Goal: Task Accomplishment & Management: Use online tool/utility

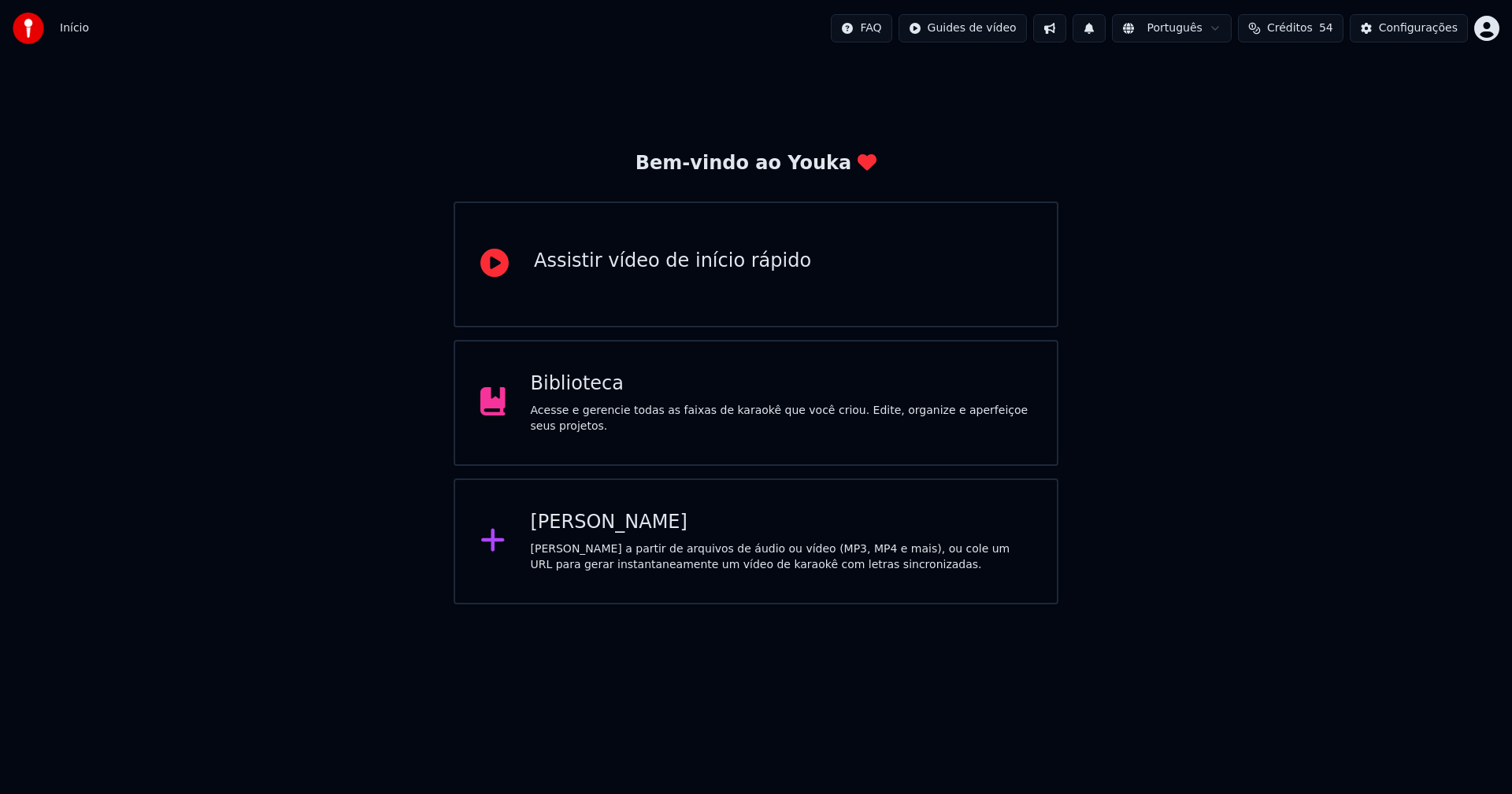
click at [591, 527] on div "[PERSON_NAME]" at bounding box center [781, 522] width 502 height 25
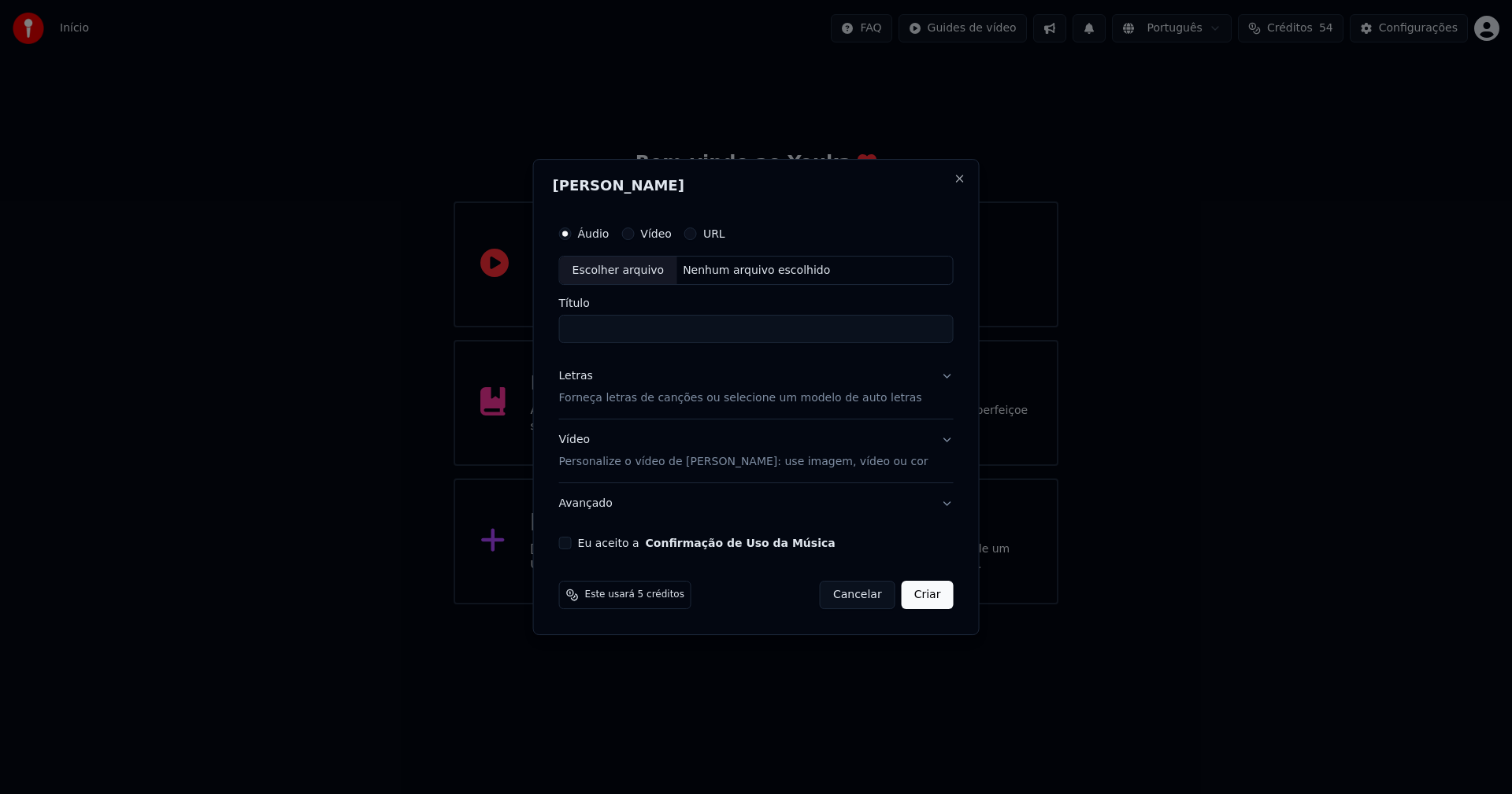
click at [642, 274] on div "Escolher arquivo" at bounding box center [618, 270] width 117 height 28
type input "**********"
click at [588, 378] on div "Letras" at bounding box center [576, 377] width 34 height 15
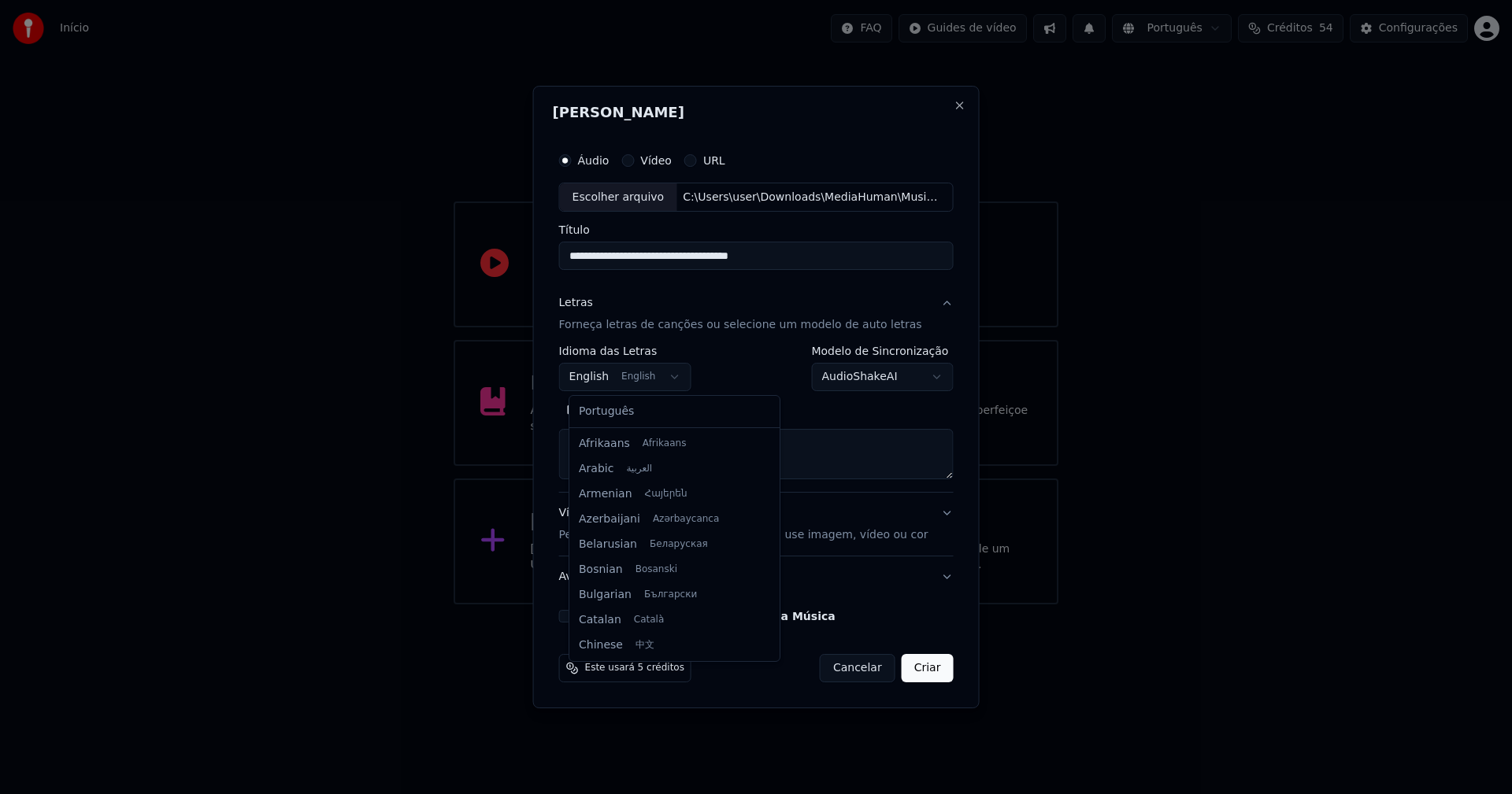
click at [619, 382] on body "**********" at bounding box center [756, 302] width 1512 height 605
select select "**"
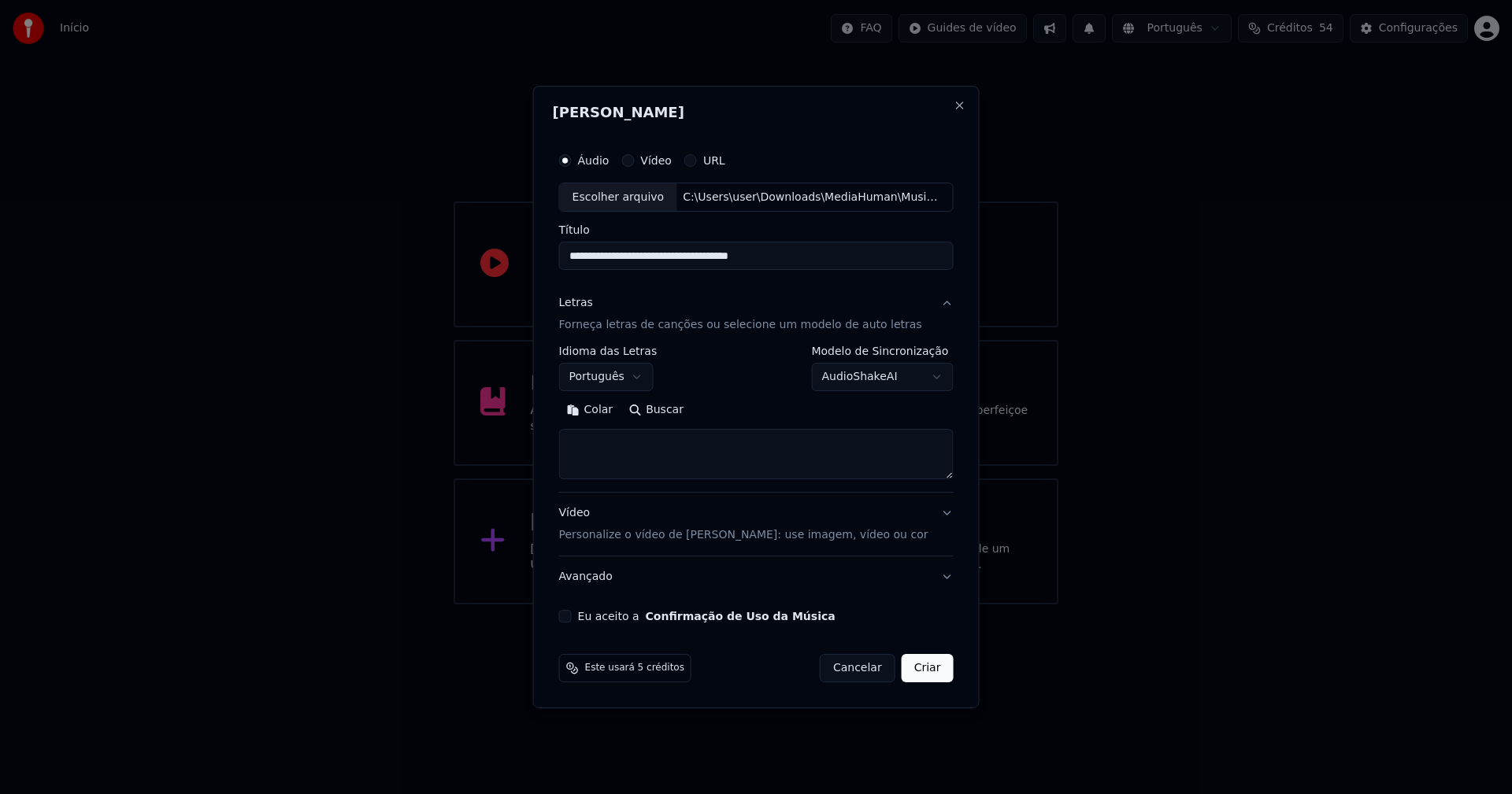
click at [612, 412] on button "Colar" at bounding box center [590, 411] width 62 height 25
click at [572, 615] on button "Eu aceito a Confirmação de Uso da Música" at bounding box center [565, 616] width 13 height 13
drag, startPoint x: 917, startPoint y: 672, endPoint x: 899, endPoint y: 671, distance: 18.0
click at [917, 671] on button "Criar" at bounding box center [928, 668] width 52 height 28
type textarea "**********"
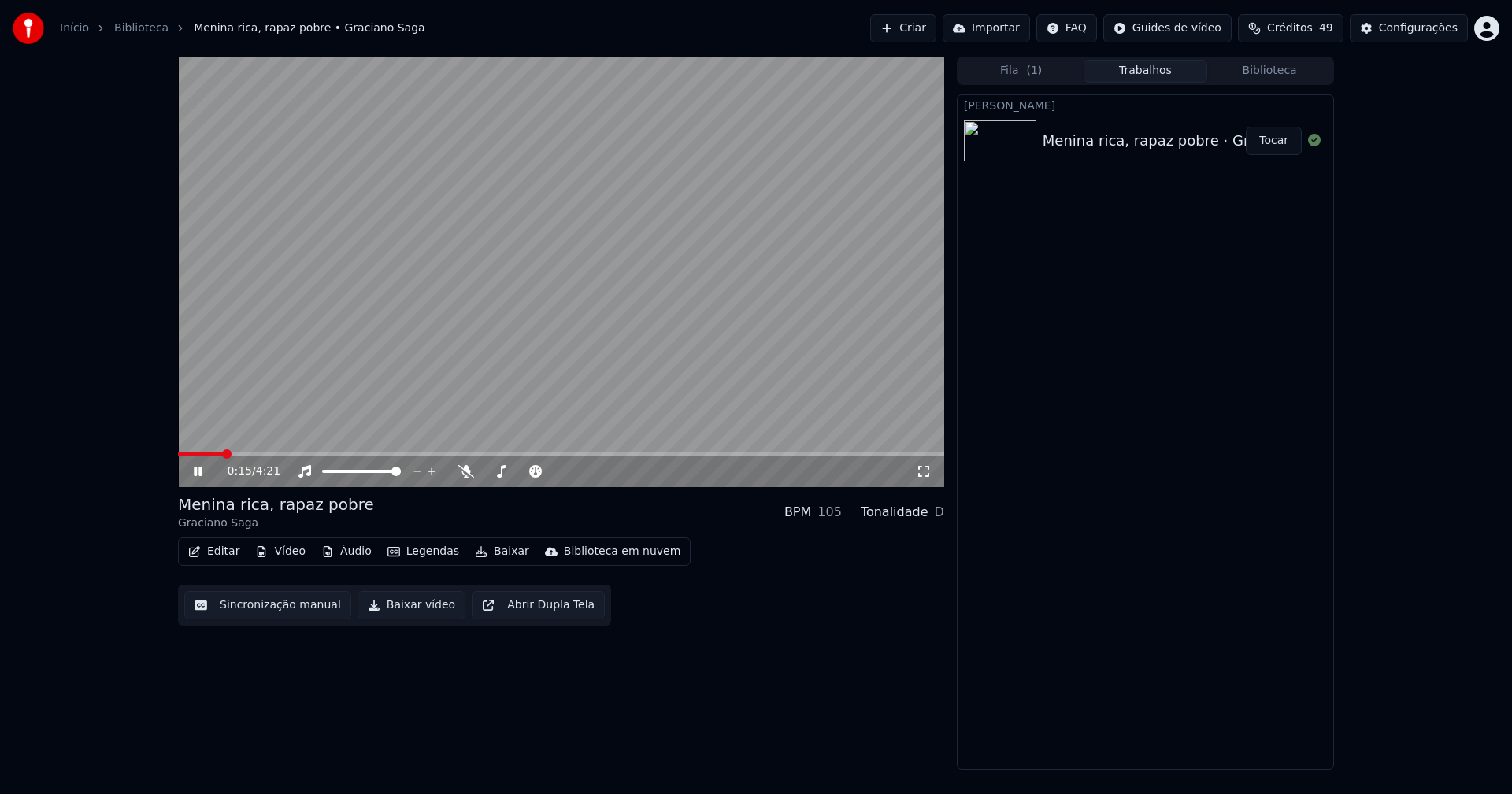
click at [344, 552] on button "Áudio" at bounding box center [346, 551] width 63 height 22
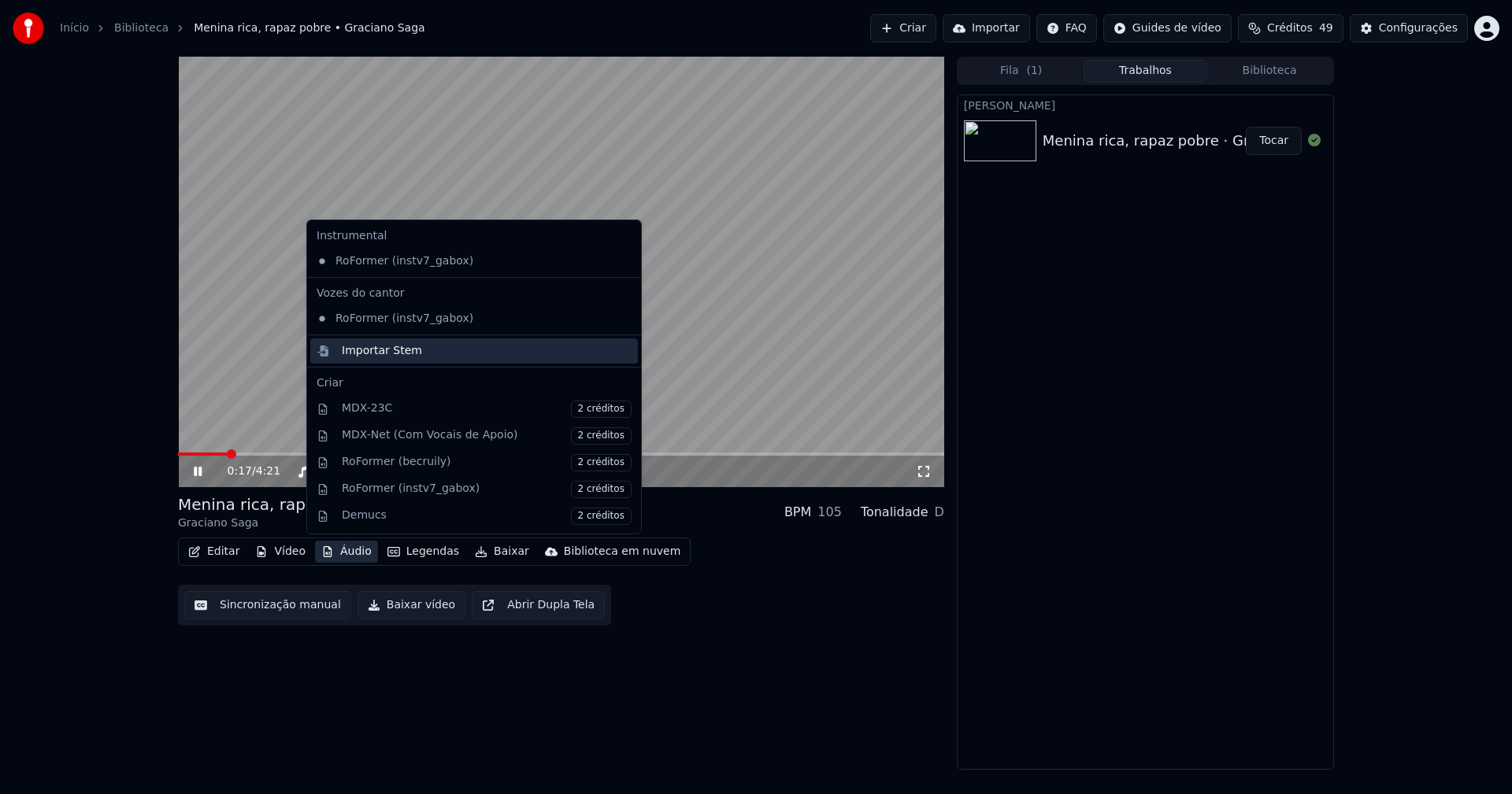
click at [396, 350] on div "Importar Stem" at bounding box center [381, 350] width 80 height 15
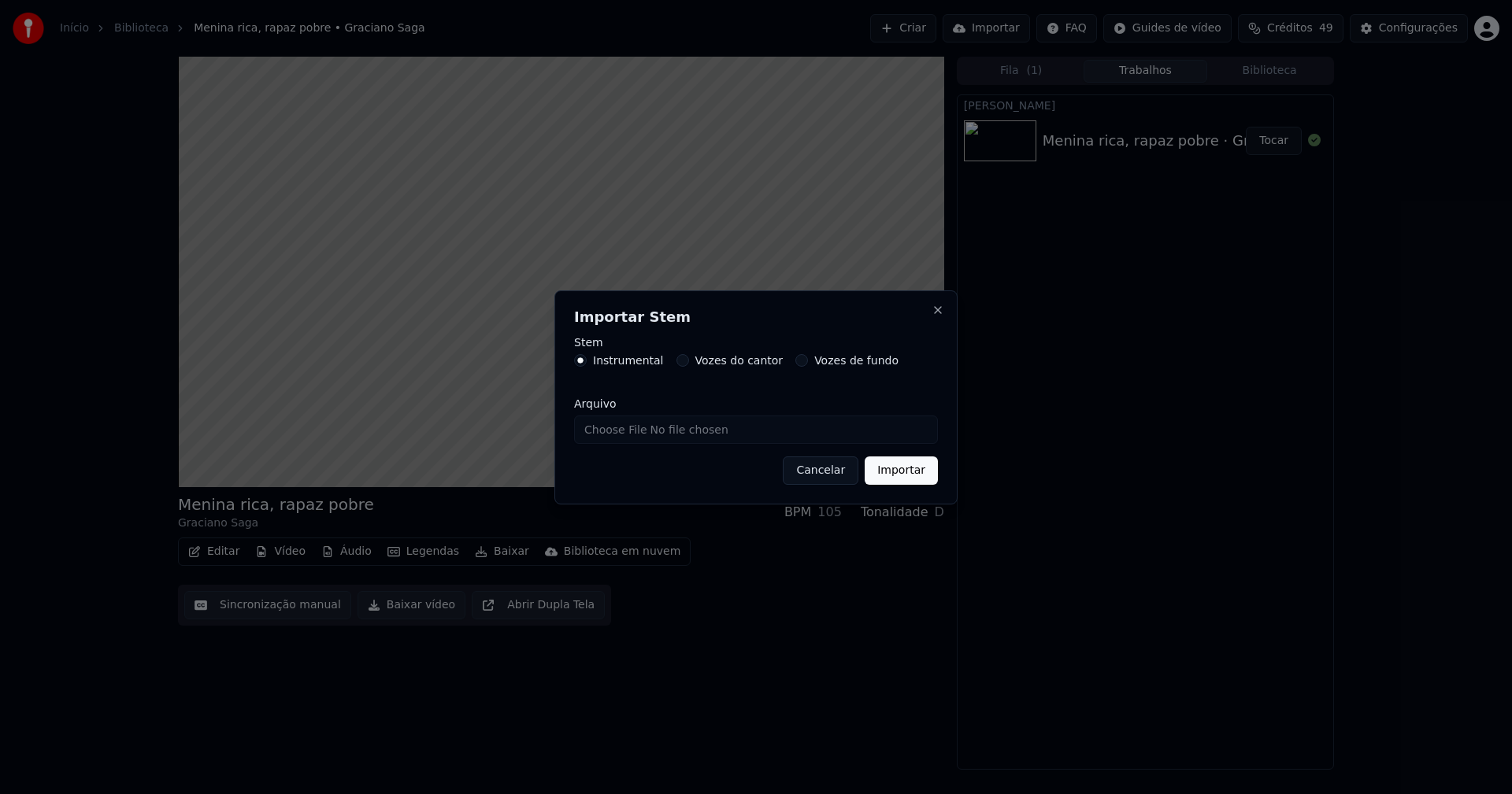
click at [627, 426] on input "Arquivo" at bounding box center [756, 429] width 364 height 28
type input "**********"
click at [892, 475] on button "Importar" at bounding box center [901, 471] width 74 height 28
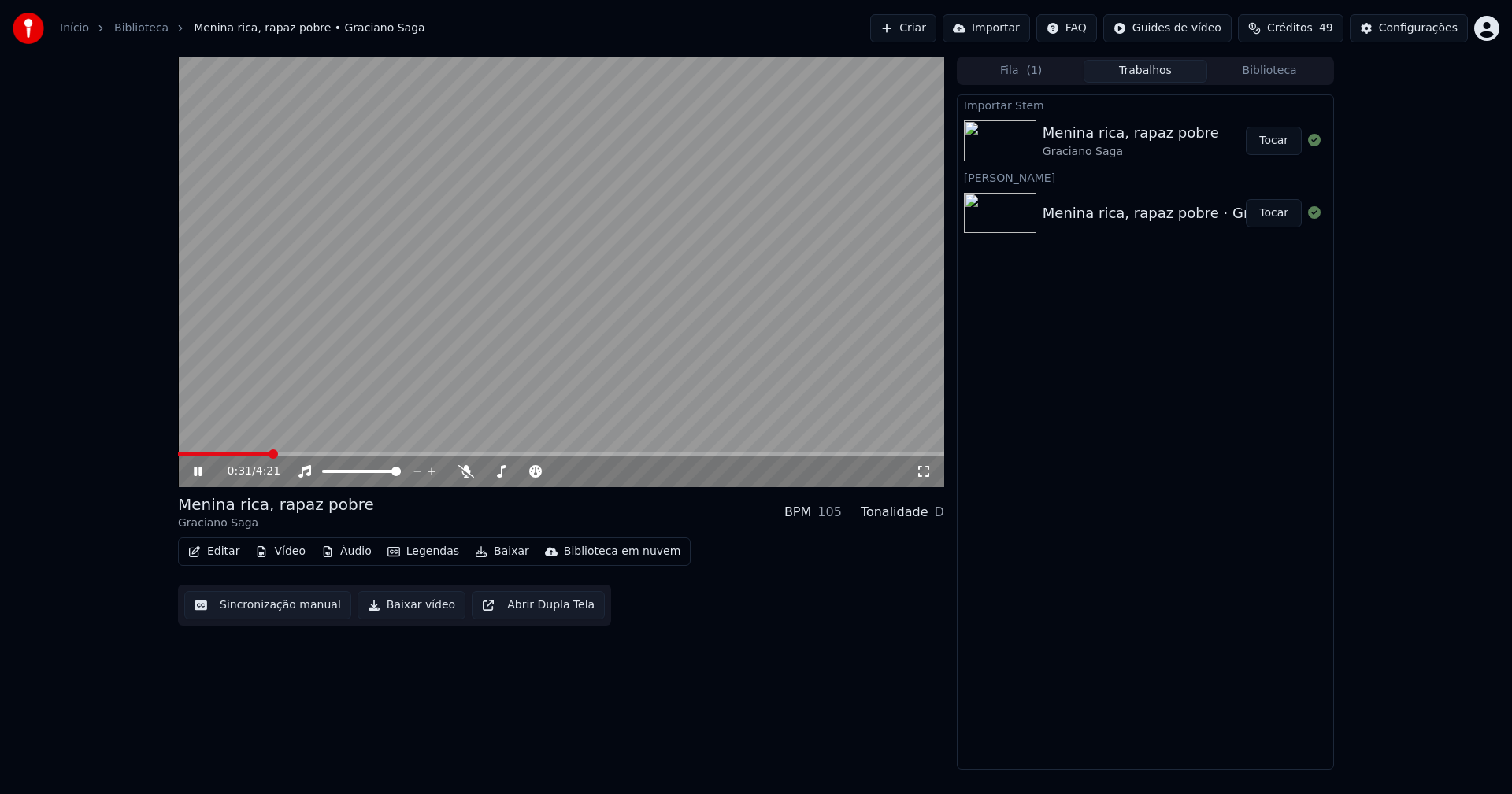
click at [345, 552] on button "Áudio" at bounding box center [346, 551] width 63 height 22
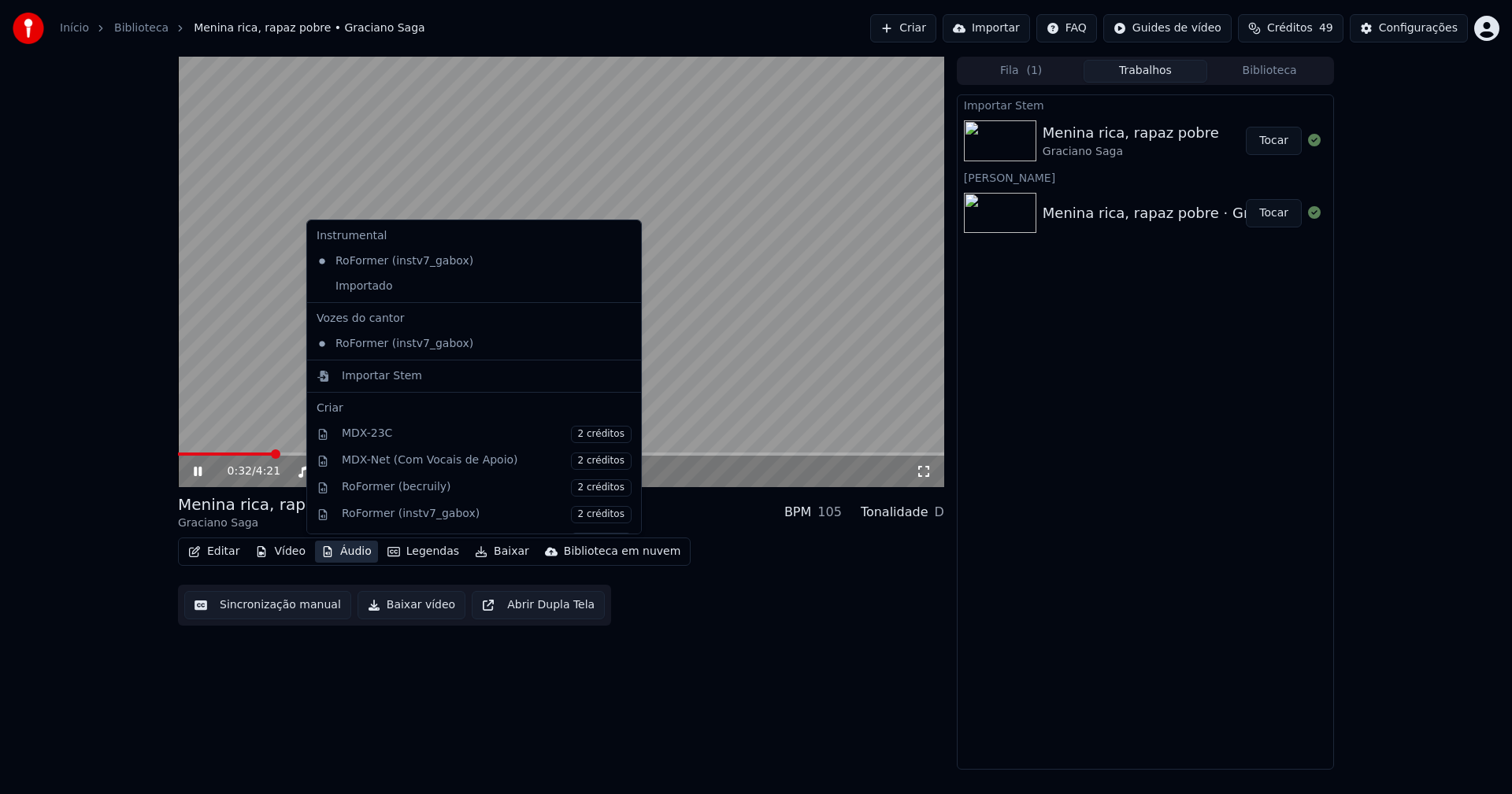
click at [375, 303] on div "Instrumental RoFormer (instv7_gabox) Importado Vozes do cantor RoFormer (instv7…" at bounding box center [474, 377] width 336 height 315
click at [370, 289] on div "Importado" at bounding box center [463, 286] width 304 height 25
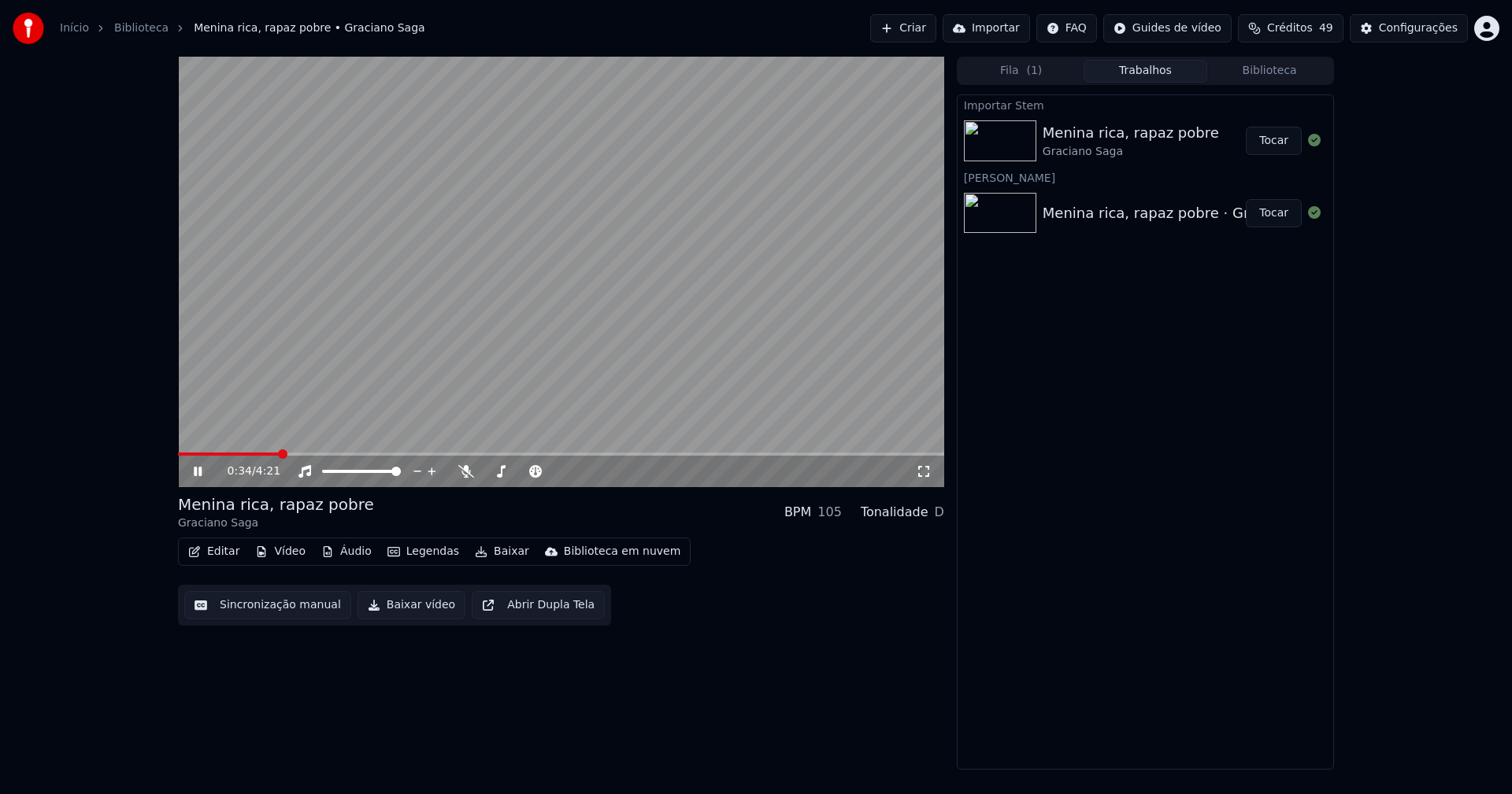
click at [288, 552] on button "Vídeo" at bounding box center [281, 551] width 63 height 22
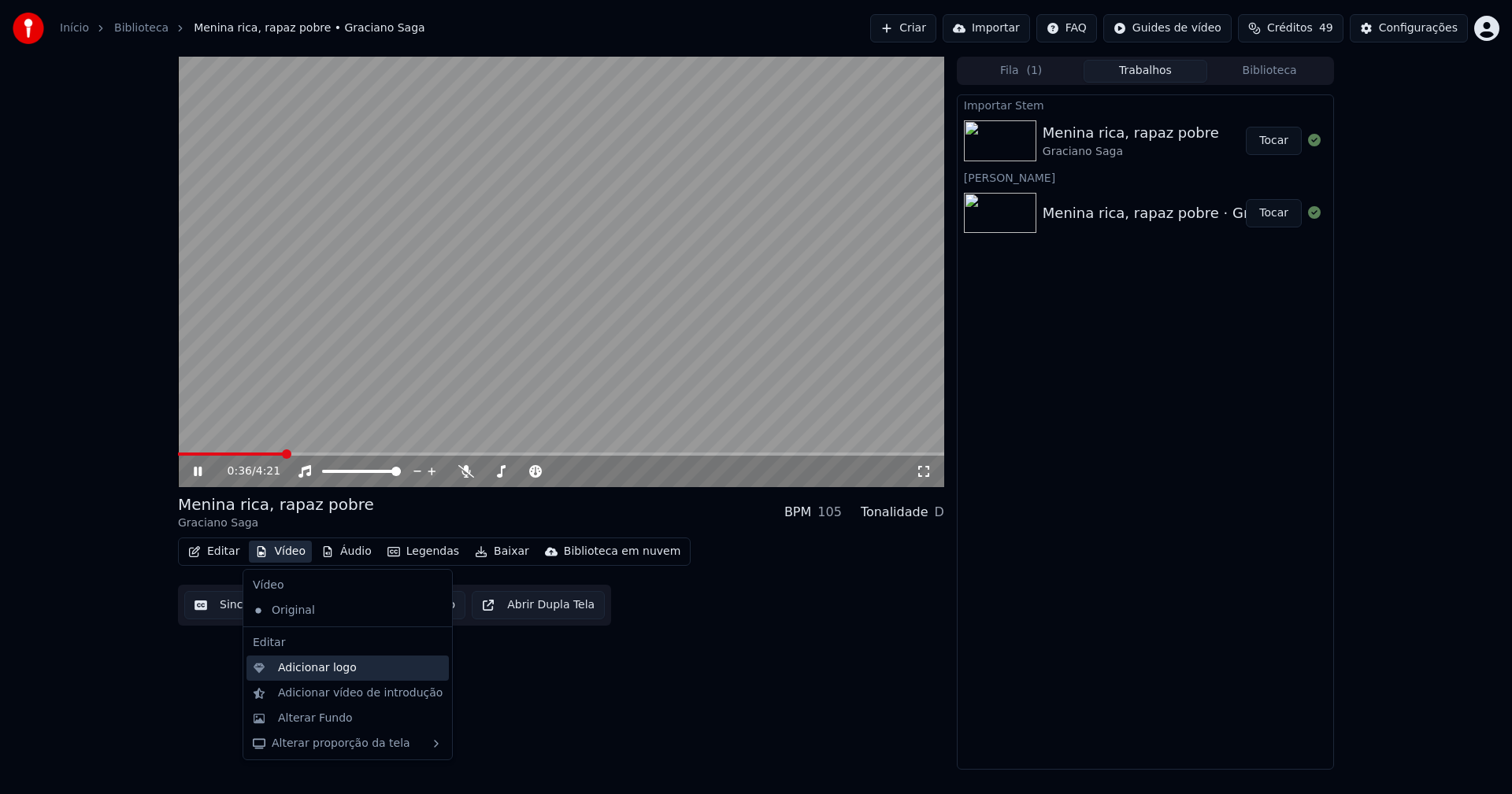
click at [313, 669] on div "Adicionar logo" at bounding box center [317, 668] width 78 height 15
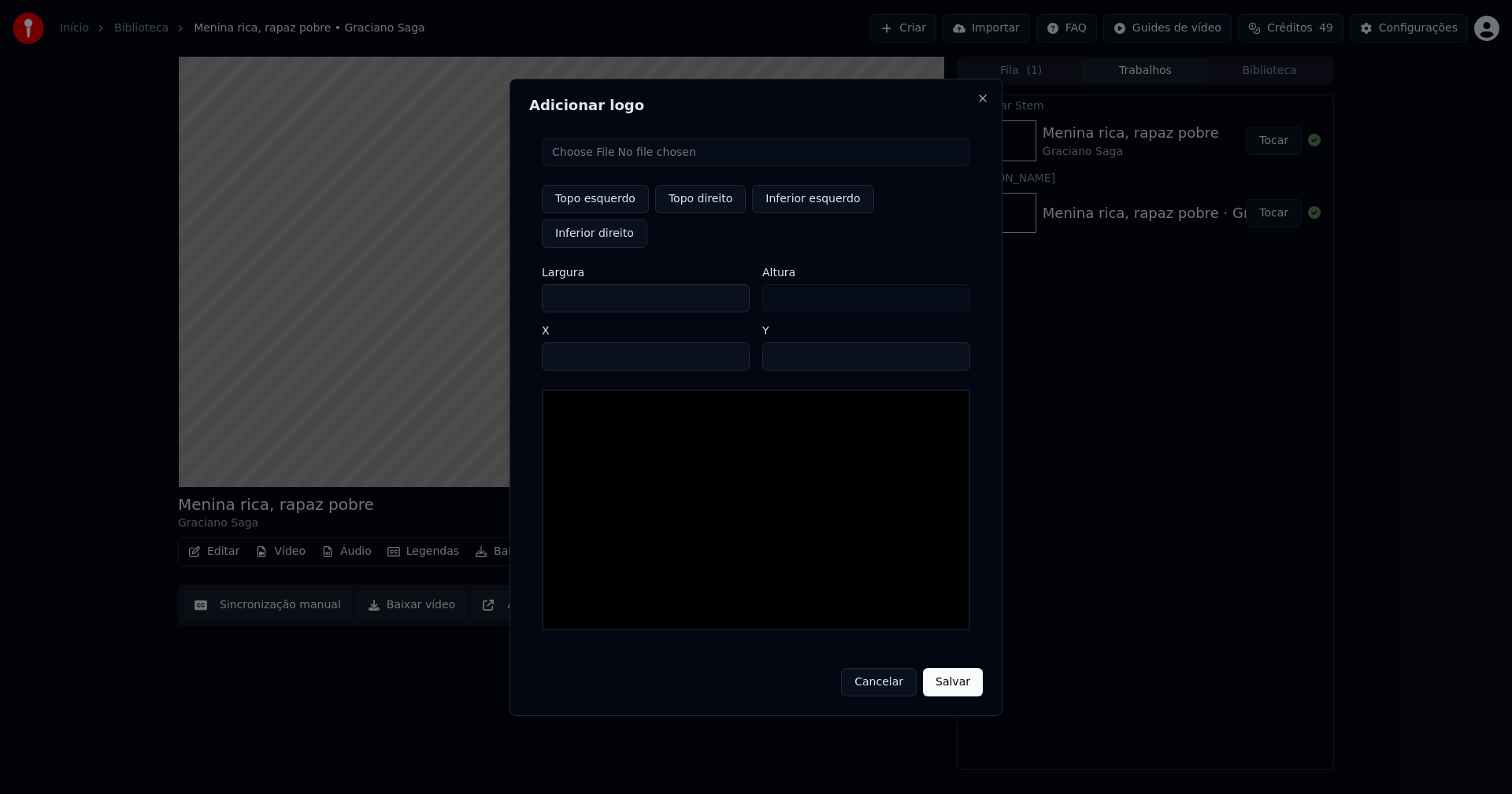
click at [591, 166] on input "file" at bounding box center [756, 151] width 429 height 28
type input "**********"
type input "***"
click at [689, 209] on button "Topo direito" at bounding box center [701, 199] width 91 height 28
type input "****"
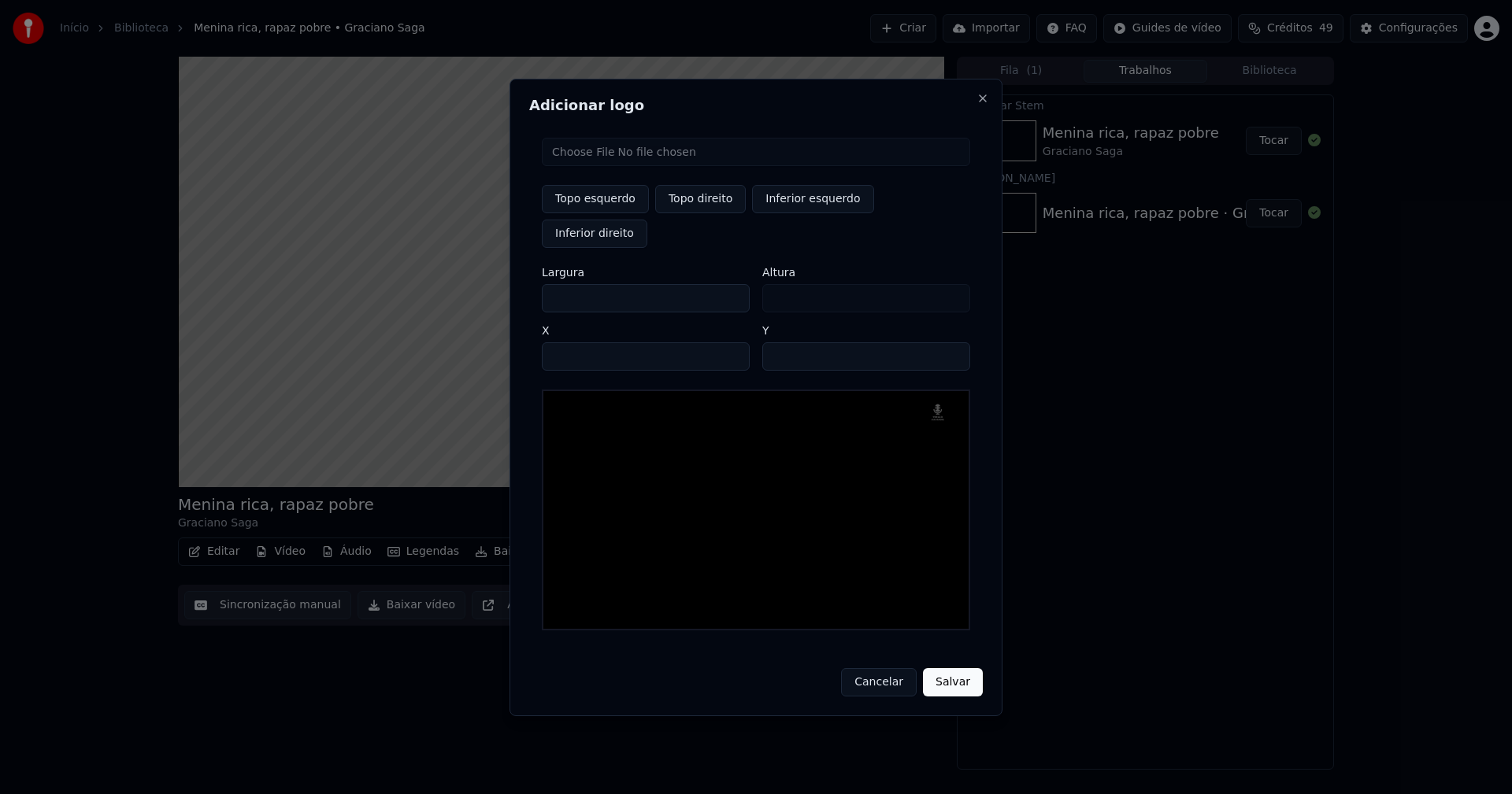
drag, startPoint x: 569, startPoint y: 281, endPoint x: 433, endPoint y: 285, distance: 136.1
click at [437, 285] on body "Início Biblioteca Menina rica, rapaz pobre • Graciano Saga Criar Importar FAQ G…" at bounding box center [756, 397] width 1512 height 794
type input "**"
type input "***"
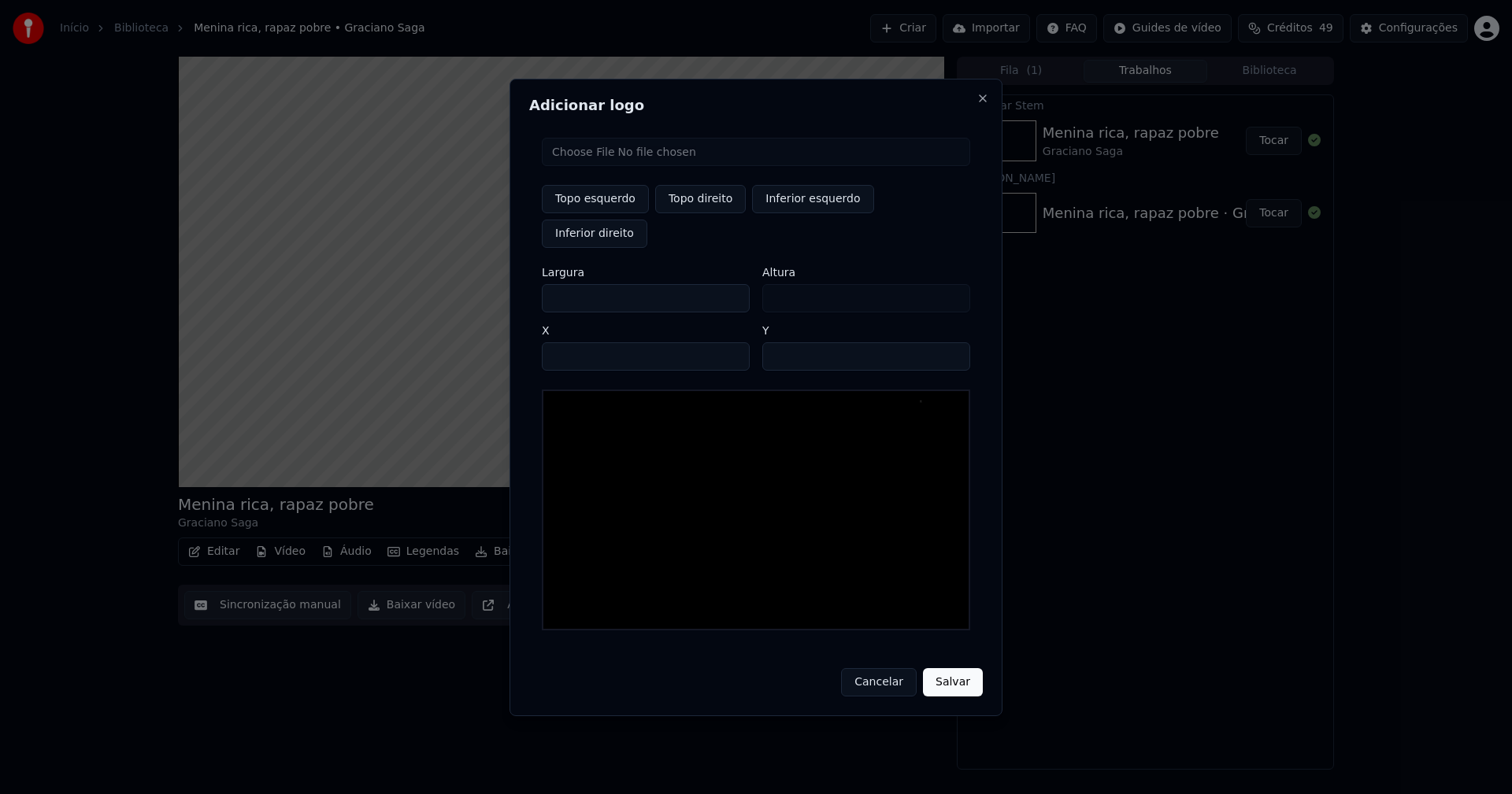
type input "***"
click at [574, 342] on input "****" at bounding box center [646, 356] width 208 height 28
type input "****"
click at [952, 342] on input "**" at bounding box center [866, 356] width 208 height 28
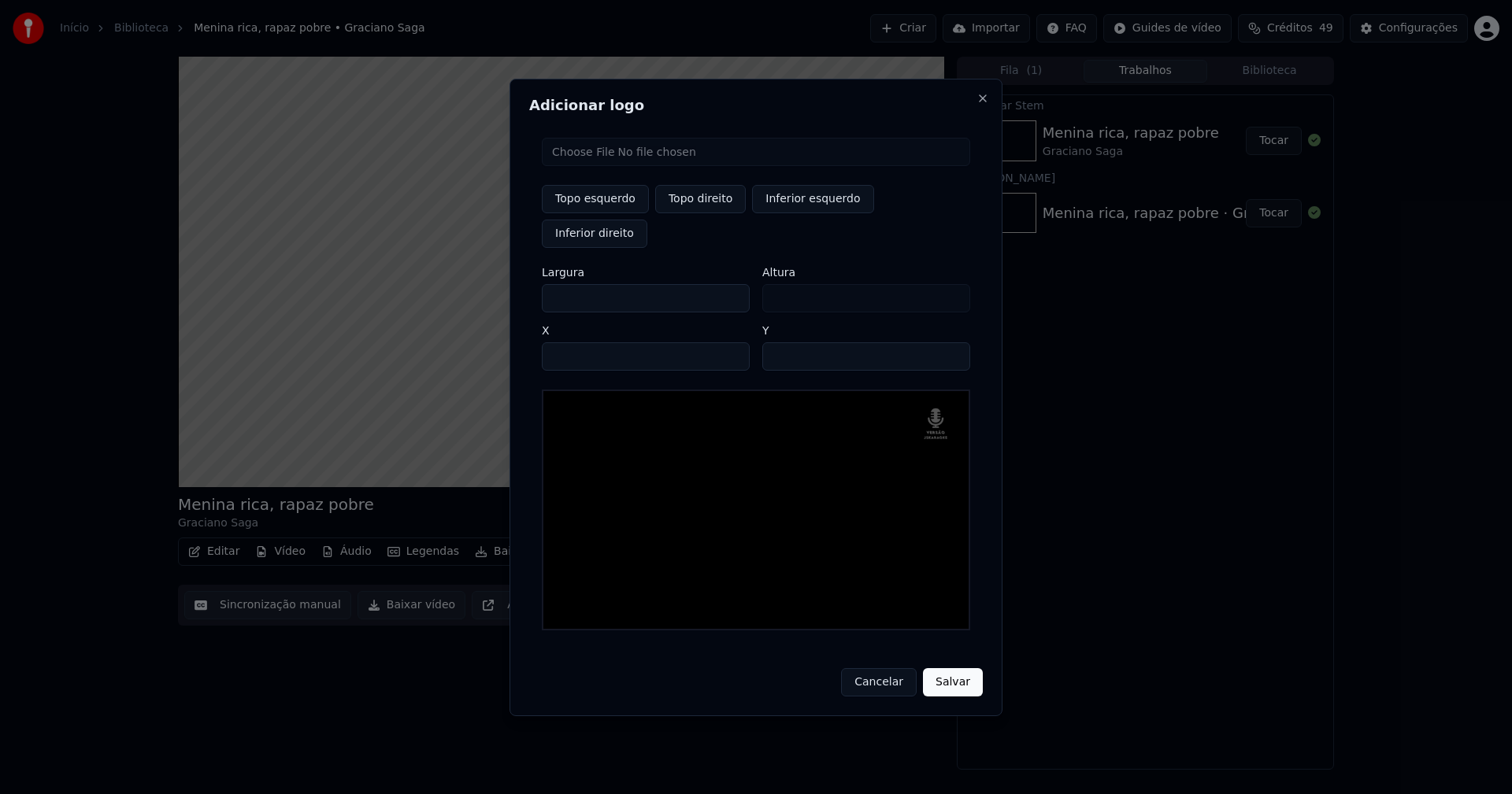
click at [952, 342] on input "**" at bounding box center [866, 356] width 208 height 28
type input "**"
click at [952, 342] on input "**" at bounding box center [866, 356] width 208 height 28
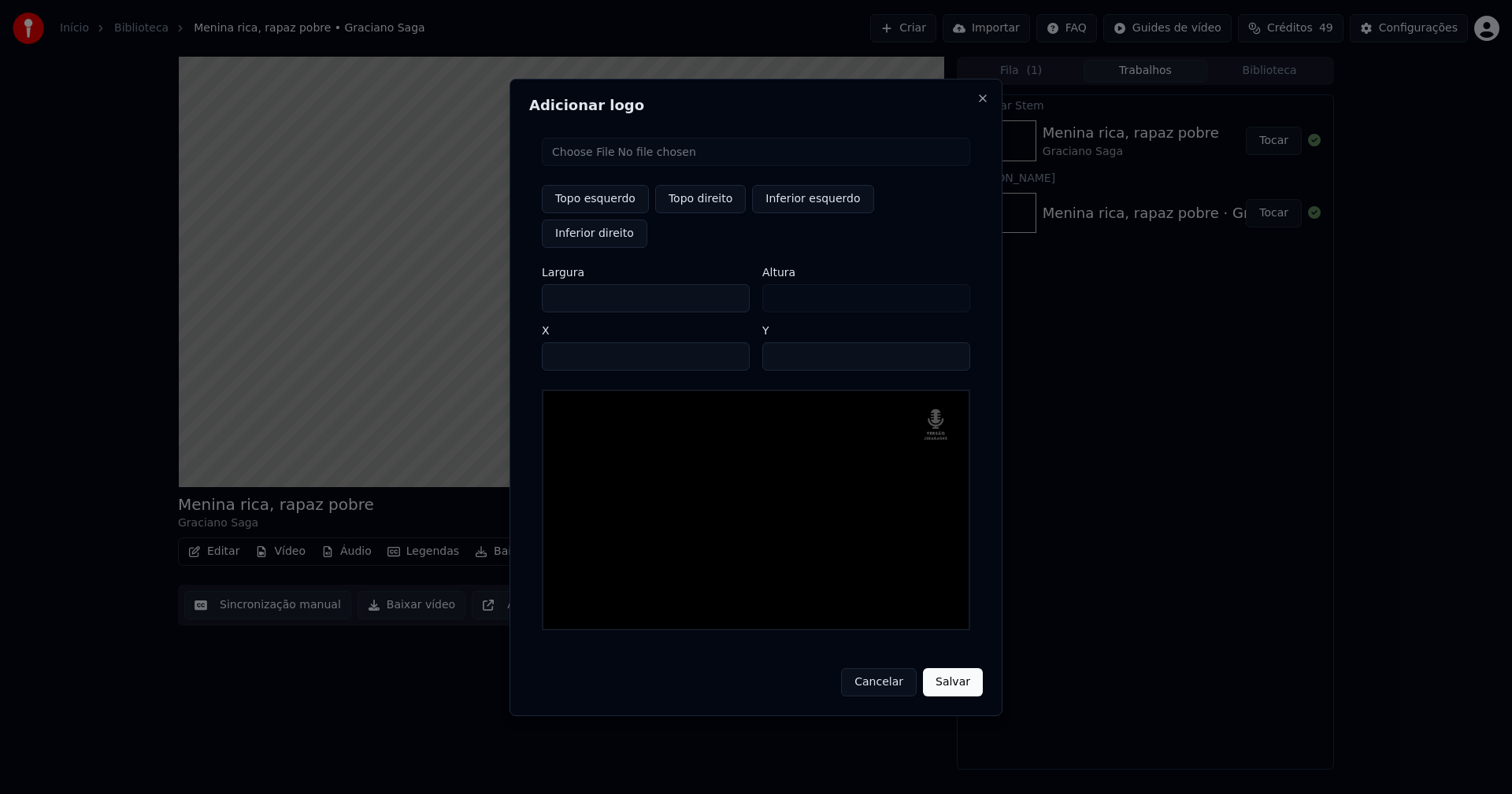
click at [958, 668] on button "Salvar" at bounding box center [953, 682] width 60 height 28
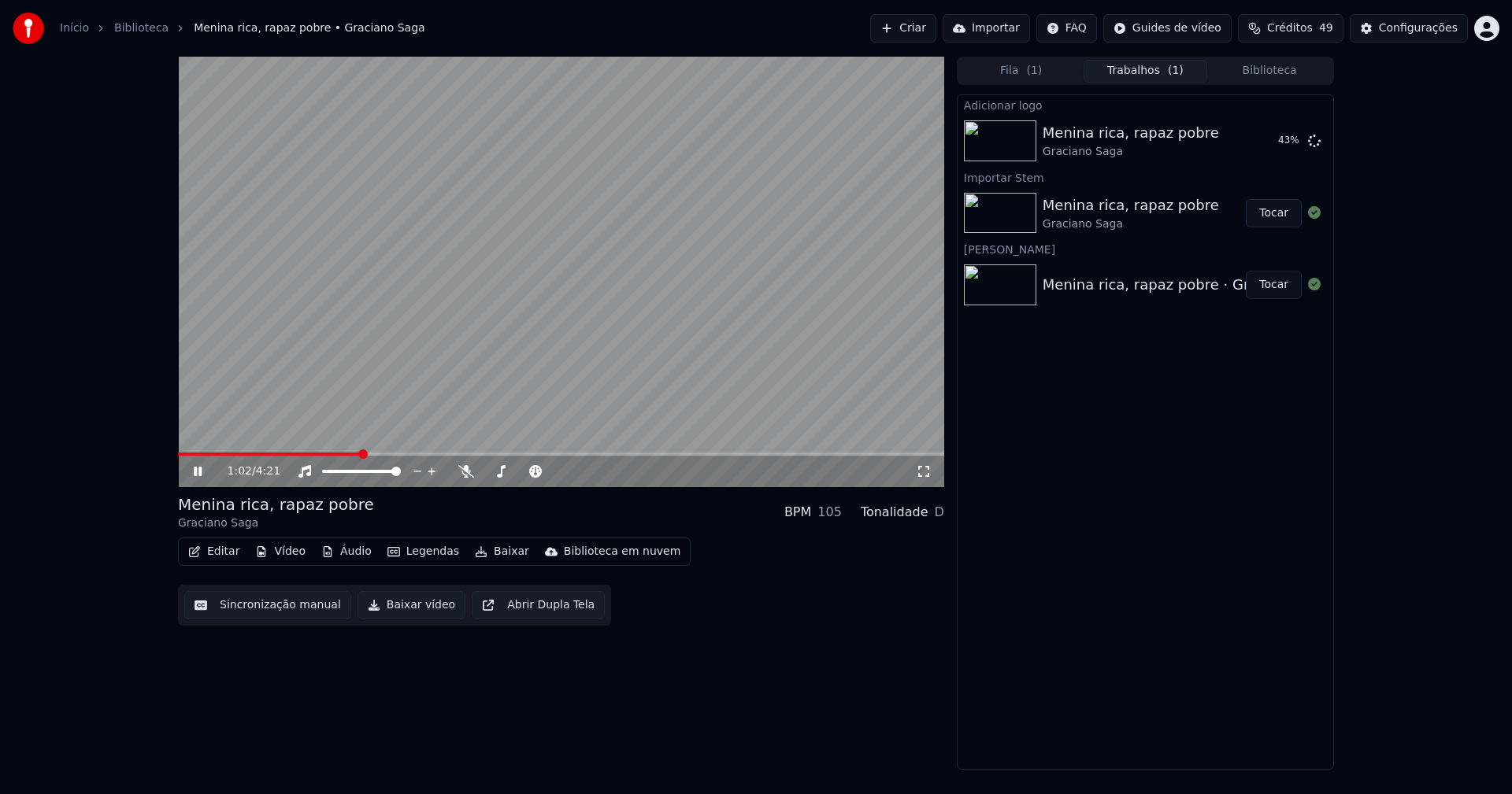
click at [925, 471] on icon at bounding box center [923, 471] width 15 height 13
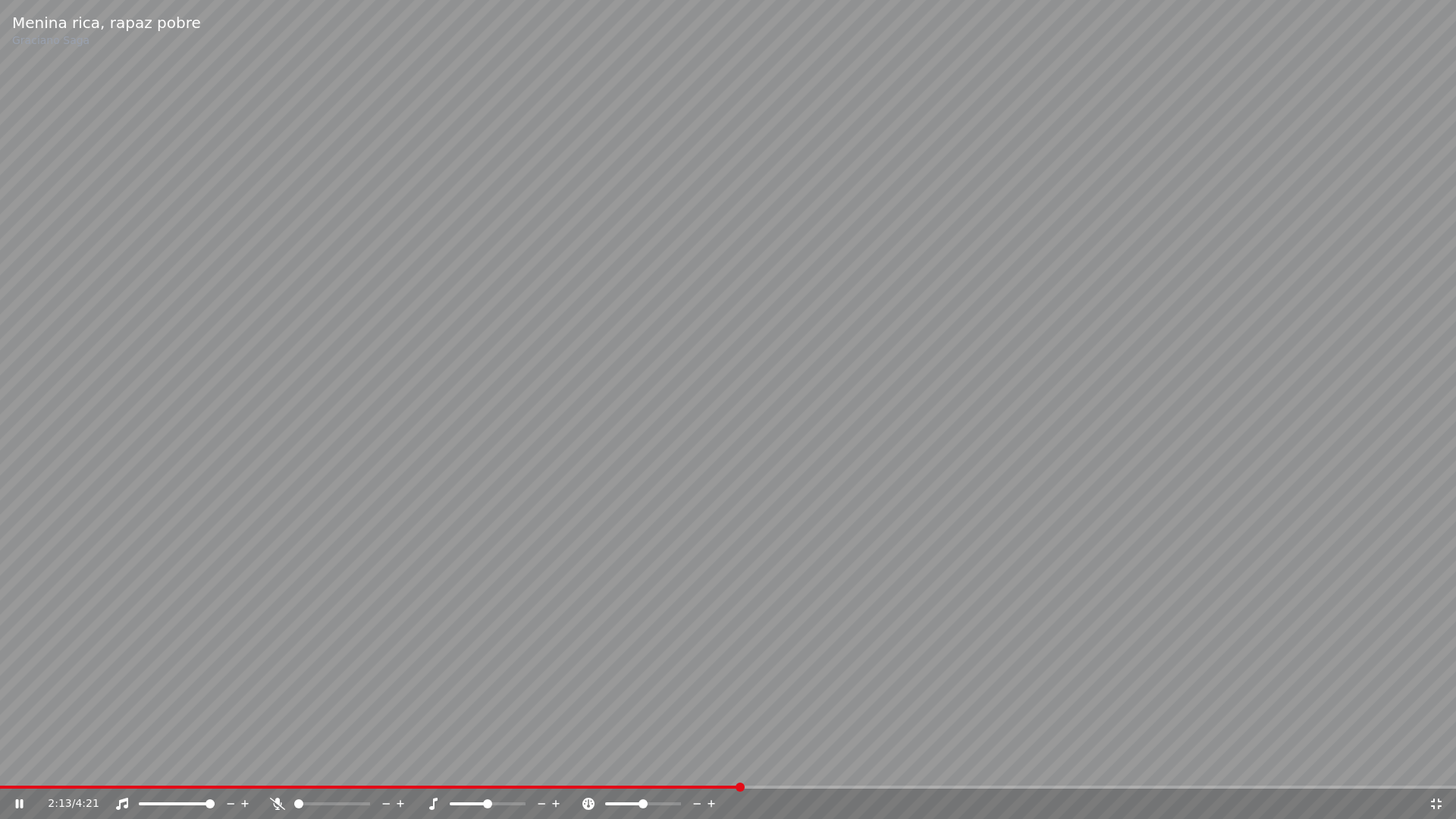
click at [1427, 764] on div "2:13 / 4:21" at bounding box center [738, 803] width 1381 height 15
click at [1442, 764] on icon at bounding box center [1436, 804] width 15 height 12
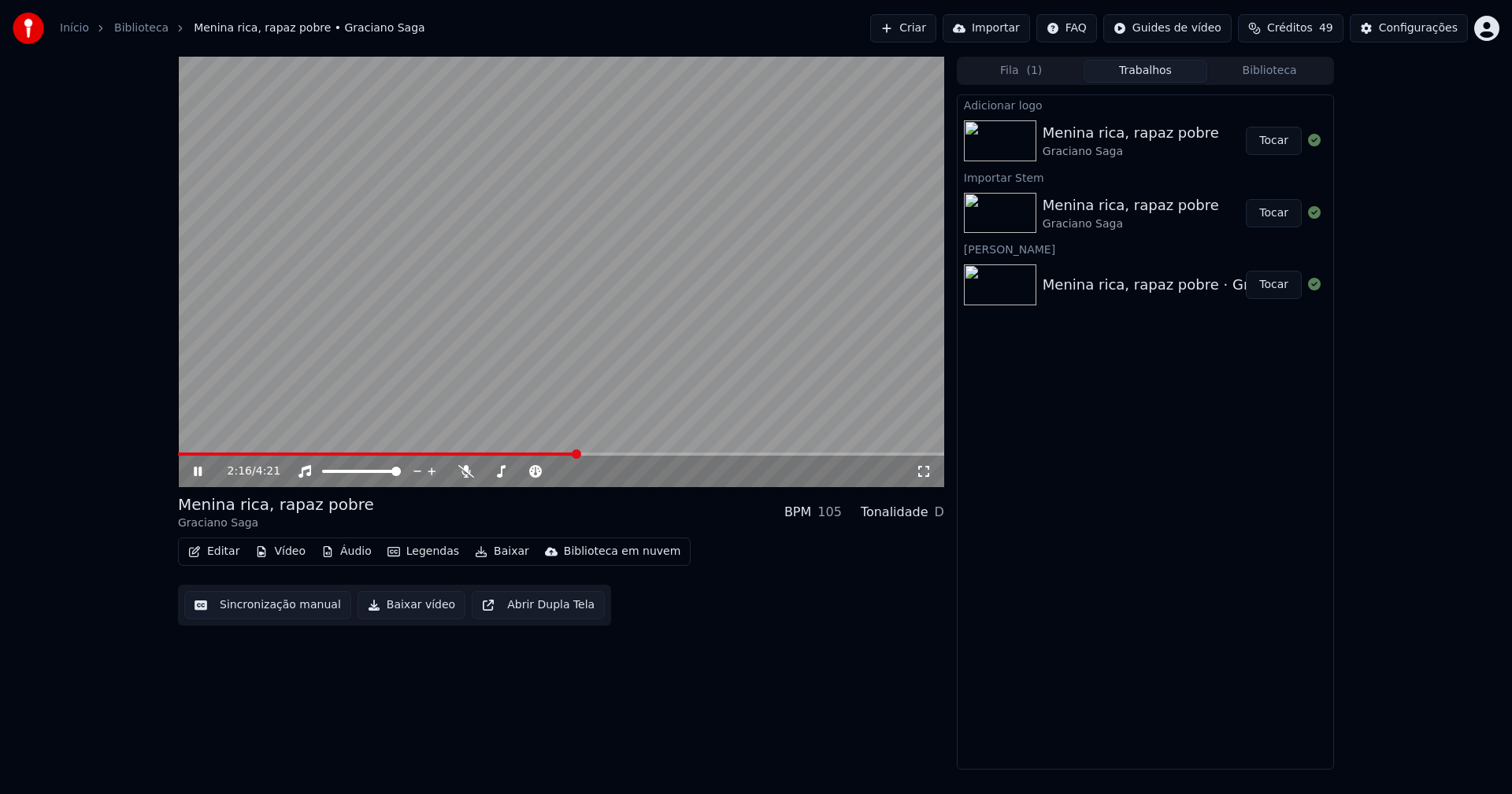
click at [1278, 146] on button "Tocar" at bounding box center [1273, 141] width 56 height 28
click at [225, 552] on button "Editar" at bounding box center [214, 551] width 64 height 22
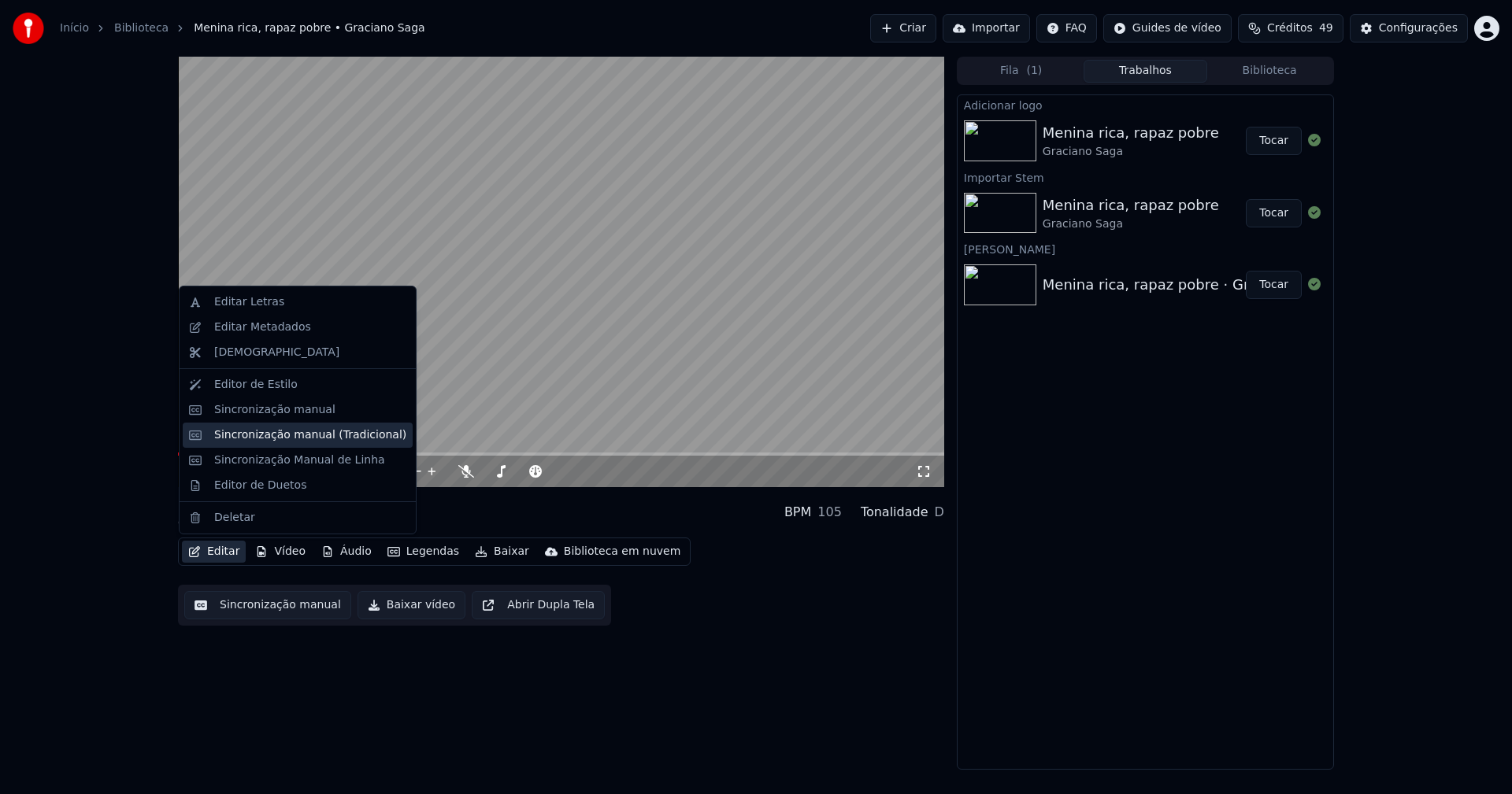
click at [276, 438] on div "Sincronização manual (Tradicional)" at bounding box center [311, 435] width 193 height 15
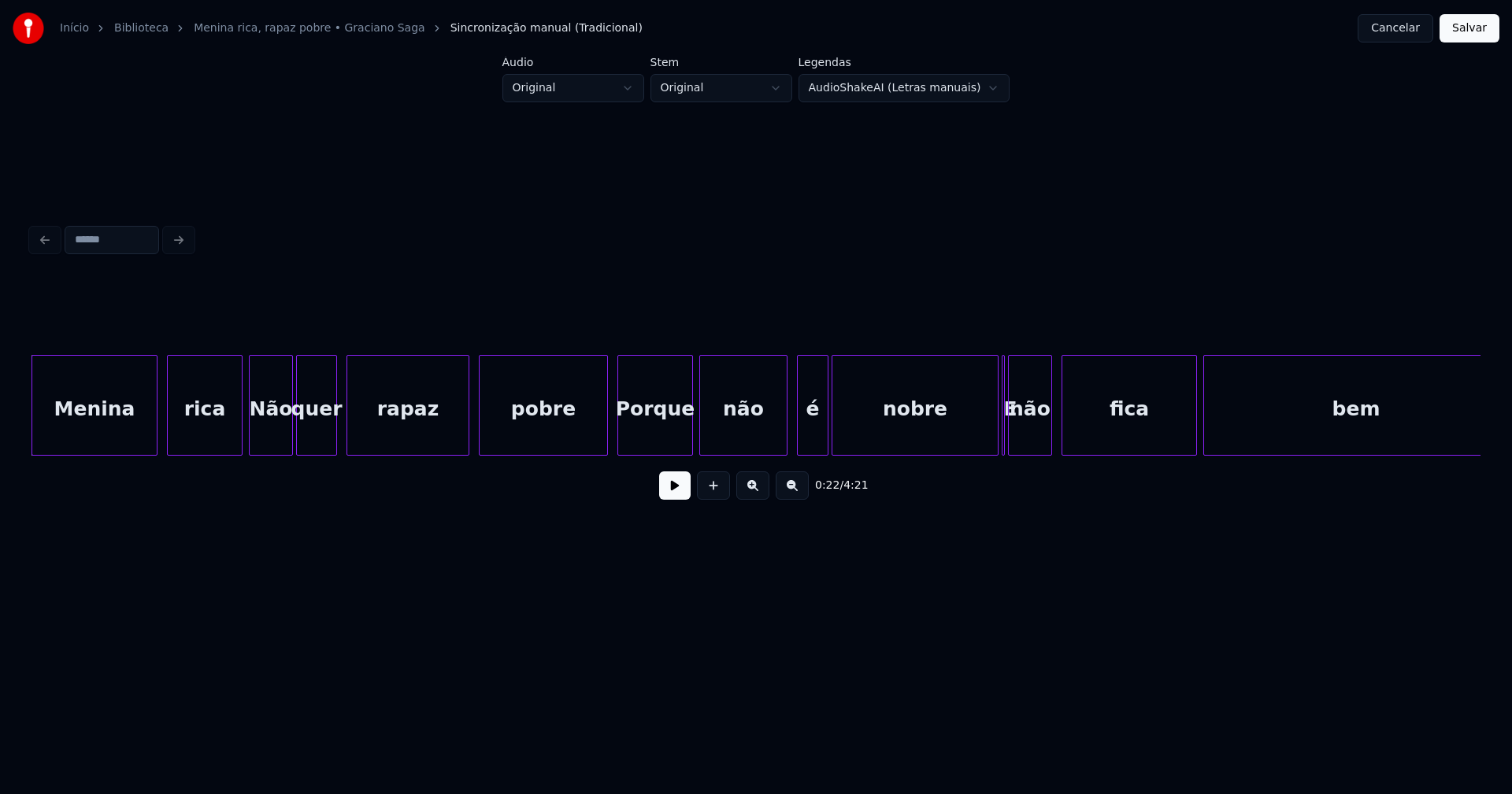
scroll to position [0, 2920]
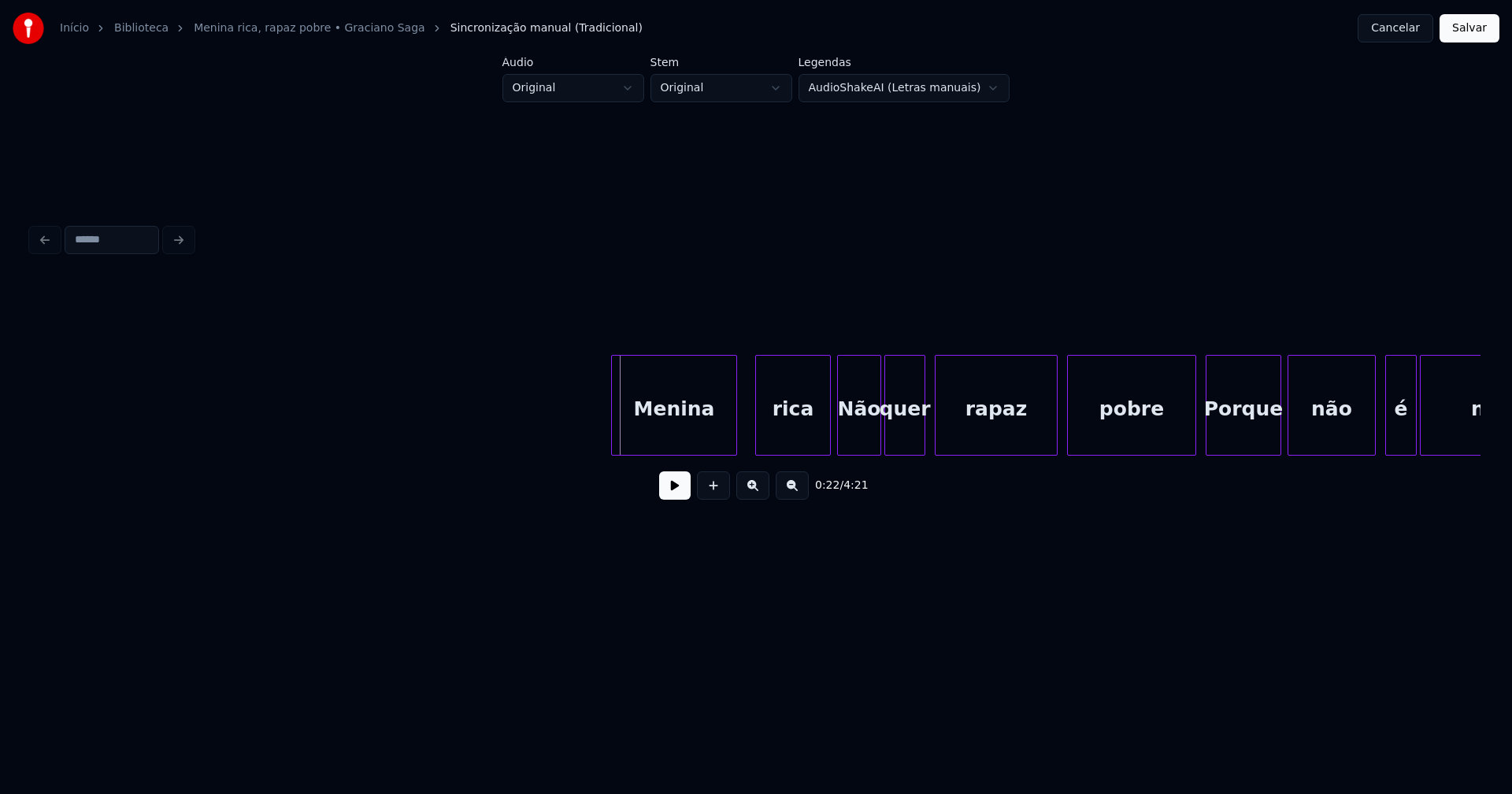
click at [715, 441] on div "Menina" at bounding box center [674, 409] width 125 height 107
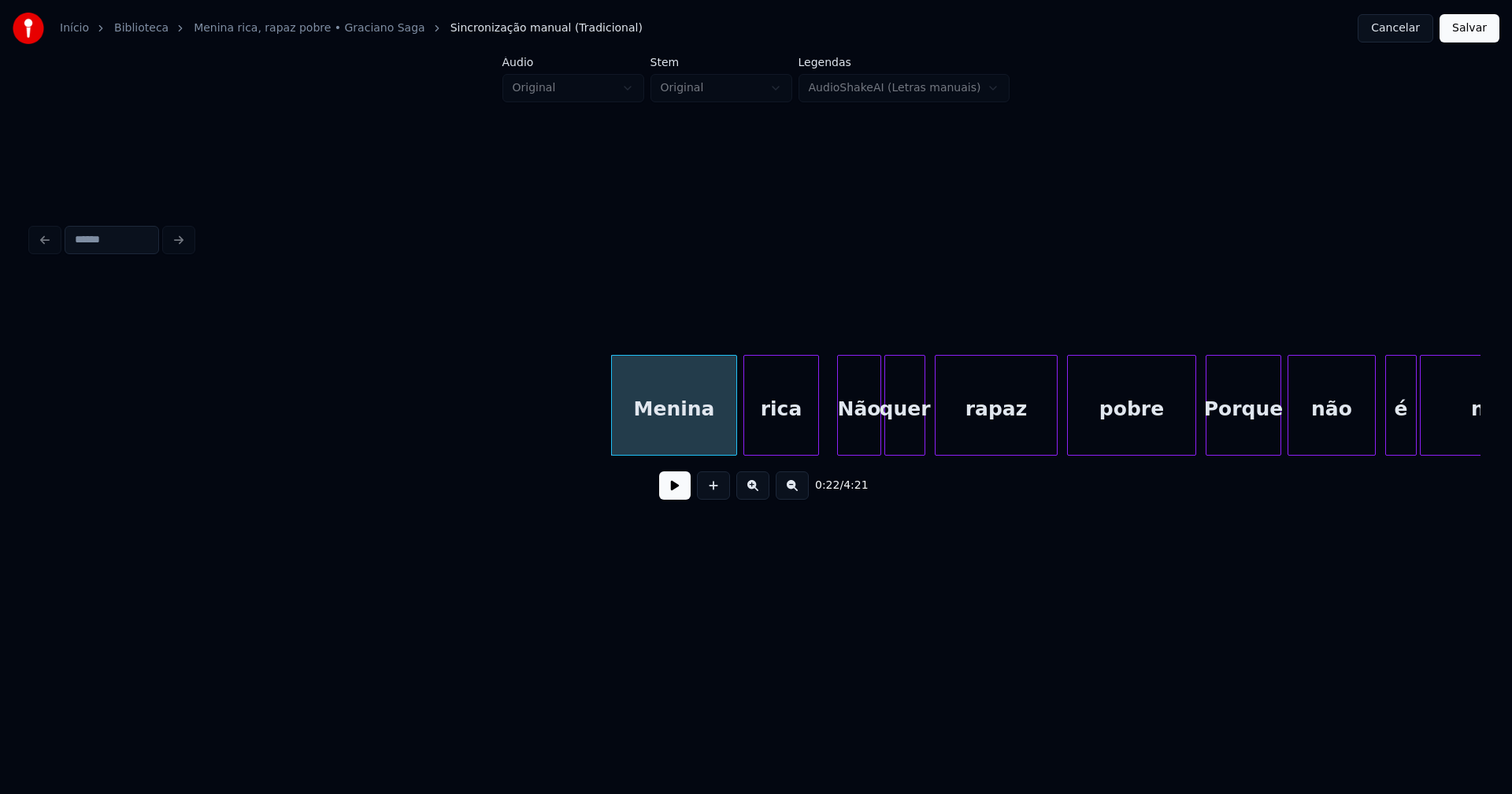
click at [779, 452] on div "Menina rica Não quer rapaz pobre [PERSON_NAME] não é nobre" at bounding box center [756, 405] width 1449 height 101
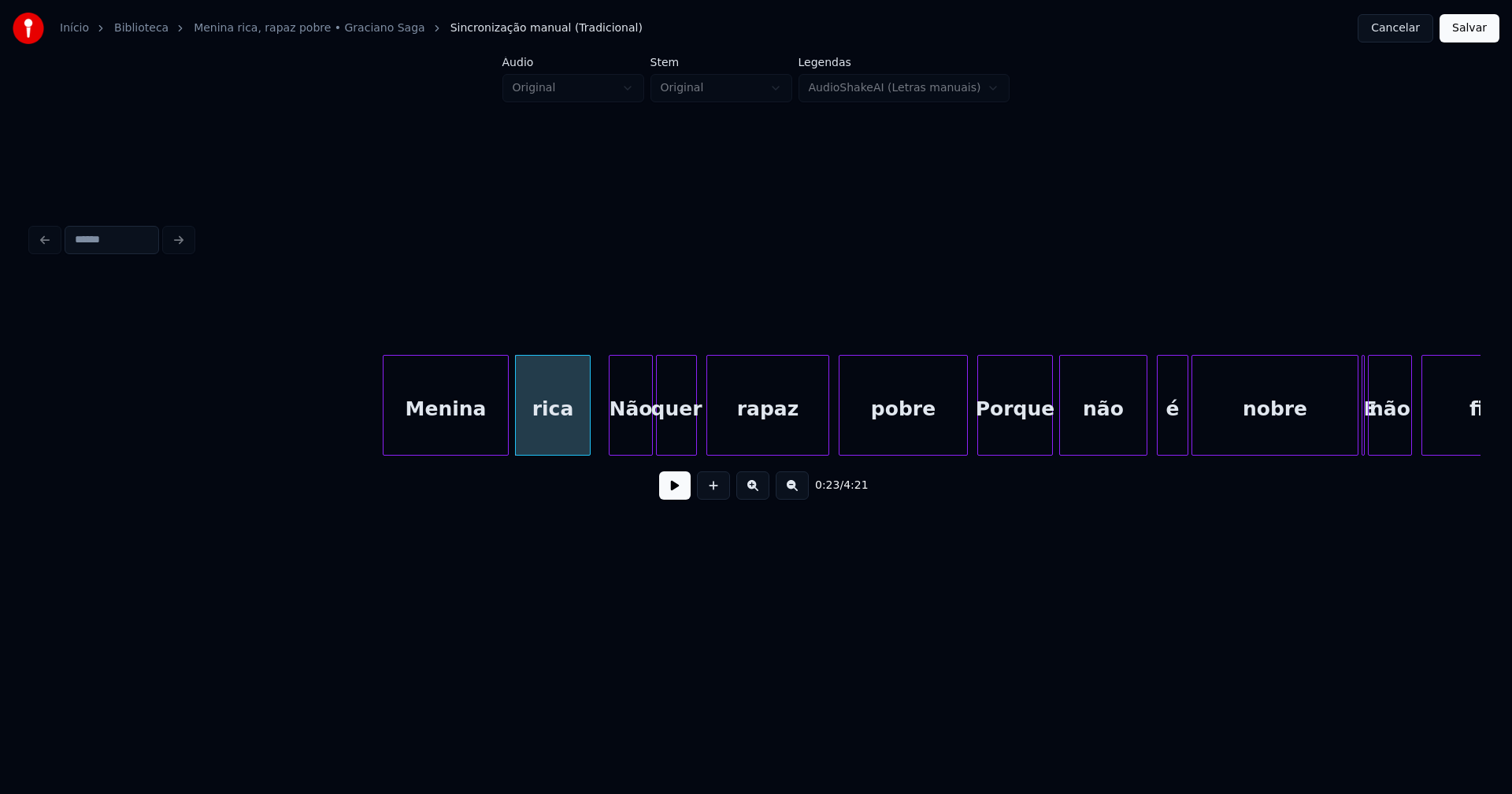
scroll to position [0, 3333]
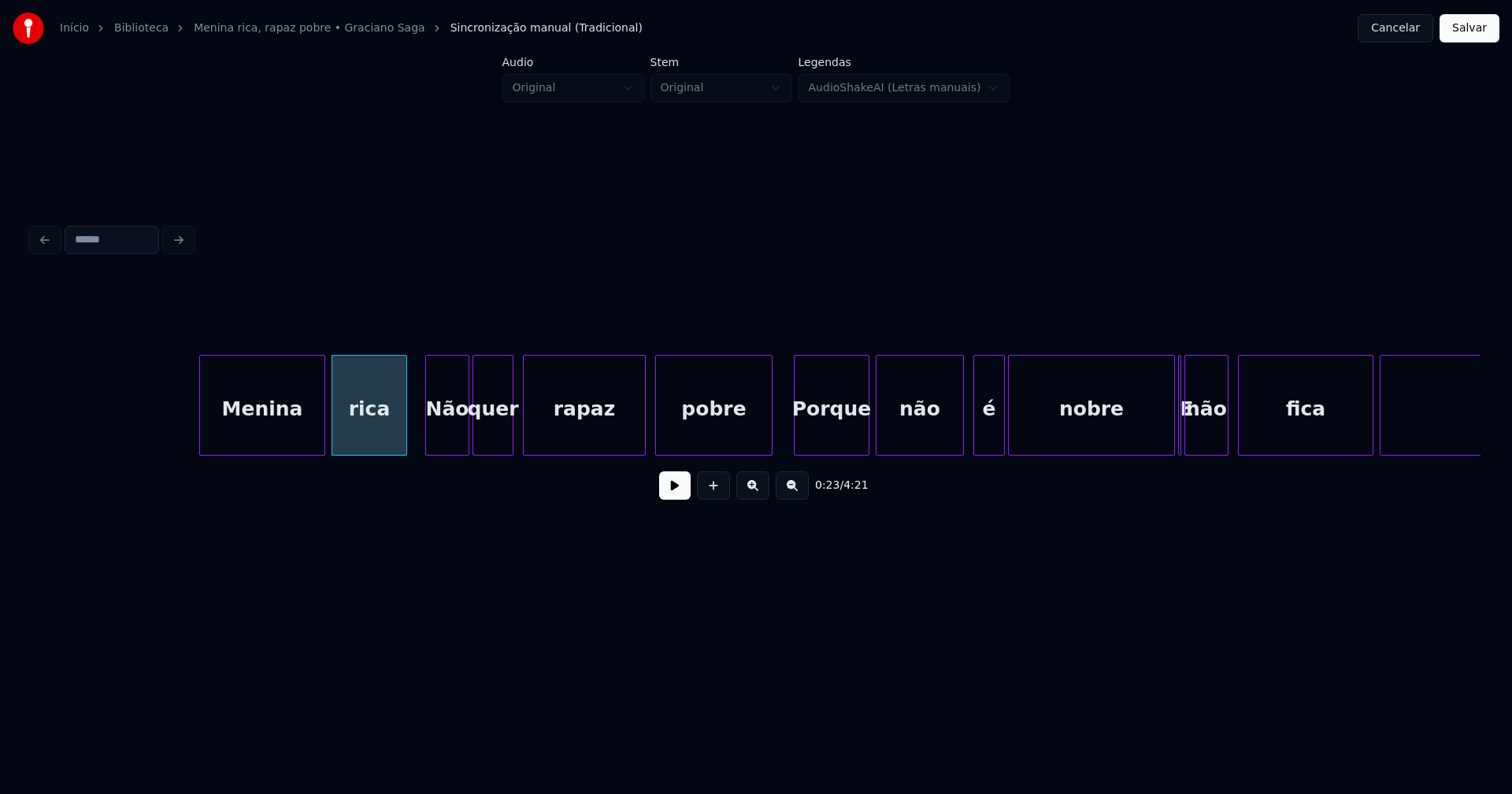
click at [771, 440] on div at bounding box center [769, 405] width 5 height 99
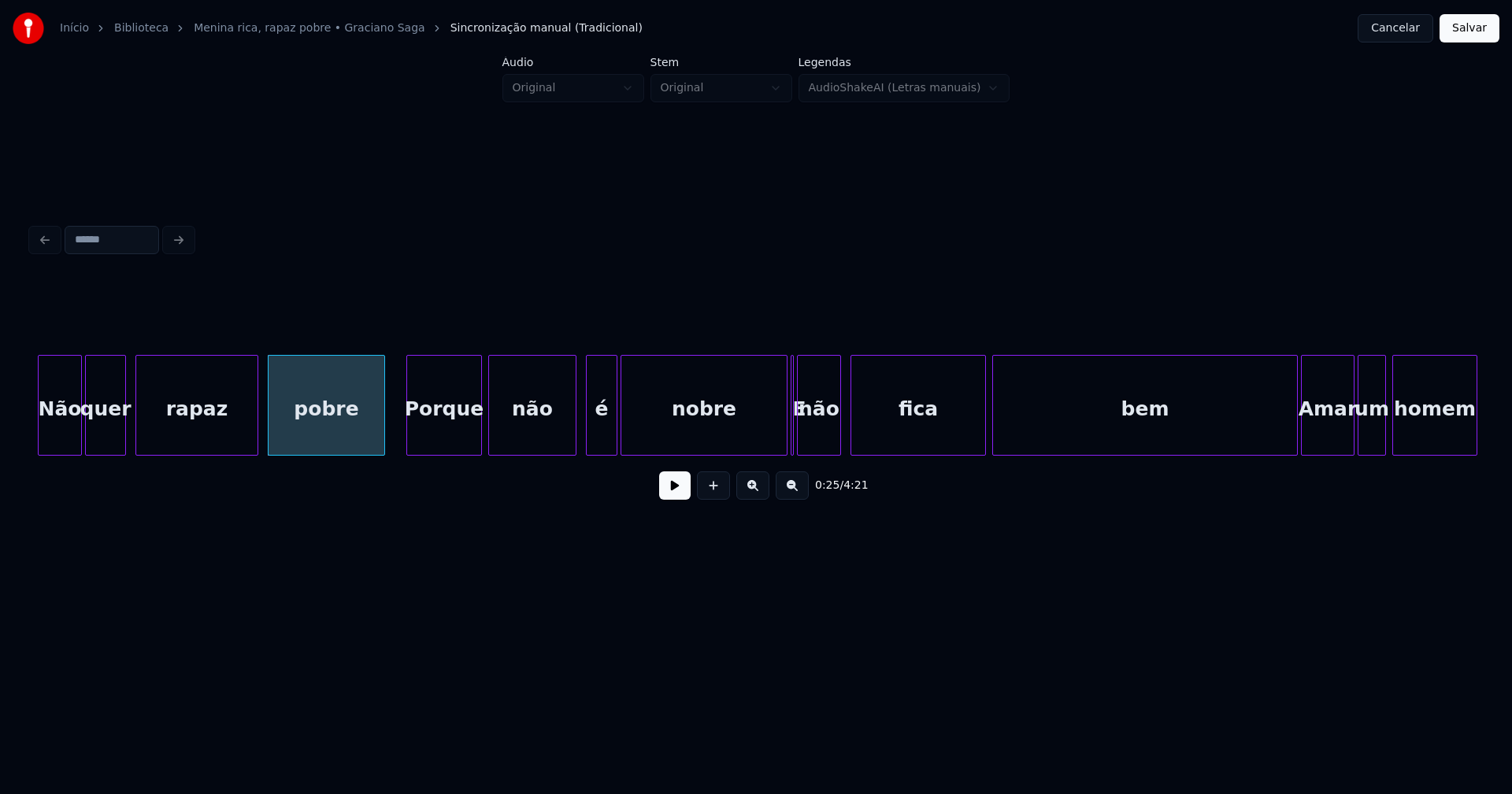
scroll to position [0, 3788]
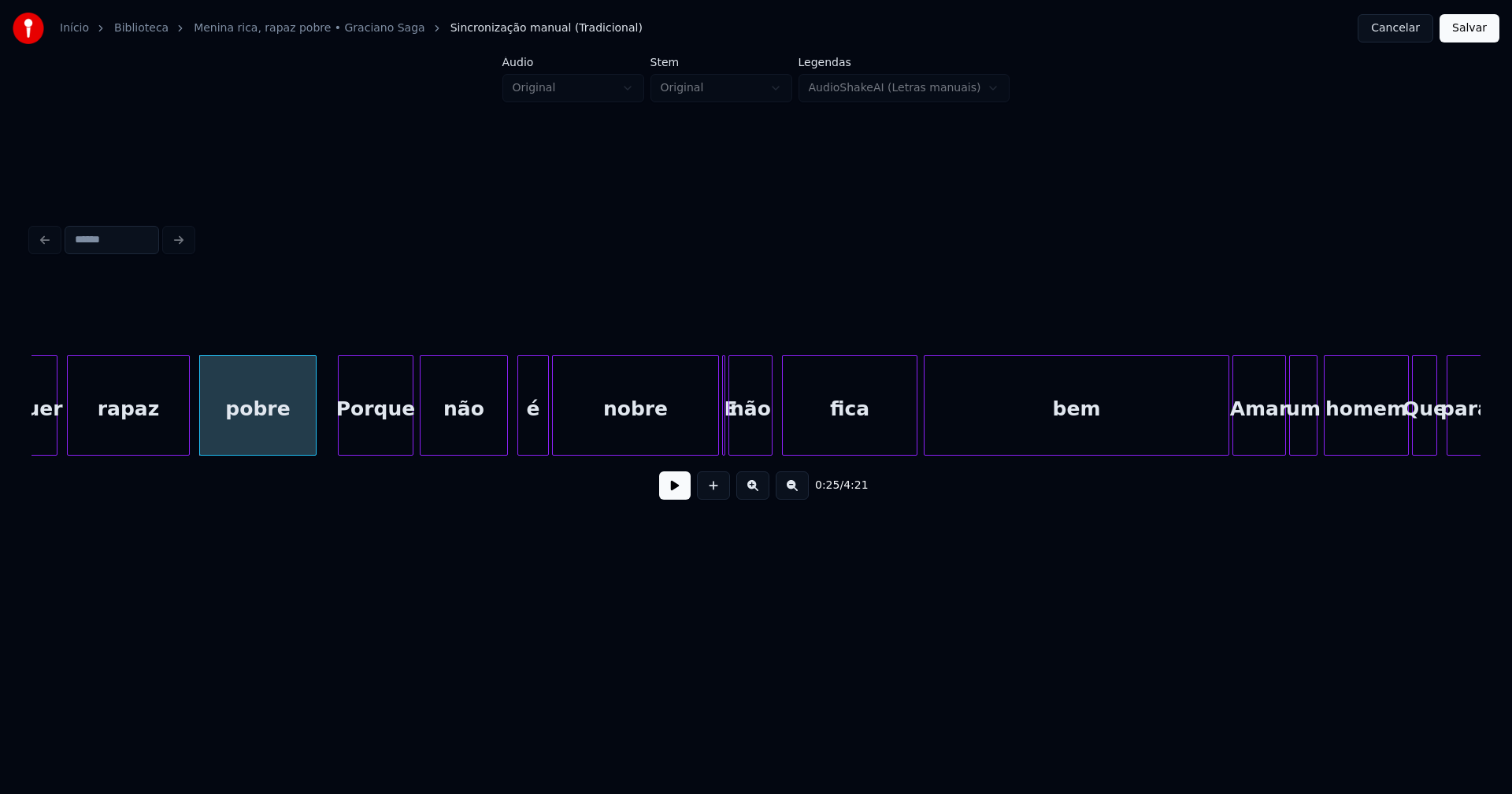
click at [682, 496] on button at bounding box center [675, 485] width 32 height 28
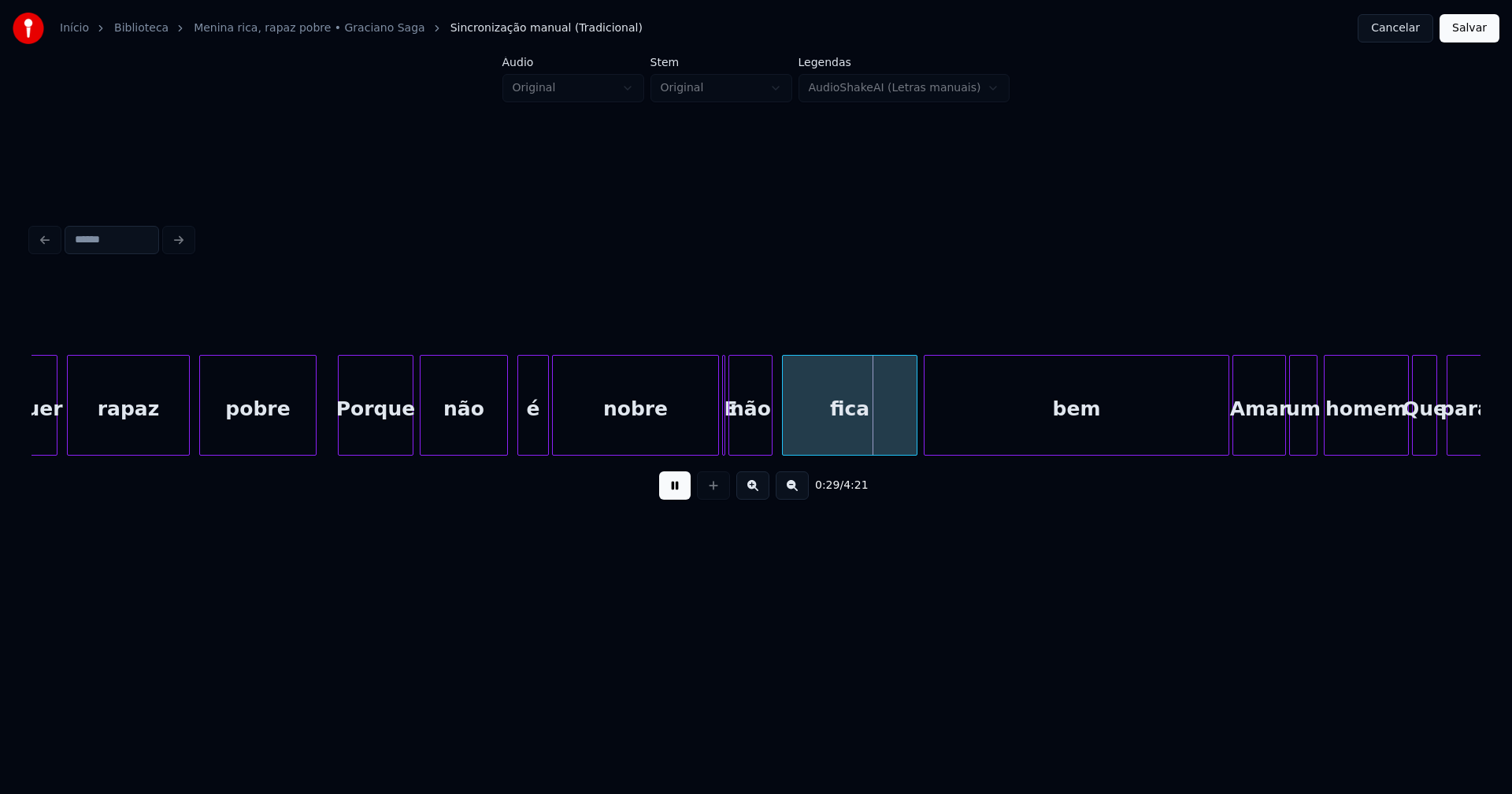
click at [684, 496] on button at bounding box center [675, 485] width 32 height 28
click at [681, 452] on div "quer rapaz pobre [PERSON_NAME] não é nobre E não fica bem Amar um homem Que para" at bounding box center [756, 405] width 1449 height 101
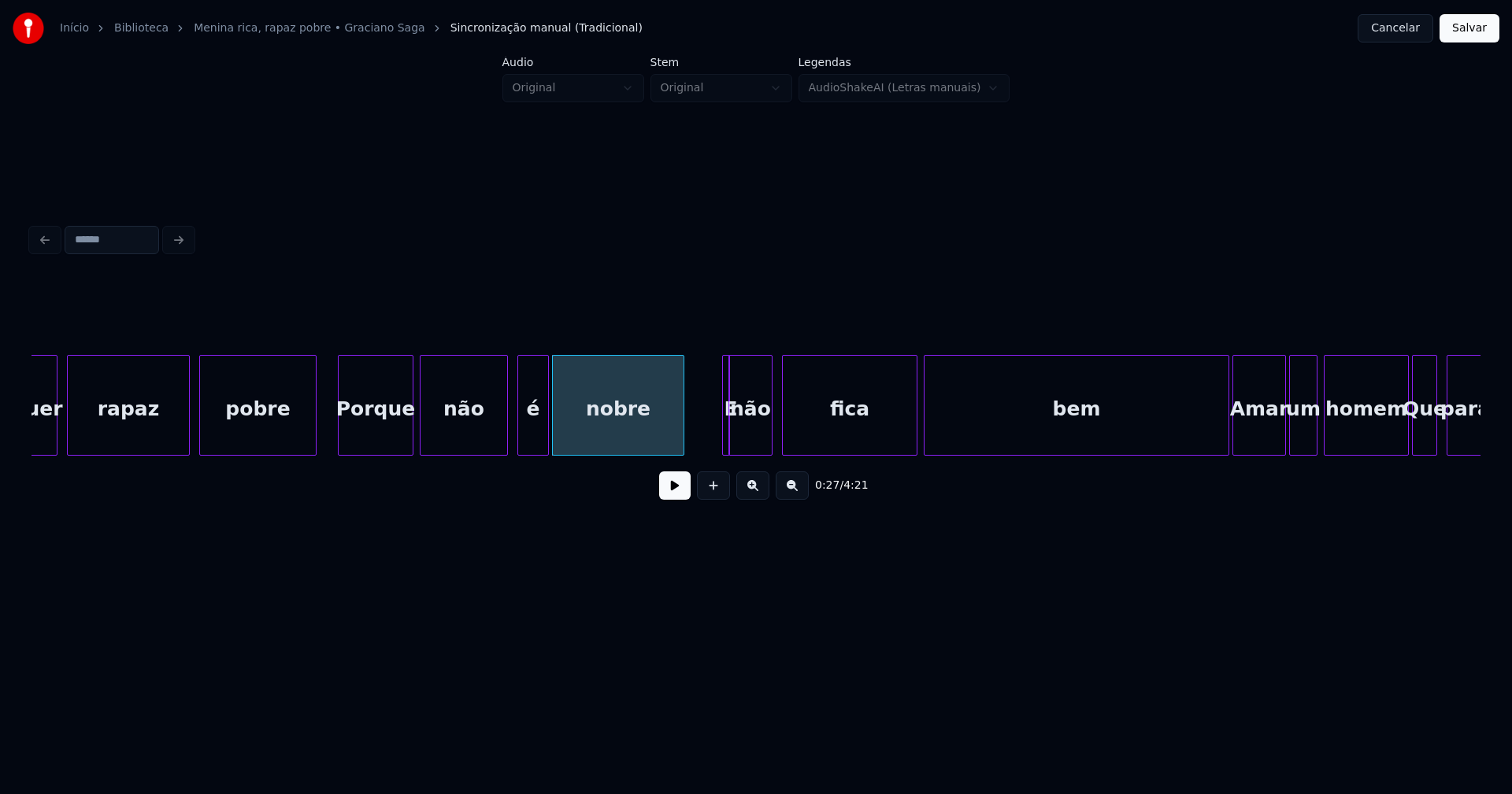
click at [726, 443] on div at bounding box center [727, 405] width 5 height 99
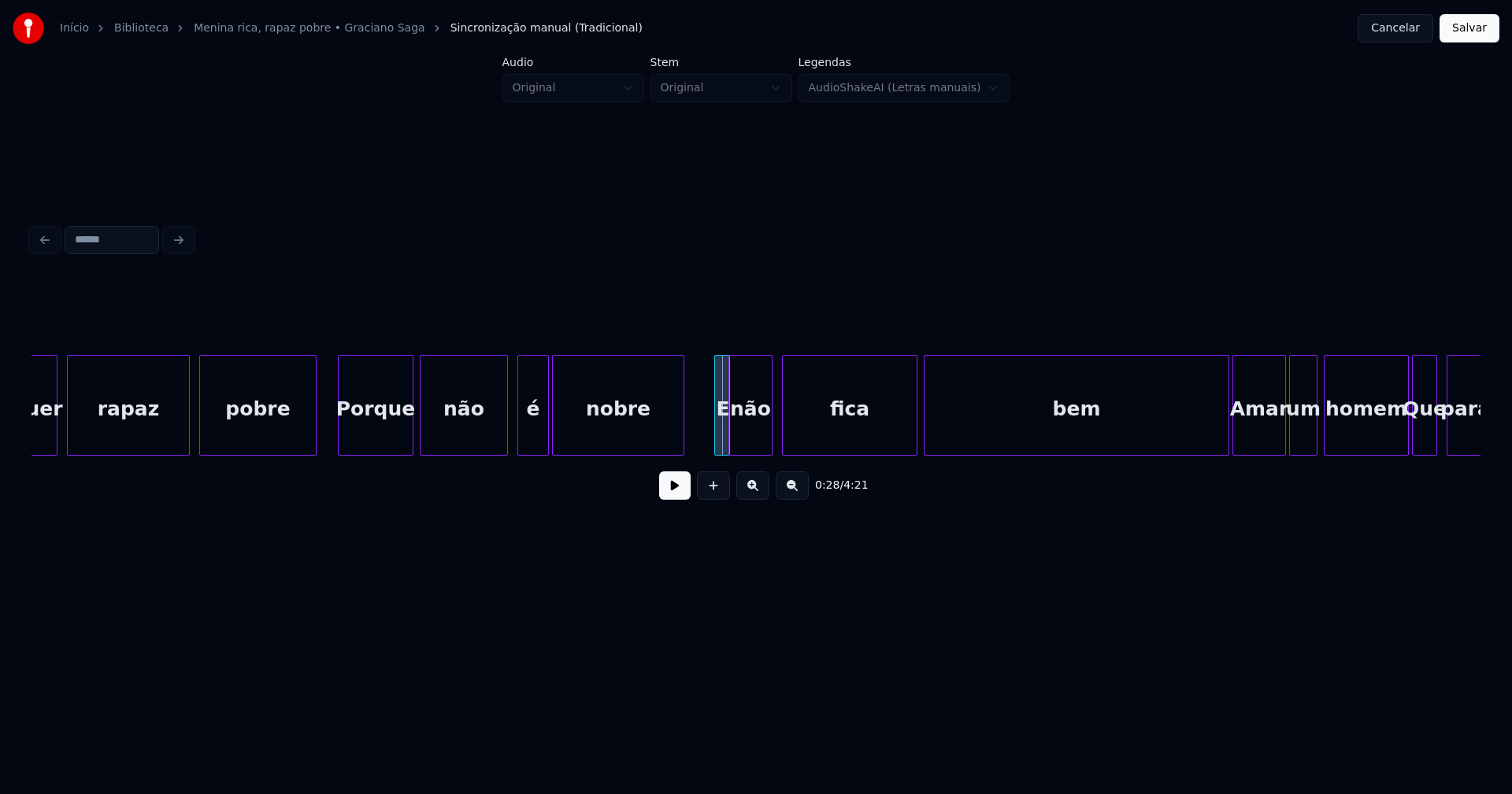
click at [715, 376] on div at bounding box center [718, 405] width 5 height 99
click at [709, 408] on div "E" at bounding box center [709, 409] width 15 height 107
click at [676, 498] on button at bounding box center [675, 485] width 32 height 28
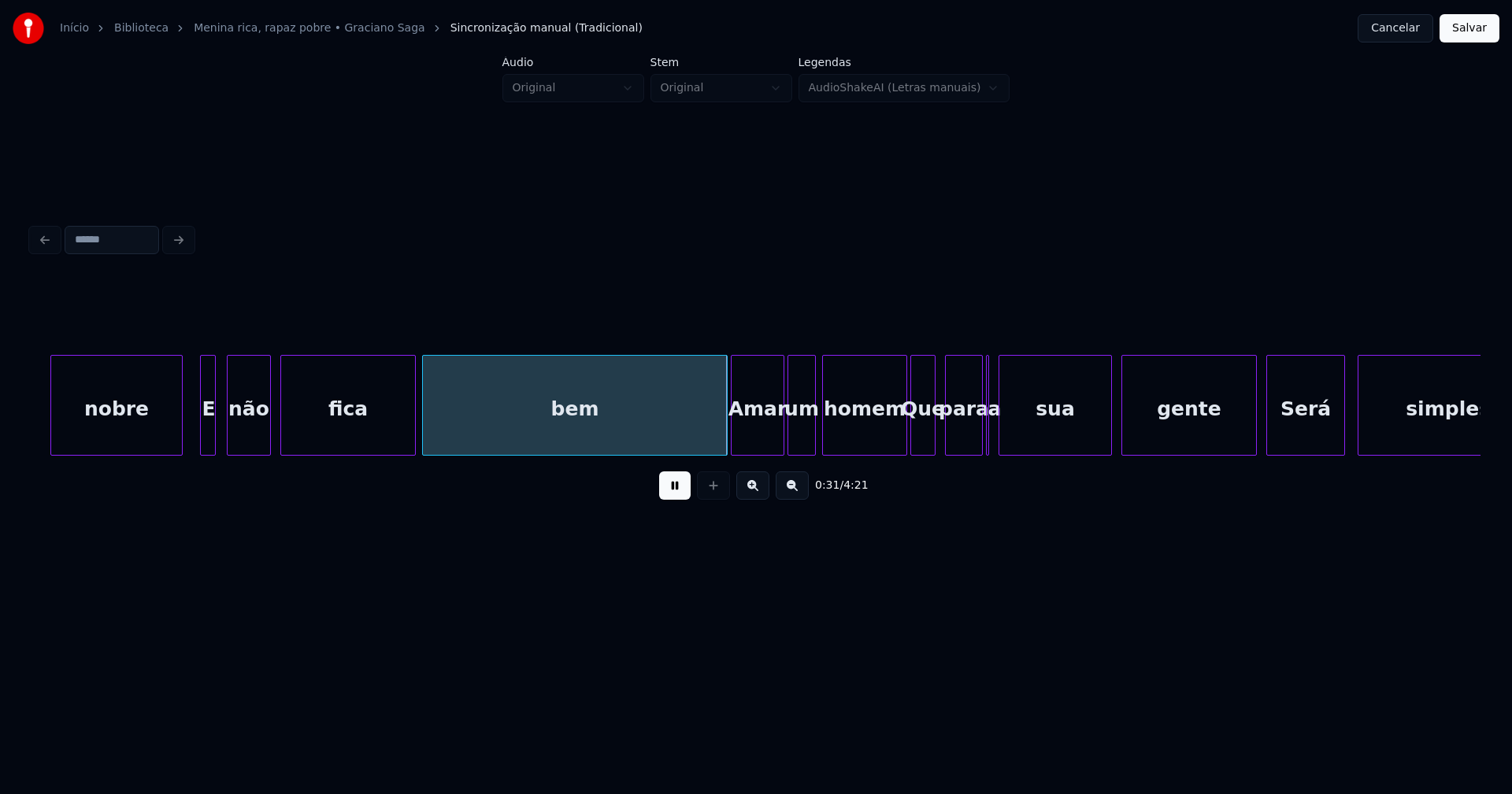
scroll to position [0, 4313]
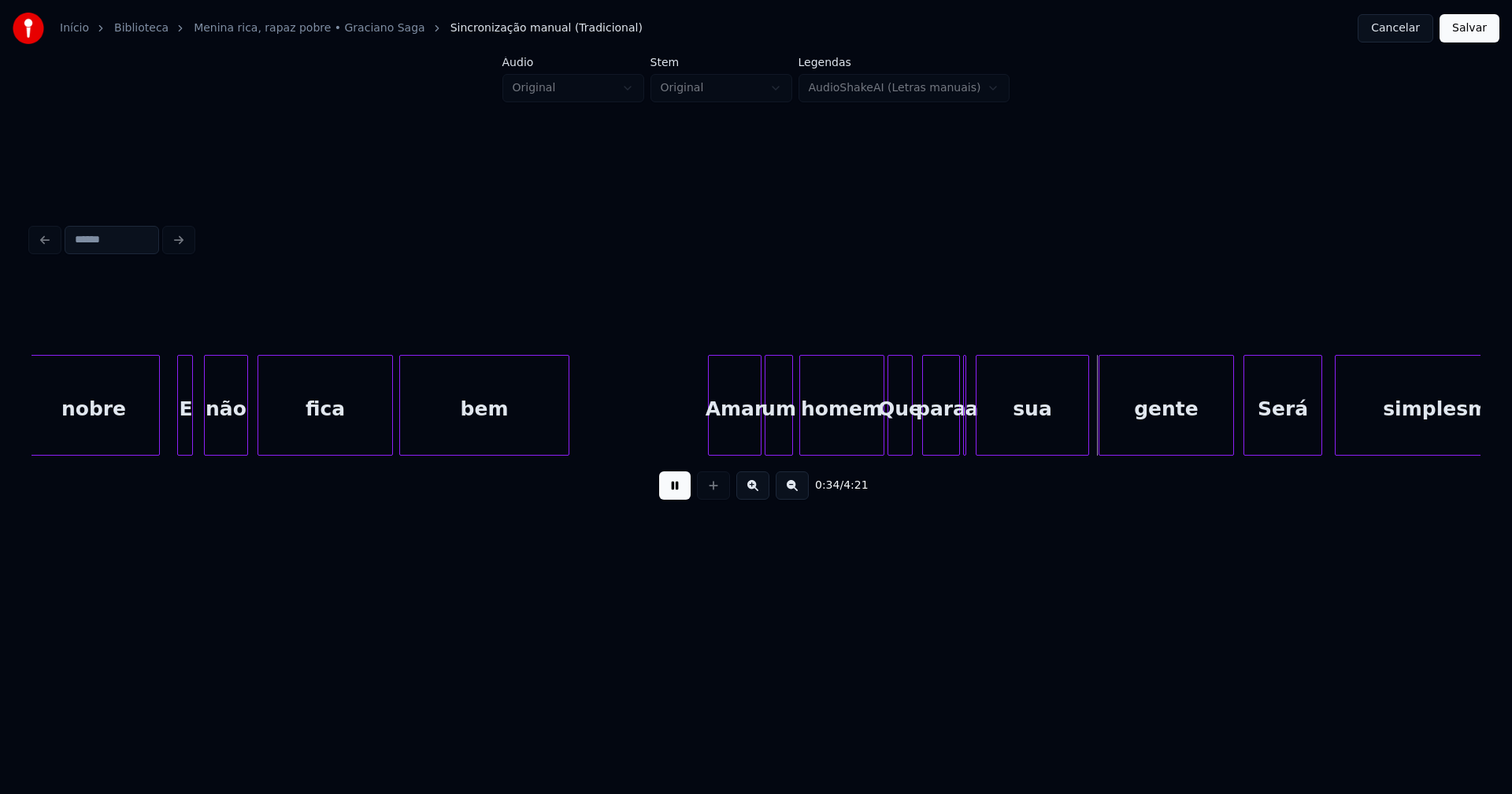
click at [567, 456] on div "nobre E não fica bem Amar um homem Que para a sua gente Será simplesmente" at bounding box center [756, 405] width 1449 height 101
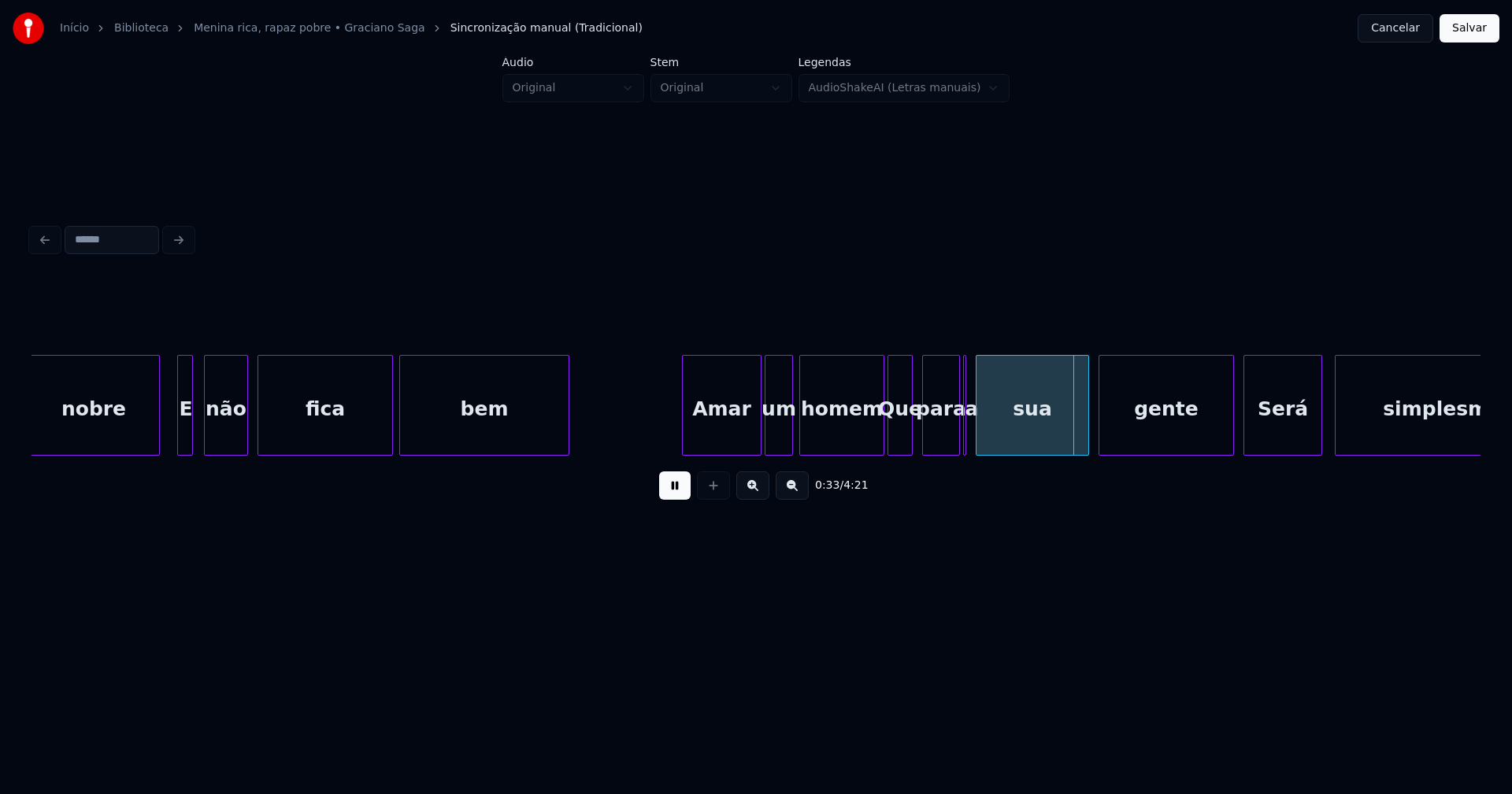
click at [685, 429] on div at bounding box center [685, 405] width 5 height 99
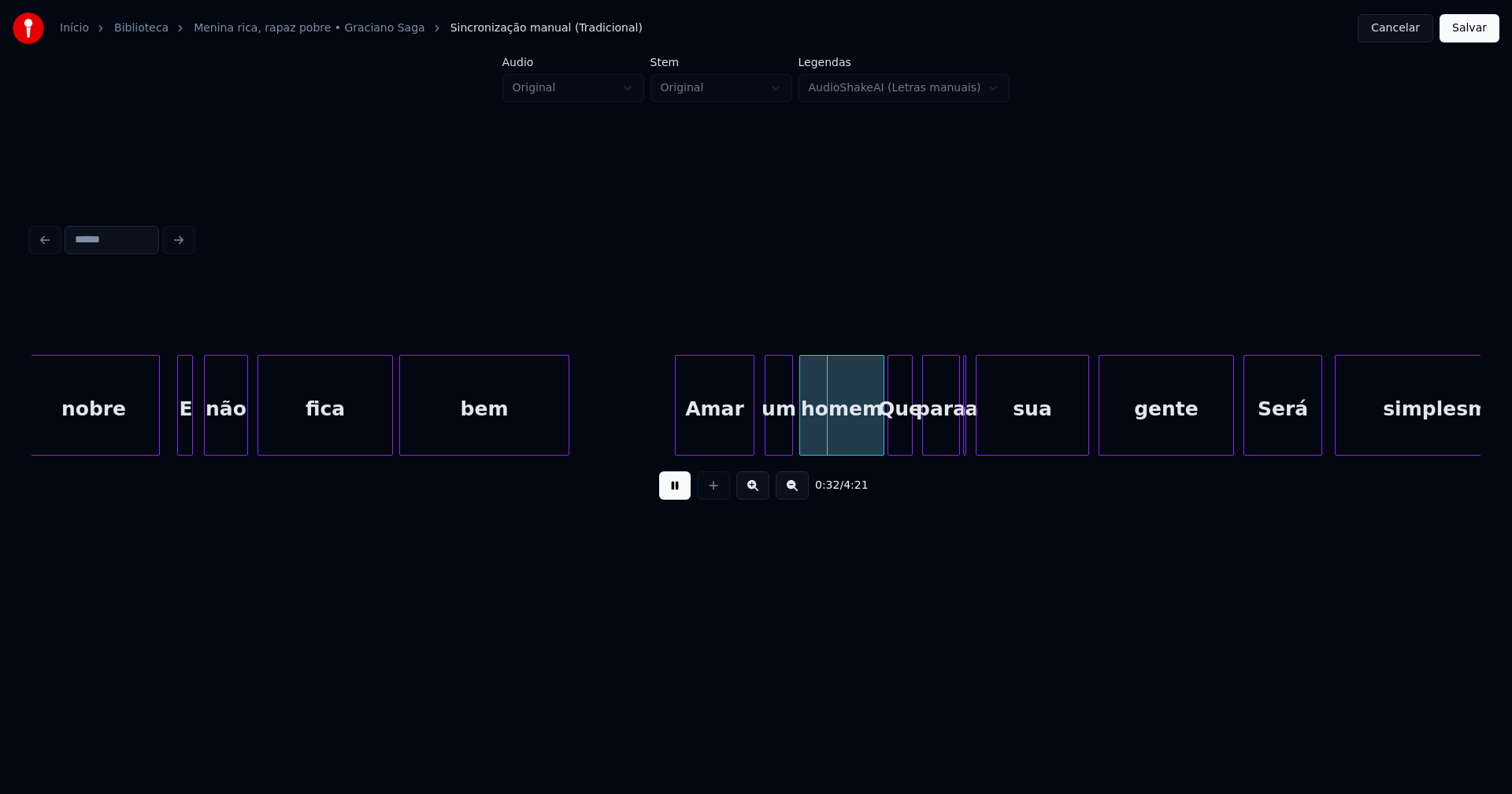
click at [718, 424] on div "Amar" at bounding box center [714, 409] width 78 height 107
click at [773, 439] on div "um" at bounding box center [772, 409] width 27 height 107
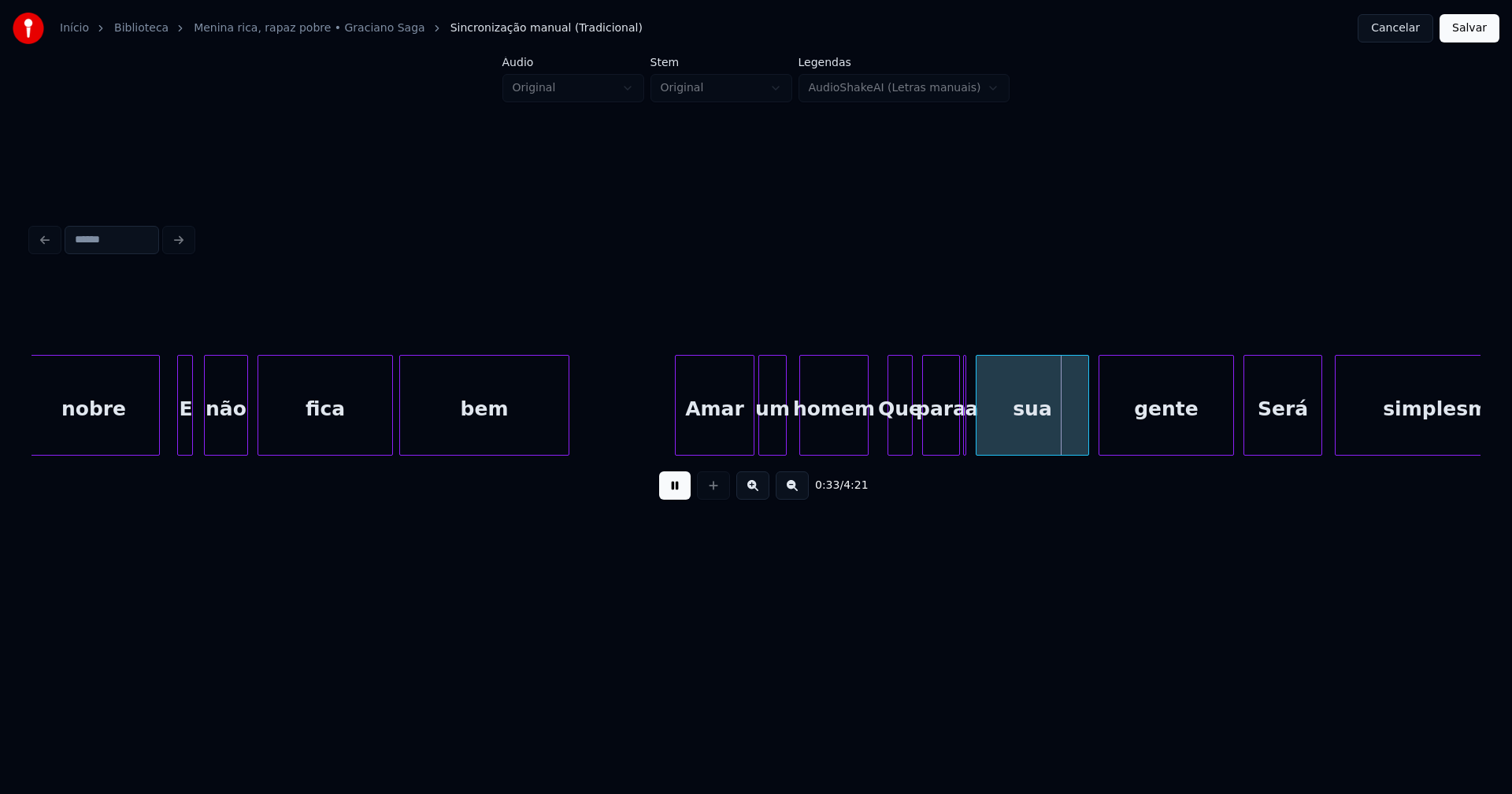
click at [864, 445] on div at bounding box center [866, 405] width 5 height 99
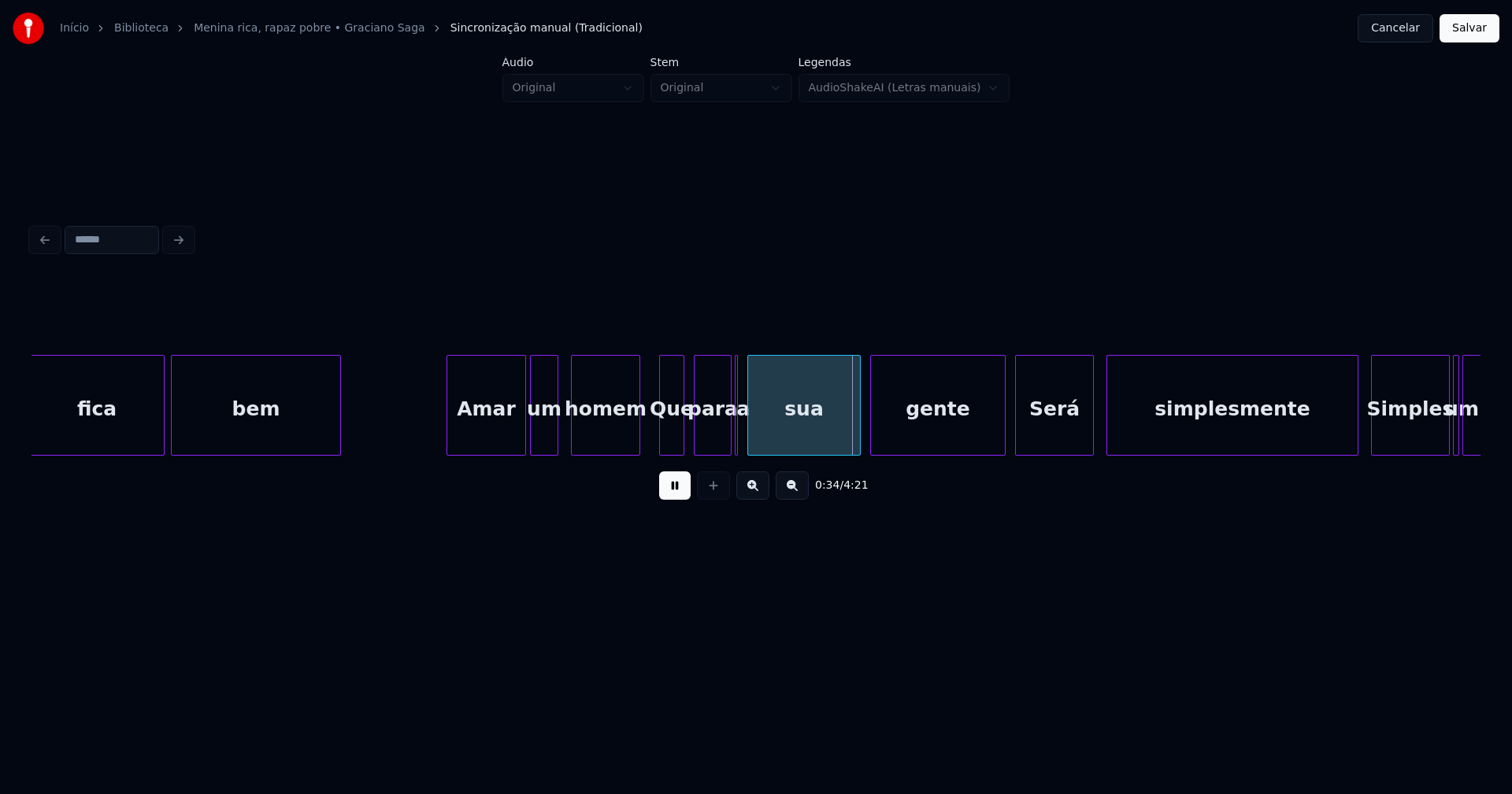
scroll to position [0, 4564]
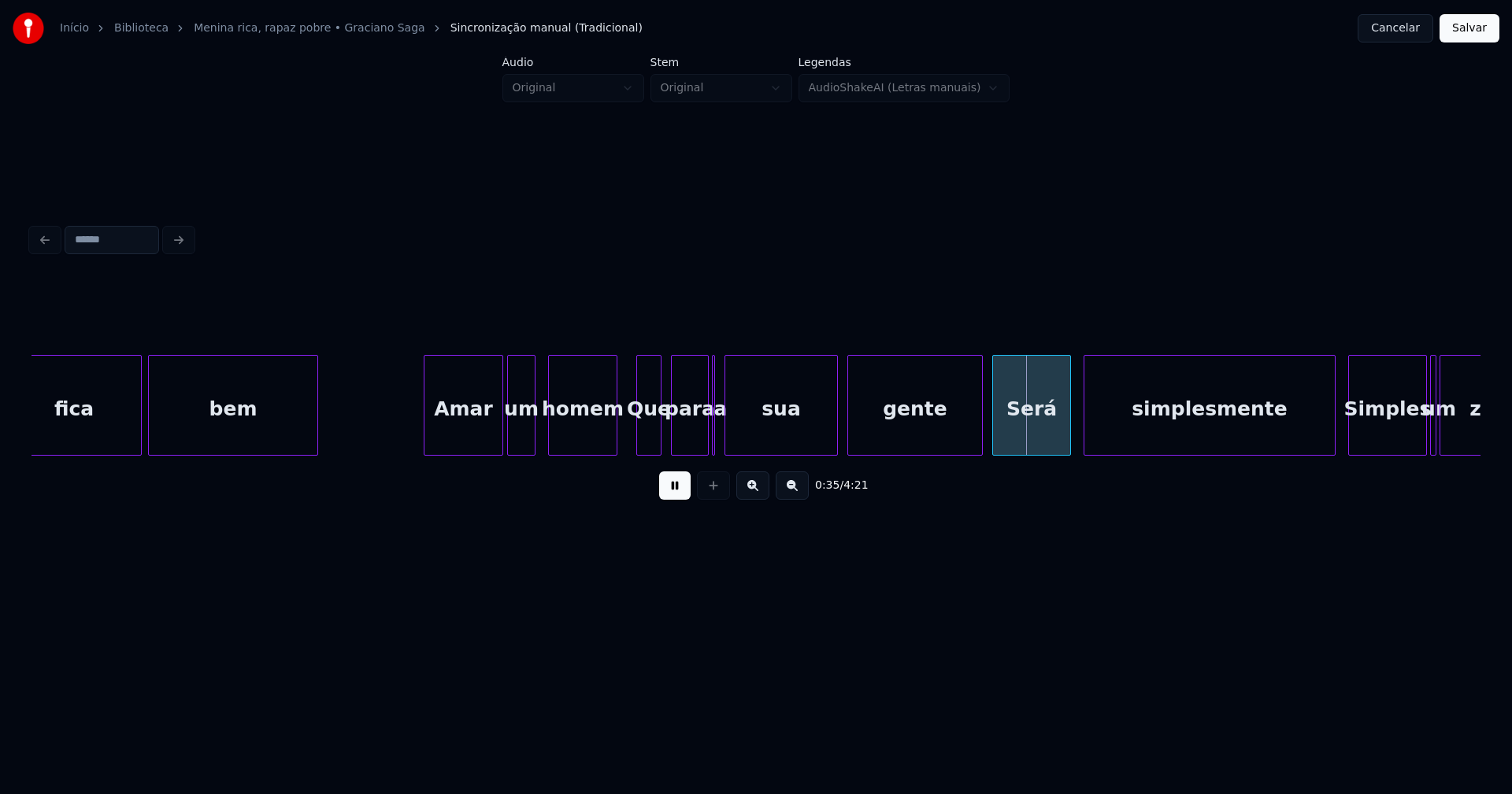
drag, startPoint x: 401, startPoint y: 417, endPoint x: 648, endPoint y: 459, distance: 250.5
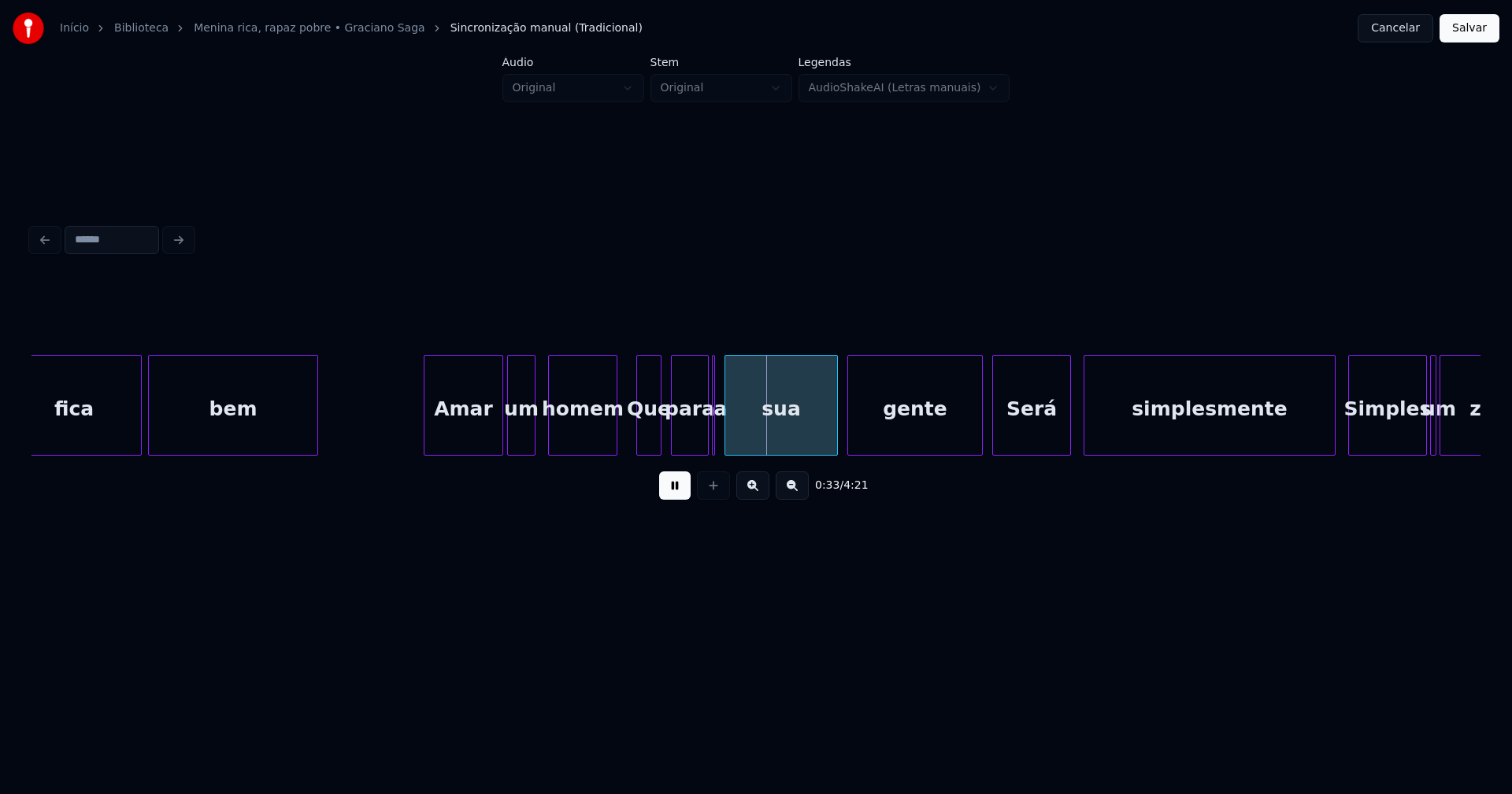
click at [671, 492] on button at bounding box center [675, 485] width 32 height 28
click at [692, 424] on div "para" at bounding box center [689, 409] width 36 height 107
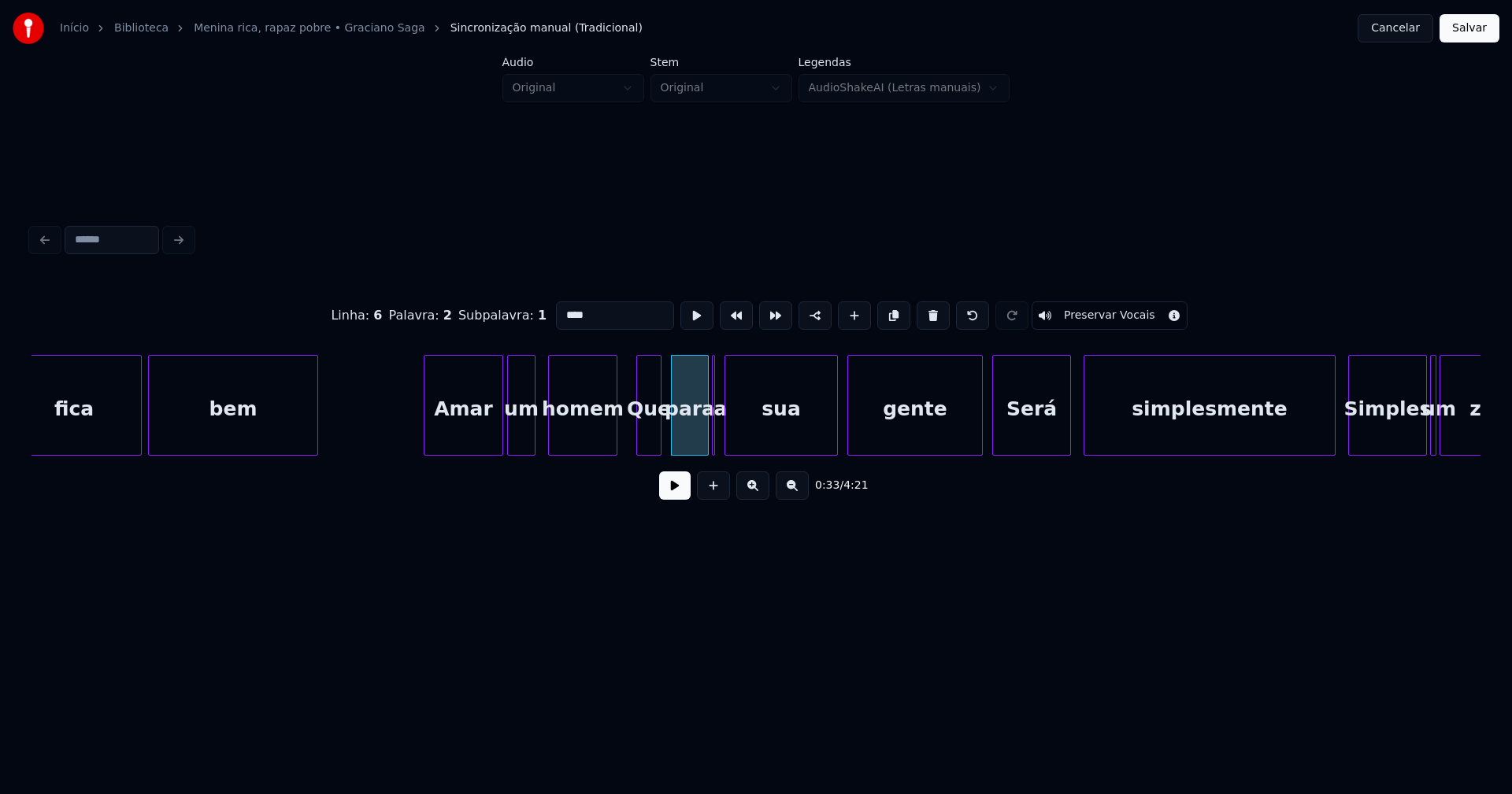
click at [565, 307] on input "****" at bounding box center [615, 315] width 118 height 28
click at [718, 427] on div "a" at bounding box center [720, 409] width 15 height 107
drag, startPoint x: 928, startPoint y: 309, endPoint x: 791, endPoint y: 334, distance: 139.3
click at [928, 310] on button at bounding box center [933, 315] width 33 height 28
type input "***"
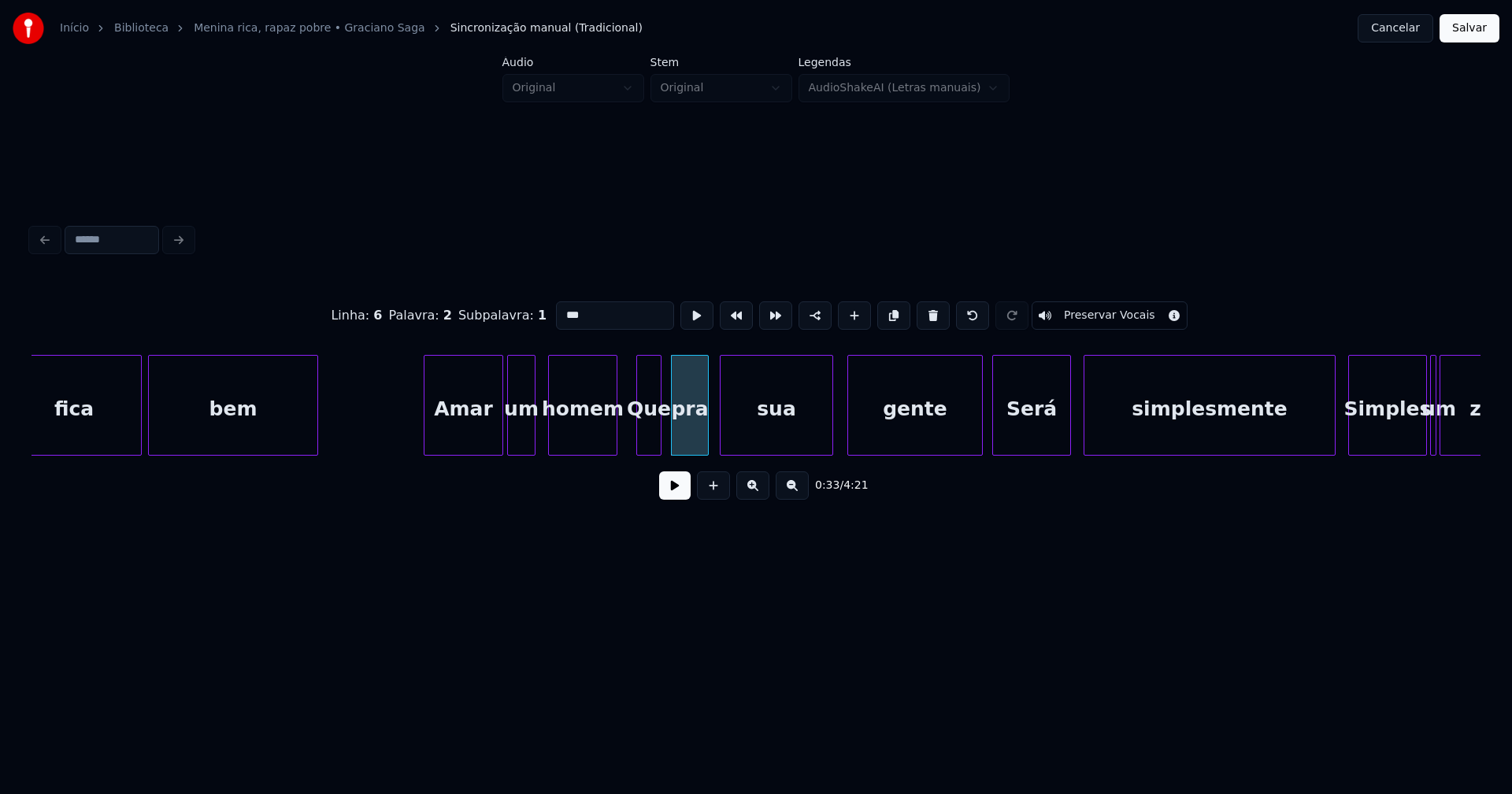
click at [763, 429] on div "sua" at bounding box center [777, 409] width 112 height 107
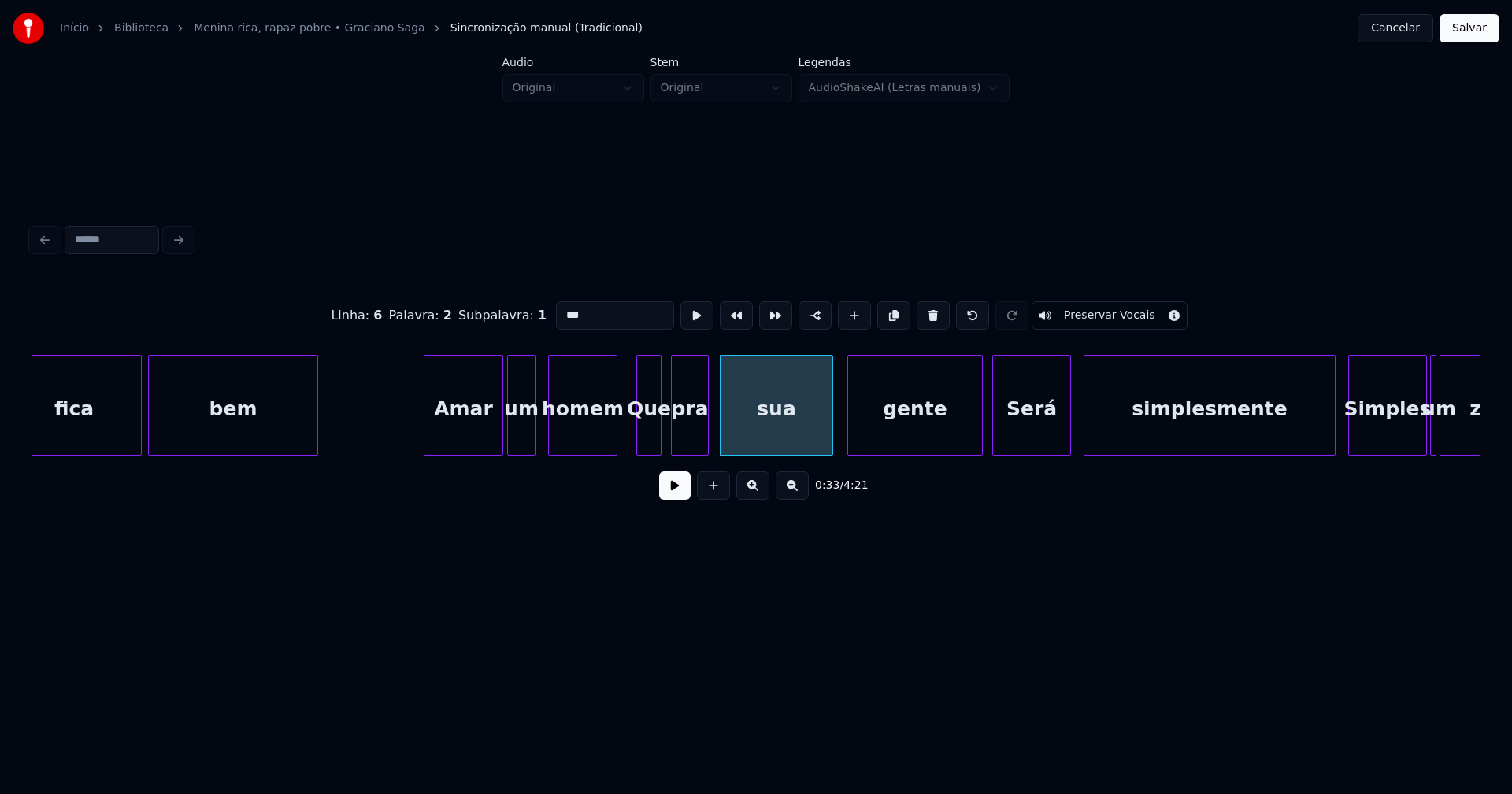
click at [672, 492] on button at bounding box center [675, 485] width 32 height 28
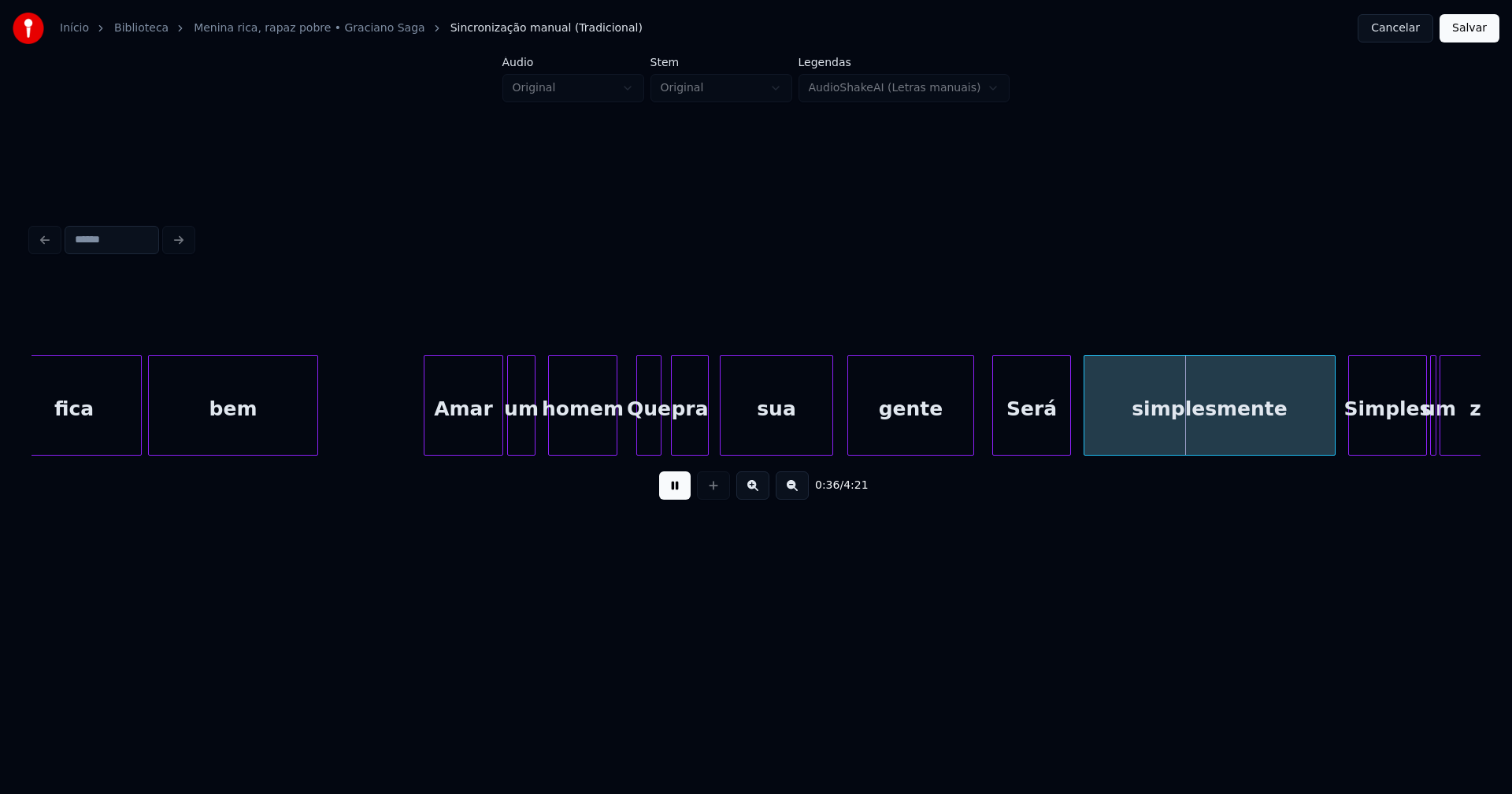
click at [970, 439] on div at bounding box center [971, 405] width 5 height 99
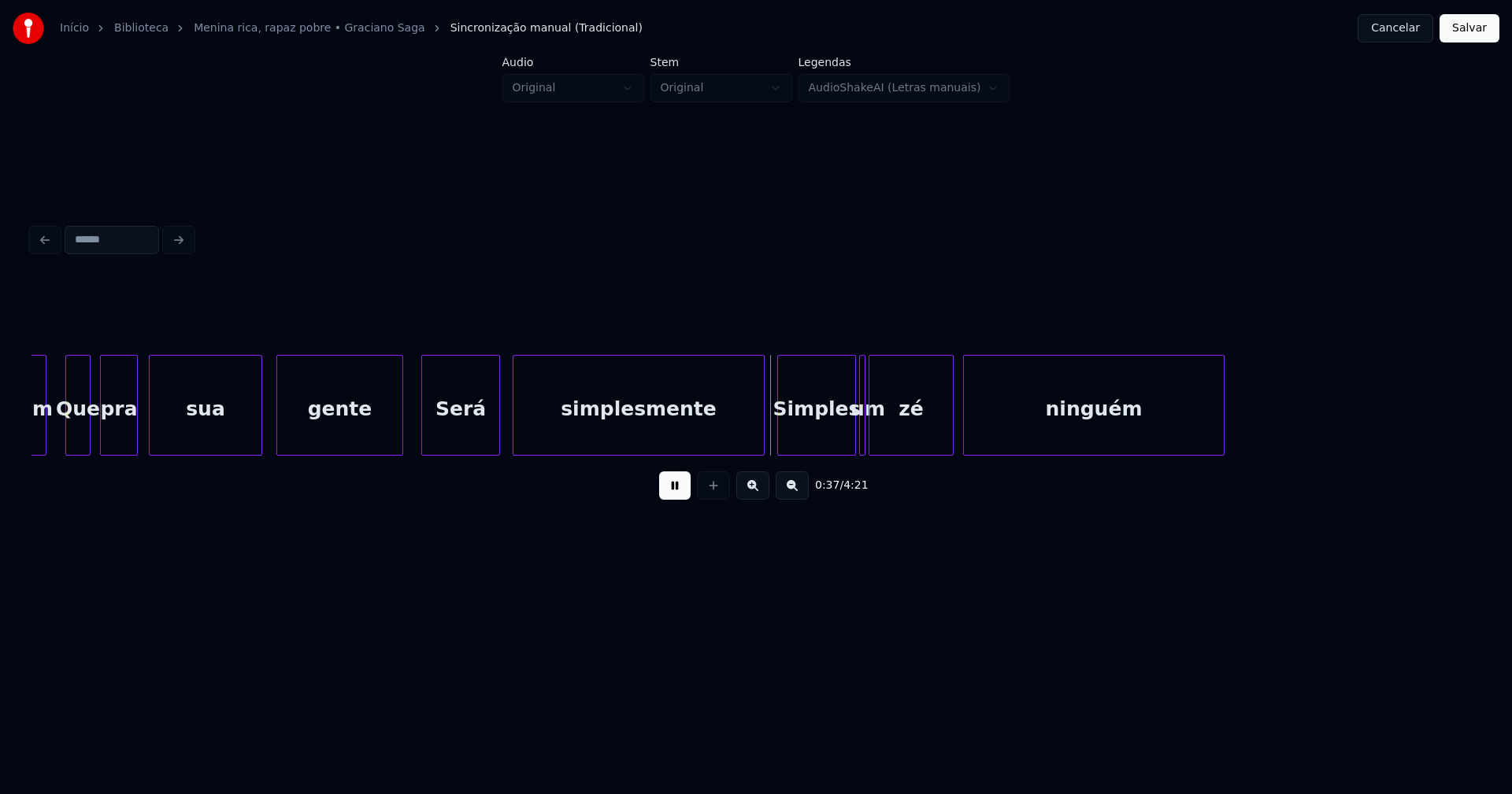
scroll to position [0, 5454]
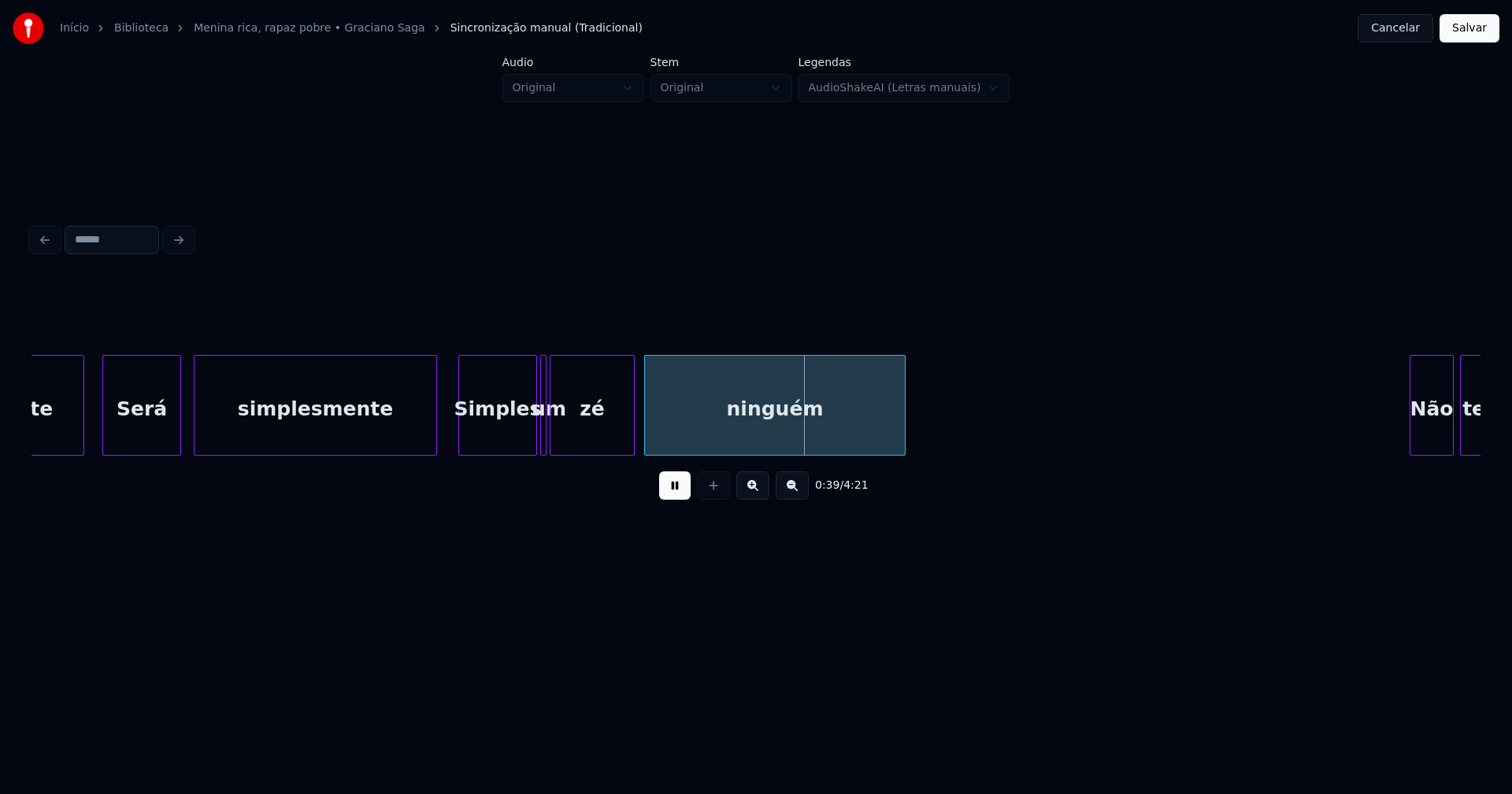
click at [431, 445] on div at bounding box center [434, 405] width 5 height 99
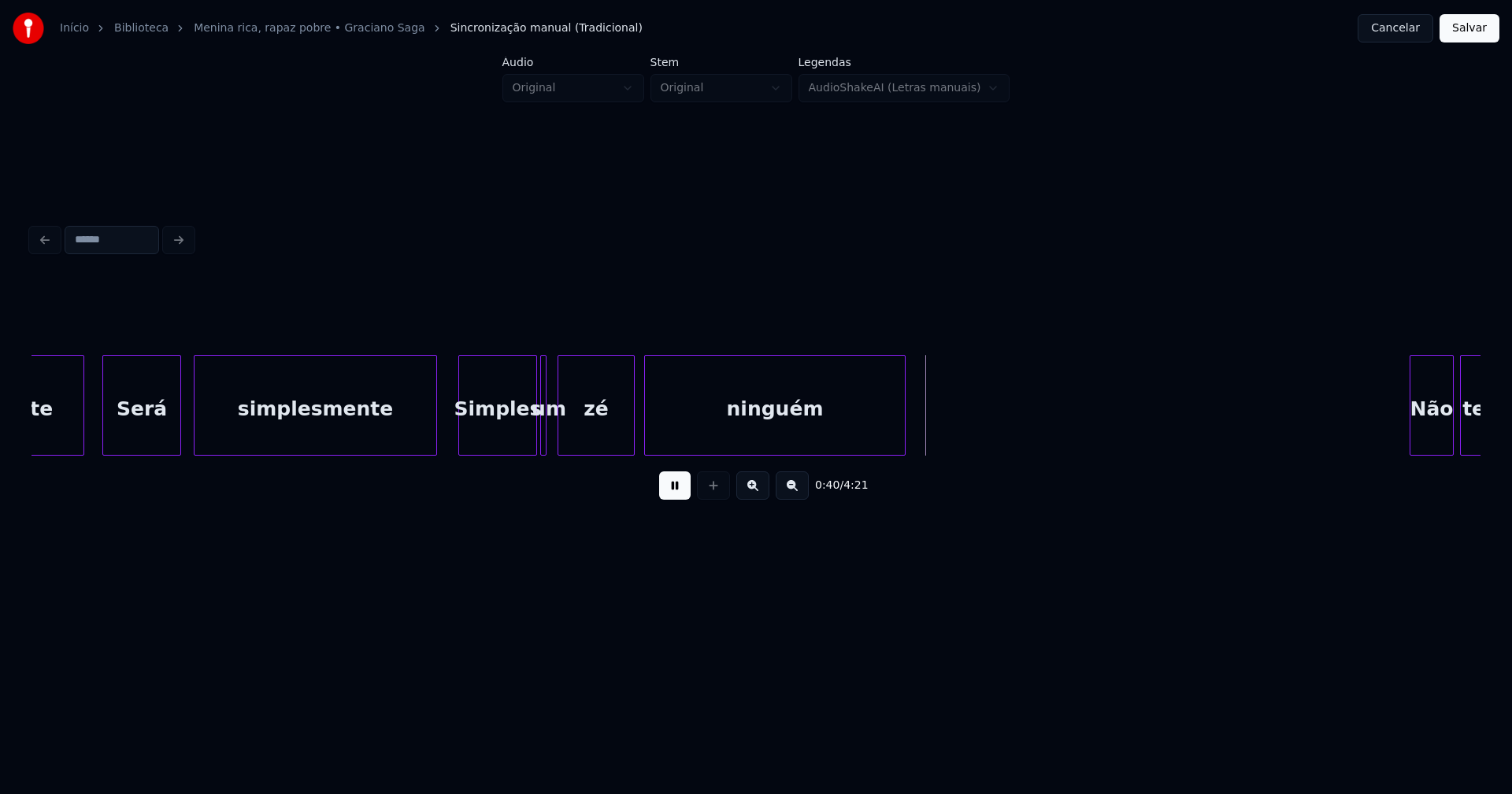
click at [558, 442] on div at bounding box center [561, 405] width 5 height 99
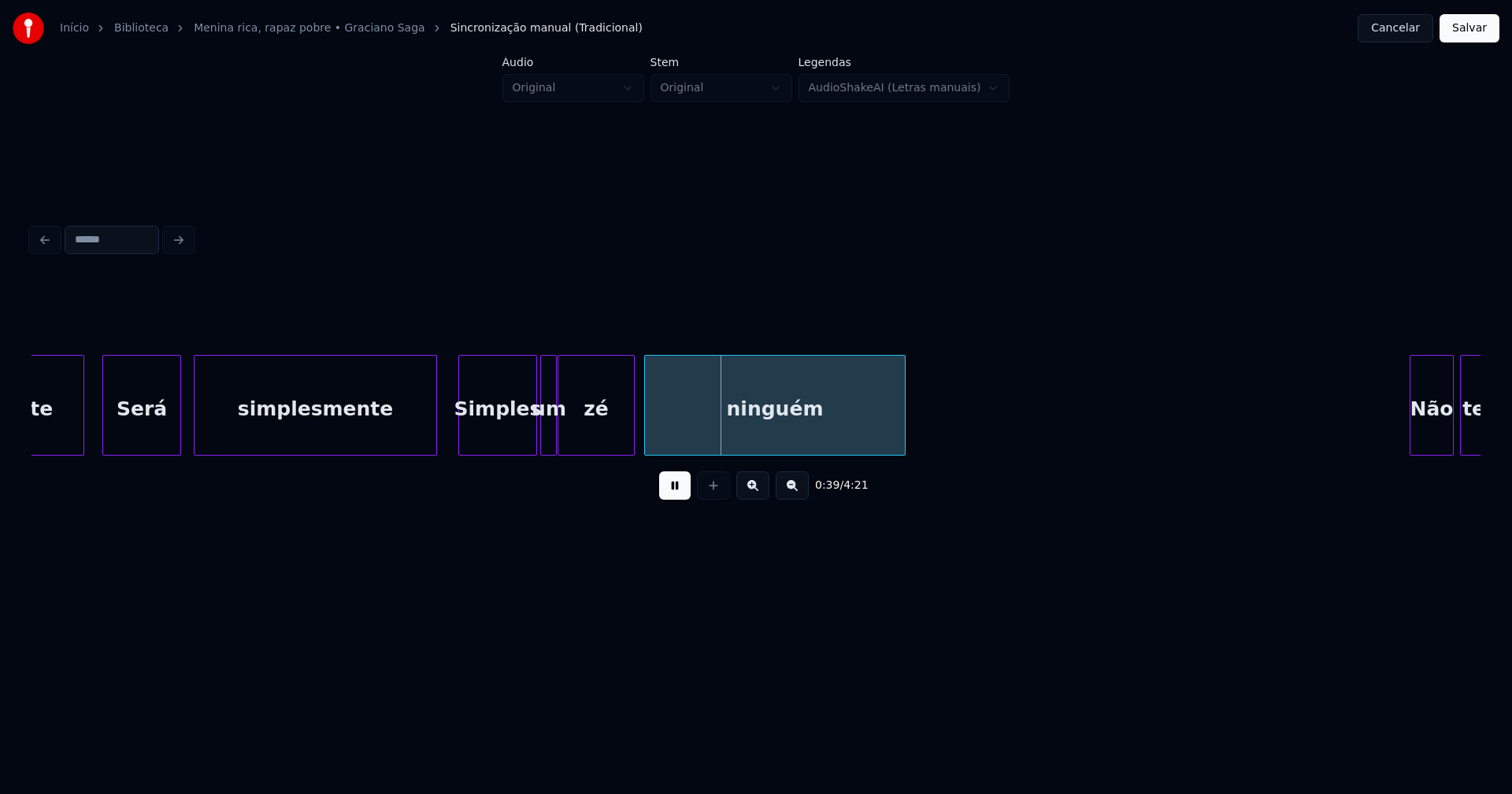
click at [553, 446] on div at bounding box center [553, 405] width 5 height 99
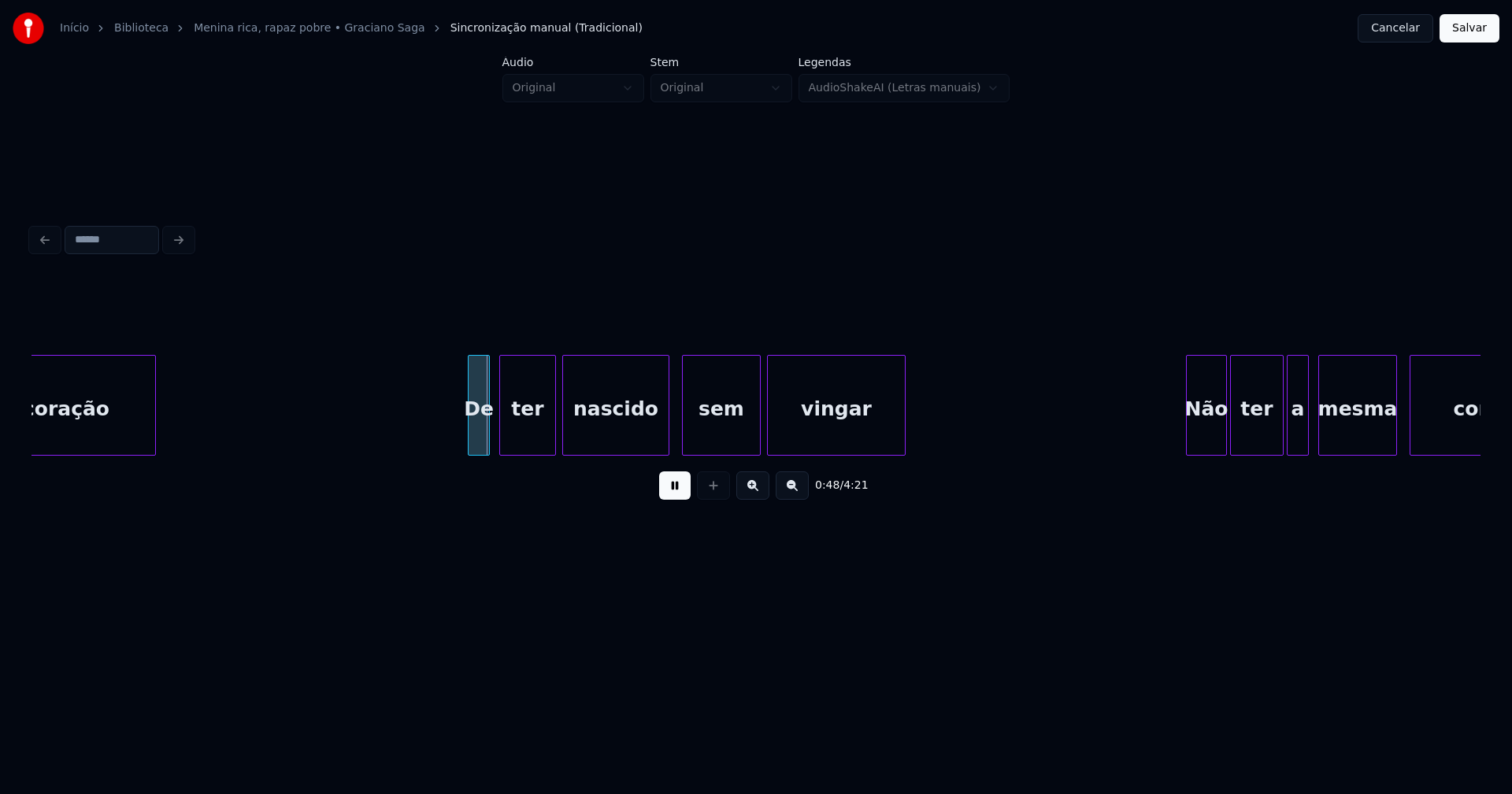
scroll to position [0, 7143]
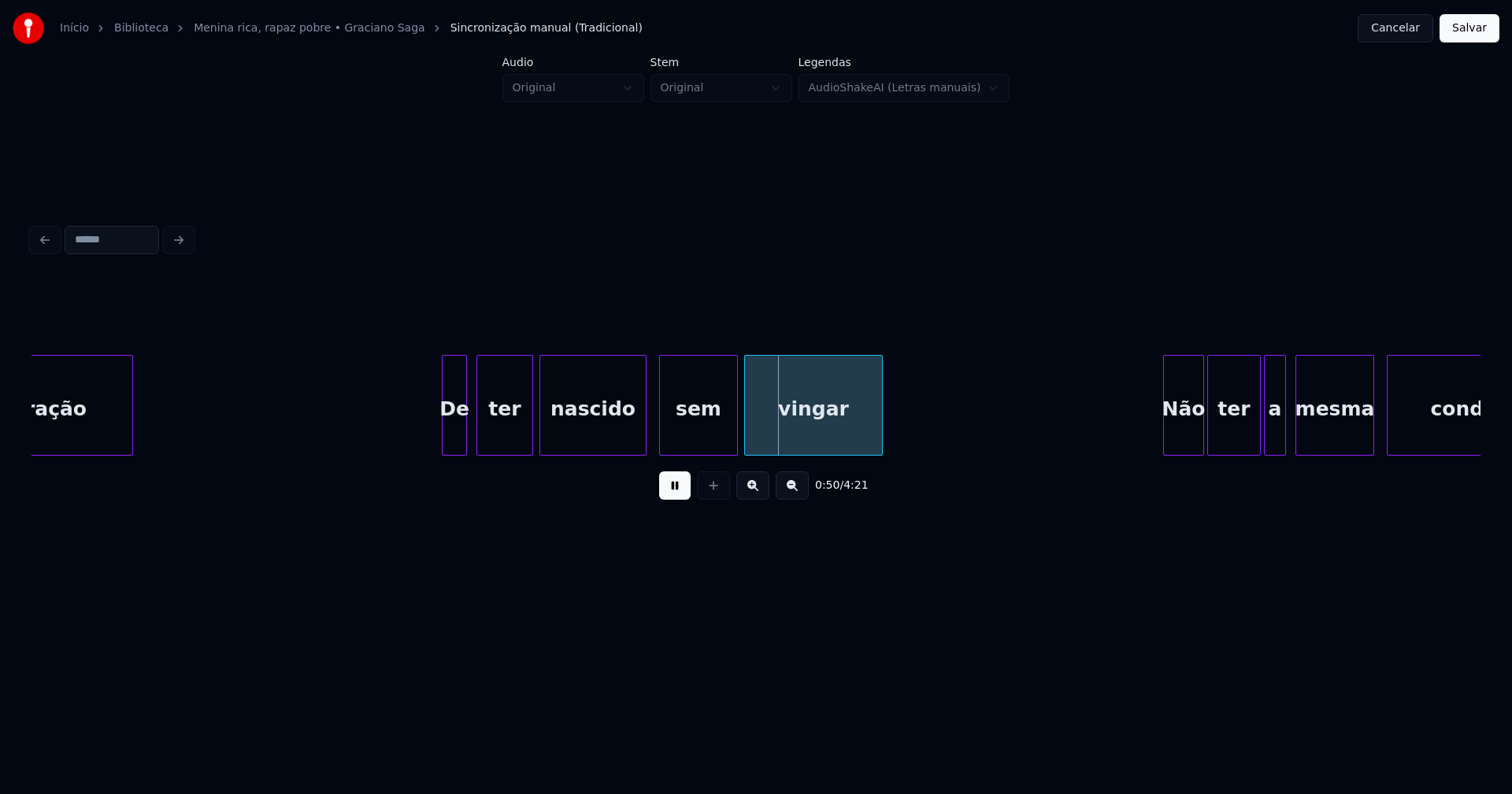
click at [444, 442] on div at bounding box center [445, 405] width 5 height 99
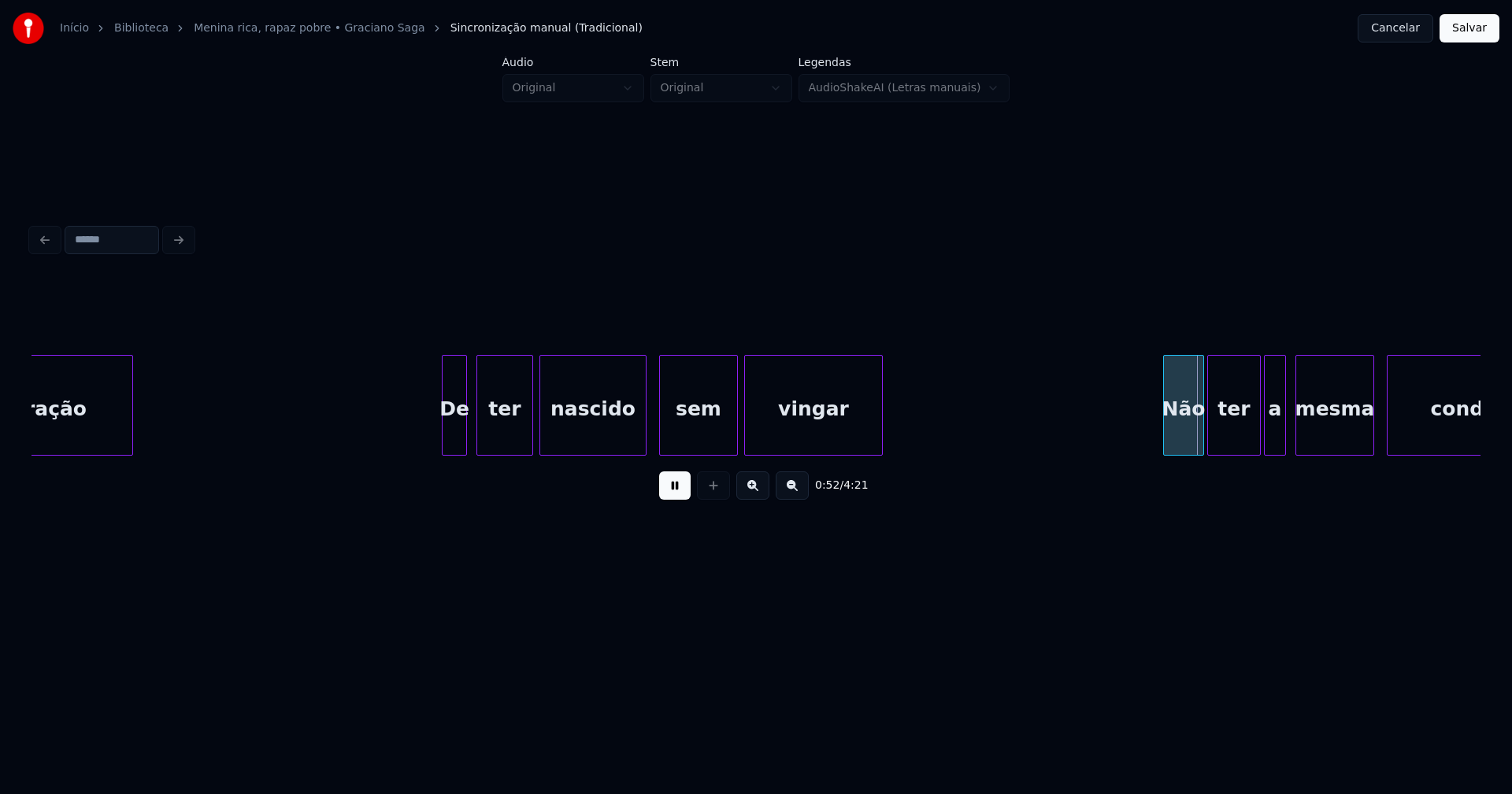
click at [667, 489] on button at bounding box center [675, 485] width 32 height 28
click at [822, 433] on div "vingar" at bounding box center [813, 409] width 137 height 107
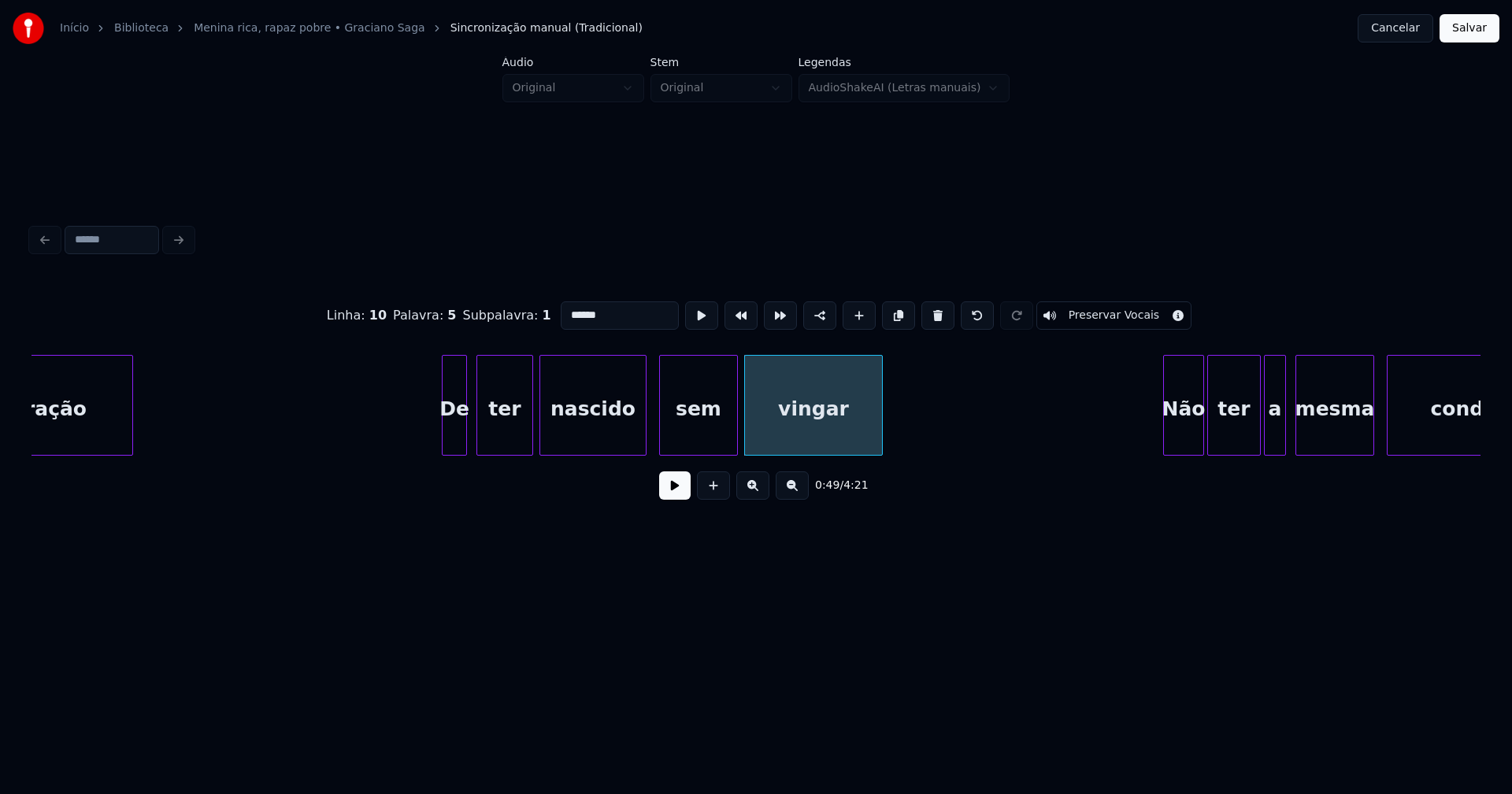
drag, startPoint x: 604, startPoint y: 311, endPoint x: 529, endPoint y: 313, distance: 75.0
click at [529, 313] on div "Linha : 10 Palavra : 5 Subpalavra : 1 ****** Preservar Vocais" at bounding box center [756, 315] width 1449 height 78
type input "*******"
drag, startPoint x: 413, startPoint y: 426, endPoint x: 696, endPoint y: 540, distance: 305.1
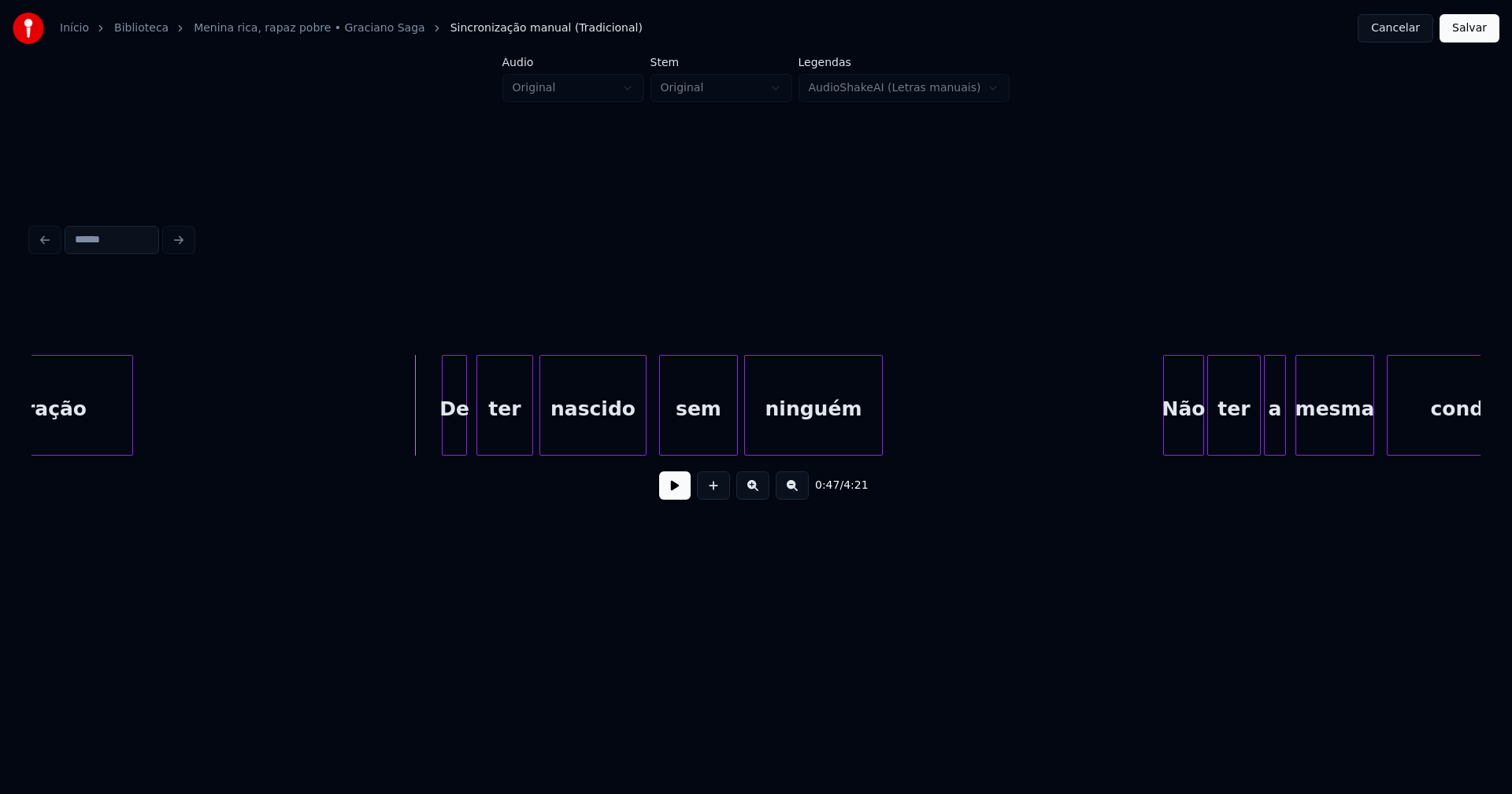
click at [680, 499] on button at bounding box center [675, 485] width 32 height 28
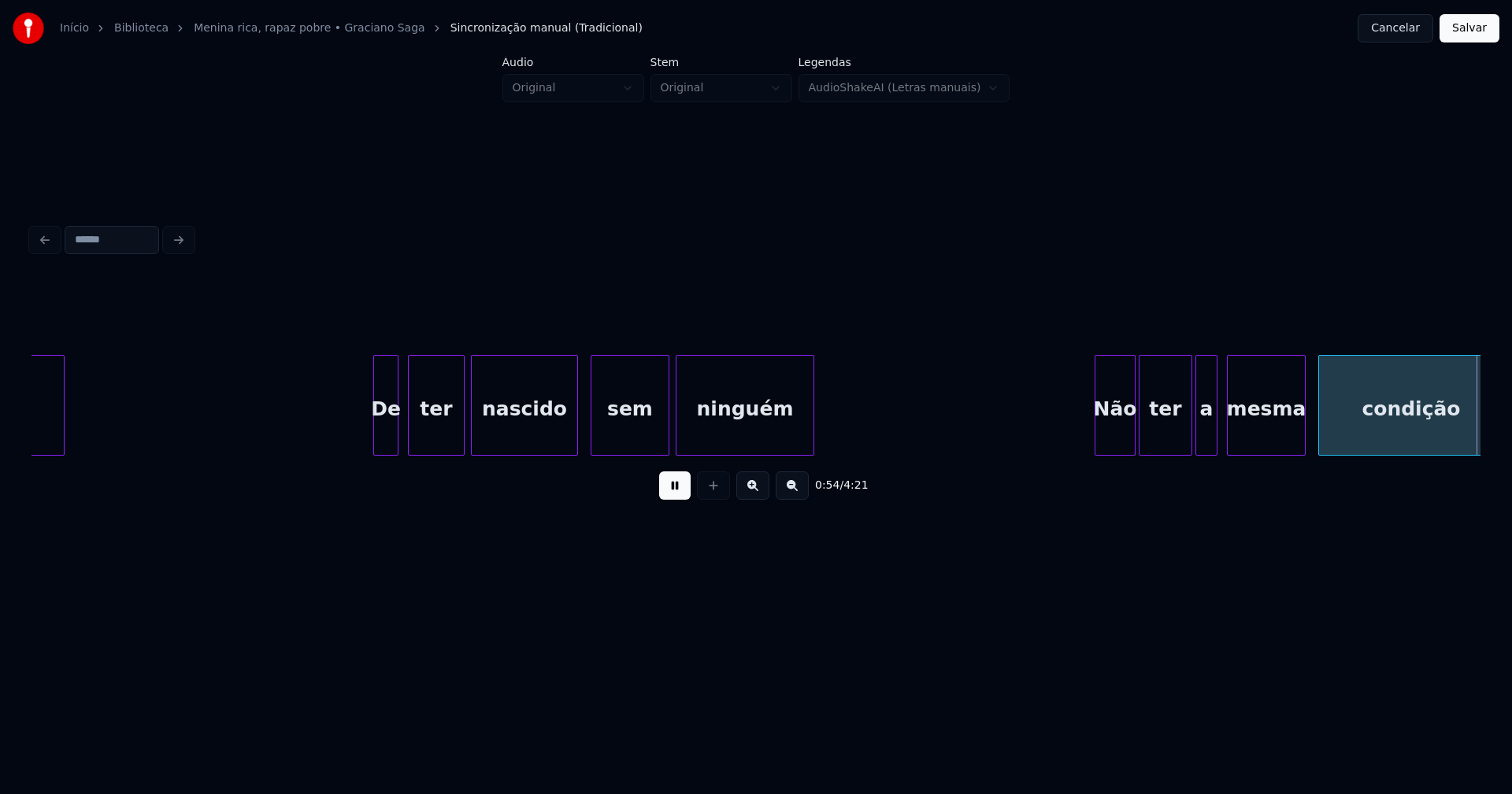
scroll to position [0, 8662]
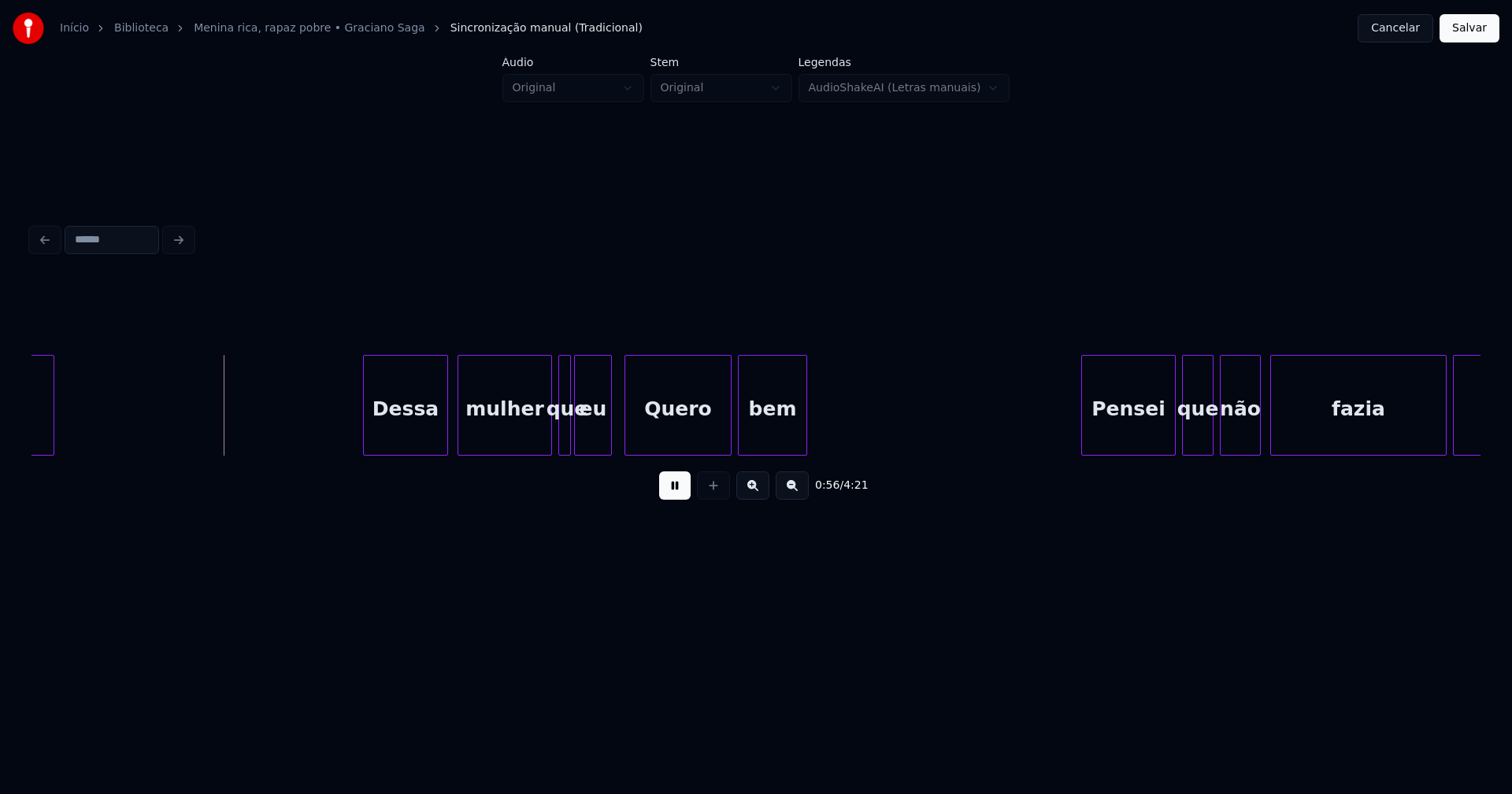
drag, startPoint x: 677, startPoint y: 500, endPoint x: 438, endPoint y: 449, distance: 244.4
click at [675, 500] on button at bounding box center [675, 485] width 32 height 28
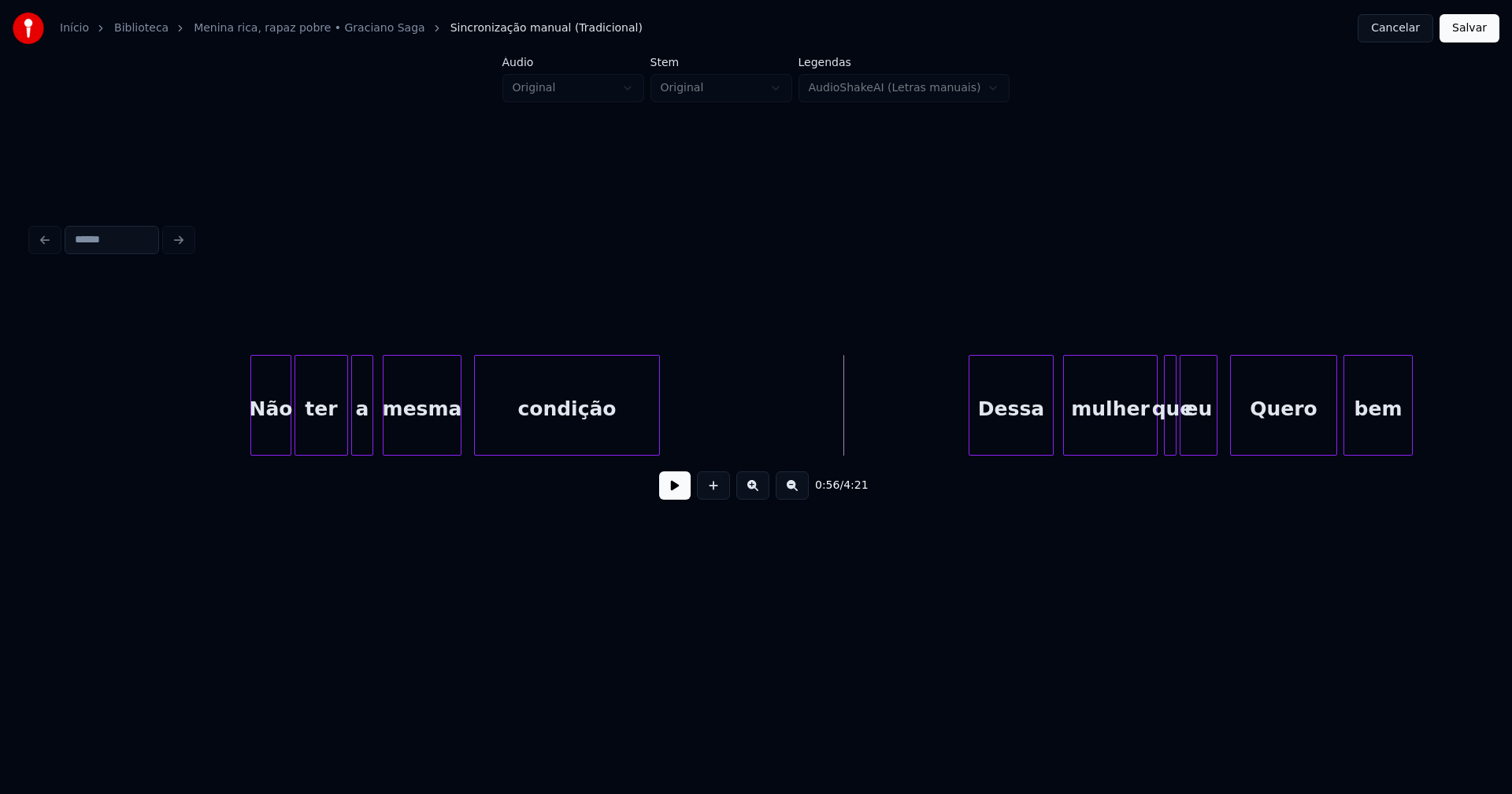
scroll to position [0, 8011]
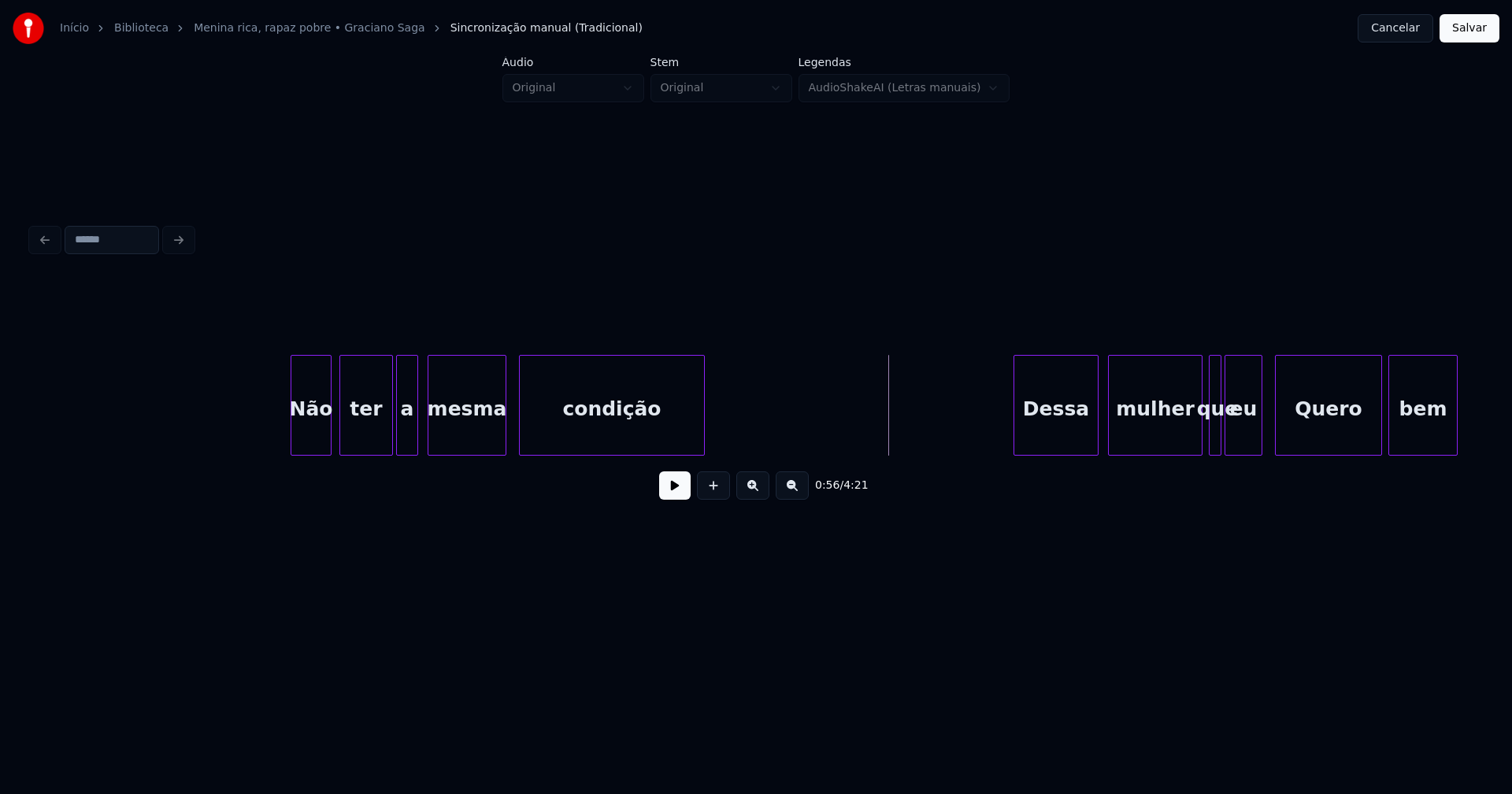
click at [316, 437] on div "Não" at bounding box center [311, 409] width 40 height 107
click at [384, 442] on div at bounding box center [384, 405] width 5 height 99
click at [400, 437] on div "a" at bounding box center [400, 409] width 20 height 107
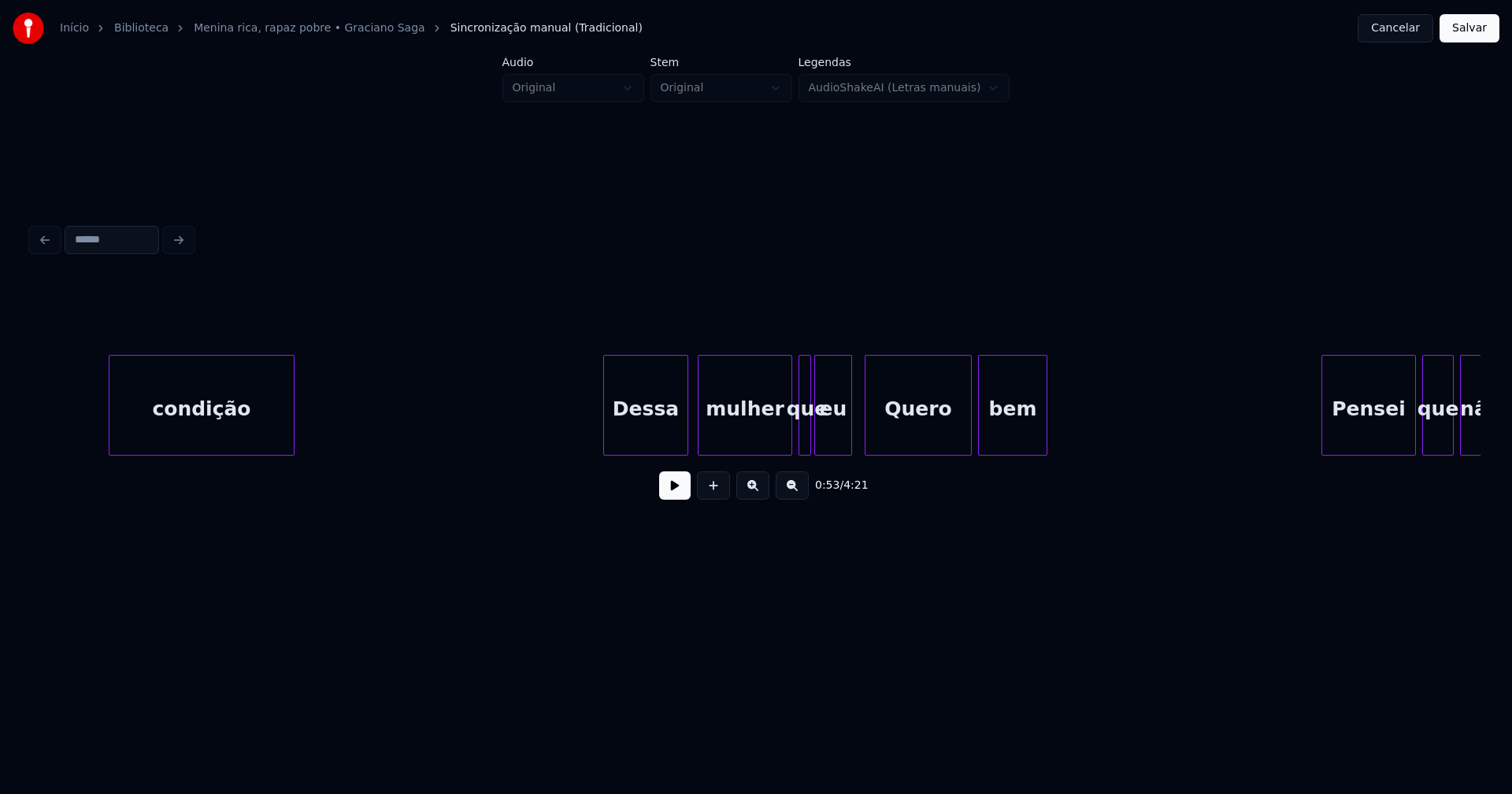
scroll to position [0, 8764]
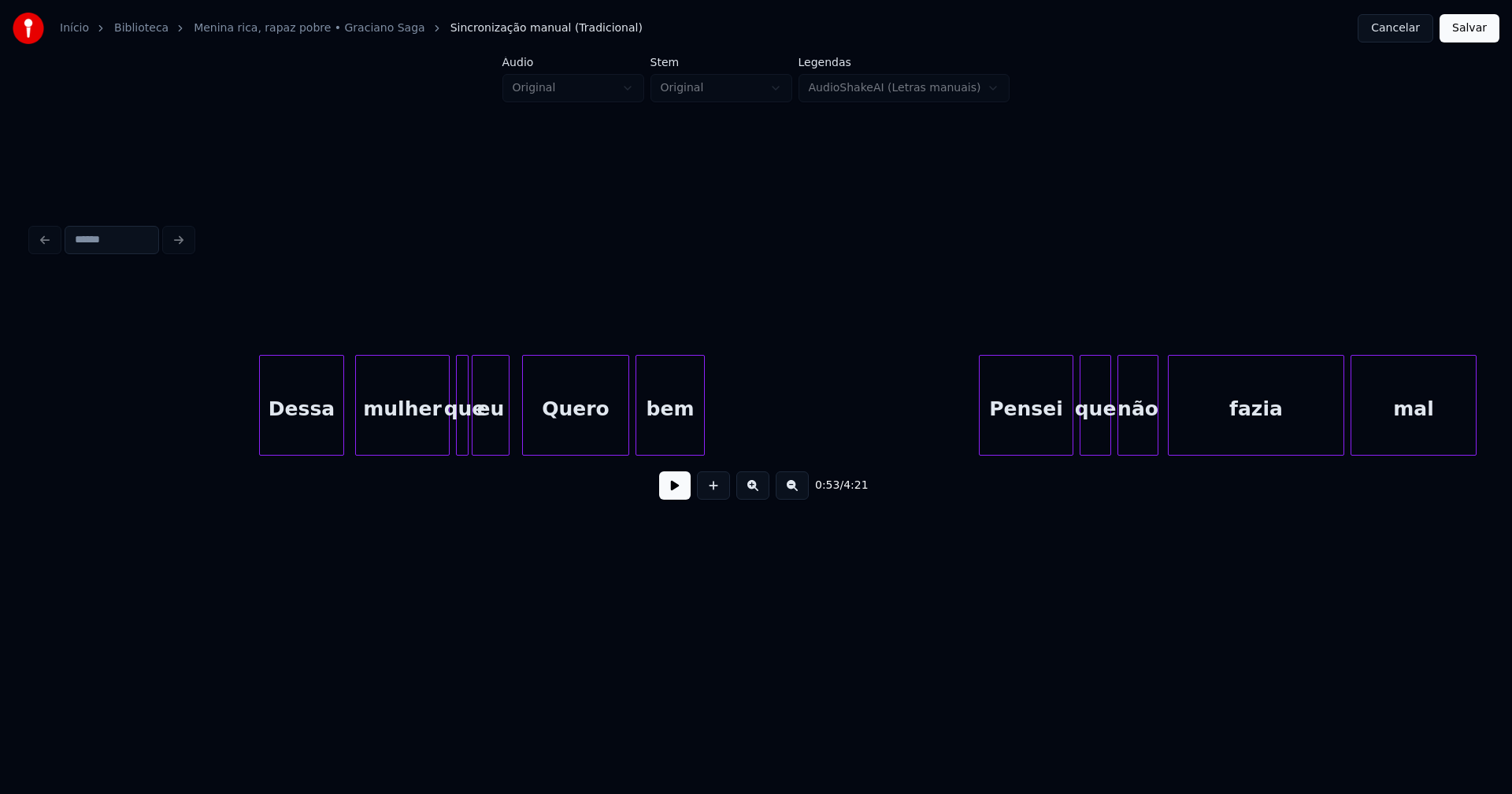
click at [300, 435] on div "Dessa" at bounding box center [301, 409] width 83 height 107
click at [670, 496] on button at bounding box center [675, 485] width 32 height 28
click at [678, 493] on button at bounding box center [675, 485] width 32 height 28
click at [491, 440] on div "eu" at bounding box center [493, 409] width 36 height 107
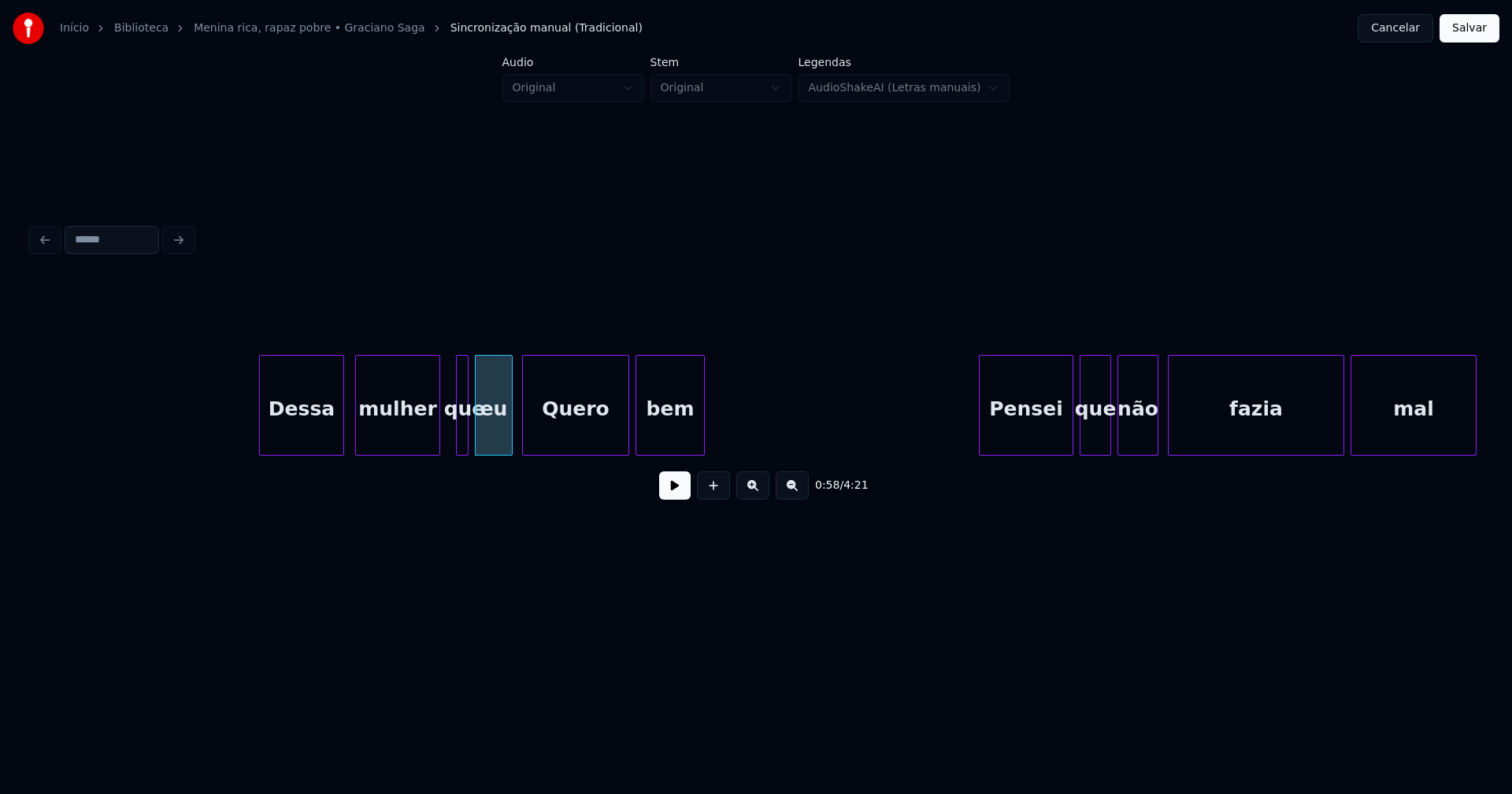
click at [436, 439] on div at bounding box center [437, 405] width 5 height 99
click at [489, 433] on div "eu" at bounding box center [497, 409] width 36 height 107
click at [495, 439] on div at bounding box center [498, 405] width 5 height 99
click at [483, 435] on div at bounding box center [485, 405] width 5 height 99
click at [504, 441] on div "eu" at bounding box center [501, 409] width 19 height 107
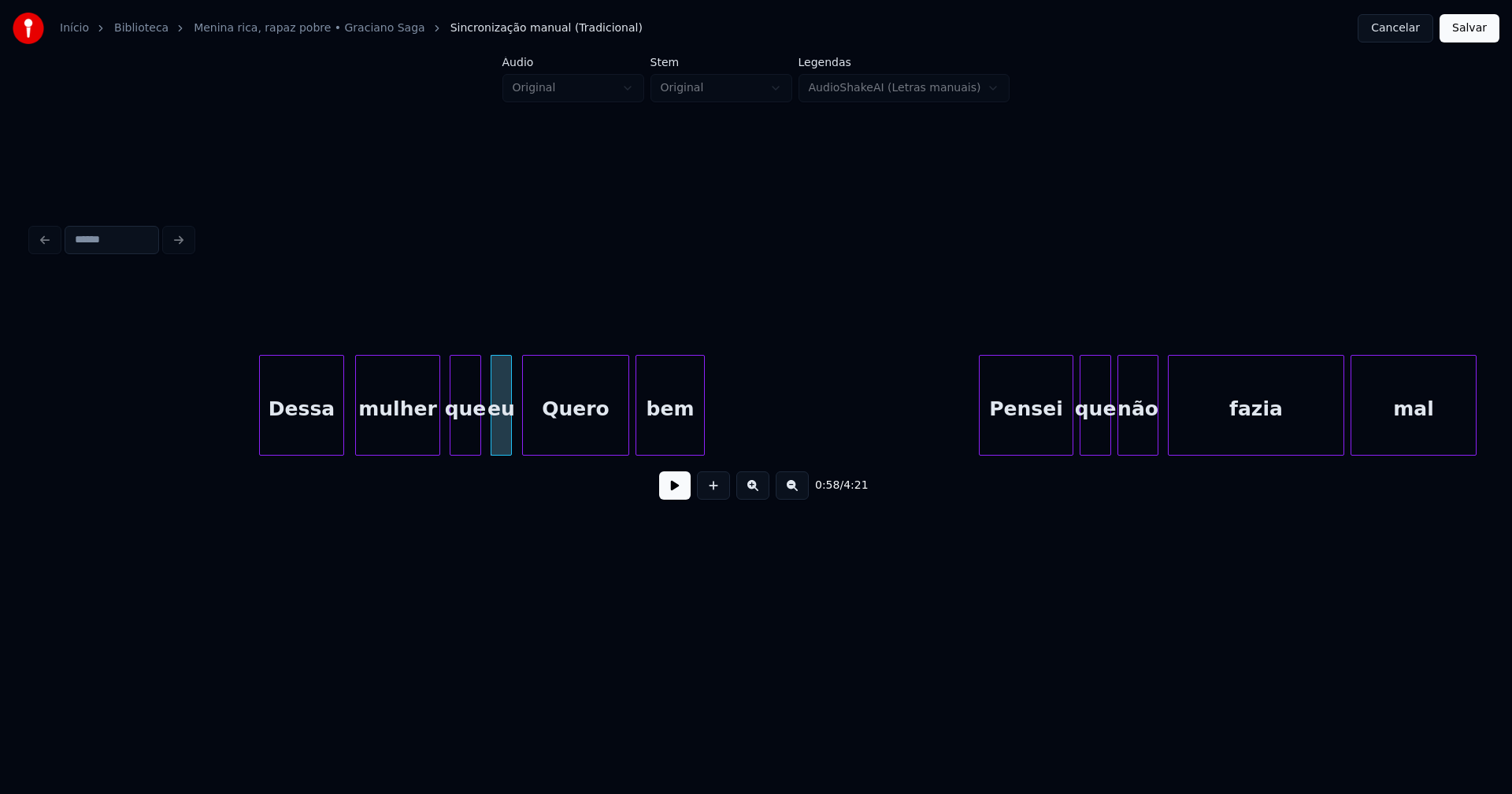
click at [466, 432] on div "que" at bounding box center [465, 409] width 30 height 107
click at [488, 429] on div at bounding box center [489, 405] width 5 height 99
click at [446, 428] on div at bounding box center [447, 405] width 5 height 99
click at [555, 432] on div "Quero" at bounding box center [575, 409] width 105 height 107
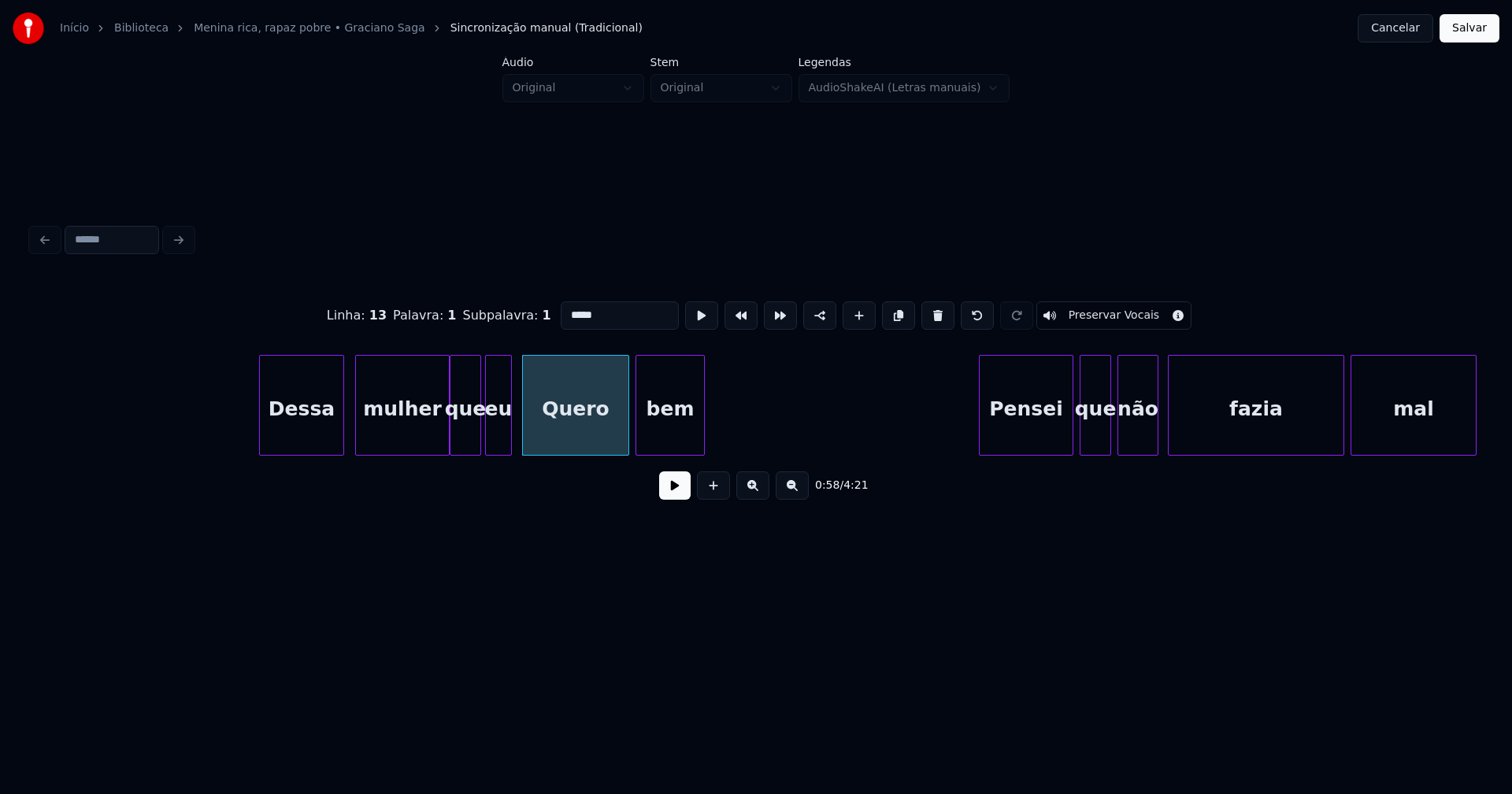
click at [565, 307] on input "*****" at bounding box center [620, 315] width 118 height 28
type input "*****"
click at [687, 493] on button at bounding box center [675, 485] width 32 height 28
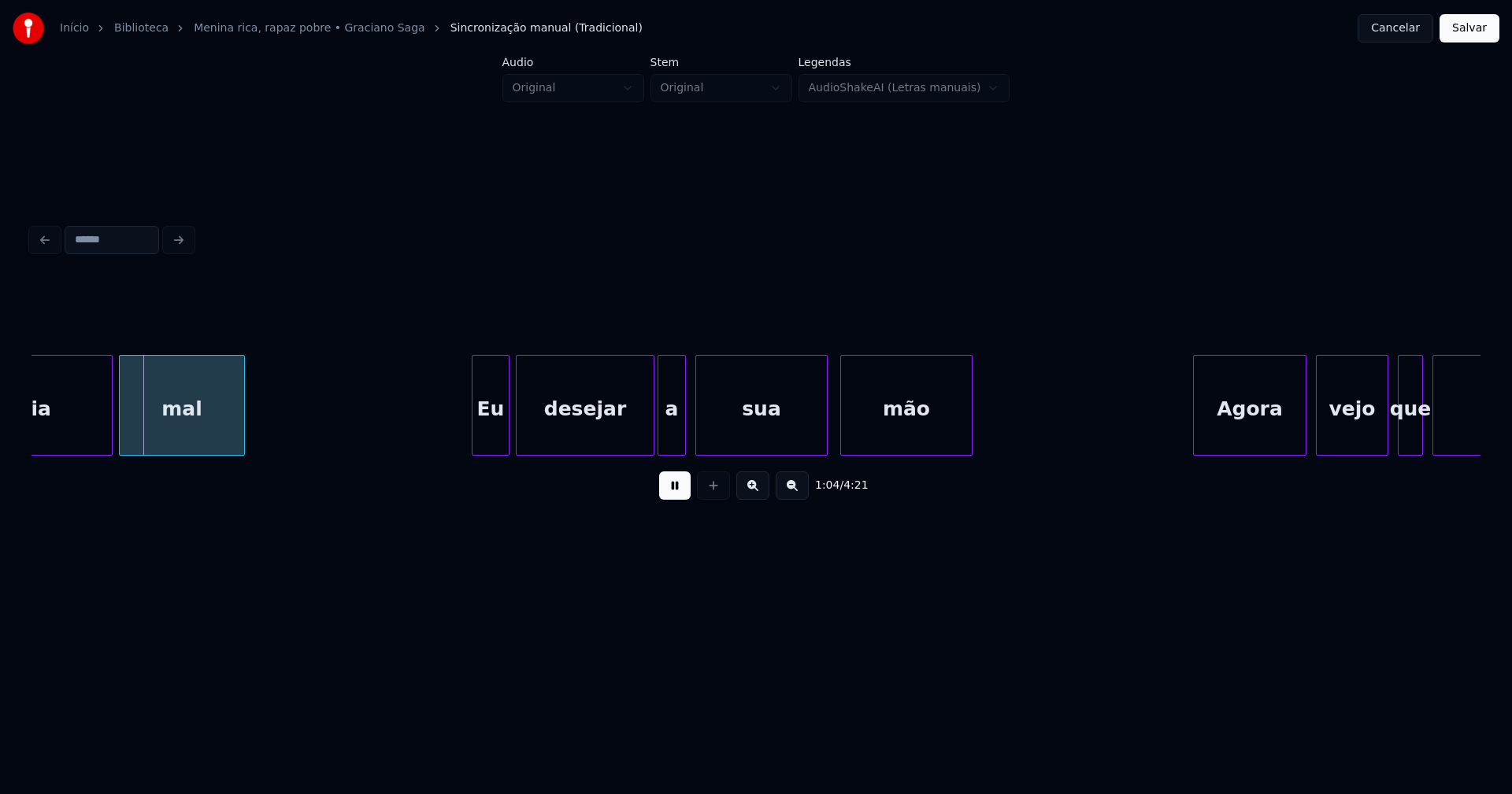
scroll to position [0, 10065]
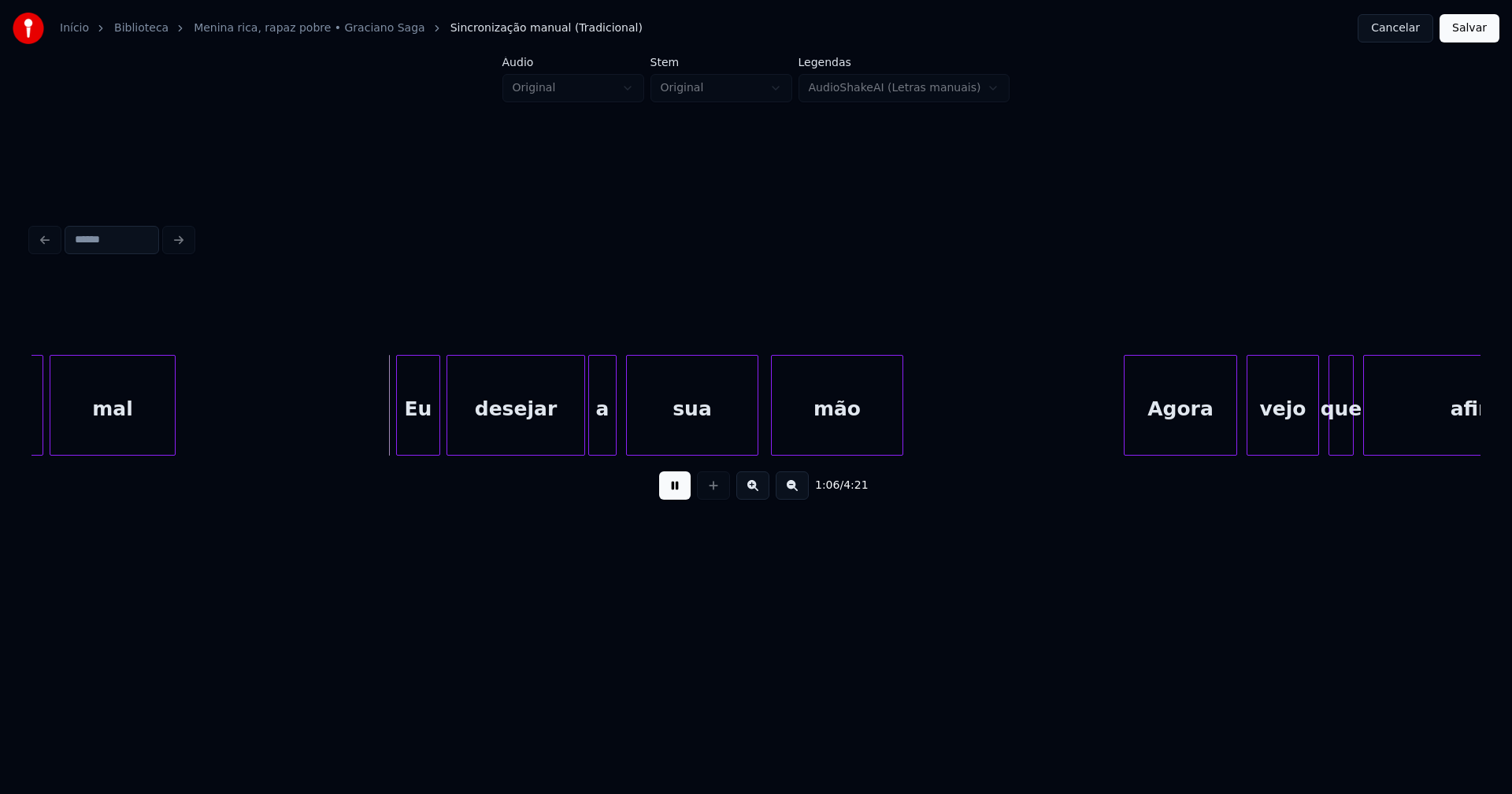
click at [400, 440] on div at bounding box center [400, 405] width 5 height 99
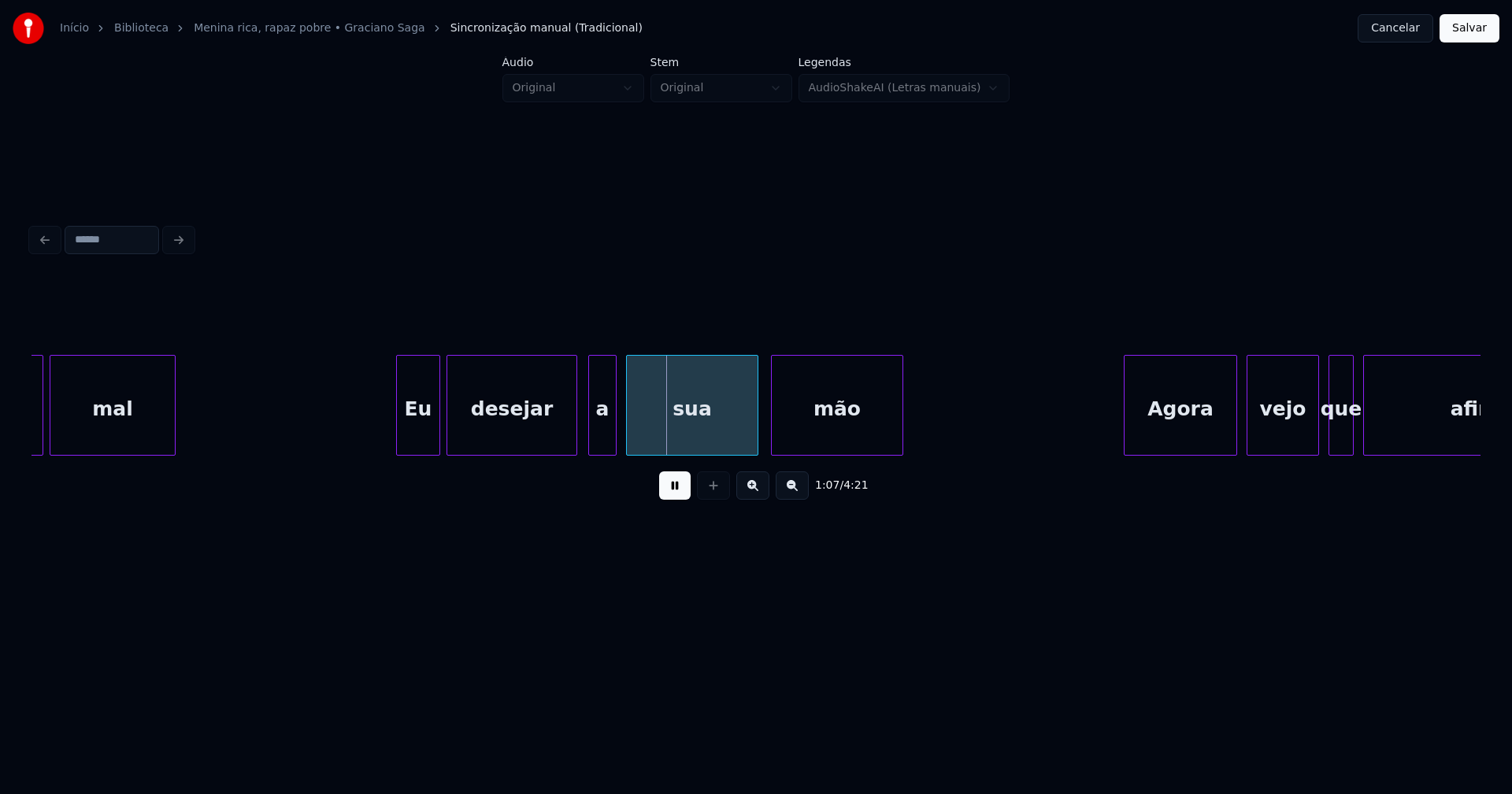
click at [574, 446] on div at bounding box center [574, 405] width 5 height 99
click at [597, 445] on div "a" at bounding box center [595, 409] width 27 height 107
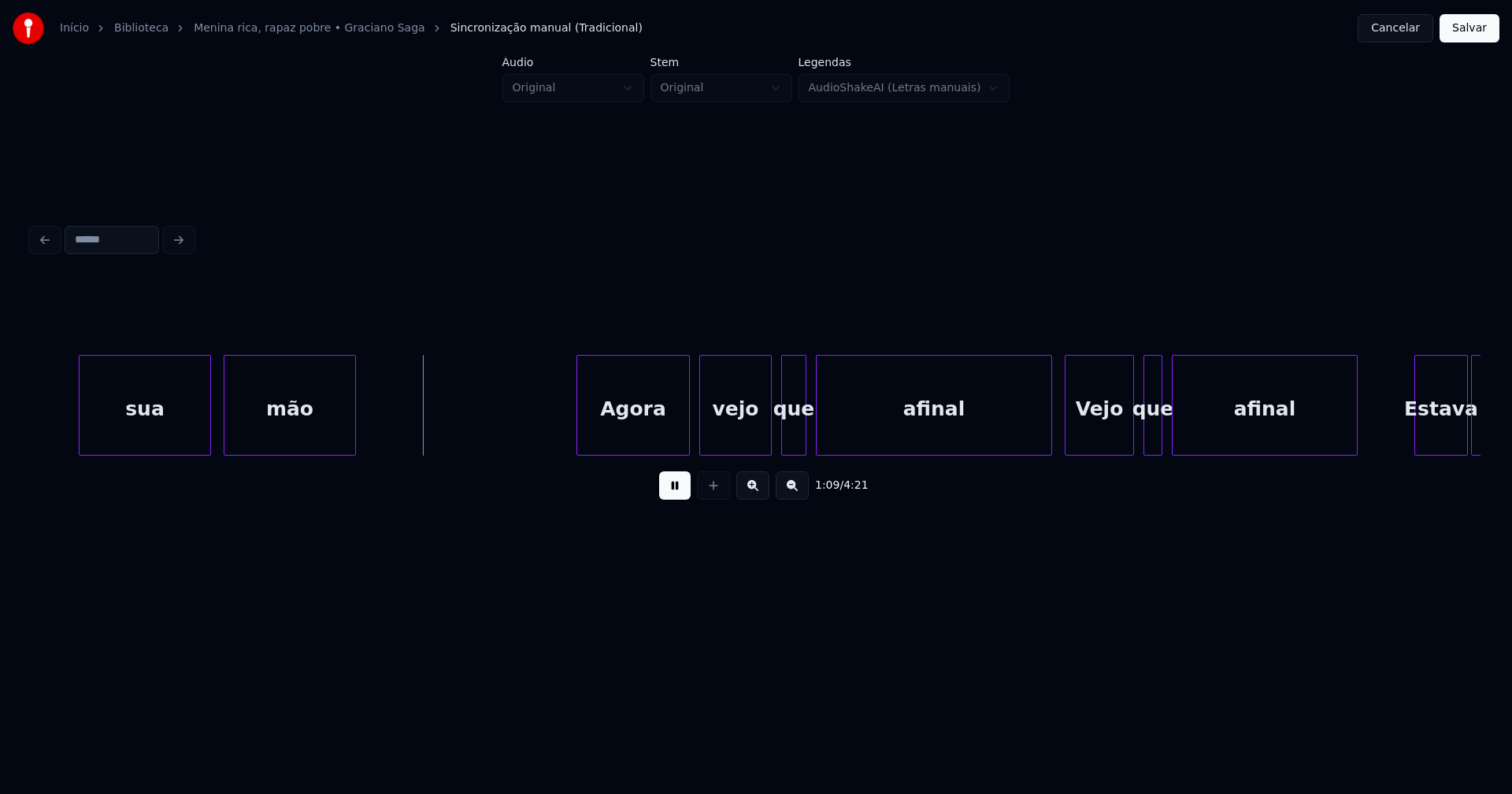
scroll to position [0, 10887]
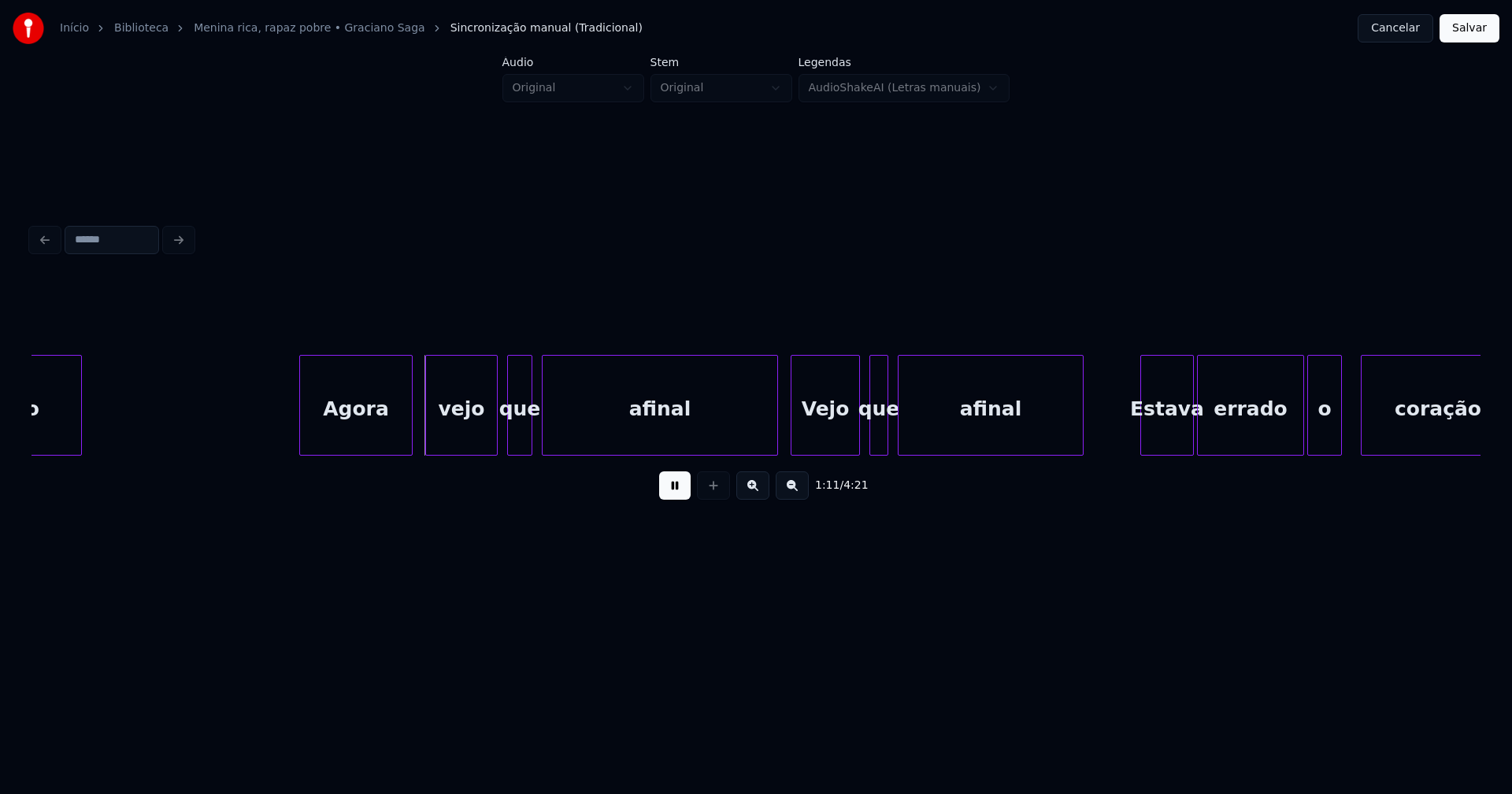
click at [371, 437] on div "Agora" at bounding box center [356, 409] width 112 height 107
drag, startPoint x: 277, startPoint y: 403, endPoint x: 323, endPoint y: 407, distance: 46.2
click at [619, 420] on div at bounding box center [619, 405] width 5 height 99
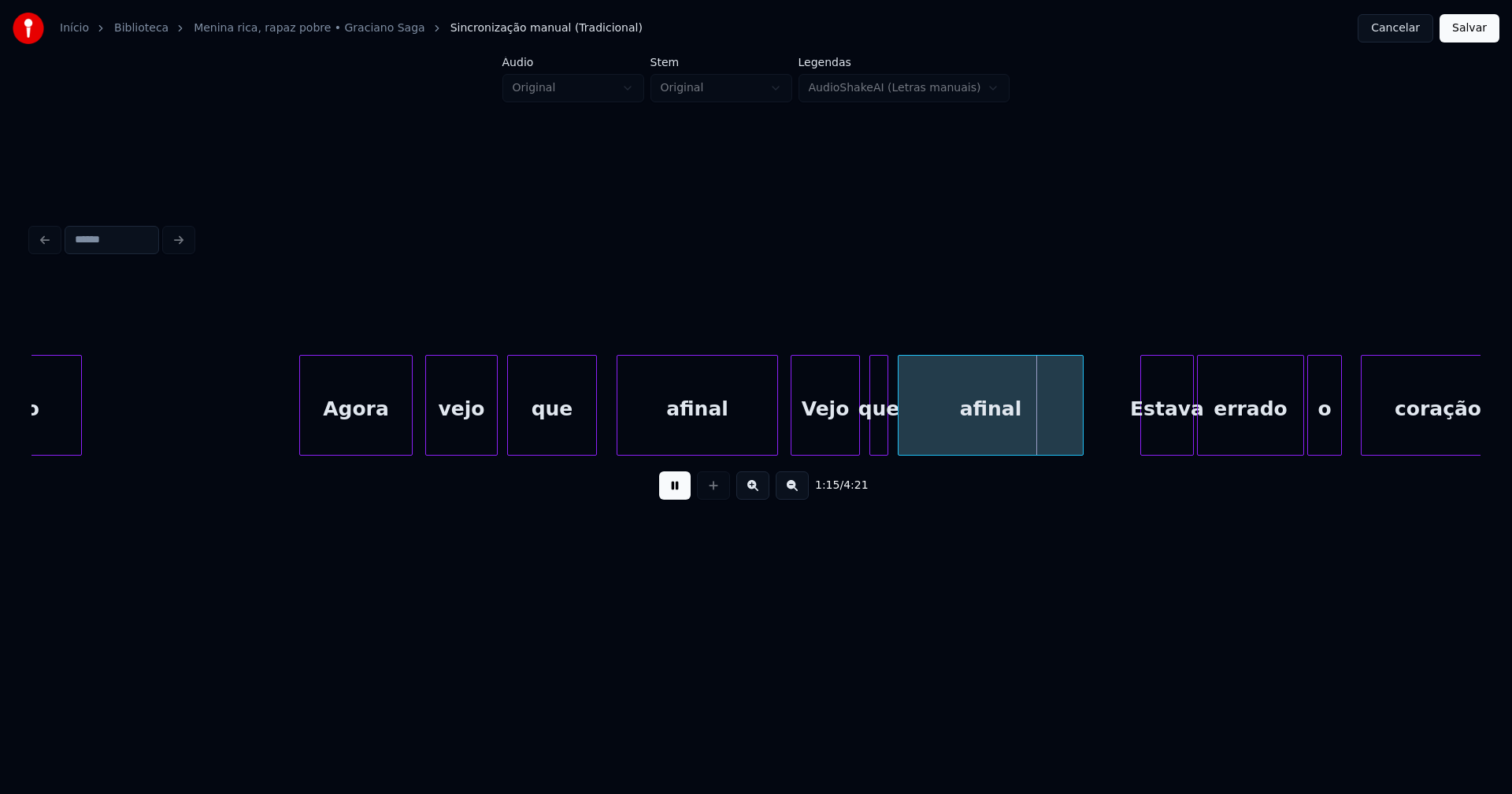
click at [595, 416] on div at bounding box center [594, 405] width 5 height 99
click at [767, 443] on div at bounding box center [765, 405] width 5 height 99
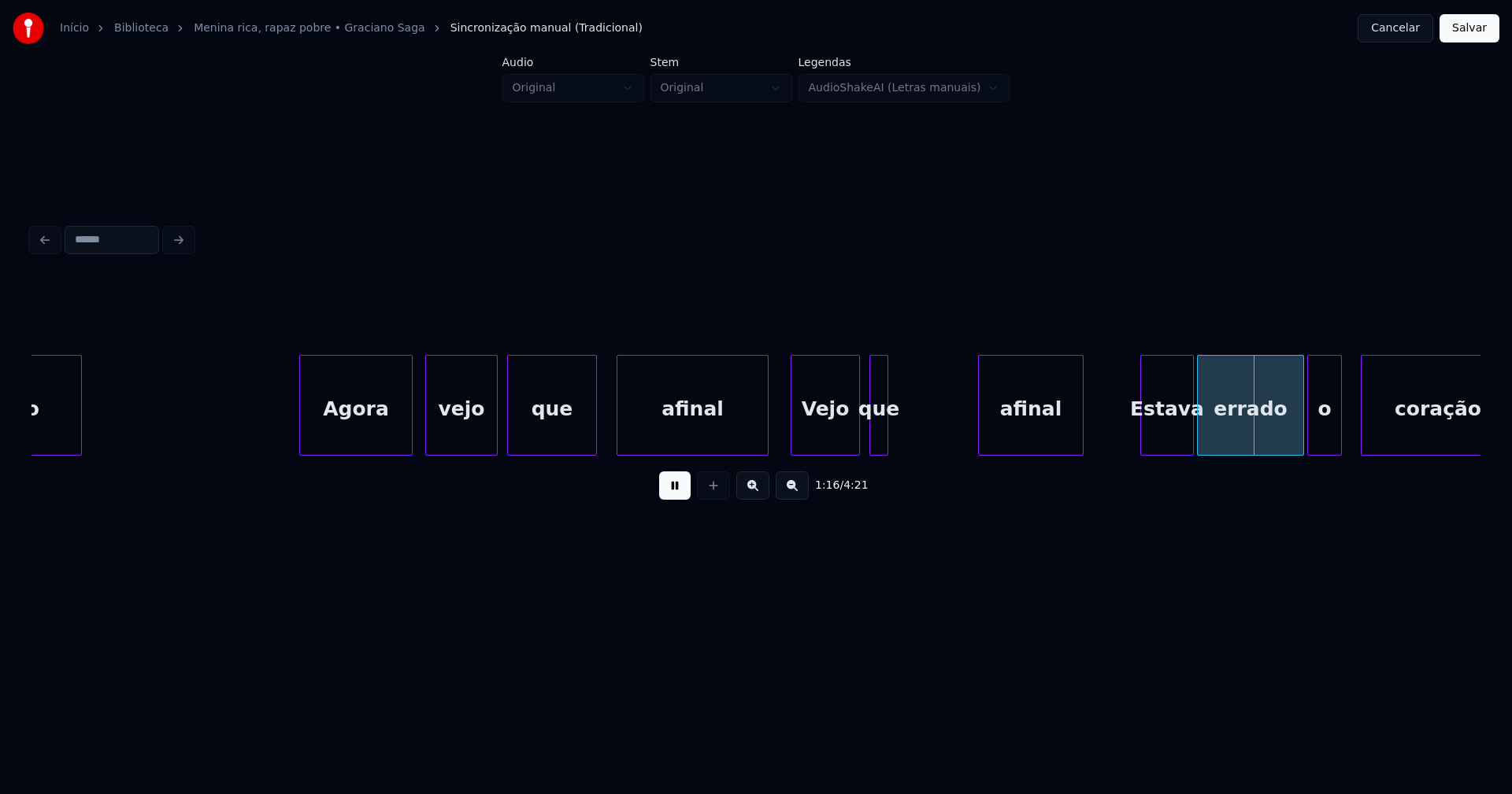
click at [979, 426] on div at bounding box center [981, 405] width 5 height 99
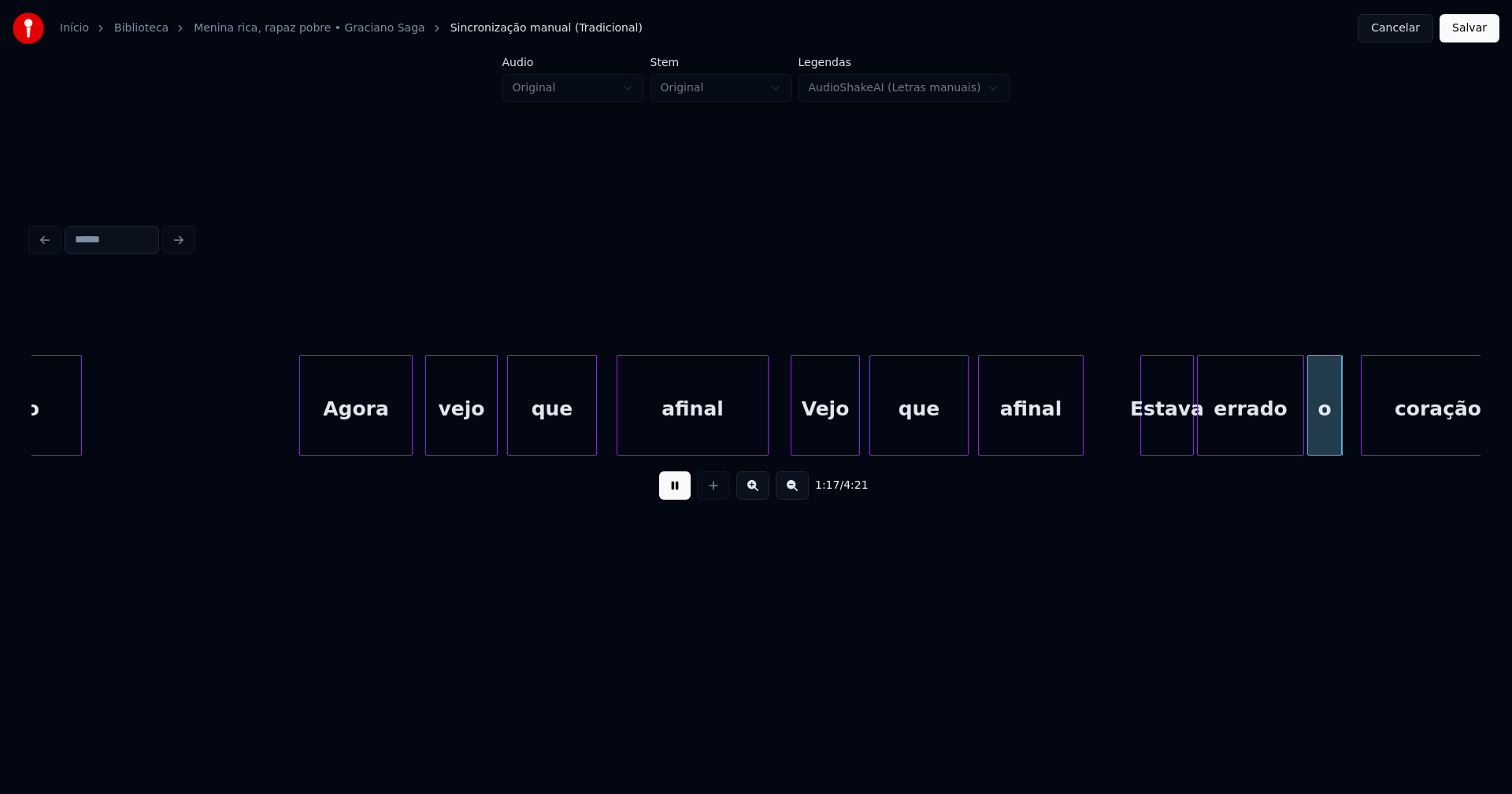
click at [967, 416] on div at bounding box center [966, 405] width 5 height 99
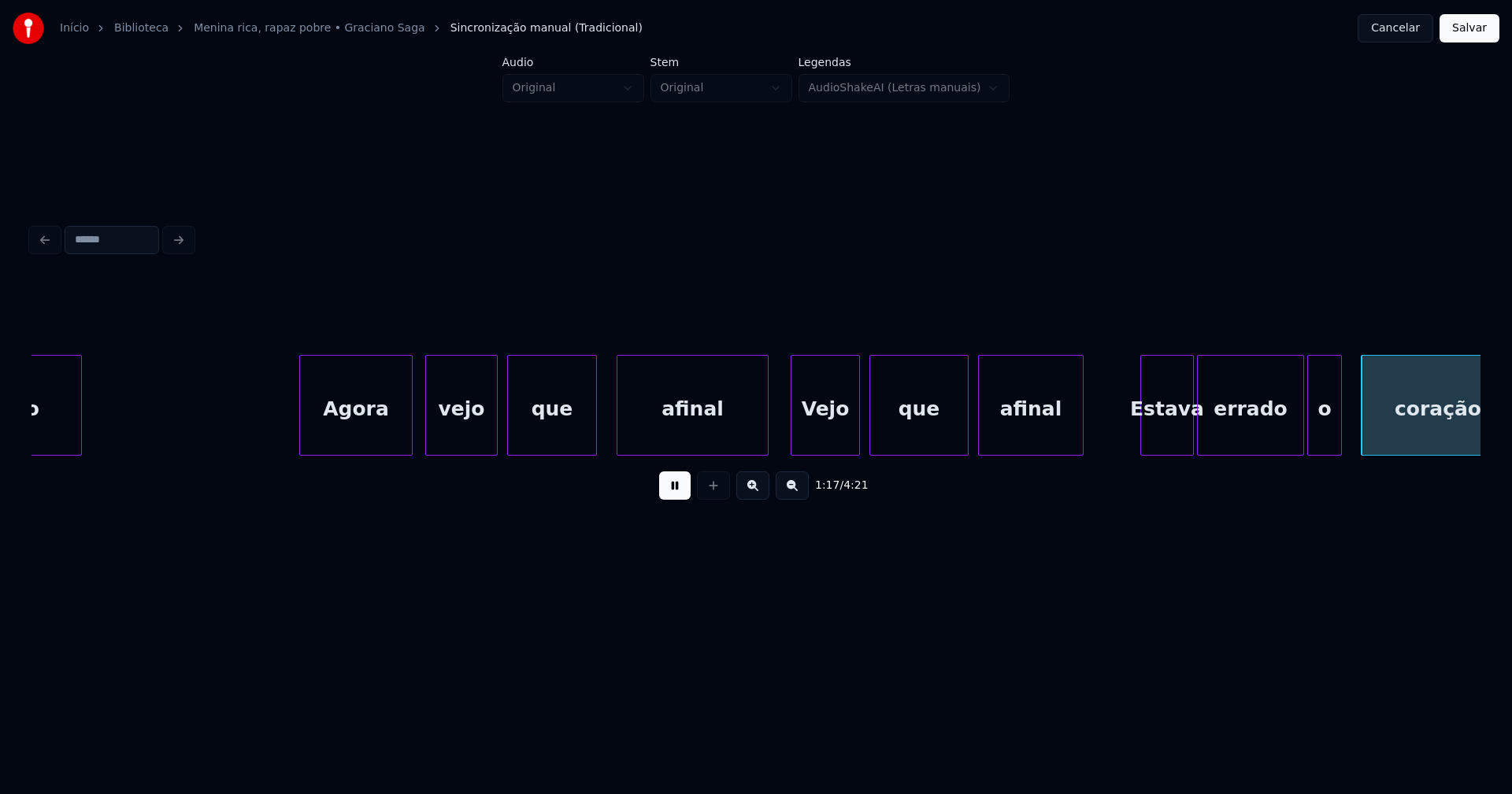
drag, startPoint x: 260, startPoint y: 406, endPoint x: 401, endPoint y: 404, distance: 141.0
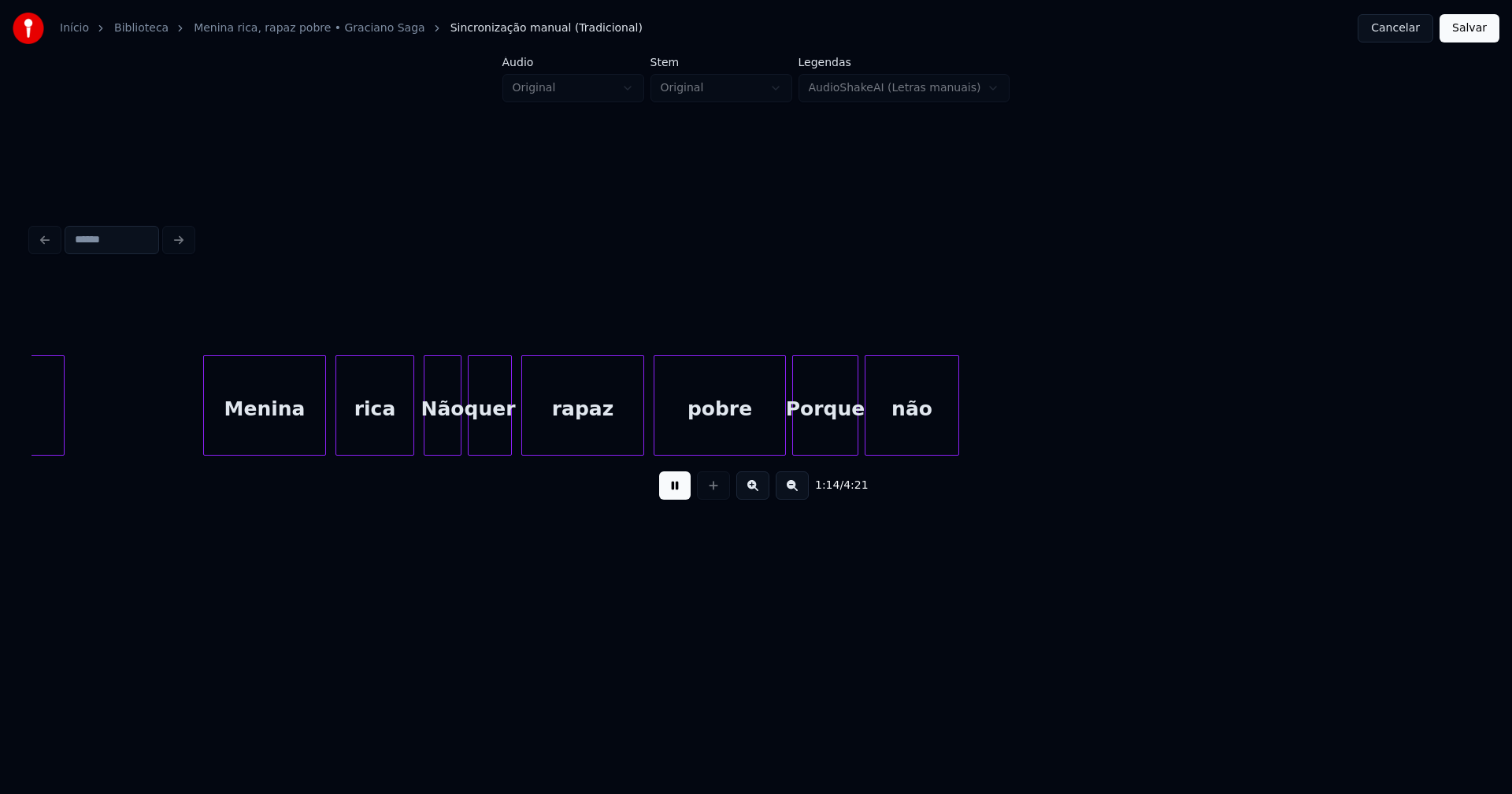
scroll to position [0, 11724]
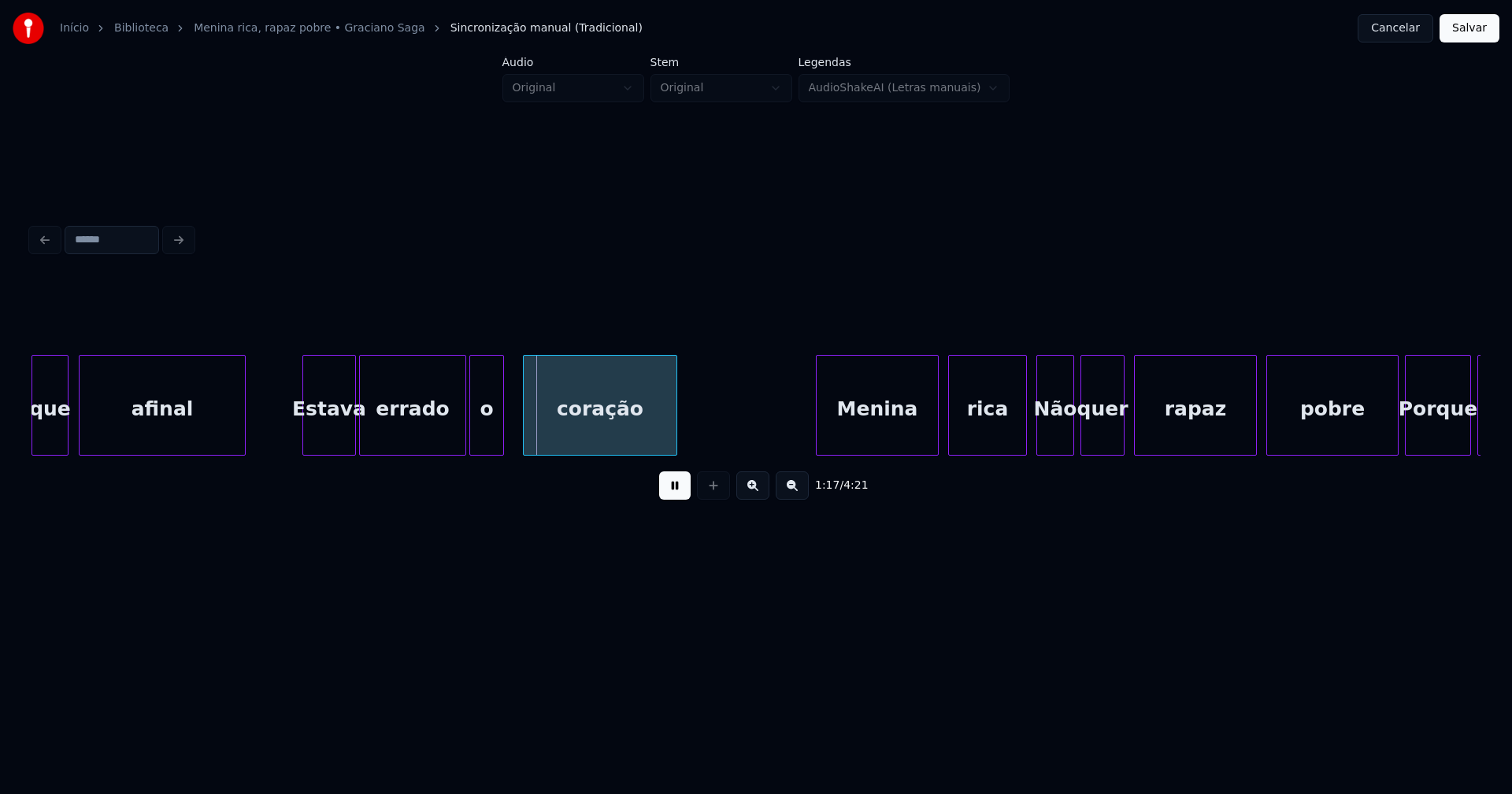
click at [79, 438] on div at bounding box center [82, 405] width 5 height 99
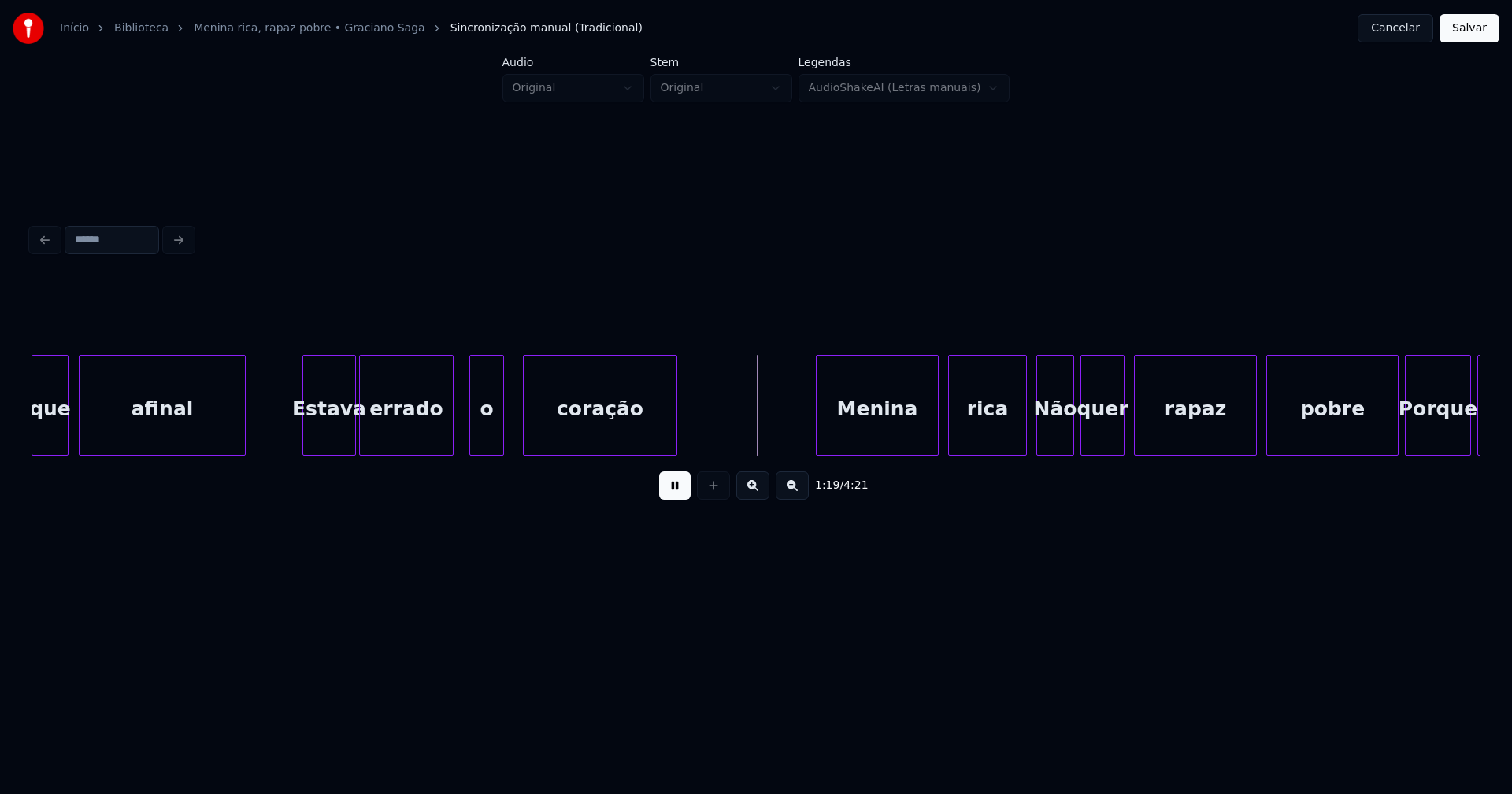
click at [449, 434] on div at bounding box center [451, 405] width 5 height 99
click at [461, 429] on div at bounding box center [464, 405] width 5 height 99
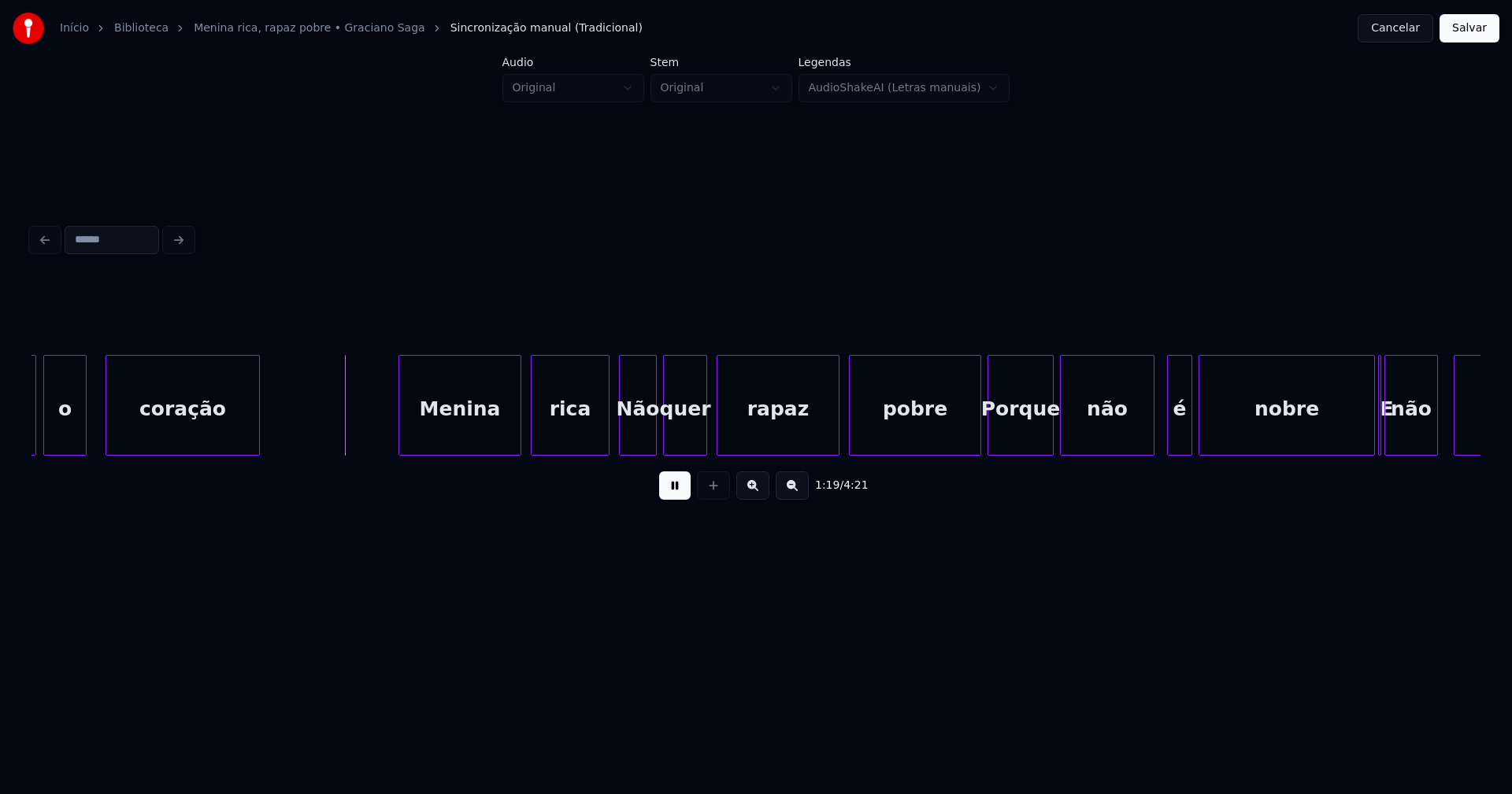
scroll to position [0, 12187]
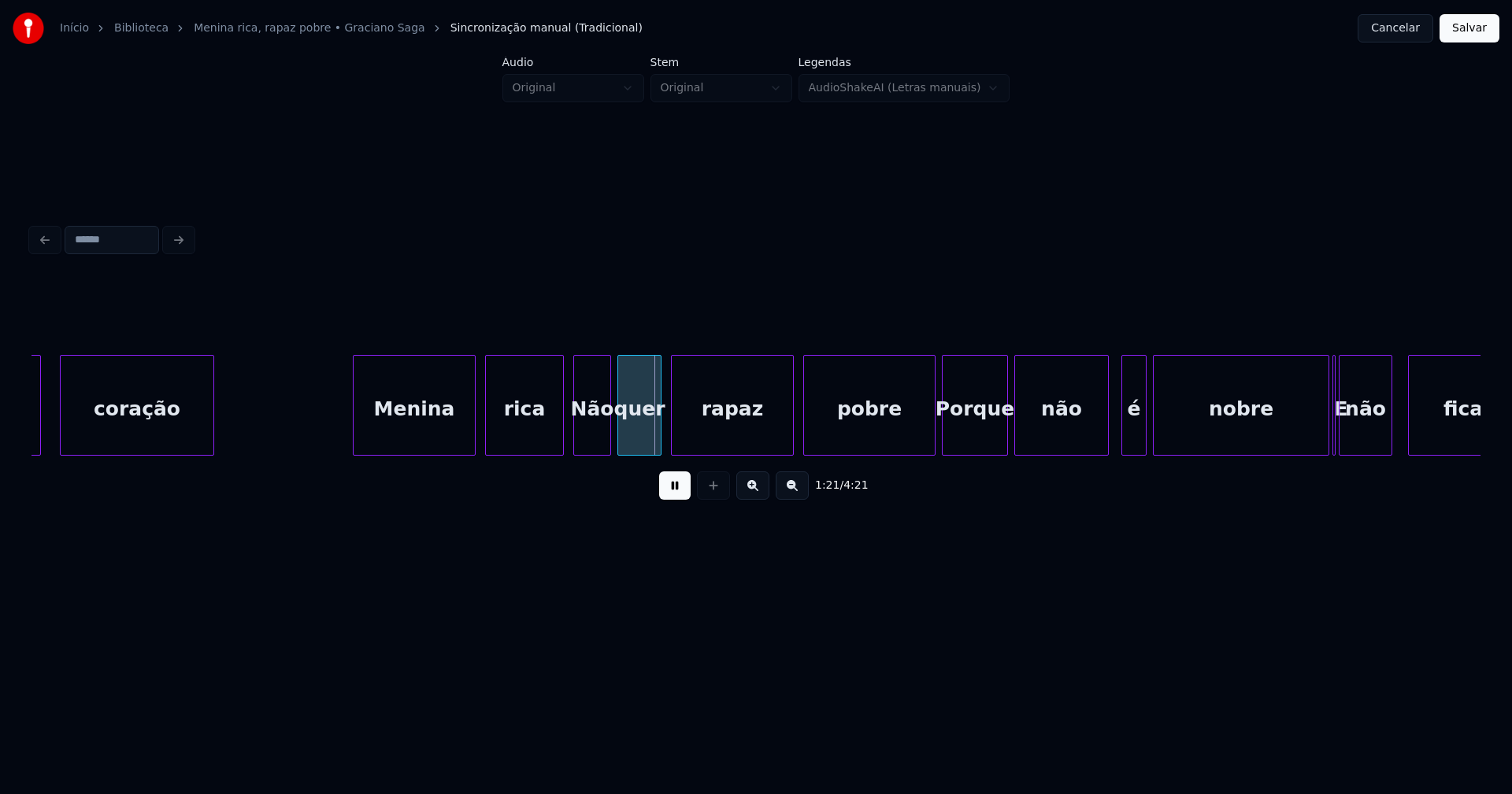
click at [422, 422] on div "Menina" at bounding box center [414, 409] width 121 height 107
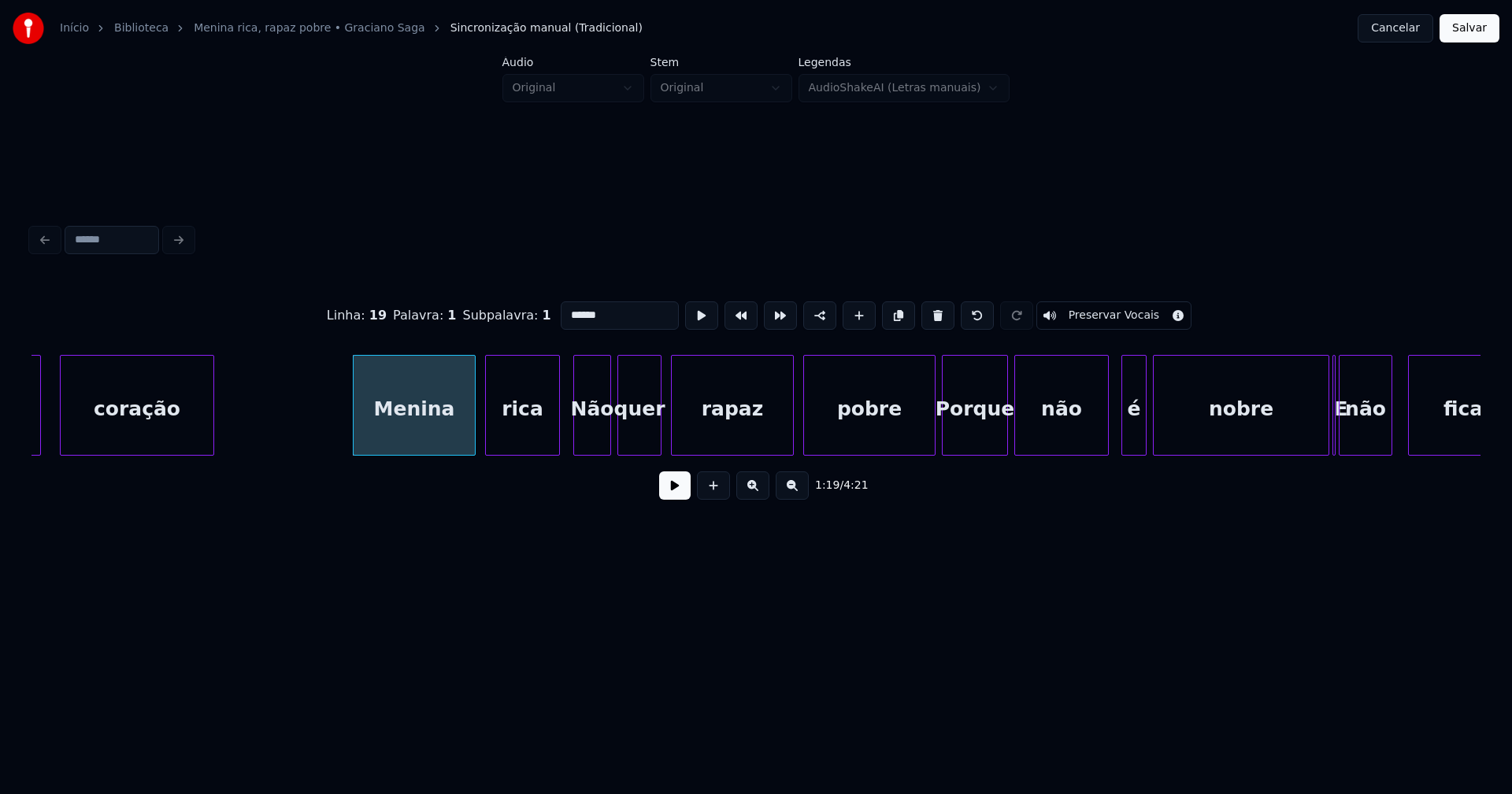
click at [556, 441] on div at bounding box center [557, 405] width 5 height 99
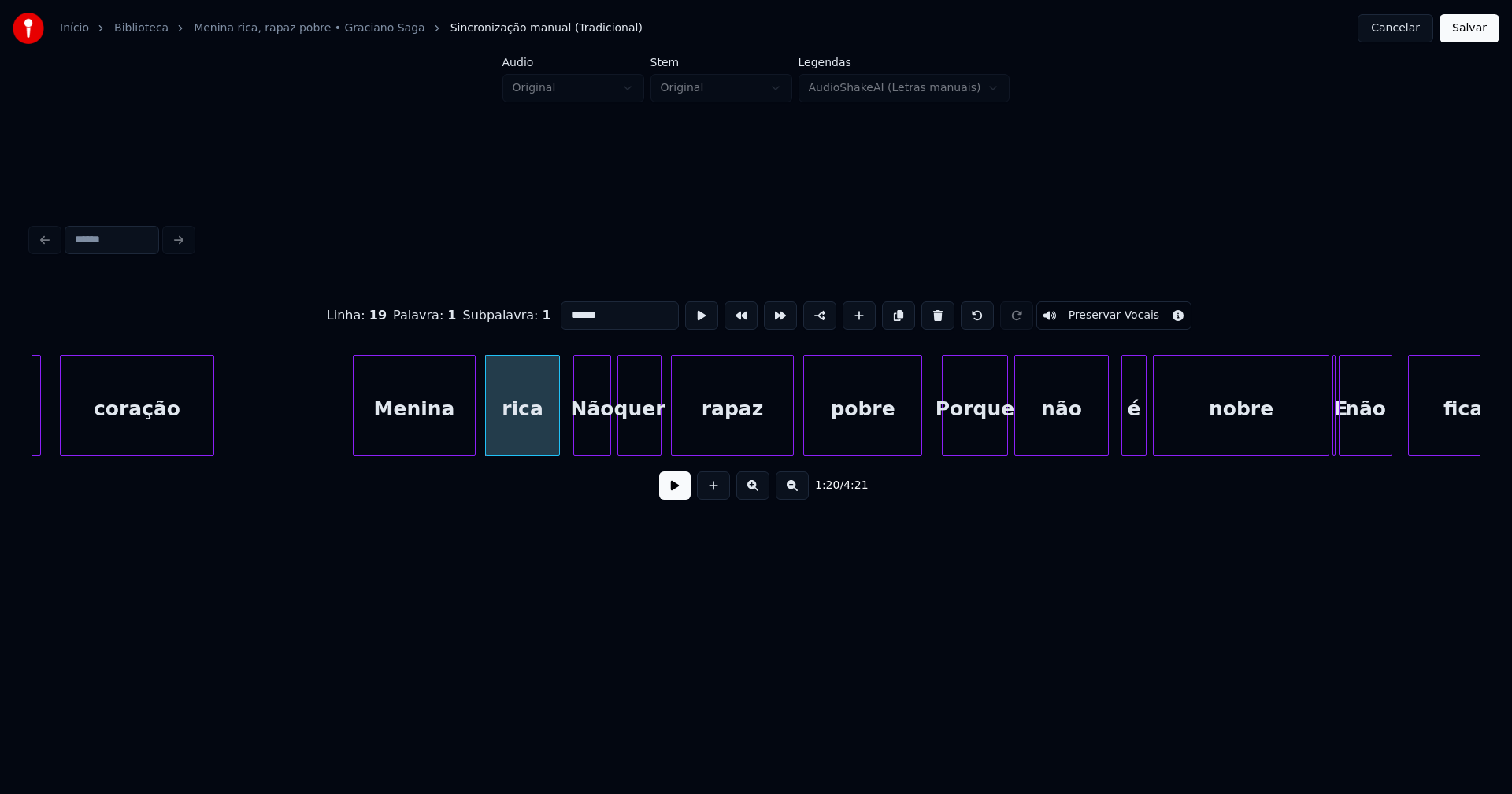
click at [920, 439] on div at bounding box center [919, 405] width 5 height 99
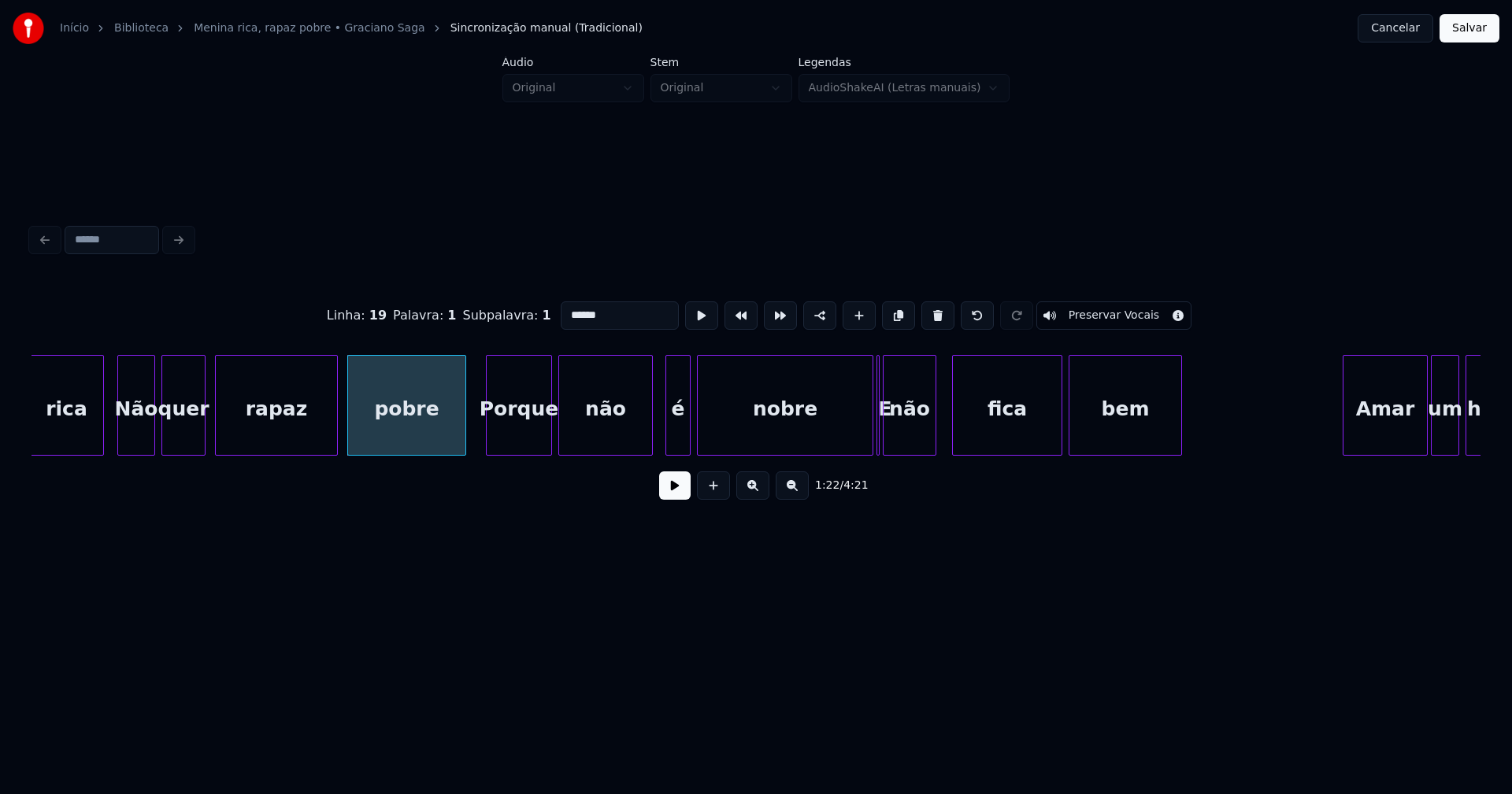
scroll to position [0, 12690]
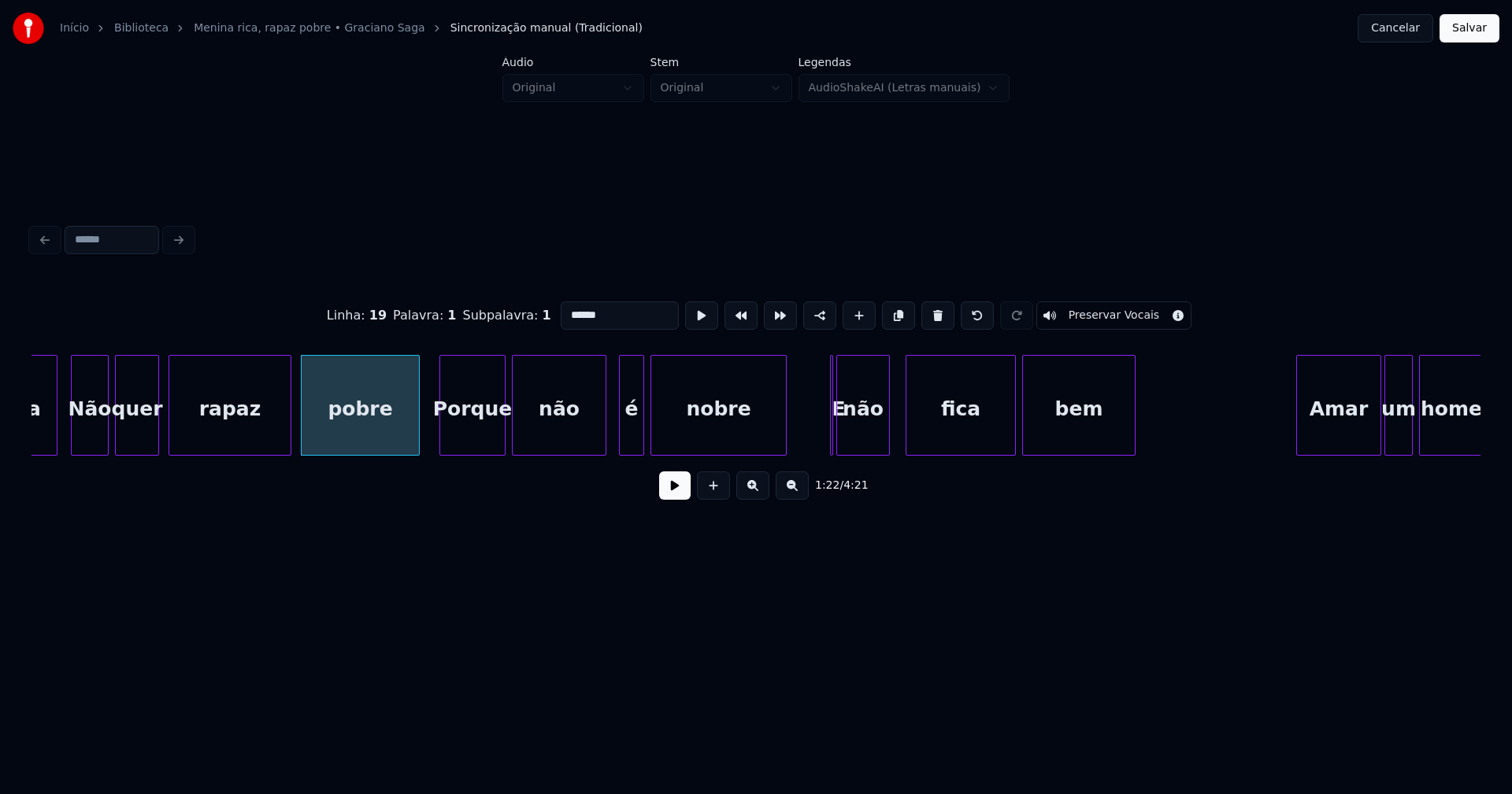
click at [782, 456] on div "rica Não quer rapaz pobre [PERSON_NAME] não é nobre E não fica bem Amar um homem" at bounding box center [756, 405] width 1449 height 101
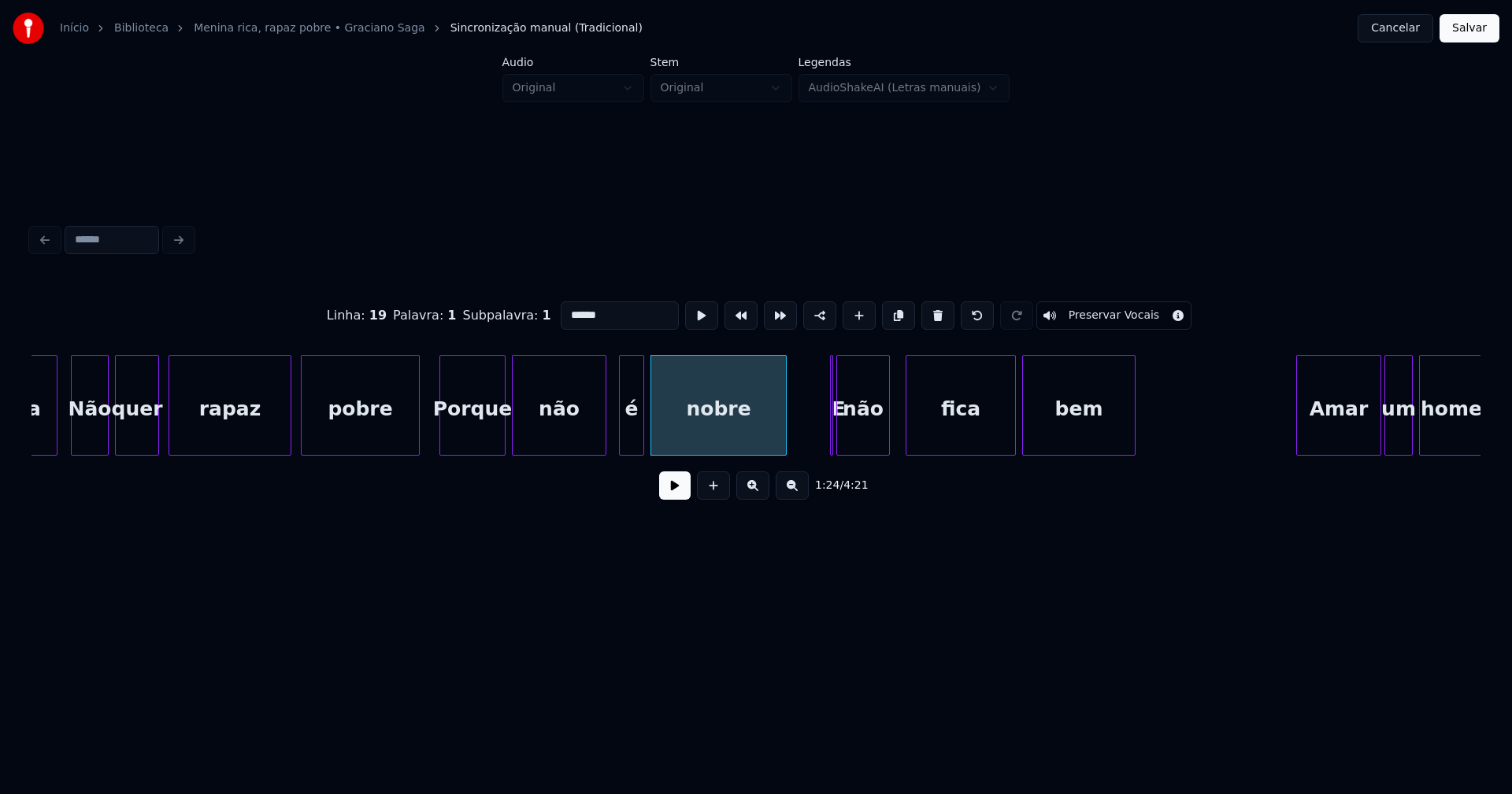
click at [667, 488] on button at bounding box center [675, 485] width 32 height 28
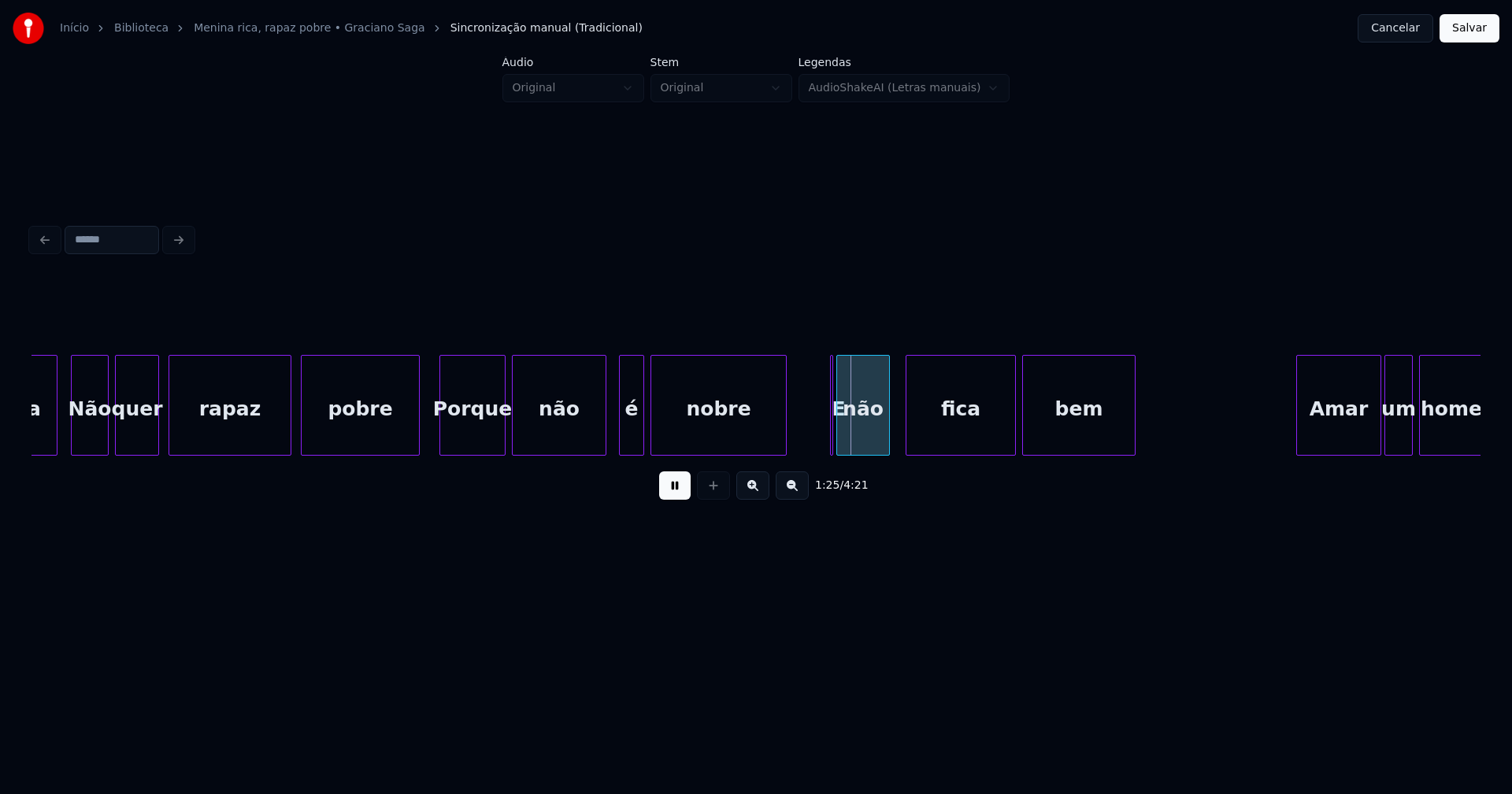
drag, startPoint x: 672, startPoint y: 497, endPoint x: 705, endPoint y: 490, distance: 33.7
click at [674, 498] on button at bounding box center [675, 485] width 32 height 28
click at [836, 441] on div at bounding box center [836, 405] width 5 height 99
click at [809, 365] on div "E" at bounding box center [813, 405] width 9 height 101
click at [832, 431] on div at bounding box center [831, 405] width 5 height 99
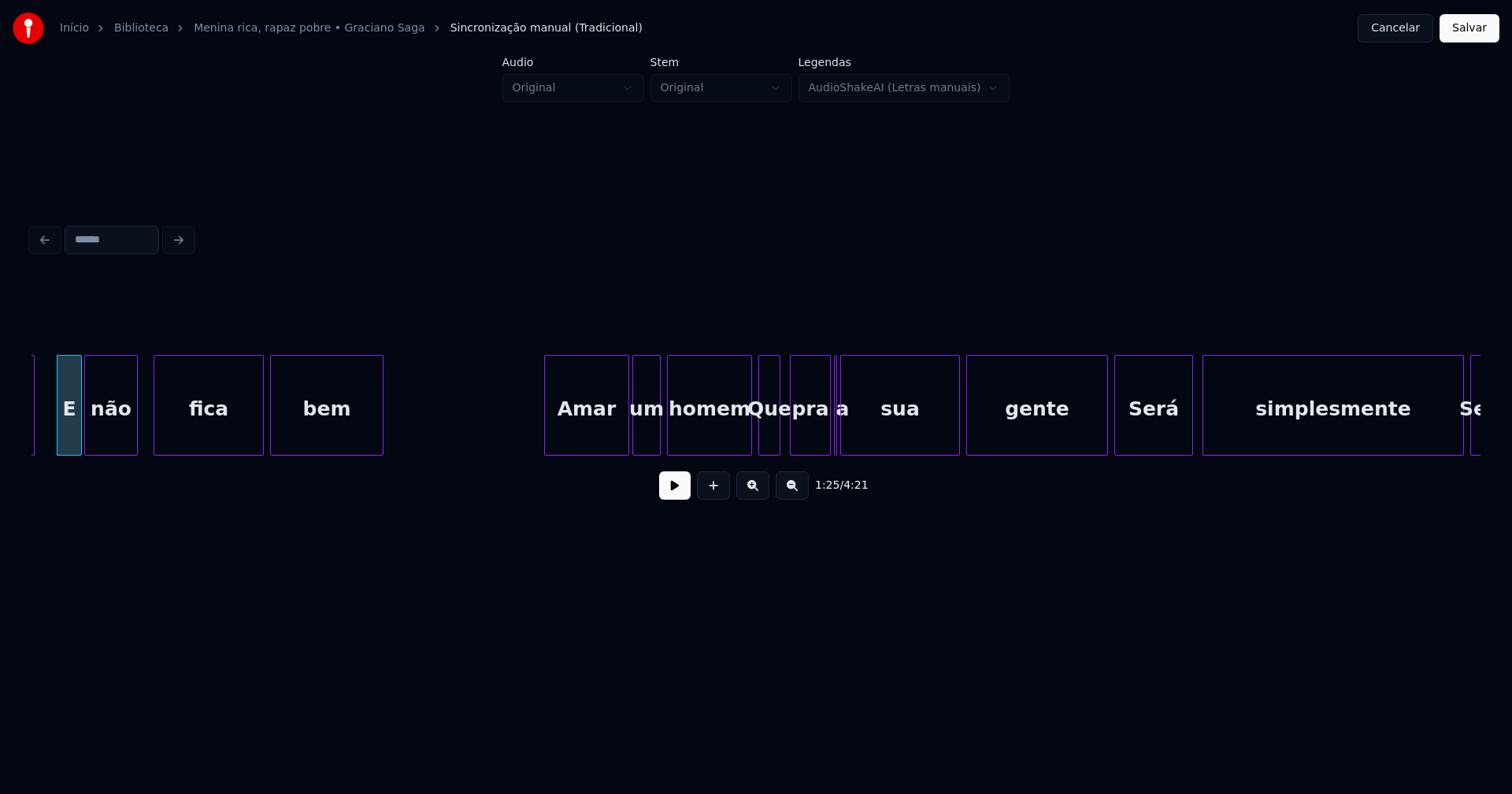
scroll to position [0, 13465]
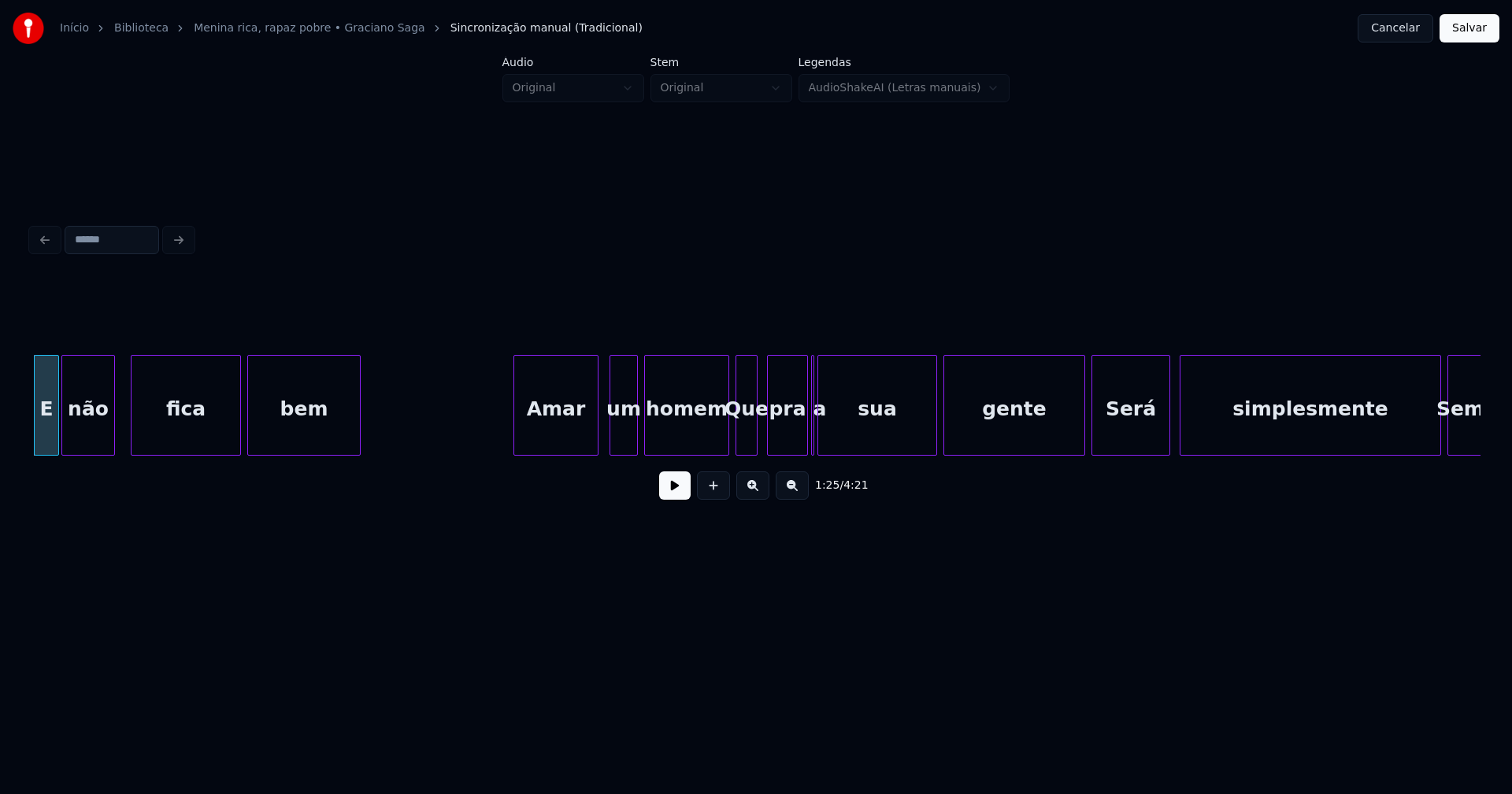
click at [556, 430] on div "Amar" at bounding box center [556, 409] width 83 height 107
click at [616, 440] on div "um" at bounding box center [616, 409] width 27 height 107
click at [701, 441] on div "homem" at bounding box center [680, 409] width 83 height 107
click at [714, 441] on div at bounding box center [714, 405] width 5 height 99
click at [815, 433] on div at bounding box center [815, 405] width 5 height 99
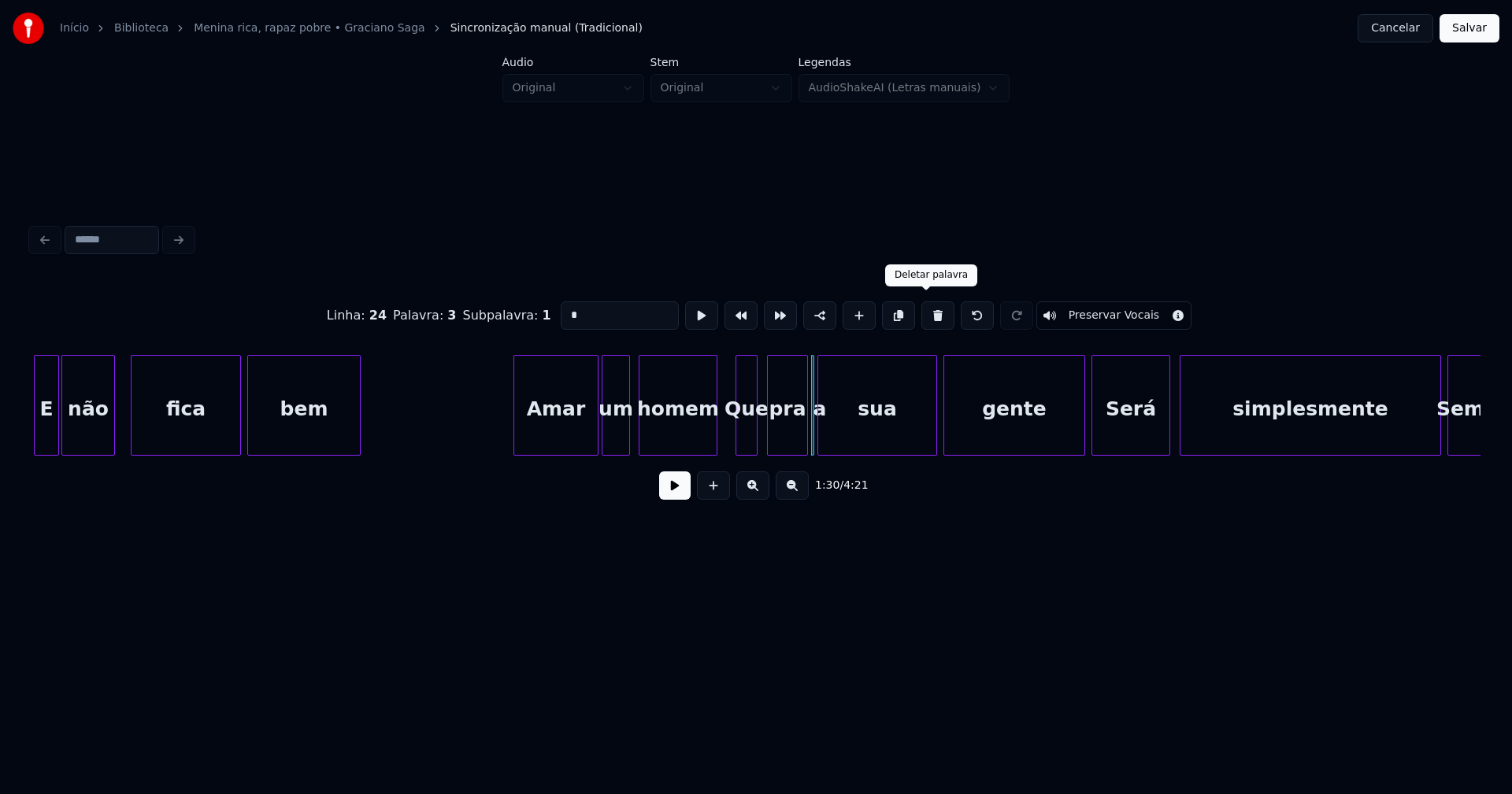
click at [927, 315] on button at bounding box center [938, 315] width 33 height 28
type input "***"
click at [1071, 432] on div at bounding box center [1074, 405] width 5 height 99
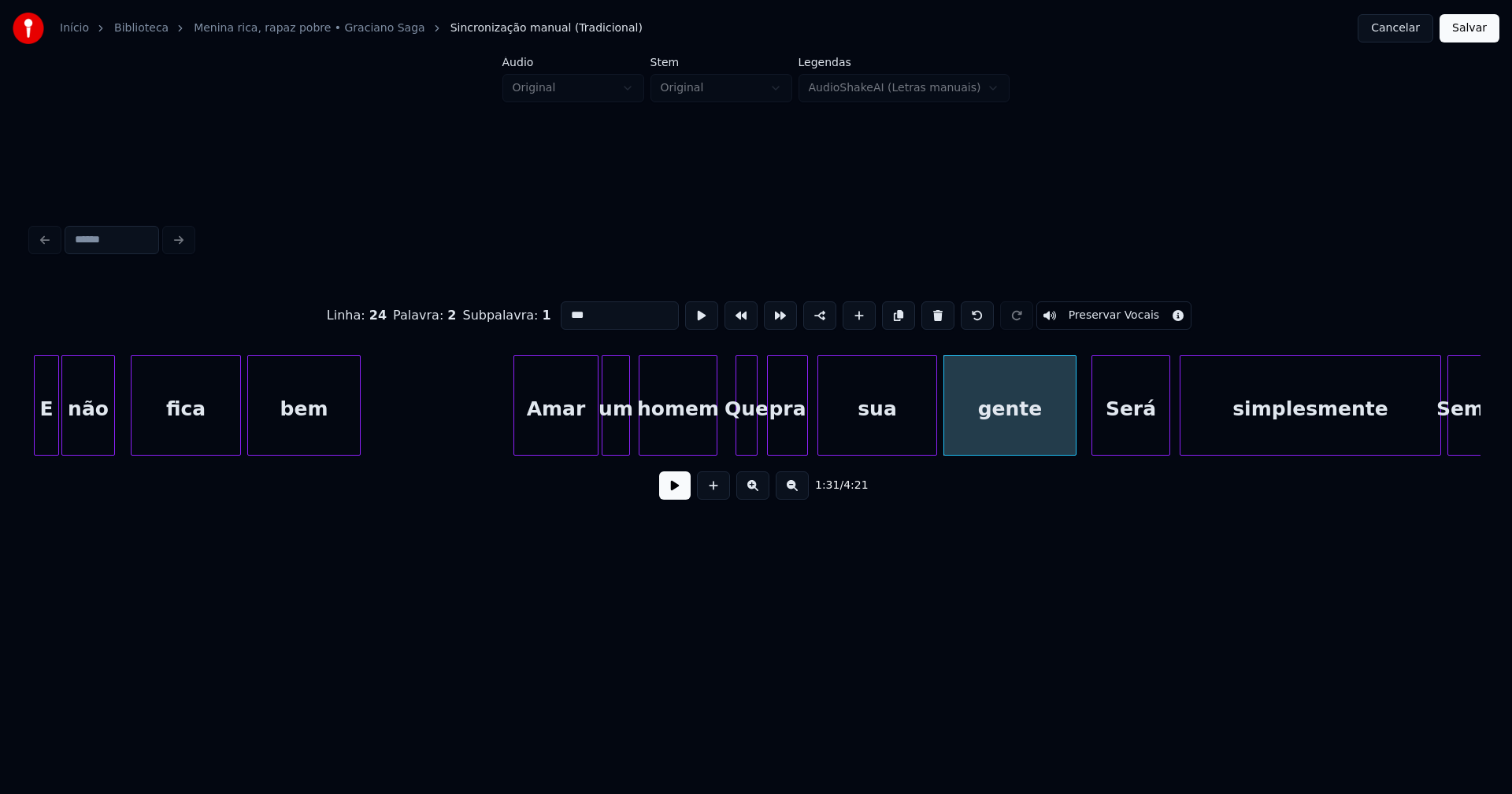
click at [671, 492] on button at bounding box center [675, 485] width 32 height 28
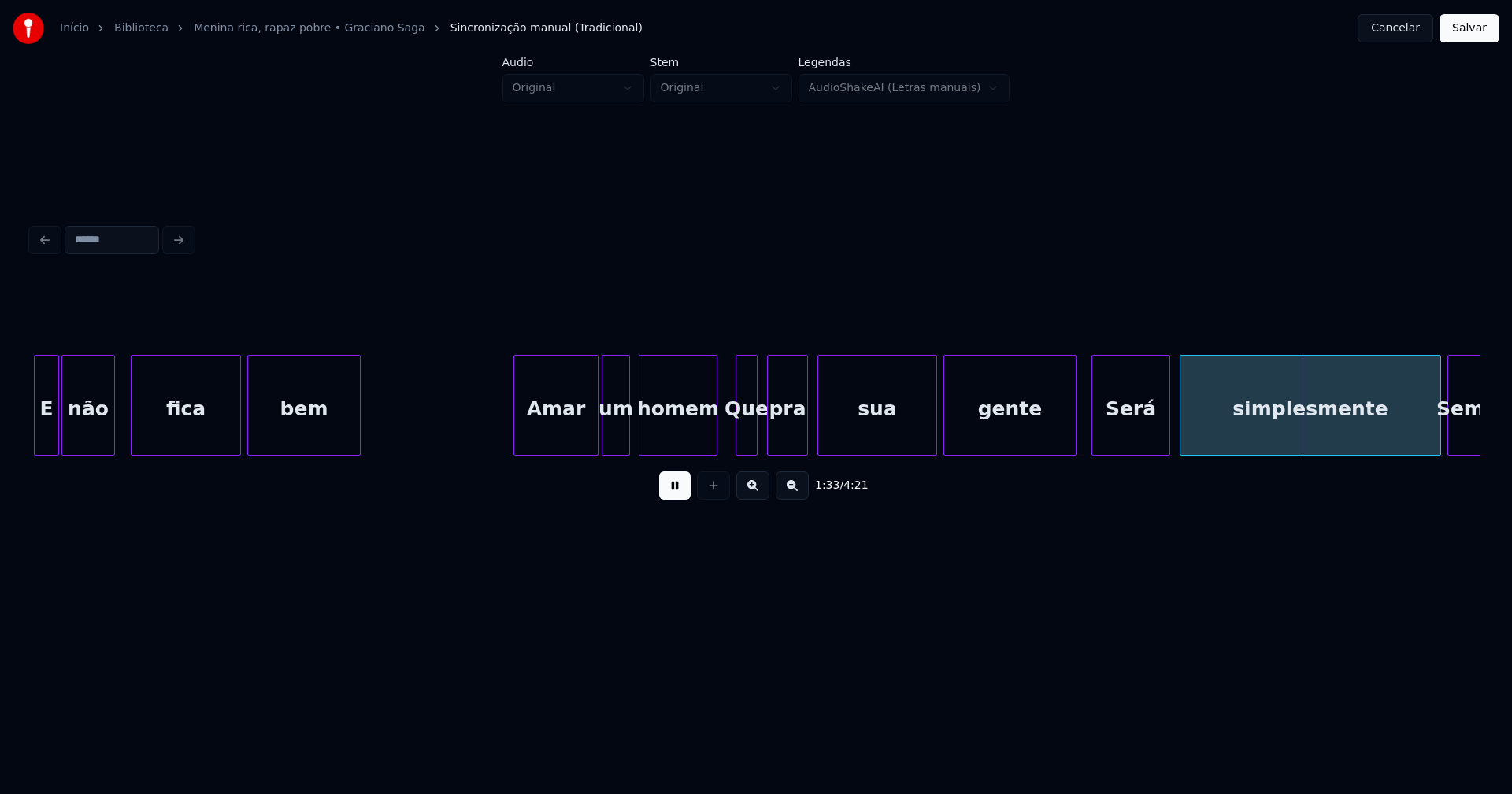
click at [674, 495] on button at bounding box center [675, 485] width 32 height 28
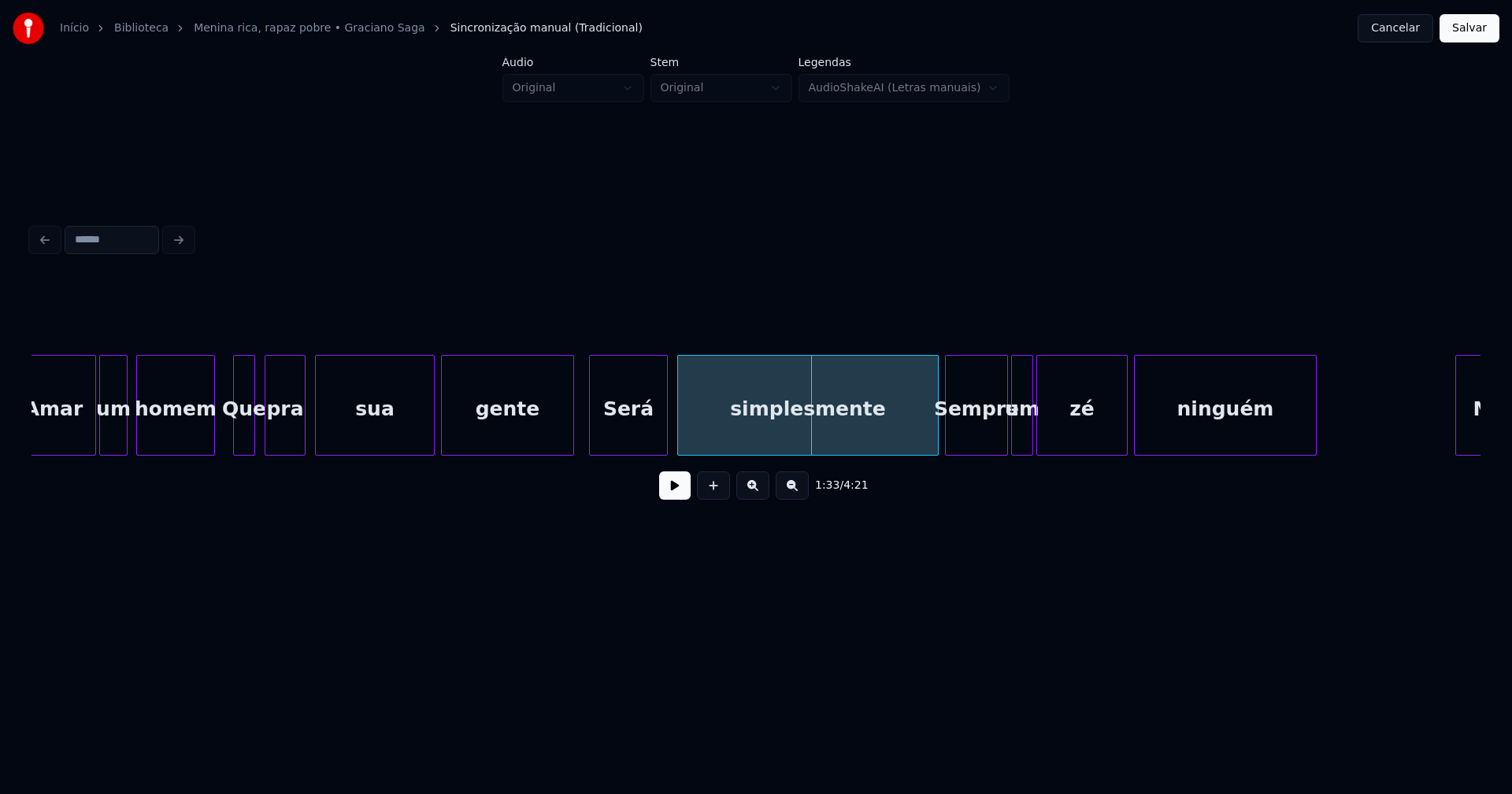
scroll to position [0, 14059]
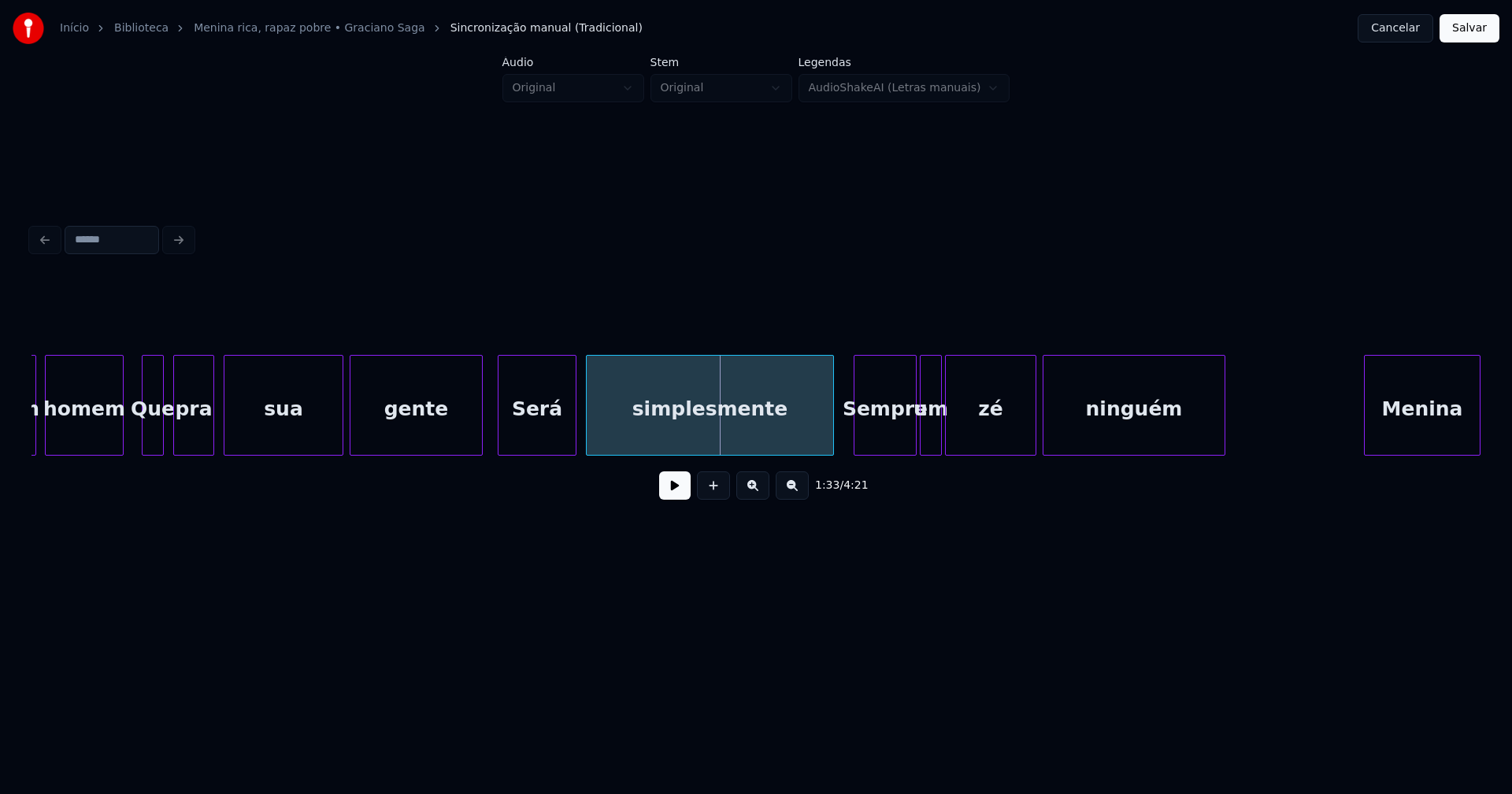
click at [830, 441] on div at bounding box center [831, 405] width 5 height 99
click at [862, 441] on div at bounding box center [862, 405] width 5 height 99
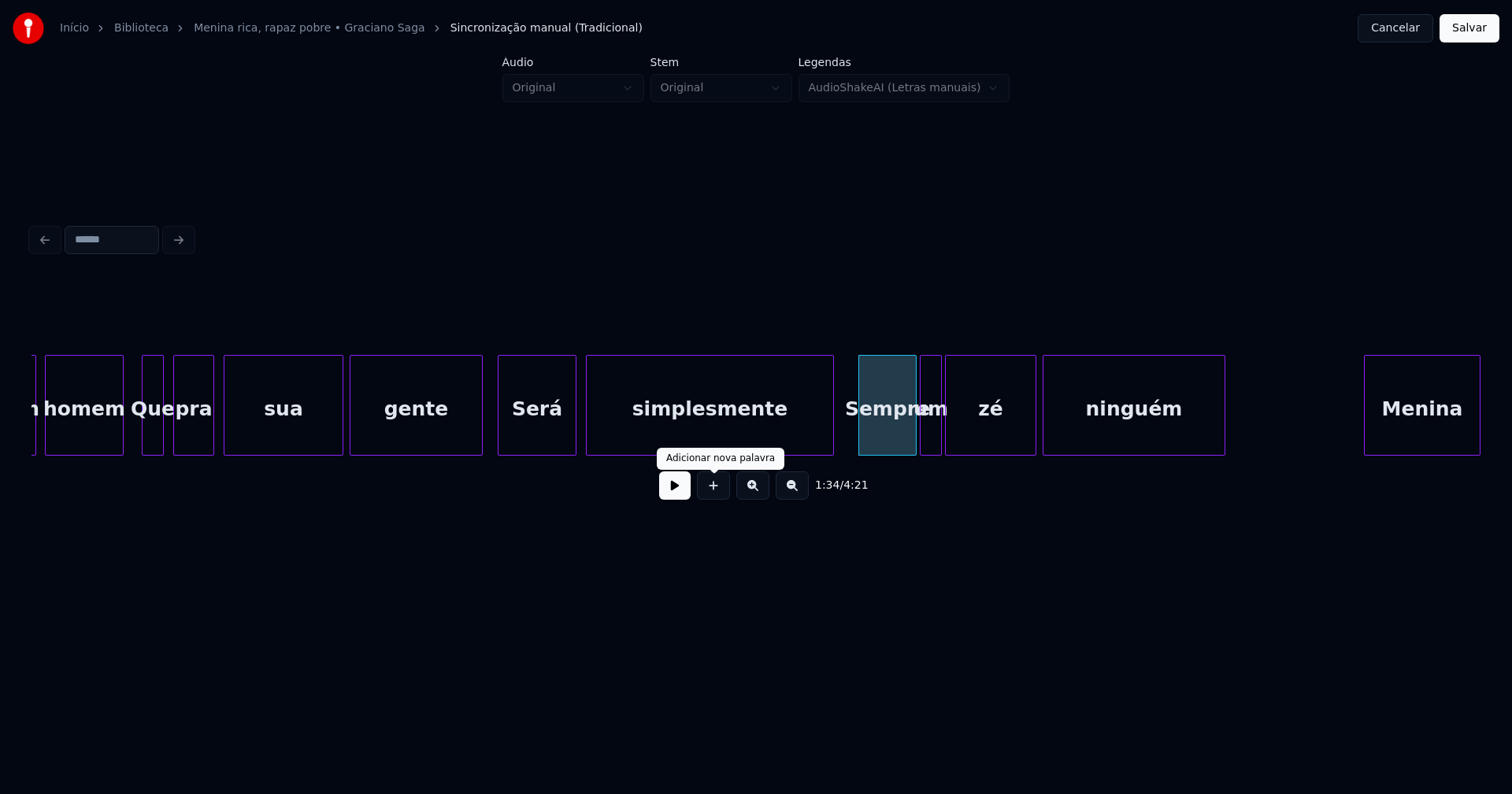
click at [677, 492] on button at bounding box center [675, 485] width 32 height 28
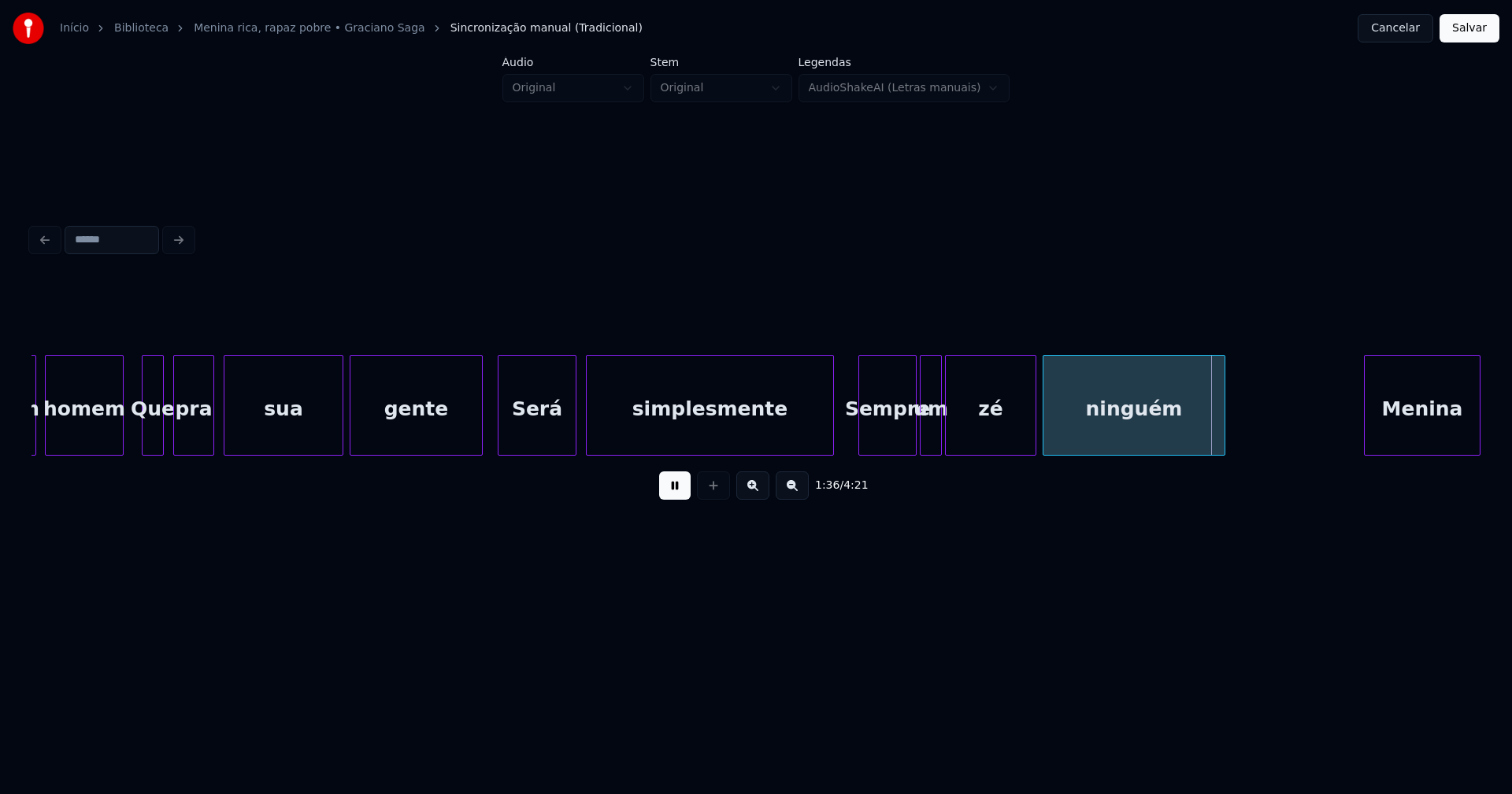
click at [675, 493] on button at bounding box center [675, 485] width 32 height 28
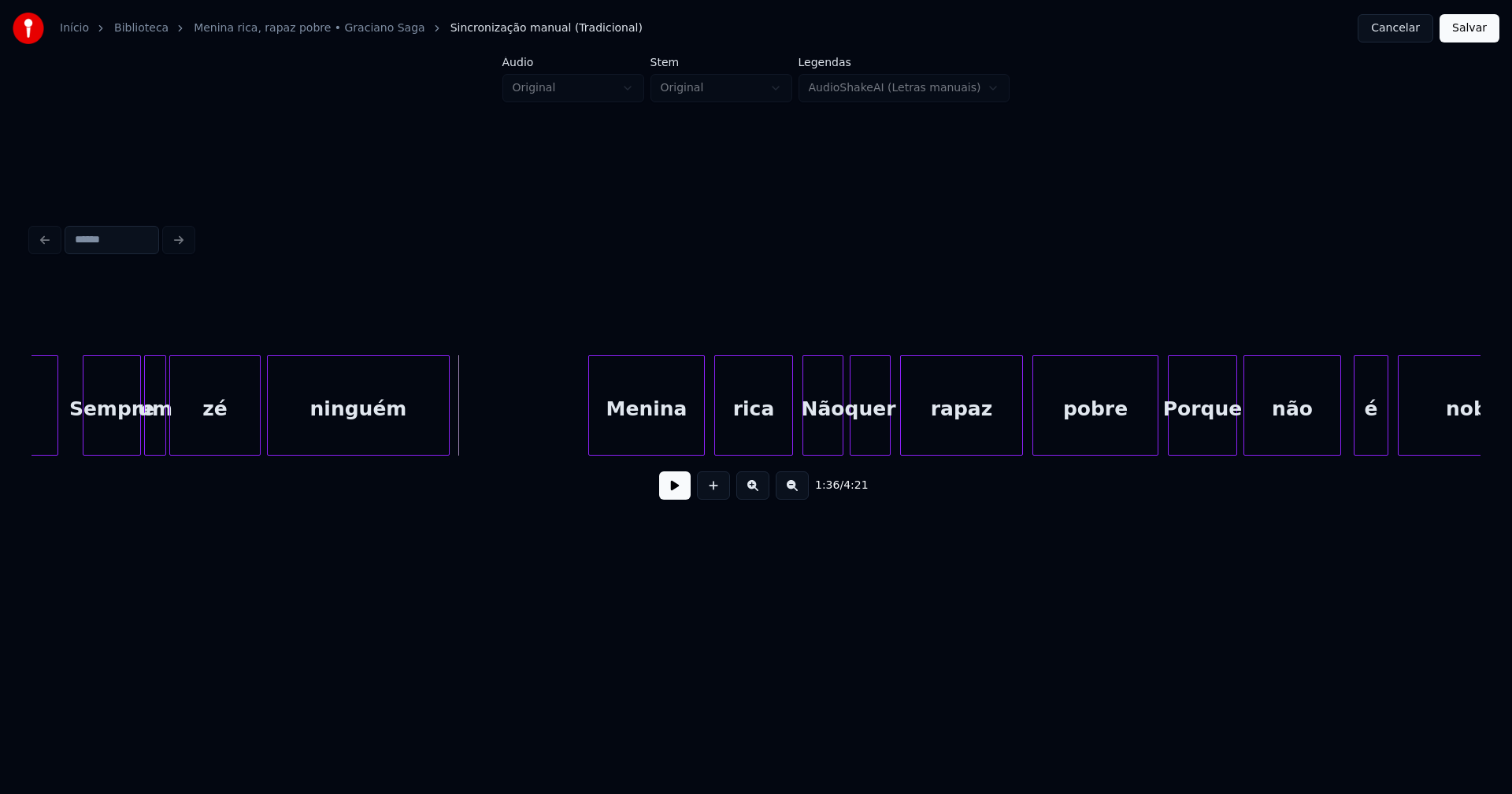
scroll to position [0, 14857]
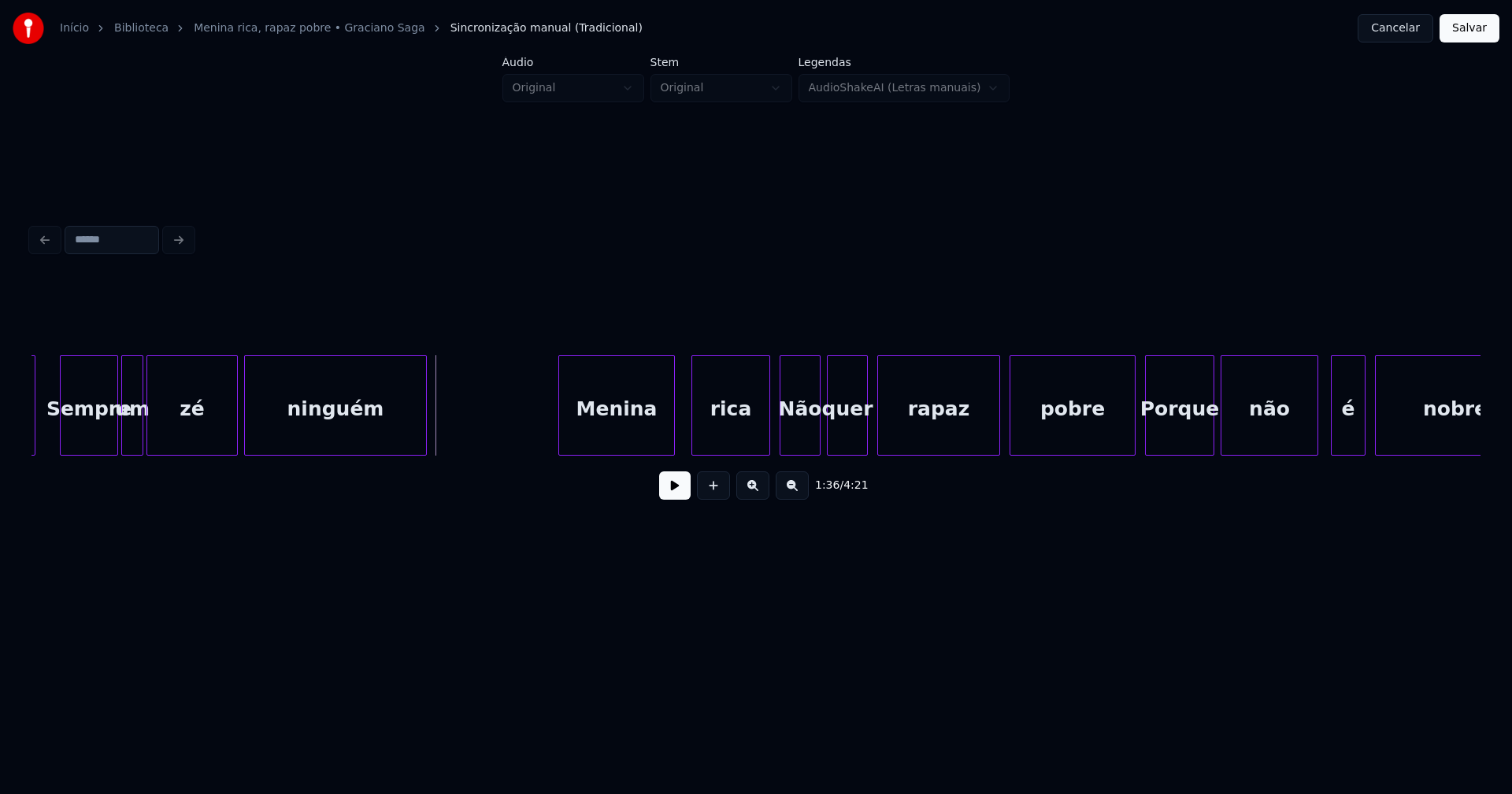
click at [633, 429] on div "Menina" at bounding box center [616, 409] width 115 height 107
click at [732, 435] on div "rica" at bounding box center [726, 409] width 77 height 107
click at [1125, 435] on div at bounding box center [1125, 405] width 5 height 99
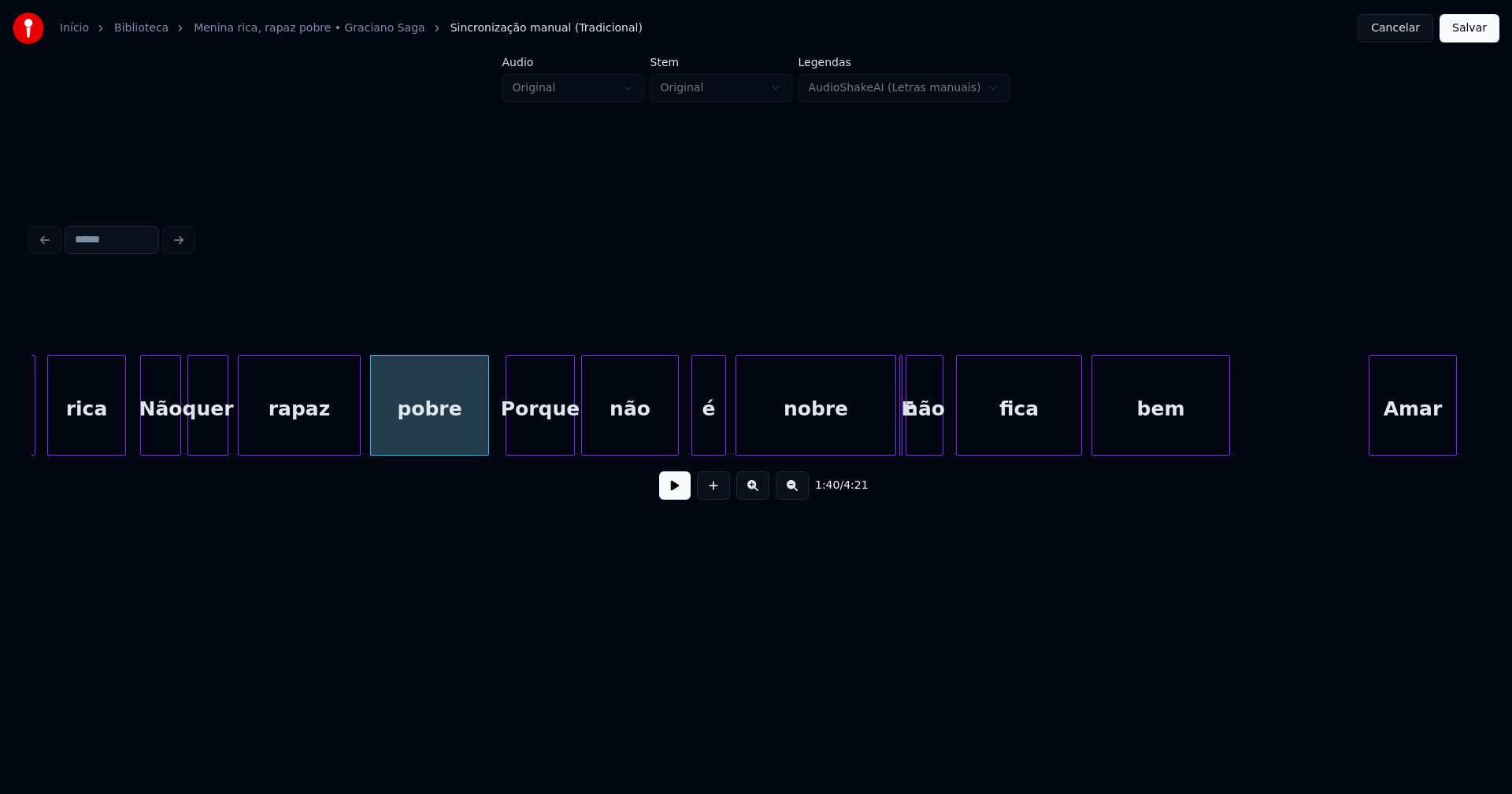
scroll to position [0, 15565]
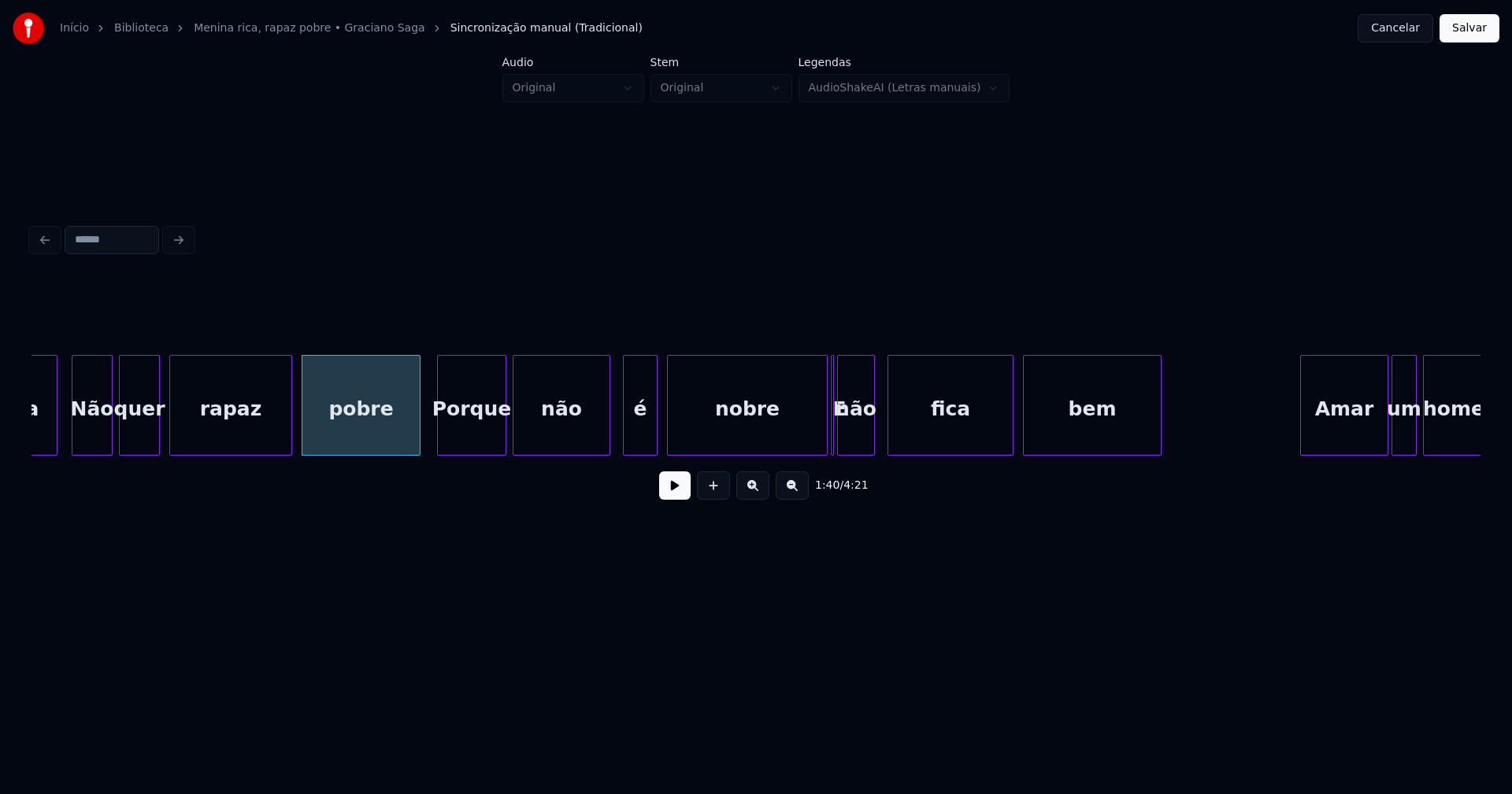
click at [822, 430] on div "nobre" at bounding box center [747, 405] width 161 height 101
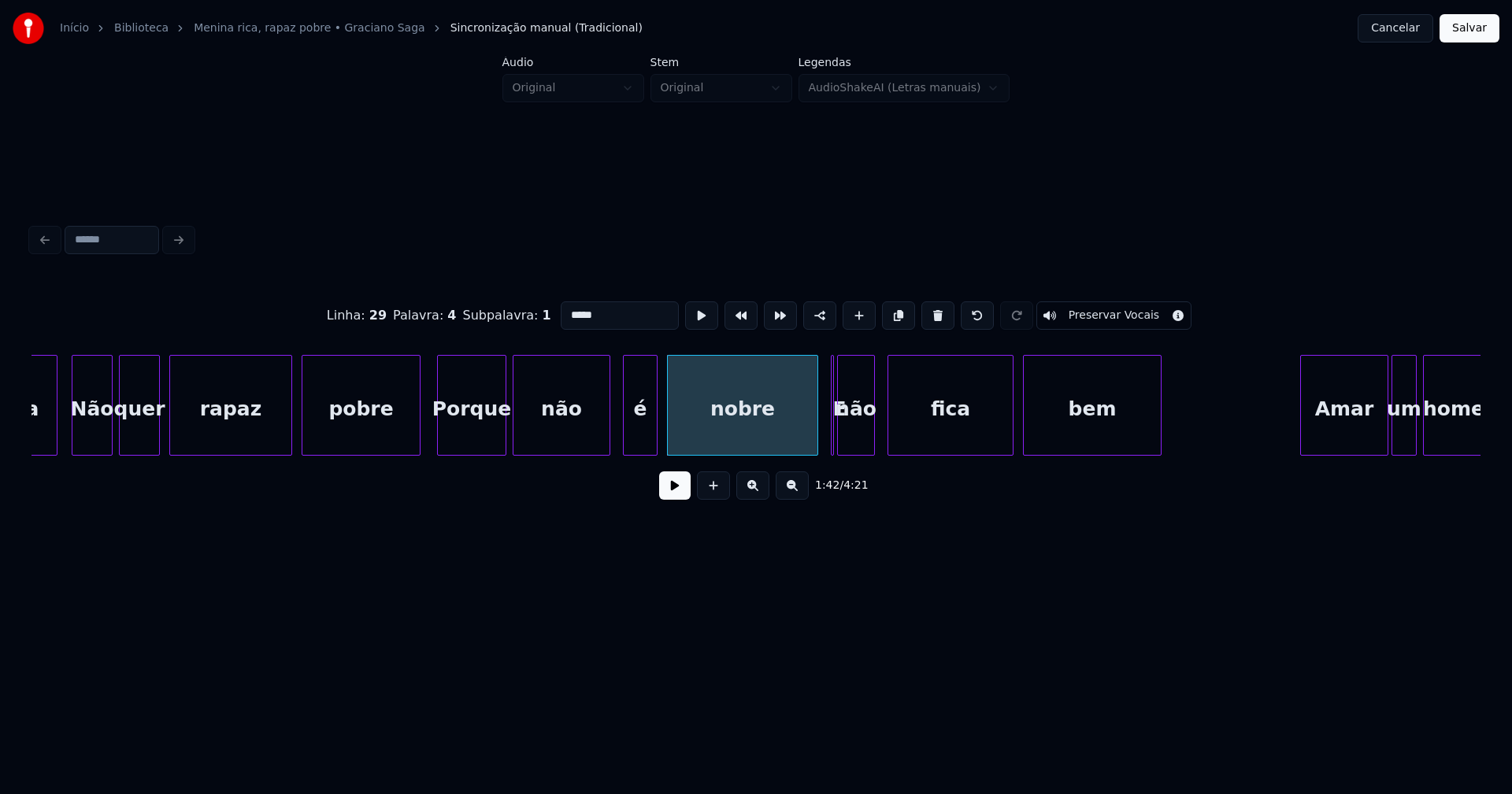
click at [813, 436] on div at bounding box center [815, 405] width 5 height 99
click at [804, 443] on div at bounding box center [803, 405] width 5 height 99
click at [835, 441] on div at bounding box center [835, 405] width 5 height 99
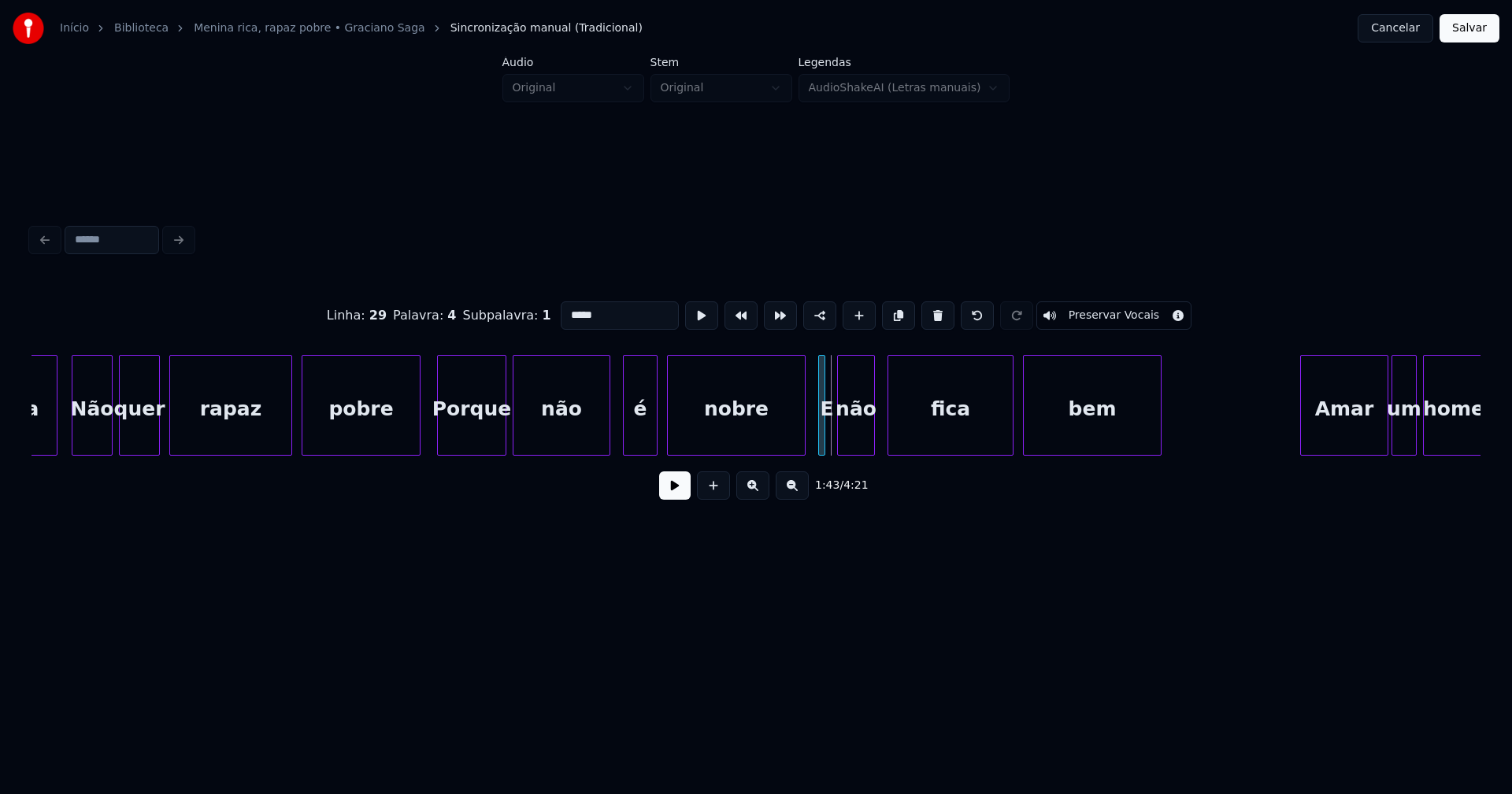
click at [818, 373] on div "E" at bounding box center [821, 405] width 7 height 101
click at [831, 446] on div at bounding box center [832, 405] width 5 height 99
click at [667, 494] on button at bounding box center [675, 485] width 32 height 28
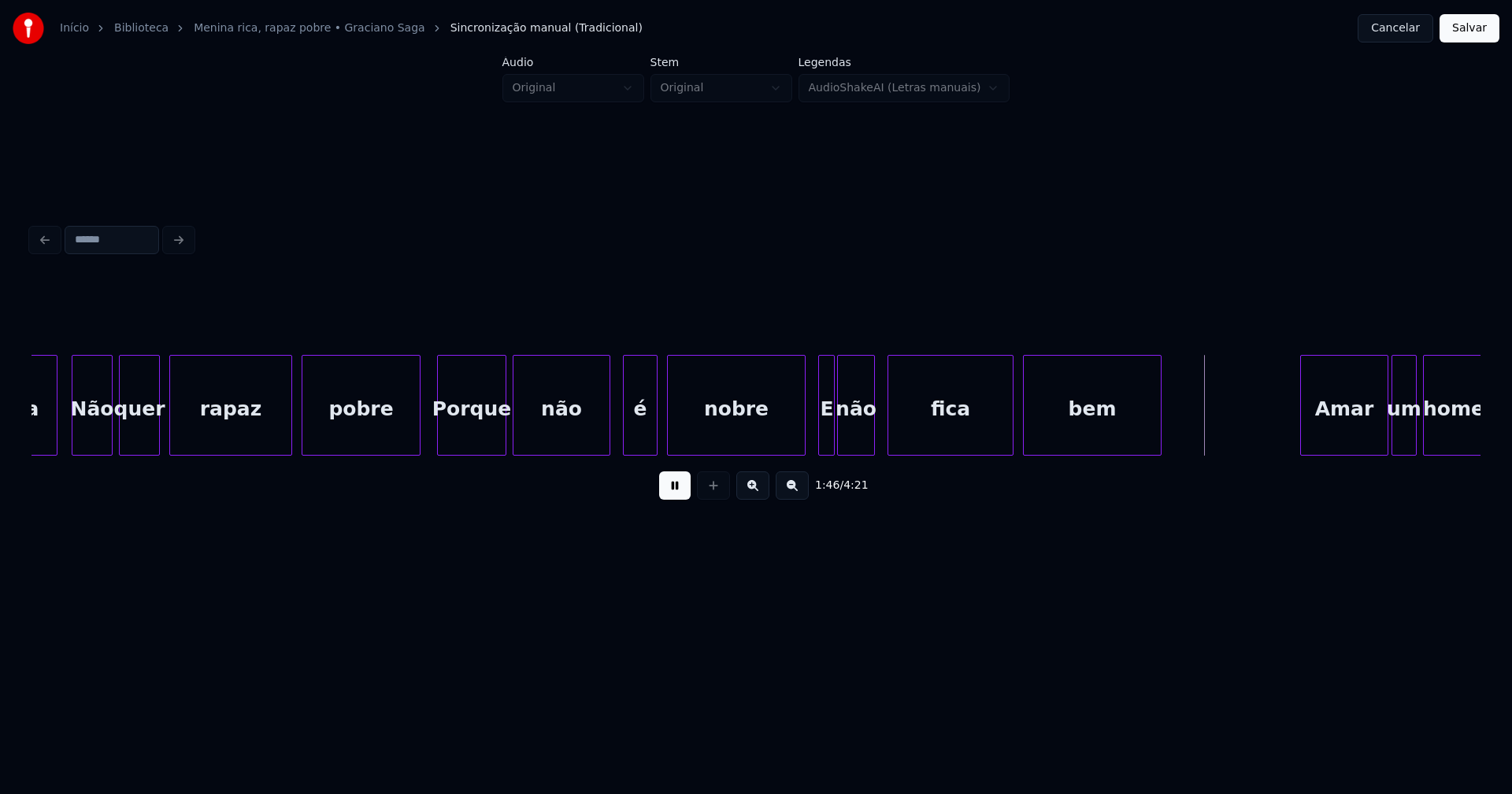
drag, startPoint x: 660, startPoint y: 494, endPoint x: 686, endPoint y: 494, distance: 26.0
click at [661, 494] on button at bounding box center [675, 485] width 32 height 28
click at [632, 436] on div "é" at bounding box center [632, 409] width 33 height 107
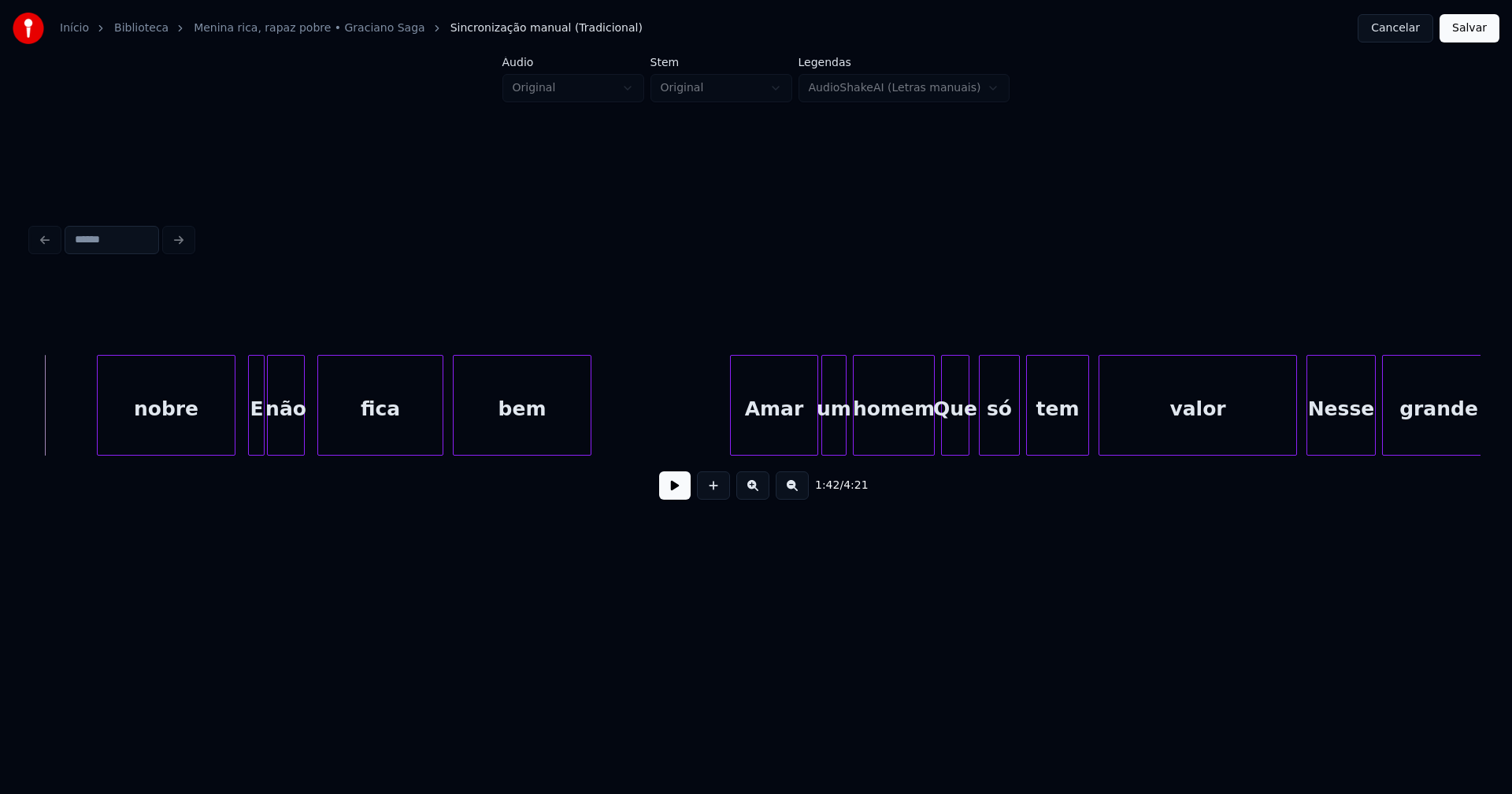
scroll to position [0, 16318]
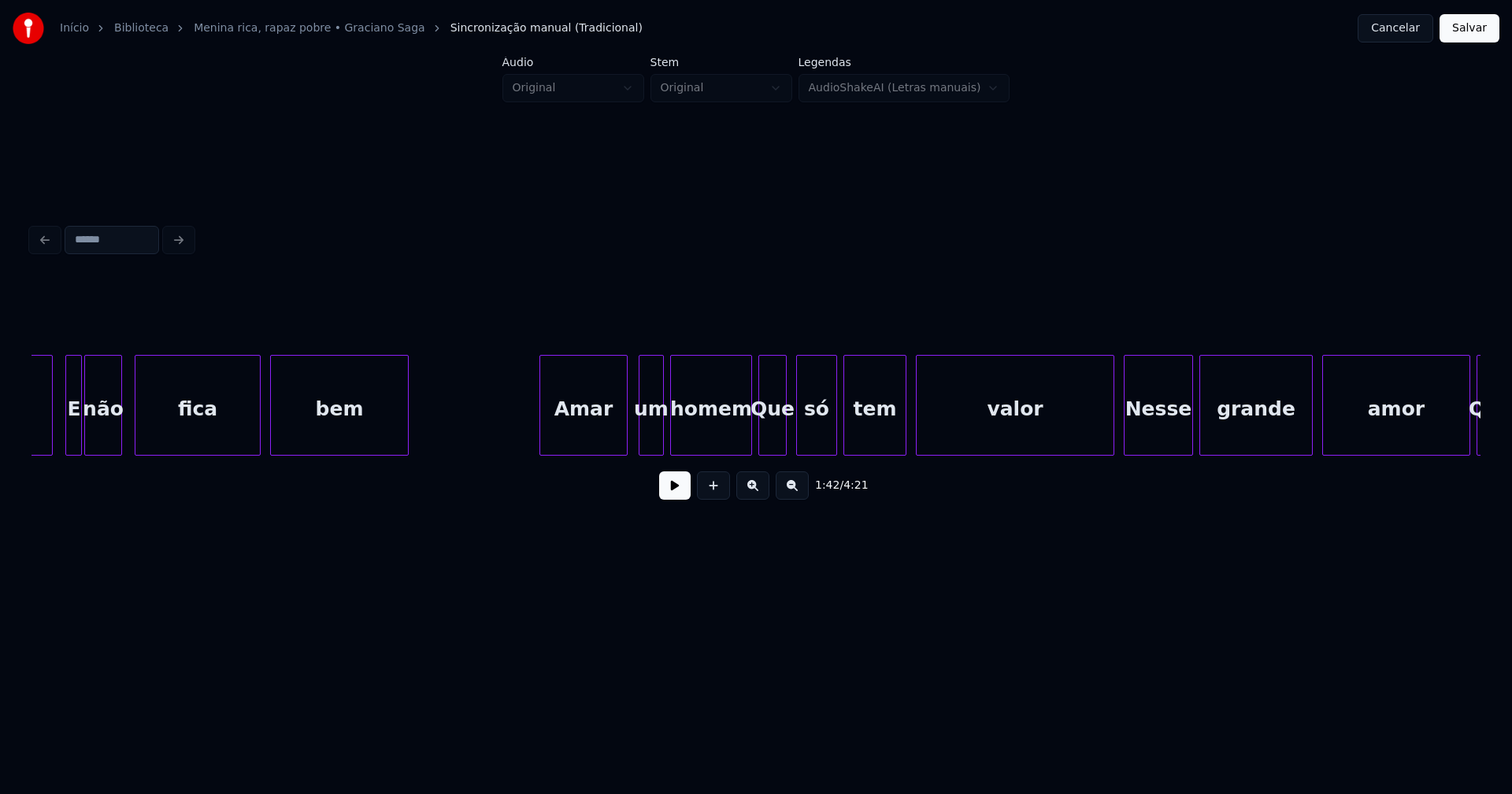
click at [599, 437] on div "Amar" at bounding box center [583, 409] width 87 height 107
click at [633, 439] on div at bounding box center [633, 405] width 5 height 99
click at [735, 450] on div "nobre E não fica bem Amar um homem Que só tem valor Nesse grande amor Que" at bounding box center [756, 405] width 1449 height 101
click at [1105, 433] on div at bounding box center [1105, 405] width 5 height 99
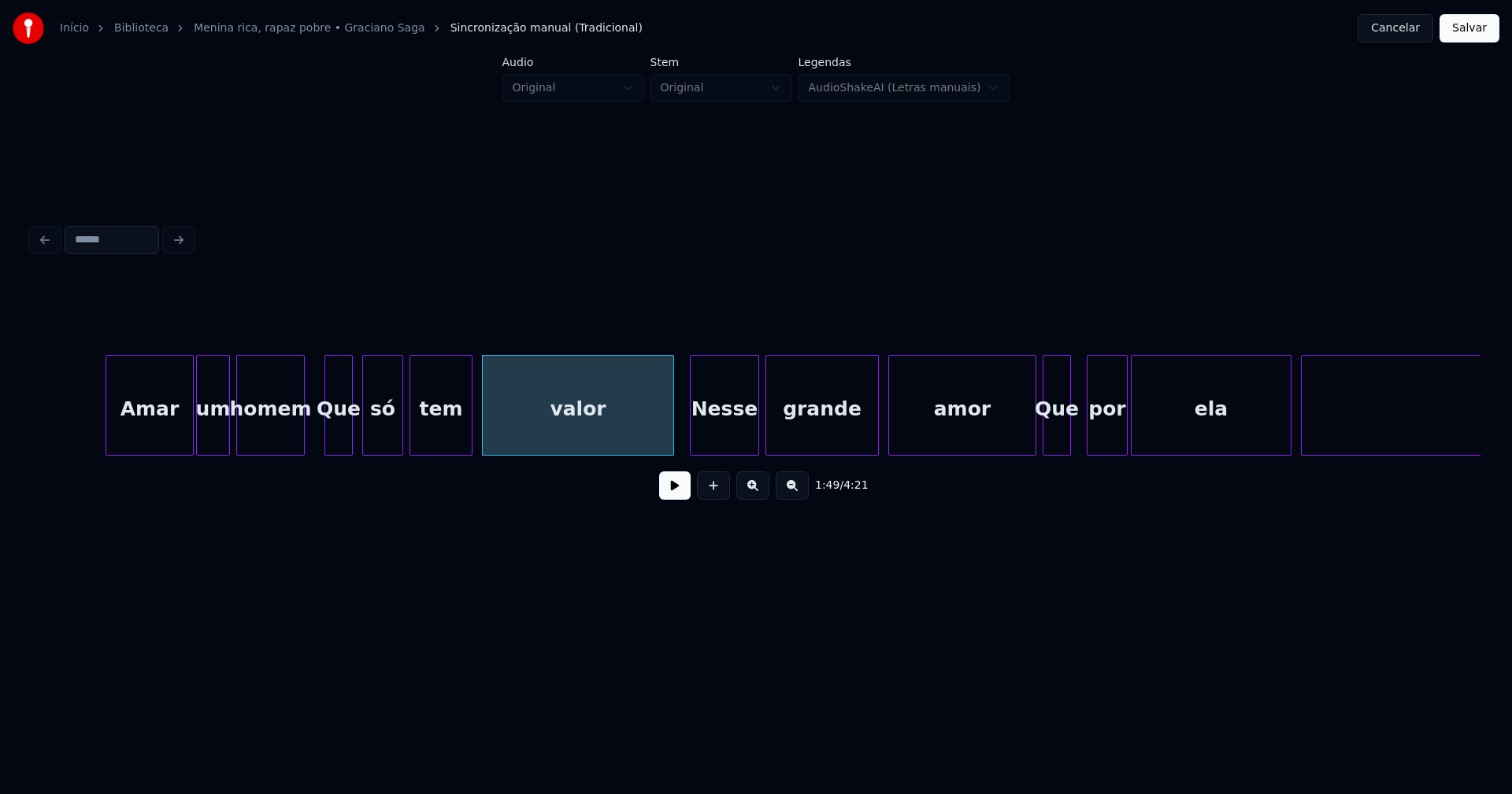
scroll to position [0, 16911]
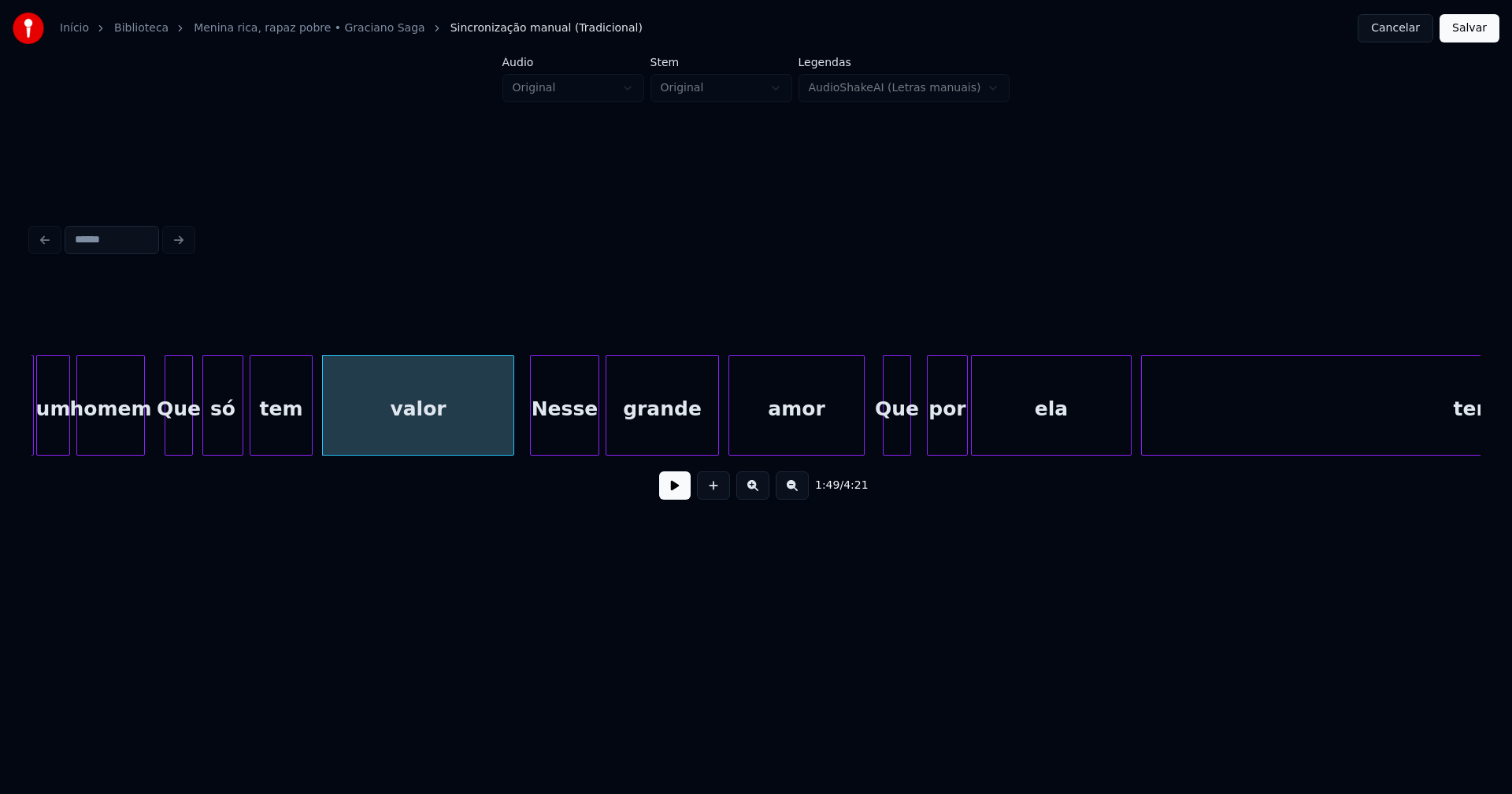
click at [862, 446] on div at bounding box center [862, 405] width 5 height 99
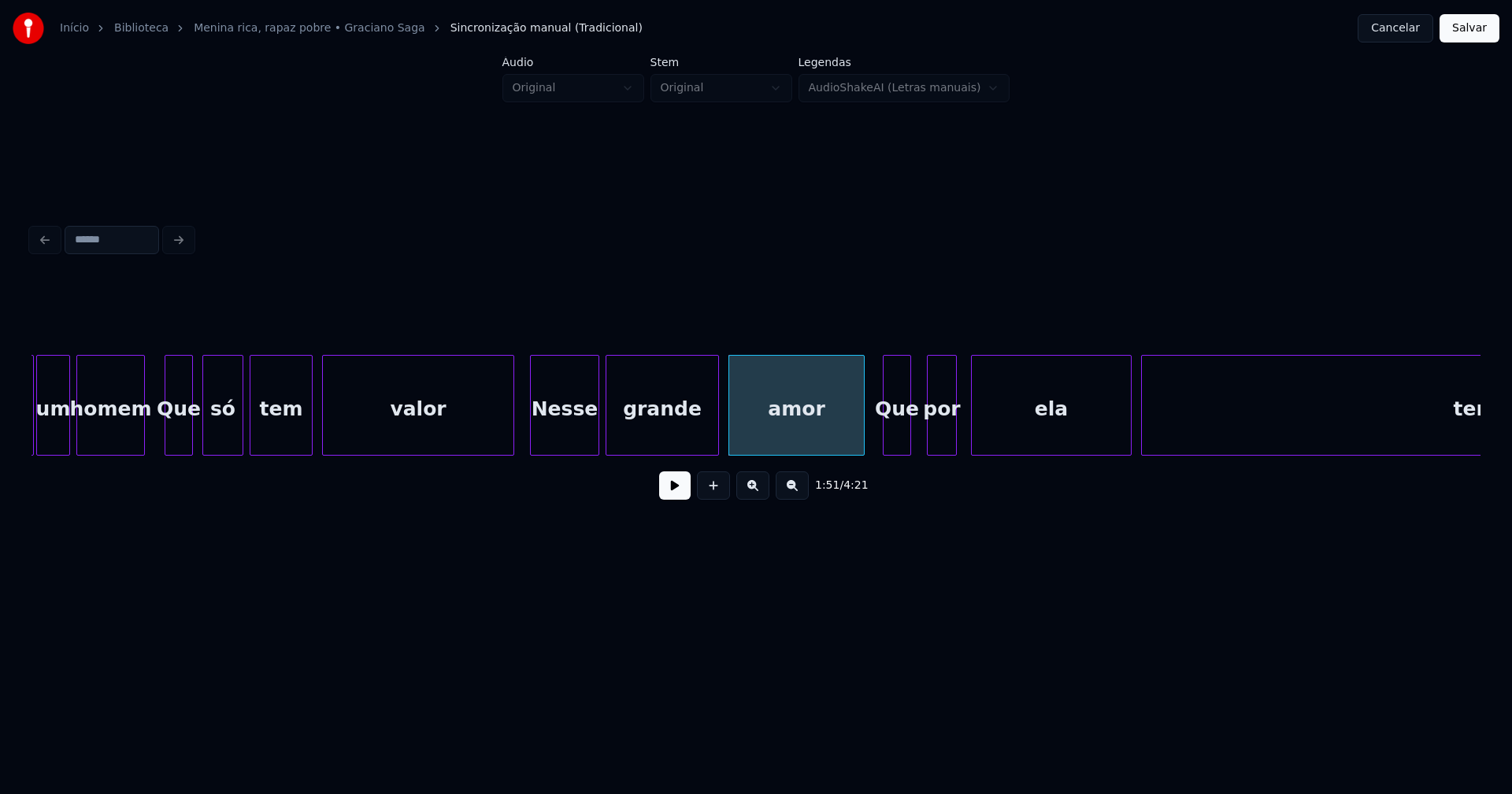
click at [951, 443] on div at bounding box center [954, 405] width 5 height 99
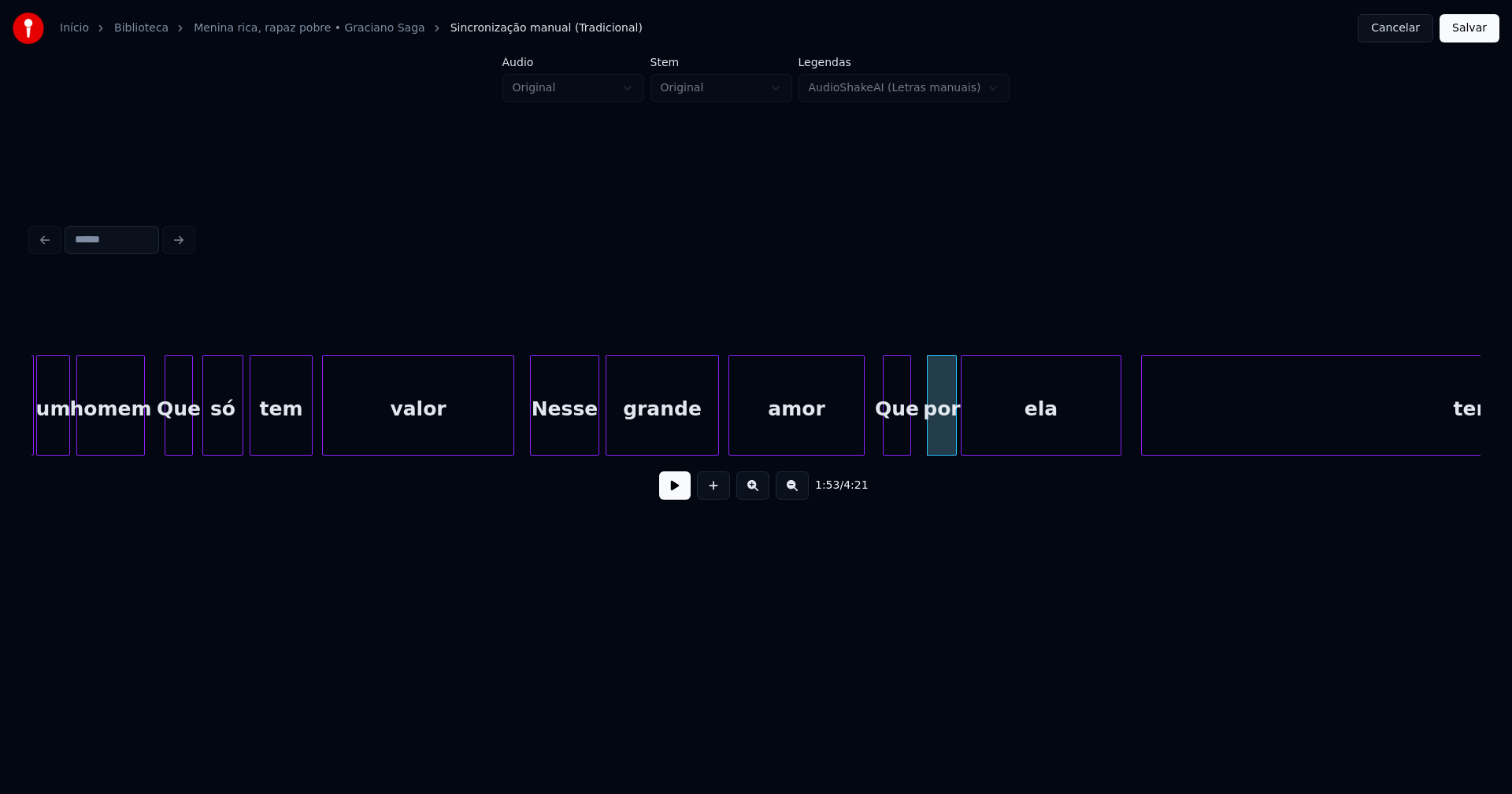
click at [1013, 431] on div "ela" at bounding box center [1041, 409] width 159 height 107
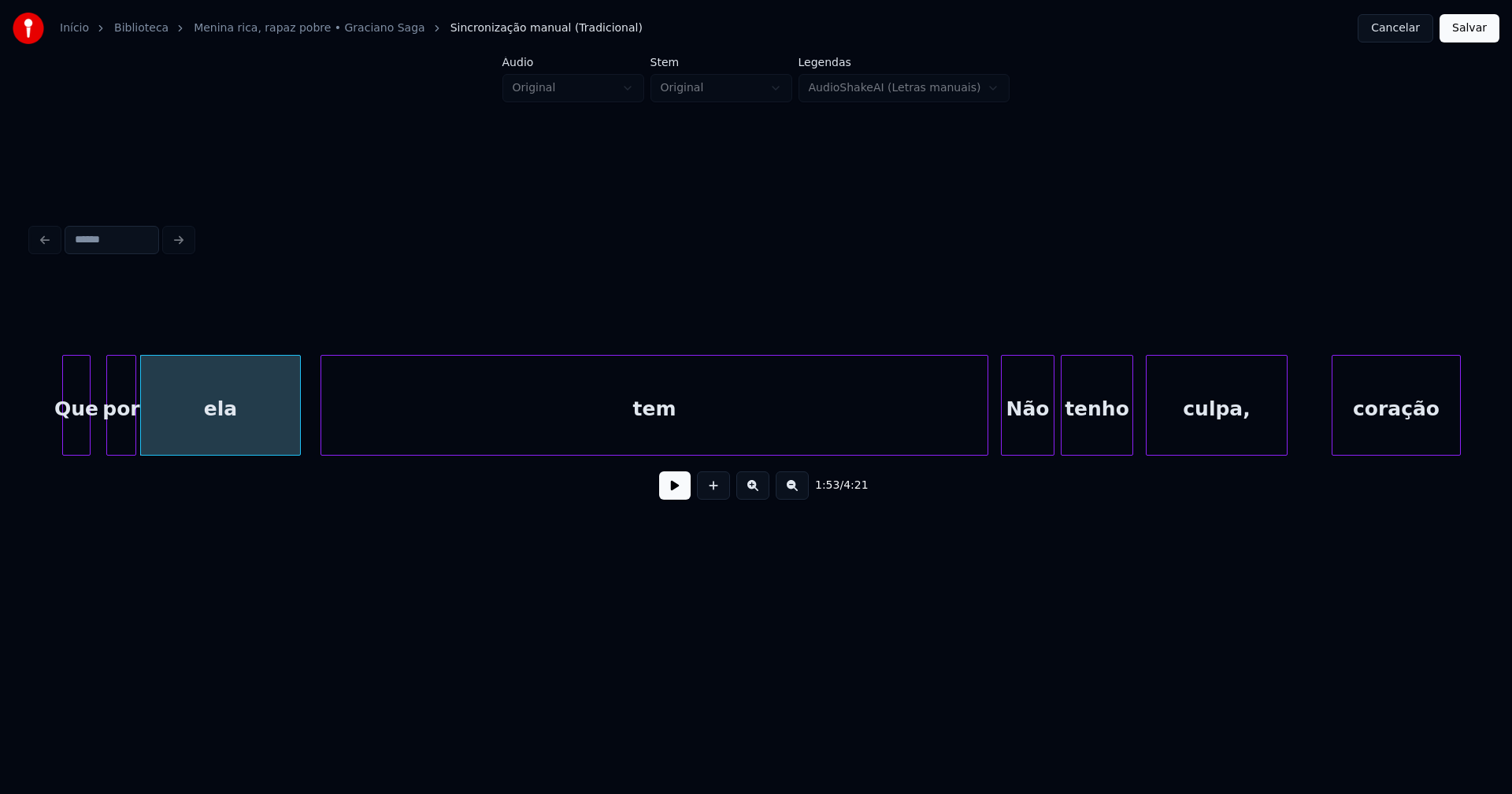
scroll to position [0, 17801]
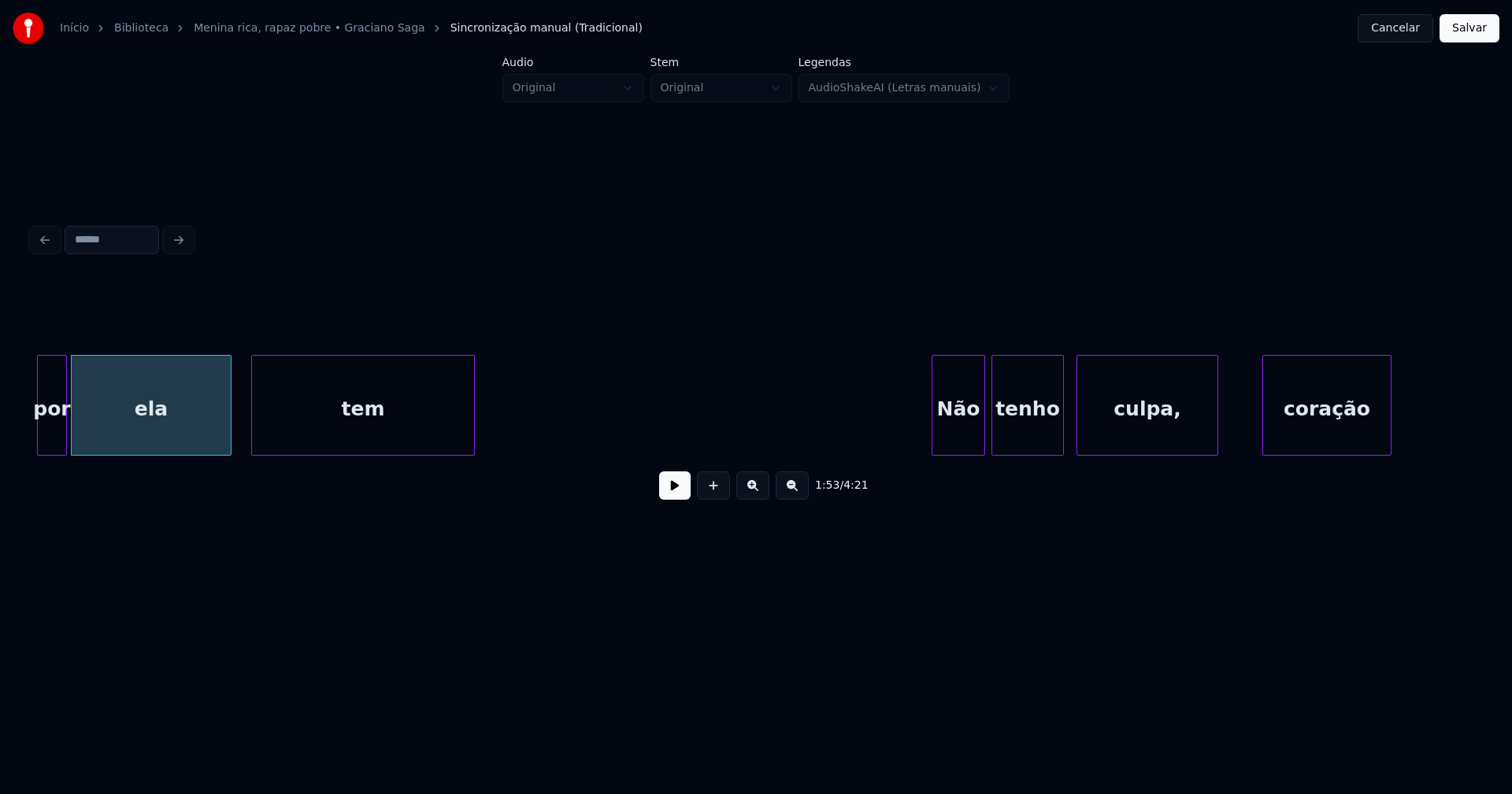
click at [472, 486] on div "1:53 / 4:21" at bounding box center [756, 396] width 1449 height 239
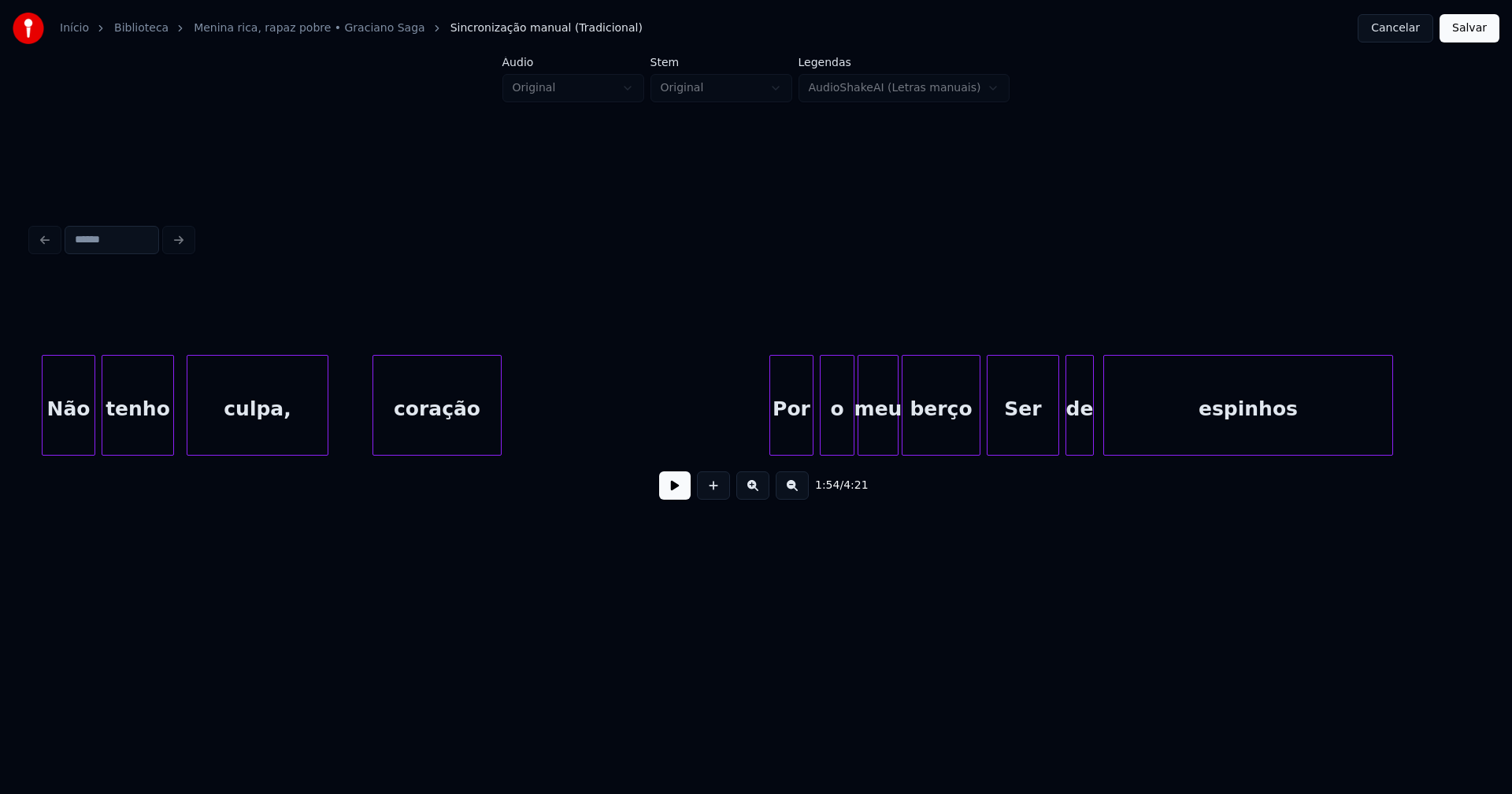
scroll to position [0, 18851]
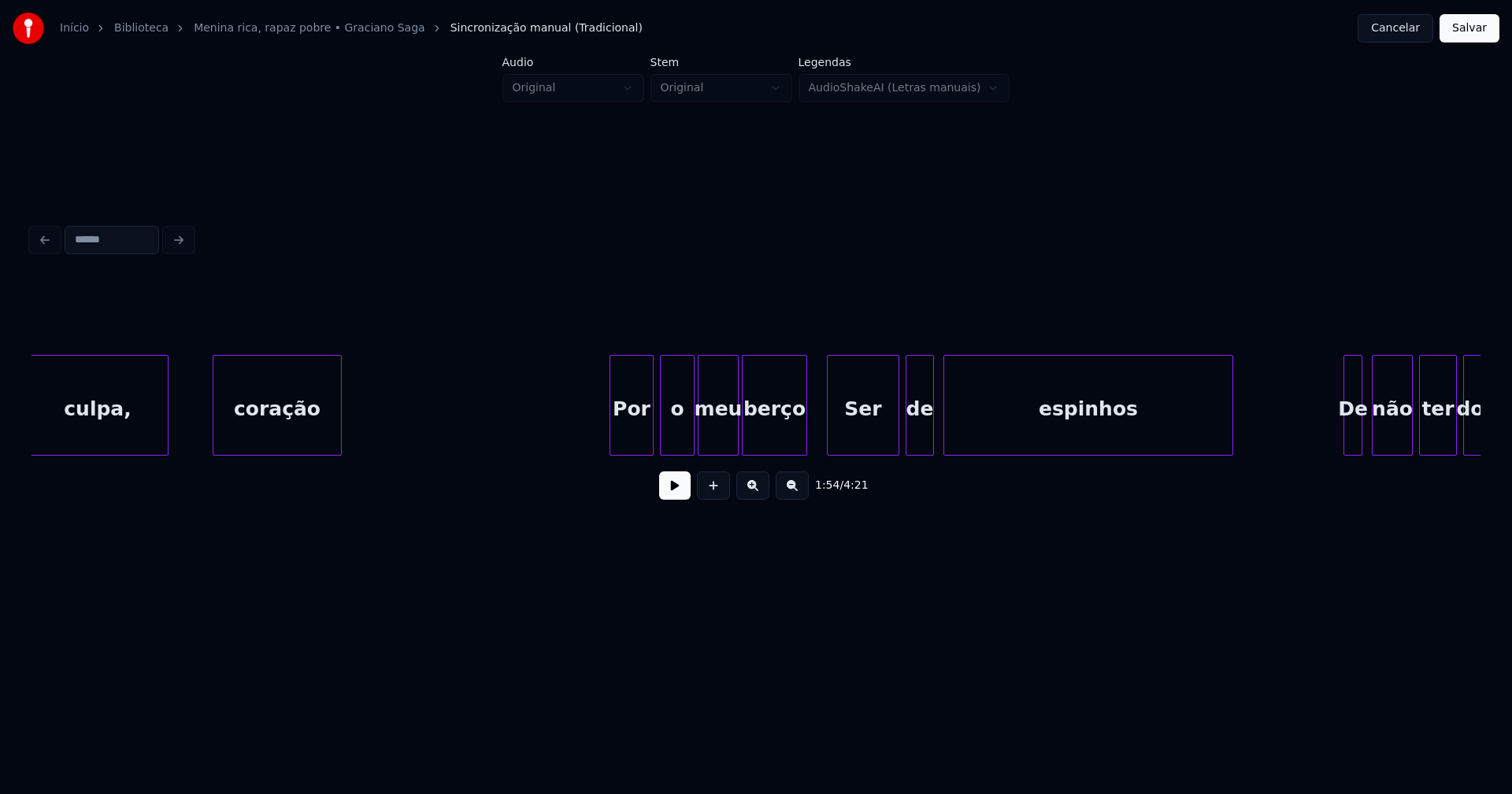
click at [806, 435] on div at bounding box center [804, 405] width 5 height 99
click at [834, 436] on div at bounding box center [836, 405] width 5 height 99
click at [815, 435] on div at bounding box center [817, 405] width 5 height 99
click at [875, 432] on div "Ser" at bounding box center [866, 409] width 66 height 107
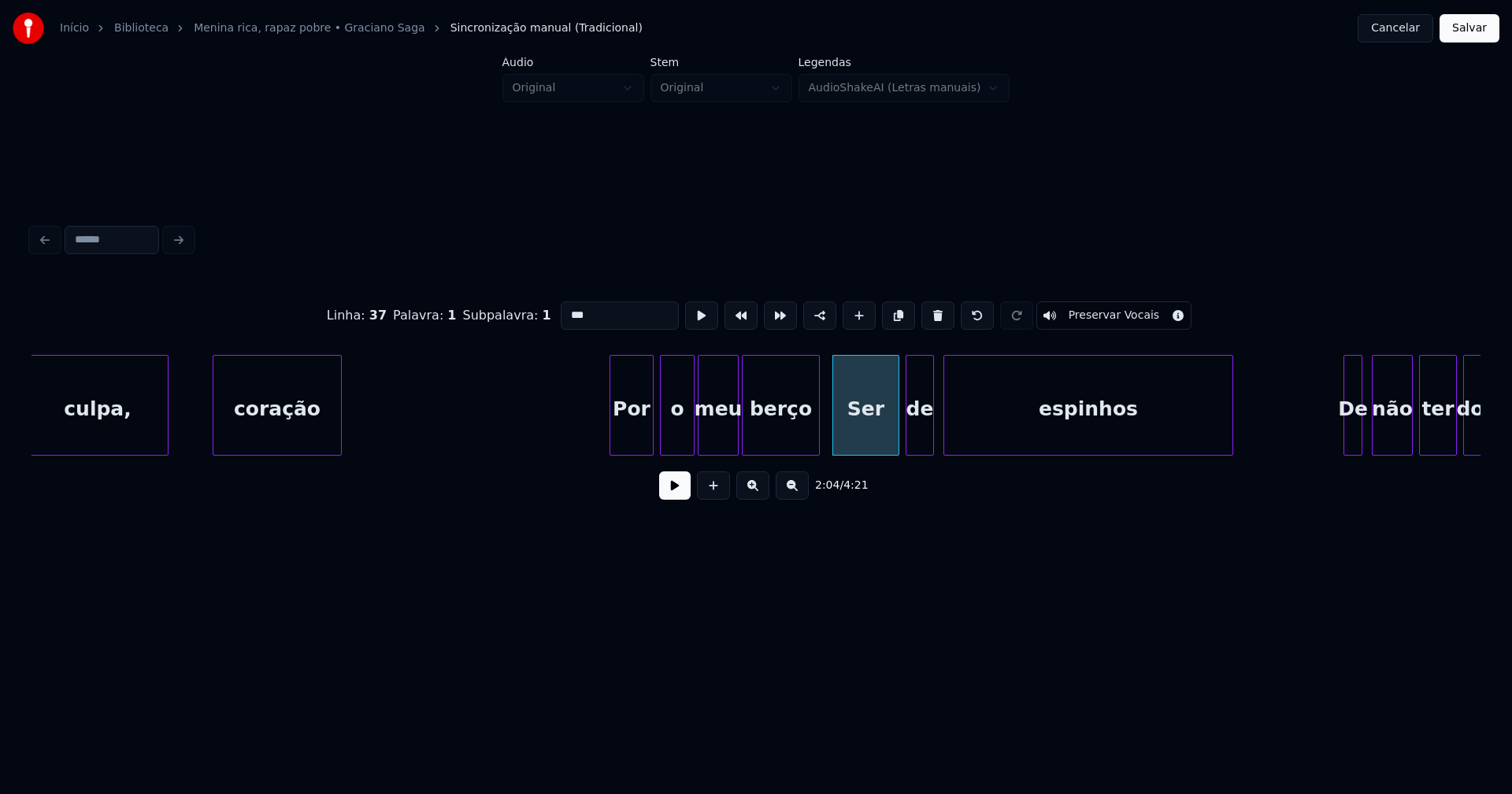
drag, startPoint x: 565, startPoint y: 308, endPoint x: 534, endPoint y: 312, distance: 31.3
click at [534, 312] on div "Linha : 37 [GEOGRAPHIC_DATA] : 1 Subpalavra : 1 *** Preservar Vocais" at bounding box center [756, 315] width 1449 height 78
type input "***"
click at [677, 490] on button at bounding box center [675, 485] width 32 height 28
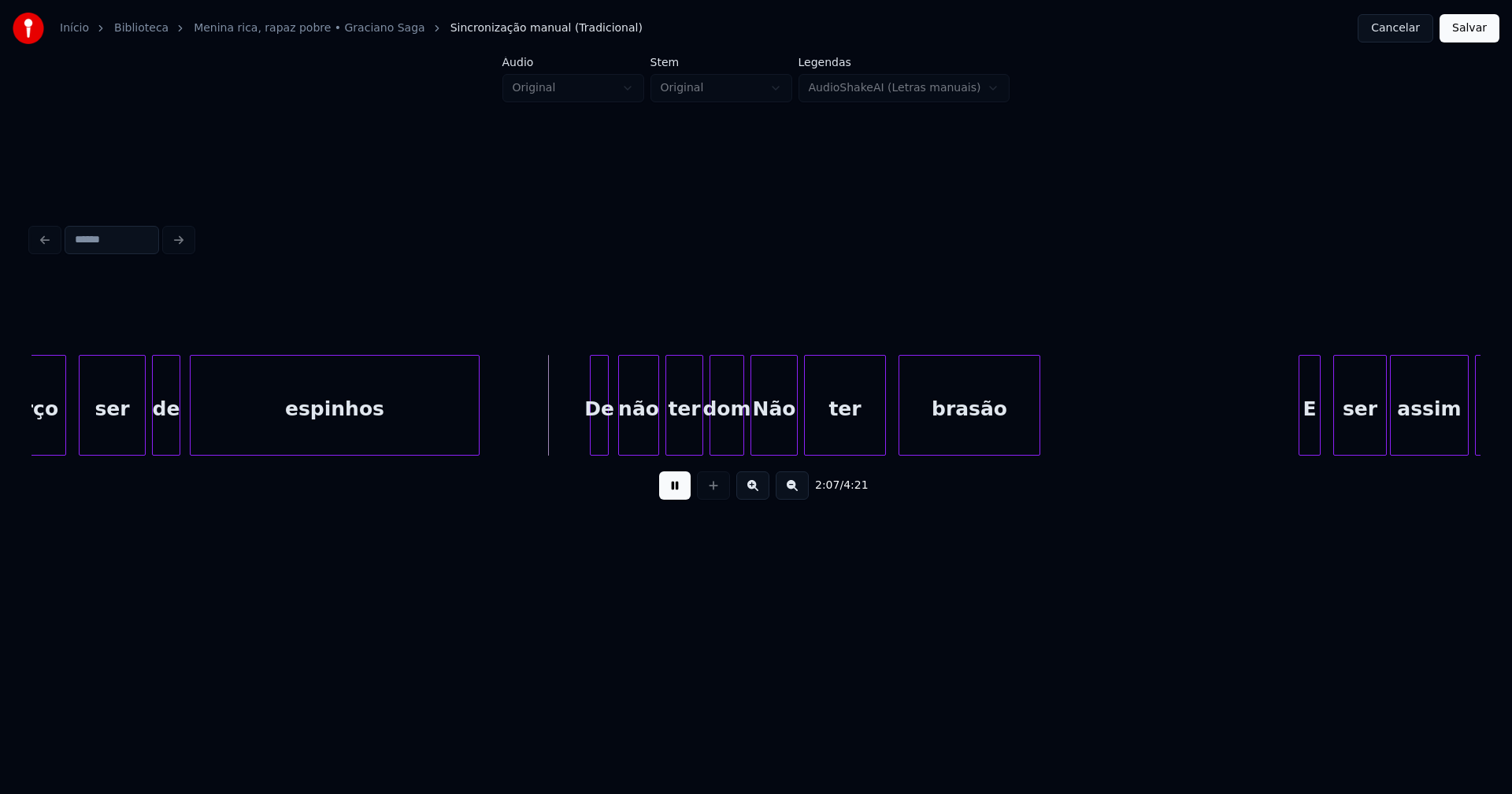
scroll to position [0, 19650]
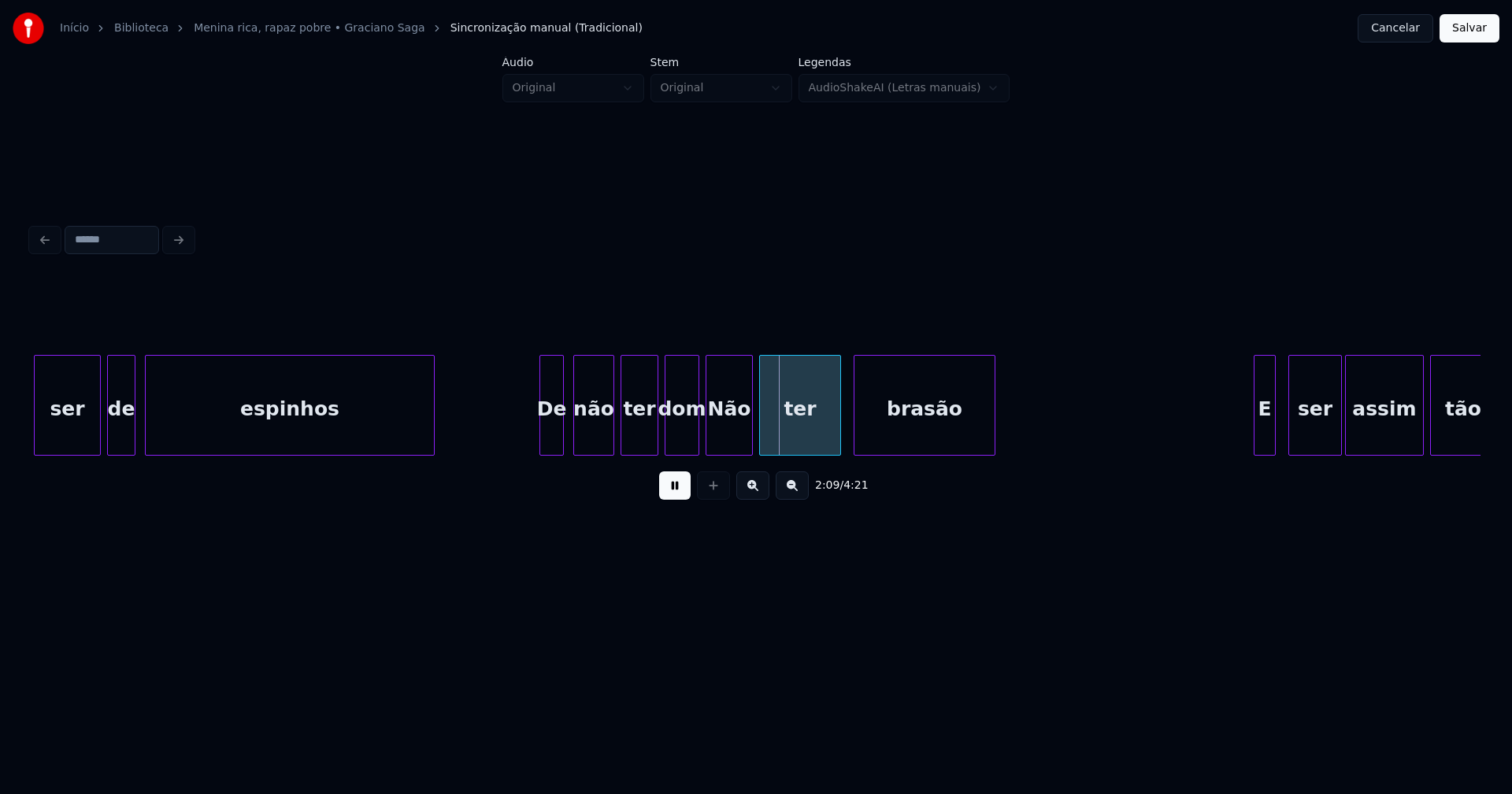
click at [544, 432] on div at bounding box center [543, 405] width 5 height 99
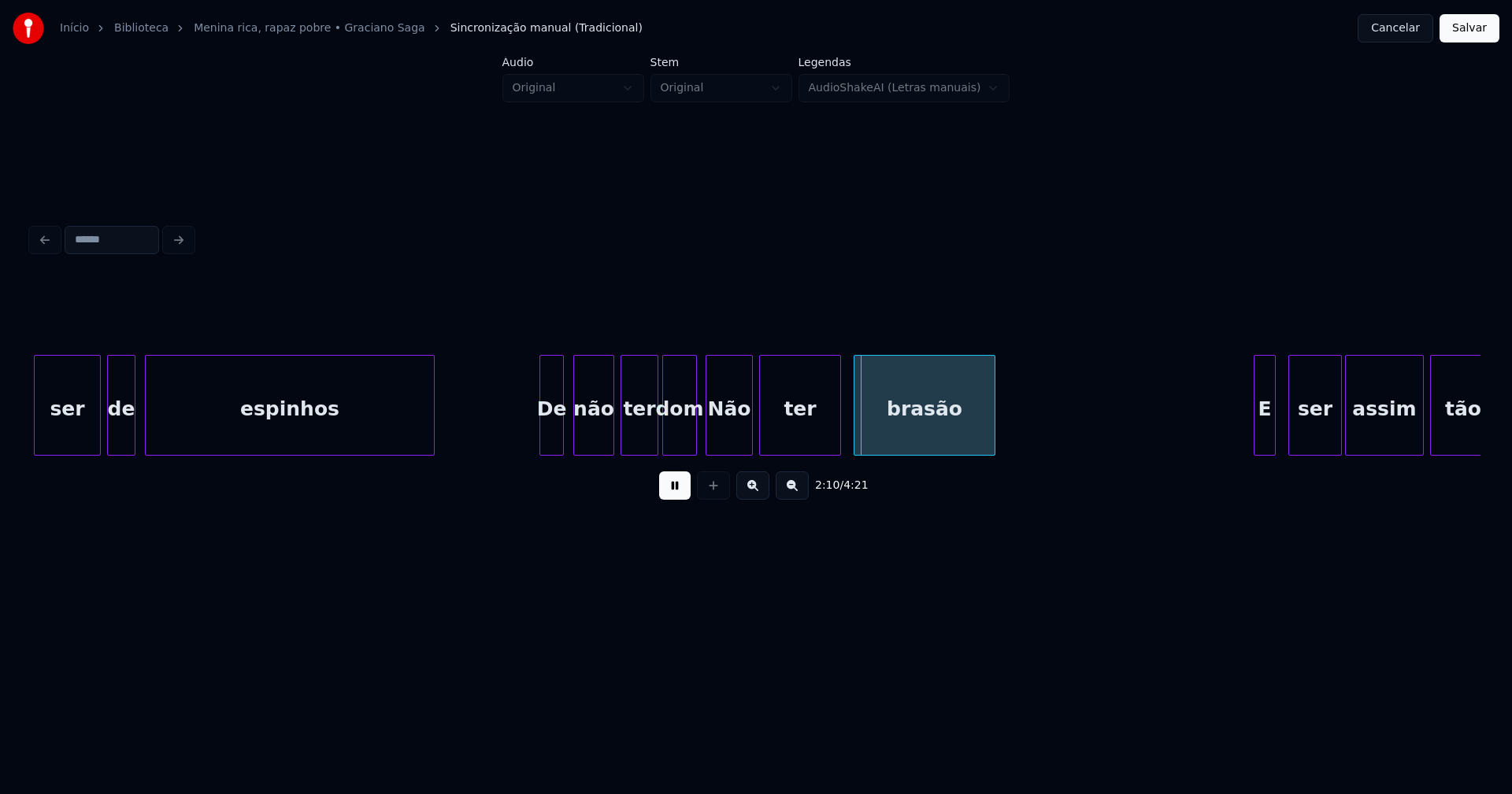
click at [697, 430] on div "dom" at bounding box center [680, 405] width 35 height 101
click at [692, 430] on div at bounding box center [690, 405] width 5 height 99
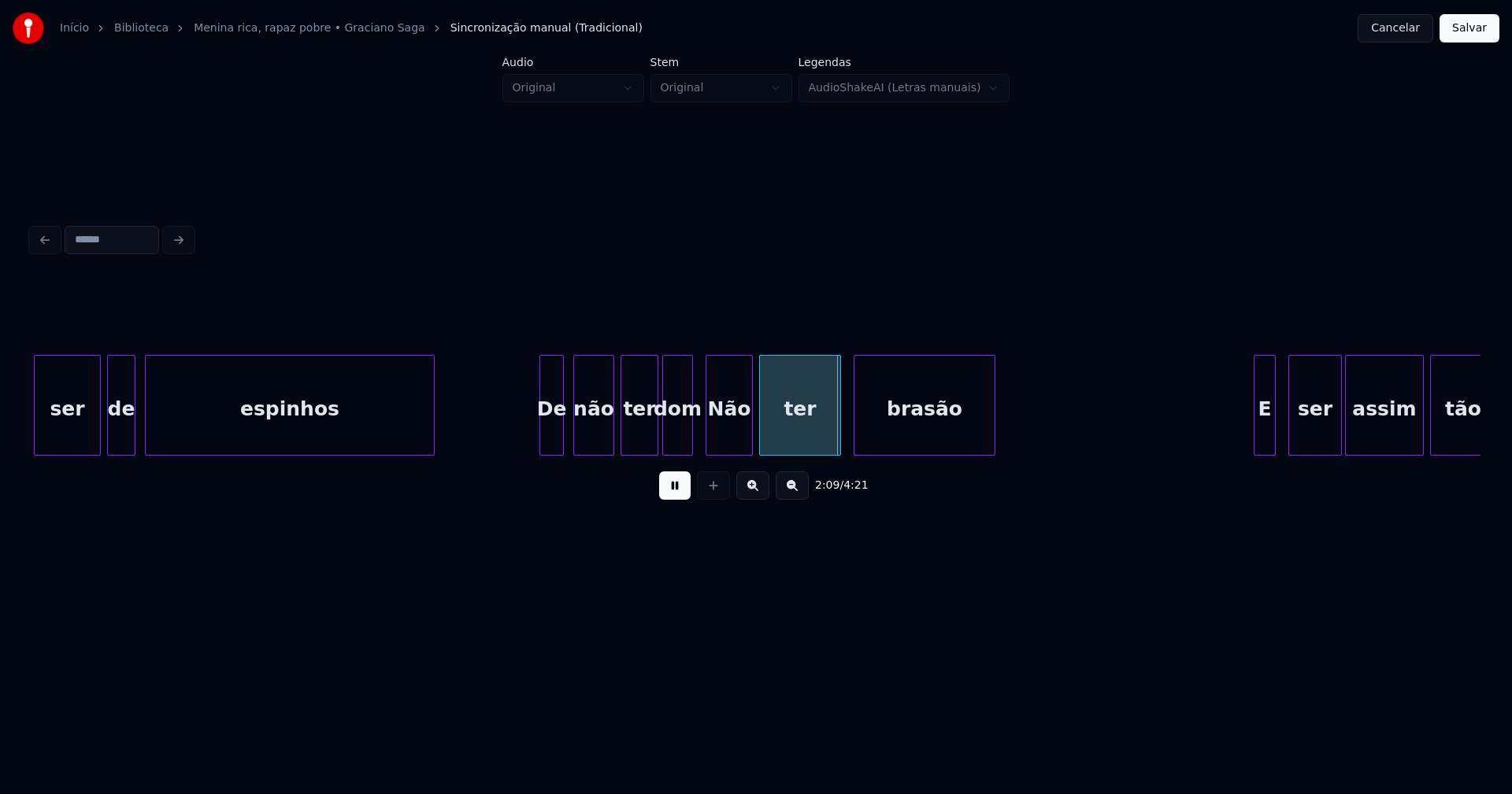
click at [735, 432] on div "Não" at bounding box center [729, 409] width 45 height 107
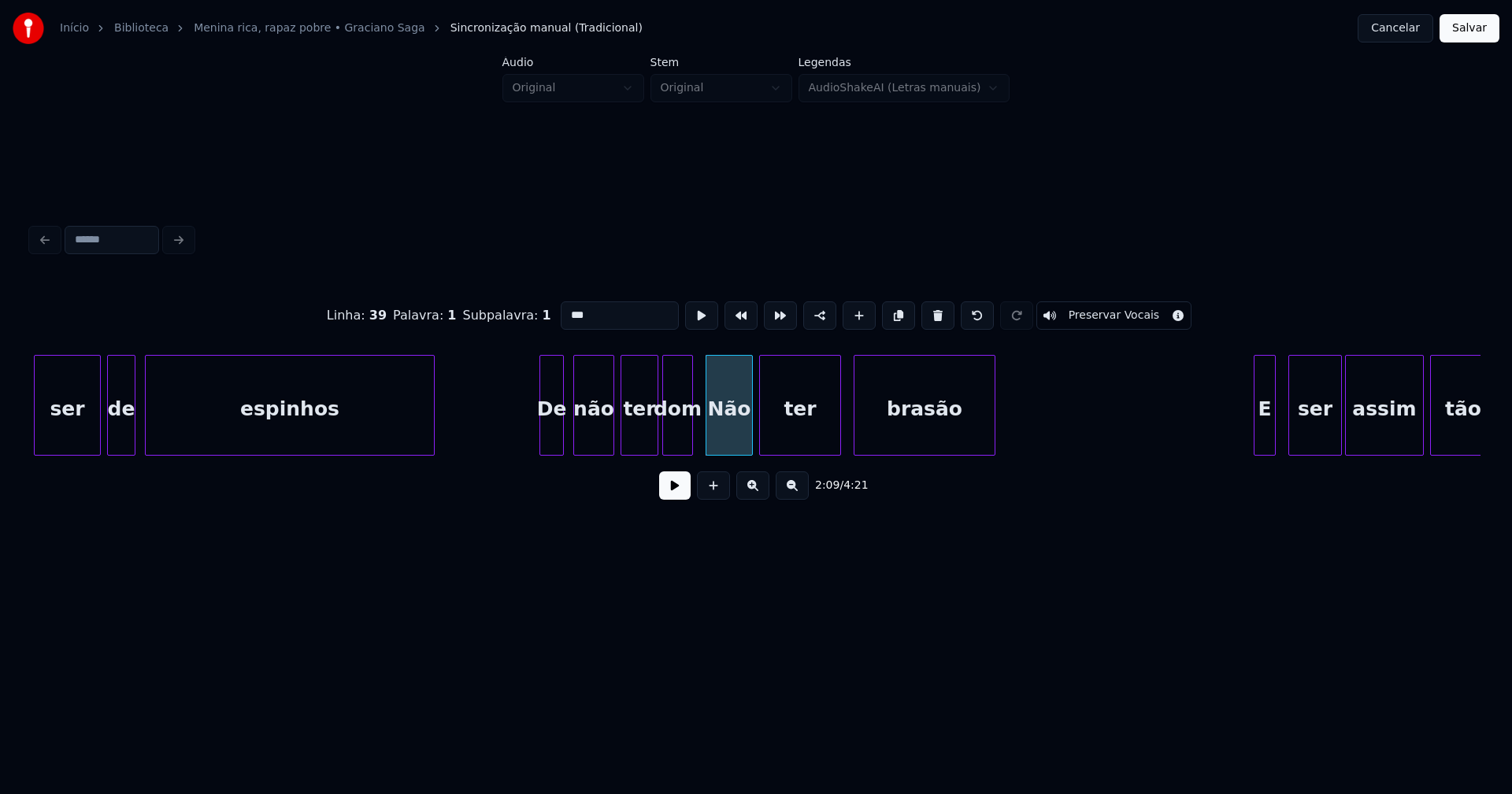
click at [565, 308] on input "***" at bounding box center [620, 315] width 118 height 28
type input "***"
drag, startPoint x: 677, startPoint y: 491, endPoint x: 705, endPoint y: 477, distance: 31.3
click at [680, 491] on button at bounding box center [675, 485] width 32 height 28
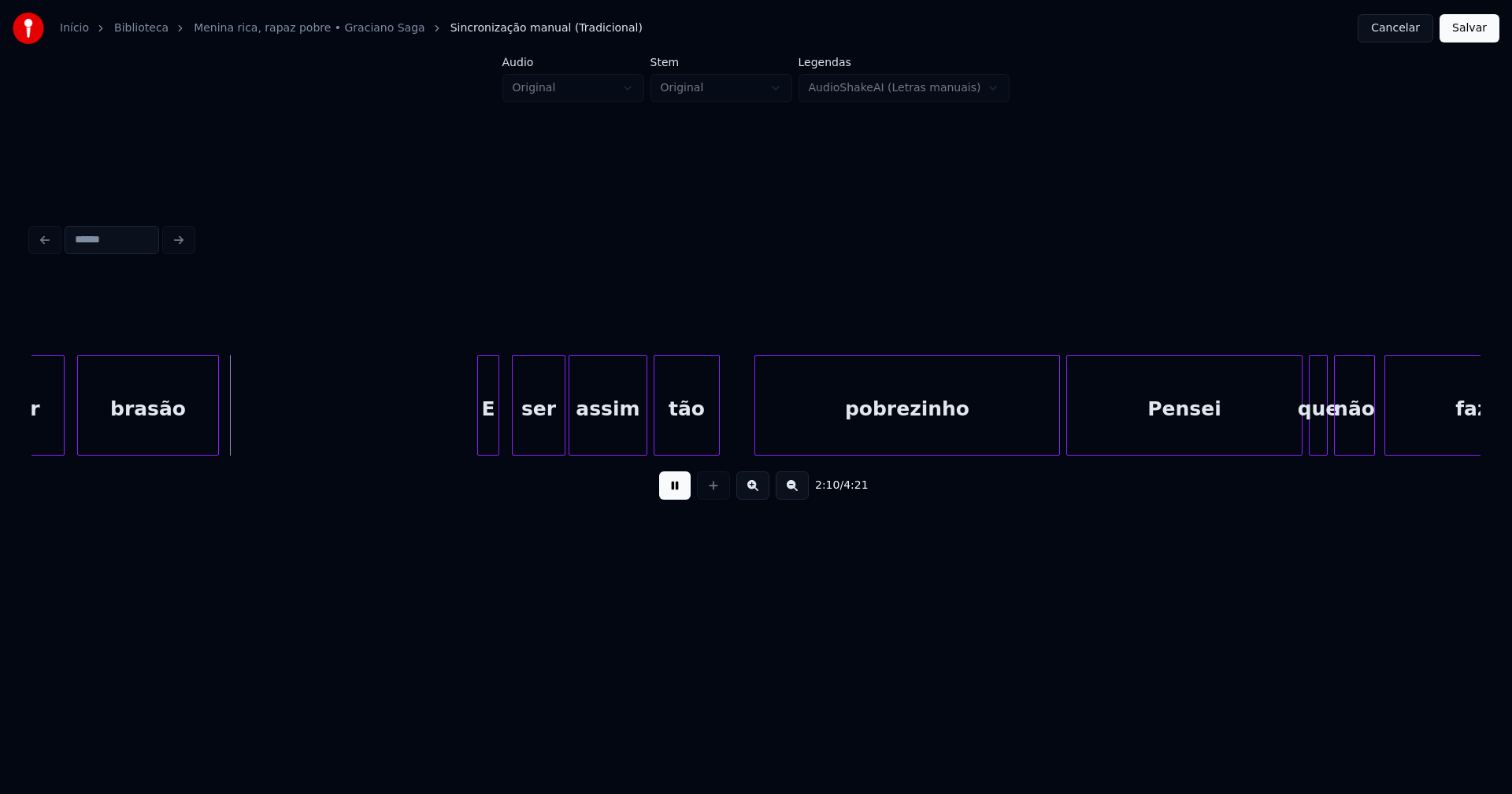
scroll to position [0, 20449]
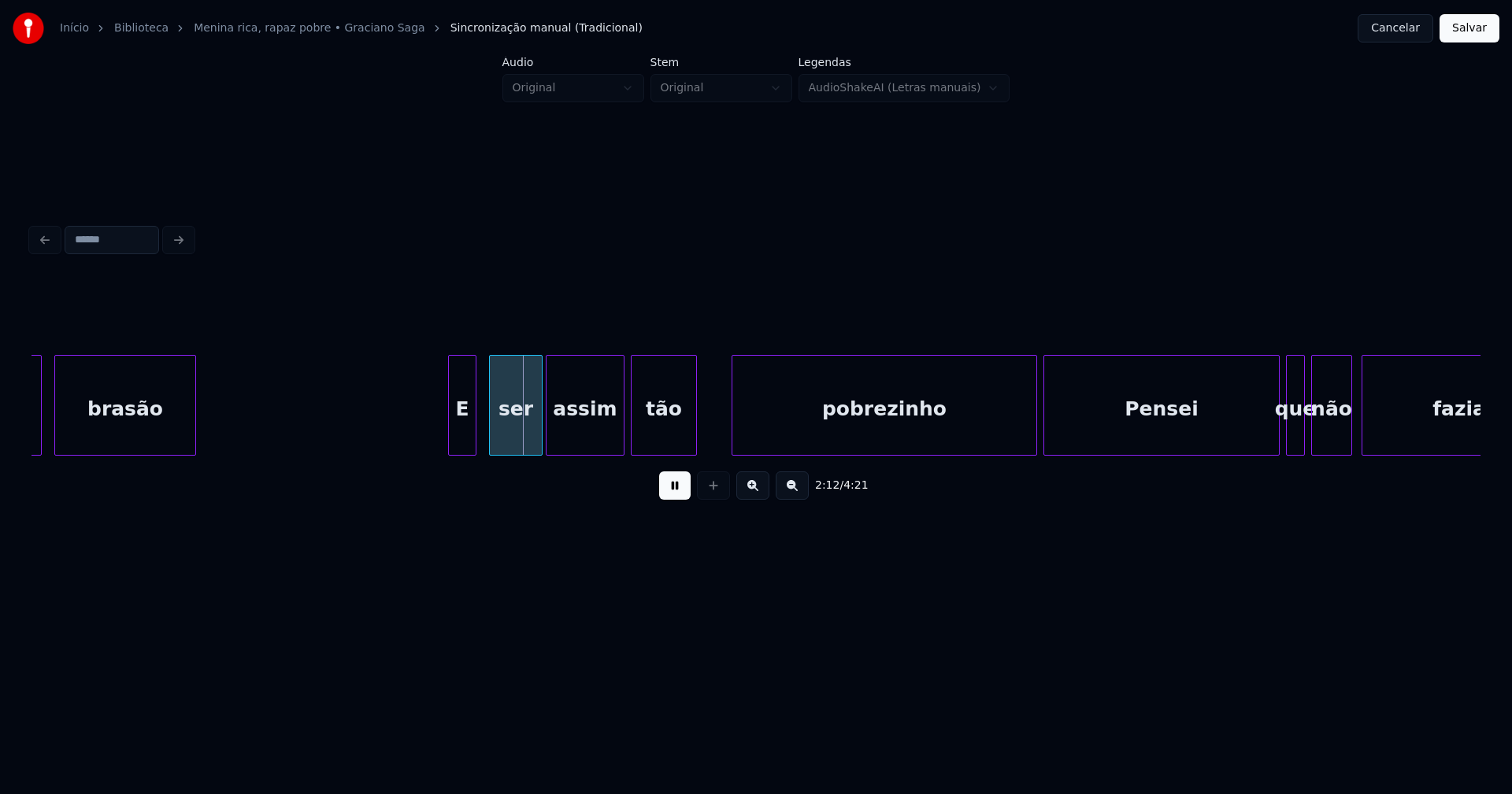
click at [452, 440] on div at bounding box center [451, 405] width 5 height 99
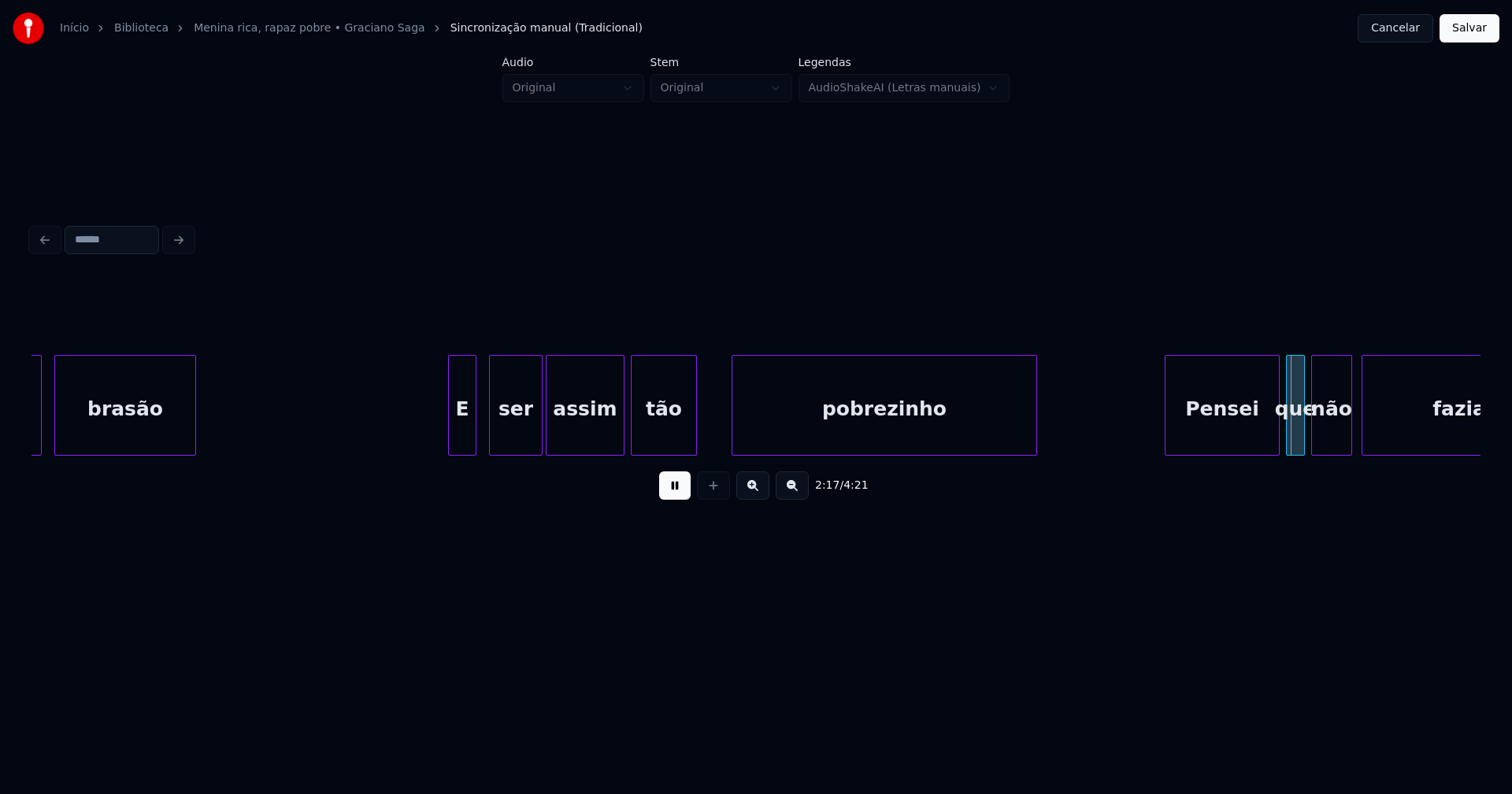
click at [1166, 420] on div at bounding box center [1168, 405] width 5 height 99
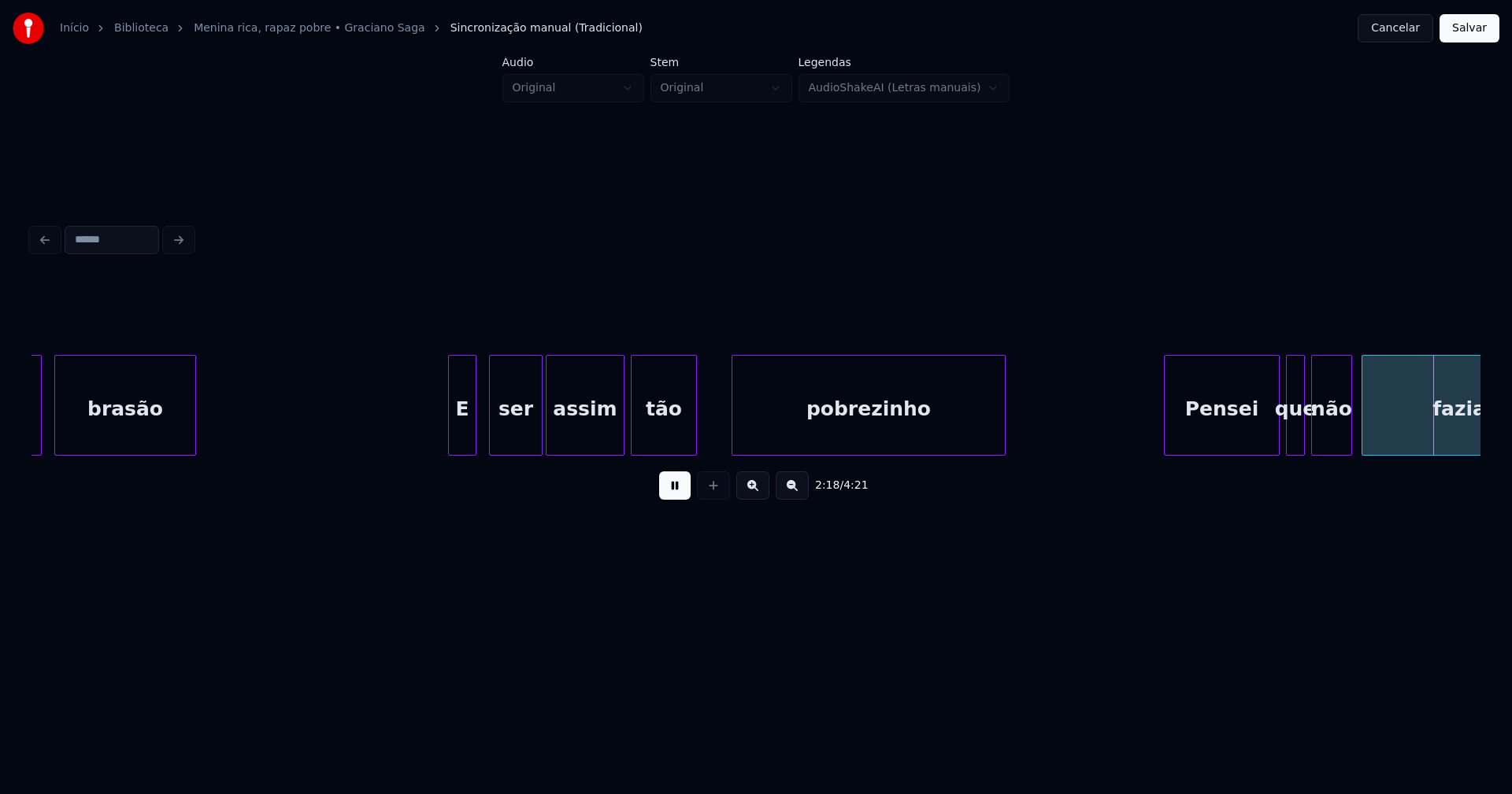
click at [1003, 431] on div at bounding box center [1002, 405] width 5 height 99
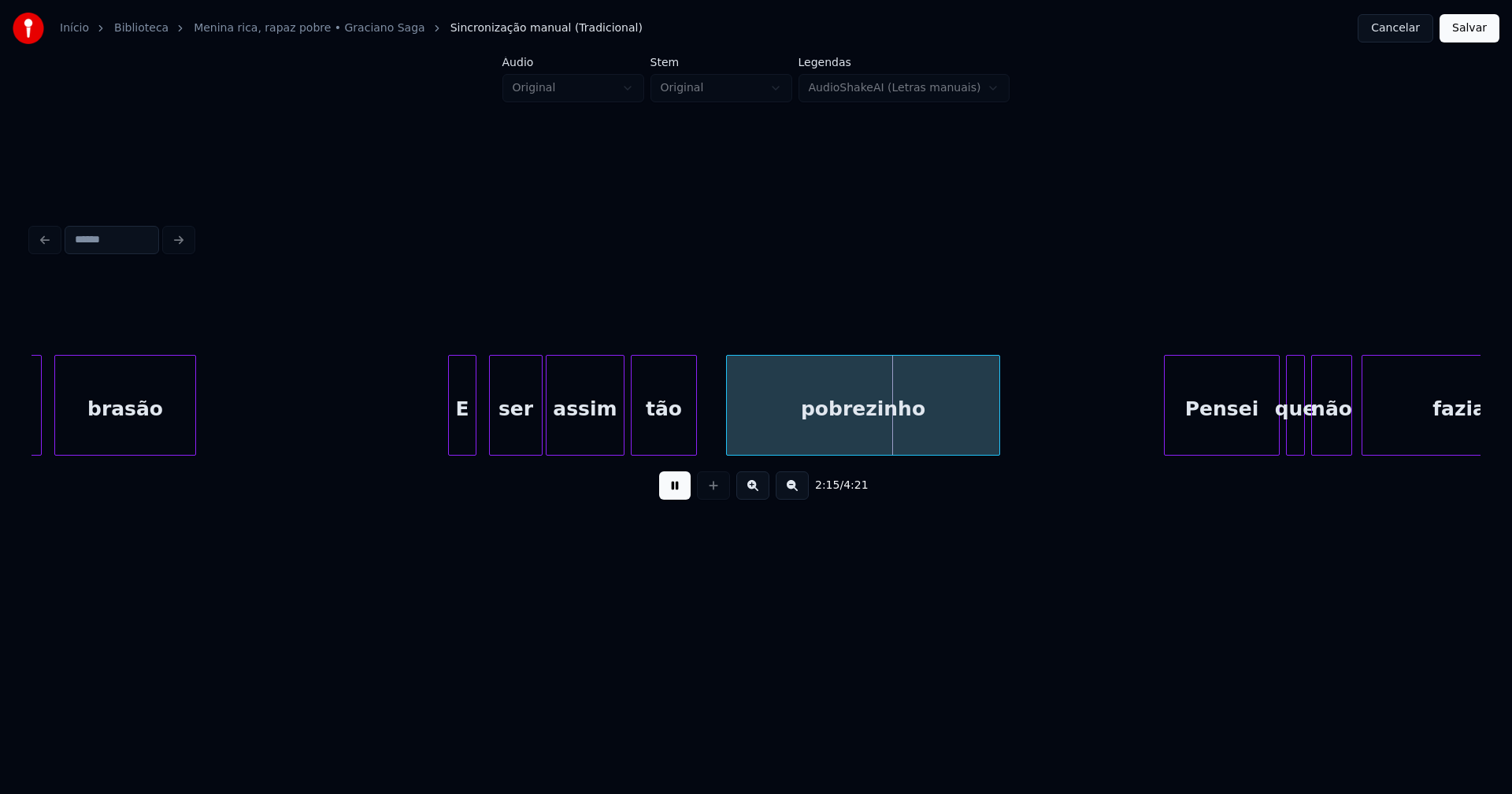
click at [779, 424] on div "pobrezinho" at bounding box center [862, 409] width 273 height 107
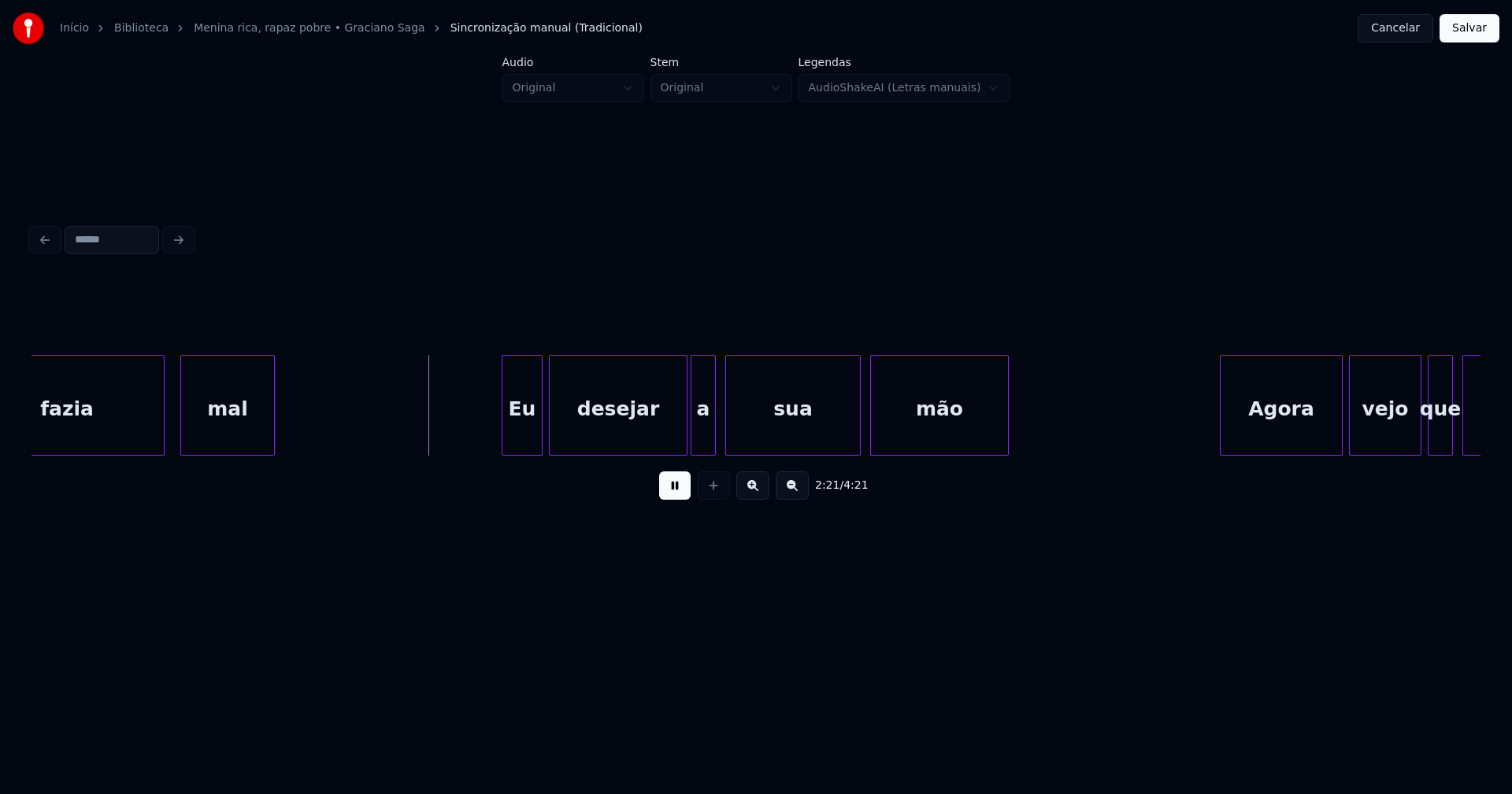
scroll to position [0, 21863]
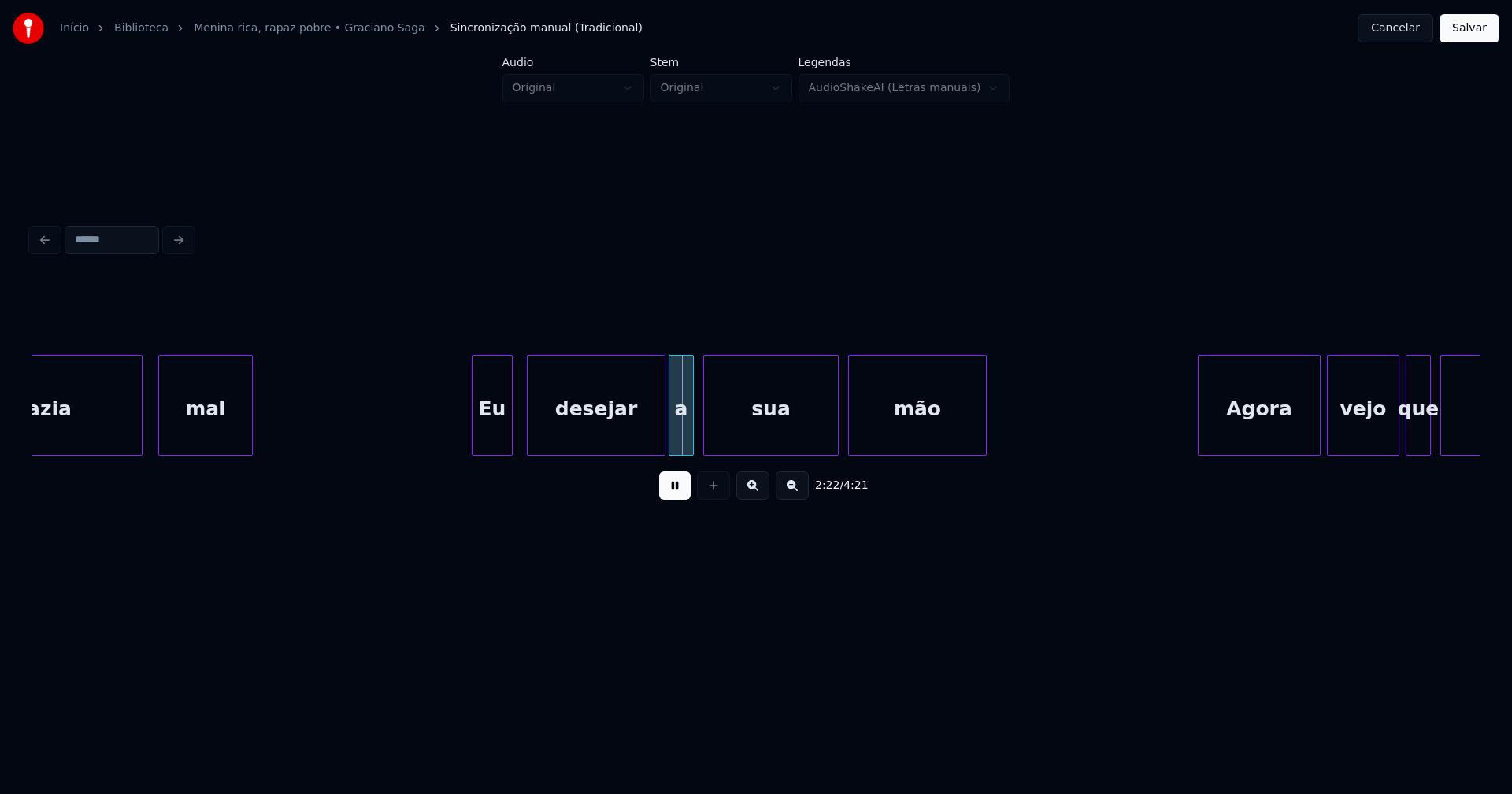
click at [496, 441] on div "Eu" at bounding box center [492, 409] width 40 height 107
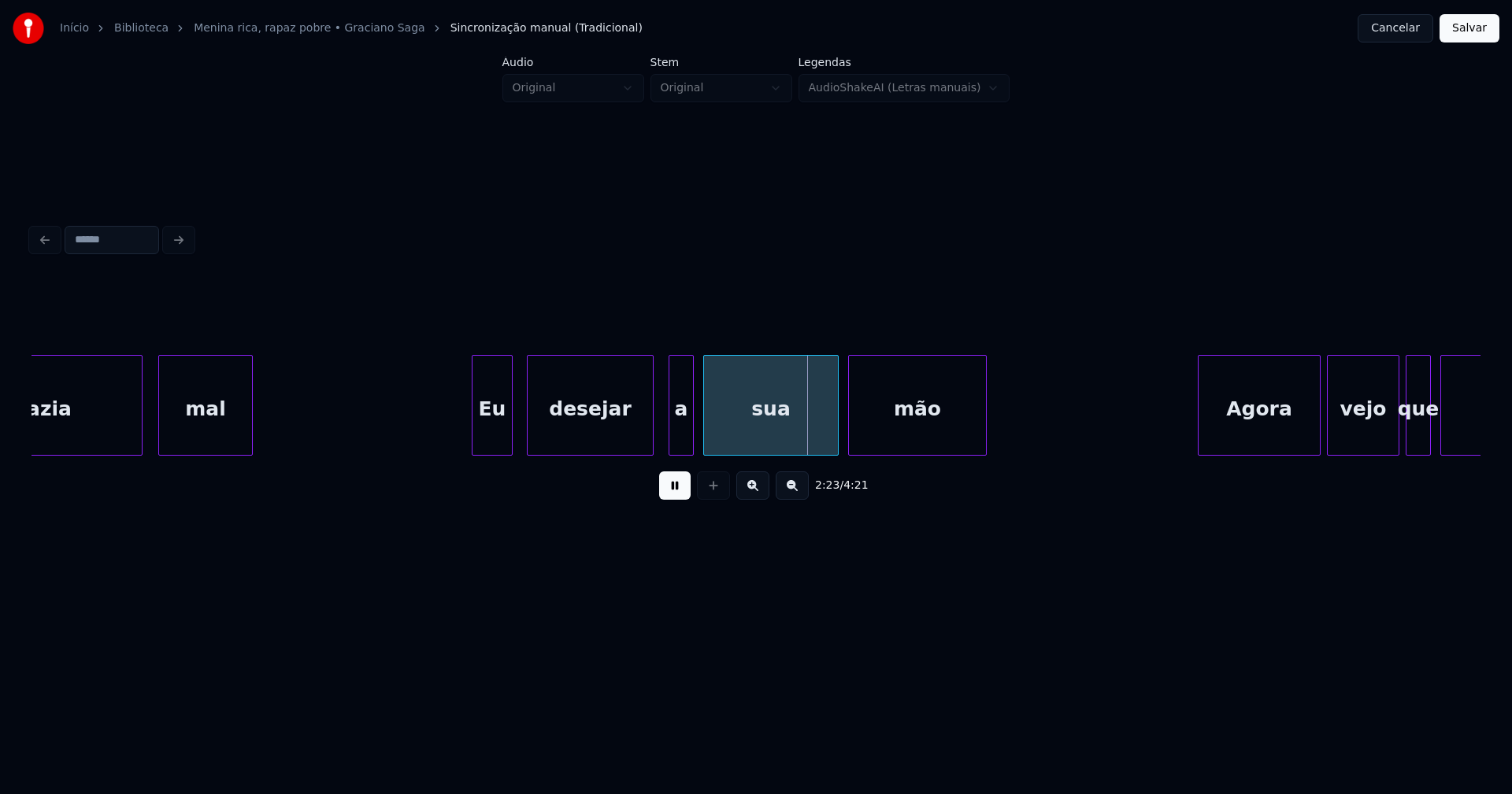
click at [650, 444] on div at bounding box center [650, 405] width 5 height 99
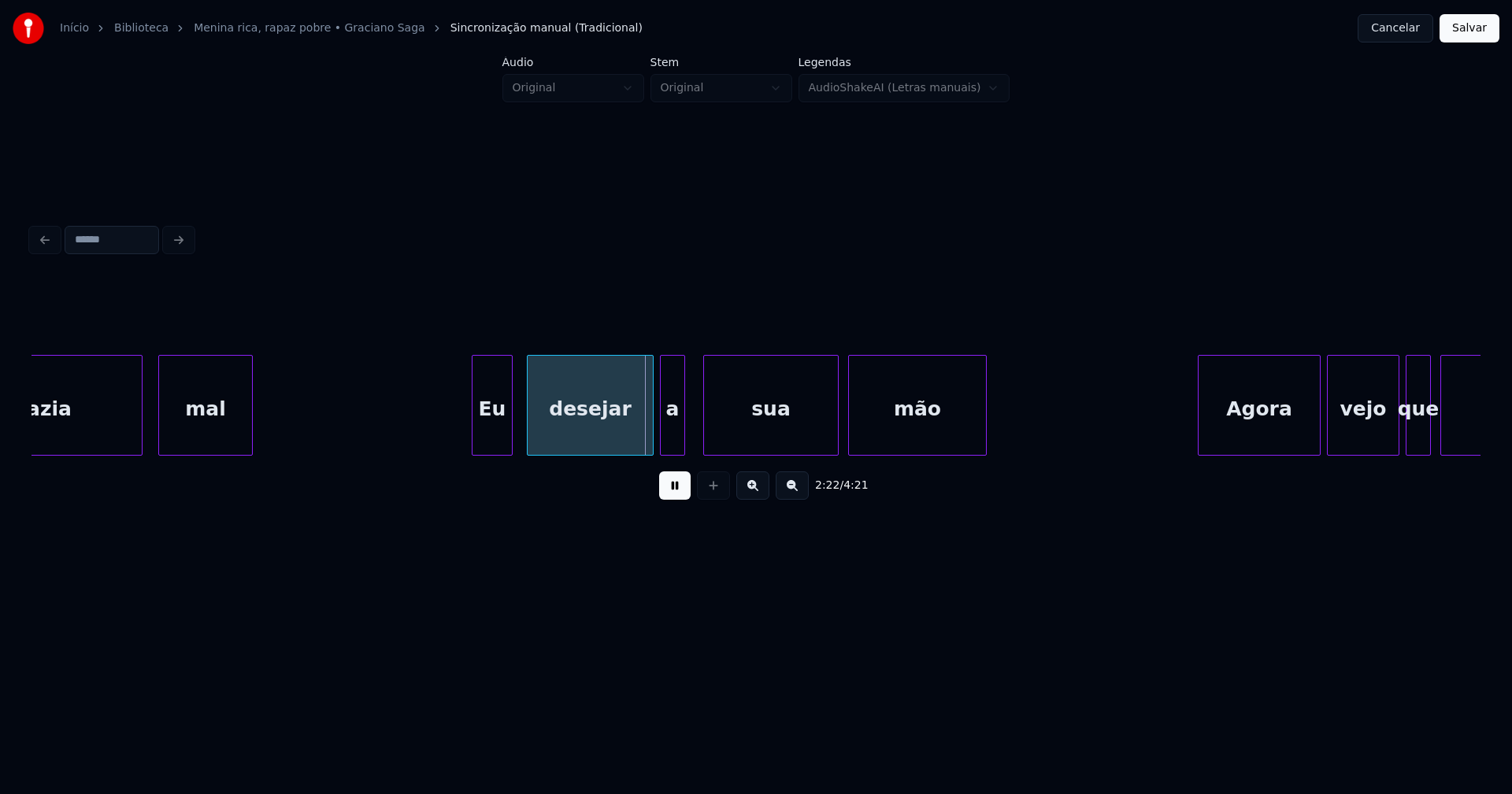
click at [668, 437] on div "a" at bounding box center [672, 409] width 23 height 107
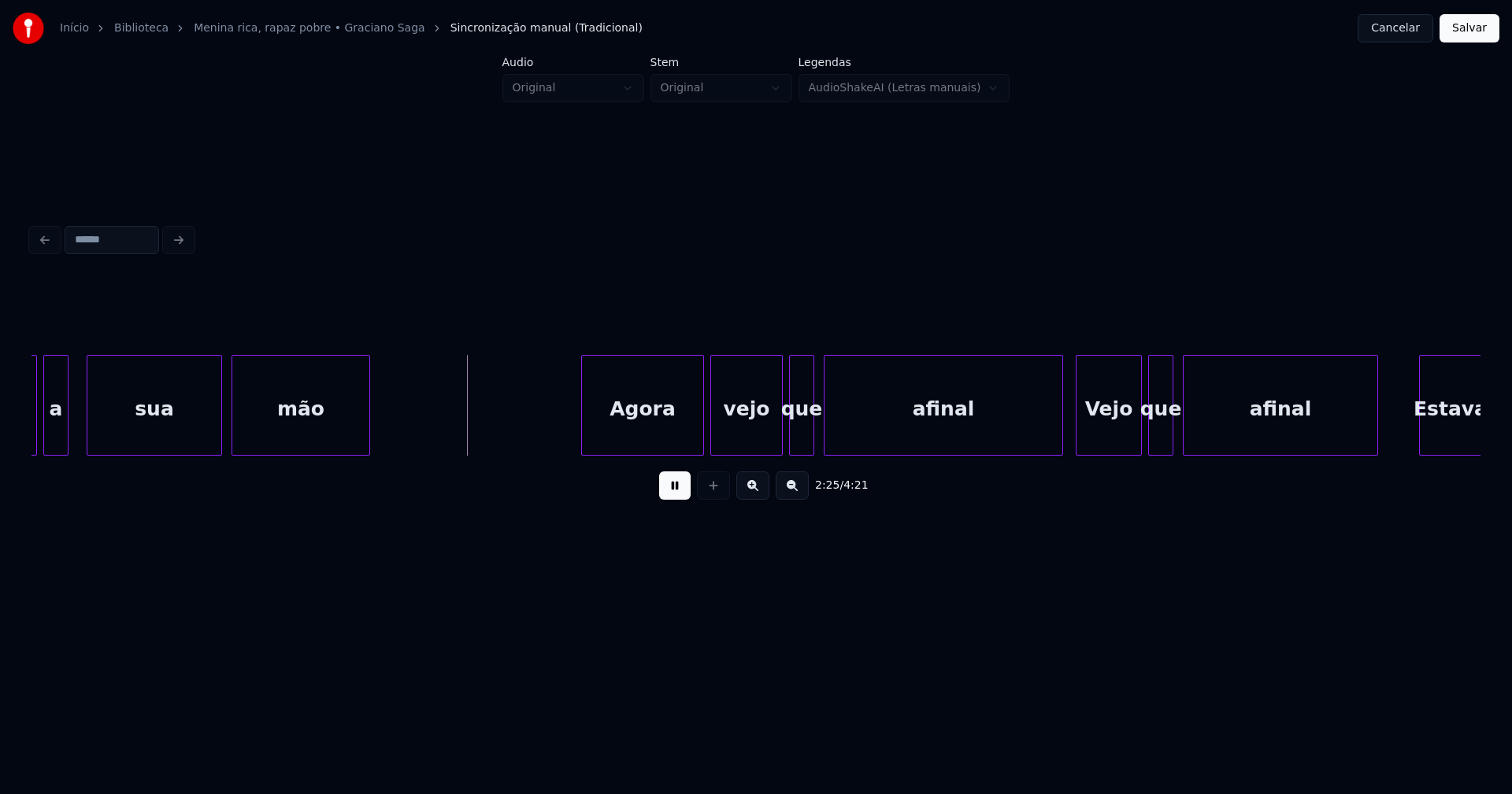
scroll to position [0, 22503]
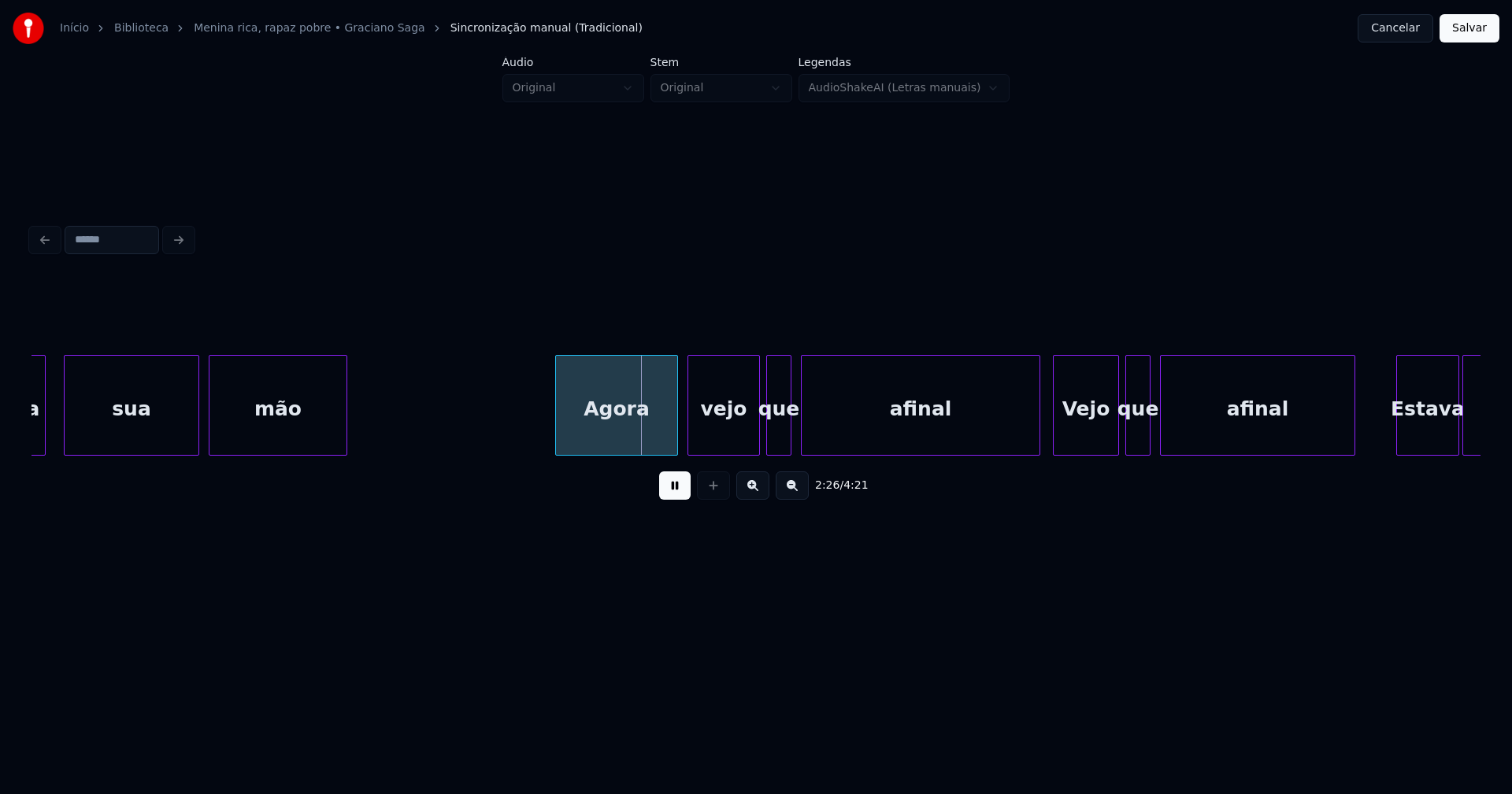
click at [638, 435] on div "Agora" at bounding box center [616, 409] width 121 height 107
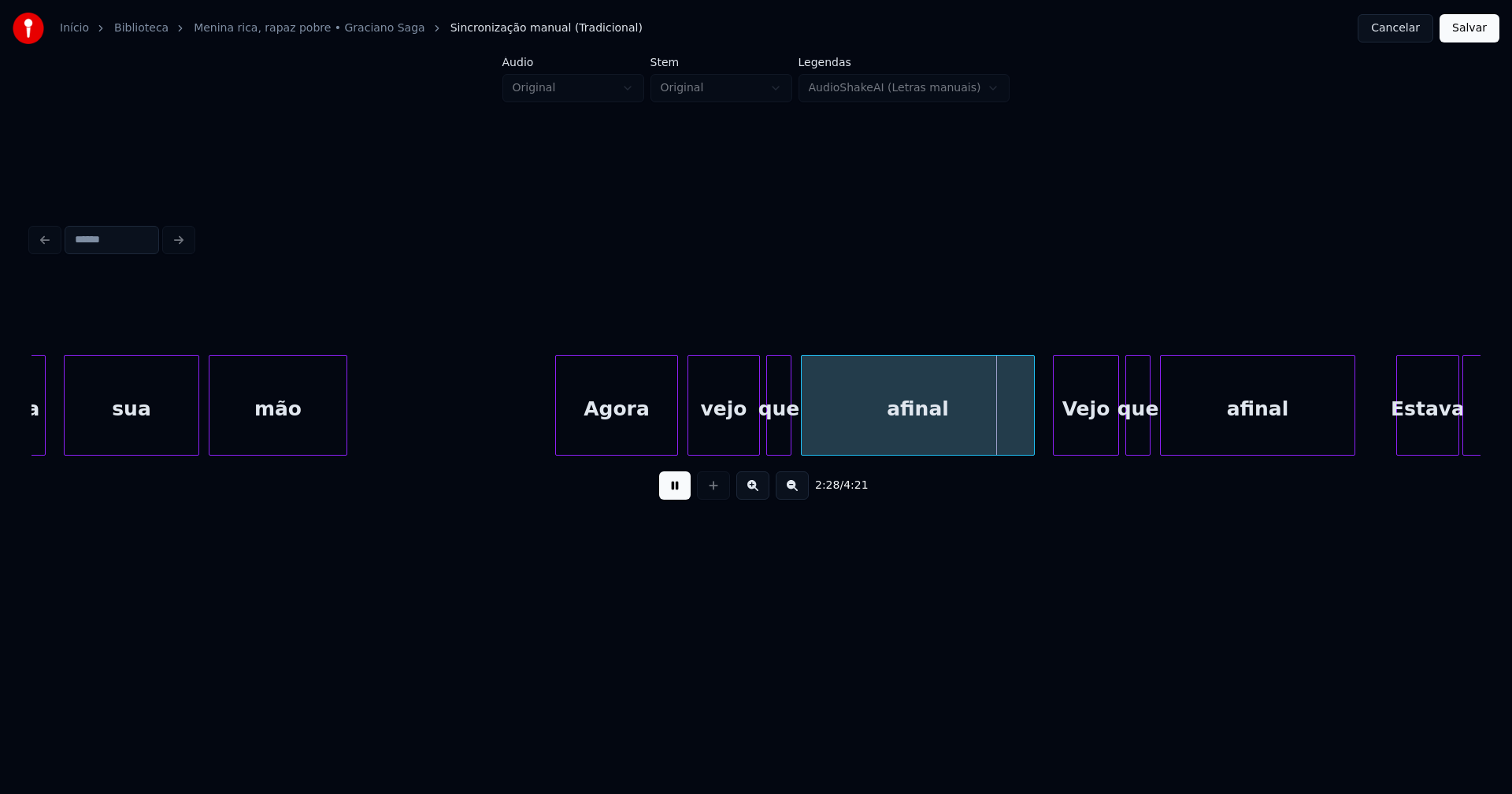
click at [1031, 435] on div at bounding box center [1031, 405] width 5 height 99
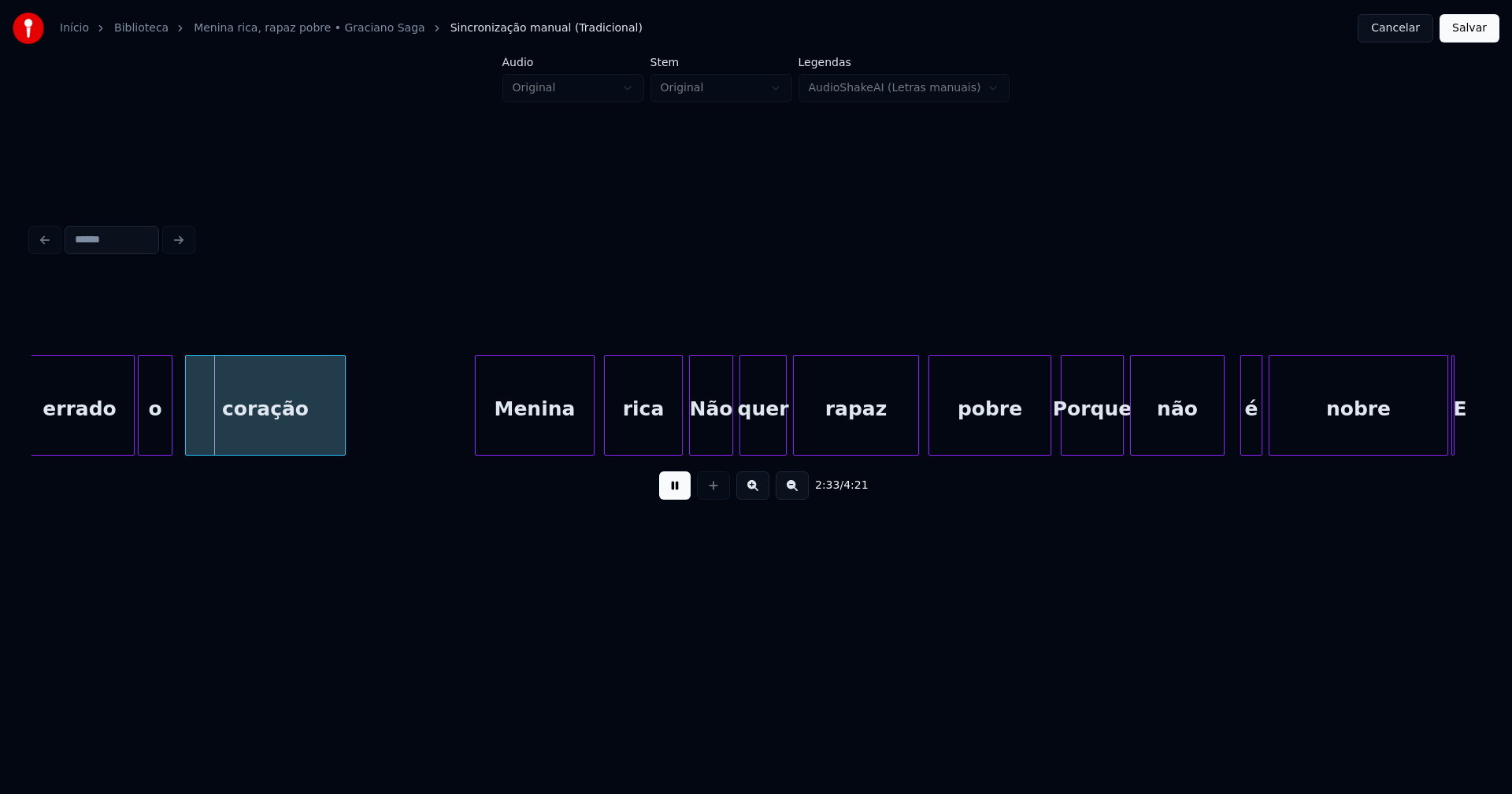
scroll to position [0, 24009]
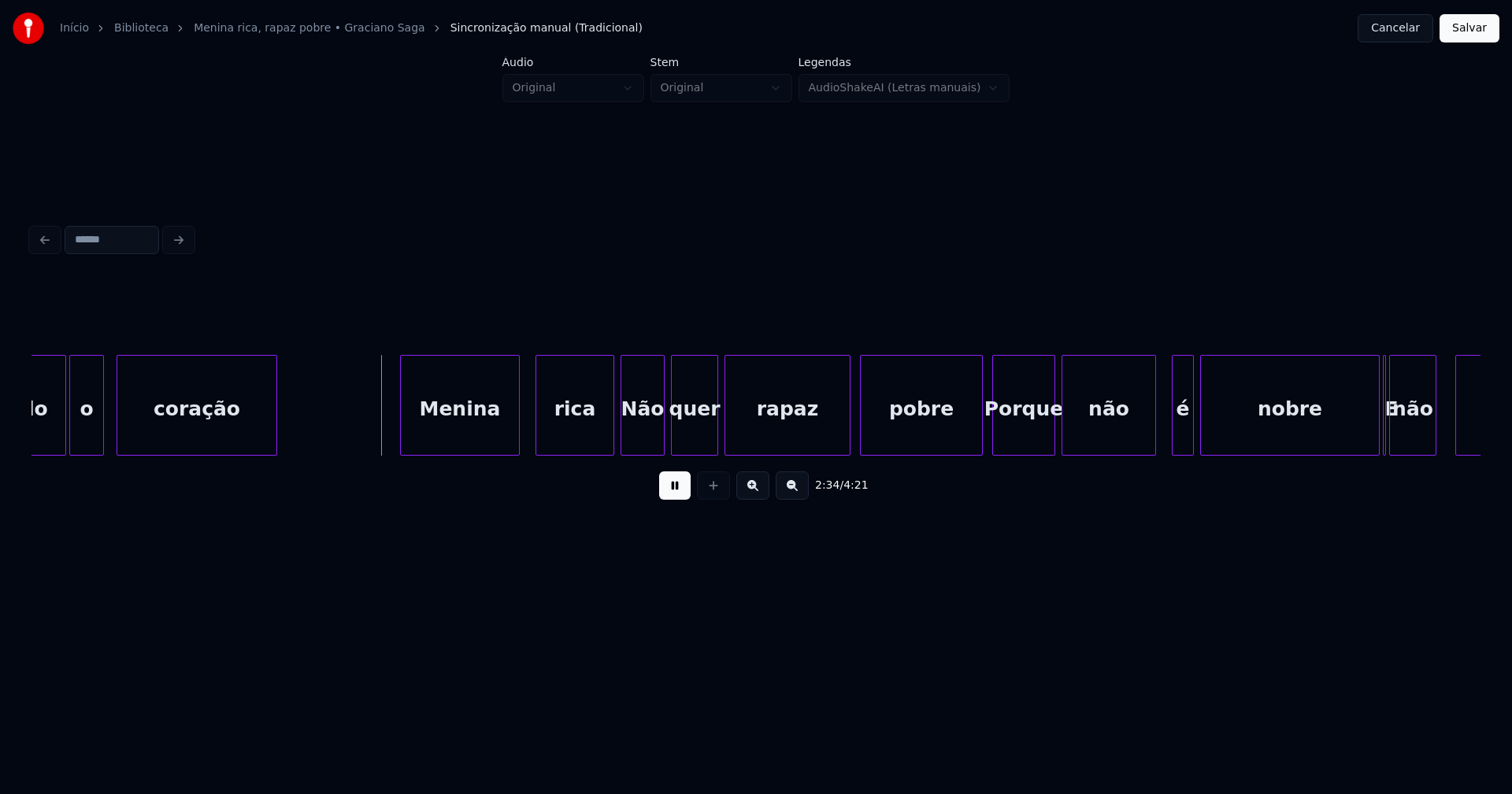
click at [456, 420] on div "Menina" at bounding box center [460, 409] width 118 height 107
click at [676, 494] on button at bounding box center [675, 485] width 32 height 28
click at [602, 443] on div at bounding box center [601, 405] width 5 height 99
click at [971, 433] on div at bounding box center [969, 405] width 5 height 99
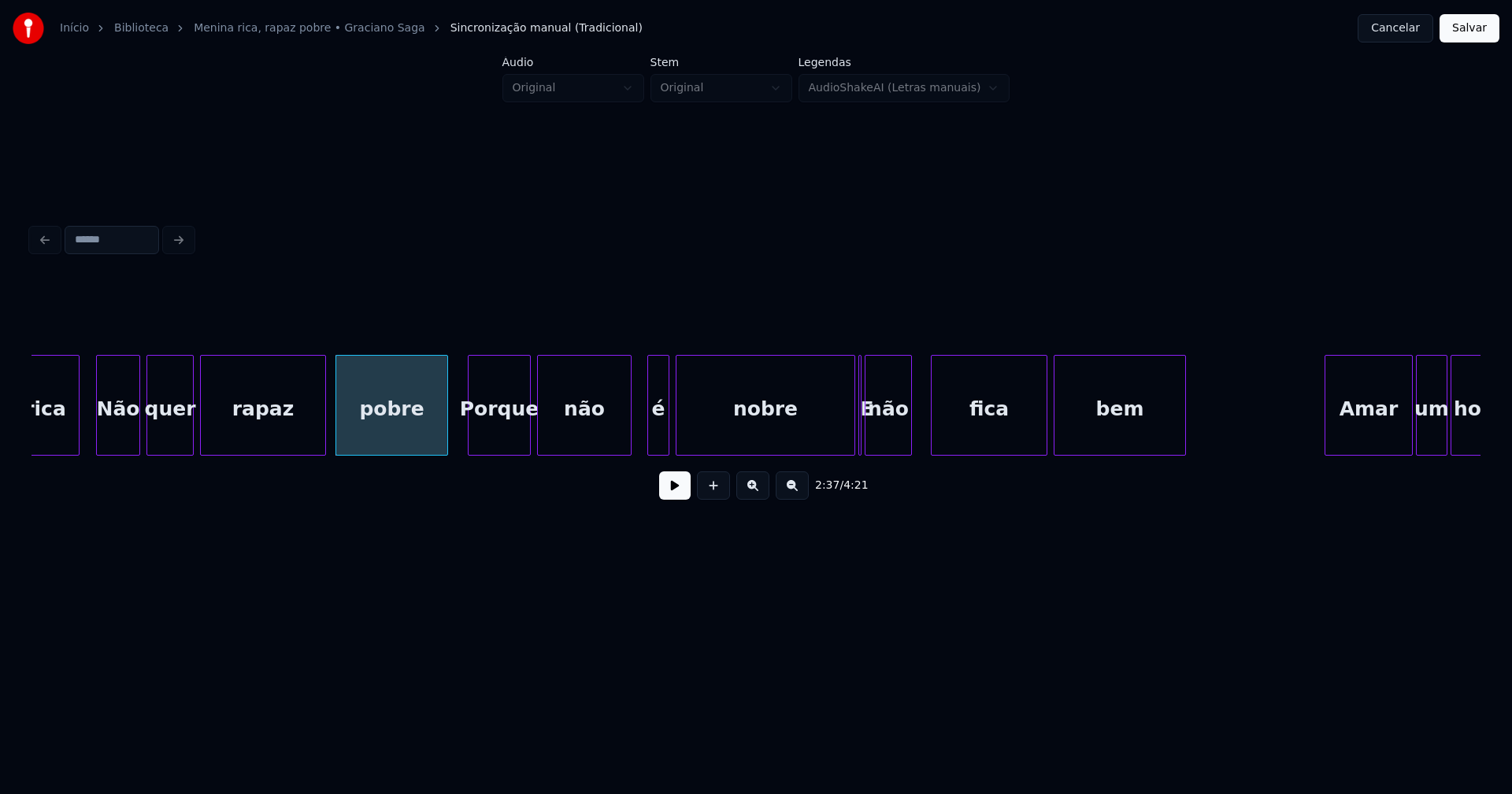
scroll to position [0, 24602]
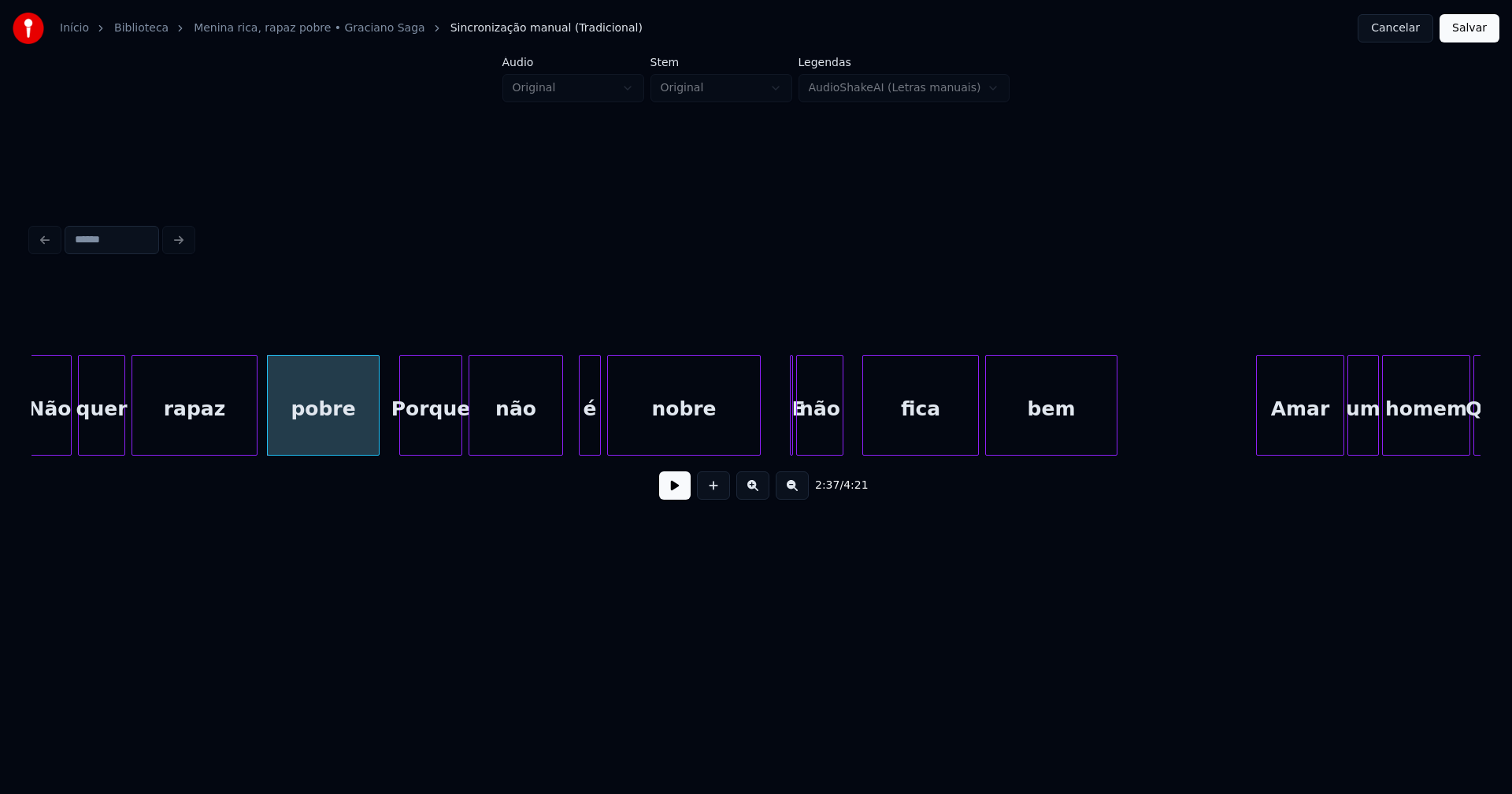
click at [756, 444] on div at bounding box center [758, 405] width 5 height 99
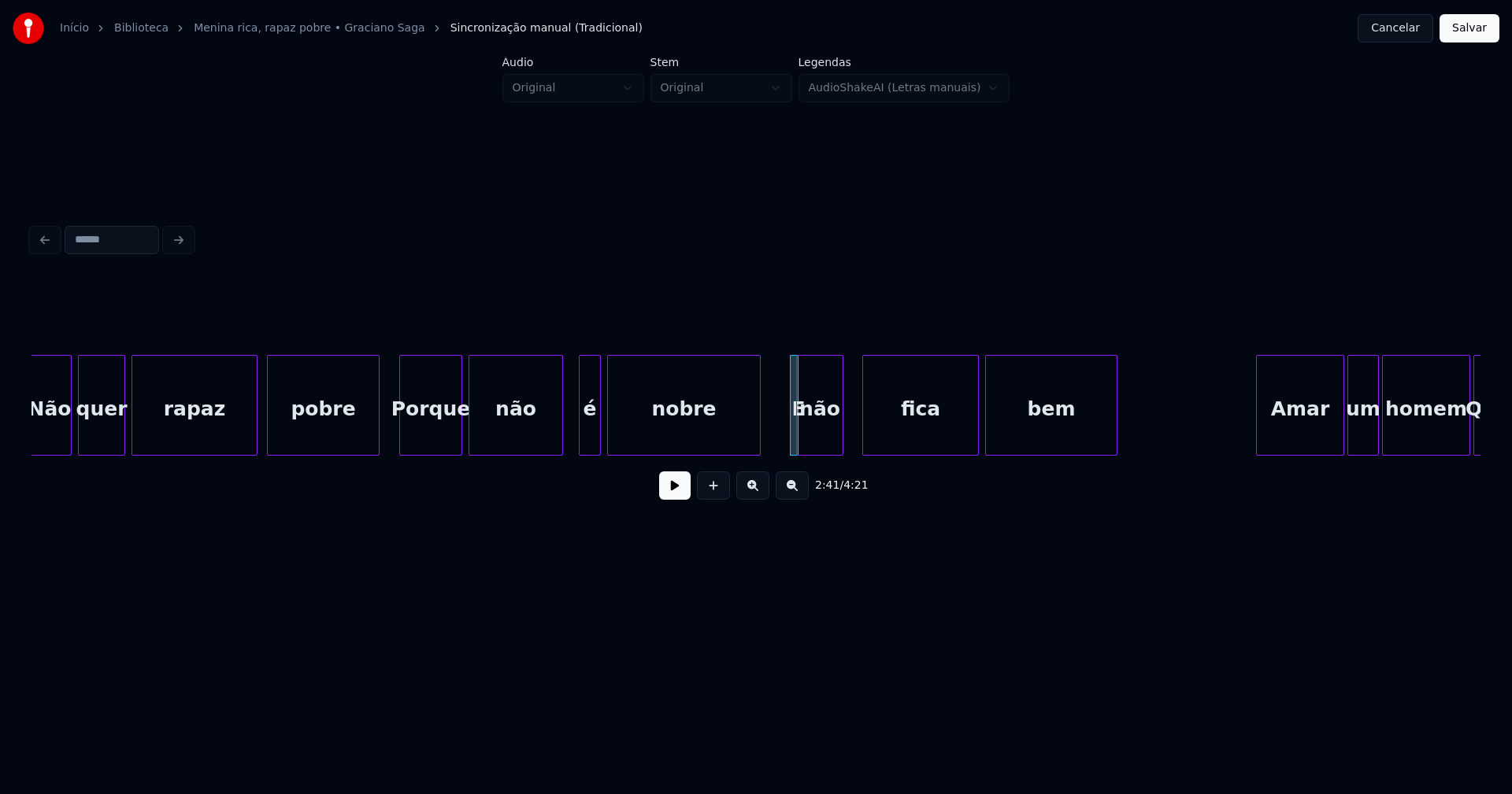
click at [777, 439] on div at bounding box center [780, 405] width 5 height 99
click at [786, 437] on div "E" at bounding box center [784, 409] width 20 height 107
click at [671, 492] on button at bounding box center [675, 485] width 32 height 28
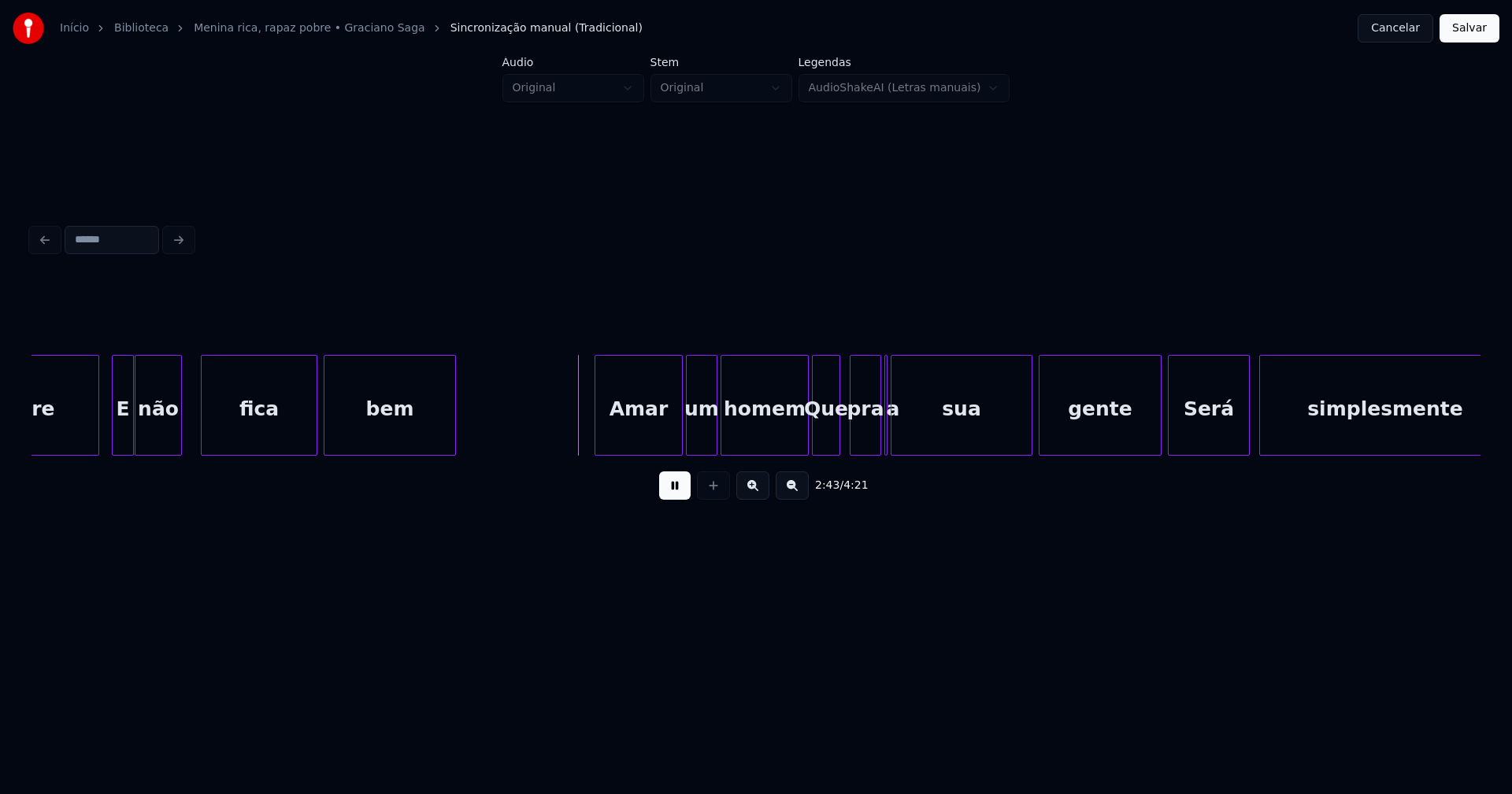
scroll to position [0, 25287]
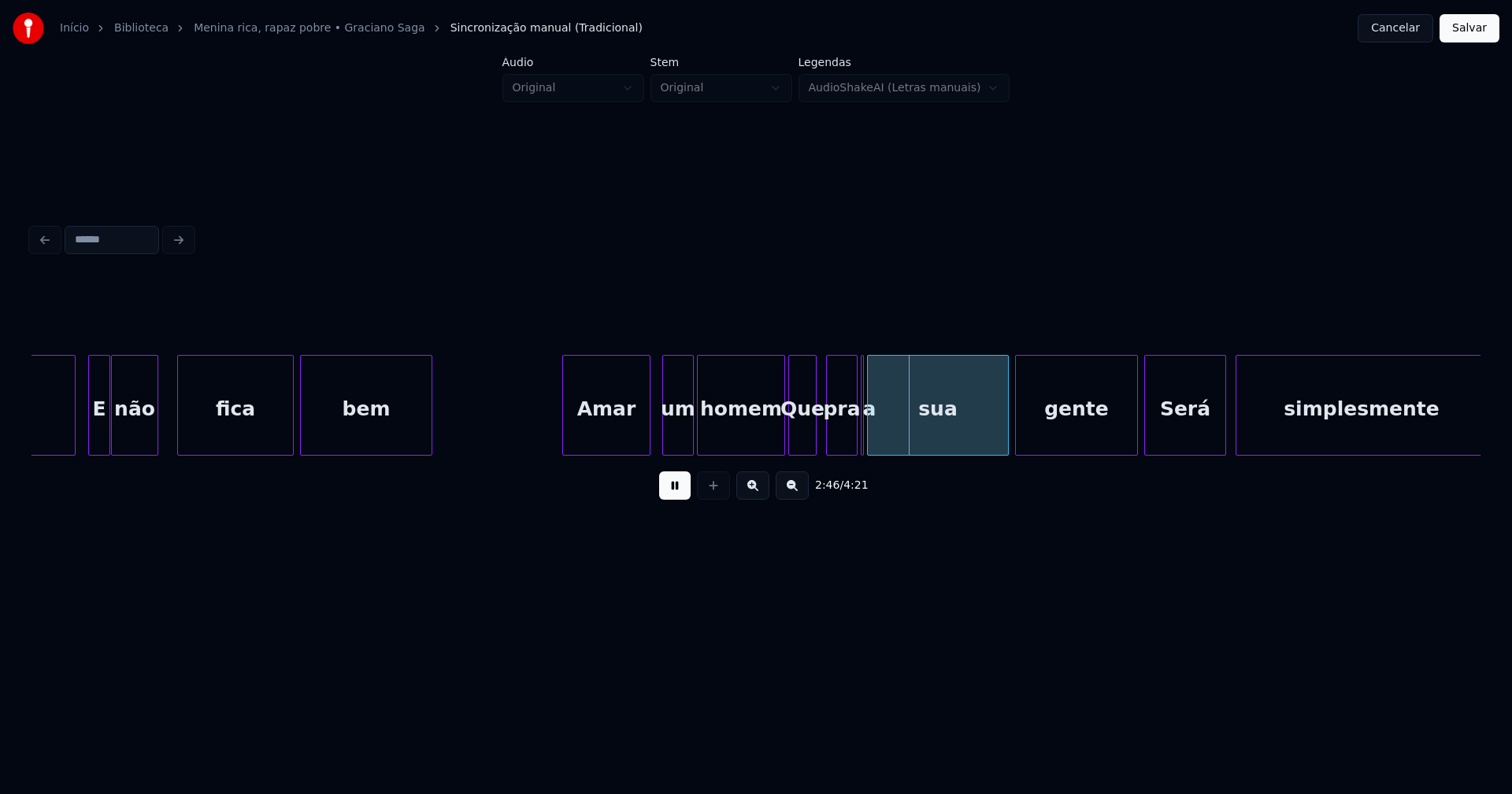
click at [633, 429] on div "Amar" at bounding box center [606, 409] width 87 height 107
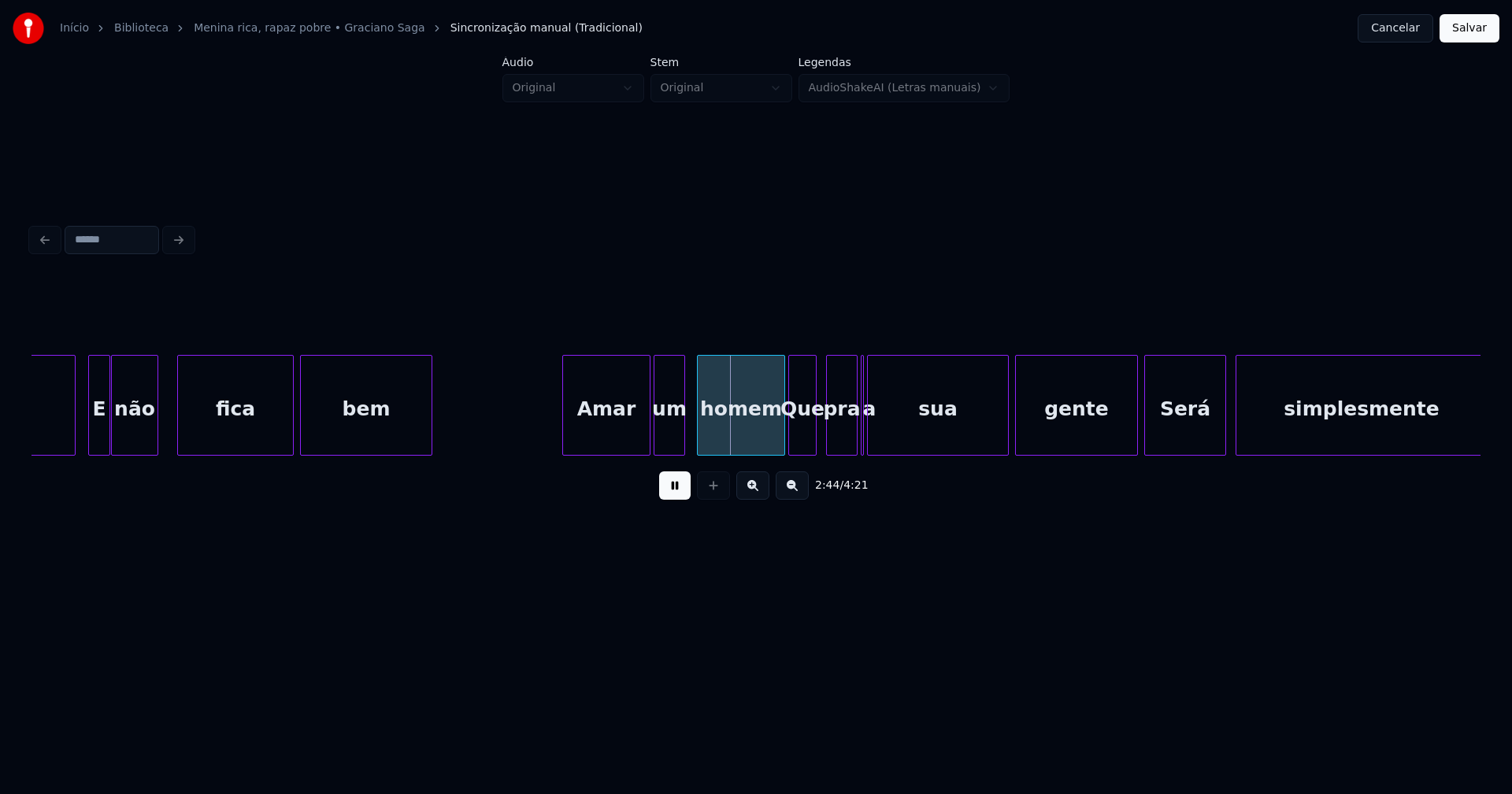
click at [668, 434] on div "um" at bounding box center [669, 409] width 30 height 107
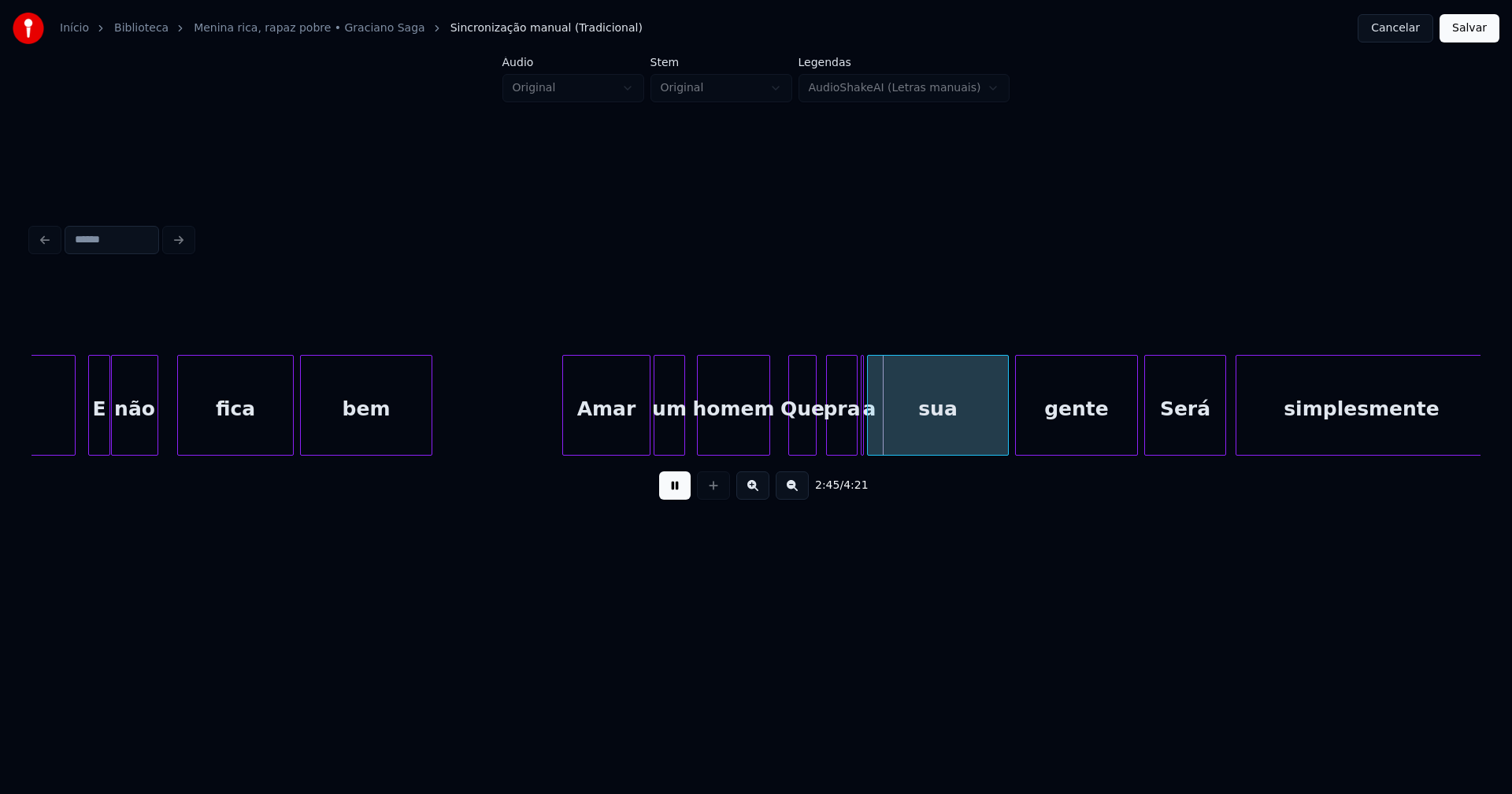
click at [764, 445] on div at bounding box center [767, 405] width 5 height 99
click at [679, 492] on button at bounding box center [675, 485] width 32 height 28
click at [866, 429] on div at bounding box center [864, 405] width 5 height 99
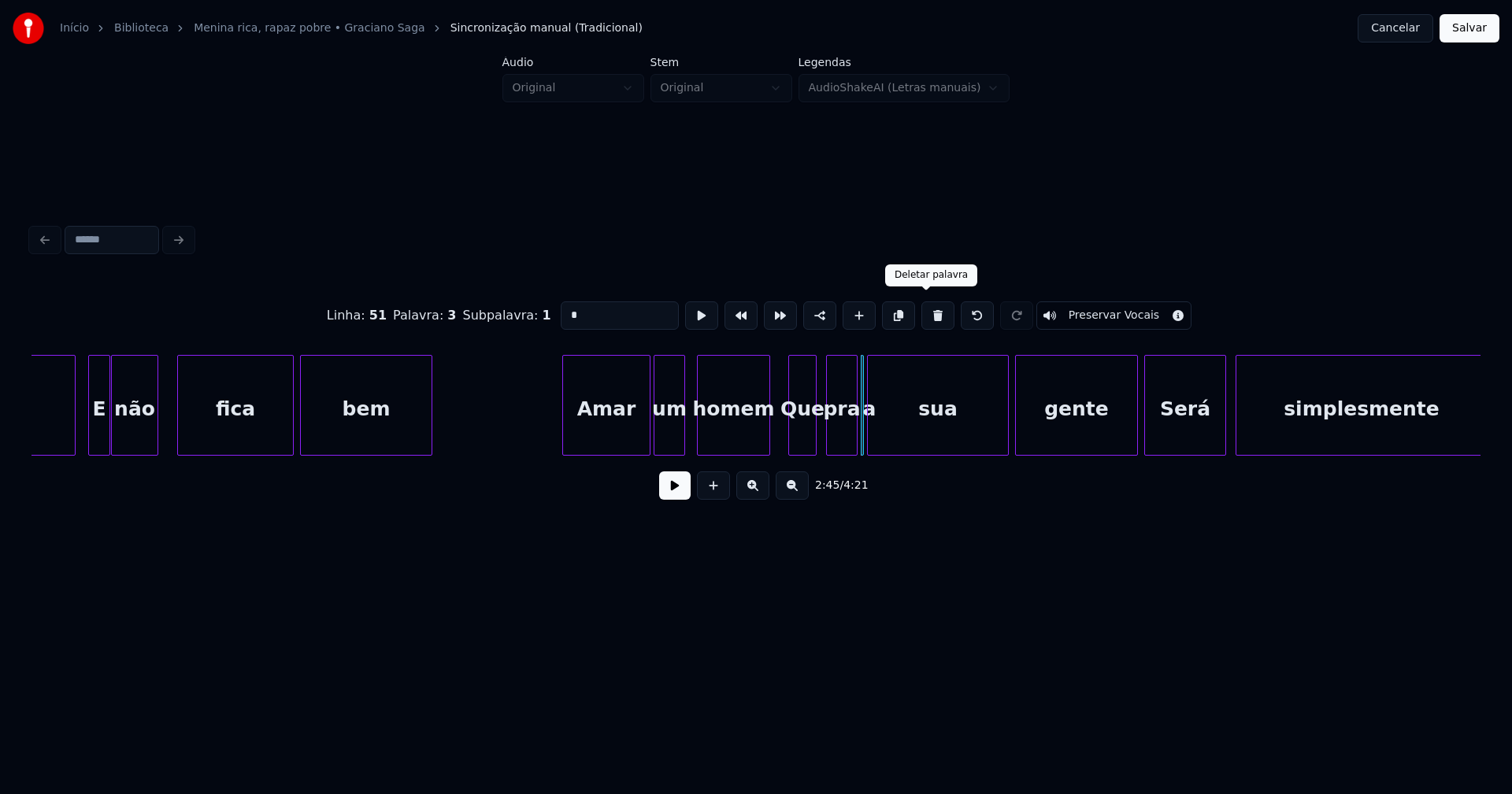
click at [928, 315] on button at bounding box center [938, 315] width 33 height 28
type input "***"
click at [1124, 435] on div at bounding box center [1124, 405] width 5 height 99
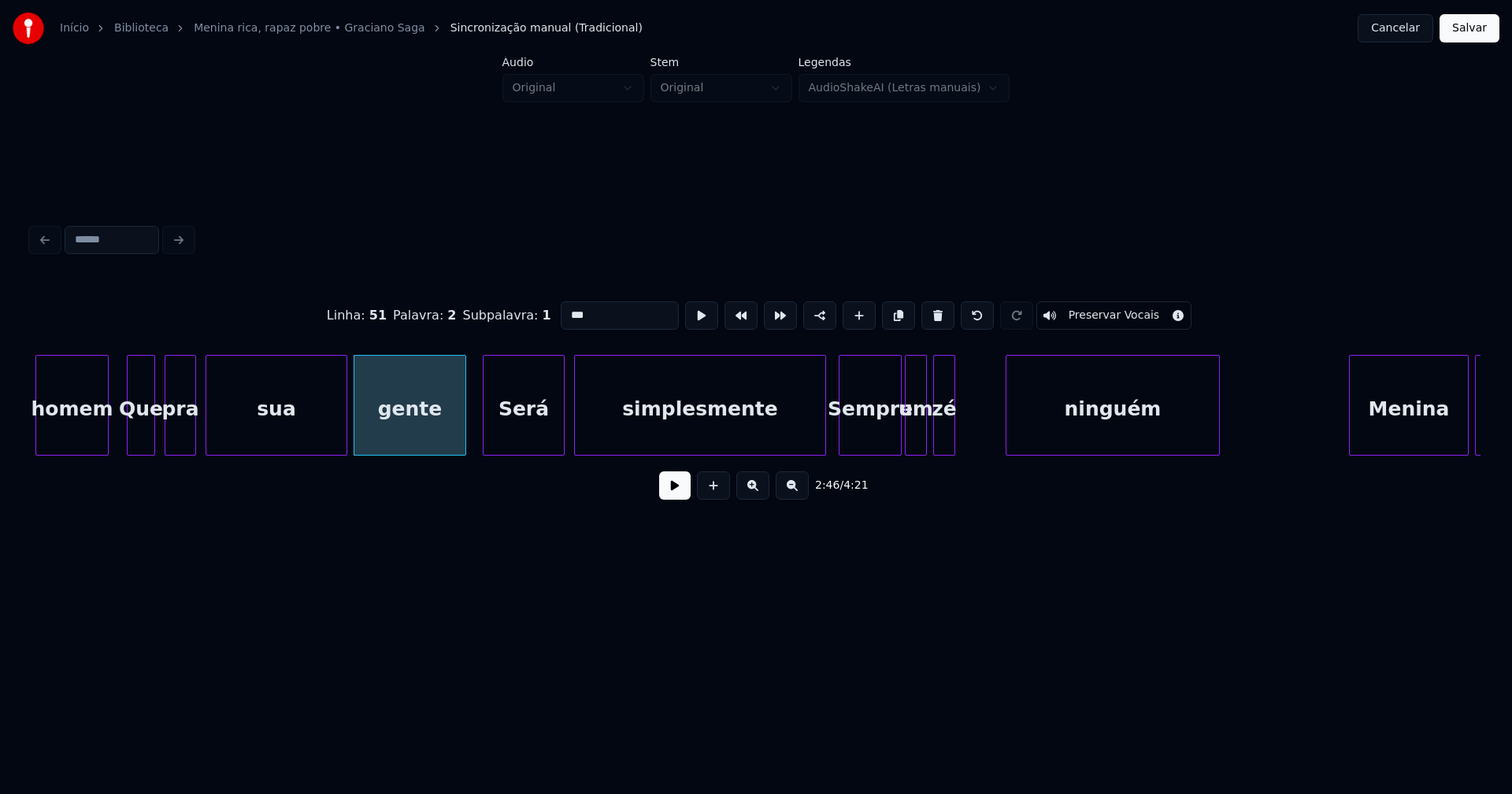
scroll to position [0, 25972]
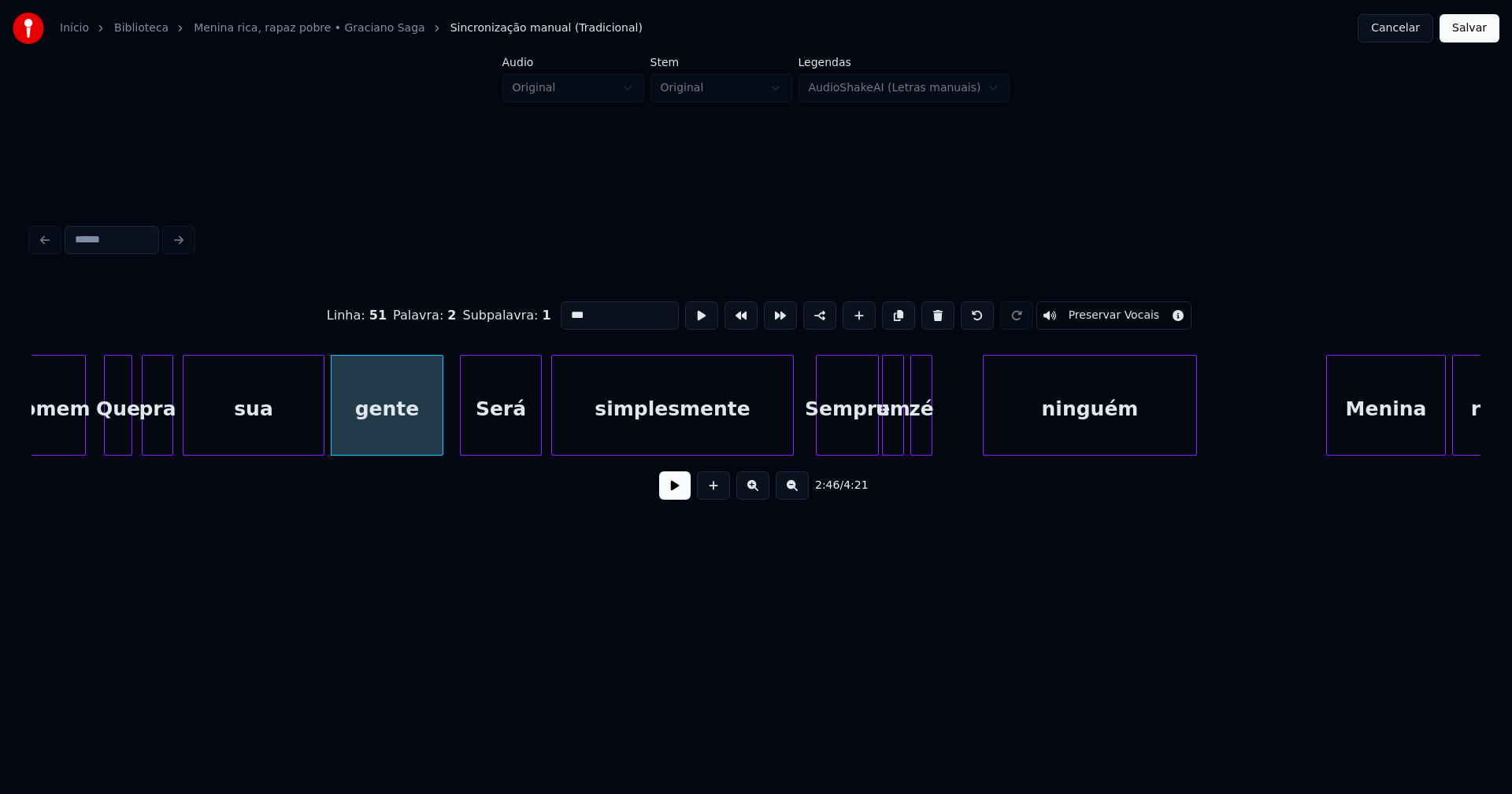
click at [790, 433] on div at bounding box center [790, 405] width 5 height 99
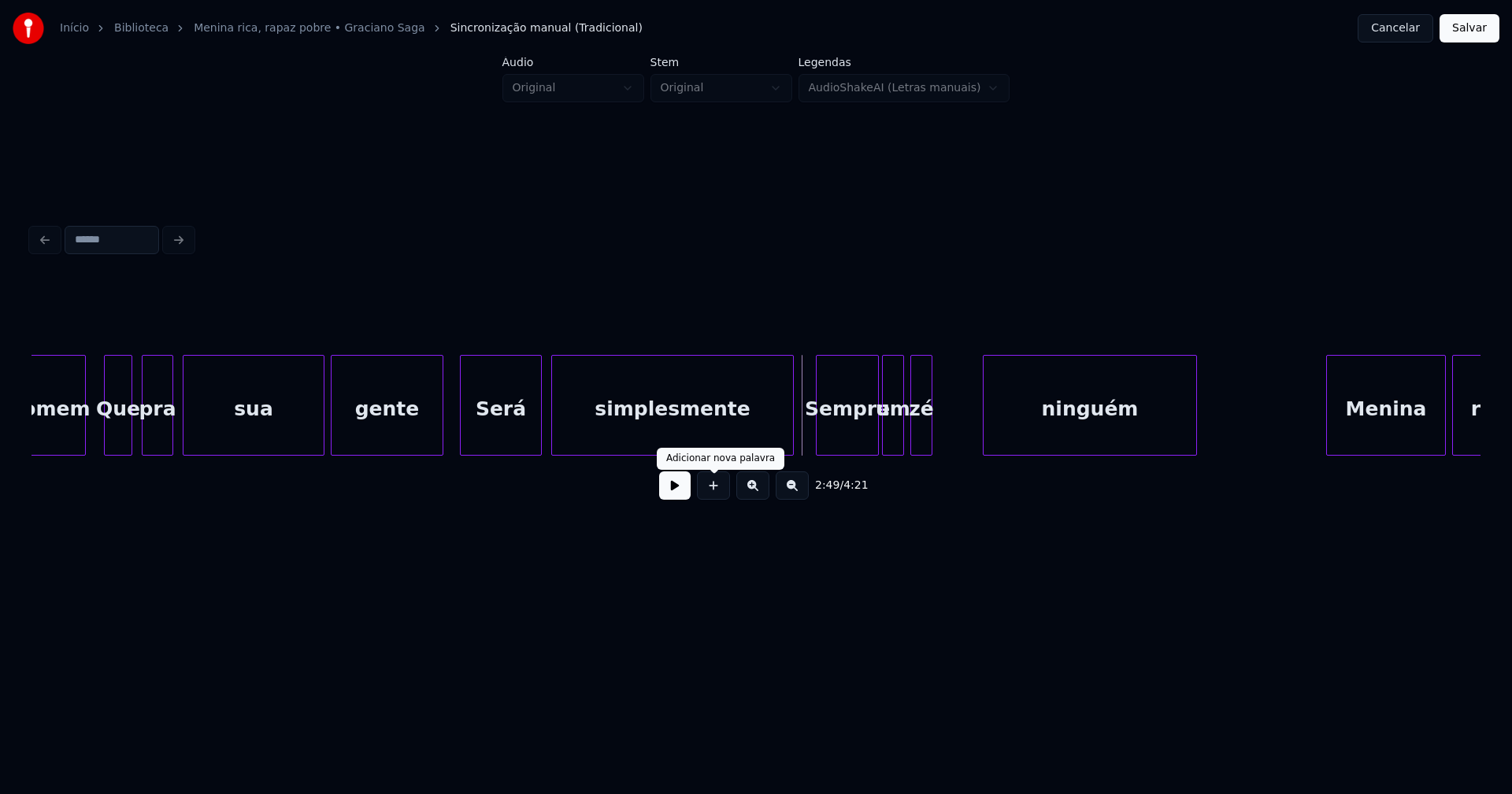
drag, startPoint x: 681, startPoint y: 492, endPoint x: 746, endPoint y: 484, distance: 65.5
click at [684, 492] on button at bounding box center [675, 485] width 32 height 28
click at [973, 412] on div at bounding box center [974, 405] width 5 height 99
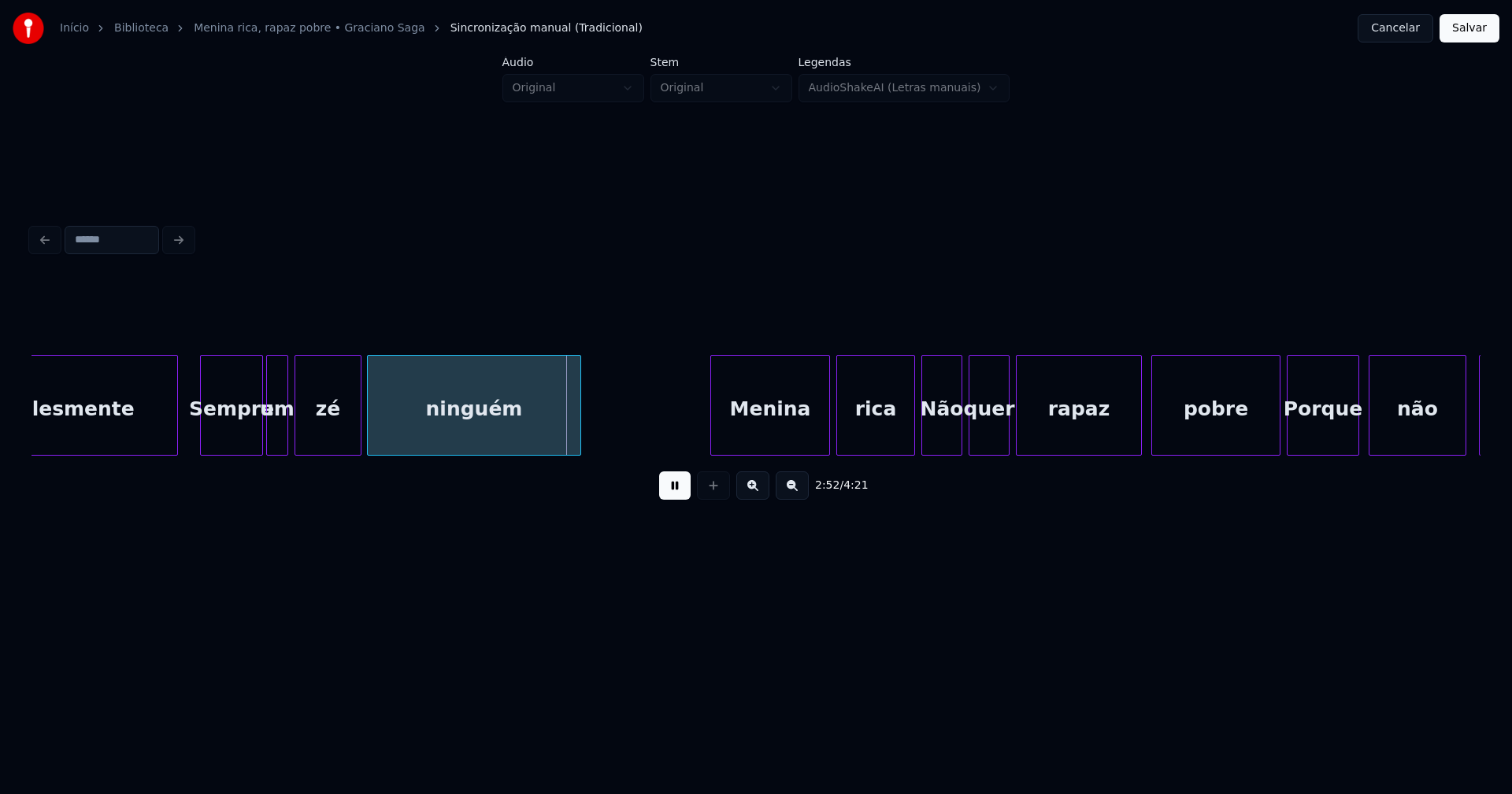
scroll to position [0, 26611]
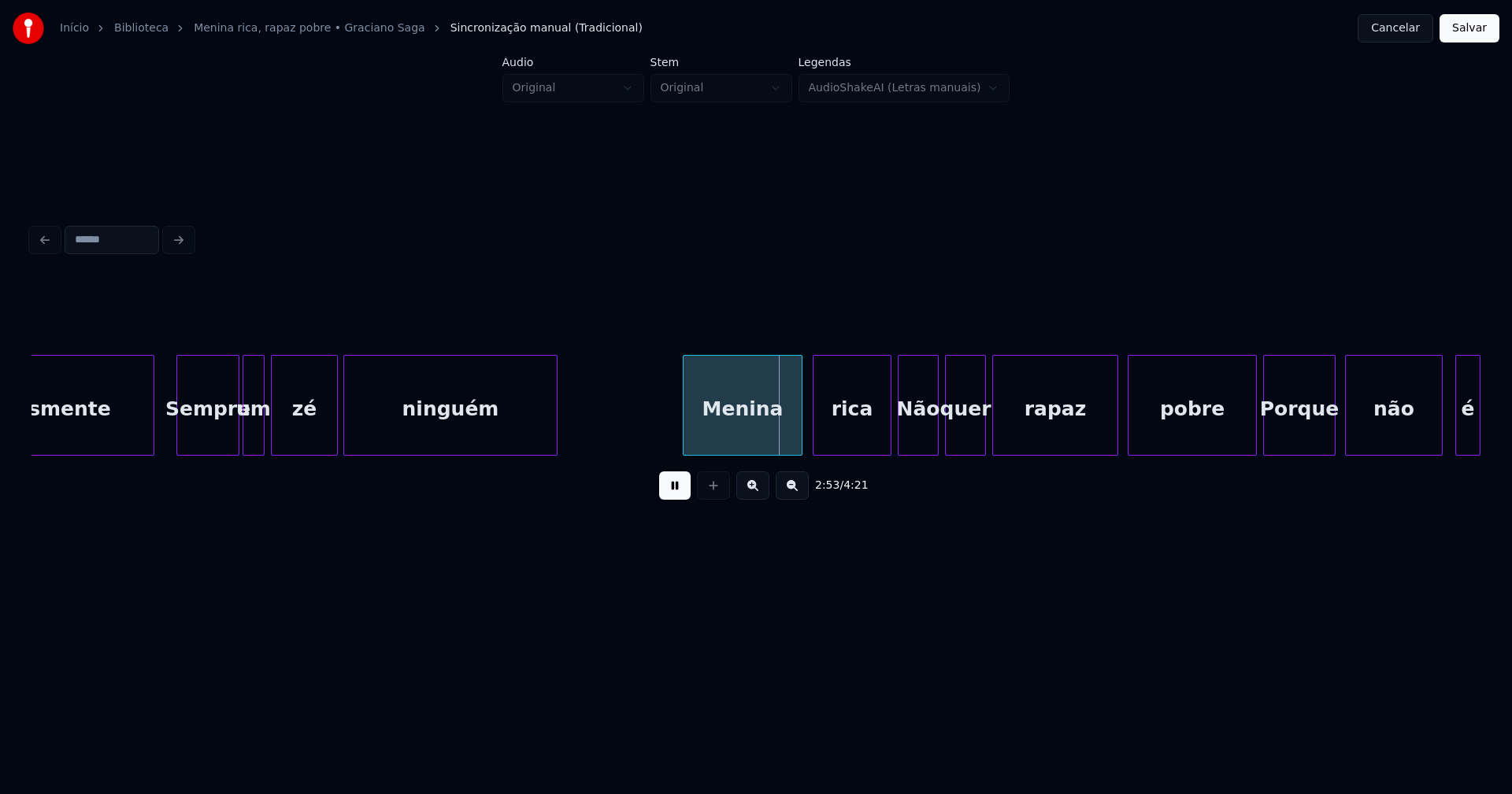
click at [780, 431] on div "Menina" at bounding box center [743, 409] width 118 height 107
drag, startPoint x: 671, startPoint y: 492, endPoint x: 728, endPoint y: 477, distance: 58.9
click at [680, 489] on button at bounding box center [675, 485] width 32 height 28
click at [881, 441] on div at bounding box center [881, 405] width 5 height 99
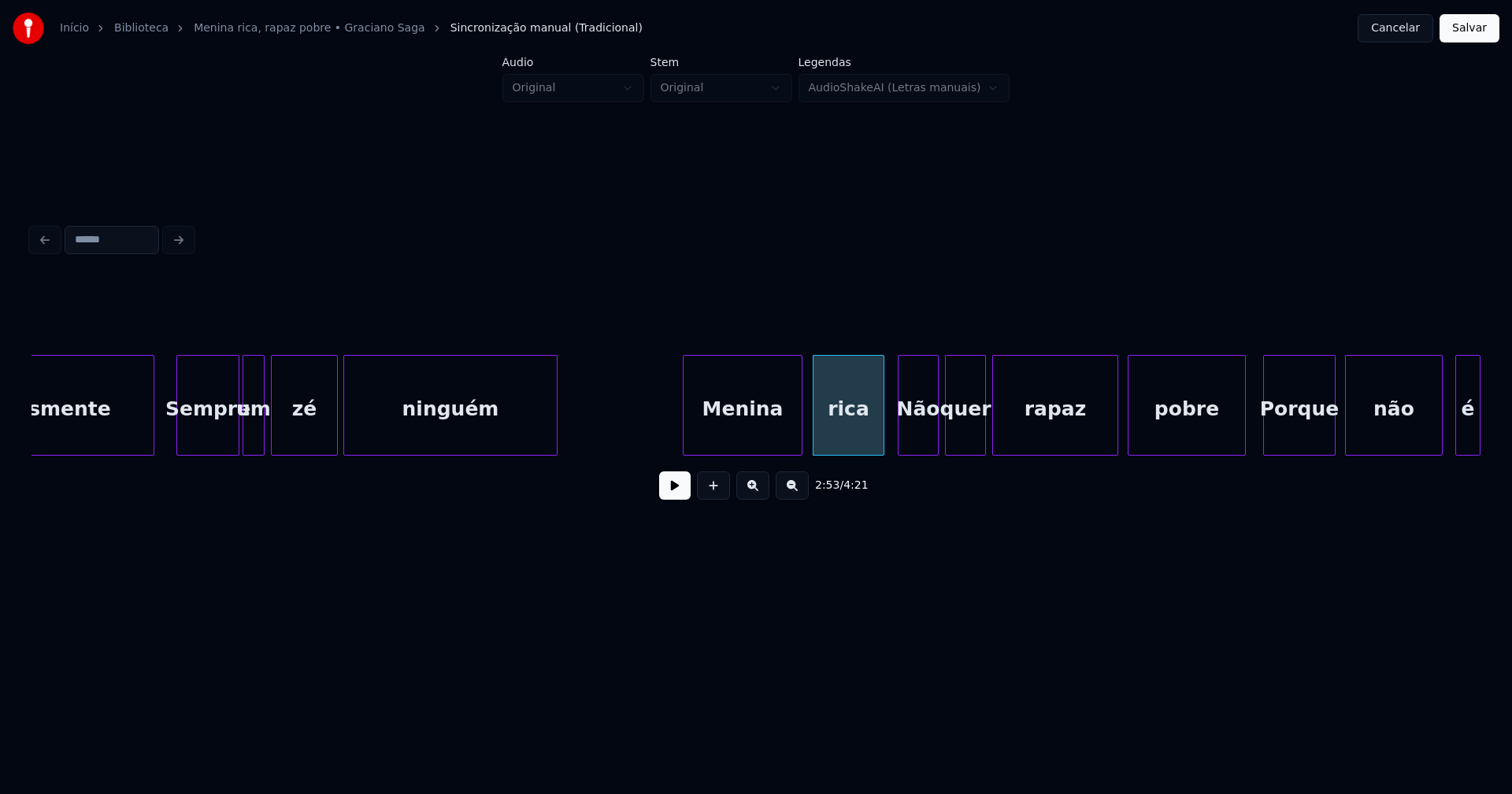
click at [1242, 435] on div at bounding box center [1243, 405] width 5 height 99
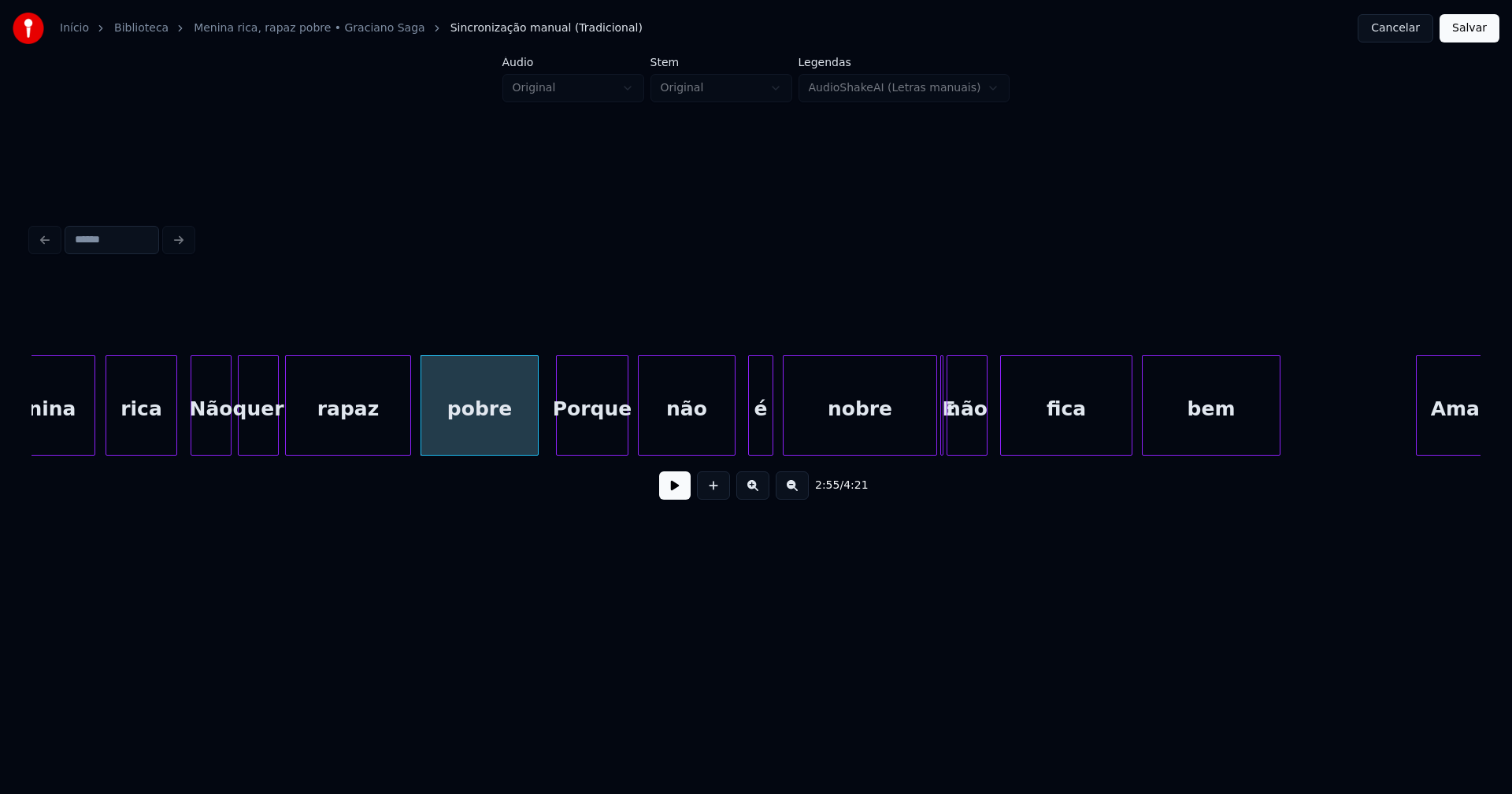
scroll to position [0, 27341]
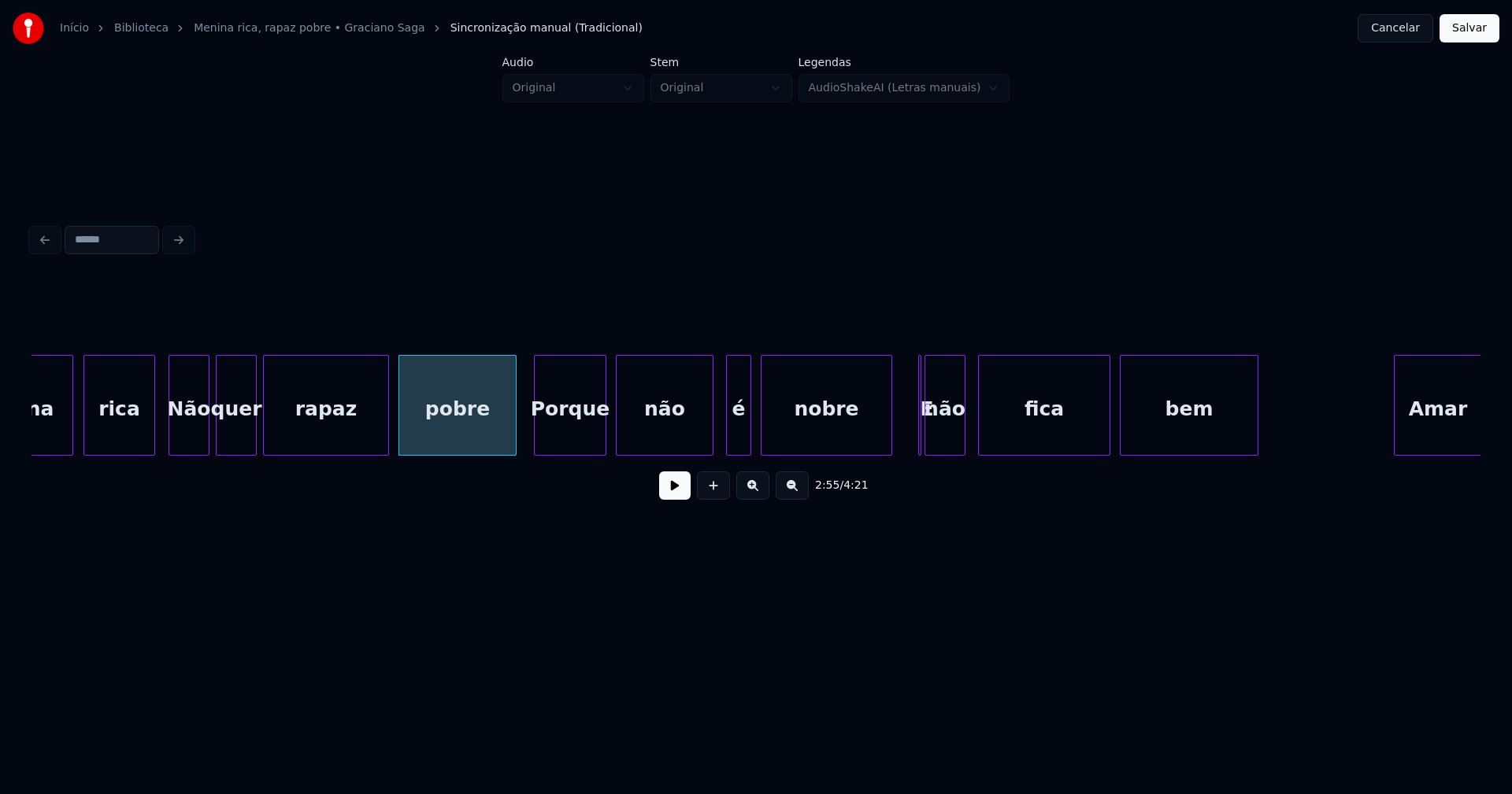
click at [890, 449] on div "nobre" at bounding box center [826, 405] width 132 height 101
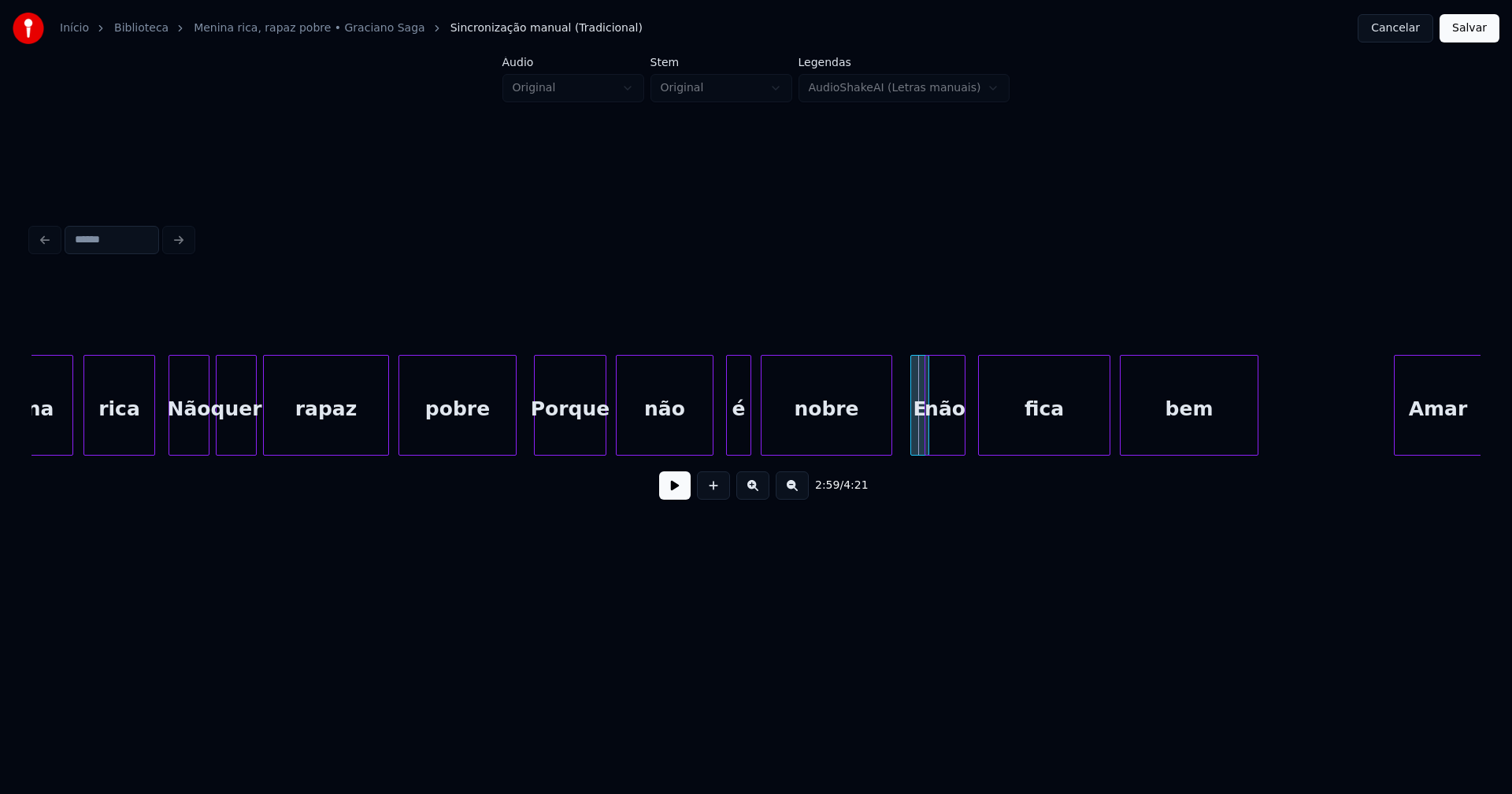
click at [911, 434] on div at bounding box center [913, 405] width 5 height 99
click at [914, 439] on div "E" at bounding box center [913, 409] width 17 height 107
click at [869, 448] on div at bounding box center [868, 405] width 5 height 99
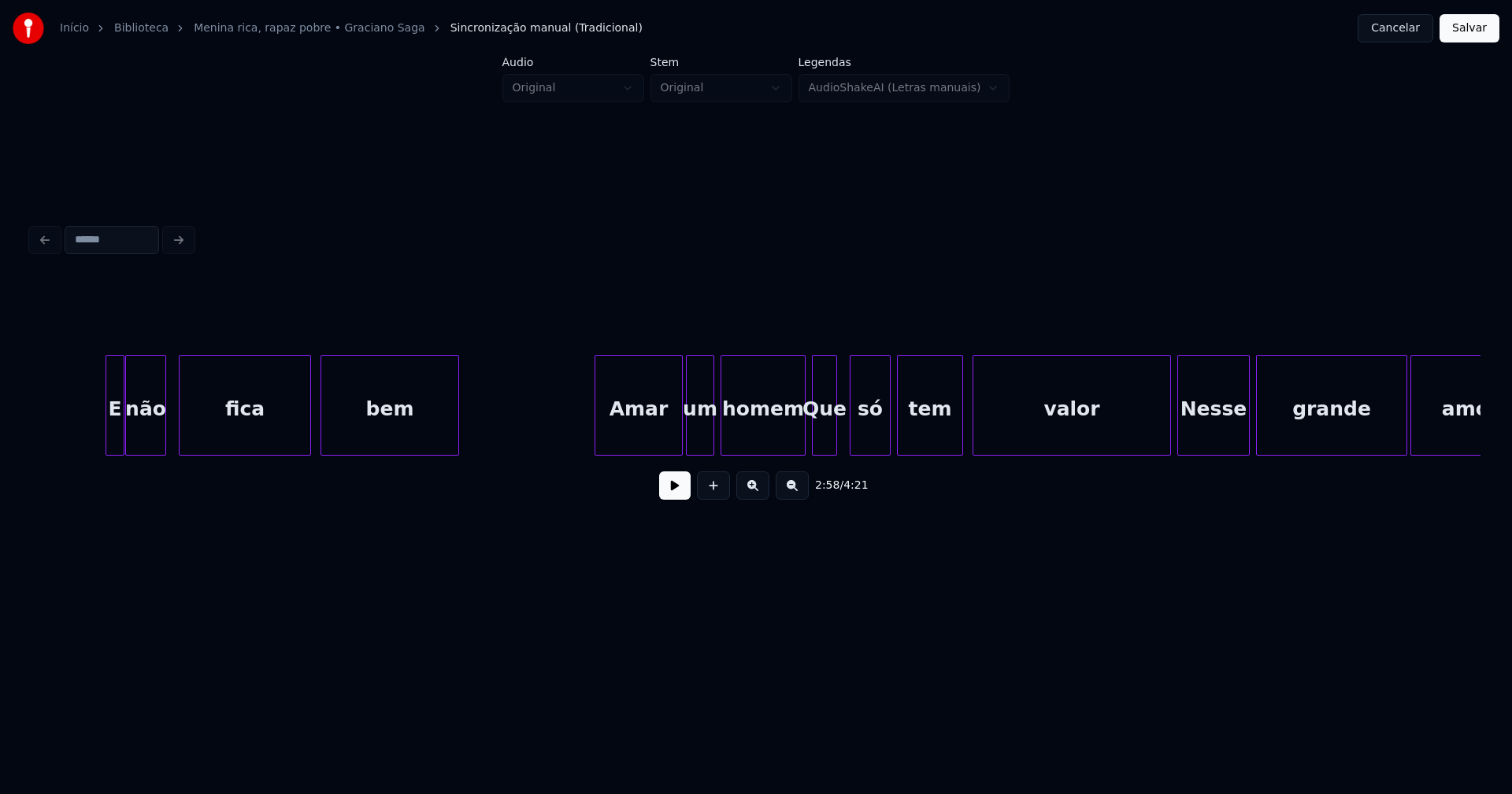
scroll to position [0, 28208]
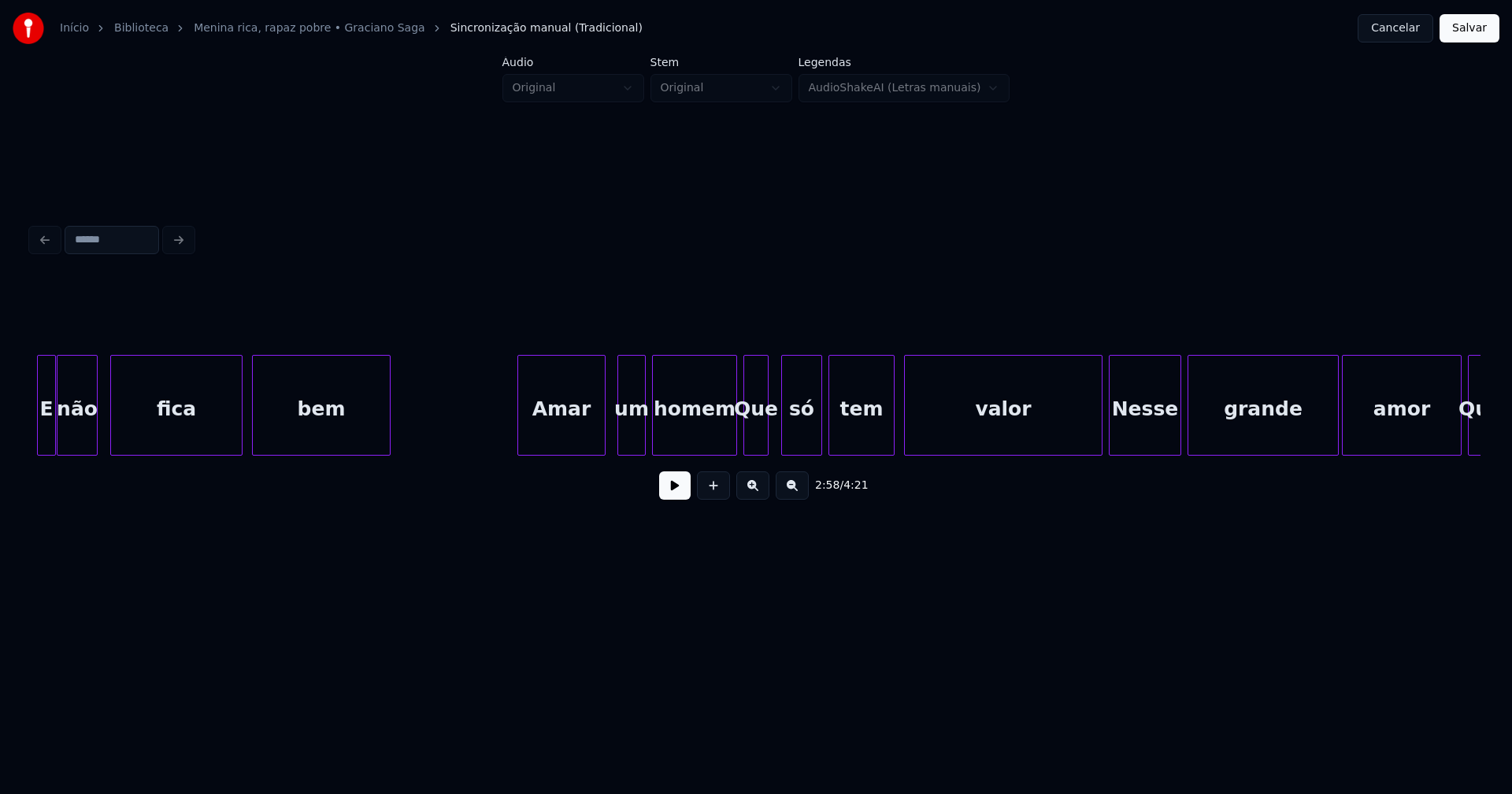
click at [558, 433] on div "Amar" at bounding box center [561, 409] width 87 height 107
click at [604, 435] on div at bounding box center [606, 405] width 5 height 99
click at [634, 431] on div at bounding box center [633, 405] width 5 height 99
click at [676, 434] on div "homem" at bounding box center [686, 409] width 83 height 107
click at [1080, 441] on div at bounding box center [1078, 405] width 5 height 99
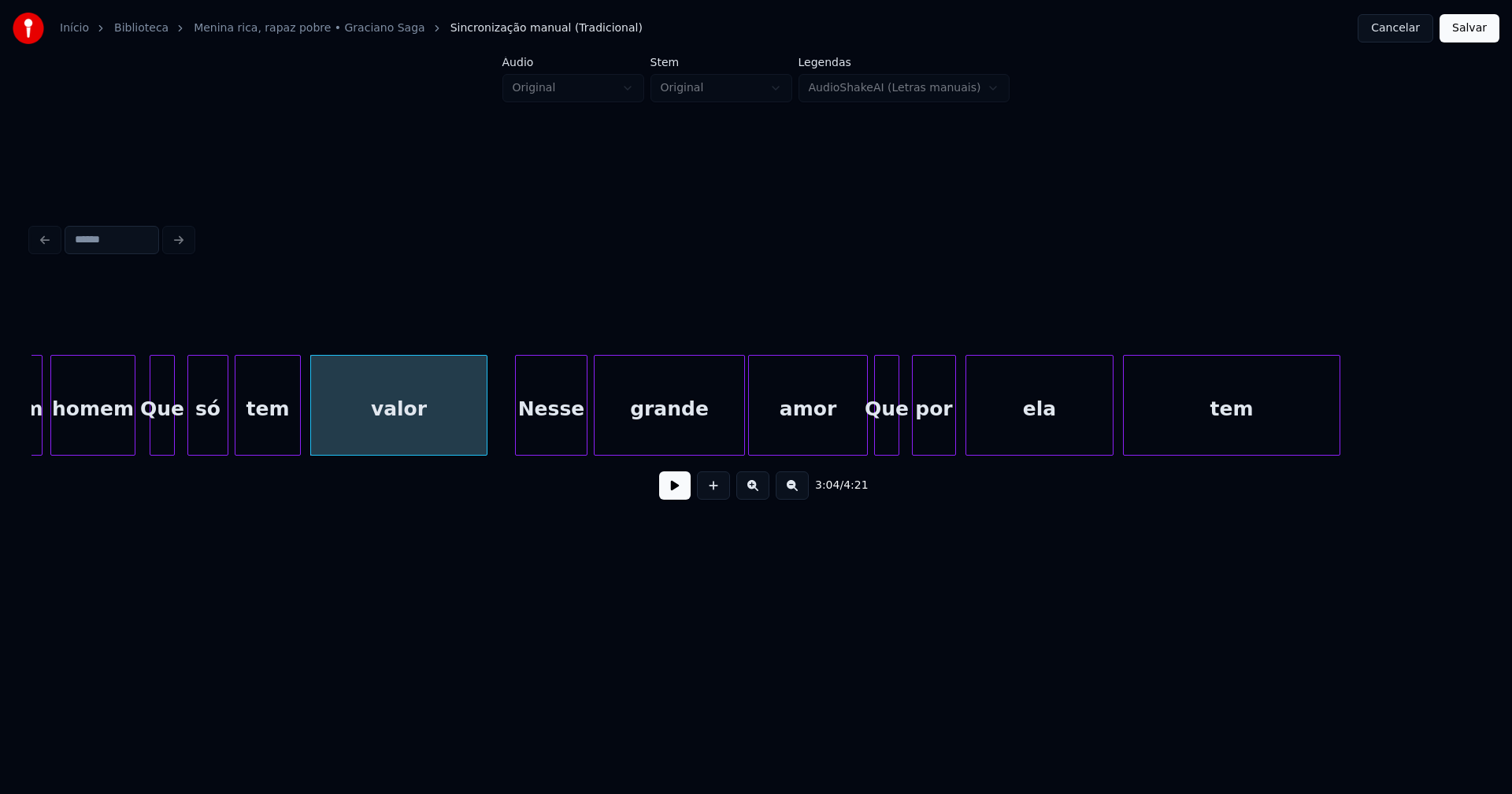
scroll to position [0, 28870]
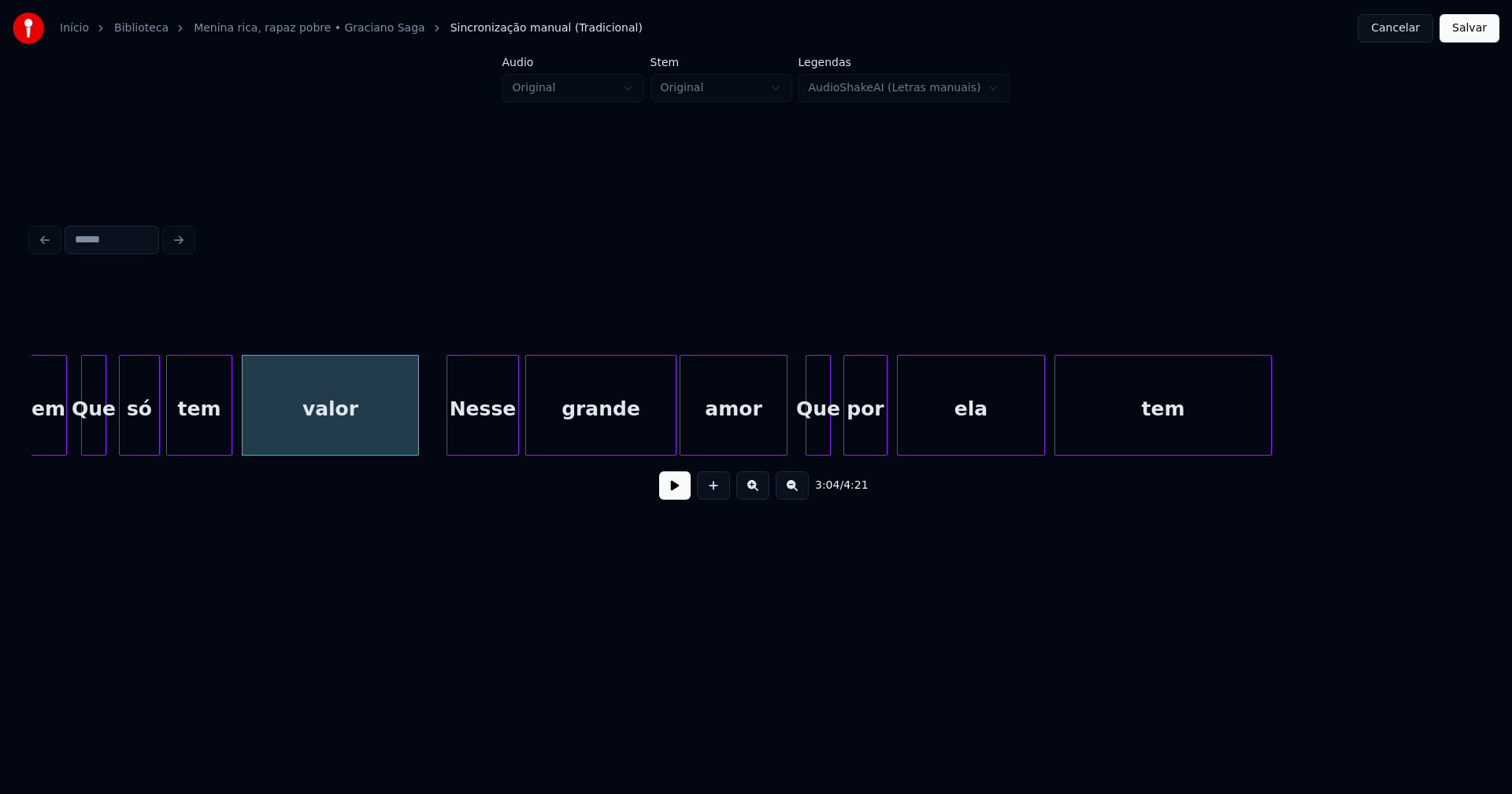
click at [786, 433] on div at bounding box center [785, 405] width 5 height 99
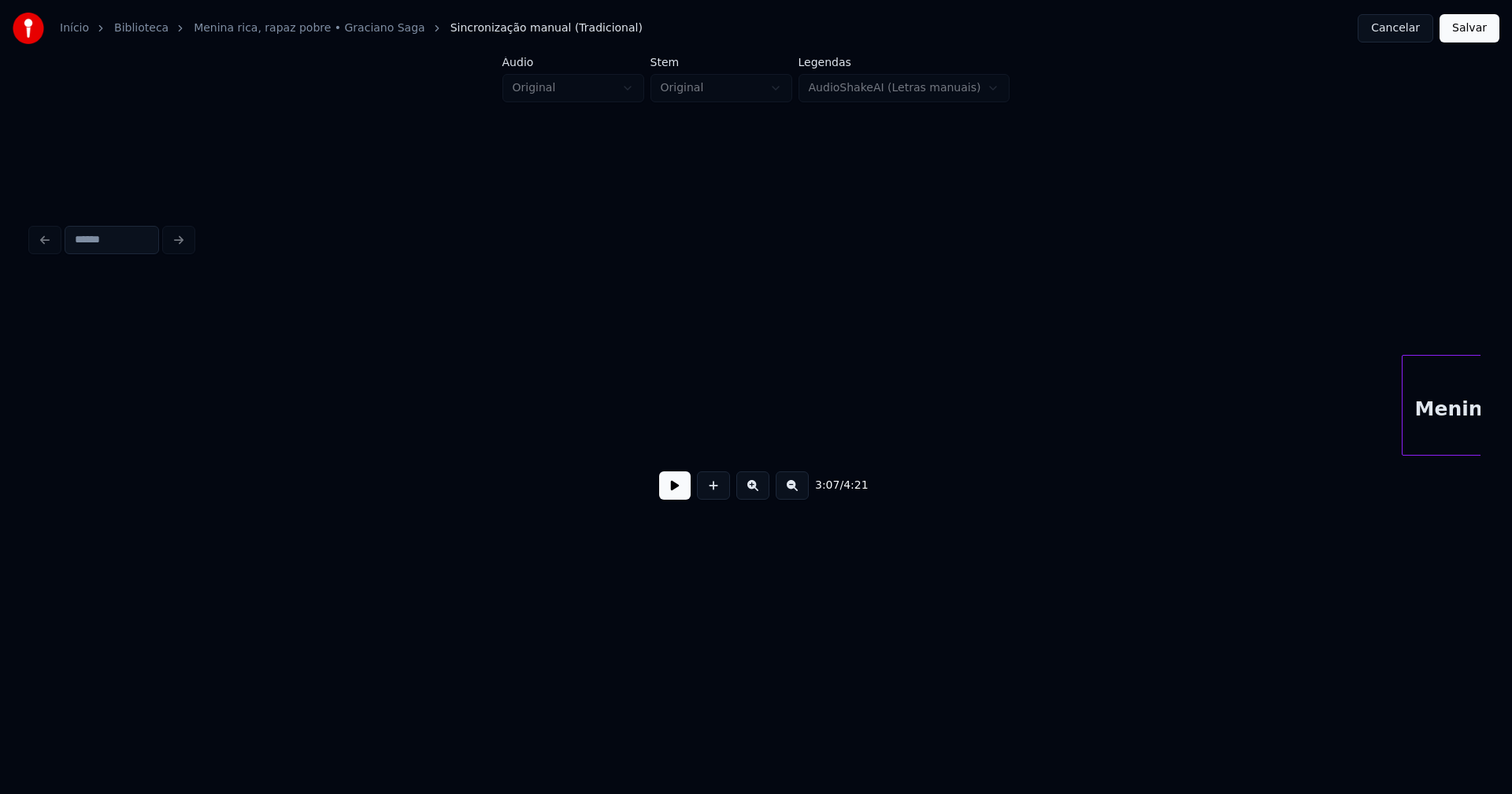
scroll to position [0, 32613]
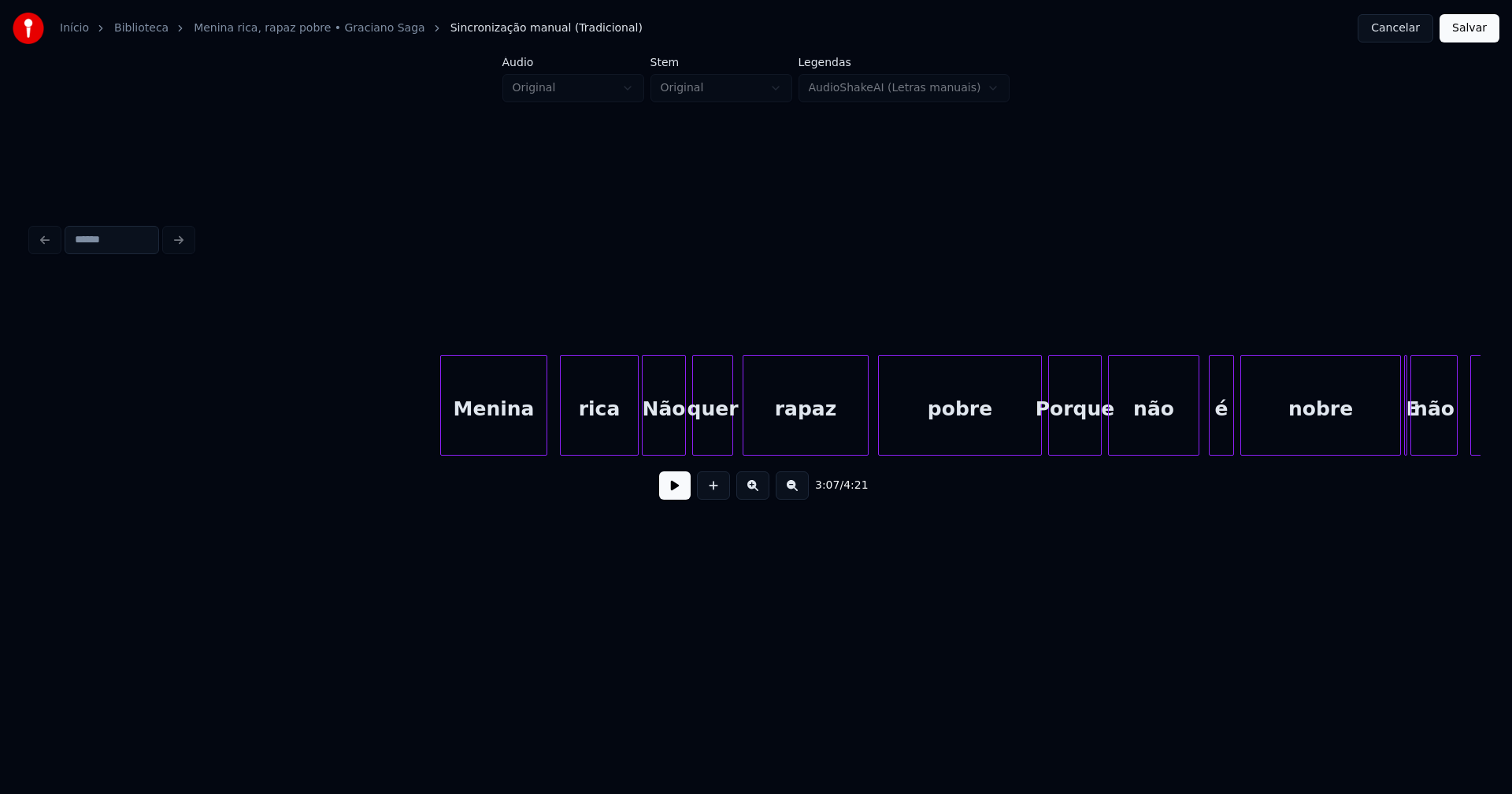
click at [526, 424] on div "Menina" at bounding box center [493, 409] width 105 height 107
click at [629, 434] on div at bounding box center [627, 405] width 5 height 99
click at [1021, 446] on div at bounding box center [1023, 405] width 5 height 99
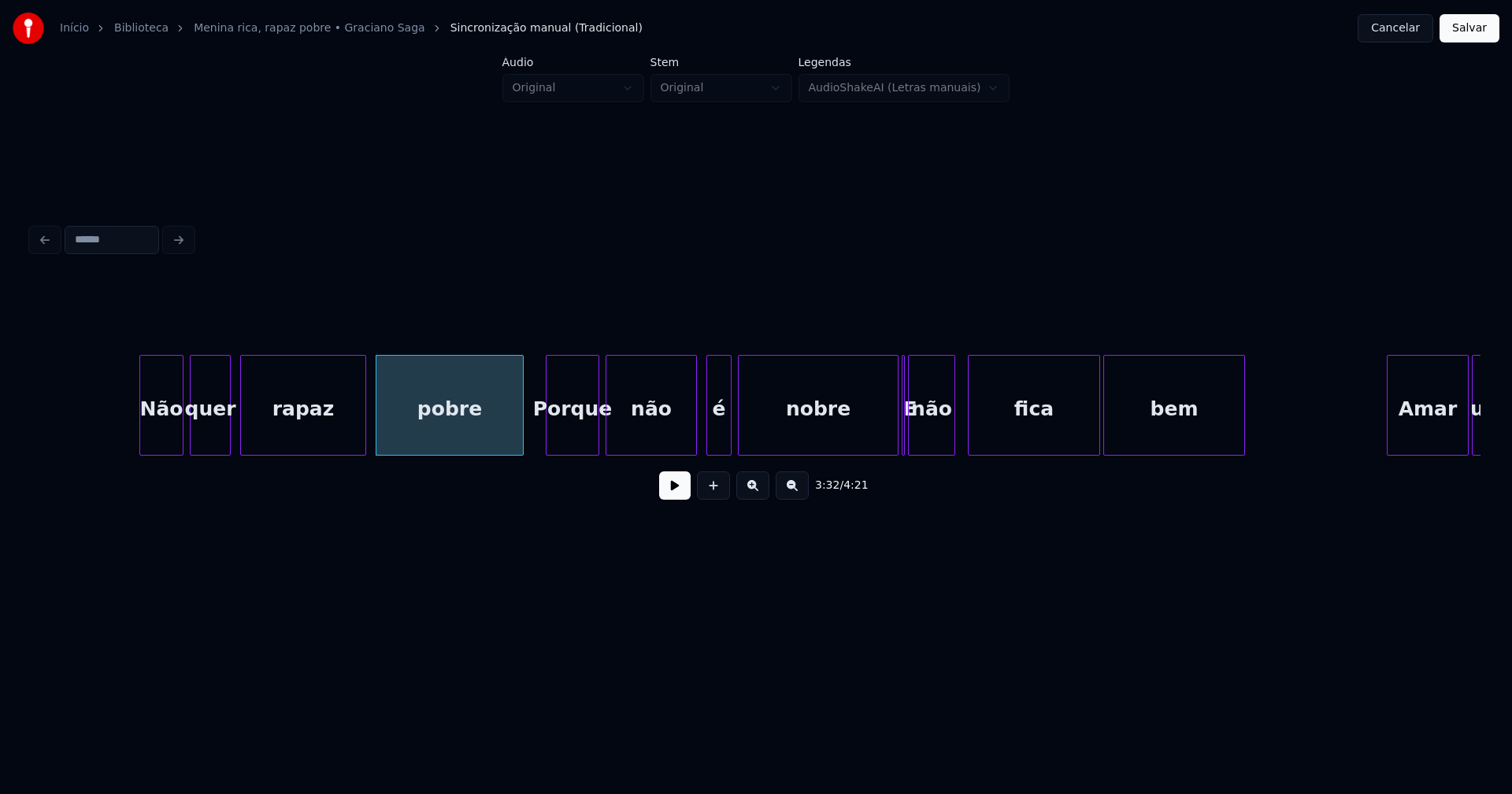
scroll to position [0, 33275]
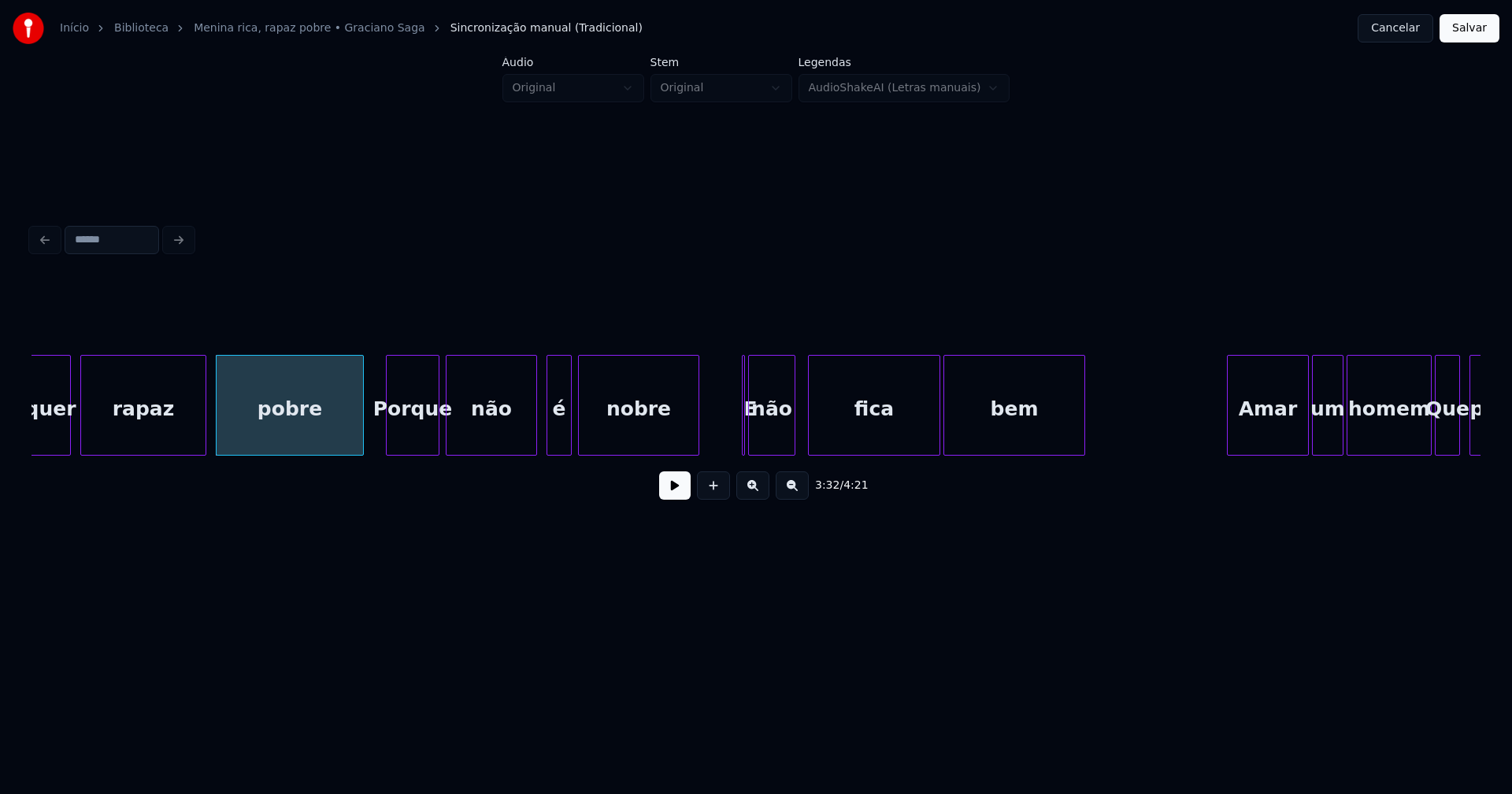
click at [697, 448] on div at bounding box center [697, 405] width 5 height 99
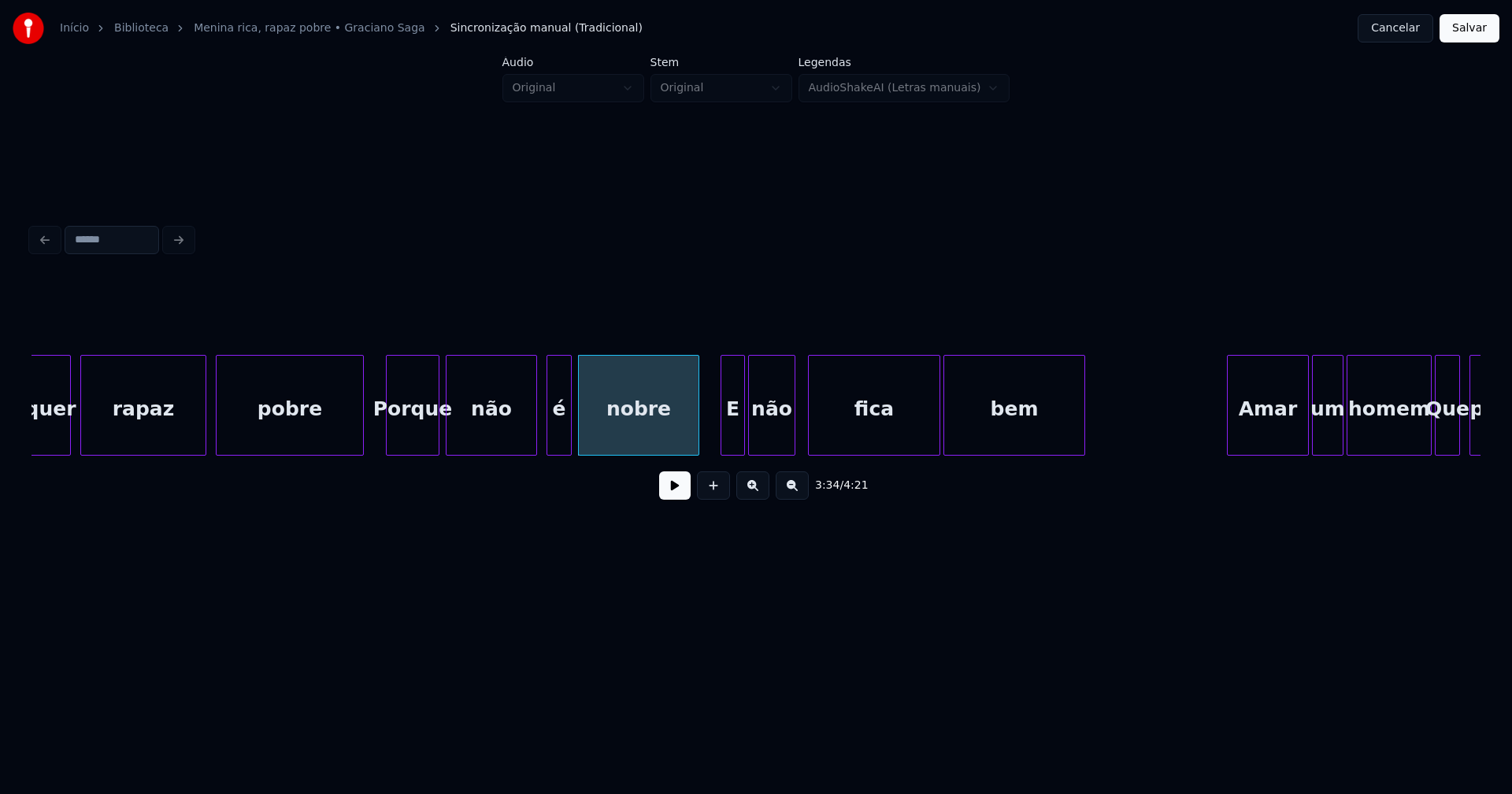
click at [723, 454] on div "quer rapaz pobre [PERSON_NAME] não é nobre E não fica bem Amar um homem Que pra" at bounding box center [756, 405] width 1449 height 101
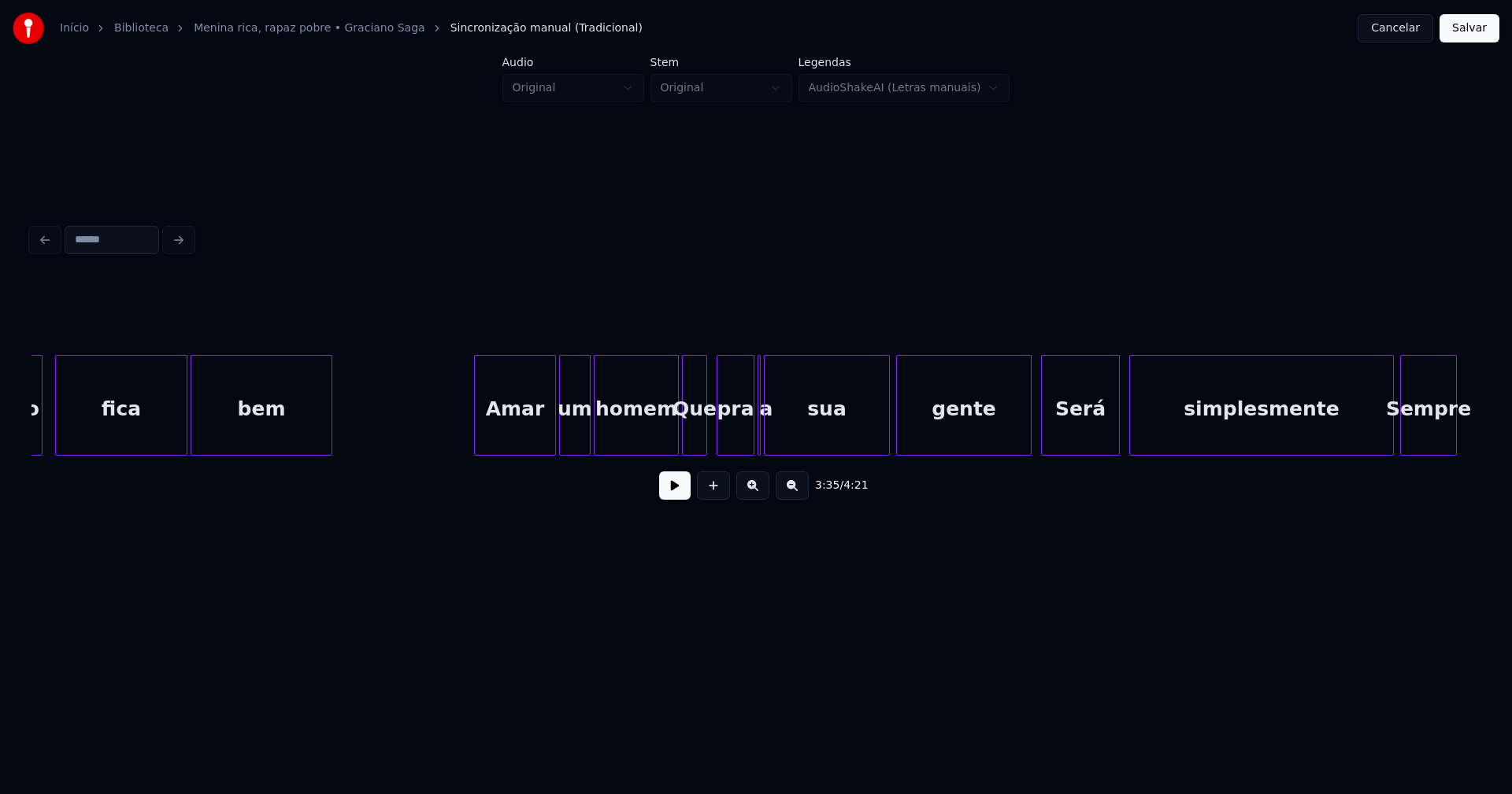
scroll to position [0, 34050]
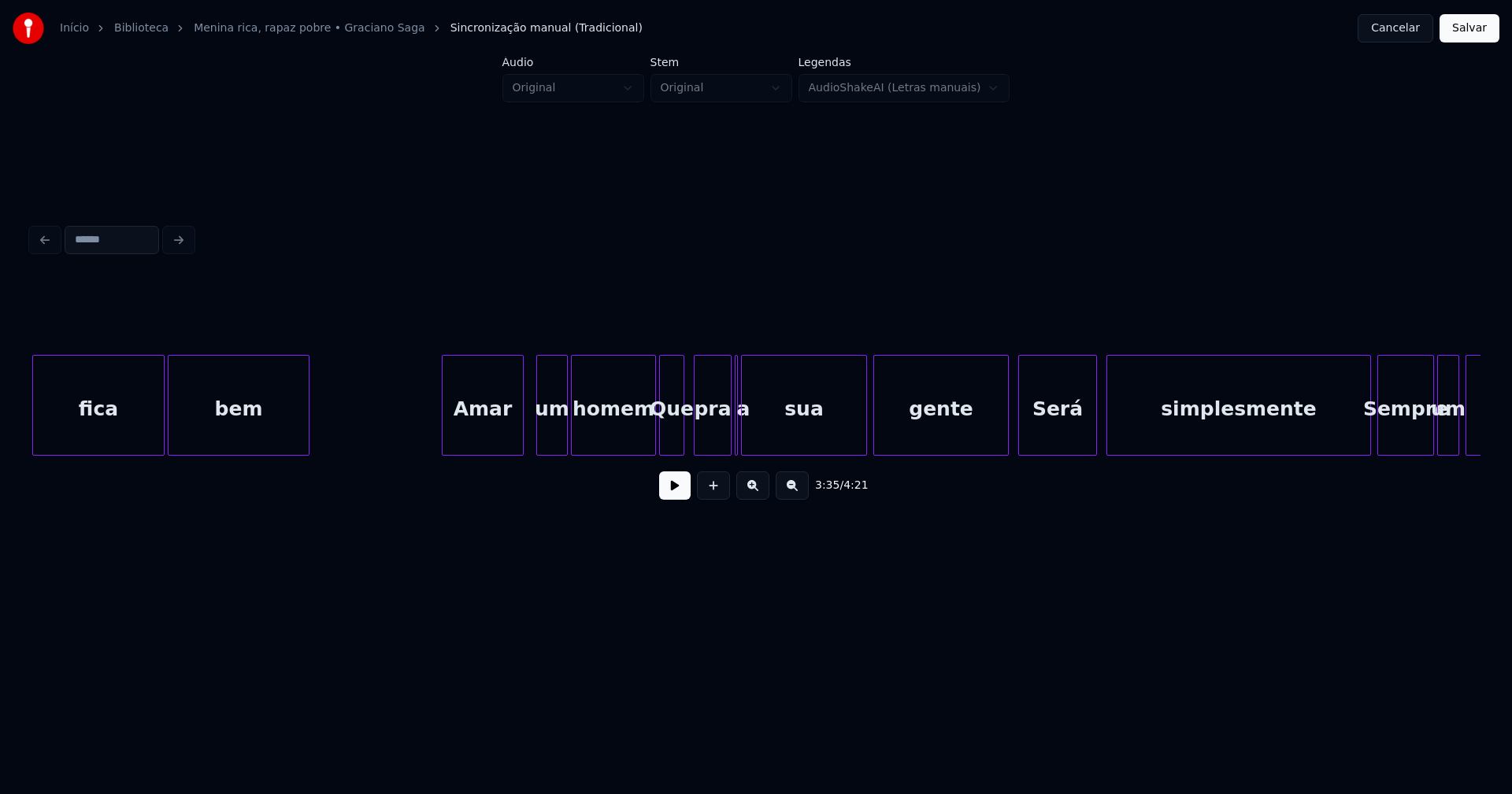
click at [489, 441] on div "Amar" at bounding box center [482, 409] width 80 height 107
click at [536, 438] on div "um" at bounding box center [542, 409] width 30 height 107
click at [640, 442] on div at bounding box center [642, 405] width 5 height 99
click at [737, 432] on div at bounding box center [738, 405] width 5 height 99
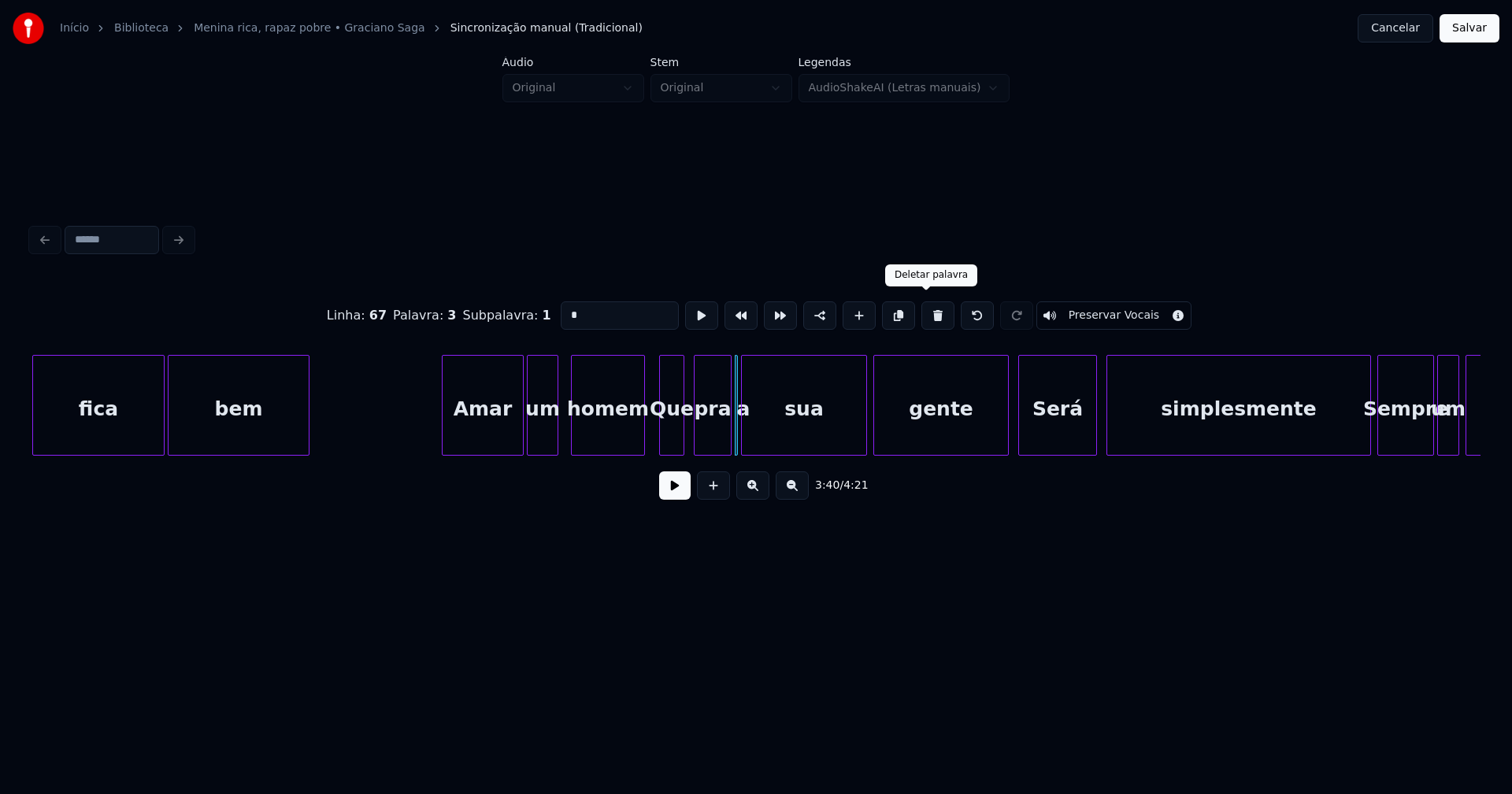
click at [926, 320] on button at bounding box center [938, 315] width 33 height 28
type input "***"
click at [997, 434] on div at bounding box center [996, 405] width 5 height 99
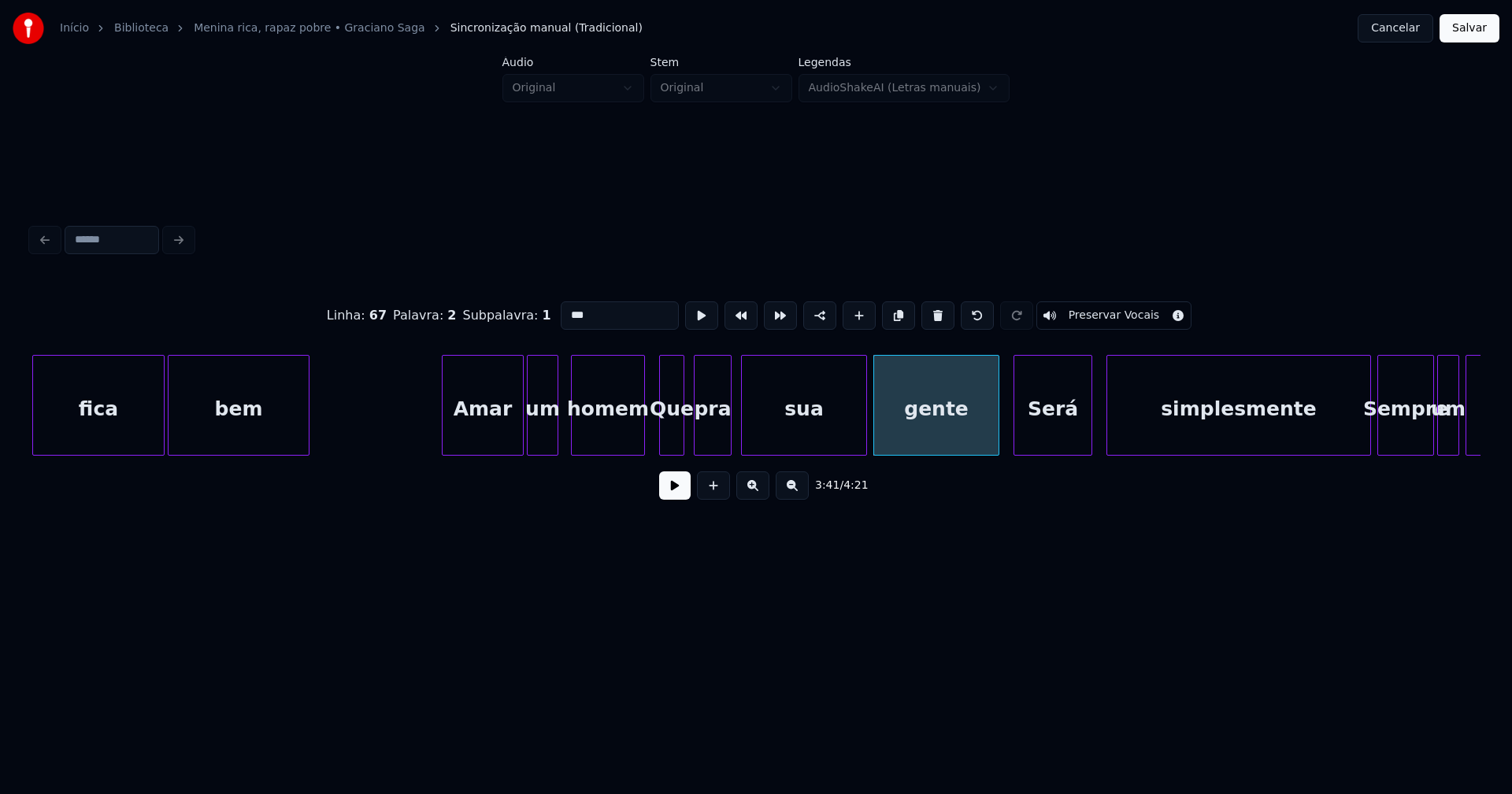
click at [1044, 433] on div "Será" at bounding box center [1052, 409] width 77 height 107
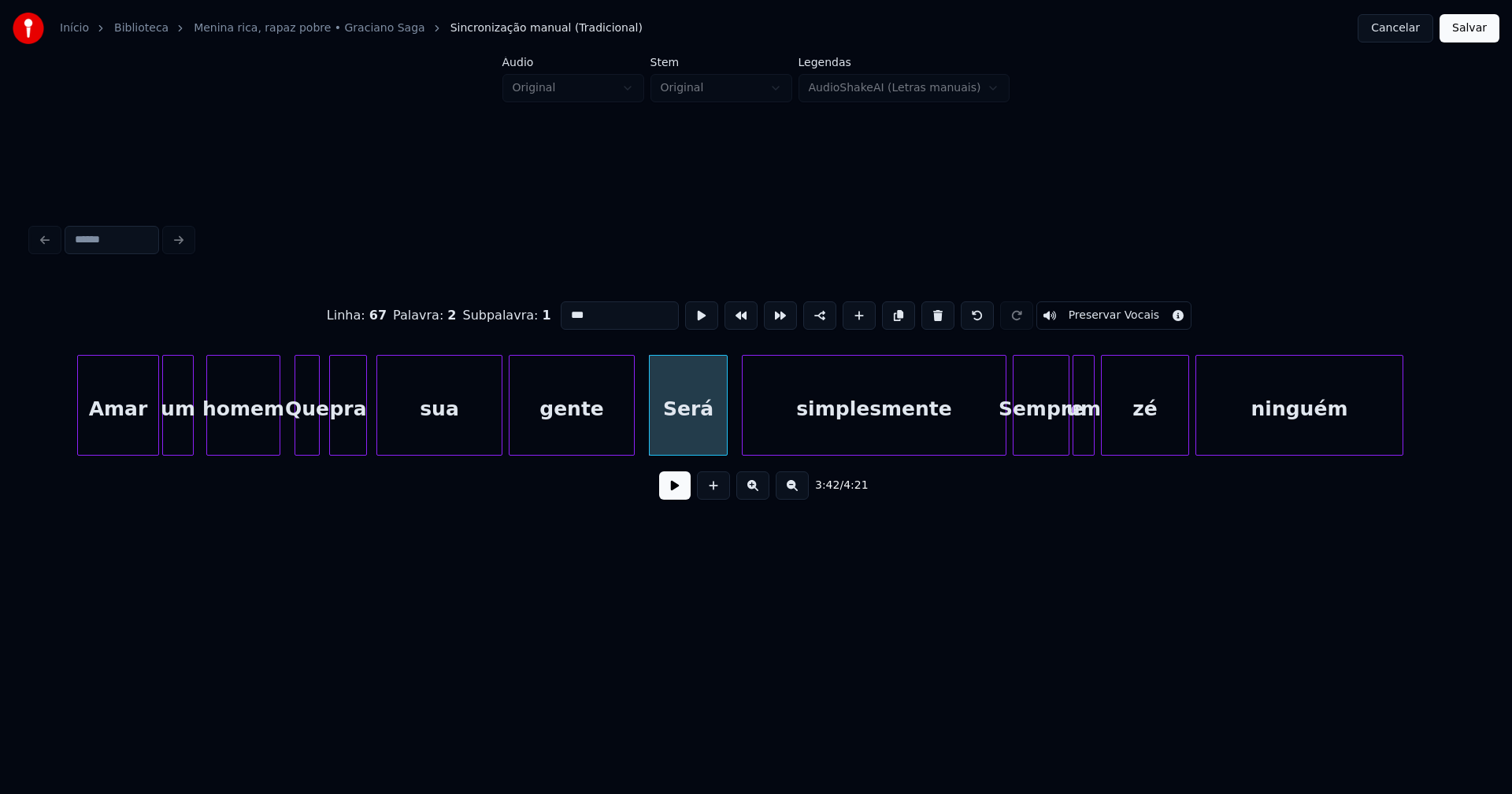
scroll to position [0, 34416]
click at [872, 434] on div "simplesmente" at bounding box center [865, 409] width 263 height 107
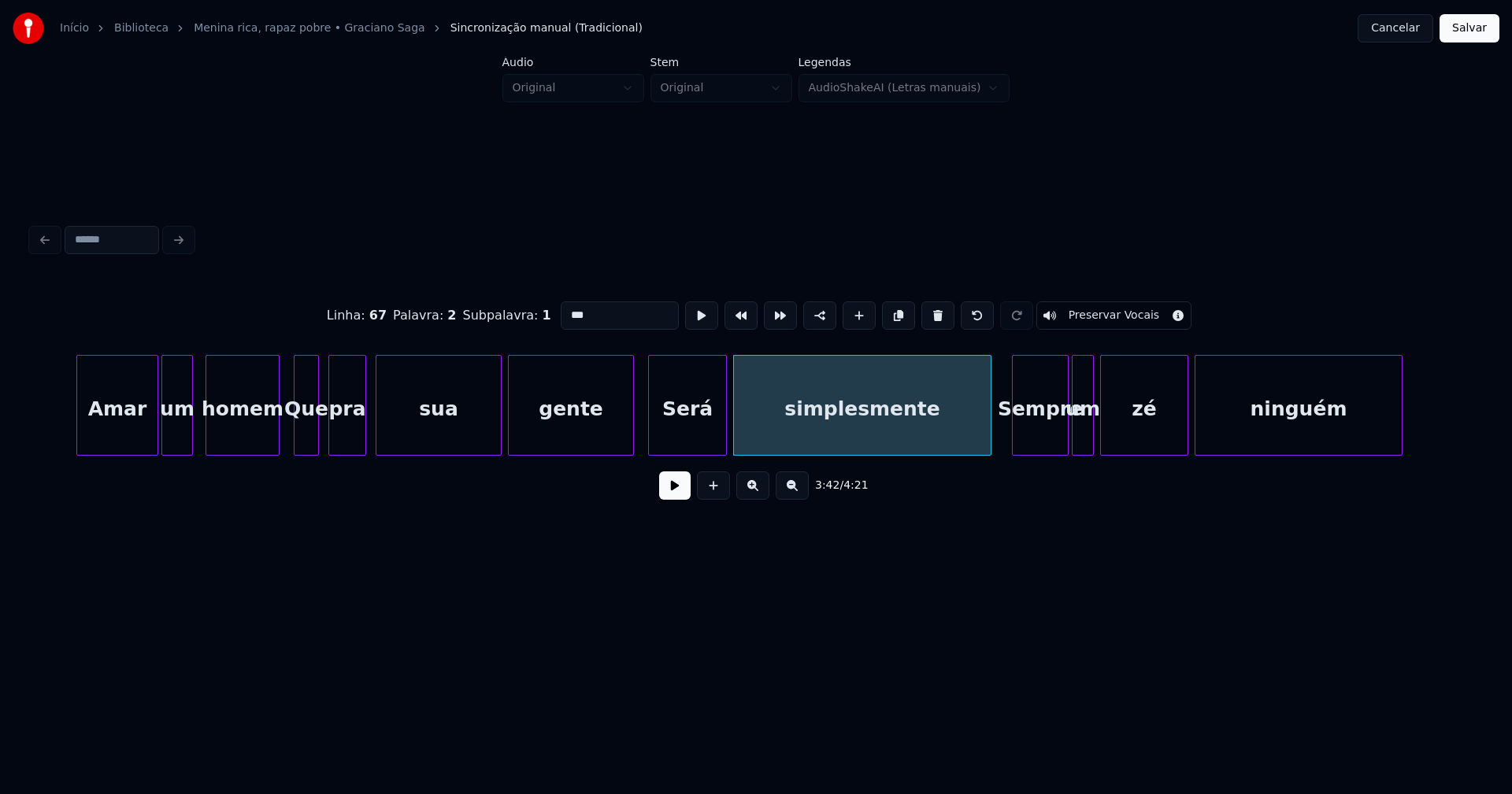
click at [989, 433] on div at bounding box center [989, 405] width 5 height 99
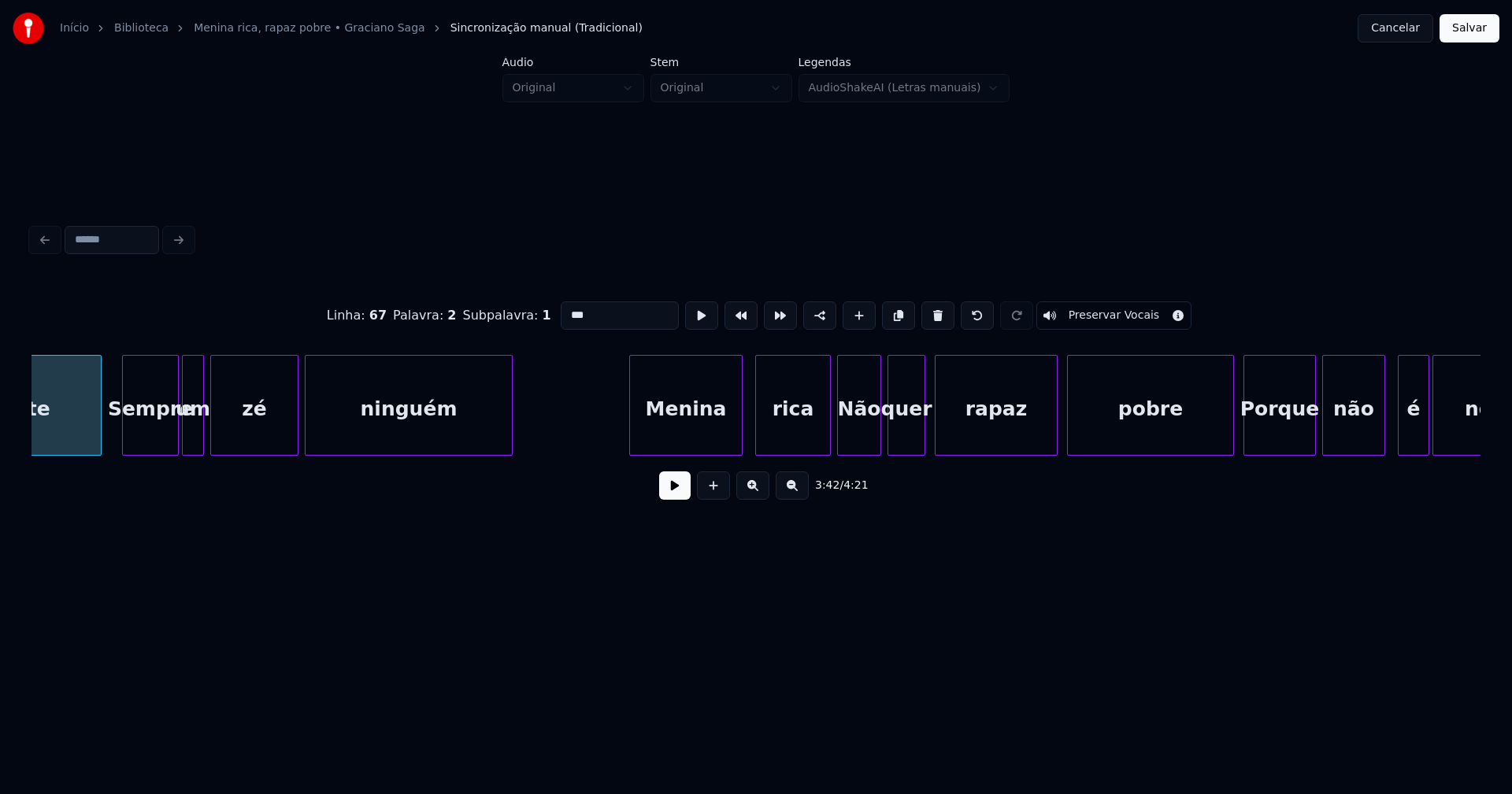
scroll to position [0, 35351]
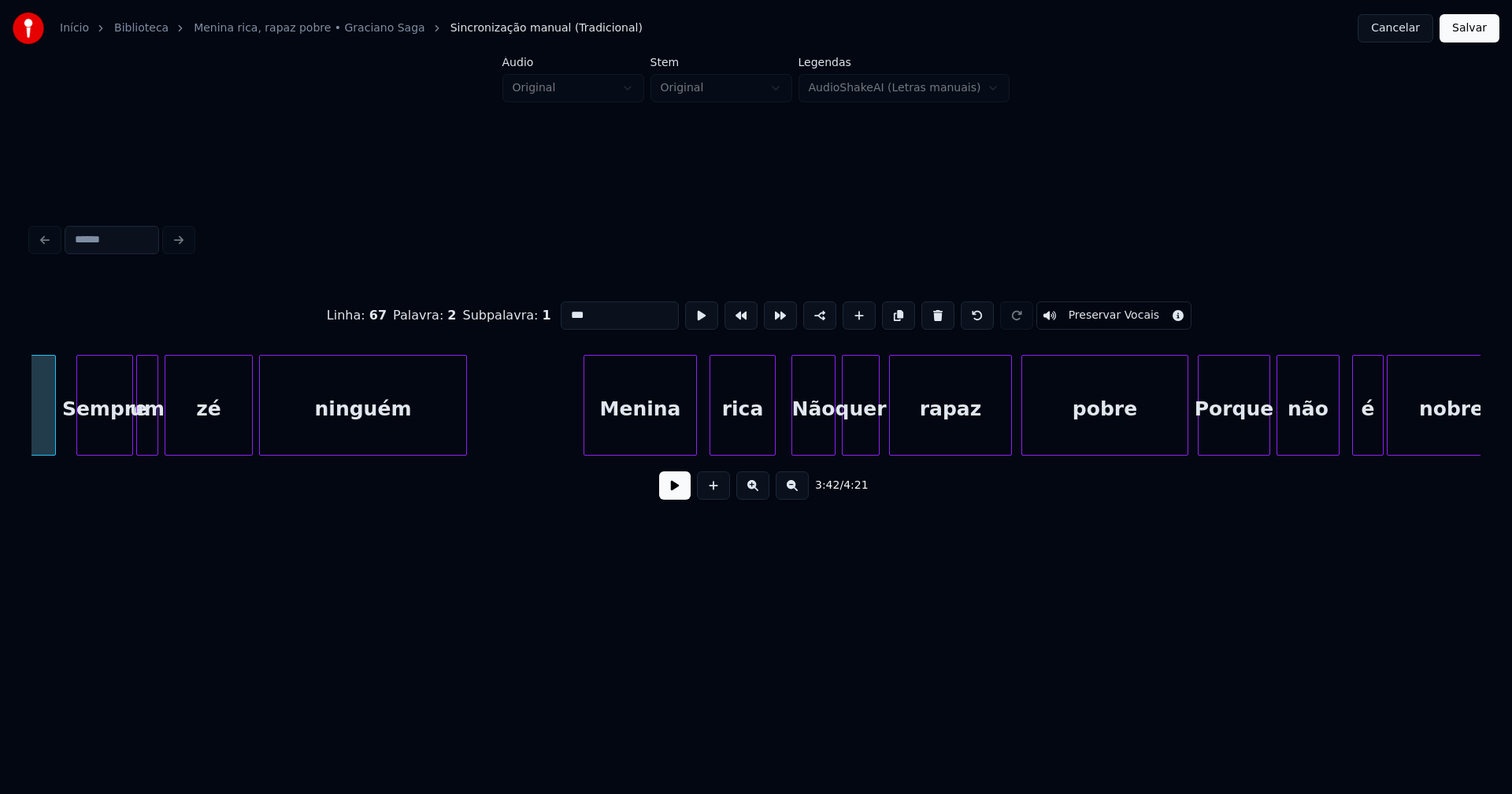
click at [773, 436] on div at bounding box center [773, 405] width 5 height 99
click at [1177, 435] on div at bounding box center [1179, 405] width 5 height 99
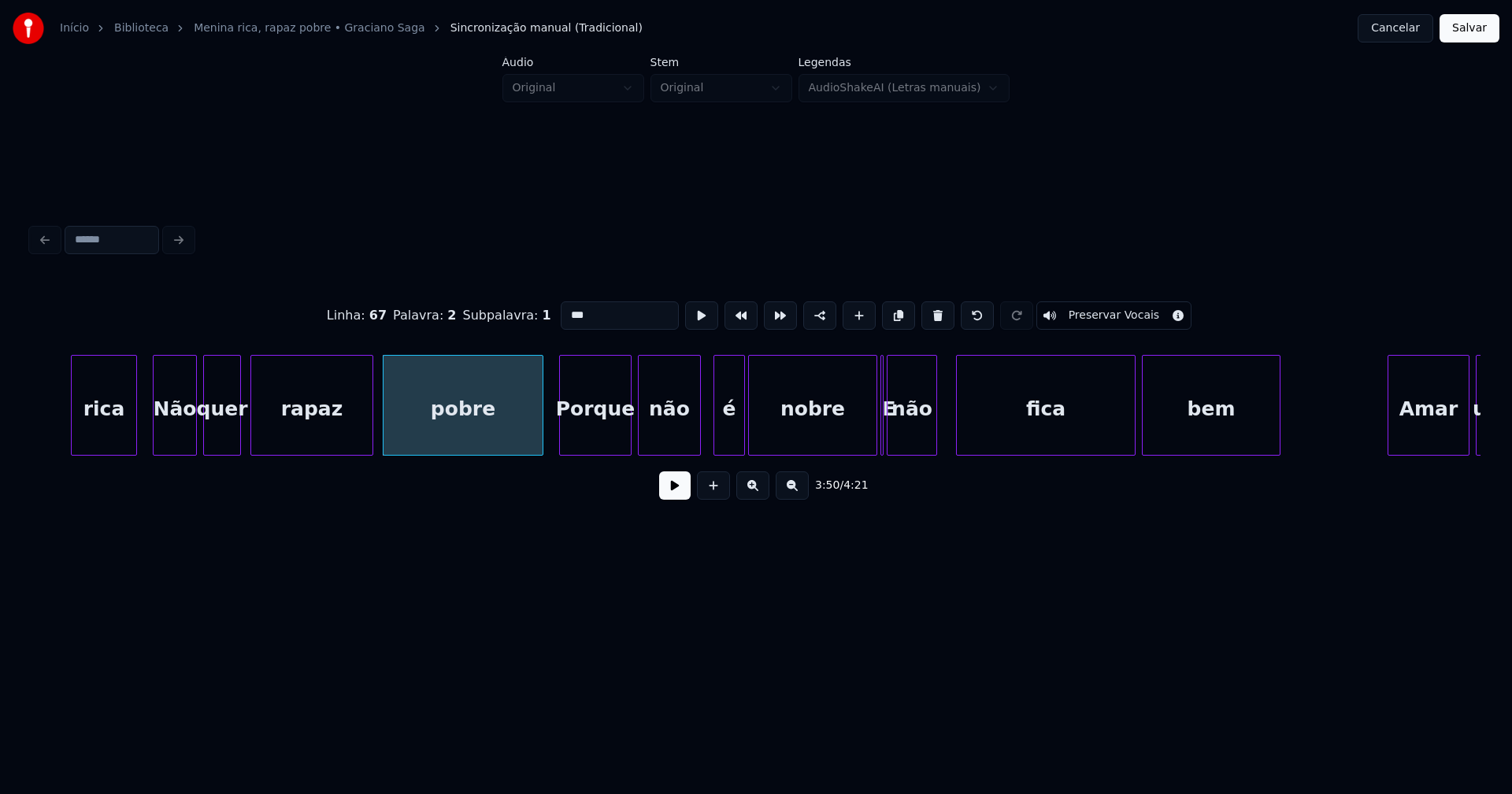
scroll to position [0, 36059]
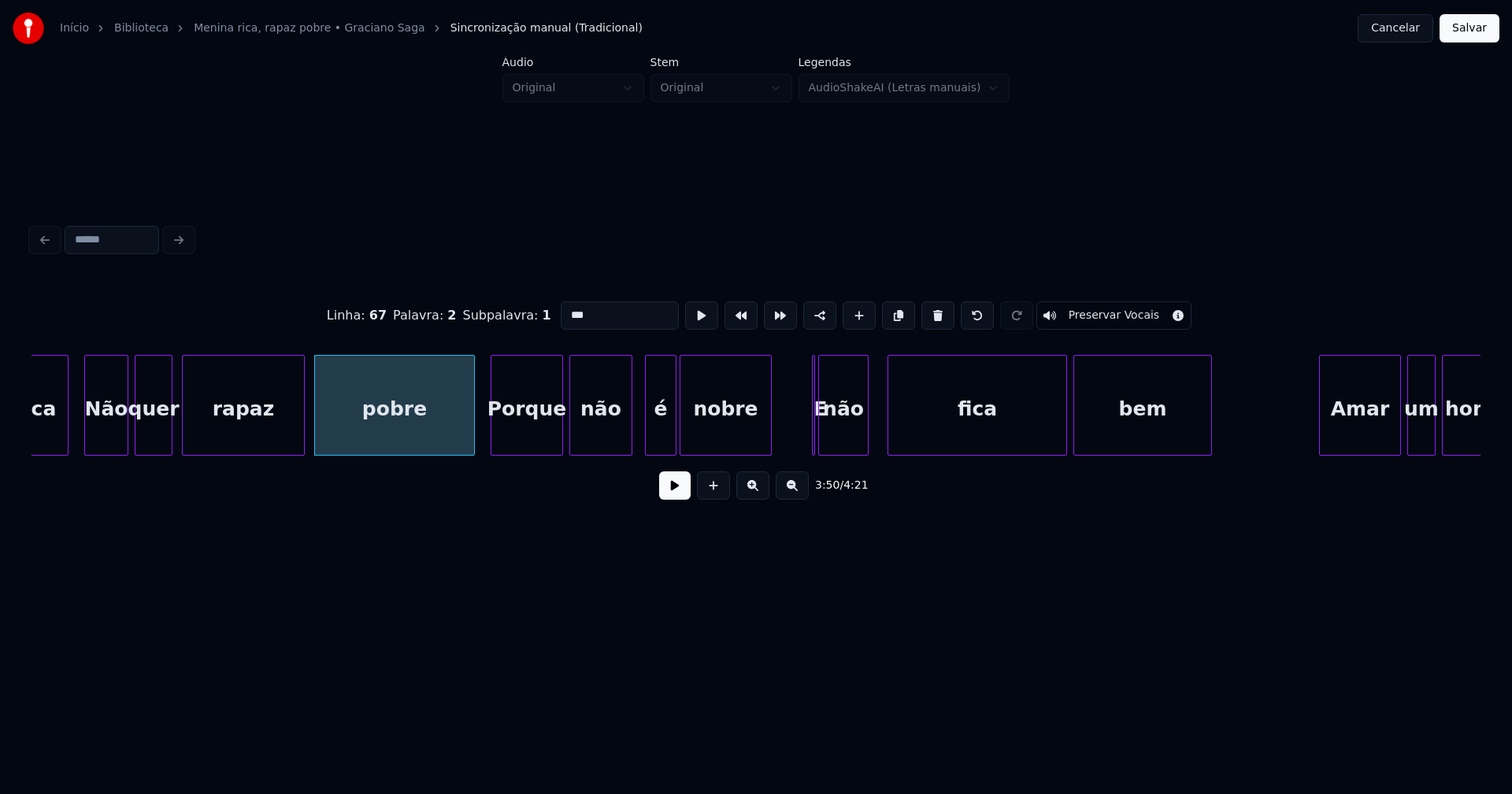
click at [766, 441] on div at bounding box center [769, 405] width 5 height 99
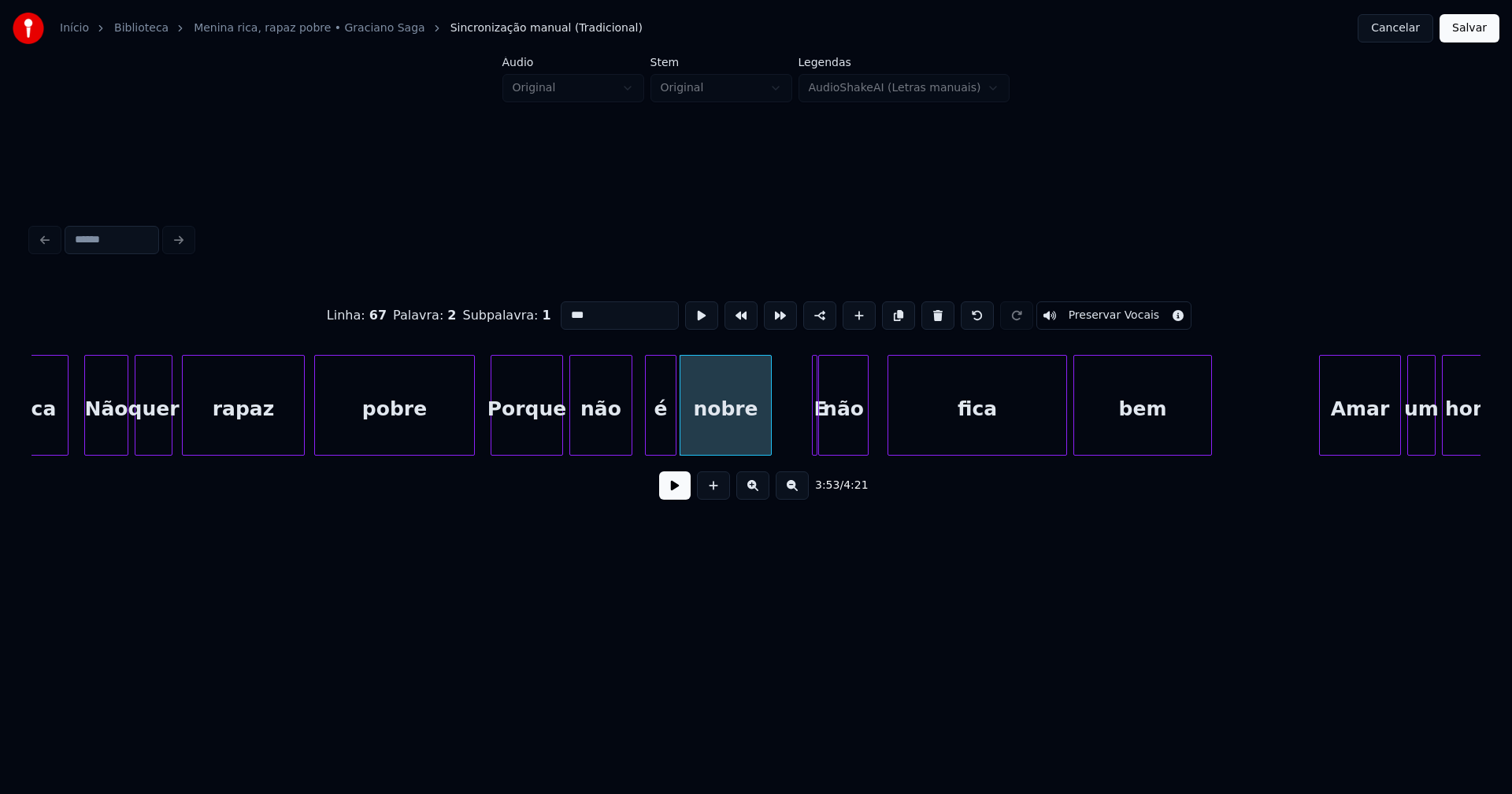
click at [815, 438] on div at bounding box center [815, 405] width 5 height 99
click at [820, 425] on div "não" at bounding box center [845, 405] width 50 height 101
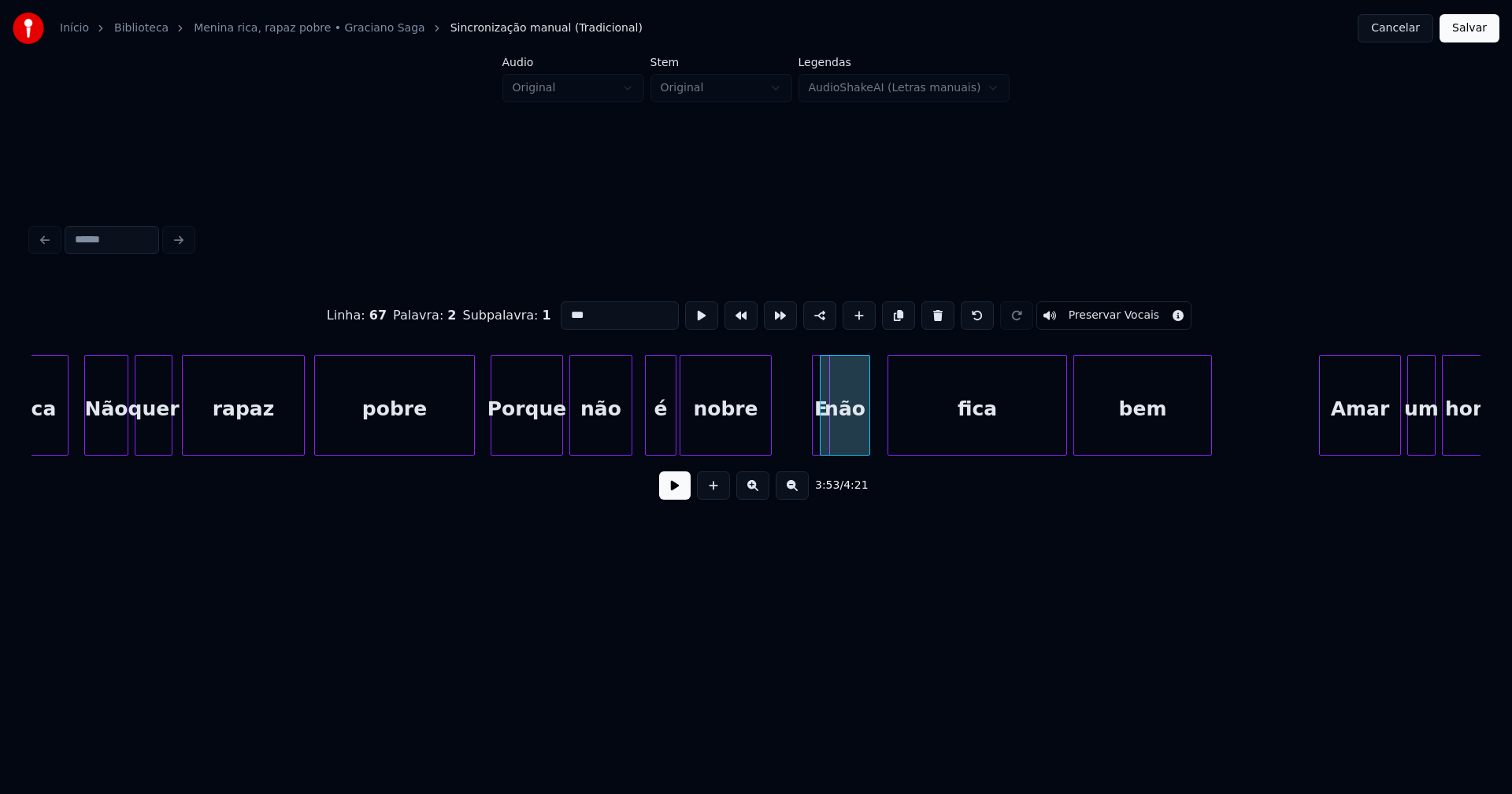
click at [795, 364] on div "E" at bounding box center [805, 405] width 19 height 101
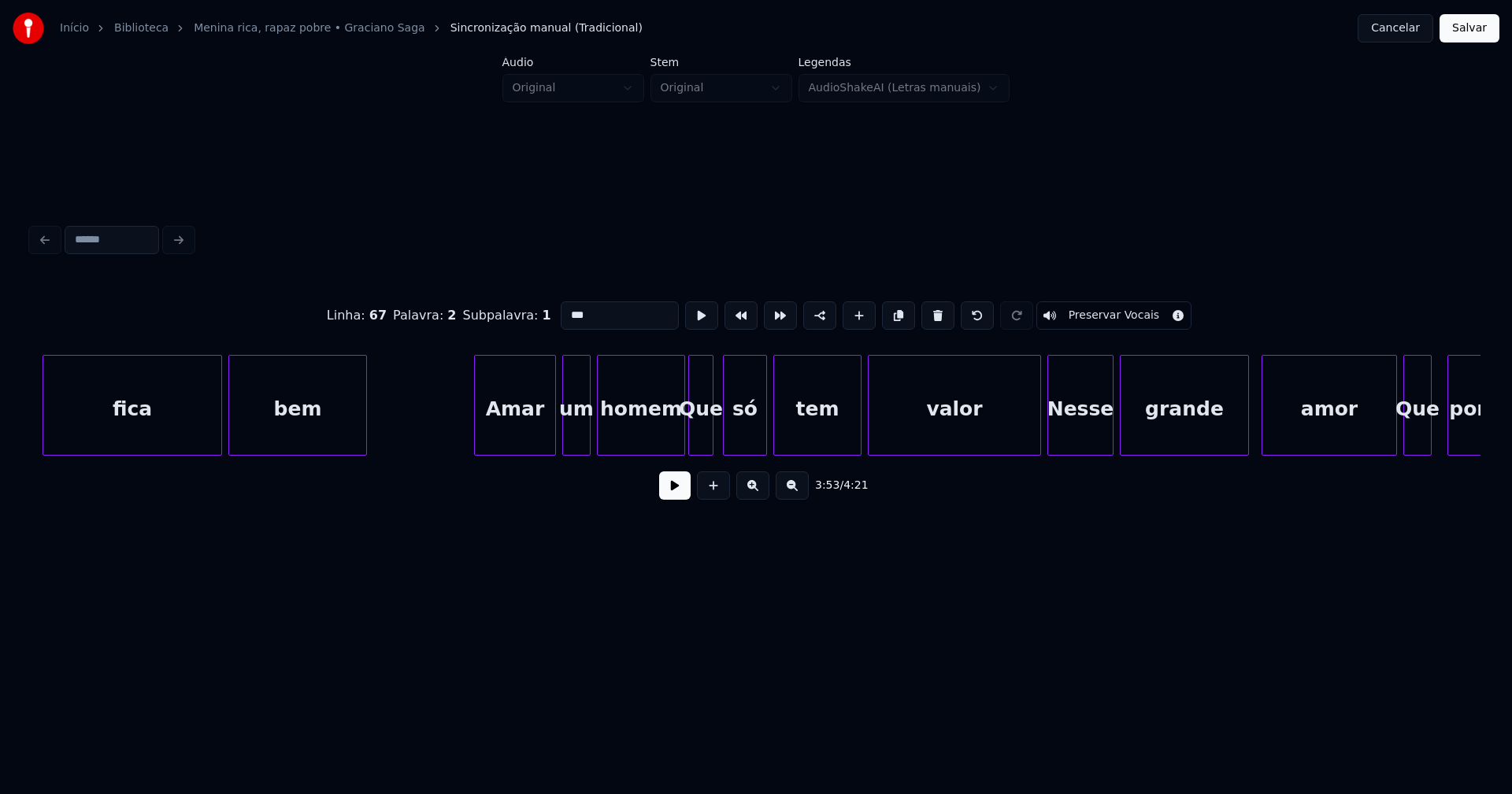
scroll to position [0, 36925]
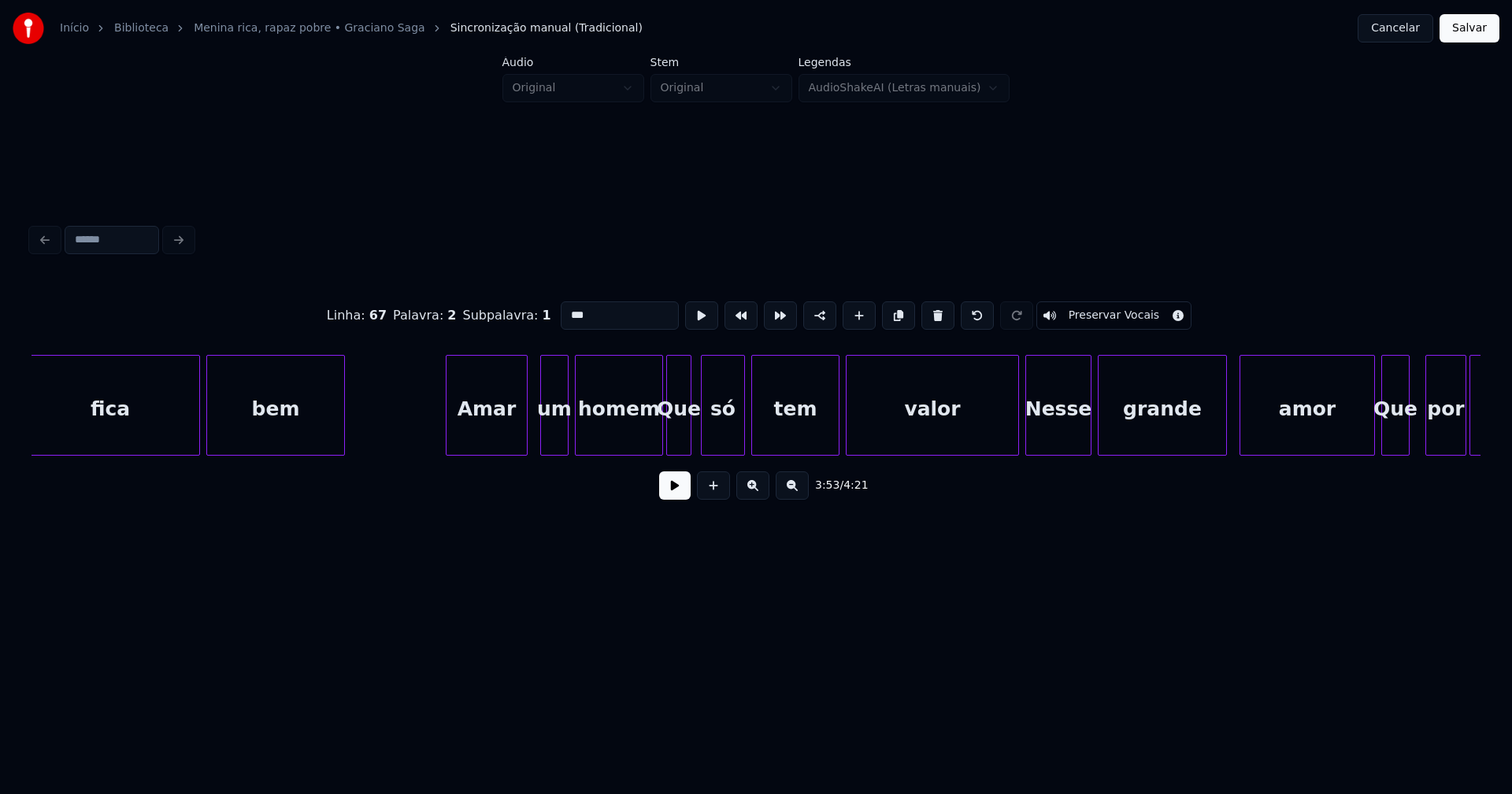
click at [493, 435] on div "Amar" at bounding box center [486, 409] width 80 height 107
click at [544, 454] on div "fica bem Amar um homem Que só tem valor Nesse grande amor Que por ela" at bounding box center [756, 405] width 1449 height 101
click at [622, 445] on div "homem" at bounding box center [615, 409] width 87 height 107
click at [642, 454] on div "fica bem Amar um homem Que só tem valor Nesse grande amor Que por ela" at bounding box center [756, 405] width 1449 height 101
click at [999, 450] on div "fica bem Amar um homem Que só tem valor Nesse grande amor Que por ela" at bounding box center [756, 405] width 1449 height 101
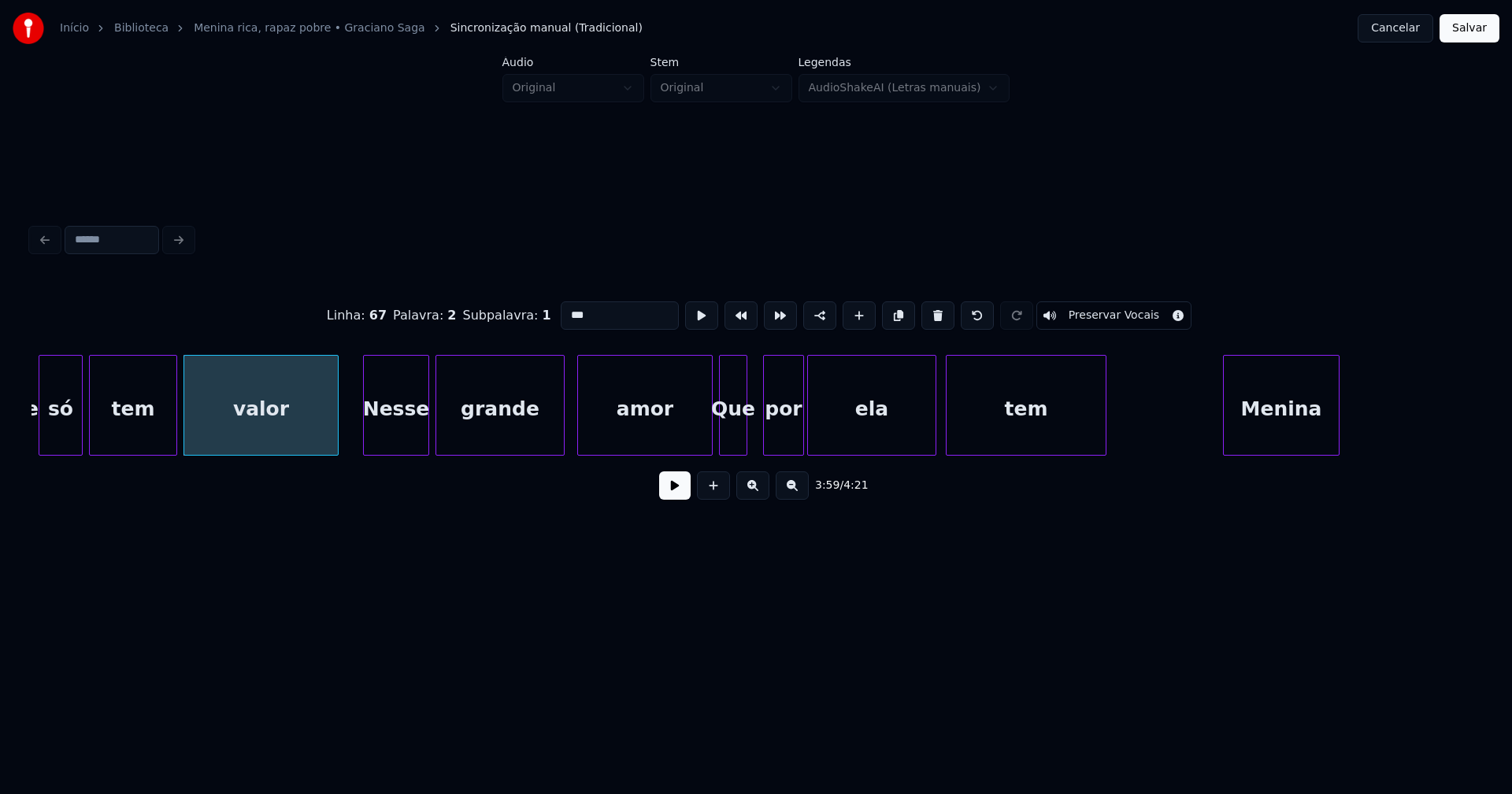
scroll to position [0, 37657]
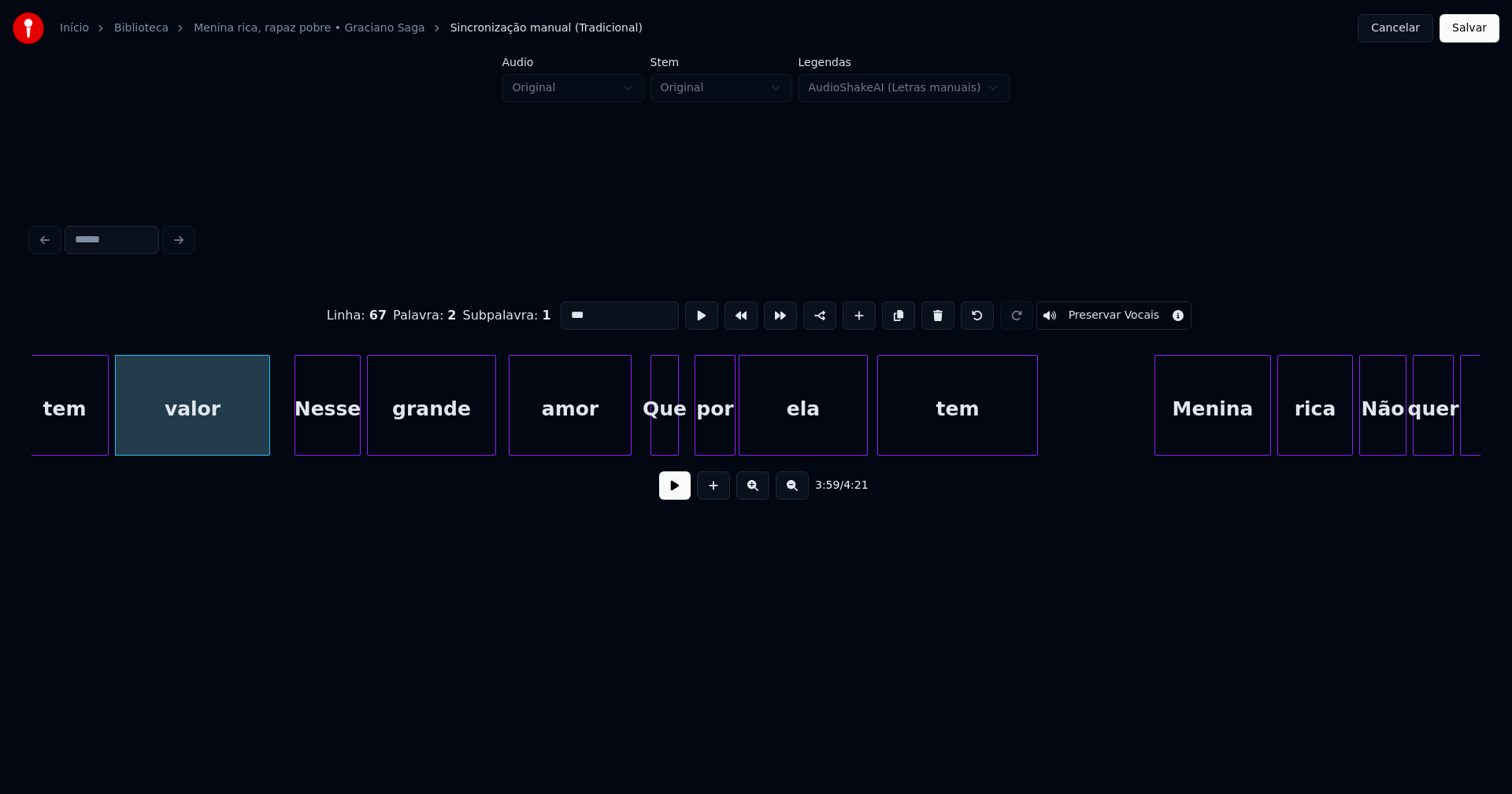
click at [630, 436] on div at bounding box center [629, 405] width 5 height 99
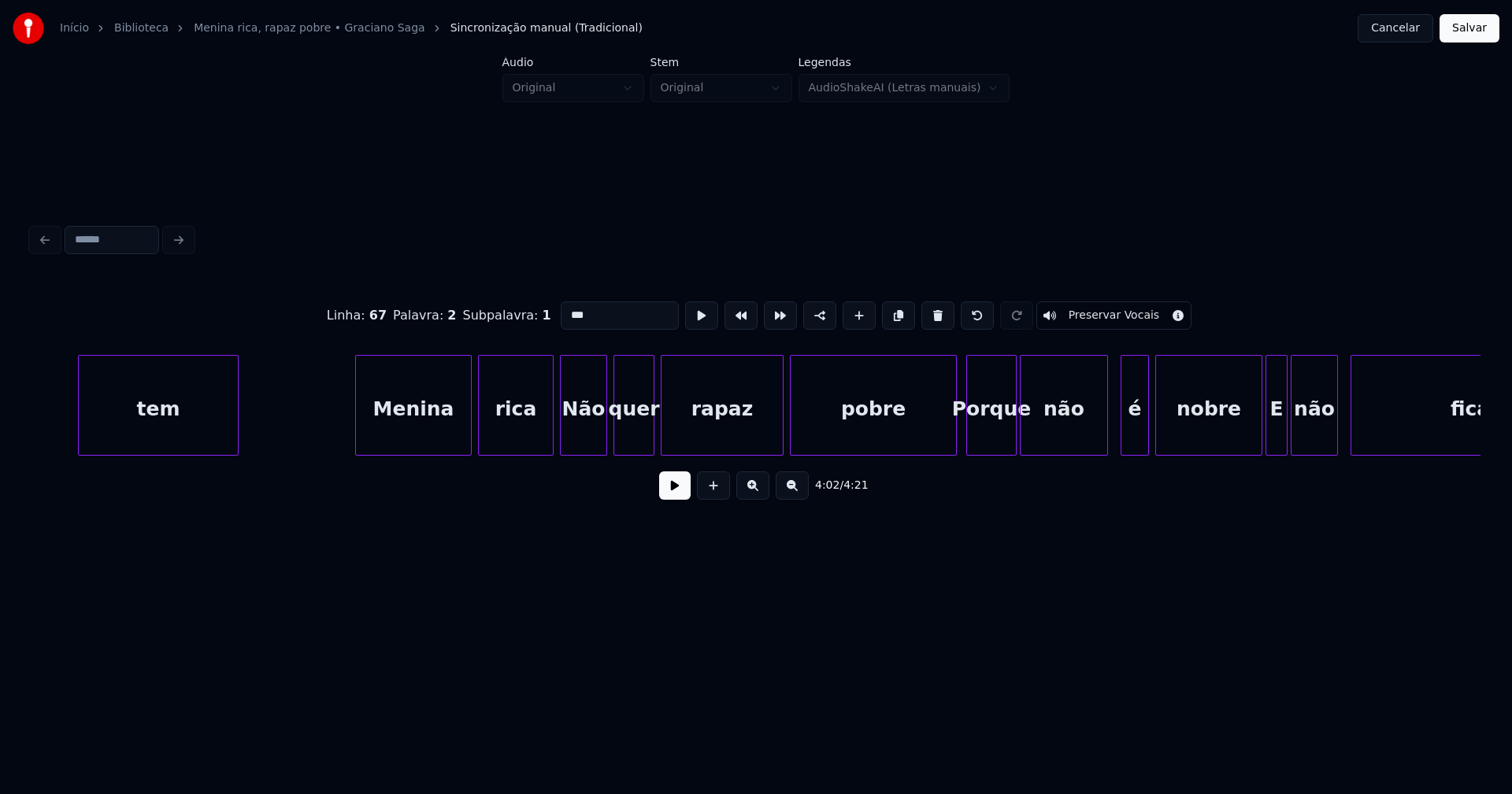
scroll to position [0, 38501]
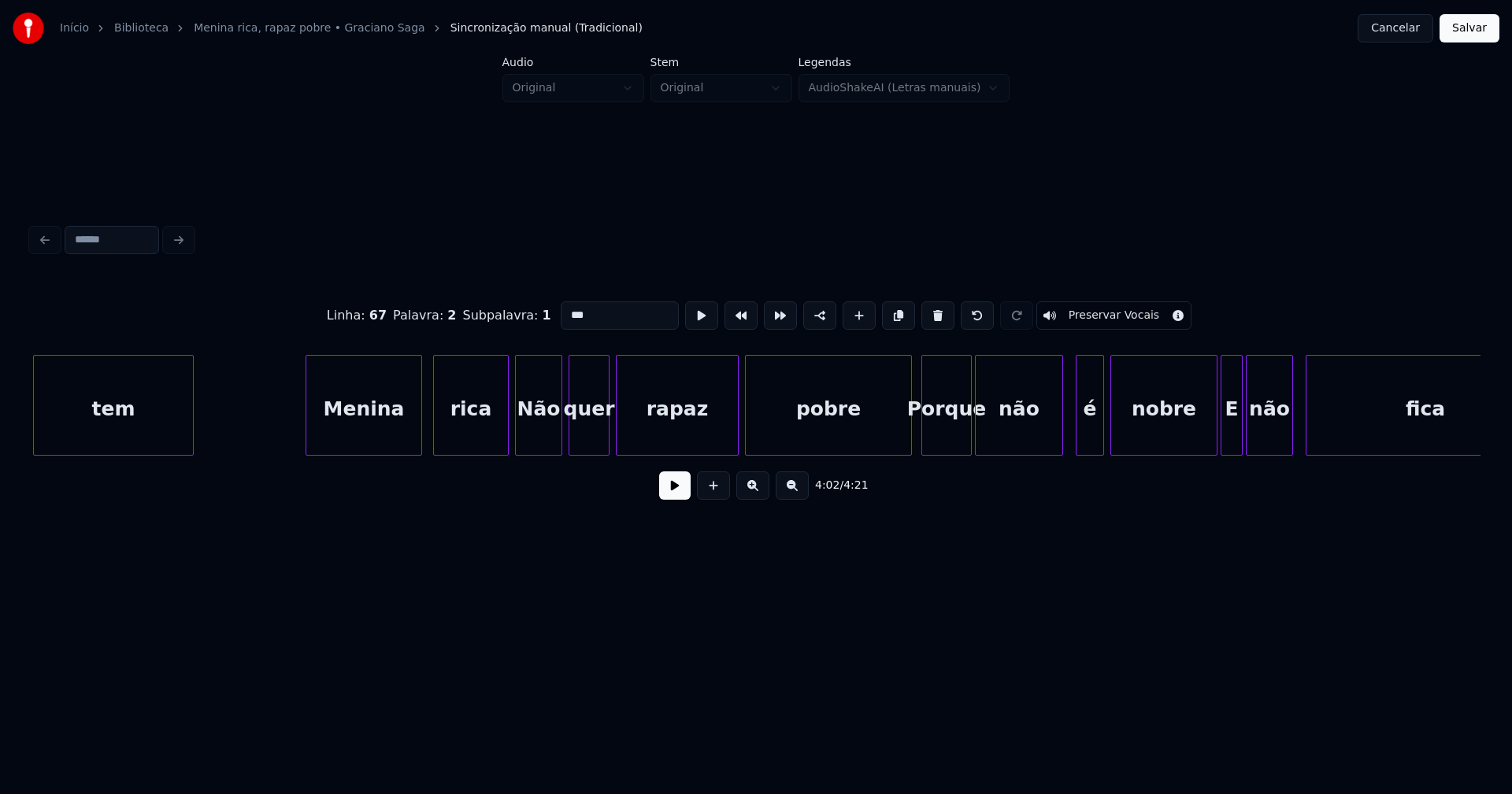
click at [395, 429] on div "Menina" at bounding box center [364, 409] width 115 height 107
click at [498, 445] on div at bounding box center [499, 405] width 5 height 99
click at [901, 441] on div at bounding box center [901, 405] width 5 height 99
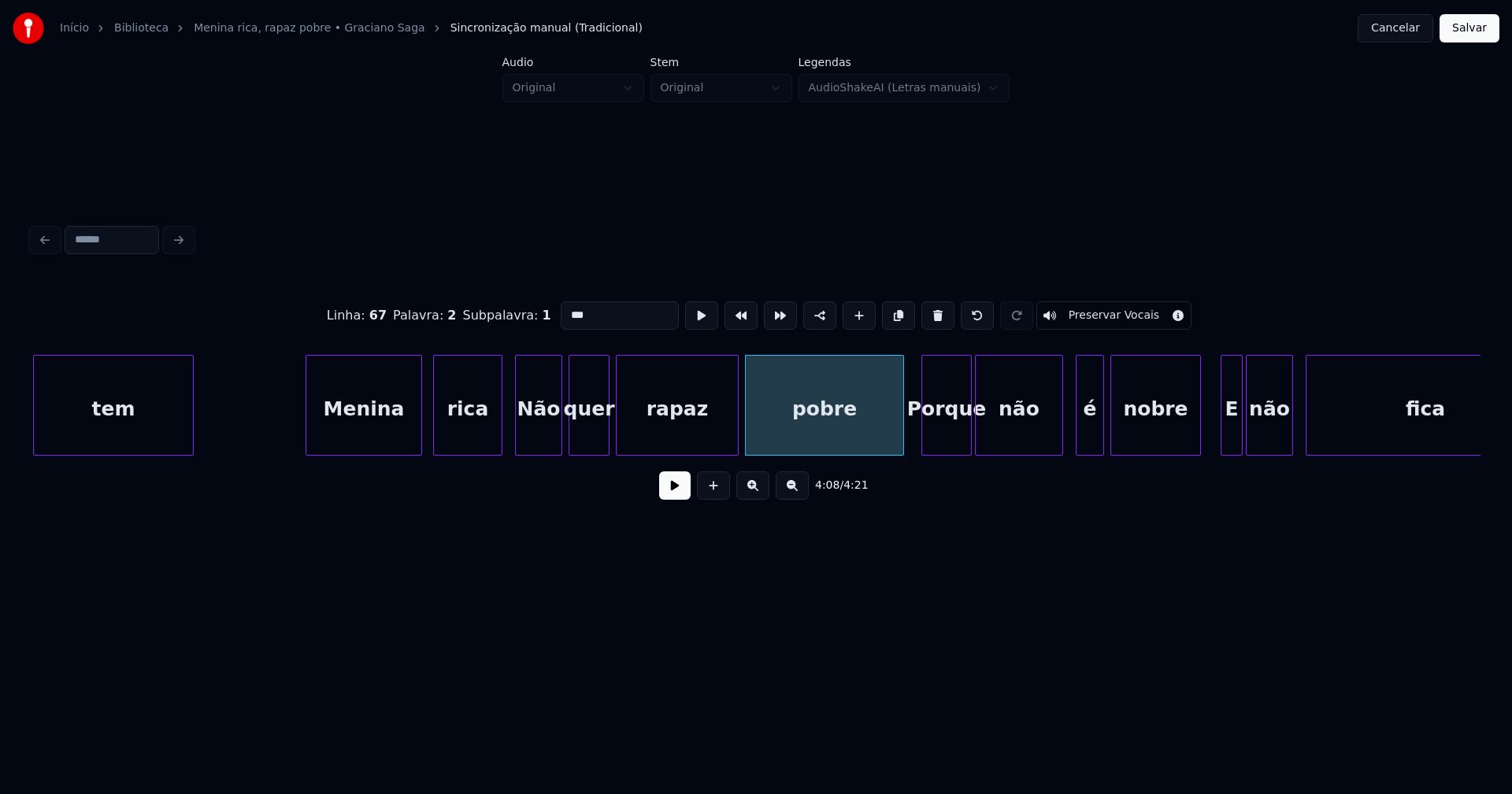
click at [1196, 448] on div at bounding box center [1198, 405] width 5 height 99
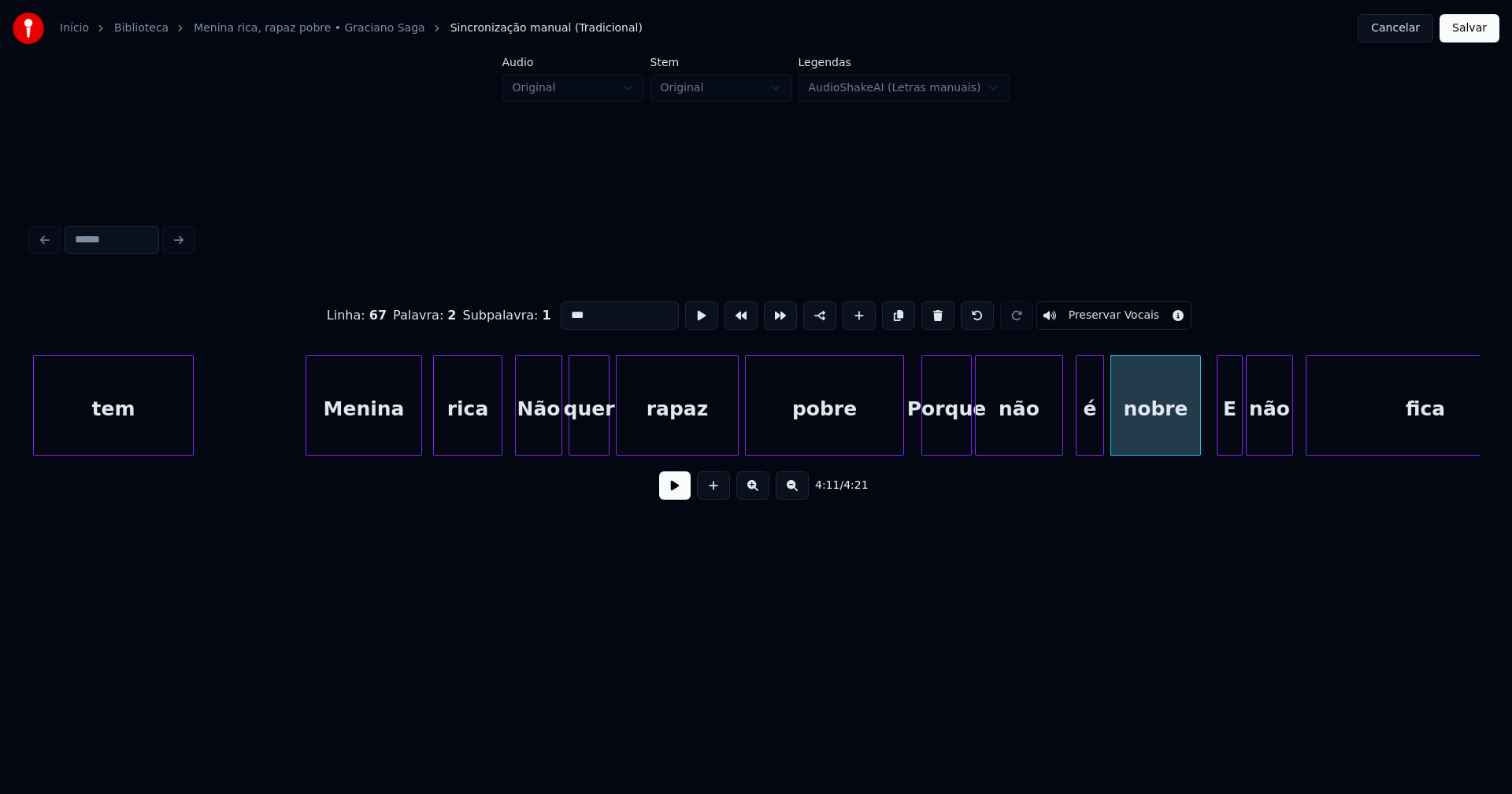
click at [1219, 437] on div at bounding box center [1220, 405] width 5 height 99
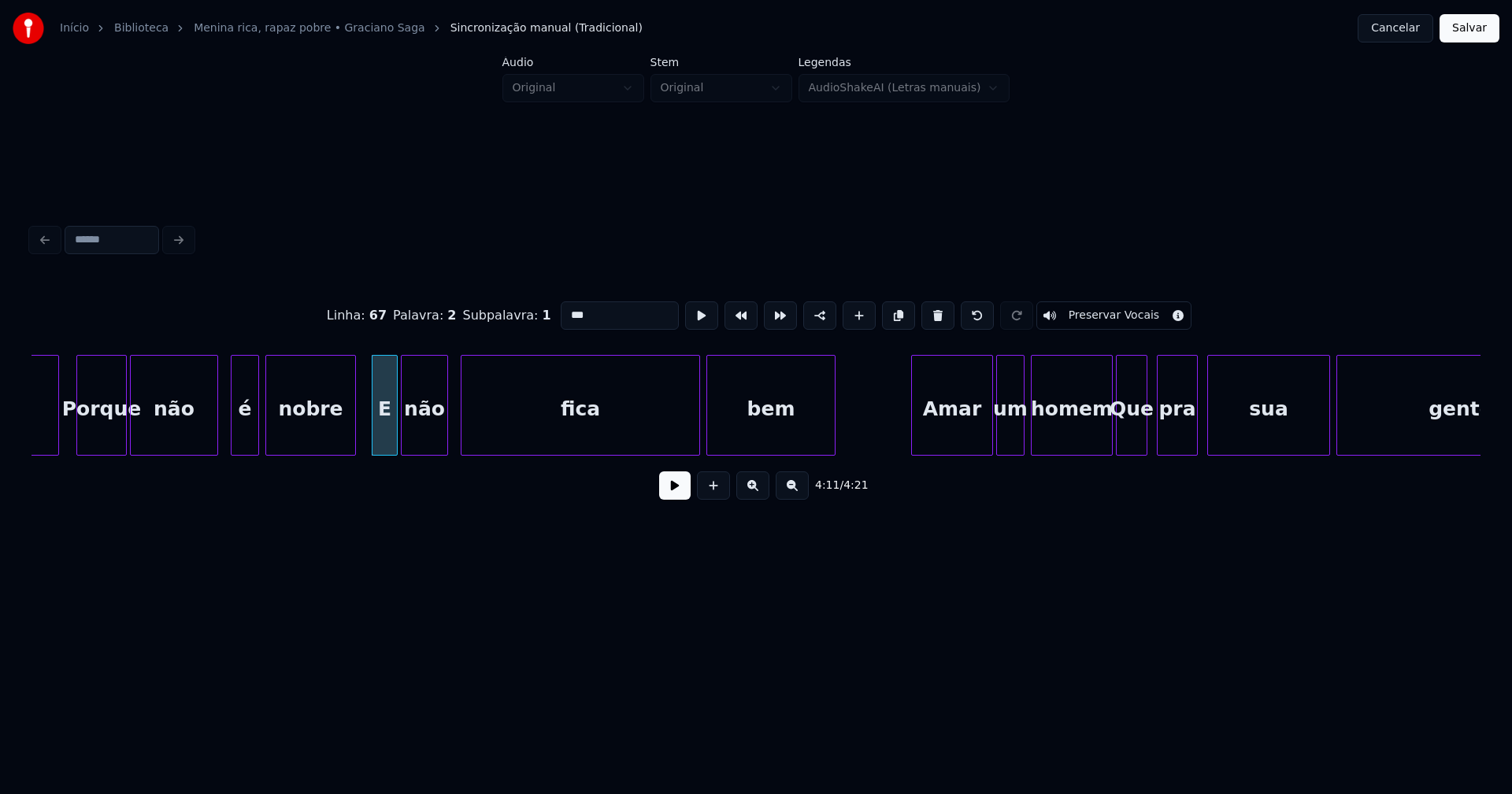
scroll to position [0, 39368]
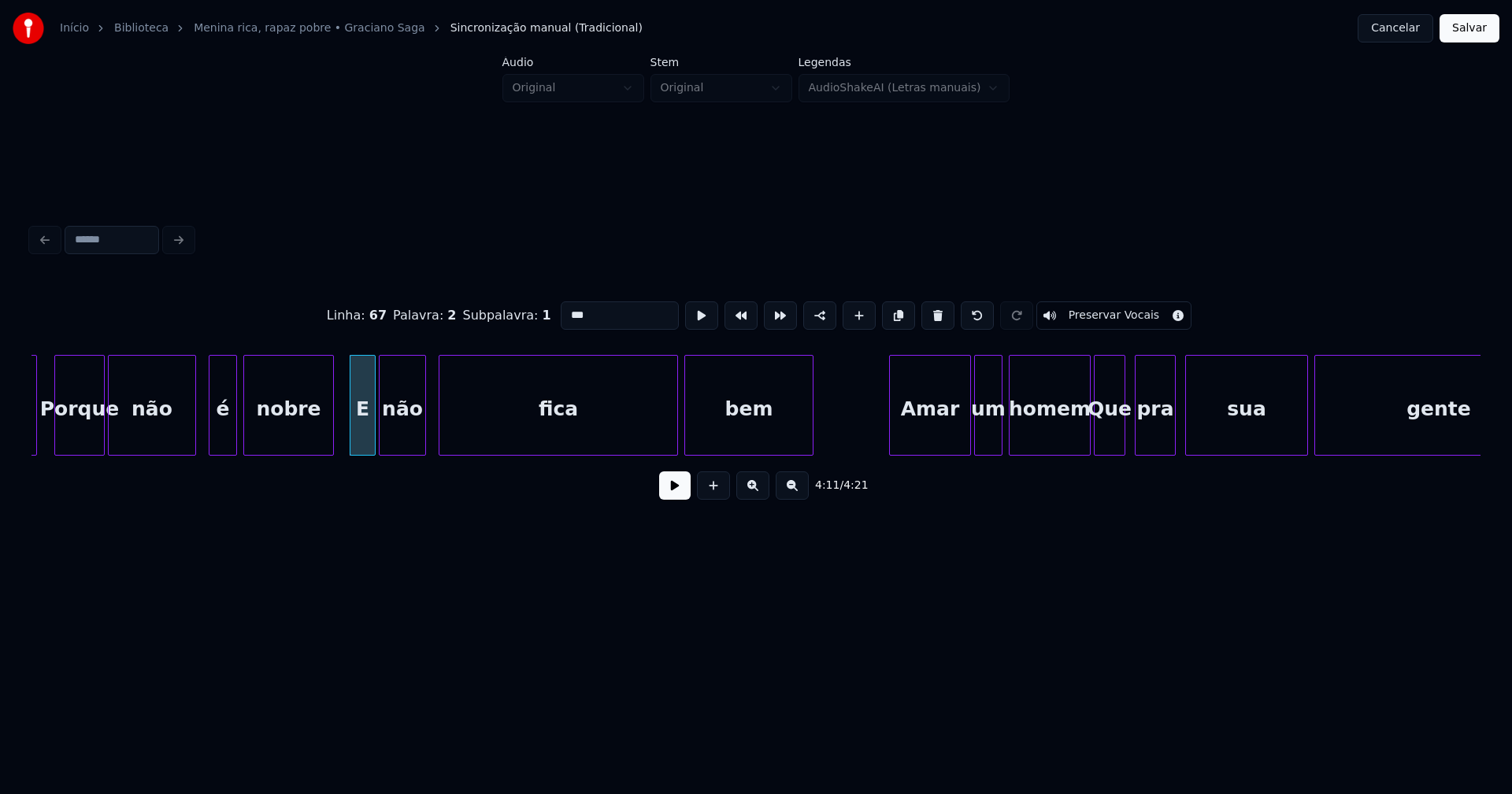
click at [678, 499] on button at bounding box center [675, 485] width 32 height 28
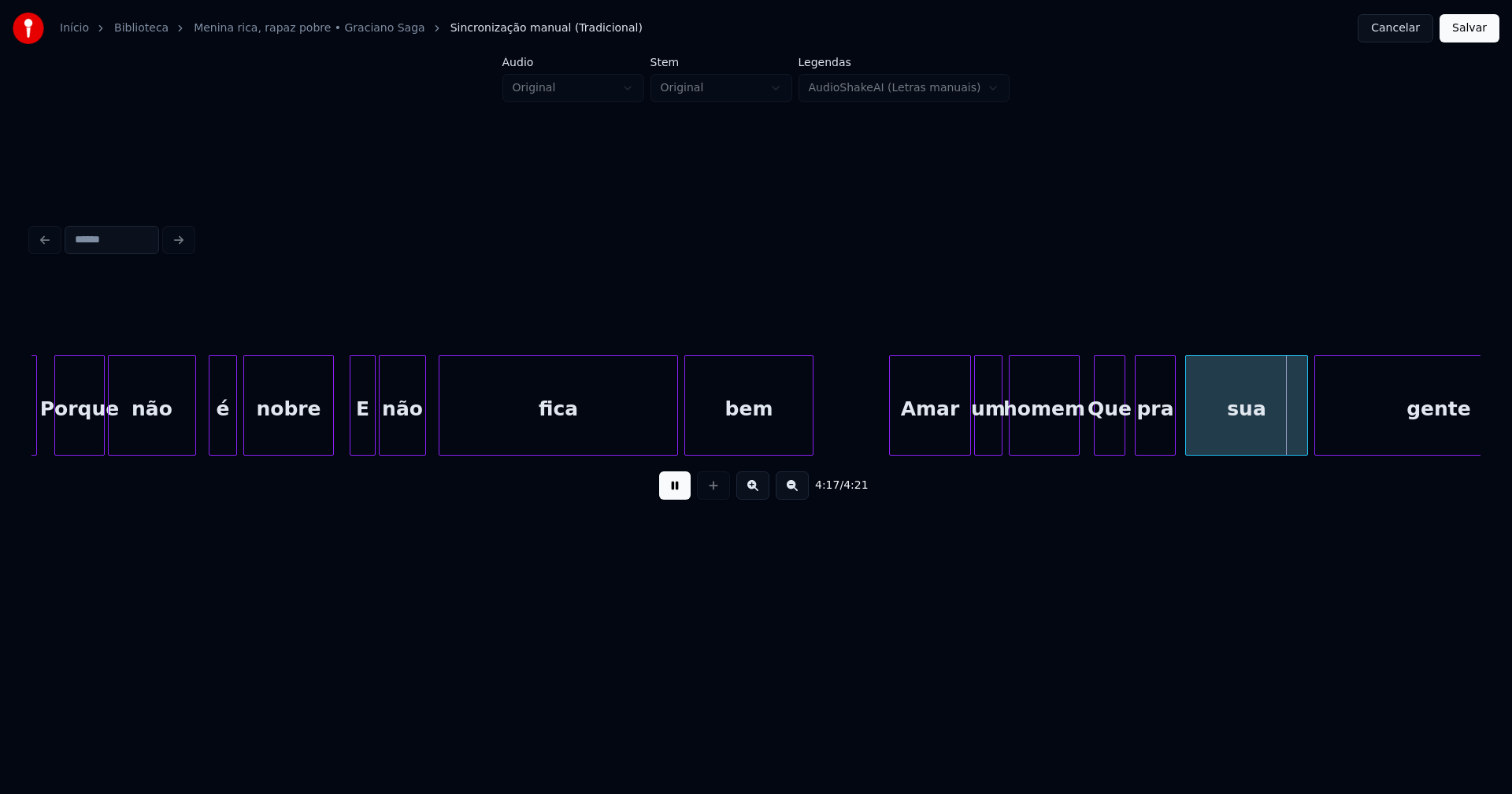
click at [1078, 437] on div at bounding box center [1077, 405] width 5 height 99
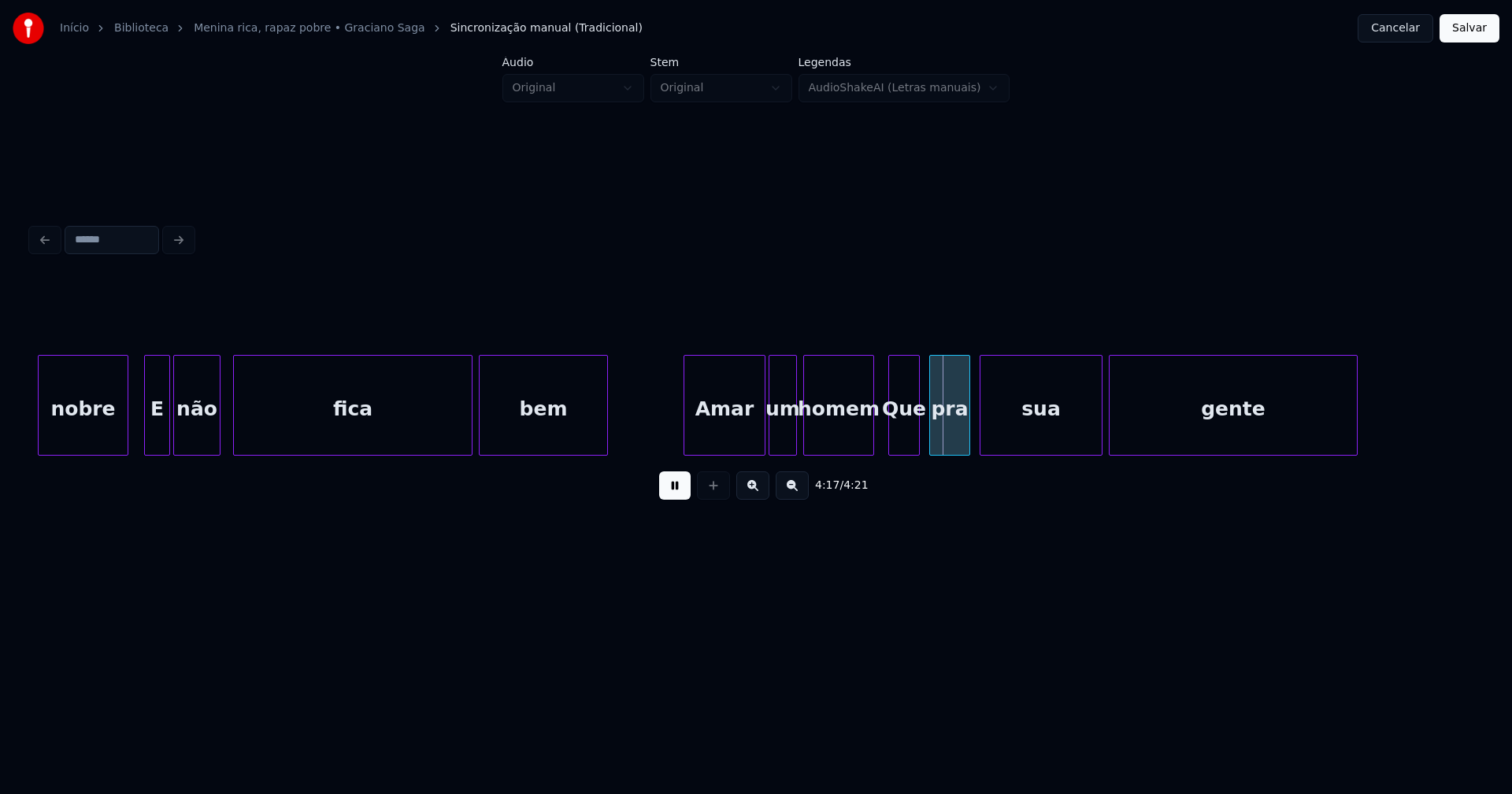
scroll to position [0, 39756]
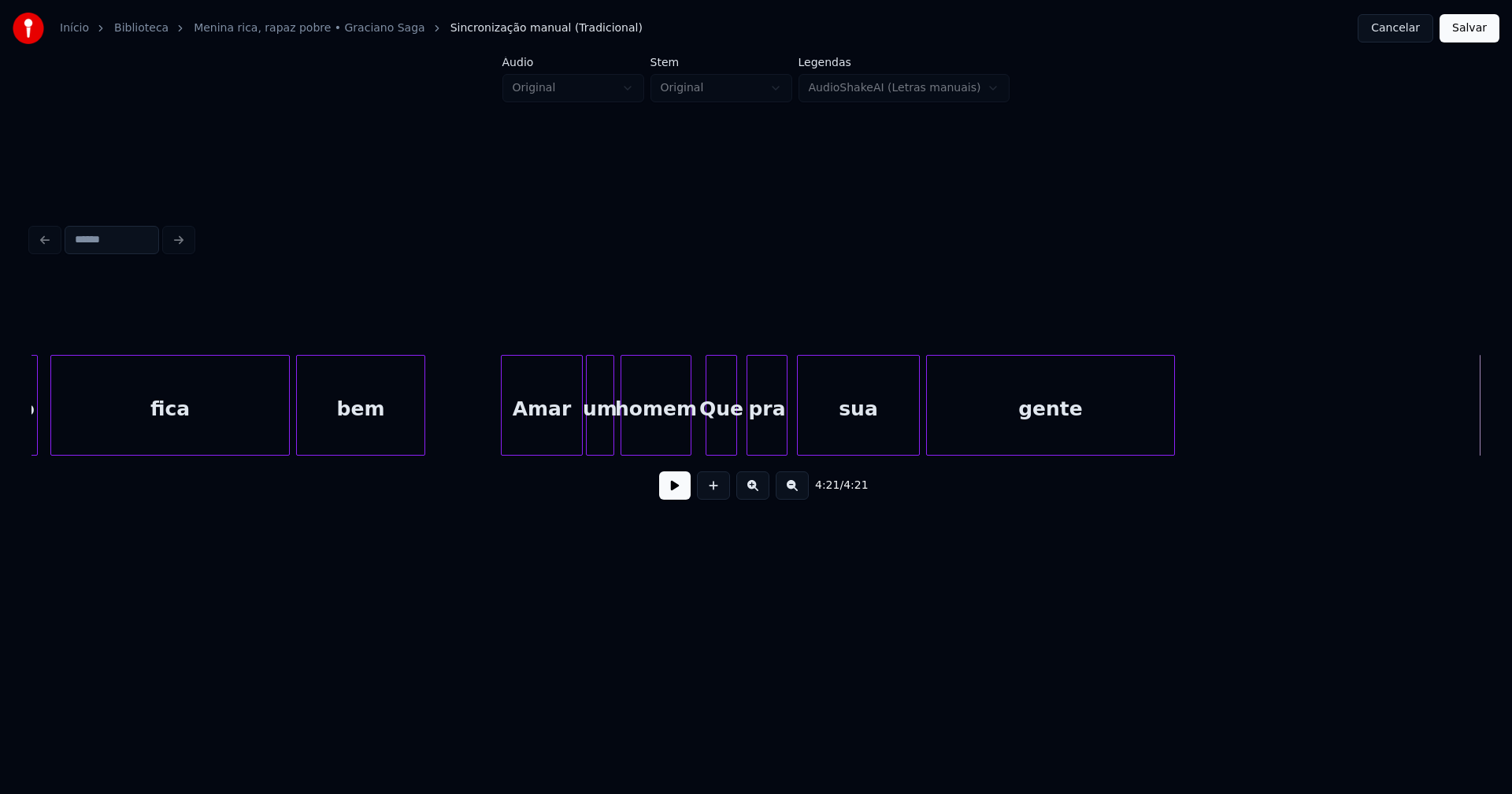
drag, startPoint x: 481, startPoint y: 439, endPoint x: 582, endPoint y: 426, distance: 101.8
click at [676, 499] on button at bounding box center [675, 485] width 32 height 28
click at [1108, 431] on div at bounding box center [1107, 405] width 5 height 99
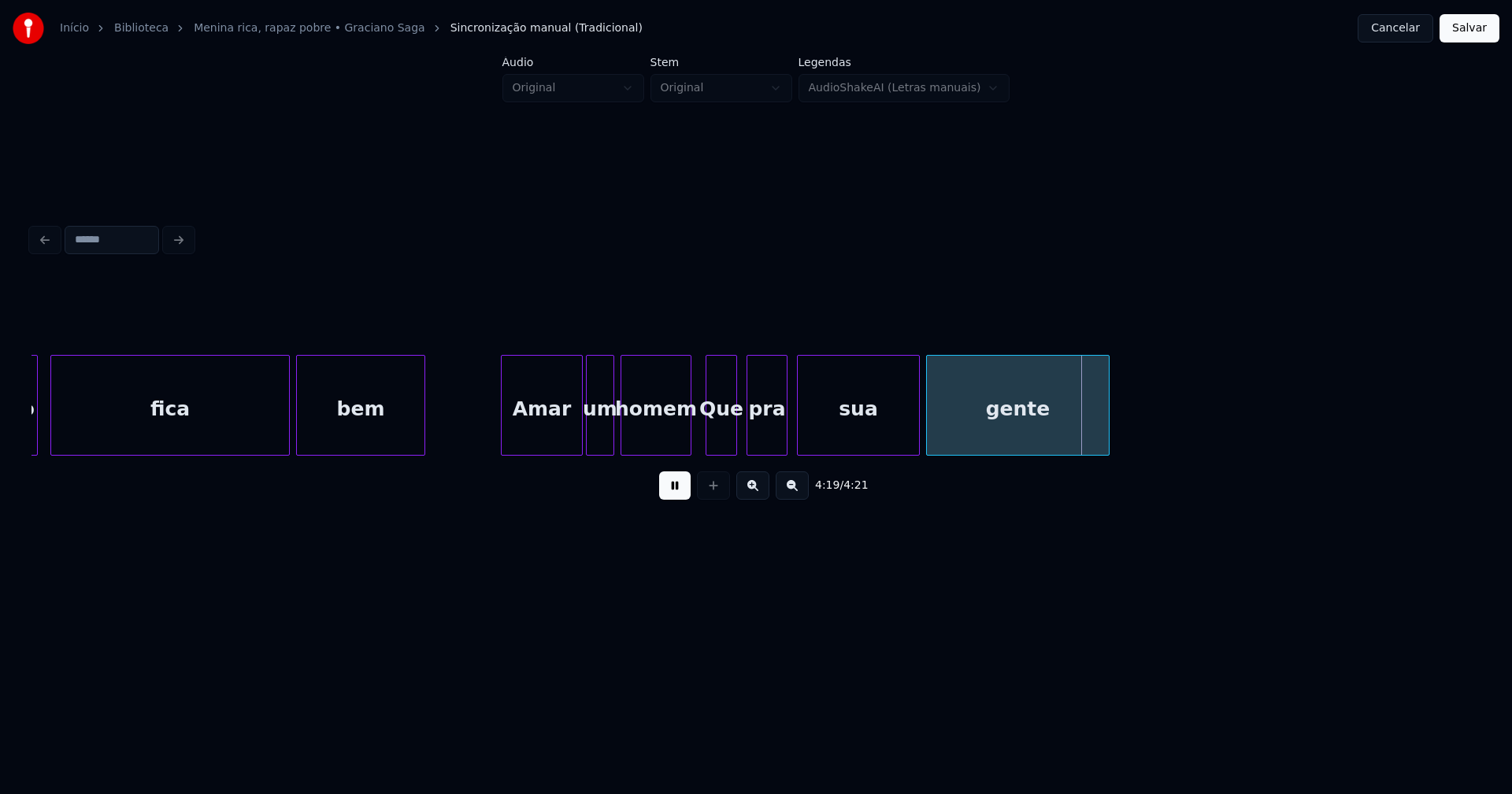
click at [1465, 33] on button "Salvar" at bounding box center [1469, 28] width 60 height 28
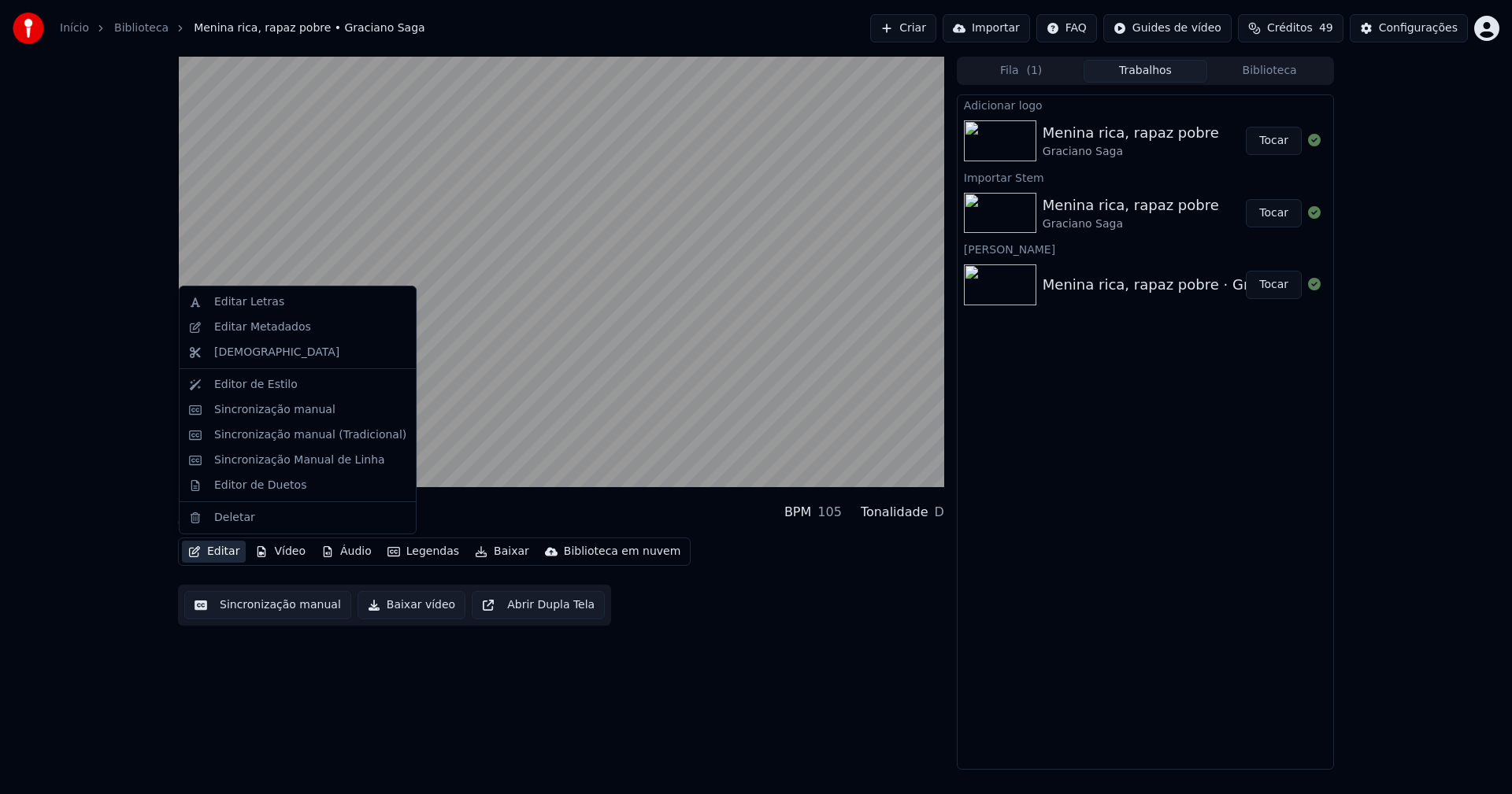
click at [230, 555] on button "Editar" at bounding box center [214, 551] width 64 height 22
click at [247, 329] on div "Editar Metadados" at bounding box center [263, 327] width 97 height 15
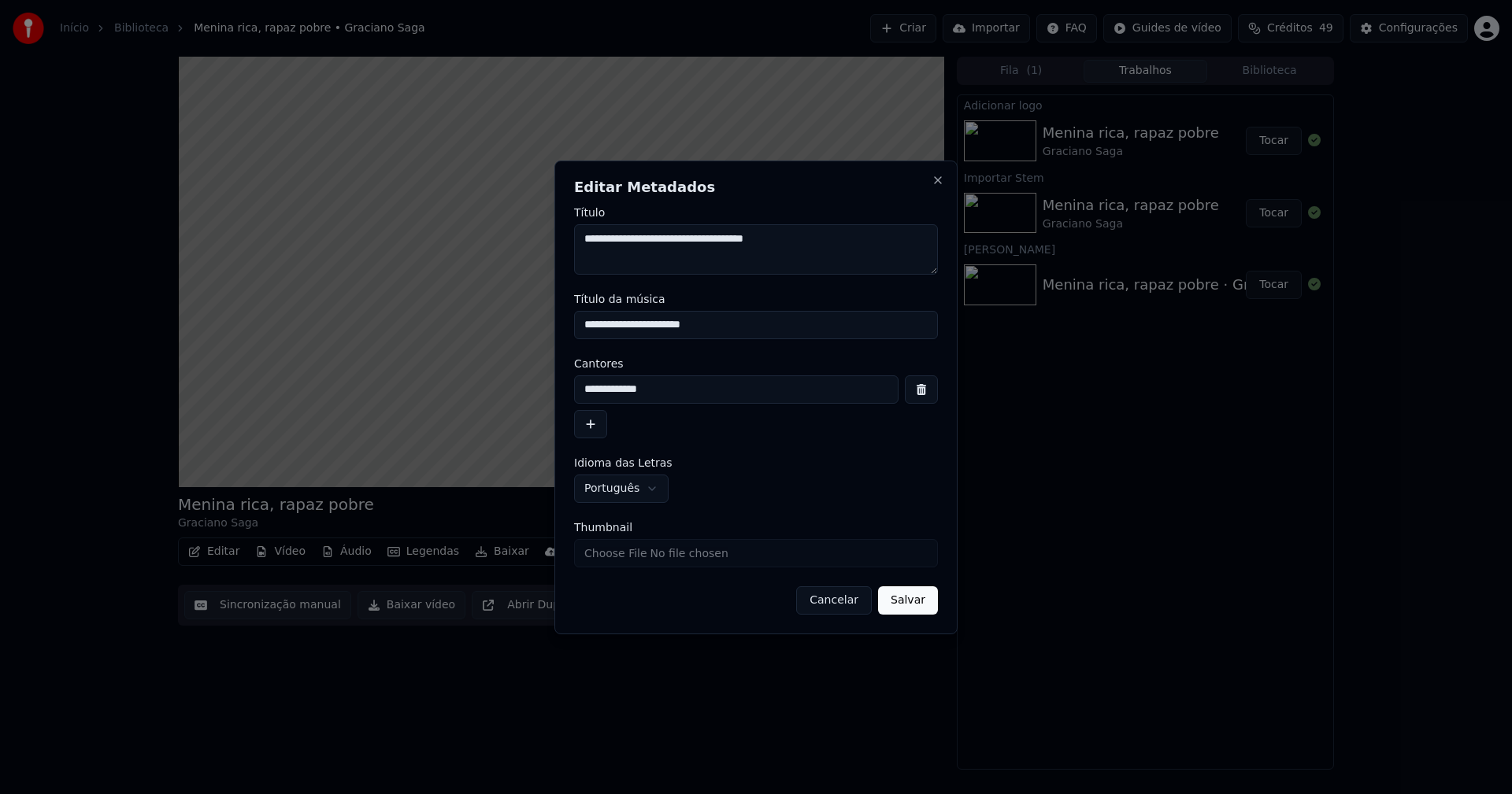
drag, startPoint x: 723, startPoint y: 323, endPoint x: 466, endPoint y: 327, distance: 257.0
click at [466, 327] on body "**********" at bounding box center [756, 397] width 1512 height 794
type input "**********"
click at [913, 599] on button "Salvar" at bounding box center [908, 600] width 60 height 28
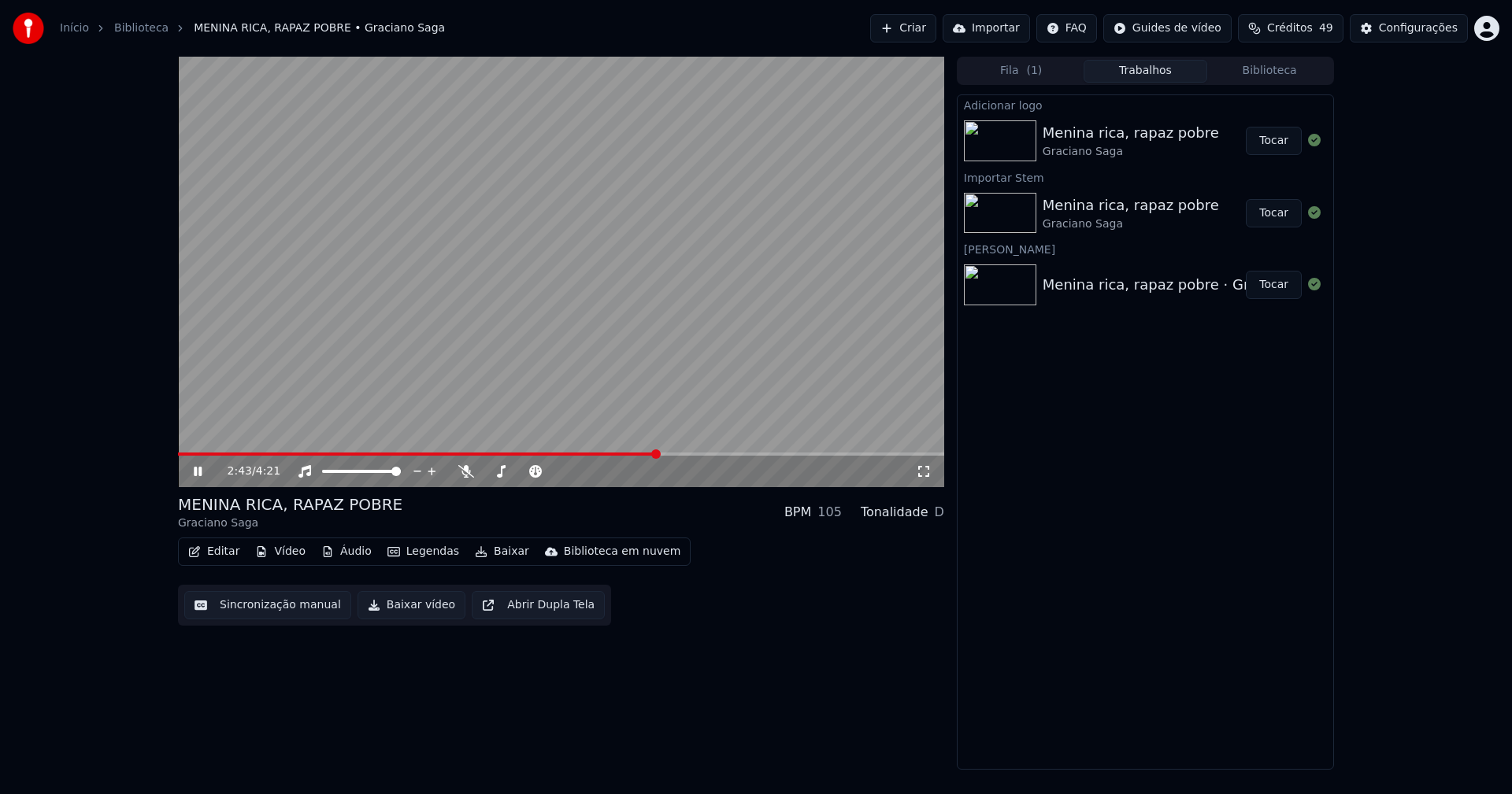
click at [196, 472] on icon at bounding box center [197, 471] width 8 height 10
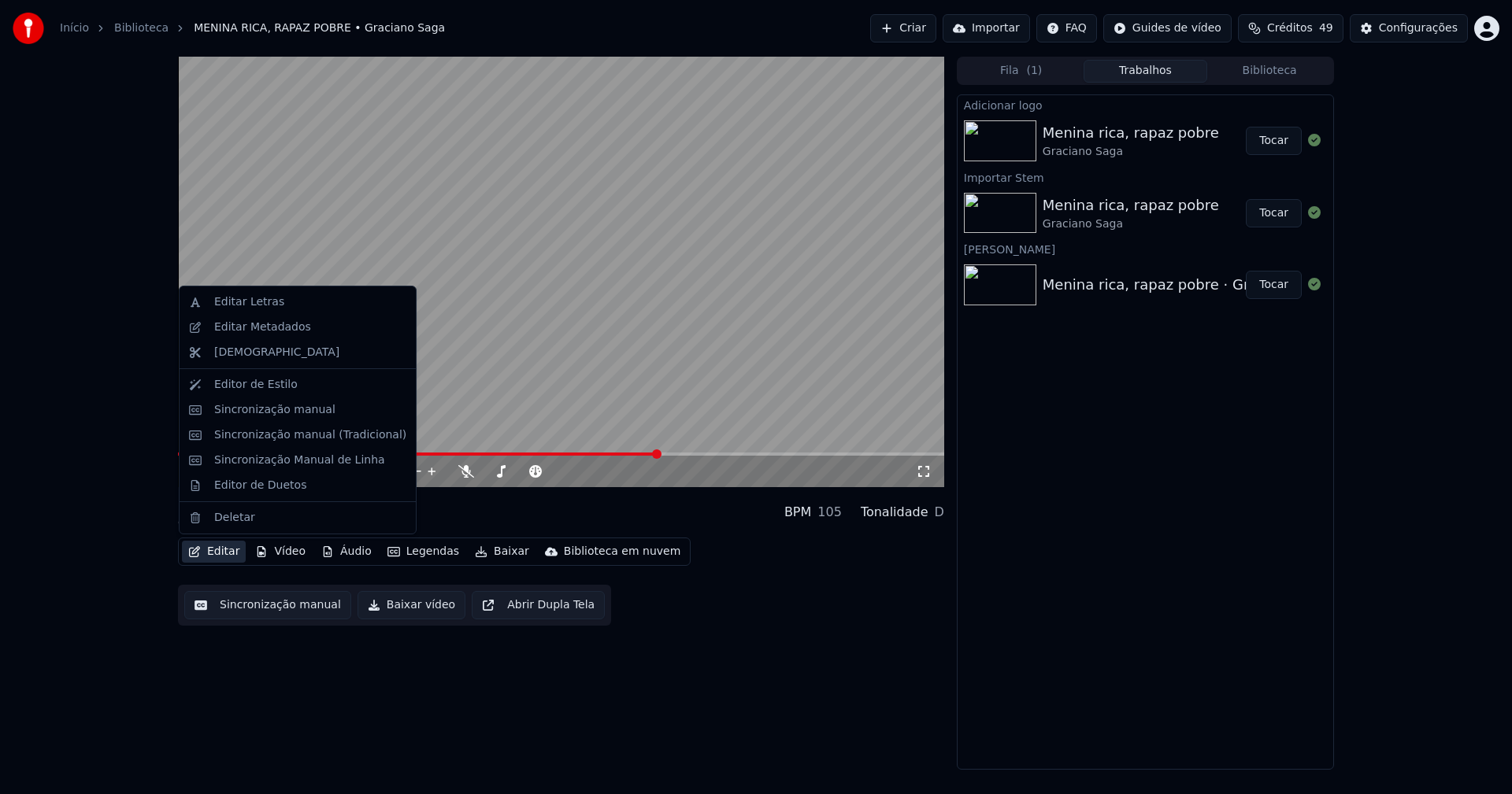
click at [216, 554] on button "Editar" at bounding box center [214, 551] width 64 height 22
click at [286, 442] on div "Sincronização manual (Tradicional)" at bounding box center [311, 435] width 193 height 15
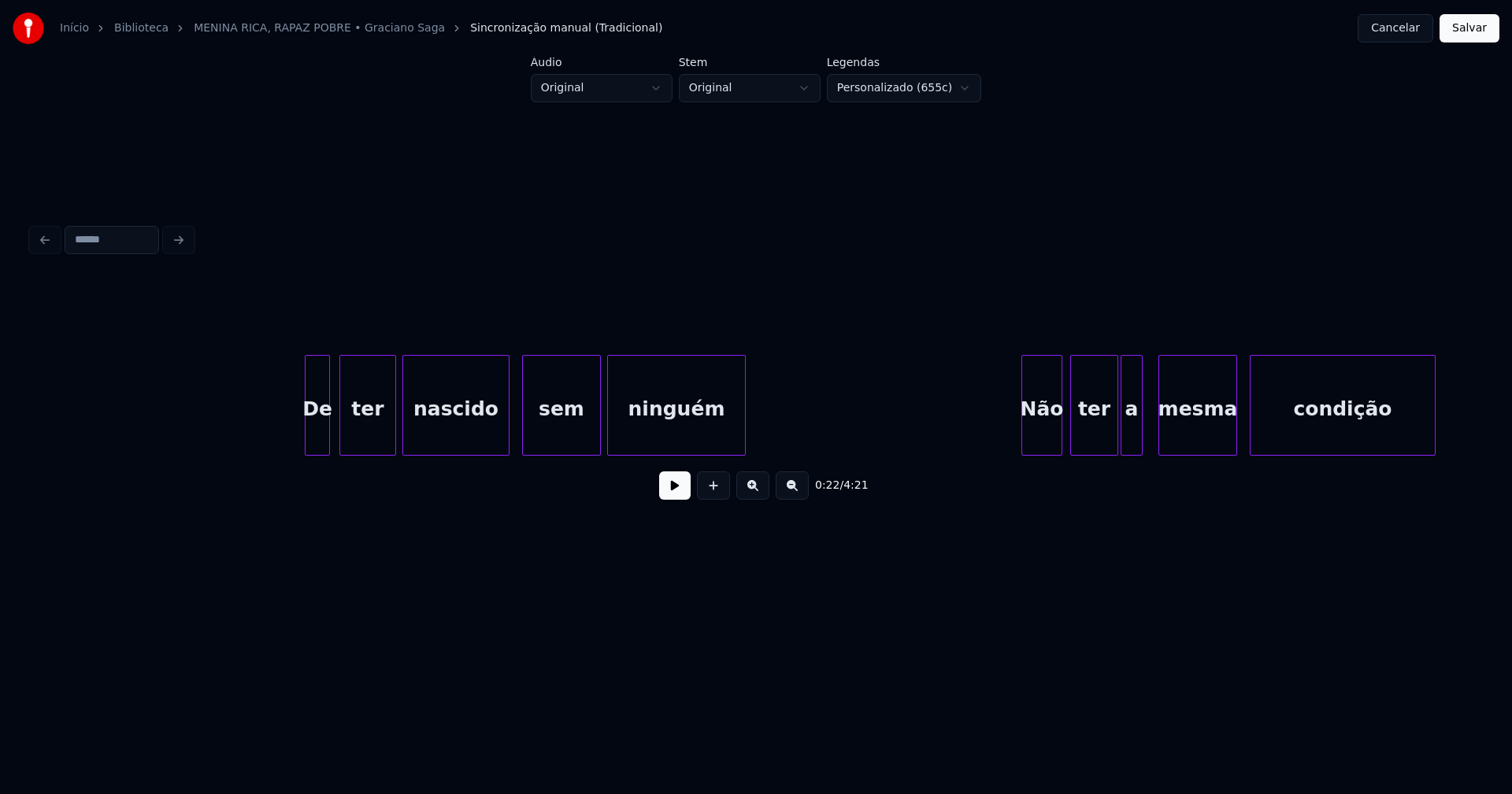
scroll to position [0, 7325]
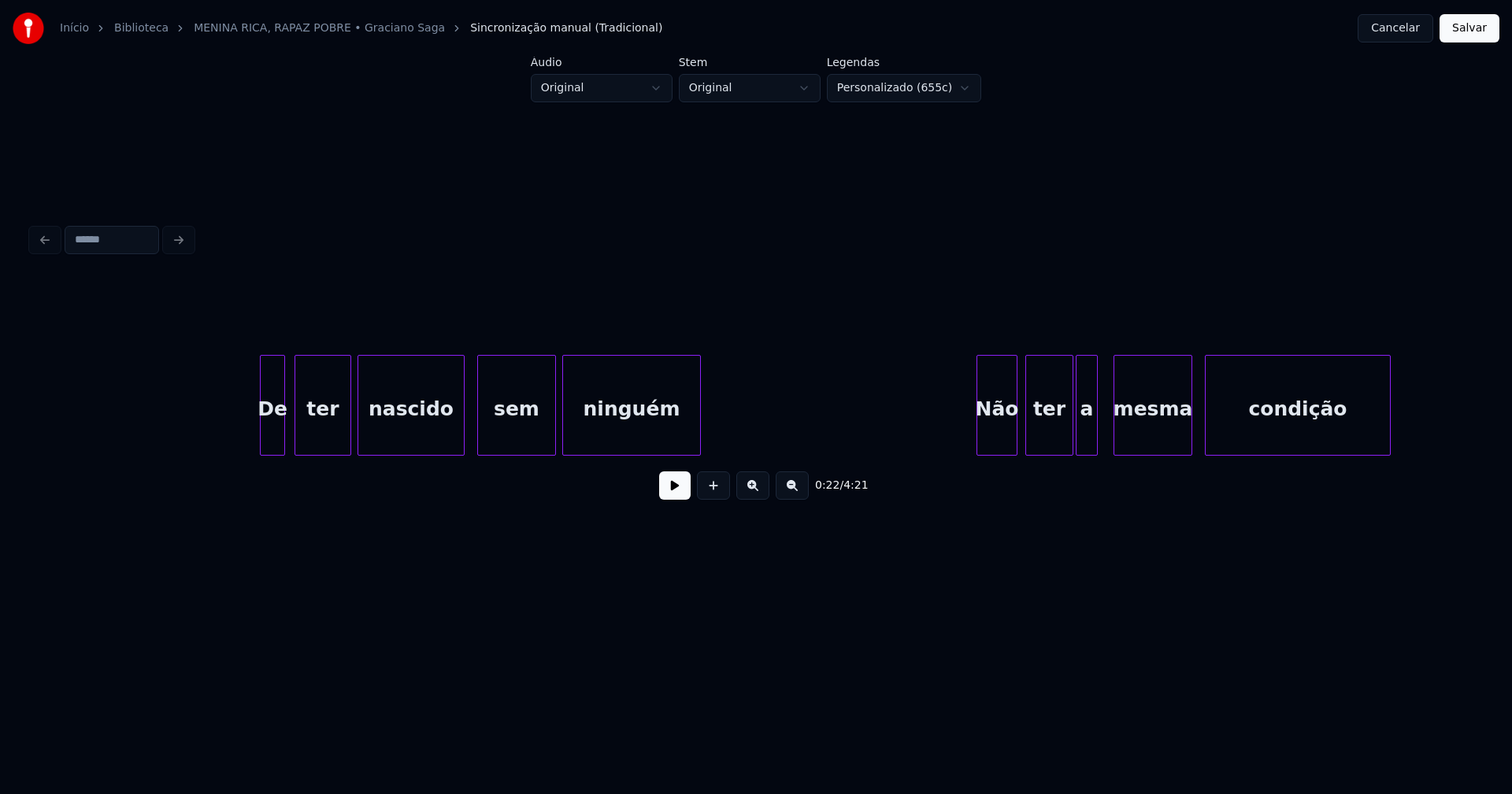
click at [640, 430] on div "ninguém" at bounding box center [631, 409] width 137 height 107
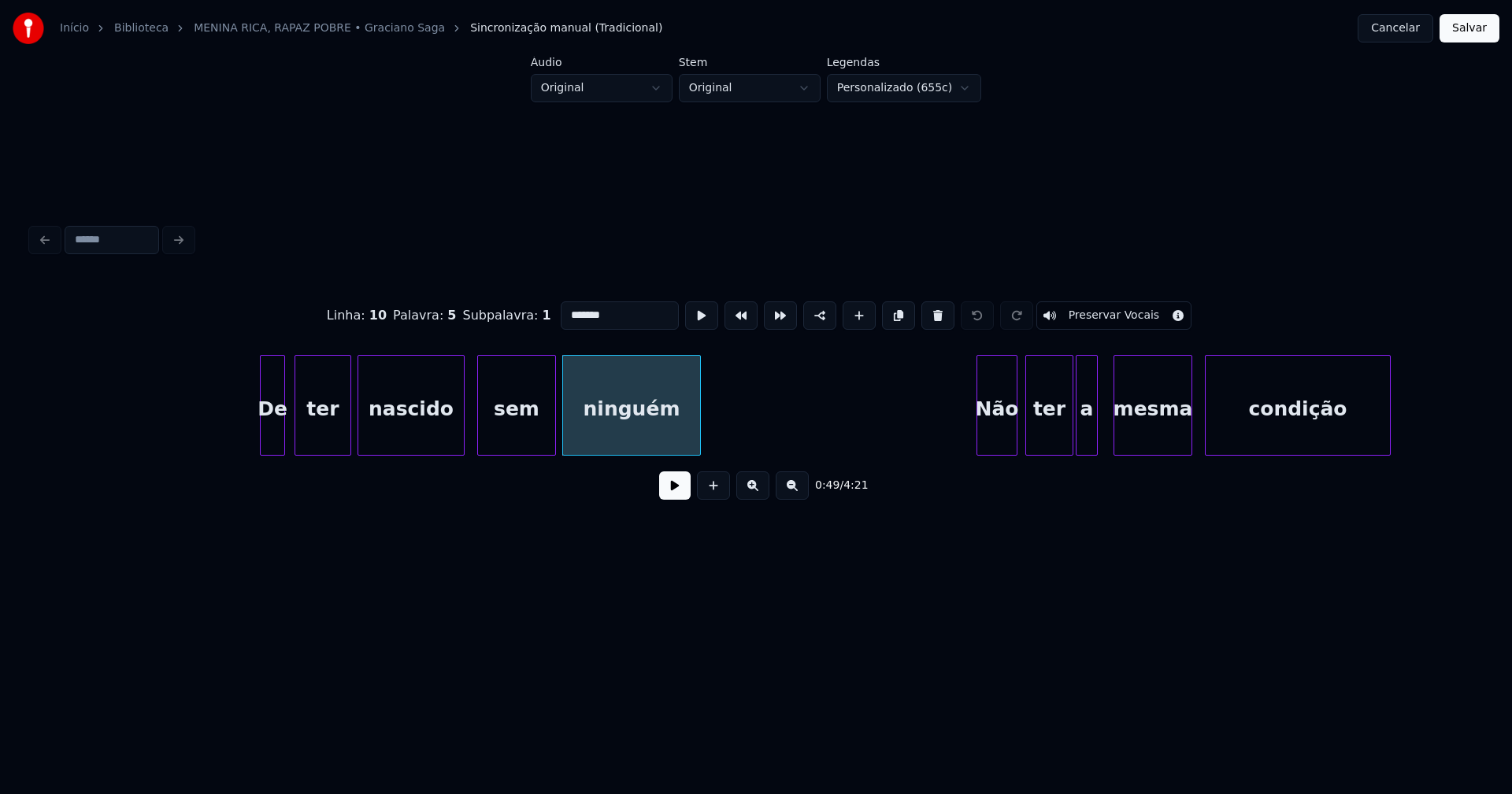
drag, startPoint x: 608, startPoint y: 319, endPoint x: 499, endPoint y: 315, distance: 109.1
click at [499, 315] on div "Linha : 10 Palavra : 5 Subpalavra : 1 ******* Preservar Vocais" at bounding box center [756, 315] width 1449 height 78
type input "*"
type input "******"
click at [1478, 27] on button "Salvar" at bounding box center [1469, 28] width 60 height 28
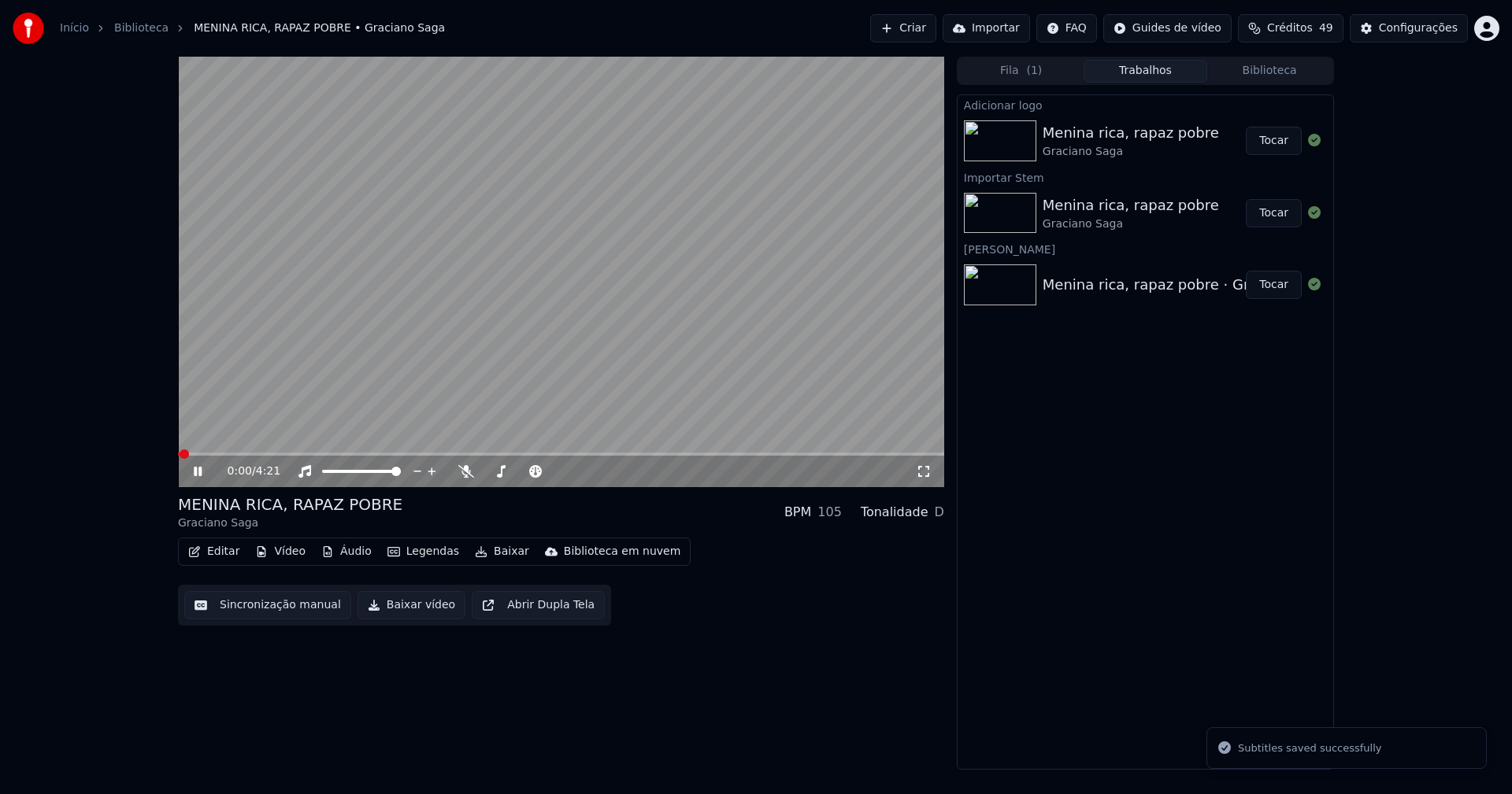
click at [198, 473] on icon at bounding box center [210, 471] width 37 height 13
click at [221, 554] on button "Editar" at bounding box center [214, 551] width 64 height 22
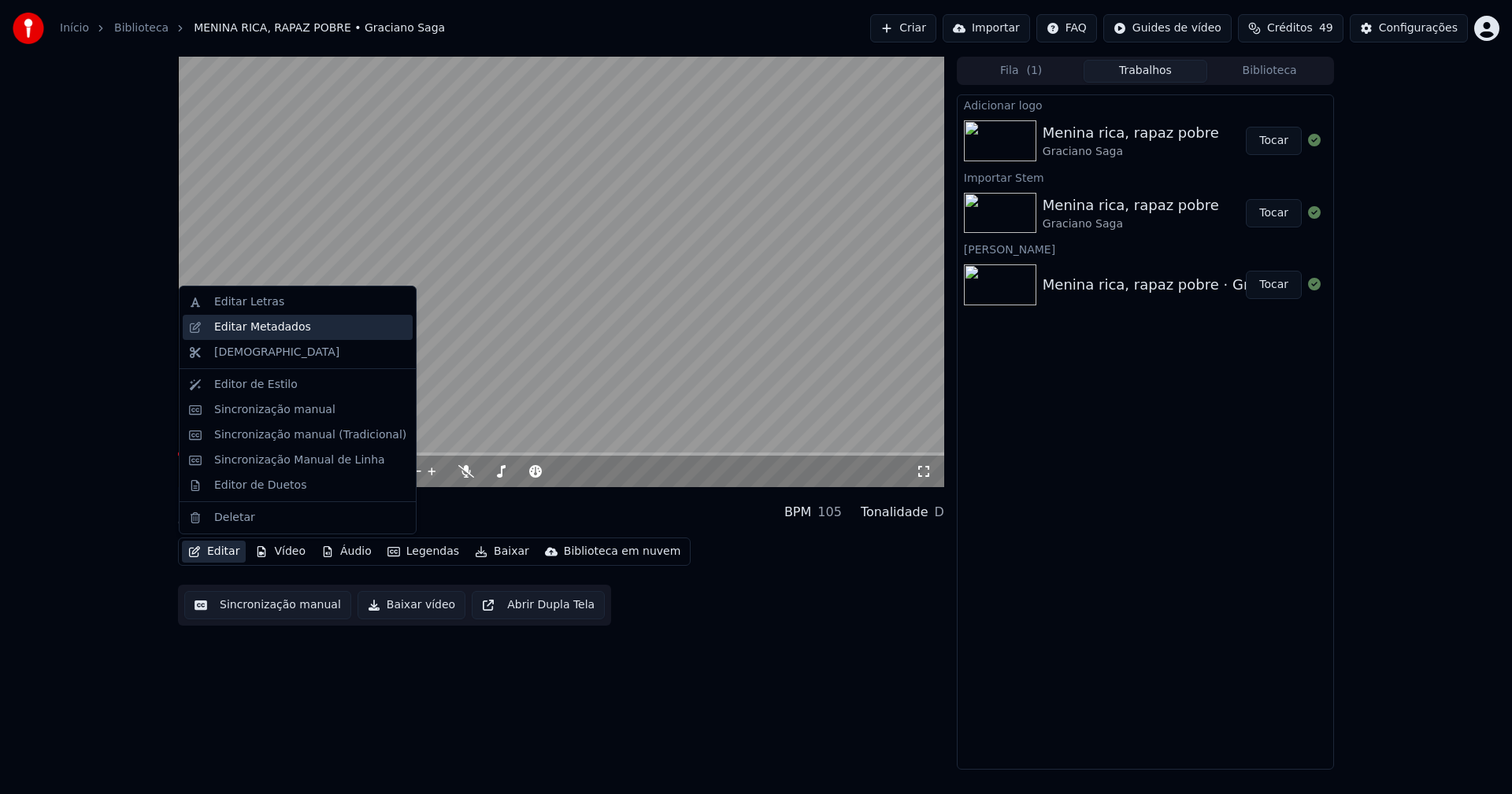
click at [277, 333] on div "Editar Metadados" at bounding box center [263, 327] width 97 height 15
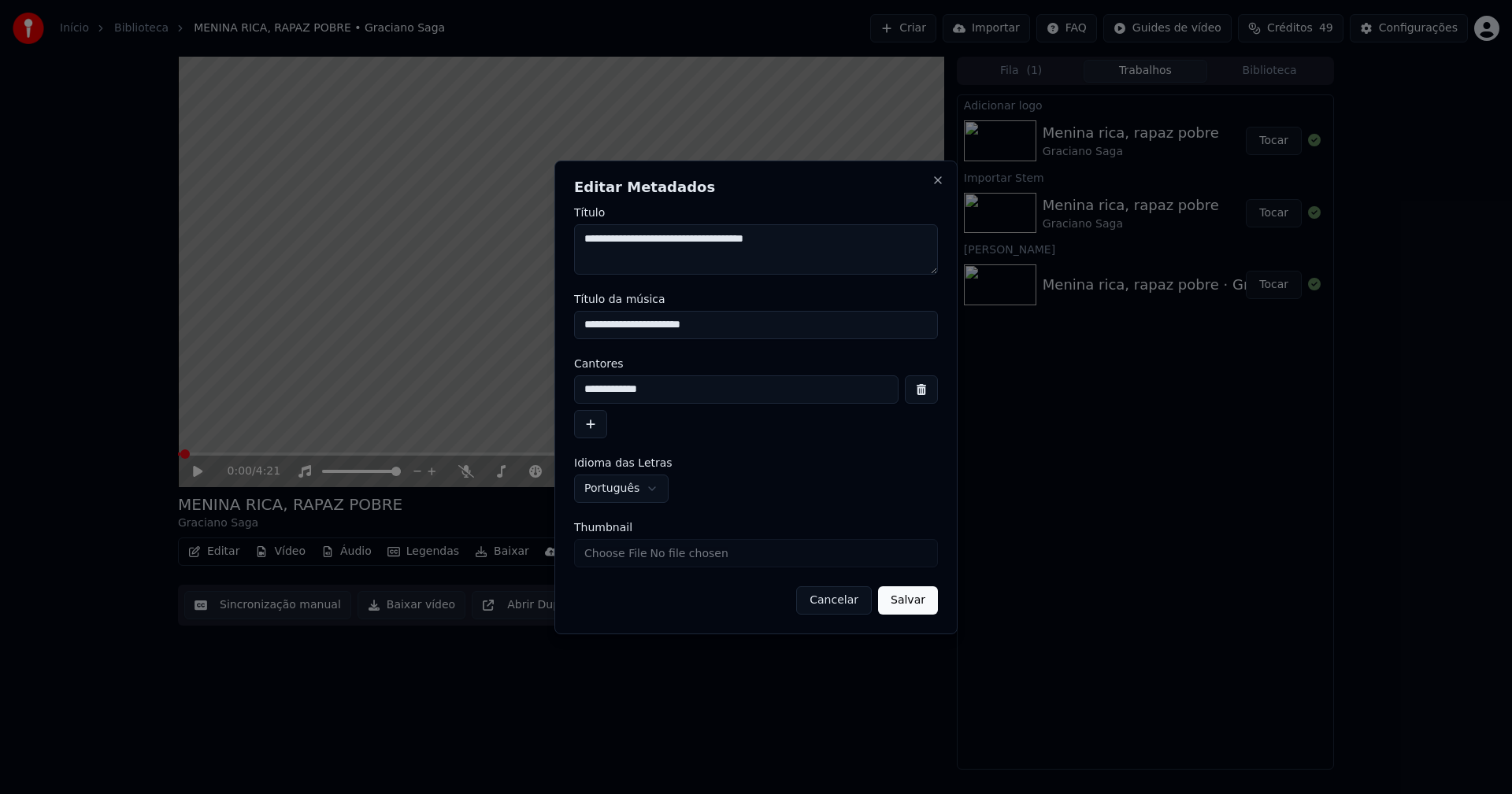
click at [668, 551] on input "Thumbnail" at bounding box center [756, 553] width 364 height 28
type input "**********"
click at [910, 611] on button "Salvar" at bounding box center [908, 600] width 60 height 28
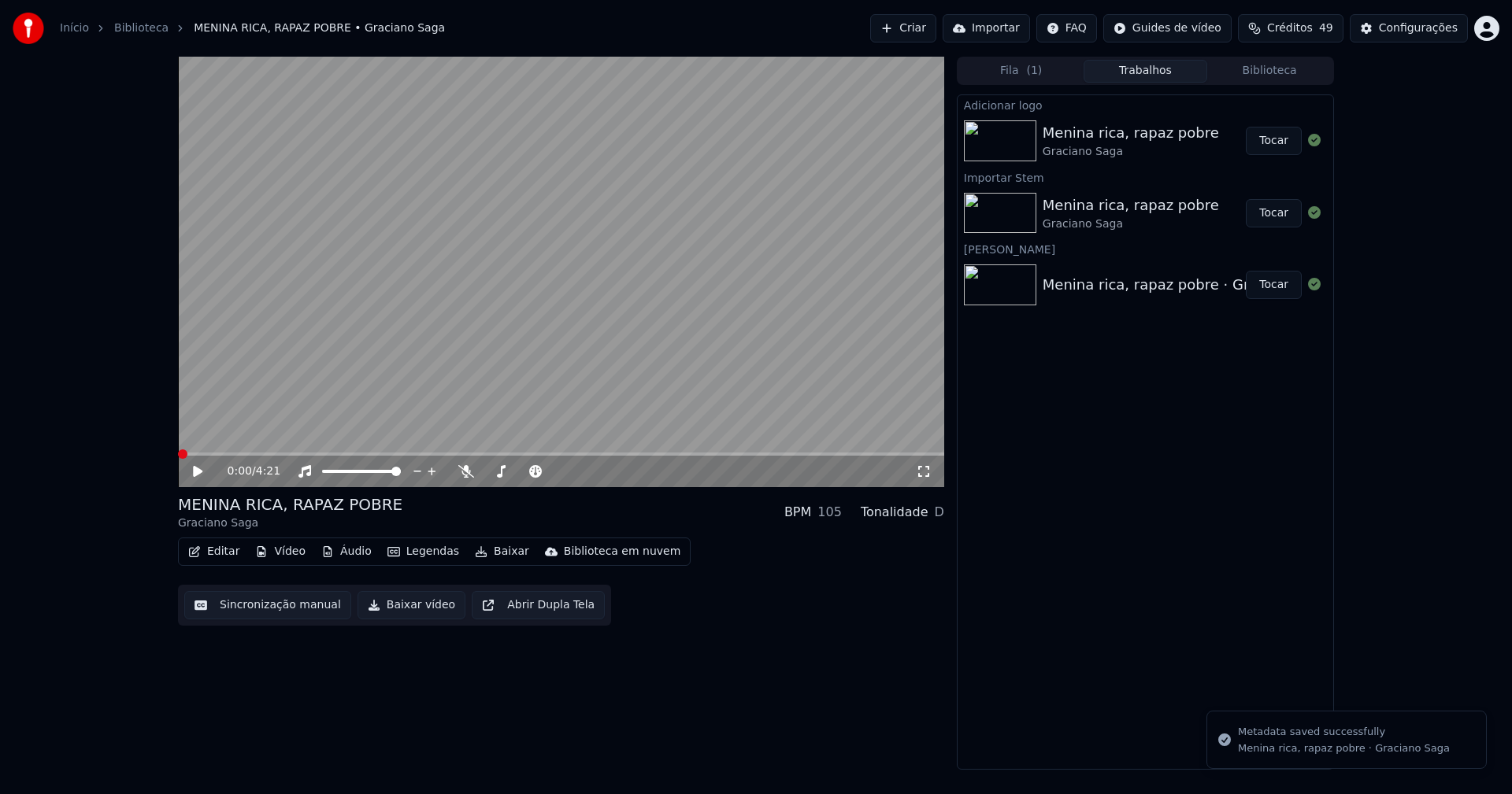
click at [1301, 62] on button "Biblioteca" at bounding box center [1269, 71] width 125 height 23
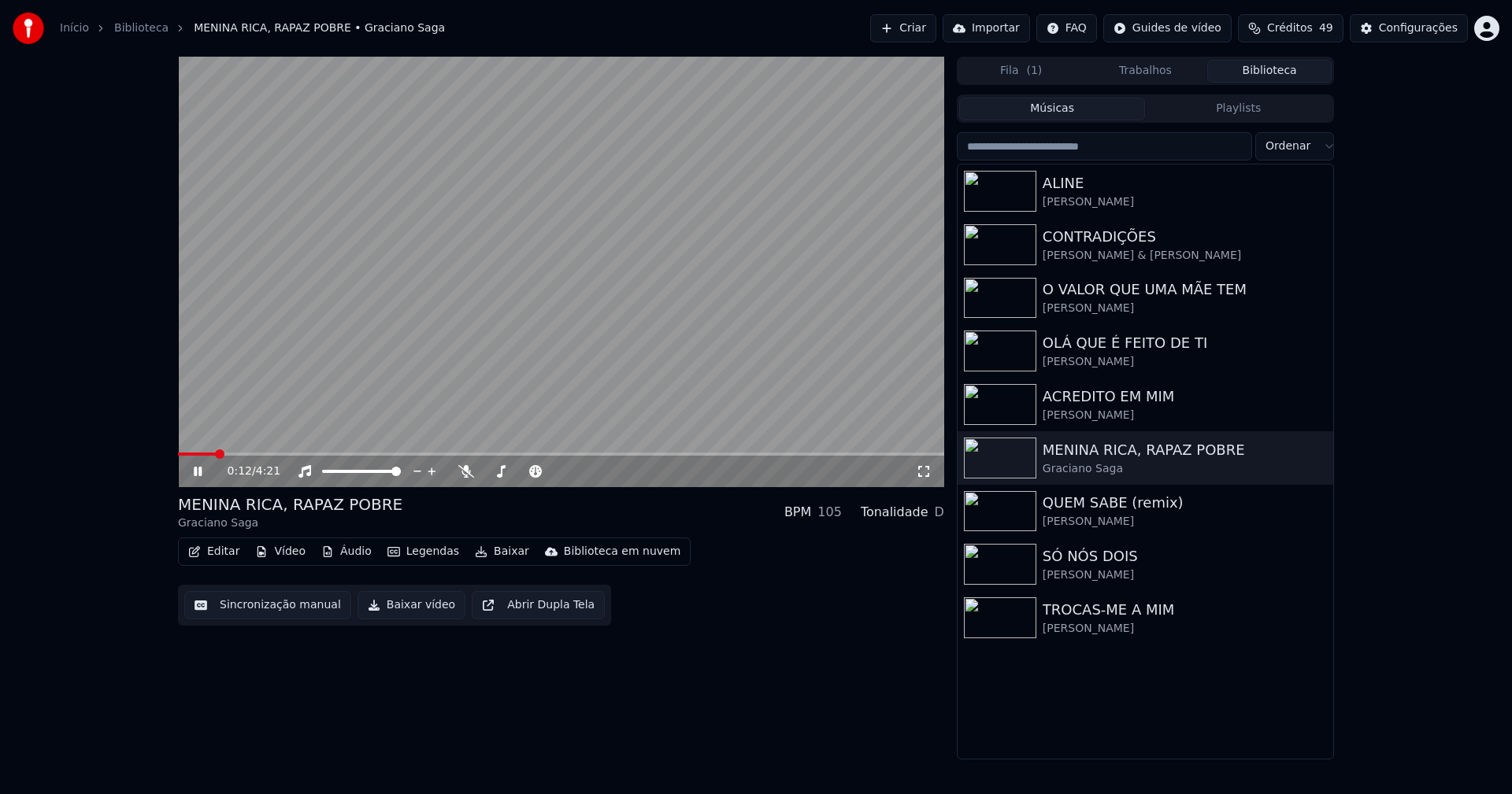
click at [196, 471] on icon at bounding box center [197, 471] width 8 height 10
click at [415, 613] on button "Baixar vídeo" at bounding box center [411, 605] width 108 height 28
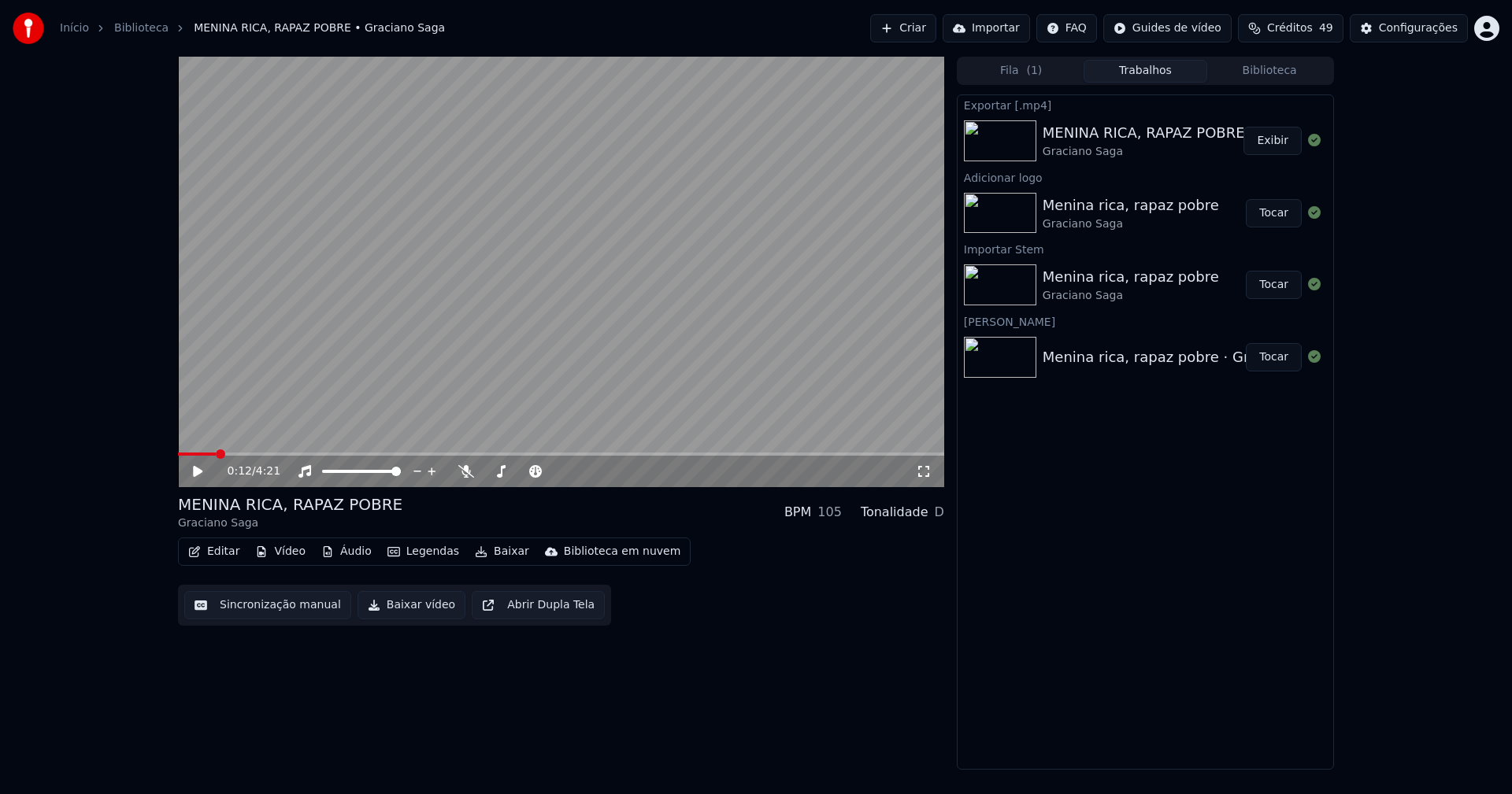
click at [282, 557] on button "Vídeo" at bounding box center [281, 551] width 63 height 22
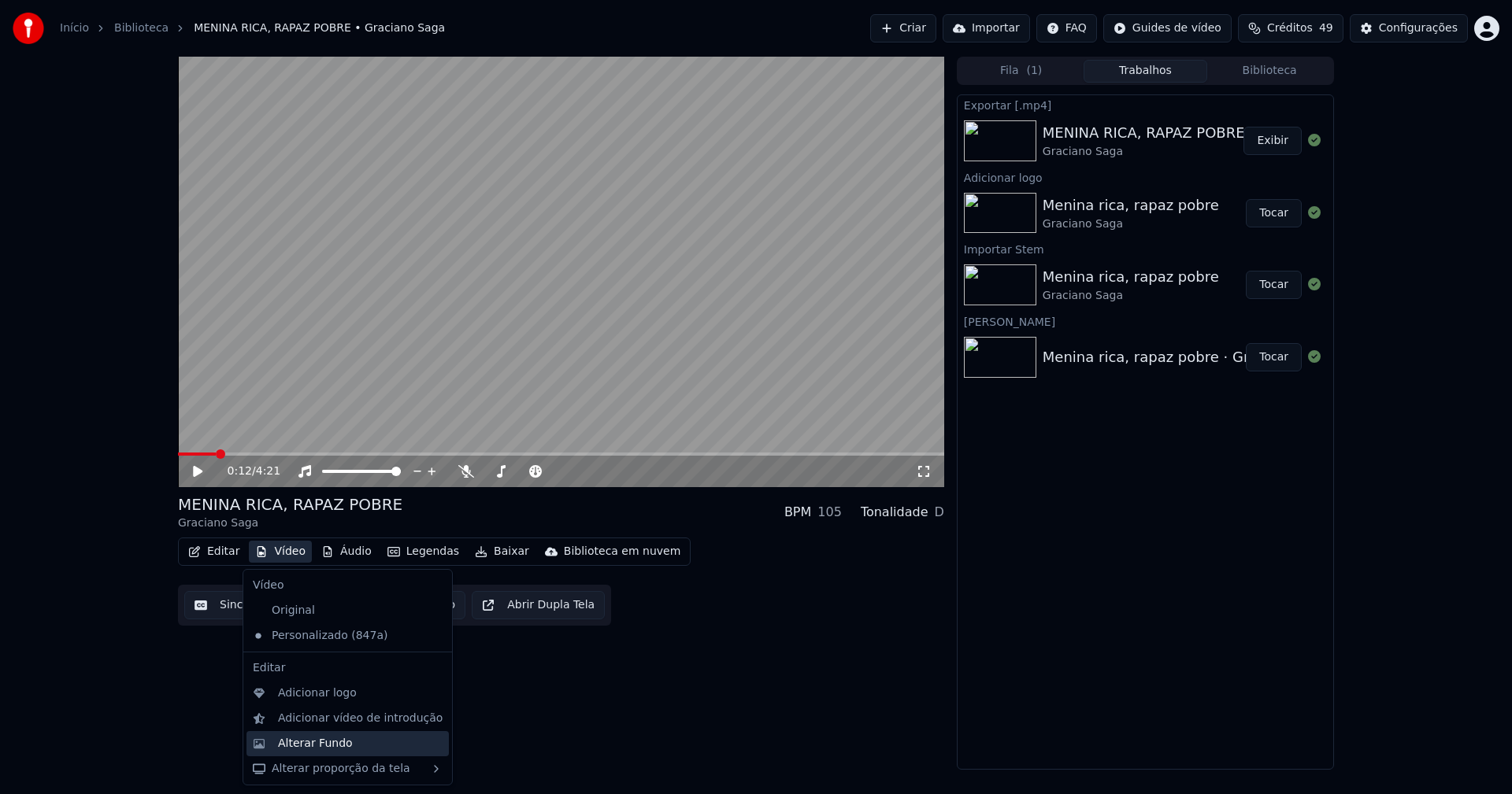
click at [334, 741] on div "Alterar Fundo" at bounding box center [316, 743] width 74 height 15
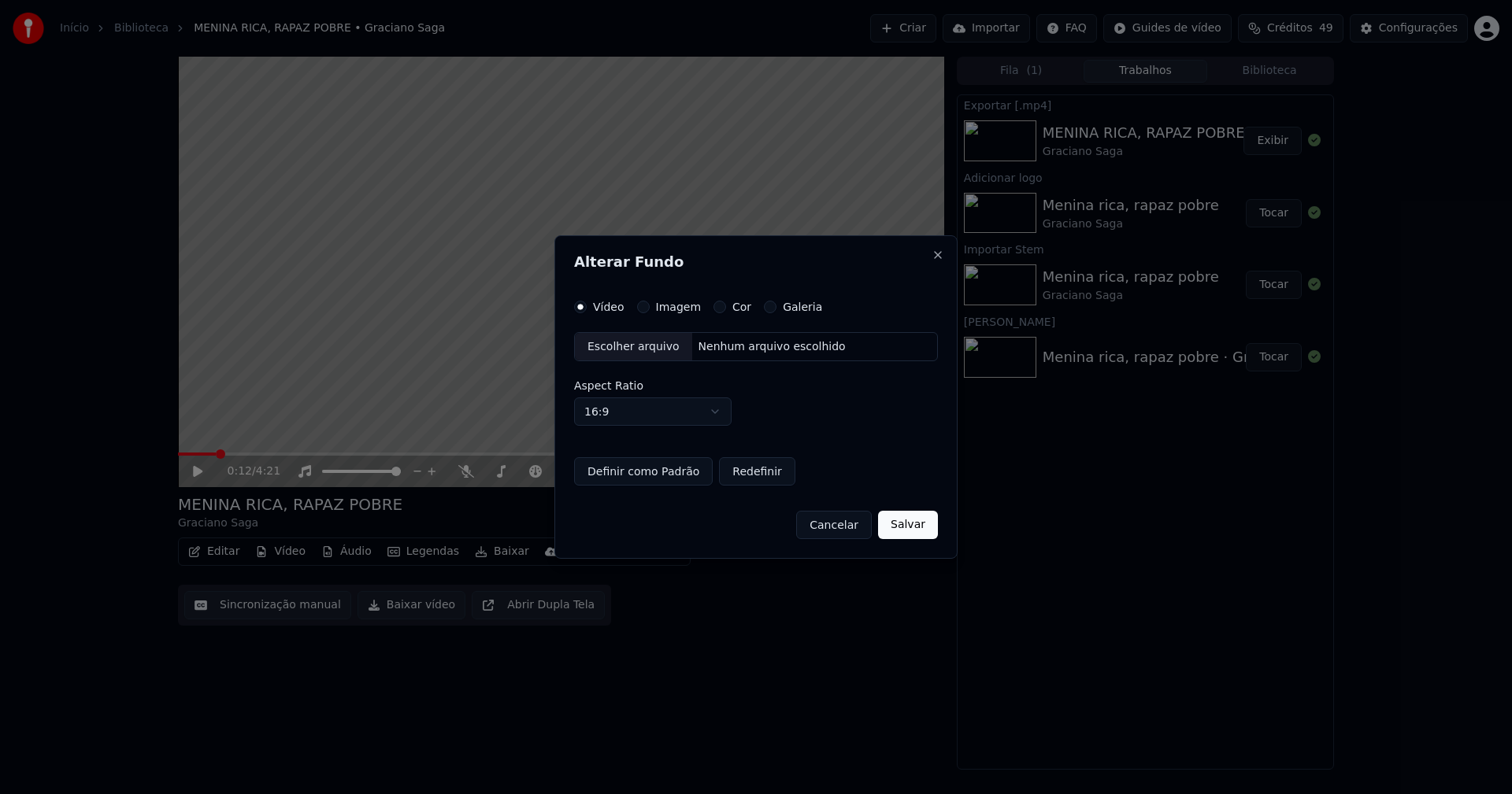
click at [633, 357] on div "Escolher arquivo" at bounding box center [633, 347] width 117 height 28
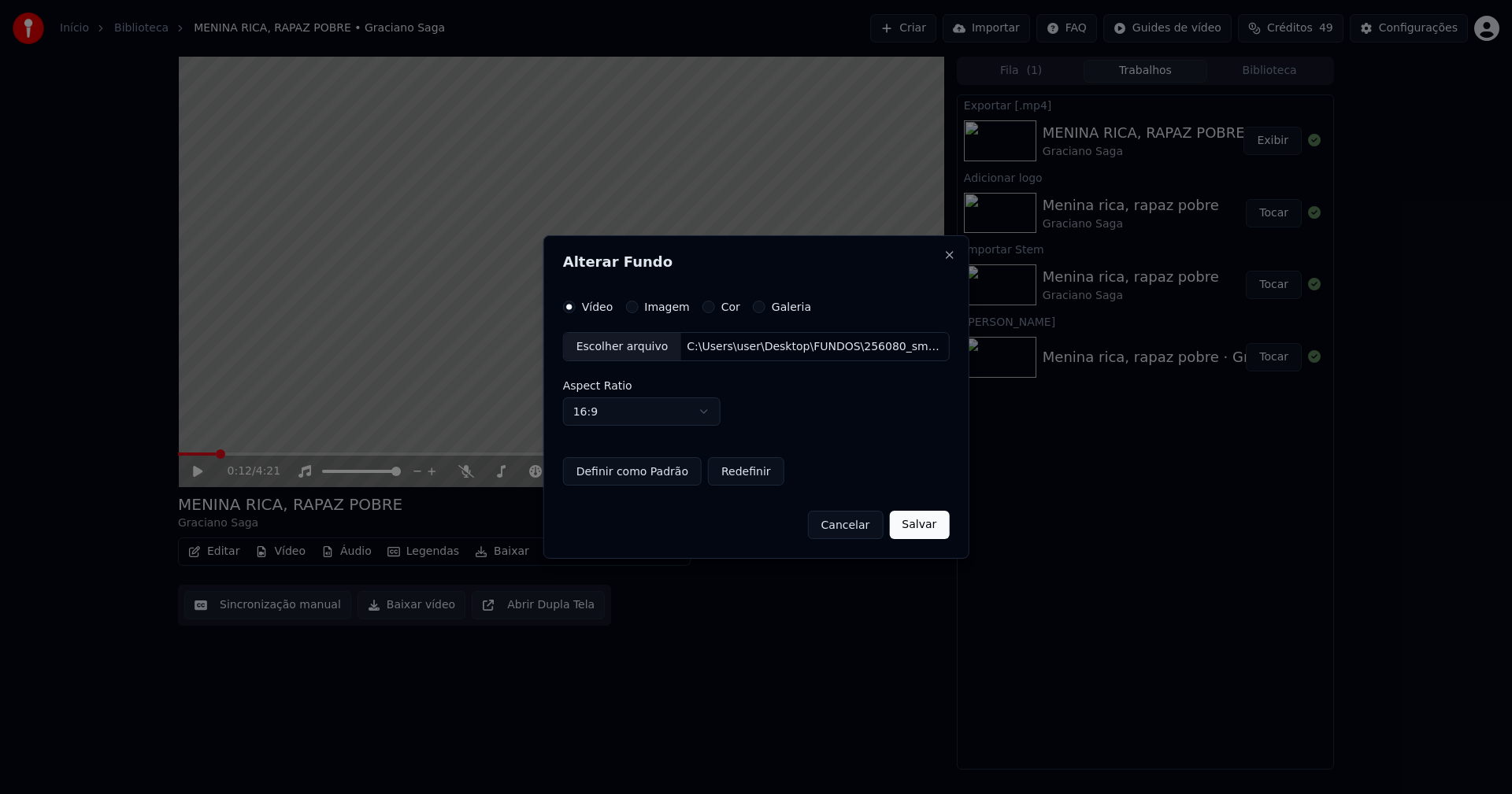
click at [913, 525] on button "Salvar" at bounding box center [919, 525] width 60 height 28
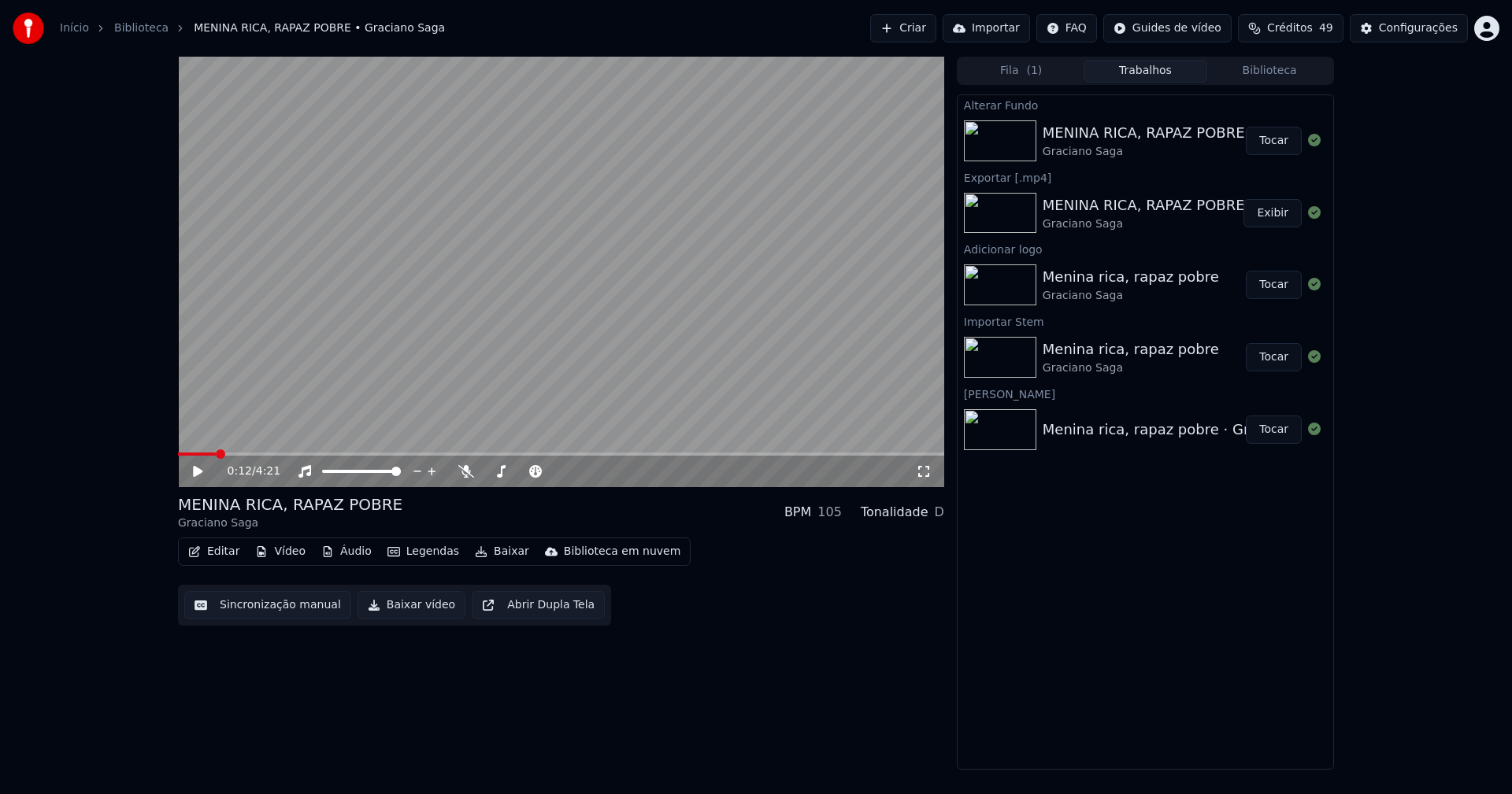
click at [1282, 144] on button "Tocar" at bounding box center [1273, 141] width 56 height 28
click at [200, 471] on icon at bounding box center [197, 471] width 8 height 10
click at [405, 600] on button "Baixar vídeo" at bounding box center [411, 605] width 108 height 28
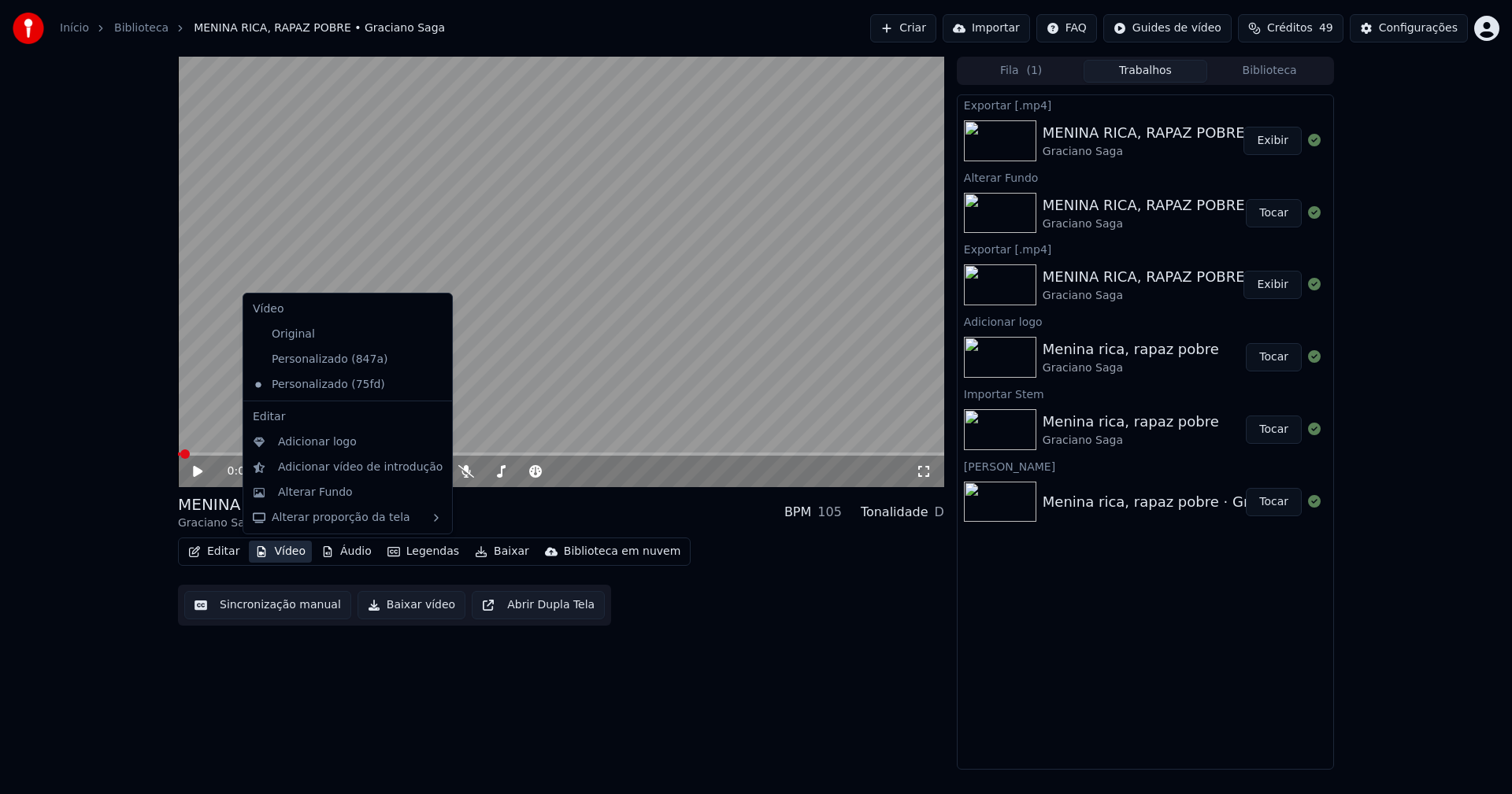
click at [286, 548] on button "Vídeo" at bounding box center [281, 551] width 63 height 22
click at [320, 357] on div "Personalizado (847a)" at bounding box center [336, 359] width 179 height 25
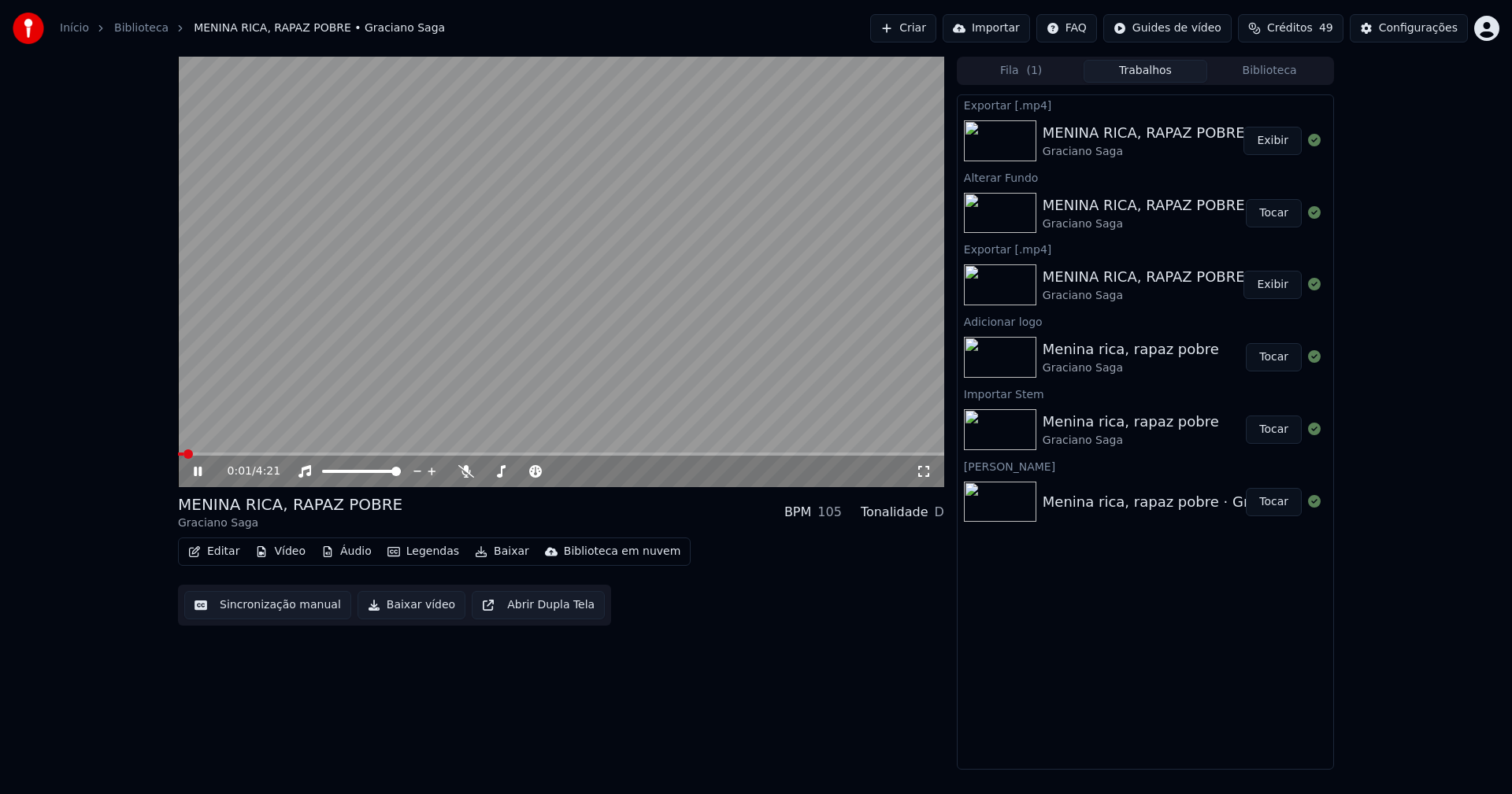
click at [196, 471] on icon at bounding box center [197, 471] width 8 height 10
drag, startPoint x: 197, startPoint y: 471, endPoint x: 460, endPoint y: 514, distance: 266.5
click at [201, 471] on icon at bounding box center [197, 471] width 10 height 11
drag, startPoint x: 921, startPoint y: 471, endPoint x: 938, endPoint y: 454, distance: 24.0
click at [921, 471] on icon at bounding box center [923, 471] width 15 height 13
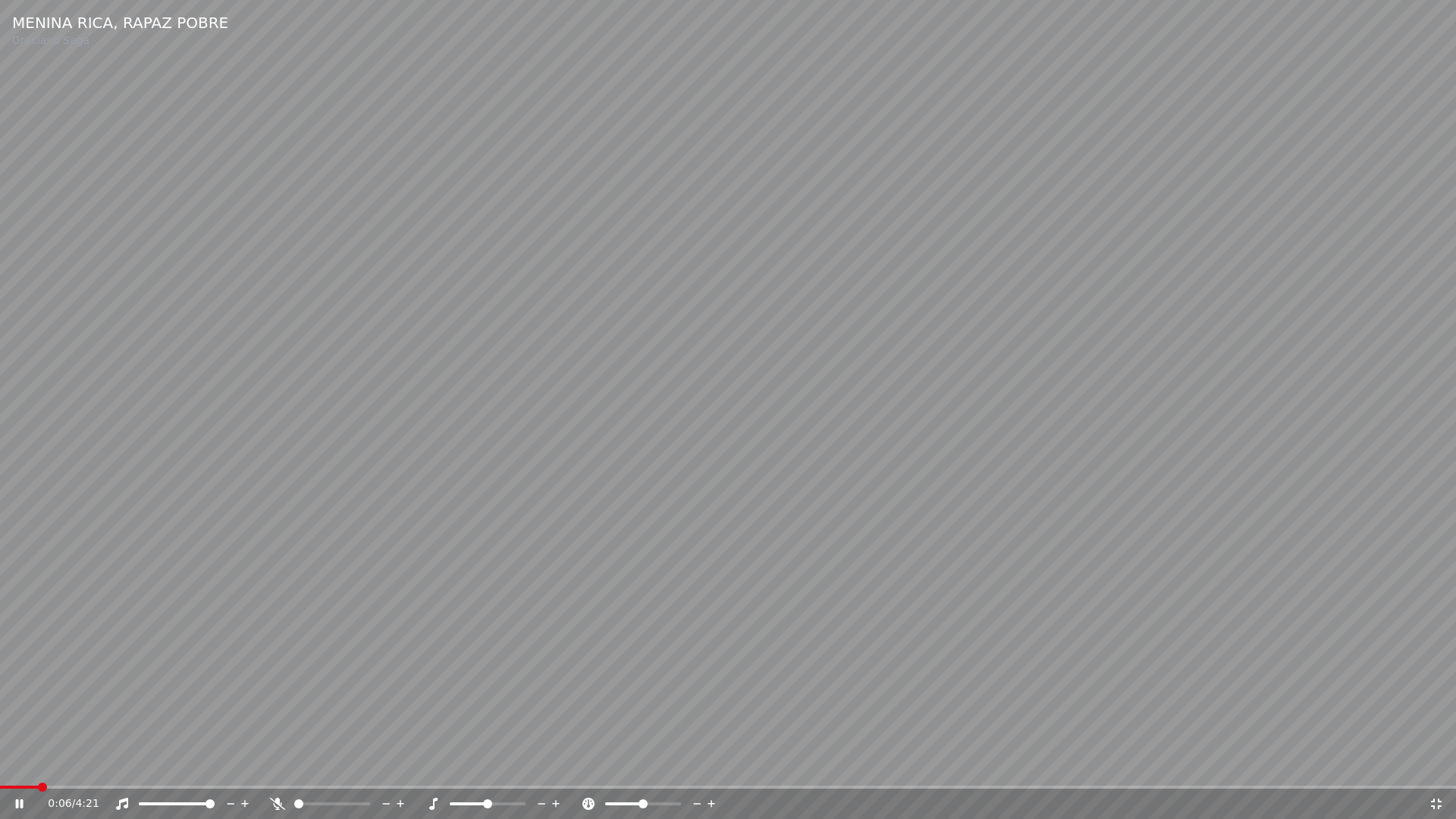
click at [2, 764] on span at bounding box center [19, 787] width 39 height 3
drag, startPoint x: 1436, startPoint y: 804, endPoint x: 1360, endPoint y: 648, distance: 173.5
click at [1436, 764] on icon at bounding box center [1436, 804] width 15 height 12
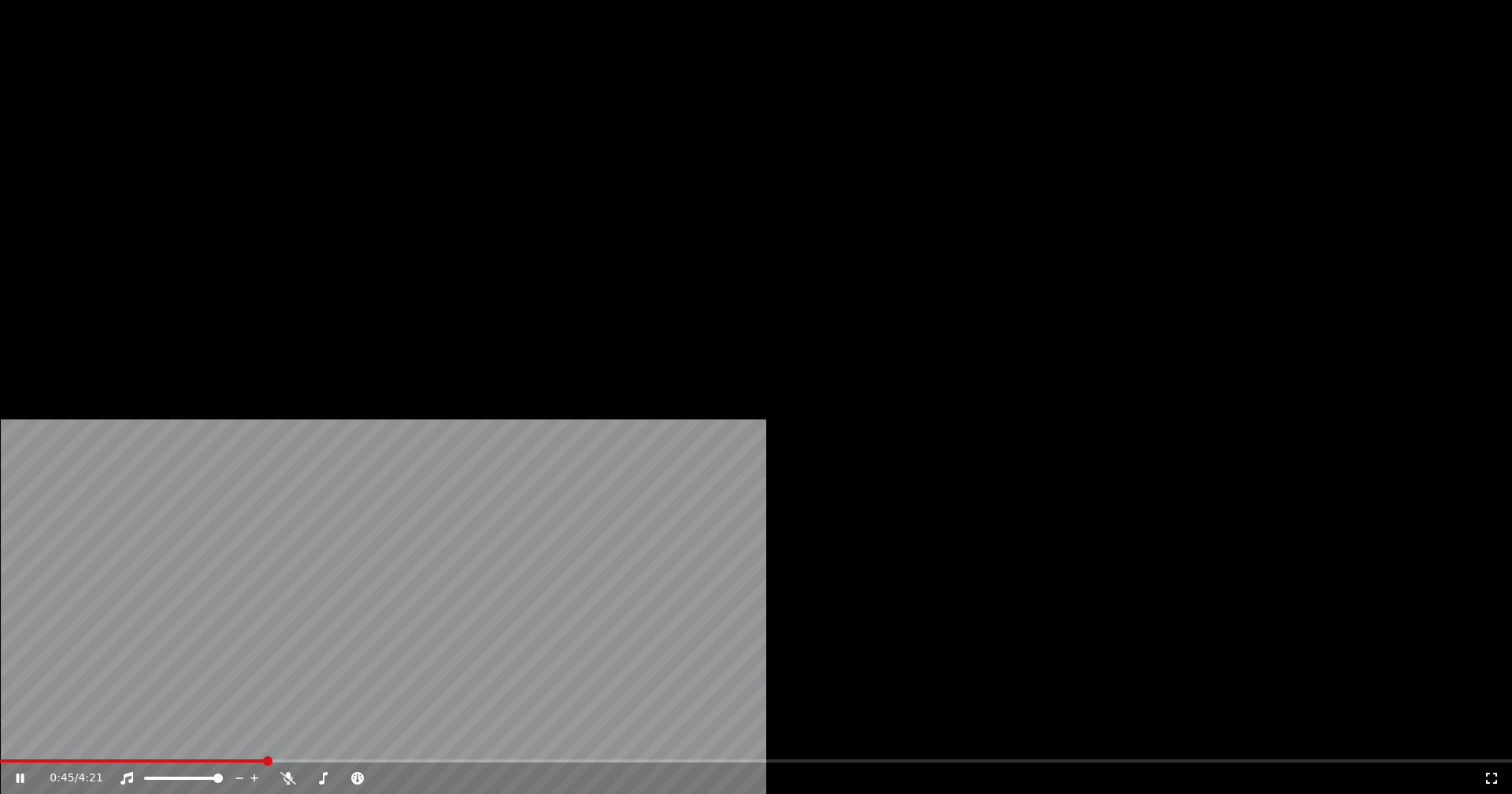
click at [223, 133] on button "Editar" at bounding box center [214, 120] width 64 height 22
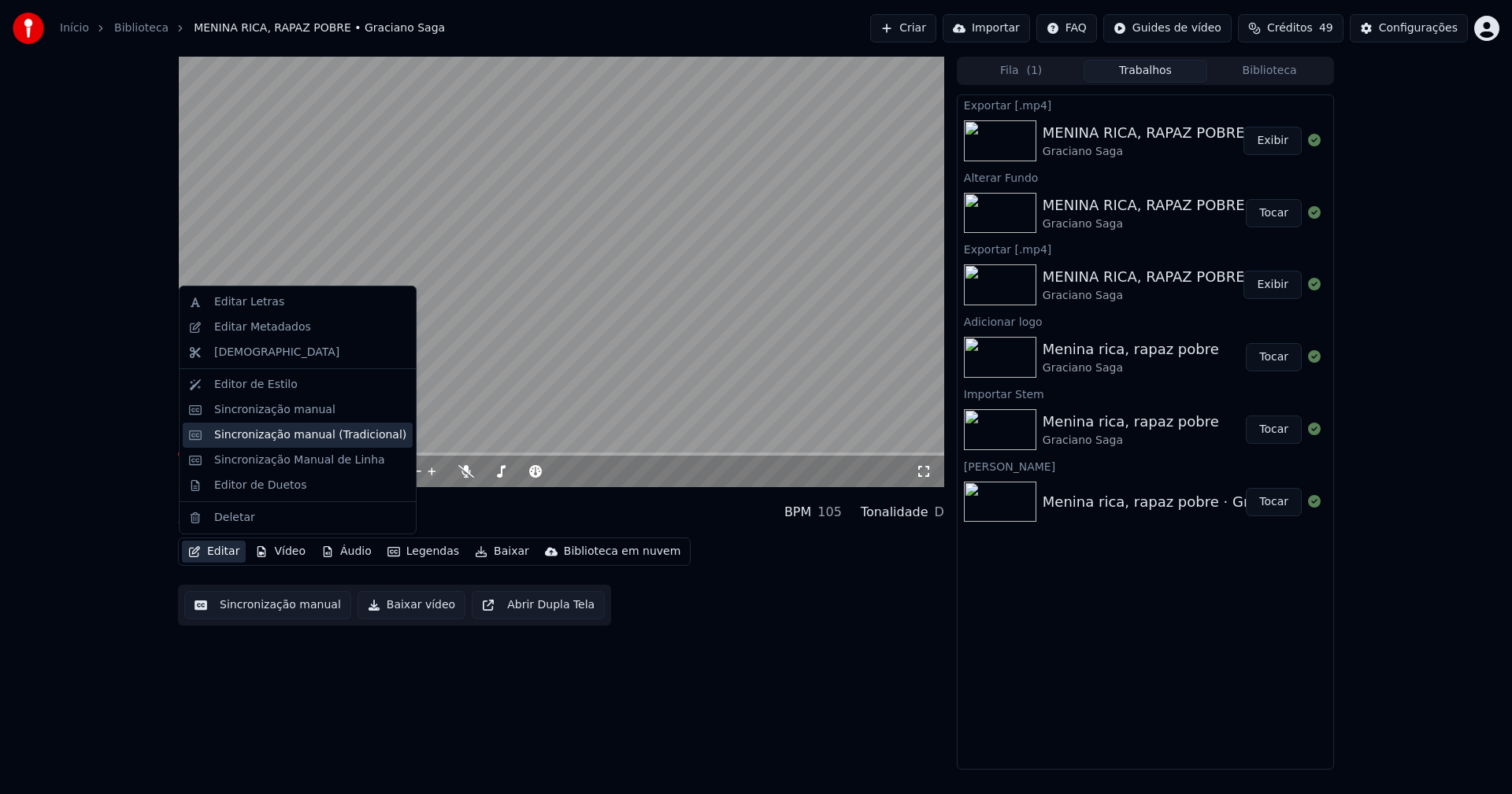
click at [298, 444] on div "Sincronização manual (Tradicional)" at bounding box center [298, 435] width 230 height 25
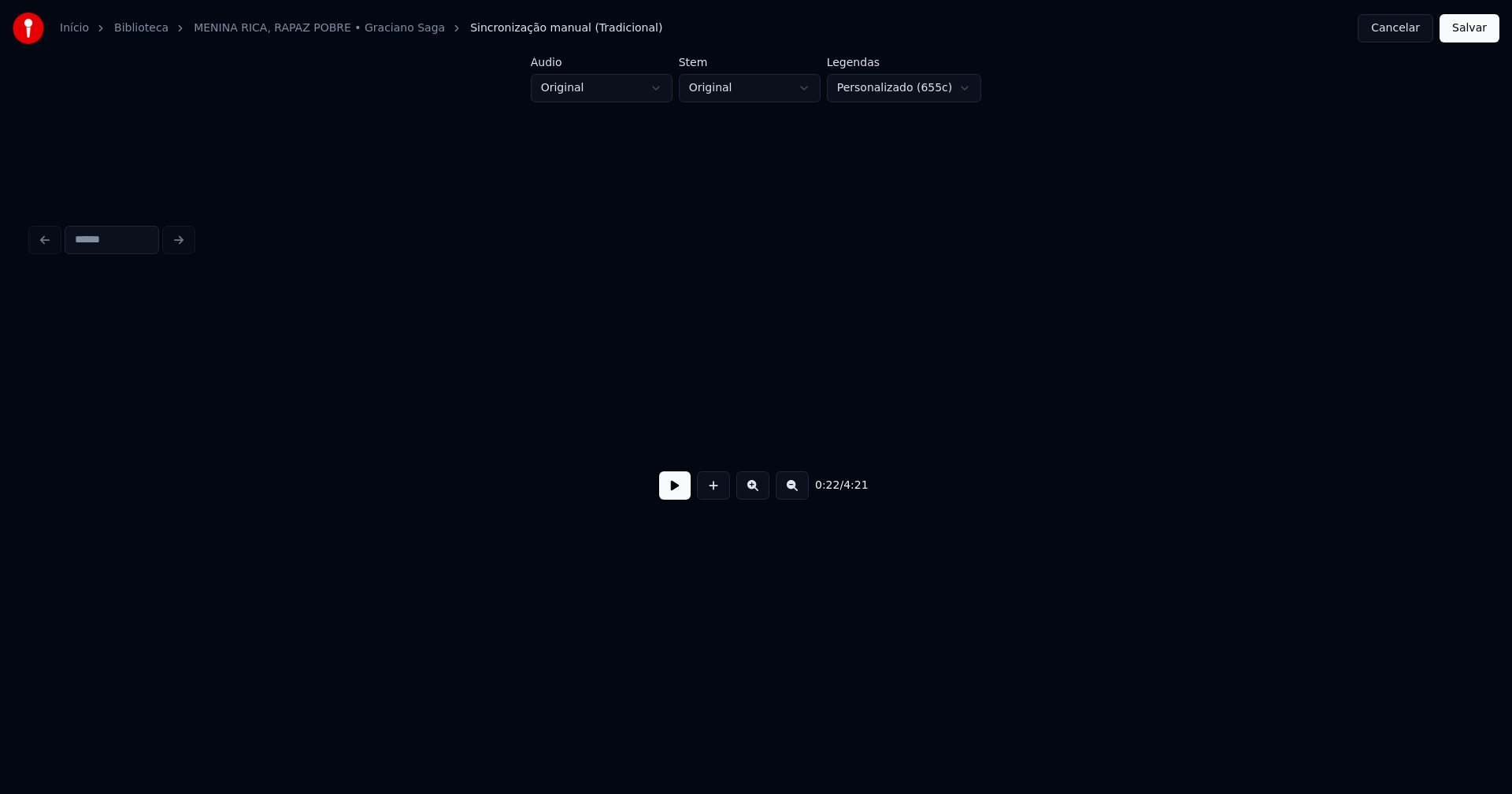
scroll to position [0, 3500]
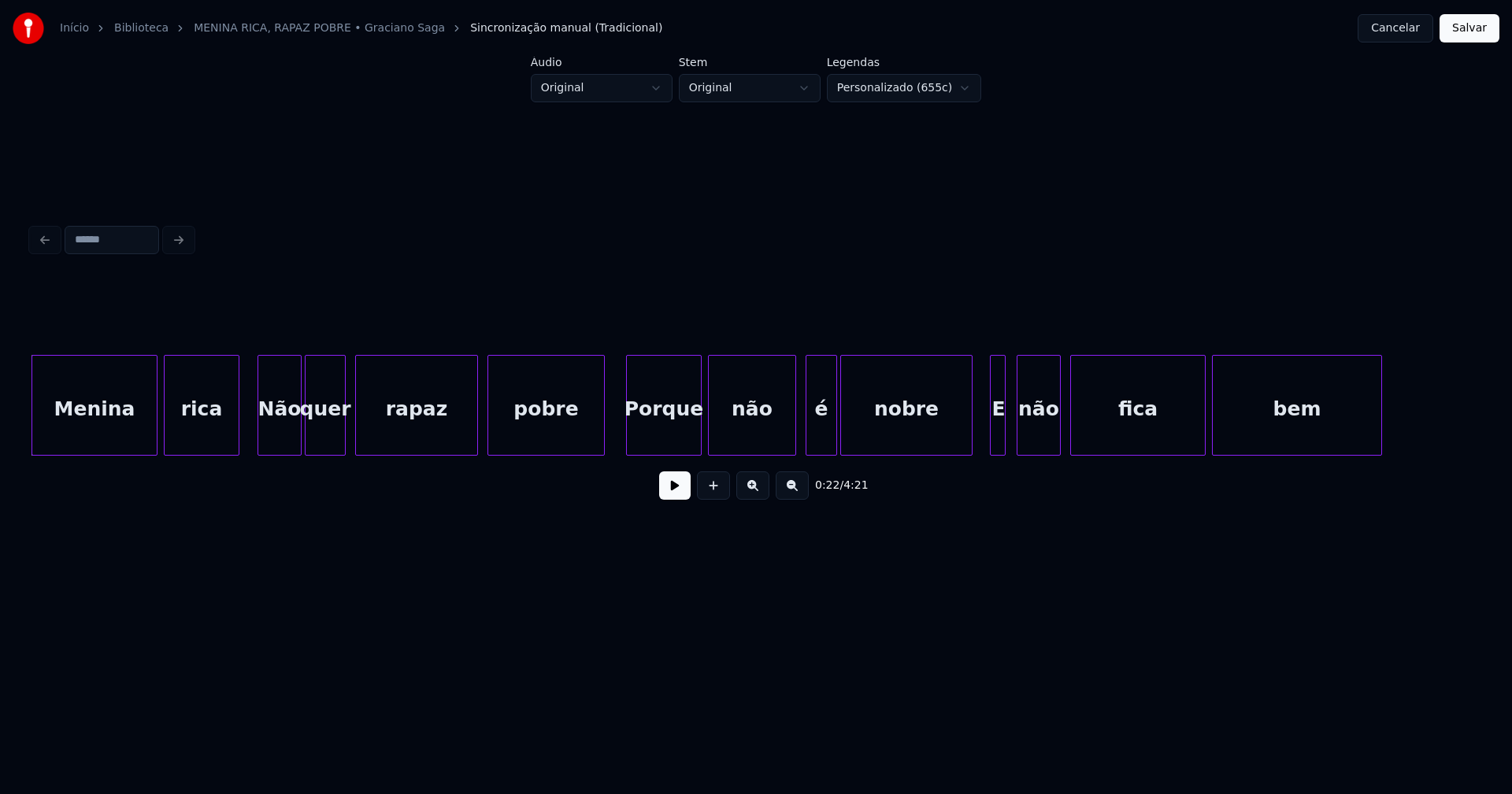
click at [676, 493] on button at bounding box center [675, 485] width 32 height 28
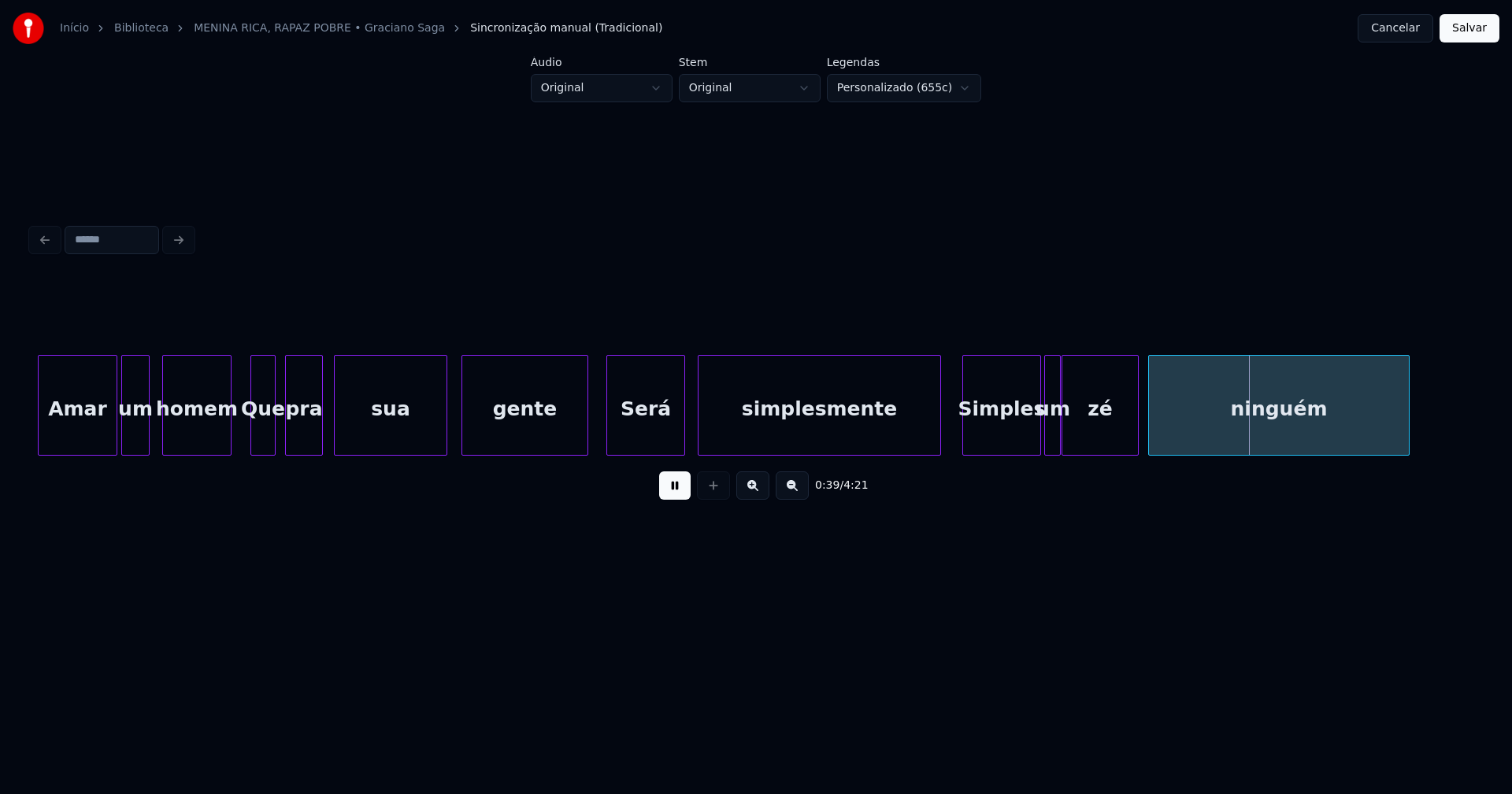
drag, startPoint x: 667, startPoint y: 500, endPoint x: 682, endPoint y: 496, distance: 15.5
click at [668, 500] on button at bounding box center [675, 485] width 32 height 28
click at [1014, 430] on div "Simples" at bounding box center [1002, 409] width 77 height 107
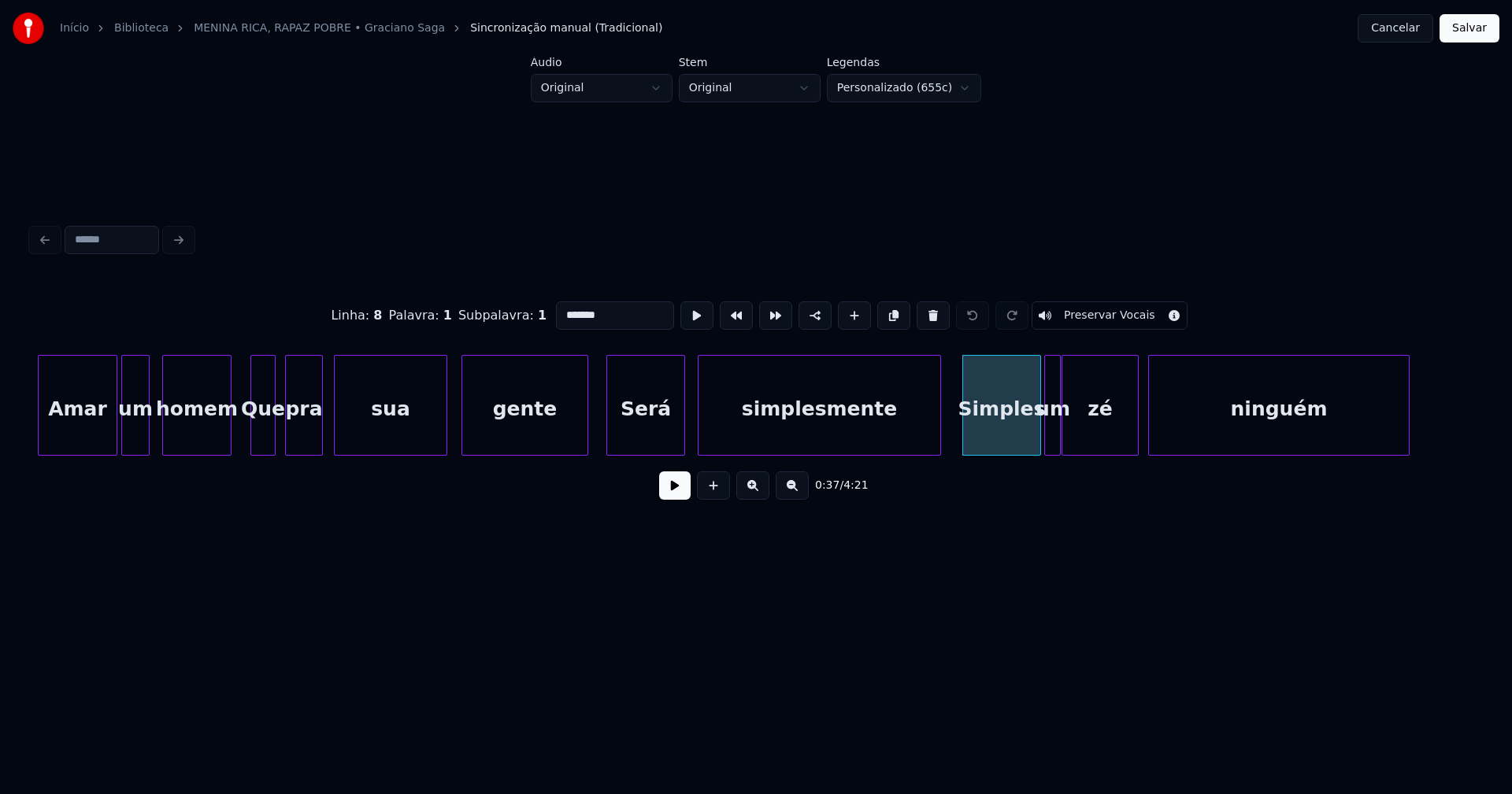
click at [595, 311] on input "*******" at bounding box center [615, 315] width 118 height 28
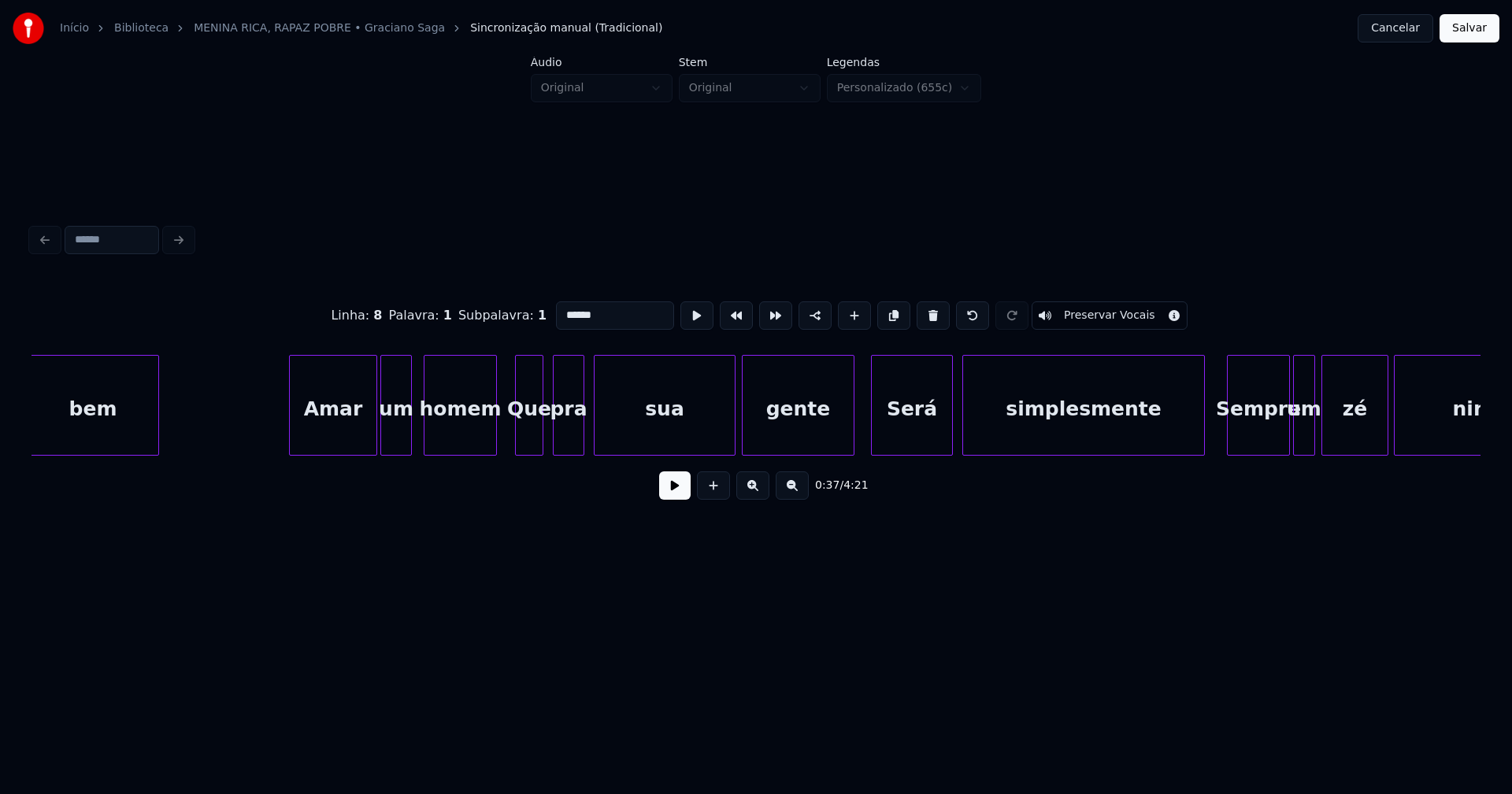
scroll to position [0, 25583]
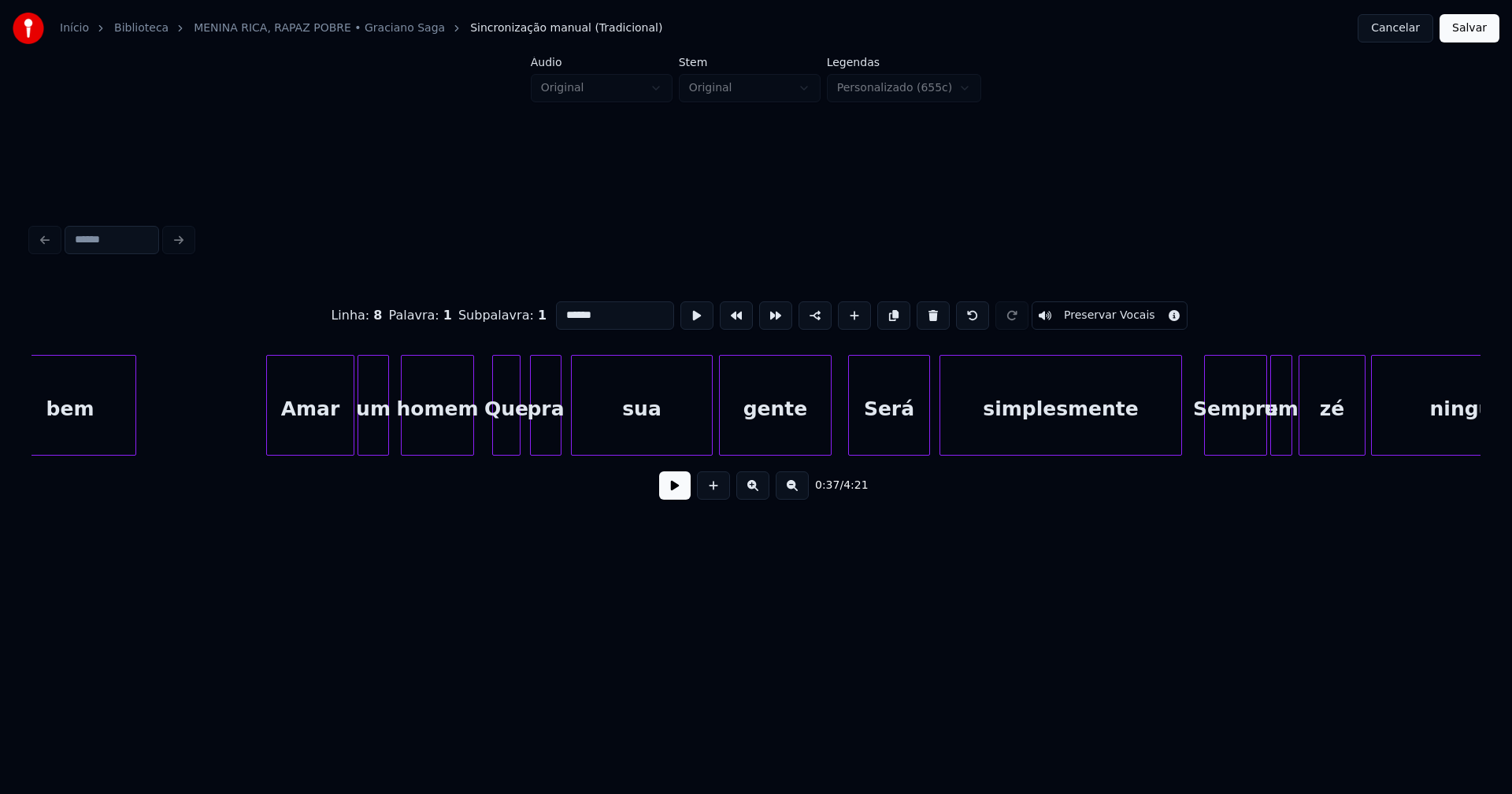
type input "******"
click at [1490, 25] on button "Salvar" at bounding box center [1469, 28] width 60 height 28
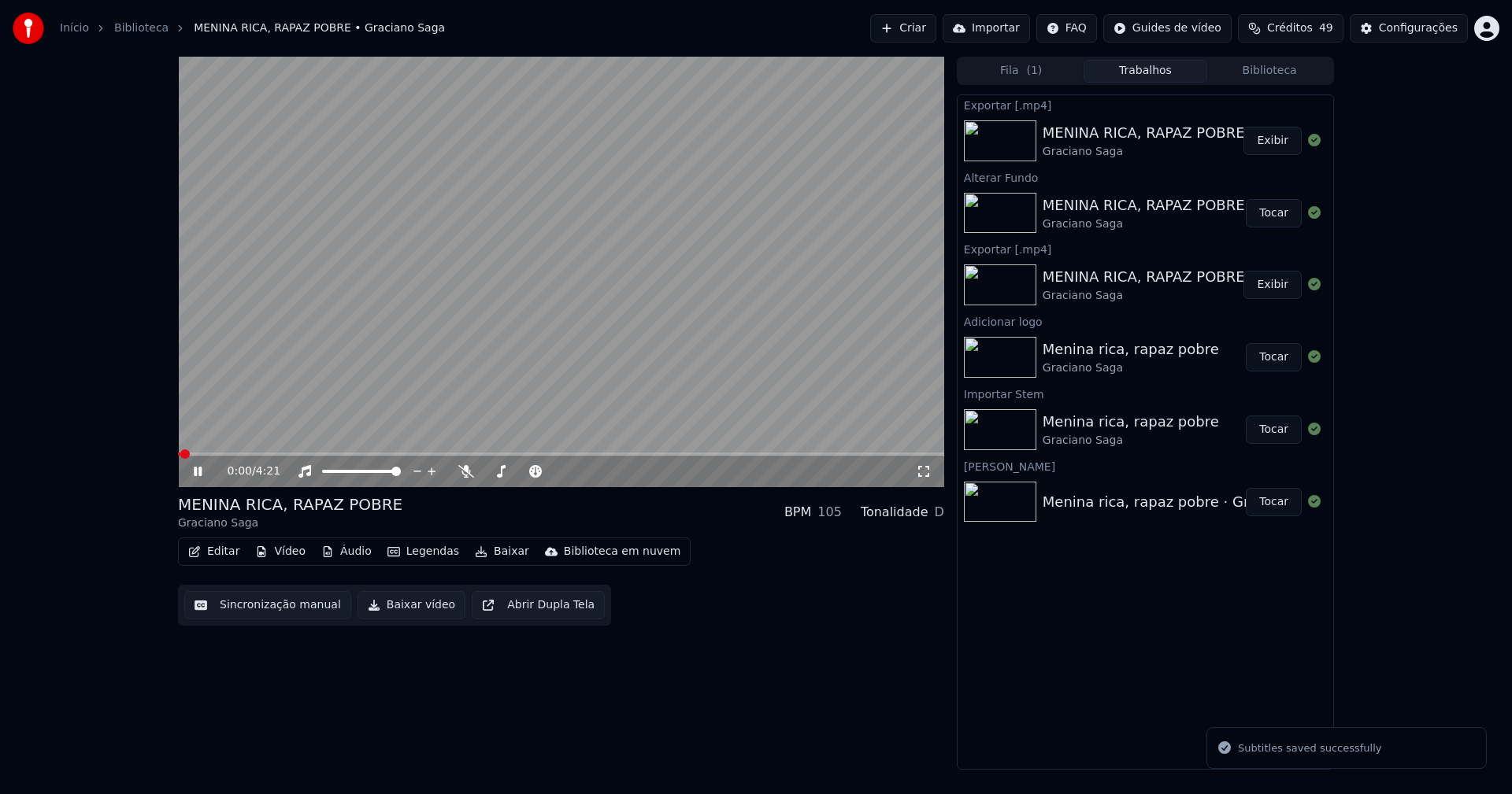
click at [200, 475] on icon at bounding box center [197, 471] width 8 height 10
click at [286, 555] on button "Vídeo" at bounding box center [281, 551] width 63 height 22
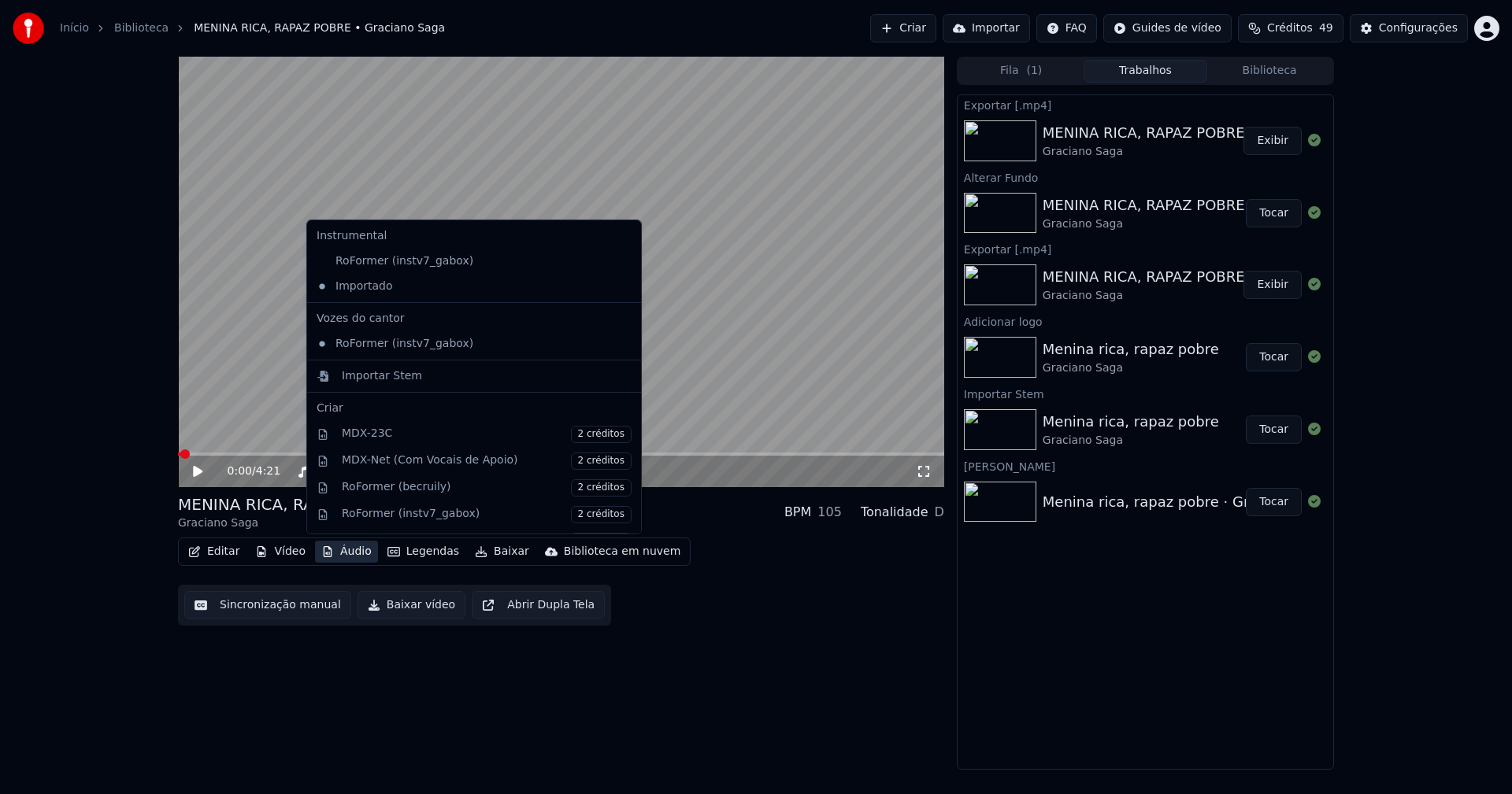
click at [409, 607] on button "Baixar vídeo" at bounding box center [411, 605] width 108 height 28
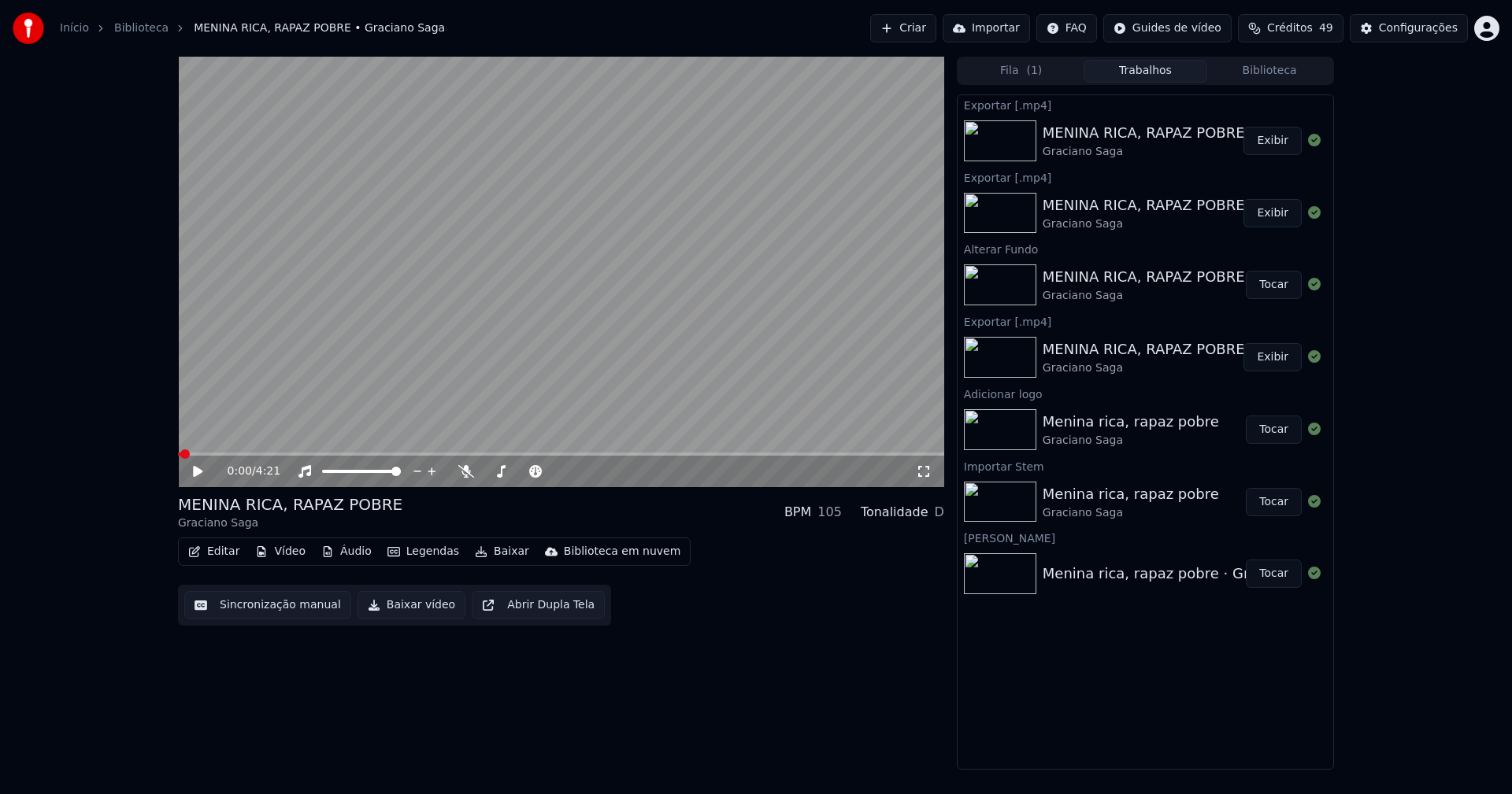
click at [281, 551] on button "Vídeo" at bounding box center [281, 551] width 63 height 22
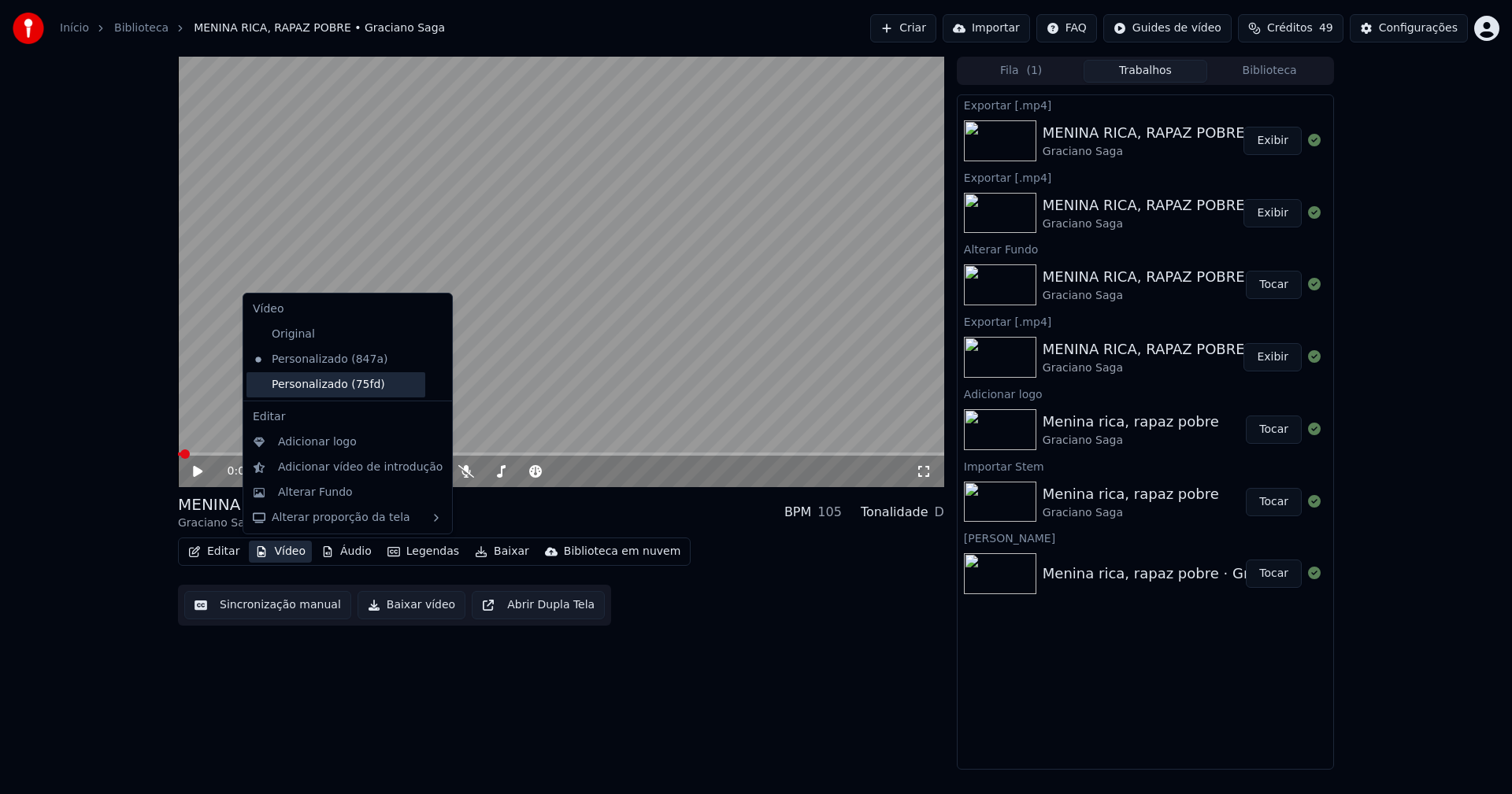
click at [316, 391] on div "Personalizado (75fd)" at bounding box center [336, 384] width 179 height 25
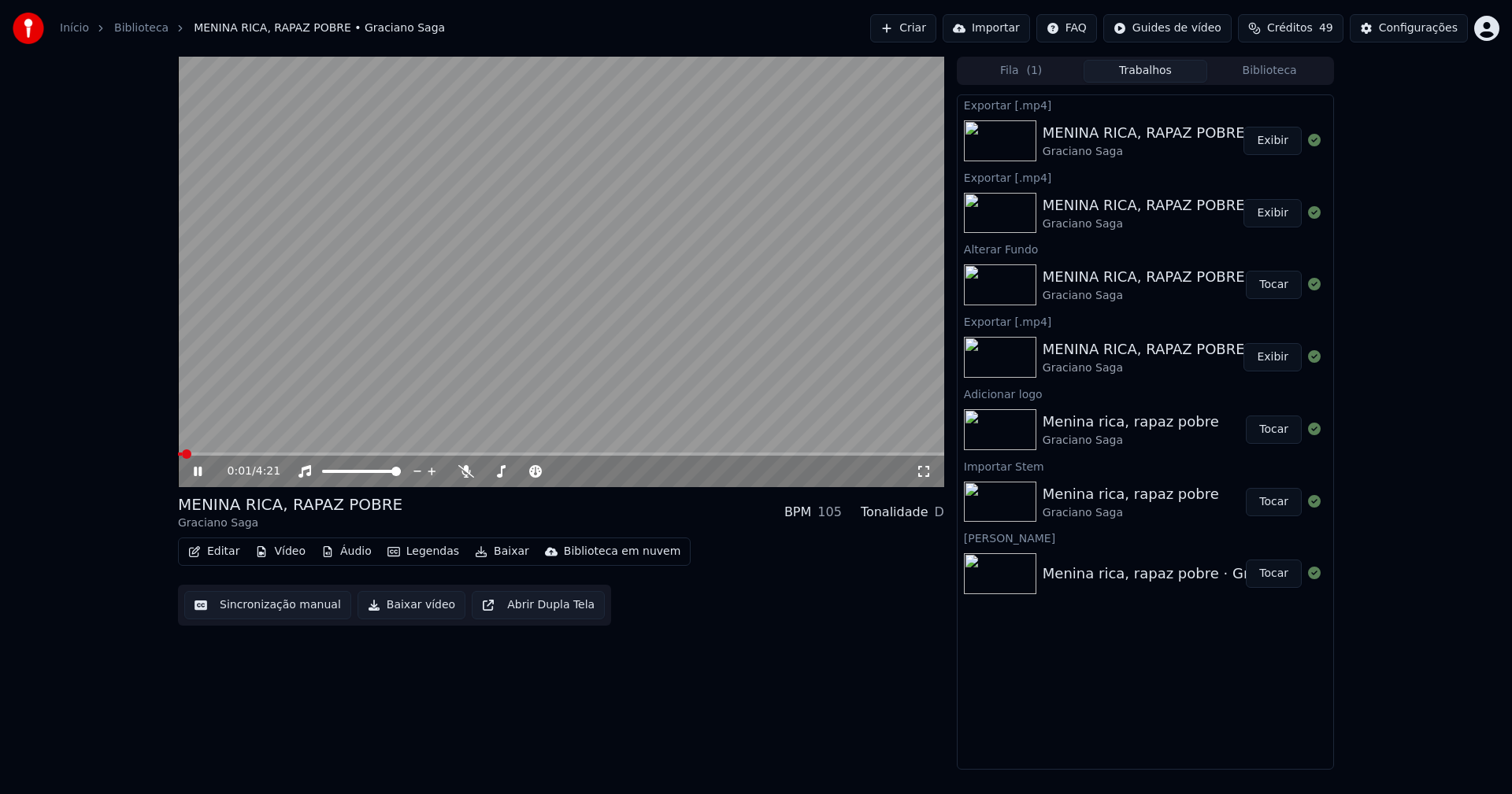
click at [199, 470] on icon at bounding box center [197, 471] width 8 height 10
click at [403, 598] on button "Baixar vídeo" at bounding box center [411, 605] width 108 height 28
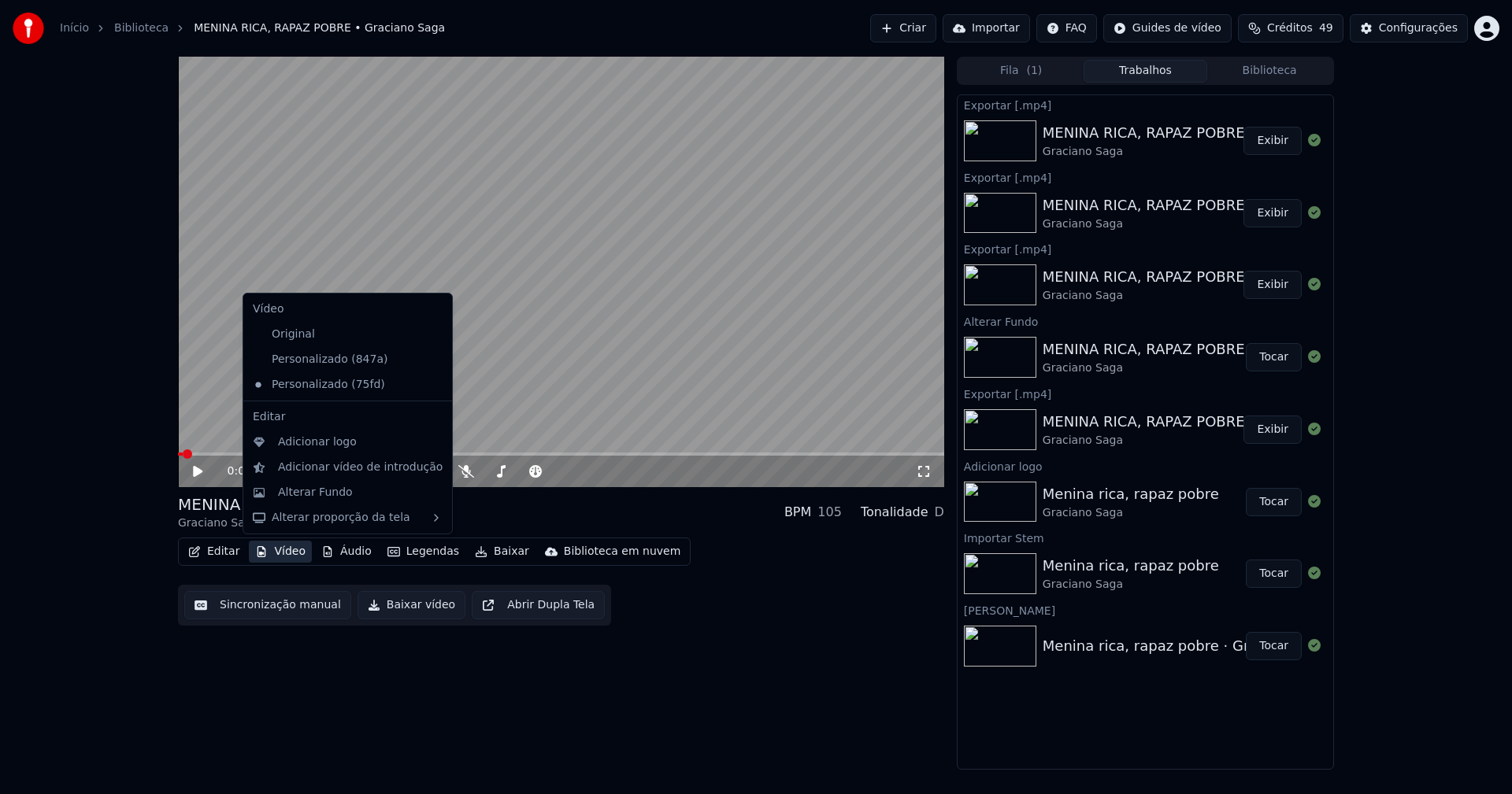
click at [277, 558] on button "Vídeo" at bounding box center [281, 551] width 63 height 22
click at [324, 361] on div "Personalizado (847a)" at bounding box center [336, 359] width 179 height 25
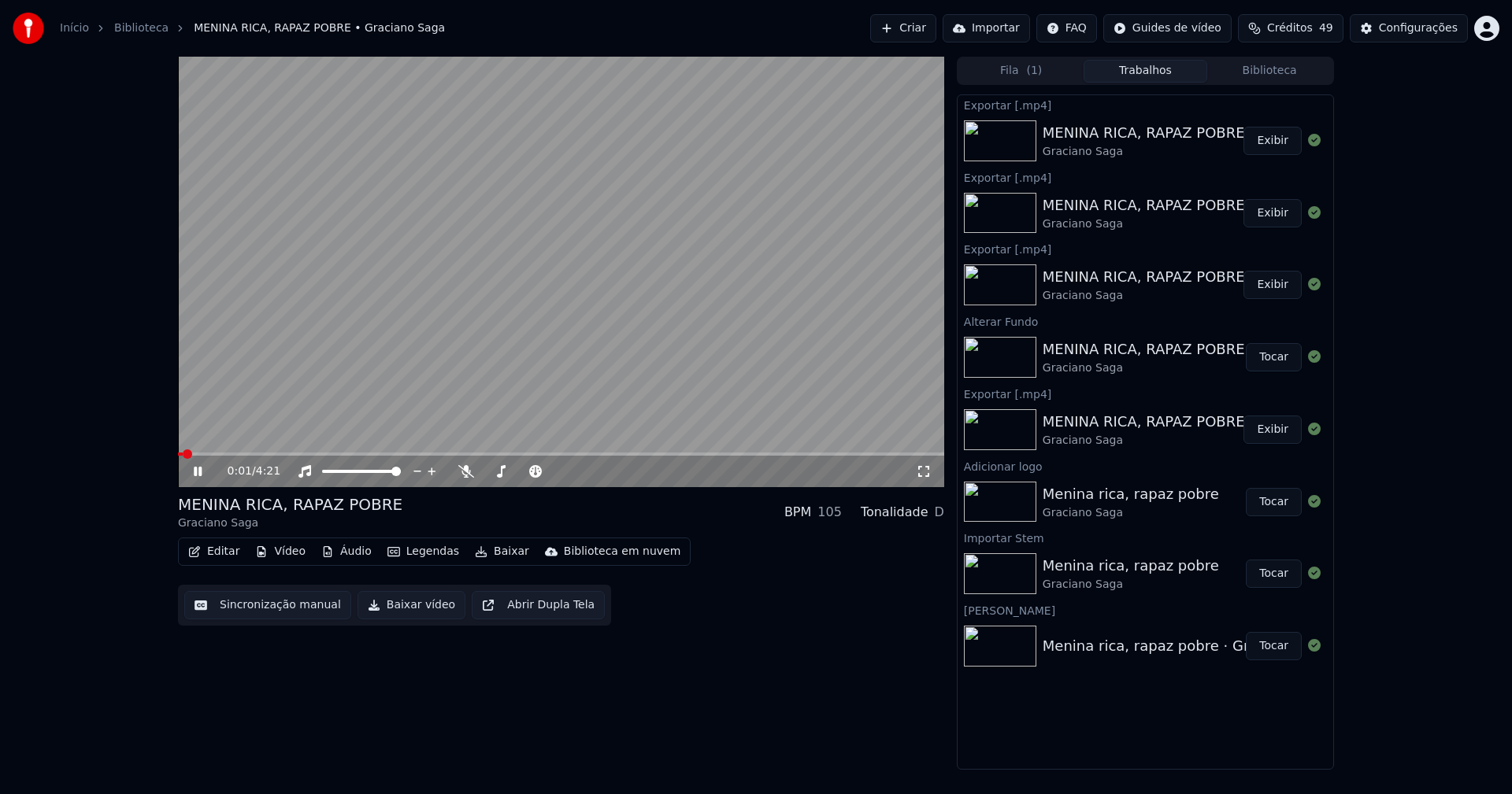
drag, startPoint x: 201, startPoint y: 475, endPoint x: 97, endPoint y: 146, distance: 345.0
click at [201, 471] on icon at bounding box center [197, 471] width 8 height 10
click at [73, 31] on link "Início" at bounding box center [74, 27] width 29 height 15
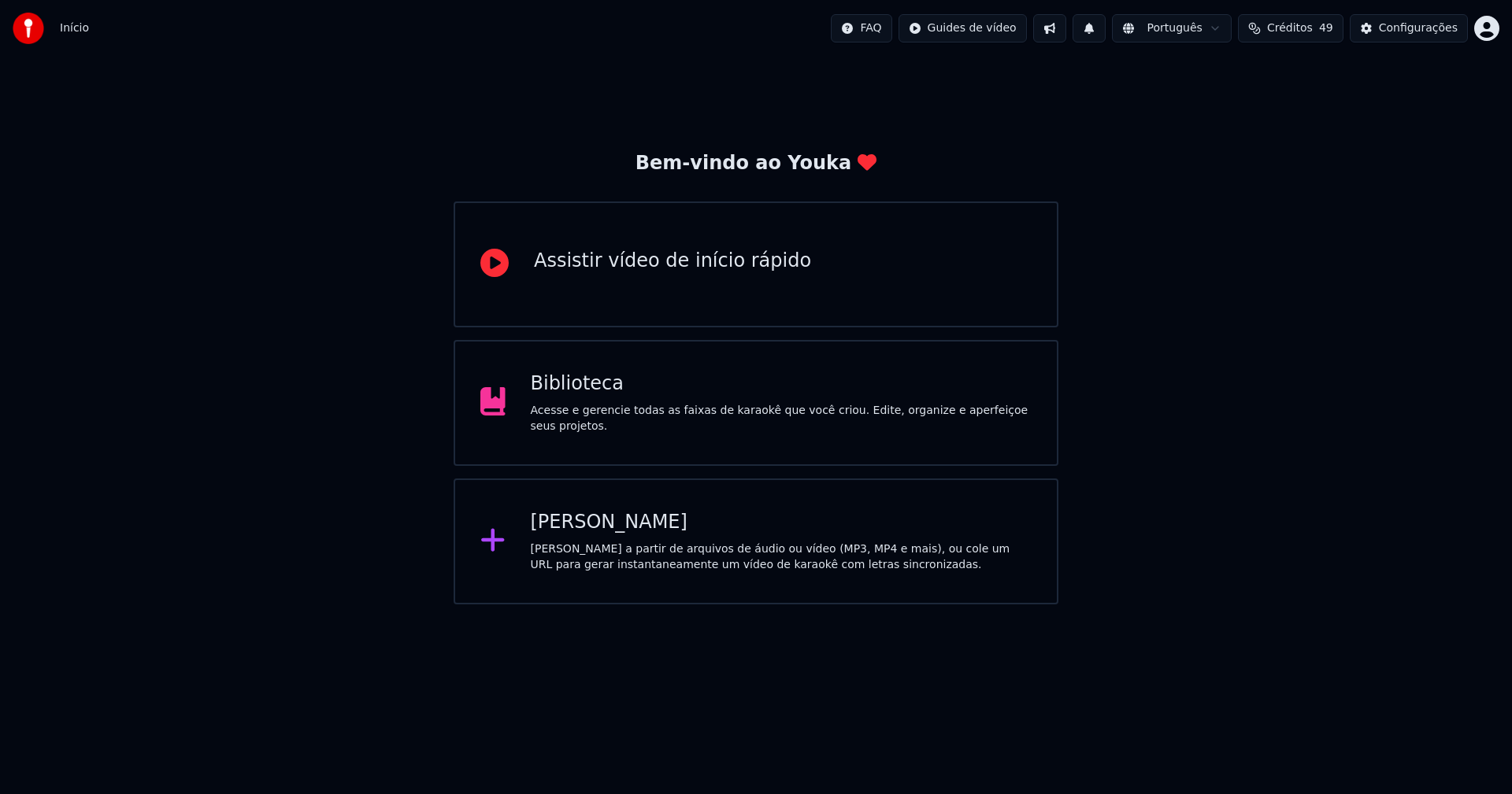
click at [619, 530] on div "[PERSON_NAME]" at bounding box center [781, 522] width 502 height 25
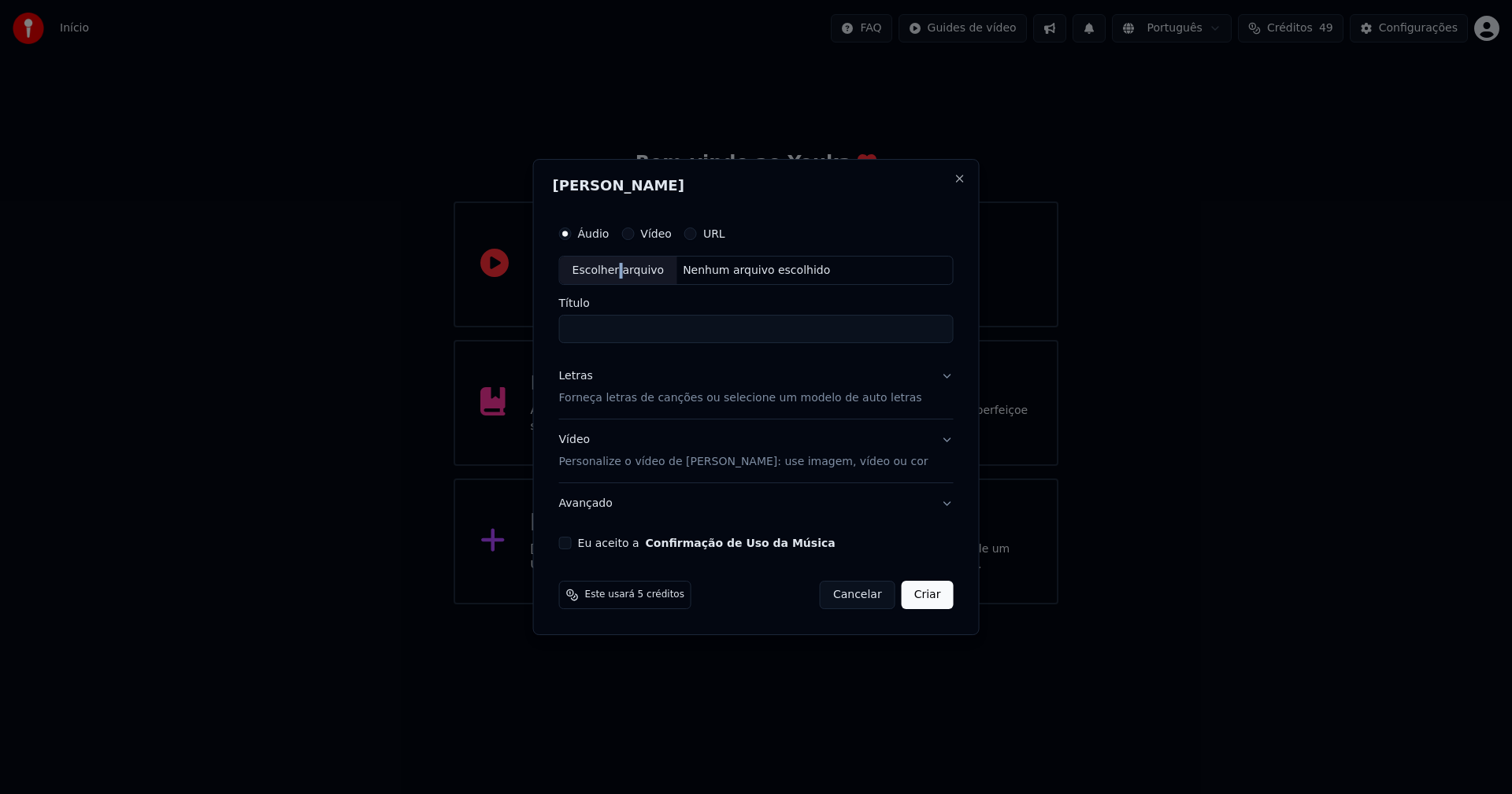
click at [636, 275] on div "Escolher arquivo" at bounding box center [618, 270] width 117 height 28
type input "**********"
click at [592, 375] on div "Letras" at bounding box center [576, 377] width 34 height 15
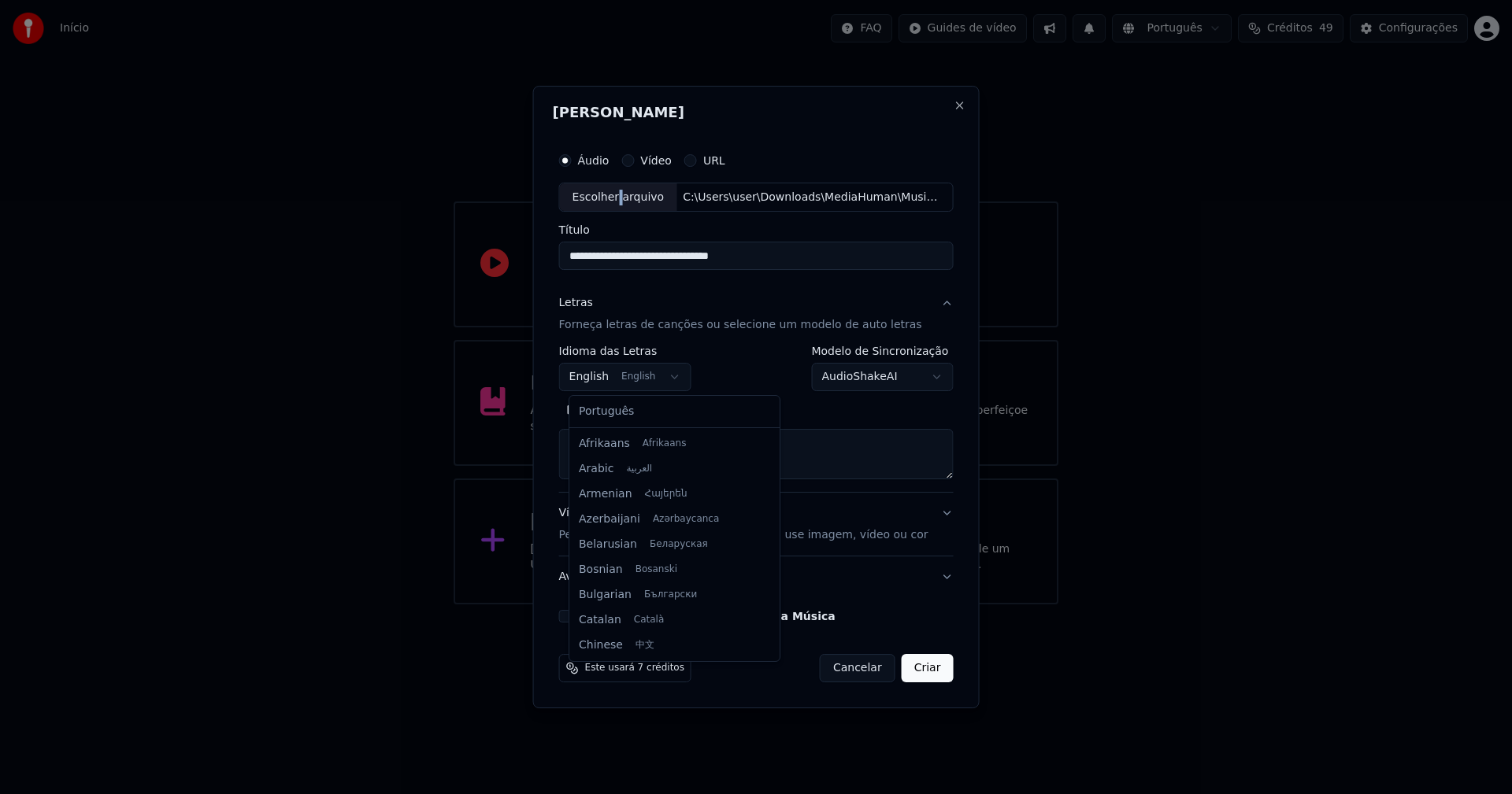
click at [608, 378] on body "**********" at bounding box center [756, 302] width 1512 height 605
select select "**"
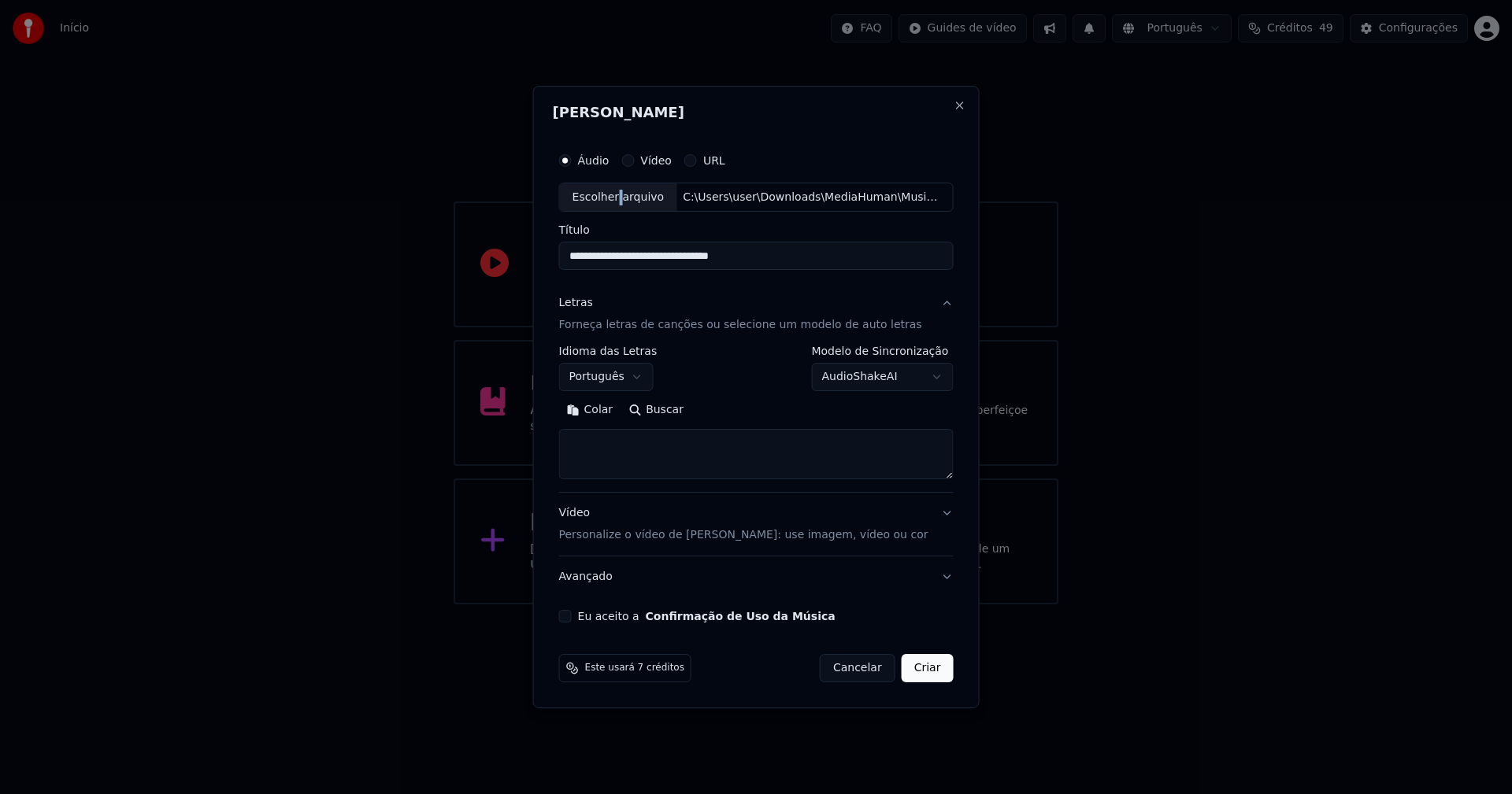
click at [610, 412] on button "Colar" at bounding box center [590, 411] width 62 height 25
click at [572, 619] on button "Eu aceito a Confirmação de Uso da Música" at bounding box center [565, 616] width 13 height 13
click at [919, 669] on button "Criar" at bounding box center [928, 668] width 52 height 28
type textarea "**********"
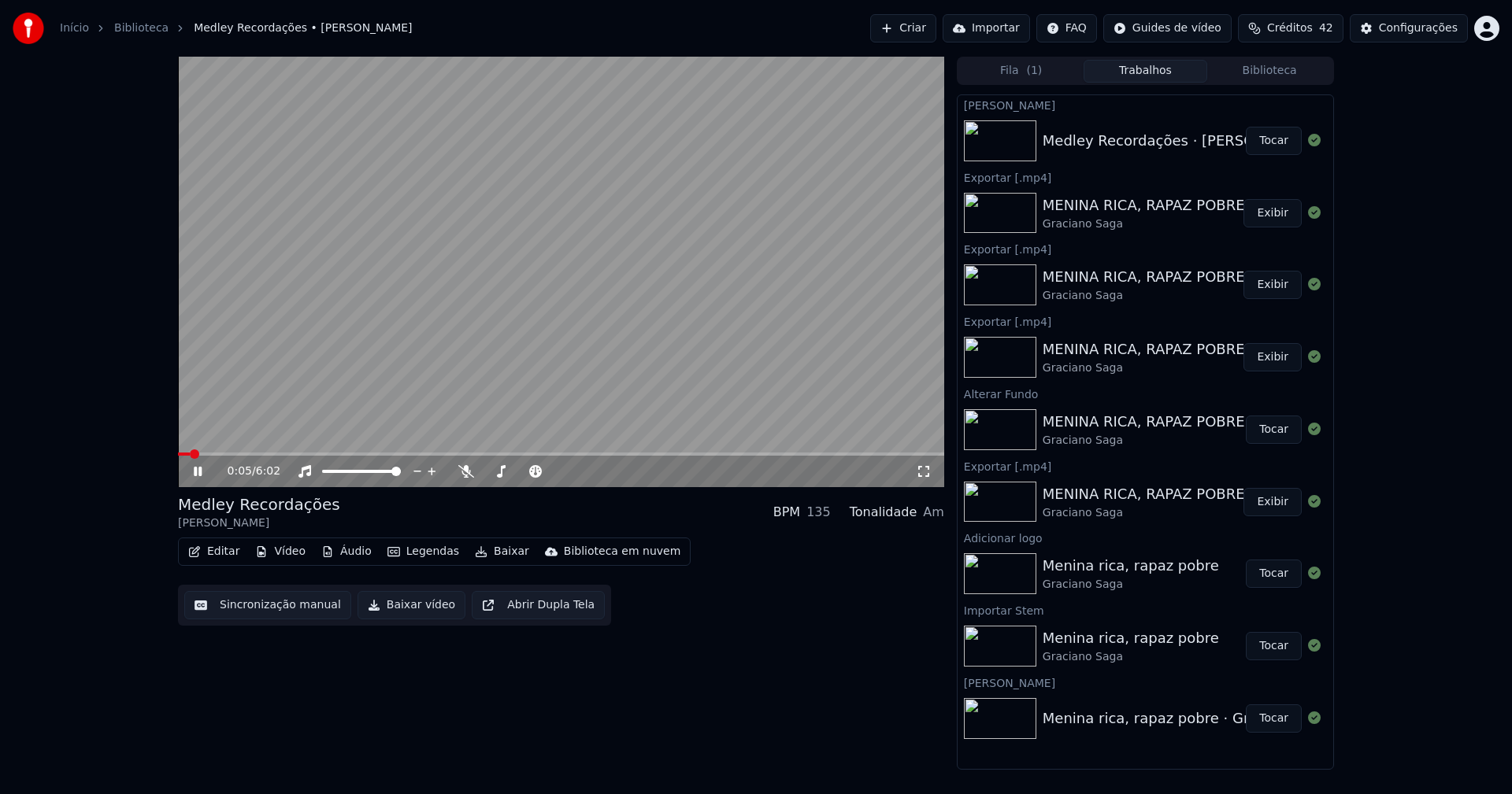
click at [351, 551] on button "Áudio" at bounding box center [346, 551] width 63 height 22
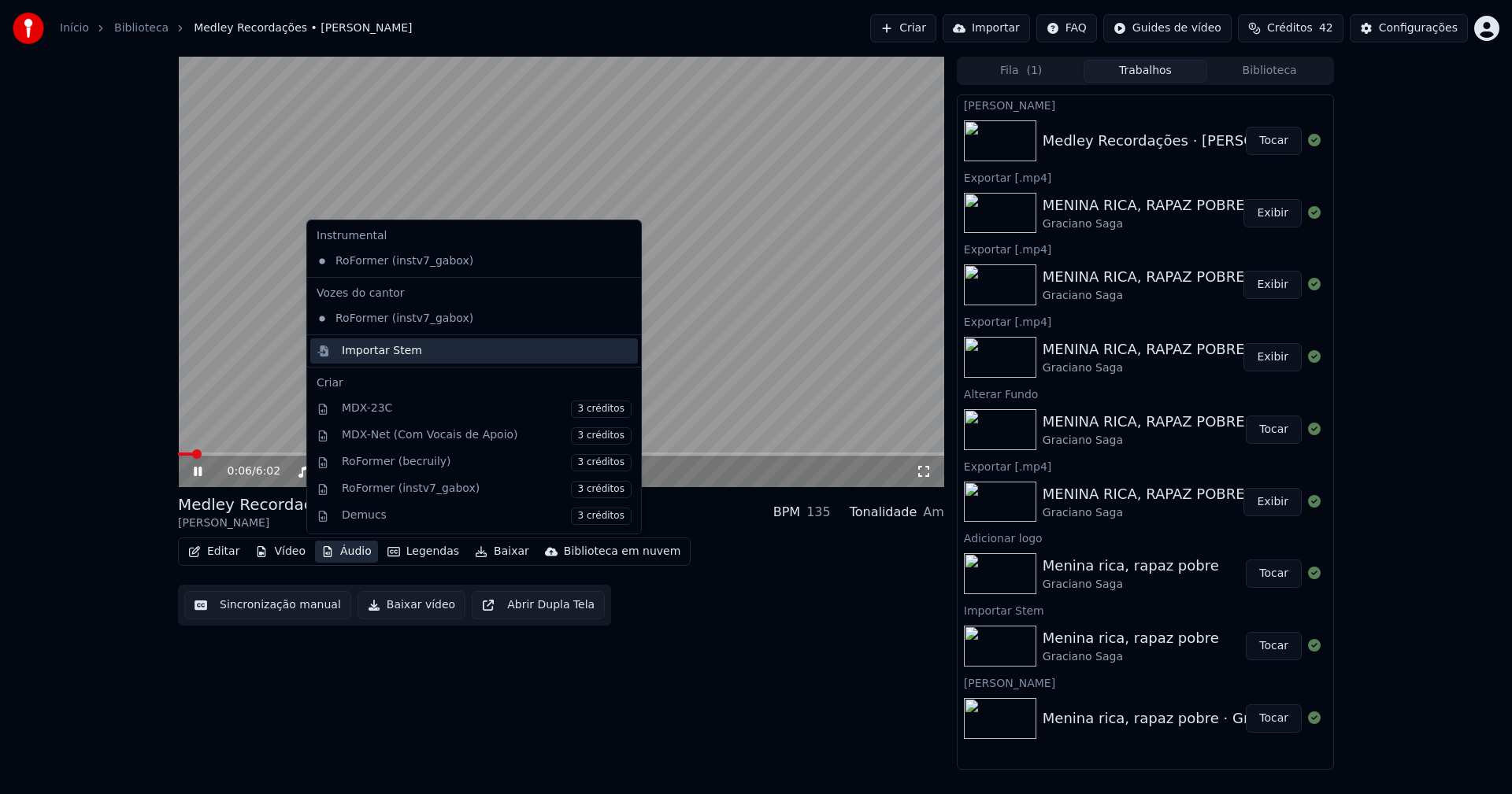
click at [383, 353] on div "Importar Stem" at bounding box center [381, 350] width 80 height 15
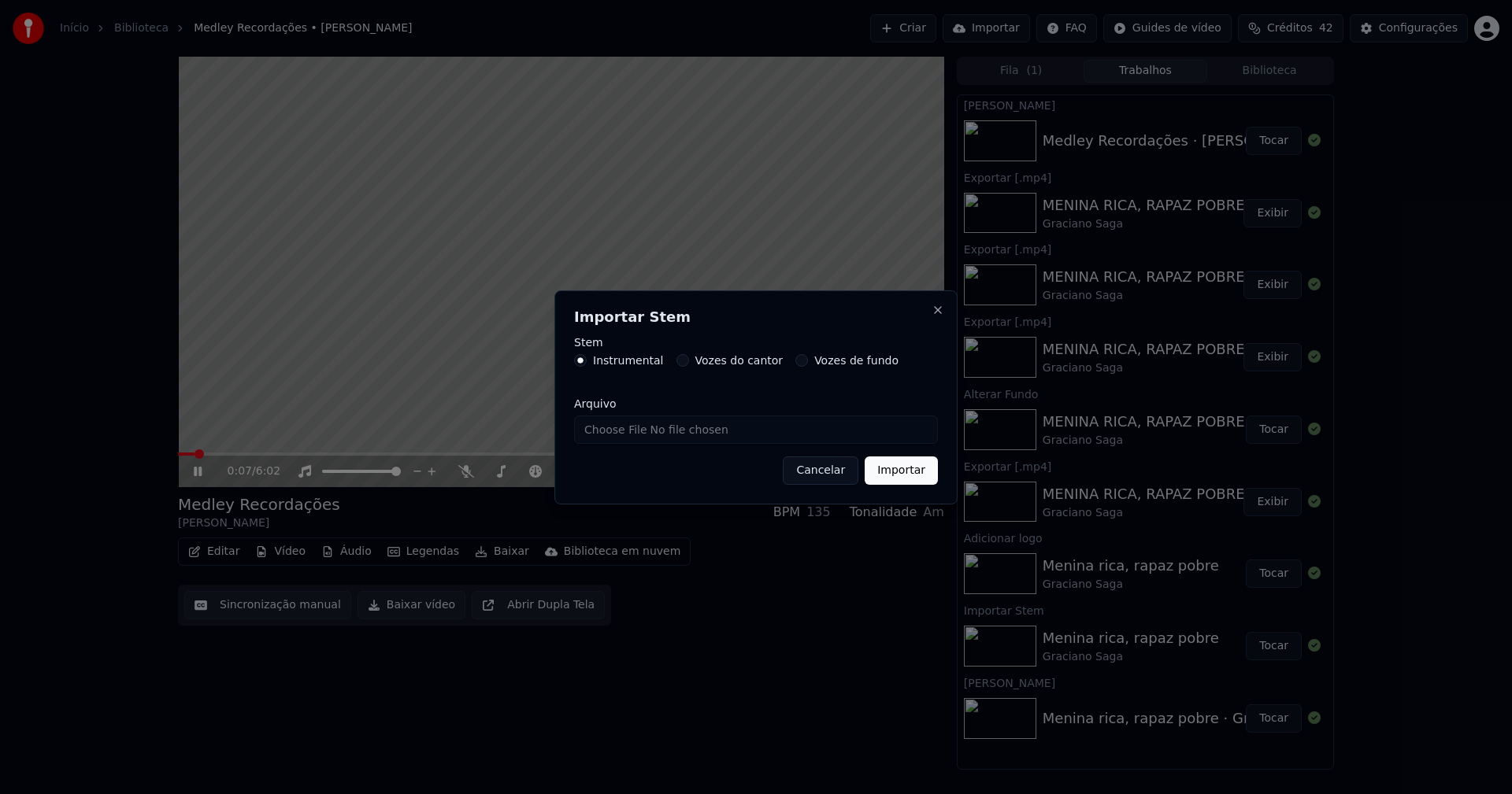
click at [637, 430] on input "Arquivo" at bounding box center [756, 429] width 364 height 28
type input "**********"
click at [911, 477] on button "Importar" at bounding box center [901, 471] width 74 height 28
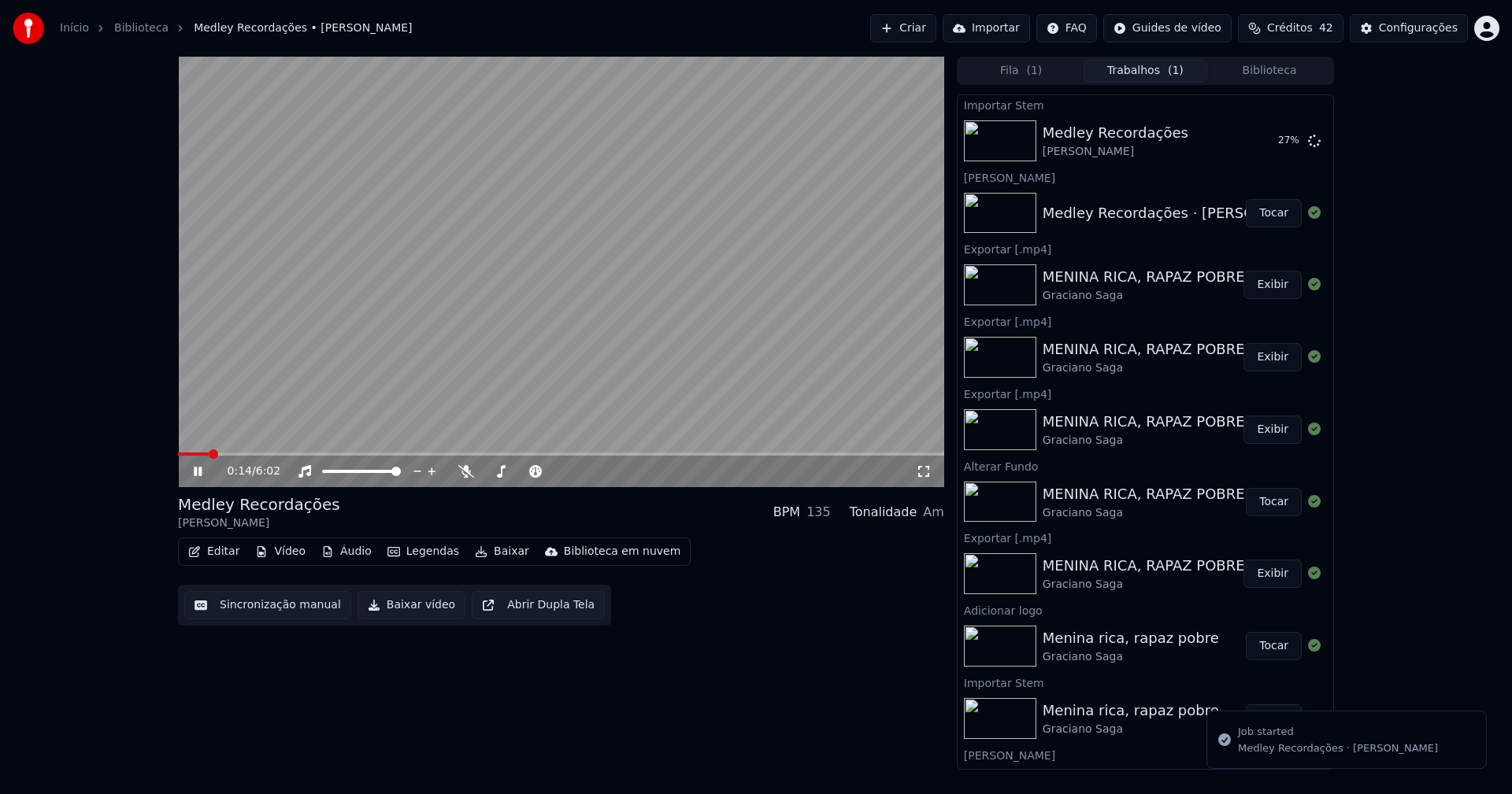
click at [285, 558] on button "Vídeo" at bounding box center [281, 551] width 63 height 22
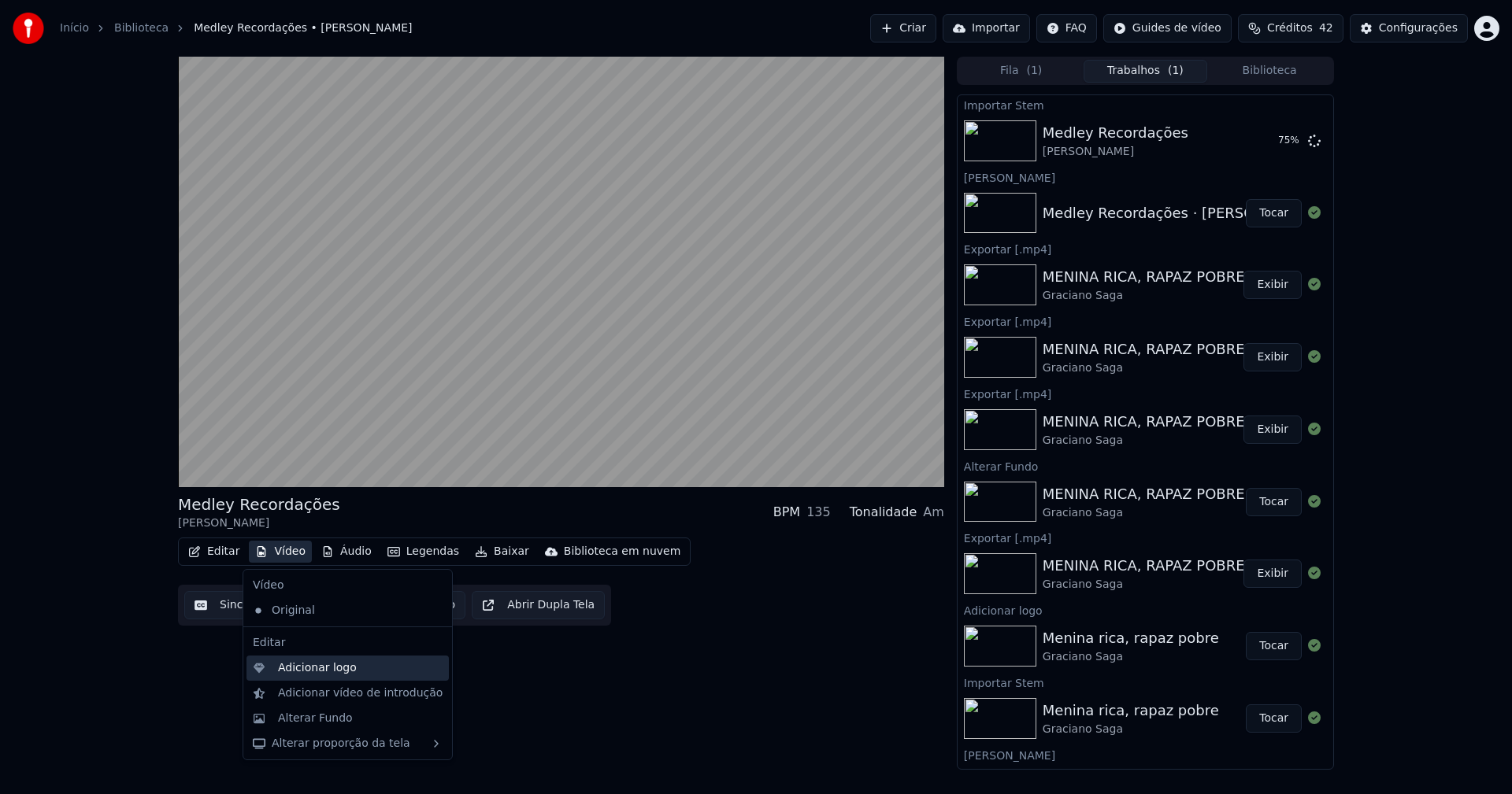
click at [330, 674] on div "Adicionar logo" at bounding box center [317, 668] width 78 height 15
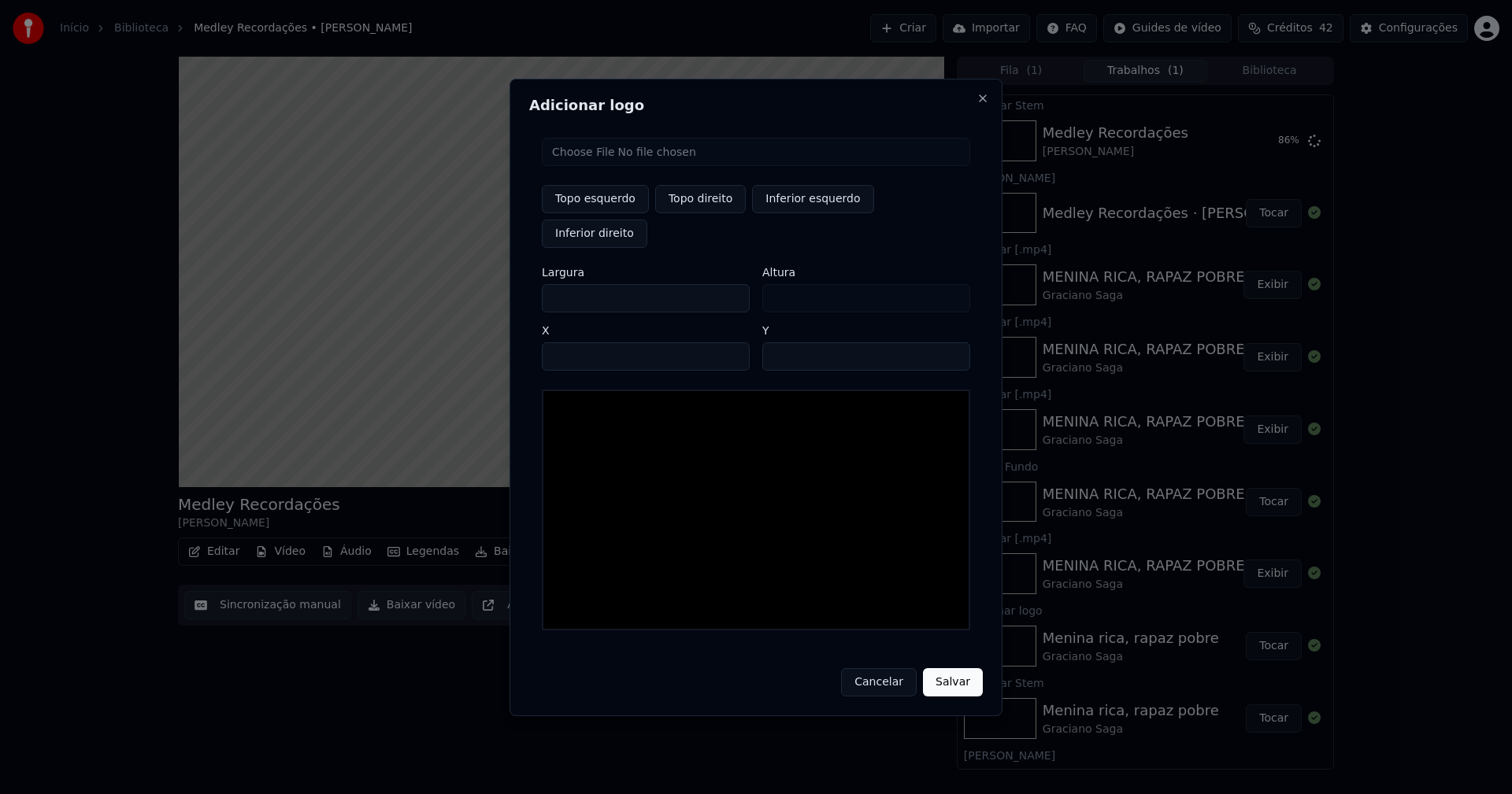
click at [605, 166] on input "file" at bounding box center [756, 151] width 429 height 28
type input "**********"
type input "***"
click at [701, 213] on button "Topo direito" at bounding box center [701, 199] width 91 height 28
type input "****"
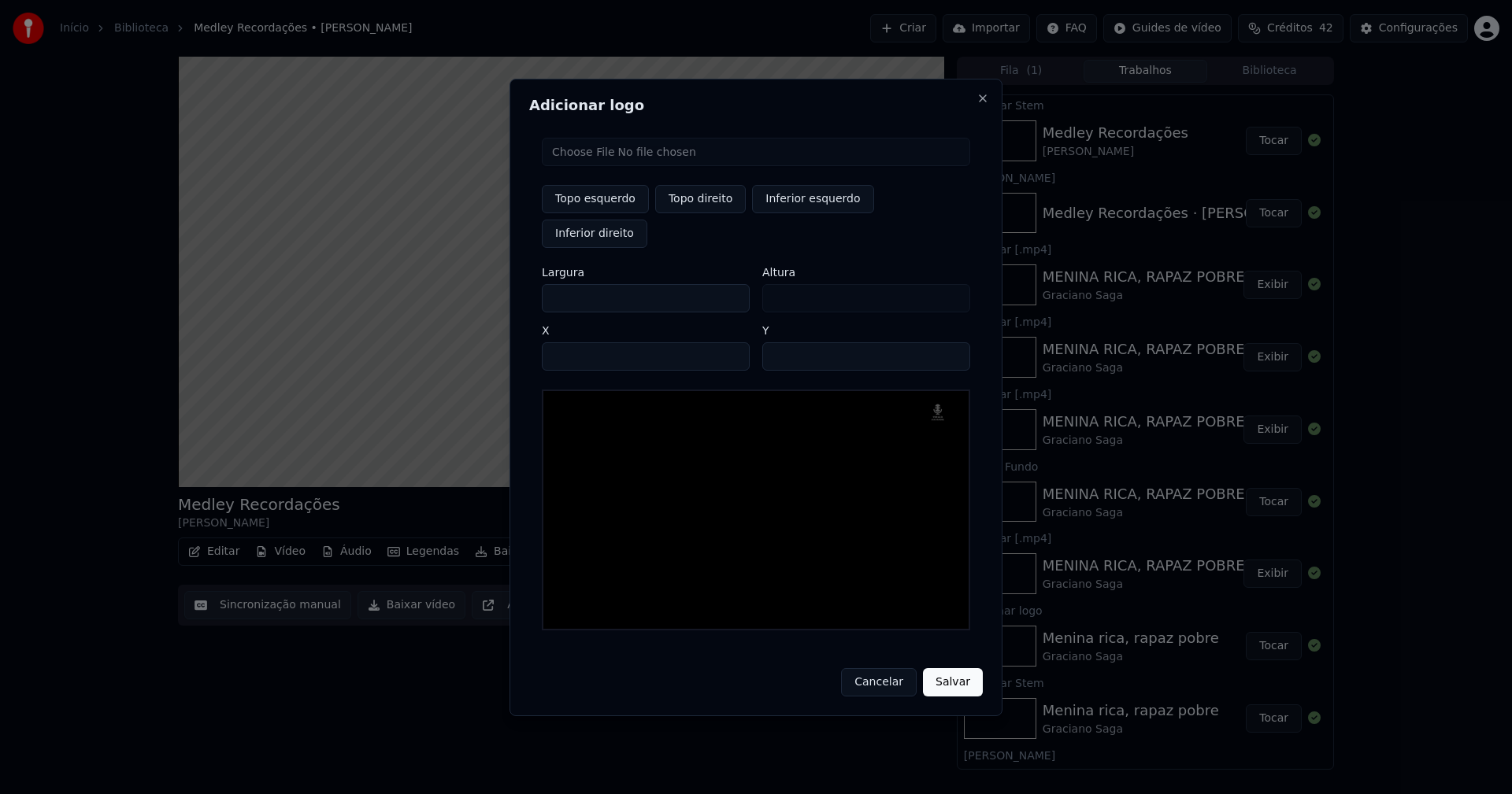
drag, startPoint x: 567, startPoint y: 281, endPoint x: 472, endPoint y: 292, distance: 95.6
click at [472, 292] on body "Início Biblioteca Medley Recordações • [PERSON_NAME] Importar FAQ Guides de víd…" at bounding box center [756, 397] width 1512 height 794
type input "**"
type input "***"
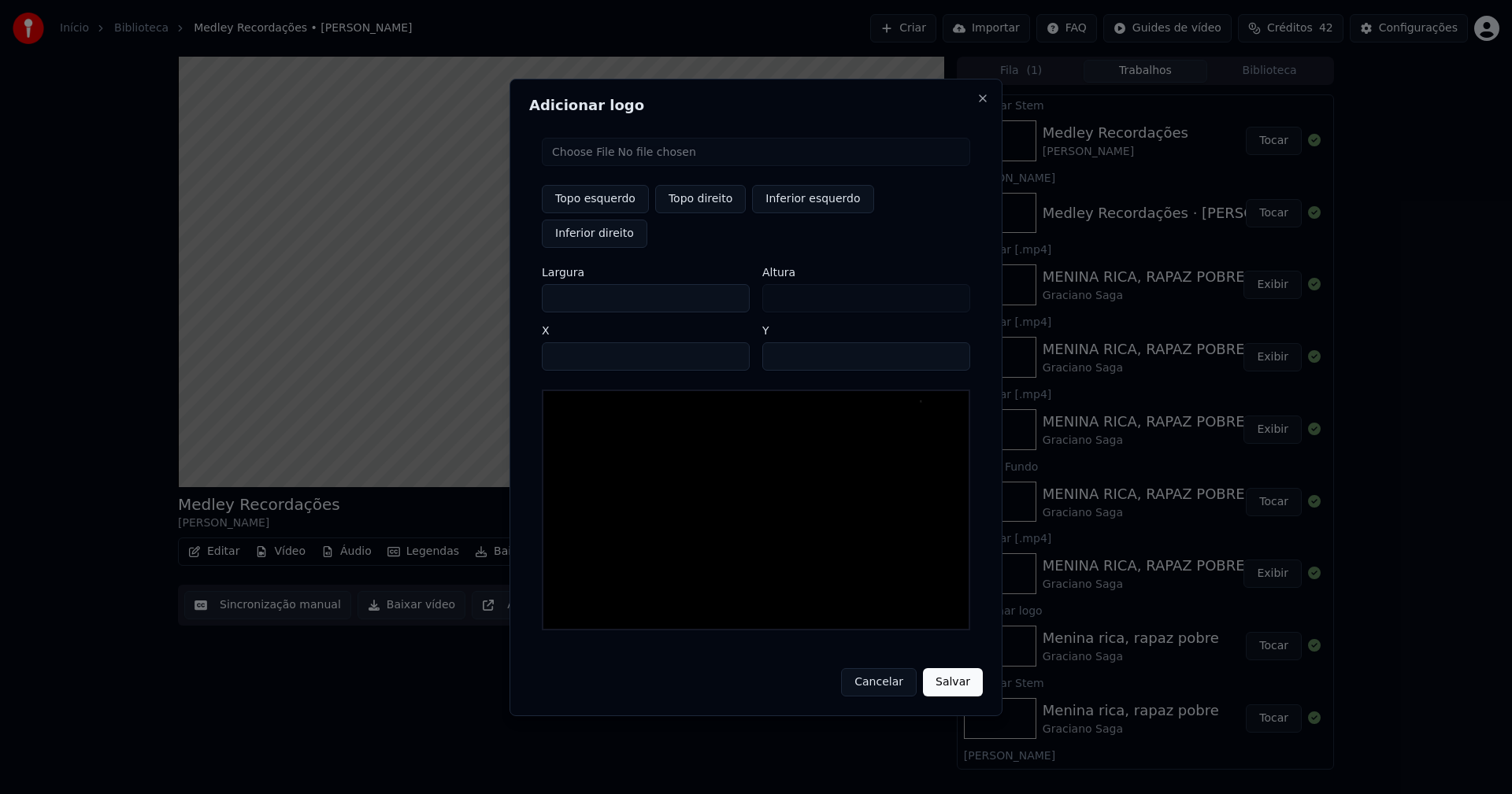
type input "***"
click at [573, 342] on input "****" at bounding box center [646, 356] width 208 height 28
type input "****"
click at [951, 342] on input "**" at bounding box center [866, 356] width 208 height 28
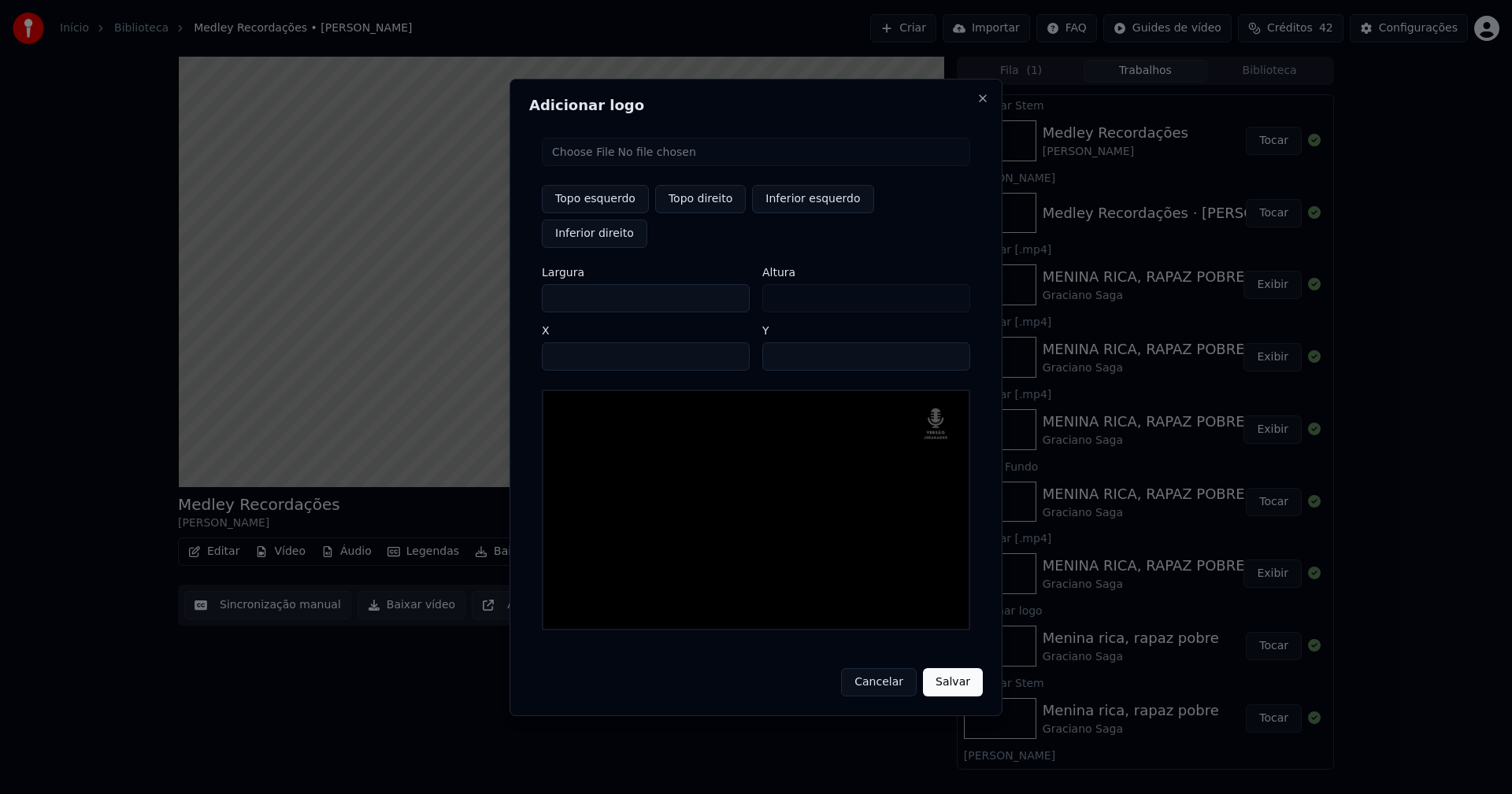
click at [950, 342] on input "**" at bounding box center [866, 356] width 208 height 28
type input "**"
click at [950, 342] on input "**" at bounding box center [866, 356] width 208 height 28
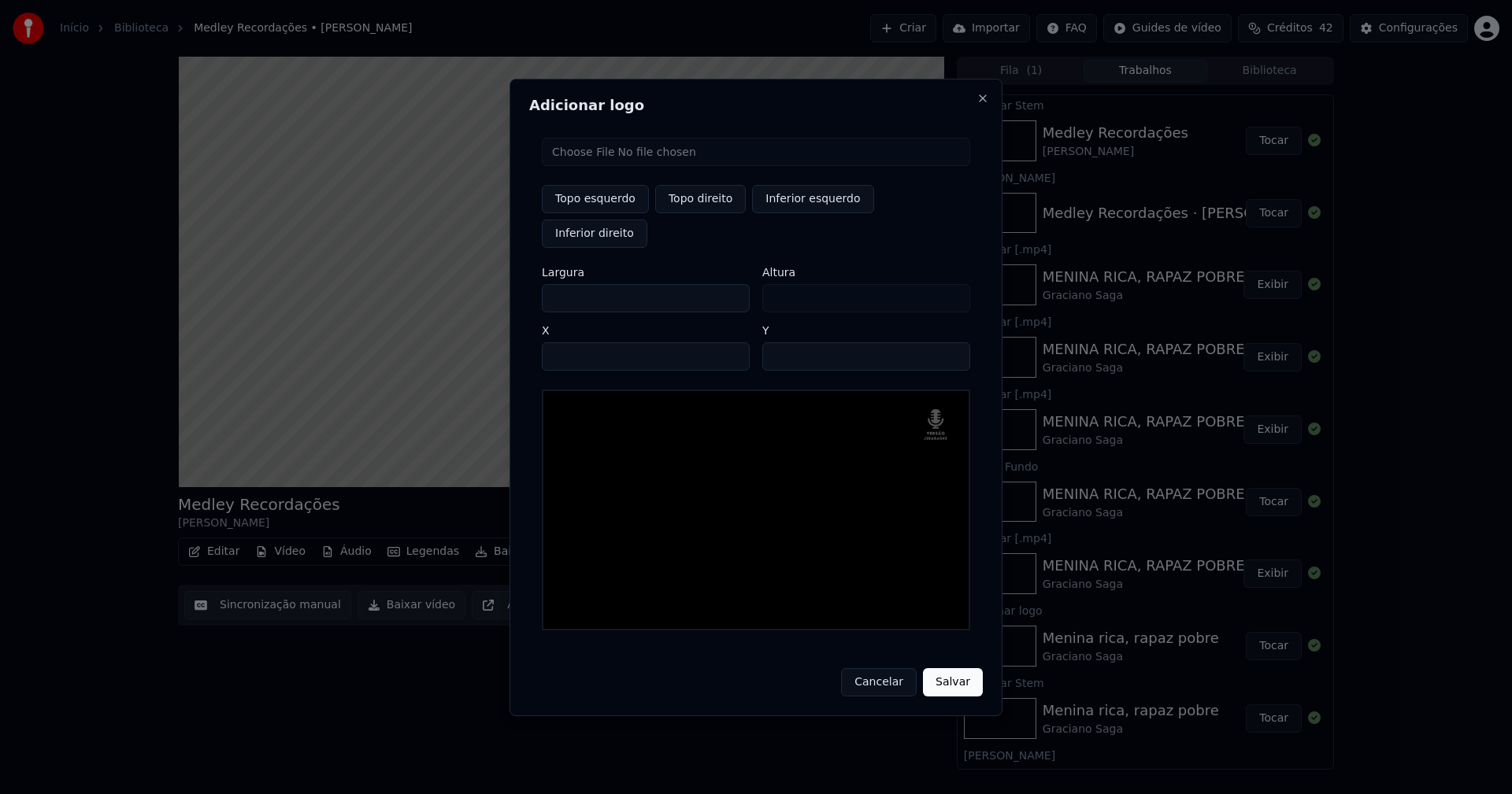
click at [954, 668] on button "Salvar" at bounding box center [953, 682] width 60 height 28
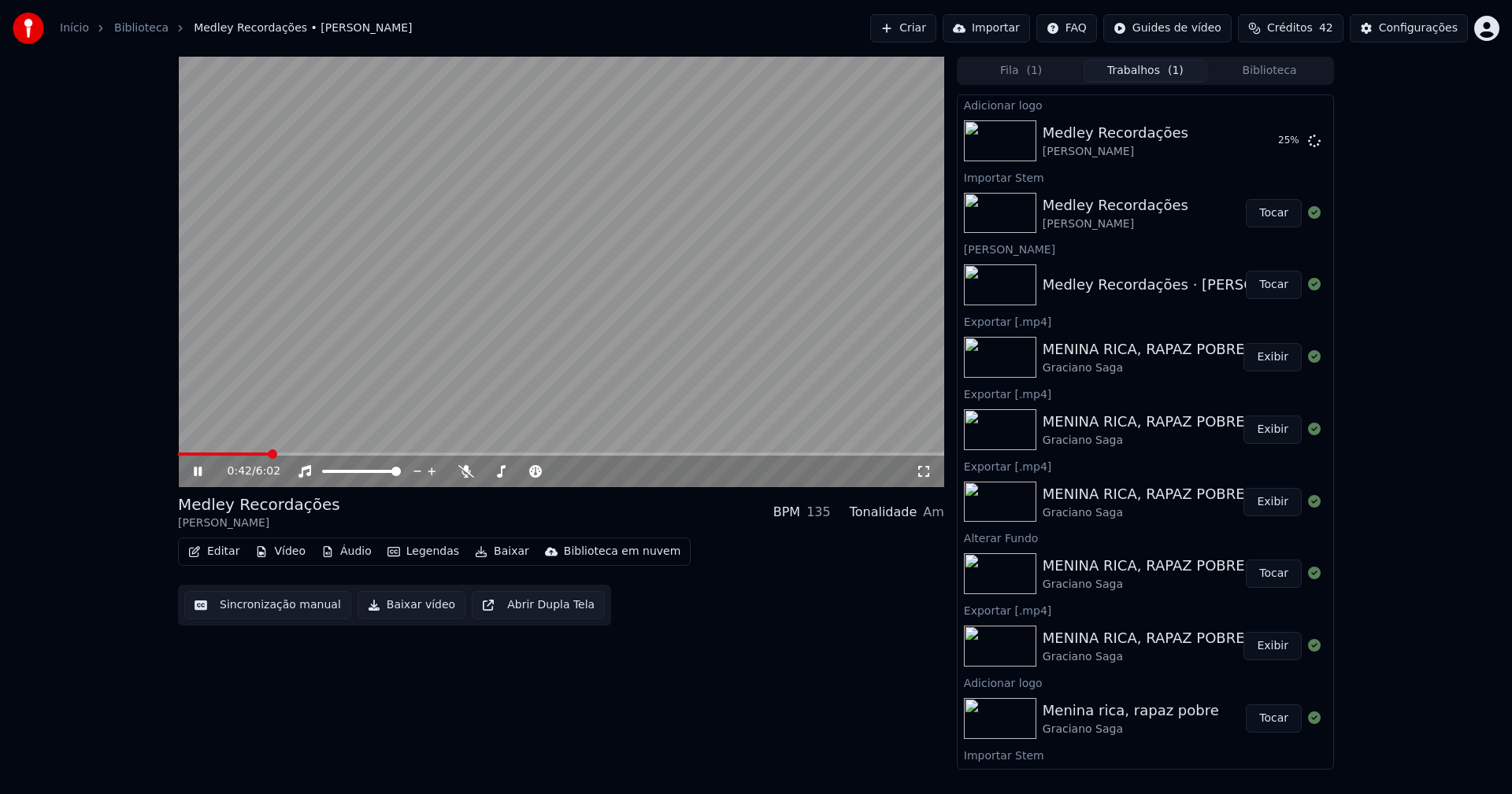
click at [348, 550] on button "Áudio" at bounding box center [346, 551] width 63 height 22
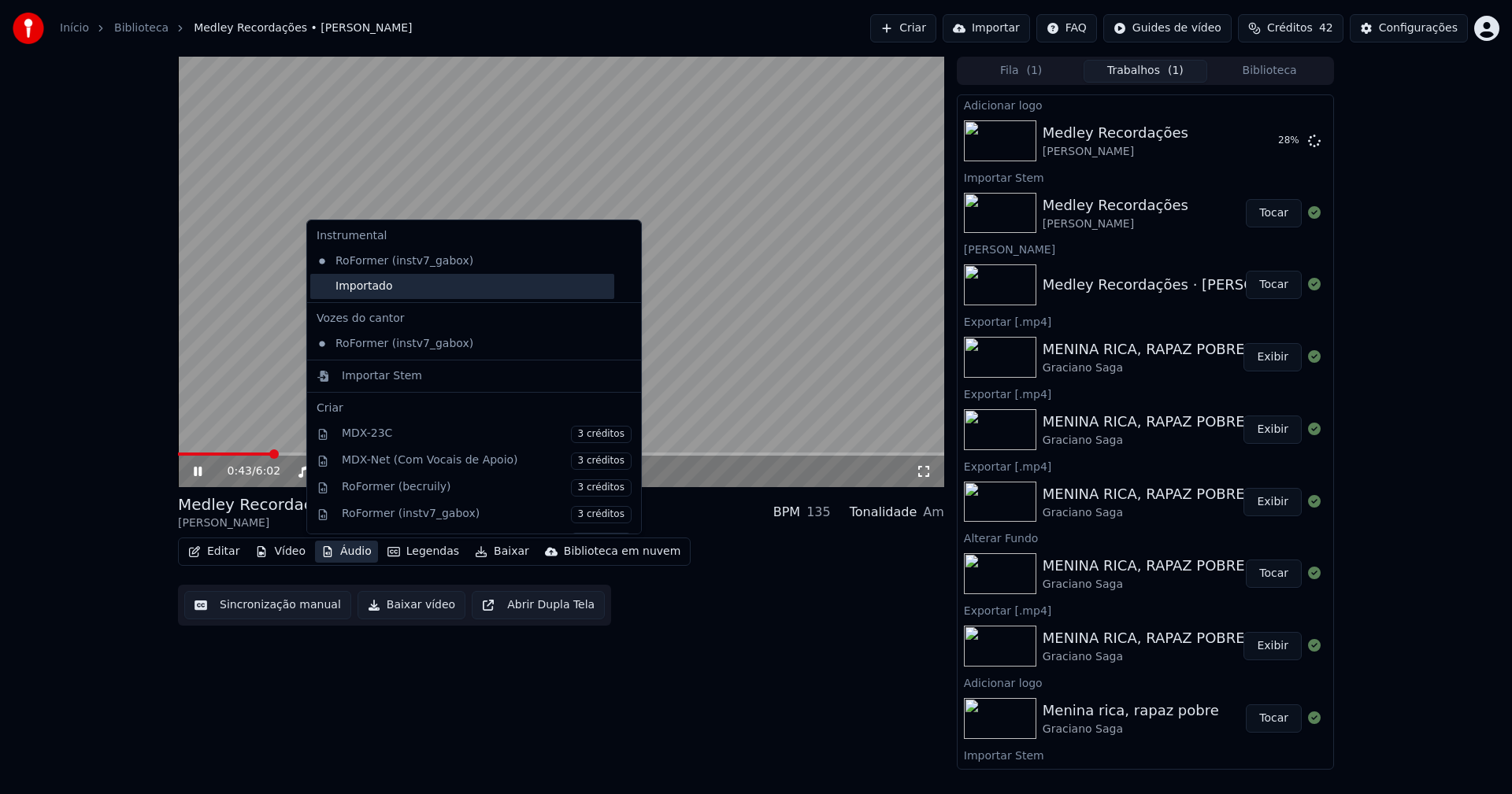
click at [330, 284] on div "Importado" at bounding box center [463, 286] width 304 height 25
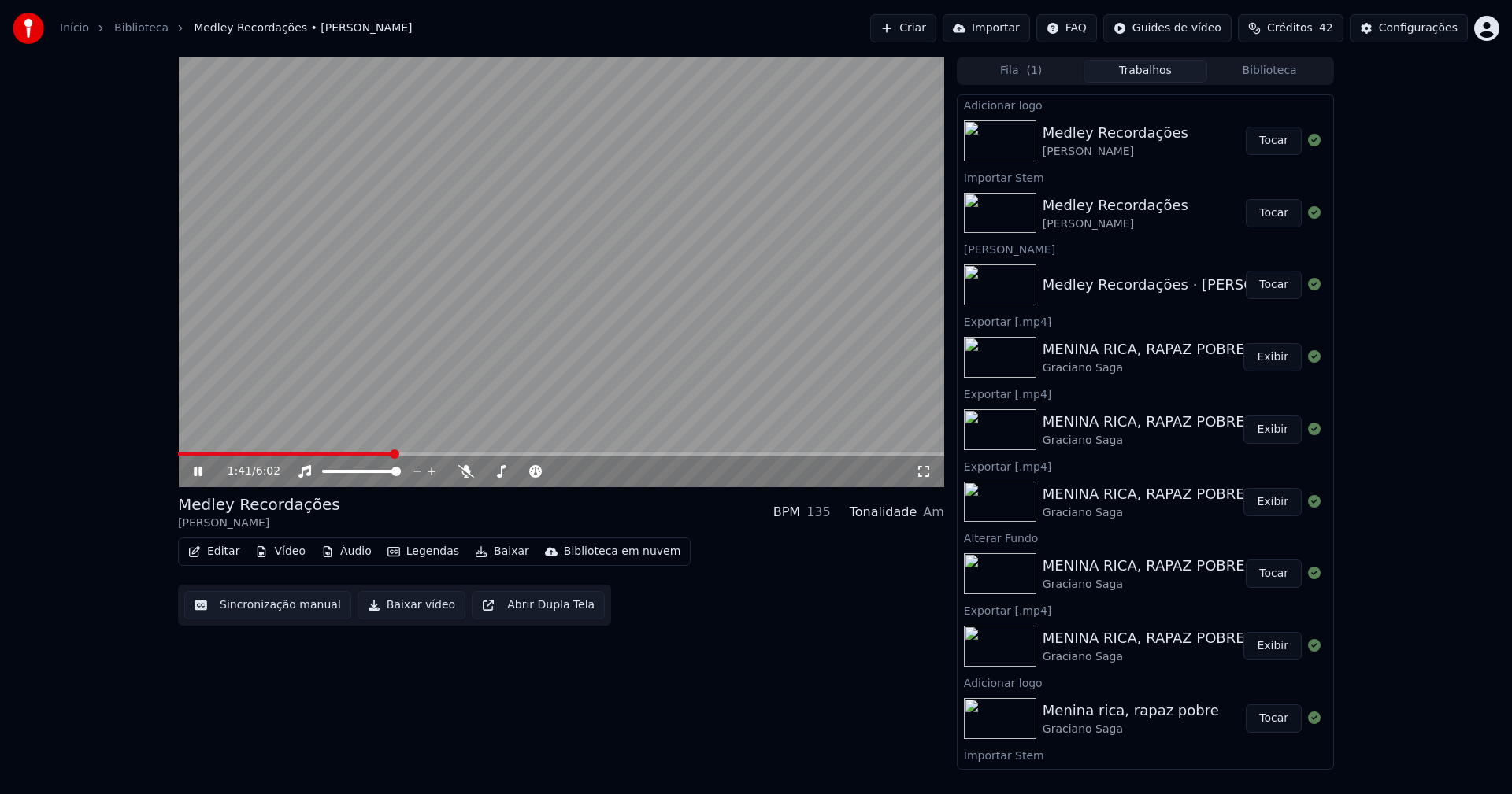
click at [1264, 146] on button "Tocar" at bounding box center [1273, 141] width 56 height 28
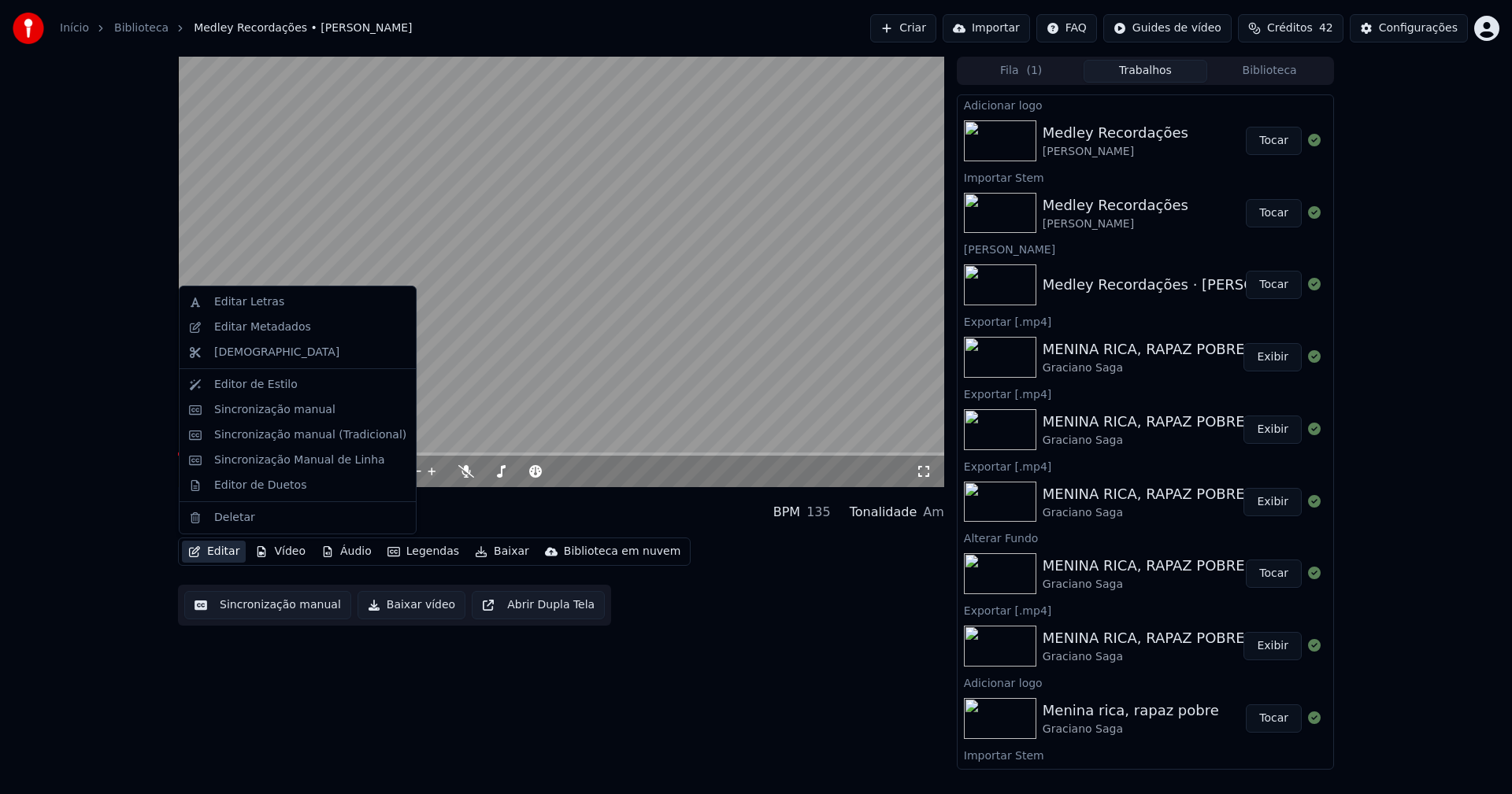
click at [210, 552] on button "Editar" at bounding box center [214, 551] width 64 height 22
click at [253, 428] on div "Sincronização manual (Tradicional)" at bounding box center [311, 435] width 193 height 15
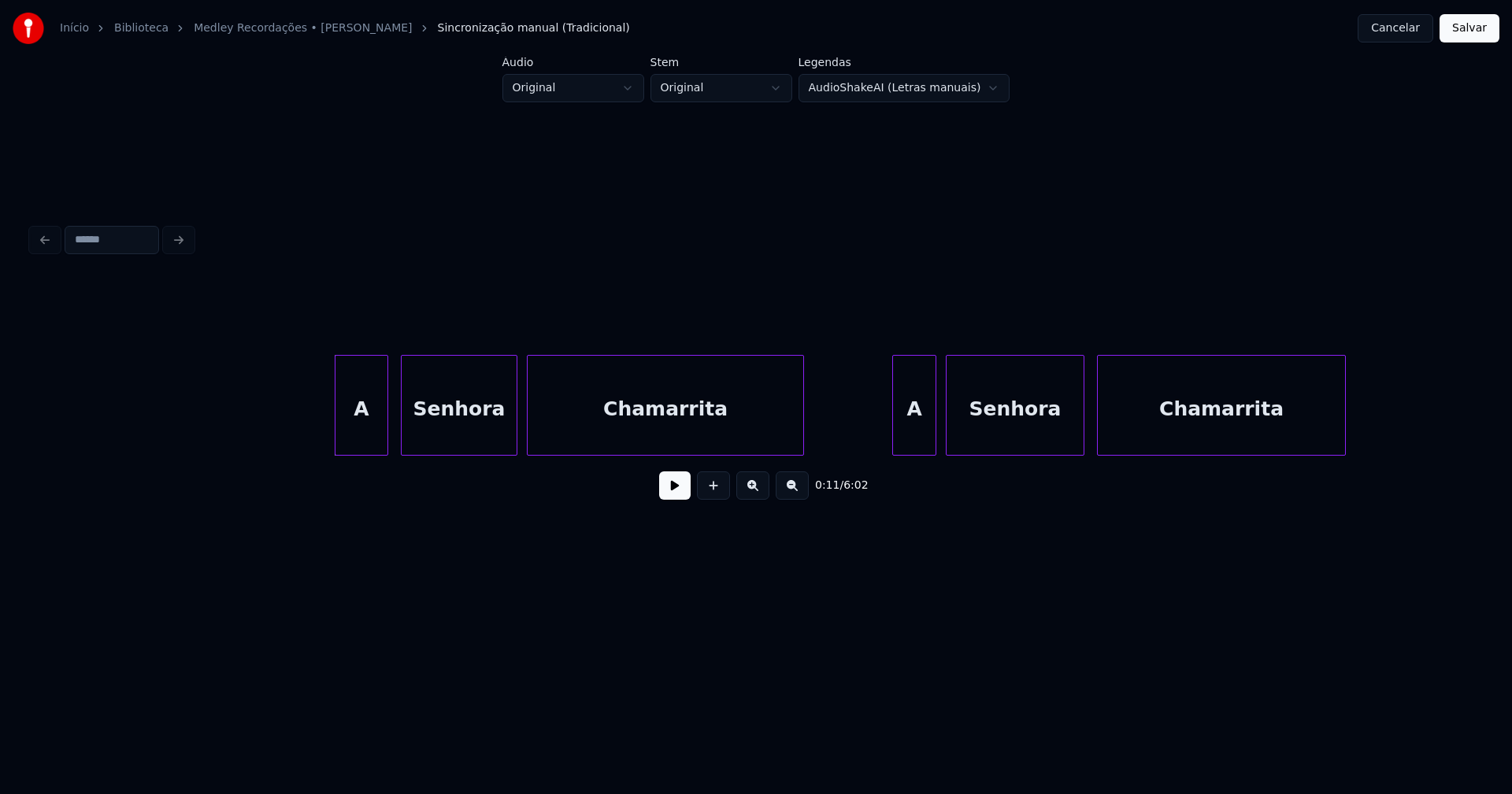
scroll to position [0, 1265]
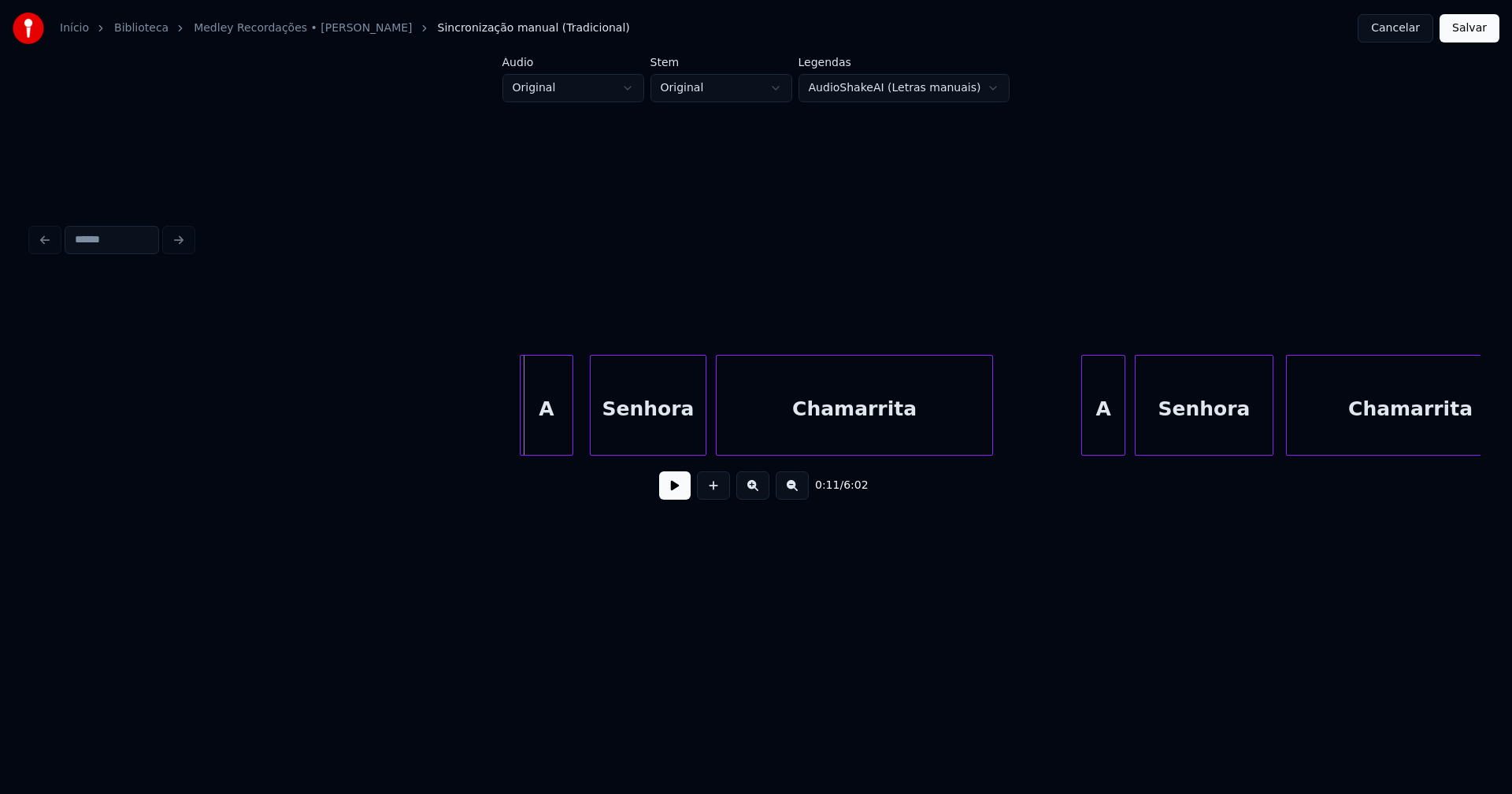
click at [554, 434] on div "A" at bounding box center [546, 409] width 52 height 107
click at [667, 499] on button at bounding box center [675, 485] width 32 height 28
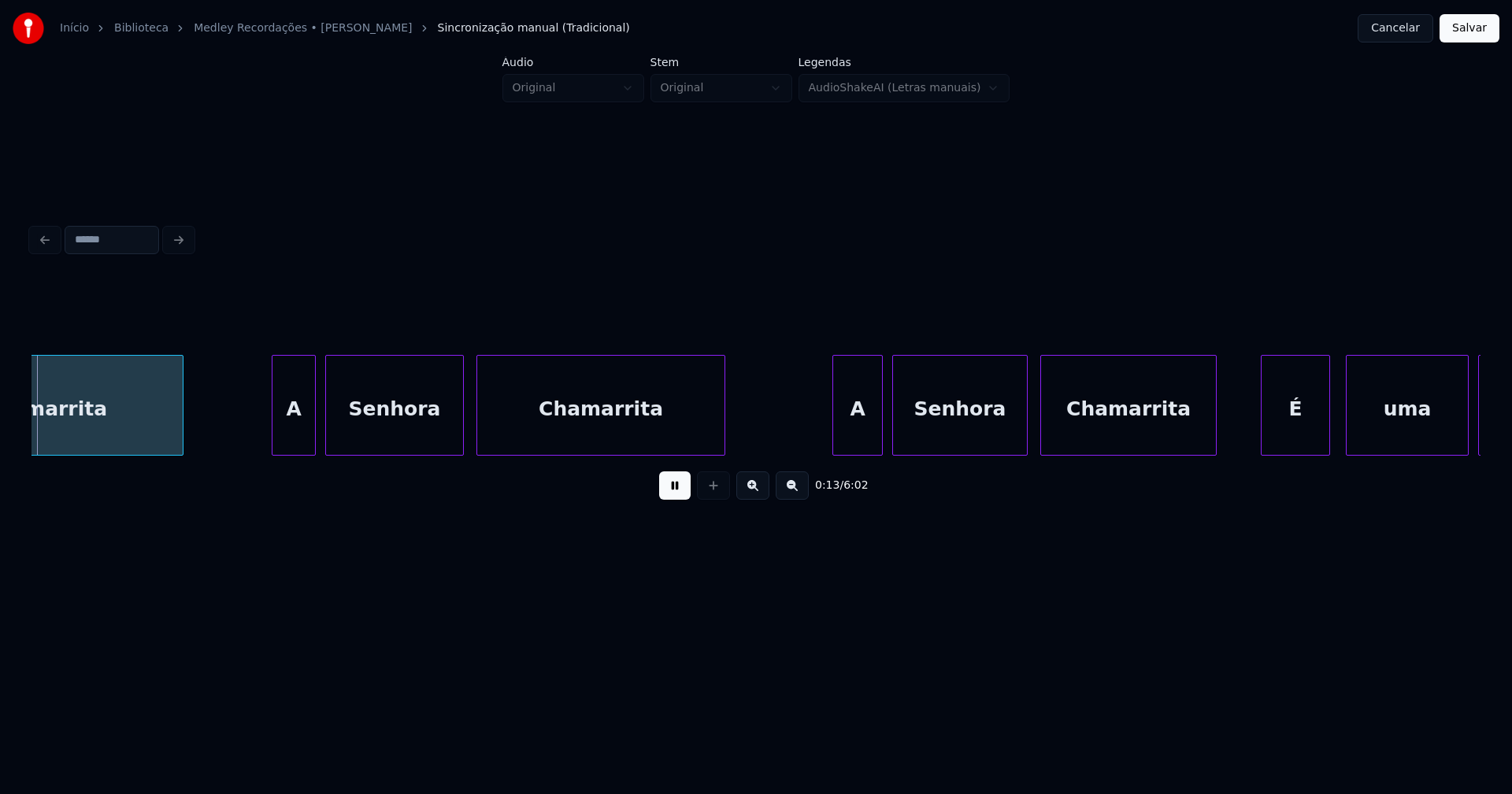
scroll to position [0, 2077]
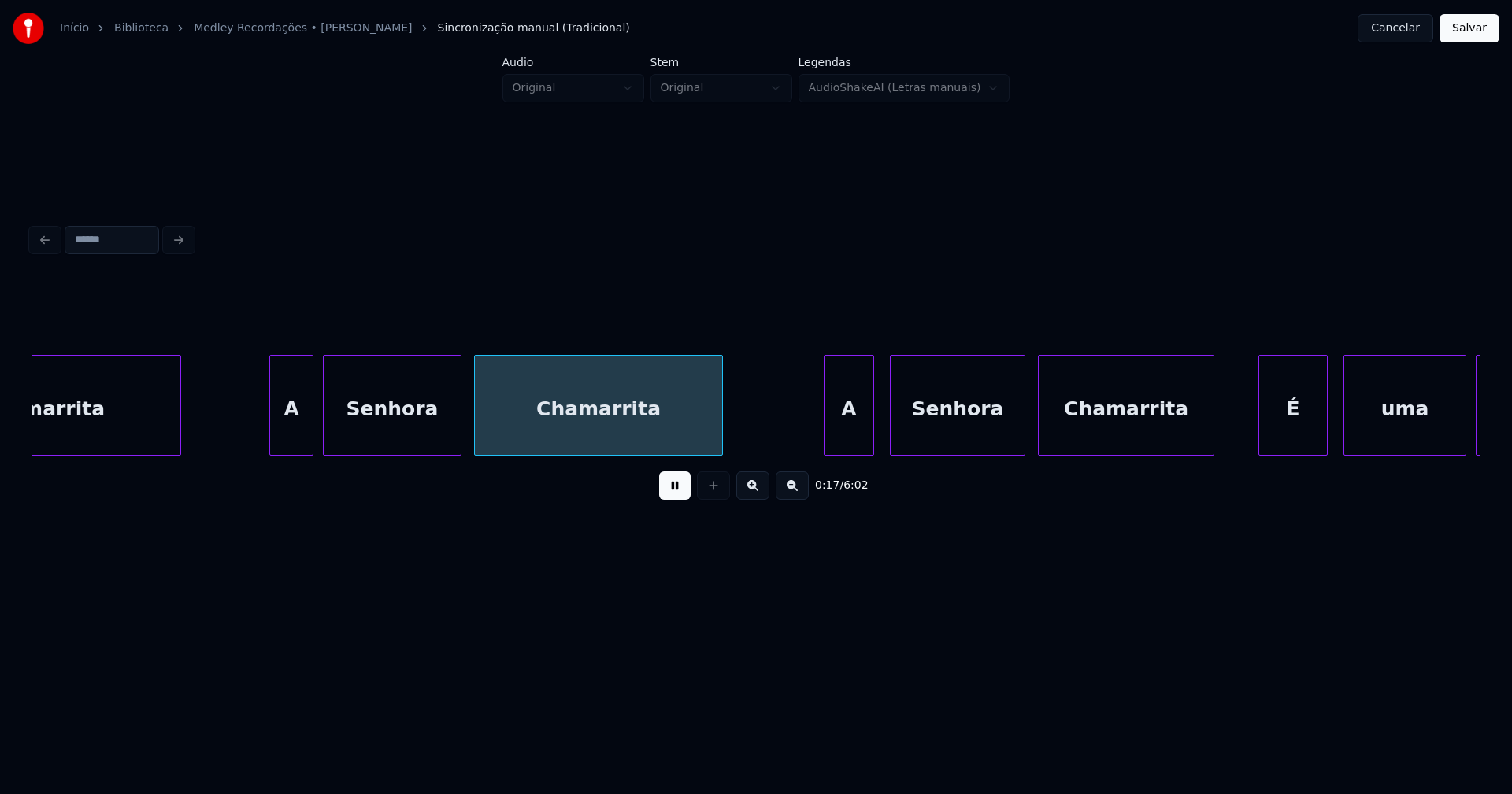
click at [855, 429] on div "A" at bounding box center [849, 409] width 49 height 107
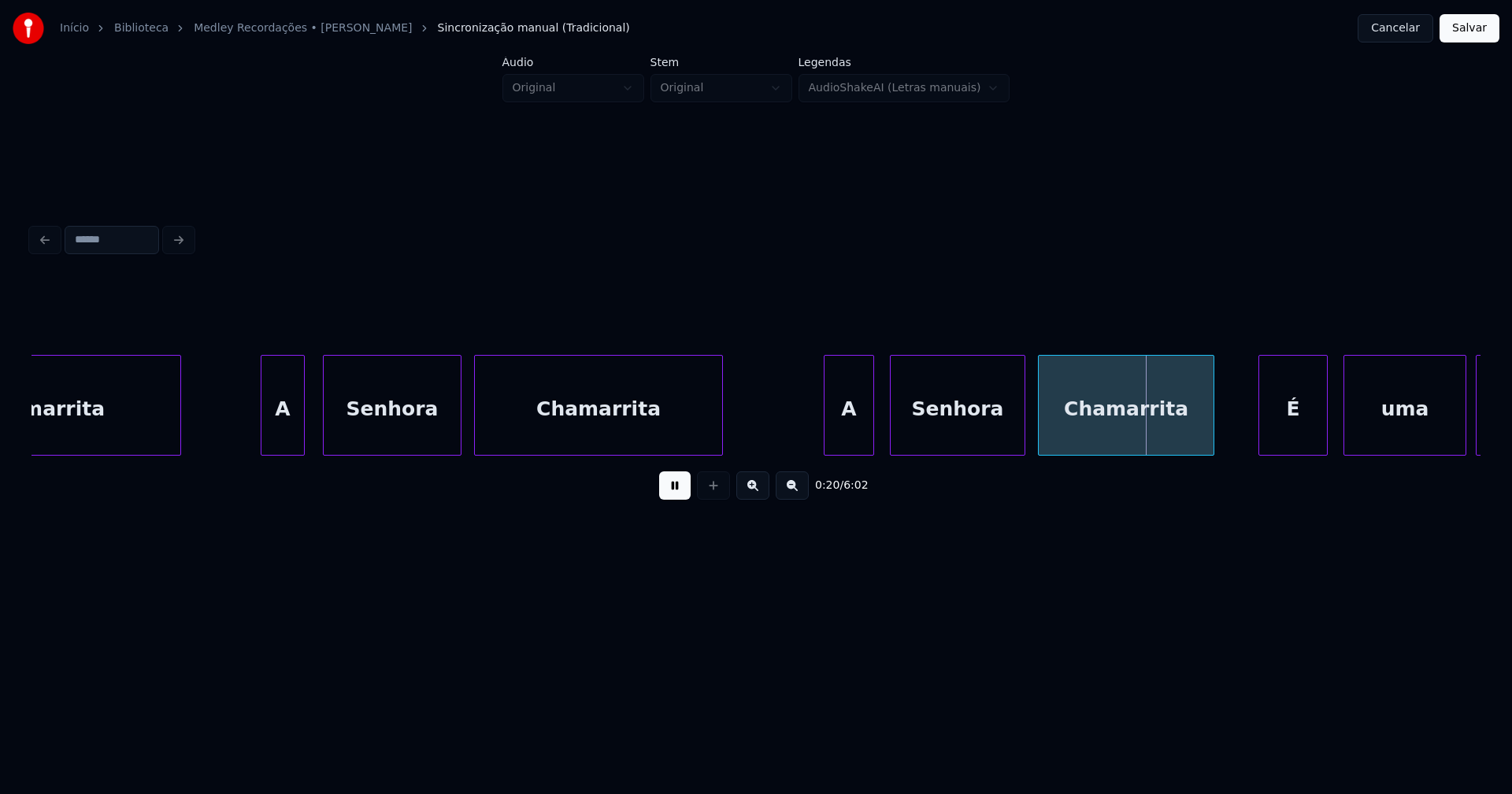
click at [293, 437] on div "A" at bounding box center [282, 409] width 43 height 107
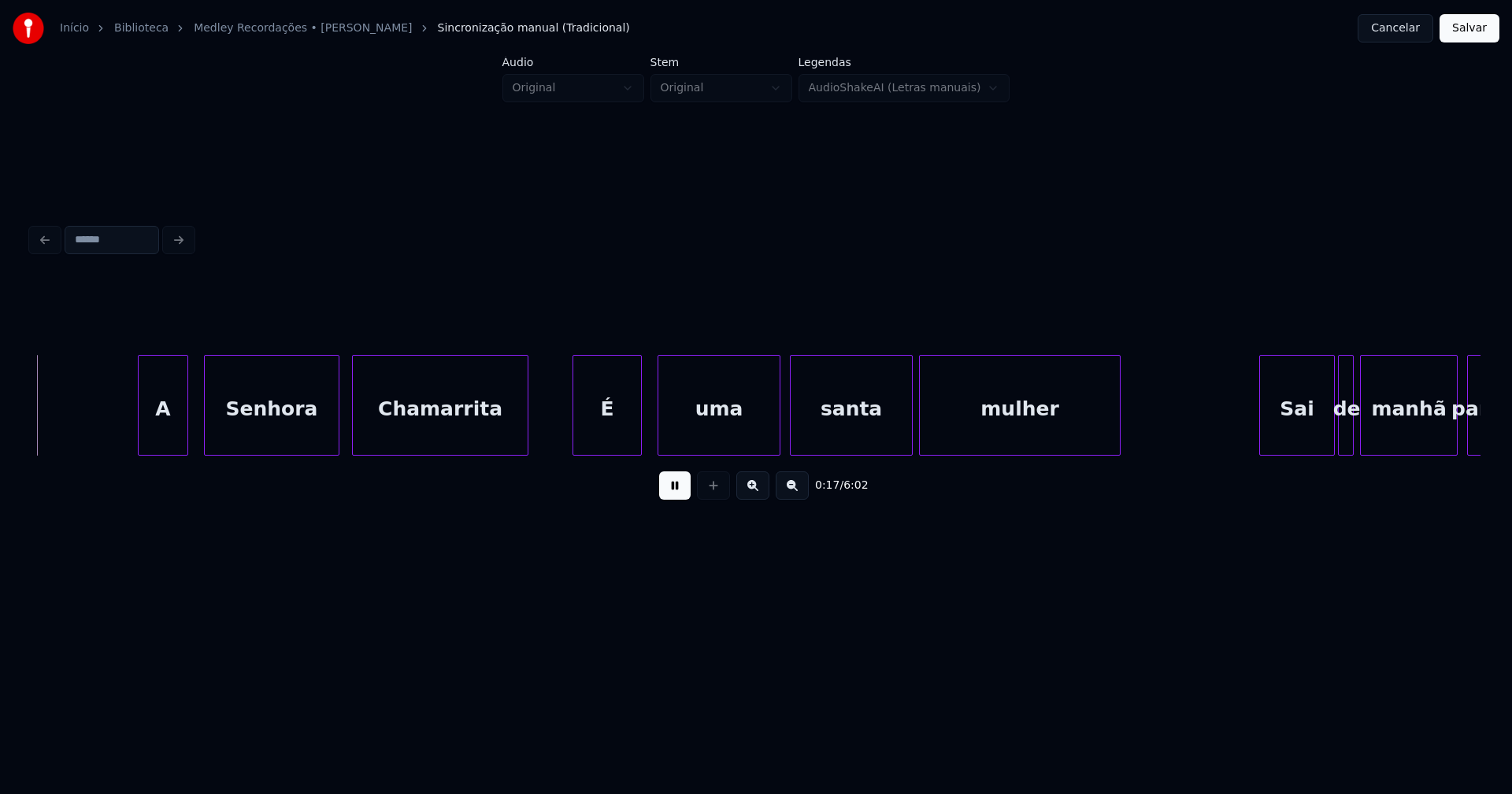
scroll to position [0, 2773]
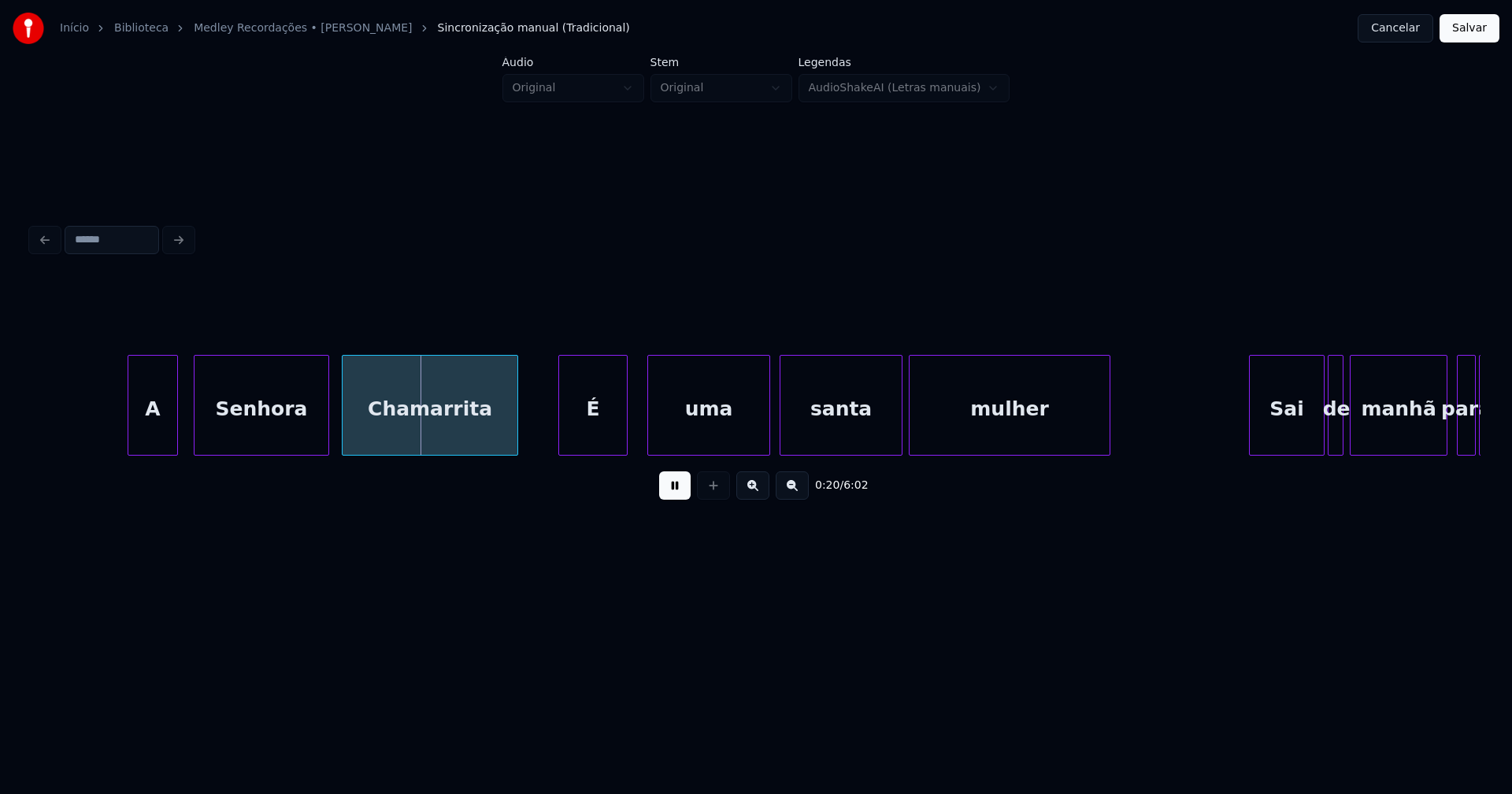
click at [612, 432] on div "É" at bounding box center [593, 409] width 68 height 107
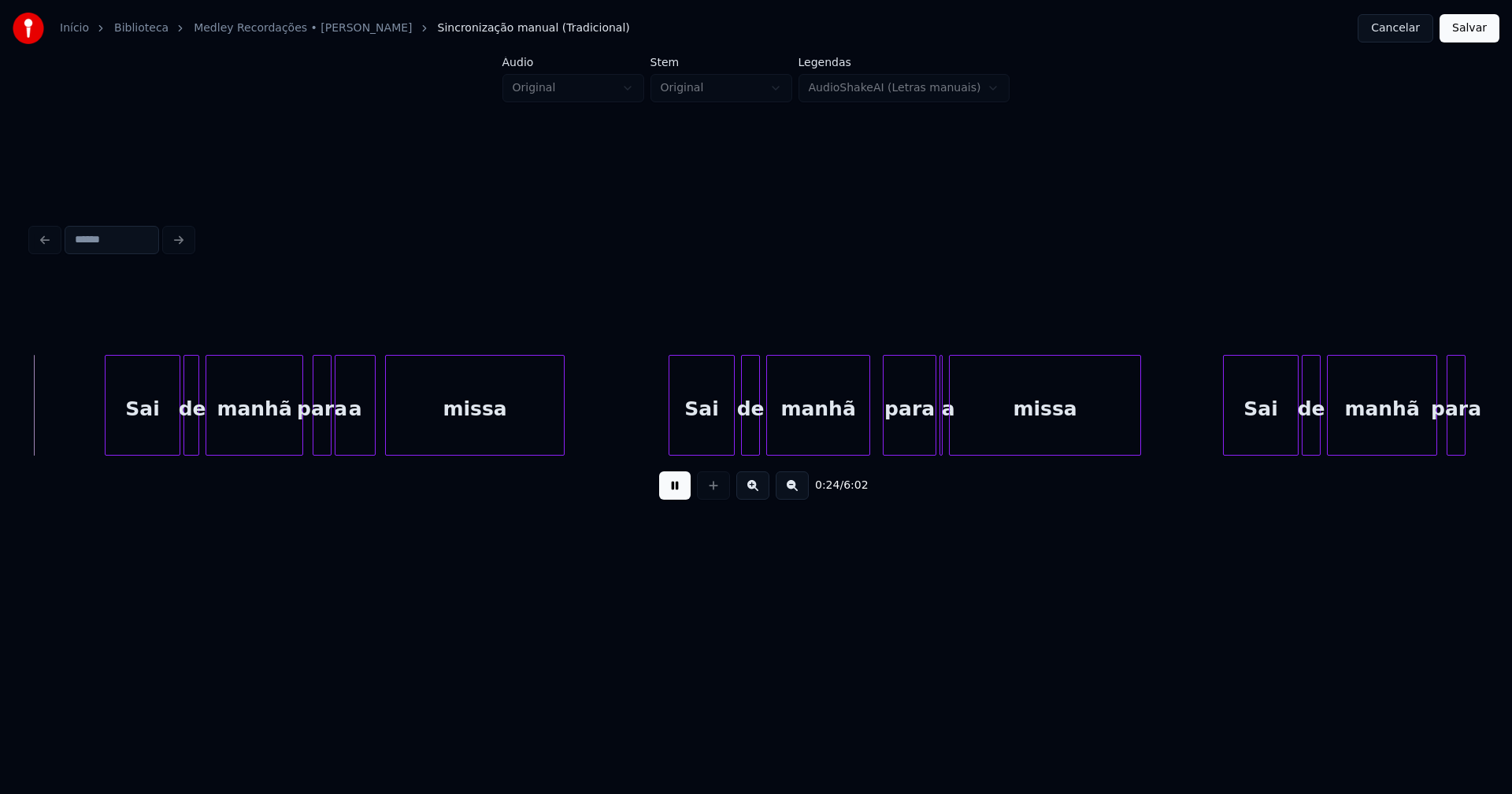
scroll to position [0, 3930]
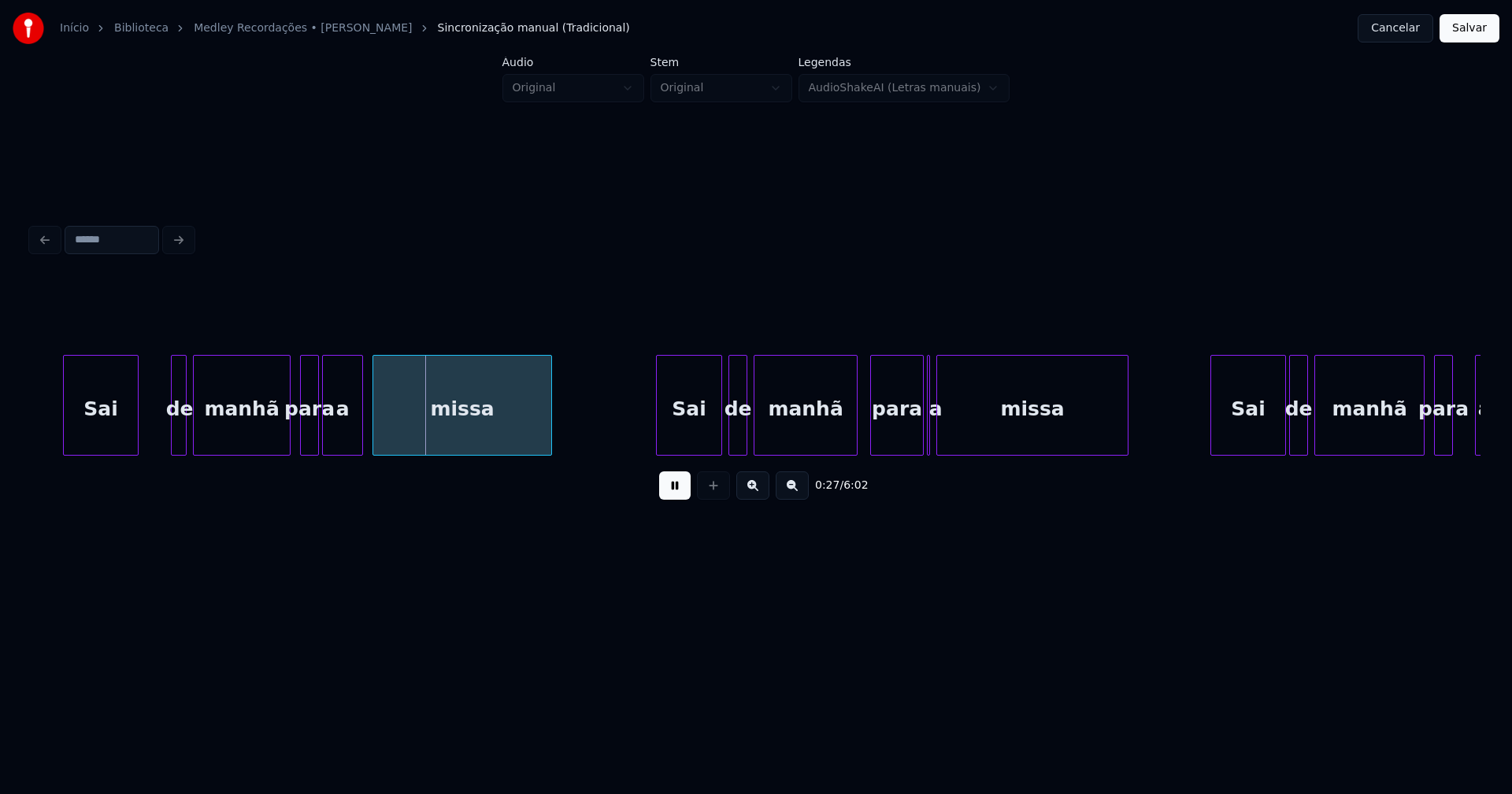
click at [88, 436] on div "Sai" at bounding box center [101, 409] width 74 height 107
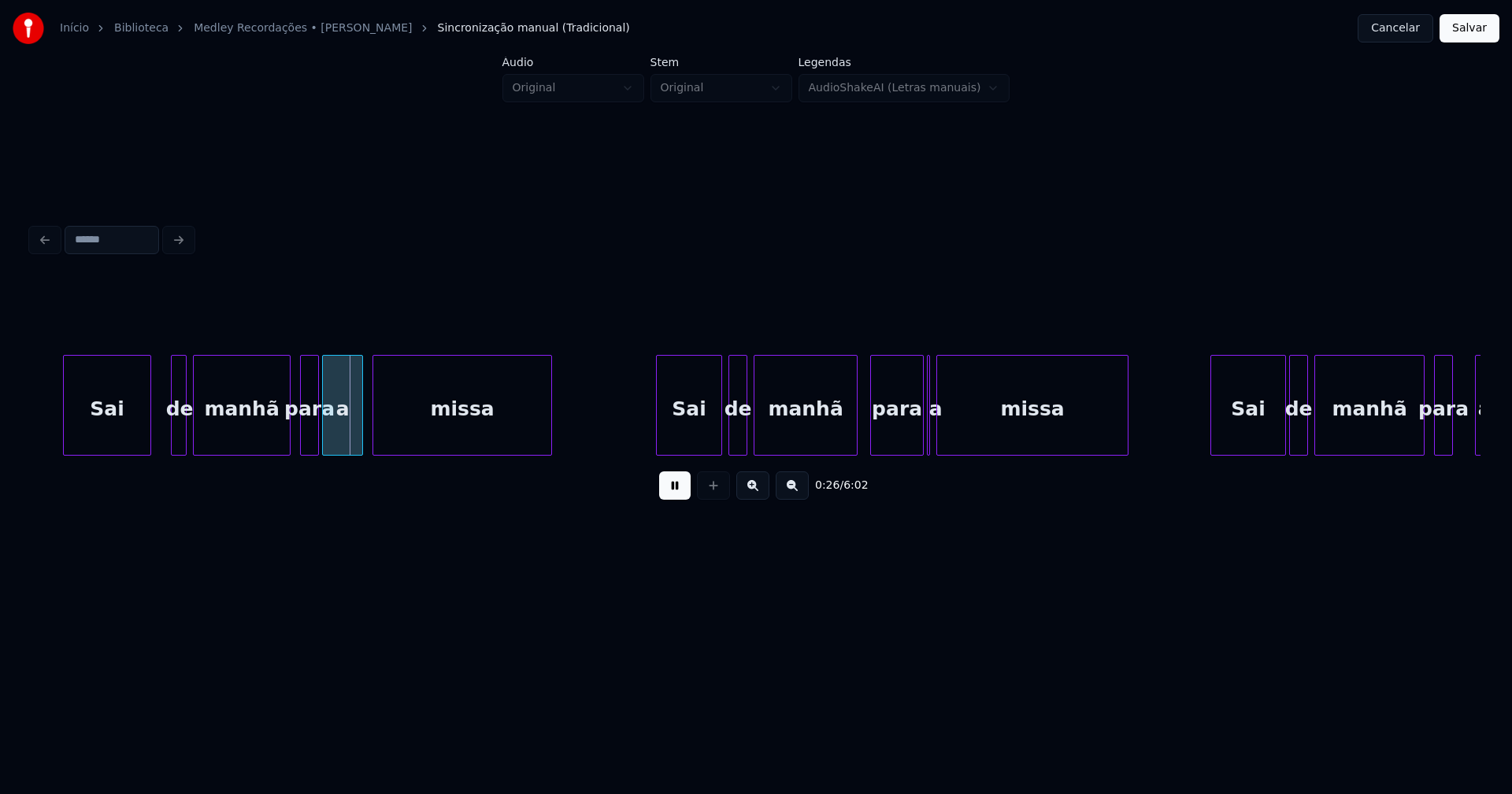
click at [147, 421] on div at bounding box center [148, 405] width 5 height 99
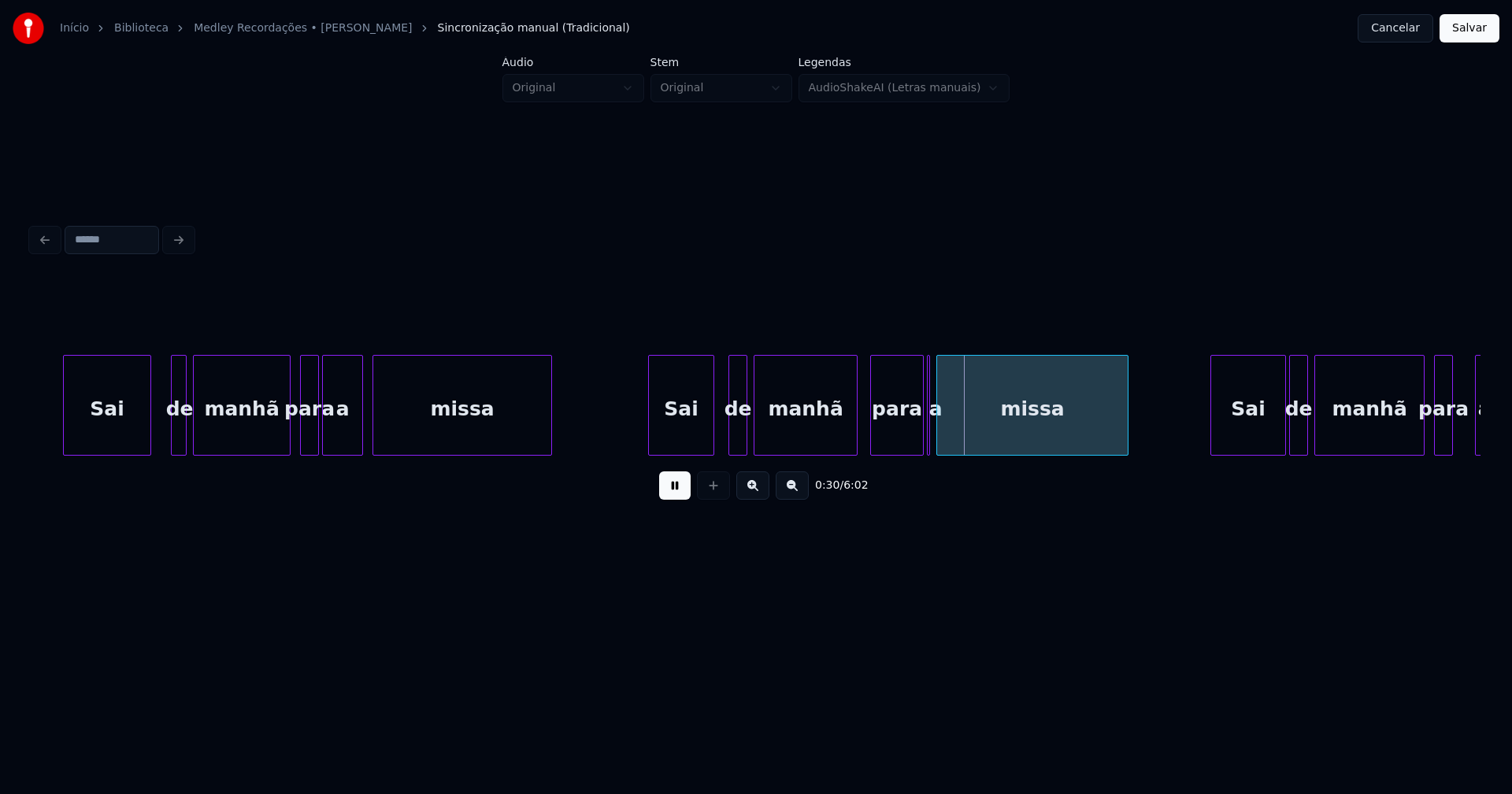
click at [691, 448] on div "Sai" at bounding box center [681, 409] width 65 height 107
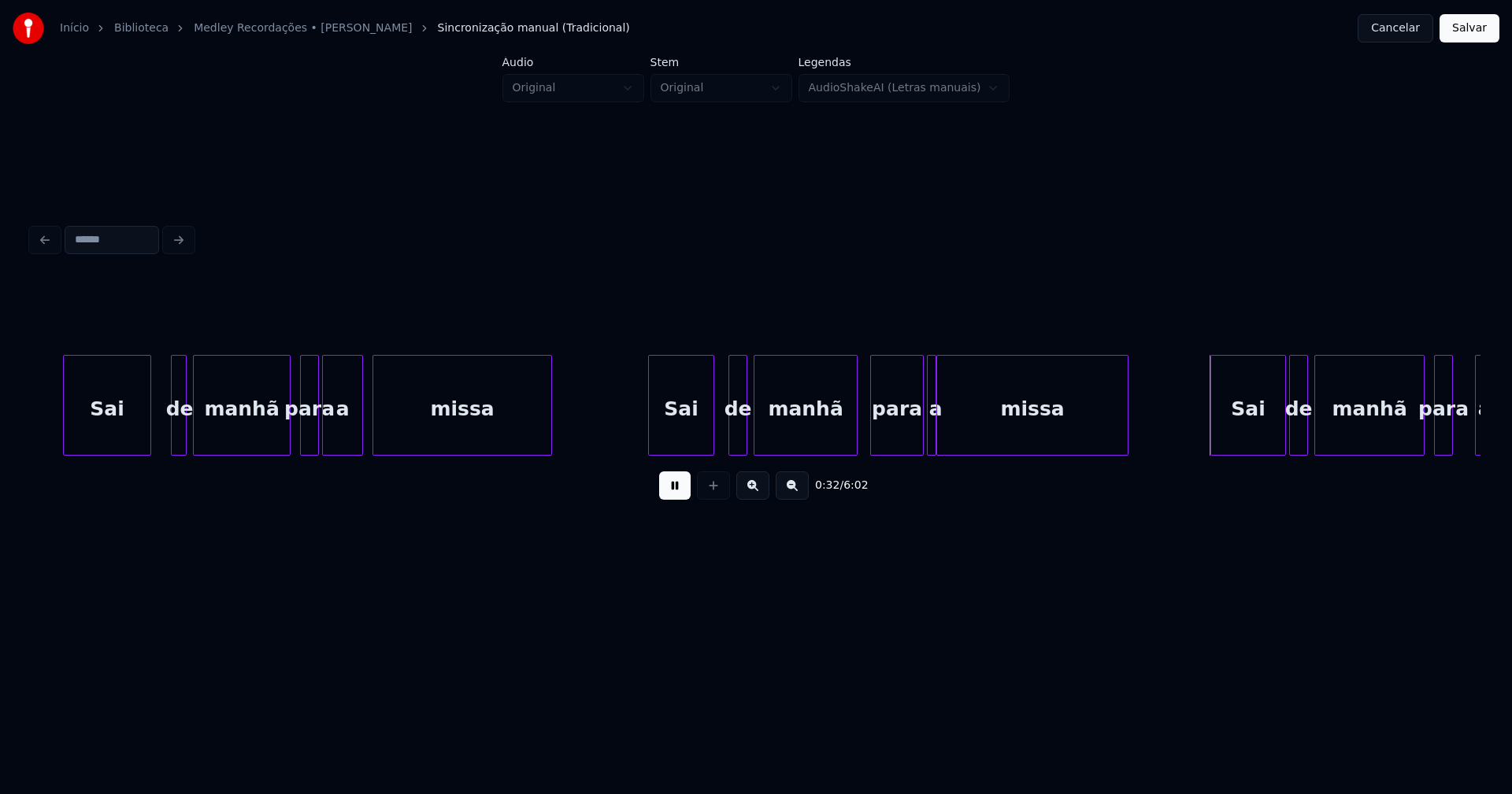
click at [935, 447] on div "a" at bounding box center [932, 405] width 10 height 101
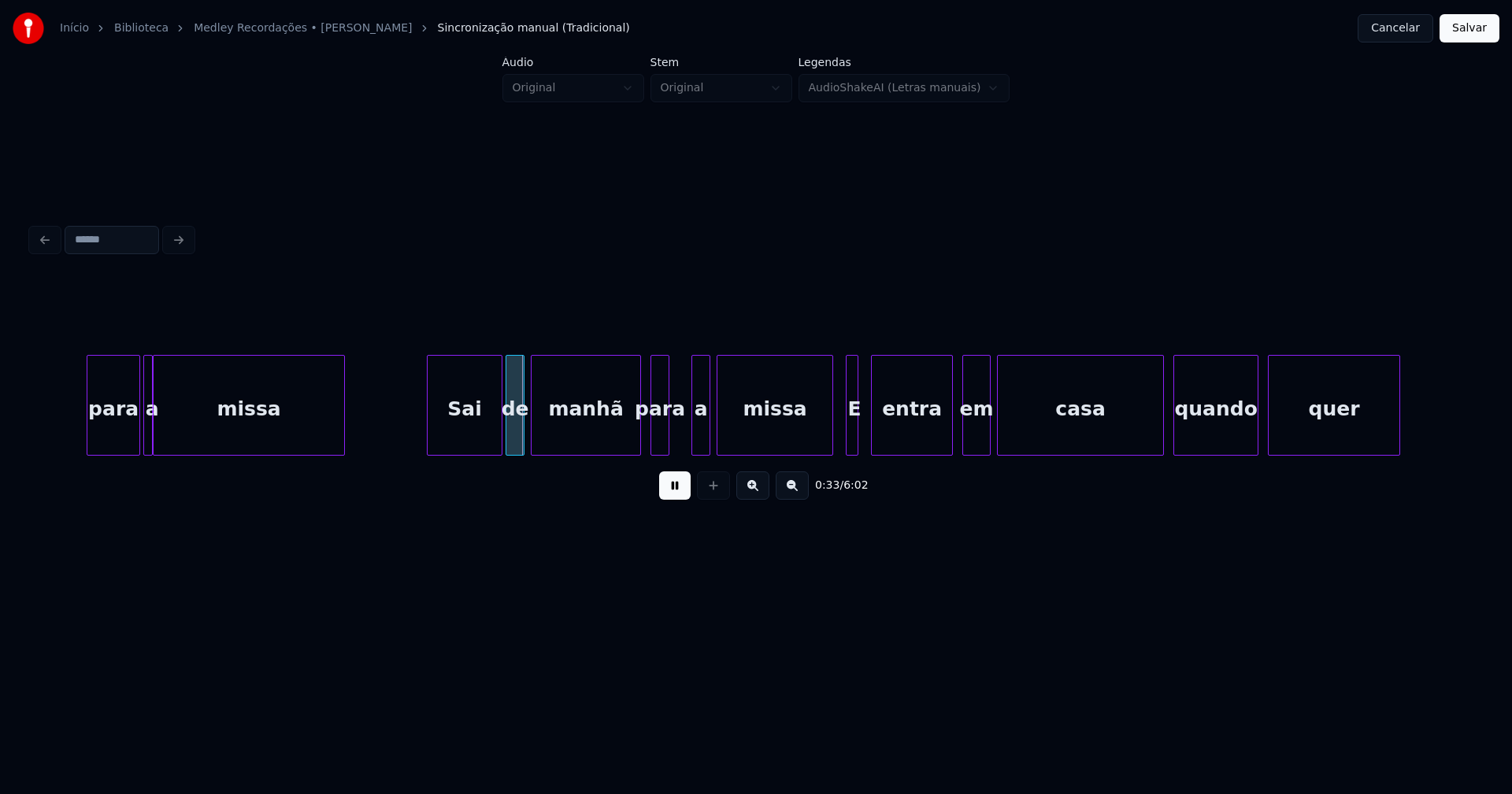
scroll to position [0, 5029]
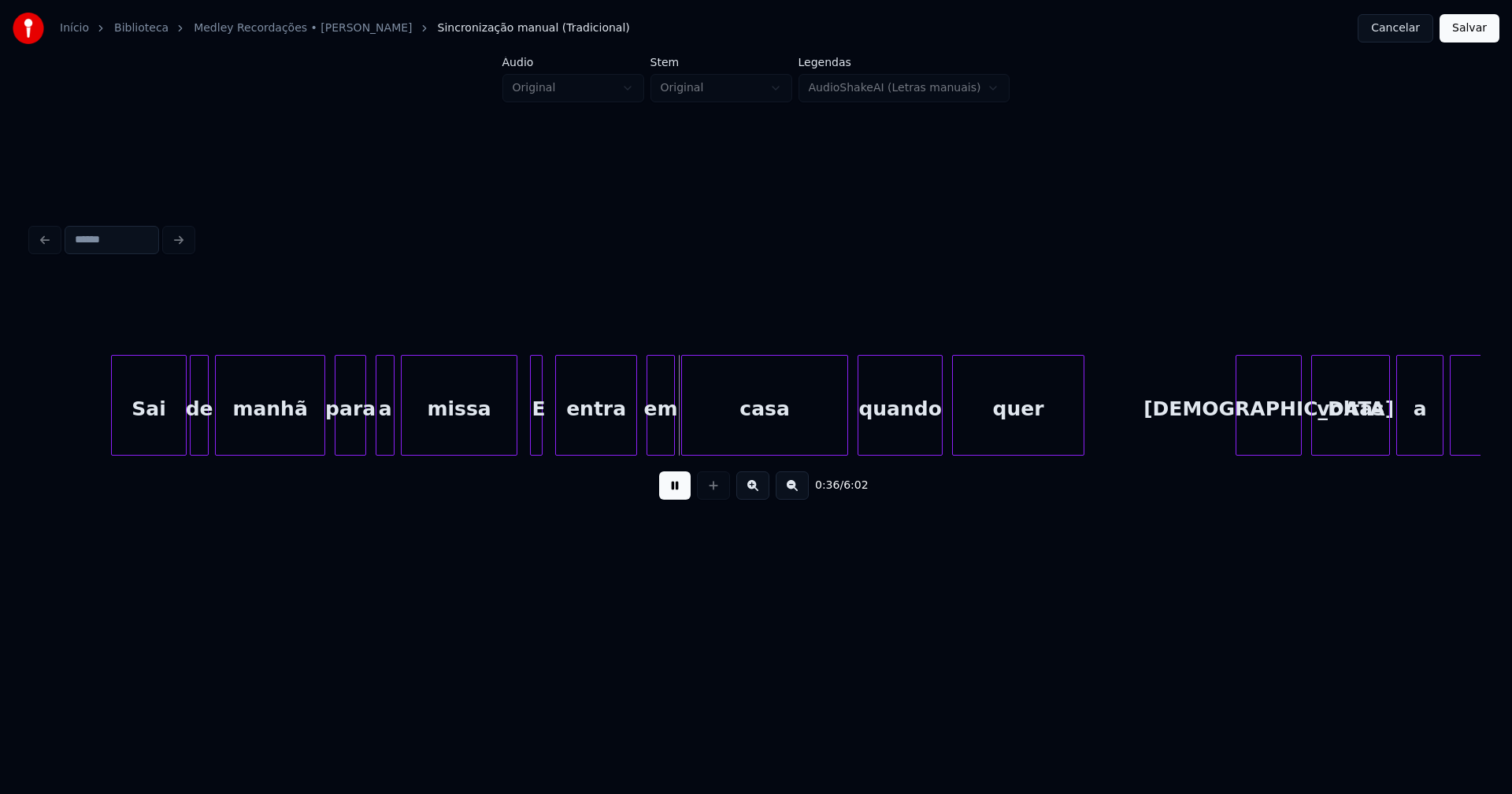
click at [362, 432] on div at bounding box center [363, 405] width 5 height 99
click at [379, 445] on div "a" at bounding box center [379, 409] width 17 height 107
click at [142, 438] on div "Sai" at bounding box center [143, 409] width 74 height 107
click at [547, 437] on div at bounding box center [547, 405] width 5 height 99
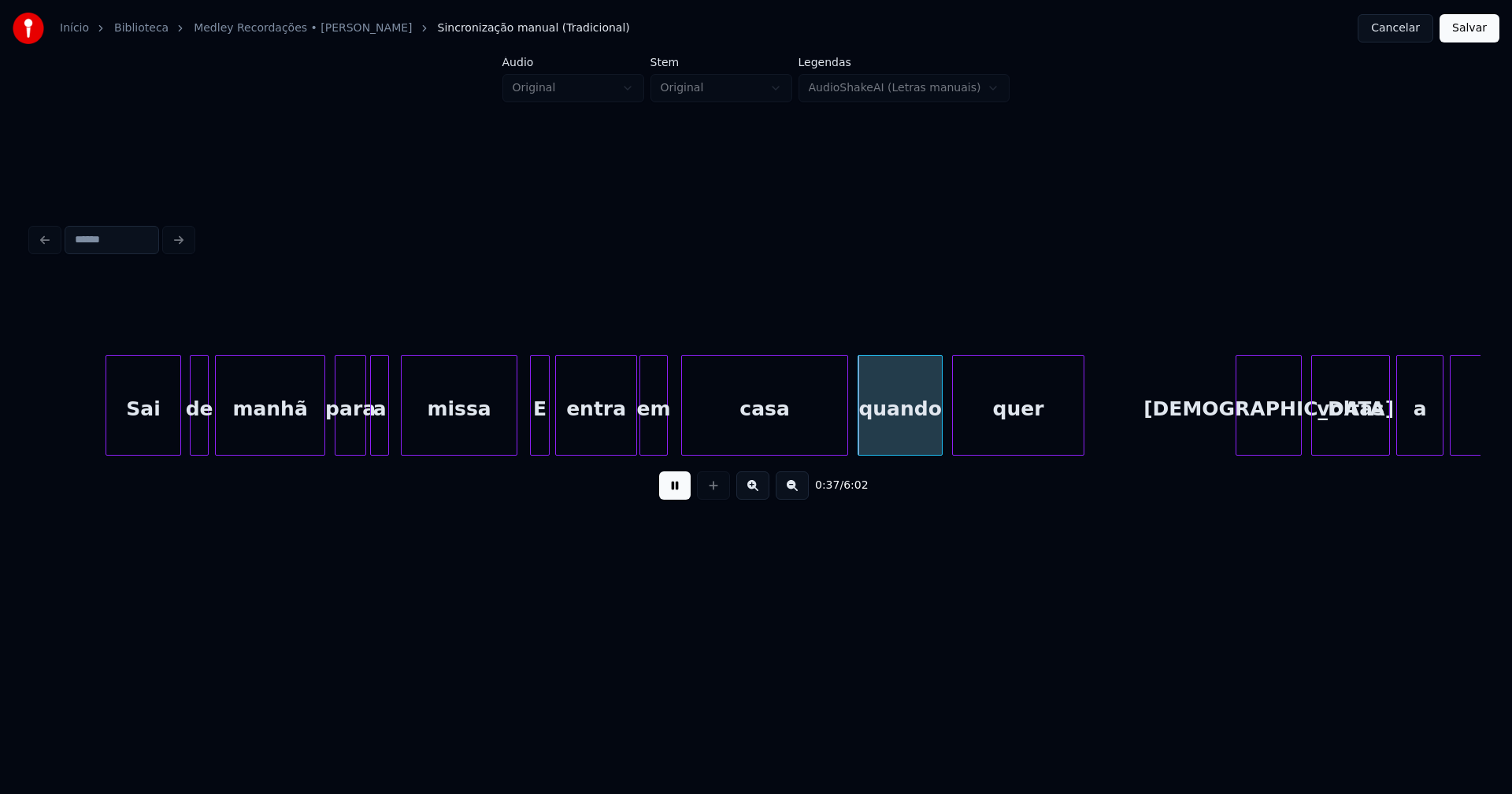
click at [652, 445] on div "em" at bounding box center [653, 409] width 27 height 107
drag, startPoint x: 672, startPoint y: 504, endPoint x: 640, endPoint y: 486, distance: 36.7
click at [672, 500] on button at bounding box center [675, 485] width 32 height 28
click at [543, 438] on div "E" at bounding box center [540, 409] width 18 height 107
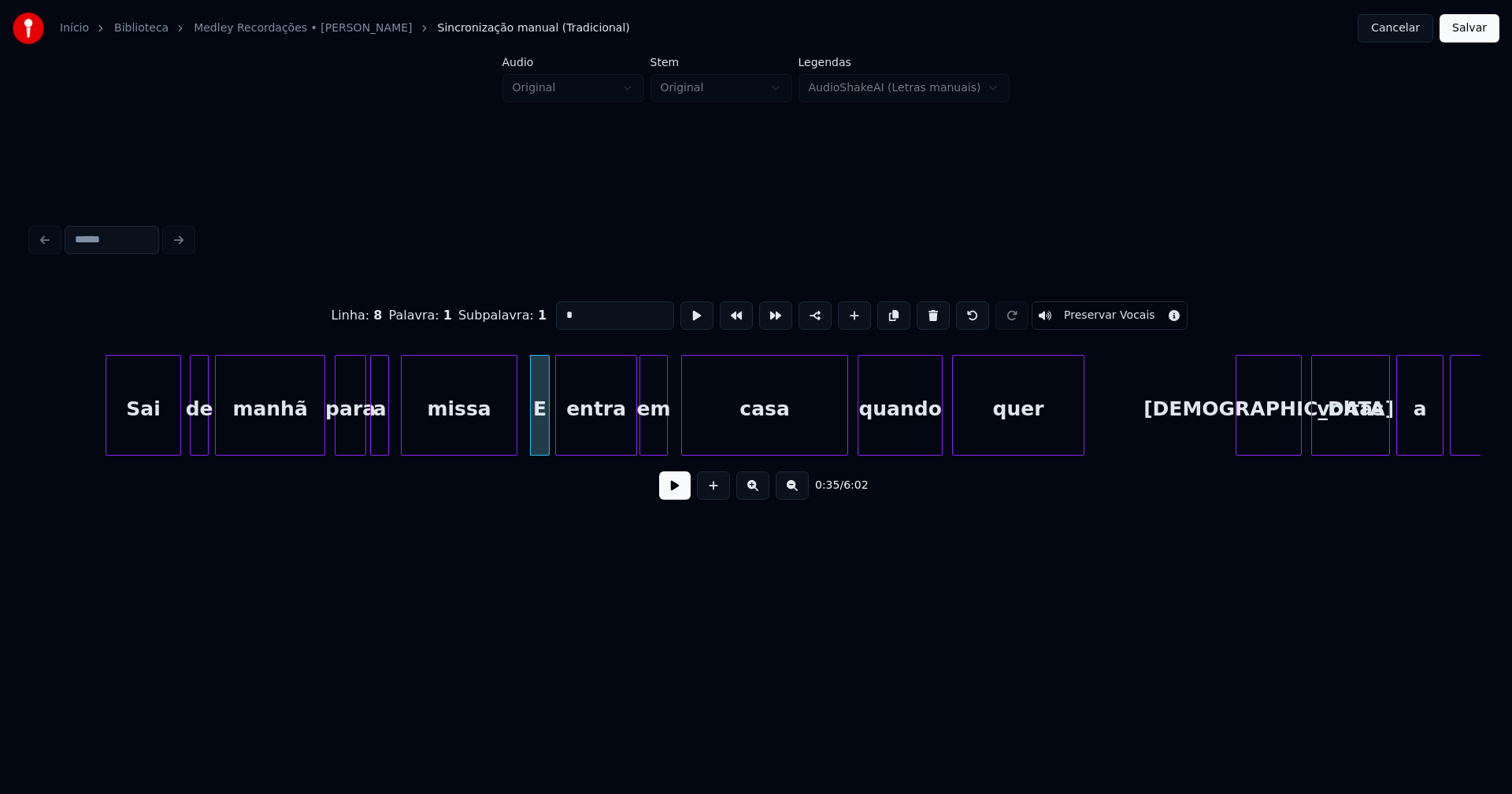
drag, startPoint x: 574, startPoint y: 308, endPoint x: 536, endPoint y: 315, distance: 38.6
click at [536, 315] on div "Linha : 8 [GEOGRAPHIC_DATA] : 1 Subpalavra : 1 * Preservar Vocais" at bounding box center [756, 315] width 1449 height 78
type input "*"
drag, startPoint x: 687, startPoint y: 495, endPoint x: 694, endPoint y: 486, distance: 11.4
click at [687, 493] on button at bounding box center [675, 485] width 32 height 28
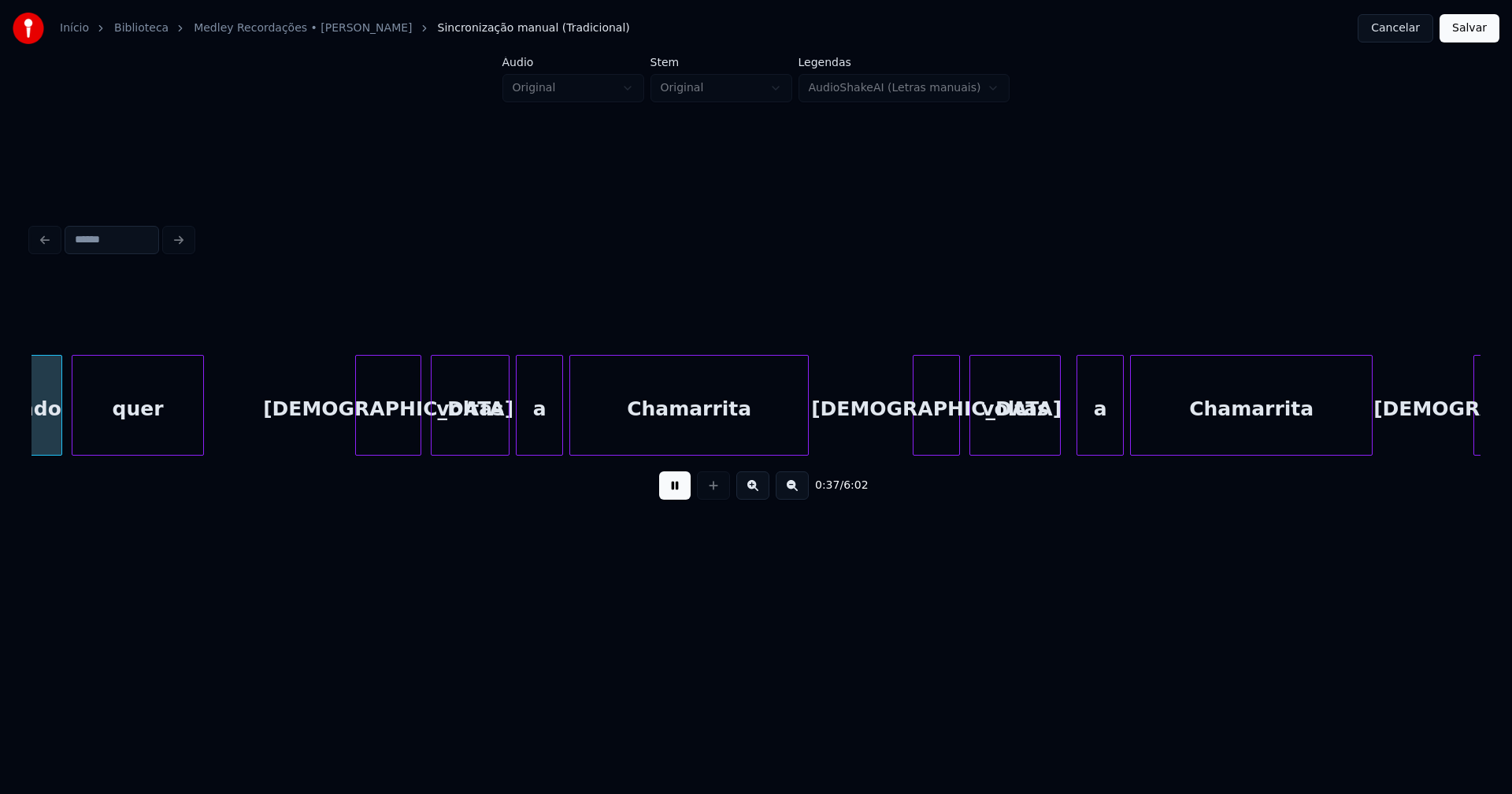
scroll to position [0, 5918]
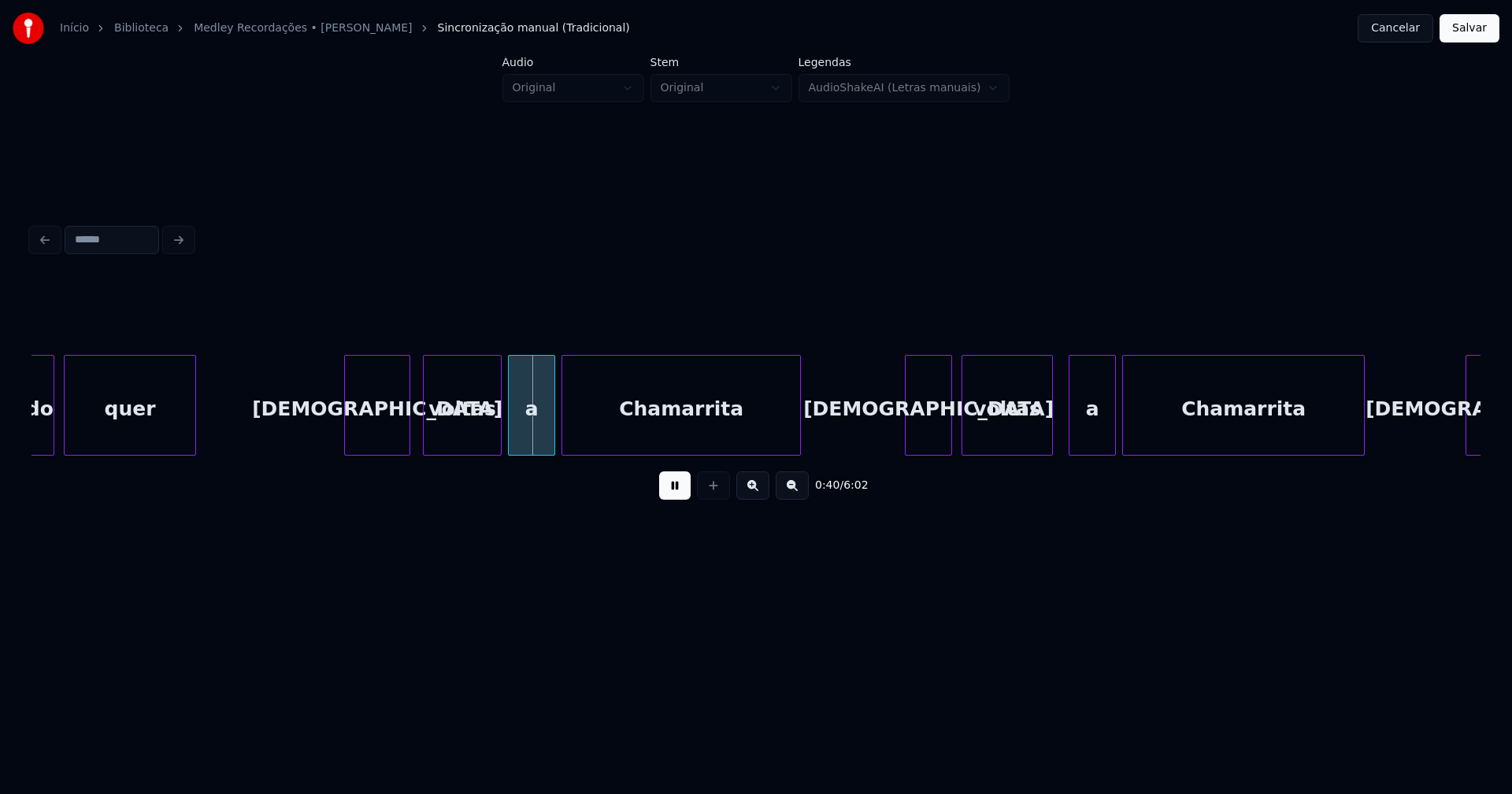
click at [383, 437] on div "[DEMOGRAPHIC_DATA]" at bounding box center [377, 409] width 65 height 107
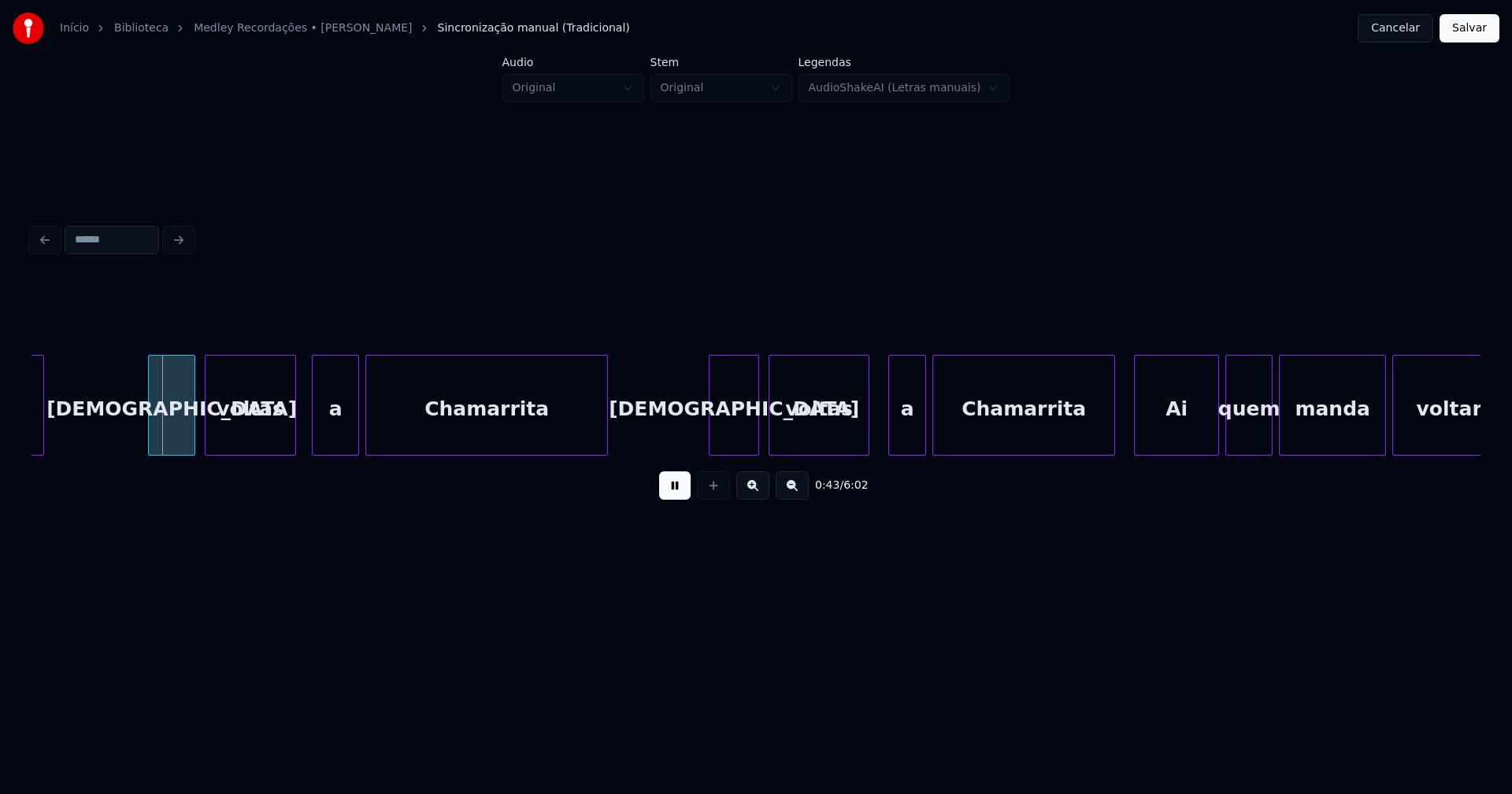
scroll to position [0, 6707]
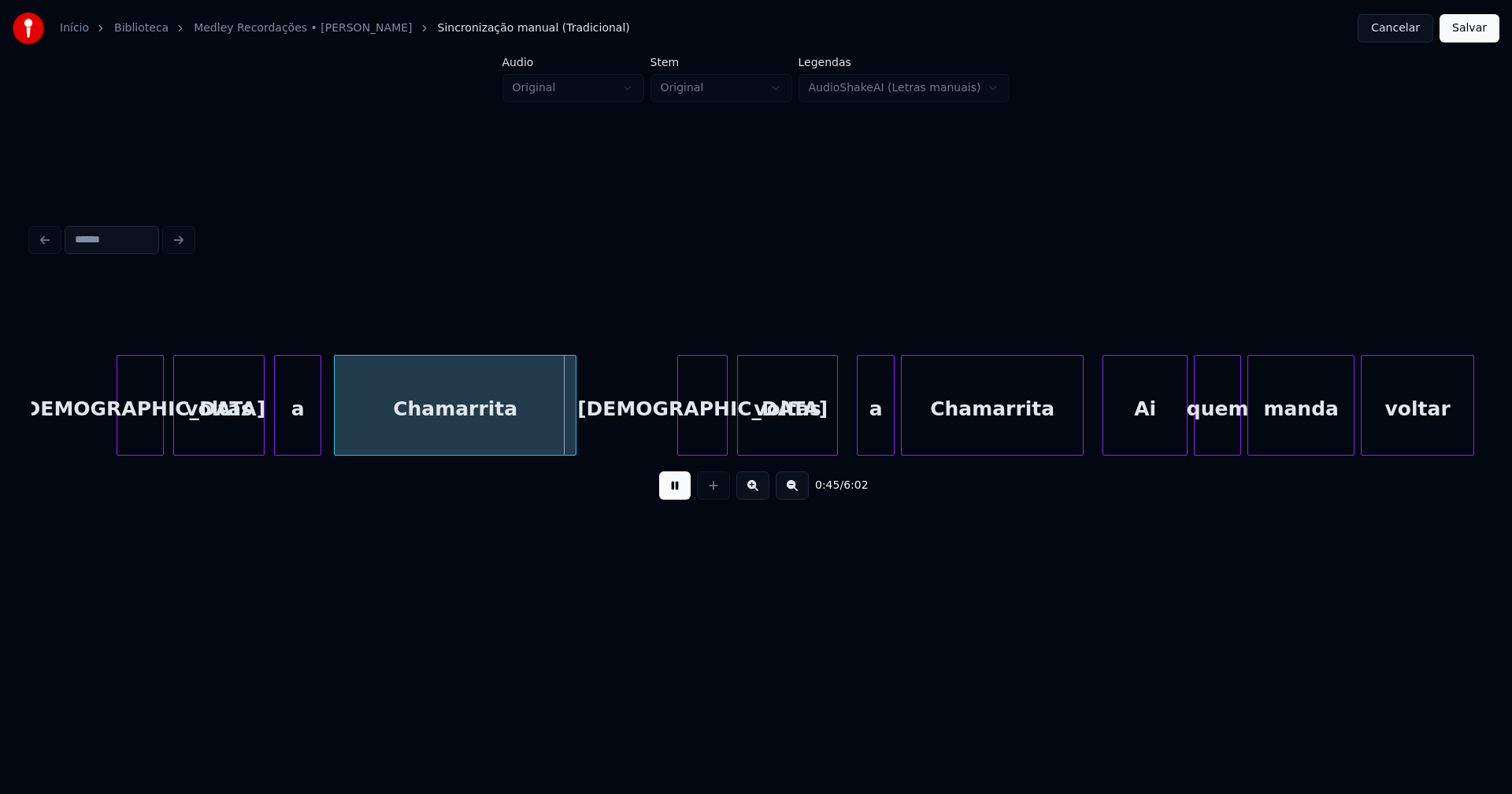
click at [306, 426] on div "a" at bounding box center [298, 409] width 45 height 107
click at [667, 494] on button at bounding box center [675, 485] width 32 height 28
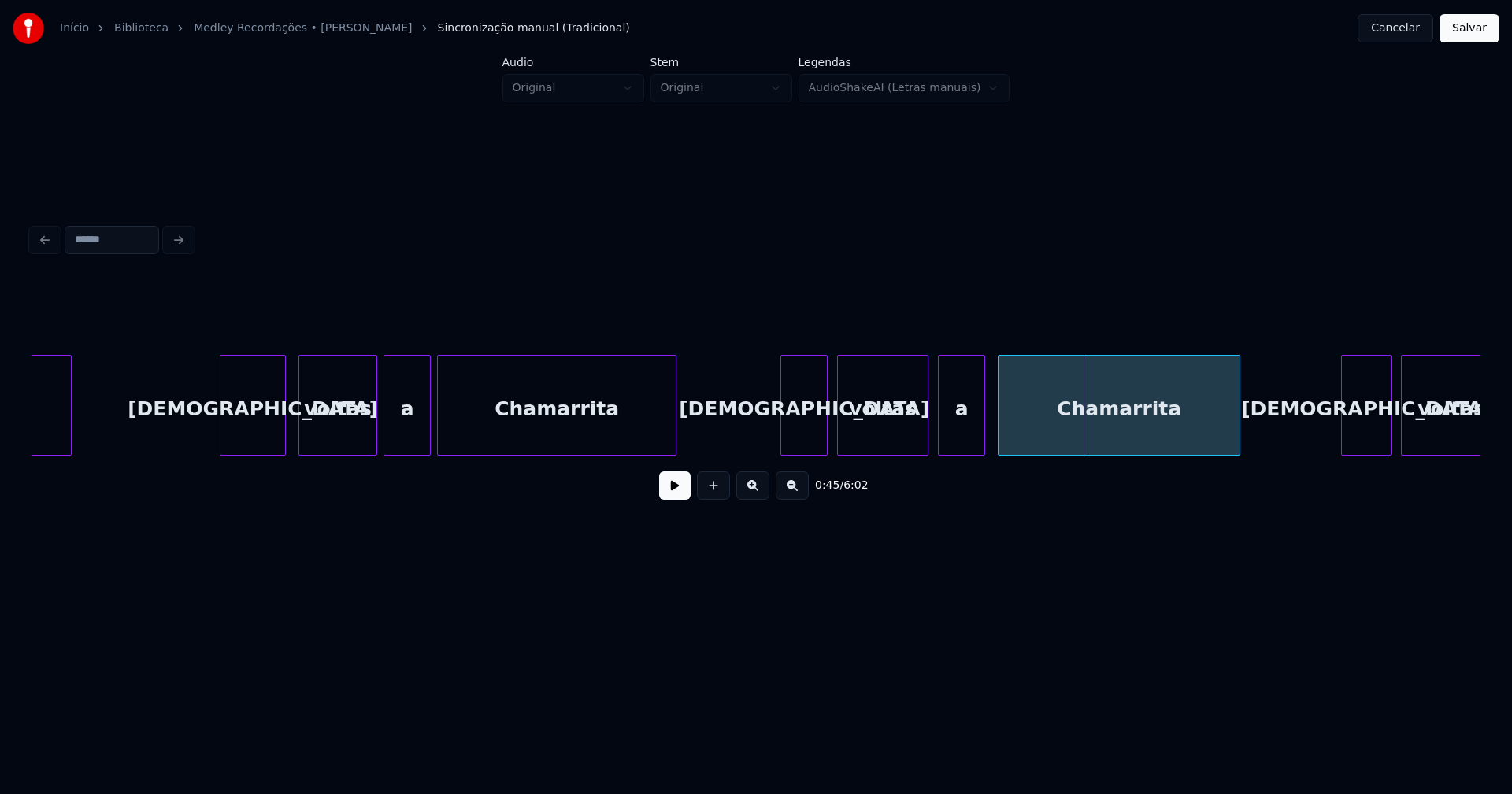
scroll to position [0, 6073]
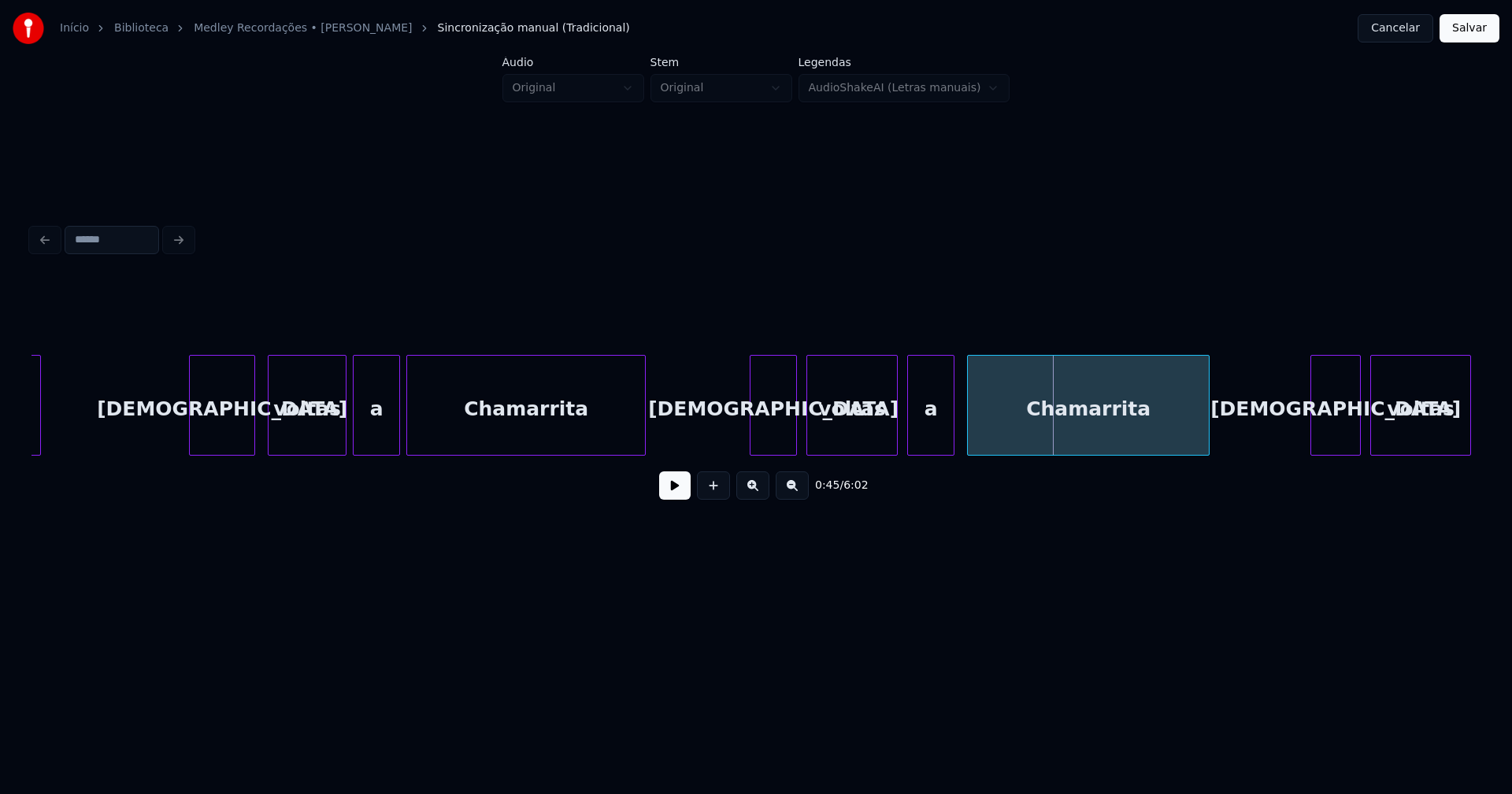
click at [371, 428] on div "a" at bounding box center [376, 409] width 45 height 107
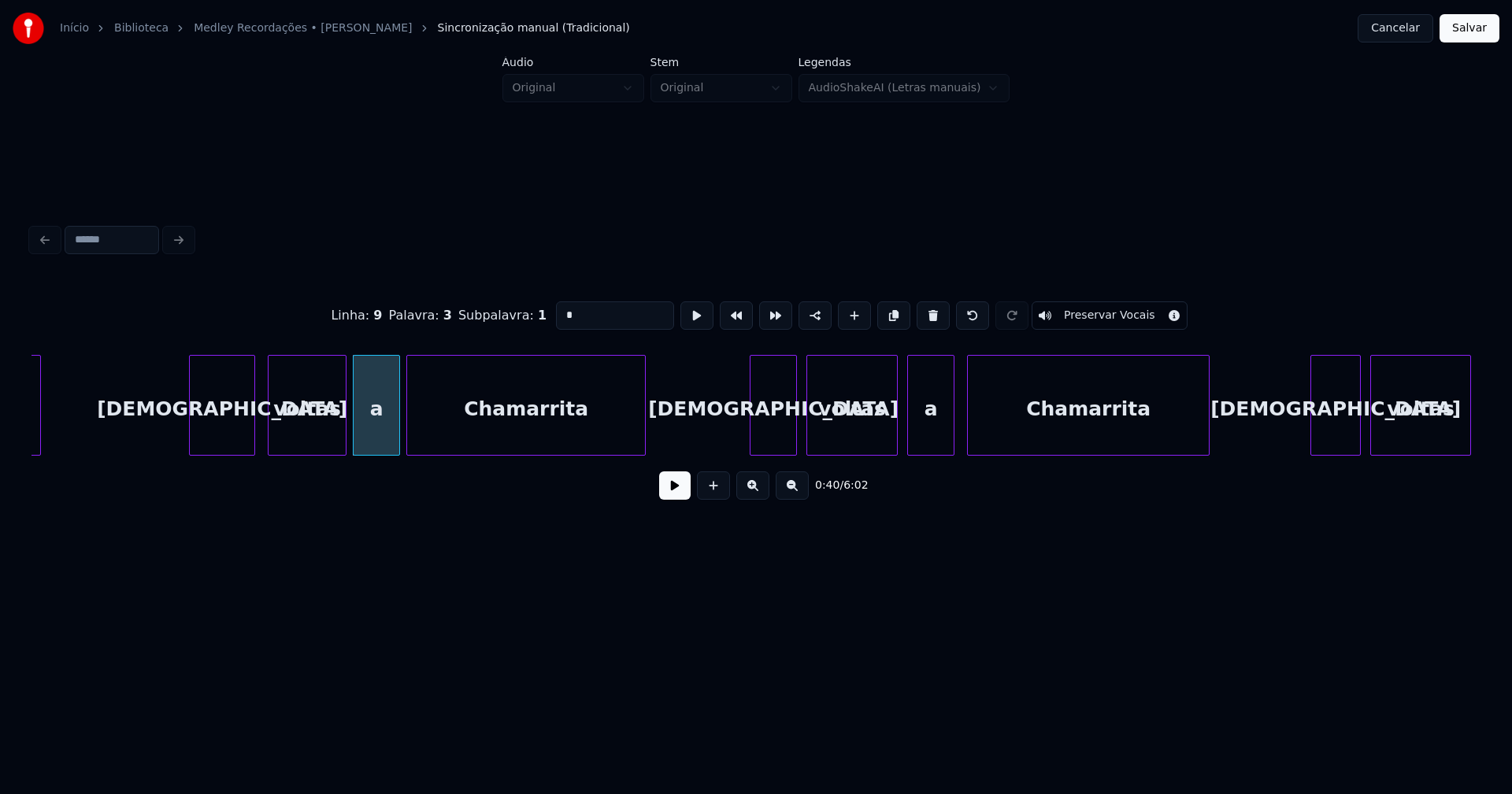
drag, startPoint x: 567, startPoint y: 310, endPoint x: 485, endPoint y: 331, distance: 84.6
click at [502, 326] on div "Linha : 9 Palavra : 3 Subpalavra : 1 * Preservar Vocais" at bounding box center [756, 315] width 1449 height 78
click at [938, 408] on div "a" at bounding box center [930, 409] width 45 height 107
drag, startPoint x: 525, startPoint y: 310, endPoint x: 515, endPoint y: 308, distance: 10.2
click at [521, 310] on div "Linha : 10 Palavra : 3 Subpalavra : 1 * Preservar Vocais" at bounding box center [756, 315] width 1449 height 78
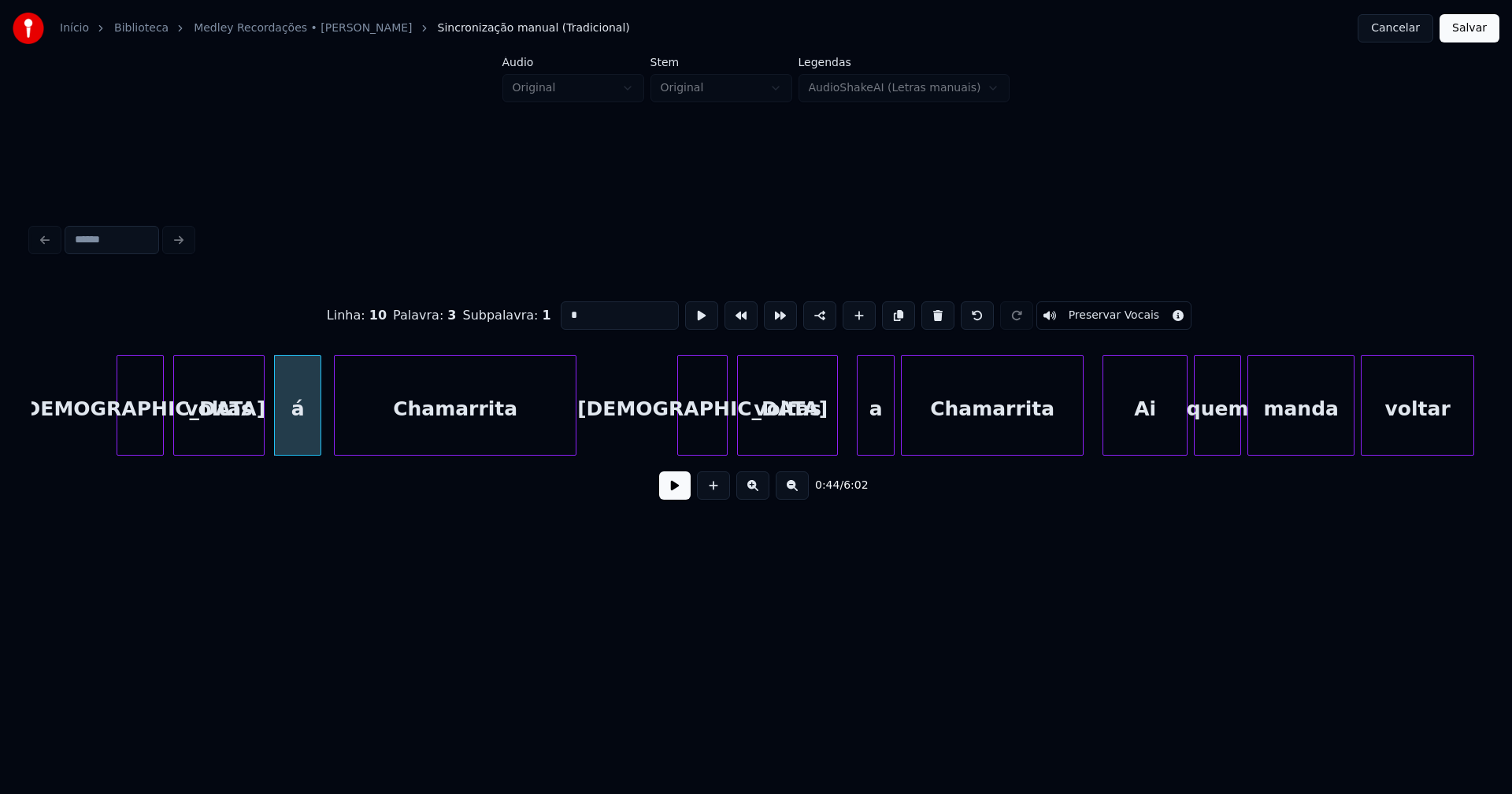
scroll to position [0, 6802]
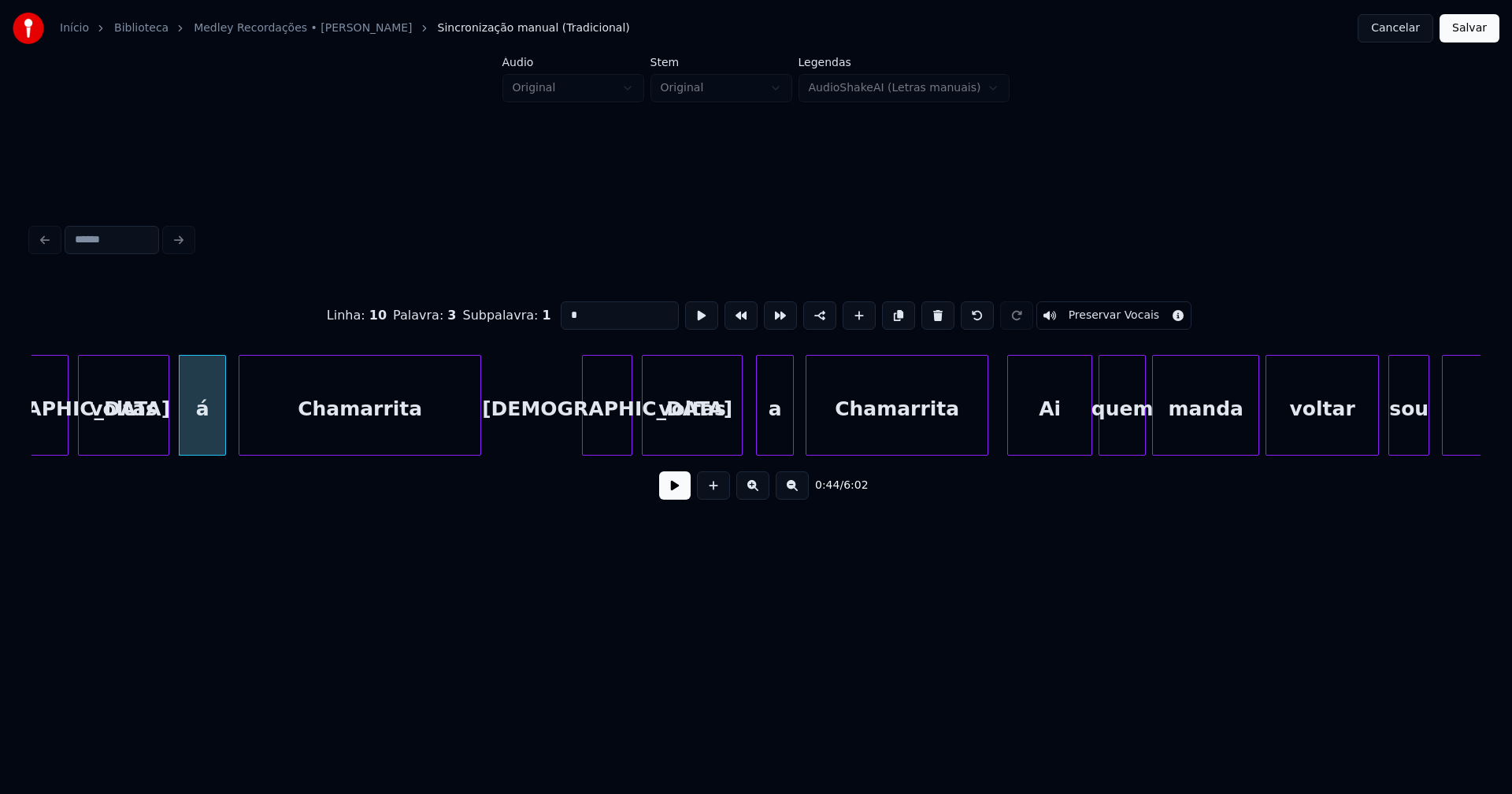
click at [777, 437] on div "a" at bounding box center [774, 409] width 36 height 107
click at [775, 434] on div "a" at bounding box center [774, 409] width 36 height 107
drag, startPoint x: 573, startPoint y: 310, endPoint x: 525, endPoint y: 310, distance: 48.0
click at [532, 310] on div "Linha : 11 Palavra : 3 Subpalavra : 1 * Preservar Vocais" at bounding box center [756, 315] width 1449 height 78
type input "*"
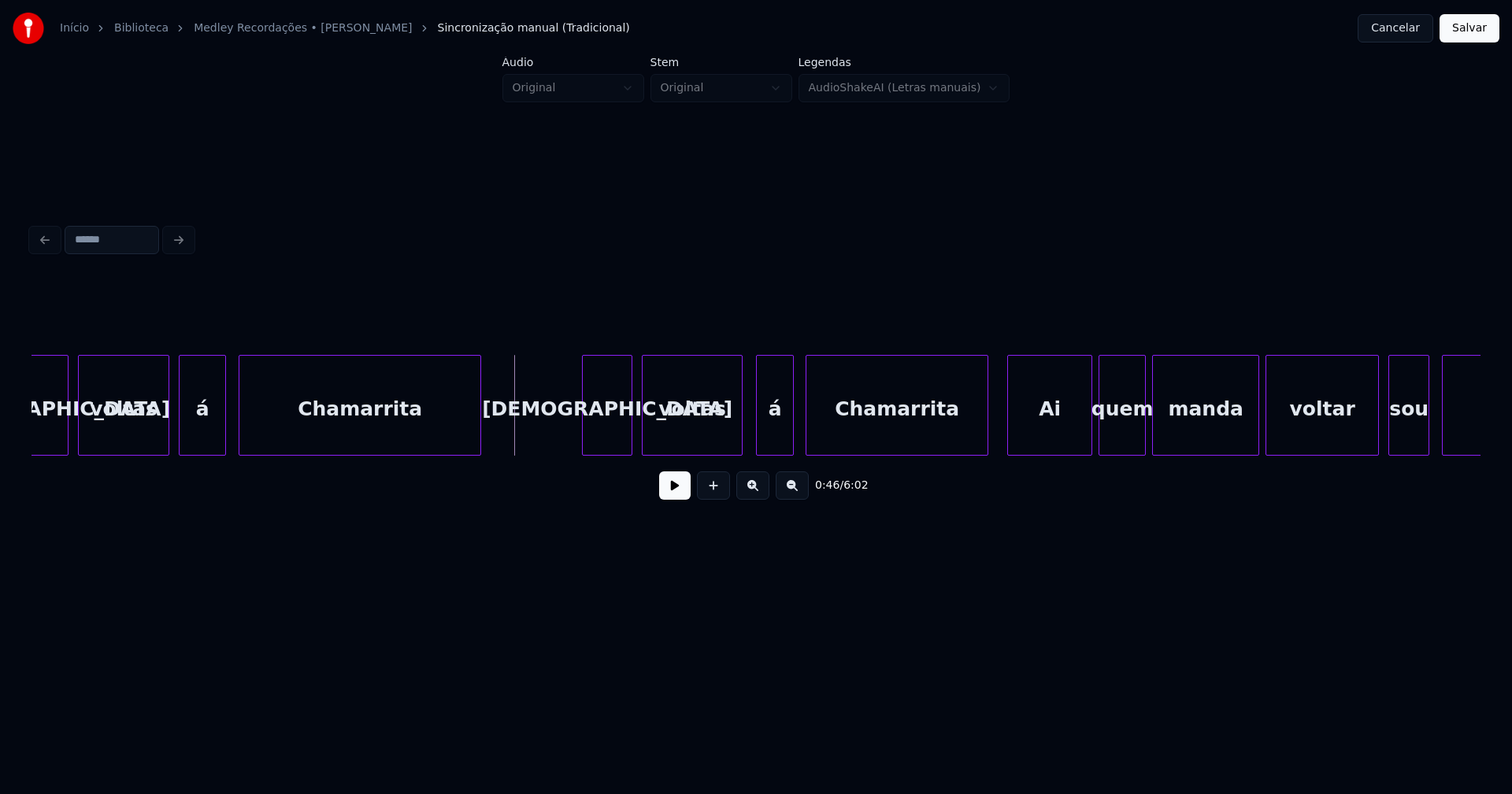
click at [678, 496] on button at bounding box center [675, 485] width 32 height 28
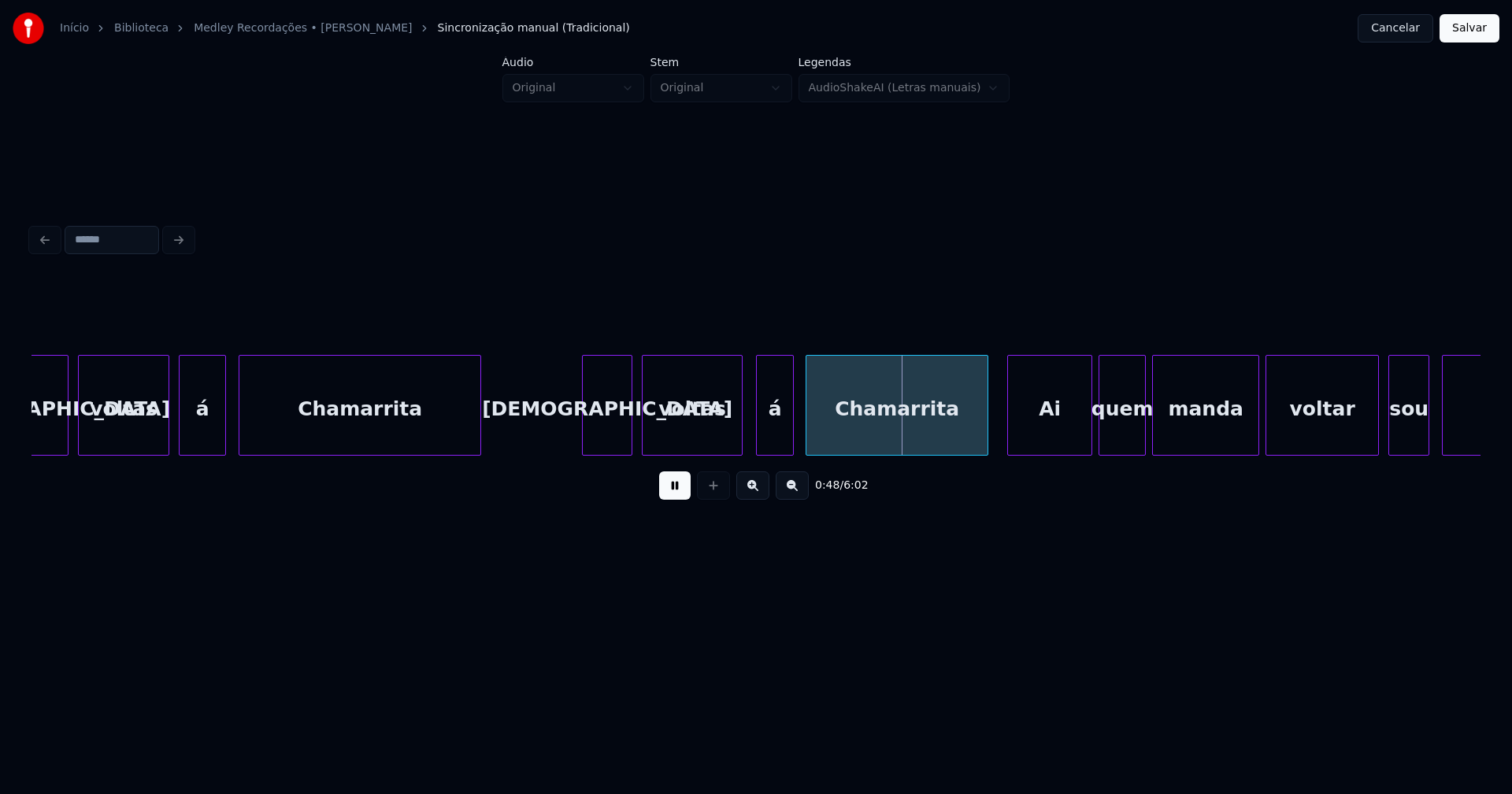
click at [724, 441] on div at bounding box center [725, 405] width 5 height 99
click at [740, 430] on div at bounding box center [743, 405] width 5 height 99
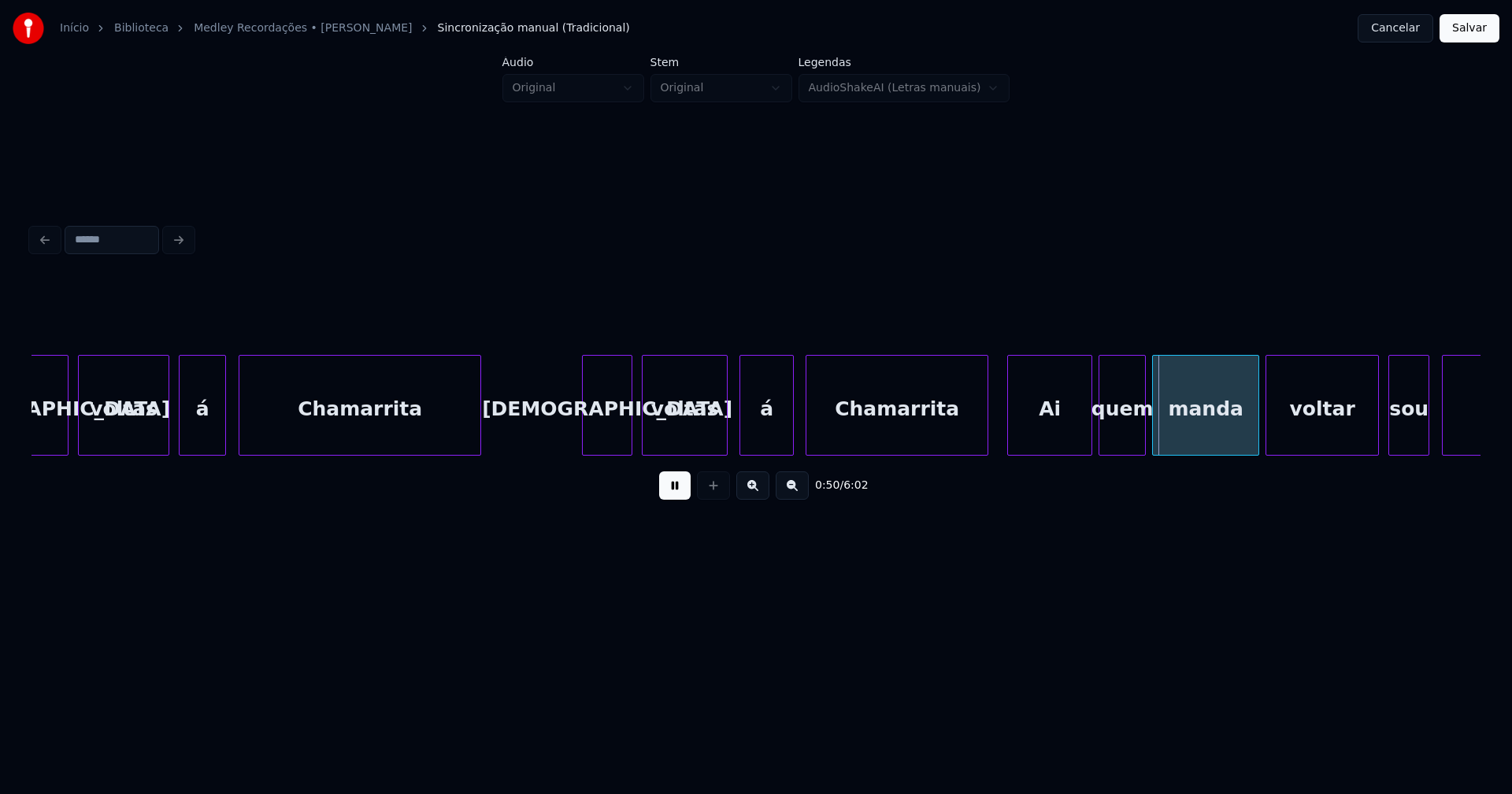
click at [927, 446] on div at bounding box center [930, 405] width 5 height 99
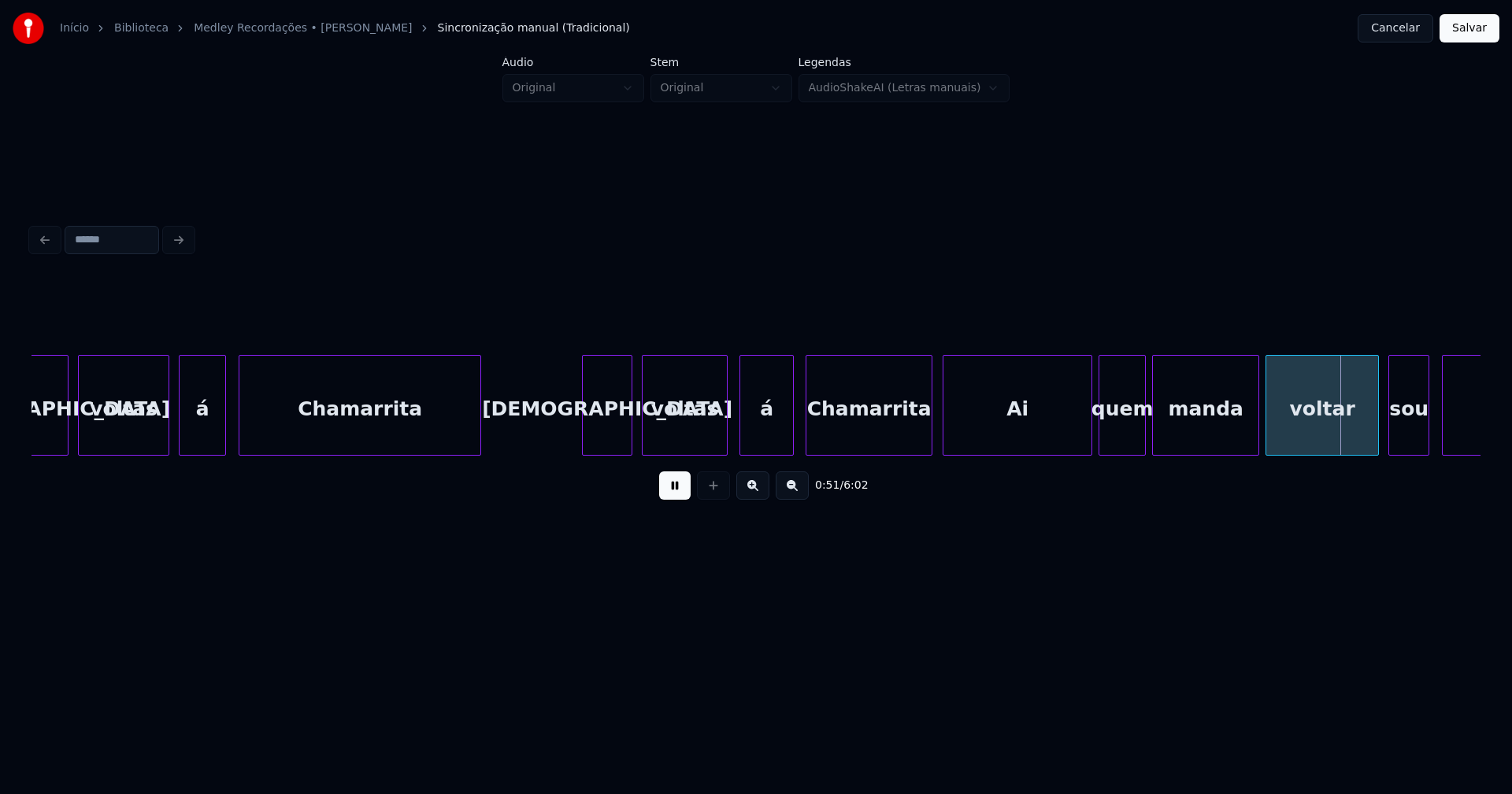
click at [946, 446] on div at bounding box center [946, 405] width 5 height 99
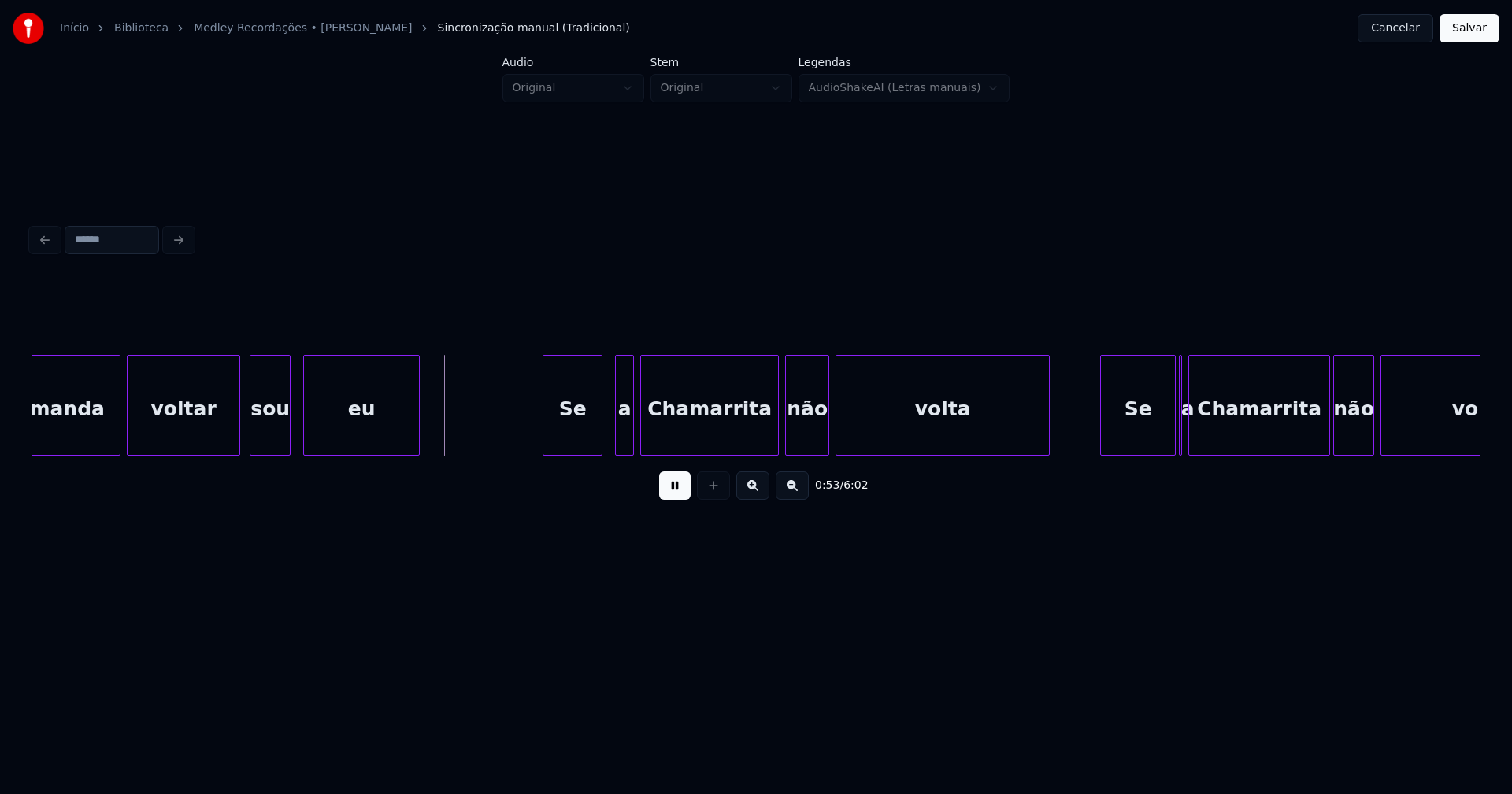
scroll to position [0, 7972]
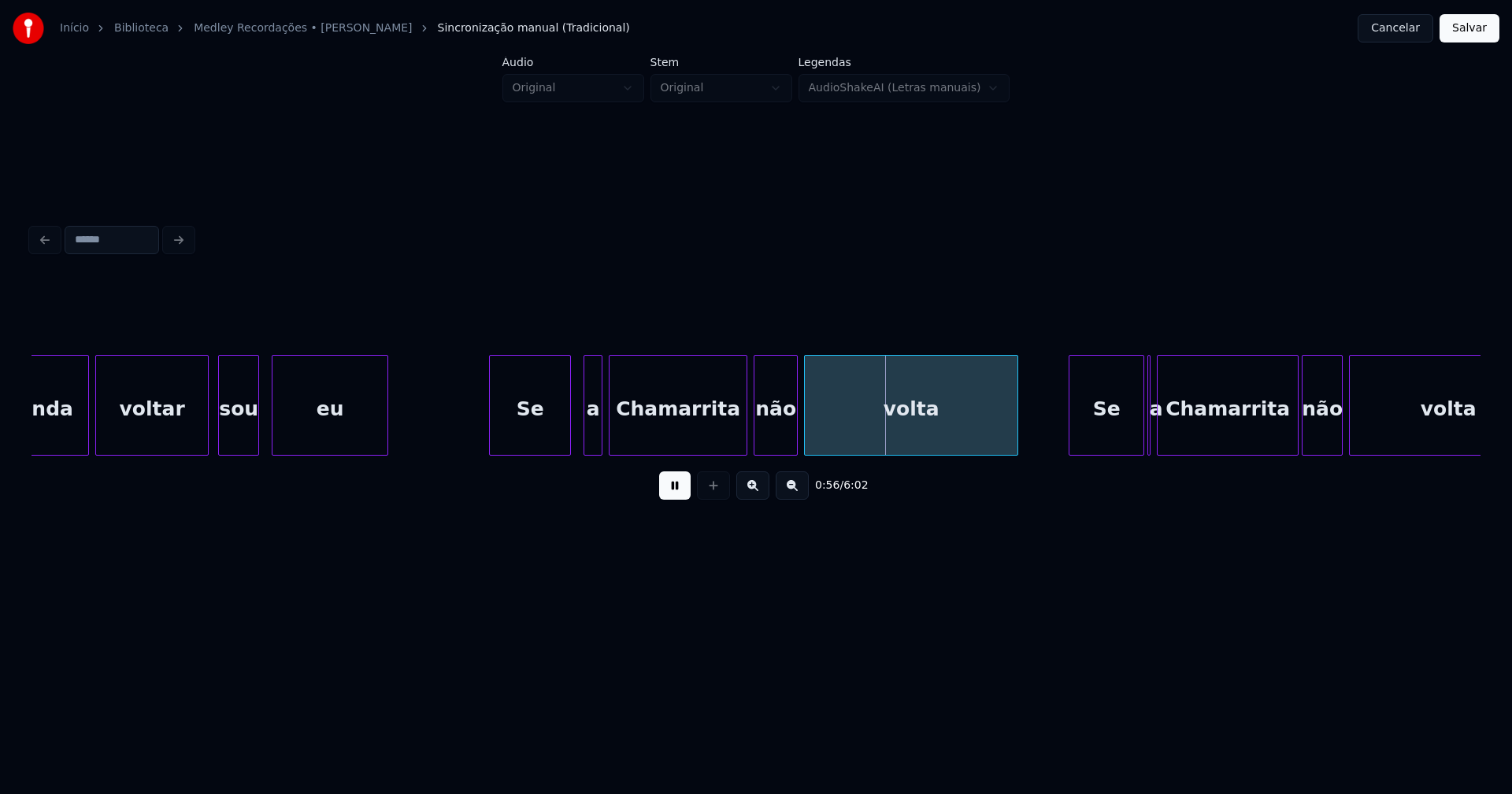
click at [489, 439] on div at bounding box center [492, 405] width 5 height 99
click at [577, 443] on div at bounding box center [577, 405] width 5 height 99
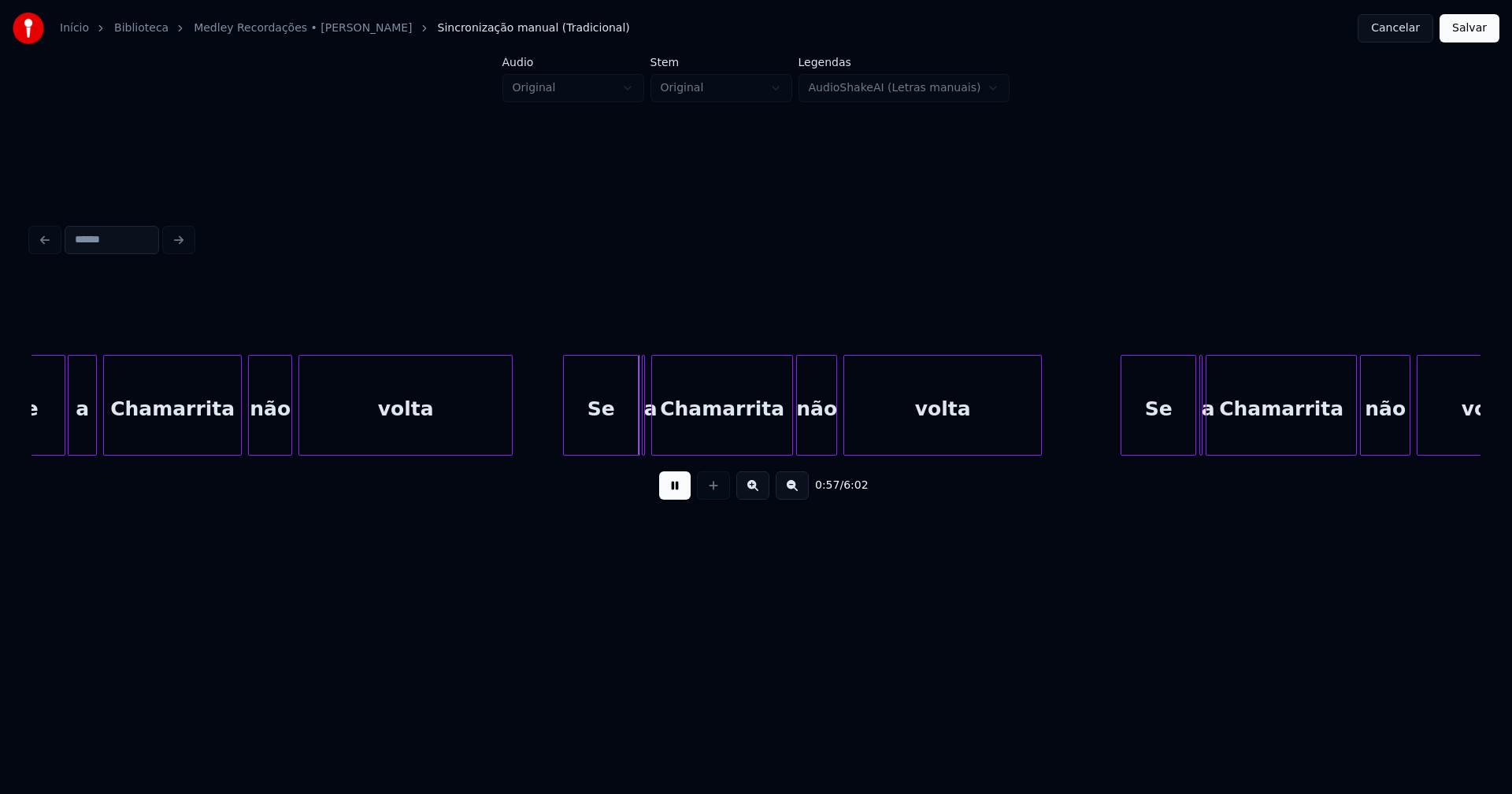
scroll to position [0, 8510]
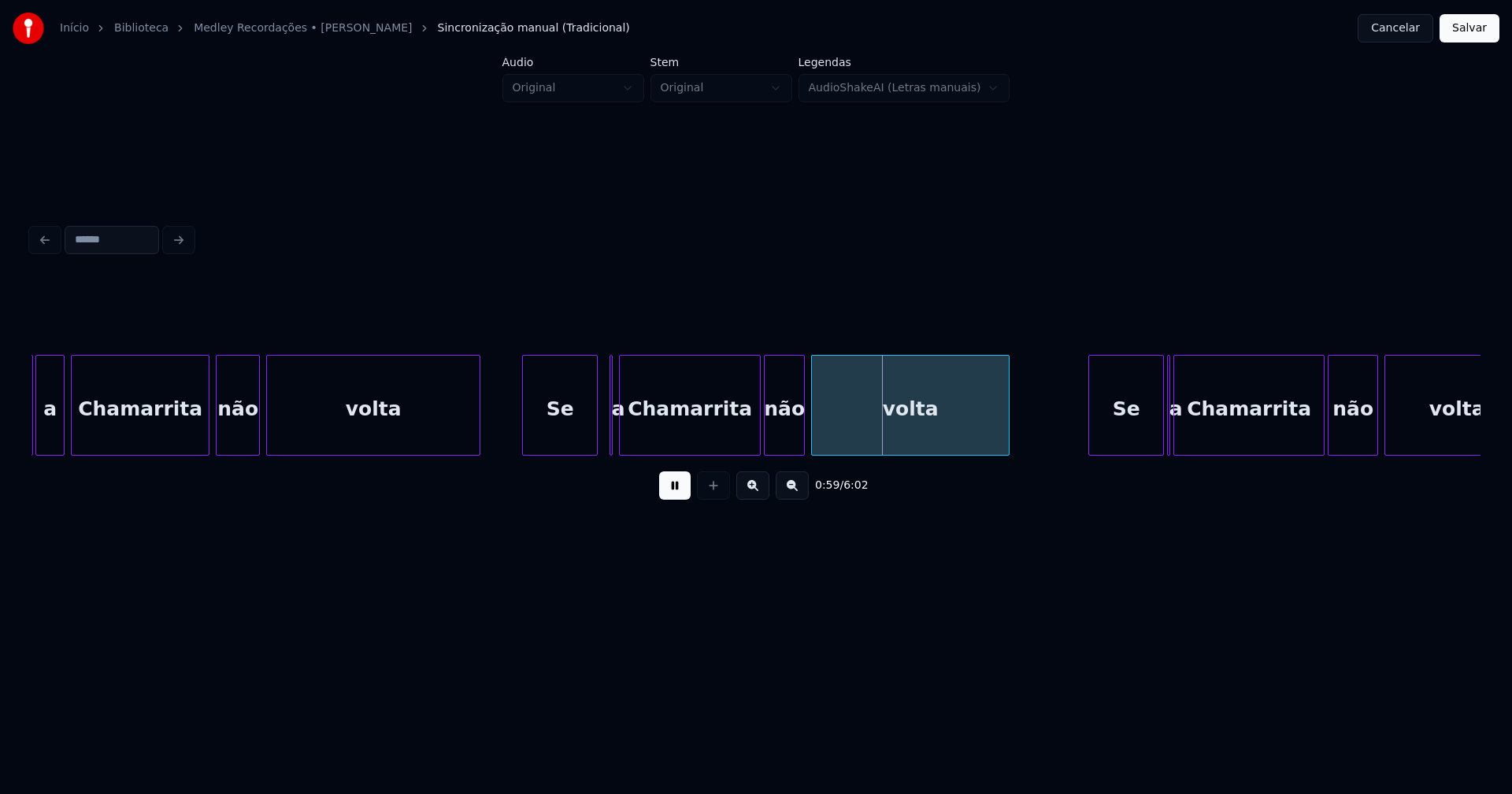
click at [577, 446] on div "Se" at bounding box center [560, 409] width 74 height 107
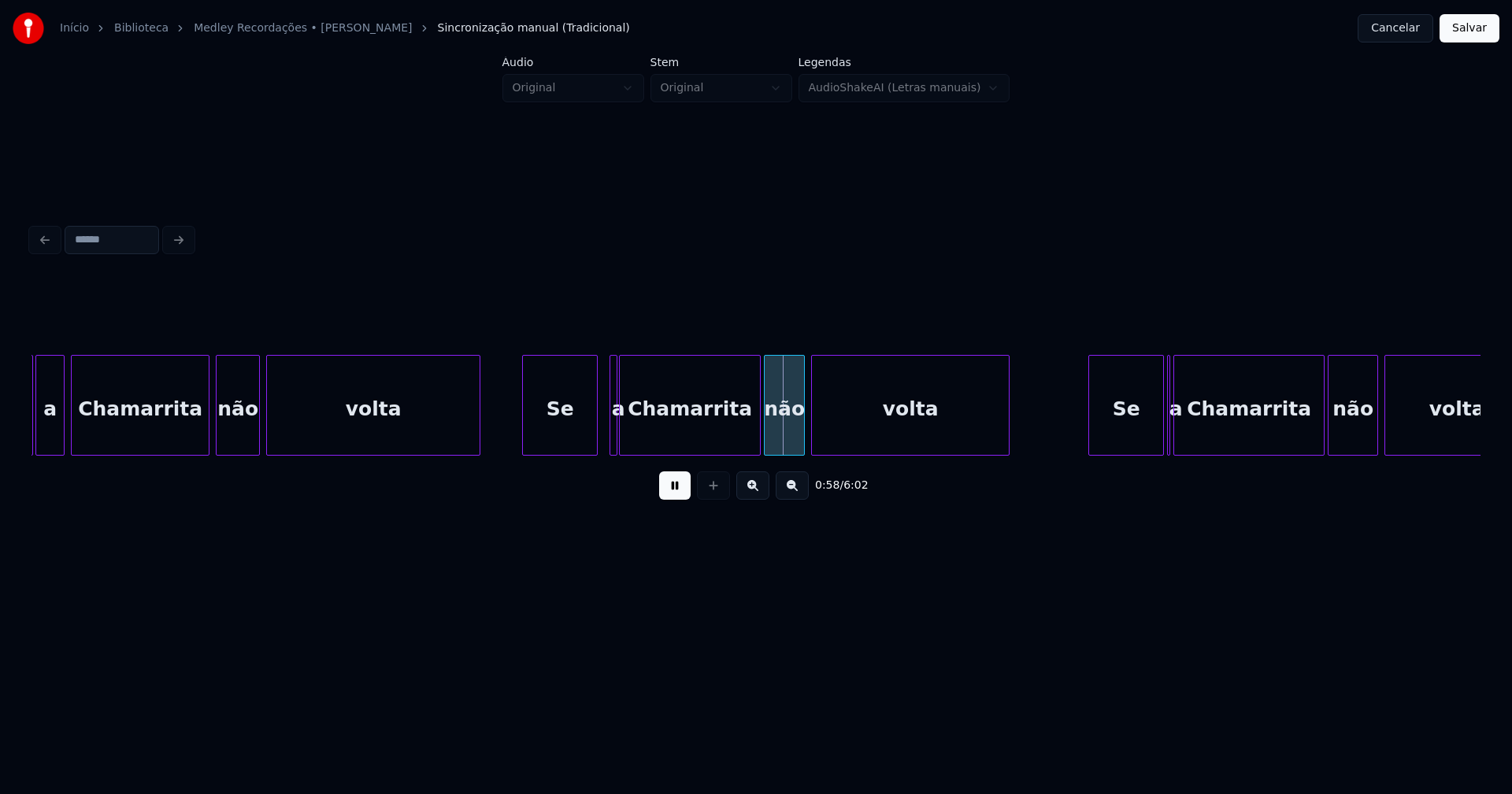
click at [613, 452] on div "Se a Chamarrita não volta Se a Chamarrita não volta Se a Chamarrita não volta" at bounding box center [756, 405] width 1449 height 101
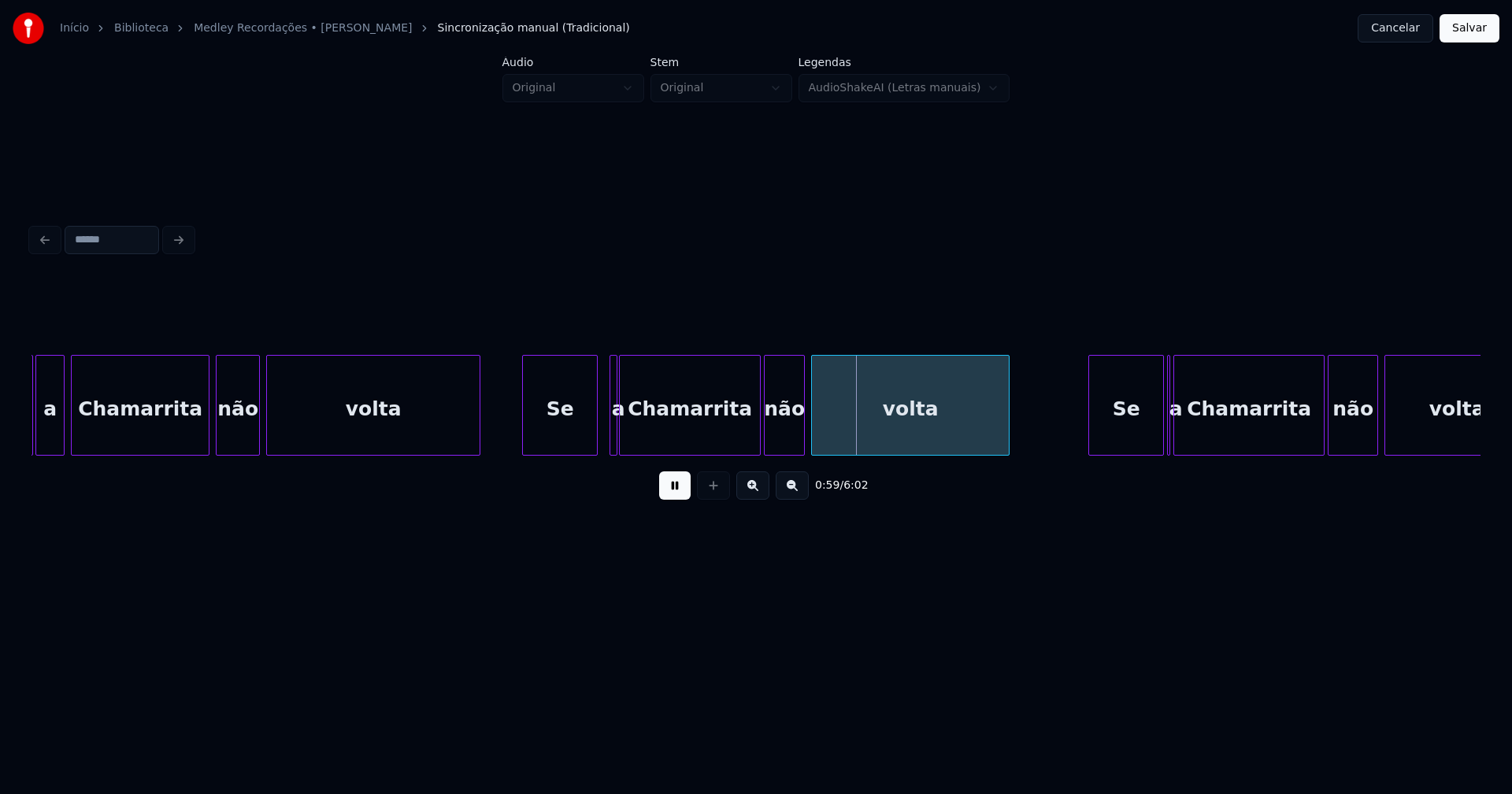
drag, startPoint x: 608, startPoint y: 427, endPoint x: 598, endPoint y: 433, distance: 11.7
click at [601, 429] on div at bounding box center [604, 405] width 5 height 99
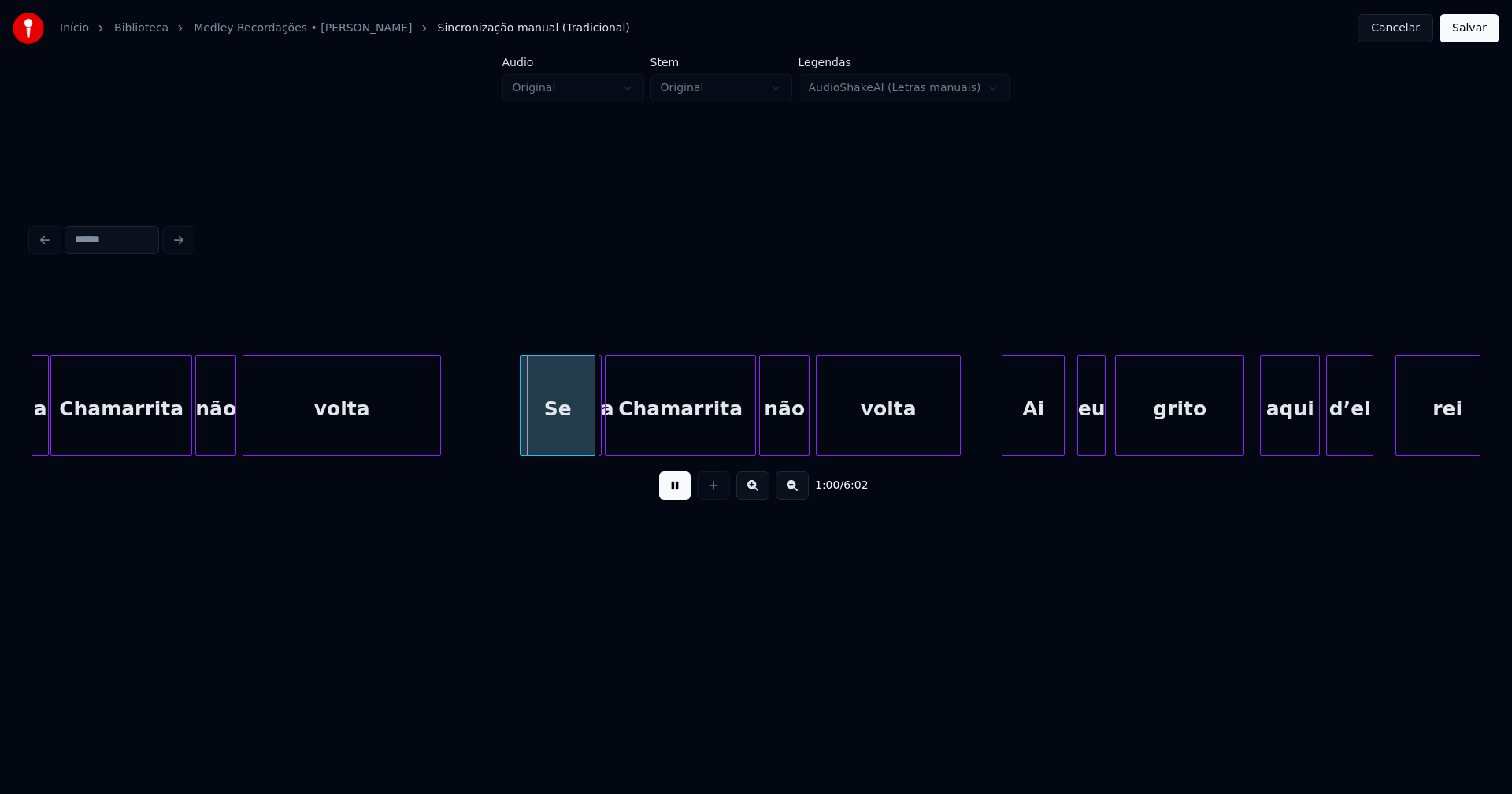
scroll to position [0, 9174]
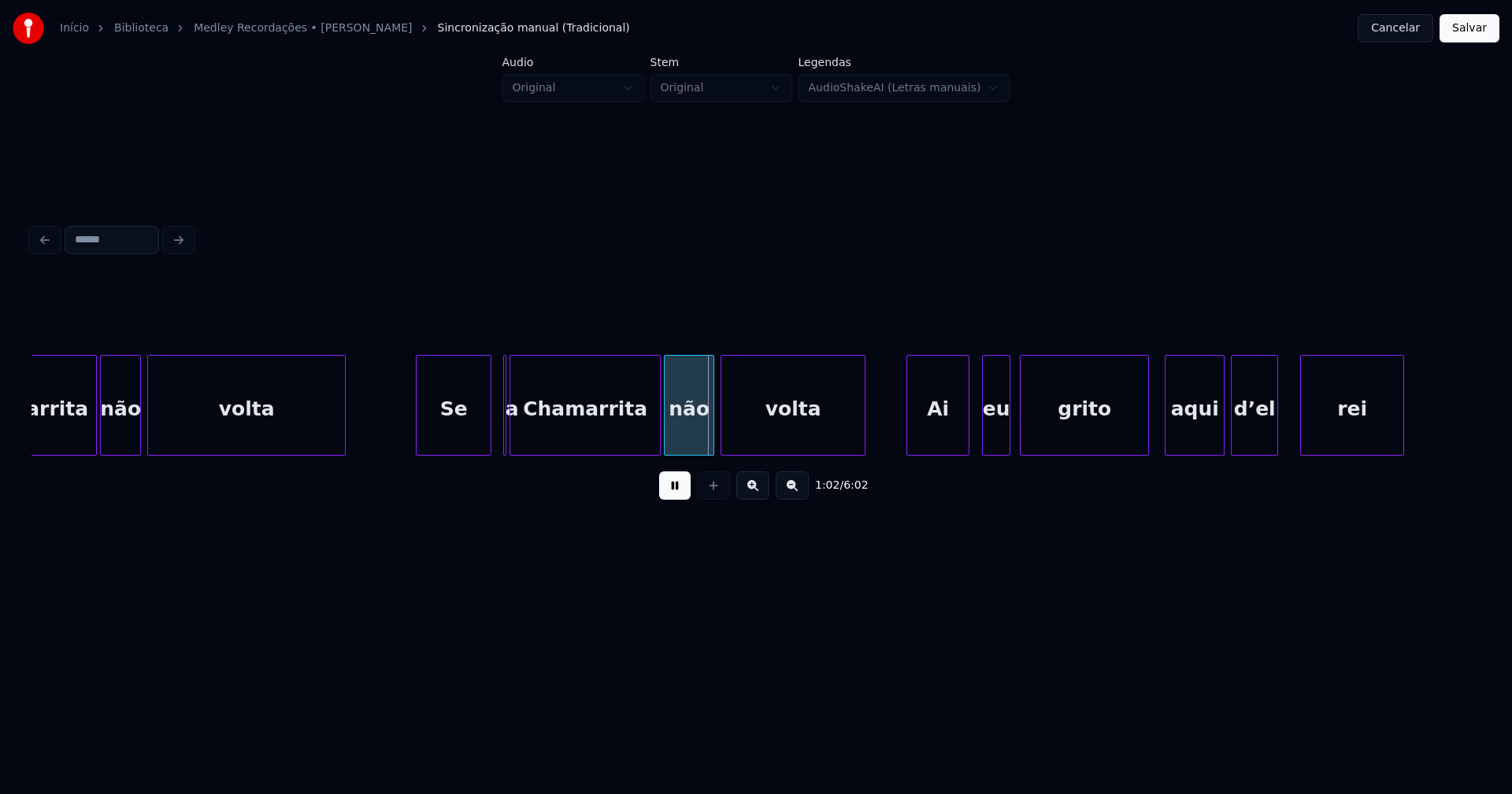
click at [468, 438] on div "Se" at bounding box center [454, 409] width 74 height 107
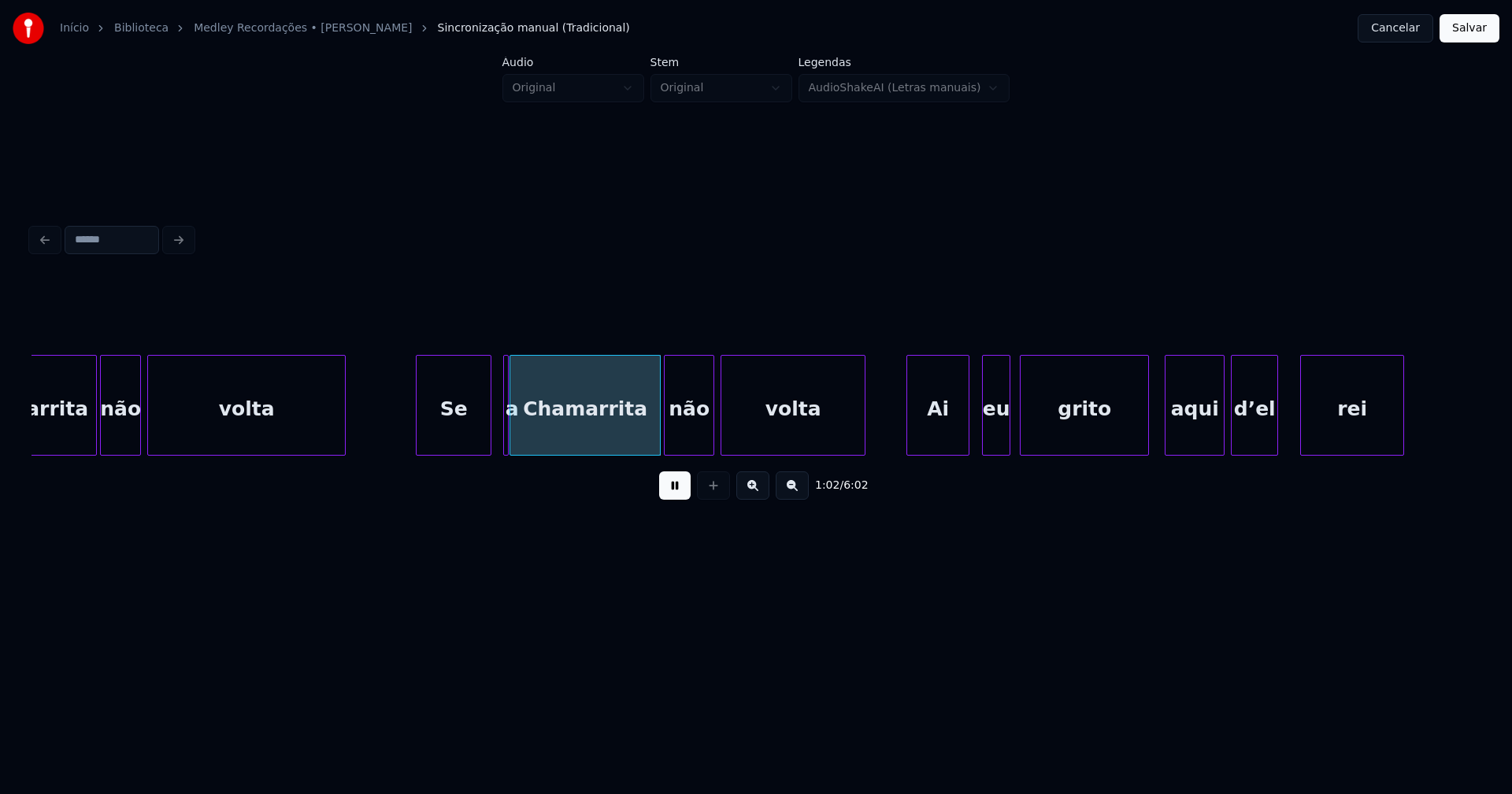
click at [507, 440] on div at bounding box center [506, 405] width 5 height 99
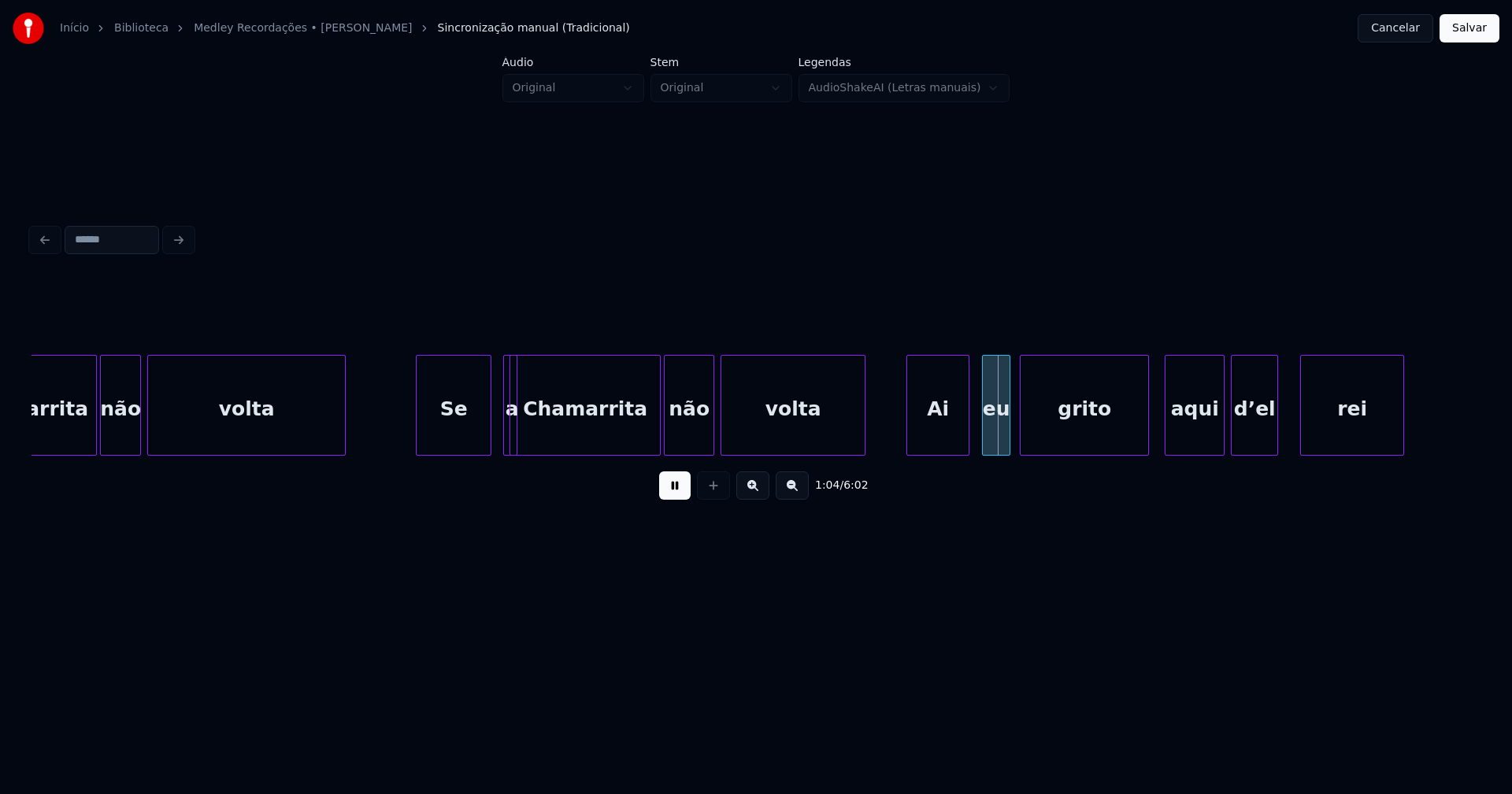
click at [508, 429] on div "a" at bounding box center [510, 405] width 15 height 101
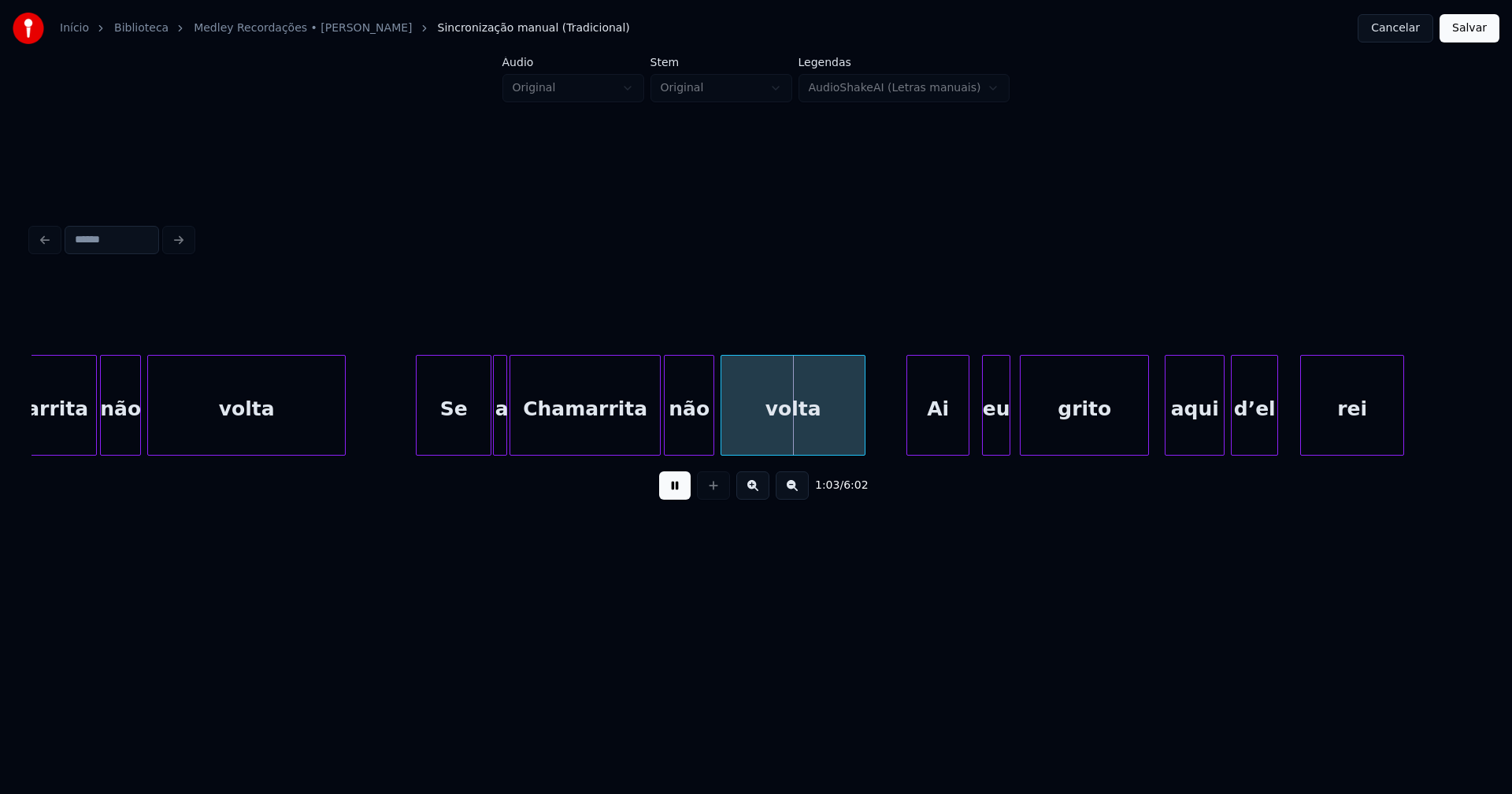
click at [493, 362] on div "a" at bounding box center [500, 405] width 15 height 101
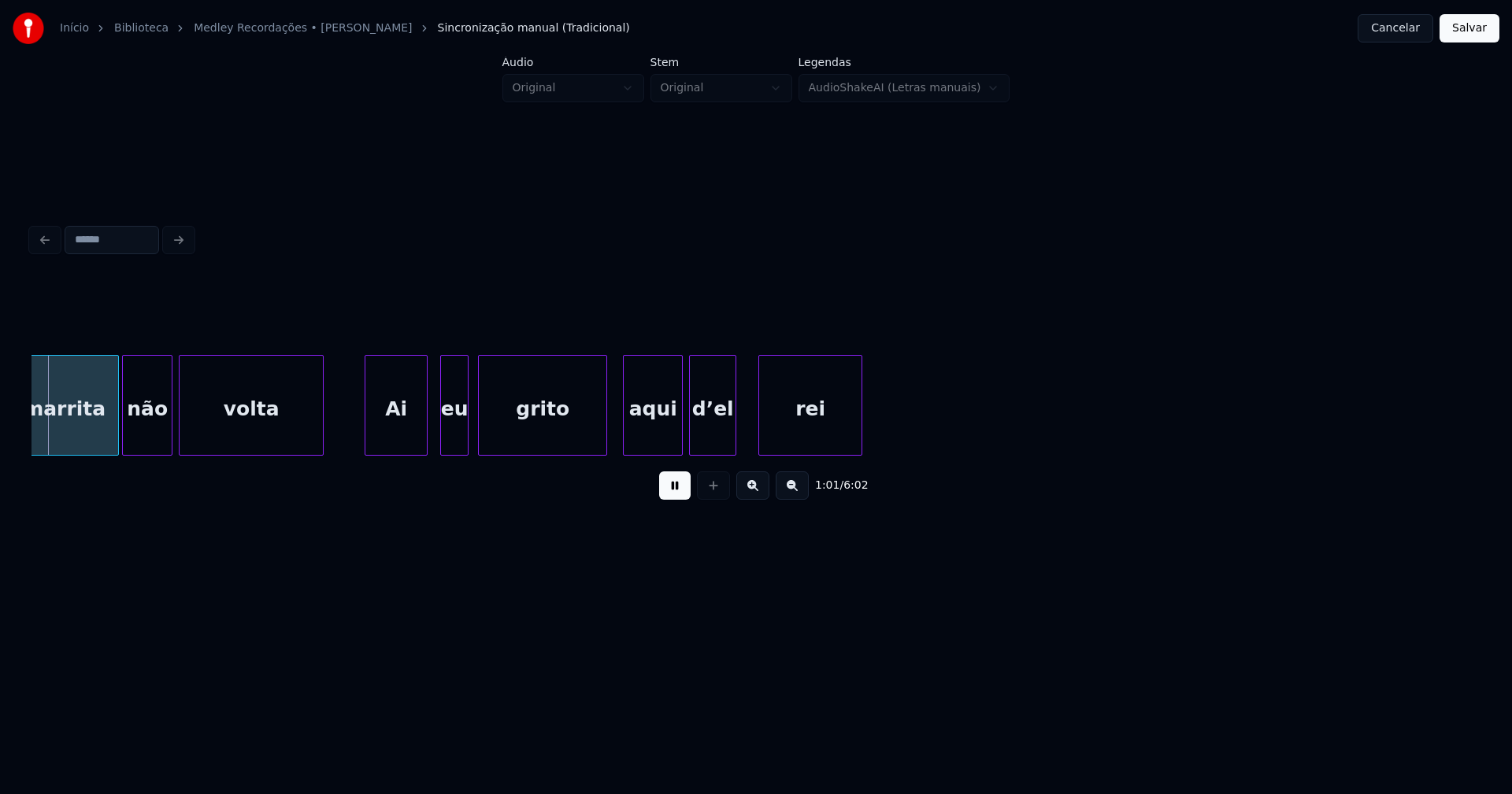
scroll to position [0, 9747]
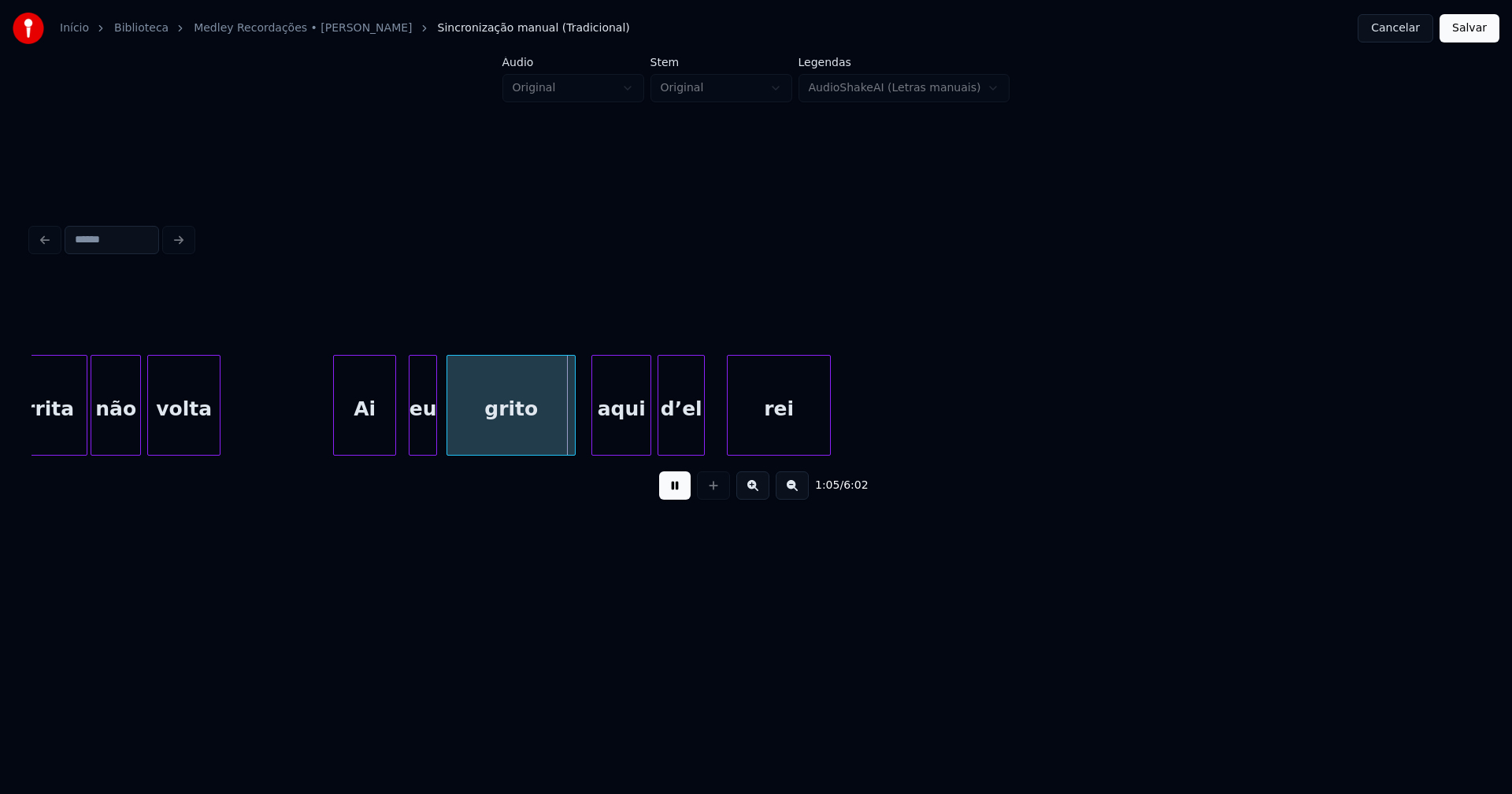
click at [218, 450] on div "volta Ai eu grito aqui d’el rei [PERSON_NAME] não" at bounding box center [756, 405] width 1449 height 101
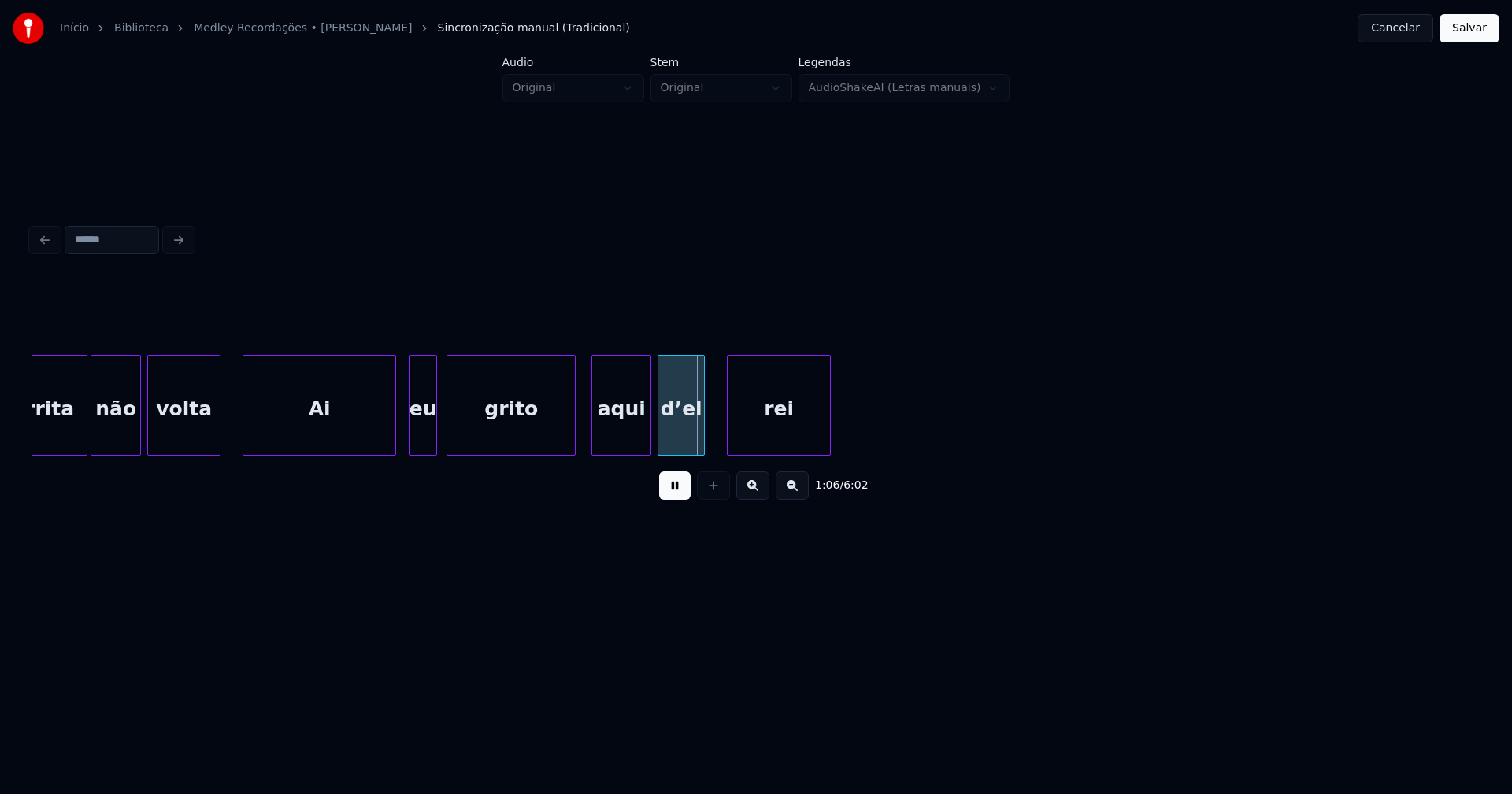
click at [244, 419] on div at bounding box center [246, 405] width 5 height 99
click at [411, 445] on div "eu" at bounding box center [414, 409] width 27 height 107
click at [612, 431] on div "aqui" at bounding box center [616, 409] width 58 height 107
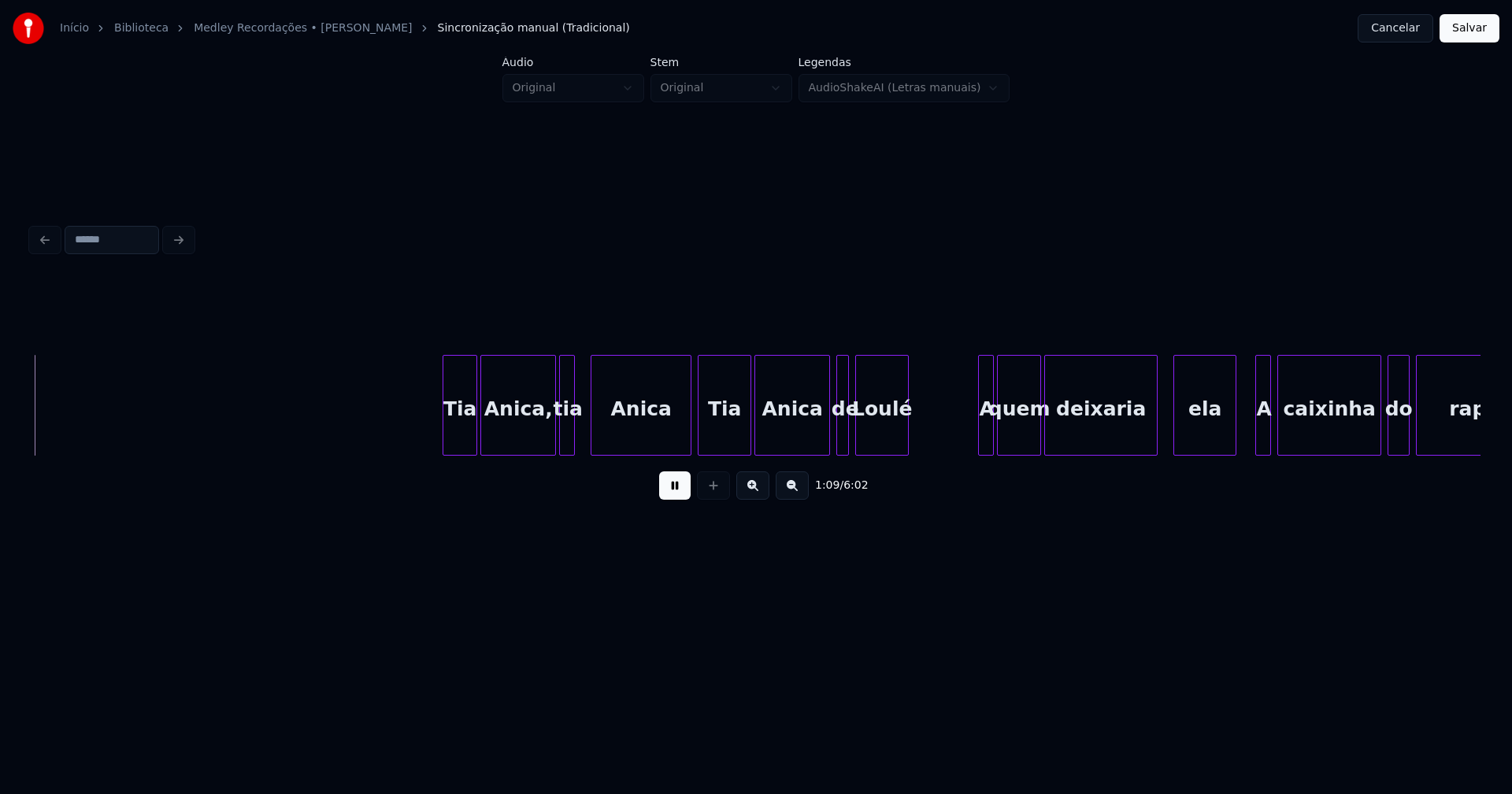
scroll to position [0, 10975]
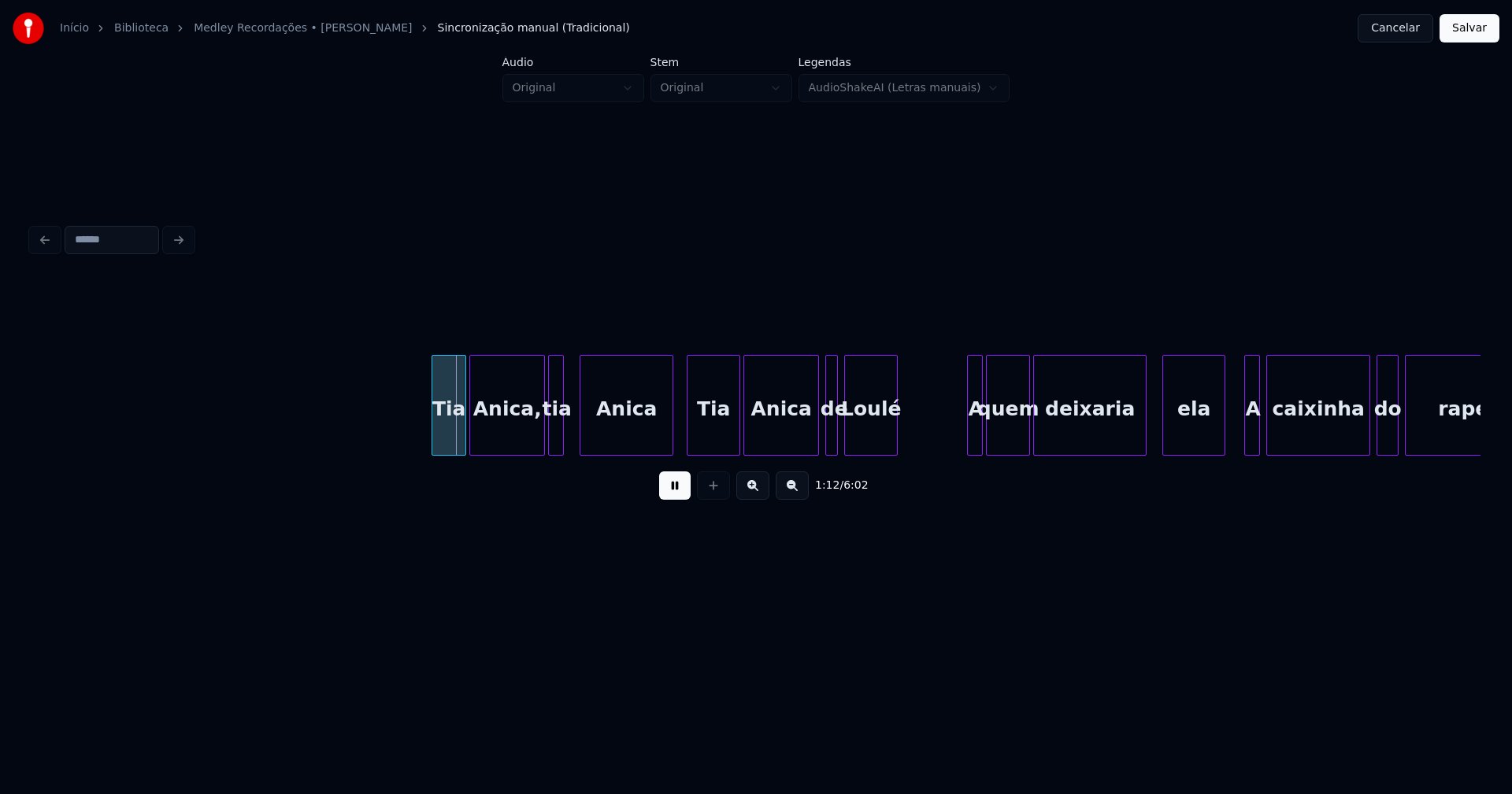
click at [671, 441] on div at bounding box center [670, 405] width 5 height 99
click at [578, 441] on div at bounding box center [575, 405] width 5 height 99
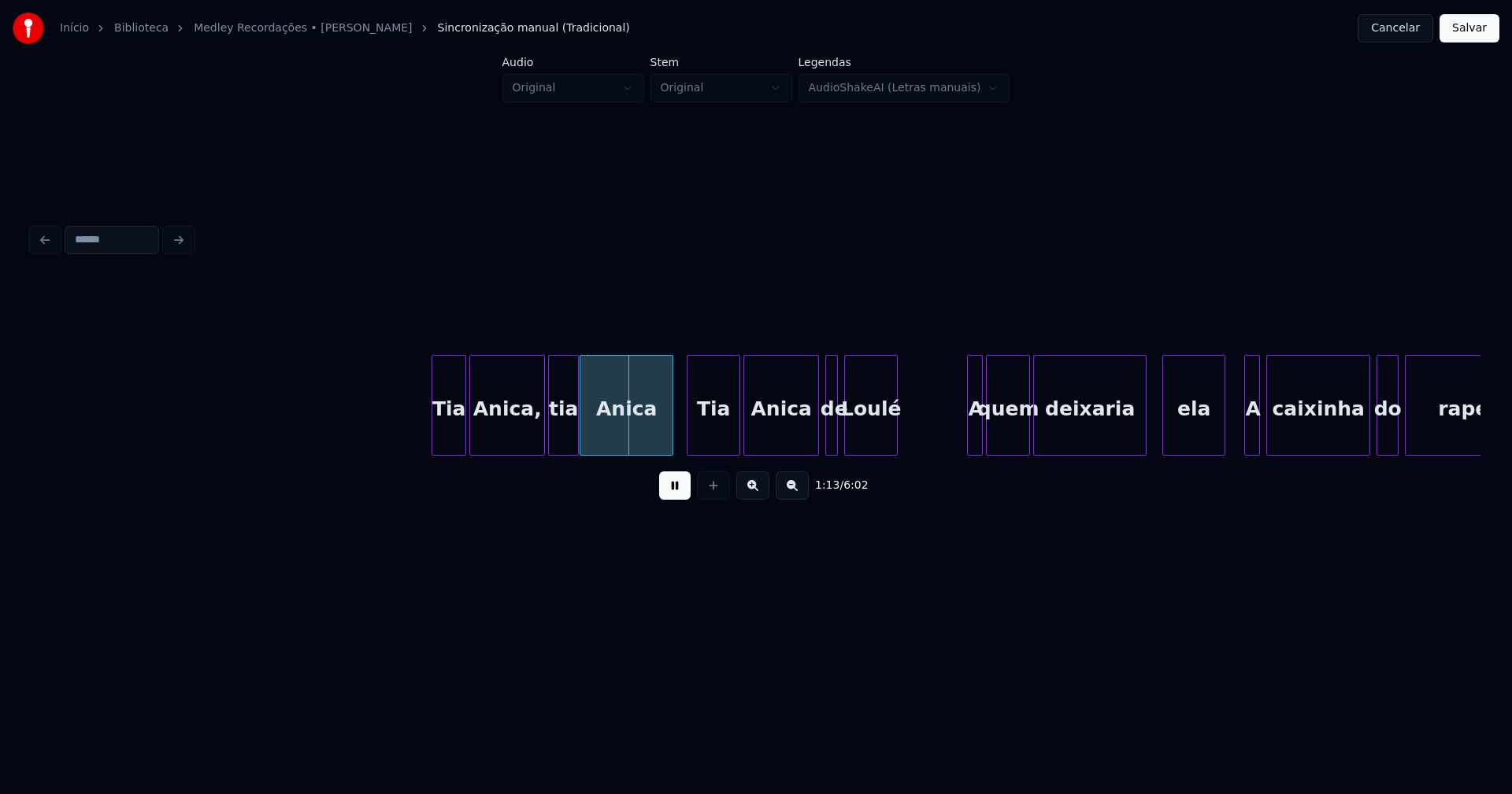
click at [663, 495] on button at bounding box center [675, 485] width 32 height 28
click at [564, 434] on div "tia" at bounding box center [563, 409] width 29 height 107
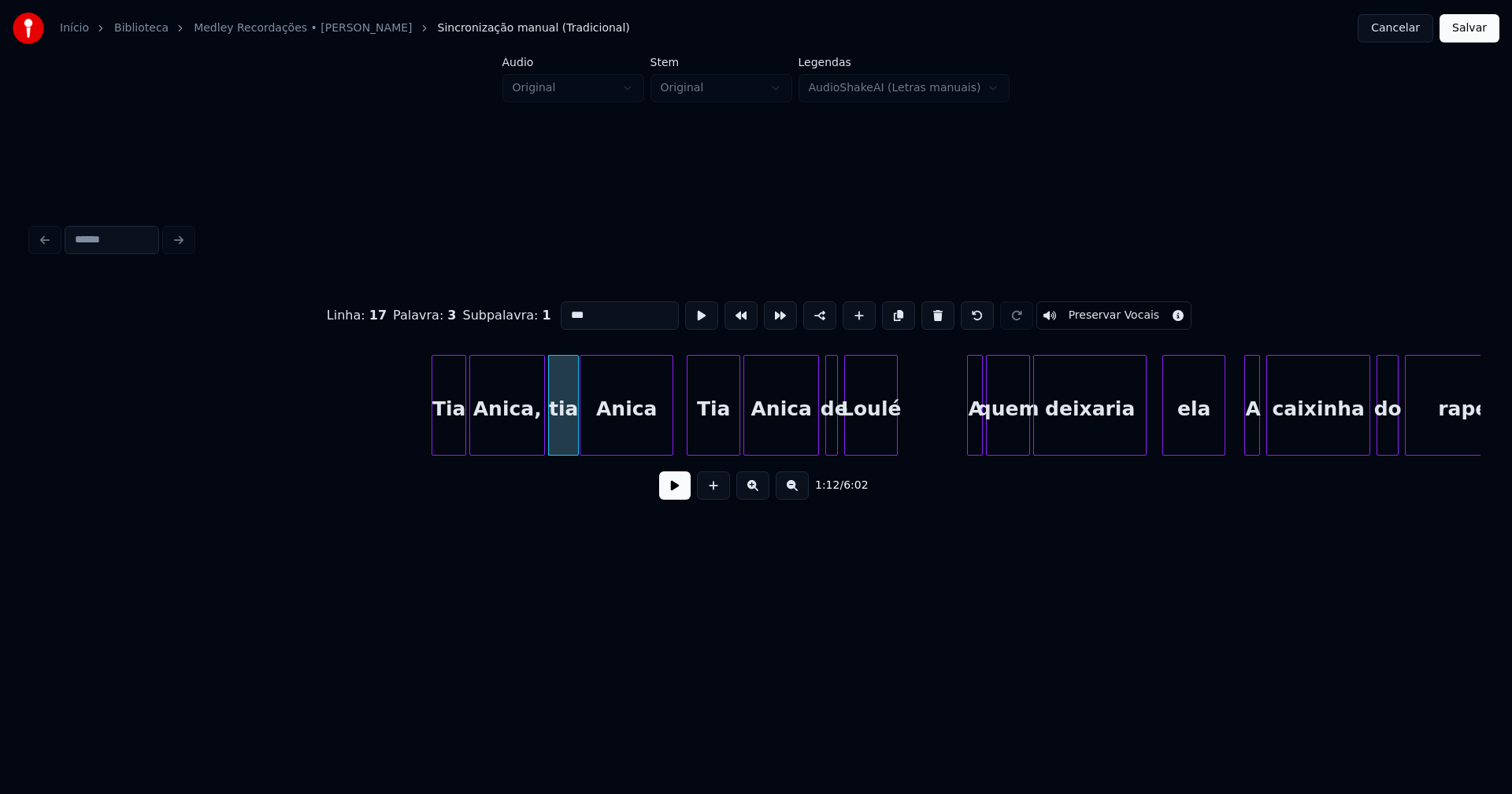
click at [561, 307] on input "***" at bounding box center [620, 315] width 118 height 28
type input "***"
click at [660, 493] on button at bounding box center [675, 485] width 32 height 28
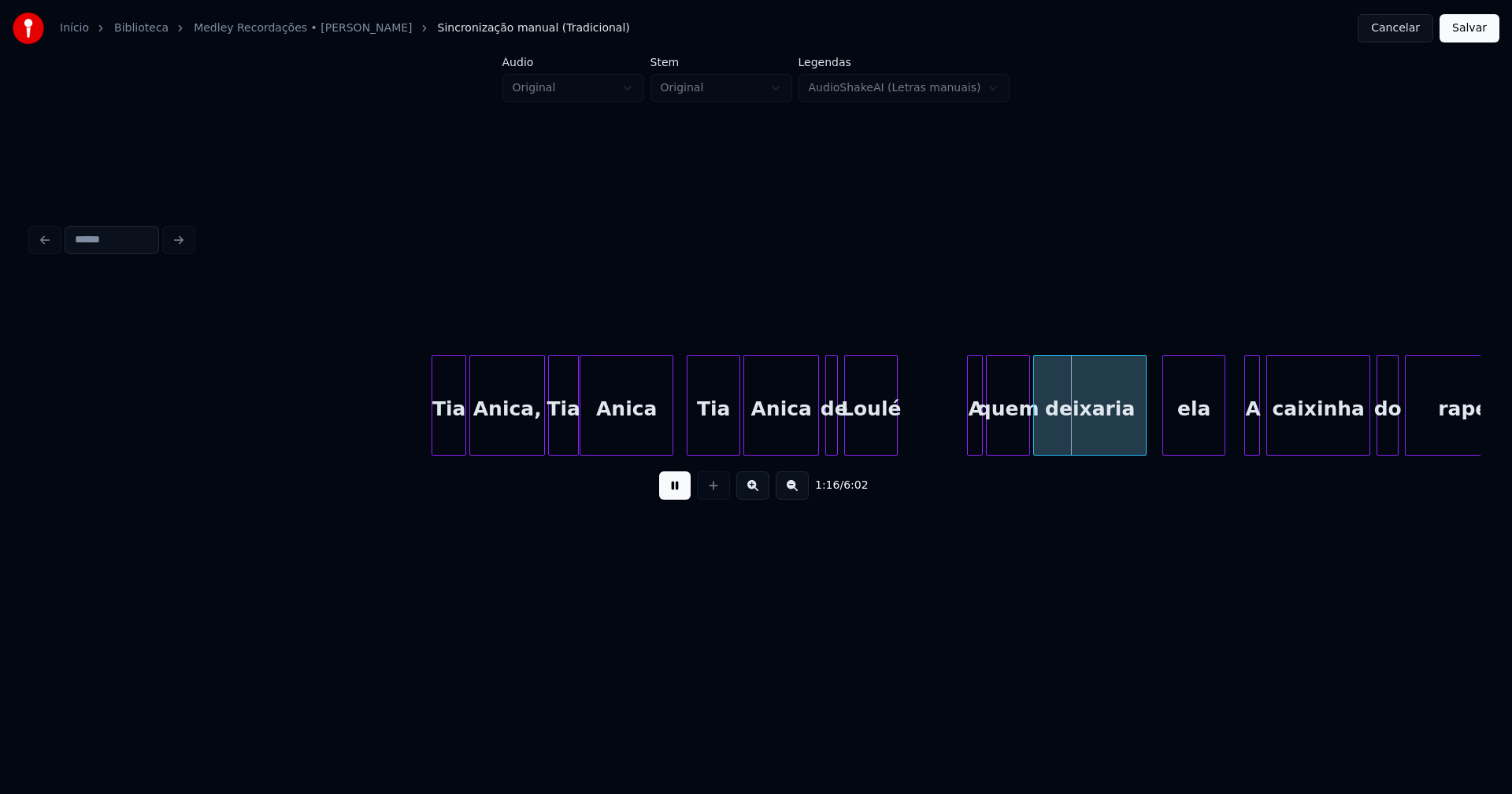
click at [838, 435] on div at bounding box center [841, 405] width 5 height 99
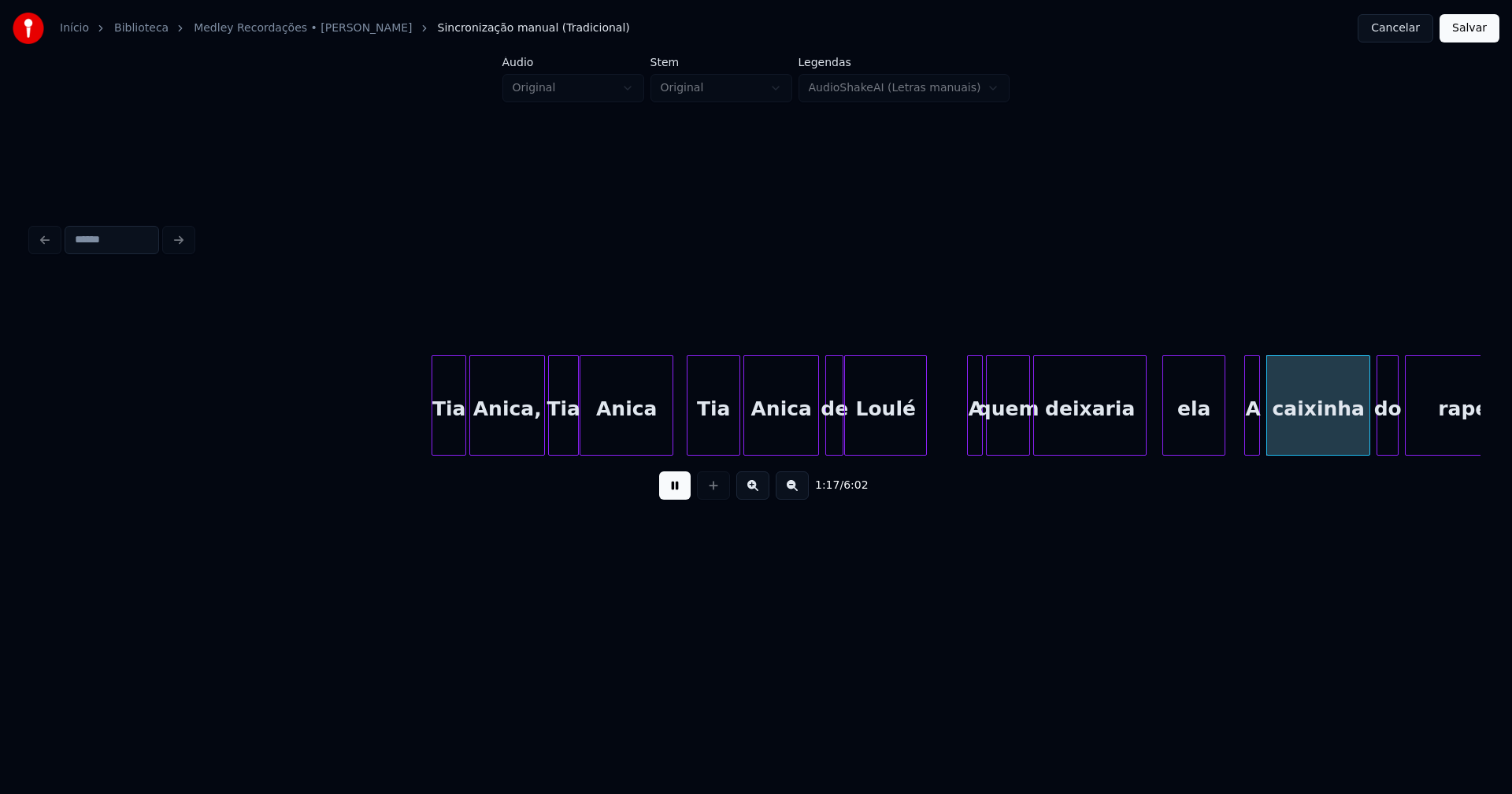
click at [923, 418] on div at bounding box center [924, 405] width 5 height 99
click at [964, 425] on div at bounding box center [966, 405] width 5 height 99
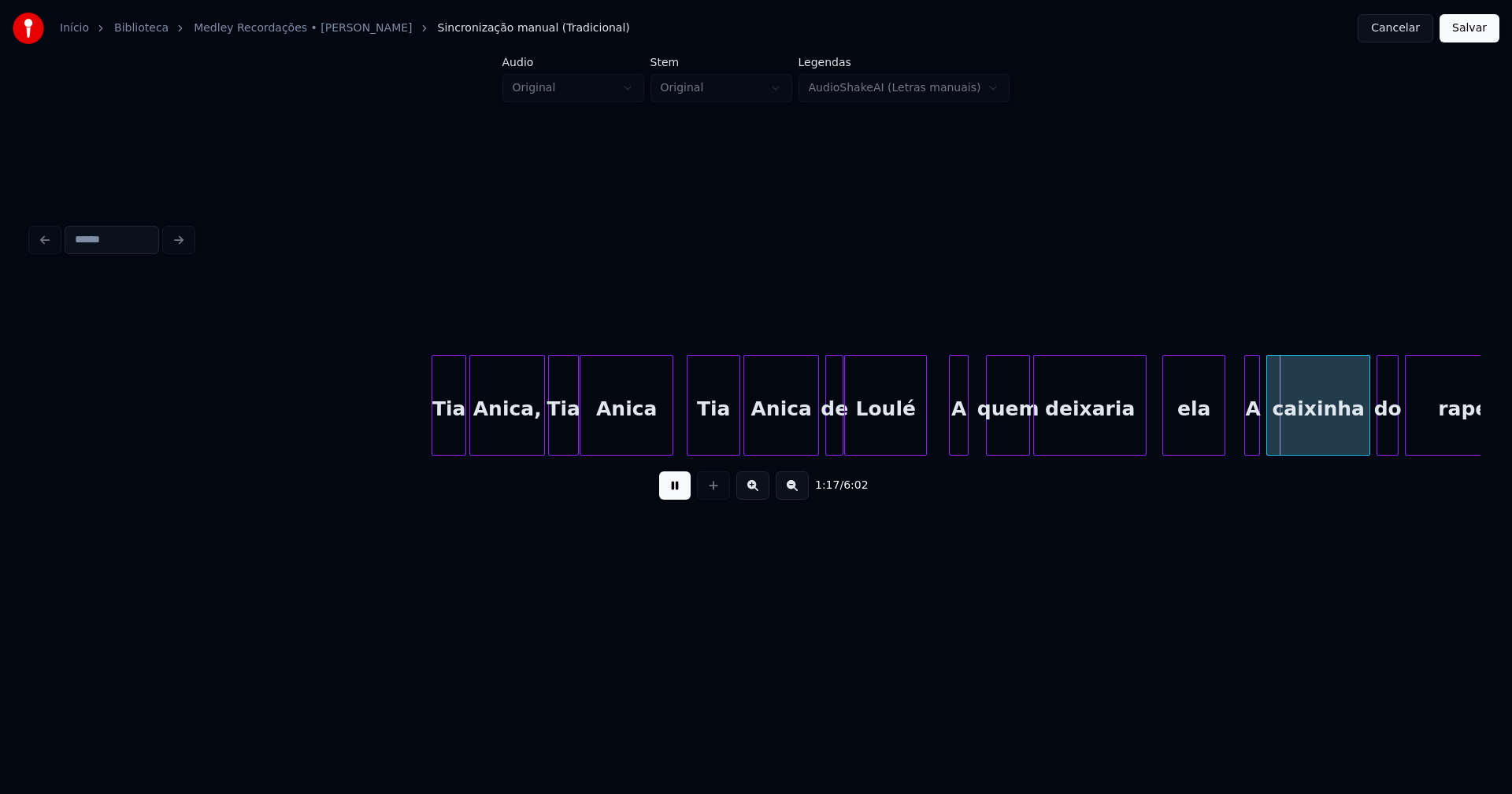
click at [959, 436] on div "A" at bounding box center [959, 409] width 18 height 107
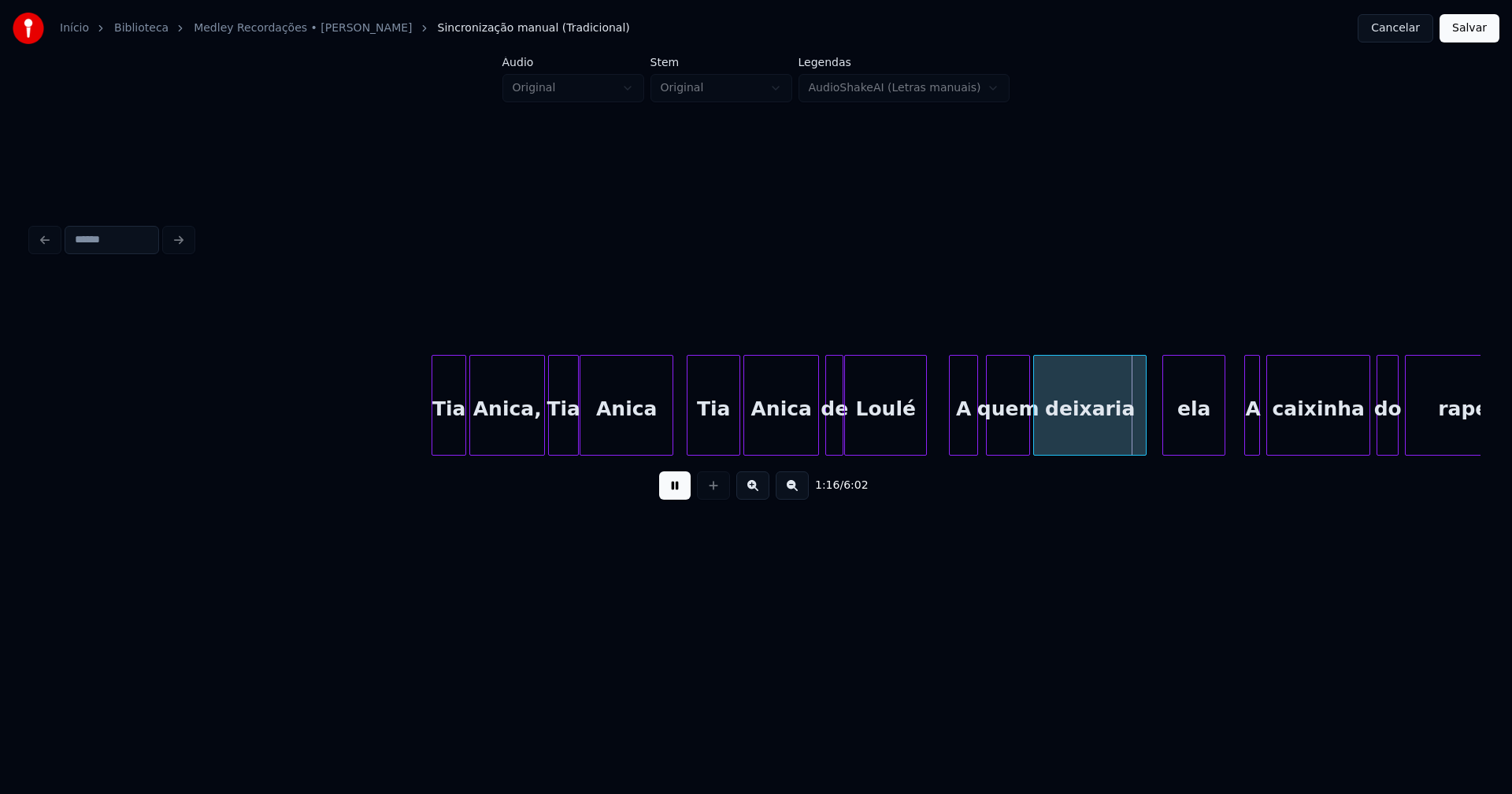
click at [974, 428] on div at bounding box center [975, 405] width 5 height 99
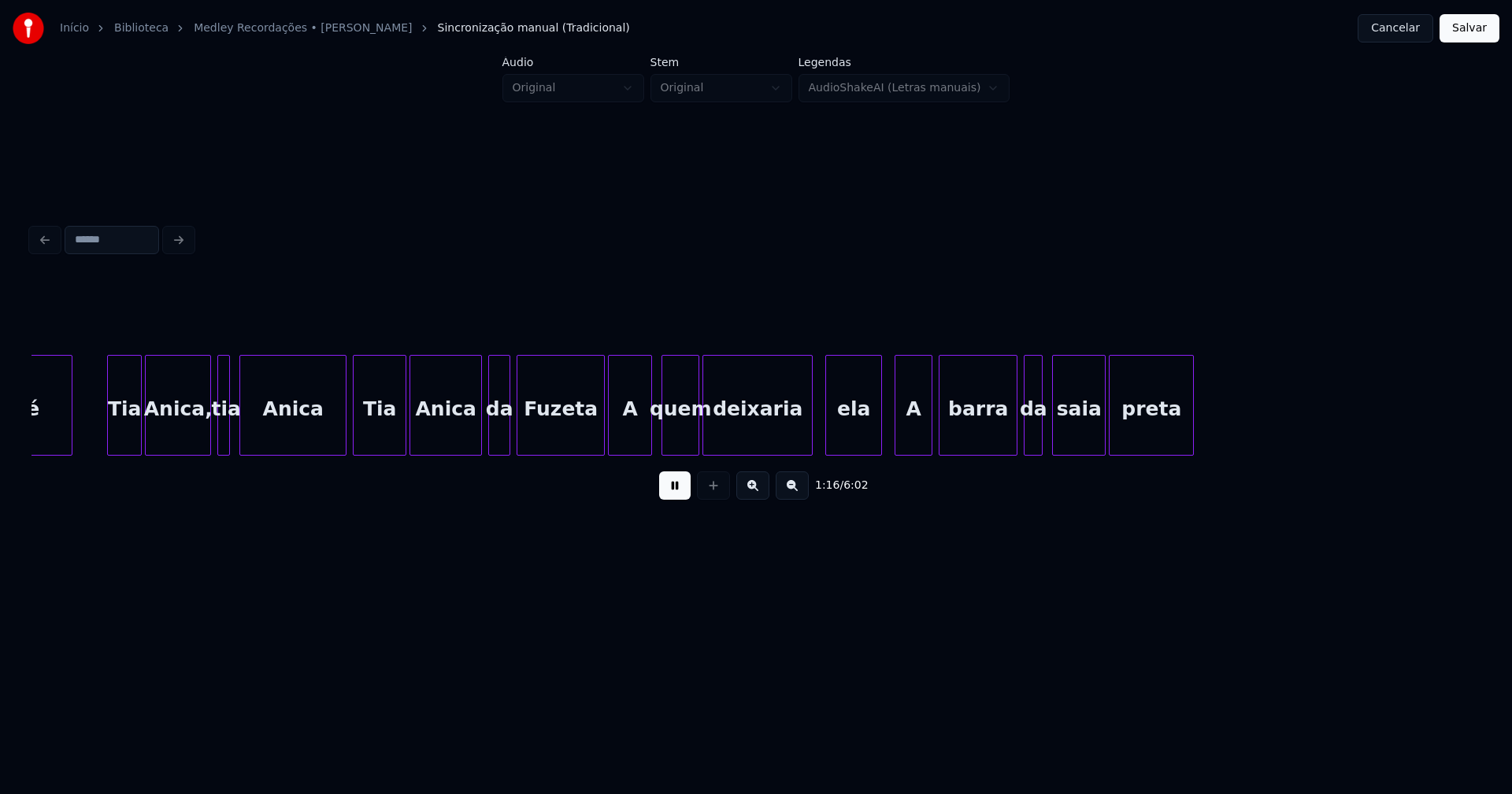
scroll to position [0, 12103]
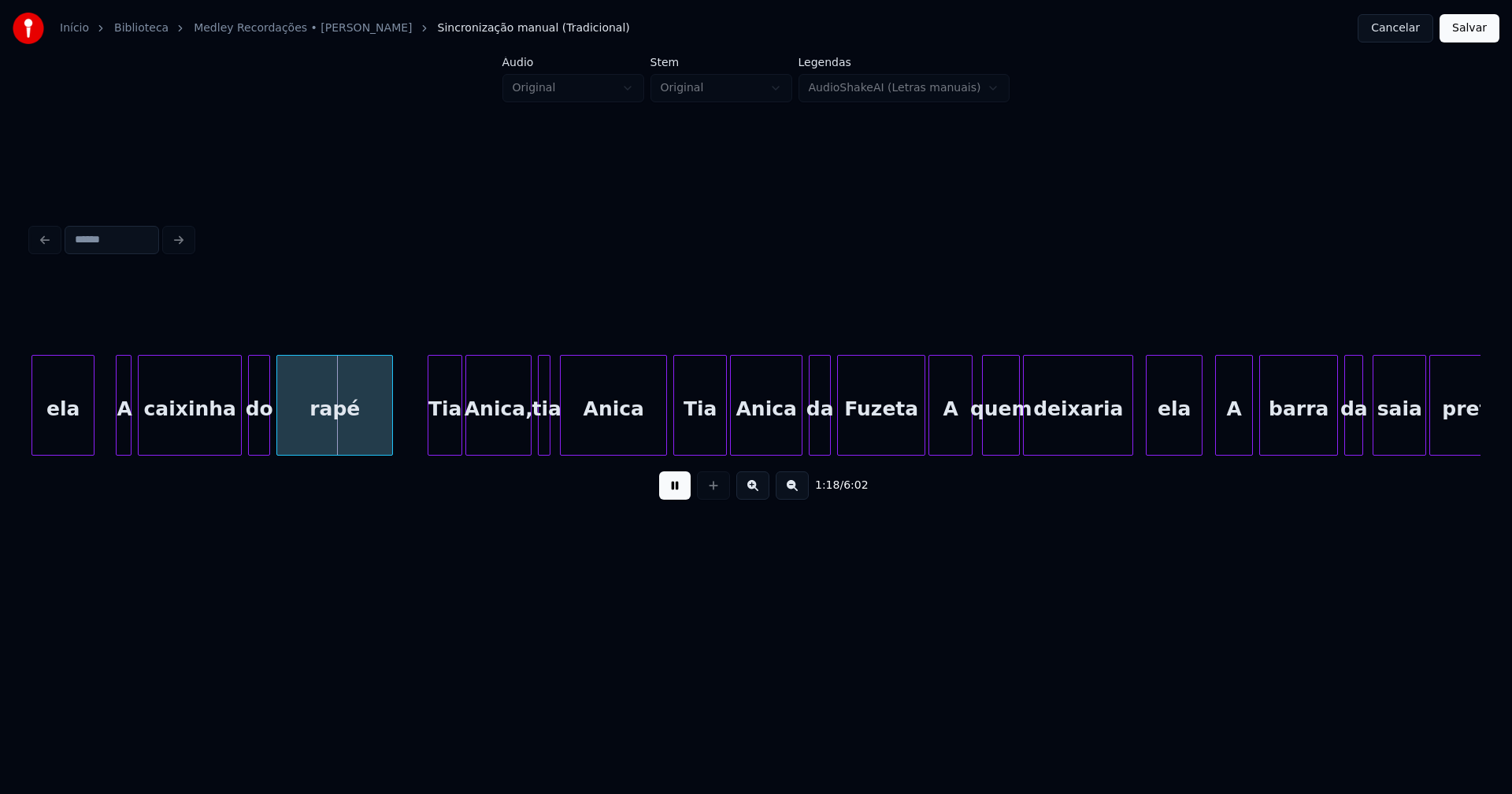
click at [675, 495] on button at bounding box center [675, 485] width 32 height 28
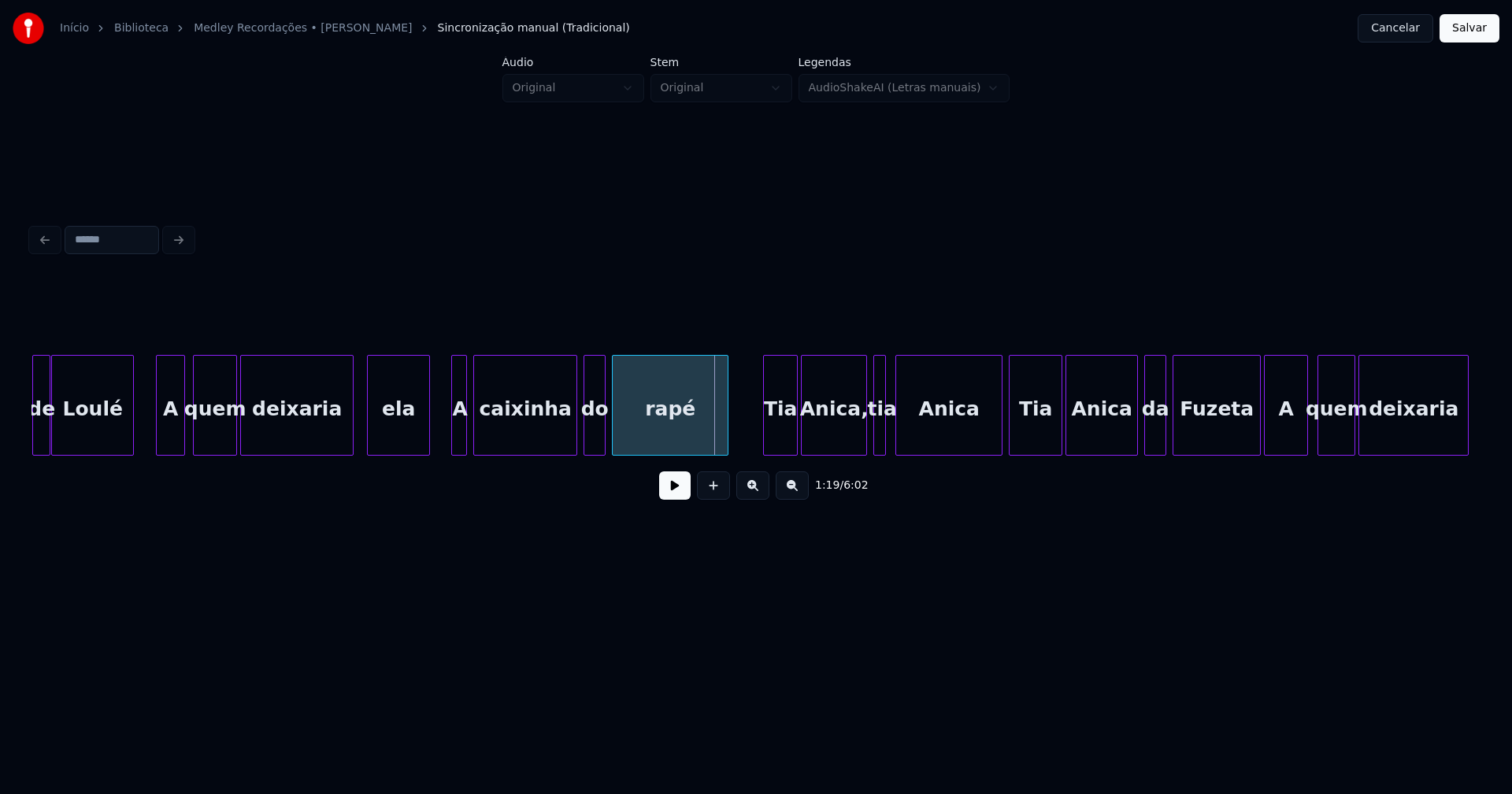
scroll to position [0, 11704]
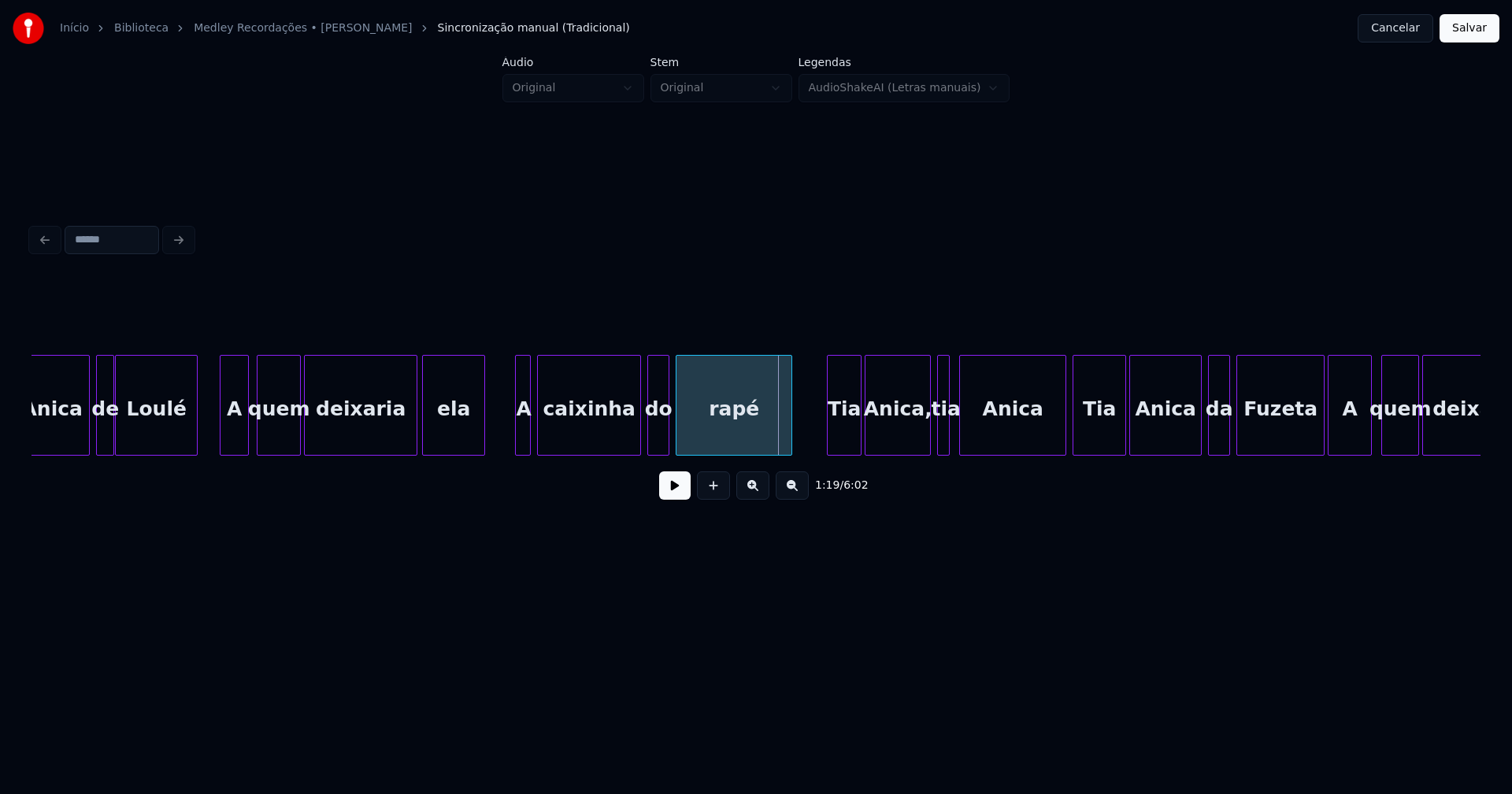
click at [463, 445] on div "ela" at bounding box center [454, 409] width 61 height 107
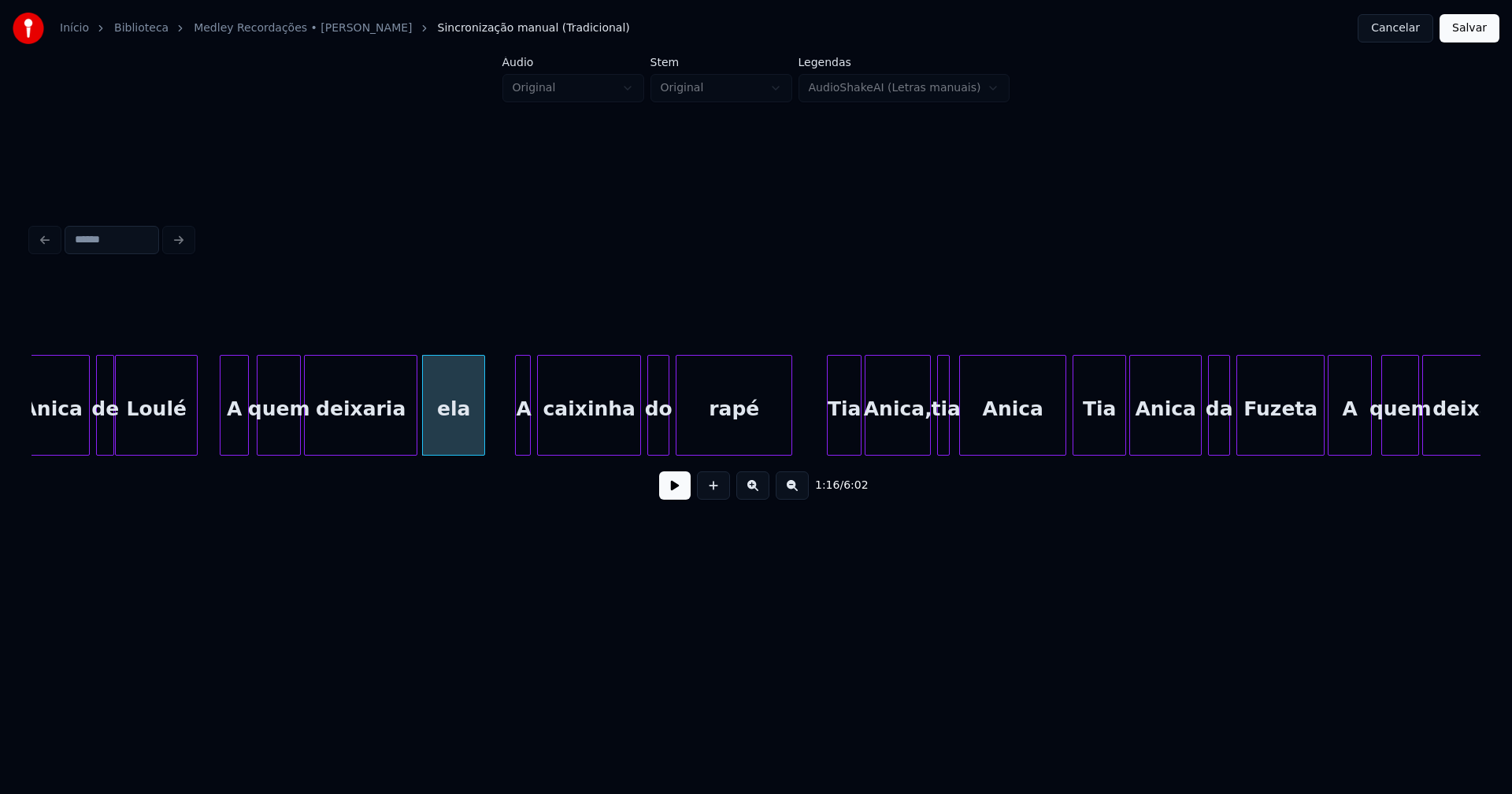
click at [677, 496] on button at bounding box center [675, 485] width 32 height 28
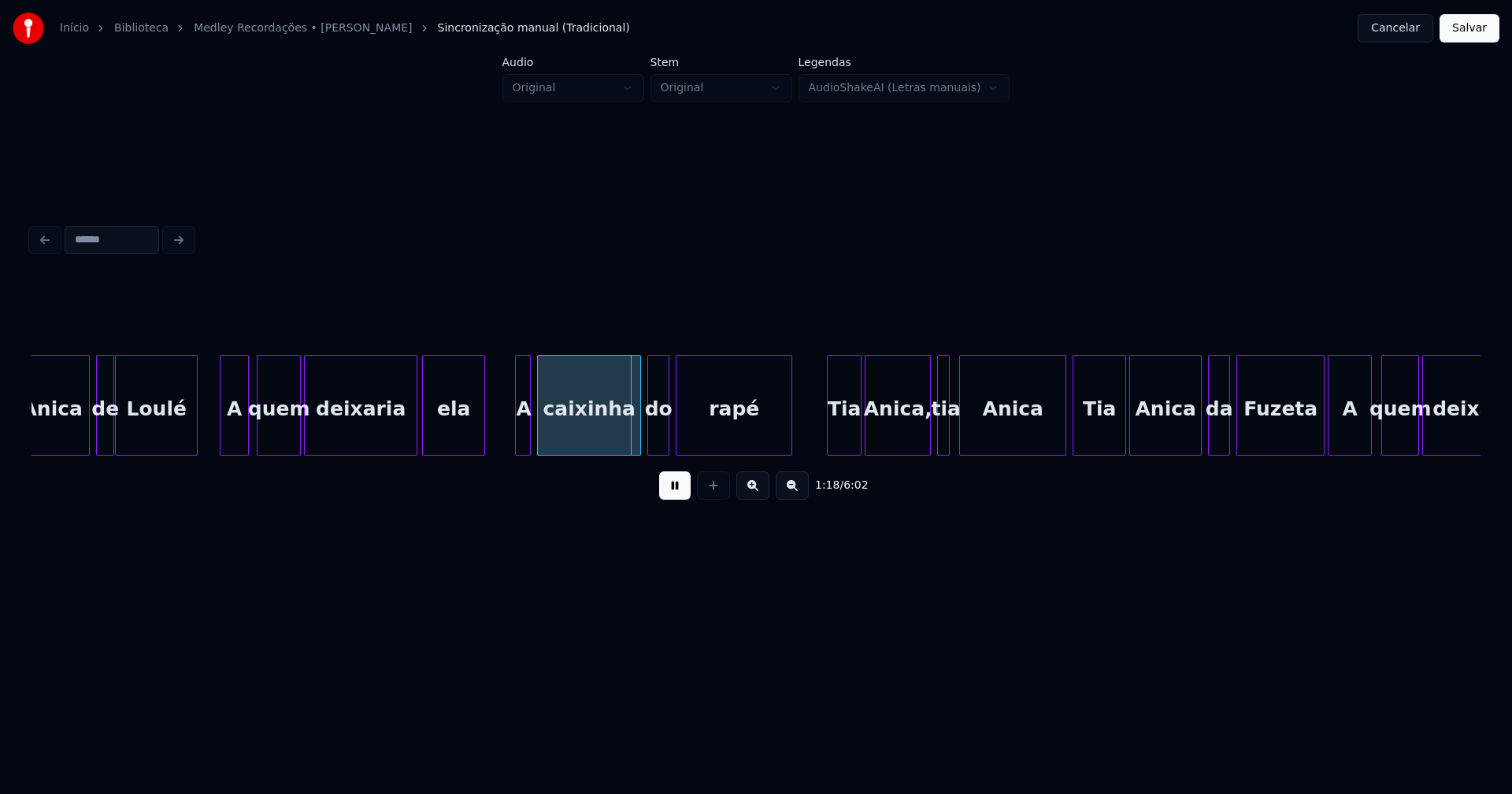
drag, startPoint x: 677, startPoint y: 492, endPoint x: 633, endPoint y: 481, distance: 45.4
click at [677, 492] on button at bounding box center [675, 485] width 32 height 28
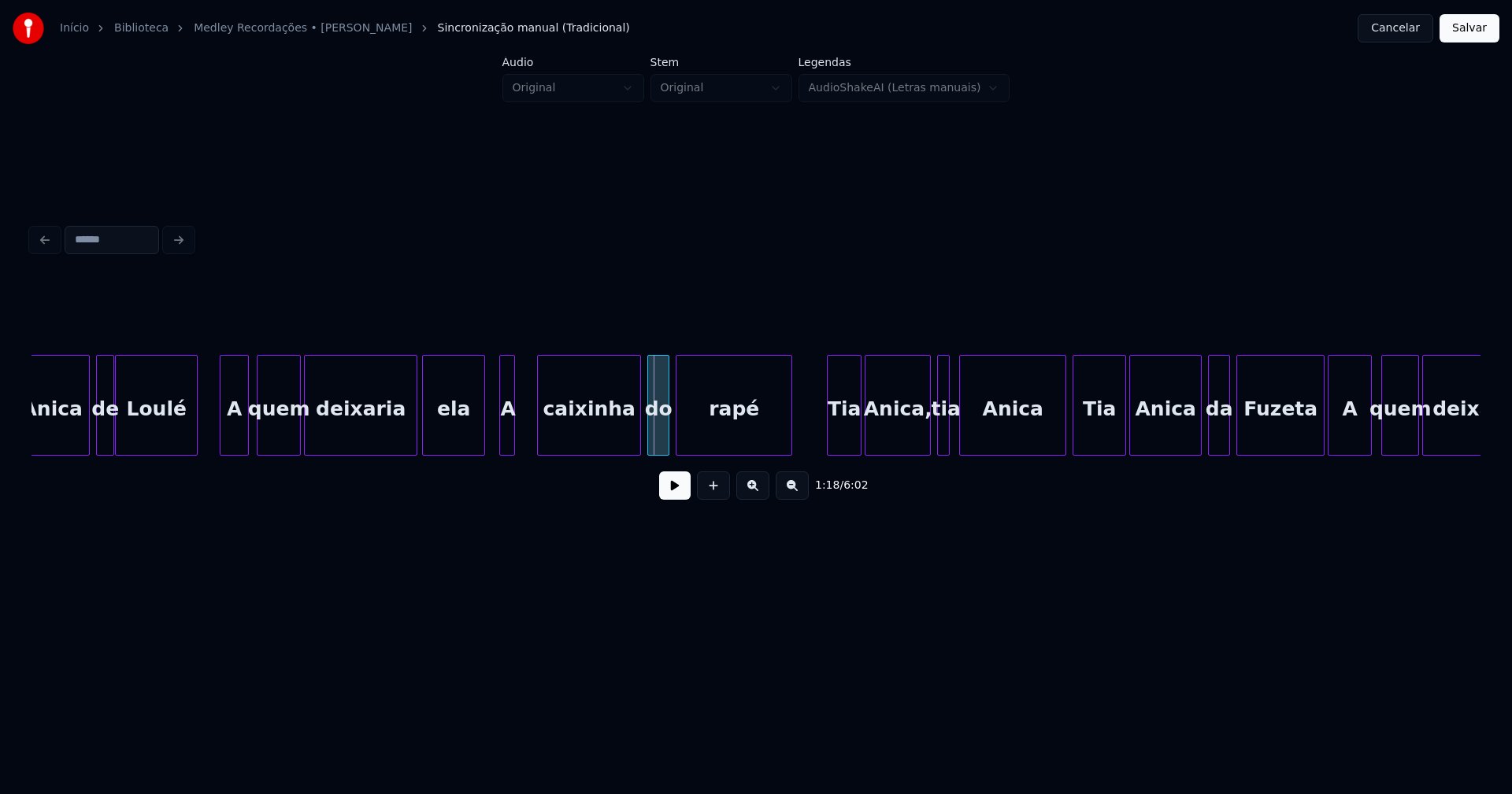
click at [507, 441] on div "A" at bounding box center [507, 409] width 15 height 107
click at [497, 446] on div at bounding box center [498, 405] width 5 height 99
click at [476, 443] on div at bounding box center [475, 405] width 5 height 99
click at [669, 498] on button at bounding box center [675, 485] width 32 height 28
drag, startPoint x: 675, startPoint y: 497, endPoint x: 871, endPoint y: 441, distance: 203.8
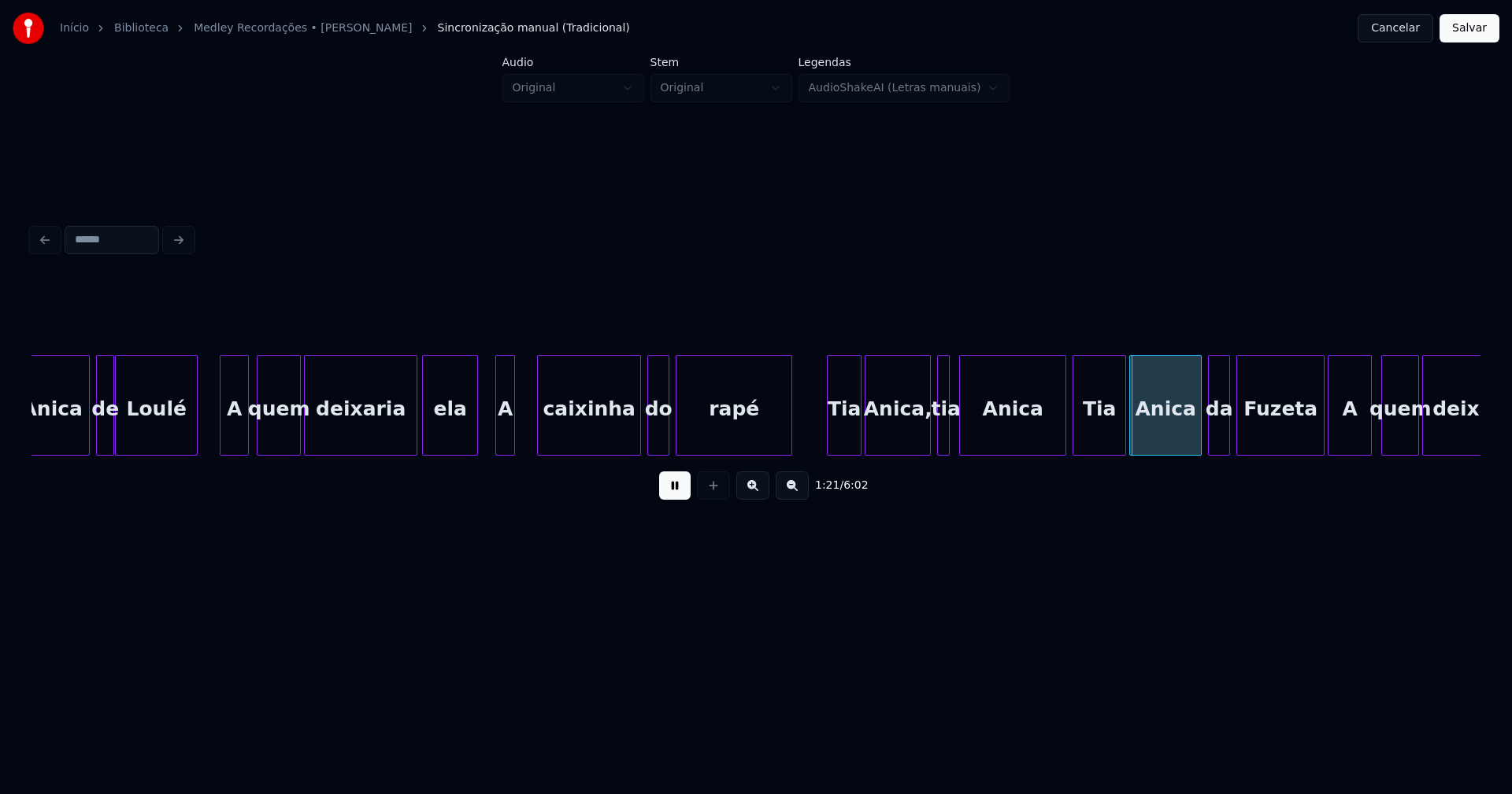
click at [676, 496] on button at bounding box center [675, 485] width 32 height 28
click at [953, 441] on div at bounding box center [954, 405] width 5 height 99
click at [950, 437] on div "tia" at bounding box center [947, 409] width 18 height 107
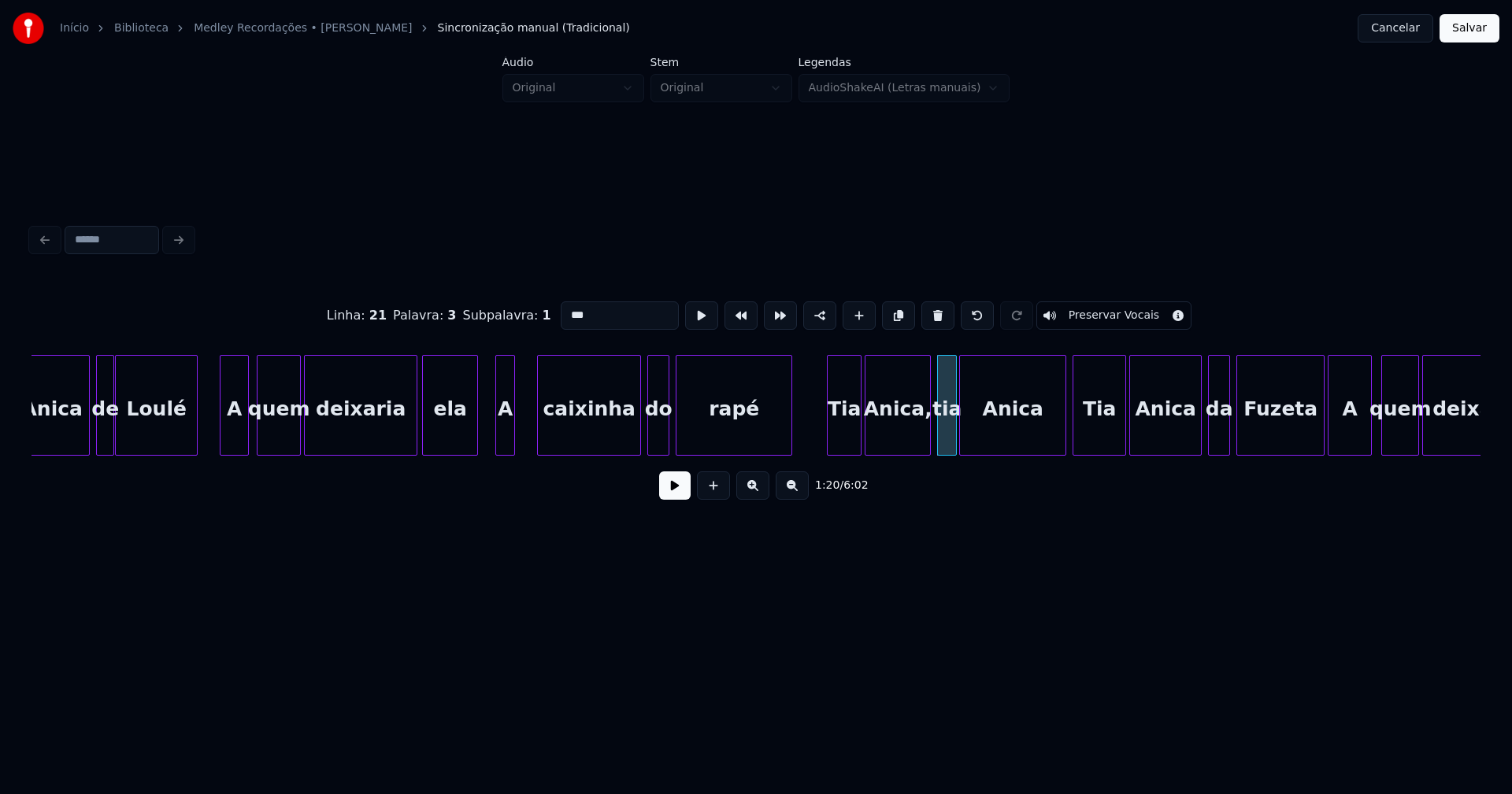
click at [561, 306] on input "***" at bounding box center [620, 315] width 118 height 28
click at [1056, 447] on div at bounding box center [1055, 405] width 5 height 99
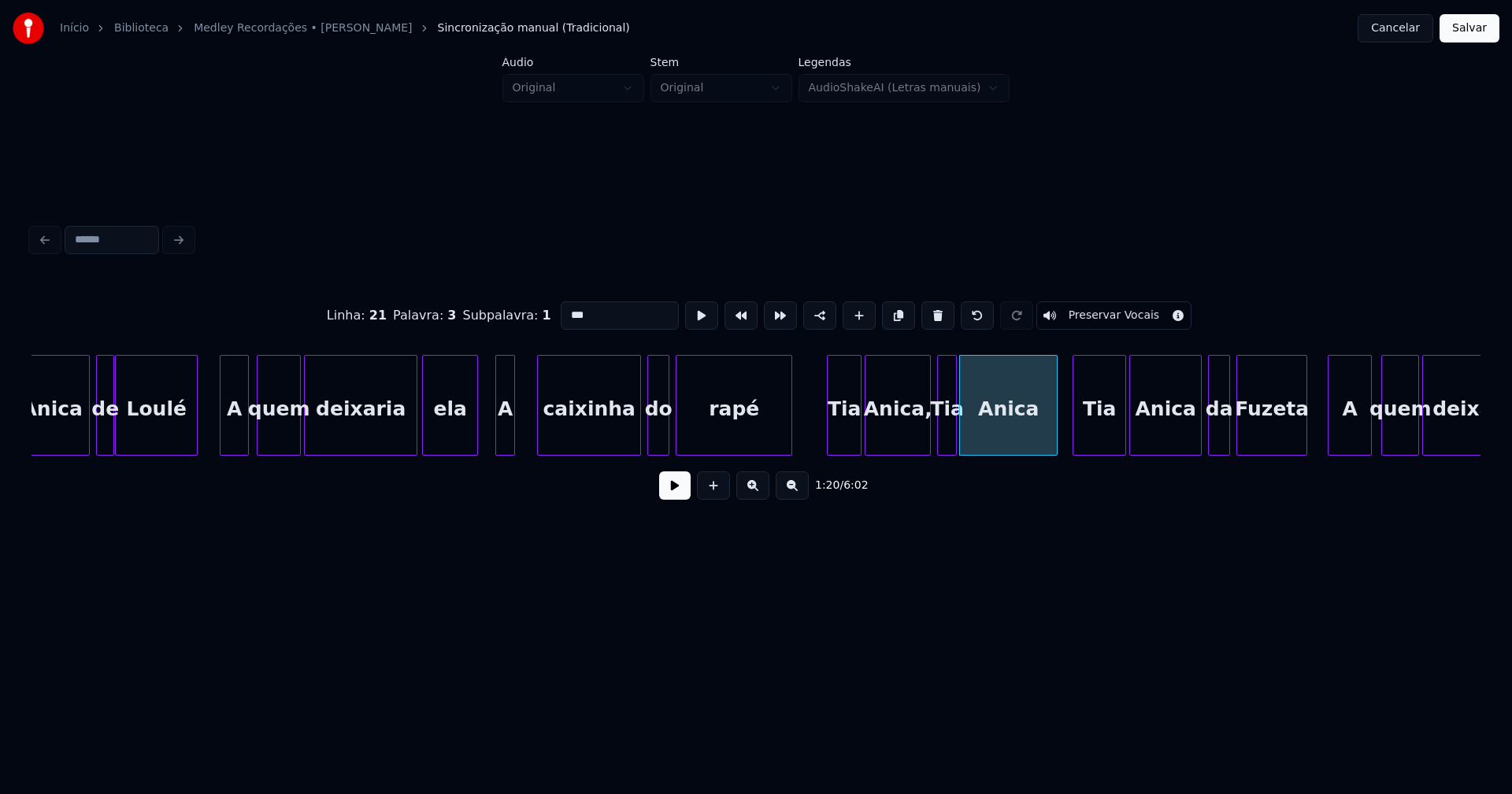
click at [1304, 446] on div at bounding box center [1304, 405] width 5 height 99
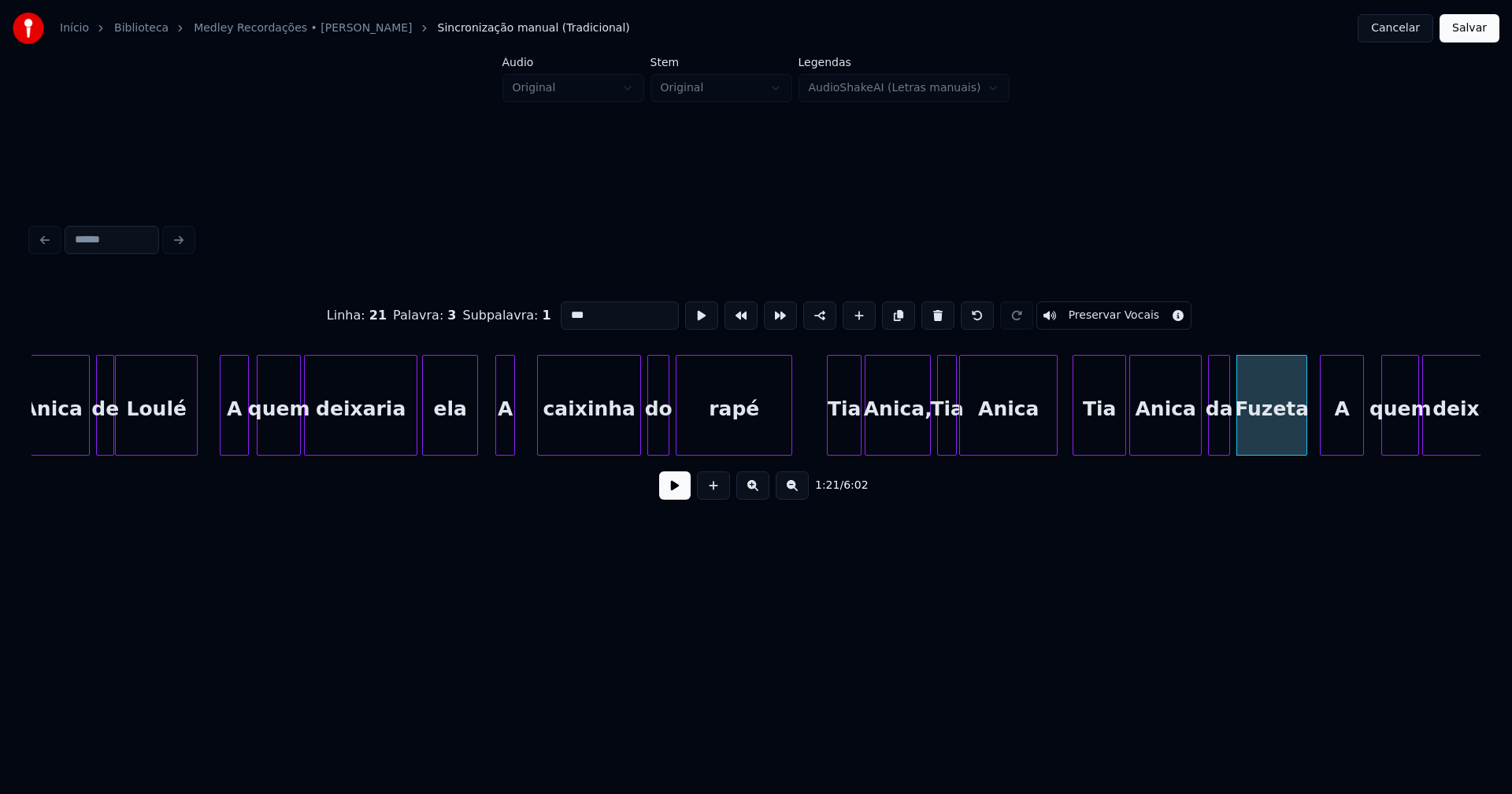
click at [1339, 435] on div "A" at bounding box center [1341, 409] width 43 height 107
type input "***"
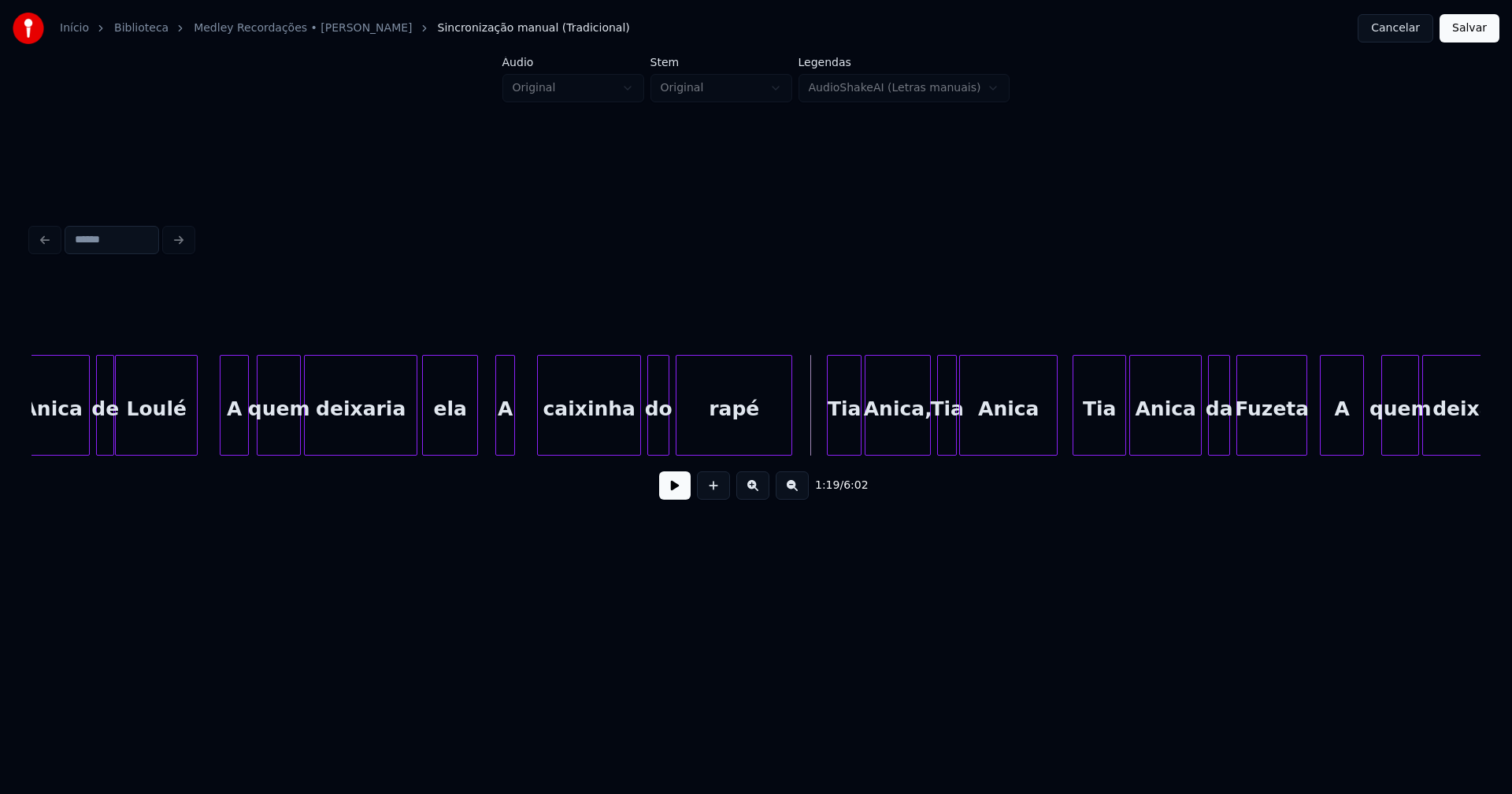
drag, startPoint x: 674, startPoint y: 498, endPoint x: 458, endPoint y: 463, distance: 218.8
click at [675, 498] on button at bounding box center [675, 485] width 32 height 28
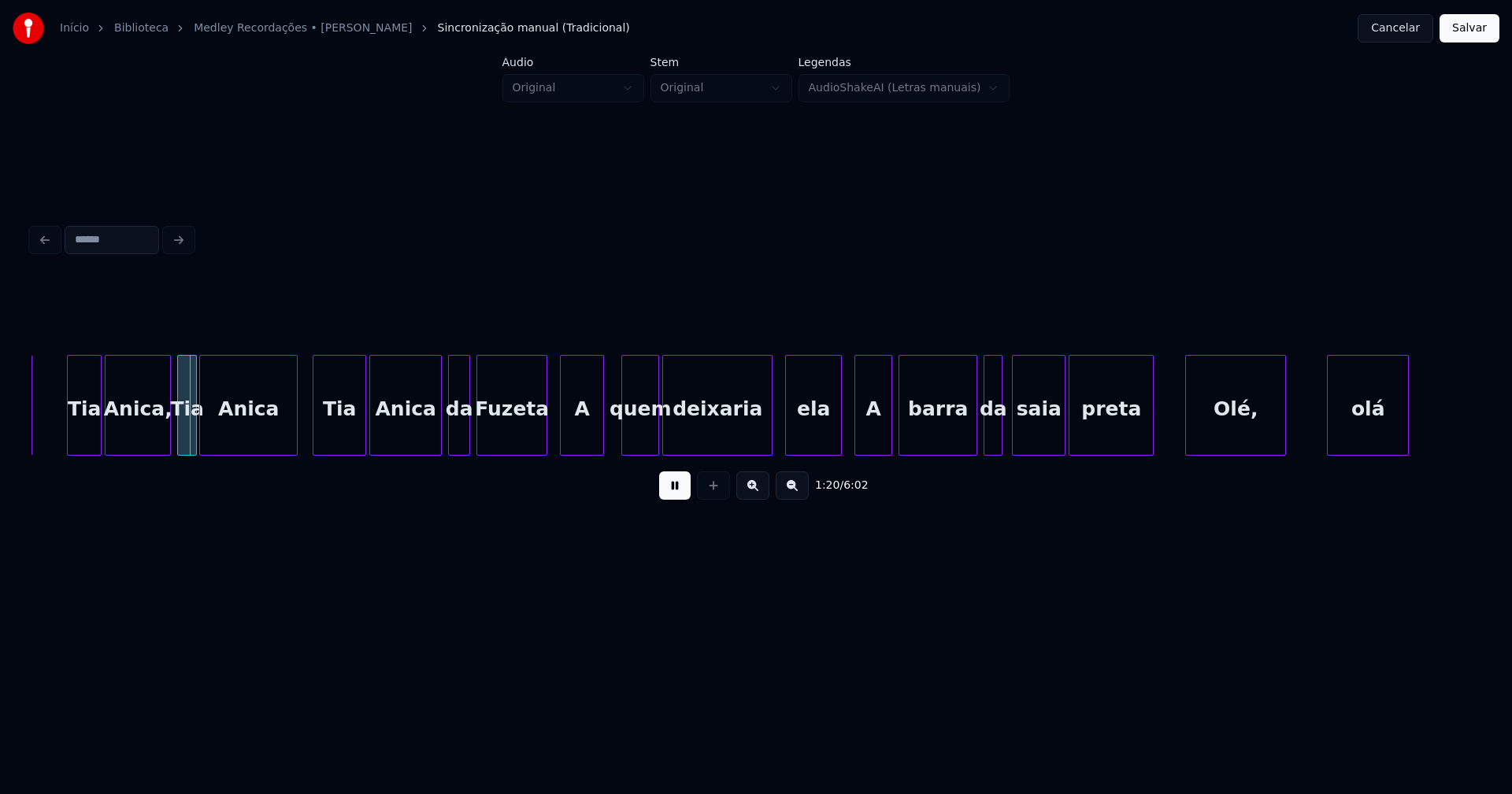
scroll to position [0, 12495]
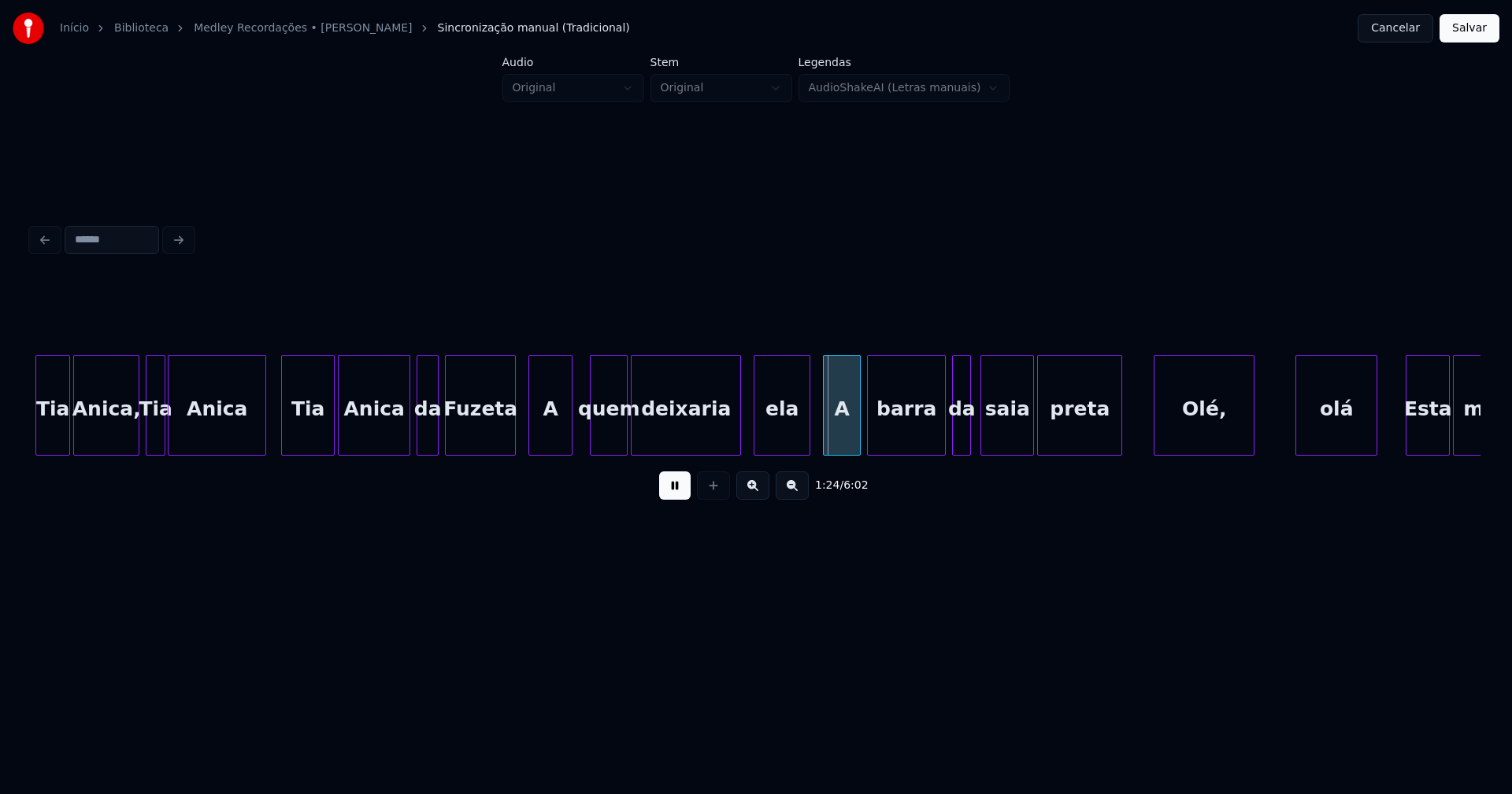
click at [667, 500] on button at bounding box center [675, 485] width 32 height 28
click at [798, 449] on div "ela" at bounding box center [778, 405] width 49 height 101
click at [687, 439] on div "deixaria" at bounding box center [690, 409] width 108 height 107
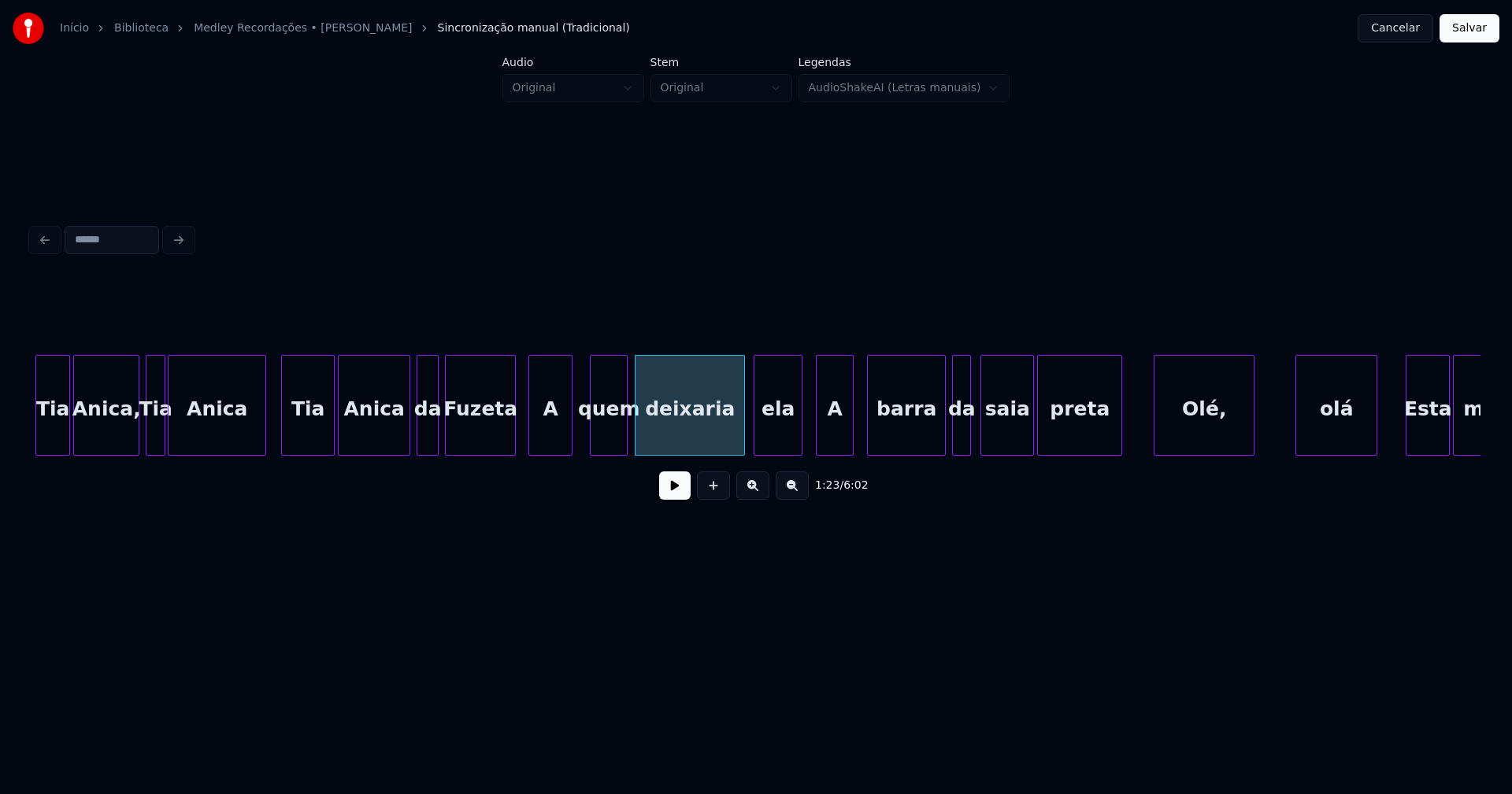
click at [832, 445] on div "A" at bounding box center [834, 409] width 36 height 107
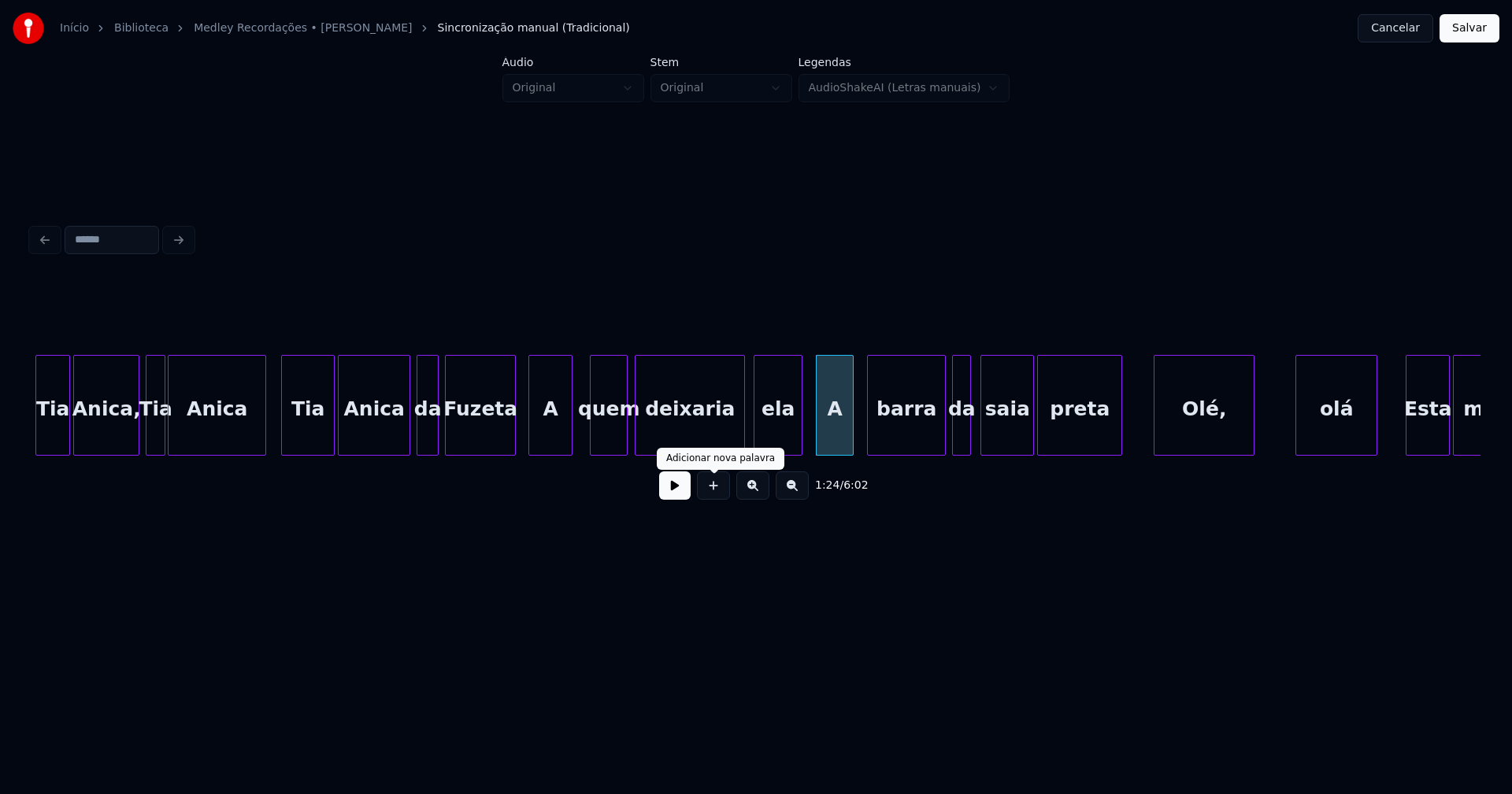
click at [679, 492] on button at bounding box center [675, 485] width 32 height 28
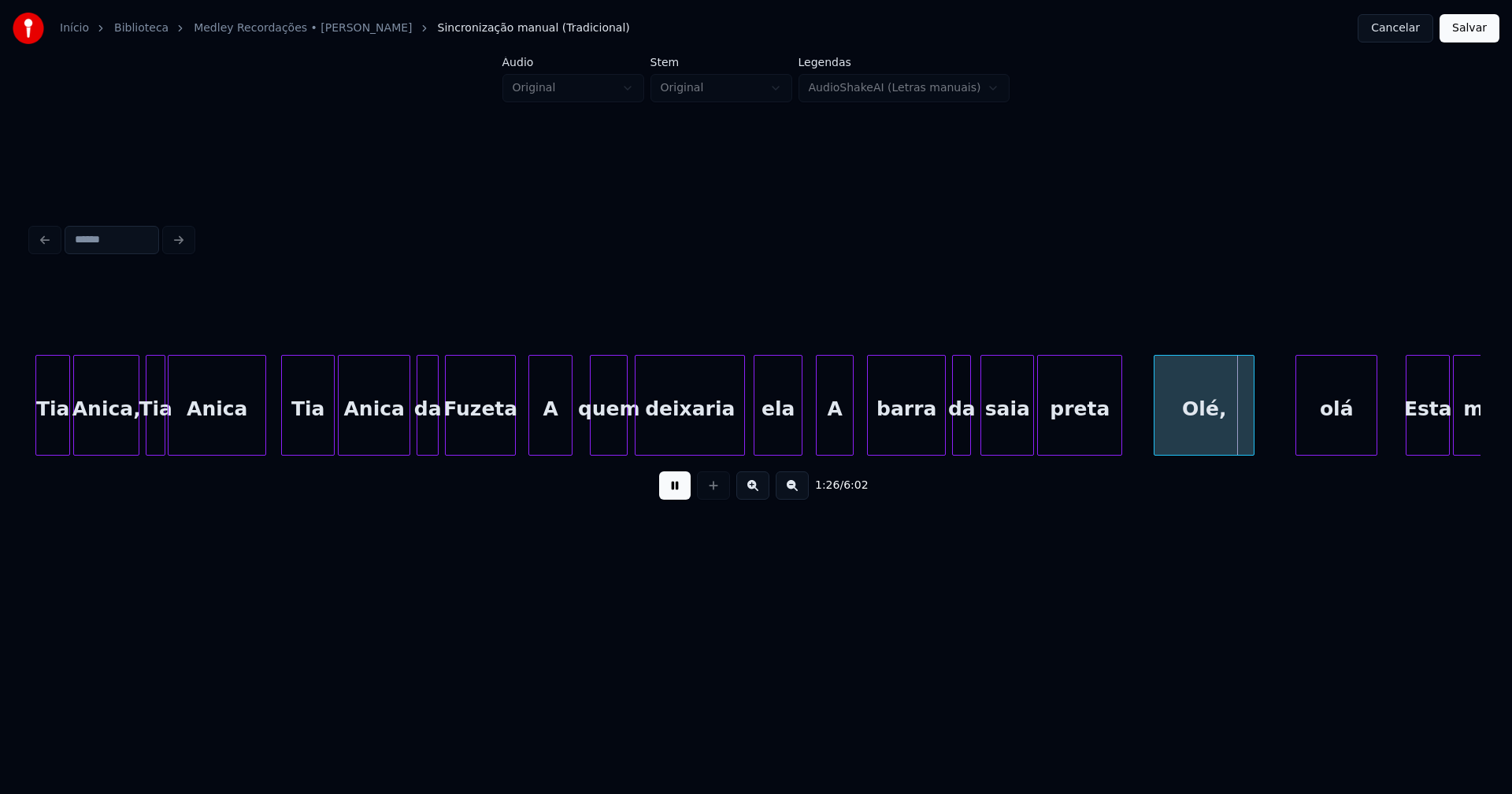
click at [672, 490] on button at bounding box center [675, 485] width 32 height 28
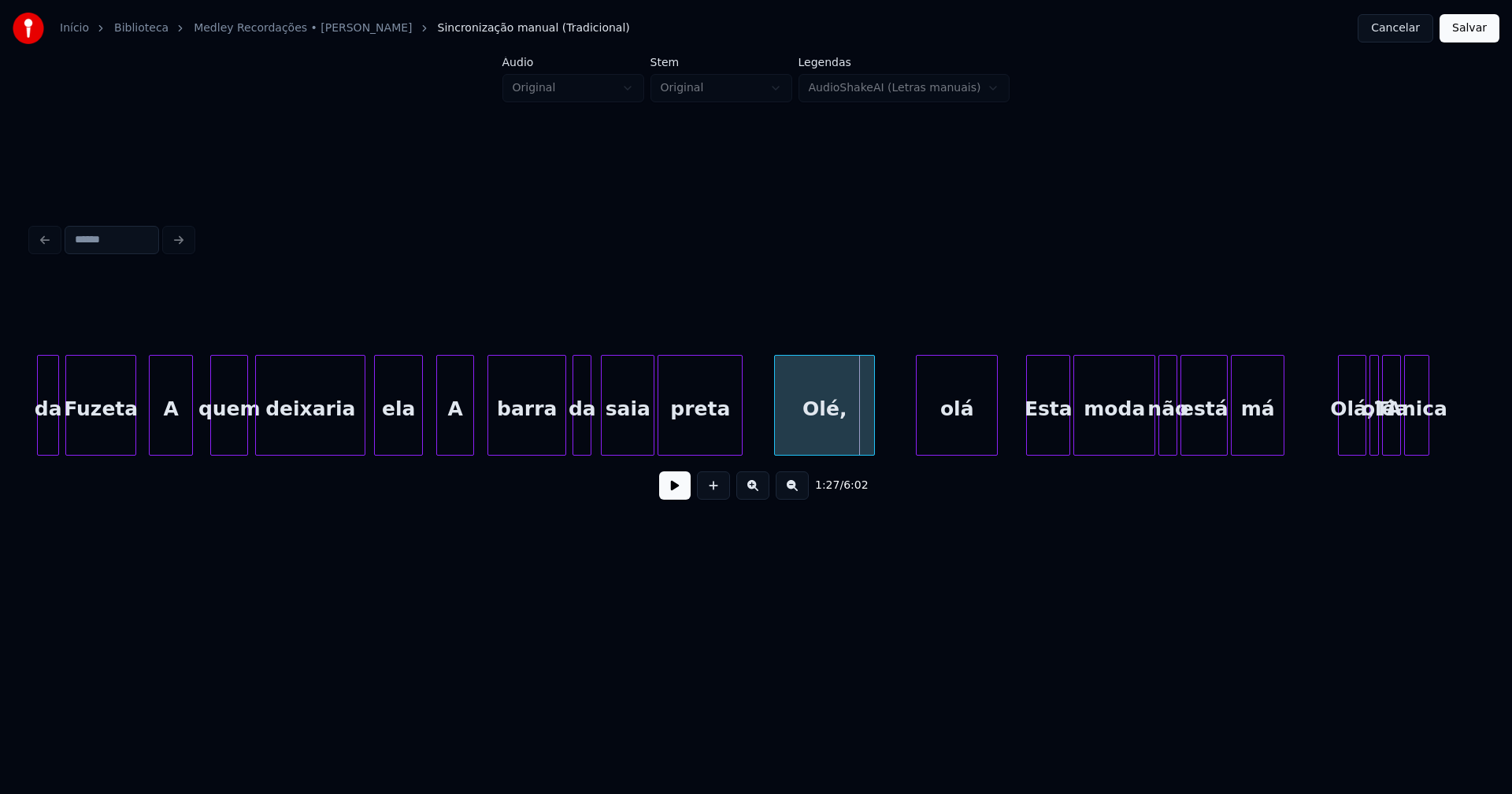
scroll to position [0, 12938]
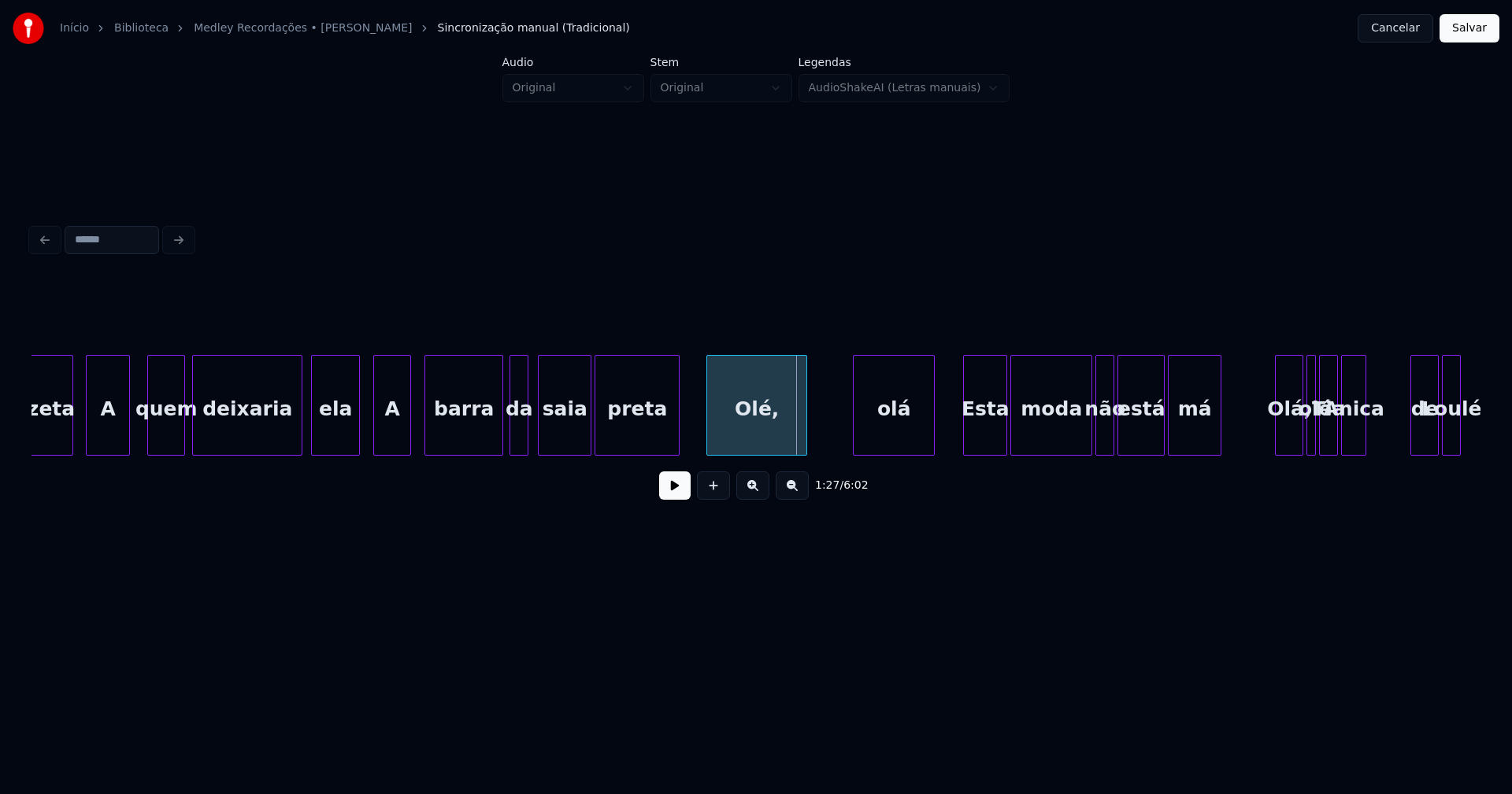
click at [756, 433] on div "Olé," at bounding box center [756, 409] width 100 height 107
click at [913, 432] on div "olá" at bounding box center [887, 409] width 80 height 107
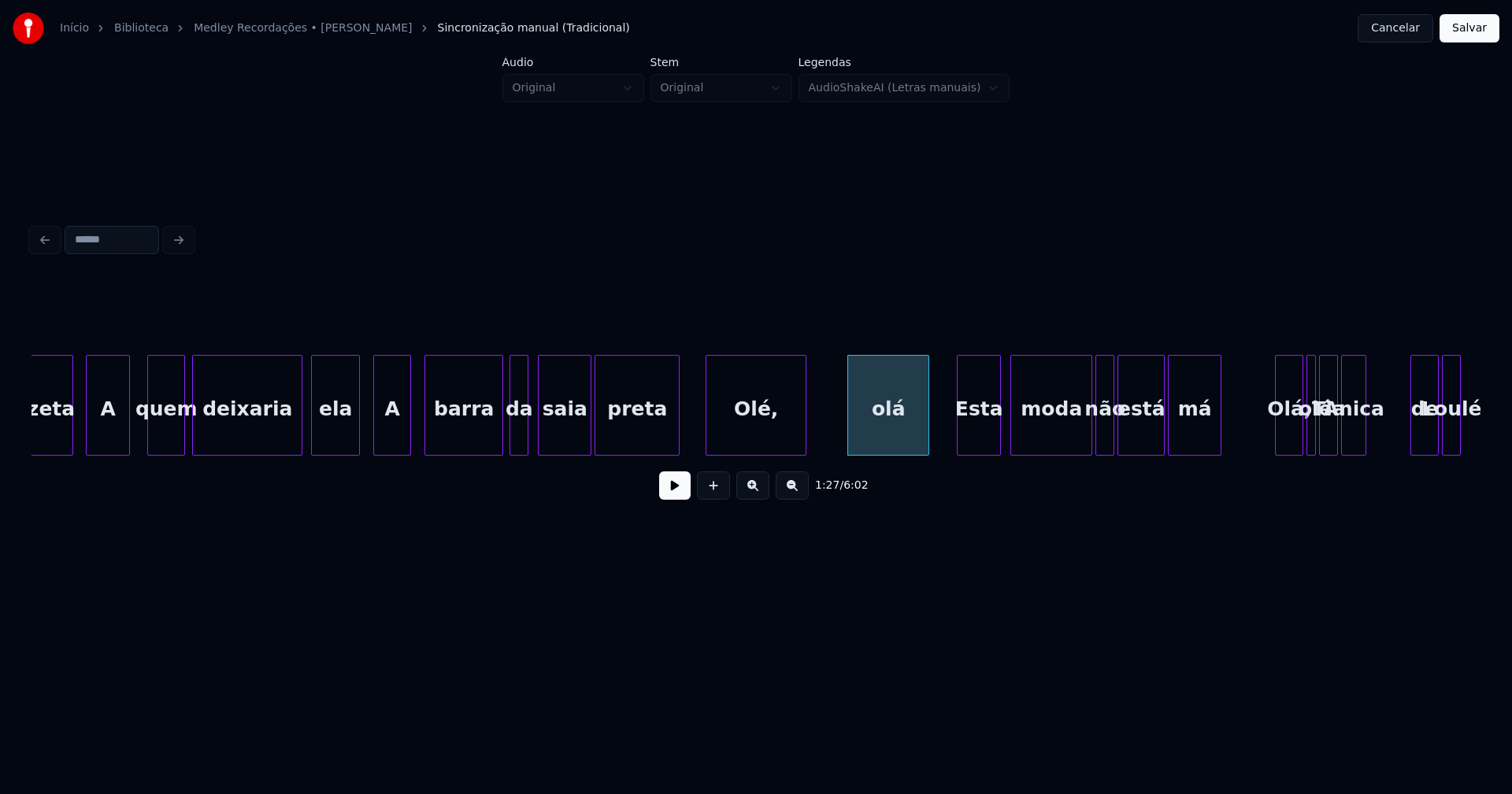
click at [989, 438] on div "Esta" at bounding box center [979, 409] width 43 height 107
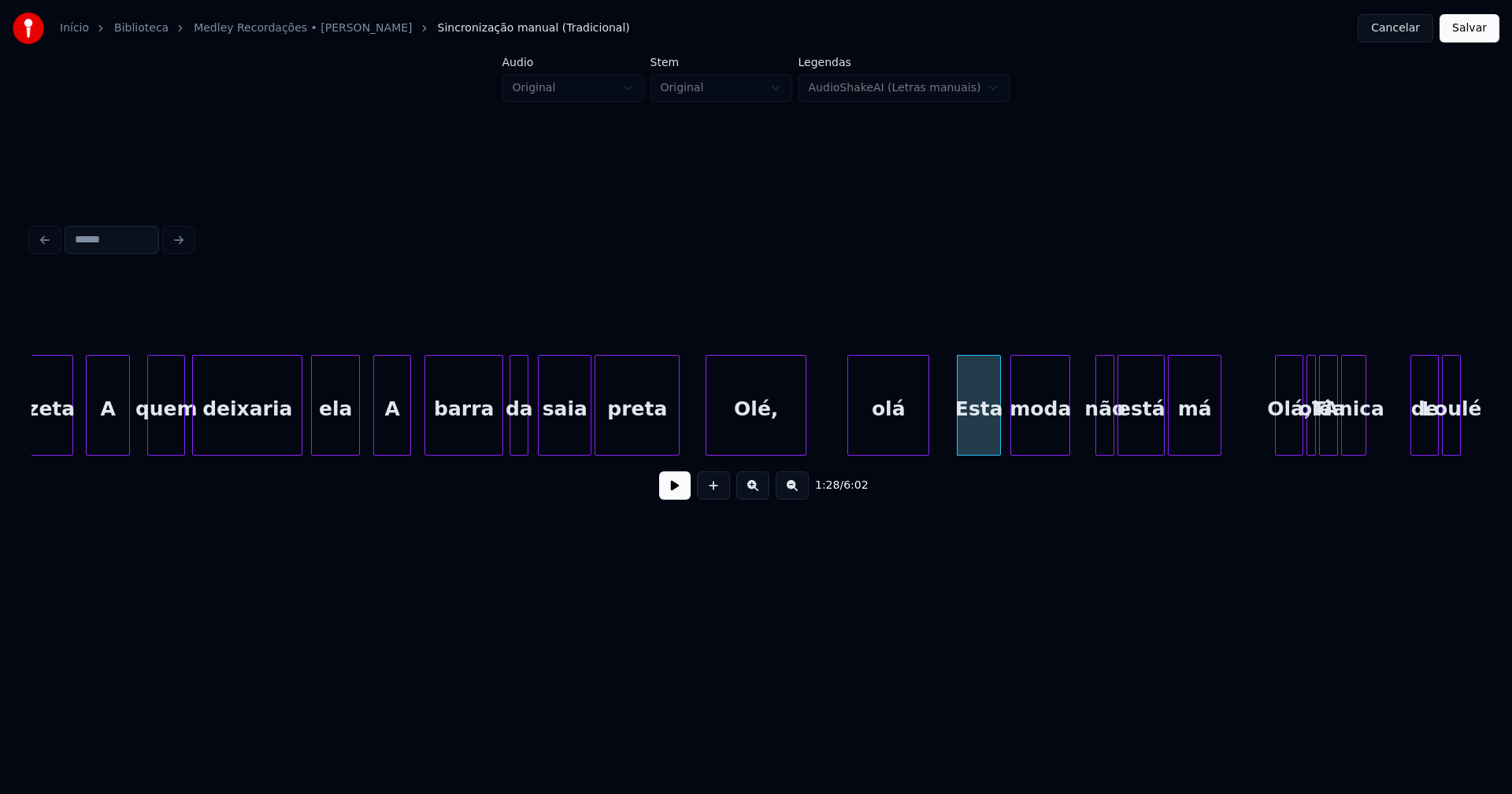
click at [1066, 454] on div "Fuzeta A quem deixaria ela A barra da saia preta Olé, olá Esta moda não está má…" at bounding box center [756, 405] width 1449 height 101
click at [1078, 441] on div at bounding box center [1078, 405] width 5 height 99
click at [667, 494] on button at bounding box center [675, 485] width 32 height 28
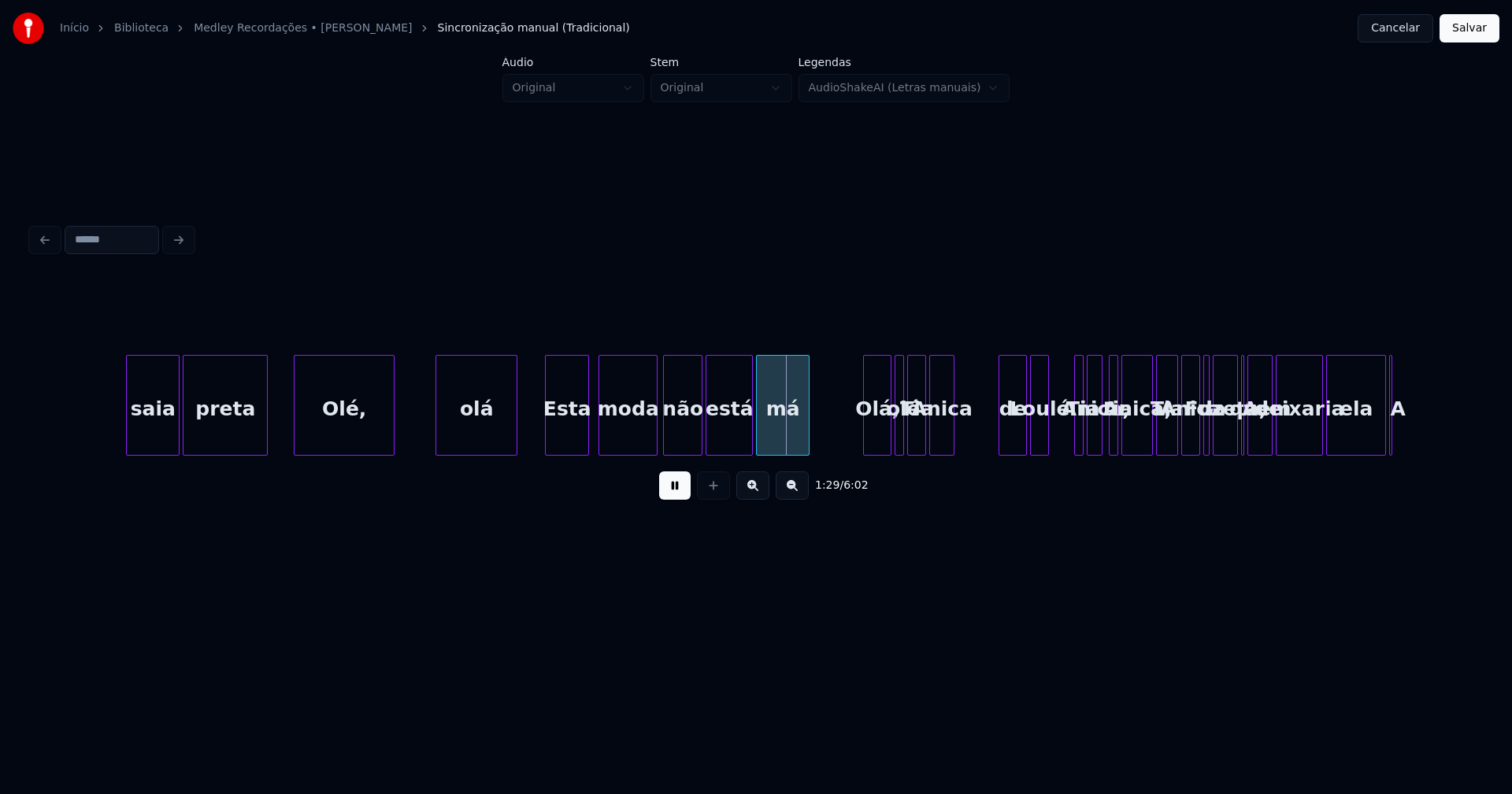
scroll to position [0, 13475]
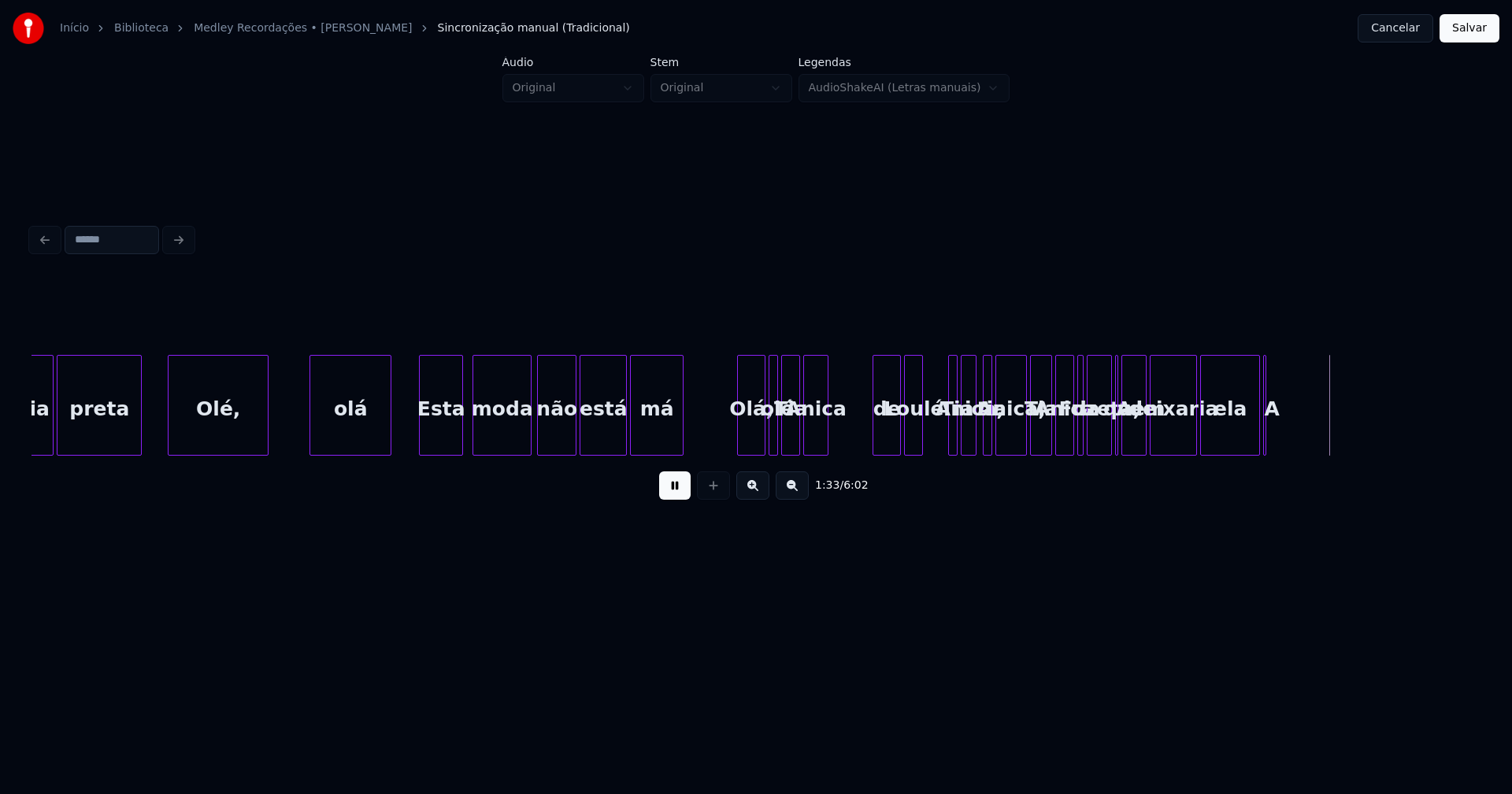
click at [680, 492] on button at bounding box center [675, 485] width 32 height 28
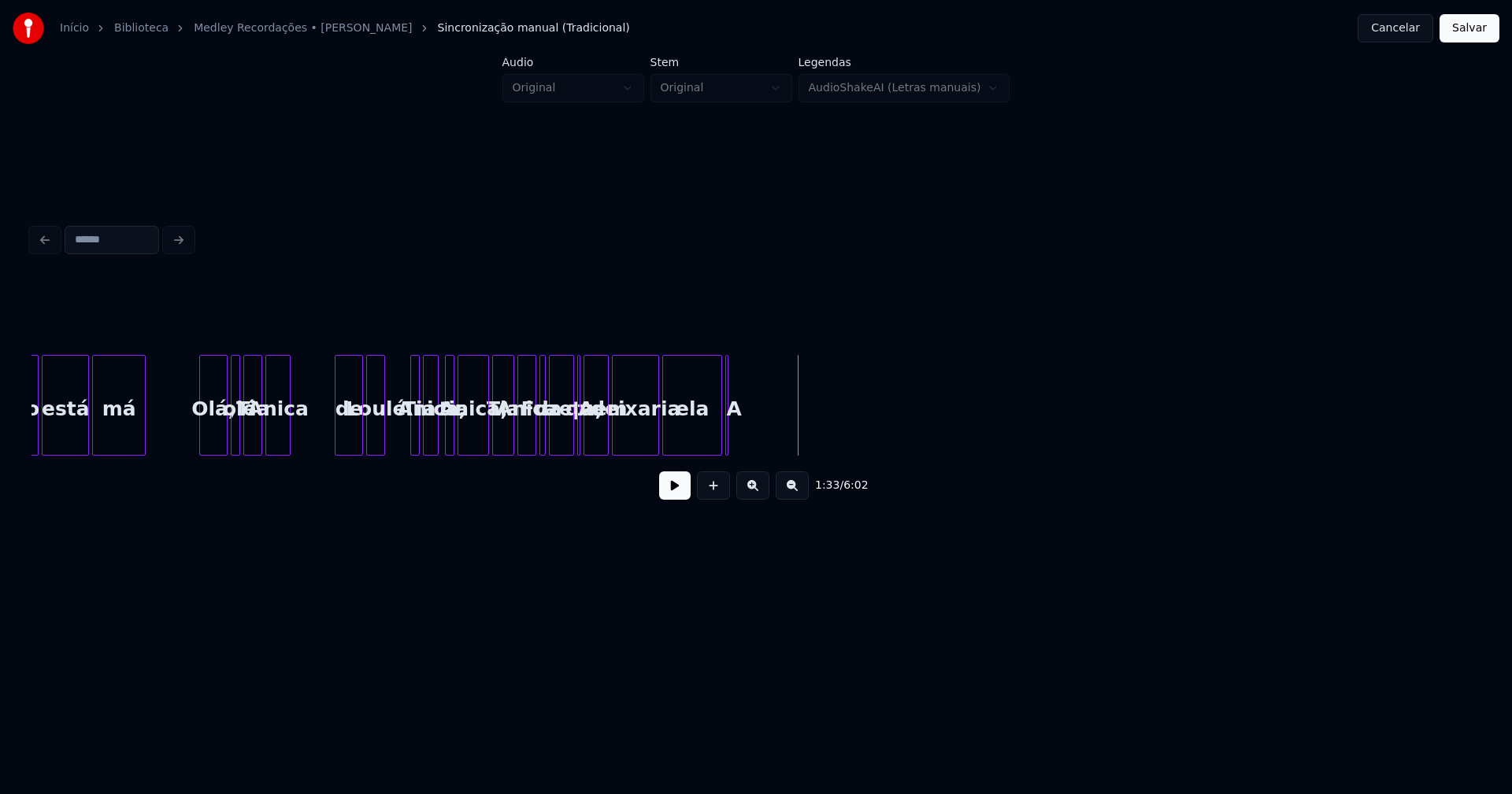
scroll to position [0, 13982]
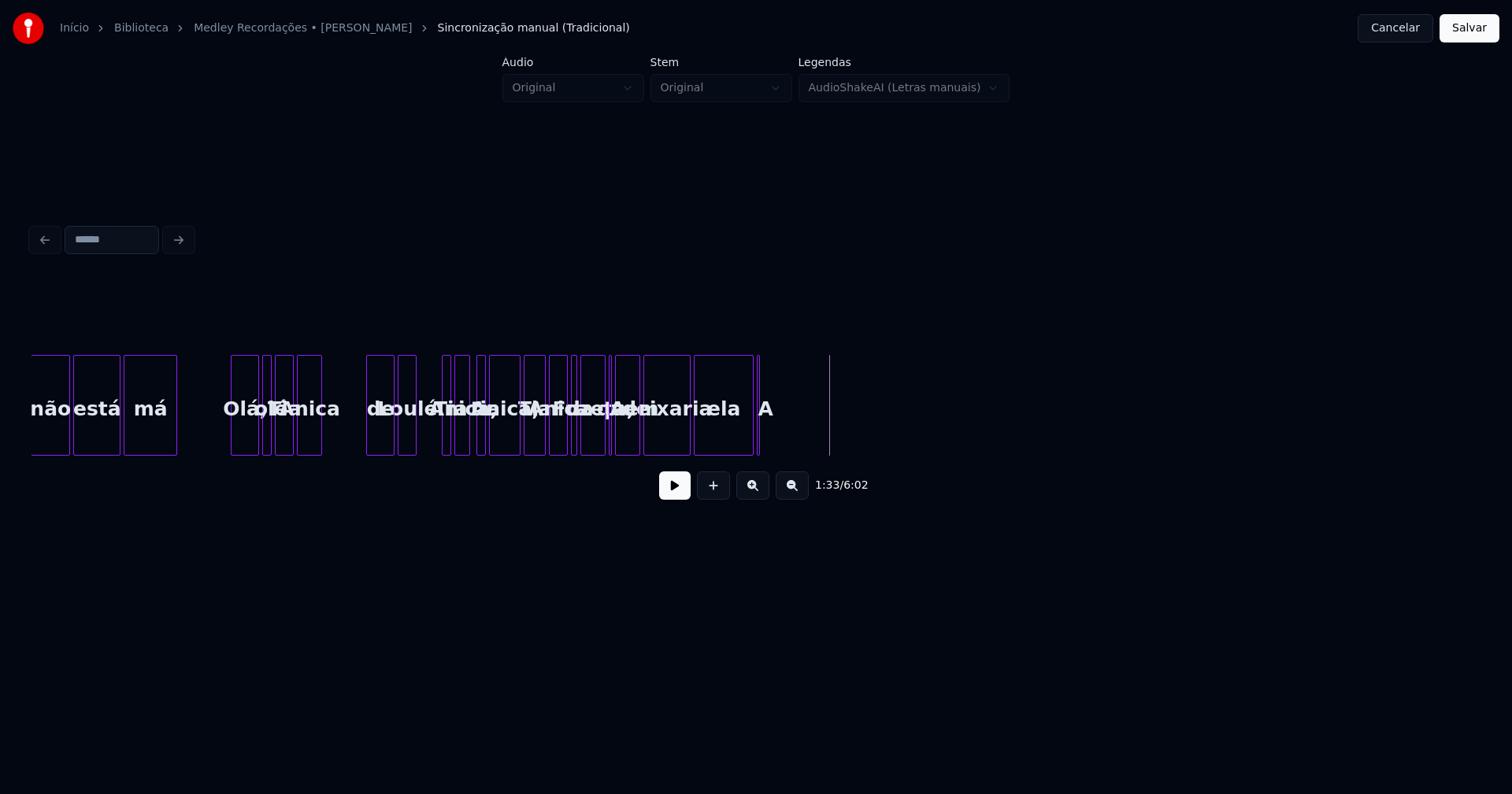
click at [770, 421] on div "A" at bounding box center [764, 409] width 15 height 107
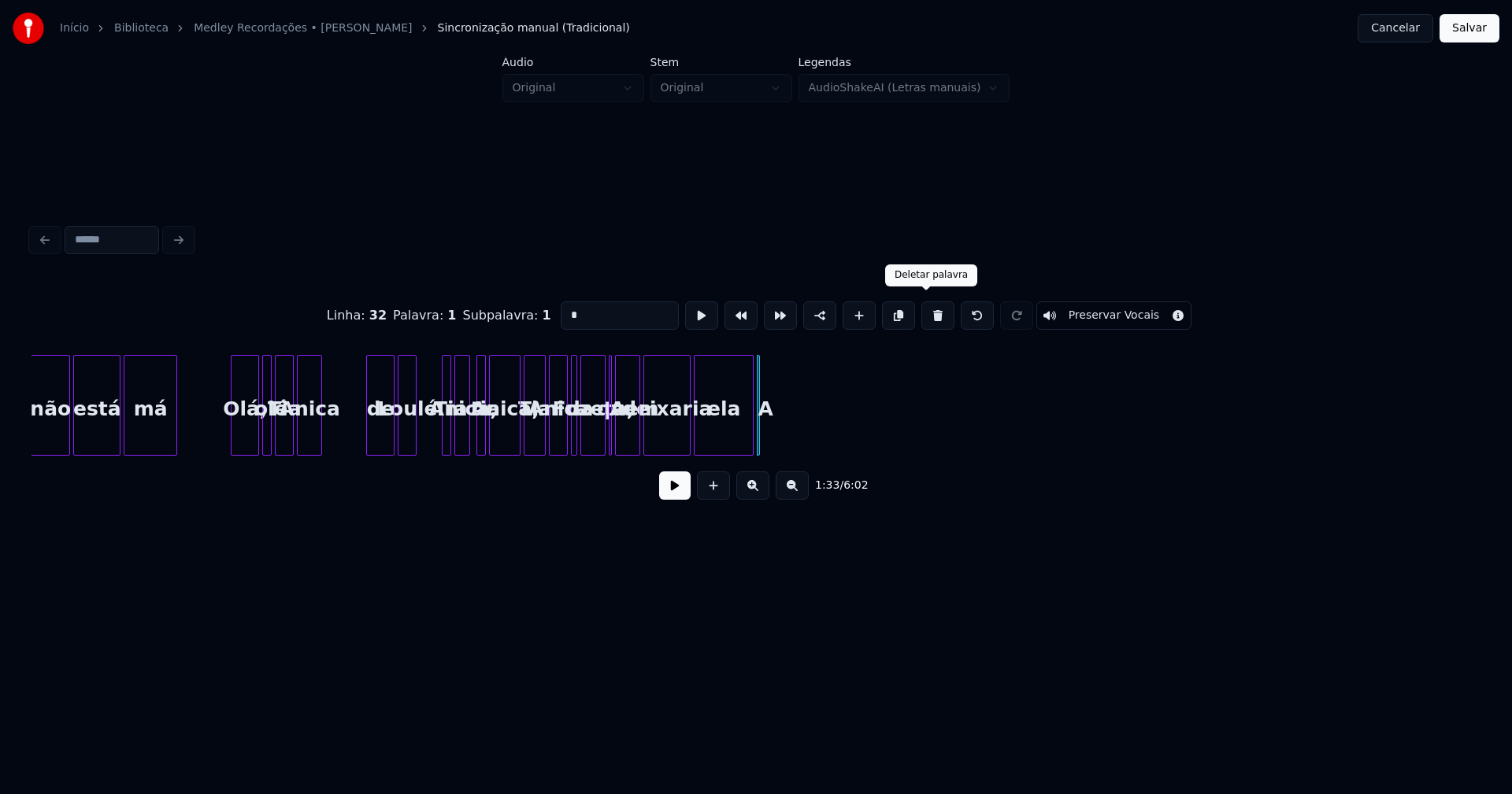
click at [926, 315] on button at bounding box center [938, 315] width 33 height 28
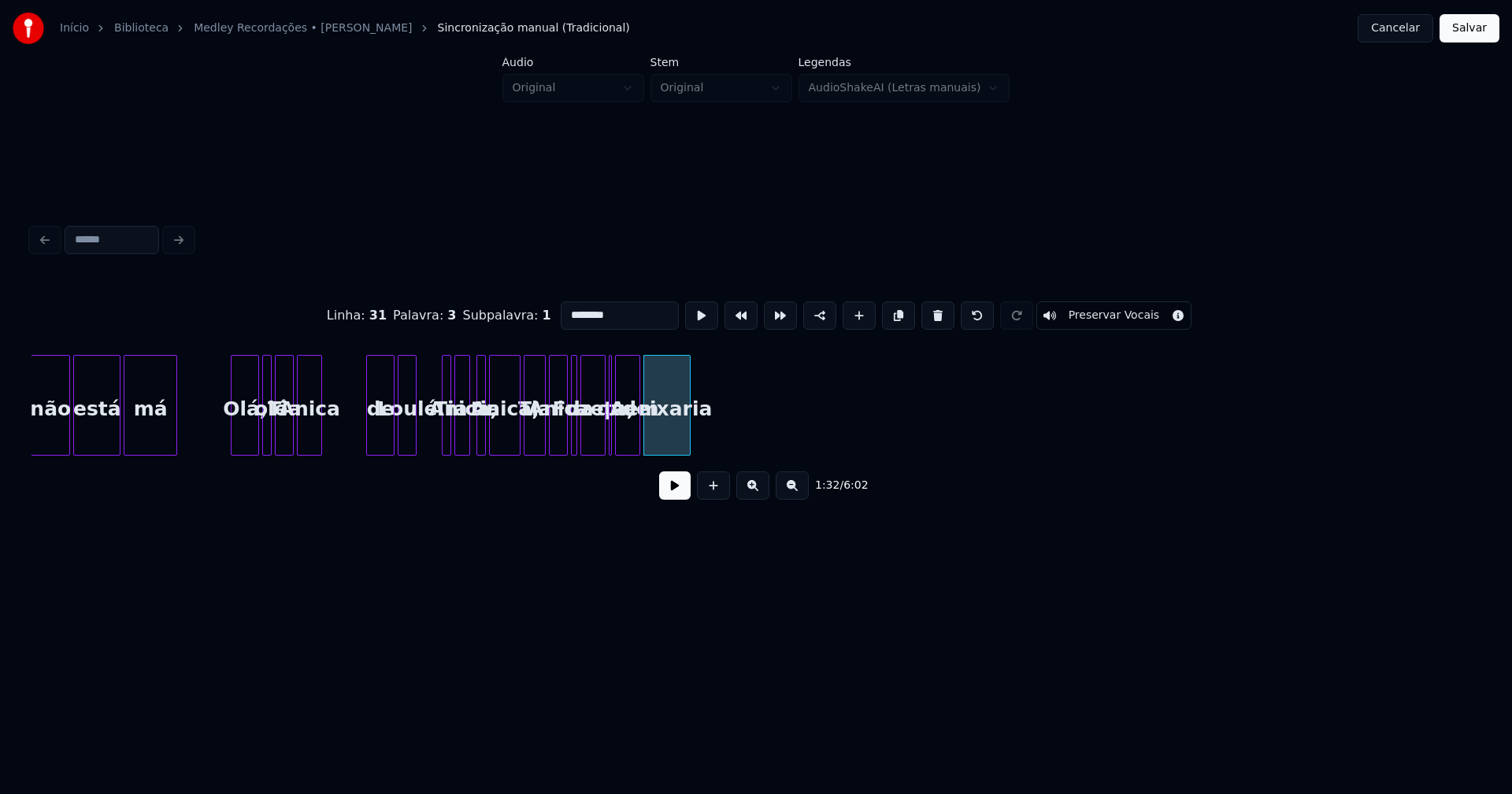
click at [926, 315] on button at bounding box center [938, 315] width 33 height 28
type input "*******"
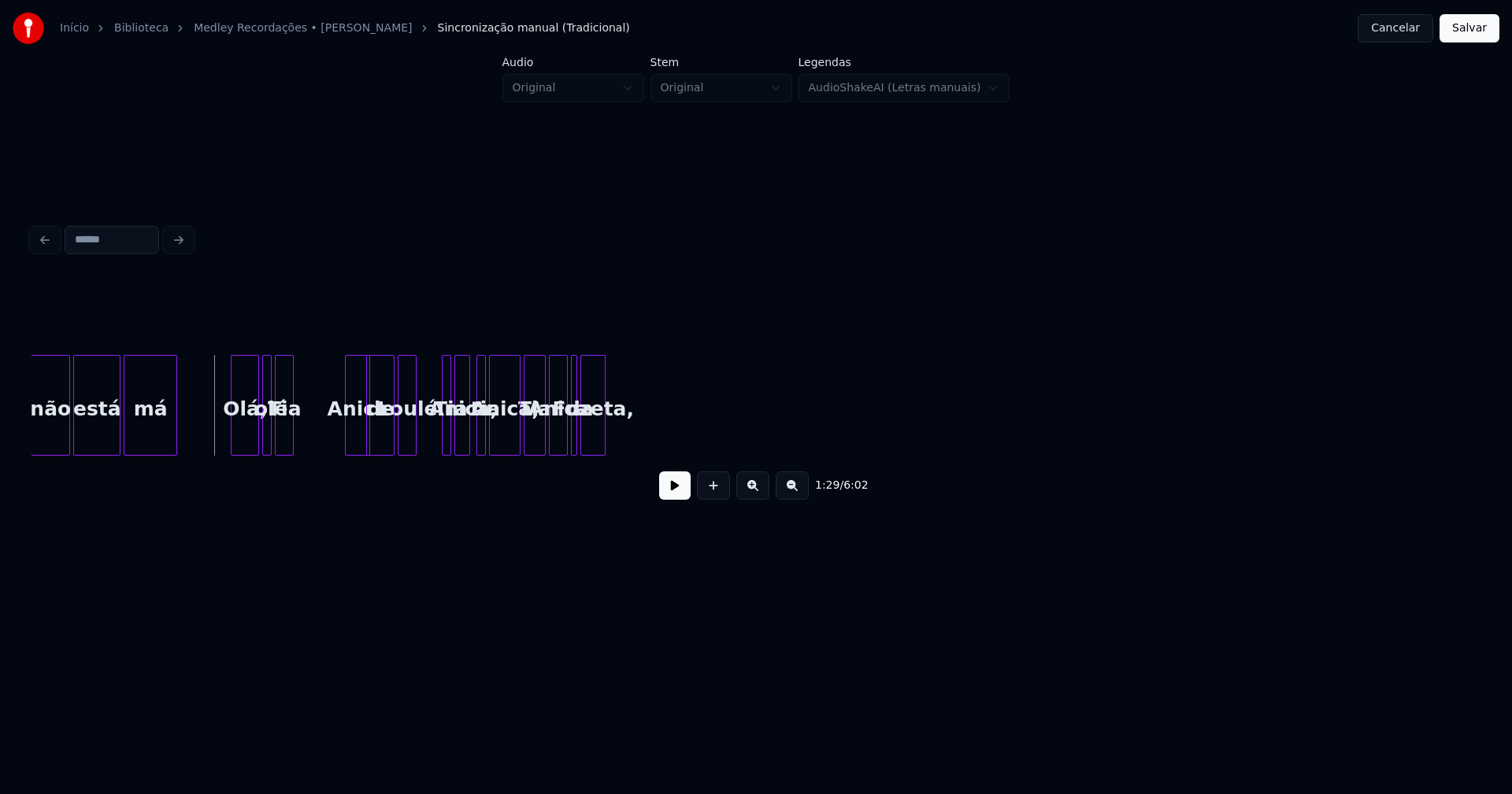
click at [361, 439] on div "Anica" at bounding box center [357, 409] width 23 height 107
click at [336, 446] on div "Tia" at bounding box center [338, 409] width 17 height 107
click at [277, 441] on div "olé" at bounding box center [275, 409] width 15 height 107
click at [324, 430] on div at bounding box center [322, 405] width 5 height 99
click at [227, 433] on div at bounding box center [226, 405] width 5 height 99
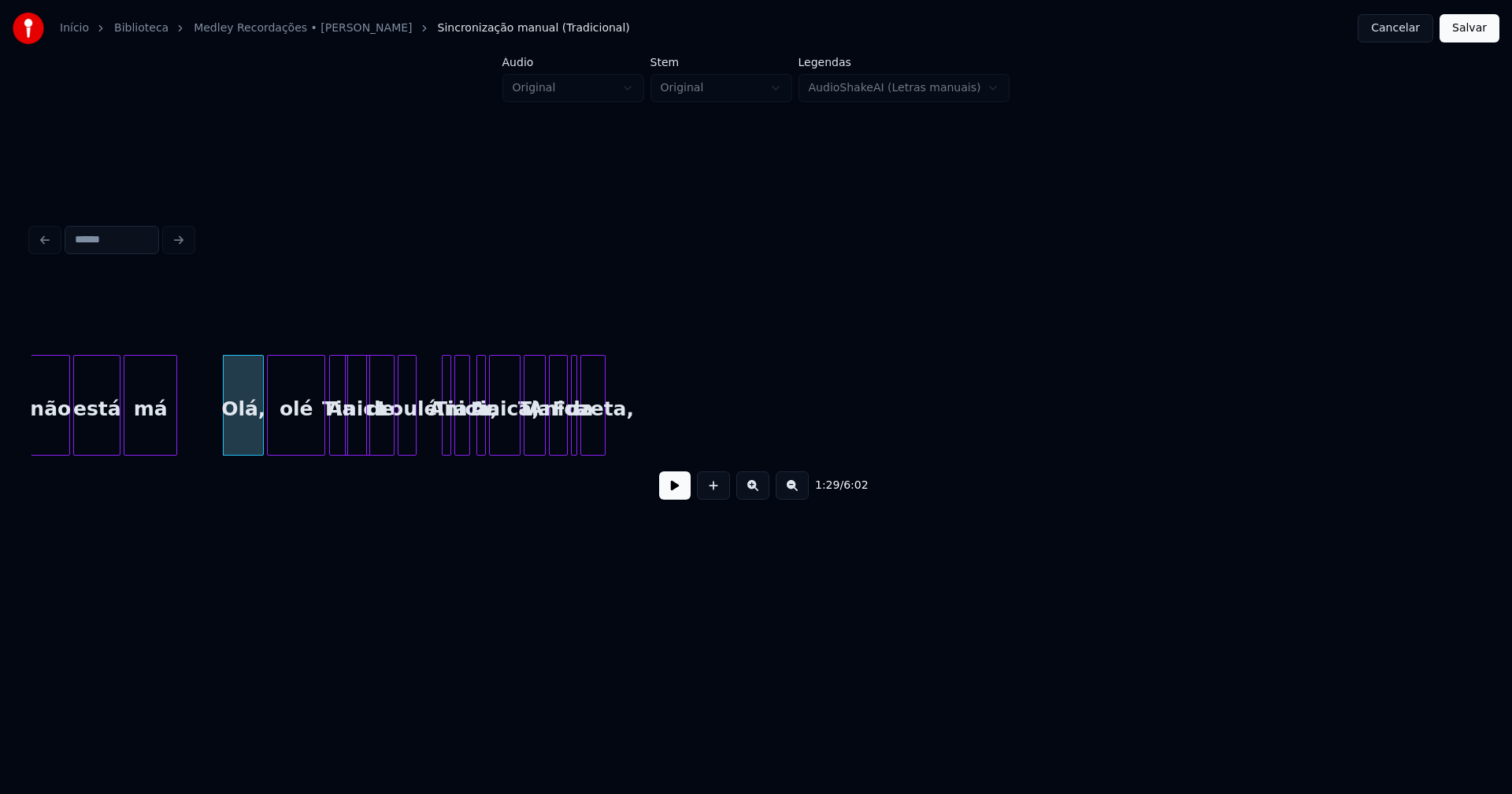
click at [262, 435] on div at bounding box center [260, 405] width 5 height 99
click at [680, 496] on button at bounding box center [675, 485] width 32 height 28
click at [679, 495] on button at bounding box center [675, 485] width 32 height 28
click at [597, 439] on div "Fuzeta," at bounding box center [592, 409] width 23 height 107
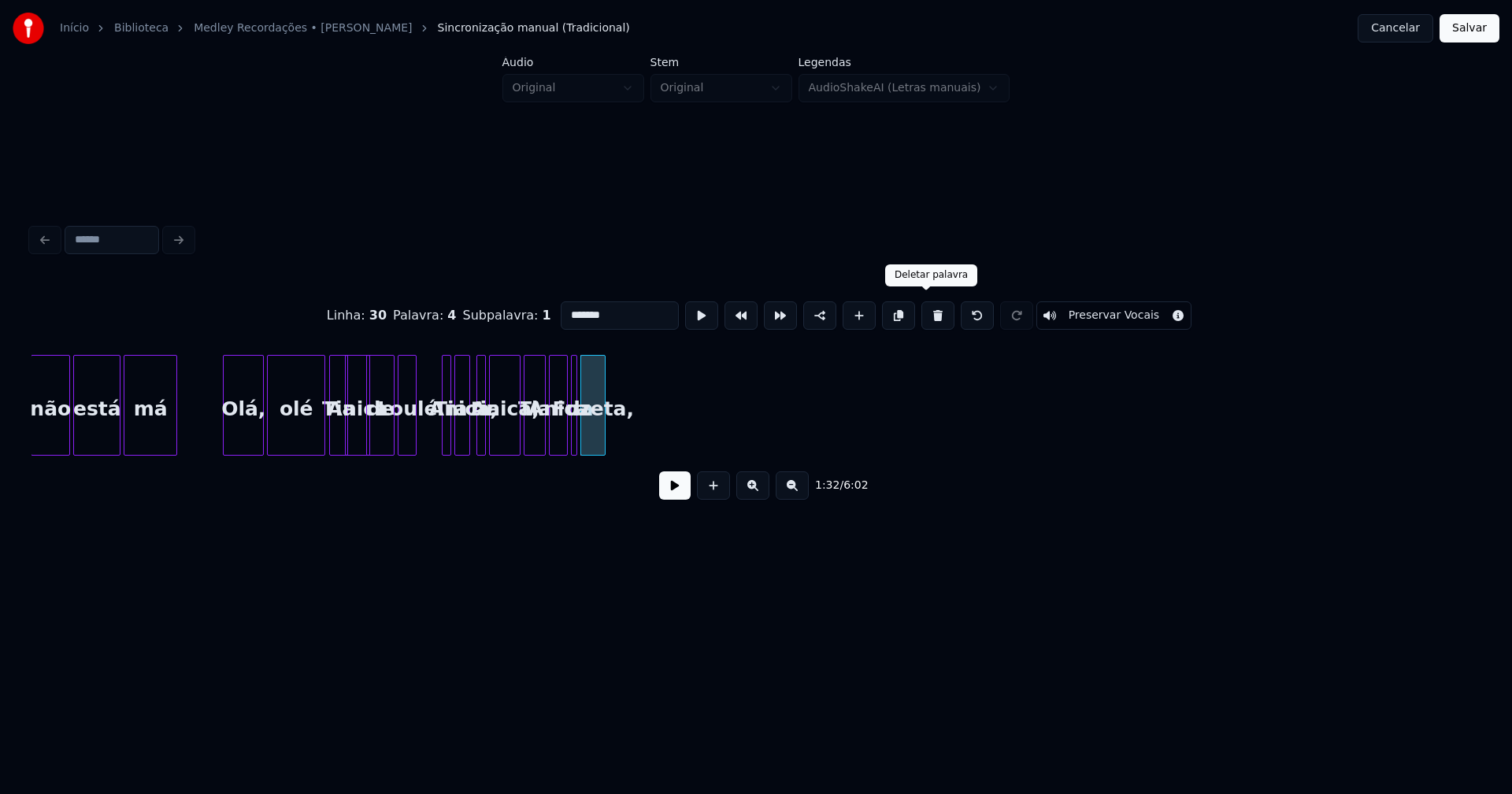
click at [925, 310] on button at bounding box center [938, 315] width 33 height 28
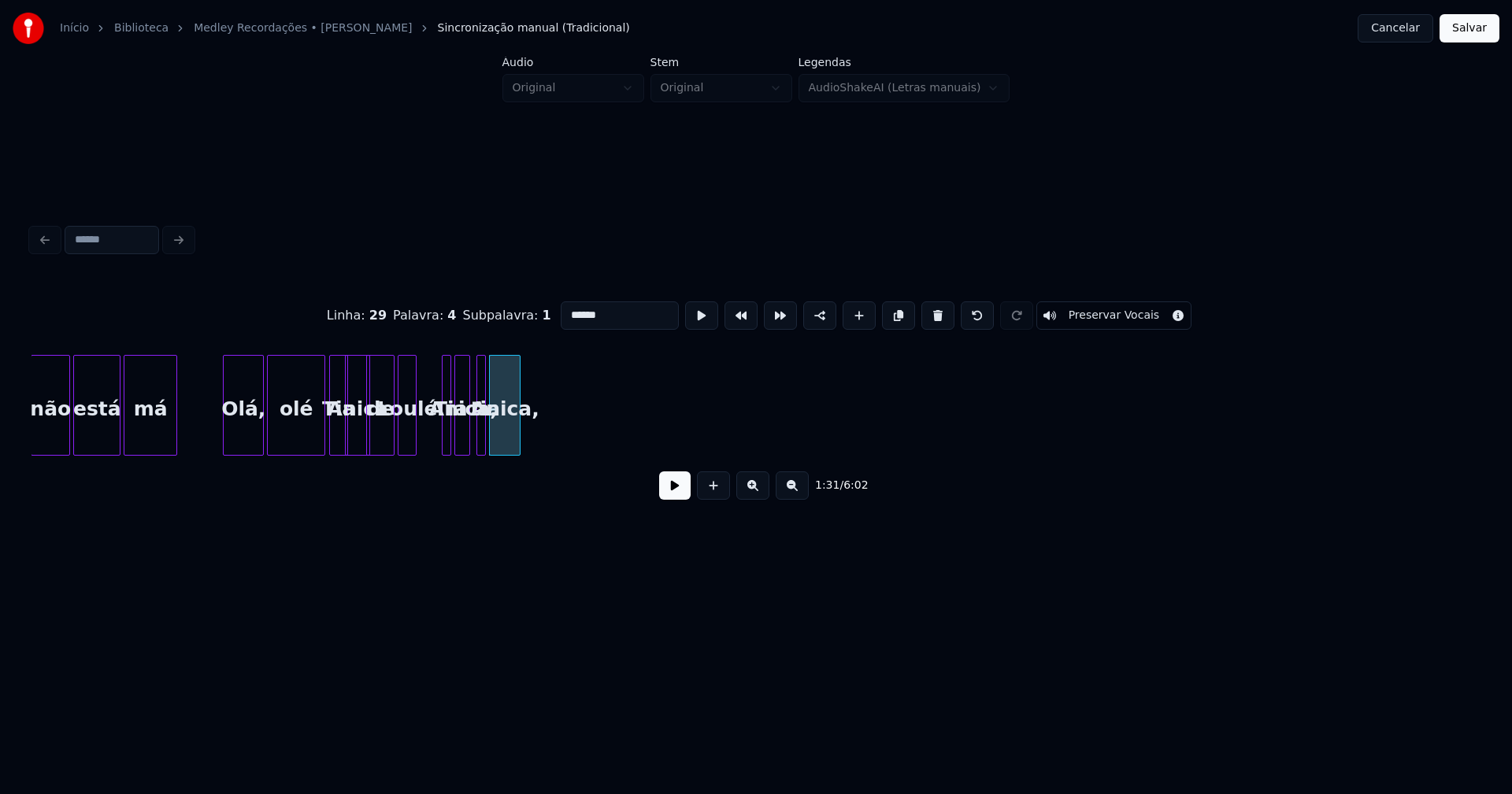
click at [925, 310] on button at bounding box center [938, 315] width 33 height 28
click at [926, 310] on button at bounding box center [938, 315] width 33 height 28
click at [926, 311] on button at bounding box center [938, 315] width 33 height 28
type input "*****"
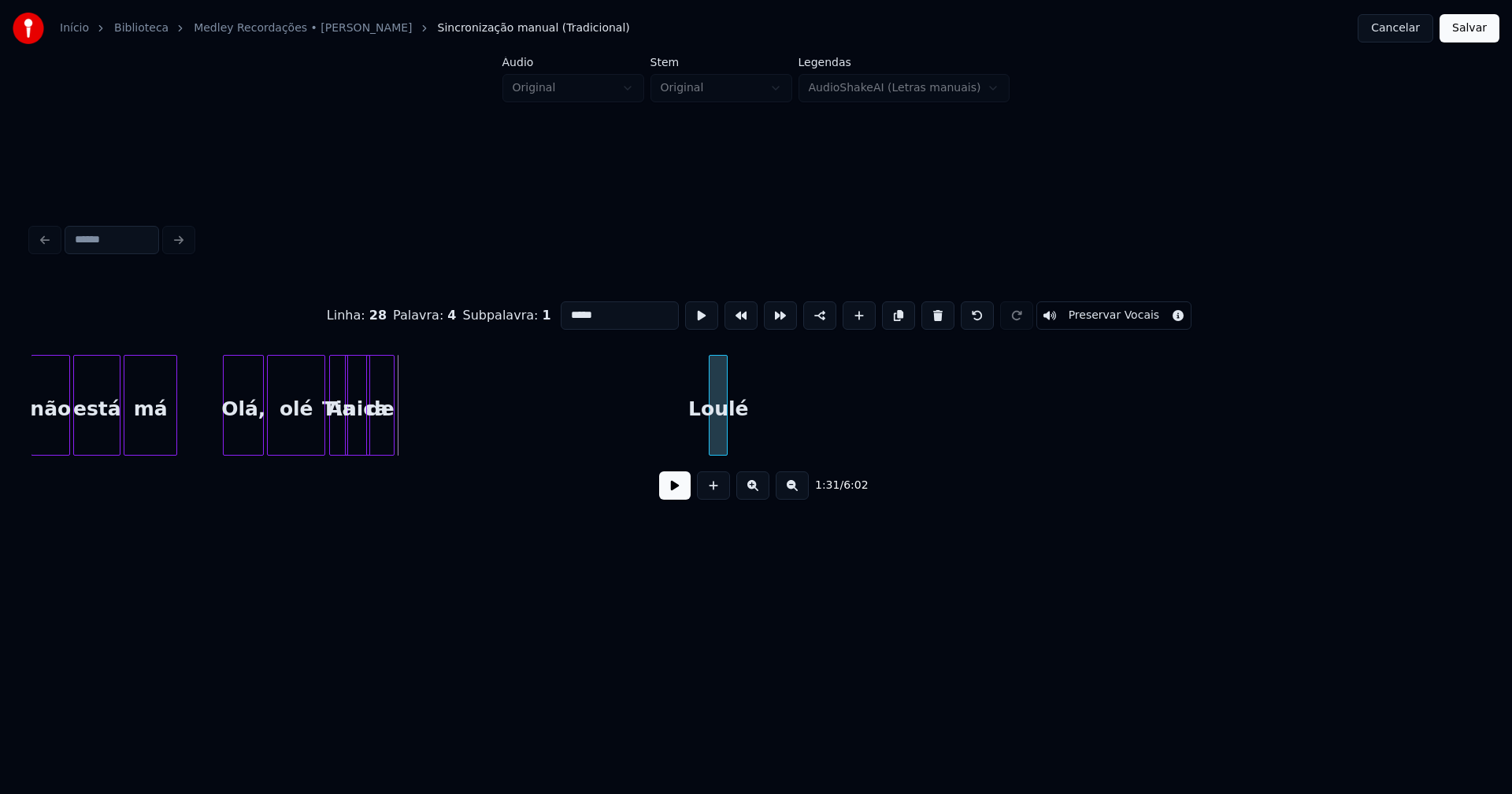
click at [722, 430] on div "Loulé" at bounding box center [718, 409] width 17 height 107
click at [687, 445] on div "de" at bounding box center [684, 409] width 27 height 107
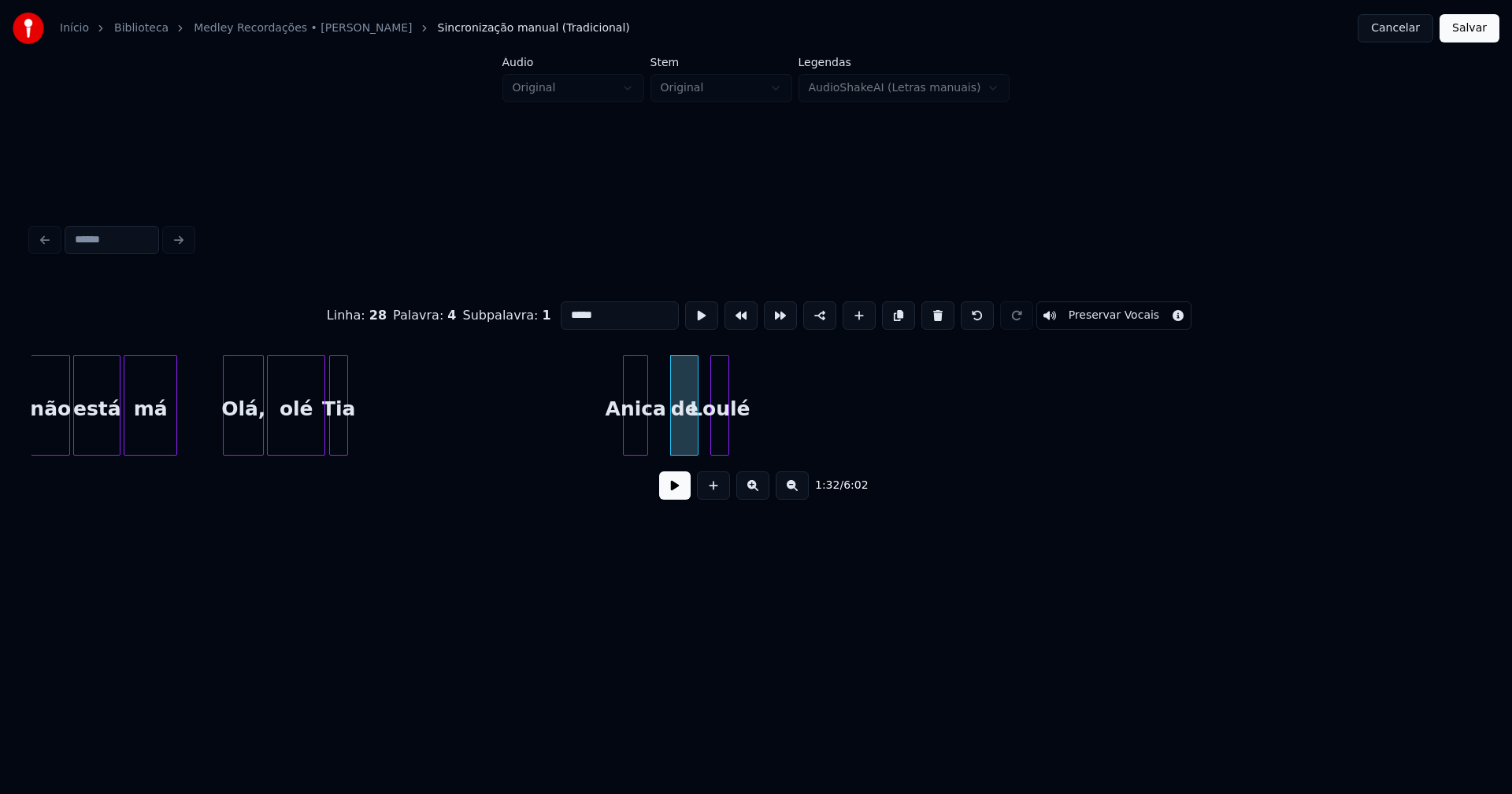
click at [637, 450] on div "Loulé Anica de [PERSON_NAME], olé má está não" at bounding box center [756, 405] width 1449 height 101
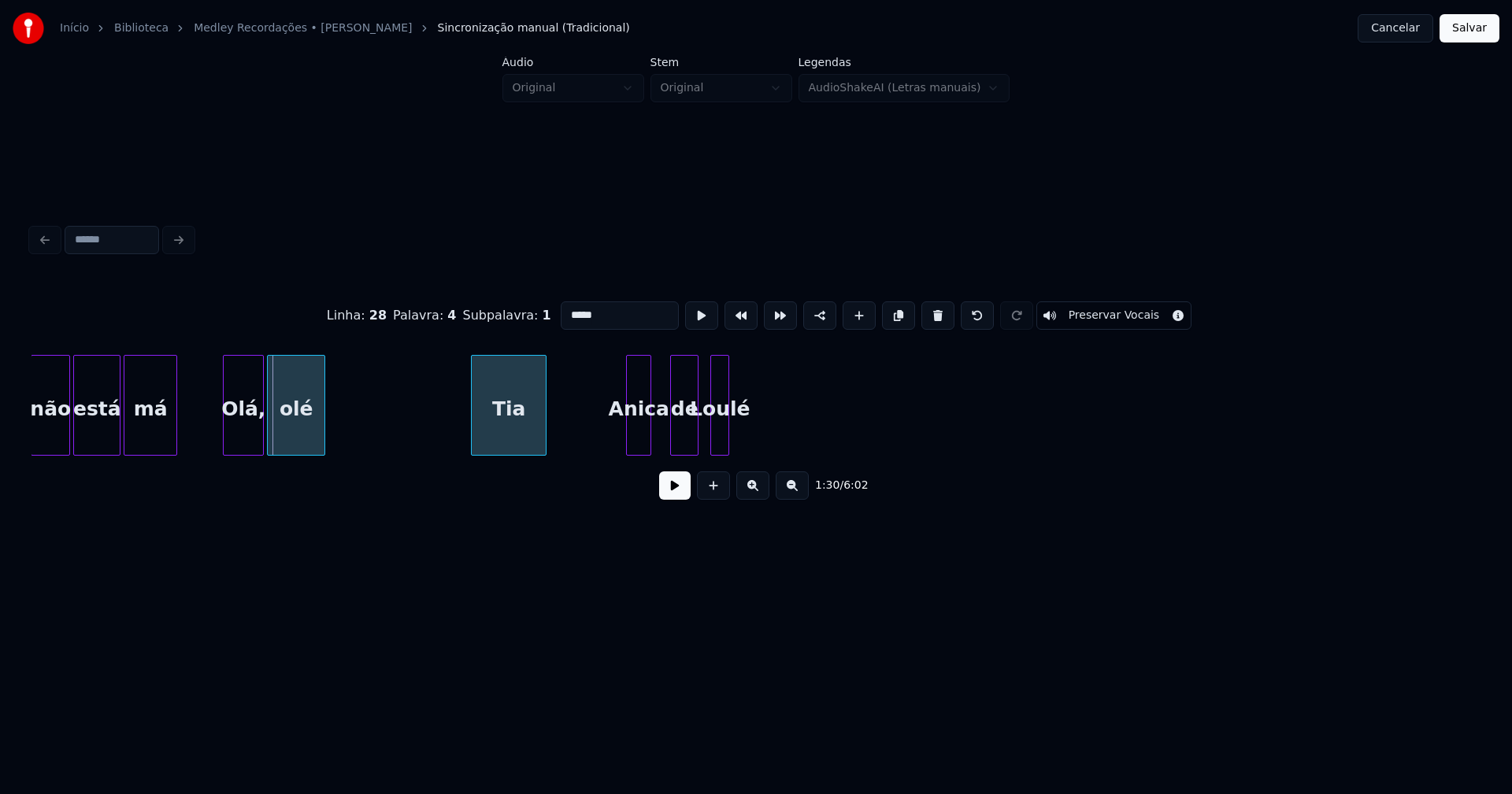
click at [536, 429] on div "Tia" at bounding box center [509, 409] width 74 height 107
click at [388, 445] on div "olé" at bounding box center [391, 409] width 57 height 107
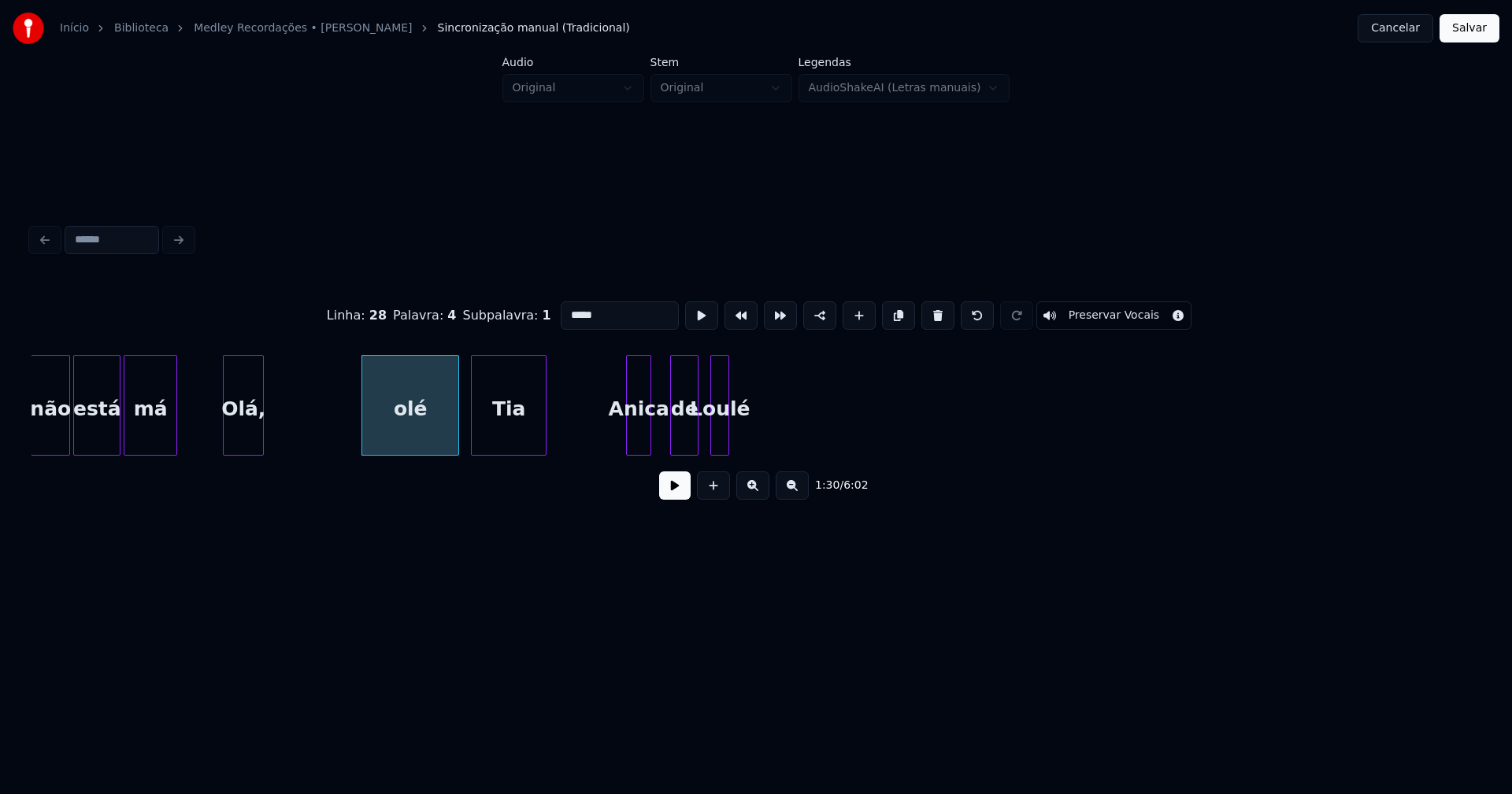
click at [455, 420] on div at bounding box center [456, 405] width 5 height 99
click at [337, 429] on div at bounding box center [337, 405] width 5 height 99
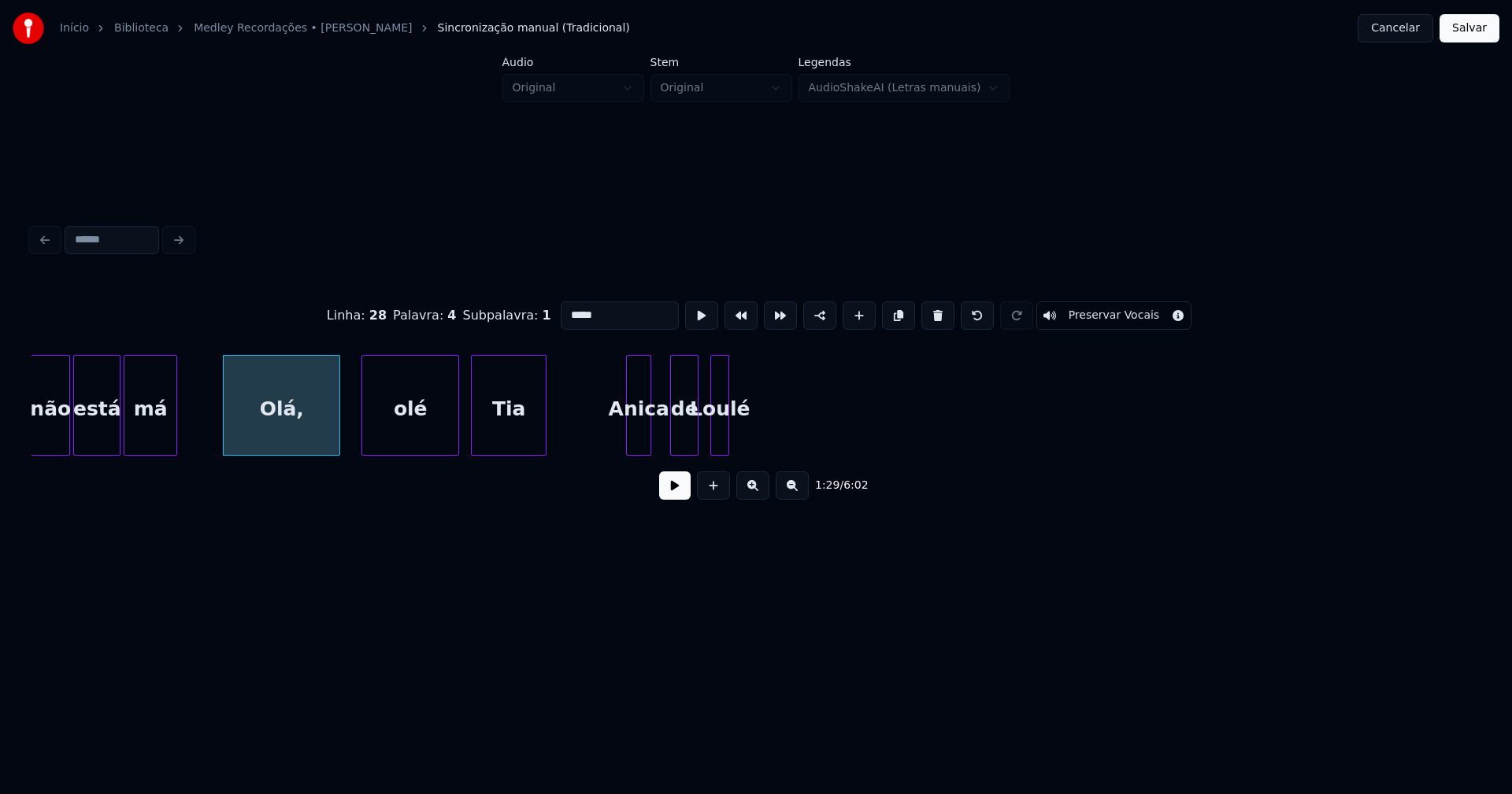
click at [674, 490] on button at bounding box center [675, 485] width 32 height 28
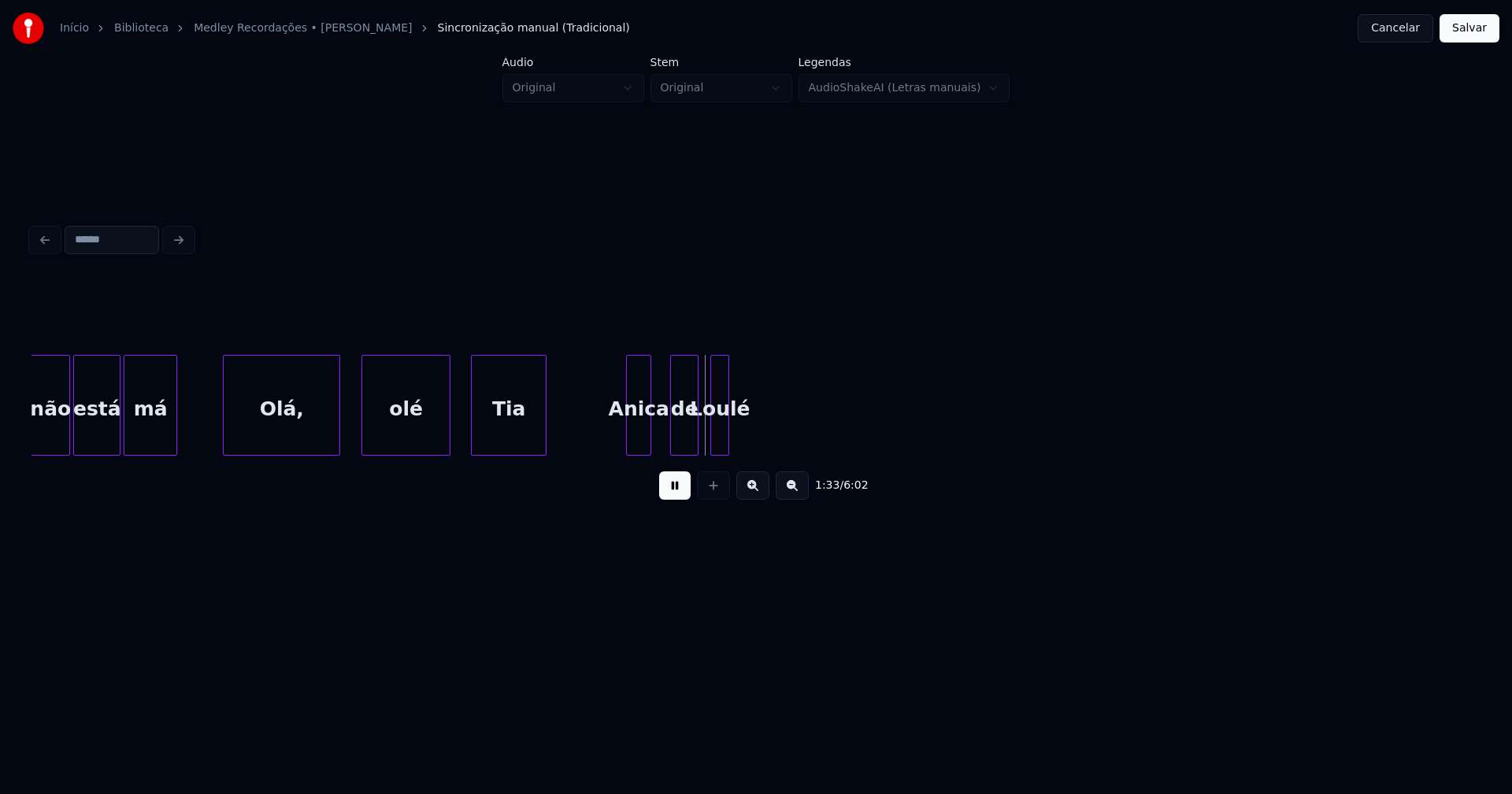
click at [447, 436] on div at bounding box center [447, 405] width 5 height 99
click at [676, 490] on button at bounding box center [675, 485] width 32 height 28
click at [582, 439] on div at bounding box center [582, 405] width 5 height 99
click at [596, 439] on div "Anica" at bounding box center [587, 409] width 70 height 107
click at [608, 432] on div at bounding box center [608, 405] width 5 height 99
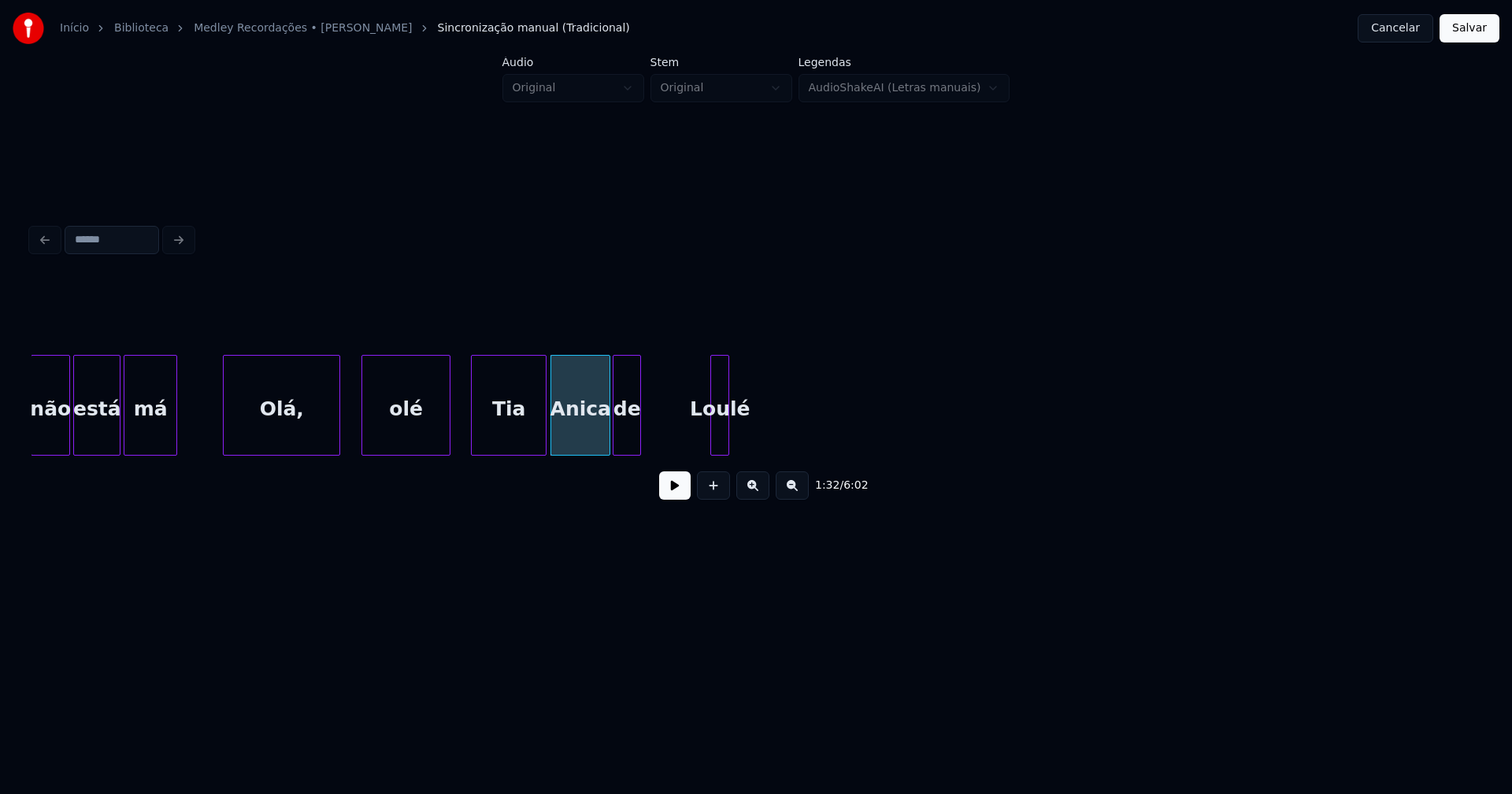
click at [630, 449] on div "de" at bounding box center [626, 409] width 27 height 107
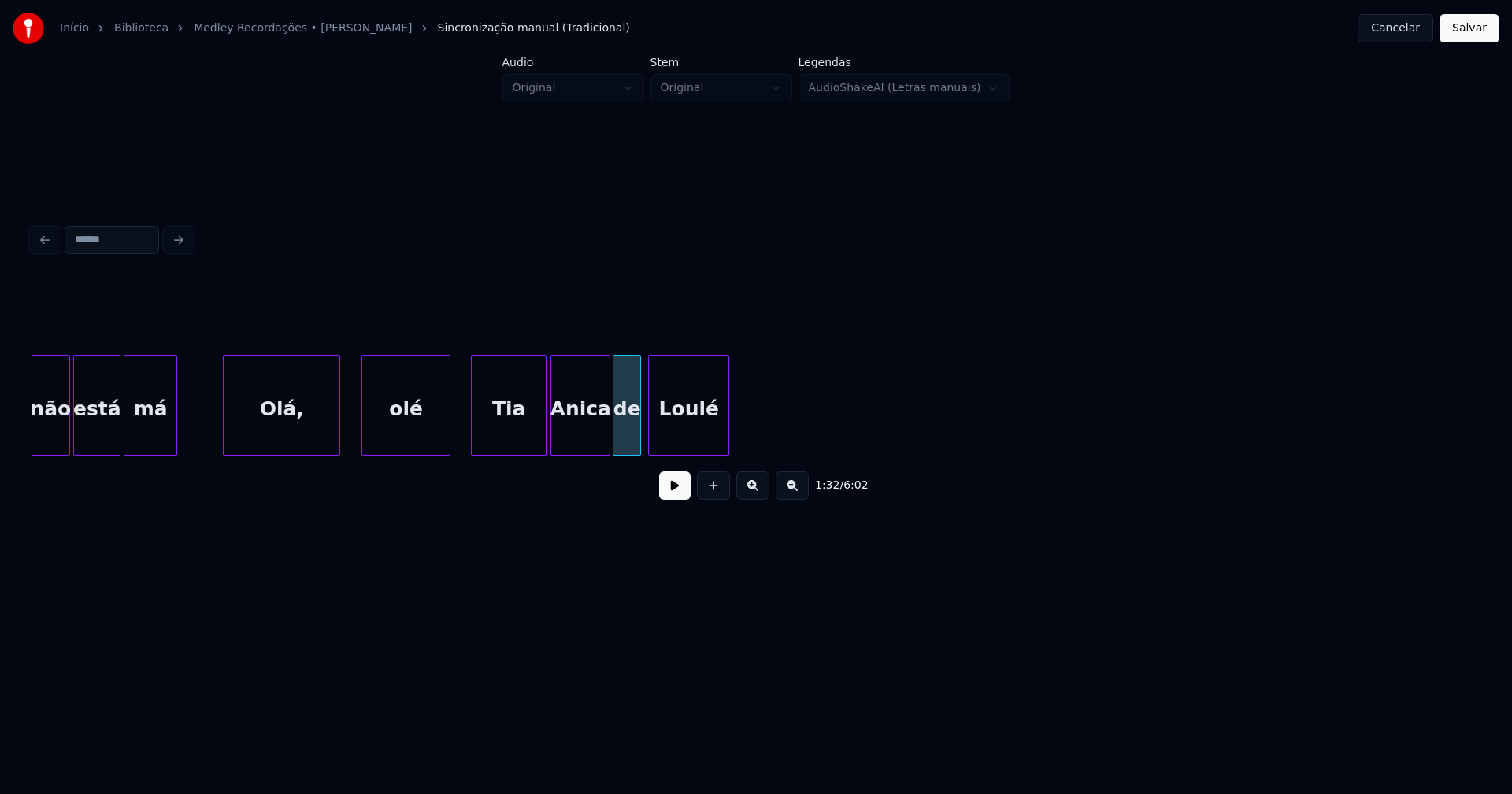
click at [651, 449] on div "Loulé" at bounding box center [688, 405] width 81 height 101
click at [752, 430] on div at bounding box center [751, 405] width 5 height 99
drag, startPoint x: 203, startPoint y: 433, endPoint x: 638, endPoint y: 547, distance: 449.7
click at [680, 500] on button at bounding box center [675, 485] width 32 height 28
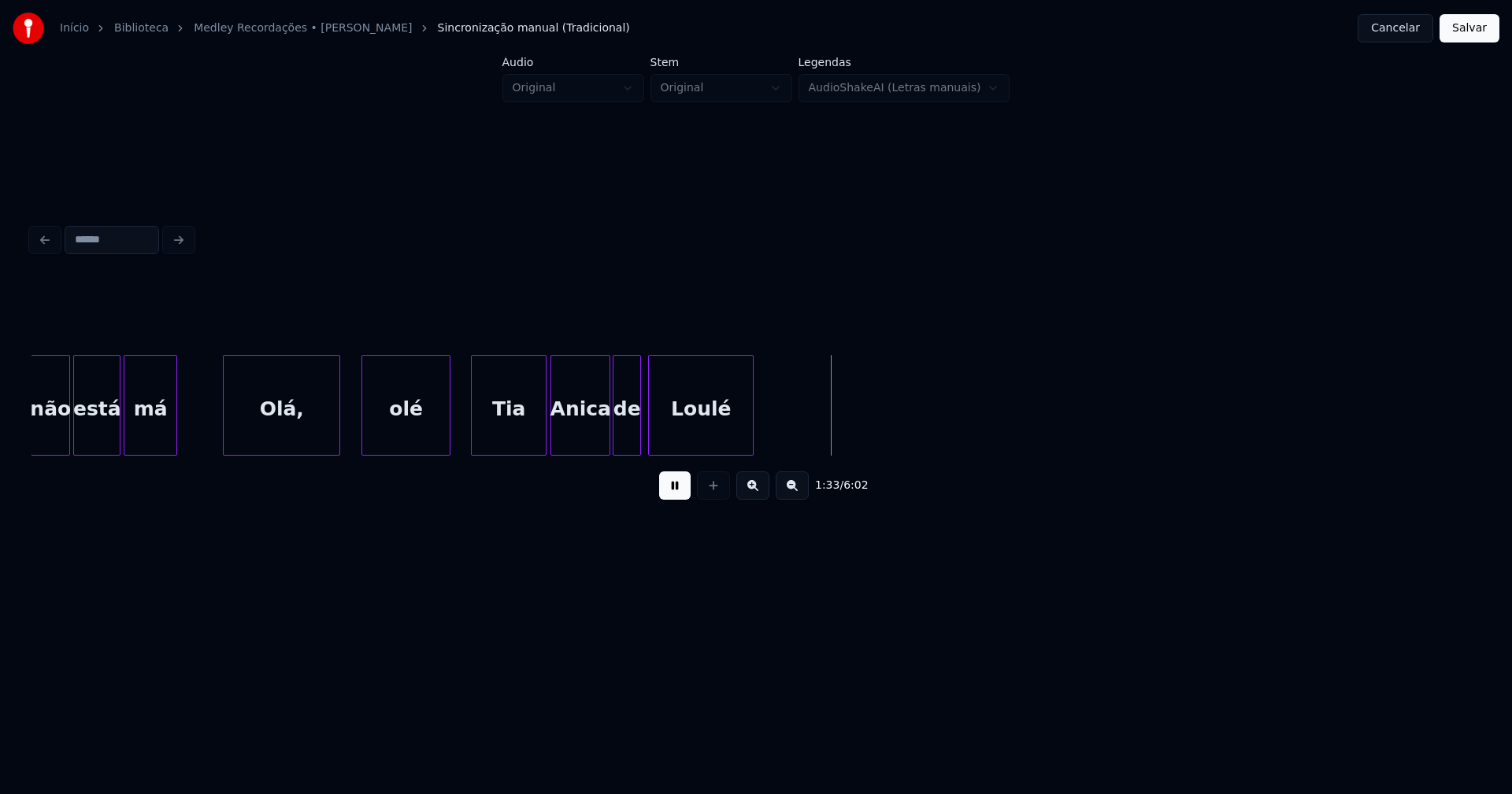
click at [677, 492] on button at bounding box center [675, 485] width 32 height 28
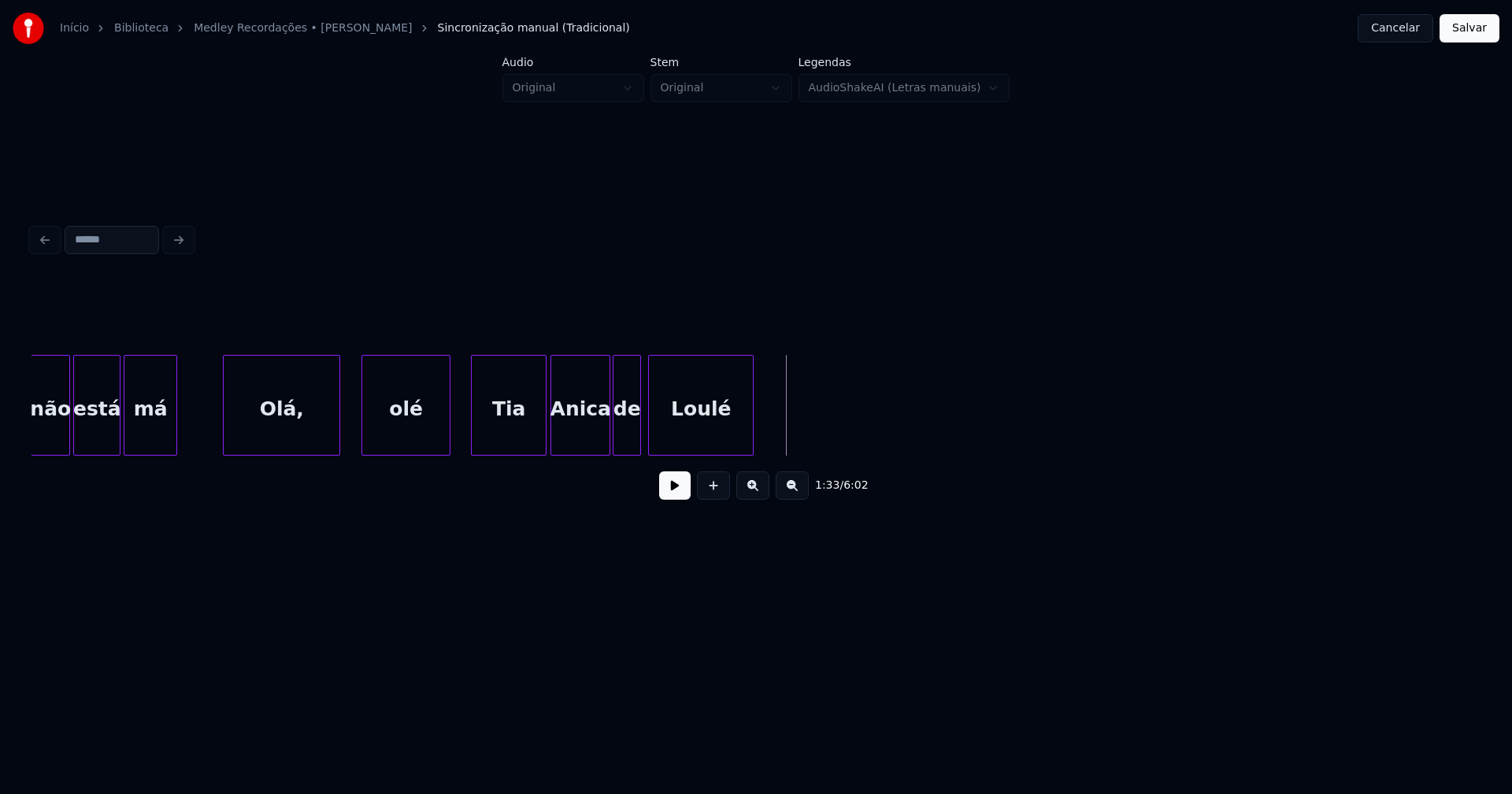
click at [625, 434] on div "de" at bounding box center [626, 409] width 27 height 107
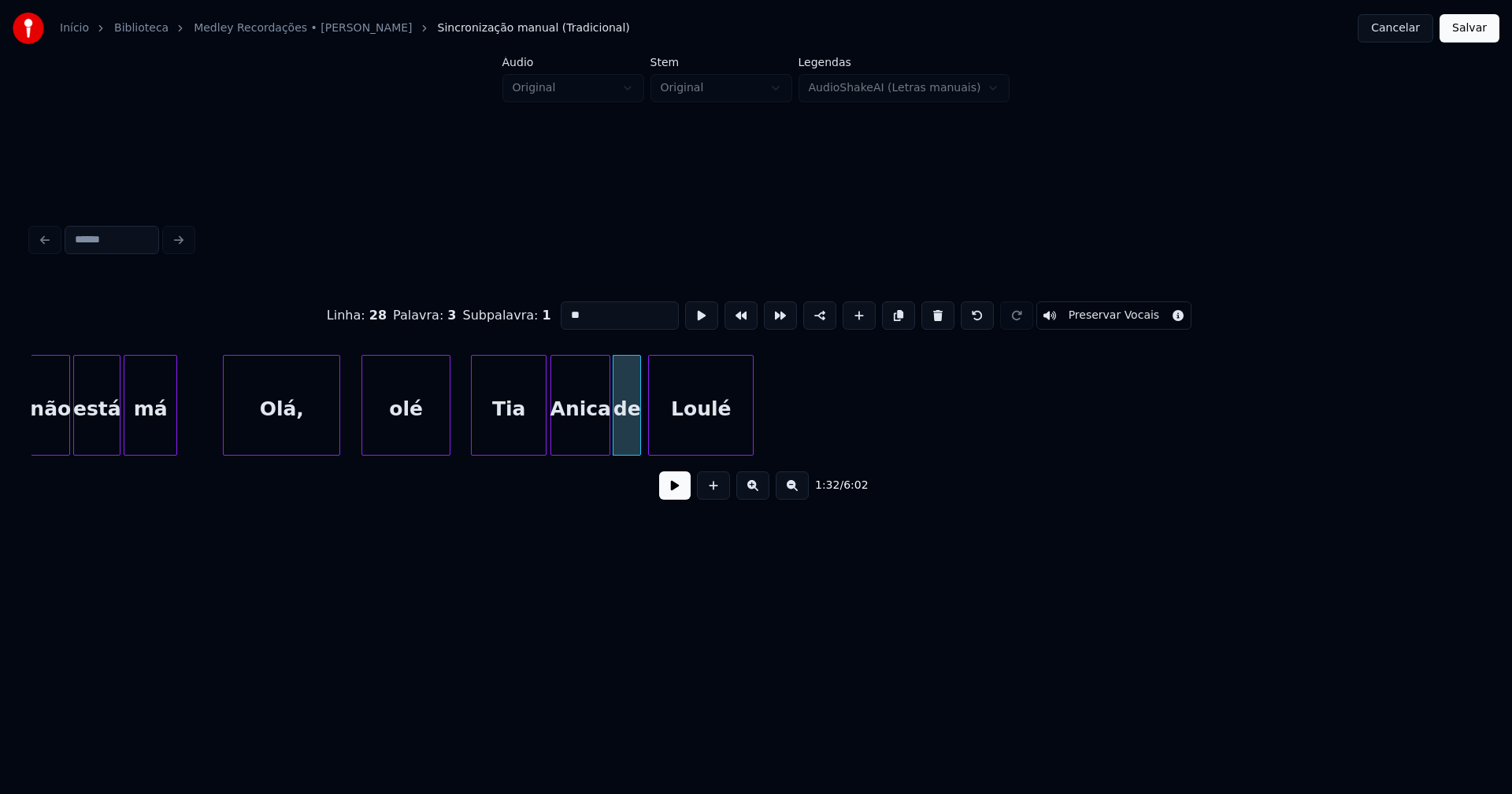
click at [582, 310] on input "**" at bounding box center [620, 315] width 118 height 28
type input "**"
click at [669, 500] on button at bounding box center [675, 485] width 32 height 28
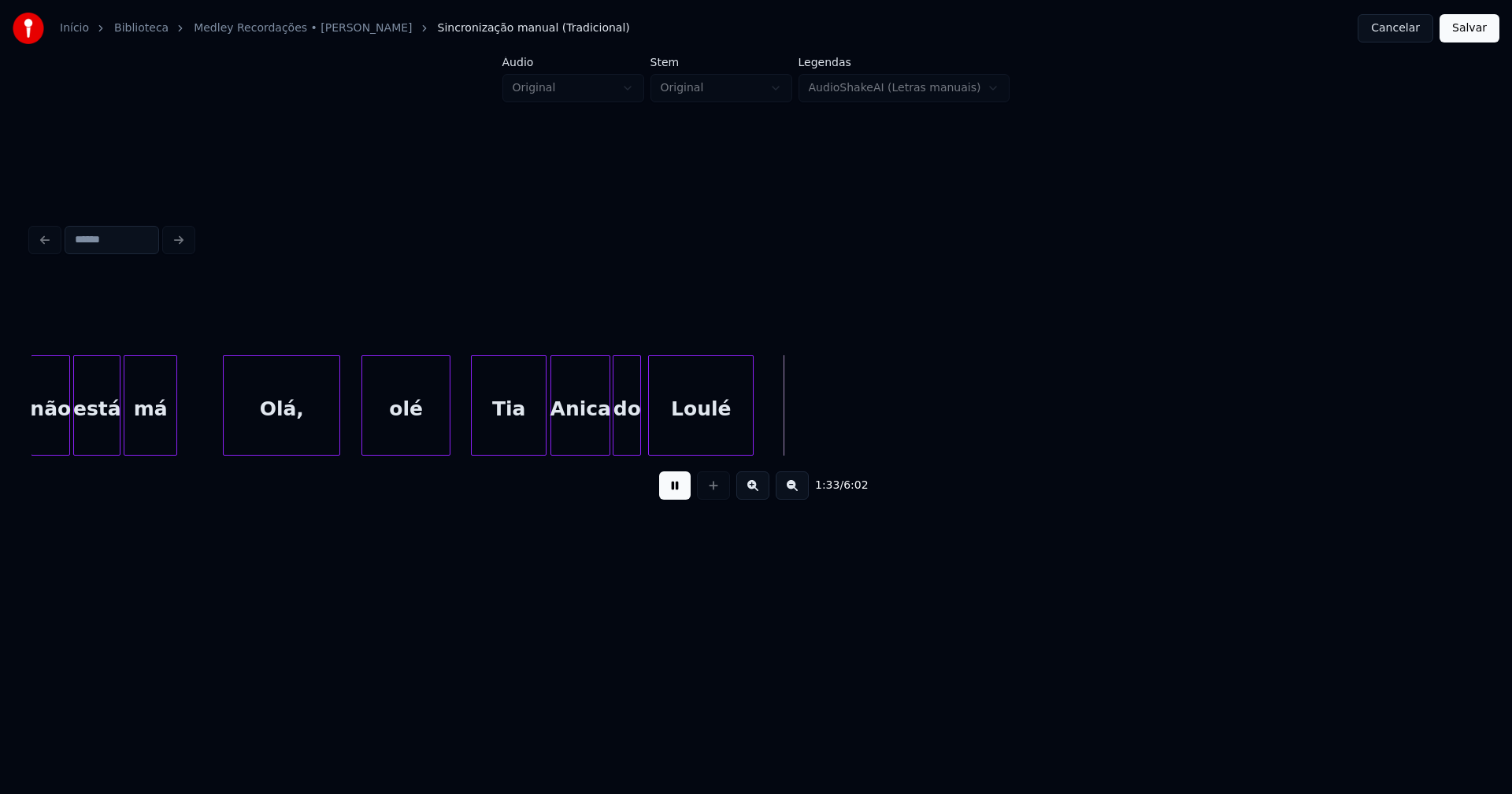
click at [680, 486] on button at bounding box center [675, 485] width 32 height 28
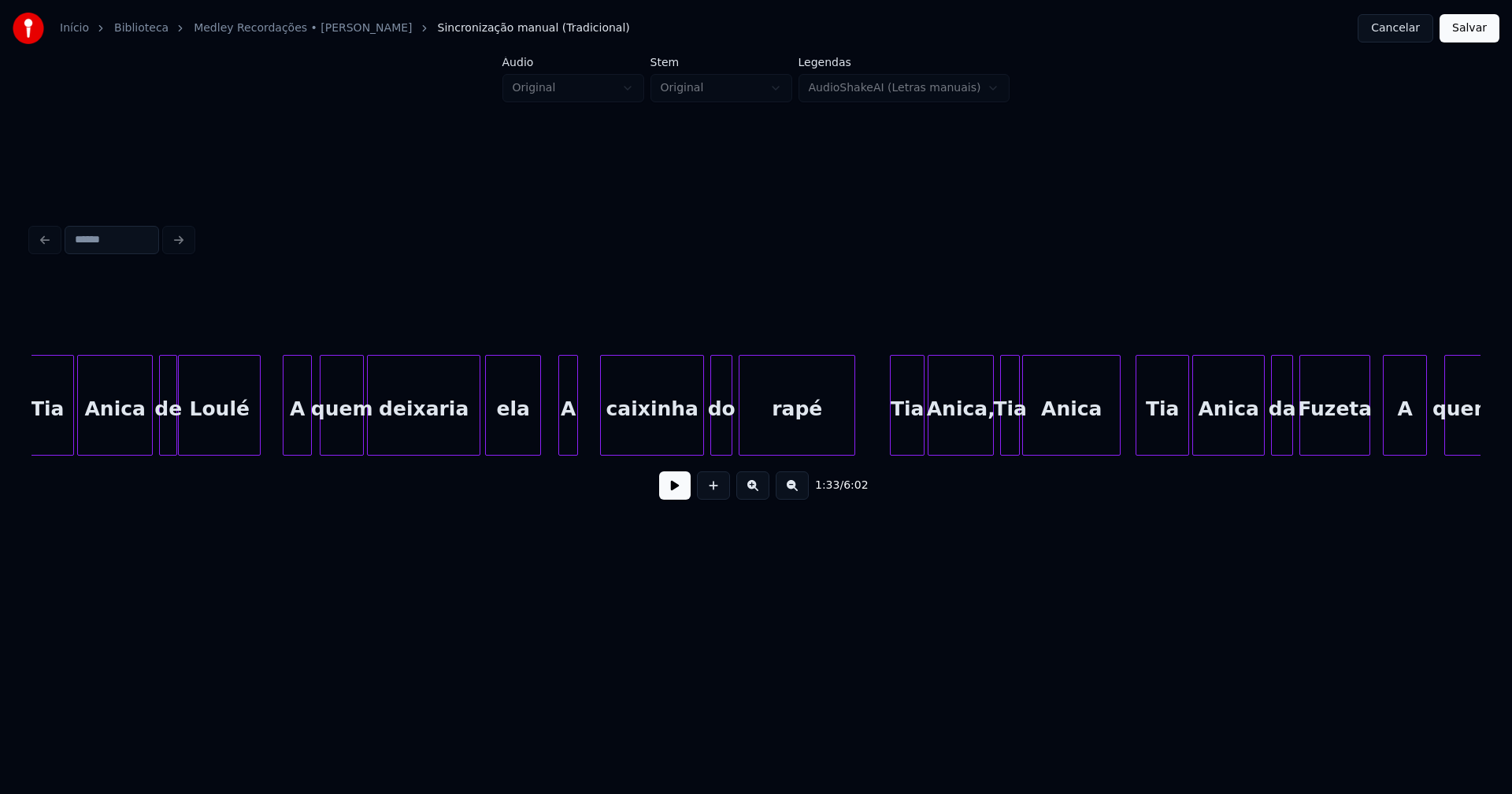
scroll to position [0, 11546]
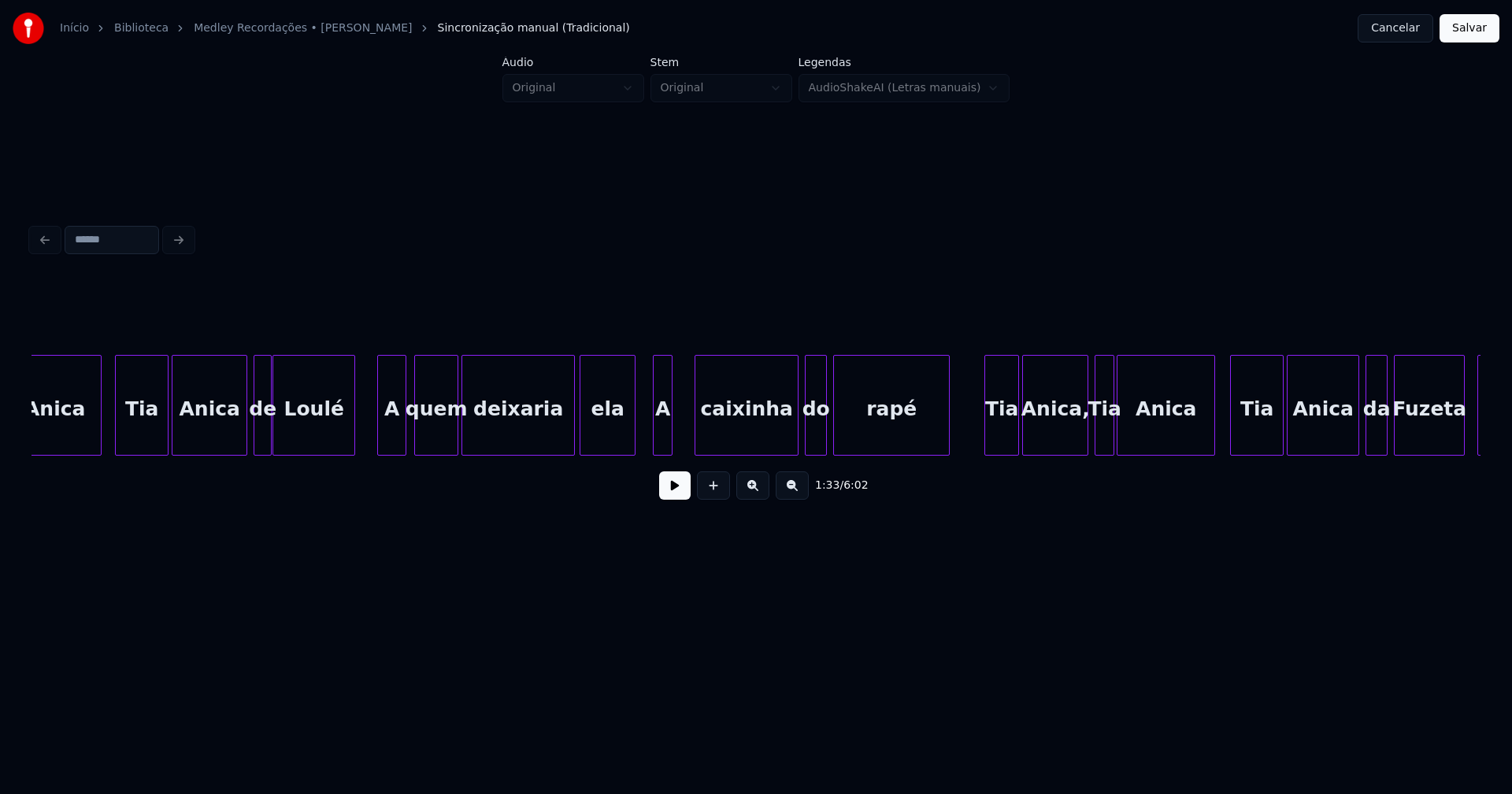
click at [257, 430] on div at bounding box center [256, 405] width 5 height 99
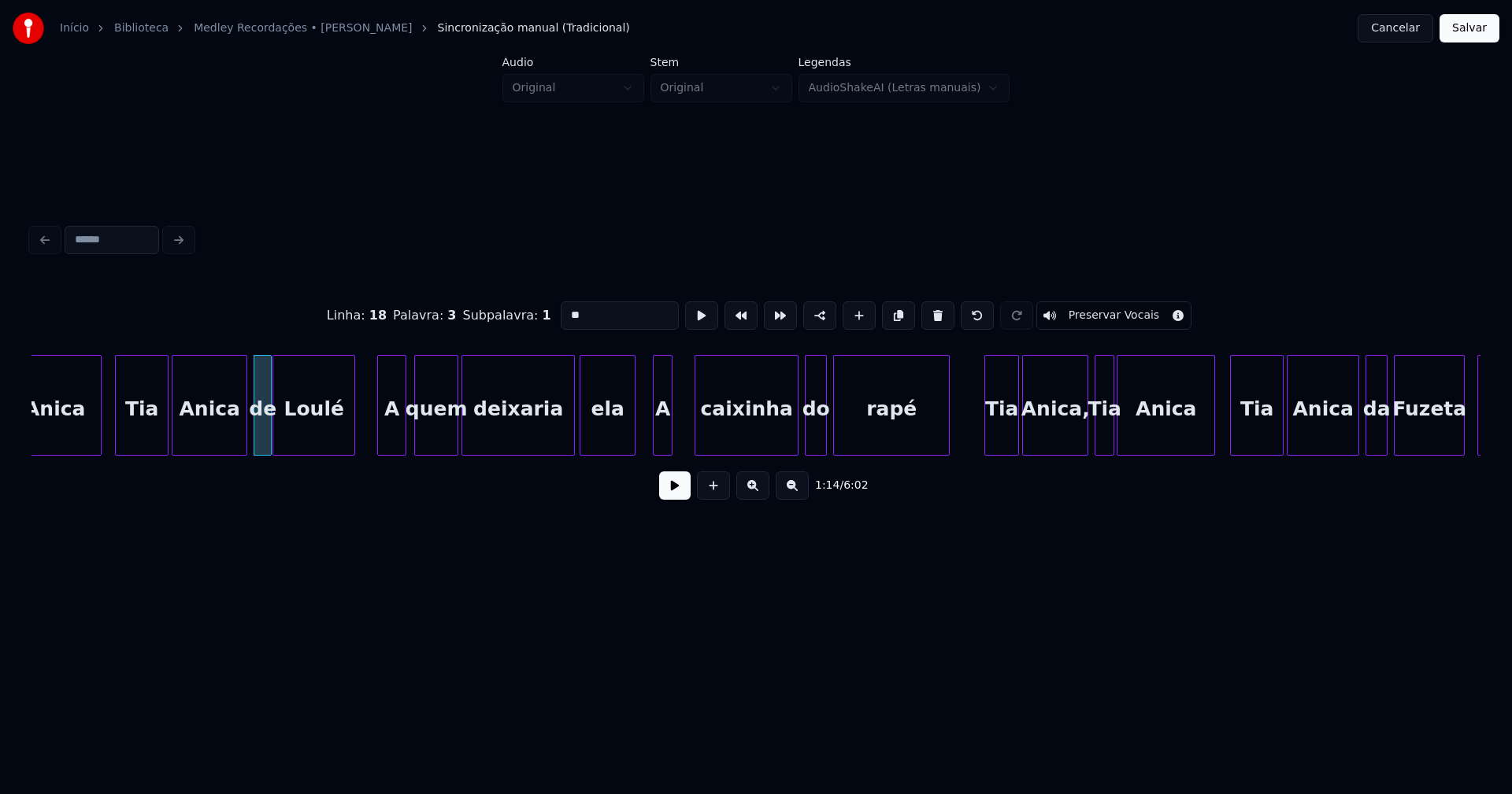
click at [583, 306] on input "**" at bounding box center [620, 315] width 118 height 28
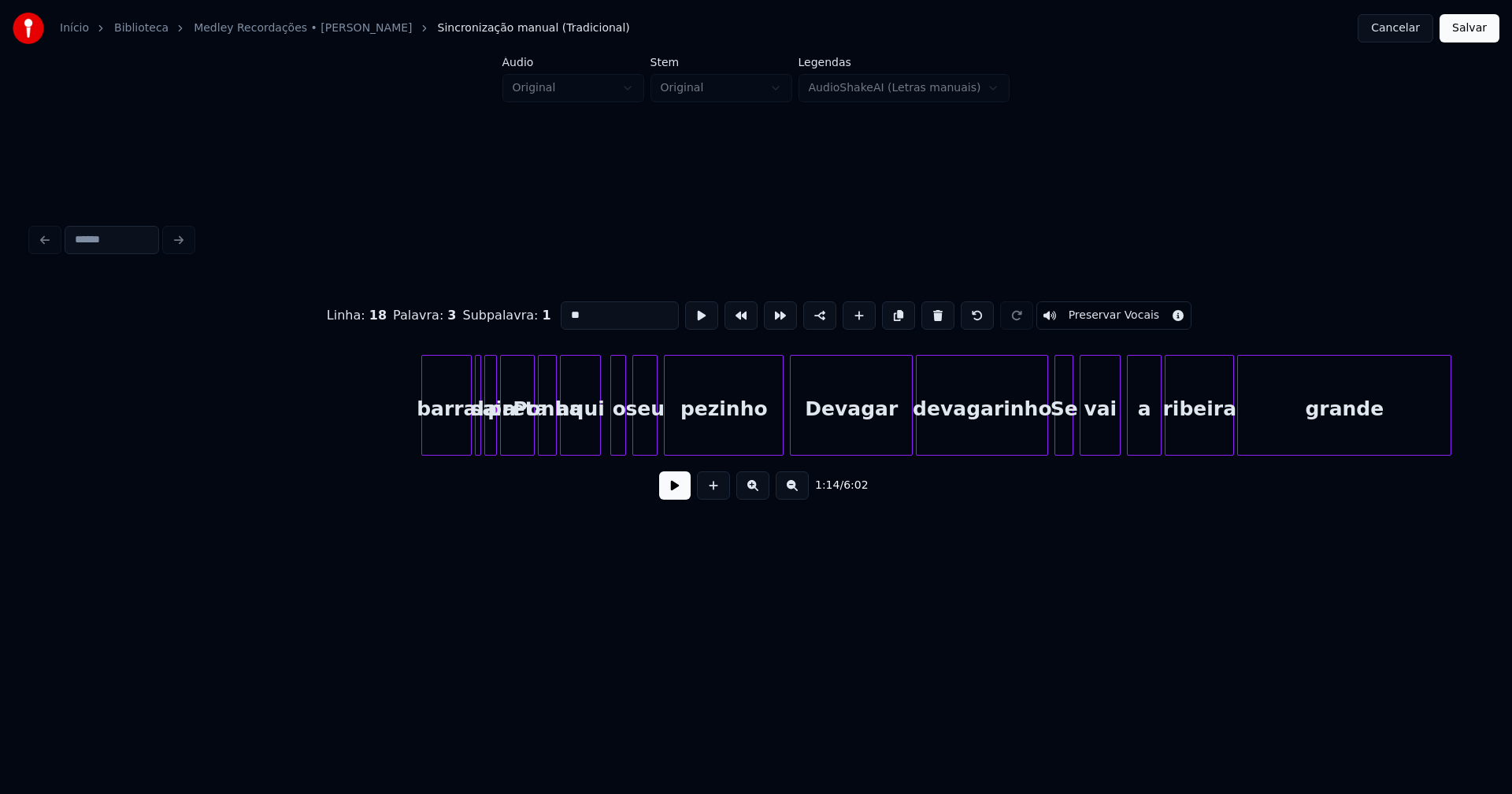
scroll to position [0, 15816]
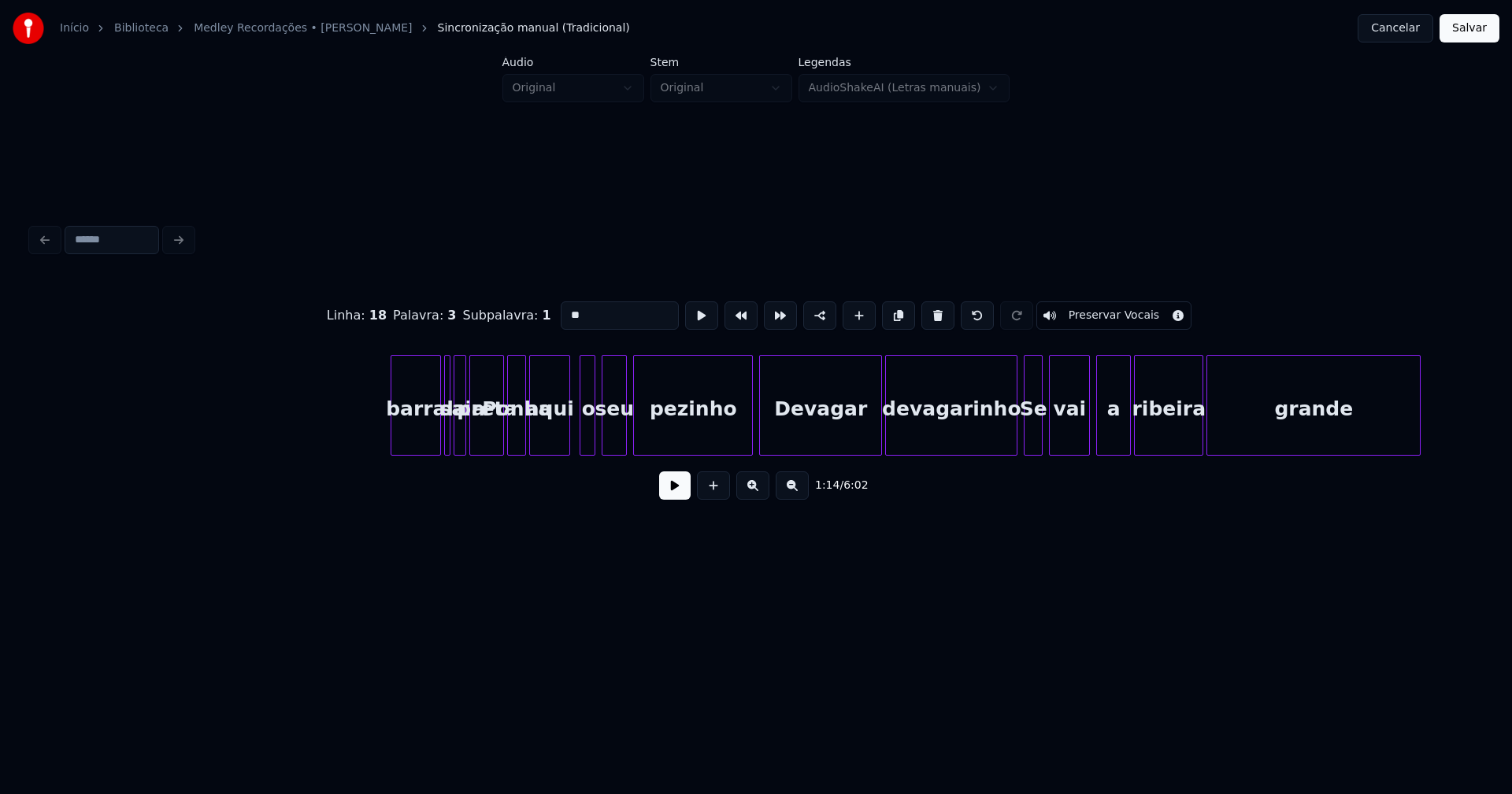
type input "**"
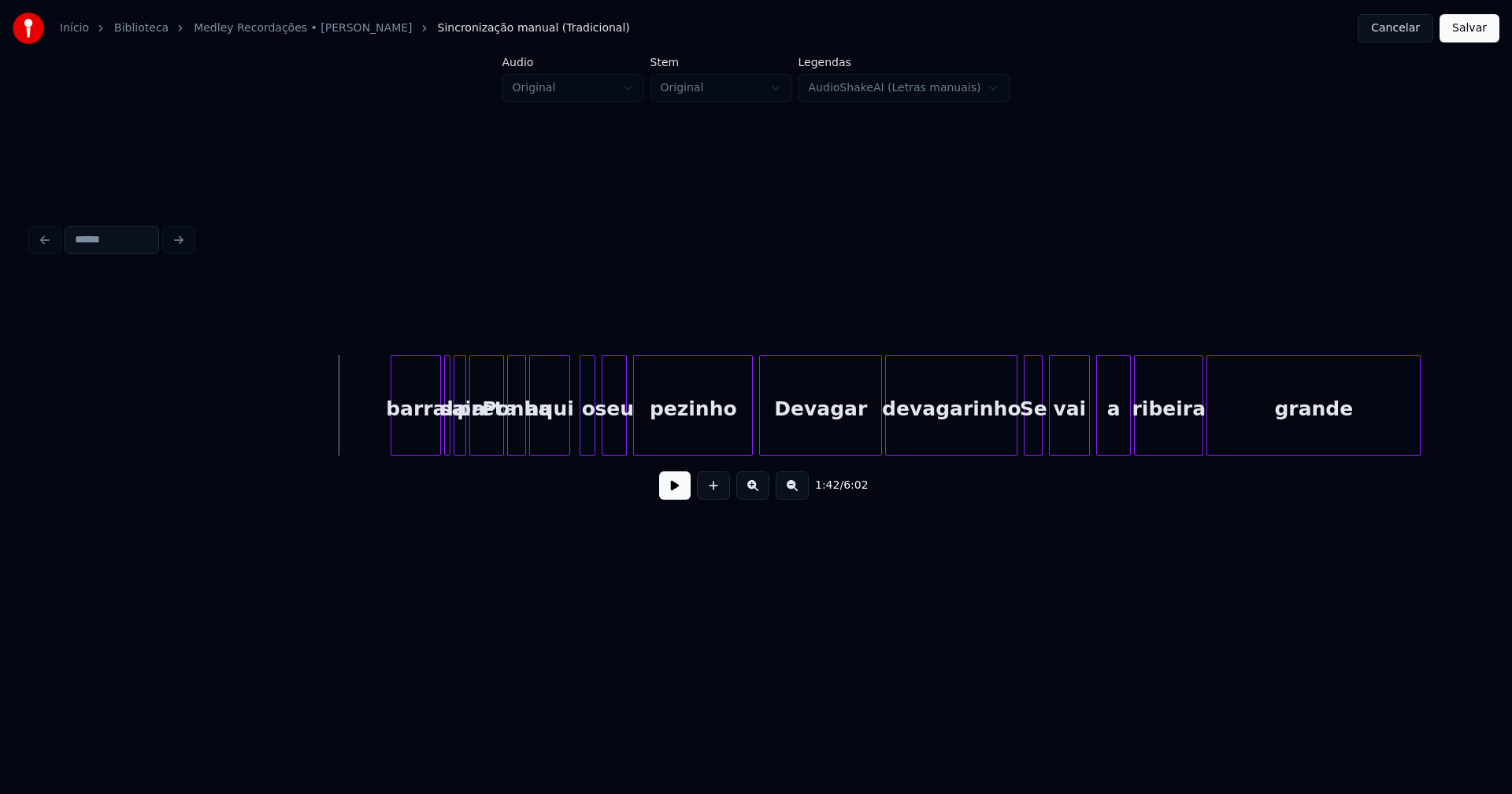
click at [672, 494] on button at bounding box center [675, 485] width 32 height 28
click at [675, 495] on button at bounding box center [675, 485] width 32 height 28
click at [420, 435] on div "barra" at bounding box center [416, 409] width 49 height 107
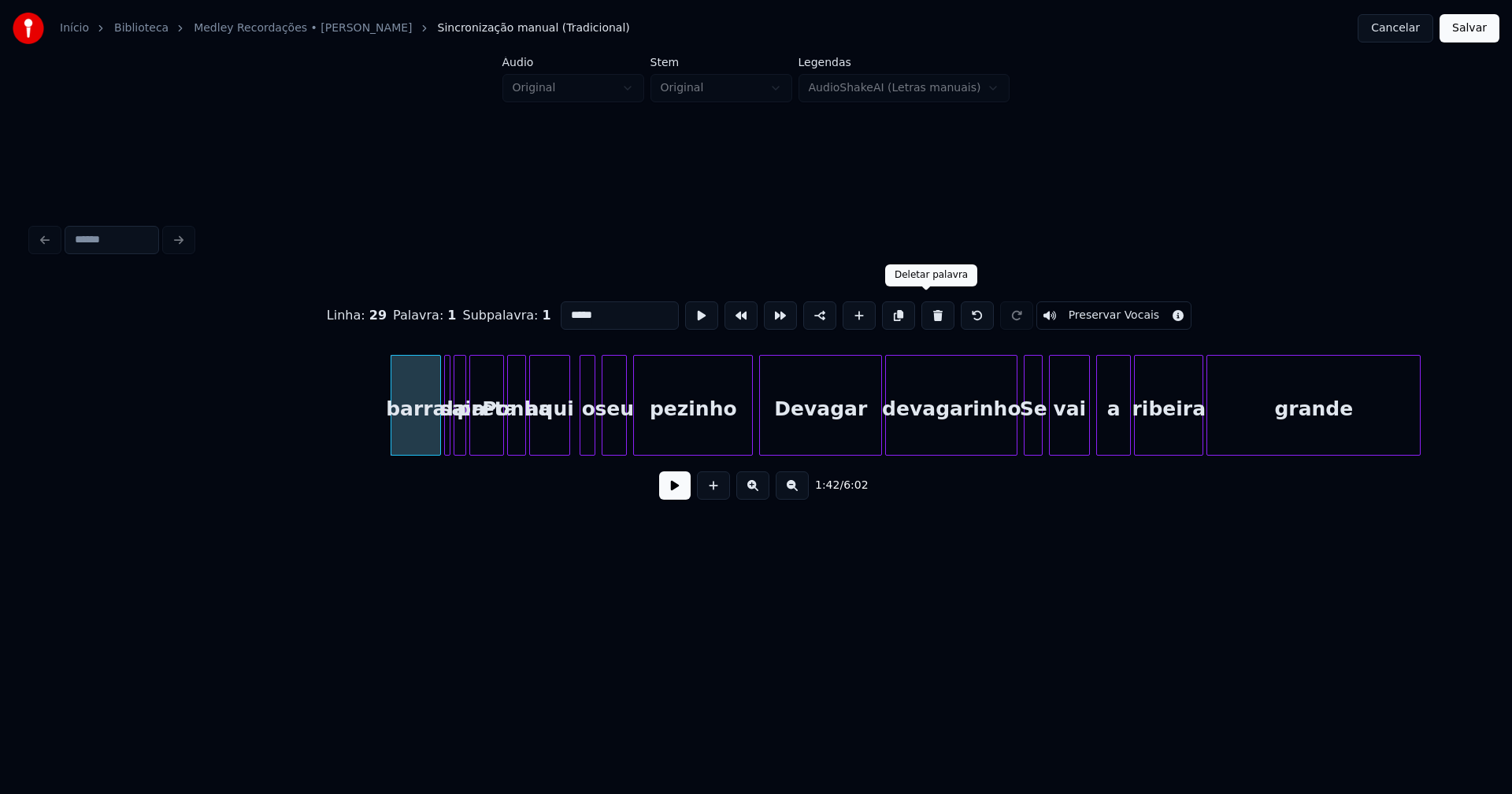
click at [924, 308] on button at bounding box center [938, 315] width 33 height 28
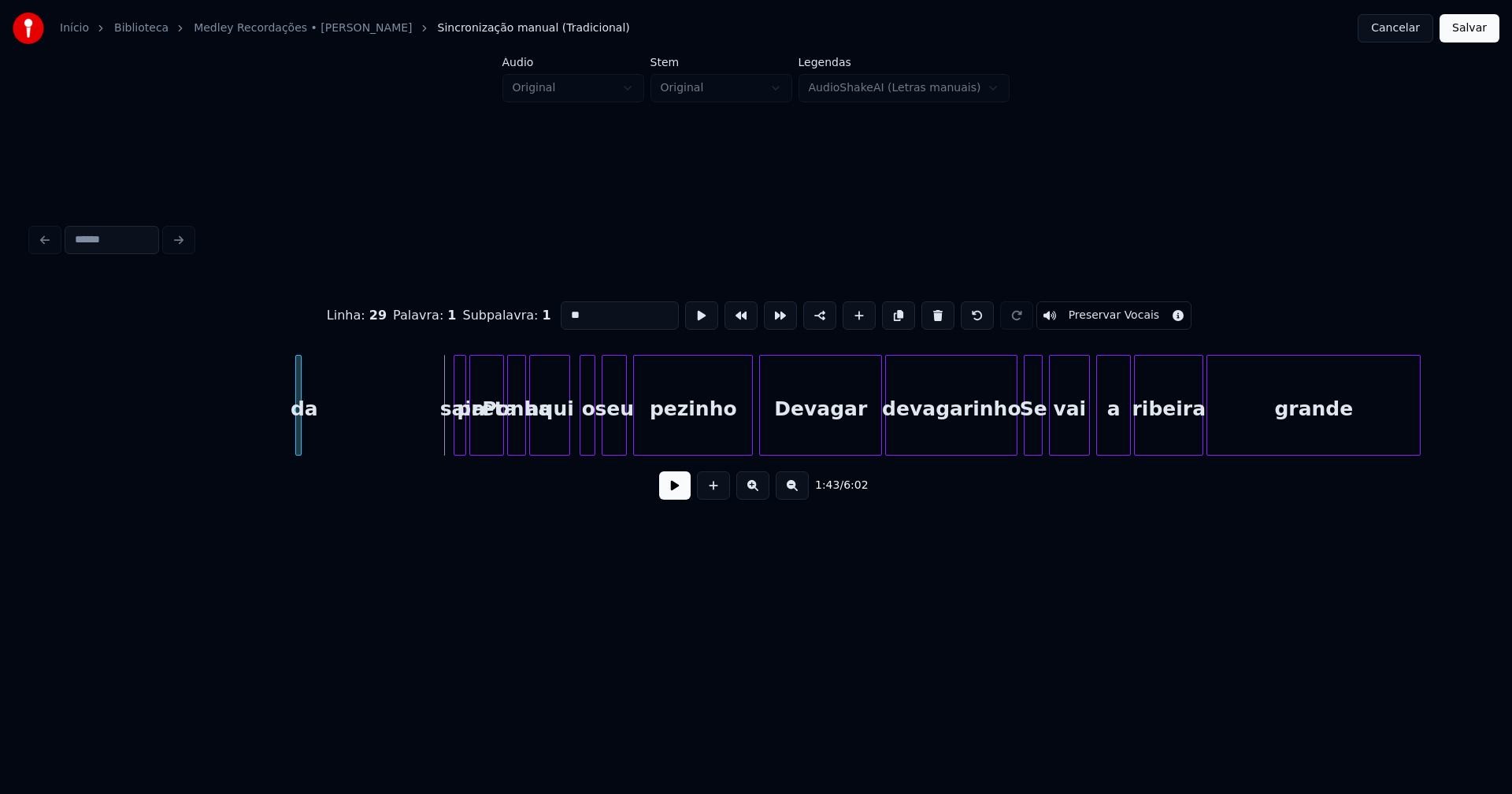
click at [295, 424] on div "da" at bounding box center [299, 405] width 6 height 101
click at [922, 315] on button at bounding box center [938, 315] width 33 height 28
click at [392, 438] on div at bounding box center [390, 405] width 5 height 99
click at [336, 433] on div "saia" at bounding box center [328, 409] width 78 height 107
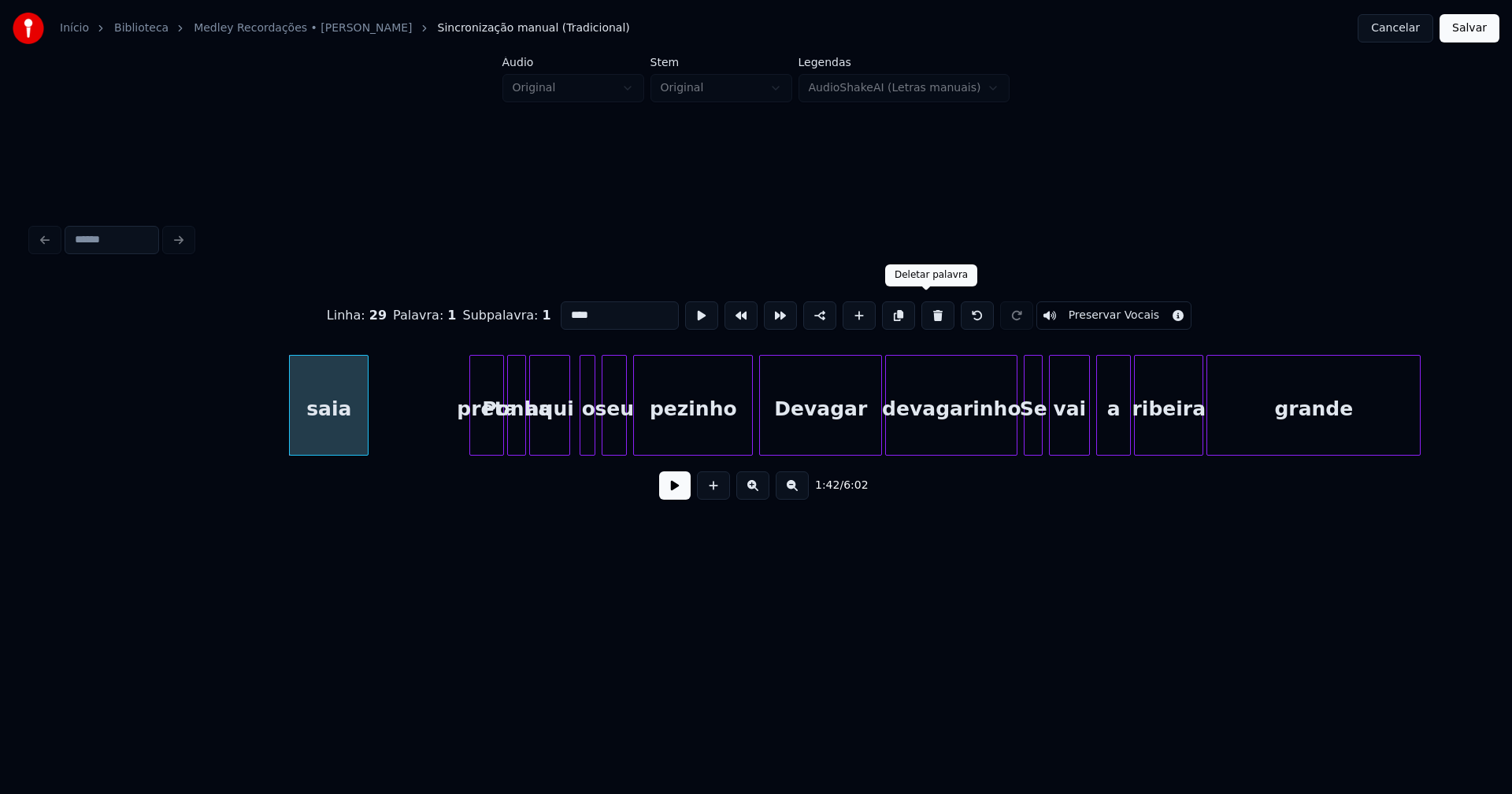
click at [930, 315] on button at bounding box center [938, 315] width 33 height 28
click at [346, 450] on div "preta Ponha aqui o seu pezinho Devagar devagarinho Se vai a [GEOGRAPHIC_DATA]" at bounding box center [756, 405] width 1449 height 101
click at [923, 313] on button at bounding box center [938, 315] width 33 height 28
type input "*****"
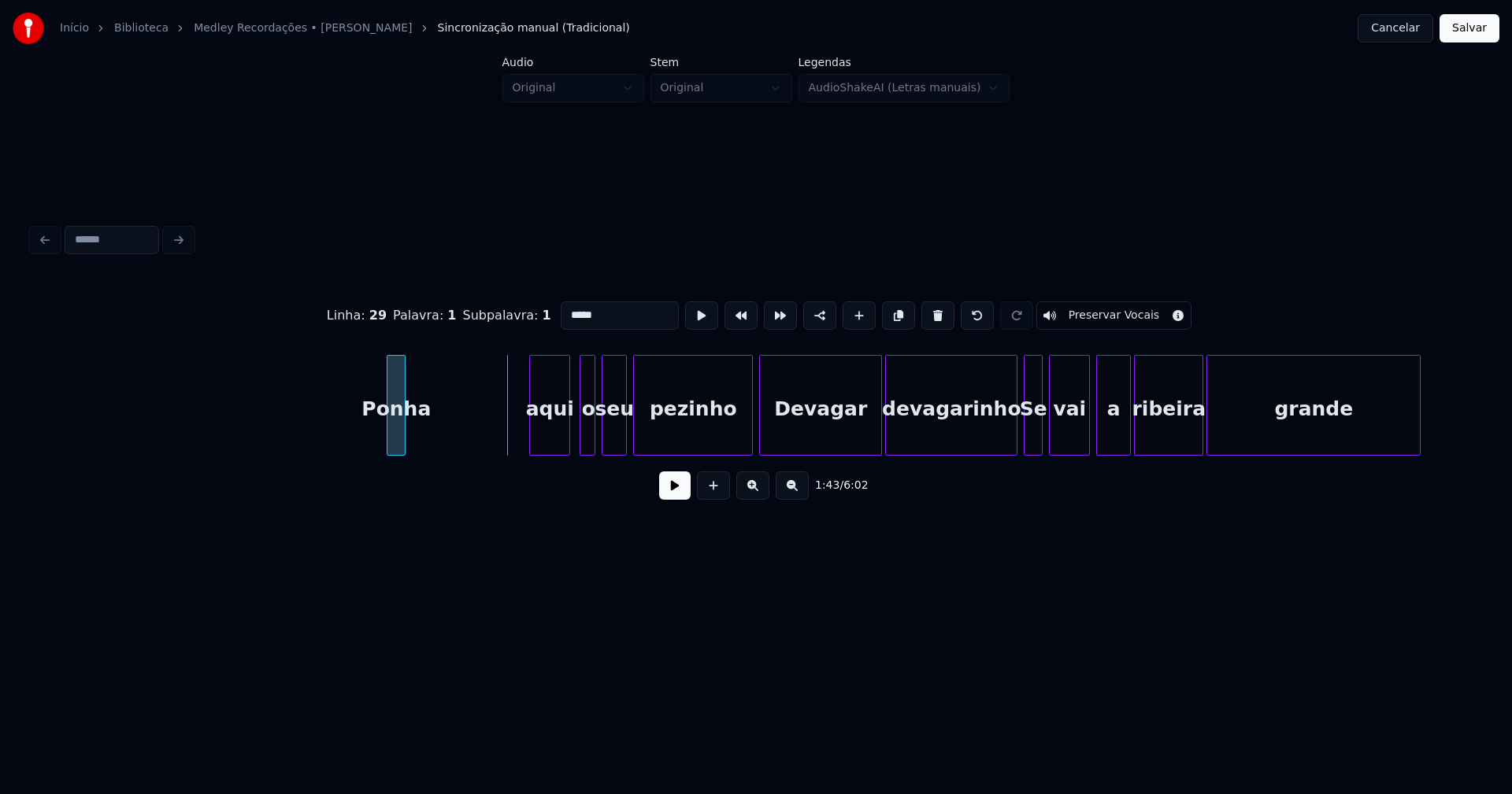
click at [387, 450] on div "Ponha aqui o seu pezinho Devagar devagarinho Se vai a [GEOGRAPHIC_DATA]" at bounding box center [756, 405] width 1449 height 101
click at [519, 424] on div at bounding box center [517, 405] width 5 height 99
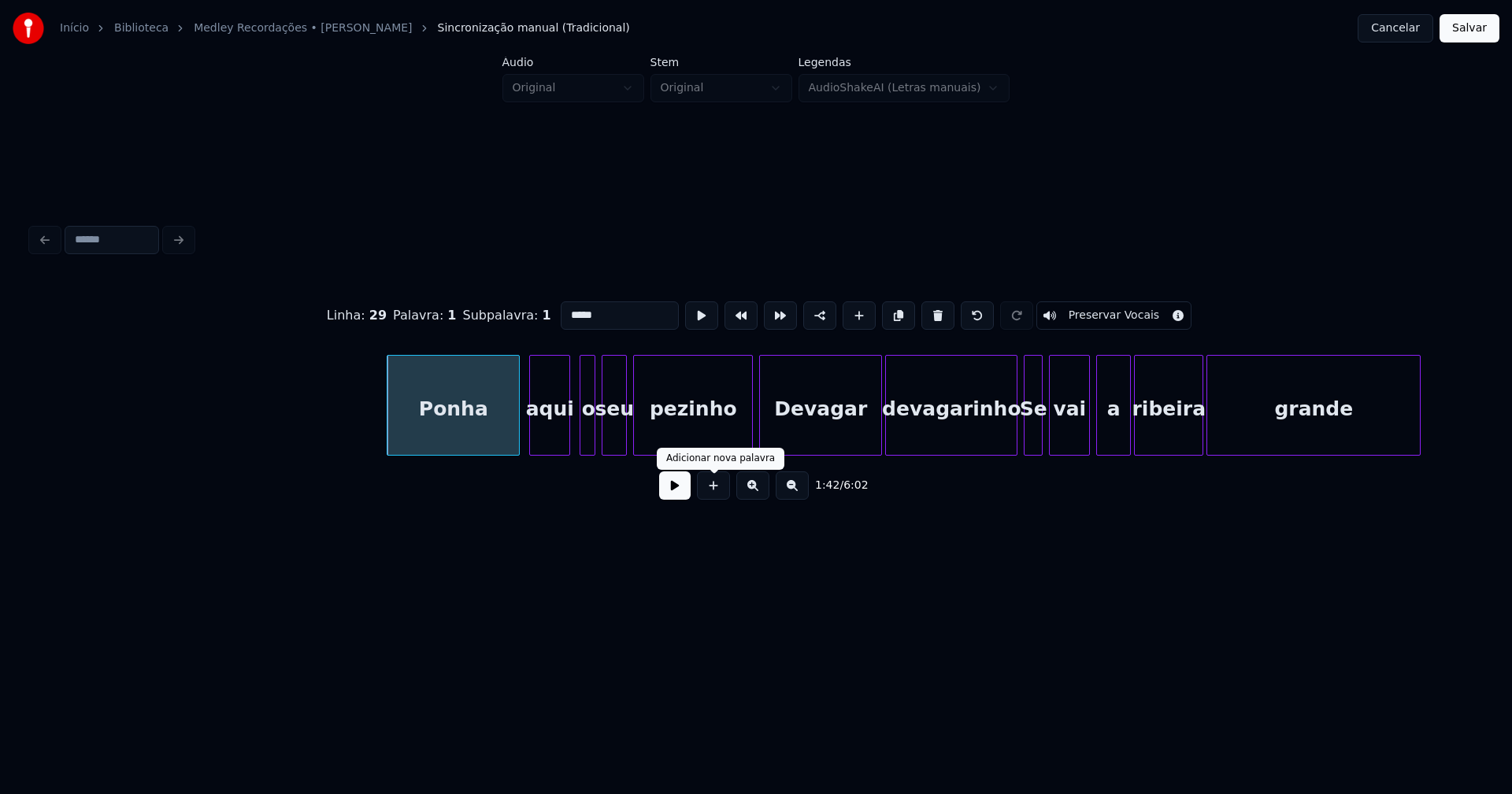
click at [676, 496] on button at bounding box center [675, 485] width 32 height 28
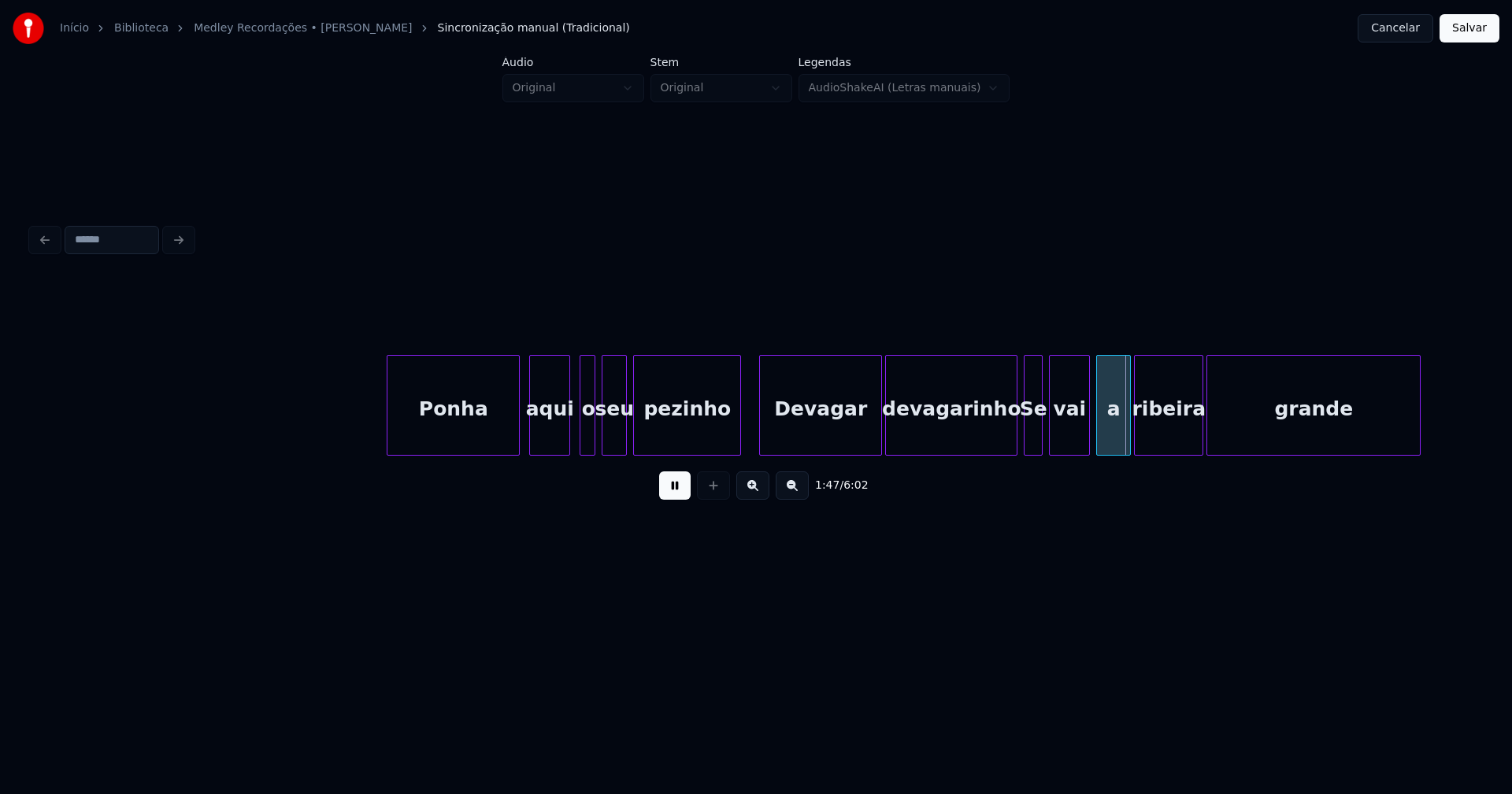
click at [739, 446] on div at bounding box center [738, 405] width 5 height 99
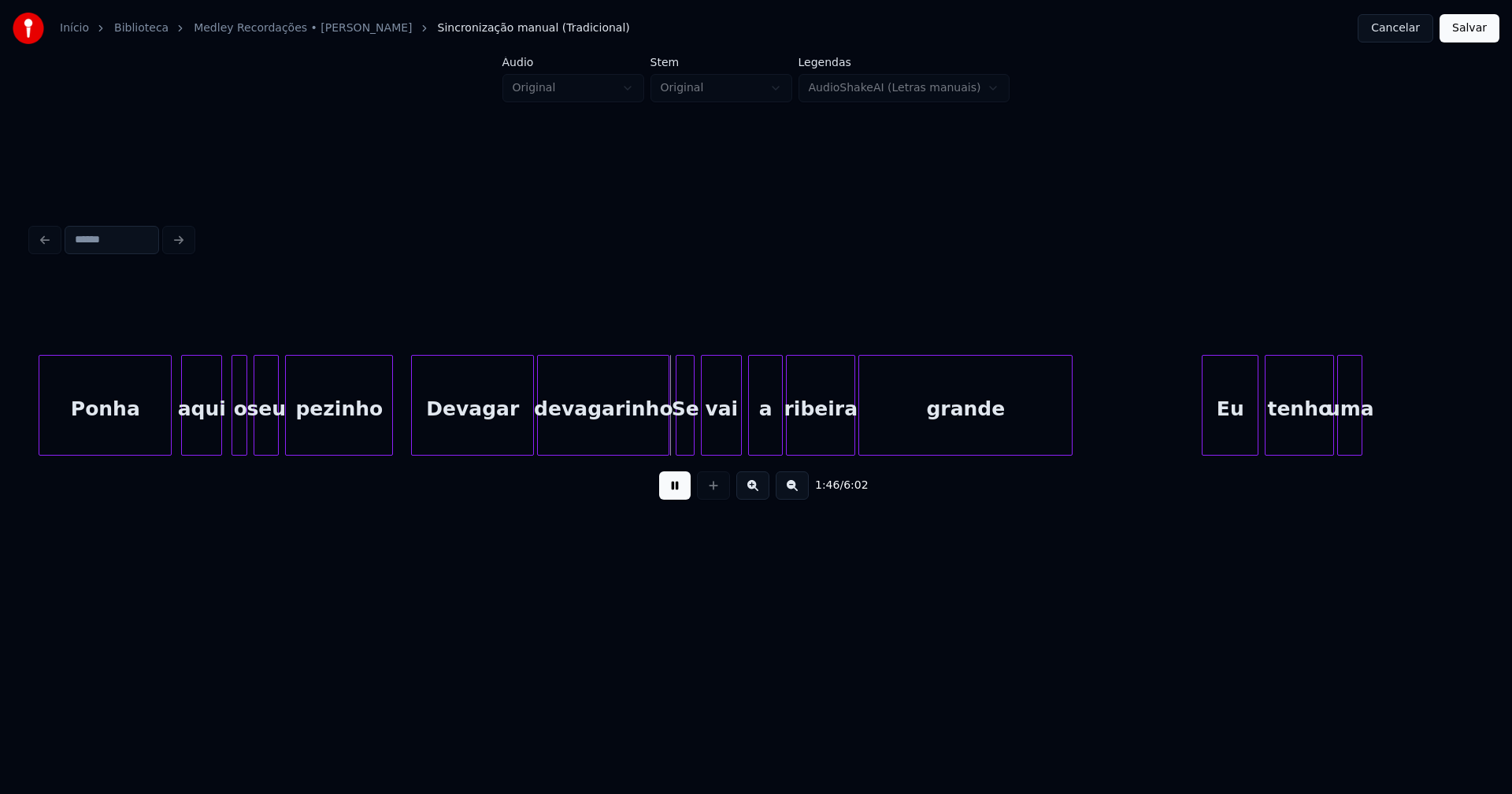
scroll to position [0, 16228]
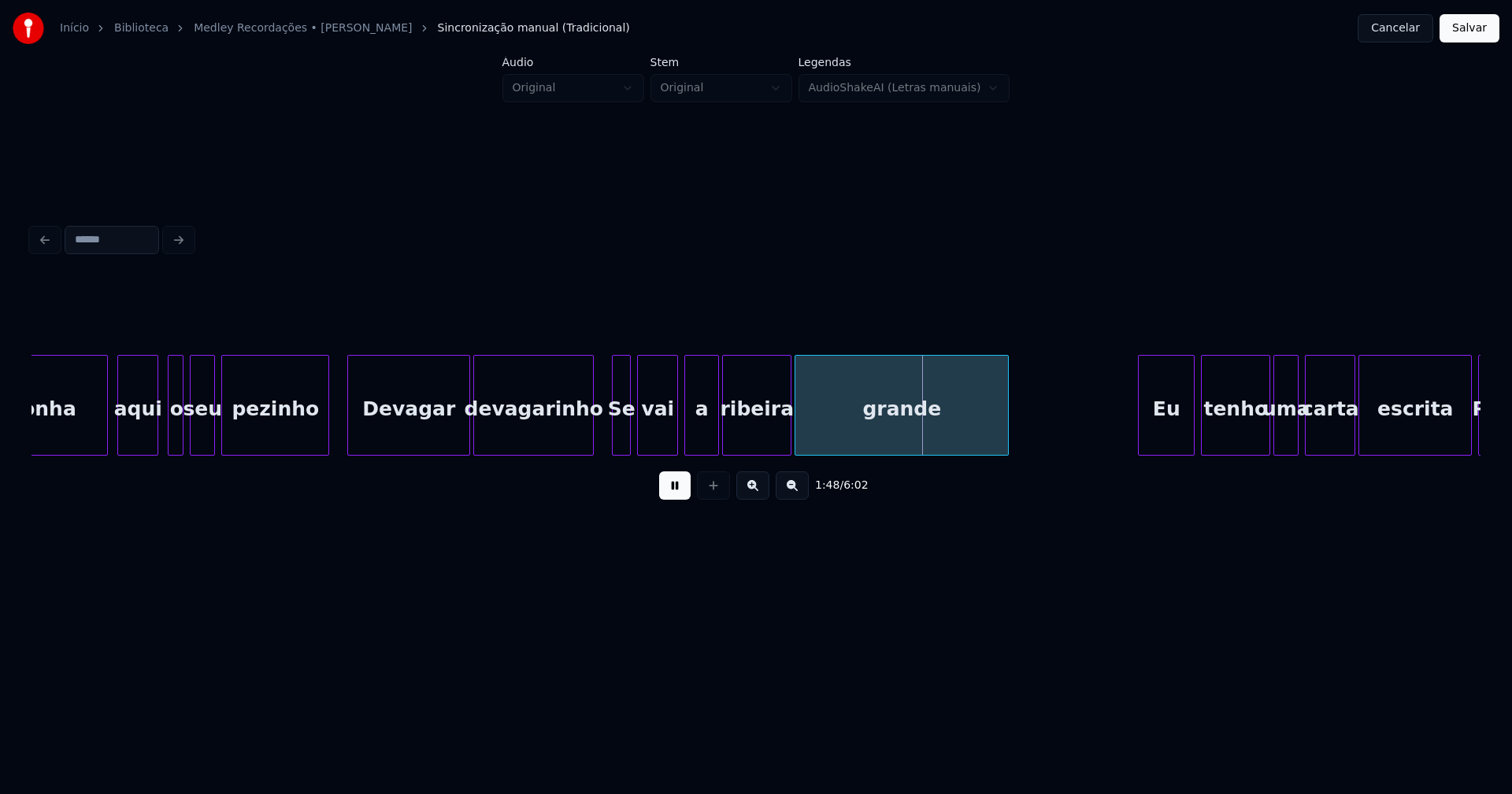
click at [590, 442] on div at bounding box center [591, 405] width 5 height 99
click at [574, 444] on div at bounding box center [576, 405] width 5 height 99
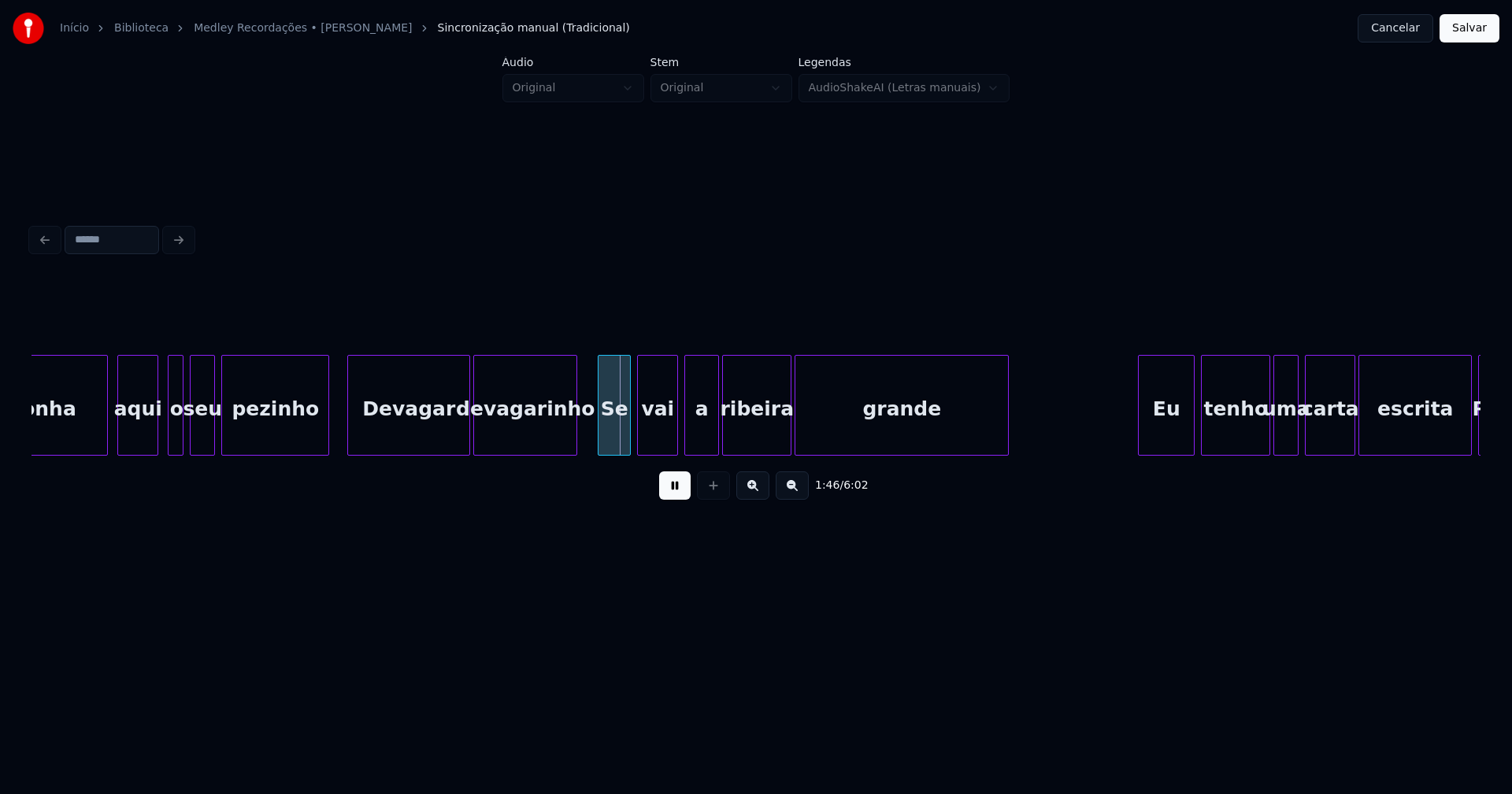
click at [601, 433] on div at bounding box center [601, 405] width 5 height 99
drag, startPoint x: 678, startPoint y: 494, endPoint x: 697, endPoint y: 478, distance: 24.8
click at [679, 492] on button at bounding box center [675, 485] width 32 height 28
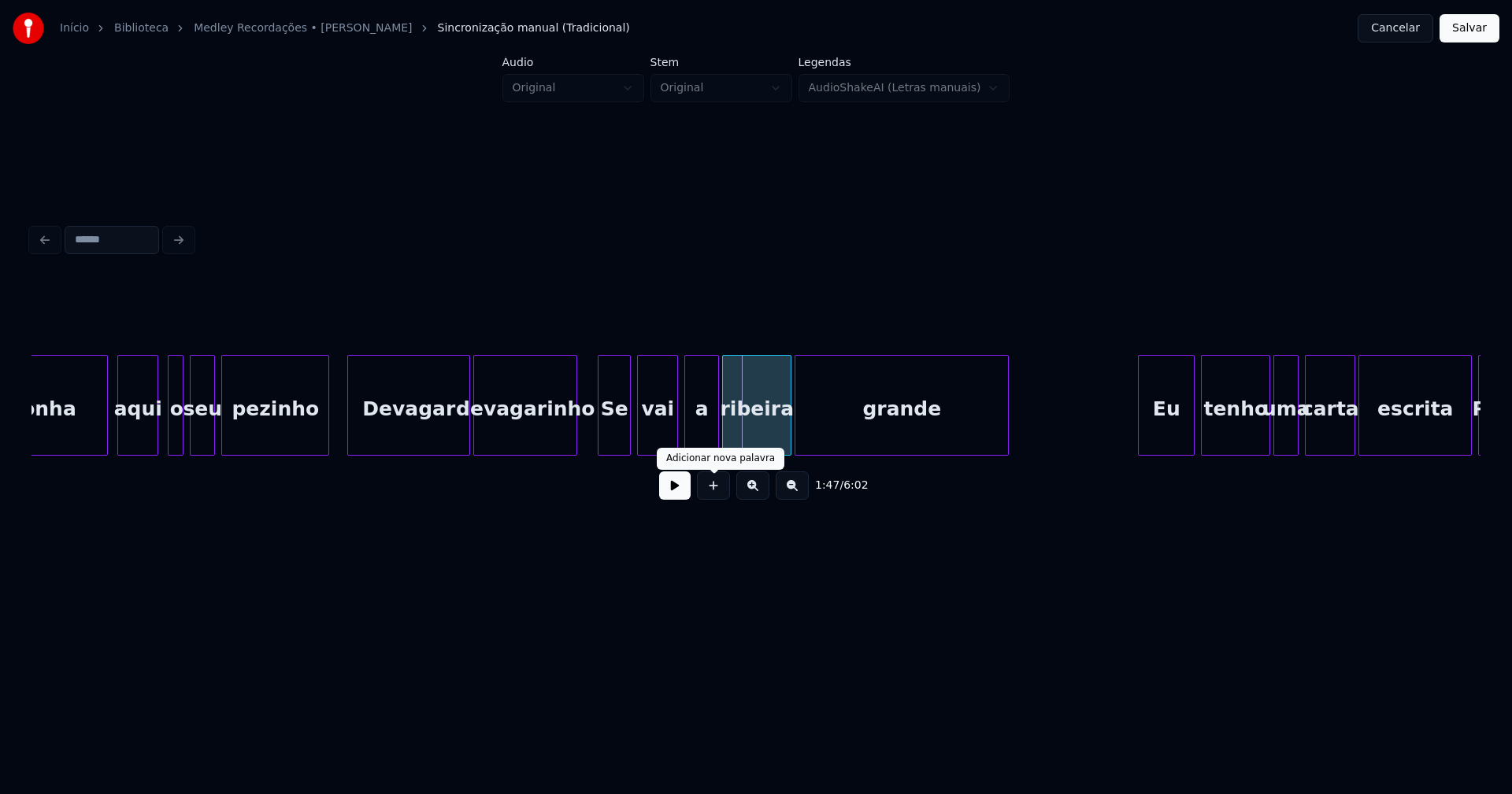
click at [702, 431] on div "a" at bounding box center [701, 409] width 33 height 107
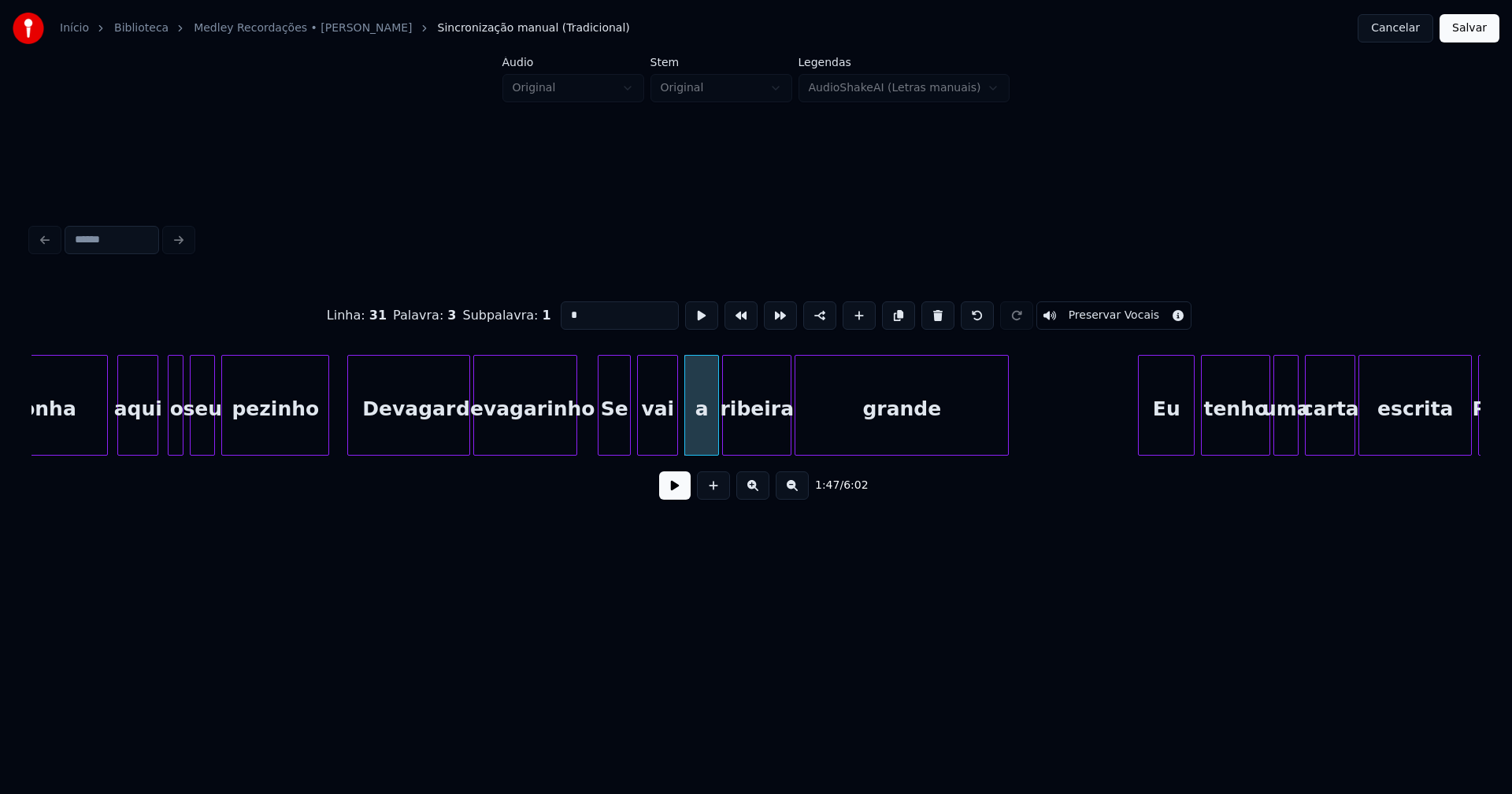
drag, startPoint x: 561, startPoint y: 309, endPoint x: 545, endPoint y: 311, distance: 16.1
click at [545, 311] on div "Linha : 31 Palavra : 3 Subpalavra : 1 * Preservar Vocais" at bounding box center [756, 315] width 1449 height 78
type input "*"
click at [682, 491] on button at bounding box center [675, 485] width 32 height 28
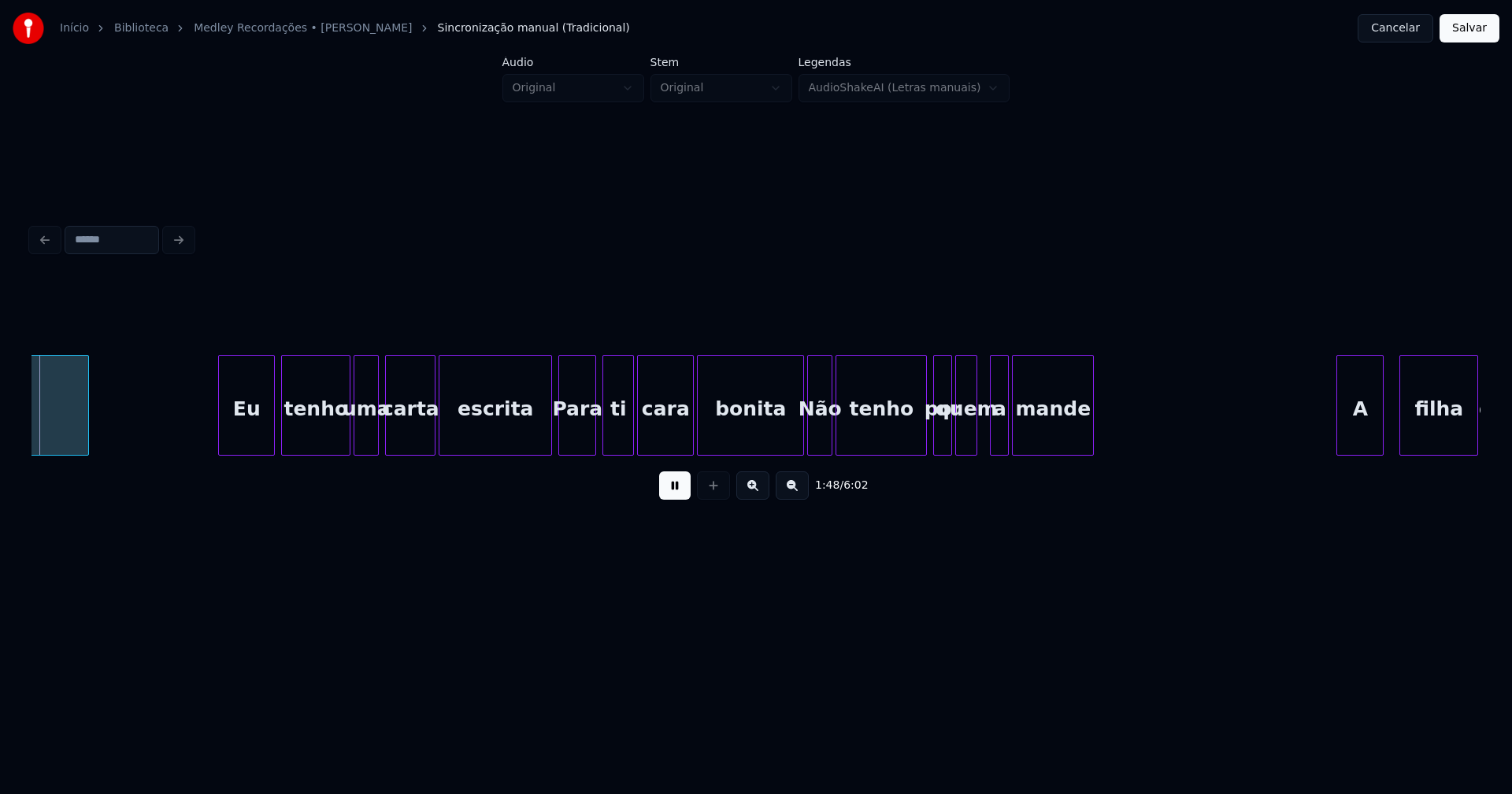
scroll to position [0, 17163]
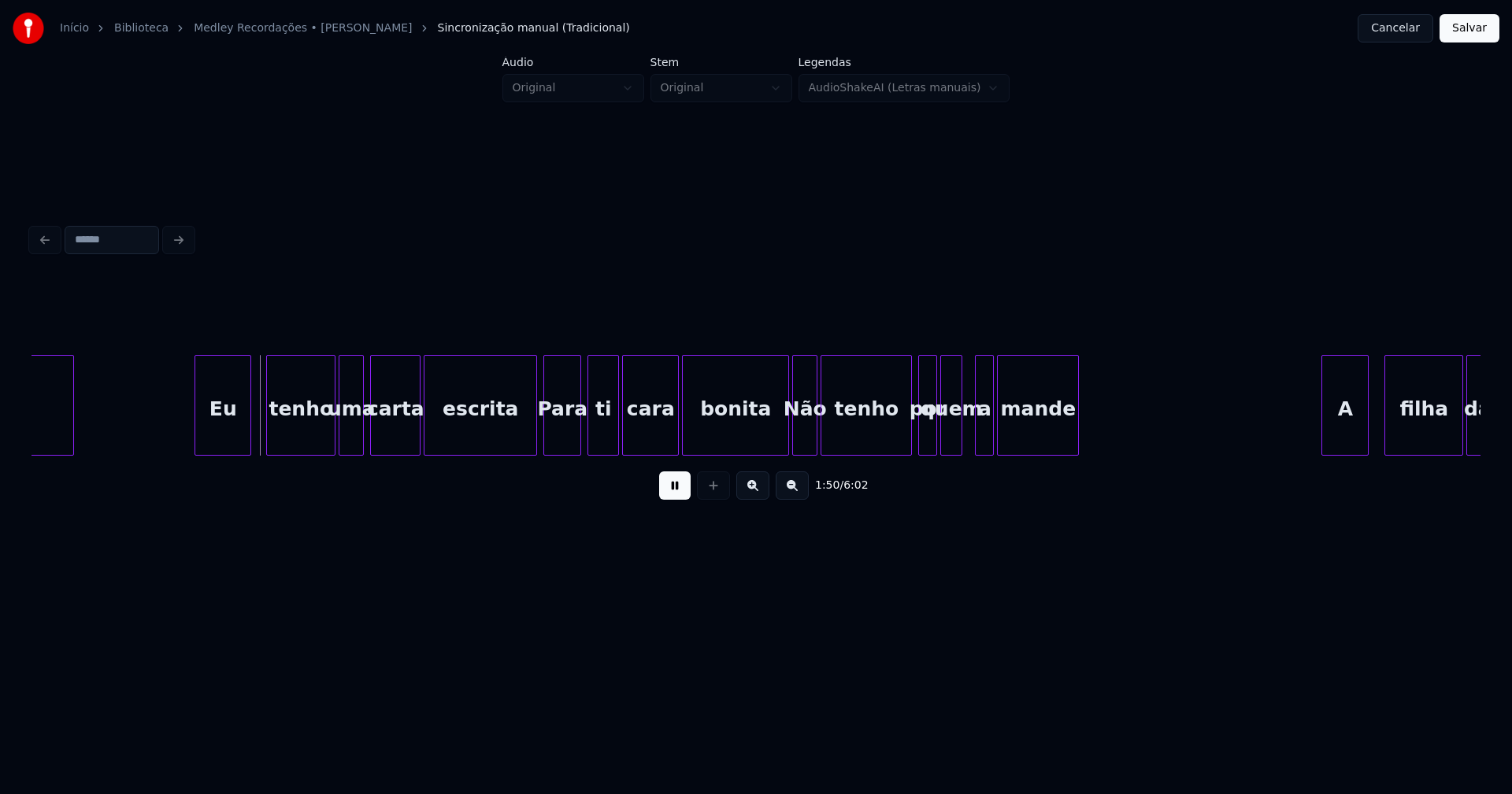
click at [228, 432] on div "Eu" at bounding box center [222, 409] width 55 height 107
click at [527, 439] on div at bounding box center [524, 405] width 5 height 99
click at [753, 450] on div "Eu tenho uma carta escrita Para ti cara bonita Não tenho por quem a mande A fil…" at bounding box center [756, 405] width 1449 height 101
click at [771, 444] on div at bounding box center [772, 405] width 5 height 99
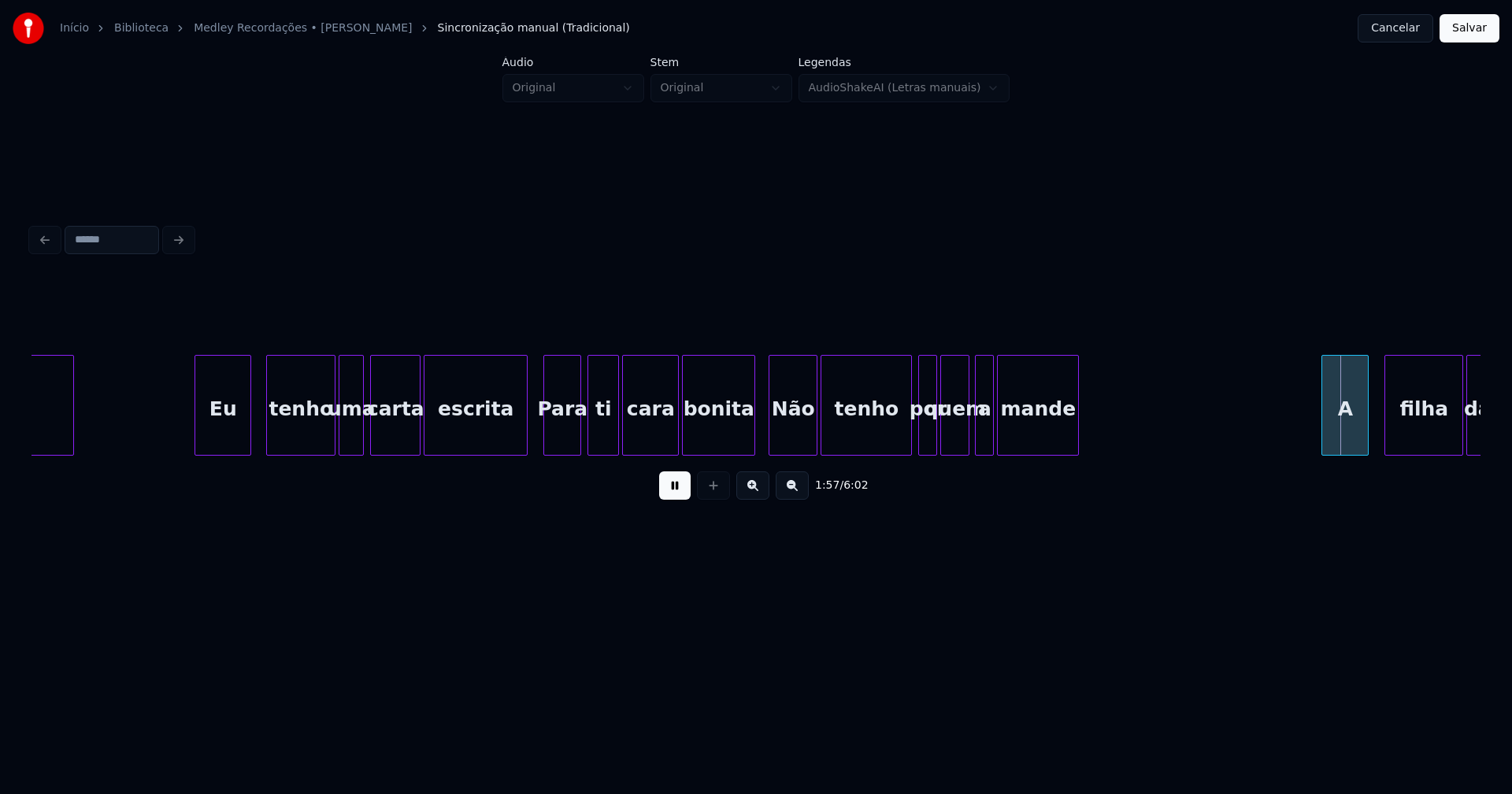
click at [965, 438] on div at bounding box center [966, 405] width 5 height 99
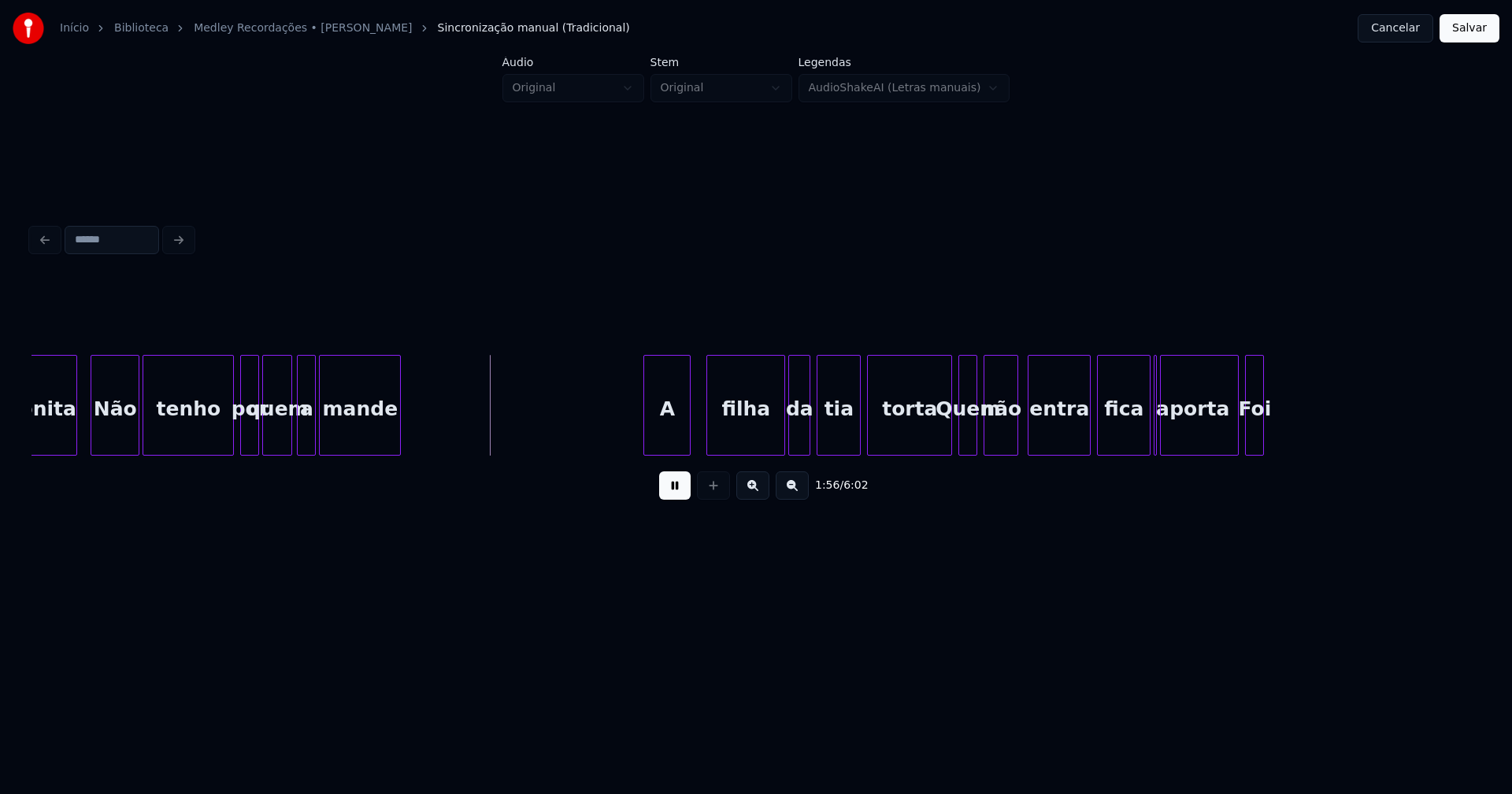
scroll to position [0, 18126]
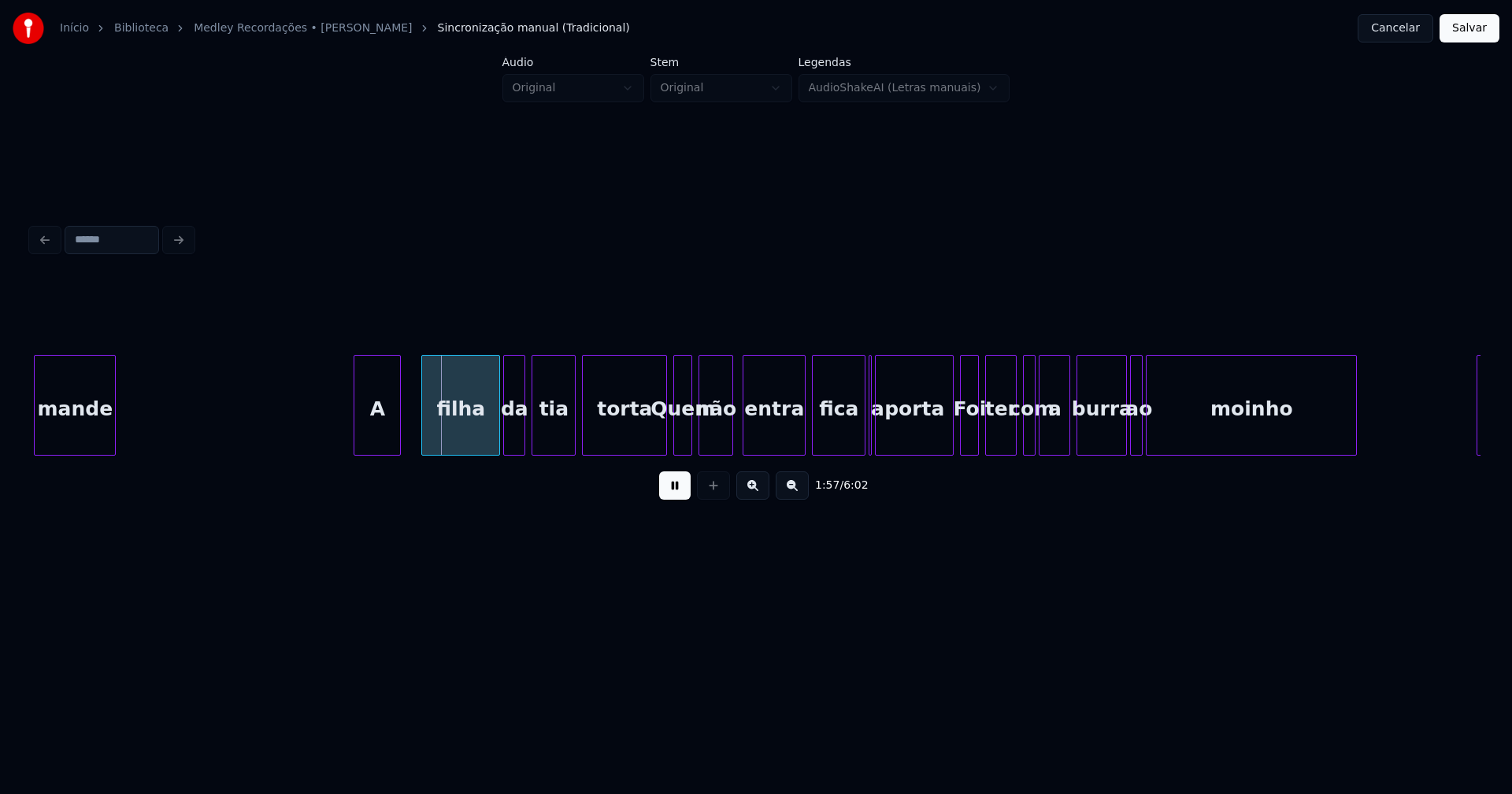
click at [375, 429] on div "A" at bounding box center [377, 409] width 45 height 107
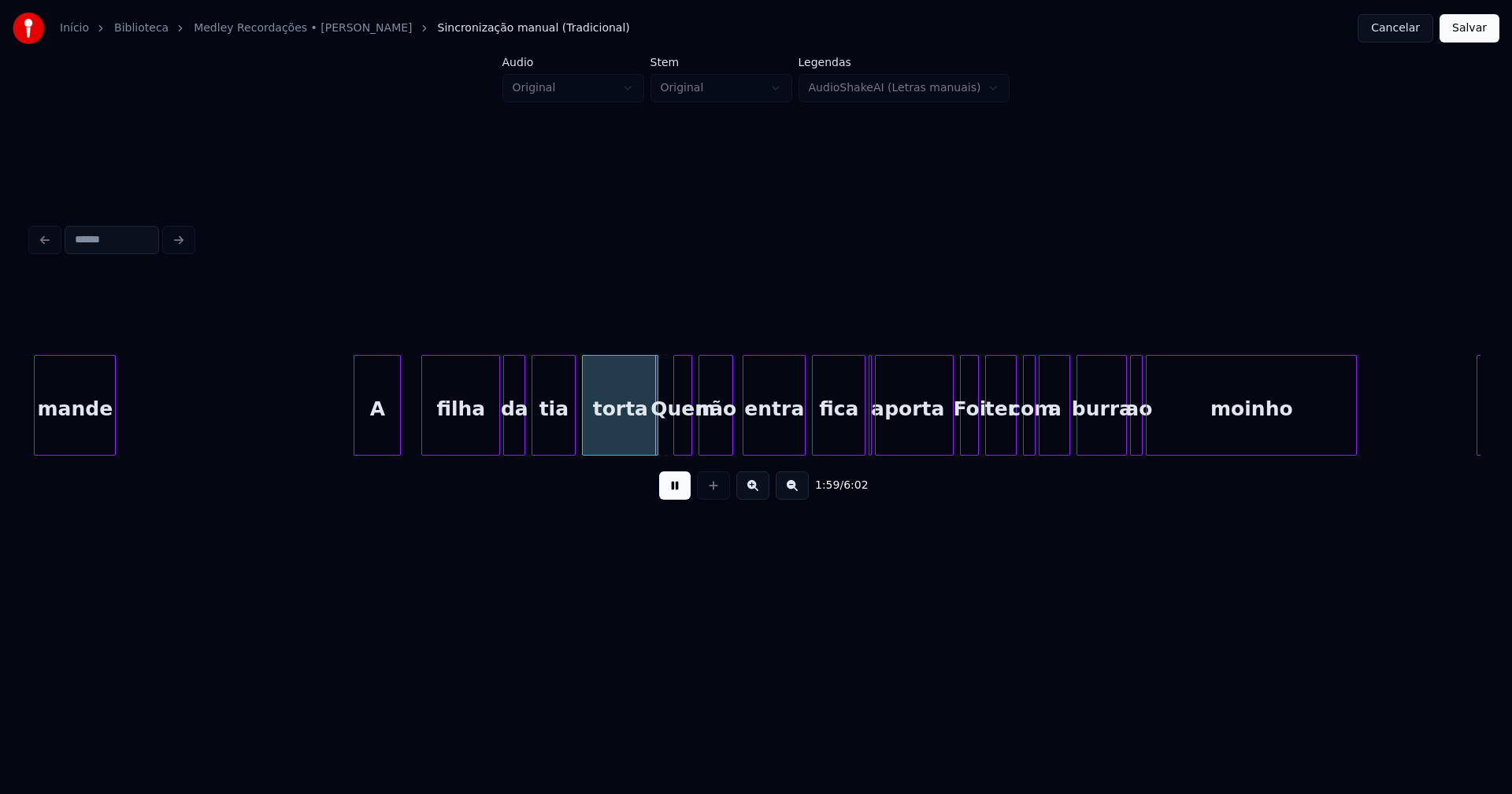
click at [655, 445] on div at bounding box center [655, 405] width 5 height 99
click at [681, 493] on button at bounding box center [675, 485] width 32 height 28
click at [854, 429] on div at bounding box center [854, 405] width 5 height 99
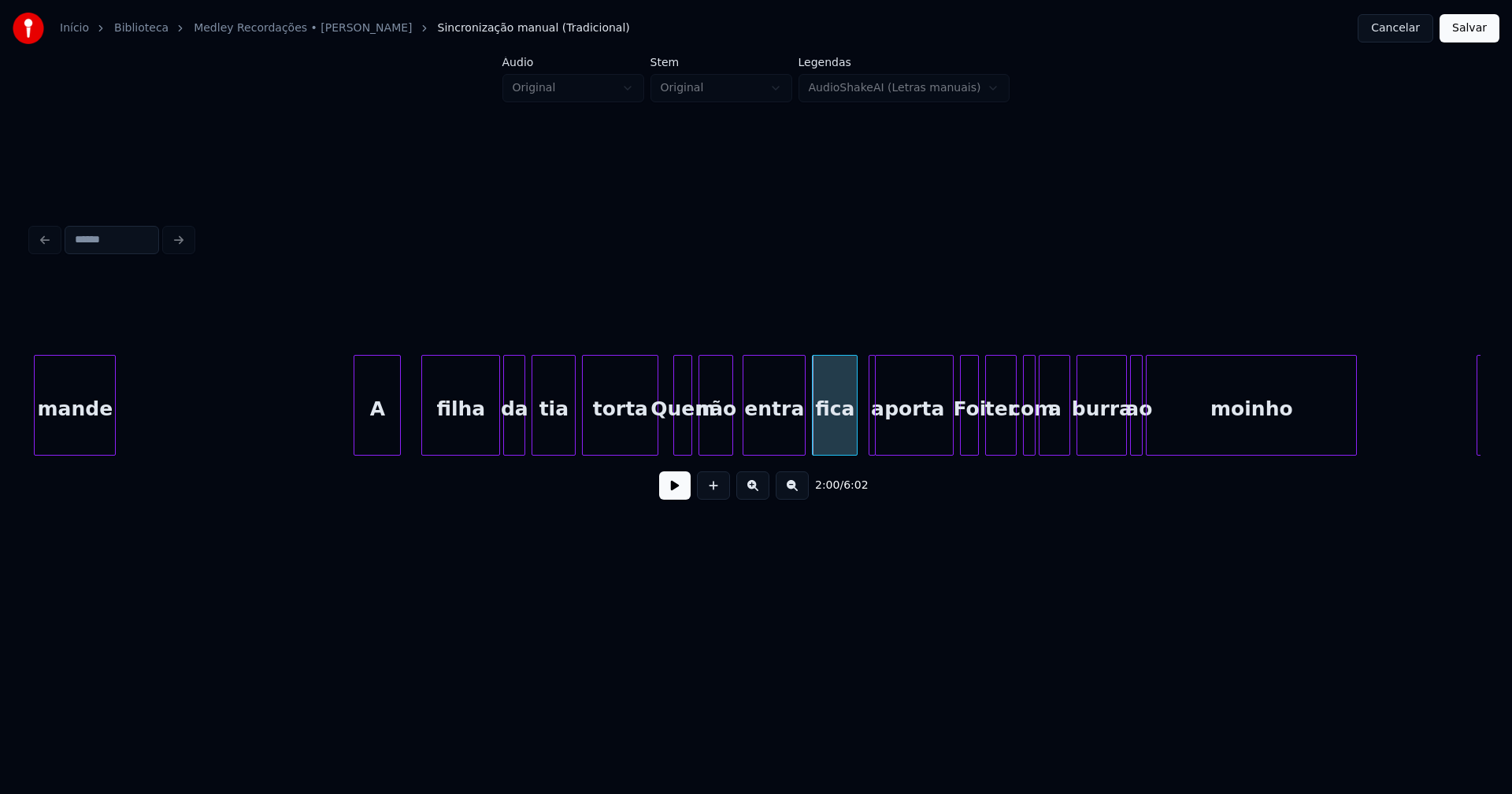
click at [871, 437] on div at bounding box center [873, 405] width 5 height 99
click at [859, 437] on div "a" at bounding box center [862, 405] width 7 height 101
click at [869, 437] on div at bounding box center [870, 405] width 5 height 99
click at [868, 436] on div at bounding box center [870, 405] width 5 height 99
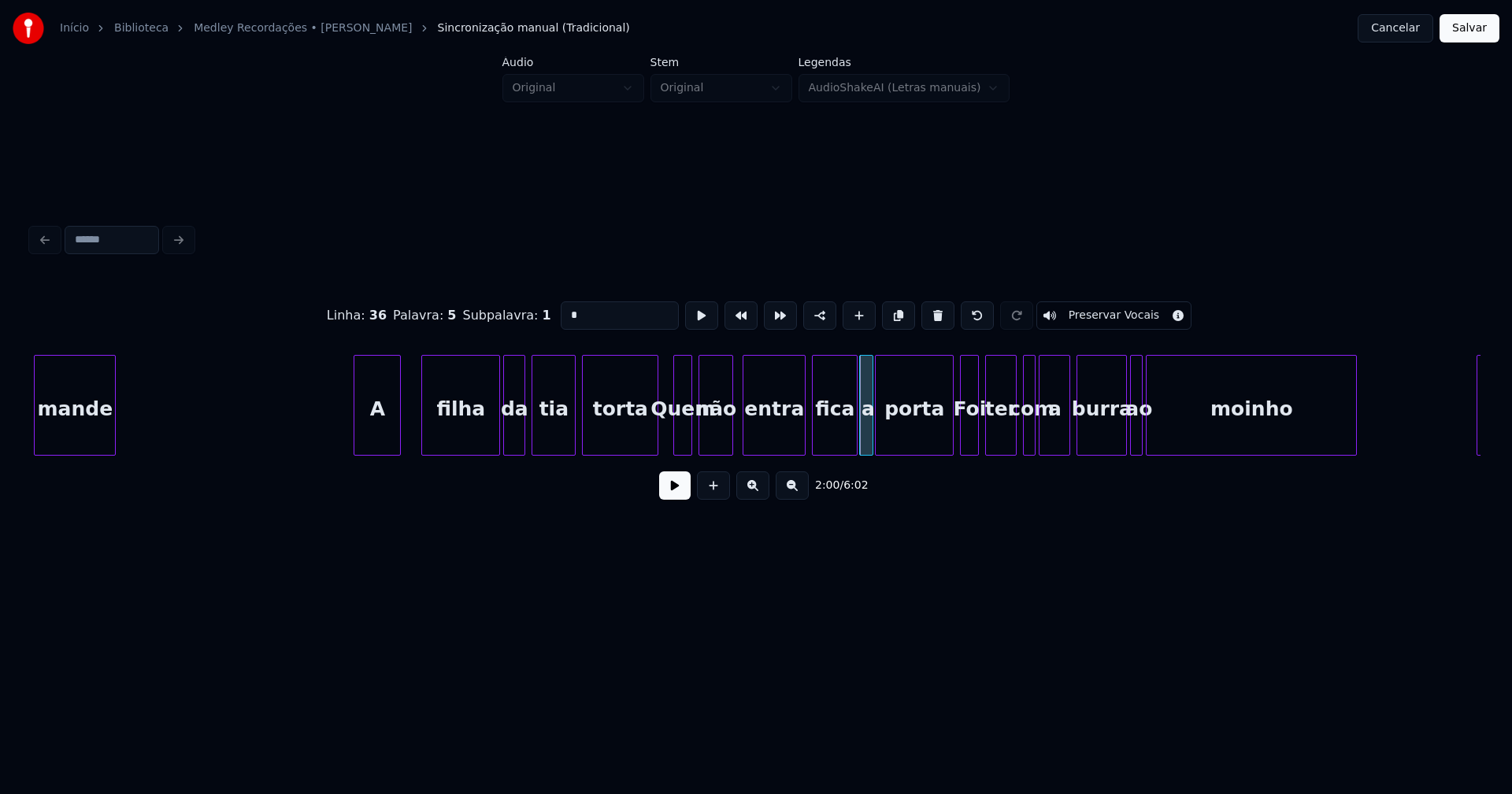
drag, startPoint x: 548, startPoint y: 316, endPoint x: 536, endPoint y: 319, distance: 12.4
click at [536, 319] on div "Linha : 36 [GEOGRAPHIC_DATA] : 5 Subpalavra : 1 * Preservar Vocais" at bounding box center [756, 315] width 1449 height 78
click at [944, 442] on div at bounding box center [942, 405] width 5 height 99
type input "*"
click at [665, 494] on button at bounding box center [675, 485] width 32 height 28
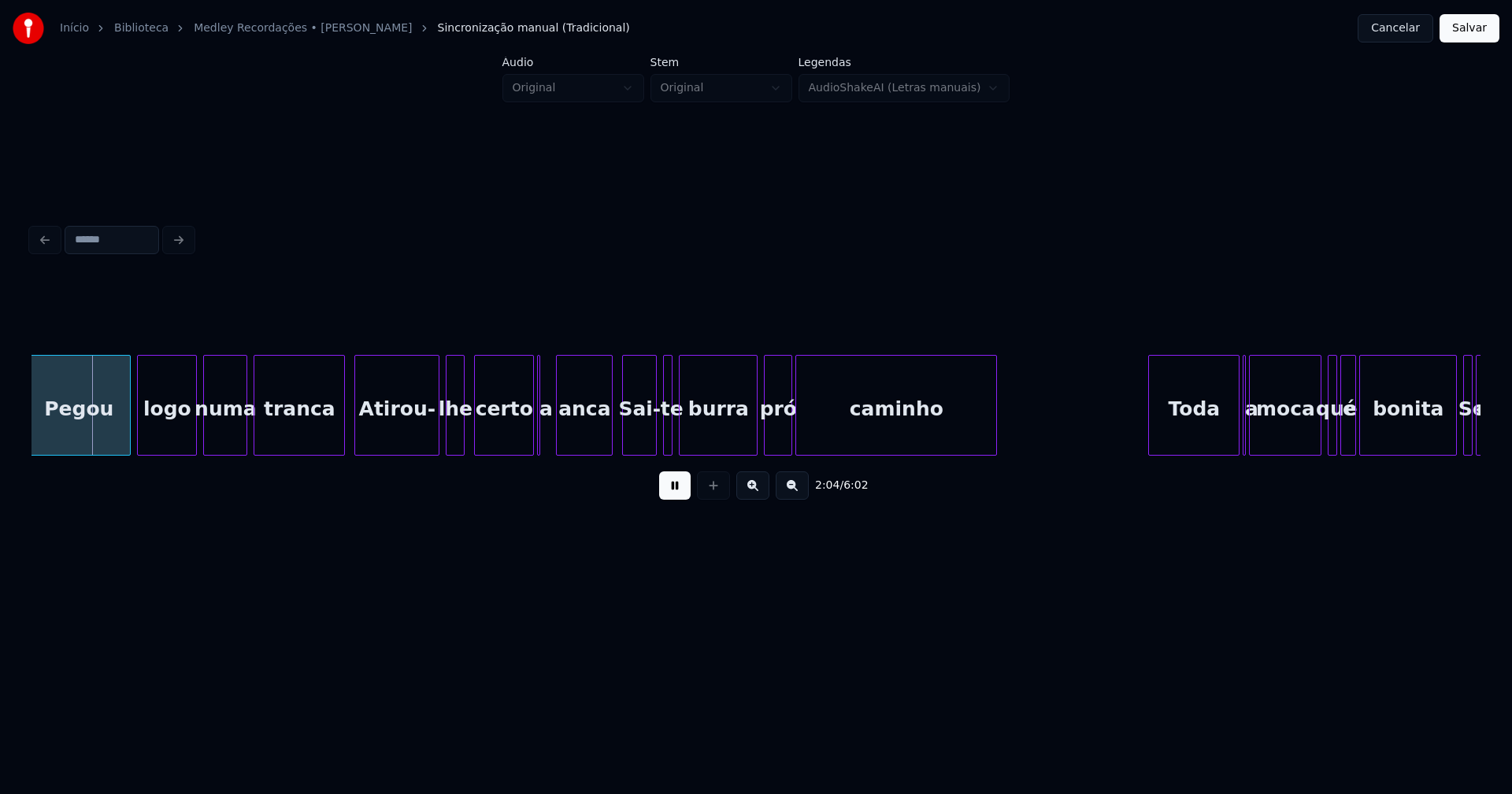
scroll to position [0, 19133]
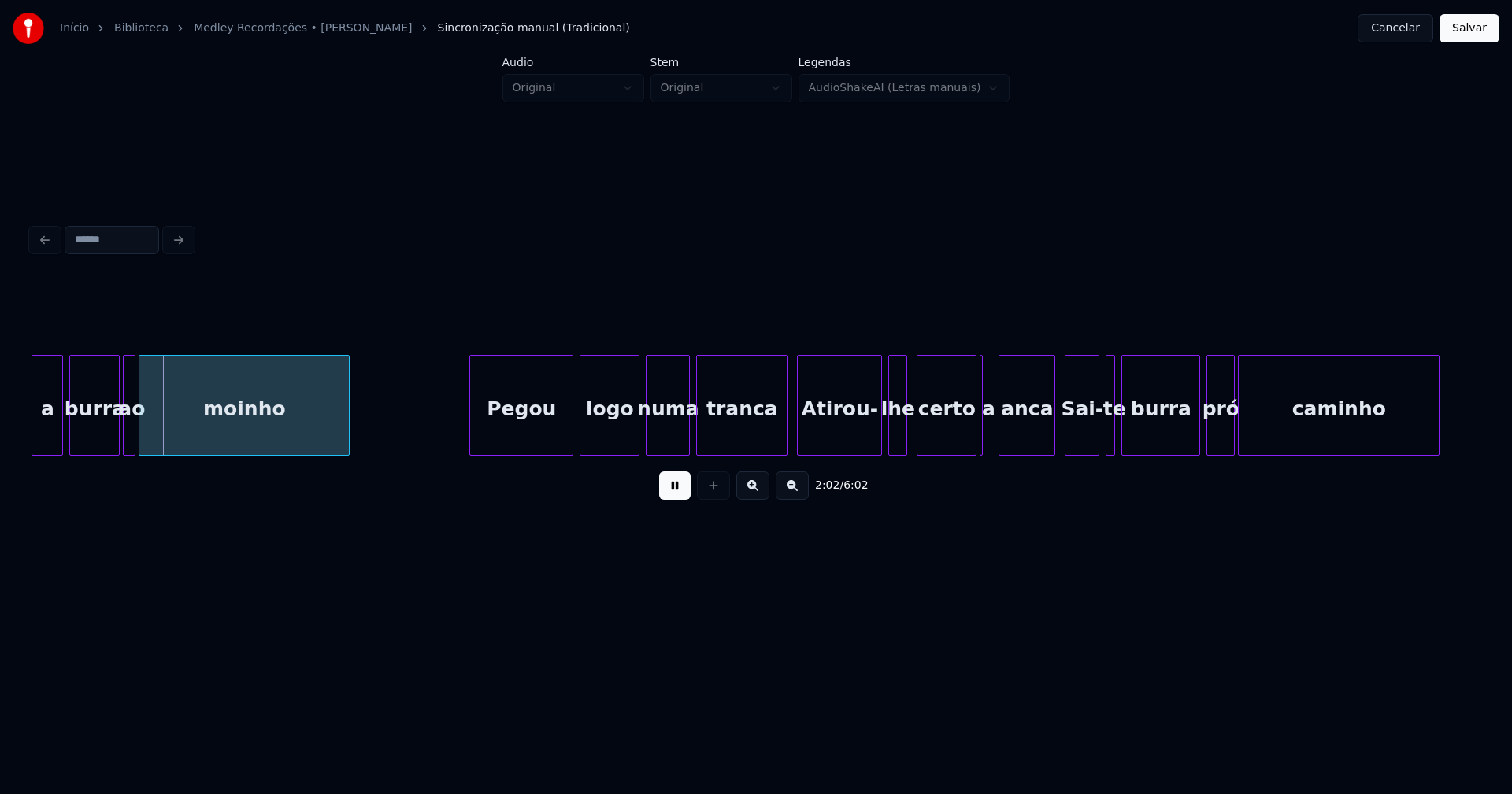
click at [681, 486] on button at bounding box center [675, 485] width 32 height 28
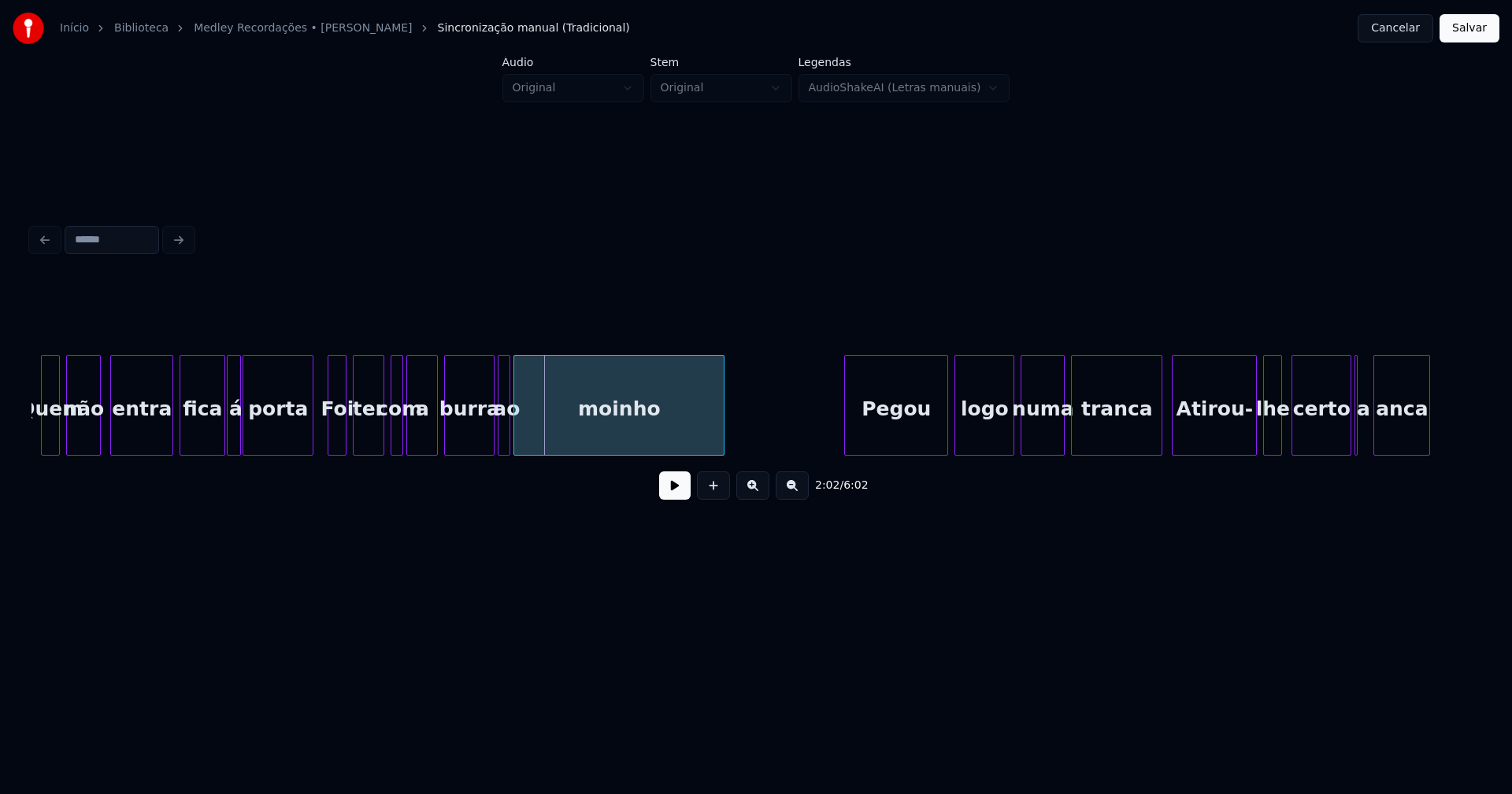
scroll to position [0, 18695]
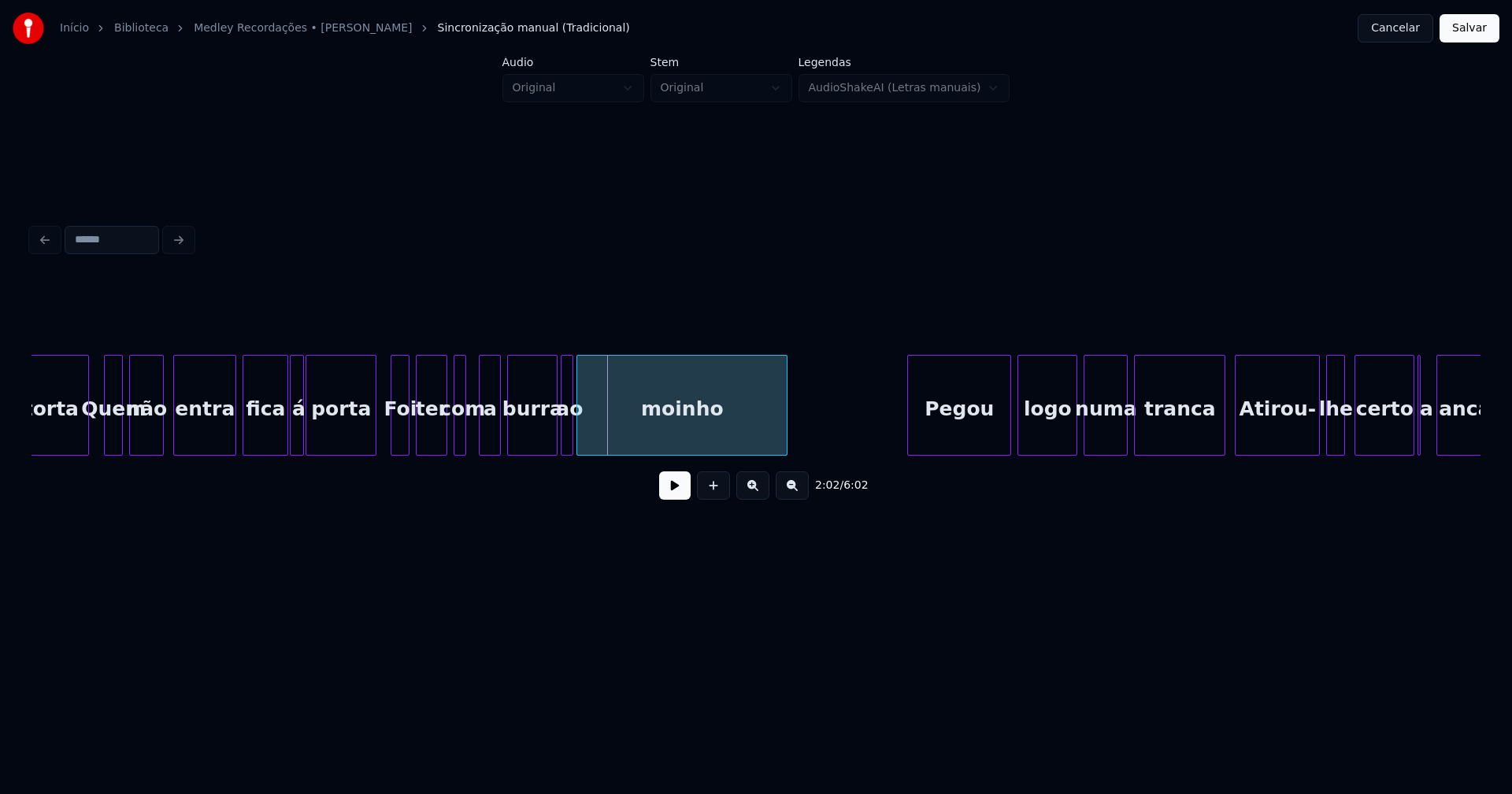
click at [484, 433] on div at bounding box center [482, 405] width 5 height 99
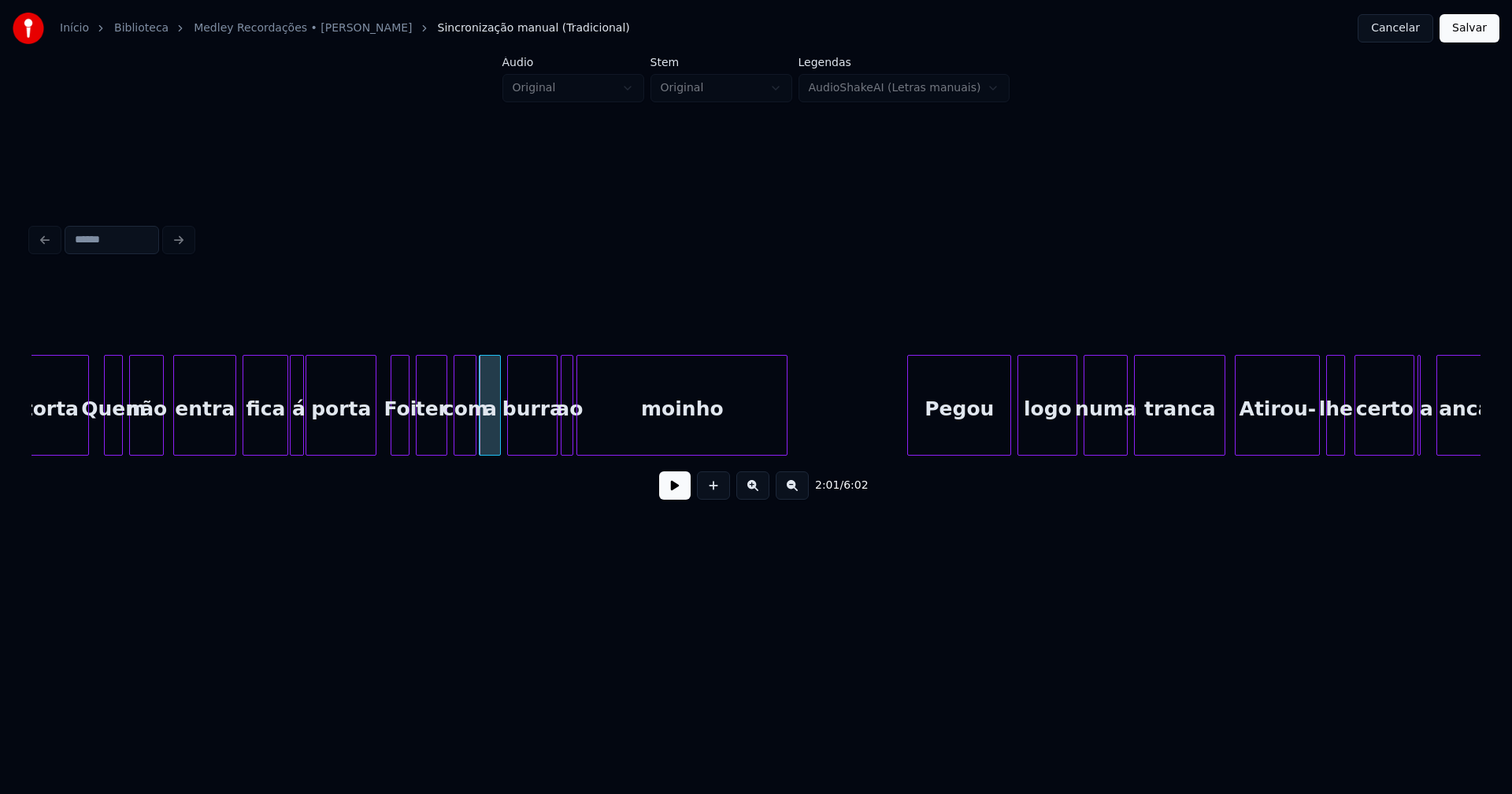
click at [476, 434] on div at bounding box center [473, 405] width 5 height 99
click at [681, 495] on button at bounding box center [675, 485] width 32 height 28
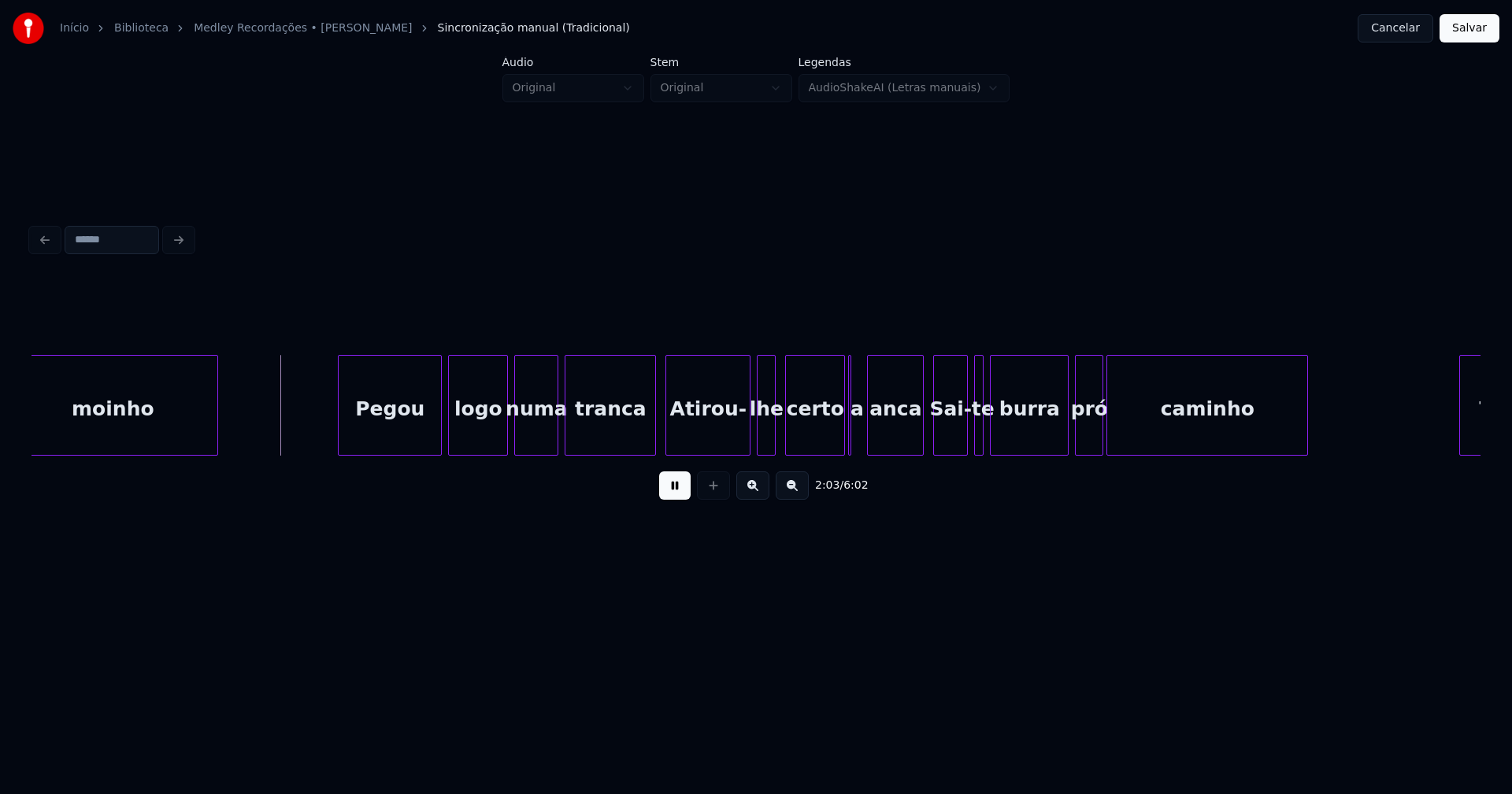
scroll to position [0, 19359]
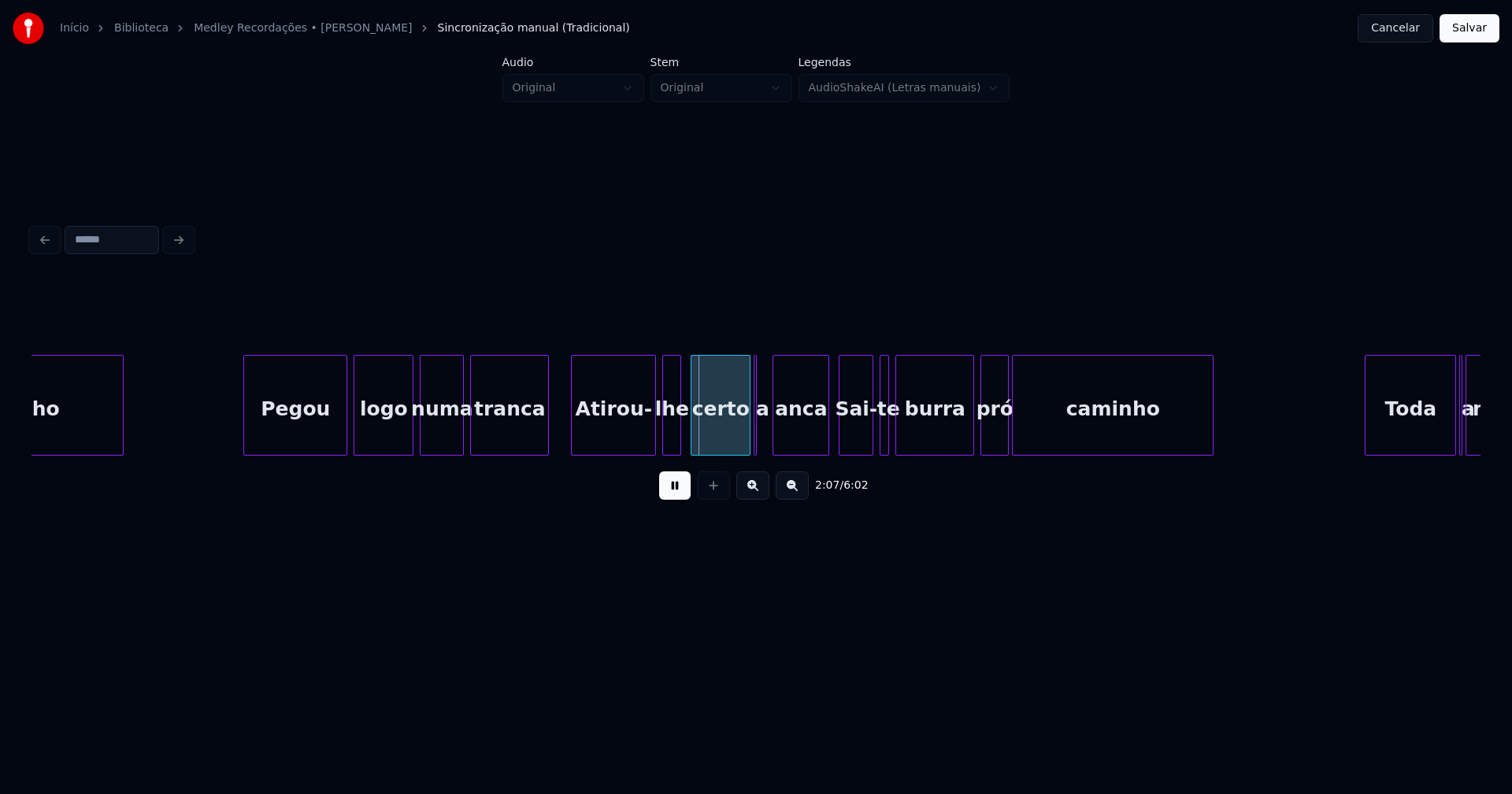
click at [547, 443] on div at bounding box center [546, 405] width 5 height 99
click at [600, 424] on div "Atirou-" at bounding box center [609, 409] width 83 height 107
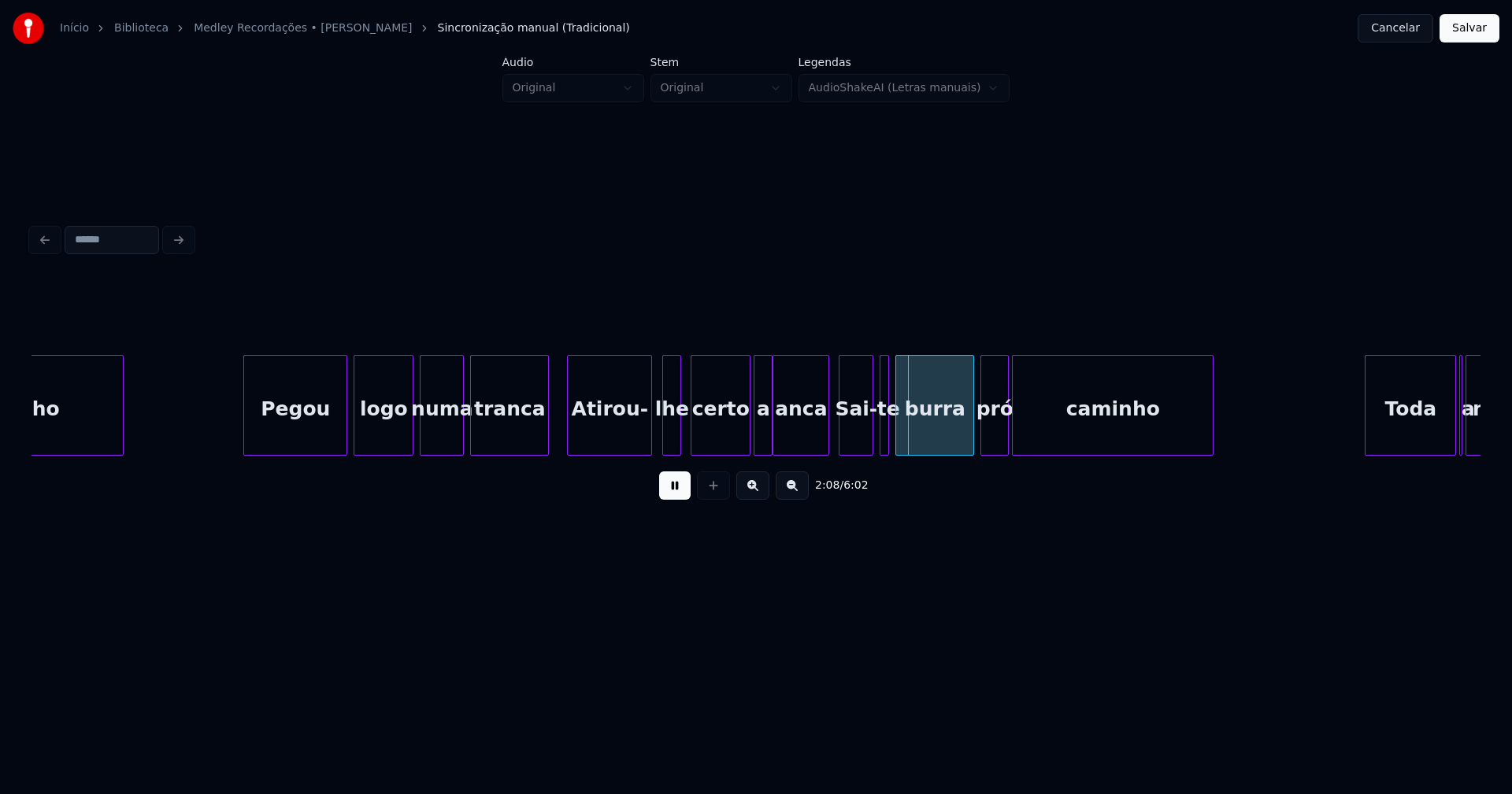
click at [768, 442] on div at bounding box center [769, 405] width 5 height 99
click at [825, 437] on div at bounding box center [825, 405] width 5 height 99
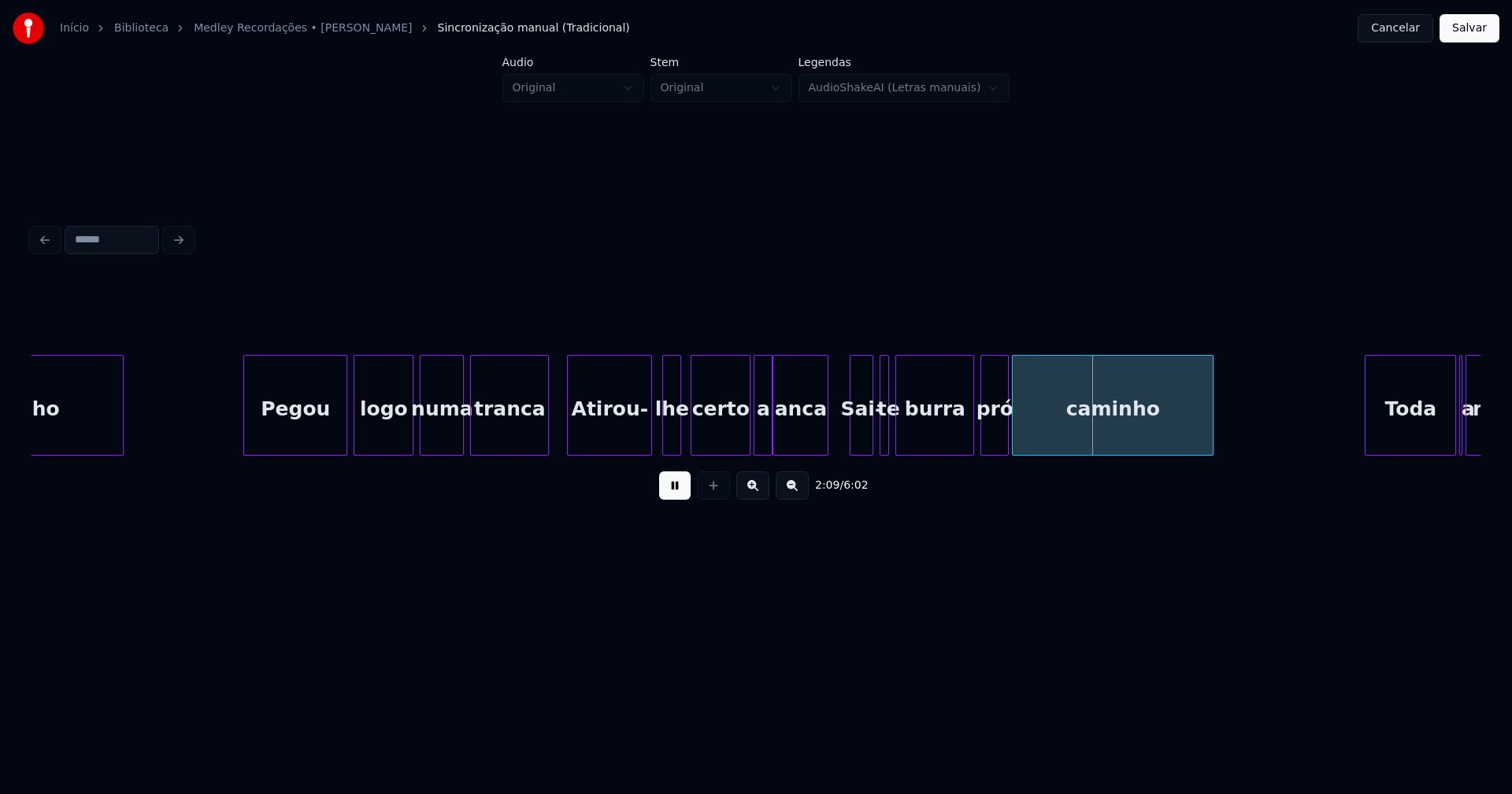
click at [853, 431] on div at bounding box center [853, 405] width 5 height 99
click at [895, 437] on div at bounding box center [892, 405] width 5 height 99
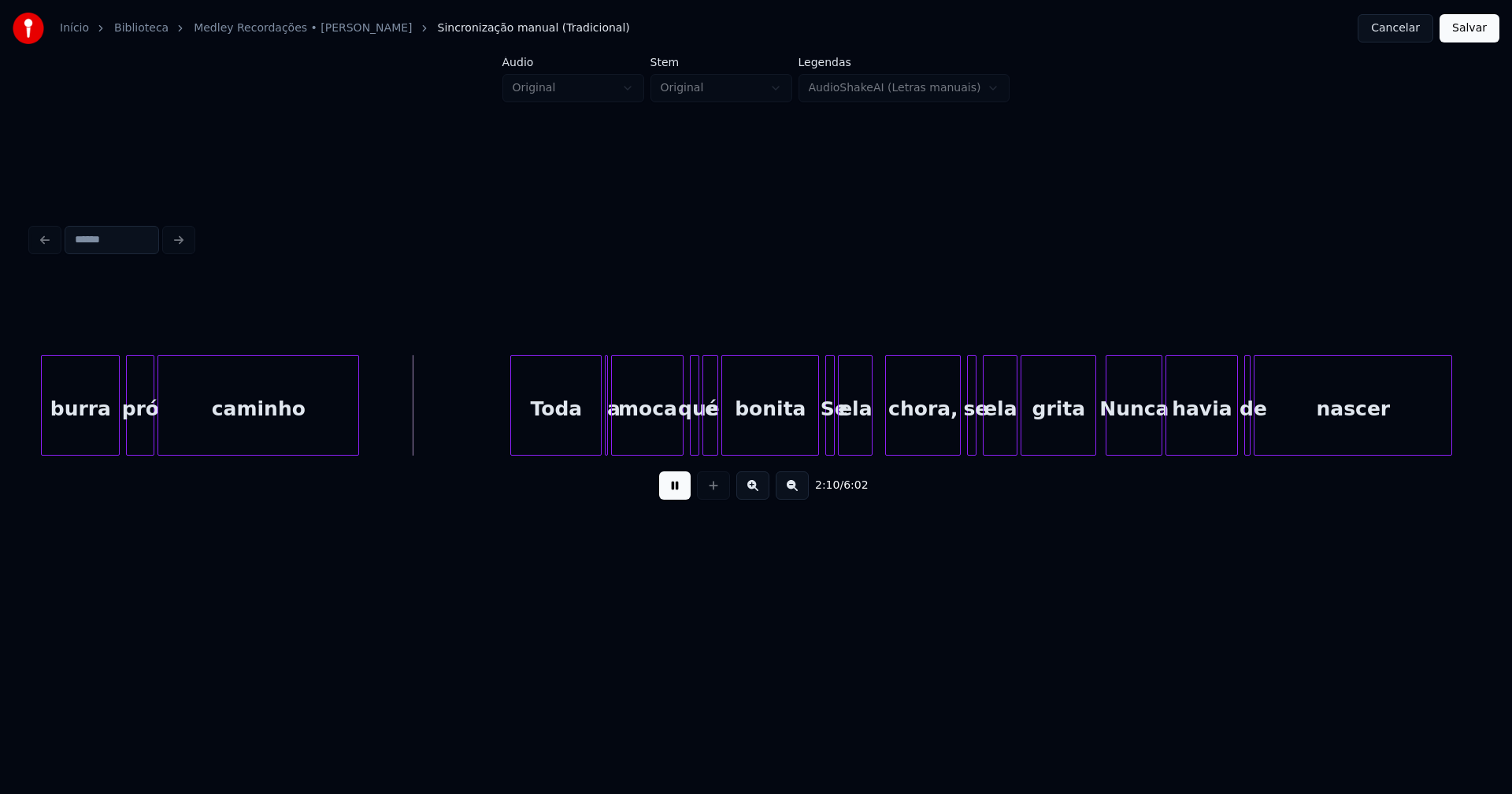
scroll to position [0, 20276]
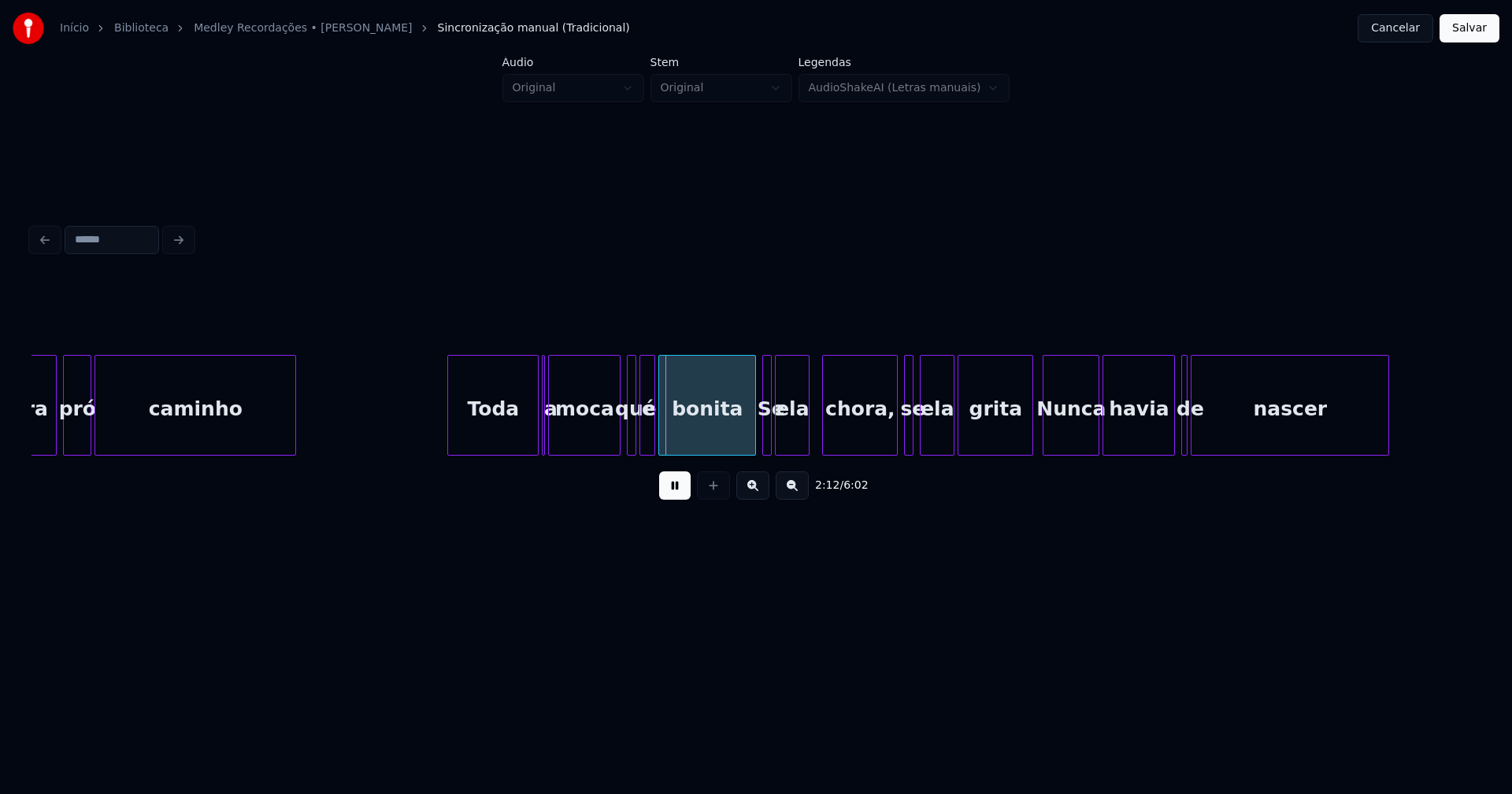
drag, startPoint x: 677, startPoint y: 494, endPoint x: 674, endPoint y: 487, distance: 7.6
click at [678, 494] on button at bounding box center [675, 485] width 32 height 28
click at [547, 440] on div at bounding box center [545, 405] width 5 height 99
click at [560, 437] on div at bounding box center [558, 405] width 5 height 99
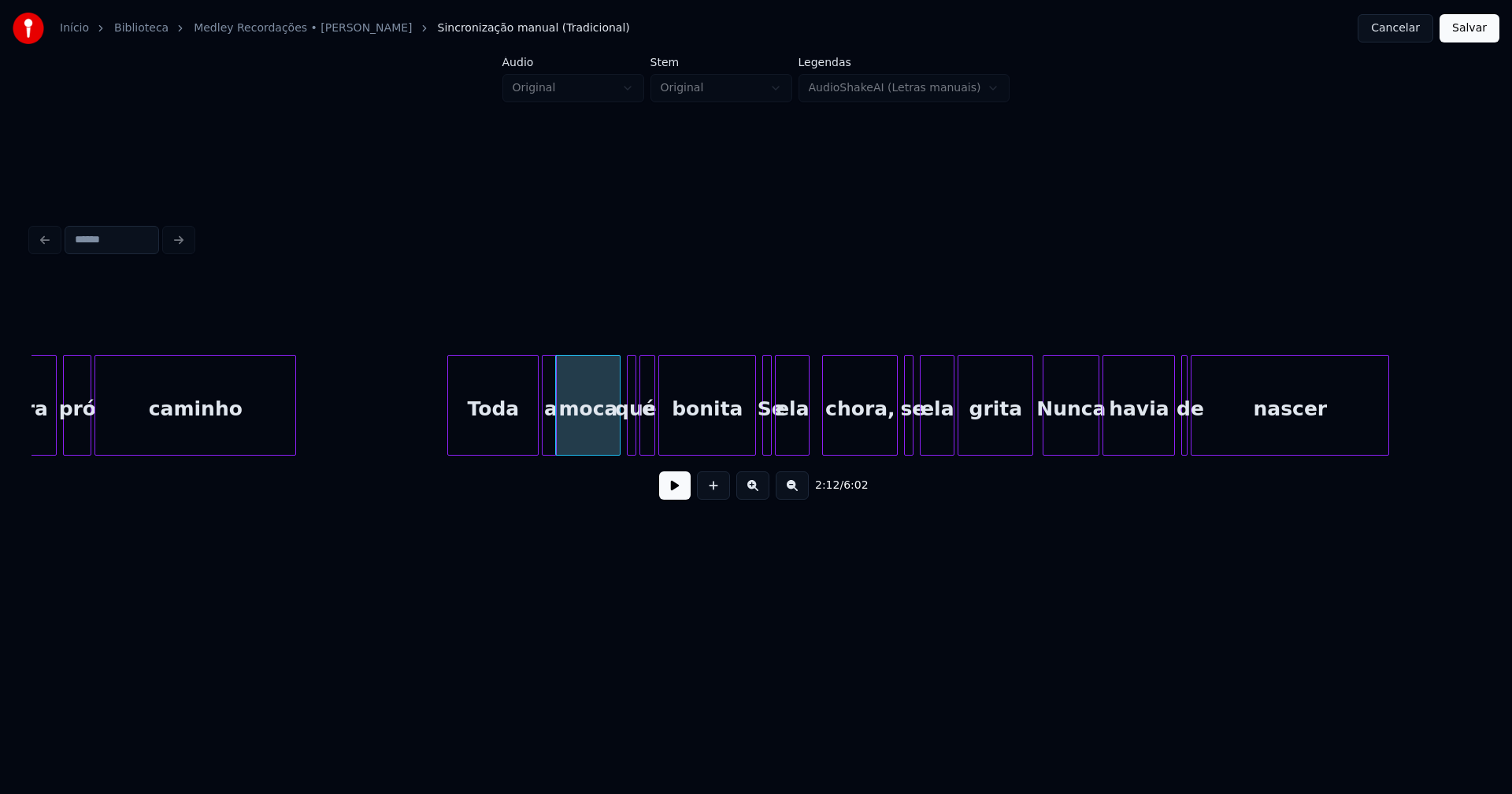
click at [553, 446] on div at bounding box center [553, 405] width 5 height 99
click at [593, 440] on div "moca" at bounding box center [587, 409] width 64 height 107
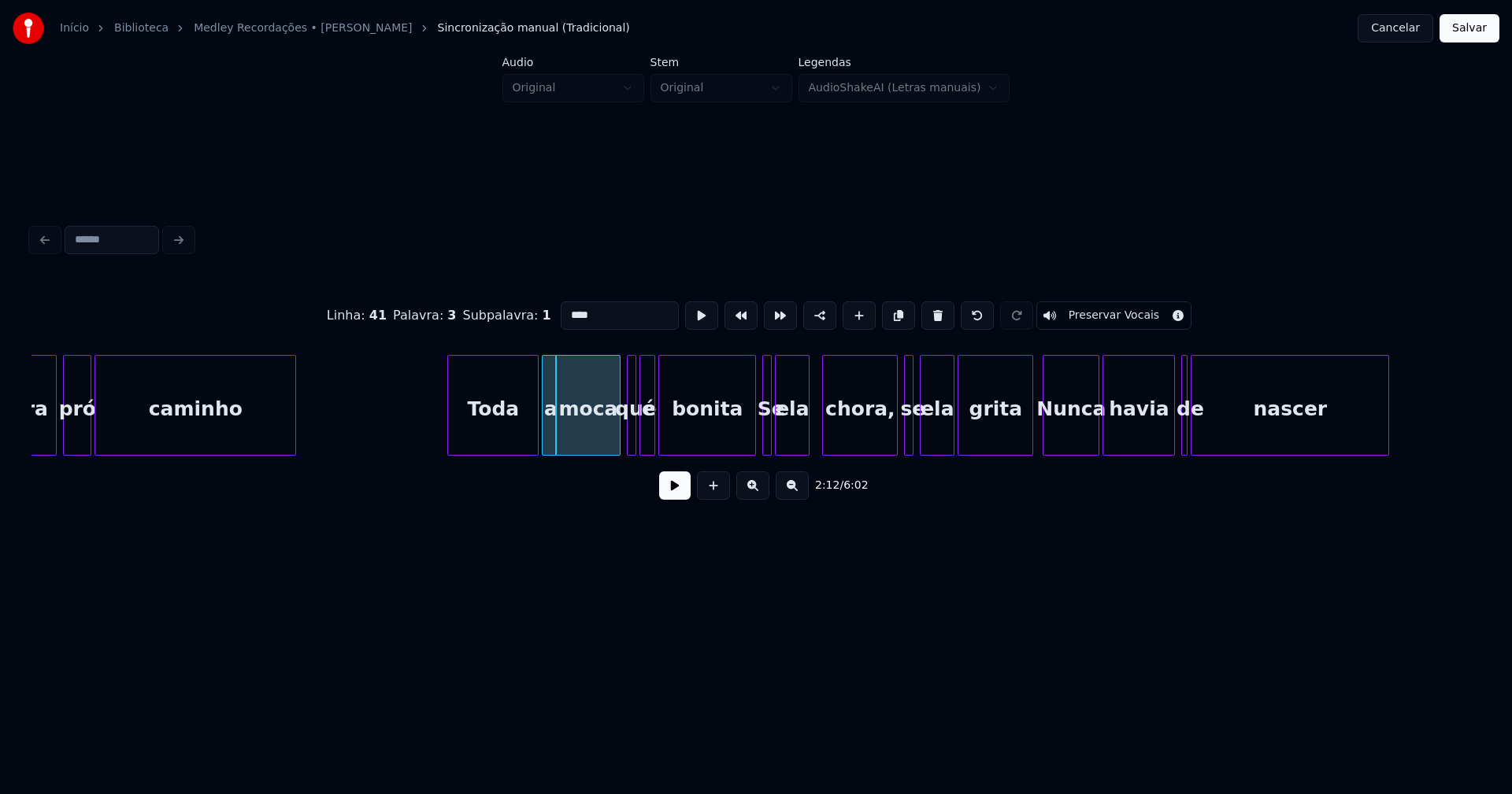
click at [578, 310] on input "****" at bounding box center [620, 315] width 118 height 28
click at [623, 433] on div at bounding box center [625, 405] width 5 height 99
type input "****"
click at [666, 491] on button at bounding box center [675, 485] width 32 height 28
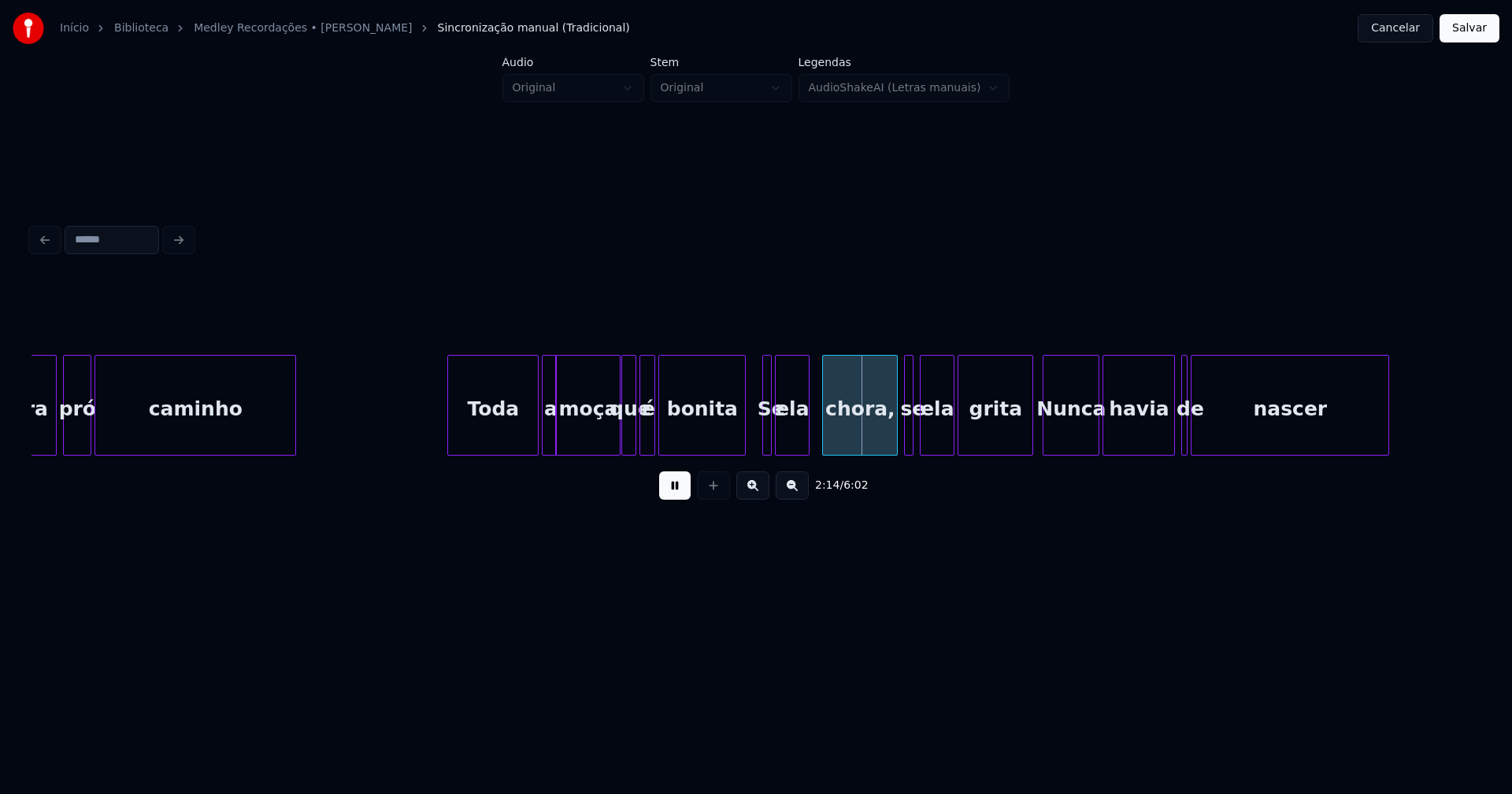
click at [743, 435] on div at bounding box center [743, 405] width 5 height 99
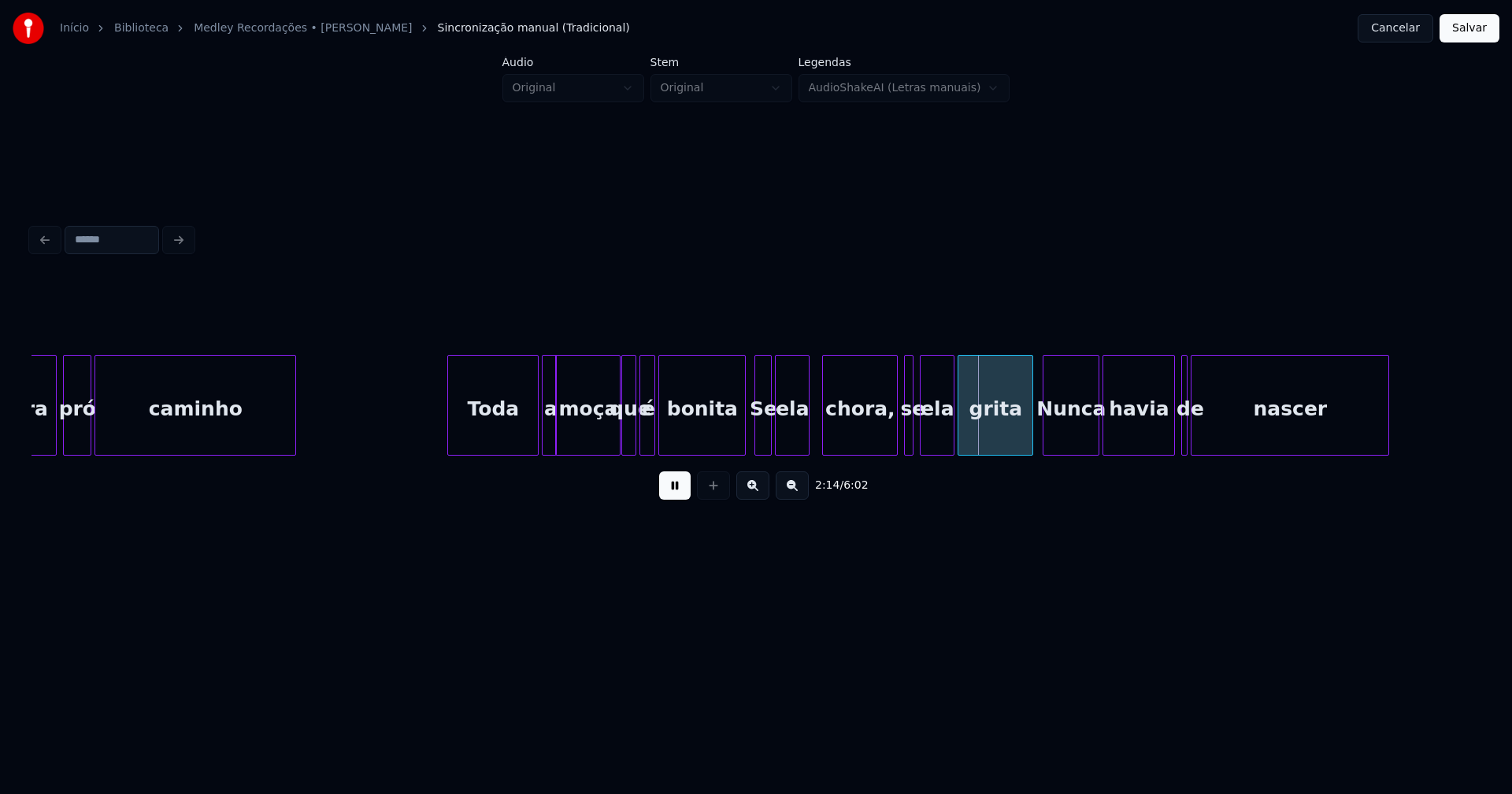
click at [756, 436] on div at bounding box center [758, 405] width 5 height 99
click at [731, 443] on div at bounding box center [731, 405] width 5 height 99
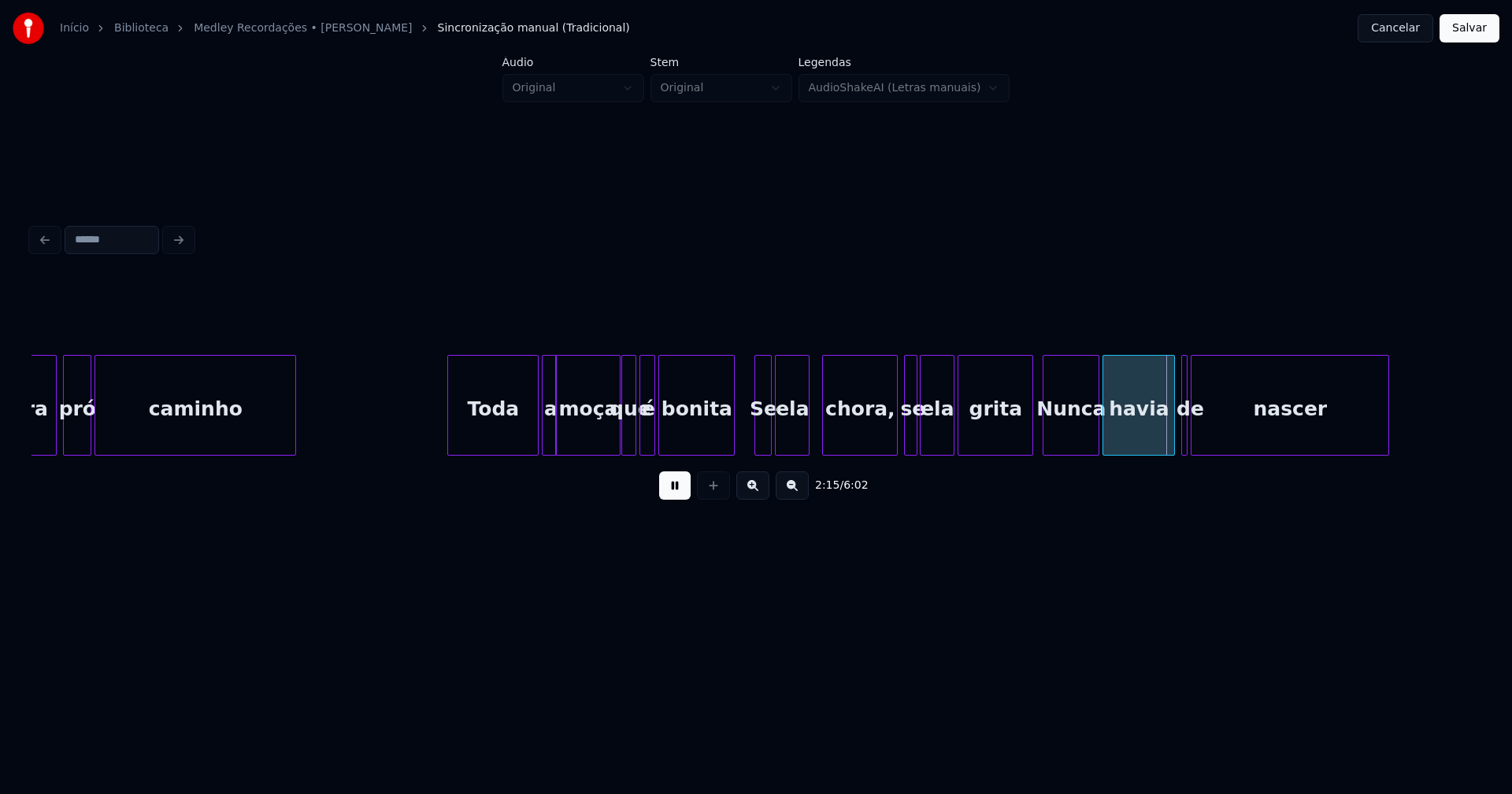
click at [914, 430] on div at bounding box center [914, 405] width 5 height 99
click at [904, 433] on div at bounding box center [907, 405] width 5 height 99
click at [883, 437] on div at bounding box center [883, 405] width 5 height 99
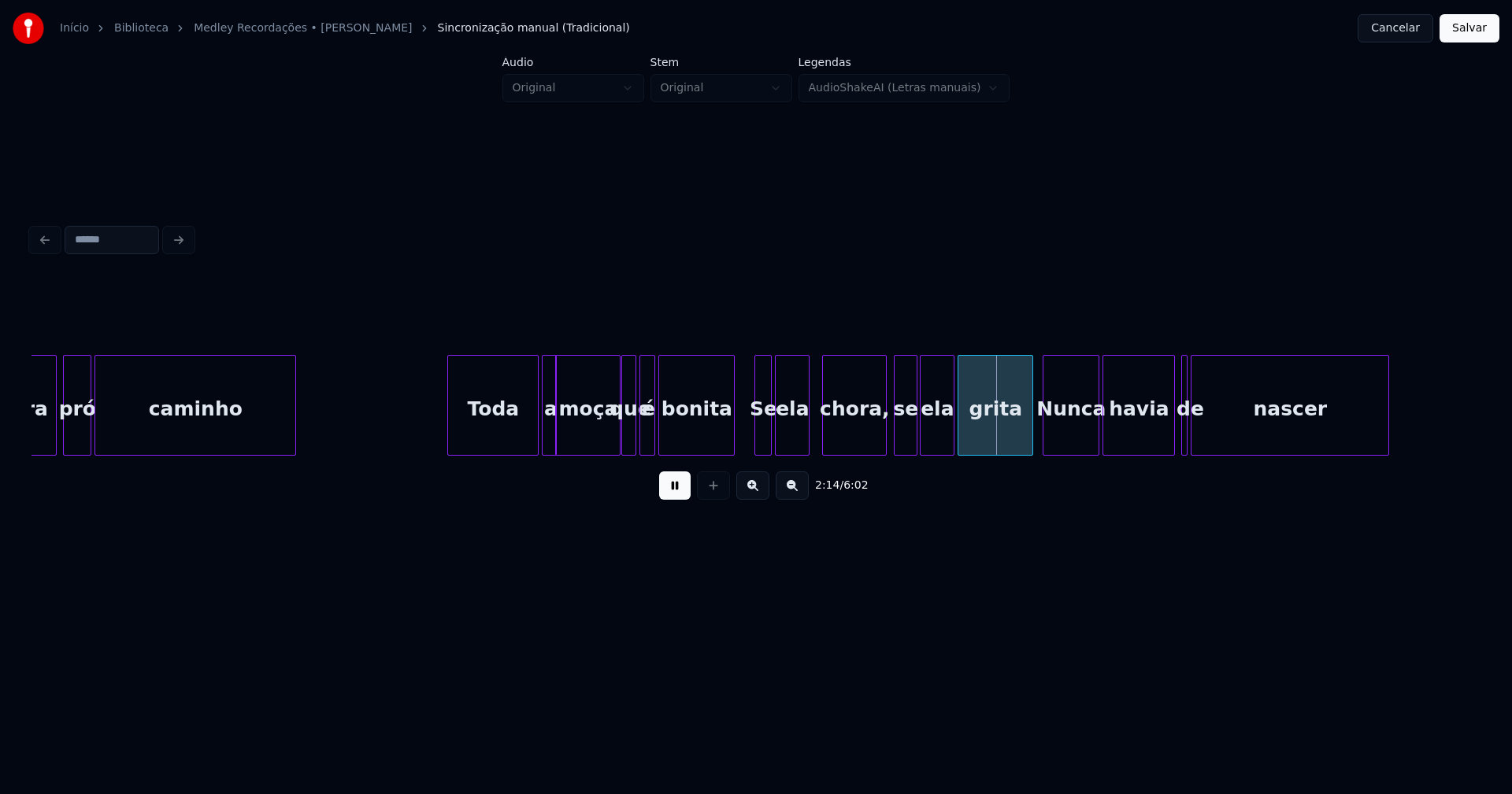
click at [897, 430] on div at bounding box center [897, 405] width 5 height 99
click at [904, 430] on div "se" at bounding box center [900, 409] width 22 height 107
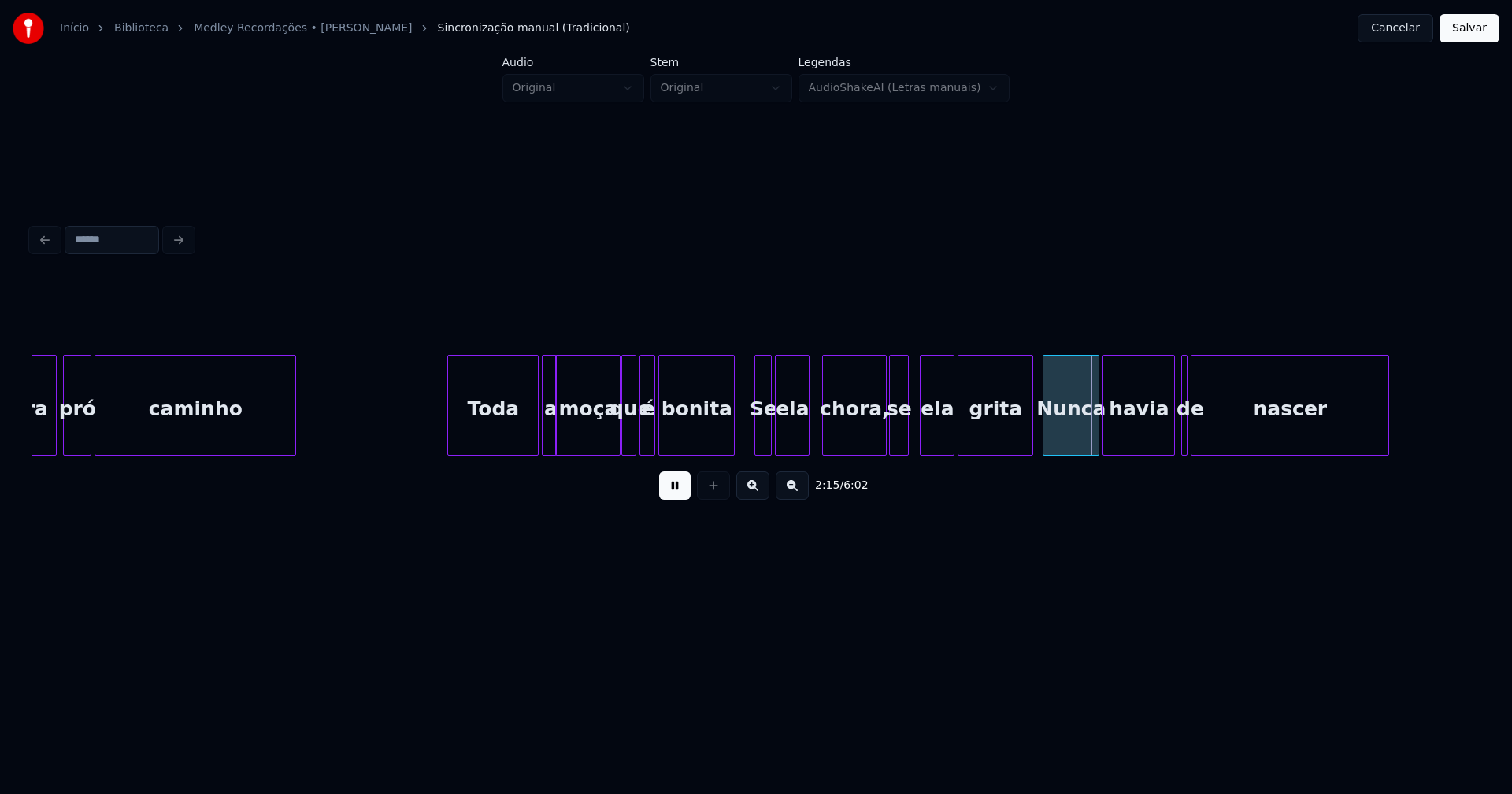
click at [904, 433] on div at bounding box center [906, 405] width 5 height 99
click at [928, 430] on div "ela" at bounding box center [930, 409] width 33 height 107
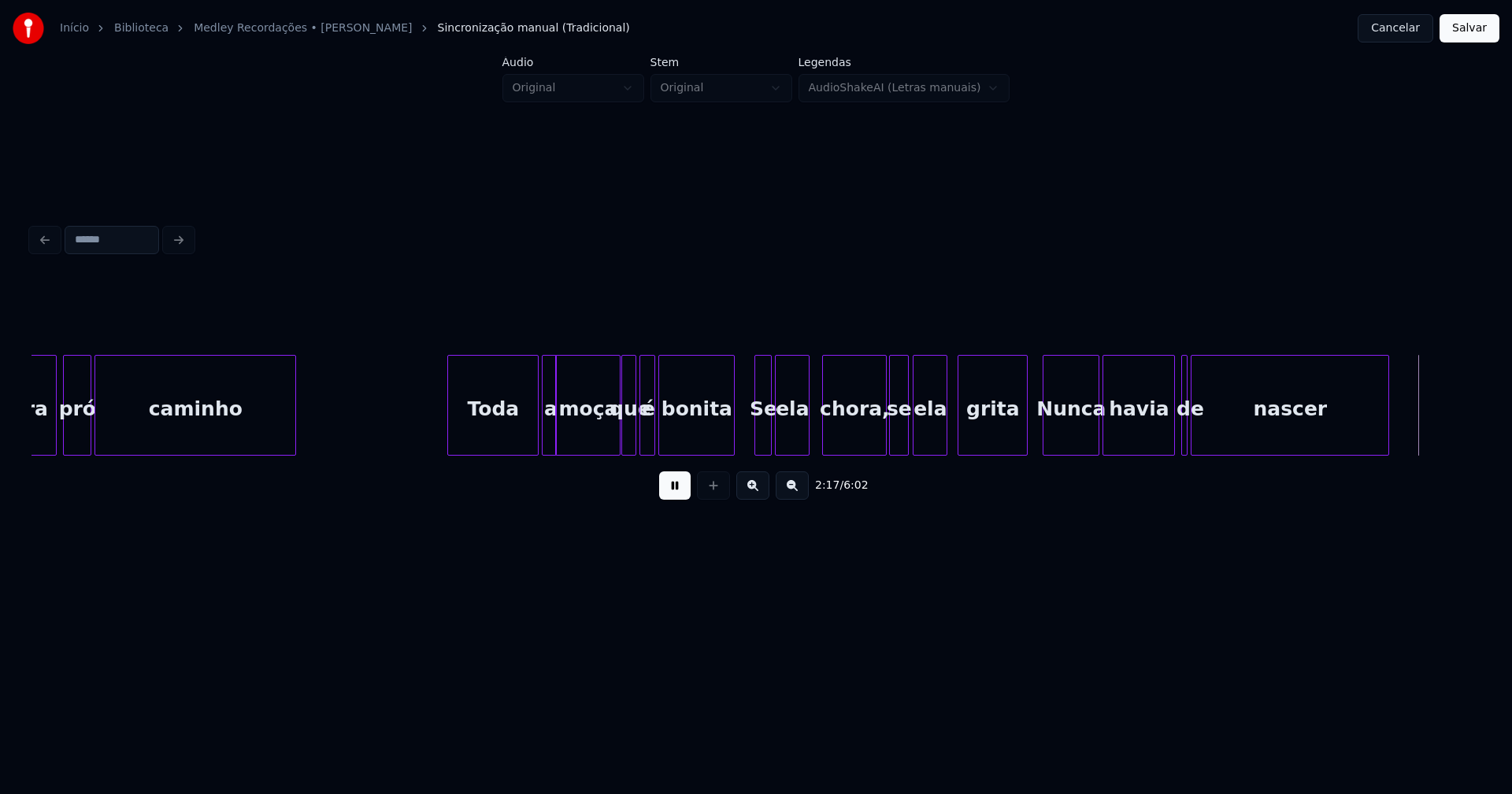
click at [1025, 429] on div at bounding box center [1025, 405] width 5 height 99
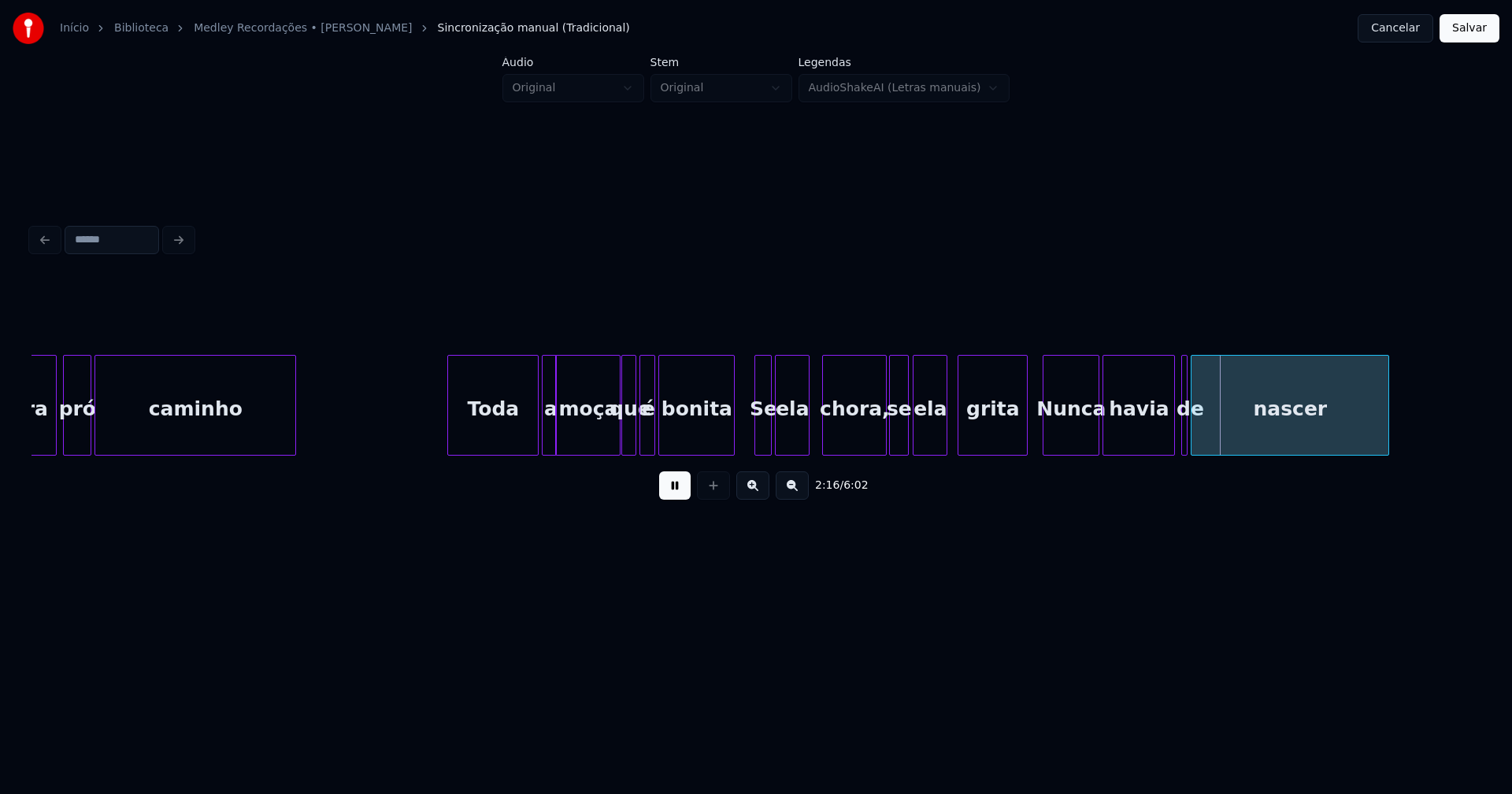
click at [679, 500] on button at bounding box center [675, 485] width 32 height 28
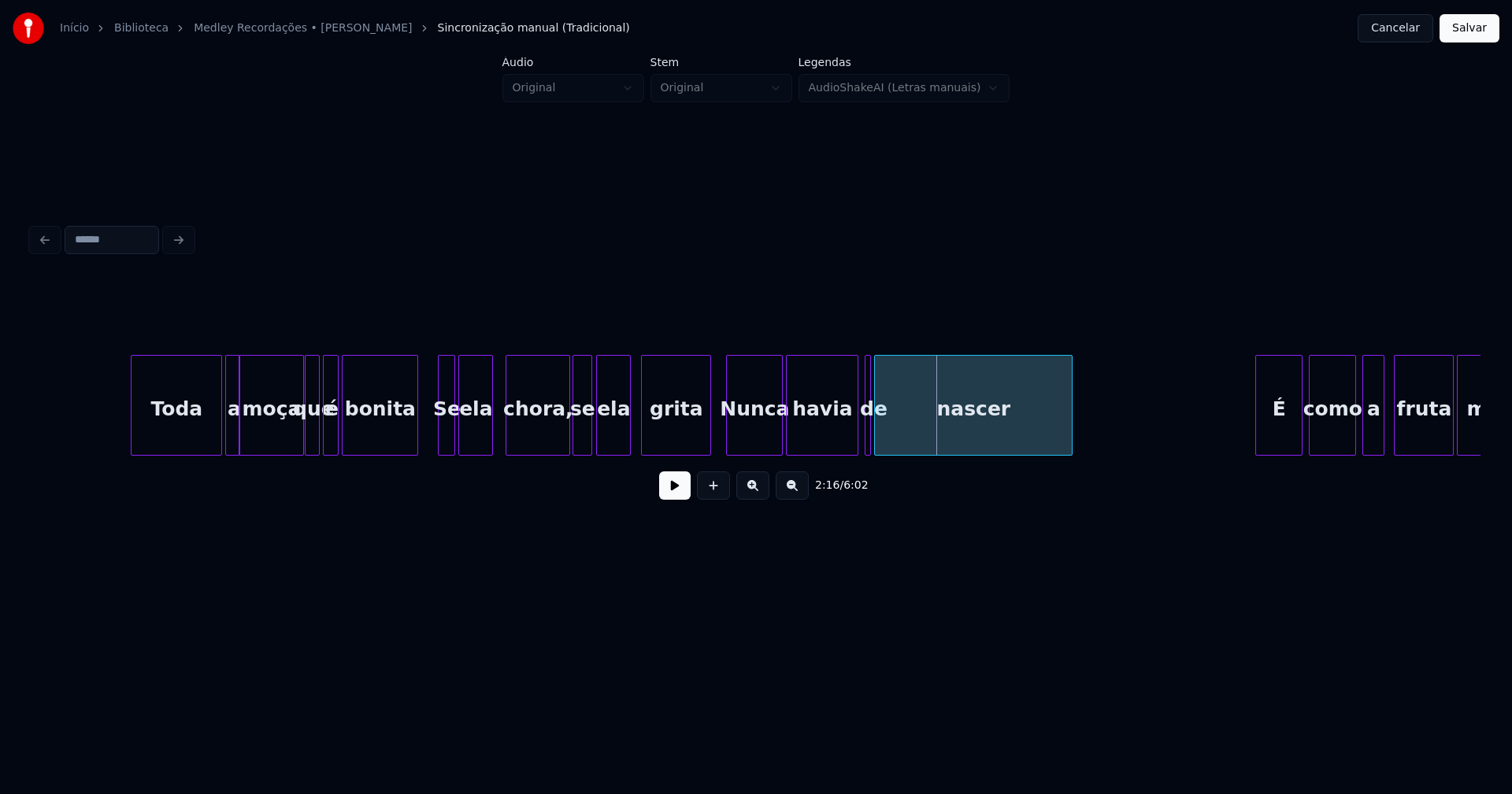
scroll to position [0, 20688]
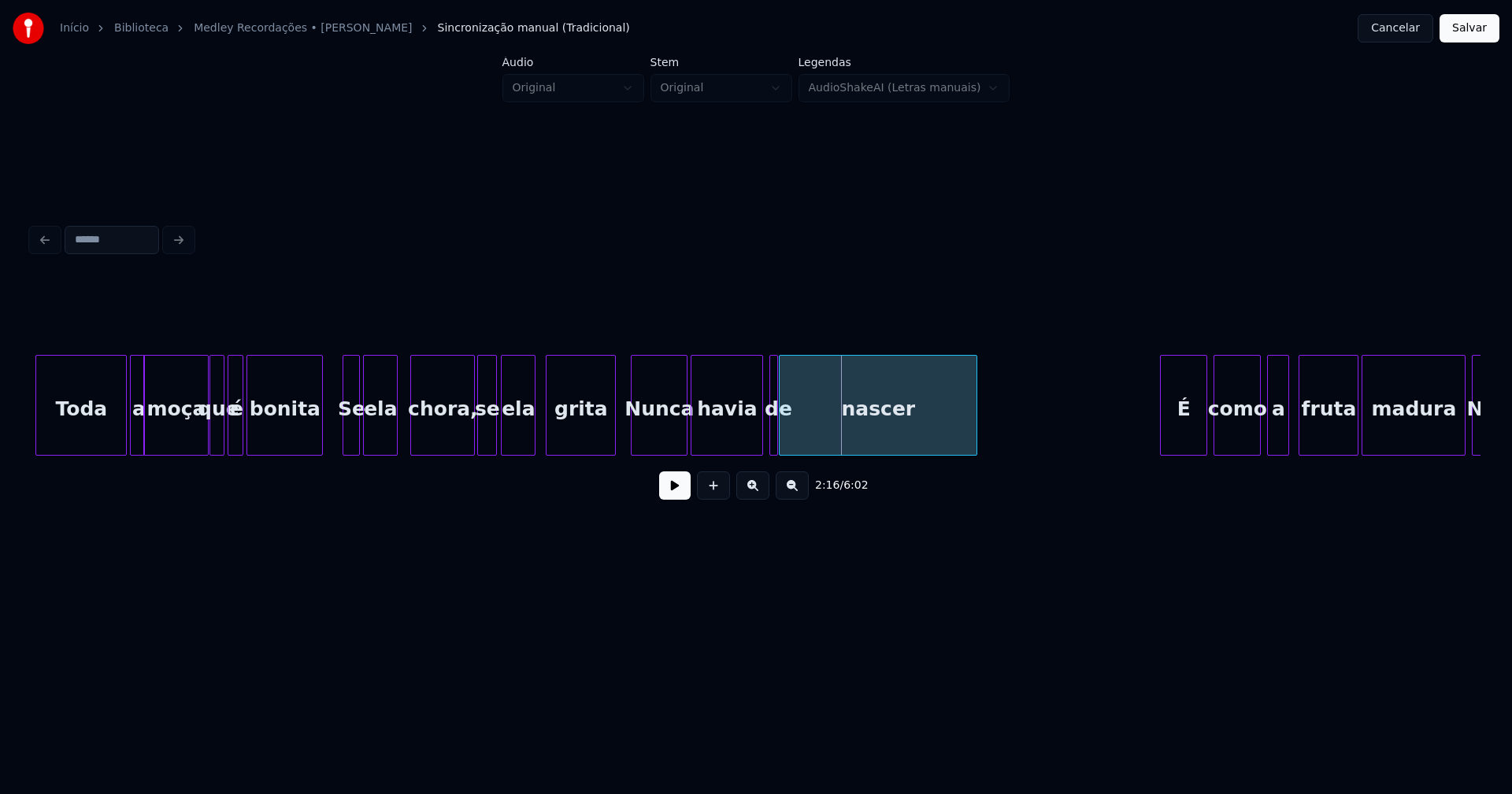
click at [774, 437] on div at bounding box center [775, 405] width 5 height 99
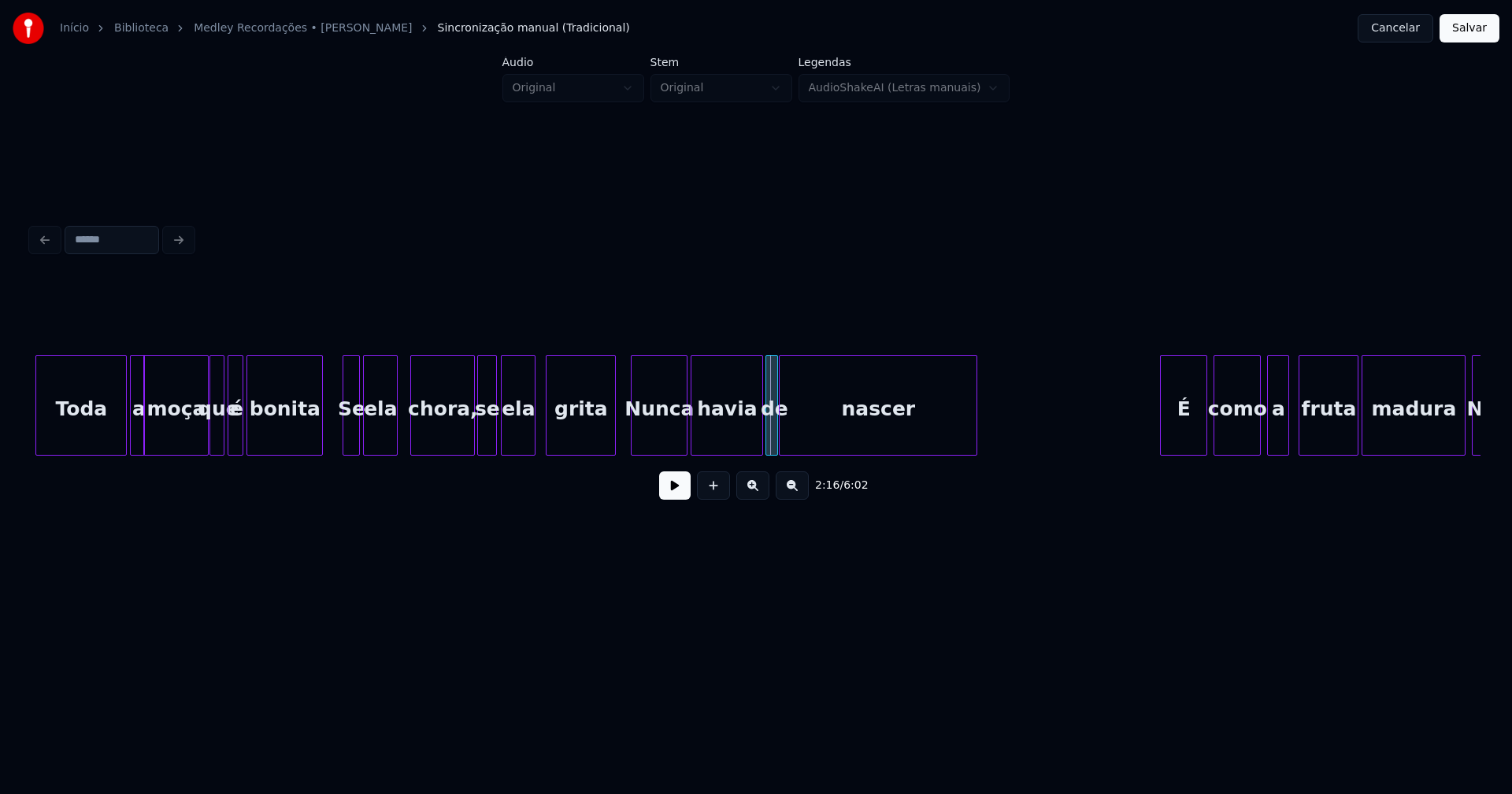
click at [766, 433] on div at bounding box center [769, 405] width 5 height 99
click at [666, 493] on button at bounding box center [675, 485] width 32 height 28
click at [790, 442] on div at bounding box center [791, 405] width 5 height 99
click at [782, 444] on div at bounding box center [784, 405] width 5 height 99
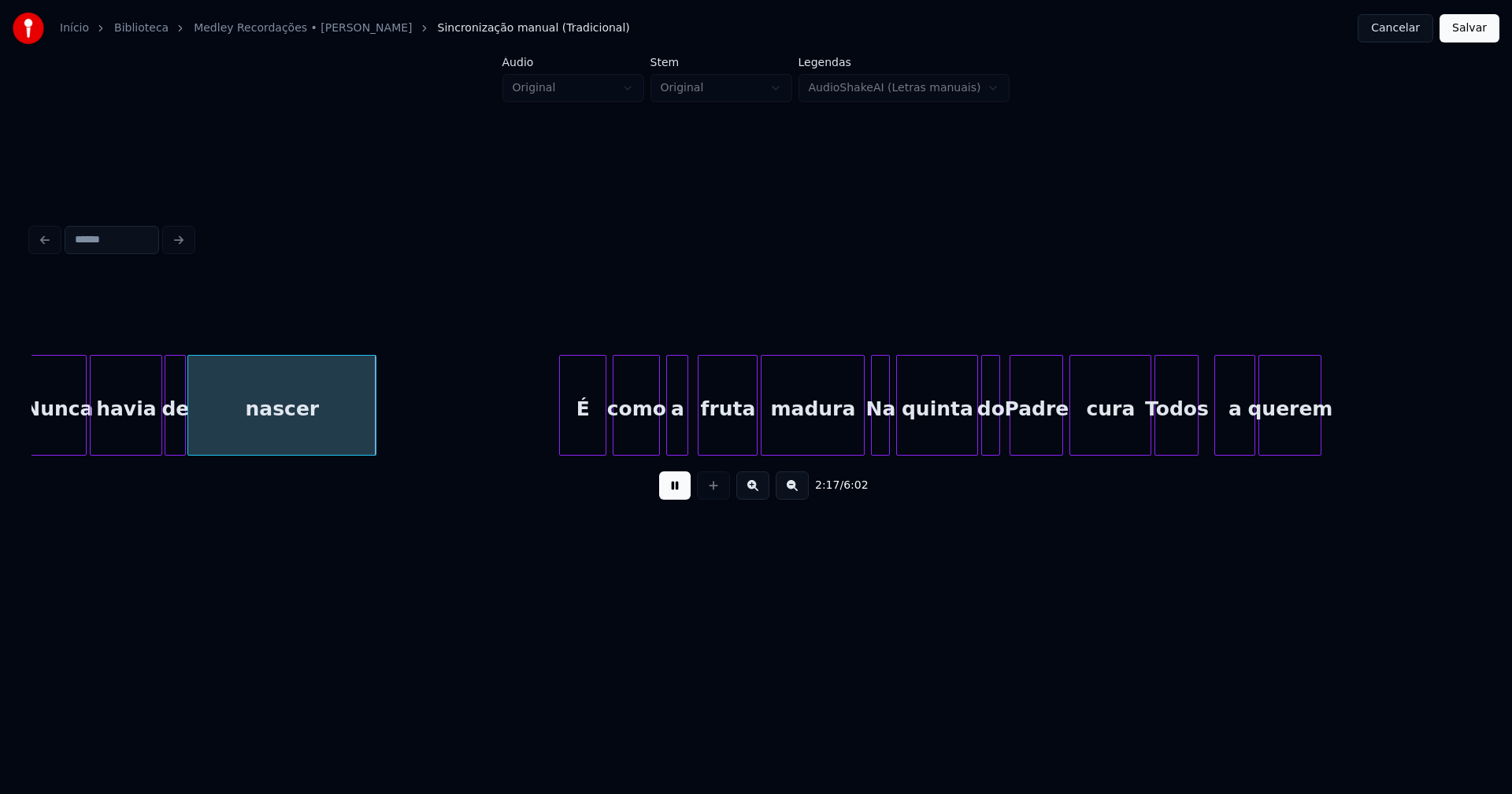
scroll to position [0, 21352]
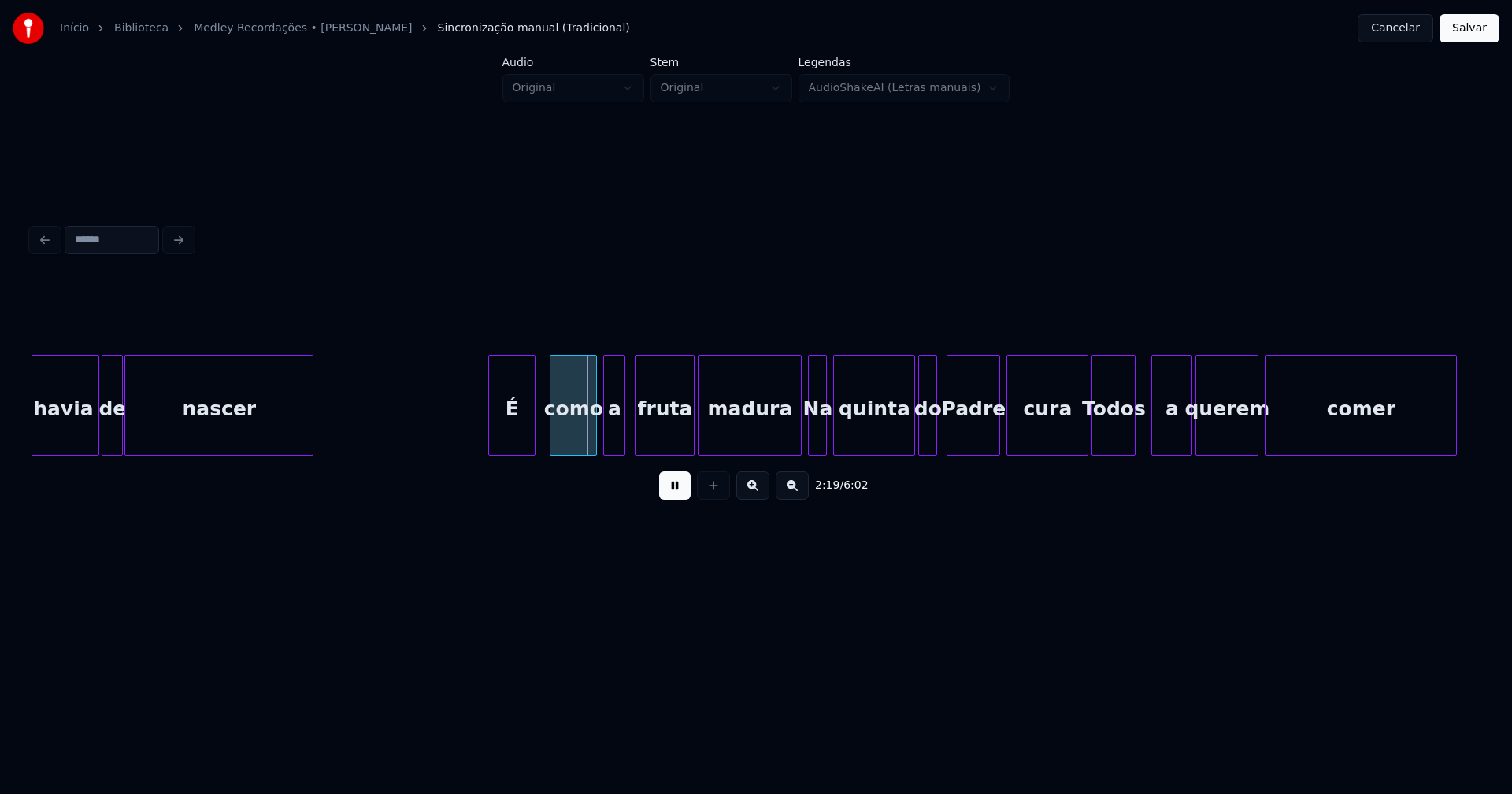
click at [512, 439] on div "É" at bounding box center [512, 409] width 45 height 107
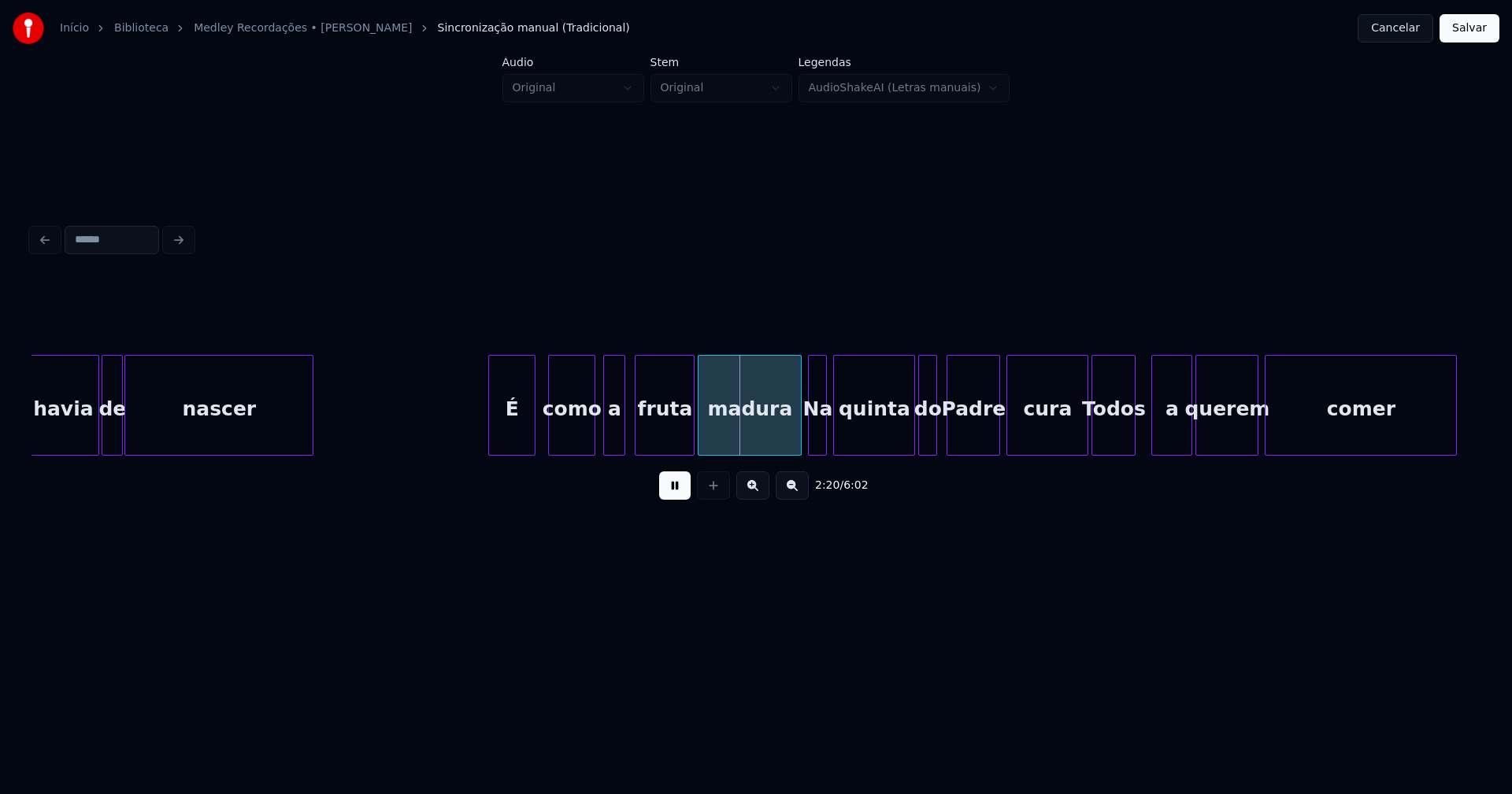
click at [584, 441] on div "como" at bounding box center [571, 409] width 45 height 107
click at [612, 440] on div "a" at bounding box center [609, 409] width 20 height 107
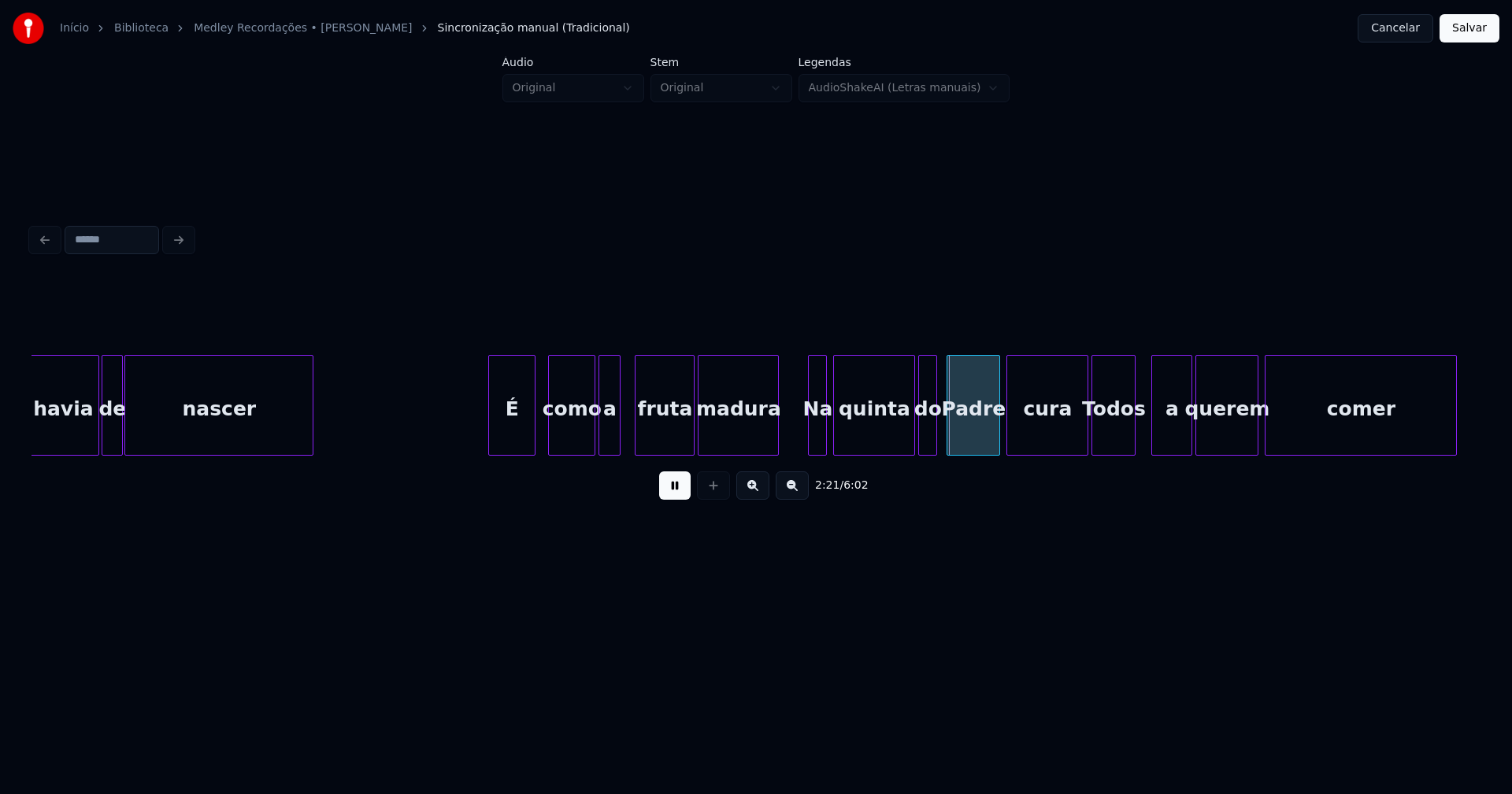
click at [776, 446] on div at bounding box center [776, 405] width 5 height 99
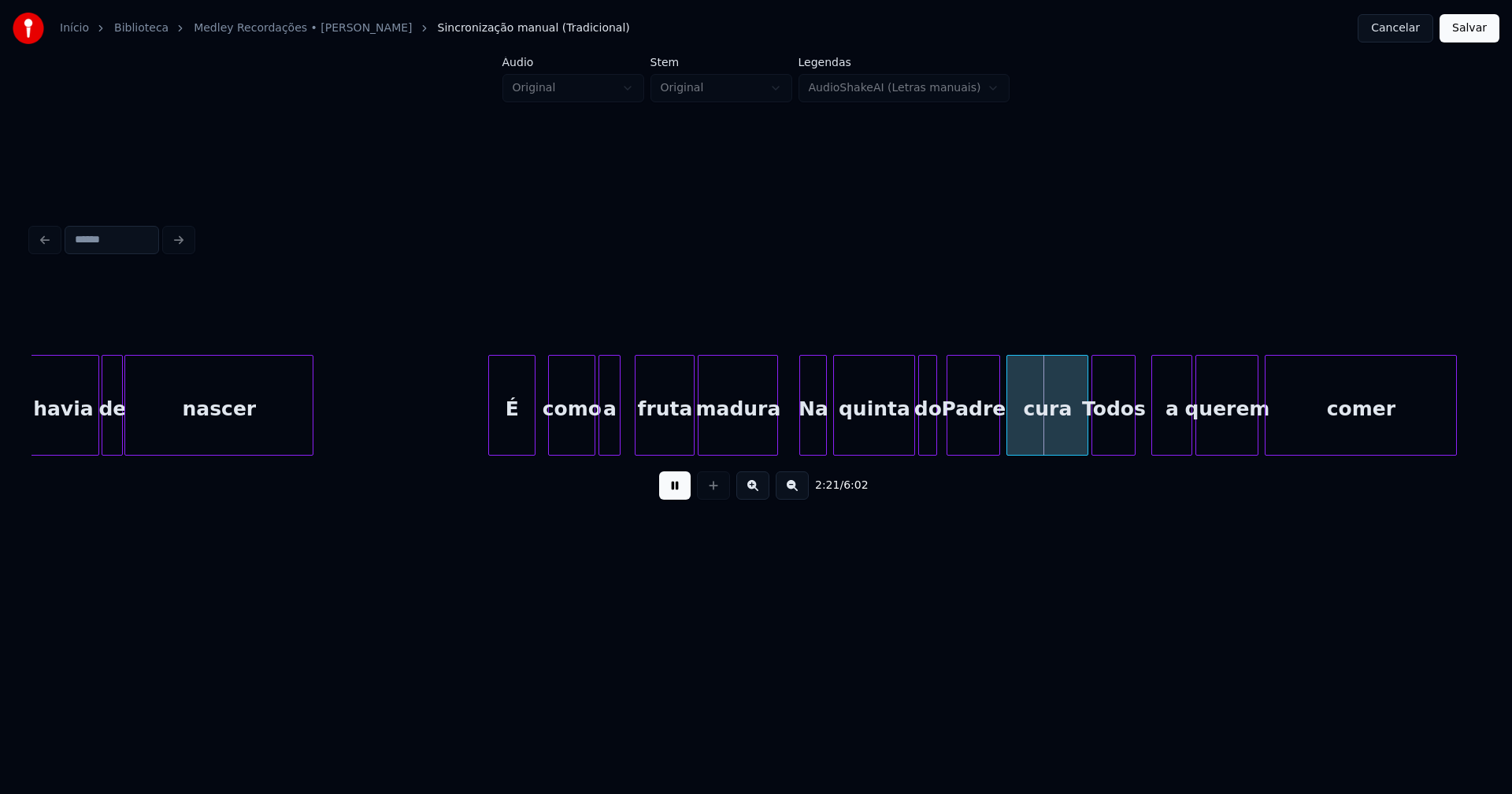
click at [803, 443] on div at bounding box center [803, 405] width 5 height 99
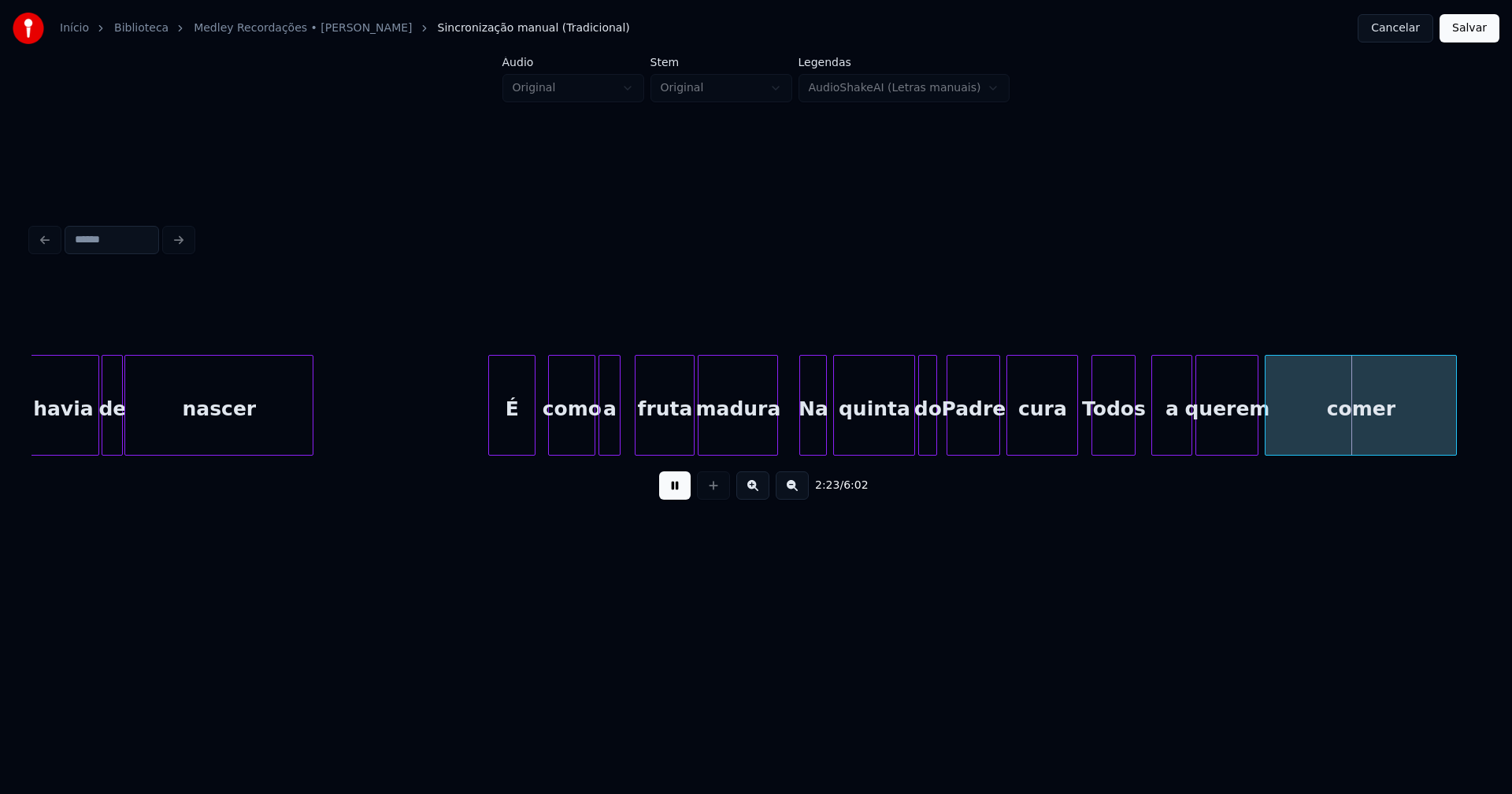
click at [1073, 447] on div at bounding box center [1075, 405] width 5 height 99
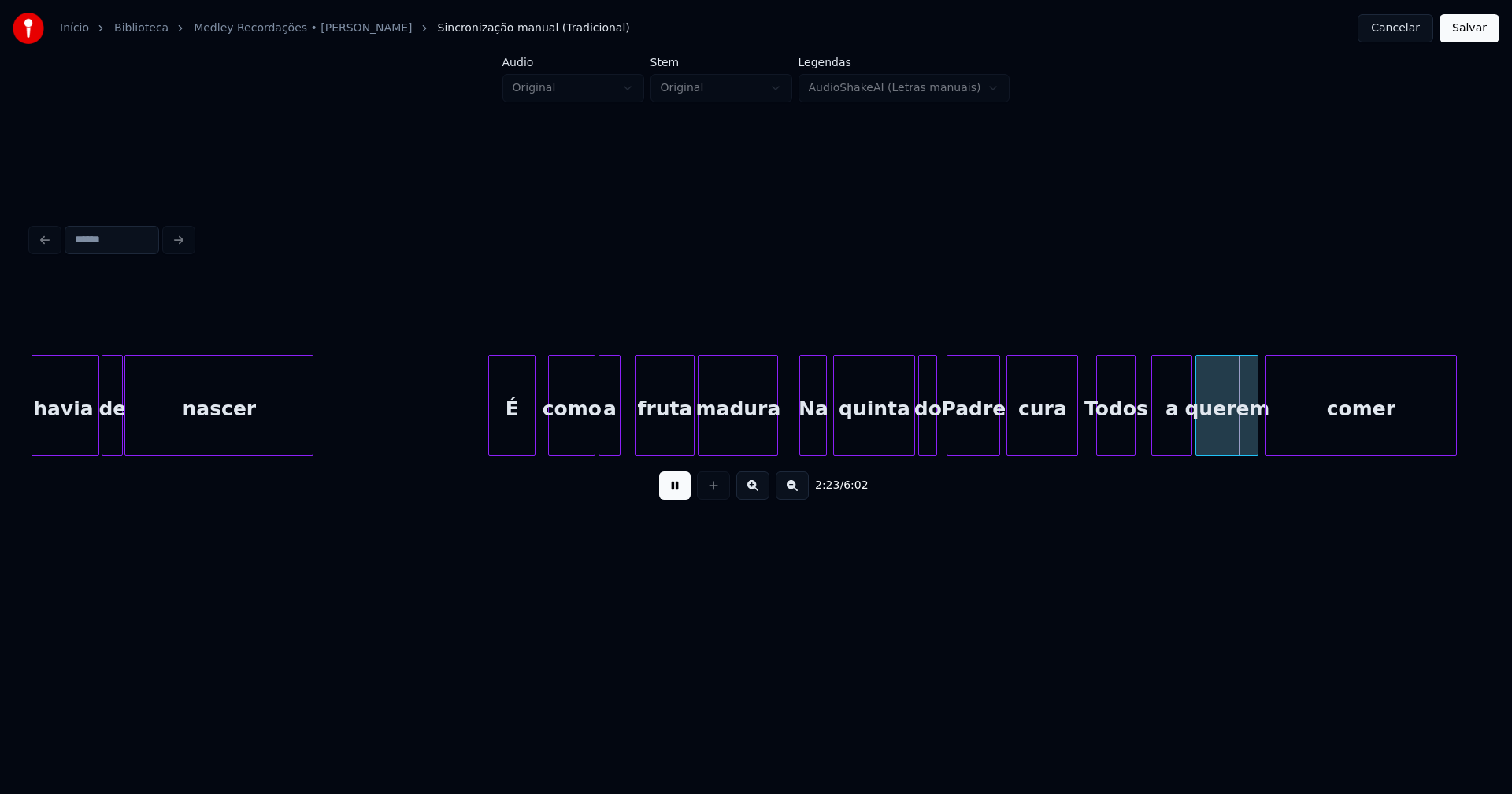
click at [1099, 437] on div at bounding box center [1099, 405] width 5 height 99
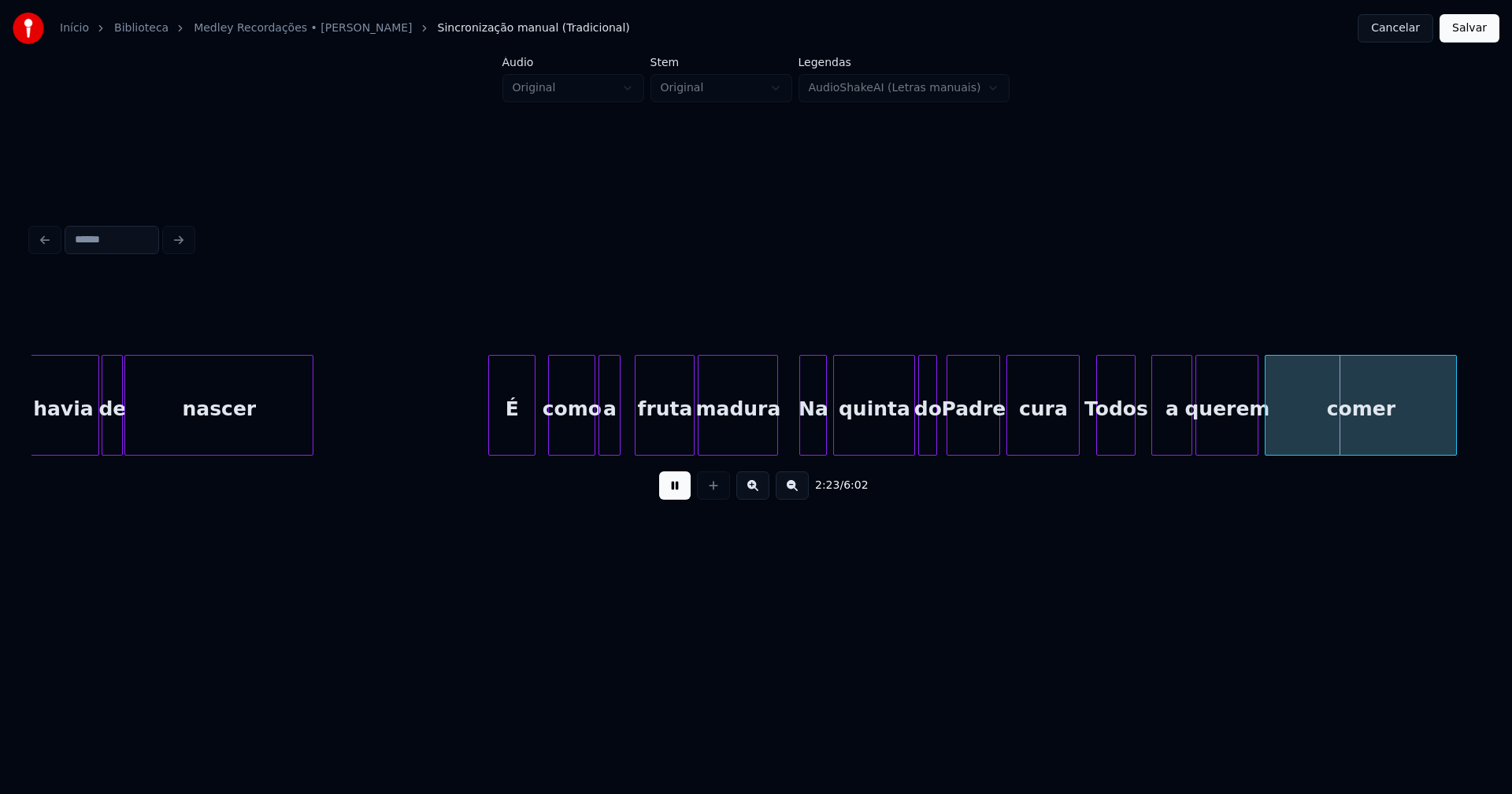
click at [1078, 436] on div at bounding box center [1077, 405] width 5 height 99
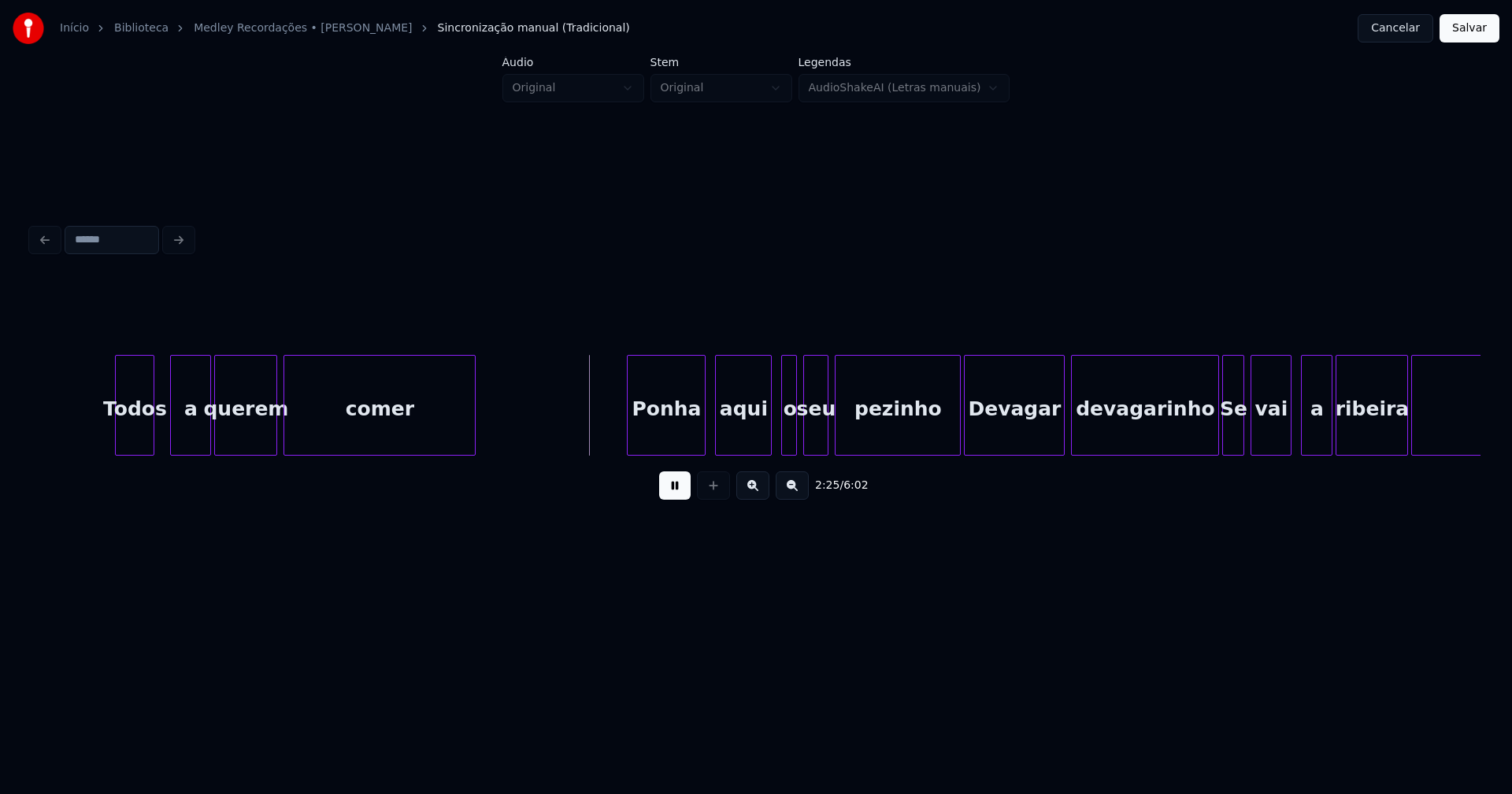
scroll to position [0, 22459]
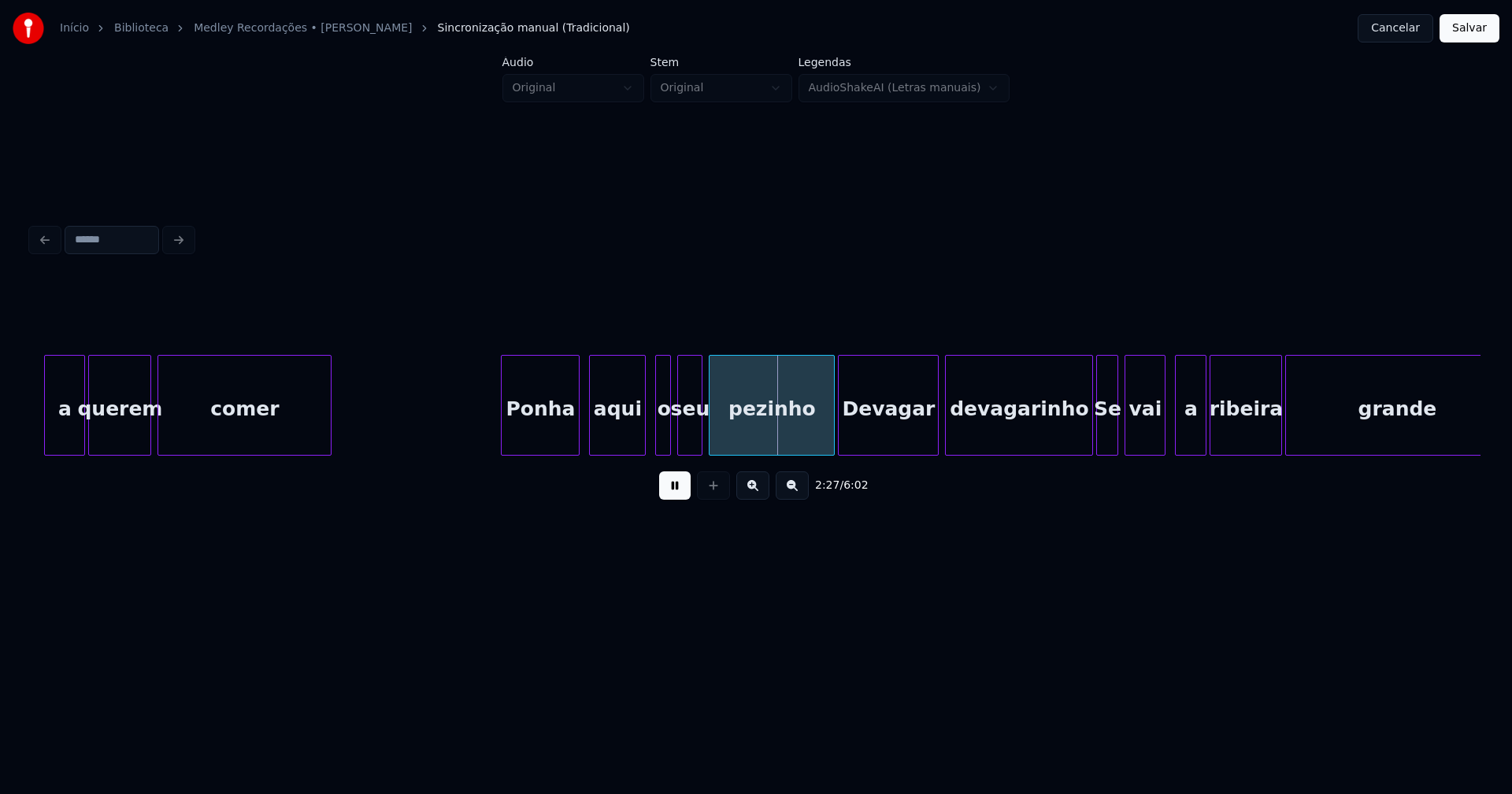
click at [331, 430] on div at bounding box center [328, 405] width 5 height 99
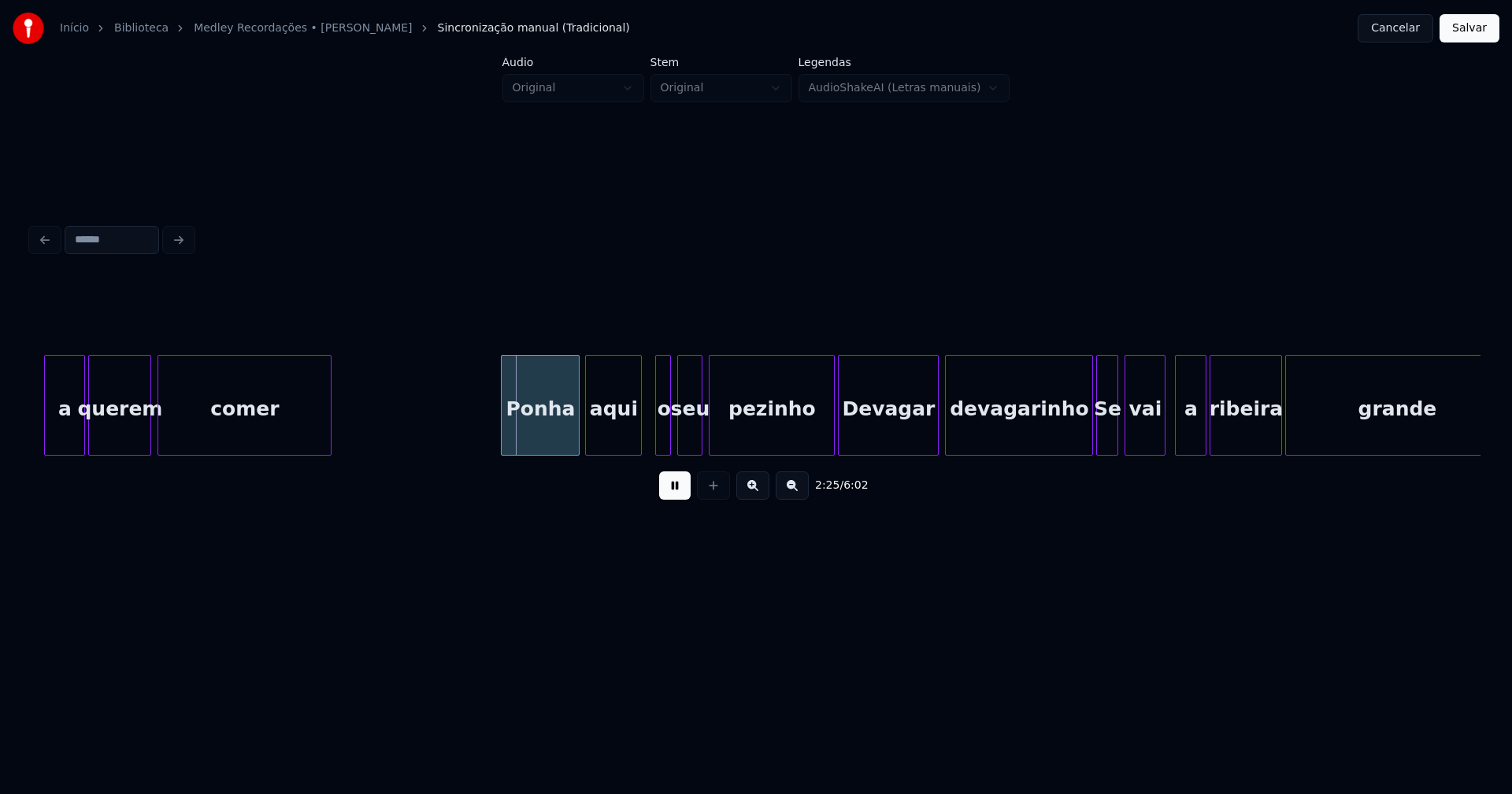
click at [621, 430] on div "aqui" at bounding box center [613, 409] width 55 height 107
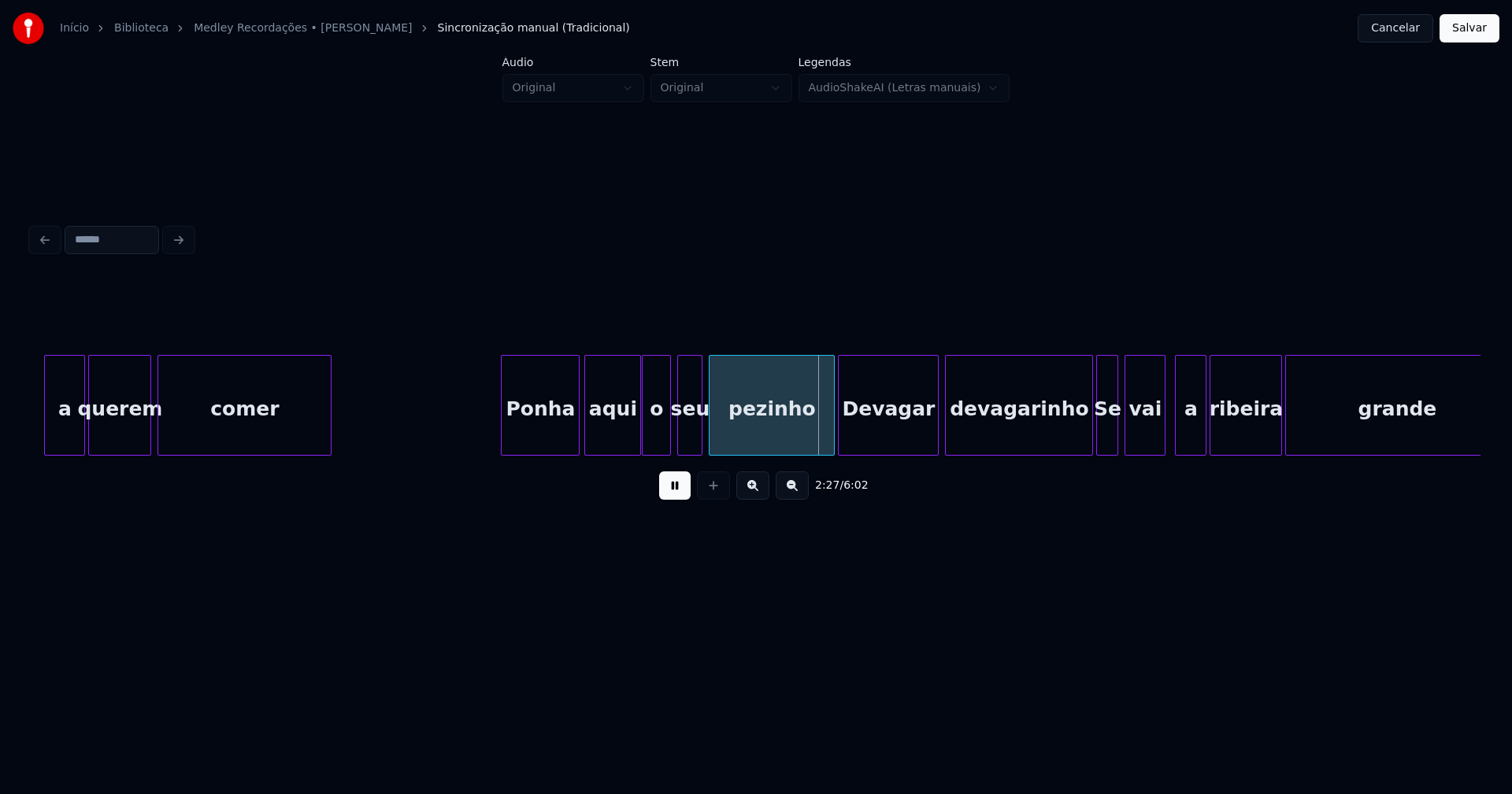
click at [643, 437] on div at bounding box center [645, 405] width 5 height 99
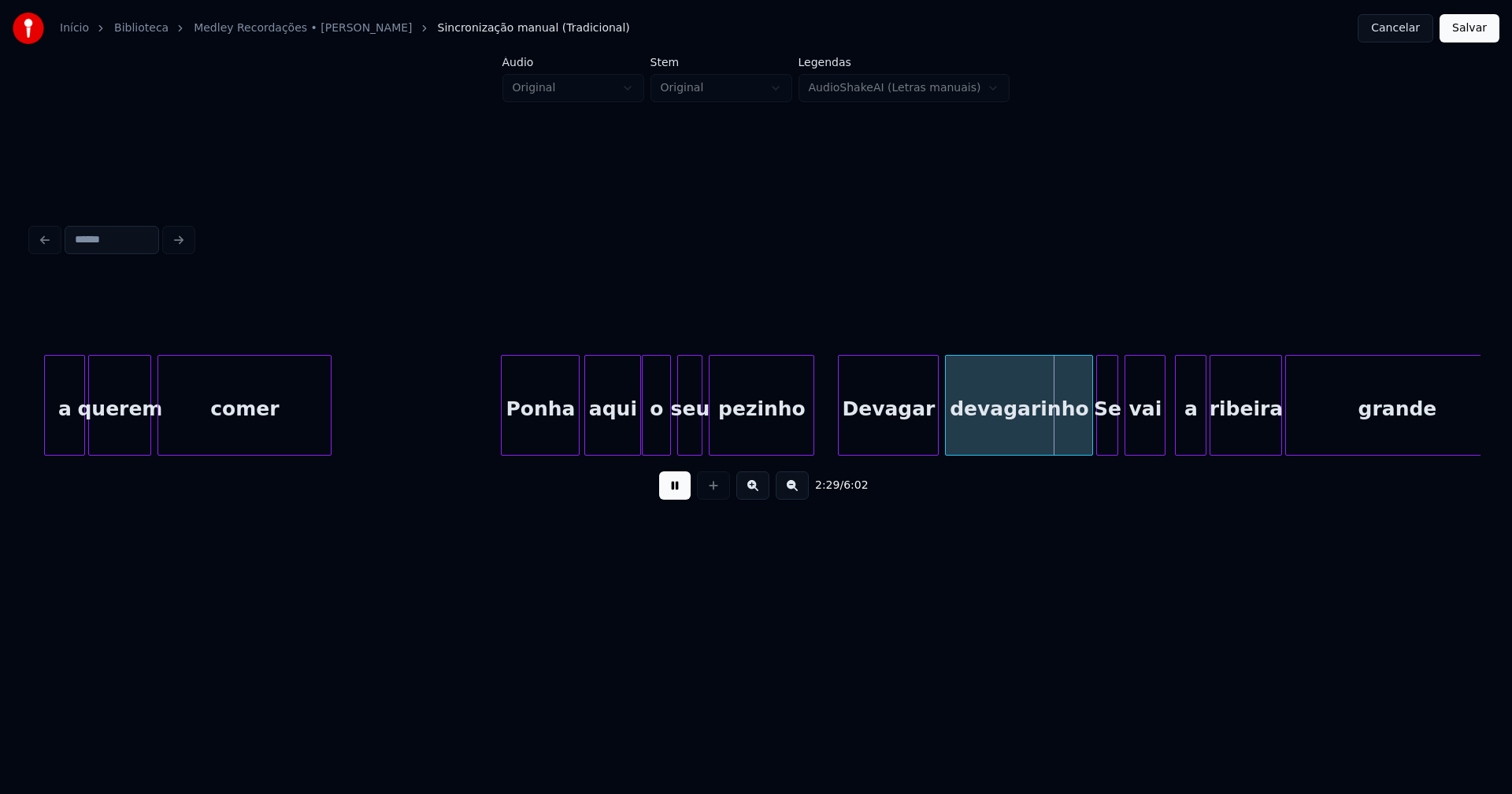
click at [813, 447] on div at bounding box center [811, 405] width 5 height 99
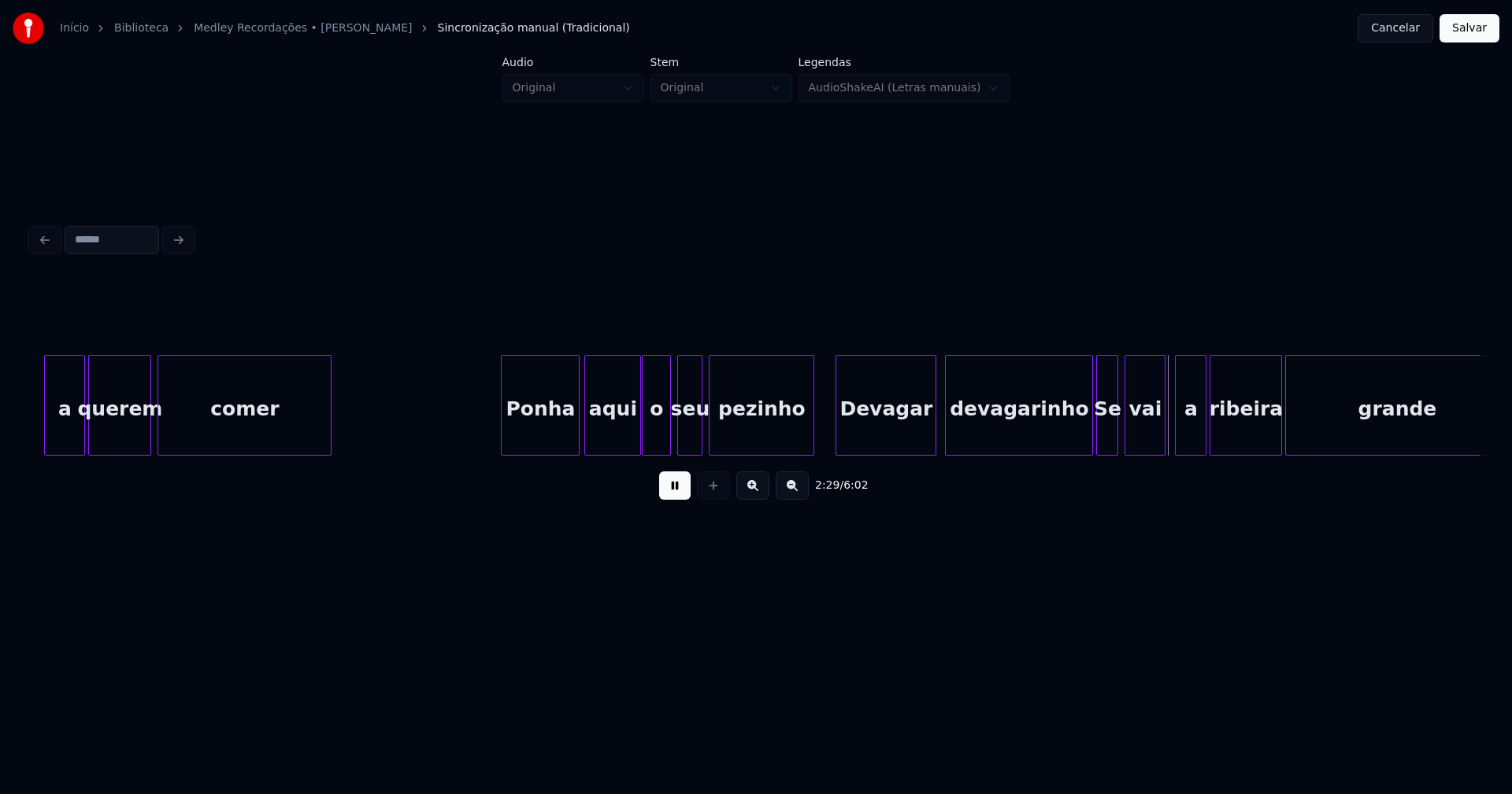
click at [894, 426] on div "Devagar" at bounding box center [886, 409] width 100 height 107
click at [1065, 448] on div at bounding box center [1066, 405] width 5 height 99
click at [1095, 446] on div "Se" at bounding box center [1095, 409] width 20 height 107
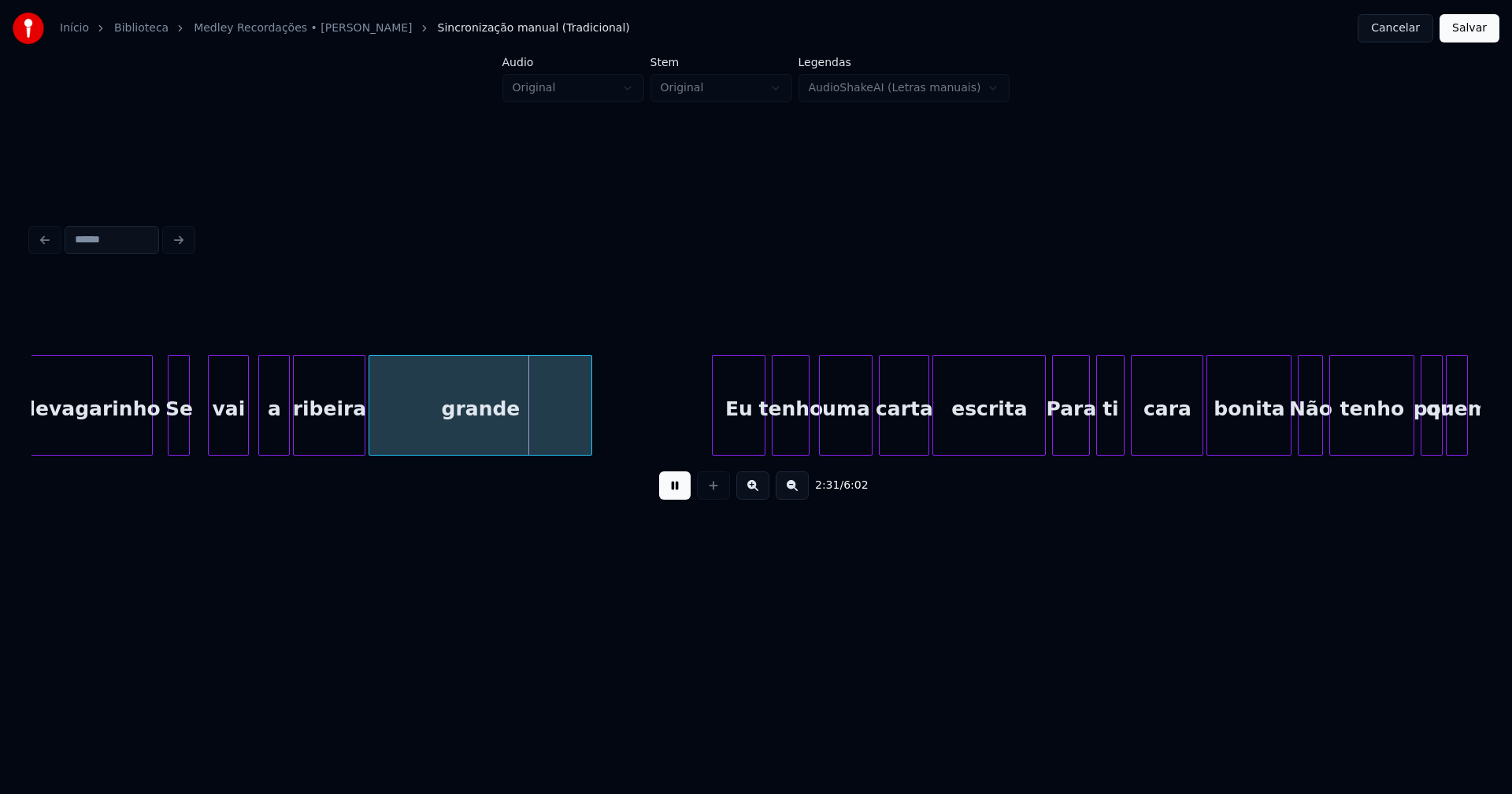
scroll to position [0, 23503]
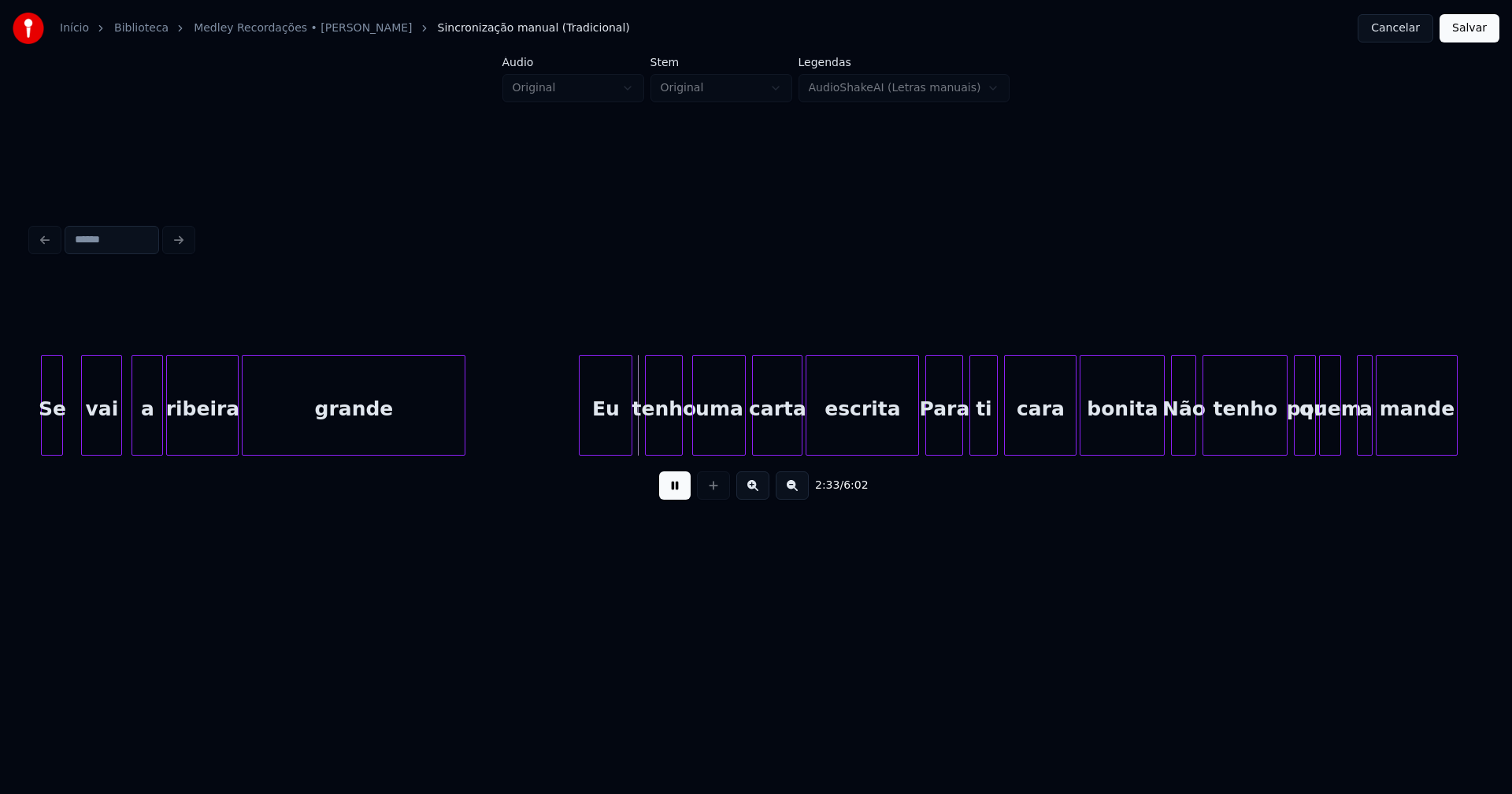
click at [604, 429] on div "Eu" at bounding box center [605, 409] width 52 height 107
click at [900, 447] on div at bounding box center [900, 405] width 5 height 99
click at [1140, 443] on div at bounding box center [1141, 405] width 5 height 99
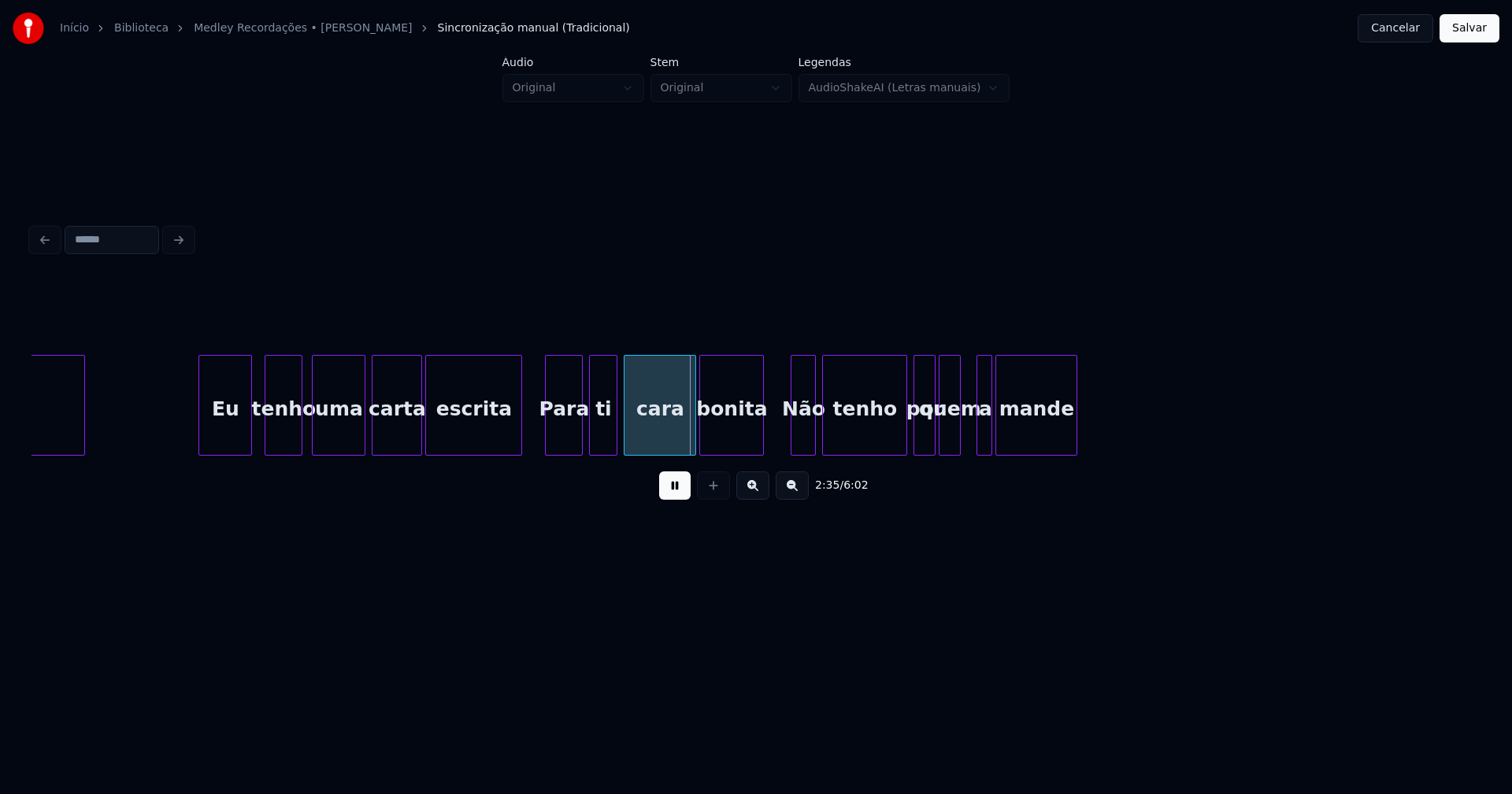
scroll to position [0, 23946]
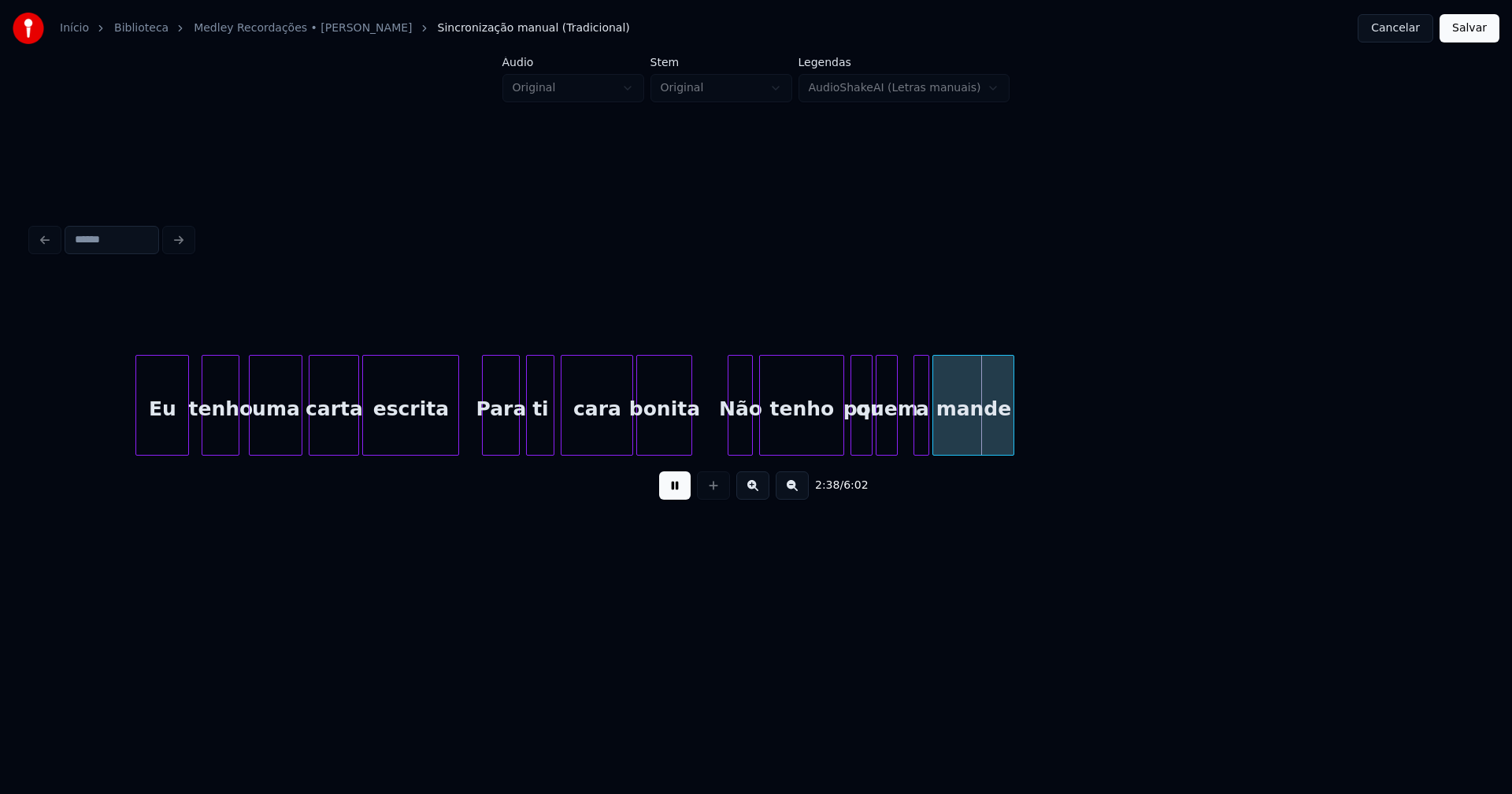
click at [691, 429] on div at bounding box center [689, 405] width 5 height 99
click at [708, 437] on div at bounding box center [708, 405] width 5 height 99
click at [904, 445] on div at bounding box center [904, 405] width 5 height 99
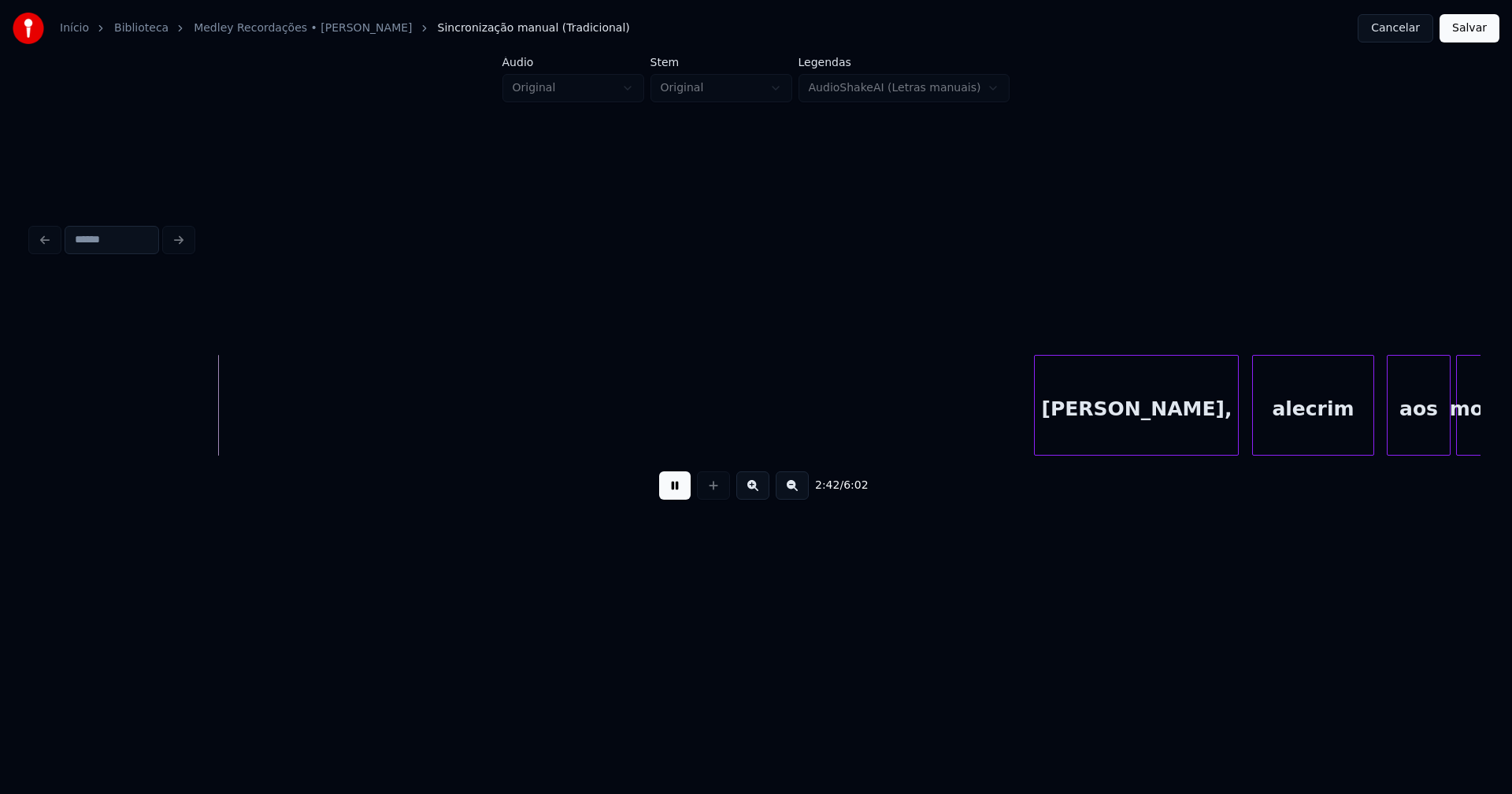
click at [674, 491] on button at bounding box center [675, 485] width 32 height 28
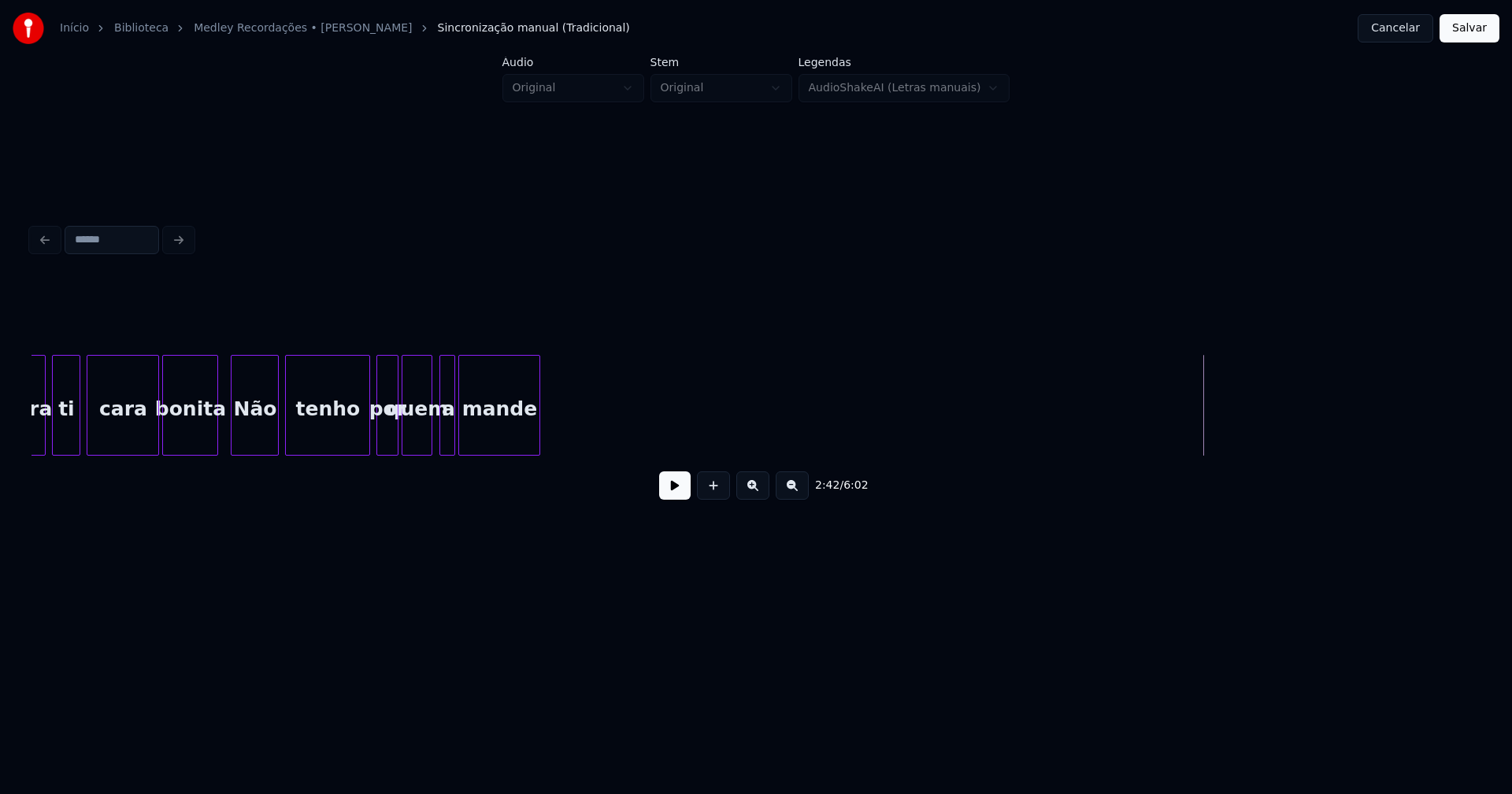
scroll to position [0, 24232]
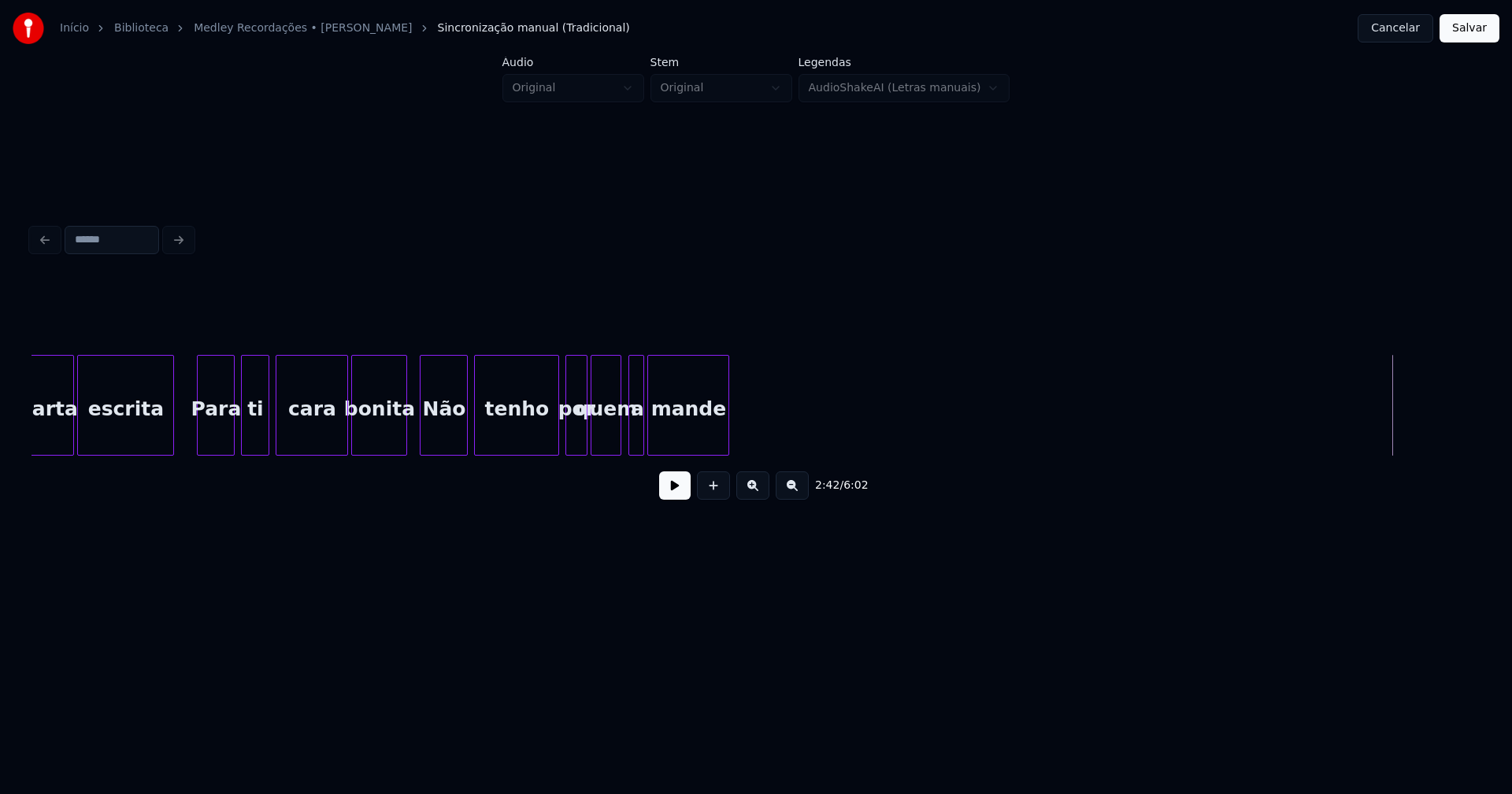
click at [676, 494] on button at bounding box center [675, 485] width 32 height 28
click at [797, 427] on div at bounding box center [795, 405] width 5 height 99
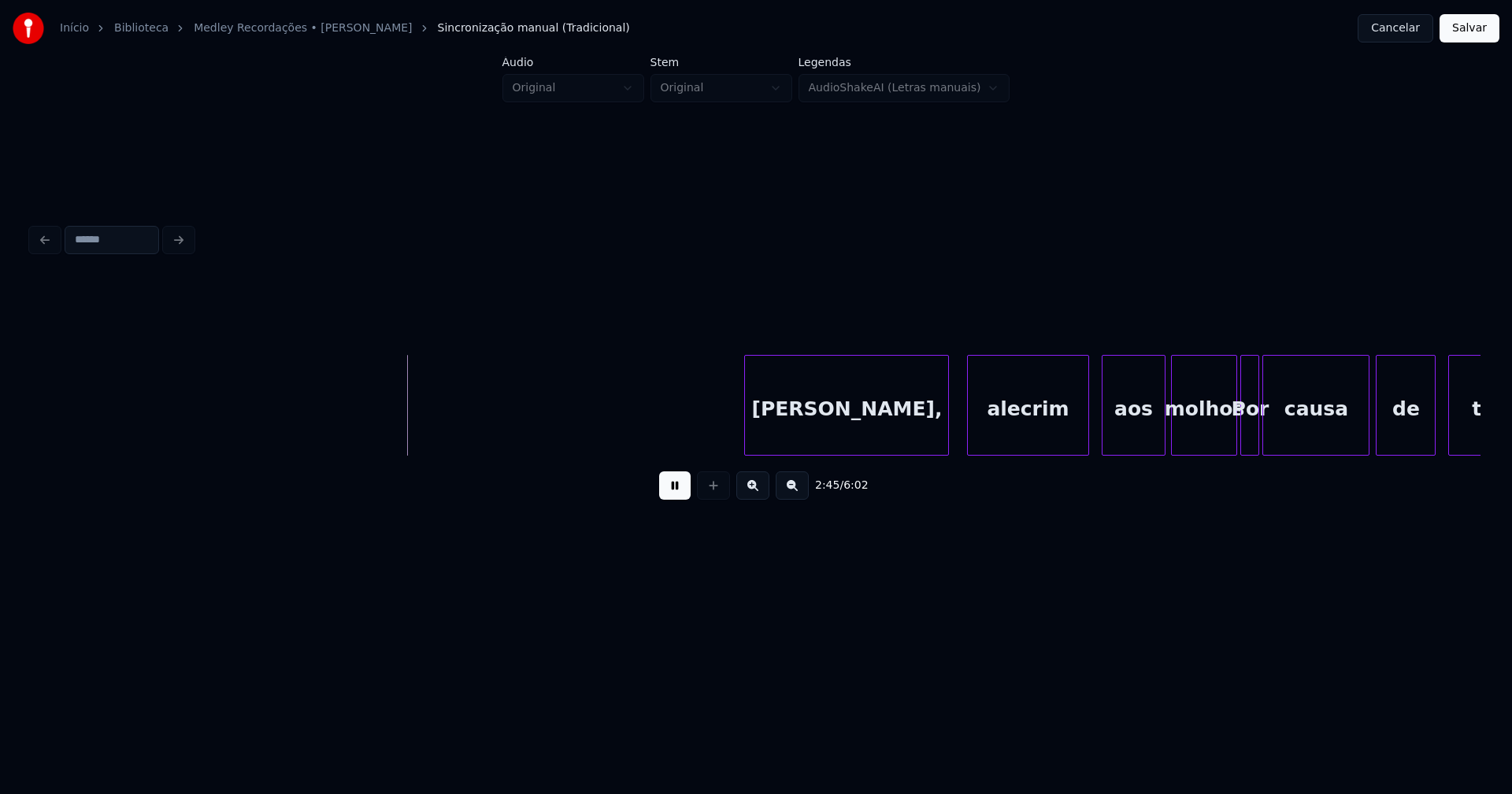
click at [866, 424] on div "[PERSON_NAME]," at bounding box center [846, 409] width 203 height 107
click at [1058, 427] on div "alecrim" at bounding box center [1023, 409] width 121 height 107
click at [1130, 440] on div "aos" at bounding box center [1124, 409] width 61 height 107
click at [1203, 437] on div "molhos" at bounding box center [1196, 409] width 65 height 107
click at [1217, 433] on div at bounding box center [1218, 405] width 5 height 99
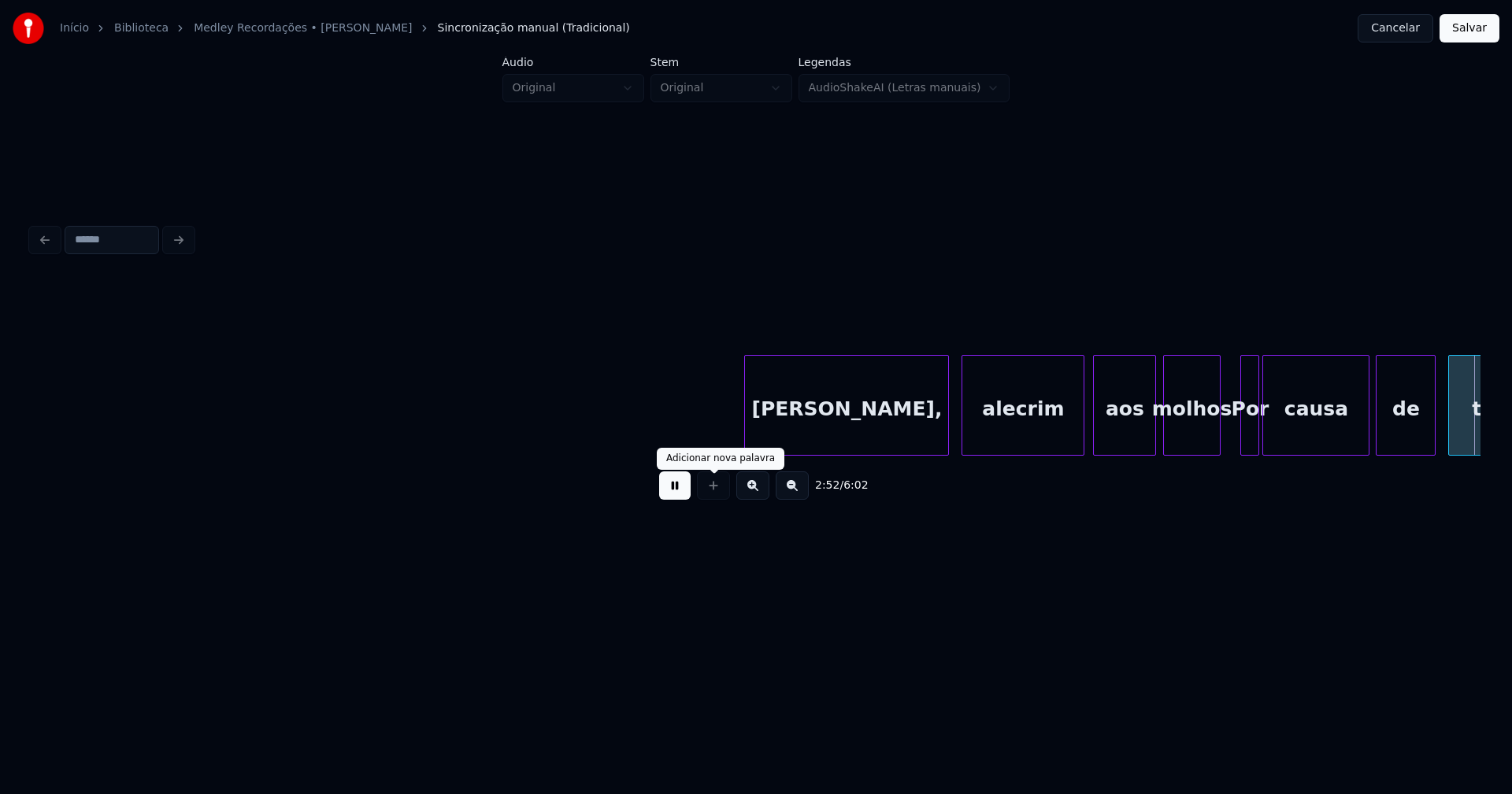
scroll to position [0, 27133]
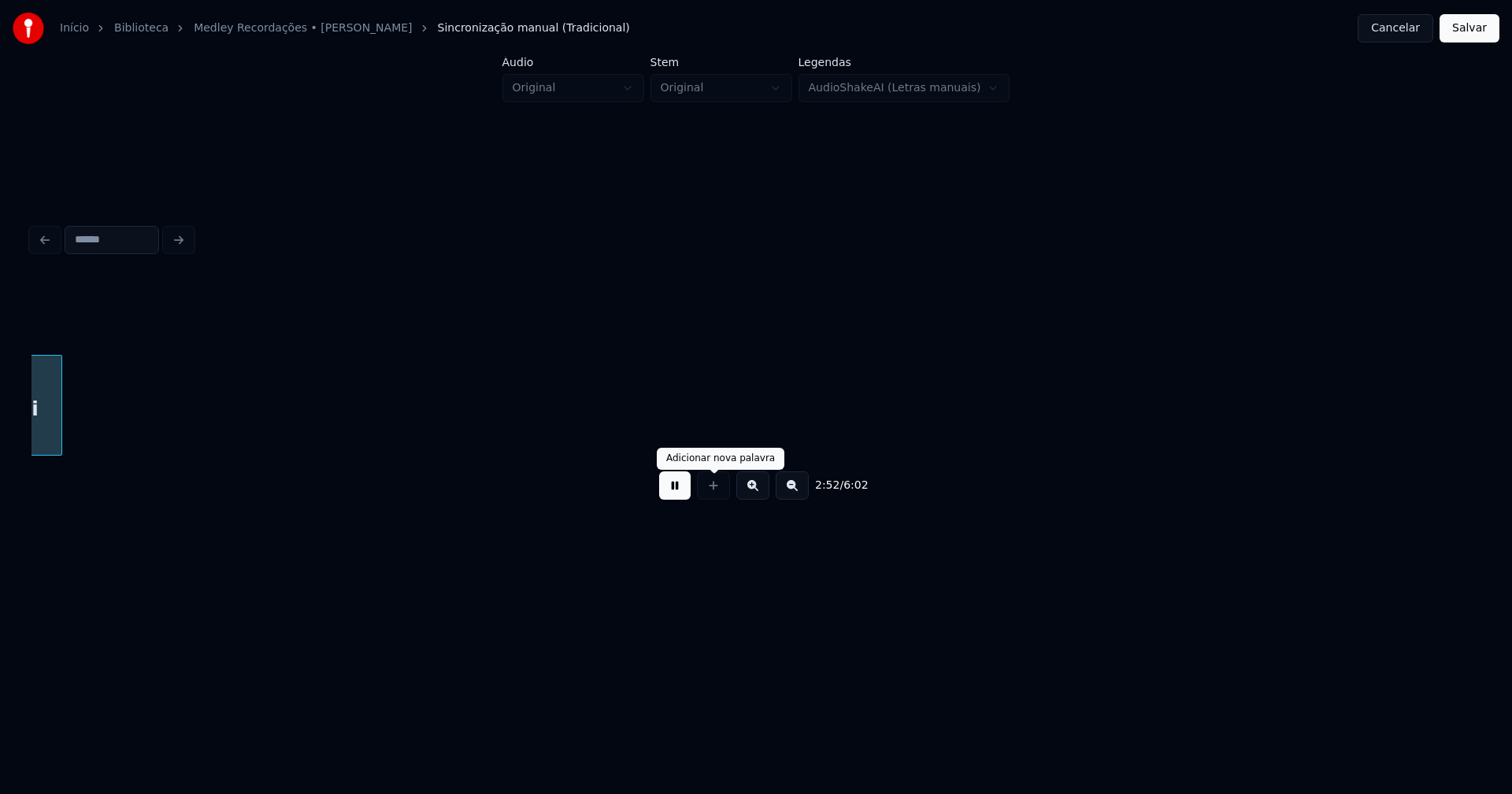
drag, startPoint x: 684, startPoint y: 493, endPoint x: 688, endPoint y: 479, distance: 14.6
click at [685, 492] on button at bounding box center [675, 485] width 32 height 28
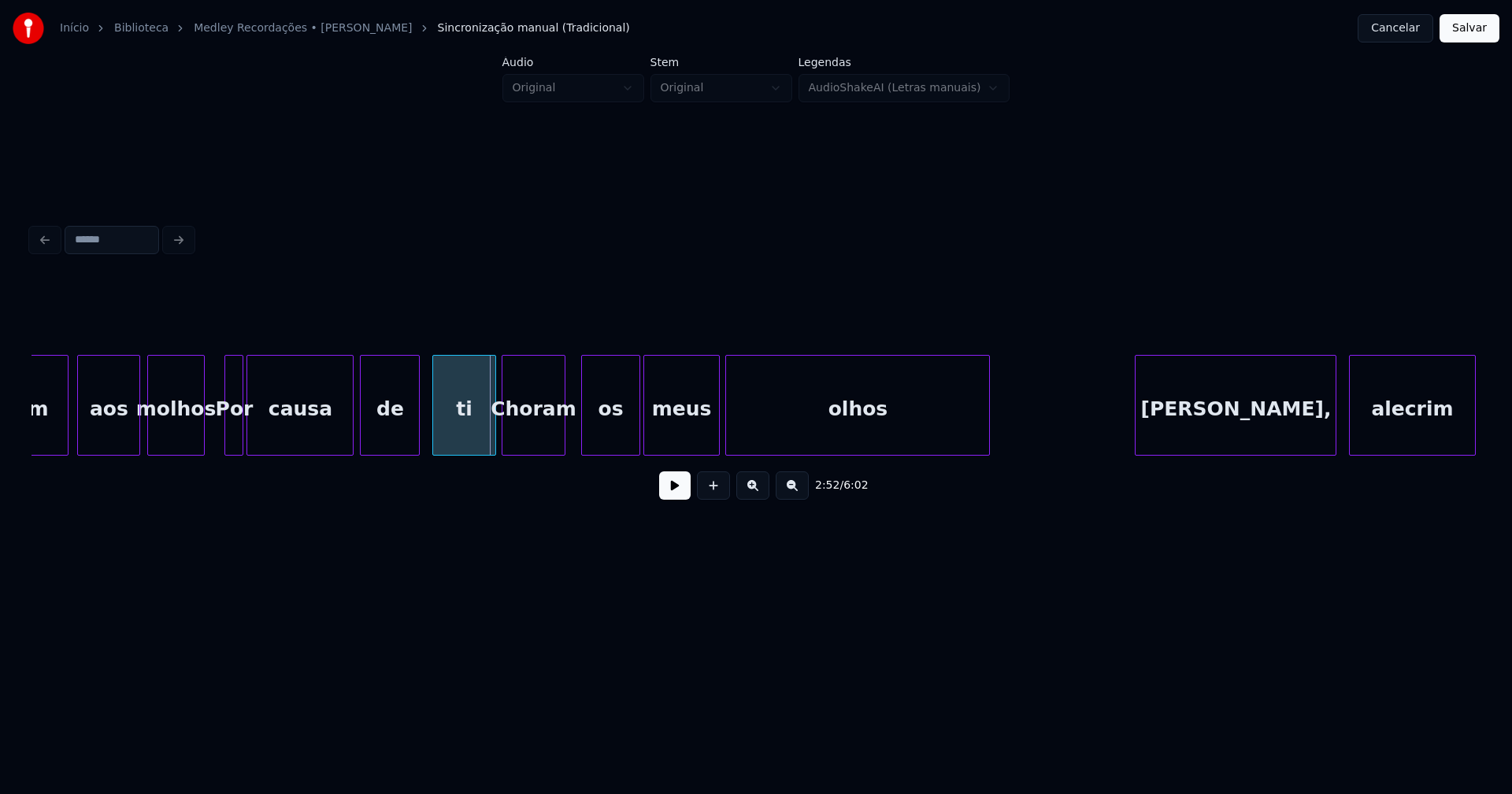
scroll to position [0, 26666]
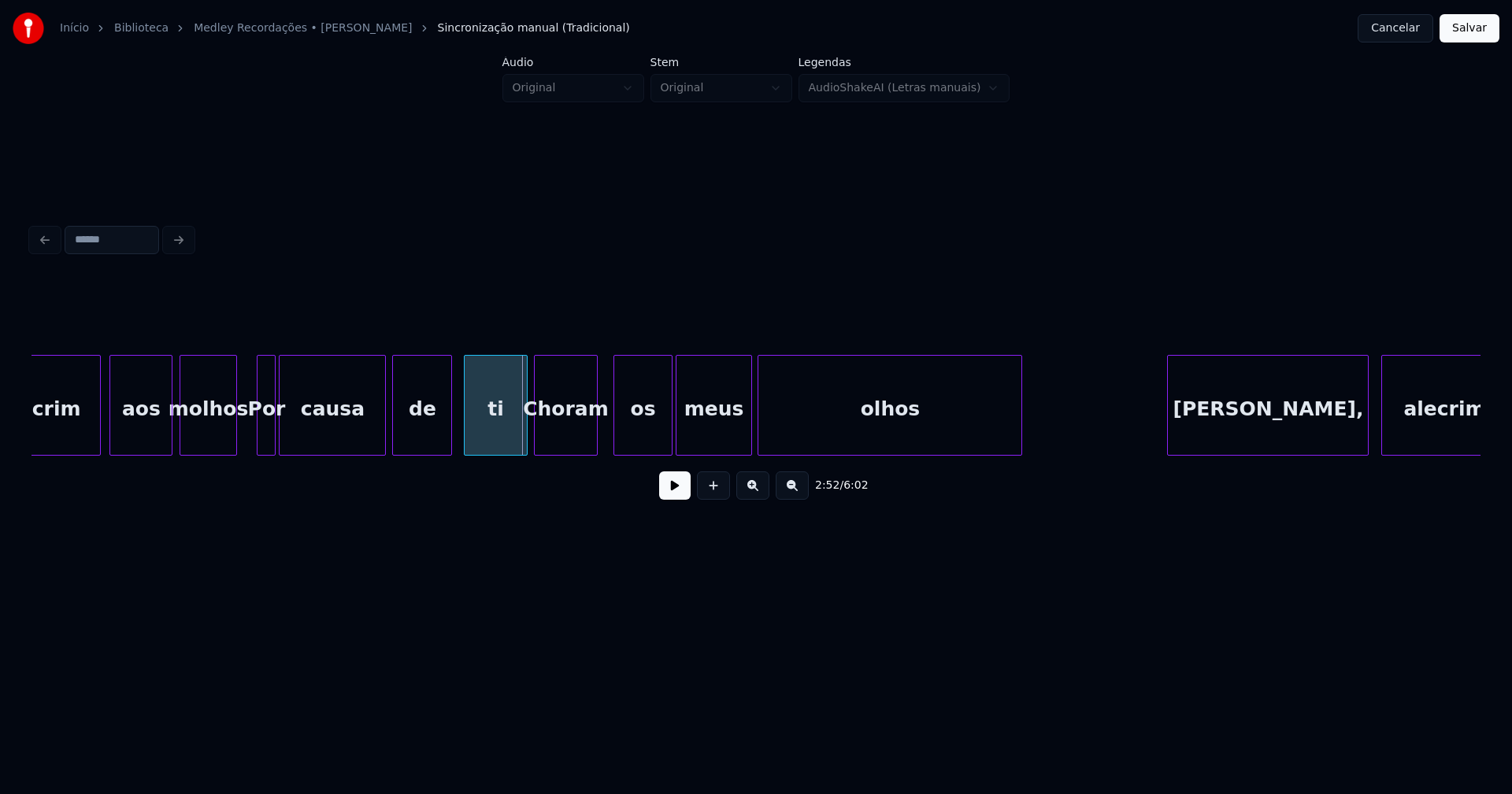
click at [500, 442] on div "ti" at bounding box center [495, 409] width 61 height 107
click at [513, 444] on div at bounding box center [510, 405] width 5 height 99
click at [666, 498] on button at bounding box center [675, 485] width 32 height 28
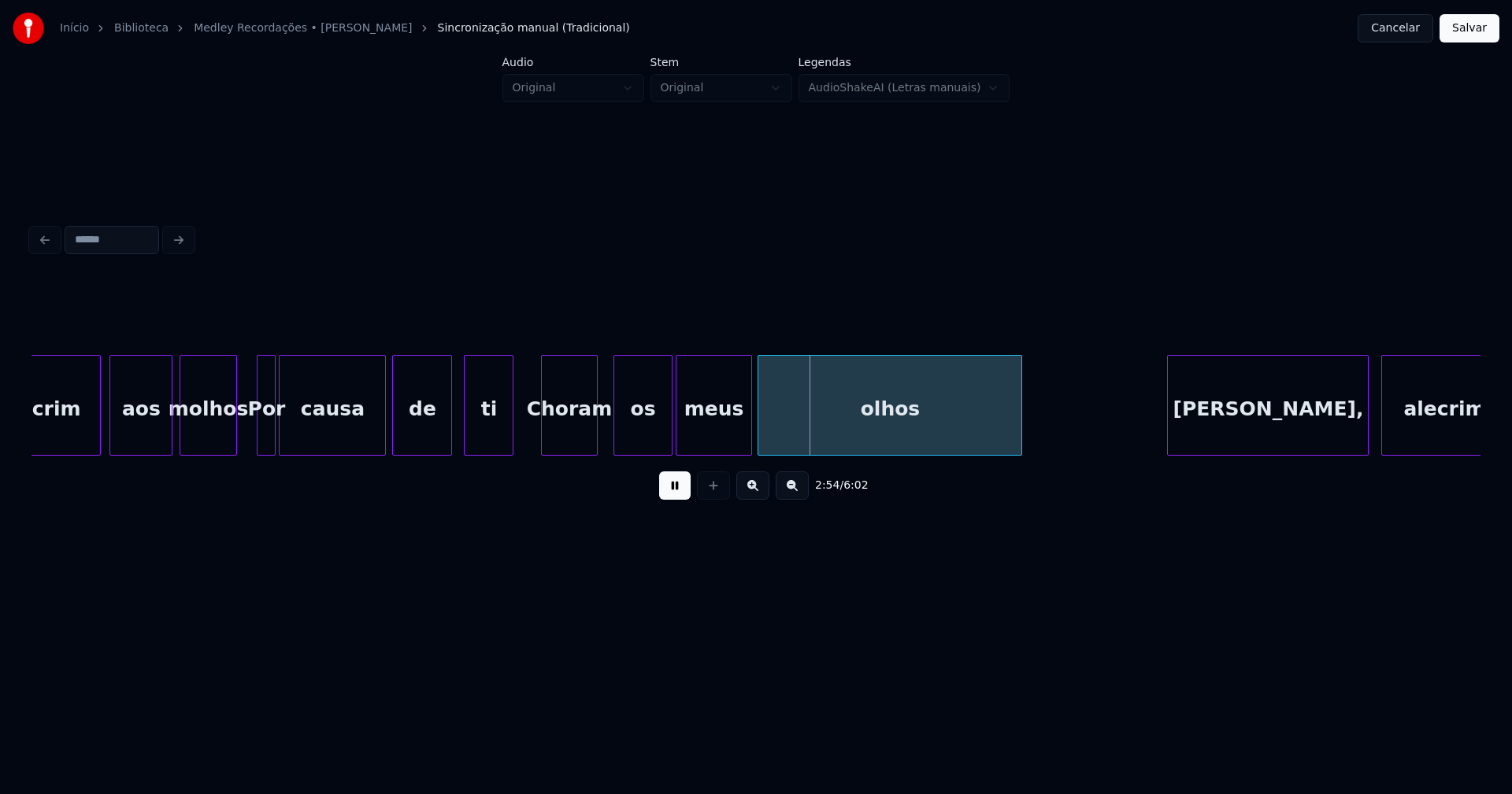
click at [543, 441] on div at bounding box center [544, 405] width 5 height 99
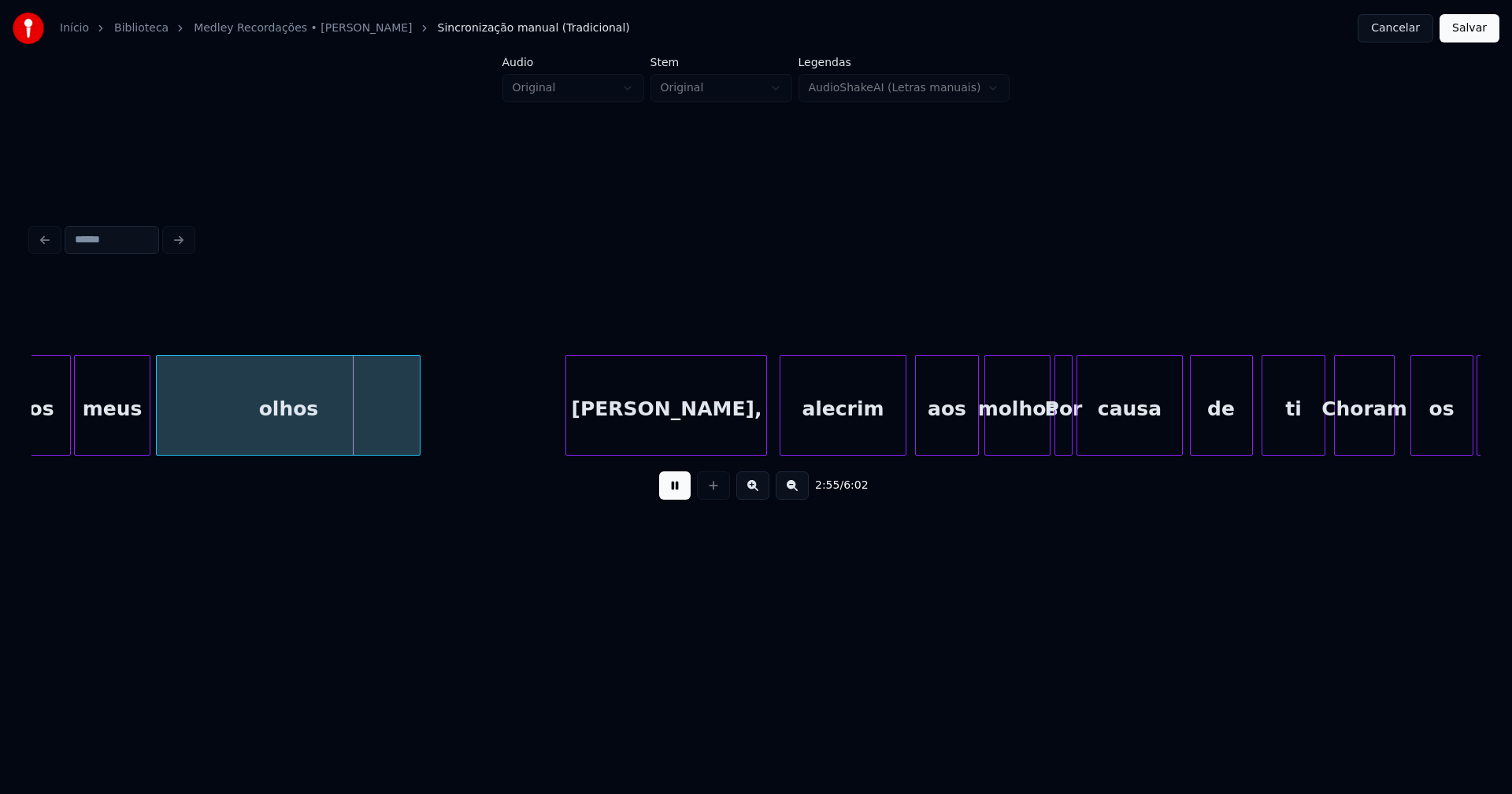
scroll to position [0, 27394]
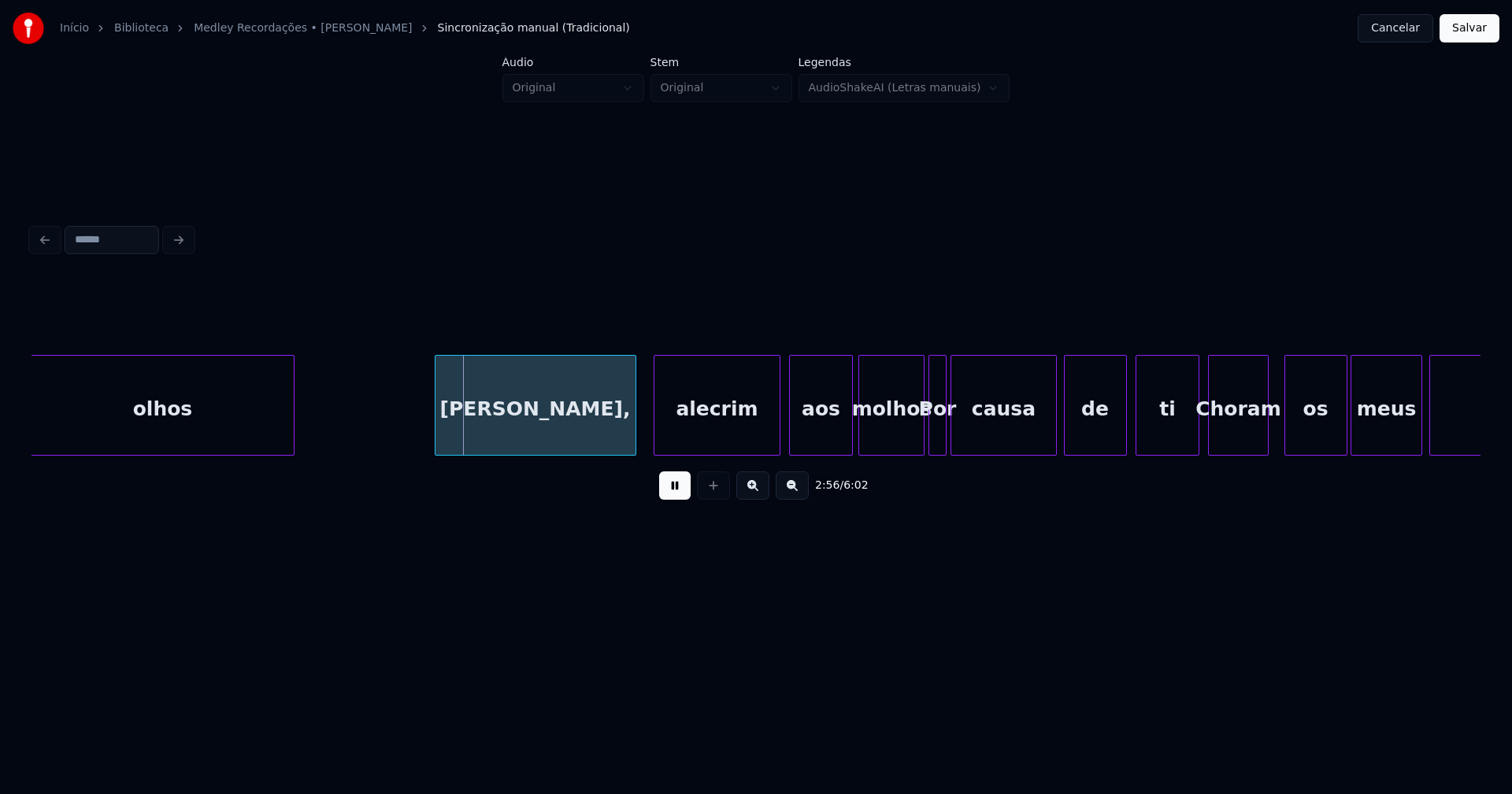
click at [553, 434] on div "[PERSON_NAME]," at bounding box center [535, 409] width 200 height 107
click at [721, 436] on div "alecrim" at bounding box center [708, 409] width 125 height 107
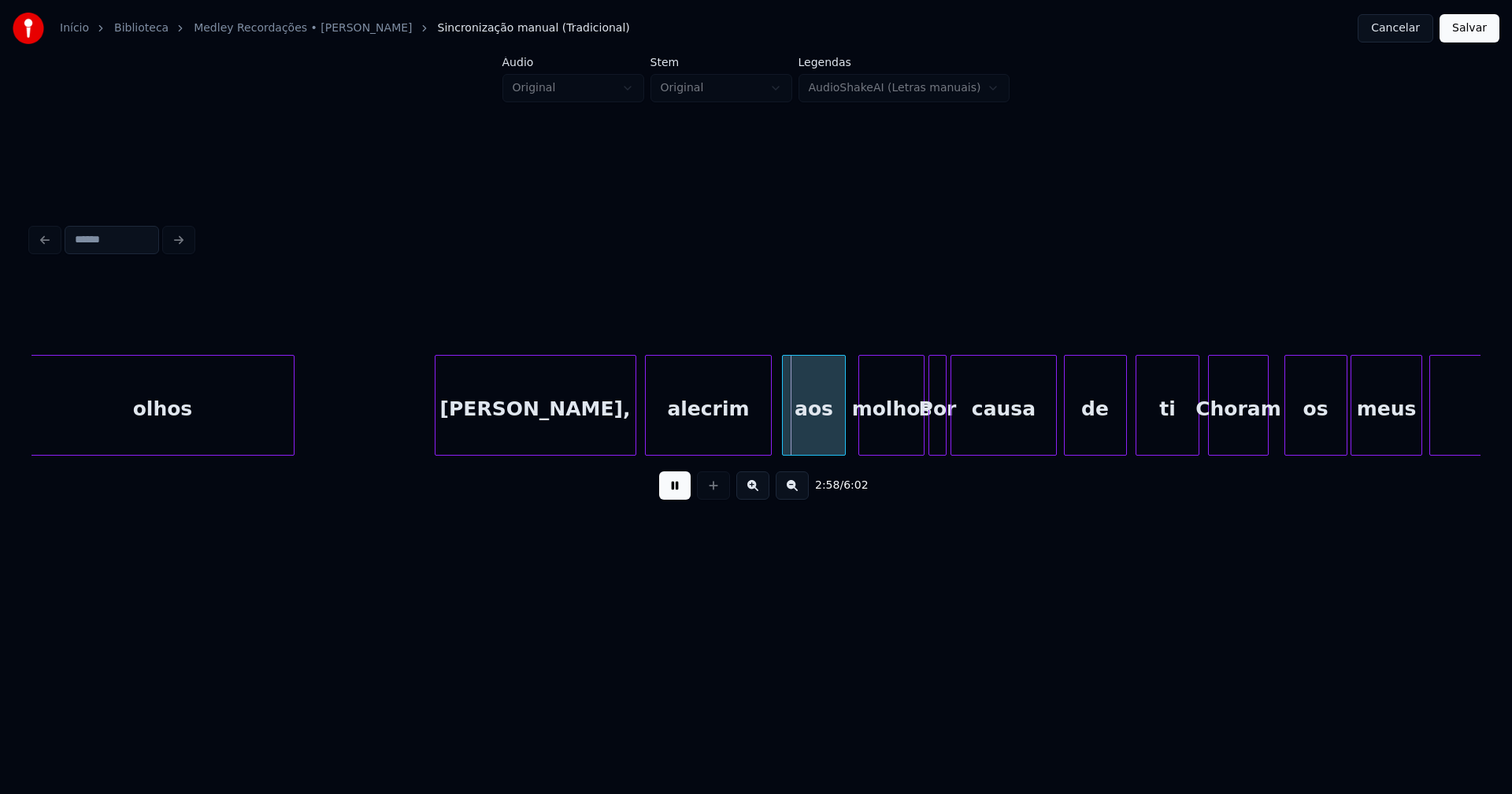
click at [819, 441] on div "aos" at bounding box center [814, 409] width 61 height 107
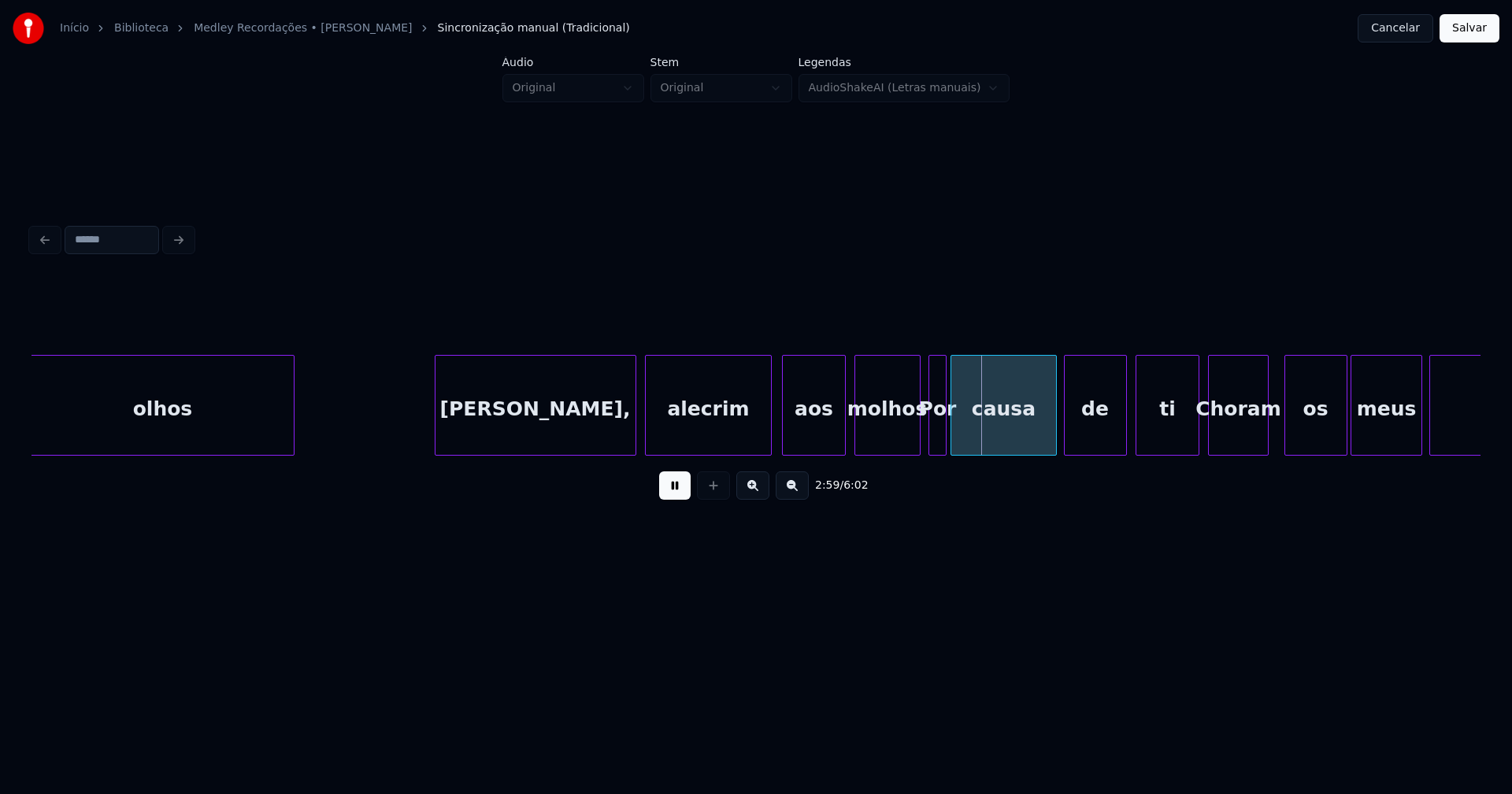
click at [893, 447] on div "molhos" at bounding box center [887, 409] width 65 height 107
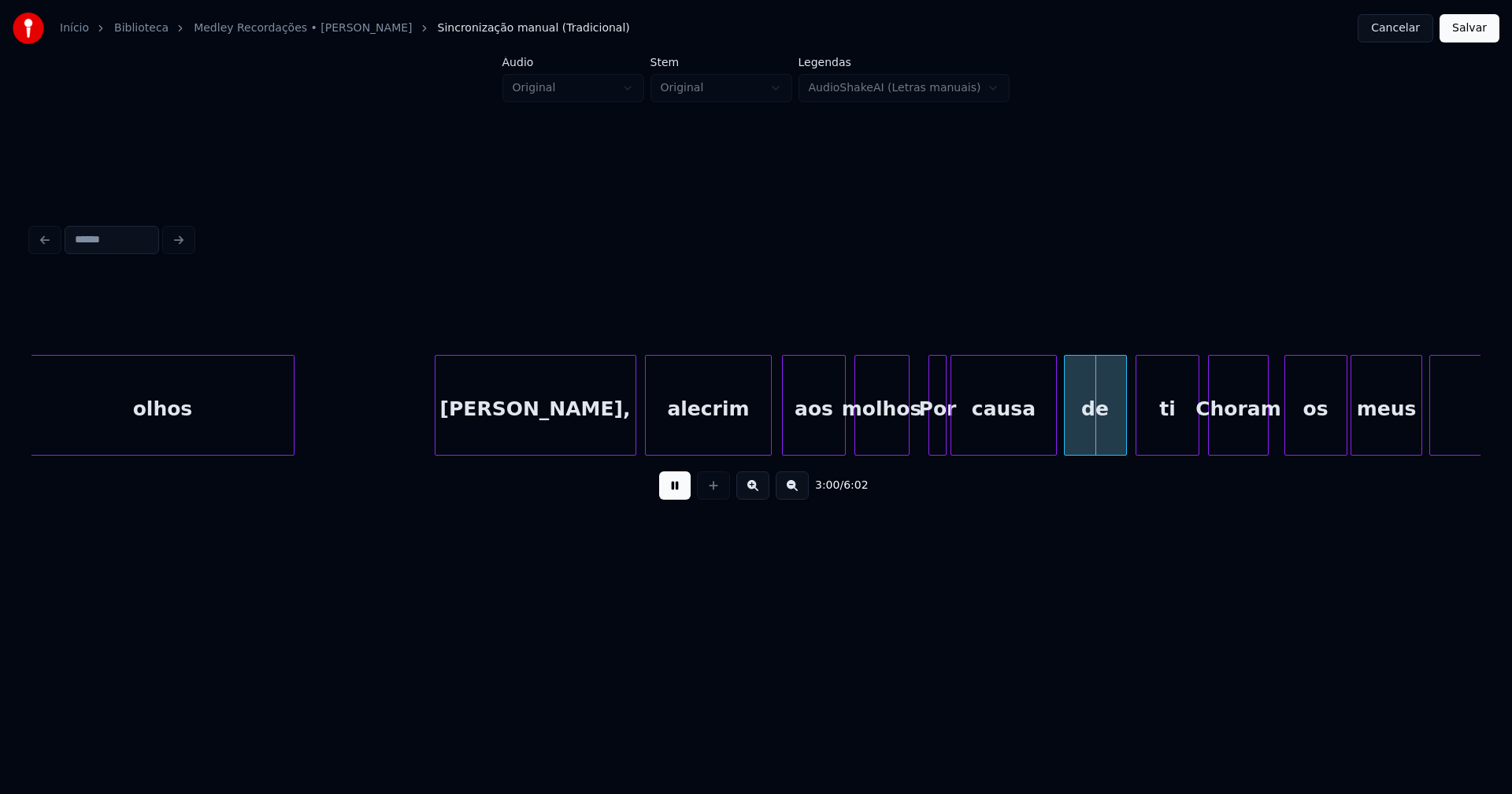
click at [908, 445] on div at bounding box center [907, 405] width 5 height 99
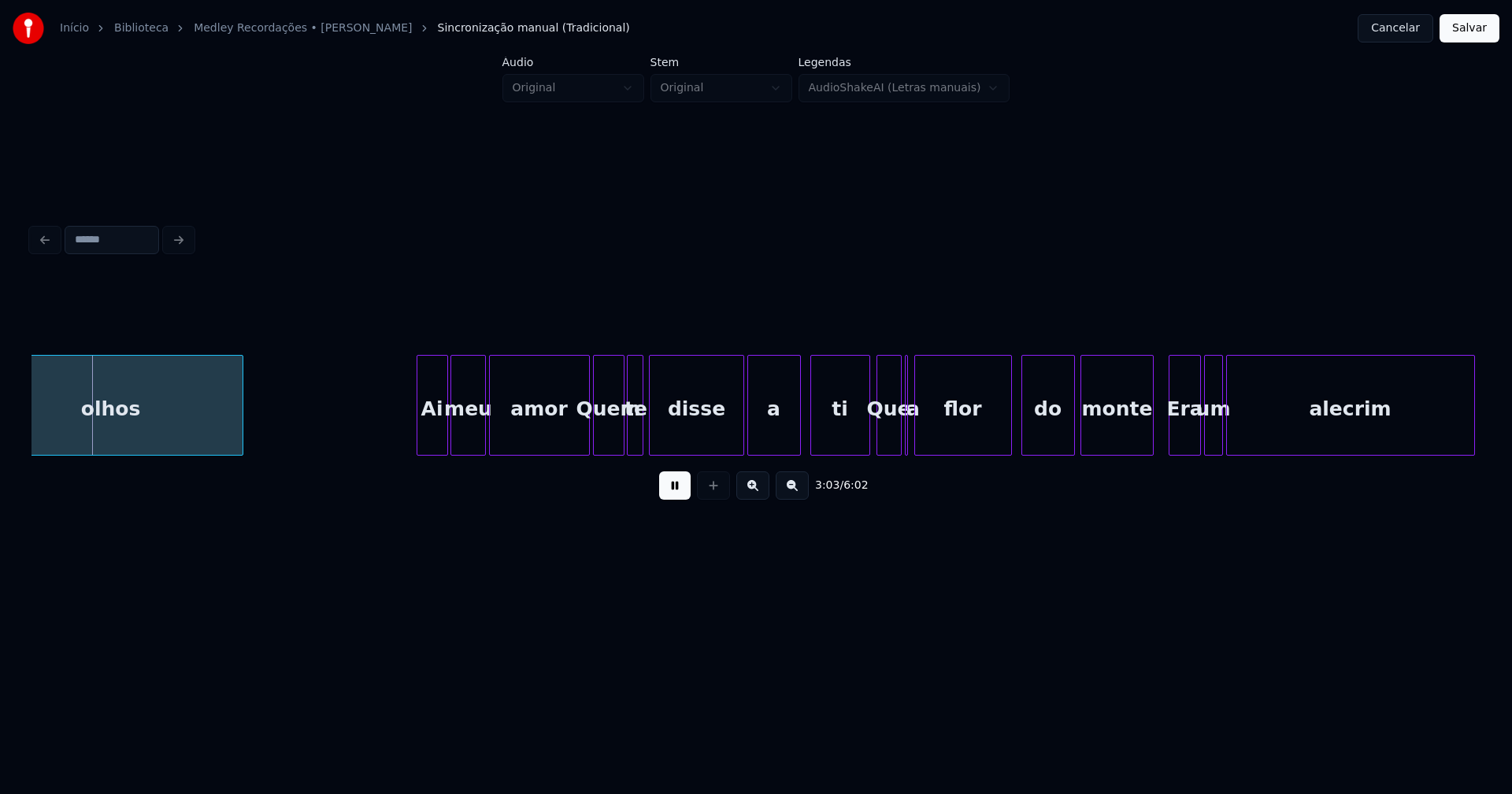
scroll to position [0, 28494]
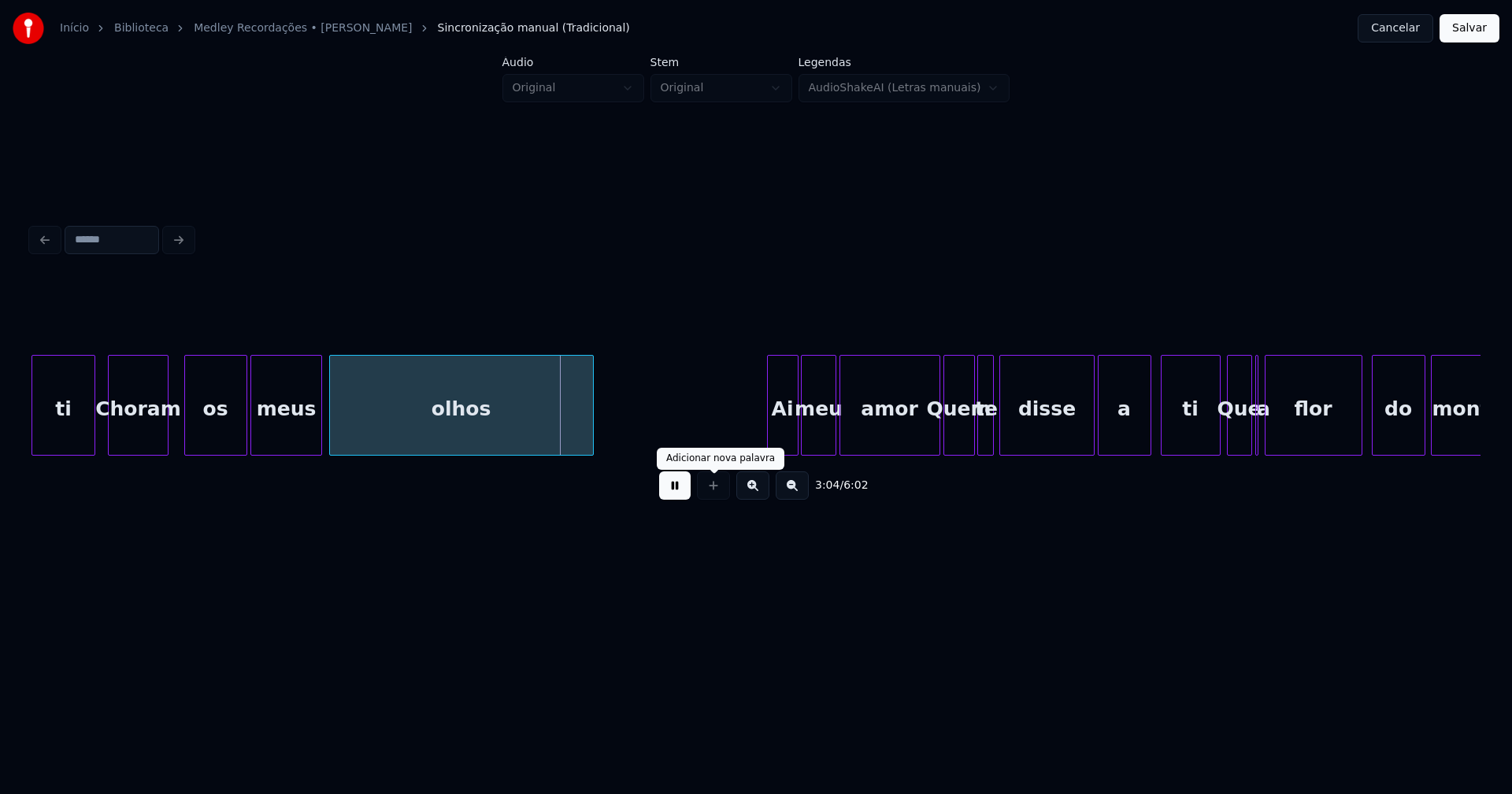
click at [683, 492] on button at bounding box center [675, 485] width 32 height 28
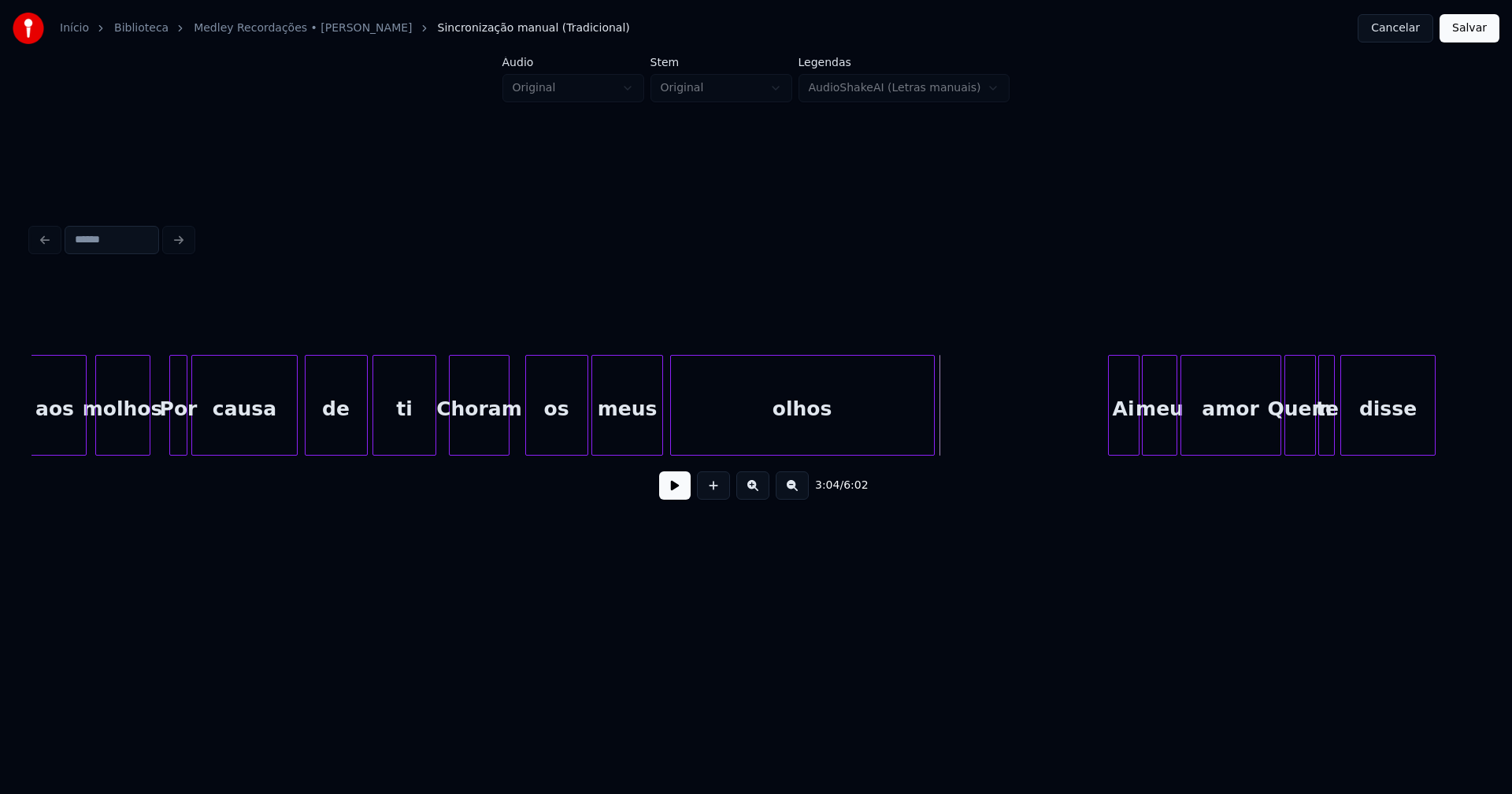
scroll to position [0, 28090]
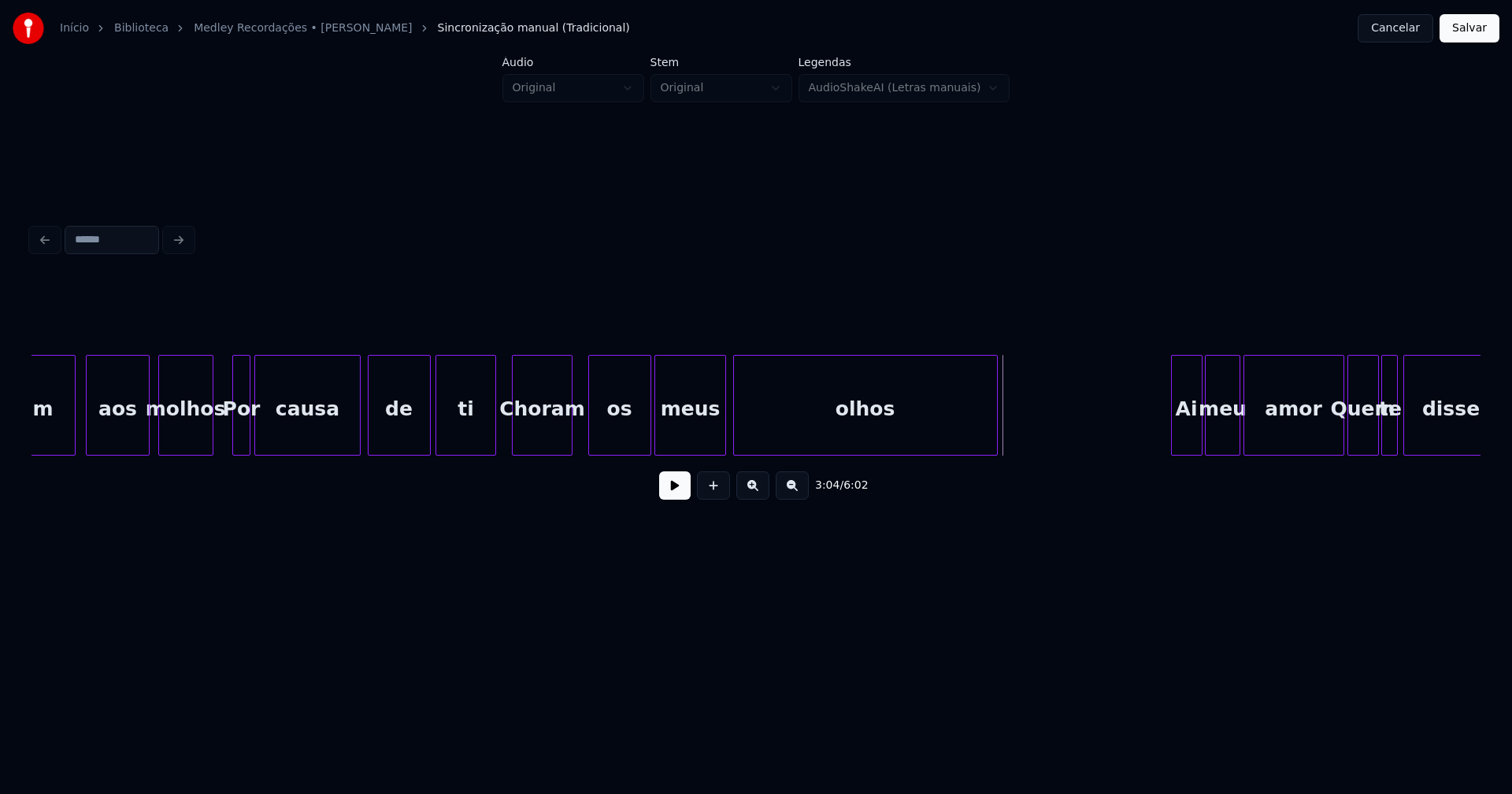
click at [493, 432] on div at bounding box center [493, 405] width 5 height 99
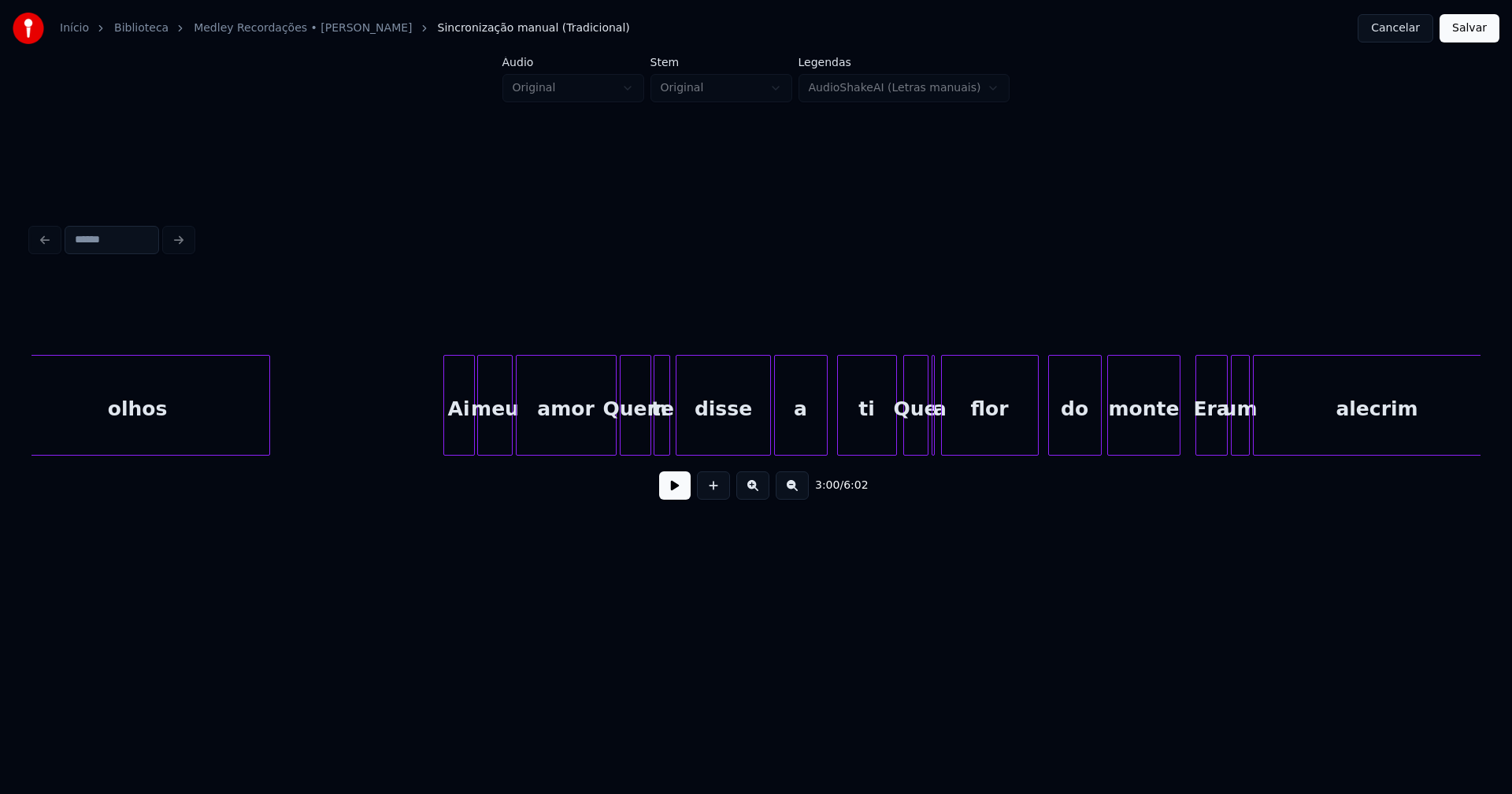
scroll to position [0, 28849]
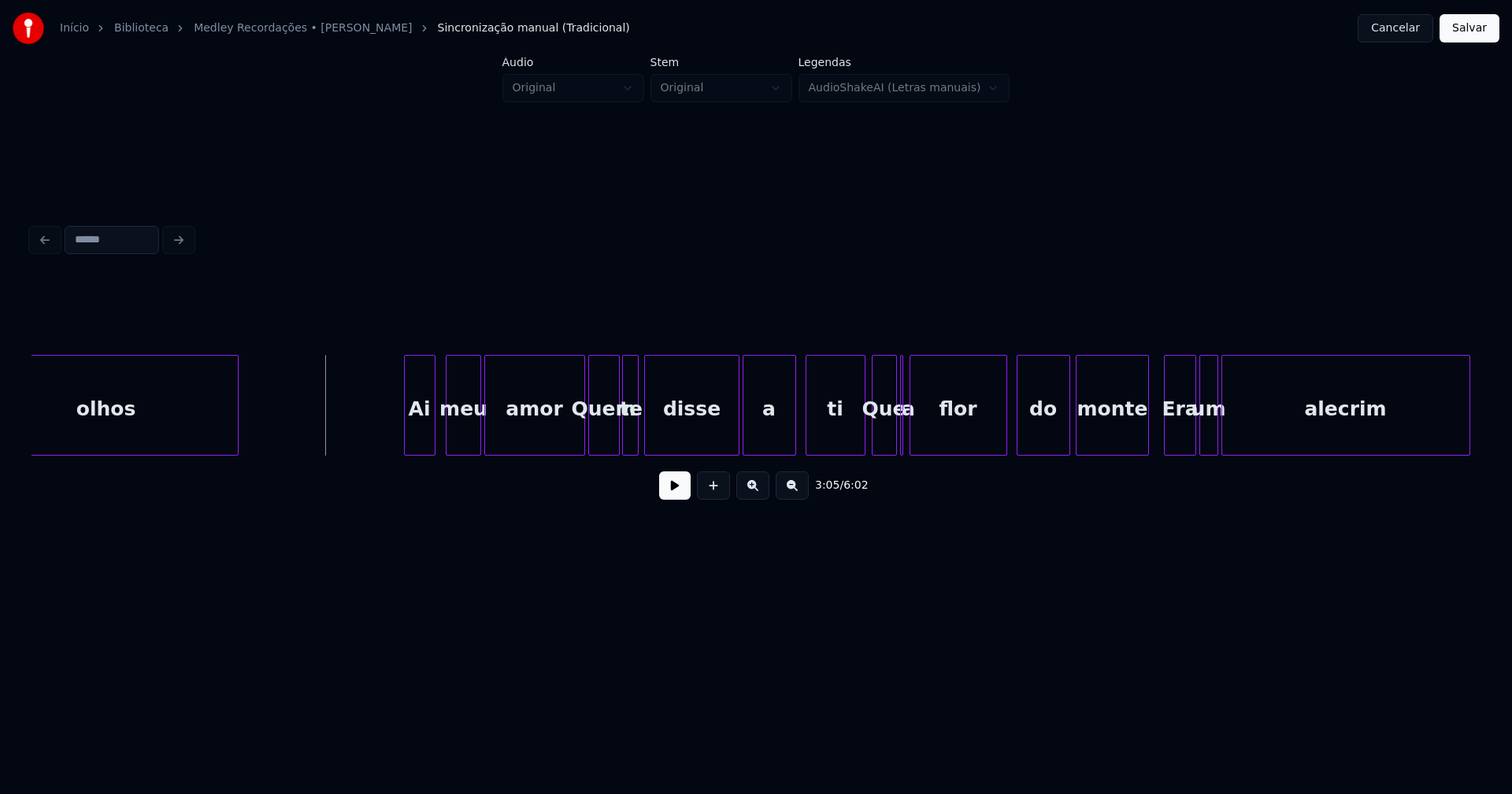
click at [425, 435] on div "Ai" at bounding box center [419, 409] width 30 height 107
click at [463, 433] on div "meu" at bounding box center [459, 409] width 33 height 107
click at [676, 500] on button at bounding box center [675, 485] width 32 height 28
click at [570, 450] on div "olhos Ai meu amor Quem te disse a ti Que a flor do monte Era um alecrim" at bounding box center [756, 405] width 1449 height 101
click at [849, 437] on div at bounding box center [852, 405] width 5 height 99
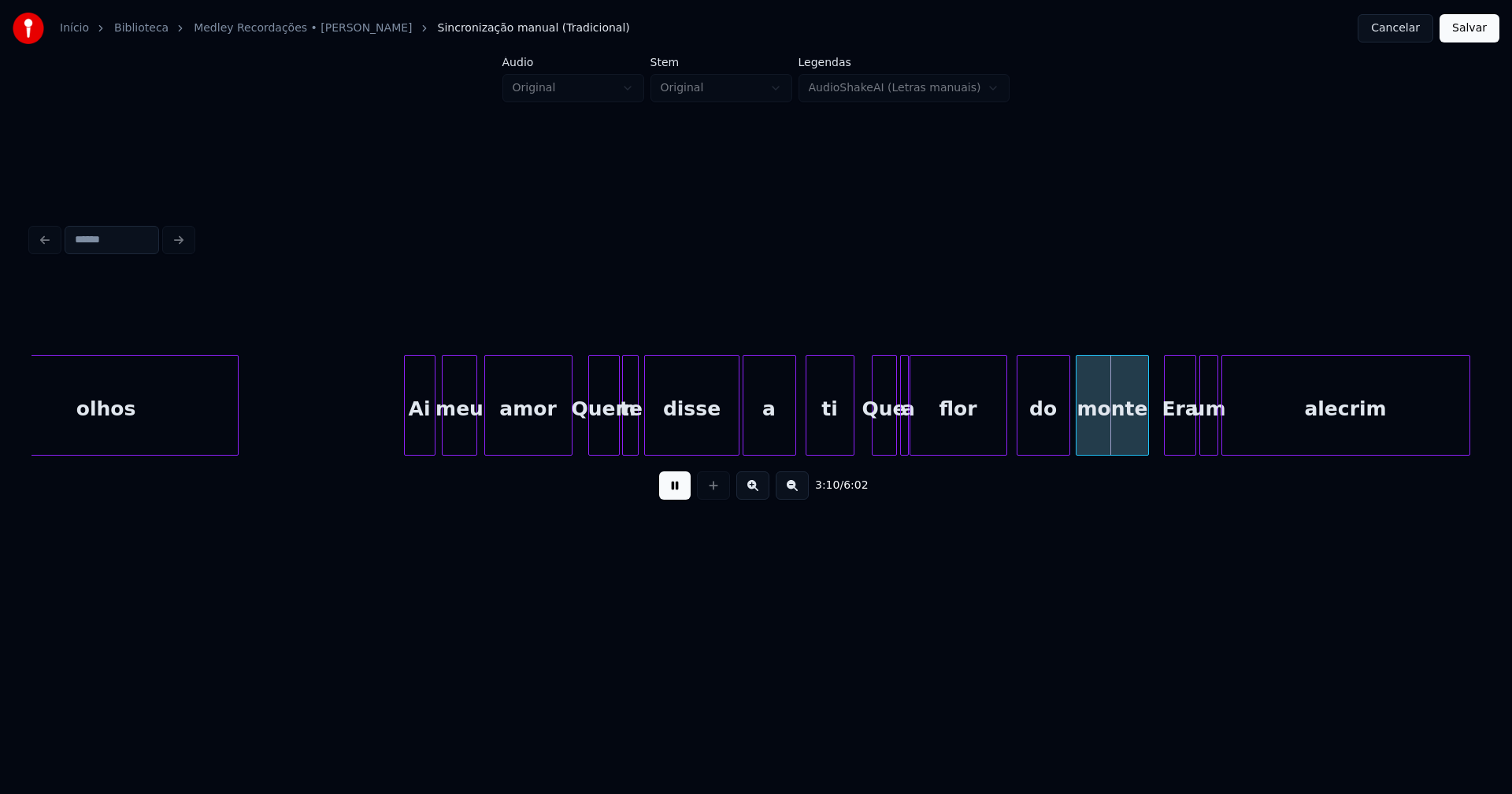
click at [906, 452] on div "olhos Ai meu amor Quem te disse a ti Que a flor do monte Era um alecrim" at bounding box center [756, 405] width 1449 height 101
click at [1137, 438] on div at bounding box center [1138, 405] width 5 height 99
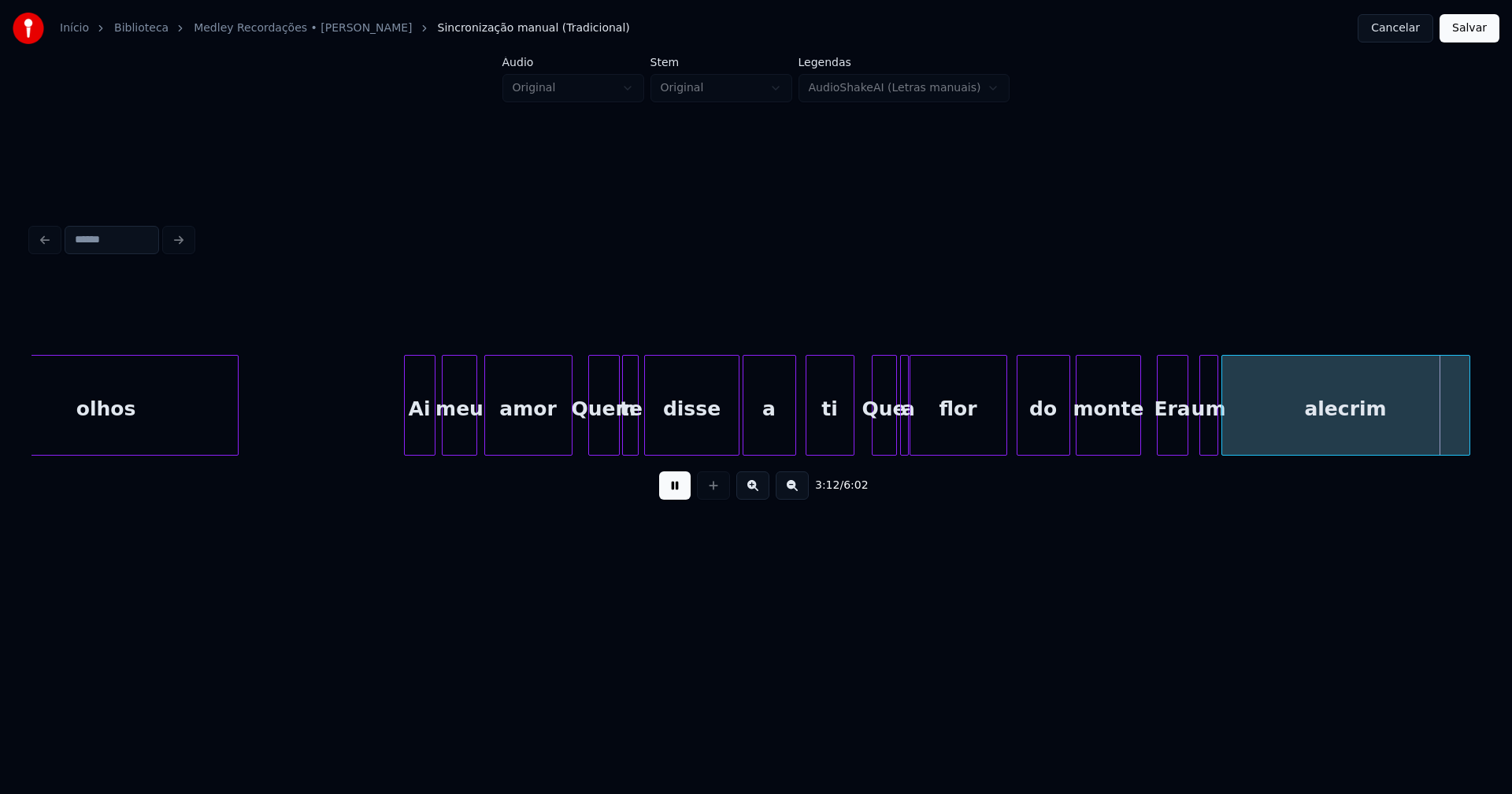
click at [1174, 434] on div "Era" at bounding box center [1172, 409] width 30 height 107
click at [1179, 438] on div at bounding box center [1181, 405] width 5 height 99
click at [1196, 433] on div "um" at bounding box center [1197, 409] width 17 height 107
drag, startPoint x: 1218, startPoint y: 426, endPoint x: 1209, endPoint y: 432, distance: 10.8
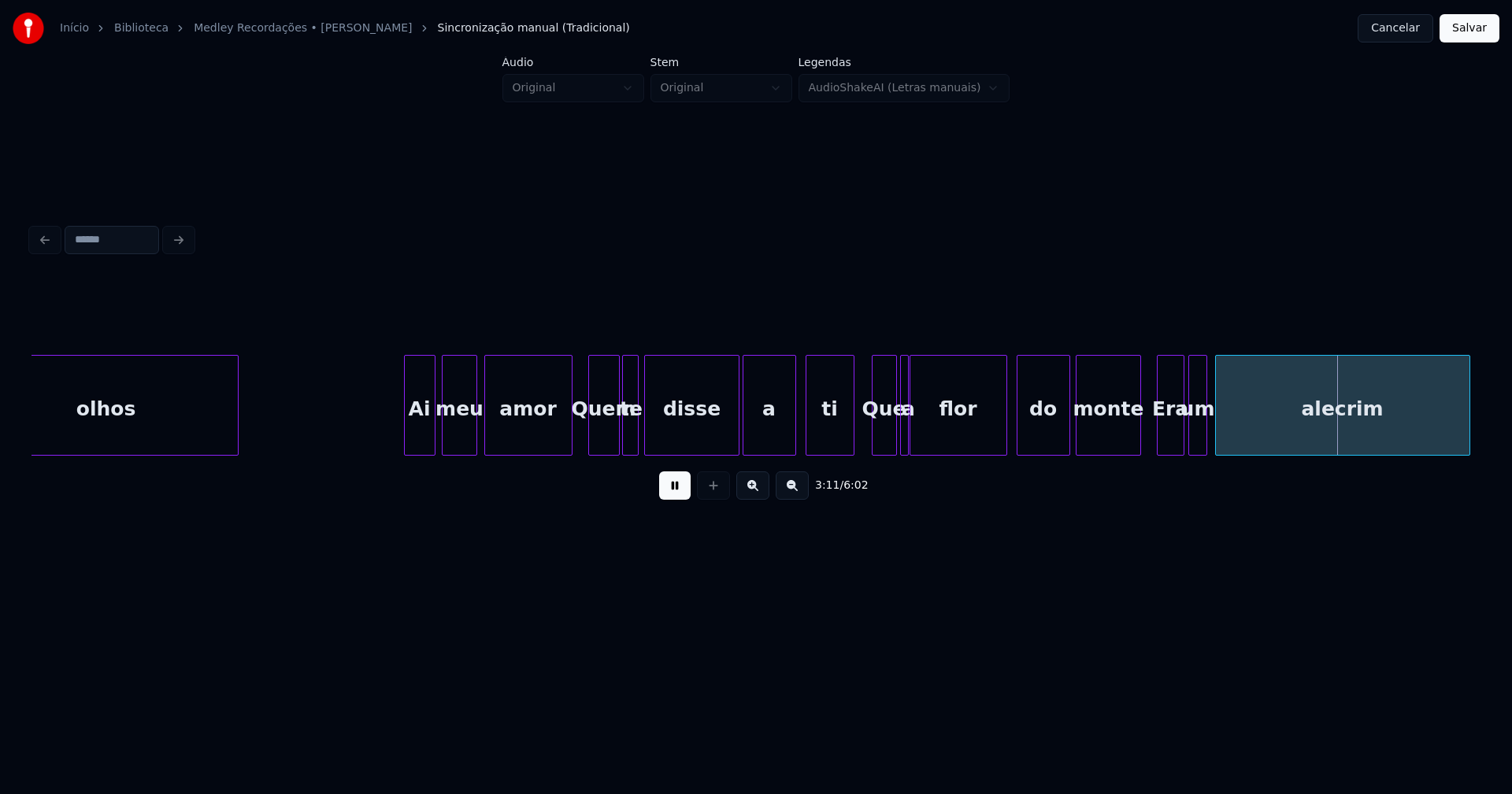
click at [1218, 429] on div at bounding box center [1218, 405] width 5 height 99
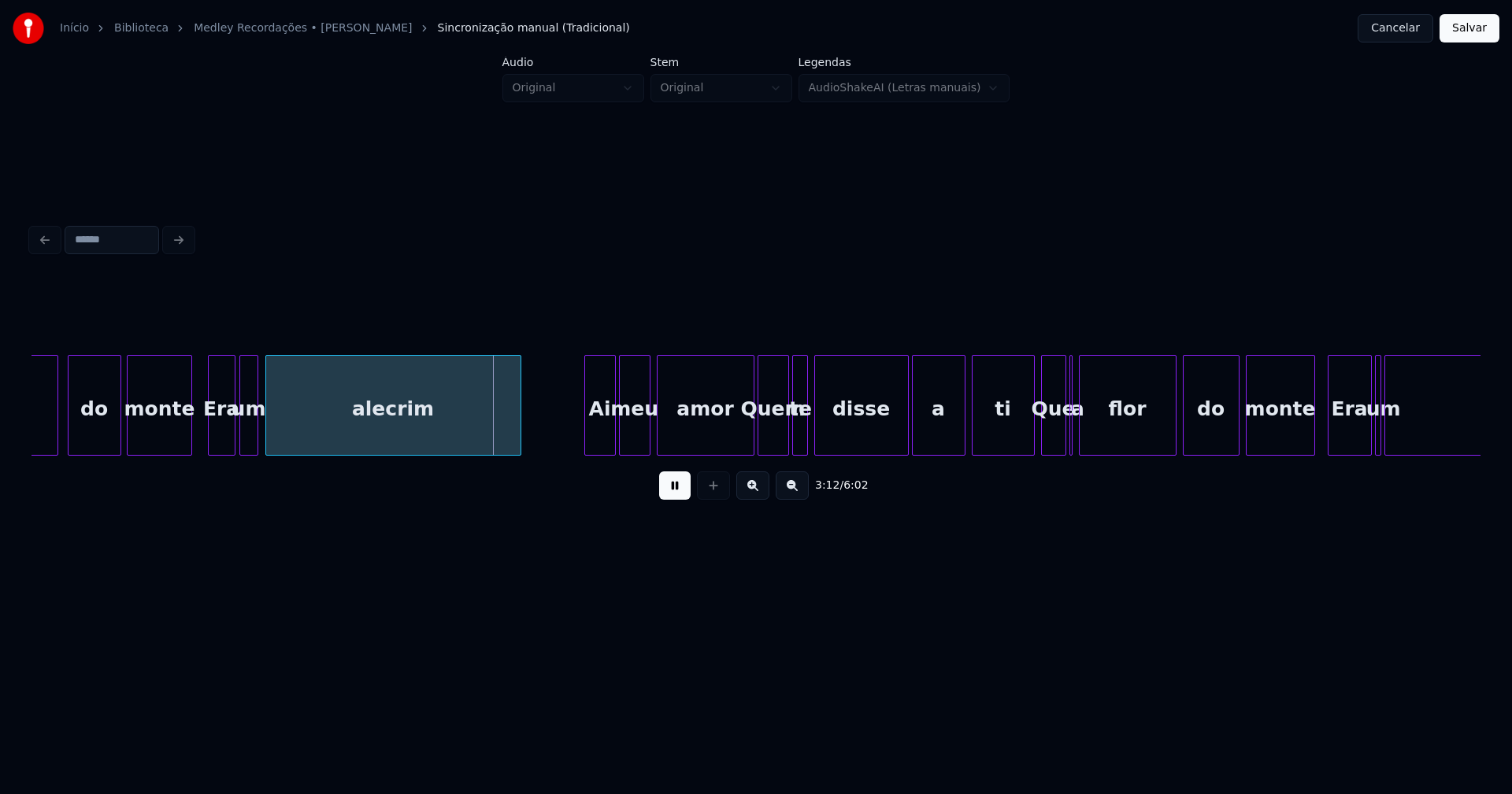
scroll to position [0, 29830]
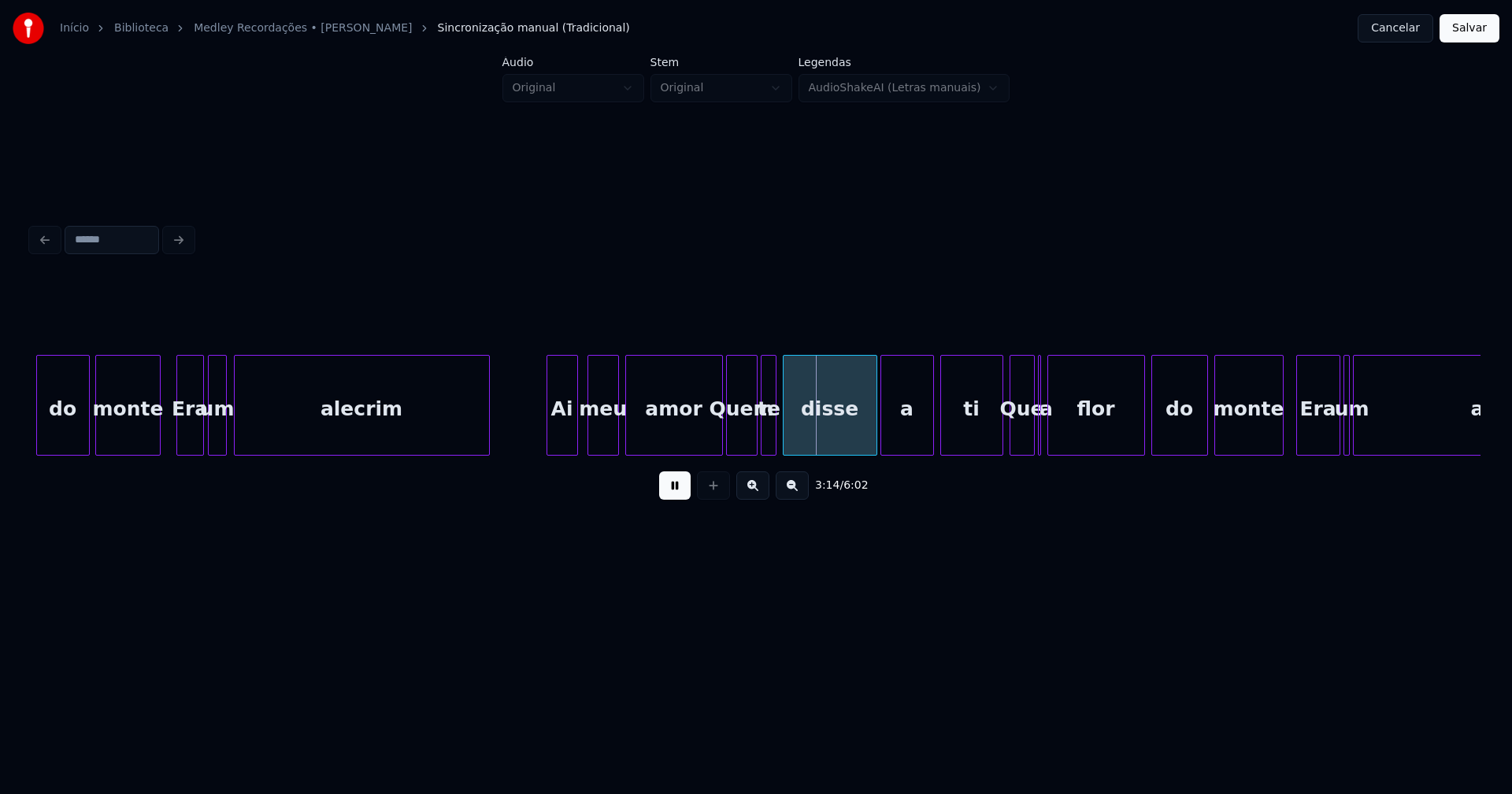
click at [558, 444] on div "Ai" at bounding box center [562, 409] width 30 height 107
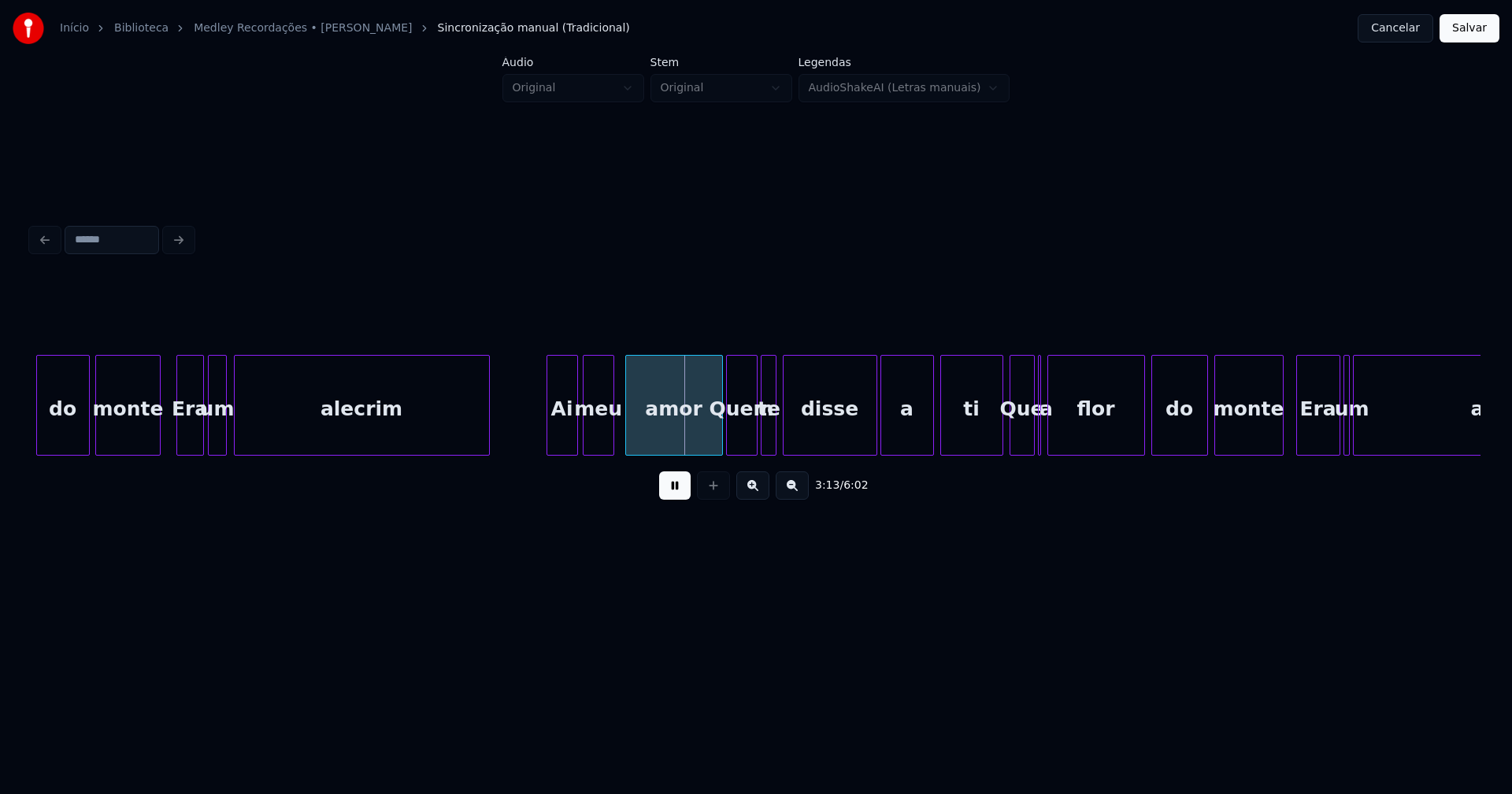
click at [594, 435] on div "meu" at bounding box center [598, 409] width 30 height 107
click at [649, 429] on div "amor" at bounding box center [663, 409] width 96 height 107
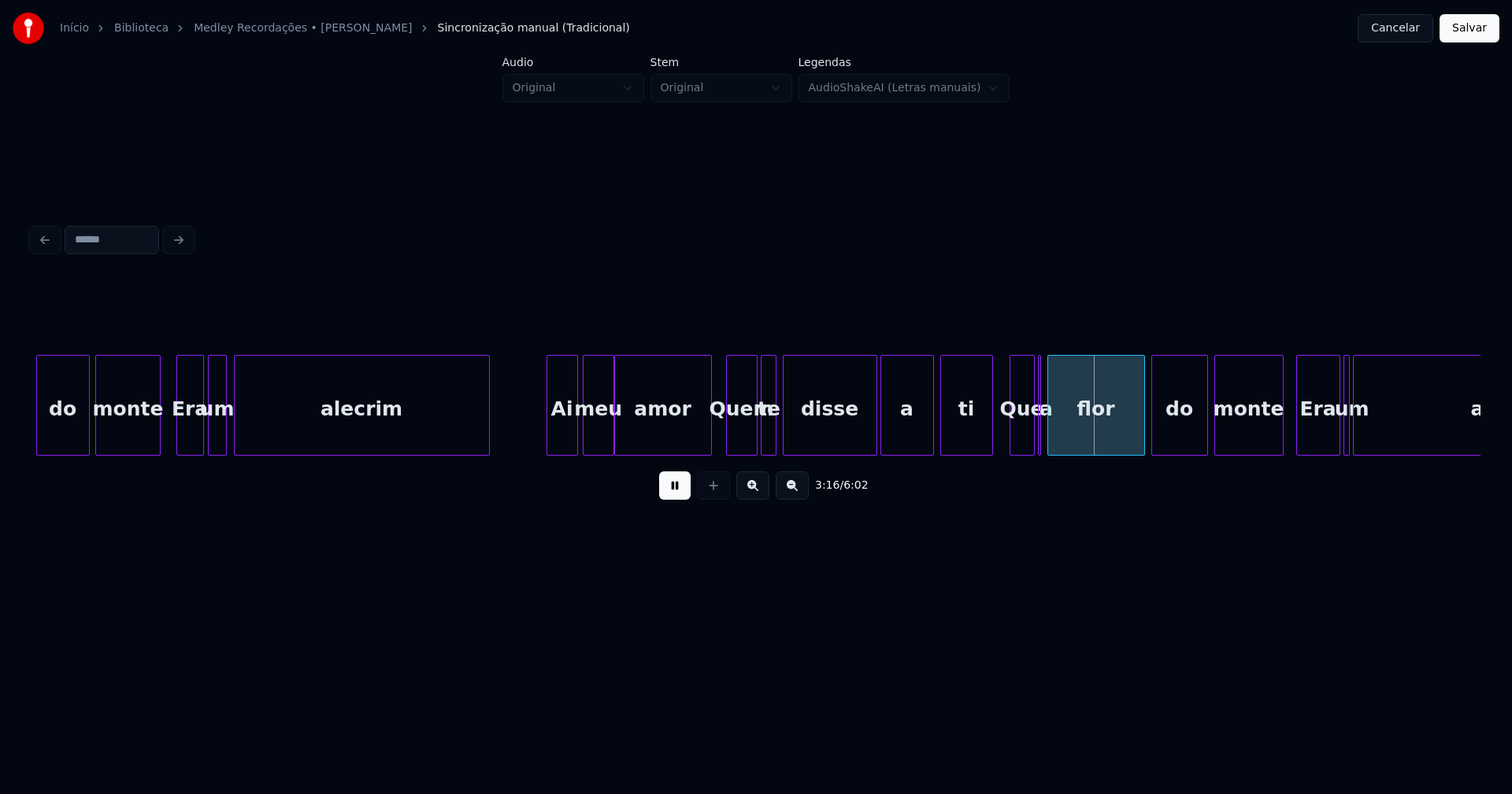
click at [991, 444] on div at bounding box center [990, 405] width 5 height 99
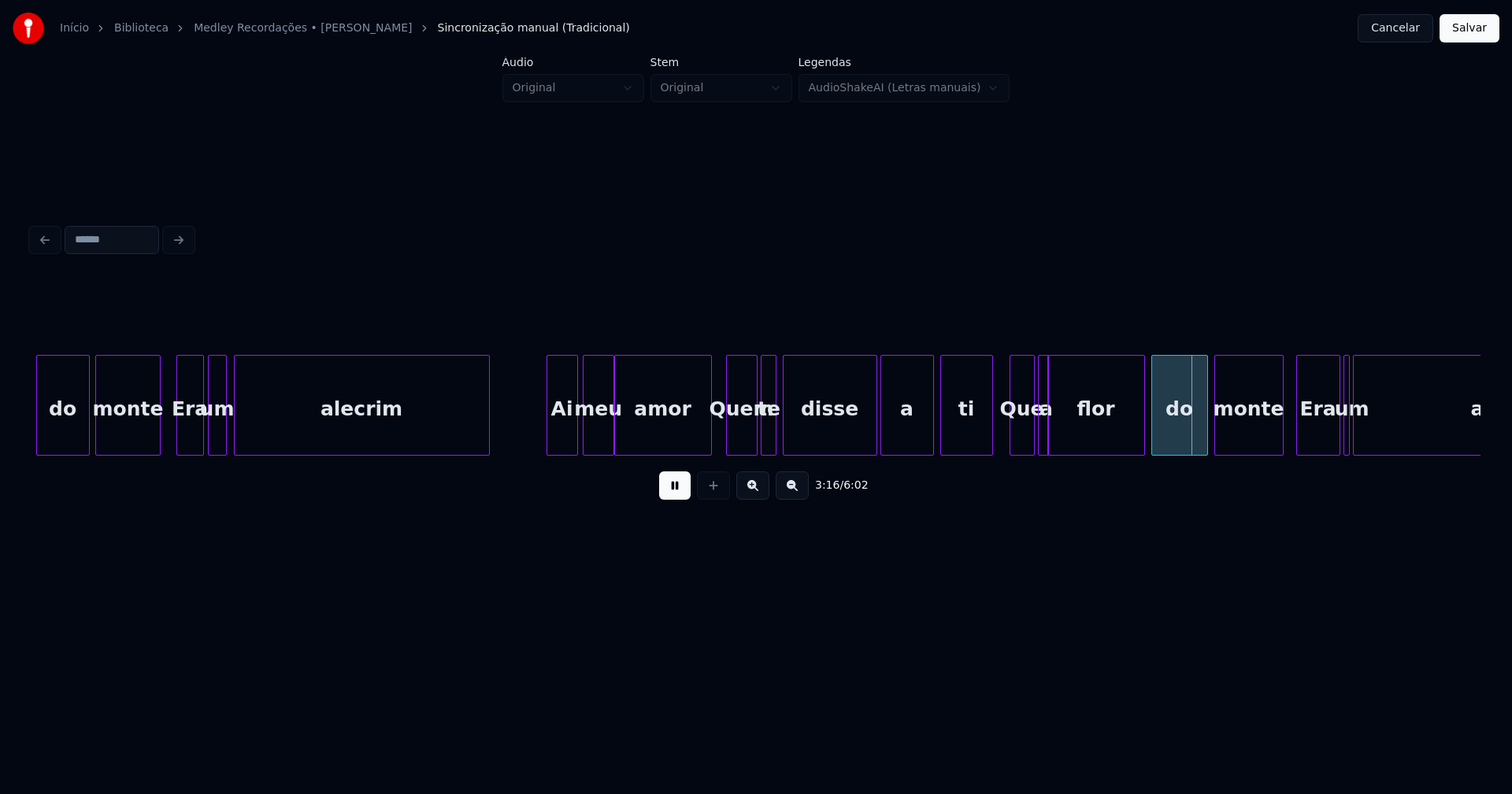
click at [1044, 440] on div at bounding box center [1046, 405] width 5 height 99
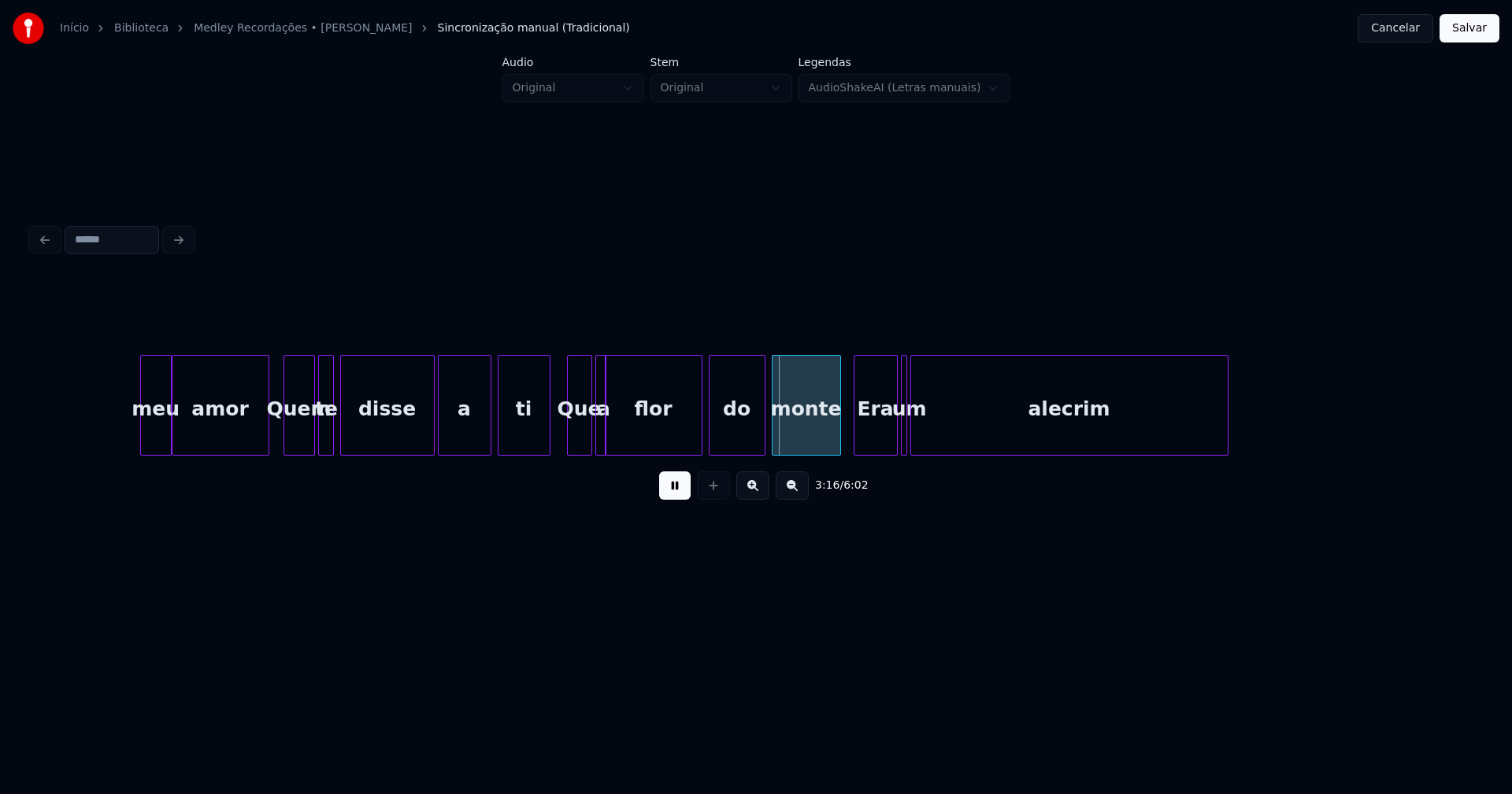
scroll to position [0, 30399]
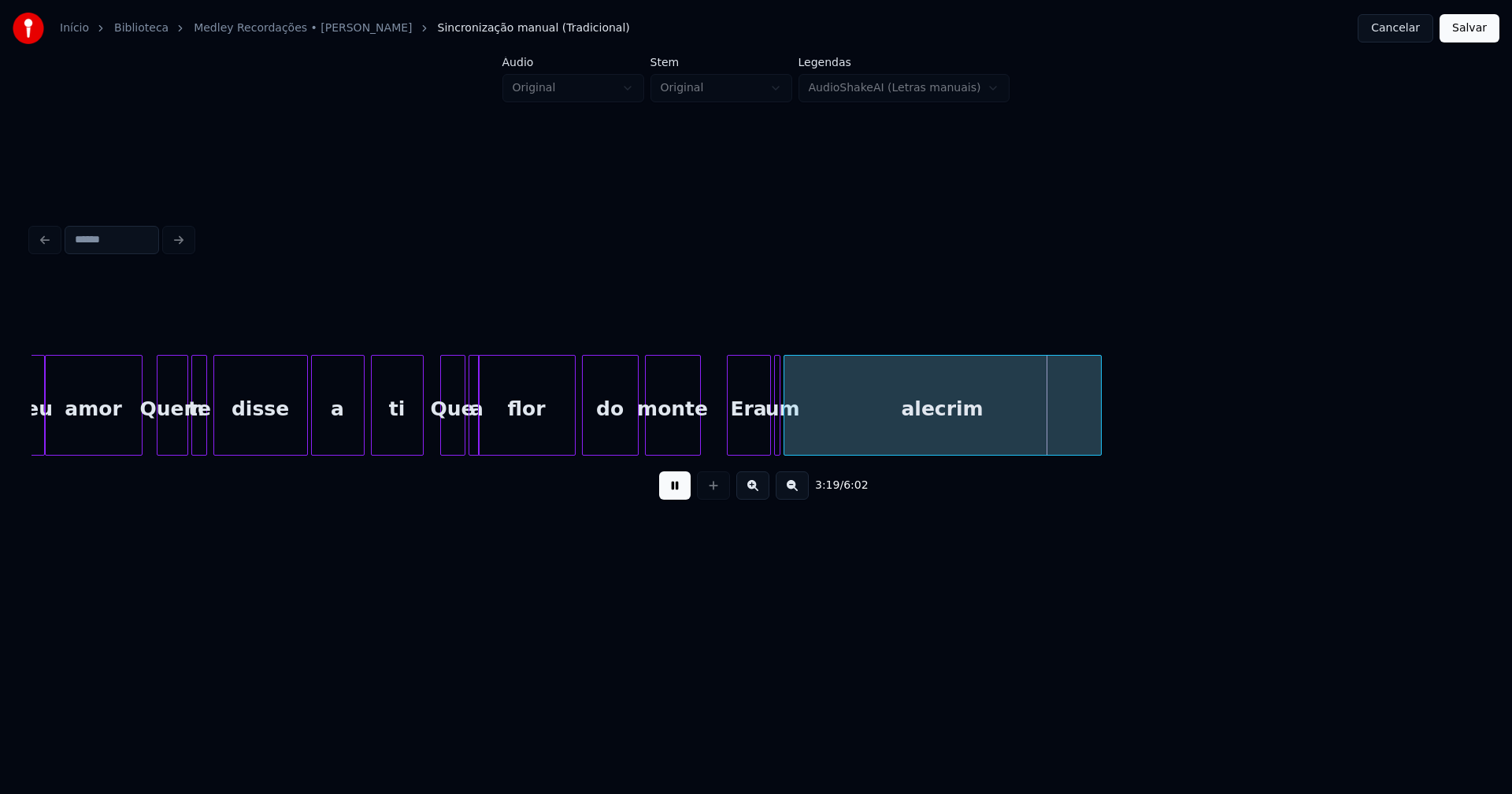
click at [697, 450] on div "meu amor Quem te disse a ti Que a flor do monte Era um alecrim" at bounding box center [756, 405] width 1449 height 101
click at [734, 433] on div "Era" at bounding box center [742, 409] width 43 height 107
click at [779, 421] on div at bounding box center [781, 405] width 5 height 99
click at [770, 426] on div at bounding box center [772, 405] width 5 height 99
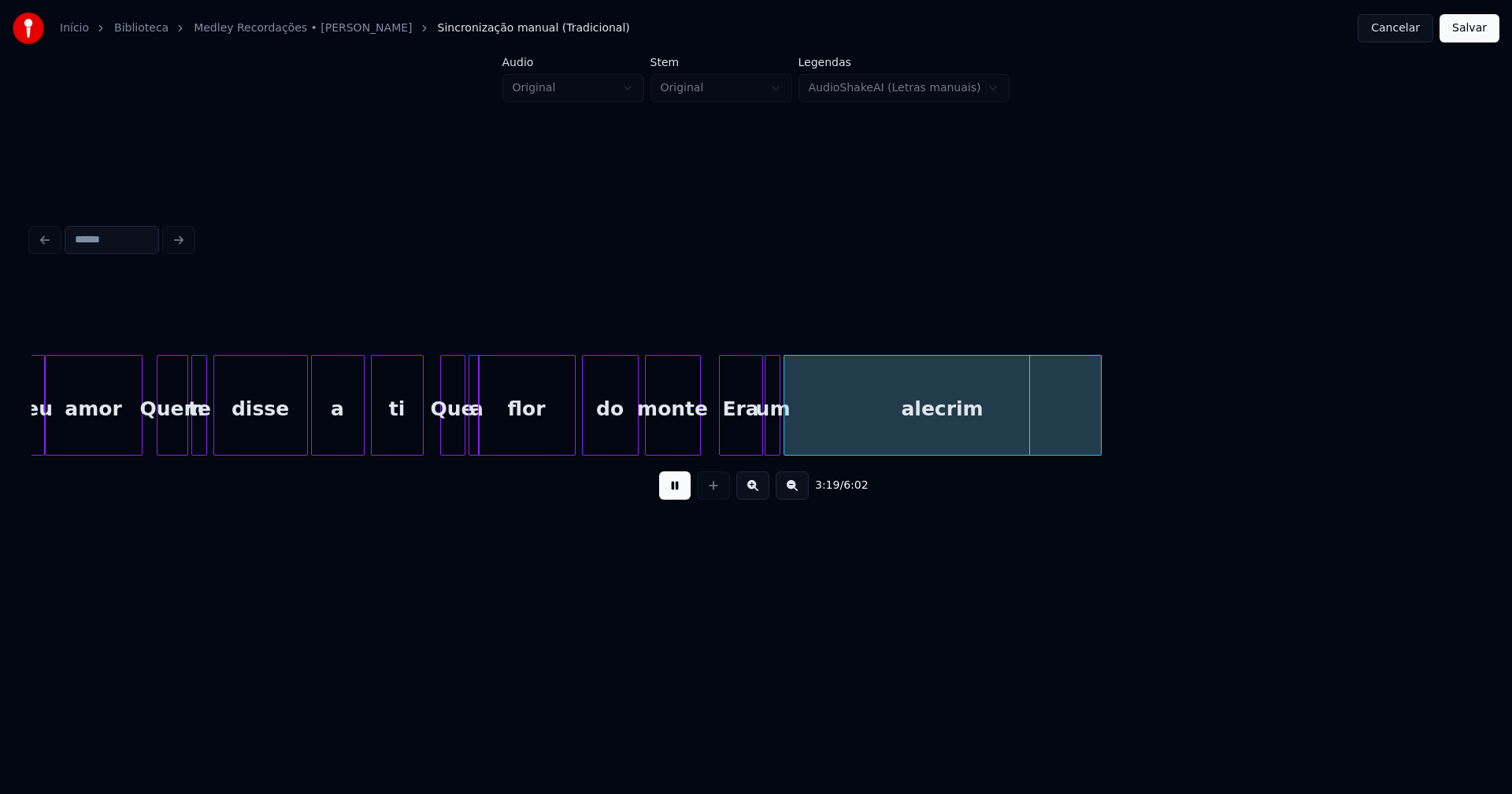
click at [773, 433] on div "um" at bounding box center [773, 409] width 15 height 107
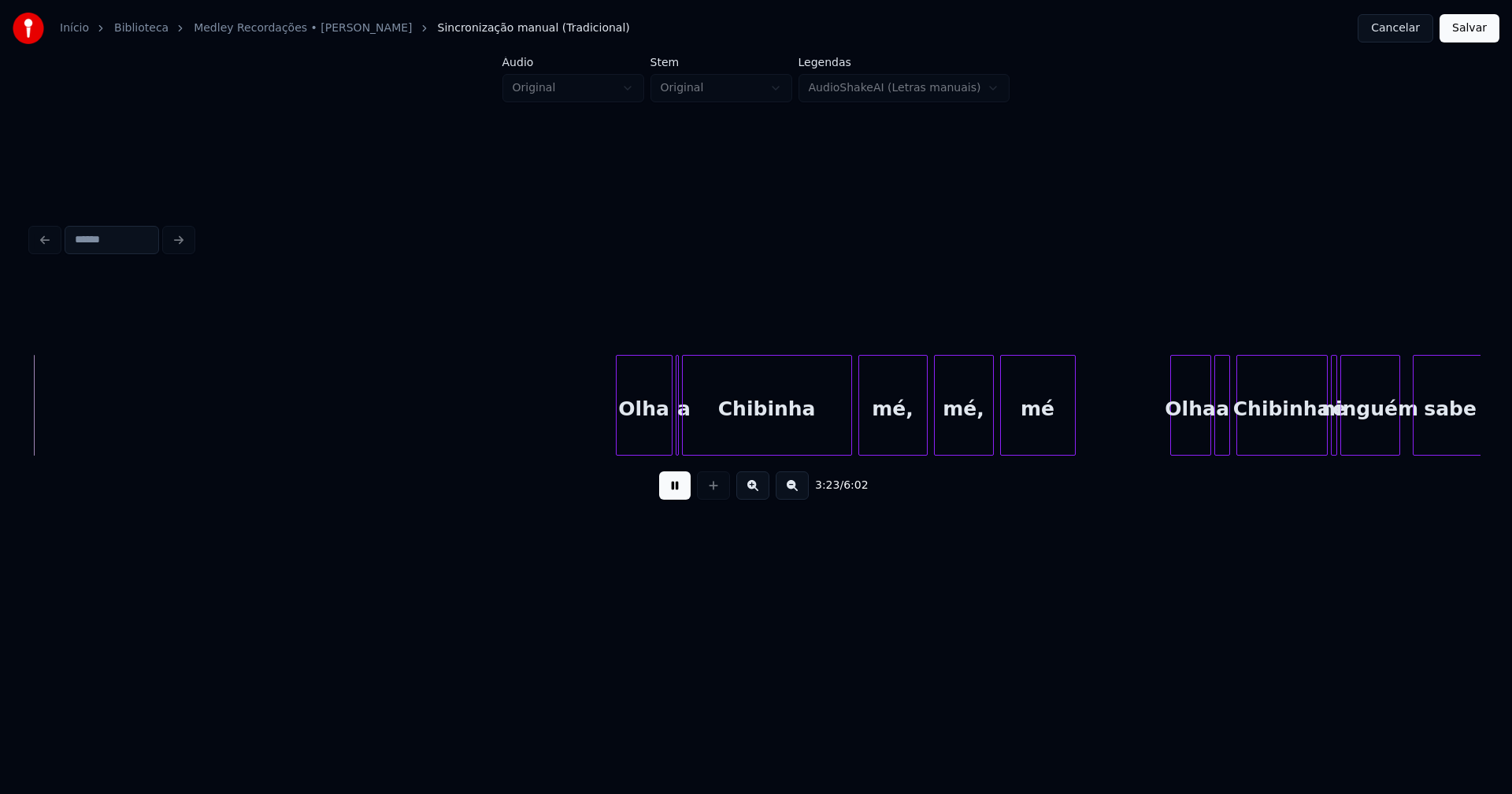
scroll to position [0, 32028]
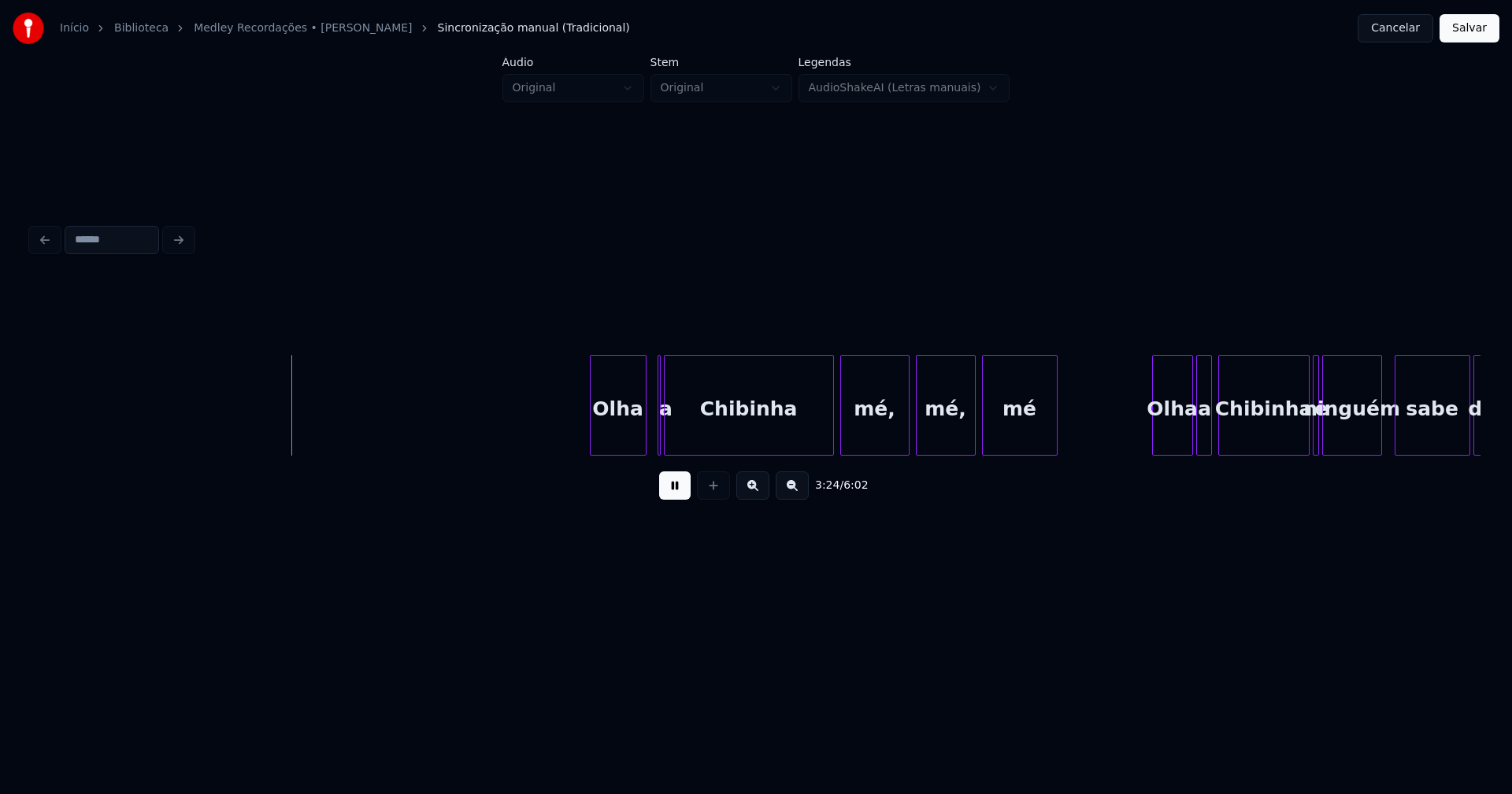
click at [616, 441] on div "Olha" at bounding box center [618, 409] width 55 height 107
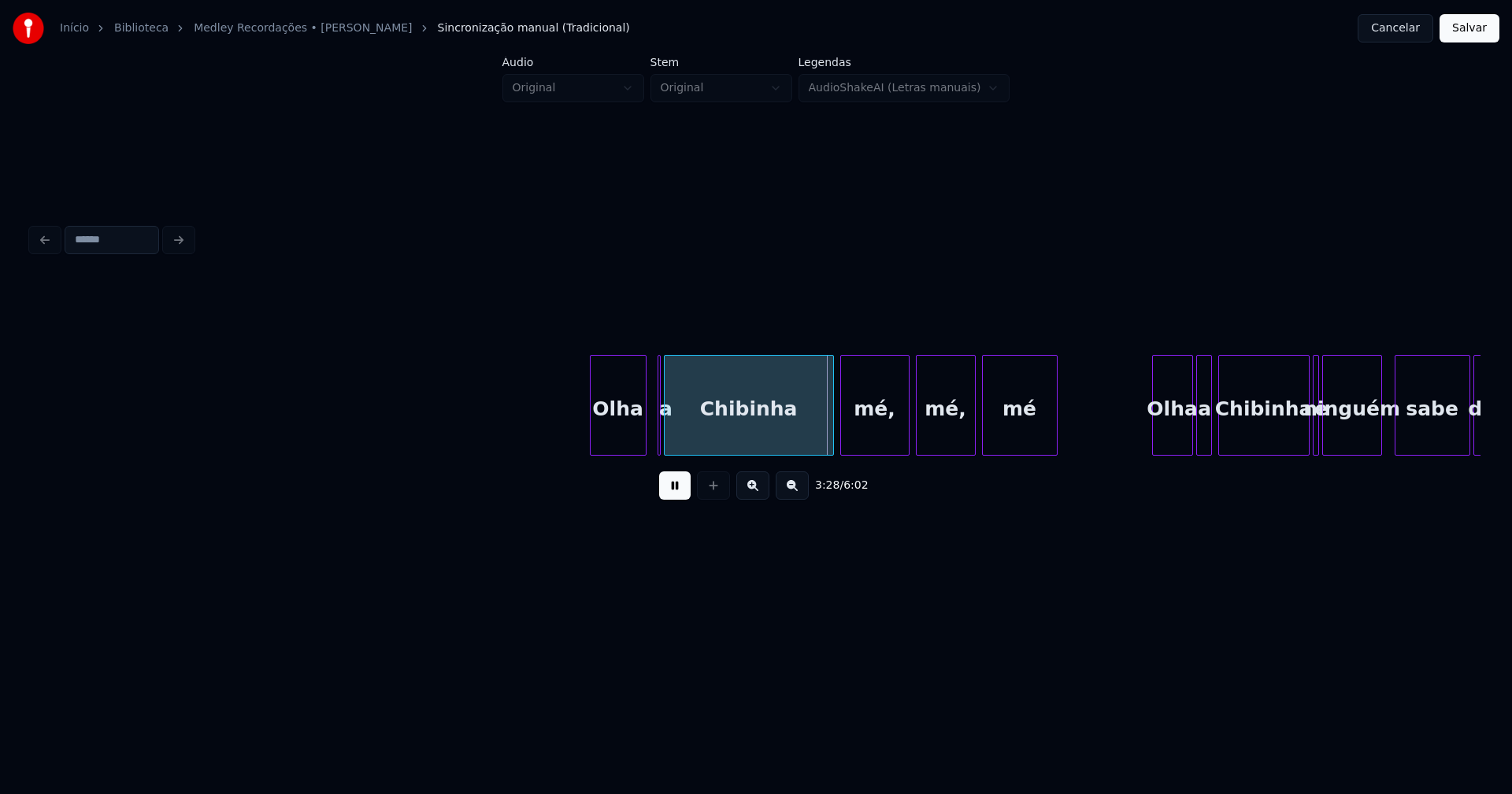
click at [660, 483] on button at bounding box center [675, 485] width 32 height 28
click at [625, 442] on div at bounding box center [625, 405] width 5 height 99
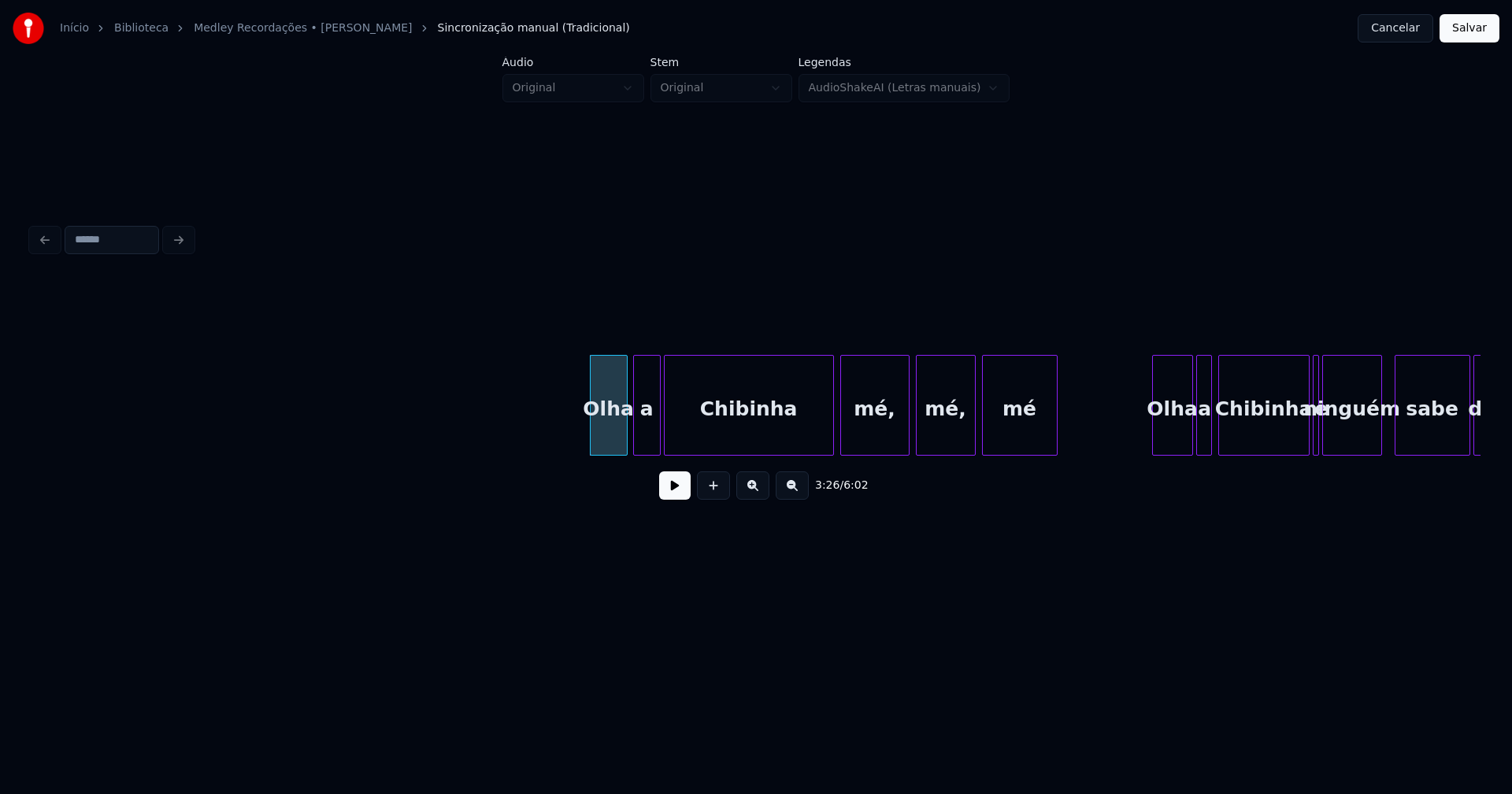
click at [642, 447] on div "a" at bounding box center [647, 405] width 28 height 101
click at [646, 454] on div "Olha a [PERSON_NAME] mé, mé, mé Olha a [PERSON_NAME] e ninguém sabe de" at bounding box center [756, 405] width 1449 height 101
click at [745, 430] on div "Chibinha" at bounding box center [739, 409] width 168 height 107
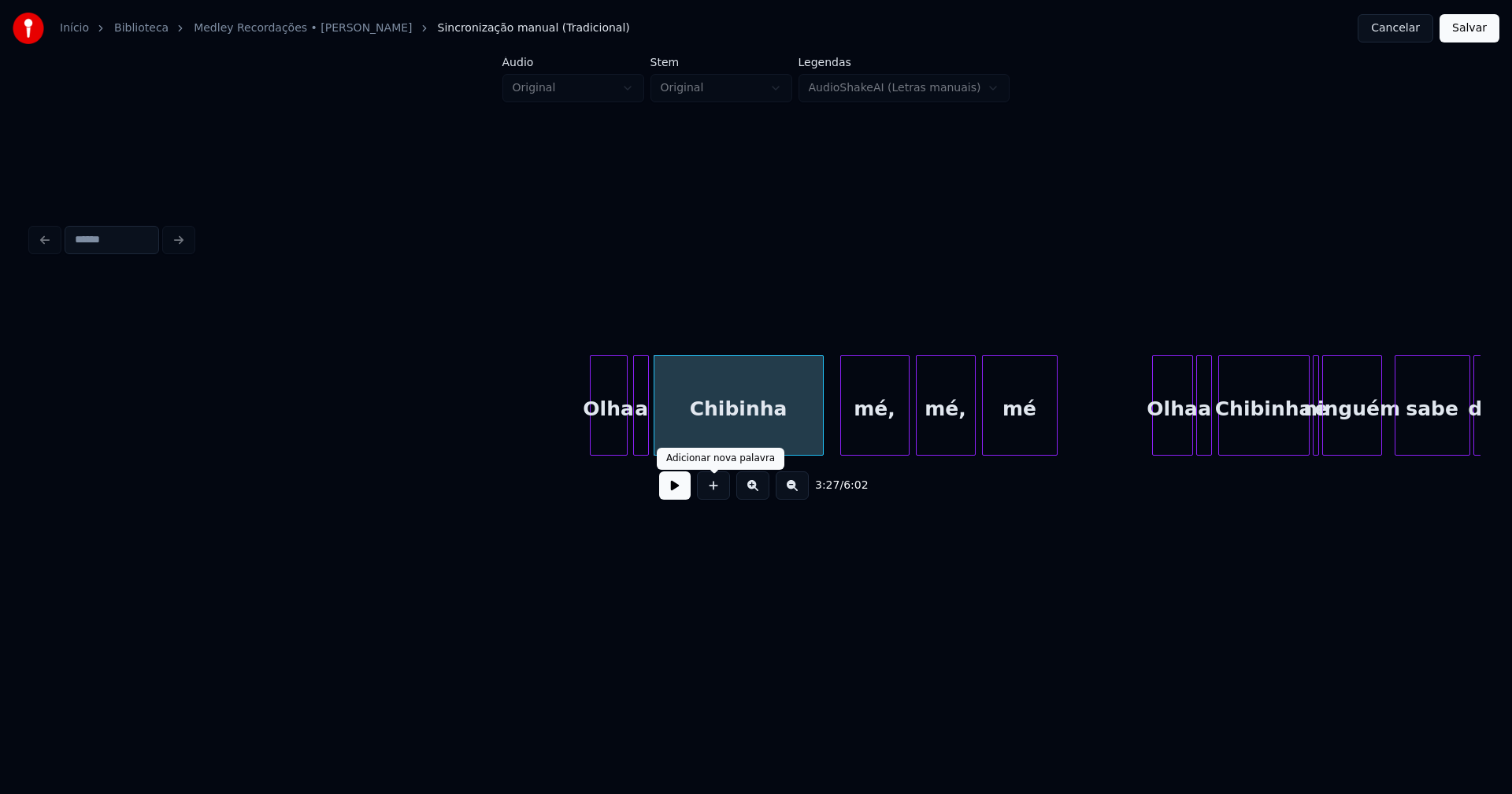
click at [680, 496] on button at bounding box center [675, 485] width 32 height 28
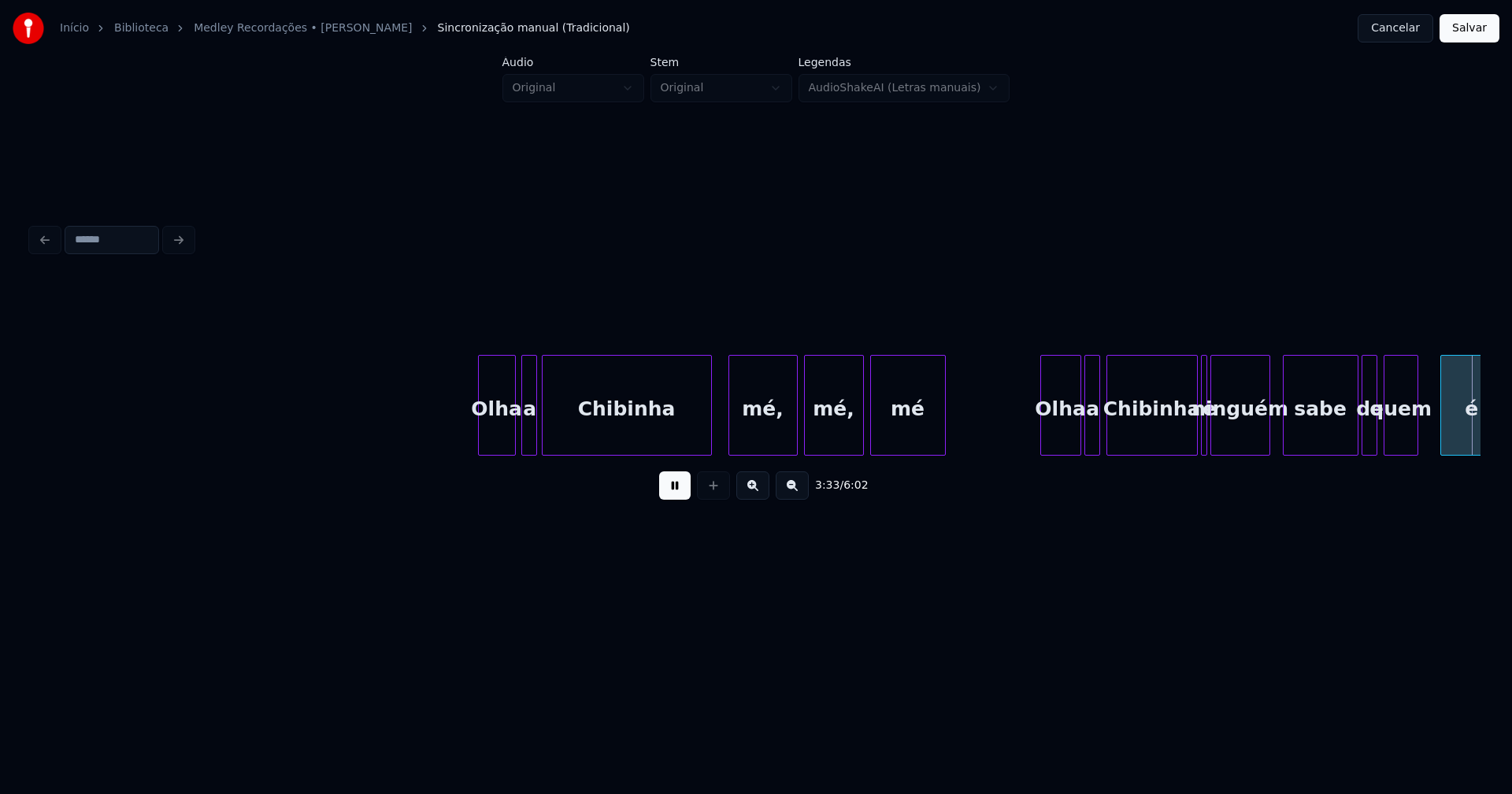
scroll to position [0, 33590]
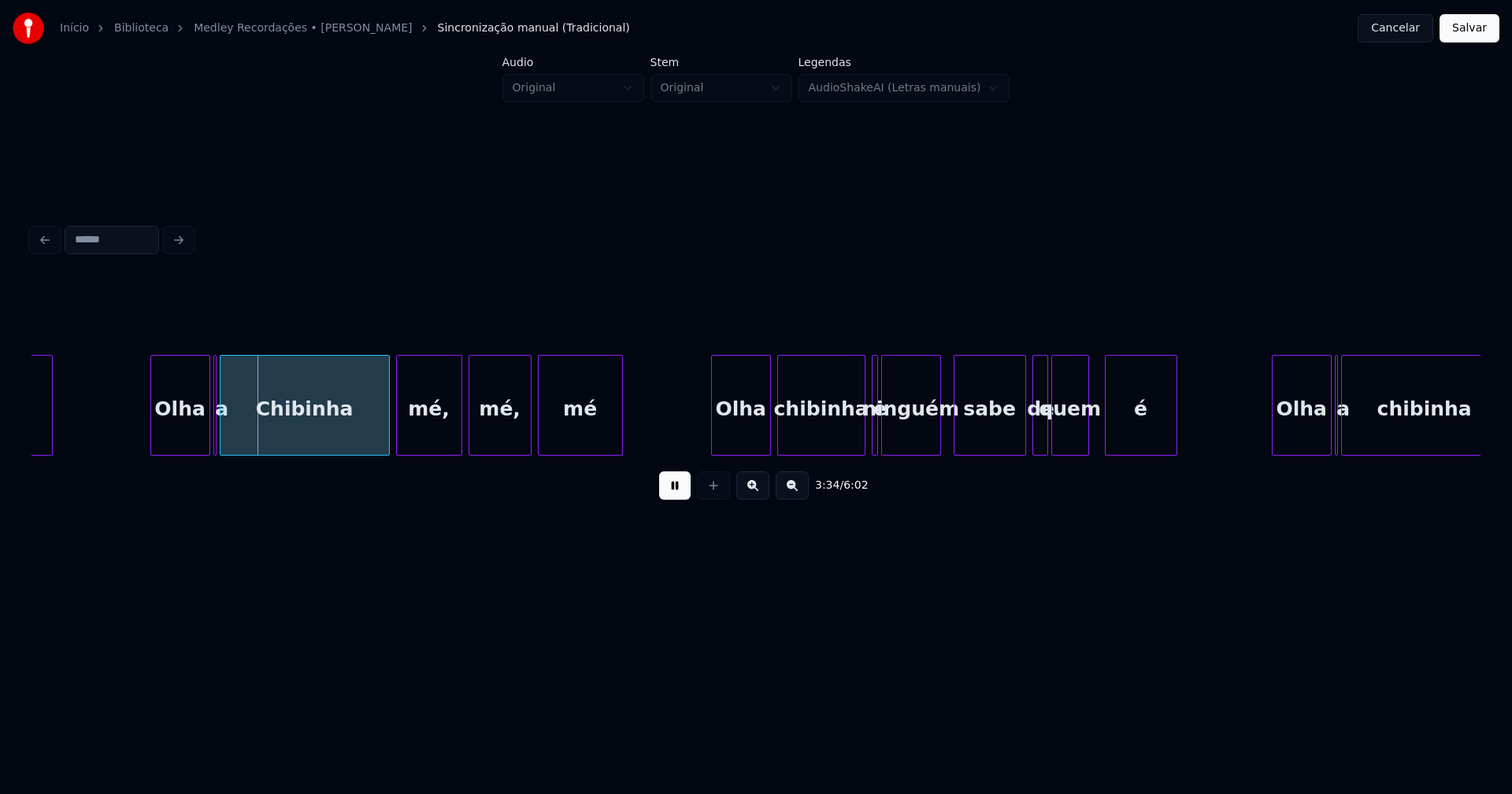
click at [671, 494] on button at bounding box center [675, 485] width 32 height 28
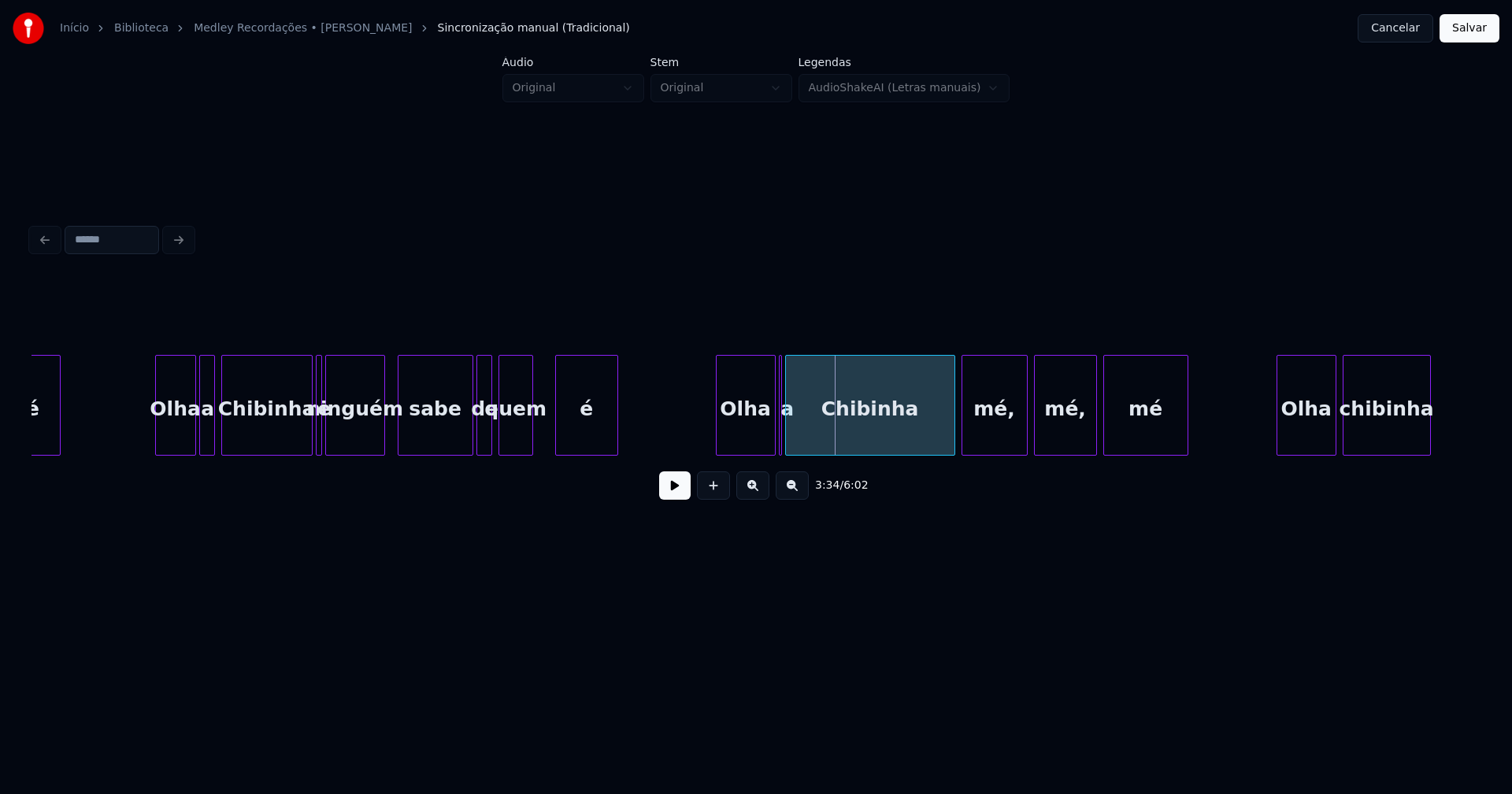
scroll to position [0, 32929]
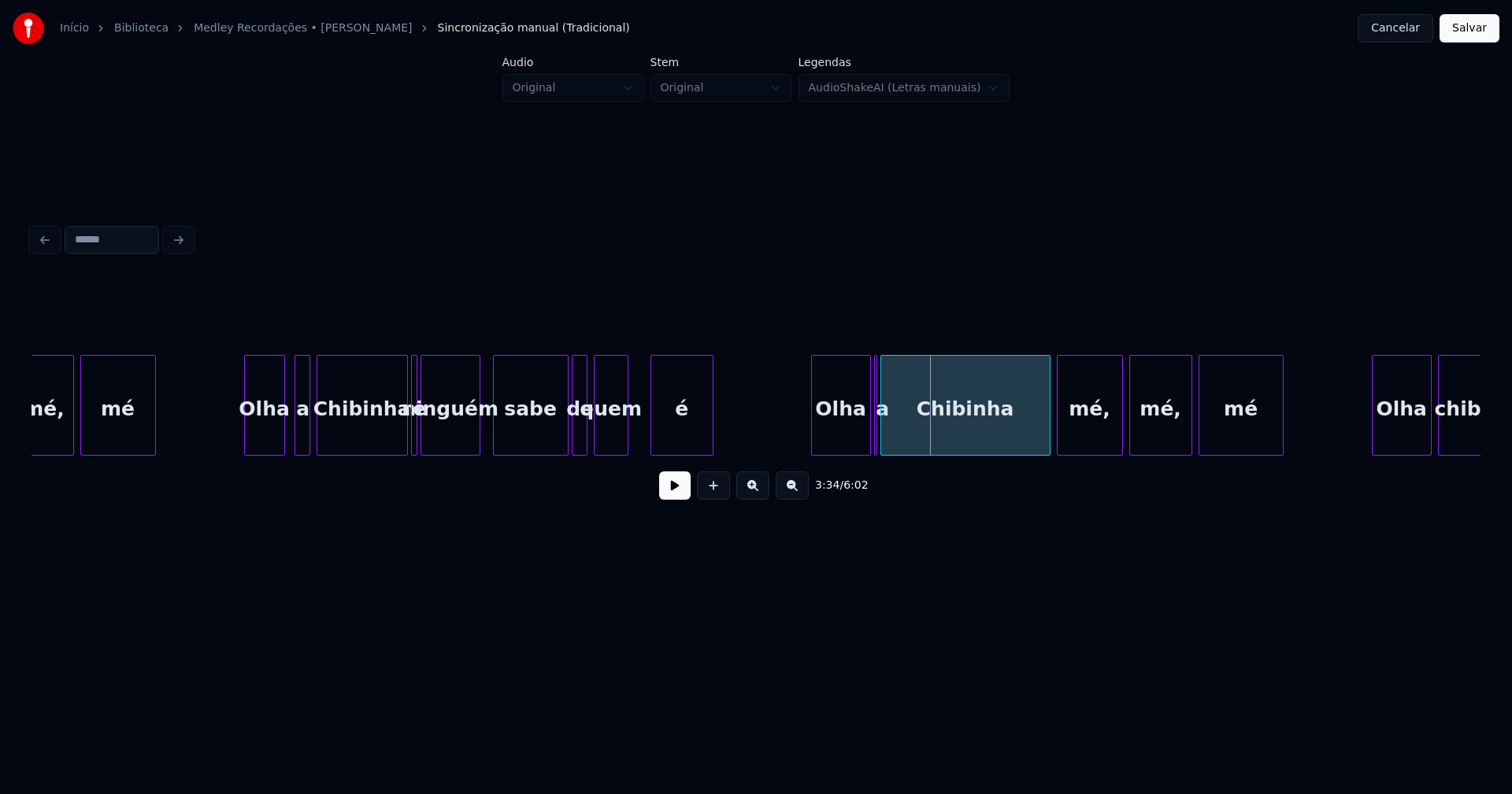
click at [262, 437] on div "Olha" at bounding box center [265, 409] width 40 height 107
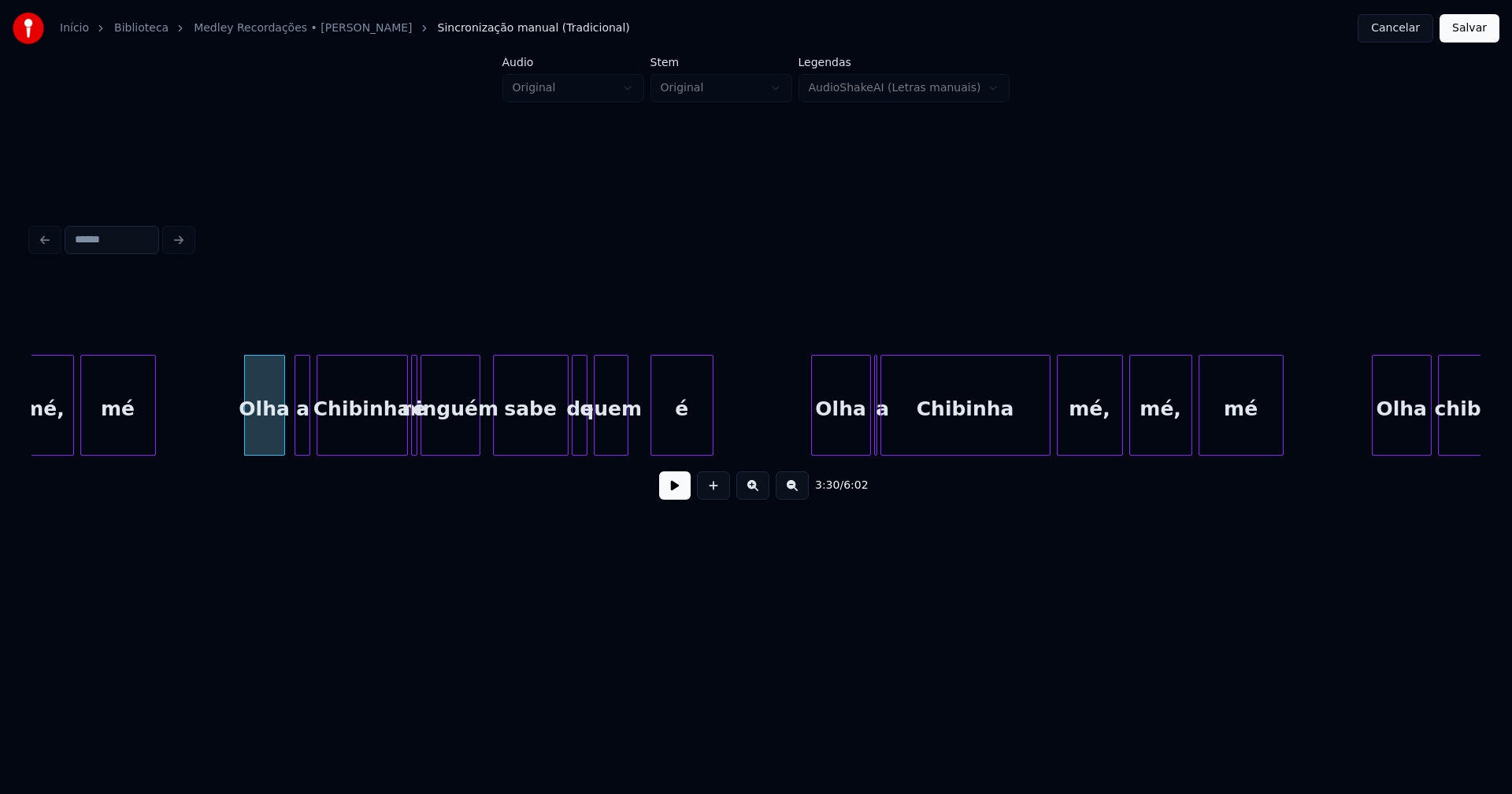
click at [298, 429] on div at bounding box center [298, 405] width 5 height 99
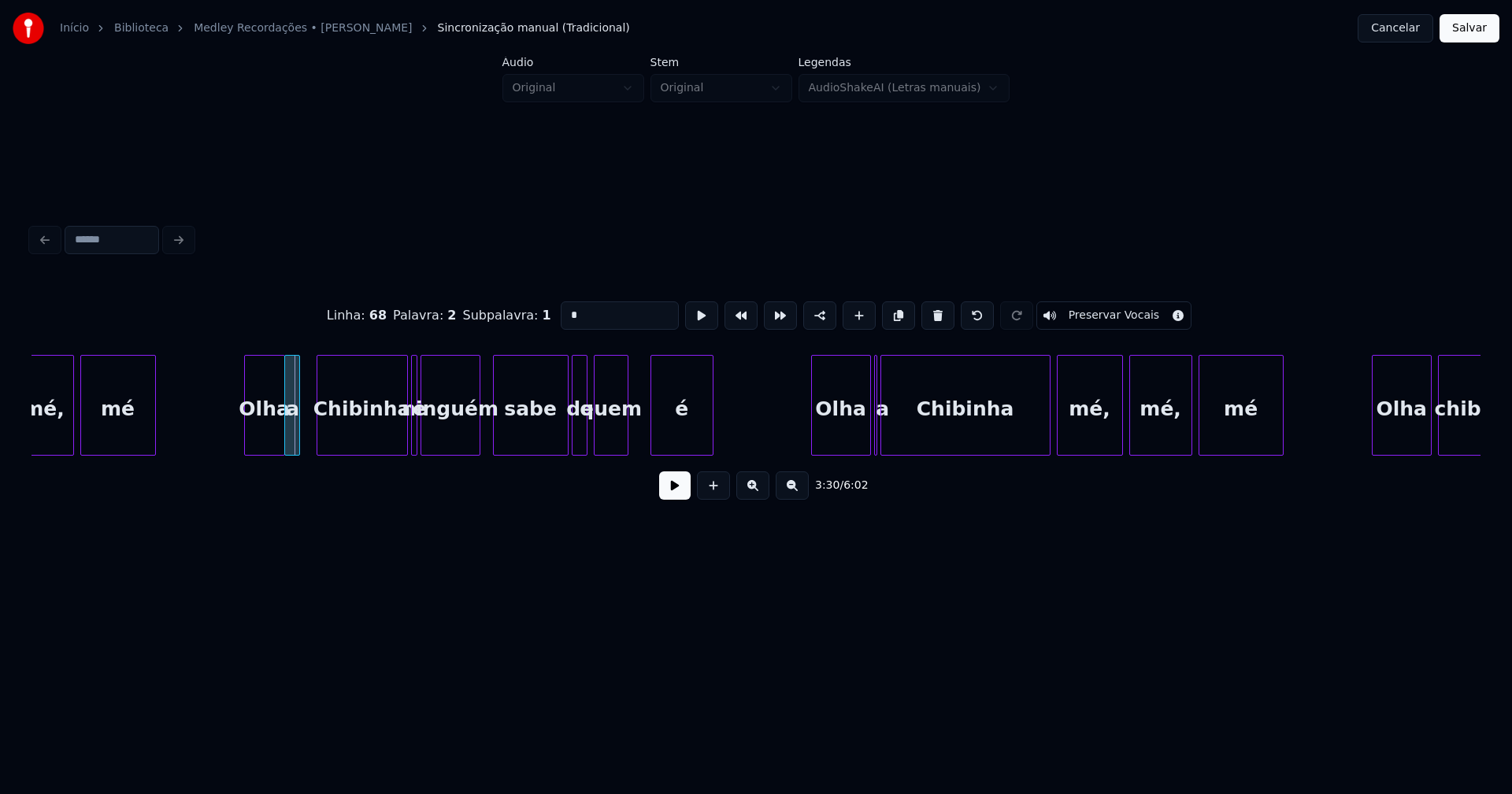
click at [290, 438] on div "a" at bounding box center [292, 409] width 15 height 107
click at [337, 441] on div "Chibinha" at bounding box center [348, 409] width 90 height 107
click at [414, 420] on div at bounding box center [417, 405] width 5 height 99
click at [402, 426] on div at bounding box center [404, 405] width 5 height 99
click at [388, 435] on div at bounding box center [388, 405] width 5 height 99
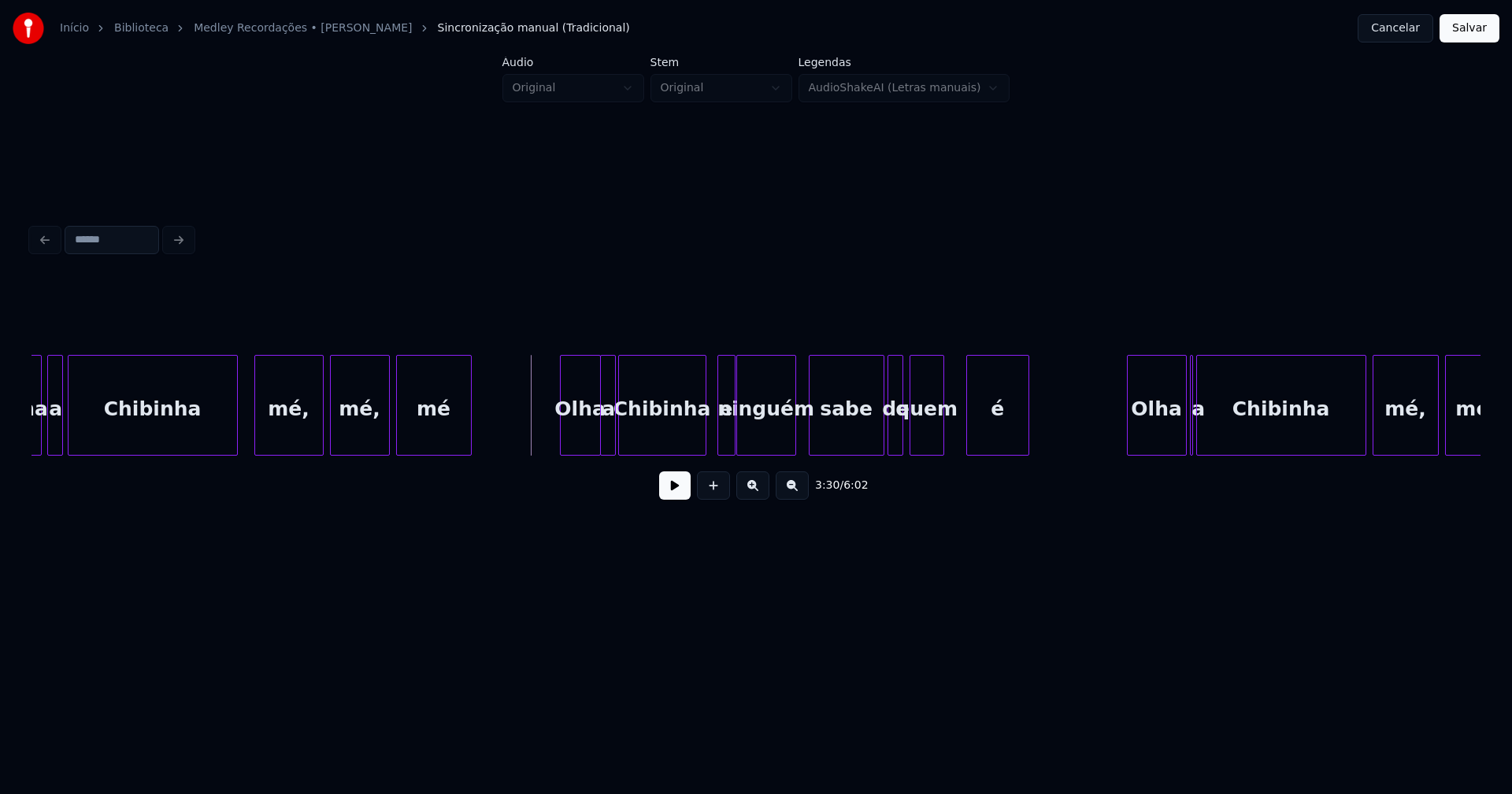
scroll to position [0, 32360]
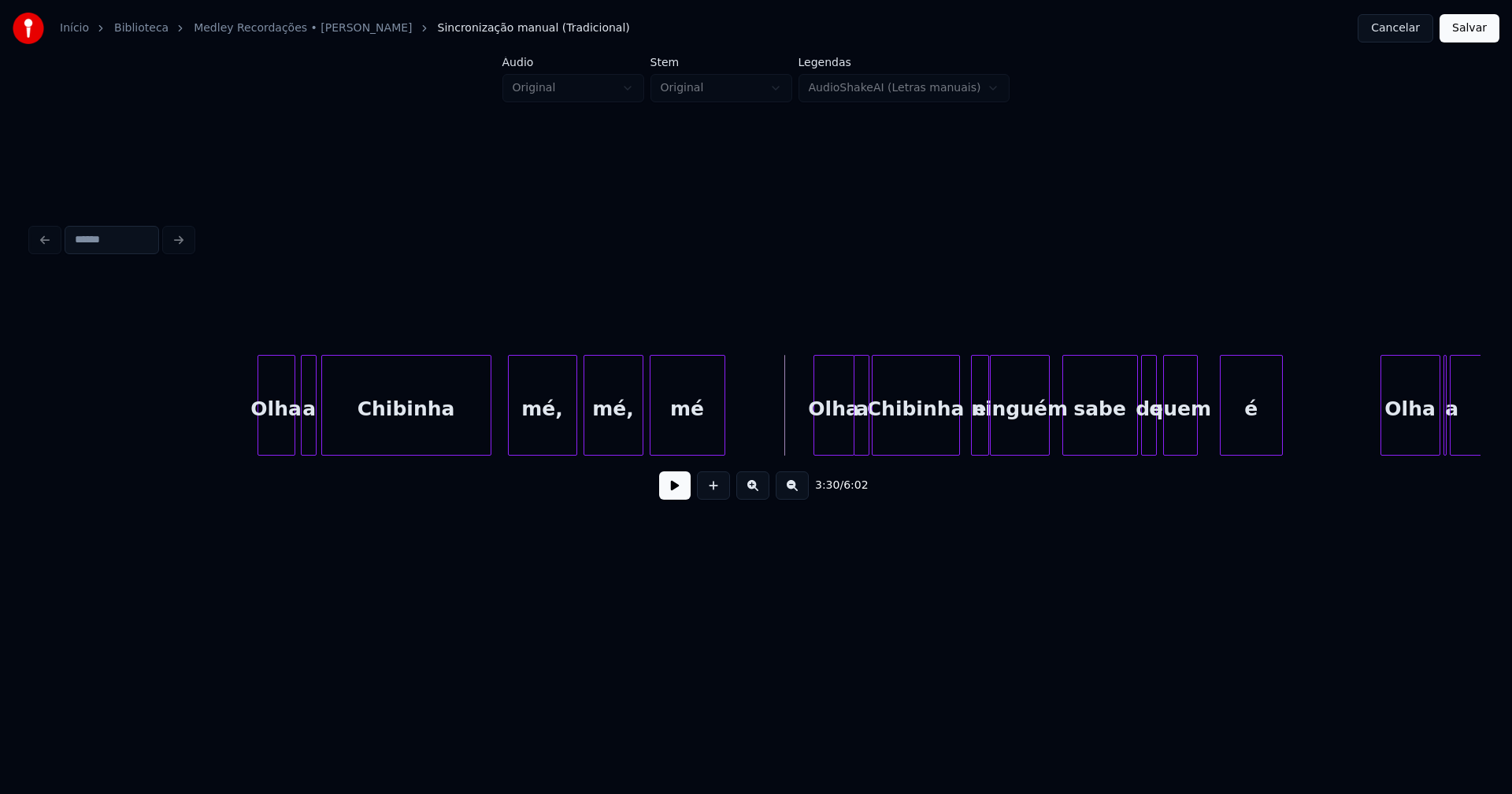
click at [681, 500] on button at bounding box center [675, 485] width 32 height 28
click at [763, 427] on div at bounding box center [761, 405] width 5 height 99
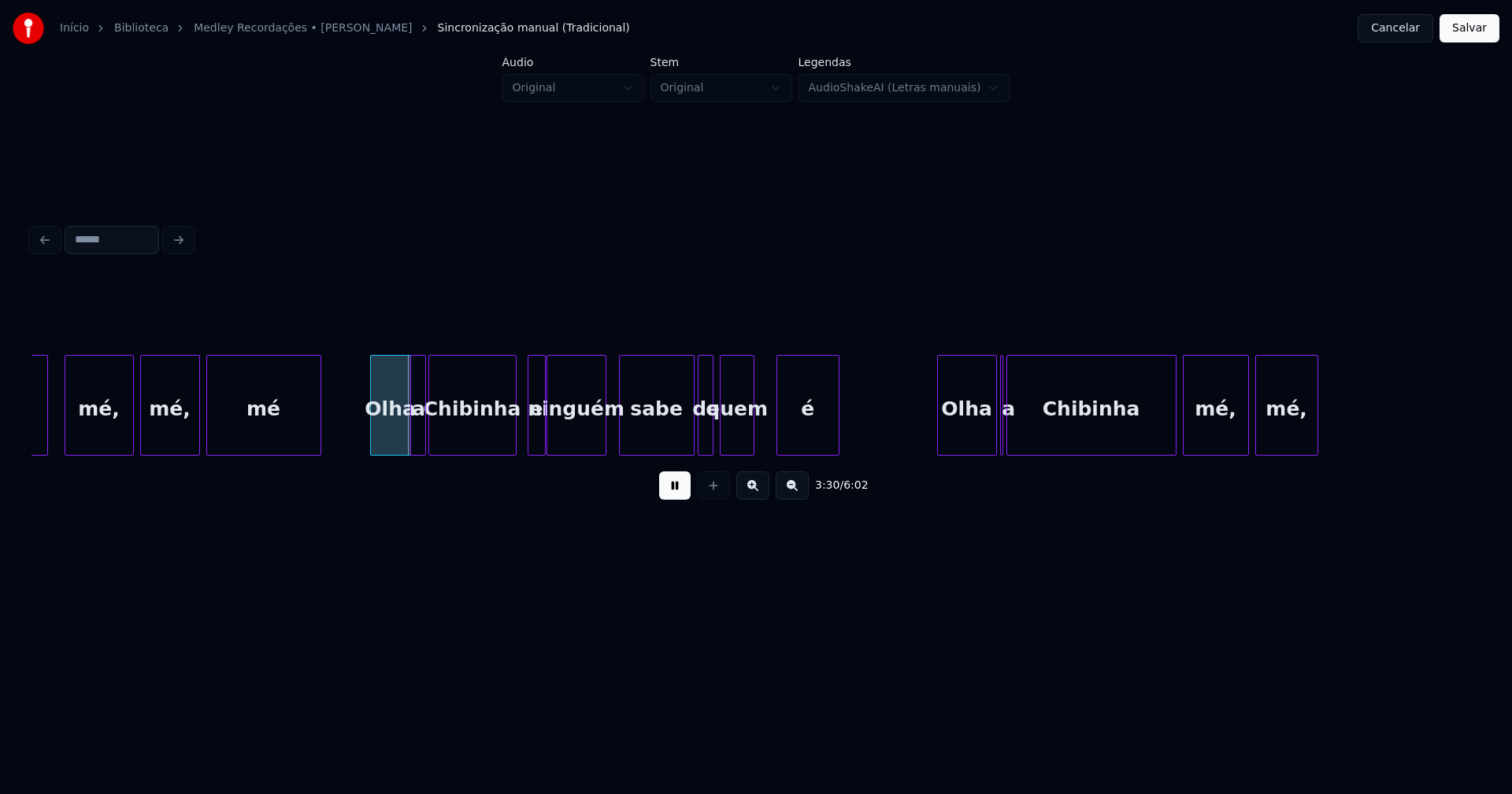
scroll to position [0, 32834]
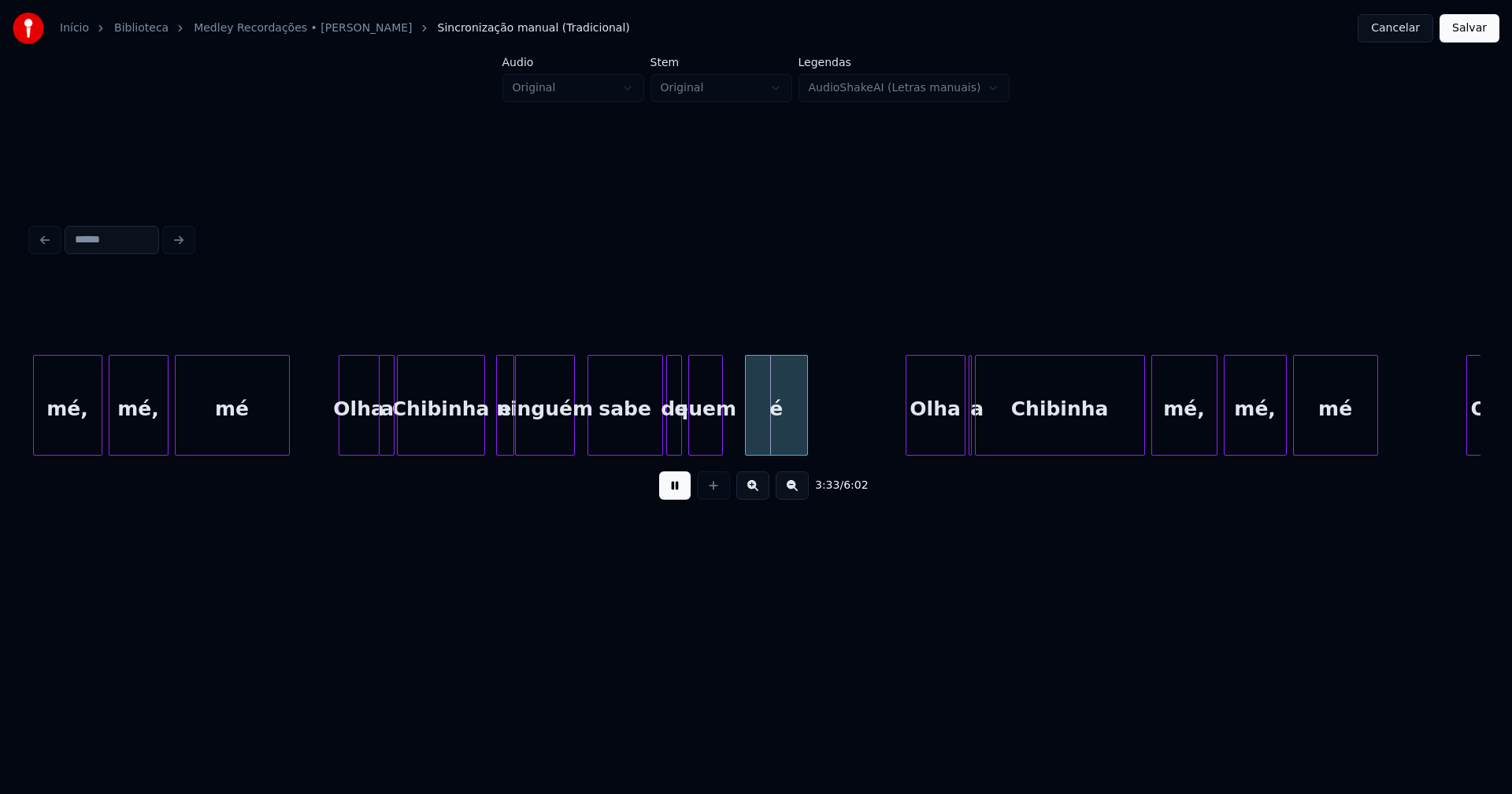
click at [676, 494] on button at bounding box center [675, 485] width 32 height 28
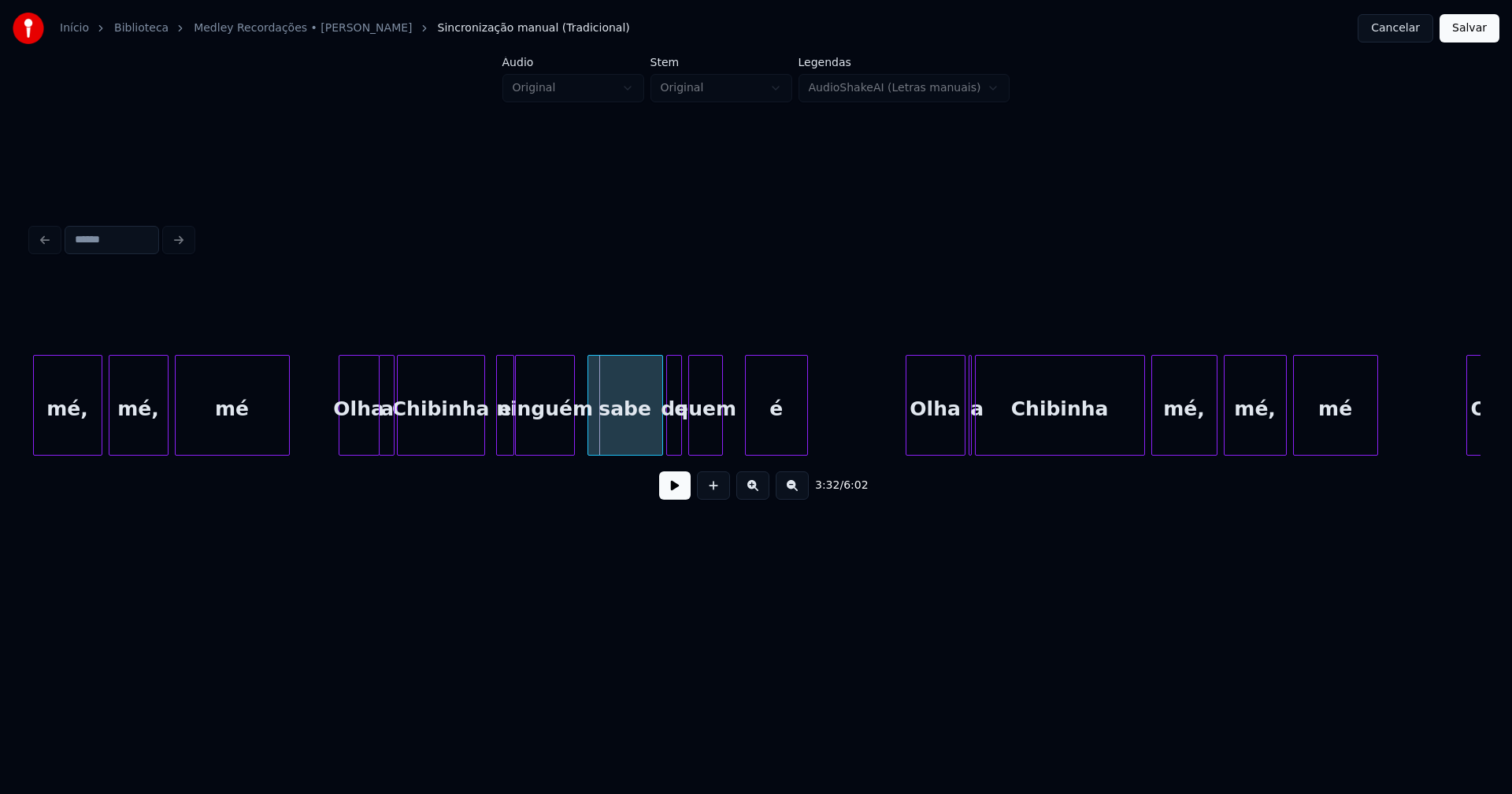
click at [501, 429] on div at bounding box center [499, 405] width 5 height 99
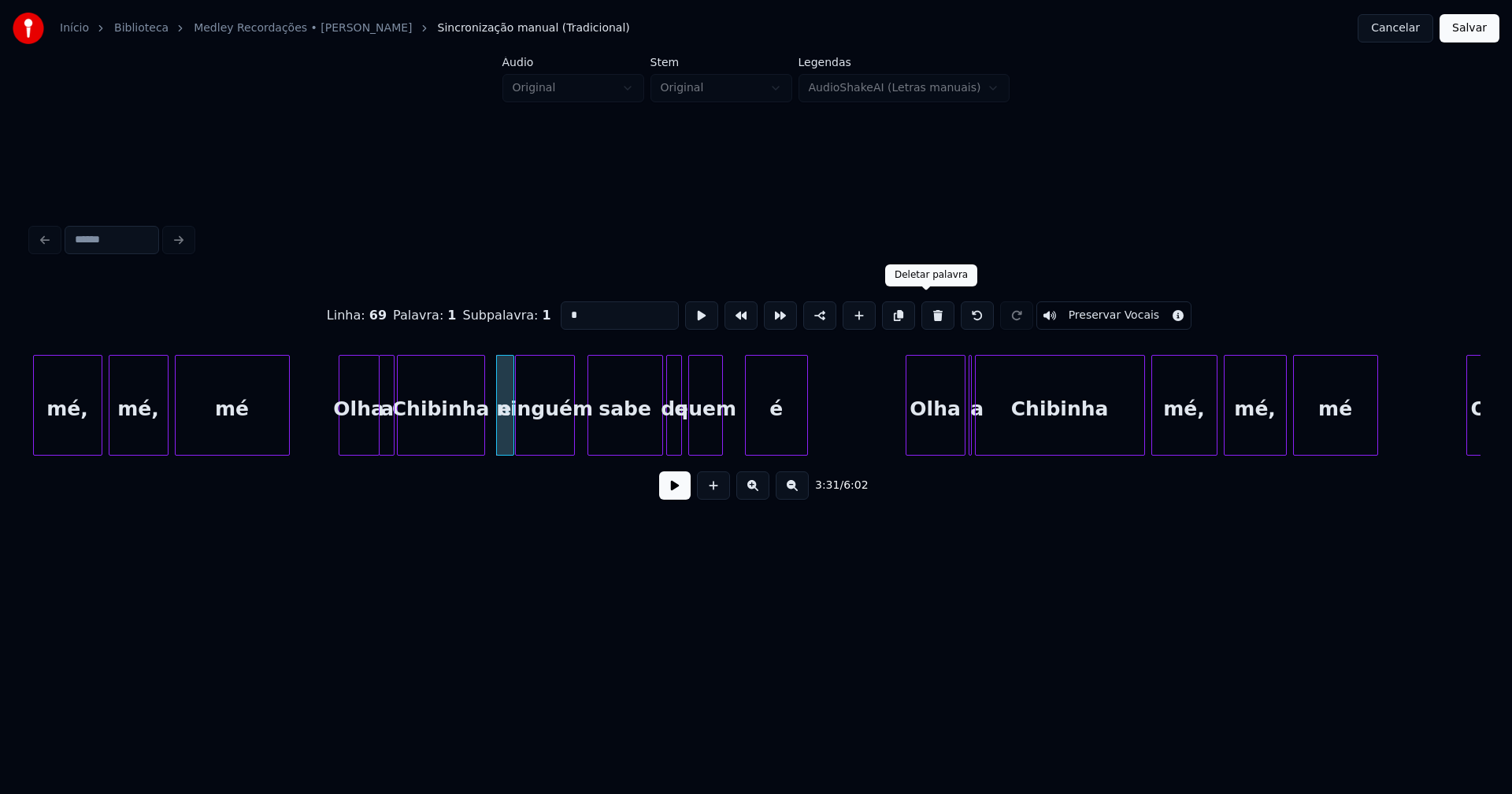
drag, startPoint x: 923, startPoint y: 310, endPoint x: 815, endPoint y: 324, distance: 108.9
click at [924, 311] on button at bounding box center [938, 315] width 33 height 28
type input "********"
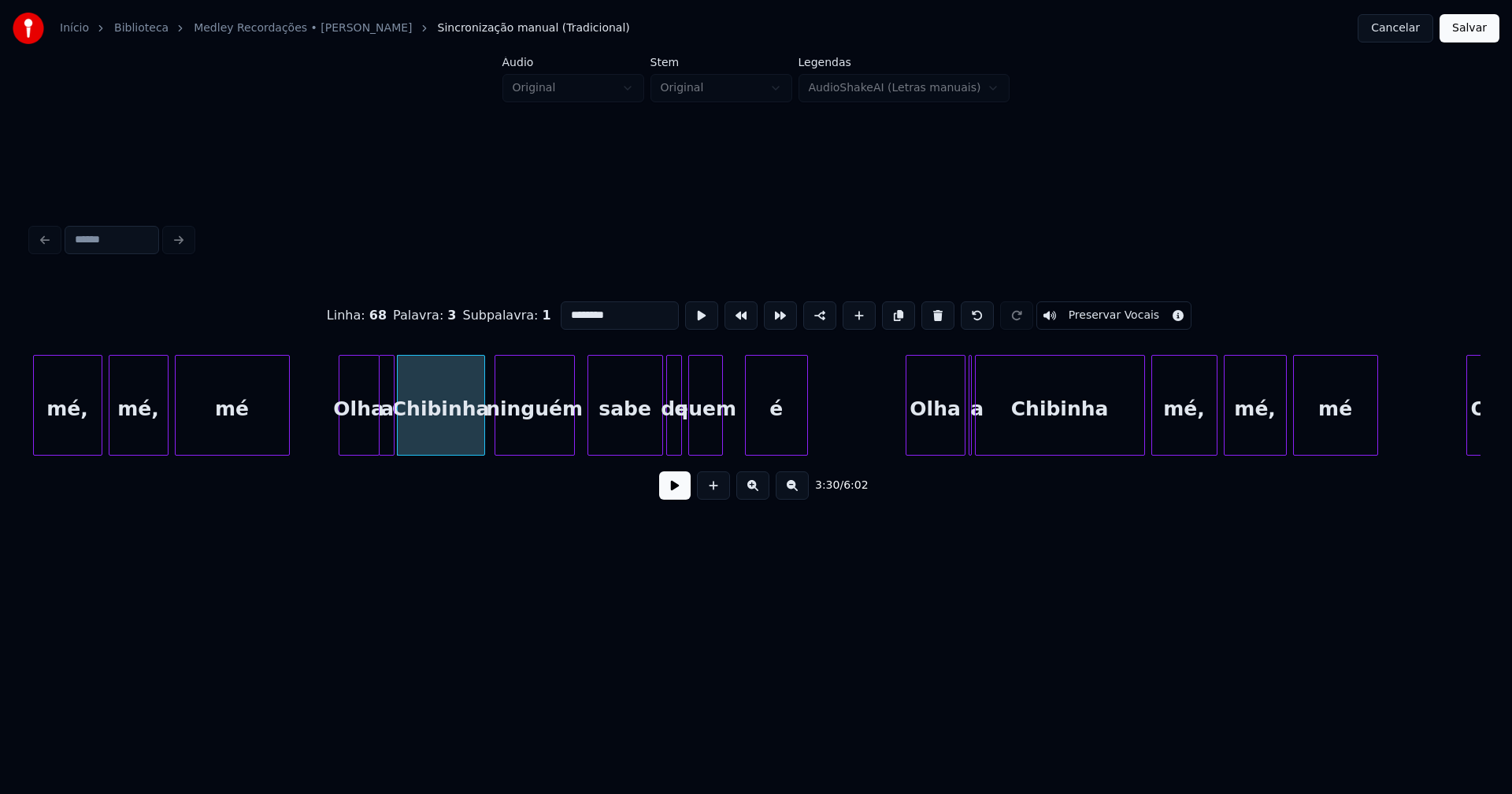
click at [498, 443] on div at bounding box center [498, 405] width 5 height 99
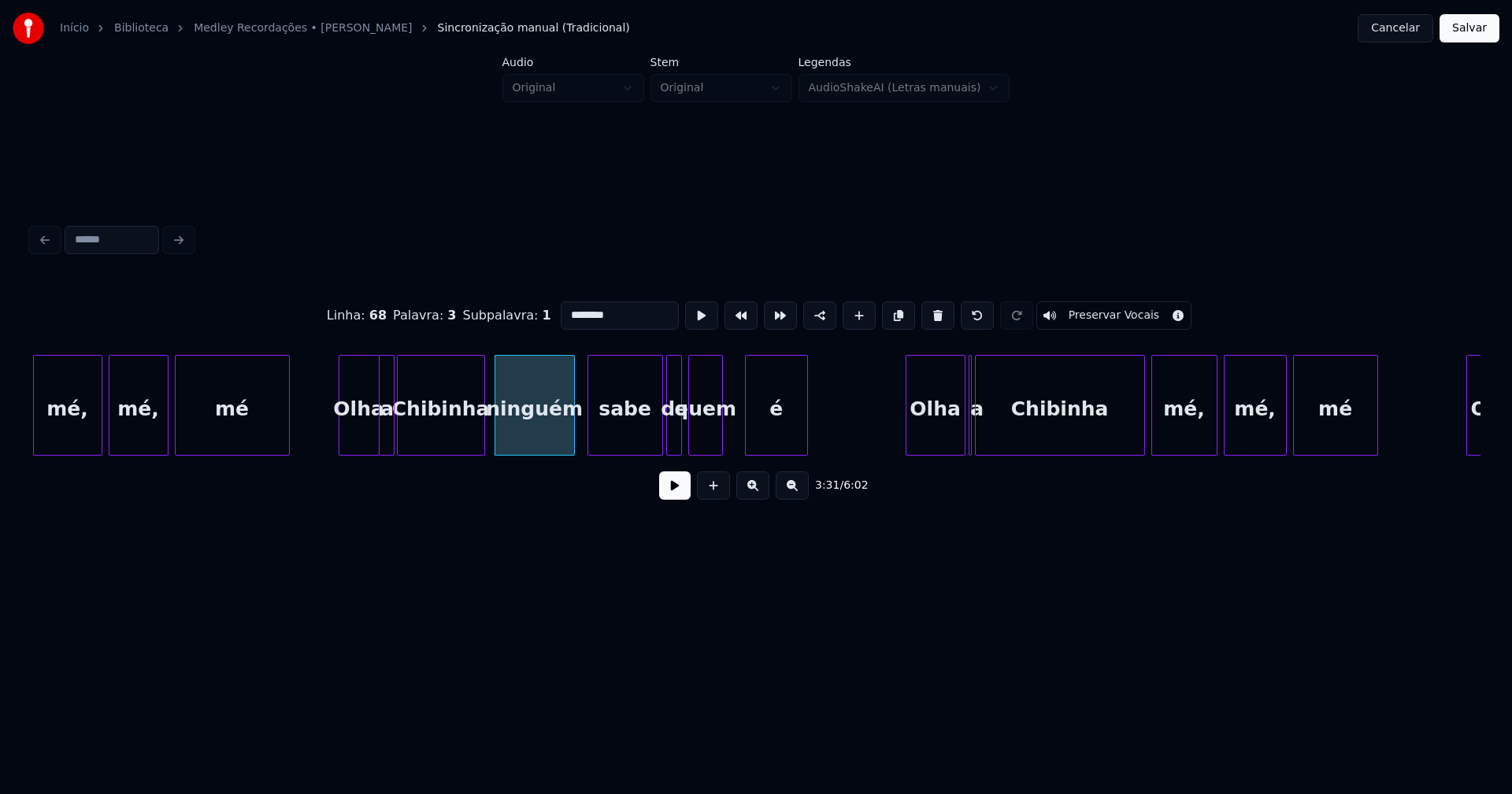
click at [680, 500] on button at bounding box center [675, 485] width 32 height 28
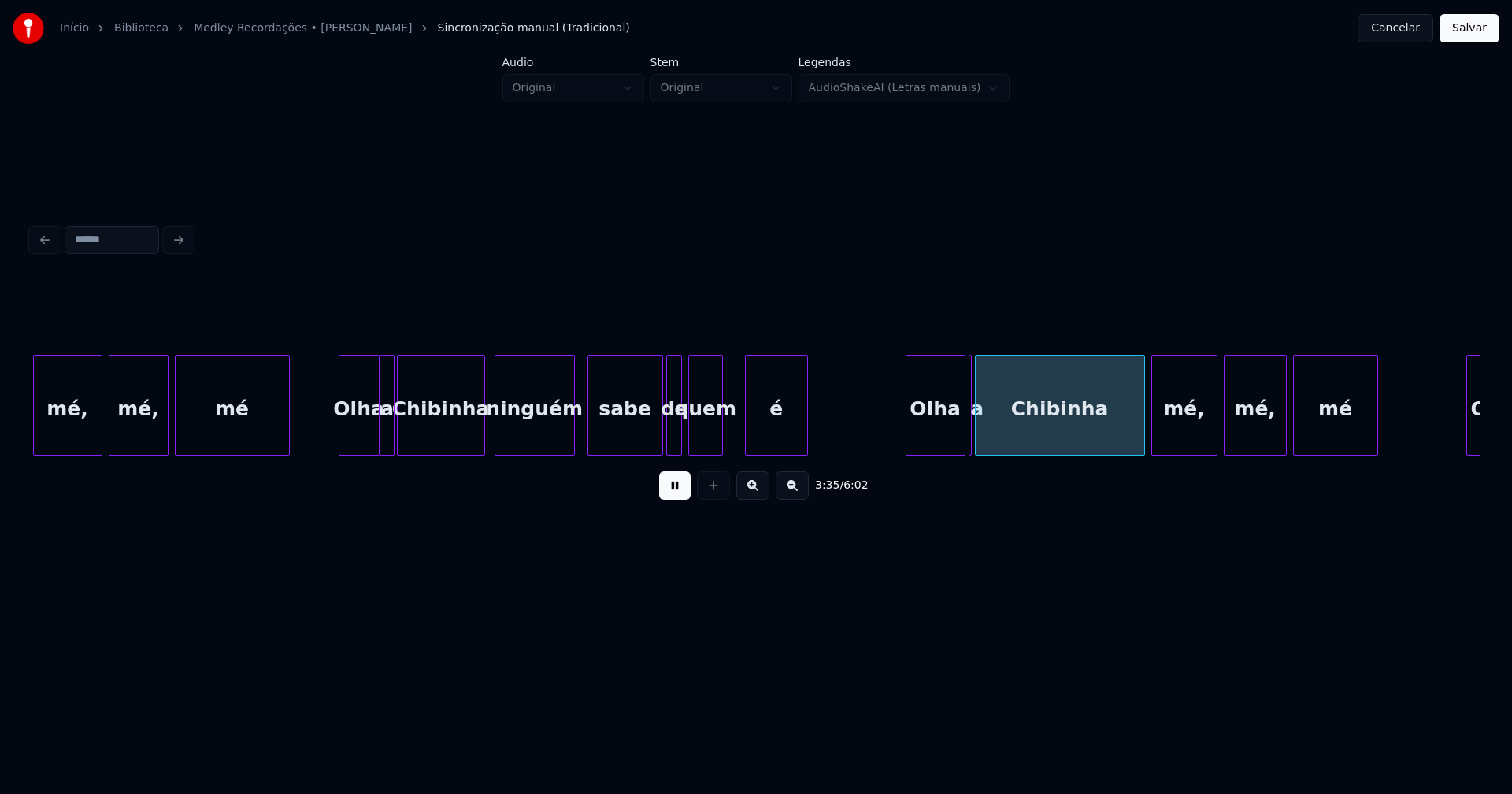
click at [641, 448] on div at bounding box center [640, 405] width 5 height 99
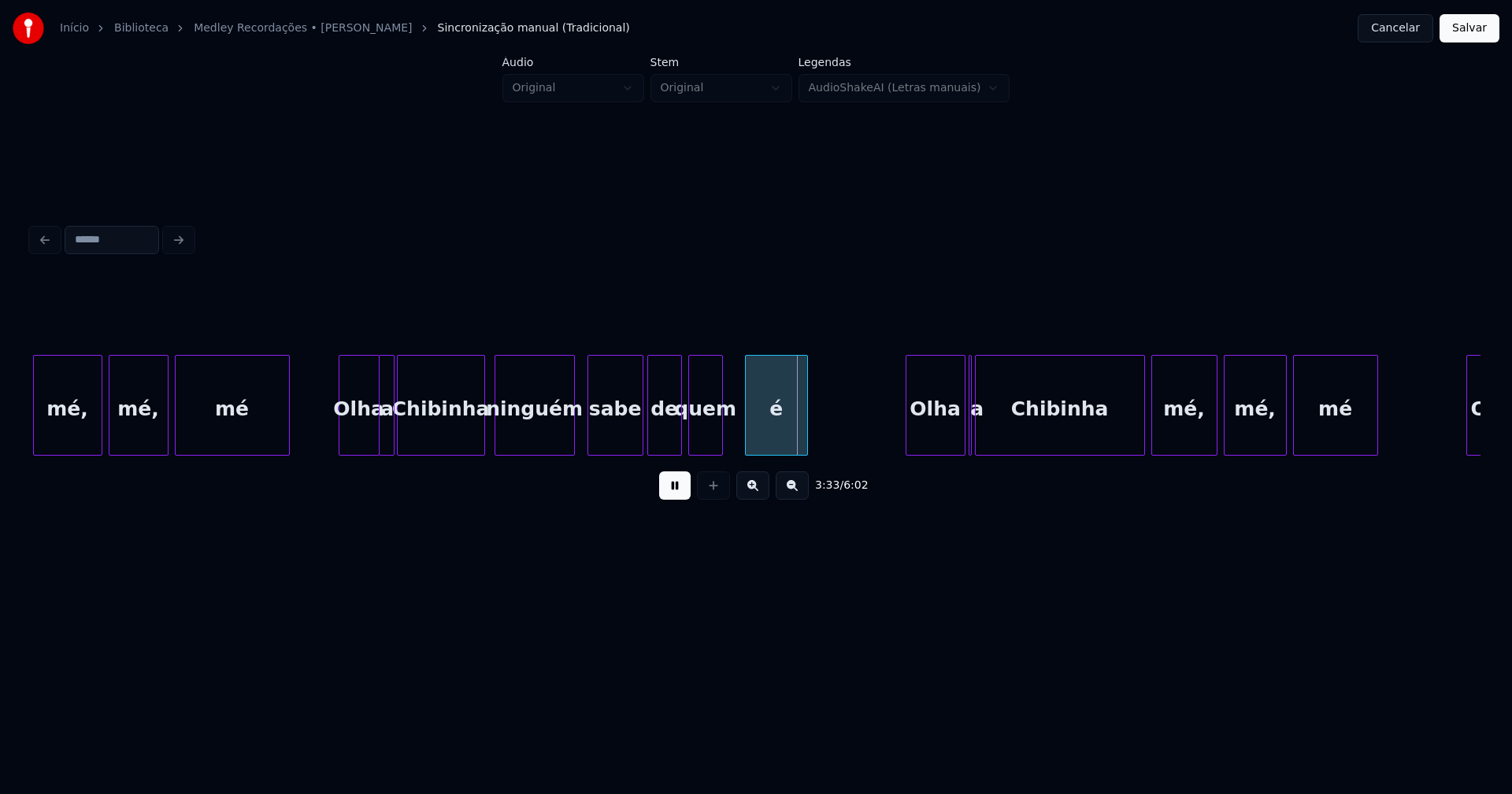
click at [650, 443] on div at bounding box center [650, 405] width 5 height 99
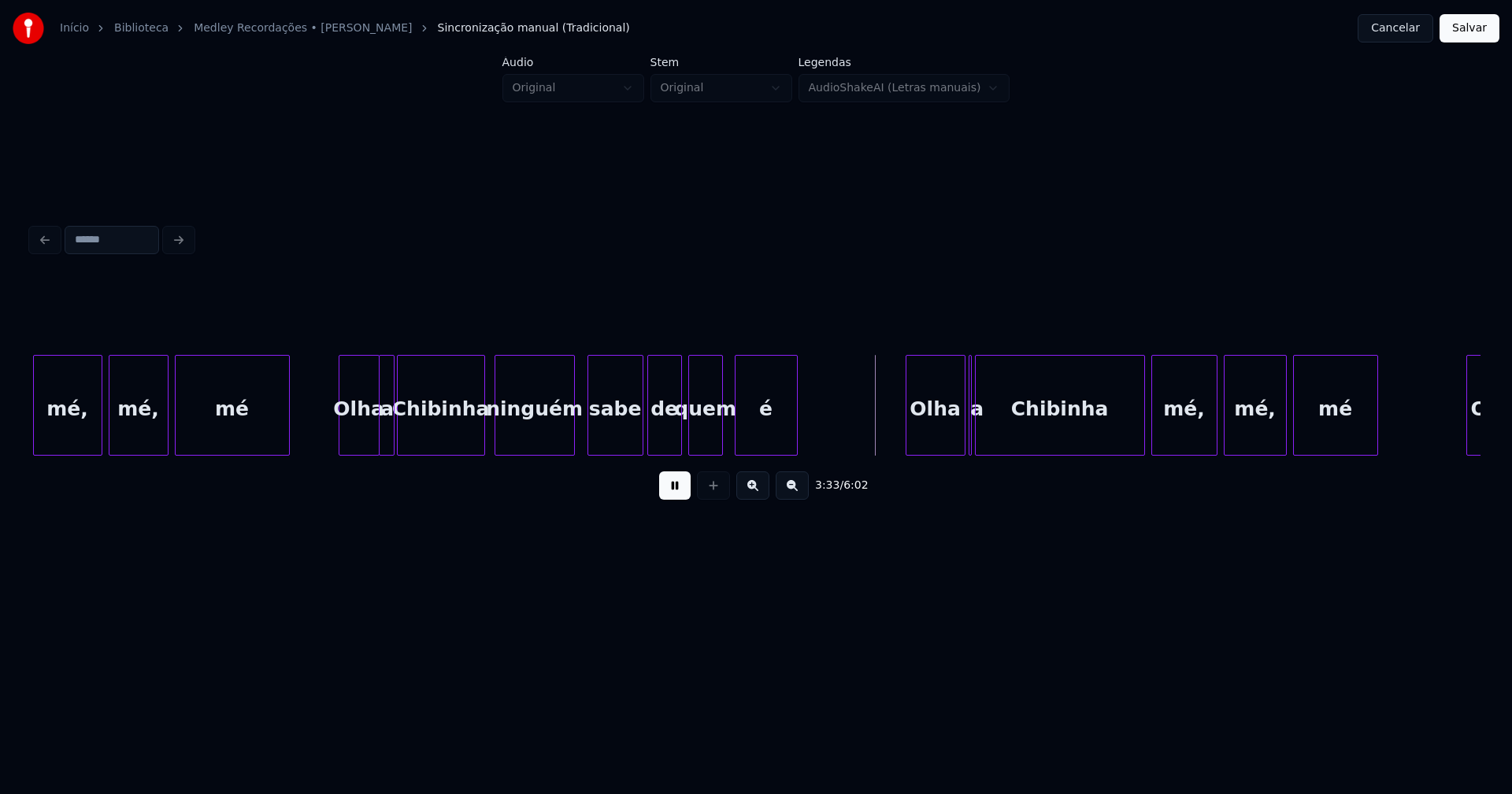
click at [740, 433] on div "é" at bounding box center [766, 409] width 61 height 107
click at [811, 416] on div at bounding box center [814, 405] width 5 height 99
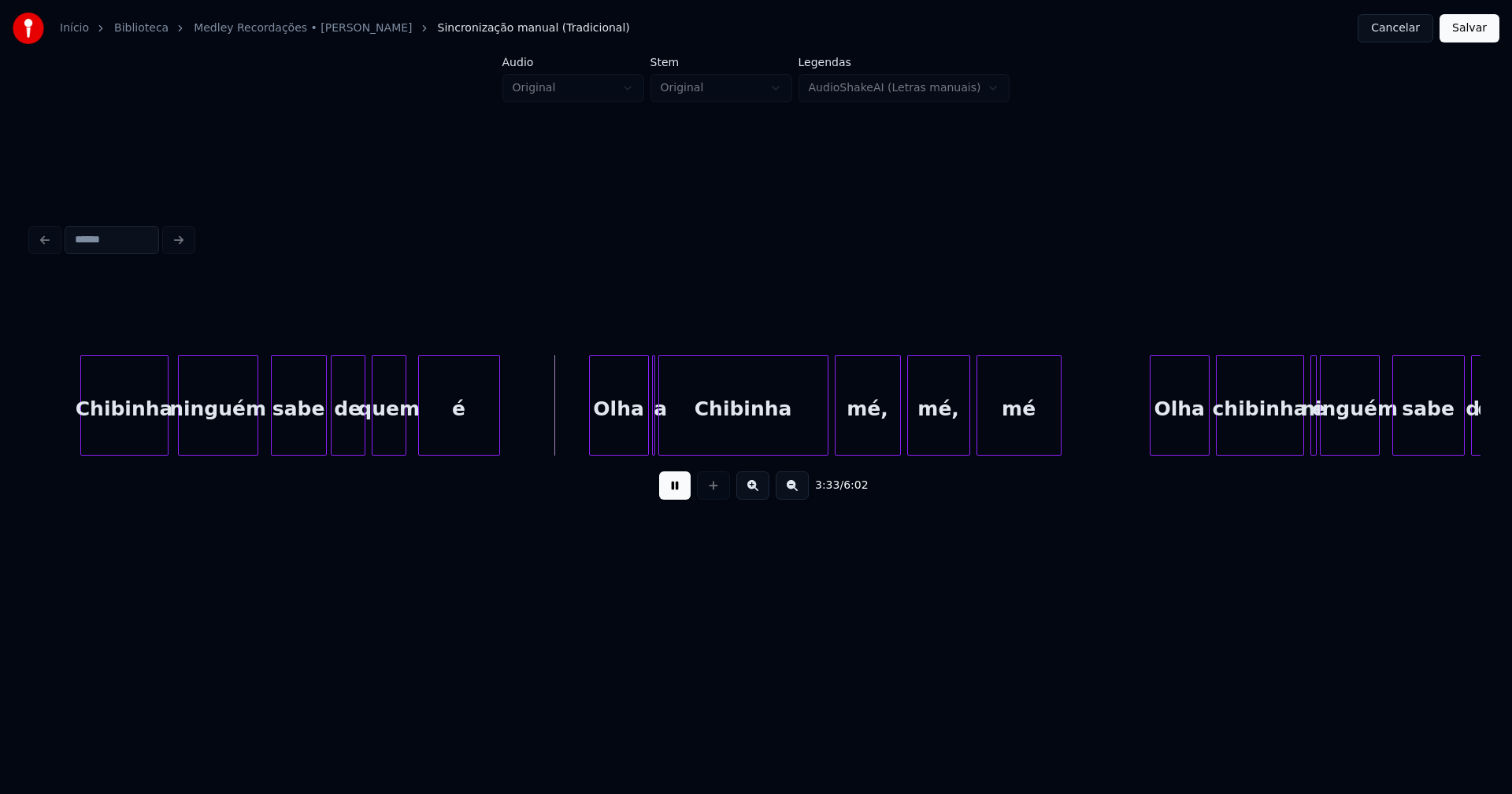
scroll to position [0, 33278]
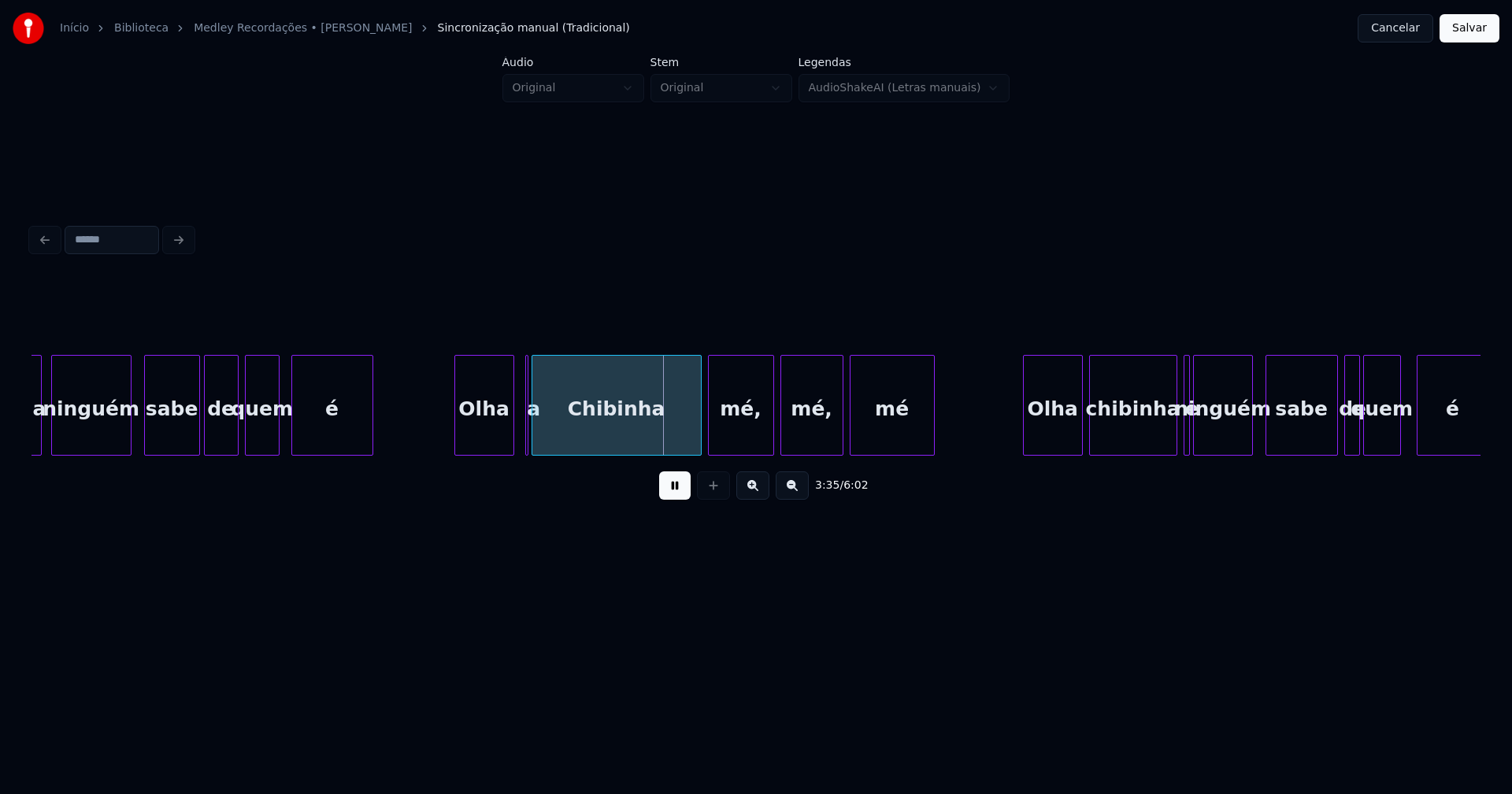
click at [489, 441] on div "Olha" at bounding box center [485, 409] width 58 height 107
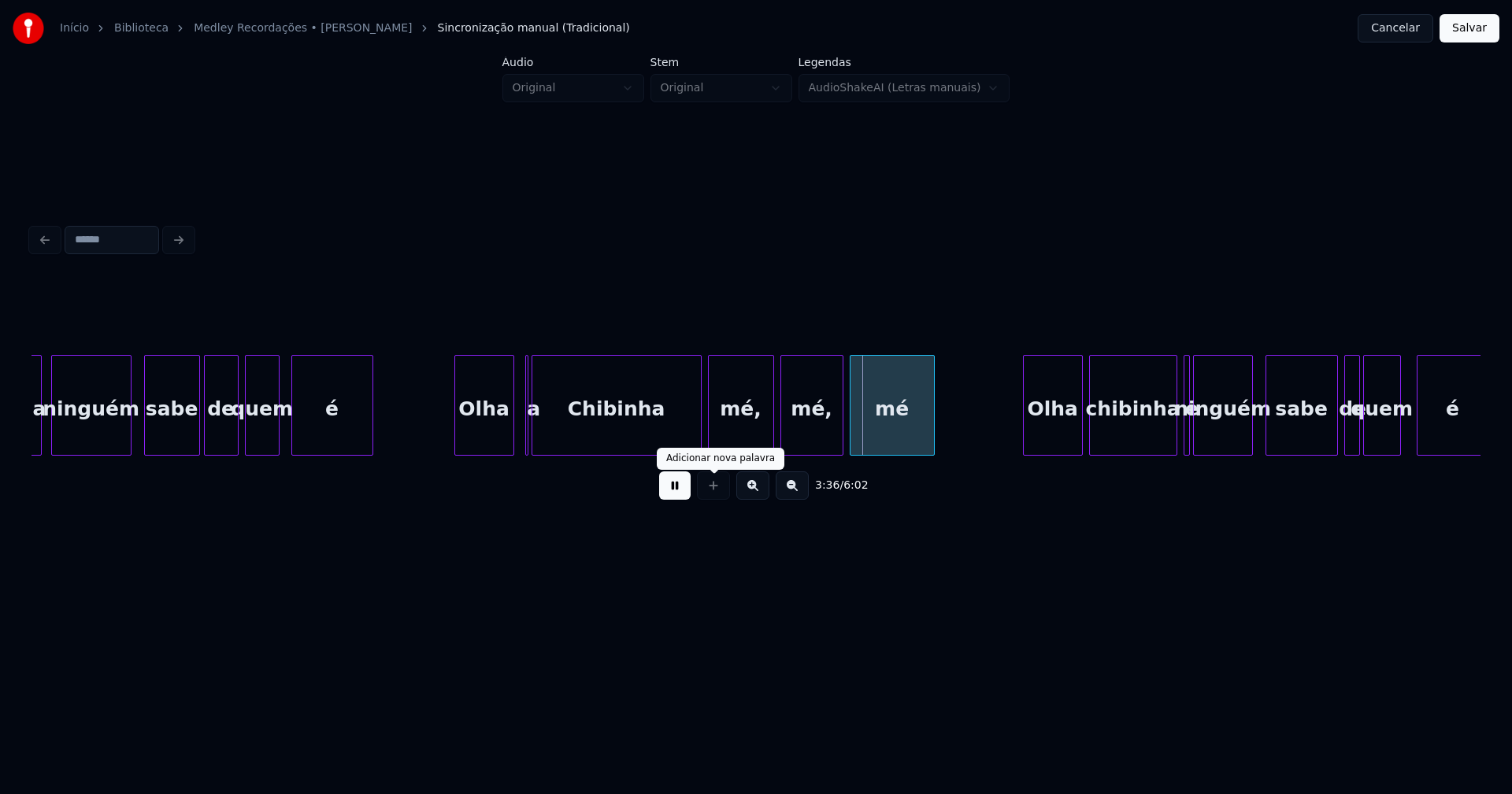
click at [671, 492] on button at bounding box center [675, 485] width 32 height 28
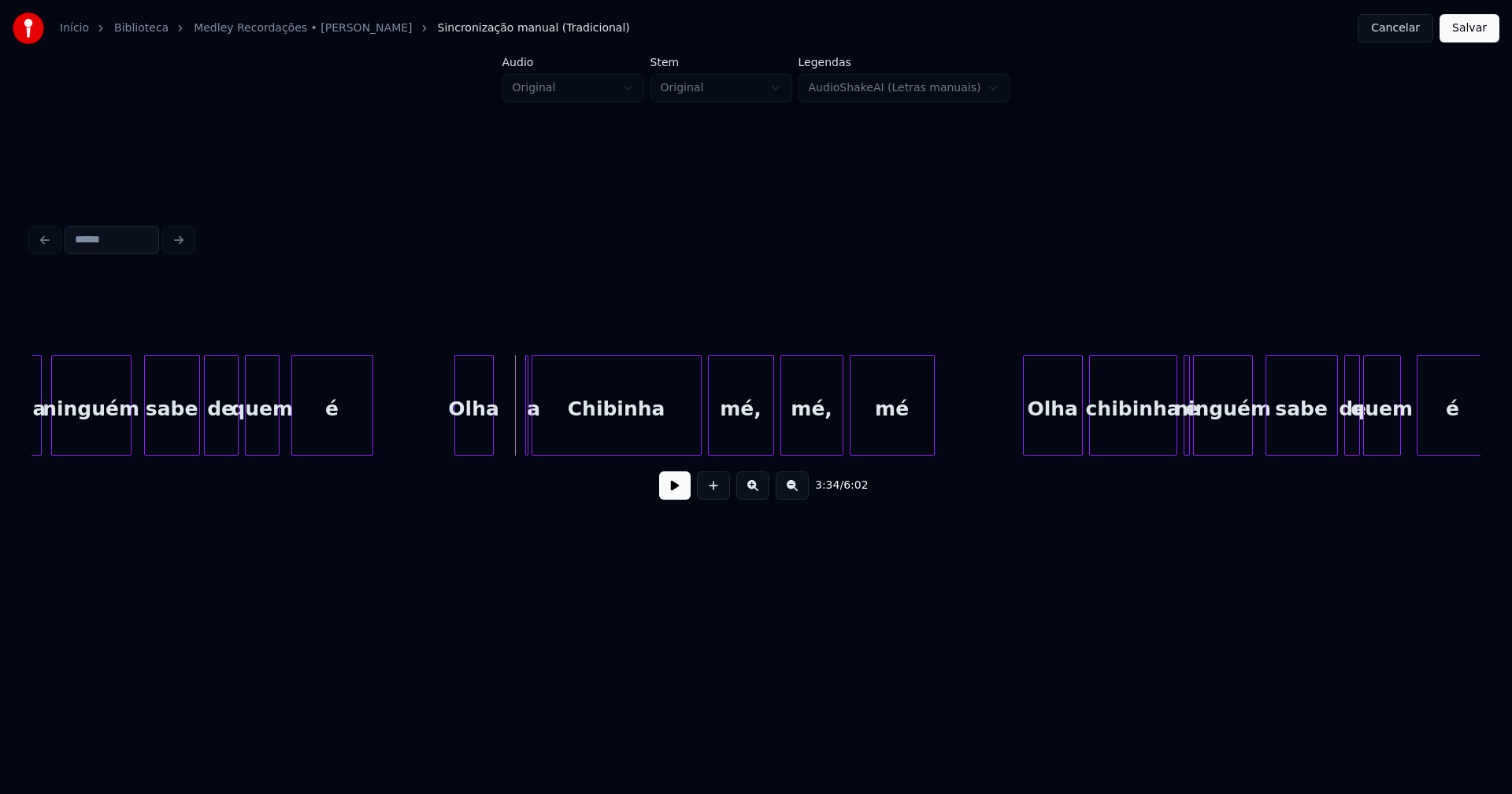
click at [489, 447] on div at bounding box center [491, 405] width 5 height 99
click at [544, 433] on div at bounding box center [541, 405] width 5 height 99
click at [497, 368] on div "a" at bounding box center [506, 405] width 19 height 101
click at [656, 416] on div "Chibinha" at bounding box center [606, 409] width 168 height 107
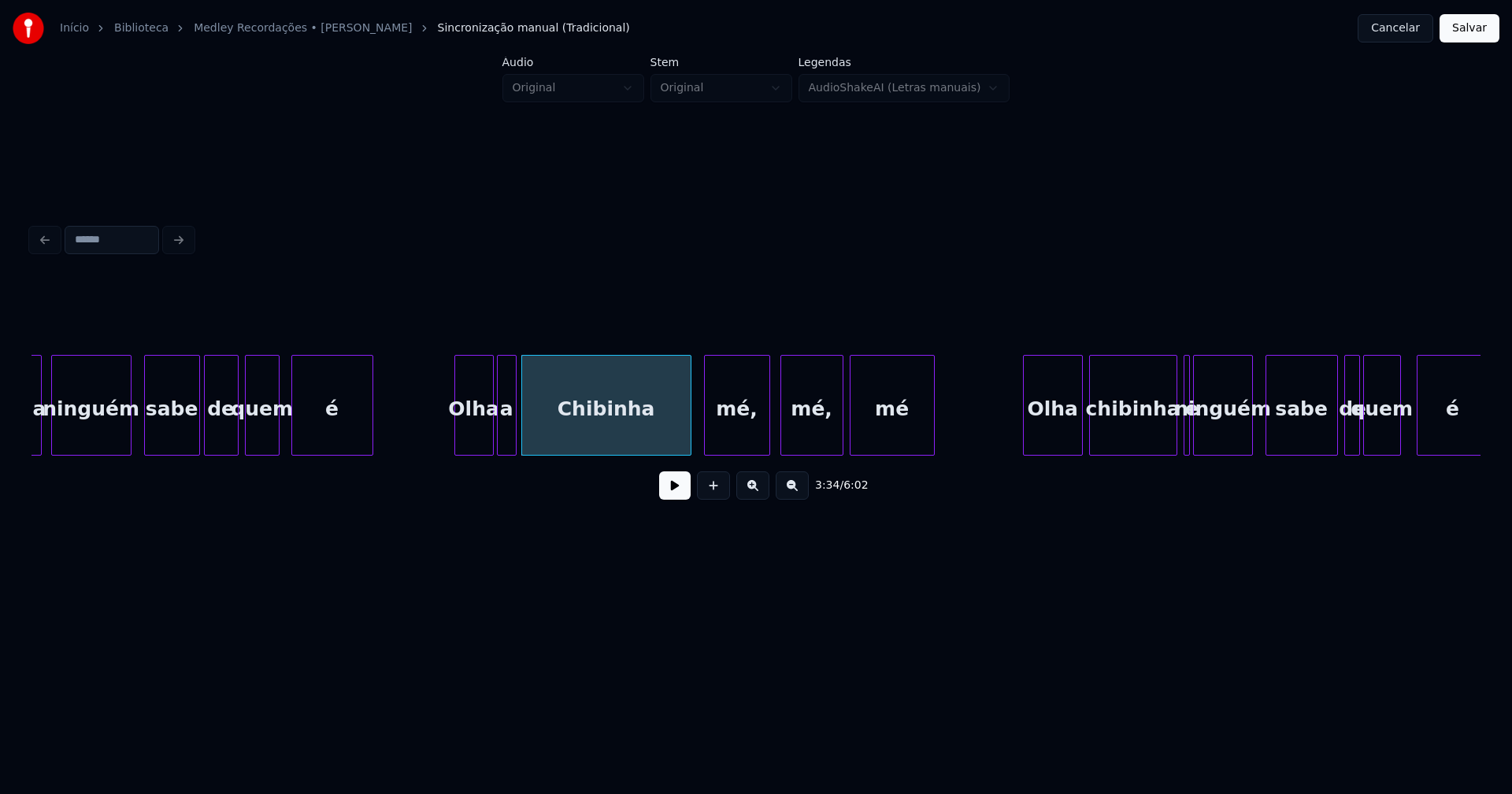
click at [748, 427] on div "mé," at bounding box center [737, 409] width 65 height 107
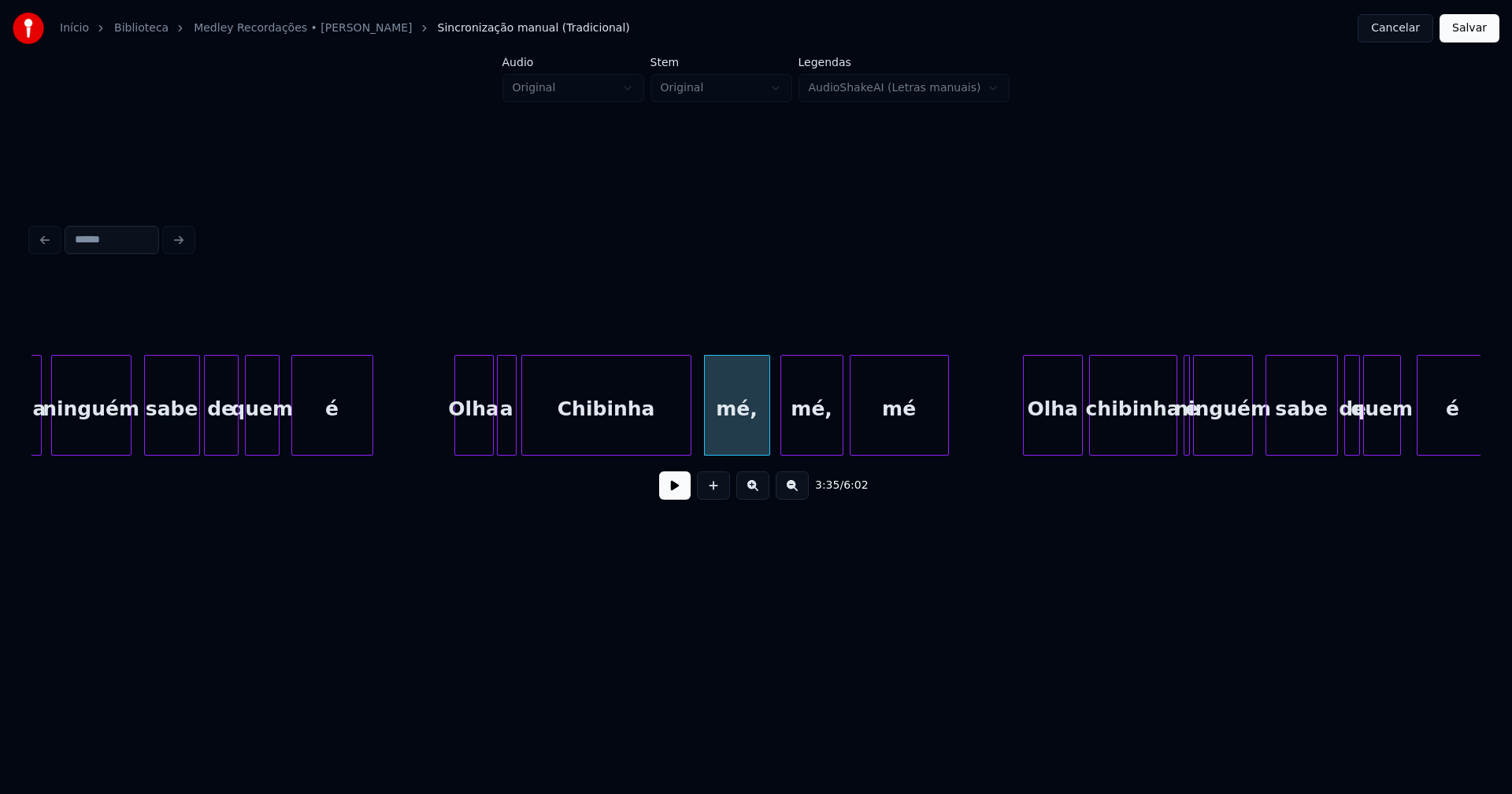
click at [946, 429] on div at bounding box center [946, 405] width 5 height 99
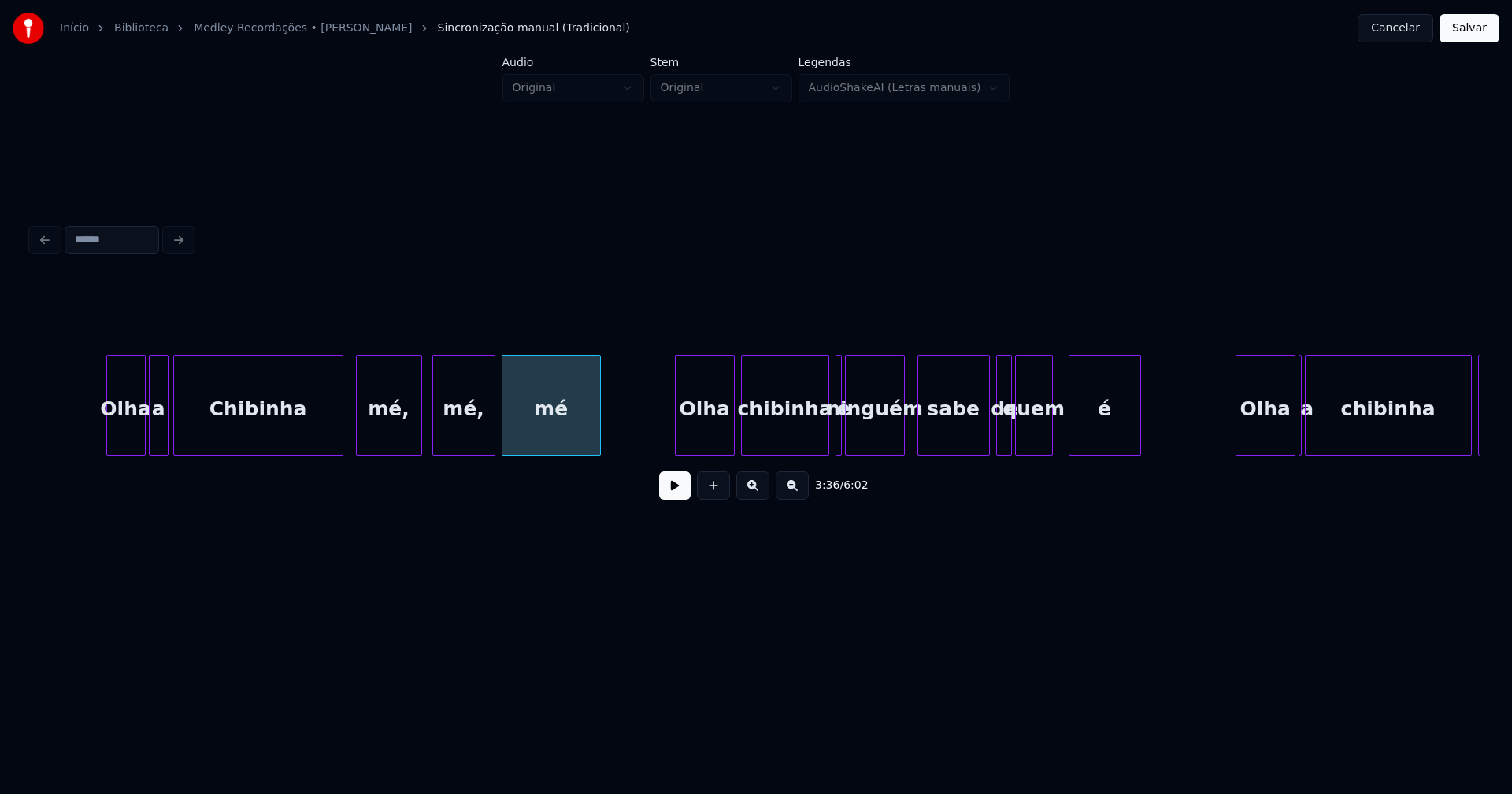
scroll to position [0, 33689]
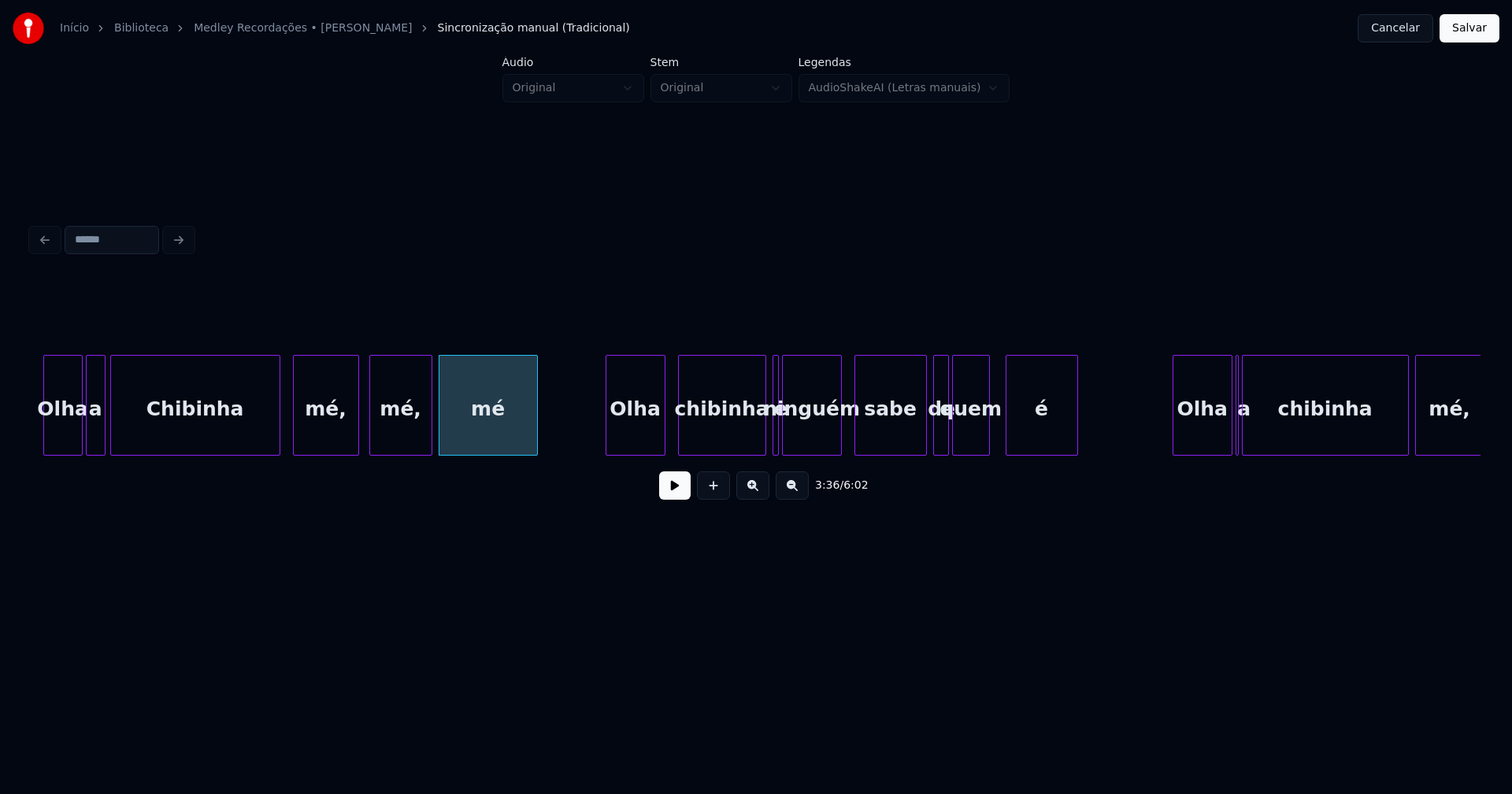
click at [637, 429] on div "Olha" at bounding box center [636, 409] width 58 height 107
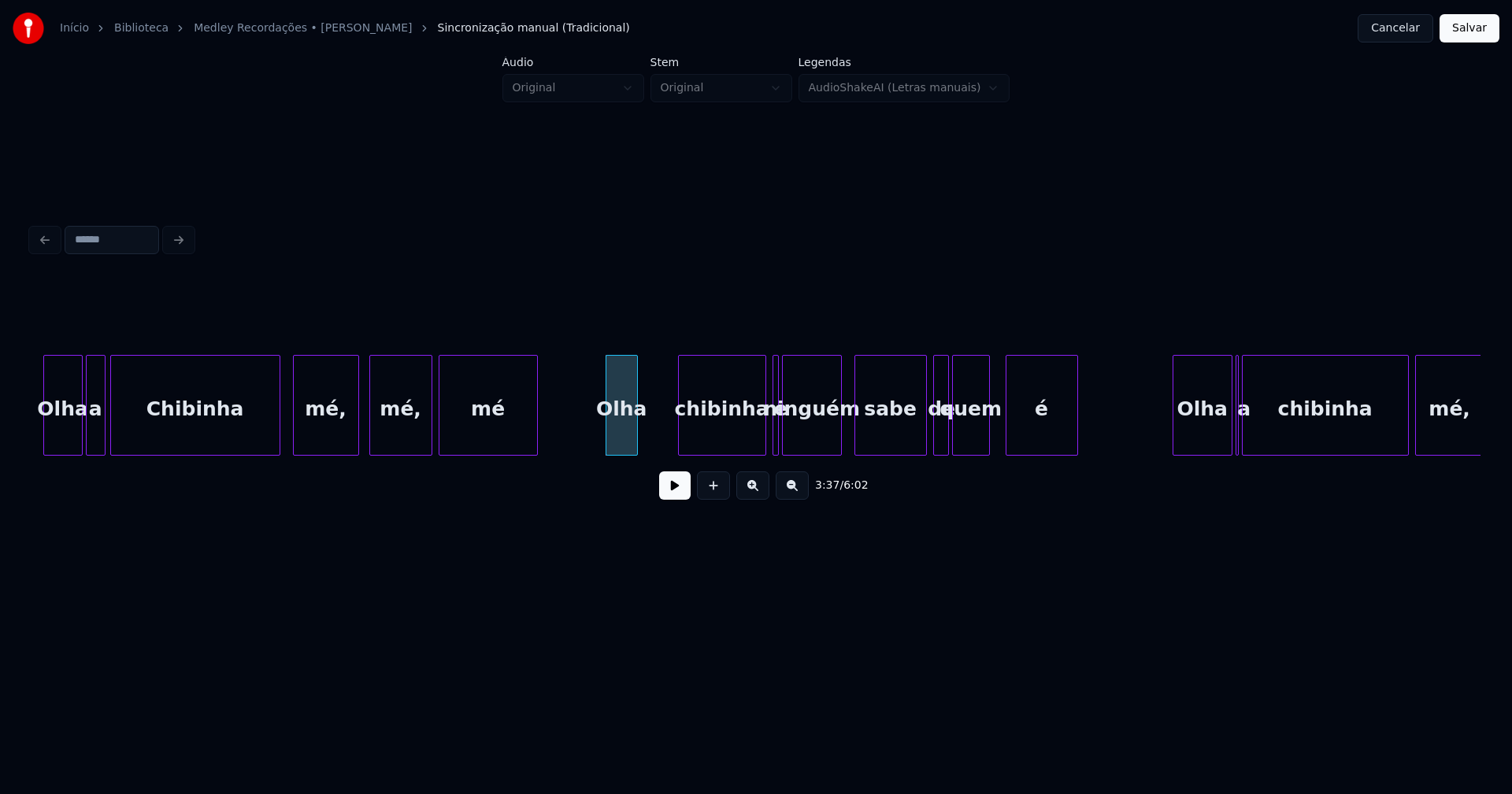
click at [637, 439] on div at bounding box center [635, 405] width 5 height 99
click at [714, 443] on div "chibinha" at bounding box center [709, 409] width 87 height 107
click at [643, 448] on div at bounding box center [644, 405] width 5 height 99
click at [658, 436] on div "chibinha" at bounding box center [697, 409] width 110 height 107
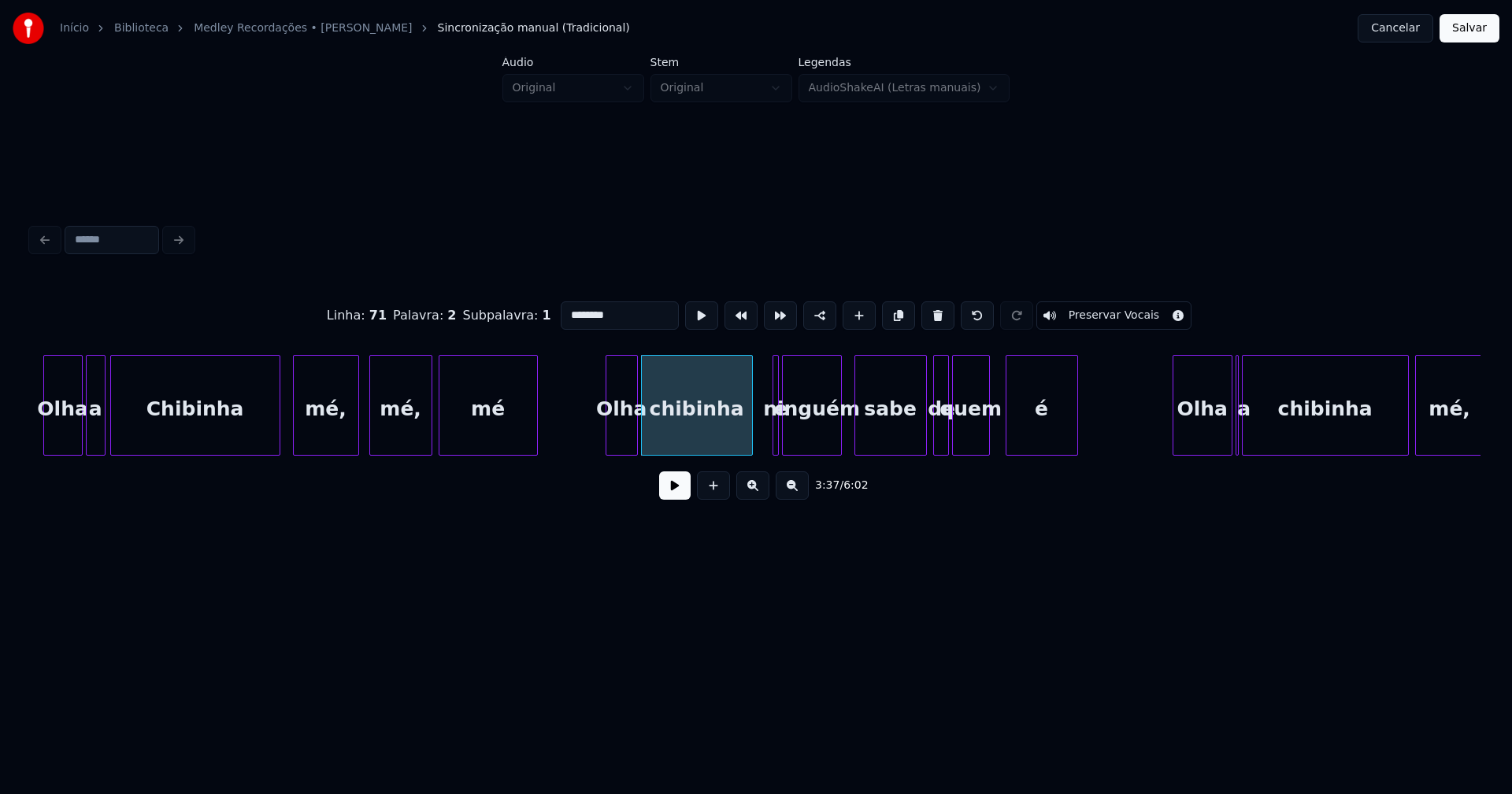
click at [561, 310] on input "********" at bounding box center [620, 315] width 118 height 28
click at [777, 433] on div at bounding box center [776, 405] width 5 height 99
click at [934, 311] on button at bounding box center [938, 315] width 33 height 28
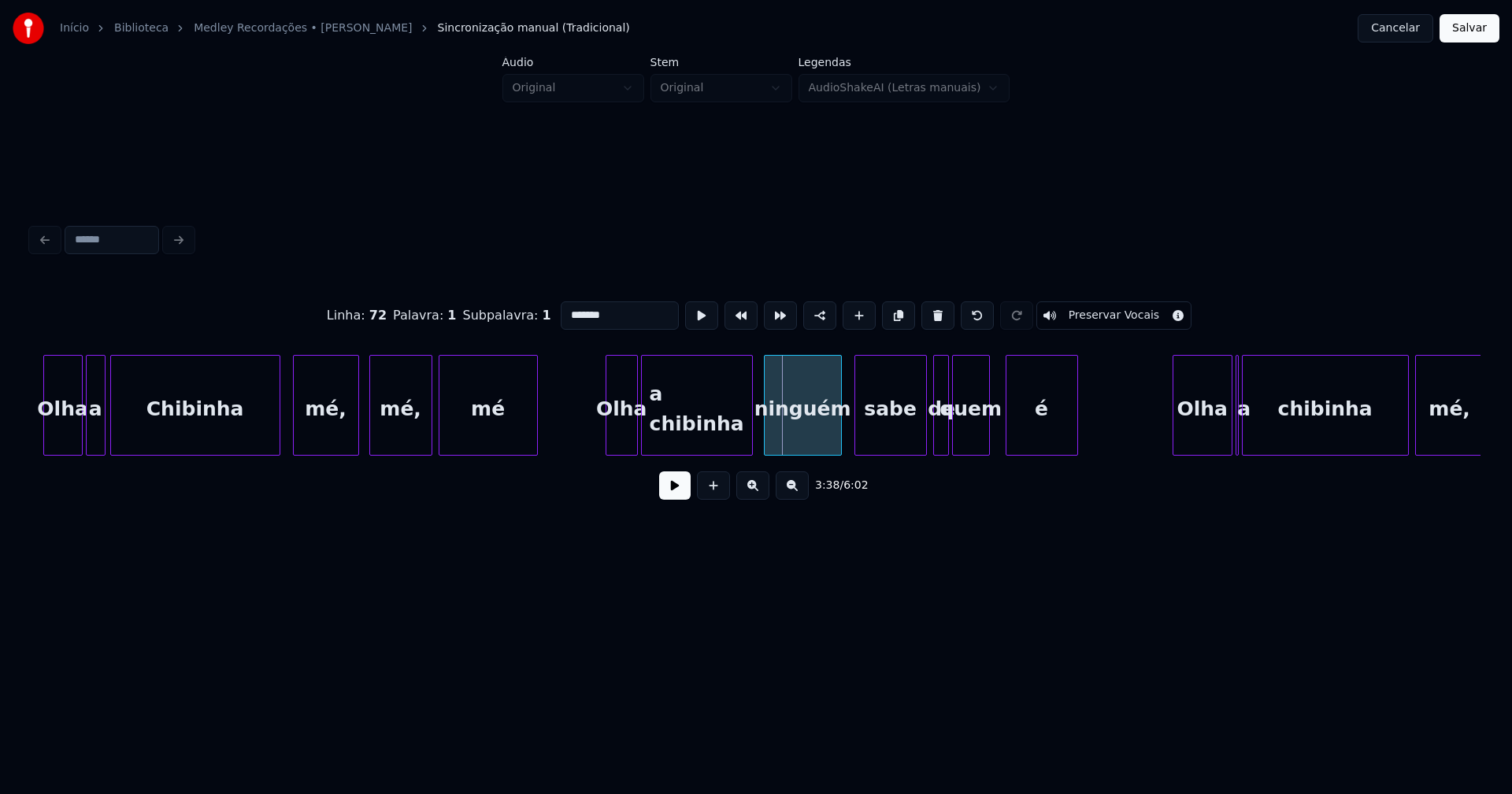
click at [767, 437] on div at bounding box center [767, 405] width 5 height 99
click at [904, 437] on div "sabe" at bounding box center [891, 409] width 71 height 107
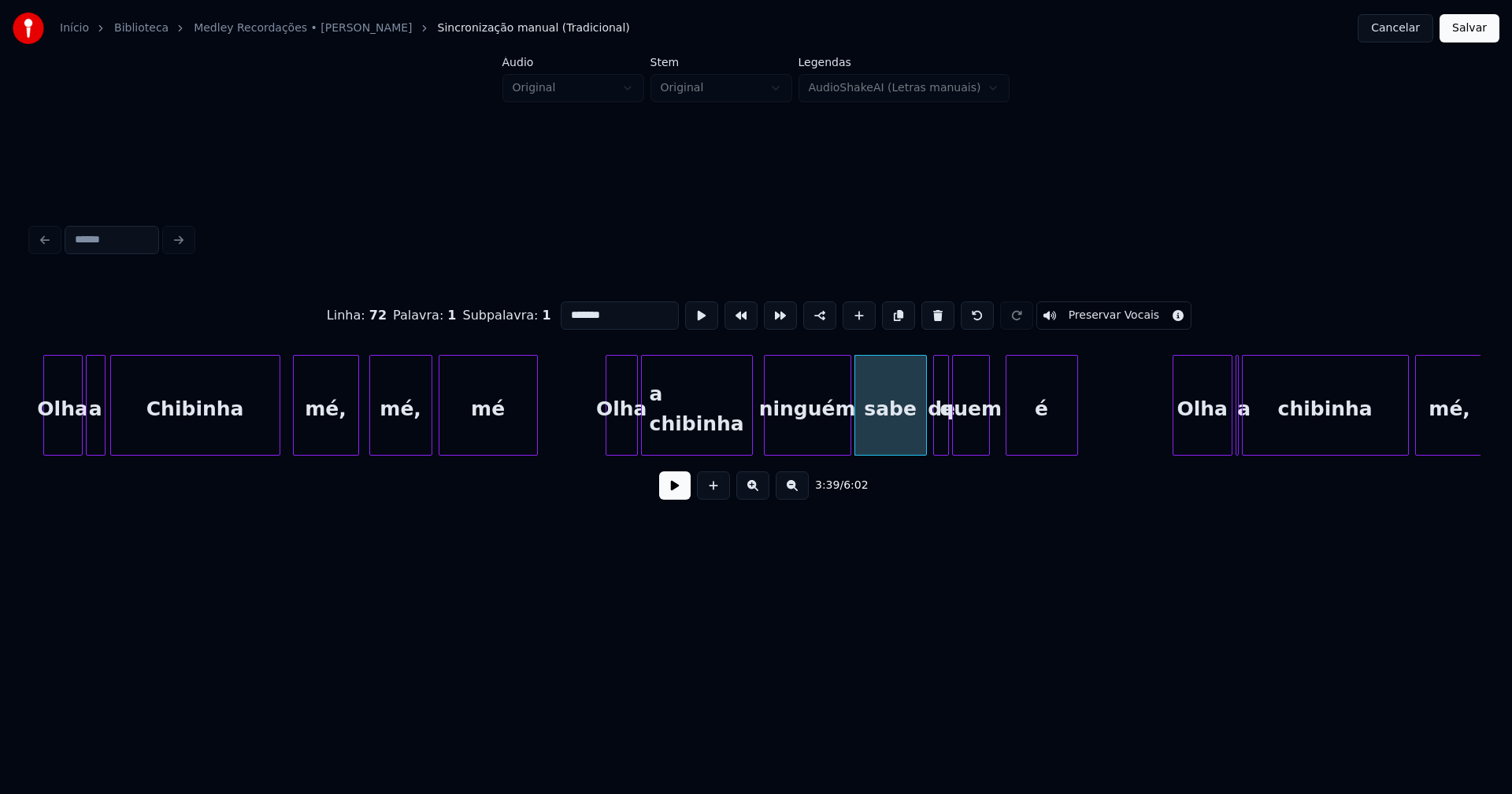
click at [849, 431] on div at bounding box center [848, 405] width 5 height 99
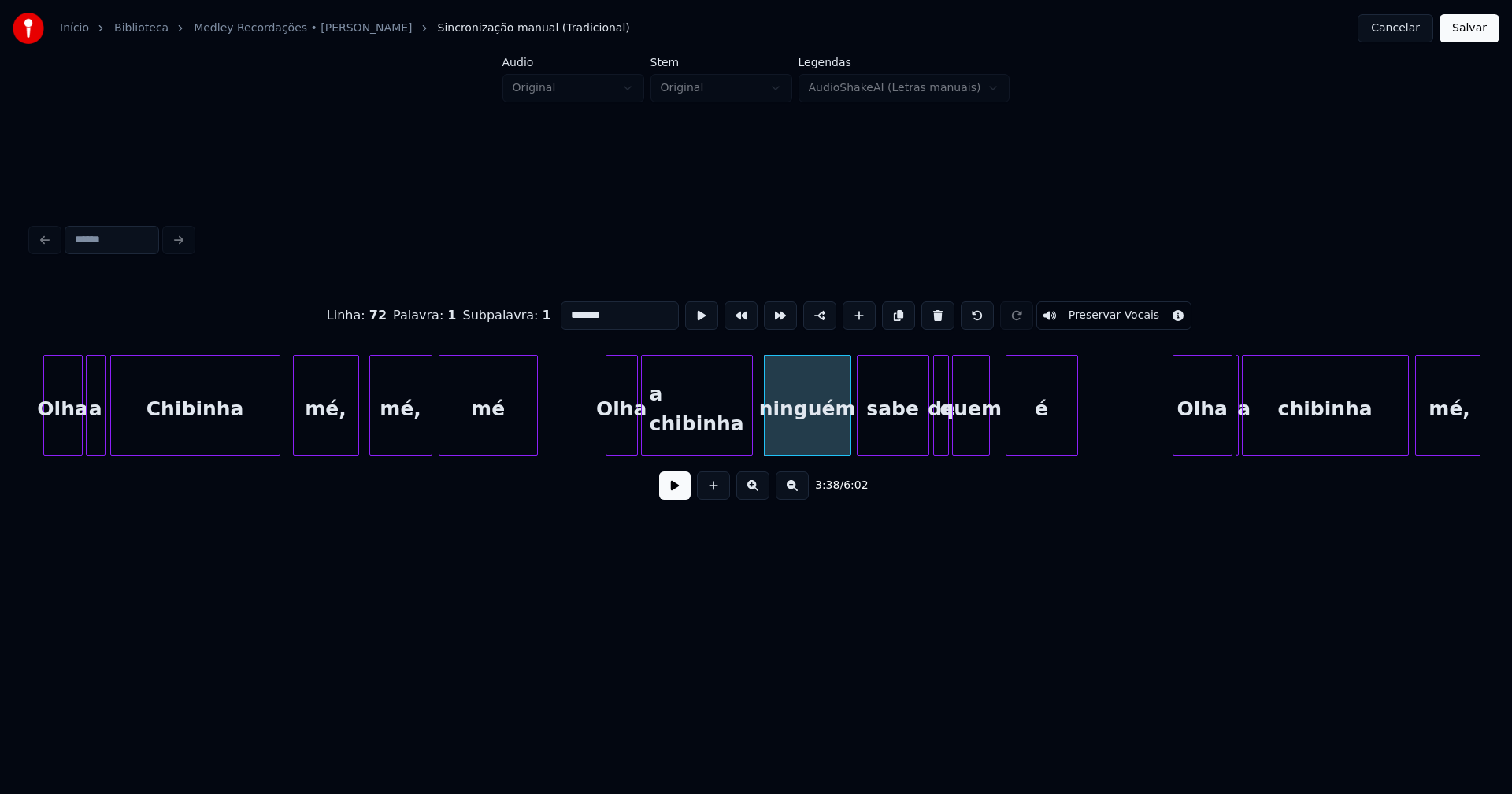
click at [929, 429] on div "sabe" at bounding box center [893, 405] width 73 height 101
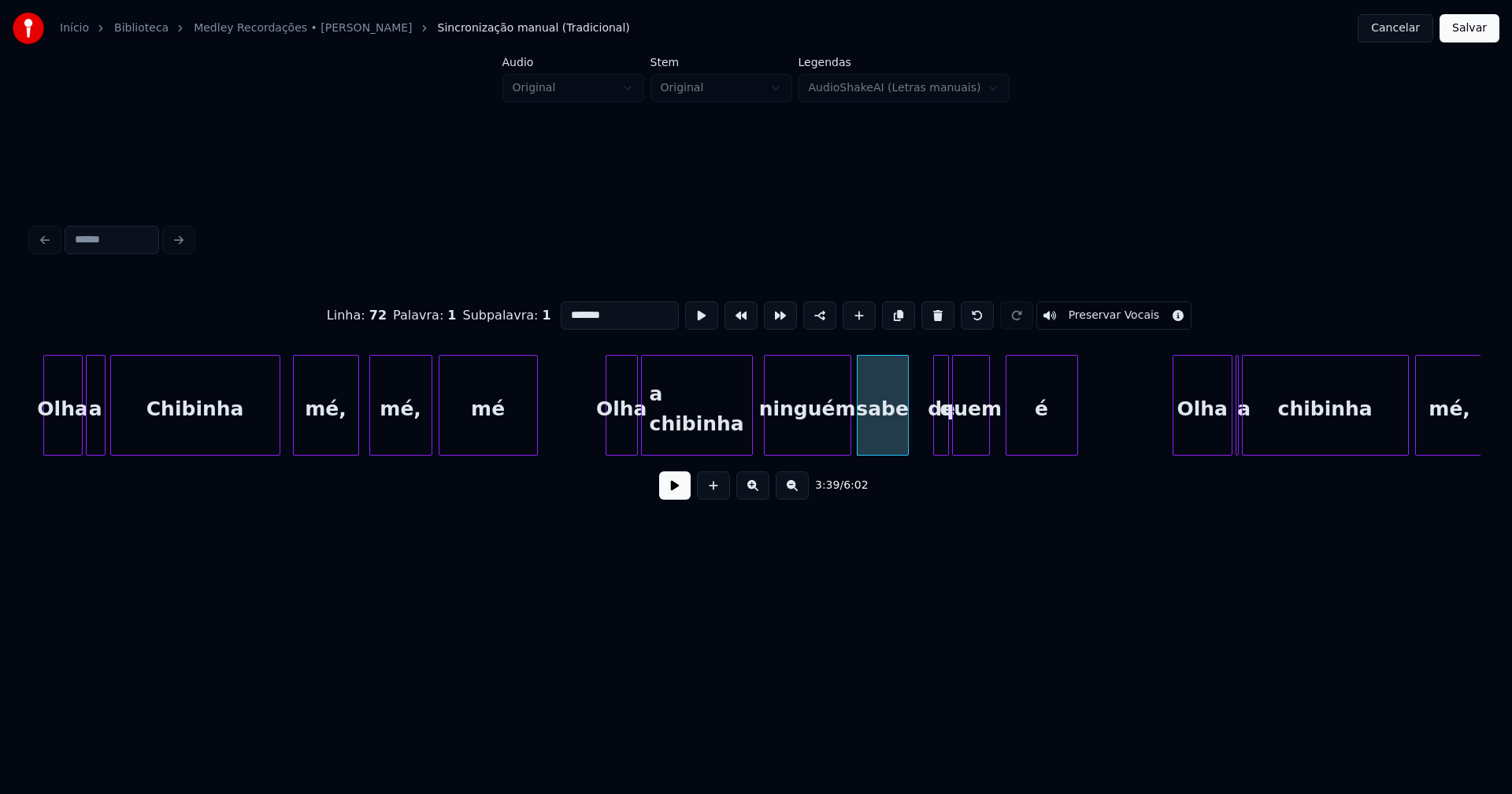
click at [907, 441] on div at bounding box center [906, 405] width 5 height 99
click at [919, 440] on div "de" at bounding box center [921, 409] width 15 height 107
click at [940, 426] on div at bounding box center [942, 405] width 5 height 99
click at [998, 437] on div at bounding box center [999, 405] width 5 height 99
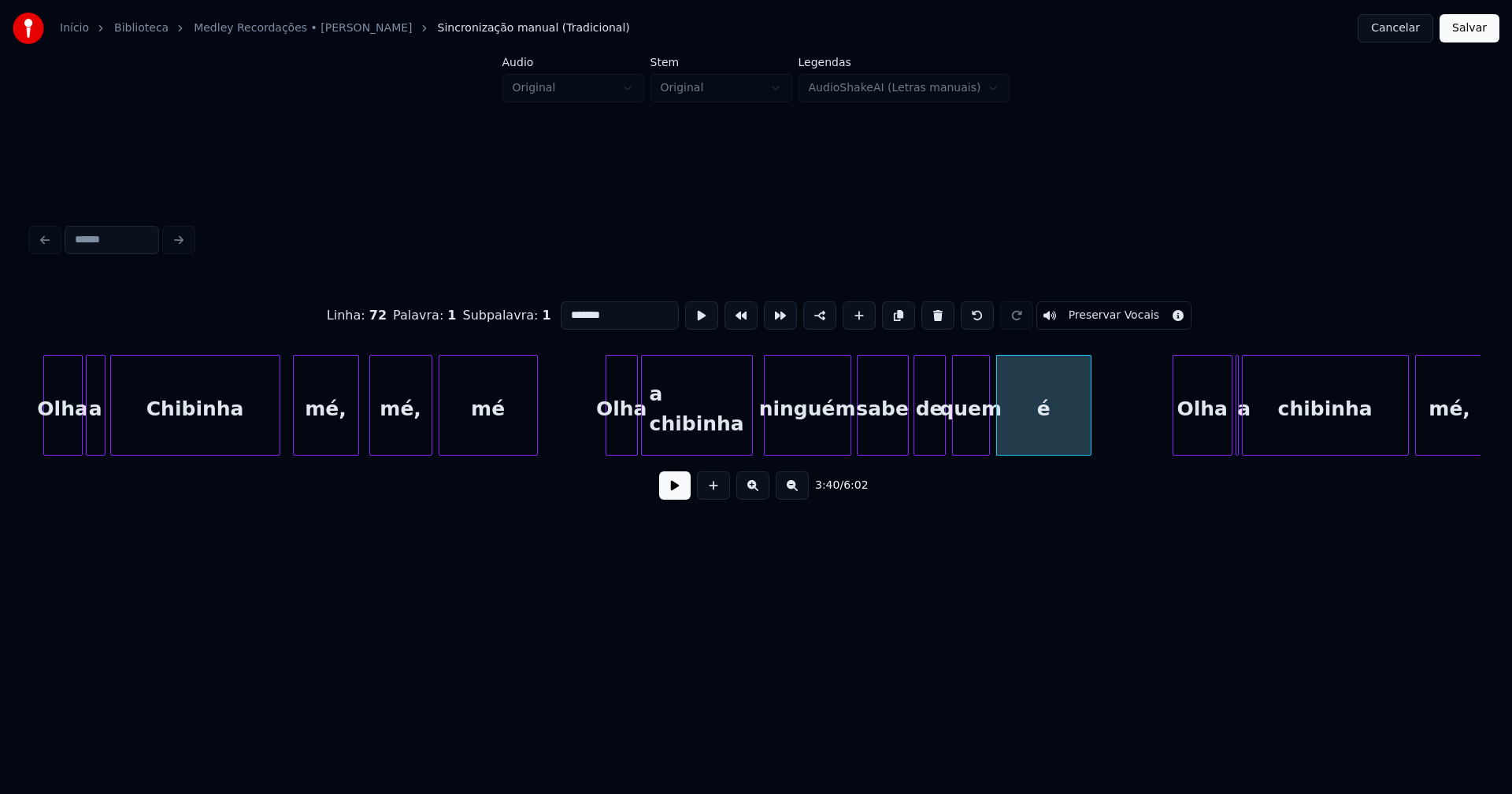
click at [1089, 413] on div at bounding box center [1088, 405] width 5 height 99
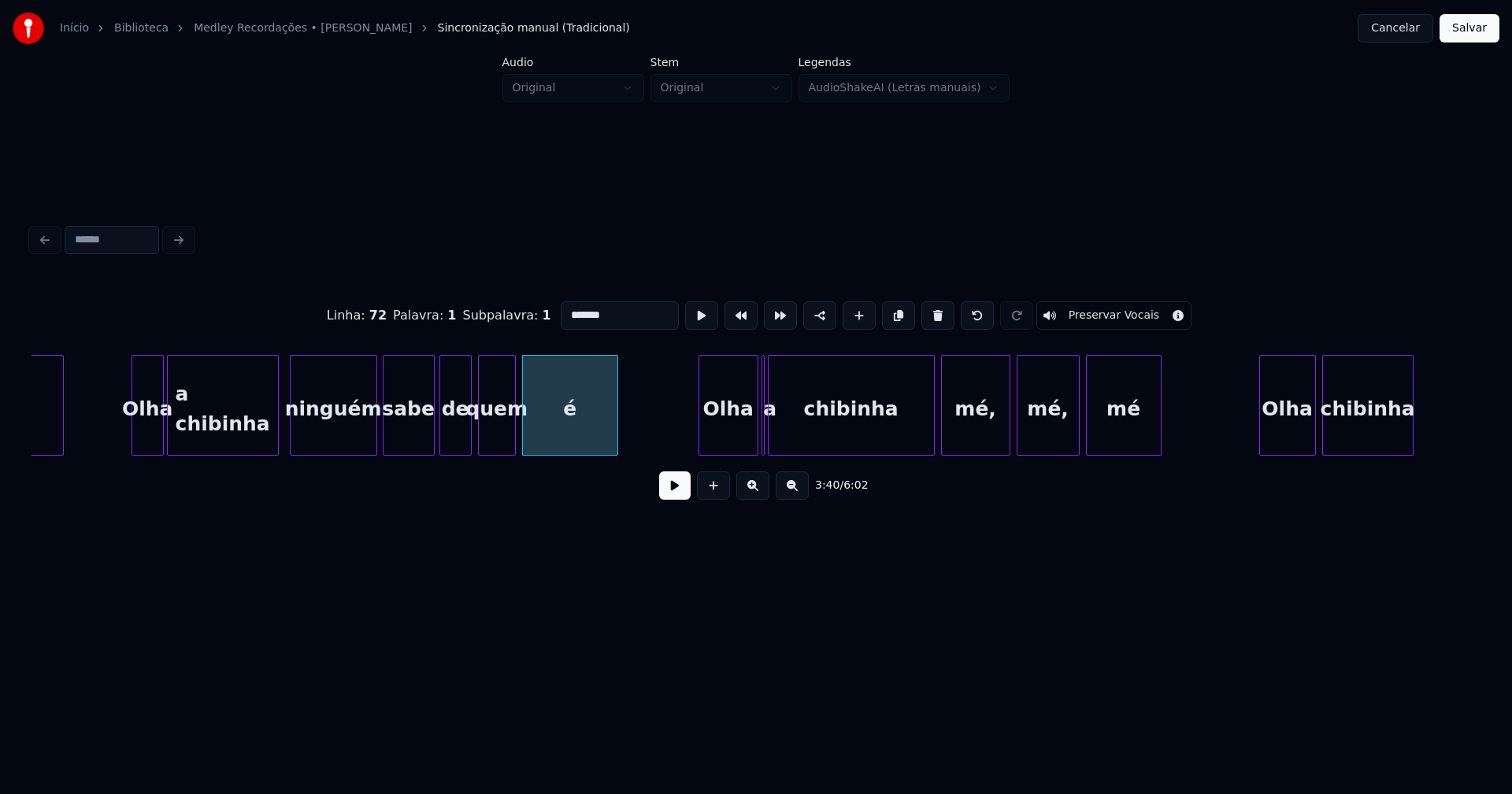
scroll to position [0, 34290]
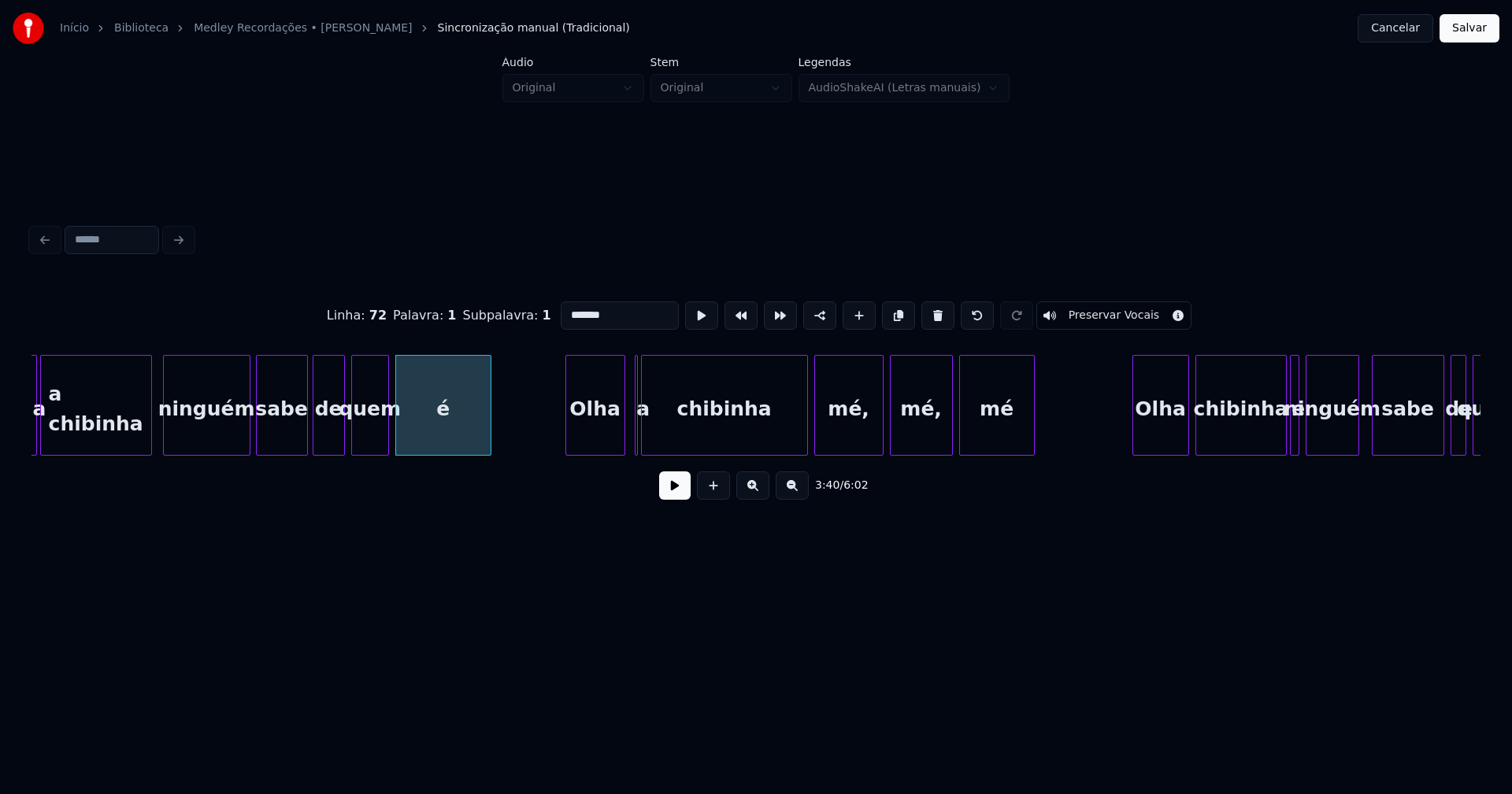
click at [604, 437] on div "Olha" at bounding box center [595, 409] width 58 height 107
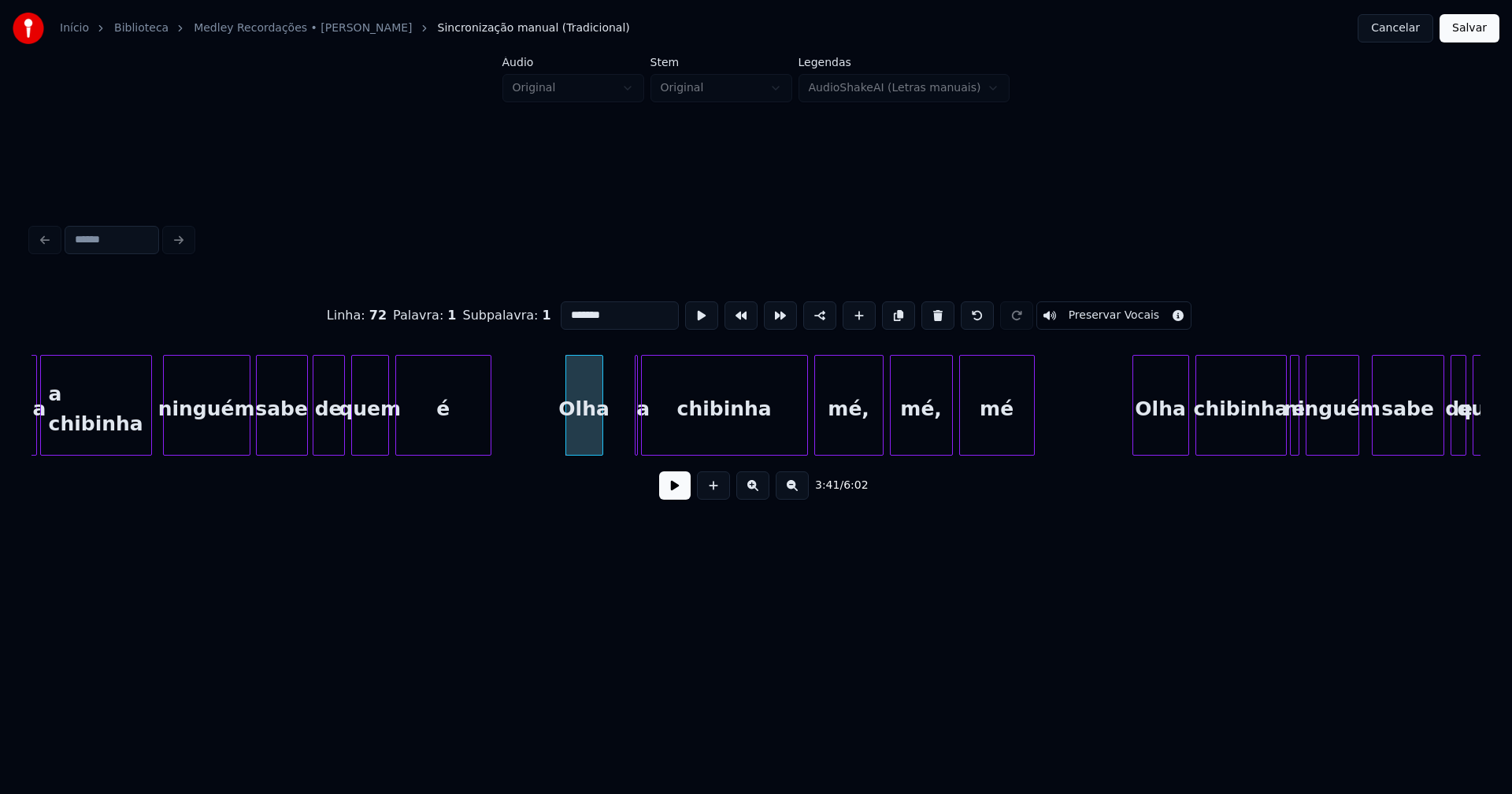
click at [602, 441] on div at bounding box center [600, 405] width 5 height 99
click at [646, 434] on div at bounding box center [645, 405] width 5 height 99
click at [608, 362] on div "a" at bounding box center [614, 405] width 14 height 101
click at [626, 435] on div at bounding box center [625, 405] width 5 height 99
click at [735, 431] on div "chibinha" at bounding box center [714, 409] width 165 height 107
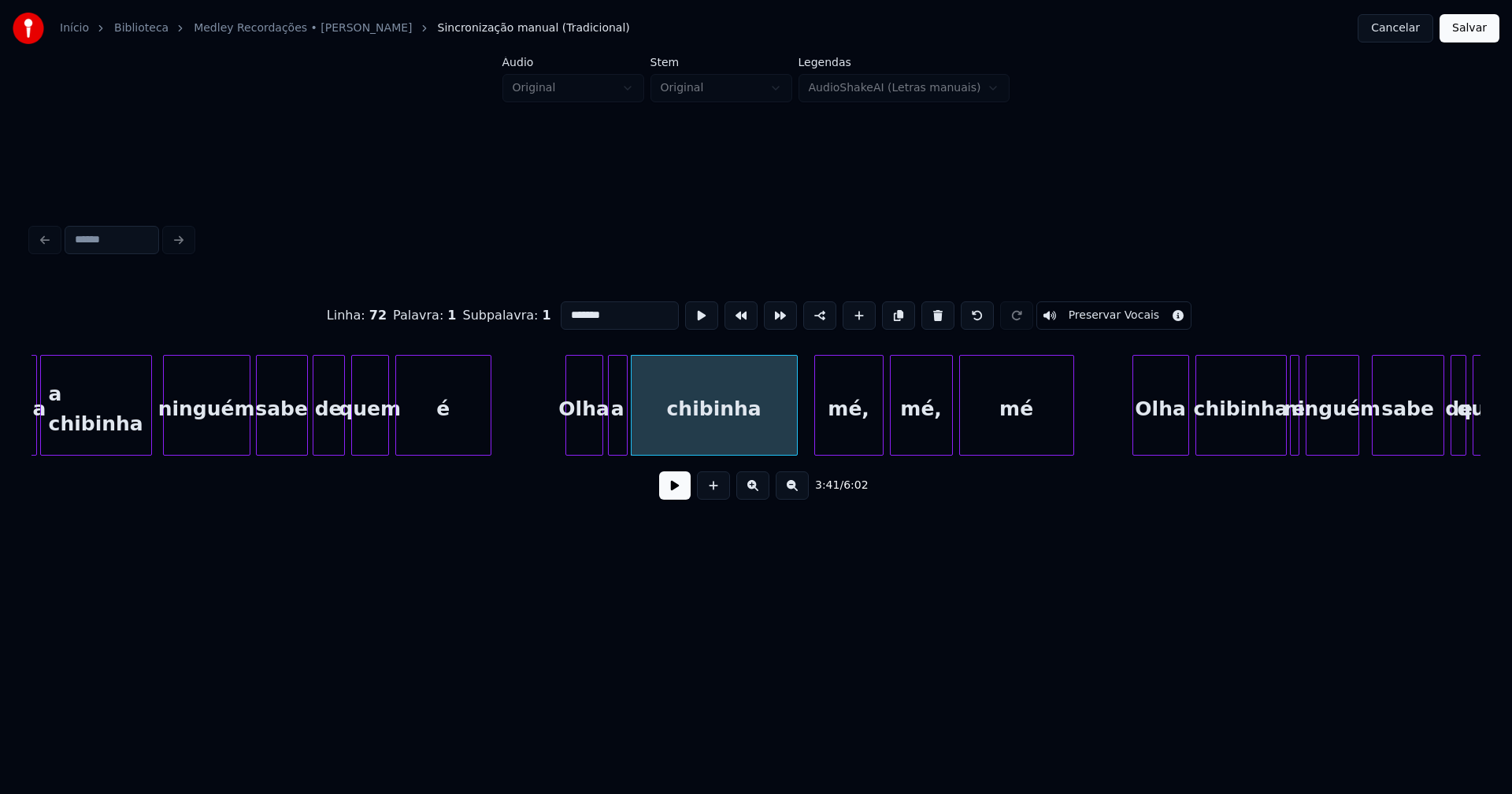
click at [1071, 416] on div at bounding box center [1071, 405] width 5 height 99
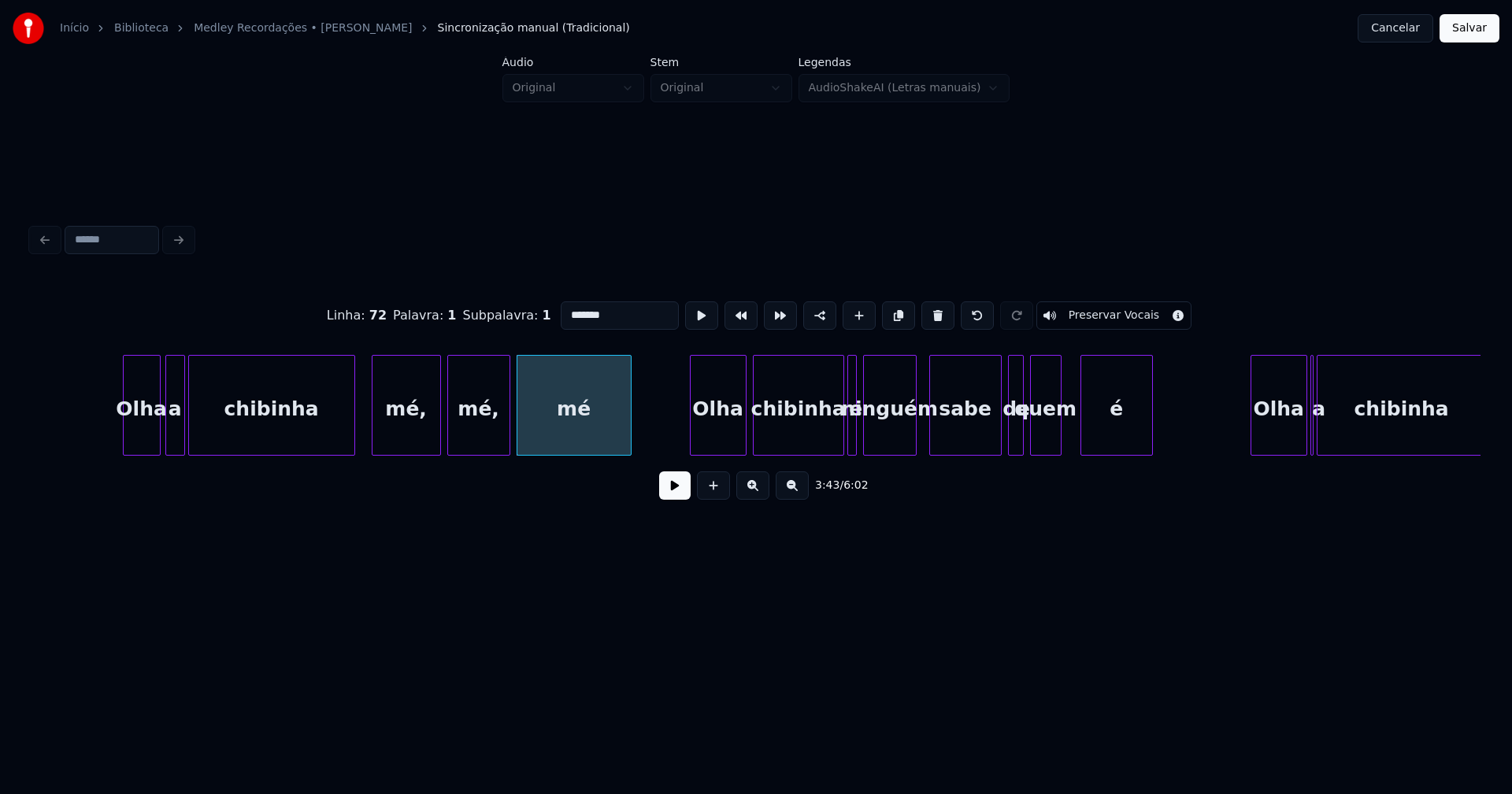
scroll to position [0, 34765]
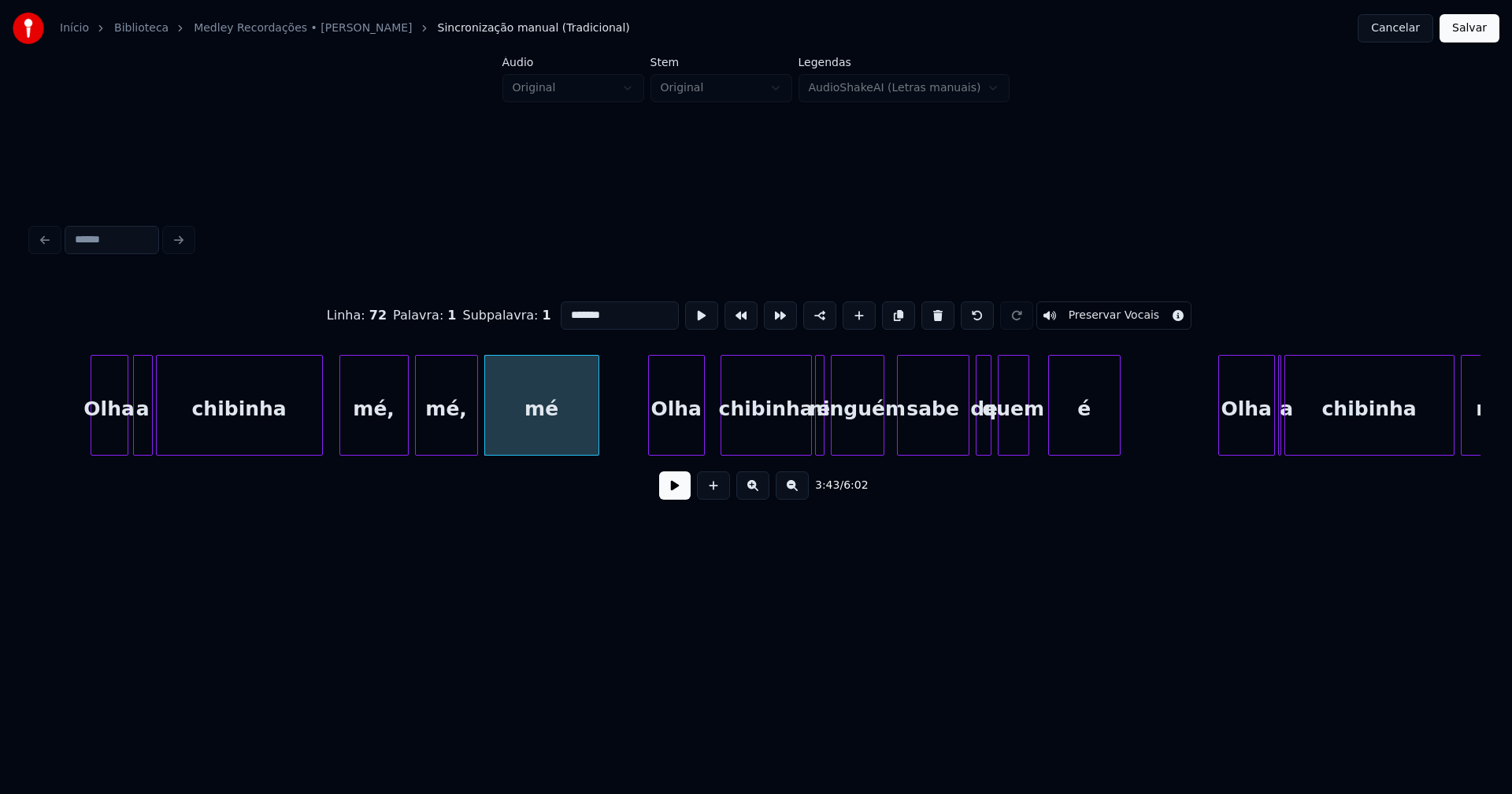
click at [682, 422] on div "Olha" at bounding box center [676, 409] width 55 height 107
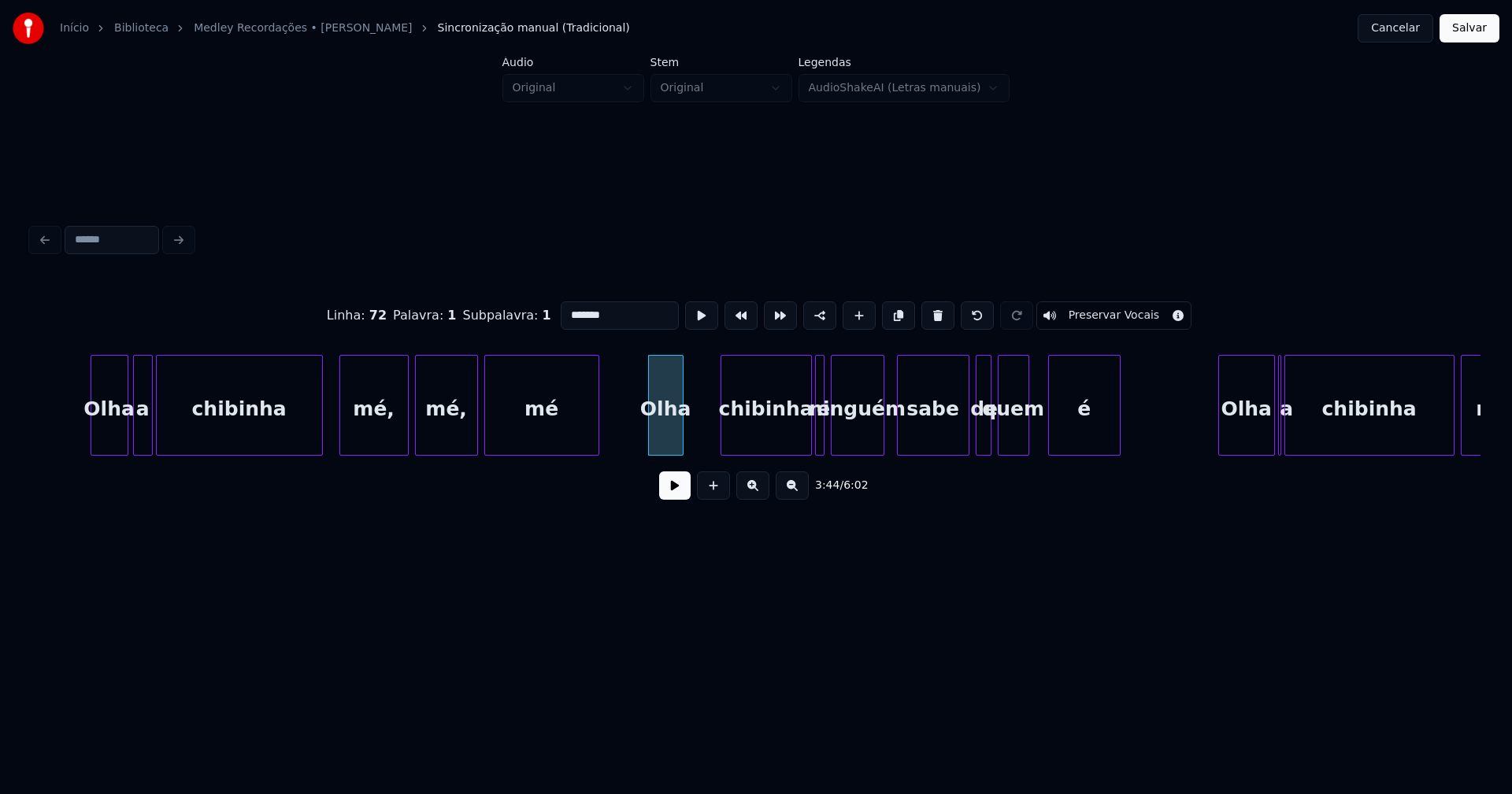
click at [682, 433] on div at bounding box center [680, 405] width 5 height 99
click at [724, 422] on div at bounding box center [724, 405] width 5 height 99
click at [777, 431] on div "chibinha" at bounding box center [755, 409] width 90 height 107
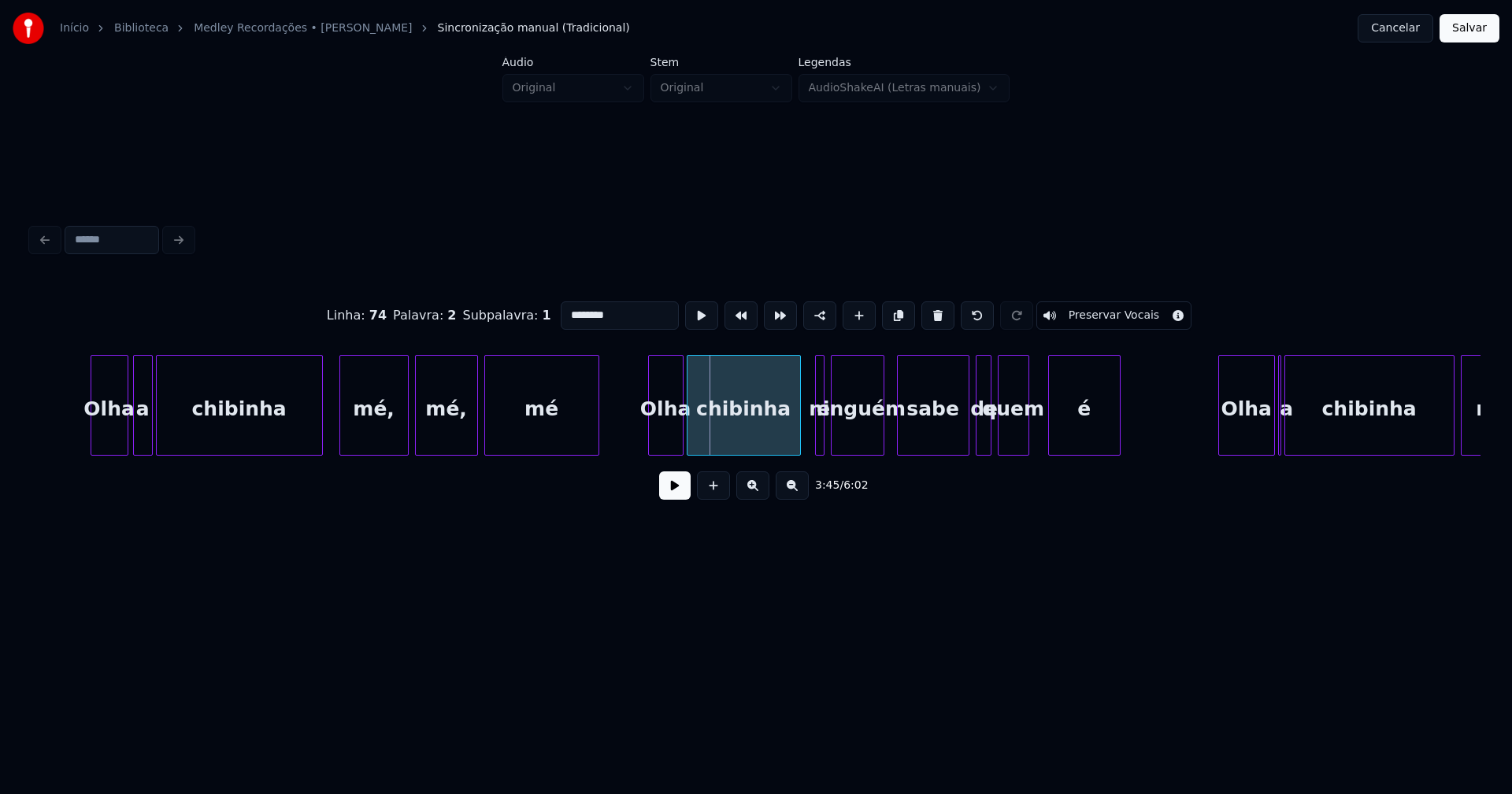
click at [690, 437] on div at bounding box center [690, 405] width 5 height 99
click at [703, 431] on div "chibinha" at bounding box center [743, 409] width 112 height 107
click at [561, 310] on input "********" at bounding box center [620, 315] width 118 height 28
click at [573, 306] on input "**********" at bounding box center [620, 315] width 118 height 28
click at [817, 437] on div at bounding box center [818, 405] width 5 height 99
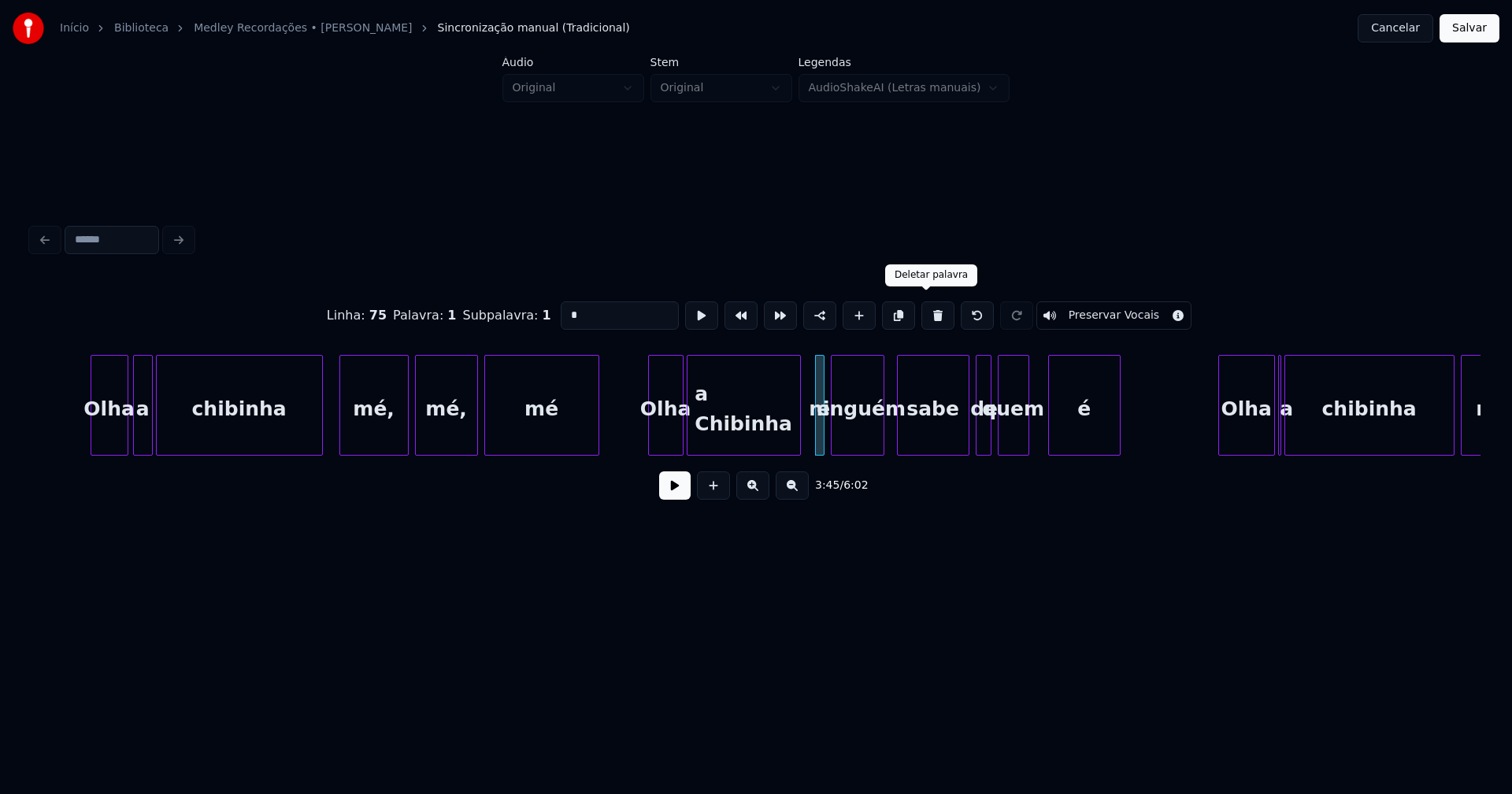
click at [924, 310] on button at bounding box center [938, 315] width 33 height 28
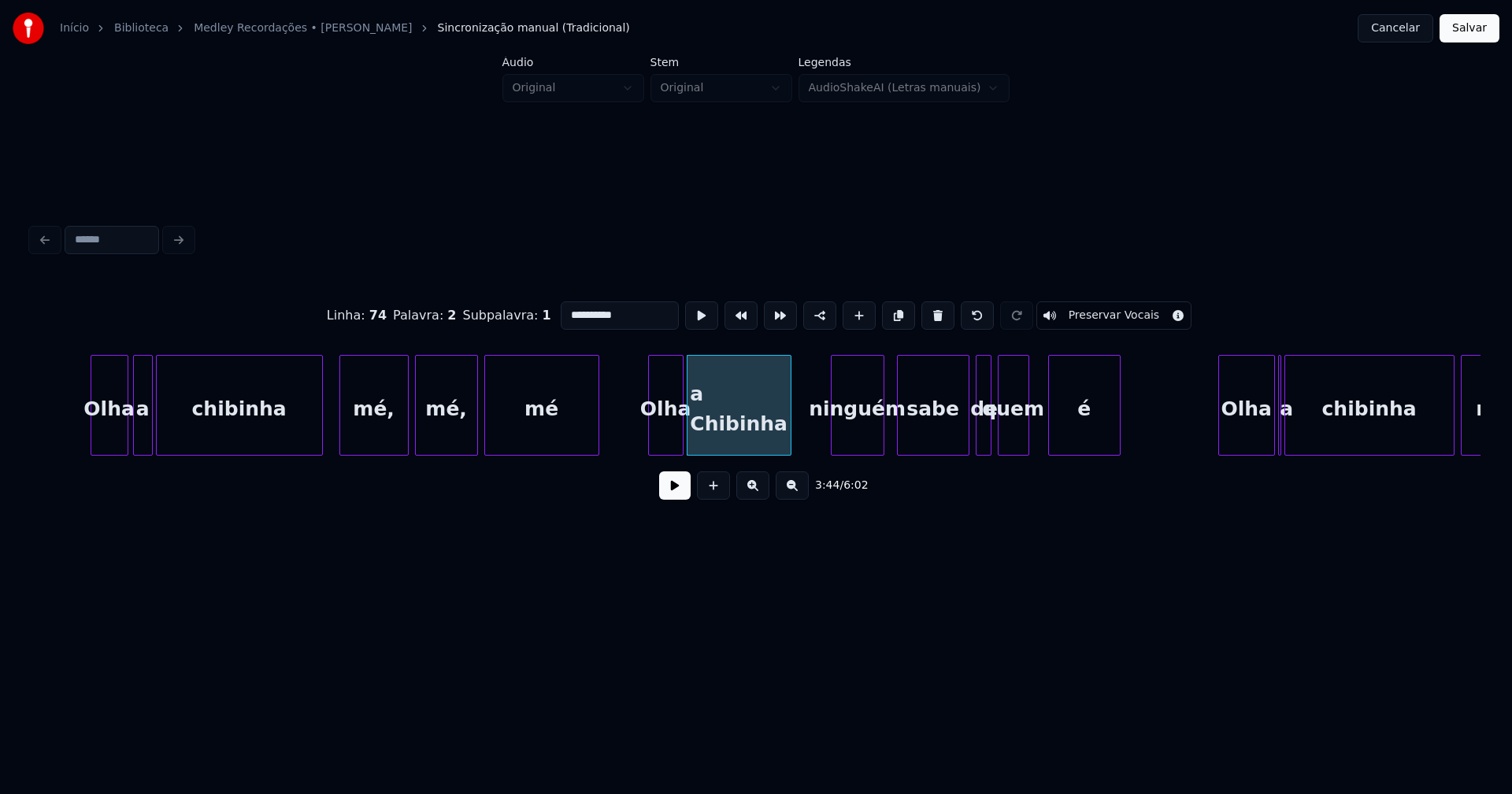
click at [789, 437] on div at bounding box center [788, 405] width 5 height 99
click at [811, 441] on div at bounding box center [811, 405] width 5 height 99
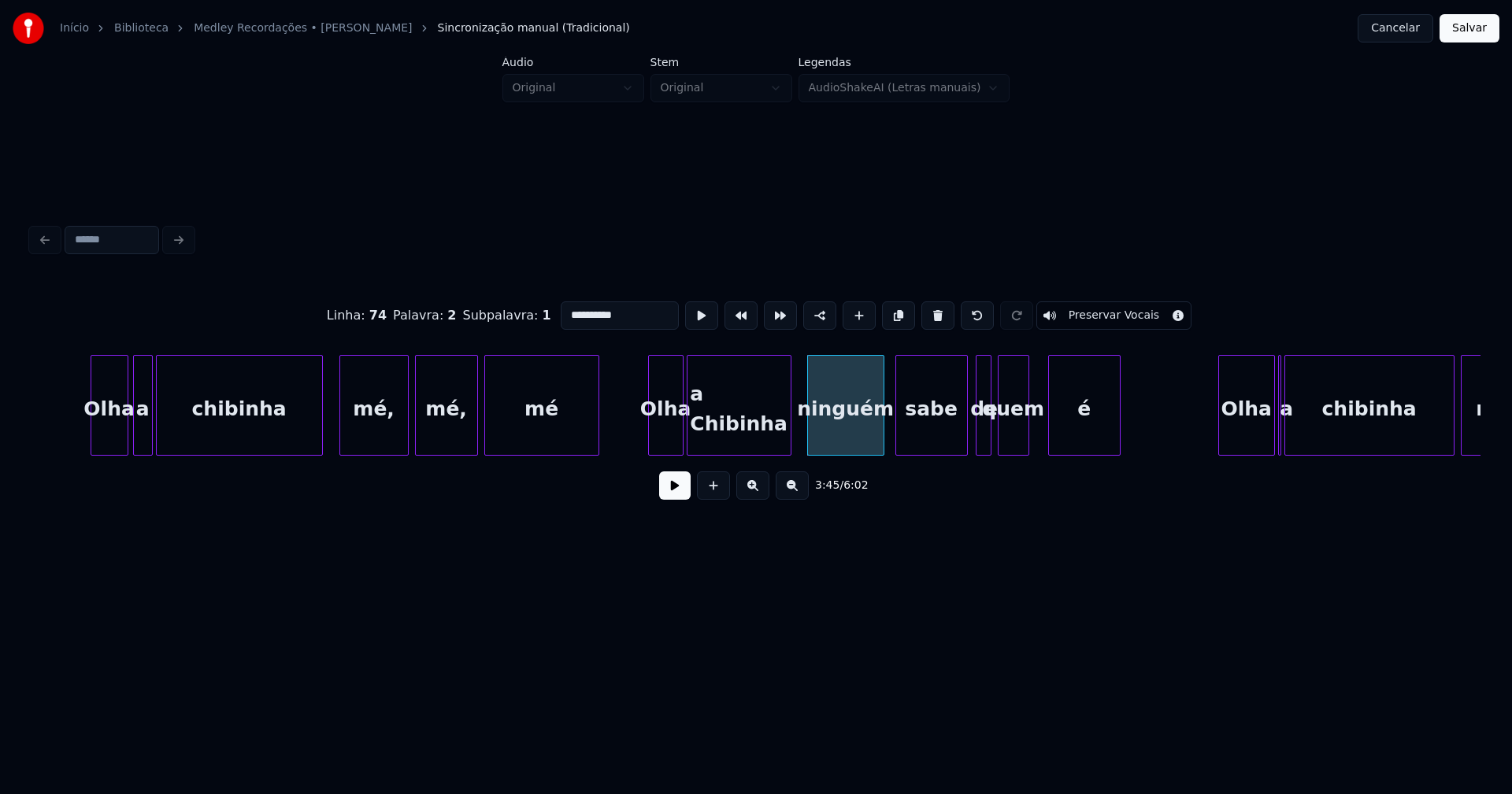
click at [939, 434] on div "sabe" at bounding box center [932, 409] width 71 height 107
click at [948, 444] on div at bounding box center [949, 405] width 5 height 99
click at [972, 437] on div at bounding box center [972, 405] width 5 height 99
click at [968, 441] on div "de" at bounding box center [968, 409] width 21 height 107
click at [988, 429] on div at bounding box center [989, 405] width 5 height 99
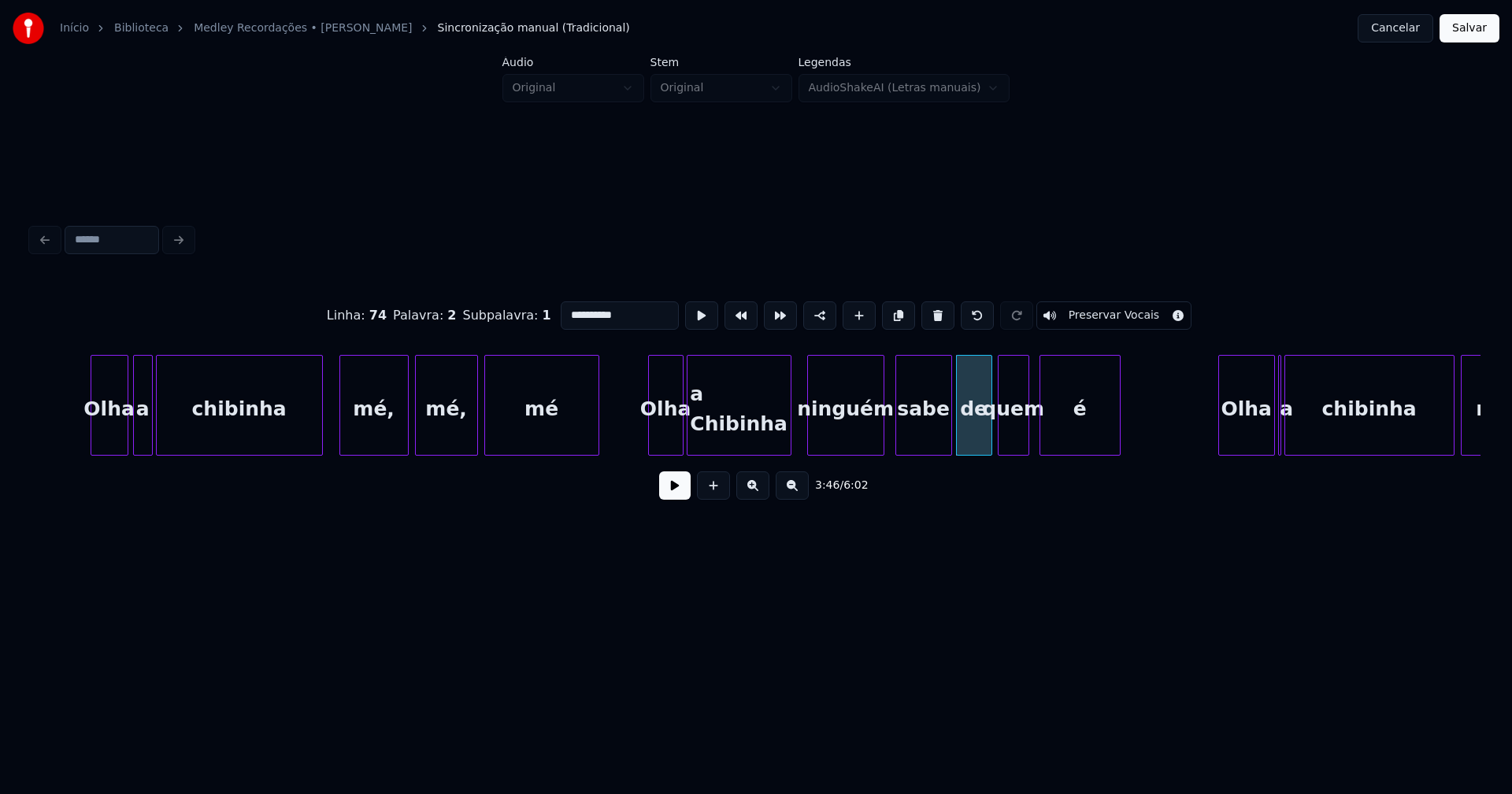
click at [1044, 438] on div at bounding box center [1043, 405] width 5 height 99
click at [201, 421] on div "chibinha" at bounding box center [239, 409] width 165 height 107
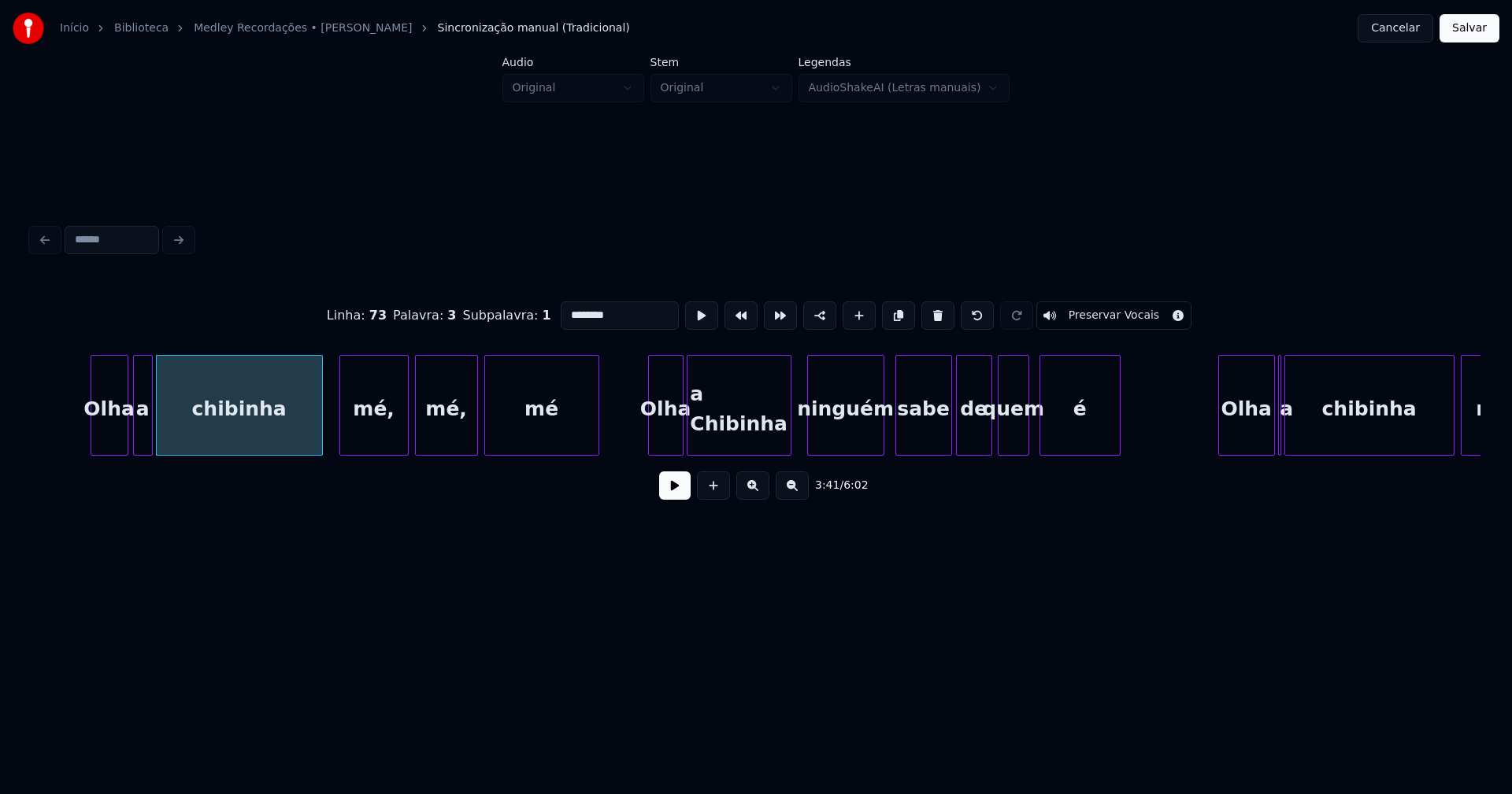
click at [562, 310] on input "********" at bounding box center [620, 315] width 118 height 28
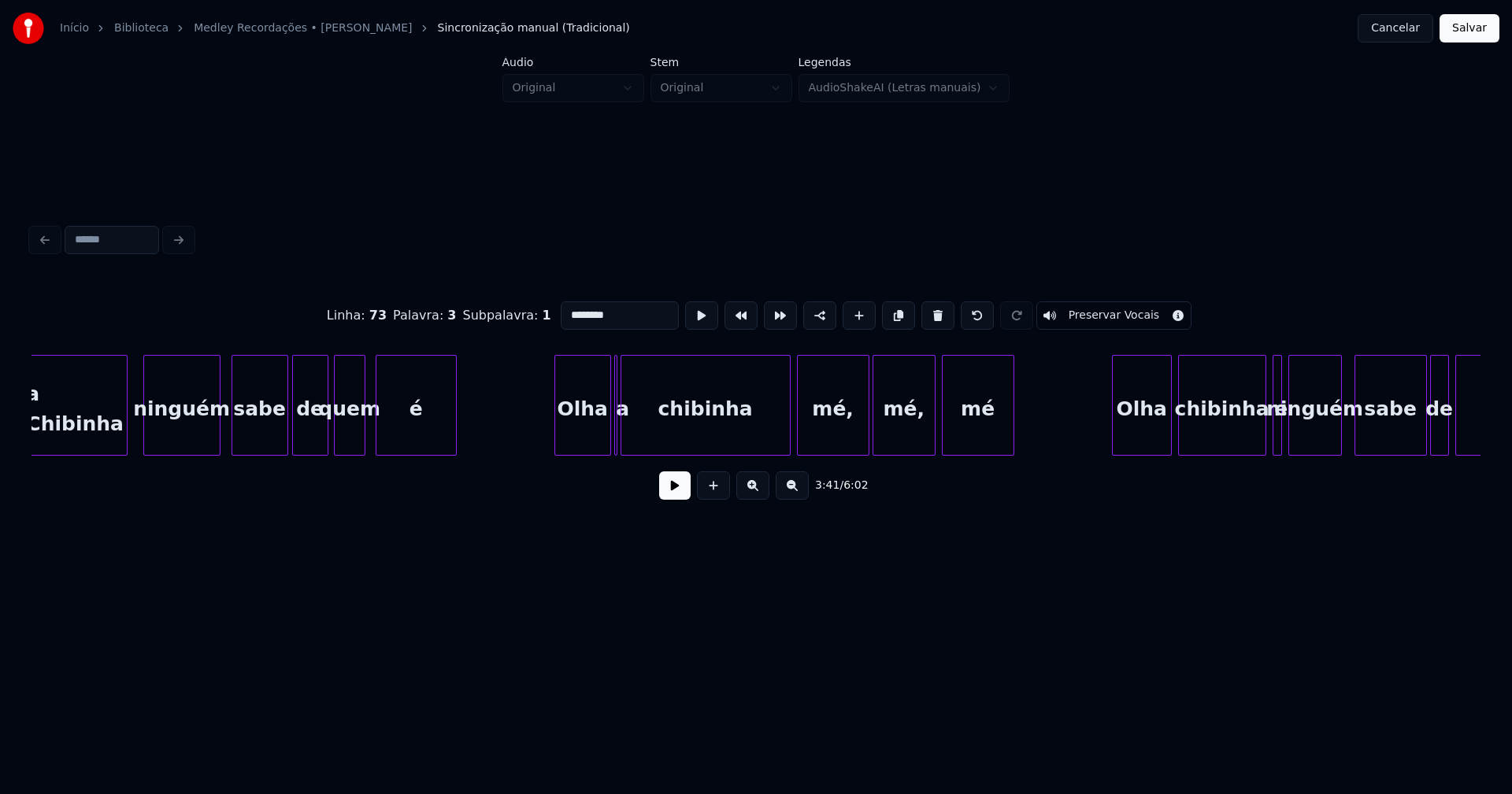
scroll to position [0, 35460]
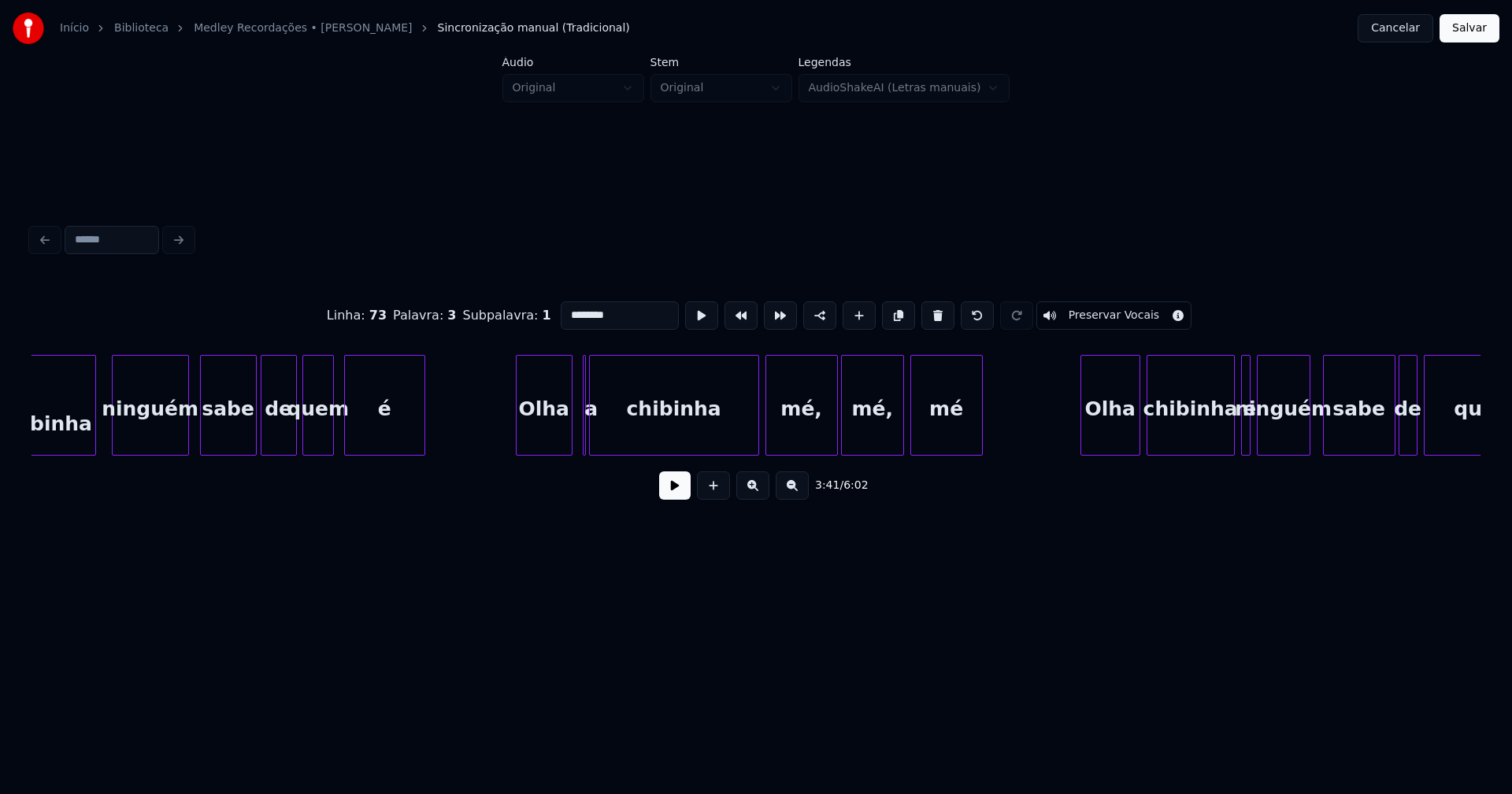
click at [557, 446] on div "Olha" at bounding box center [544, 409] width 55 height 107
click at [550, 456] on div "a Chibinha ninguém sabe de quem é [PERSON_NAME] a chibinha mé, mé, mé [PERSON_N…" at bounding box center [756, 405] width 1449 height 101
click at [557, 383] on div "a" at bounding box center [563, 405] width 13 height 101
click at [666, 429] on div "chibinha" at bounding box center [663, 409] width 168 height 107
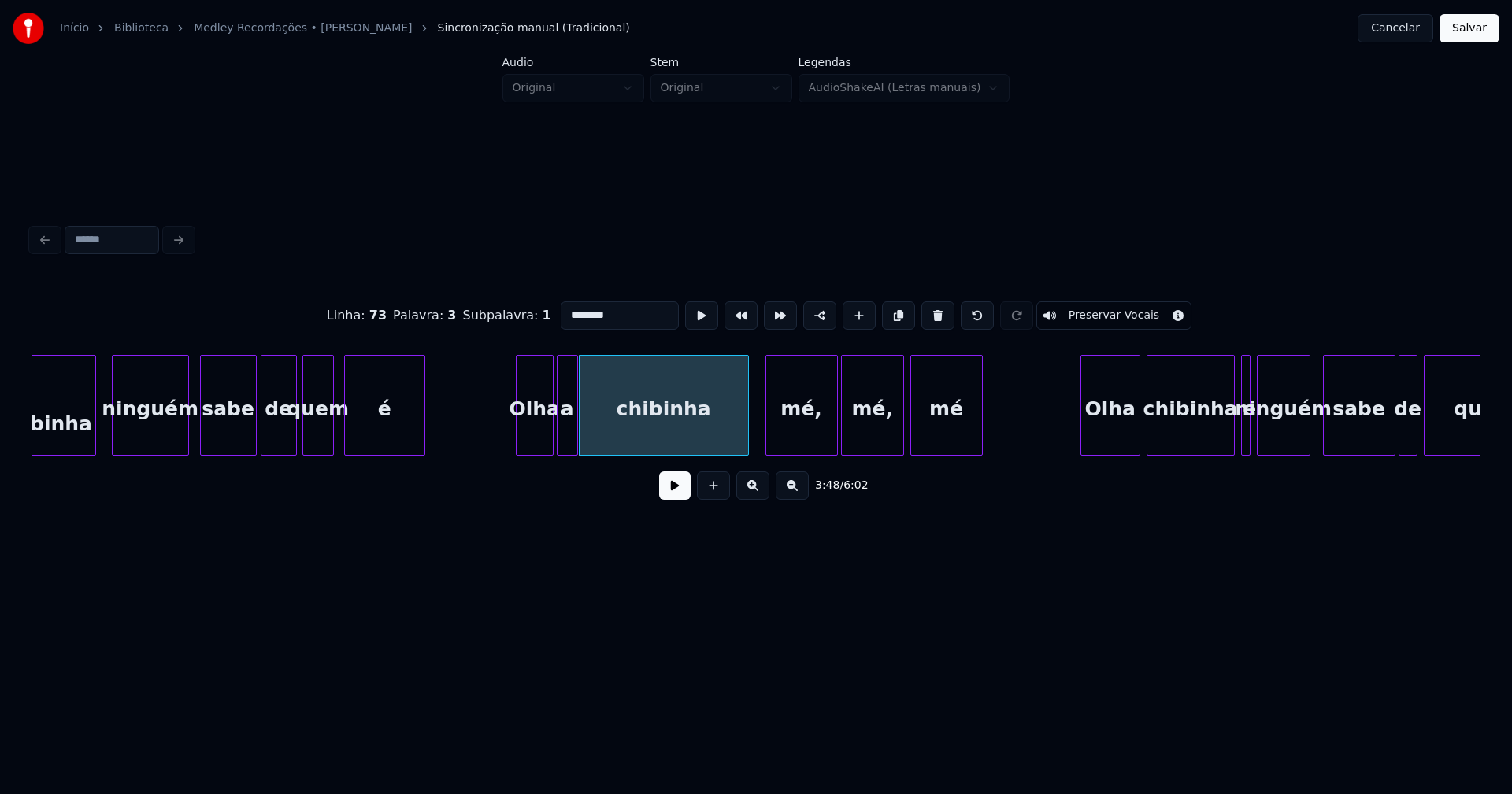
click at [575, 439] on div at bounding box center [575, 405] width 5 height 99
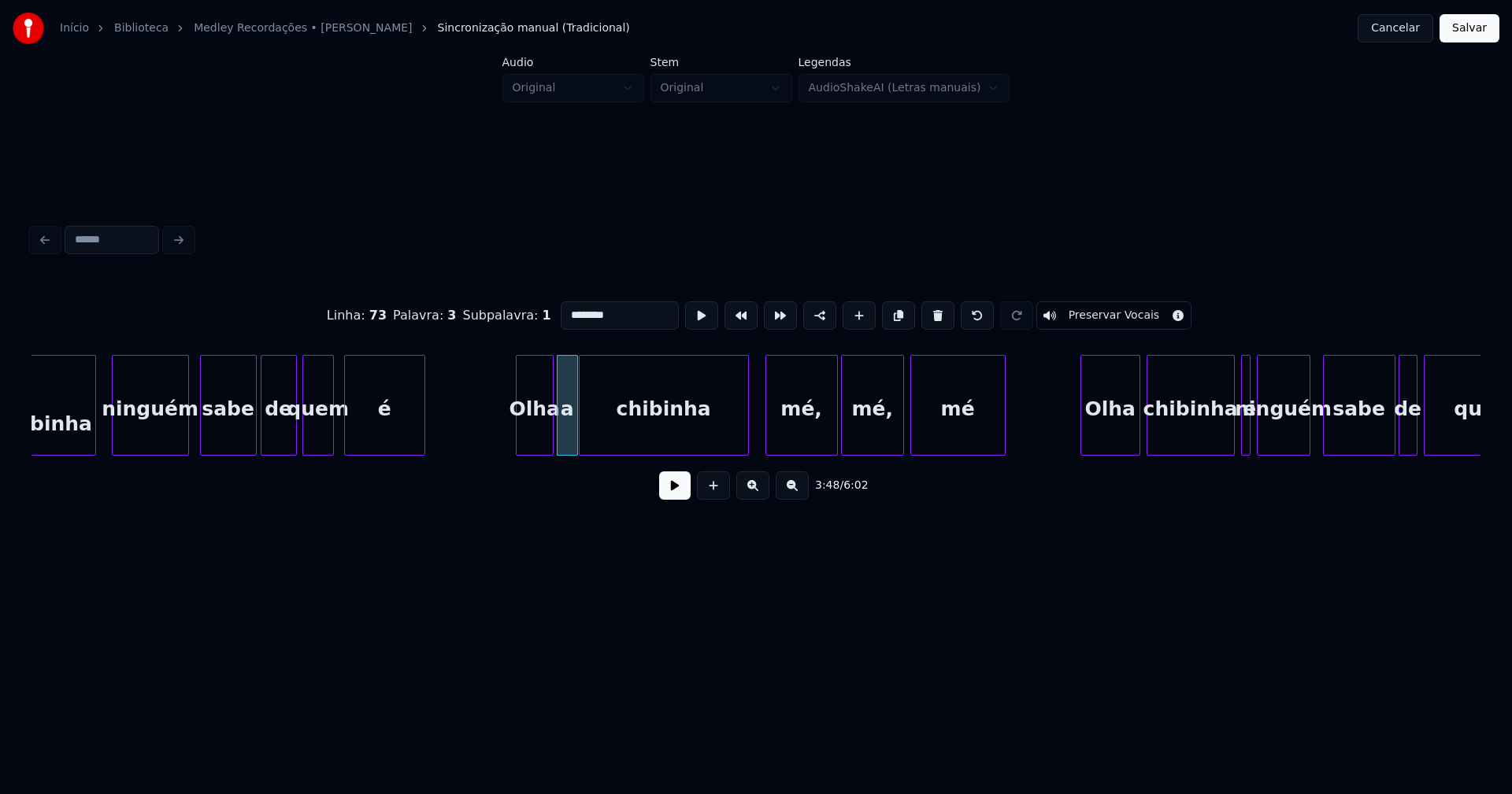
click at [1003, 424] on div at bounding box center [1002, 405] width 5 height 99
click at [803, 429] on div "mé," at bounding box center [798, 409] width 71 height 107
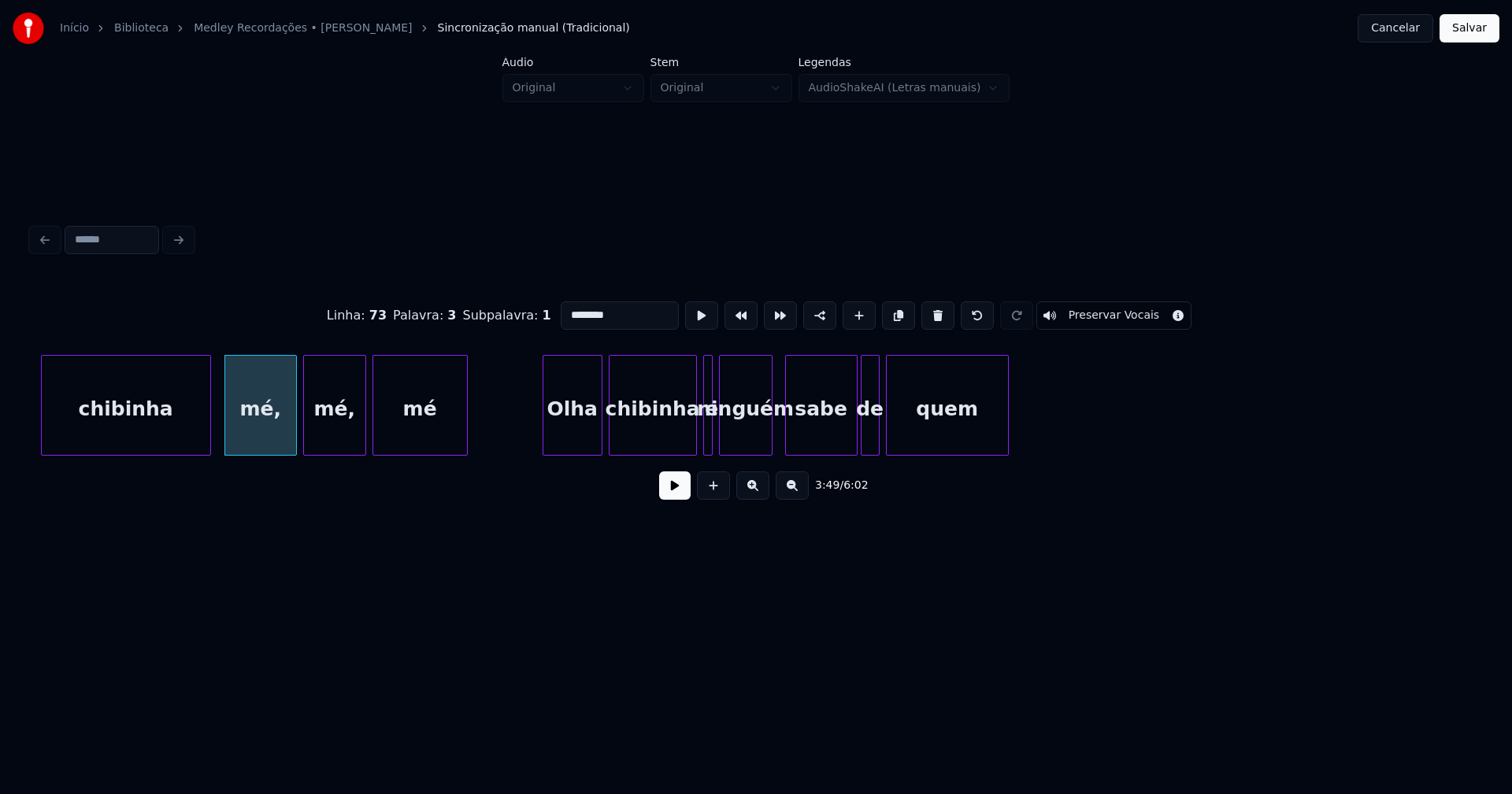
scroll to position [0, 36030]
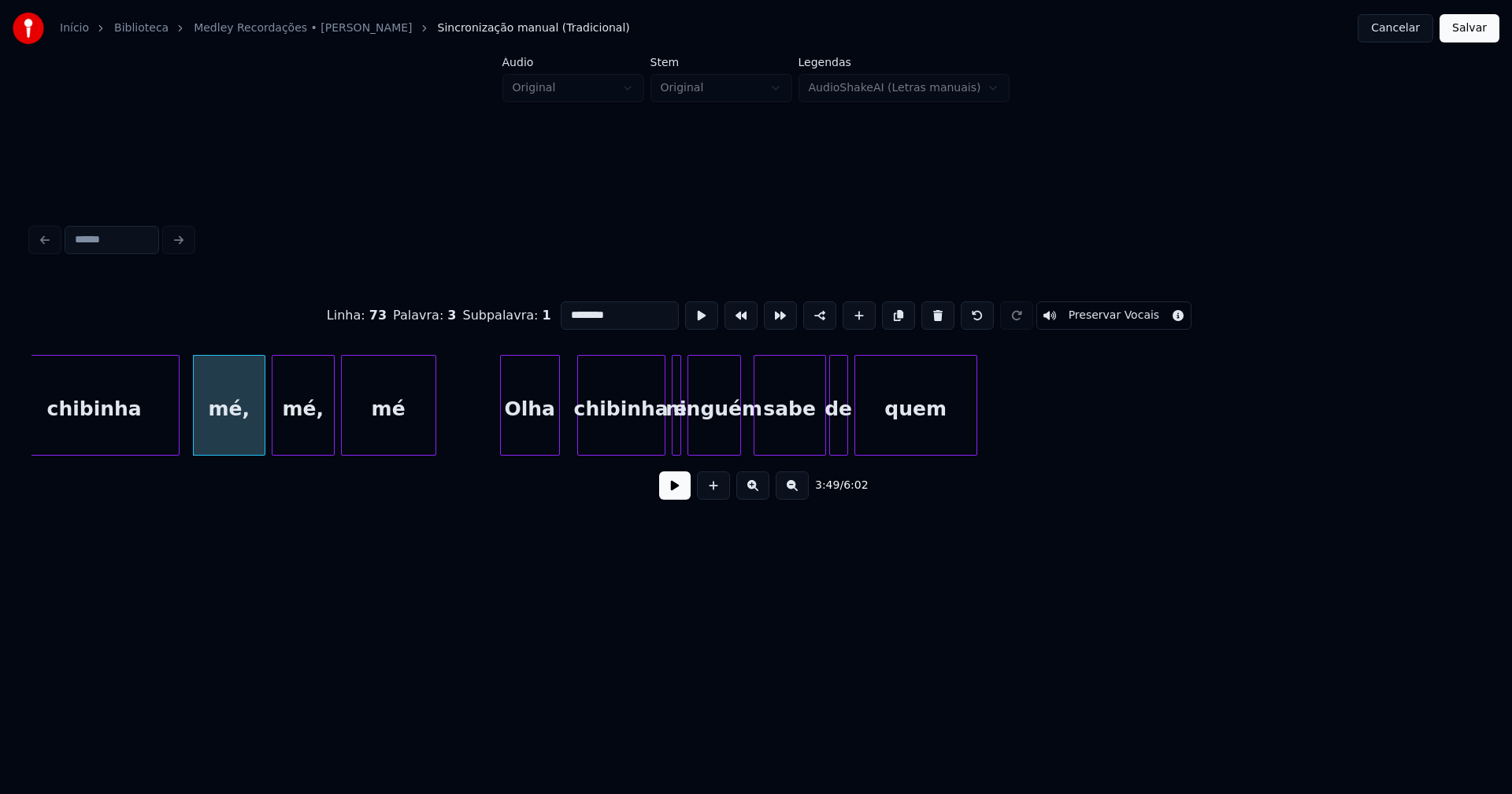
click at [548, 440] on div "Olha" at bounding box center [530, 409] width 58 height 107
click at [534, 456] on div "chibinha mé, [PERSON_NAME], mé [PERSON_NAME] e ninguém sabe de quem" at bounding box center [756, 405] width 1449 height 101
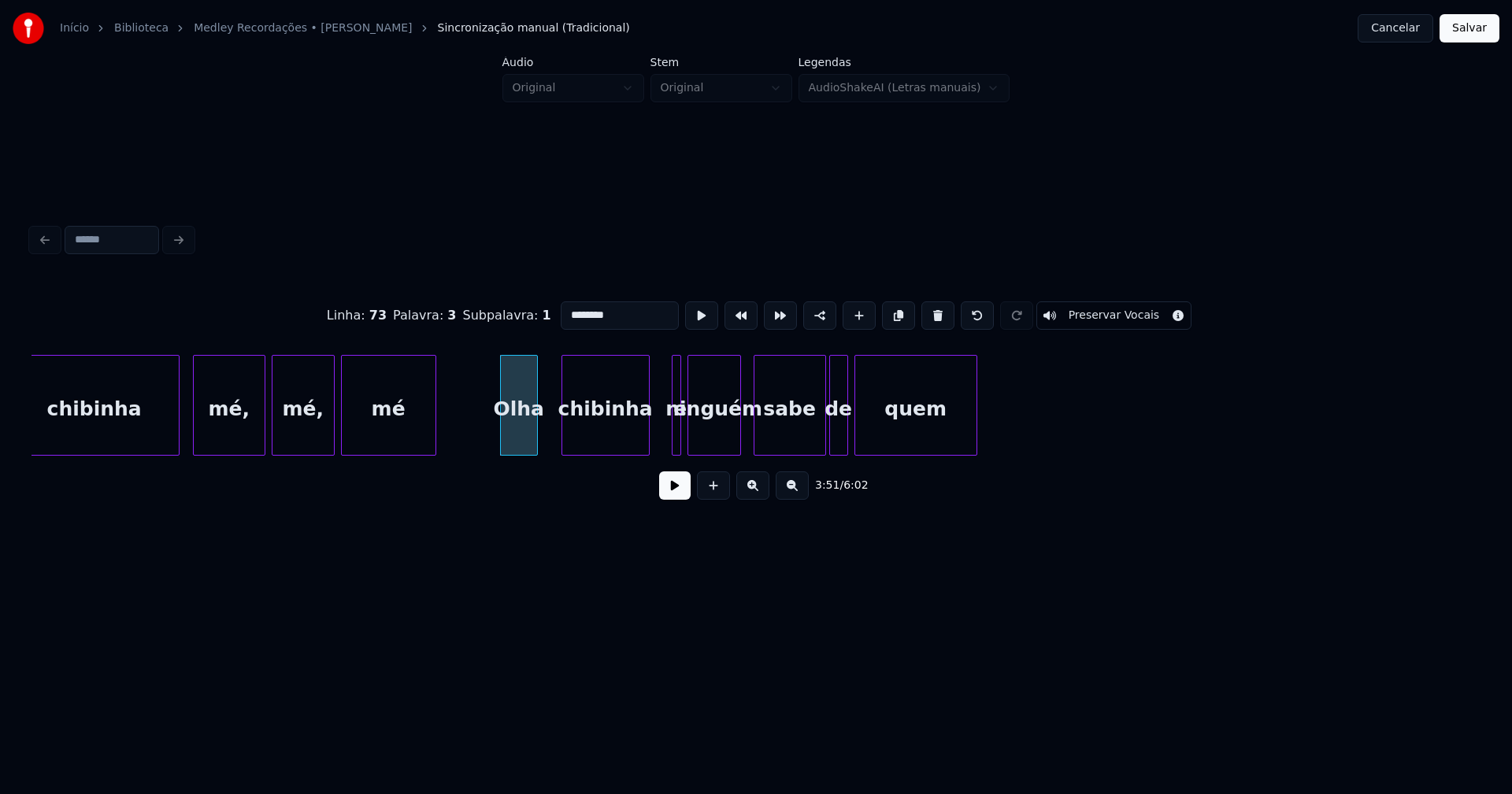
click at [602, 440] on div "chibinha" at bounding box center [605, 409] width 87 height 107
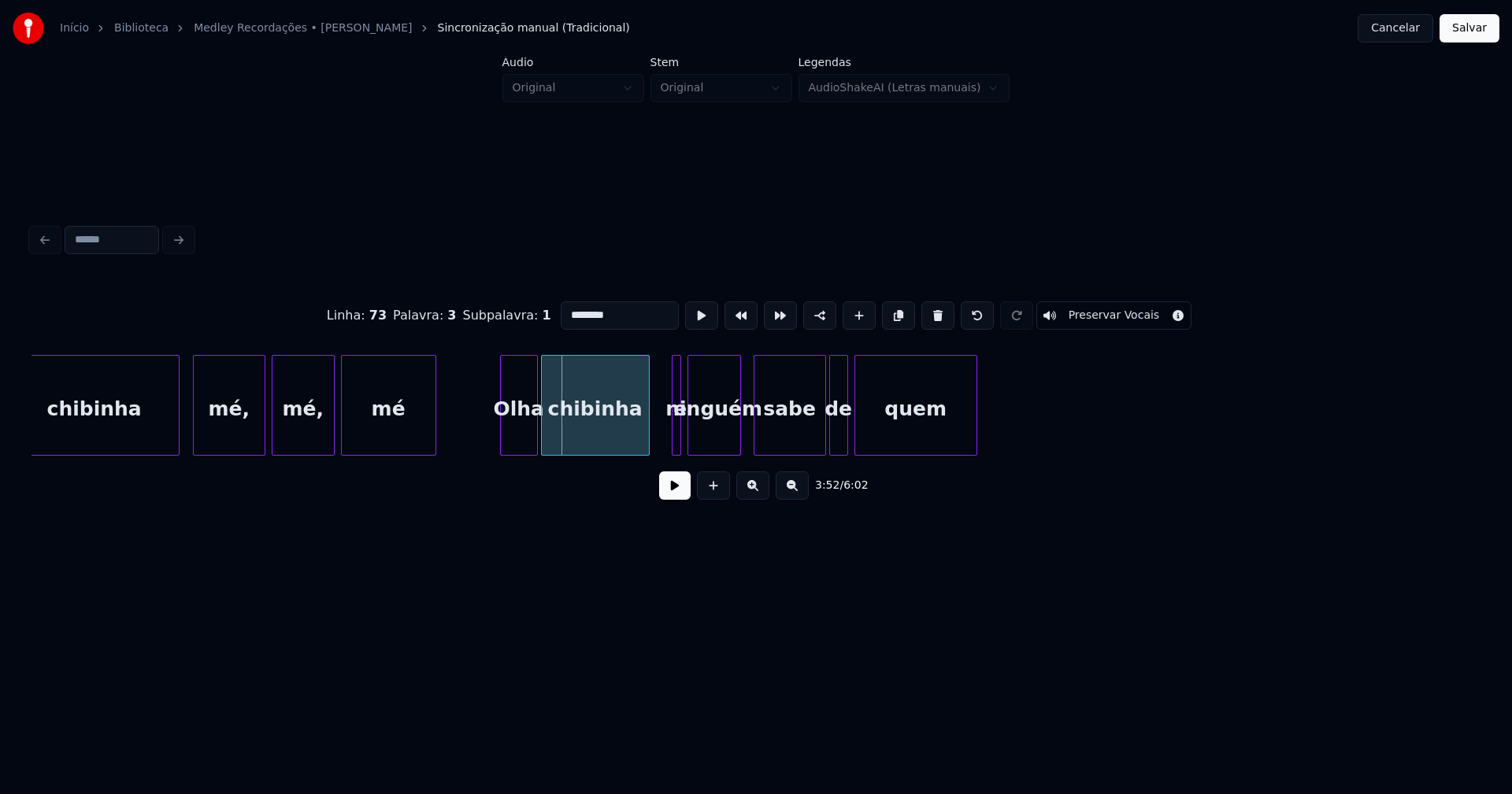
click at [544, 456] on div "chibinha mé, [PERSON_NAME], mé [PERSON_NAME] e ninguém sabe de quem" at bounding box center [756, 405] width 1449 height 101
click at [576, 434] on div "chibinha" at bounding box center [595, 409] width 107 height 107
click at [561, 308] on input "********" at bounding box center [620, 315] width 118 height 28
click at [574, 309] on input "**********" at bounding box center [620, 315] width 118 height 28
click at [565, 309] on input "**********" at bounding box center [620, 315] width 118 height 28
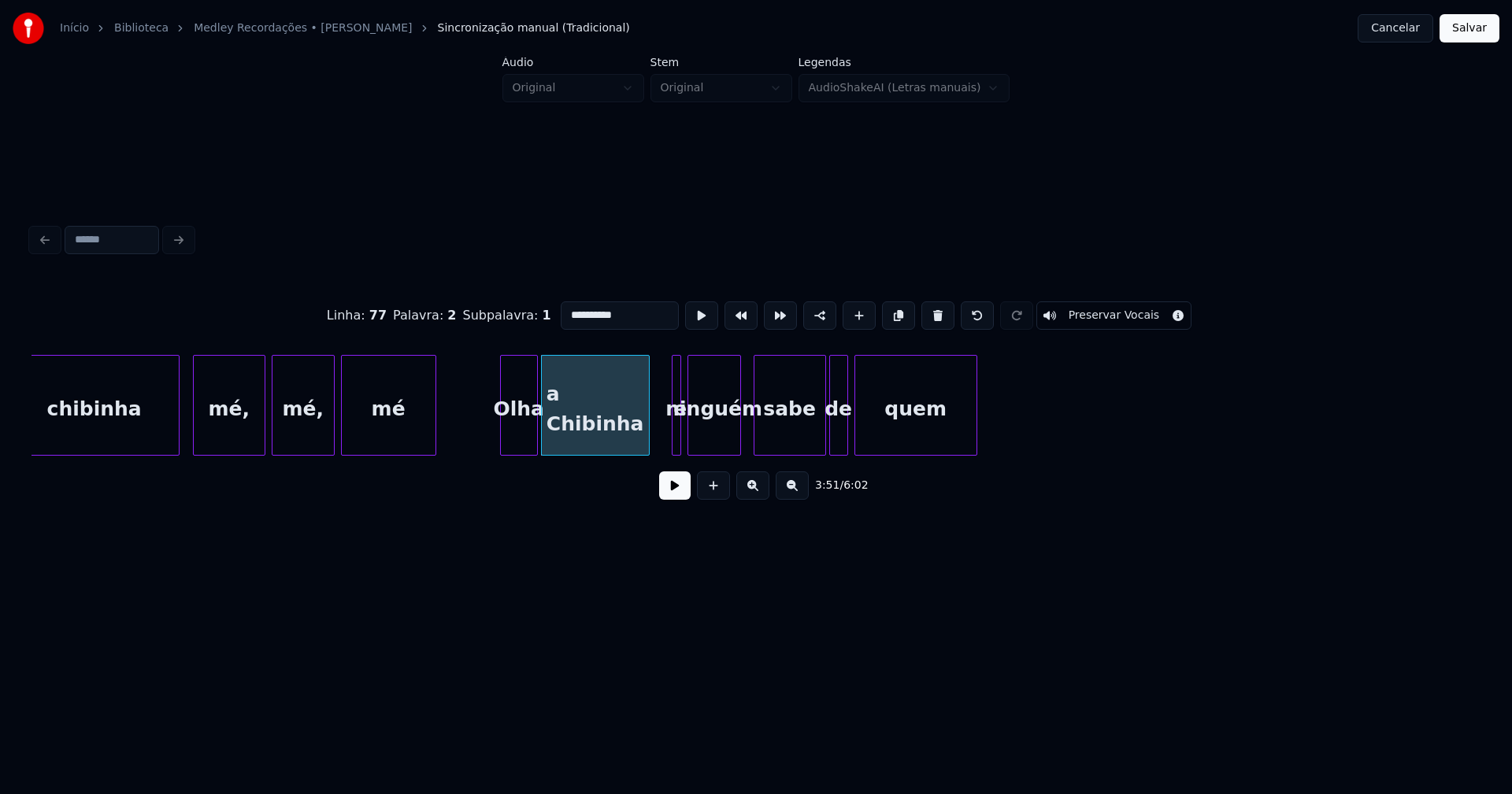
click at [680, 432] on div at bounding box center [678, 405] width 5 height 99
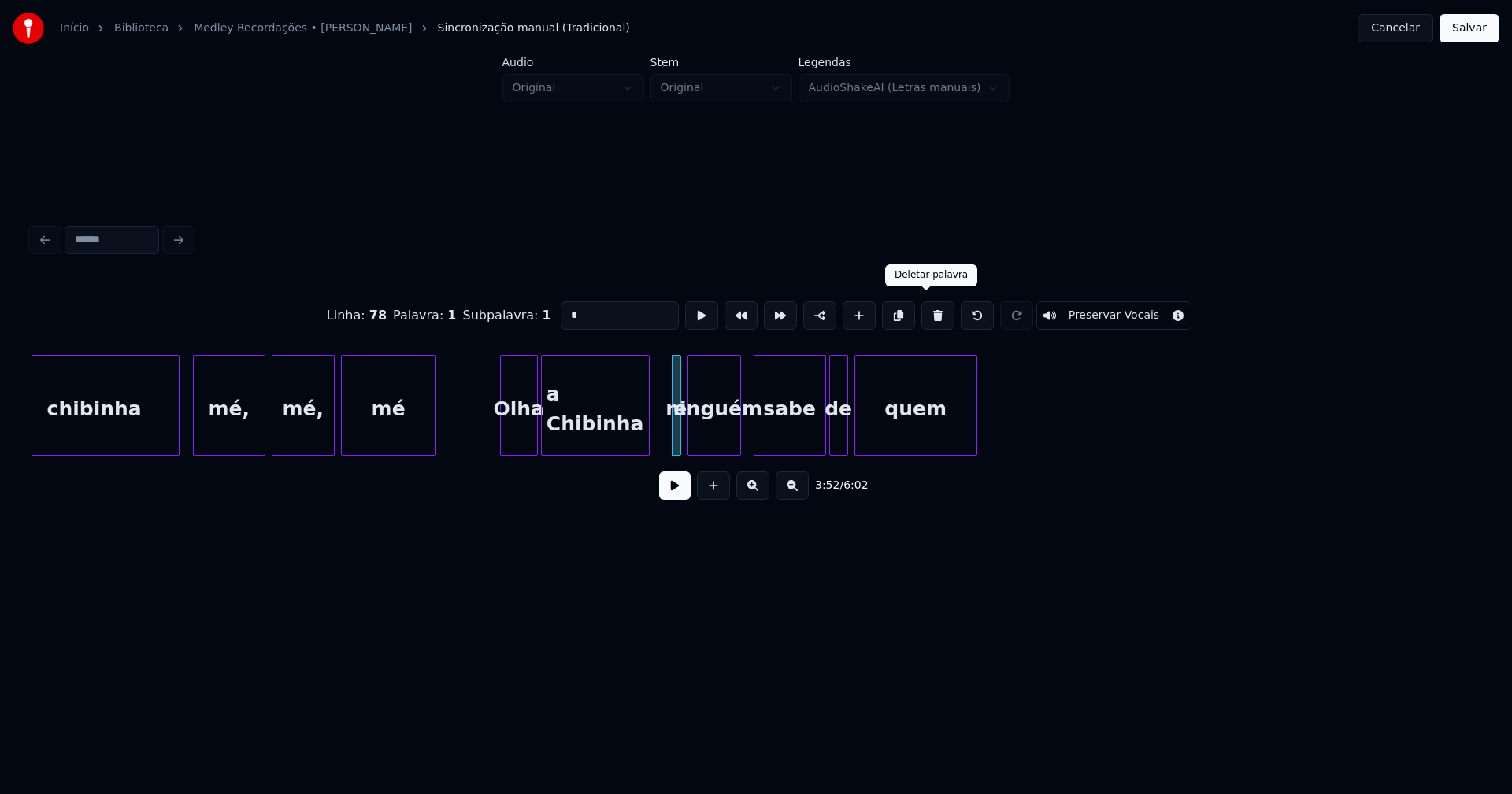
click at [925, 310] on button at bounding box center [938, 315] width 33 height 28
click at [642, 433] on div at bounding box center [641, 405] width 5 height 99
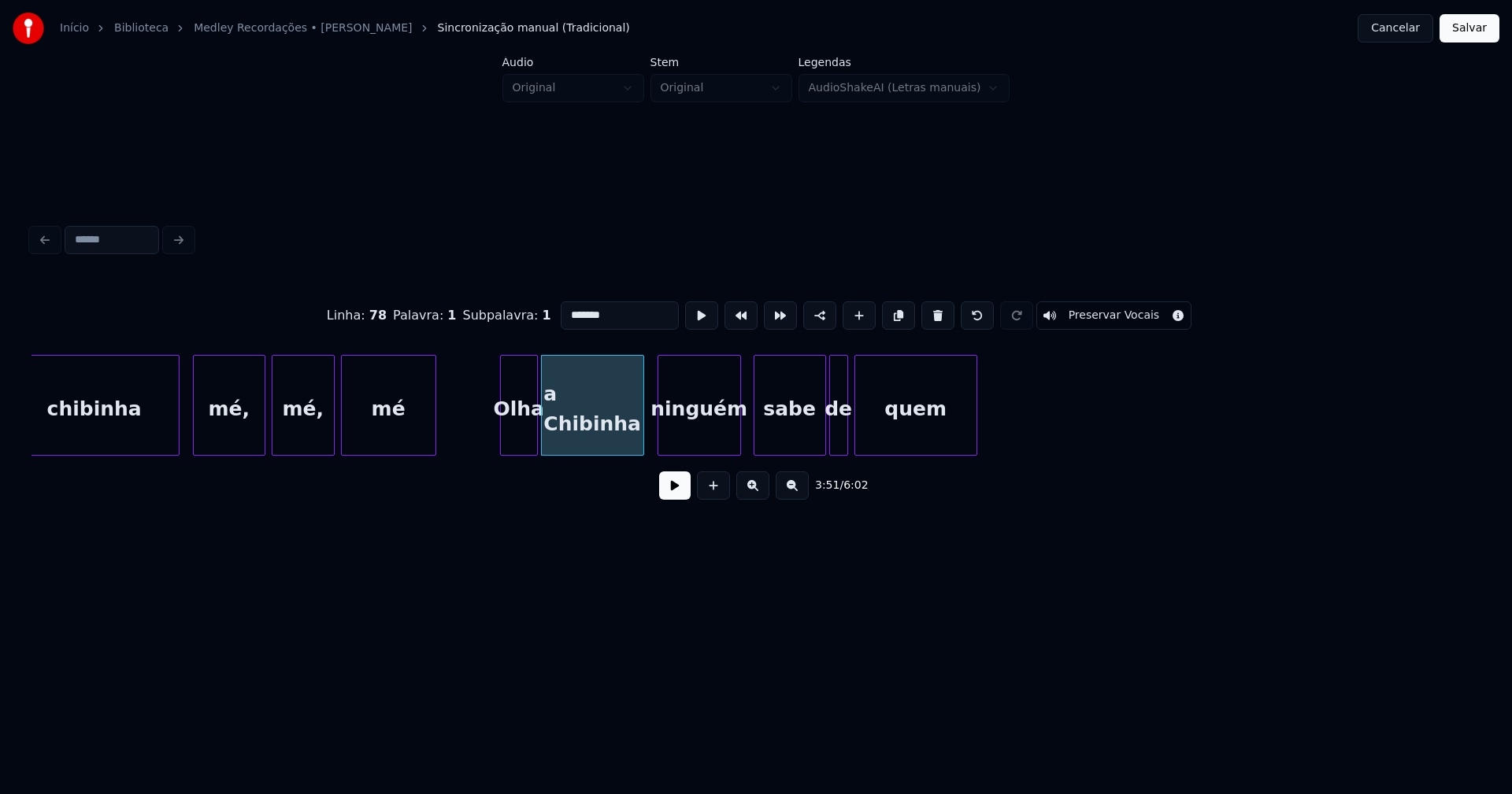
click at [660, 442] on div at bounding box center [661, 405] width 5 height 99
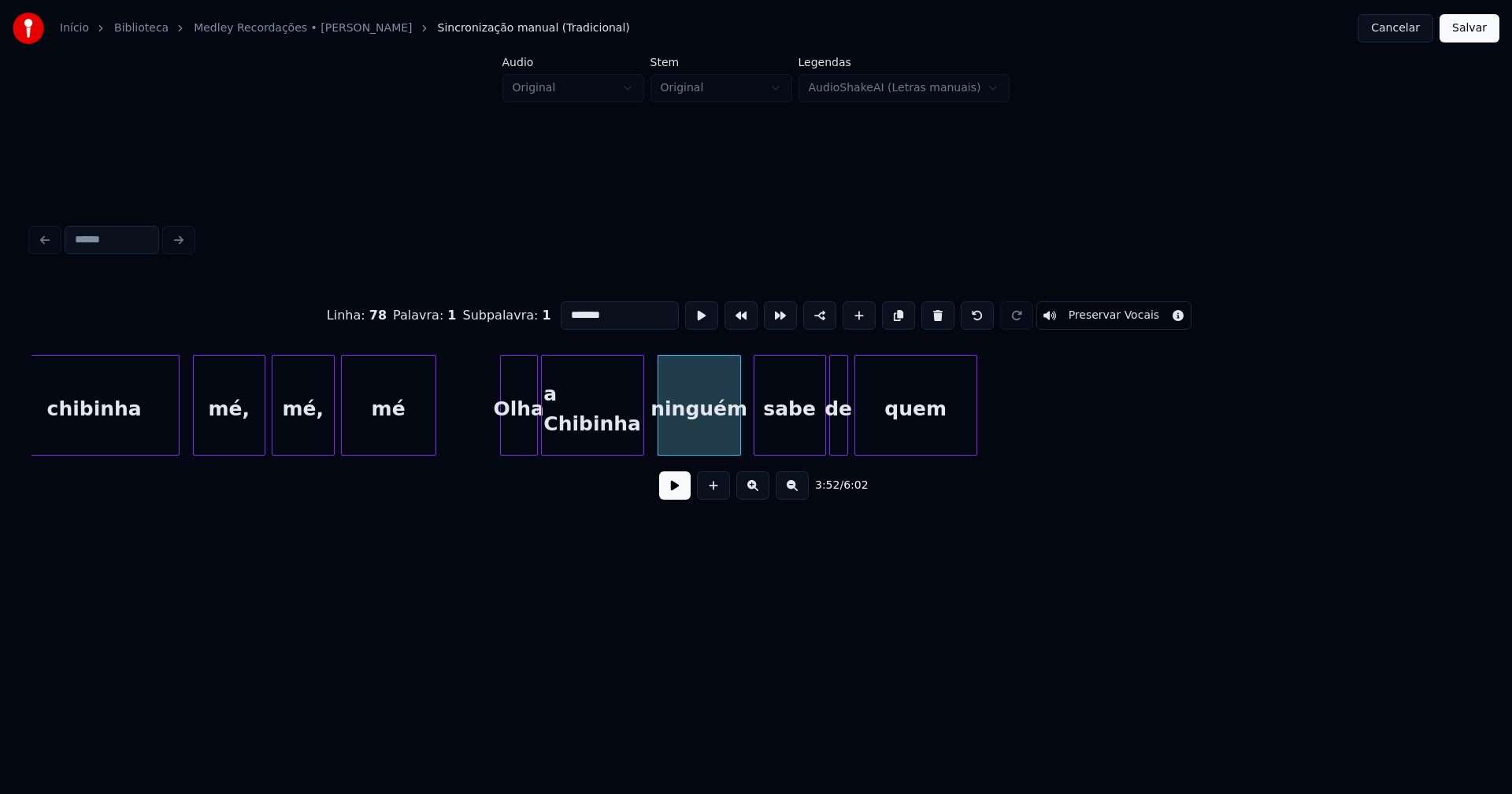
click at [790, 429] on div "sabe" at bounding box center [790, 409] width 71 height 107
type input "****"
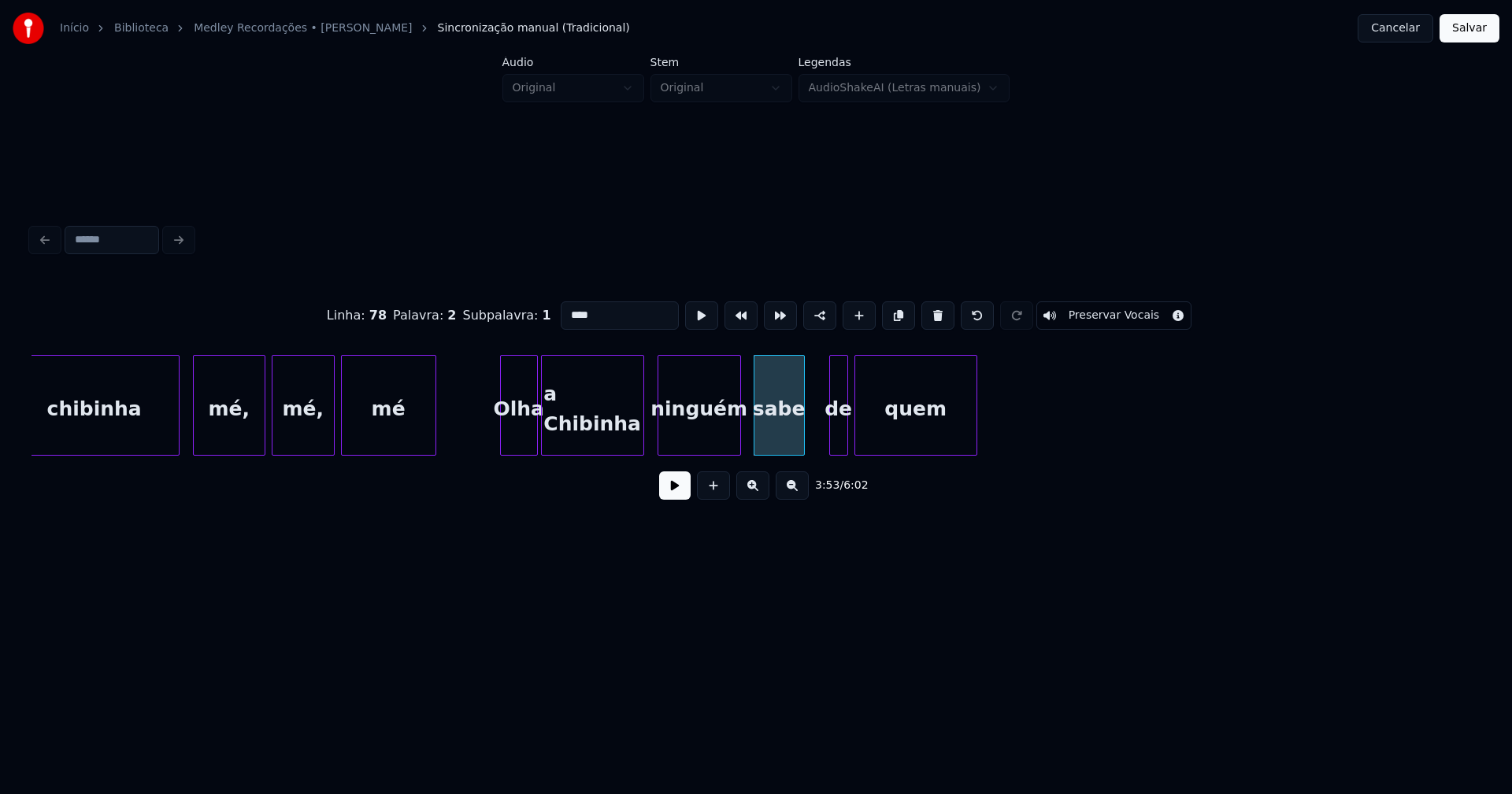
click at [802, 449] on div "sabe" at bounding box center [779, 405] width 51 height 101
click at [816, 443] on div "de" at bounding box center [817, 409] width 17 height 107
click at [840, 428] on div at bounding box center [842, 405] width 5 height 99
click at [853, 441] on div at bounding box center [853, 405] width 5 height 99
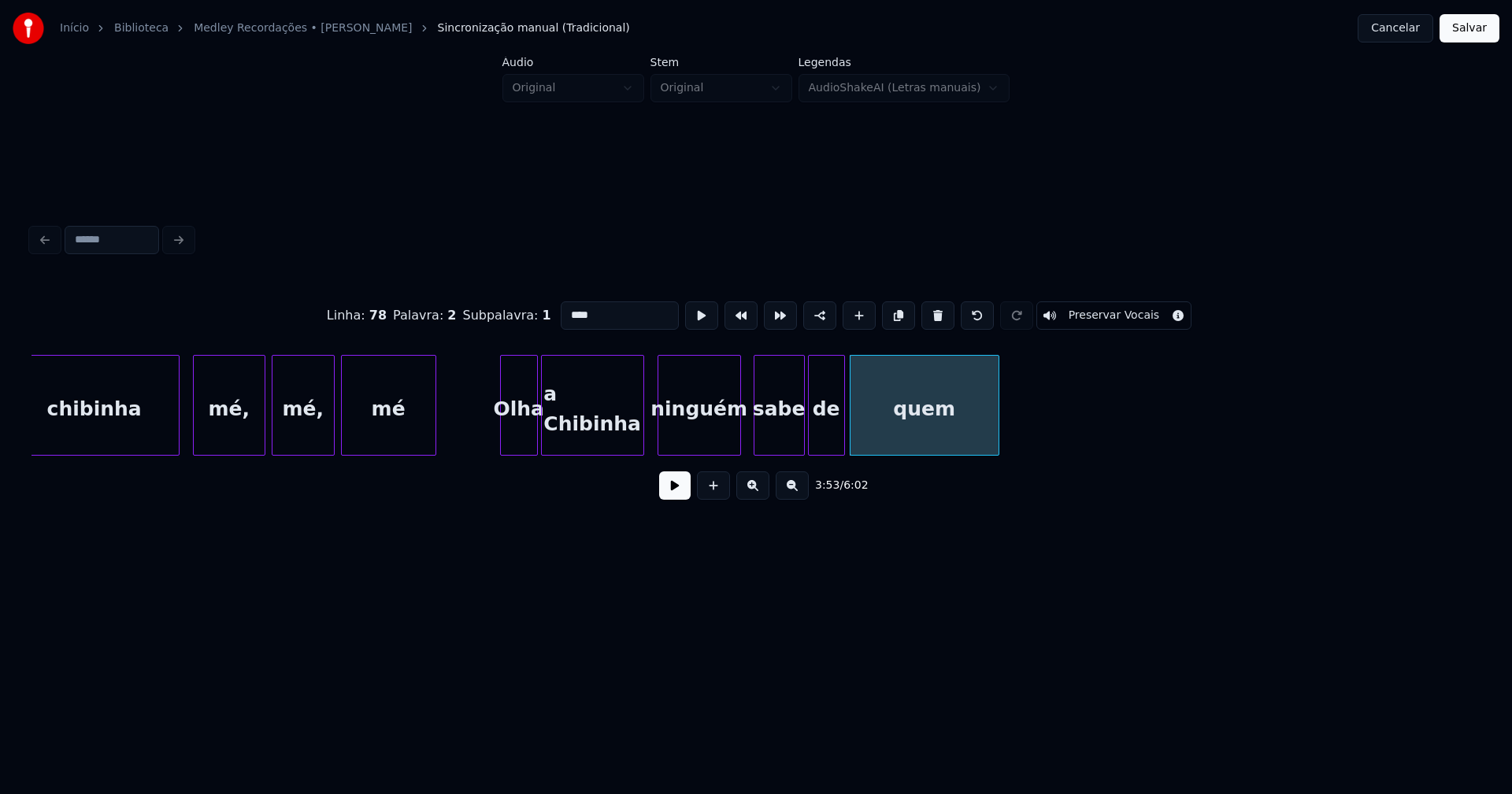
click at [996, 412] on div at bounding box center [996, 405] width 5 height 99
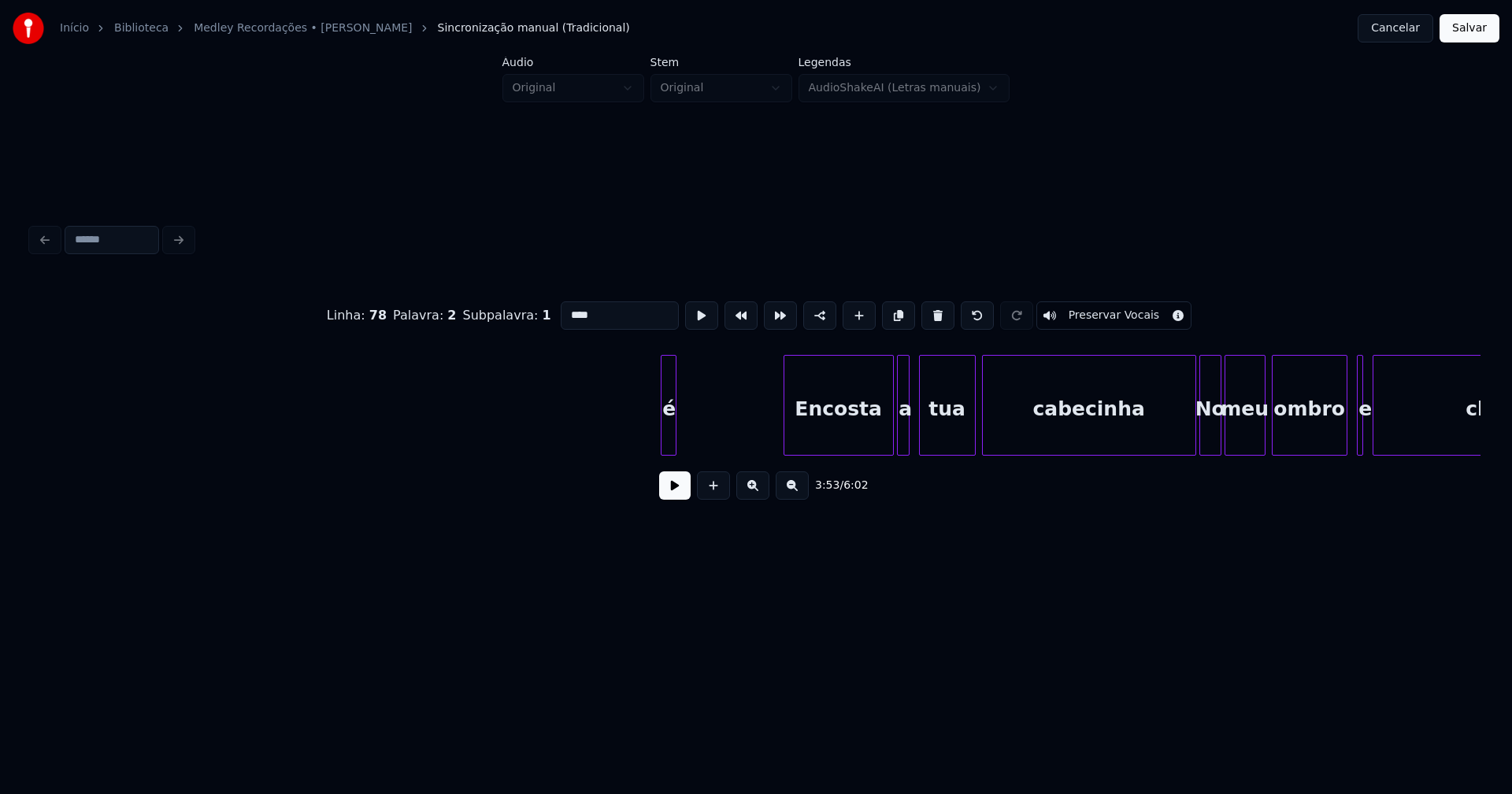
scroll to position [0, 37232]
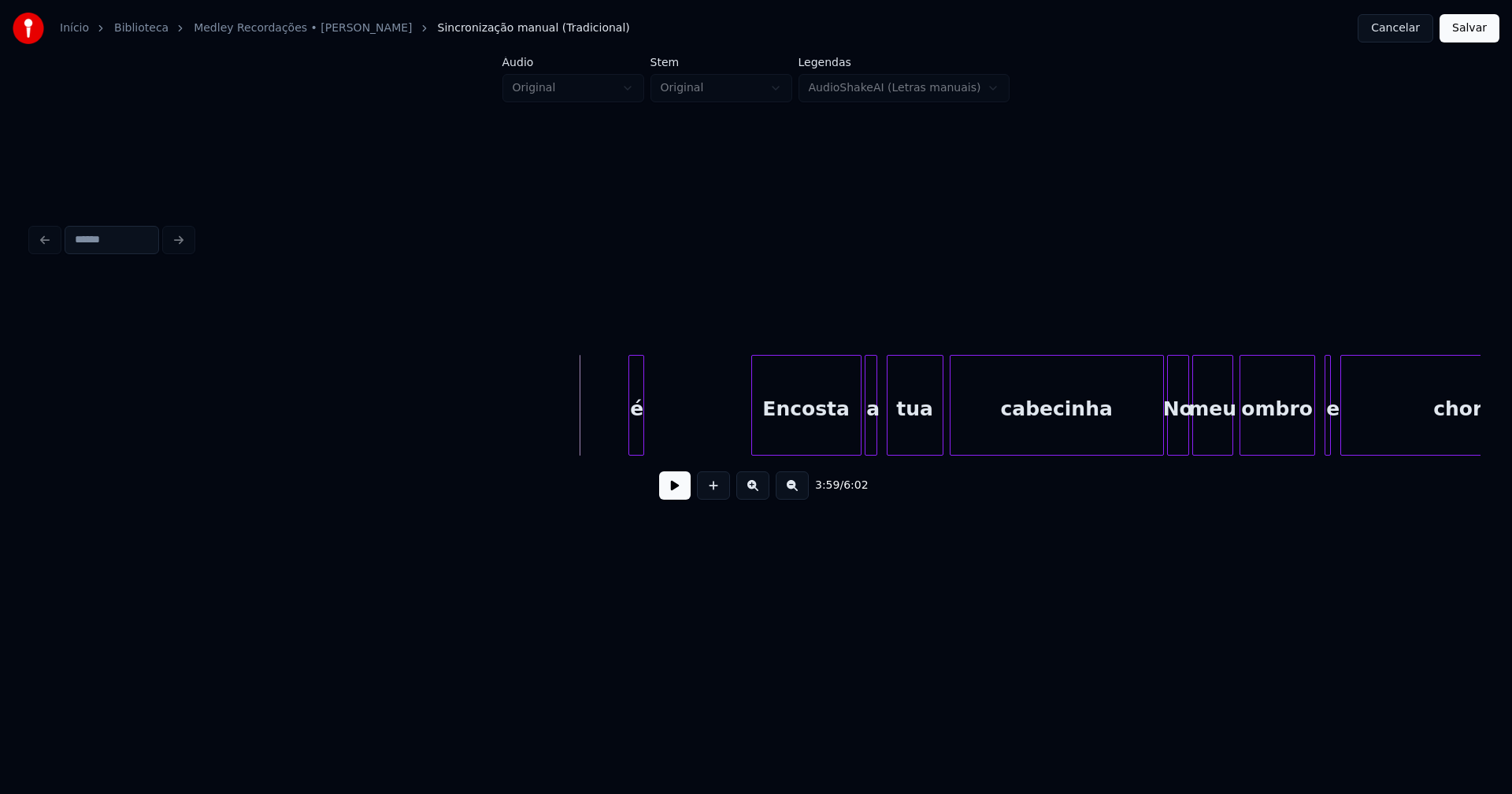
click at [668, 489] on button at bounding box center [675, 485] width 32 height 28
drag, startPoint x: 672, startPoint y: 490, endPoint x: 676, endPoint y: 455, distance: 35.2
click at [676, 488] on button at bounding box center [675, 485] width 32 height 28
click at [637, 429] on div "é" at bounding box center [637, 409] width 15 height 107
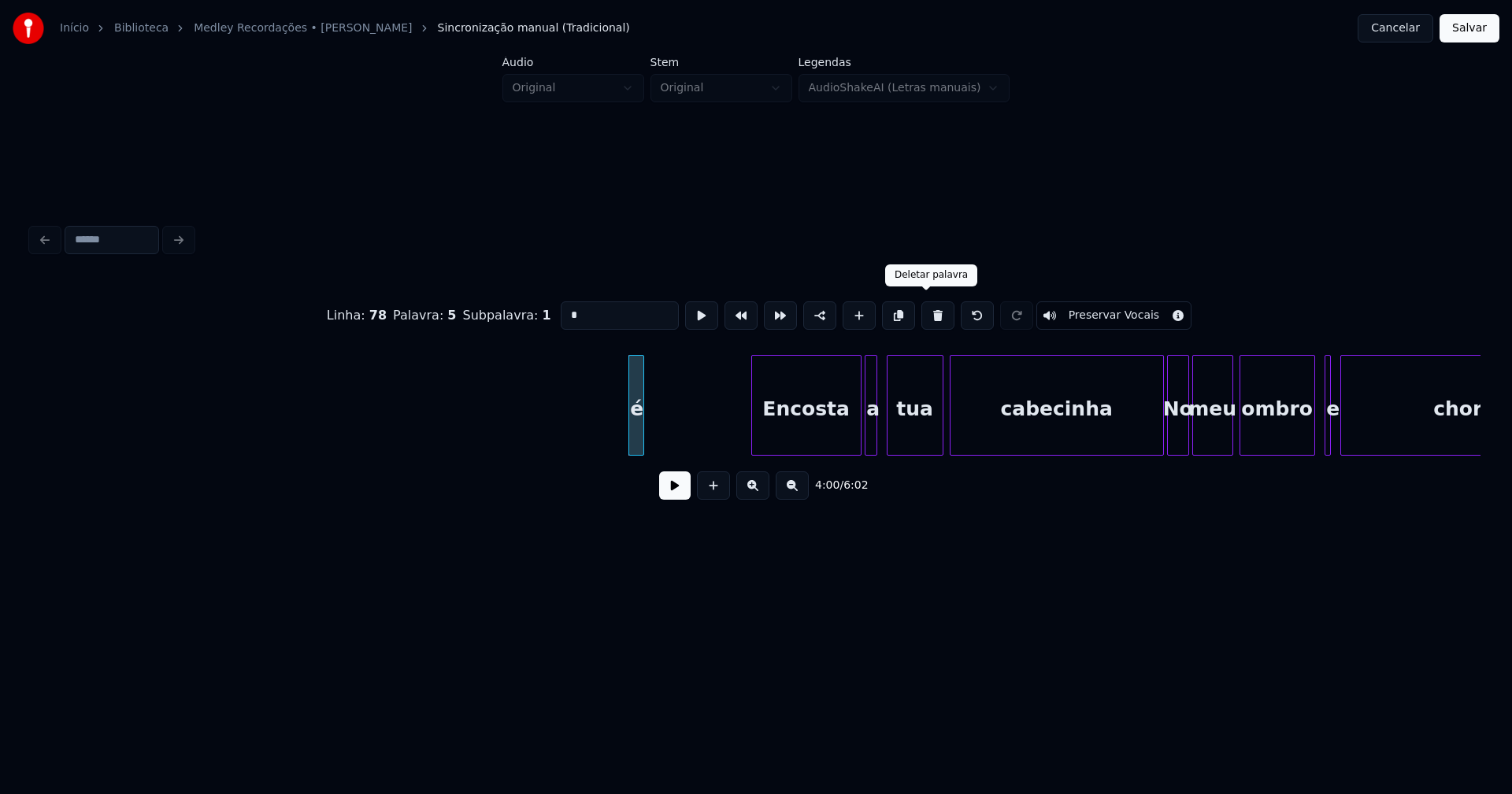
click at [922, 307] on button at bounding box center [938, 315] width 33 height 28
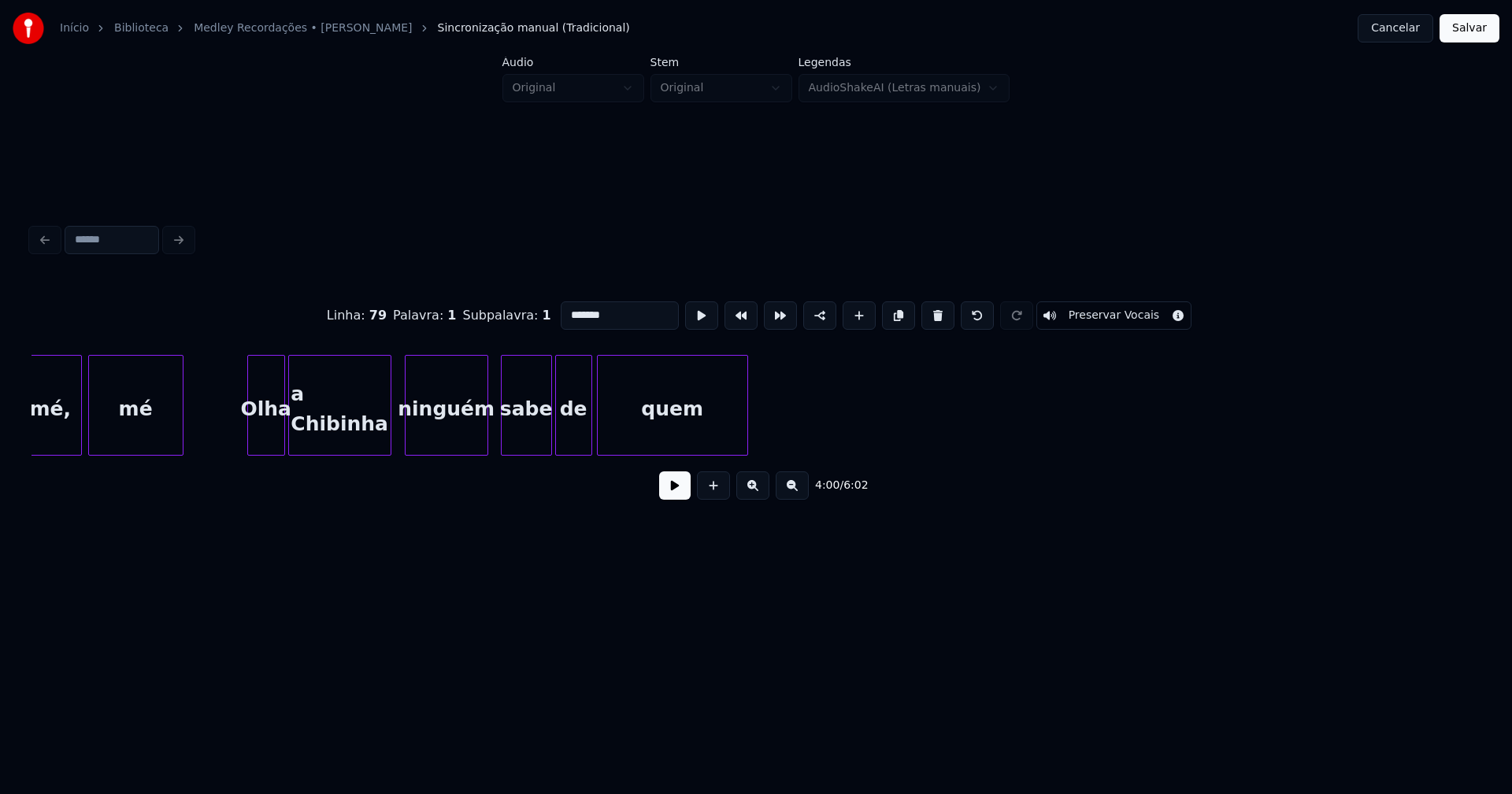
scroll to position [0, 36378]
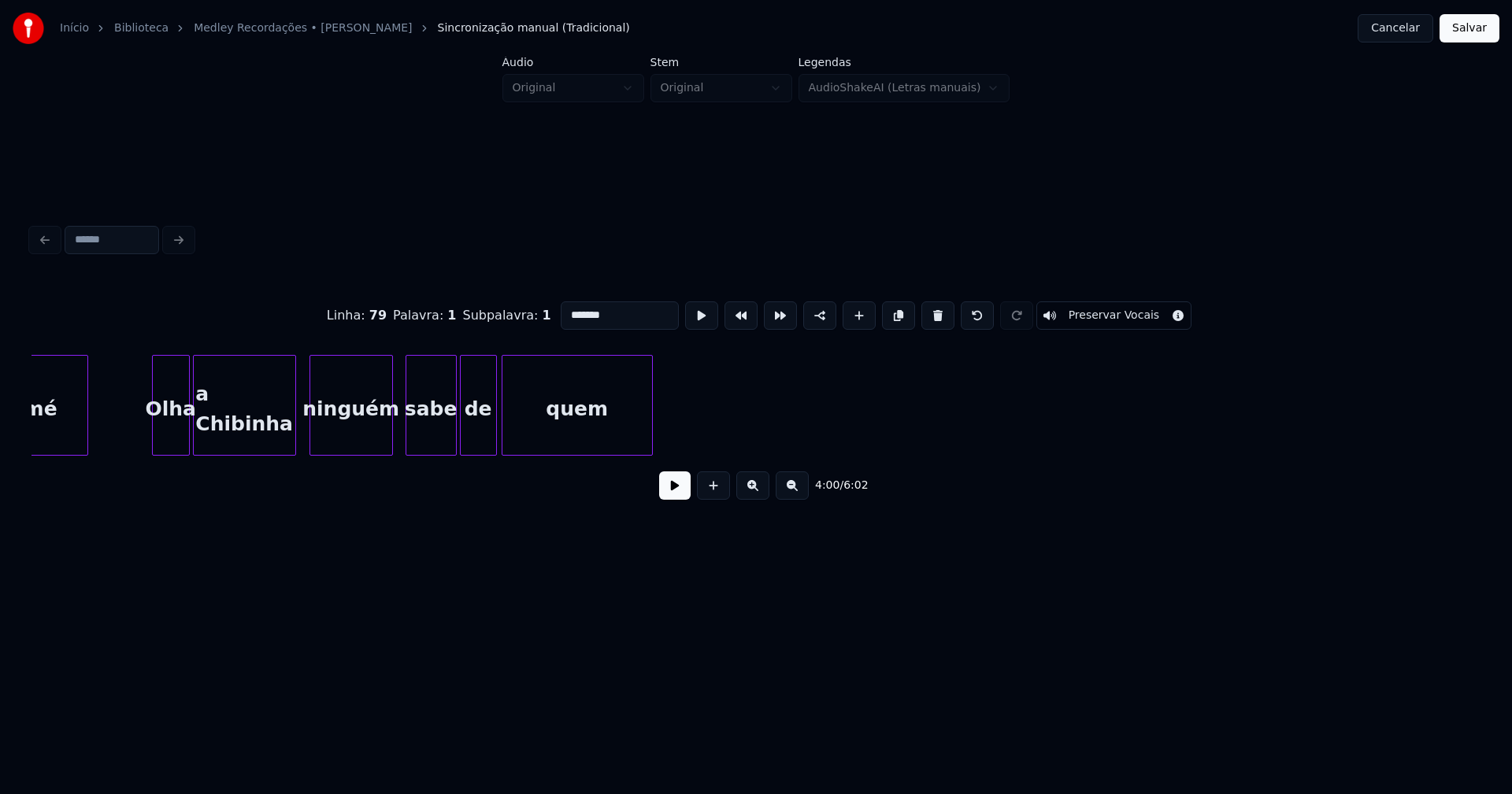
click at [620, 423] on div "quem" at bounding box center [577, 409] width 150 height 107
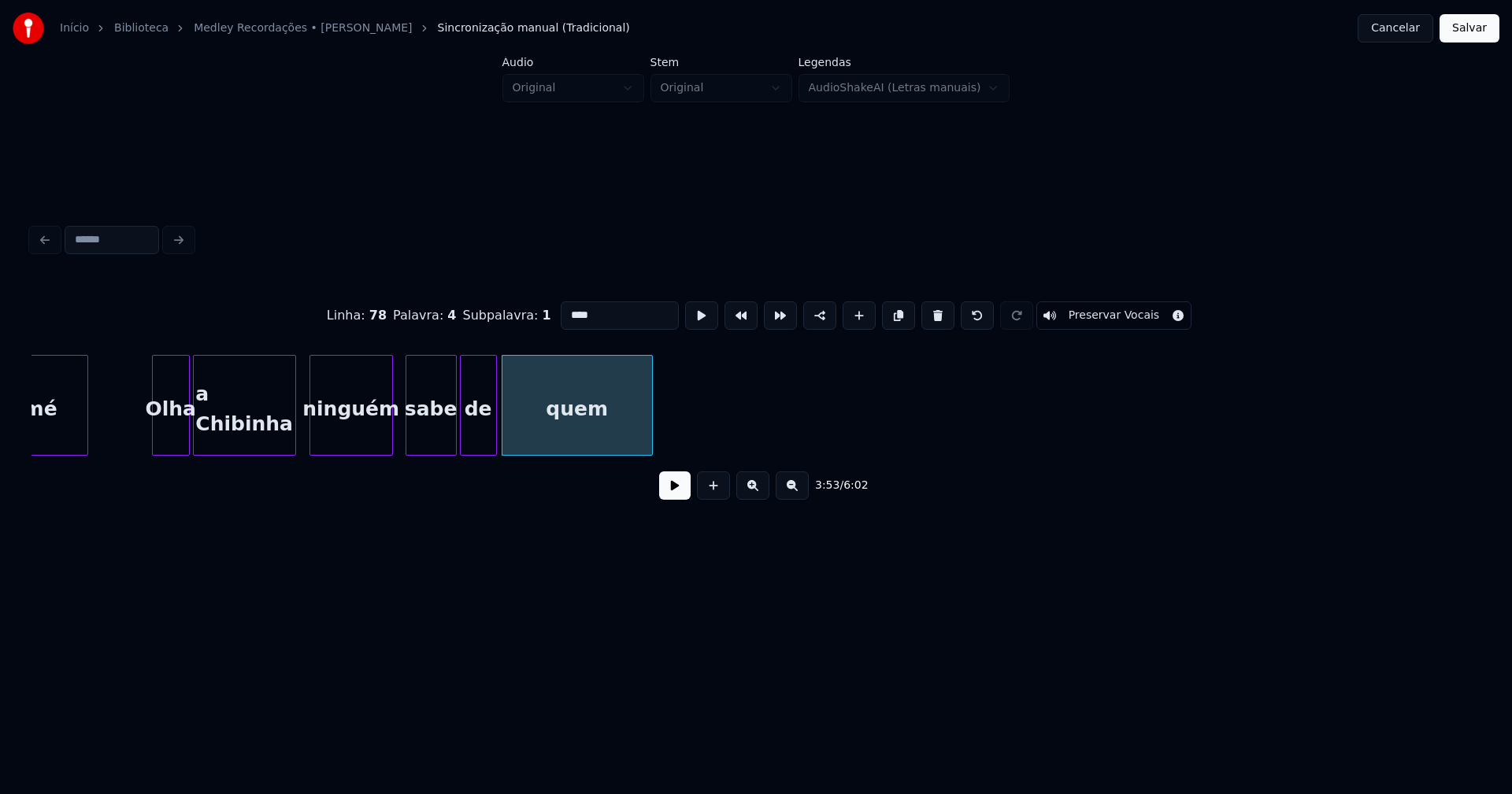
drag, startPoint x: 602, startPoint y: 309, endPoint x: 620, endPoint y: 310, distance: 18.0
click at [613, 310] on input "****" at bounding box center [620, 315] width 118 height 28
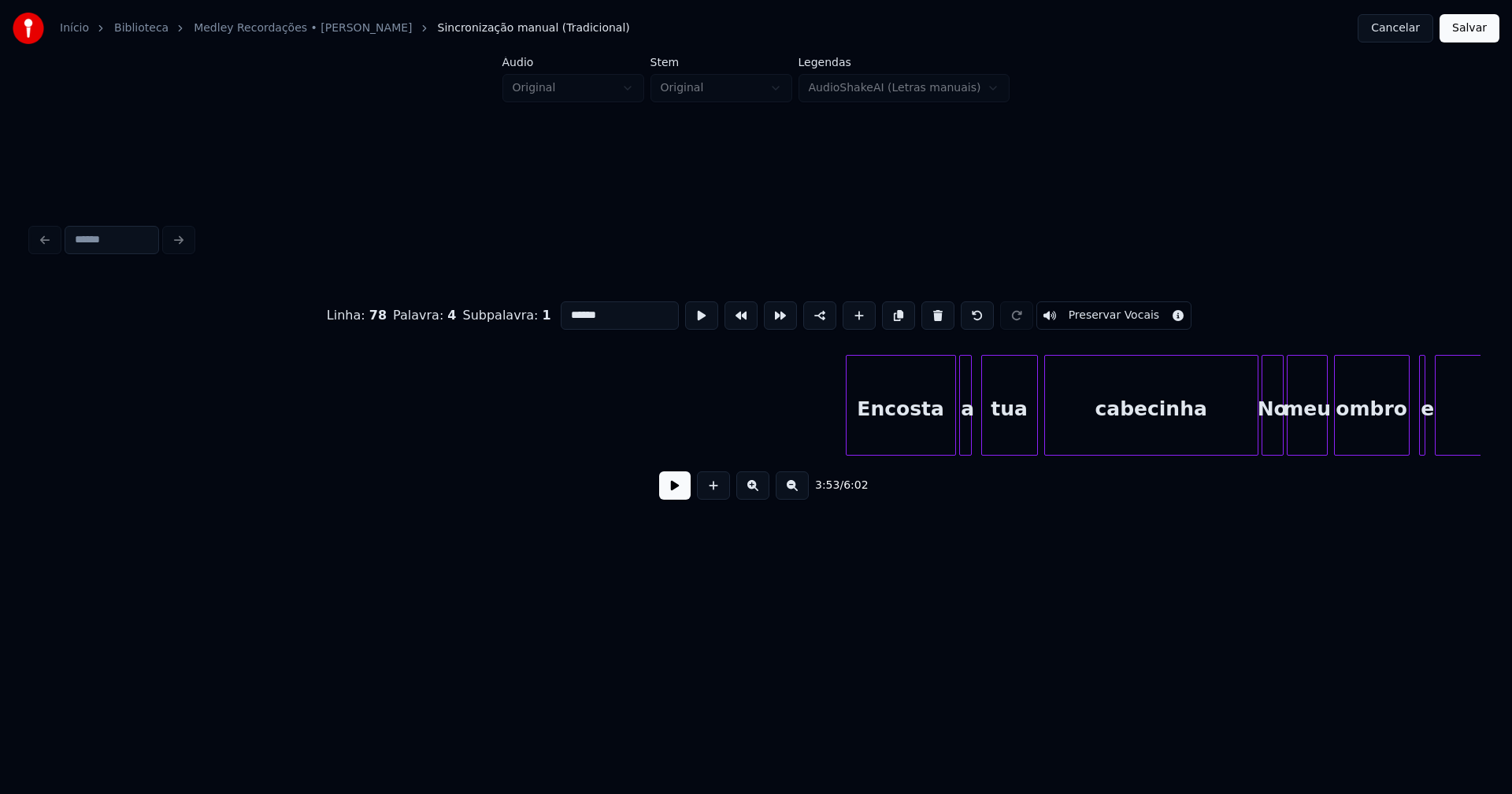
scroll to position [0, 37391]
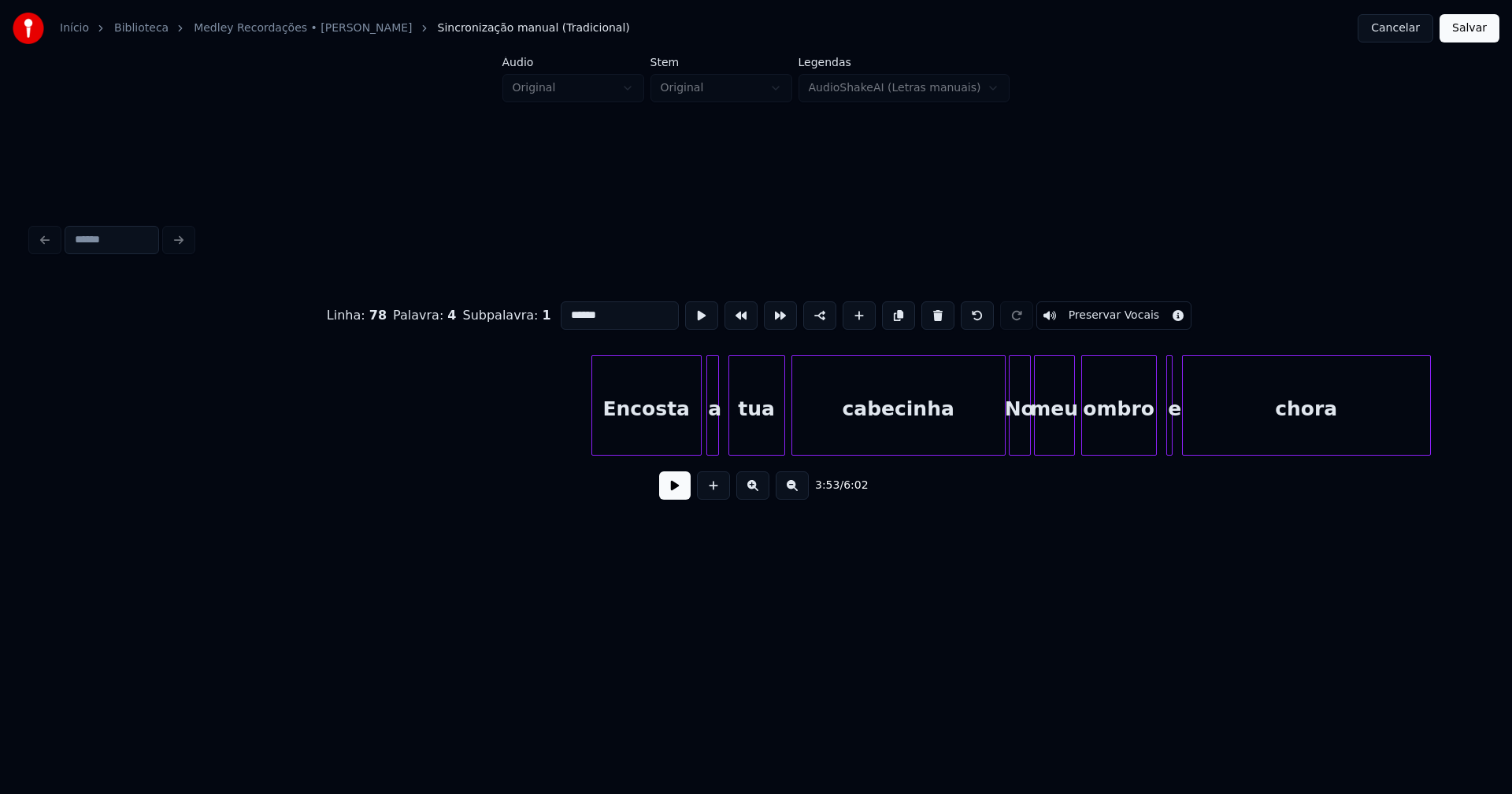
click at [657, 431] on div "Encosta" at bounding box center [646, 409] width 108 height 107
click at [678, 446] on div at bounding box center [680, 405] width 5 height 99
click at [587, 429] on div at bounding box center [588, 405] width 5 height 99
click at [701, 429] on div at bounding box center [703, 405] width 5 height 99
click at [698, 441] on div "a" at bounding box center [697, 409] width 18 height 107
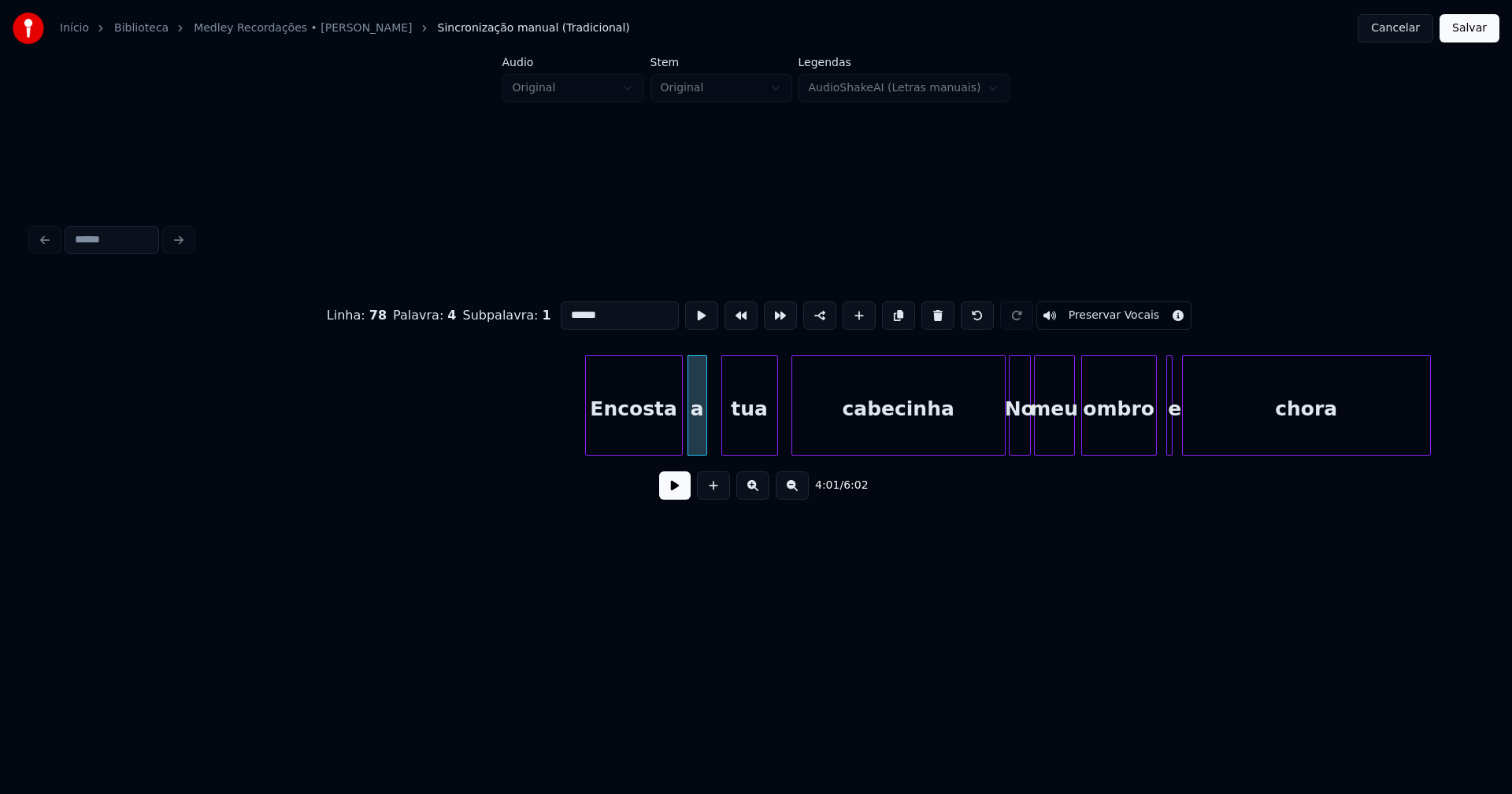
click at [759, 437] on div "tua" at bounding box center [750, 409] width 55 height 107
click at [1000, 429] on div at bounding box center [1002, 405] width 5 height 99
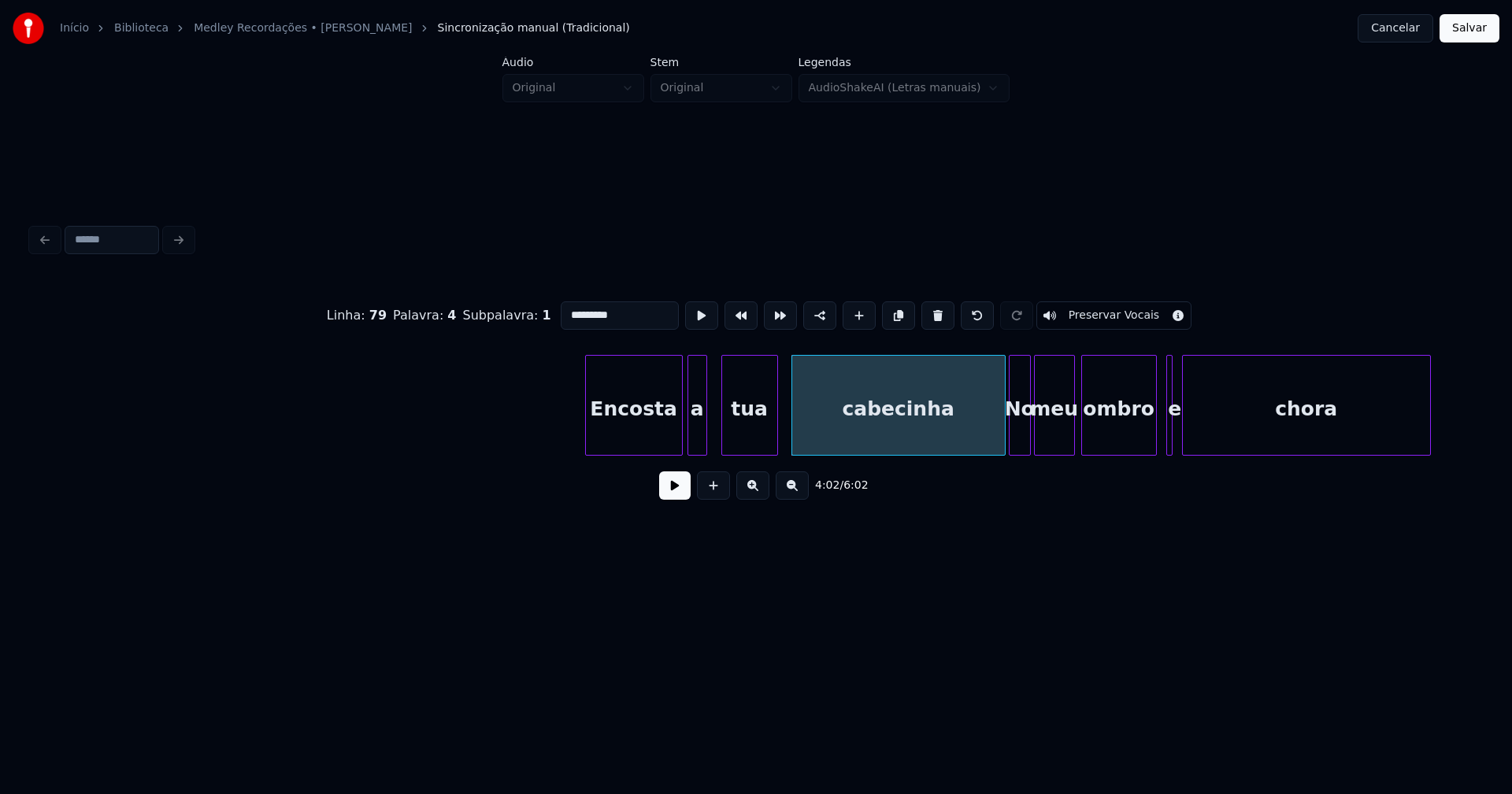
type input "*********"
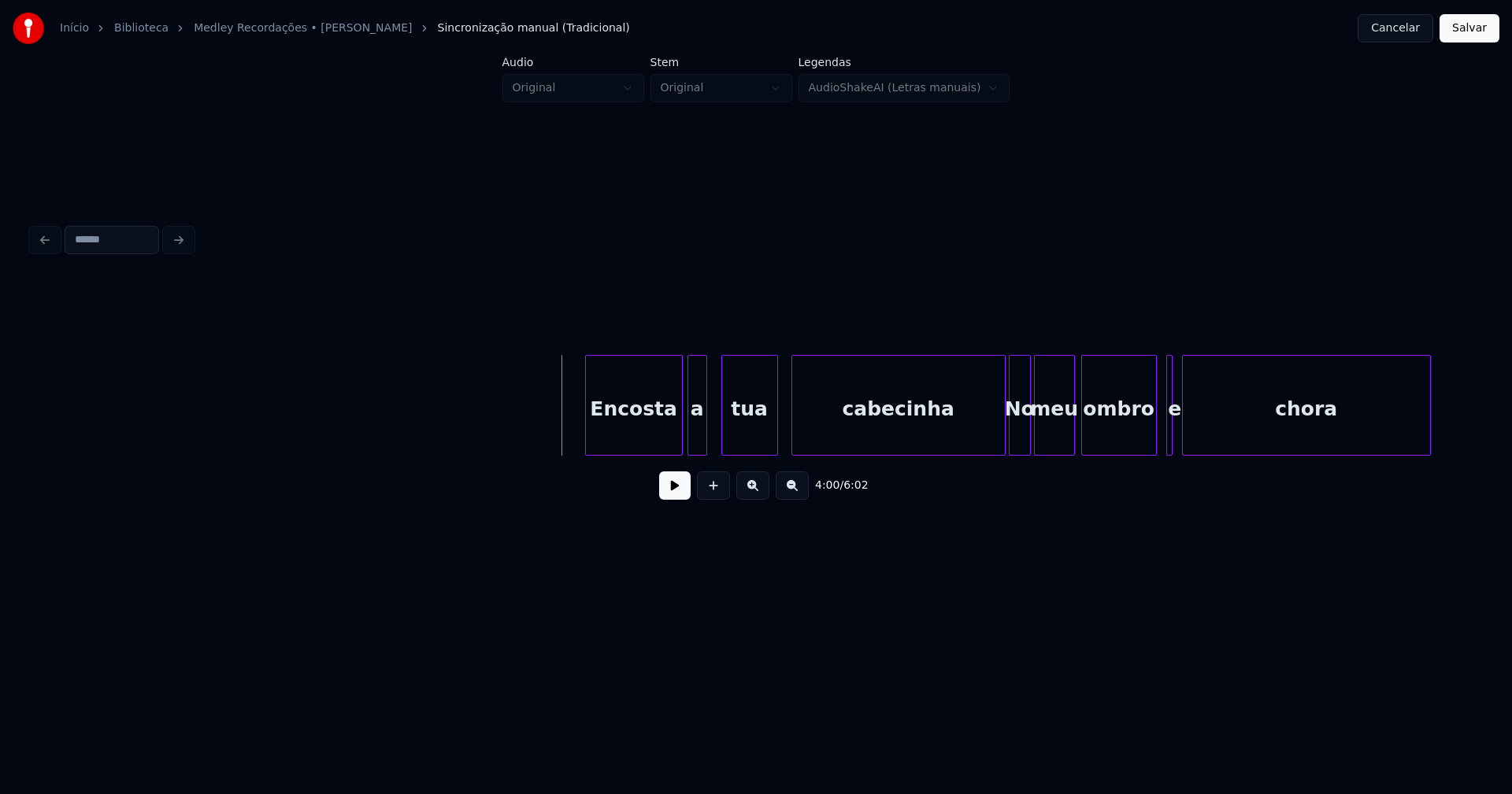
drag, startPoint x: 672, startPoint y: 492, endPoint x: 926, endPoint y: 488, distance: 254.0
click at [679, 492] on button at bounding box center [675, 485] width 32 height 28
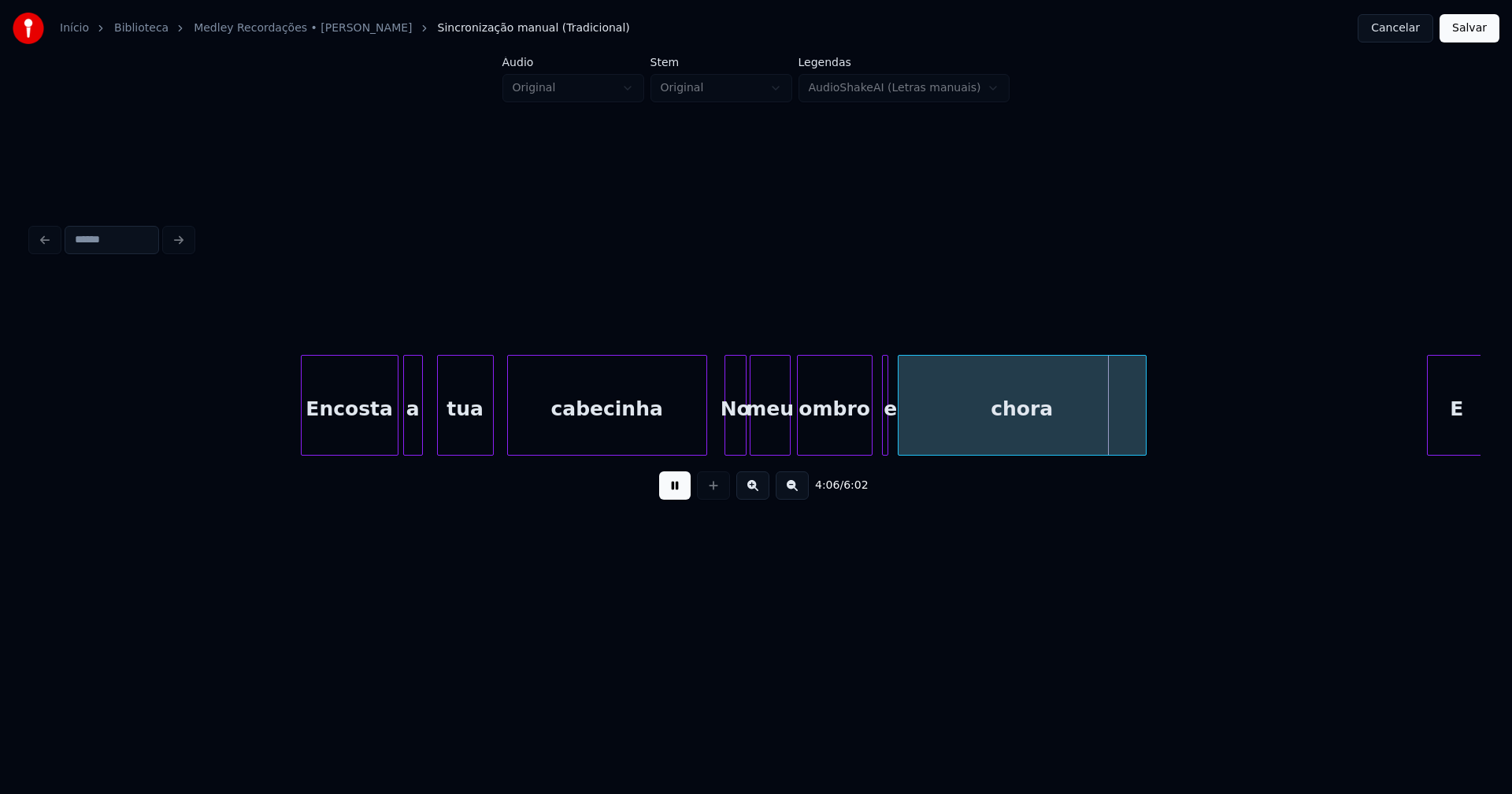
click at [701, 449] on div "cabecinha" at bounding box center [607, 405] width 200 height 101
drag, startPoint x: 680, startPoint y: 490, endPoint x: 751, endPoint y: 481, distance: 71.6
click at [681, 491] on button at bounding box center [675, 485] width 32 height 28
click at [908, 437] on div at bounding box center [908, 405] width 5 height 99
click at [901, 437] on div at bounding box center [900, 405] width 5 height 99
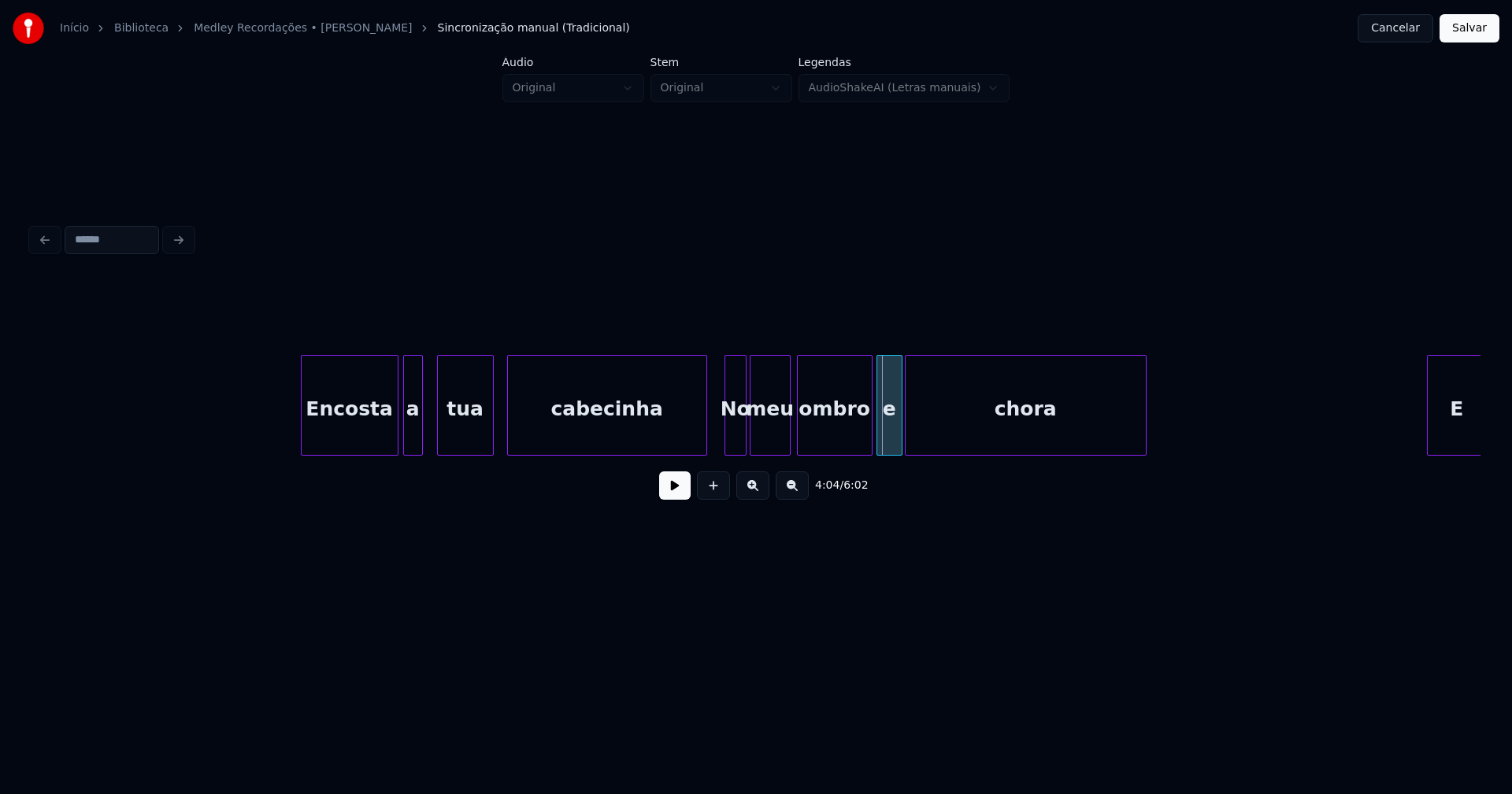
click at [878, 441] on div at bounding box center [879, 405] width 5 height 99
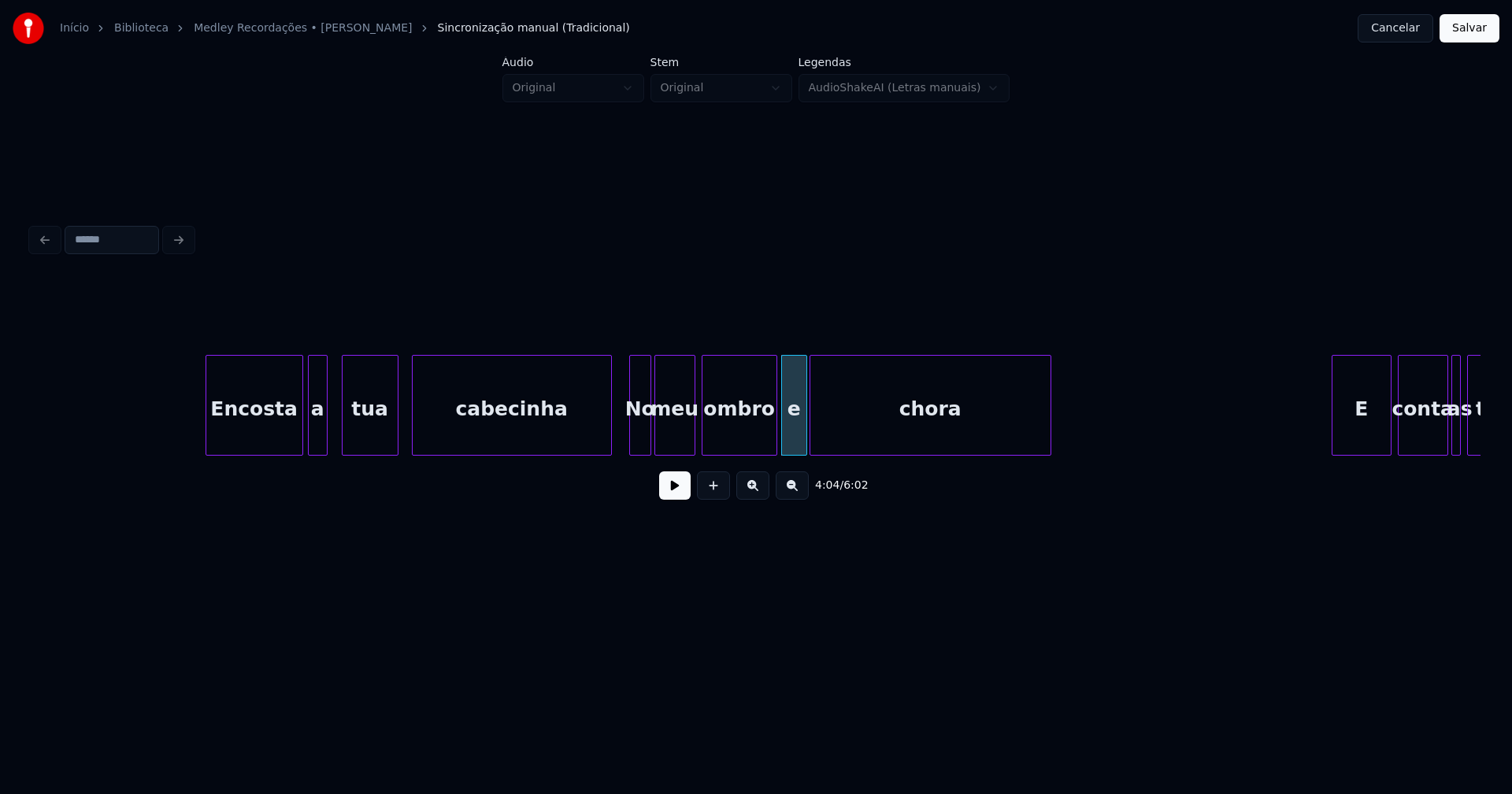
scroll to position [0, 37833]
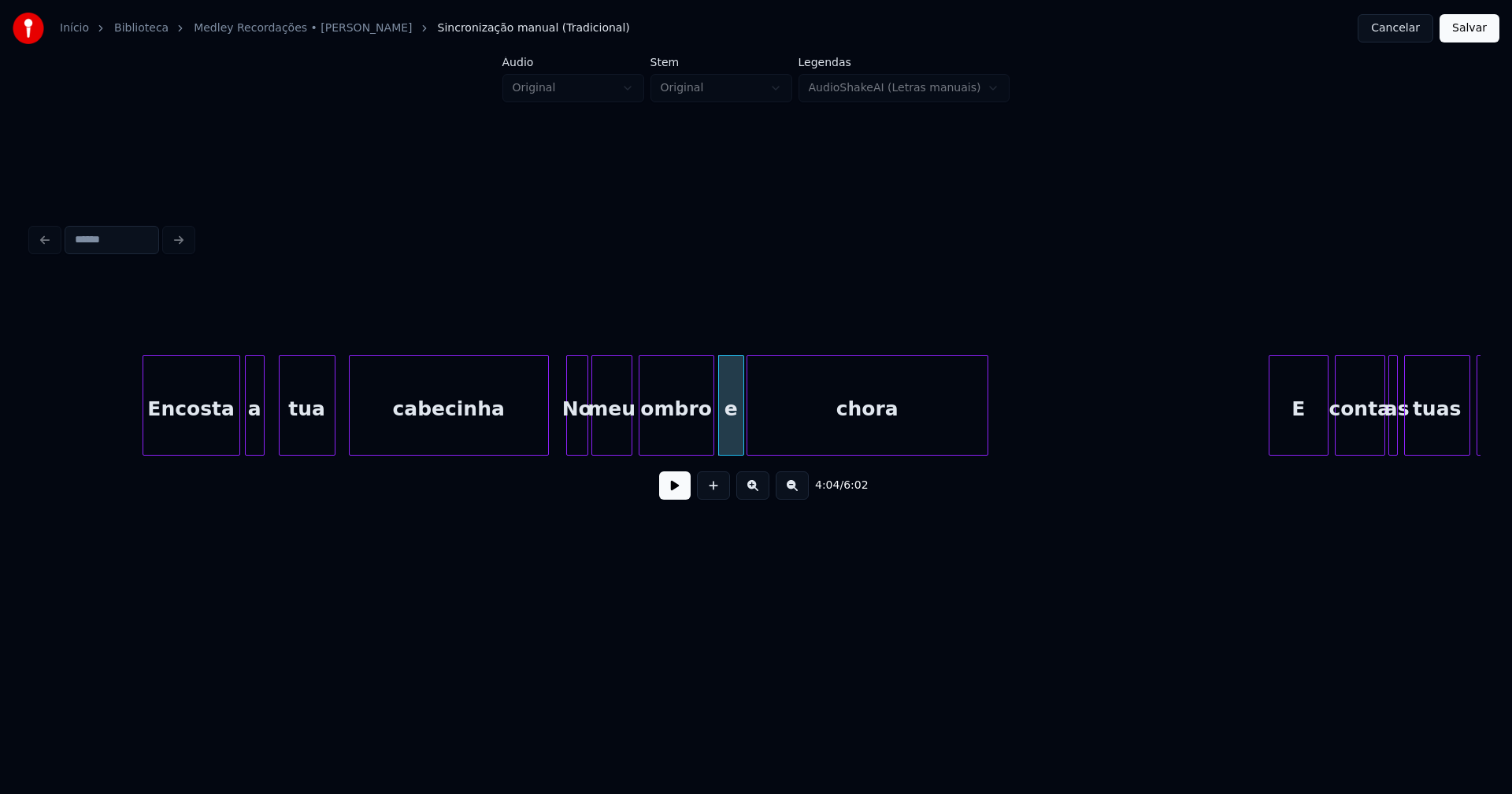
click at [580, 437] on div "No" at bounding box center [577, 409] width 20 height 107
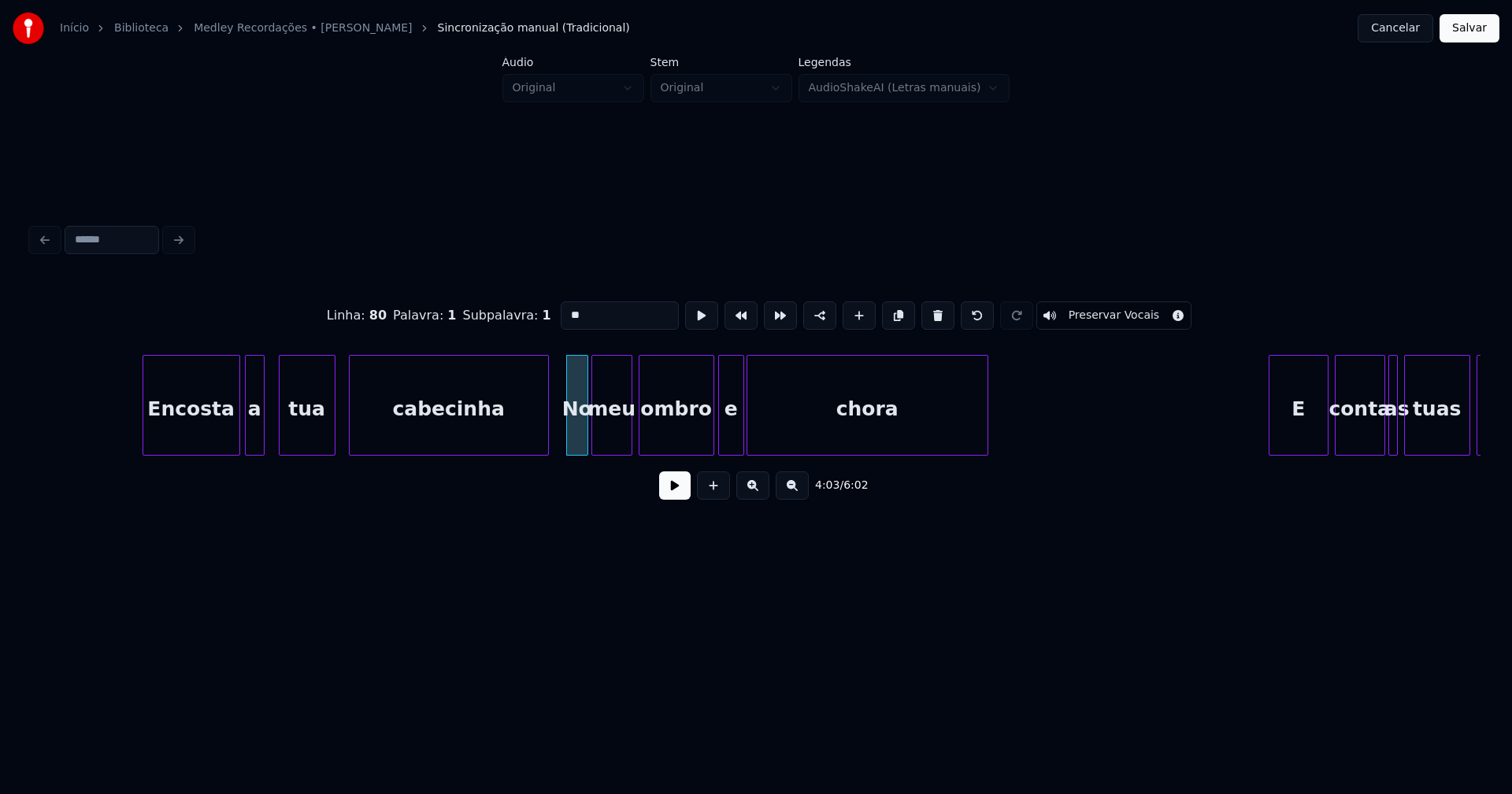
click at [567, 306] on input "**" at bounding box center [620, 315] width 118 height 28
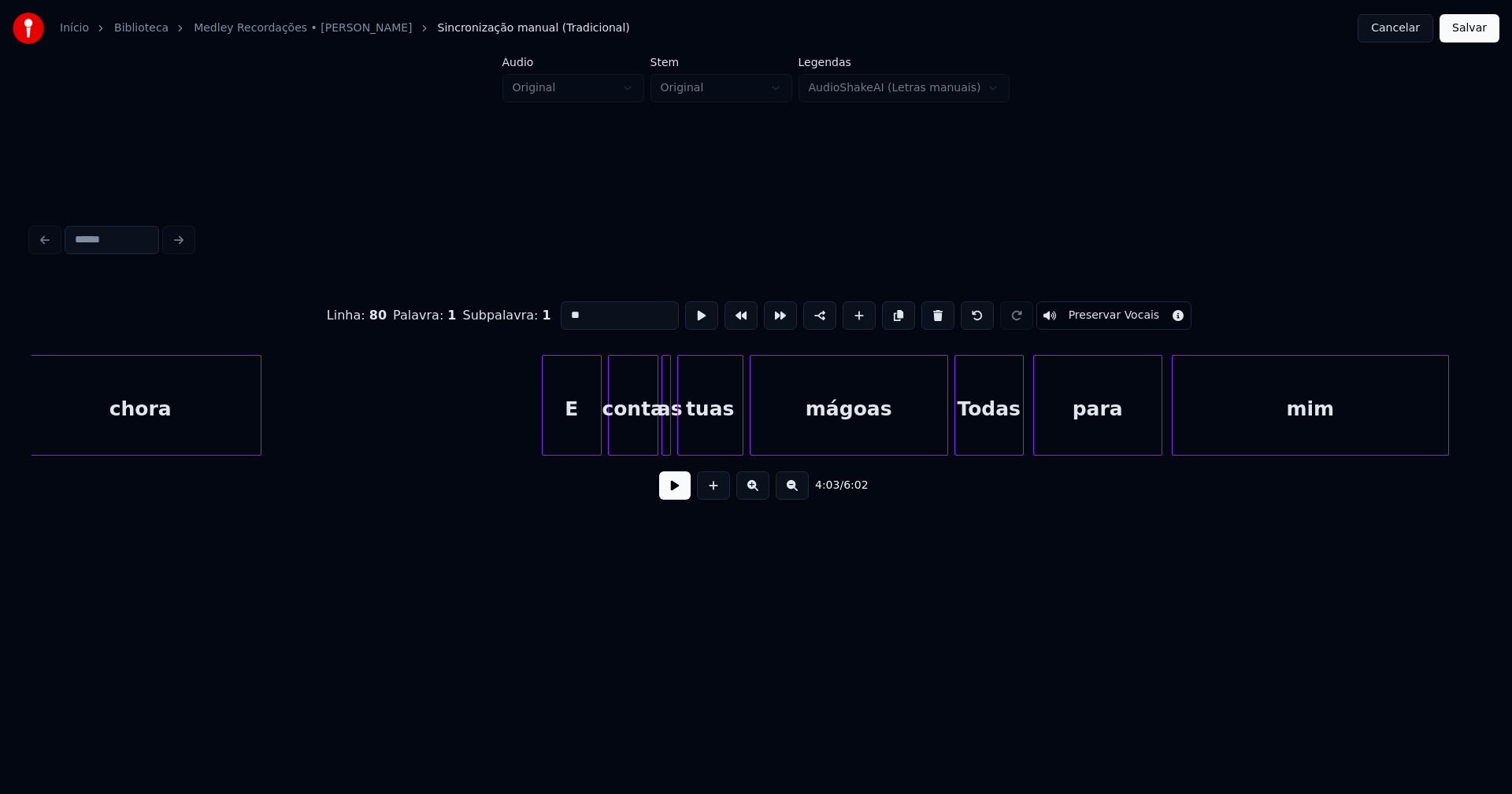
scroll to position [0, 38656]
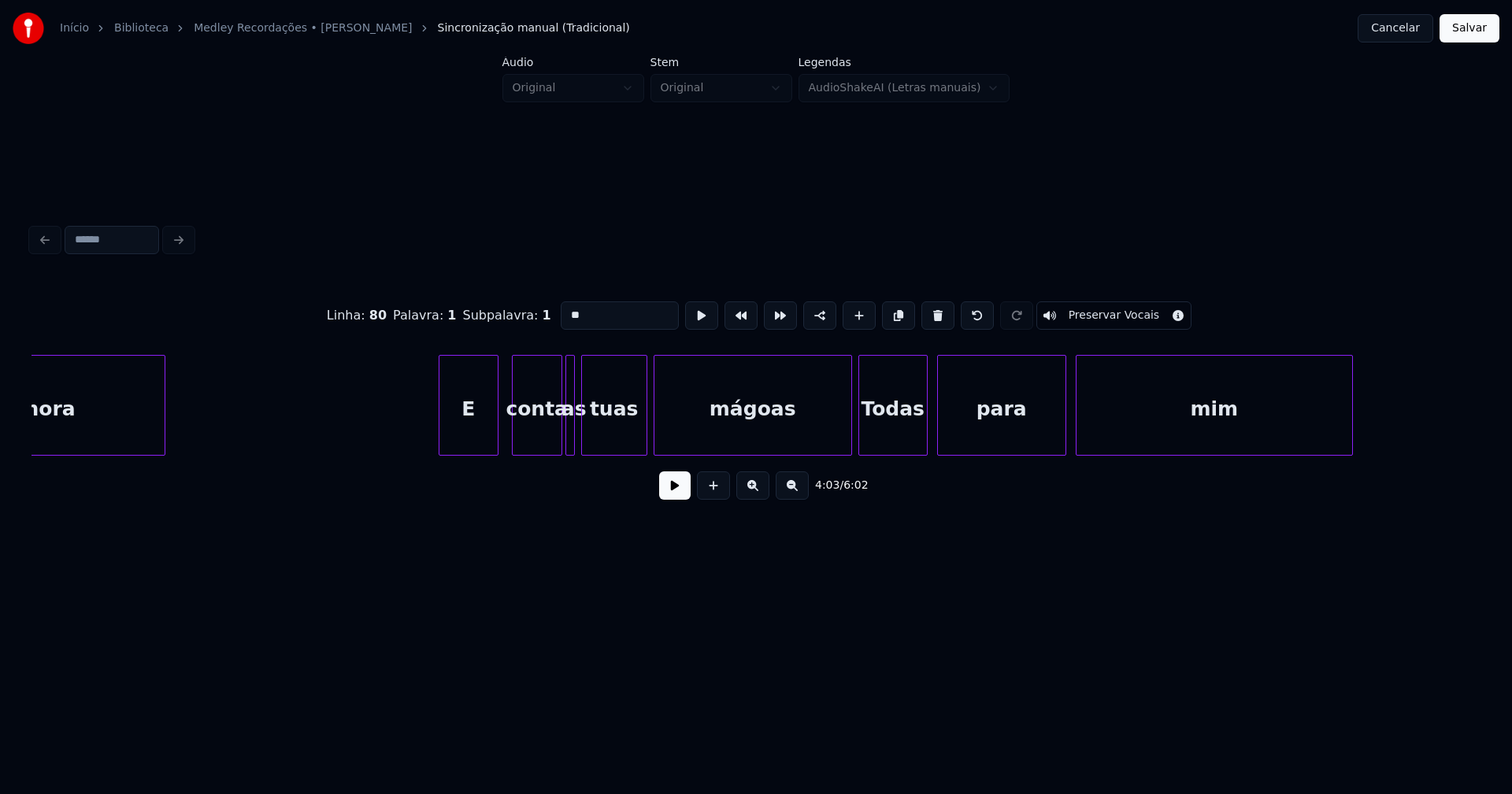
click at [478, 438] on div "E" at bounding box center [468, 409] width 58 height 107
click at [542, 446] on div "conta" at bounding box center [533, 409] width 49 height 107
click at [560, 435] on div at bounding box center [562, 405] width 5 height 99
click at [832, 441] on div at bounding box center [830, 405] width 5 height 99
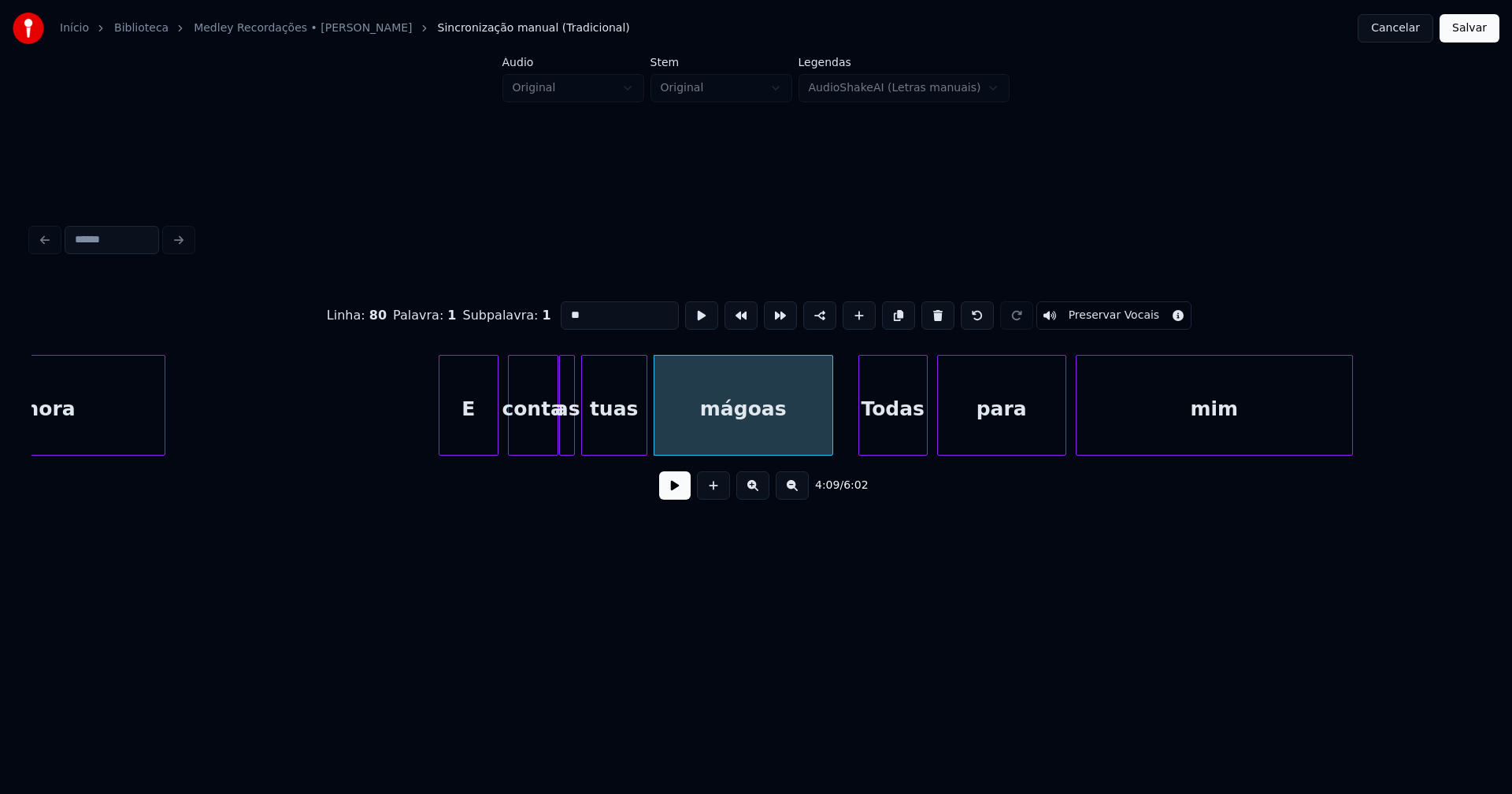
click at [903, 432] on div "Todas" at bounding box center [893, 409] width 68 height 107
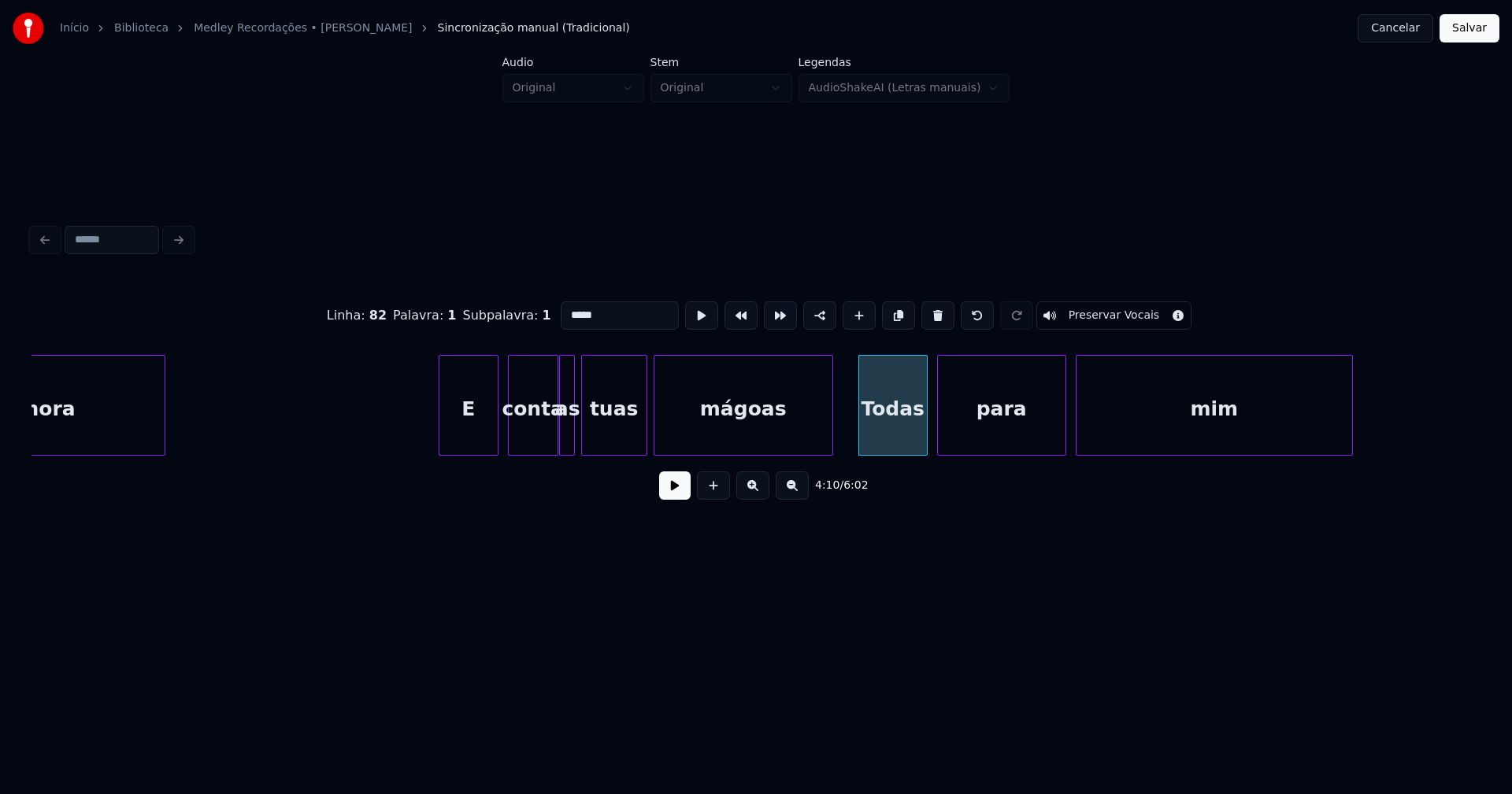
click at [565, 309] on input "*****" at bounding box center [620, 315] width 118 height 28
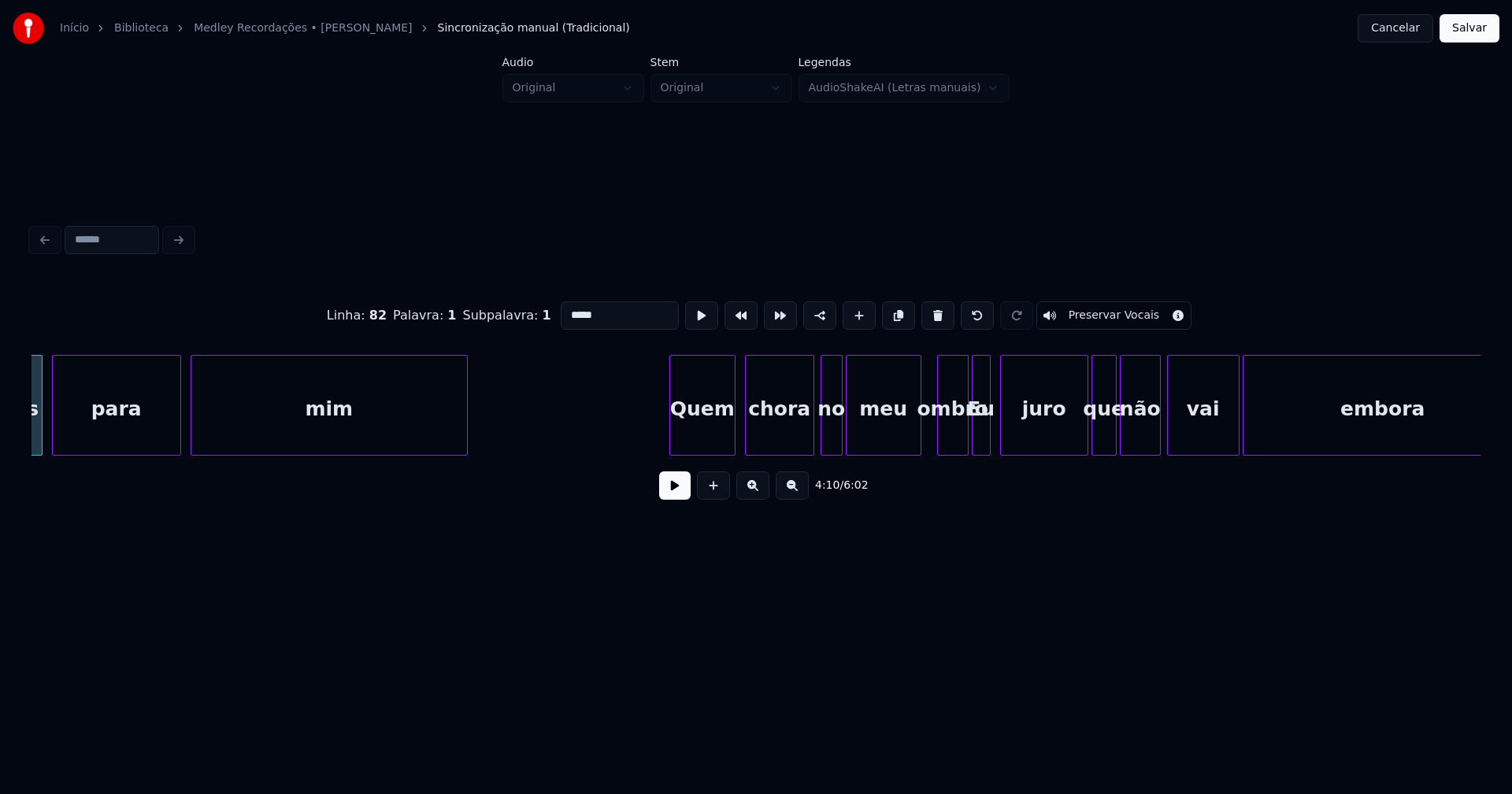
scroll to position [0, 39604]
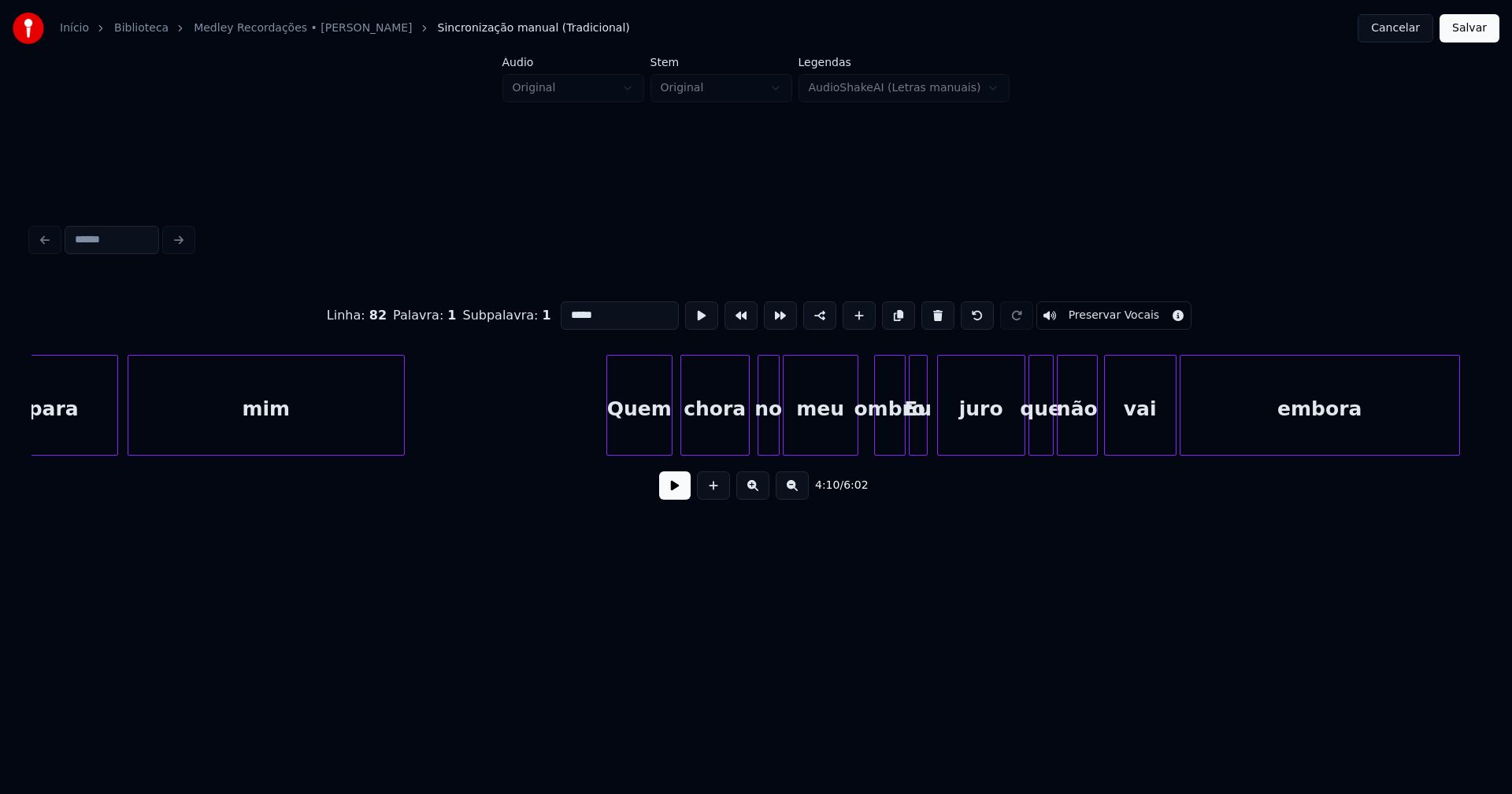
click at [729, 436] on div "chora" at bounding box center [715, 409] width 68 height 107
click at [768, 441] on div "no" at bounding box center [765, 409] width 20 height 107
type input "*****"
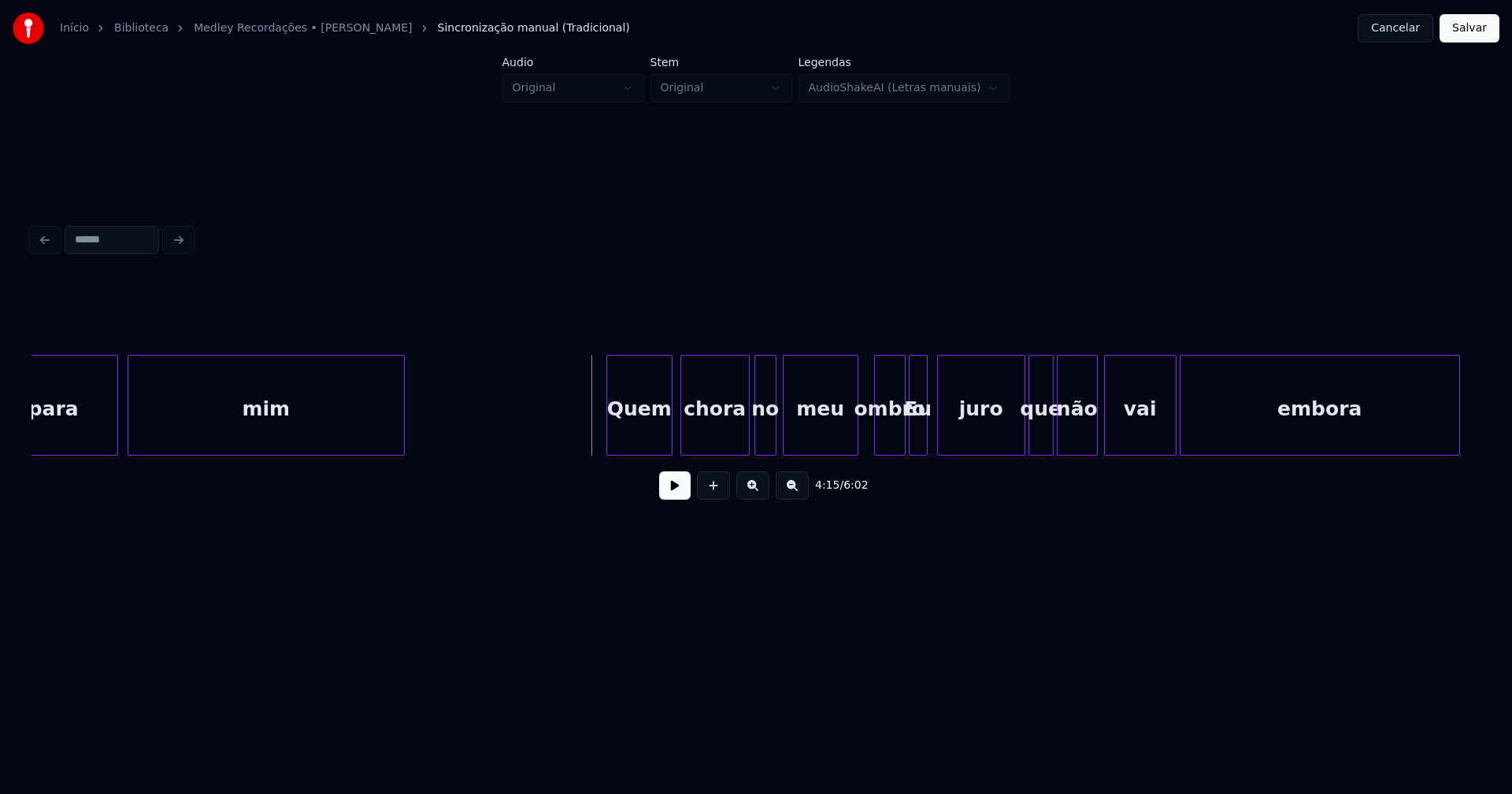
drag, startPoint x: 676, startPoint y: 494, endPoint x: 688, endPoint y: 492, distance: 12.2
click at [676, 494] on button at bounding box center [675, 485] width 32 height 28
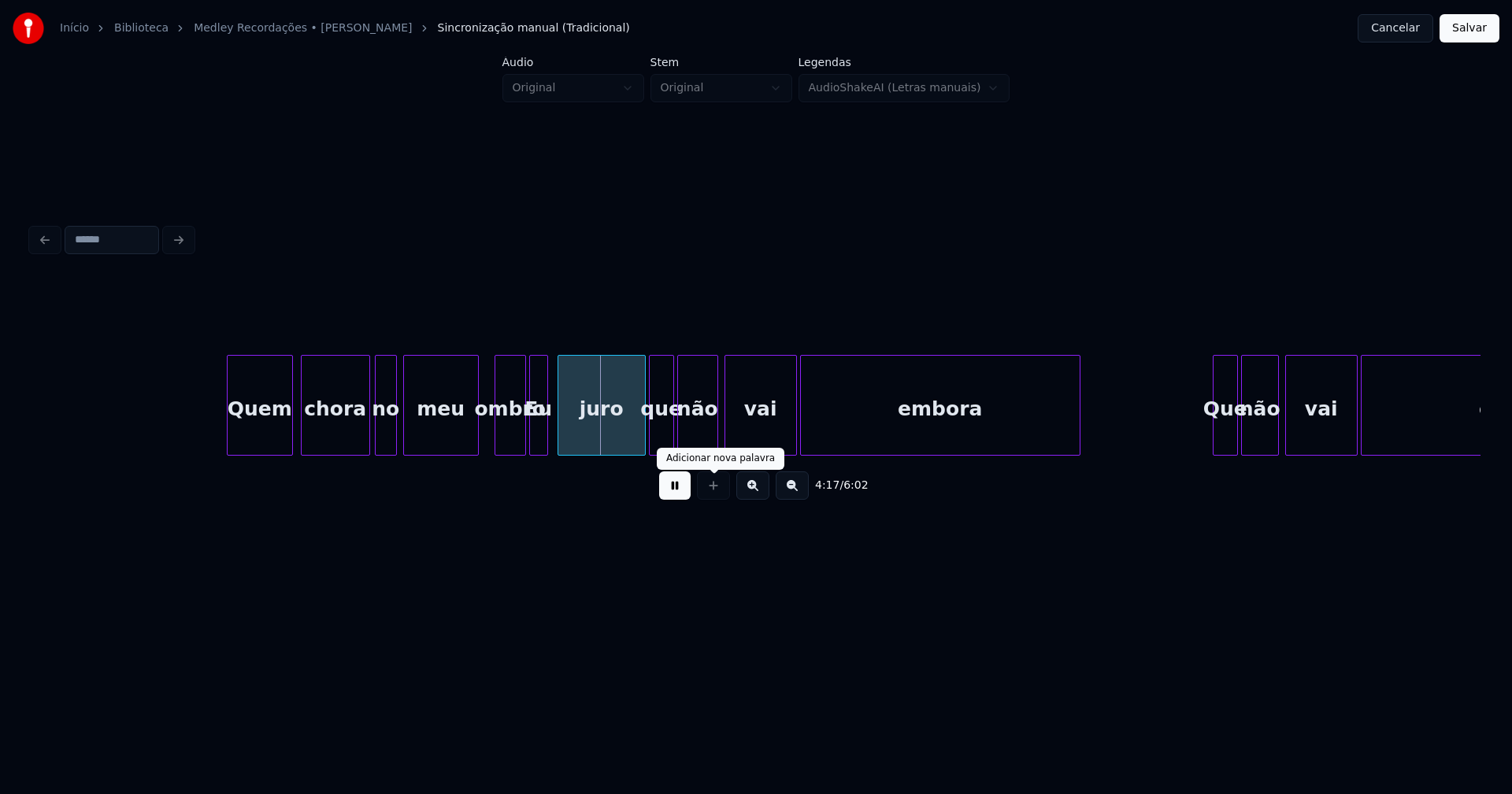
click at [671, 496] on button at bounding box center [675, 485] width 32 height 28
click at [435, 450] on div "Quem chora no meu ombro Eu juro que não vai embora Que não vai embora" at bounding box center [756, 405] width 1449 height 101
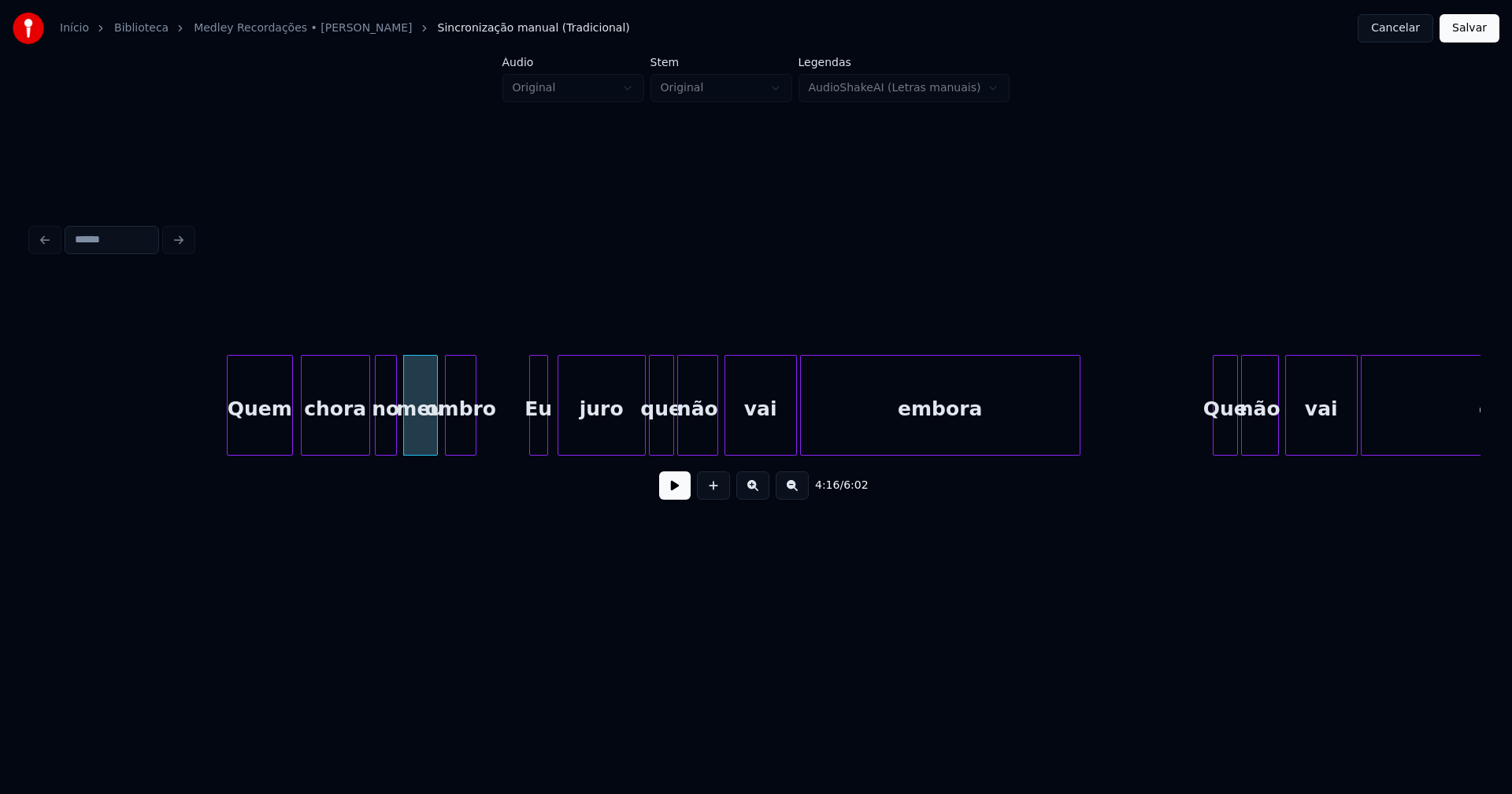
click at [465, 444] on div "ombro" at bounding box center [460, 409] width 30 height 107
click at [501, 425] on div at bounding box center [501, 405] width 5 height 99
click at [519, 433] on div at bounding box center [521, 405] width 5 height 99
click at [635, 440] on div at bounding box center [635, 405] width 5 height 99
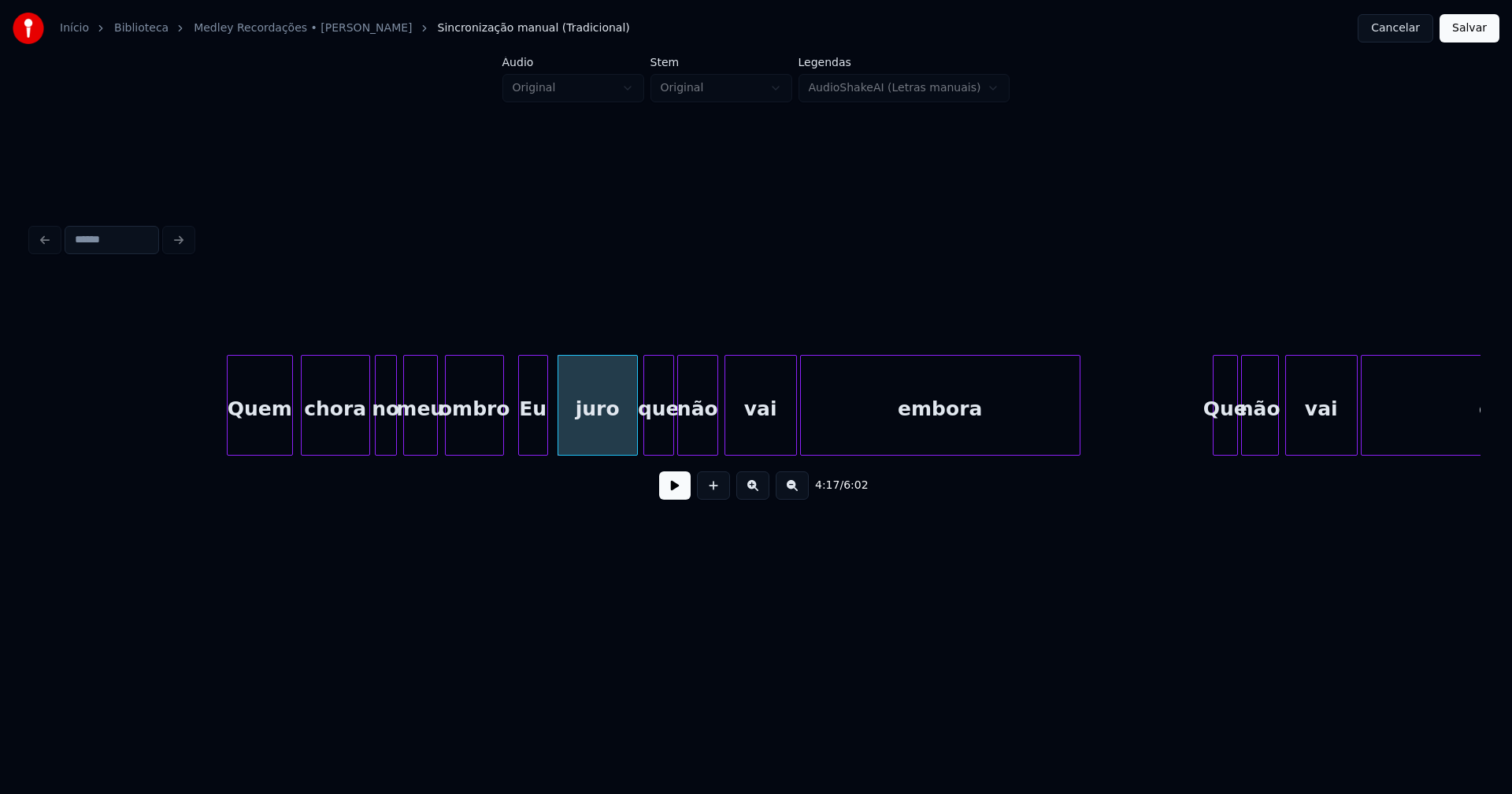
click at [646, 442] on div at bounding box center [646, 405] width 5 height 99
click at [535, 433] on div "Eu" at bounding box center [532, 409] width 28 height 107
click at [537, 433] on div "Eu" at bounding box center [532, 409] width 28 height 107
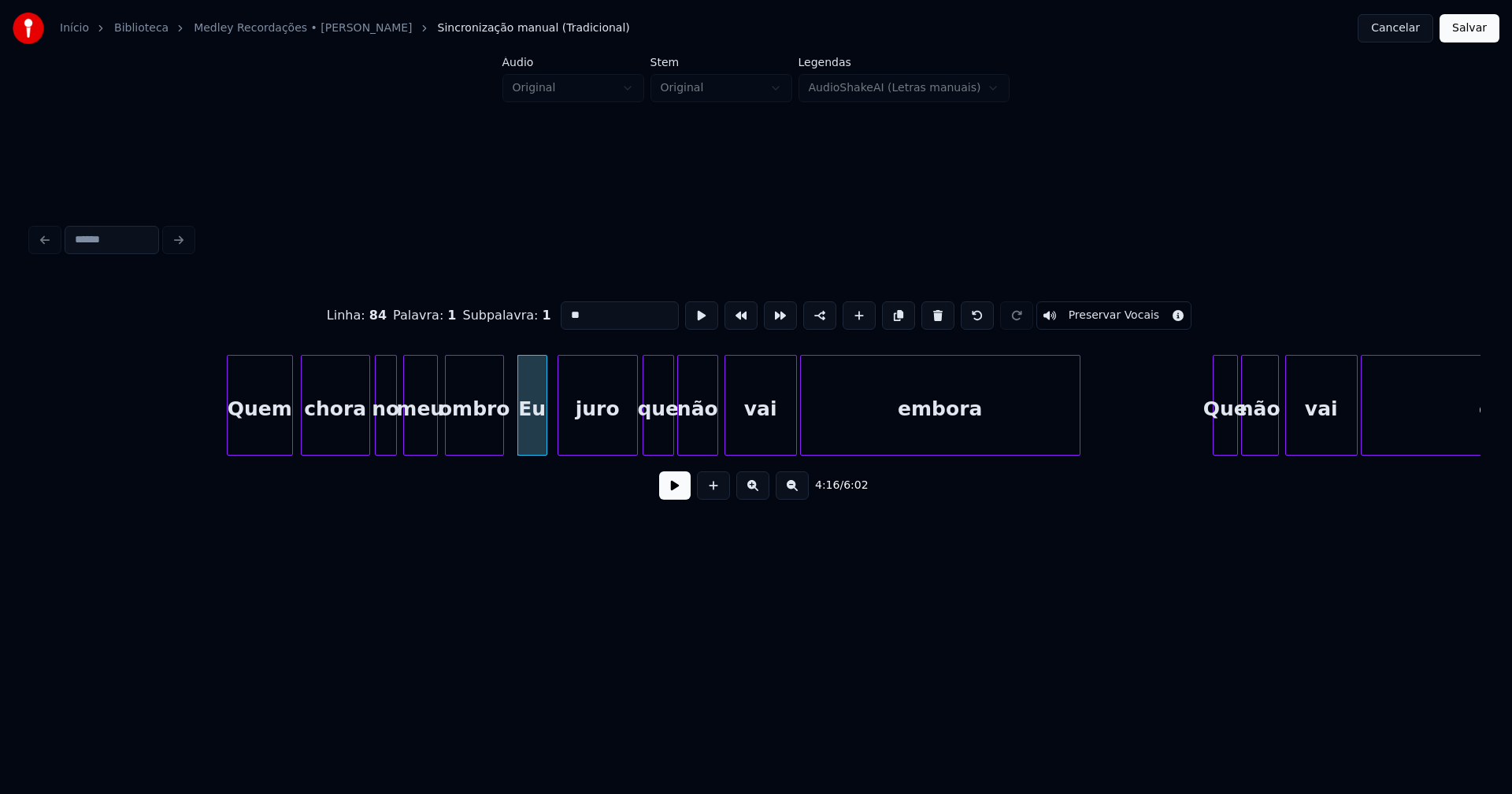
drag, startPoint x: 565, startPoint y: 304, endPoint x: 540, endPoint y: 312, distance: 26.2
click at [540, 312] on div "Linha : 84 [GEOGRAPHIC_DATA] : 1 Subpalavra : 1 ** Preservar Vocais" at bounding box center [756, 315] width 1449 height 78
type input "**"
click at [673, 492] on button at bounding box center [675, 485] width 32 height 28
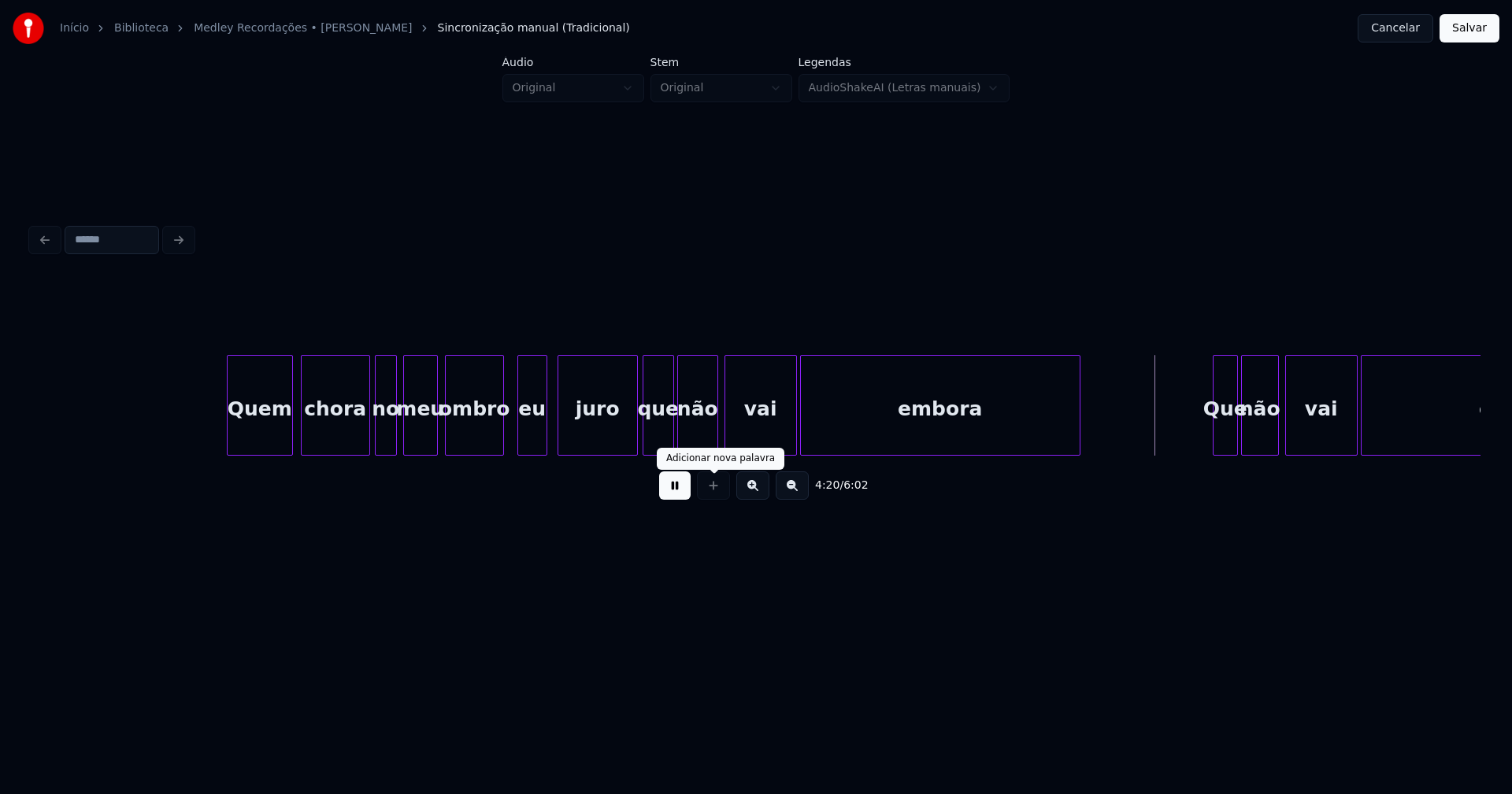
drag, startPoint x: 671, startPoint y: 502, endPoint x: 828, endPoint y: 478, distance: 158.8
click at [677, 500] on button at bounding box center [675, 485] width 32 height 28
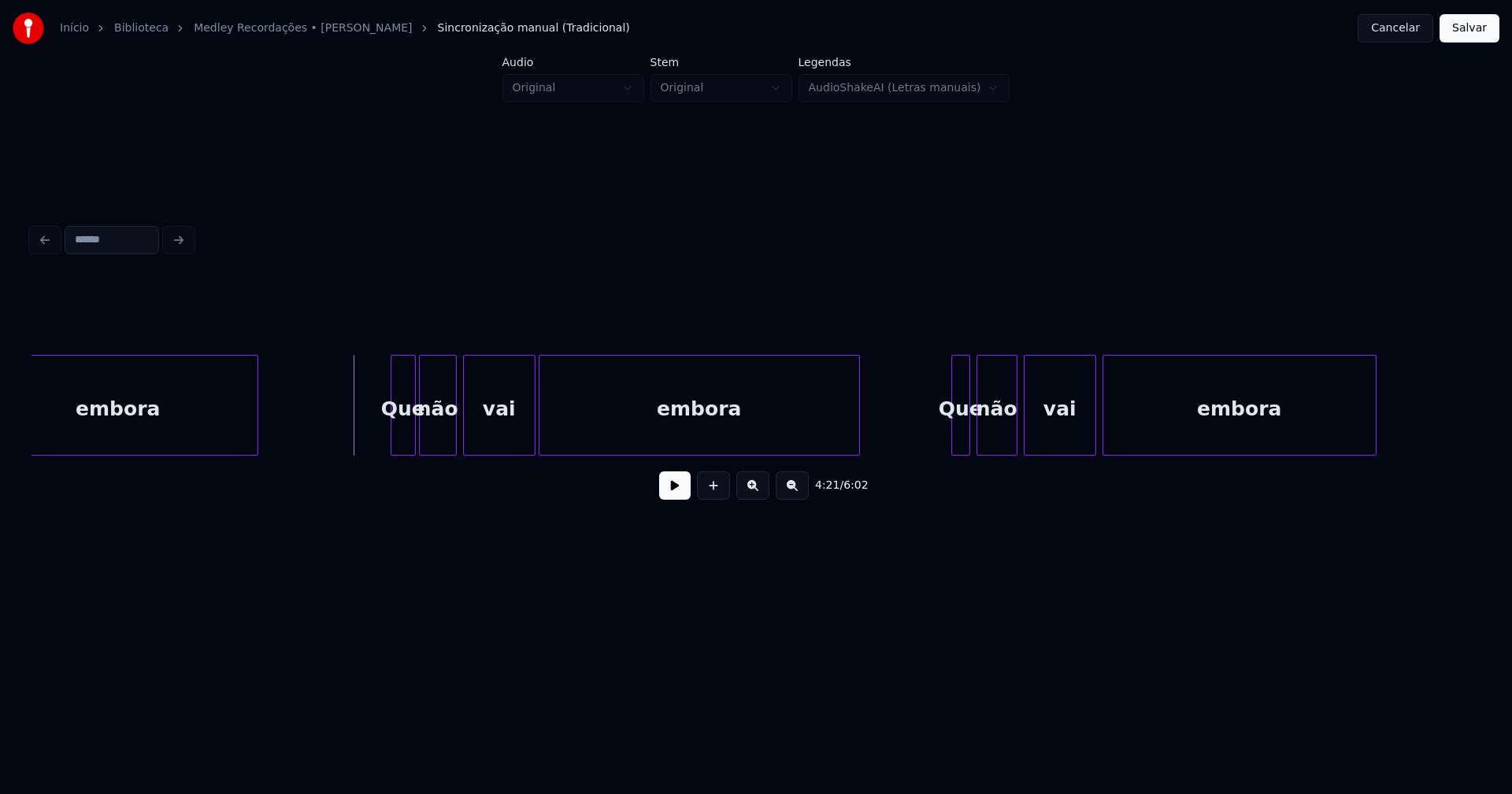
scroll to position [0, 40838]
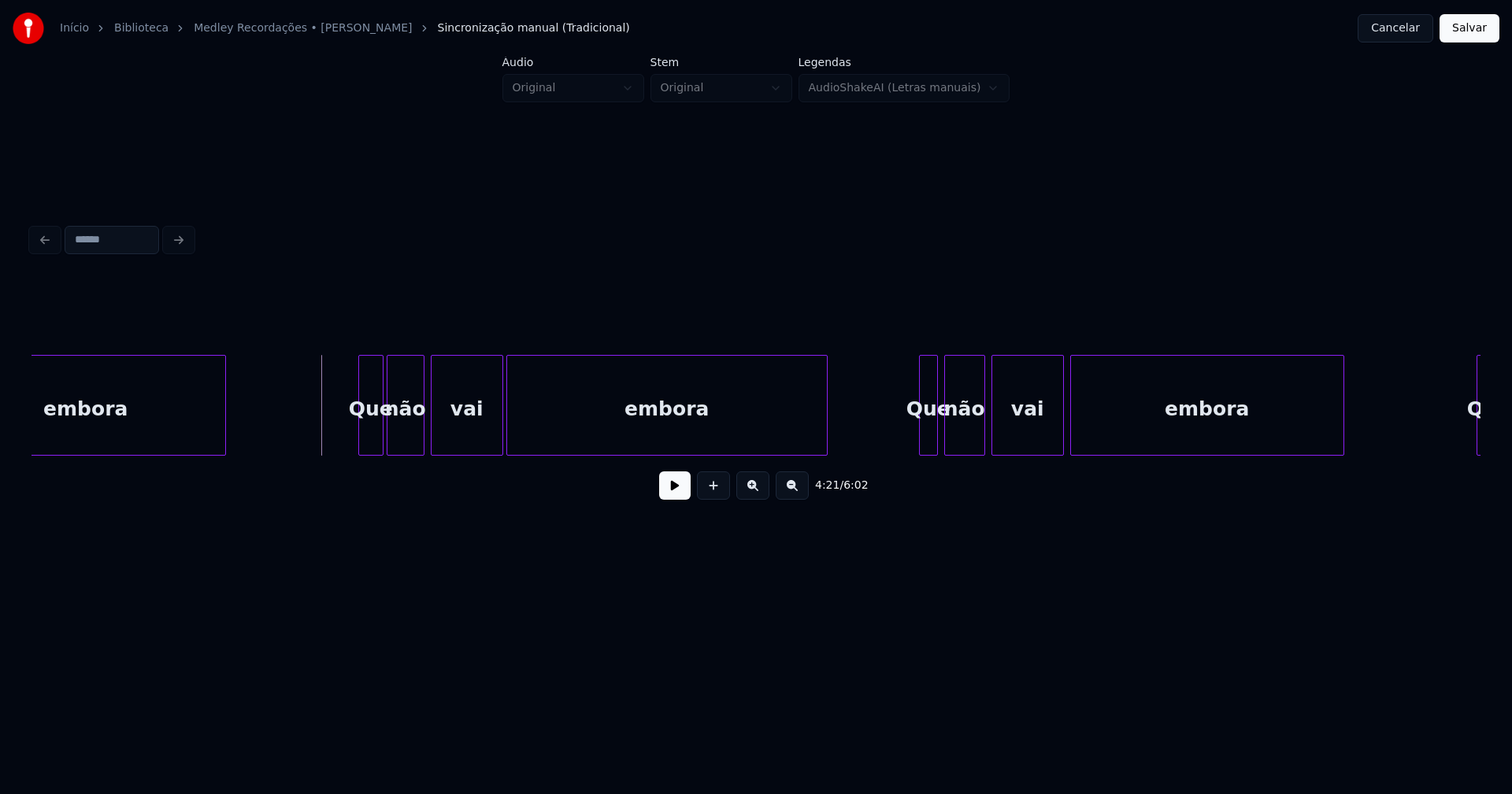
click at [669, 494] on button at bounding box center [675, 485] width 32 height 28
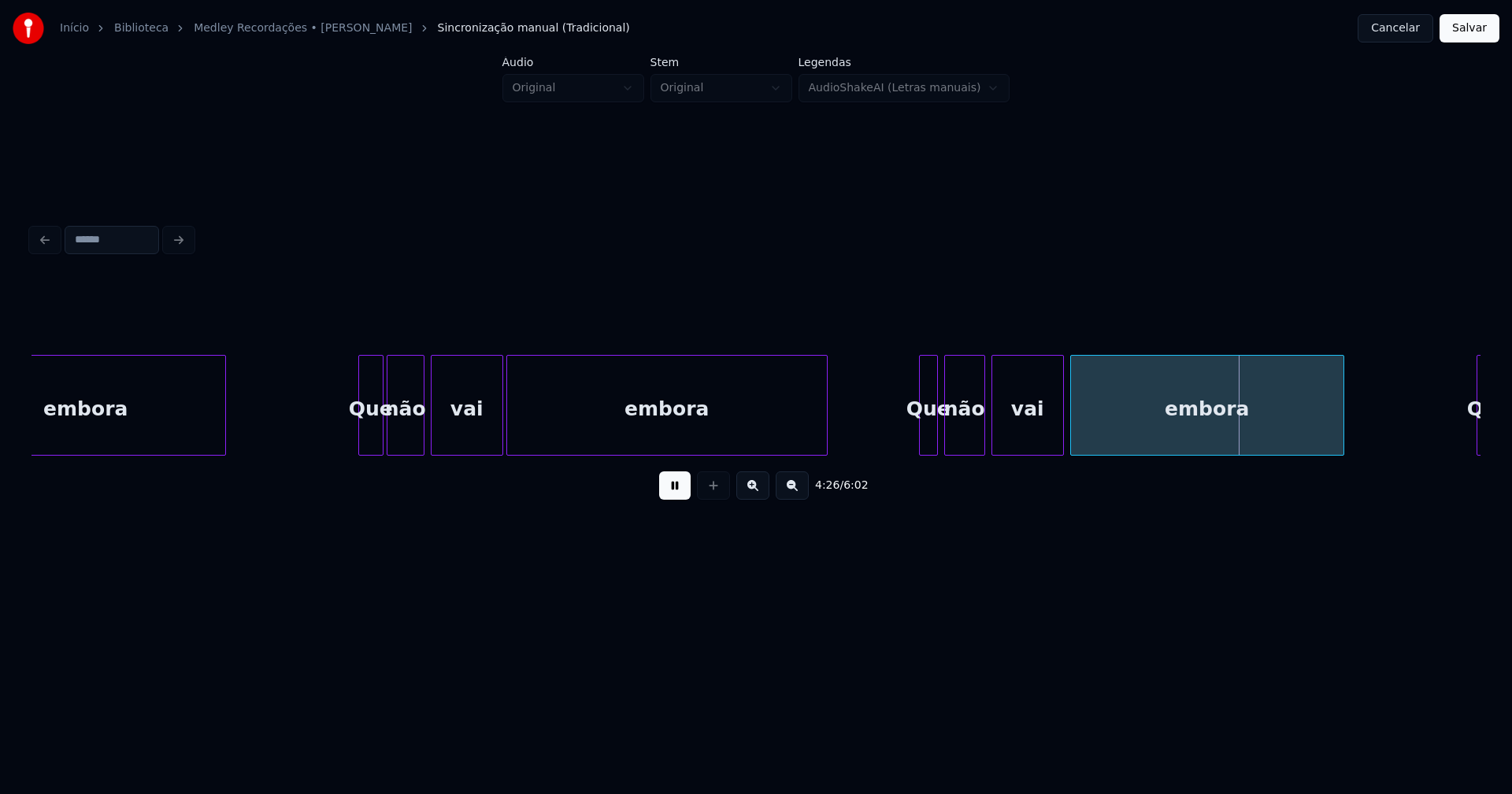
drag, startPoint x: 681, startPoint y: 495, endPoint x: 725, endPoint y: 489, distance: 44.4
click at [682, 494] on button at bounding box center [675, 485] width 32 height 28
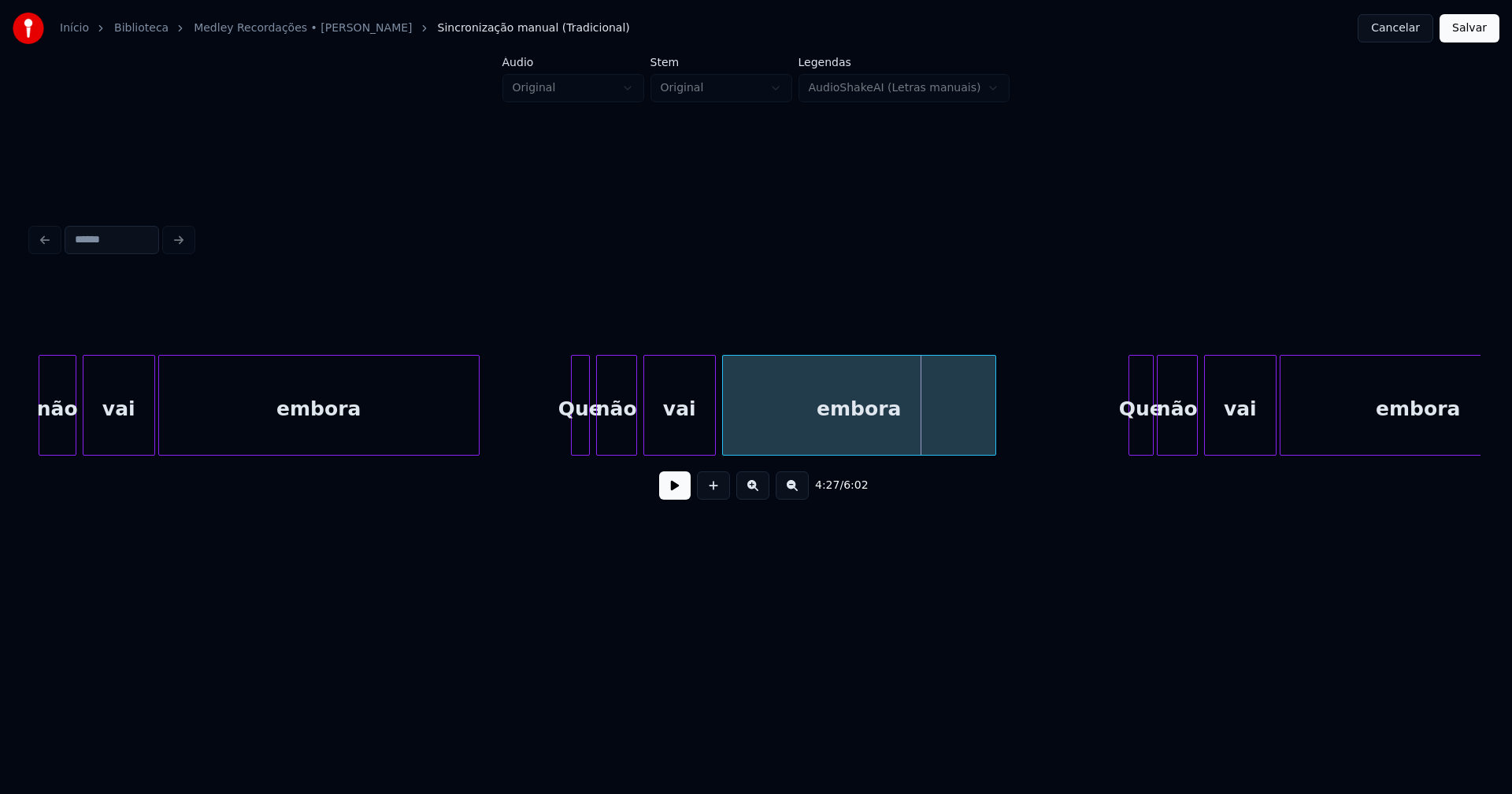
scroll to position [0, 41249]
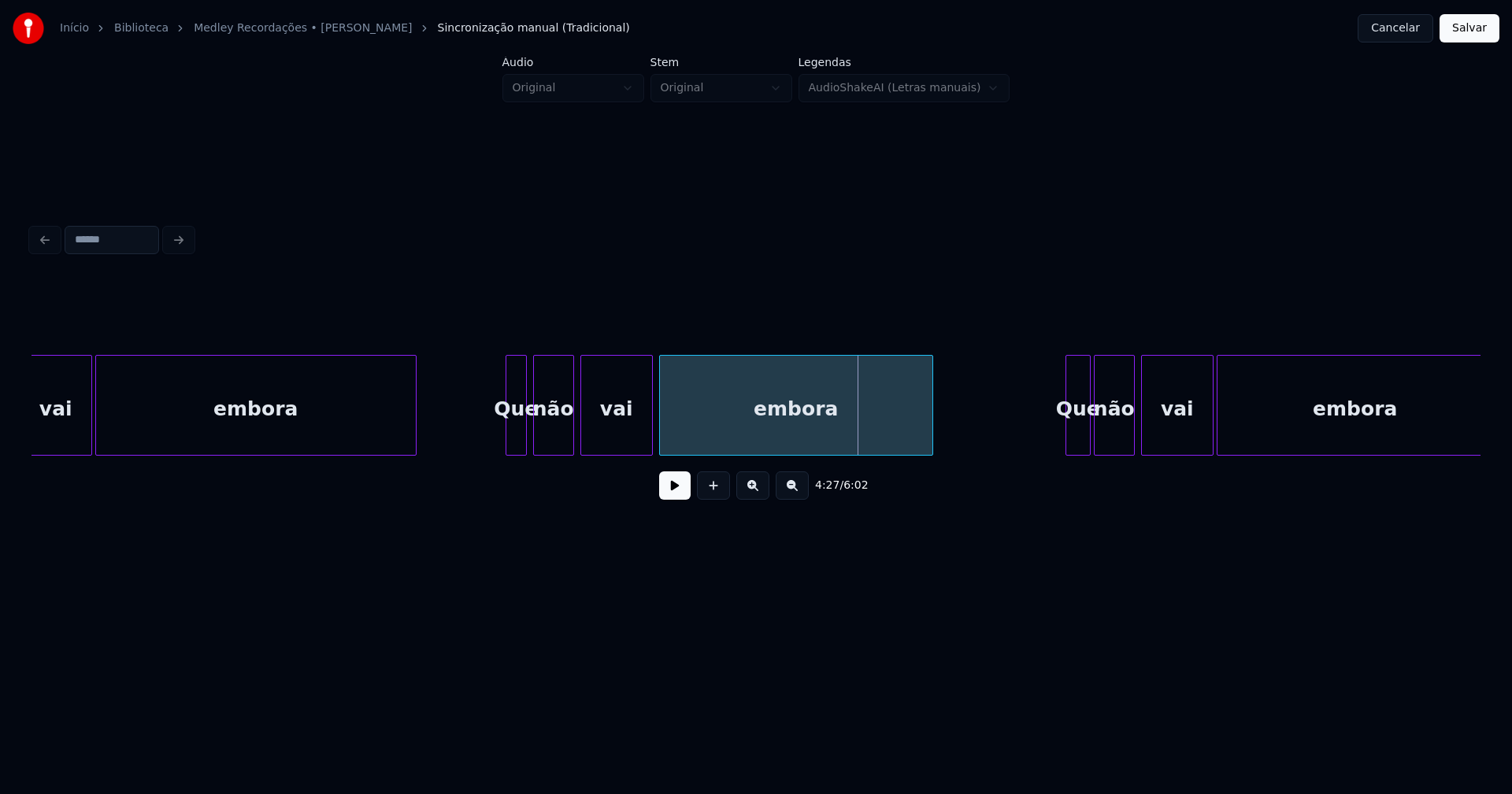
click at [510, 437] on div at bounding box center [509, 405] width 5 height 99
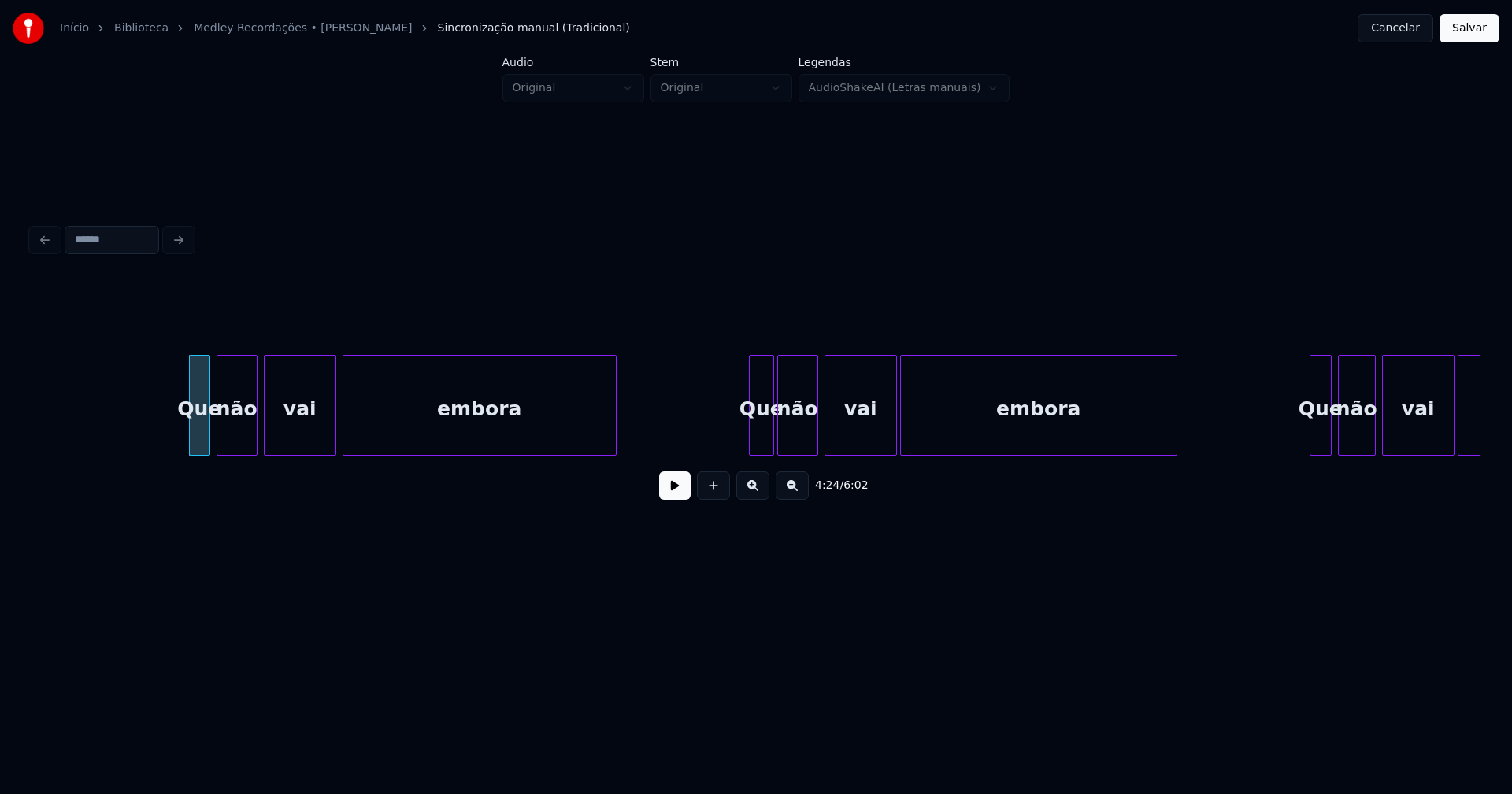
scroll to position [0, 41850]
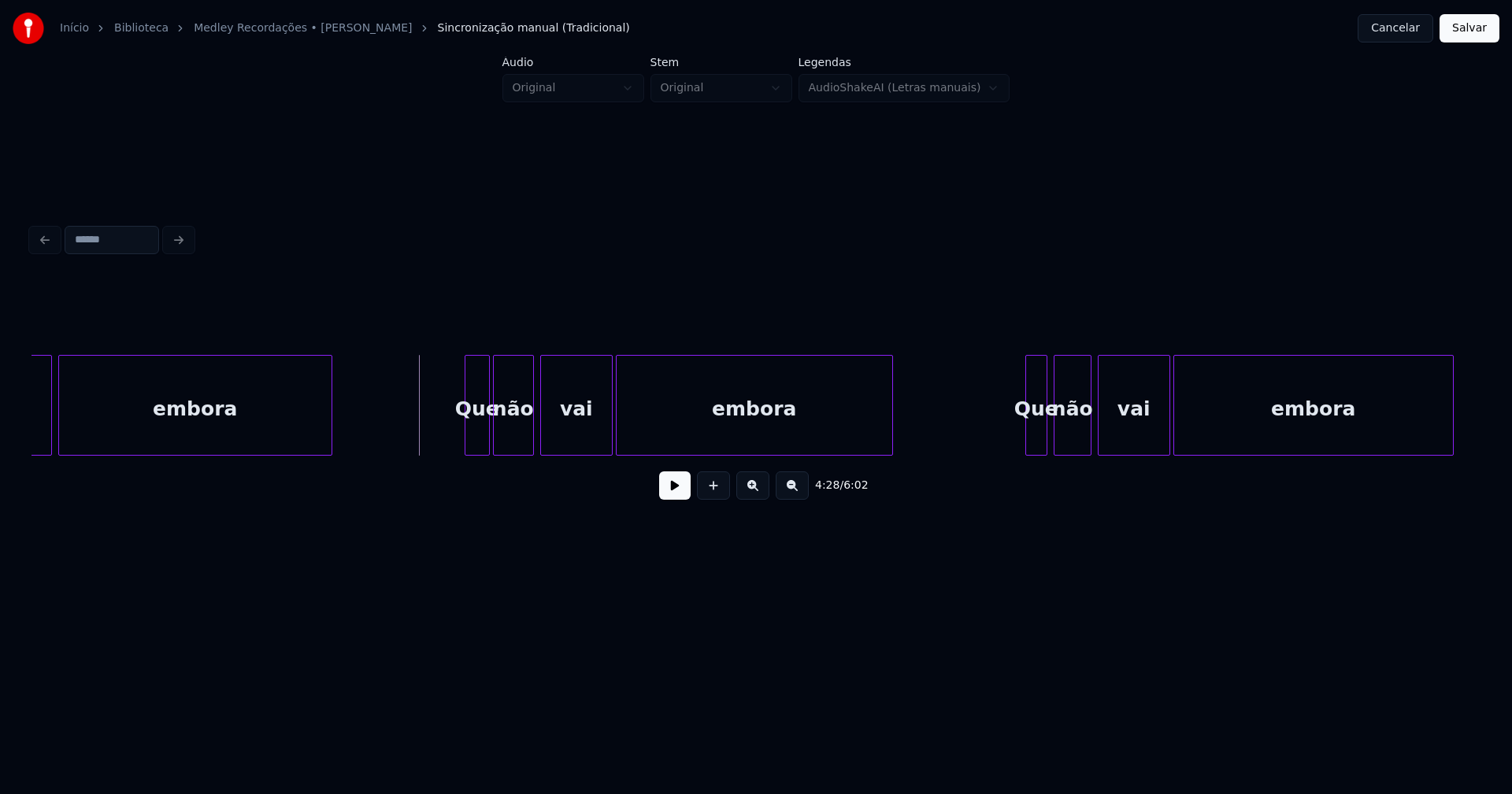
click at [691, 492] on div "4:28 / 6:02" at bounding box center [756, 485] width 1424 height 35
click at [680, 493] on button at bounding box center [675, 485] width 32 height 28
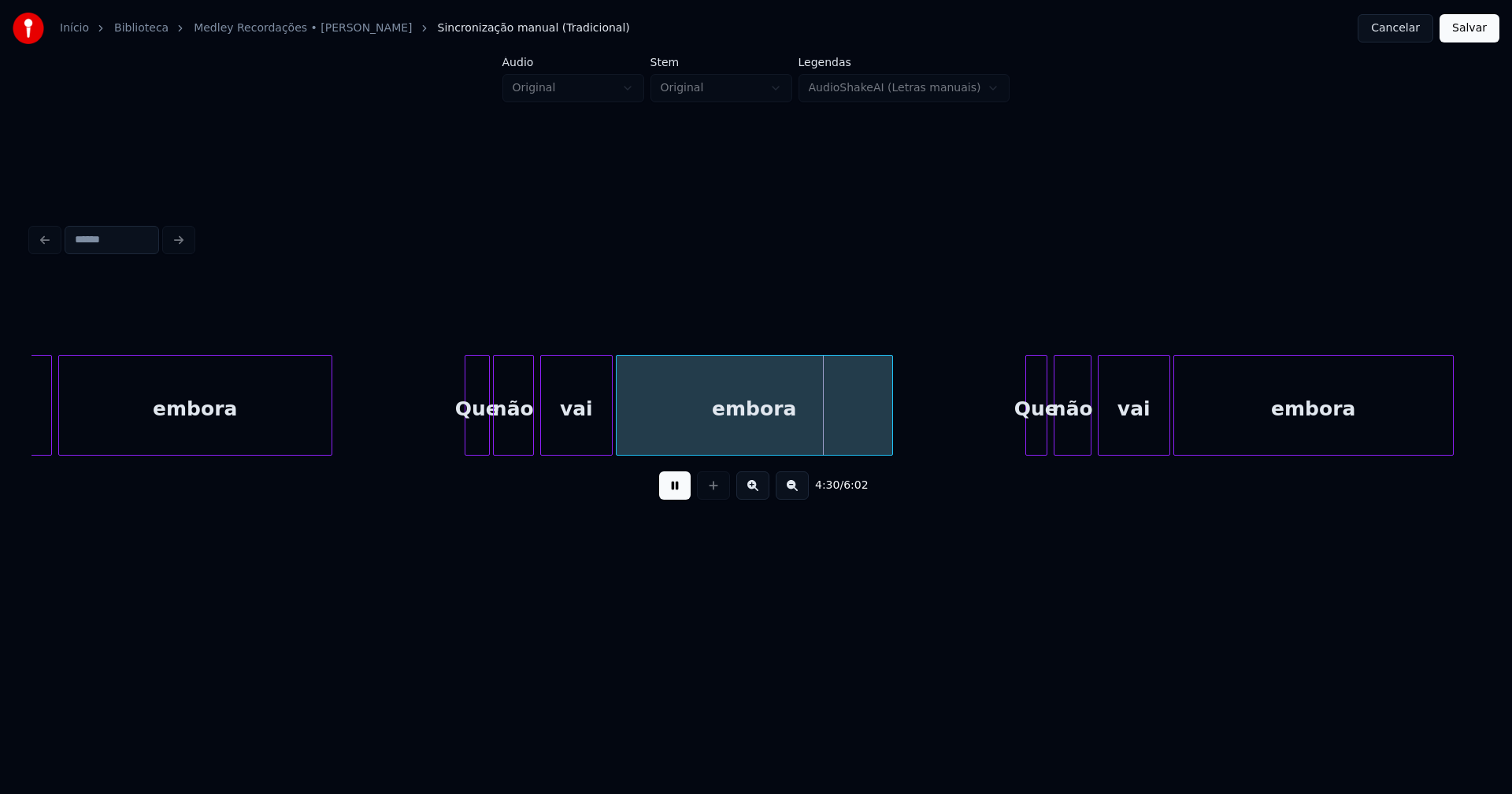
click at [676, 500] on button at bounding box center [675, 485] width 32 height 28
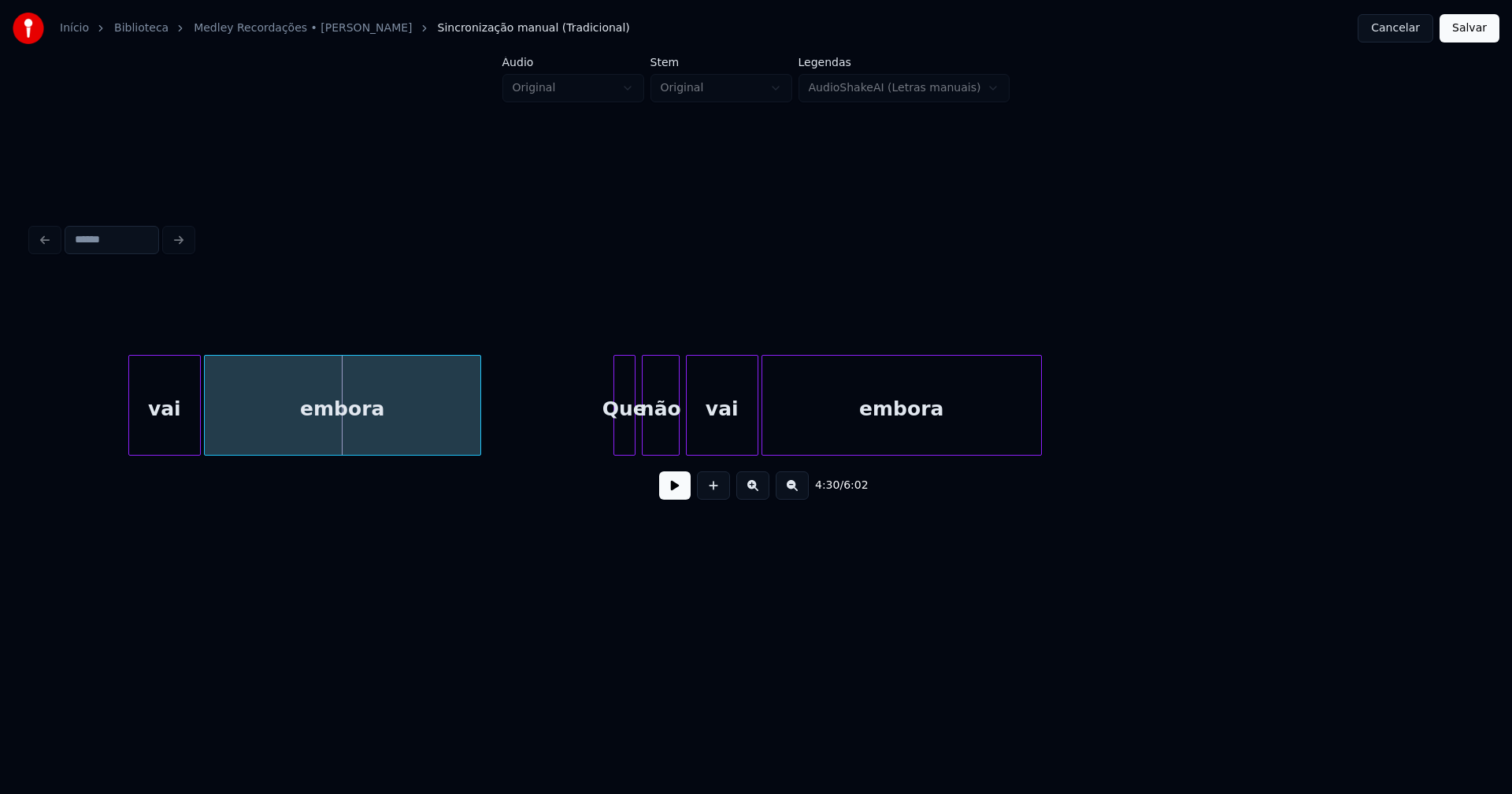
scroll to position [0, 42515]
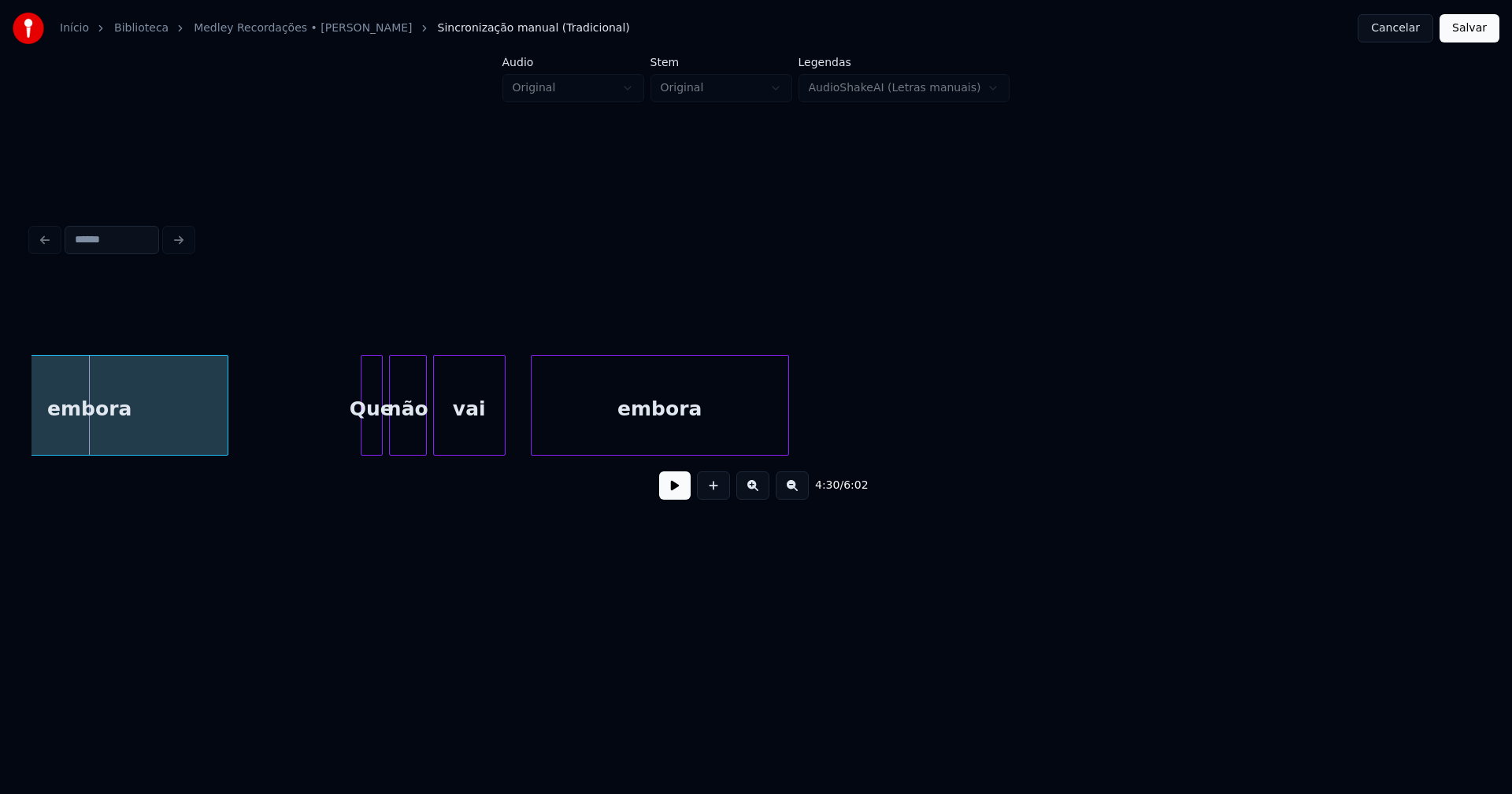
click at [535, 438] on div at bounding box center [534, 405] width 5 height 99
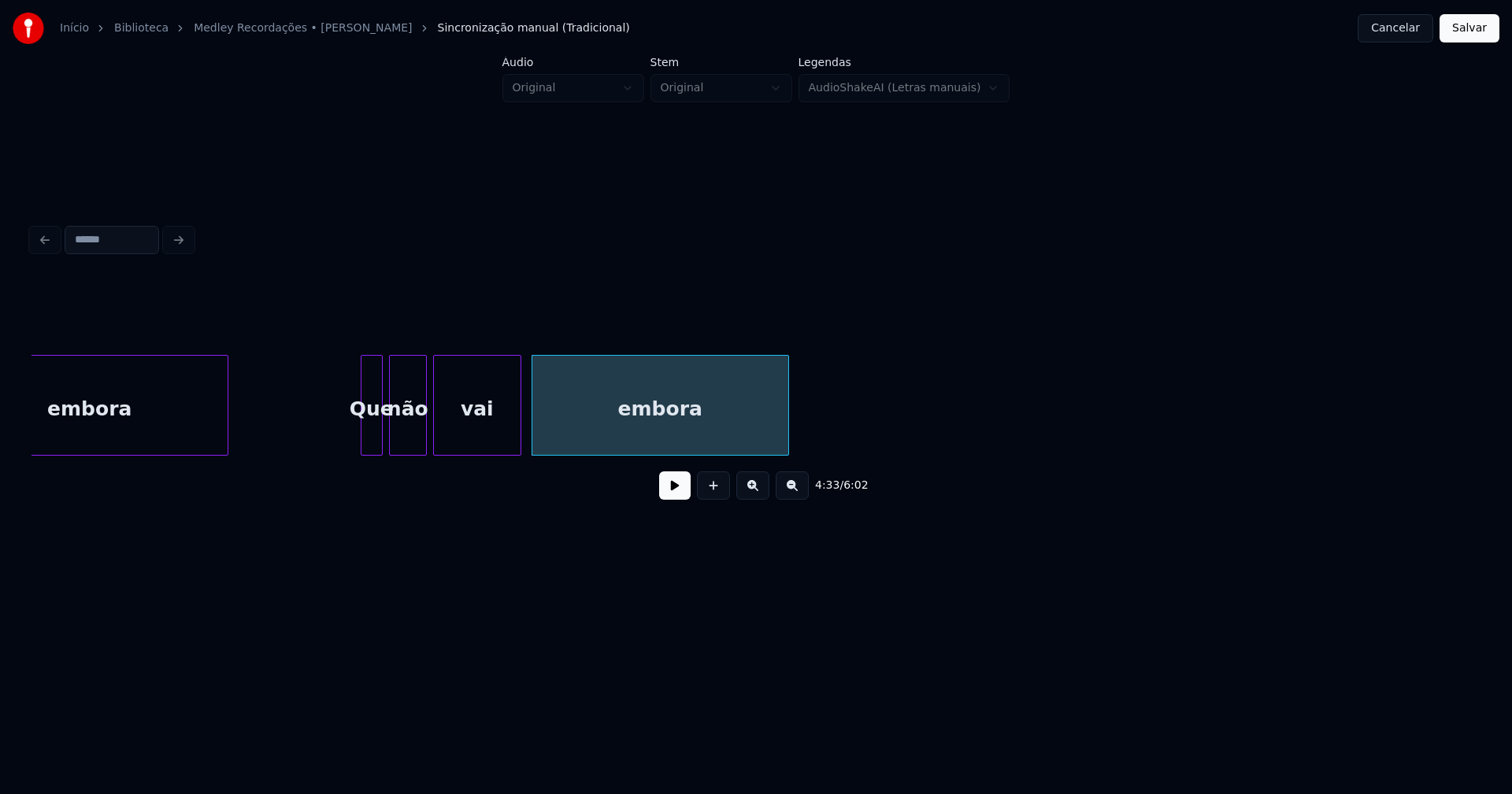
click at [518, 429] on div at bounding box center [519, 405] width 5 height 99
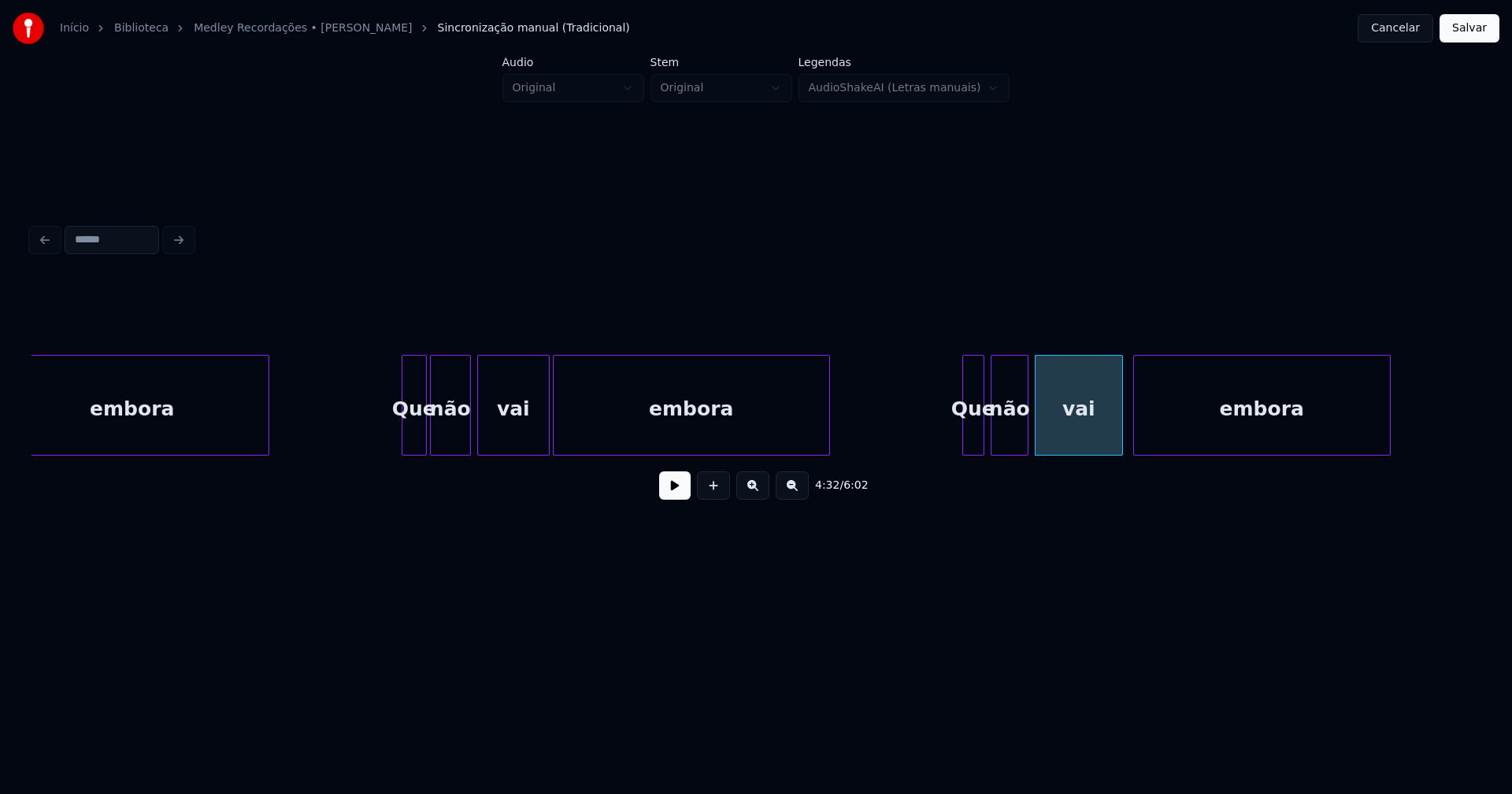
scroll to position [0, 41851]
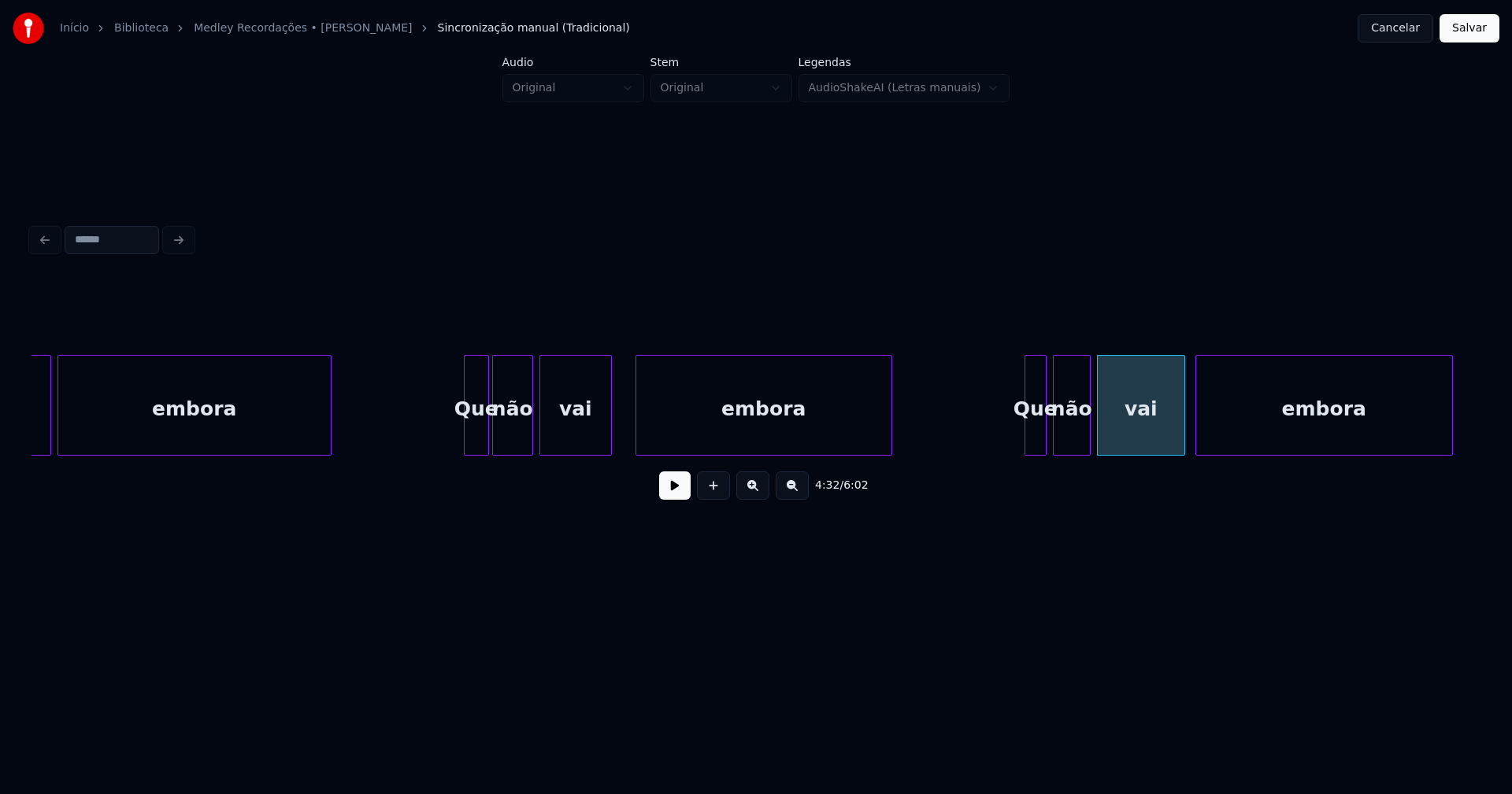
click at [638, 426] on div at bounding box center [639, 405] width 5 height 99
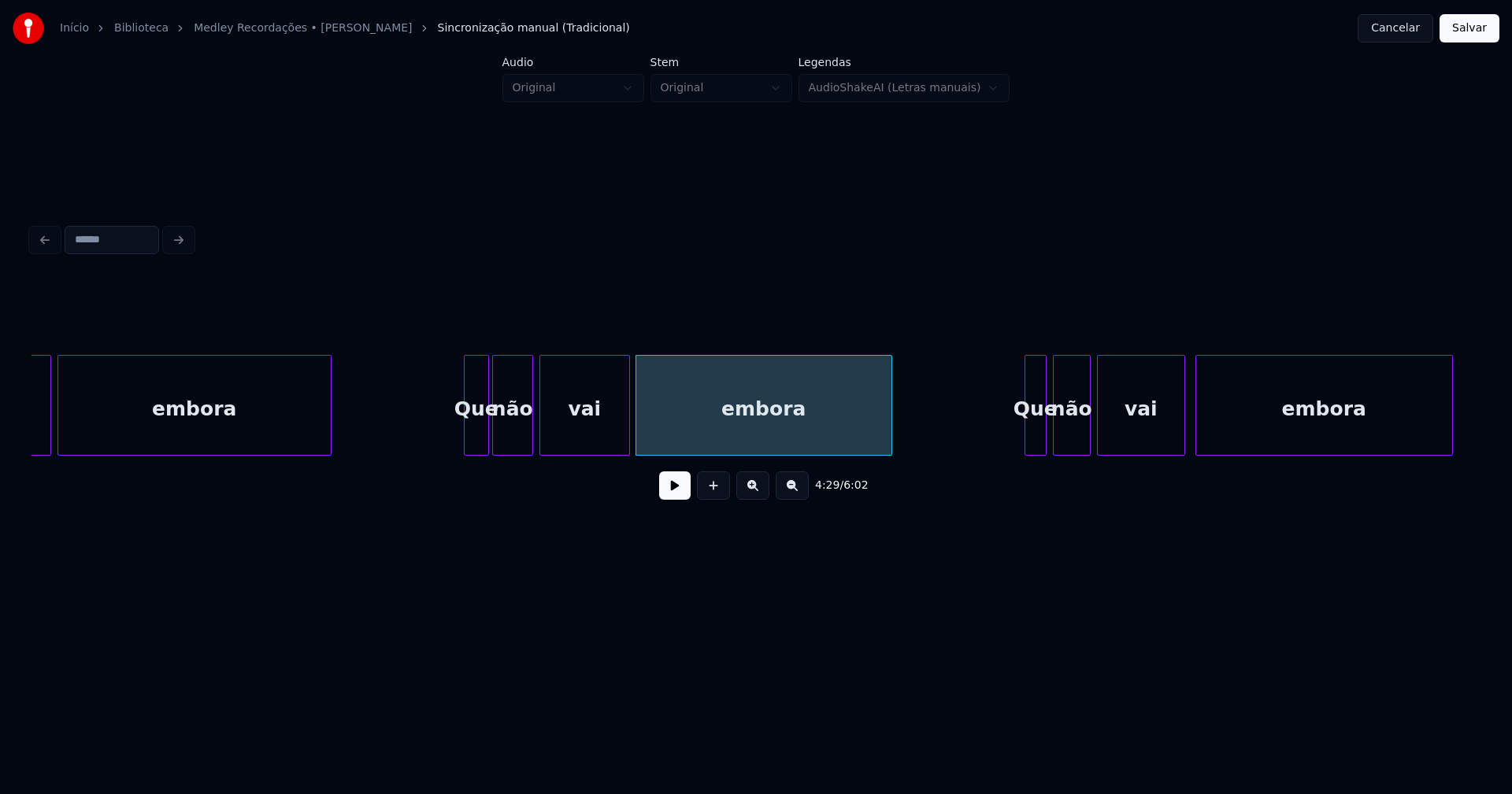
click at [629, 422] on div at bounding box center [627, 405] width 5 height 99
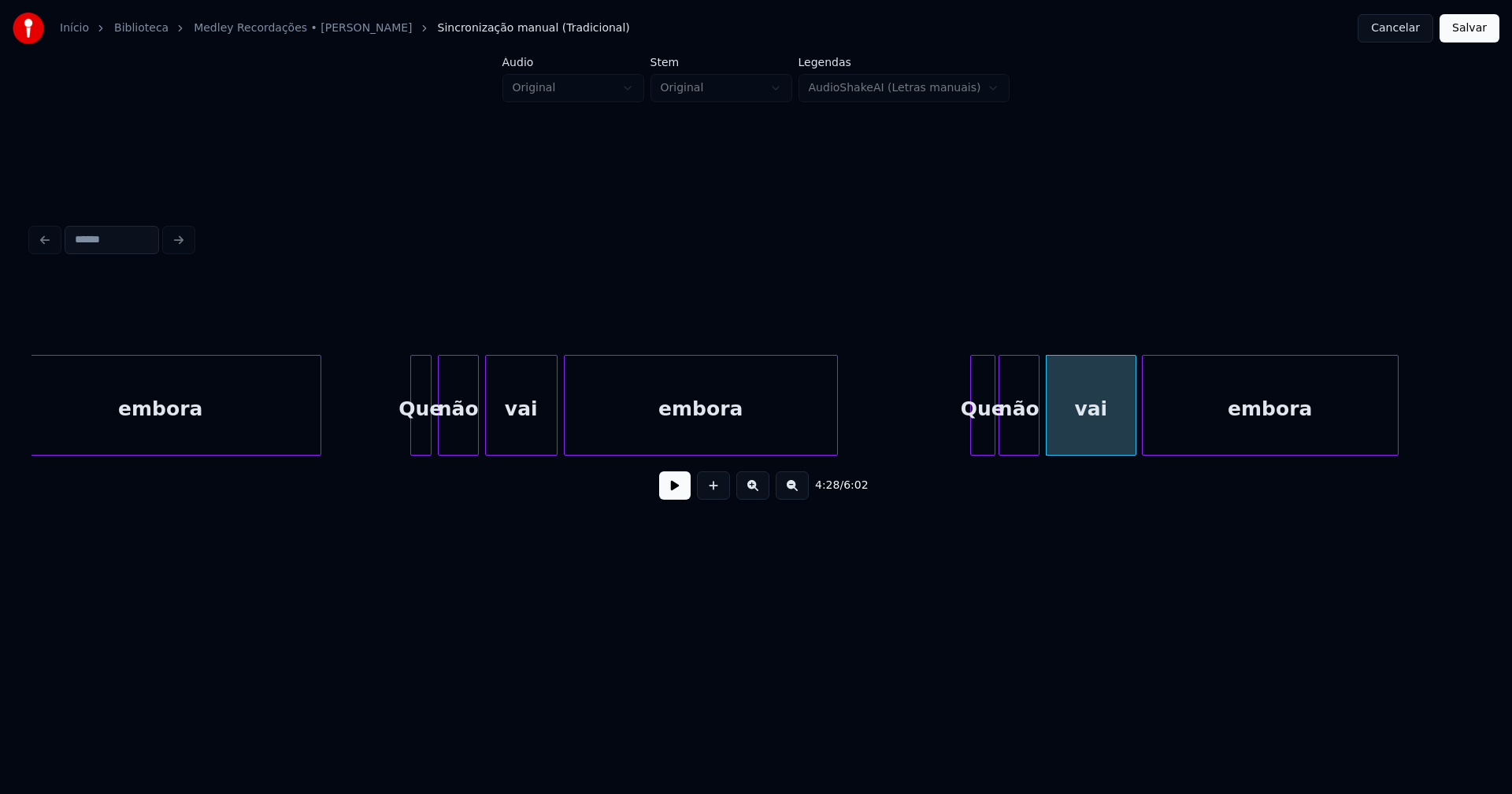
scroll to position [0, 41312]
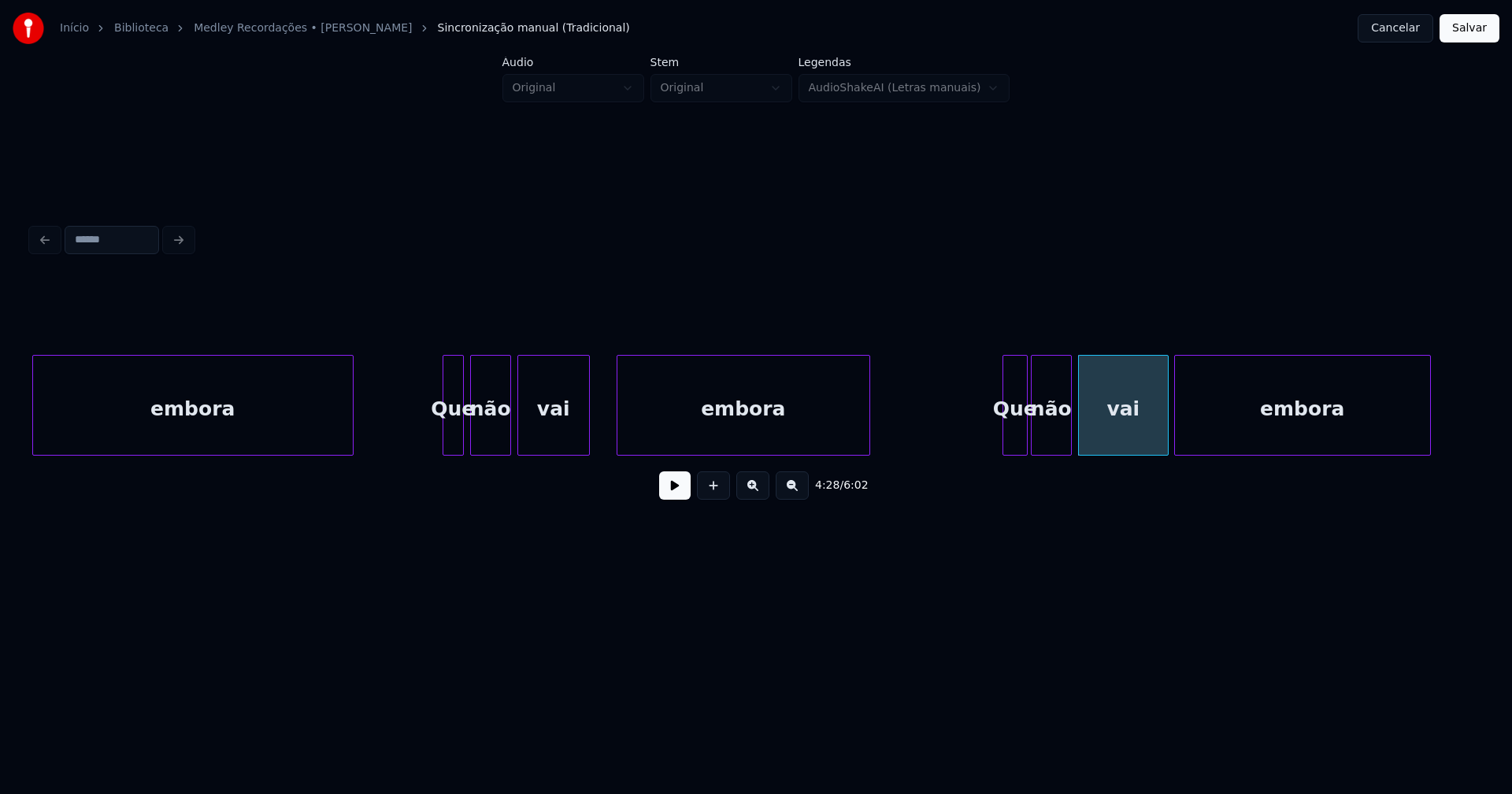
click at [617, 437] on div at bounding box center [620, 405] width 5 height 99
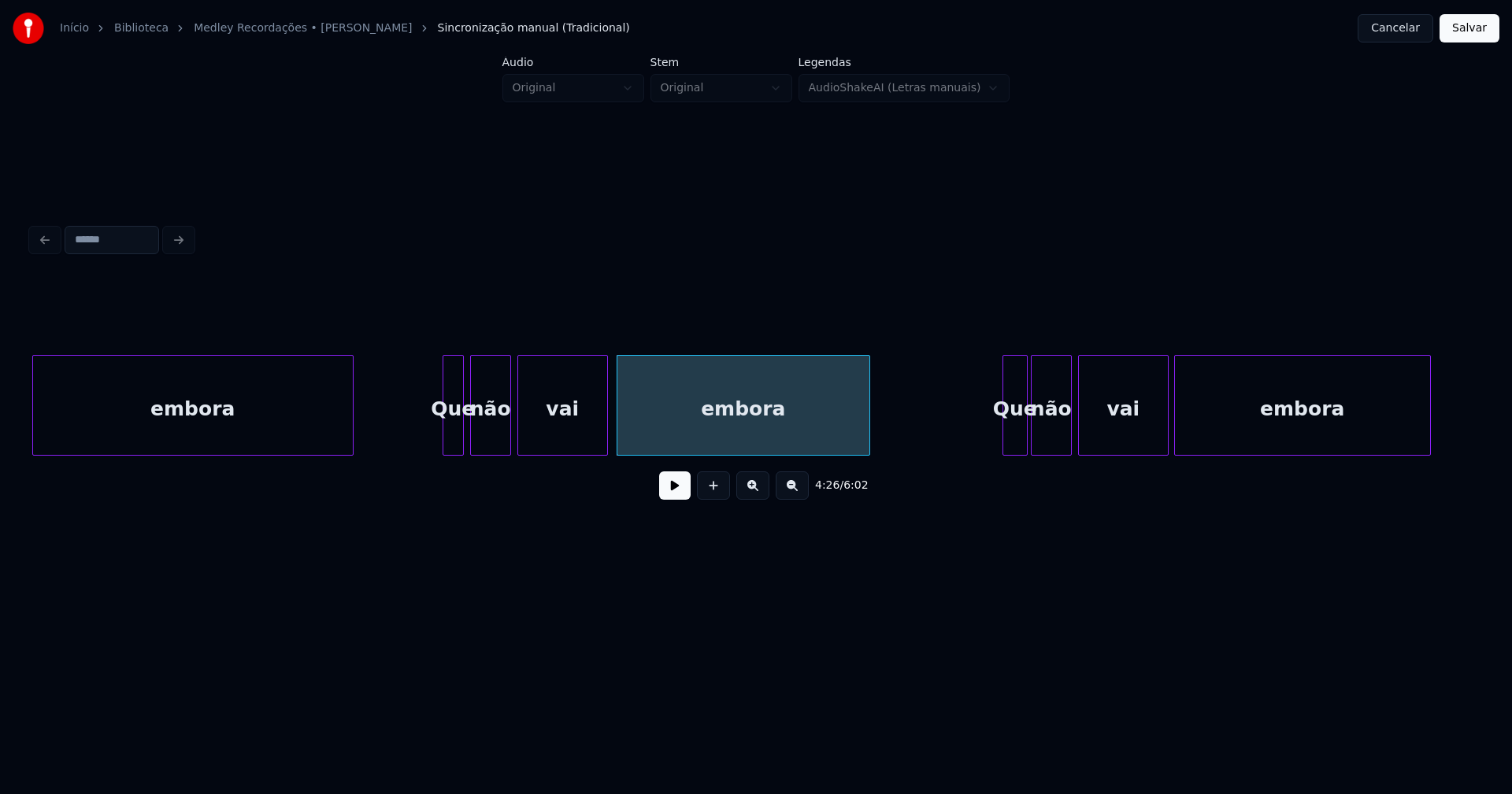
click at [607, 429] on div at bounding box center [605, 405] width 5 height 99
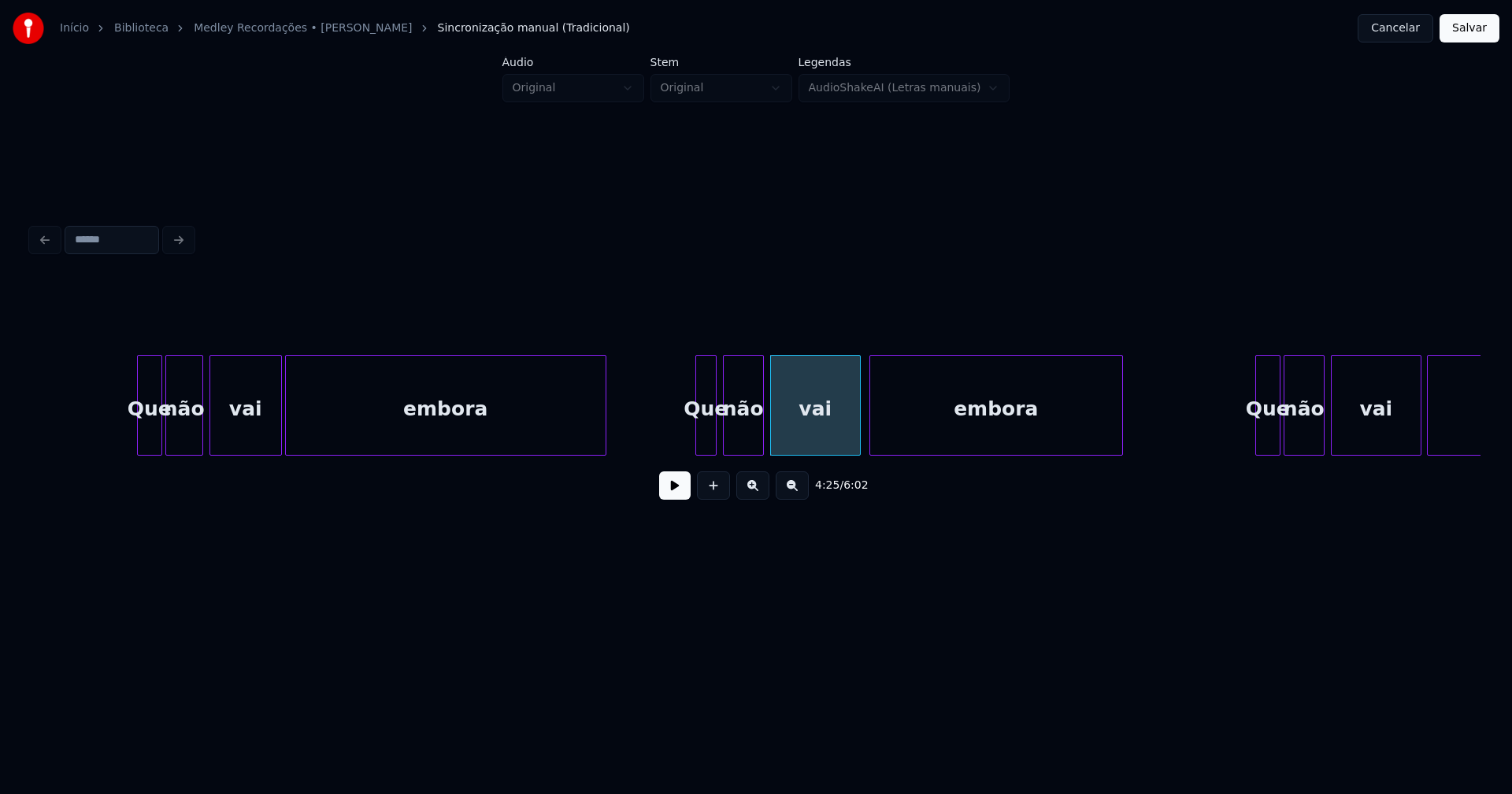
scroll to position [0, 40996]
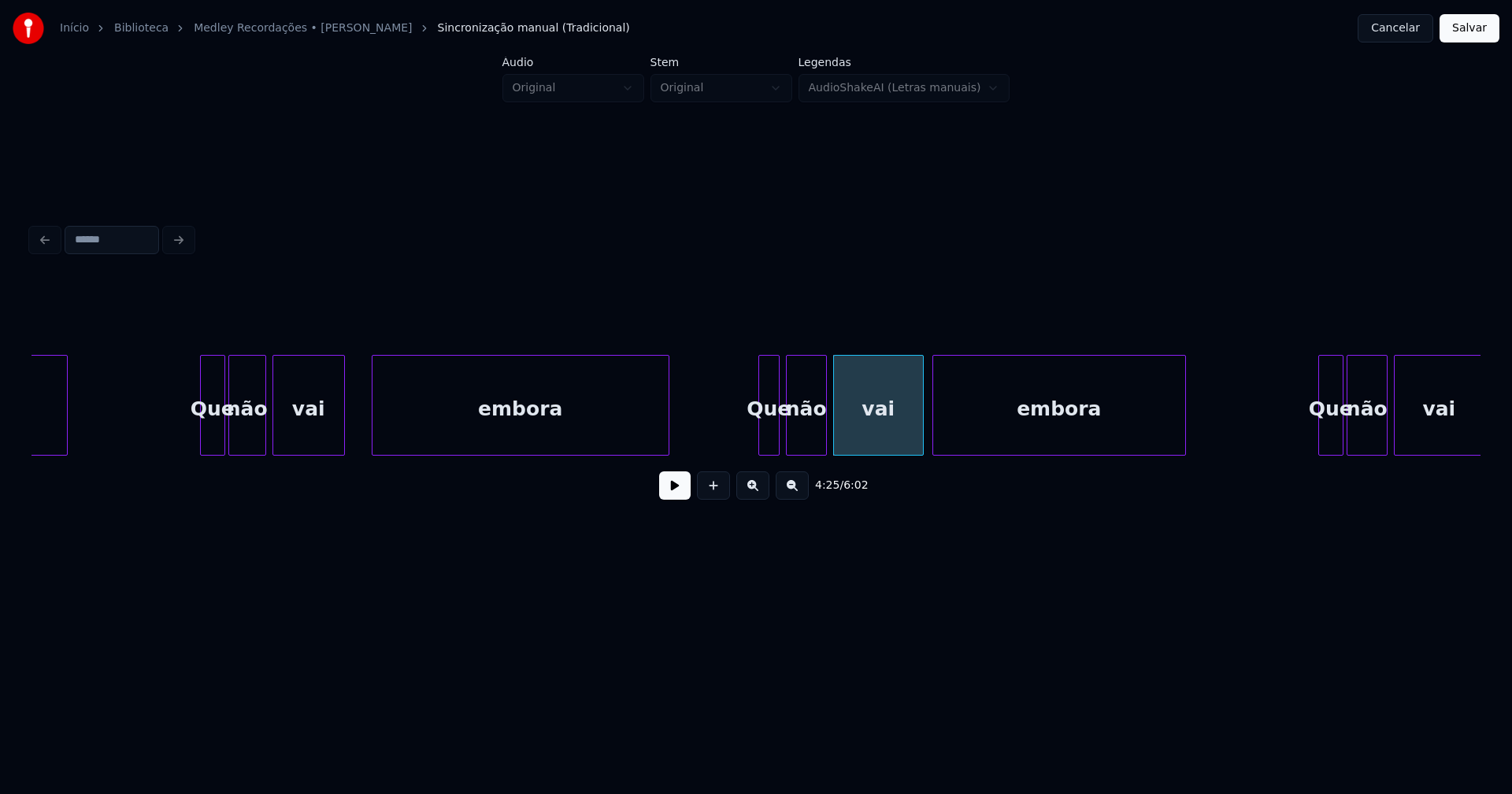
click at [375, 427] on div at bounding box center [375, 405] width 5 height 99
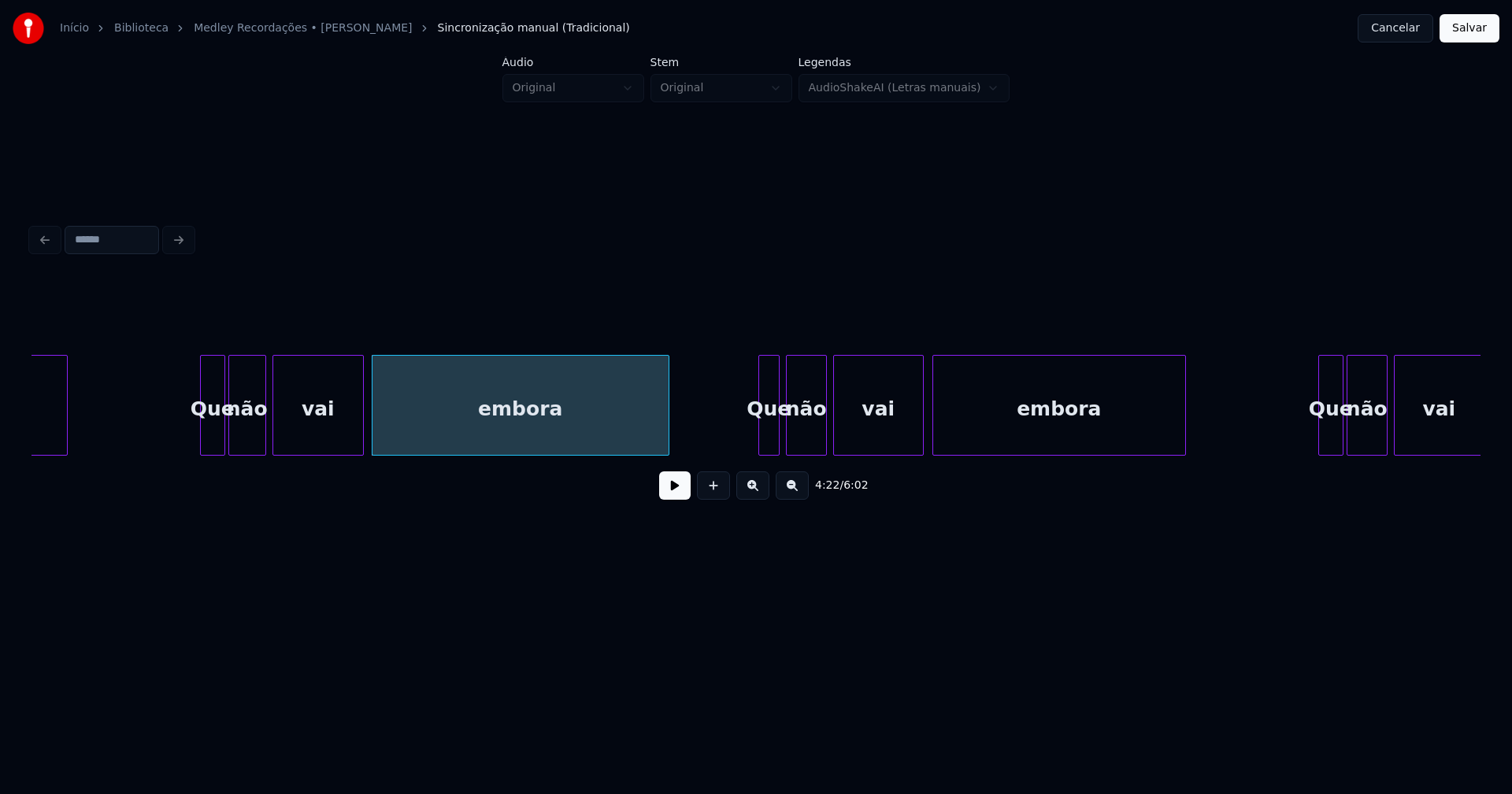
click at [362, 421] on div at bounding box center [361, 405] width 5 height 99
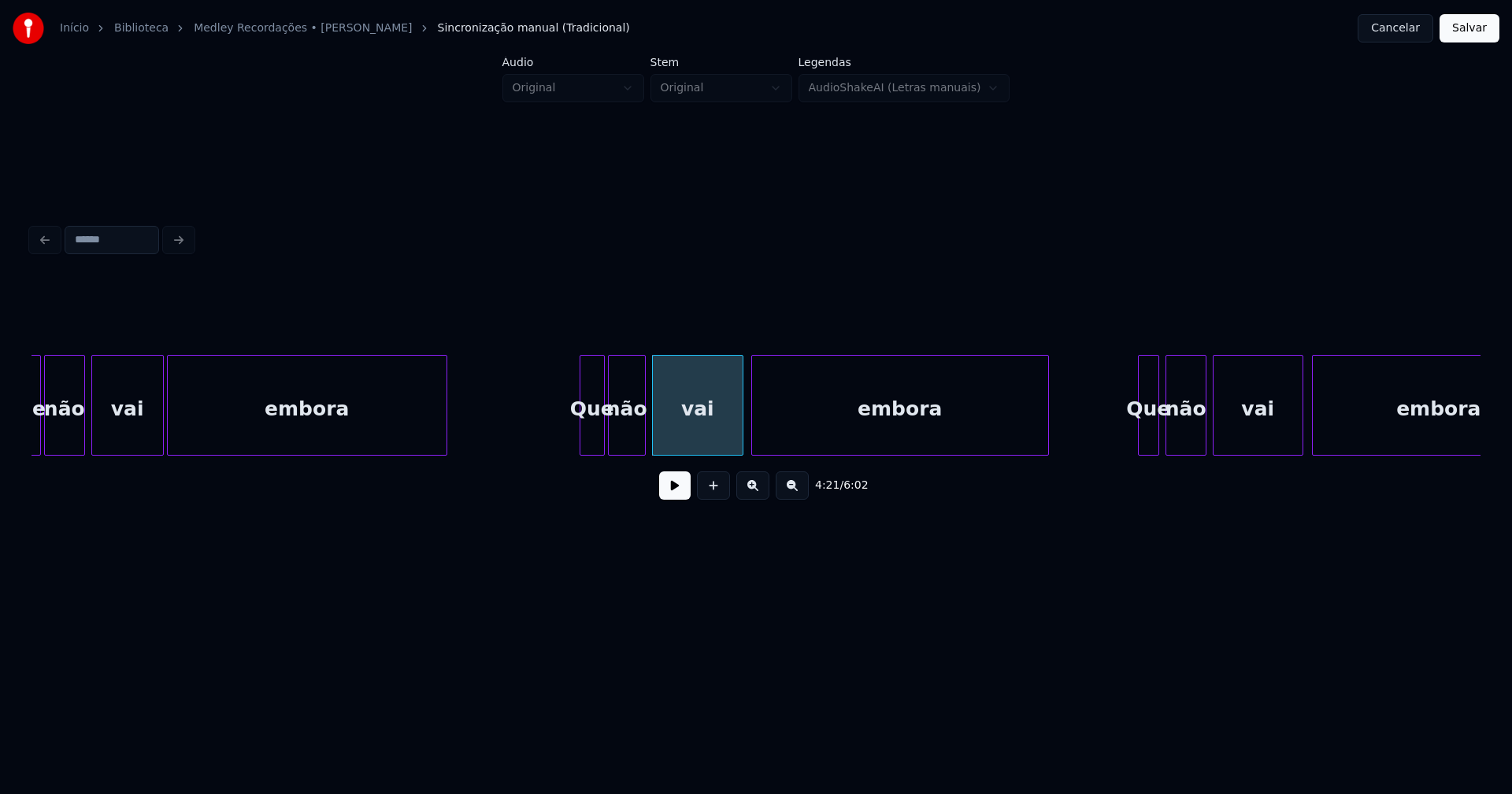
scroll to position [0, 40427]
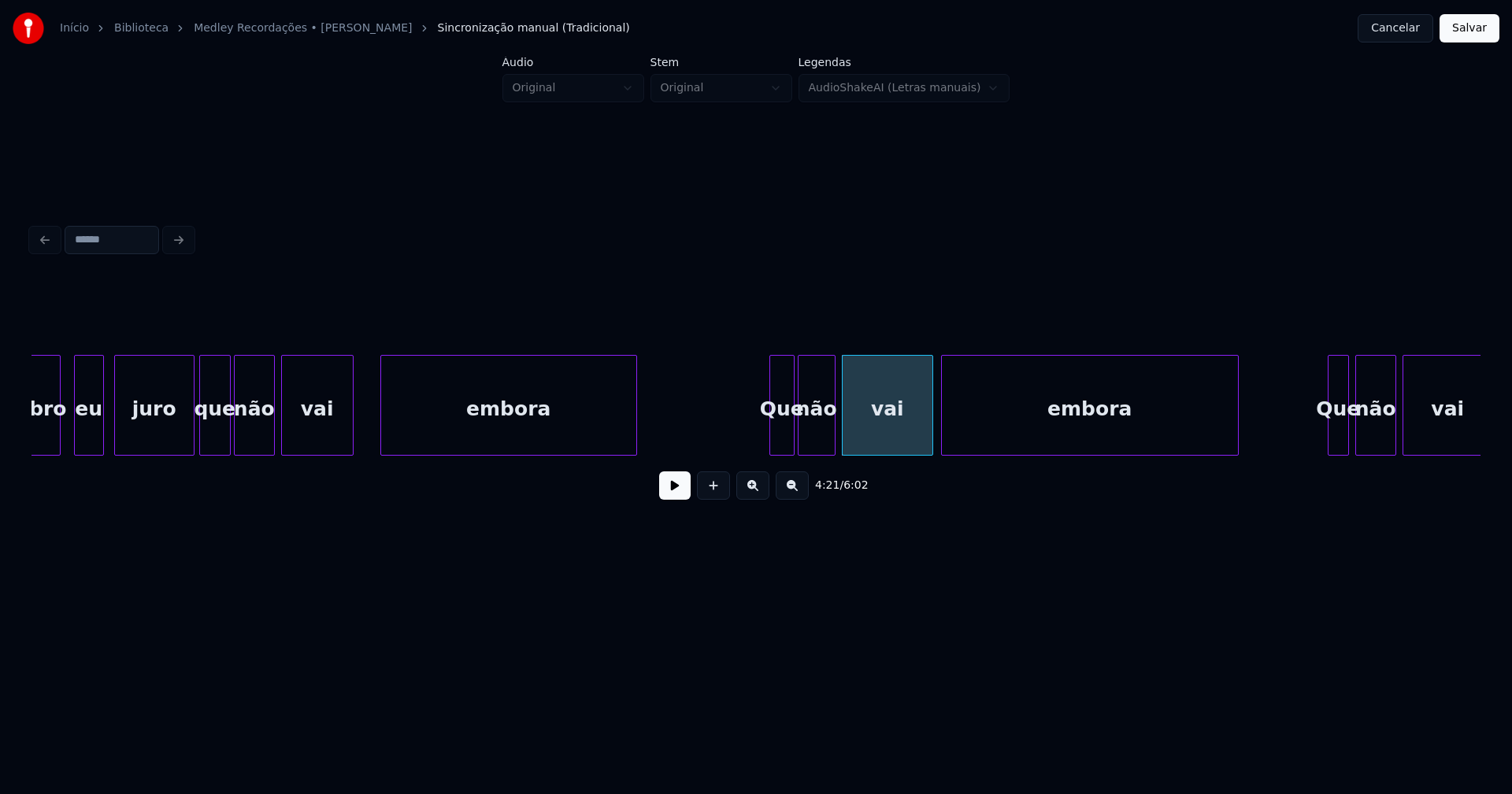
click at [383, 429] on div at bounding box center [383, 405] width 5 height 99
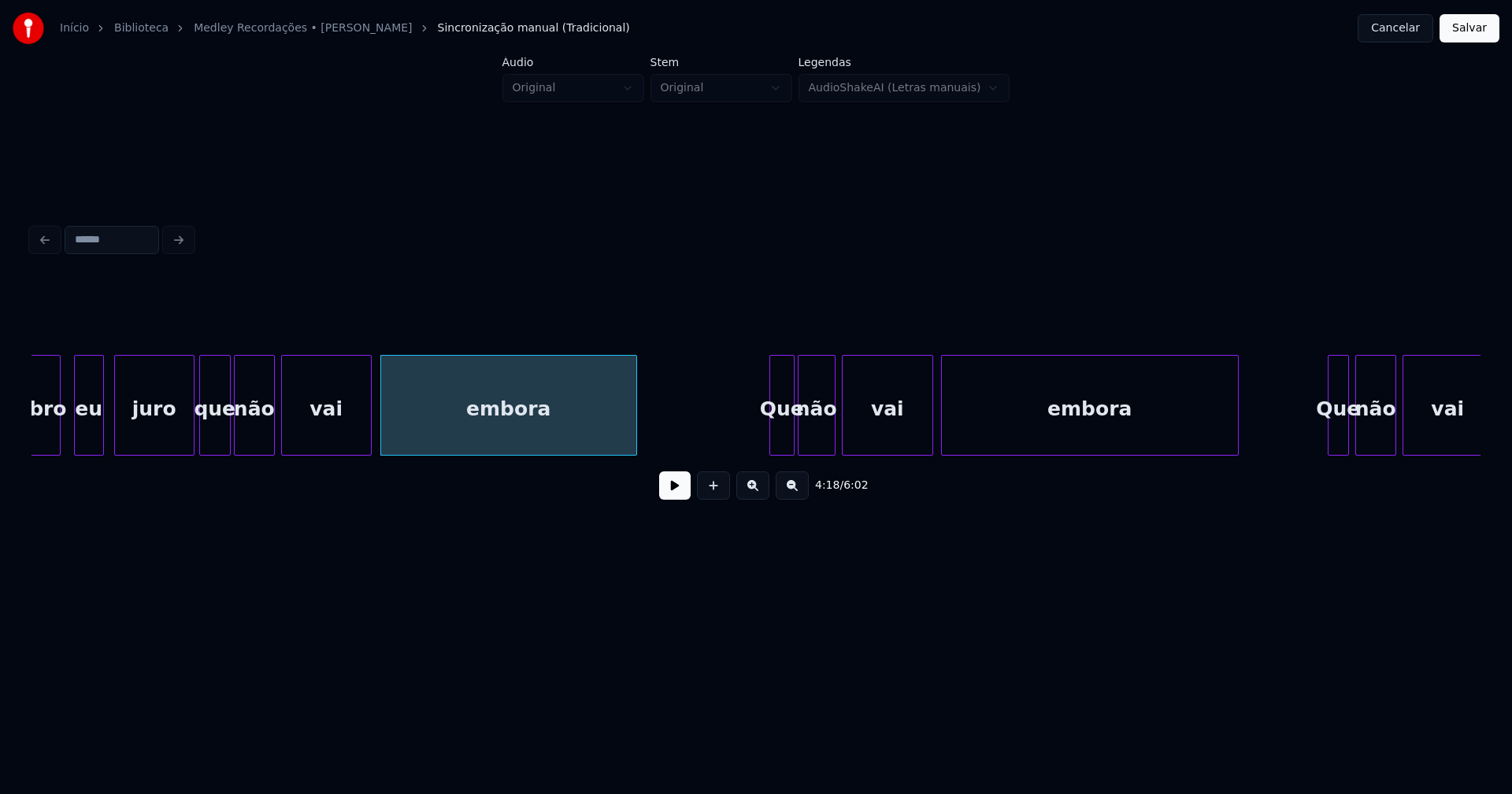
click at [368, 428] on div at bounding box center [369, 405] width 5 height 99
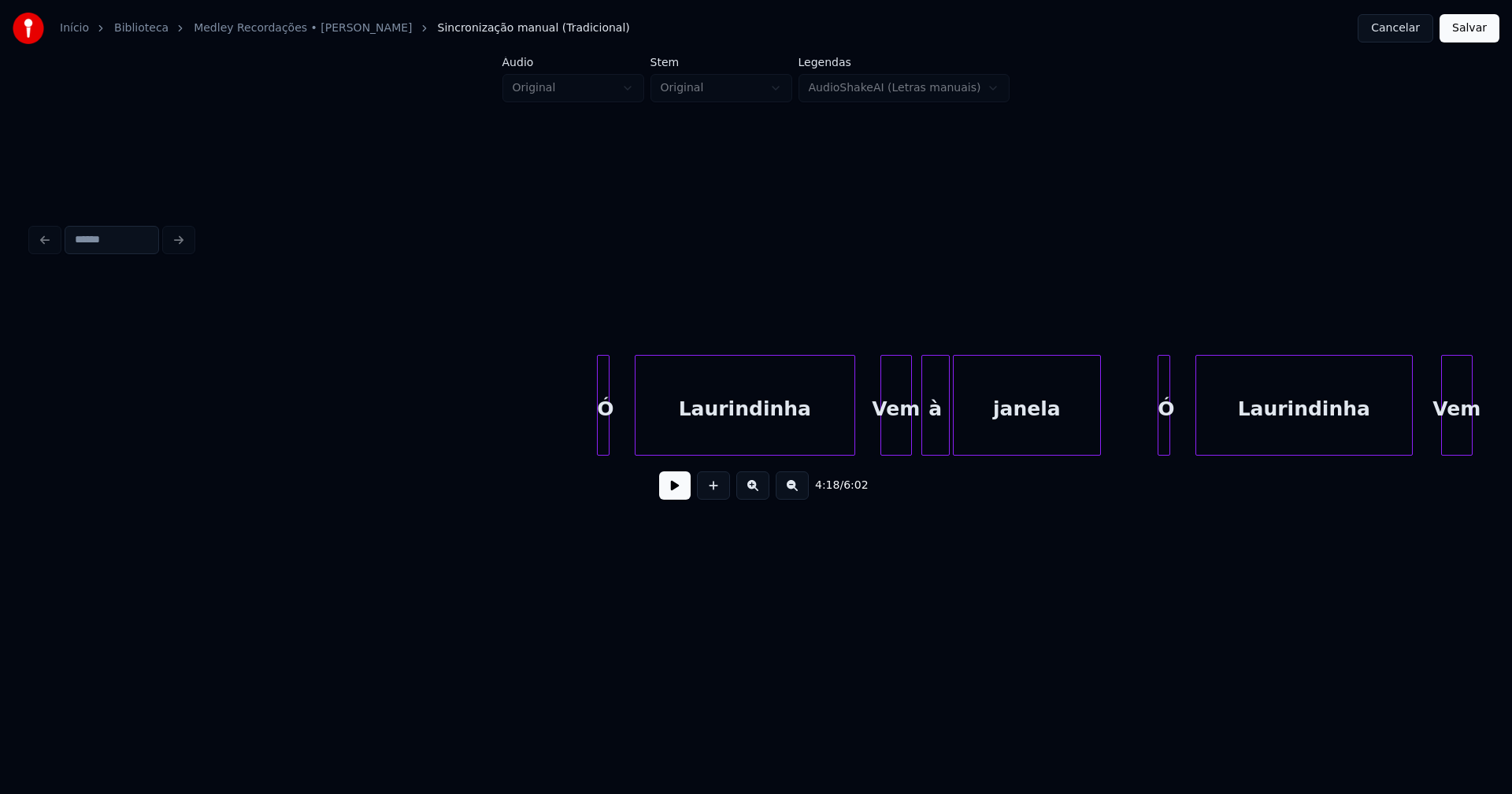
scroll to position [0, 44191]
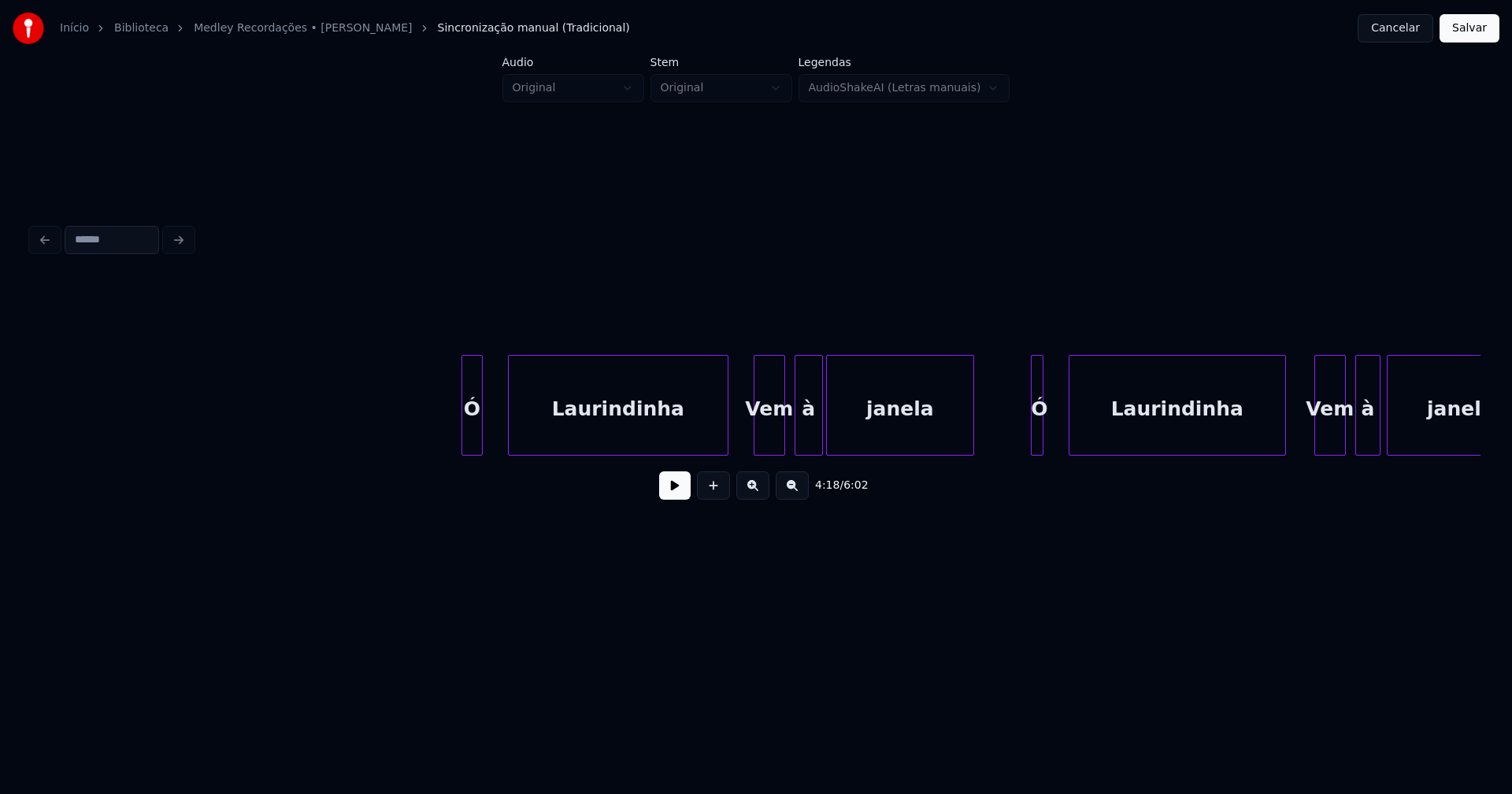
click at [462, 426] on div at bounding box center [464, 405] width 5 height 99
click at [676, 498] on button at bounding box center [675, 485] width 32 height 28
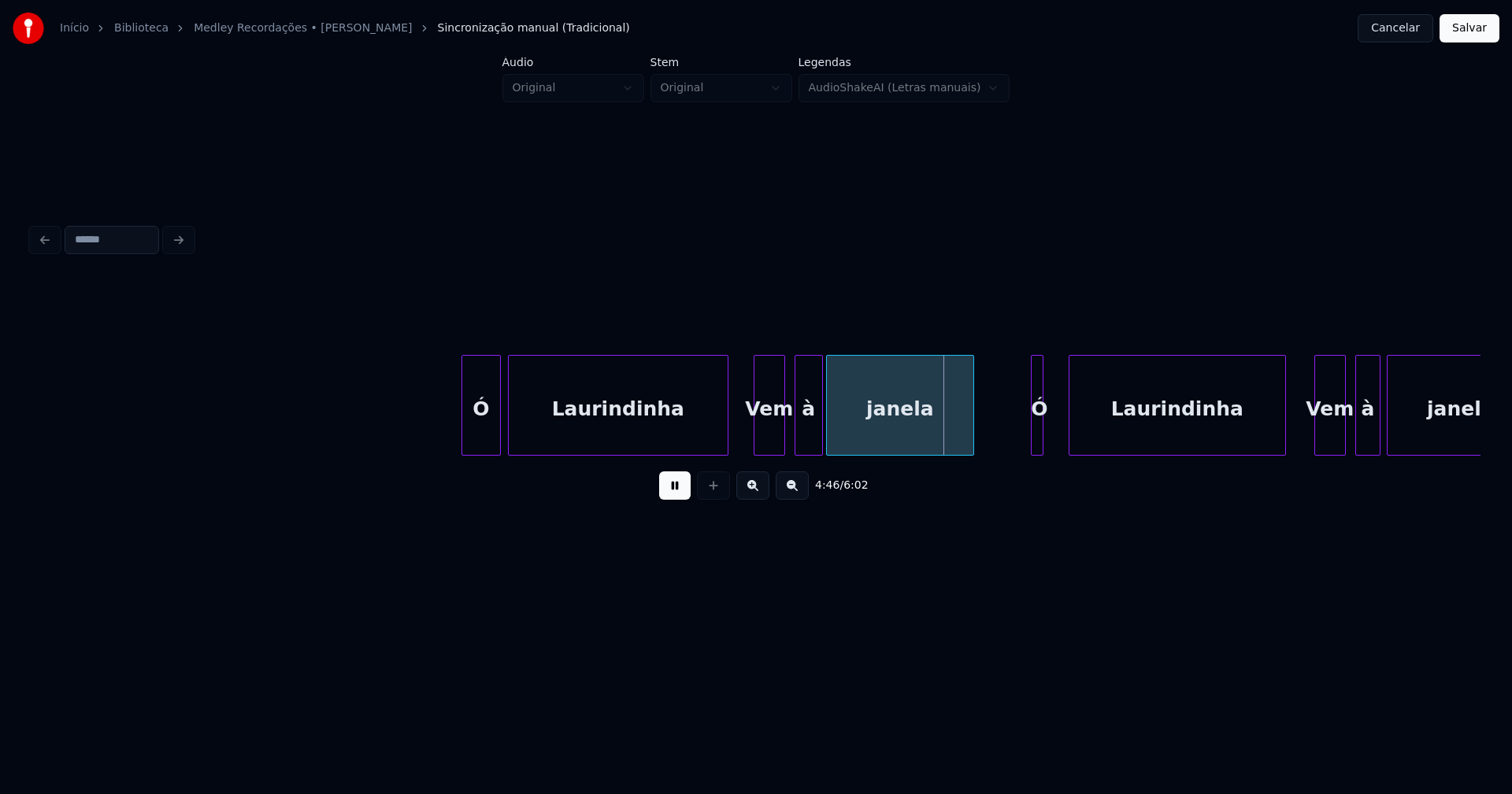
click at [499, 428] on div at bounding box center [498, 405] width 5 height 99
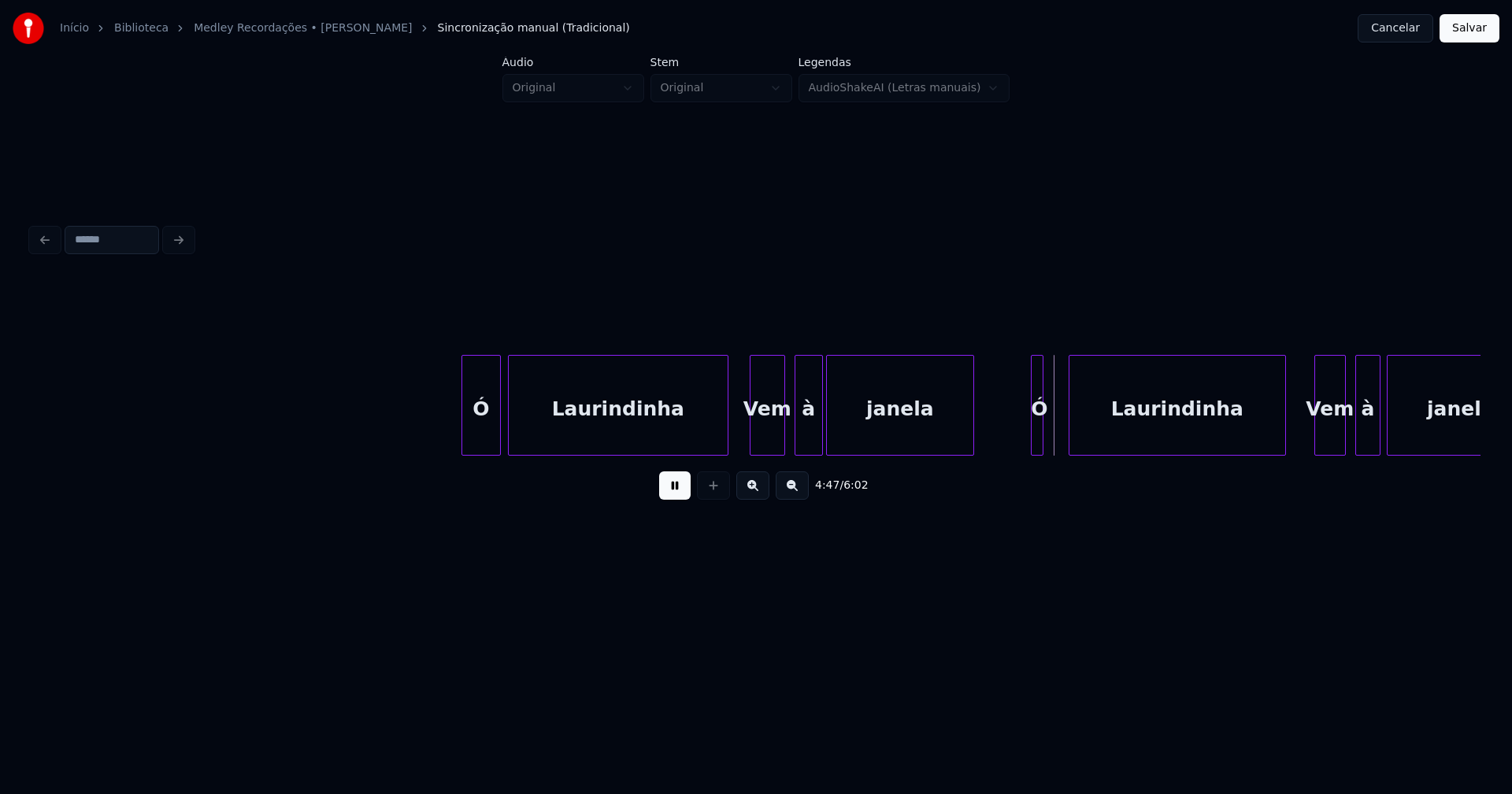
click at [754, 432] on div at bounding box center [753, 405] width 5 height 99
drag, startPoint x: 678, startPoint y: 489, endPoint x: 696, endPoint y: 480, distance: 20.1
click at [678, 490] on button at bounding box center [675, 485] width 32 height 28
click at [771, 436] on div "Vem" at bounding box center [768, 409] width 34 height 107
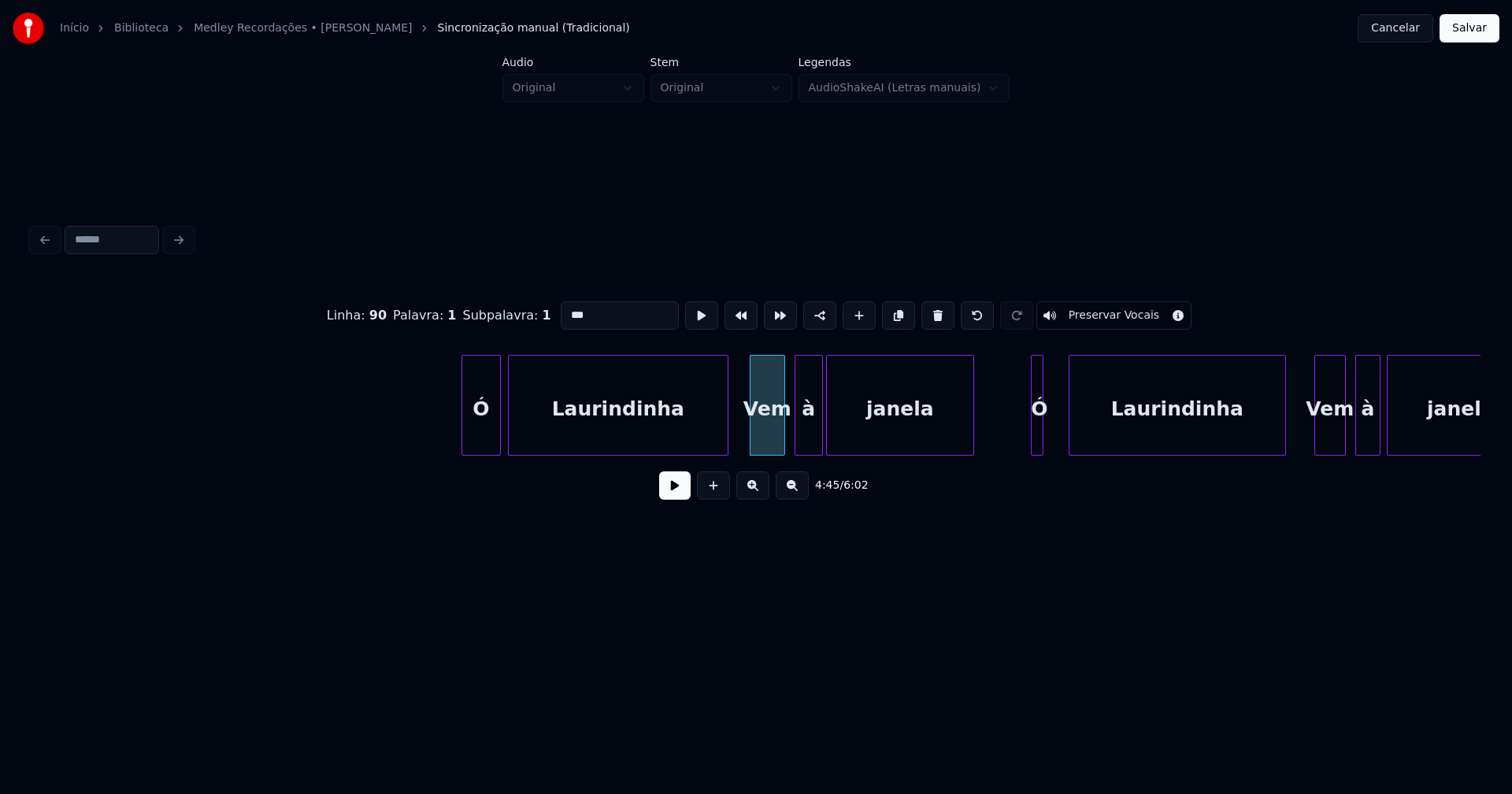
drag, startPoint x: 565, startPoint y: 308, endPoint x: 515, endPoint y: 317, distance: 50.8
click at [515, 317] on div "Linha : 90 [GEOGRAPHIC_DATA] : 1 Subpalavra : 1 *** Preservar Vocais" at bounding box center [756, 315] width 1449 height 78
click at [807, 450] on div "[PERSON_NAME] vem à [PERSON_NAME] à janela" at bounding box center [756, 405] width 1449 height 101
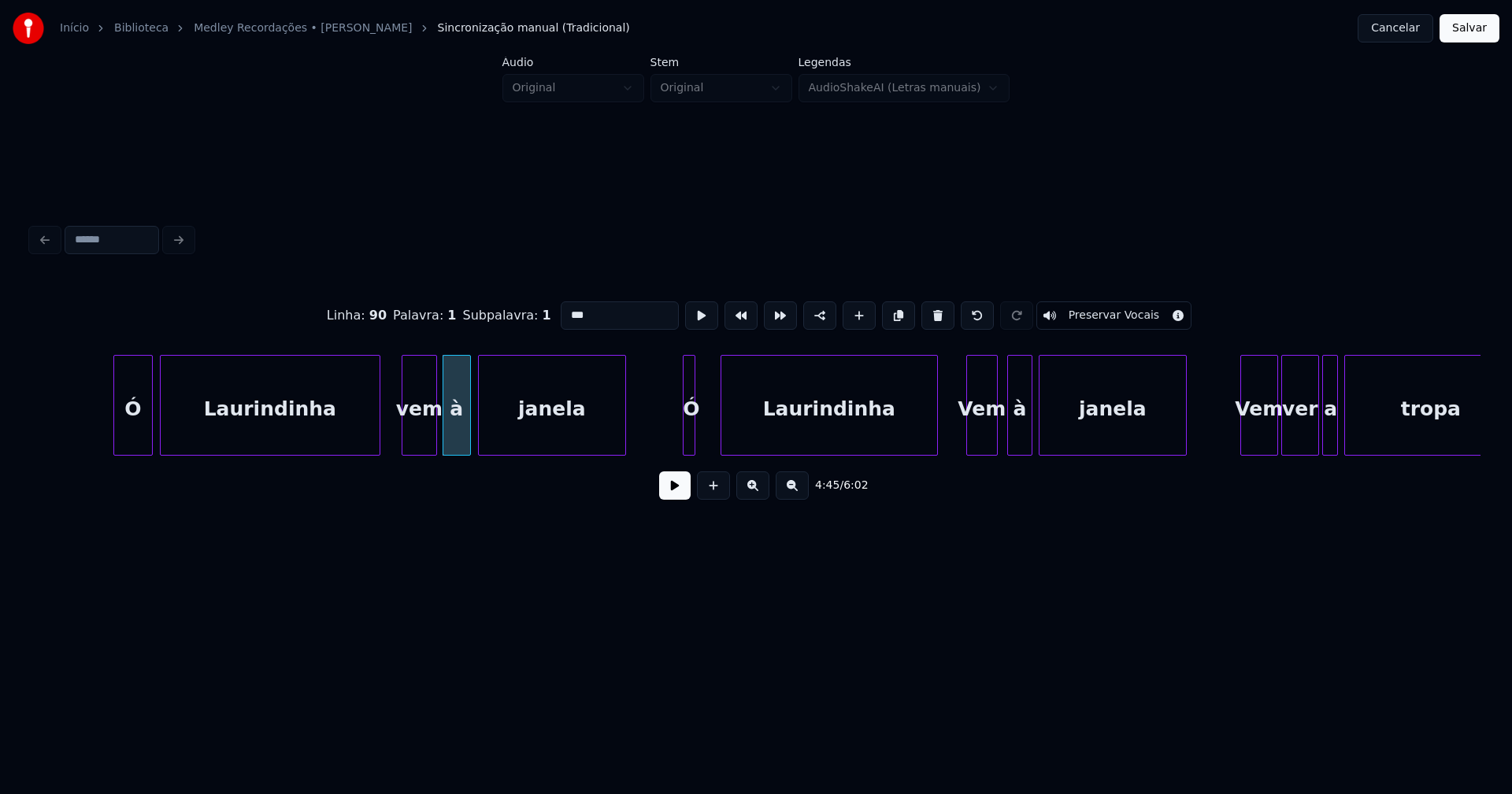
scroll to position [0, 44570]
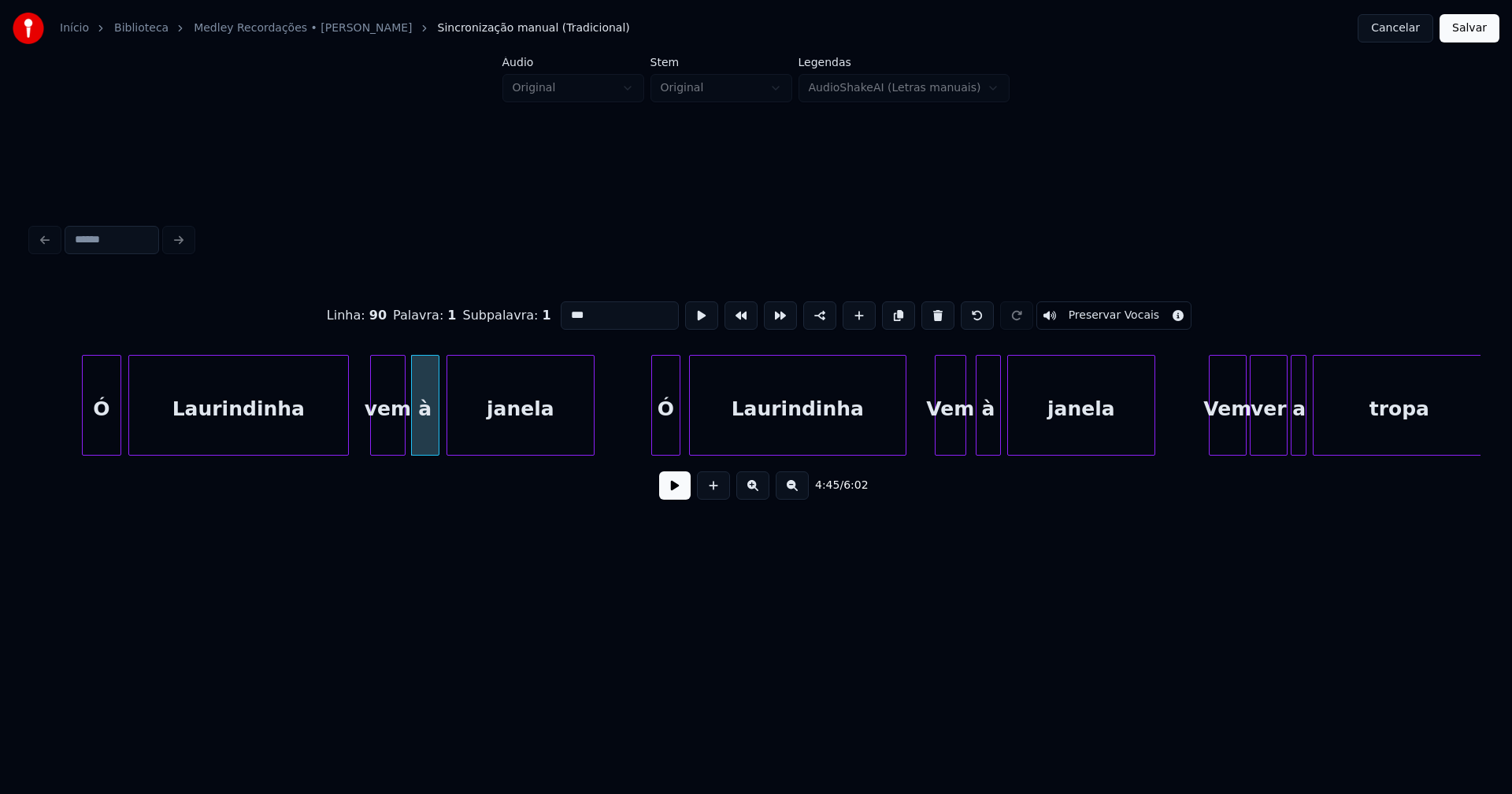
click at [678, 427] on div at bounding box center [677, 405] width 5 height 99
click at [643, 430] on div at bounding box center [644, 405] width 5 height 99
click at [933, 439] on div at bounding box center [934, 405] width 5 height 99
click at [942, 434] on div "Vem" at bounding box center [948, 409] width 35 height 107
drag, startPoint x: 565, startPoint y: 308, endPoint x: 523, endPoint y: 320, distance: 43.7
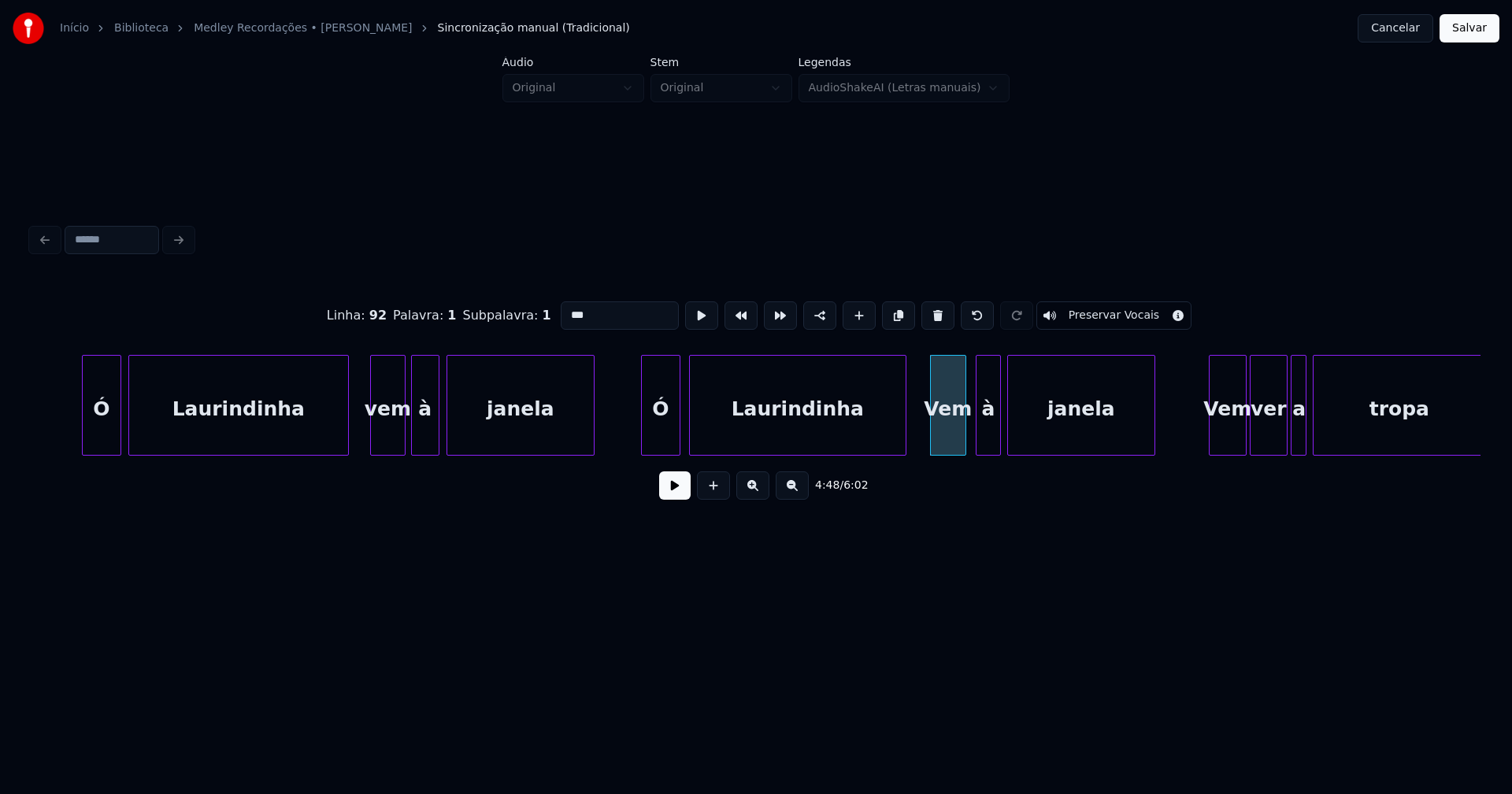
click at [523, 320] on div "Linha : 92 Palavra : 1 Subpalavra : 1 *** Preservar Vocais" at bounding box center [756, 315] width 1449 height 78
click at [895, 432] on div at bounding box center [894, 405] width 5 height 99
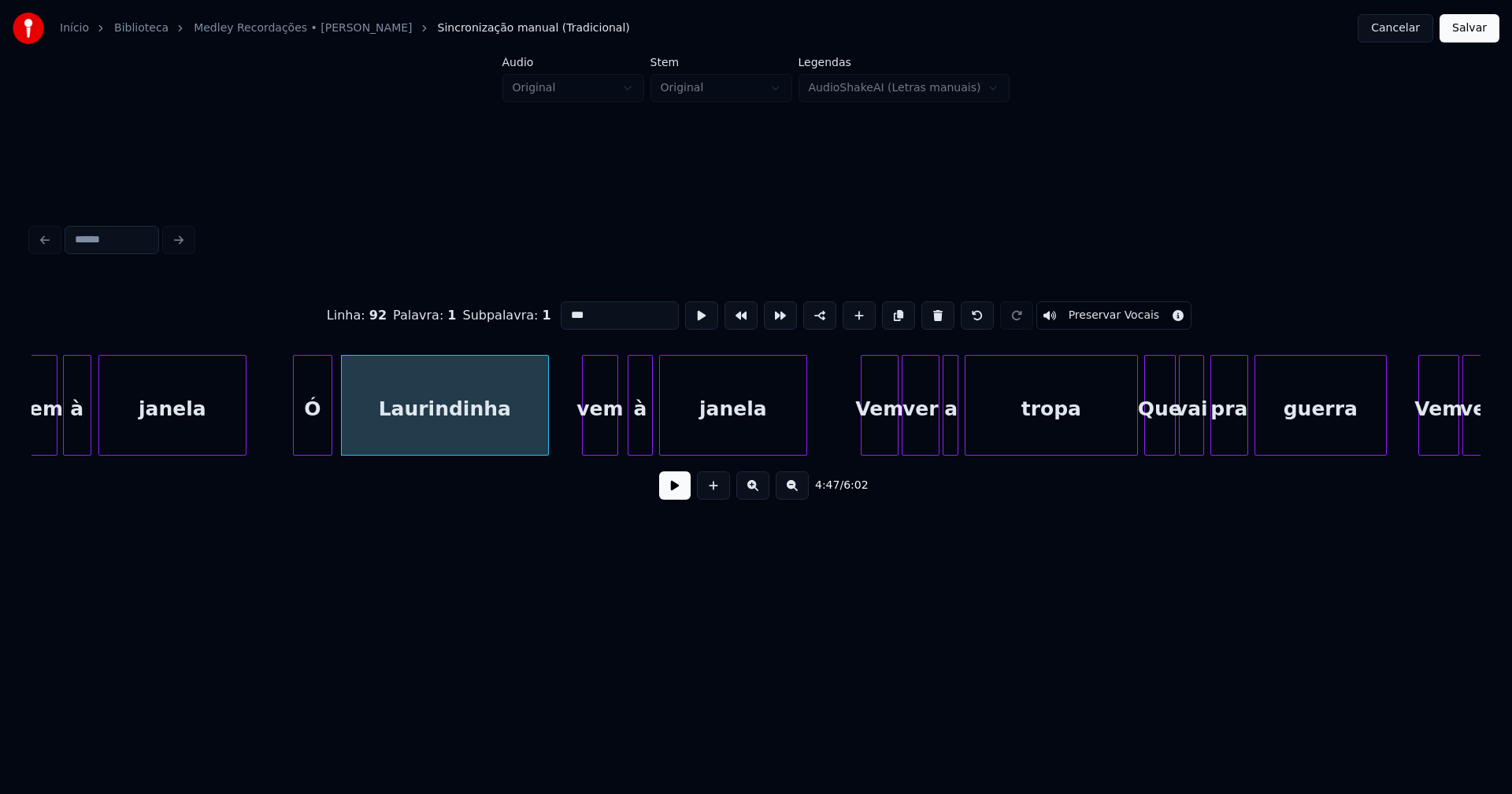
scroll to position [0, 44951]
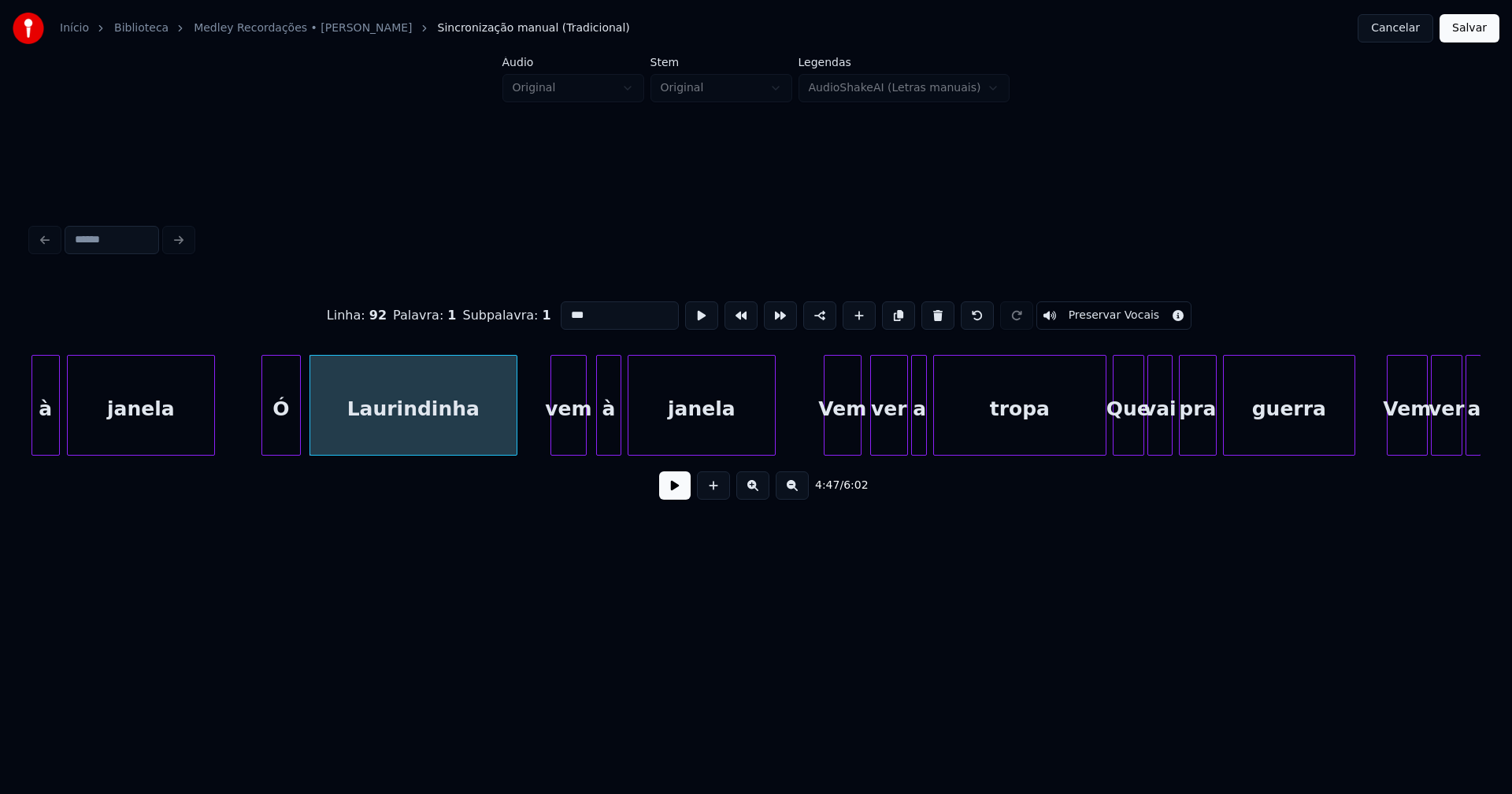
click at [846, 437] on div "Vem" at bounding box center [842, 409] width 36 height 107
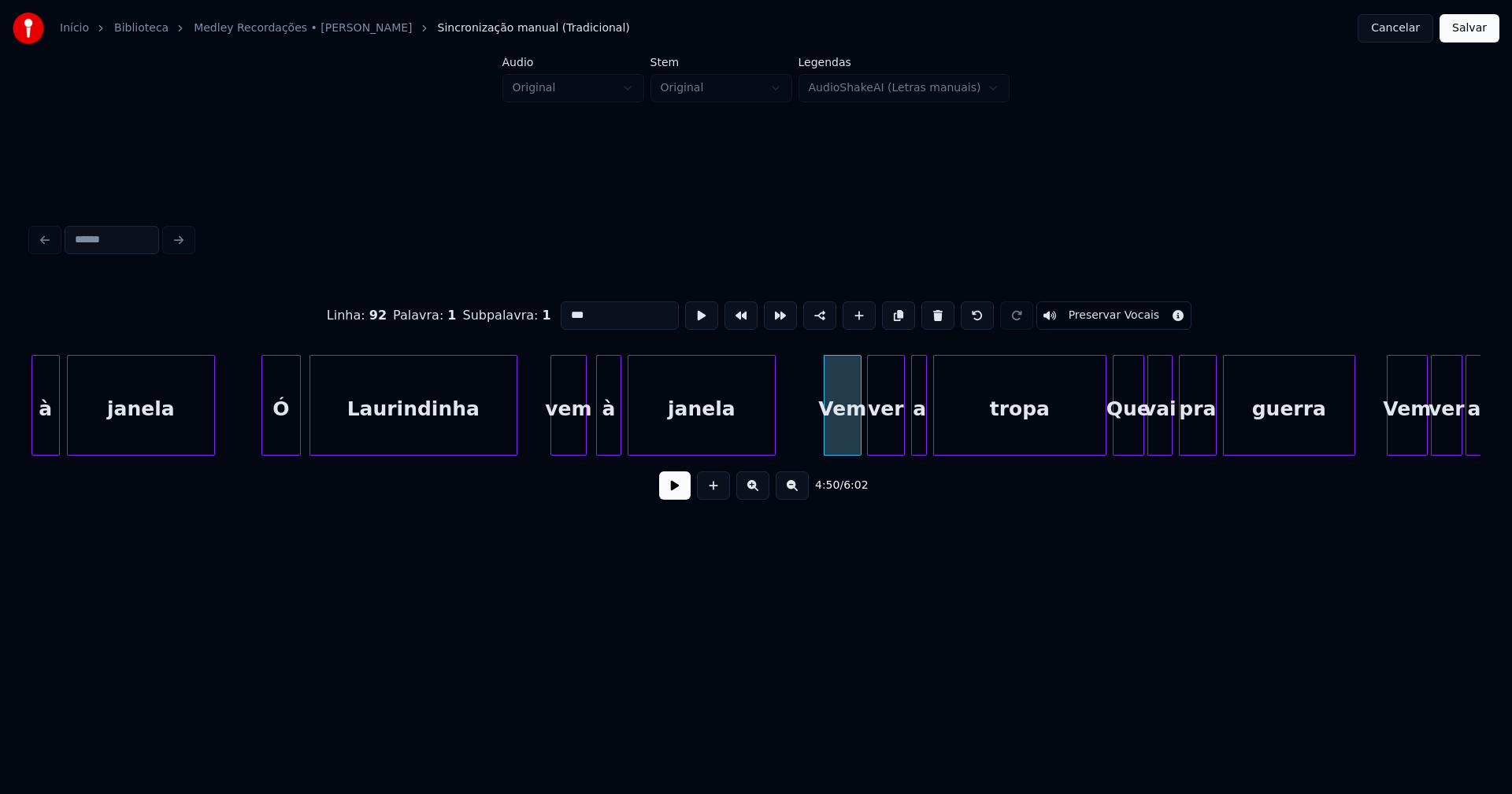
click at [892, 442] on div "ver" at bounding box center [886, 409] width 36 height 107
click at [894, 441] on div at bounding box center [892, 405] width 5 height 99
click at [921, 429] on div at bounding box center [924, 405] width 5 height 99
click at [905, 435] on div "a" at bounding box center [908, 409] width 15 height 107
click at [1015, 437] on div "tropa" at bounding box center [1013, 409] width 172 height 107
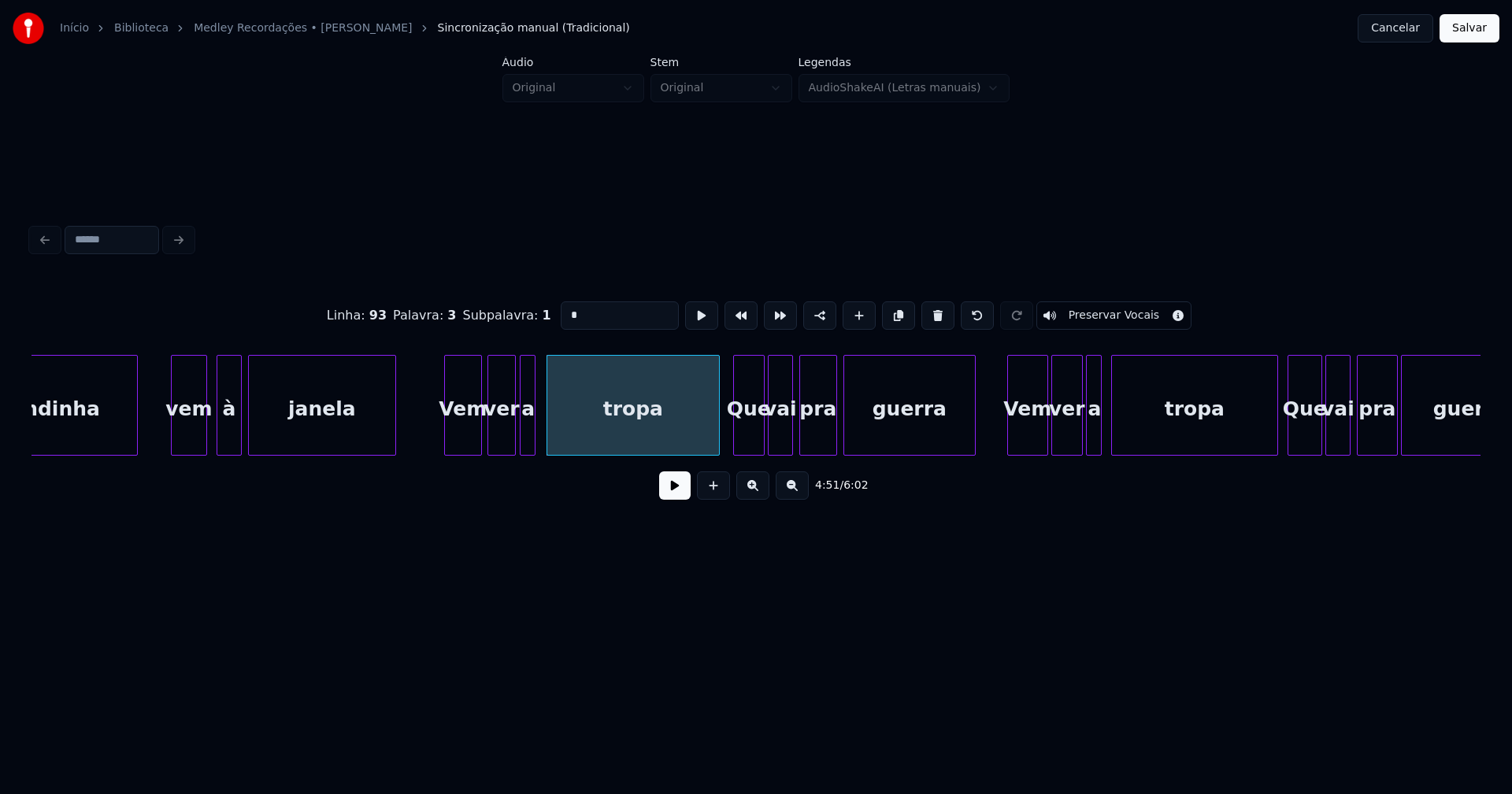
scroll to position [0, 45426]
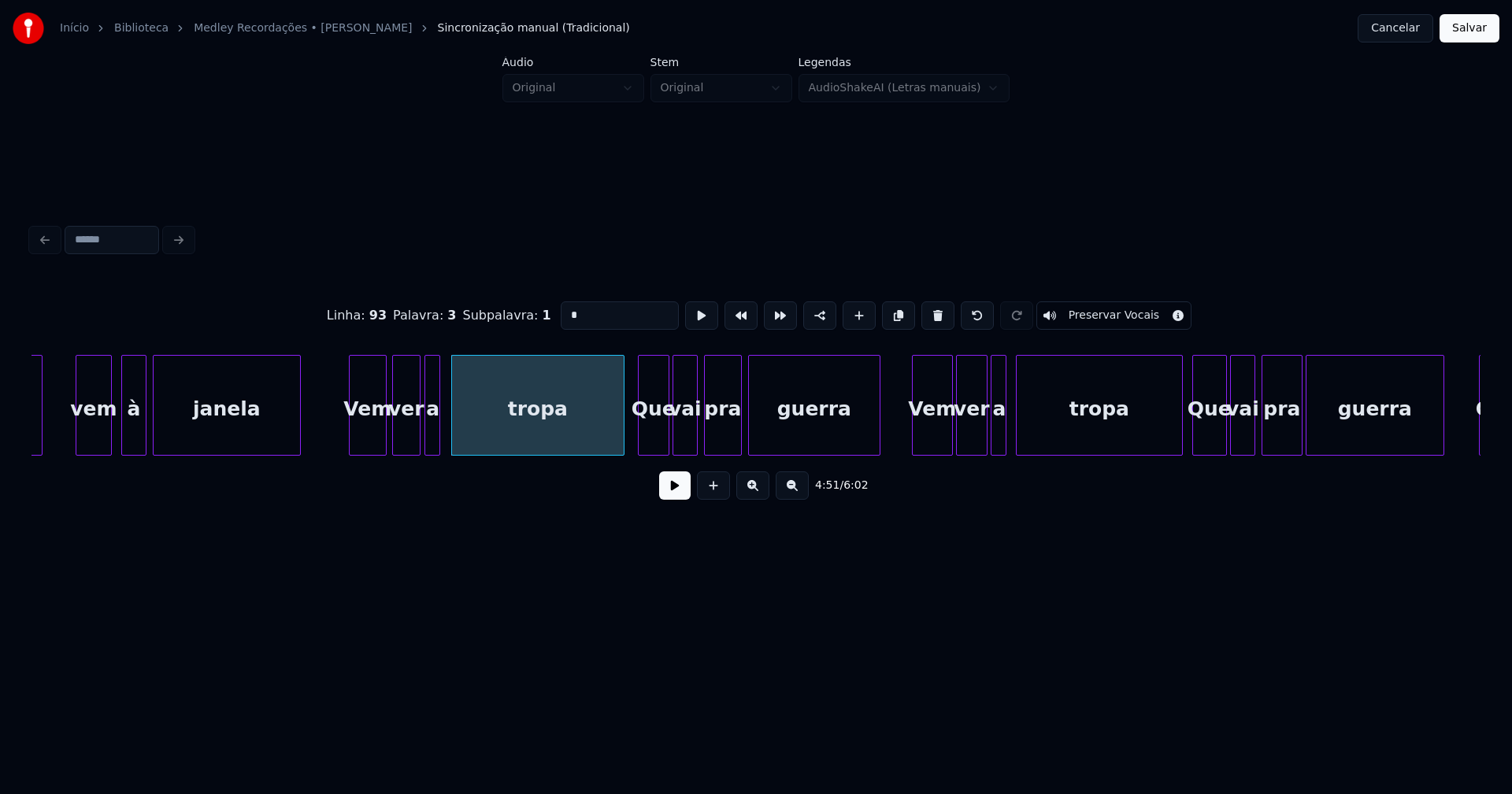
click at [662, 430] on div "Que" at bounding box center [653, 409] width 30 height 107
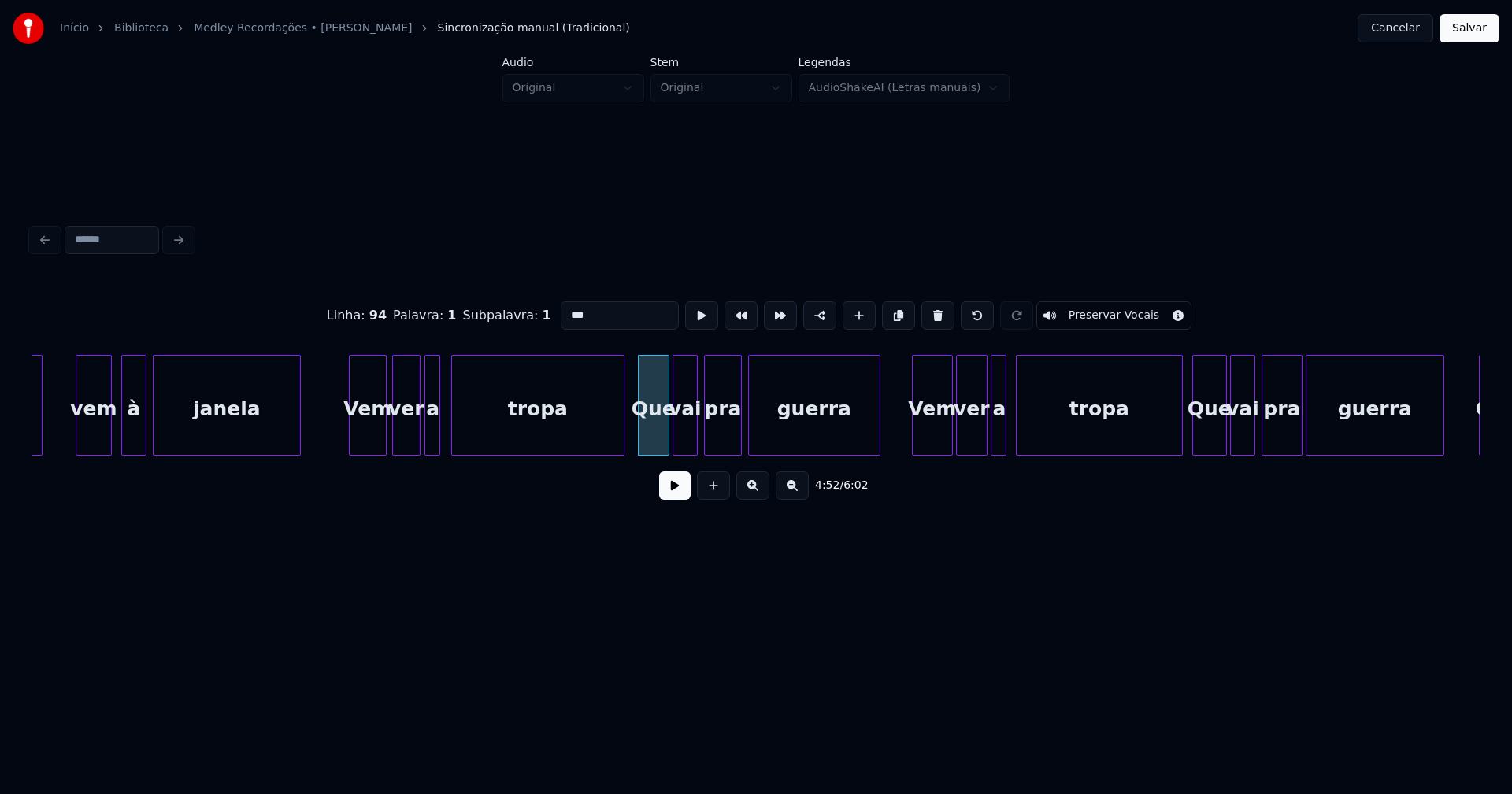
drag, startPoint x: 565, startPoint y: 307, endPoint x: 519, endPoint y: 322, distance: 48.4
click at [519, 322] on div "Linha : 94 [GEOGRAPHIC_DATA] : 1 Subpalavra : 1 *** Preservar Vocais" at bounding box center [756, 315] width 1449 height 78
click at [931, 436] on div "Vem" at bounding box center [929, 409] width 40 height 107
click at [971, 437] on div "ver" at bounding box center [967, 409] width 30 height 107
click at [988, 437] on div at bounding box center [989, 405] width 5 height 99
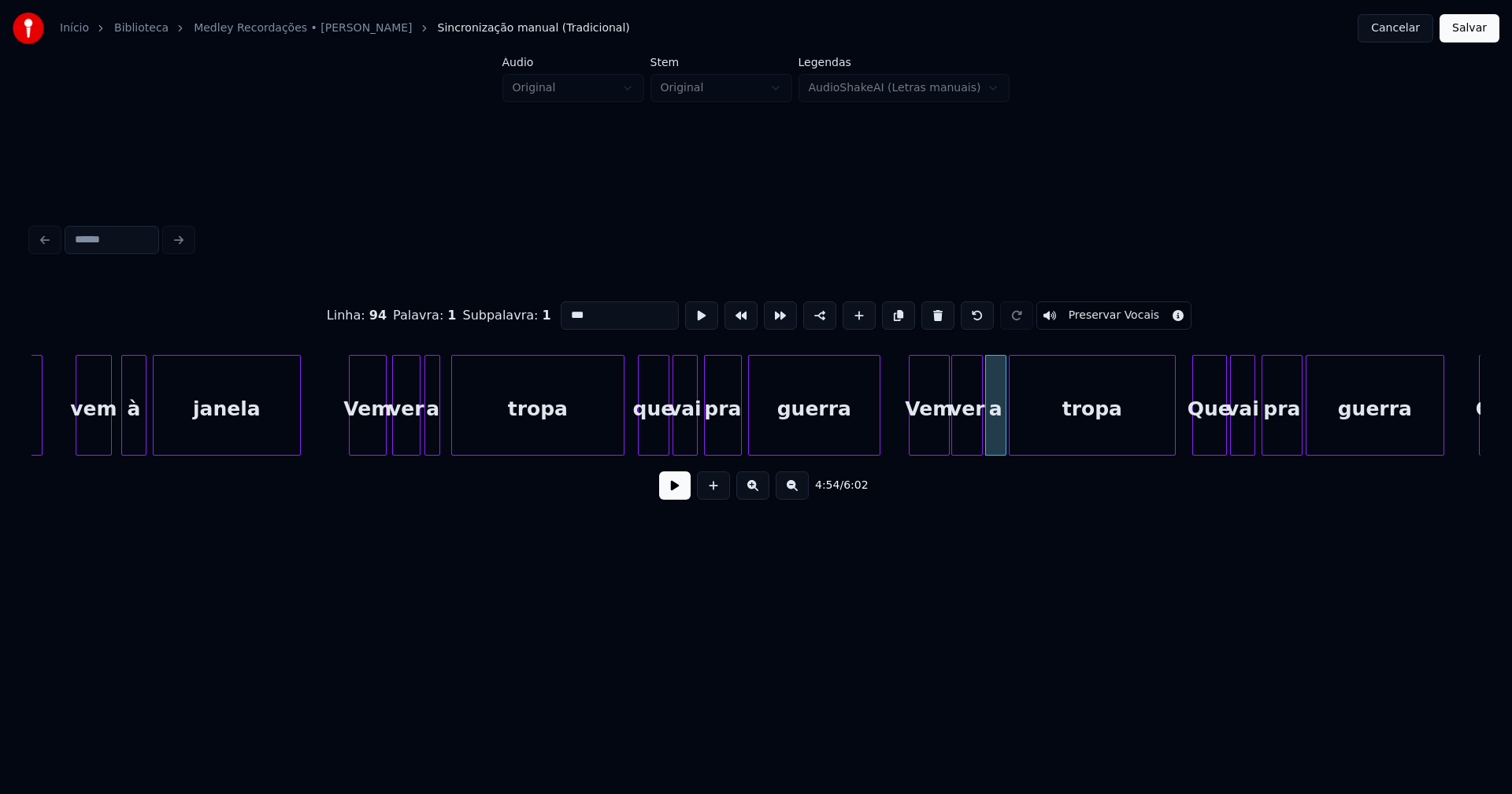
click at [1141, 435] on div "tropa" at bounding box center [1092, 409] width 165 height 107
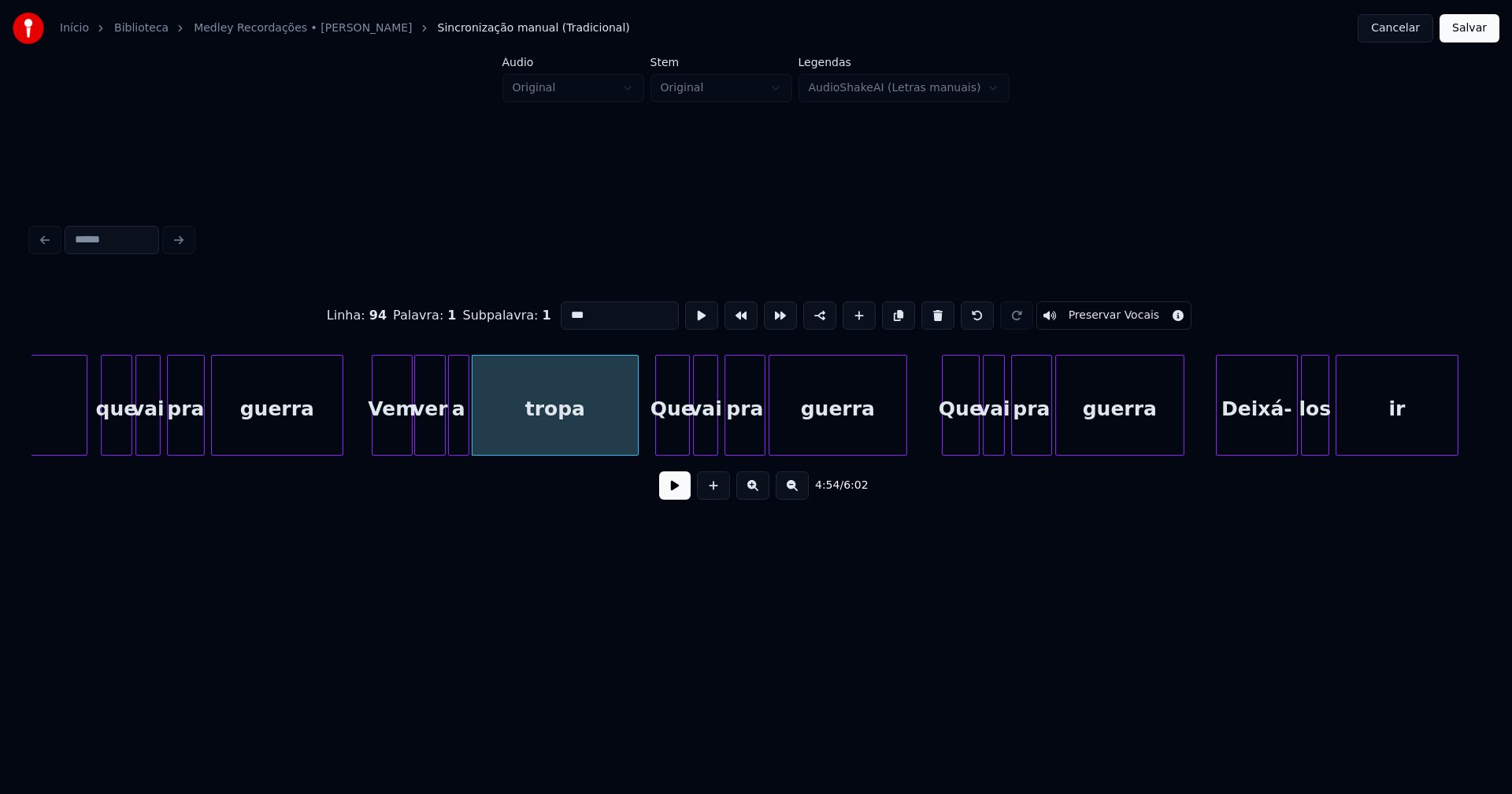
scroll to position [0, 45993]
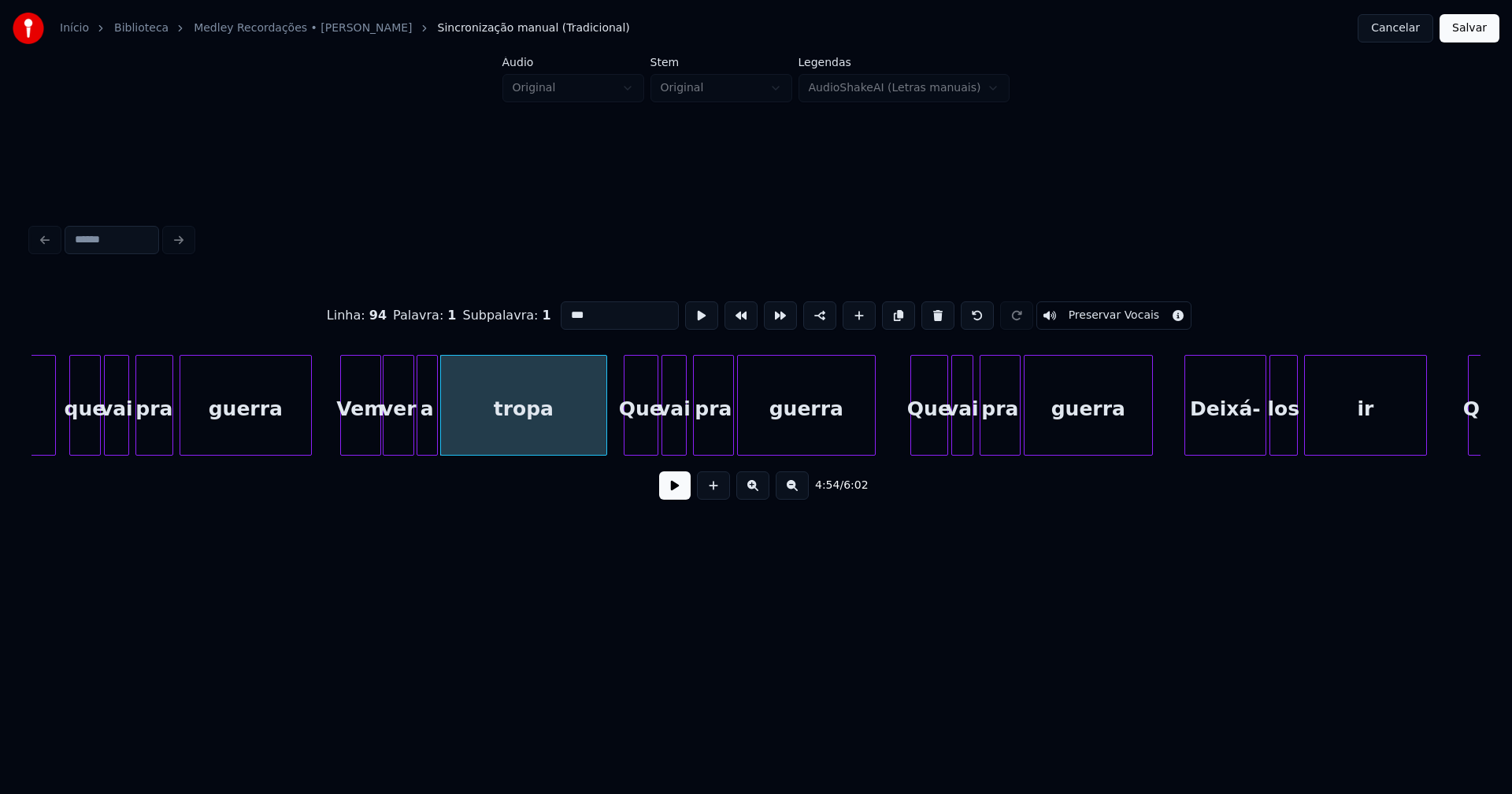
click at [646, 426] on div "Que" at bounding box center [641, 409] width 33 height 107
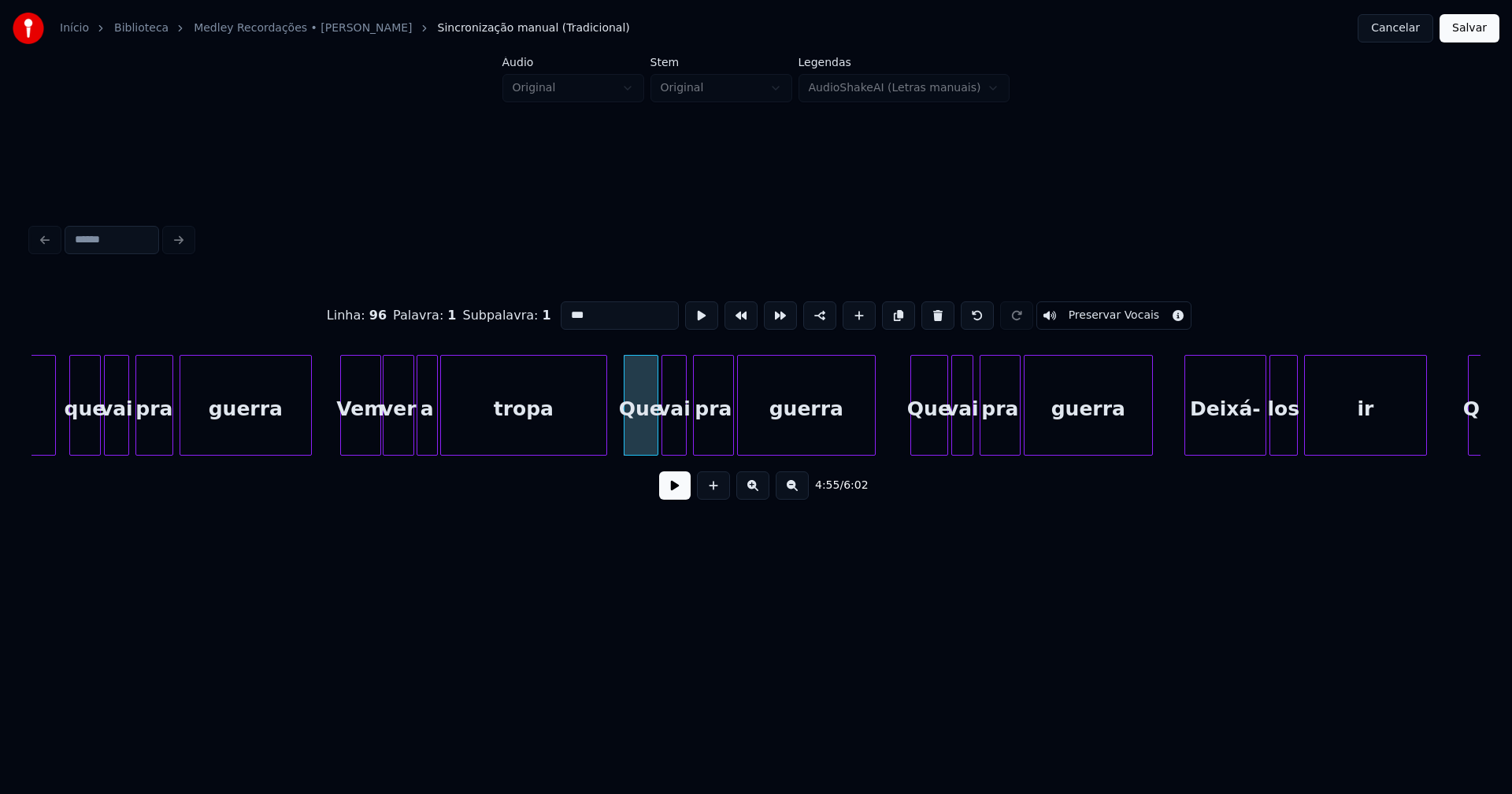
drag, startPoint x: 567, startPoint y: 306, endPoint x: 496, endPoint y: 328, distance: 74.3
click at [496, 328] on div "Linha : 96 [GEOGRAPHIC_DATA] : 1 Subpalavra : 1 *** Preservar Vocais" at bounding box center [756, 315] width 1449 height 78
click at [925, 437] on div "Que" at bounding box center [926, 409] width 36 height 107
click at [972, 434] on div at bounding box center [974, 405] width 5 height 99
click at [961, 435] on div "vai" at bounding box center [960, 409] width 25 height 107
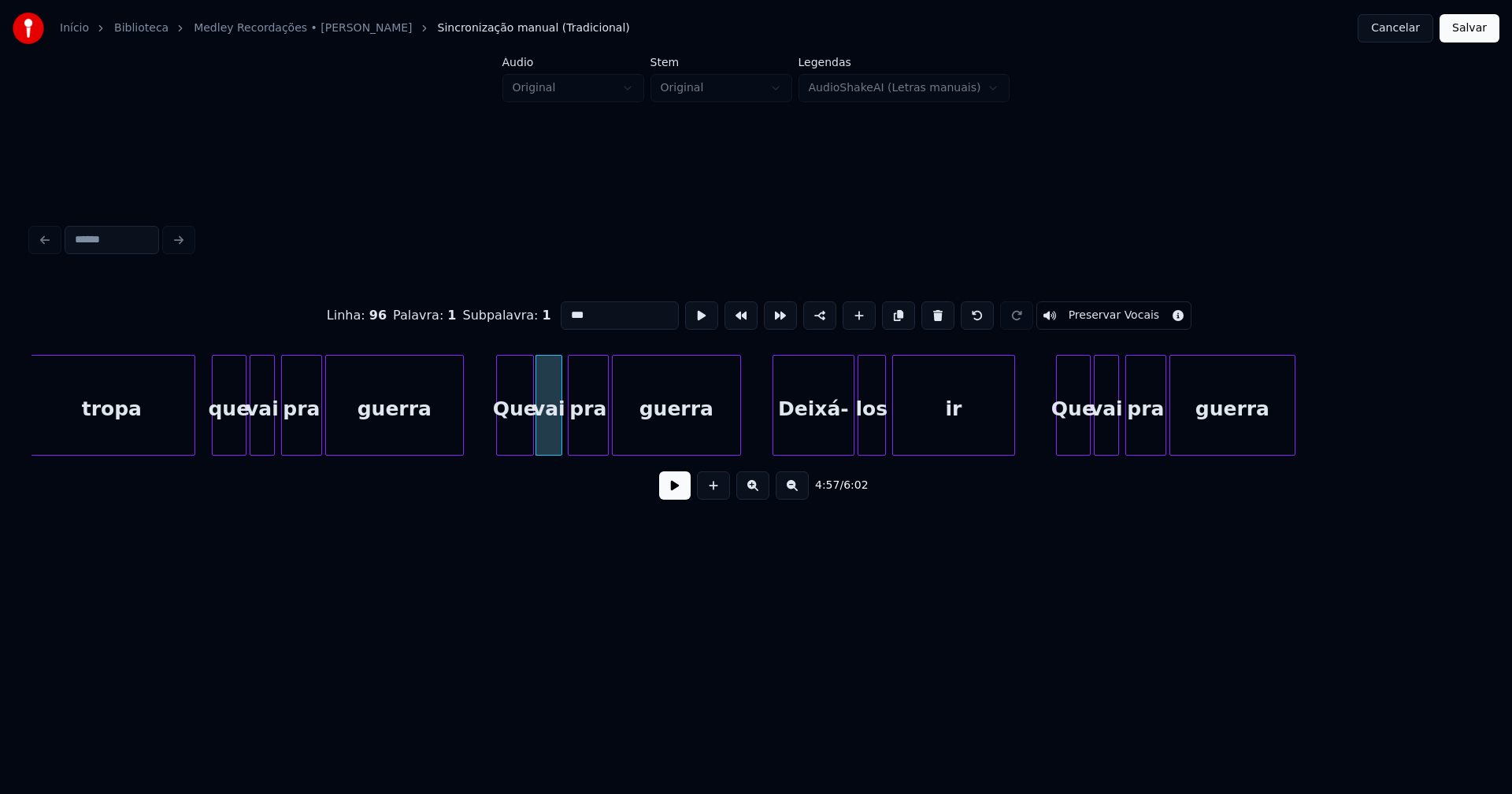
scroll to position [0, 46437]
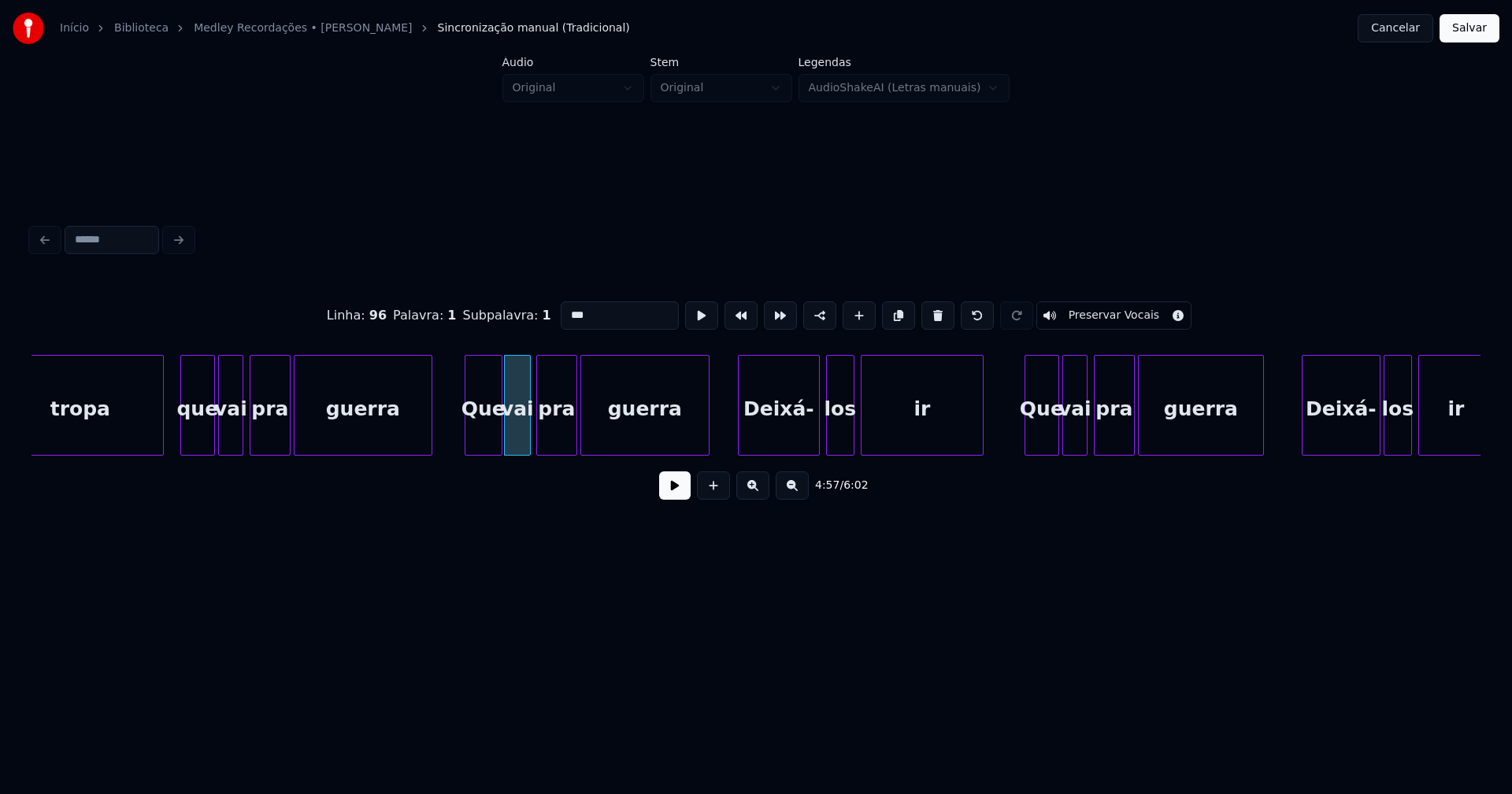
click at [774, 434] on div "Deixá-" at bounding box center [778, 409] width 80 height 107
type input "***"
click at [676, 492] on button at bounding box center [675, 485] width 32 height 28
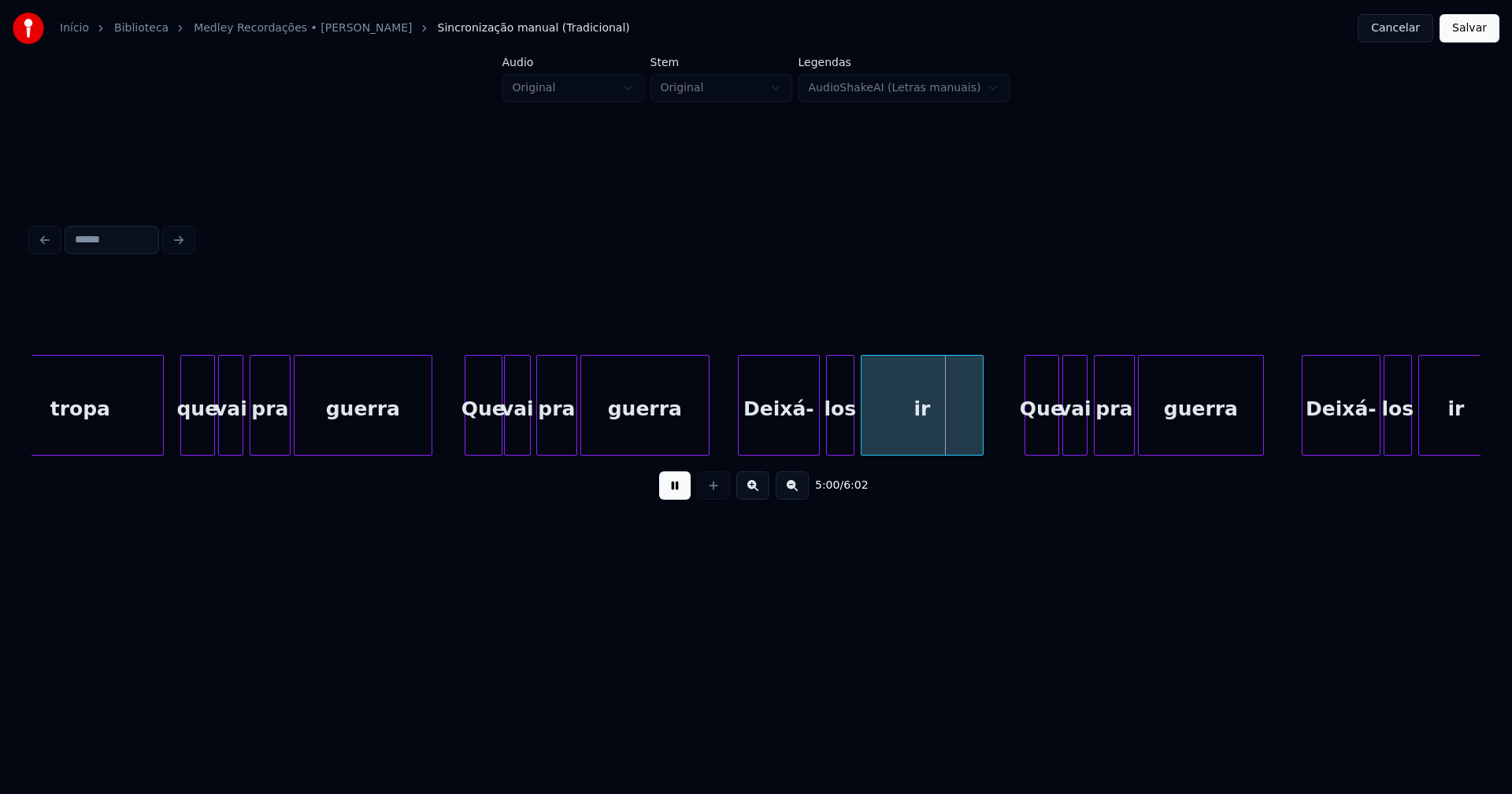
click at [673, 490] on button at bounding box center [675, 485] width 32 height 28
click at [777, 432] on div "Deixá-" at bounding box center [778, 409] width 80 height 107
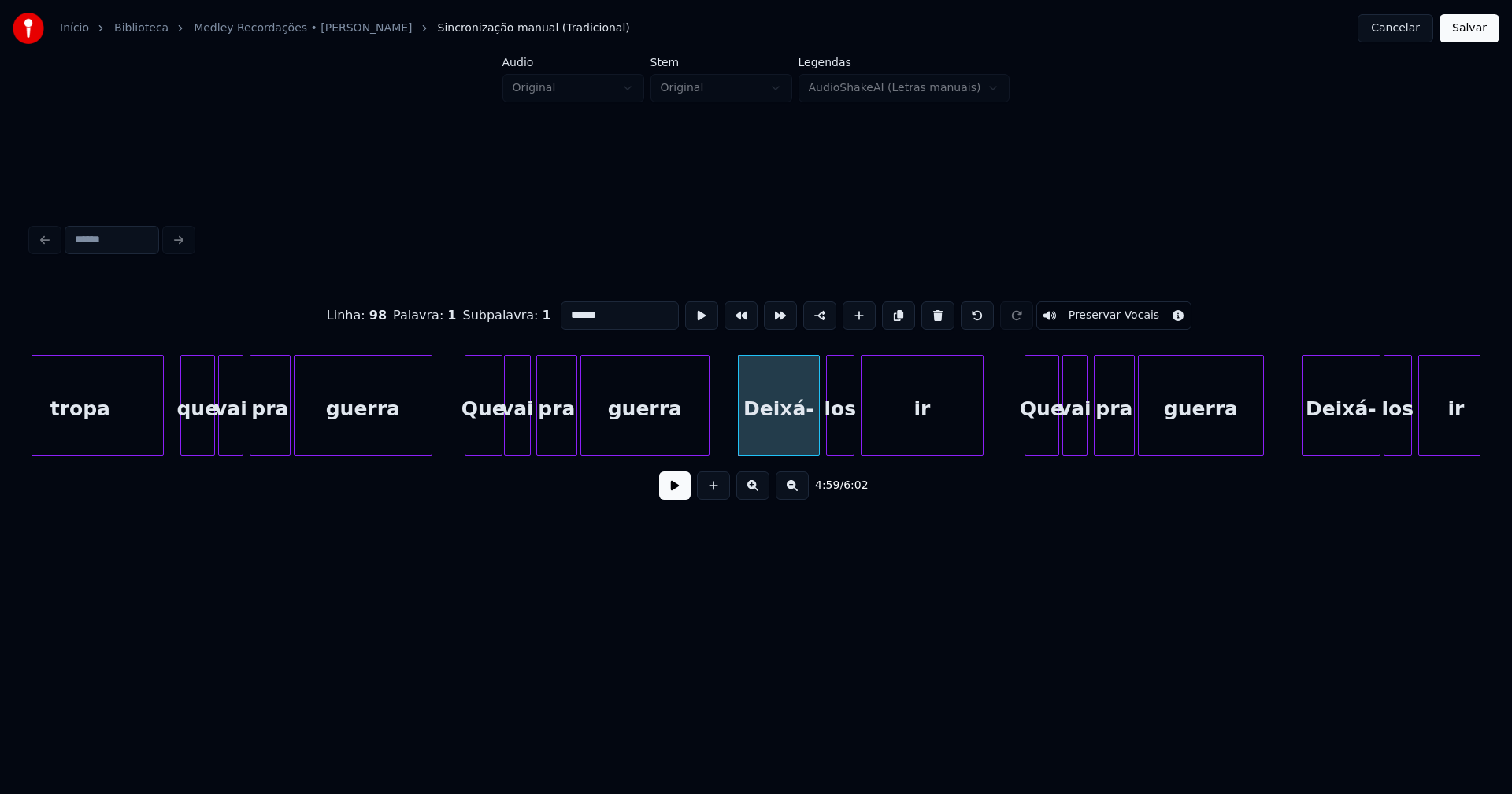
drag, startPoint x: 568, startPoint y: 310, endPoint x: 524, endPoint y: 315, distance: 44.3
click at [524, 315] on div "Linha : 98 Palavra : 1 Subpalavra : 1 ****** Preservar Vocais" at bounding box center [756, 315] width 1449 height 78
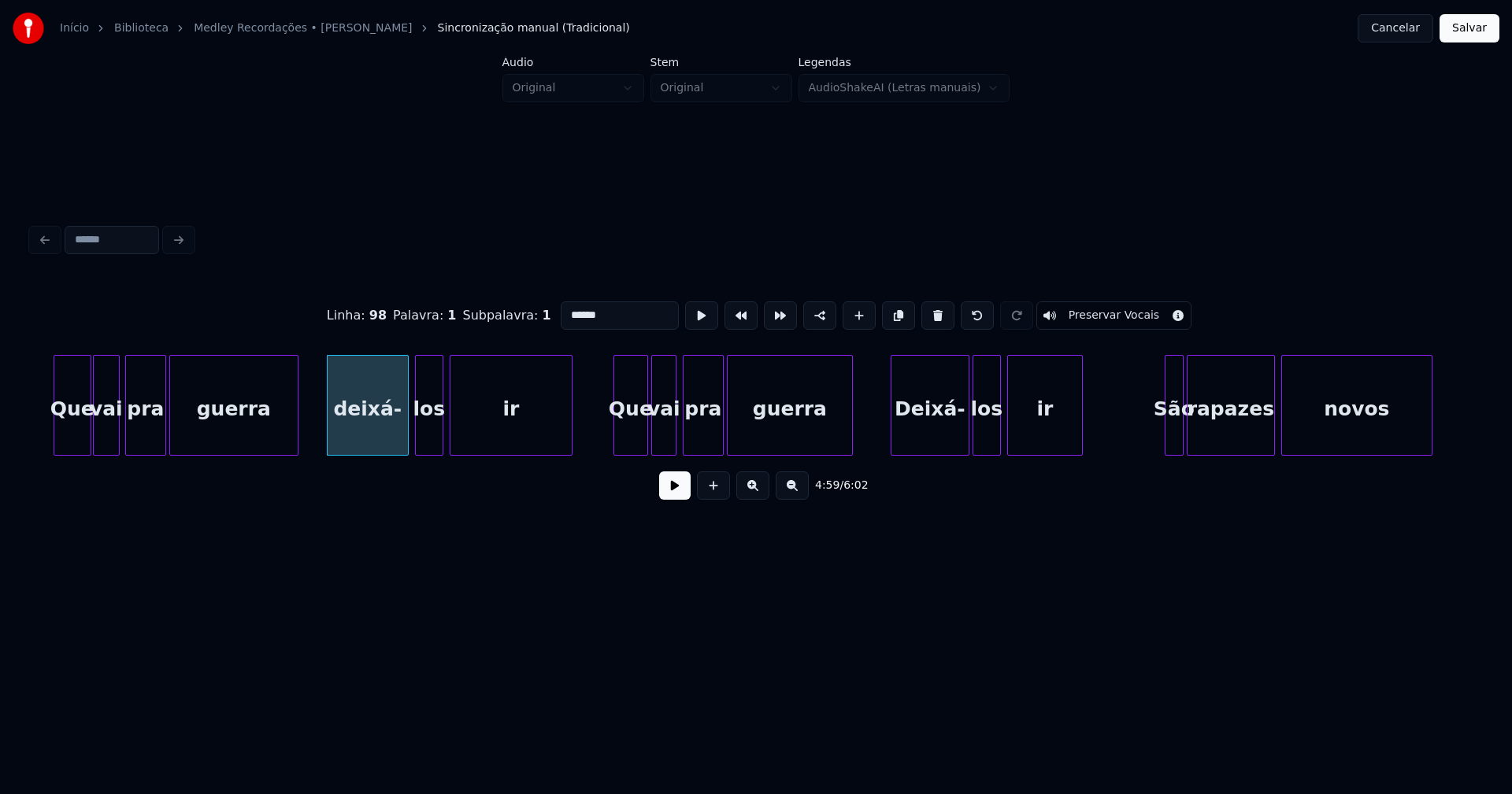
scroll to position [0, 46879]
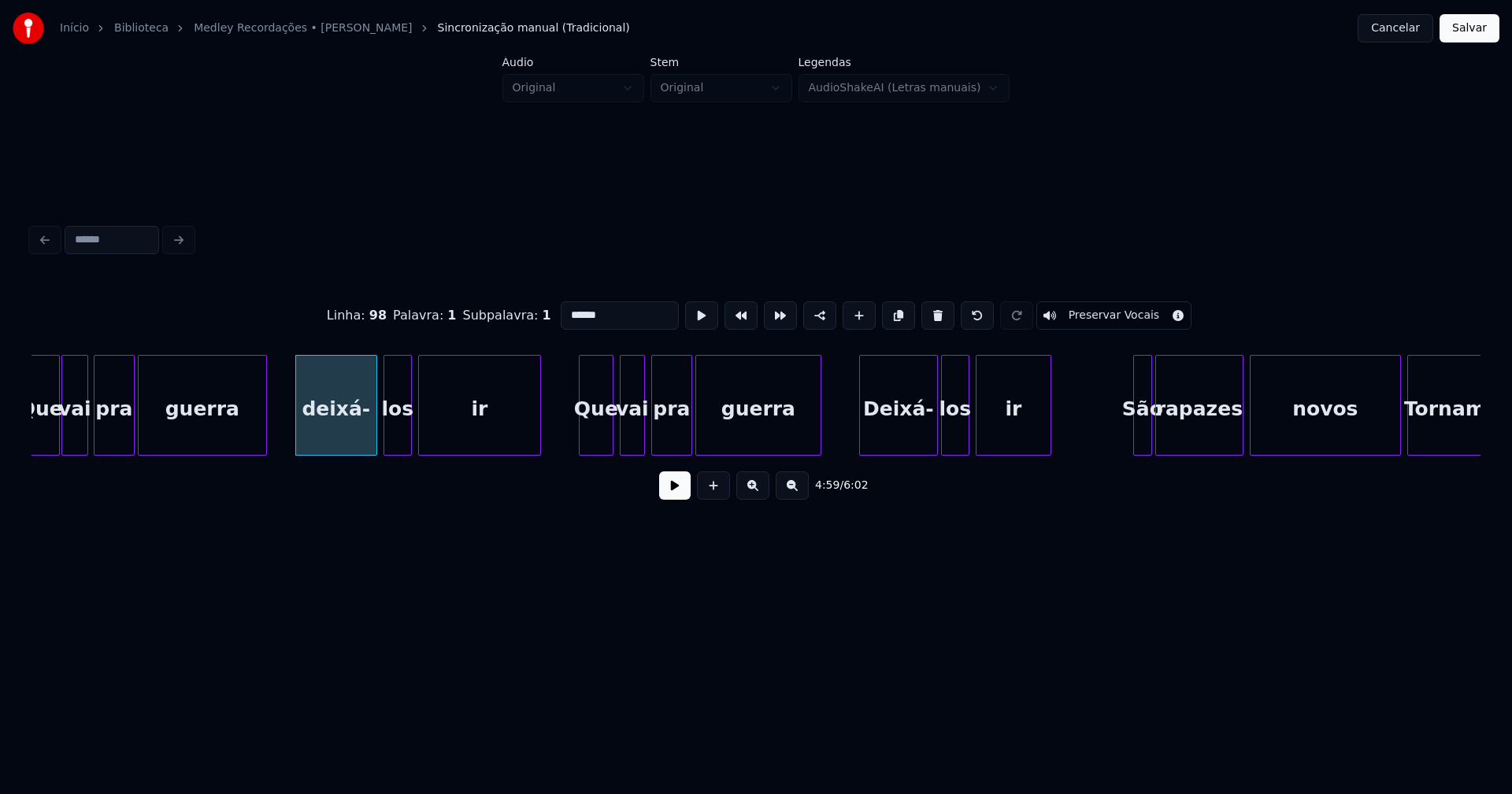
click at [595, 445] on div "Que" at bounding box center [595, 409] width 33 height 107
click at [885, 438] on div "Deixá-" at bounding box center [894, 409] width 77 height 107
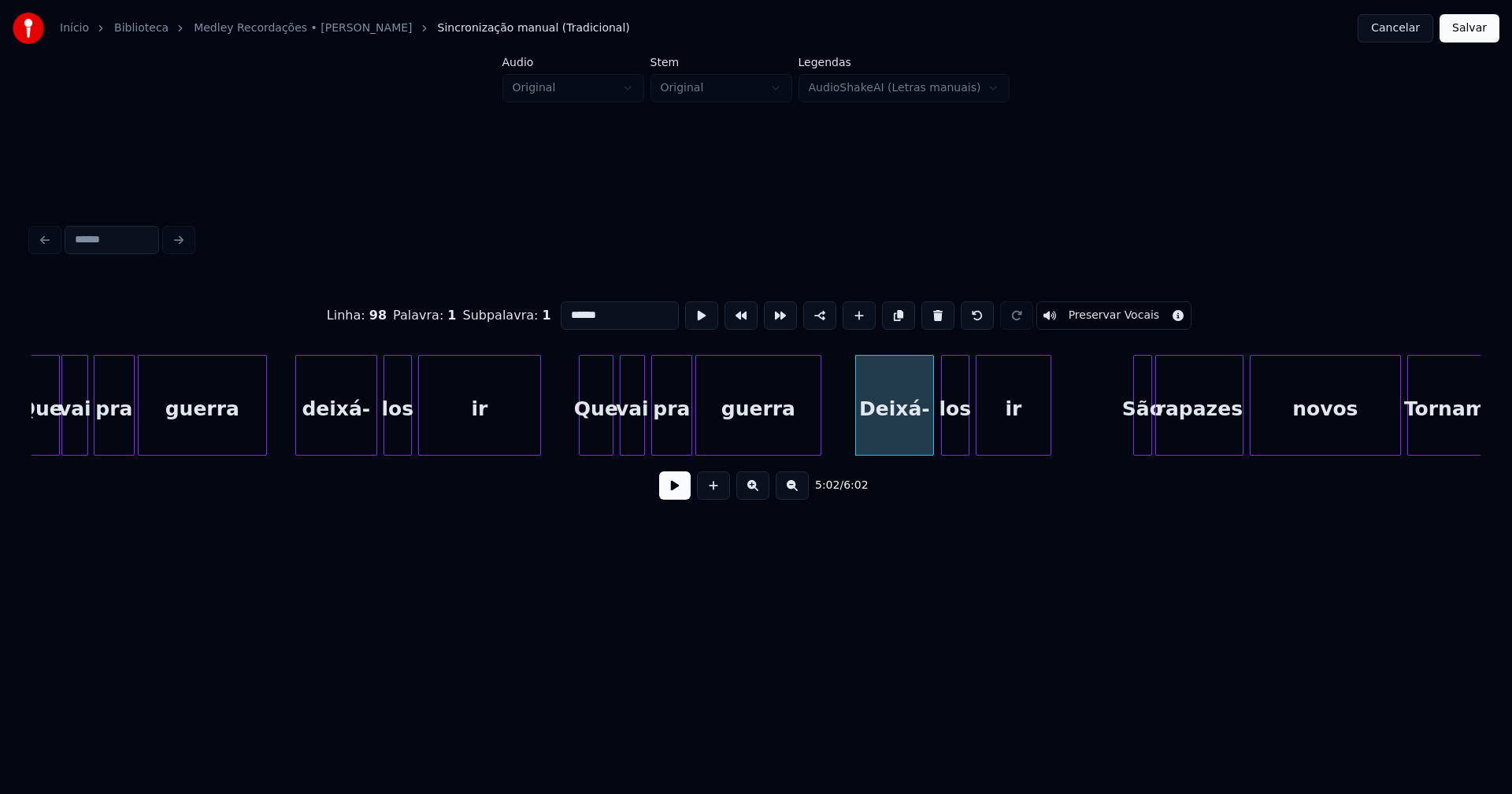
click at [885, 431] on div "Deixá-" at bounding box center [894, 409] width 77 height 107
drag, startPoint x: 569, startPoint y: 308, endPoint x: 556, endPoint y: 311, distance: 13.3
click at [565, 311] on input "******" at bounding box center [624, 315] width 118 height 28
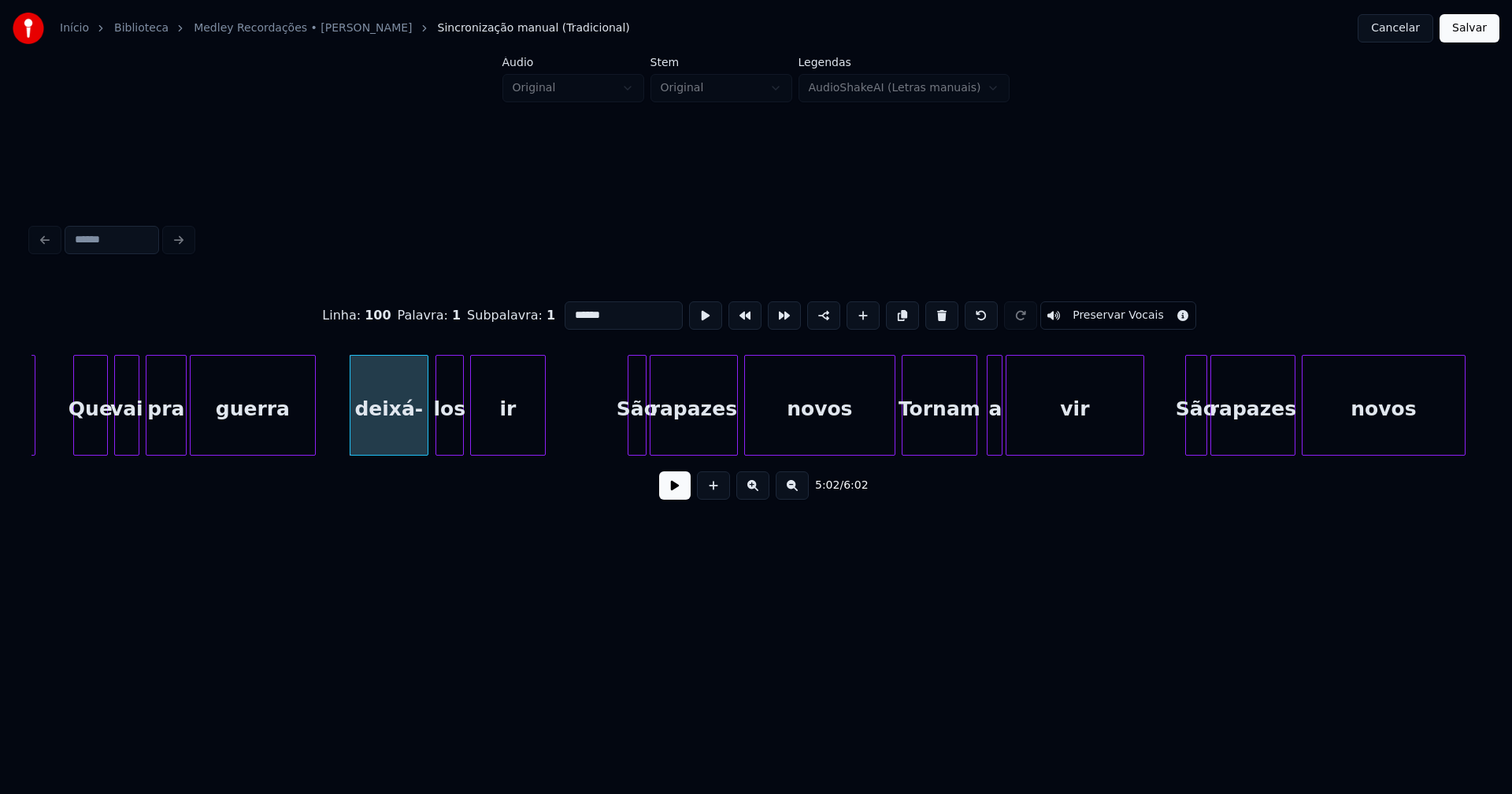
scroll to position [0, 47417]
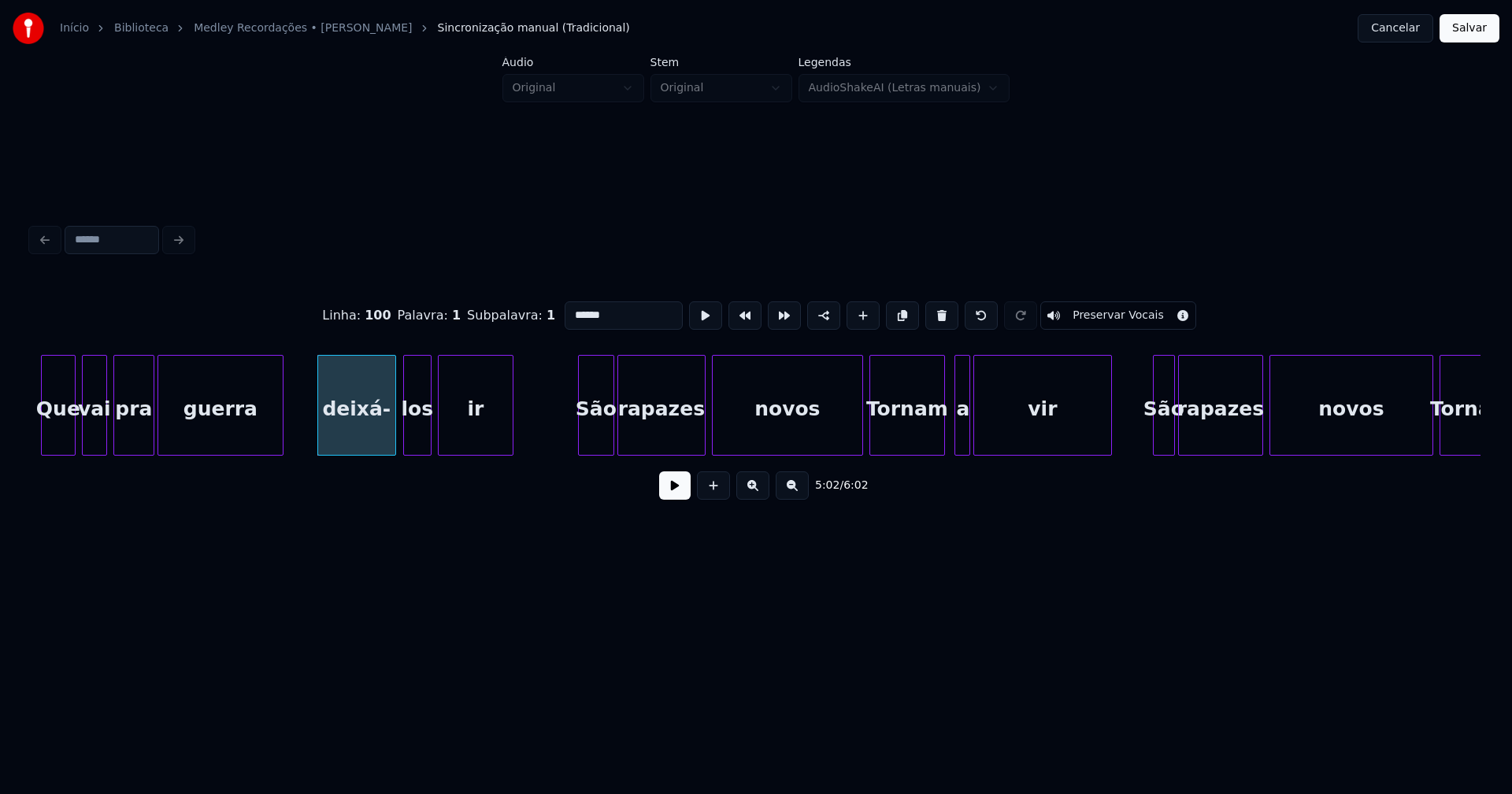
click at [582, 442] on div at bounding box center [581, 405] width 5 height 99
click at [848, 445] on div at bounding box center [849, 405] width 5 height 99
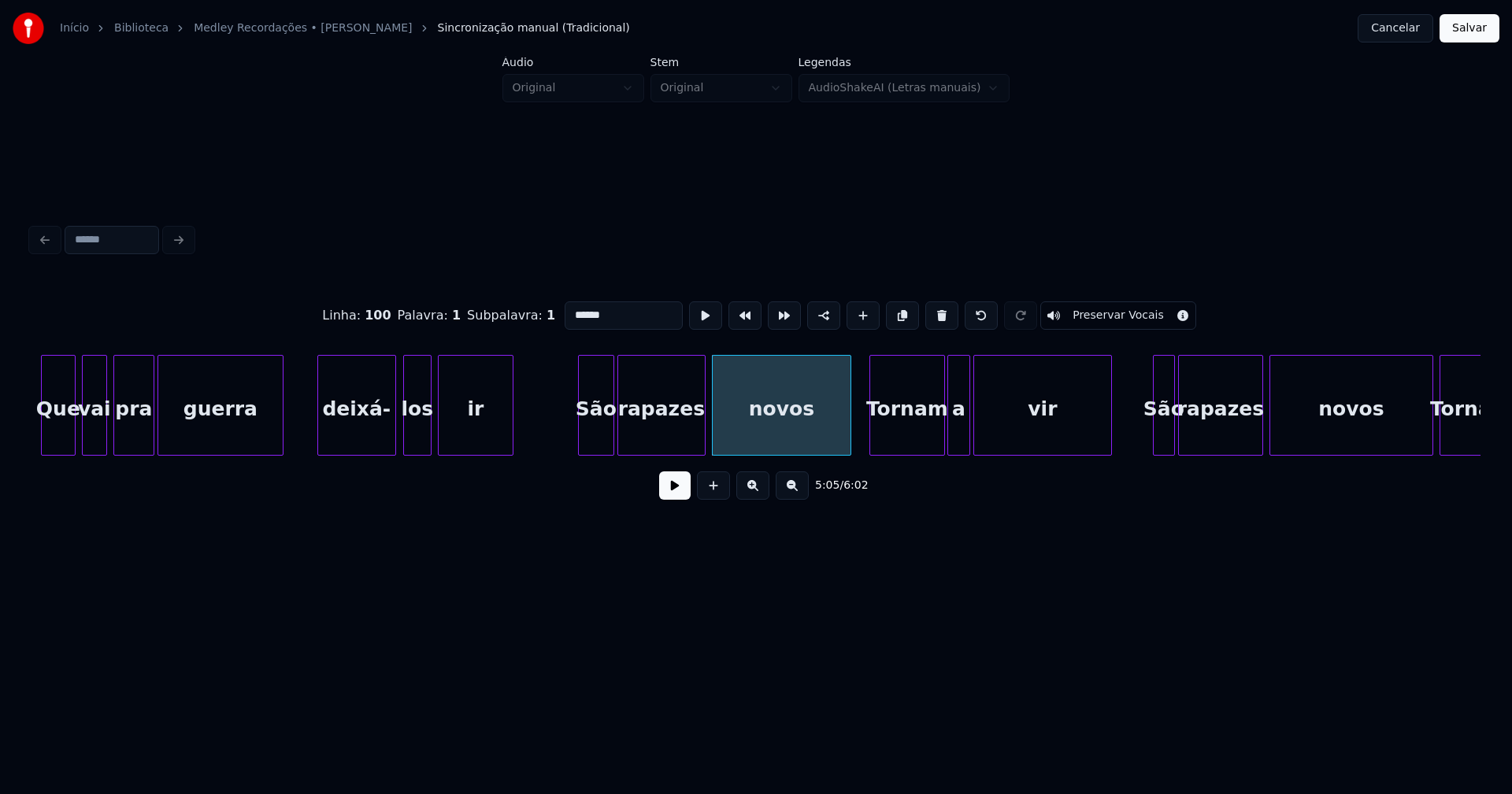
click at [950, 437] on div at bounding box center [951, 405] width 5 height 99
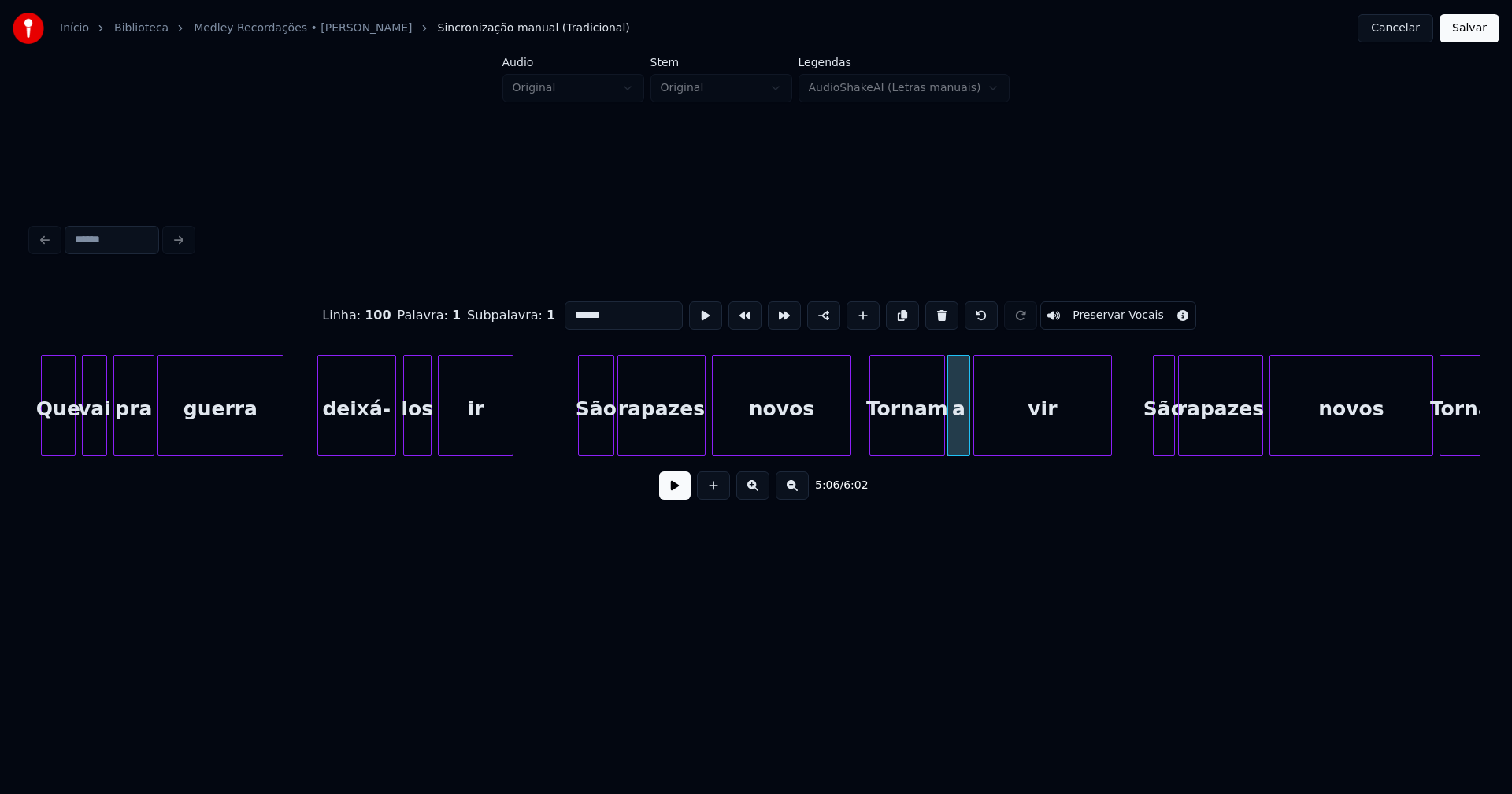
click at [893, 428] on div "Tornam" at bounding box center [908, 409] width 74 height 107
drag, startPoint x: 569, startPoint y: 306, endPoint x: 560, endPoint y: 310, distance: 9.8
click at [565, 310] on input "******" at bounding box center [624, 315] width 118 height 28
type input "******"
click at [684, 499] on button at bounding box center [675, 485] width 32 height 28
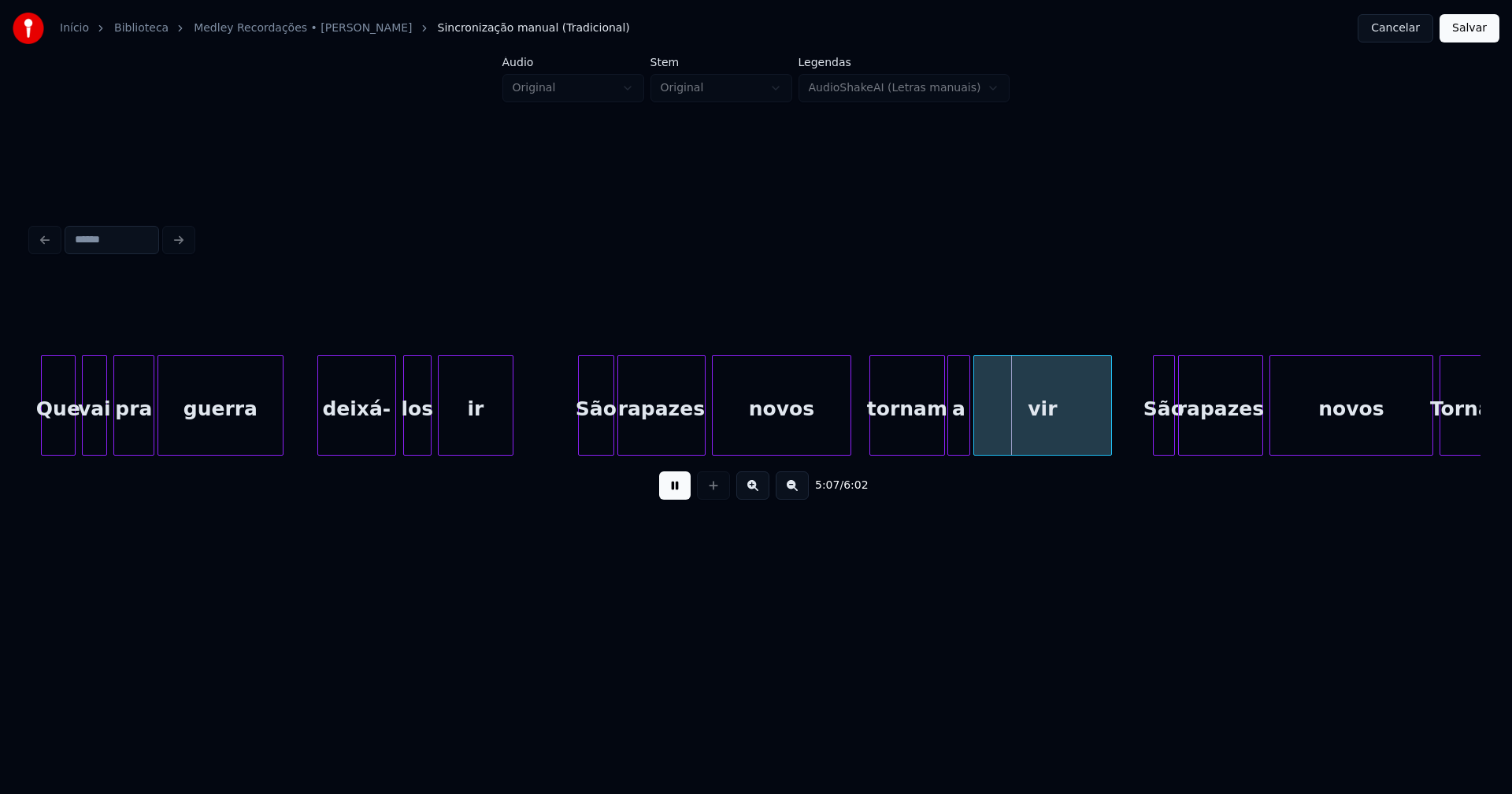
click at [684, 499] on button at bounding box center [675, 485] width 32 height 28
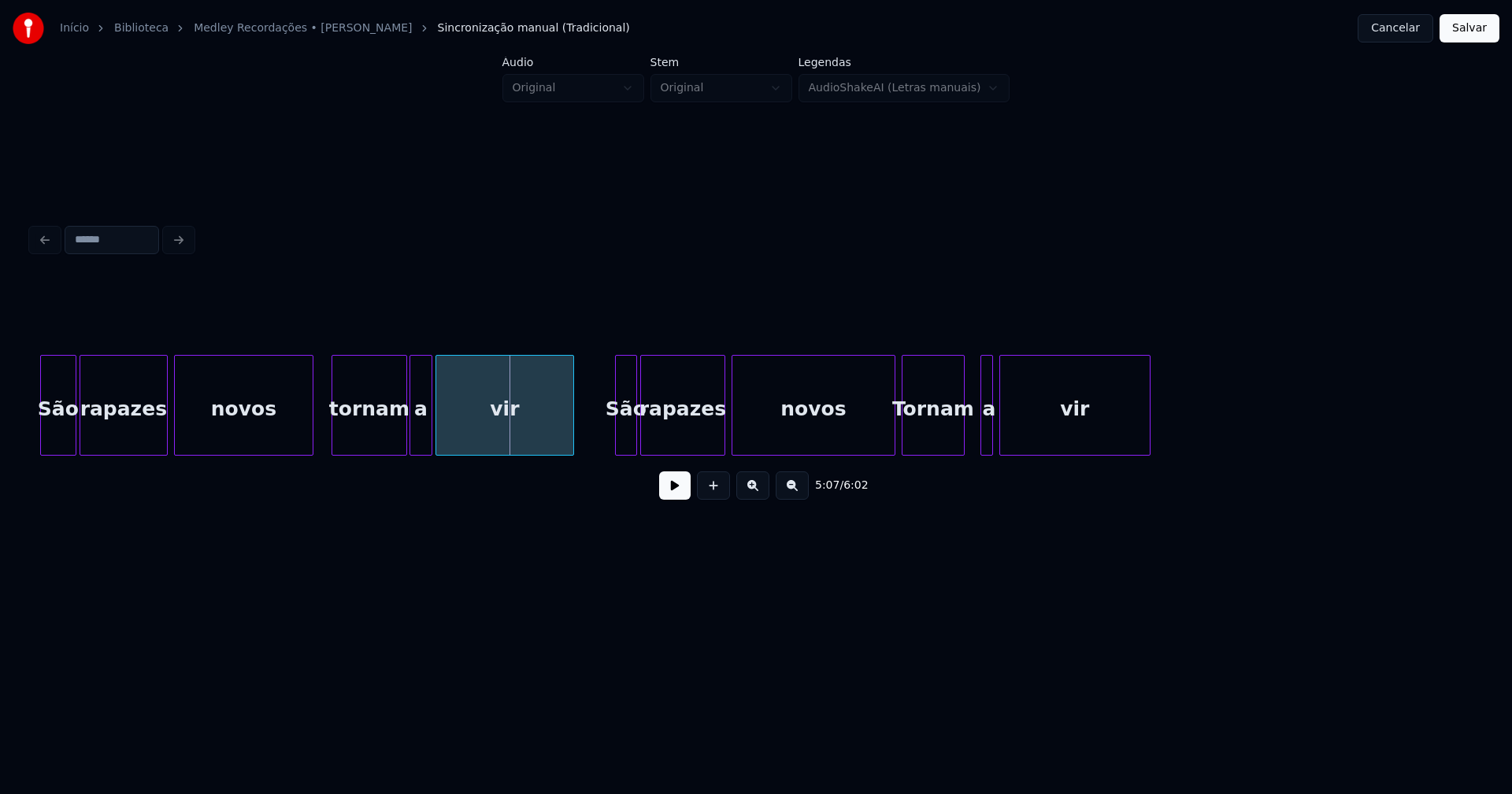
scroll to position [0, 47987]
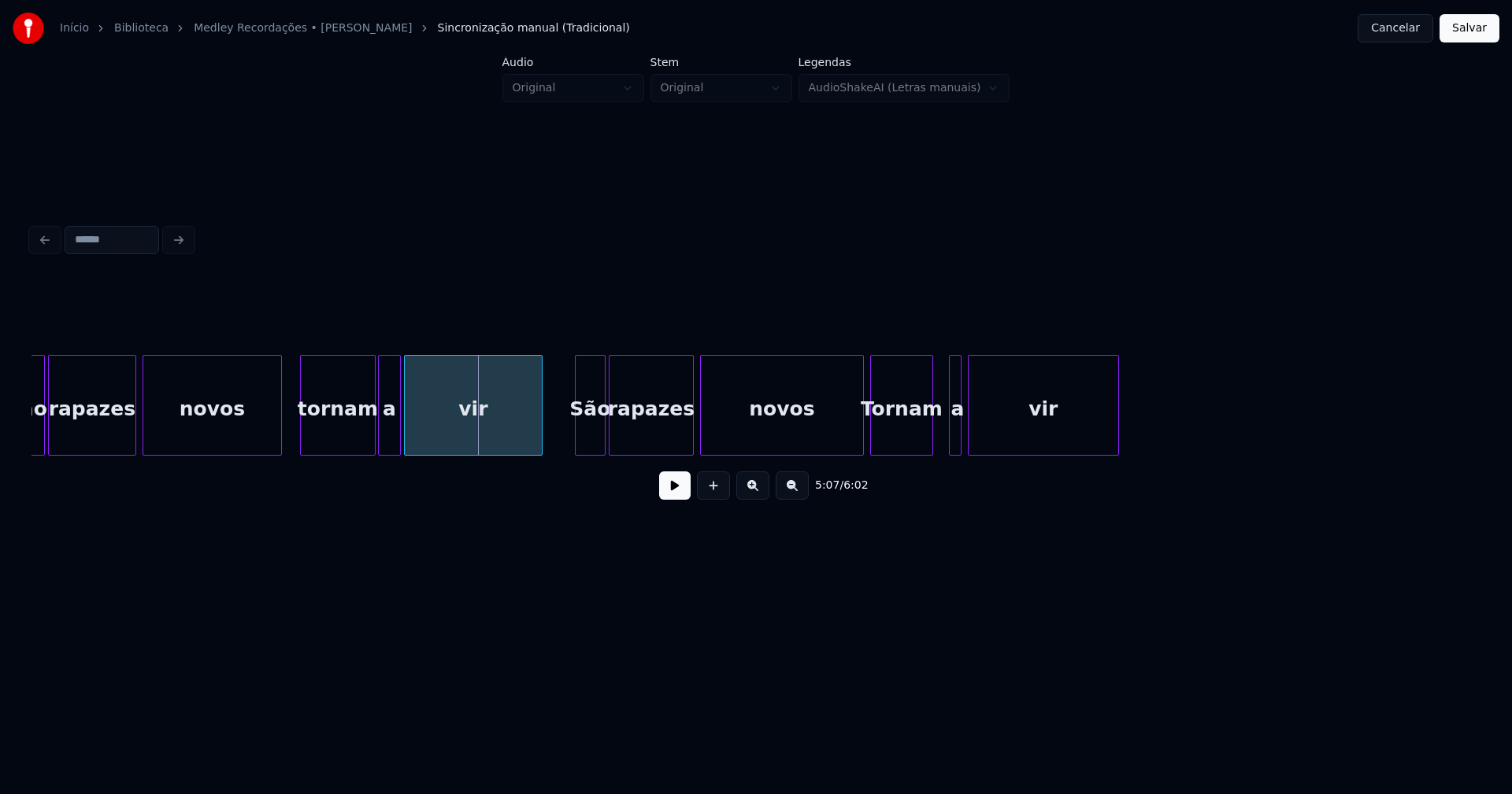
click at [578, 439] on div at bounding box center [578, 405] width 5 height 99
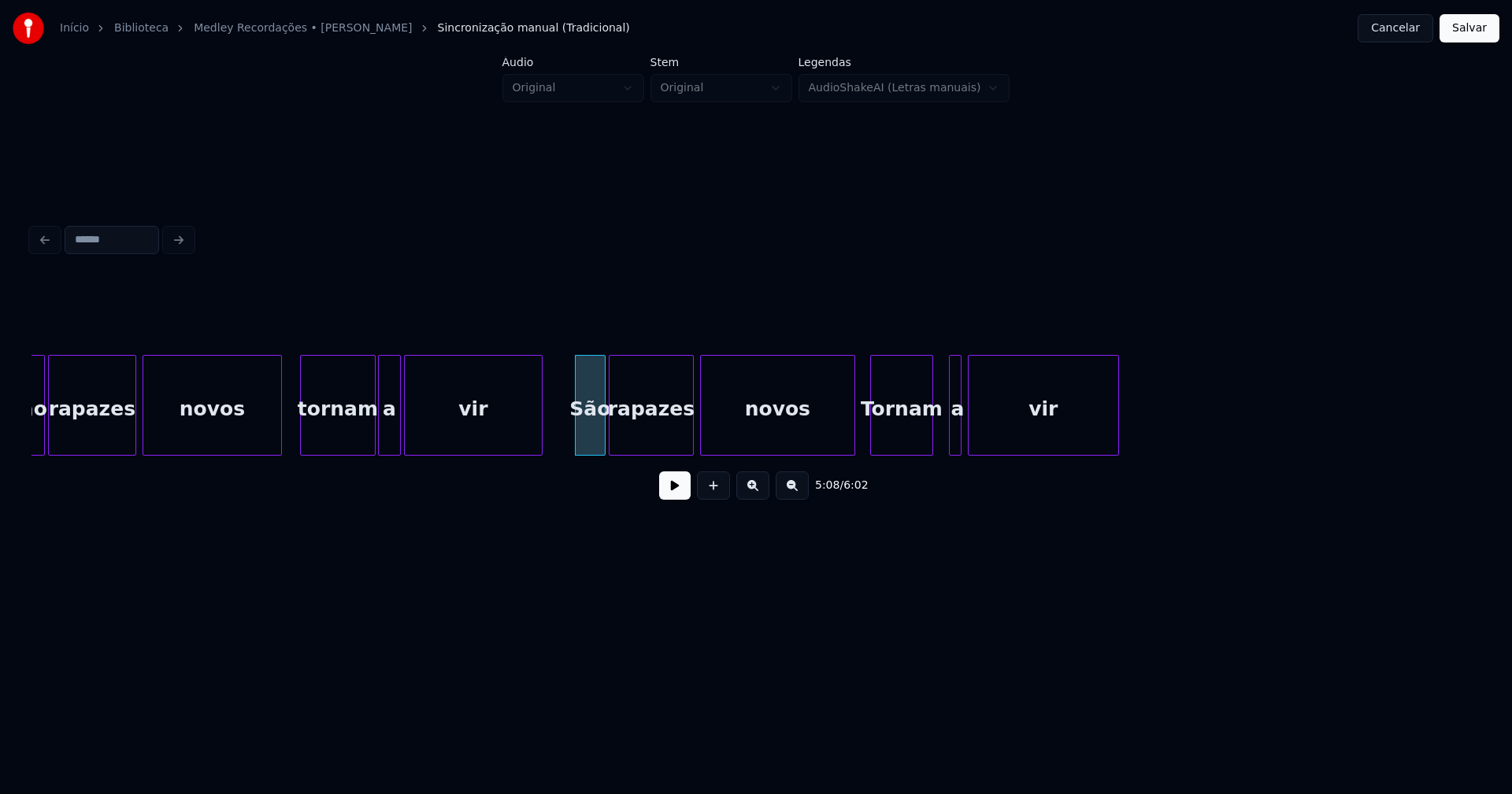
click at [852, 438] on div at bounding box center [852, 405] width 5 height 99
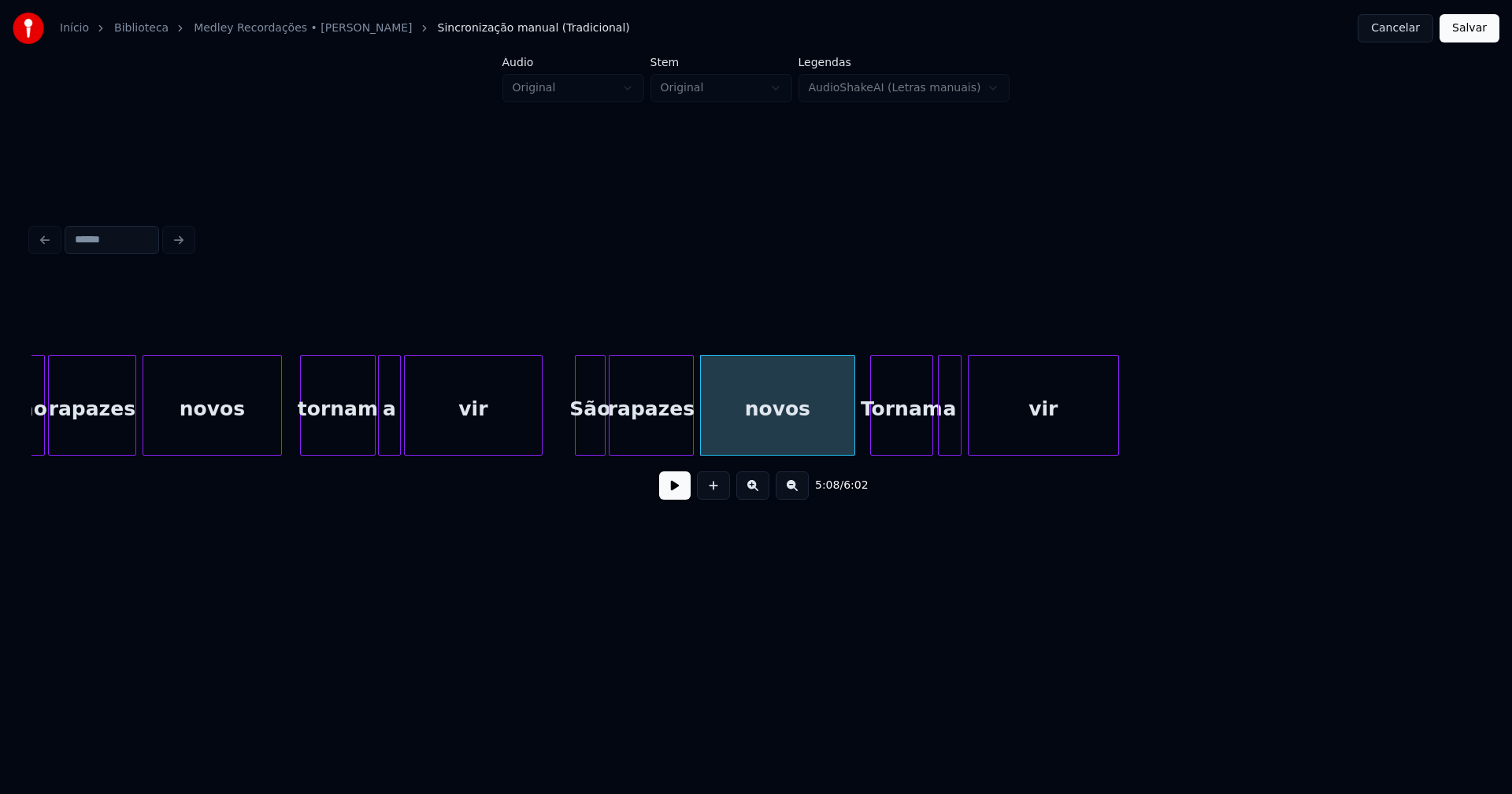
click at [939, 432] on div at bounding box center [941, 405] width 5 height 99
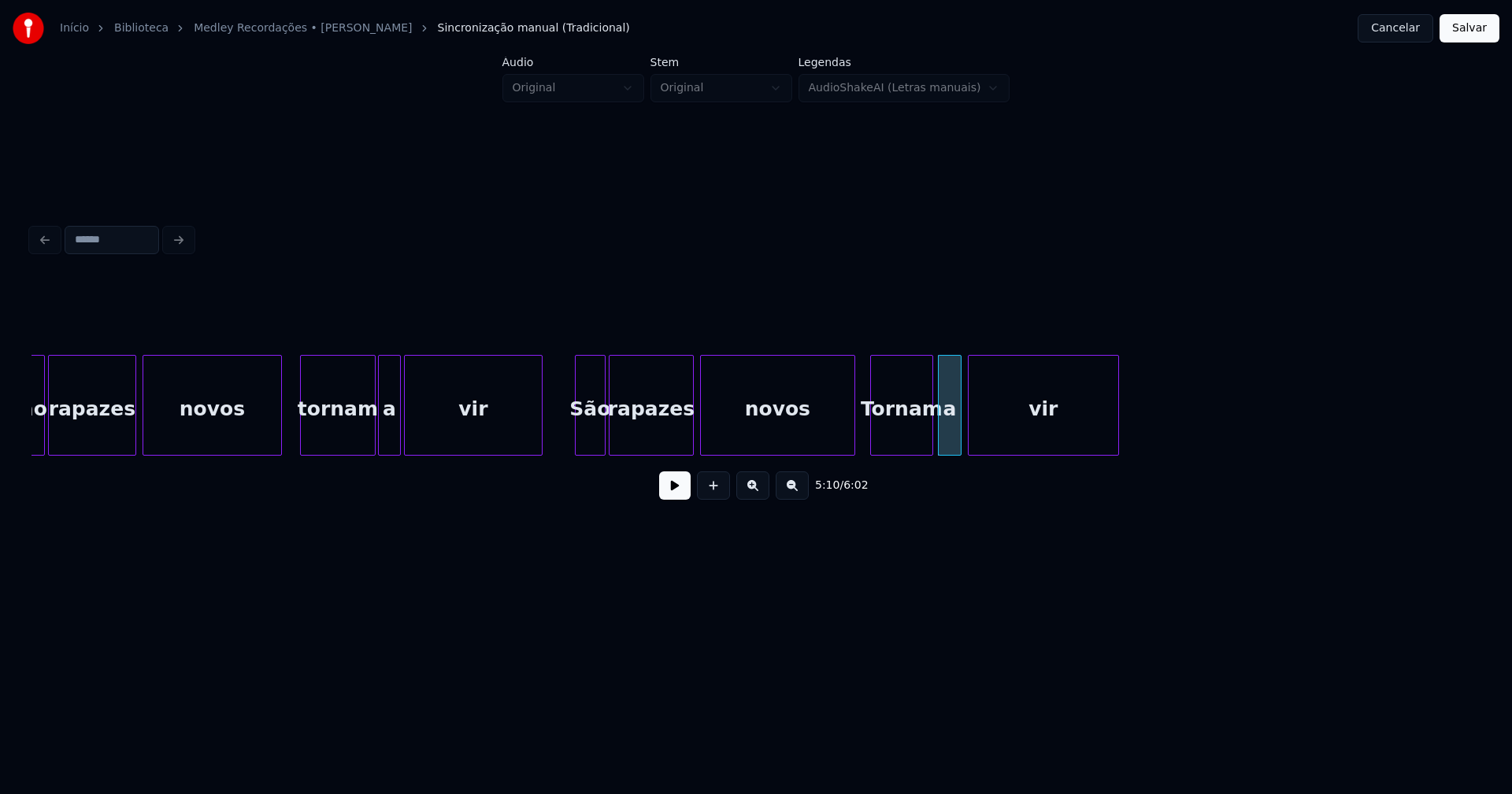
click at [887, 435] on div "Tornam" at bounding box center [902, 409] width 61 height 107
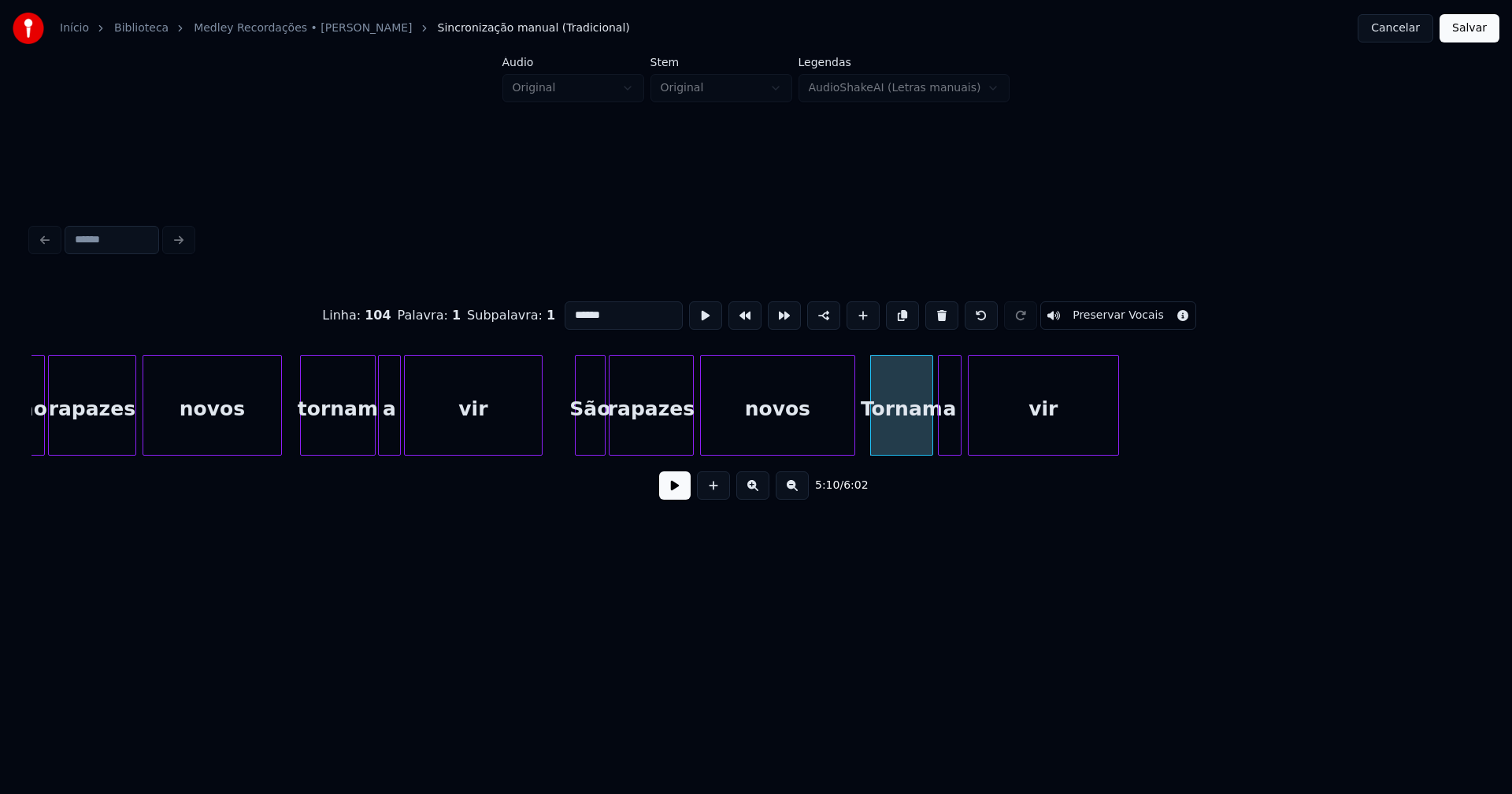
drag, startPoint x: 566, startPoint y: 308, endPoint x: 555, endPoint y: 311, distance: 11.4
click at [565, 311] on input "******" at bounding box center [624, 315] width 118 height 28
click at [869, 433] on div at bounding box center [870, 405] width 5 height 99
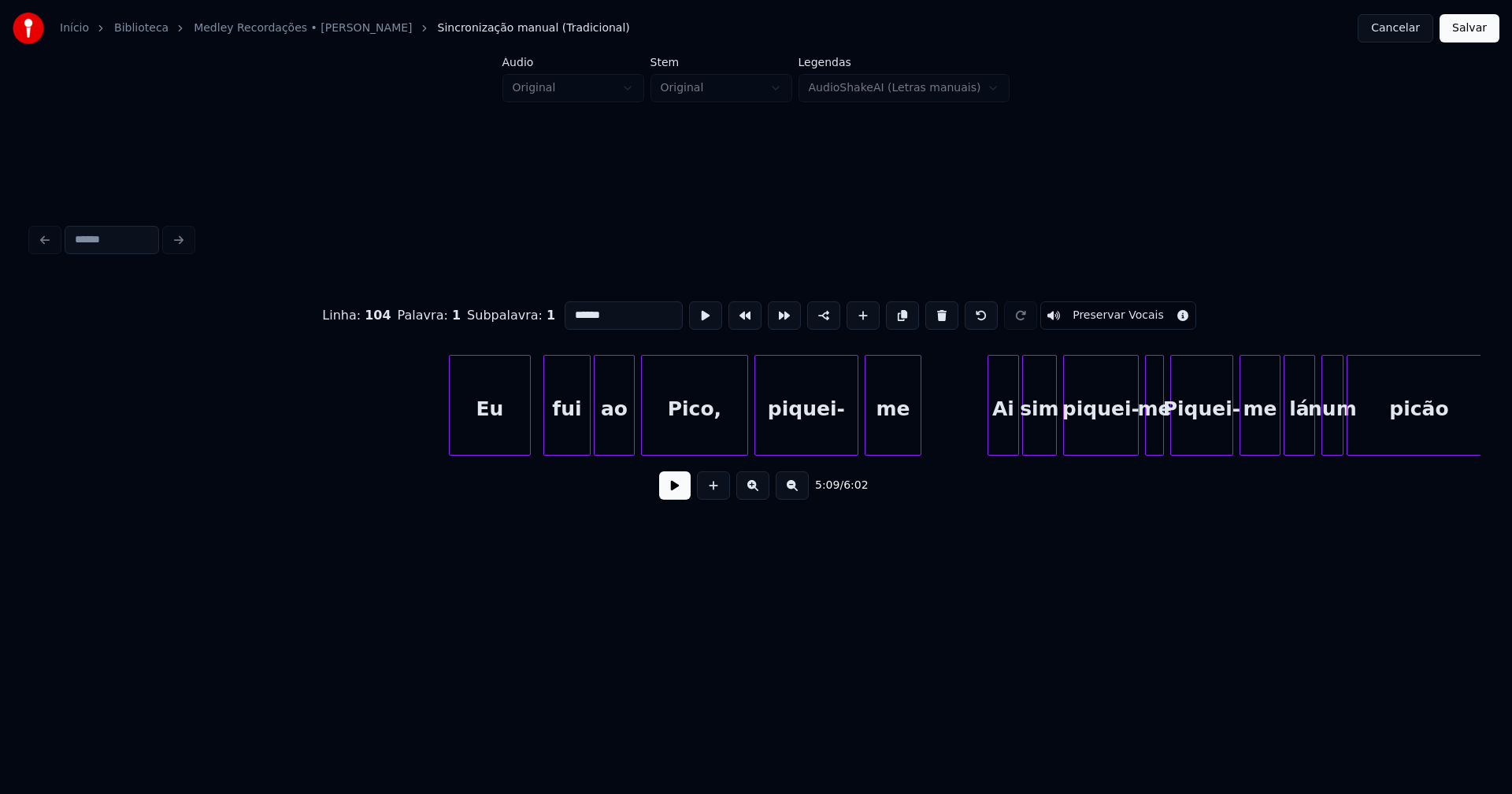
scroll to position [0, 50138]
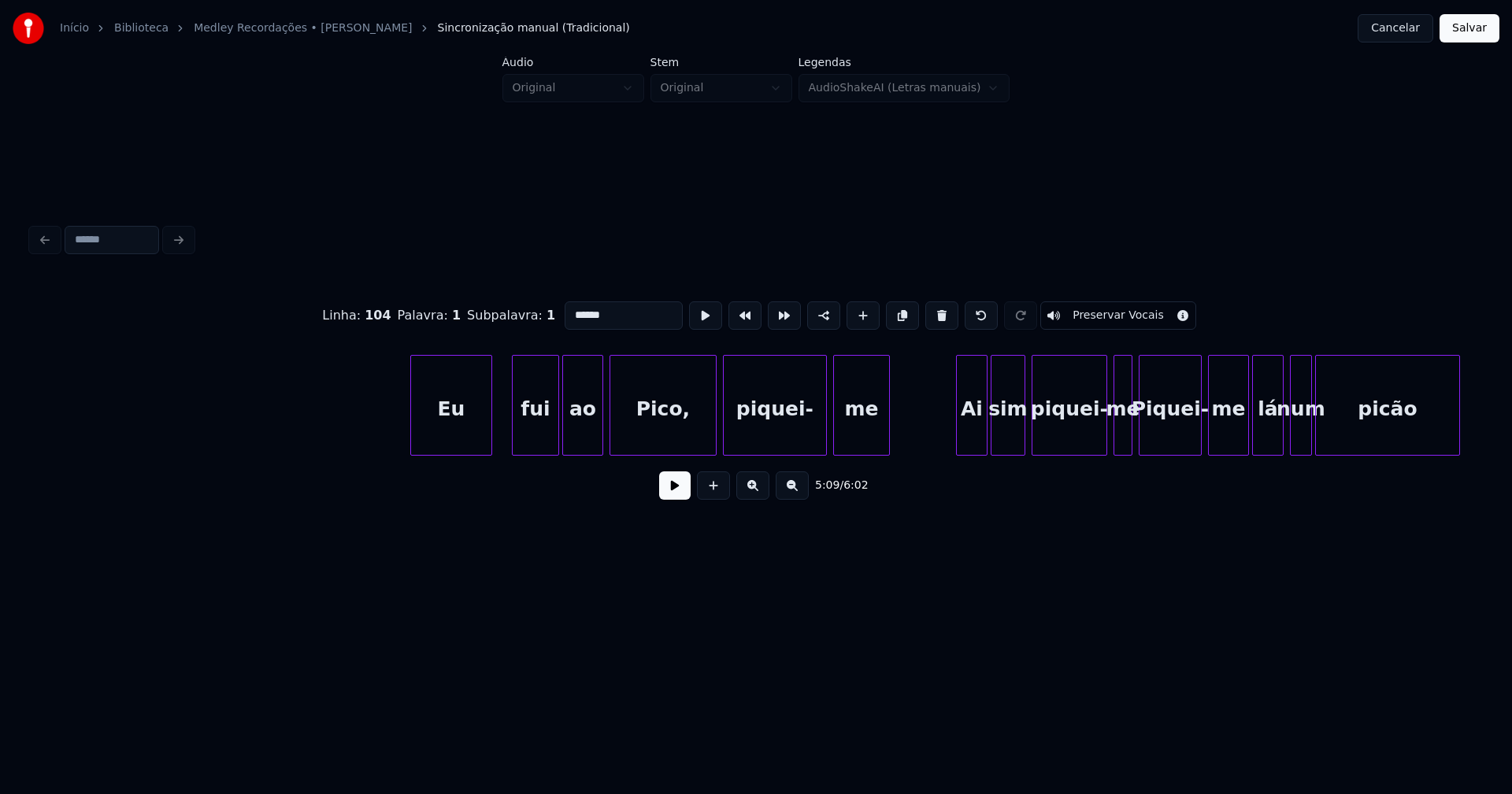
click at [460, 429] on div "Eu" at bounding box center [451, 409] width 80 height 107
click at [702, 444] on div at bounding box center [704, 405] width 5 height 99
type input "******"
click at [680, 500] on button at bounding box center [675, 485] width 32 height 28
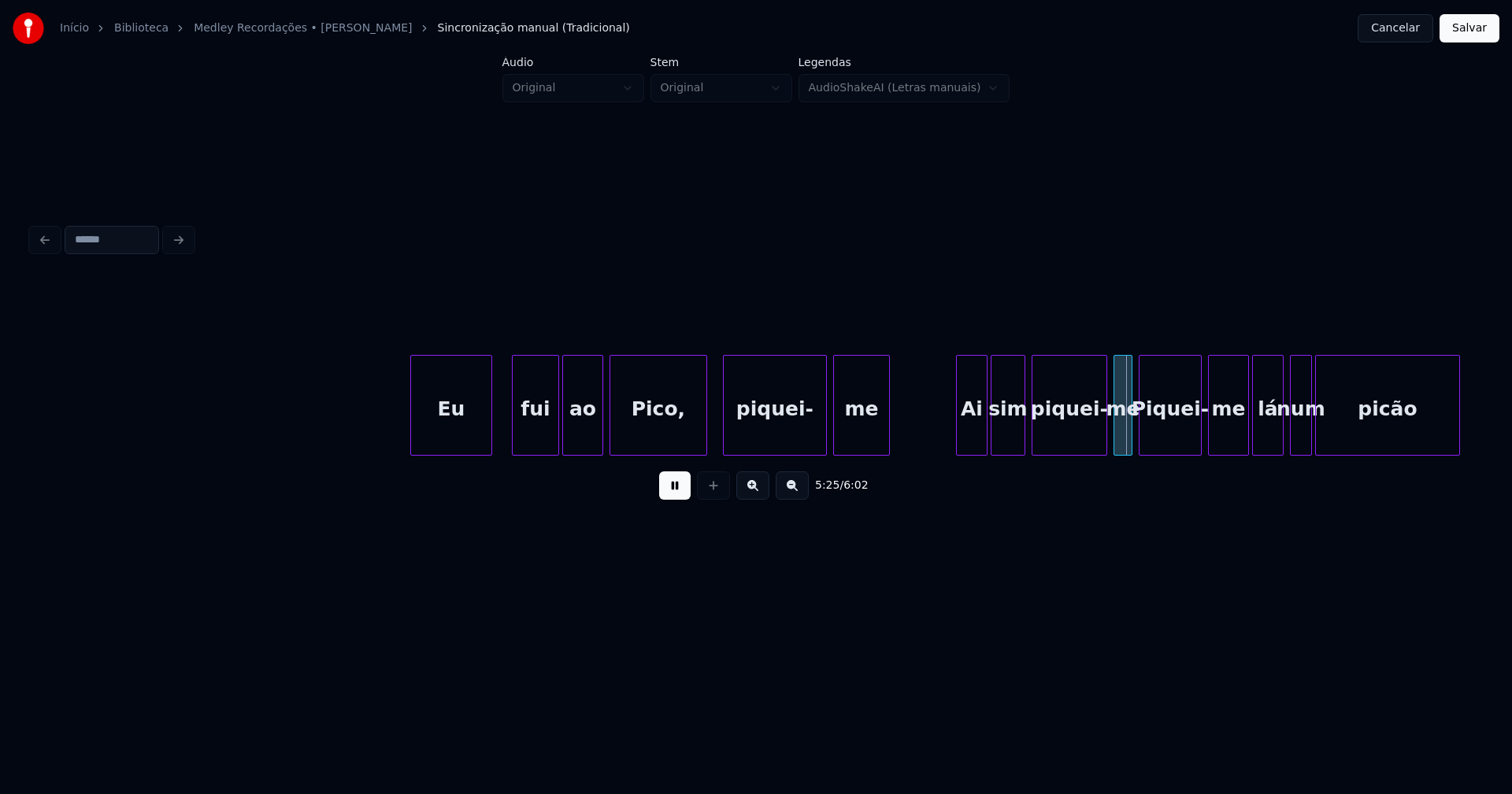
drag, startPoint x: 667, startPoint y: 500, endPoint x: 708, endPoint y: 489, distance: 42.4
click at [668, 500] on button at bounding box center [675, 485] width 32 height 28
click at [965, 431] on div "Ai" at bounding box center [964, 409] width 30 height 107
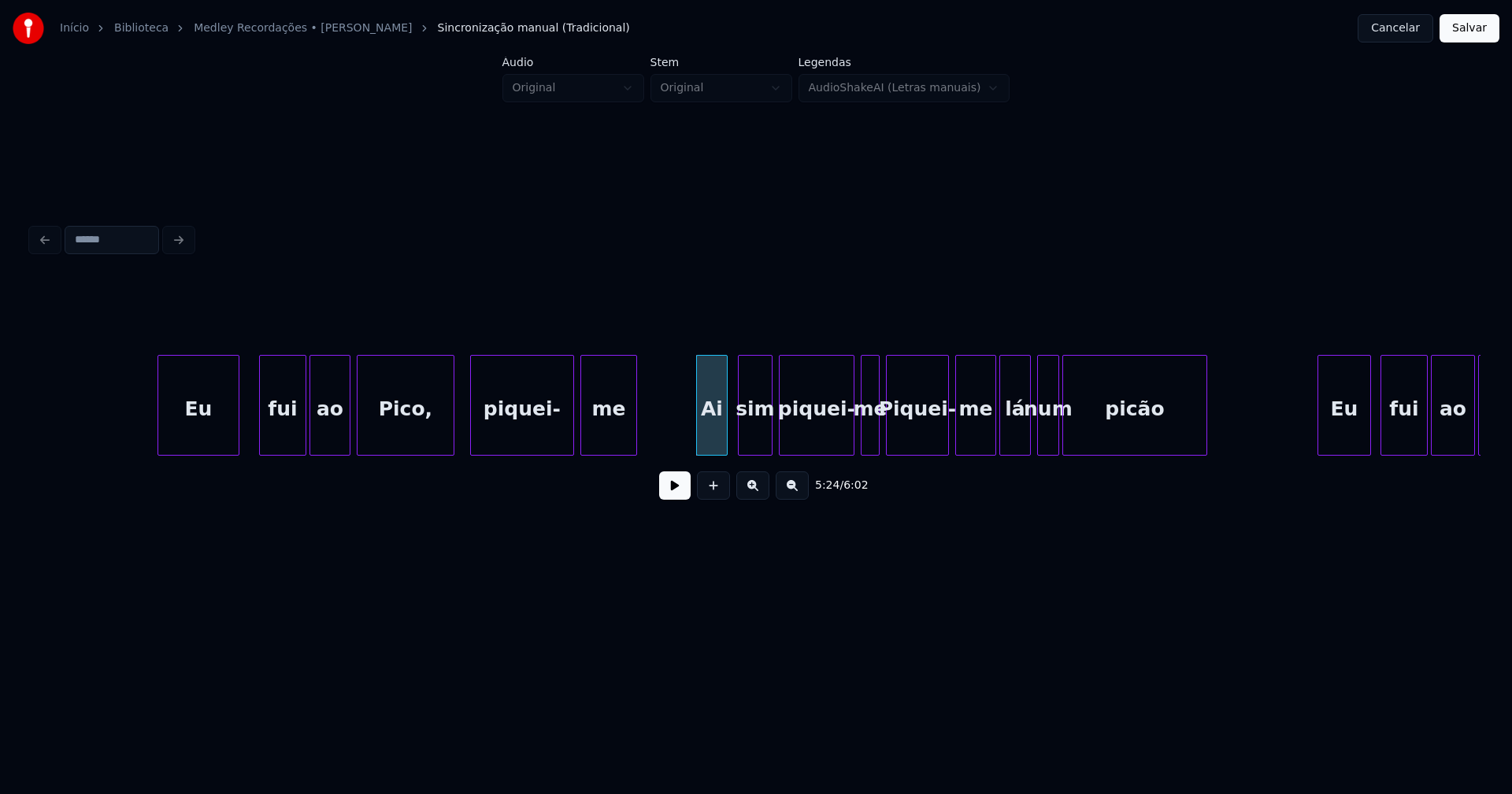
scroll to position [0, 50550]
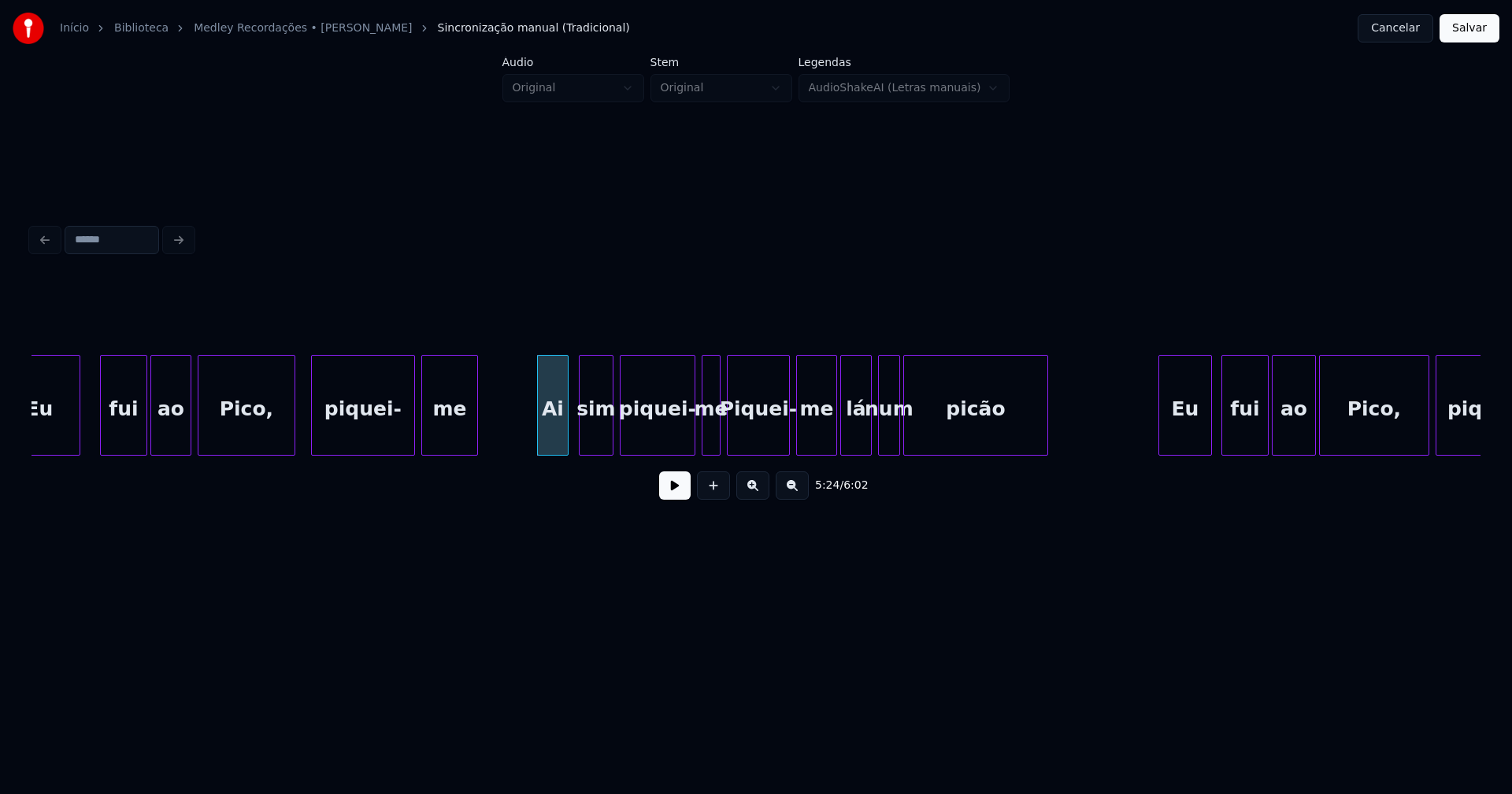
click at [679, 494] on button at bounding box center [675, 485] width 32 height 28
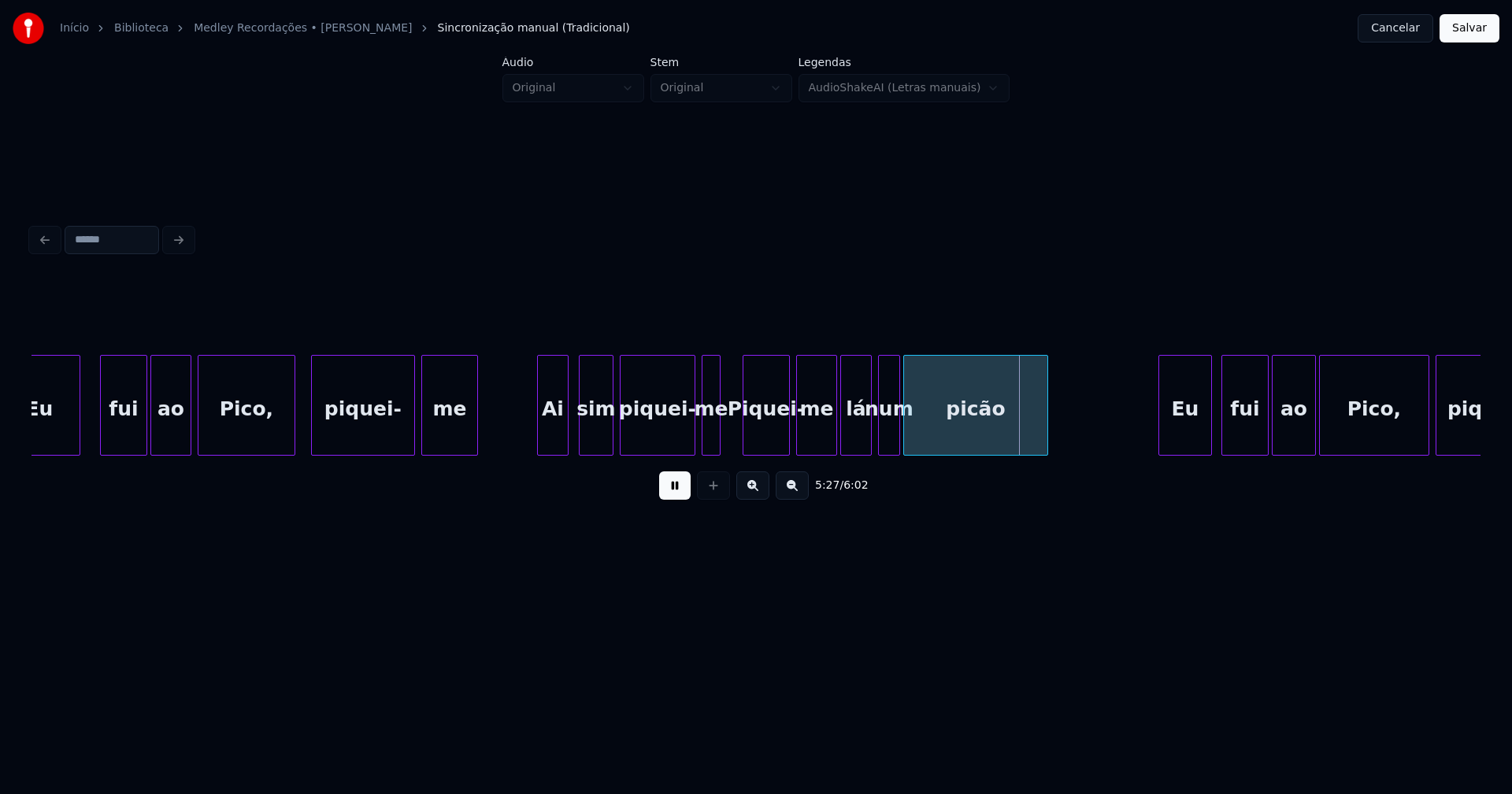
click at [745, 430] on div at bounding box center [746, 405] width 5 height 99
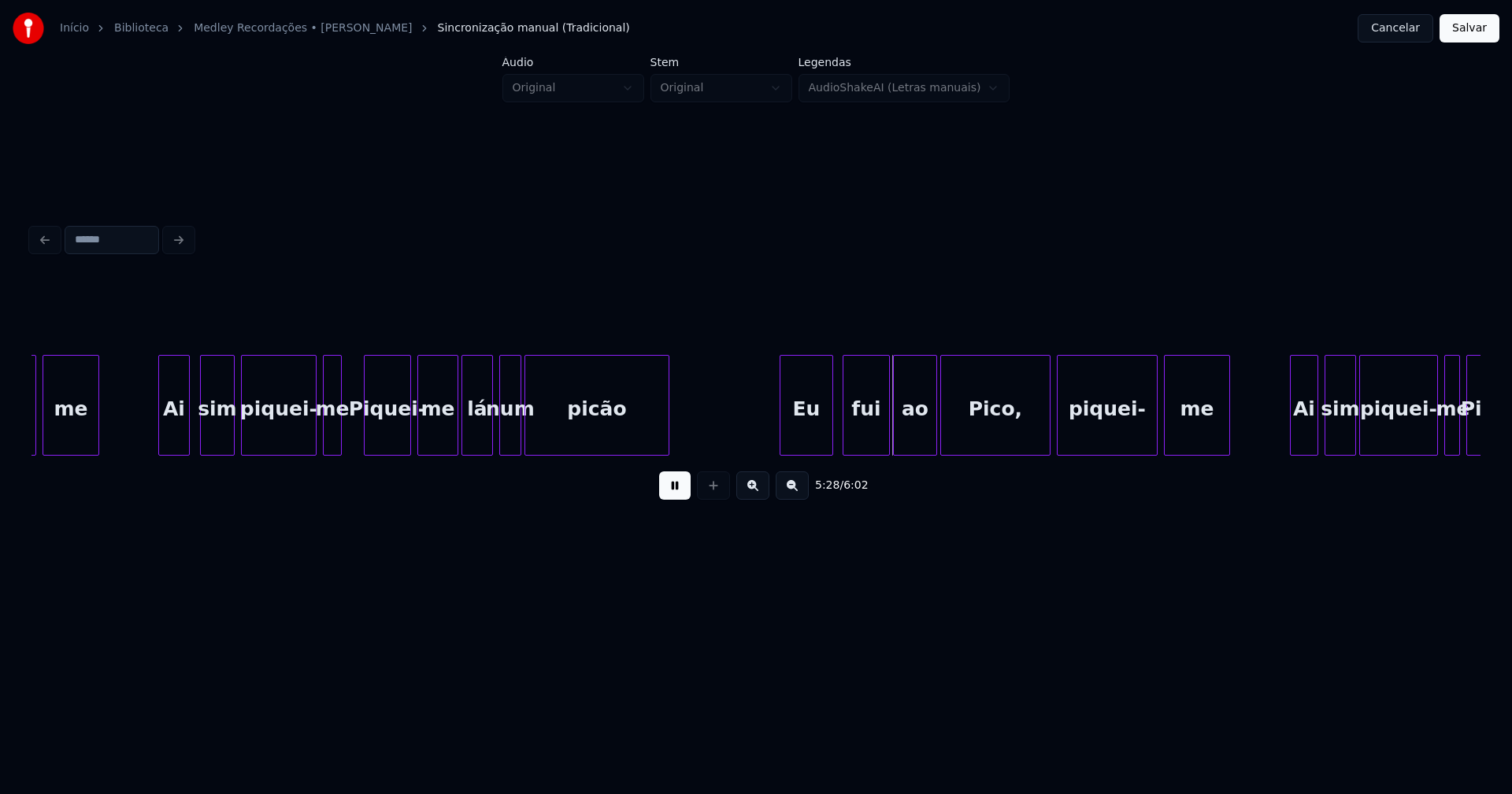
scroll to position [0, 50929]
click at [670, 496] on button at bounding box center [675, 485] width 32 height 28
click at [739, 441] on div at bounding box center [739, 405] width 5 height 99
click at [773, 437] on div "Eu" at bounding box center [784, 409] width 95 height 107
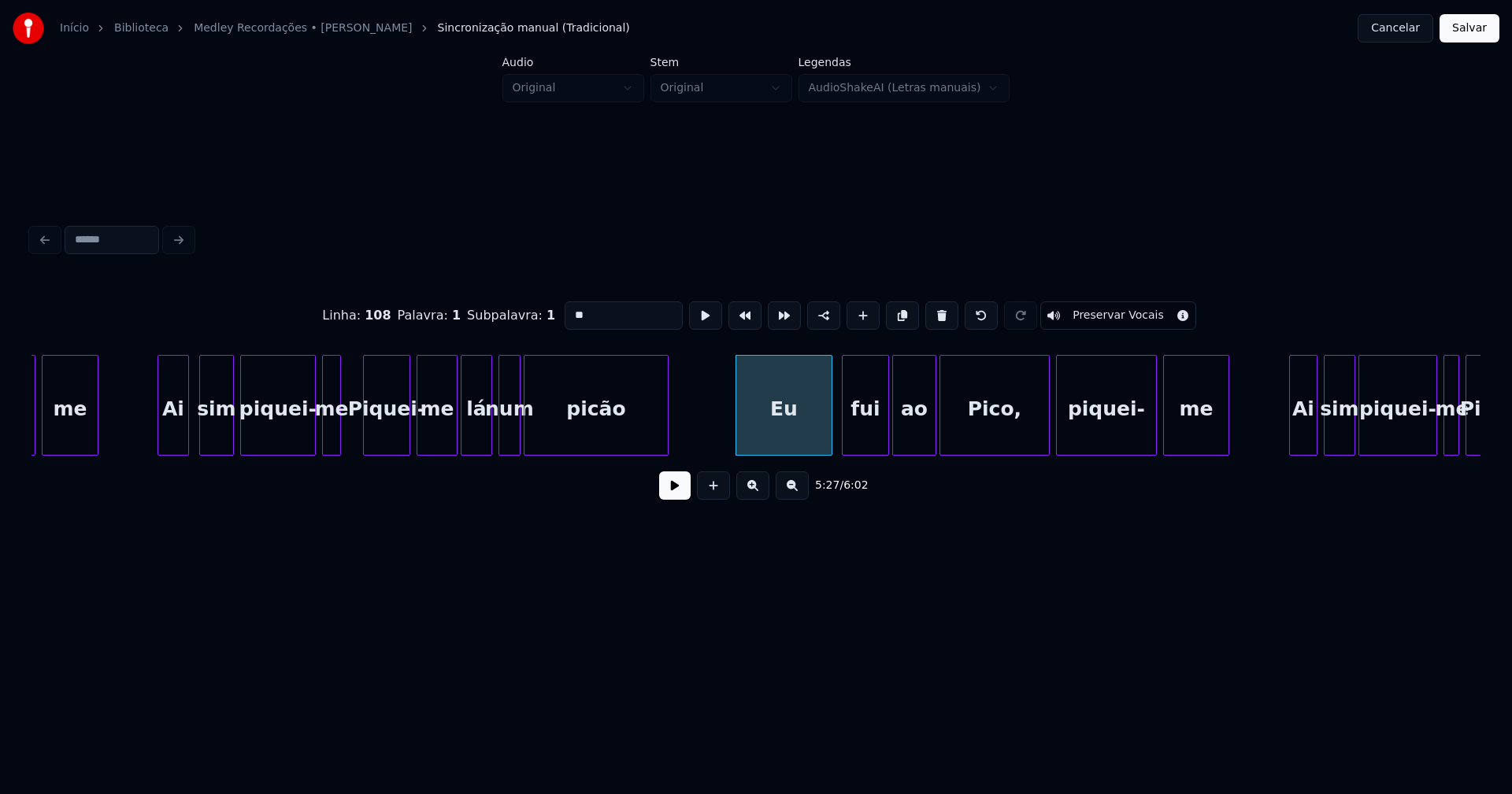
click at [569, 310] on input "**" at bounding box center [624, 315] width 118 height 28
type input "****"
click at [680, 494] on button at bounding box center [675, 485] width 32 height 28
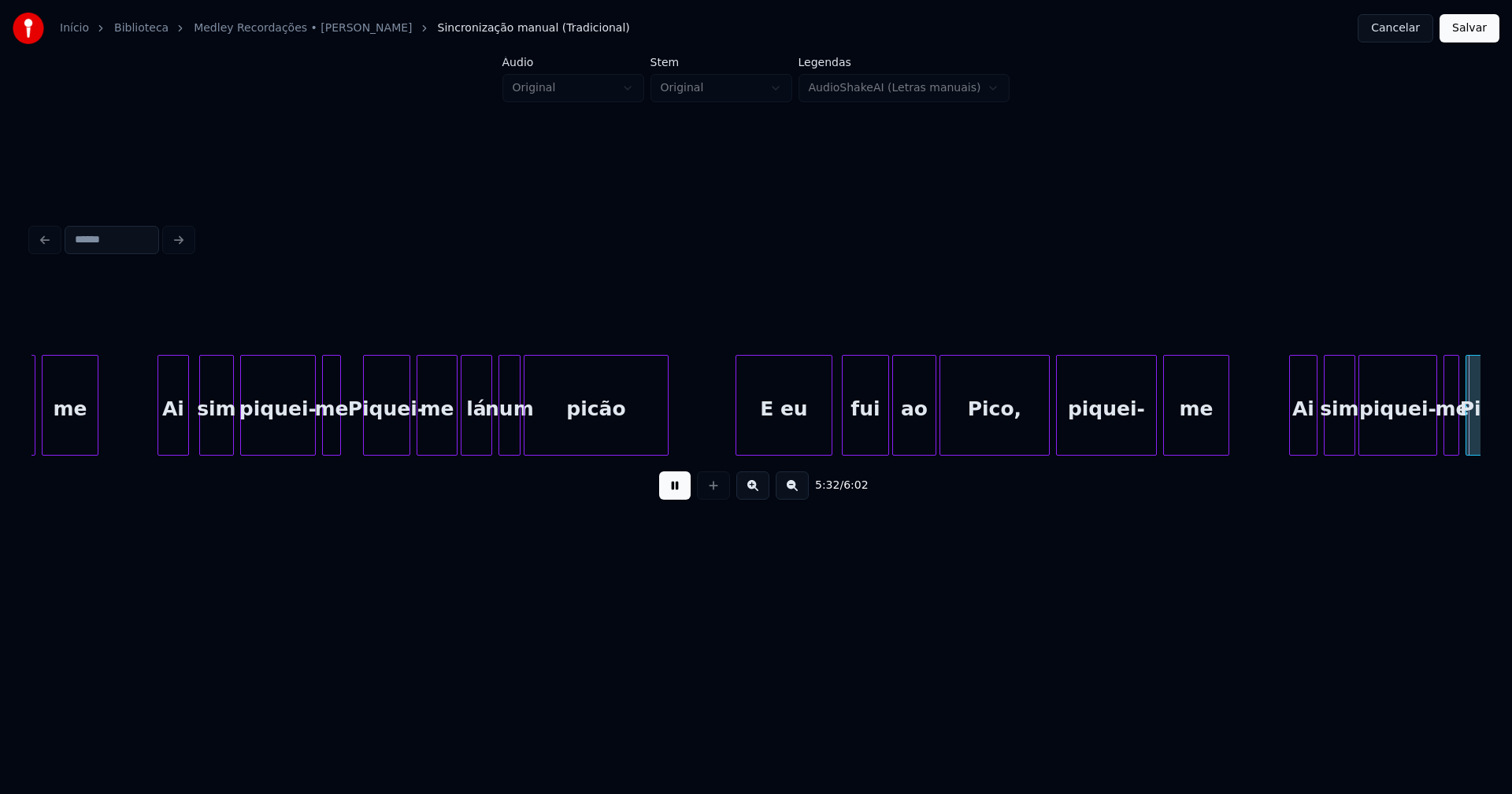
scroll to position [0, 52379]
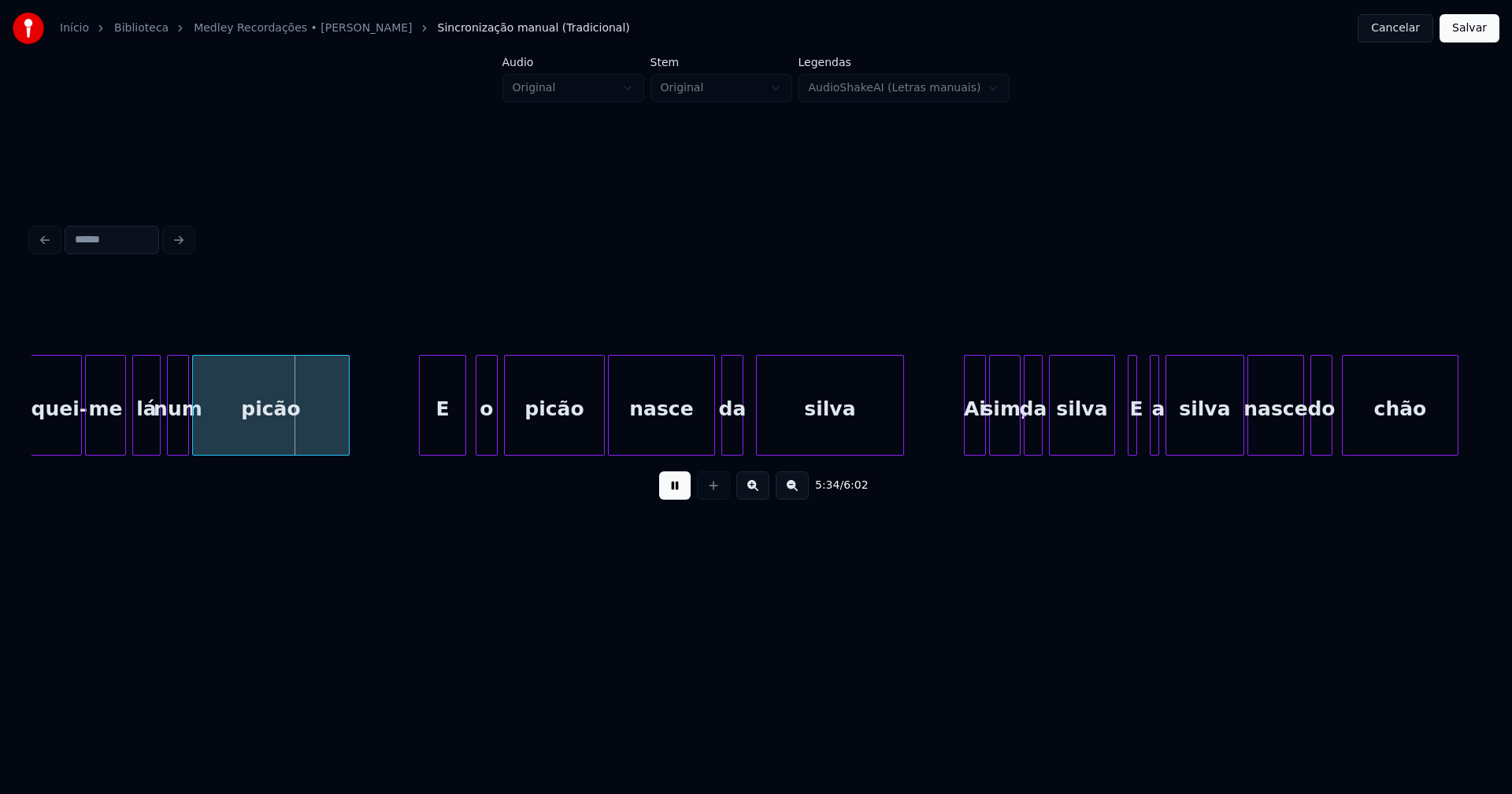
drag, startPoint x: 674, startPoint y: 498, endPoint x: 659, endPoint y: 467, distance: 34.4
click at [674, 497] on button at bounding box center [675, 485] width 32 height 28
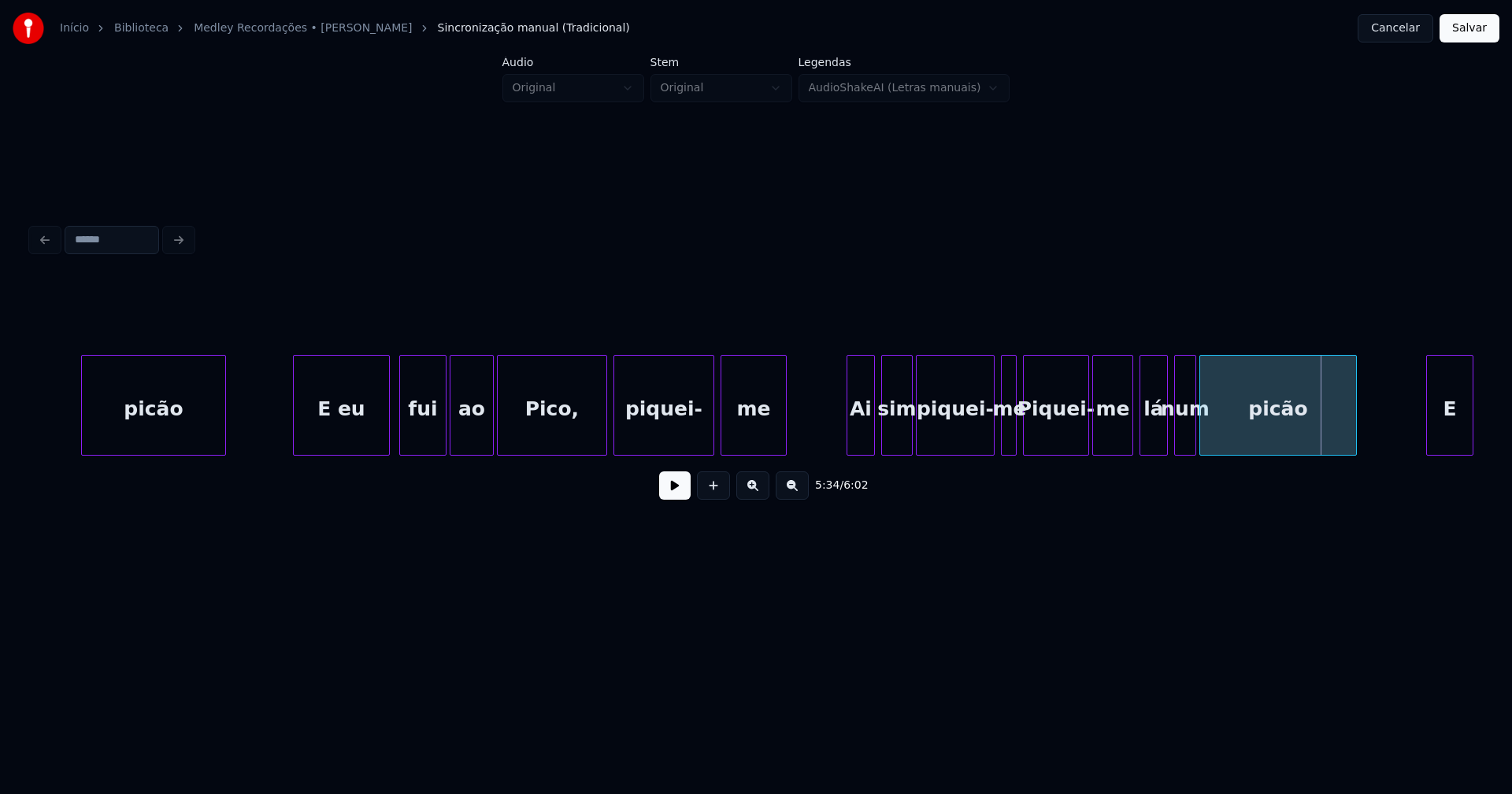
scroll to position [0, 51592]
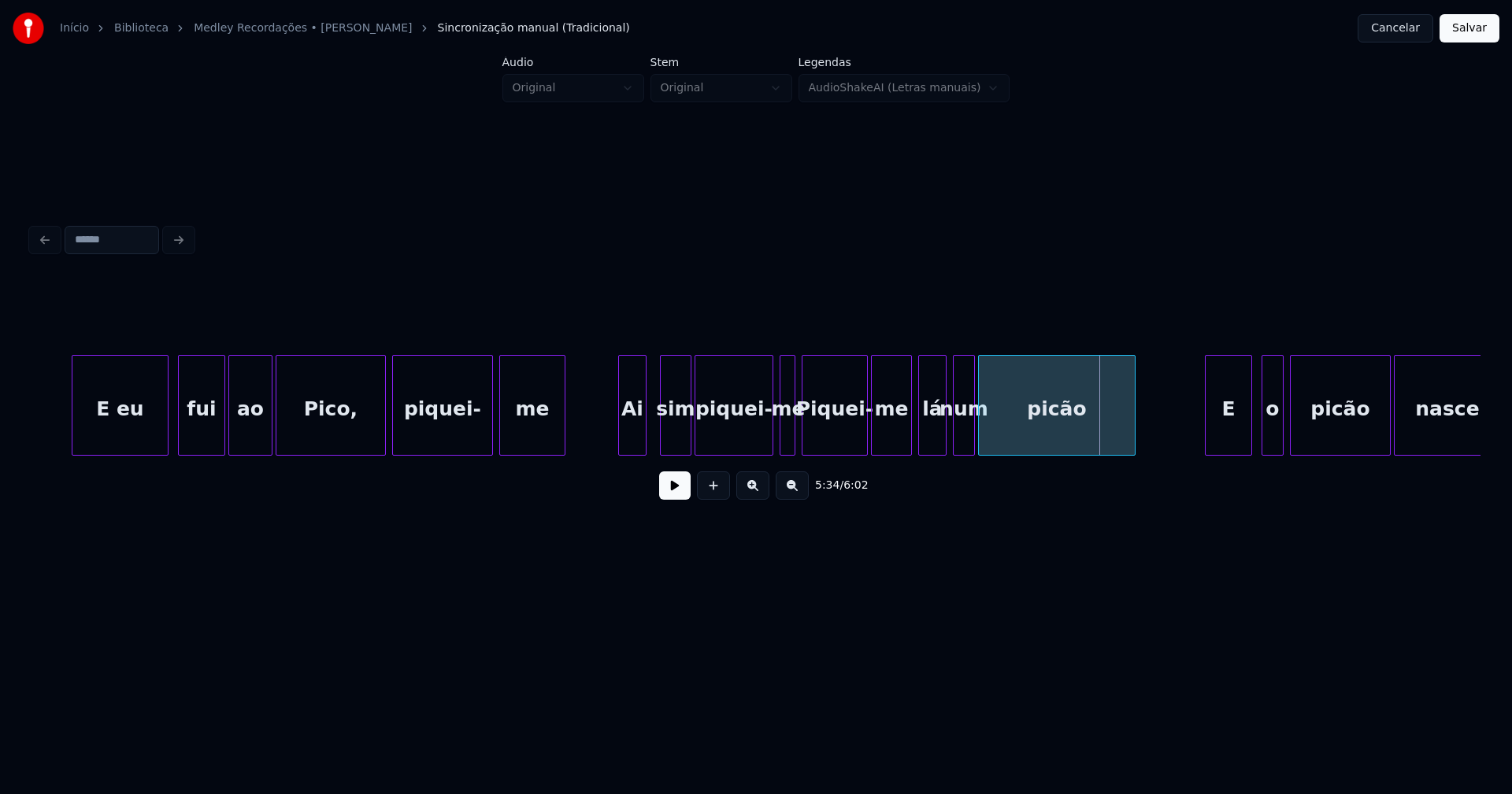
click at [634, 437] on div "Ai" at bounding box center [632, 409] width 27 height 107
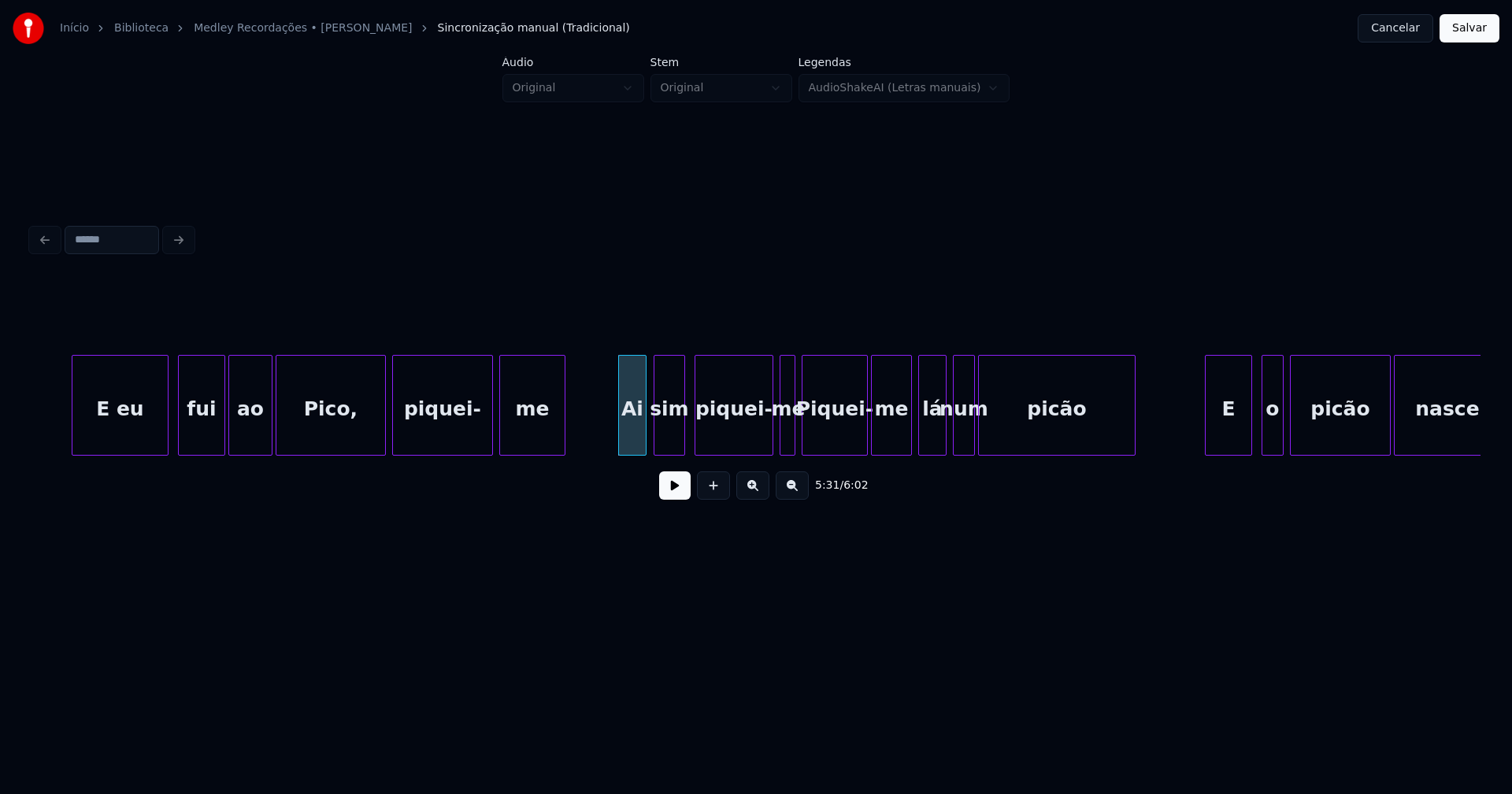
click at [674, 440] on div "sim" at bounding box center [669, 409] width 30 height 107
click at [757, 440] on div "piquei-" at bounding box center [729, 409] width 77 height 107
click at [772, 442] on div at bounding box center [773, 405] width 5 height 99
click at [787, 440] on div at bounding box center [788, 405] width 5 height 99
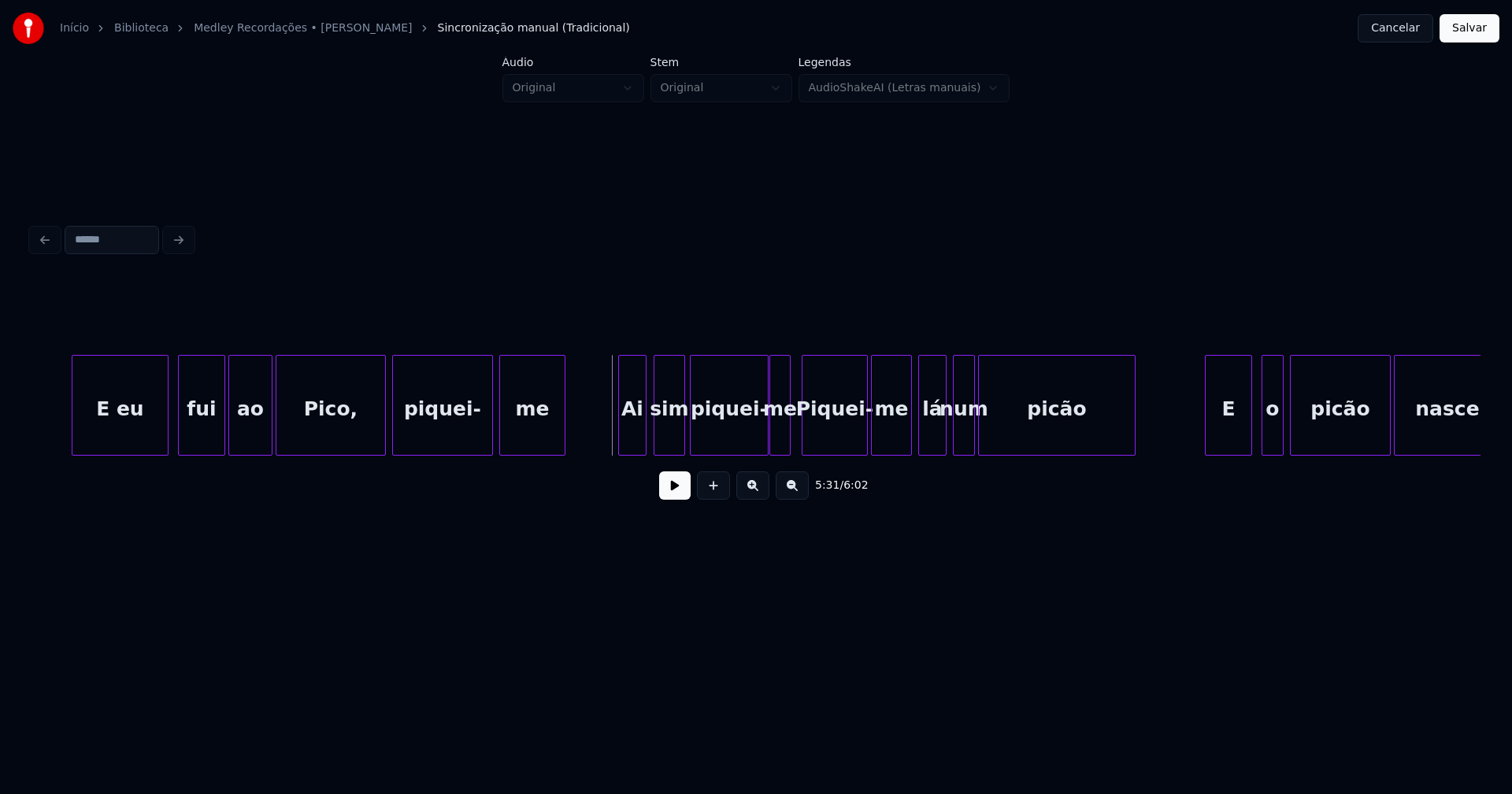
drag, startPoint x: 667, startPoint y: 491, endPoint x: 826, endPoint y: 490, distance: 159.0
click at [669, 491] on button at bounding box center [675, 485] width 32 height 28
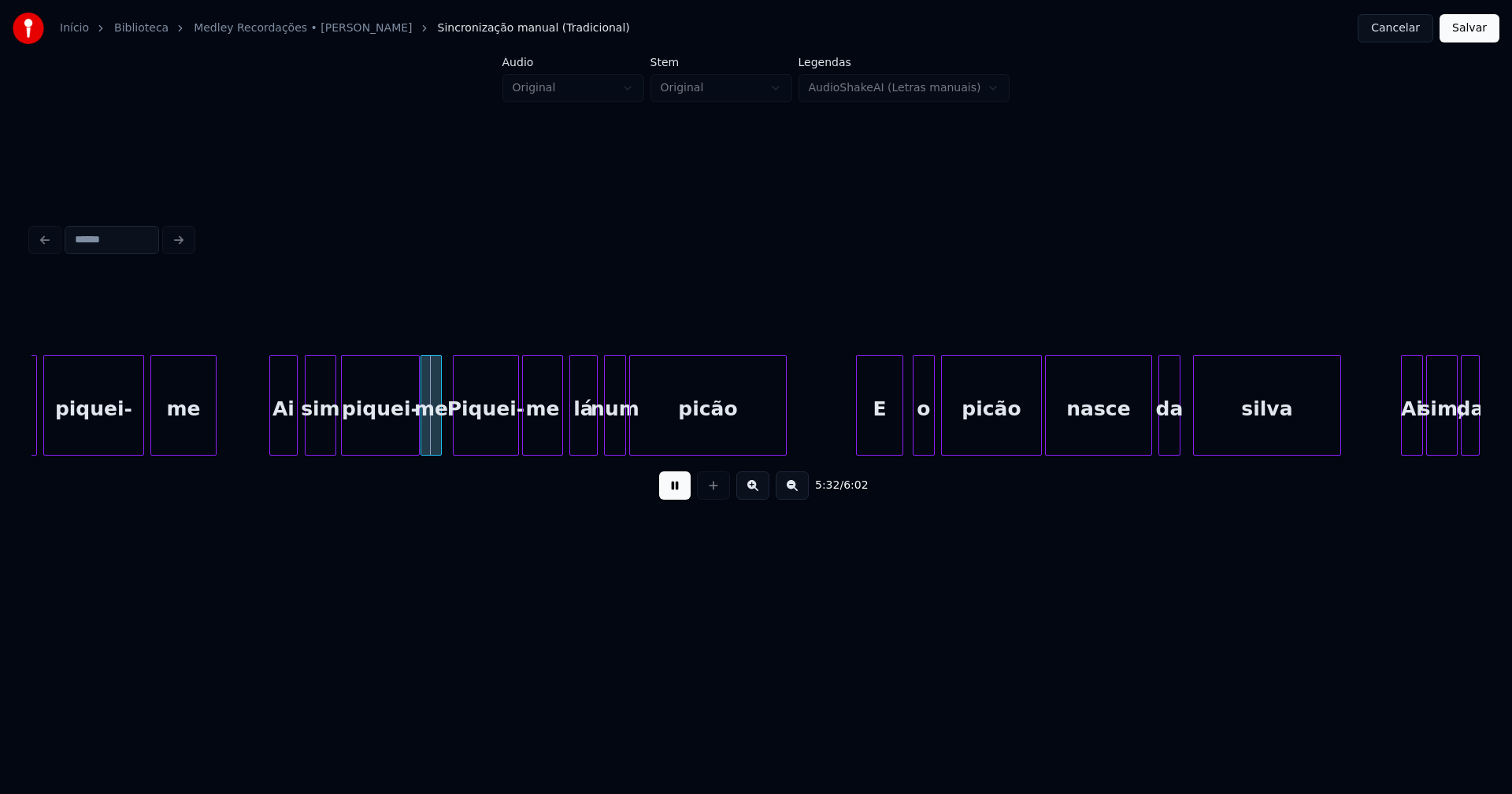
scroll to position [0, 51973]
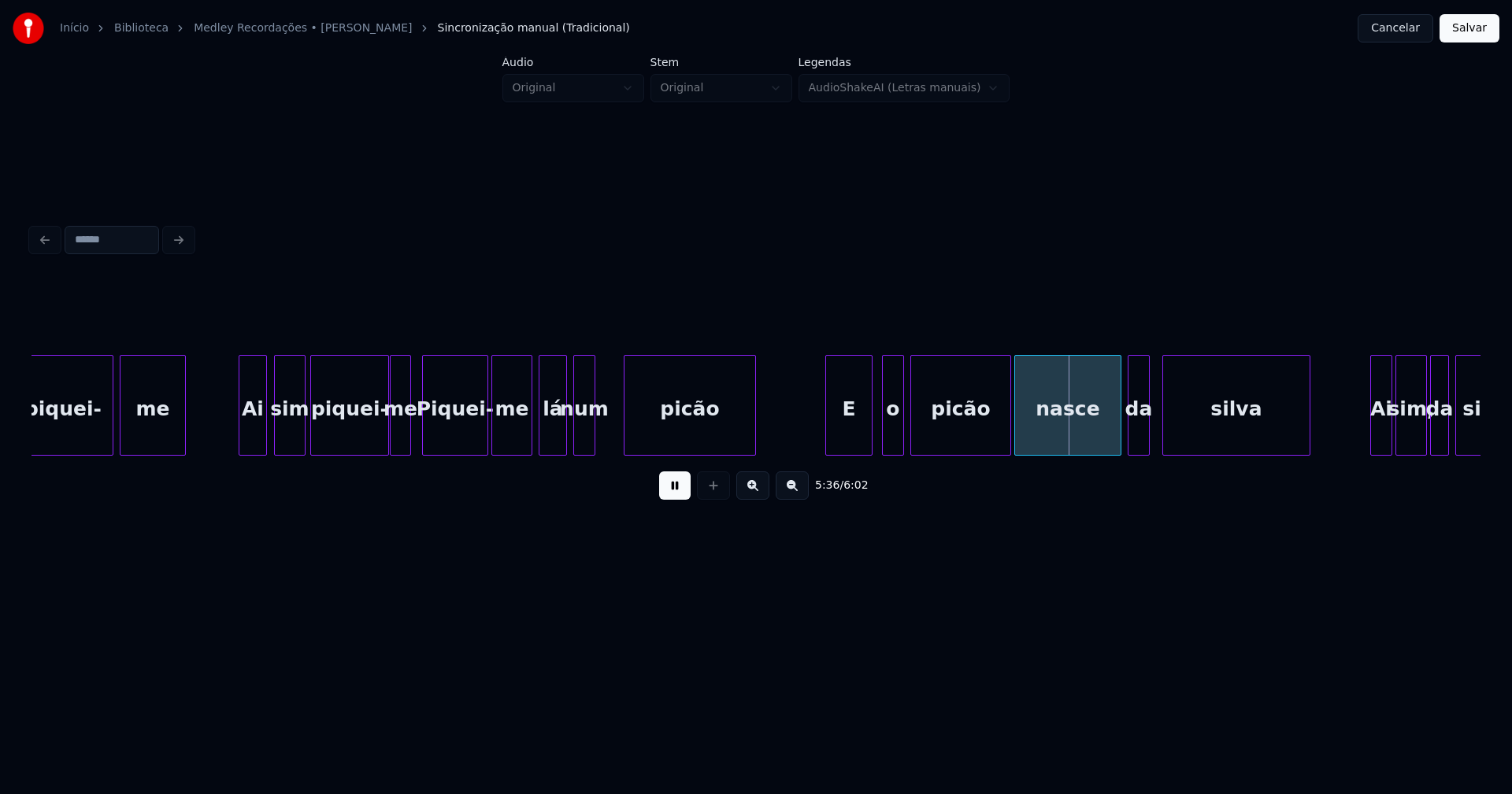
click at [628, 424] on div at bounding box center [627, 405] width 5 height 99
click at [612, 424] on div at bounding box center [613, 405] width 5 height 99
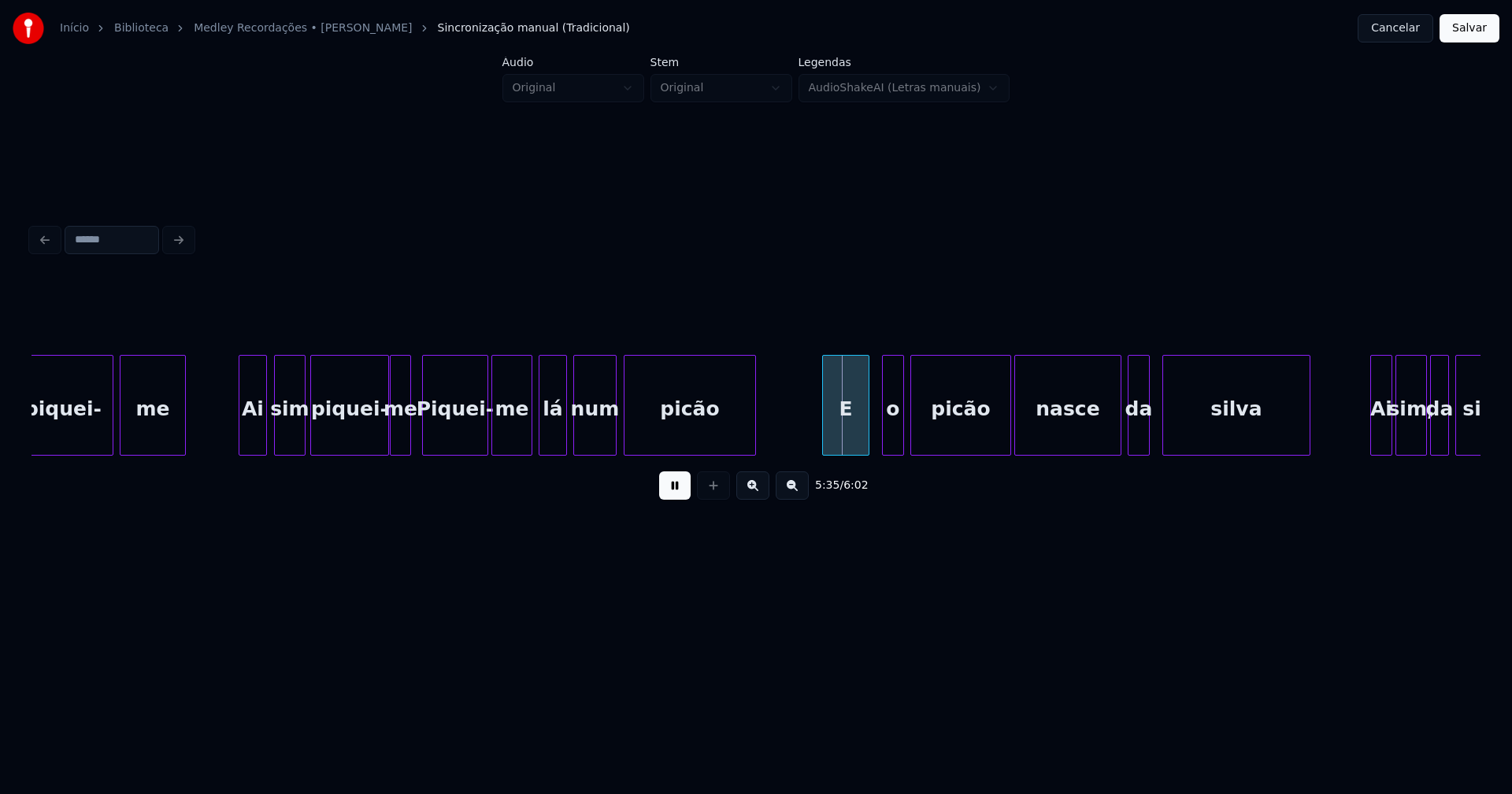
click at [849, 441] on div "E" at bounding box center [845, 409] width 45 height 107
click at [885, 430] on div "o" at bounding box center [887, 409] width 20 height 107
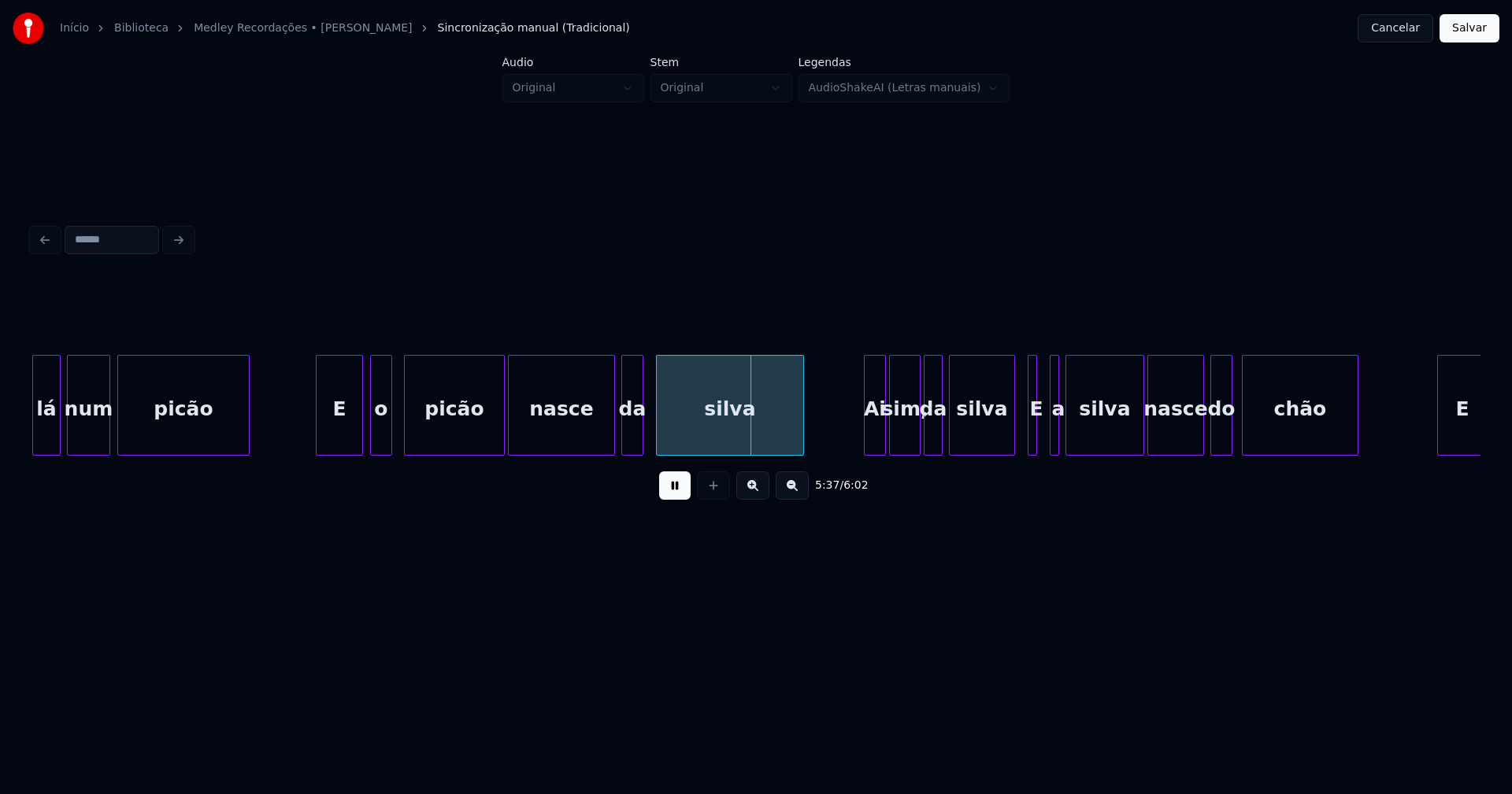
scroll to position [0, 52448]
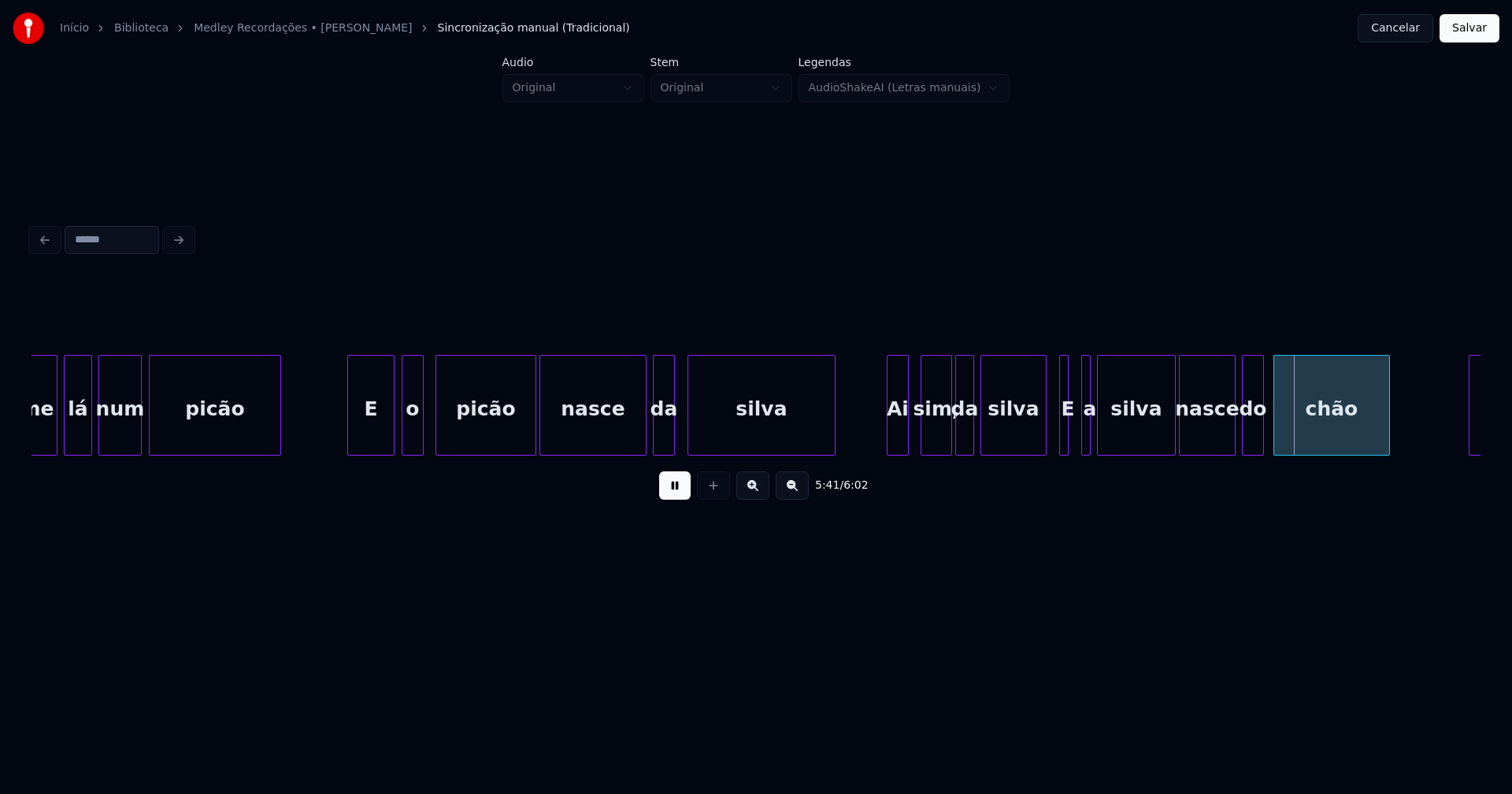
click at [898, 437] on div "Ai" at bounding box center [897, 409] width 20 height 107
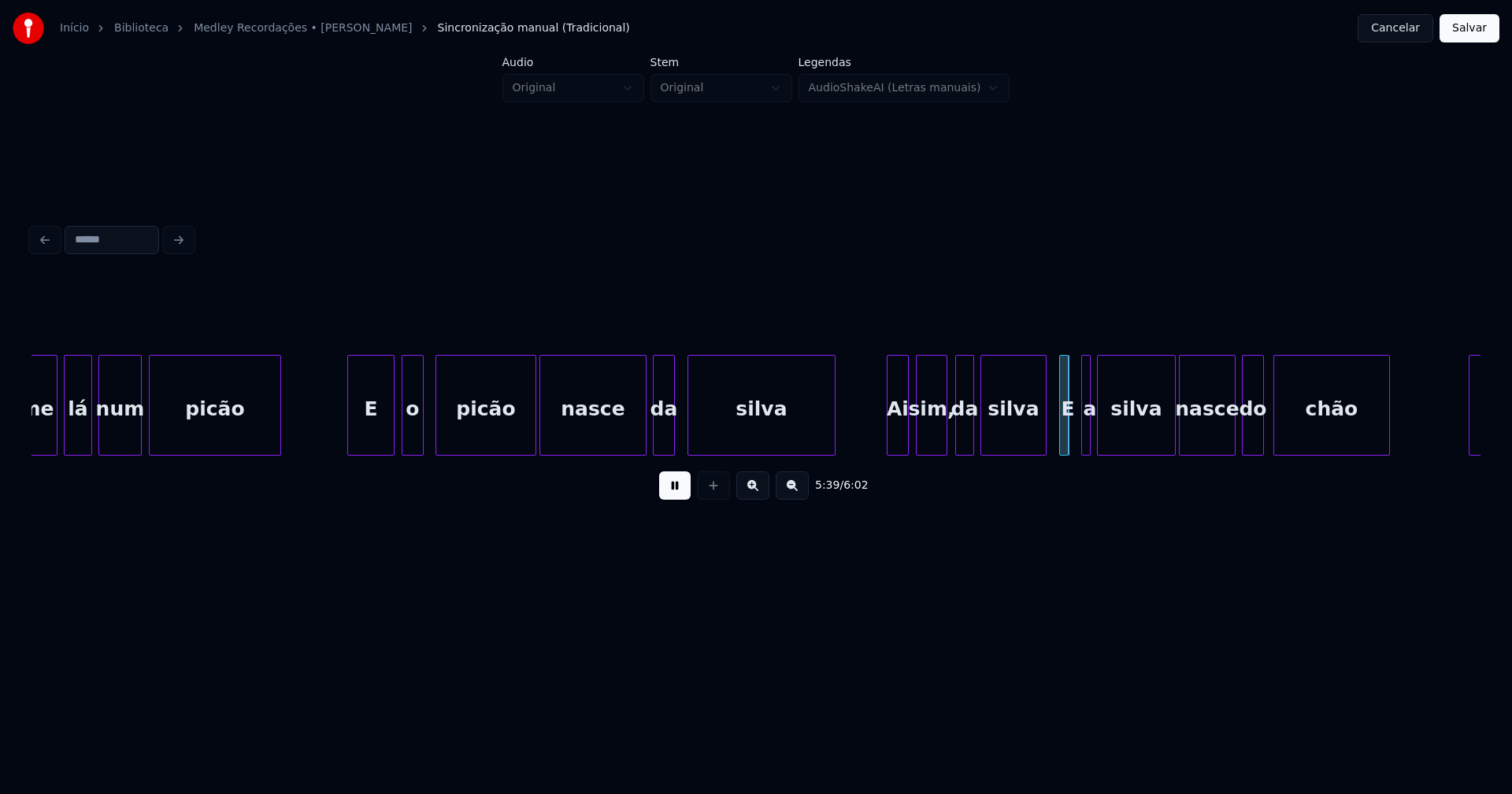
click at [934, 441] on div "sim," at bounding box center [931, 409] width 30 height 107
click at [961, 433] on div "da" at bounding box center [960, 409] width 17 height 107
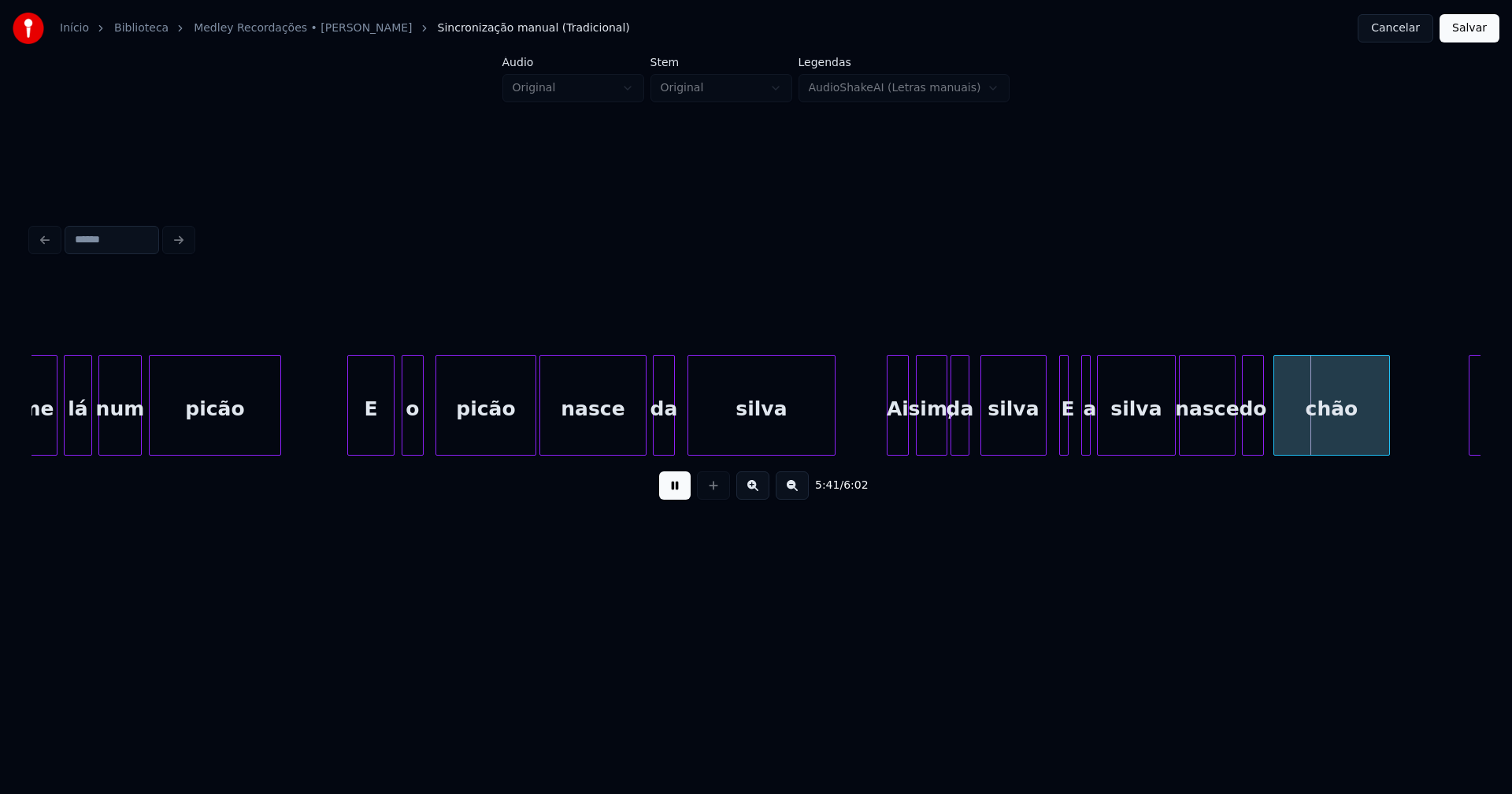
click at [676, 495] on button at bounding box center [675, 485] width 32 height 28
click at [1056, 429] on div at bounding box center [1058, 405] width 5 height 99
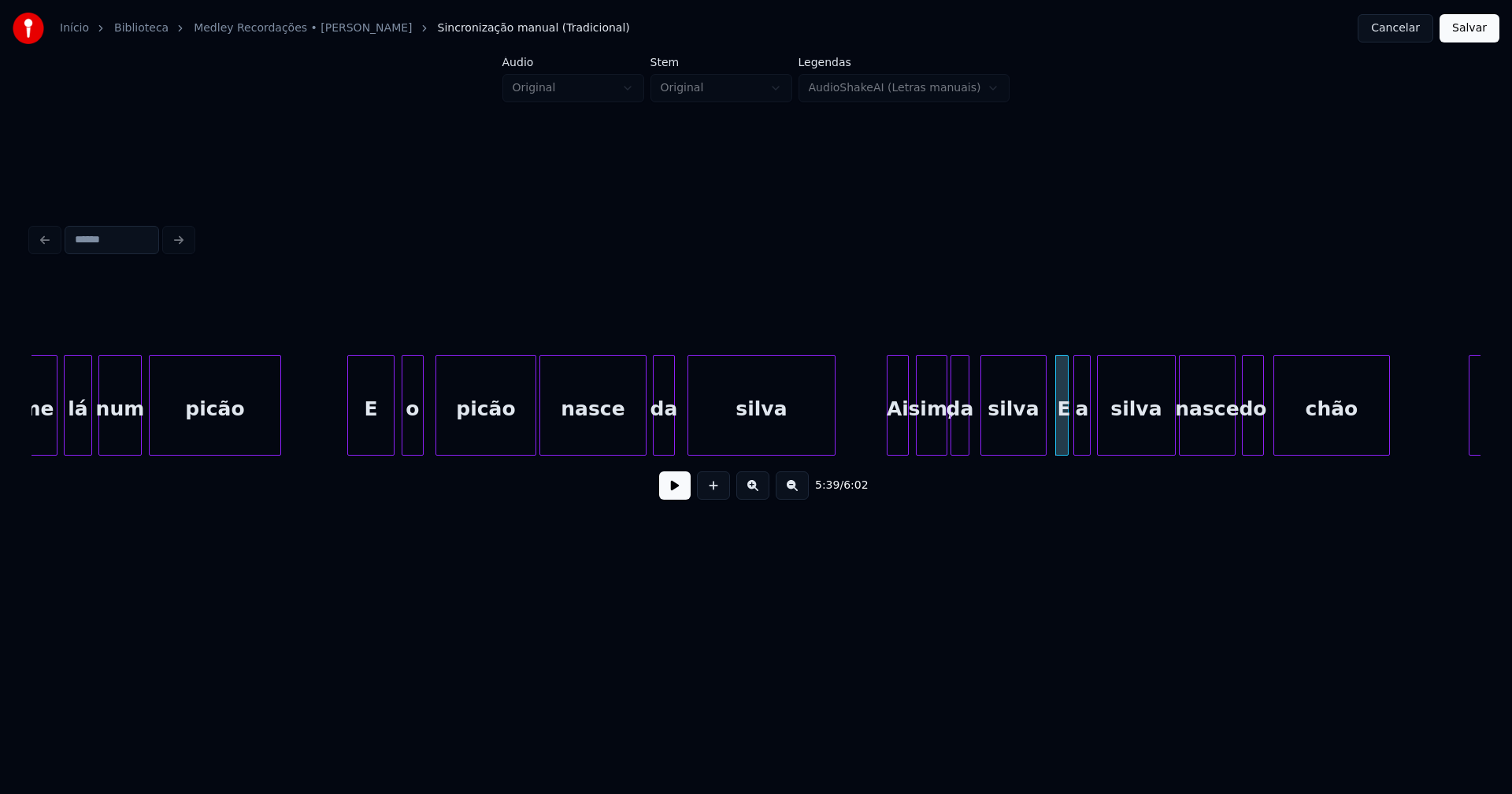
click at [1075, 429] on div at bounding box center [1077, 405] width 5 height 99
click at [1059, 429] on div at bounding box center [1058, 405] width 5 height 99
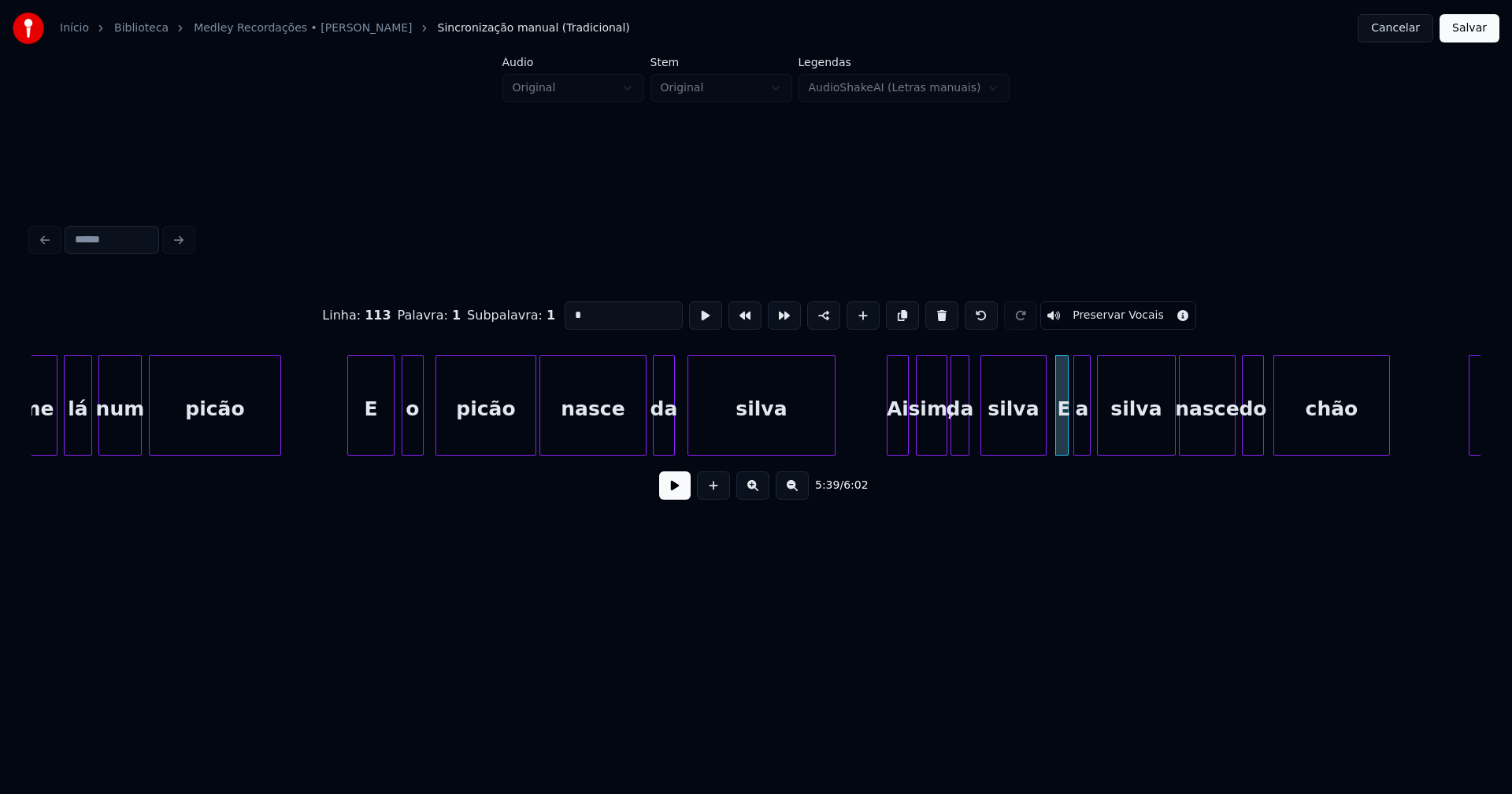
drag, startPoint x: 573, startPoint y: 307, endPoint x: 548, endPoint y: 309, distance: 25.1
click at [548, 309] on div "Linha : 113 Palavra : 1 Subpalavra : 1 * Preservar Vocais" at bounding box center [756, 315] width 1449 height 78
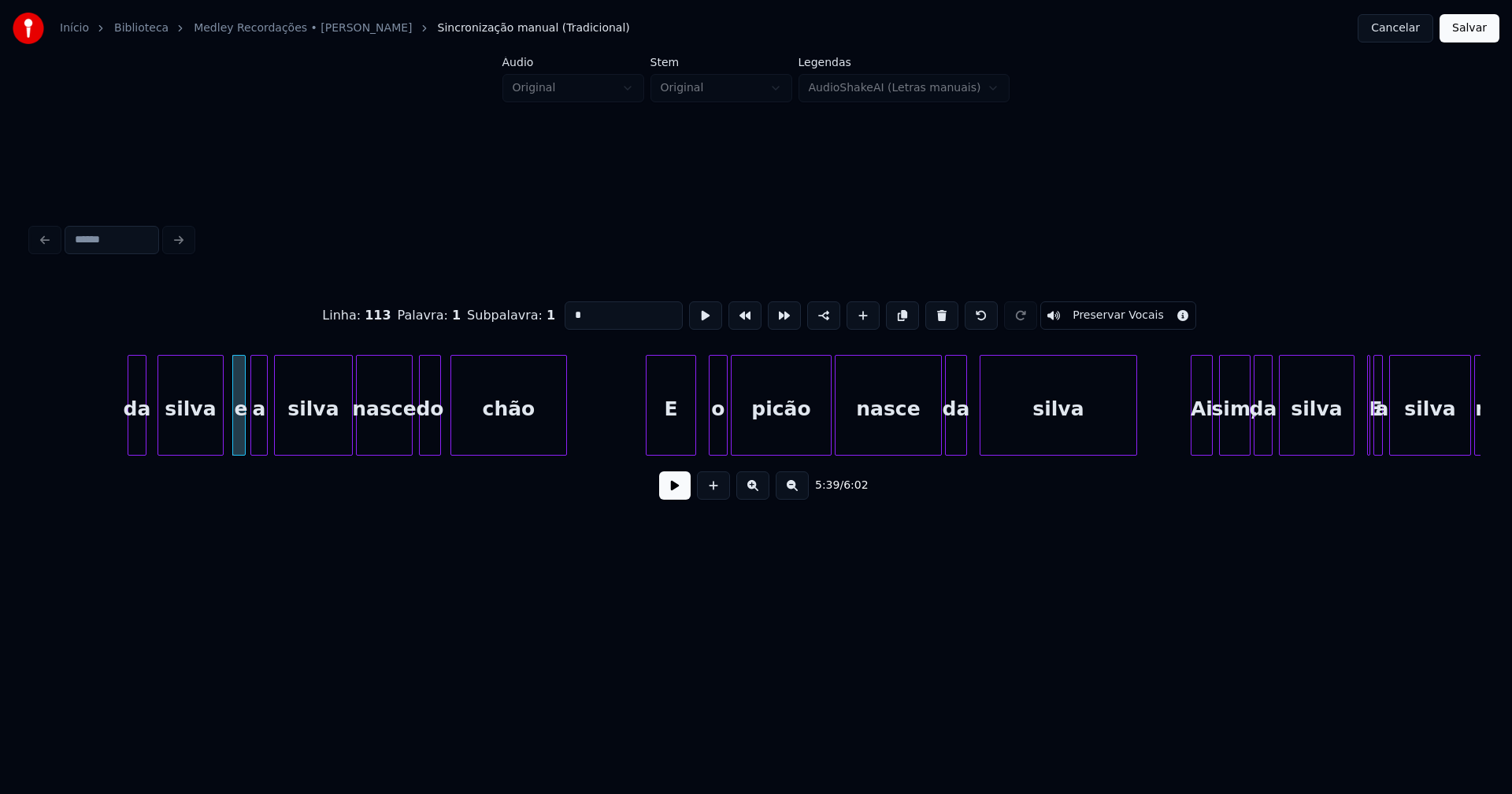
scroll to position [0, 53365]
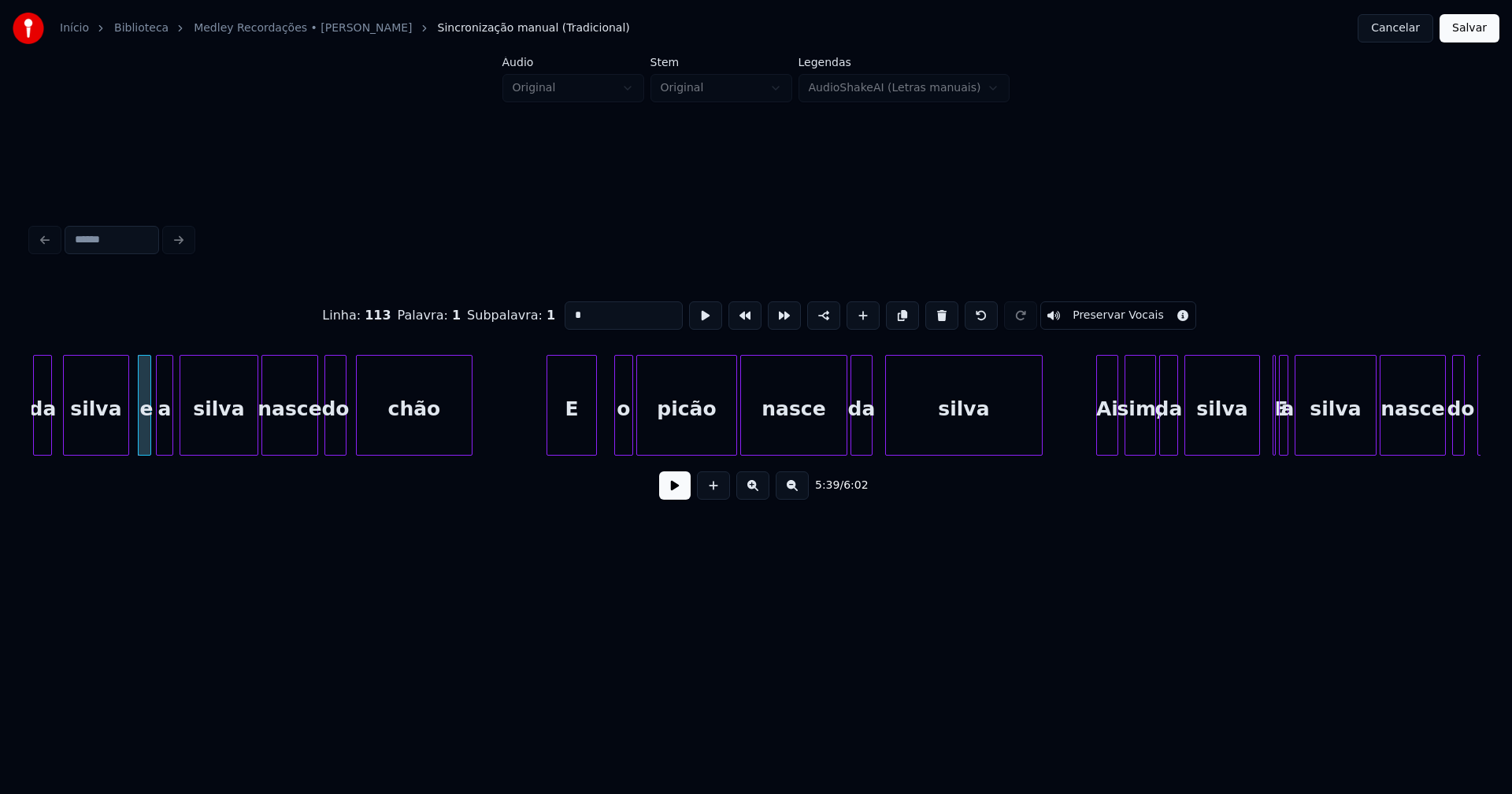
click at [581, 424] on div "E" at bounding box center [572, 409] width 49 height 107
click at [614, 429] on div "o" at bounding box center [615, 409] width 17 height 107
click at [705, 429] on div "picão" at bounding box center [684, 409] width 100 height 107
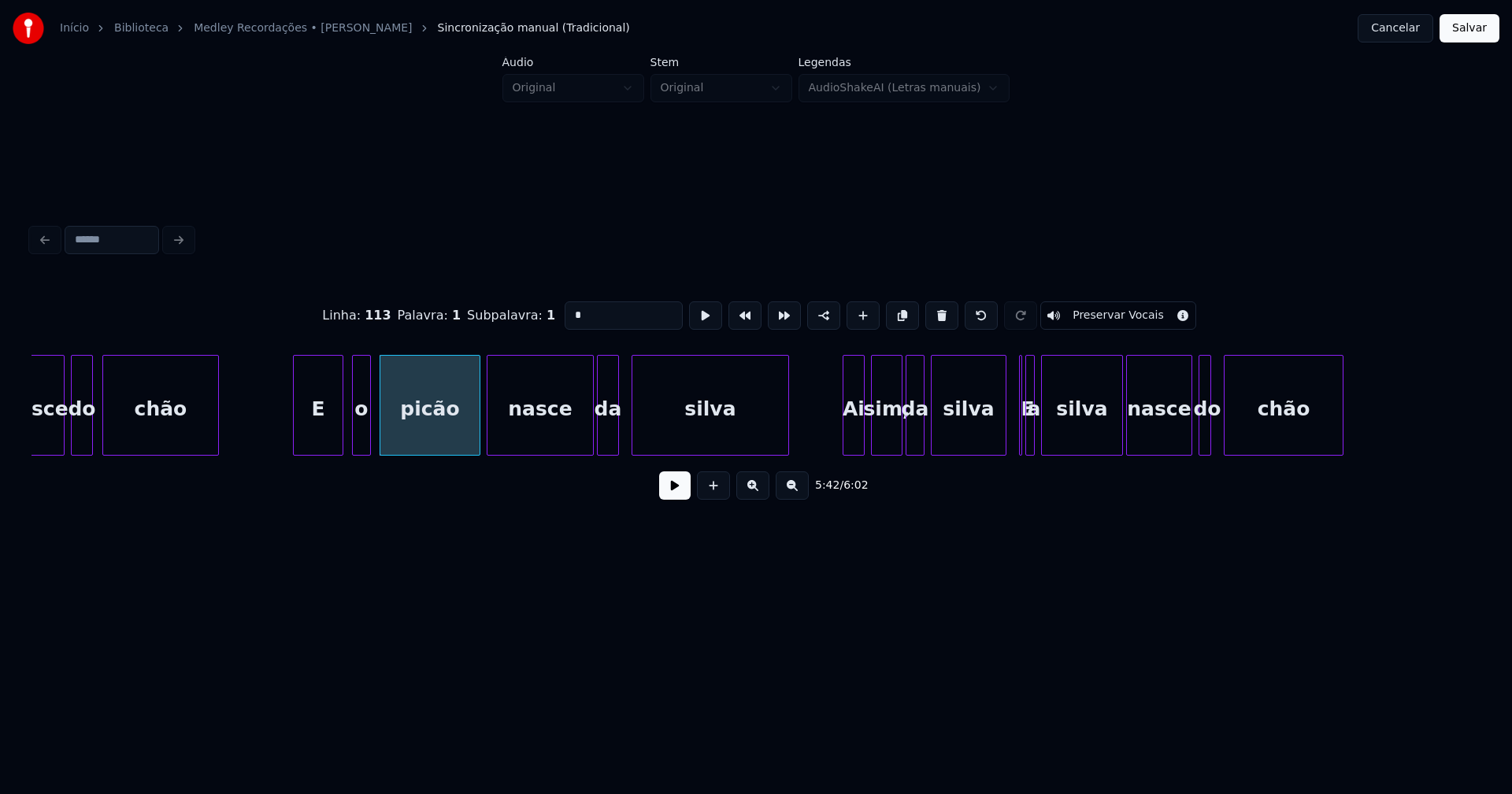
scroll to position [0, 53649]
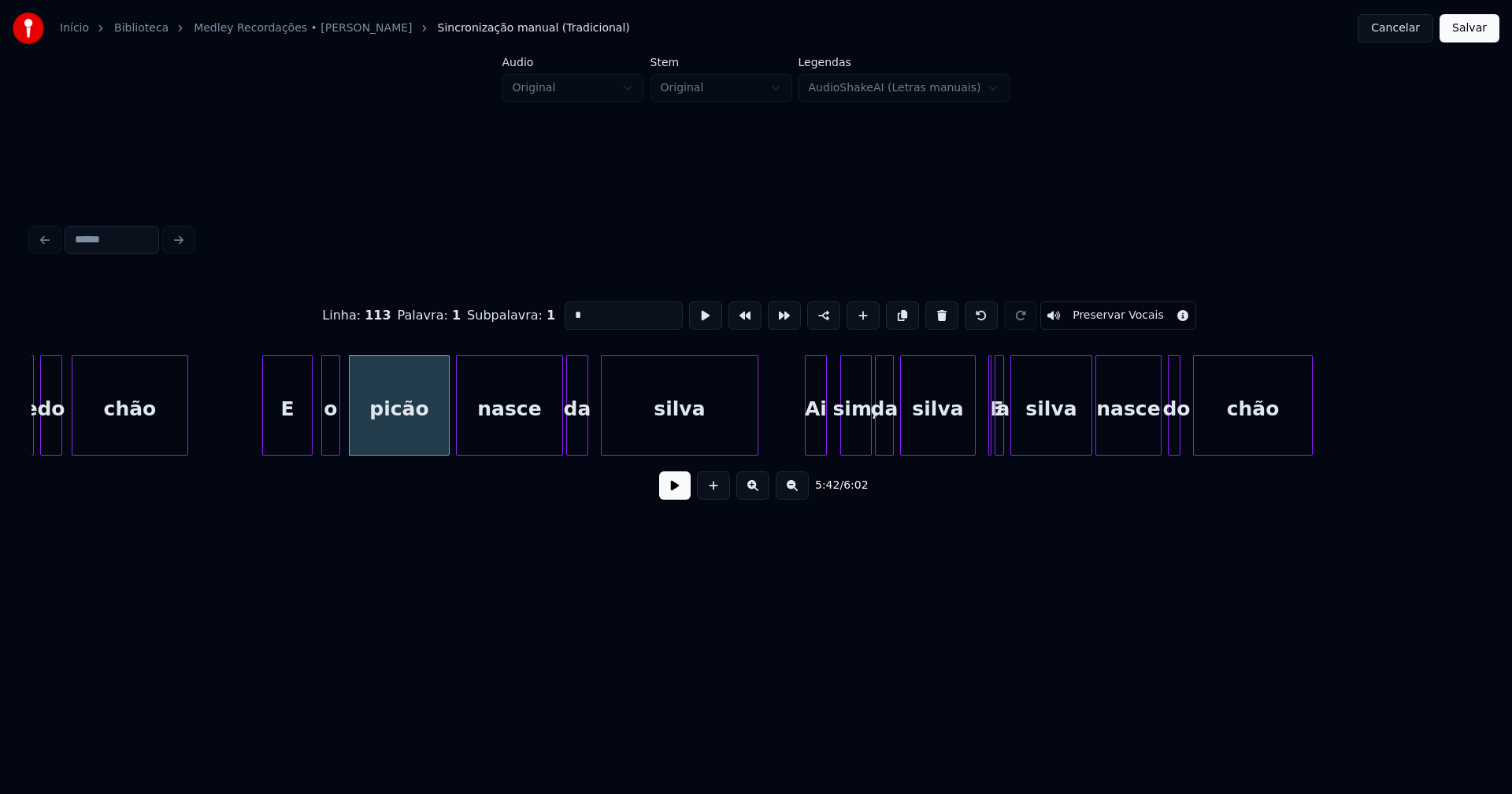
click at [815, 441] on div "Ai" at bounding box center [815, 409] width 20 height 107
click at [850, 443] on div "sim," at bounding box center [850, 409] width 30 height 107
click at [872, 441] on div at bounding box center [872, 405] width 5 height 99
type input "*"
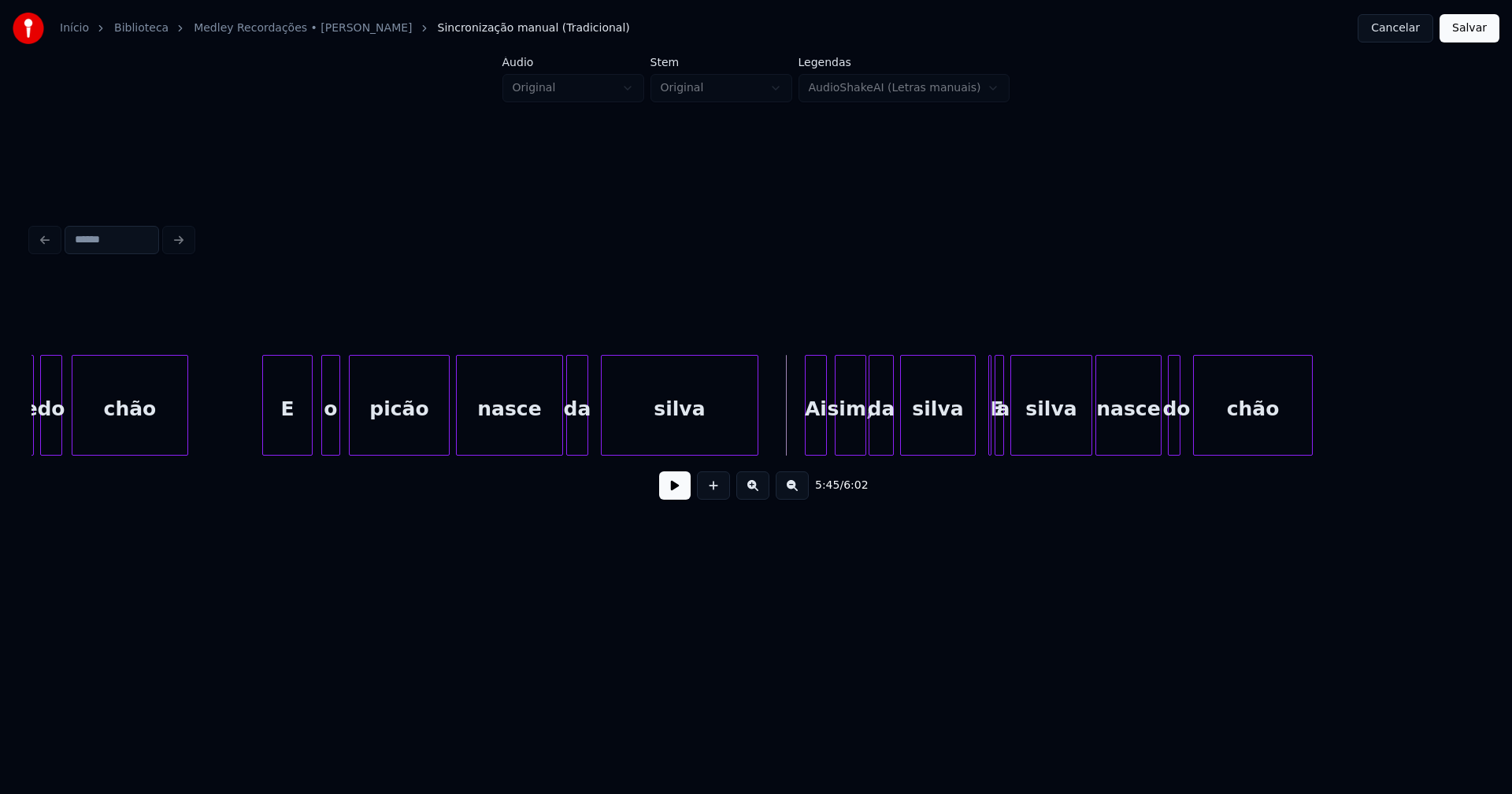
click at [677, 491] on button at bounding box center [675, 485] width 32 height 28
click at [676, 490] on button at bounding box center [675, 485] width 32 height 28
click at [952, 445] on div at bounding box center [951, 405] width 5 height 99
click at [965, 374] on div "E" at bounding box center [970, 405] width 10 height 101
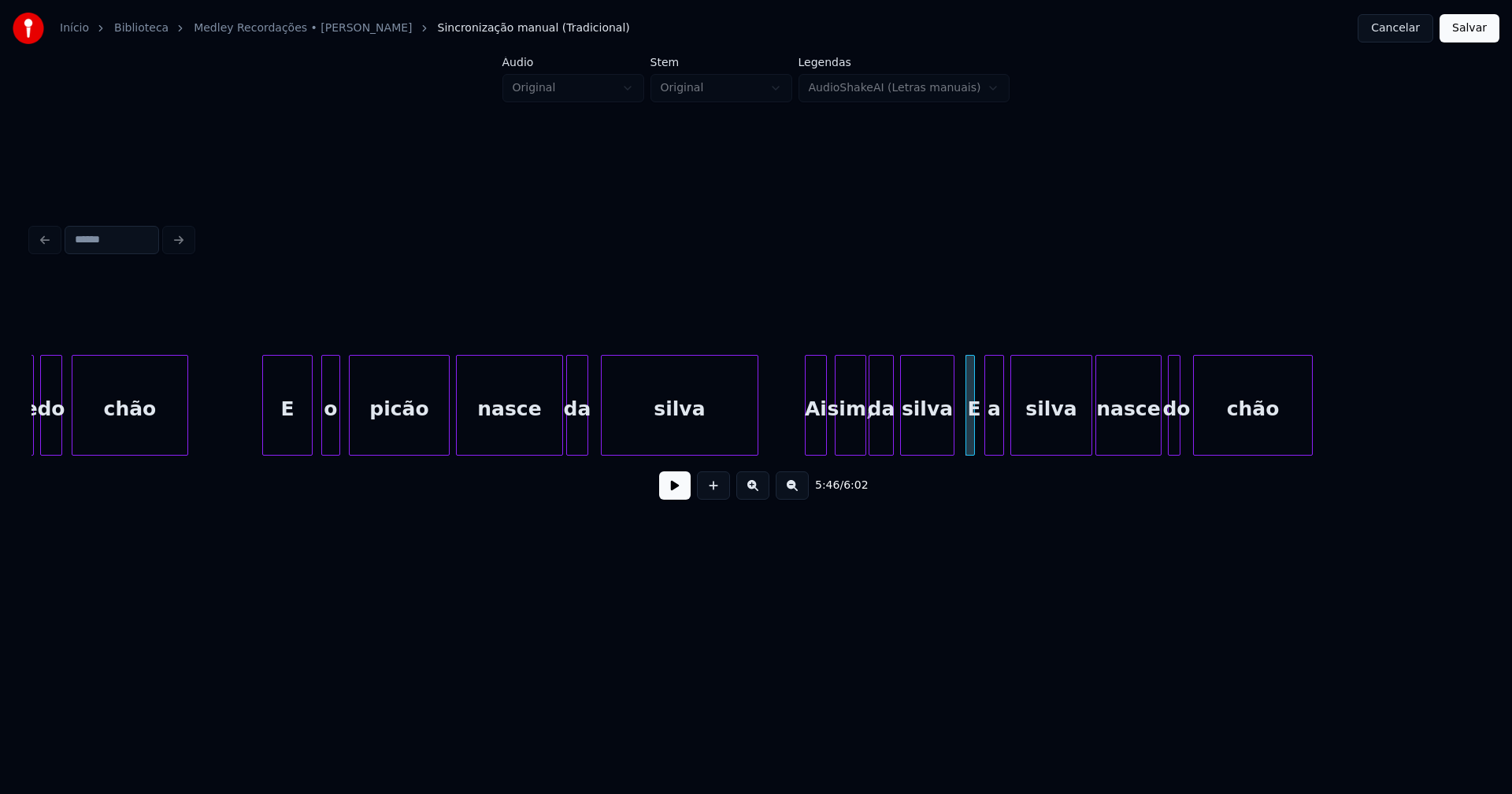
click at [985, 433] on div at bounding box center [988, 405] width 5 height 99
click at [980, 441] on div at bounding box center [980, 405] width 5 height 99
drag, startPoint x: 793, startPoint y: 429, endPoint x: 688, endPoint y: 489, distance: 120.9
click at [661, 500] on button at bounding box center [675, 485] width 32 height 28
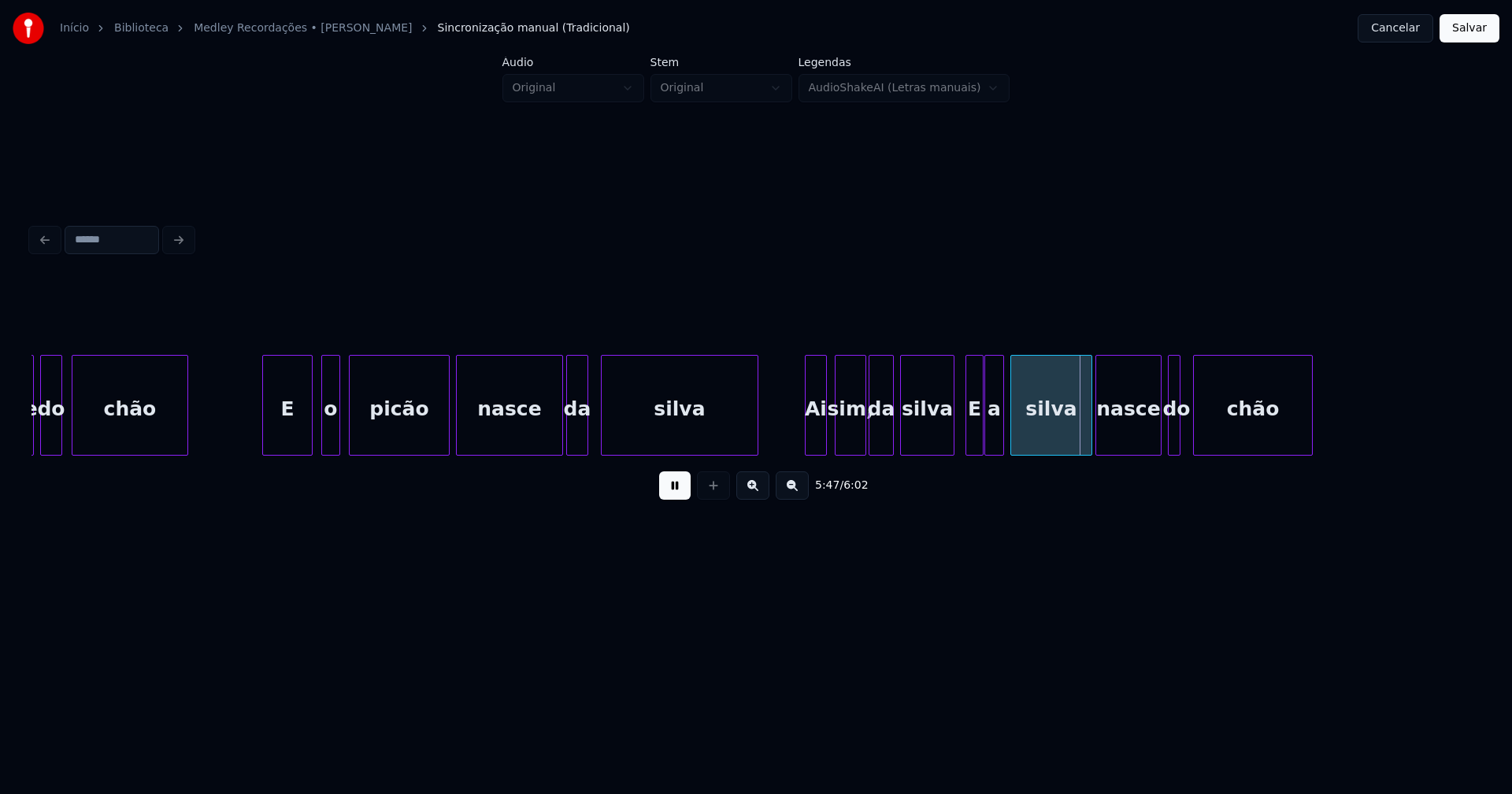
click at [661, 500] on button at bounding box center [675, 485] width 32 height 28
click at [971, 429] on div "E" at bounding box center [974, 409] width 16 height 107
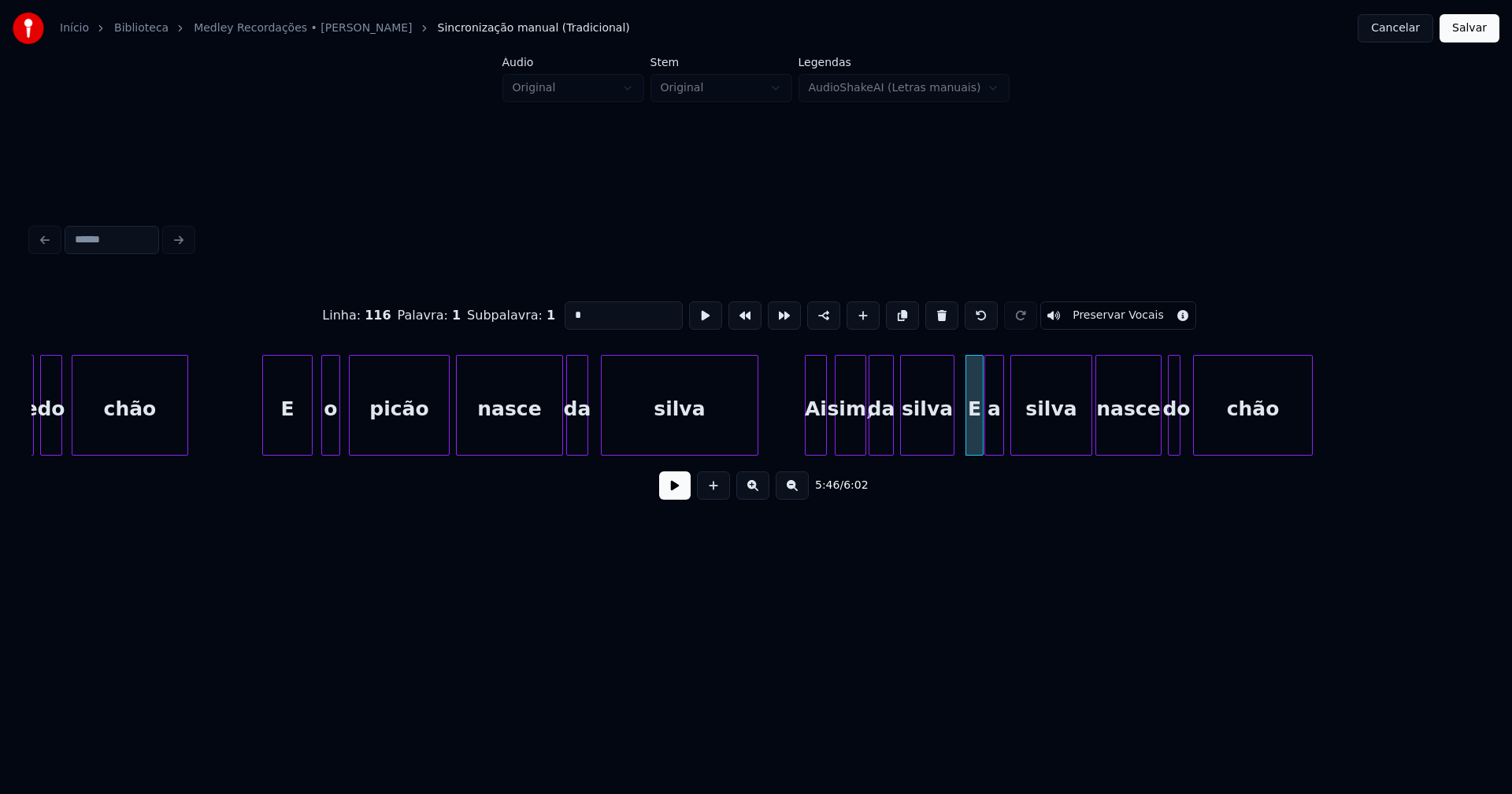
drag, startPoint x: 582, startPoint y: 306, endPoint x: 540, endPoint y: 326, distance: 46.5
click at [544, 315] on div "Linha : 116 Palavra : 1 Subpalavra : 1 * Preservar Vocais" at bounding box center [756, 315] width 1449 height 78
click at [1201, 423] on div at bounding box center [1204, 405] width 5 height 99
click at [1180, 433] on div "do" at bounding box center [1176, 409] width 15 height 107
click at [1196, 421] on div at bounding box center [1195, 405] width 5 height 99
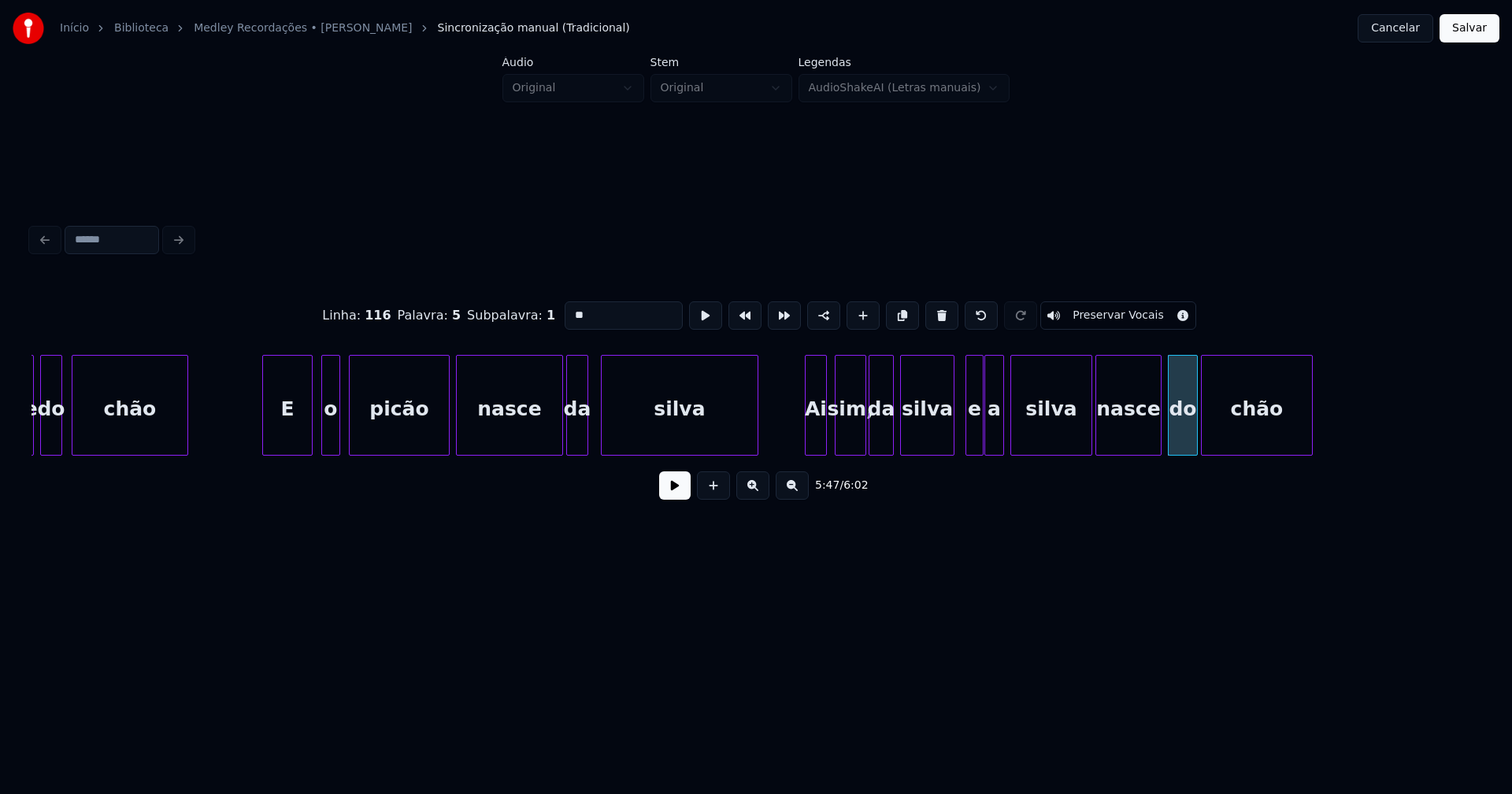
type input "**"
click at [671, 495] on button at bounding box center [675, 485] width 32 height 28
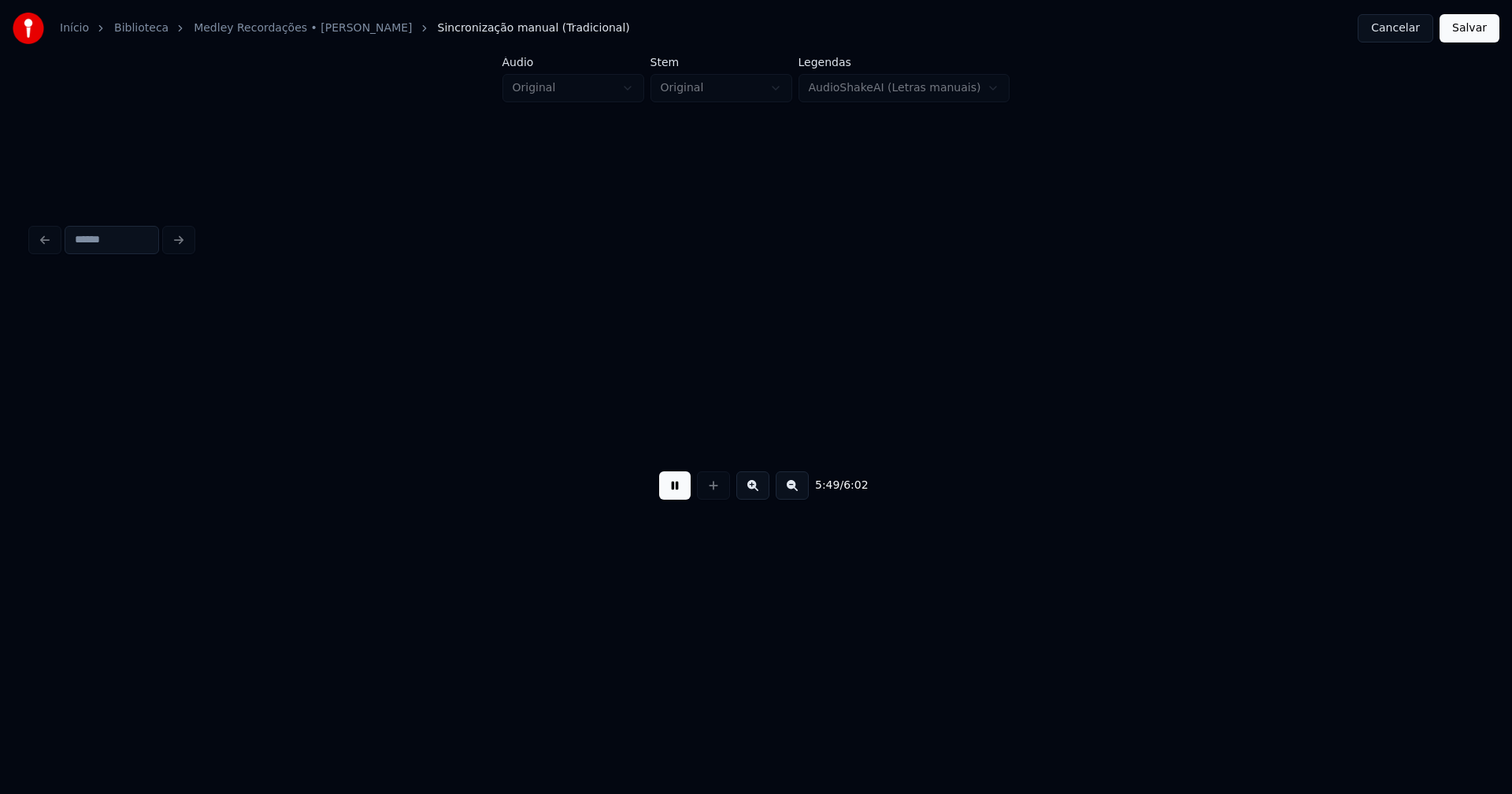
scroll to position [0, 55099]
click at [1468, 30] on button "Salvar" at bounding box center [1469, 28] width 60 height 28
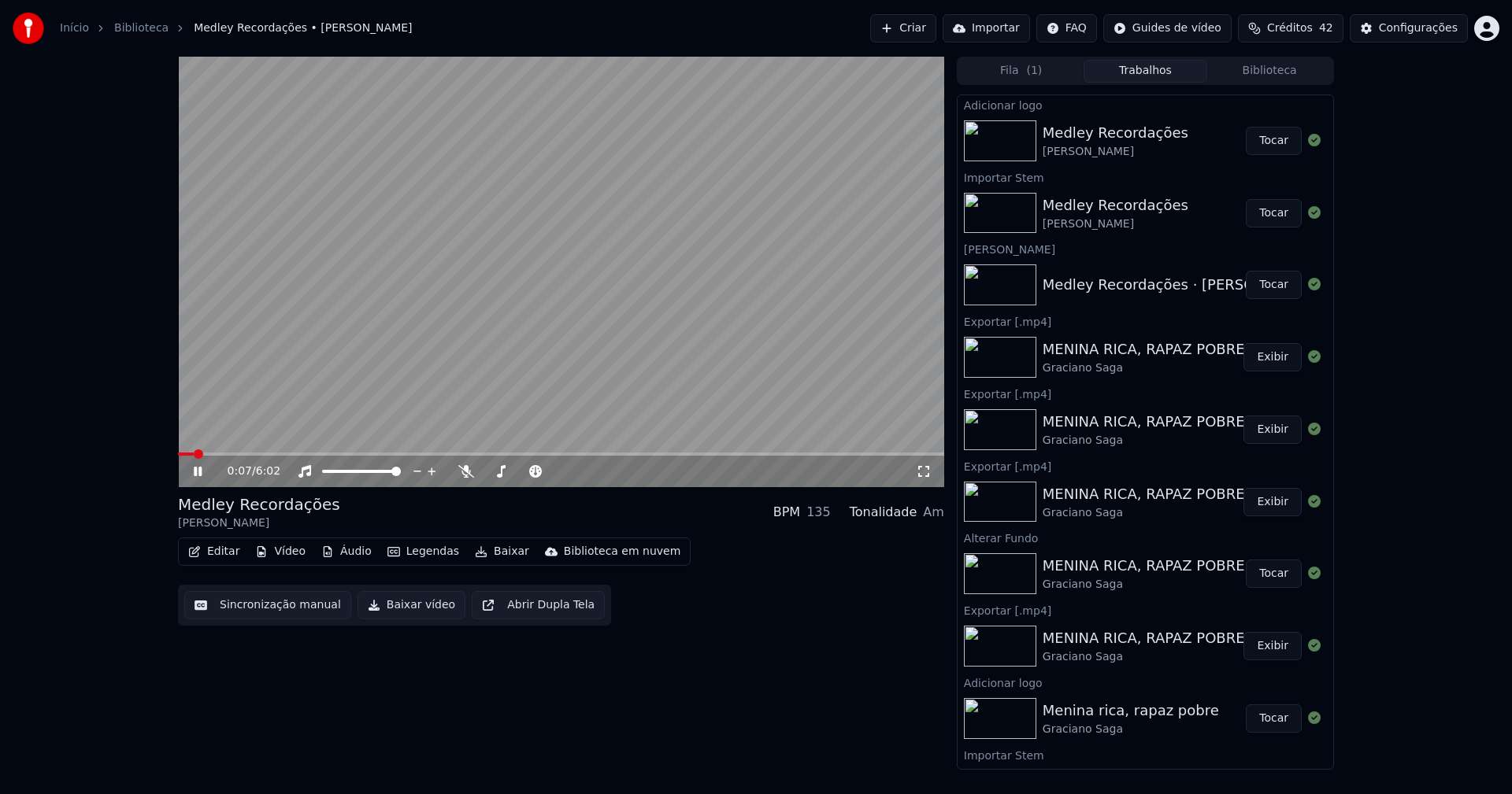
click at [924, 475] on icon at bounding box center [923, 471] width 15 height 13
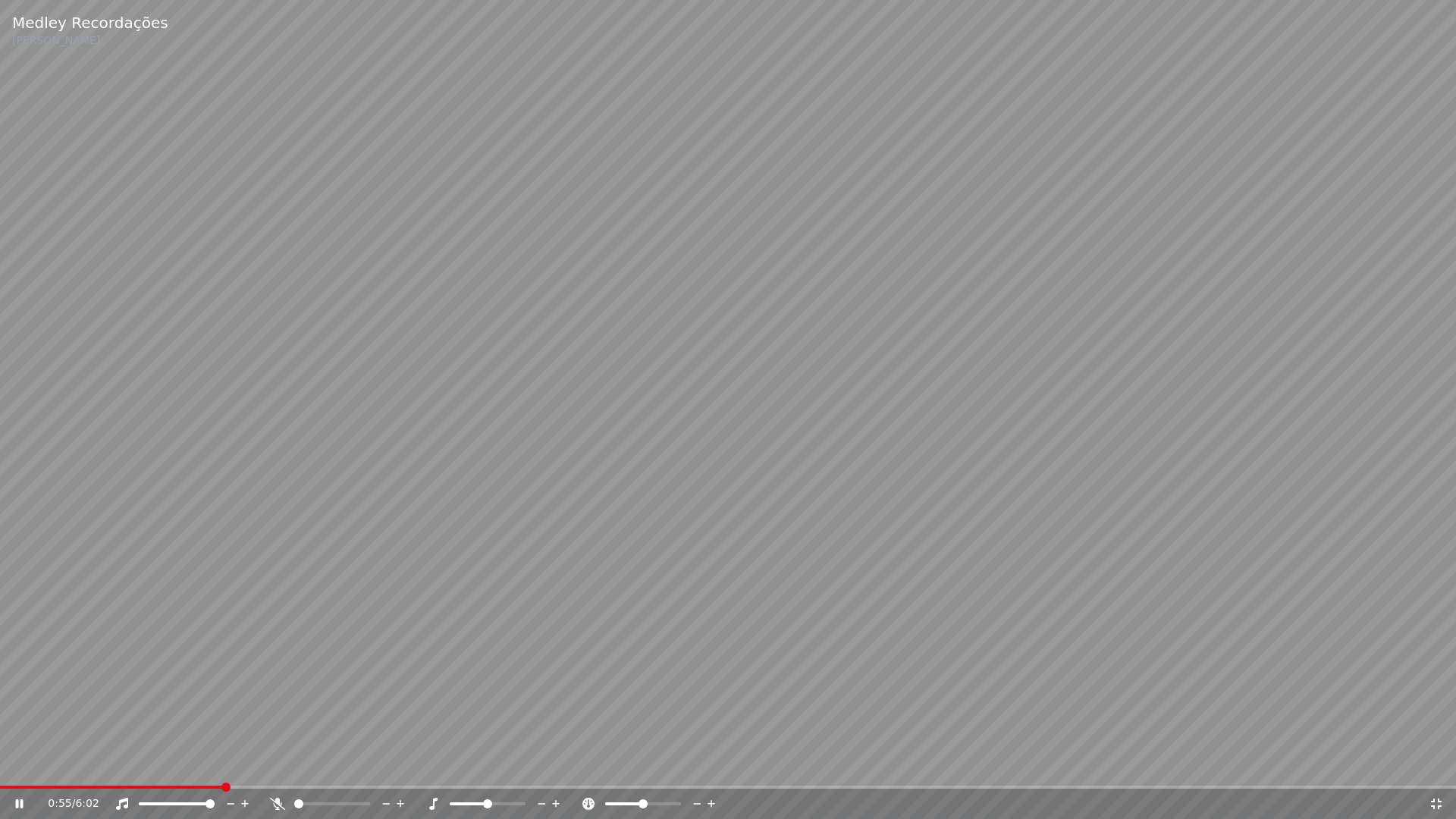
click at [1440, 764] on div "0:55 / 6:02" at bounding box center [728, 803] width 1444 height 15
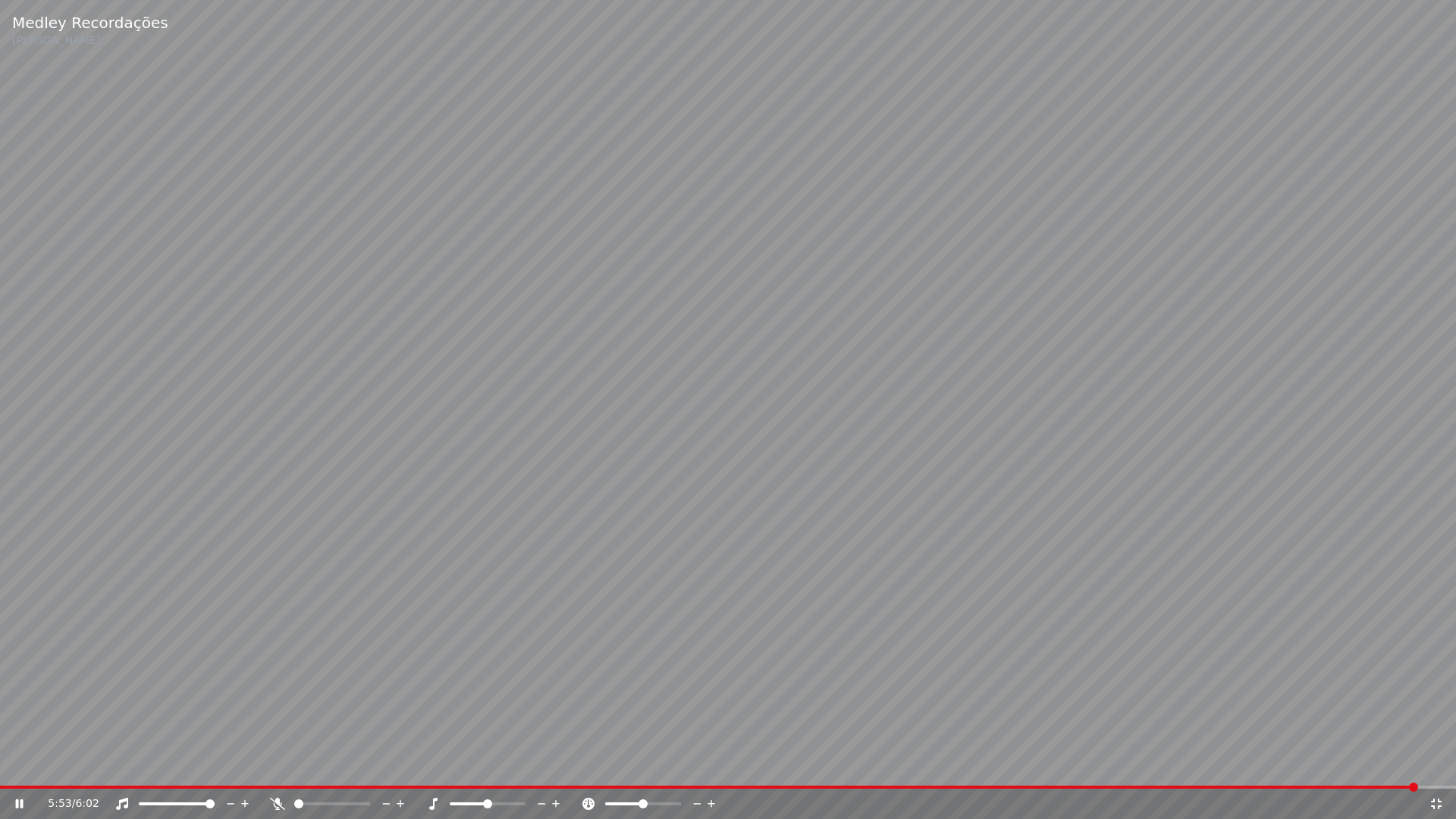
click at [1442, 764] on icon at bounding box center [1436, 804] width 15 height 12
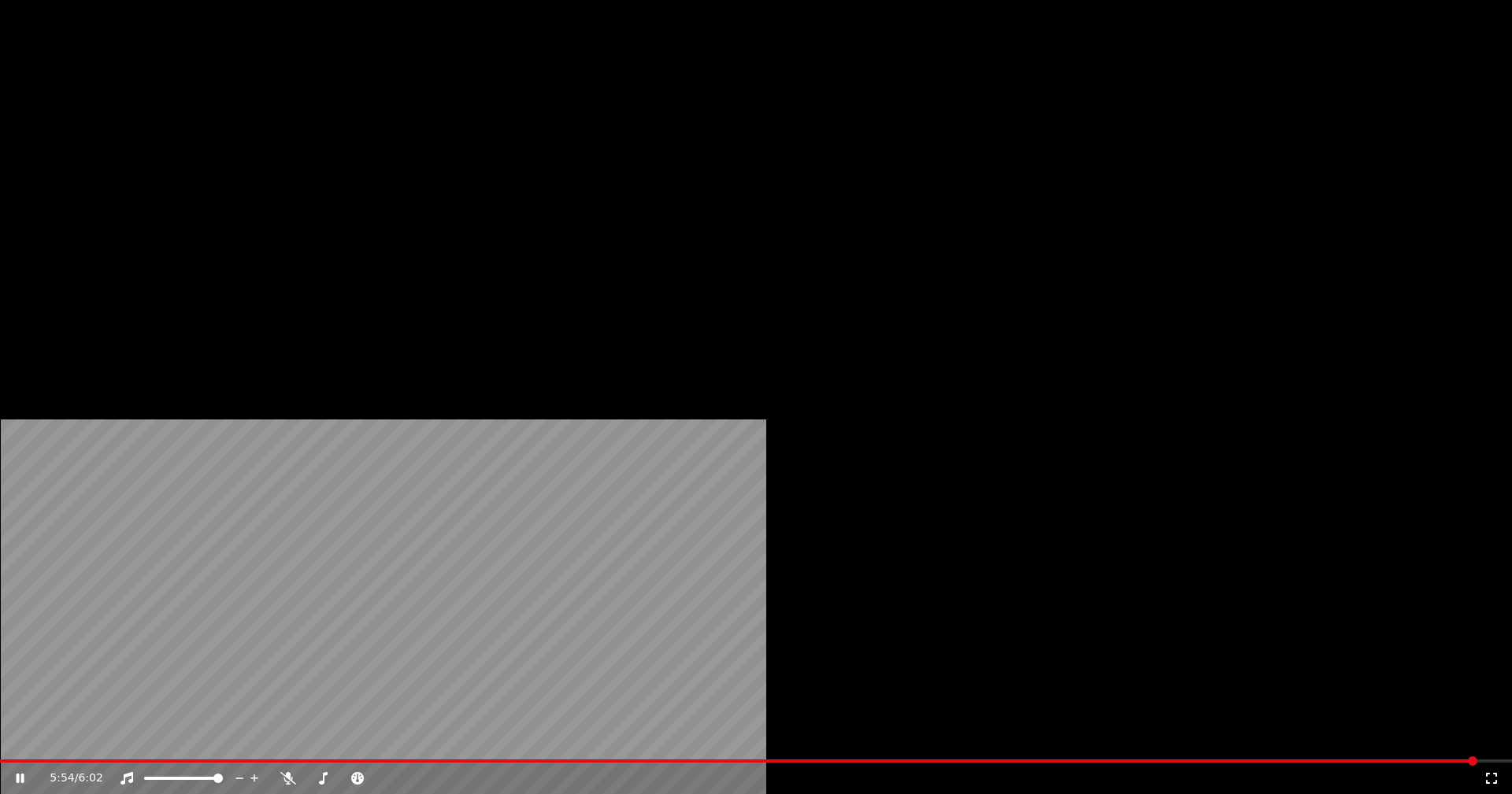
click at [226, 133] on button "Editar" at bounding box center [214, 120] width 64 height 22
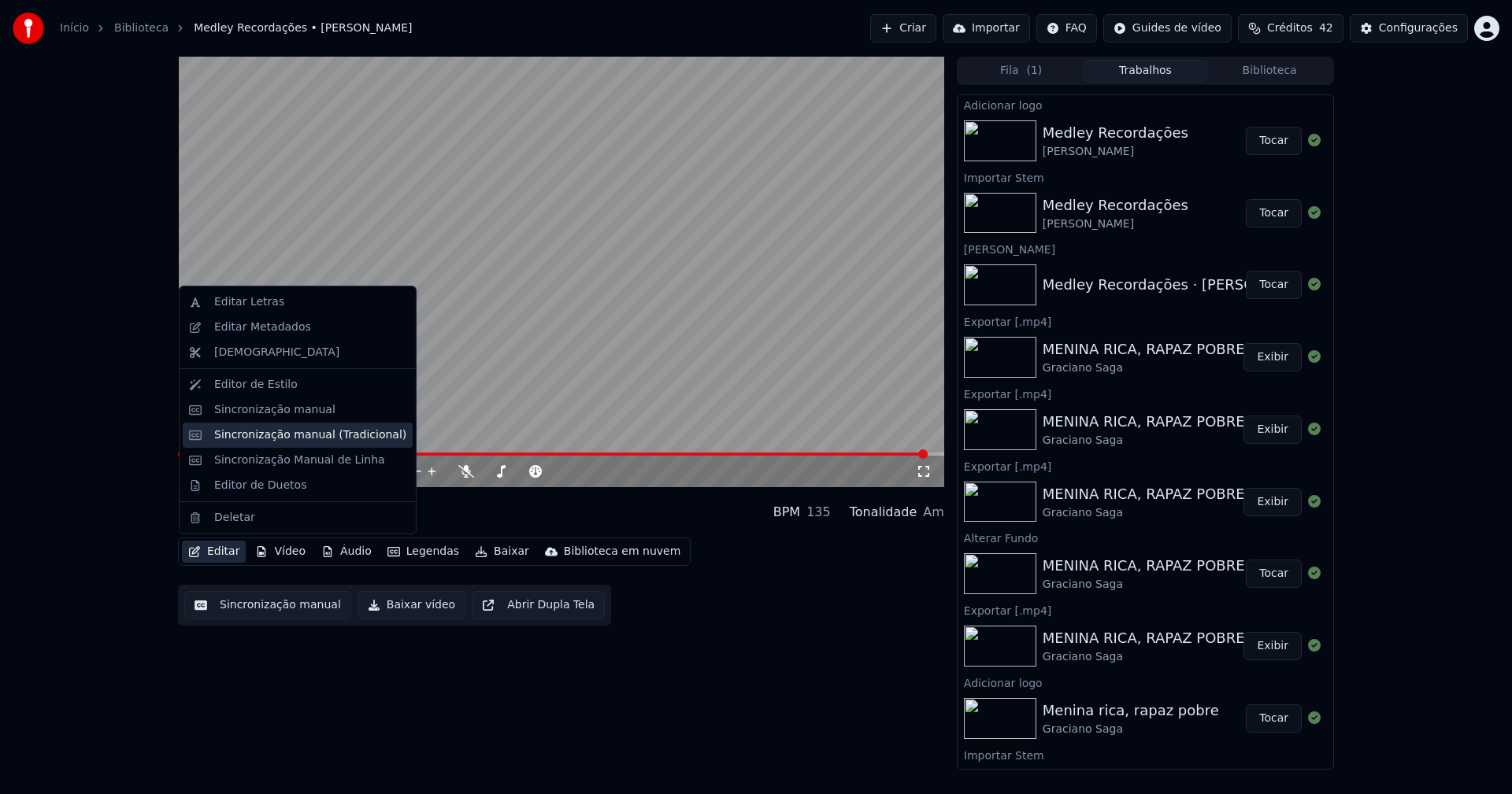
click at [284, 437] on div "Sincronização manual (Tradicional)" at bounding box center [311, 435] width 193 height 15
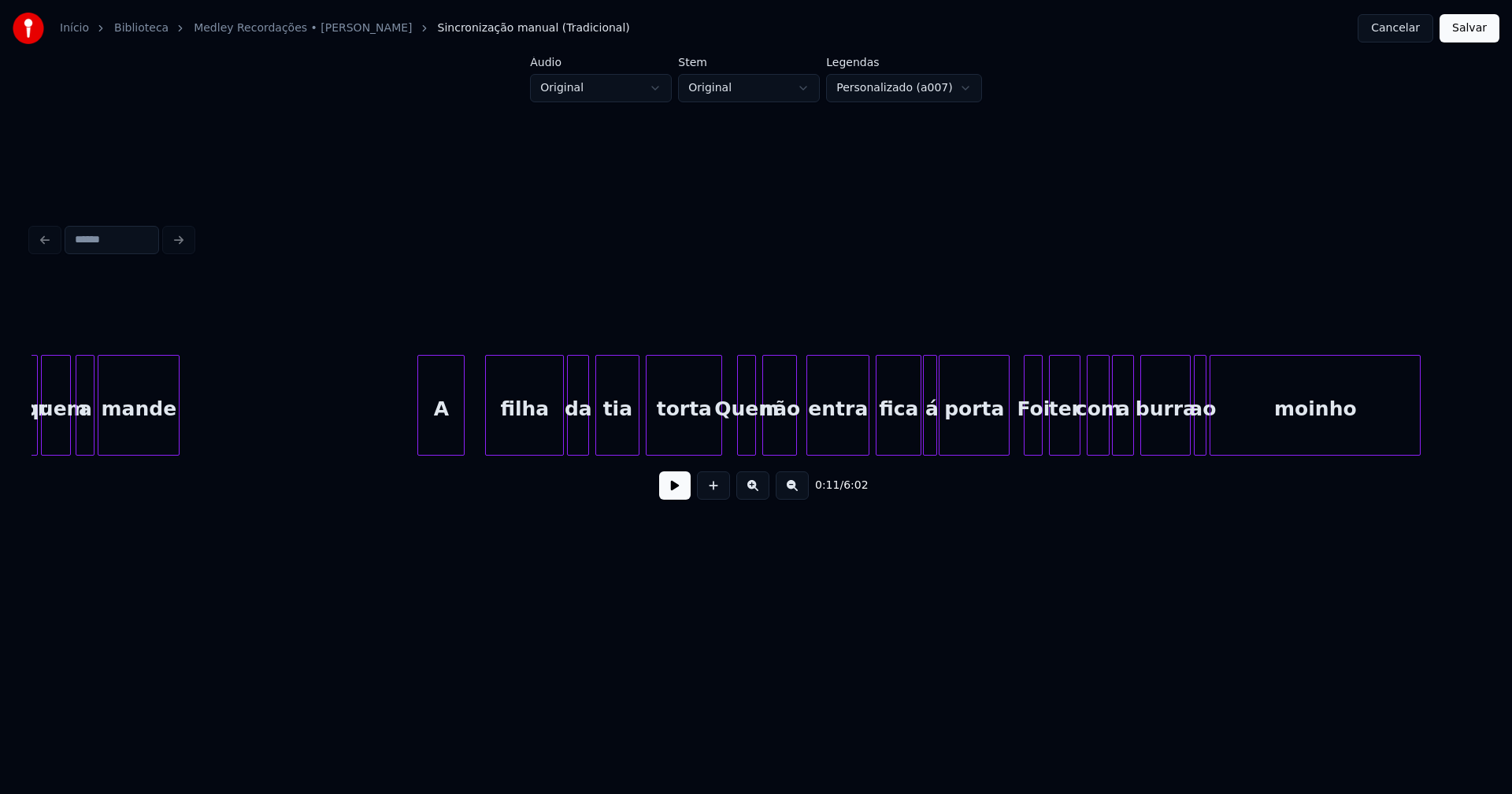
scroll to position [0, 18095]
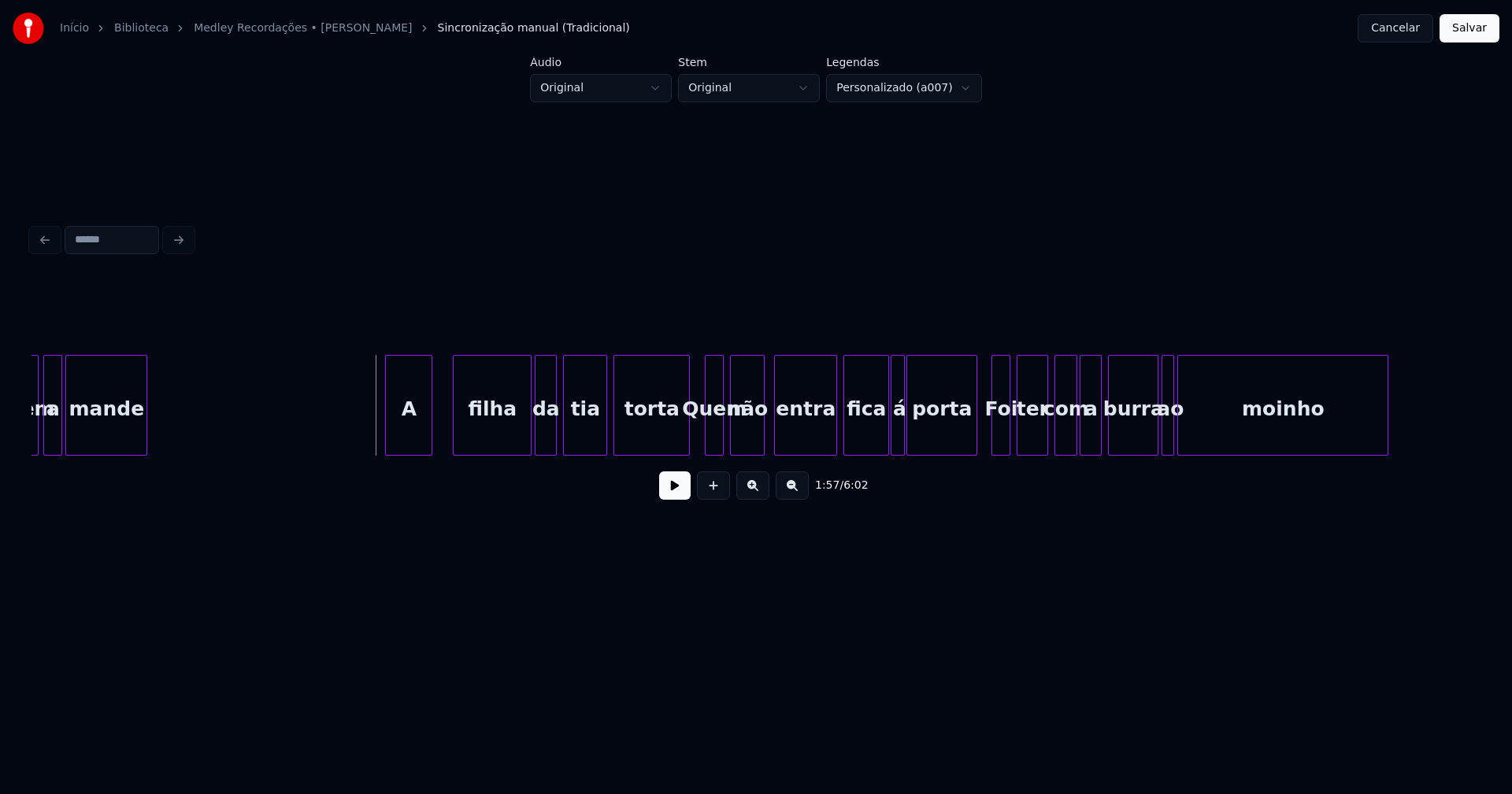
drag, startPoint x: 676, startPoint y: 502, endPoint x: 519, endPoint y: 466, distance: 161.1
click at [674, 500] on button at bounding box center [675, 485] width 32 height 28
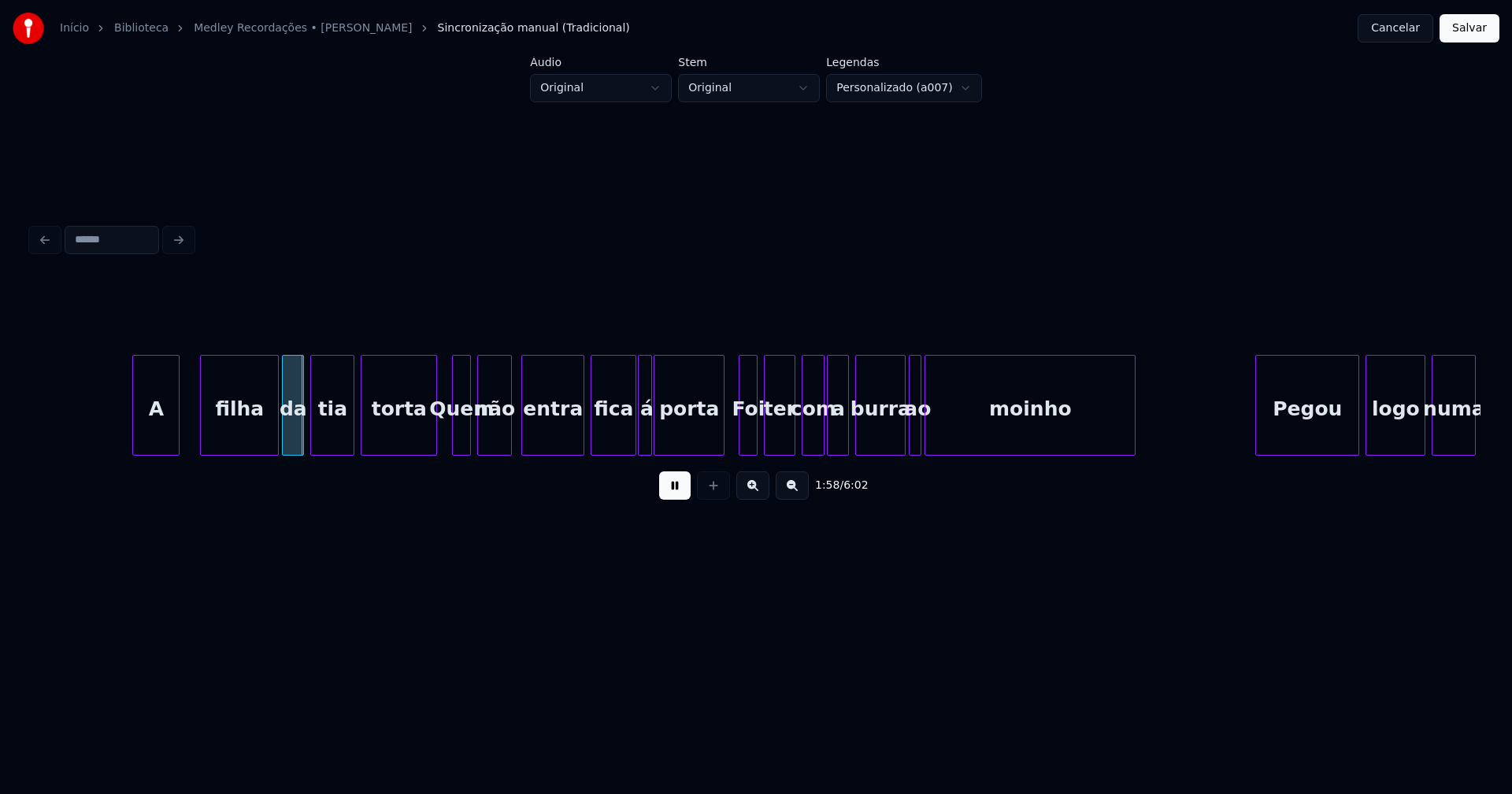
scroll to position [0, 18379]
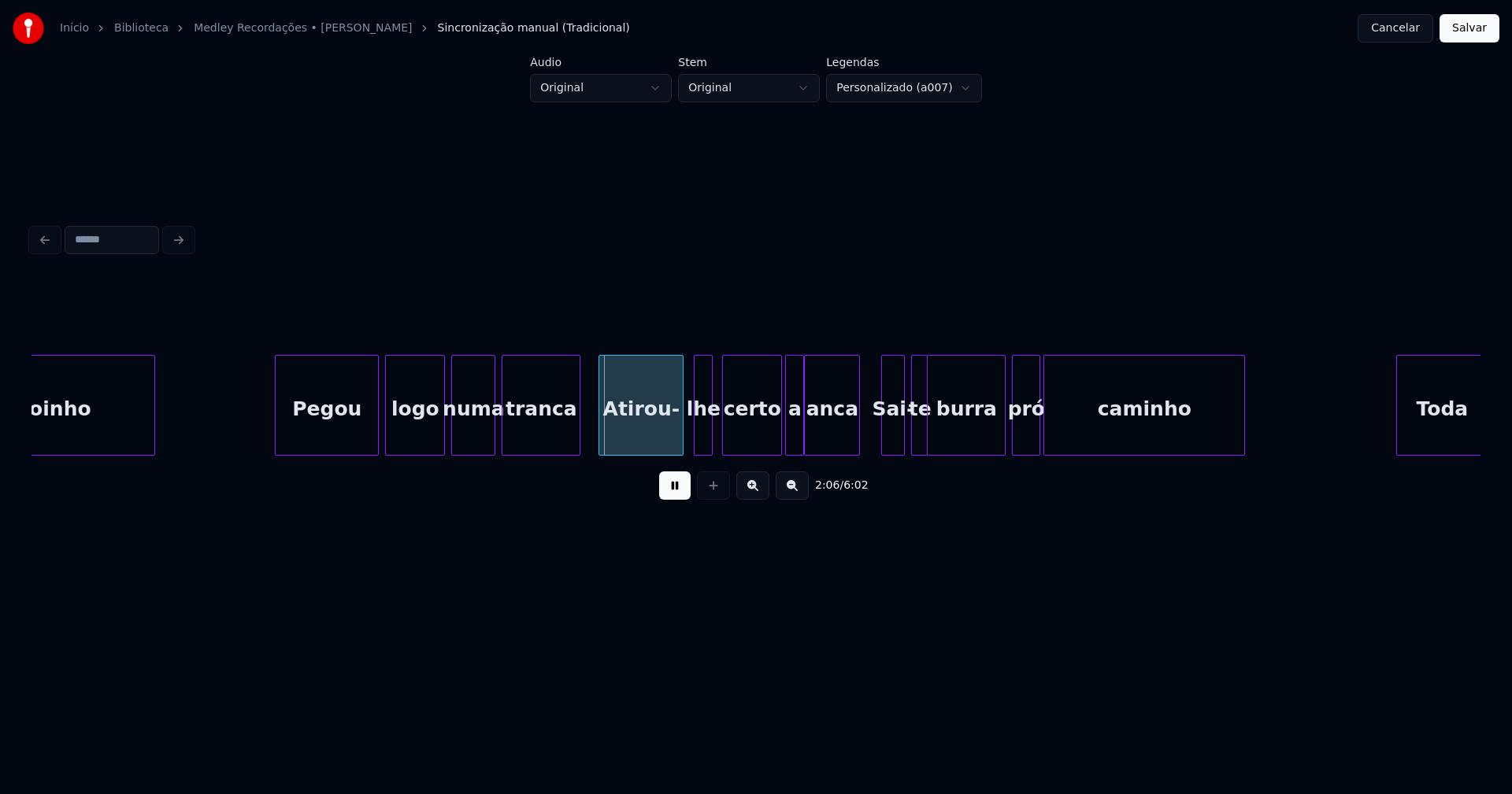
scroll to position [0, 19486]
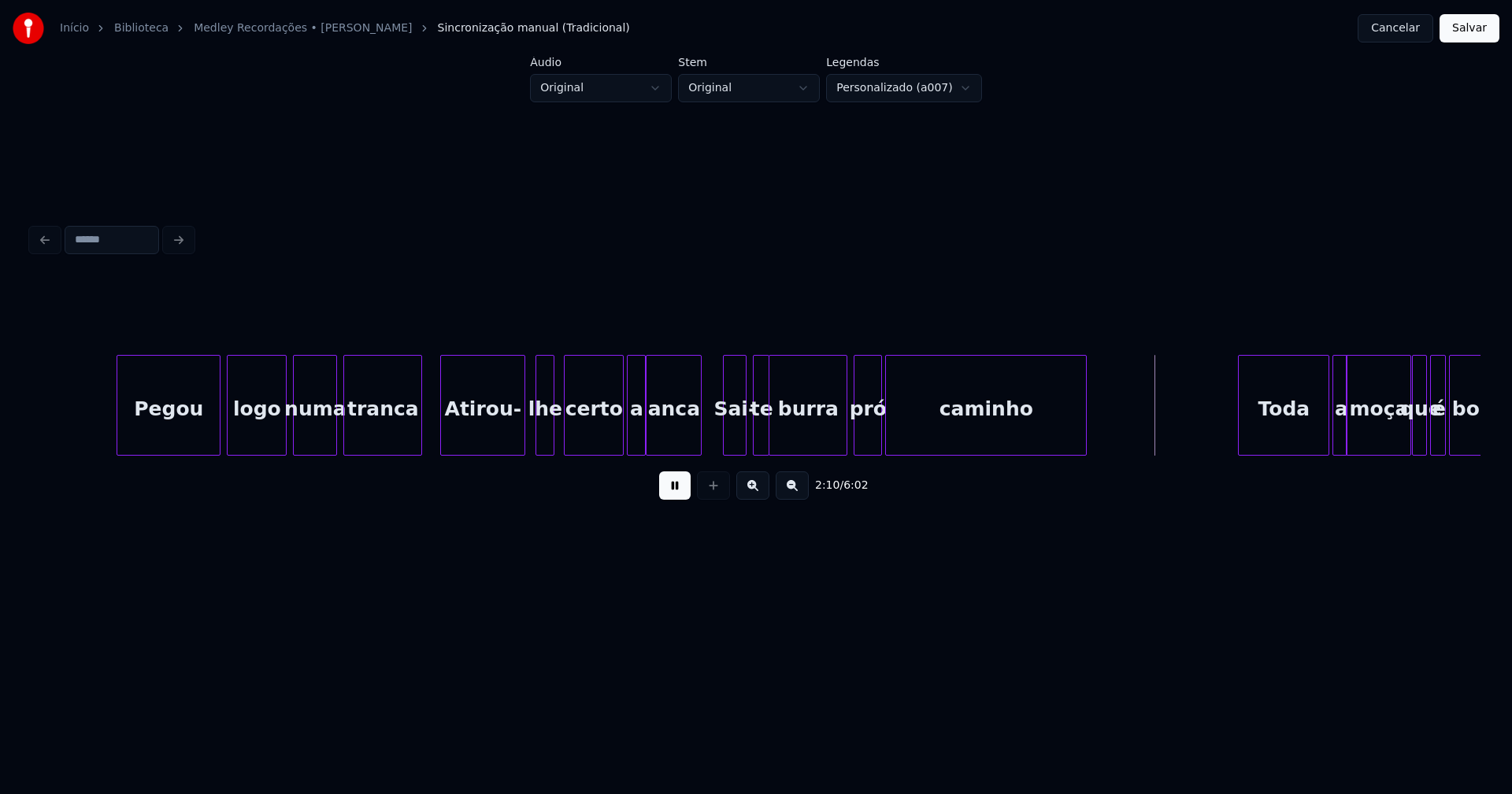
click at [676, 496] on button at bounding box center [675, 485] width 32 height 28
click at [635, 428] on div "a" at bounding box center [636, 409] width 17 height 107
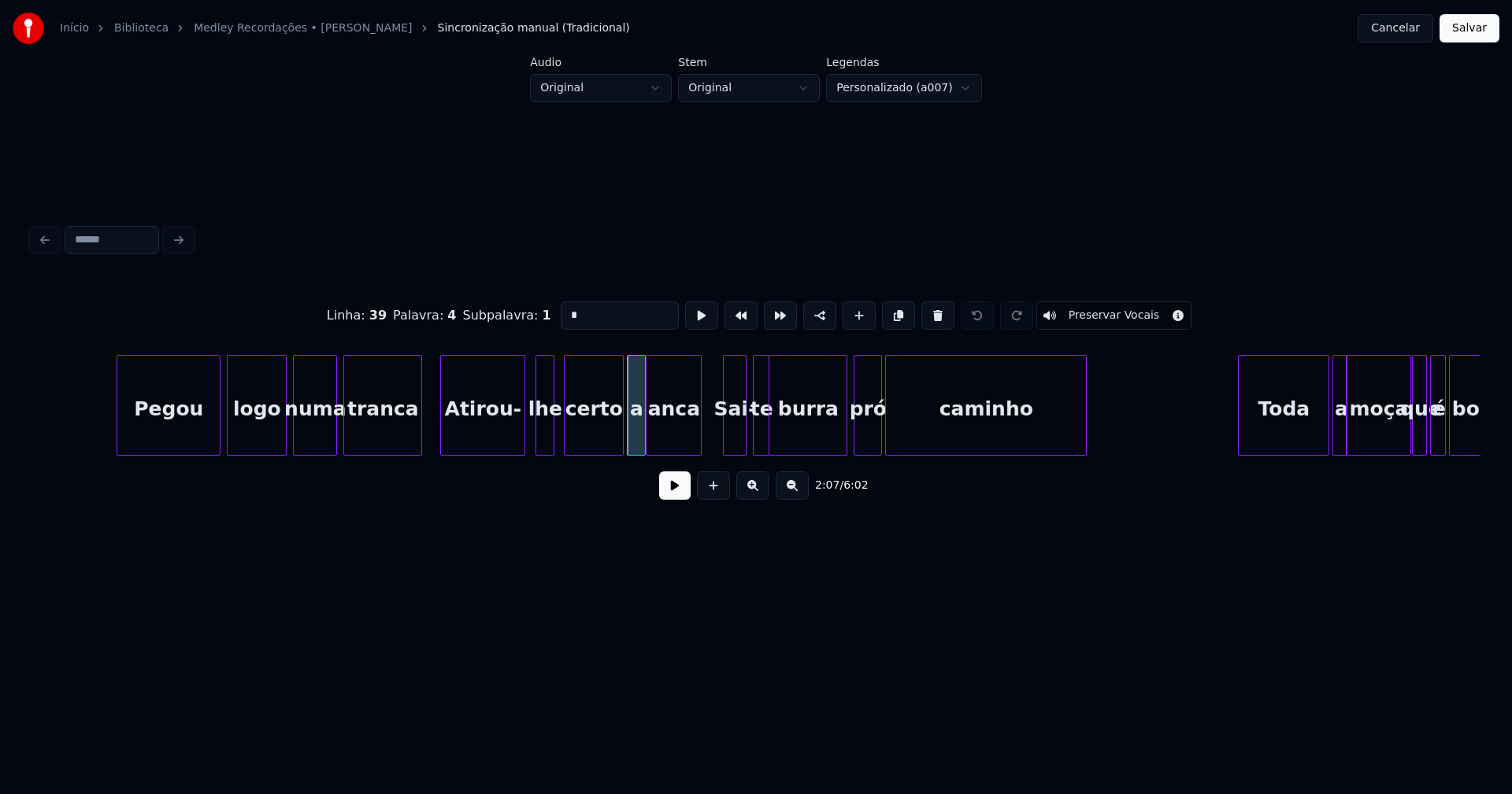
drag, startPoint x: 568, startPoint y: 308, endPoint x: 531, endPoint y: 313, distance: 37.3
click at [532, 312] on div "Linha : 39 [GEOGRAPHIC_DATA] : 4 Subpalavra : 1 * Preservar Vocais" at bounding box center [756, 315] width 1449 height 78
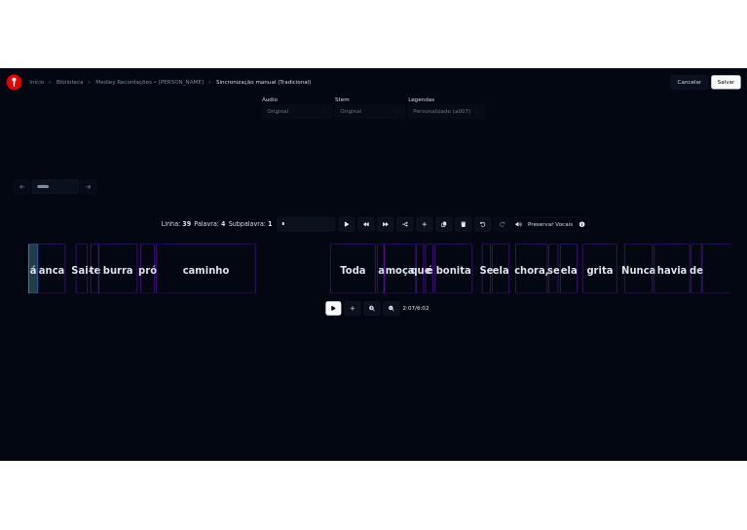
scroll to position [0, 24829]
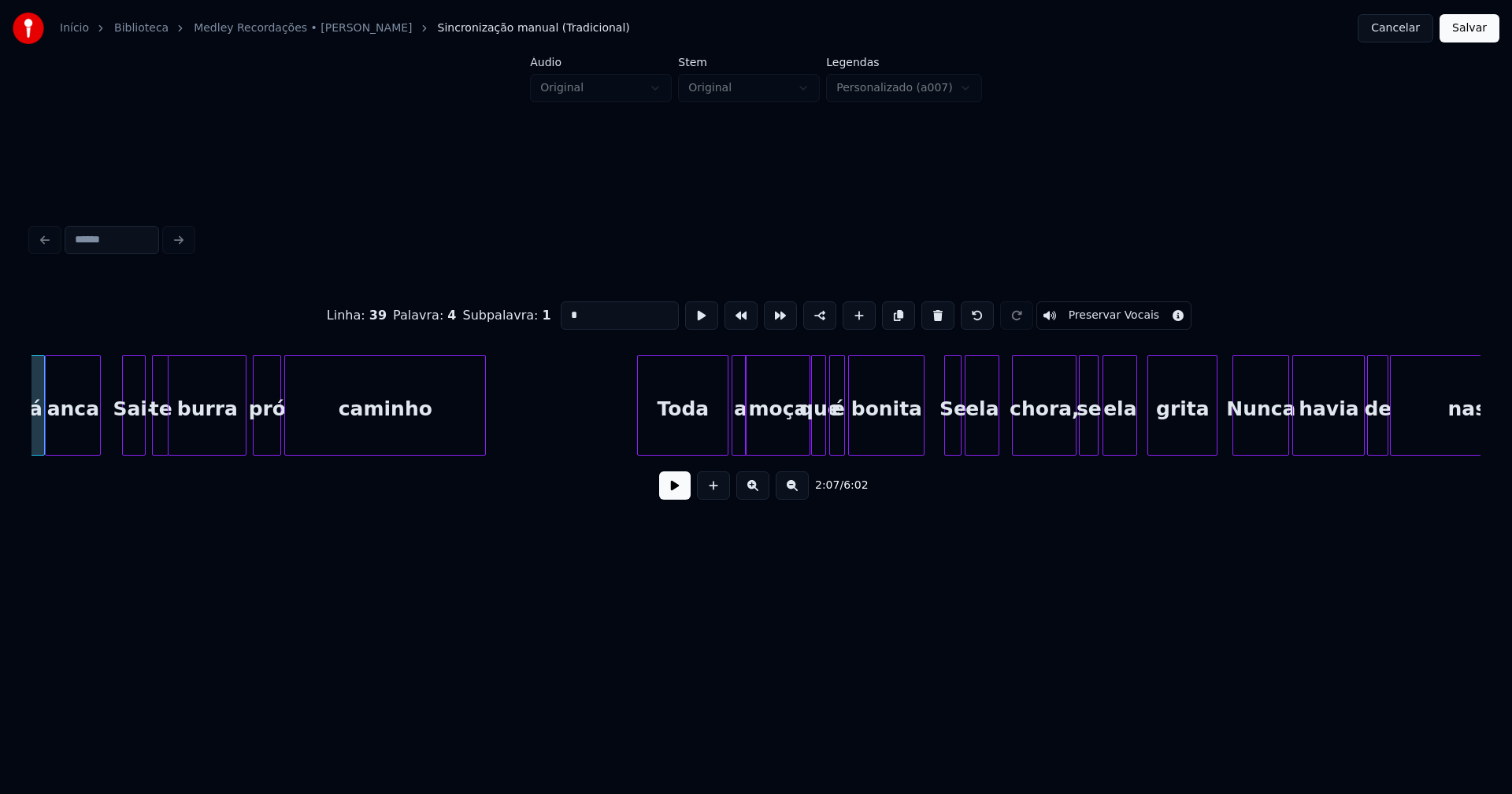
type input "*"
click at [1467, 32] on button "Salvar" at bounding box center [1469, 28] width 60 height 28
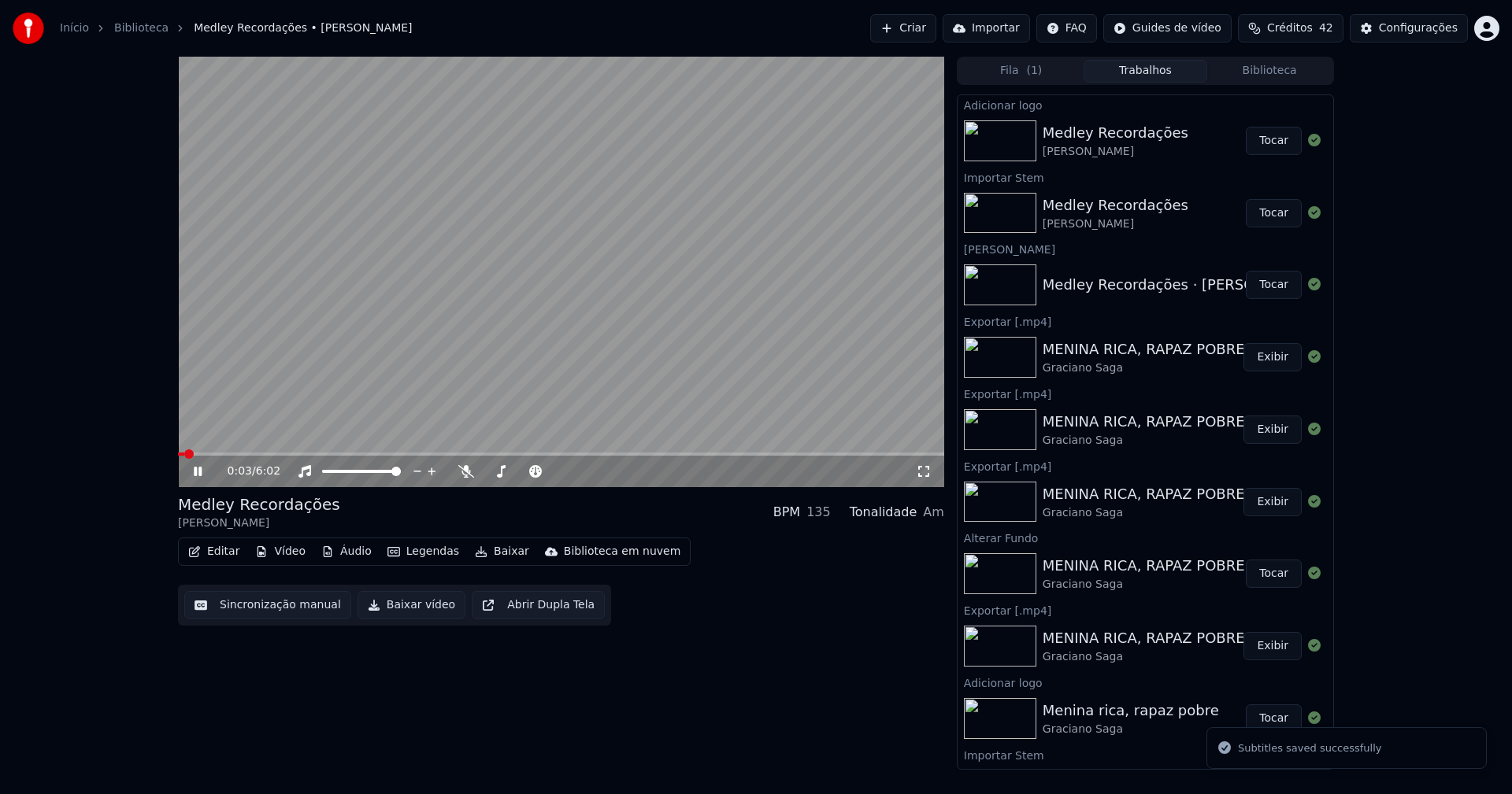
click at [194, 473] on icon at bounding box center [197, 471] width 8 height 10
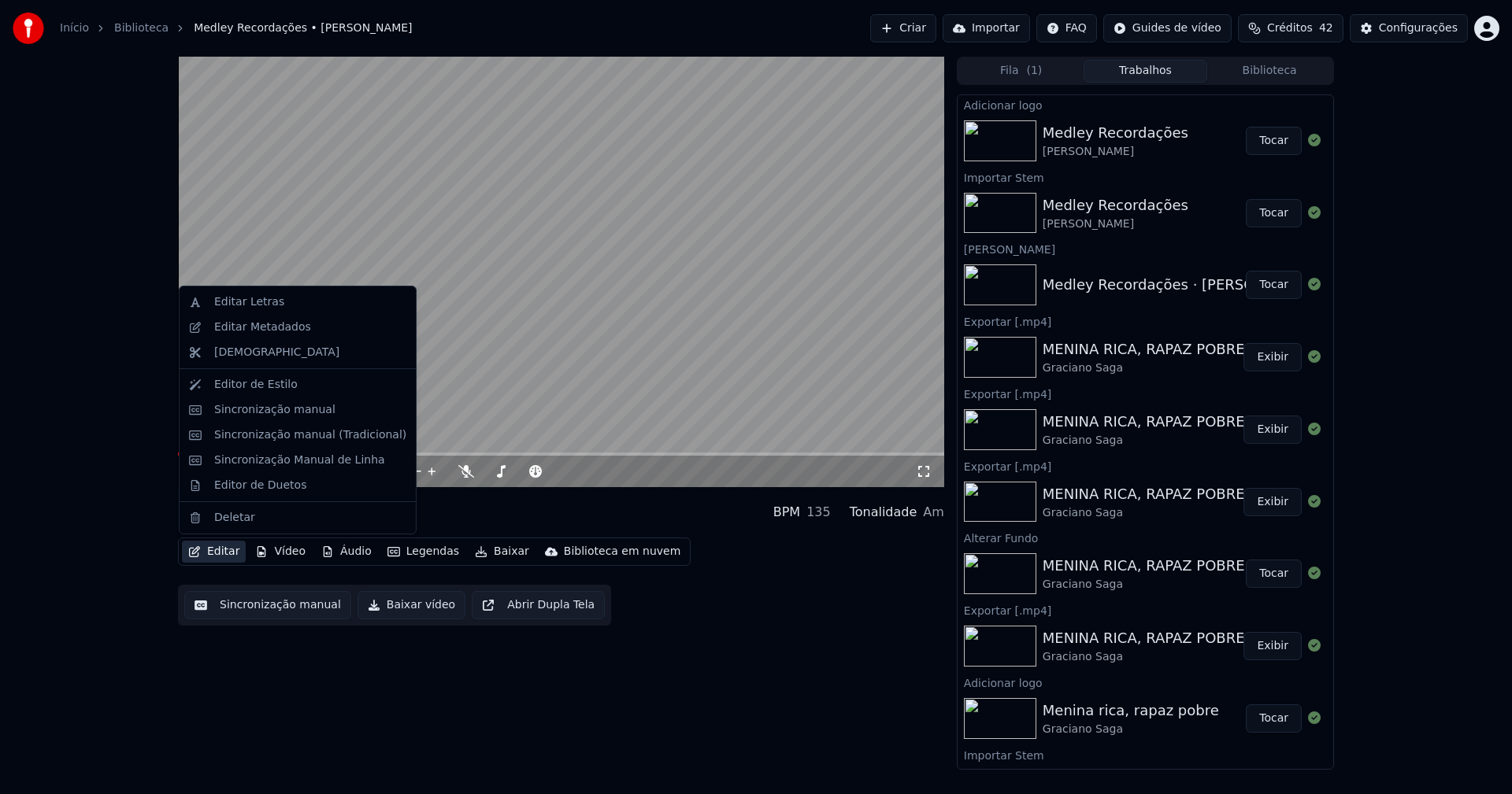
click at [222, 557] on button "Editar" at bounding box center [214, 551] width 64 height 22
click at [249, 335] on div "Editar Metadados" at bounding box center [263, 327] width 97 height 15
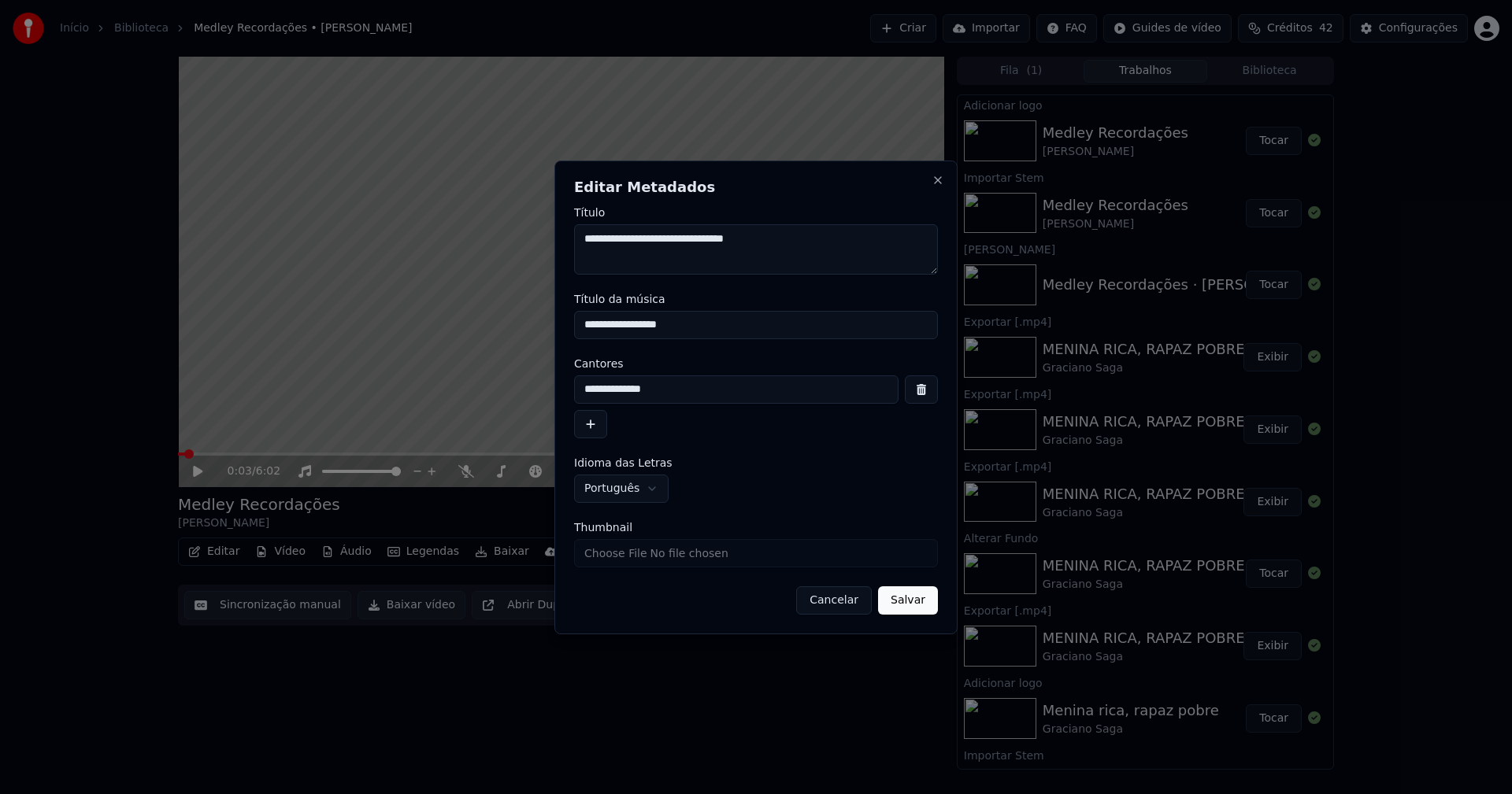
drag, startPoint x: 667, startPoint y: 327, endPoint x: 495, endPoint y: 327, distance: 172.0
click at [495, 327] on body "Início Biblioteca Medley Recordações • [PERSON_NAME] Importar FAQ Guides de víd…" at bounding box center [756, 397] width 1512 height 794
type input "**********"
click at [631, 553] on input "Thumbnail" at bounding box center [756, 553] width 364 height 28
type input "**********"
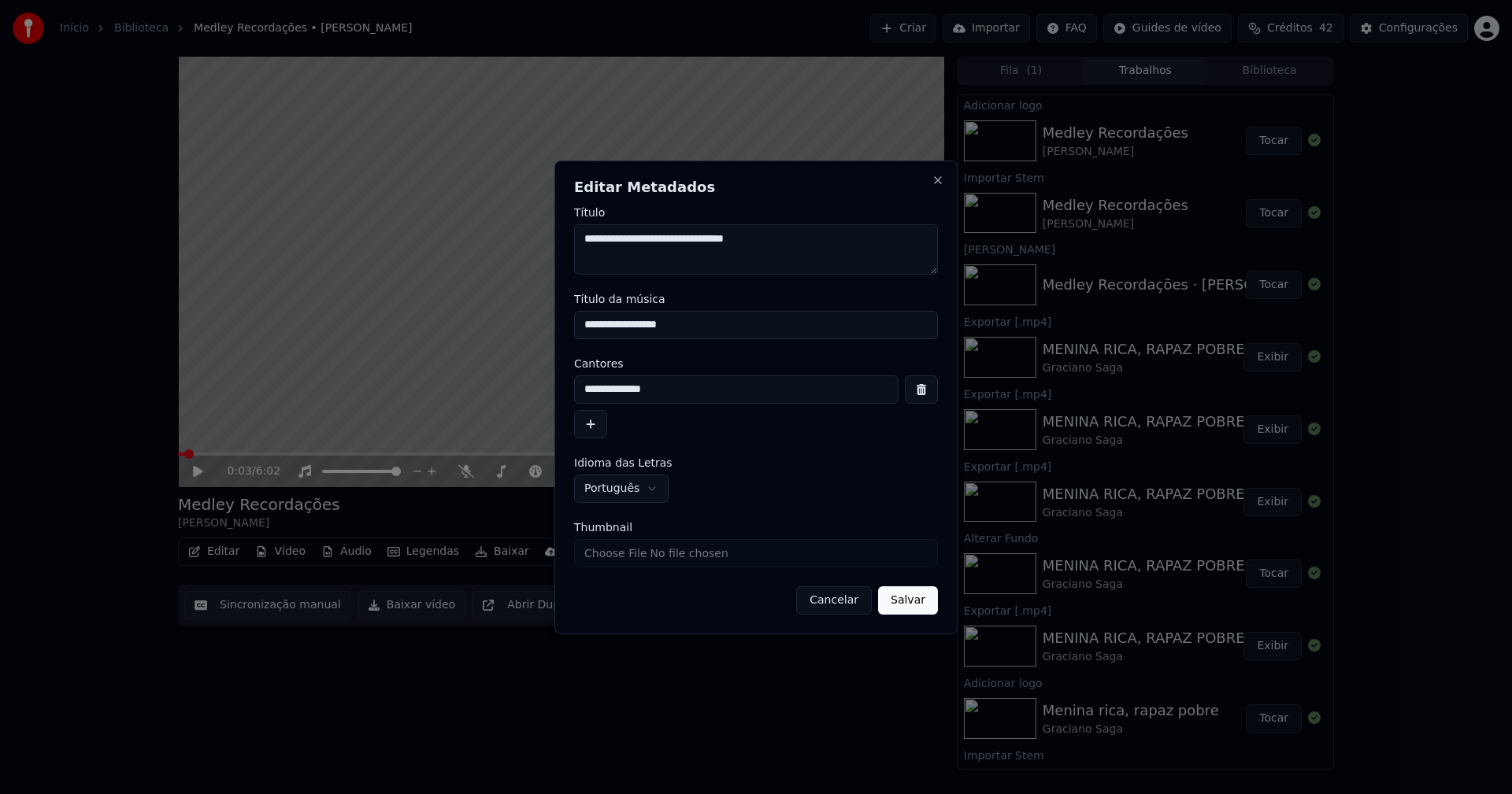
click at [914, 606] on button "Salvar" at bounding box center [908, 600] width 60 height 28
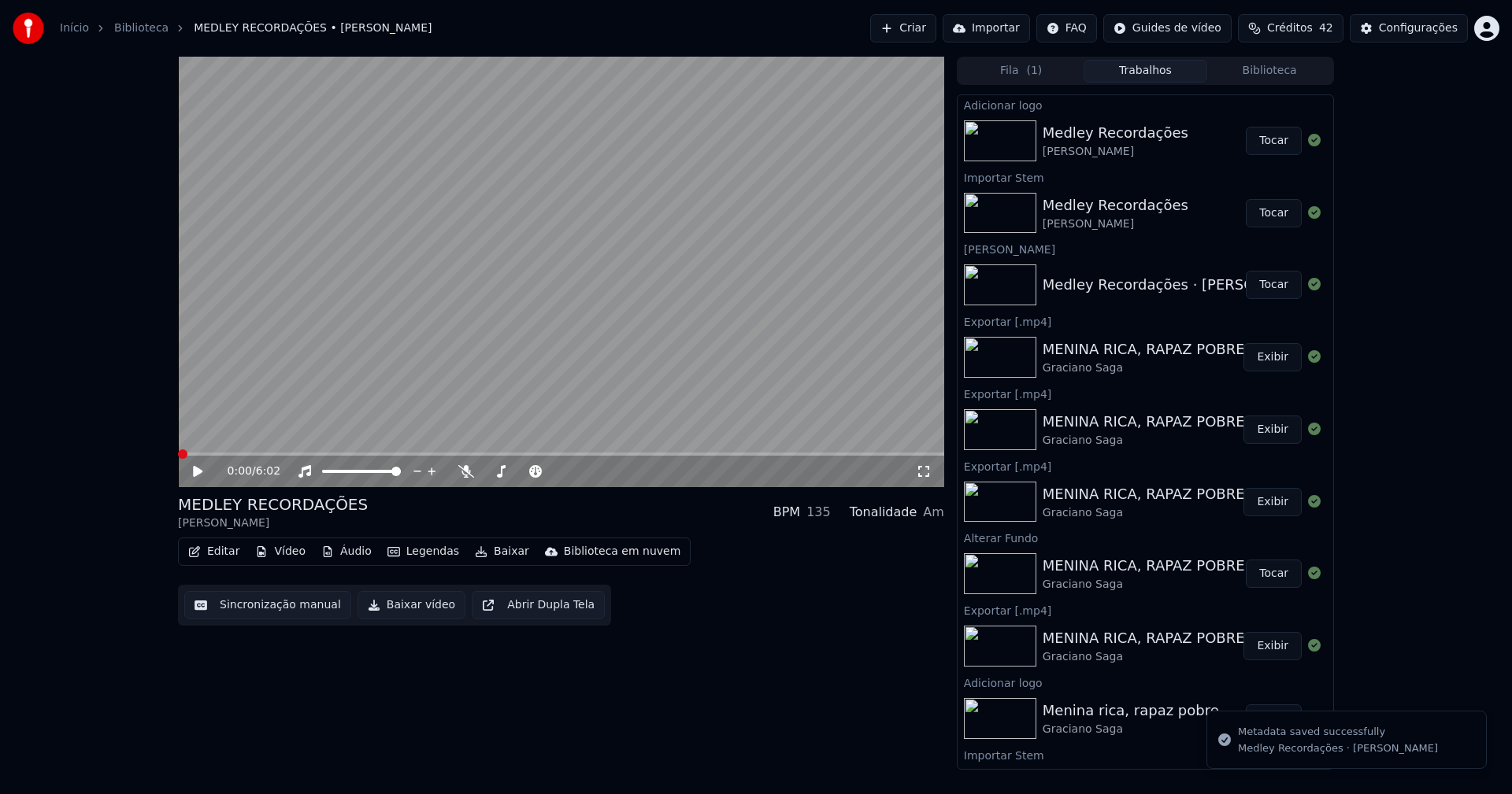
click at [1276, 74] on button "Biblioteca" at bounding box center [1269, 71] width 125 height 23
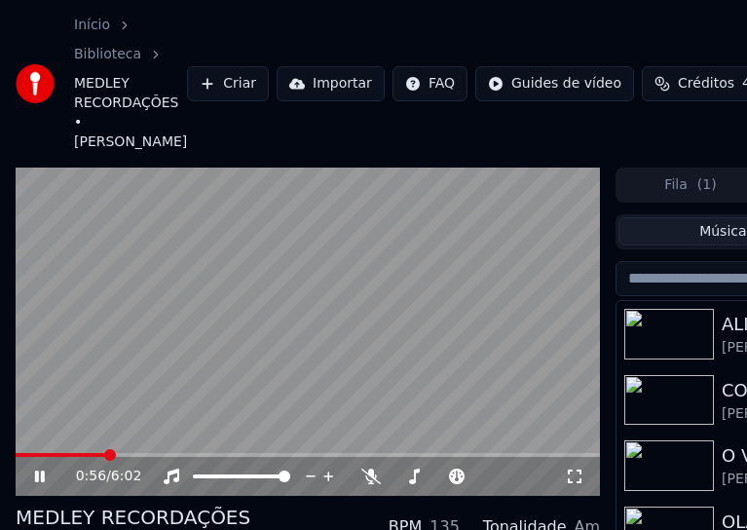
scroll to position [161, 0]
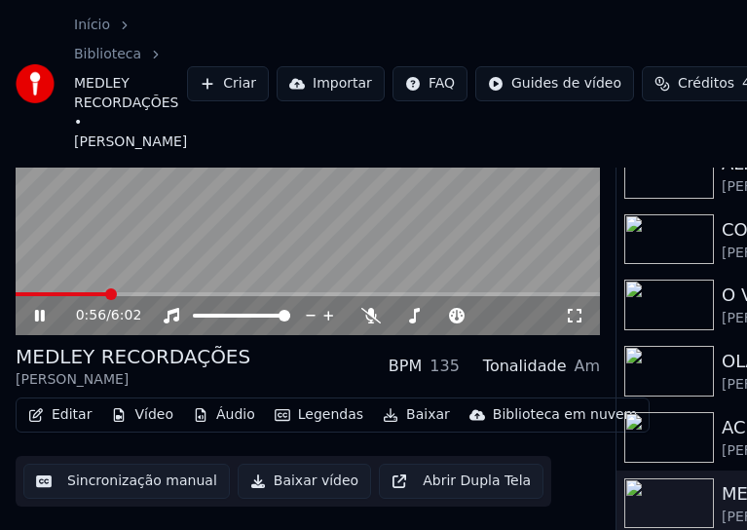
click at [71, 401] on button "Editar" at bounding box center [59, 414] width 79 height 27
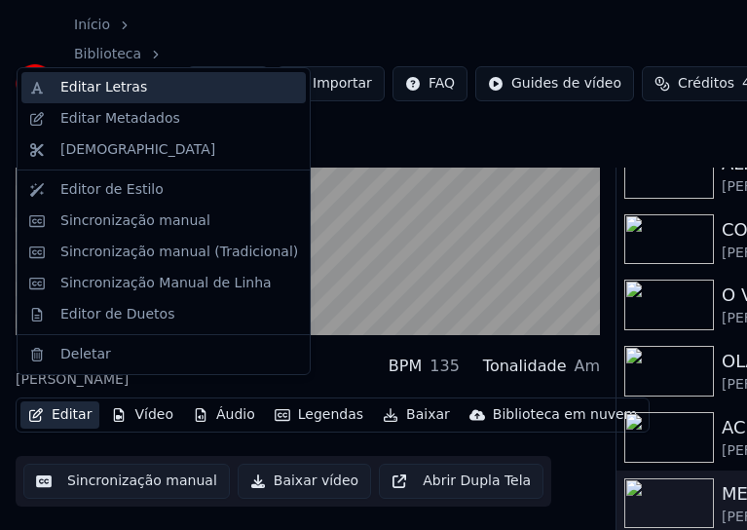
click at [105, 89] on div "Editar Letras" at bounding box center [103, 87] width 87 height 19
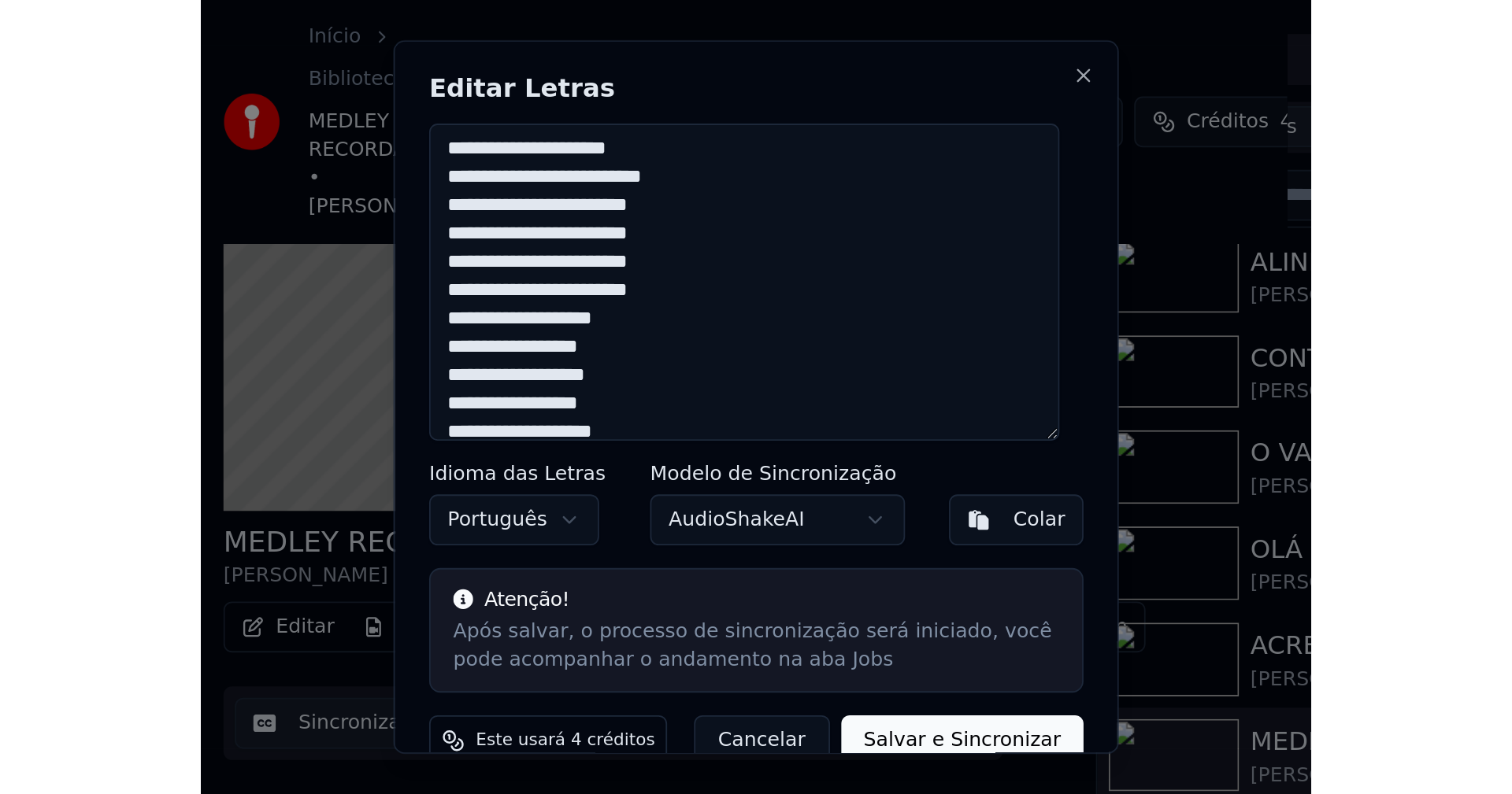
scroll to position [0, 0]
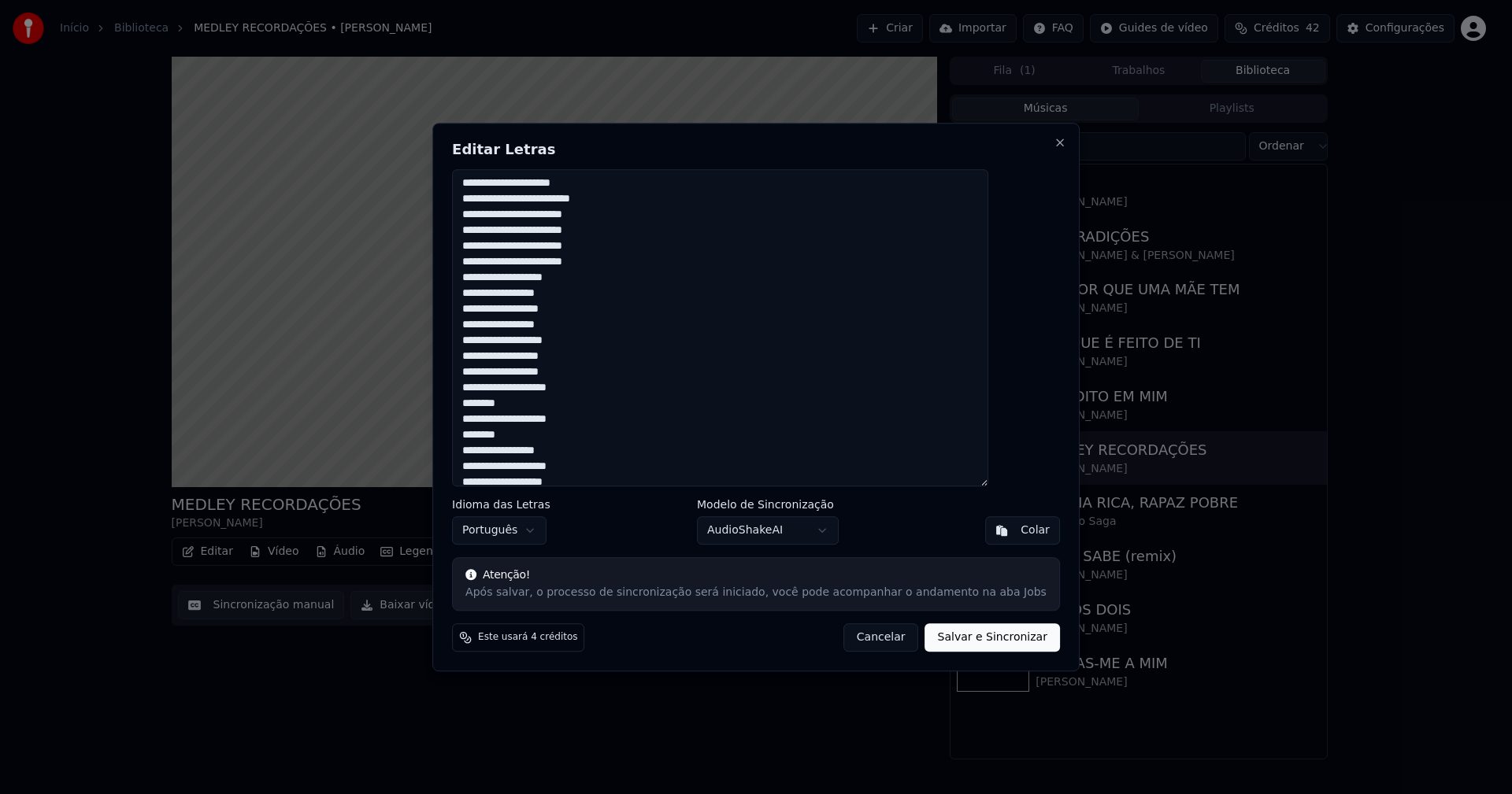
click at [872, 647] on button "Cancelar" at bounding box center [881, 637] width 75 height 28
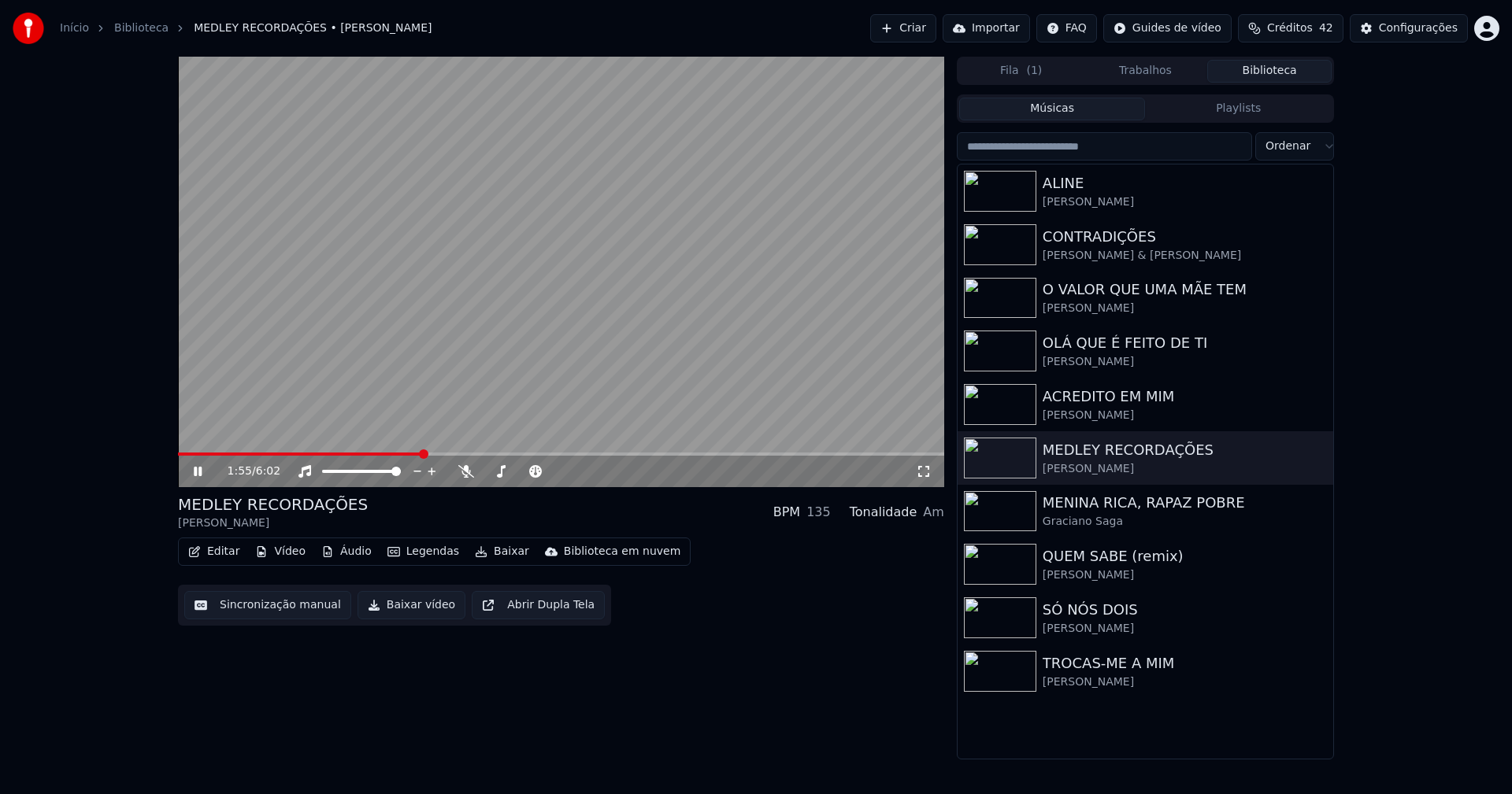
click at [196, 470] on icon at bounding box center [197, 471] width 8 height 10
click at [407, 614] on button "Baixar vídeo" at bounding box center [411, 605] width 108 height 28
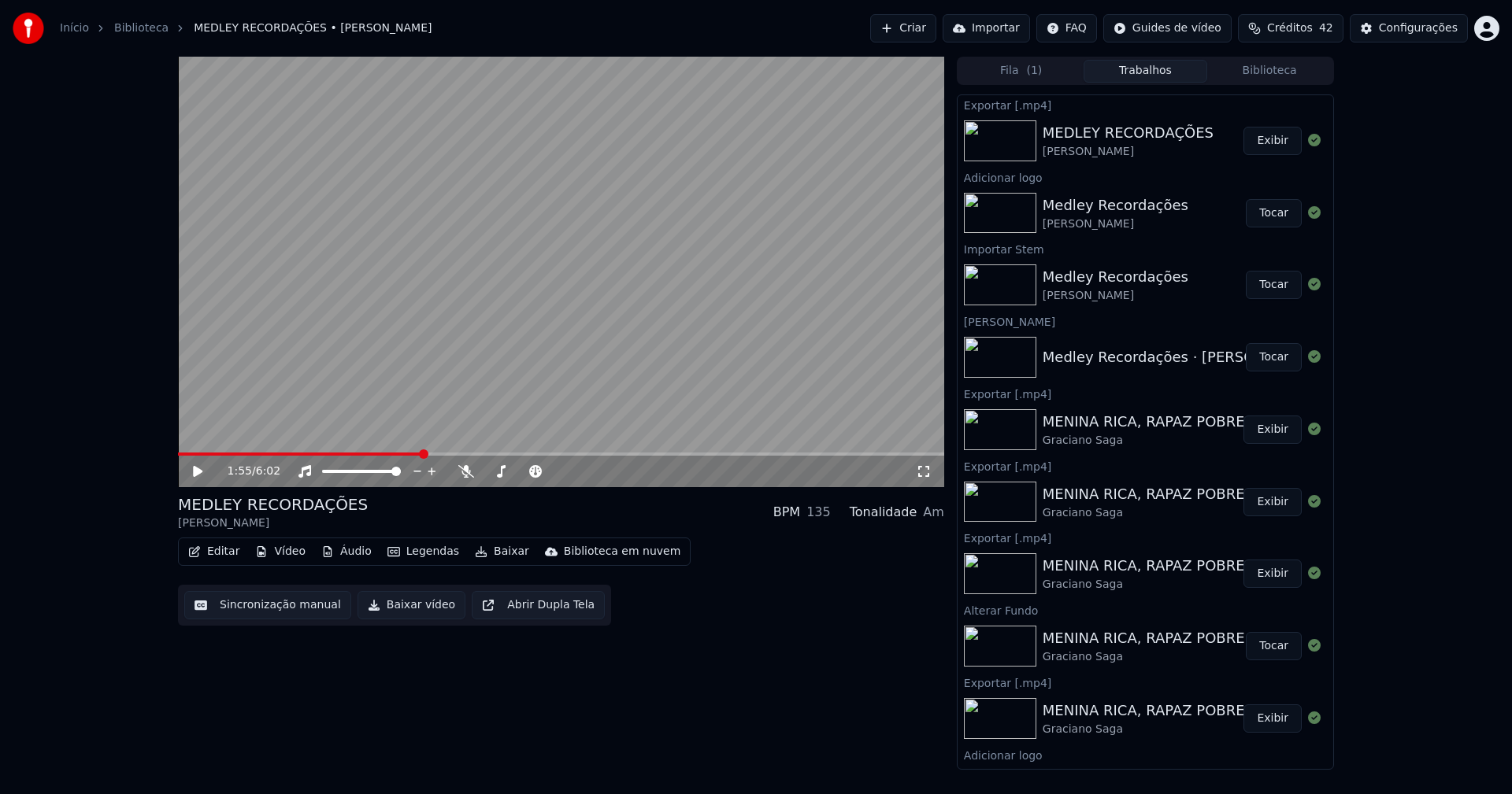
click at [274, 553] on button "Vídeo" at bounding box center [281, 551] width 63 height 22
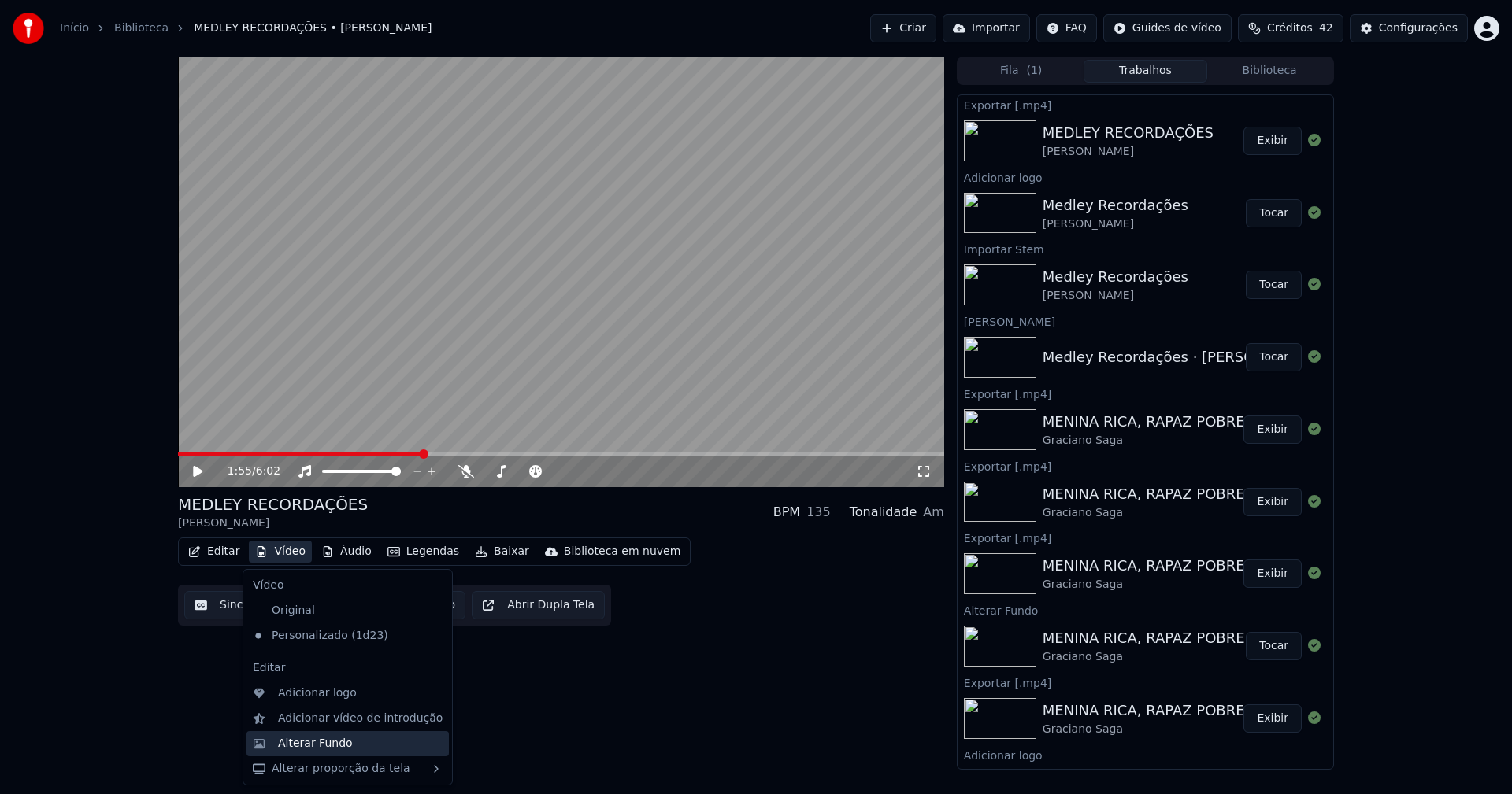
click at [299, 745] on div "Alterar Fundo" at bounding box center [316, 743] width 74 height 15
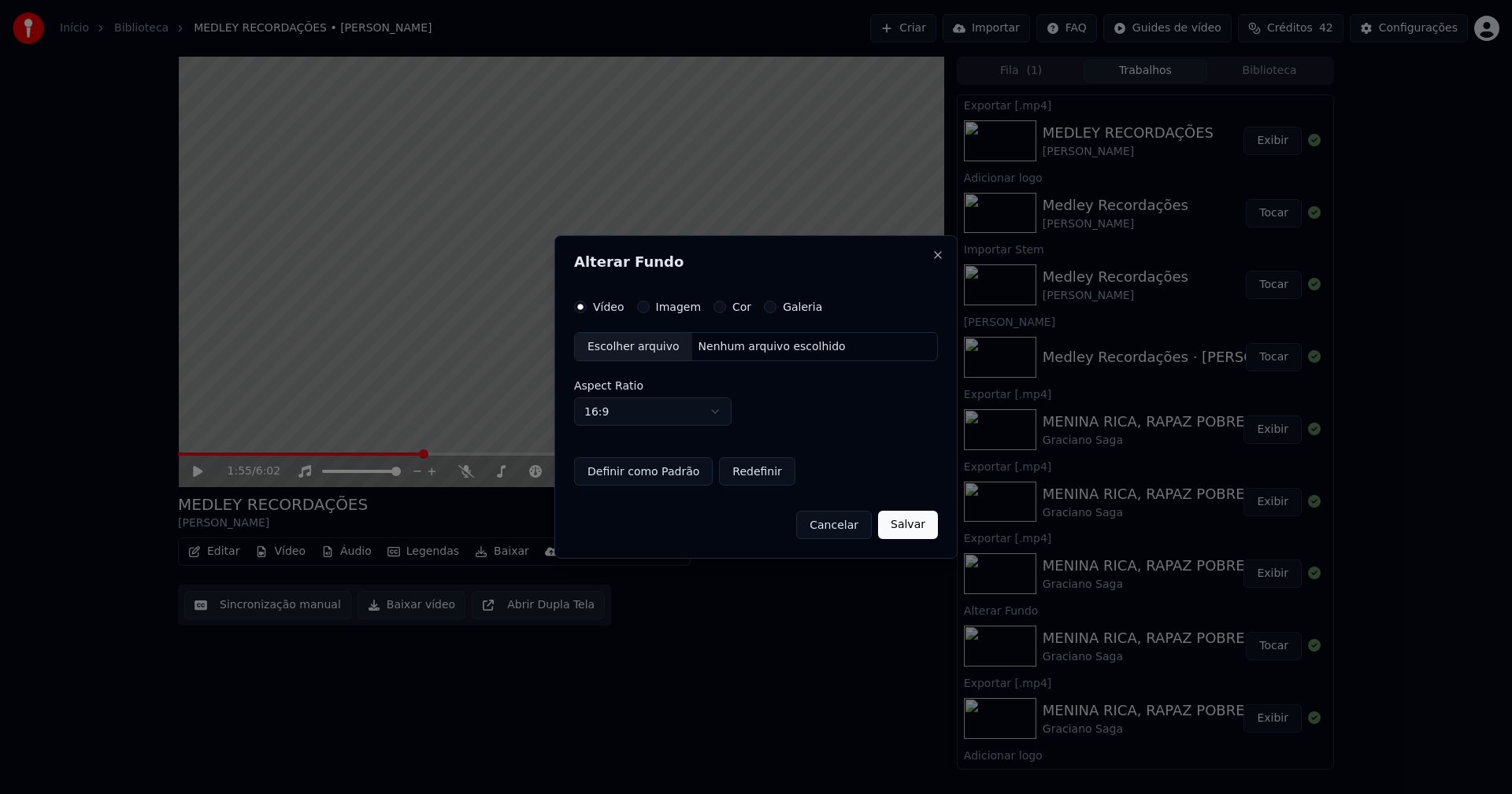
click at [625, 344] on div "Escolher arquivo" at bounding box center [633, 347] width 117 height 28
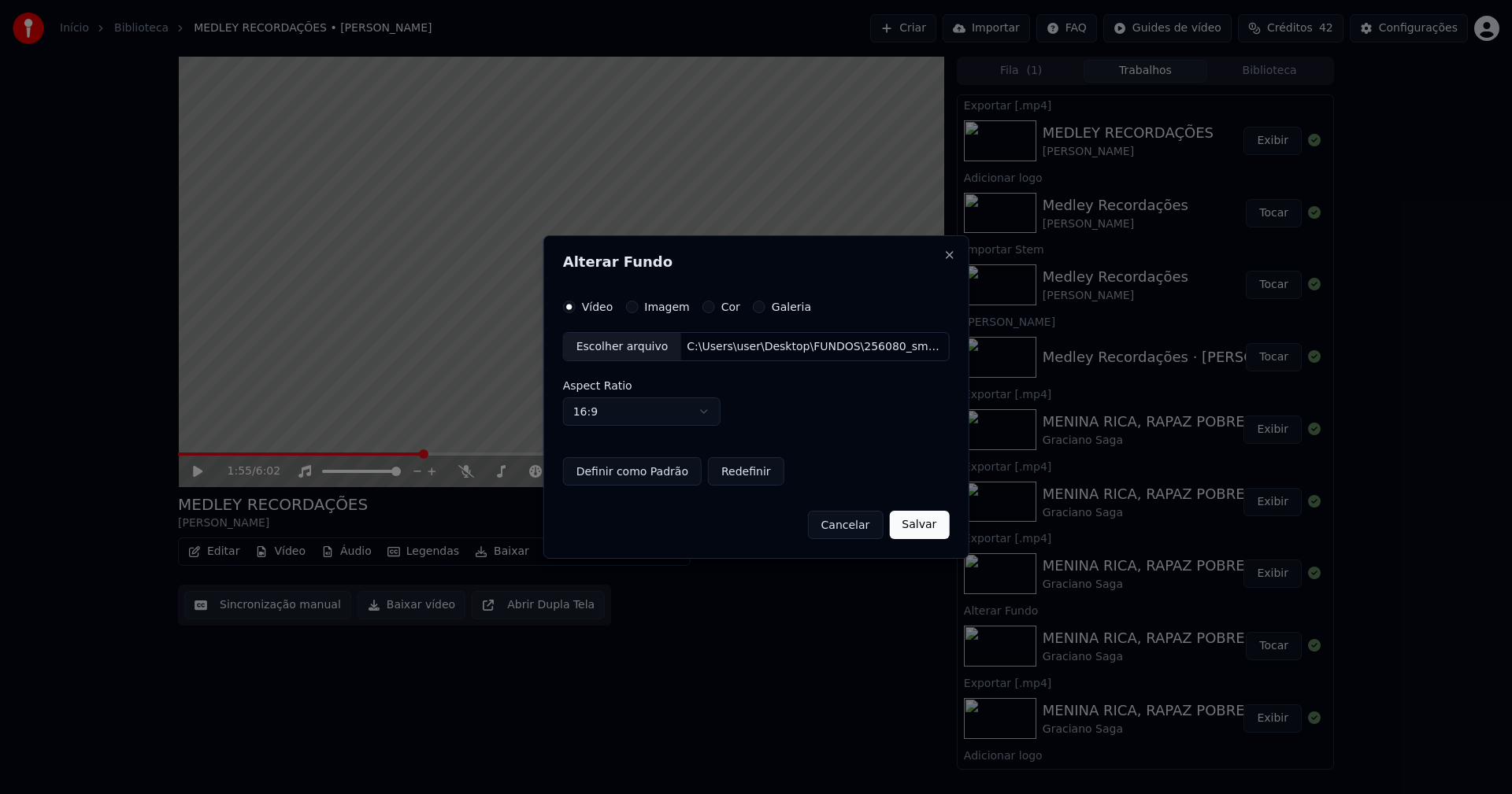
click at [904, 523] on button "Salvar" at bounding box center [919, 525] width 60 height 28
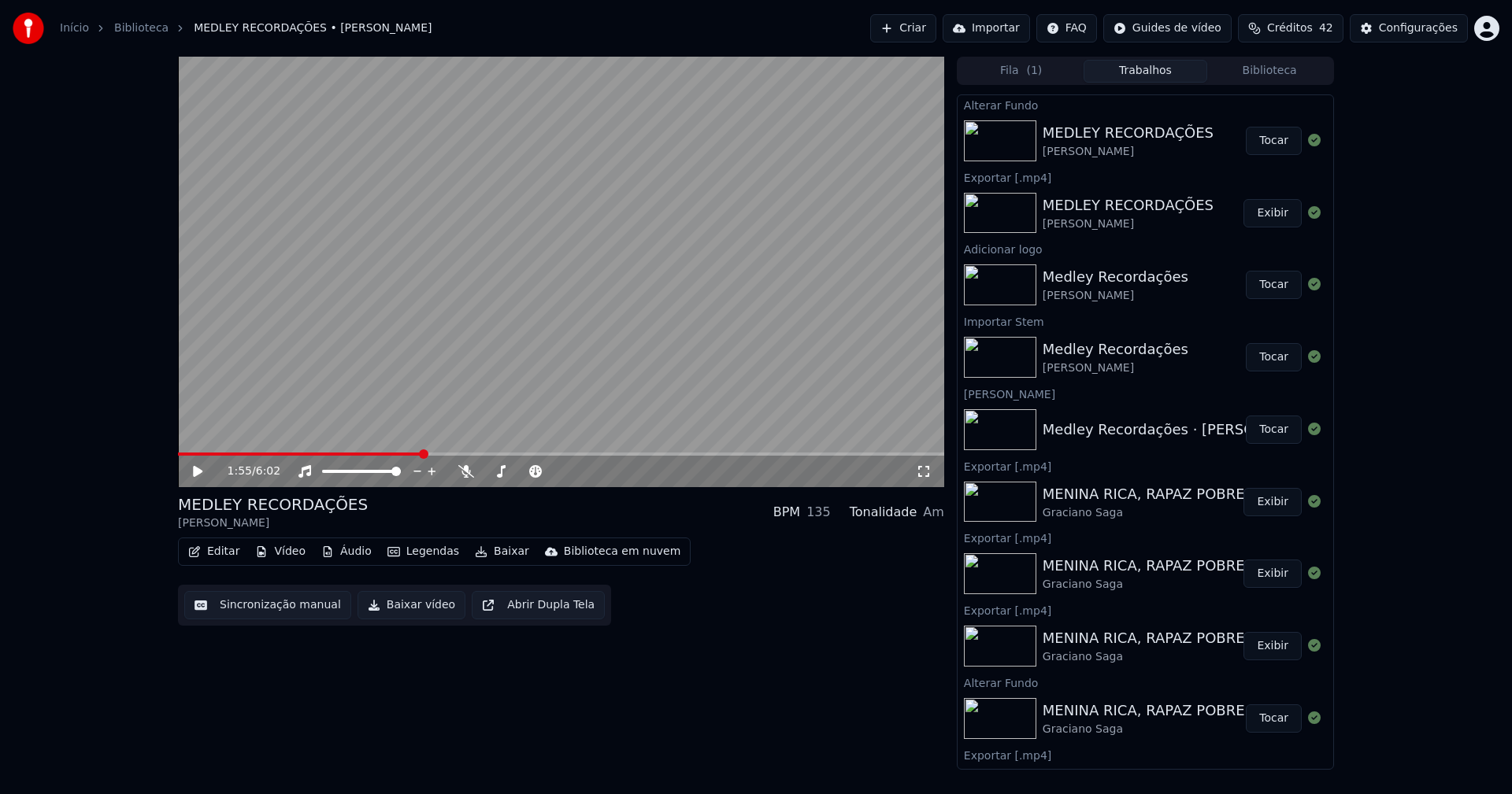
click at [1261, 154] on button "Tocar" at bounding box center [1273, 141] width 56 height 28
click at [200, 471] on icon at bounding box center [197, 471] width 8 height 10
click at [404, 615] on button "Baixar vídeo" at bounding box center [411, 605] width 108 height 28
click at [272, 552] on button "Vídeo" at bounding box center [281, 551] width 63 height 22
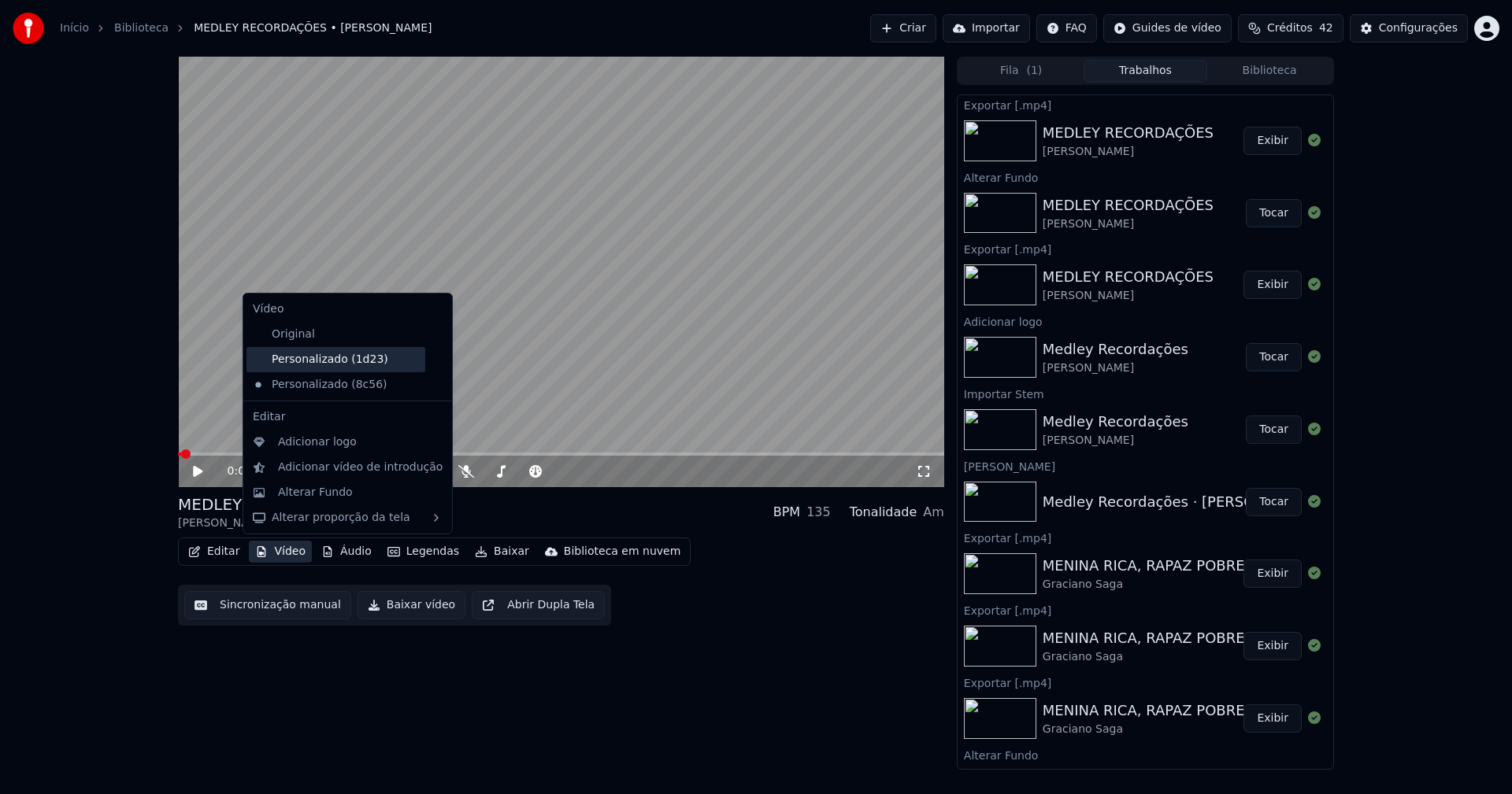
click at [332, 365] on div "Personalizado (1d23)" at bounding box center [336, 359] width 179 height 25
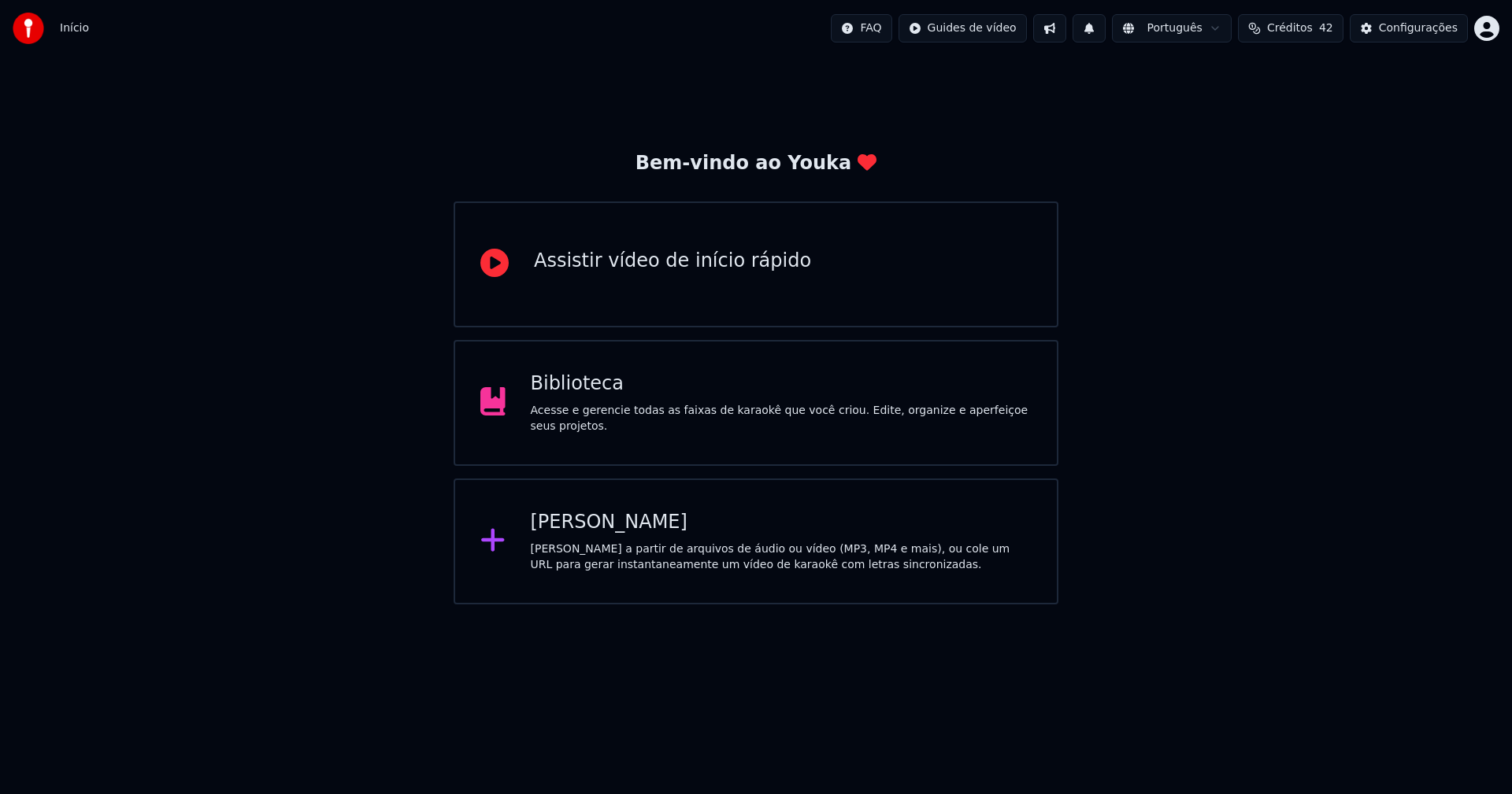
click at [575, 387] on div "Biblioteca" at bounding box center [781, 383] width 502 height 25
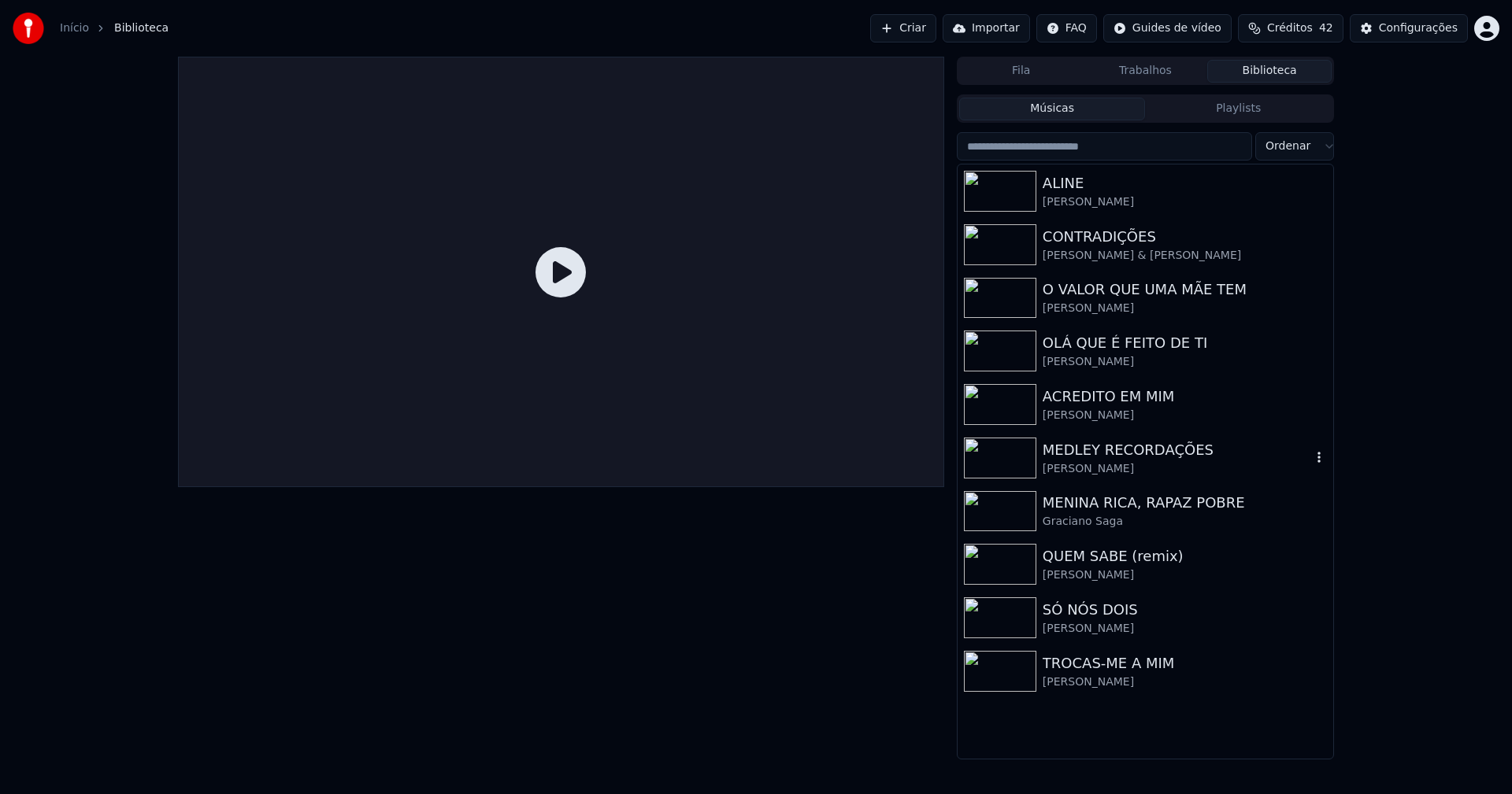
click at [1144, 456] on div "MEDLEY RECORDAÇÕES" at bounding box center [1177, 450] width 269 height 22
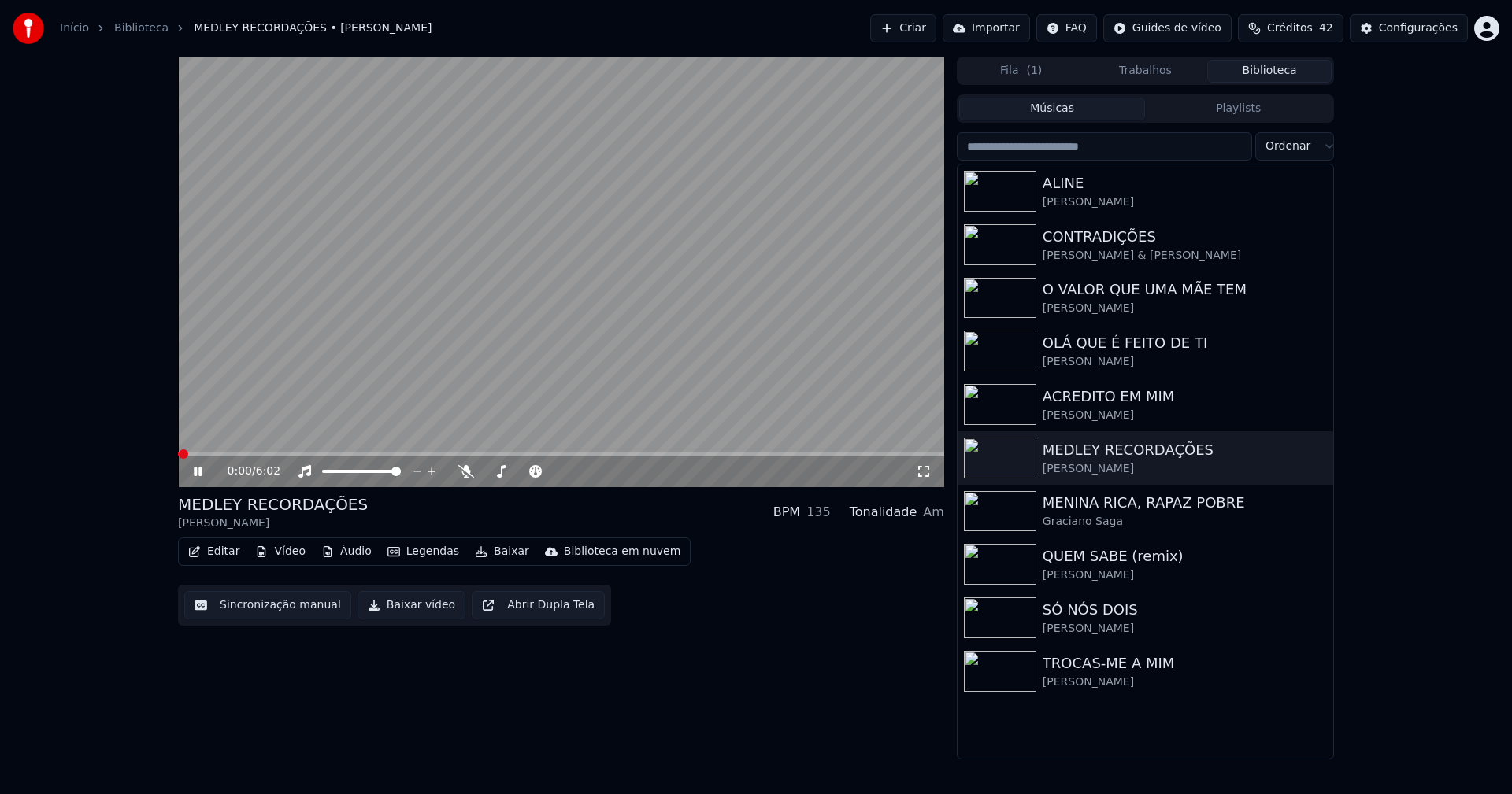
click at [201, 471] on icon at bounding box center [197, 471] width 8 height 10
click at [235, 549] on button "Editar" at bounding box center [214, 551] width 64 height 22
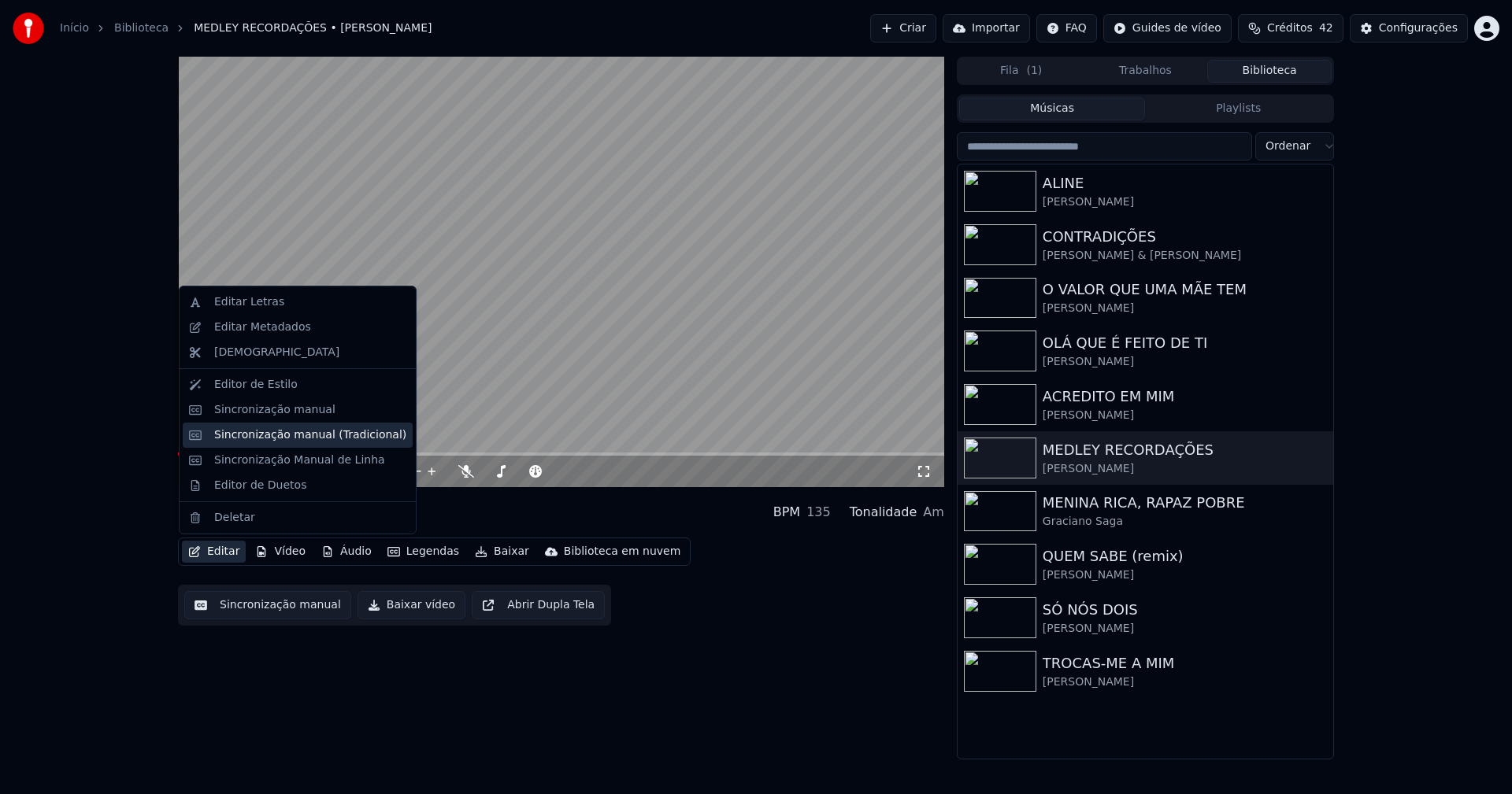
click at [279, 435] on div "Sincronização manual (Tradicional)" at bounding box center [311, 435] width 193 height 15
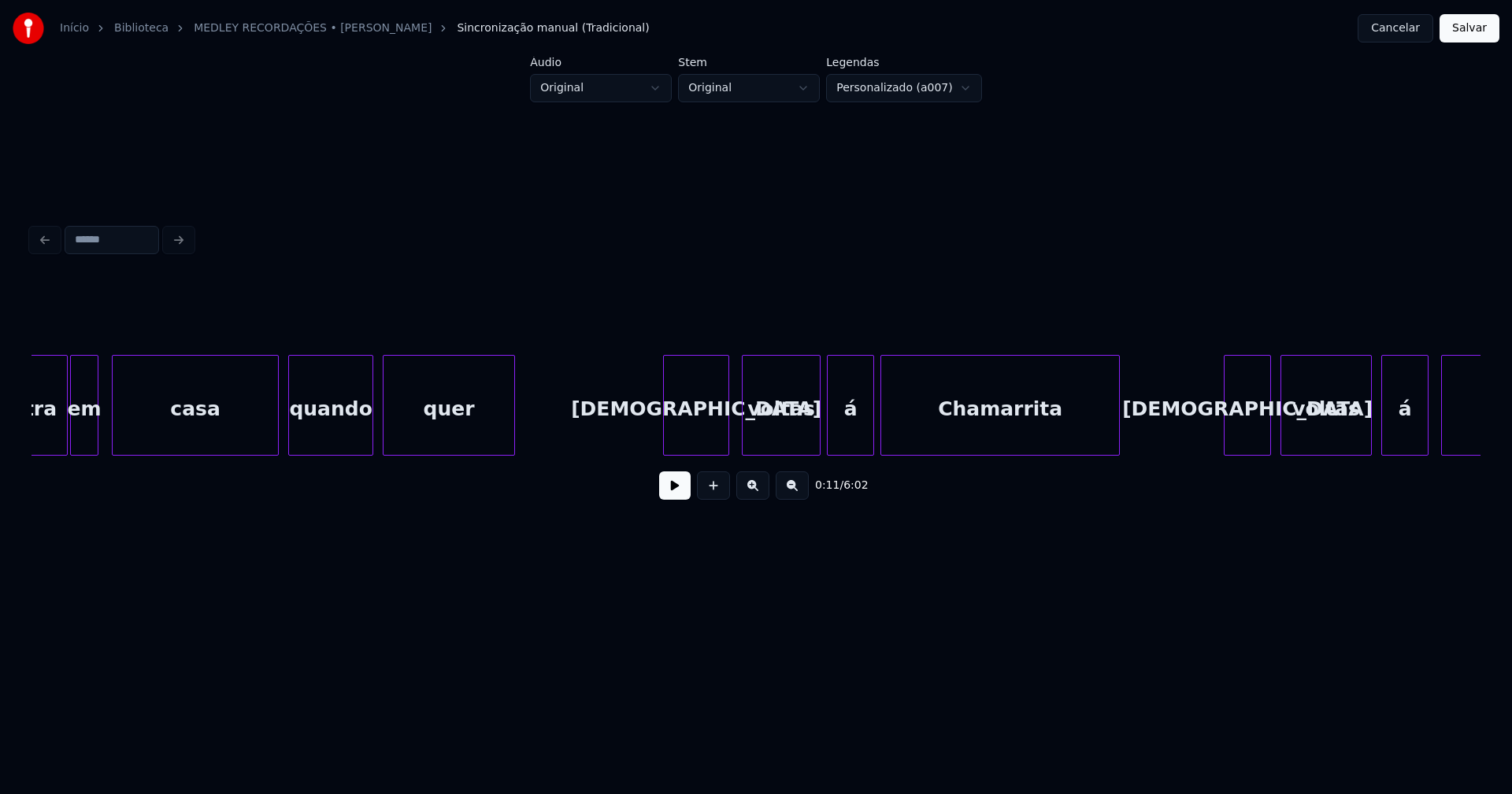
scroll to position [0, 5789]
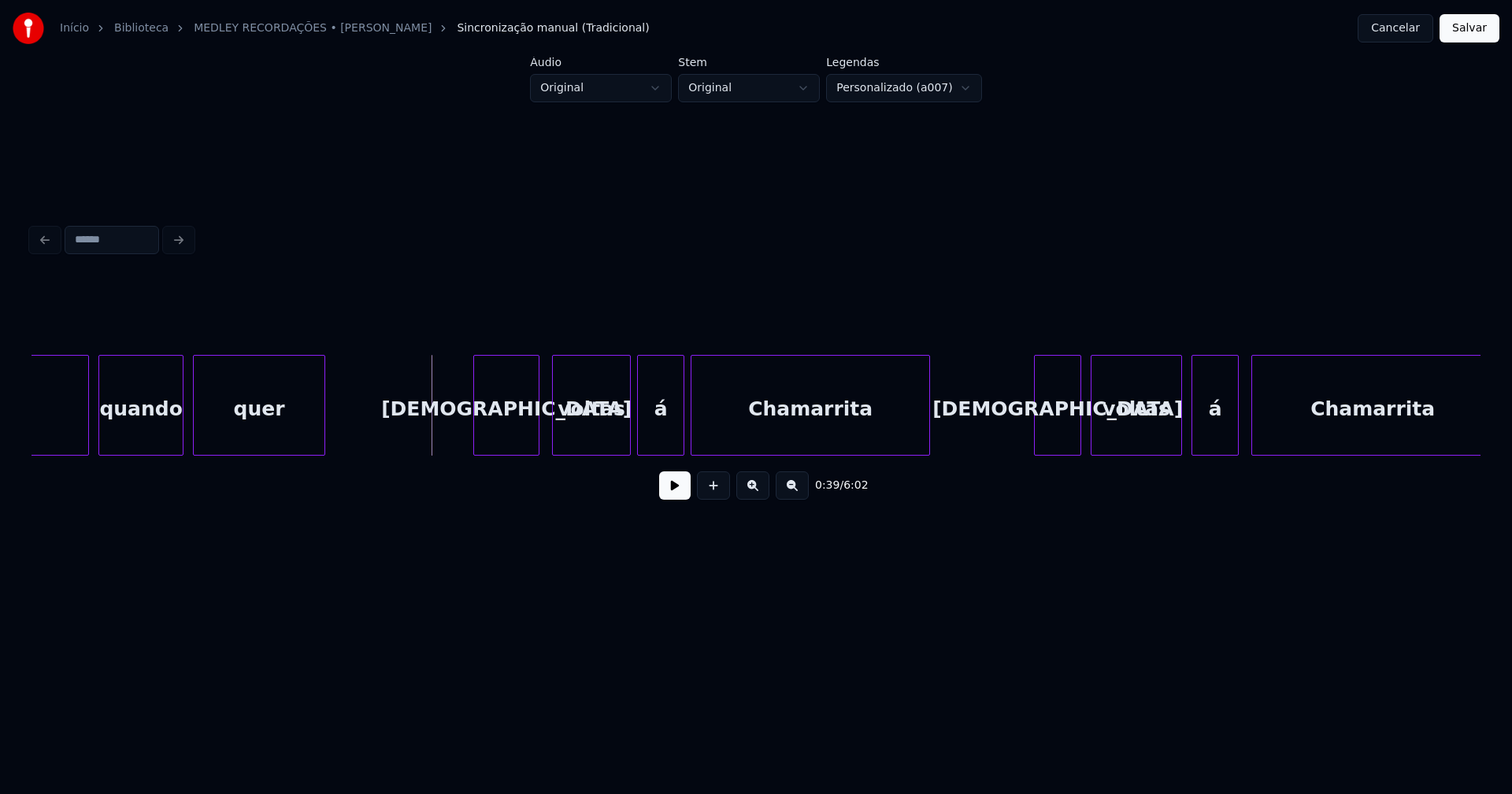
click at [680, 496] on button at bounding box center [675, 485] width 32 height 28
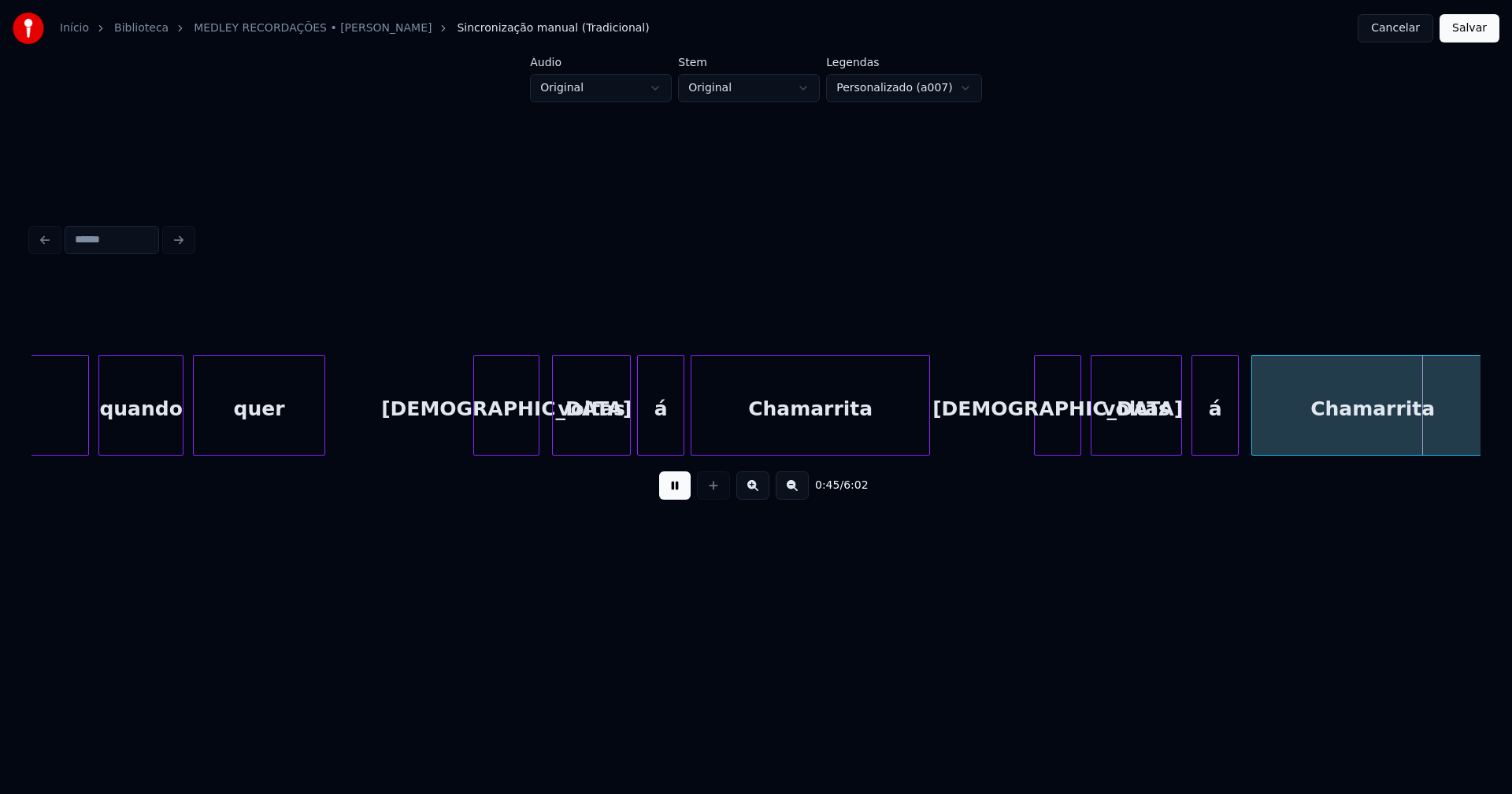
click at [1408, 24] on button "Cancelar" at bounding box center [1395, 28] width 75 height 28
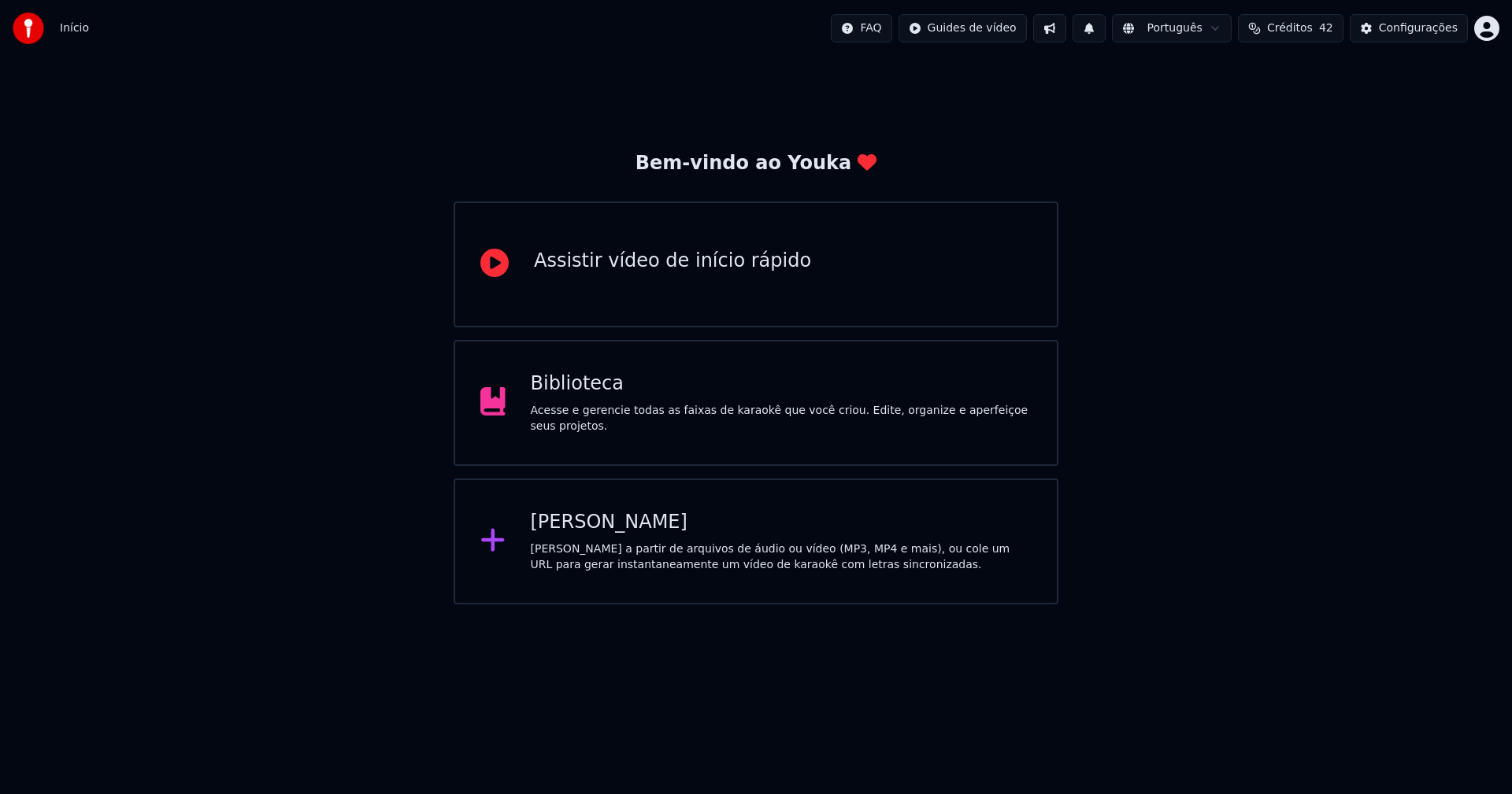
click at [585, 528] on div "[PERSON_NAME]" at bounding box center [781, 522] width 502 height 25
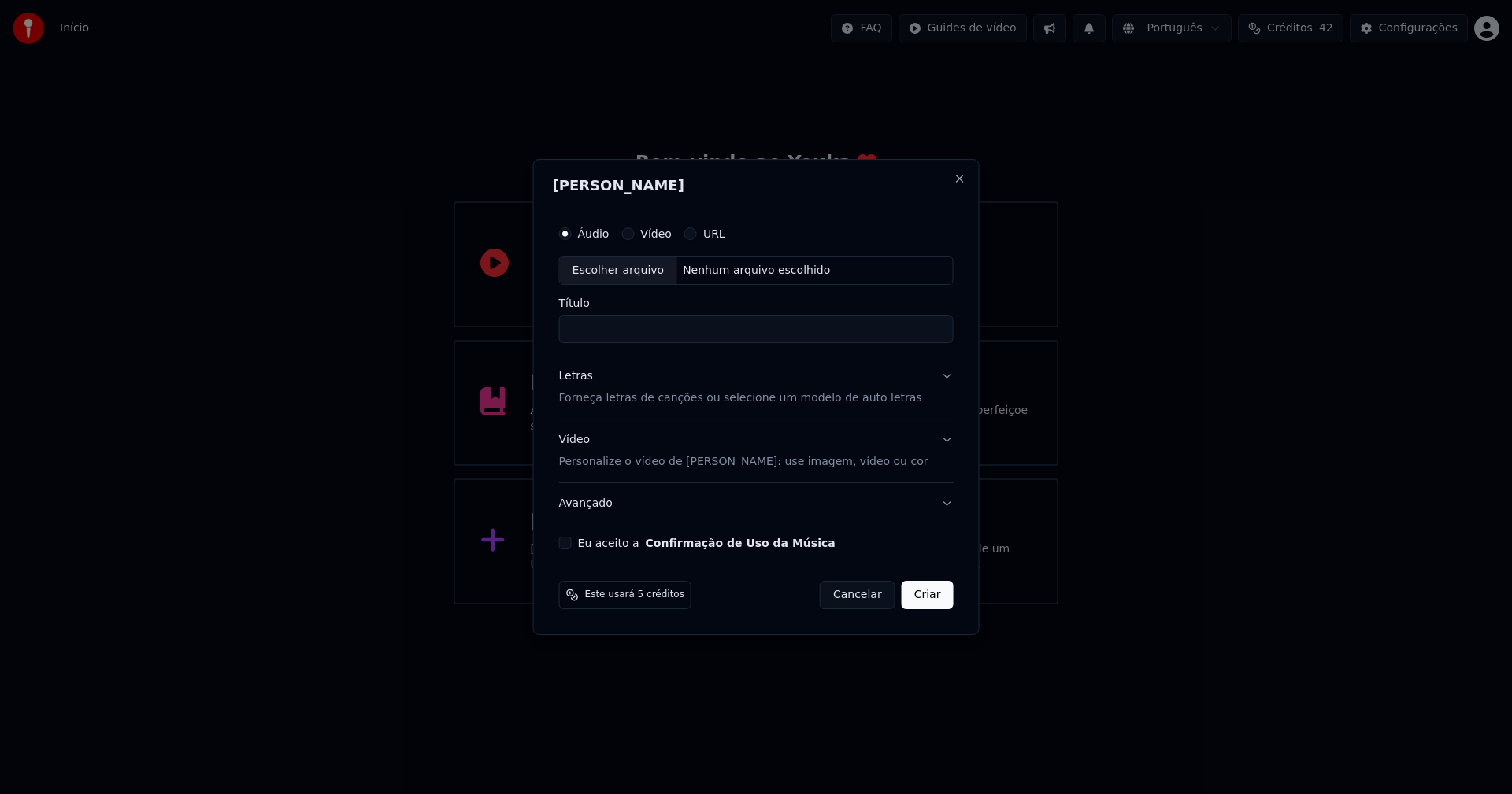
click at [643, 273] on div "Escolher arquivo" at bounding box center [618, 270] width 117 height 28
type input "**********"
click at [591, 384] on div "Letras" at bounding box center [576, 377] width 34 height 15
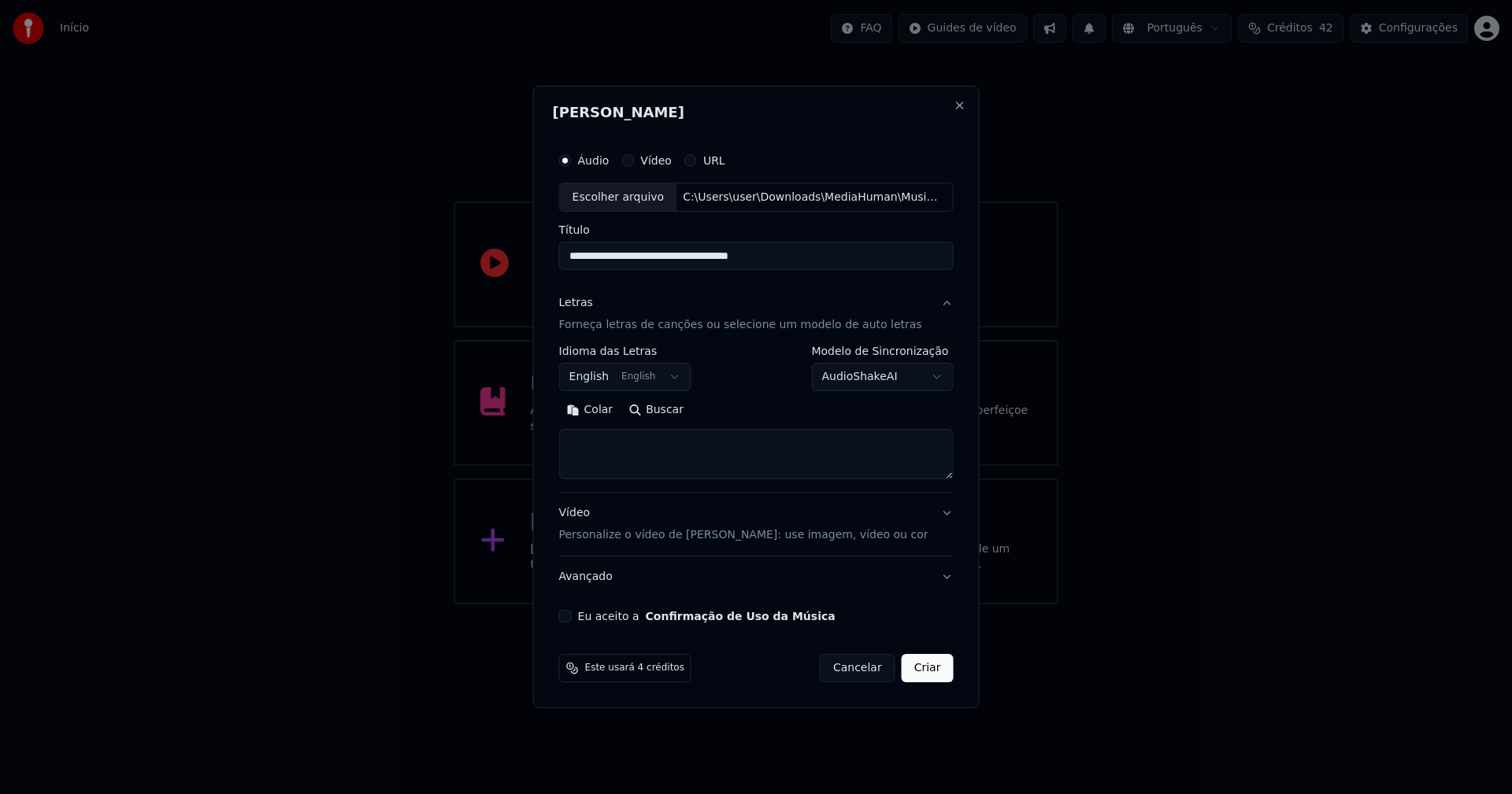
click at [608, 381] on body "**********" at bounding box center [756, 302] width 1512 height 605
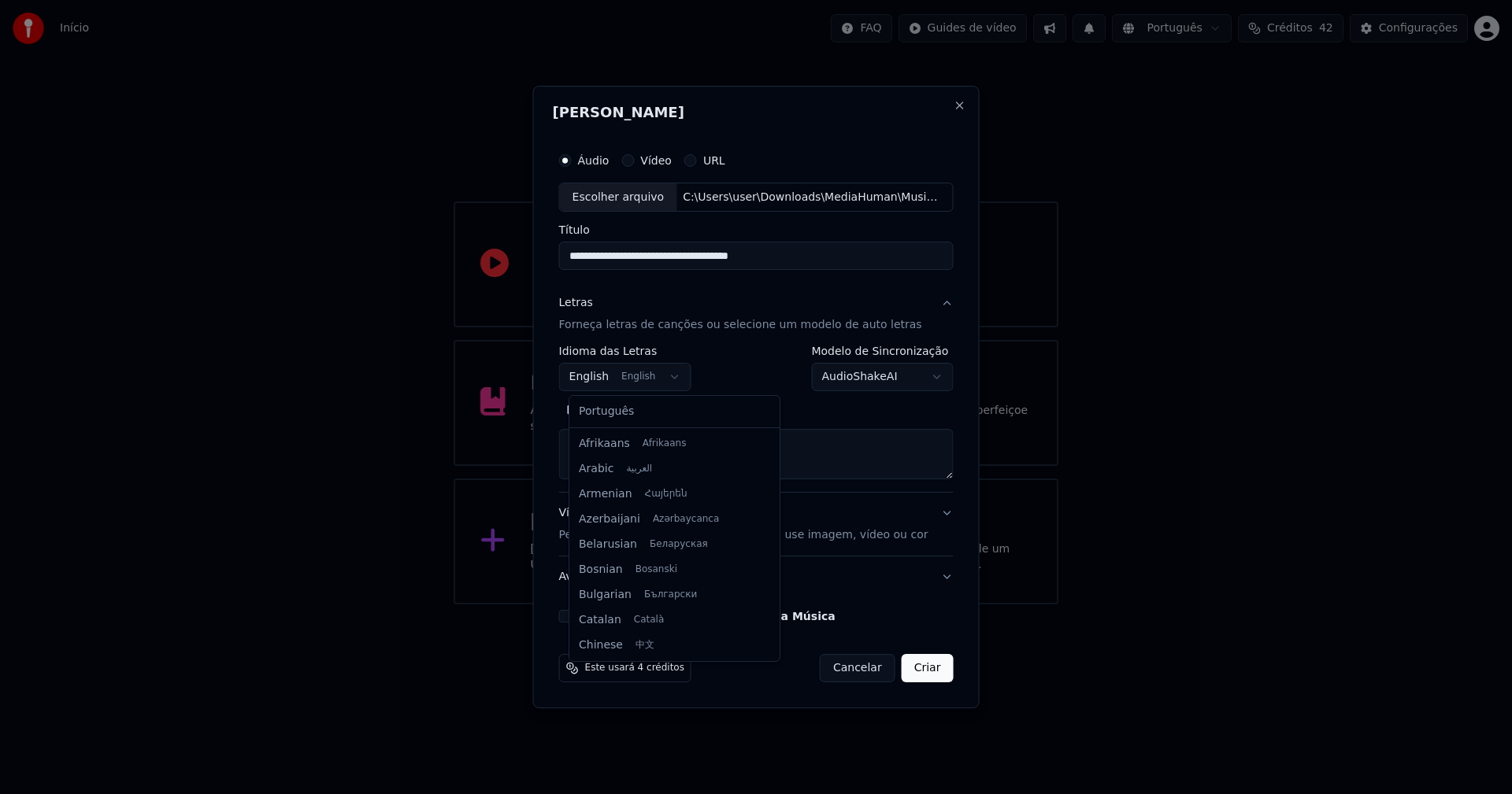
scroll to position [126, 0]
select select "**"
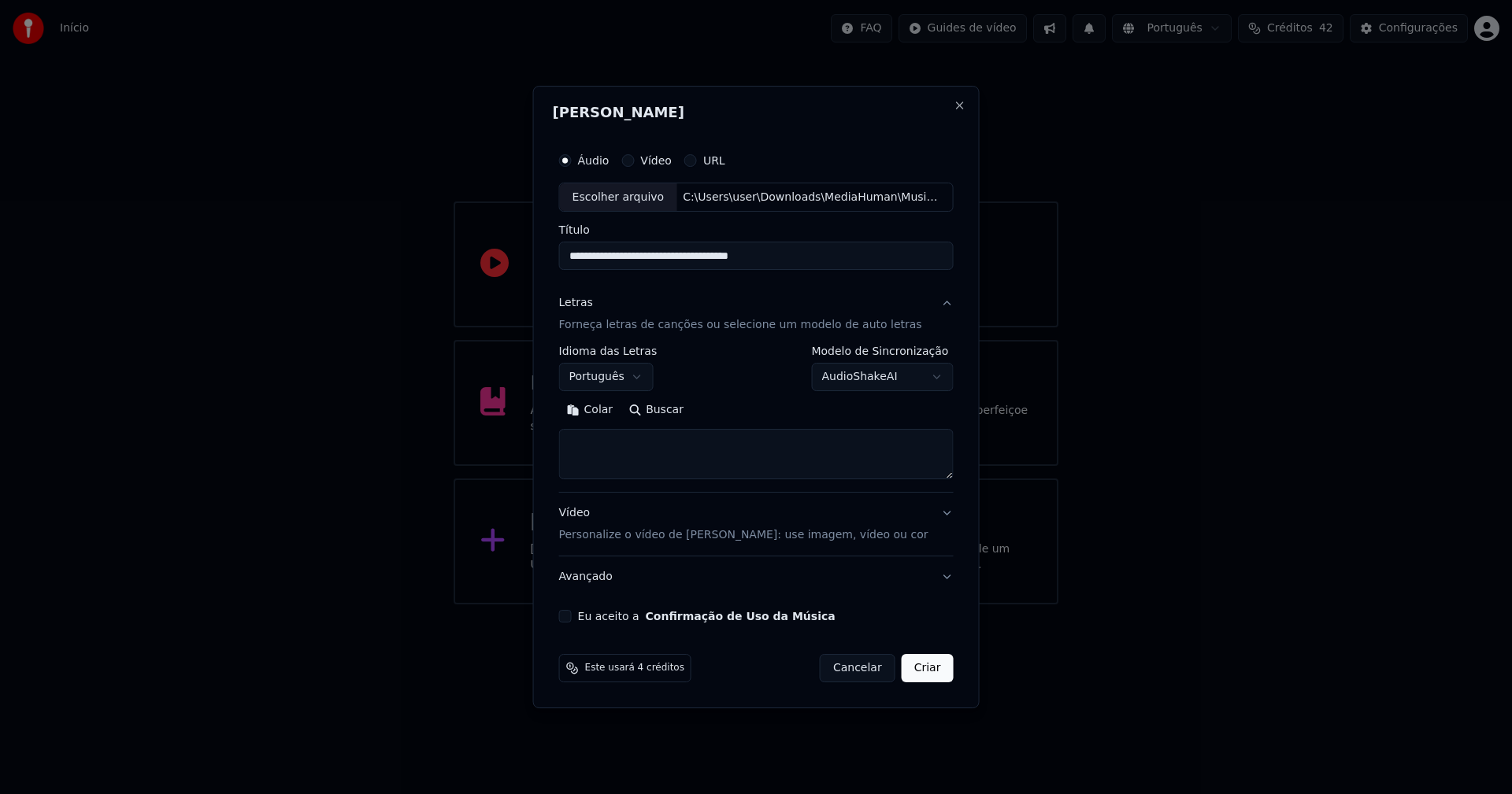
click at [601, 407] on button "Colar" at bounding box center [590, 411] width 62 height 25
click at [579, 458] on textarea at bounding box center [746, 454] width 375 height 50
type textarea "**********"
click at [764, 408] on button "Expandir" at bounding box center [741, 411] width 82 height 25
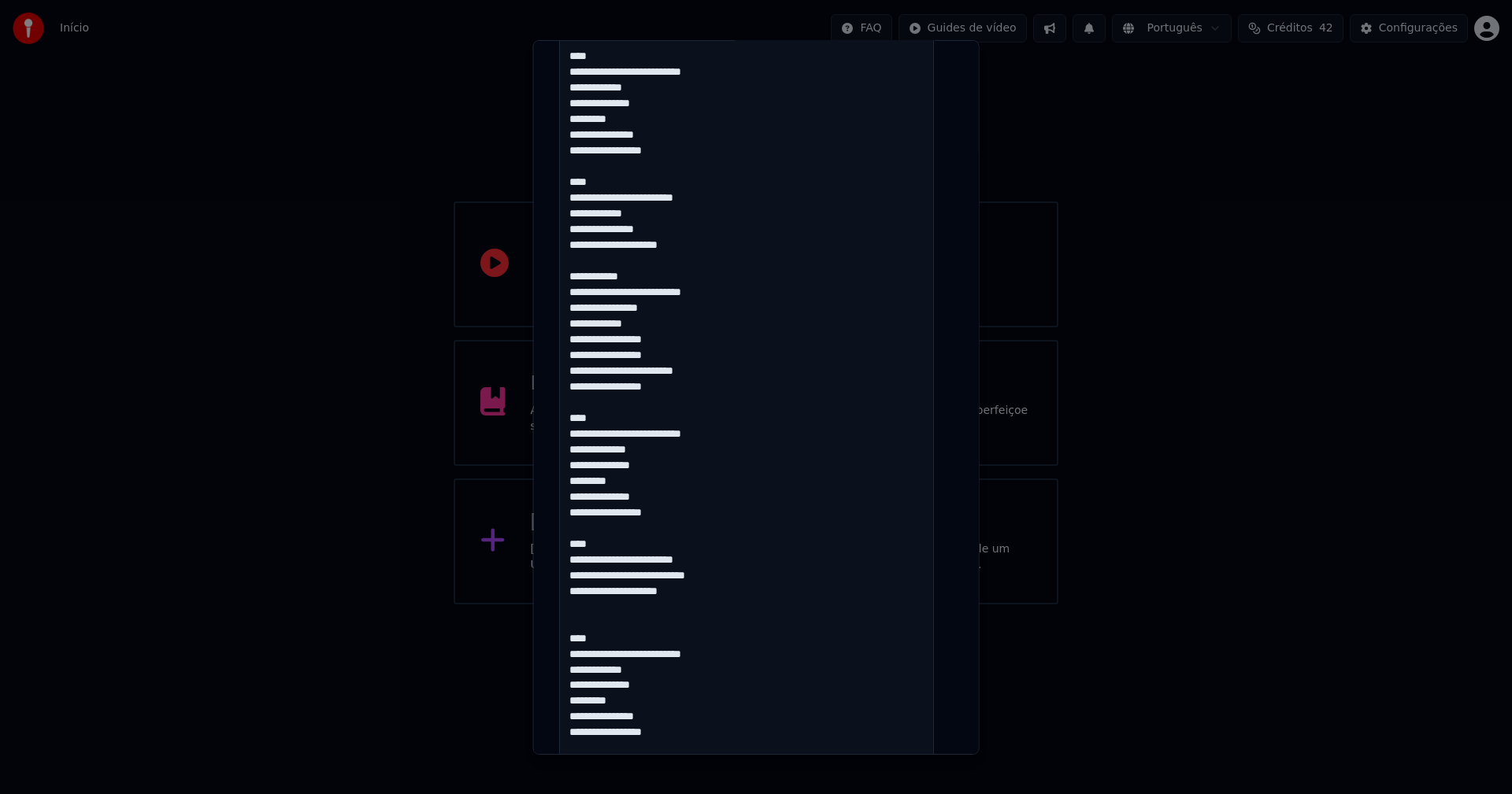
scroll to position [0, 0]
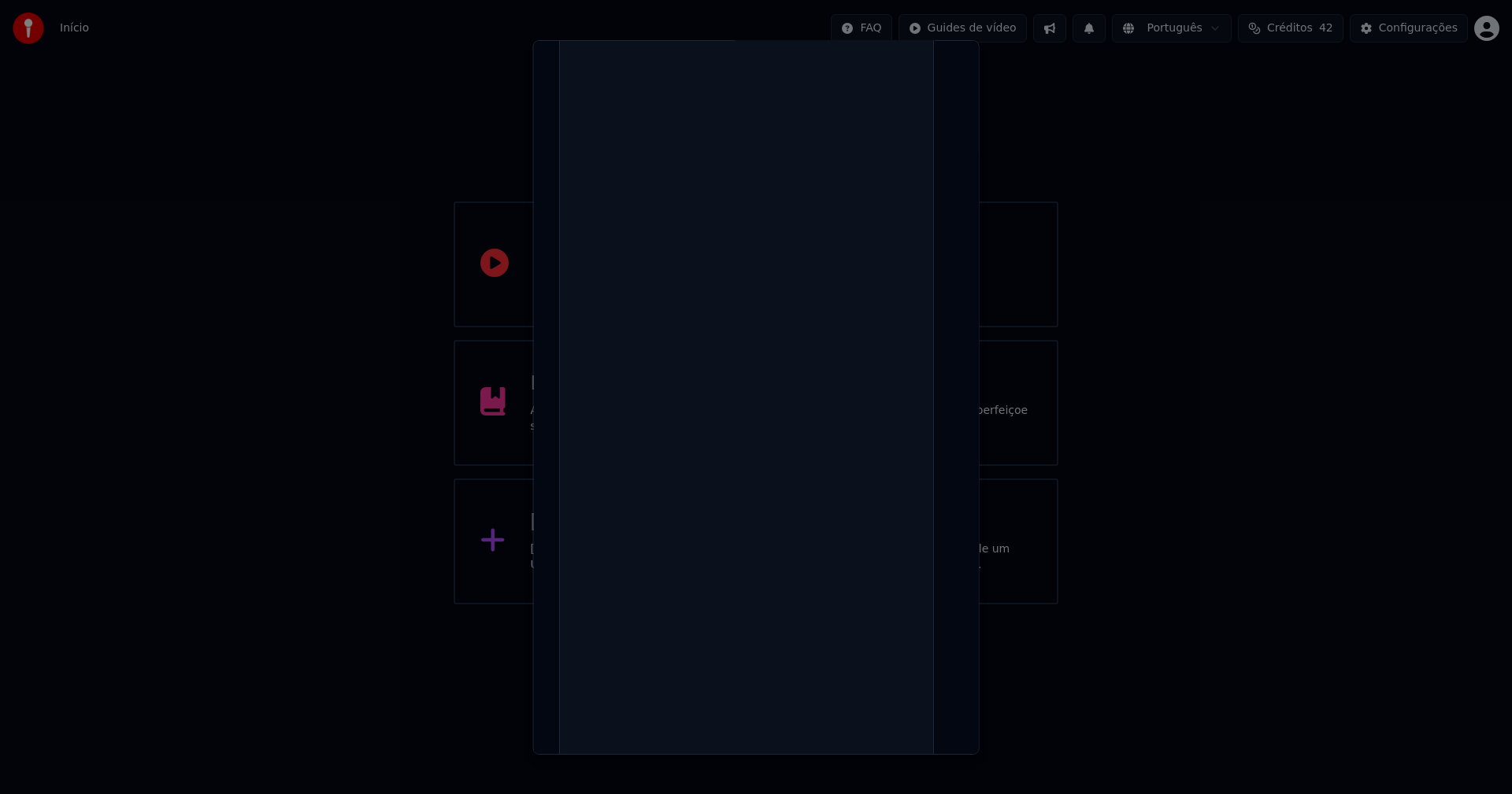
select select
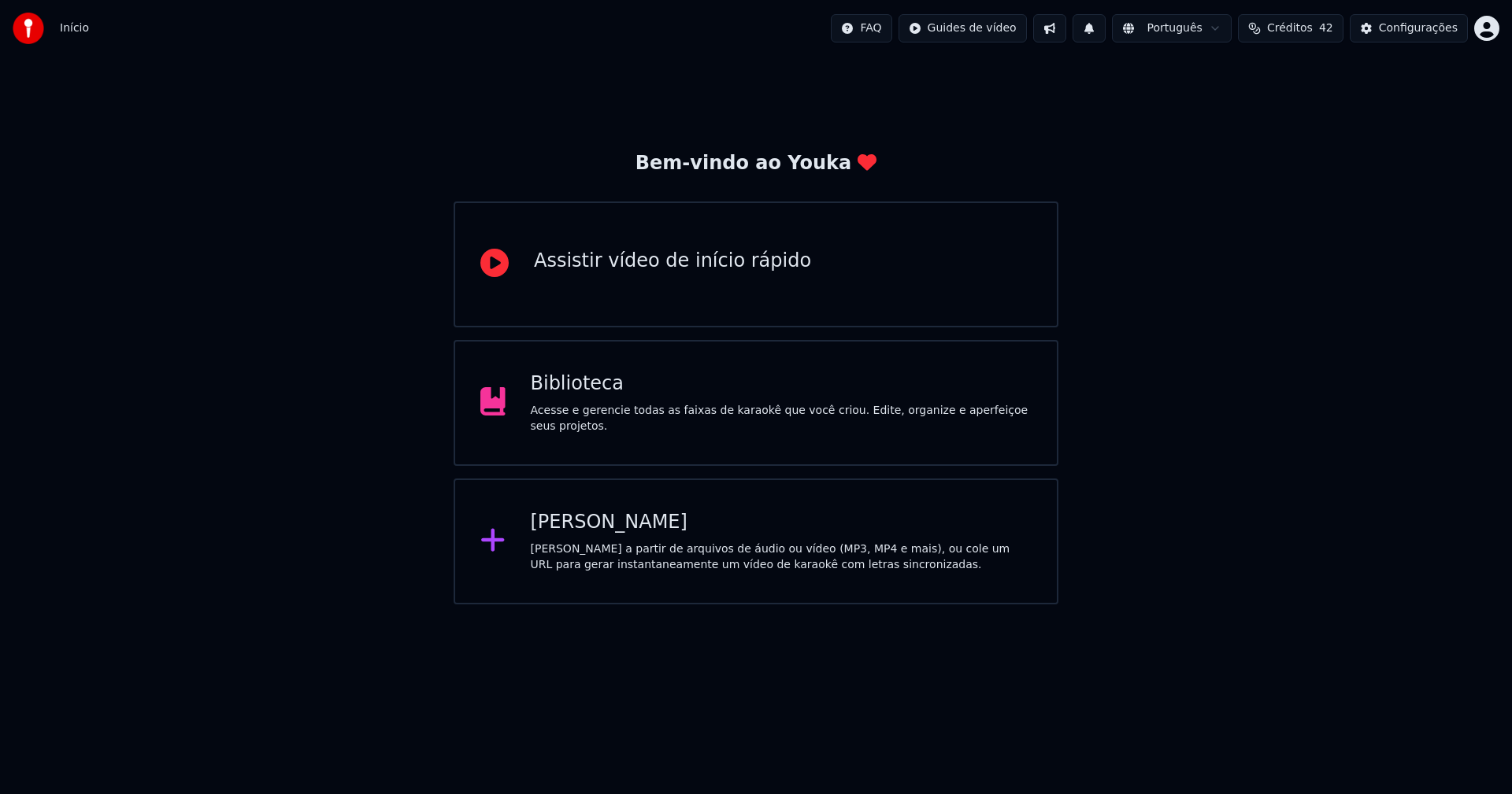
click at [599, 527] on div "[PERSON_NAME]" at bounding box center [781, 522] width 502 height 25
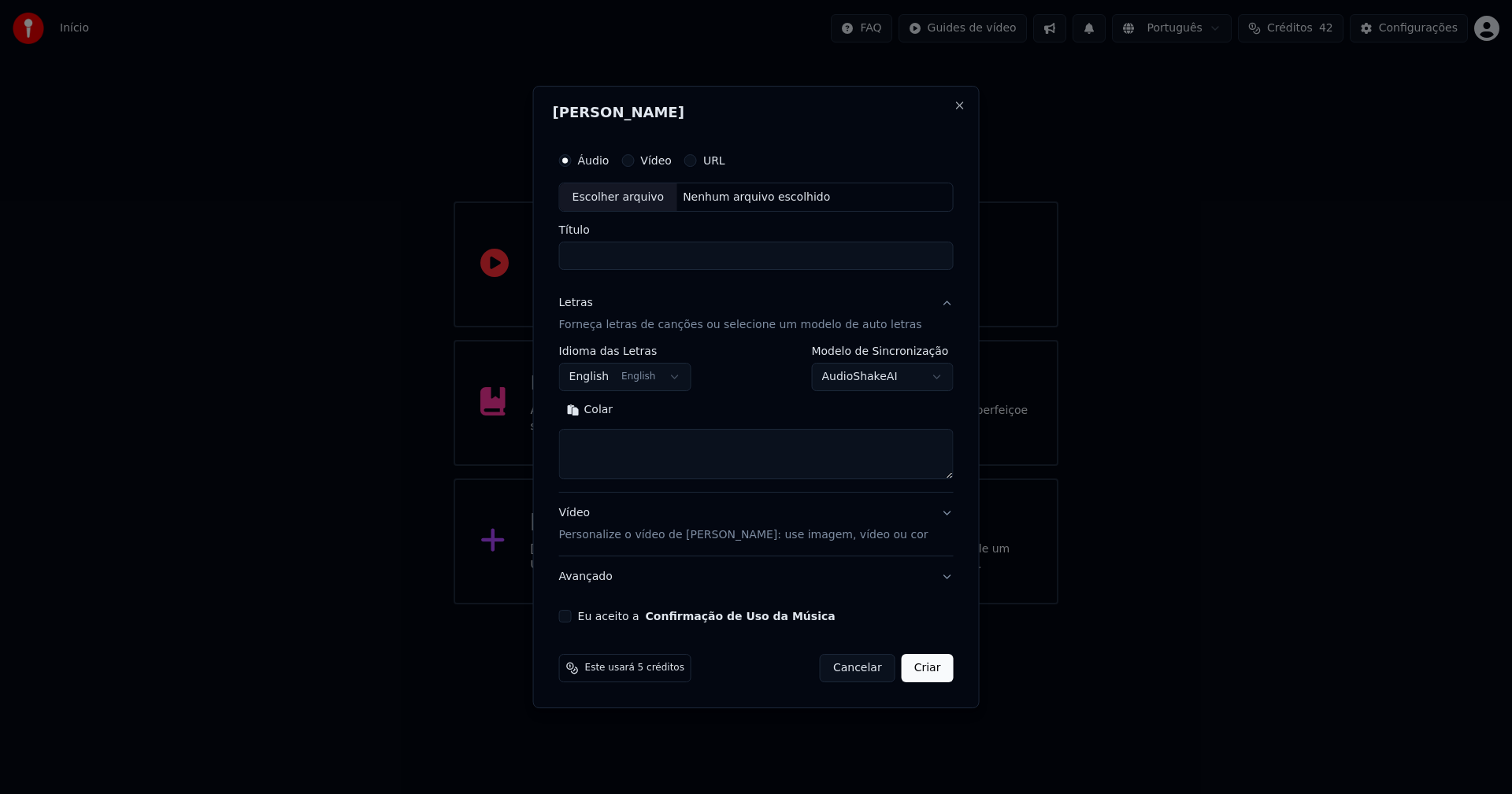
click at [639, 192] on div "Escolher arquivo" at bounding box center [618, 197] width 117 height 28
type input "**********"
click at [604, 372] on body "**********" at bounding box center [756, 302] width 1512 height 605
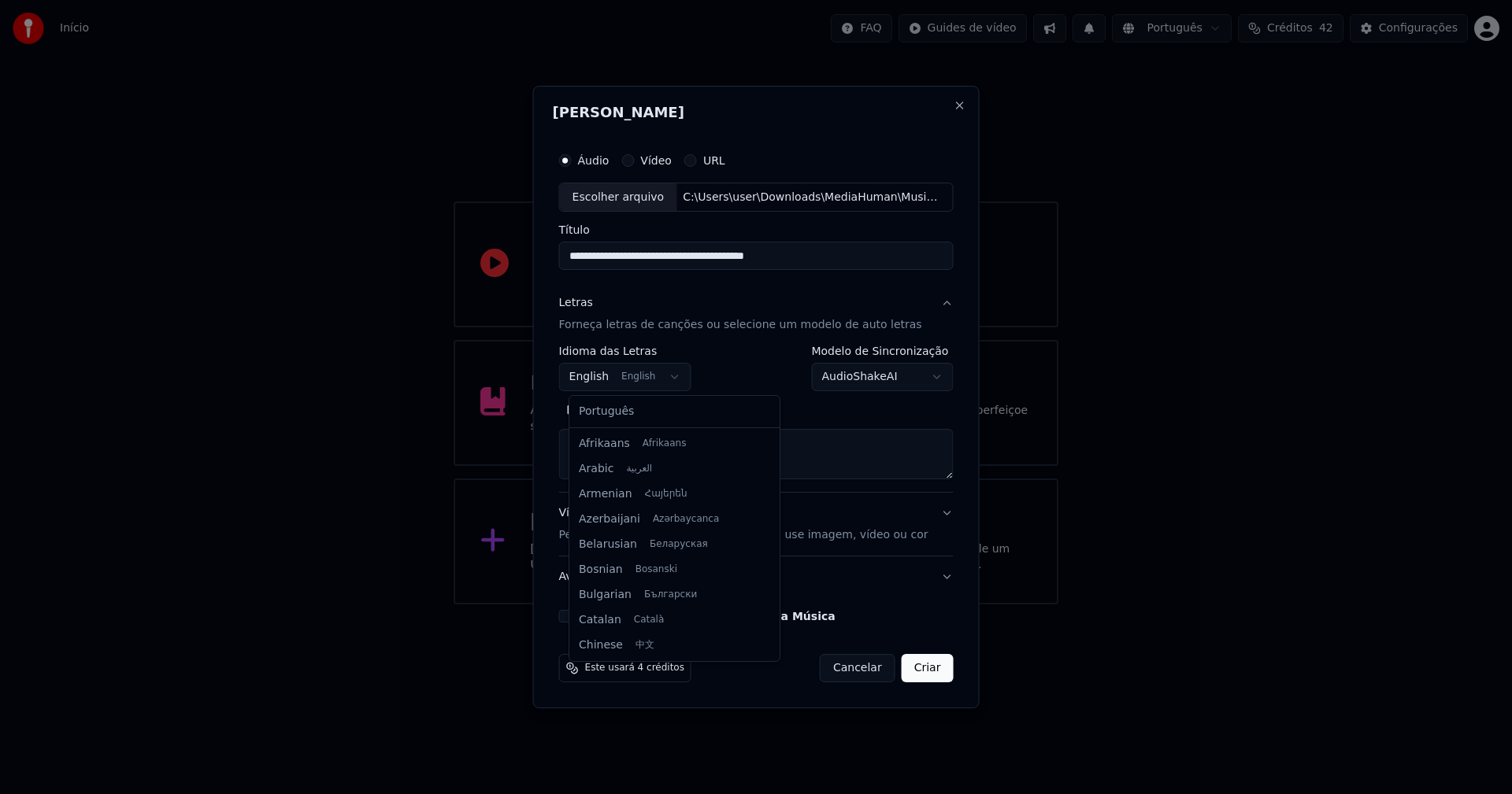
scroll to position [126, 0]
select select "**"
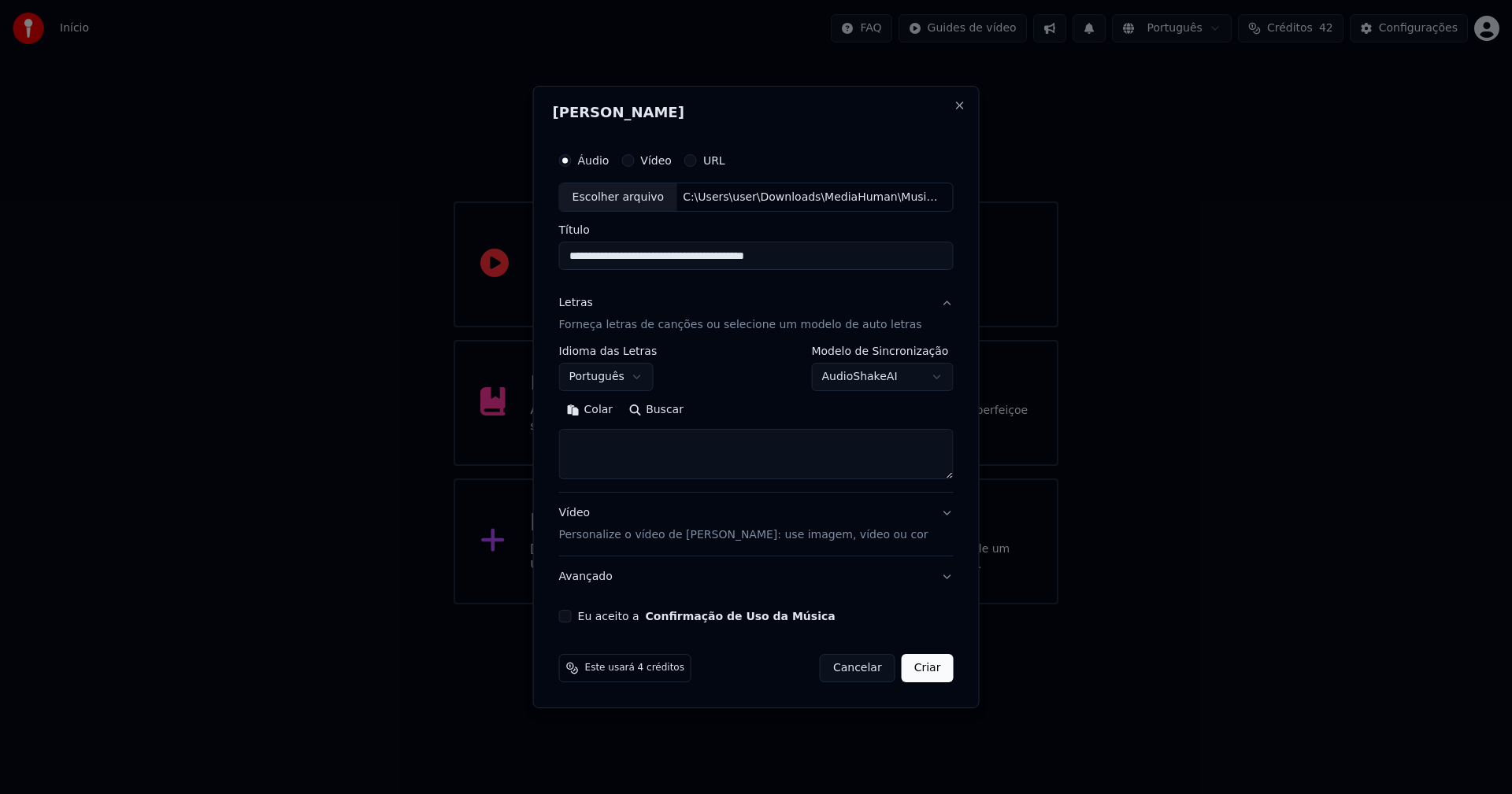
click at [599, 407] on button "Colar" at bounding box center [590, 411] width 62 height 25
type textarea "**********"
drag, startPoint x: 809, startPoint y: 450, endPoint x: 540, endPoint y: 441, distance: 269.2
click at [540, 441] on body "**********" at bounding box center [756, 302] width 1512 height 605
click at [601, 410] on button "Colar" at bounding box center [590, 411] width 62 height 25
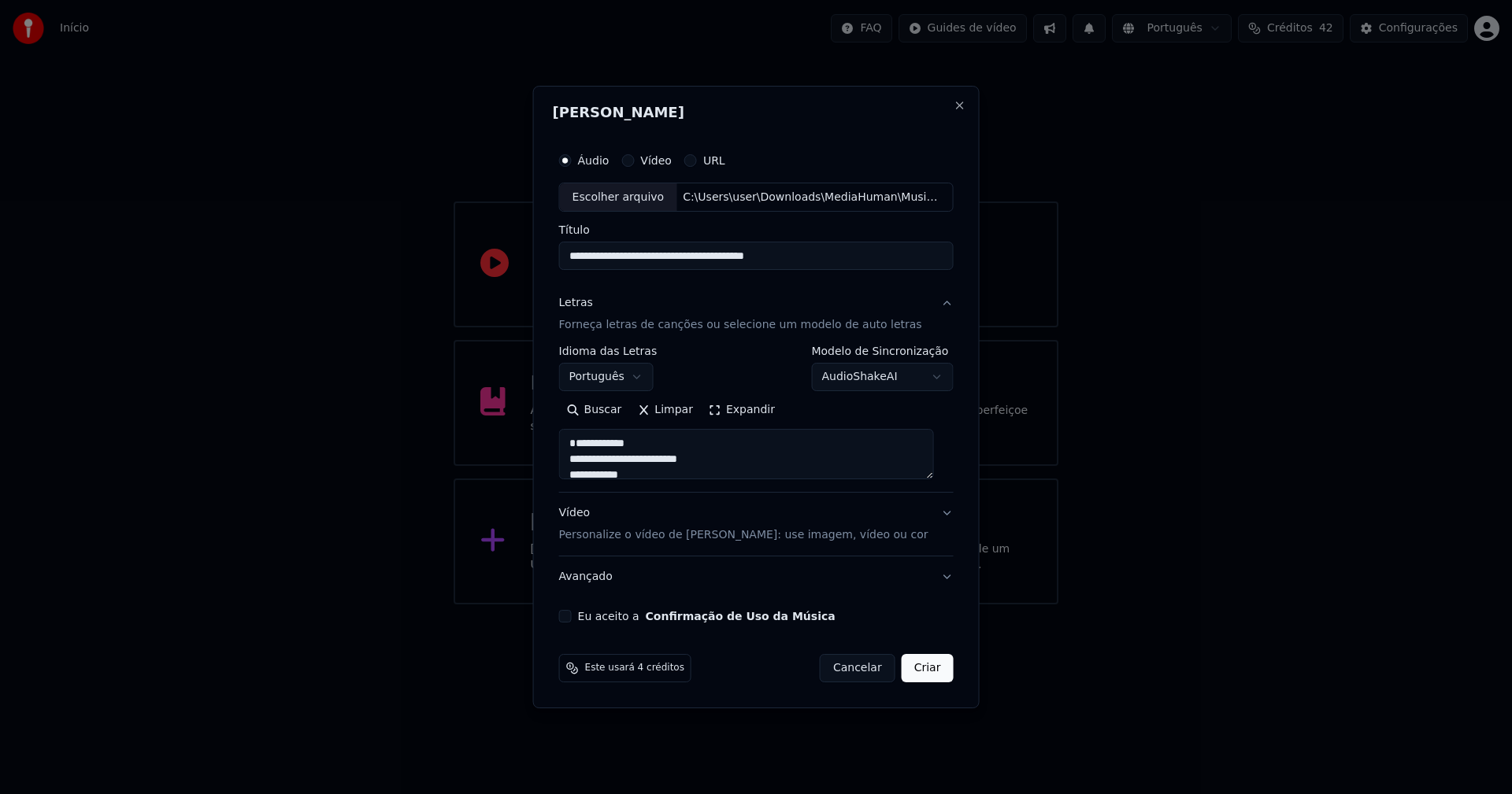
click at [578, 459] on textarea at bounding box center [746, 454] width 375 height 50
type textarea "**********"
click at [572, 617] on button "Eu aceito a Confirmação de Uso da Música" at bounding box center [565, 616] width 13 height 13
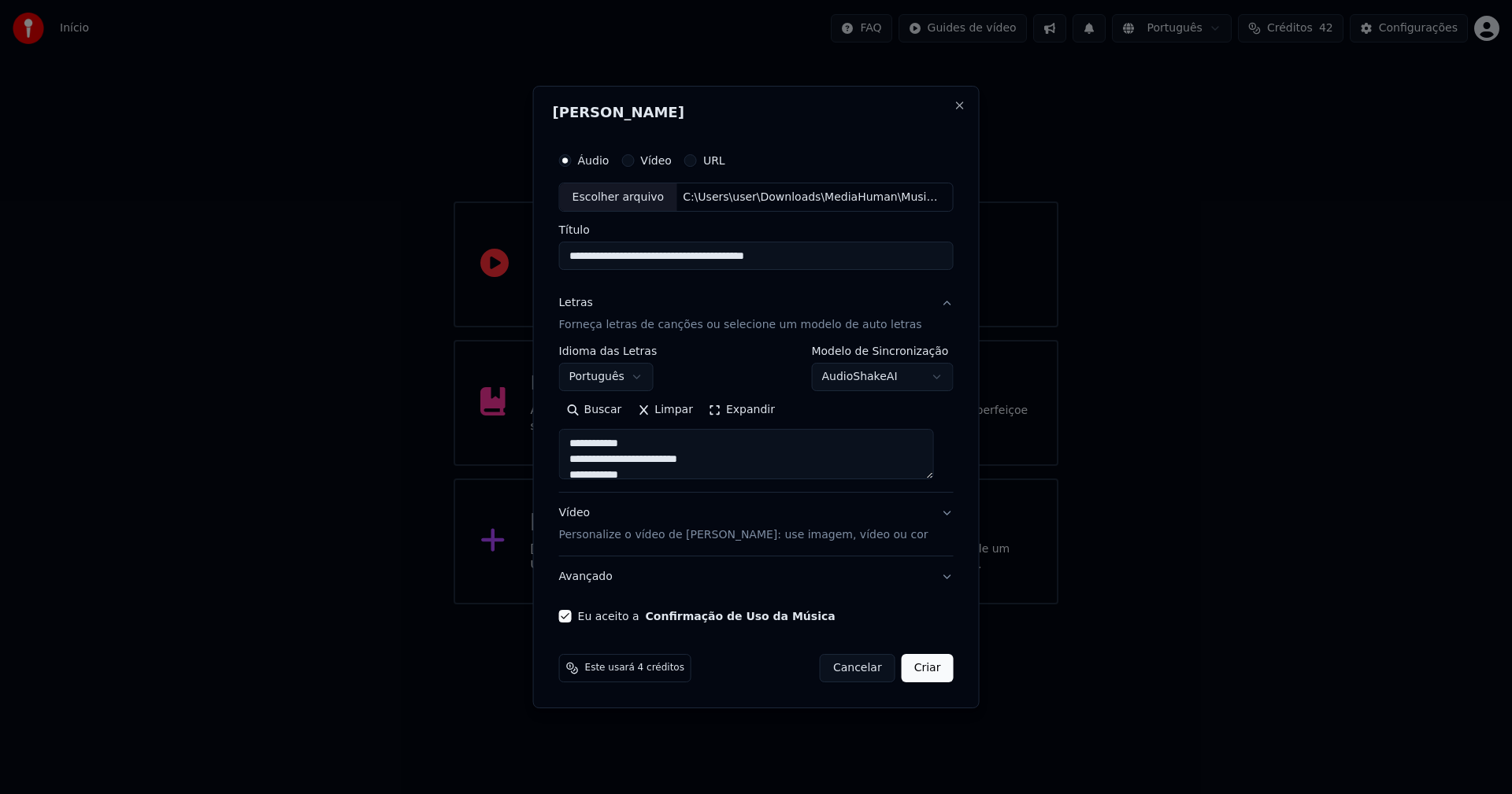
click at [911, 671] on button "Criar" at bounding box center [928, 668] width 52 height 28
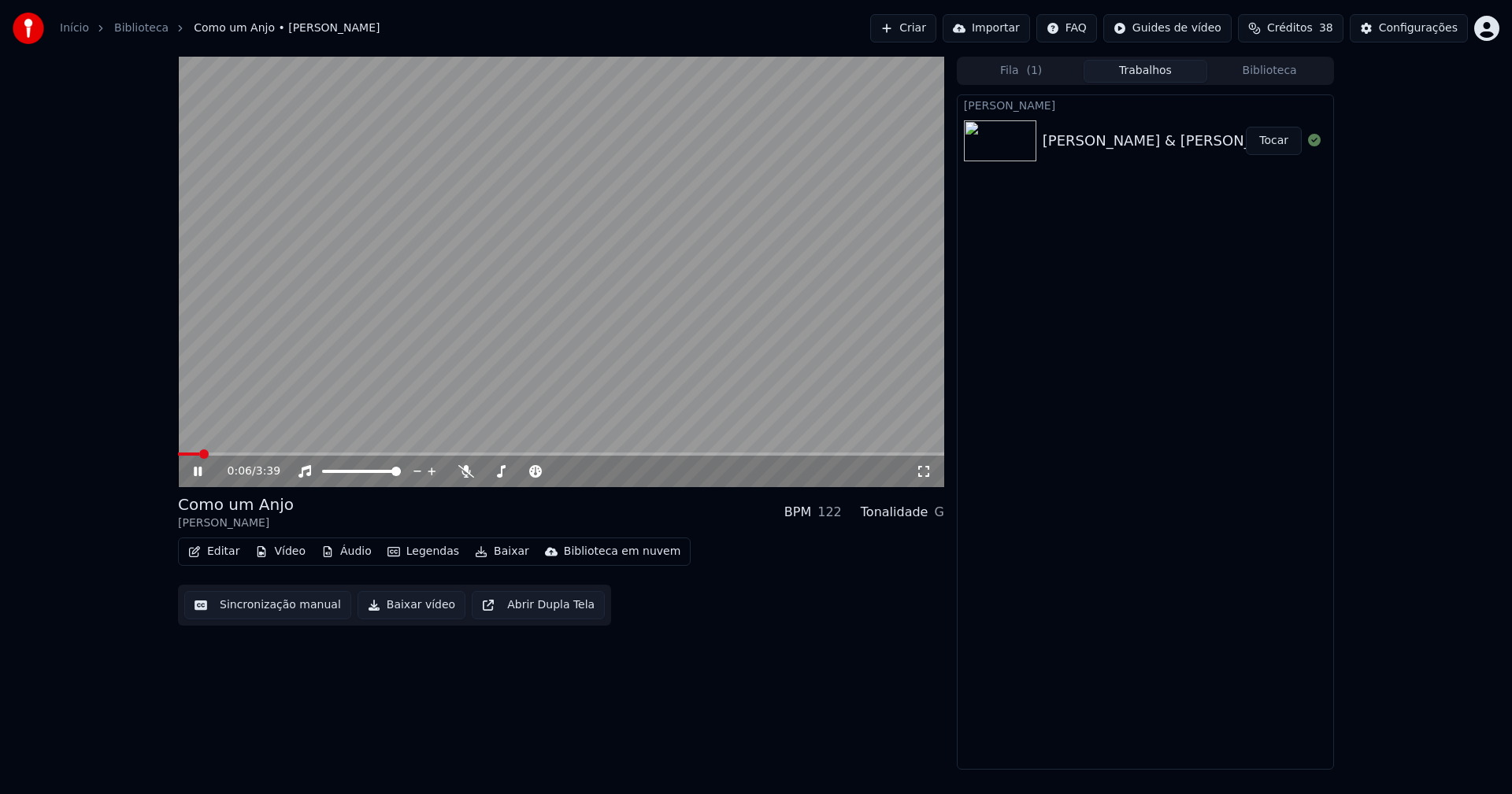
click at [341, 553] on button "Áudio" at bounding box center [346, 551] width 63 height 22
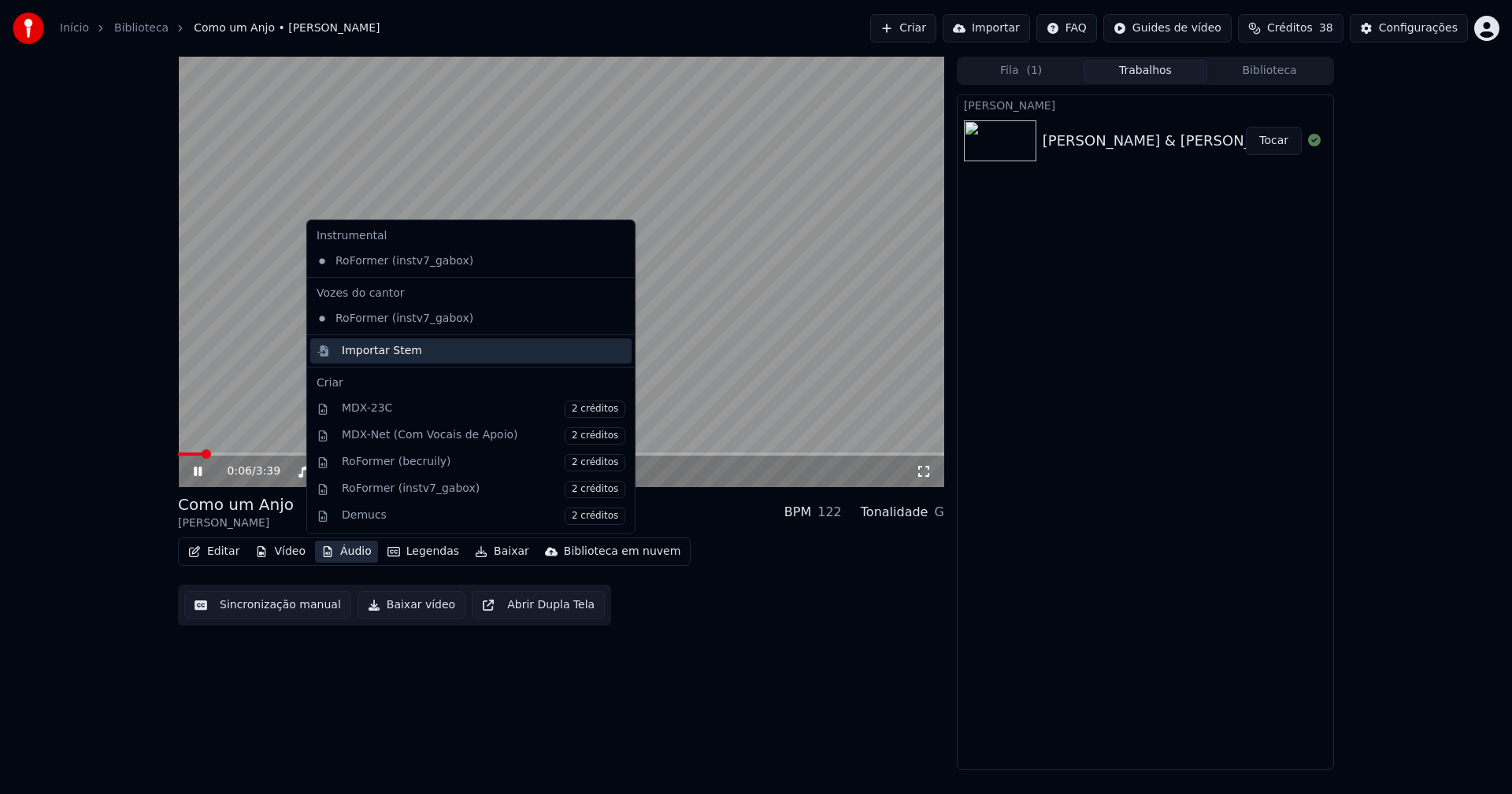
click at [376, 349] on div "Importar Stem" at bounding box center [381, 350] width 80 height 15
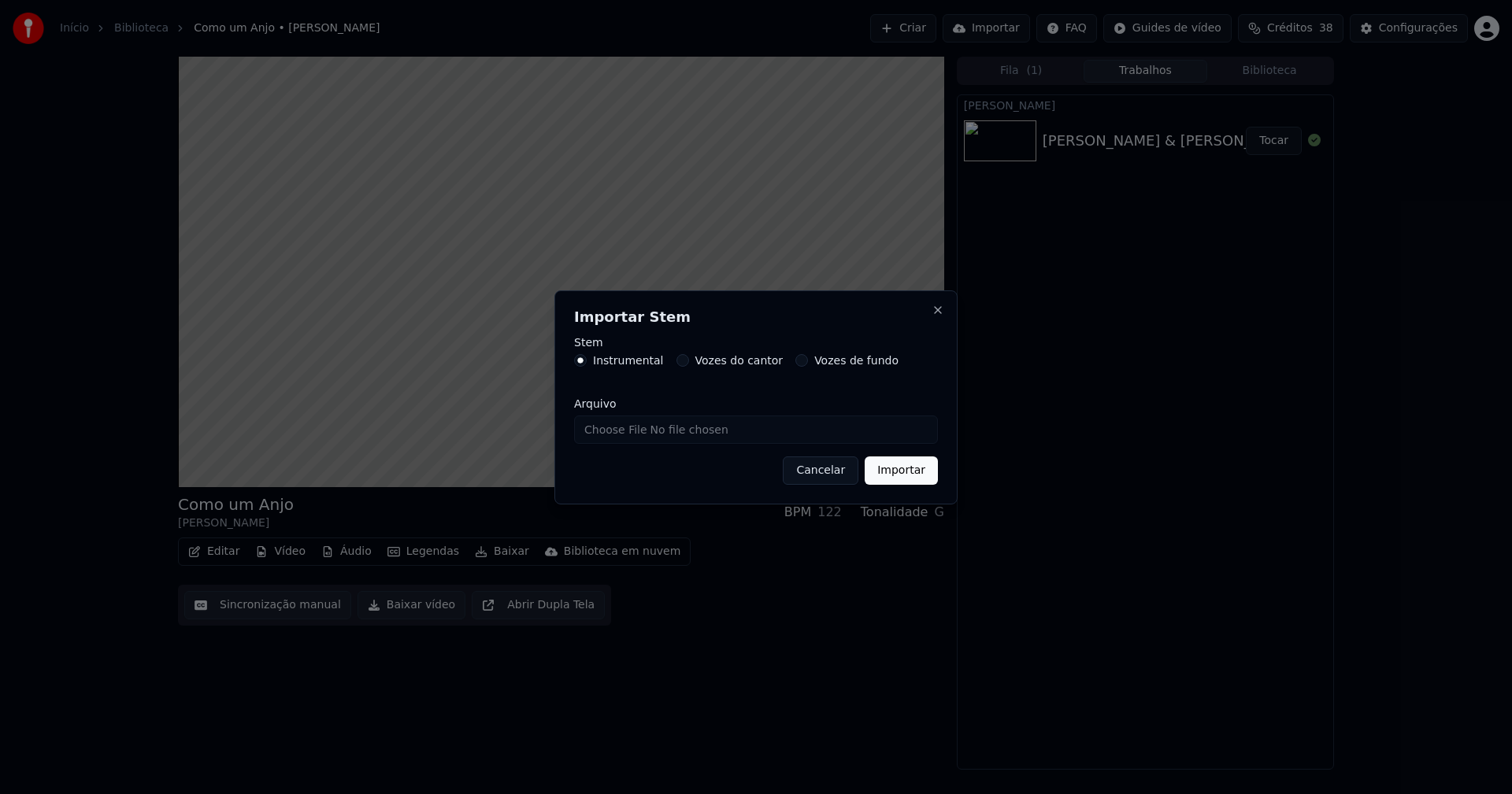
click at [627, 432] on input "Arquivo" at bounding box center [756, 429] width 364 height 28
type input "**********"
click at [902, 474] on button "Importar" at bounding box center [901, 471] width 74 height 28
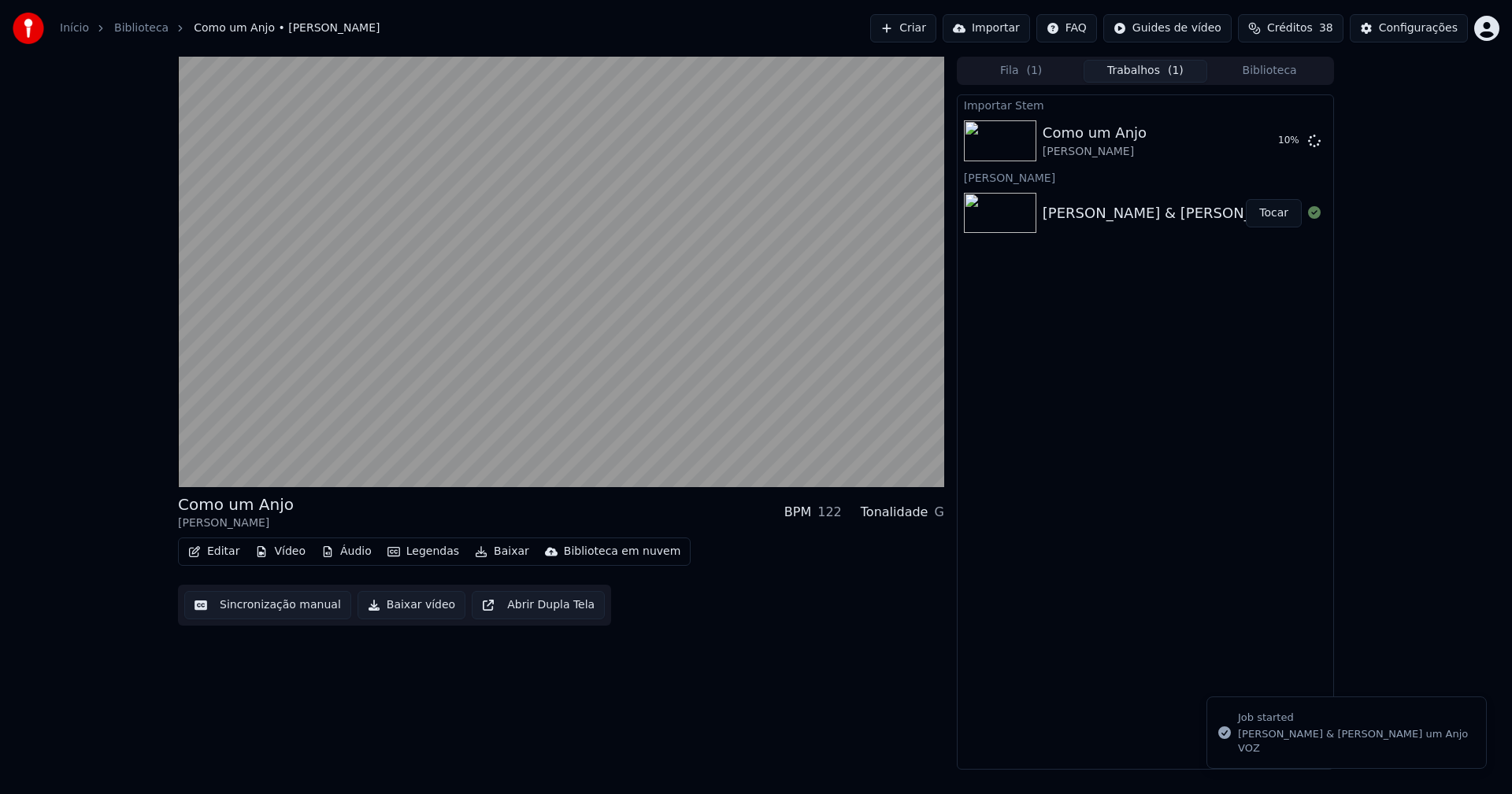
click at [282, 552] on button "Vídeo" at bounding box center [281, 551] width 63 height 22
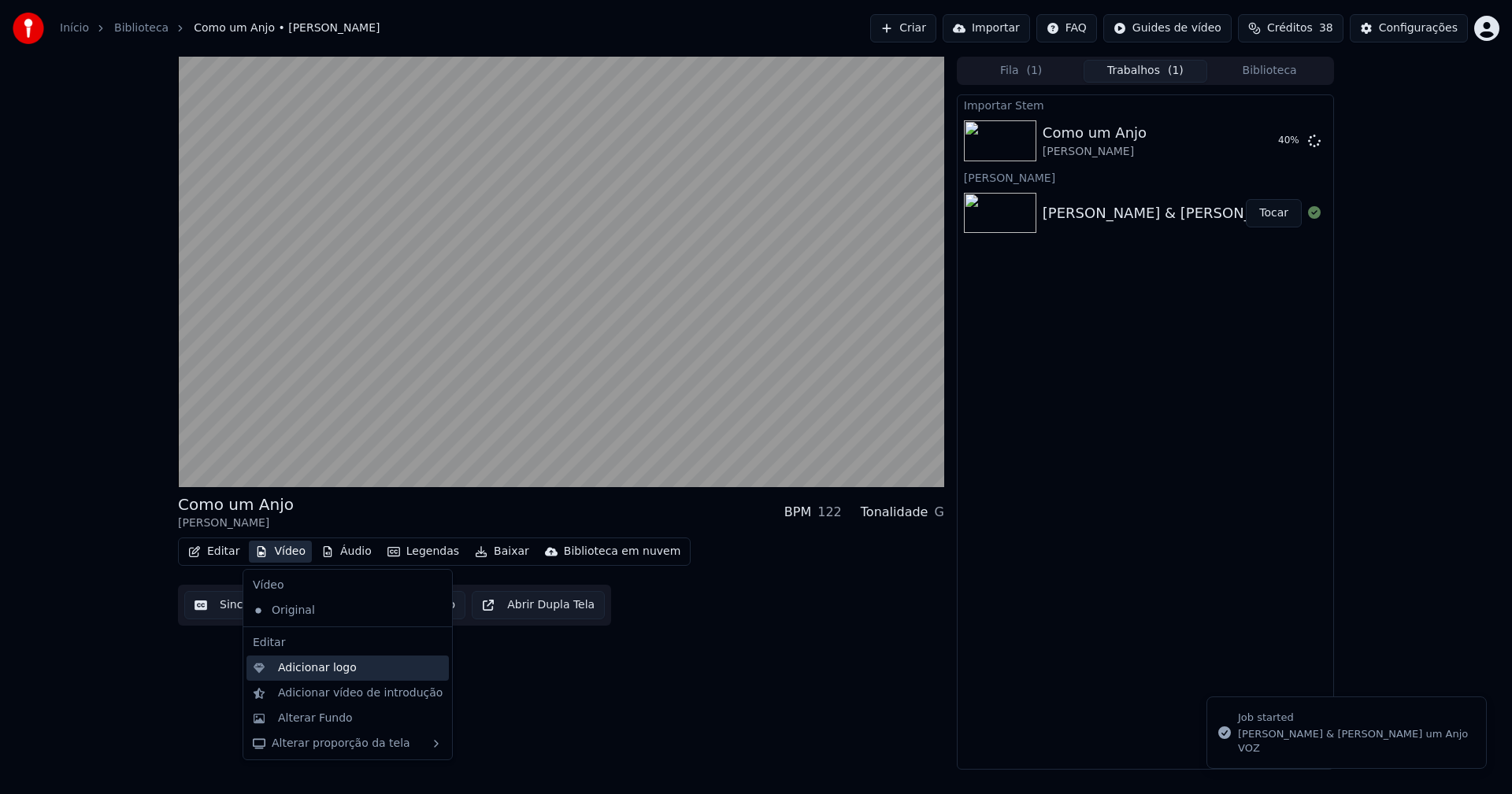
click at [311, 667] on div "Adicionar logo" at bounding box center [317, 668] width 78 height 15
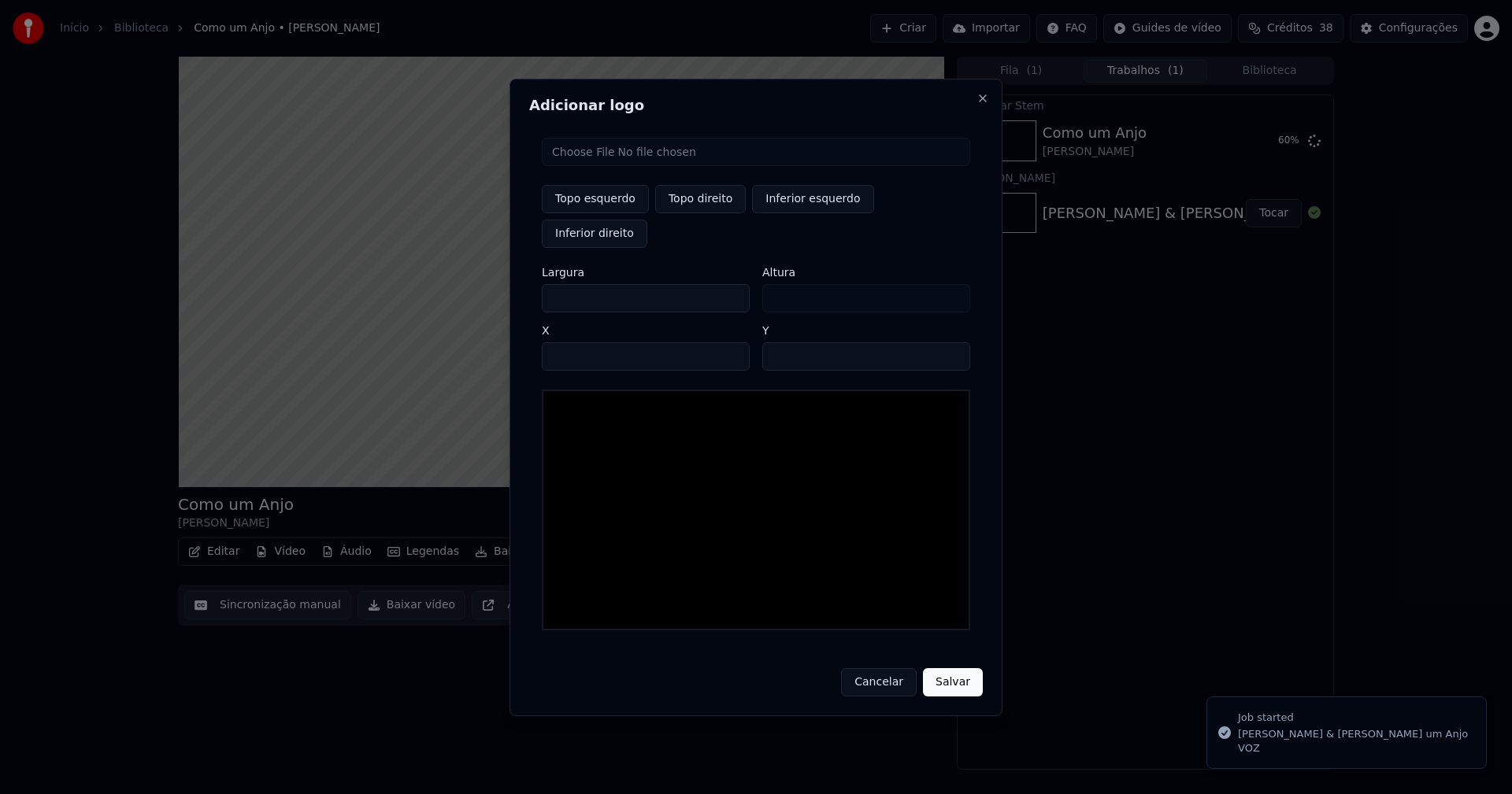
click at [601, 166] on input "file" at bounding box center [756, 151] width 429 height 28
type input "**********"
type input "***"
drag, startPoint x: 712, startPoint y: 215, endPoint x: 599, endPoint y: 272, distance: 126.6
click at [710, 213] on button "Topo direito" at bounding box center [701, 199] width 91 height 28
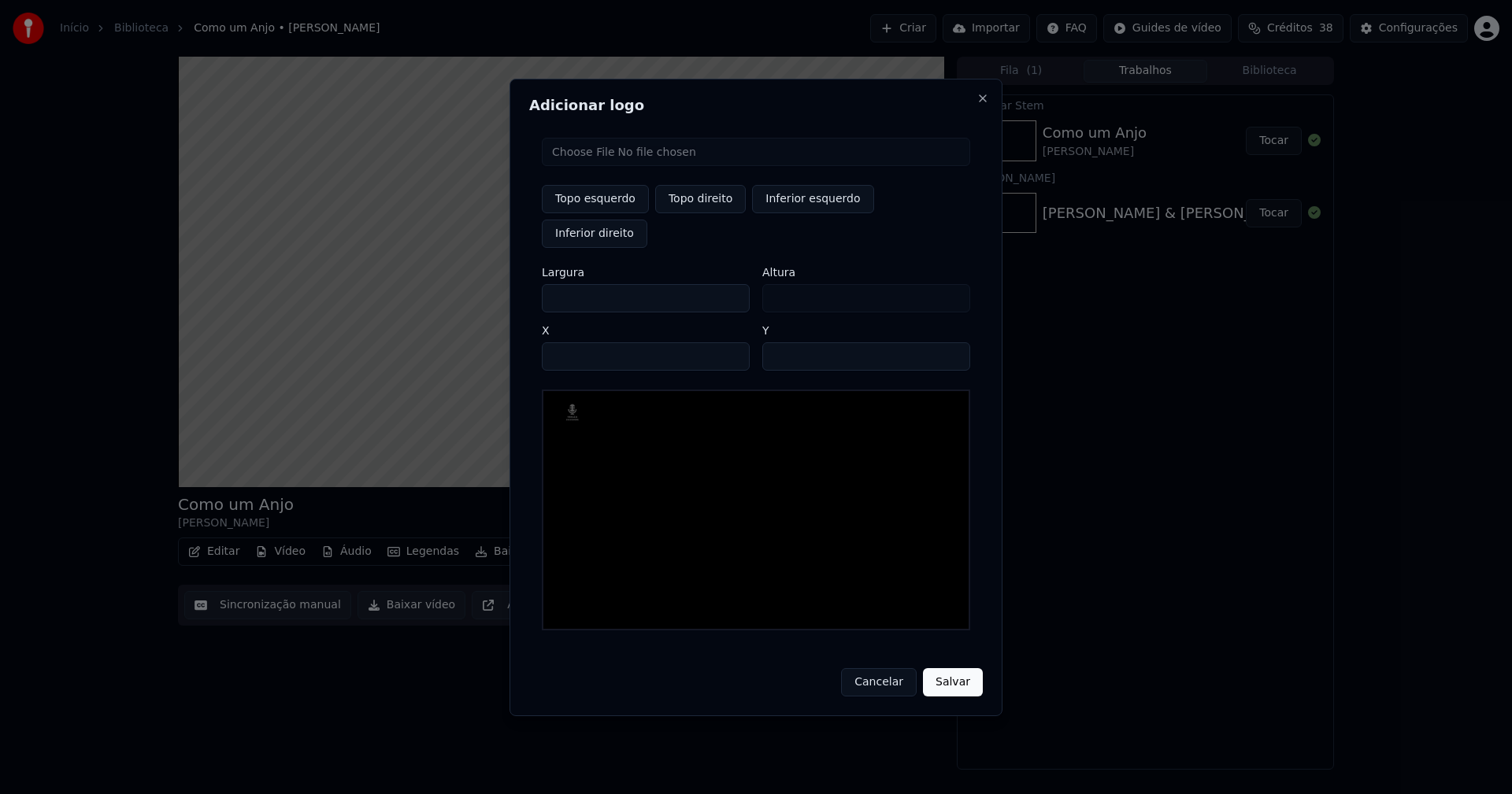
type input "****"
drag, startPoint x: 567, startPoint y: 283, endPoint x: 452, endPoint y: 289, distance: 115.2
click at [453, 289] on body "Início Biblioteca Como um Anjo • Zezé Di Camargo • Luciano Criar Importar FAQ G…" at bounding box center [756, 397] width 1512 height 794
type input "**"
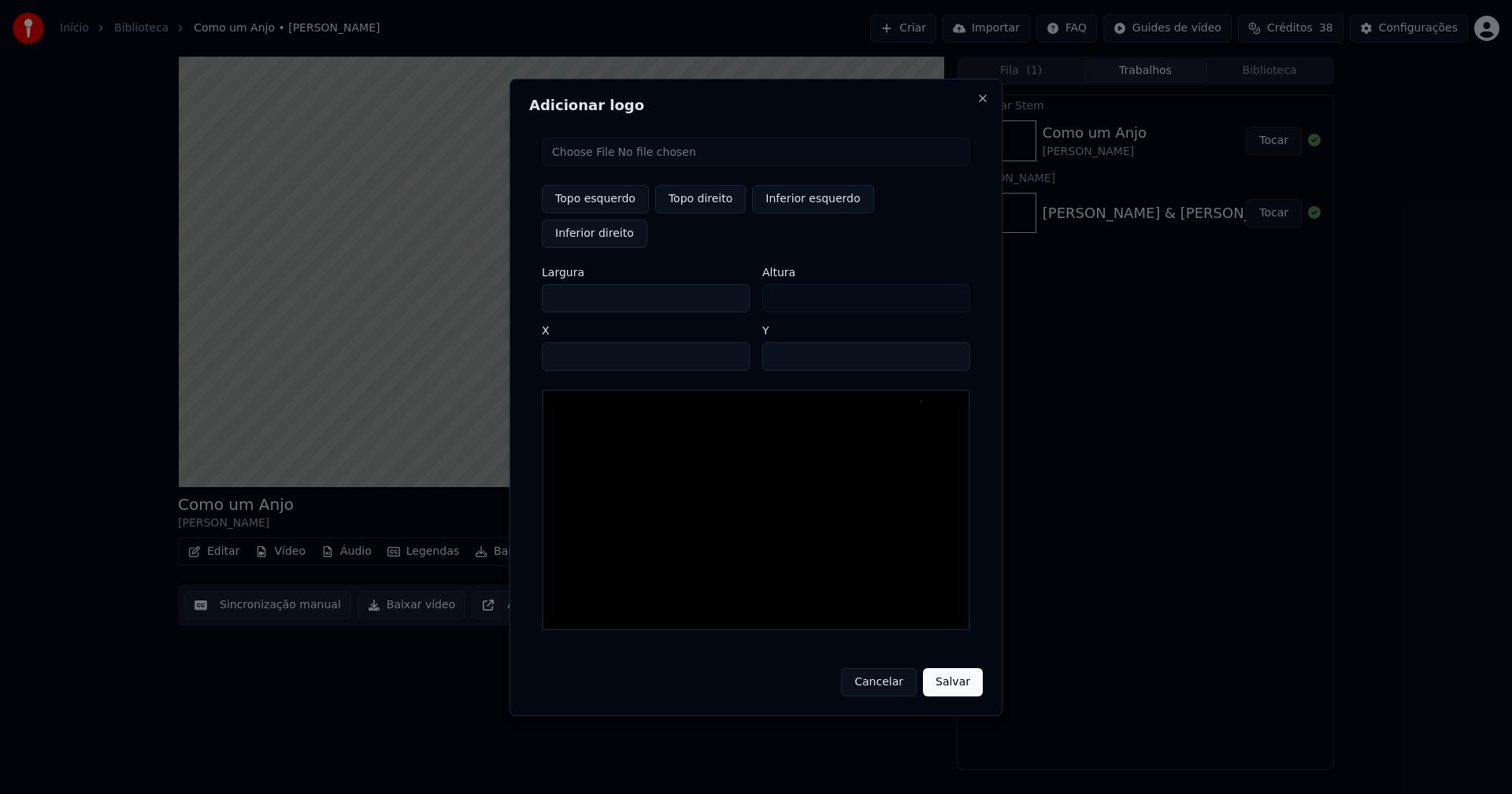
type input "***"
click at [572, 342] on input "****" at bounding box center [646, 356] width 208 height 28
type input "****"
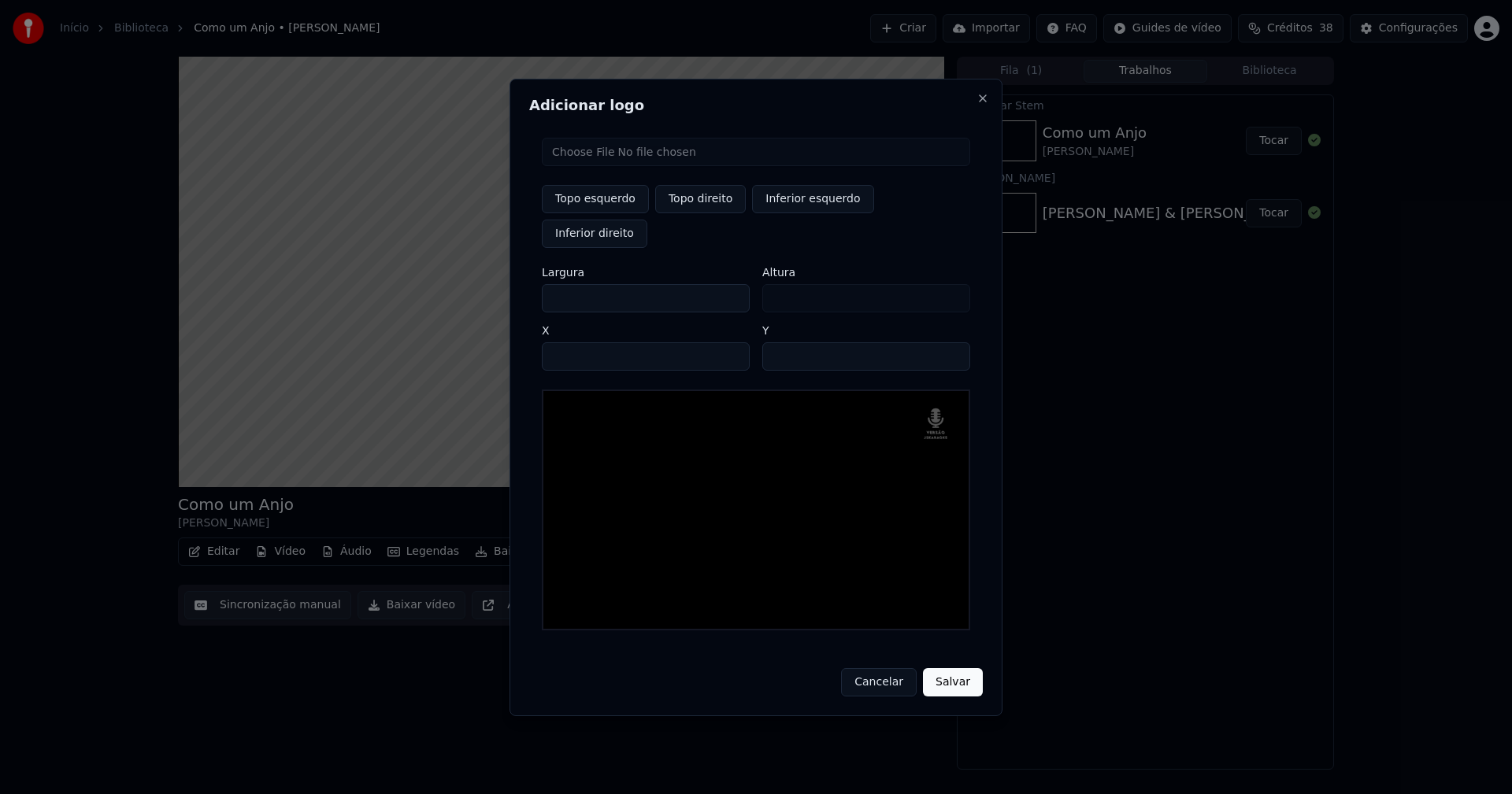
click at [947, 342] on input "**" at bounding box center [866, 356] width 208 height 28
type input "**"
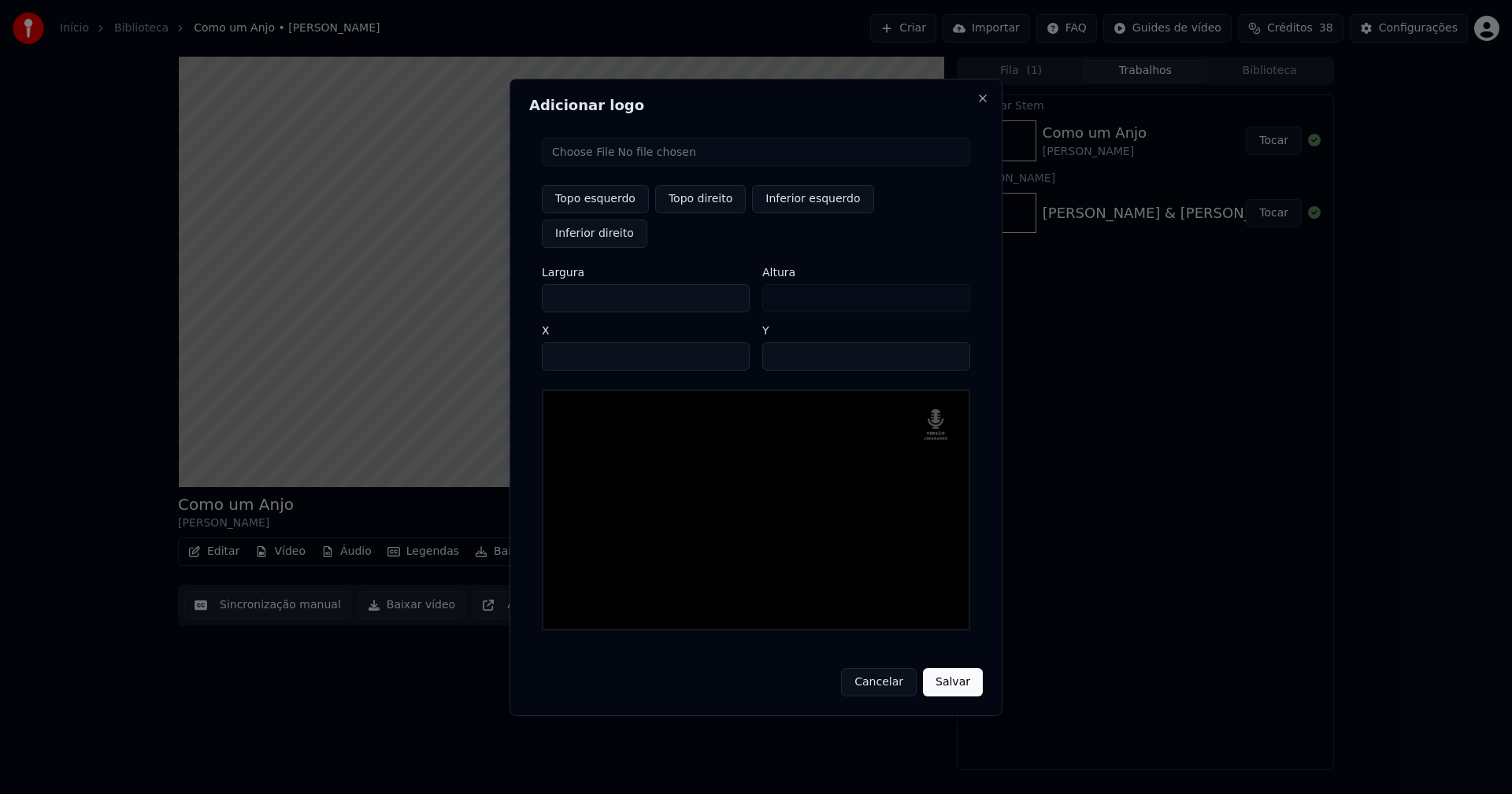
click at [947, 342] on input "**" at bounding box center [866, 356] width 208 height 28
click at [958, 668] on button "Salvar" at bounding box center [953, 682] width 60 height 28
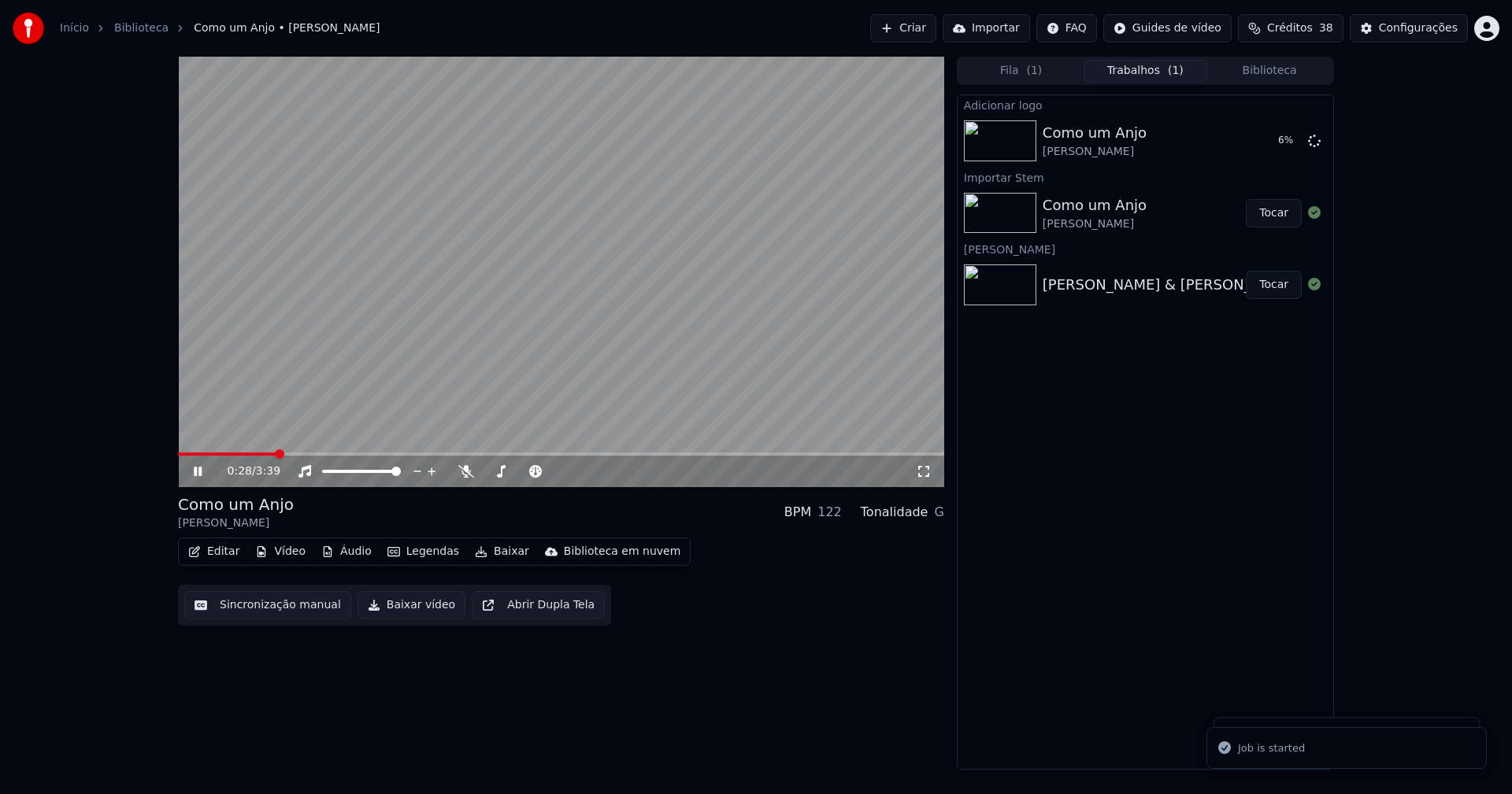
click at [333, 551] on button "Áudio" at bounding box center [346, 551] width 63 height 22
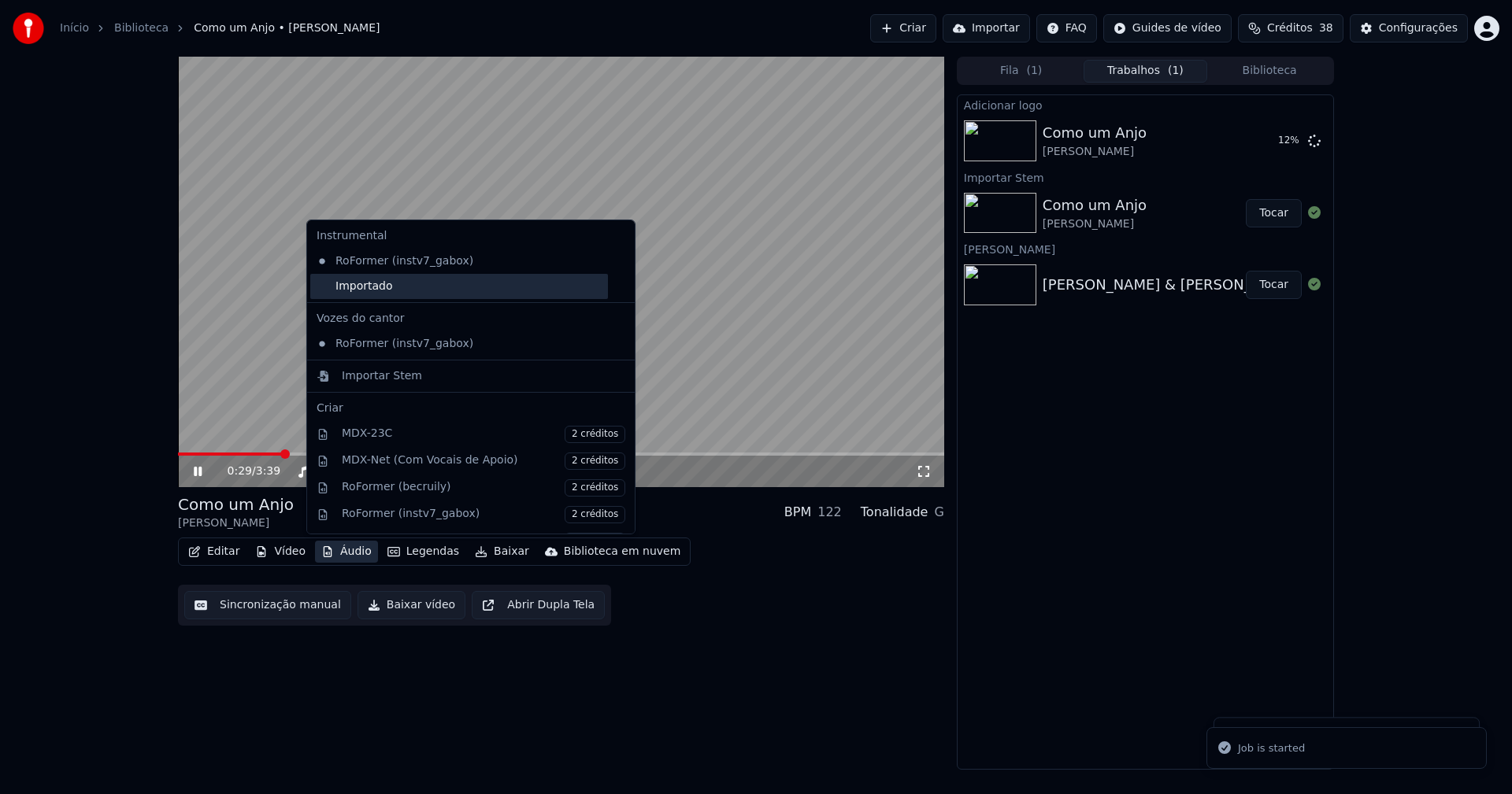
click at [370, 290] on div "Importado" at bounding box center [460, 286] width 298 height 25
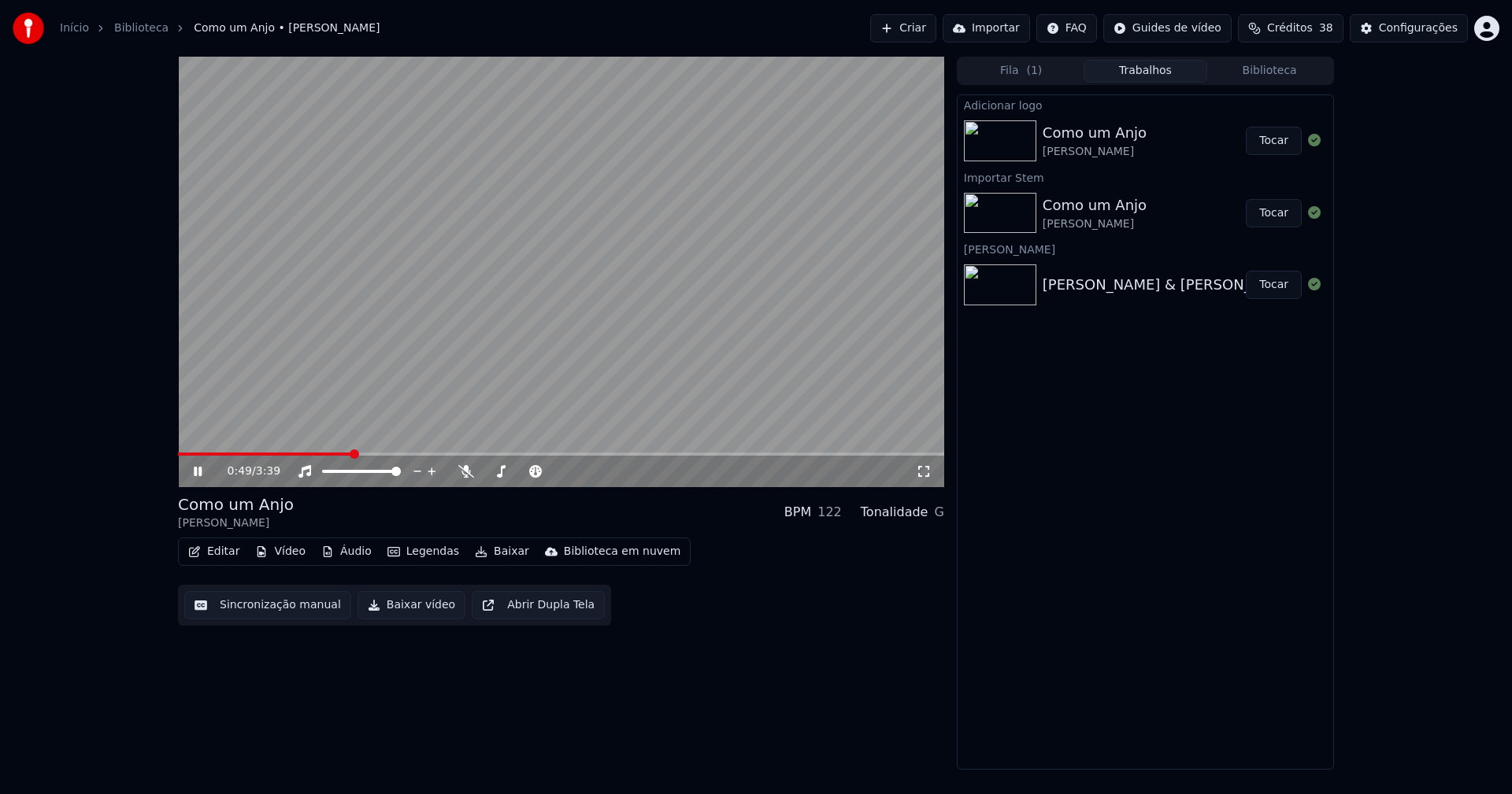
click at [1281, 148] on button "Tocar" at bounding box center [1273, 141] width 56 height 28
click at [201, 475] on icon at bounding box center [197, 471] width 8 height 10
click at [234, 557] on button "Editar" at bounding box center [214, 551] width 64 height 22
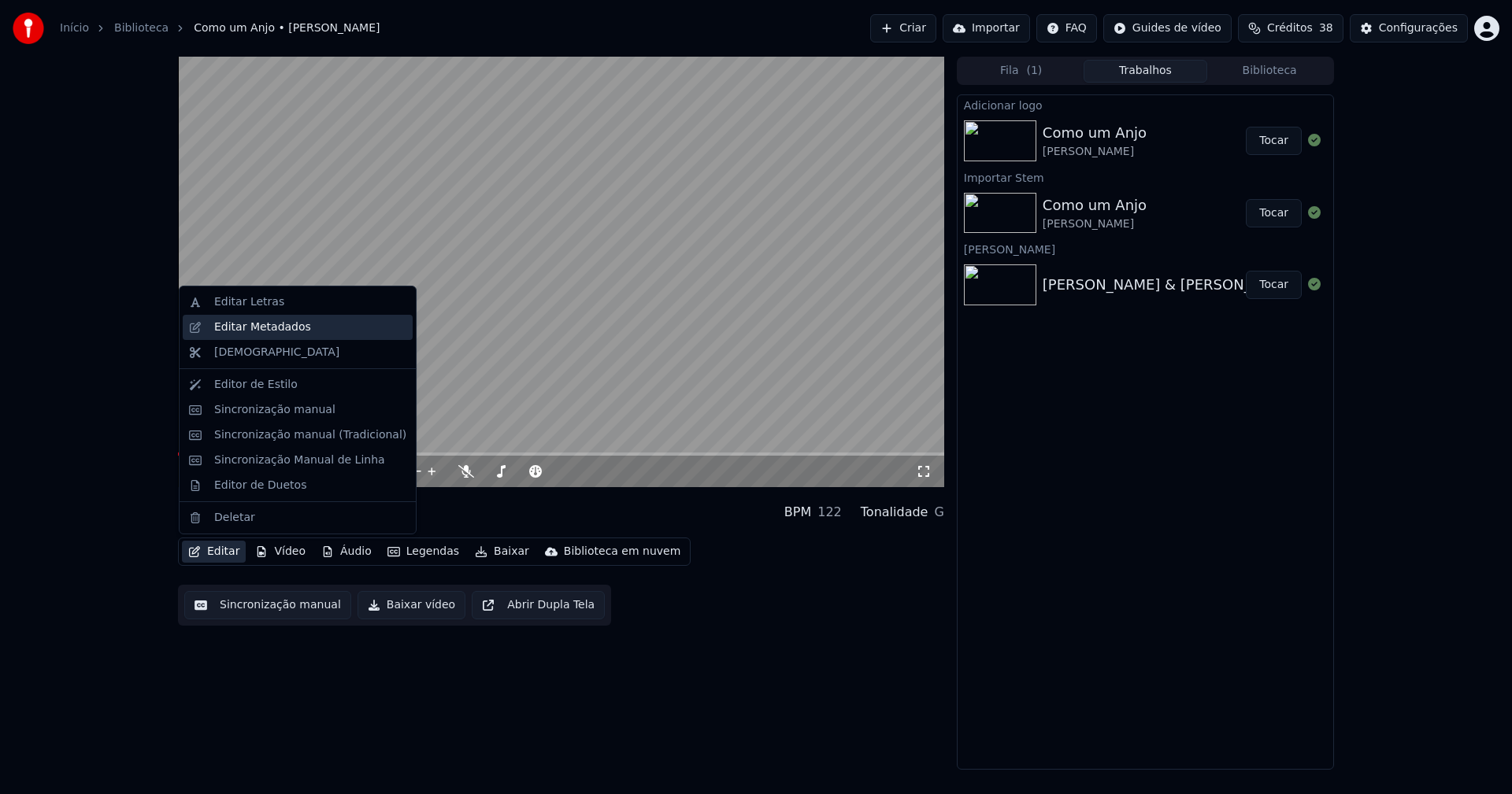
click at [271, 330] on div "Editar Metadados" at bounding box center [263, 327] width 97 height 15
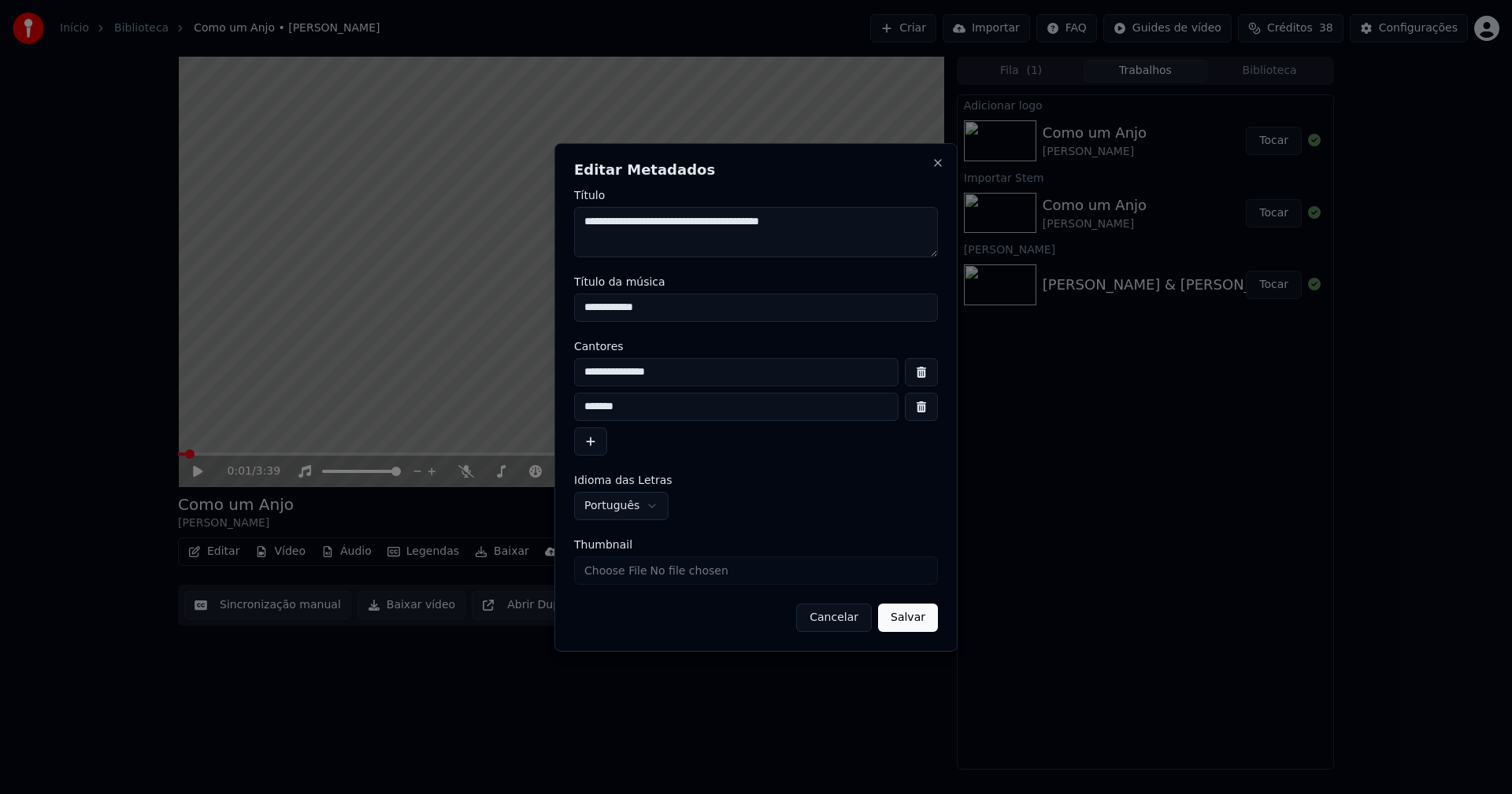
drag, startPoint x: 667, startPoint y: 307, endPoint x: 486, endPoint y: 306, distance: 181.0
click at [498, 306] on body "**********" at bounding box center [756, 397] width 1512 height 794
type input "**********"
click at [681, 374] on input "**********" at bounding box center [736, 372] width 324 height 28
type input "**********"
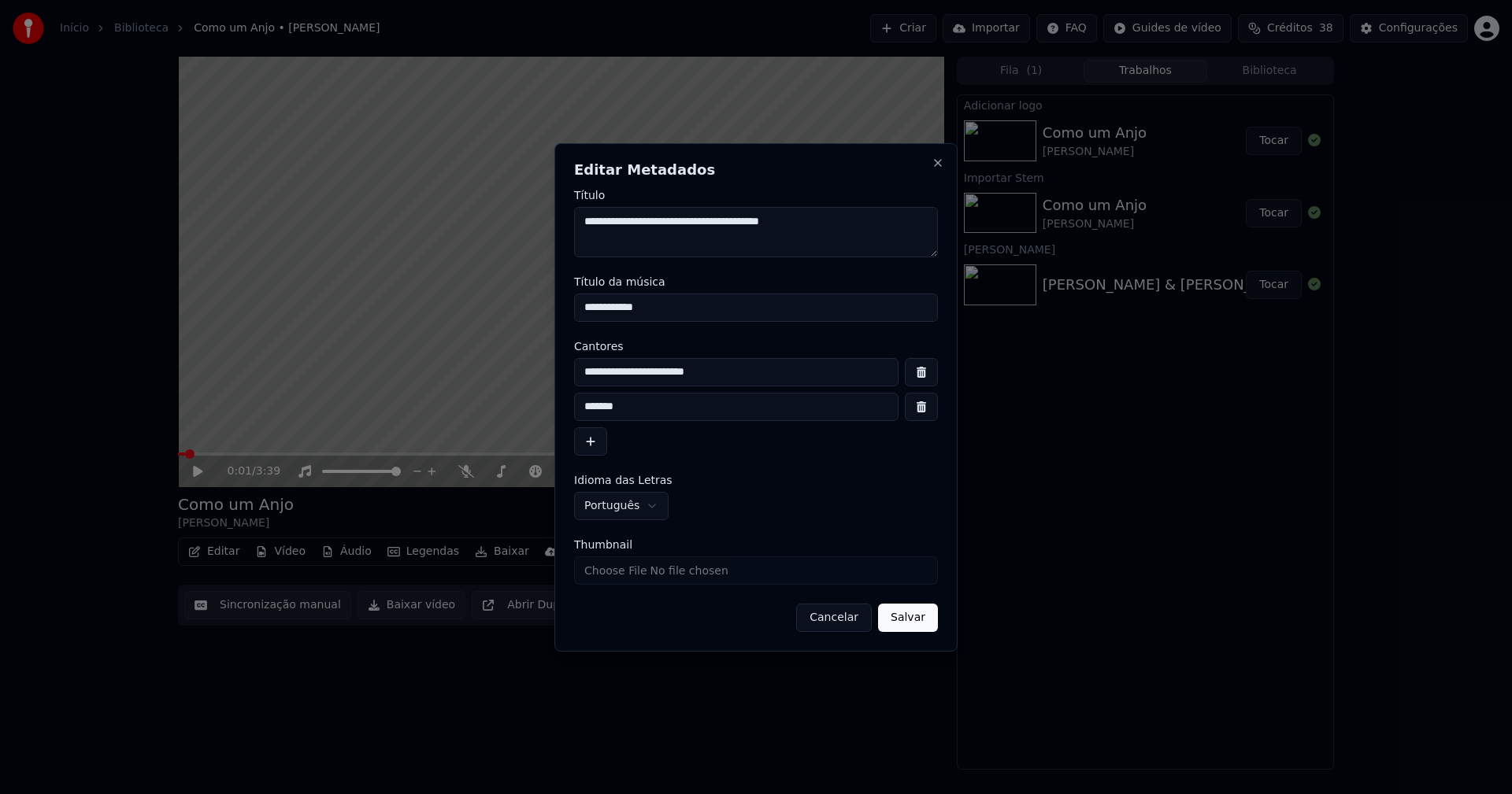
drag, startPoint x: 921, startPoint y: 412, endPoint x: 907, endPoint y: 414, distance: 14.1
click at [921, 412] on button "button" at bounding box center [921, 407] width 33 height 28
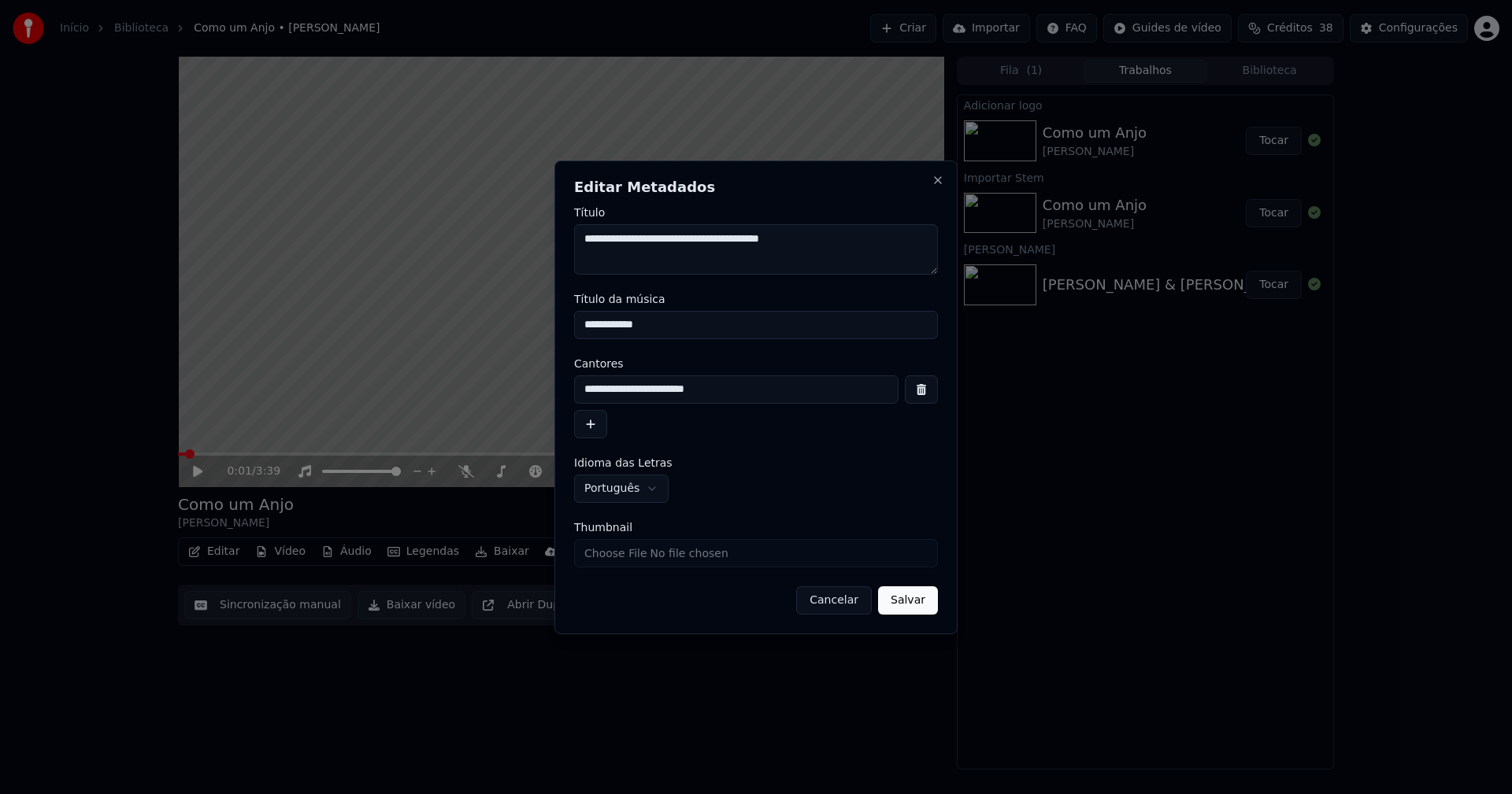
click at [625, 559] on input "Thumbnail" at bounding box center [756, 553] width 364 height 28
type input "**********"
click at [913, 600] on button "Salvar" at bounding box center [908, 600] width 60 height 28
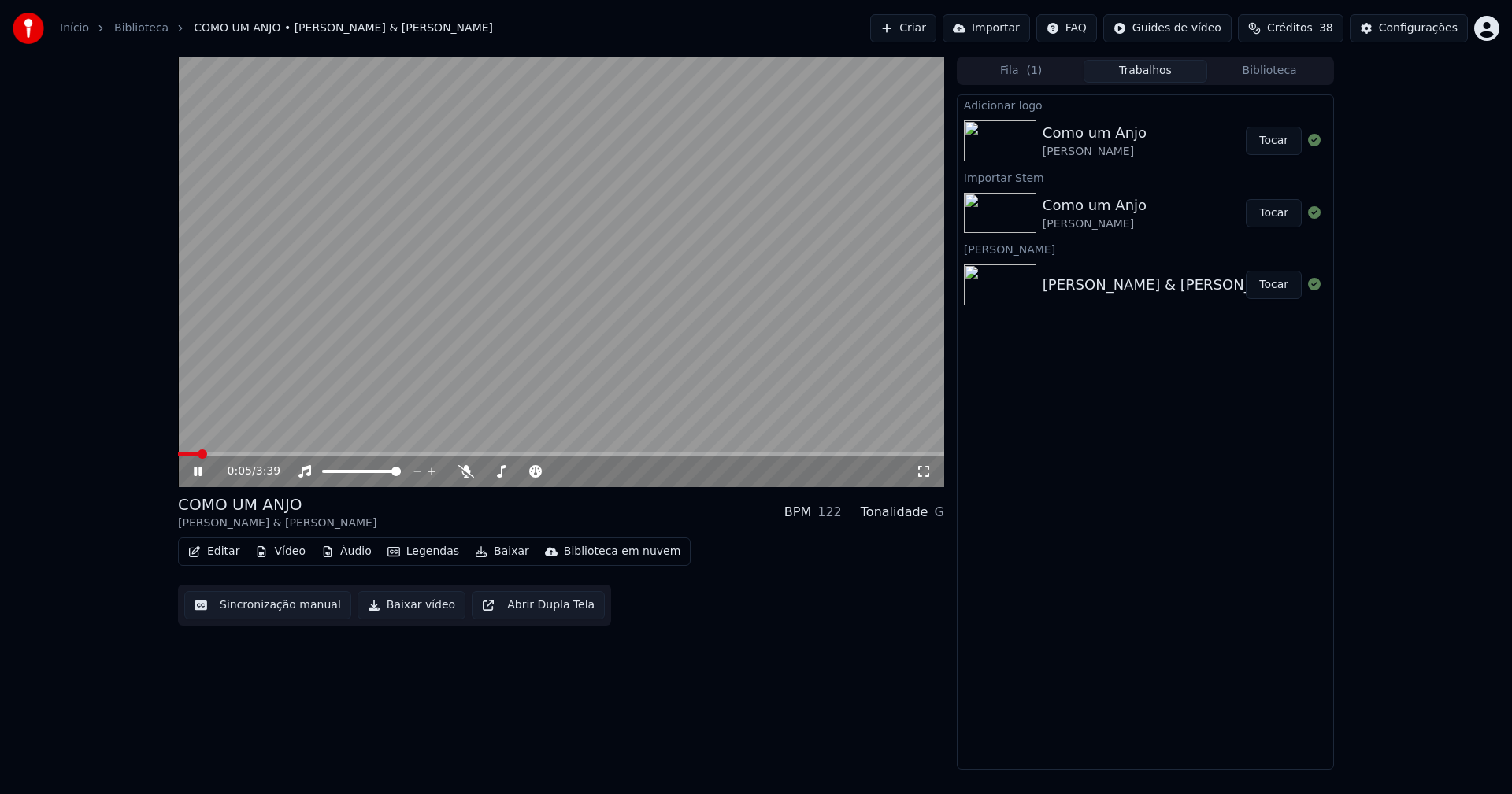
click at [201, 469] on icon at bounding box center [197, 471] width 8 height 10
click at [214, 558] on button "Editar" at bounding box center [214, 551] width 64 height 22
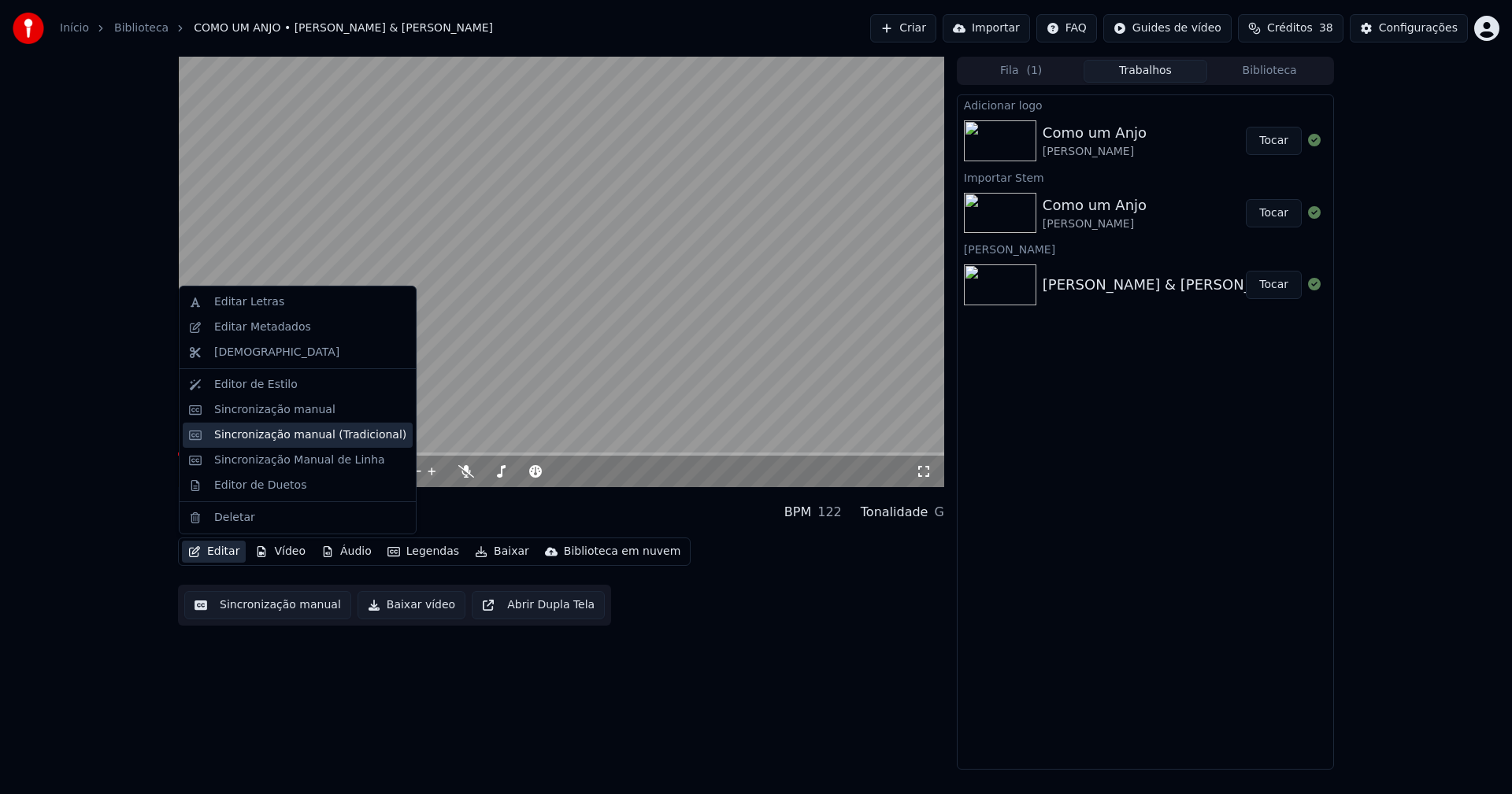
click at [267, 441] on div "Sincronização manual (Tradicional)" at bounding box center [311, 435] width 193 height 15
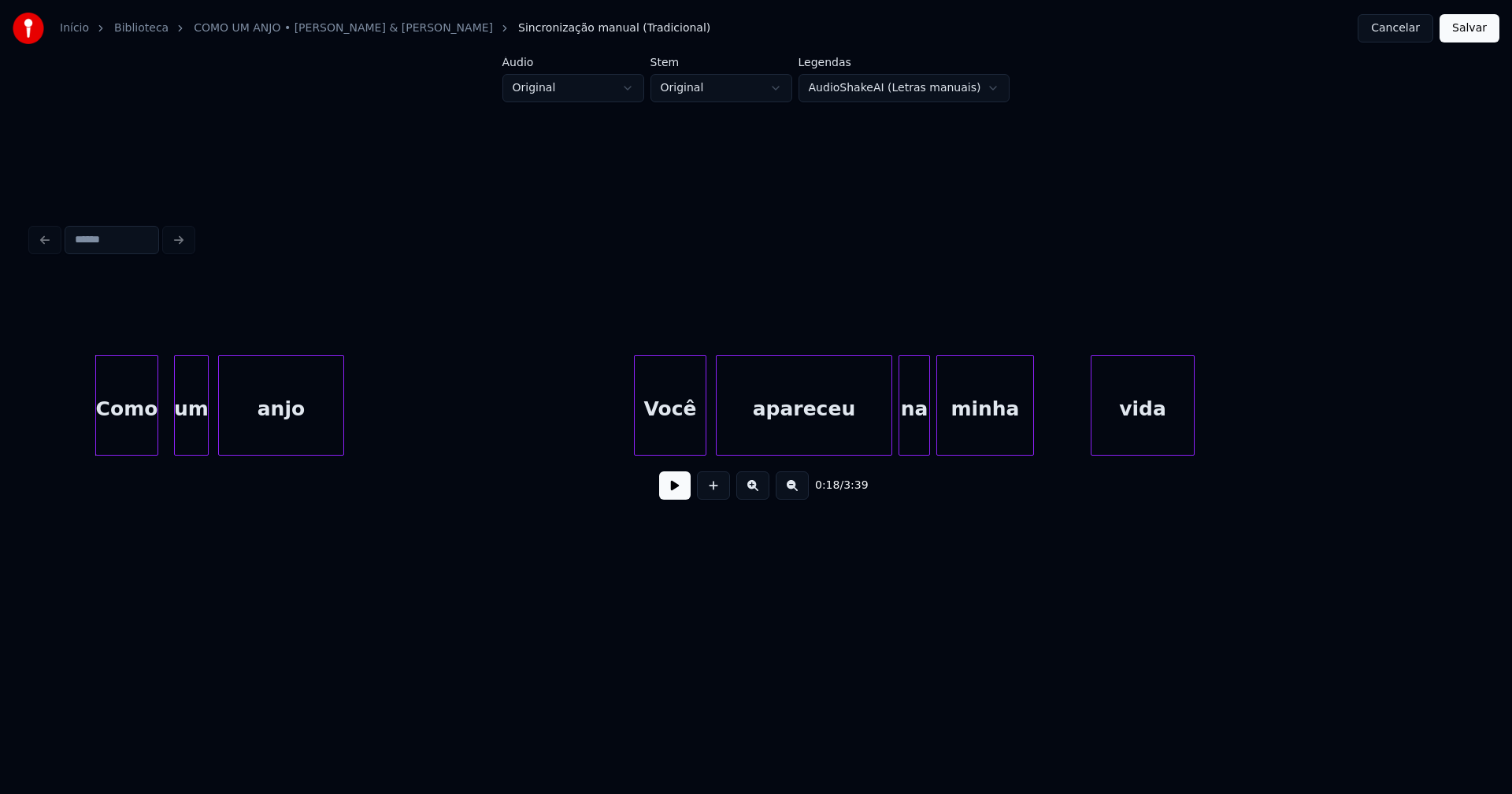
scroll to position [0, 2840]
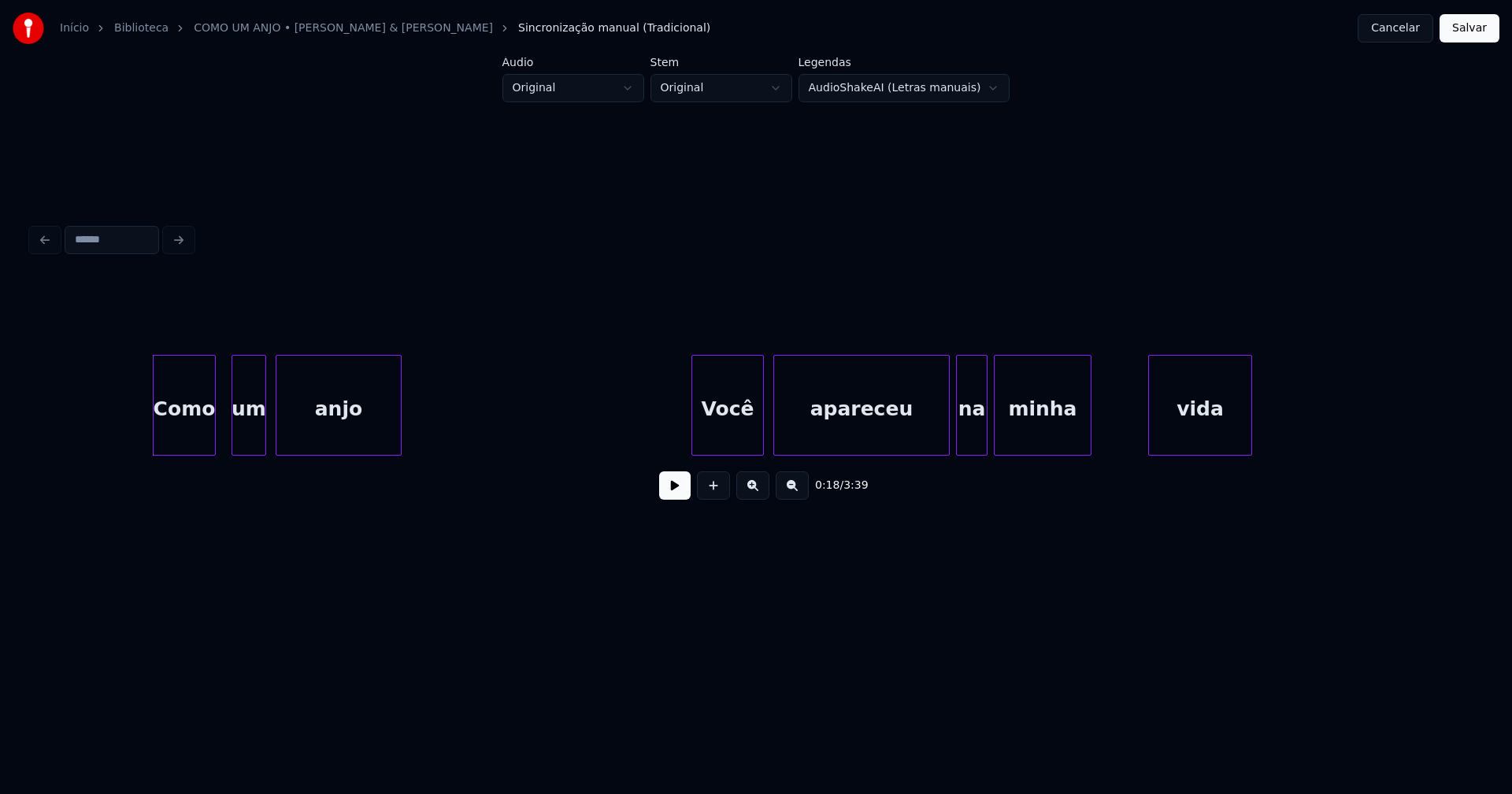
click at [676, 500] on button at bounding box center [675, 485] width 32 height 28
click at [240, 436] on div "um" at bounding box center [244, 409] width 33 height 107
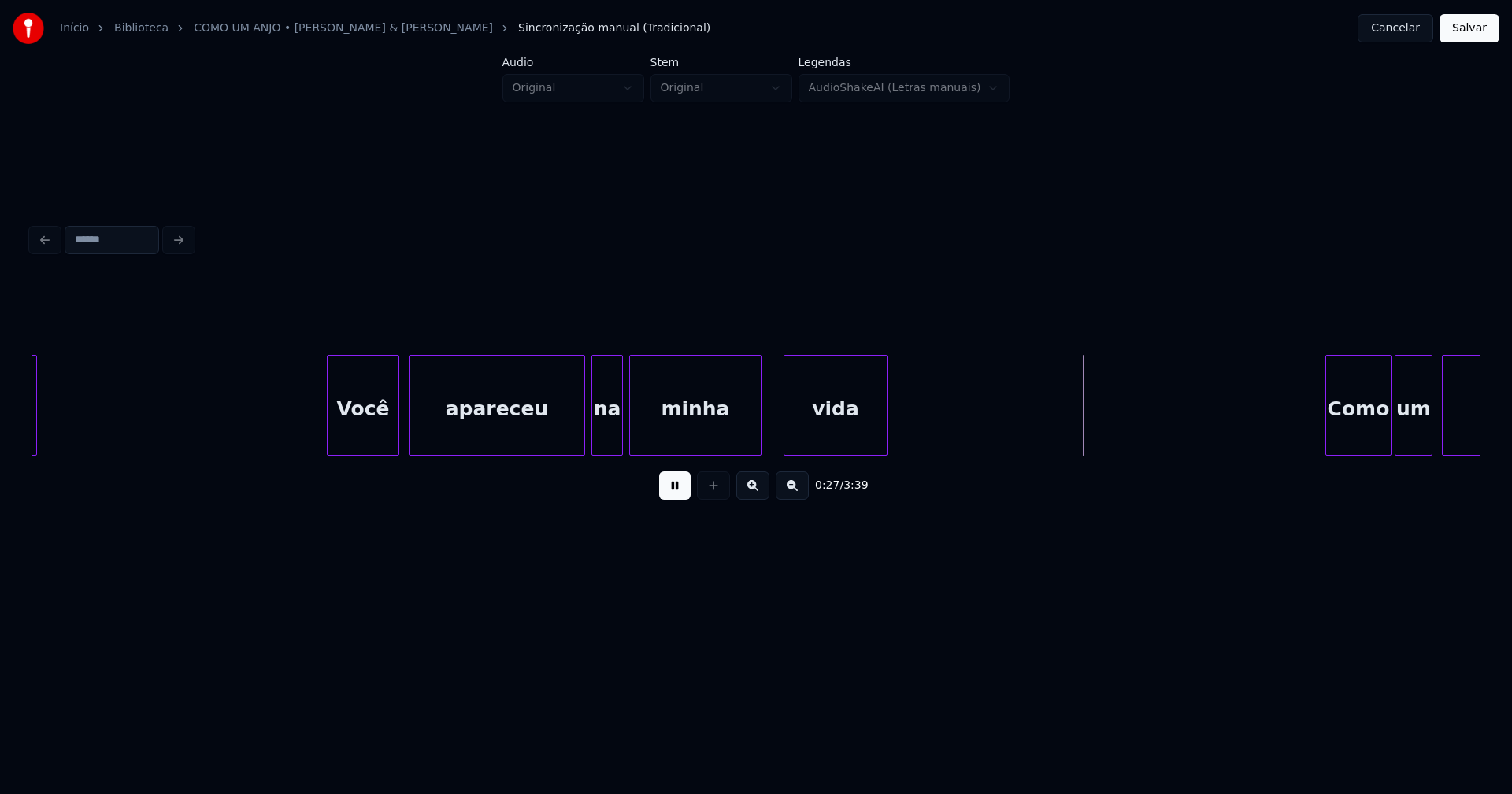
click at [759, 414] on div at bounding box center [758, 405] width 5 height 99
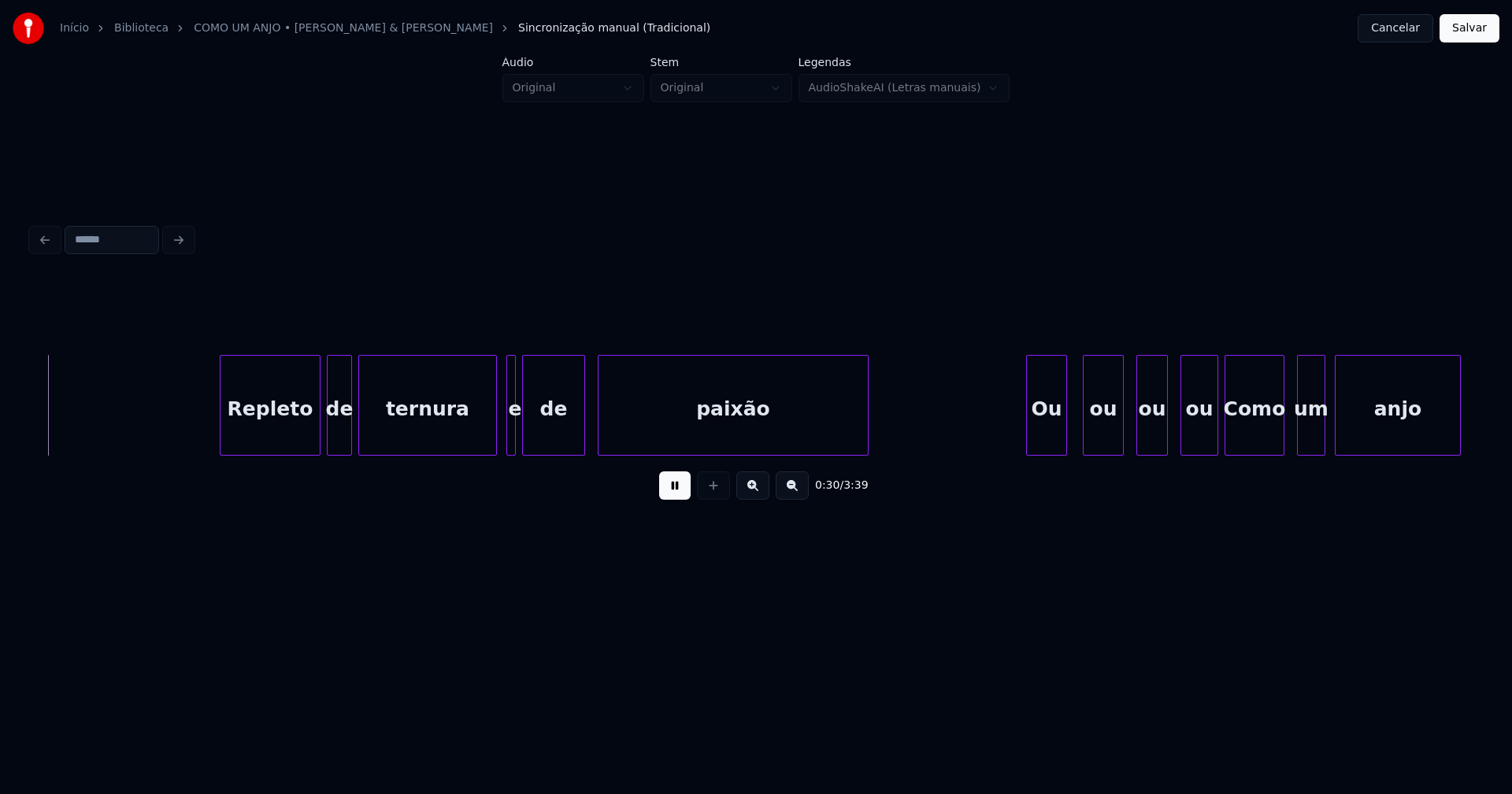
scroll to position [0, 4860]
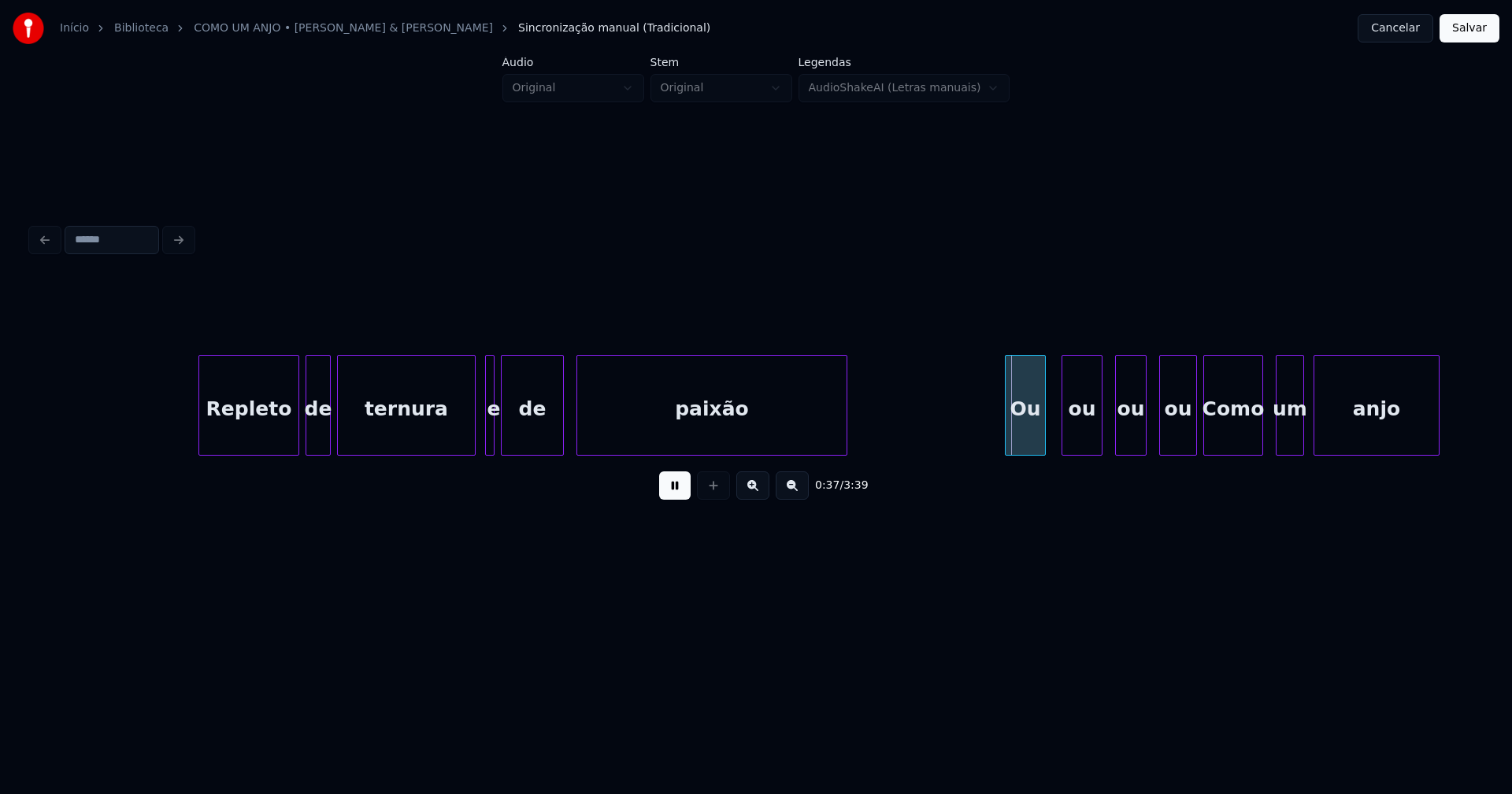
click at [475, 443] on div "ternura" at bounding box center [406, 405] width 138 height 101
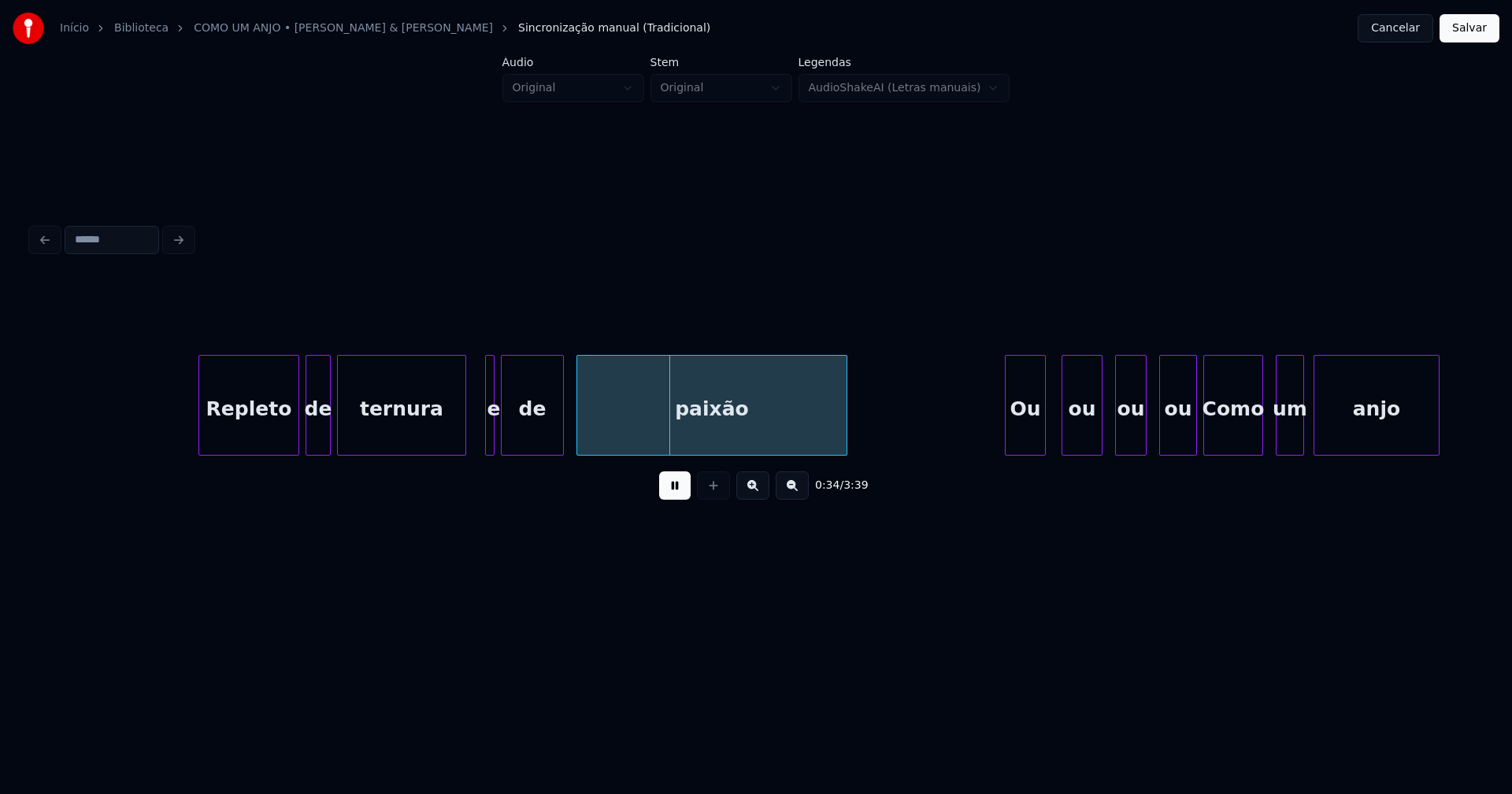
click at [464, 450] on div "Repleto de ternura e de paixão Ou ou ou ou Como um anjo" at bounding box center [756, 405] width 1449 height 101
click at [472, 441] on div at bounding box center [475, 405] width 5 height 99
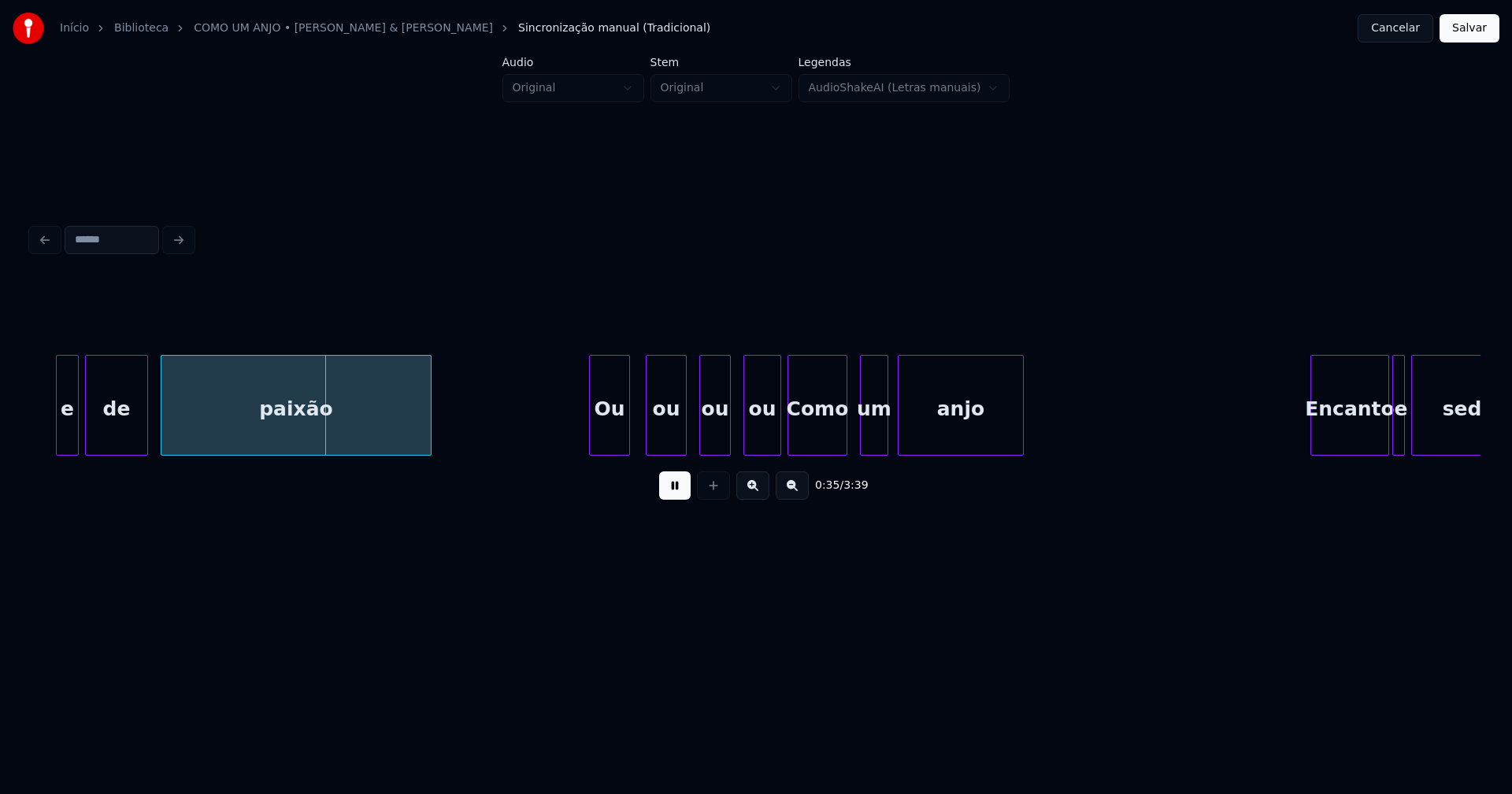
scroll to position [0, 5525]
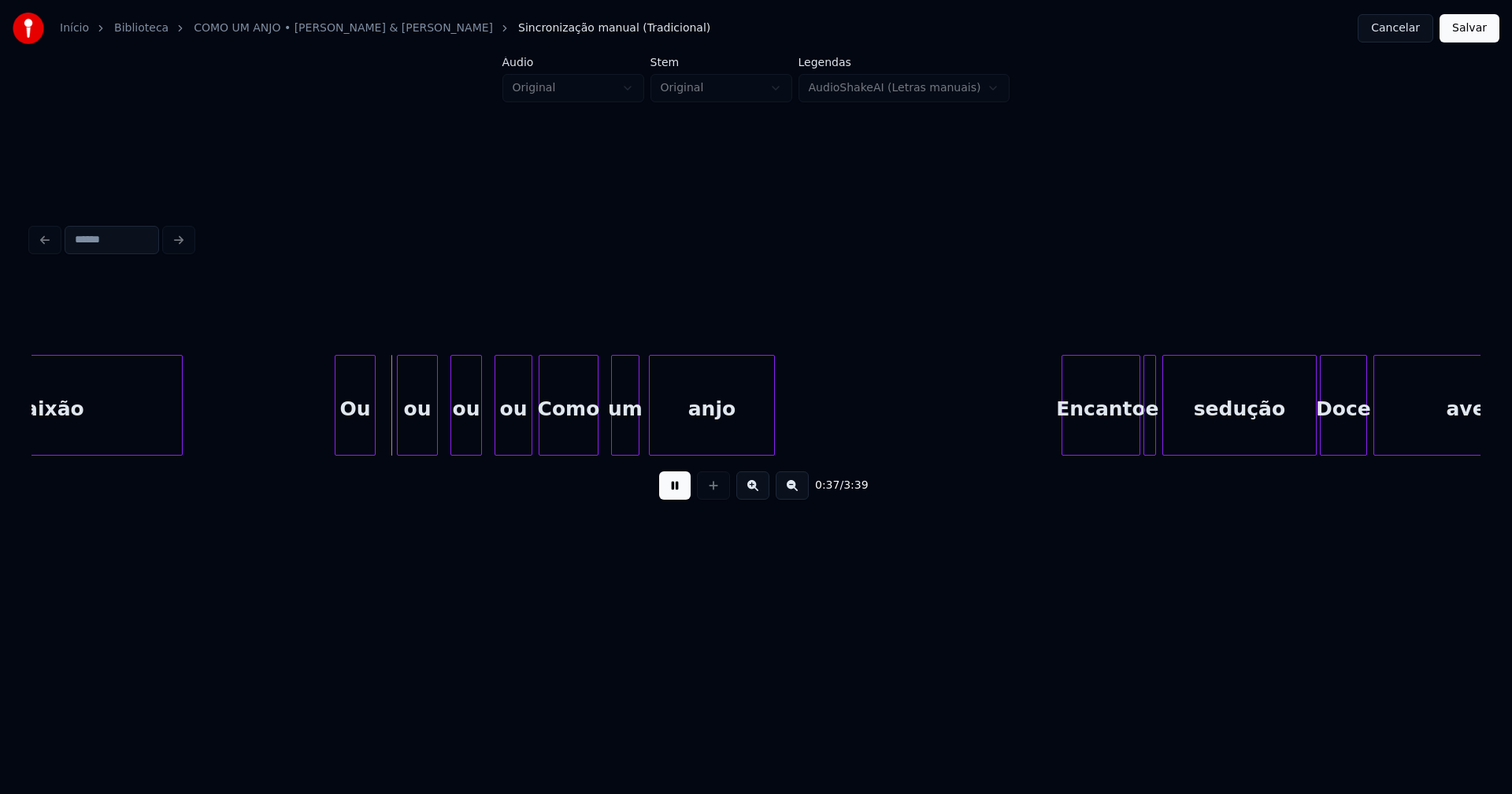
click at [355, 437] on div "Ou" at bounding box center [355, 409] width 40 height 107
click at [411, 441] on div "ou" at bounding box center [413, 409] width 40 height 107
click at [457, 446] on div "ou" at bounding box center [460, 409] width 30 height 107
click at [506, 443] on div "ou" at bounding box center [507, 409] width 36 height 107
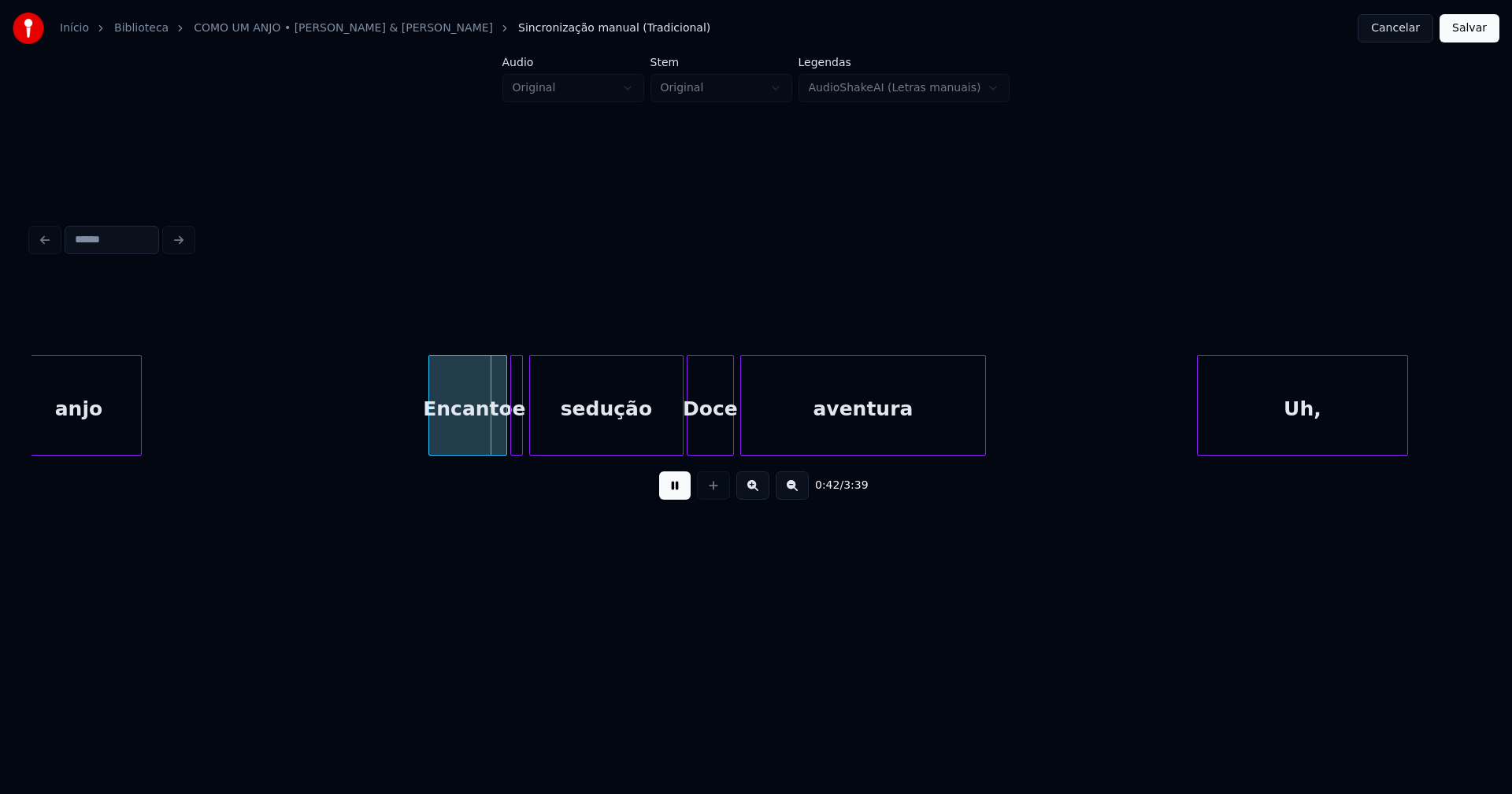
scroll to position [0, 6197]
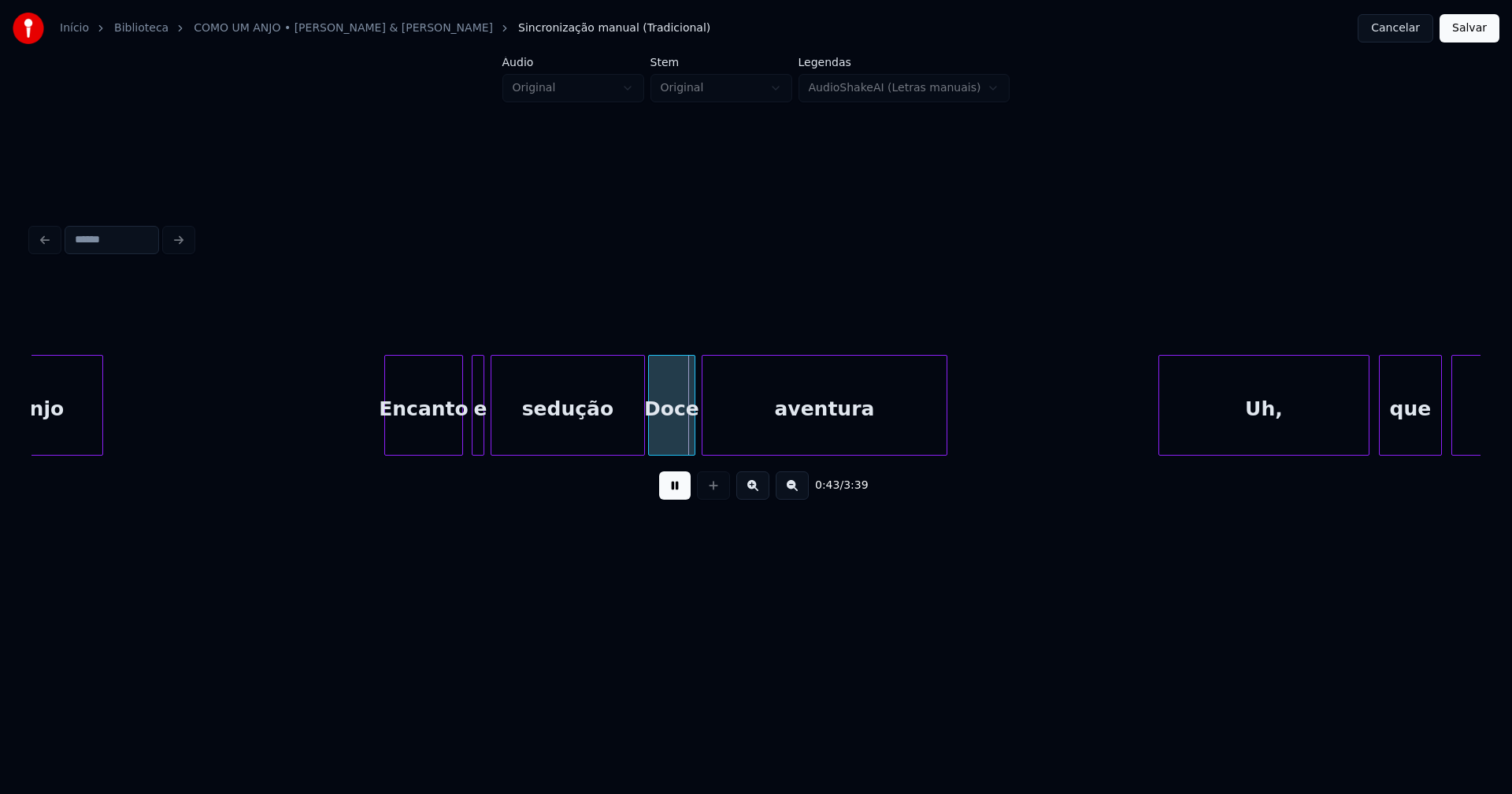
click at [442, 433] on div "Encanto" at bounding box center [423, 409] width 77 height 107
click at [460, 436] on div "Encanto" at bounding box center [421, 405] width 78 height 101
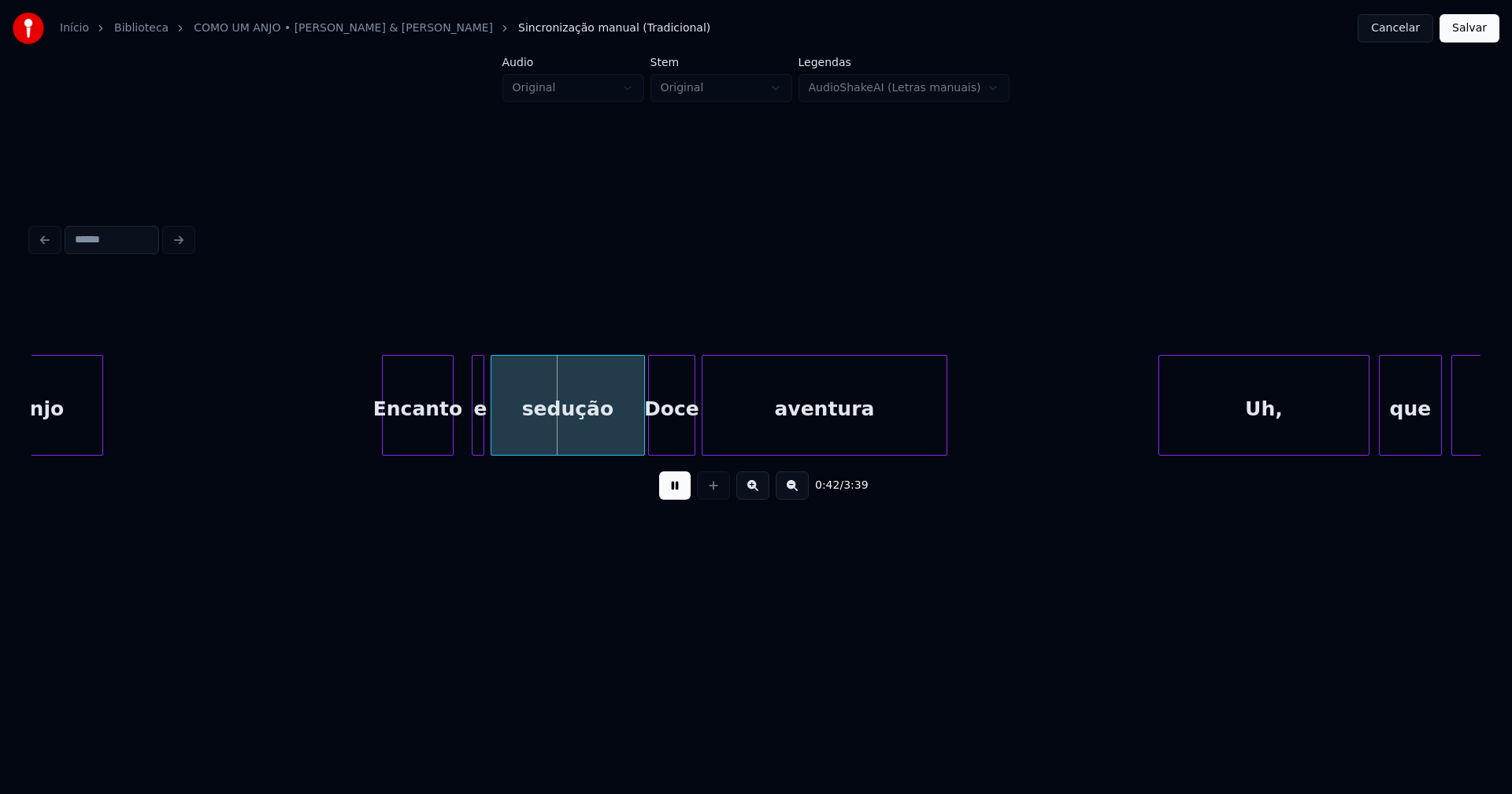
click at [450, 439] on div at bounding box center [451, 405] width 5 height 99
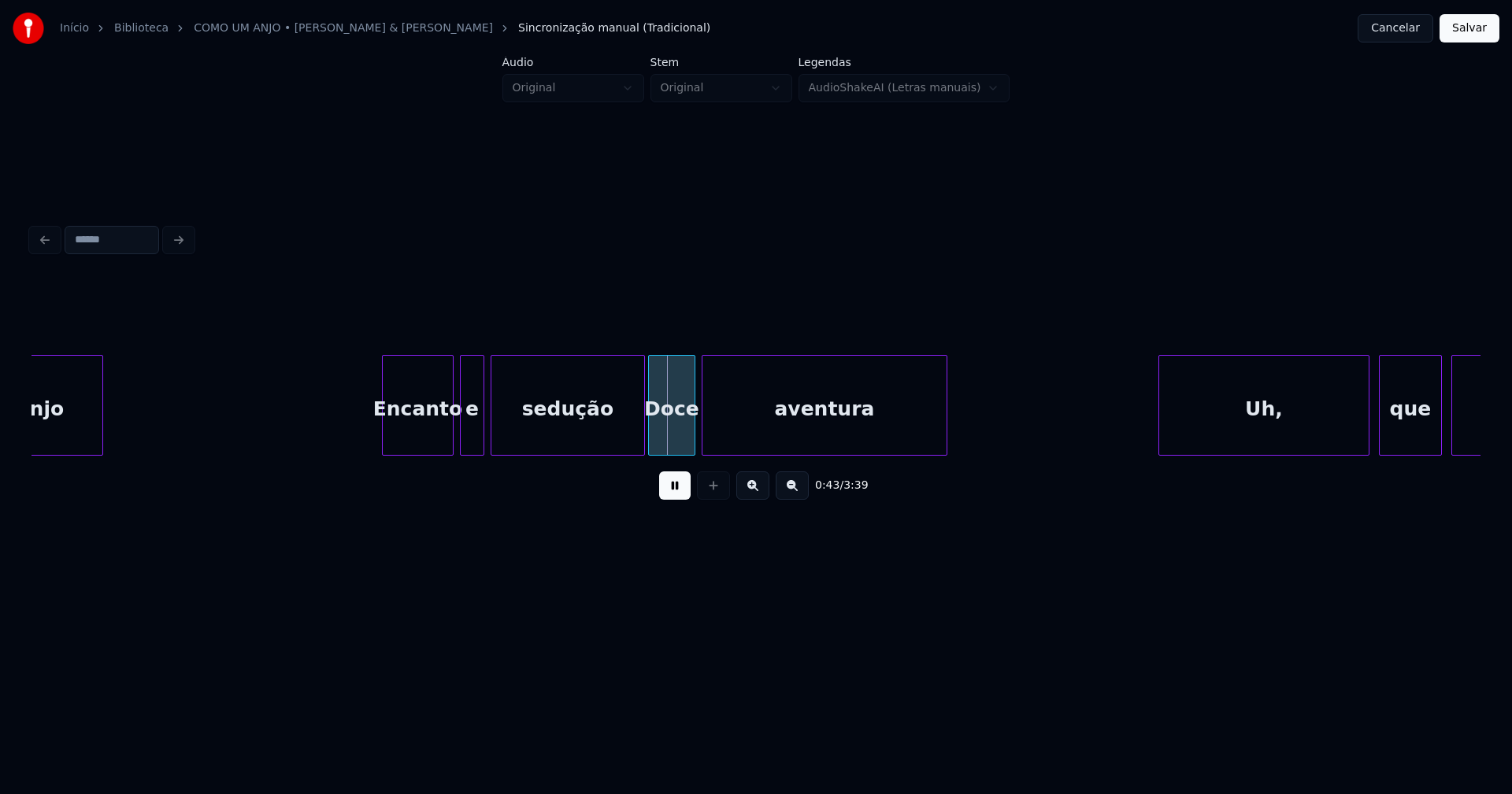
click at [460, 437] on div at bounding box center [463, 405] width 5 height 99
click at [630, 447] on div at bounding box center [630, 405] width 5 height 99
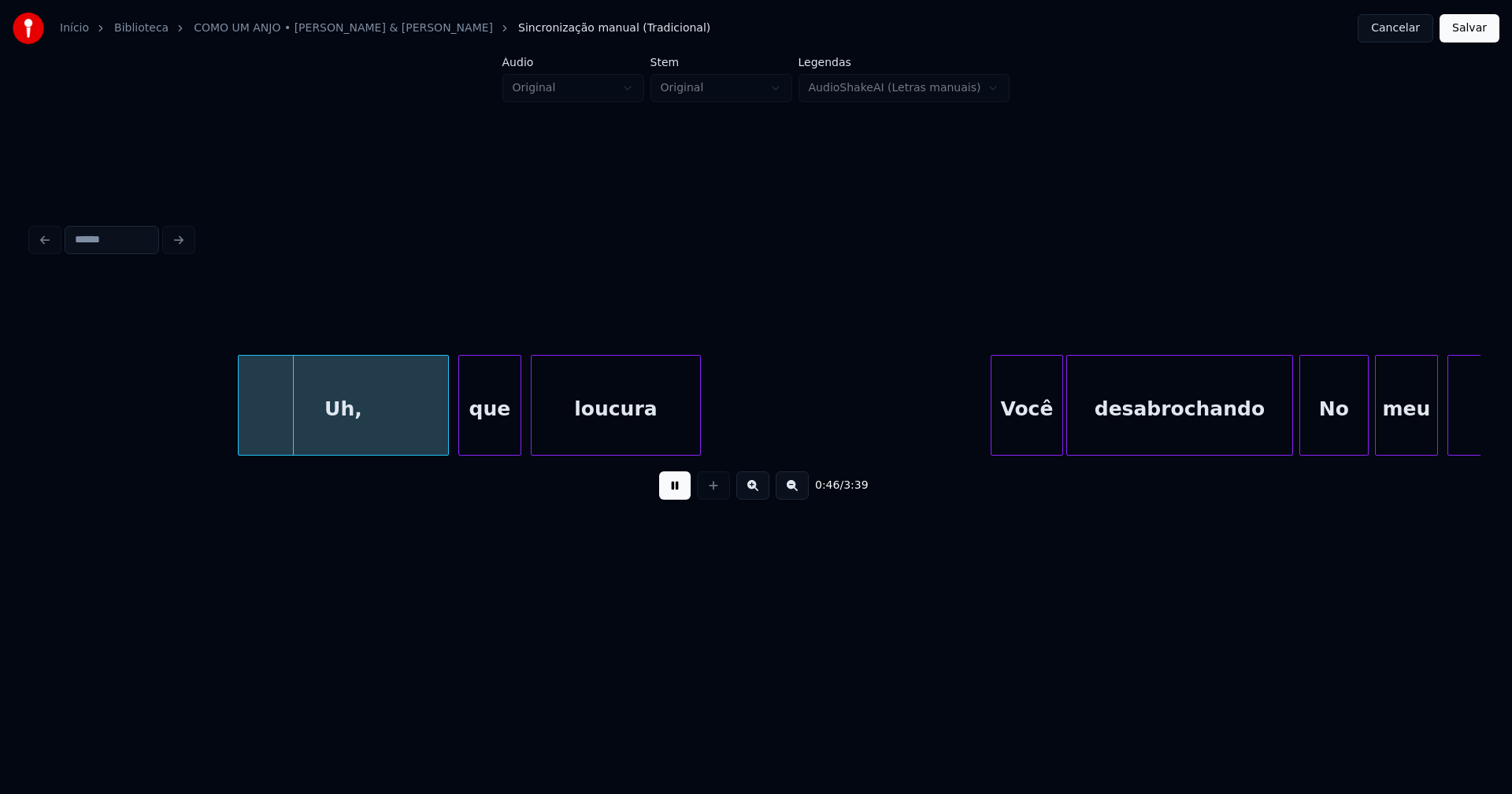
scroll to position [0, 7156]
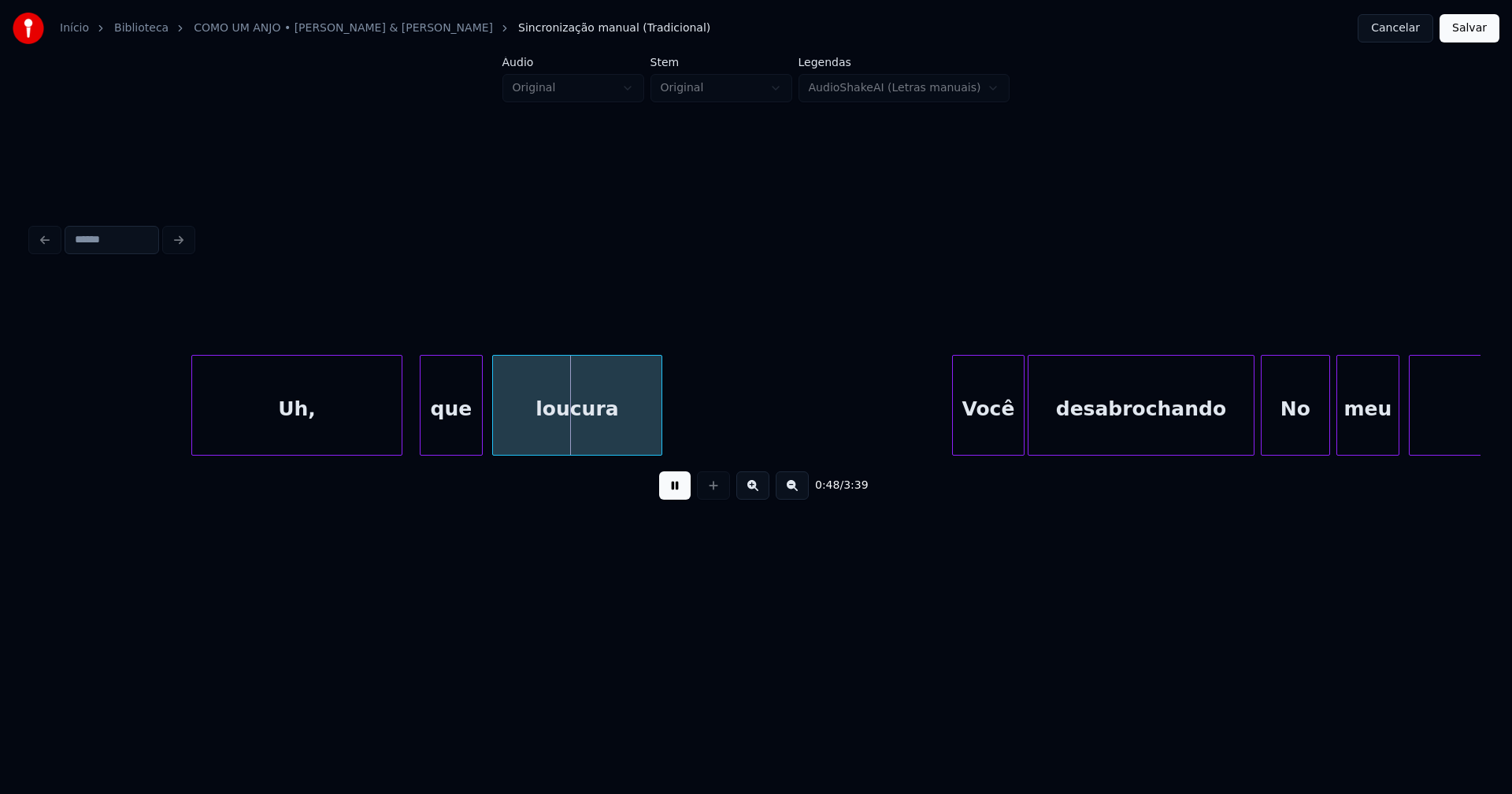
click at [323, 435] on div "Uh," at bounding box center [297, 409] width 210 height 107
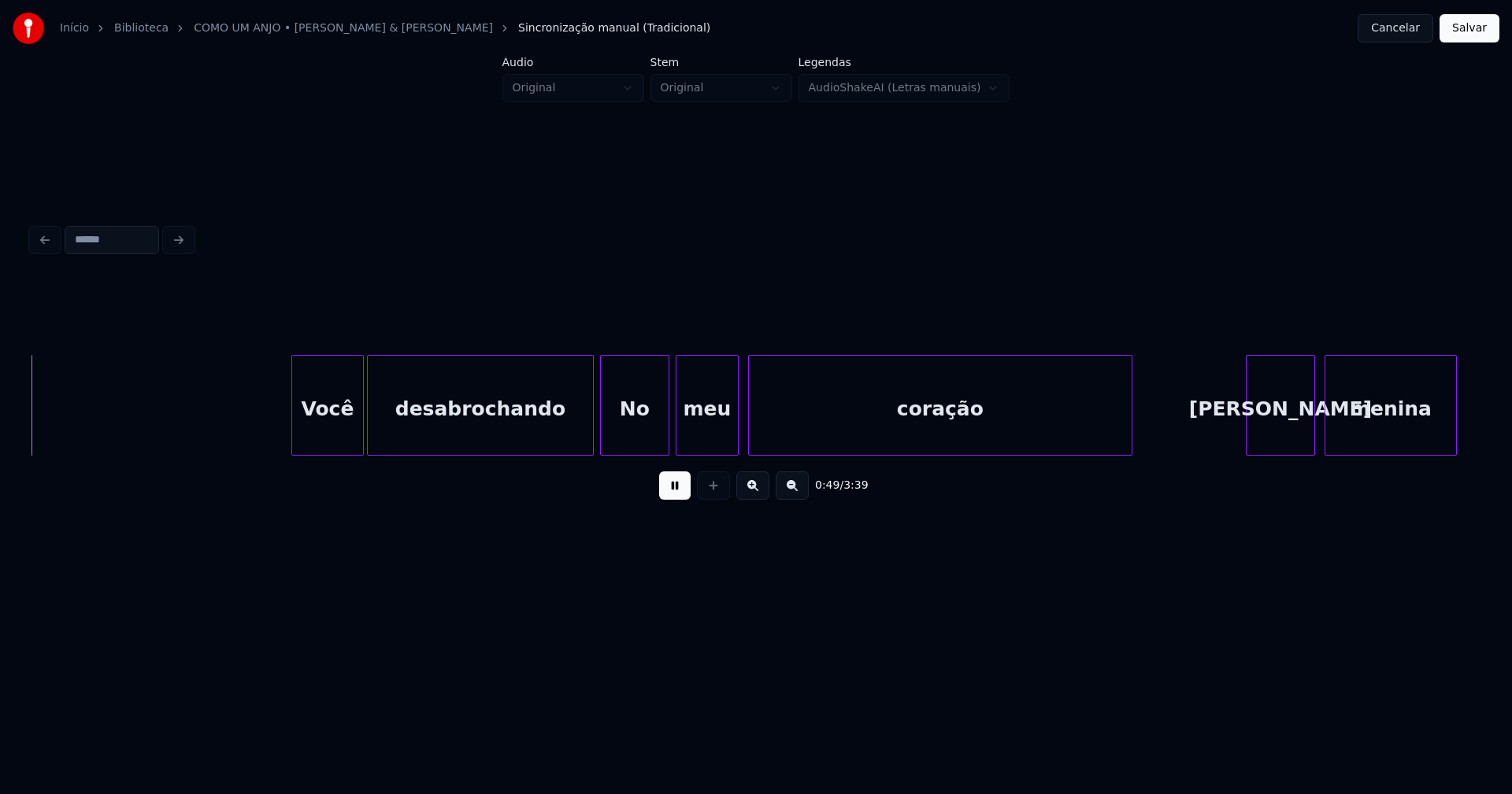
scroll to position [0, 7816]
click at [578, 448] on div at bounding box center [579, 405] width 5 height 99
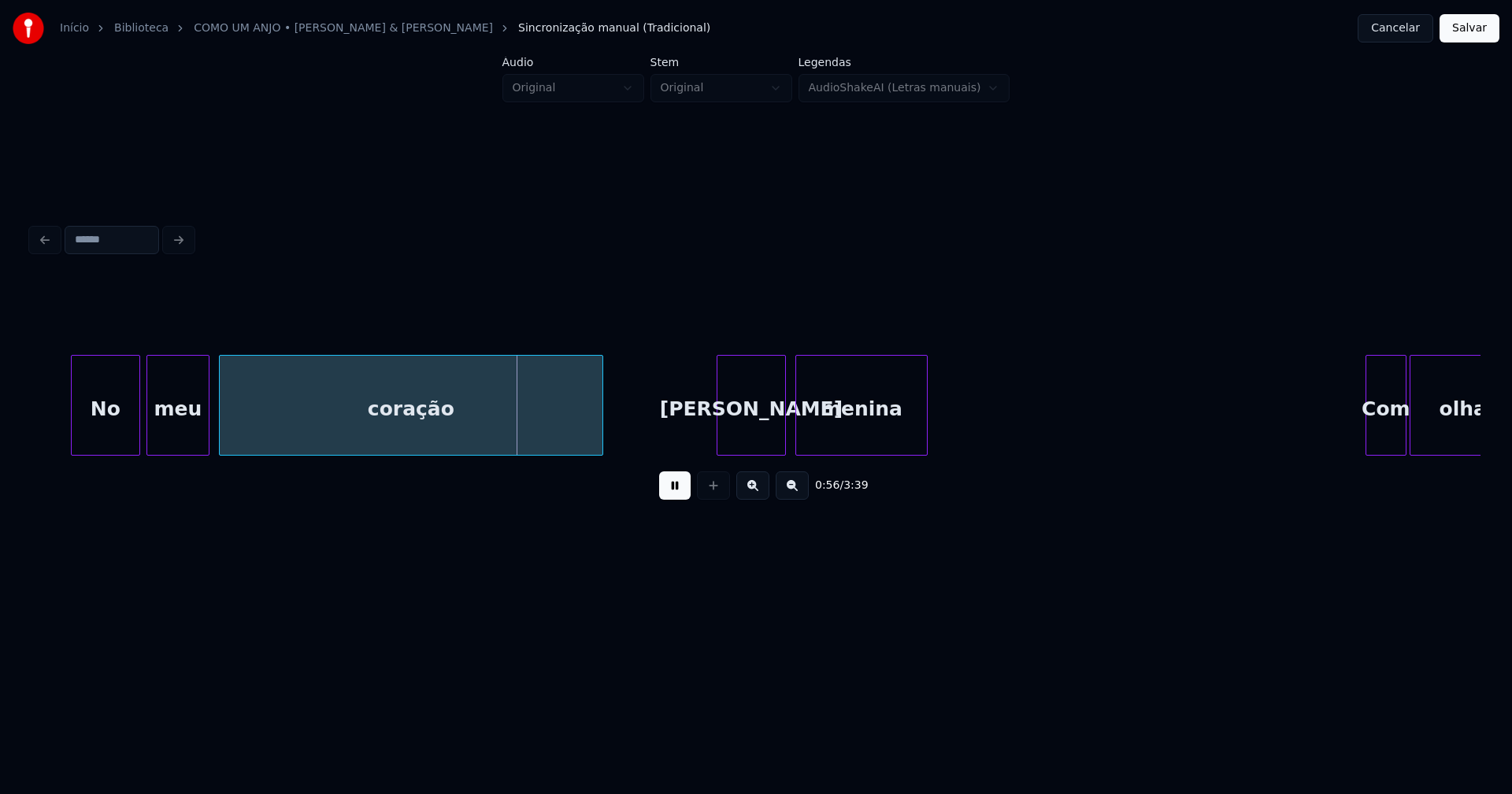
scroll to position [0, 8441]
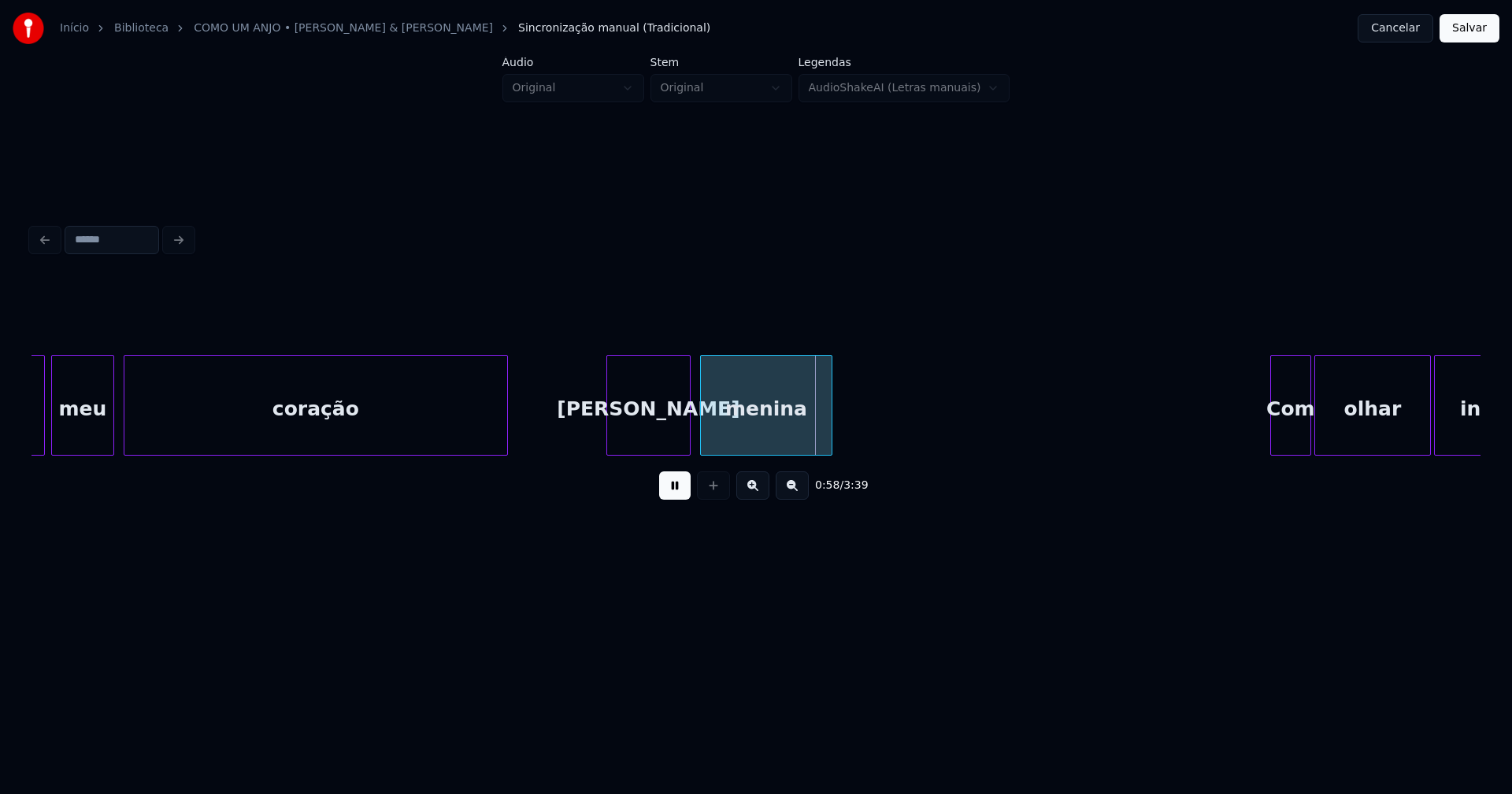
click at [608, 436] on div at bounding box center [610, 405] width 5 height 99
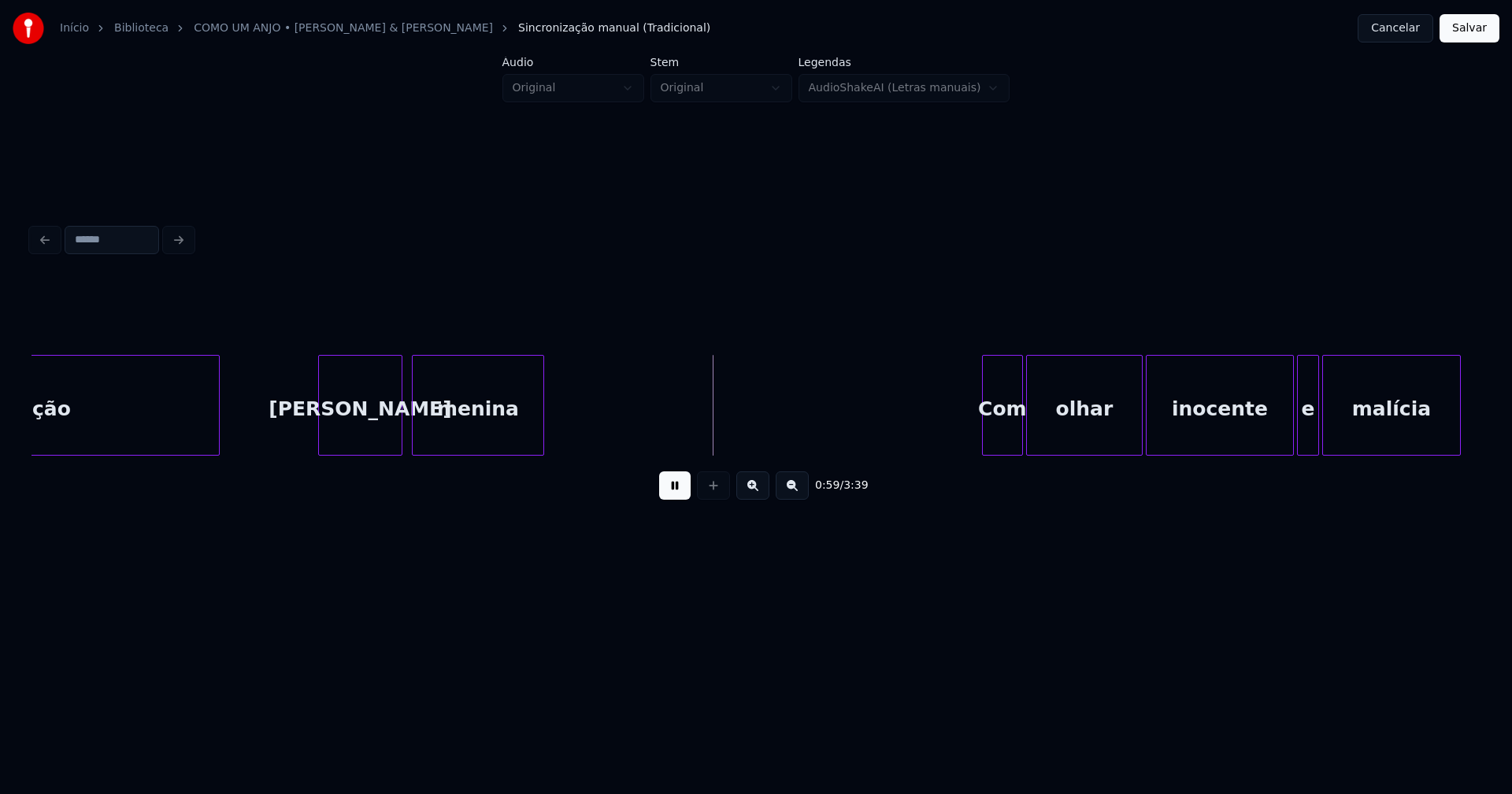
scroll to position [0, 8748]
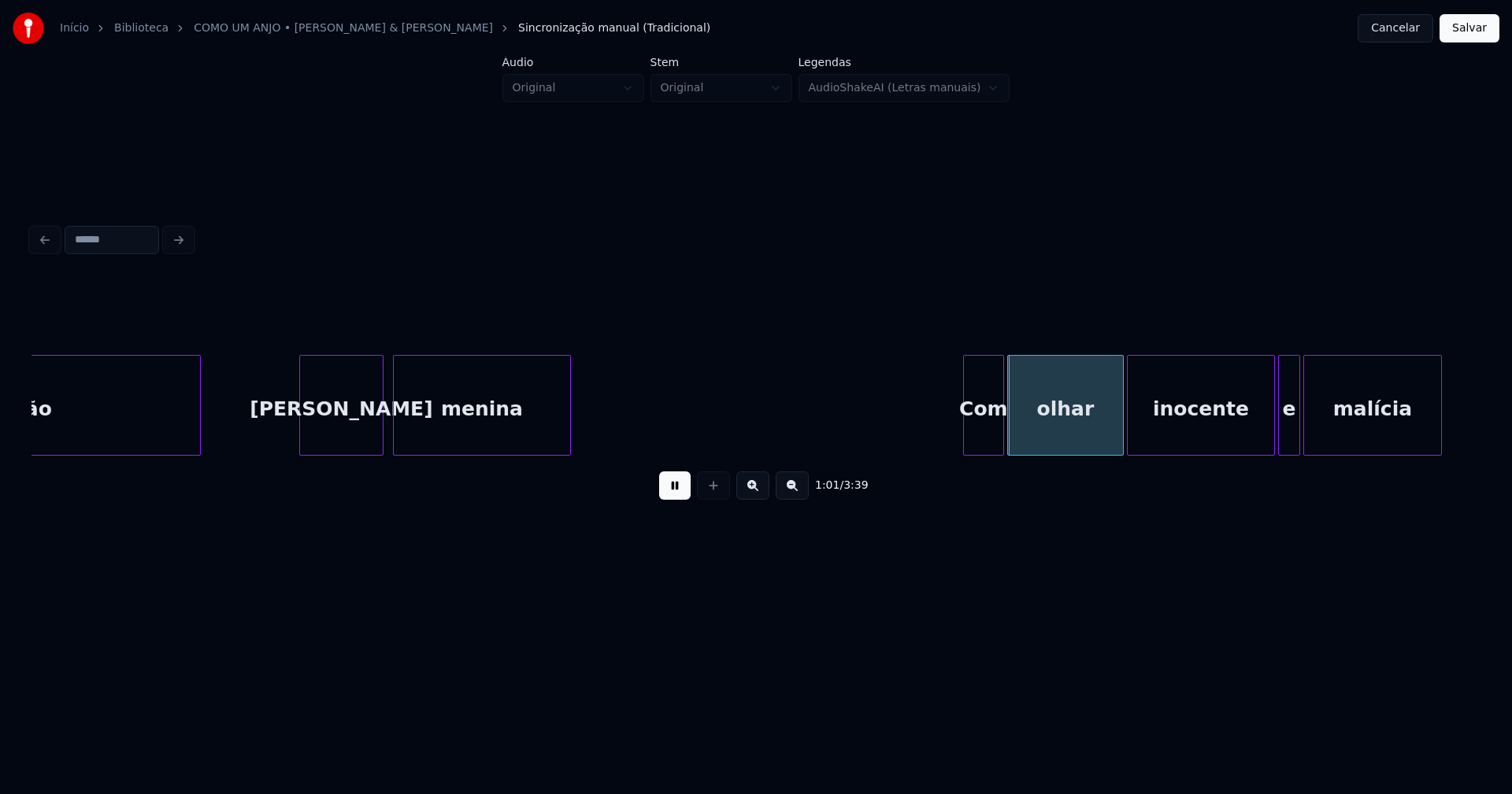
click at [568, 414] on div at bounding box center [568, 405] width 5 height 99
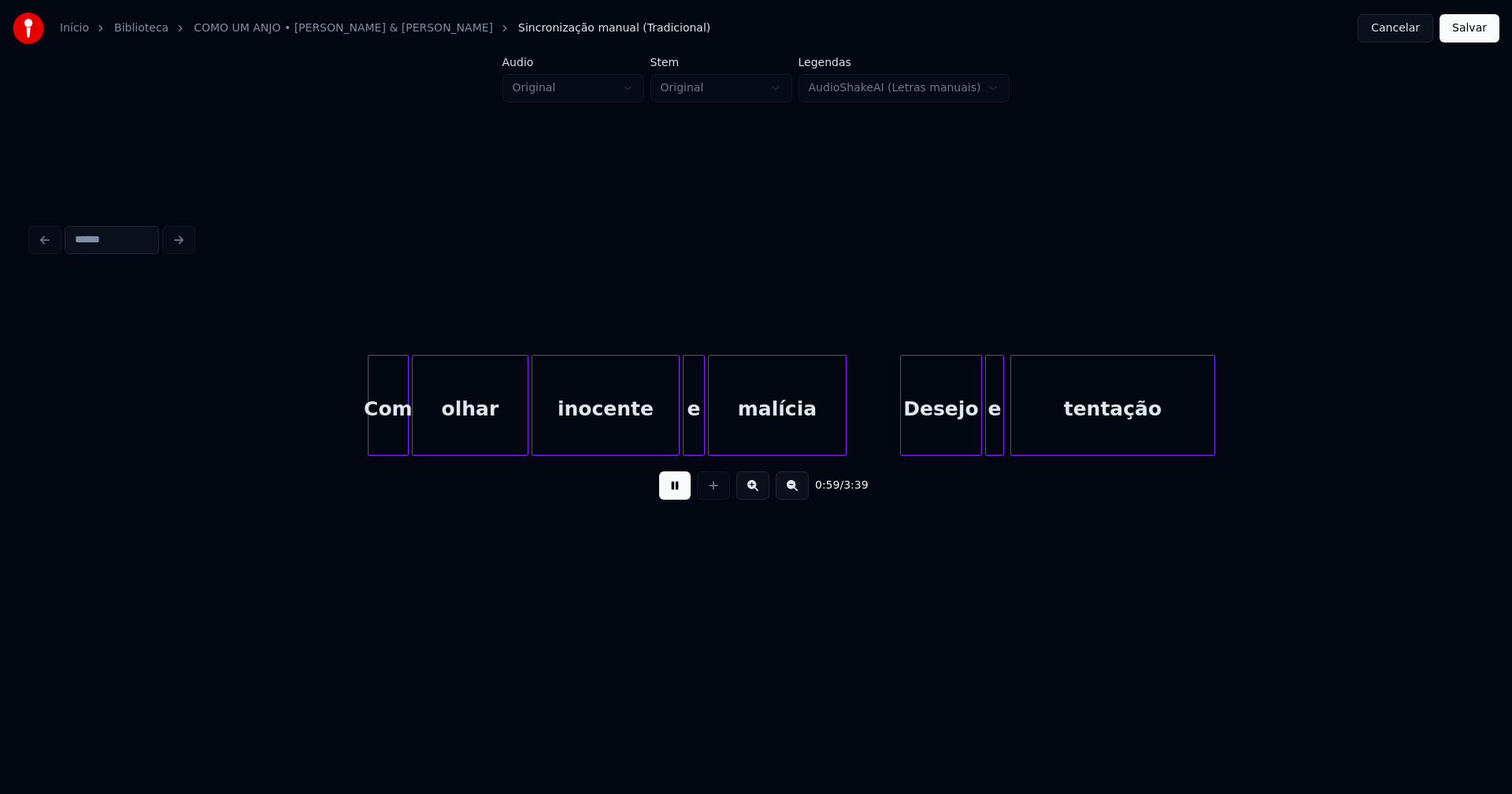
scroll to position [0, 9357]
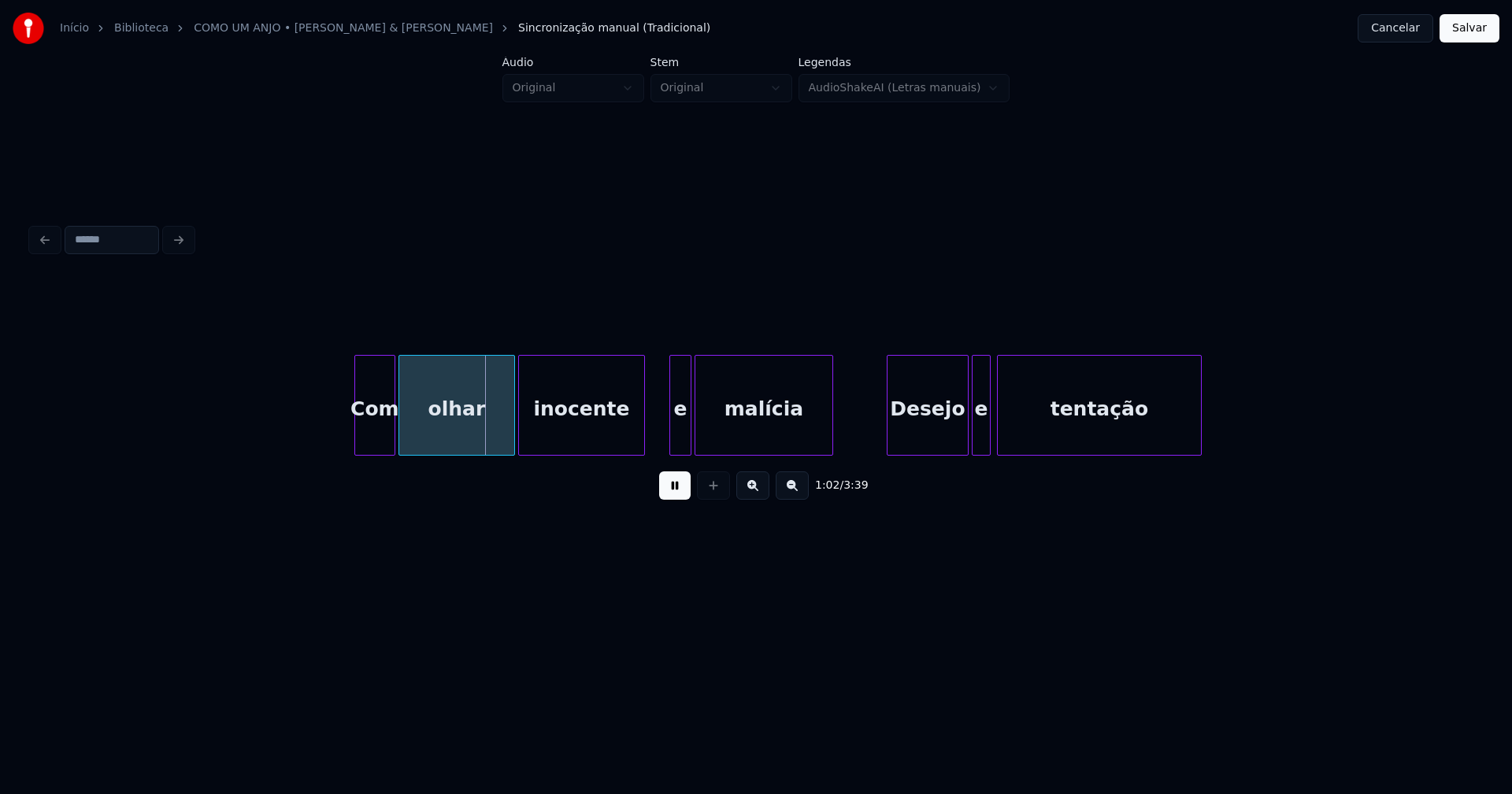
click at [640, 442] on div at bounding box center [642, 405] width 5 height 99
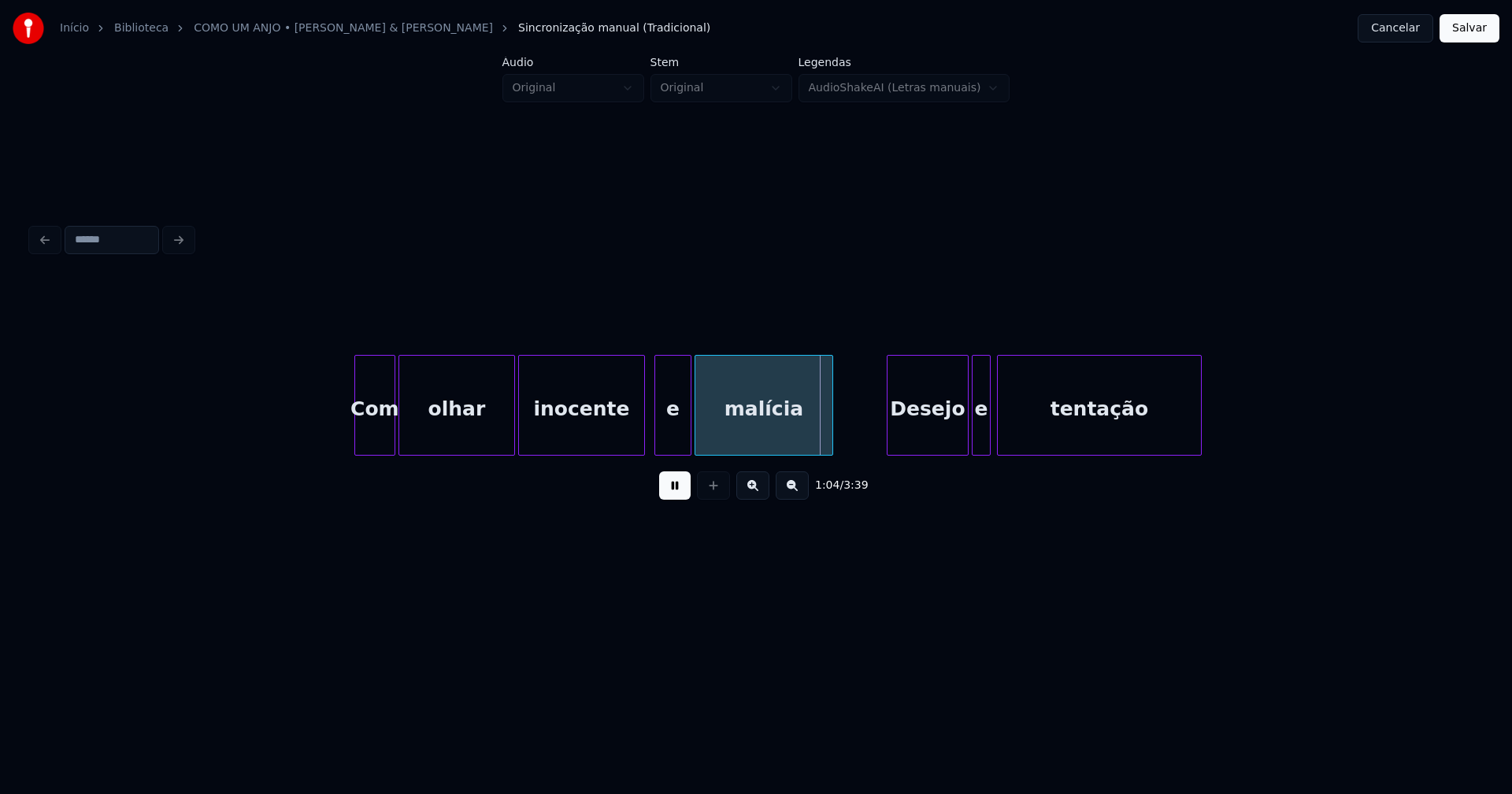
click at [656, 440] on div at bounding box center [658, 405] width 5 height 99
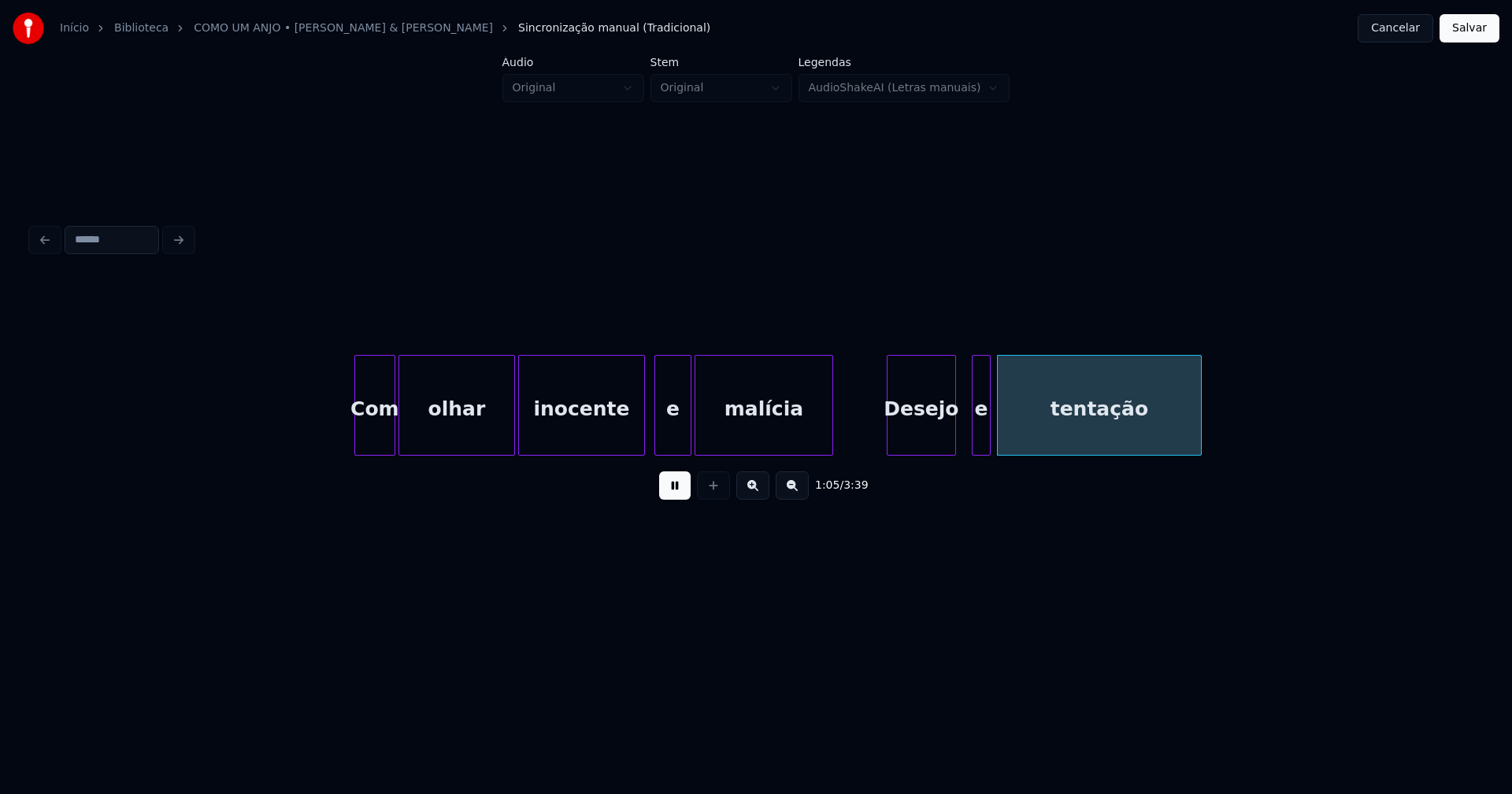
click at [951, 445] on div at bounding box center [953, 405] width 5 height 99
click at [964, 442] on div at bounding box center [965, 405] width 5 height 99
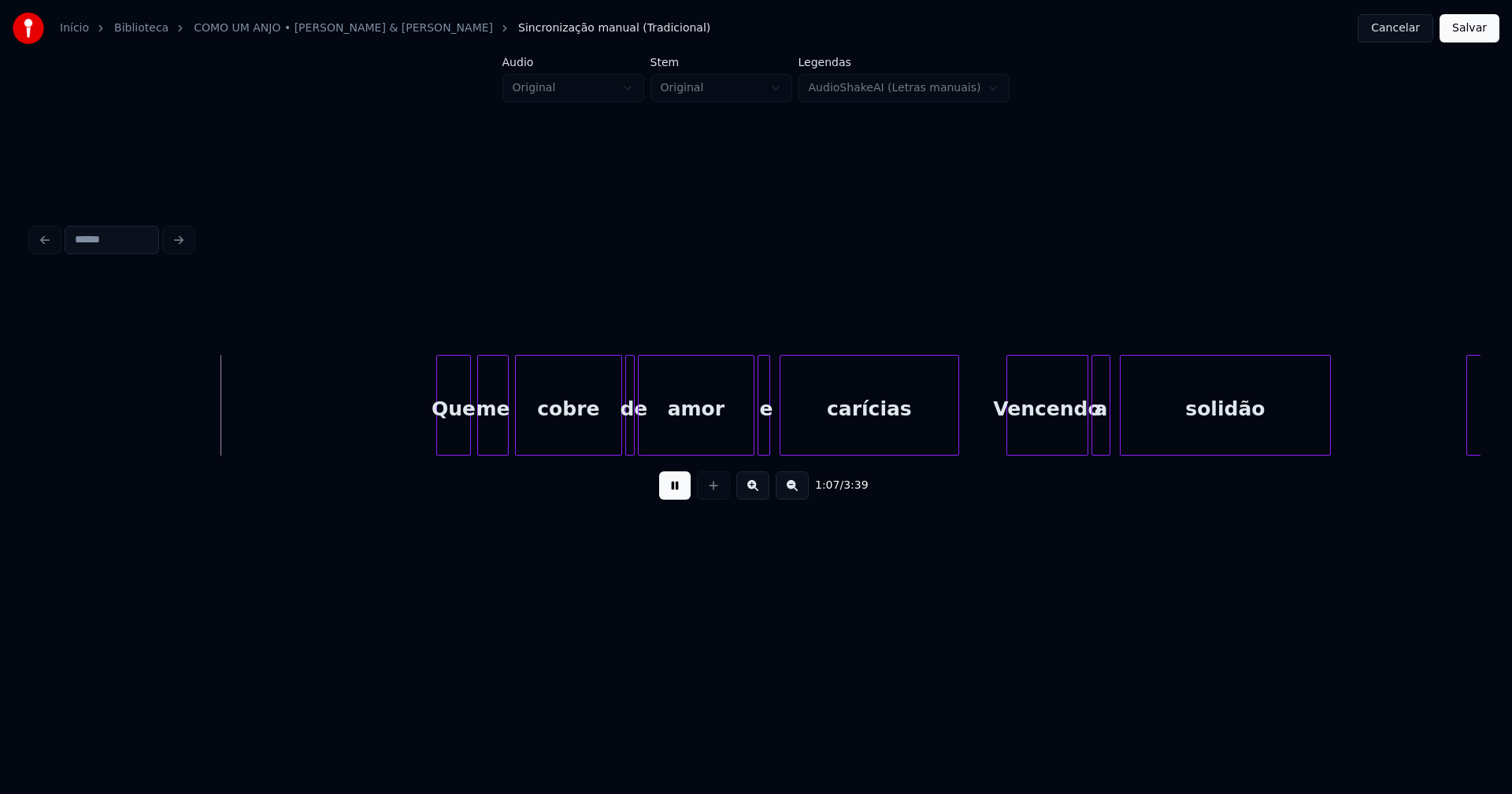
scroll to position [0, 10590]
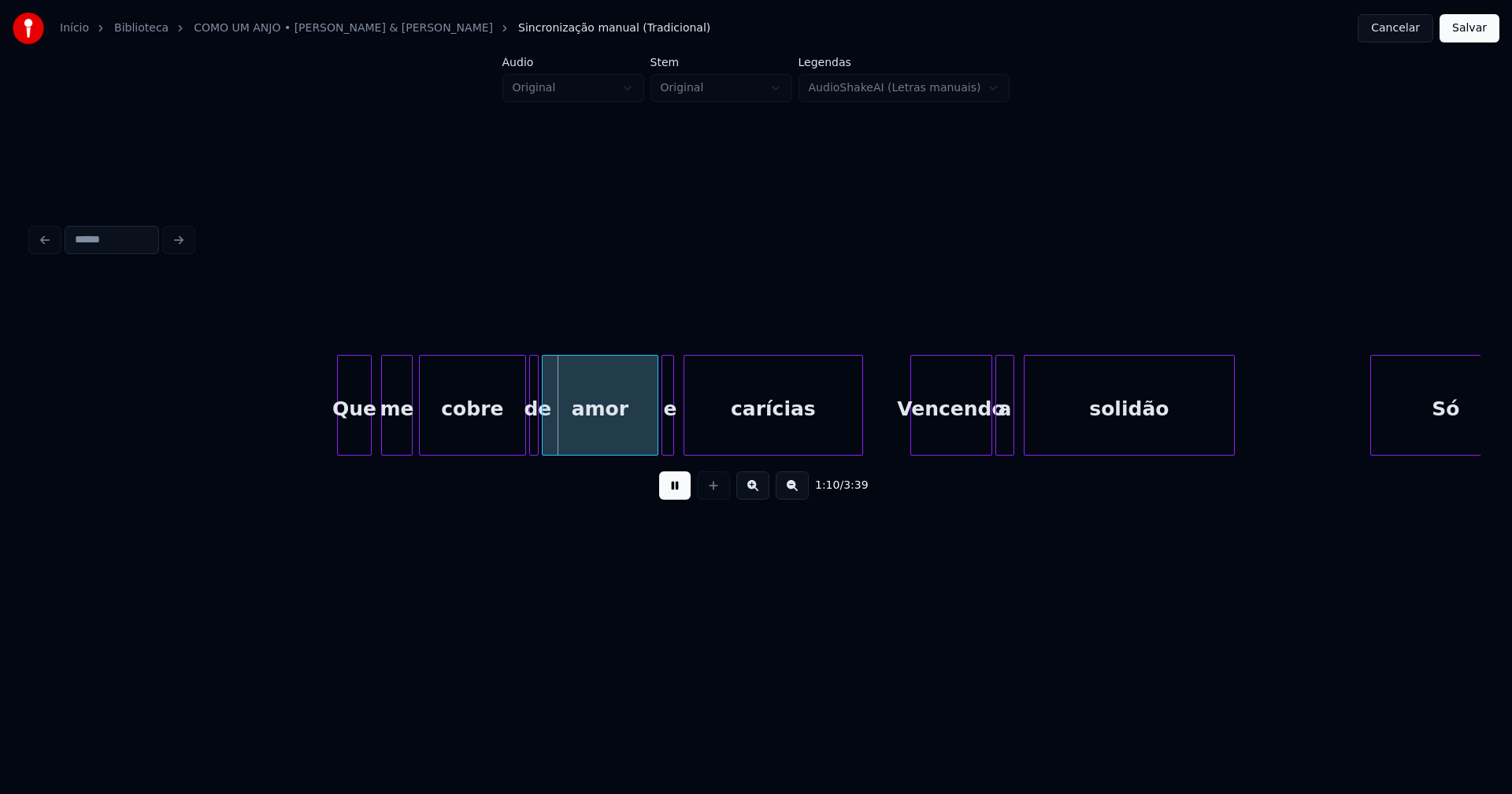
click at [356, 438] on div "Que" at bounding box center [354, 409] width 33 height 107
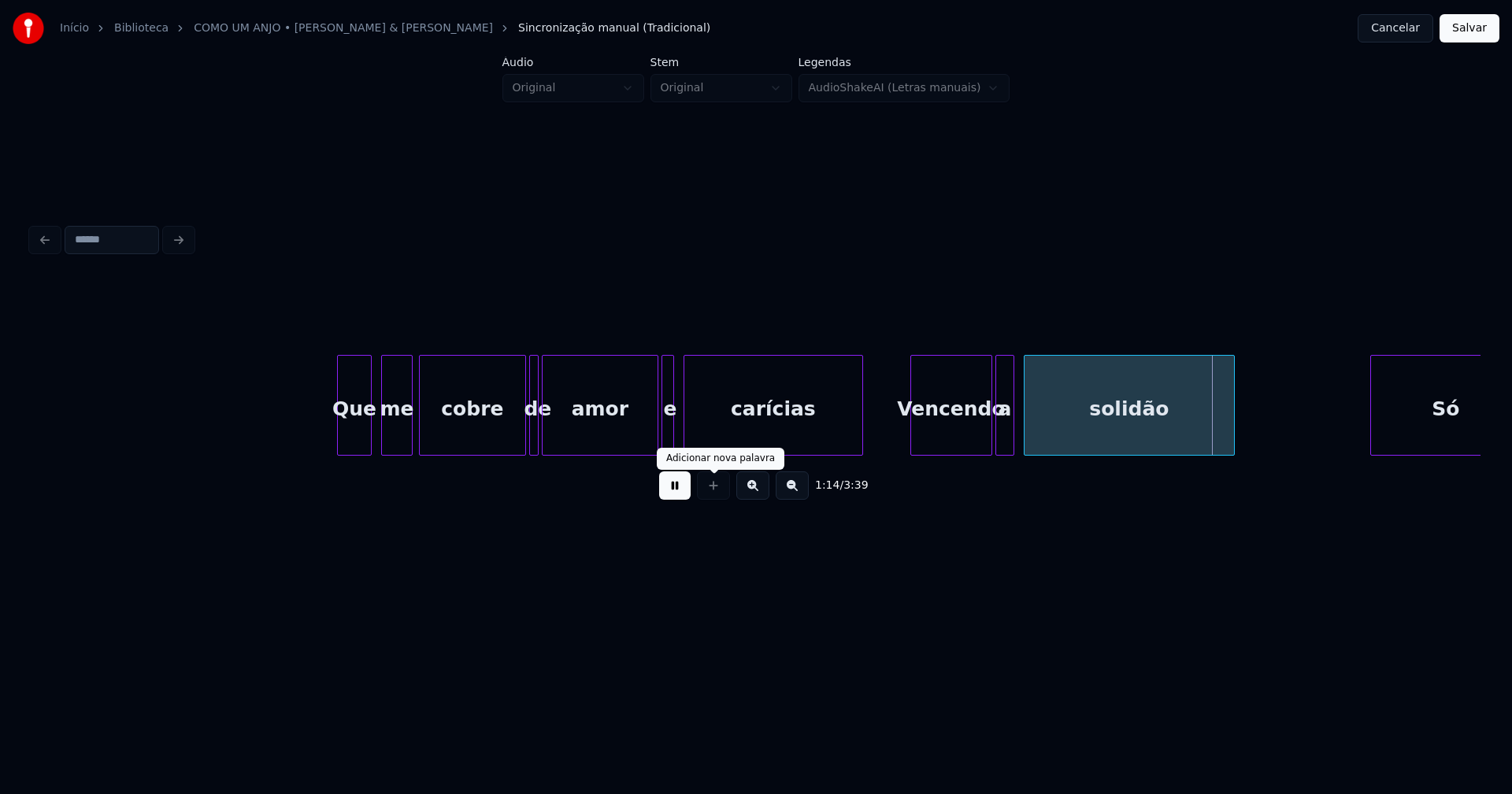
click at [680, 500] on button at bounding box center [675, 485] width 32 height 28
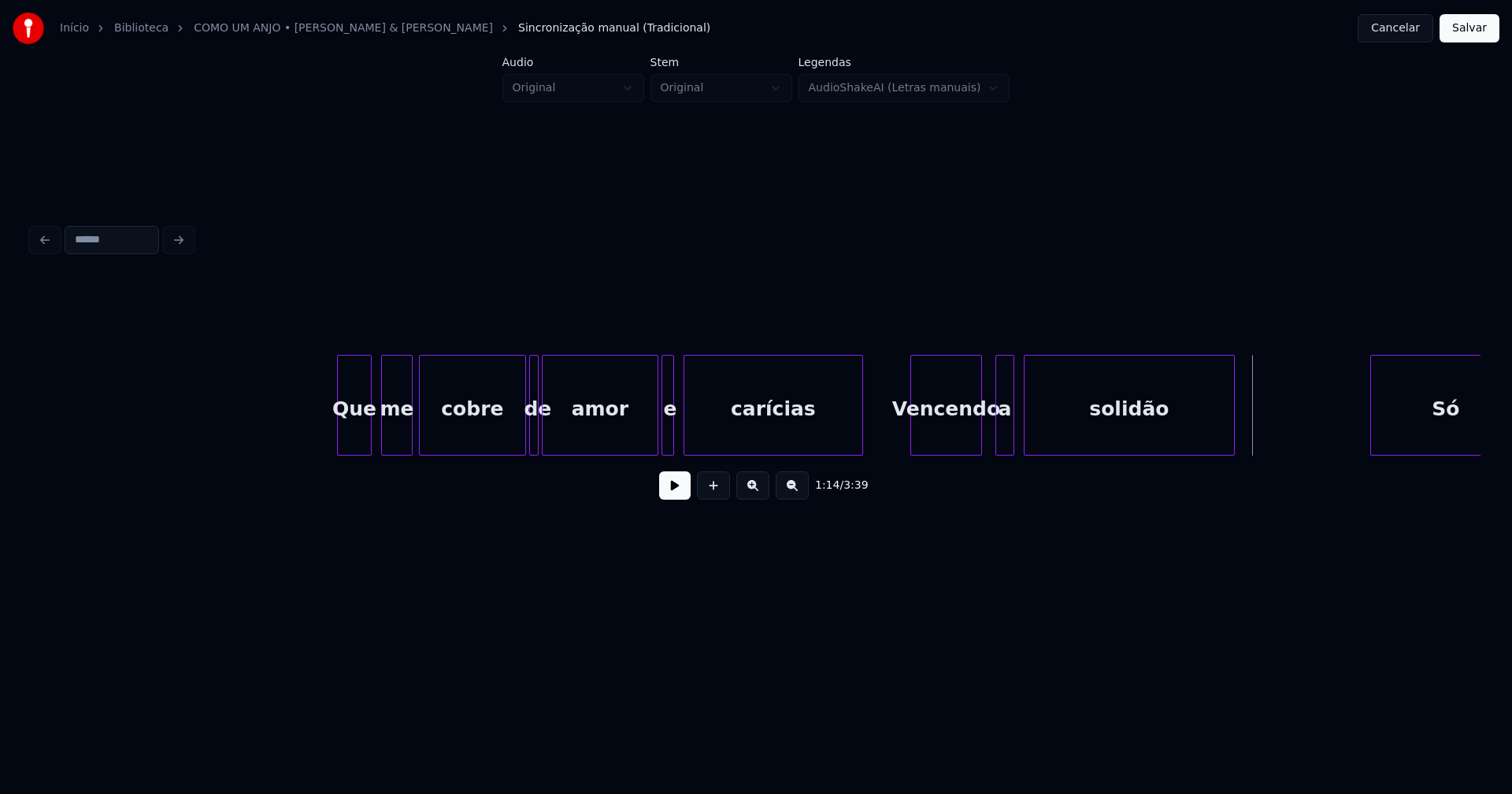
click at [979, 450] on div "Que me cobre de amor e carícias Vencendo a solidão Só" at bounding box center [756, 405] width 1449 height 101
click at [990, 445] on div at bounding box center [990, 405] width 5 height 99
click at [1468, 32] on button "Salvar" at bounding box center [1469, 28] width 60 height 28
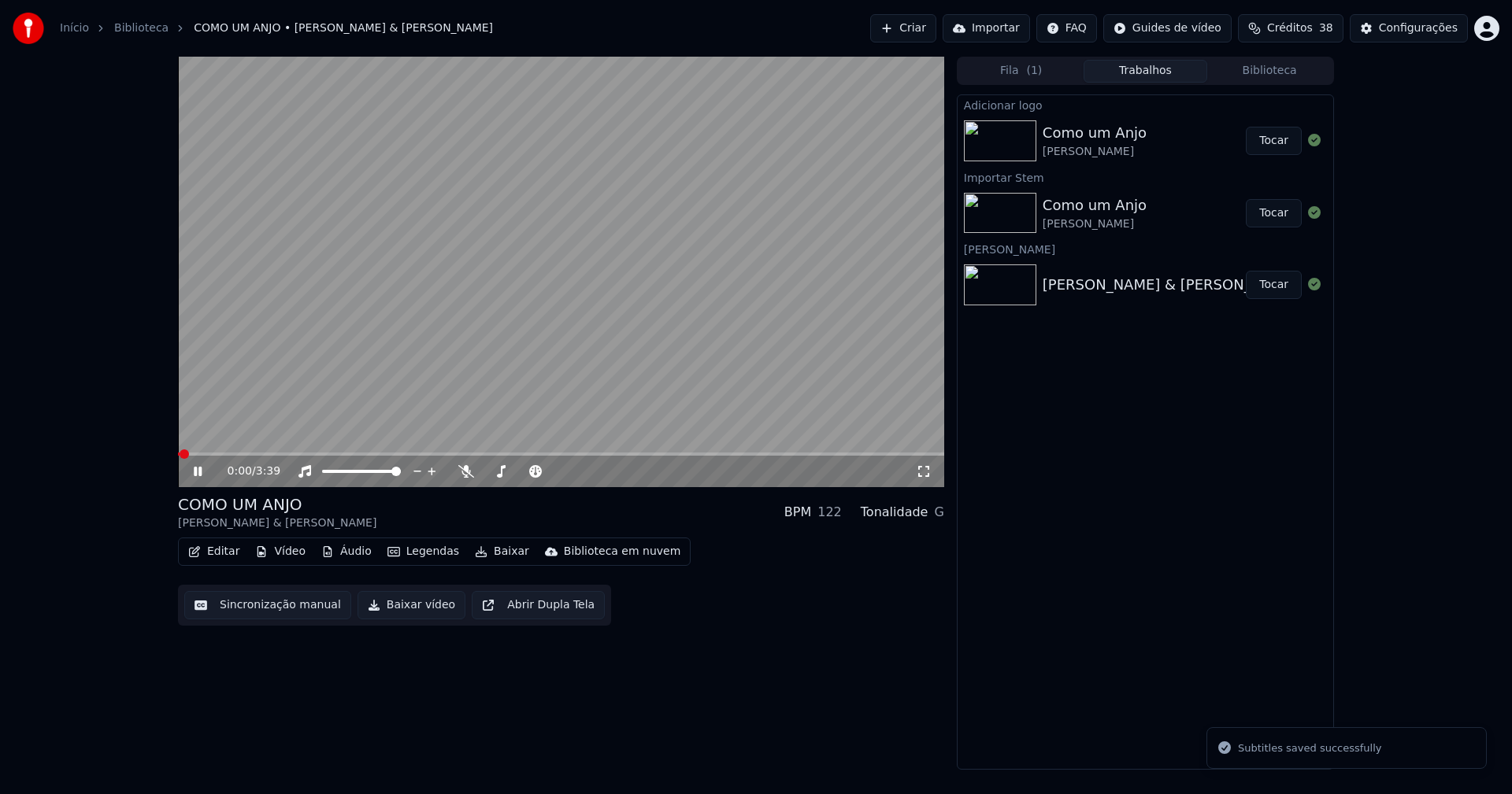
click at [197, 472] on icon at bounding box center [197, 471] width 8 height 10
click at [224, 551] on button "Editar" at bounding box center [214, 551] width 64 height 22
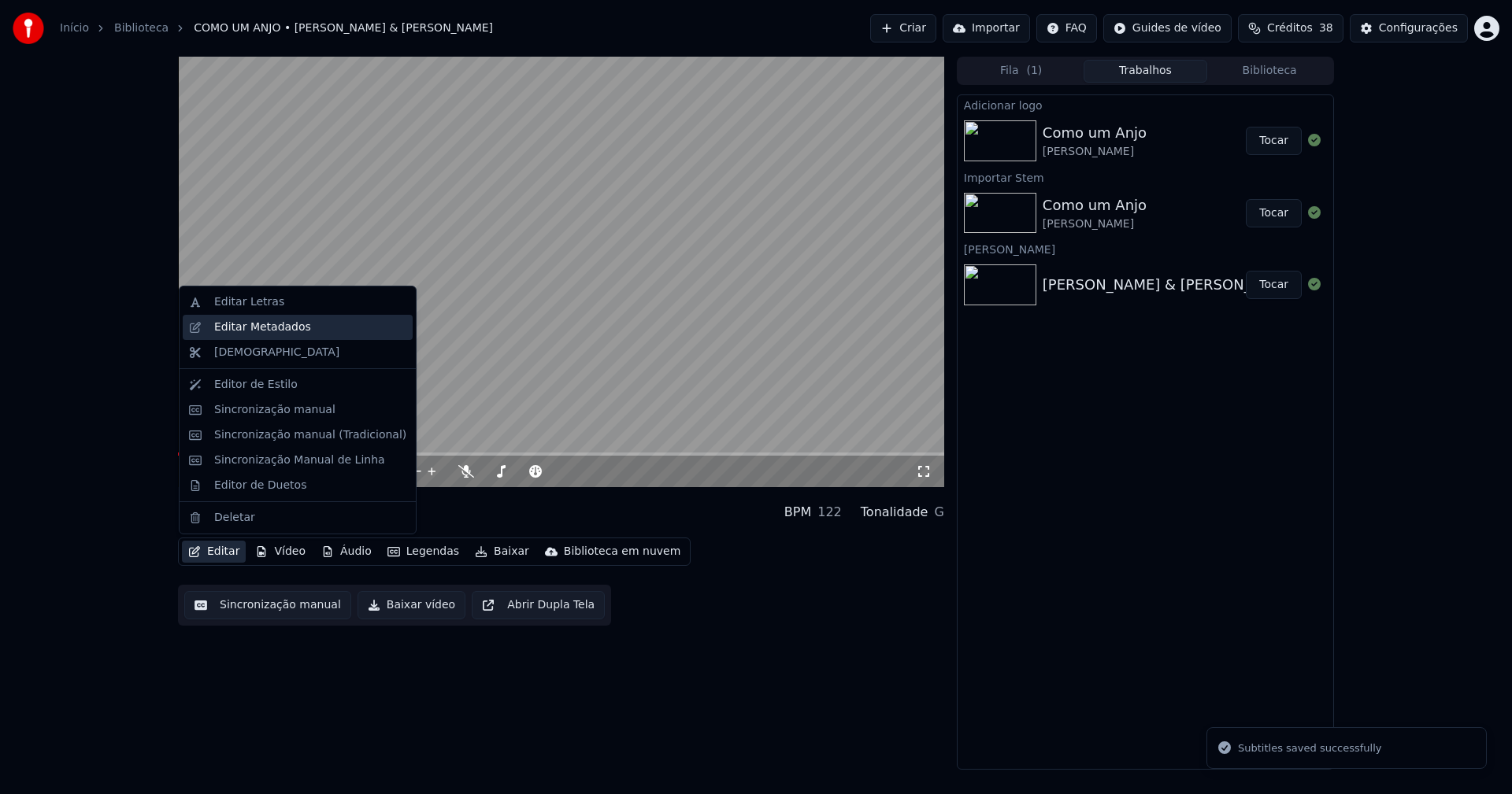
click at [265, 332] on div "Editar Metadados" at bounding box center [263, 327] width 97 height 15
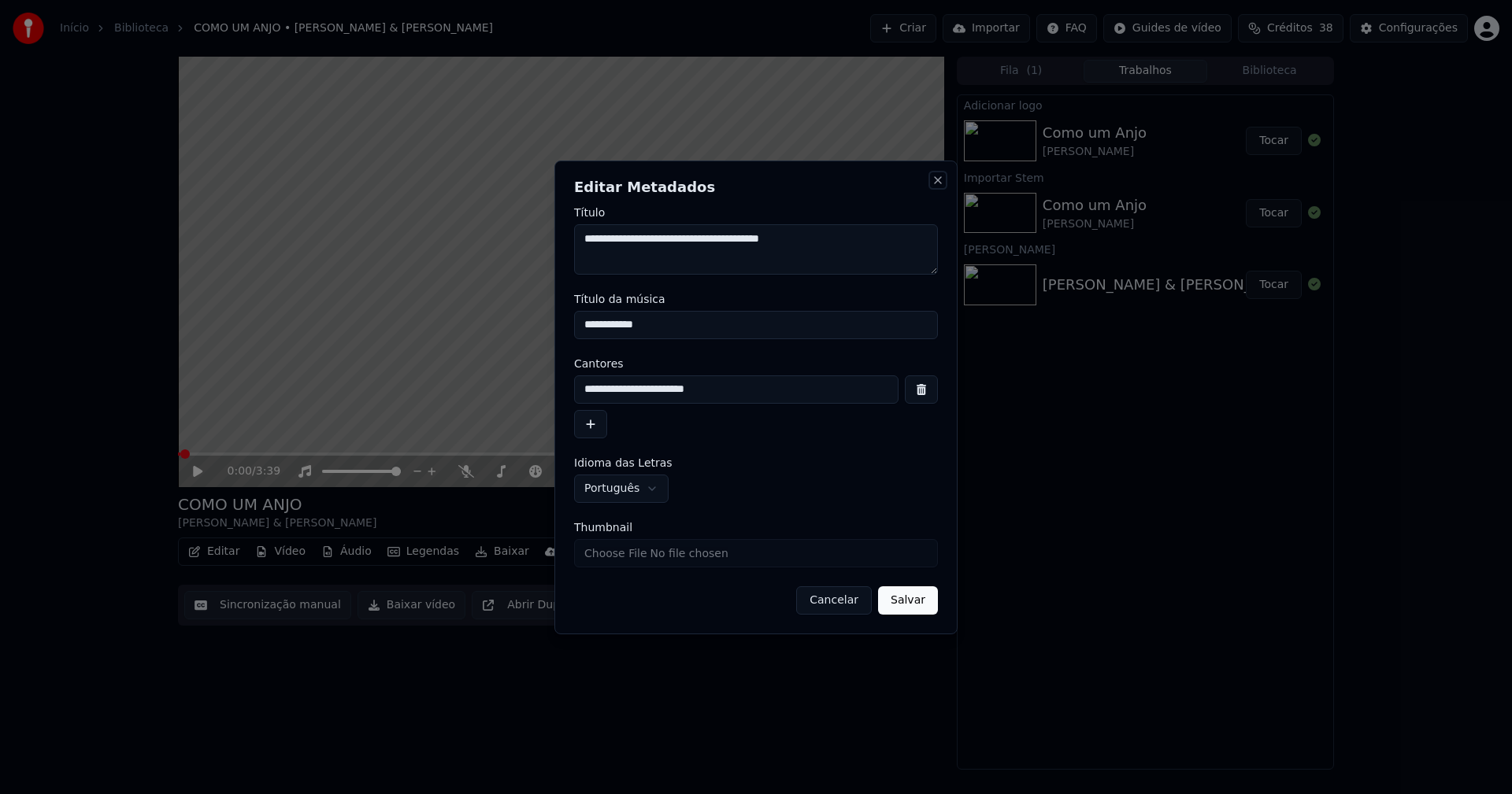
click at [936, 184] on button "Close" at bounding box center [938, 180] width 13 height 13
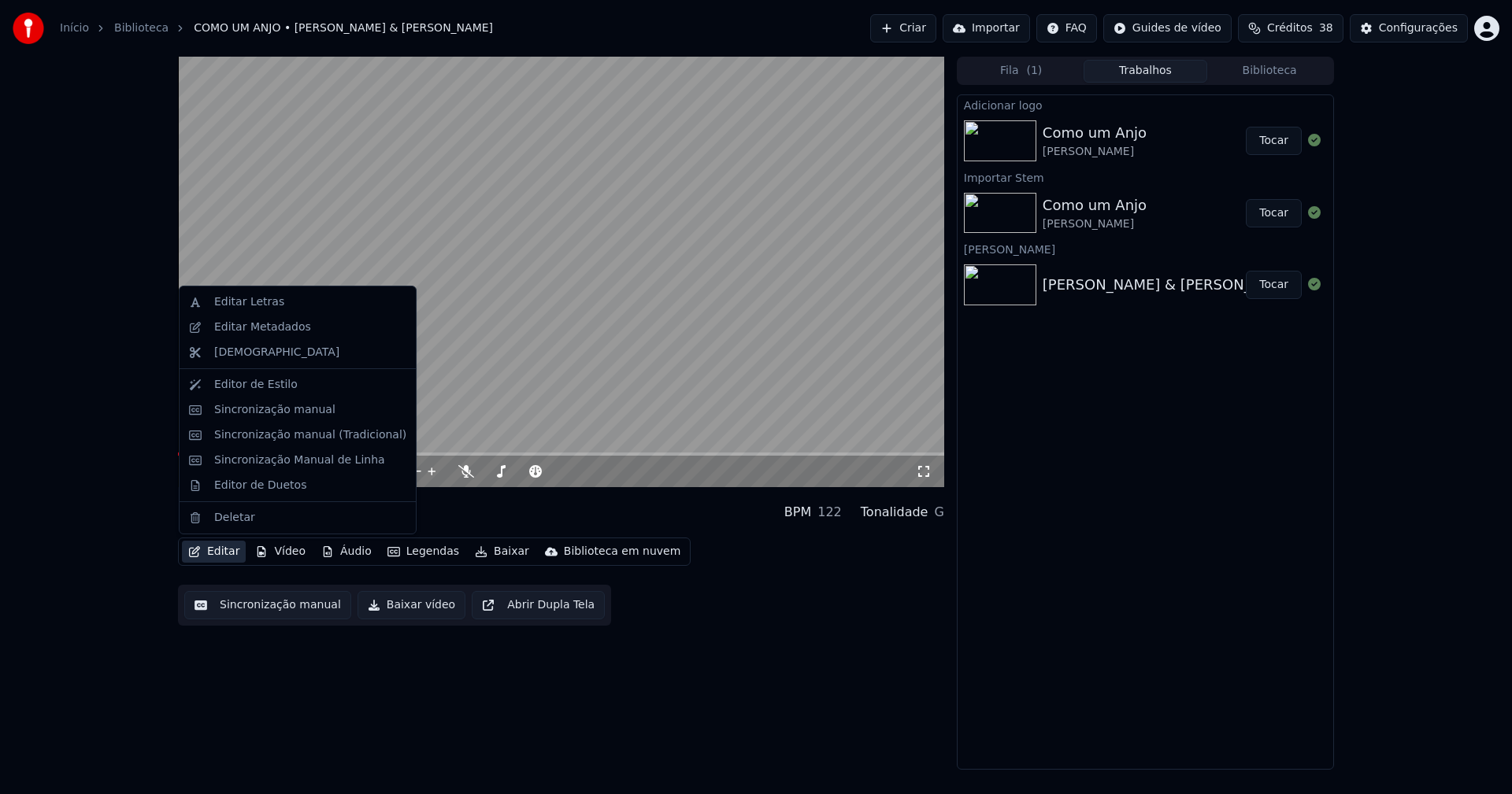
click at [221, 551] on button "Editar" at bounding box center [214, 551] width 64 height 22
click at [257, 305] on div "Editar Letras" at bounding box center [249, 302] width 70 height 15
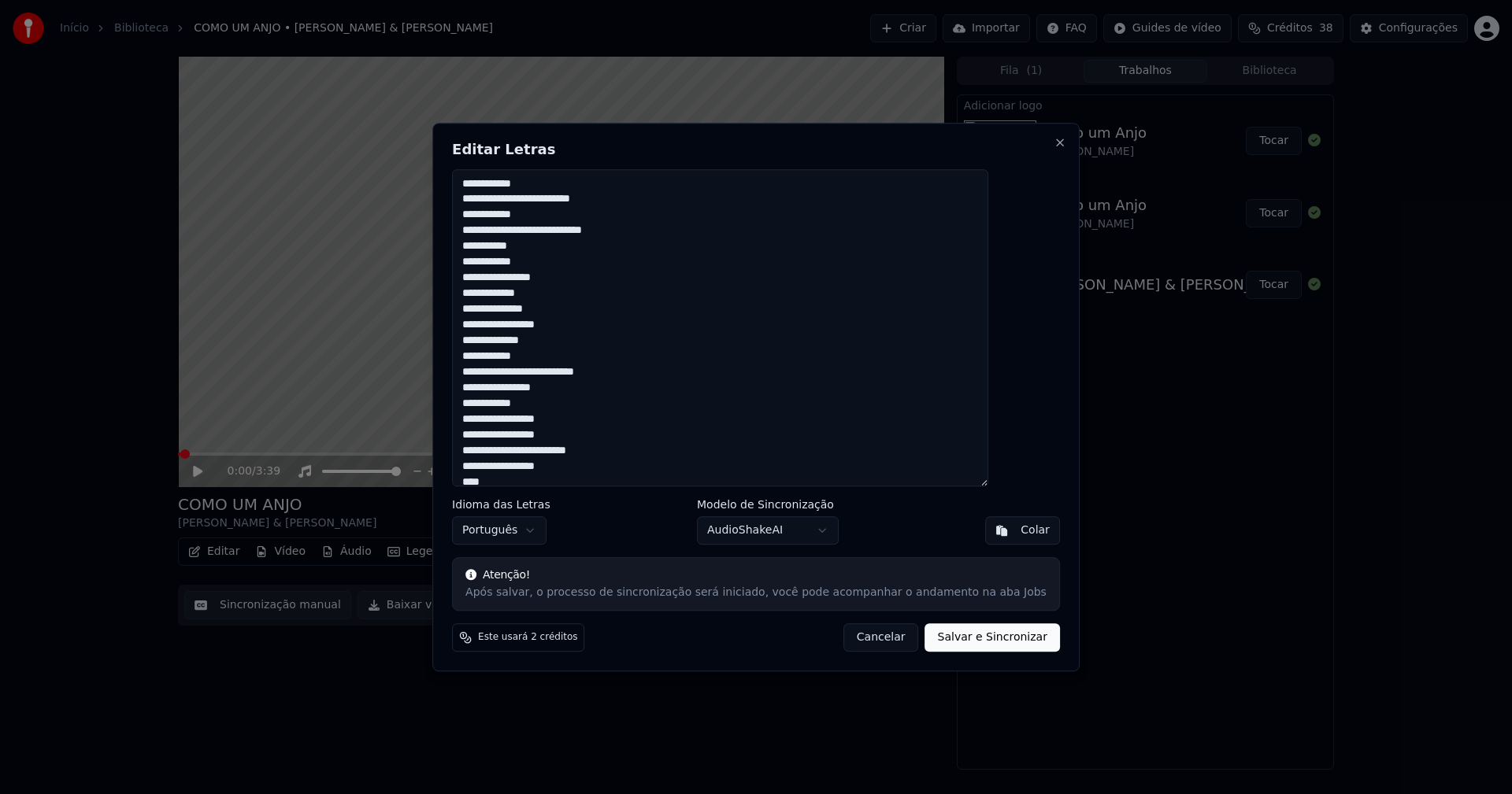
drag, startPoint x: 847, startPoint y: 642, endPoint x: 511, endPoint y: 512, distance: 360.3
click at [847, 641] on button "Cancelar" at bounding box center [881, 637] width 75 height 28
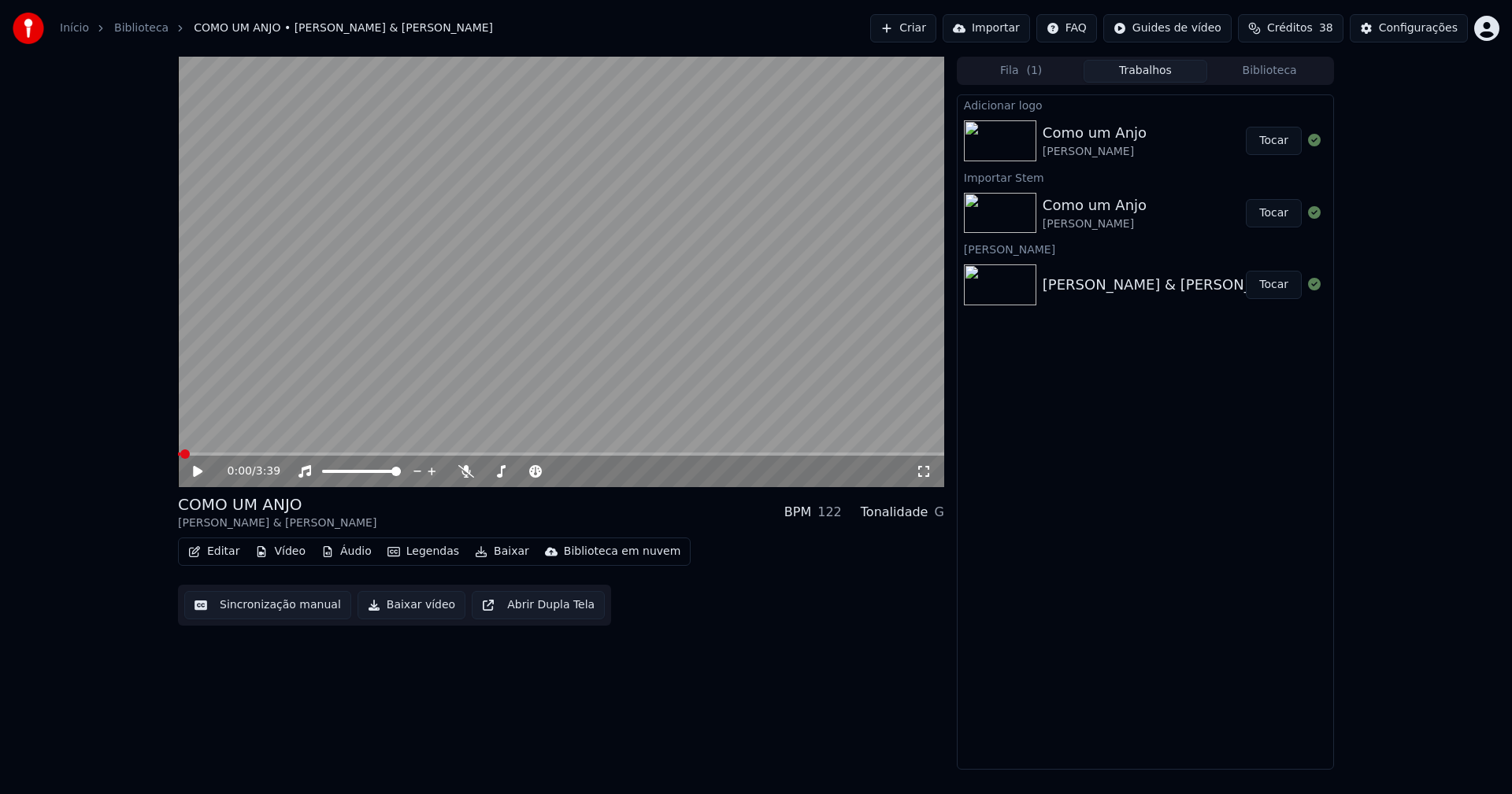
click at [222, 552] on button "Editar" at bounding box center [214, 551] width 64 height 22
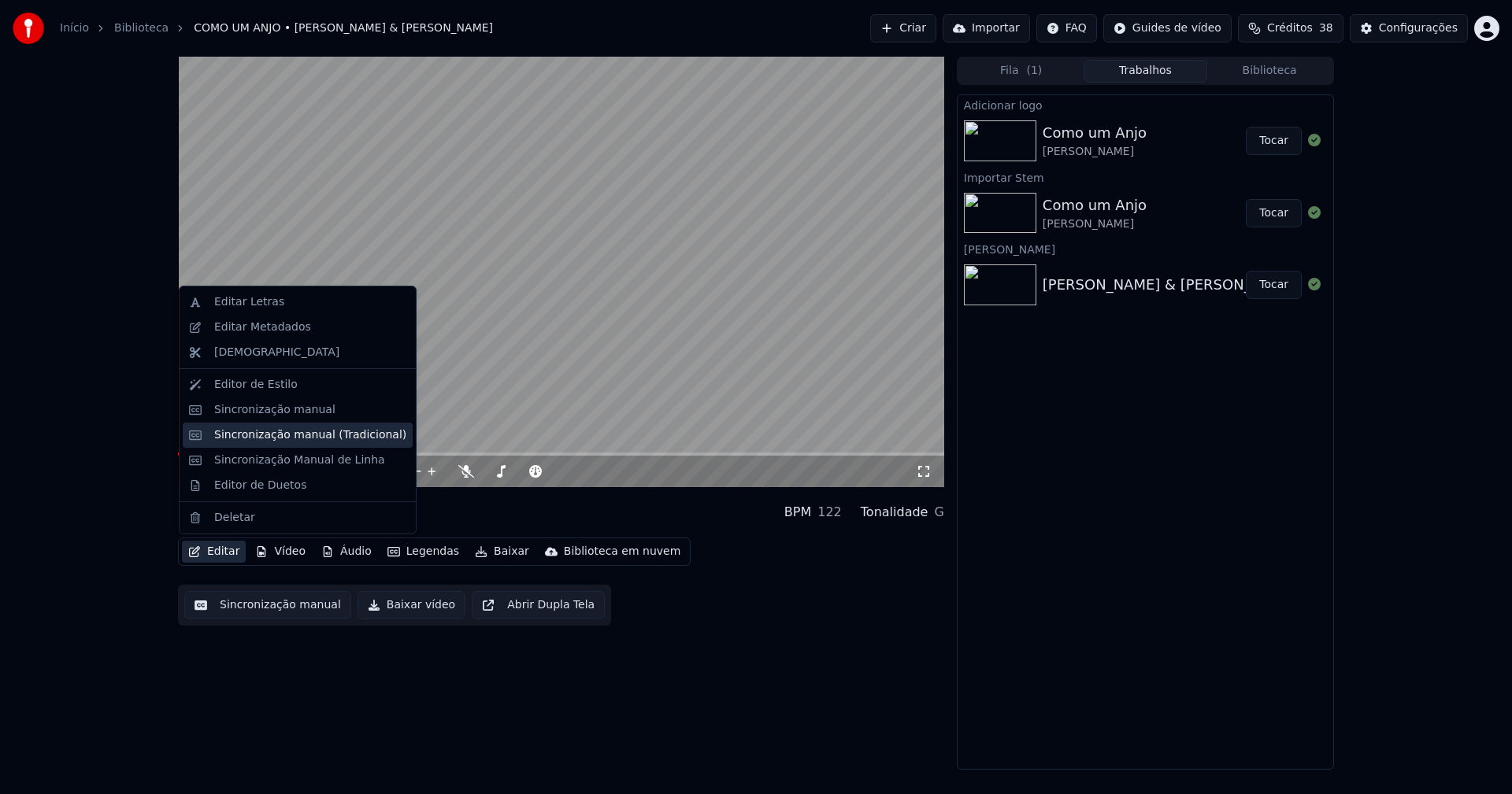
click at [280, 433] on div "Sincronização manual (Tradicional)" at bounding box center [311, 435] width 193 height 15
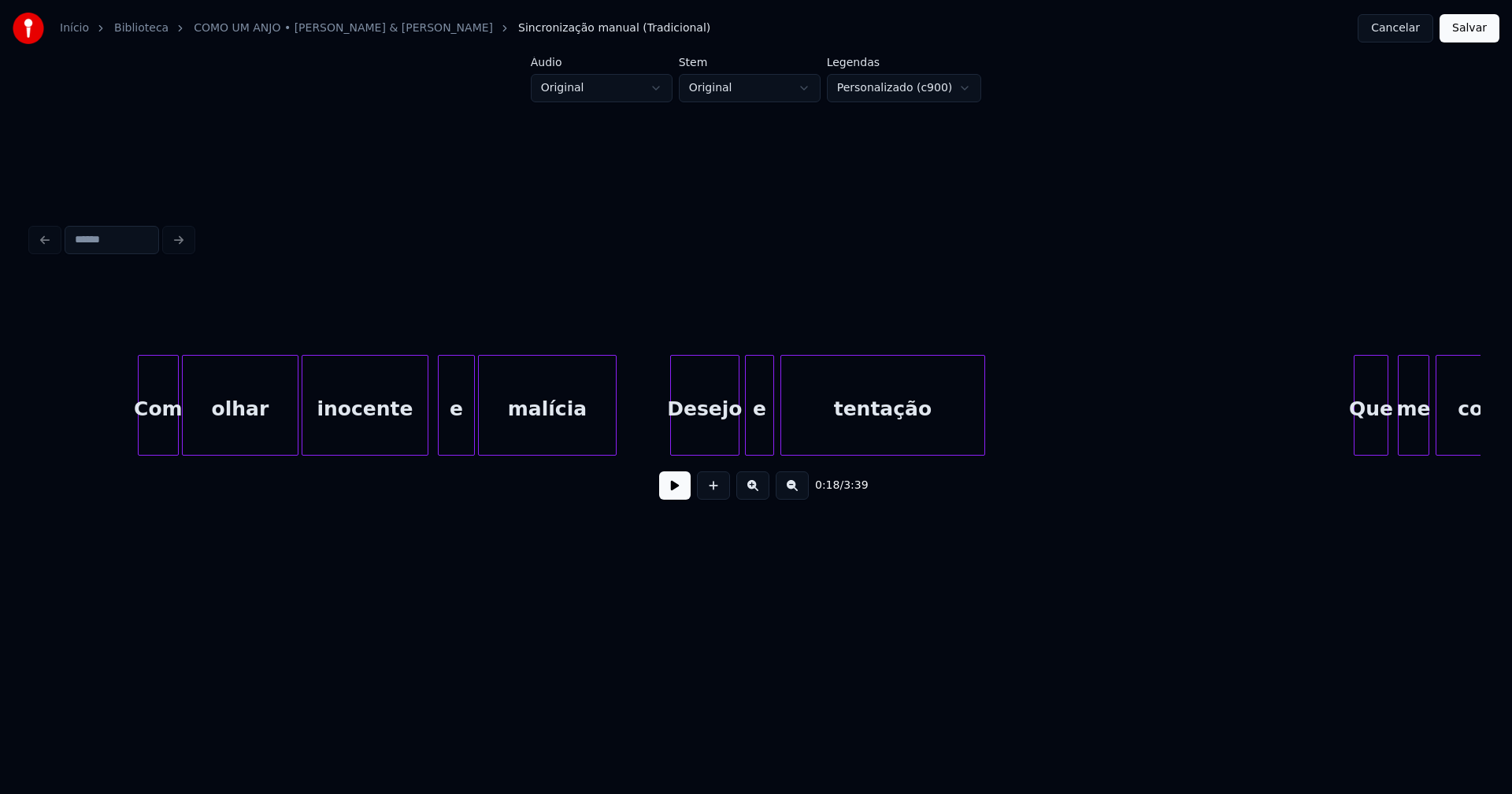
scroll to position [0, 9554]
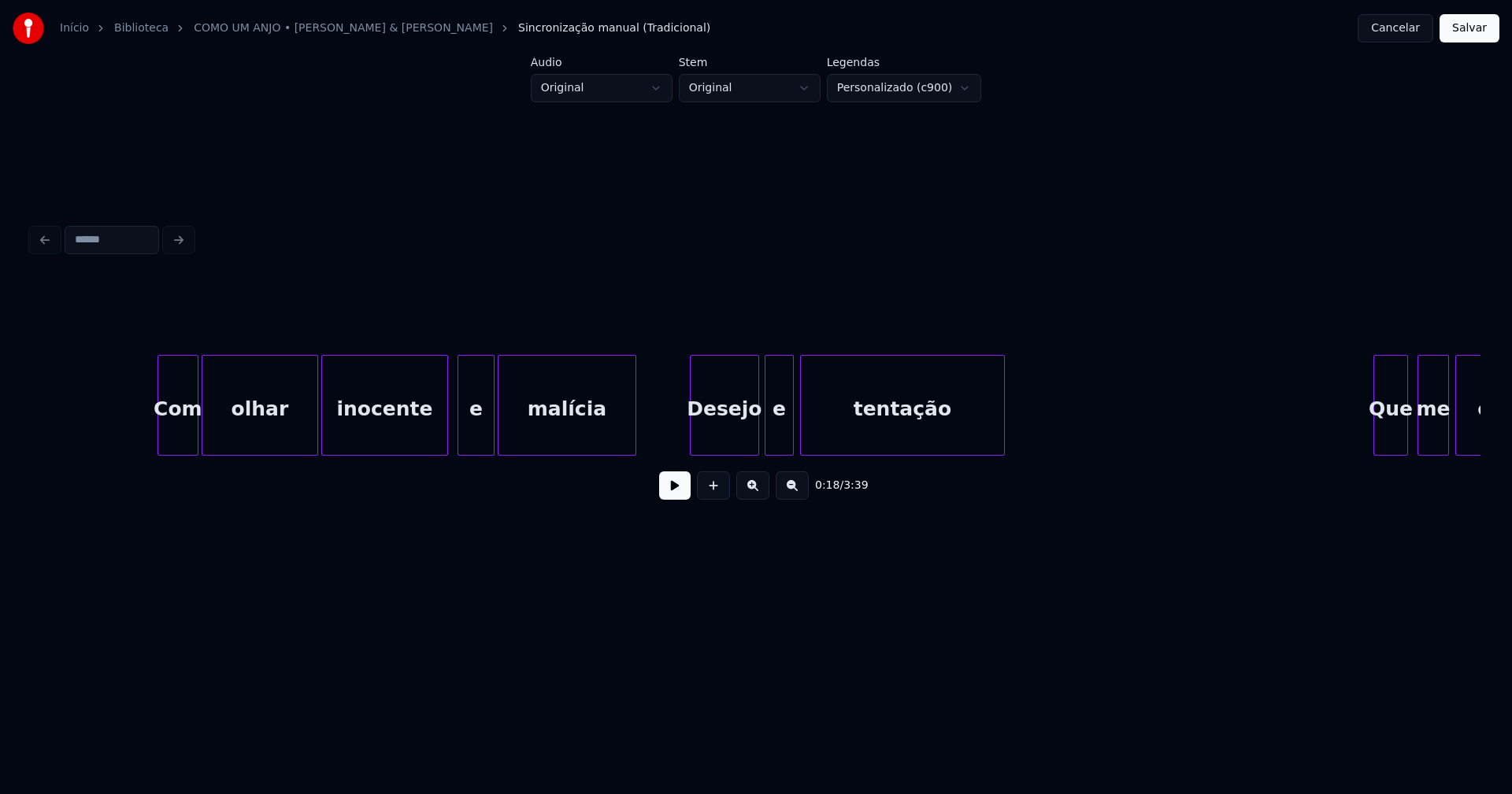
click at [315, 434] on div at bounding box center [315, 405] width 5 height 99
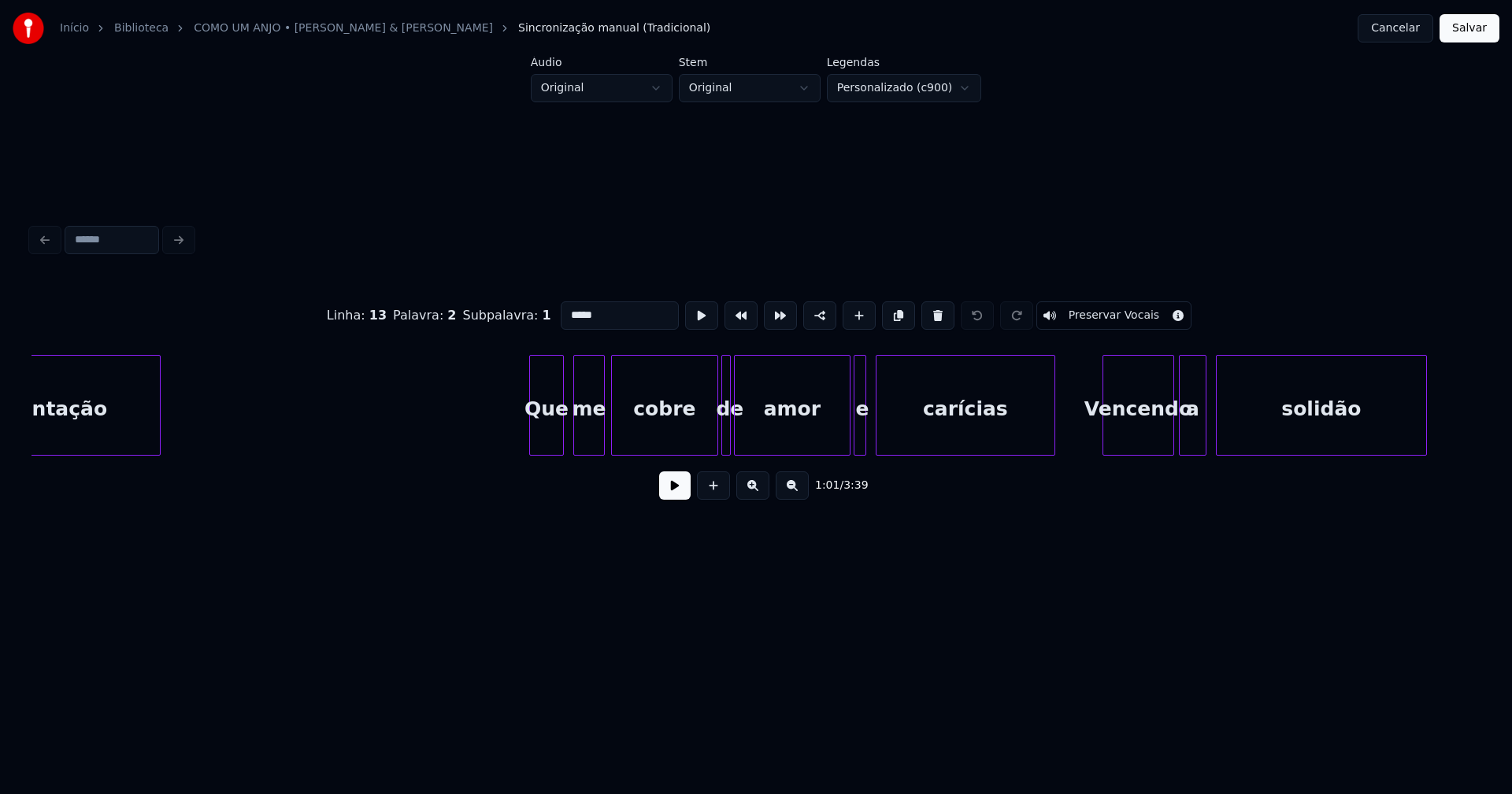
scroll to position [0, 10552]
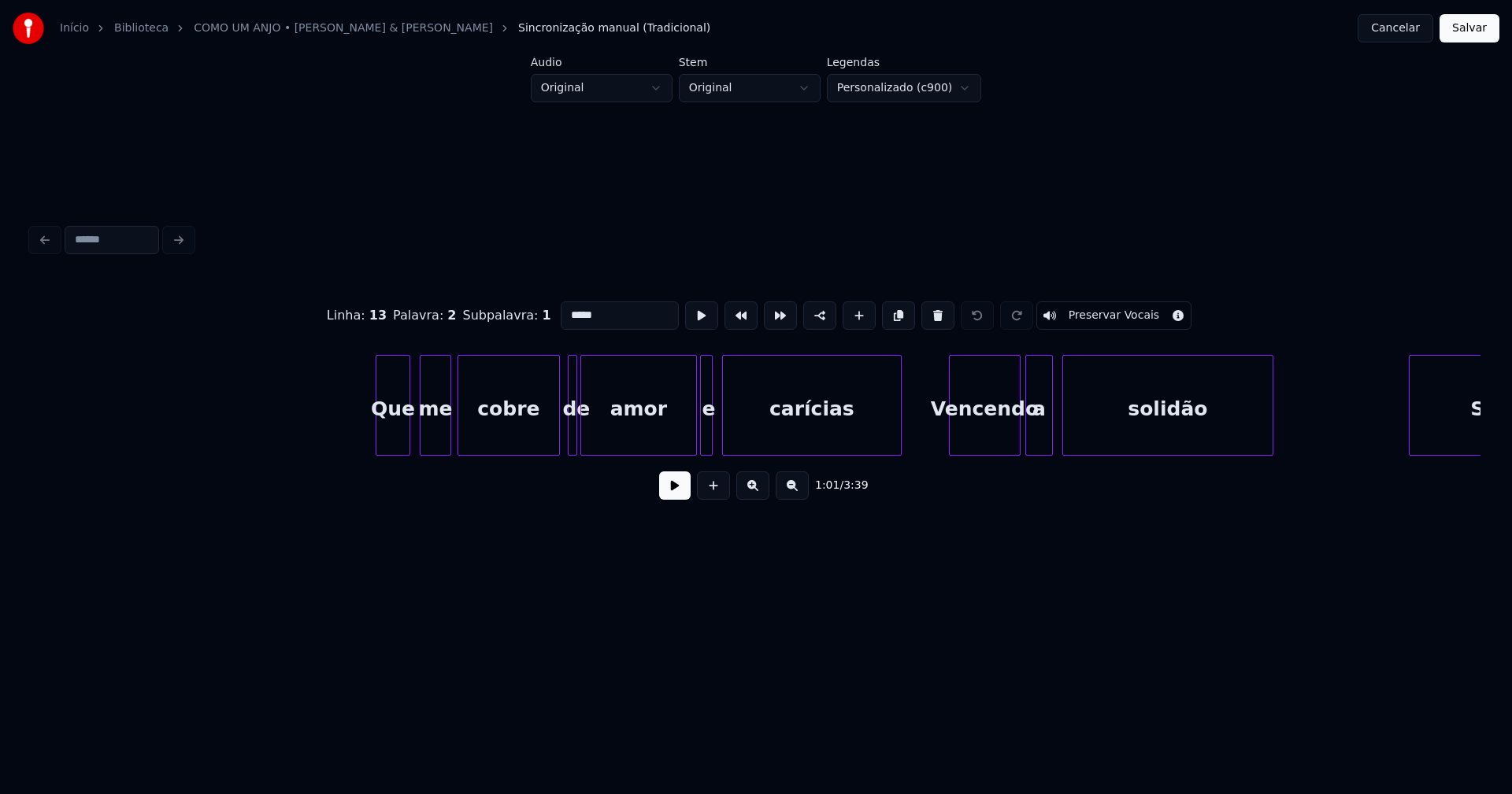
click at [555, 443] on div at bounding box center [557, 405] width 5 height 99
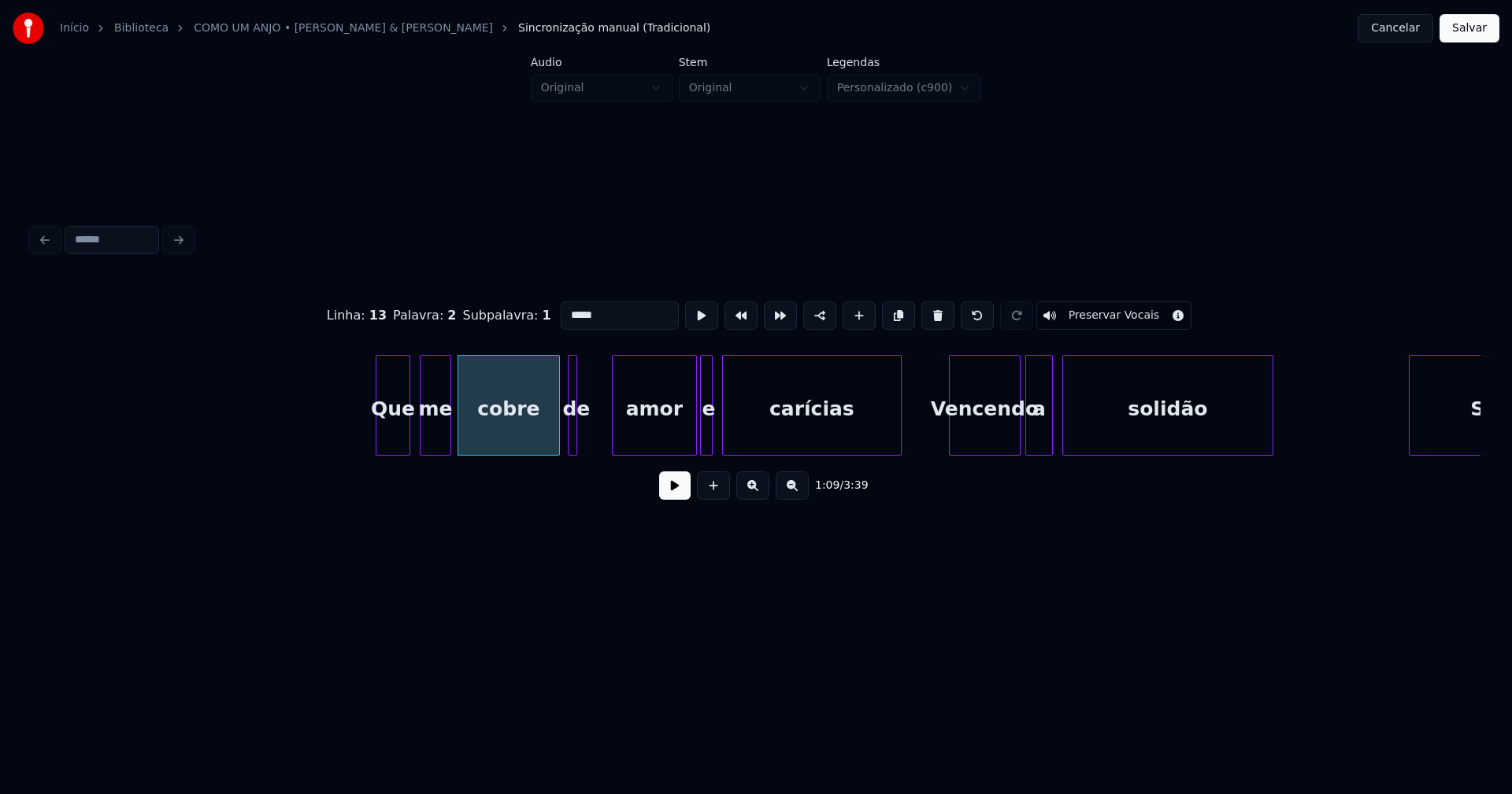
click at [615, 433] on div at bounding box center [615, 405] width 5 height 99
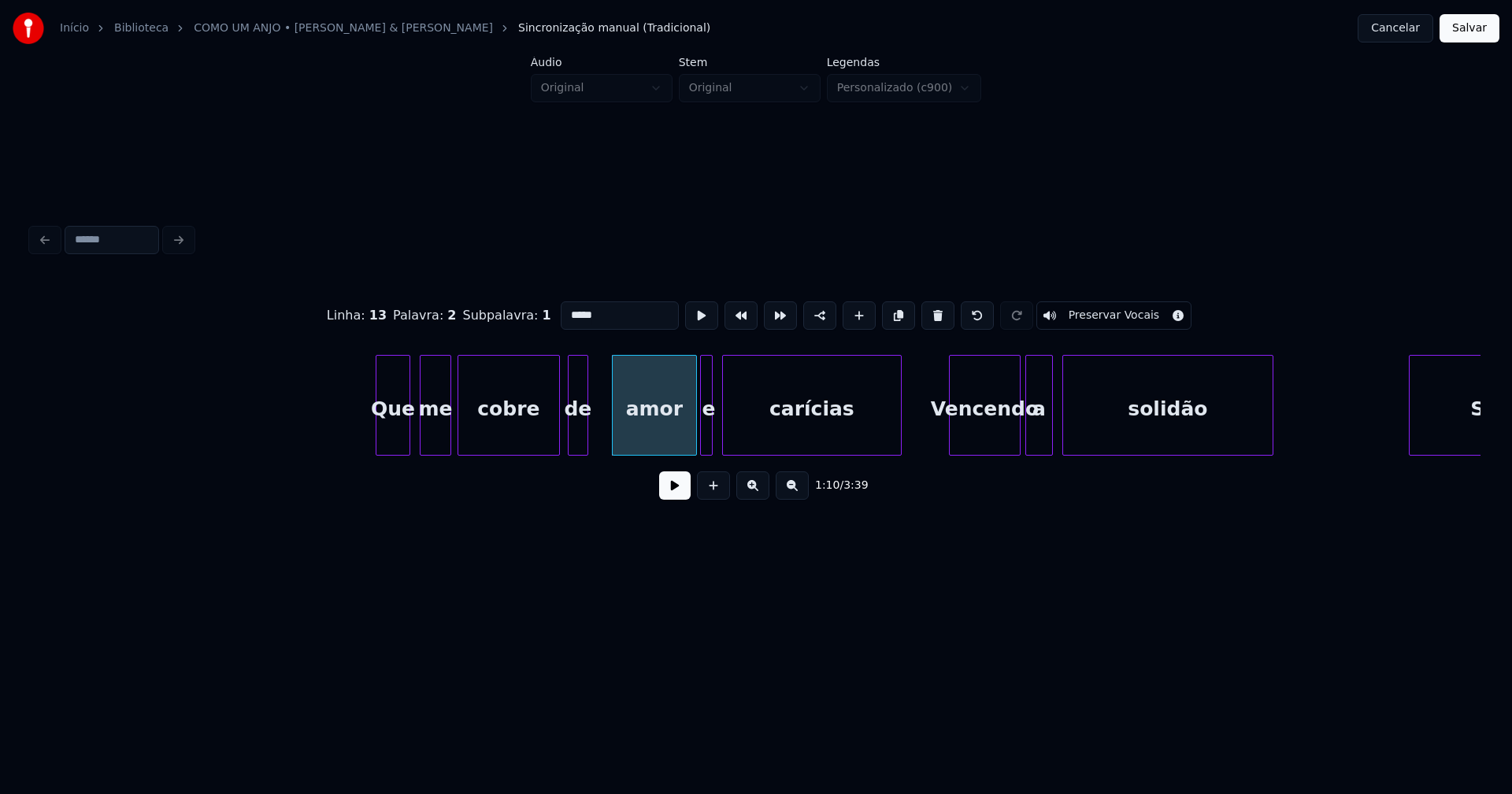
click at [583, 437] on div at bounding box center [585, 405] width 5 height 99
click at [581, 444] on div "de" at bounding box center [582, 409] width 19 height 107
click at [606, 429] on div at bounding box center [607, 405] width 5 height 99
click at [679, 490] on button at bounding box center [675, 485] width 32 height 28
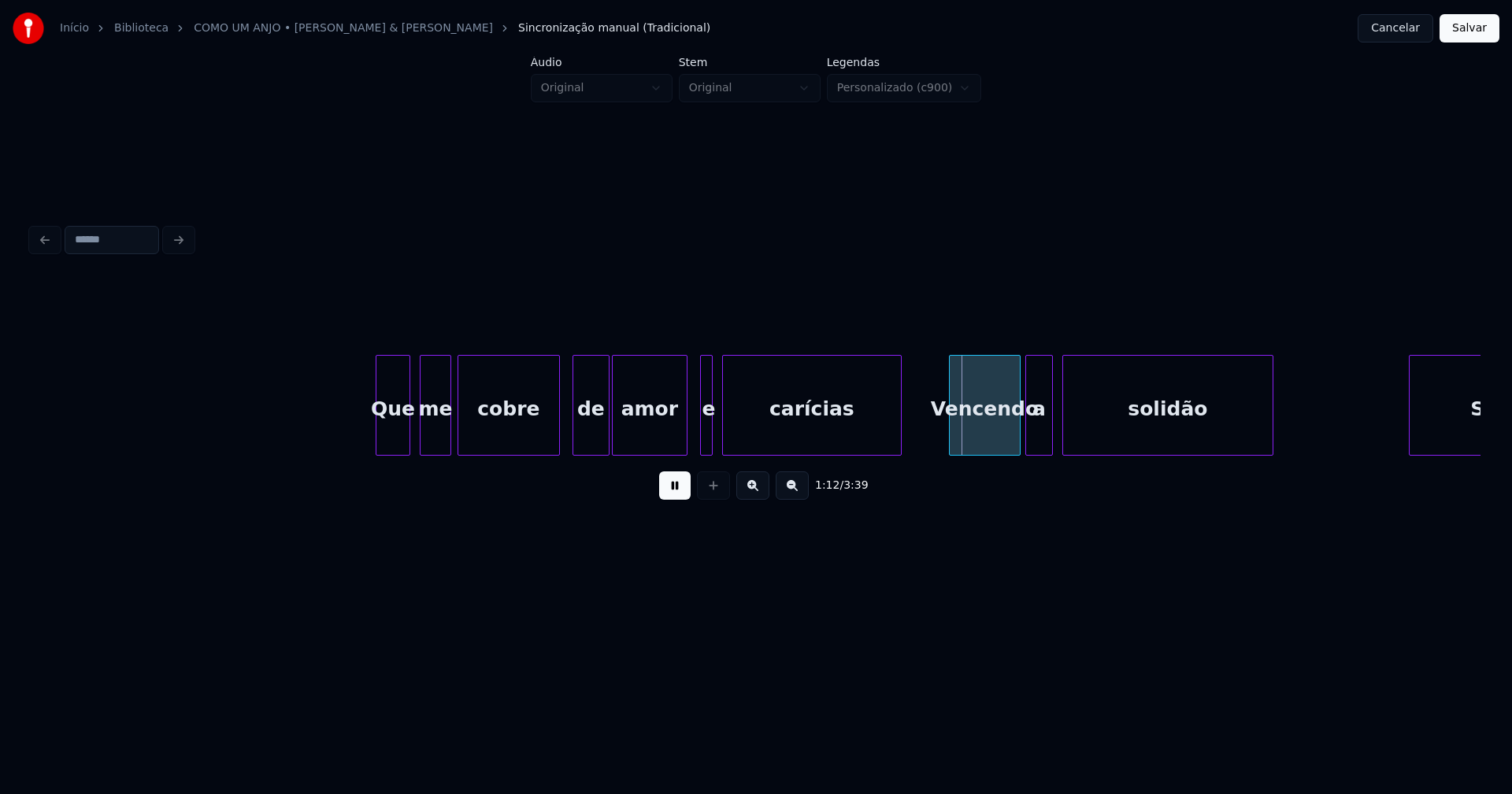
click at [683, 446] on div at bounding box center [684, 405] width 5 height 99
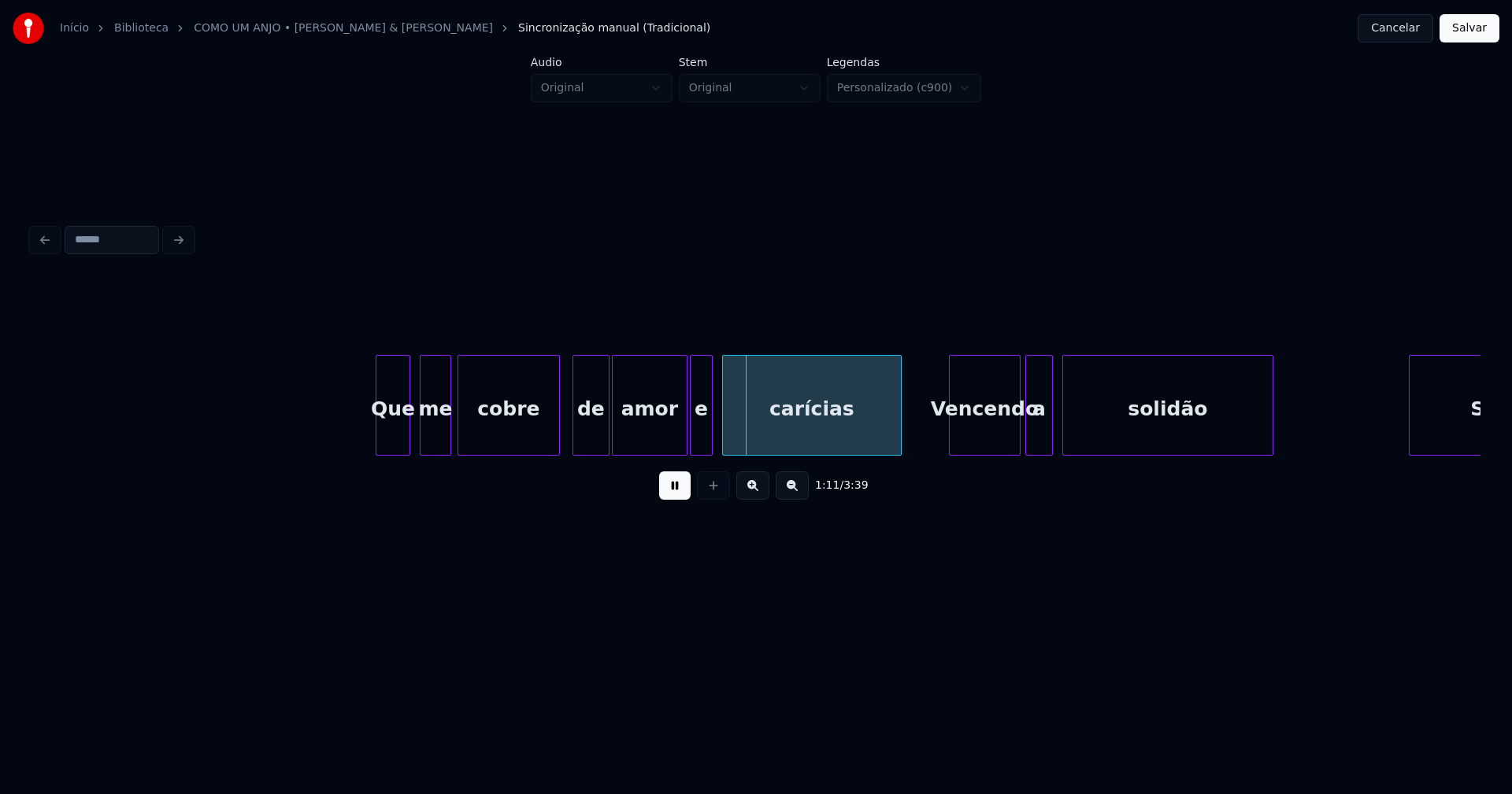
click at [692, 437] on div at bounding box center [693, 405] width 5 height 99
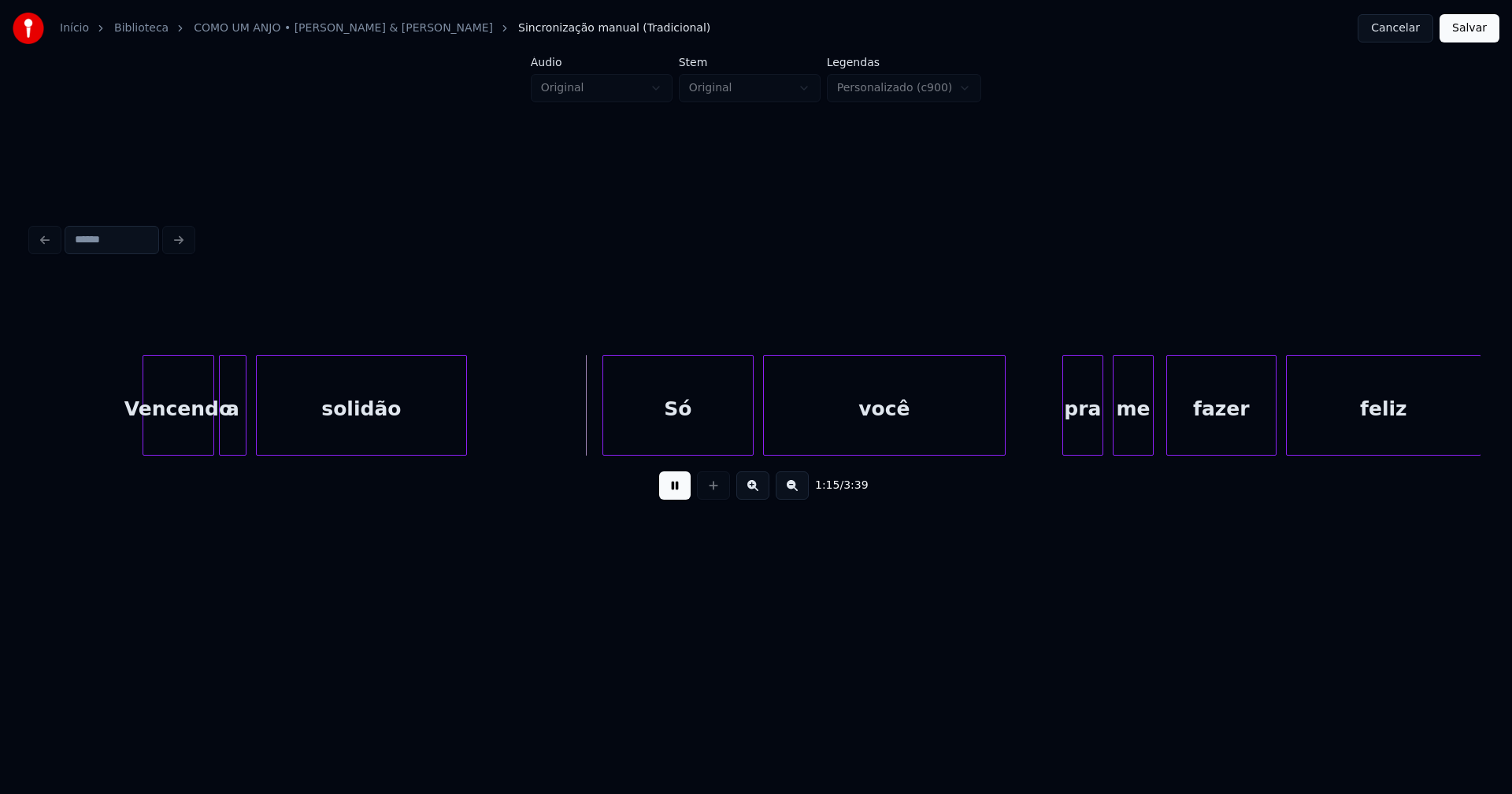
scroll to position [0, 11588]
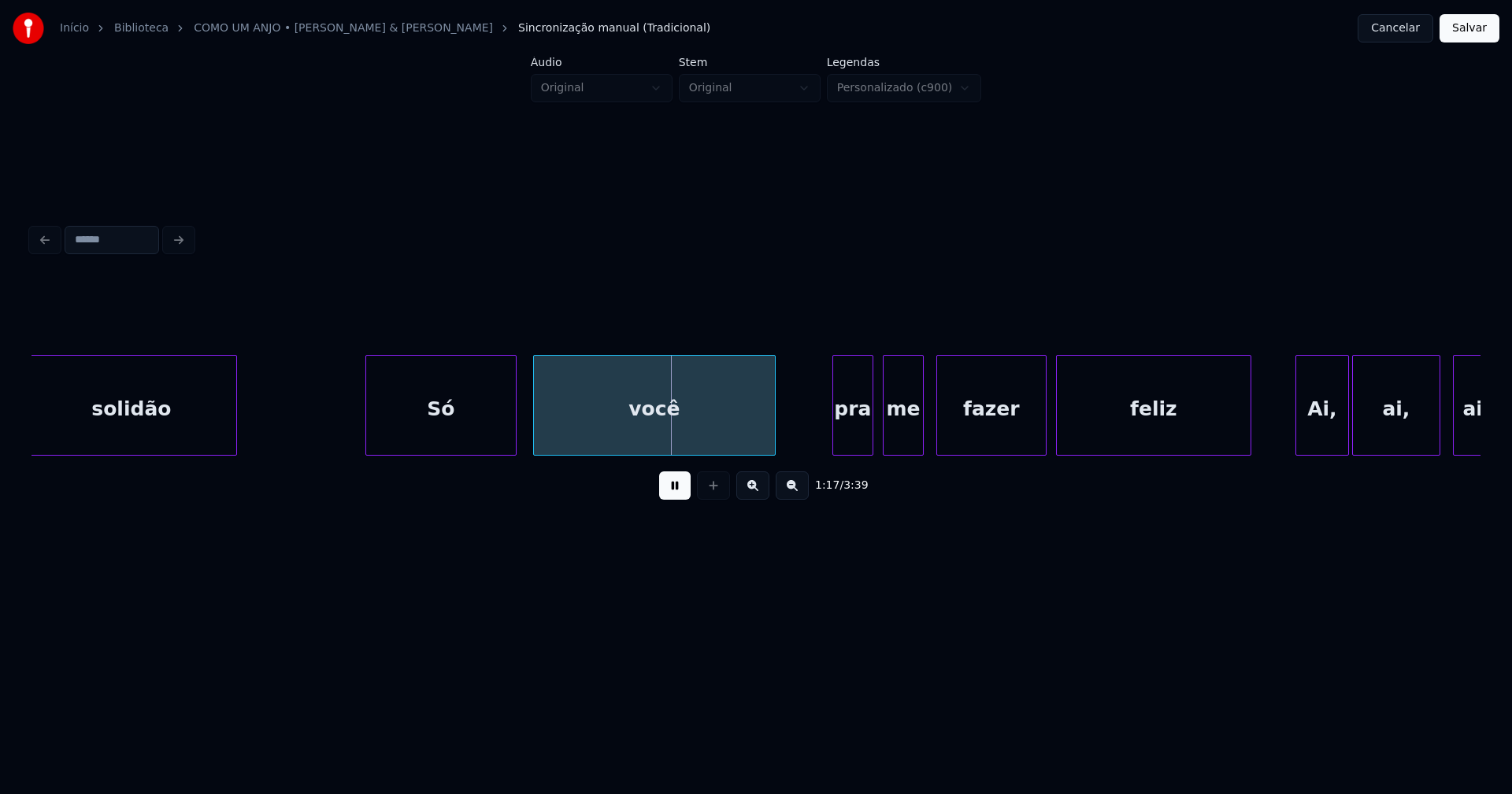
click at [445, 430] on div "Só" at bounding box center [441, 409] width 150 height 107
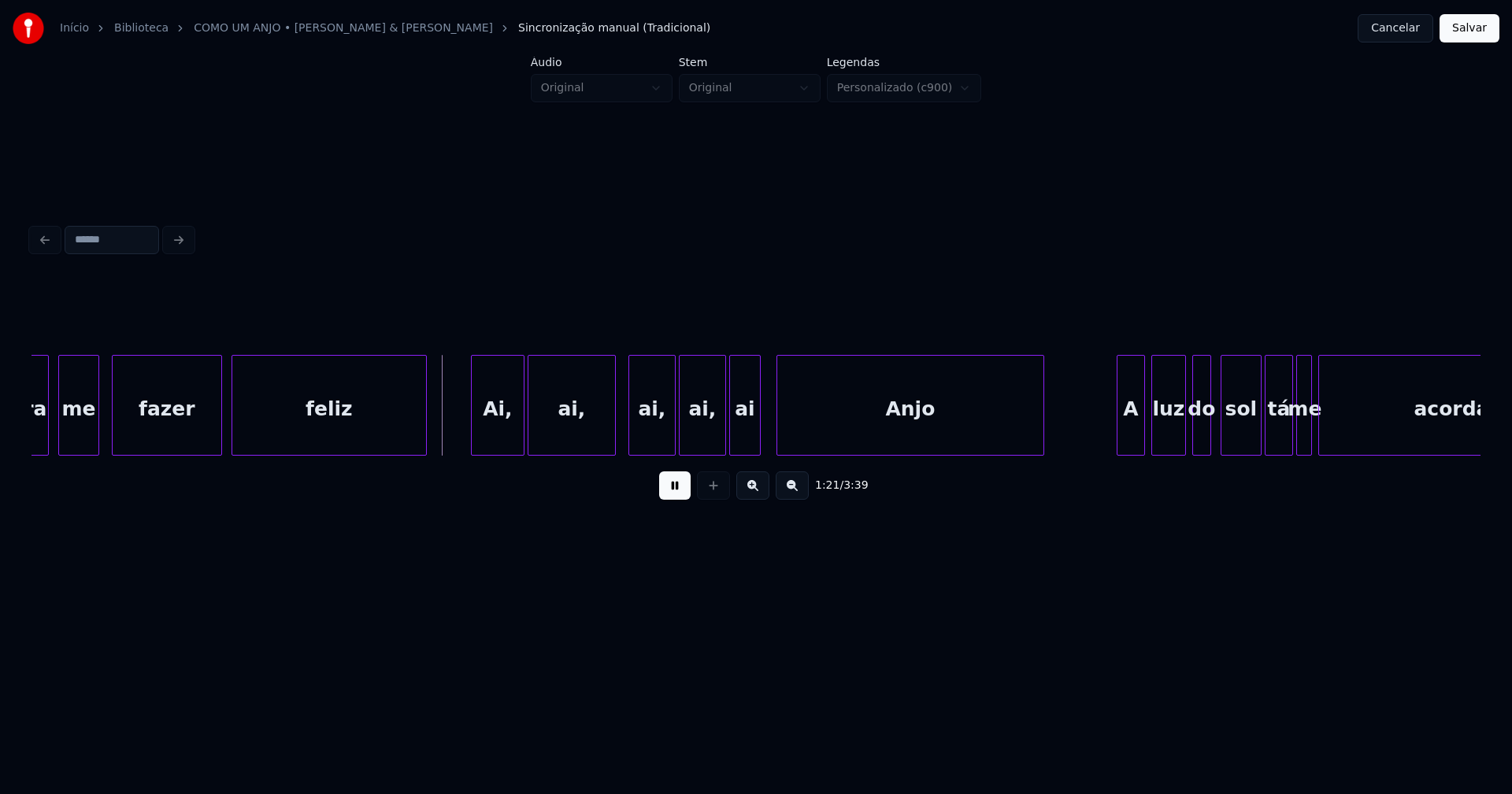
scroll to position [0, 12433]
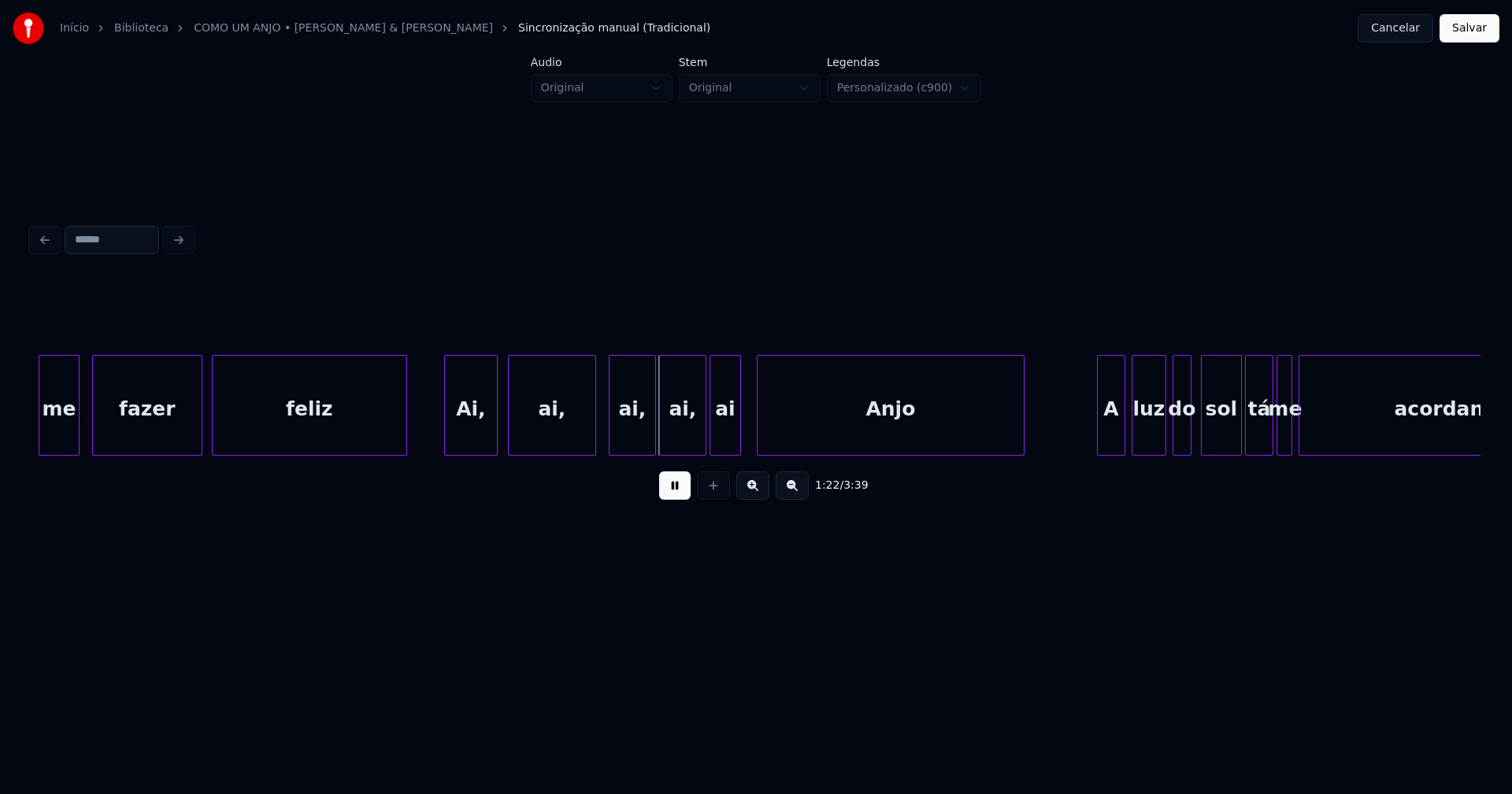
click at [468, 429] on div "Ai," at bounding box center [471, 409] width 52 height 107
click at [557, 426] on div "ai," at bounding box center [550, 409] width 87 height 107
click at [634, 430] on div "ai," at bounding box center [629, 409] width 45 height 107
click at [683, 433] on div "ai," at bounding box center [680, 409] width 45 height 107
click at [695, 446] on div at bounding box center [693, 405] width 5 height 99
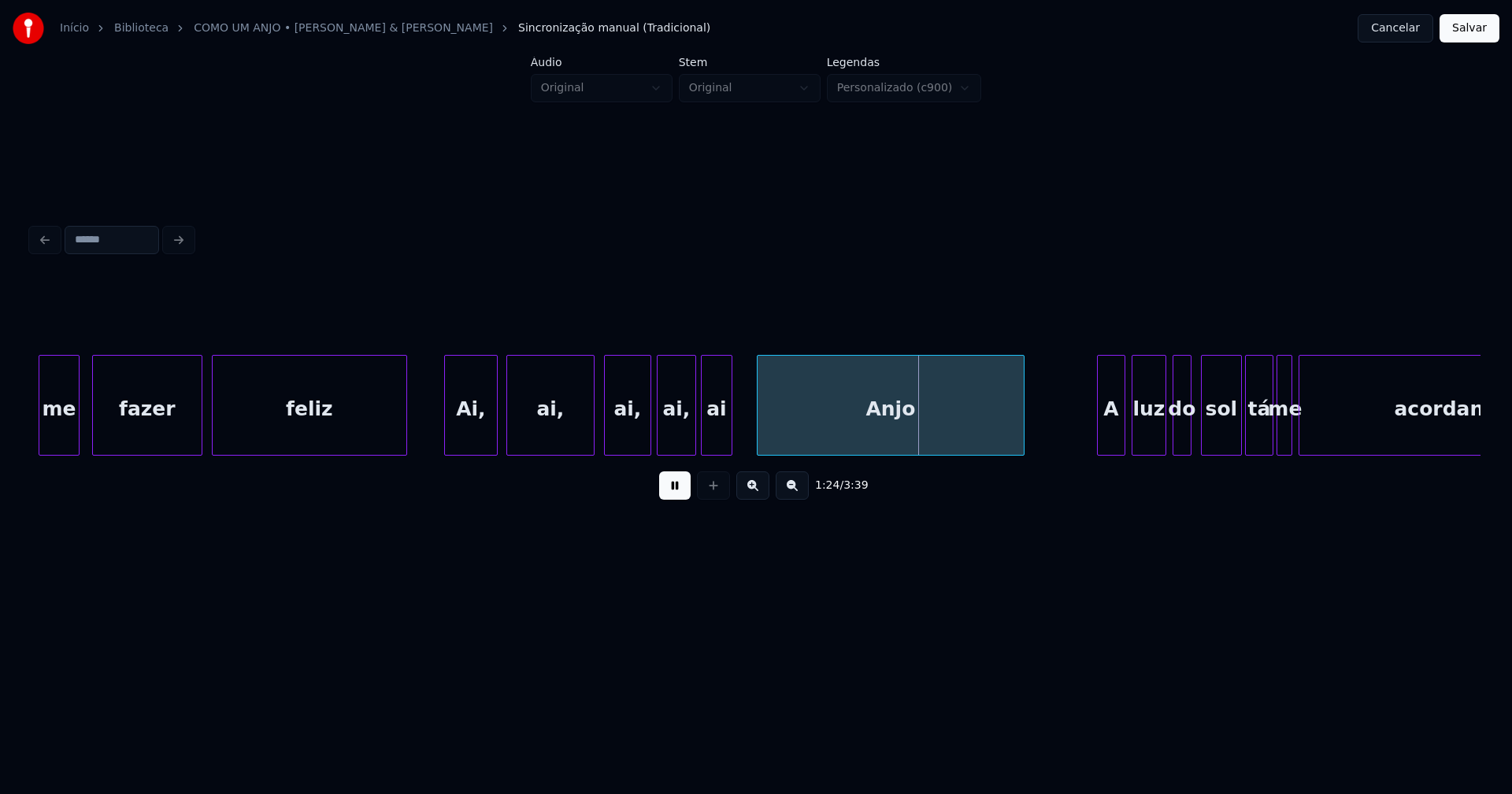
click at [715, 446] on div "ai" at bounding box center [716, 409] width 30 height 107
click at [754, 439] on div at bounding box center [754, 405] width 5 height 99
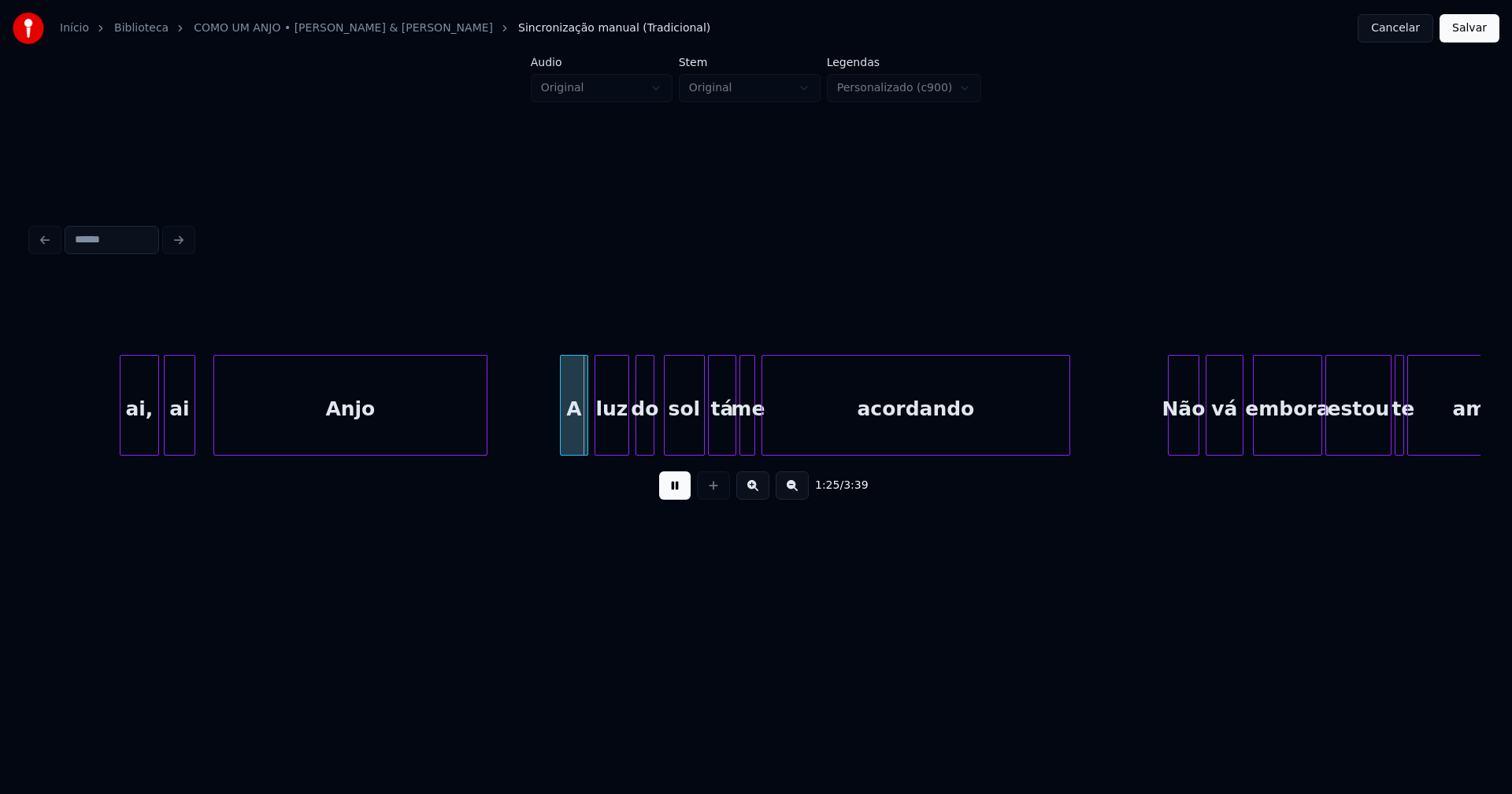
scroll to position [0, 13085]
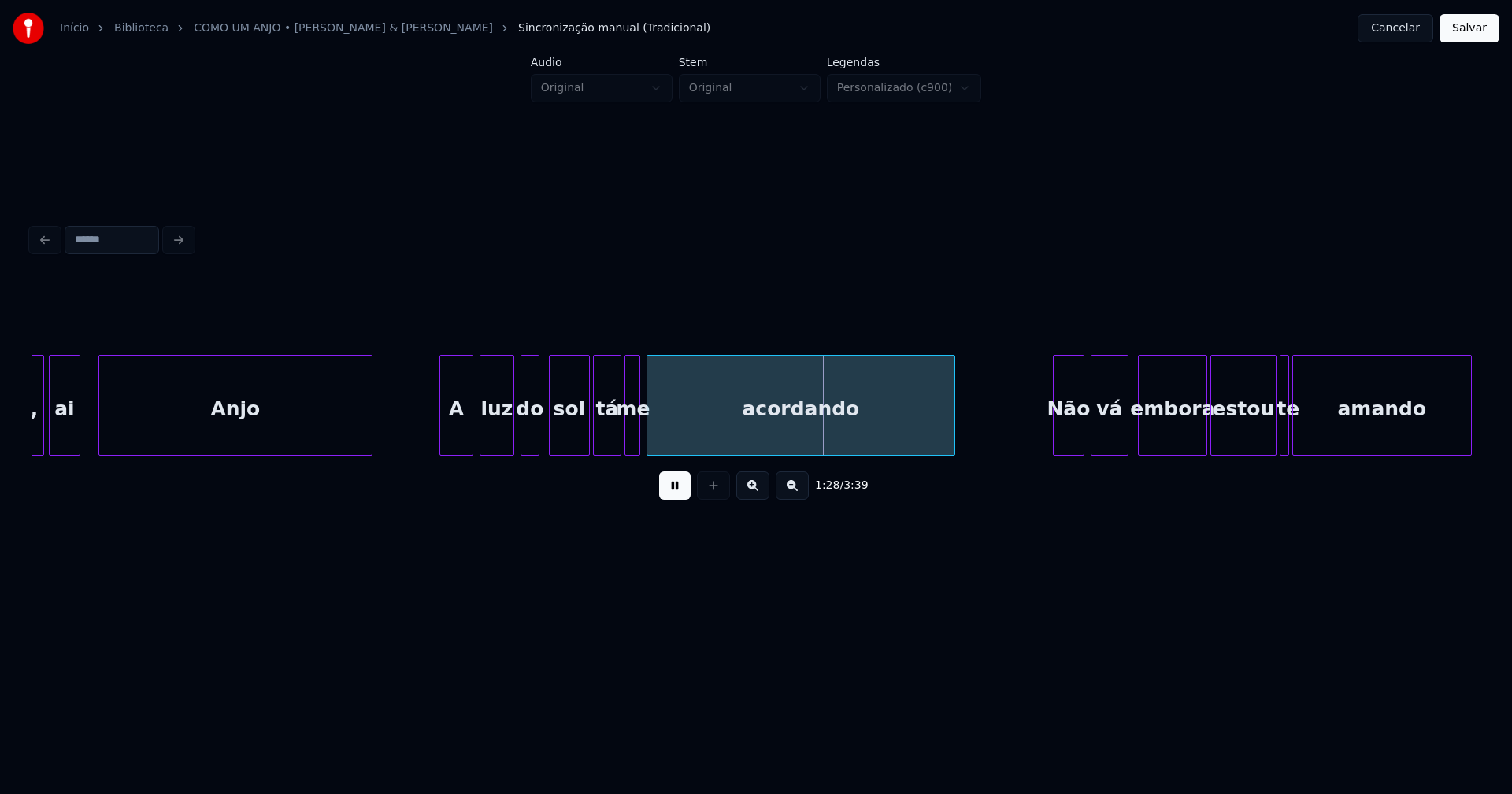
click at [443, 436] on div at bounding box center [443, 405] width 5 height 99
click at [667, 429] on div at bounding box center [669, 405] width 5 height 99
click at [654, 428] on div at bounding box center [654, 405] width 5 height 99
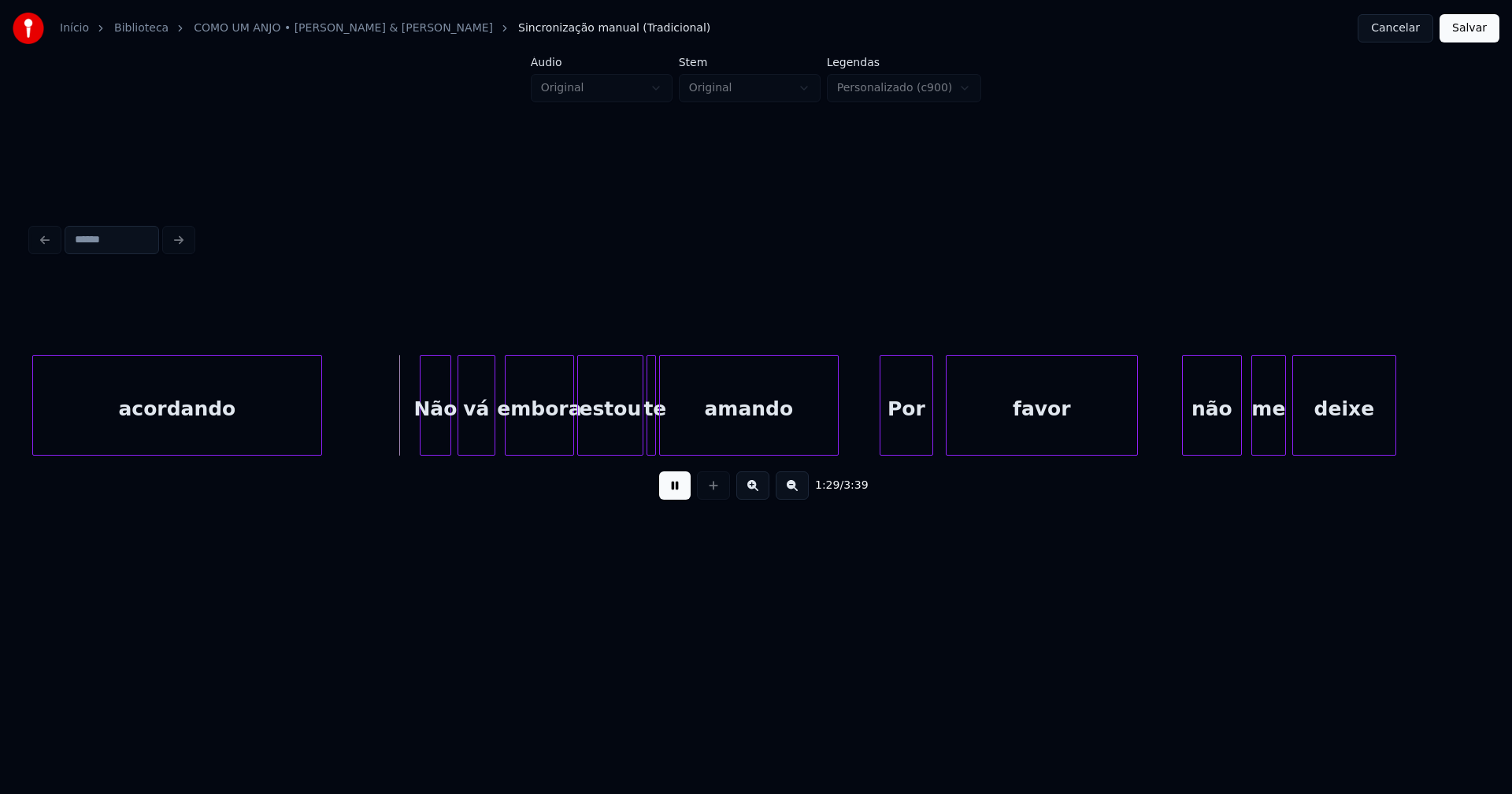
scroll to position [0, 13775]
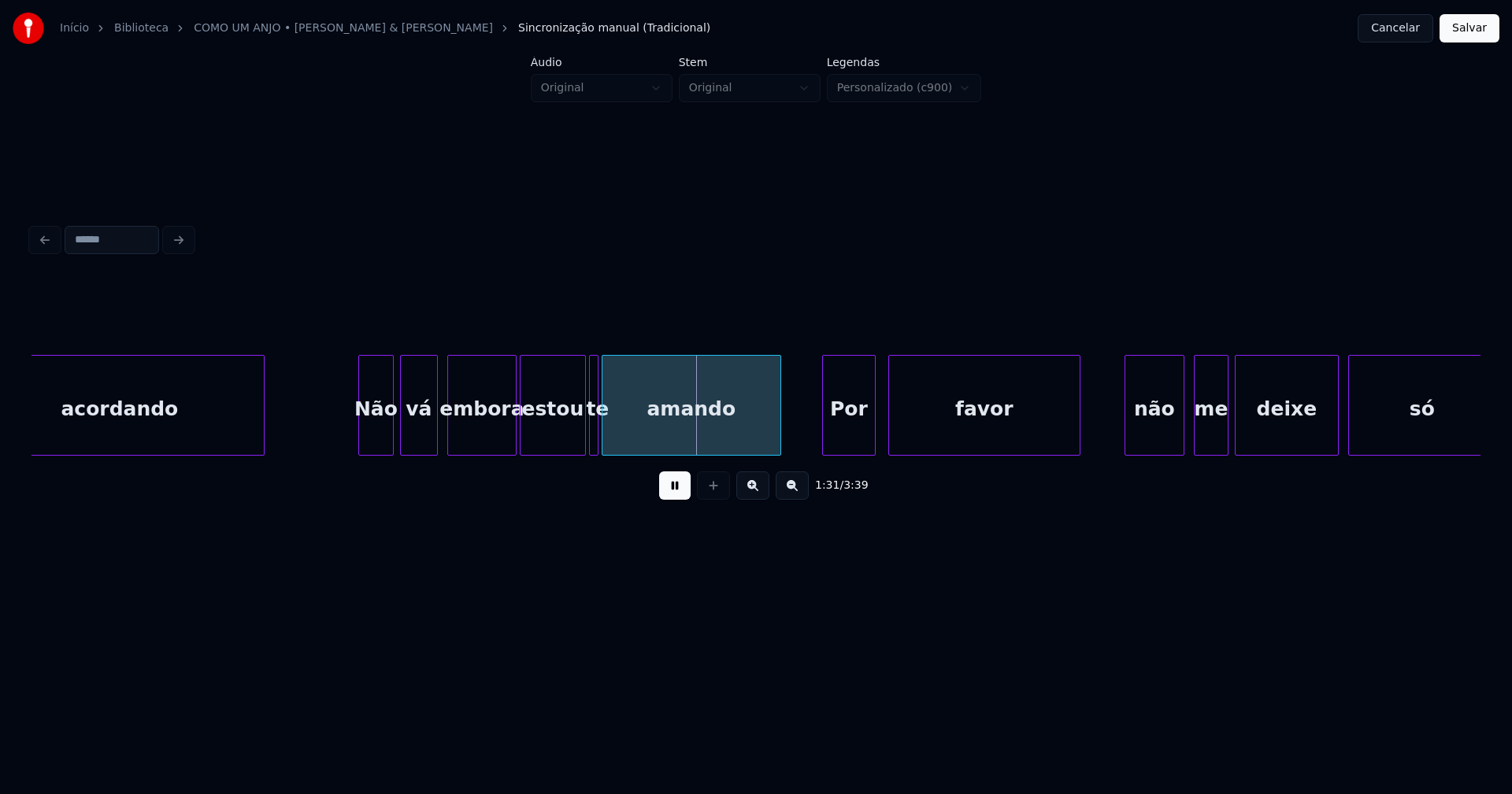
click at [362, 439] on div at bounding box center [362, 405] width 5 height 99
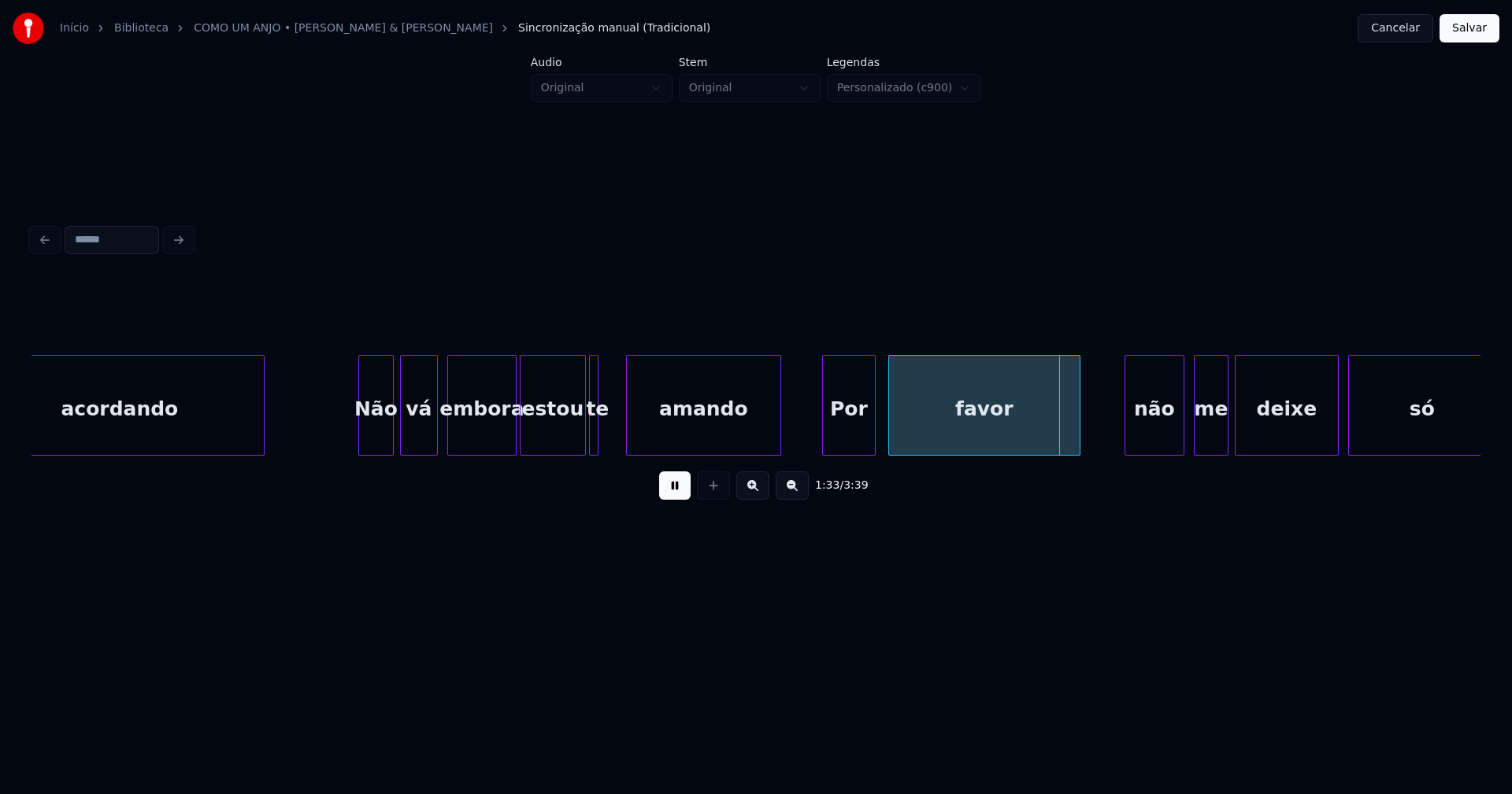
click at [630, 429] on div at bounding box center [629, 405] width 5 height 99
drag, startPoint x: 341, startPoint y: 432, endPoint x: 366, endPoint y: 431, distance: 25.0
click at [611, 440] on div at bounding box center [612, 405] width 5 height 99
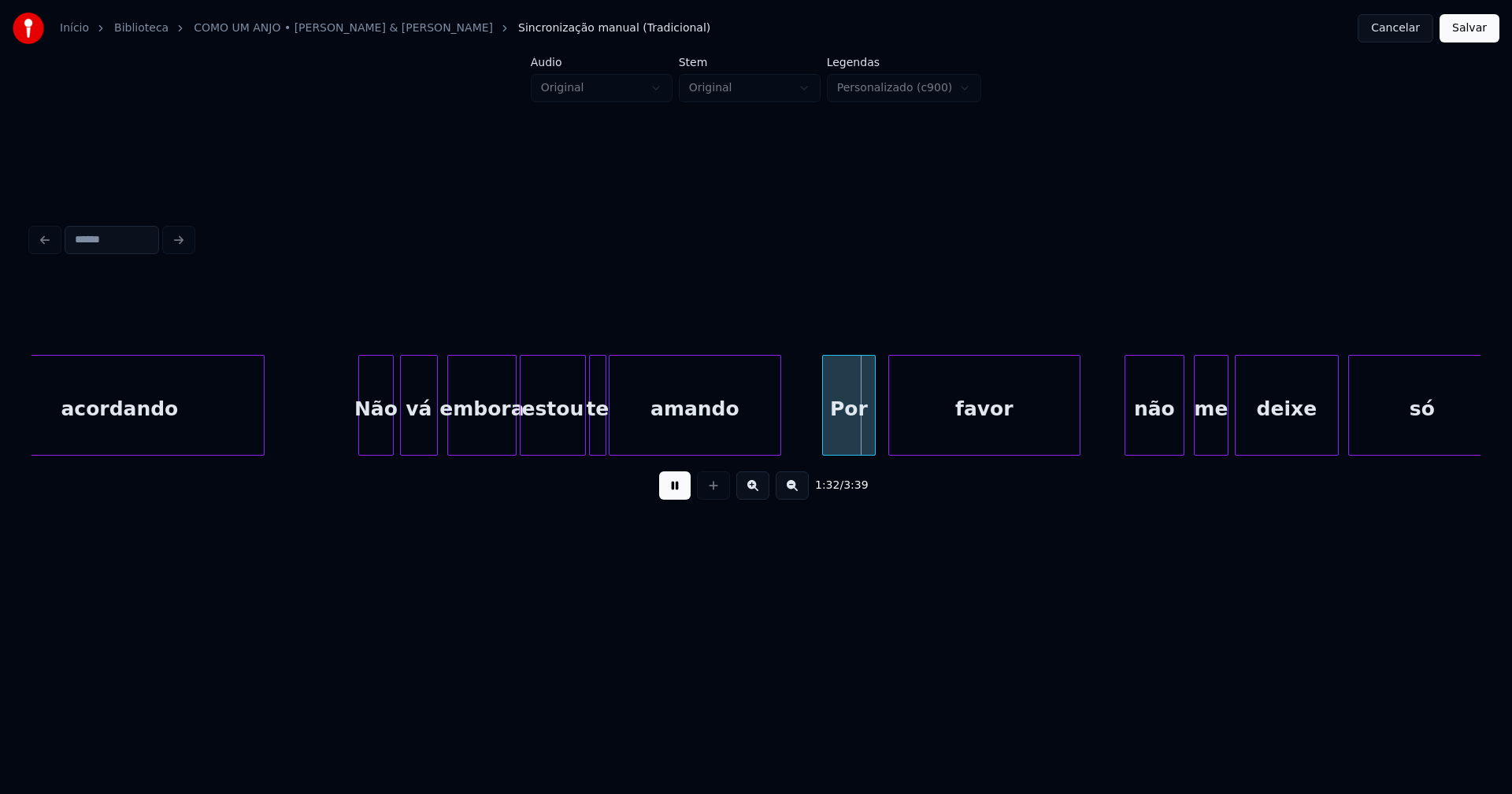
click at [604, 438] on div at bounding box center [604, 405] width 5 height 99
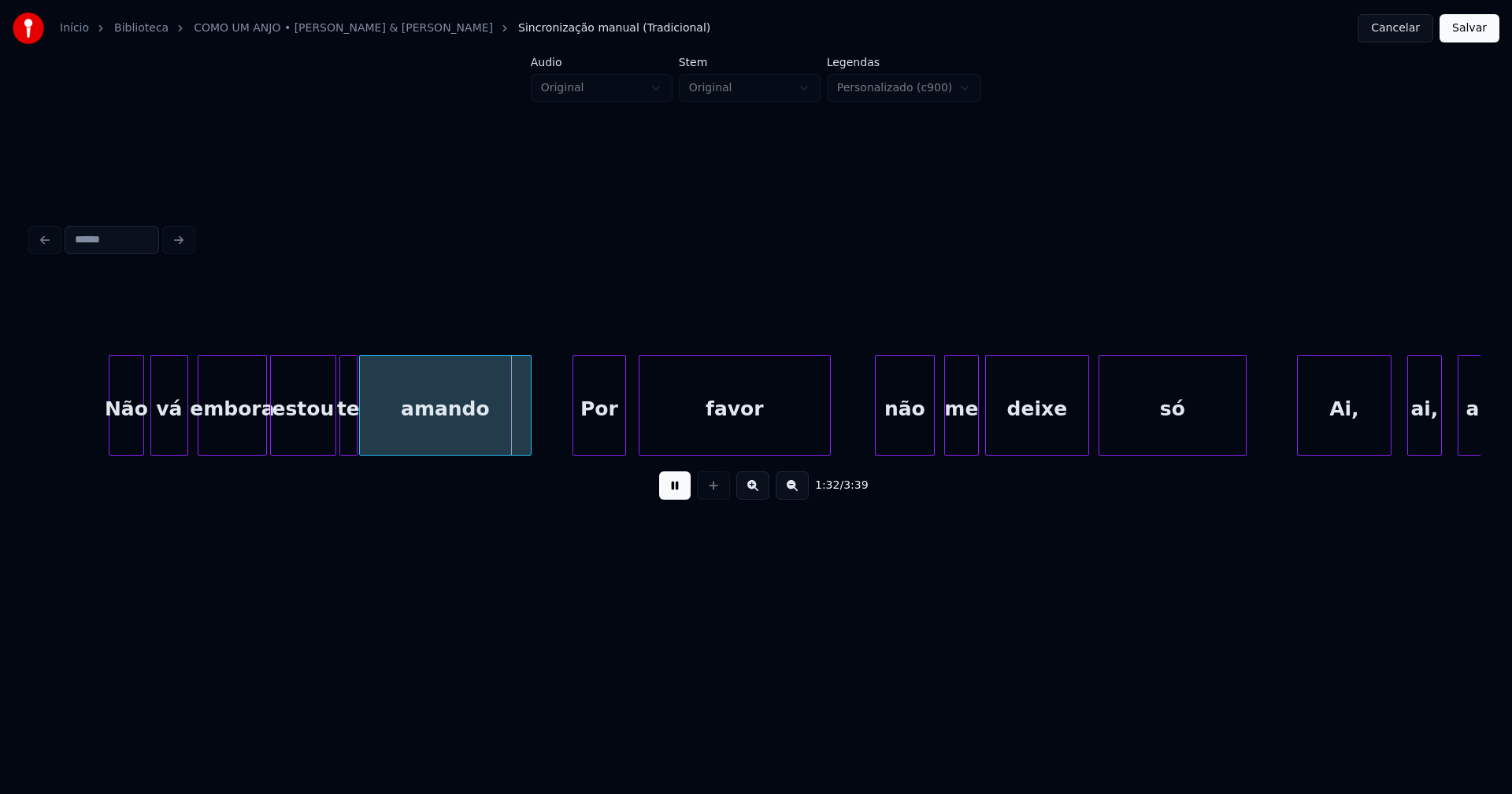
scroll to position [0, 14254]
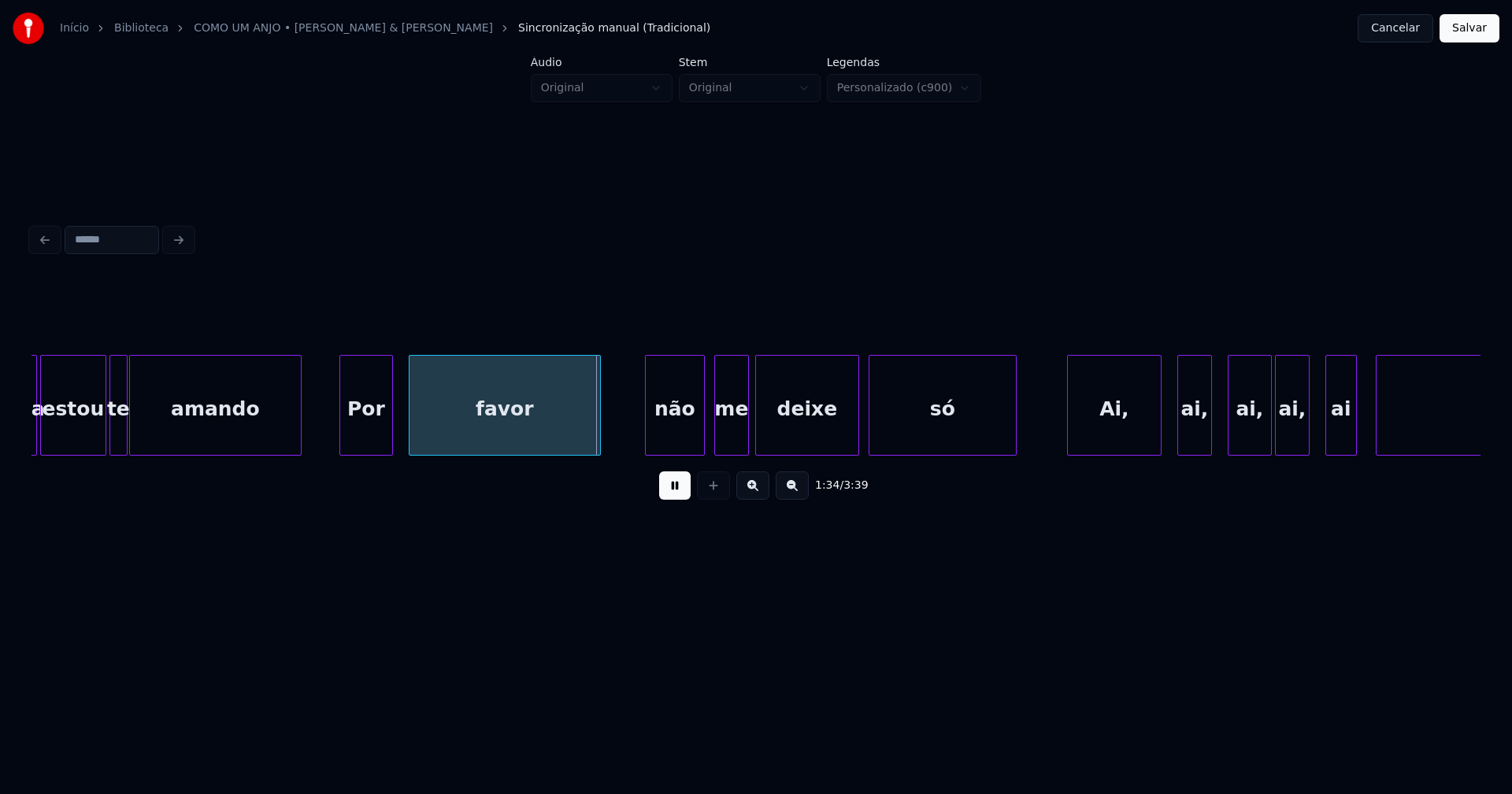
click at [358, 437] on div "Por" at bounding box center [366, 409] width 52 height 107
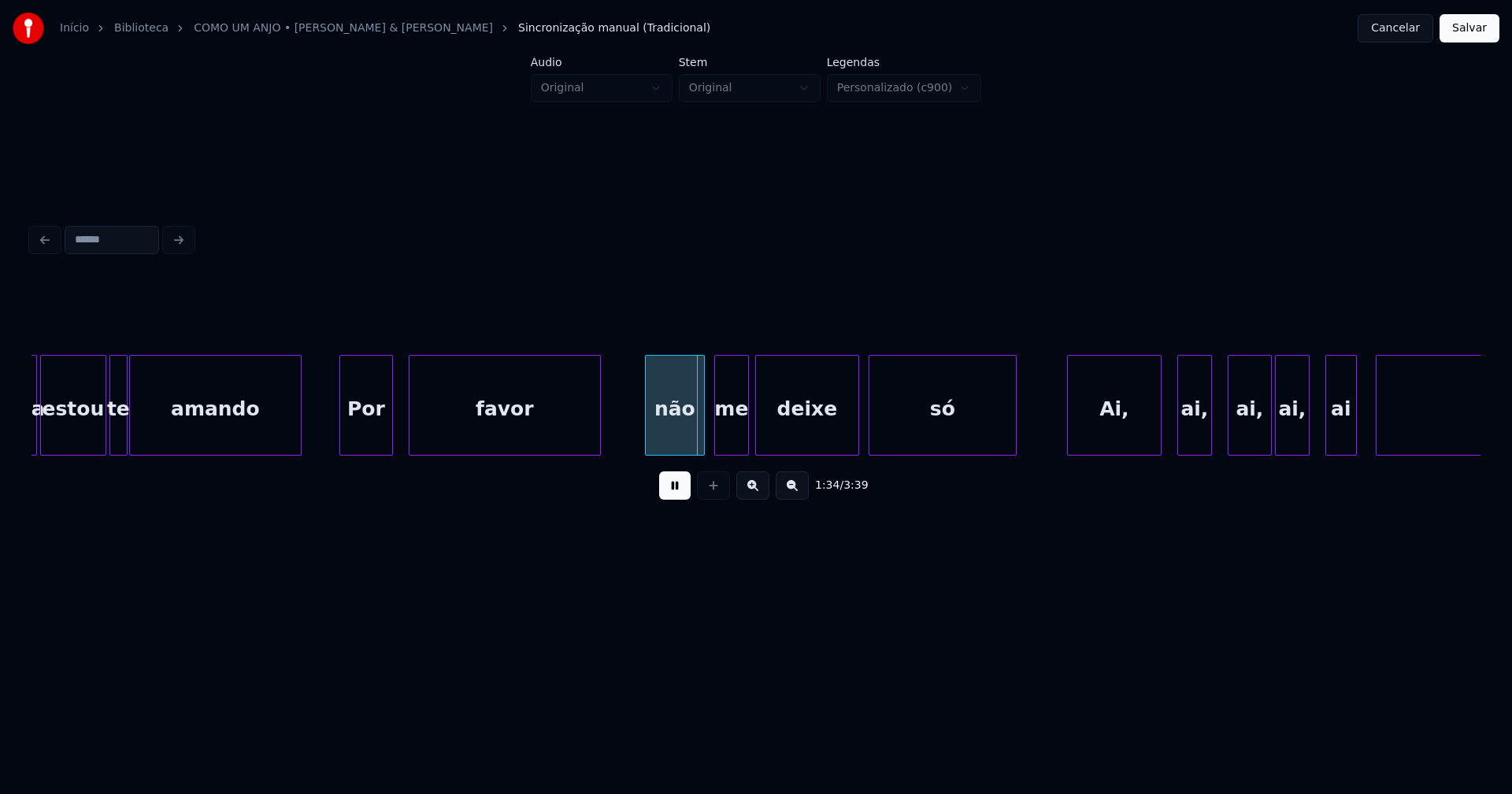
click at [669, 429] on div "não" at bounding box center [675, 409] width 58 height 107
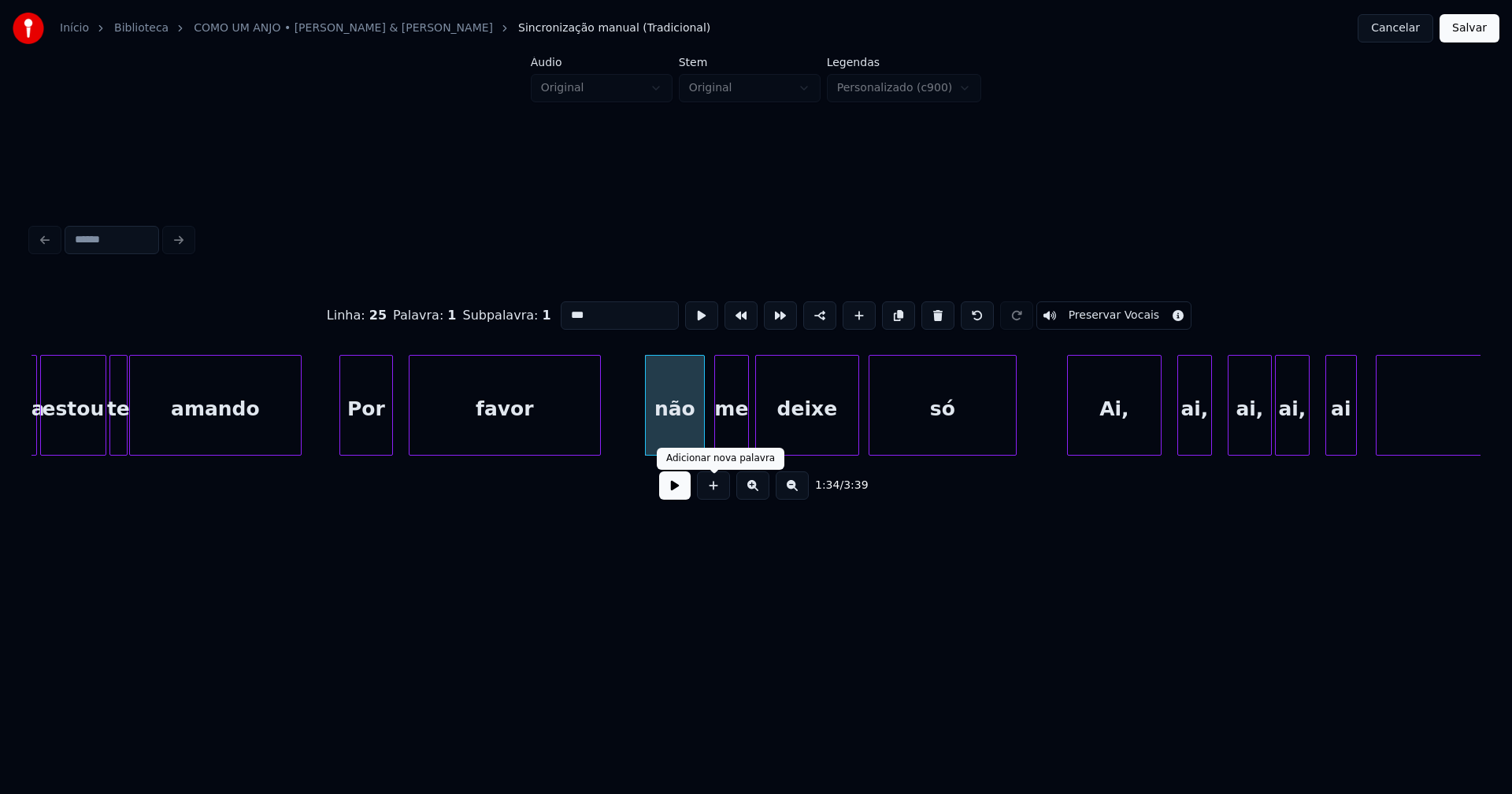
click at [683, 496] on button at bounding box center [675, 485] width 32 height 28
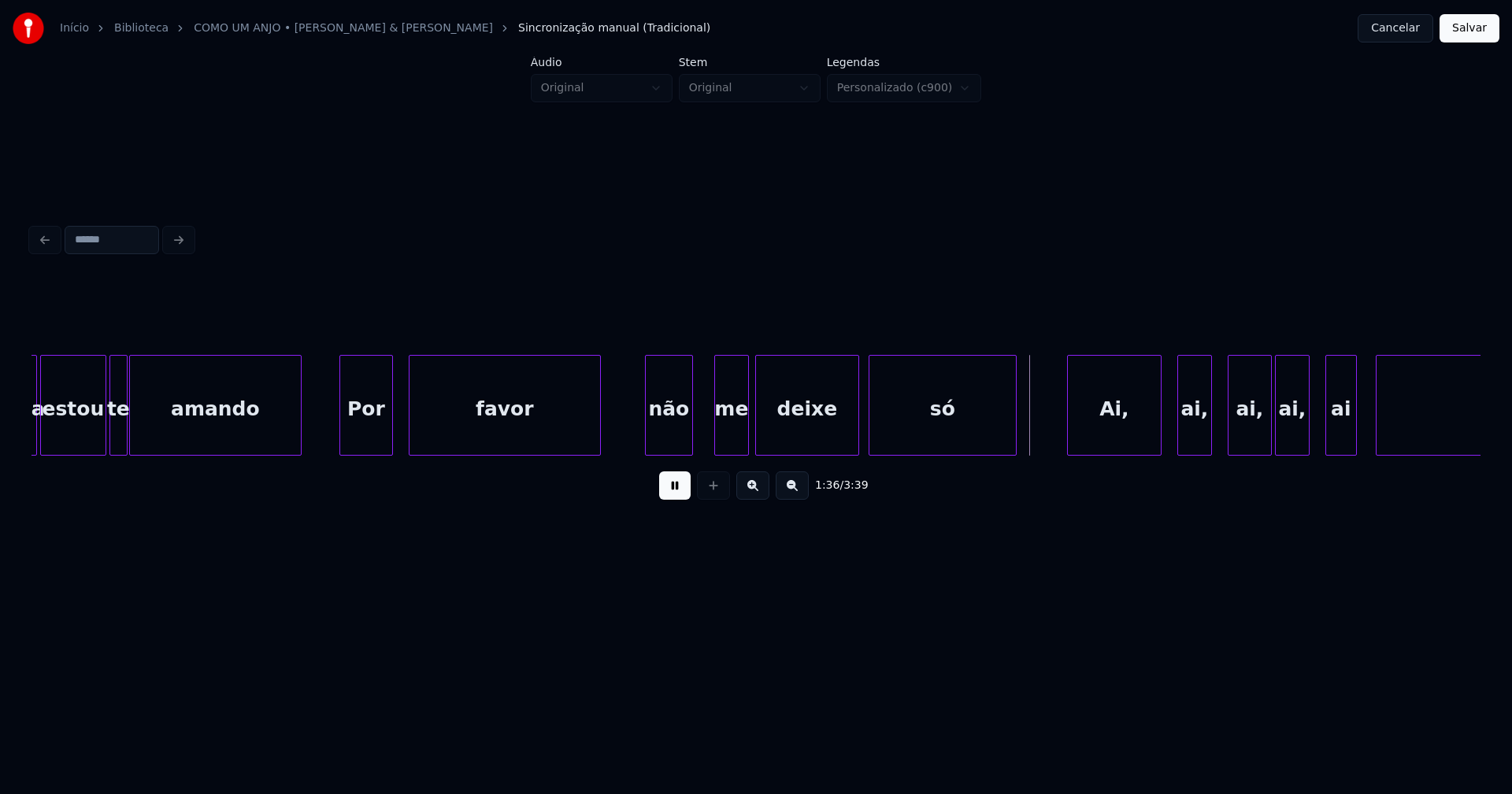
click at [689, 442] on div at bounding box center [690, 405] width 5 height 99
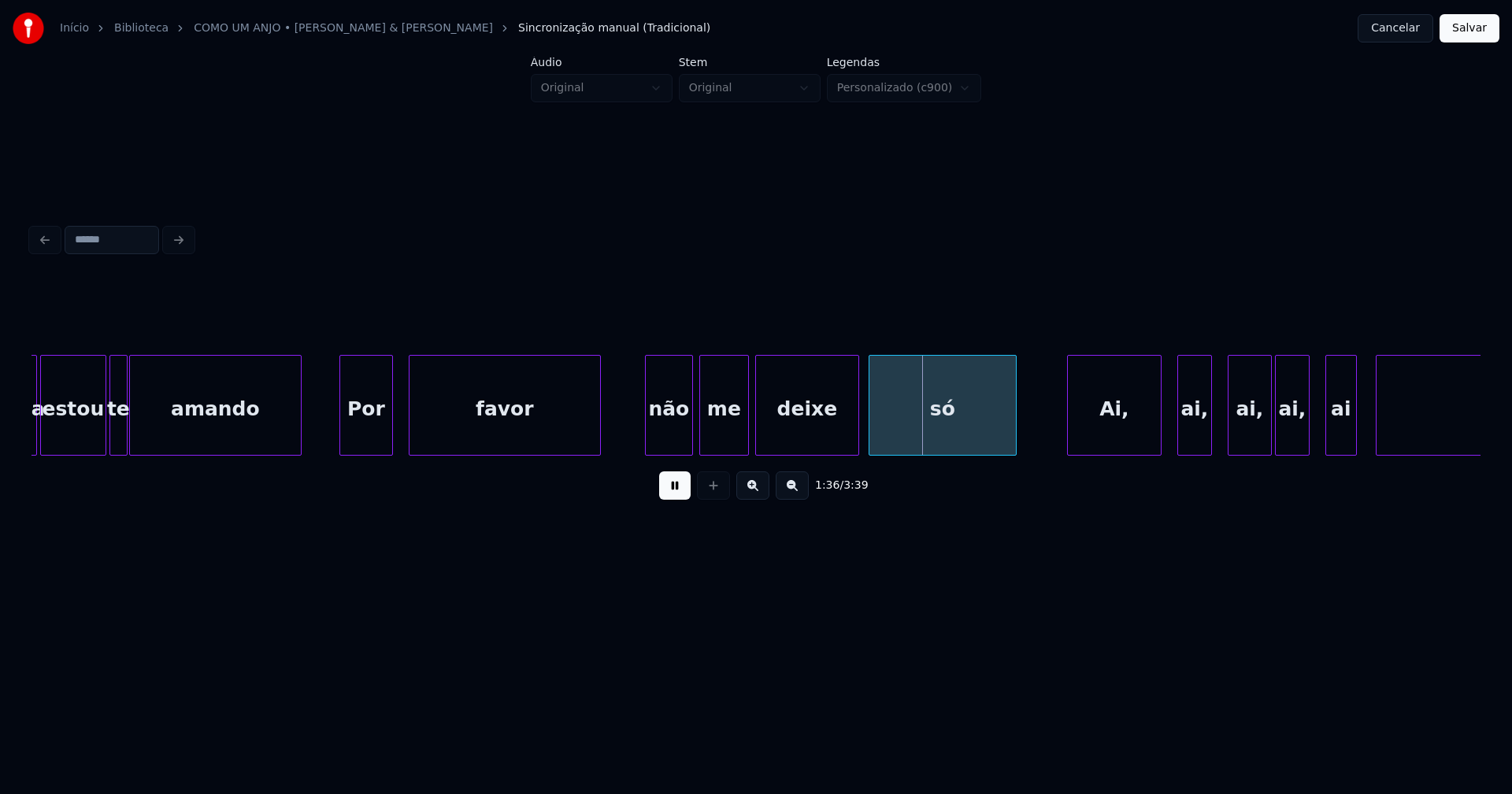
click at [702, 433] on div at bounding box center [702, 405] width 5 height 99
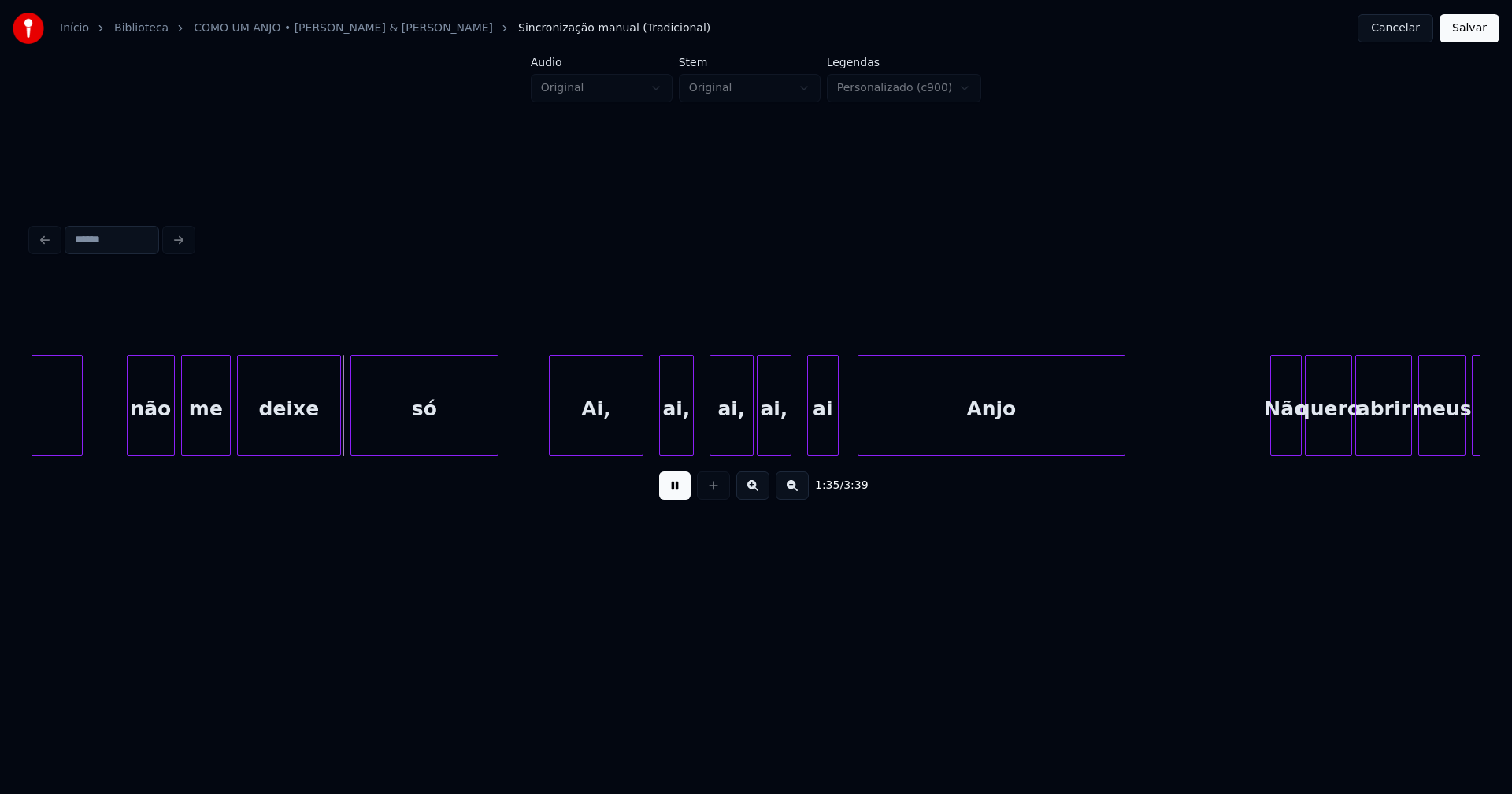
scroll to position [0, 14907]
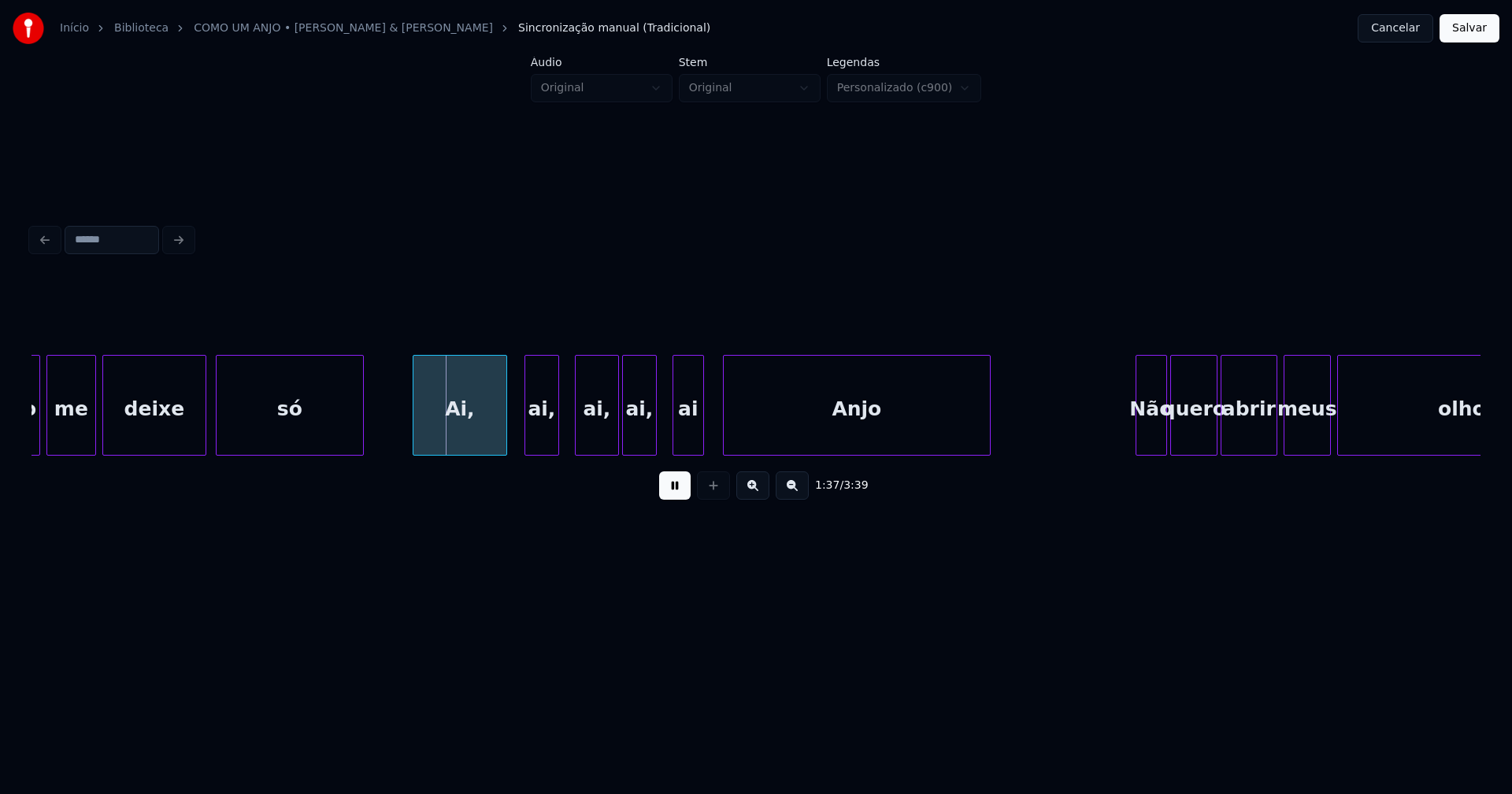
click at [471, 433] on div "Ai," at bounding box center [460, 409] width 93 height 107
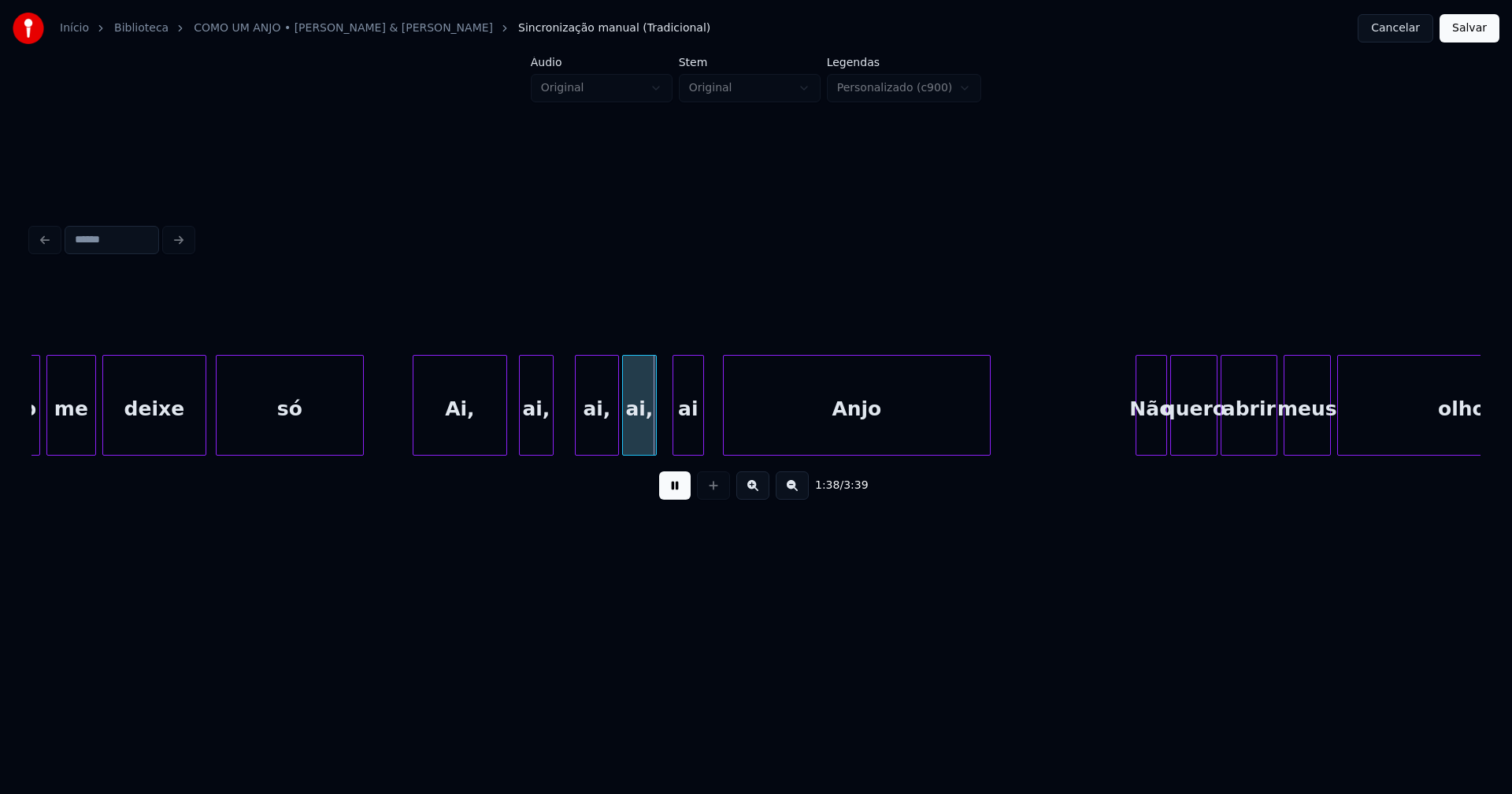
click at [537, 435] on div "ai," at bounding box center [536, 409] width 33 height 107
click at [583, 431] on div "ai," at bounding box center [590, 409] width 43 height 107
click at [632, 429] on div "ai," at bounding box center [635, 409] width 33 height 107
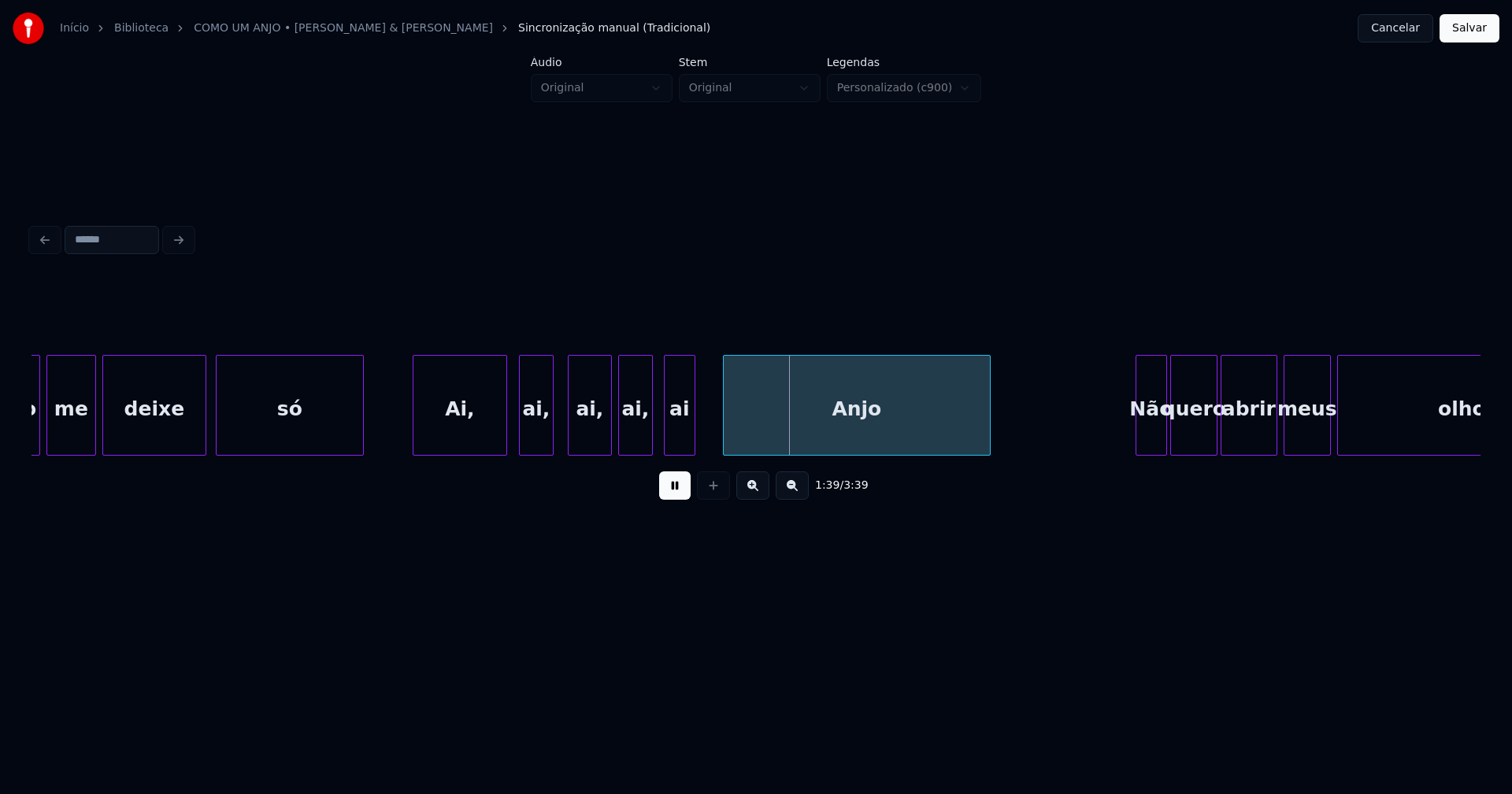
click at [675, 435] on div "ai" at bounding box center [680, 409] width 30 height 107
click at [722, 429] on div at bounding box center [721, 405] width 5 height 99
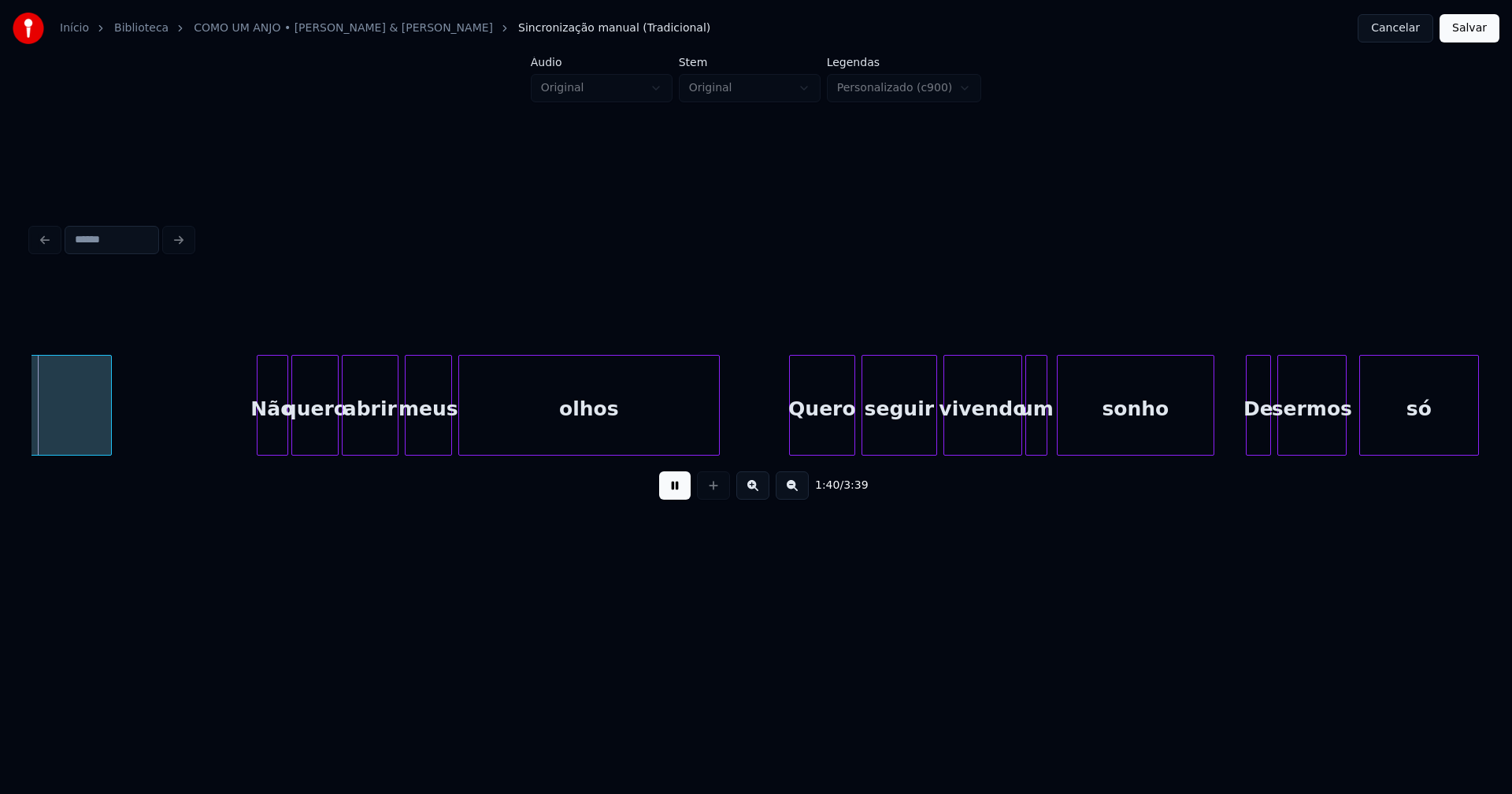
scroll to position [0, 15791]
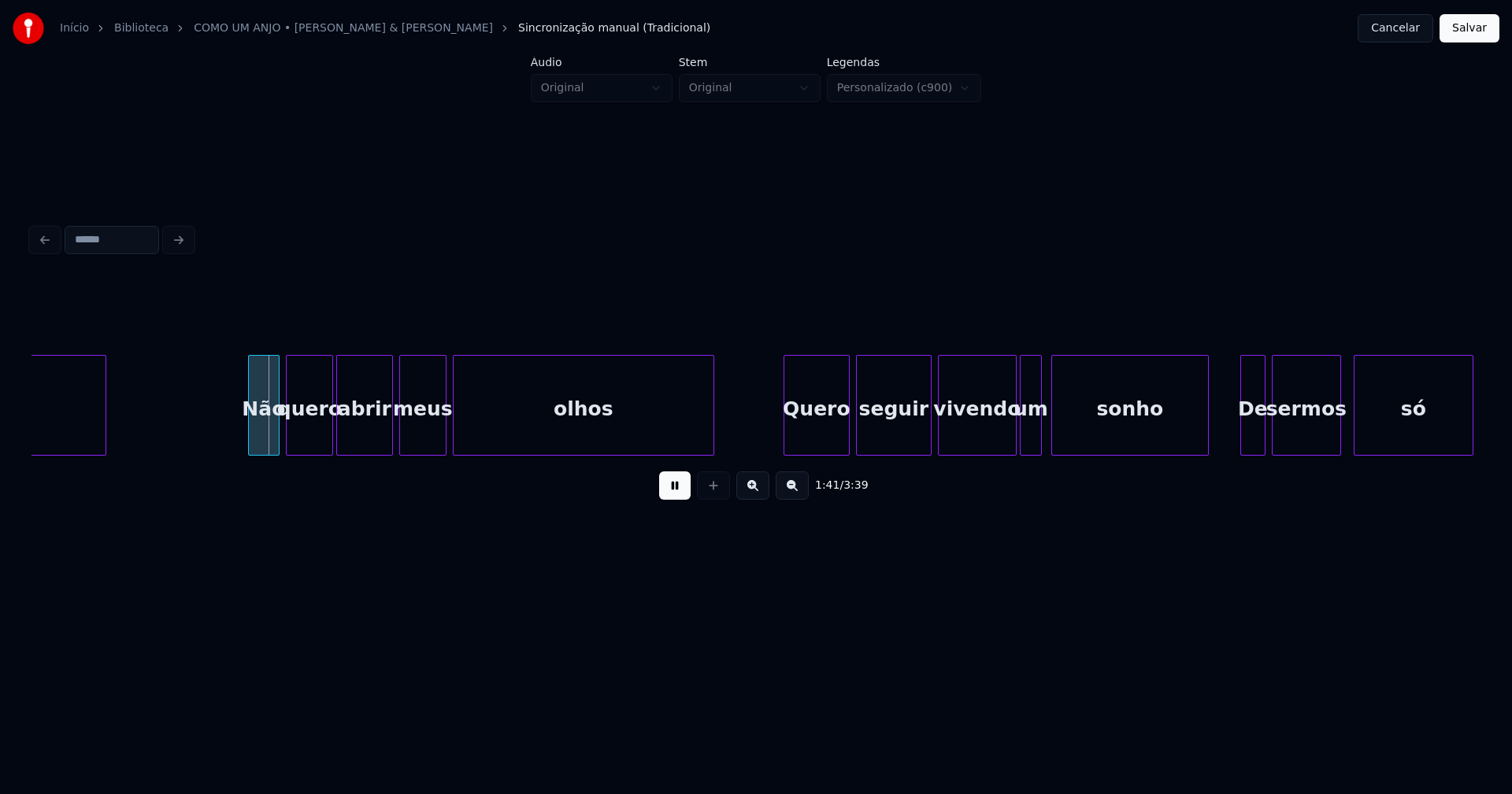
click at [263, 435] on div "Não" at bounding box center [264, 409] width 30 height 107
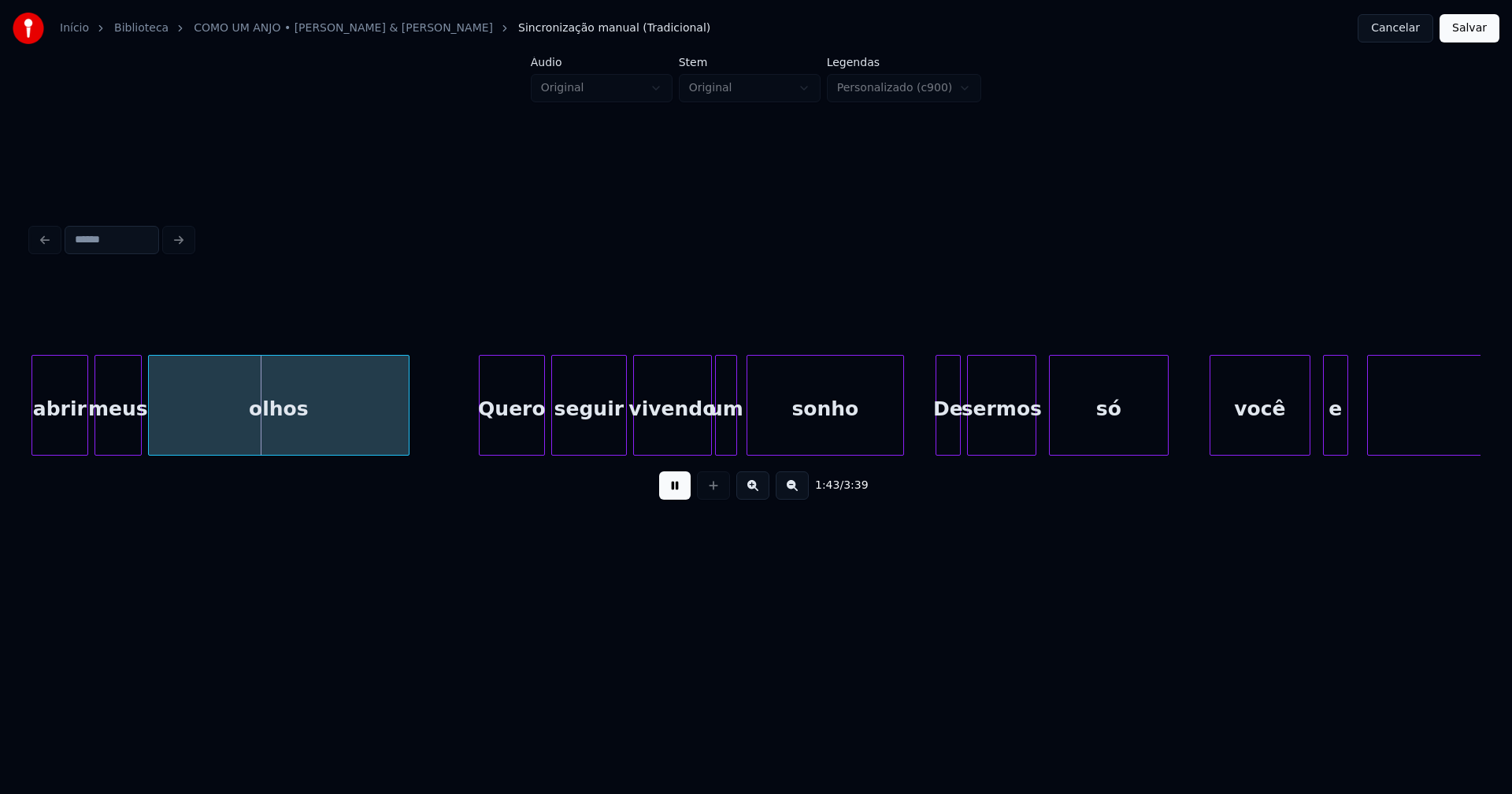
scroll to position [0, 16134]
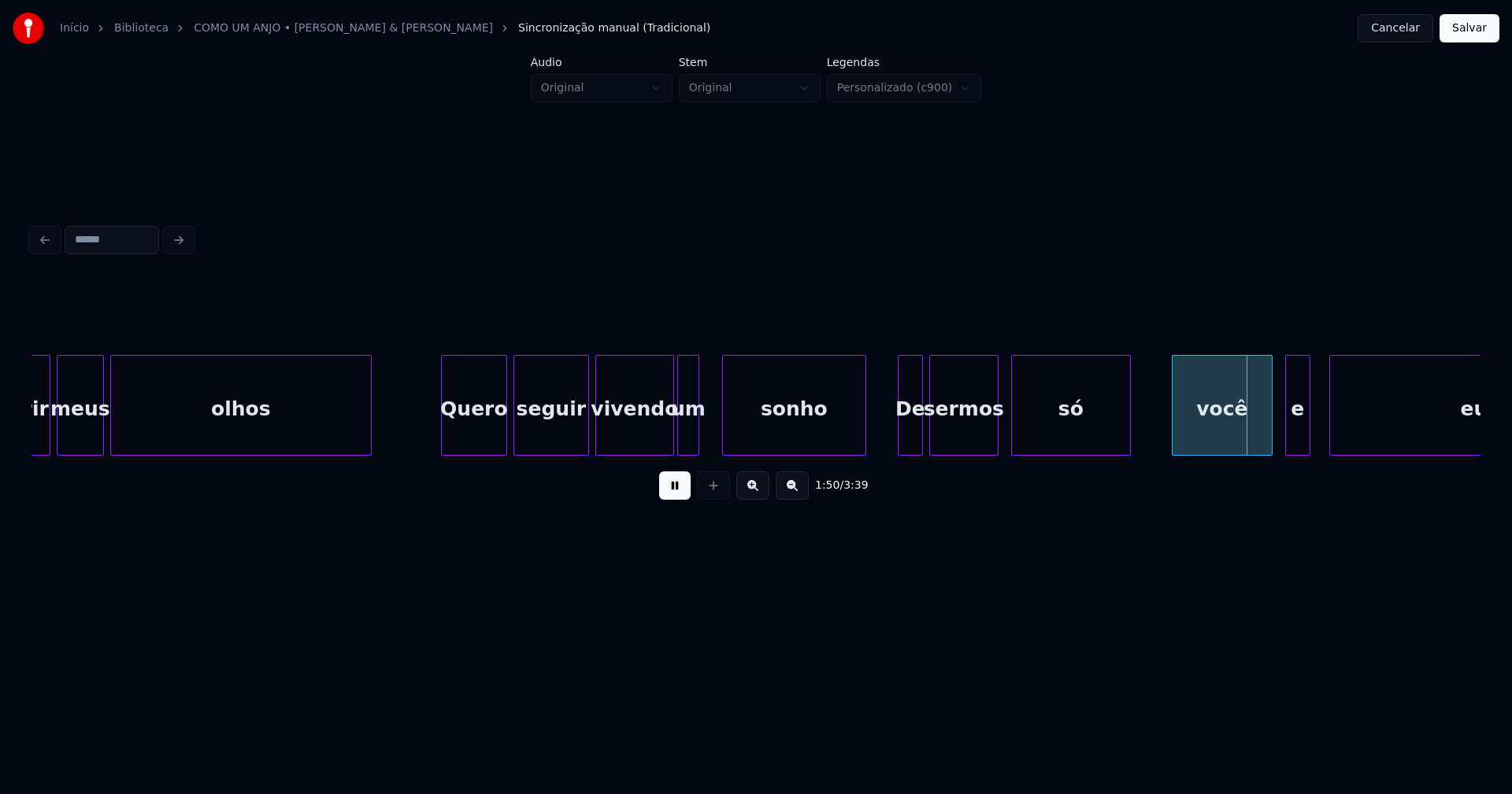
click at [725, 419] on div at bounding box center [726, 405] width 5 height 99
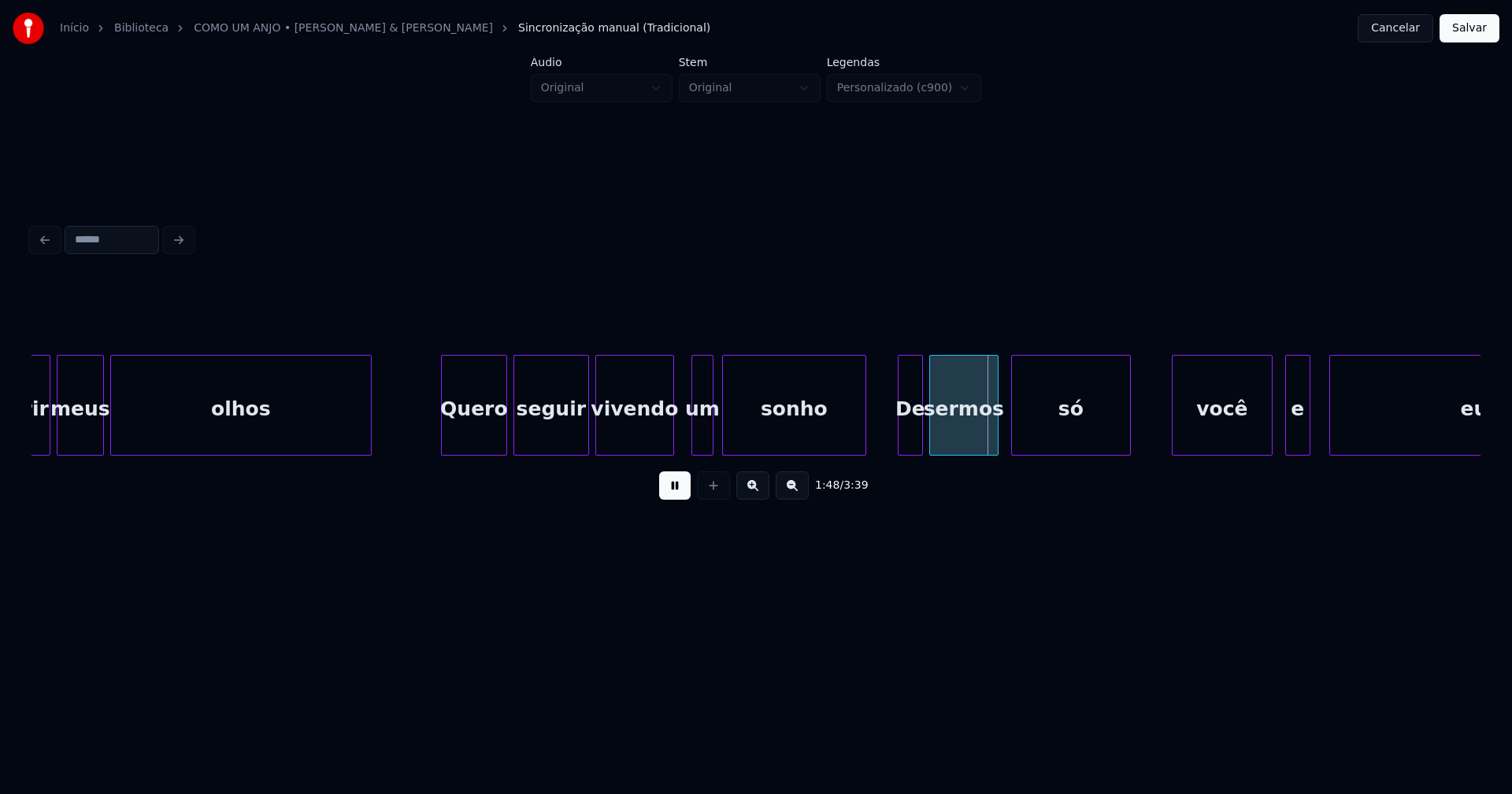
click at [703, 439] on div "um" at bounding box center [702, 409] width 20 height 107
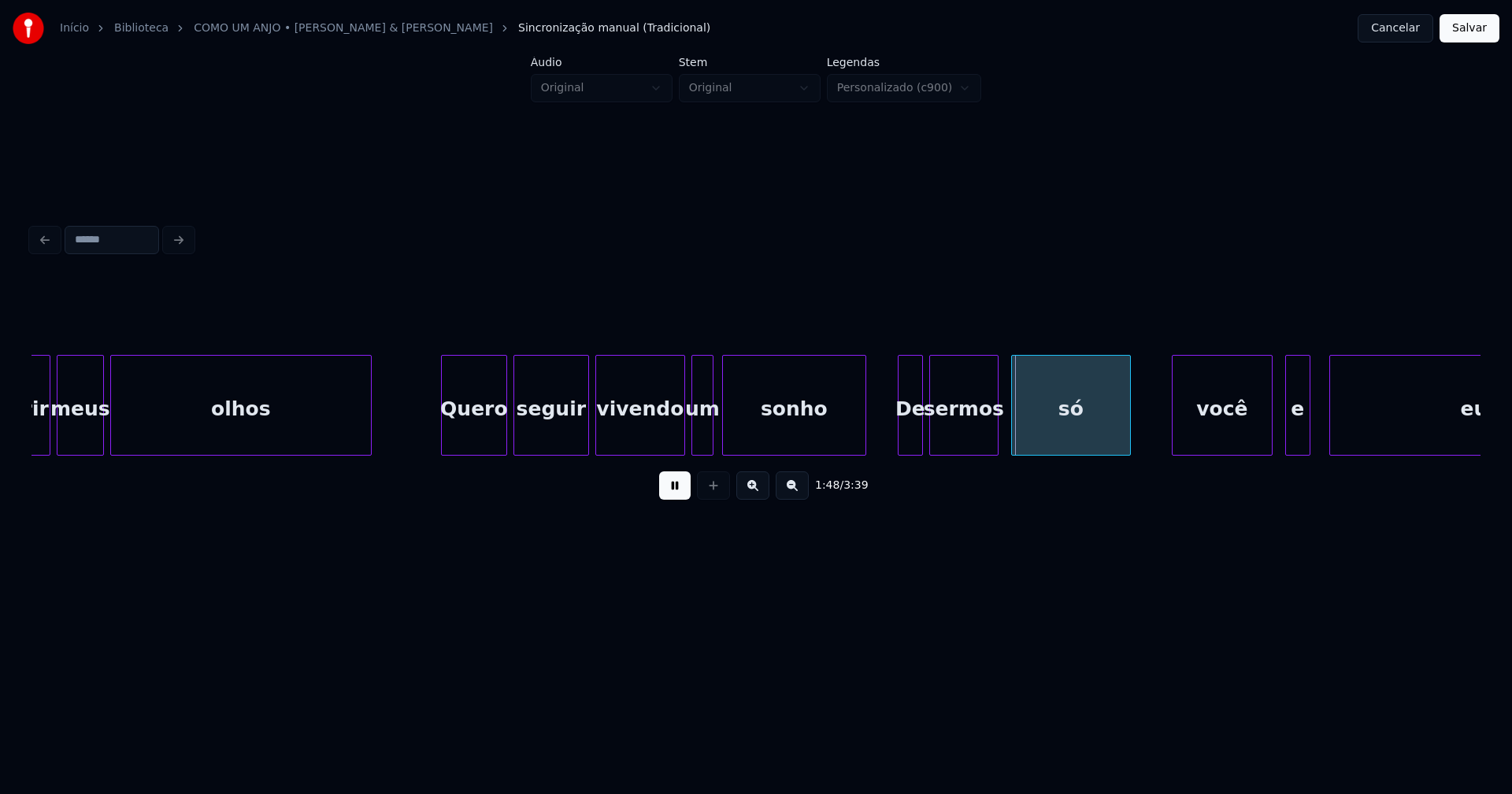
click at [680, 432] on div at bounding box center [682, 405] width 5 height 99
click at [714, 433] on div at bounding box center [714, 405] width 5 height 99
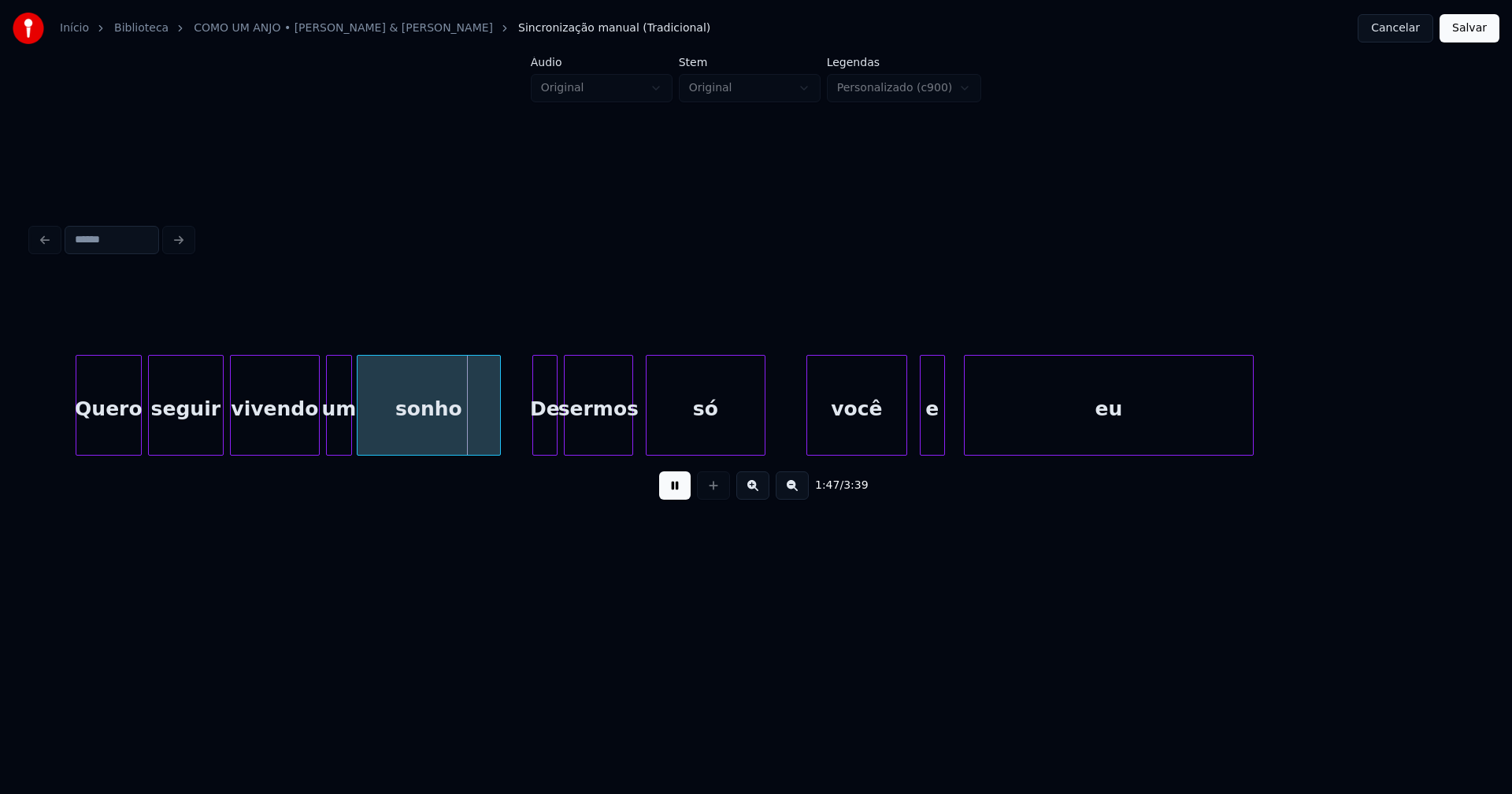
scroll to position [0, 16595]
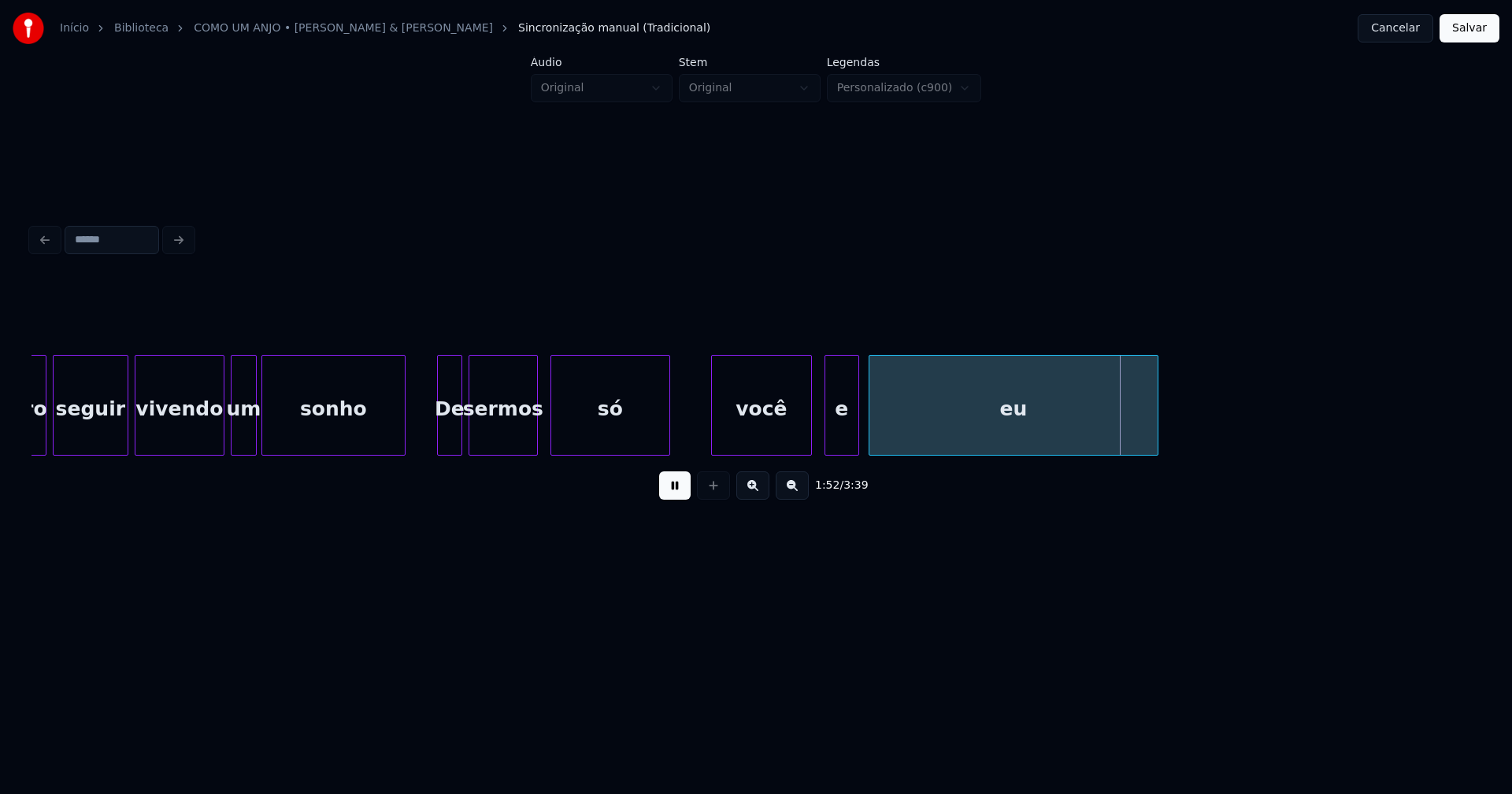
click at [853, 426] on div at bounding box center [856, 405] width 5 height 99
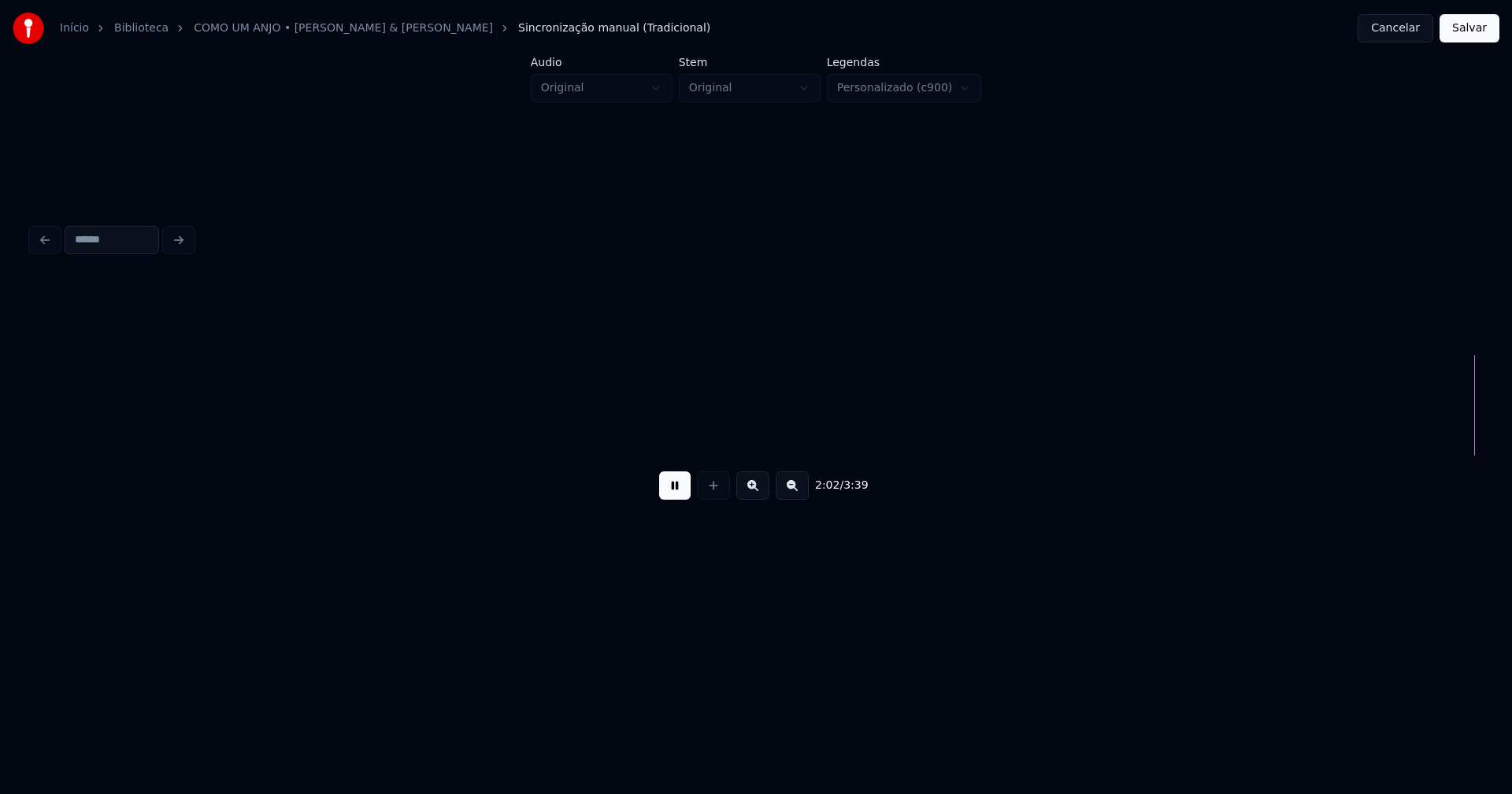
scroll to position [0, 19351]
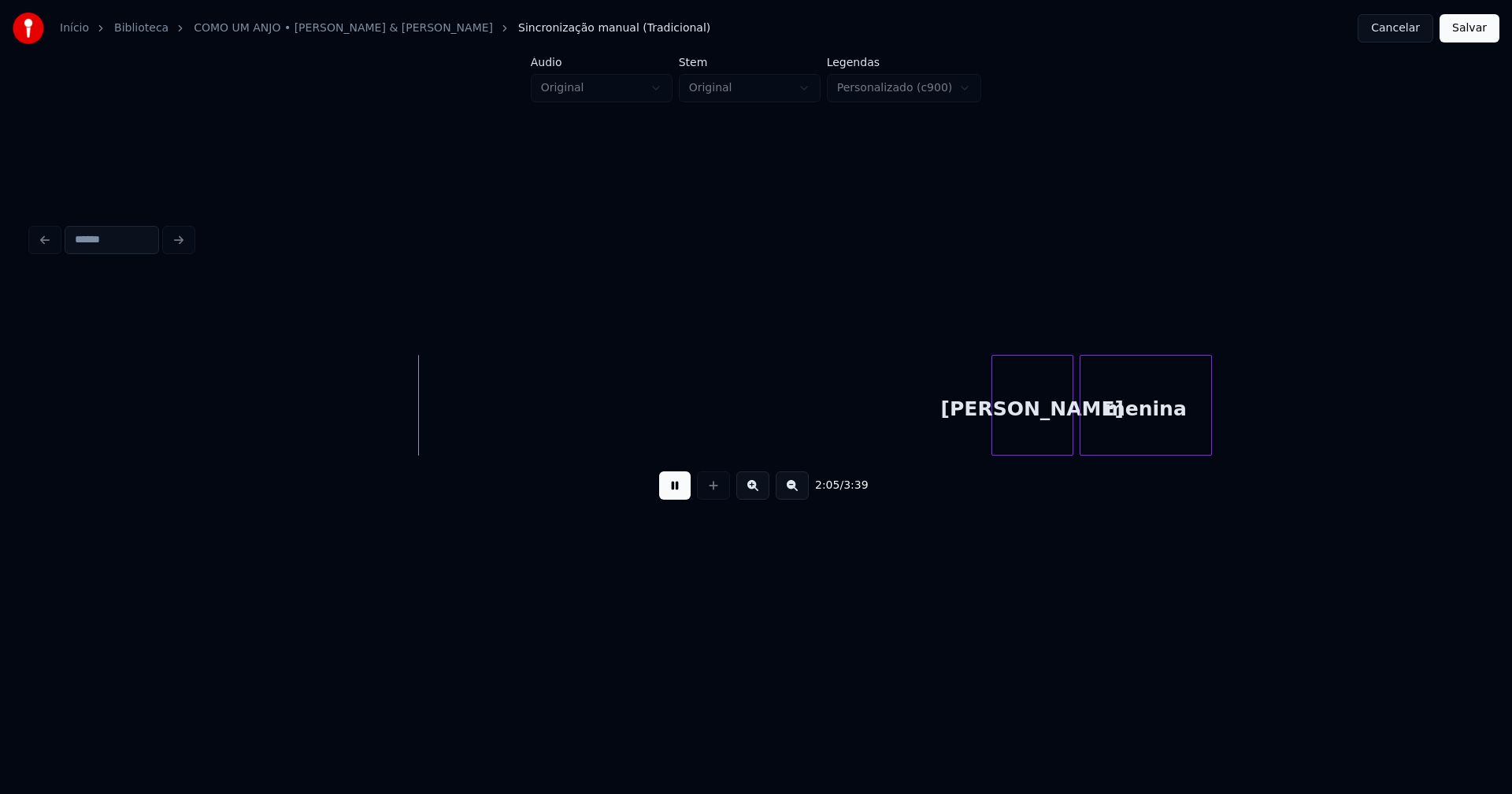
click at [994, 435] on div at bounding box center [995, 405] width 5 height 99
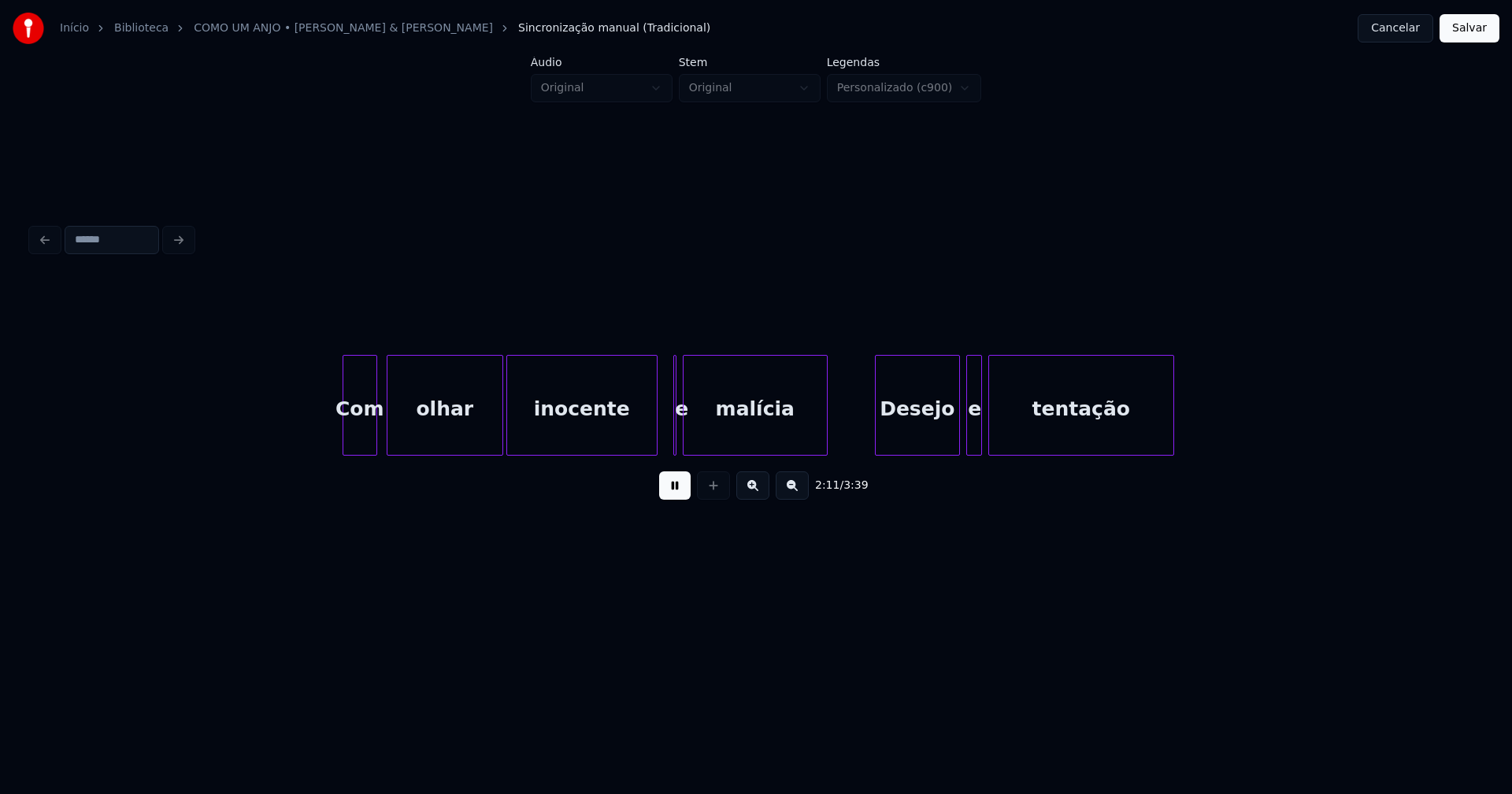
scroll to position [0, 20671]
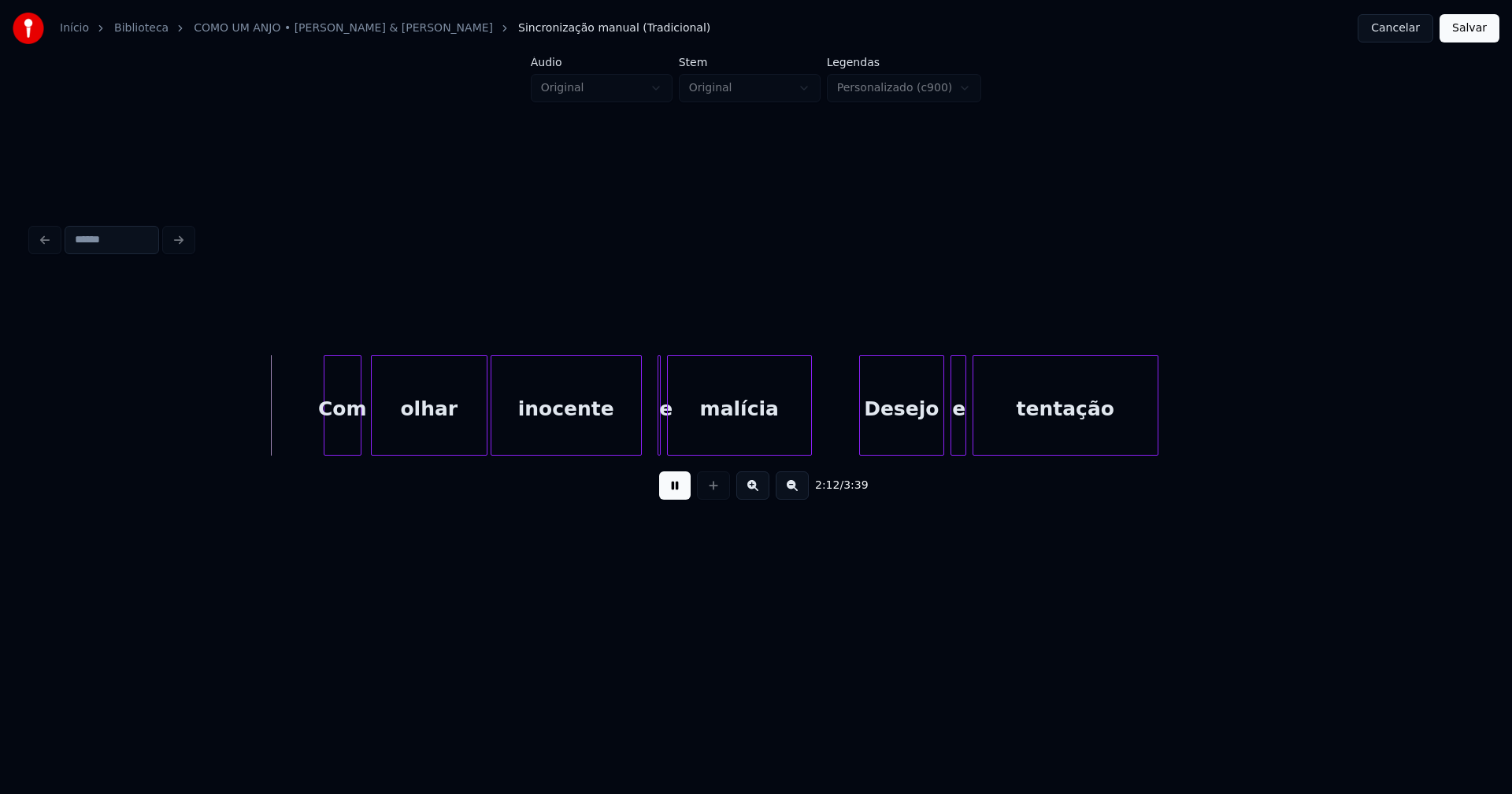
click at [326, 426] on div at bounding box center [327, 405] width 5 height 99
click at [680, 490] on button at bounding box center [675, 485] width 32 height 28
click at [620, 441] on div at bounding box center [618, 405] width 5 height 99
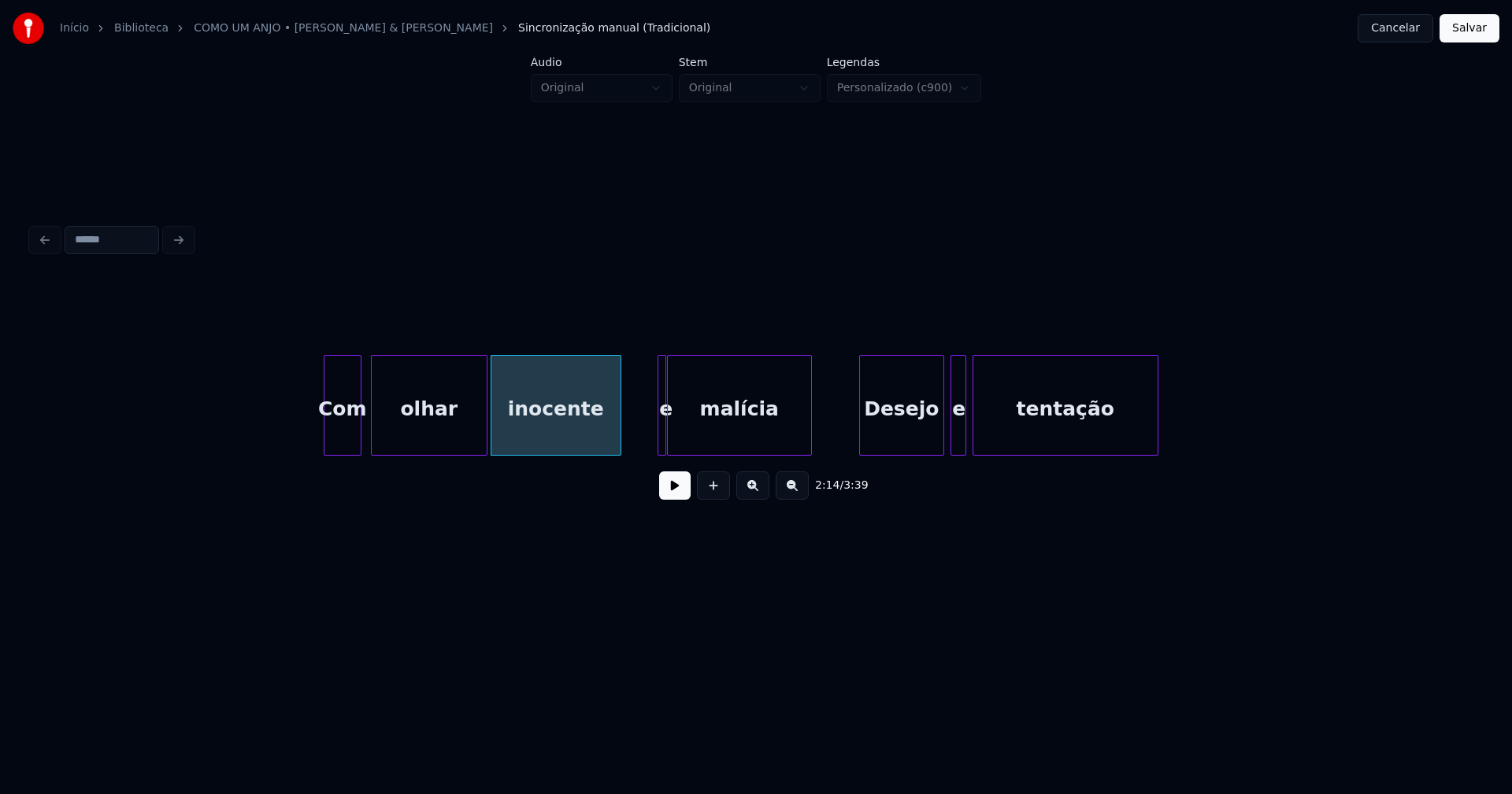
click at [663, 438] on div at bounding box center [663, 405] width 5 height 99
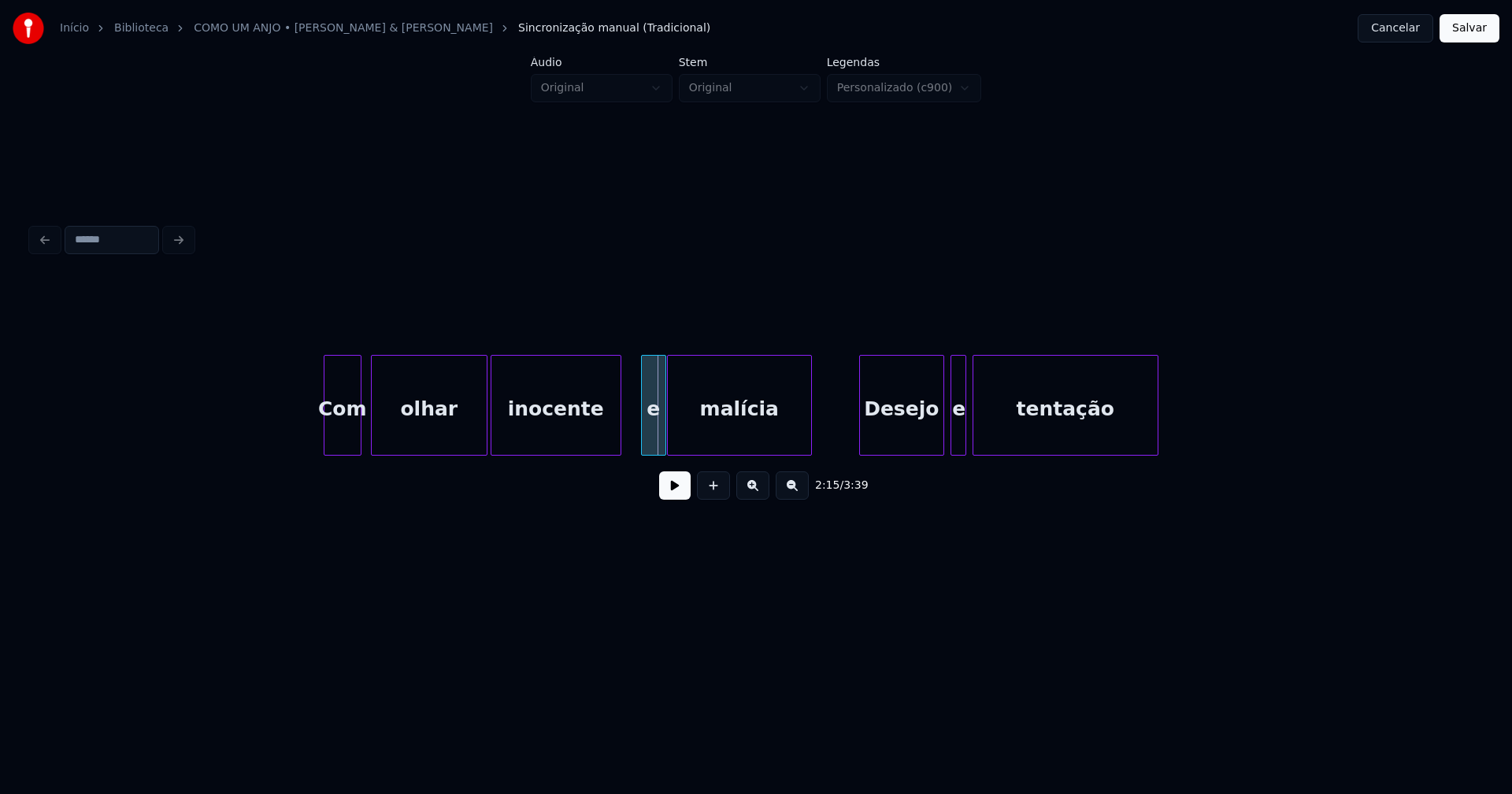
click at [642, 433] on div at bounding box center [644, 405] width 5 height 99
click at [640, 441] on div "e" at bounding box center [641, 409] width 23 height 107
click at [659, 432] on div at bounding box center [659, 405] width 5 height 99
click at [679, 489] on button at bounding box center [675, 485] width 32 height 28
click at [929, 440] on div at bounding box center [929, 405] width 5 height 99
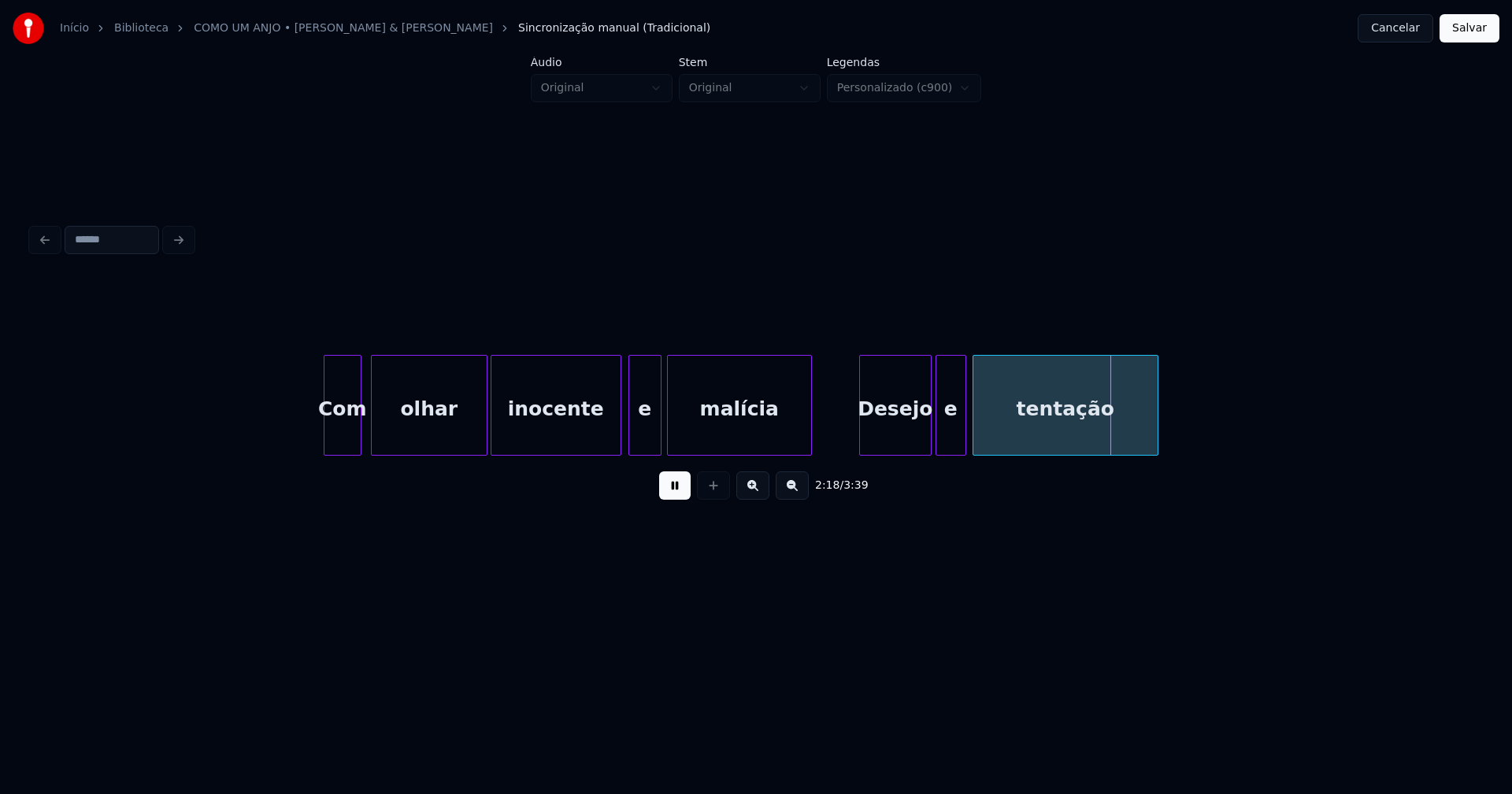
click at [936, 435] on div at bounding box center [938, 405] width 5 height 99
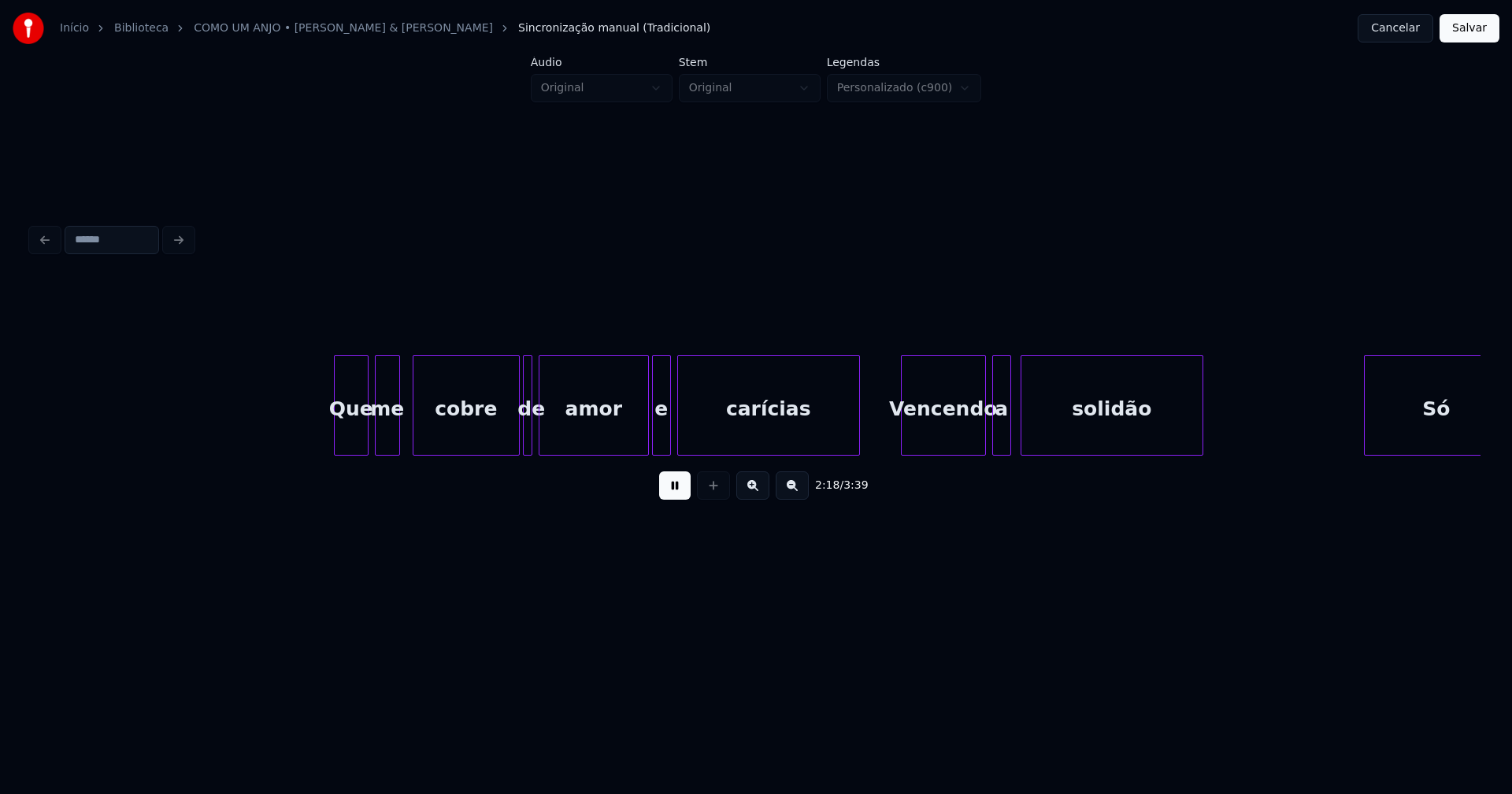
scroll to position [0, 21891]
click at [329, 435] on div at bounding box center [329, 405] width 5 height 99
click at [503, 438] on div at bounding box center [505, 405] width 5 height 99
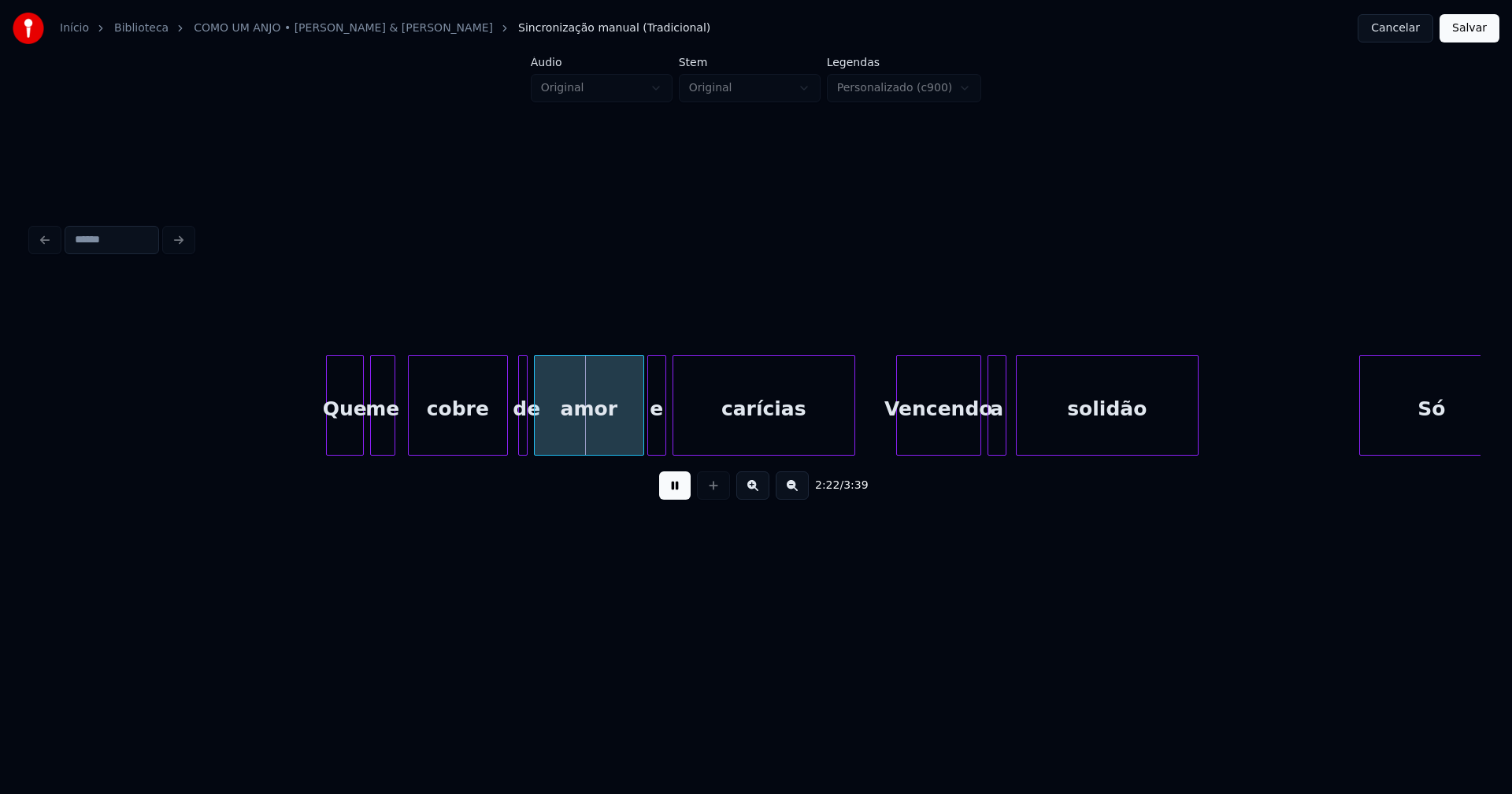
click at [671, 492] on button at bounding box center [675, 485] width 32 height 28
click at [563, 427] on div at bounding box center [563, 405] width 5 height 99
click at [548, 428] on div at bounding box center [547, 405] width 5 height 99
click at [541, 440] on div "de" at bounding box center [540, 409] width 30 height 107
click at [675, 488] on button at bounding box center [675, 485] width 32 height 28
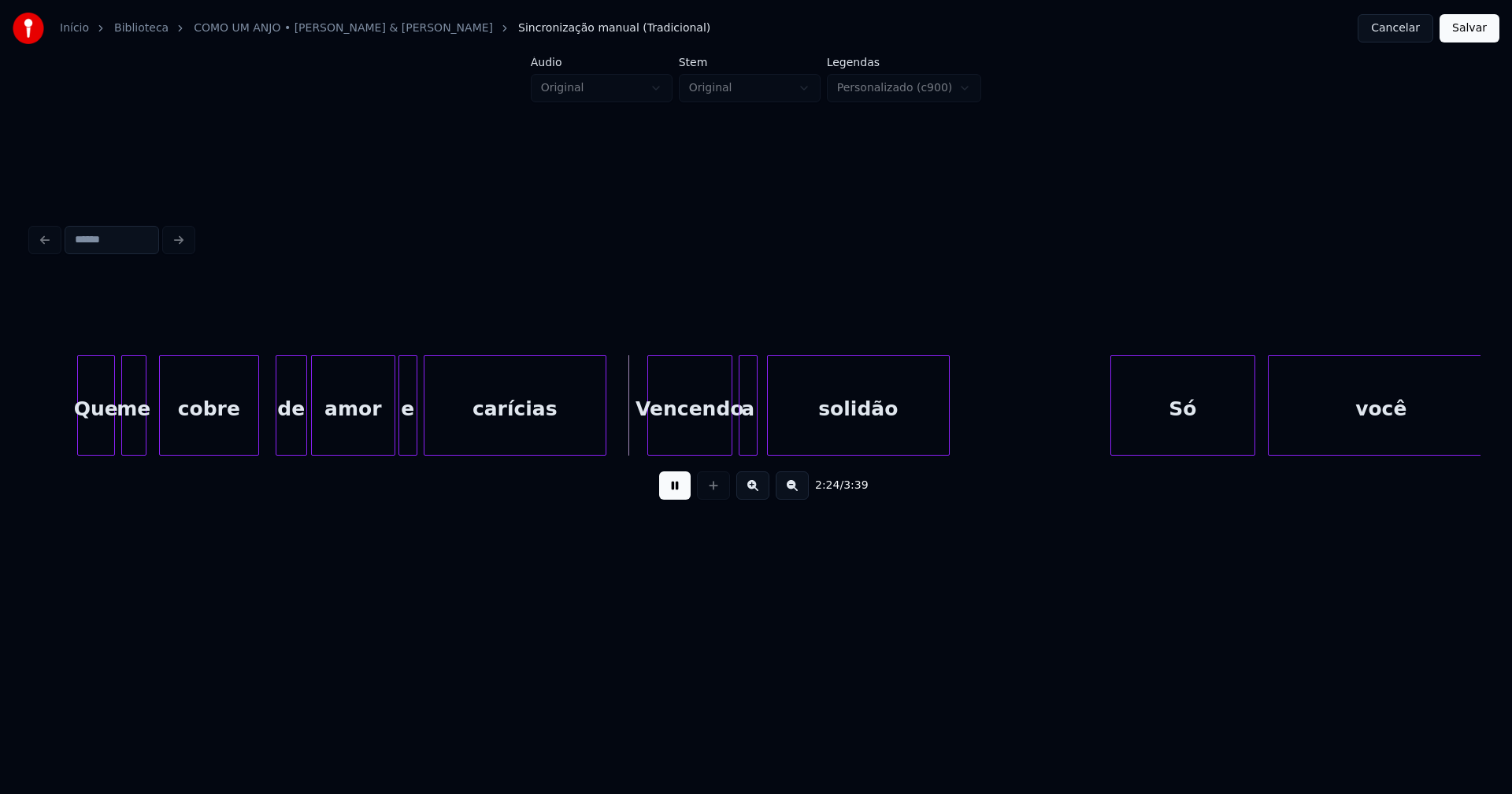
scroll to position [0, 22390]
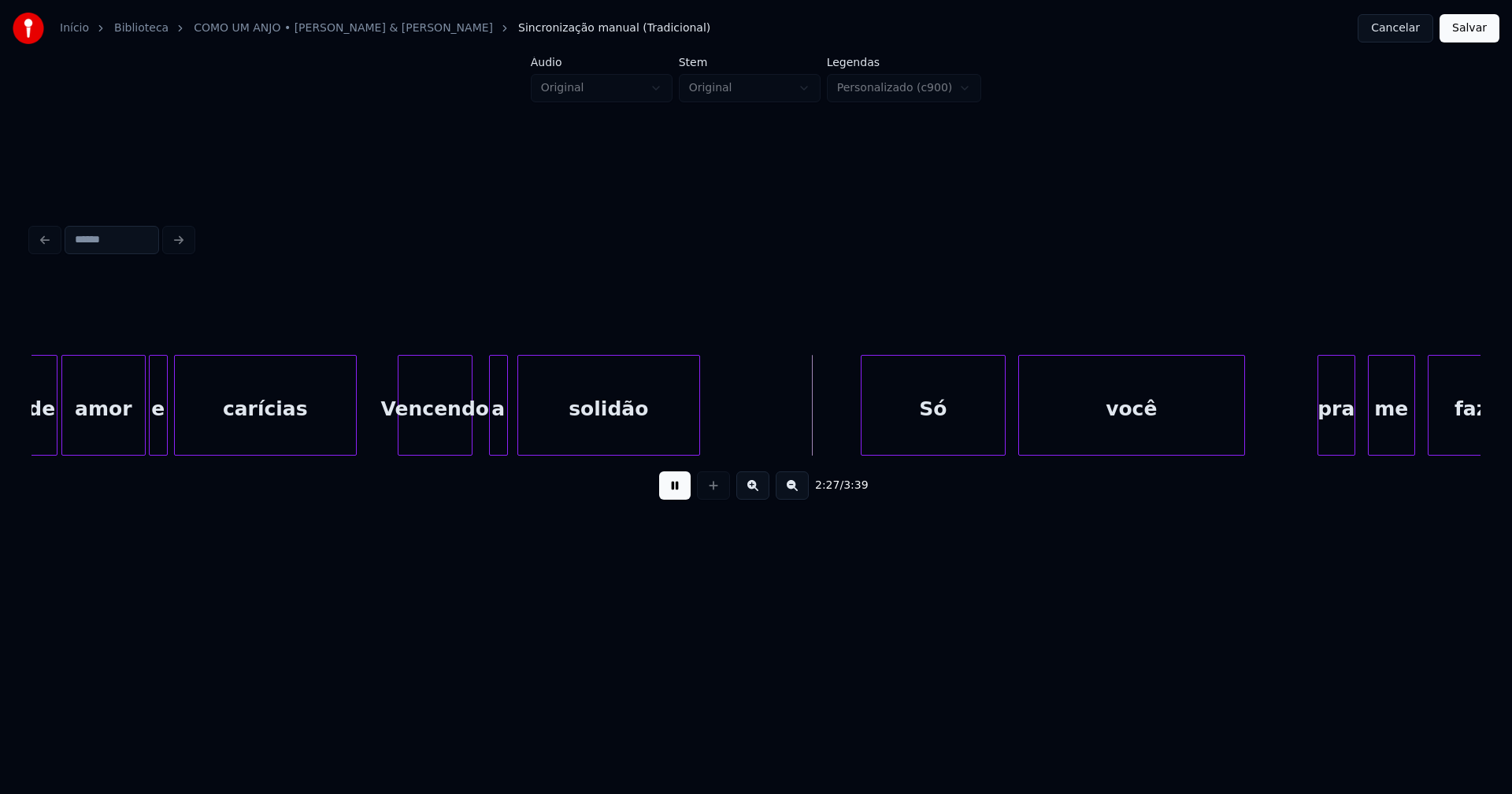
click at [468, 445] on div at bounding box center [469, 405] width 5 height 99
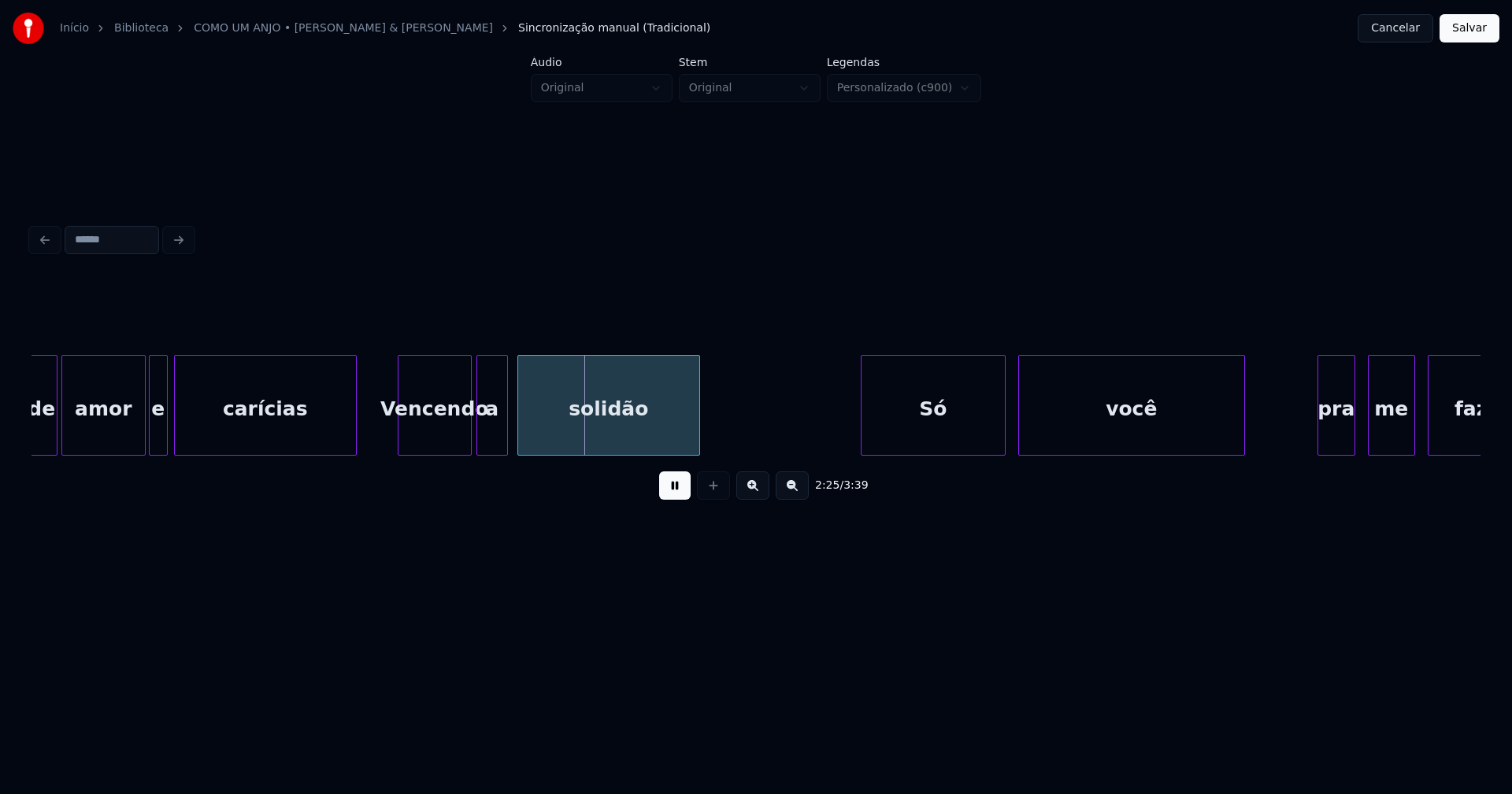
click at [480, 438] on div at bounding box center [480, 405] width 5 height 99
click at [510, 440] on div at bounding box center [510, 405] width 5 height 99
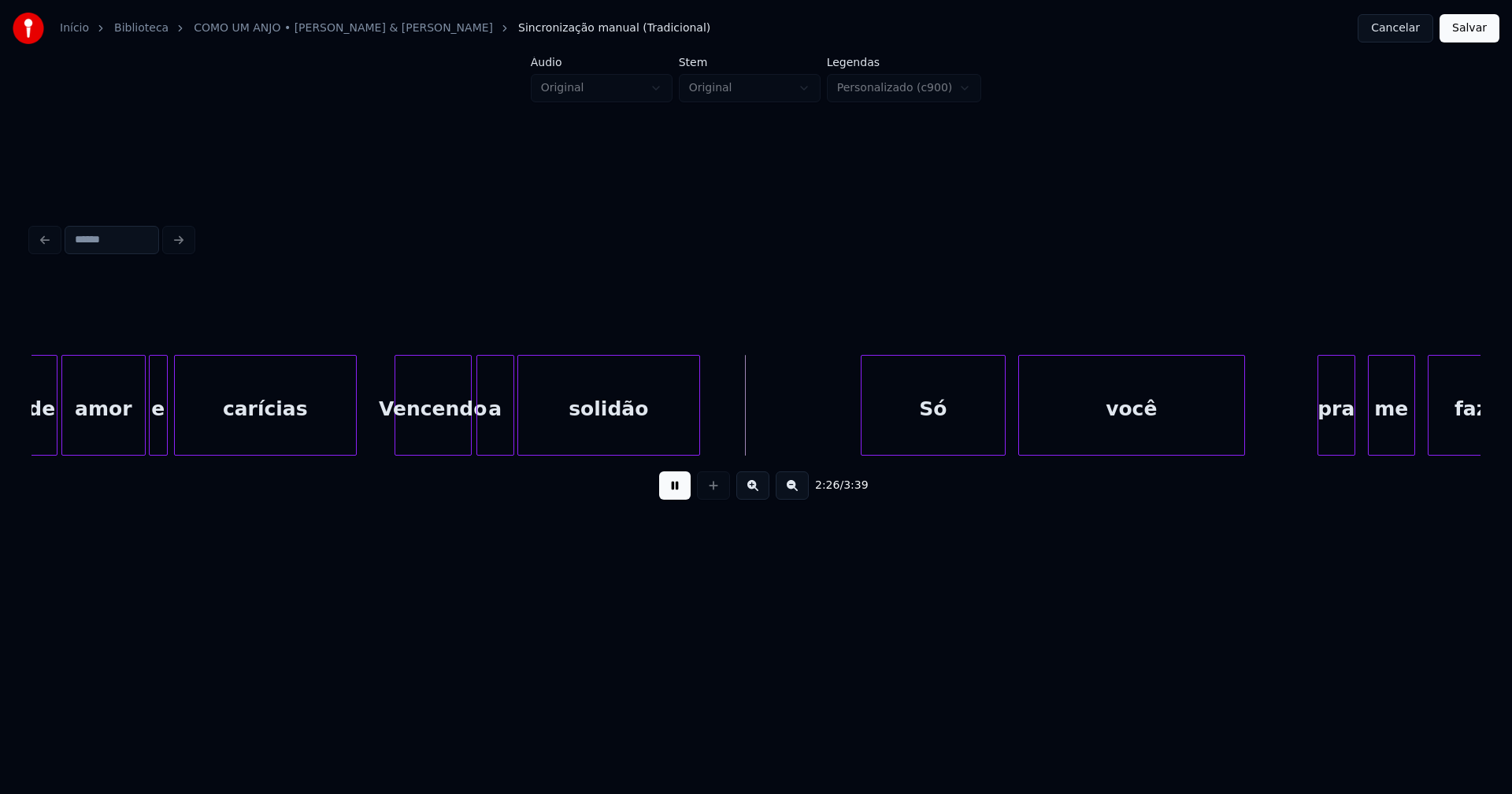
click at [399, 429] on div at bounding box center [398, 405] width 5 height 99
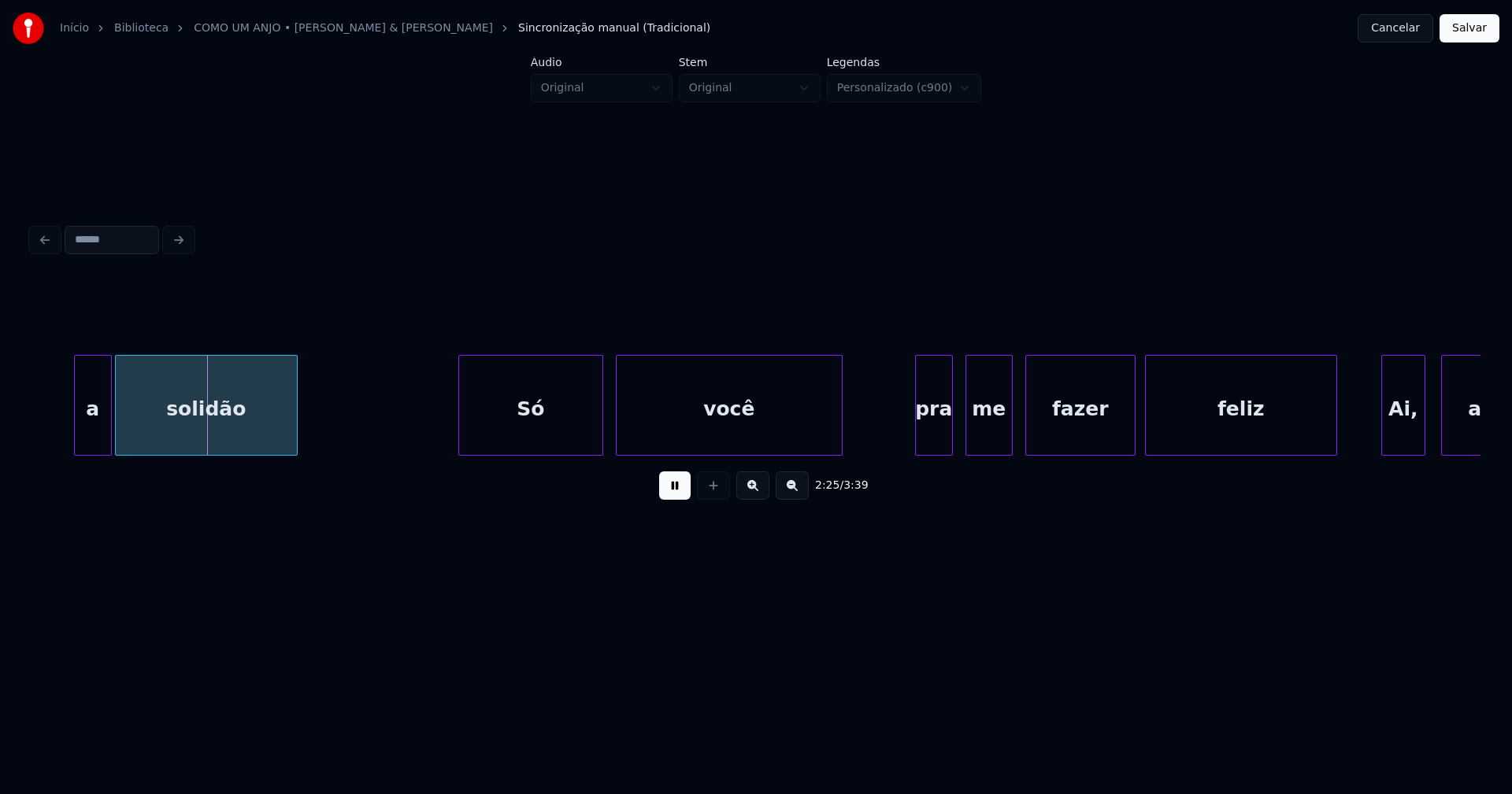
scroll to position [0, 22830]
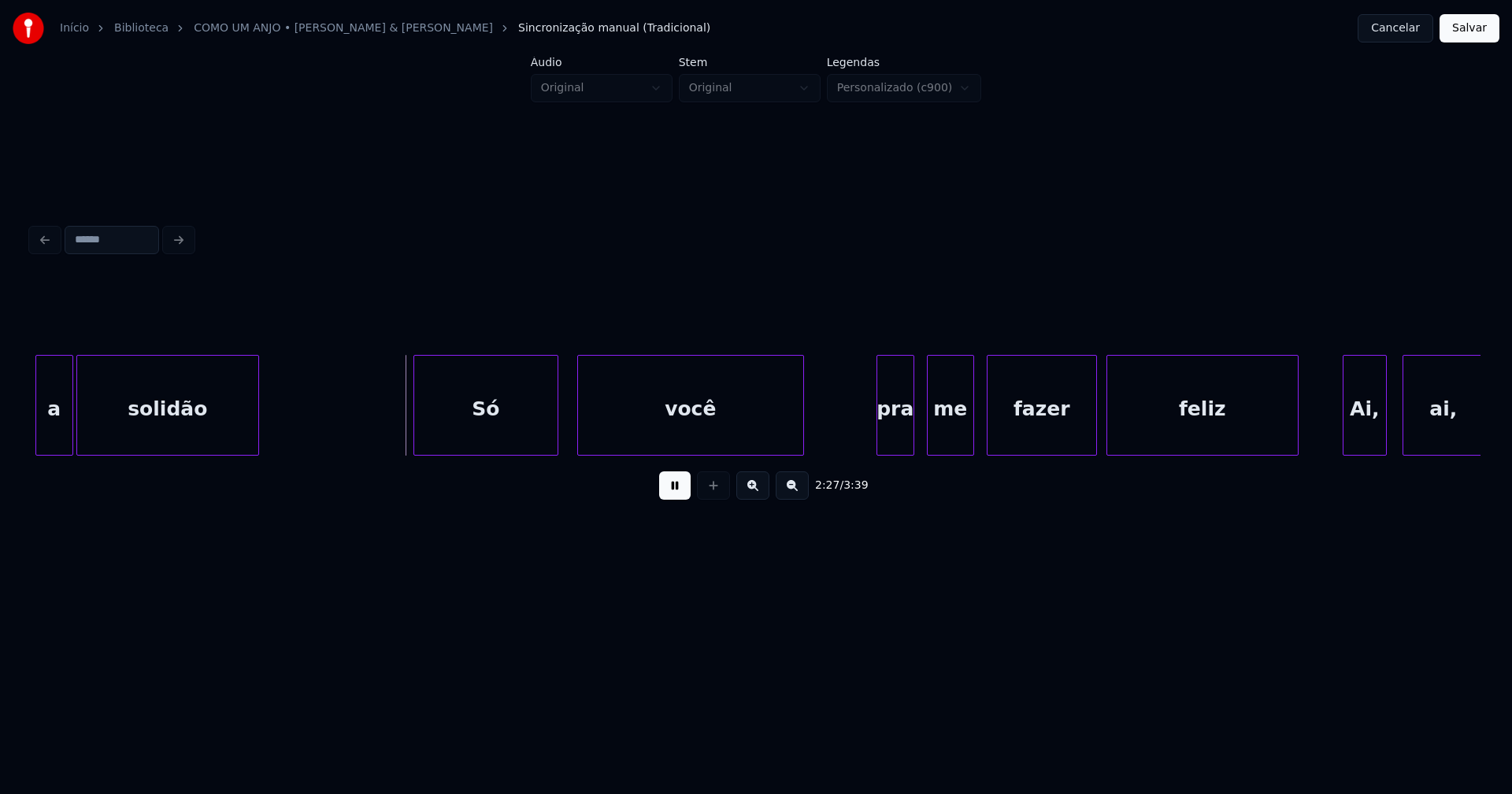
click at [502, 430] on div "Só" at bounding box center [485, 409] width 143 height 107
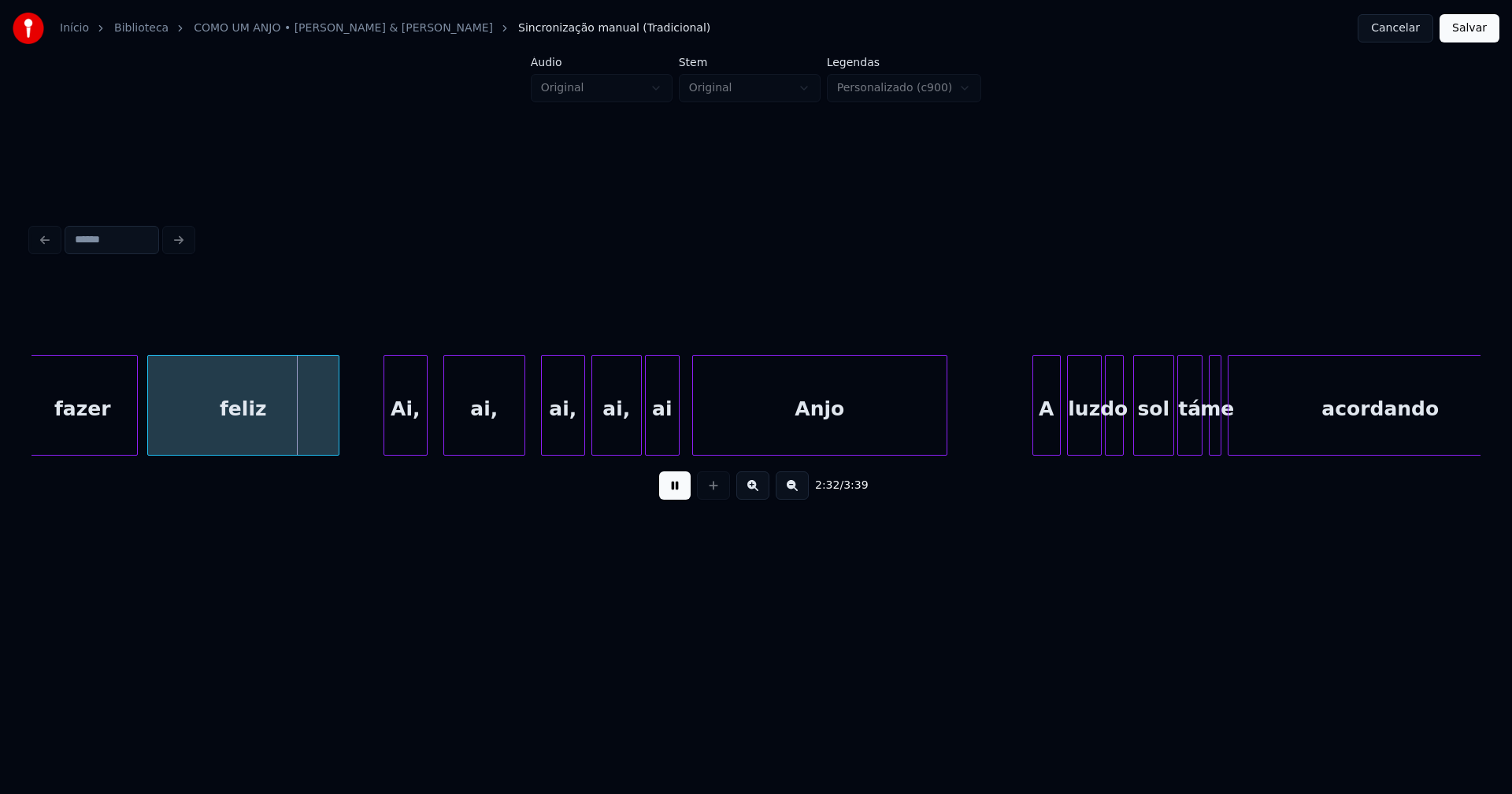
scroll to position [0, 23827]
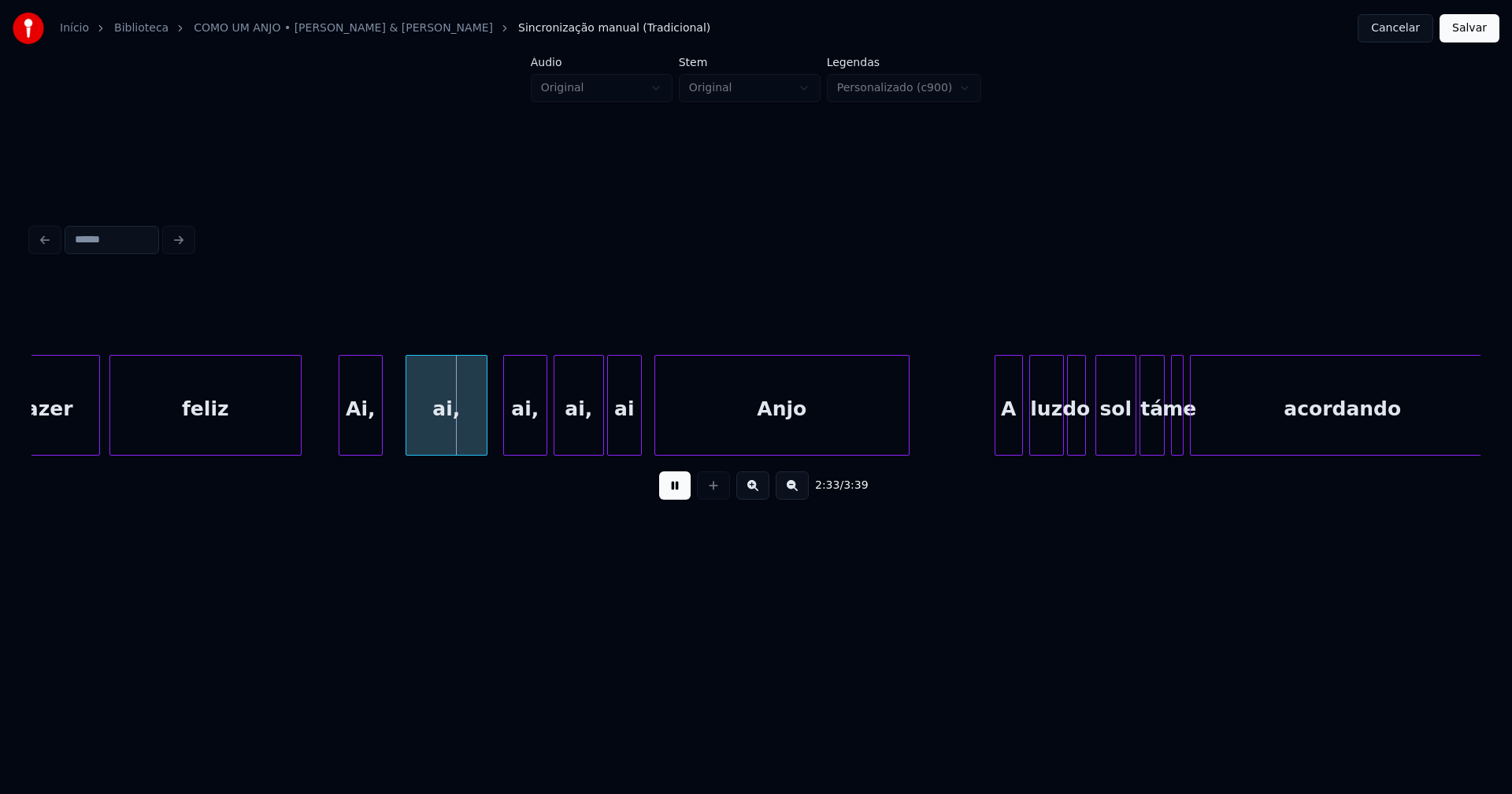
click at [354, 433] on div "Ai," at bounding box center [361, 409] width 43 height 107
click at [437, 429] on div "ai," at bounding box center [441, 409] width 80 height 107
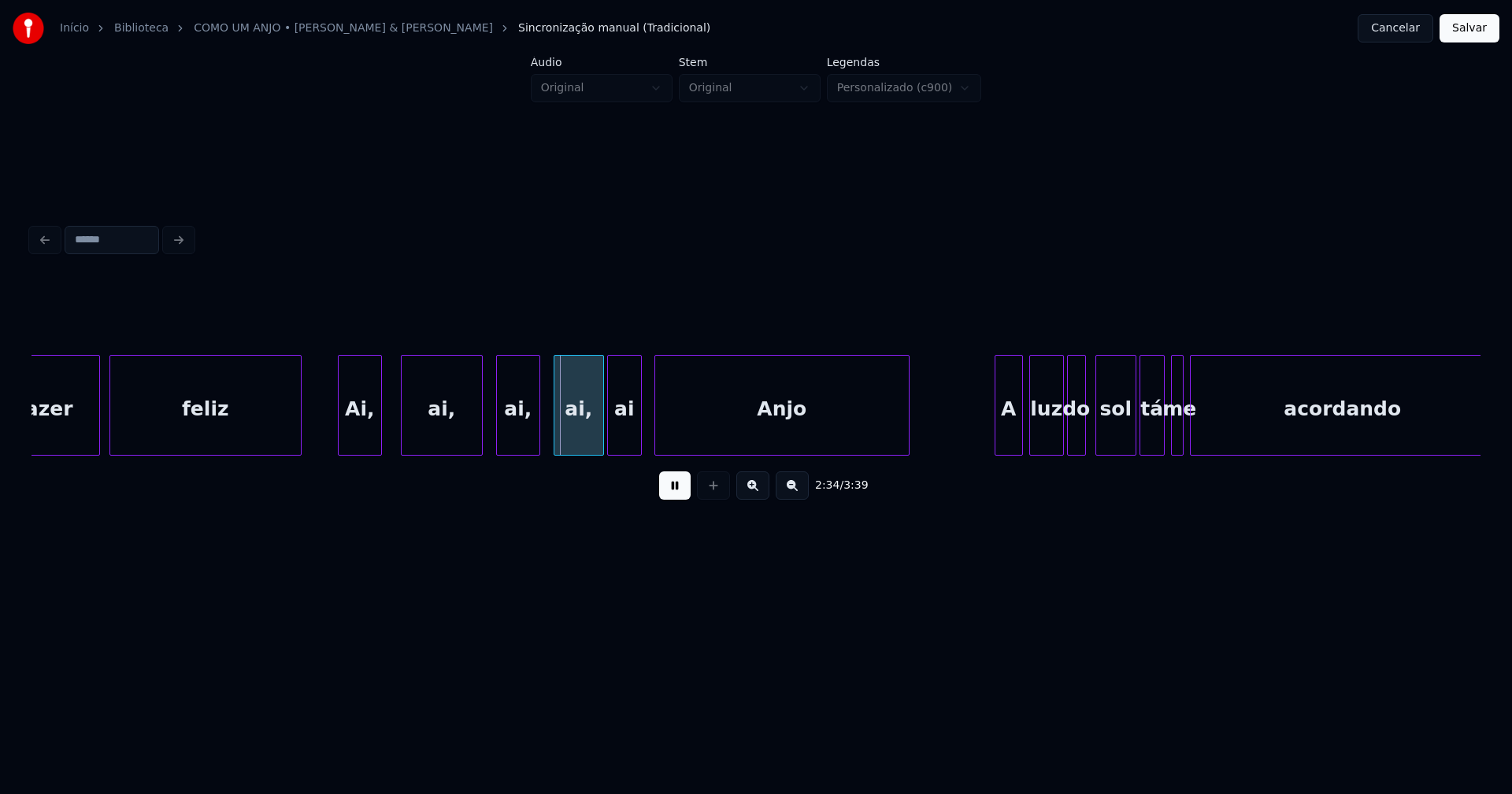
click at [520, 437] on div "ai," at bounding box center [518, 409] width 43 height 107
click at [574, 437] on div "ai," at bounding box center [573, 409] width 49 height 107
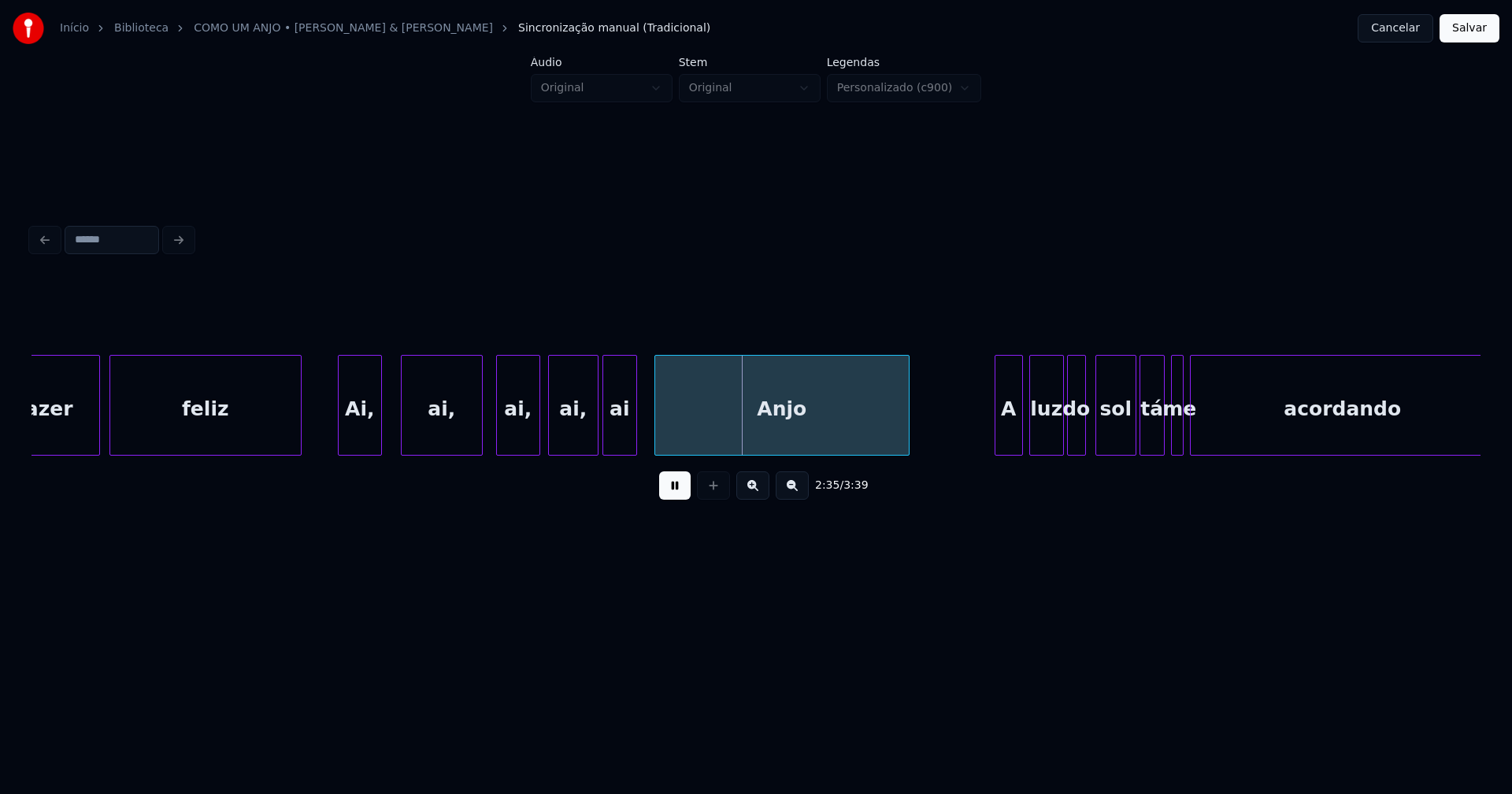
click at [623, 441] on div "ai" at bounding box center [620, 409] width 33 height 107
click at [588, 439] on div at bounding box center [587, 405] width 5 height 99
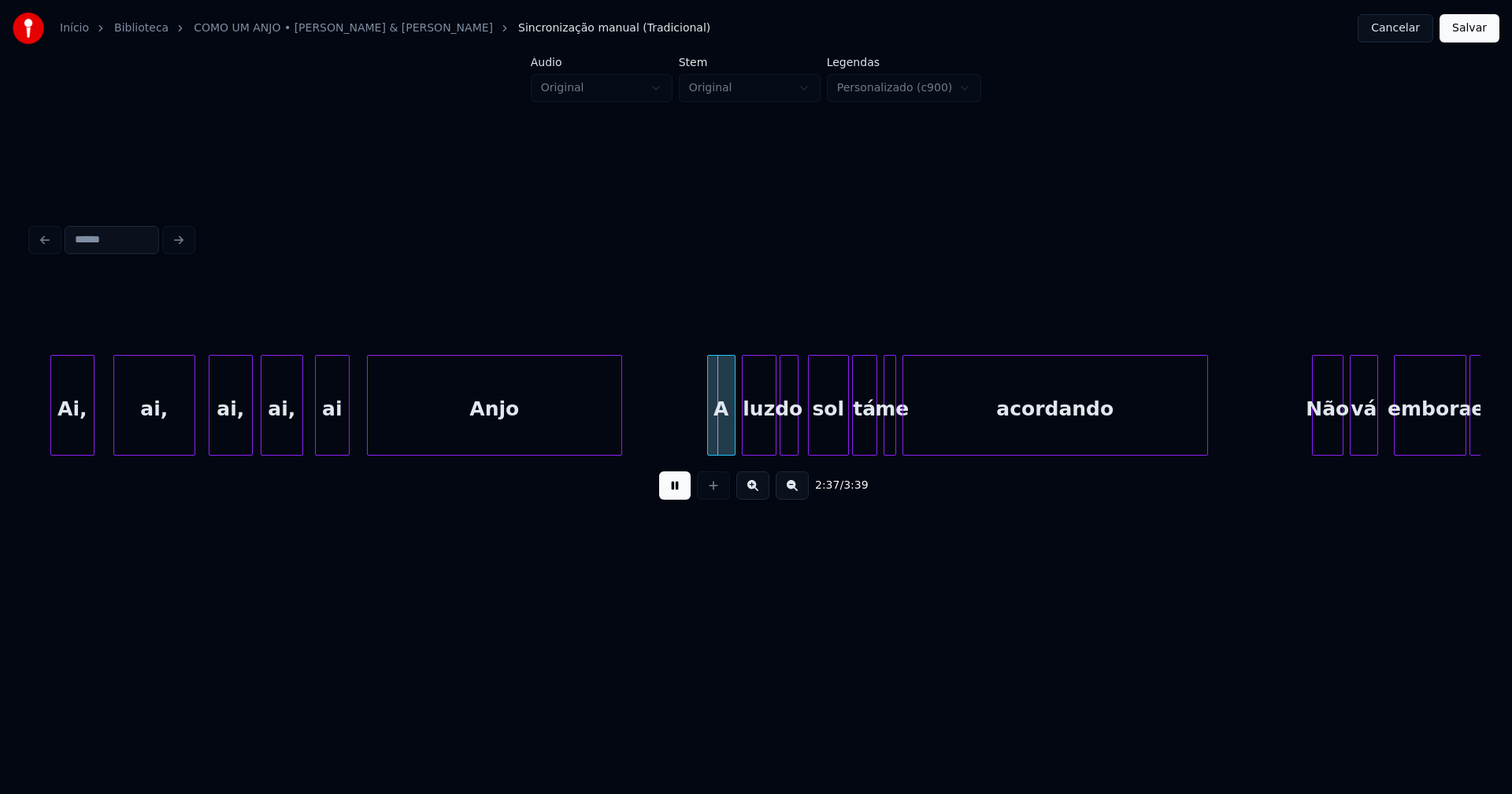
scroll to position [0, 24308]
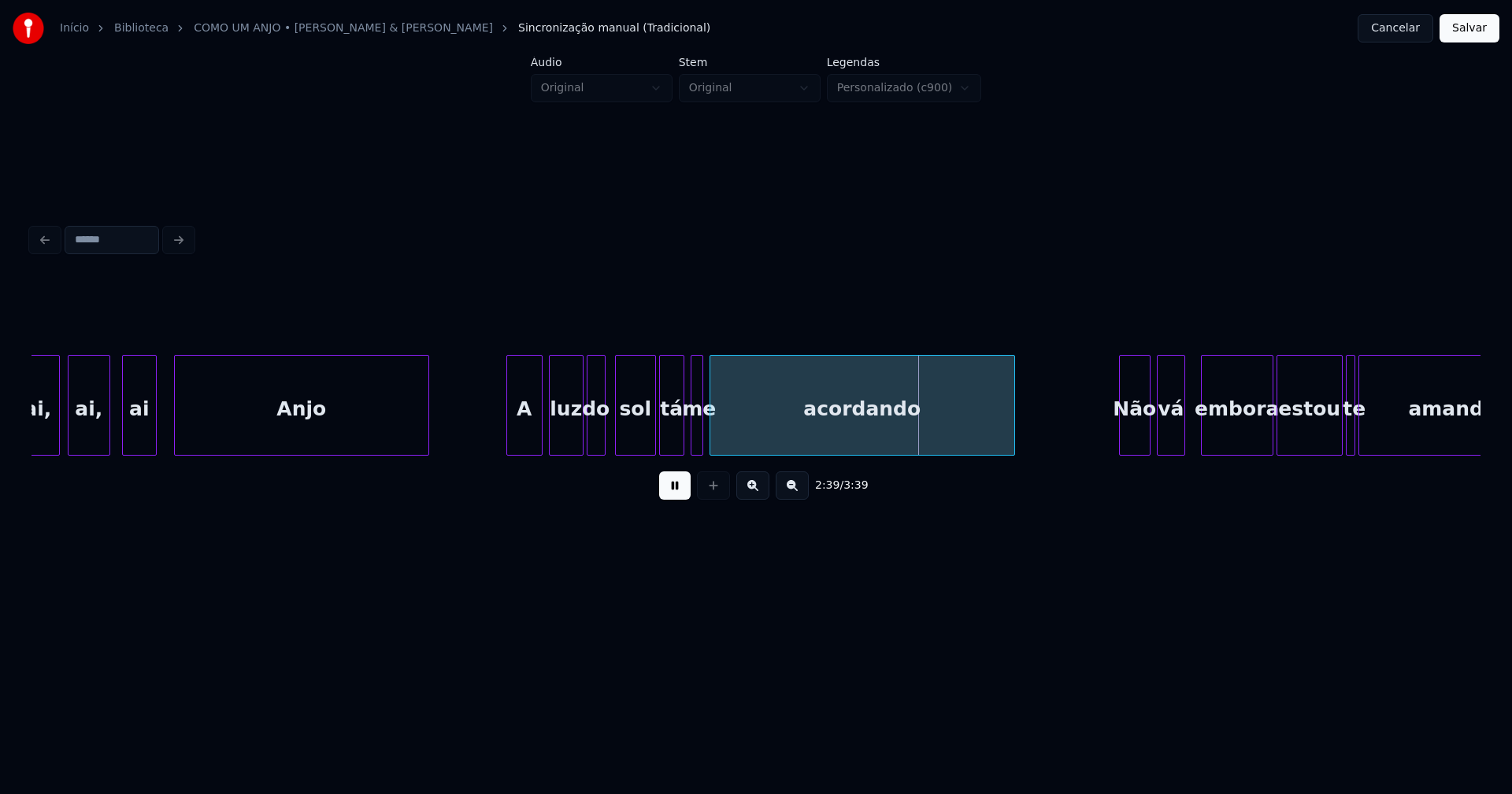
click at [509, 428] on div at bounding box center [510, 405] width 5 height 99
click at [730, 430] on div at bounding box center [731, 405] width 5 height 99
click at [718, 427] on div at bounding box center [718, 405] width 5 height 99
click at [608, 434] on div at bounding box center [609, 405] width 5 height 99
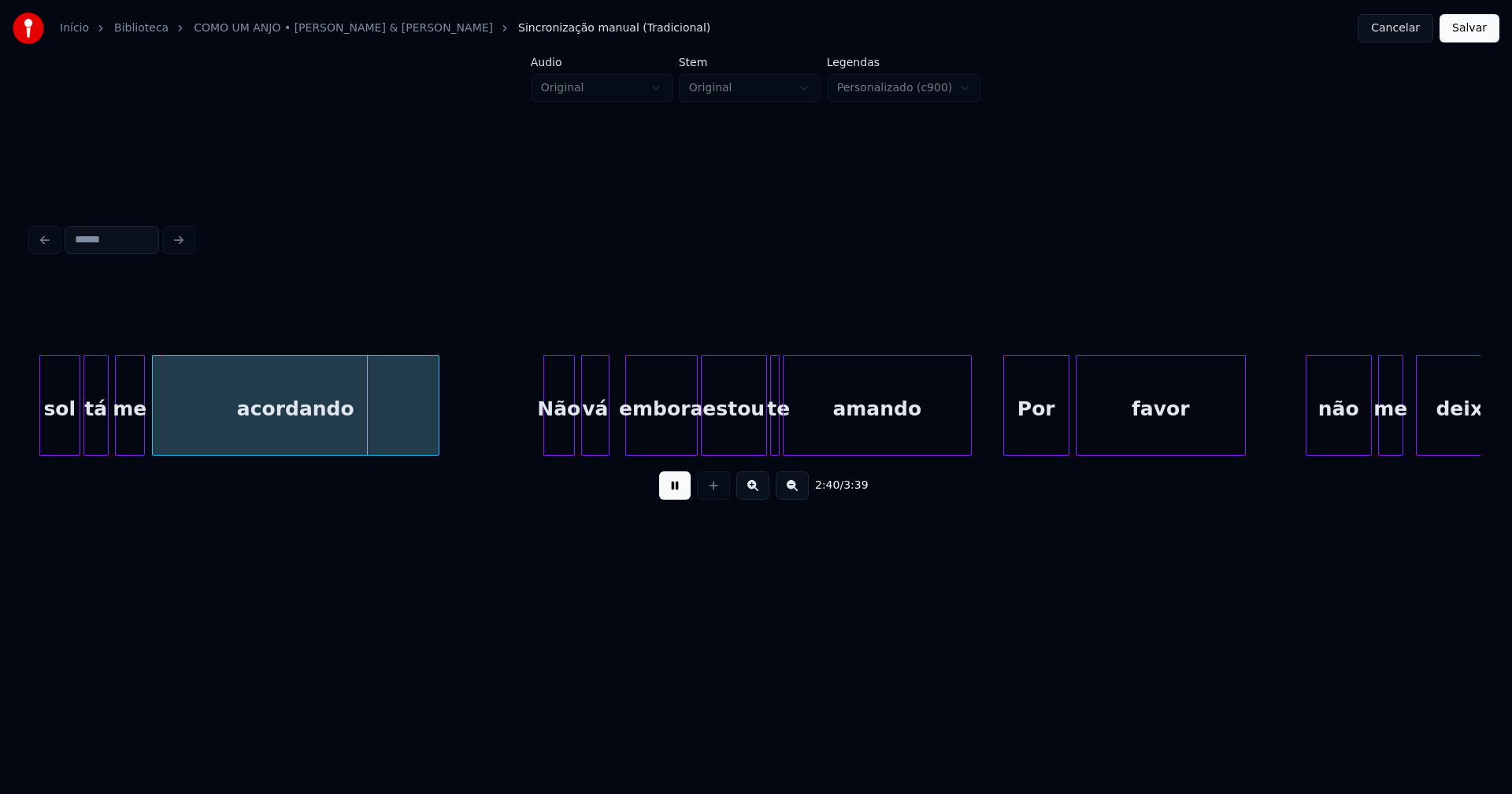
scroll to position [0, 24901]
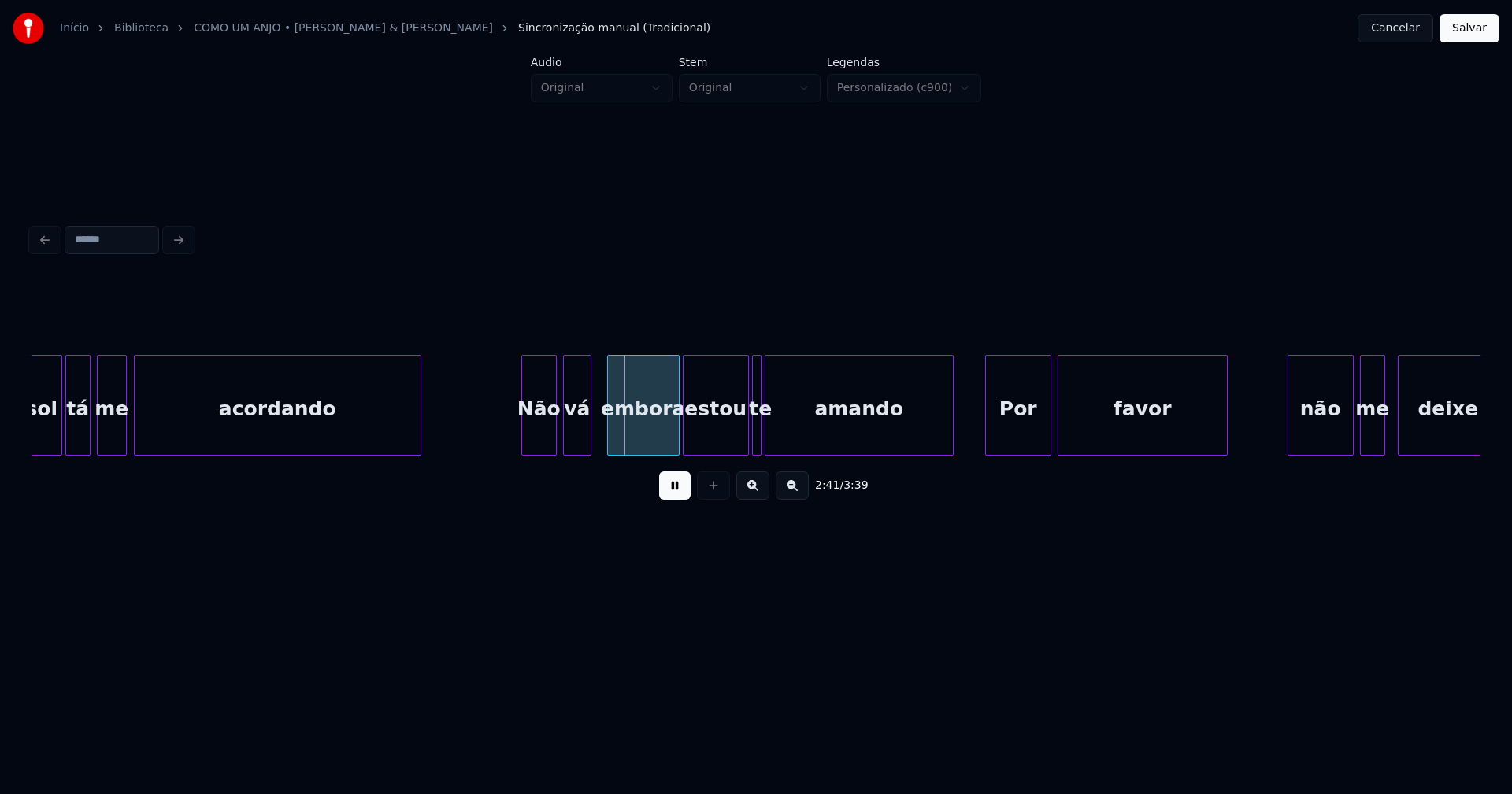
click at [525, 440] on div at bounding box center [524, 405] width 5 height 99
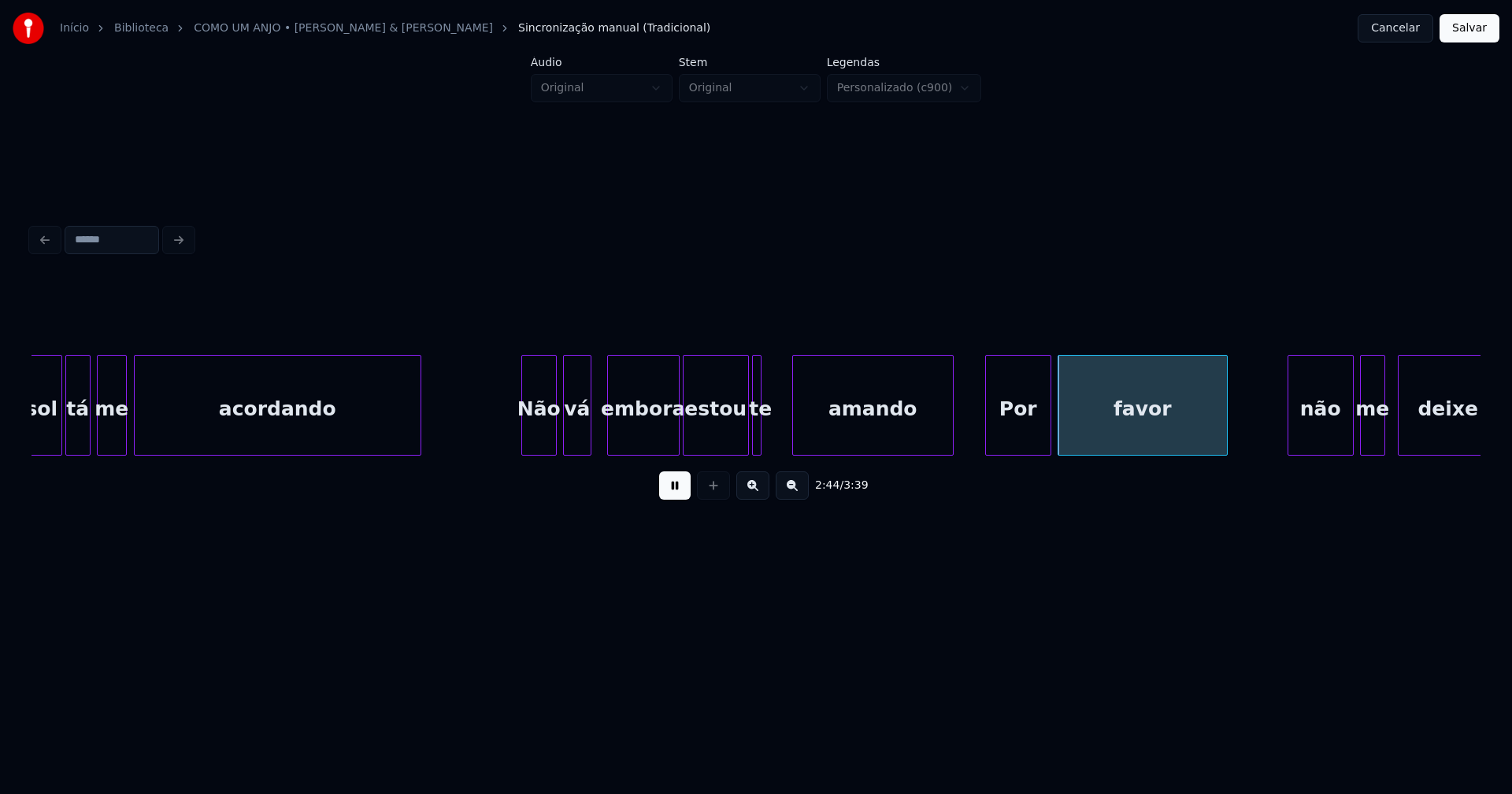
click at [793, 426] on div at bounding box center [795, 405] width 5 height 99
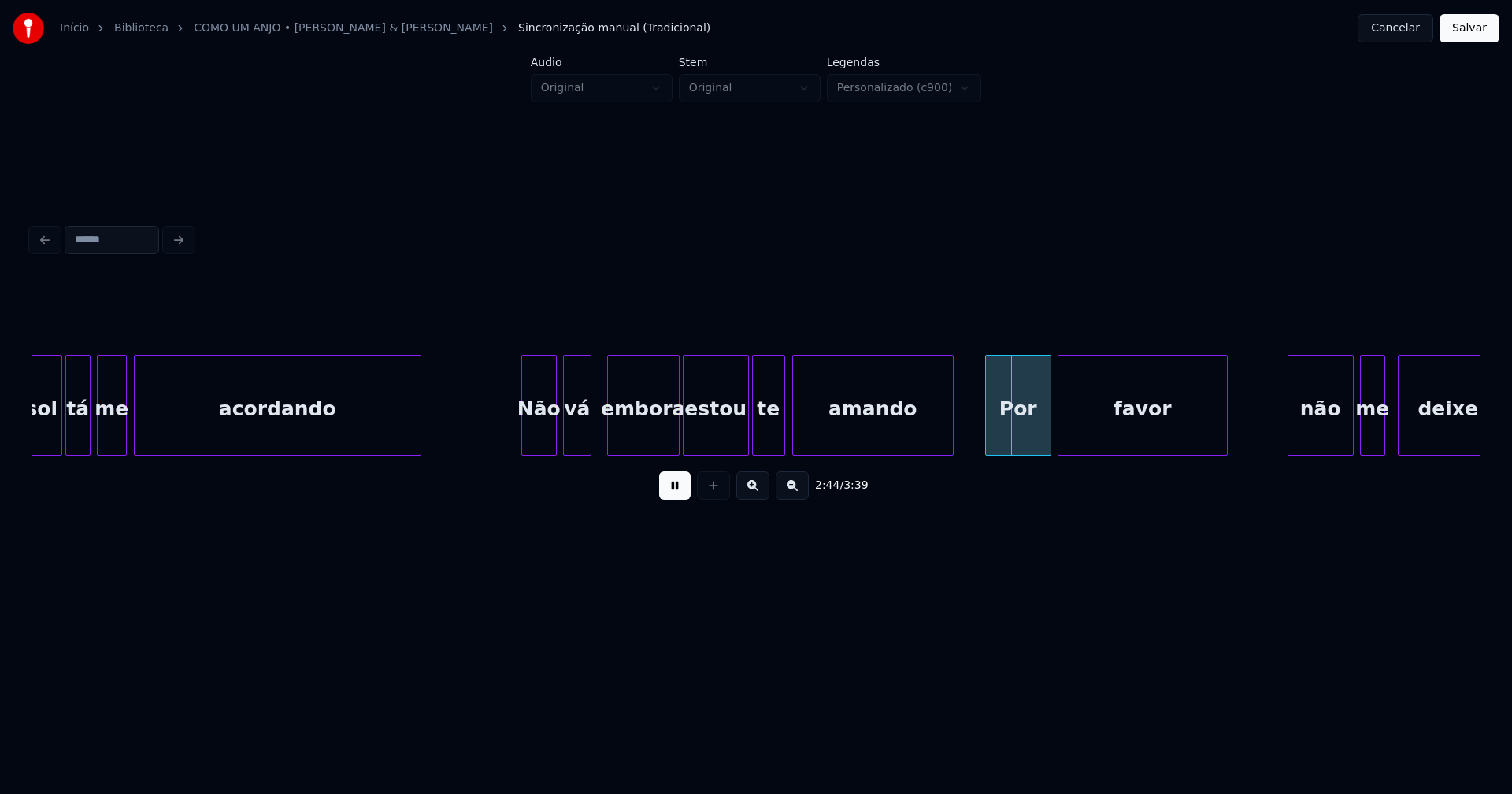
click at [781, 428] on div at bounding box center [782, 405] width 5 height 99
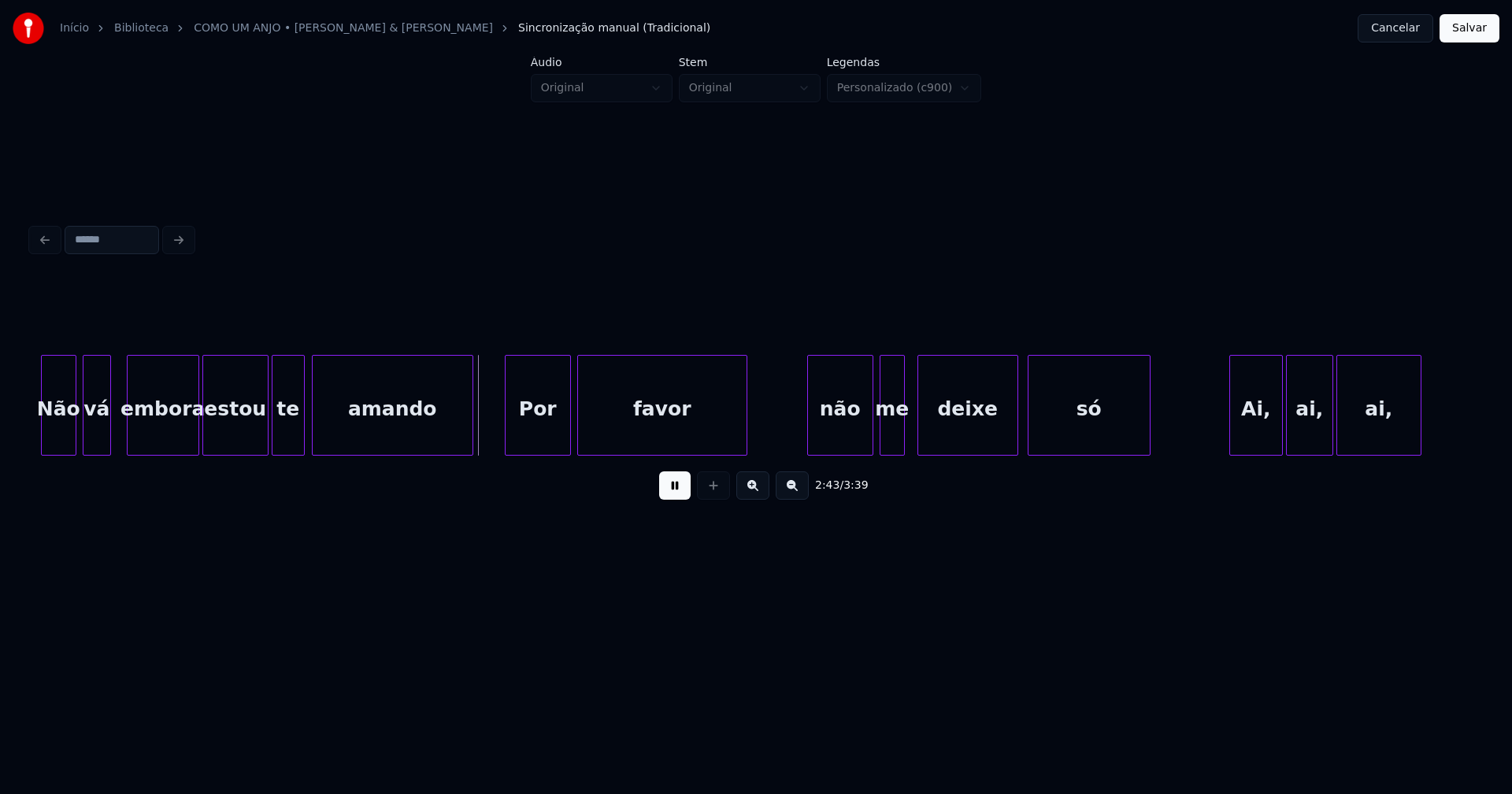
scroll to position [0, 25401]
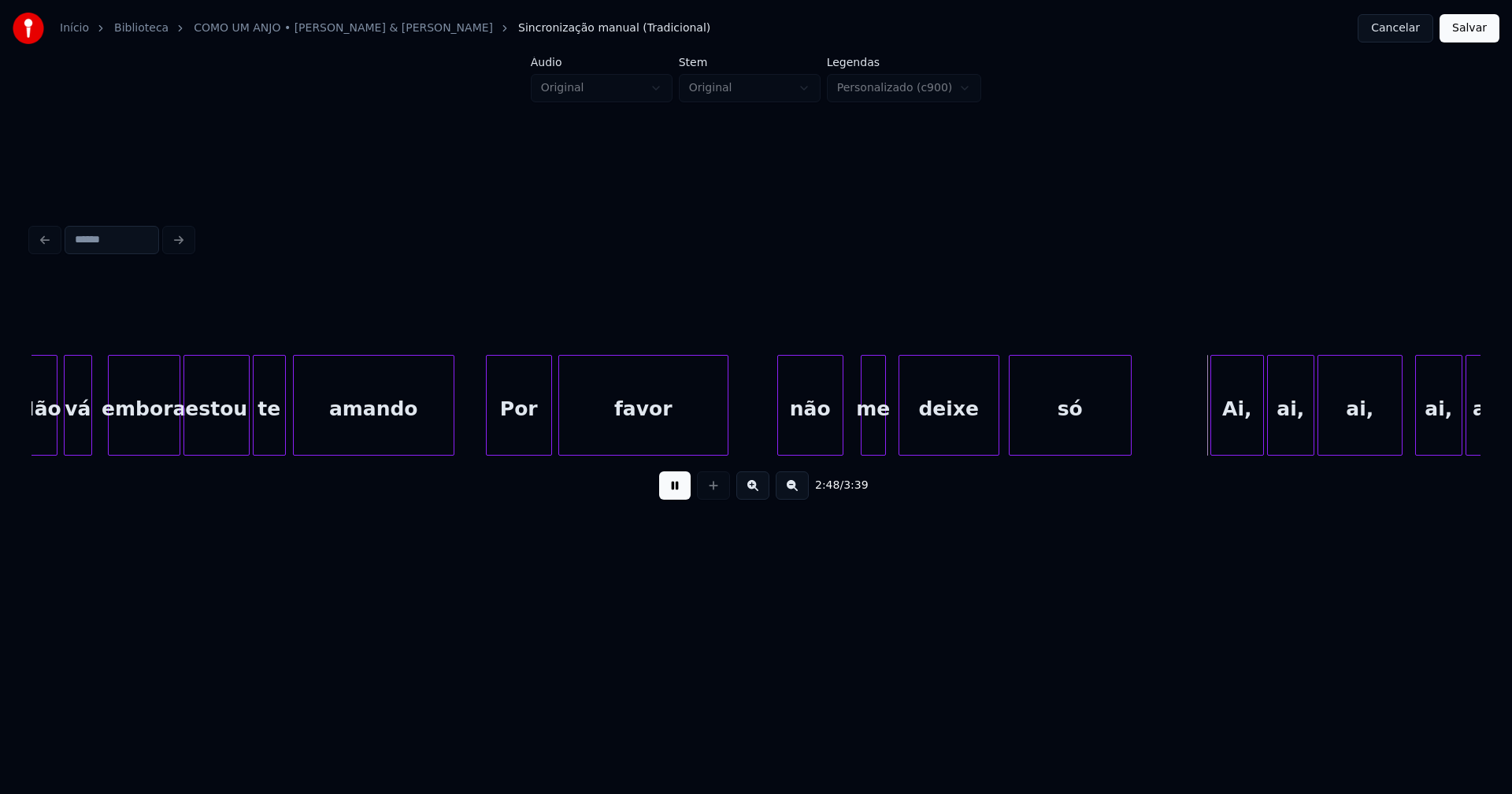
click at [806, 449] on div "não" at bounding box center [811, 409] width 65 height 107
click at [852, 445] on div at bounding box center [853, 405] width 5 height 99
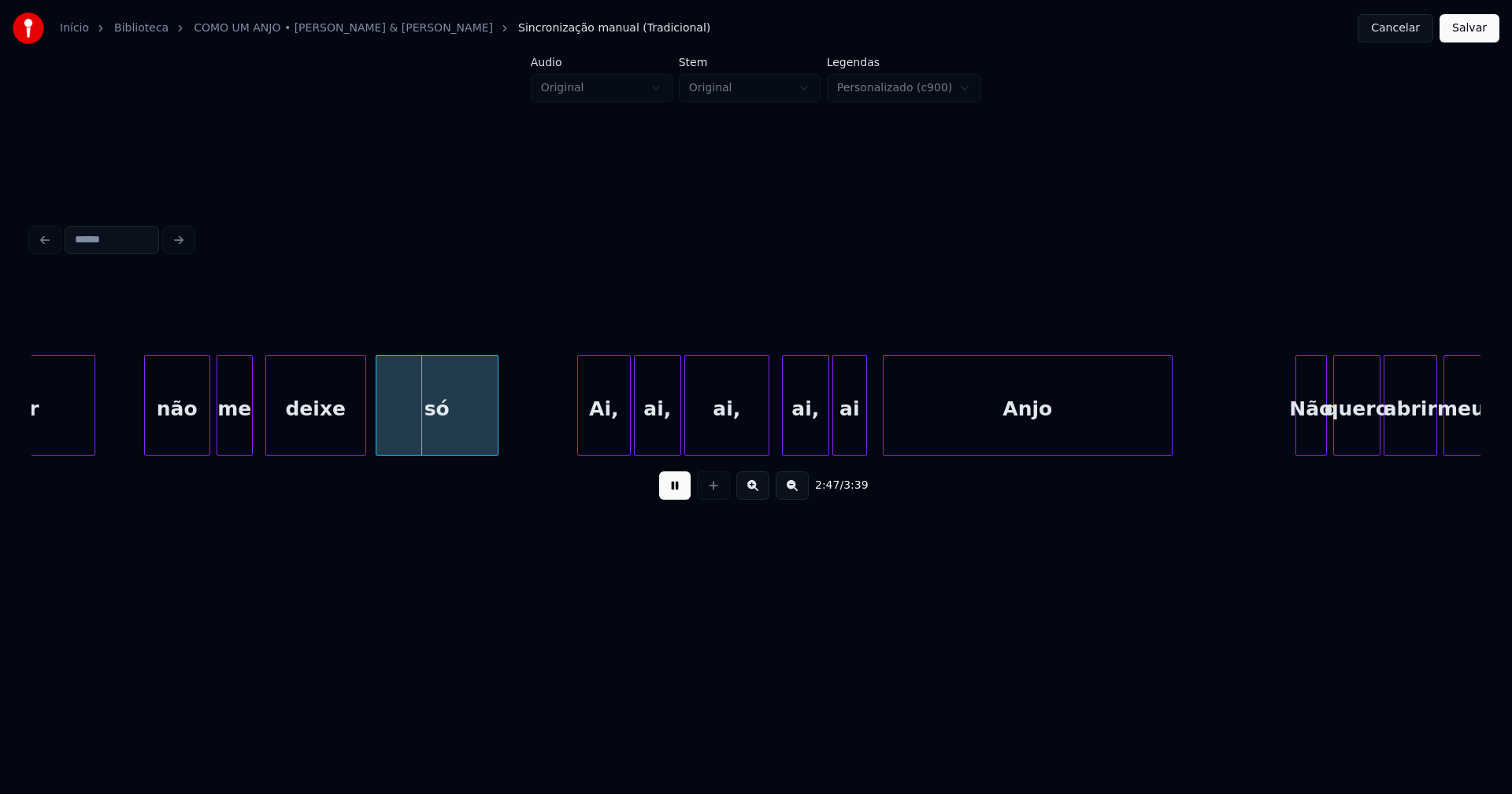
scroll to position [0, 26072]
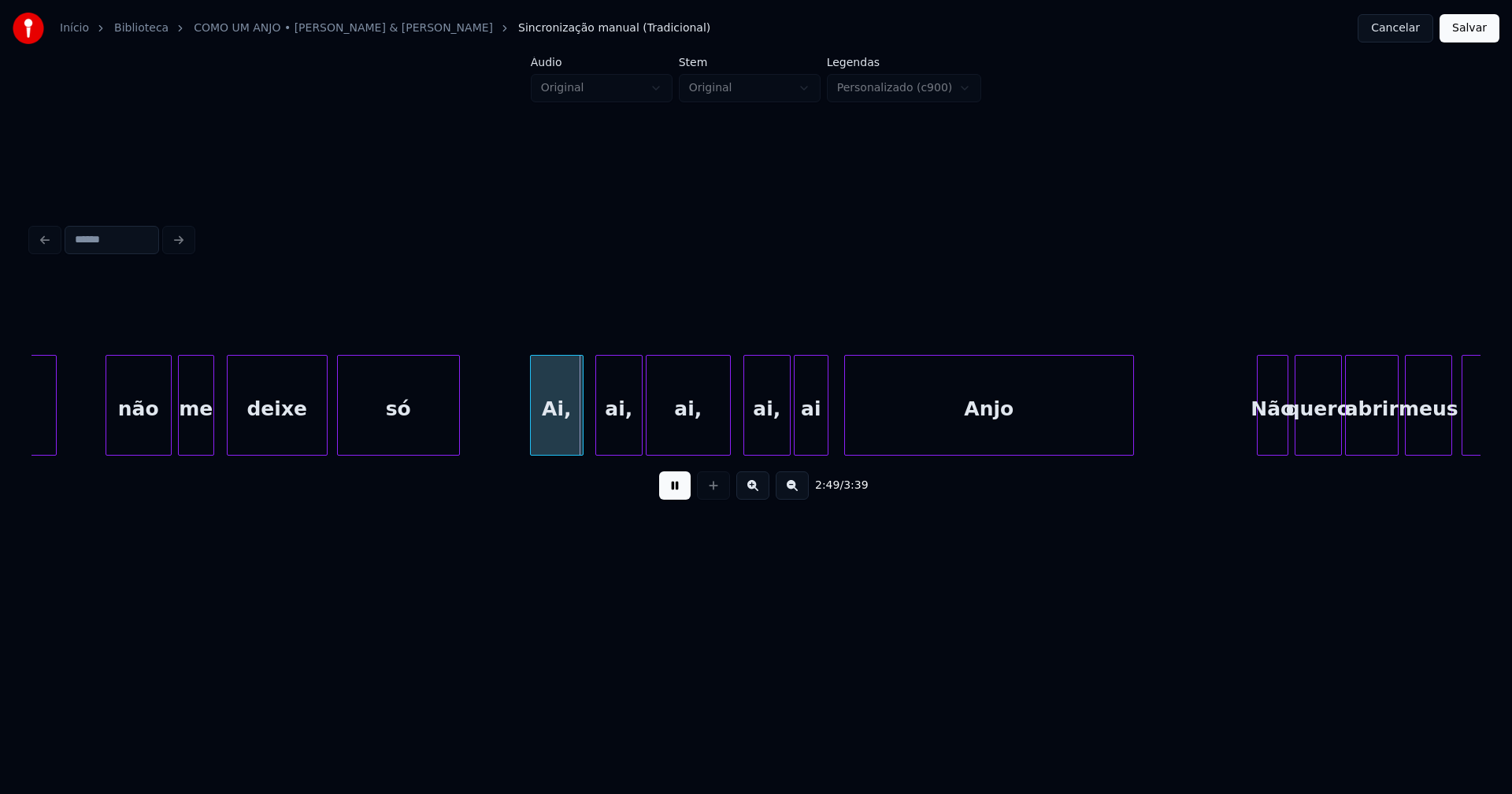
click at [556, 439] on div "Ai," at bounding box center [557, 409] width 52 height 107
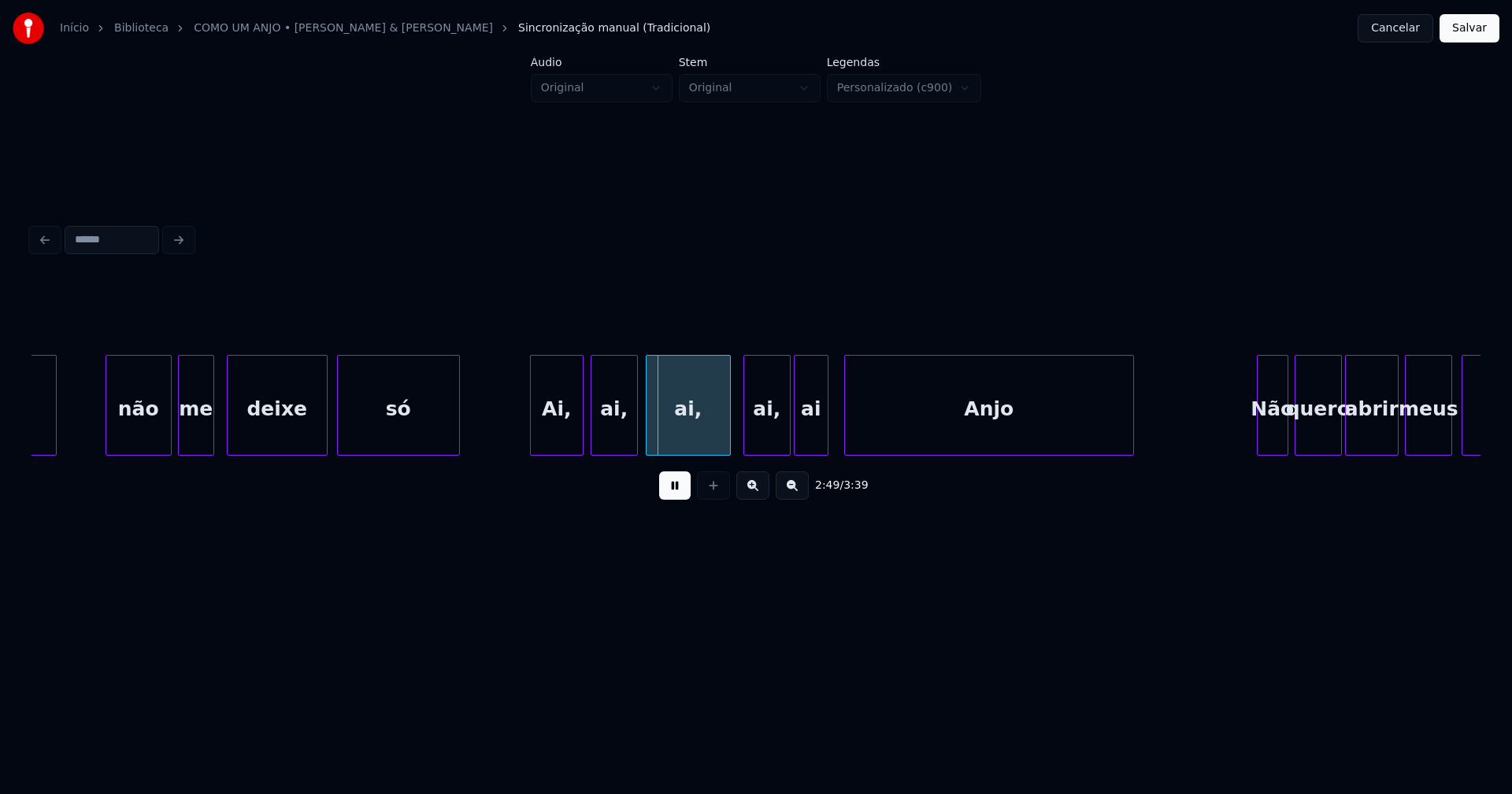
click at [612, 445] on div "ai," at bounding box center [614, 409] width 45 height 107
click at [684, 443] on div "ai," at bounding box center [685, 409] width 83 height 107
click at [754, 448] on div "ai," at bounding box center [761, 409] width 45 height 107
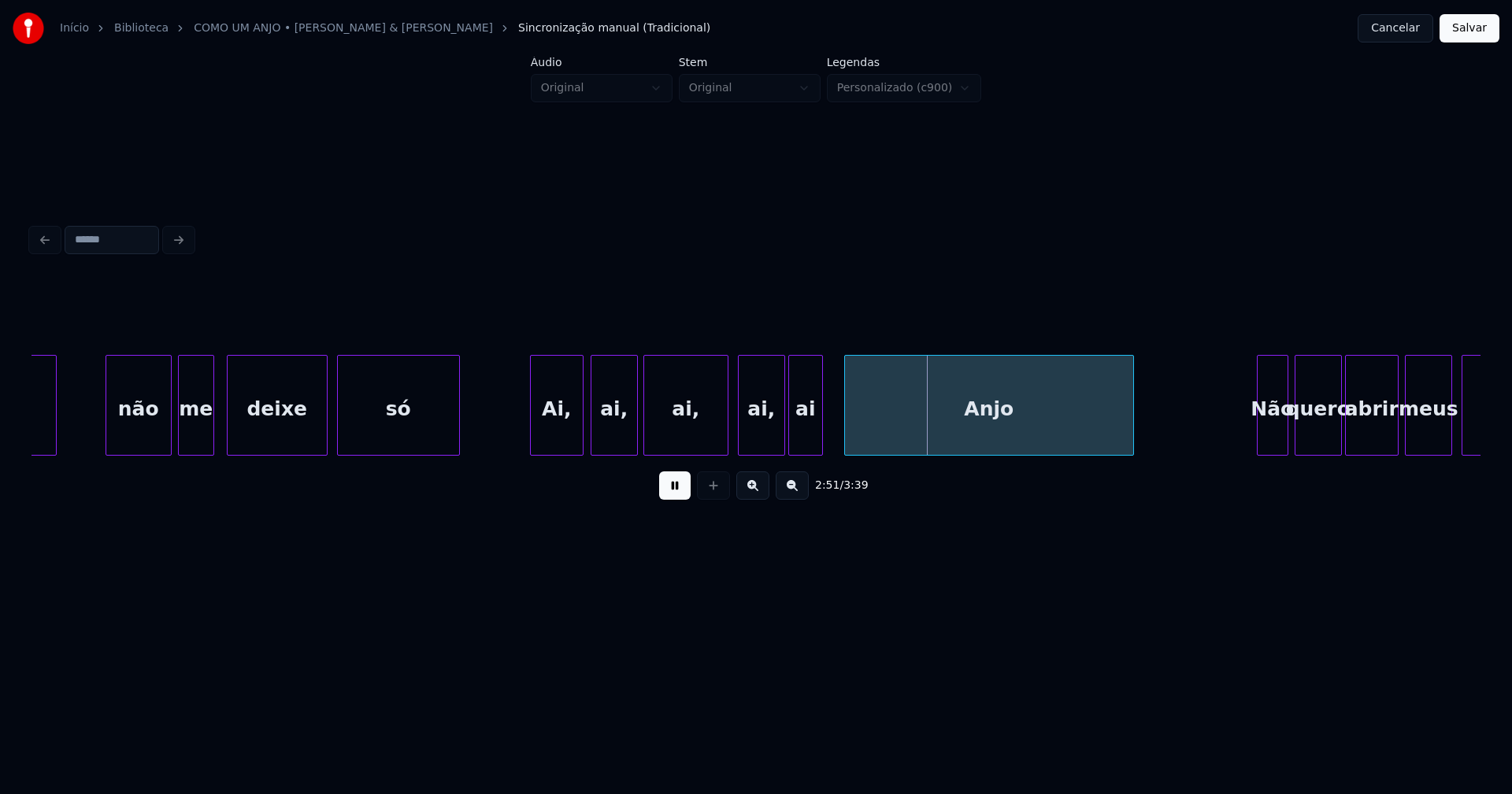
click at [803, 444] on div "ai" at bounding box center [805, 409] width 33 height 107
click at [840, 442] on div at bounding box center [841, 405] width 5 height 99
click at [773, 448] on div at bounding box center [776, 405] width 5 height 99
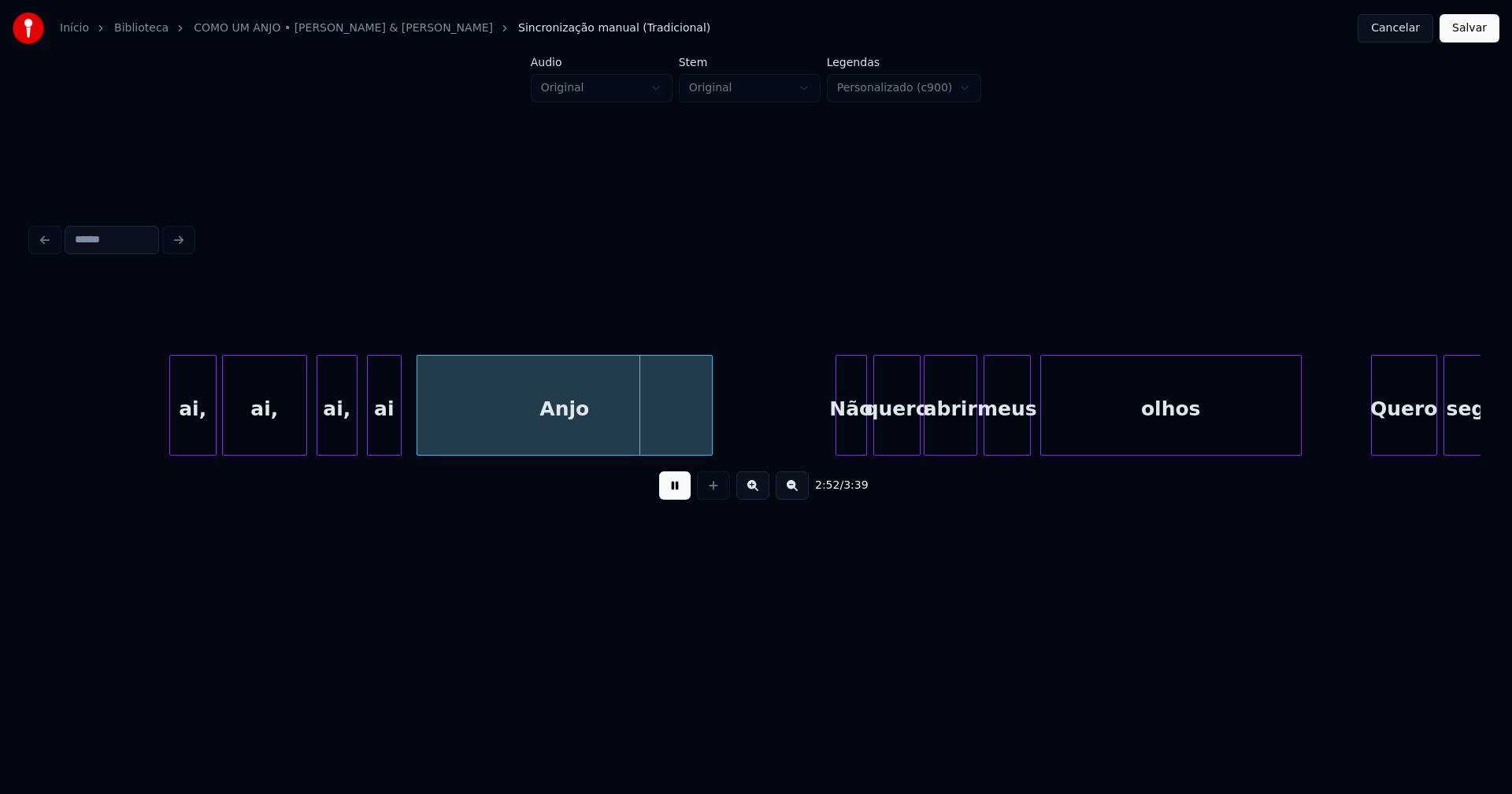
scroll to position [0, 26687]
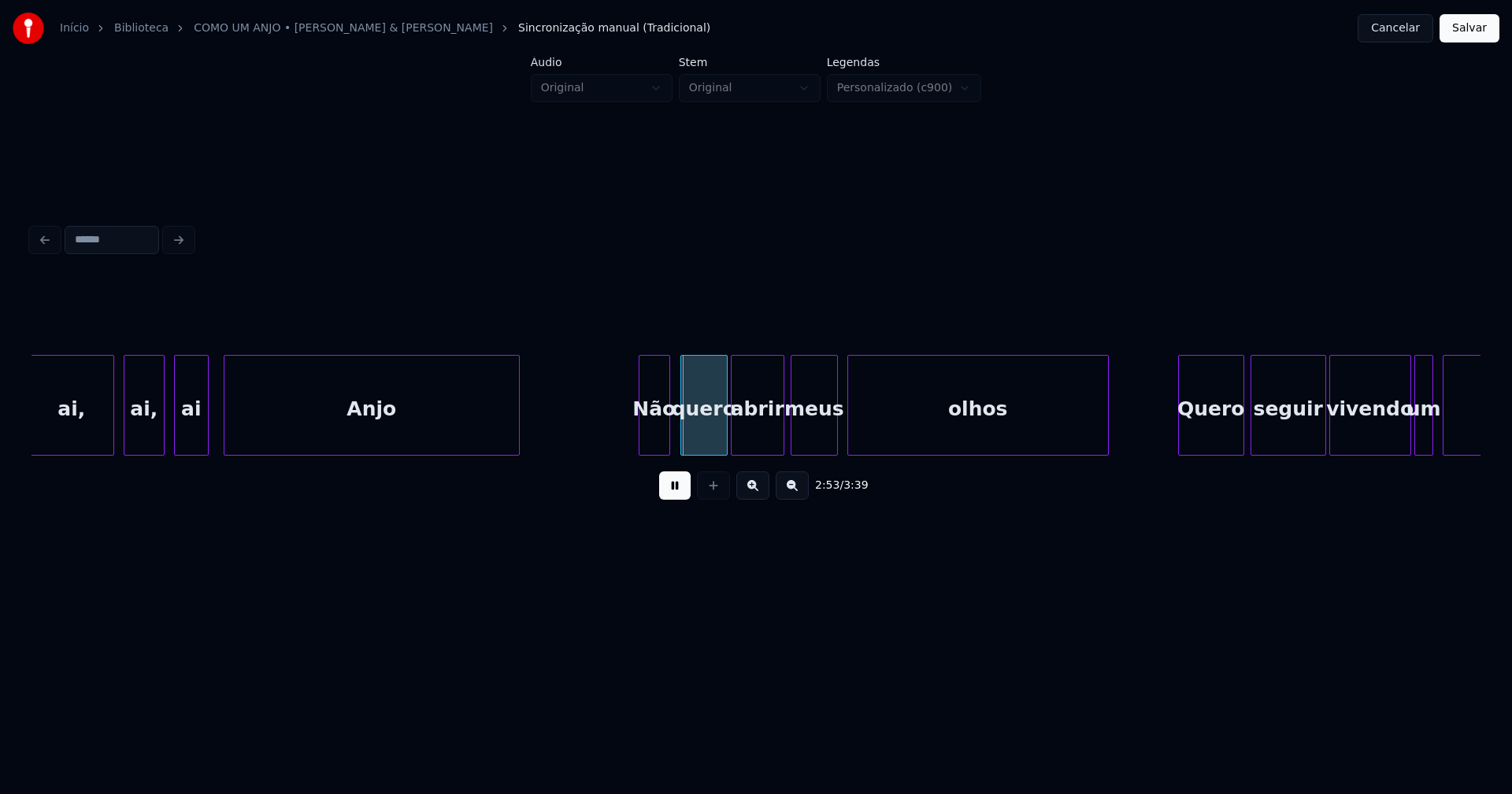
click at [658, 438] on div "Não" at bounding box center [654, 409] width 30 height 107
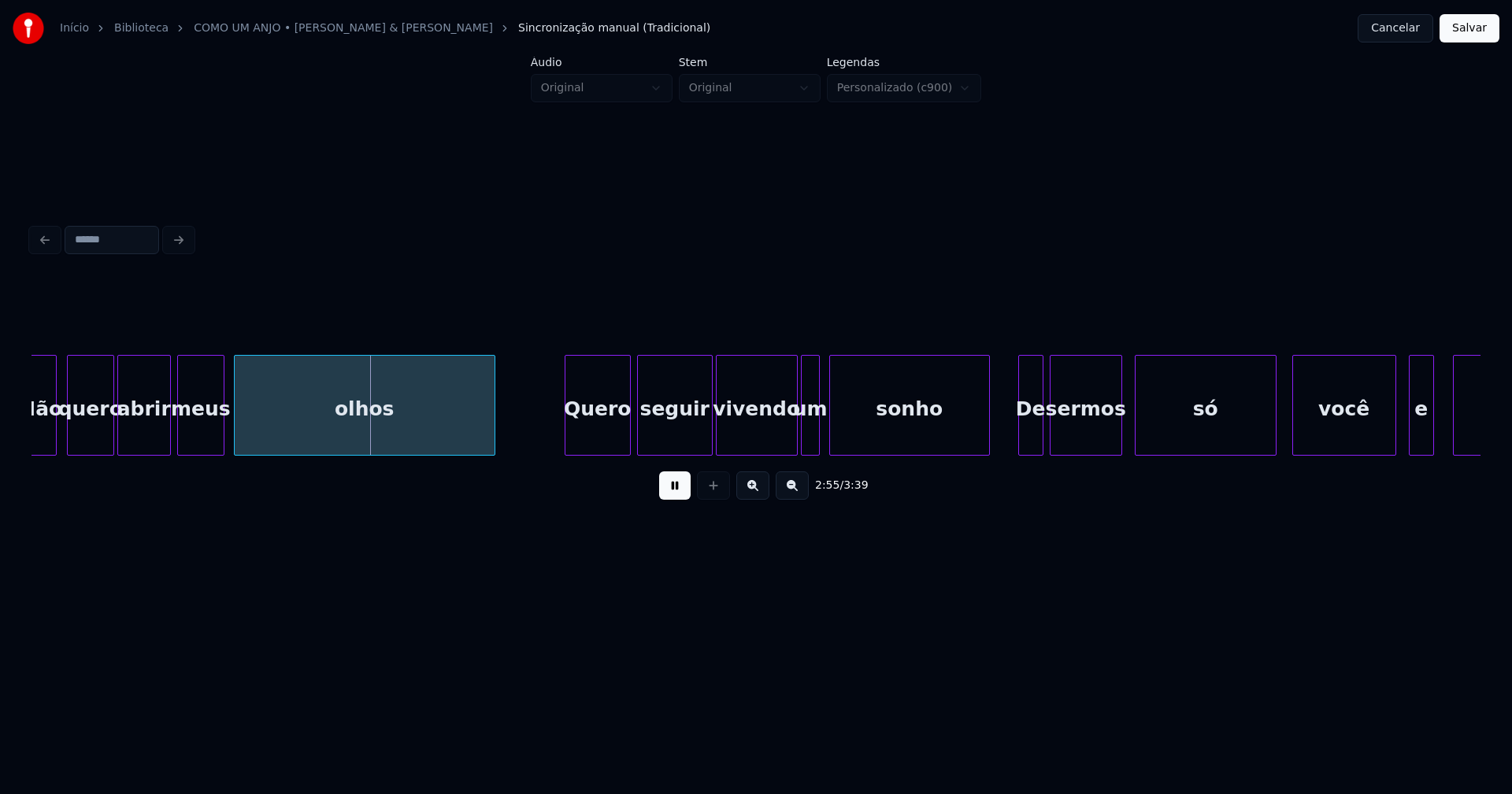
scroll to position [0, 27358]
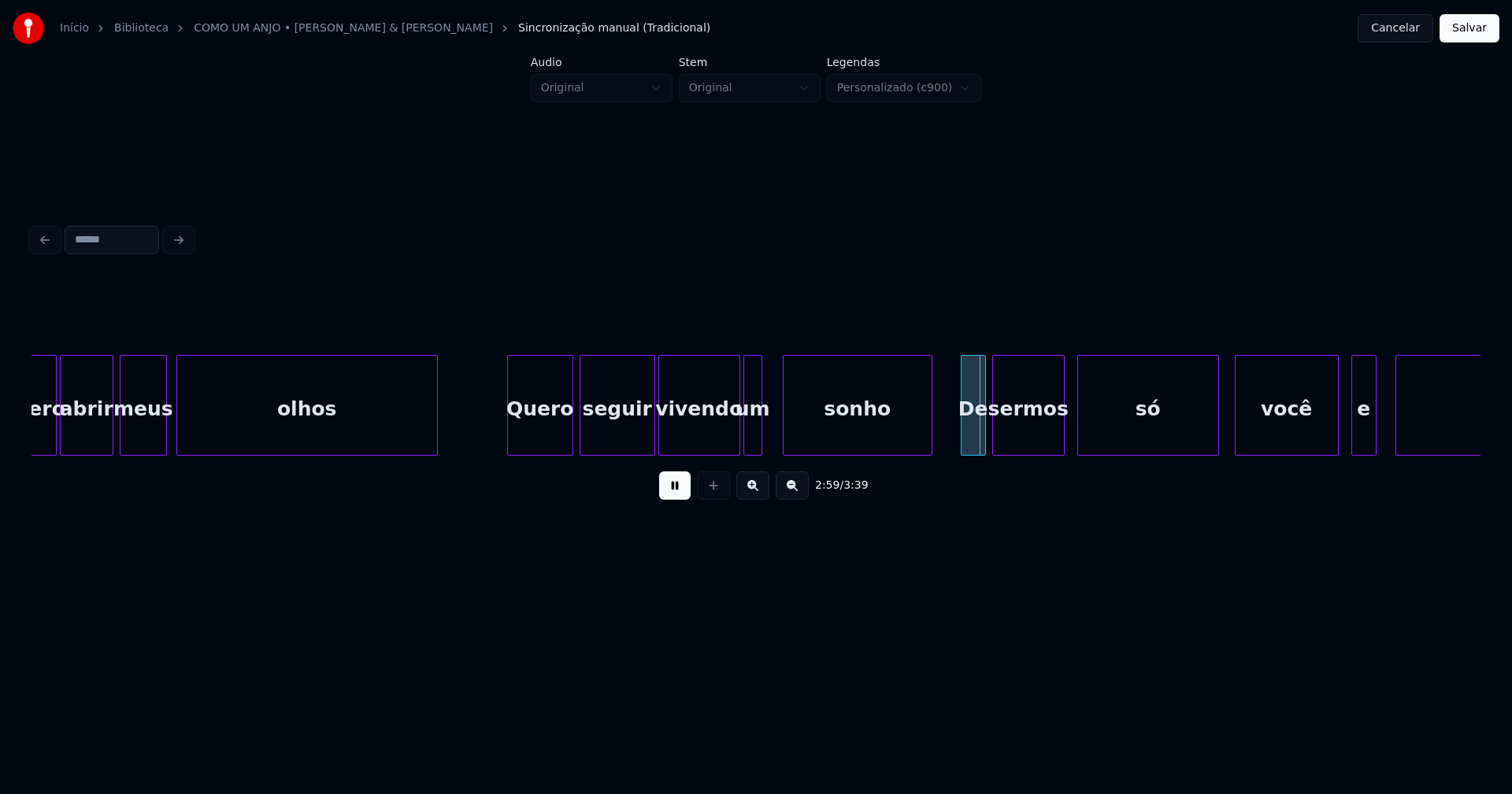
click at [787, 429] on div at bounding box center [786, 405] width 5 height 99
click at [777, 432] on div at bounding box center [777, 405] width 5 height 99
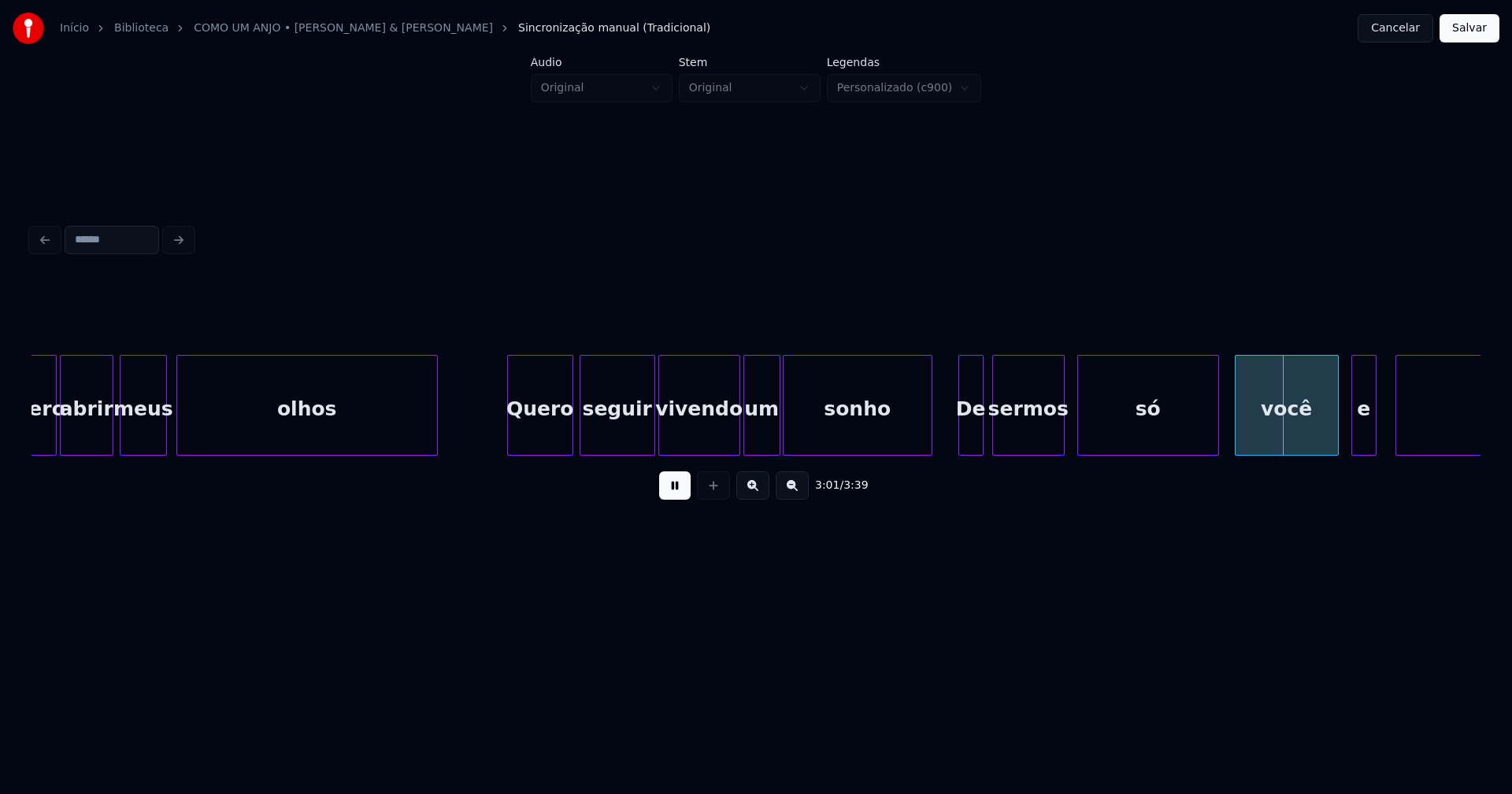
click at [976, 437] on div "De" at bounding box center [971, 409] width 23 height 107
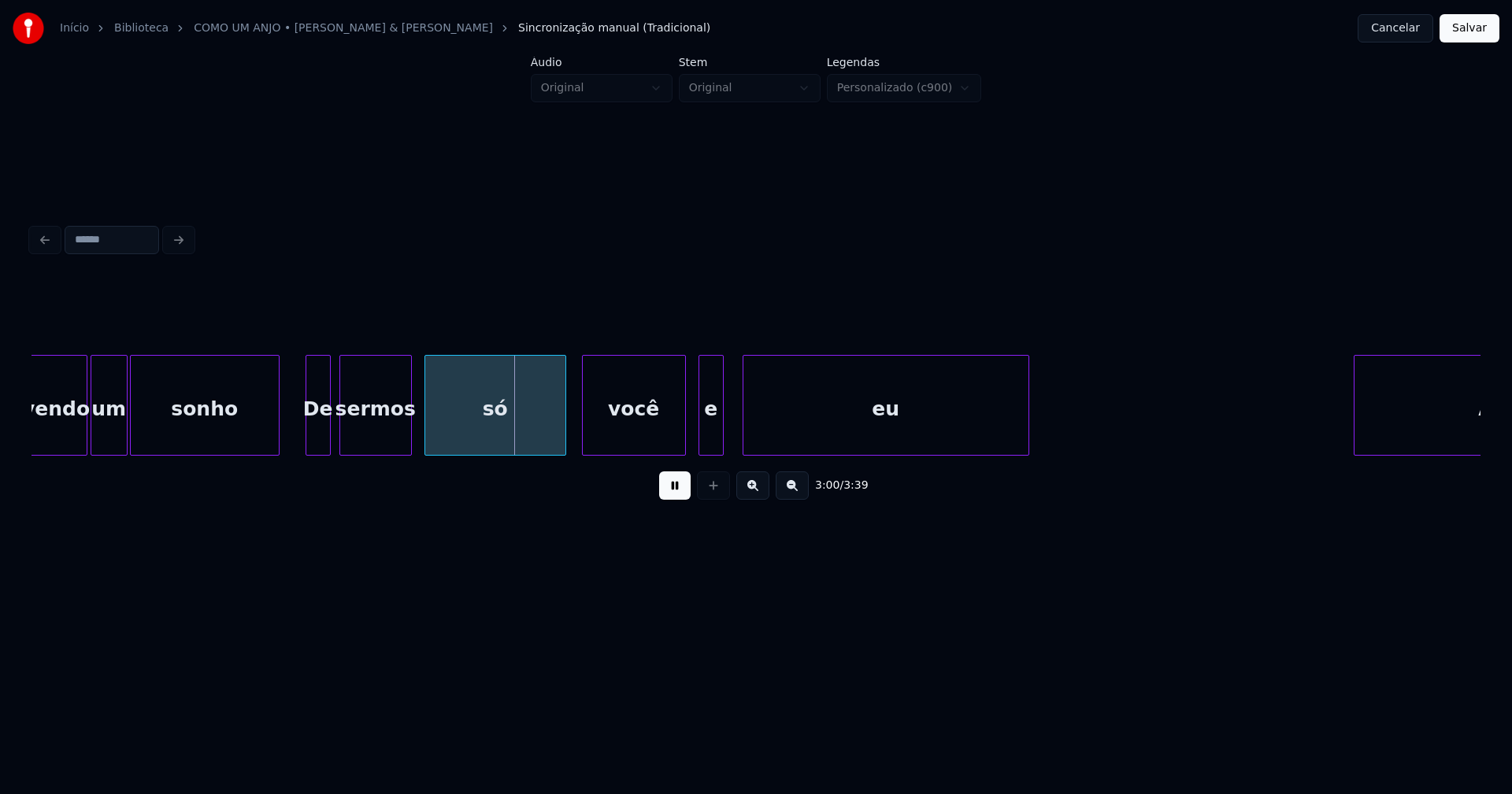
scroll to position [0, 28029]
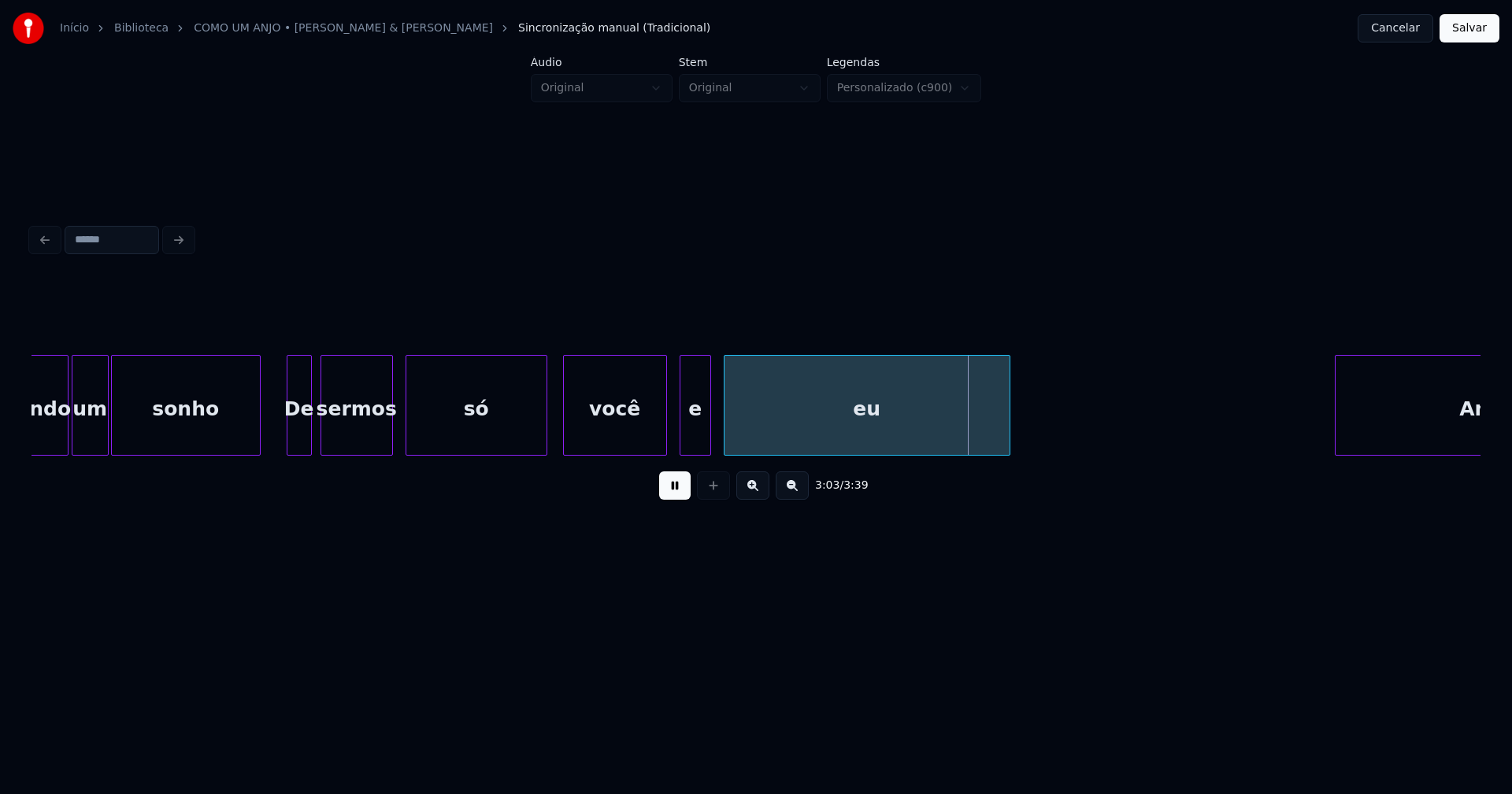
click at [709, 440] on div at bounding box center [708, 405] width 5 height 99
click at [758, 424] on div "eu" at bounding box center [864, 409] width 285 height 107
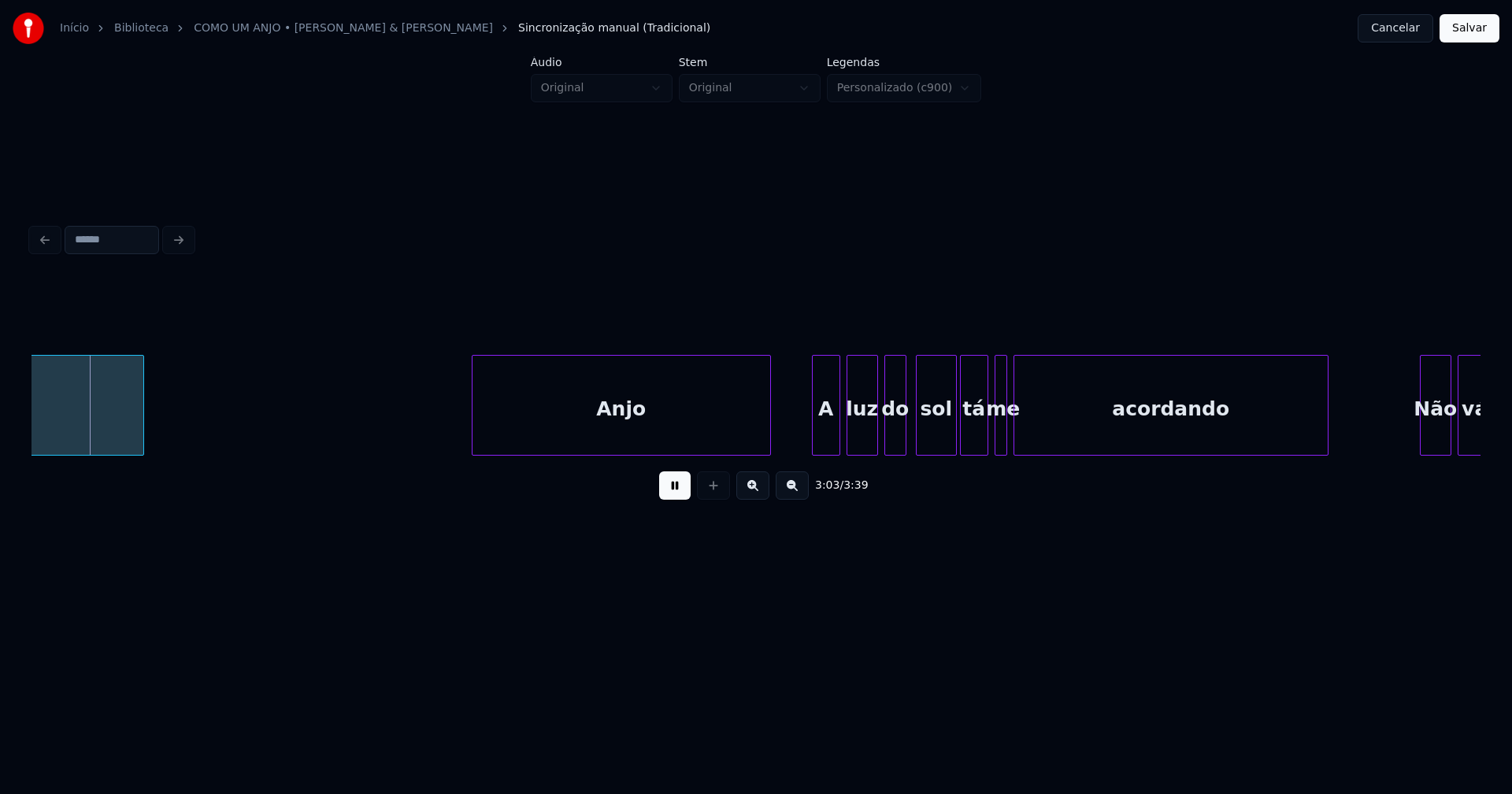
scroll to position [0, 28873]
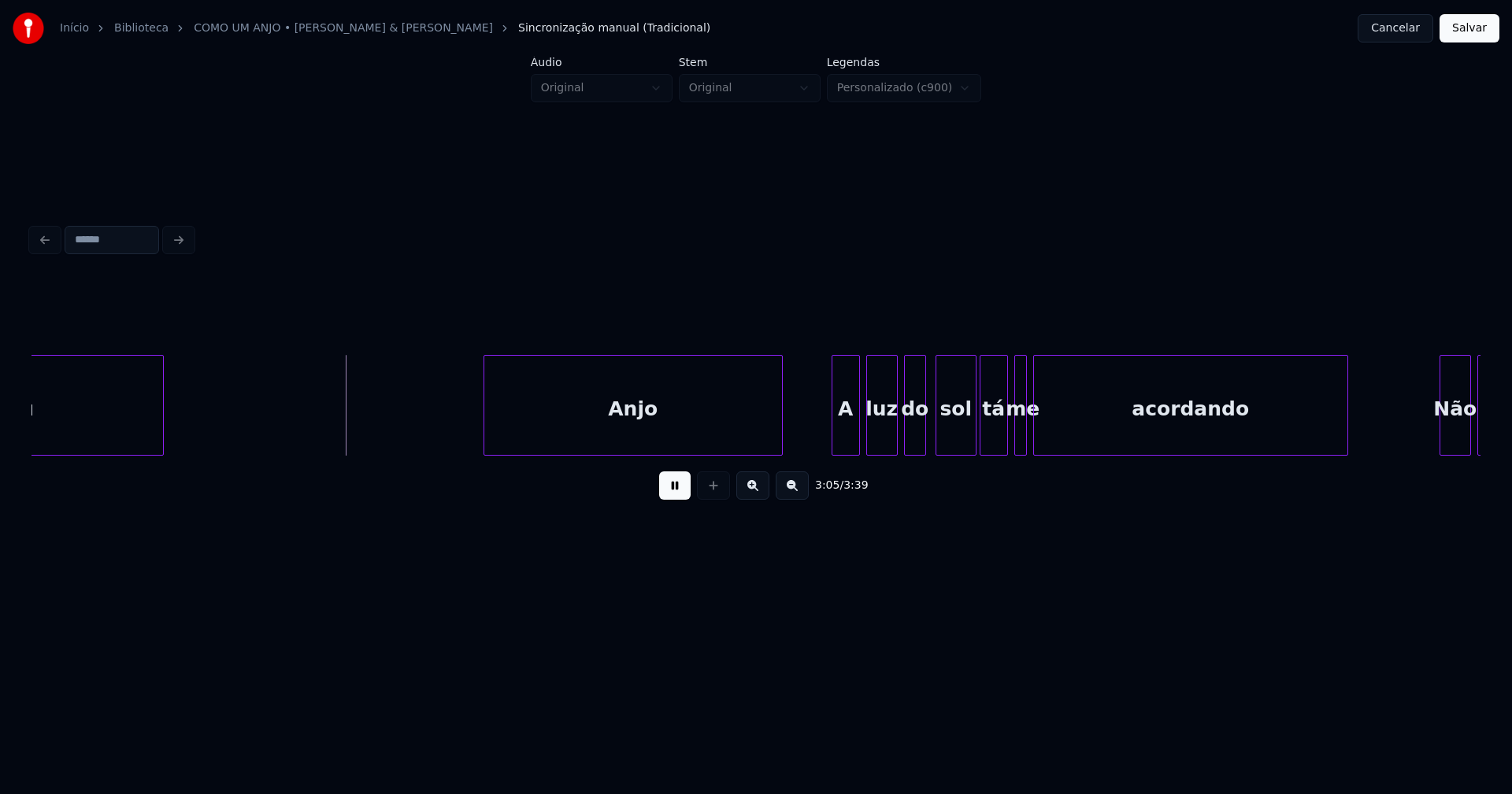
click at [610, 434] on div "Anjo" at bounding box center [633, 409] width 298 height 107
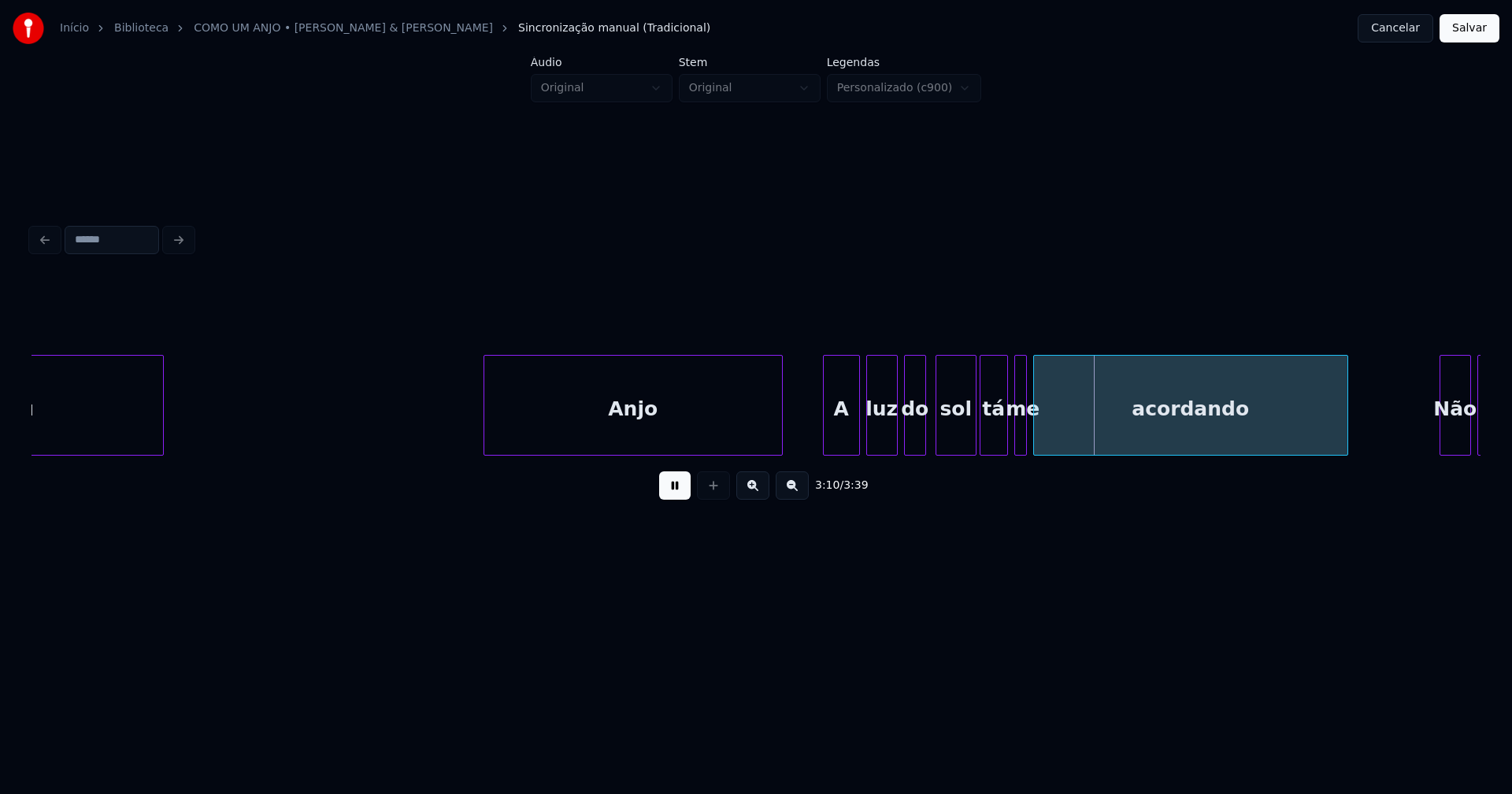
click at [827, 433] on div at bounding box center [826, 405] width 5 height 99
click at [929, 441] on div at bounding box center [929, 405] width 5 height 99
click at [1052, 430] on div at bounding box center [1052, 405] width 5 height 99
click at [1039, 429] on div at bounding box center [1039, 405] width 5 height 99
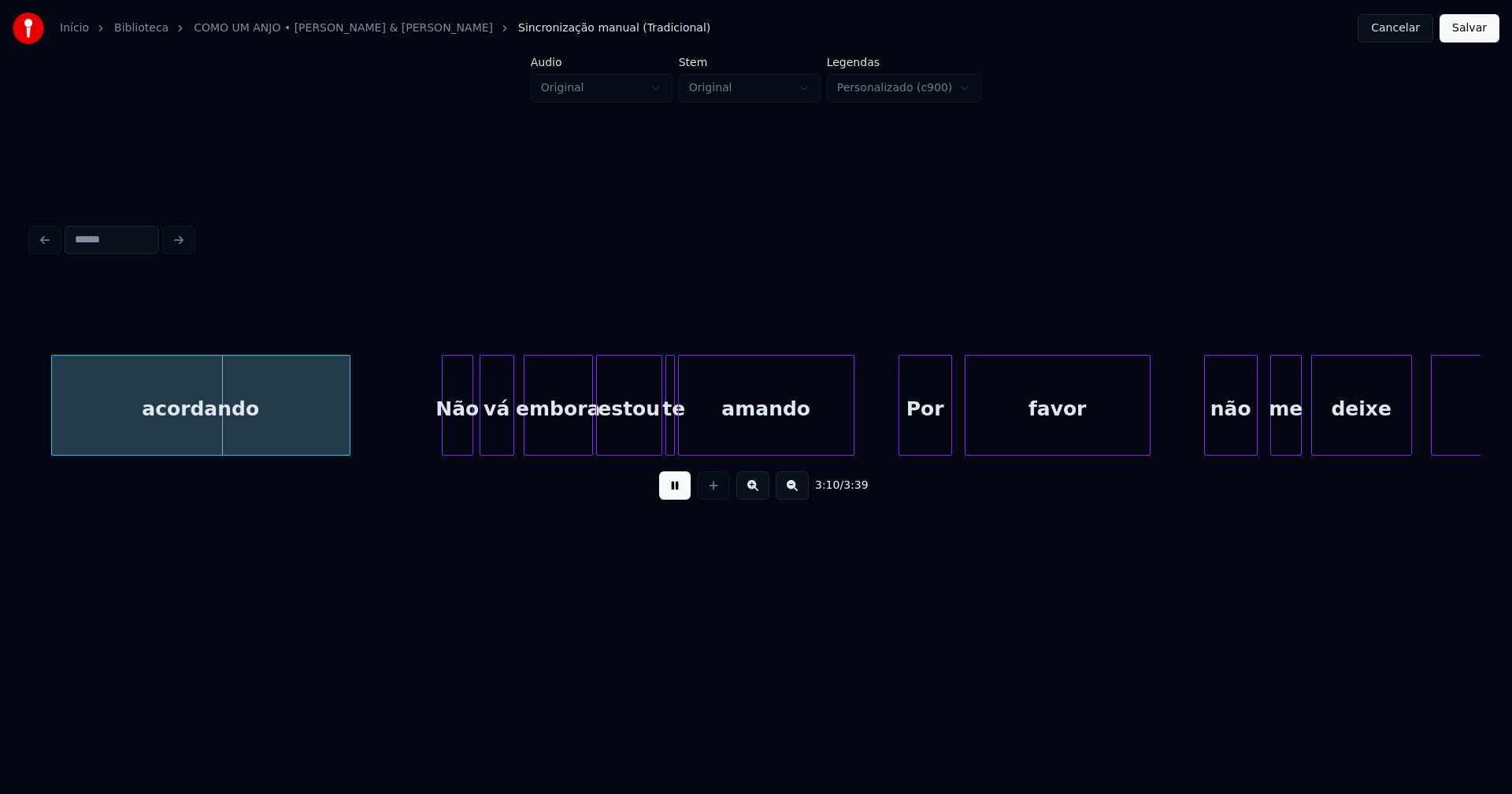
scroll to position [0, 29929]
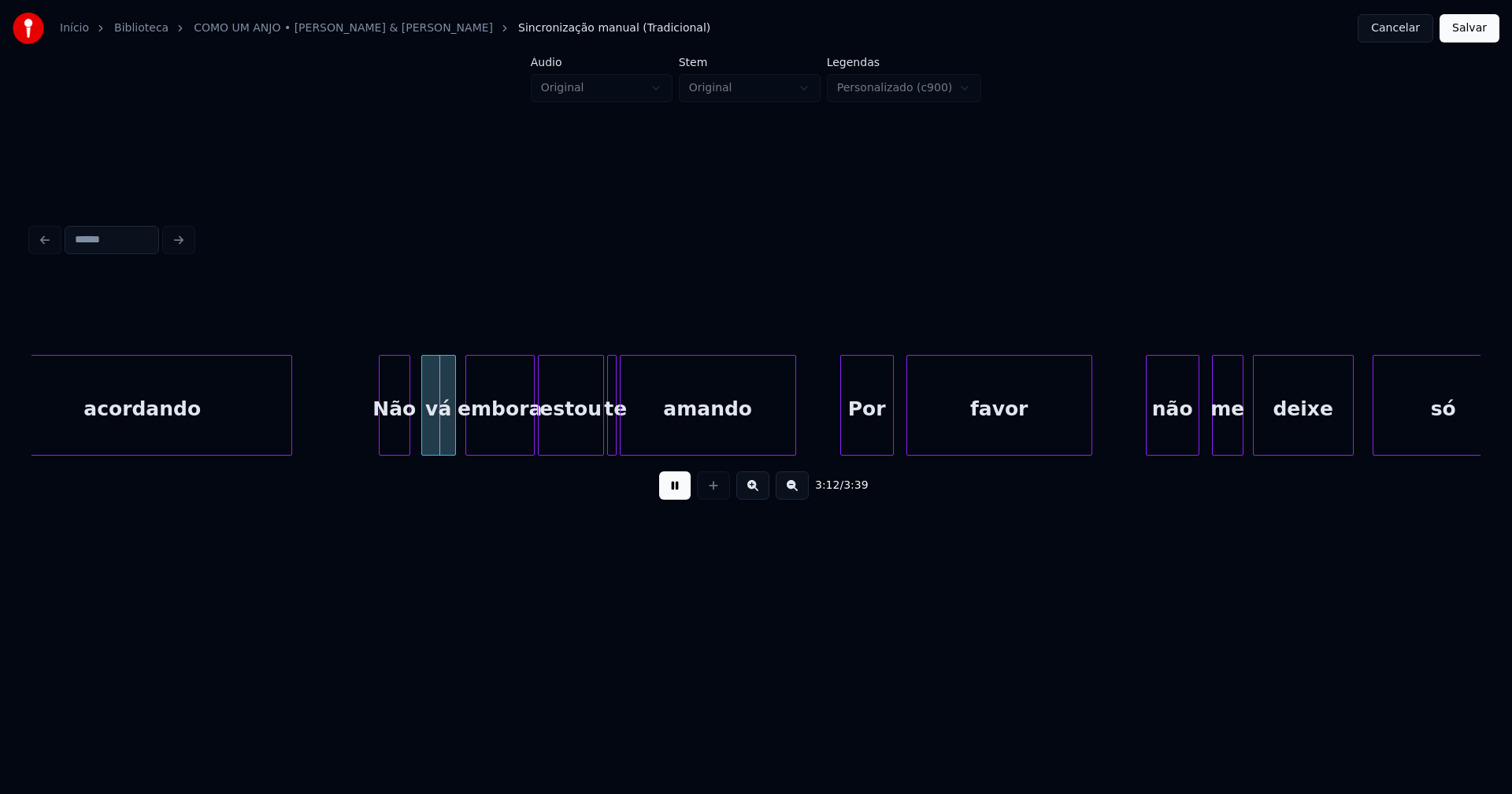
click at [400, 446] on div "Não" at bounding box center [394, 409] width 30 height 107
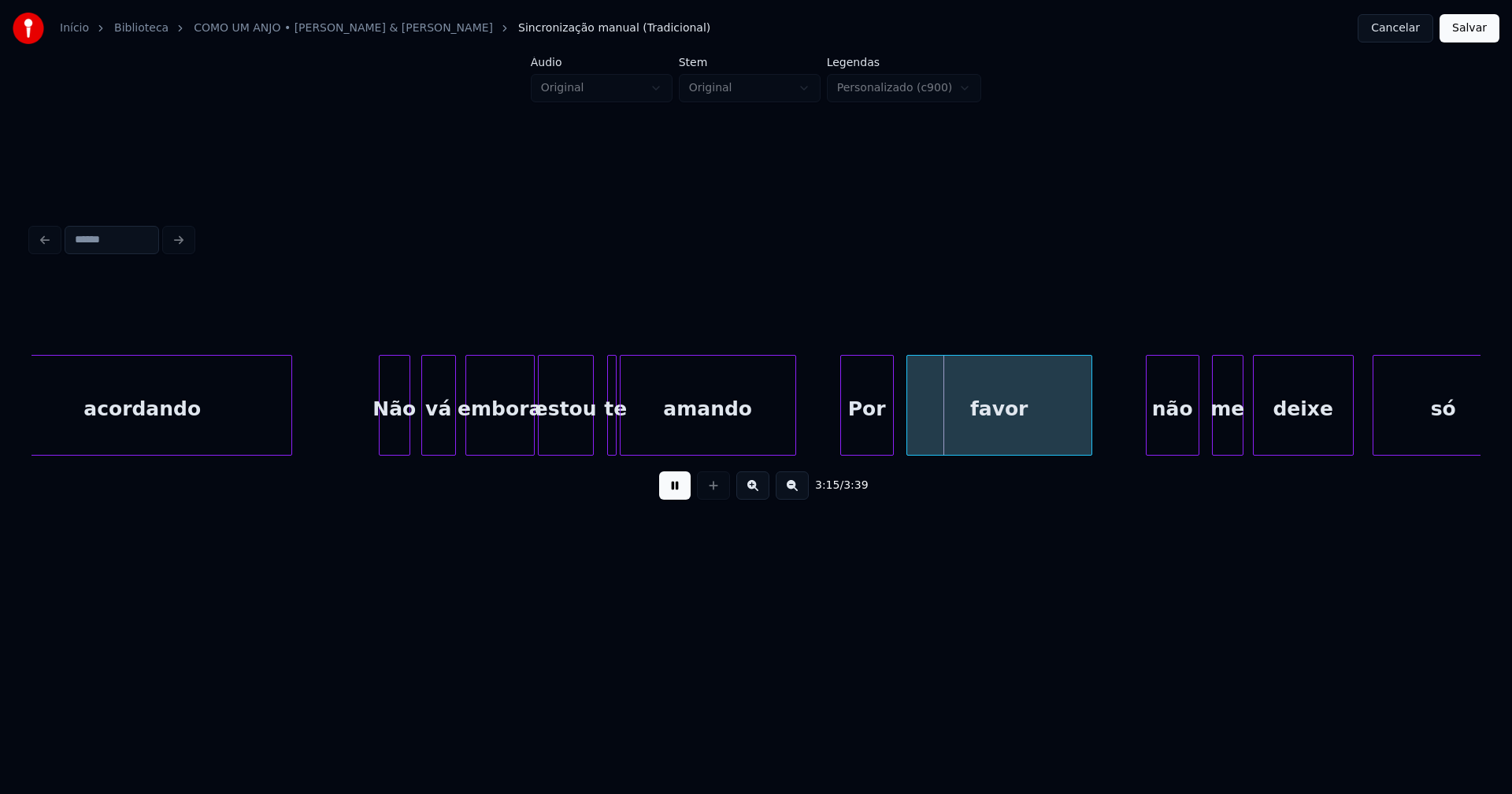
click at [590, 446] on div at bounding box center [591, 405] width 5 height 99
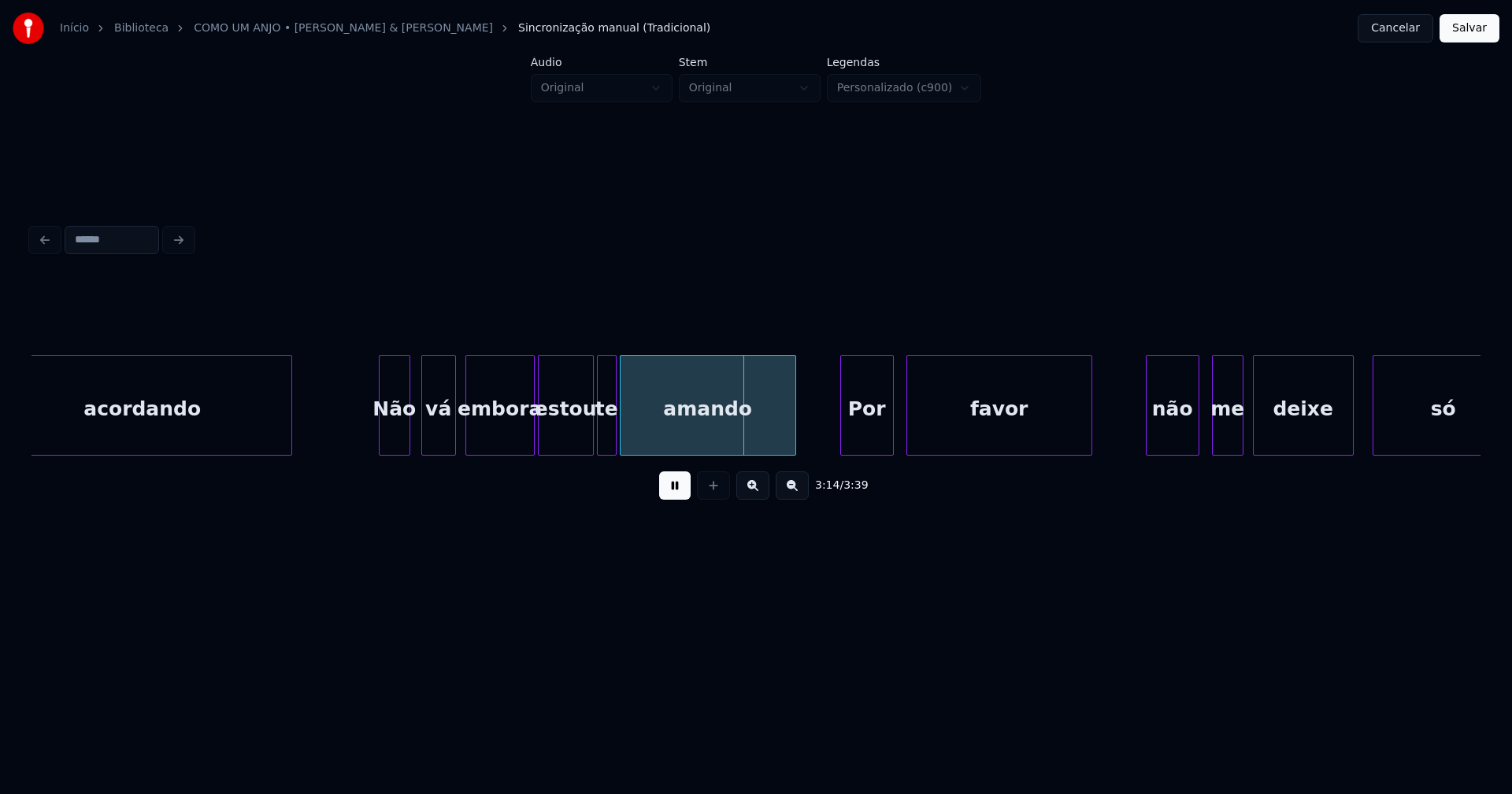
click at [598, 435] on div at bounding box center [600, 405] width 5 height 99
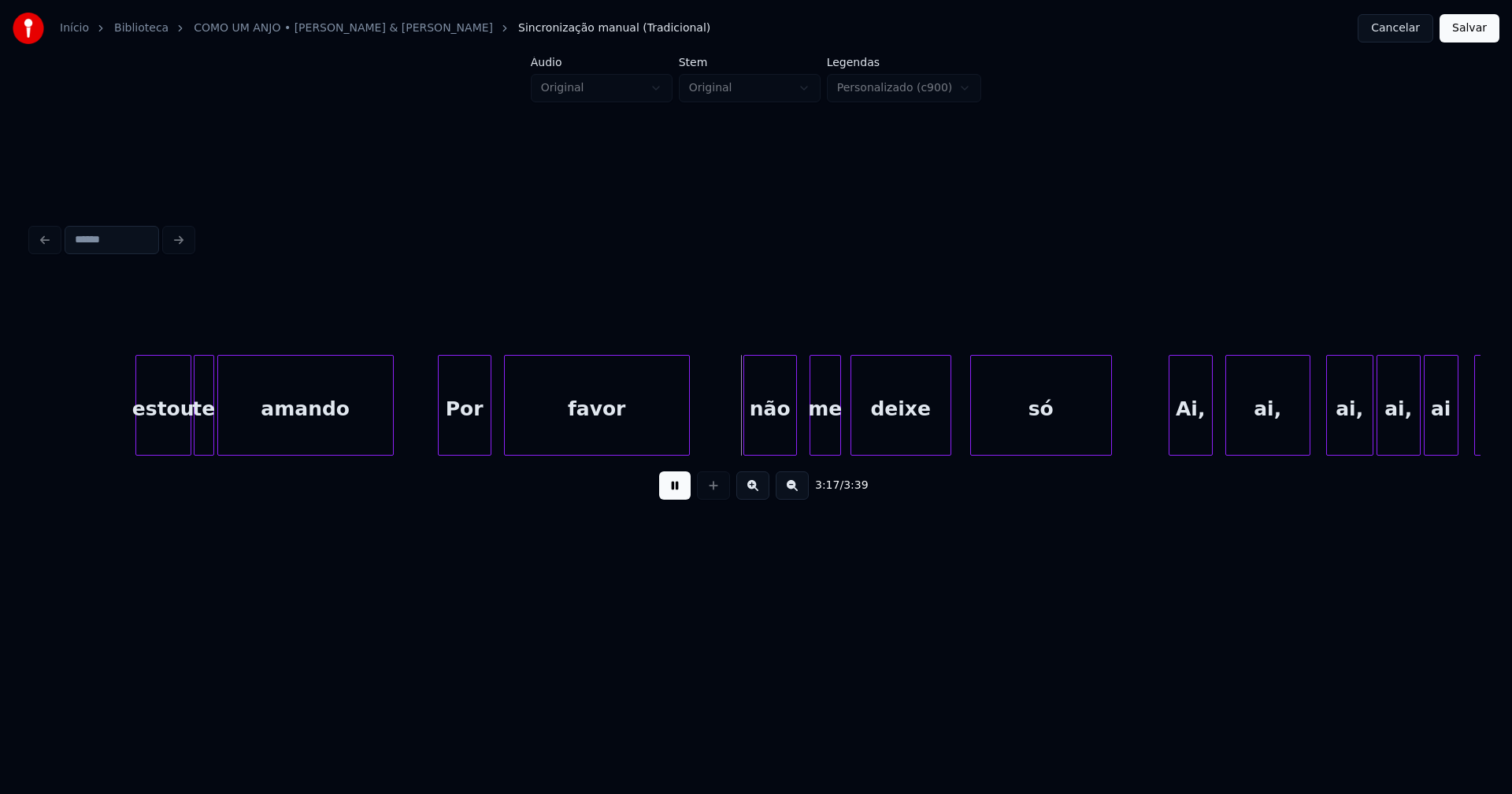
scroll to position [0, 30485]
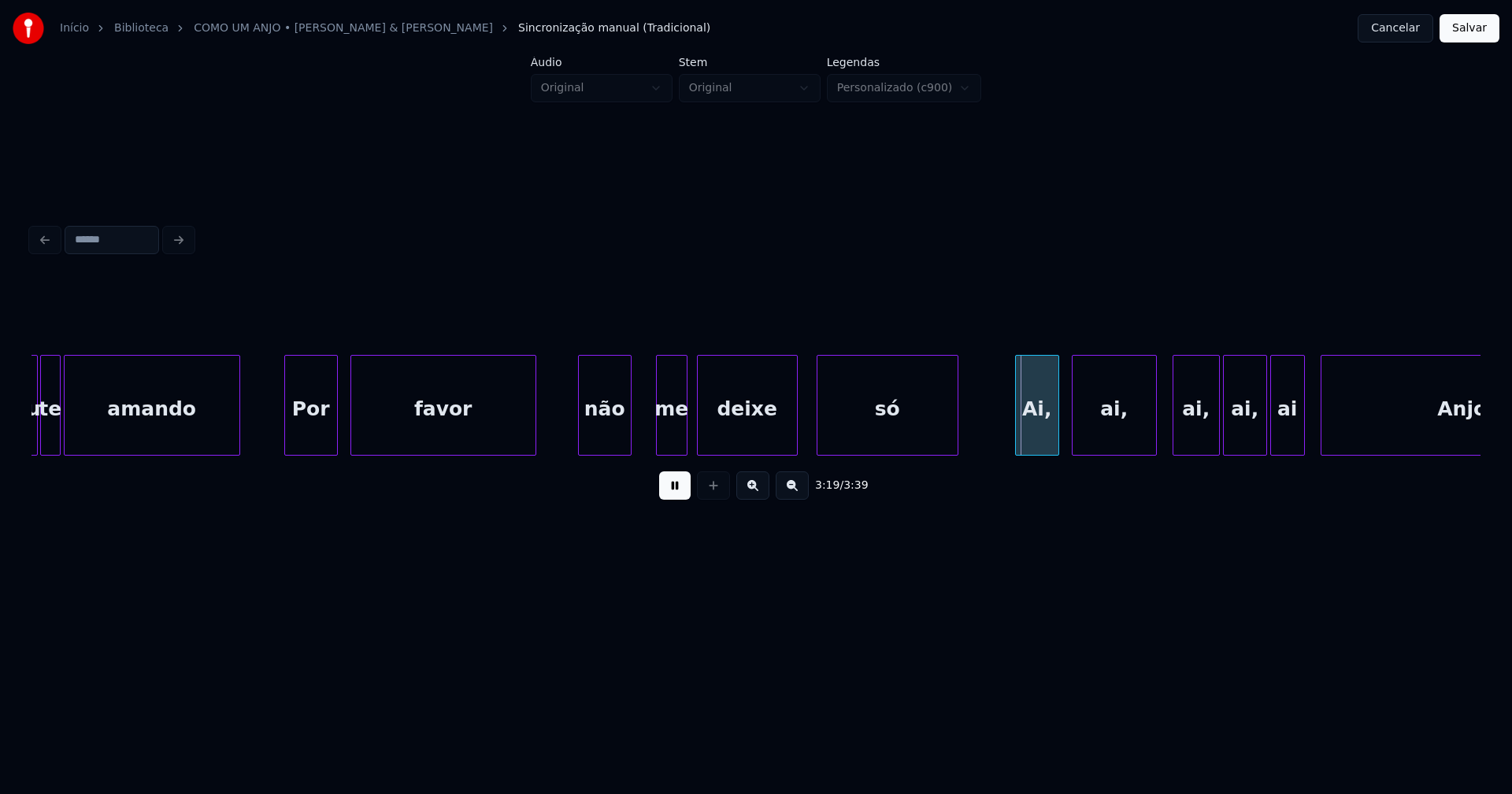
click at [598, 456] on div "estou te amando Por favor não me deixe só Ai, ai, ai, ai, ai Anjo" at bounding box center [756, 405] width 1449 height 101
click at [643, 442] on div at bounding box center [644, 405] width 5 height 99
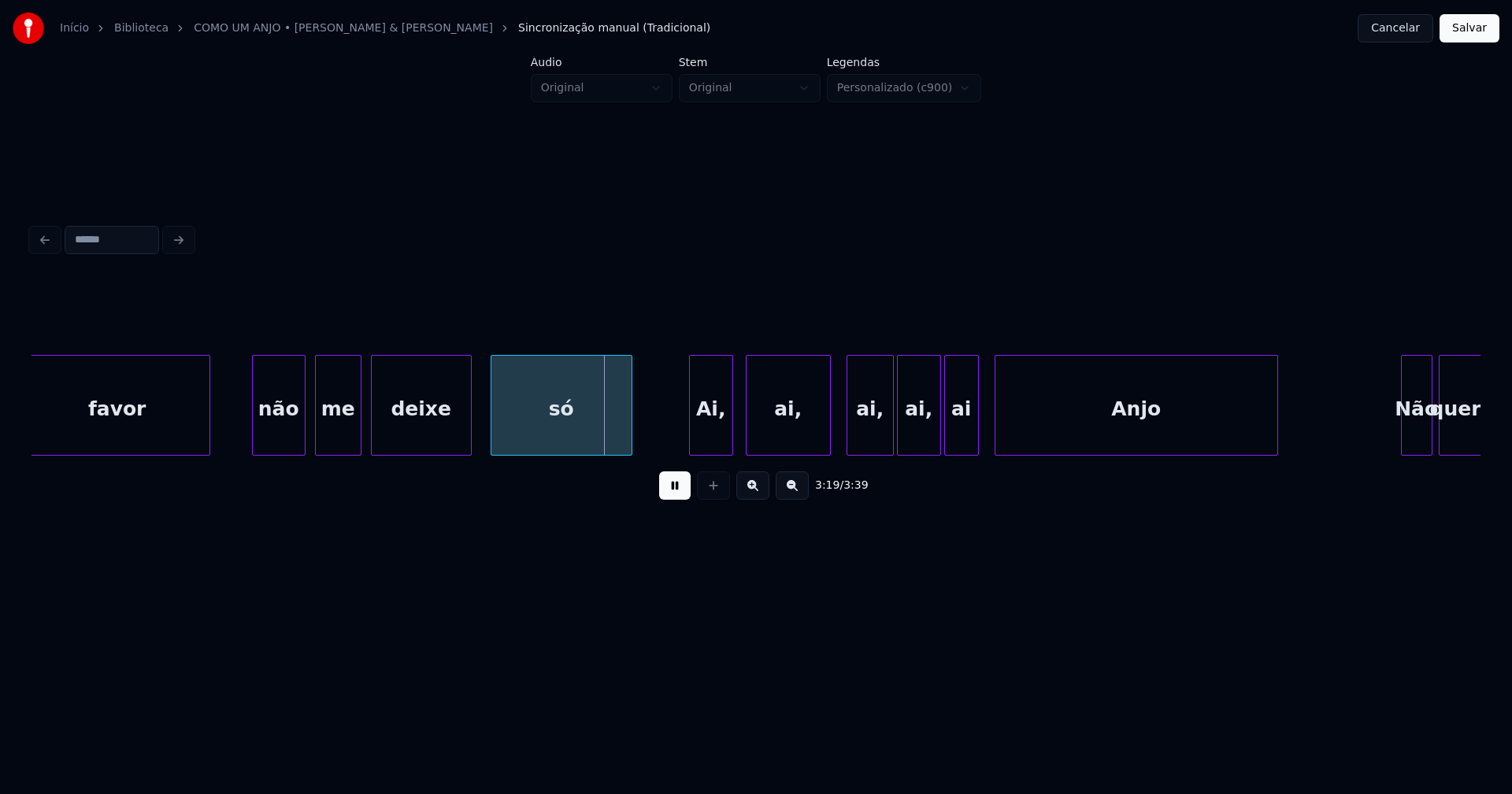
scroll to position [0, 30926]
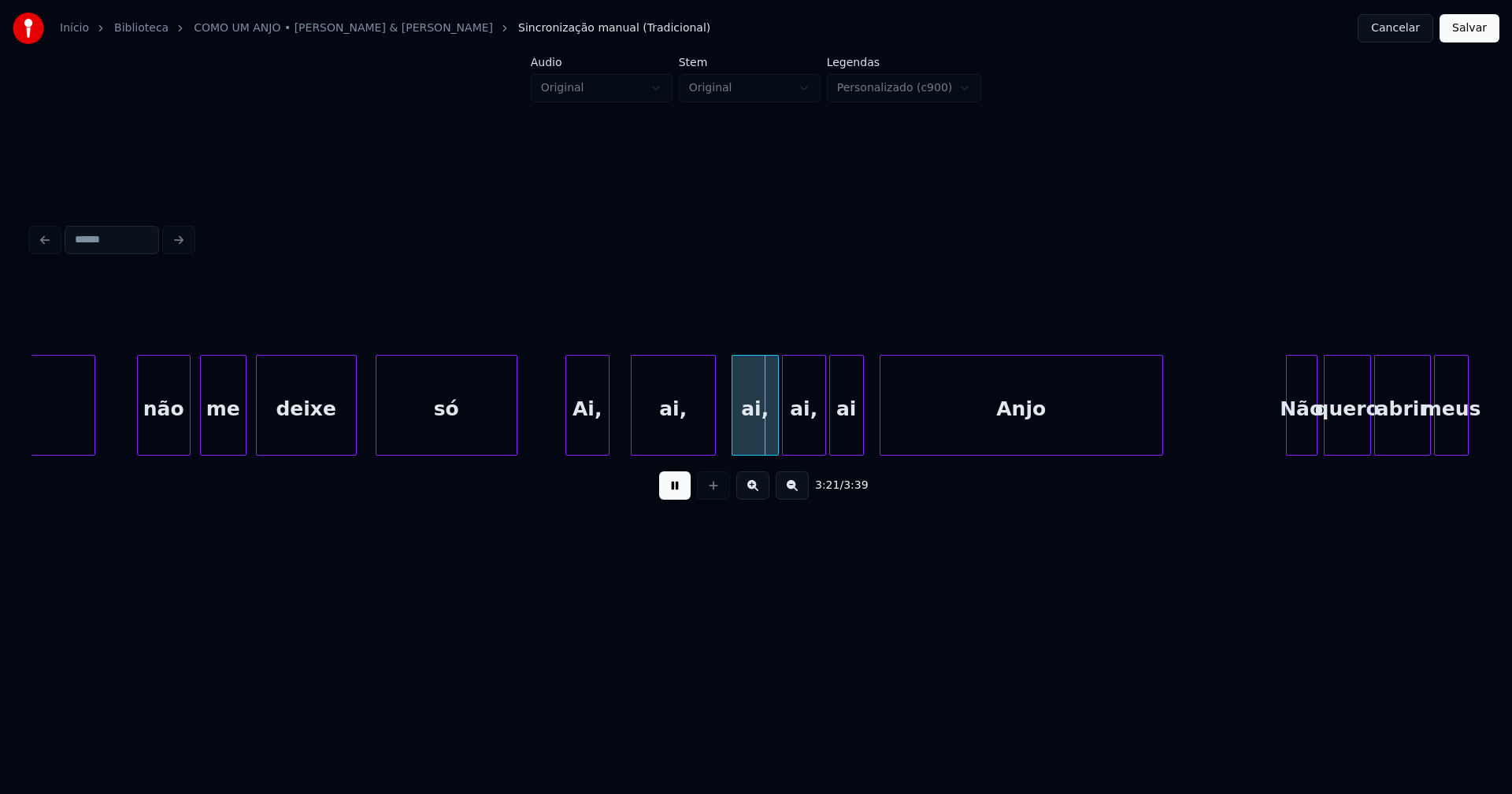
click at [598, 441] on div "Ai," at bounding box center [587, 409] width 43 height 107
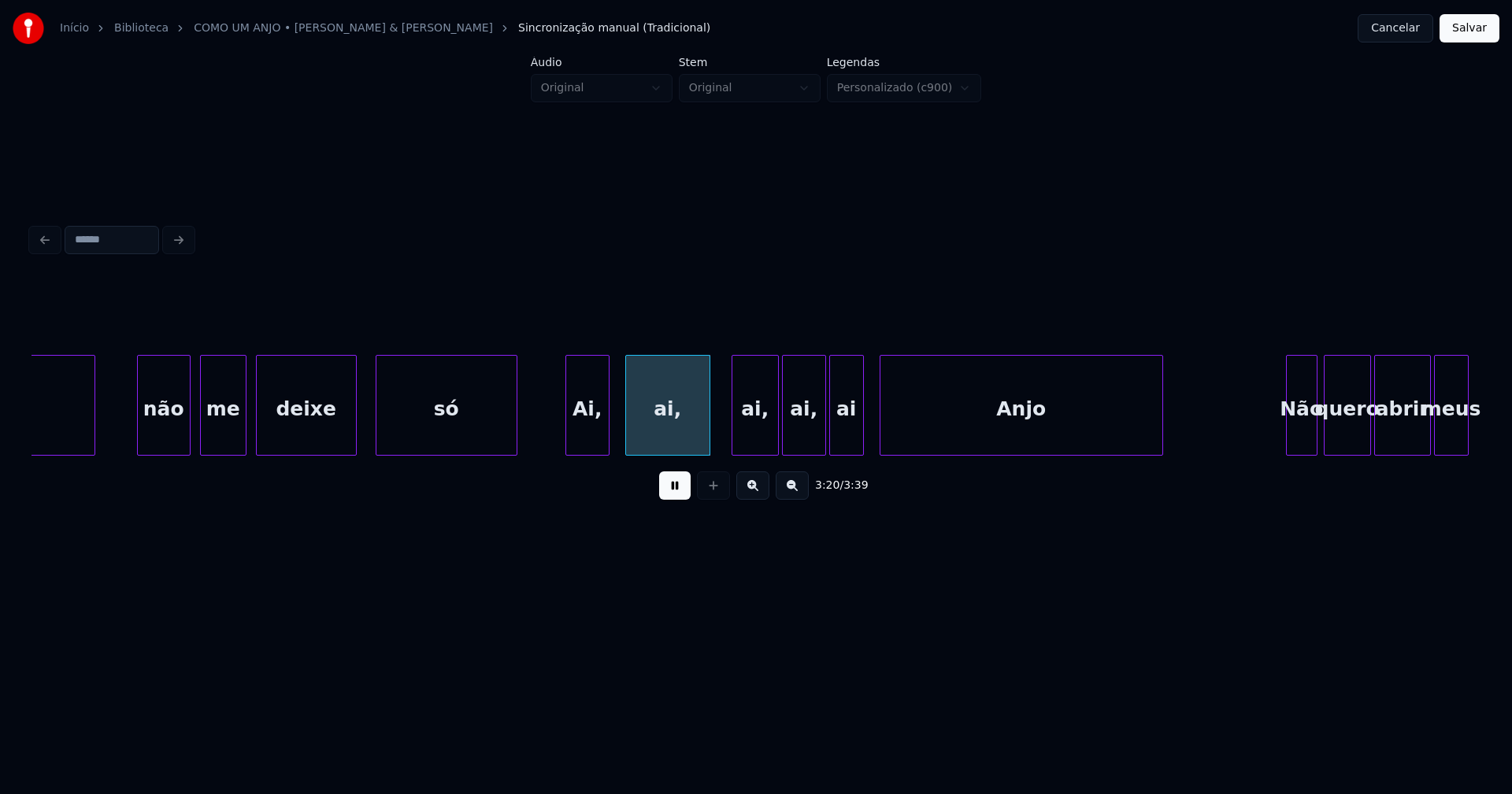
click at [667, 435] on div "ai," at bounding box center [667, 409] width 83 height 107
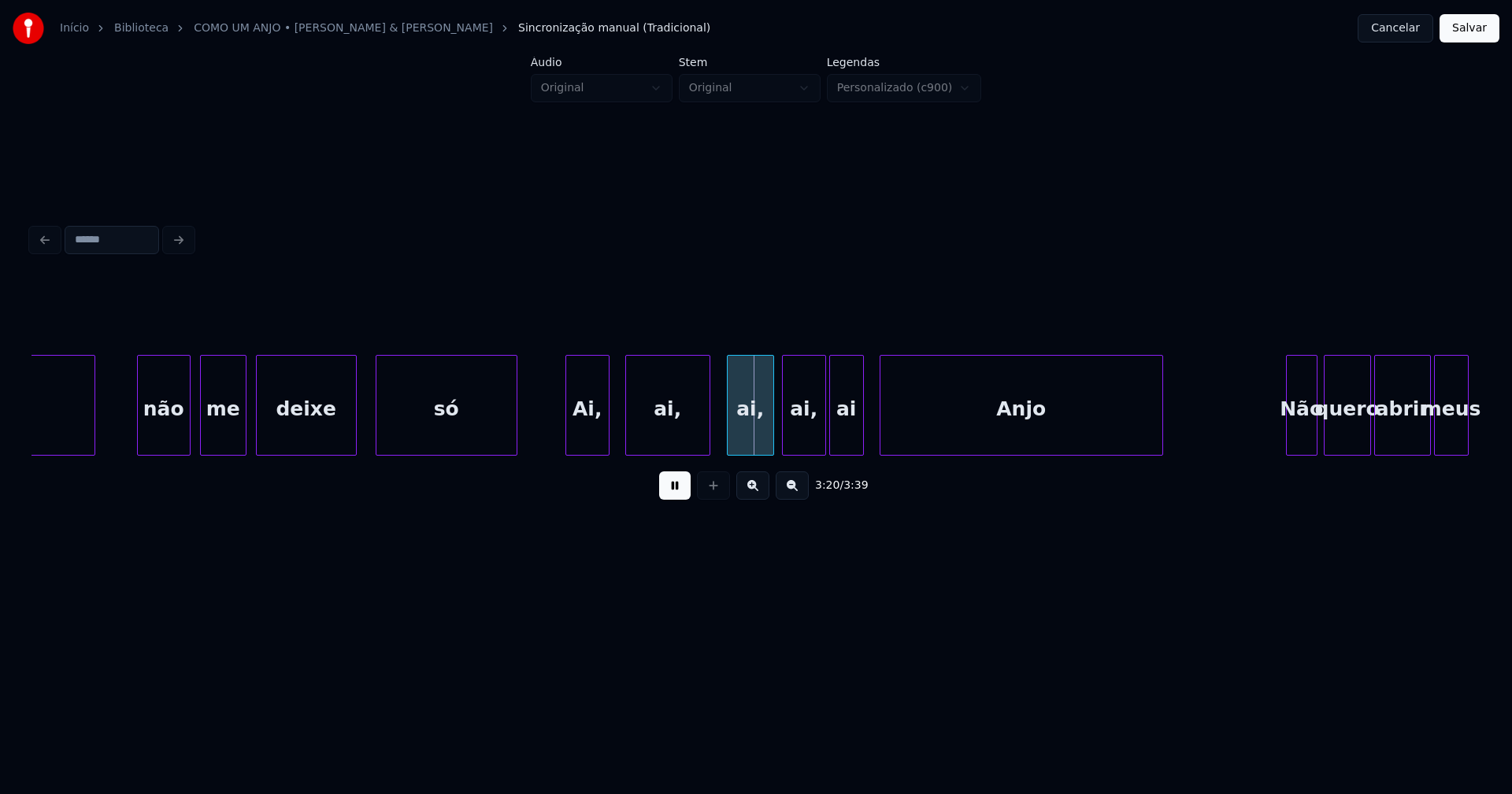
click at [750, 437] on div "ai," at bounding box center [750, 409] width 45 height 107
click at [790, 435] on div "ai," at bounding box center [798, 409] width 43 height 107
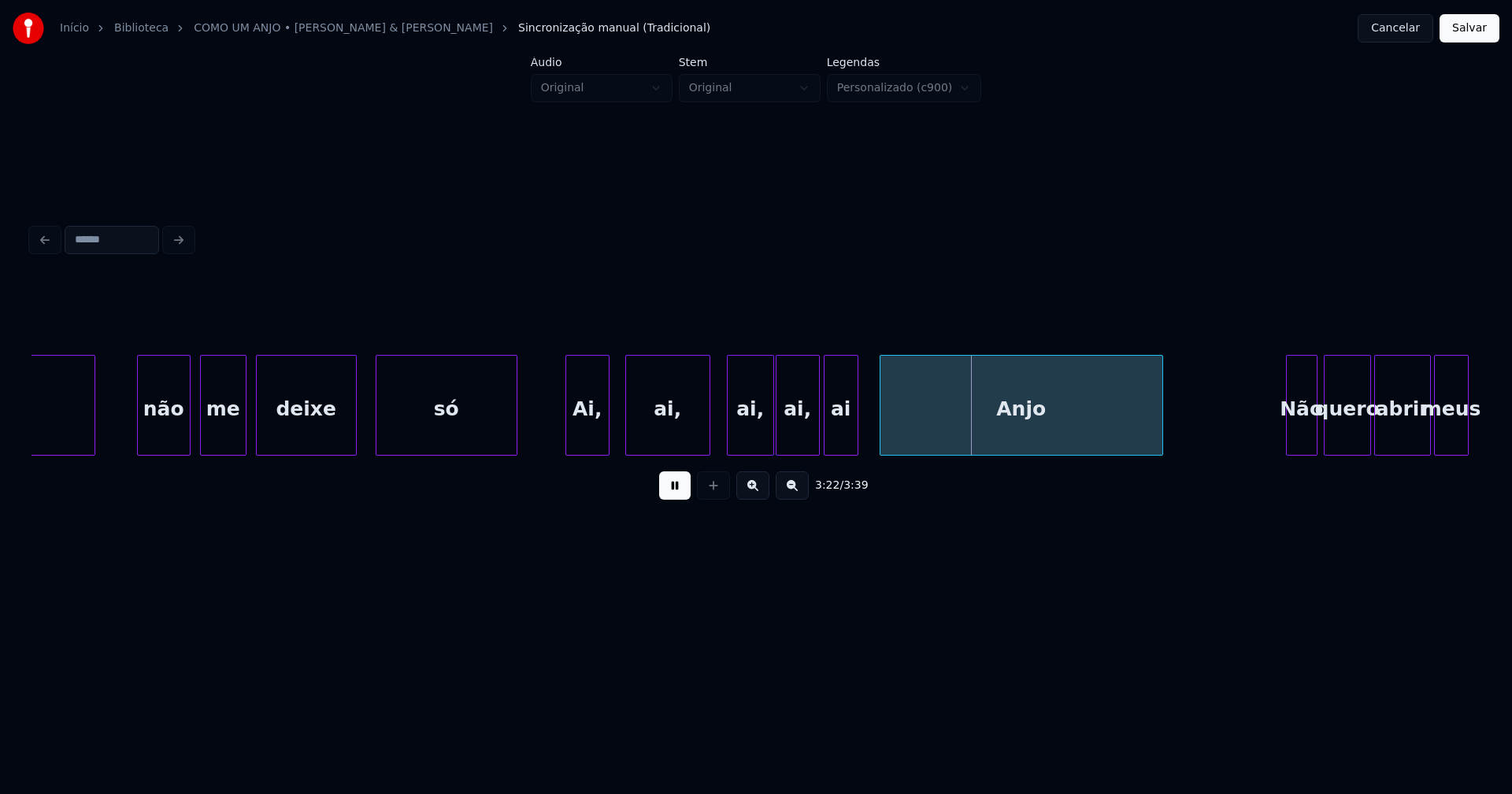
click at [841, 444] on div "ai" at bounding box center [841, 409] width 33 height 107
click at [995, 427] on div "Anjo" at bounding box center [1019, 409] width 282 height 107
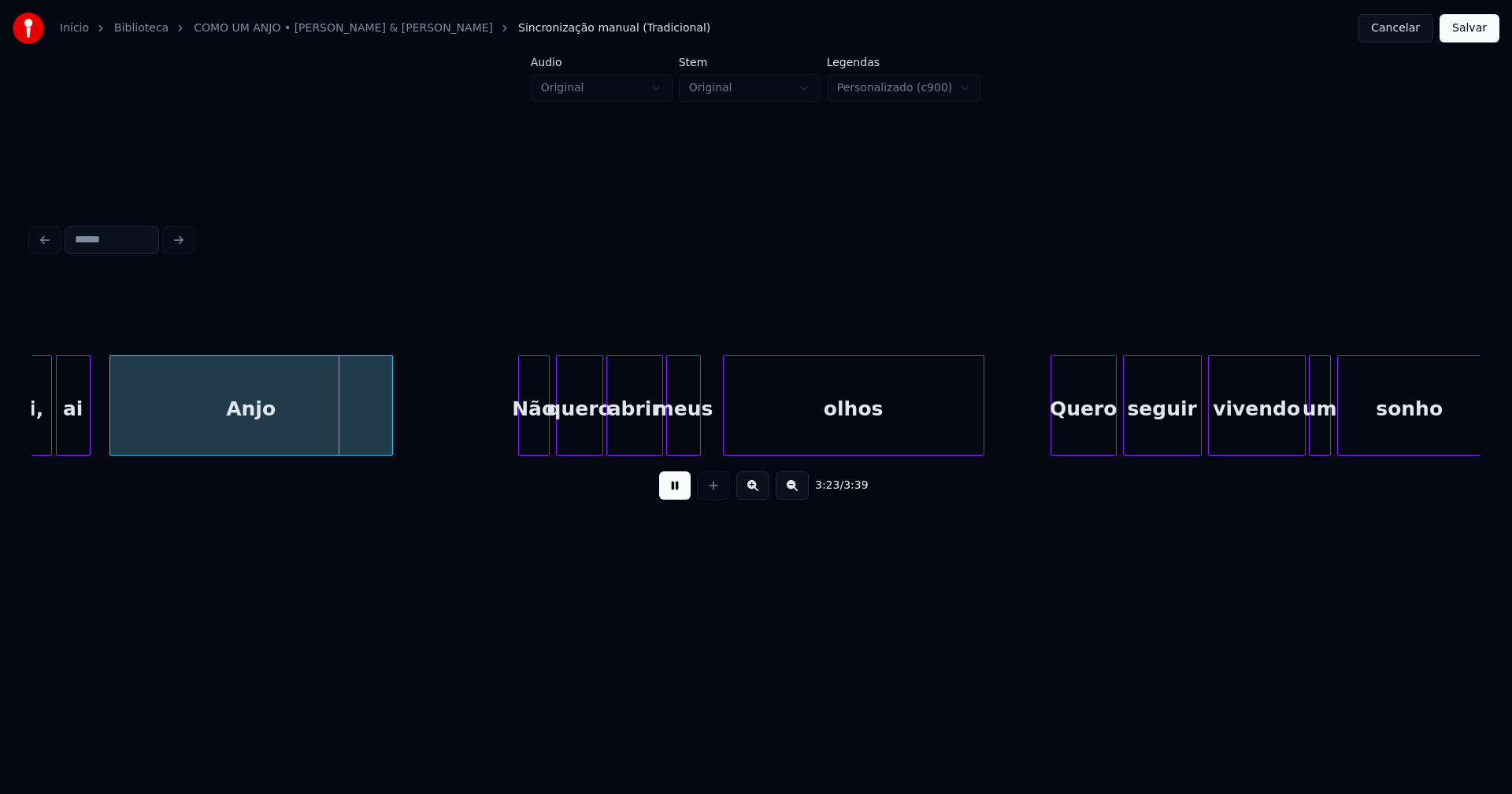
scroll to position [0, 32000]
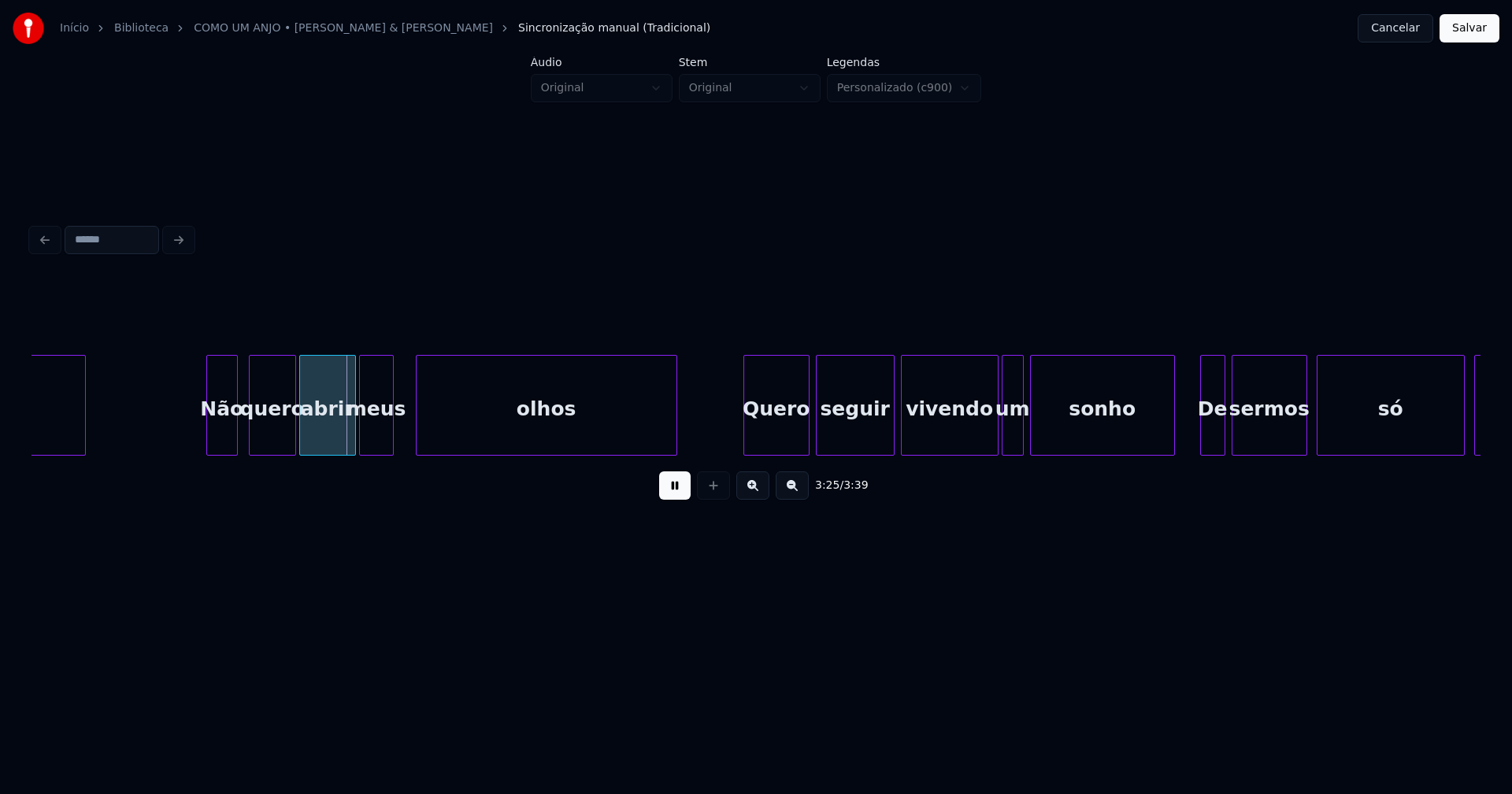
click at [227, 439] on div "Não" at bounding box center [222, 409] width 30 height 107
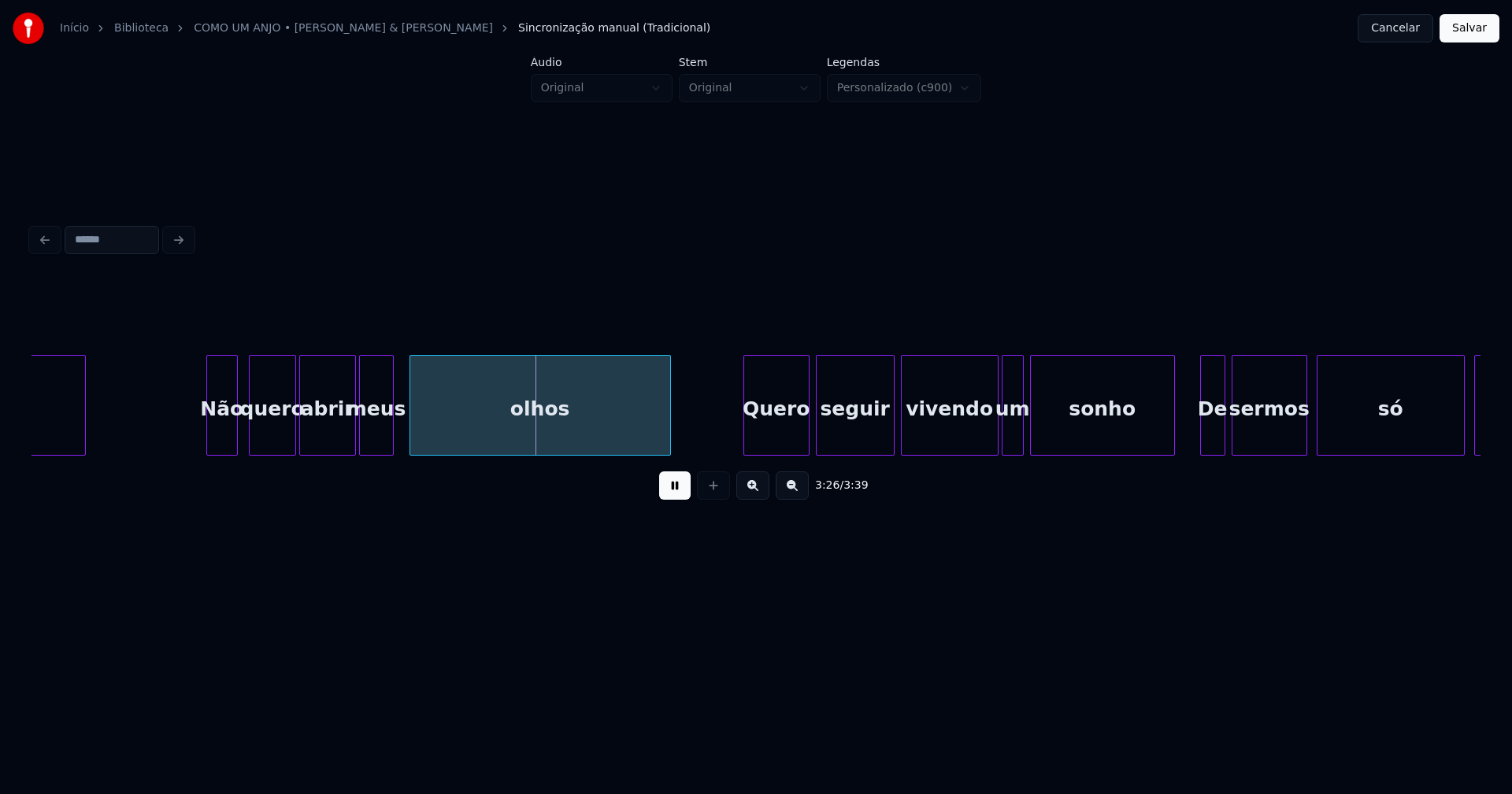
click at [456, 437] on div "olhos" at bounding box center [540, 409] width 260 height 107
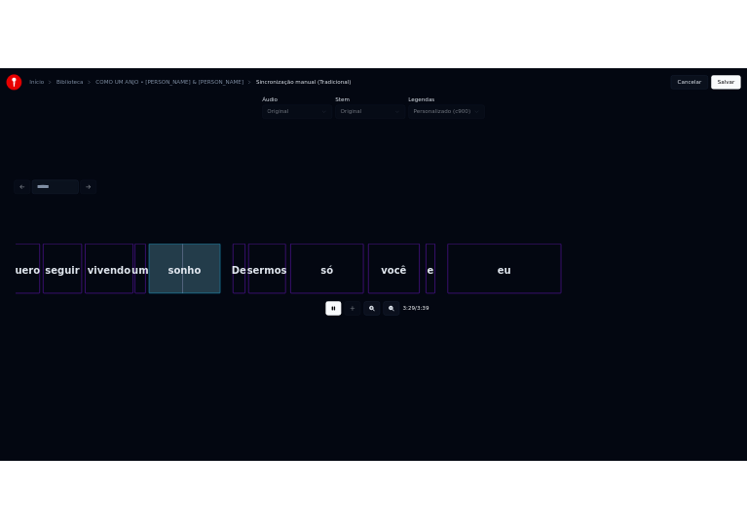
scroll to position [0, 40458]
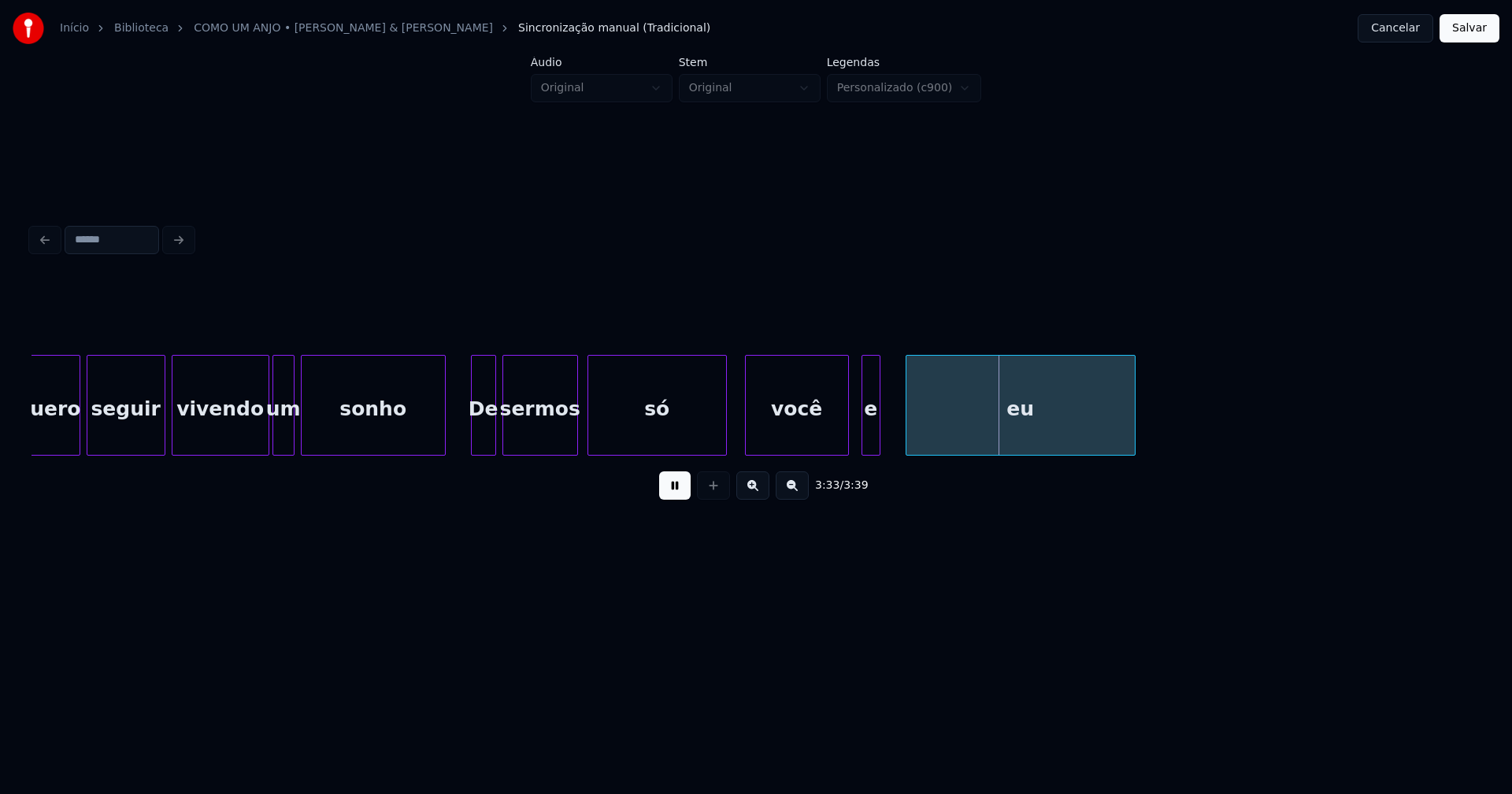
click at [722, 437] on div at bounding box center [724, 405] width 5 height 99
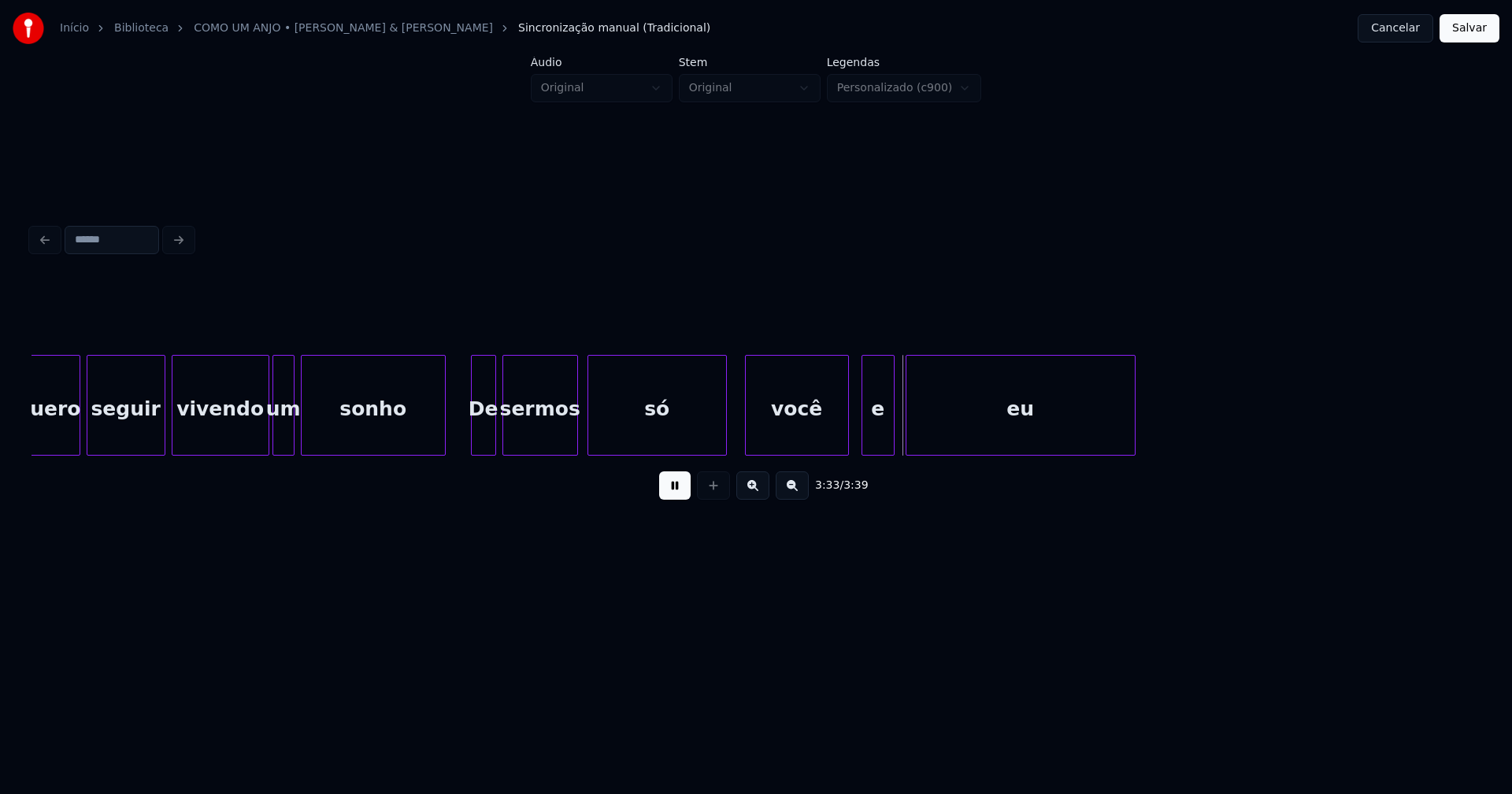
click at [889, 428] on div at bounding box center [892, 405] width 5 height 99
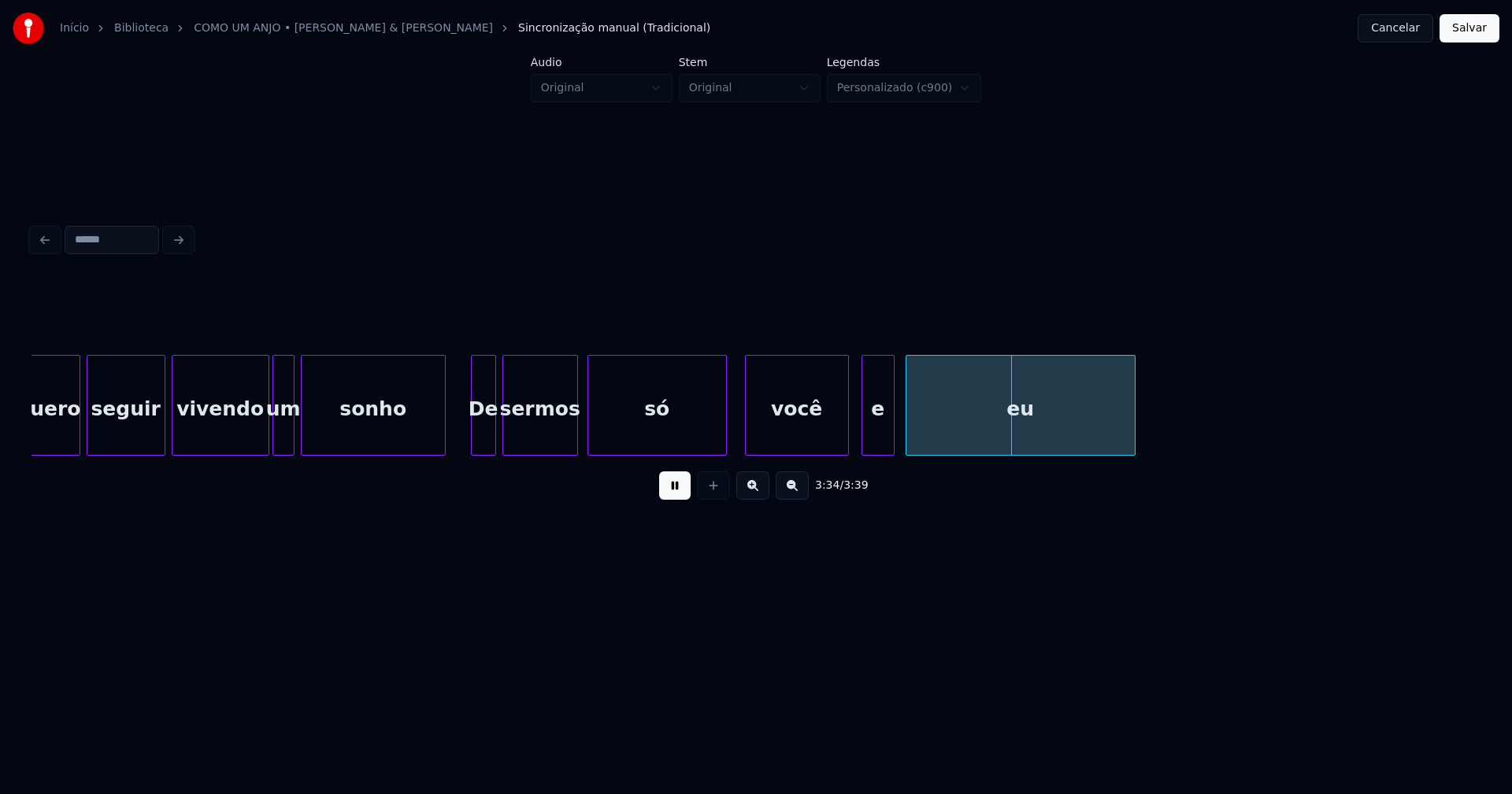
drag, startPoint x: 1462, startPoint y: 35, endPoint x: 1233, endPoint y: 77, distance: 232.8
click at [1462, 34] on button "Salvar" at bounding box center [1469, 28] width 60 height 28
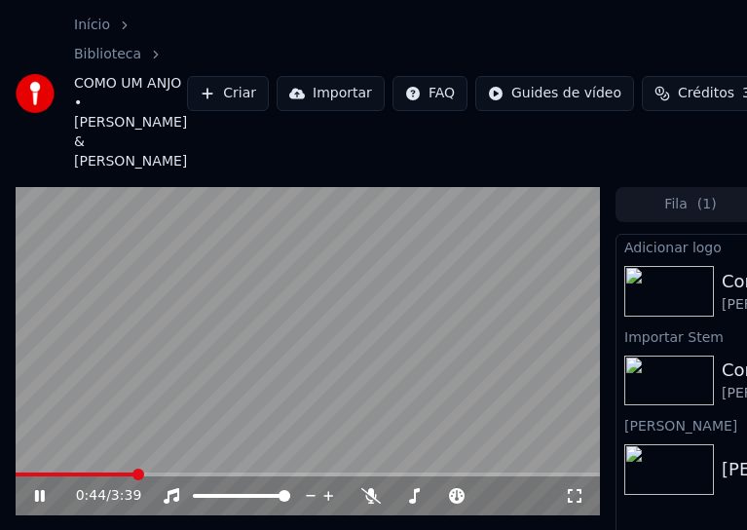
click at [39, 488] on icon at bounding box center [53, 496] width 45 height 16
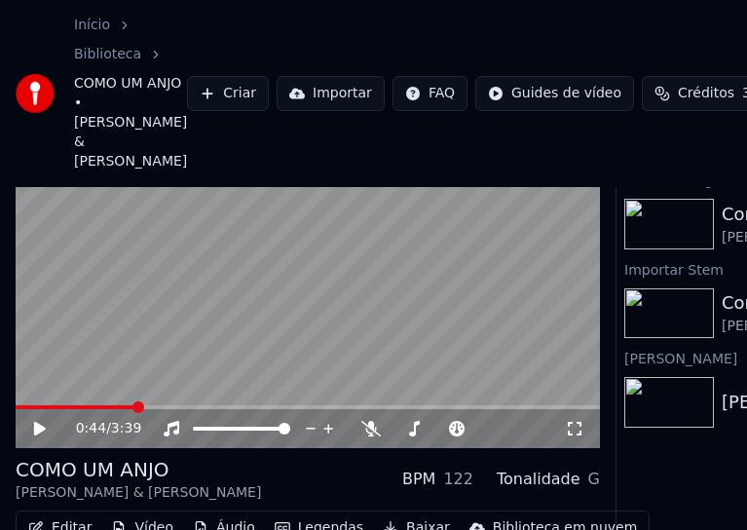
scroll to position [149, 0]
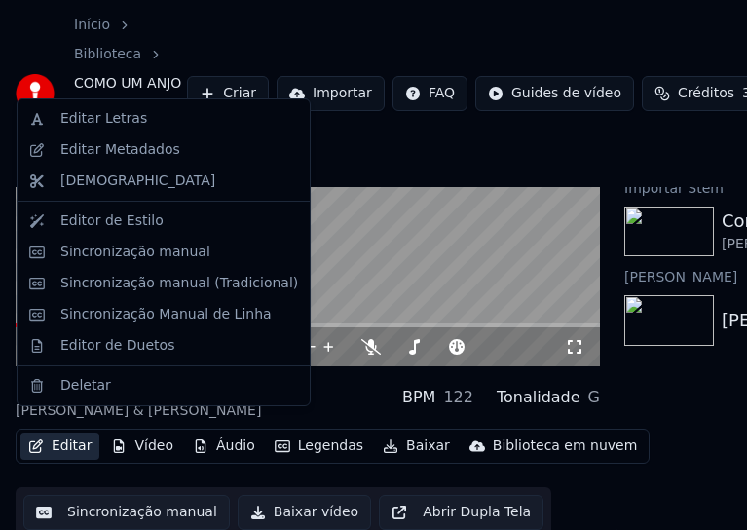
click at [78, 432] on button "Editar" at bounding box center [59, 445] width 79 height 27
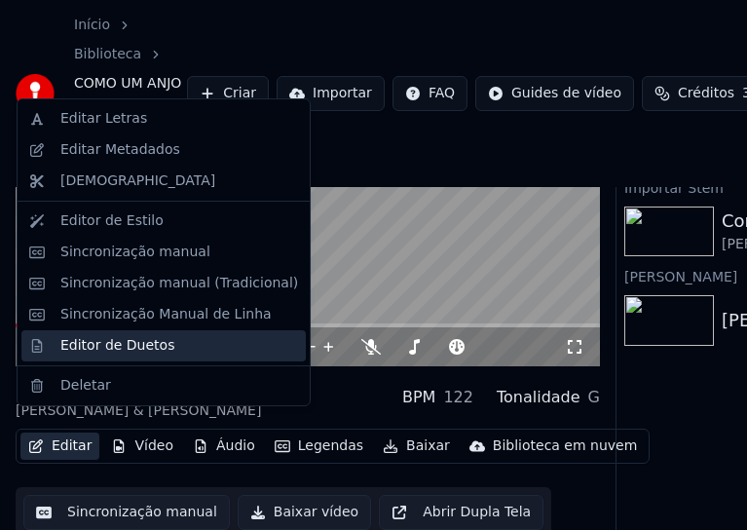
click at [95, 344] on div "Editor de Duetos" at bounding box center [117, 345] width 114 height 19
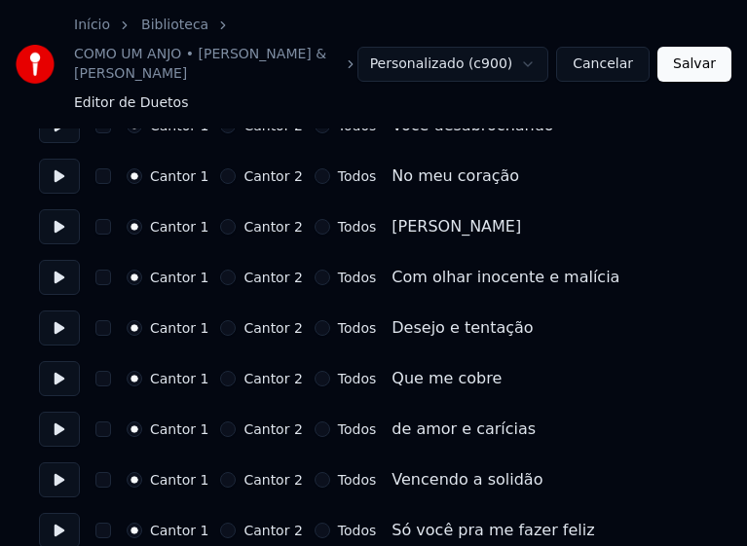
scroll to position [681, 0]
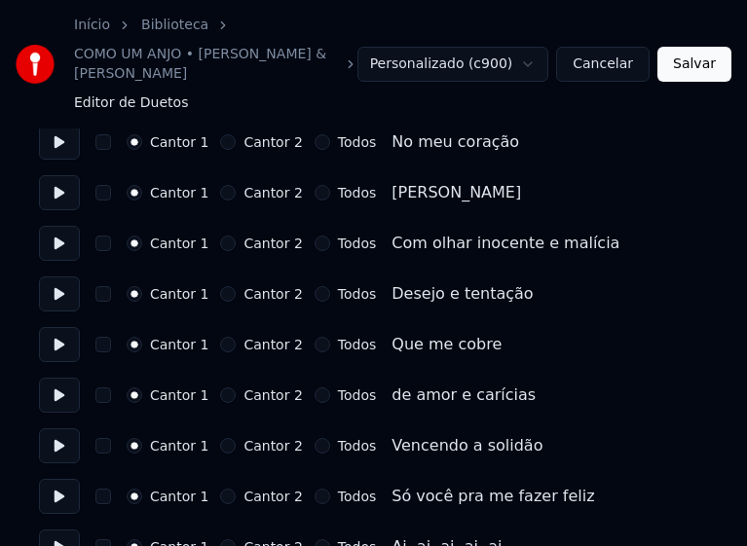
click at [314, 236] on button "Todos" at bounding box center [322, 244] width 16 height 16
click at [314, 286] on button "Todos" at bounding box center [322, 294] width 16 height 16
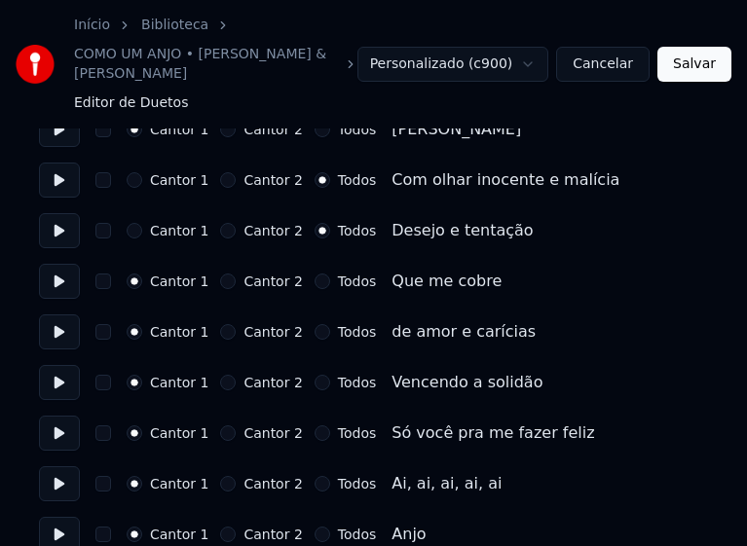
scroll to position [779, 0]
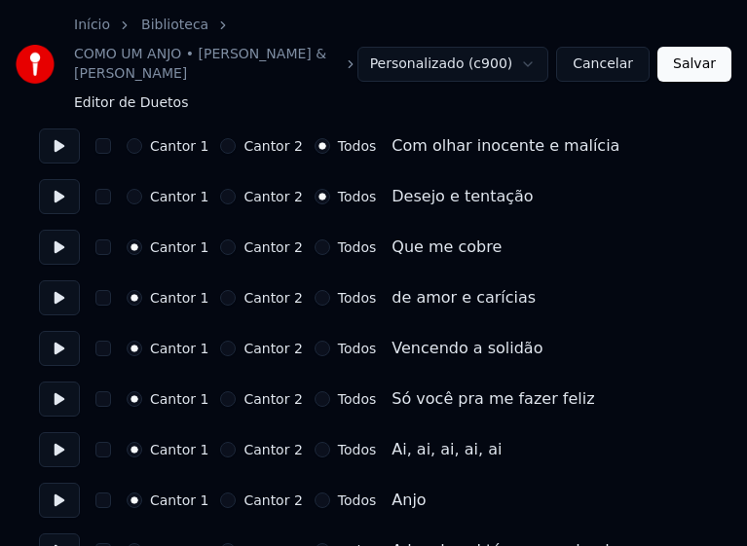
click at [314, 239] on button "Todos" at bounding box center [322, 247] width 16 height 16
click at [314, 290] on button "Todos" at bounding box center [322, 298] width 16 height 16
click at [314, 341] on button "Todos" at bounding box center [322, 349] width 16 height 16
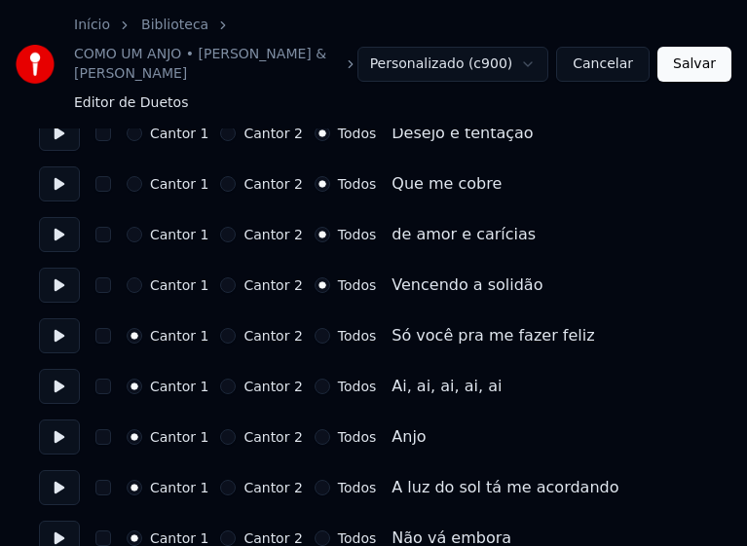
scroll to position [876, 0]
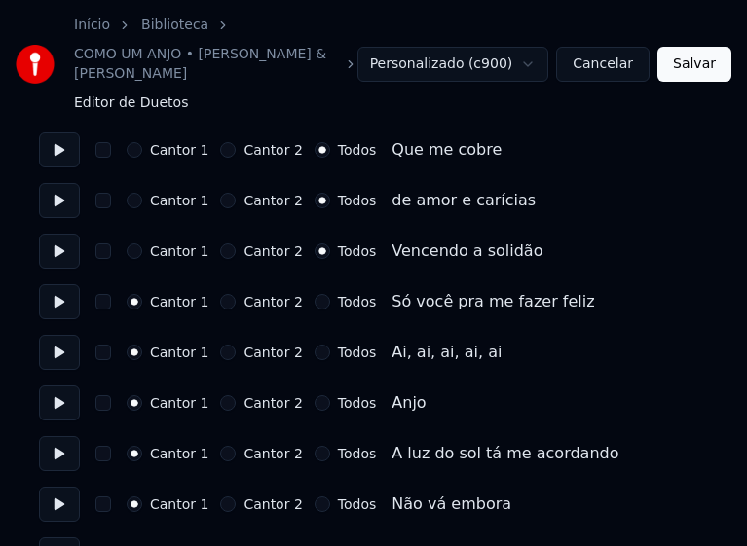
click at [314, 294] on button "Todos" at bounding box center [322, 302] width 16 height 16
click at [314, 395] on button "Todos" at bounding box center [322, 403] width 16 height 16
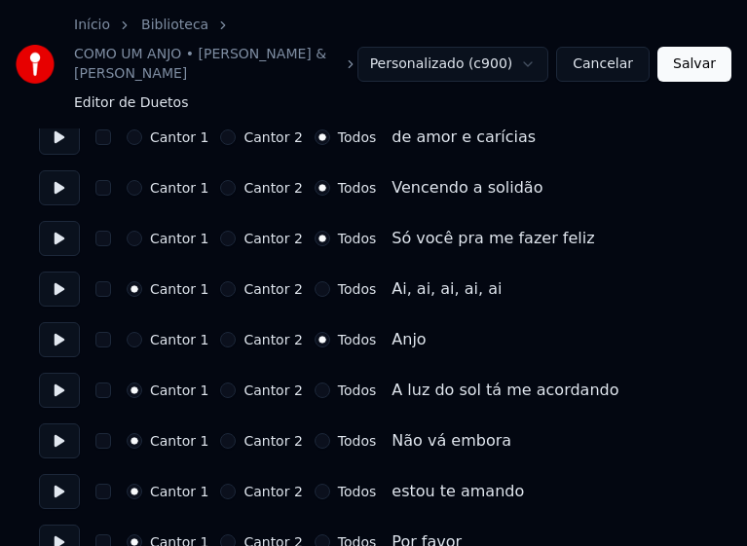
scroll to position [973, 0]
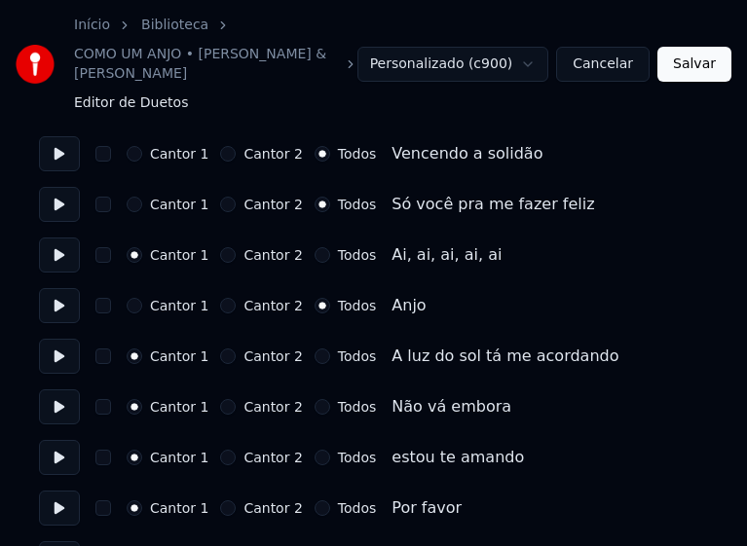
click at [314, 348] on button "Todos" at bounding box center [322, 356] width 16 height 16
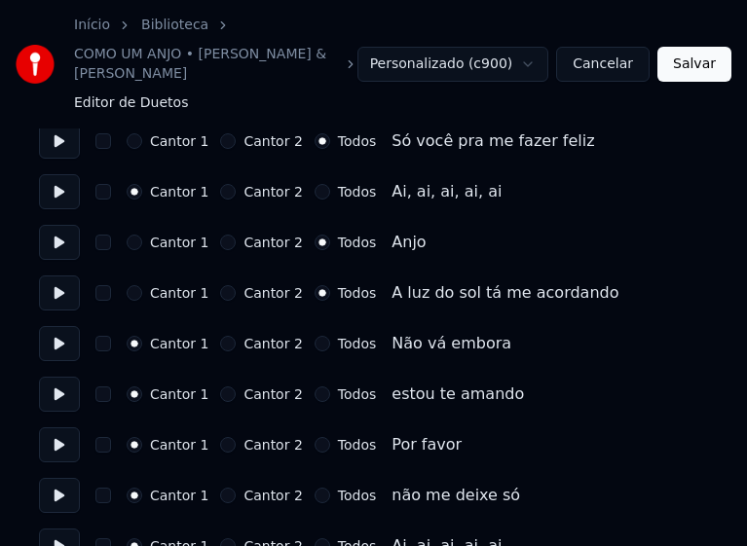
scroll to position [1071, 0]
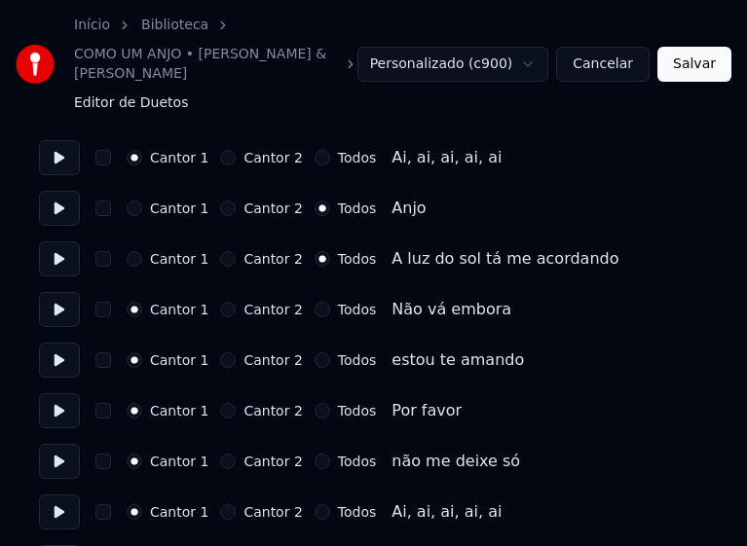
click at [314, 302] on button "Todos" at bounding box center [322, 310] width 16 height 16
click at [314, 352] on button "Todos" at bounding box center [322, 360] width 16 height 16
click at [314, 403] on button "Todos" at bounding box center [322, 411] width 16 height 16
click at [314, 454] on button "Todos" at bounding box center [322, 462] width 16 height 16
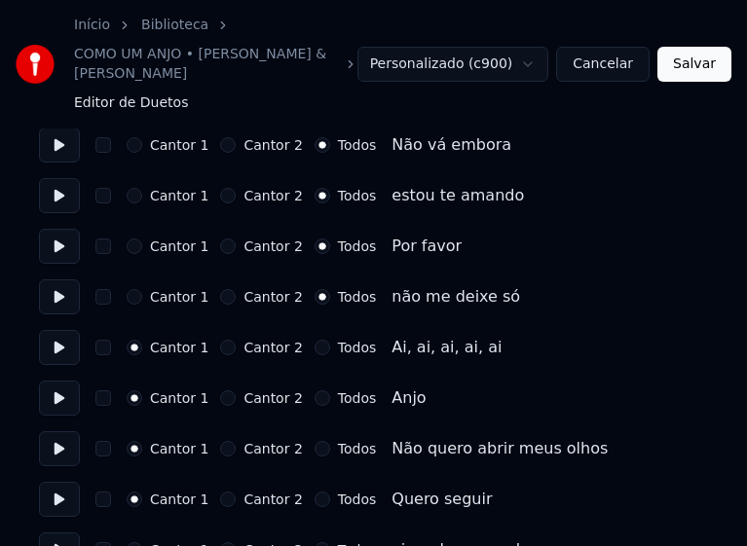
scroll to position [1265, 0]
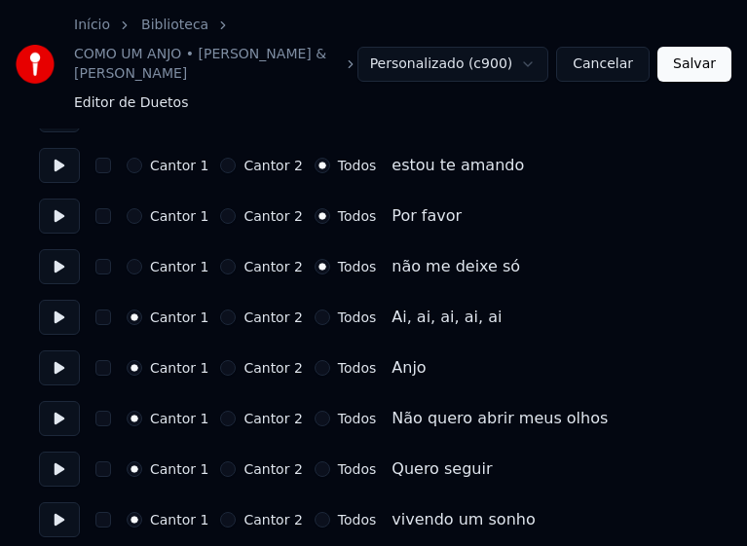
click at [314, 360] on button "Todos" at bounding box center [322, 368] width 16 height 16
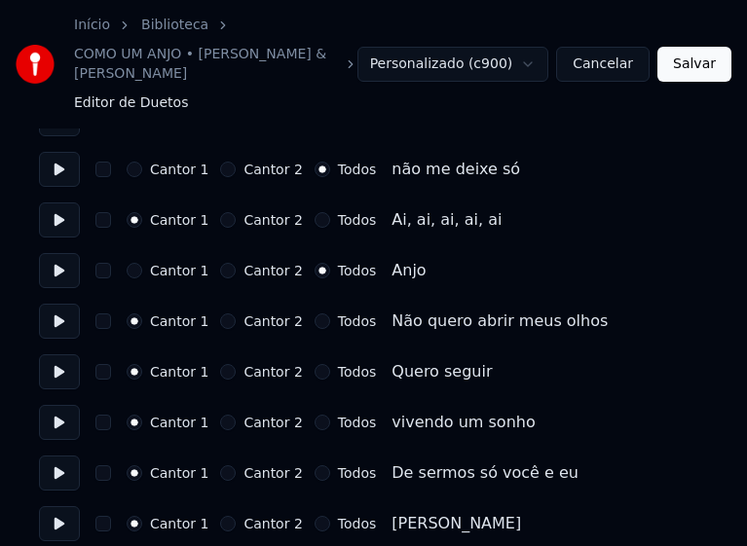
click at [314, 313] on button "Todos" at bounding box center [322, 321] width 16 height 16
click at [314, 364] on button "Todos" at bounding box center [322, 372] width 16 height 16
click at [314, 415] on button "Todos" at bounding box center [322, 423] width 16 height 16
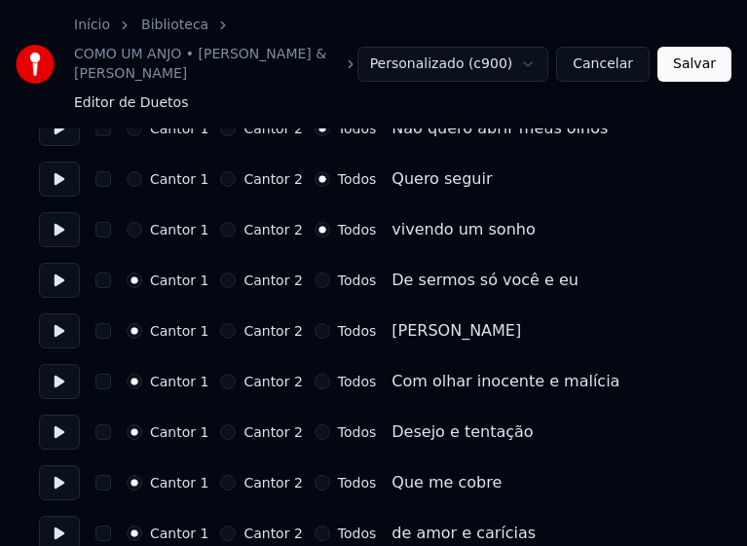
scroll to position [1557, 0]
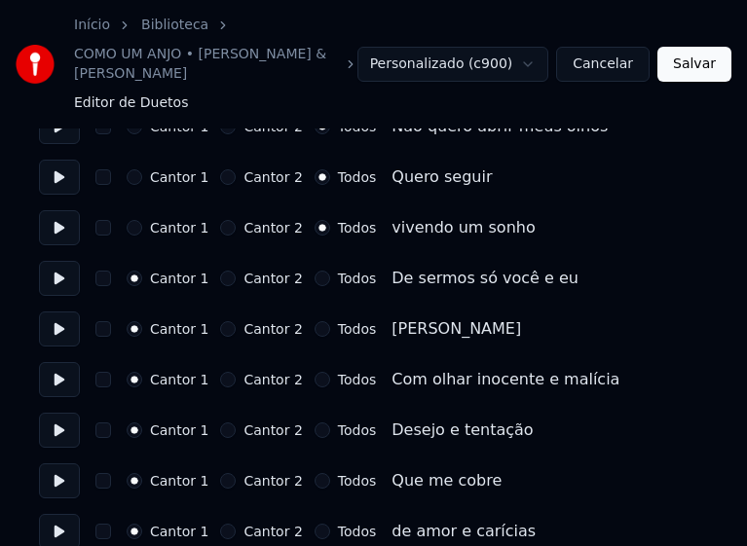
click at [314, 271] on button "Todos" at bounding box center [322, 279] width 16 height 16
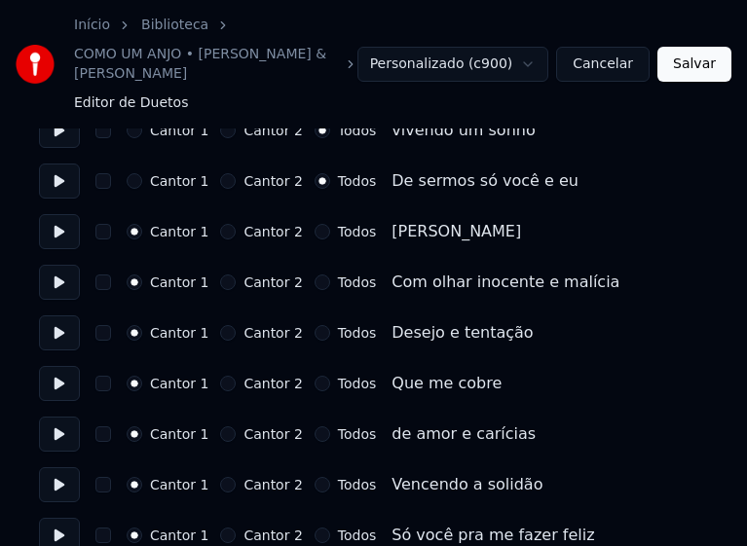
click at [314, 275] on button "Todos" at bounding box center [322, 283] width 16 height 16
click at [314, 325] on button "Todos" at bounding box center [322, 333] width 16 height 16
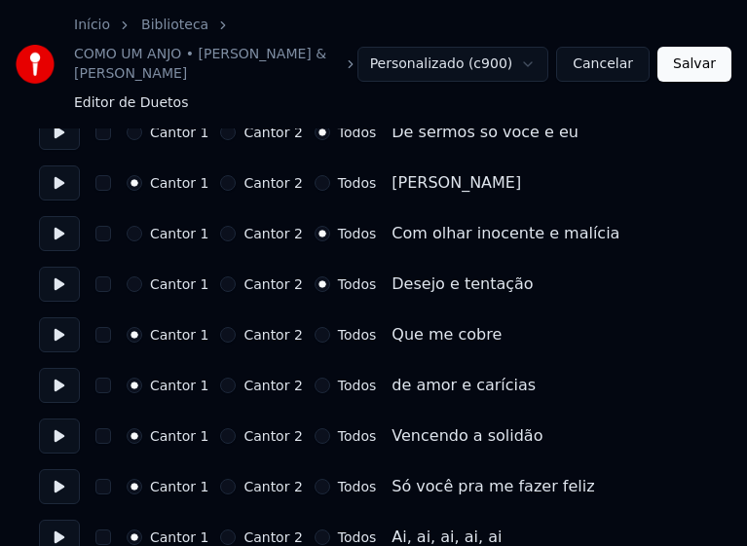
scroll to position [1752, 0]
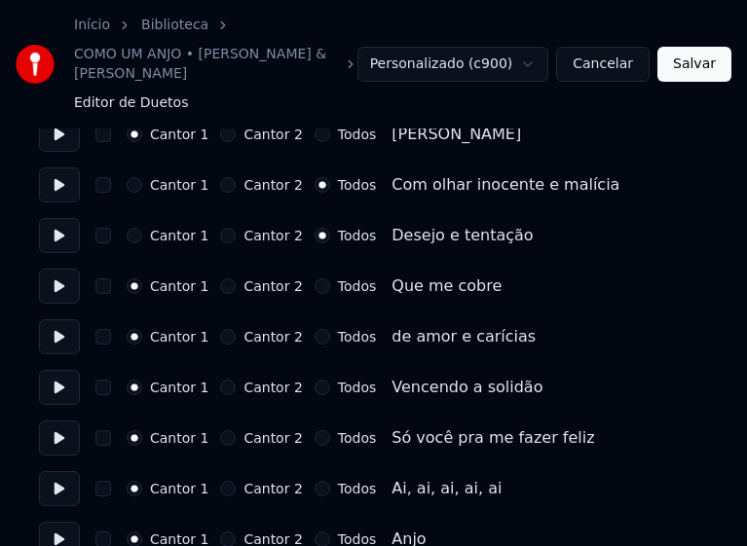
click at [314, 278] on button "Todos" at bounding box center [322, 286] width 16 height 16
click at [314, 329] on button "Todos" at bounding box center [322, 337] width 16 height 16
click at [314, 380] on button "Todos" at bounding box center [322, 388] width 16 height 16
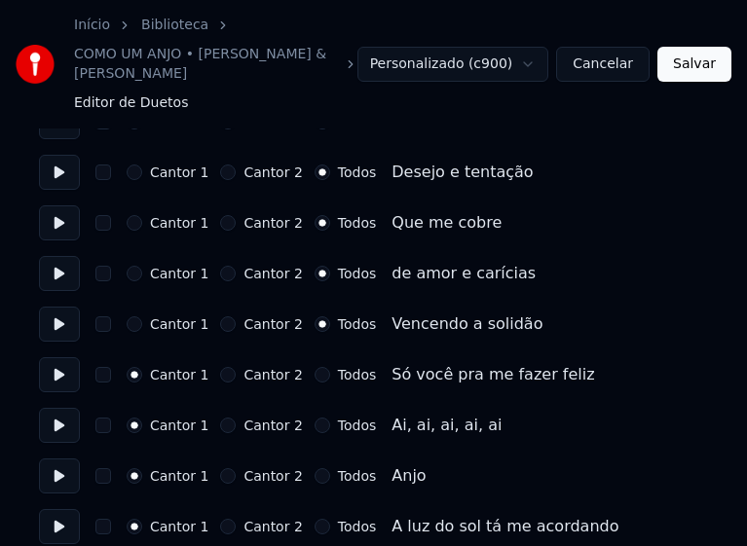
scroll to position [1850, 0]
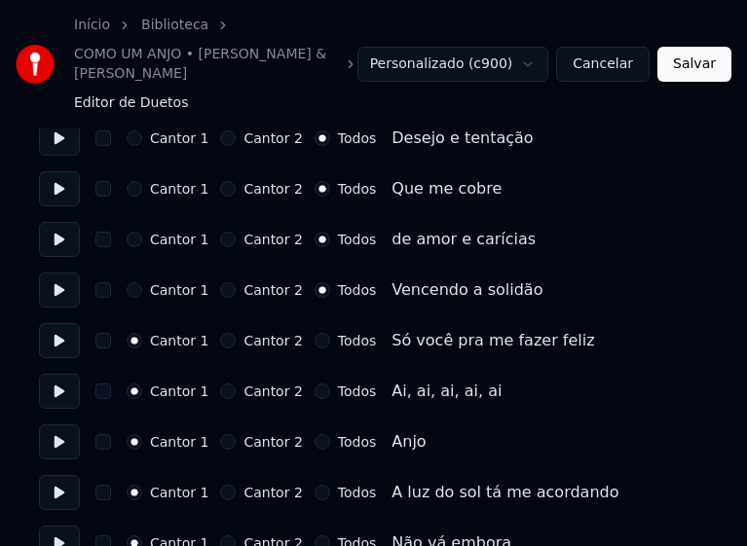
click at [314, 333] on button "Todos" at bounding box center [322, 341] width 16 height 16
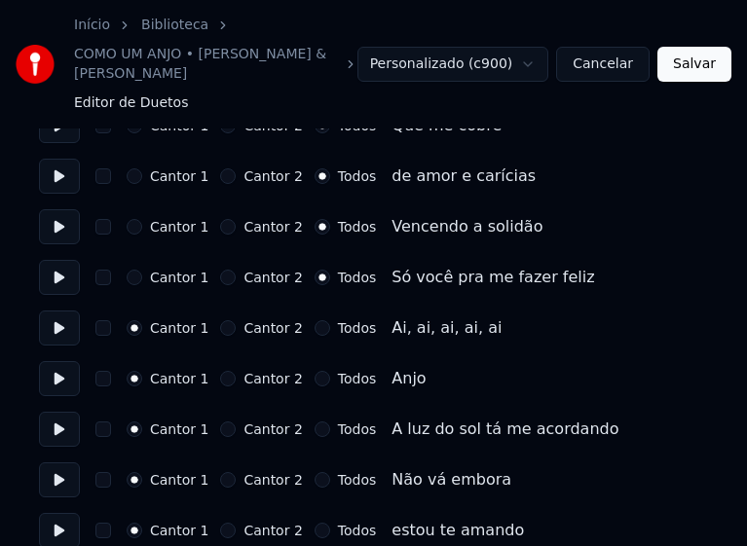
scroll to position [1947, 0]
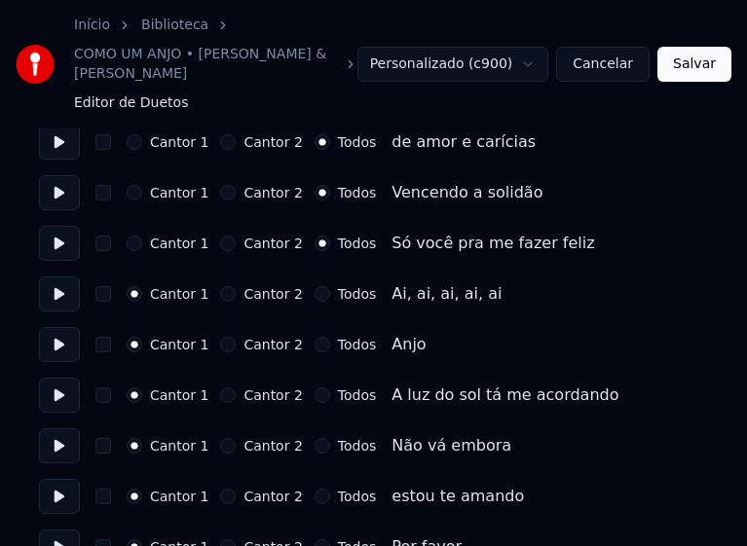
click at [314, 337] on button "Todos" at bounding box center [322, 345] width 16 height 16
click at [314, 387] on button "Todos" at bounding box center [322, 395] width 16 height 16
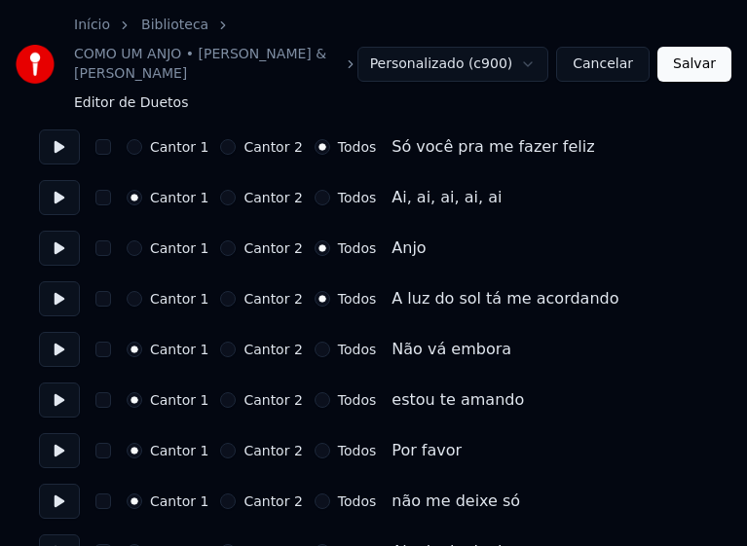
scroll to position [2044, 0]
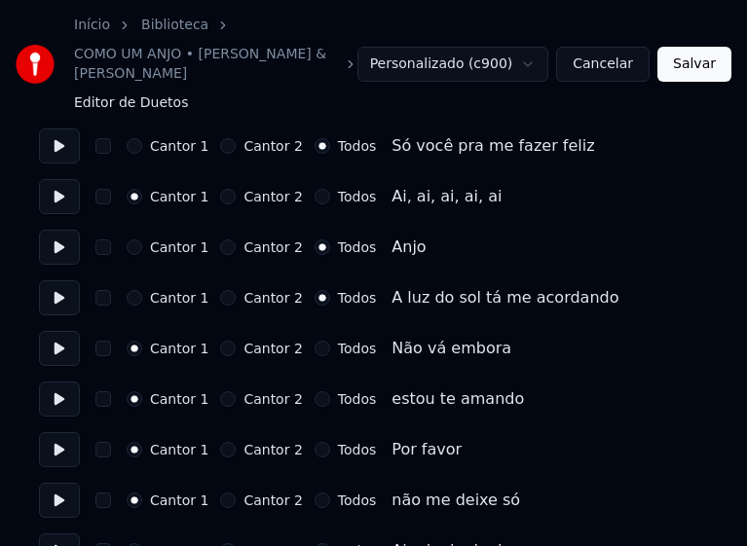
click at [314, 341] on button "Todos" at bounding box center [322, 349] width 16 height 16
click at [314, 391] on button "Todos" at bounding box center [322, 399] width 16 height 16
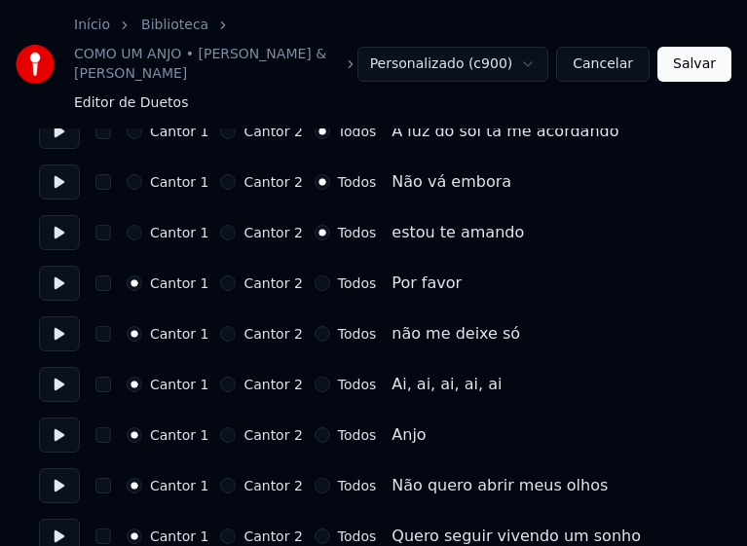
scroll to position [2239, 0]
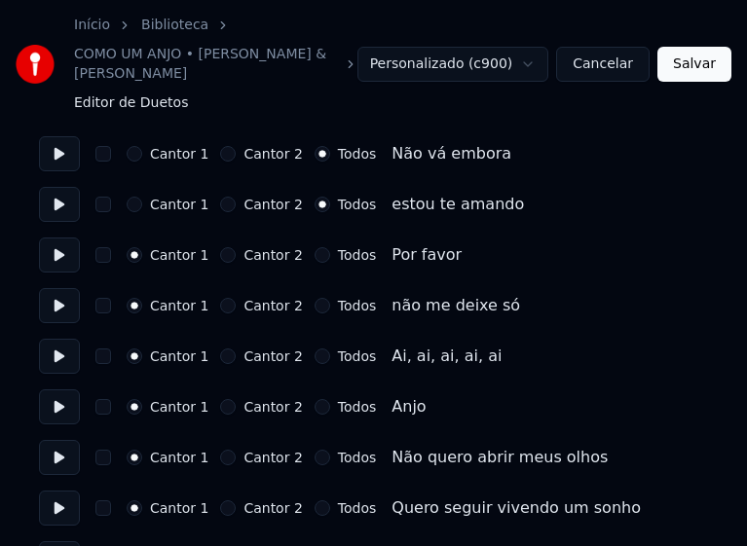
click at [314, 247] on button "Todos" at bounding box center [322, 255] width 16 height 16
click at [314, 298] on button "Todos" at bounding box center [322, 306] width 16 height 16
click at [314, 399] on button "Todos" at bounding box center [322, 407] width 16 height 16
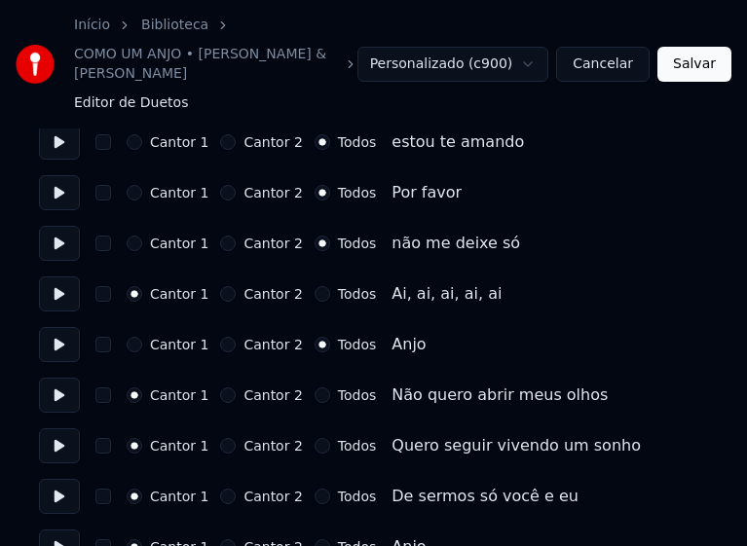
scroll to position [2336, 0]
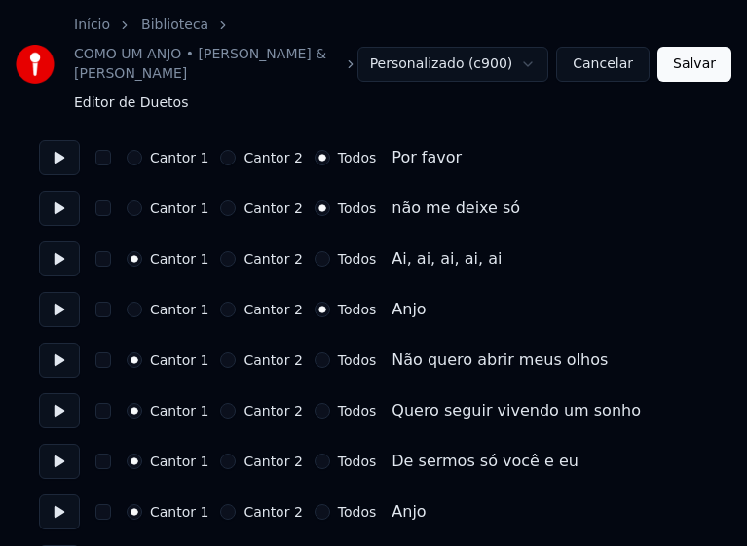
click at [314, 352] on button "Todos" at bounding box center [322, 360] width 16 height 16
click at [314, 403] on button "Todos" at bounding box center [322, 411] width 16 height 16
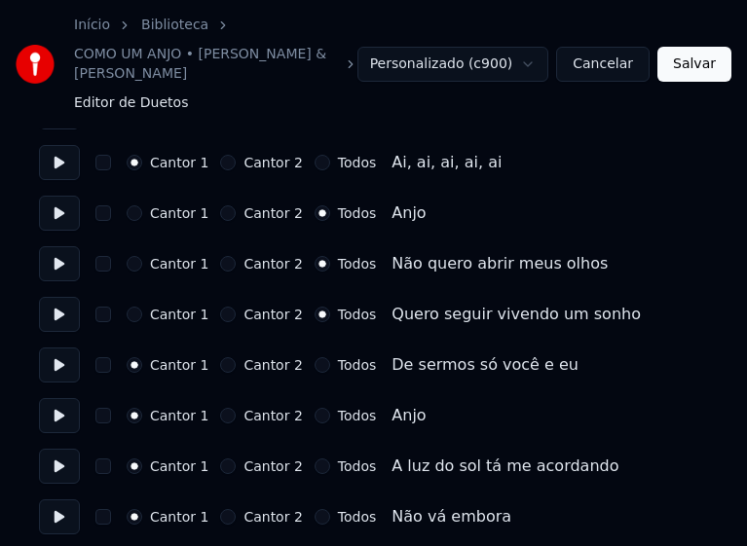
scroll to position [2434, 0]
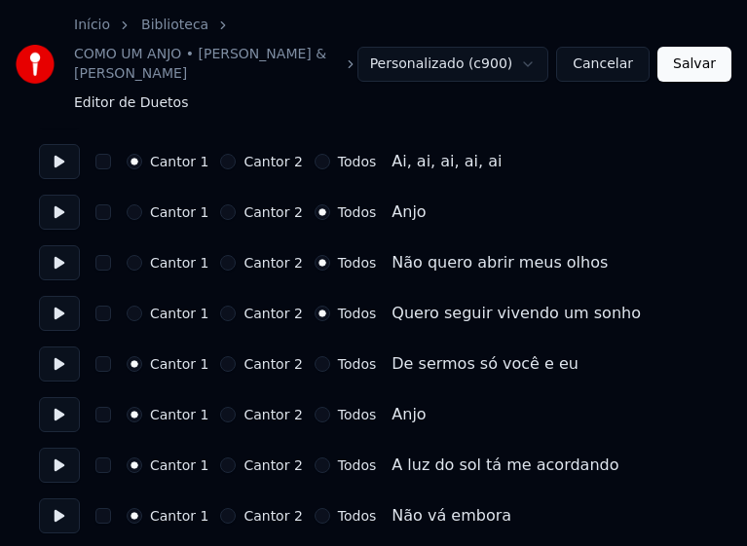
click at [314, 356] on button "Todos" at bounding box center [322, 364] width 16 height 16
click at [314, 407] on button "Todos" at bounding box center [322, 415] width 16 height 16
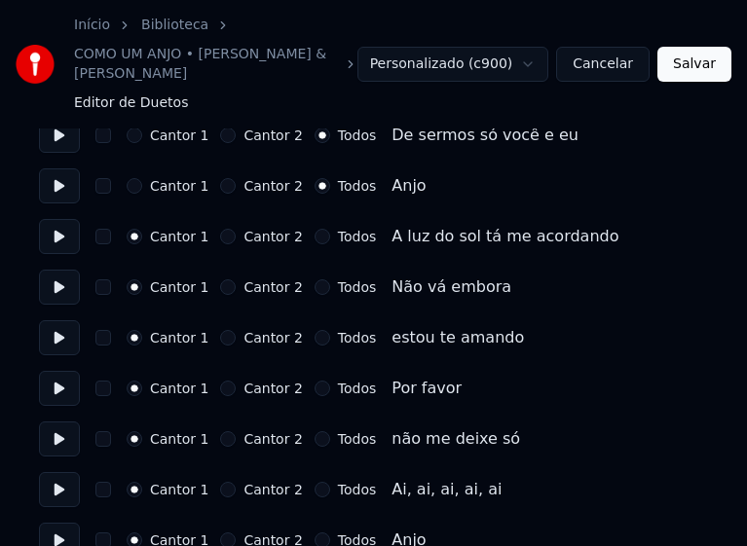
scroll to position [2628, 0]
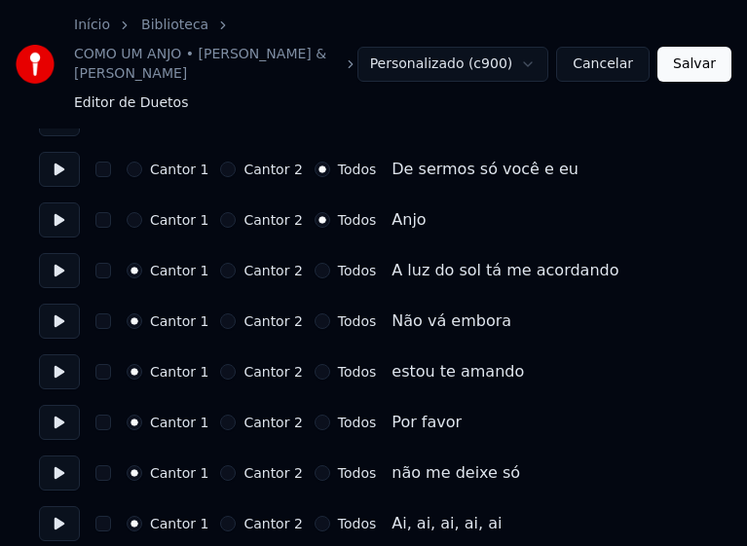
click at [314, 263] on button "Todos" at bounding box center [322, 271] width 16 height 16
click at [314, 313] on button "Todos" at bounding box center [322, 321] width 16 height 16
click at [314, 364] on button "Todos" at bounding box center [322, 372] width 16 height 16
click at [314, 415] on button "Todos" at bounding box center [322, 423] width 16 height 16
click at [314, 465] on button "Todos" at bounding box center [322, 473] width 16 height 16
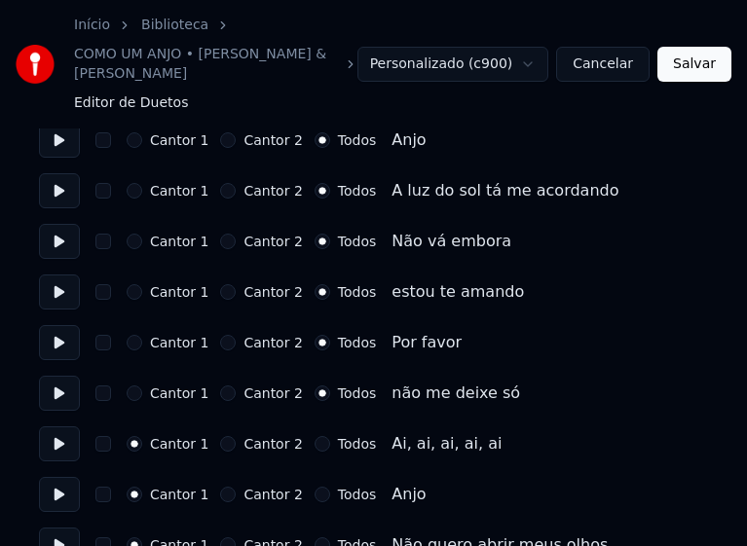
scroll to position [2826, 0]
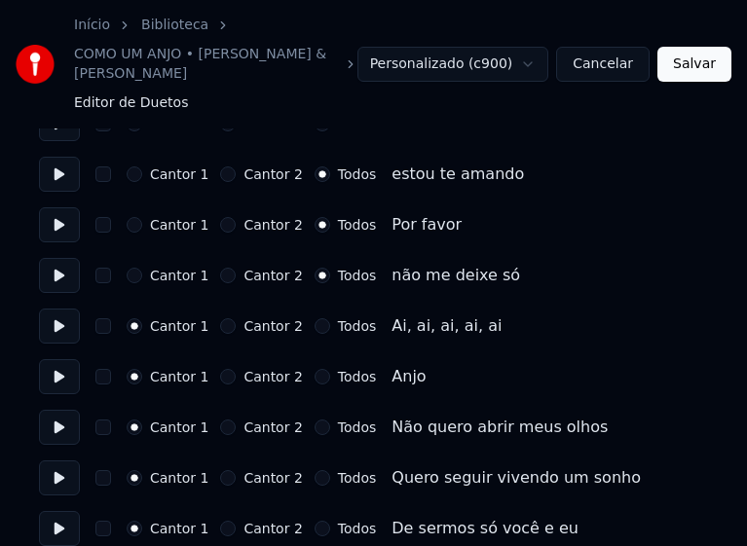
click at [314, 369] on button "Todos" at bounding box center [322, 377] width 16 height 16
click at [314, 420] on button "Todos" at bounding box center [322, 428] width 16 height 16
click at [314, 470] on button "Todos" at bounding box center [322, 478] width 16 height 16
click at [314, 521] on button "Todos" at bounding box center [322, 529] width 16 height 16
click at [679, 55] on button "Salvar" at bounding box center [694, 64] width 74 height 35
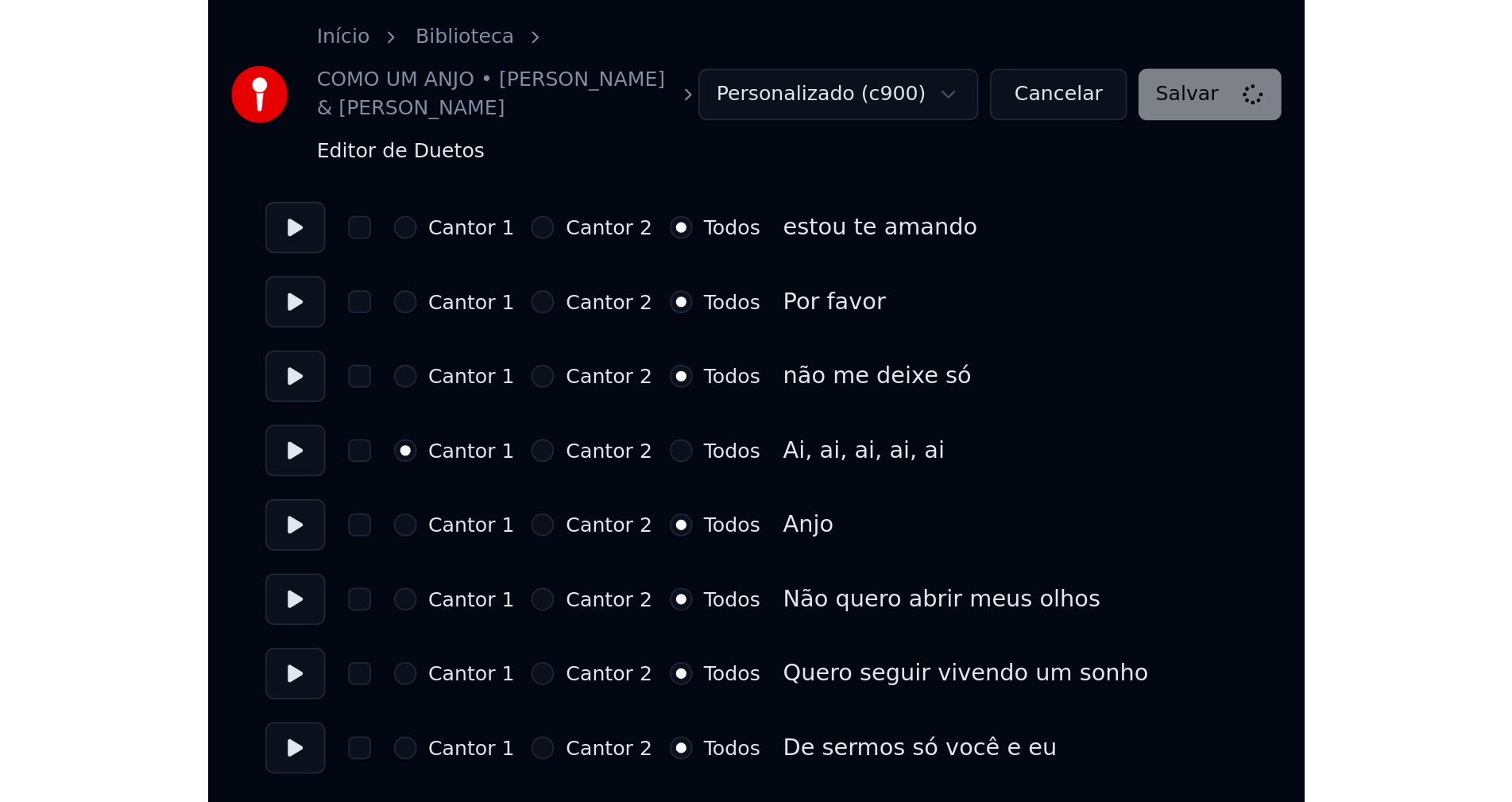
scroll to position [1920, 0]
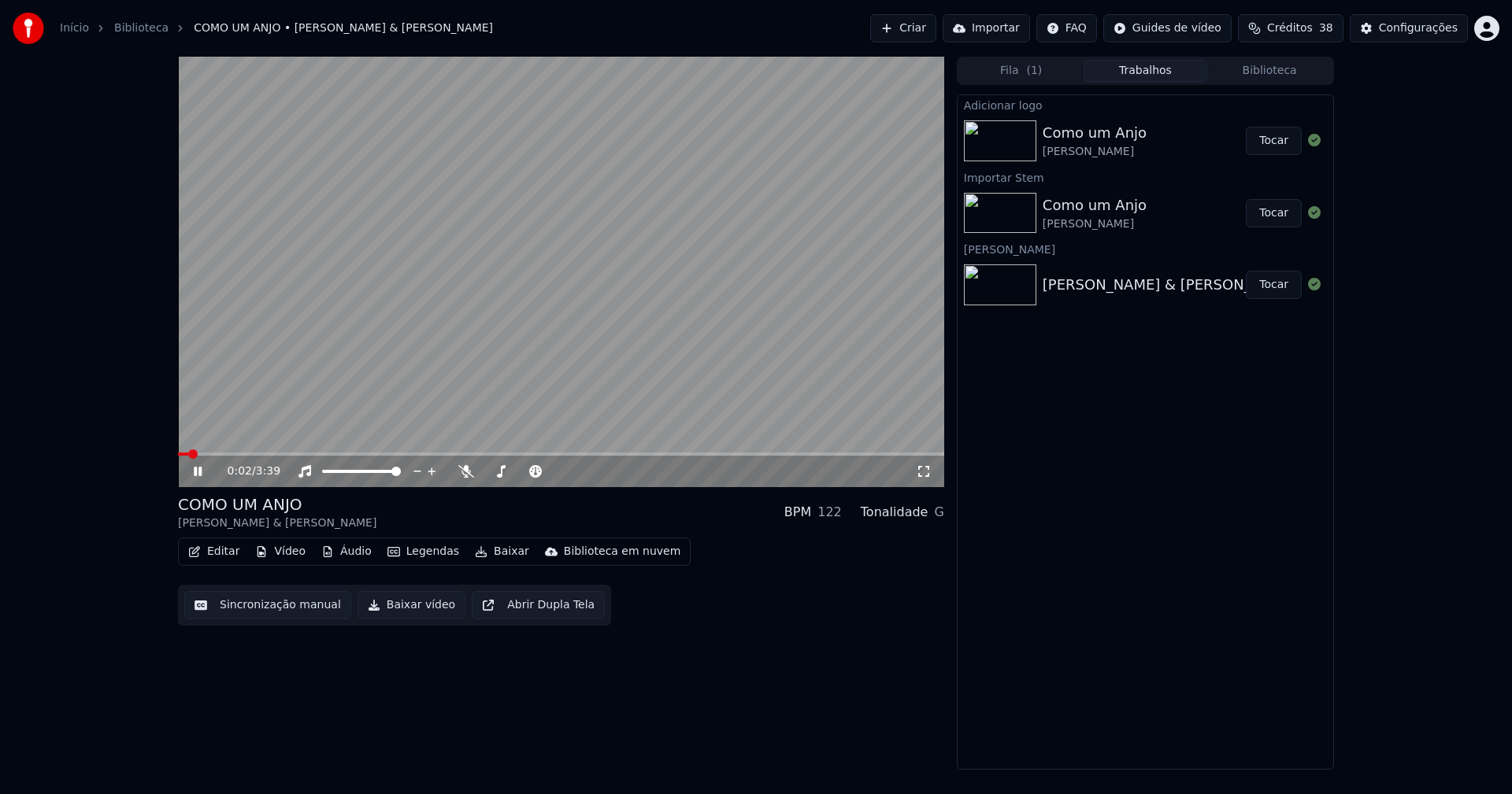
click at [394, 454] on span at bounding box center [561, 454] width 766 height 3
click at [282, 551] on button "Vídeo" at bounding box center [281, 551] width 63 height 22
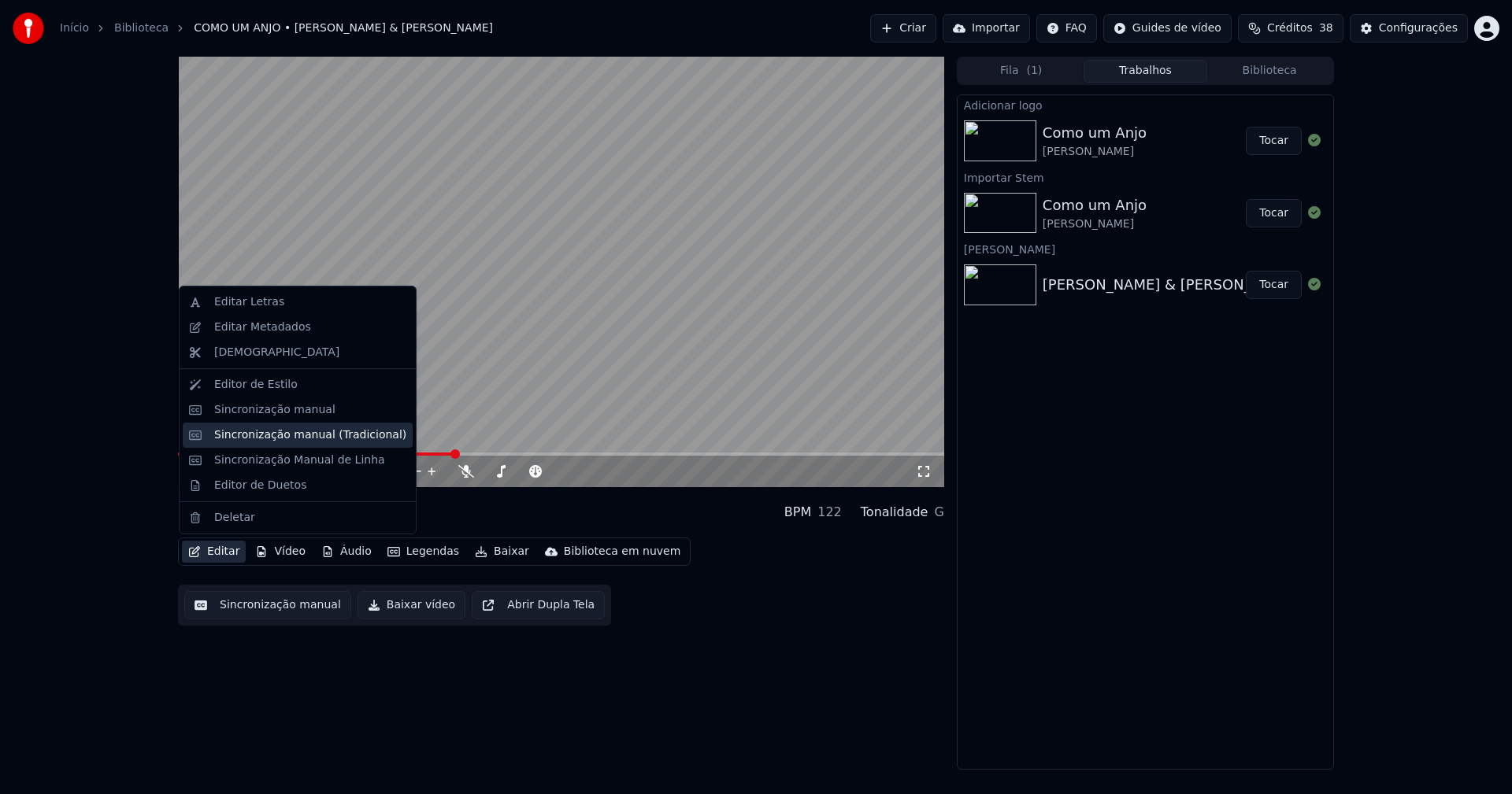
click at [263, 440] on div "Sincronização manual (Tradicional)" at bounding box center [311, 435] width 193 height 15
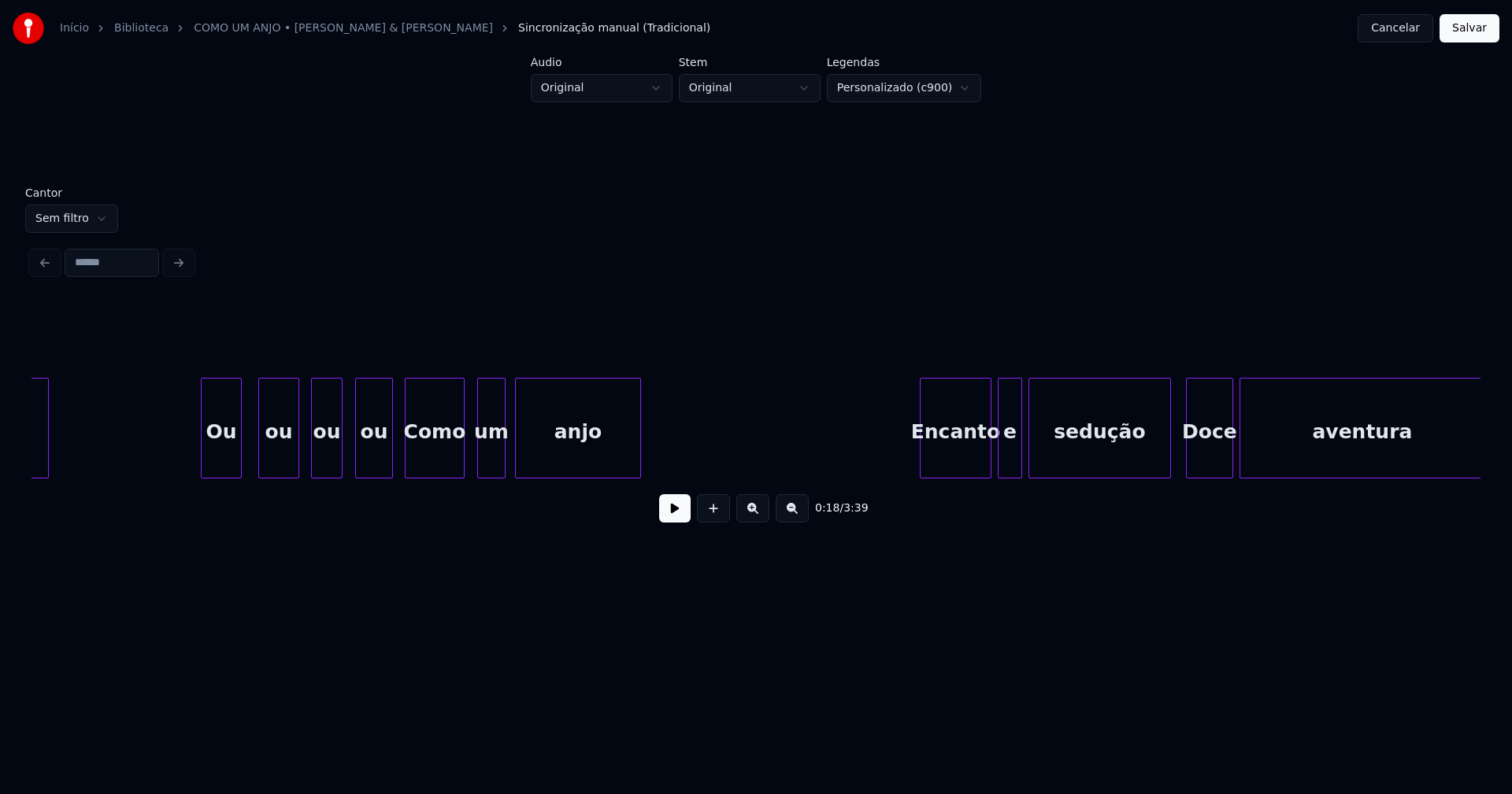
scroll to position [0, 5679]
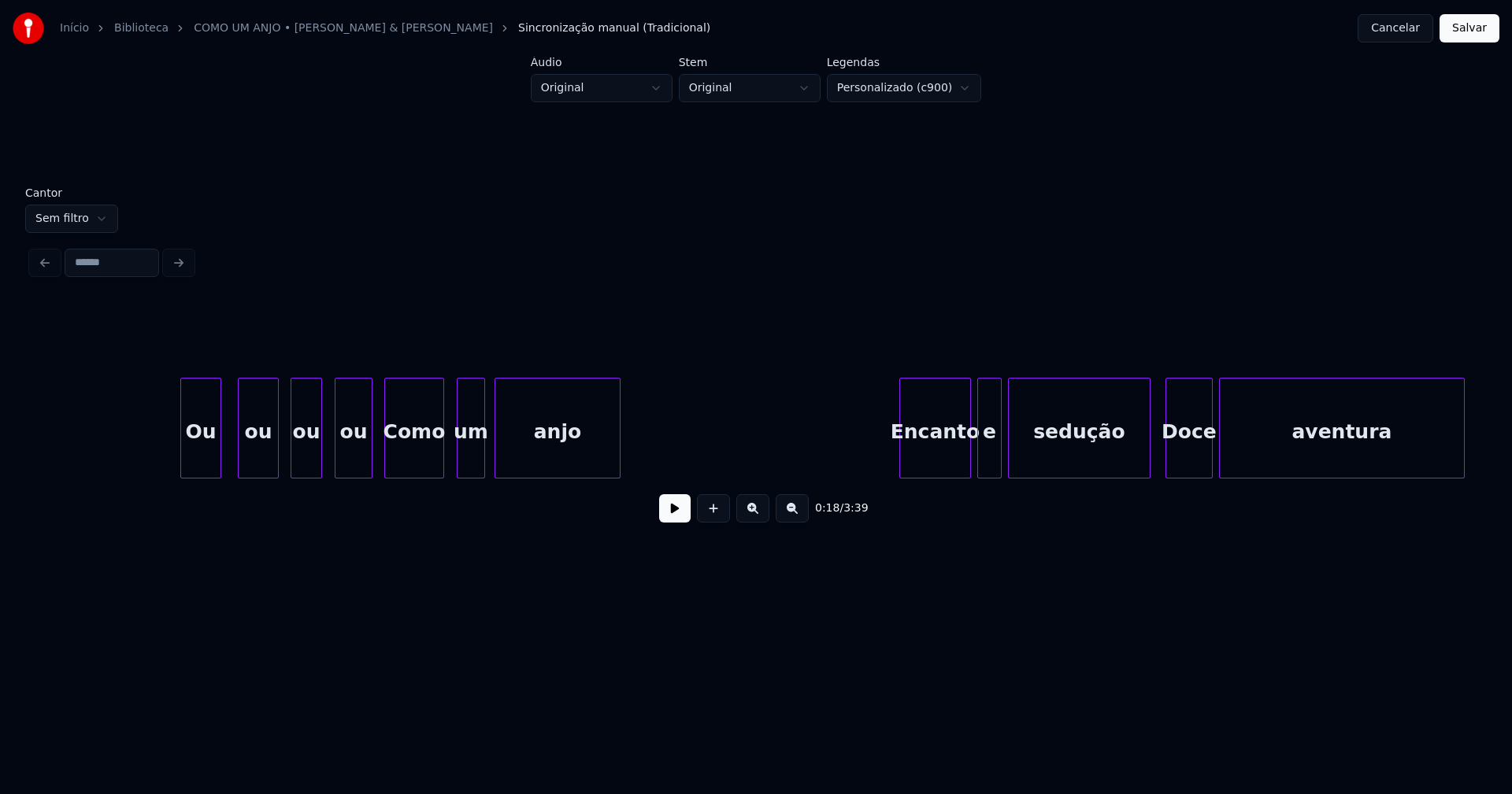
click at [196, 450] on div "Ou" at bounding box center [201, 432] width 40 height 107
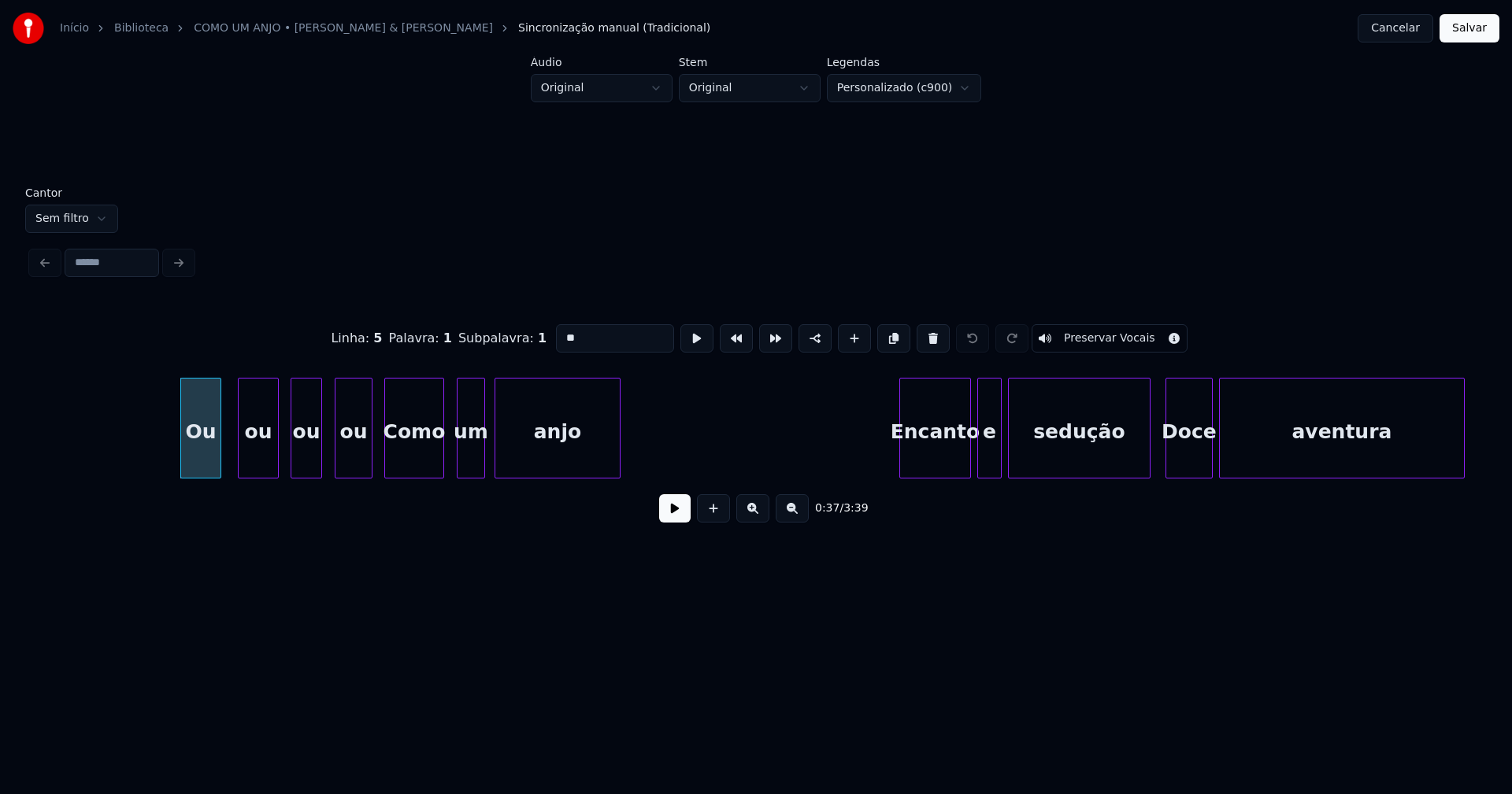
drag, startPoint x: 565, startPoint y: 333, endPoint x: 502, endPoint y: 333, distance: 63.0
click at [502, 333] on div "Linha : 5 Palavra : 1 Subpalavra : 1 ** Preservar Vocais" at bounding box center [756, 338] width 1449 height 78
click at [268, 450] on div "ou" at bounding box center [258, 432] width 40 height 107
drag, startPoint x: 570, startPoint y: 332, endPoint x: 527, endPoint y: 332, distance: 43.0
click at [527, 332] on div "Linha : 5 Palavra : 2 Subpalavra : 1 ** Preservar Vocais" at bounding box center [756, 338] width 1449 height 78
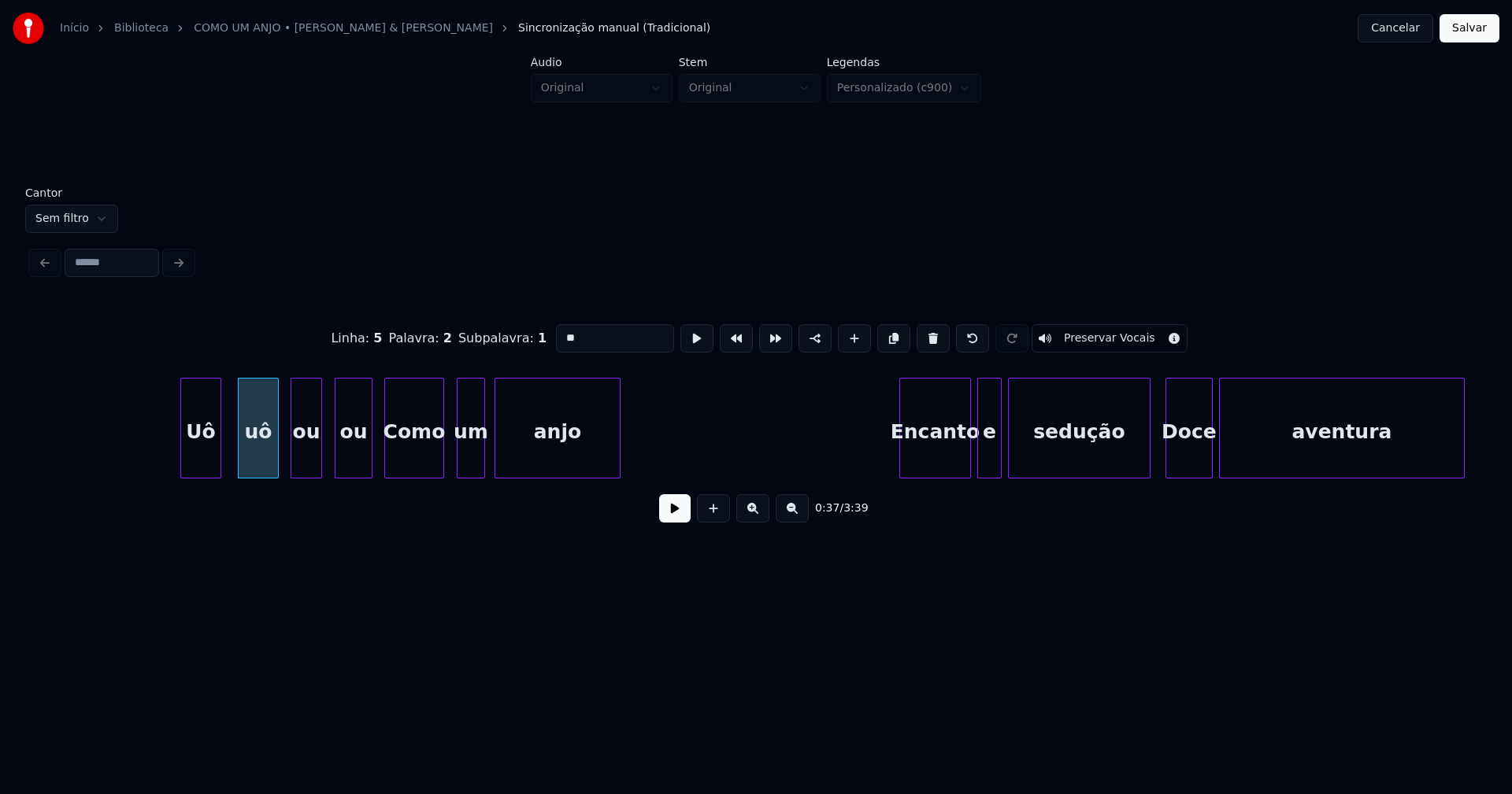
click at [304, 454] on div "ou" at bounding box center [306, 432] width 30 height 107
type input "*"
click at [363, 455] on div "ou" at bounding box center [354, 432] width 36 height 107
drag, startPoint x: 585, startPoint y: 334, endPoint x: 466, endPoint y: 335, distance: 119.0
click at [467, 334] on div "Linha : 5 Palavra : 4 Subpalavra : 1 ** Preservar Vocais" at bounding box center [756, 338] width 1449 height 78
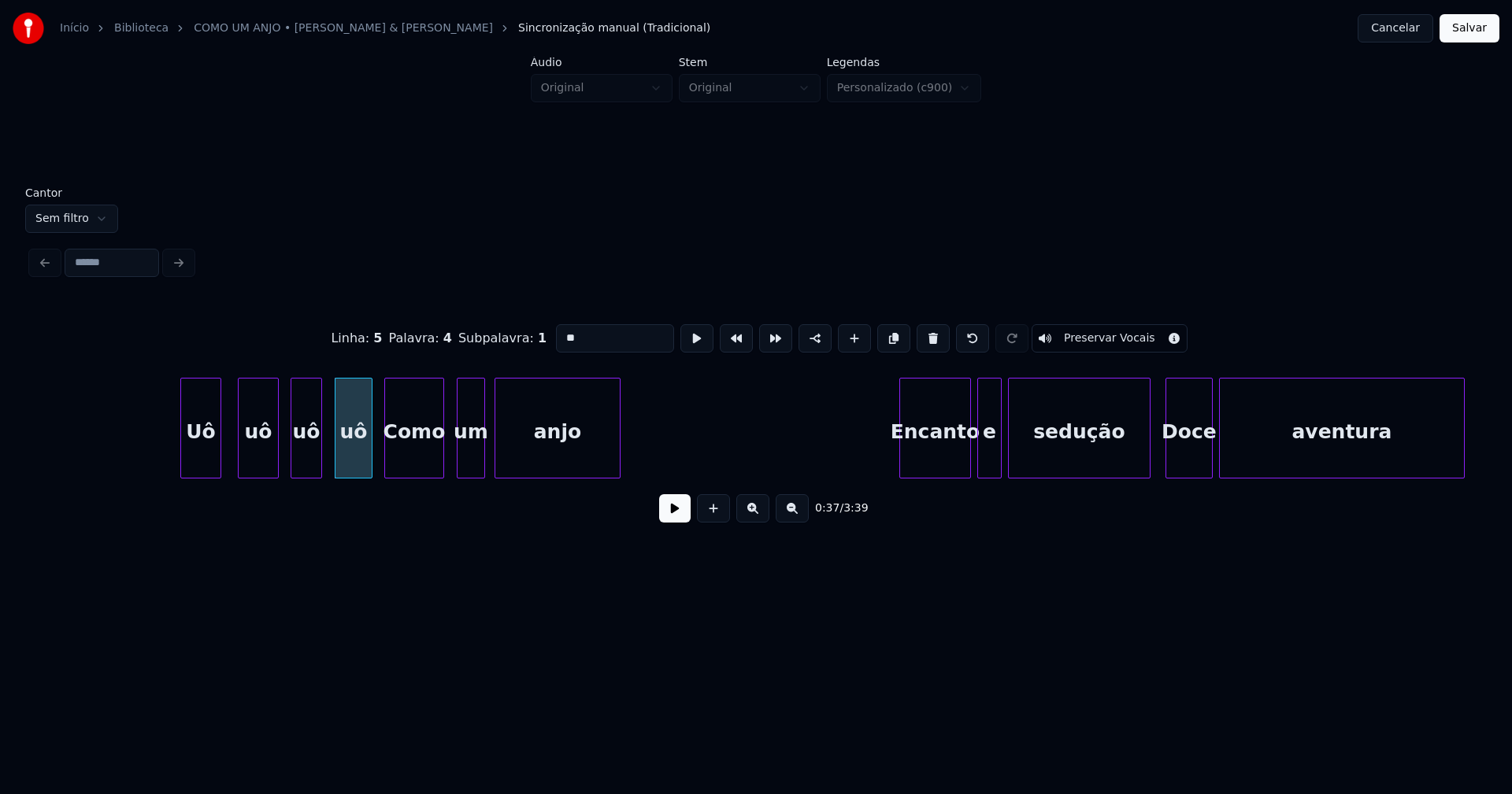
type input "**"
click at [1476, 32] on button "Salvar" at bounding box center [1469, 28] width 60 height 28
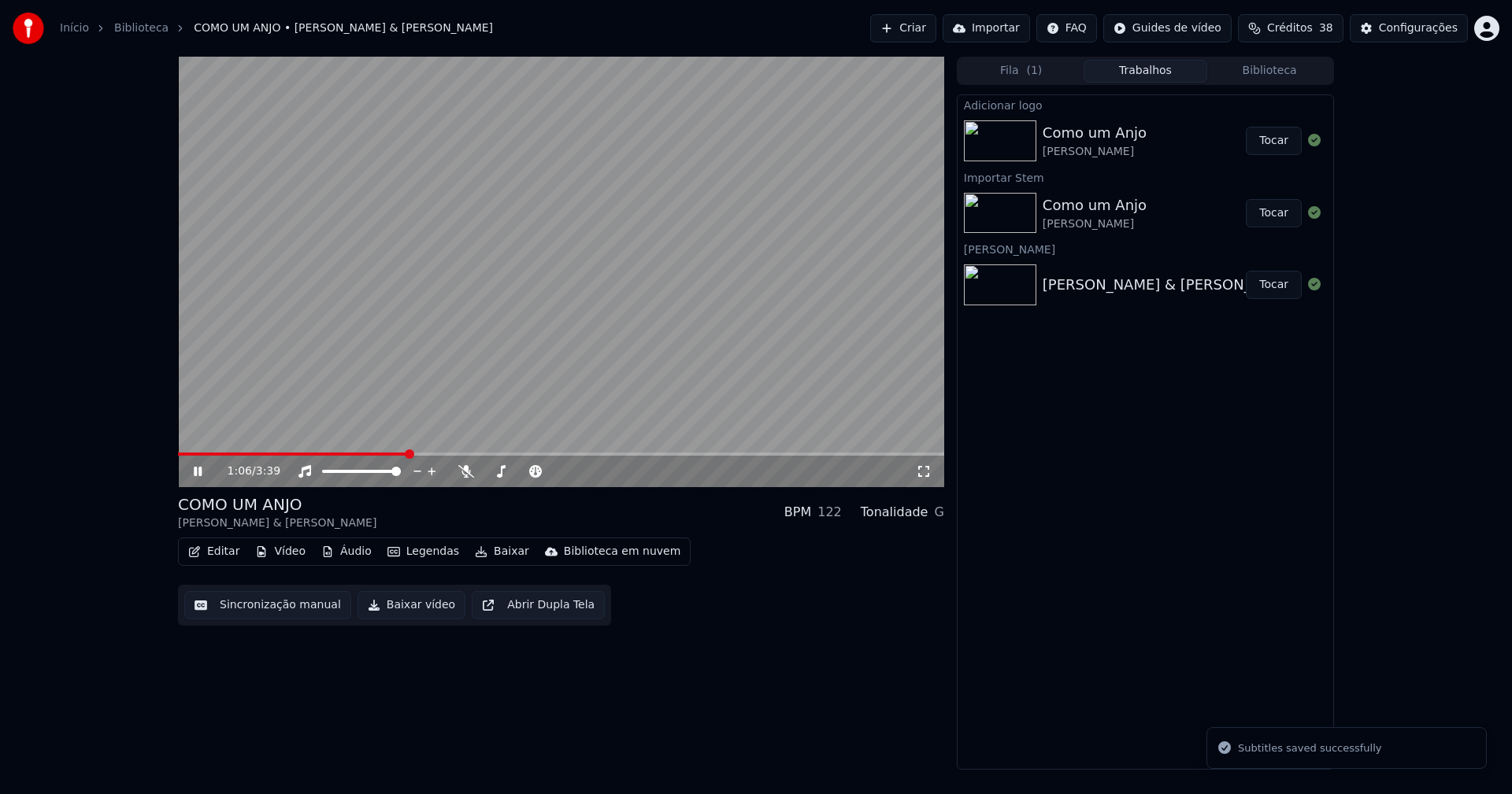
click at [406, 454] on span at bounding box center [561, 454] width 766 height 3
click at [921, 477] on icon at bounding box center [924, 471] width 11 height 11
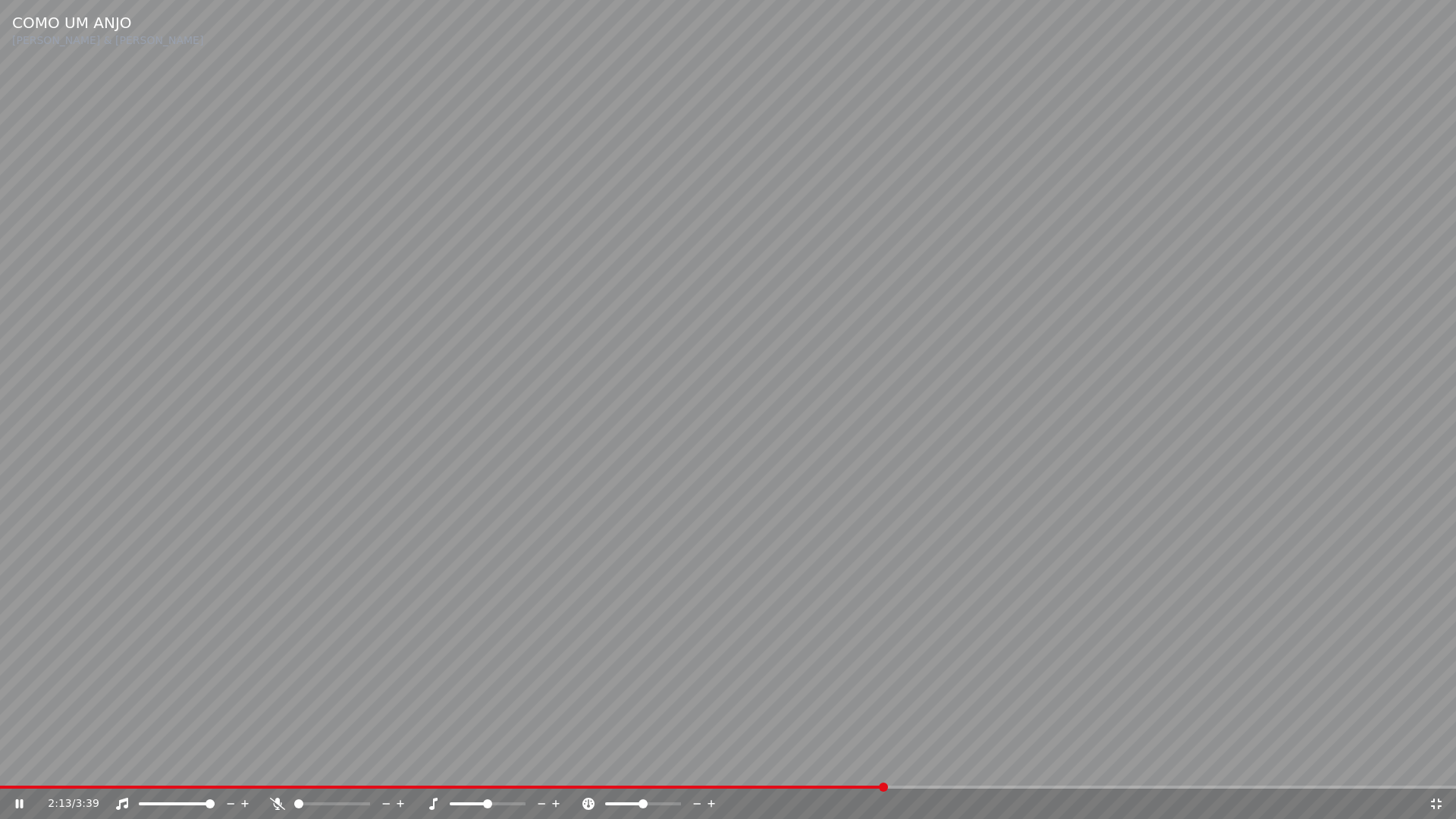
click at [814, 764] on span at bounding box center [442, 787] width 885 height 3
click at [1437, 764] on icon at bounding box center [1436, 804] width 15 height 12
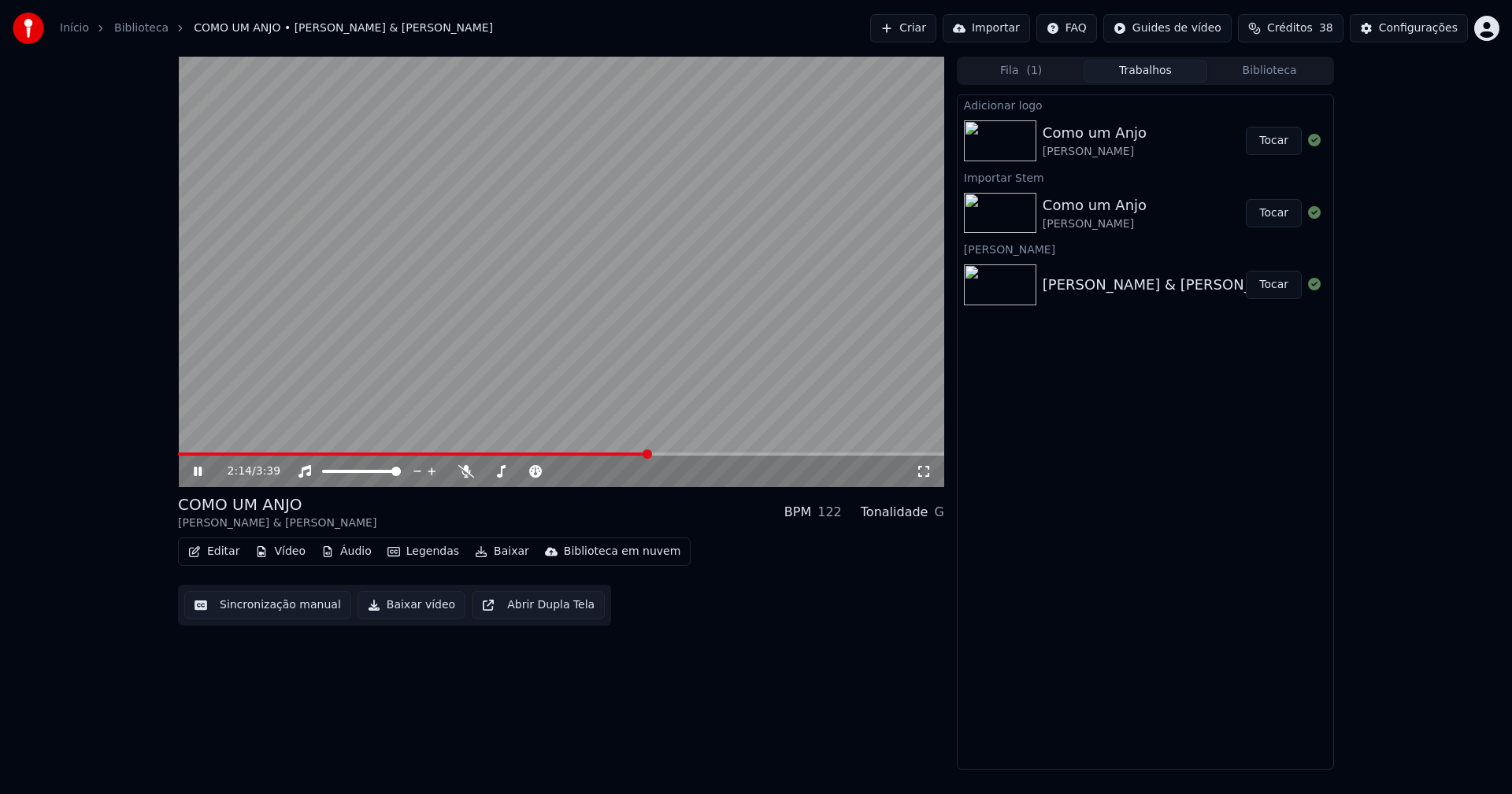
click at [197, 468] on icon at bounding box center [210, 471] width 37 height 13
click at [409, 604] on button "Baixar vídeo" at bounding box center [411, 605] width 108 height 28
click at [927, 470] on icon at bounding box center [923, 471] width 15 height 13
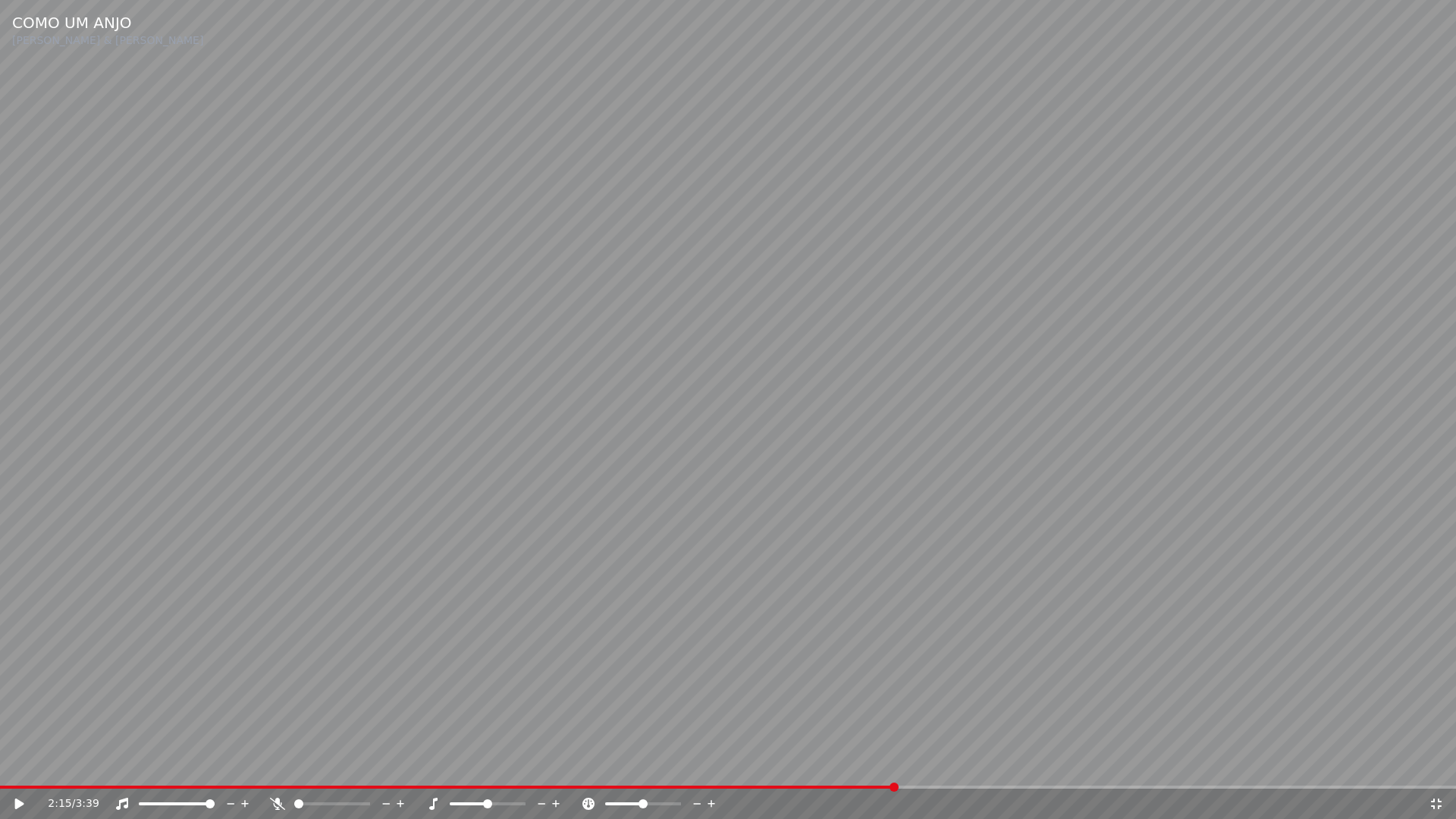
click at [18, 764] on icon at bounding box center [19, 804] width 9 height 11
click at [18, 764] on icon at bounding box center [19, 804] width 8 height 9
click at [1440, 764] on icon at bounding box center [1436, 804] width 15 height 12
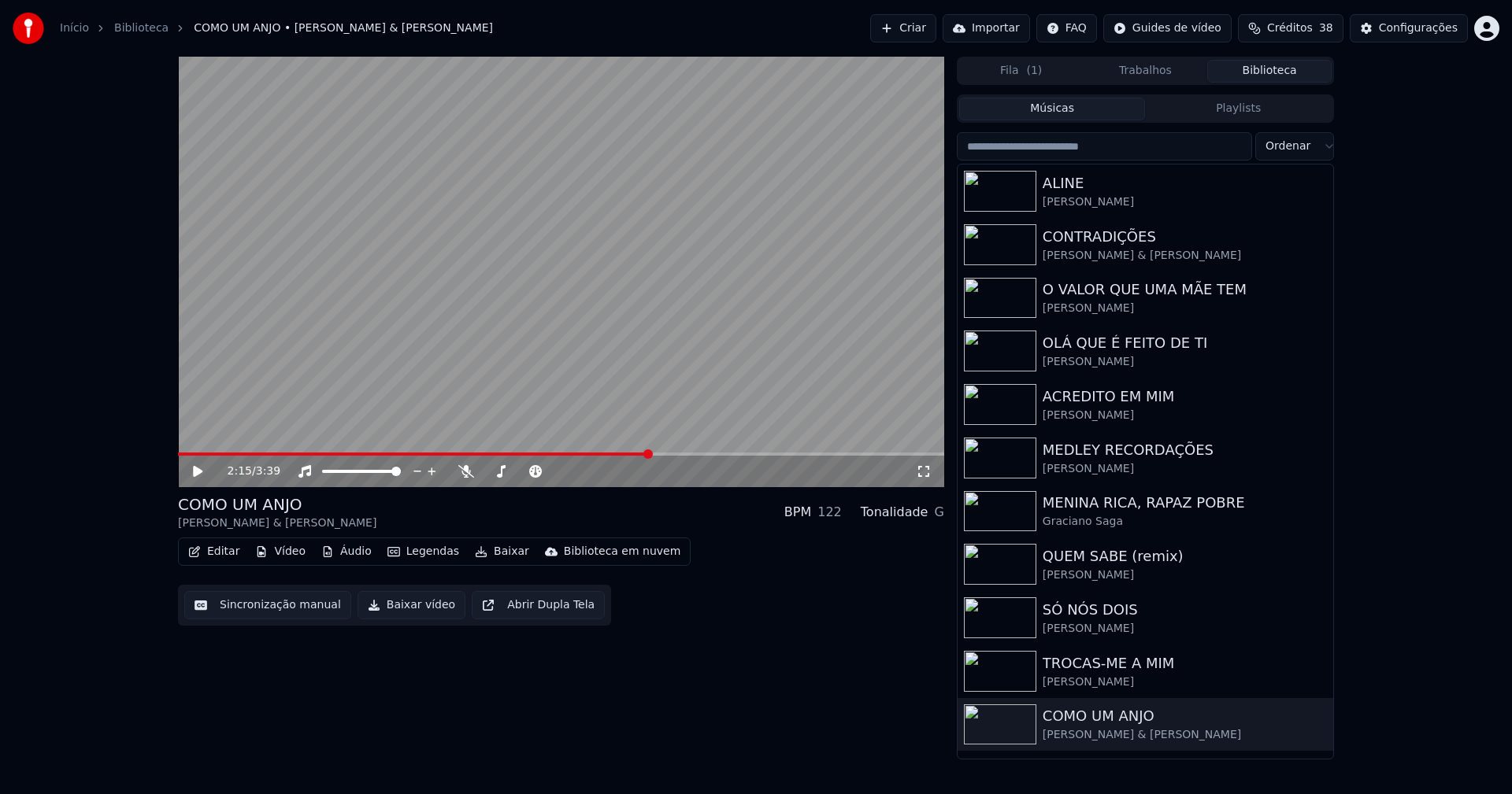
click at [1306, 71] on button "Biblioteca" at bounding box center [1269, 71] width 125 height 23
click at [64, 24] on link "Início" at bounding box center [74, 27] width 29 height 15
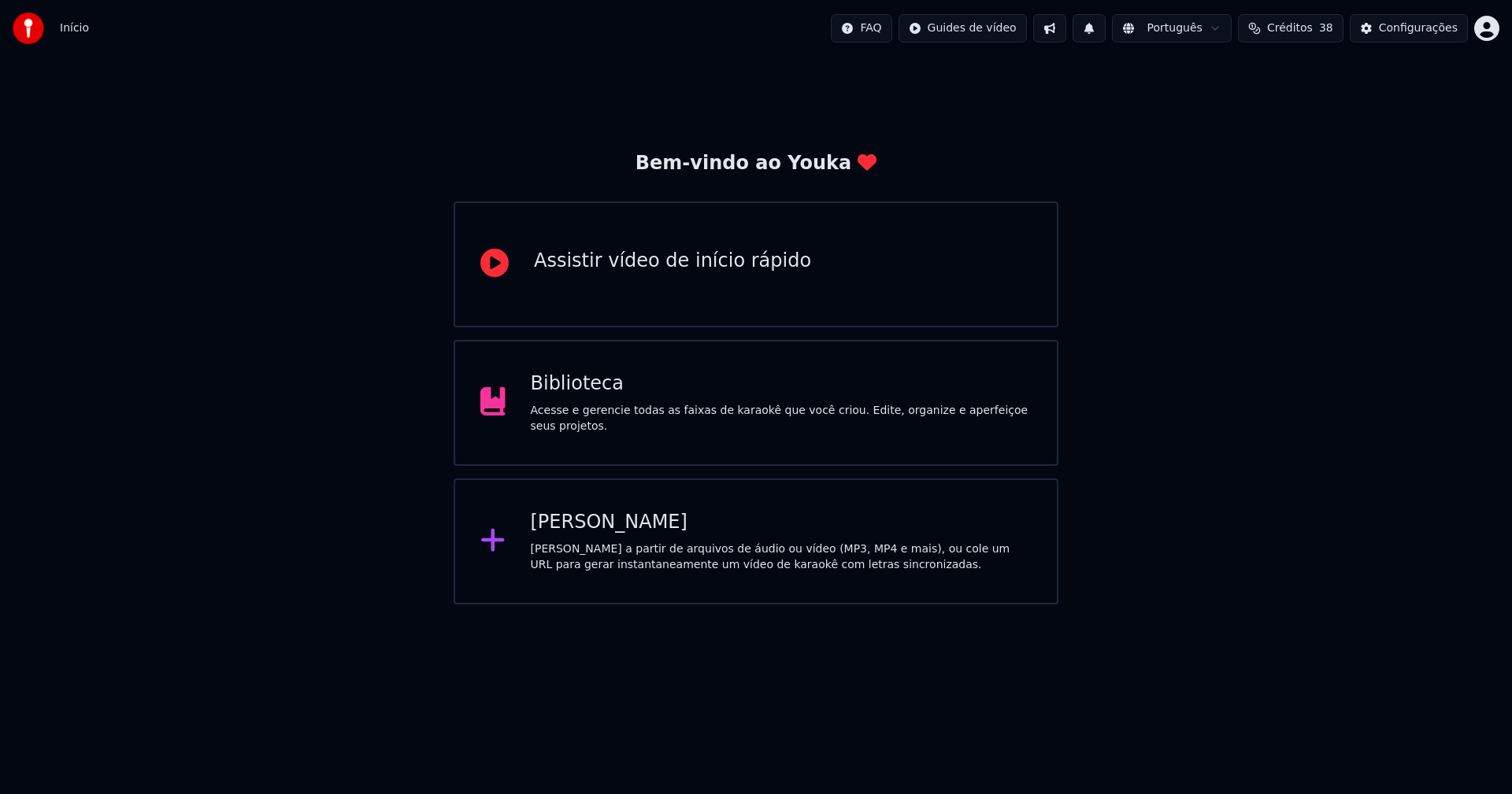
click at [603, 530] on div "[PERSON_NAME]" at bounding box center [781, 522] width 502 height 25
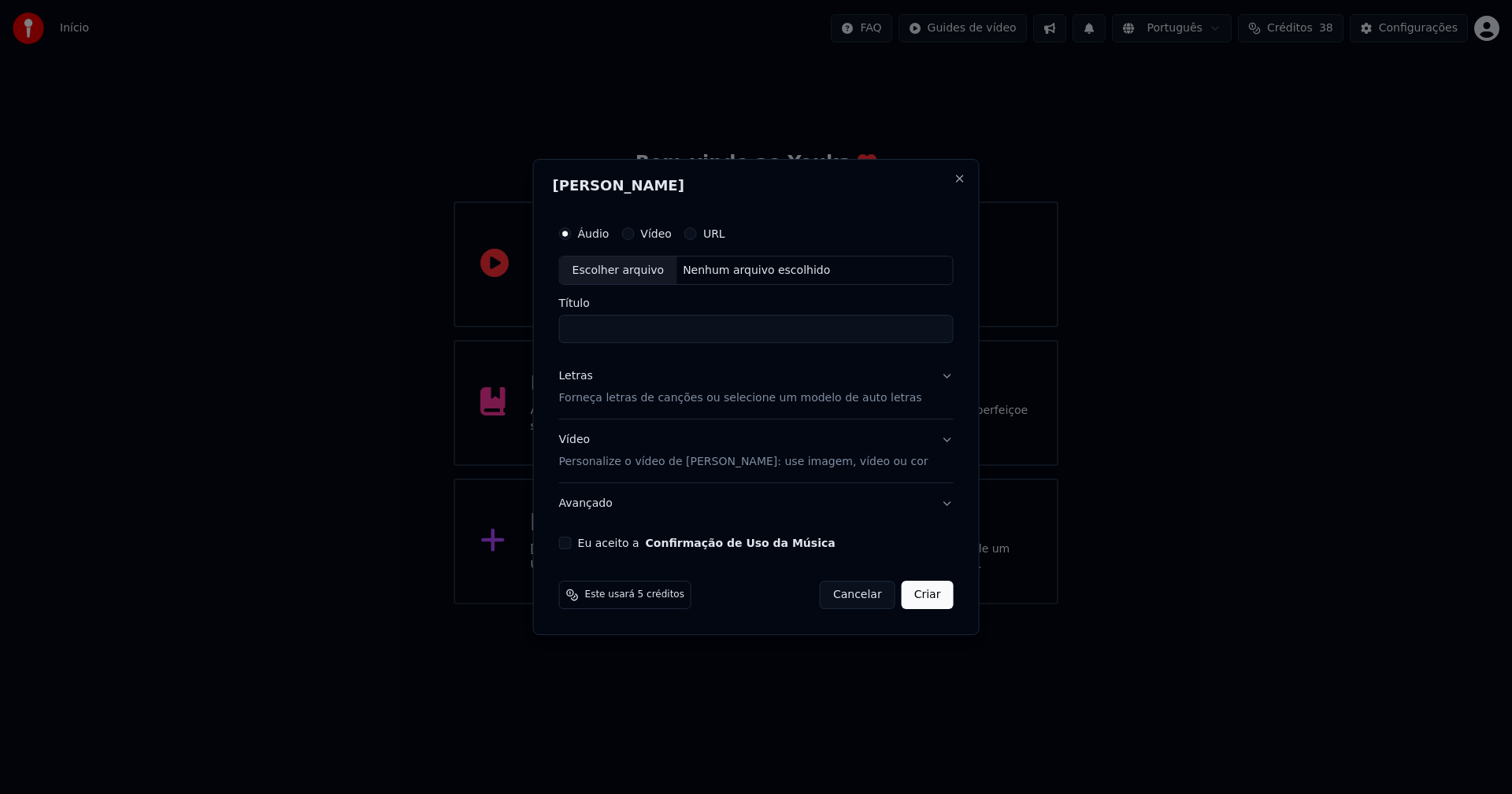
click at [641, 267] on div "Escolher arquivo" at bounding box center [618, 270] width 117 height 28
type input "**********"
click at [584, 382] on div "Letras" at bounding box center [576, 377] width 34 height 15
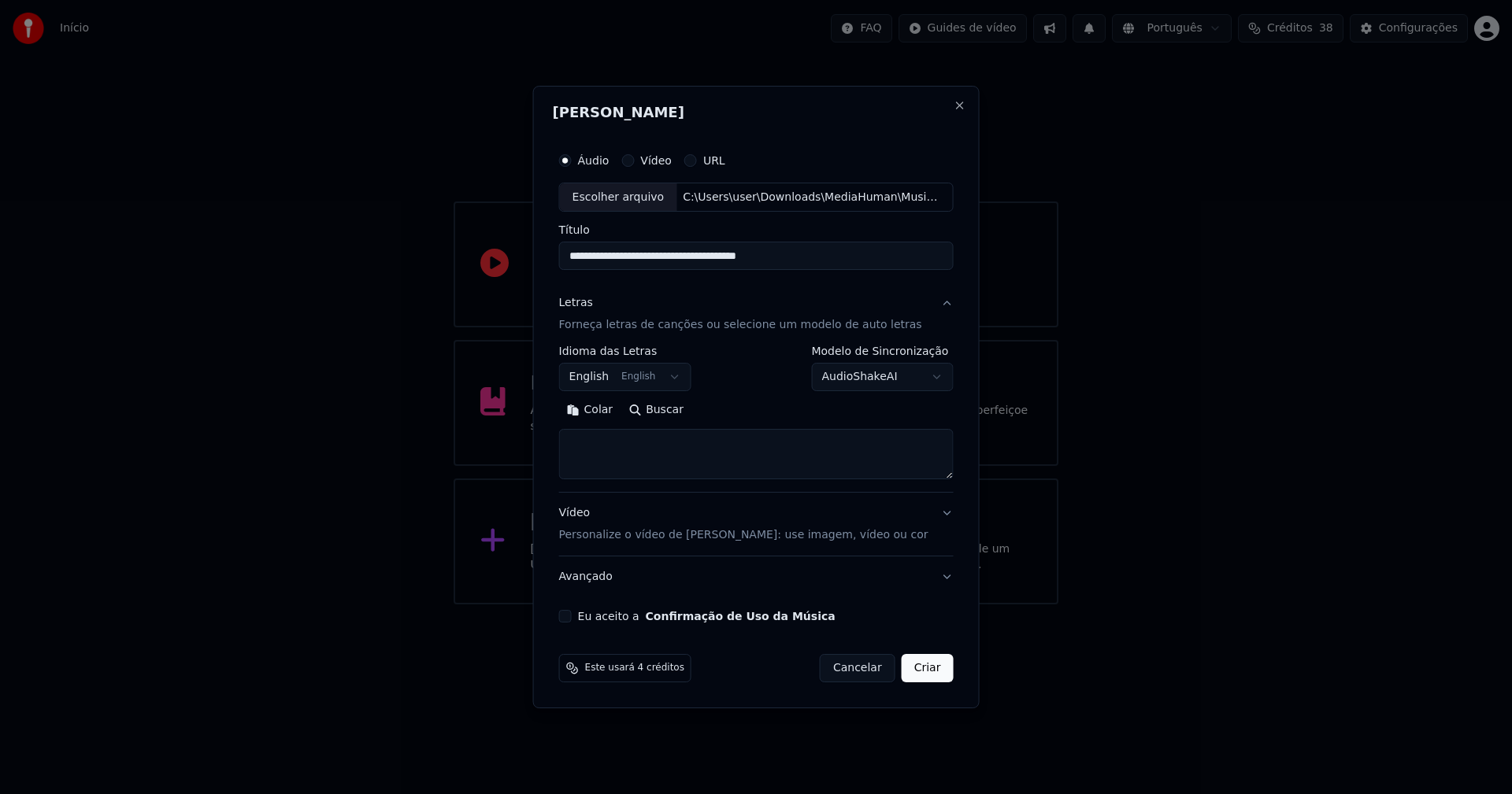
click at [604, 411] on button "Colar" at bounding box center [590, 411] width 62 height 25
type textarea "**********"
drag, startPoint x: 575, startPoint y: 616, endPoint x: 583, endPoint y: 617, distance: 8.1
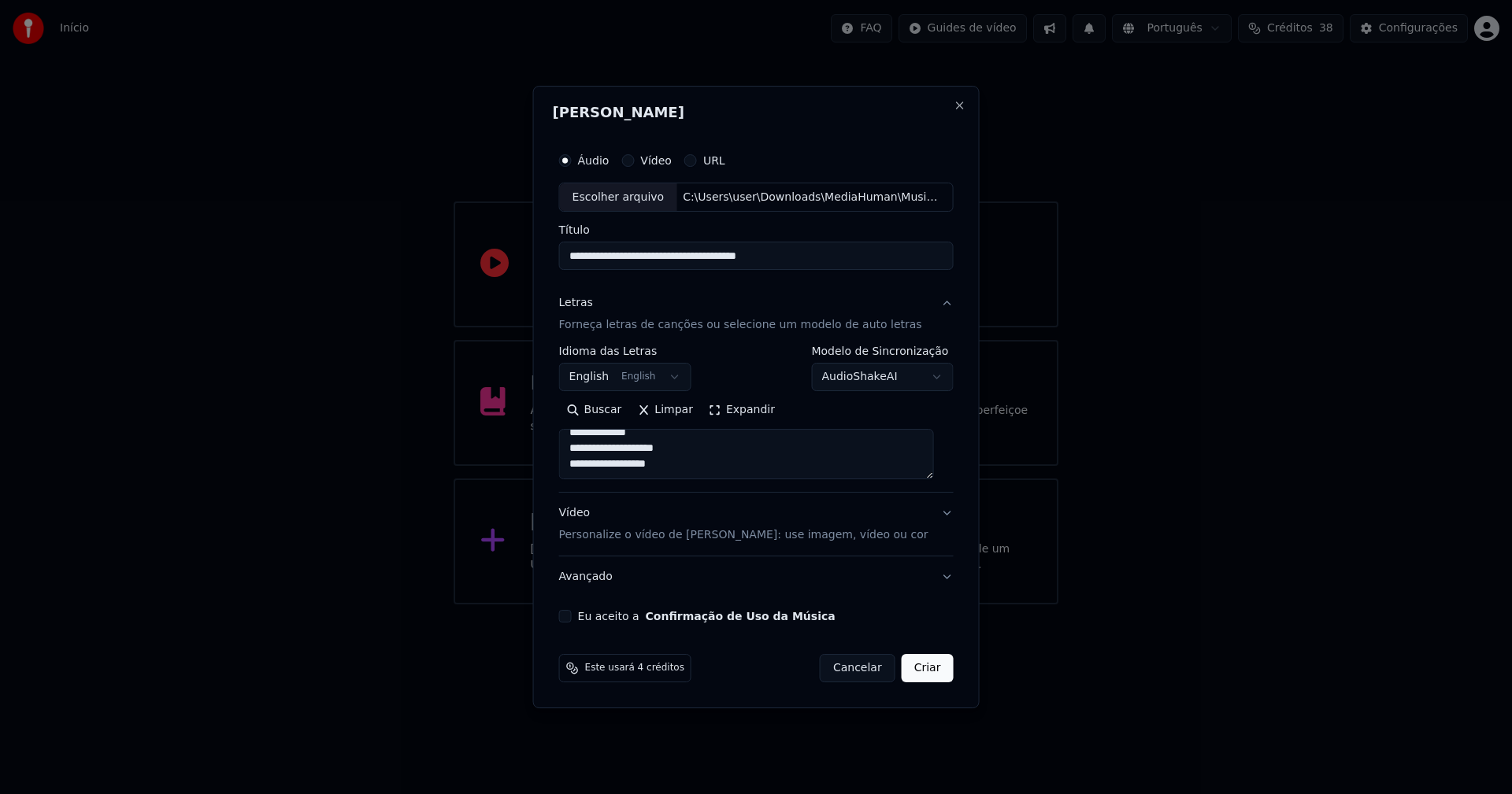
click at [572, 615] on button "Eu aceito a Confirmação de Uso da Música" at bounding box center [565, 616] width 13 height 13
click at [917, 671] on button "Criar" at bounding box center [928, 668] width 52 height 28
select select "**"
type textarea "**********"
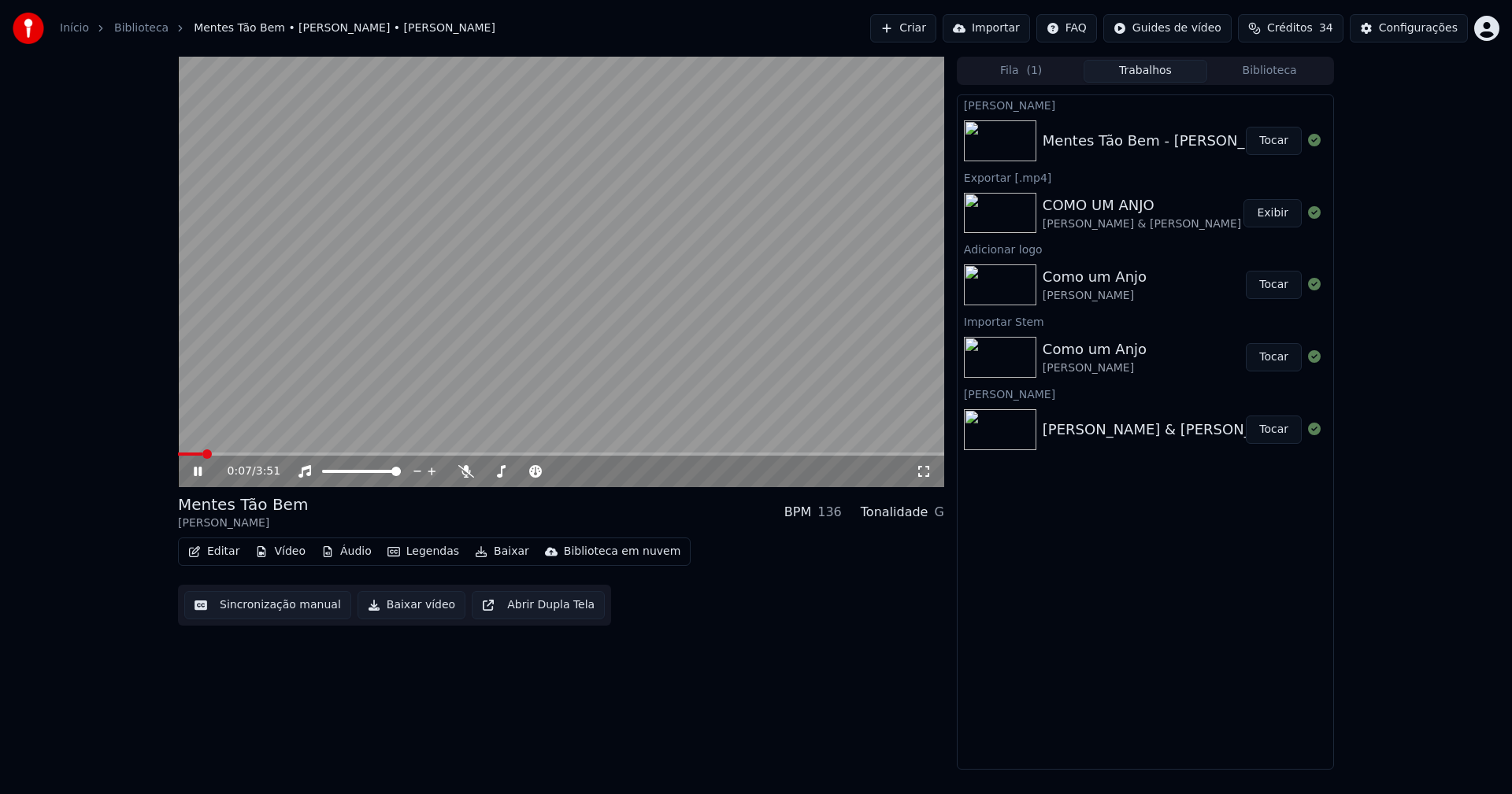
click at [350, 553] on button "Áudio" at bounding box center [346, 551] width 63 height 22
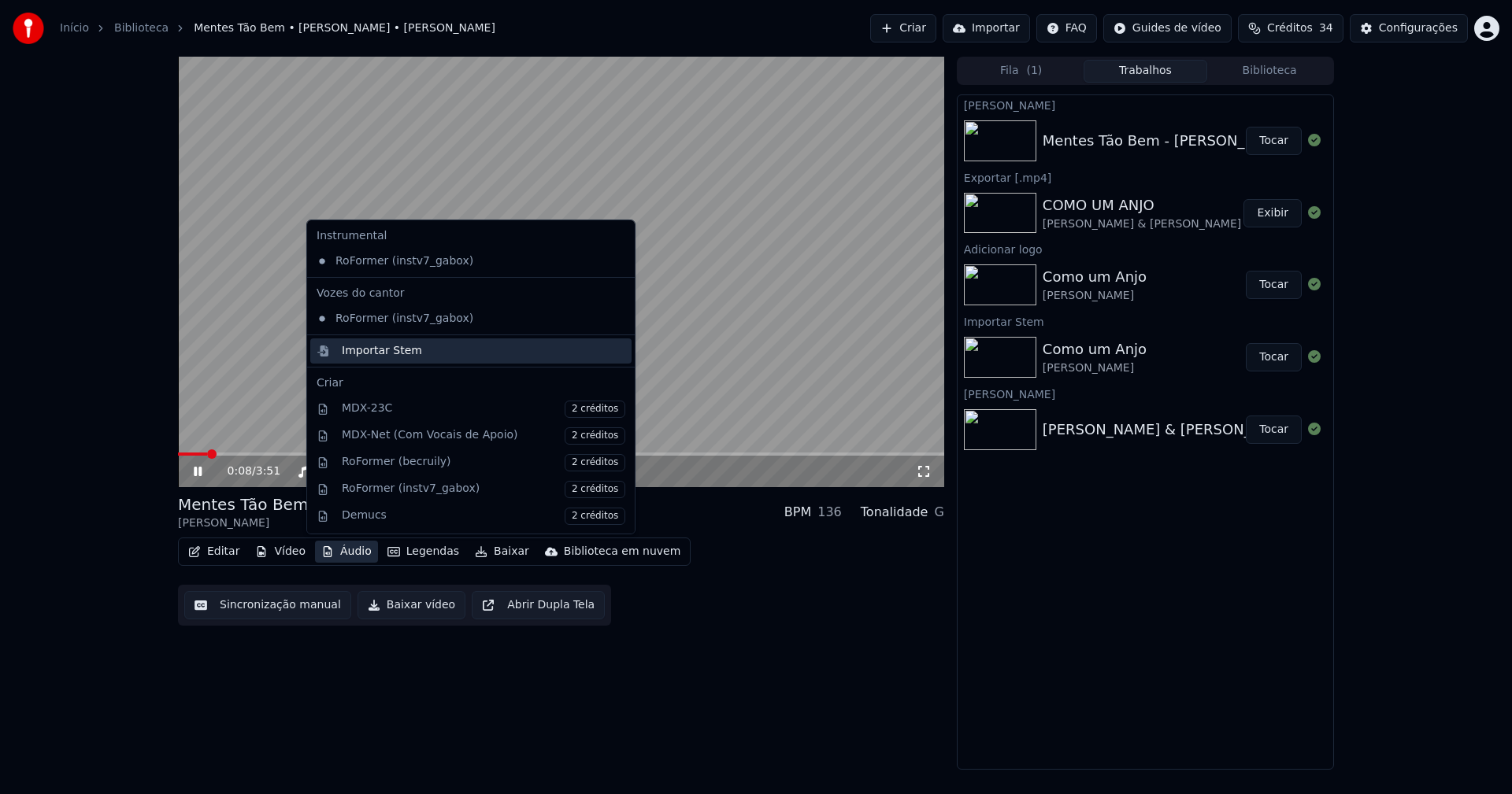
click at [378, 353] on div "Importar Stem" at bounding box center [381, 350] width 80 height 15
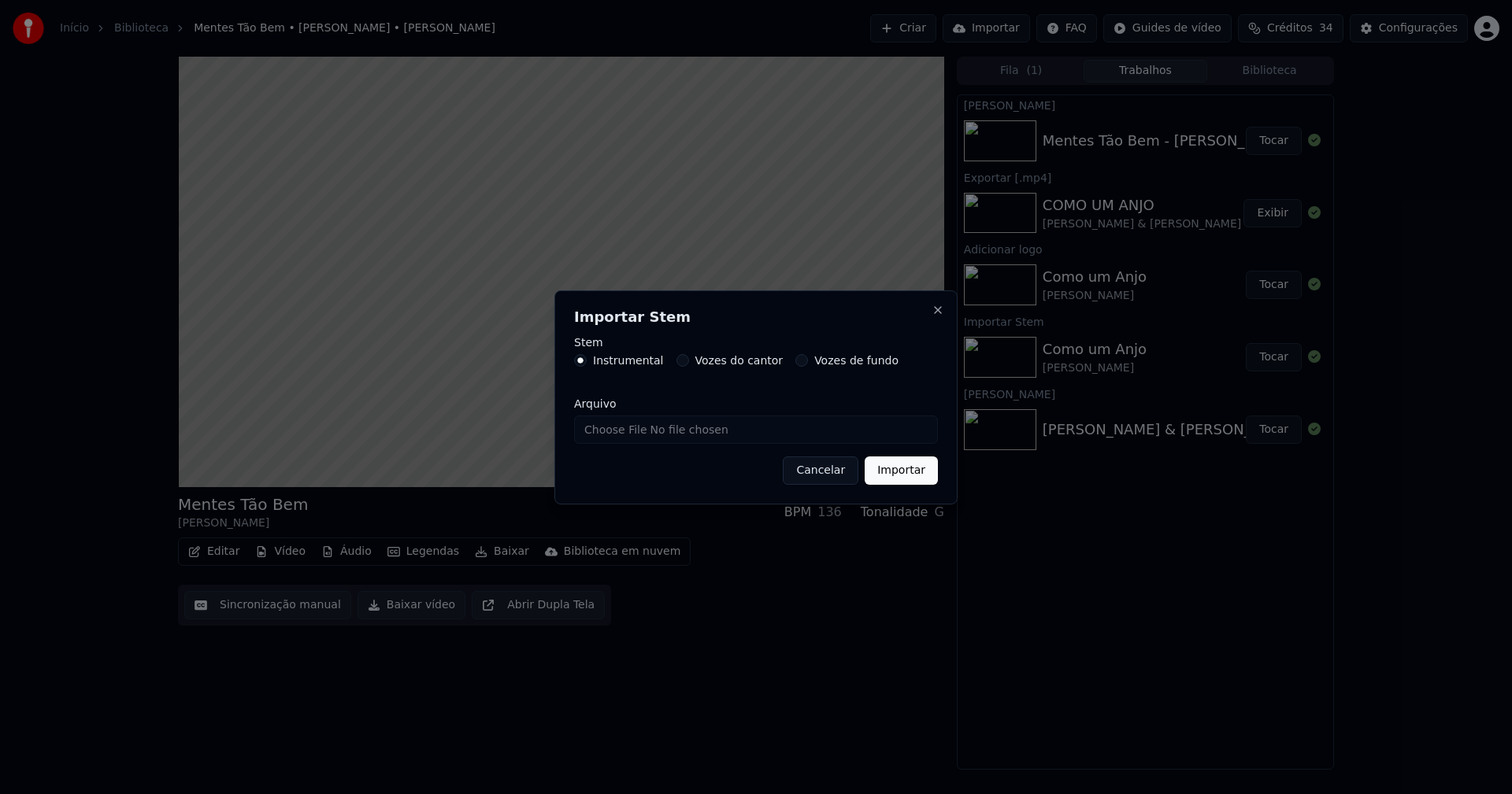
click at [645, 430] on input "Arquivo" at bounding box center [756, 429] width 364 height 28
type input "**********"
click at [897, 464] on button "Importar" at bounding box center [901, 471] width 74 height 28
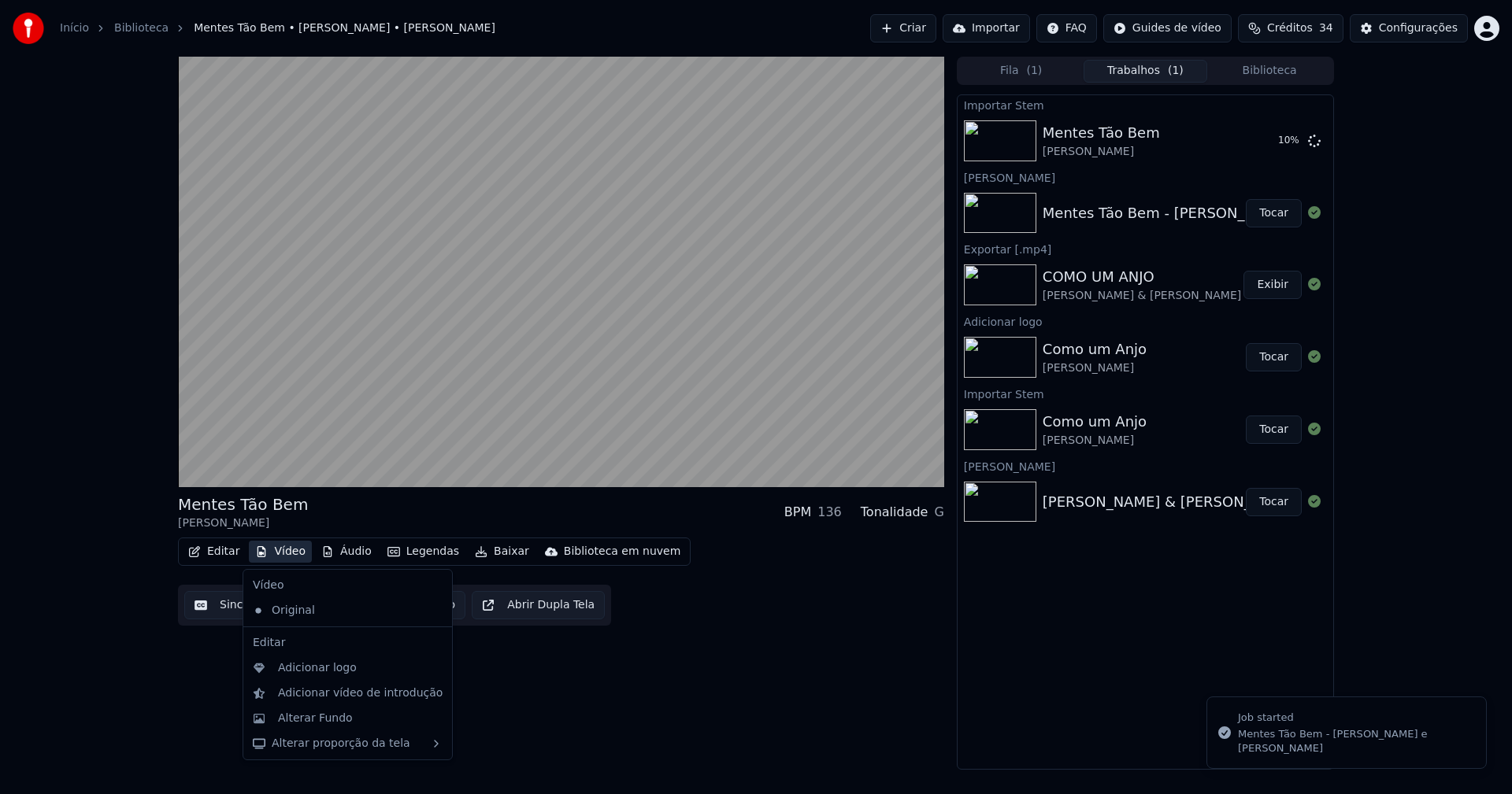
click at [282, 556] on button "Vídeo" at bounding box center [281, 551] width 63 height 22
click at [328, 721] on div "Alterar Fundo" at bounding box center [316, 718] width 74 height 15
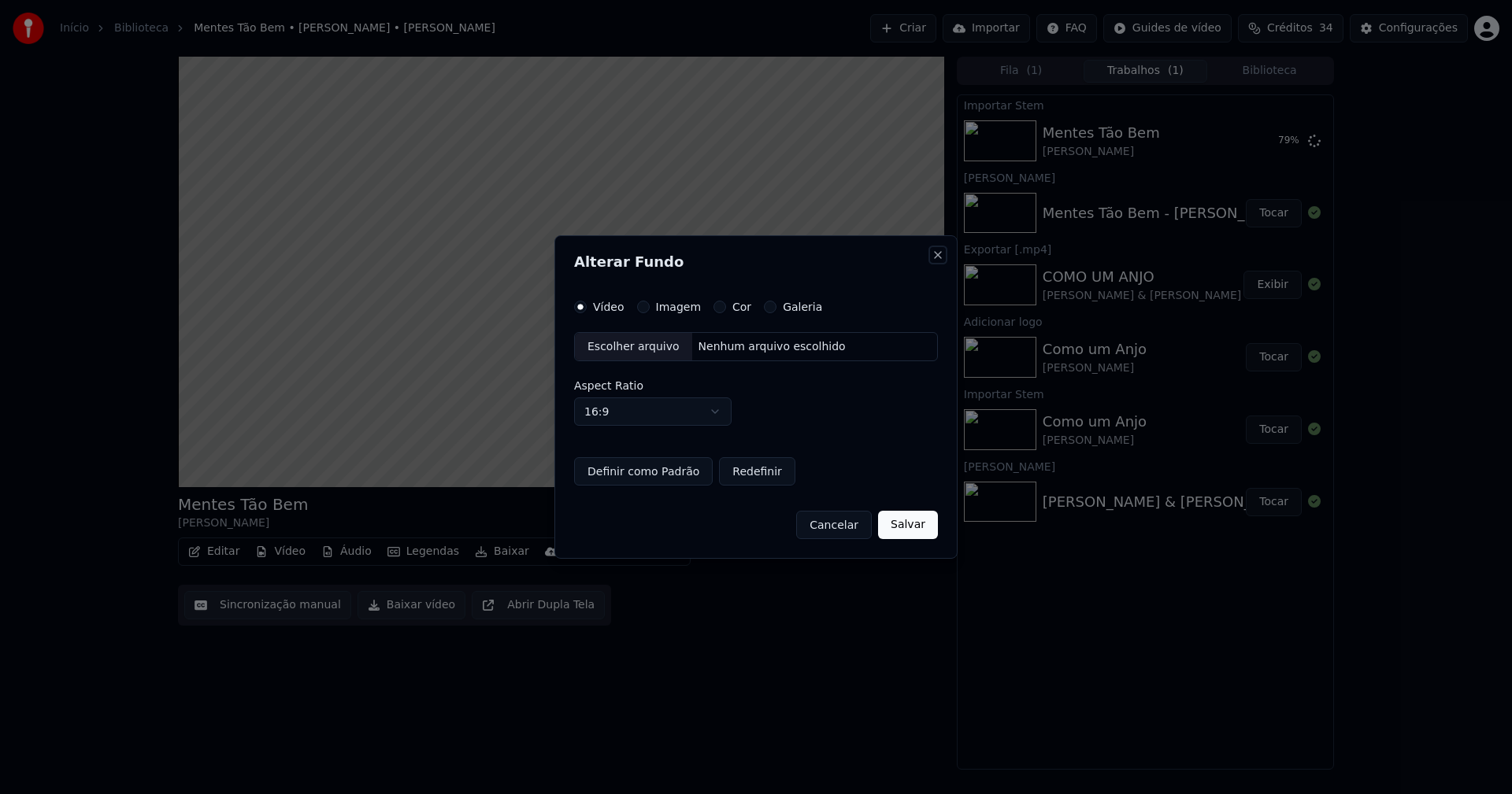
click at [936, 256] on button "Close" at bounding box center [938, 256] width 13 height 13
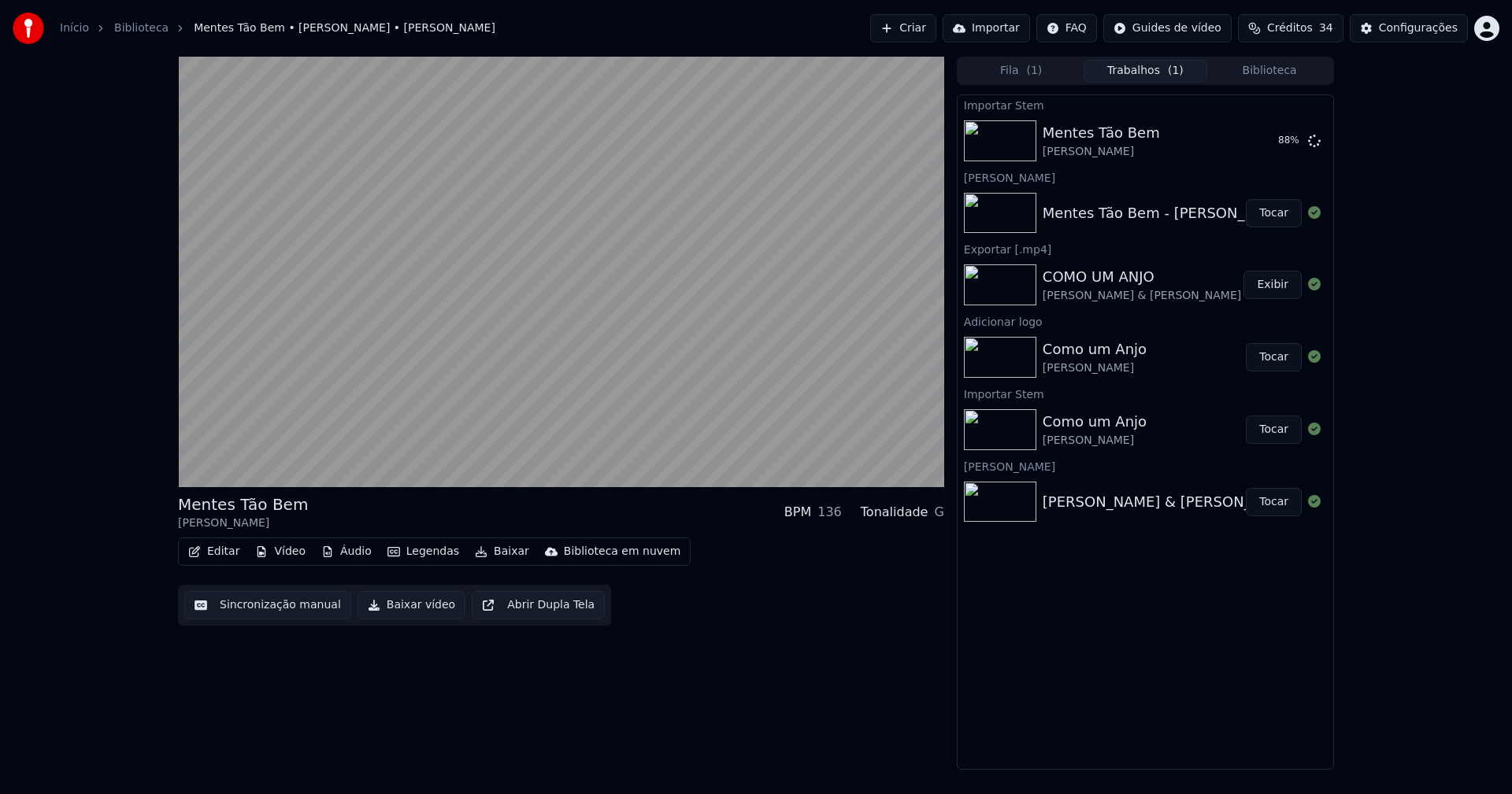
click at [287, 550] on button "Vídeo" at bounding box center [281, 551] width 63 height 22
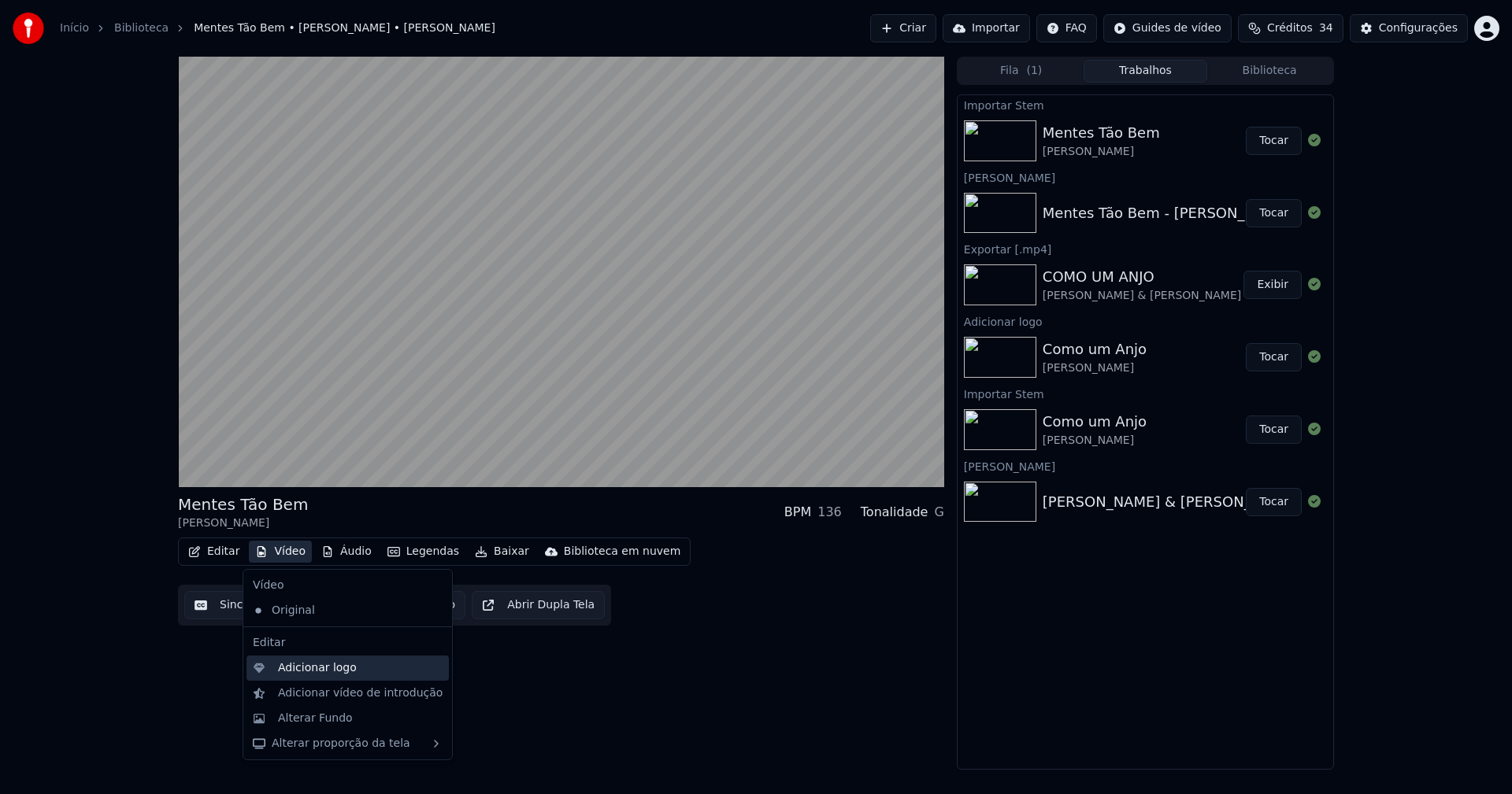
click at [316, 669] on div "Adicionar logo" at bounding box center [317, 668] width 78 height 15
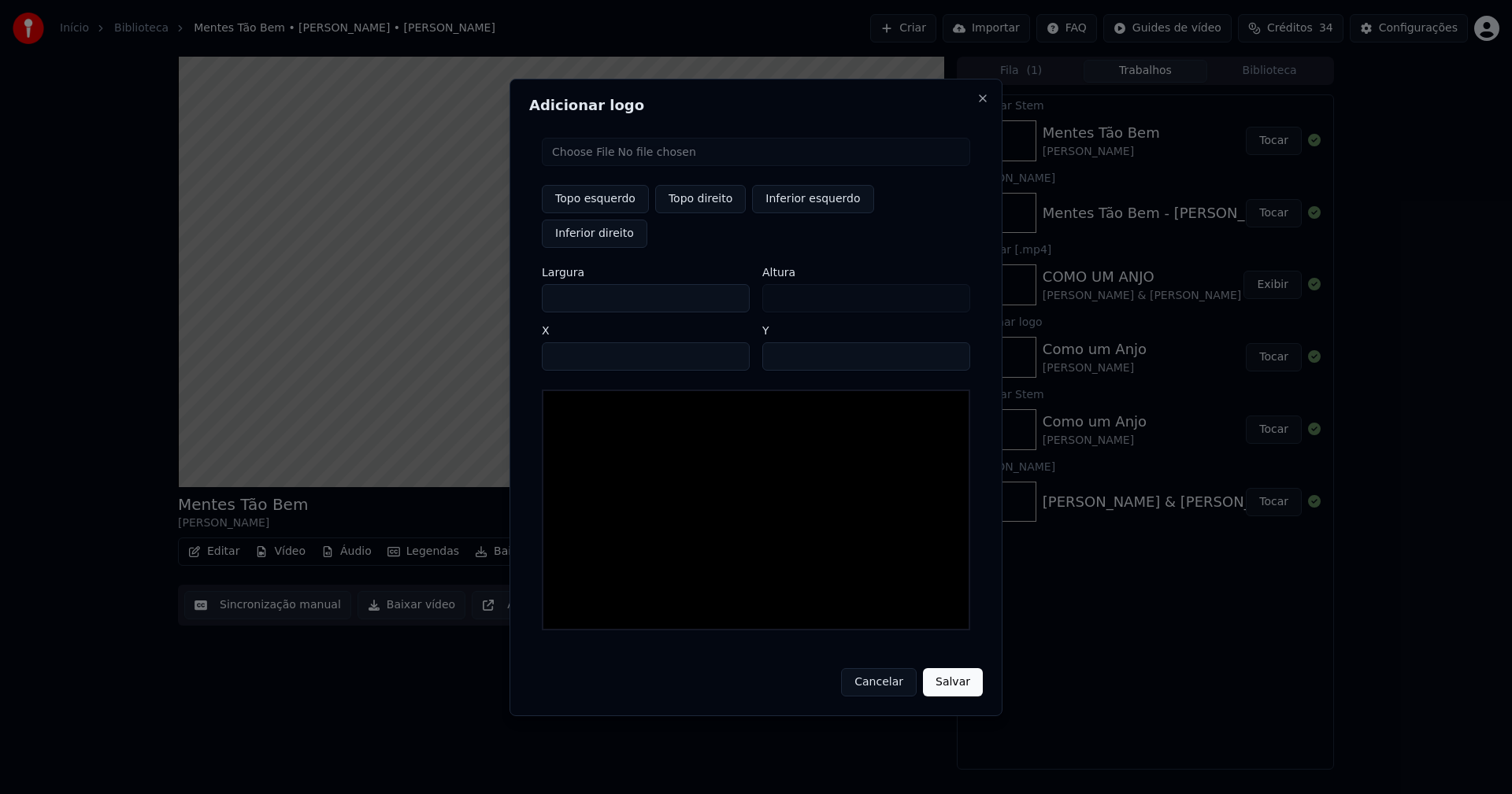
click at [622, 166] on input "file" at bounding box center [756, 151] width 429 height 28
type input "**********"
type input "***"
drag, startPoint x: 712, startPoint y: 218, endPoint x: 663, endPoint y: 245, distance: 55.9
click at [711, 213] on button "Topo direito" at bounding box center [701, 199] width 91 height 28
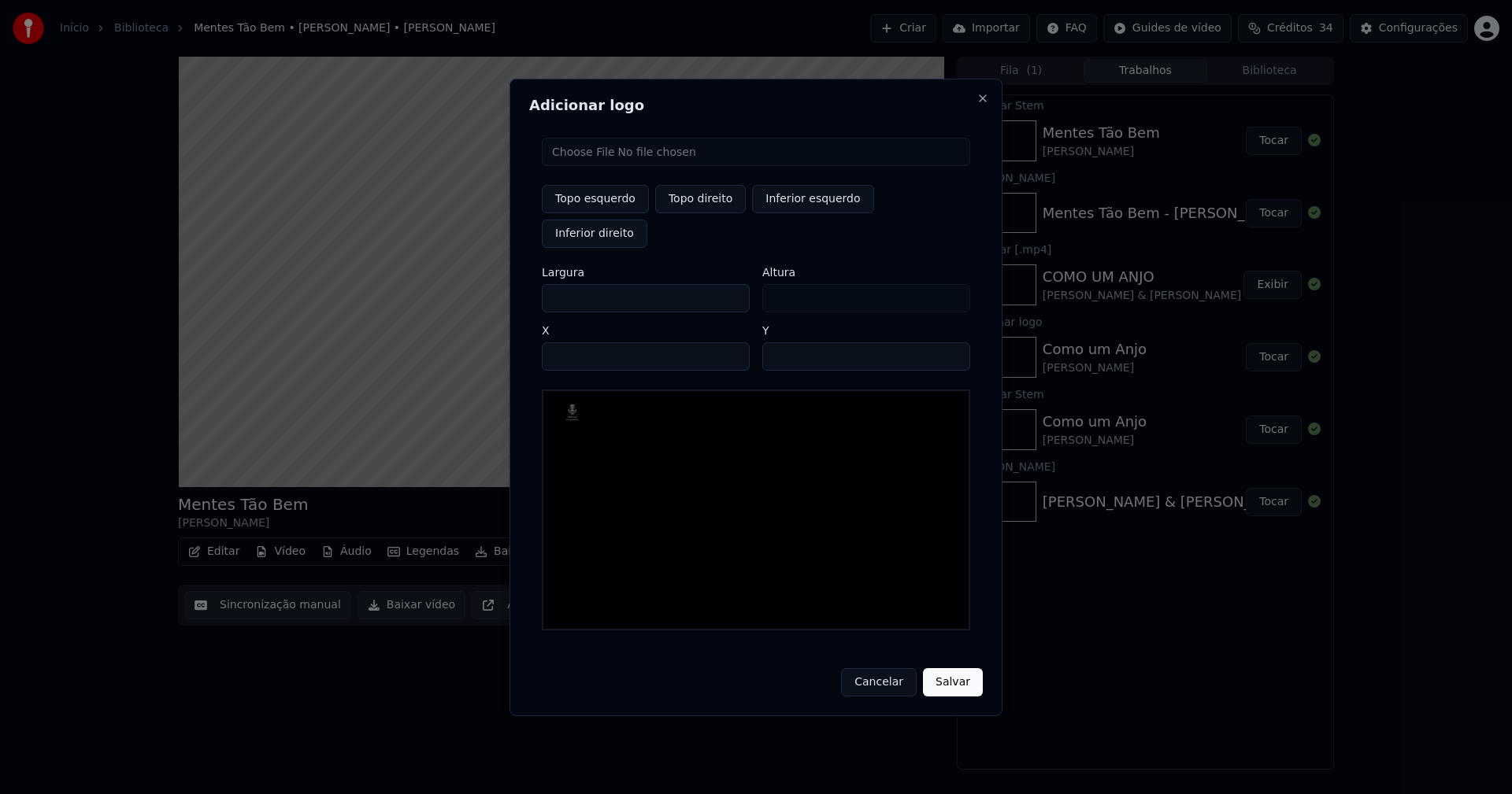
type input "****"
drag, startPoint x: 566, startPoint y: 283, endPoint x: 512, endPoint y: 281, distance: 54.0
click at [512, 281] on body "Início Biblioteca Mentes Tão Bem • Zezé Di Camargo • Luciano Criar Importar FAQ…" at bounding box center [756, 397] width 1512 height 794
type input "**"
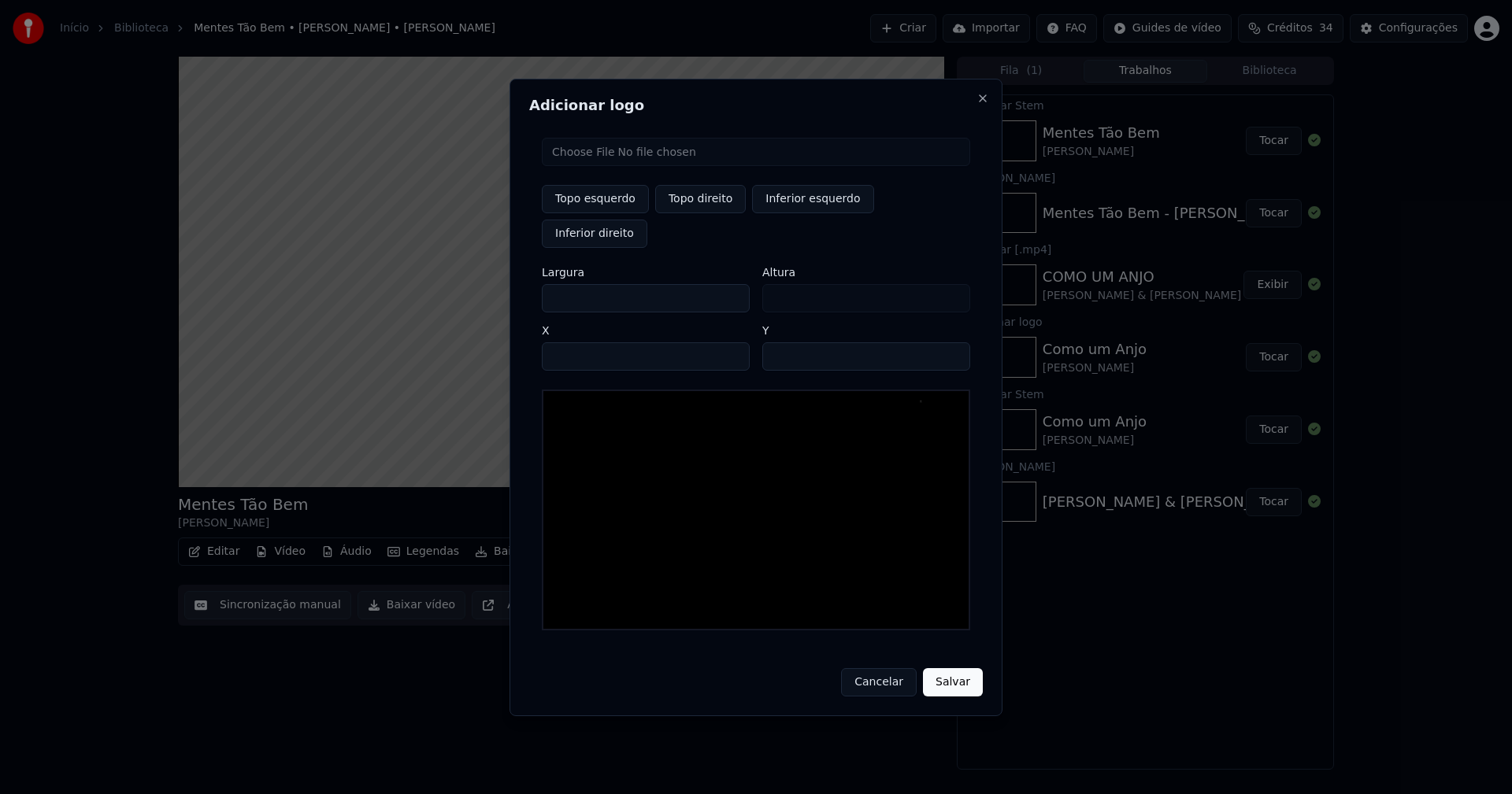
type input "***"
click at [573, 342] on input "****" at bounding box center [646, 356] width 208 height 28
type input "****"
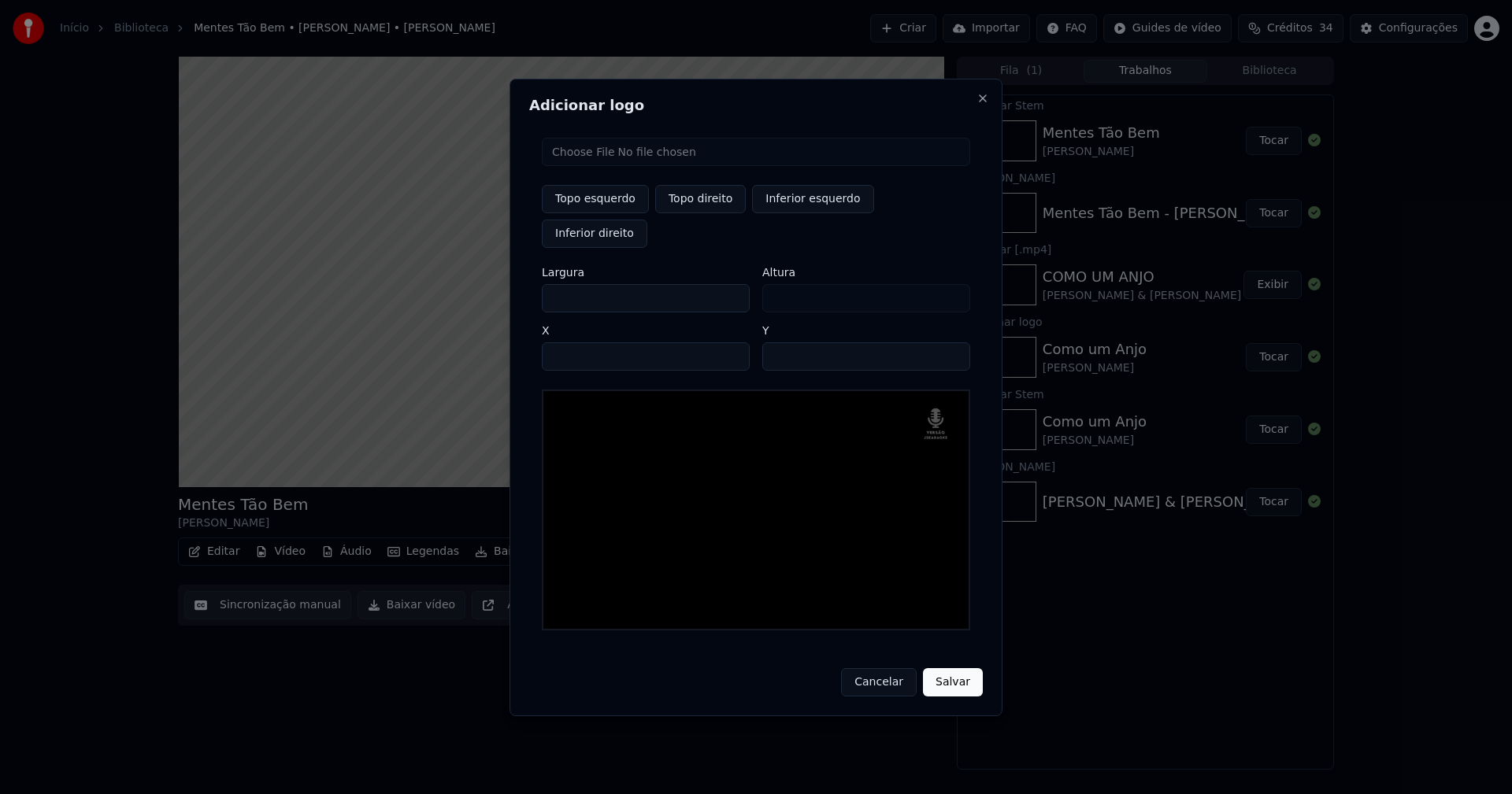
click at [952, 342] on input "**" at bounding box center [866, 356] width 208 height 28
click at [951, 342] on input "**" at bounding box center [866, 356] width 208 height 28
click at [951, 342] on input "**" at bounding box center [866, 356] width 208 height 28
type input "**"
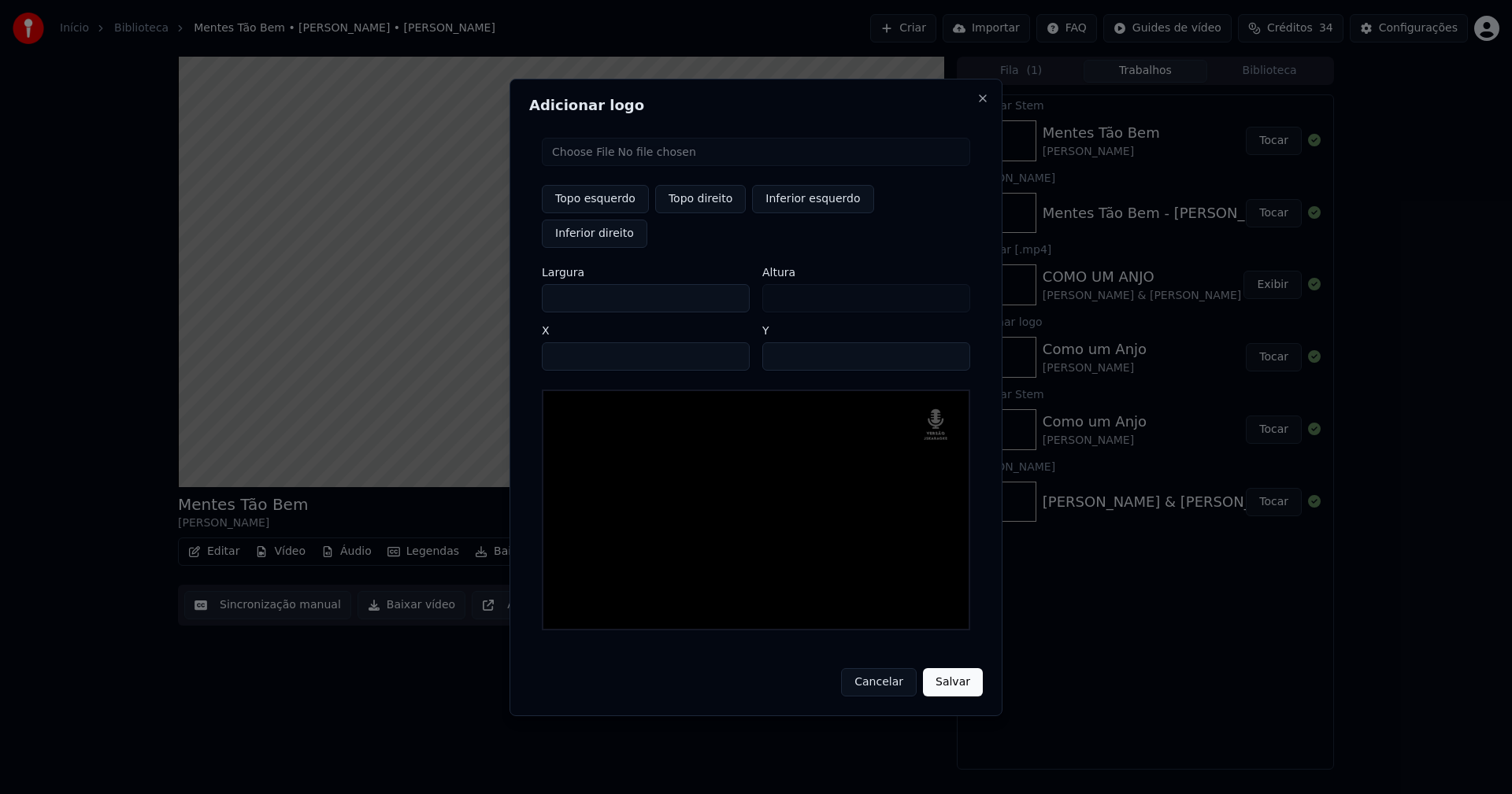
click at [951, 342] on input "**" at bounding box center [866, 356] width 208 height 28
click at [951, 668] on button "Salvar" at bounding box center [953, 682] width 60 height 28
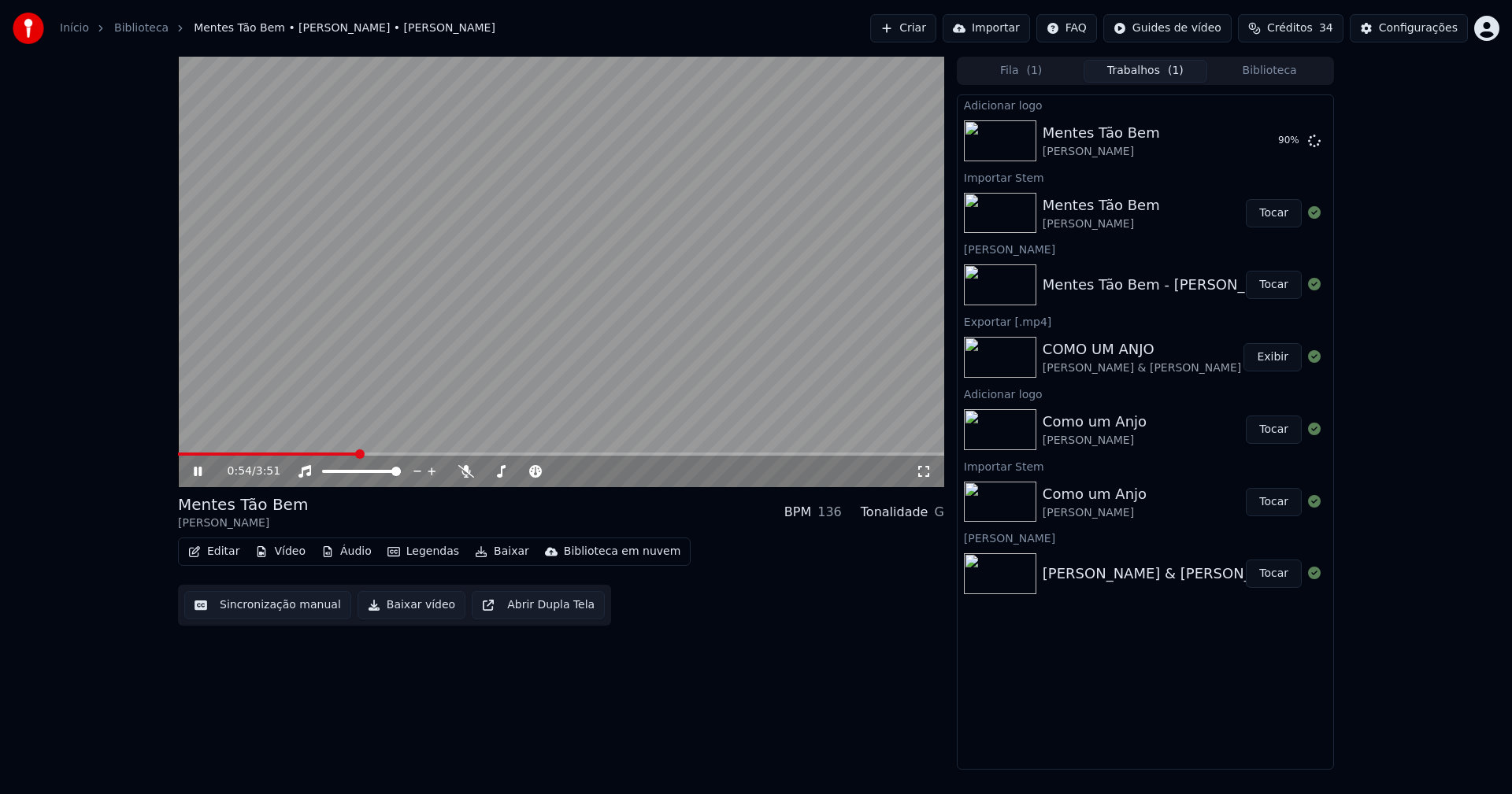
click at [927, 474] on icon at bounding box center [923, 471] width 15 height 13
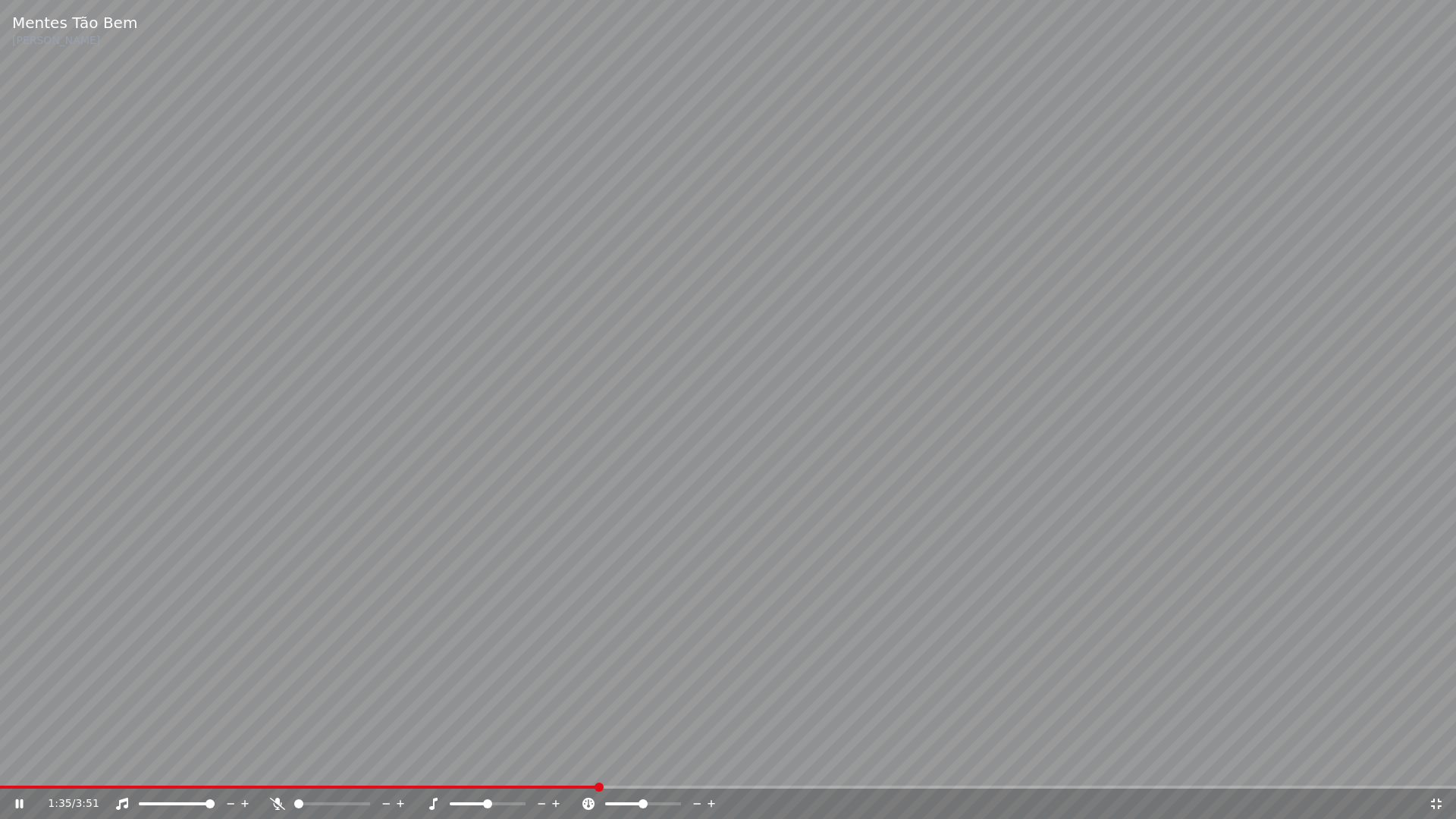
click at [1437, 764] on icon at bounding box center [1436, 804] width 15 height 12
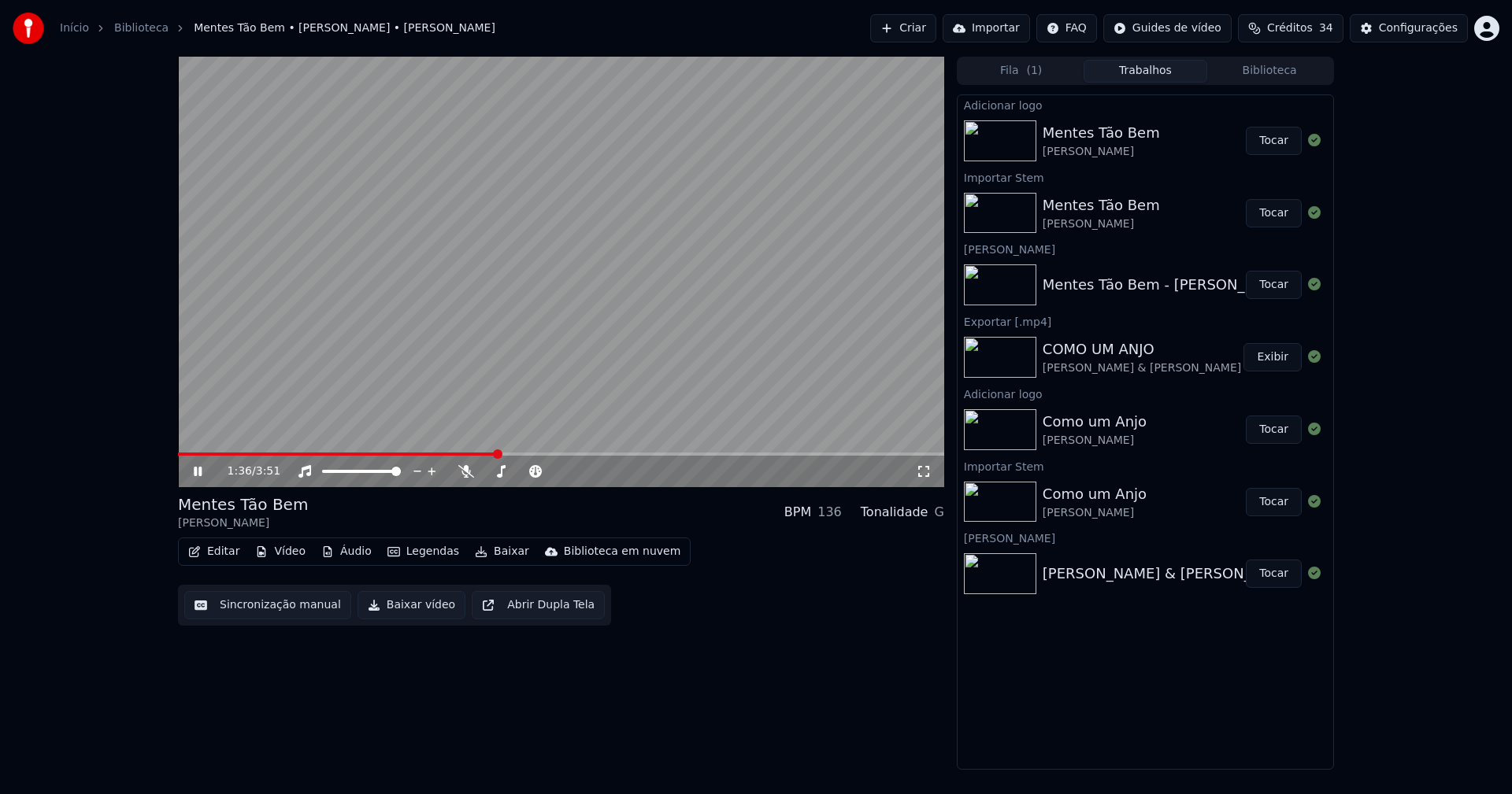
click at [1282, 149] on button "Tocar" at bounding box center [1273, 141] width 56 height 28
click at [215, 555] on button "Editar" at bounding box center [214, 551] width 64 height 22
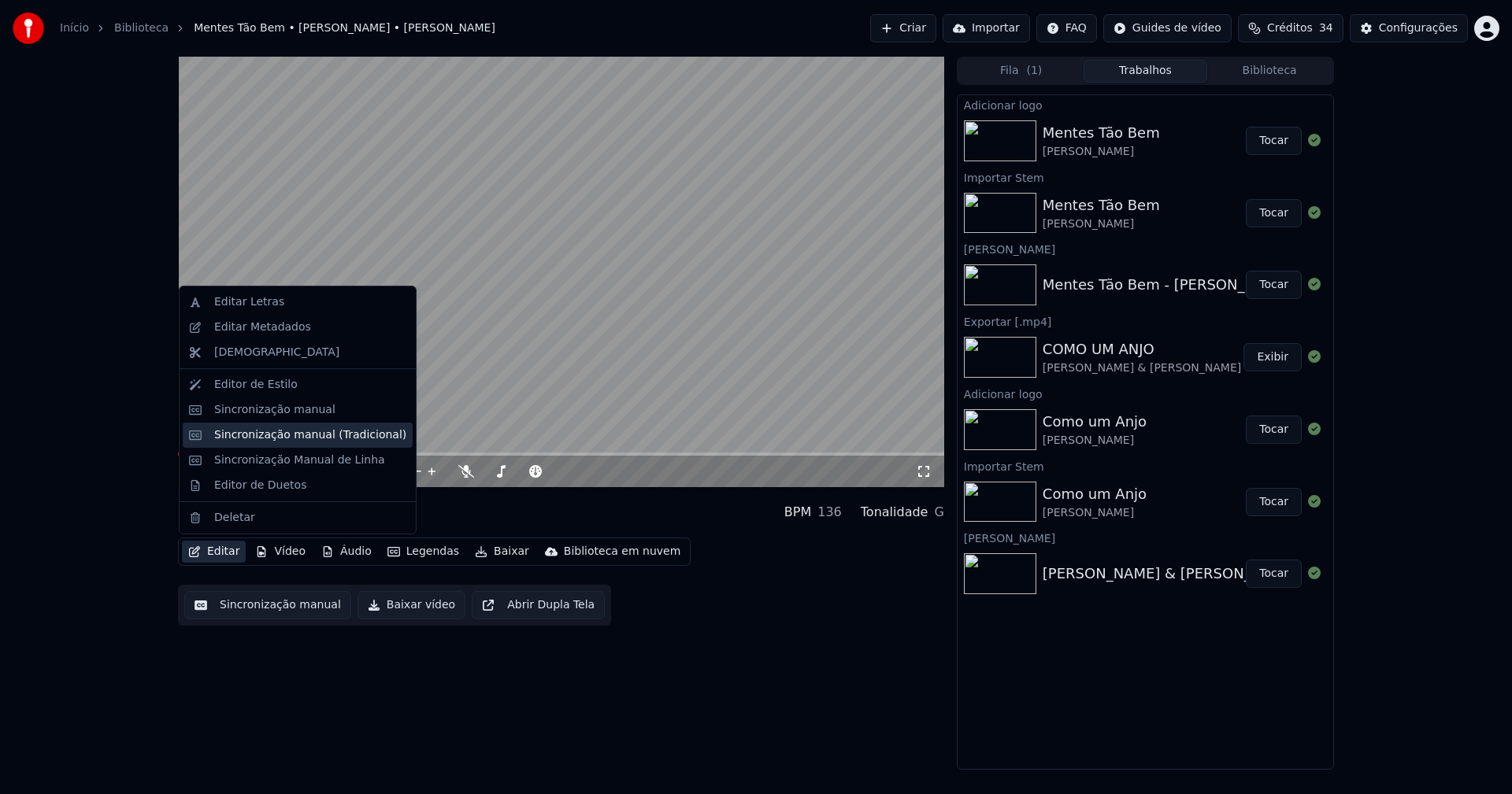
click at [310, 429] on div "Sincronização manual (Tradicional)" at bounding box center [311, 435] width 193 height 15
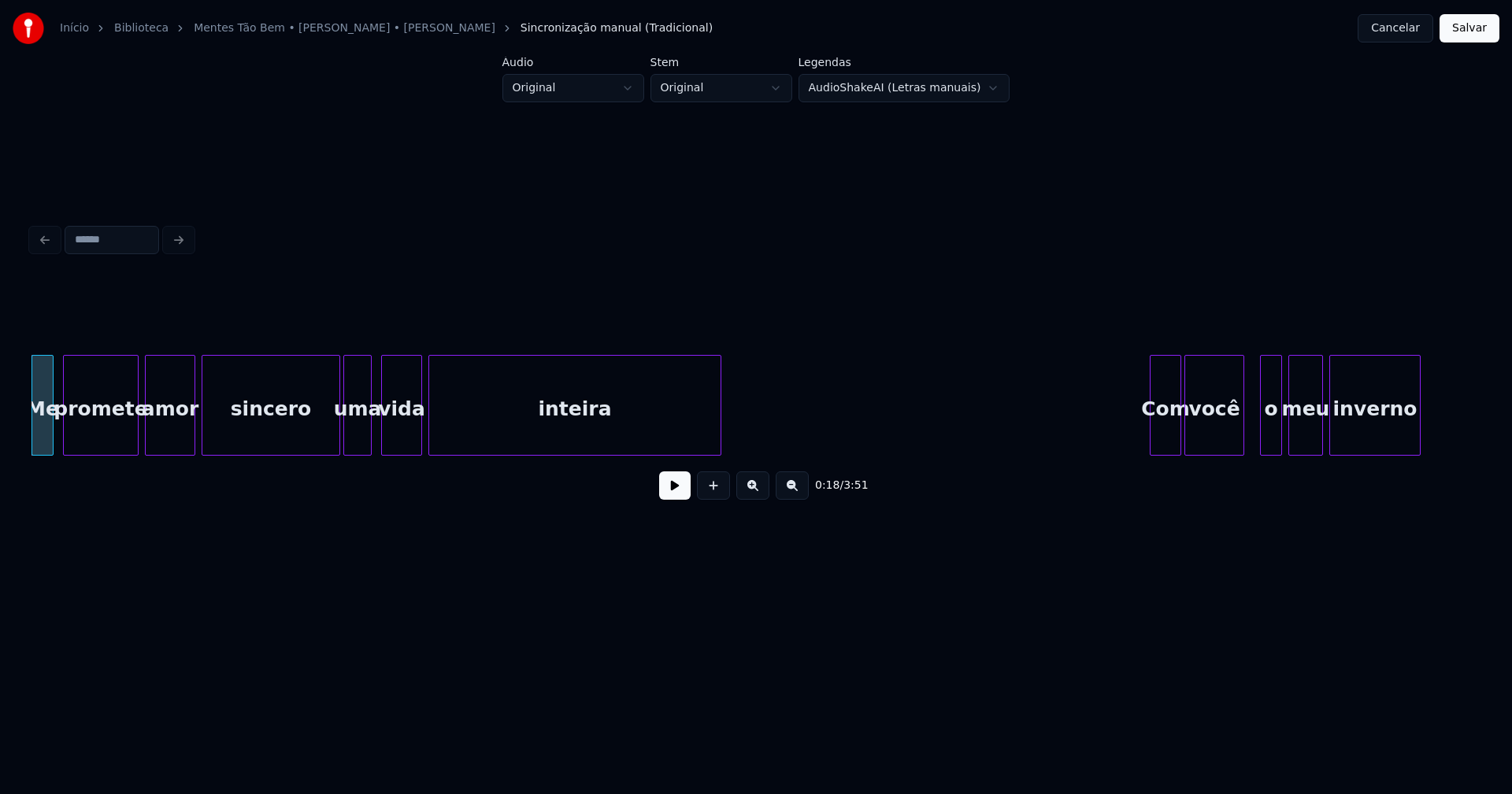
scroll to position [0, 2667]
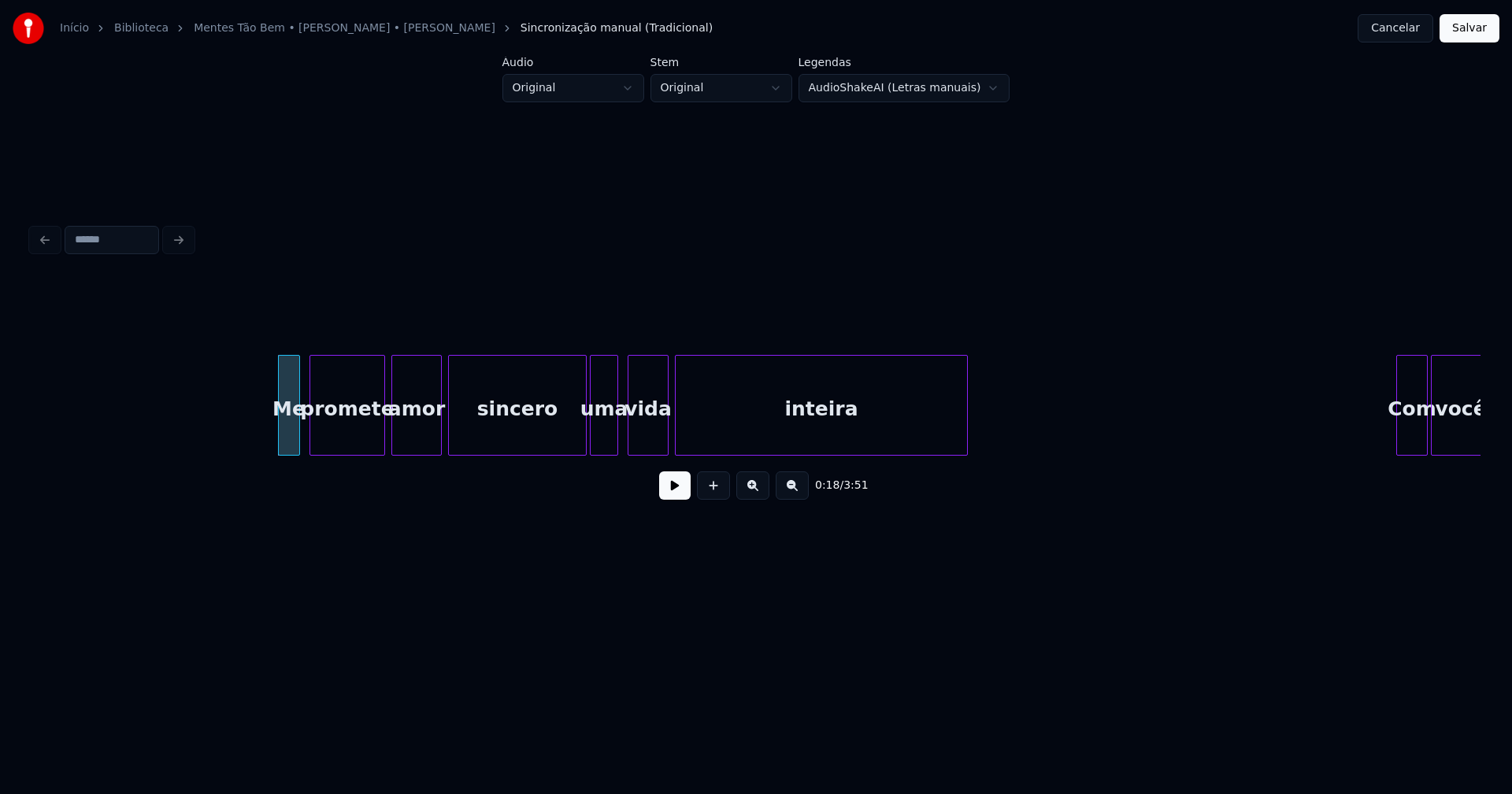
click at [679, 488] on button at bounding box center [675, 485] width 32 height 28
click at [277, 433] on div at bounding box center [277, 405] width 5 height 99
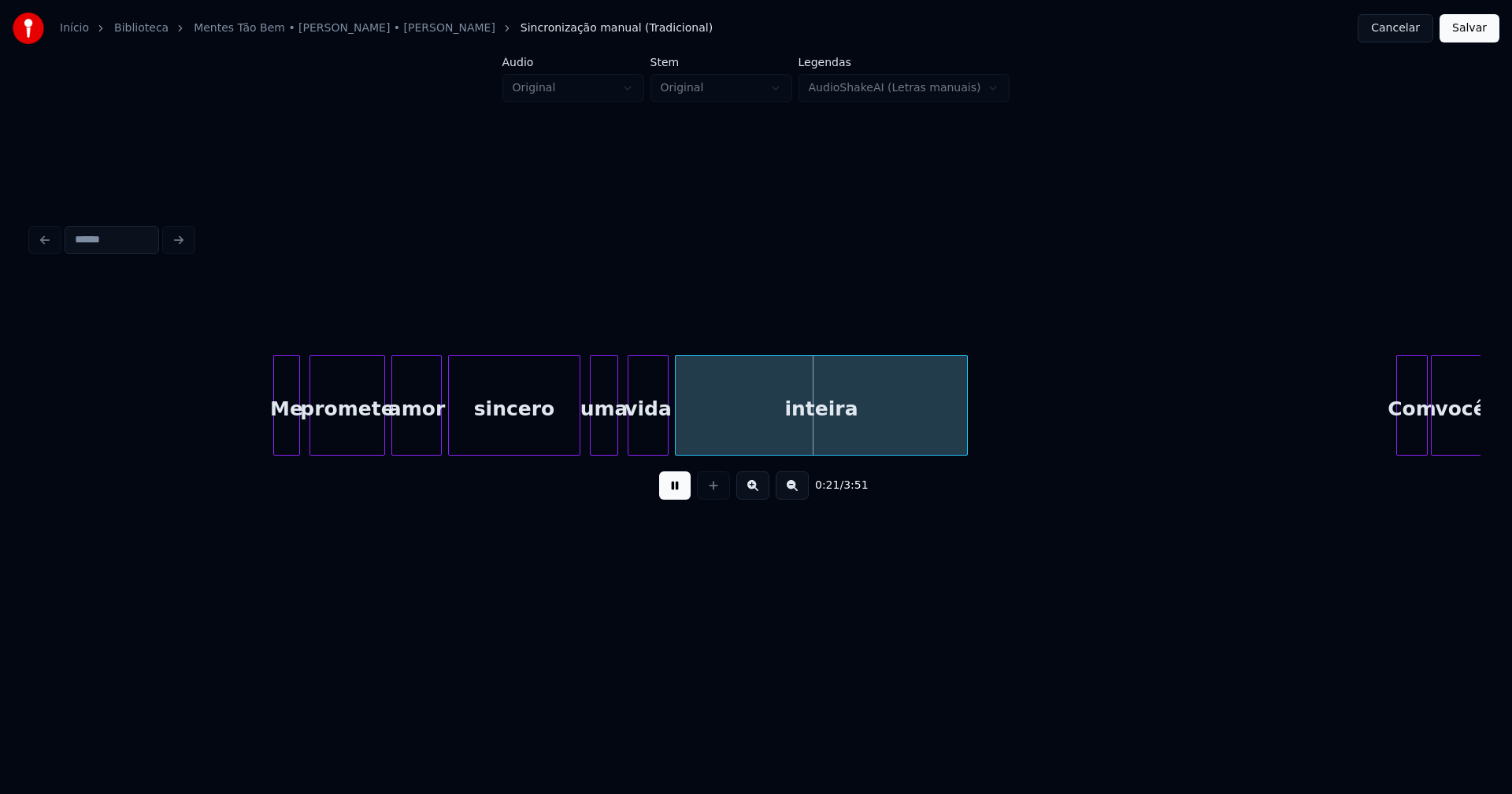
click at [577, 439] on div at bounding box center [578, 405] width 5 height 99
click at [595, 429] on div at bounding box center [595, 405] width 5 height 99
click at [697, 424] on div at bounding box center [699, 405] width 5 height 99
click at [680, 423] on div at bounding box center [682, 405] width 5 height 99
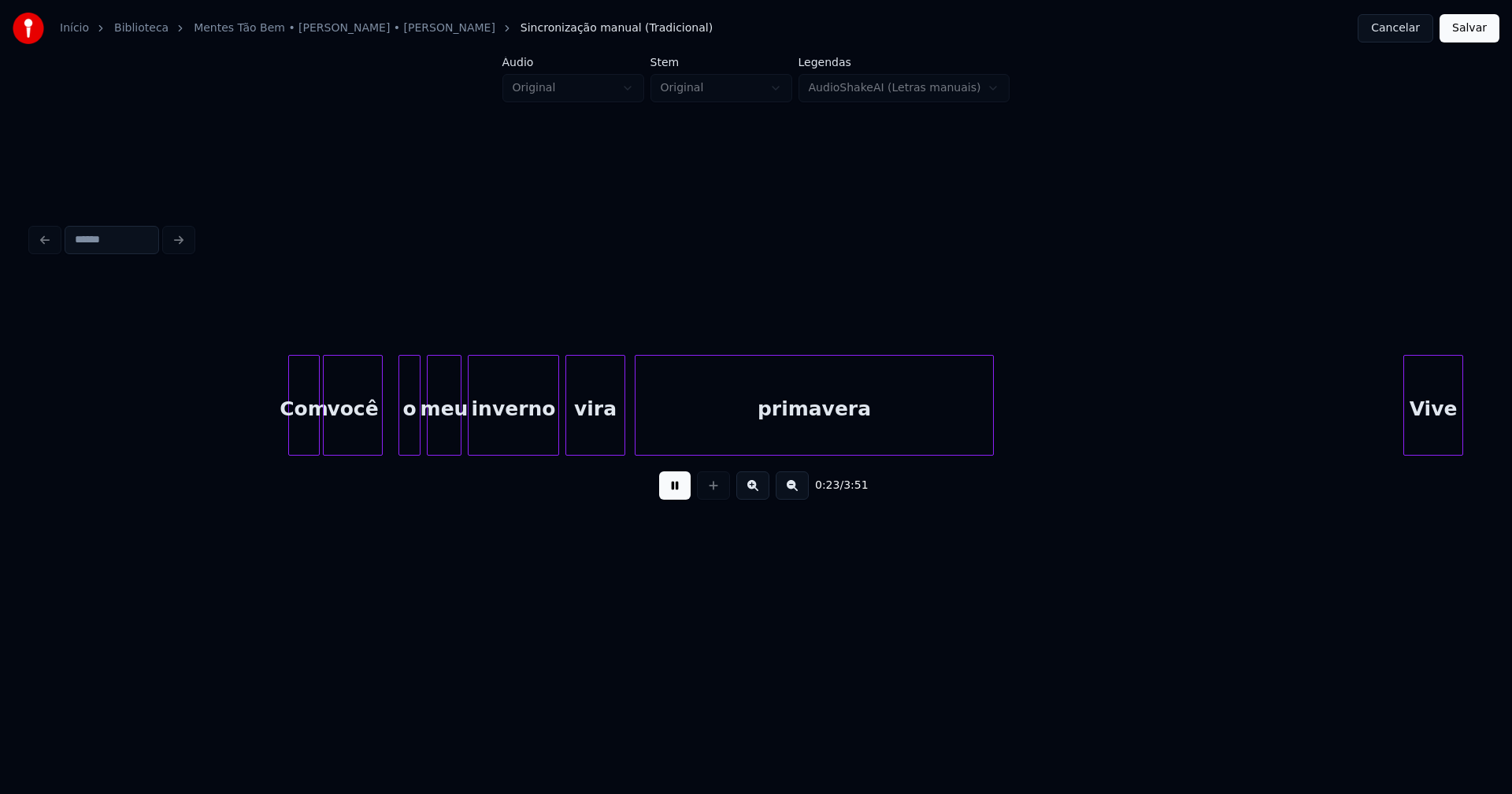
scroll to position [0, 3780]
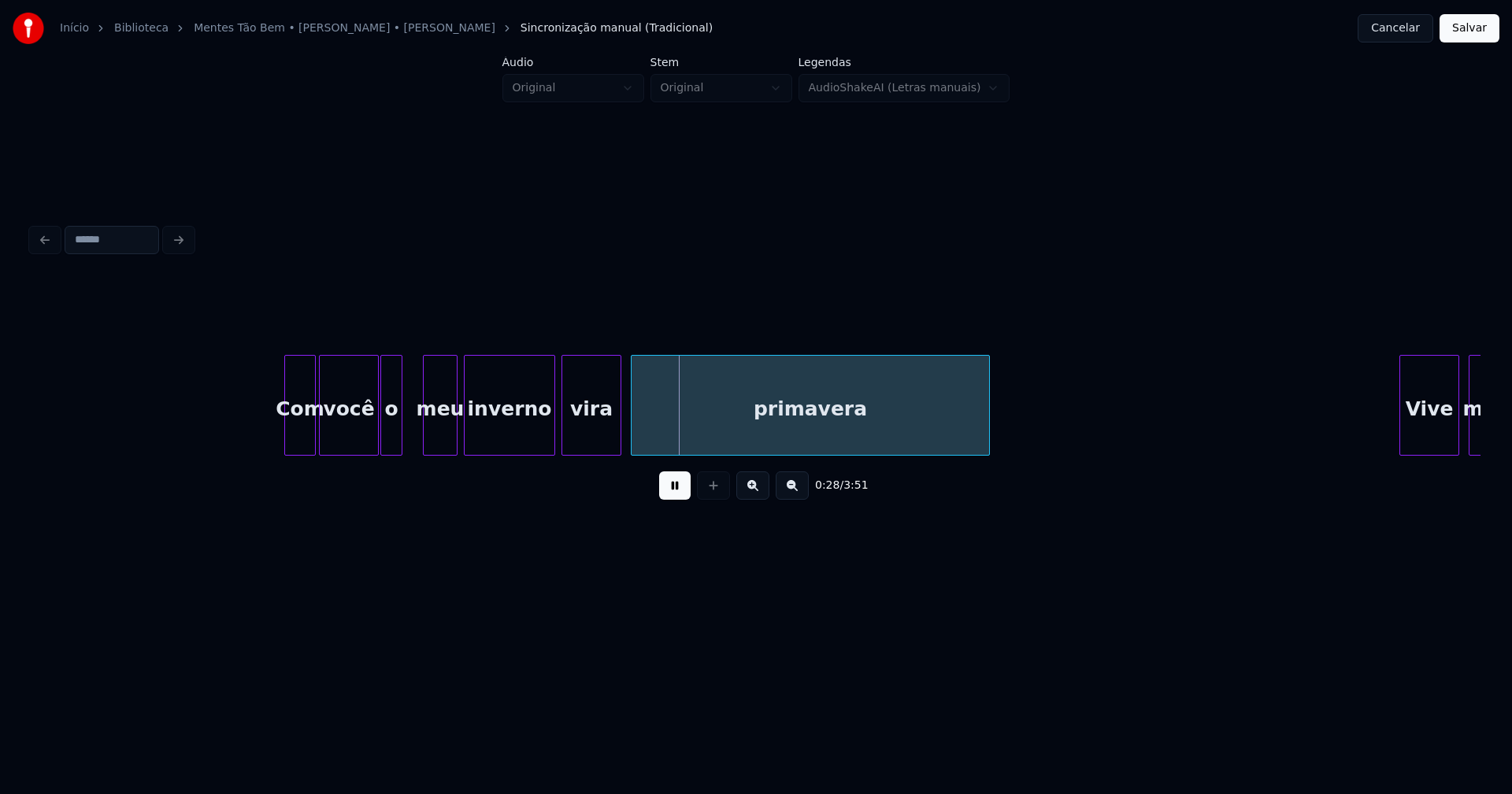
click at [389, 443] on div "o" at bounding box center [391, 409] width 20 height 107
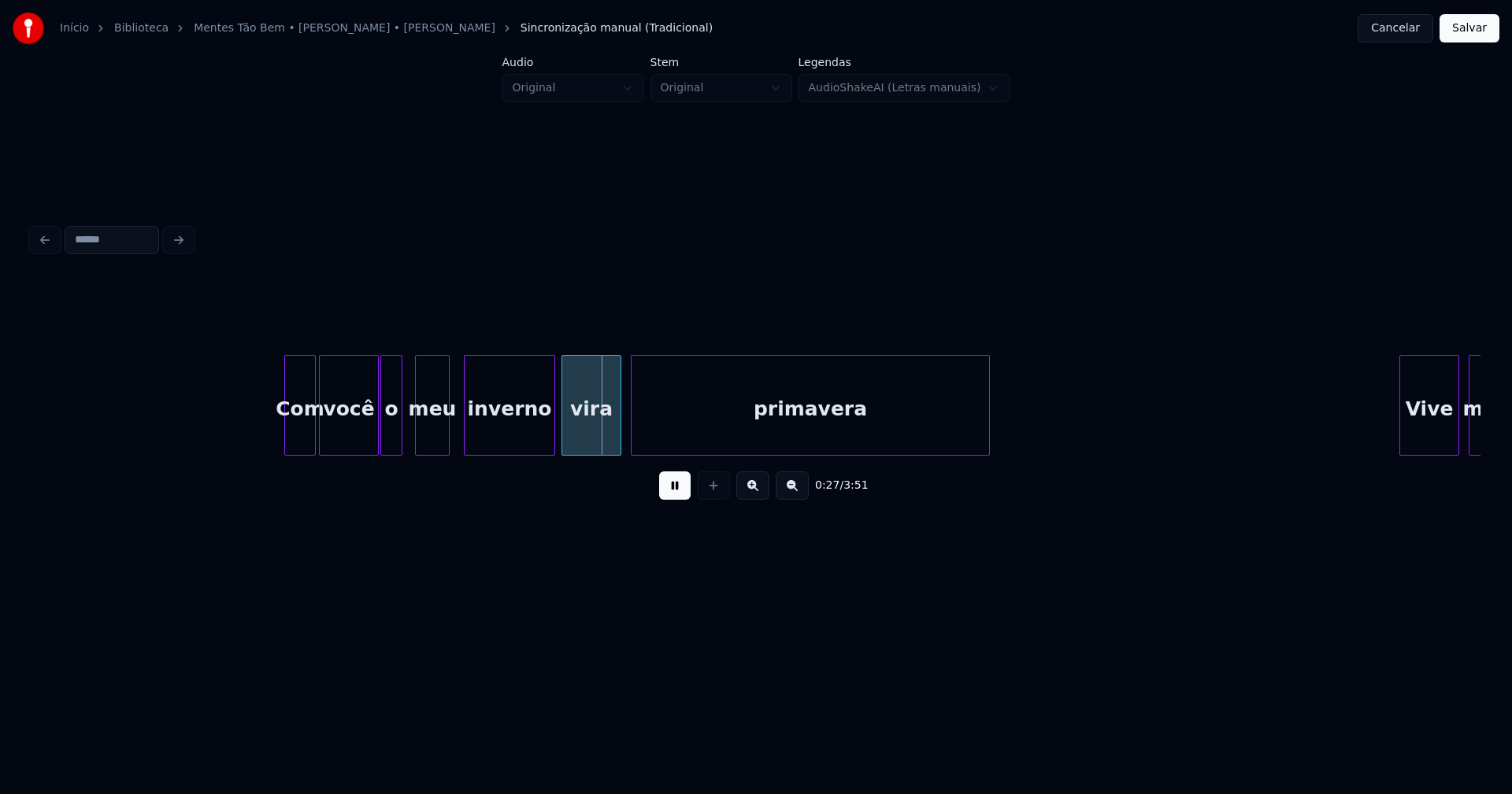
click at [433, 444] on div "meu" at bounding box center [432, 409] width 33 height 107
click at [488, 438] on div "inverno" at bounding box center [503, 409] width 90 height 107
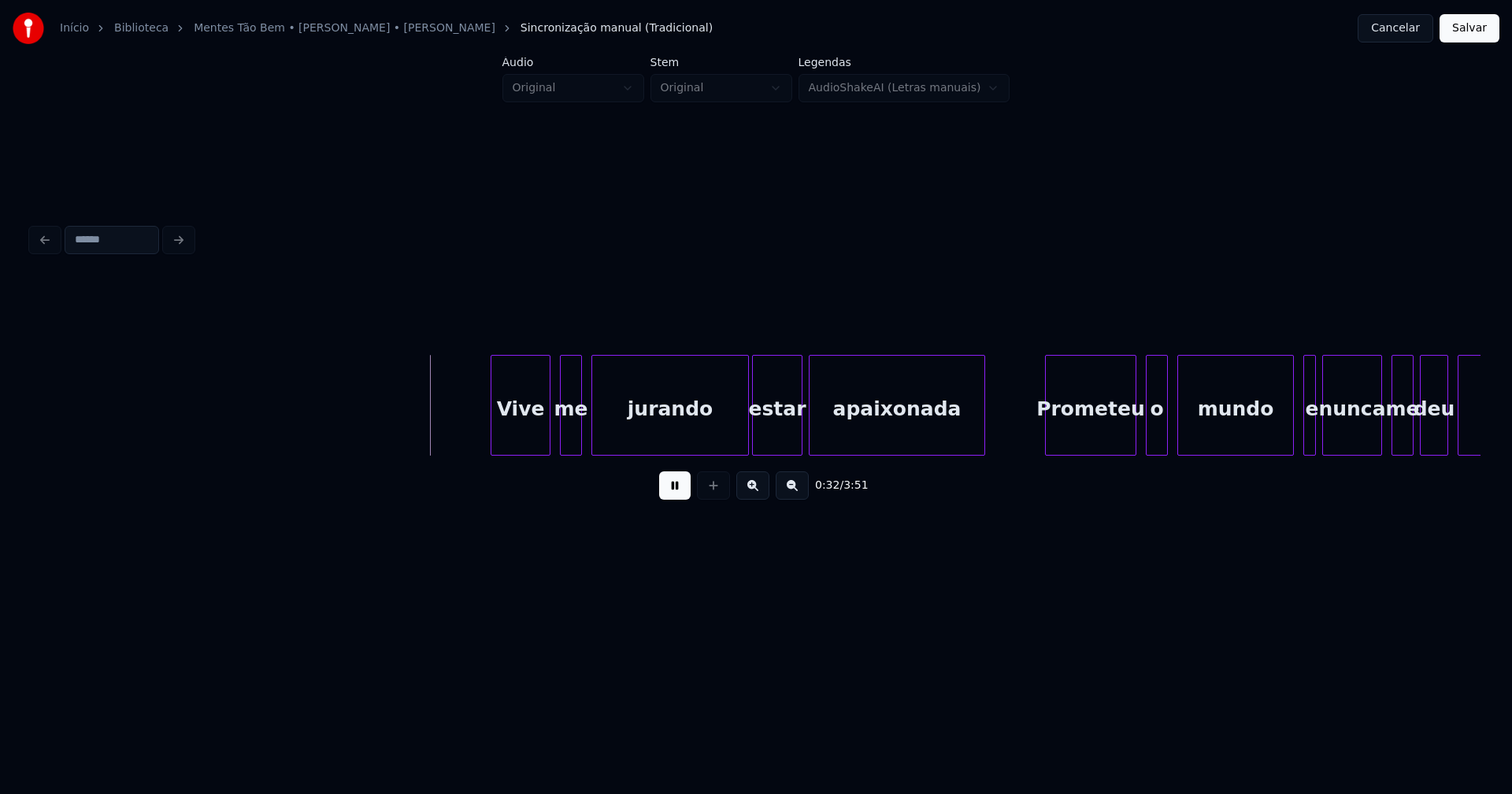
scroll to position [0, 4749]
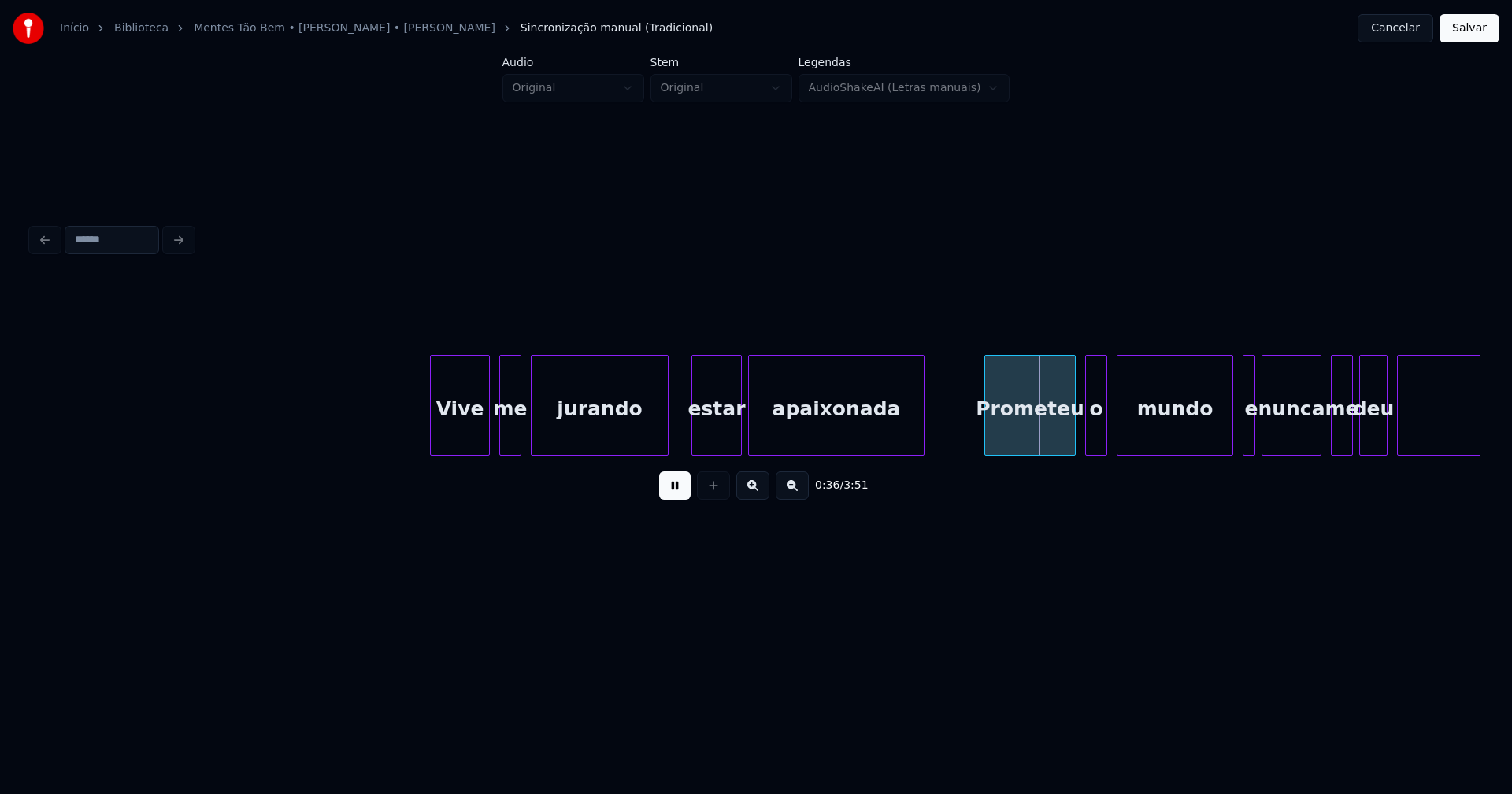
click at [667, 445] on div at bounding box center [666, 405] width 5 height 99
click at [654, 430] on div at bounding box center [653, 405] width 5 height 99
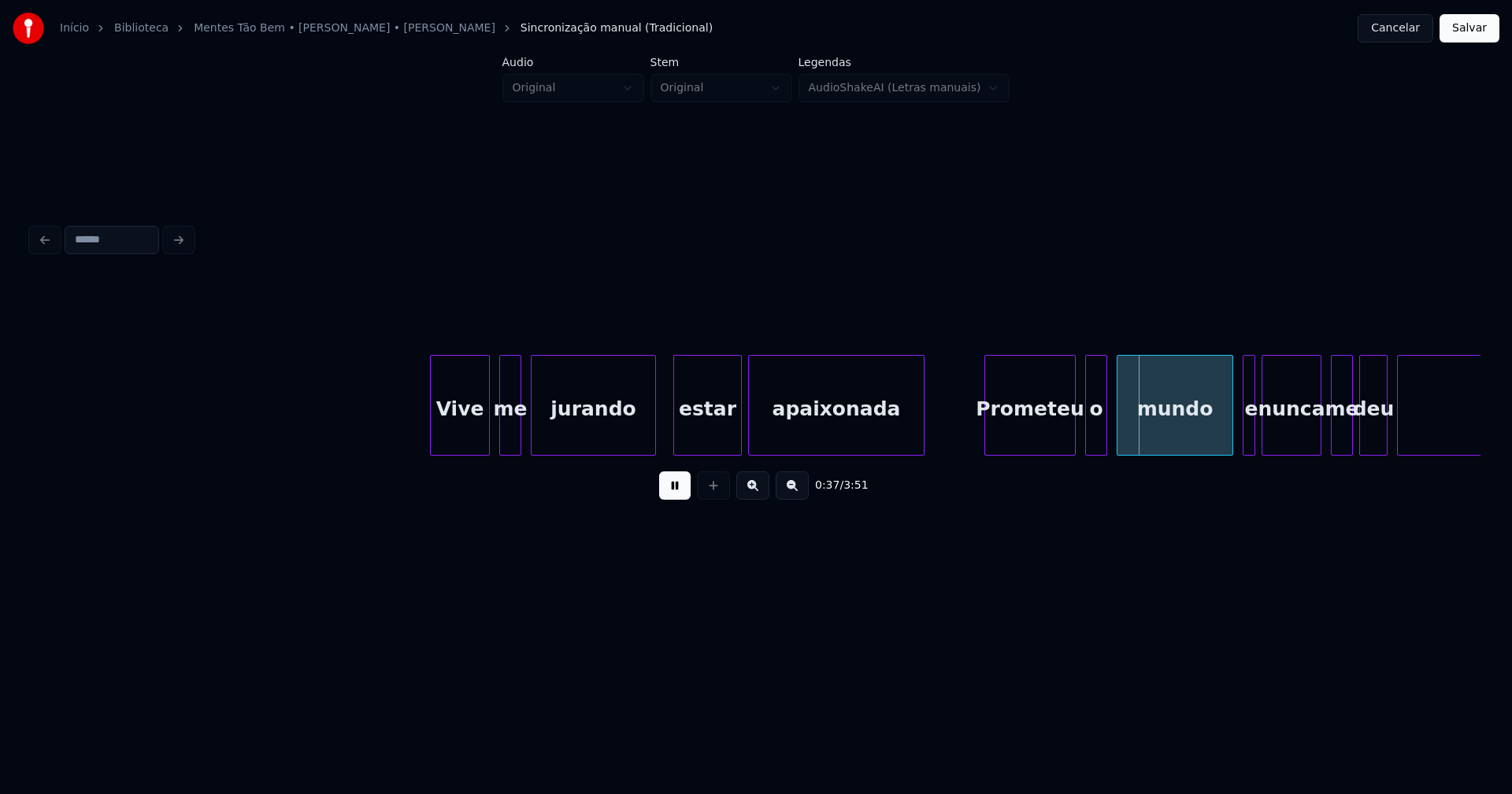
click at [676, 445] on div at bounding box center [676, 405] width 5 height 99
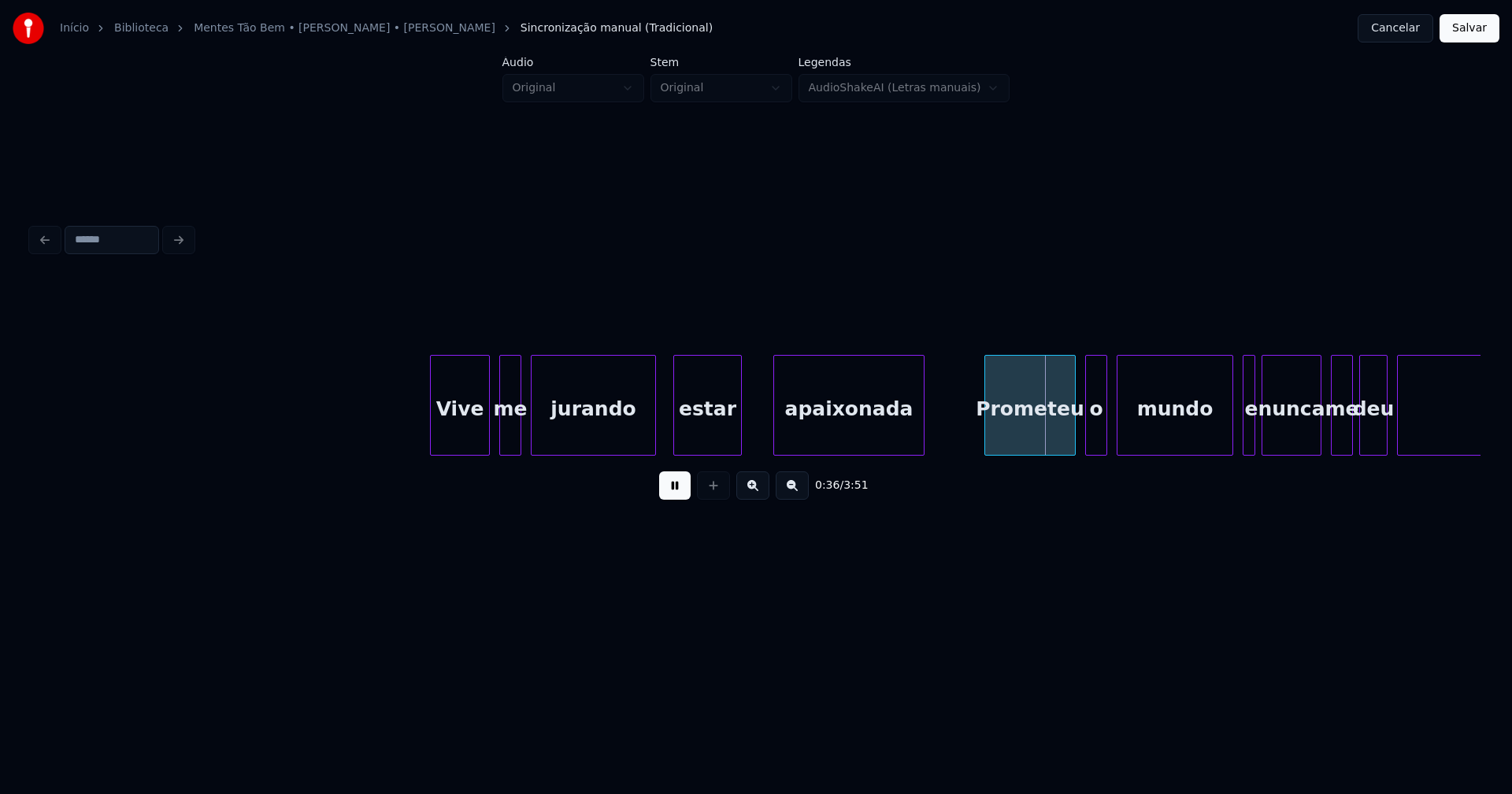
click at [775, 425] on div at bounding box center [777, 405] width 5 height 99
click at [750, 428] on div at bounding box center [752, 405] width 5 height 99
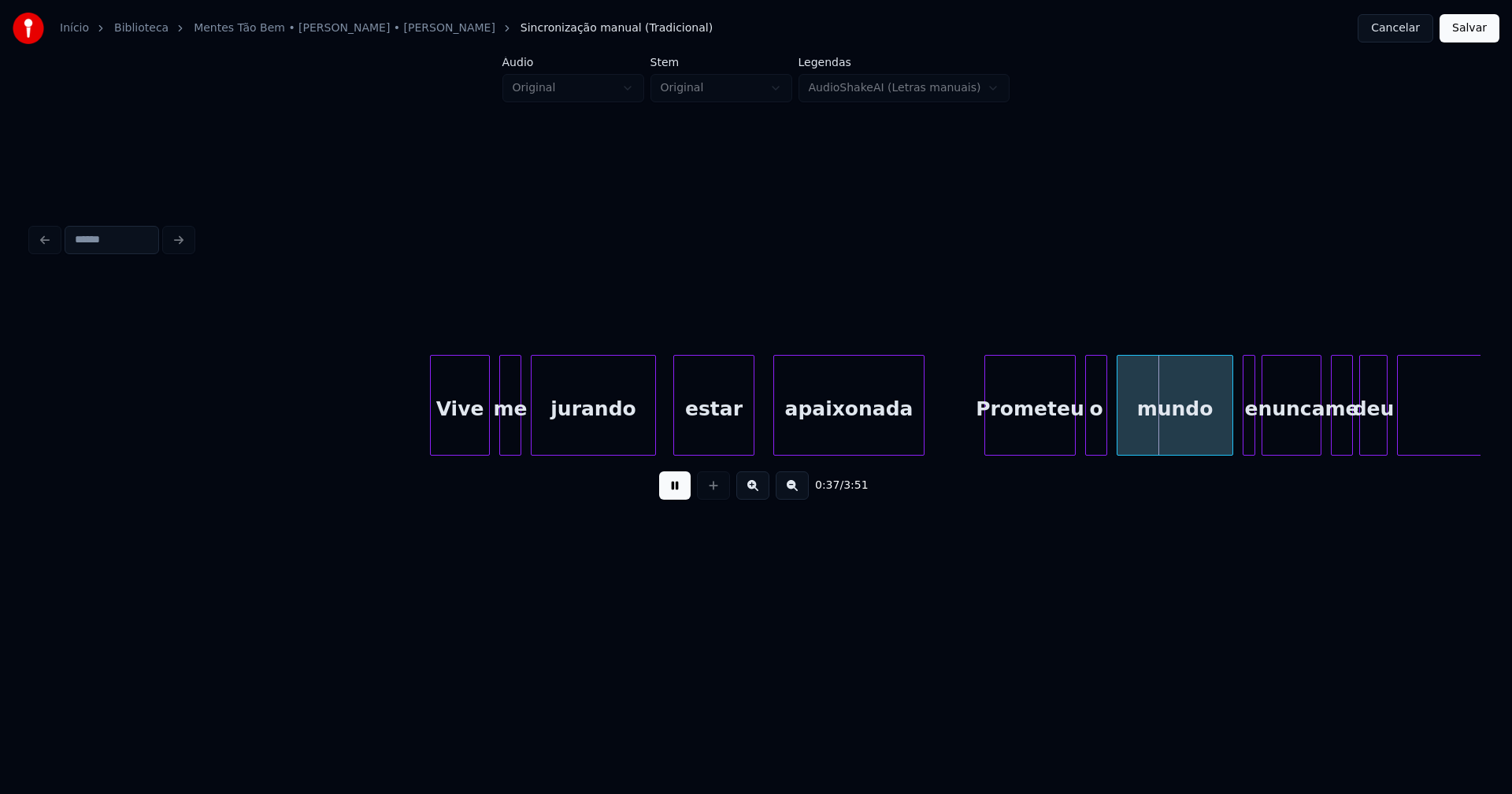
click at [667, 496] on button at bounding box center [675, 485] width 32 height 28
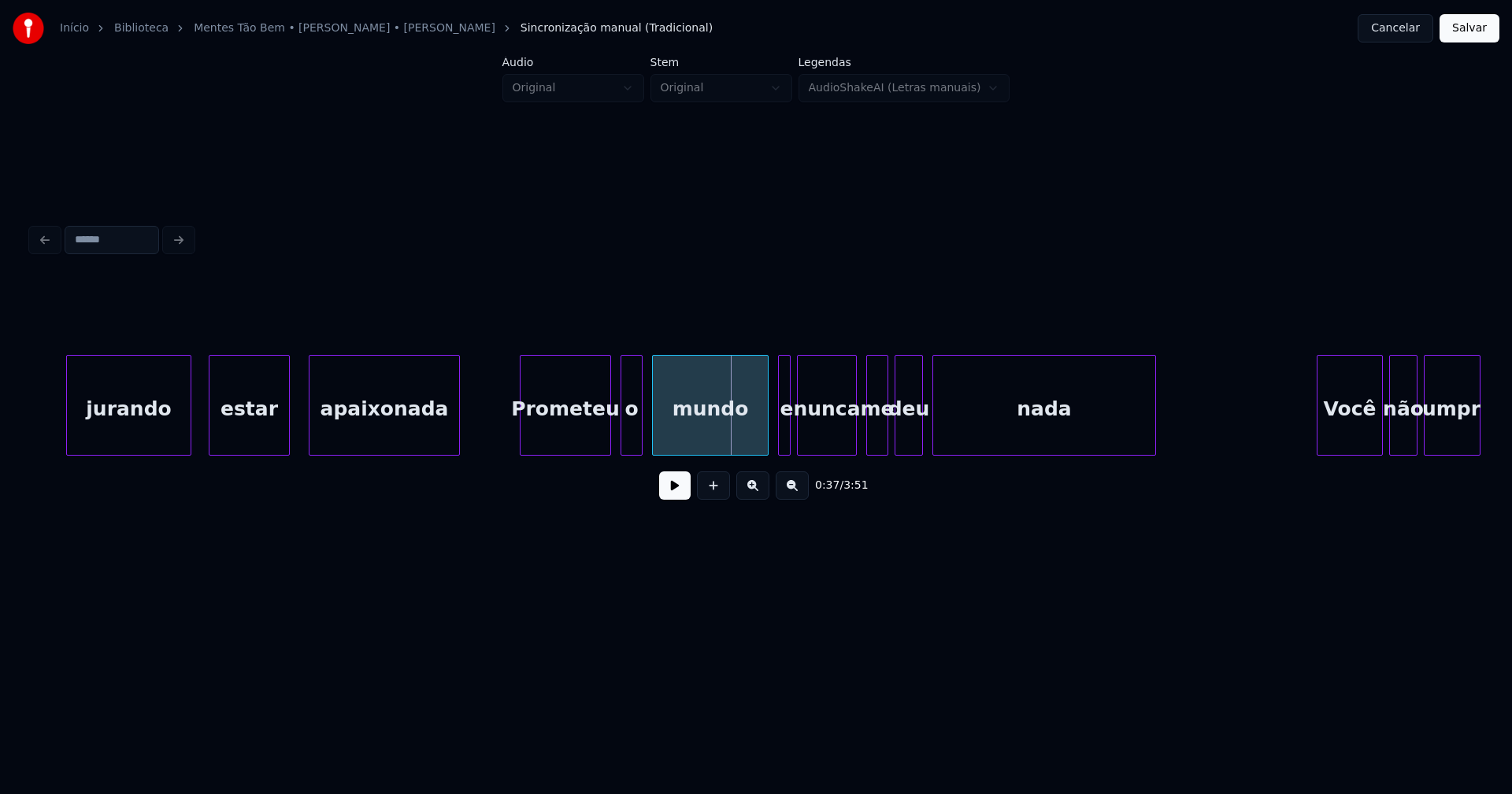
scroll to position [0, 5315]
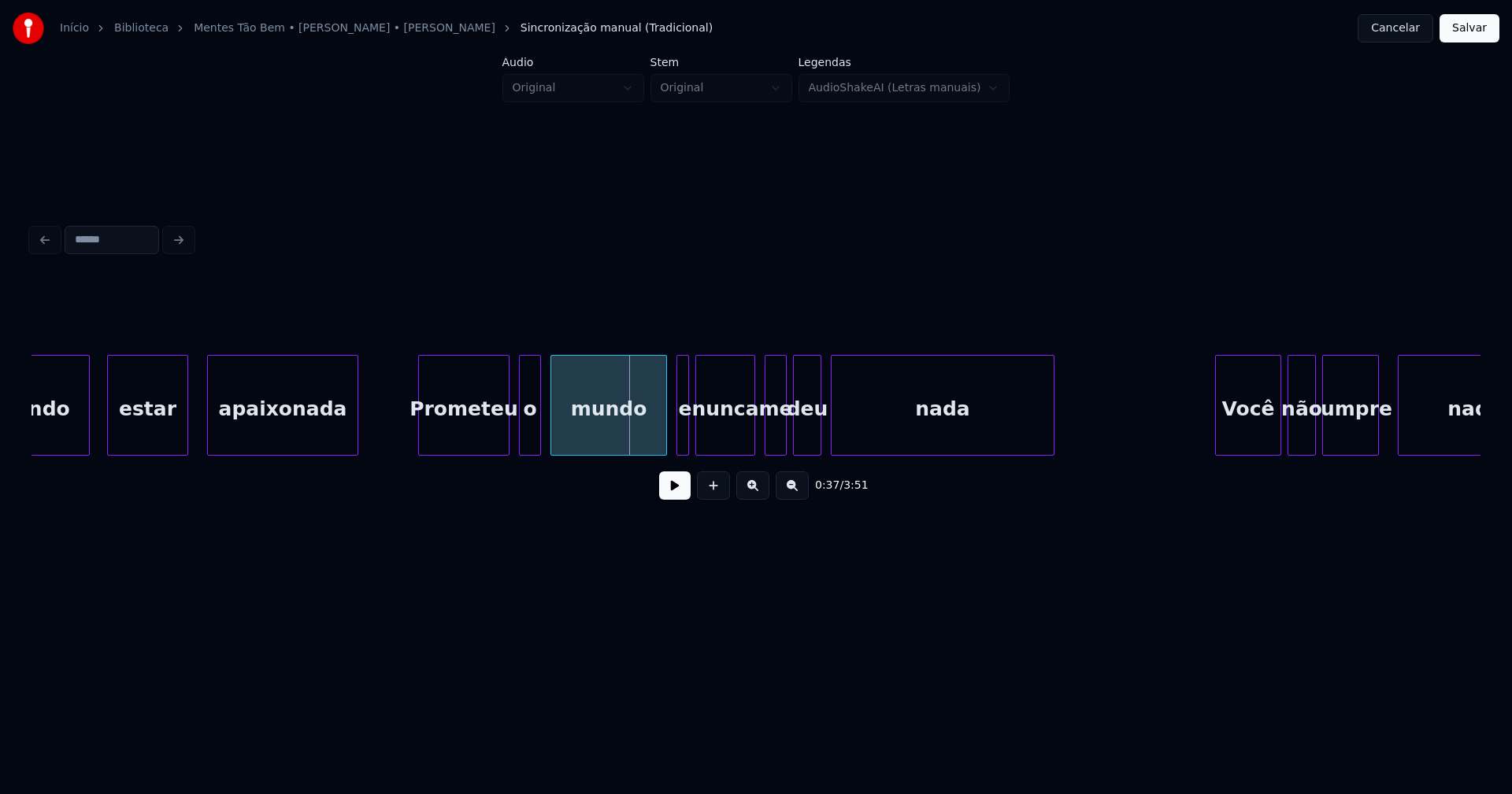
click at [672, 492] on button at bounding box center [675, 485] width 32 height 28
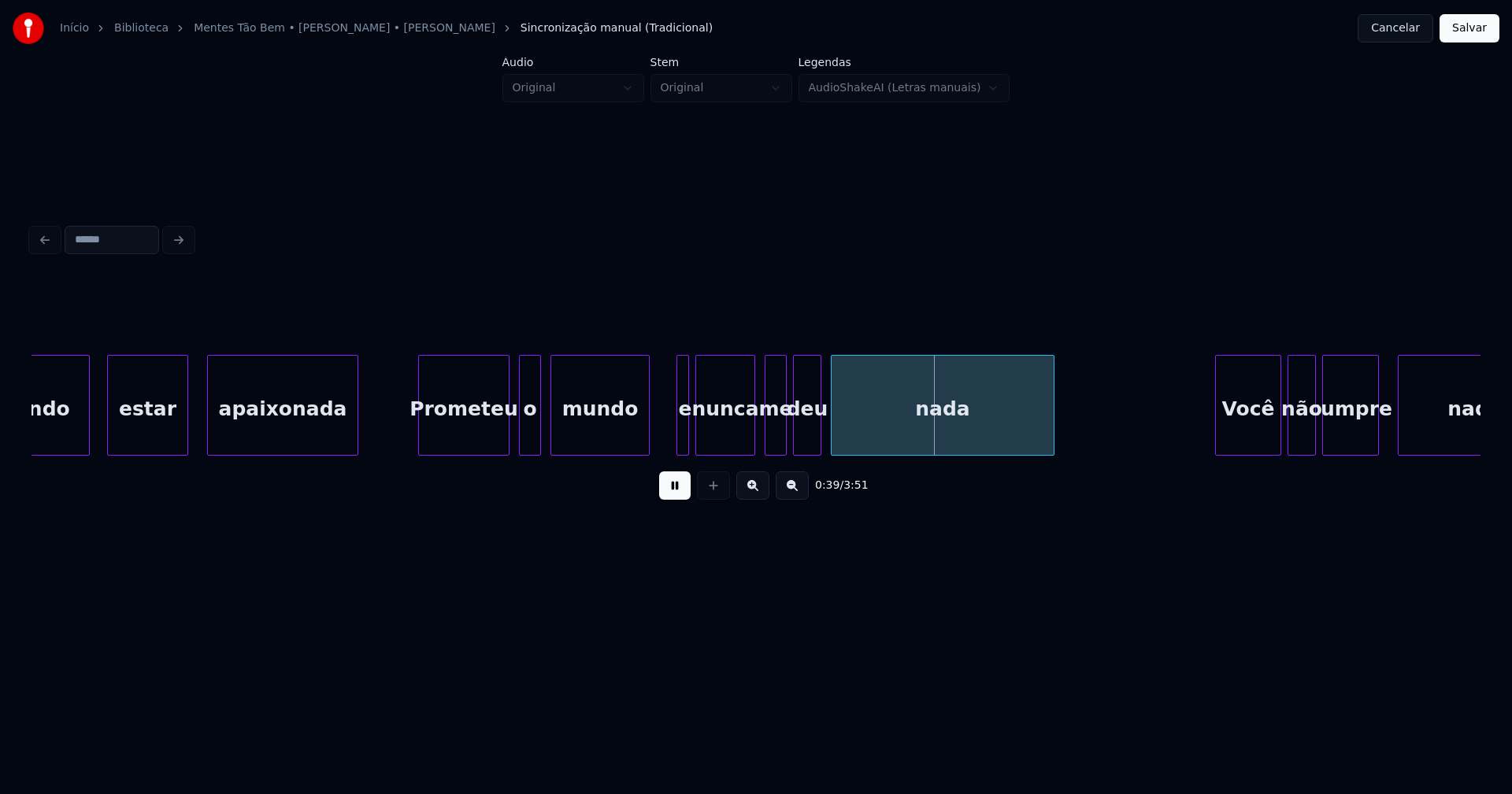
click at [646, 446] on div at bounding box center [646, 405] width 5 height 99
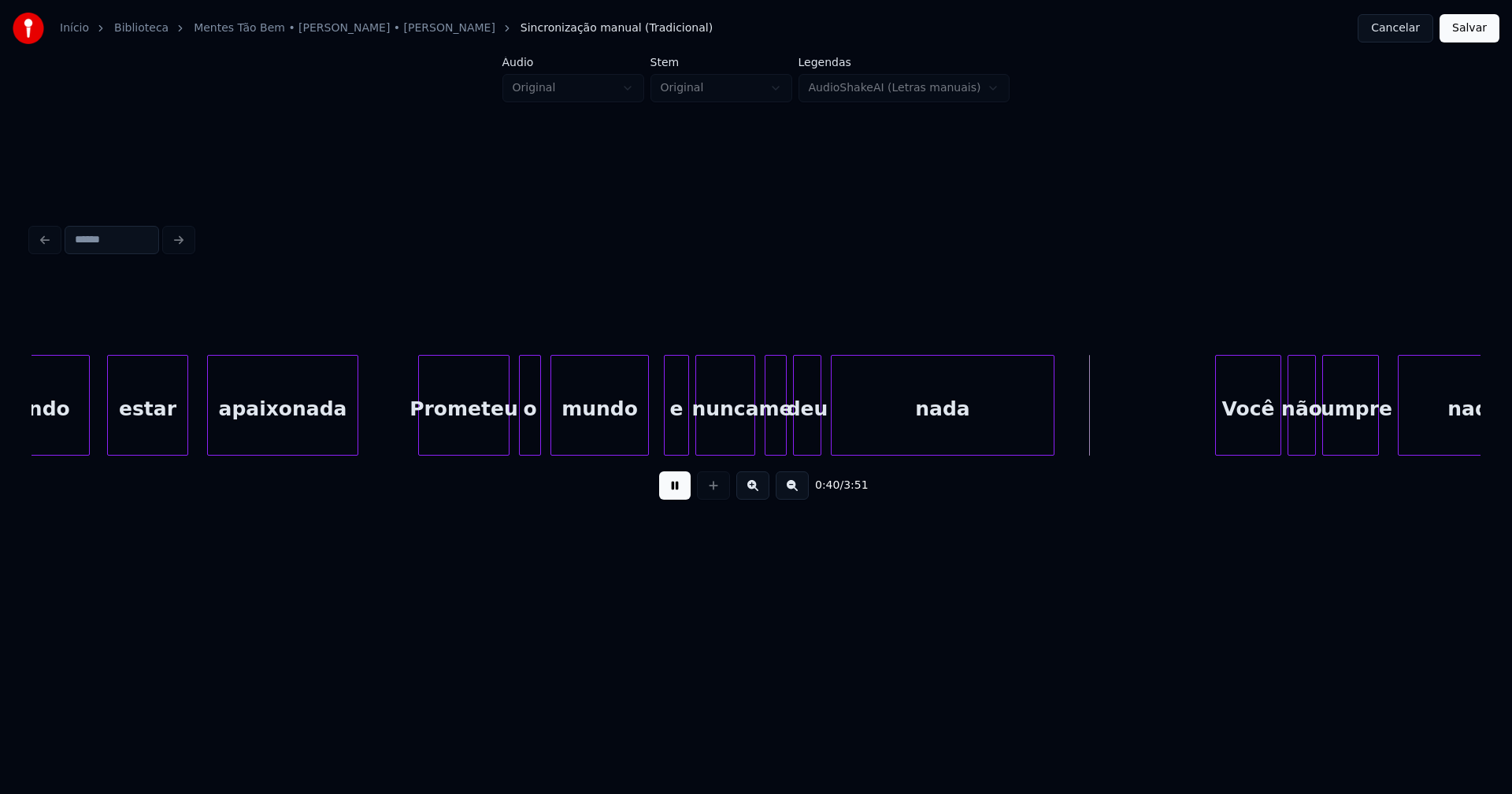
click at [665, 438] on div at bounding box center [667, 405] width 5 height 99
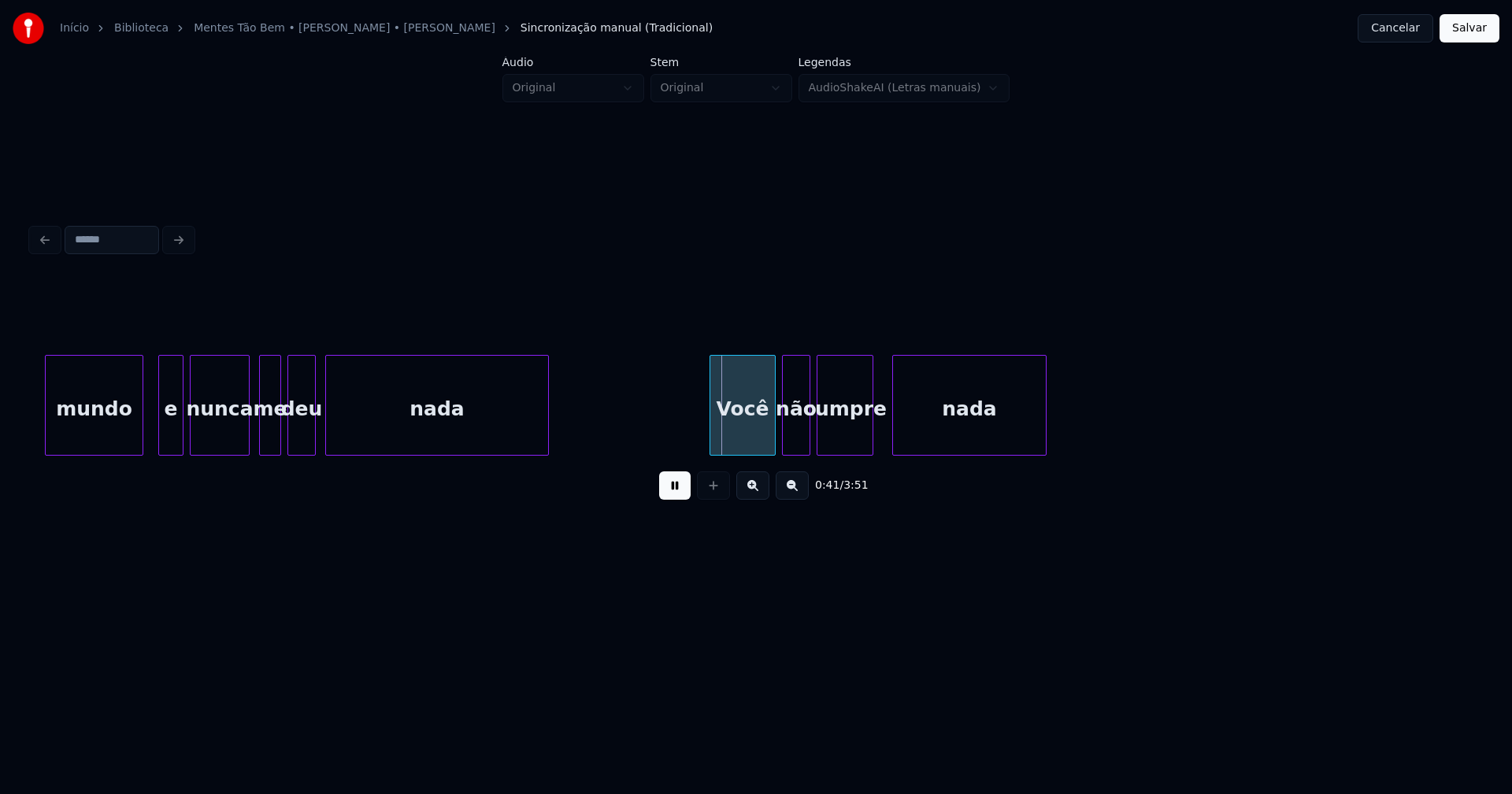
scroll to position [0, 6003]
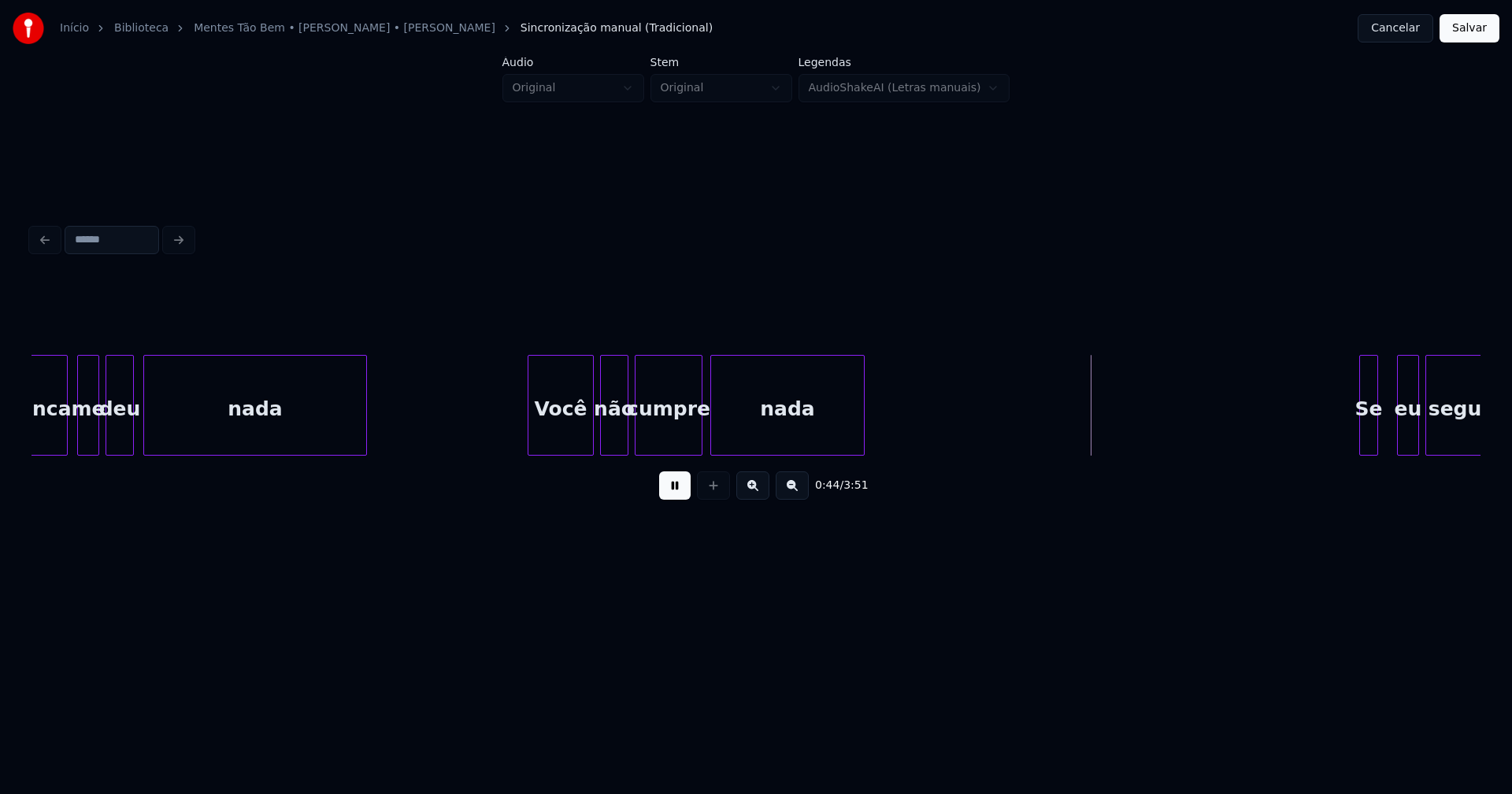
click at [701, 429] on div at bounding box center [699, 405] width 5 height 99
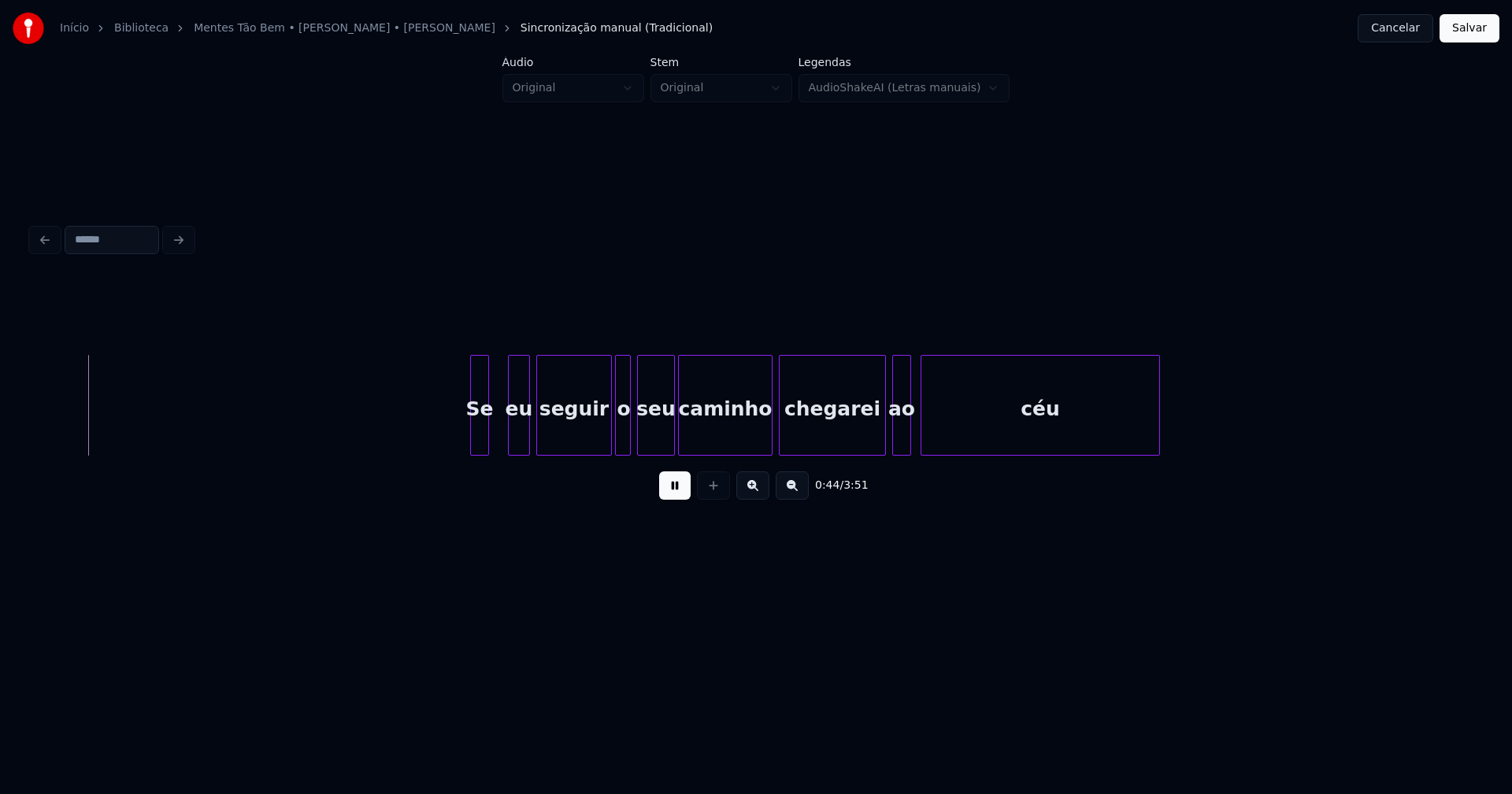
scroll to position [0, 6931]
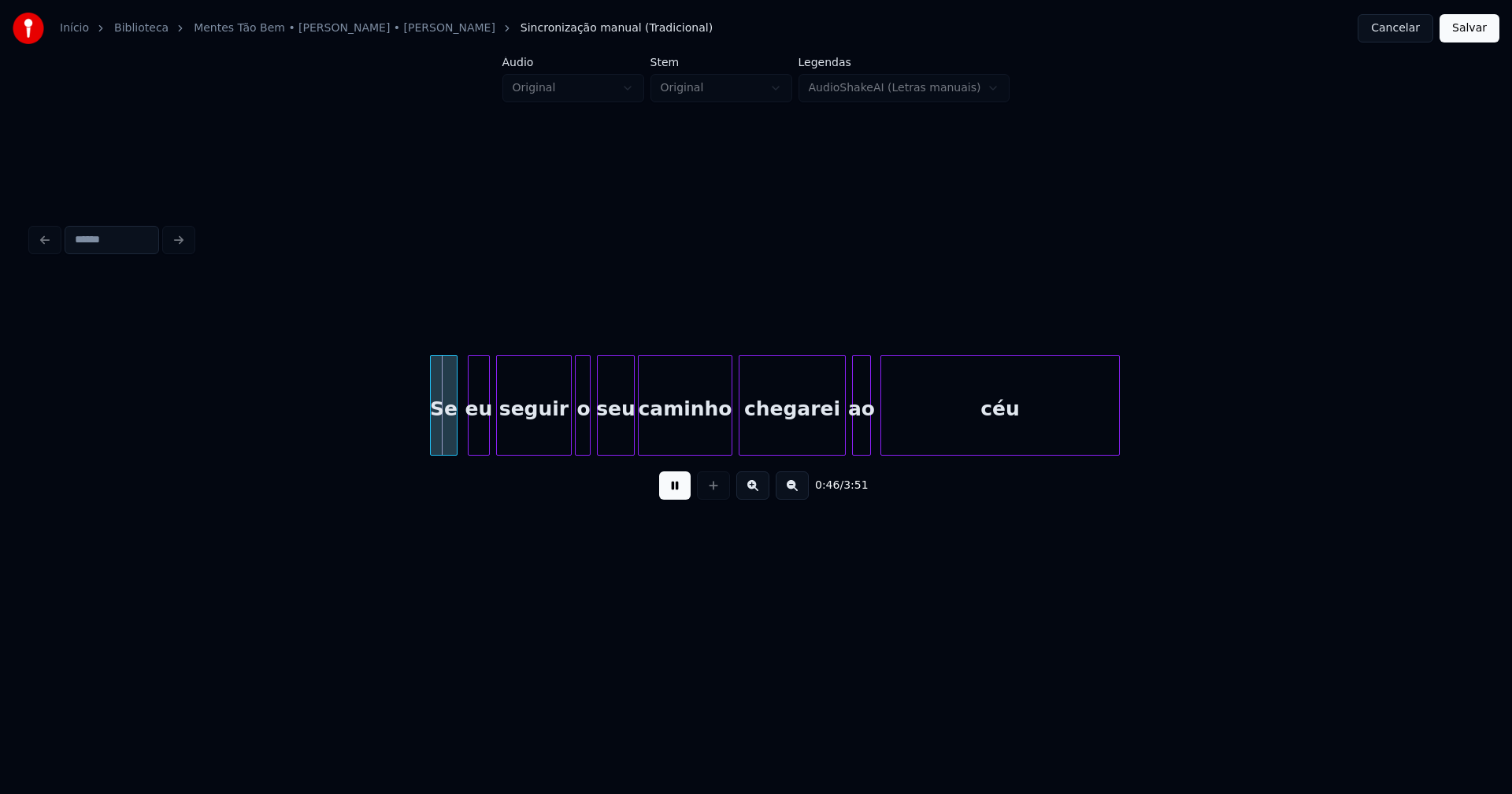
click at [456, 429] on div at bounding box center [455, 405] width 5 height 99
click at [475, 437] on div "eu" at bounding box center [474, 409] width 20 height 107
click at [544, 433] on div "seguir" at bounding box center [530, 409] width 74 height 107
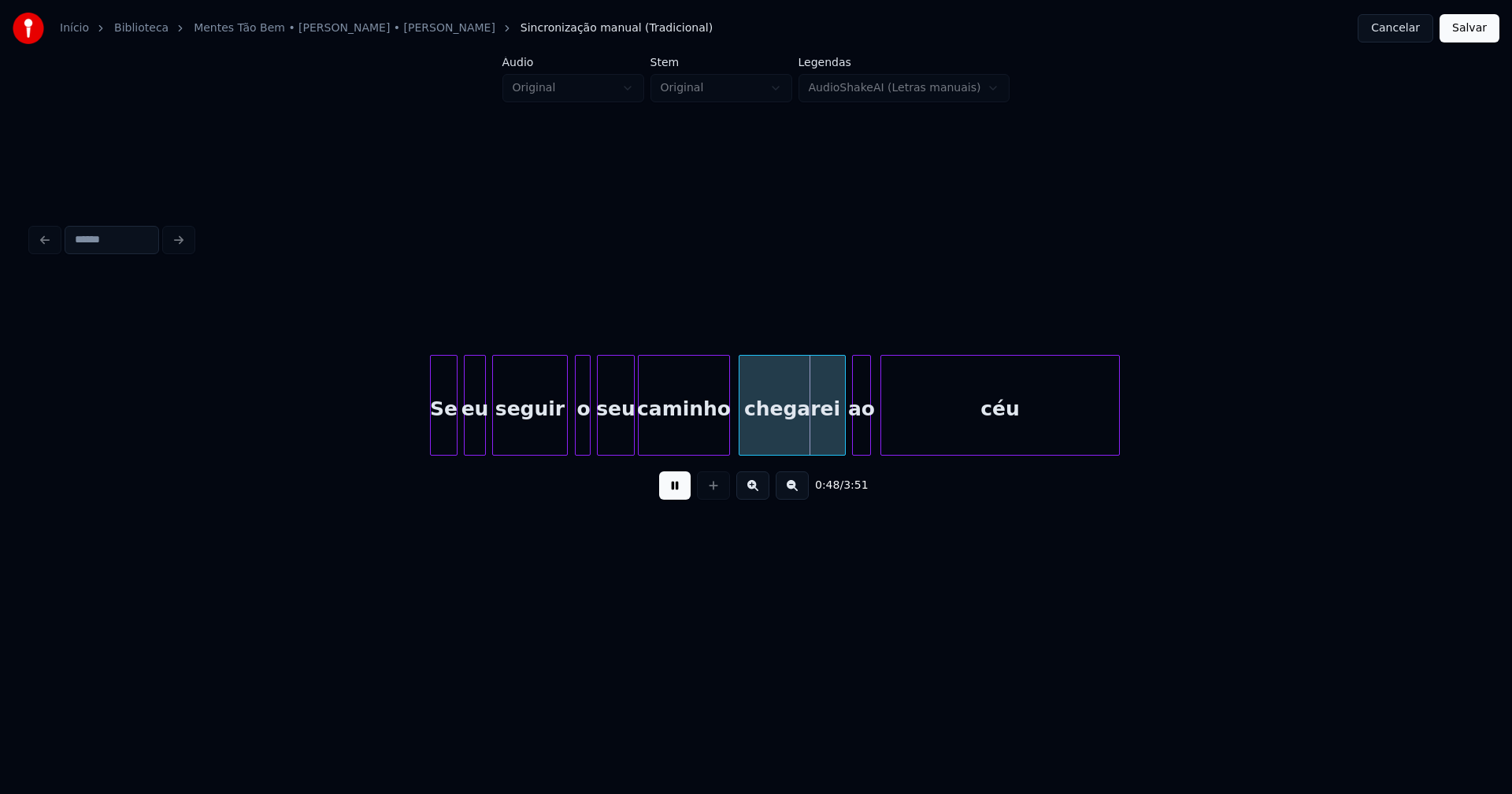
click at [726, 437] on div at bounding box center [727, 405] width 5 height 99
click at [750, 427] on div at bounding box center [751, 405] width 5 height 99
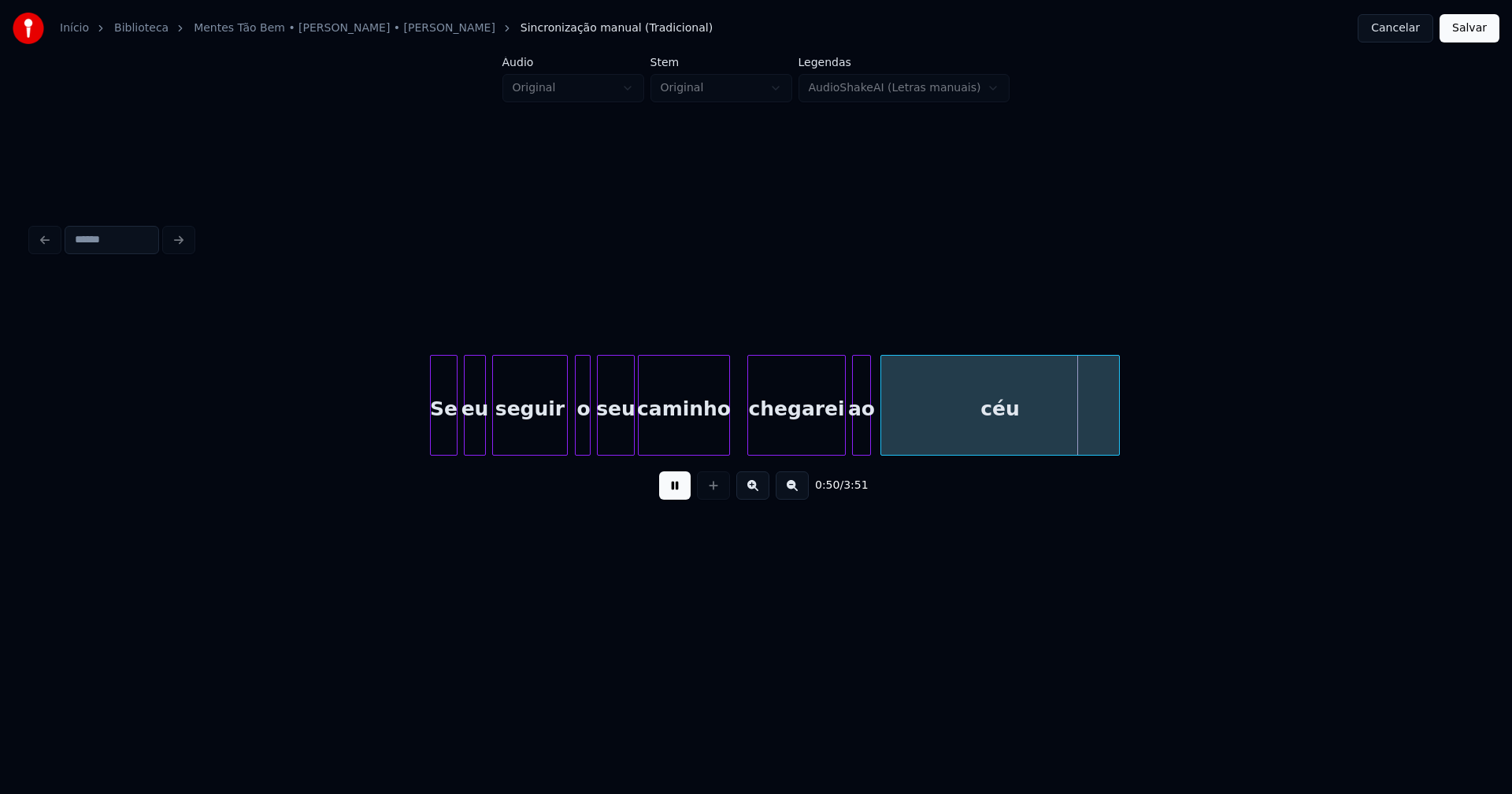
click at [880, 432] on div "céu" at bounding box center [1000, 405] width 239 height 101
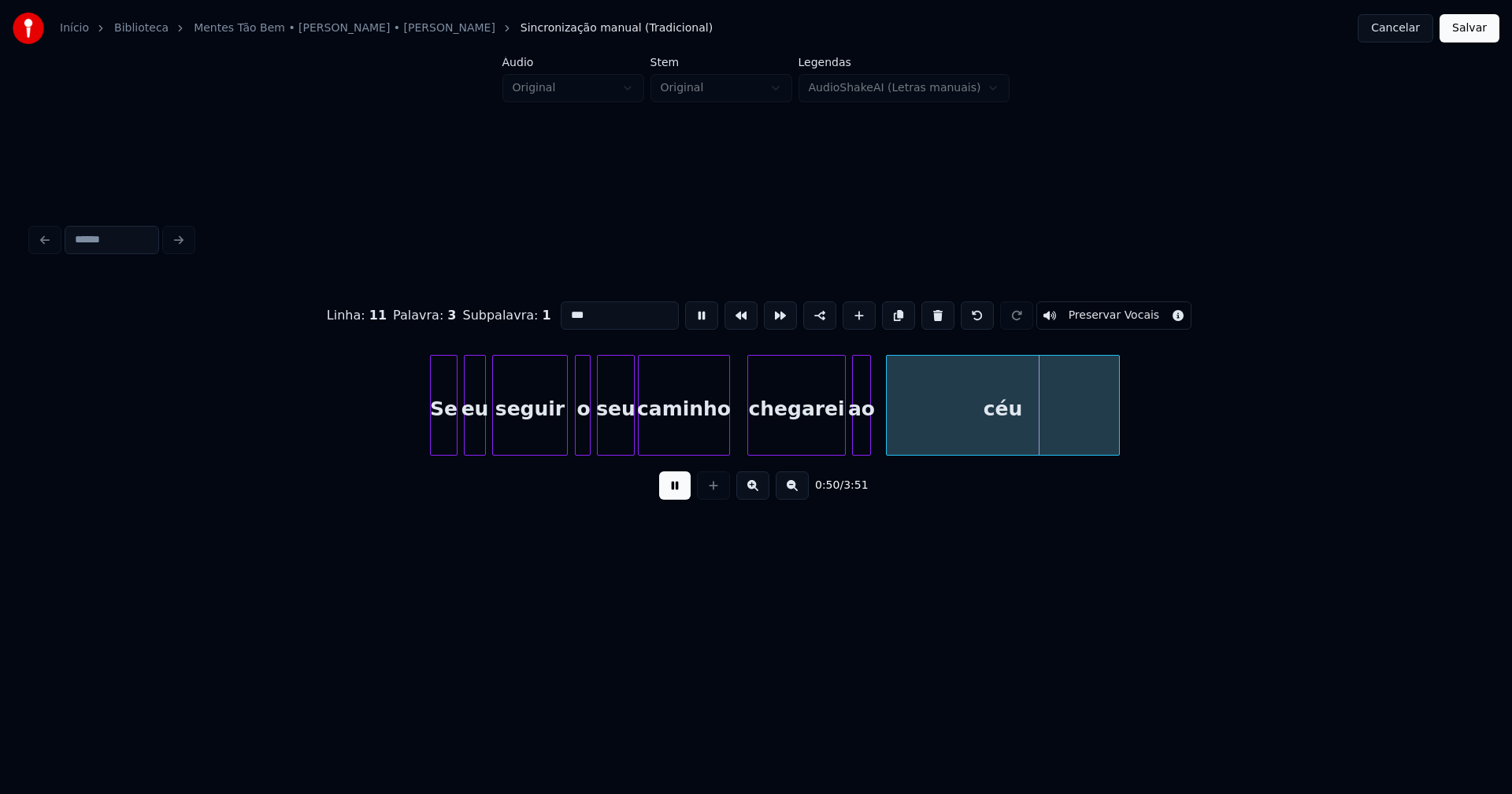
click at [887, 425] on div at bounding box center [889, 405] width 5 height 99
click at [879, 428] on div at bounding box center [879, 405] width 5 height 99
click at [680, 496] on button at bounding box center [675, 485] width 32 height 28
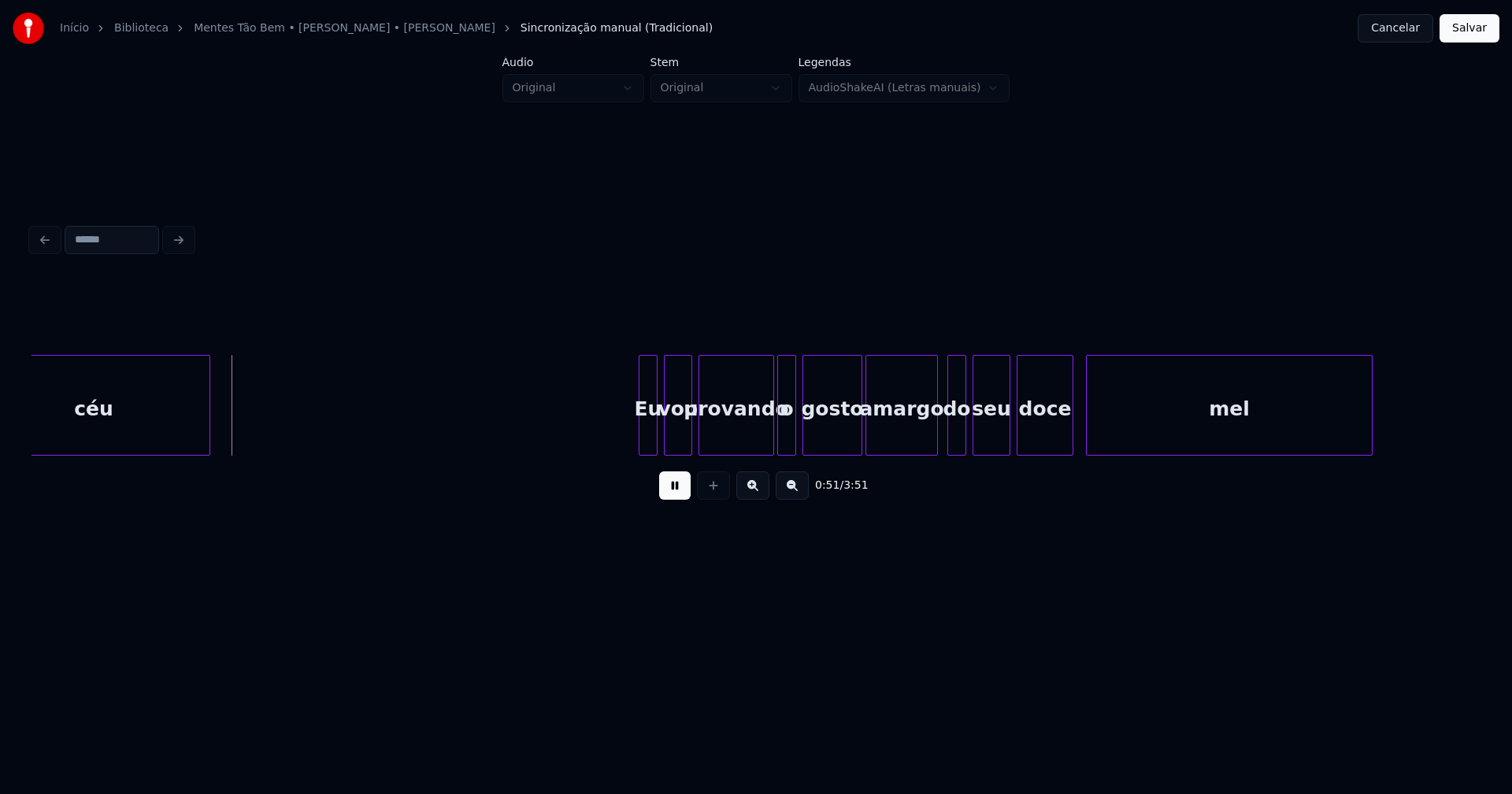
scroll to position [0, 7922]
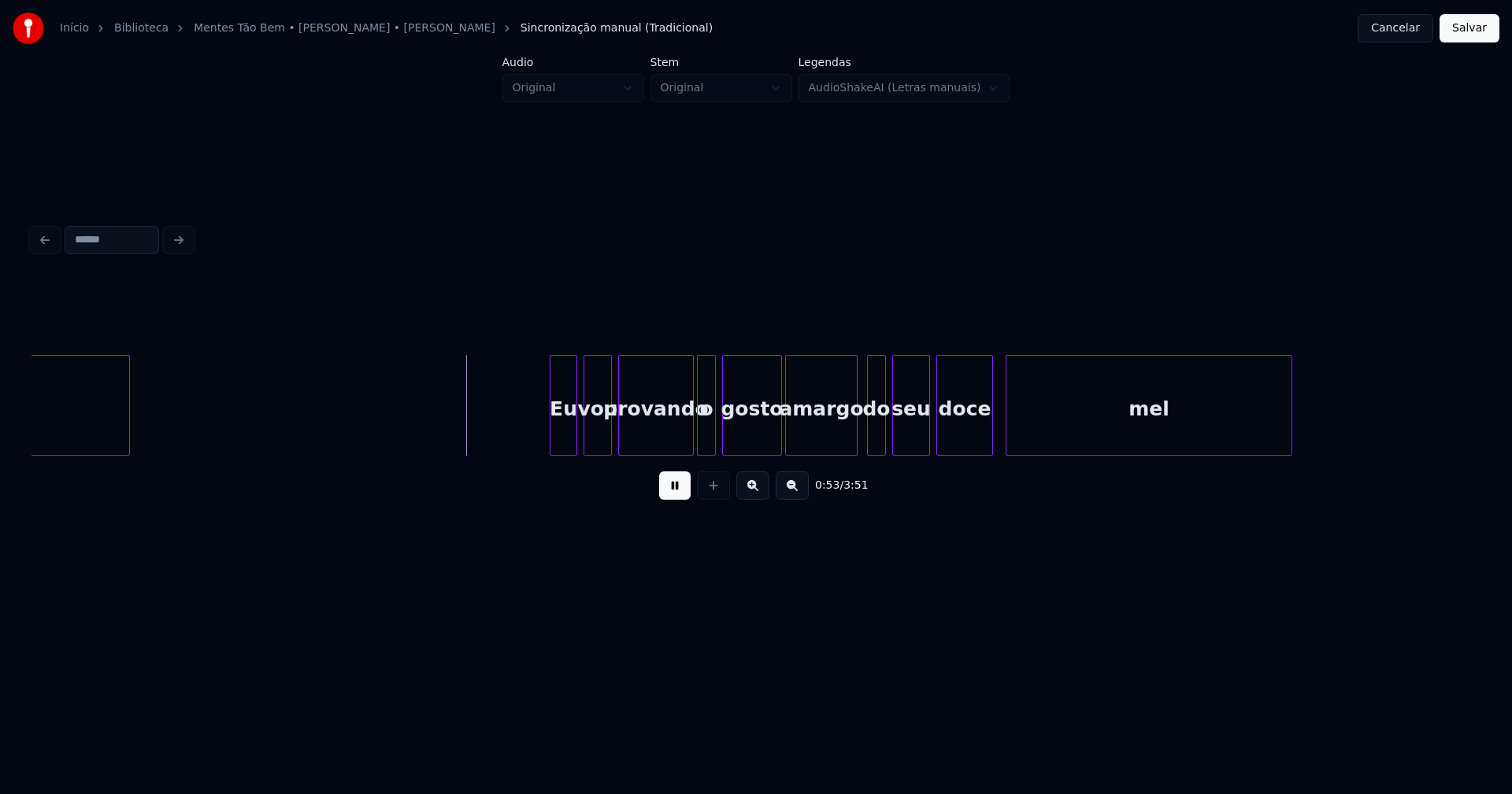
click at [553, 435] on div at bounding box center [553, 405] width 5 height 99
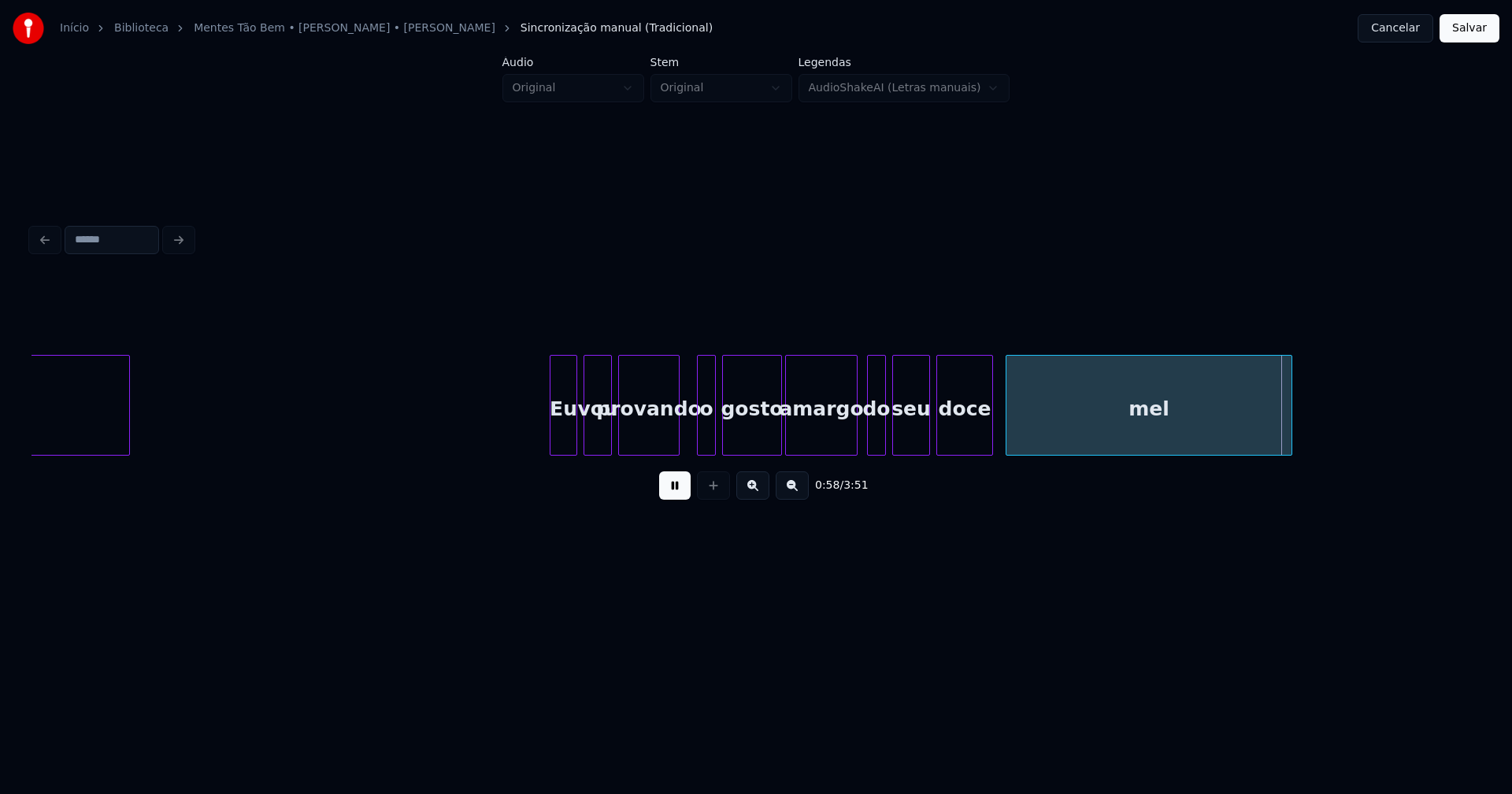
click at [674, 449] on div "provando" at bounding box center [649, 405] width 61 height 101
click at [692, 434] on div at bounding box center [694, 405] width 5 height 99
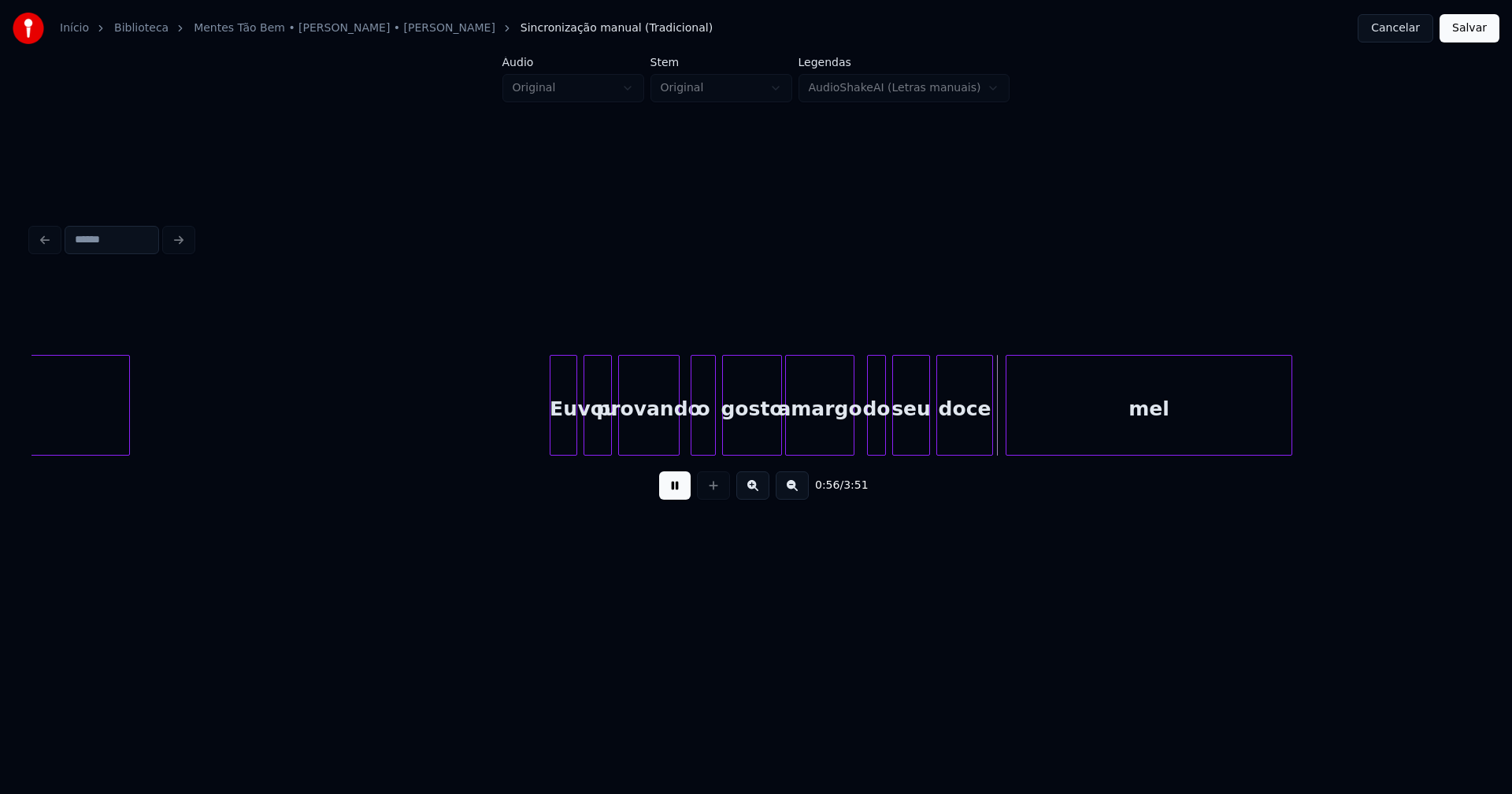
click at [851, 437] on div at bounding box center [851, 405] width 5 height 99
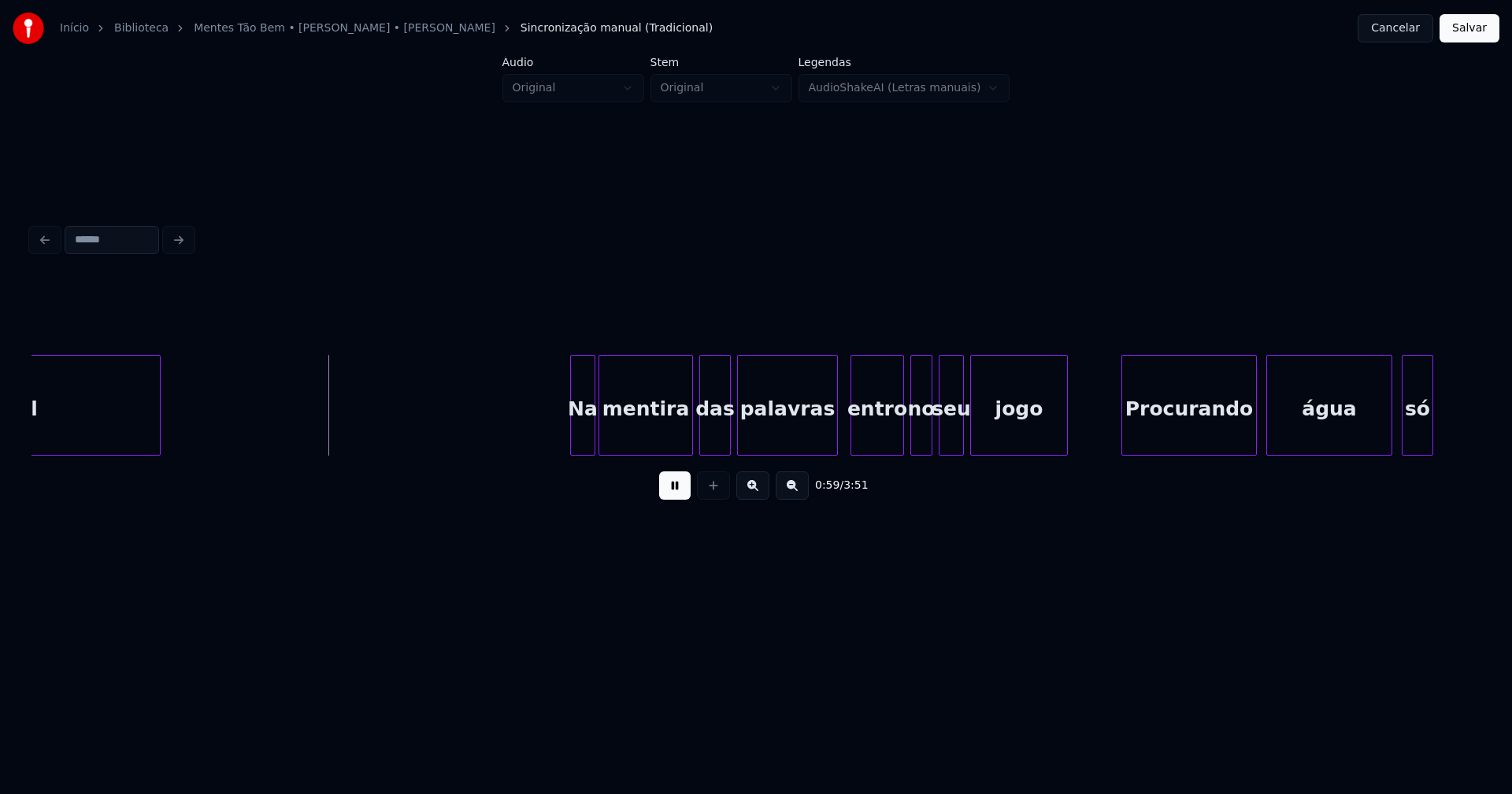
scroll to position [0, 9094]
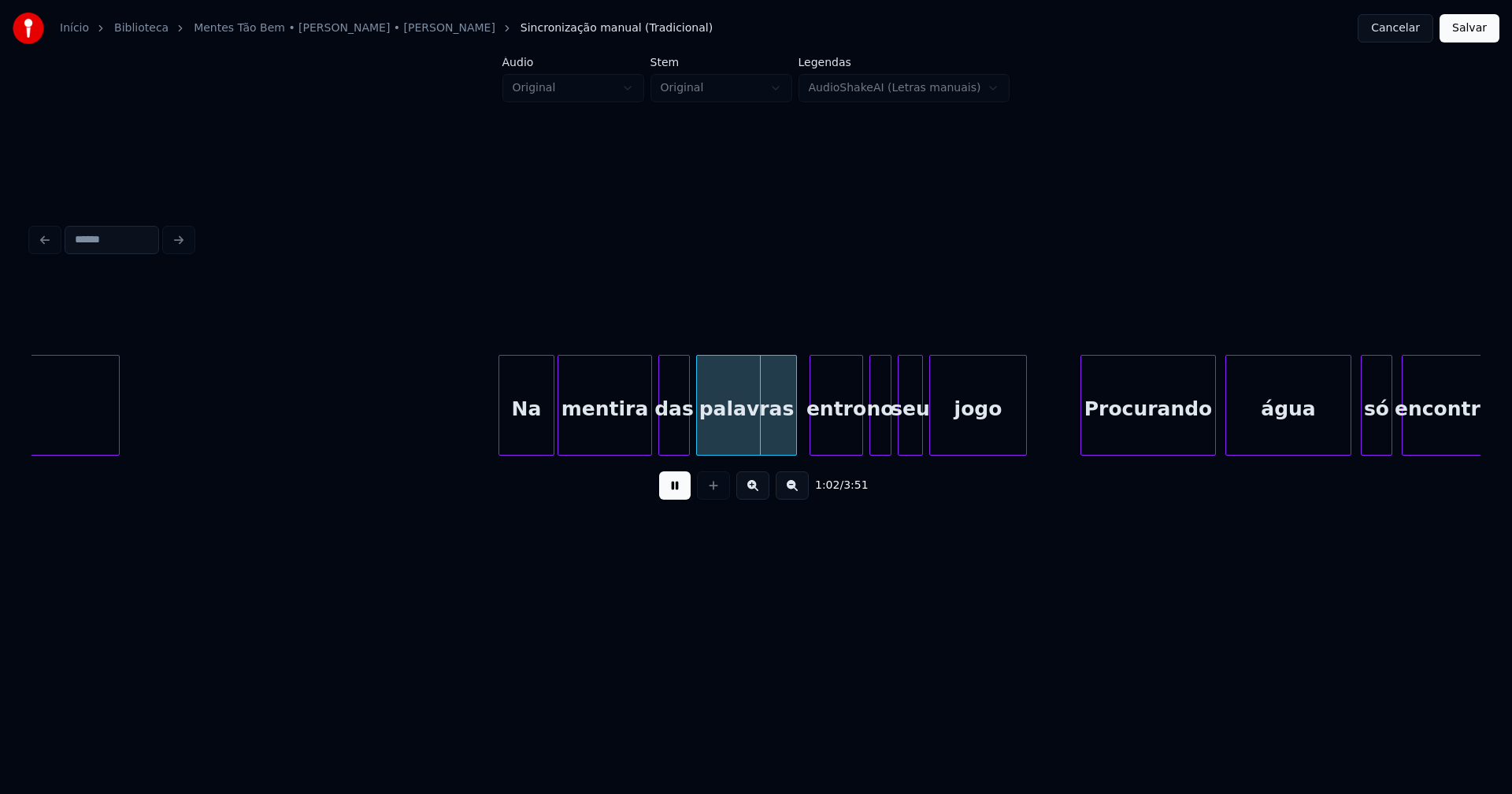
click at [499, 453] on div "mel Na mentira das palavras entro no seu jogo Procurando água só encontro" at bounding box center [756, 405] width 1449 height 101
click at [786, 444] on div at bounding box center [786, 405] width 5 height 99
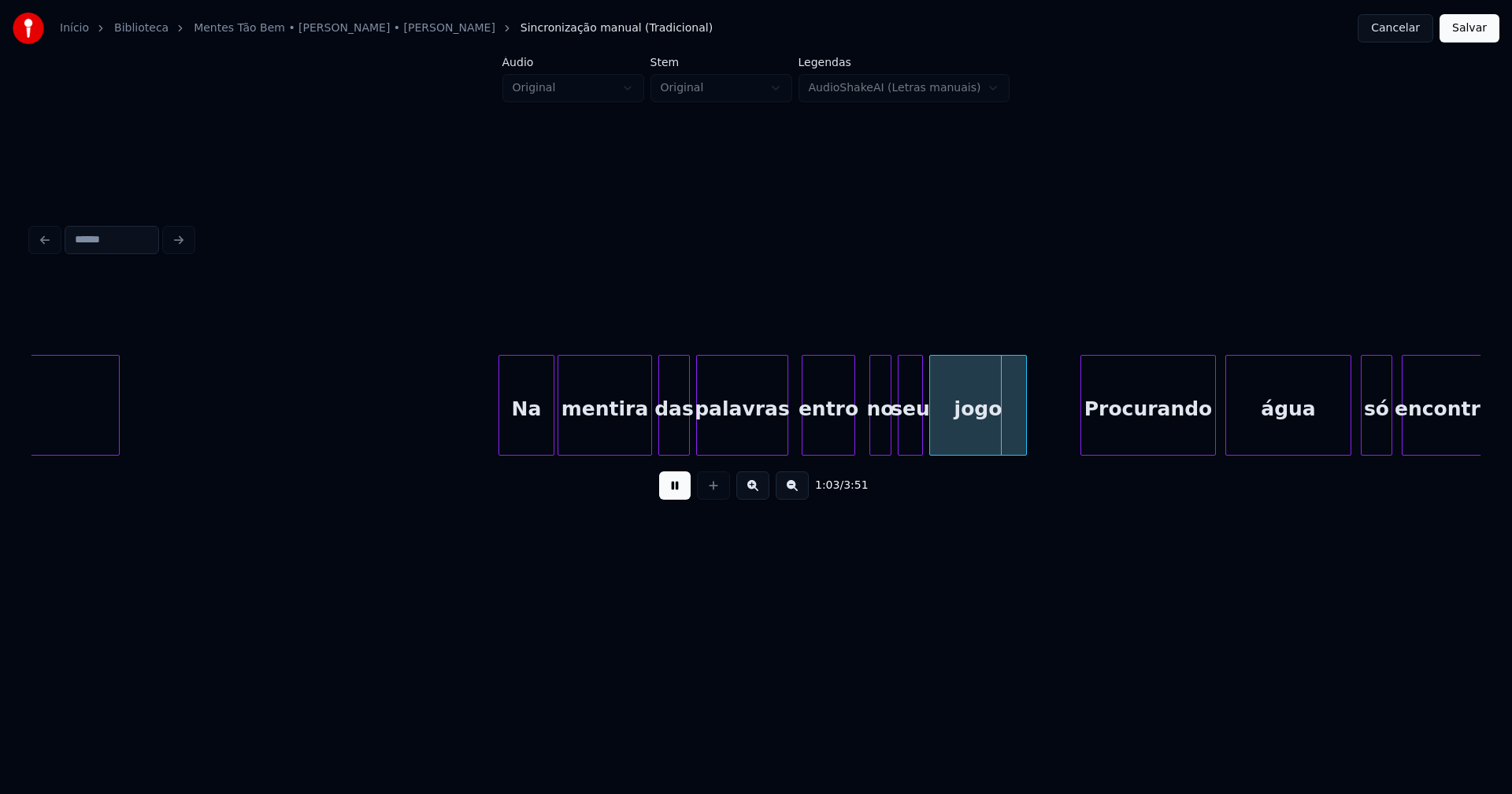
click at [824, 433] on div "entro" at bounding box center [828, 409] width 52 height 107
click at [864, 440] on div at bounding box center [865, 405] width 5 height 99
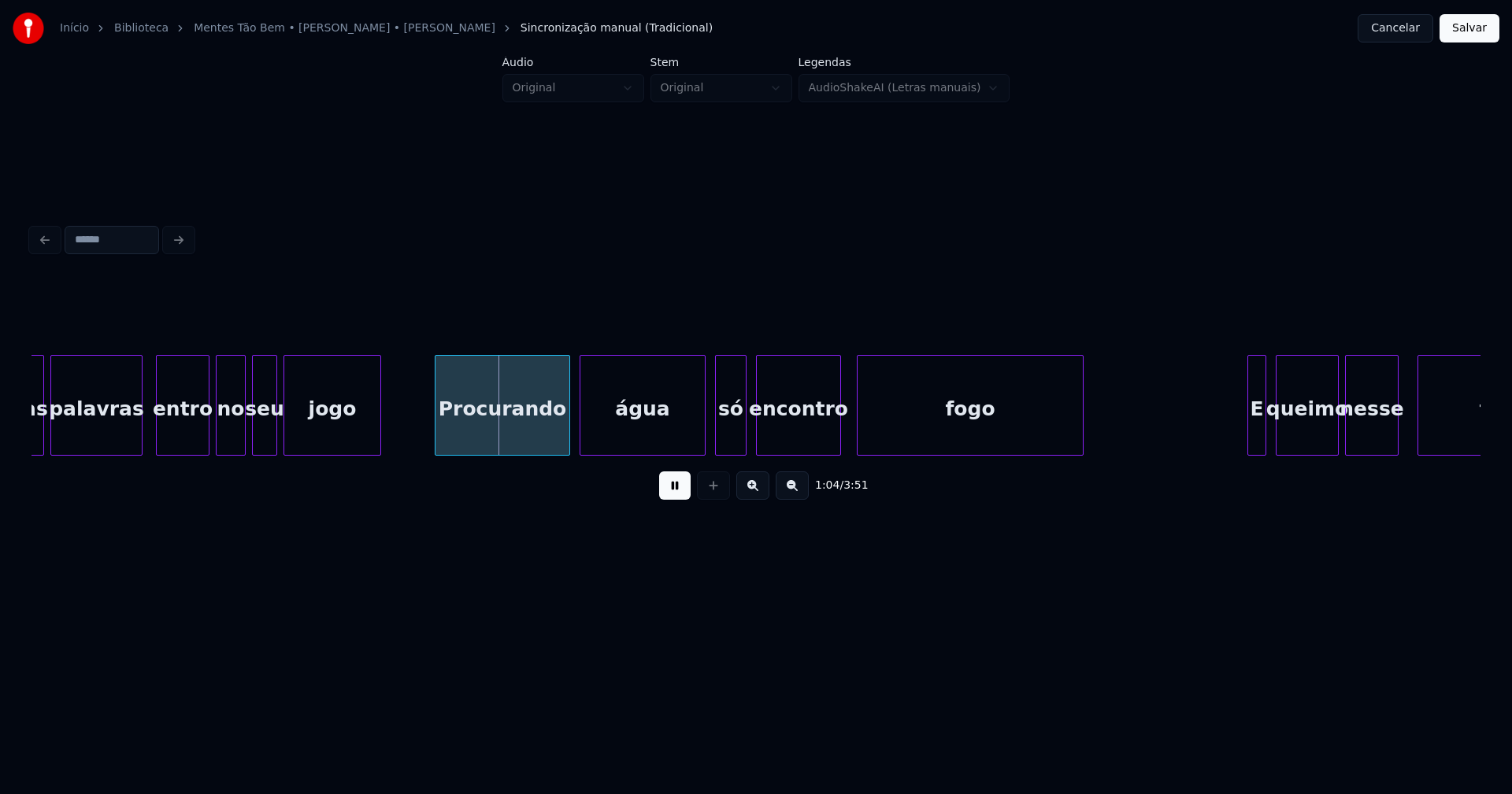
scroll to position [0, 9740]
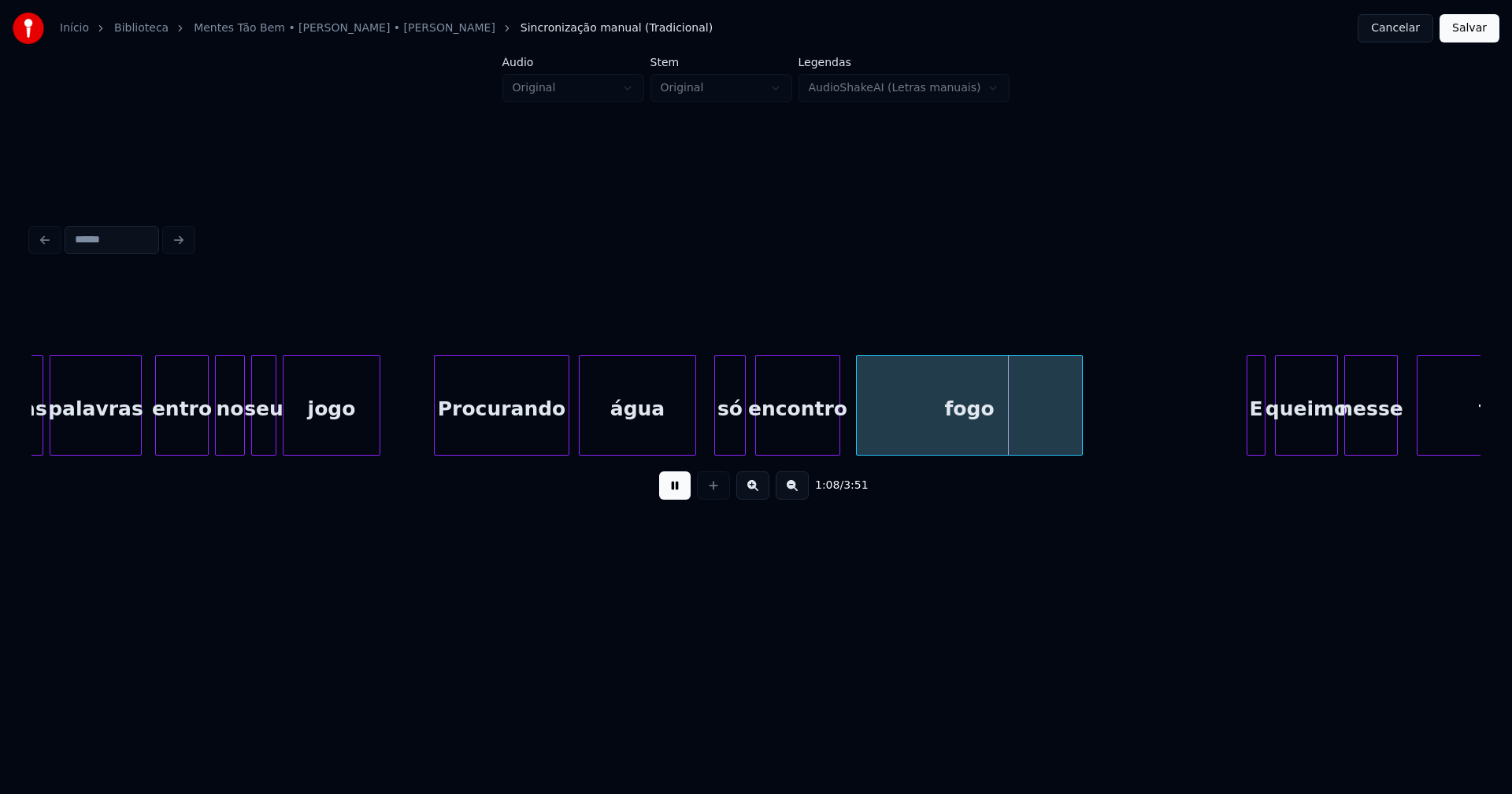
click at [694, 441] on div at bounding box center [693, 405] width 5 height 99
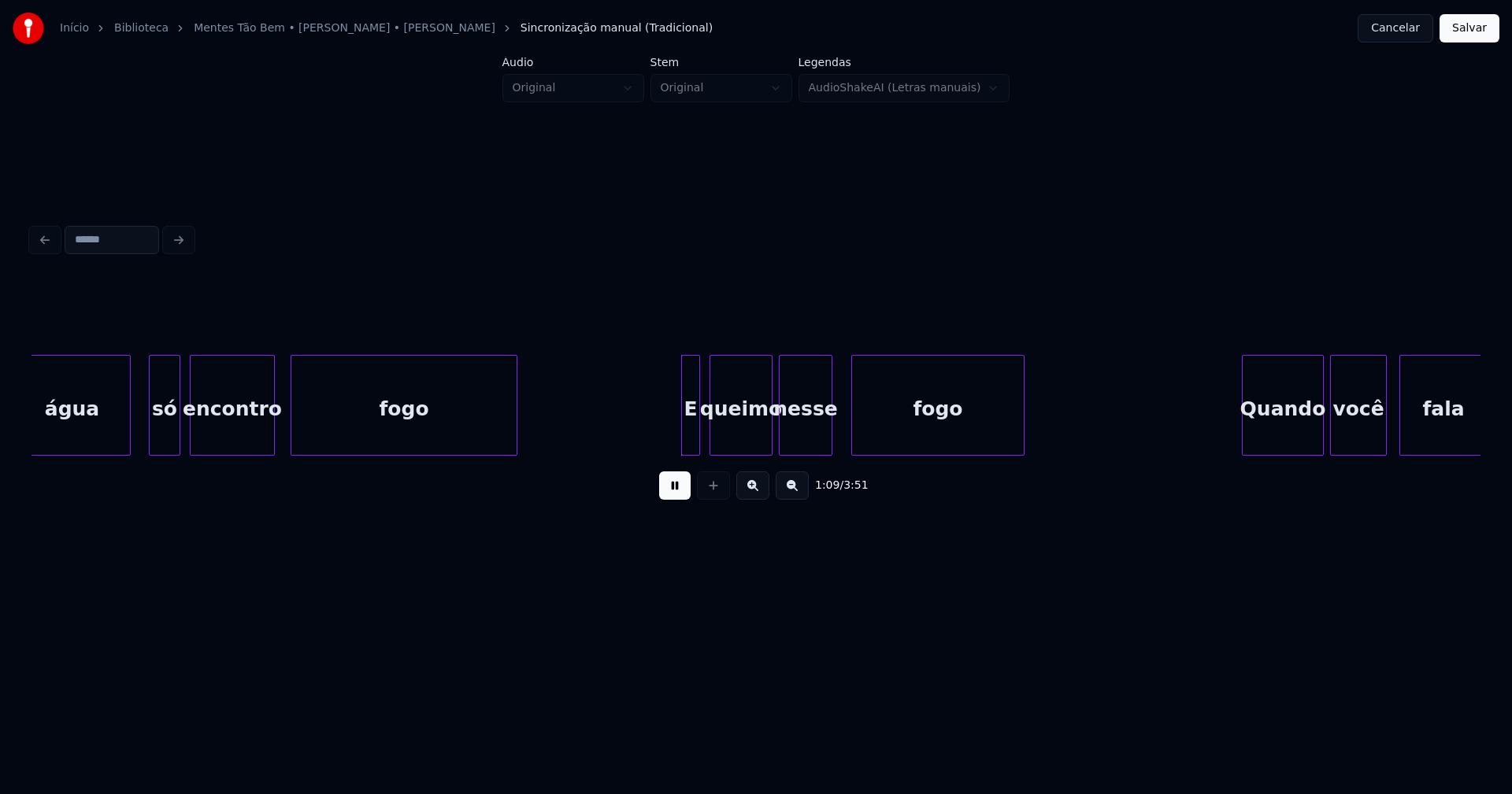
scroll to position [0, 10408]
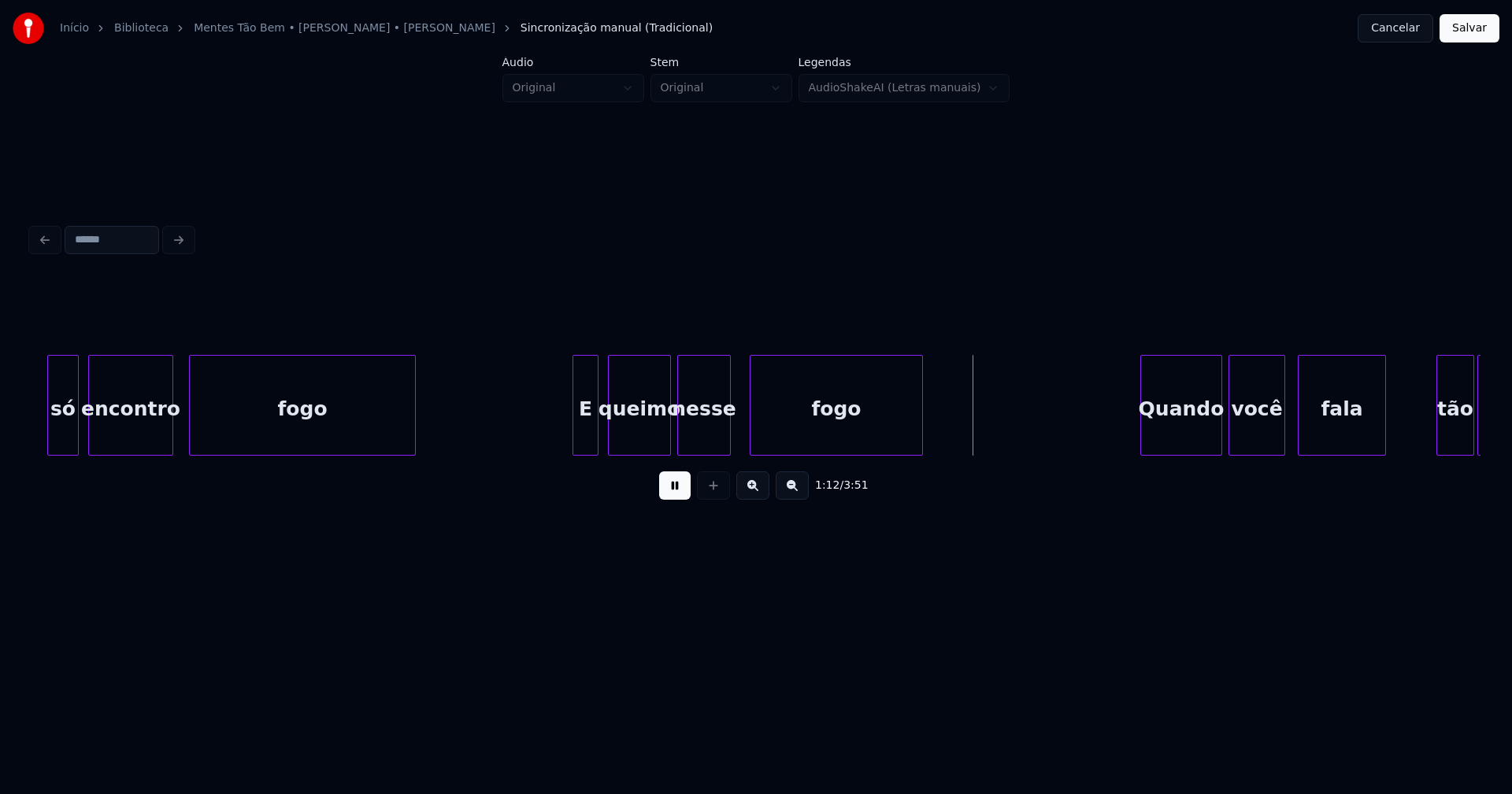
click at [576, 443] on div at bounding box center [576, 405] width 5 height 99
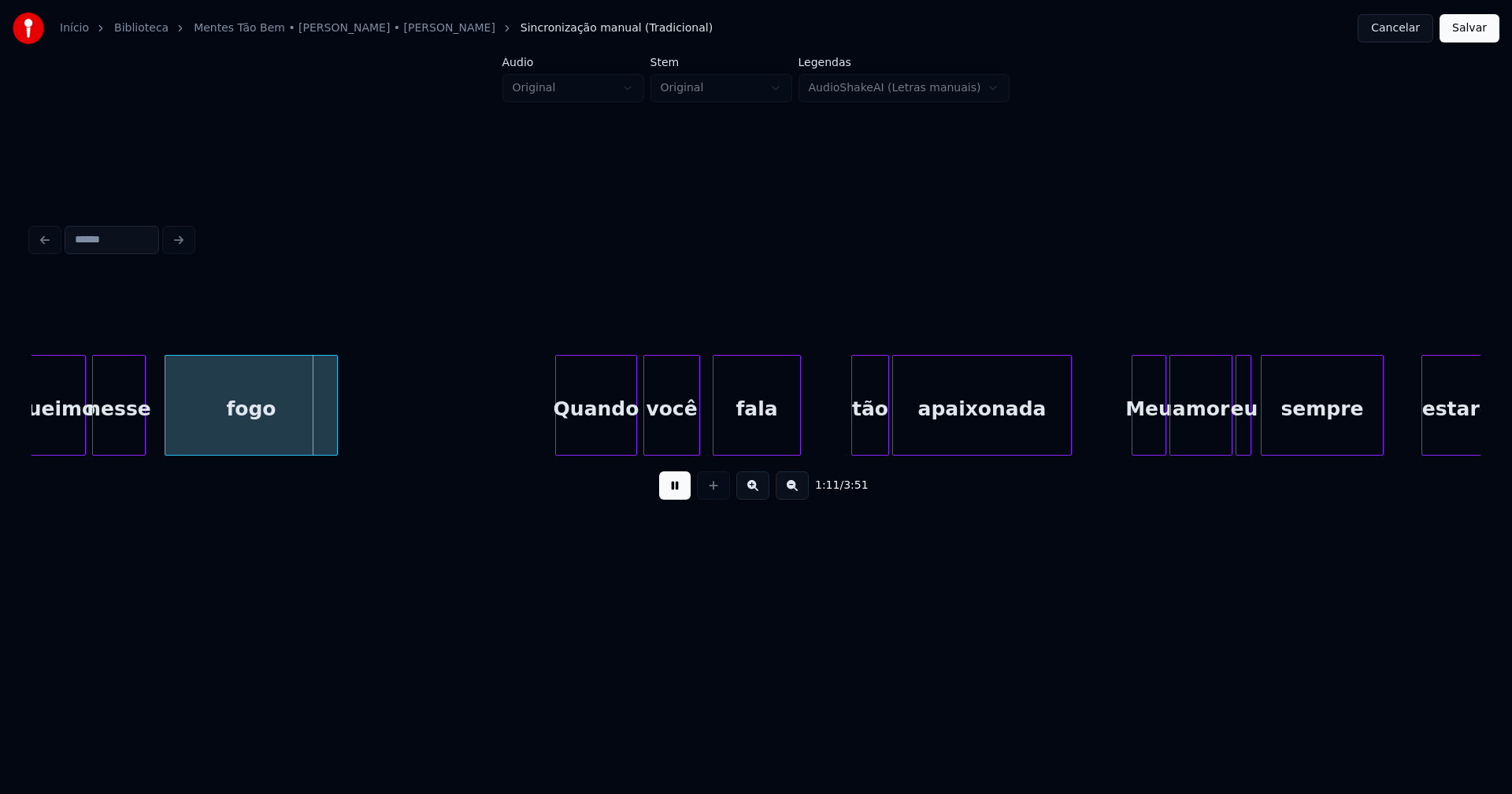
scroll to position [0, 10993]
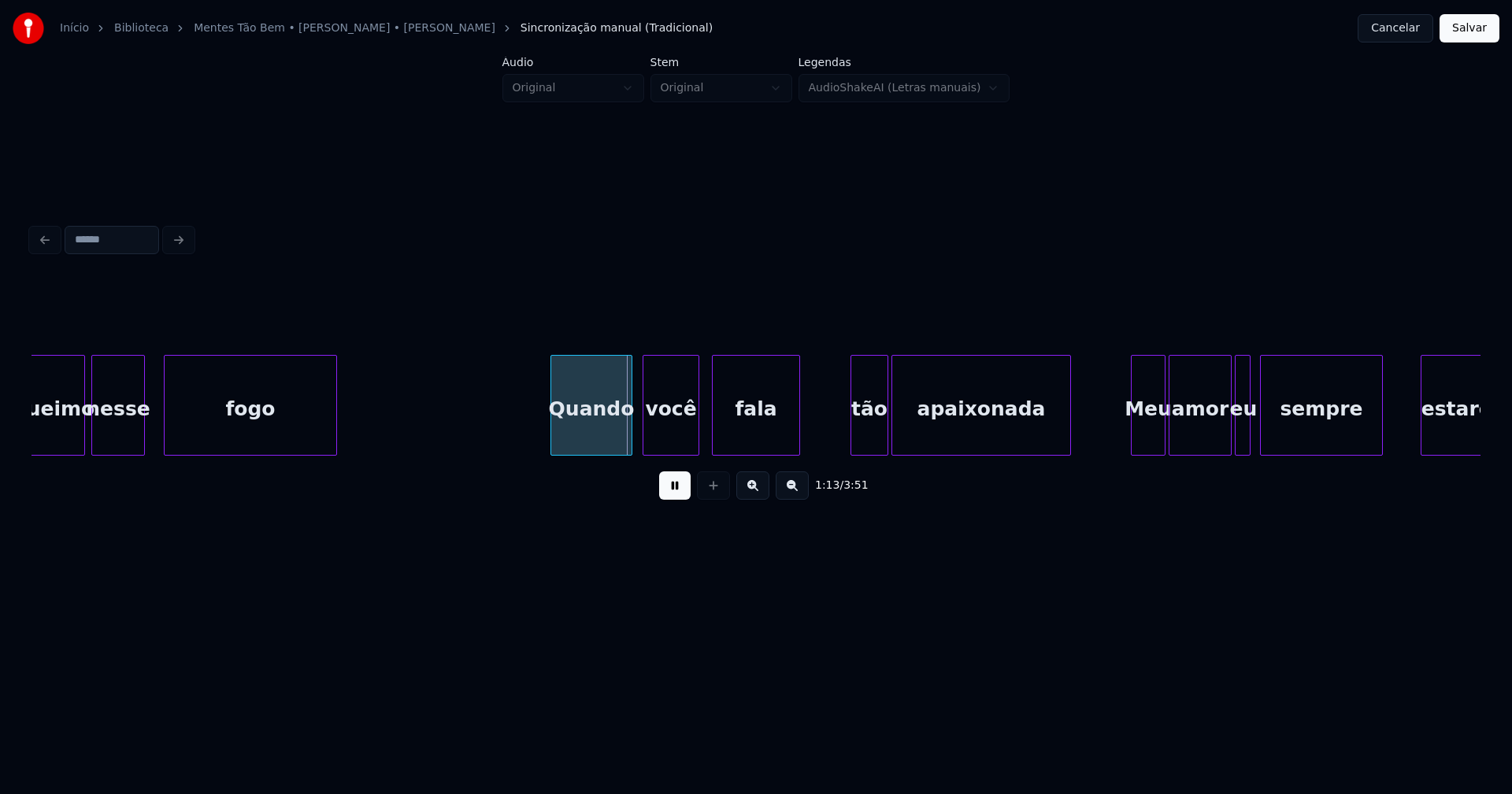
click at [603, 433] on div "Quando" at bounding box center [591, 409] width 80 height 107
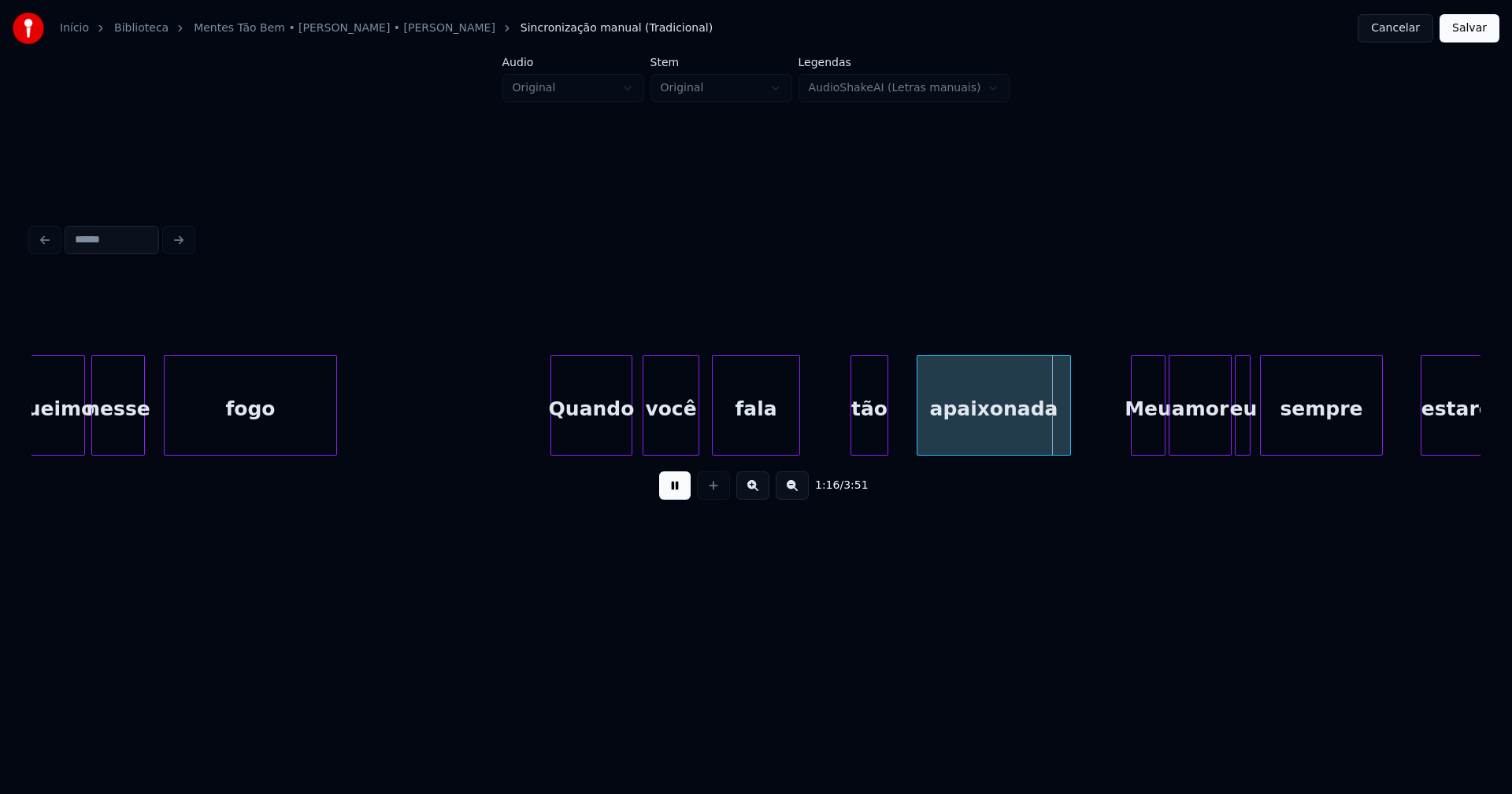
click at [921, 423] on div at bounding box center [920, 405] width 5 height 99
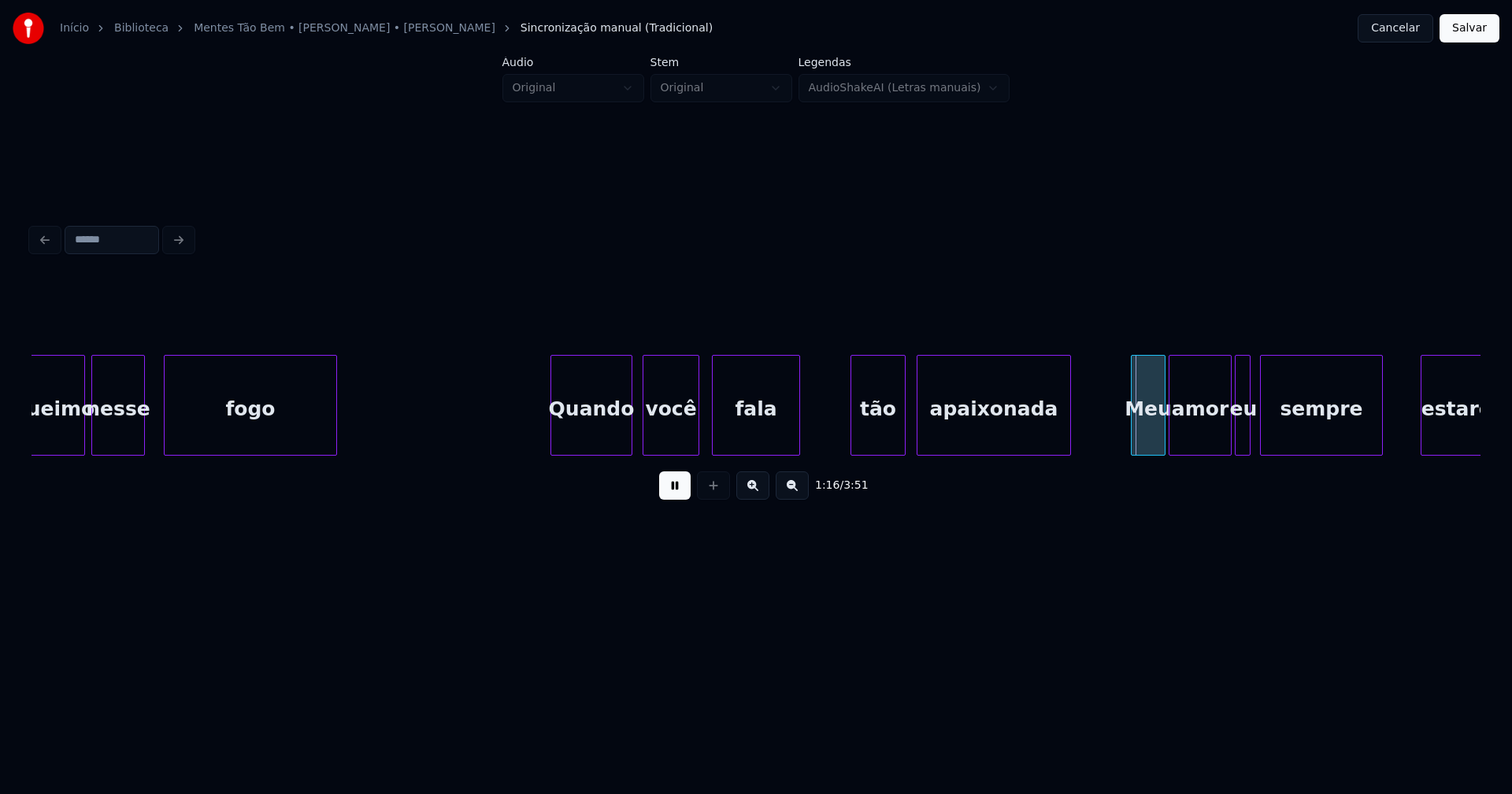
click at [904, 421] on div at bounding box center [903, 405] width 5 height 99
click at [671, 489] on button at bounding box center [675, 485] width 32 height 28
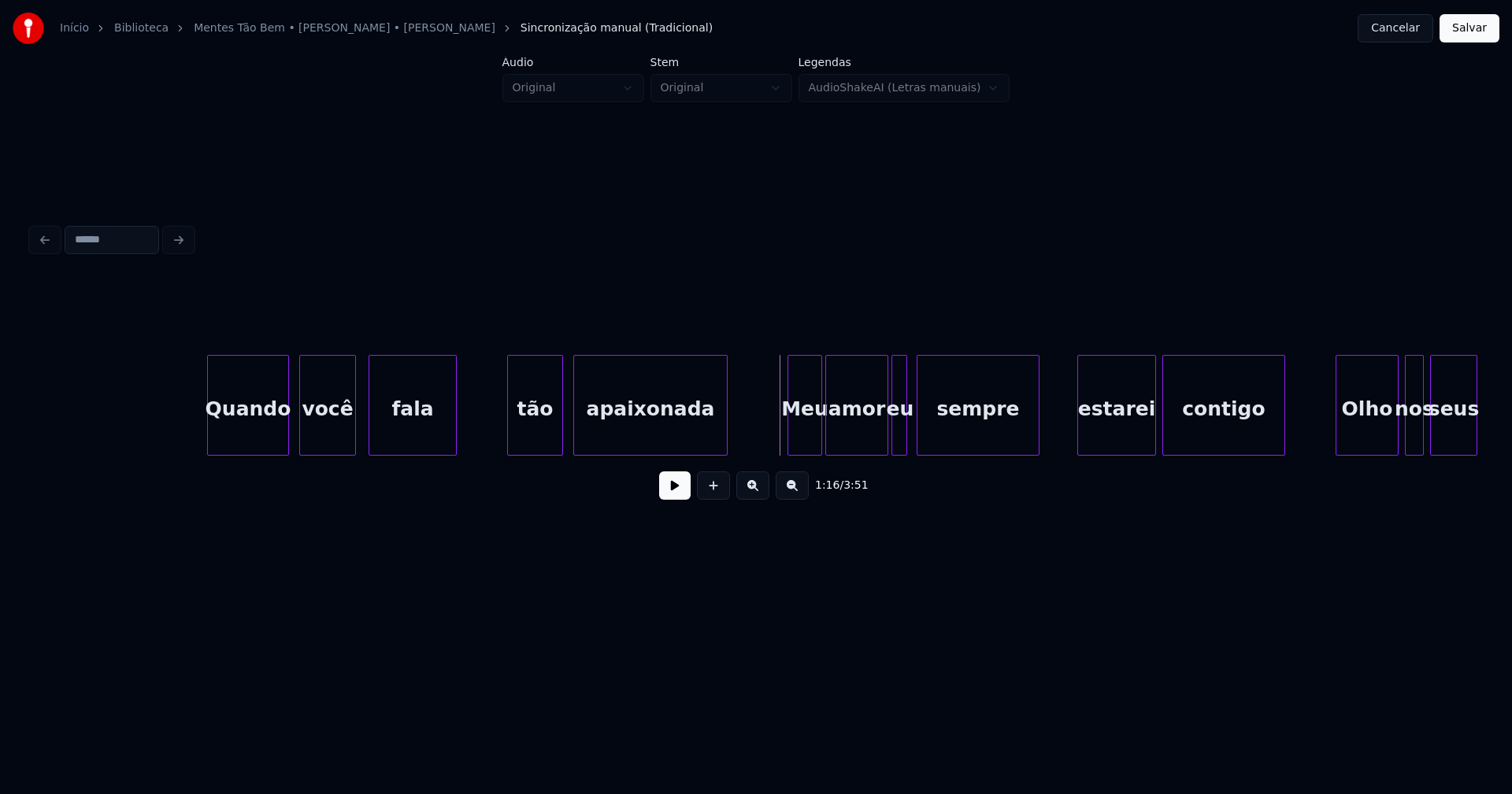
scroll to position [0, 11357]
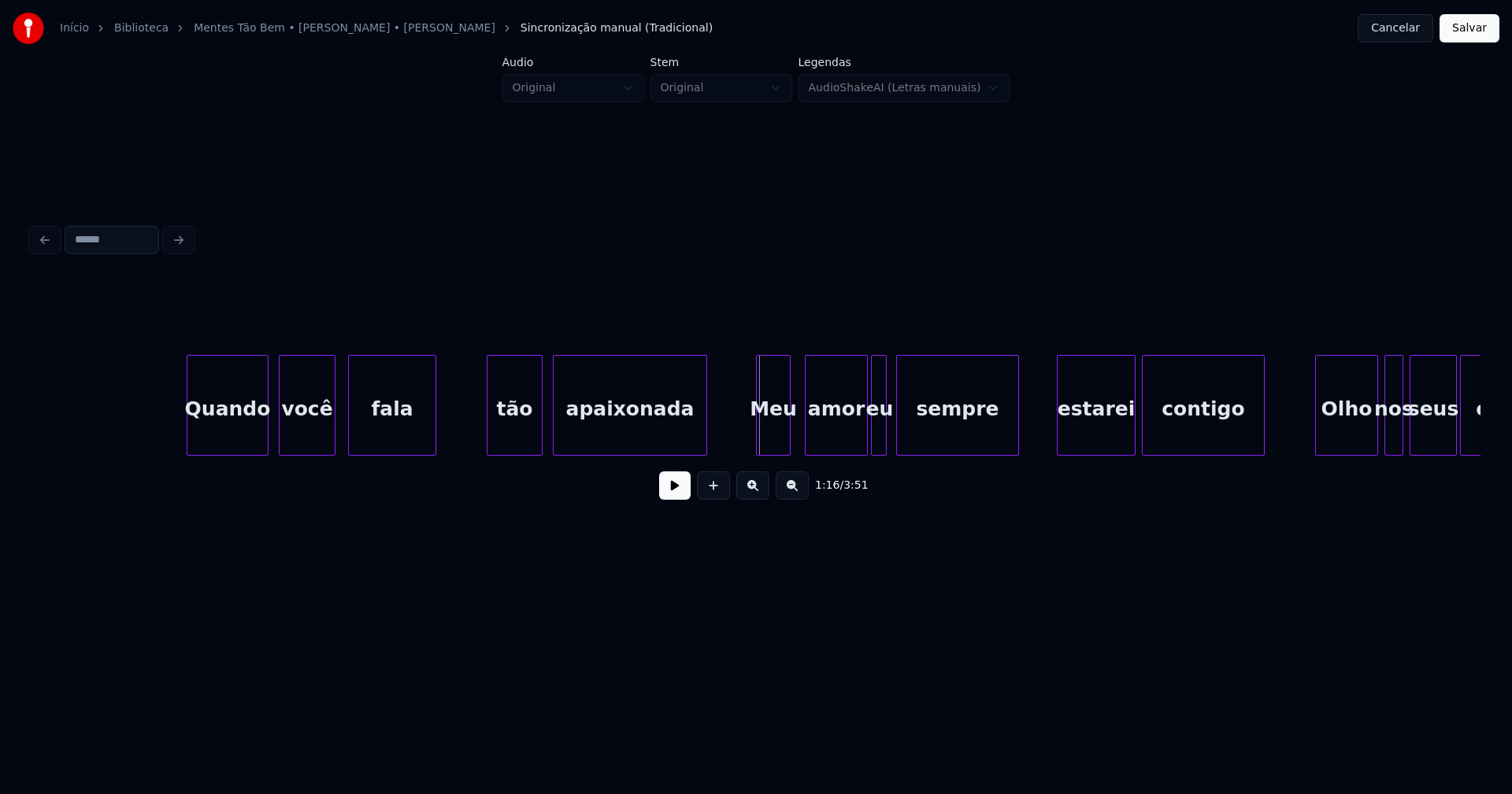
click at [773, 443] on div "Meu" at bounding box center [773, 409] width 33 height 107
click at [752, 445] on div at bounding box center [752, 405] width 5 height 99
click at [828, 436] on div "amor" at bounding box center [830, 409] width 61 height 107
click at [867, 435] on div at bounding box center [870, 405] width 5 height 99
click at [679, 492] on button at bounding box center [675, 485] width 32 height 28
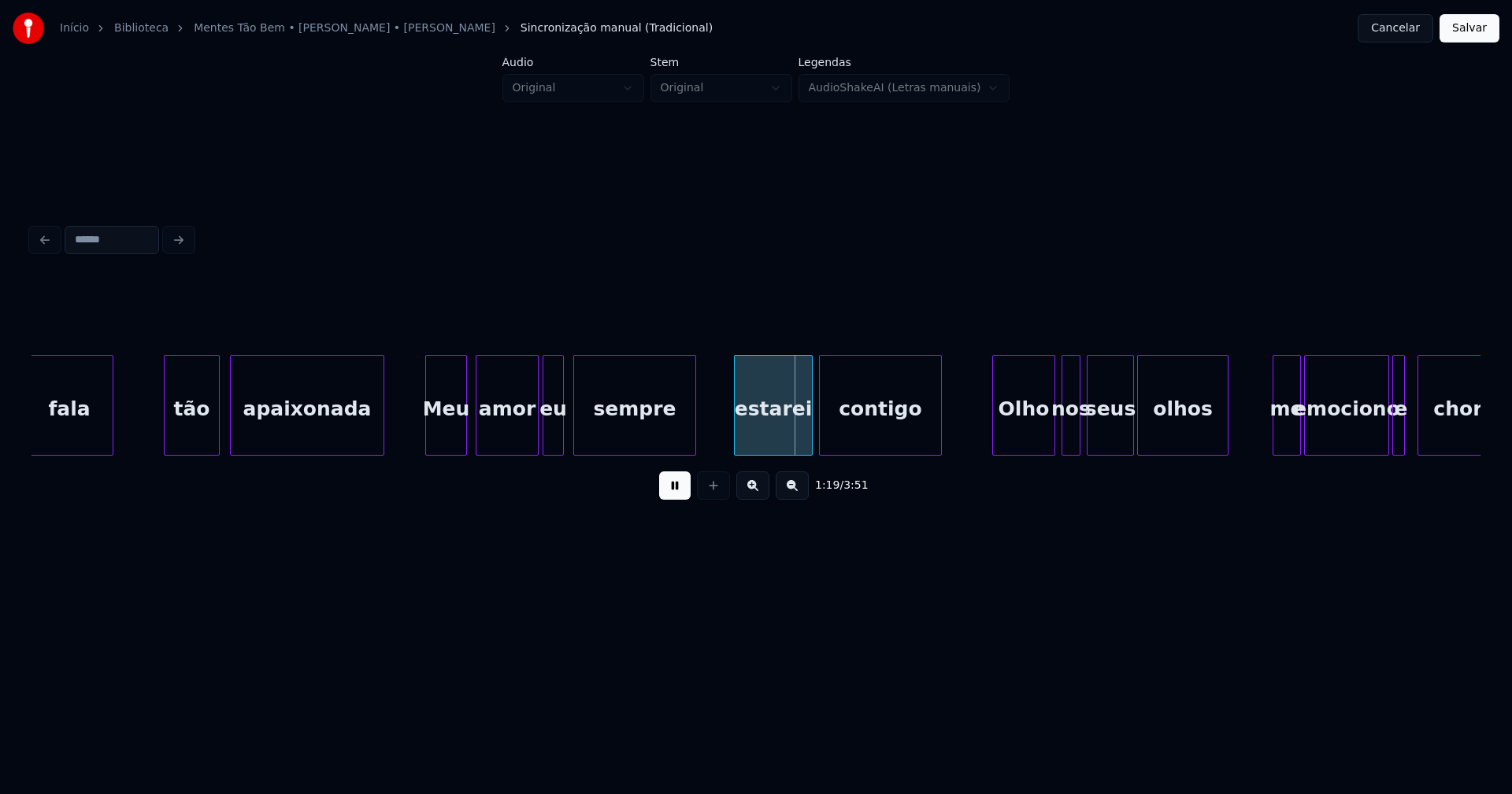
scroll to position [0, 11862]
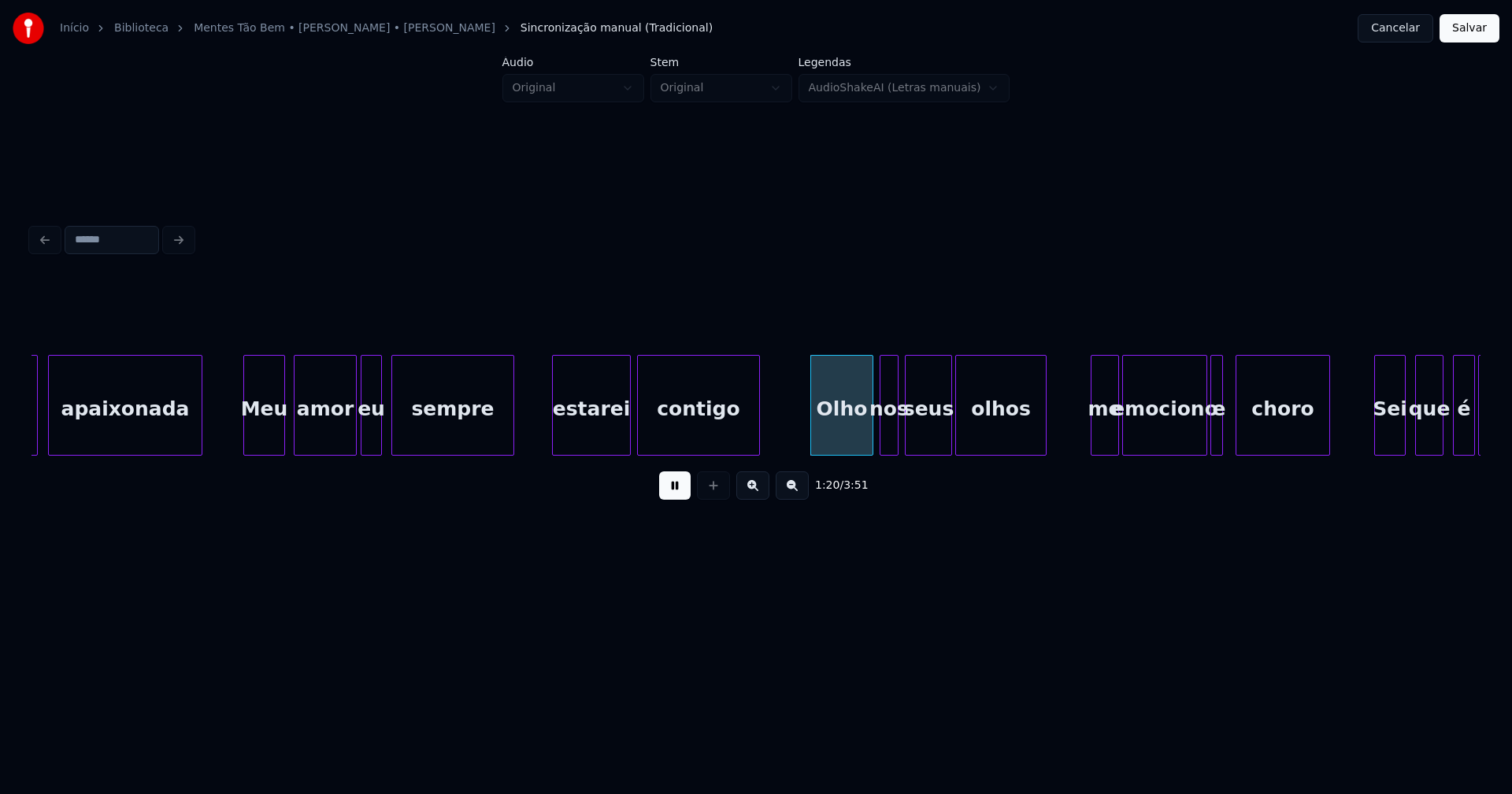
click at [565, 436] on div "estarei" at bounding box center [578, 409] width 77 height 107
click at [625, 429] on div at bounding box center [625, 405] width 5 height 99
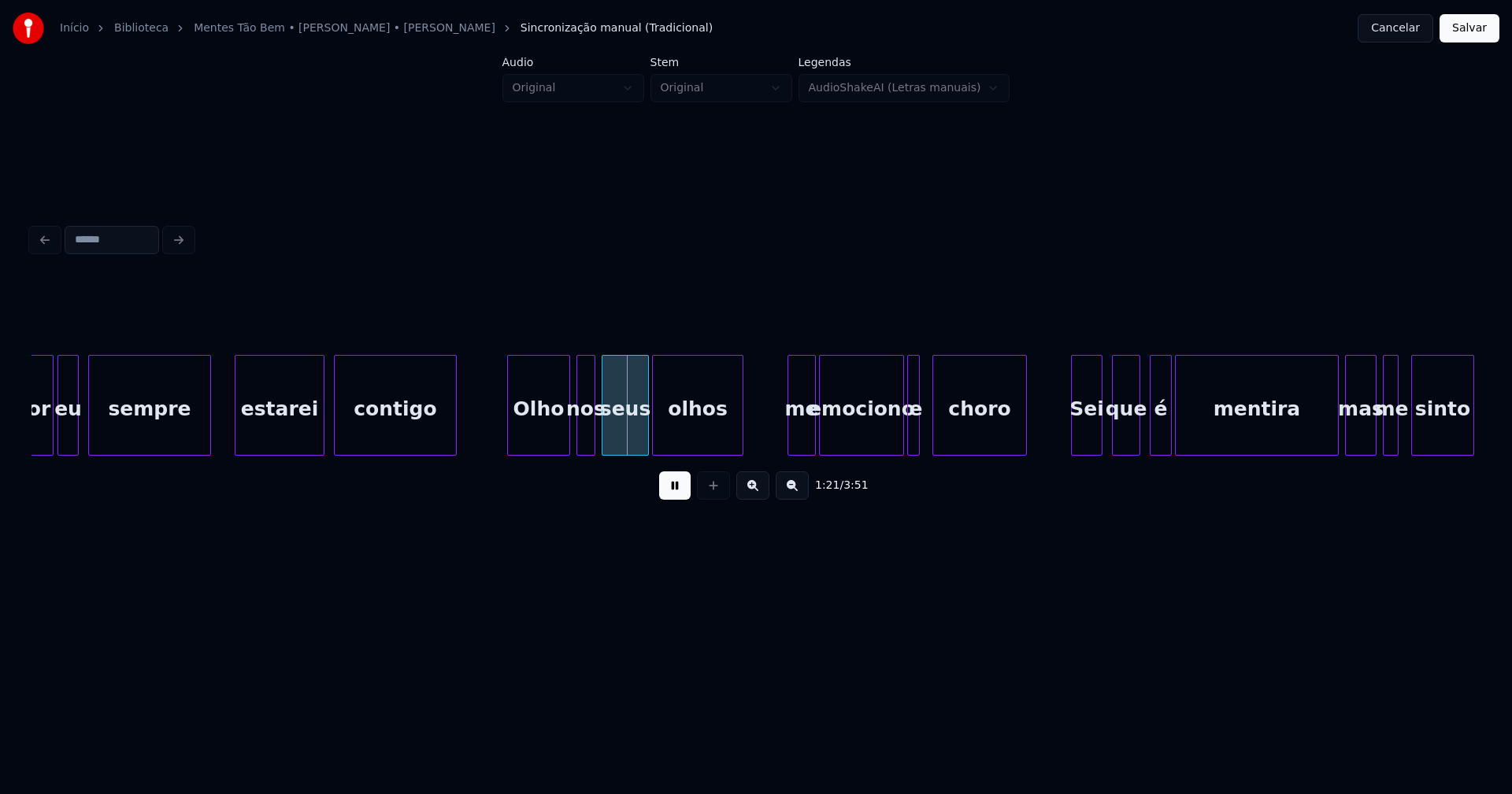
scroll to position [0, 12205]
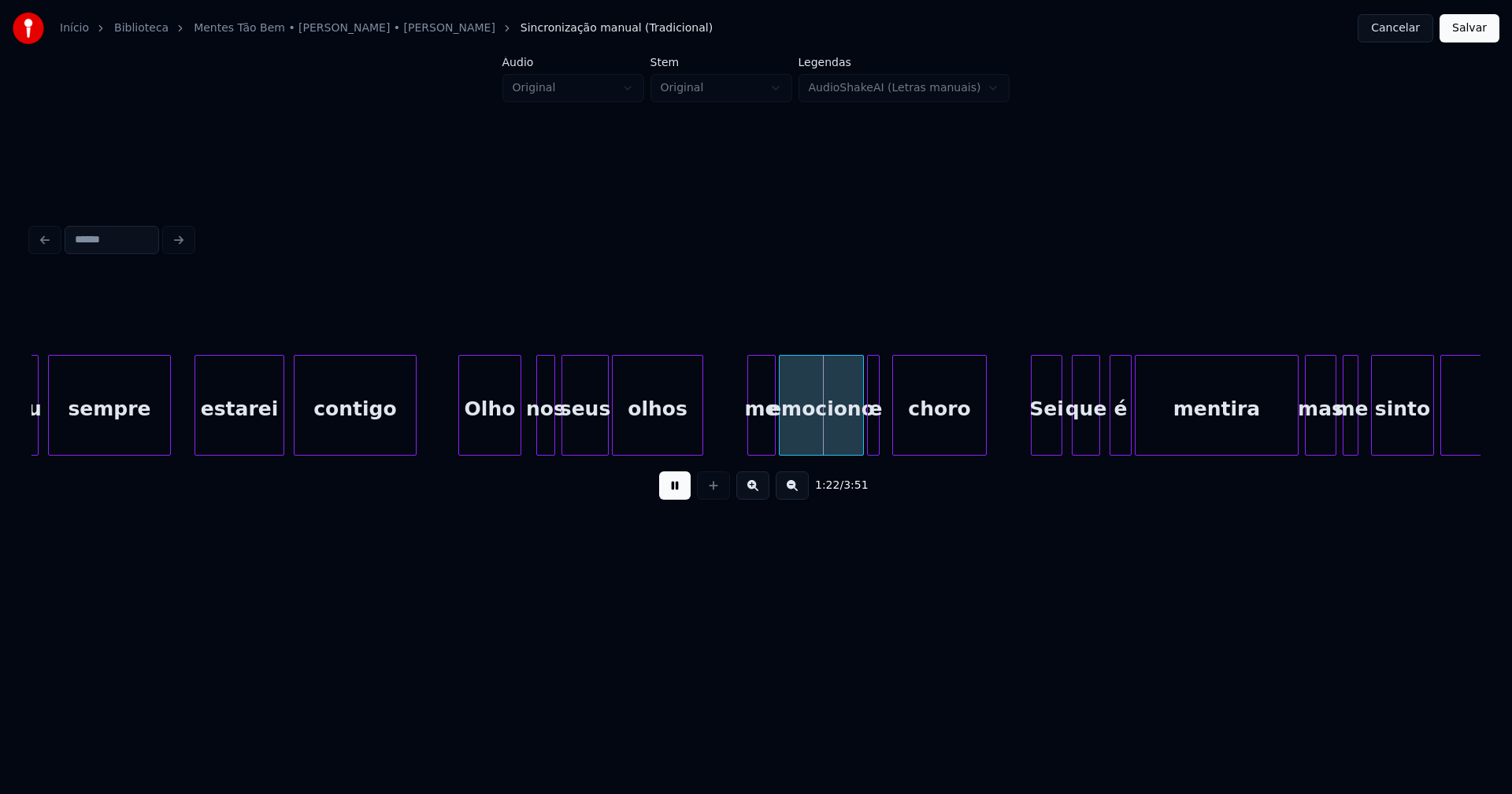
click at [489, 445] on div "Olho" at bounding box center [490, 409] width 61 height 107
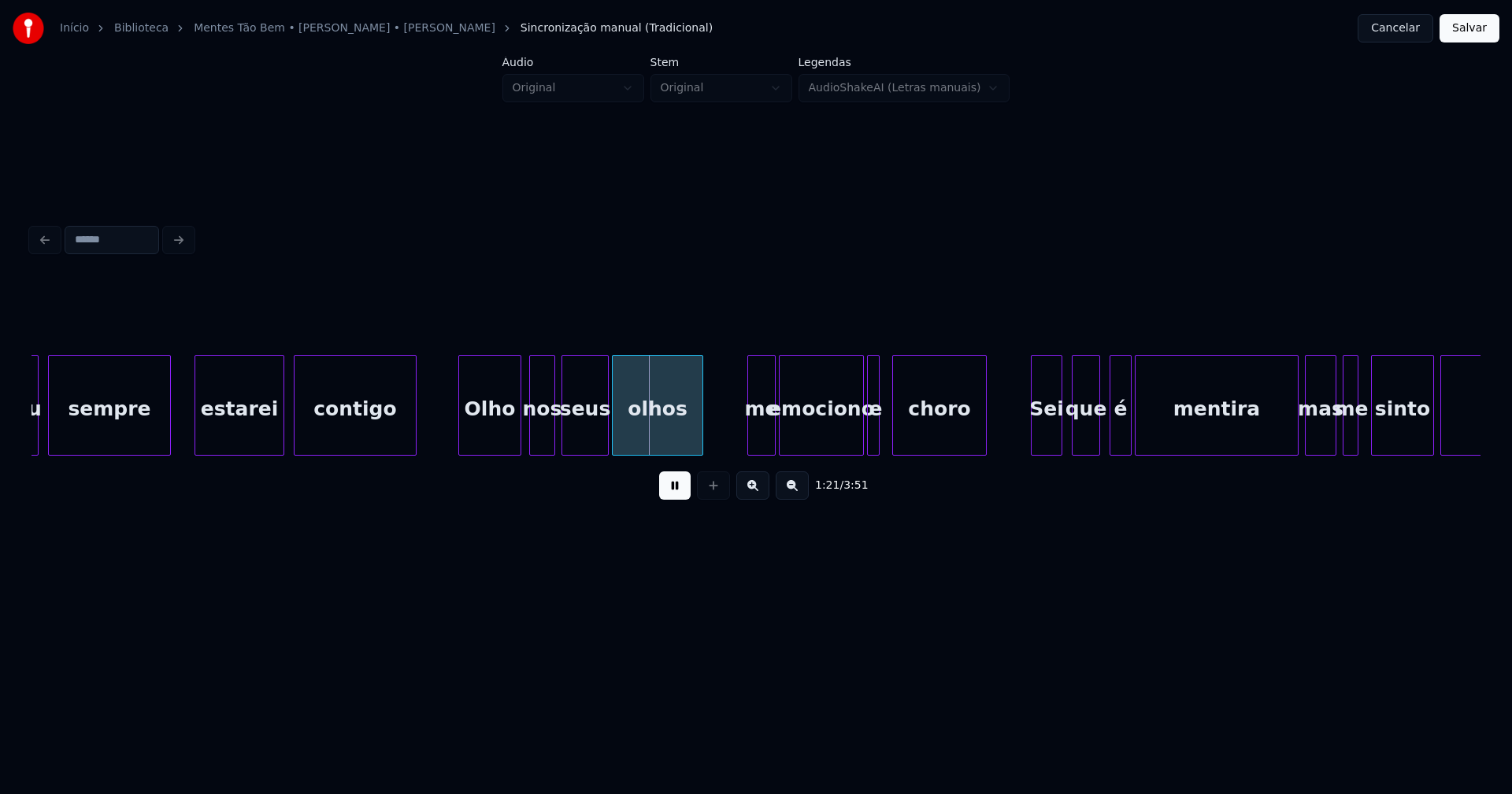
click at [531, 441] on div at bounding box center [532, 405] width 5 height 99
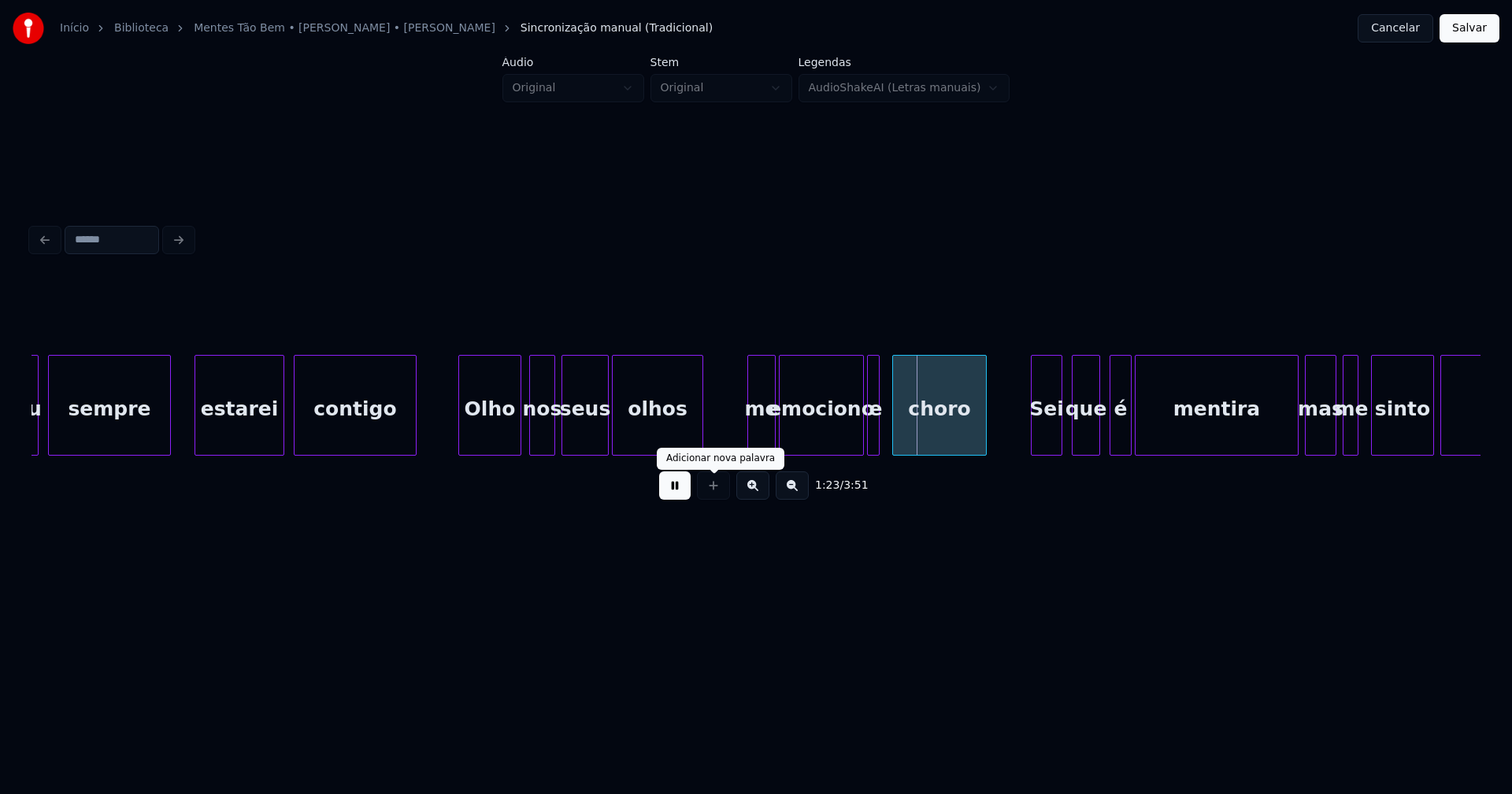
click at [680, 495] on button at bounding box center [675, 485] width 32 height 28
click at [746, 437] on div at bounding box center [747, 405] width 5 height 99
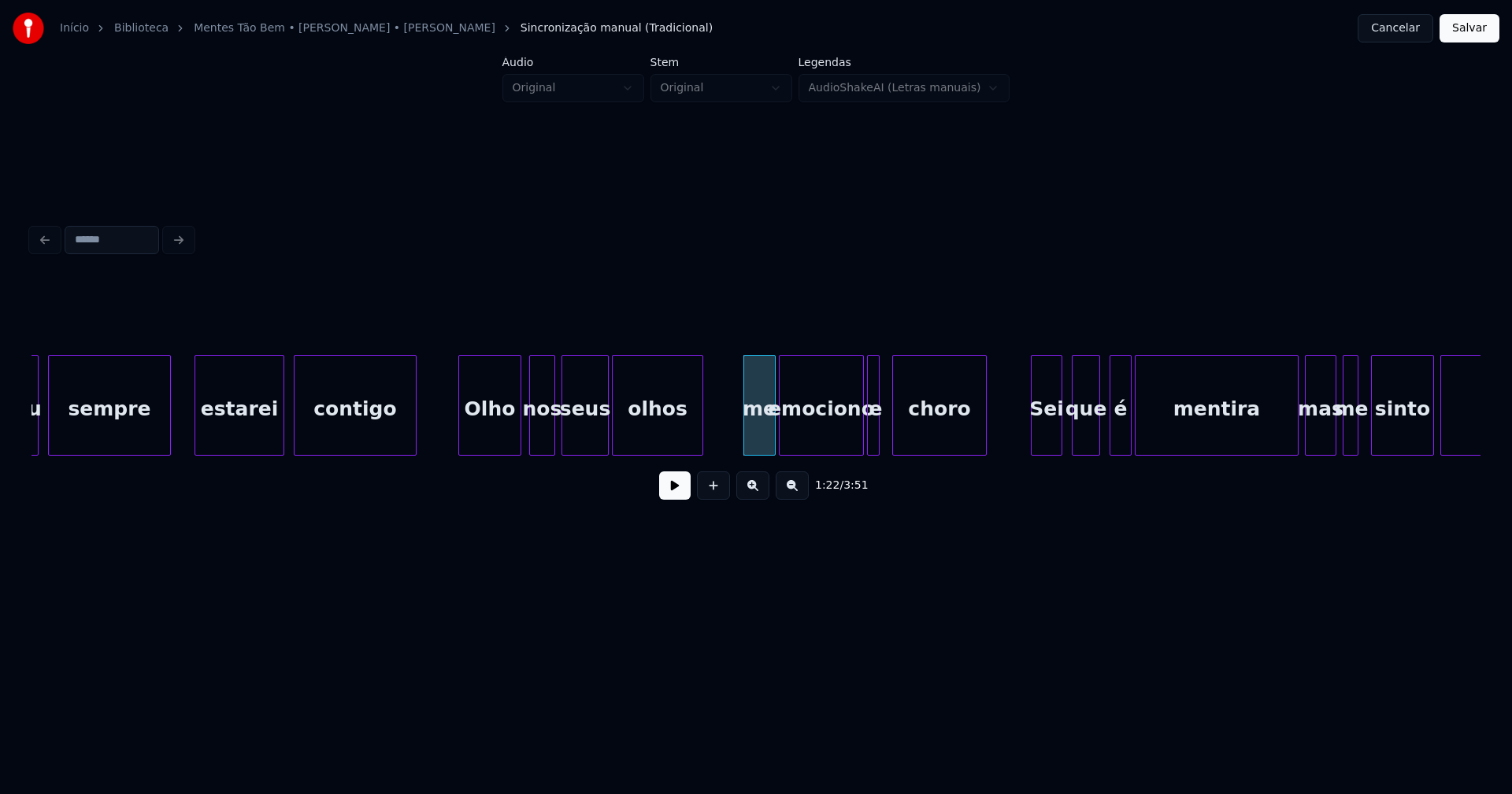
click at [681, 488] on button at bounding box center [675, 485] width 32 height 28
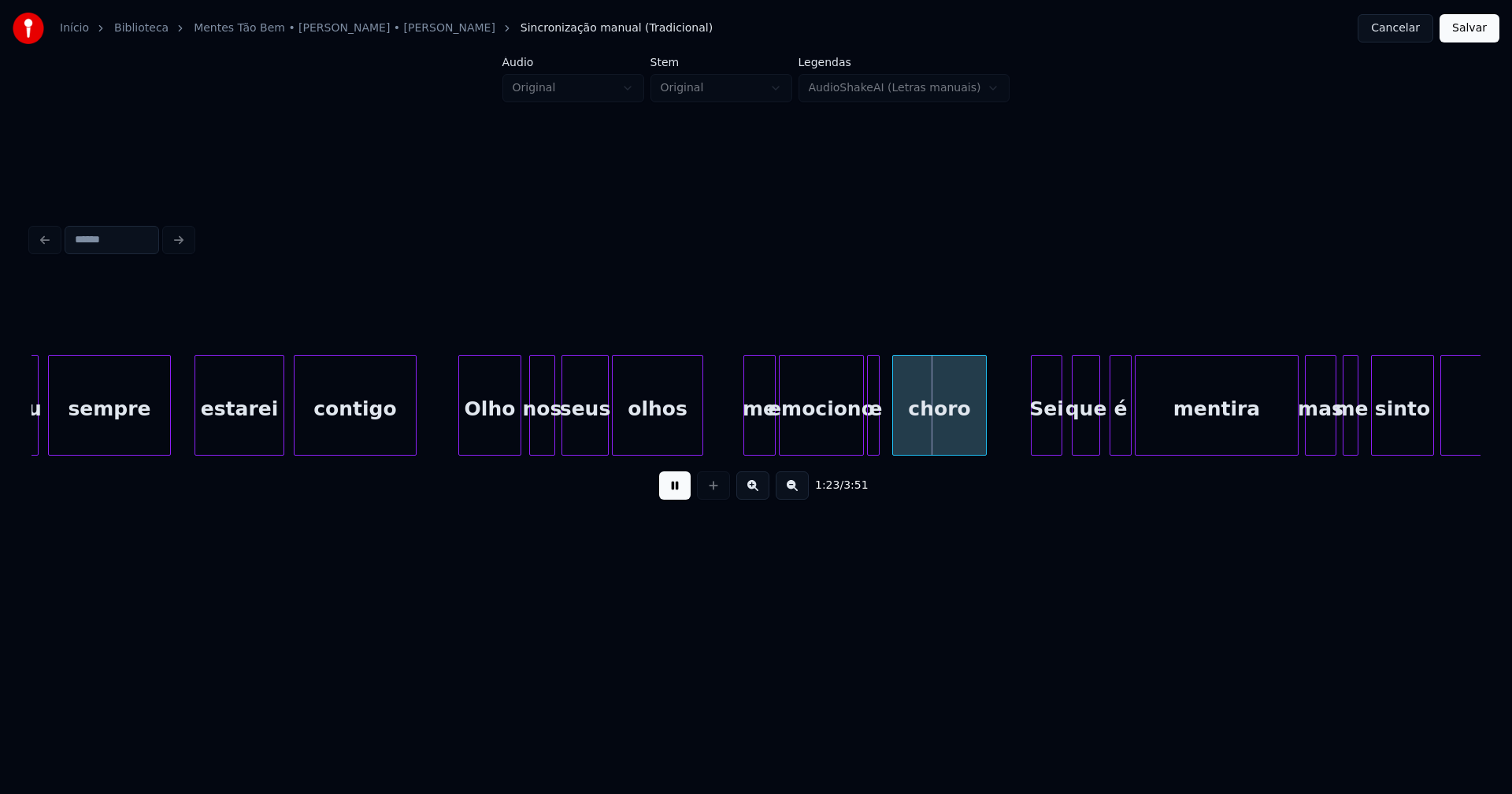
click at [676, 493] on button at bounding box center [675, 485] width 32 height 28
click at [759, 433] on div "me" at bounding box center [760, 409] width 31 height 107
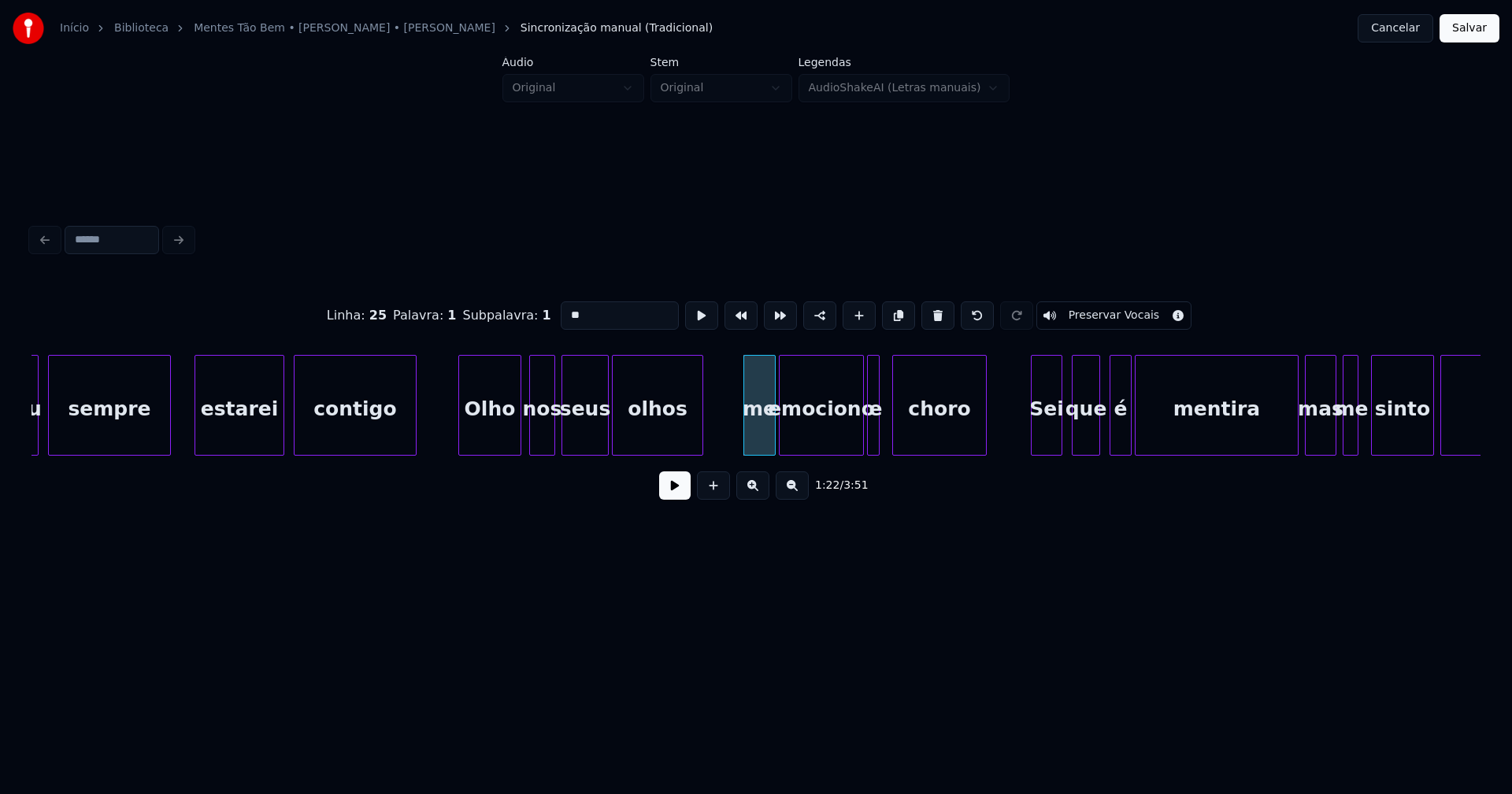
drag, startPoint x: 580, startPoint y: 311, endPoint x: 523, endPoint y: 319, distance: 57.6
click at [523, 319] on div "Linha : 25 Palavra : 1 Subpalavra : 1 ** Preservar Vocais" at bounding box center [756, 315] width 1449 height 78
type input "*"
click at [684, 492] on button at bounding box center [675, 485] width 32 height 28
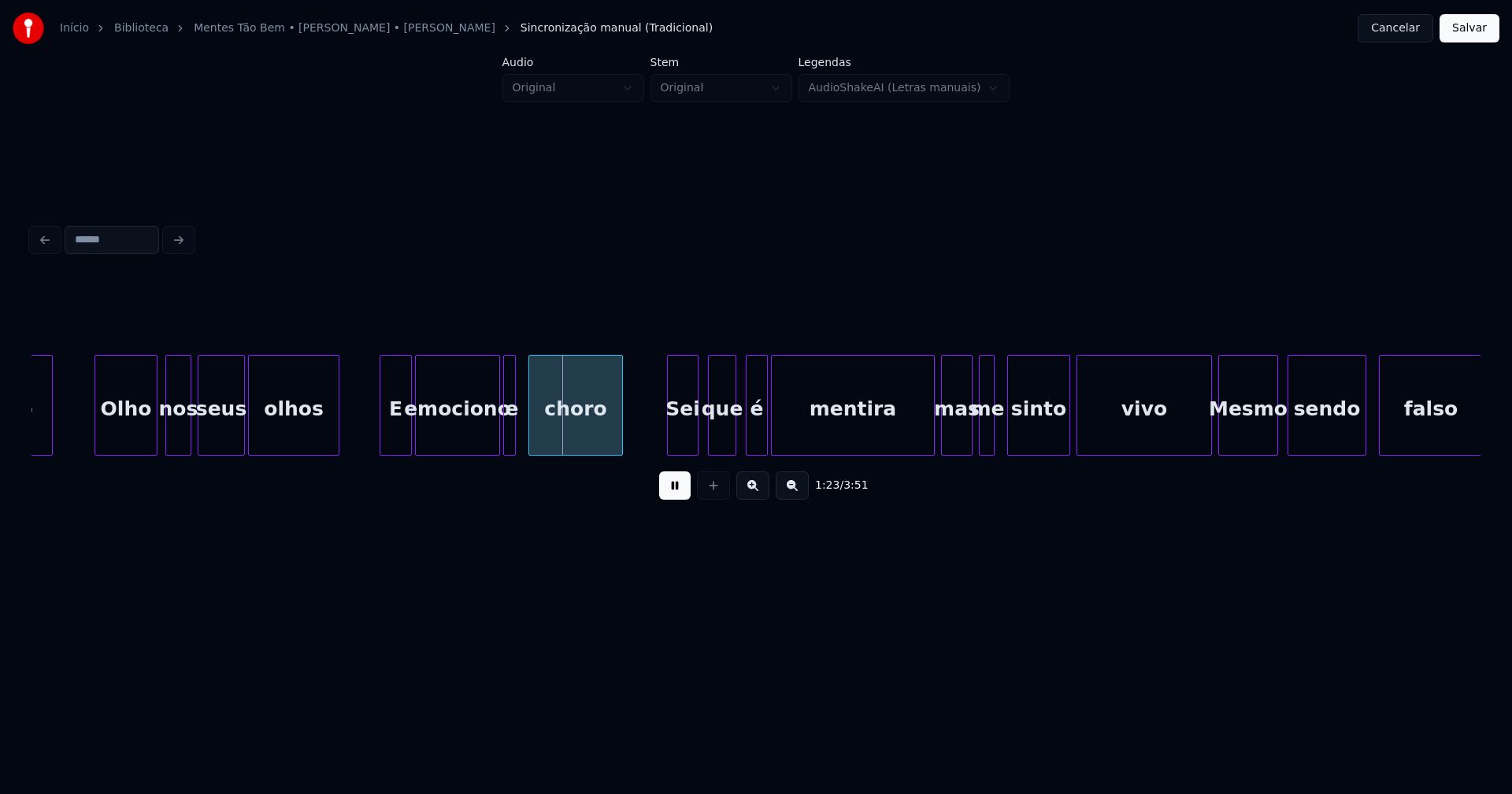
scroll to position [0, 12589]
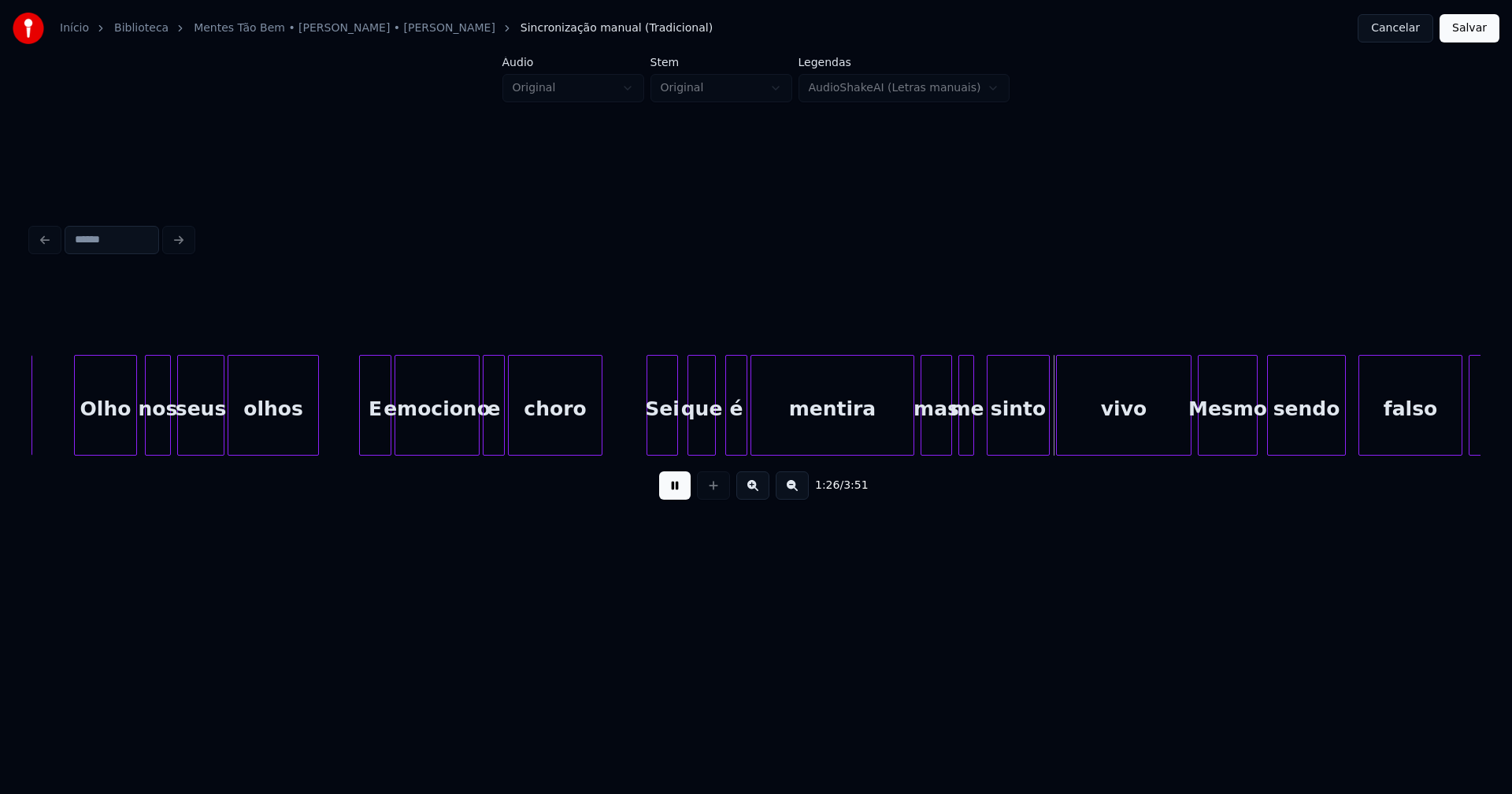
click at [503, 433] on div at bounding box center [502, 405] width 5 height 99
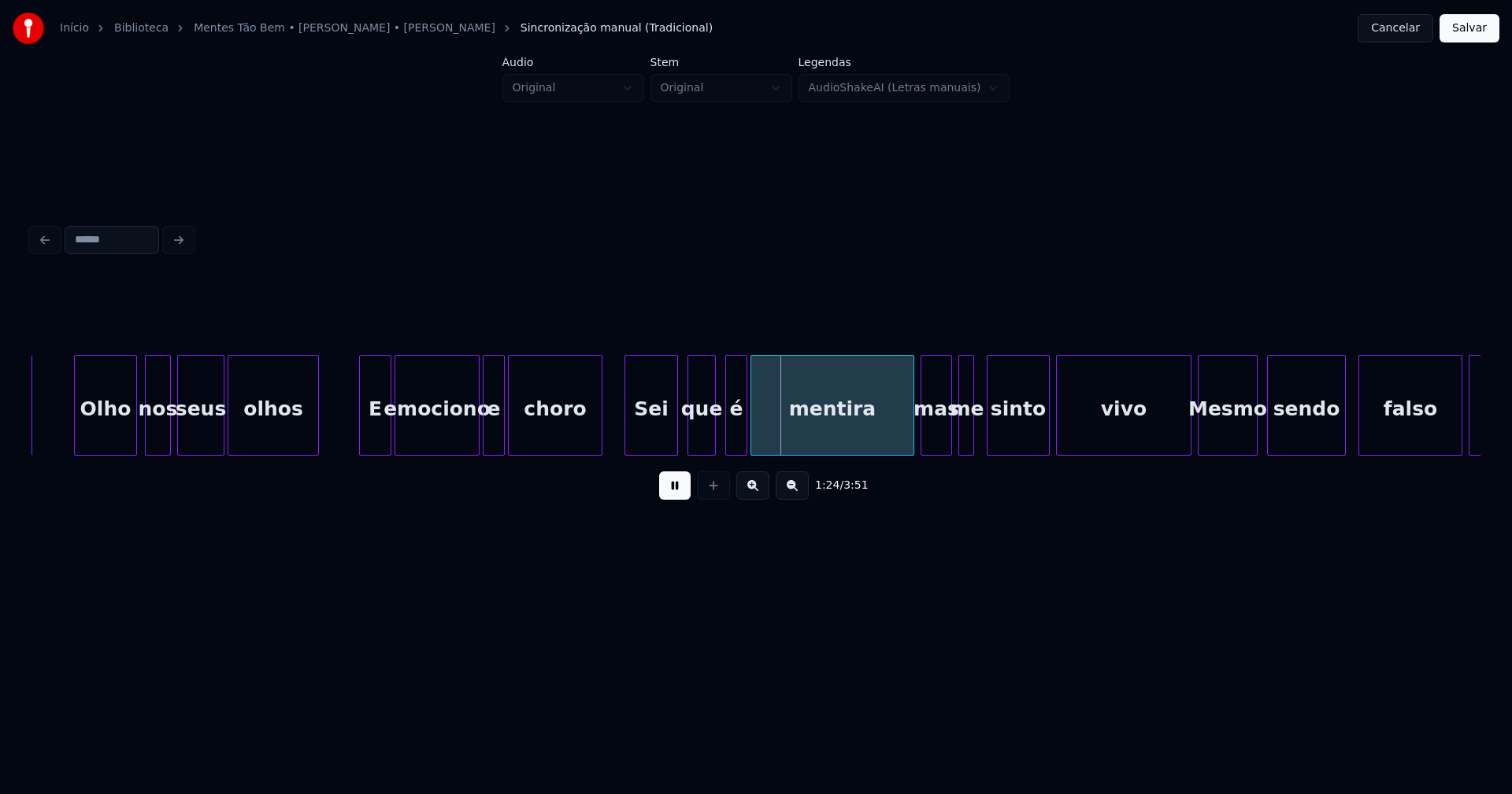
click at [628, 441] on div at bounding box center [628, 405] width 5 height 99
click at [697, 438] on div "que" at bounding box center [696, 409] width 27 height 107
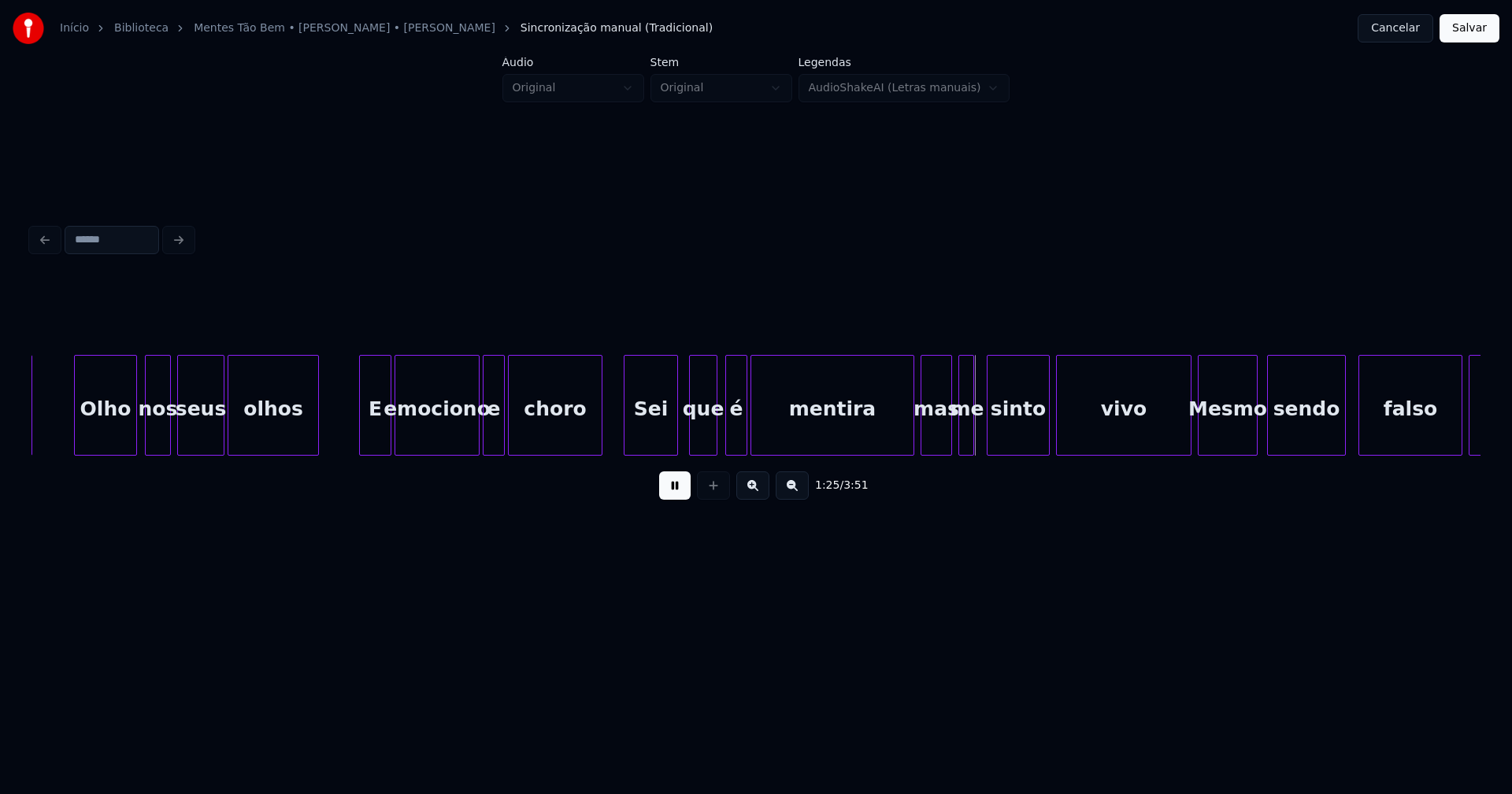
click at [707, 447] on div "que" at bounding box center [703, 409] width 27 height 107
click at [902, 439] on div at bounding box center [904, 405] width 5 height 99
click at [979, 441] on div at bounding box center [978, 405] width 5 height 99
click at [1171, 441] on div at bounding box center [1171, 405] width 5 height 99
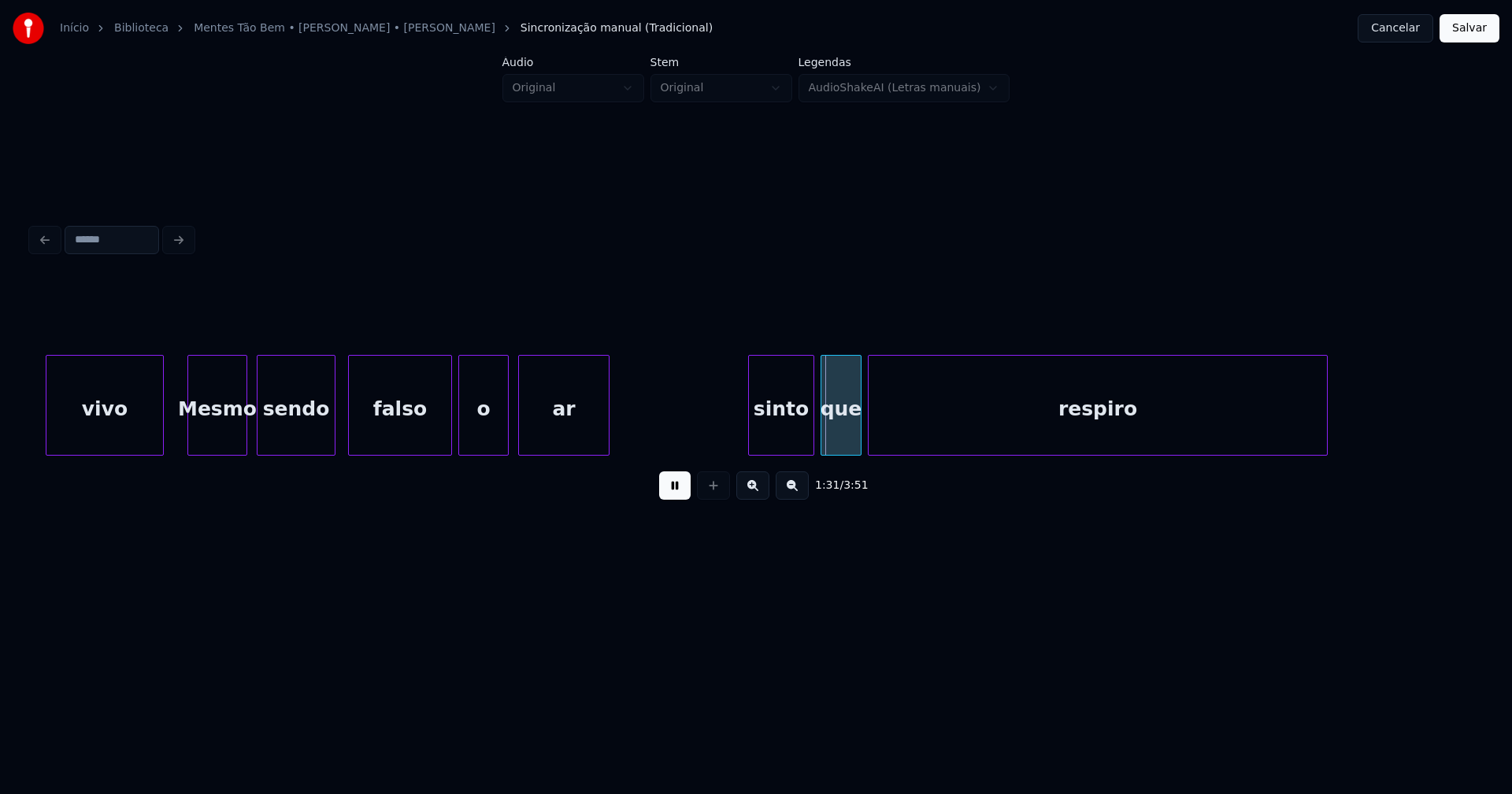
scroll to position [0, 13621]
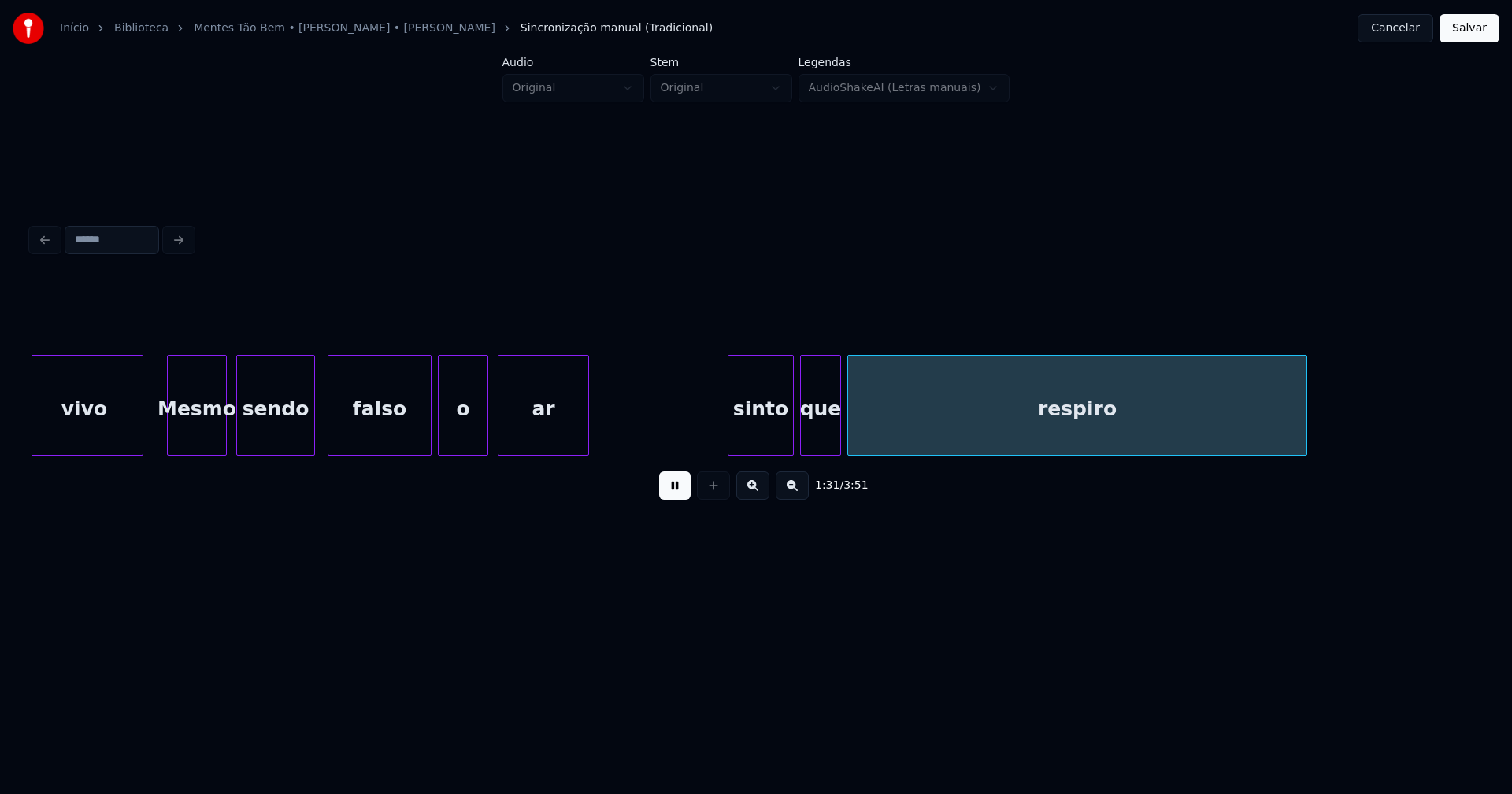
click at [683, 491] on button at bounding box center [675, 485] width 32 height 28
click at [754, 421] on div "sinto" at bounding box center [758, 409] width 65 height 107
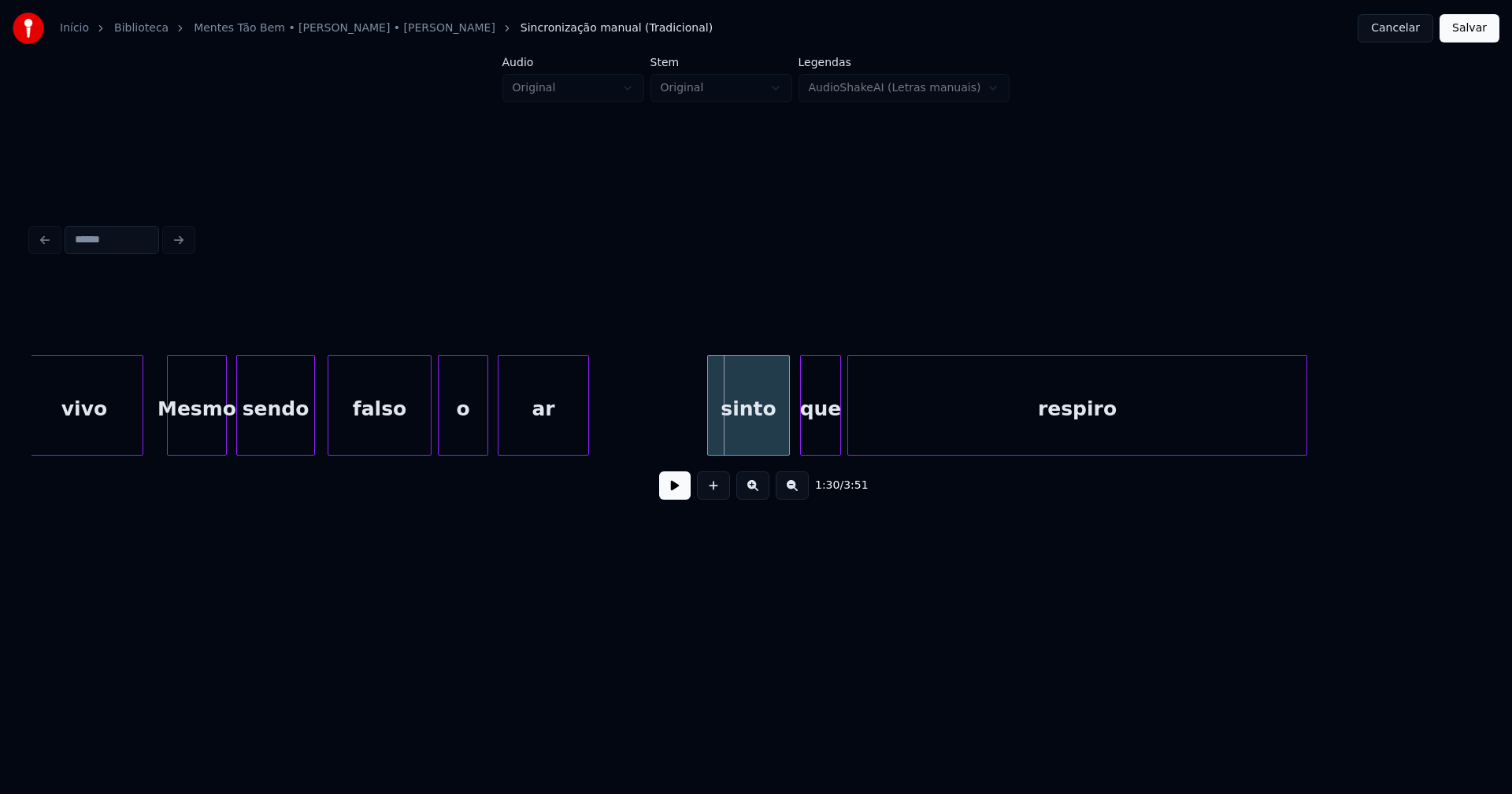
click at [709, 433] on div at bounding box center [710, 405] width 5 height 99
click at [725, 429] on div "sinto" at bounding box center [748, 409] width 81 height 107
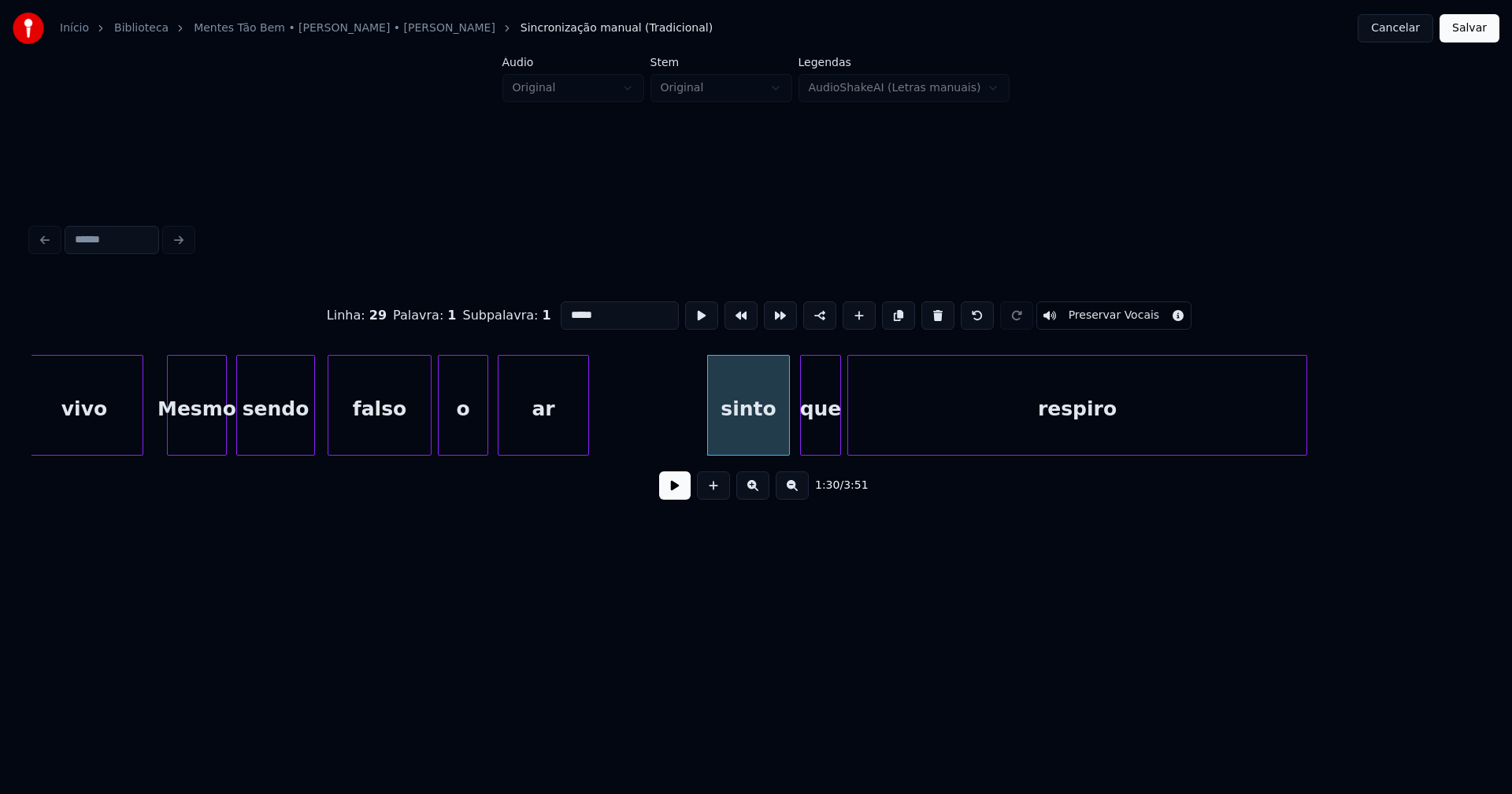
drag, startPoint x: 563, startPoint y: 309, endPoint x: 552, endPoint y: 316, distance: 13.0
click at [561, 316] on input "*****" at bounding box center [620, 315] width 118 height 28
type input "*****"
click at [667, 492] on button at bounding box center [675, 485] width 32 height 28
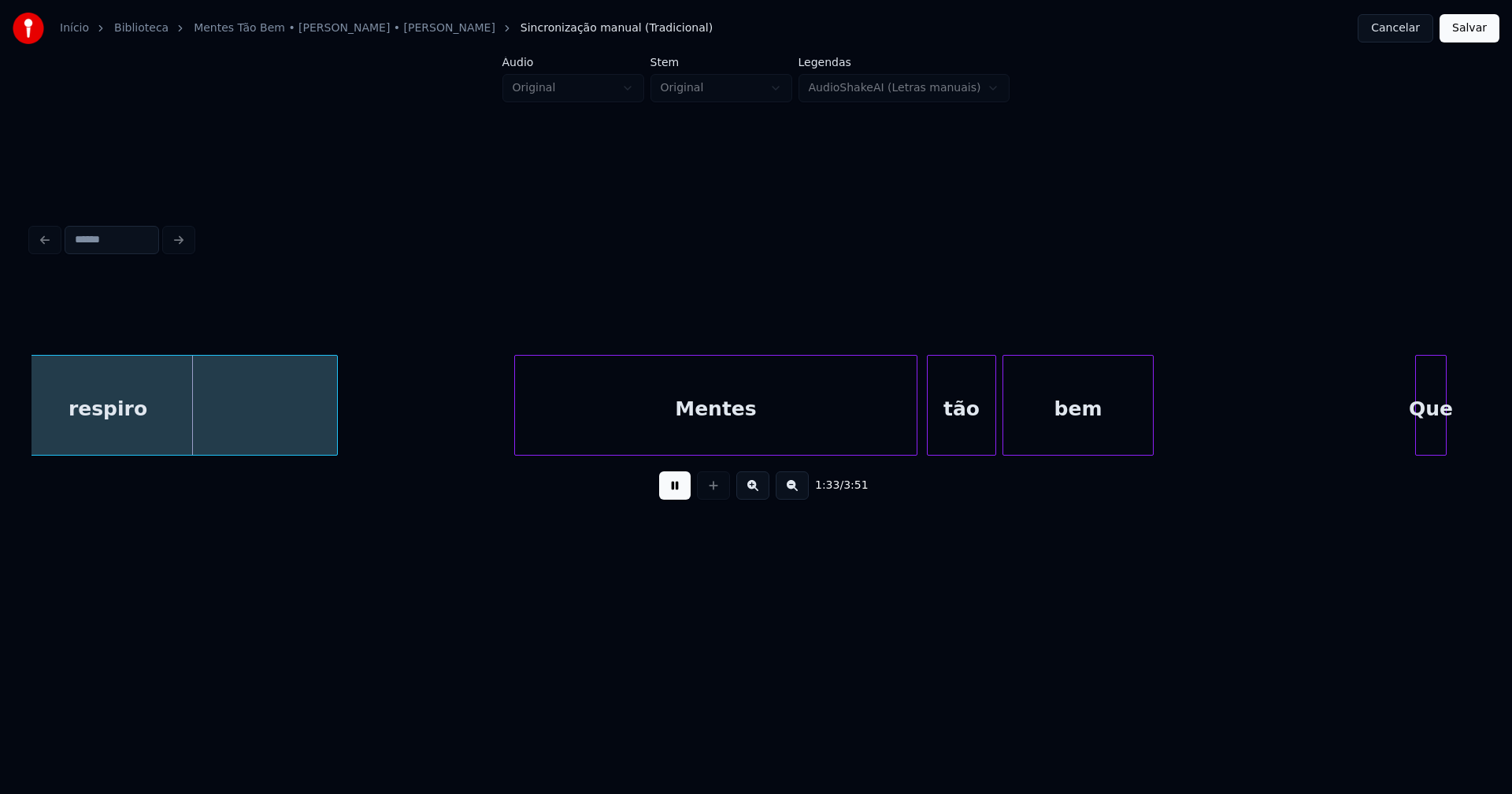
scroll to position [0, 14610]
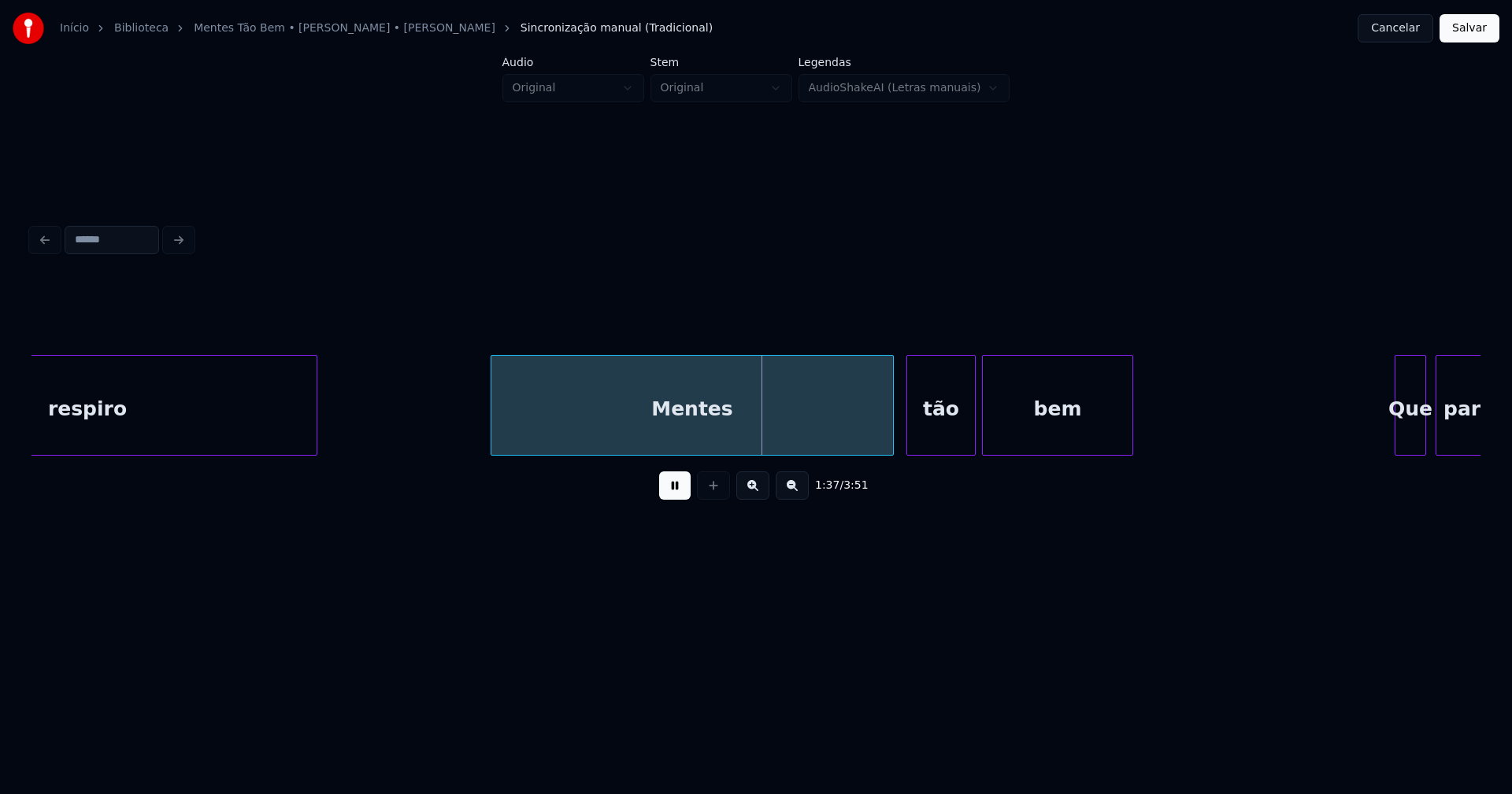
click at [490, 422] on div "Mentes" at bounding box center [692, 405] width 403 height 101
click at [455, 432] on div at bounding box center [456, 405] width 5 height 99
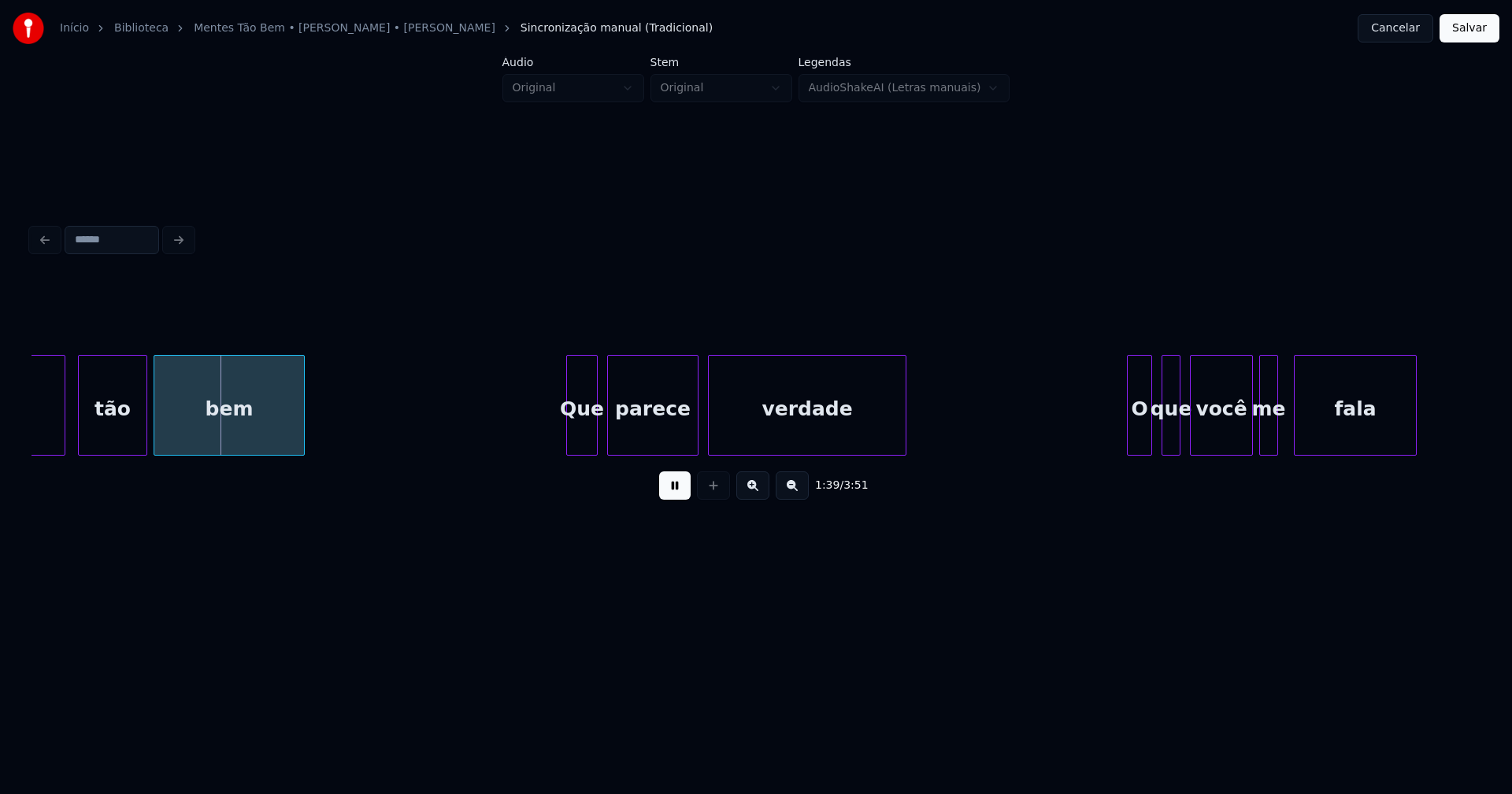
scroll to position [0, 15499]
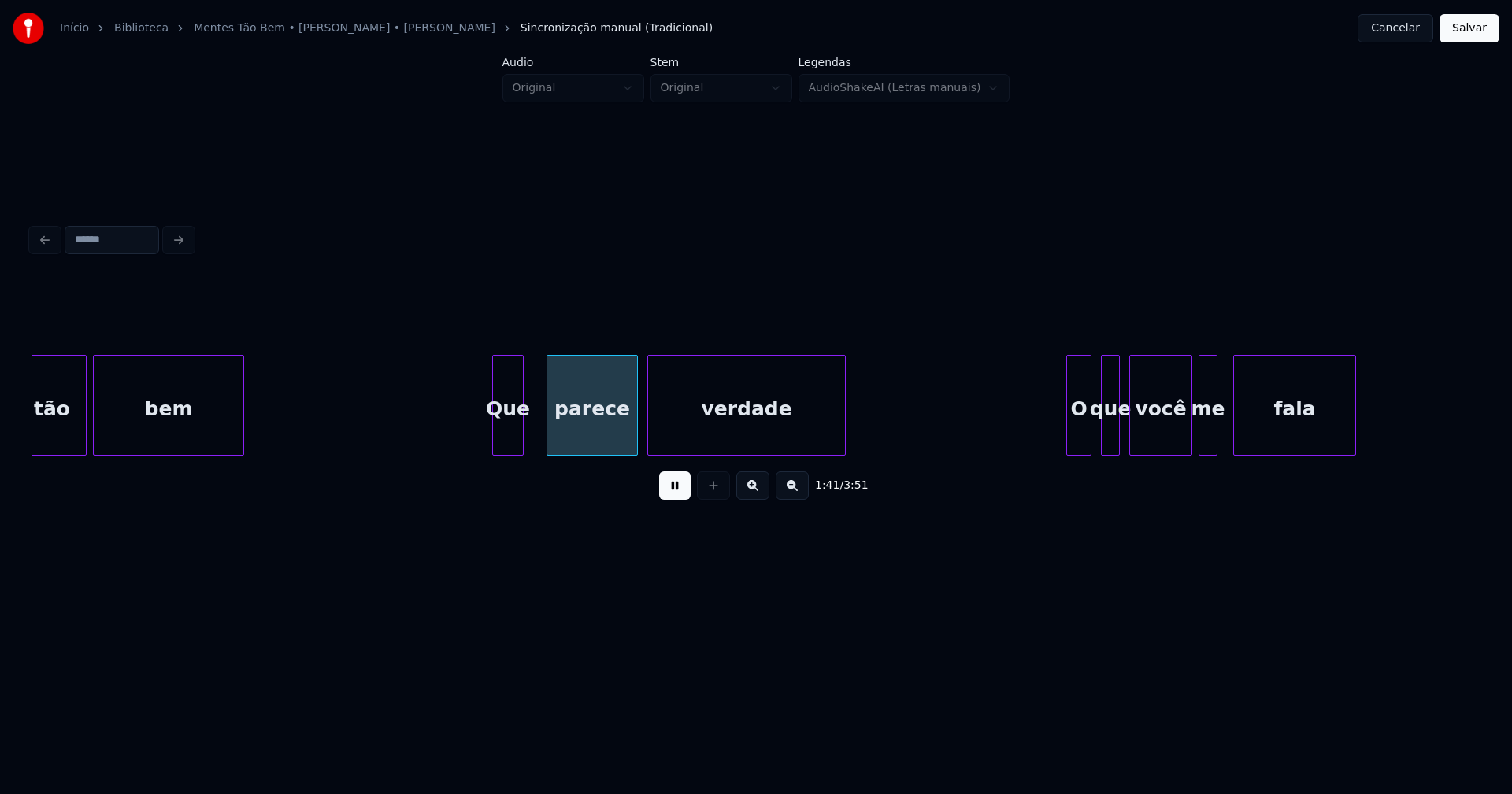
click at [509, 442] on div "Que" at bounding box center [507, 409] width 30 height 107
click at [679, 432] on div "verdade" at bounding box center [743, 409] width 197 height 107
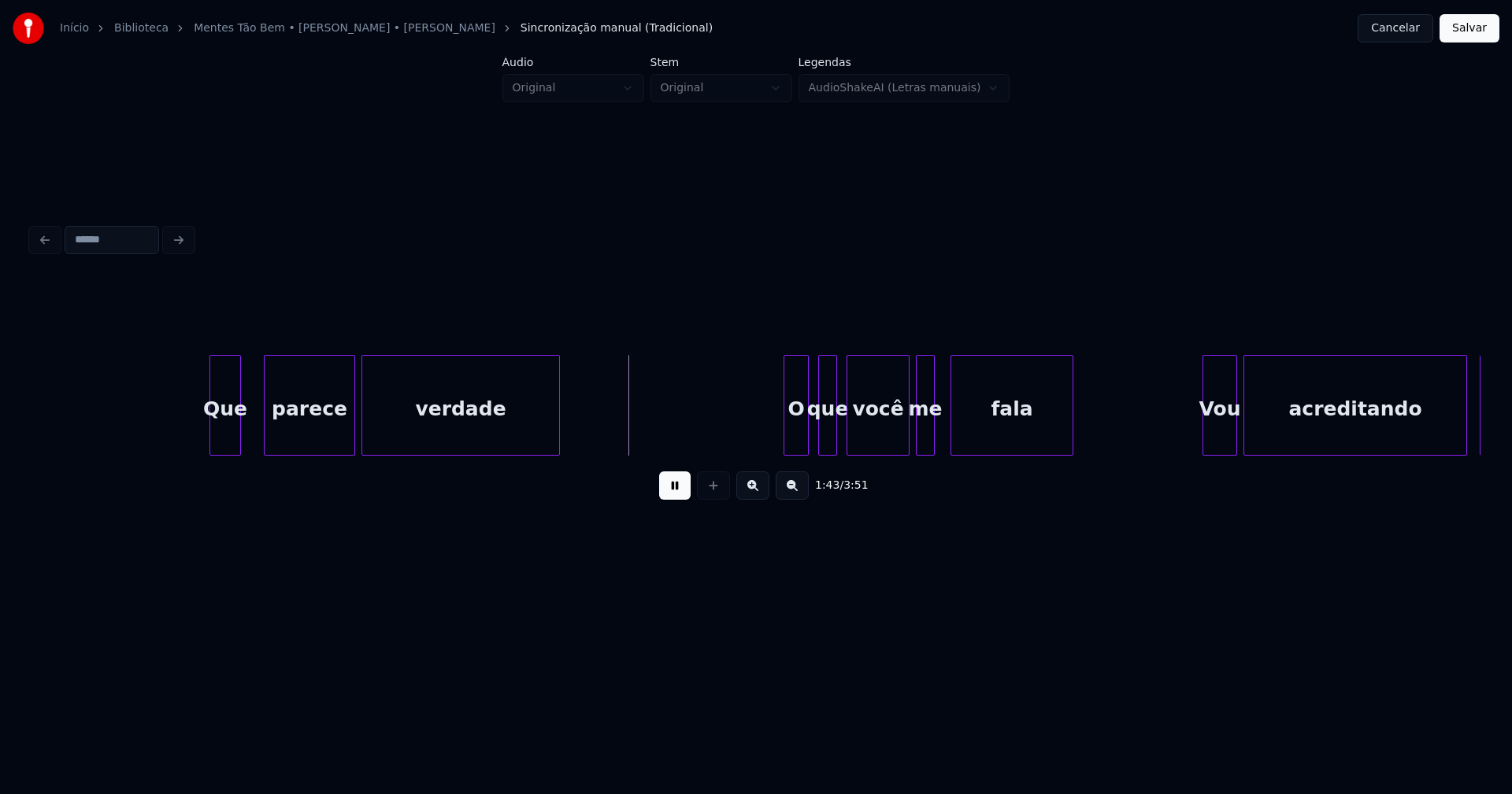
scroll to position [0, 15924]
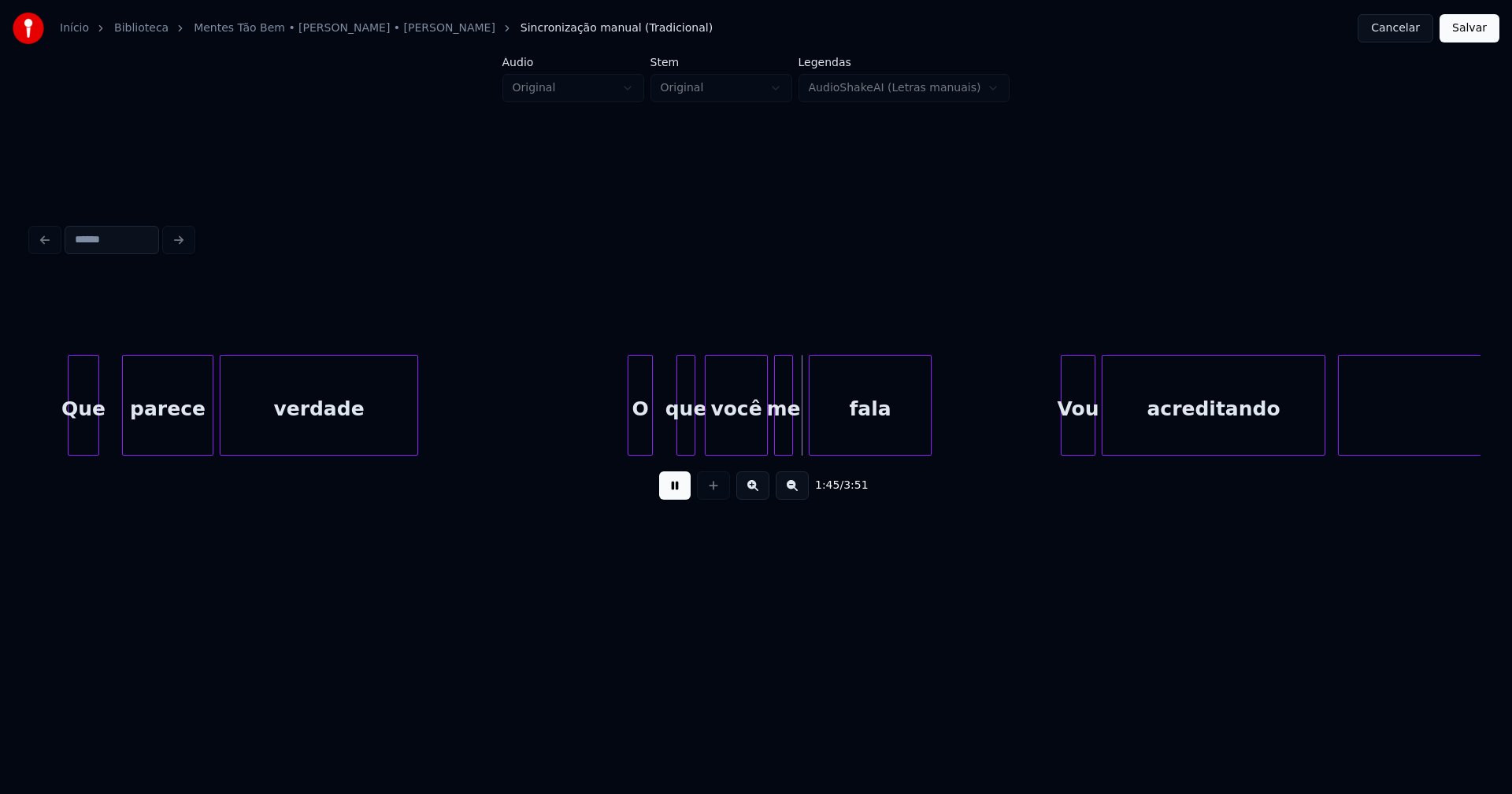
click at [637, 441] on div "O" at bounding box center [640, 409] width 23 height 107
click at [616, 429] on div at bounding box center [616, 405] width 5 height 99
click at [673, 432] on div at bounding box center [673, 405] width 5 height 99
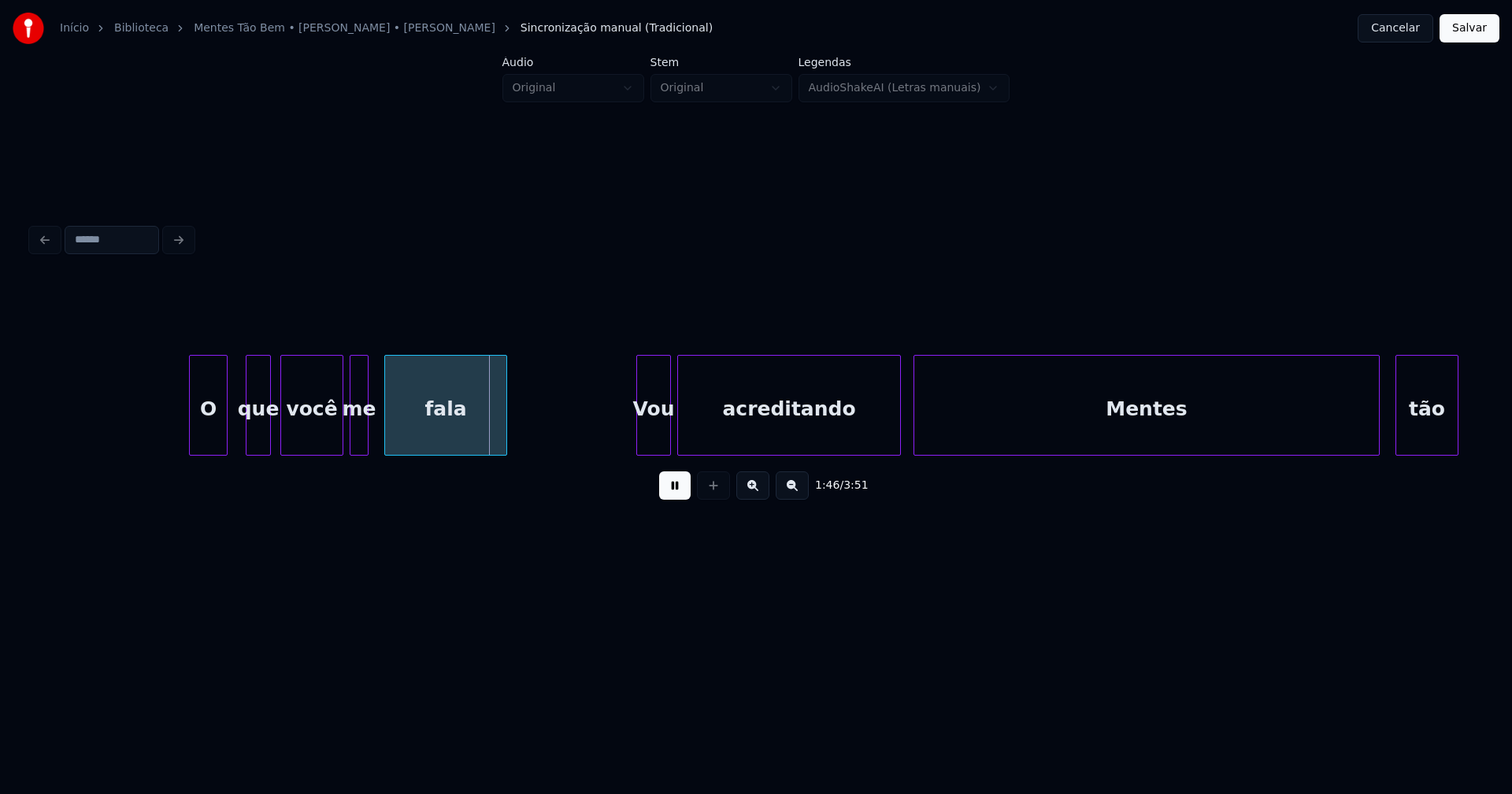
scroll to position [0, 16369]
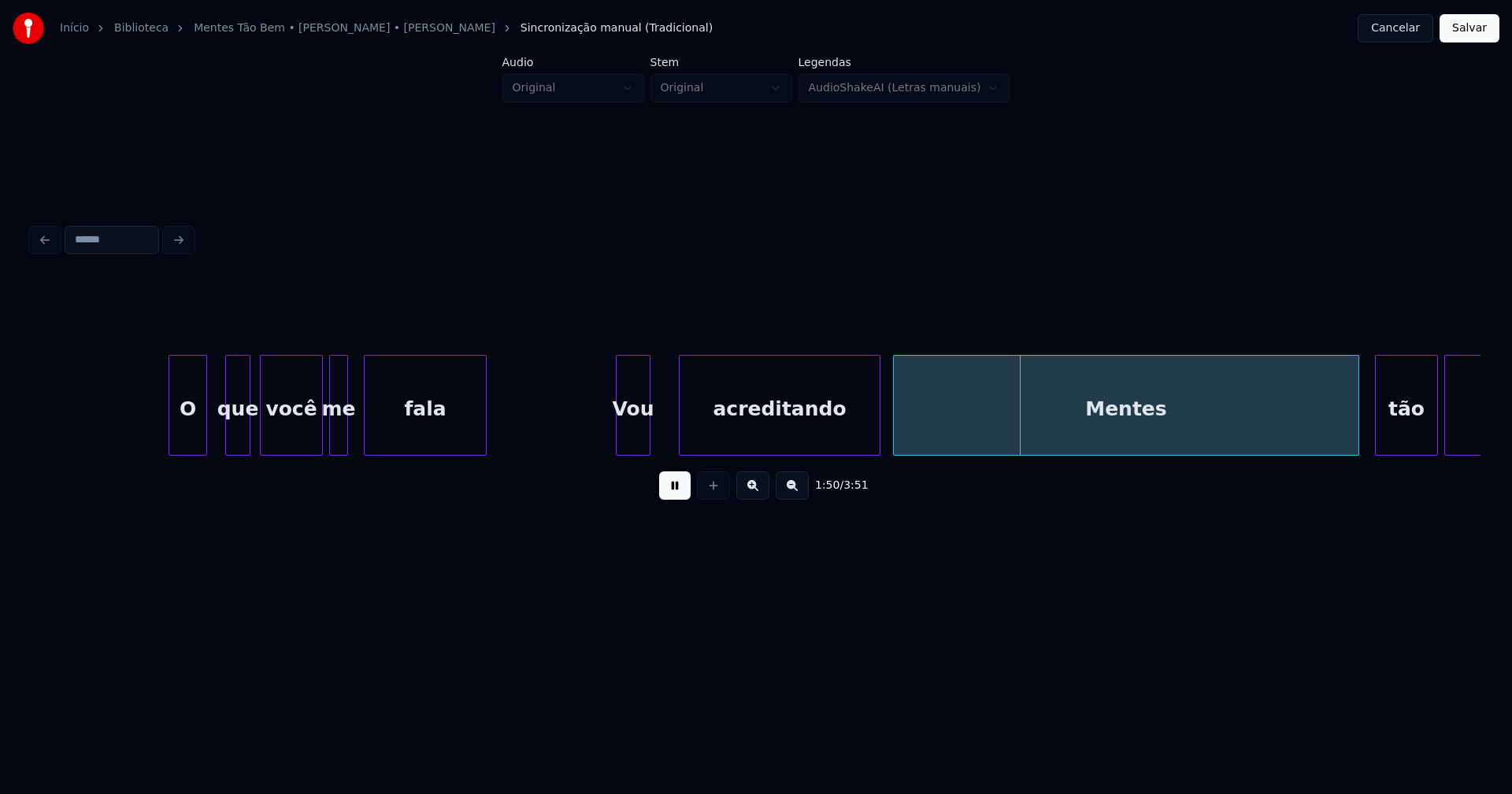
click at [681, 419] on div at bounding box center [682, 405] width 5 height 99
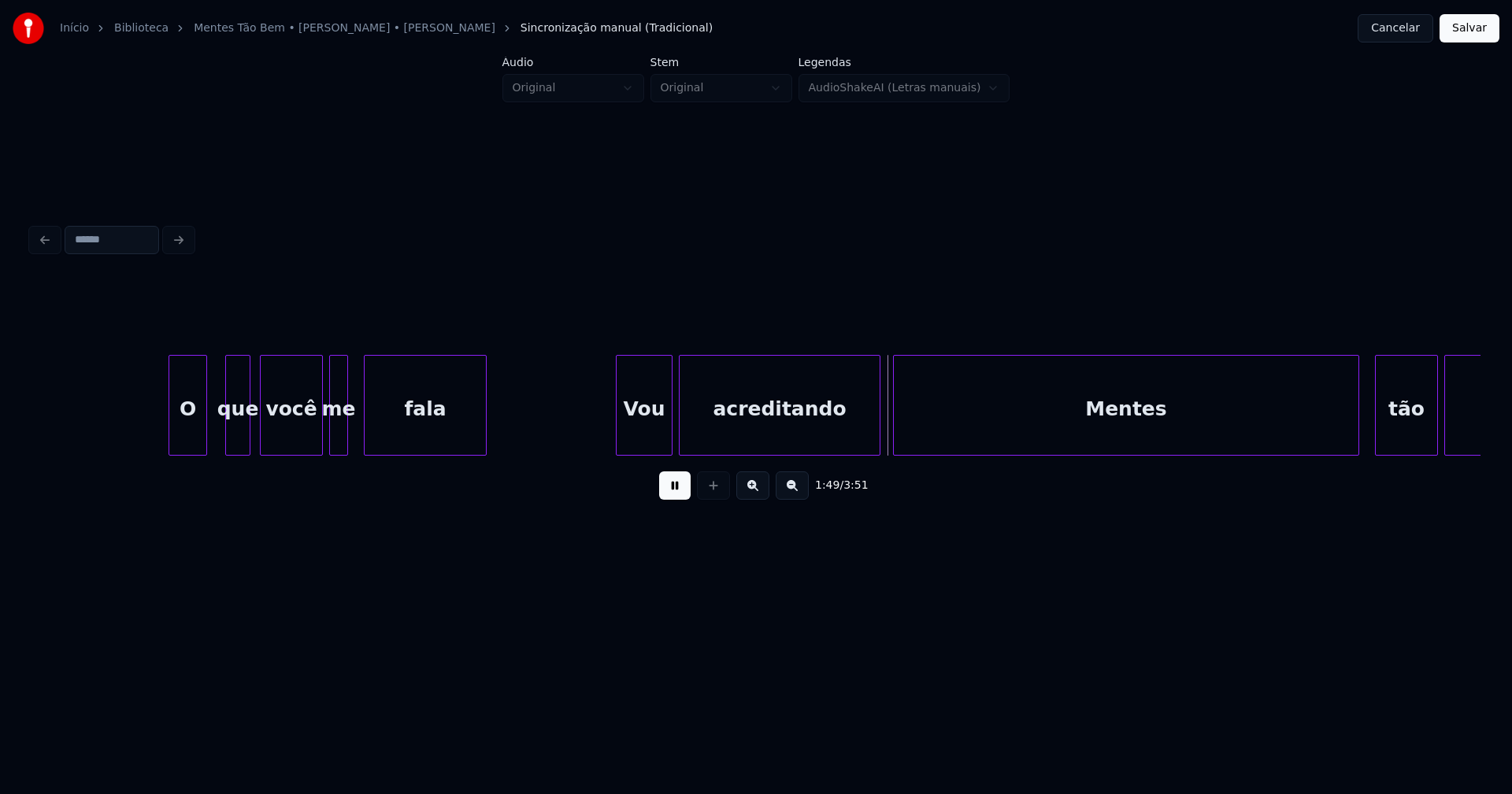
click at [670, 419] on div at bounding box center [669, 405] width 5 height 99
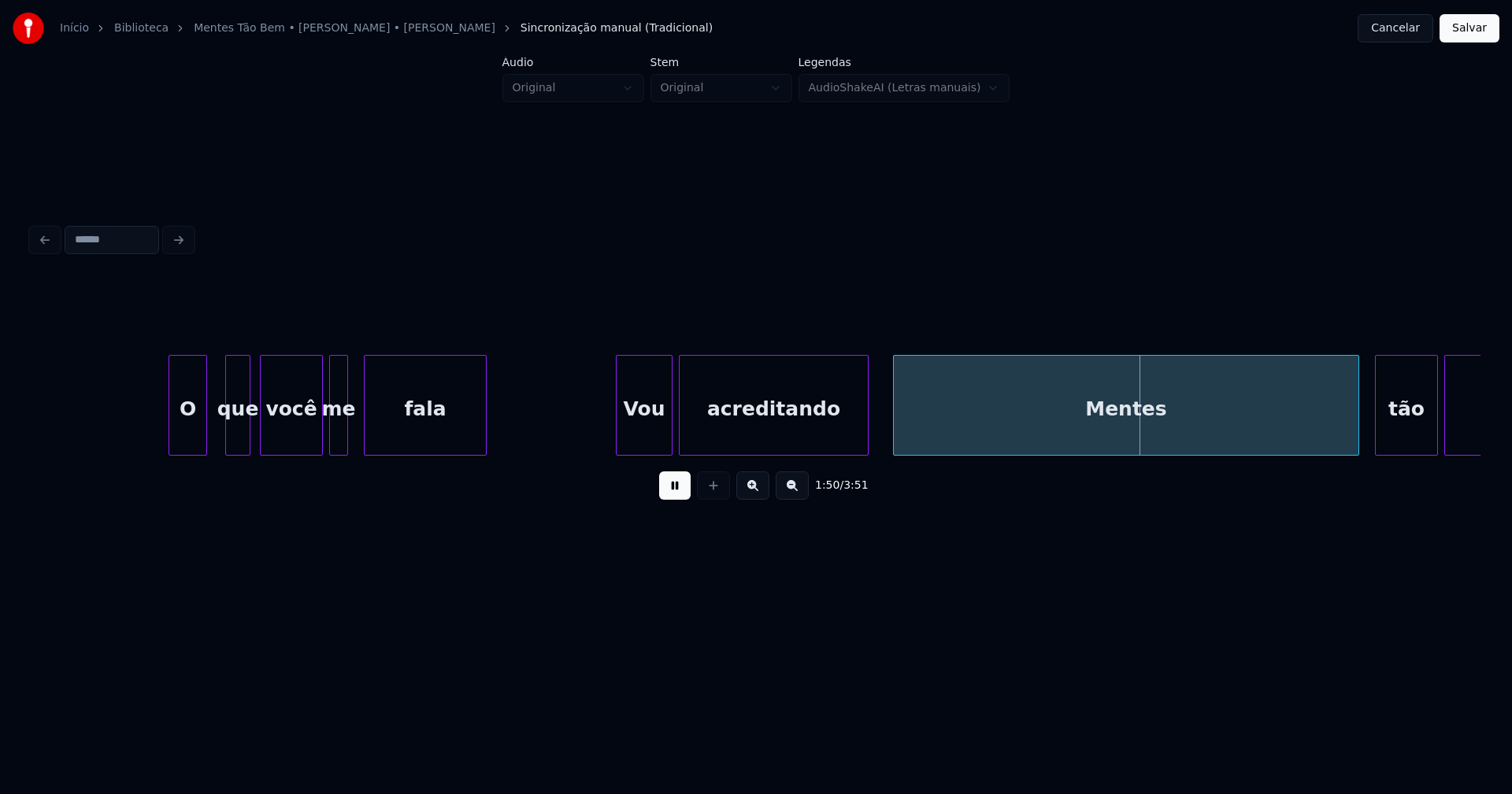
click at [866, 442] on div at bounding box center [866, 405] width 5 height 99
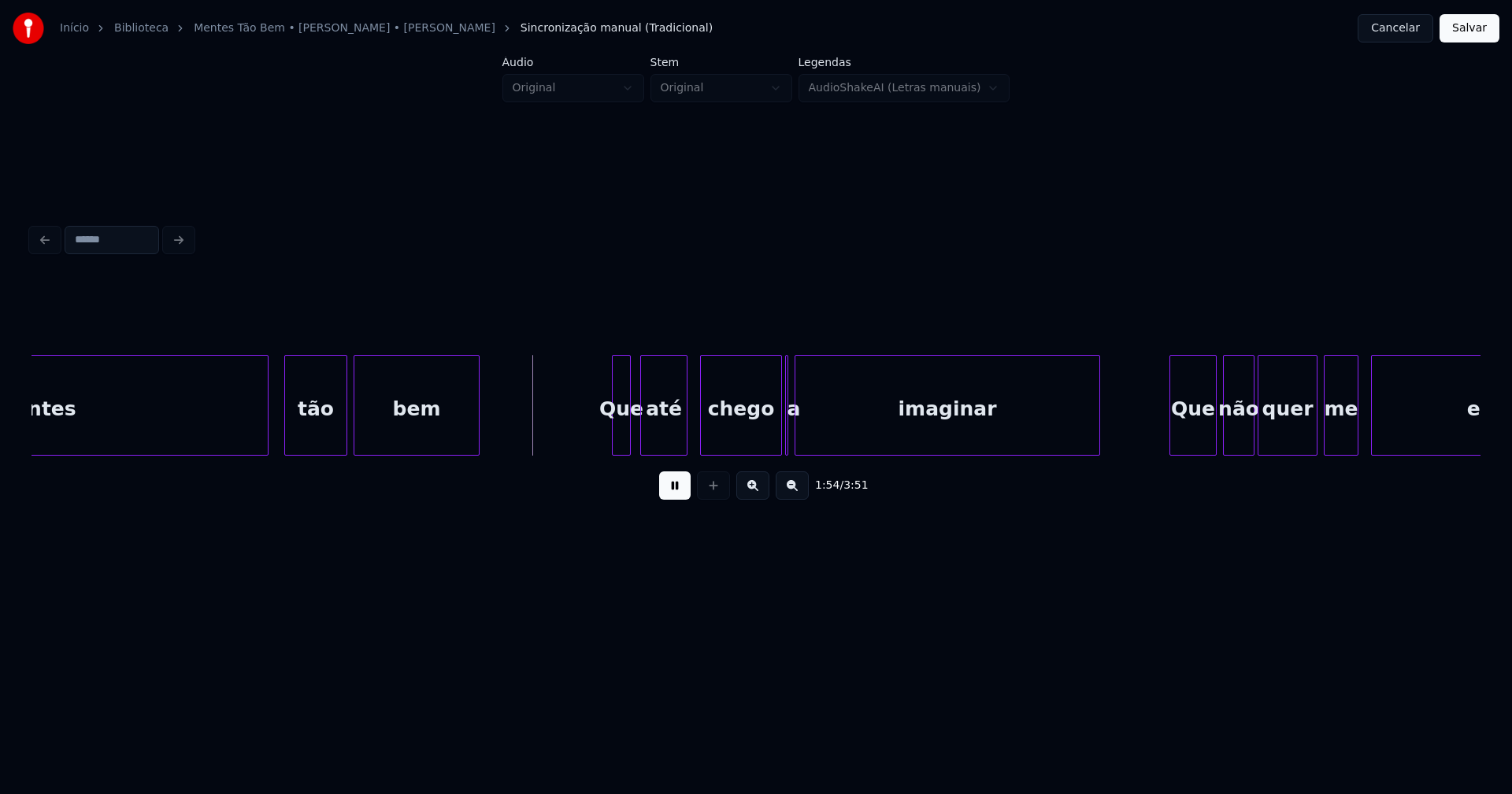
scroll to position [0, 17479]
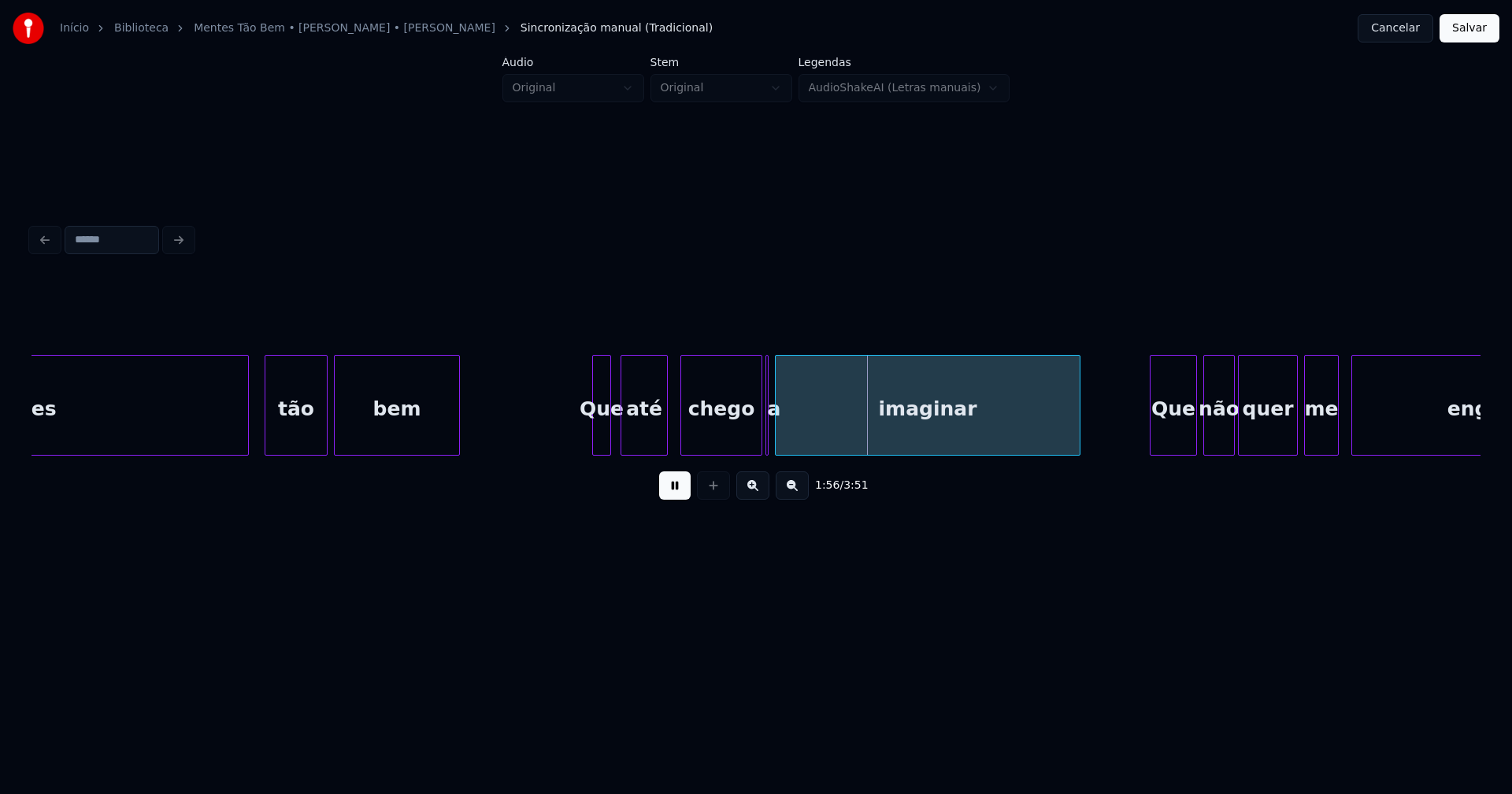
click at [681, 486] on button at bounding box center [675, 485] width 32 height 28
click at [688, 427] on div at bounding box center [688, 405] width 5 height 99
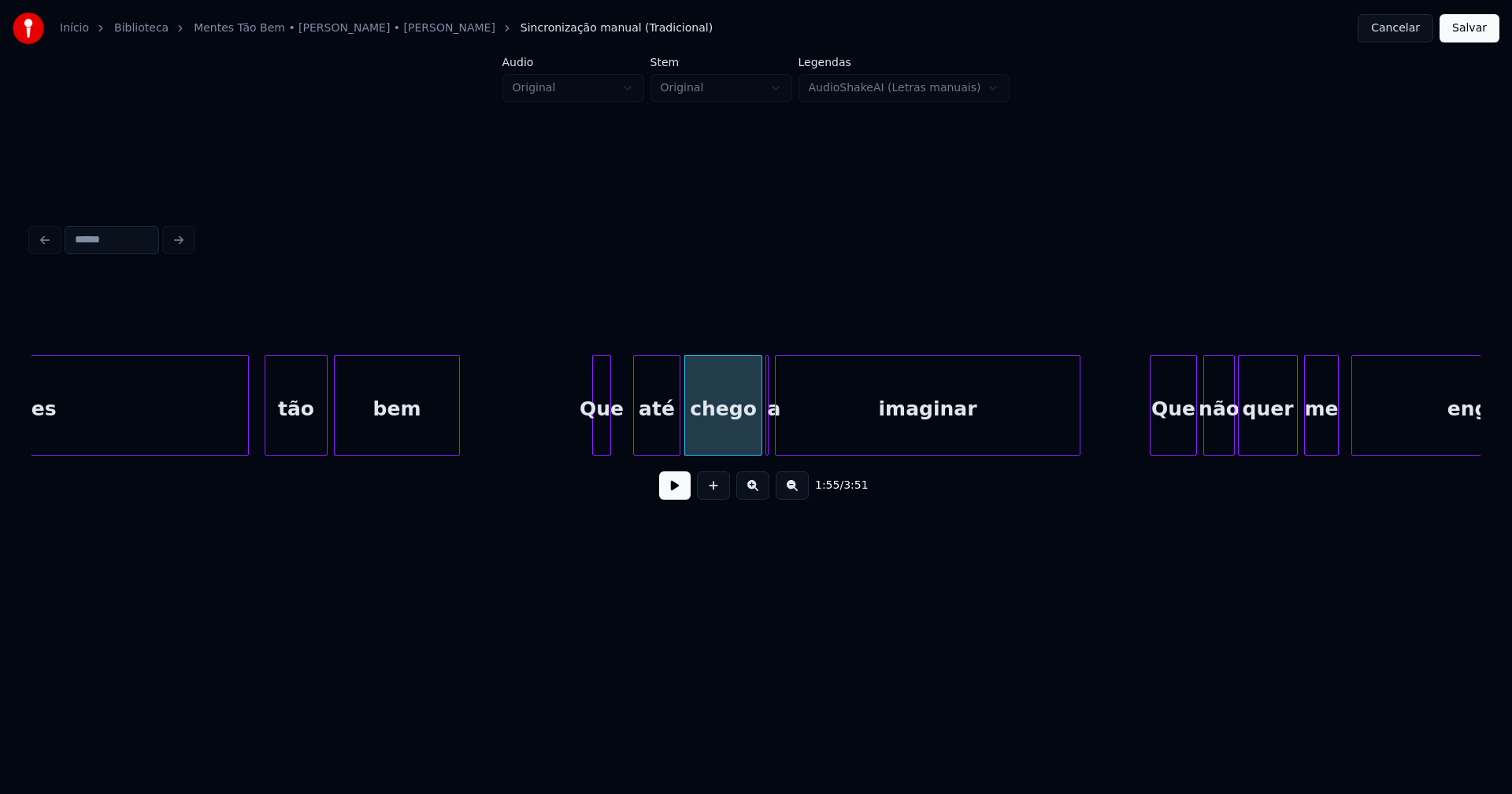
click at [663, 433] on div "até" at bounding box center [657, 409] width 45 height 107
click at [645, 428] on div at bounding box center [644, 405] width 5 height 99
click at [633, 420] on div at bounding box center [632, 405] width 5 height 99
click at [743, 450] on div "Mentes tão bem Que até chego a imaginar Que não quer me enganar" at bounding box center [756, 405] width 1449 height 101
click at [794, 429] on div at bounding box center [793, 405] width 5 height 99
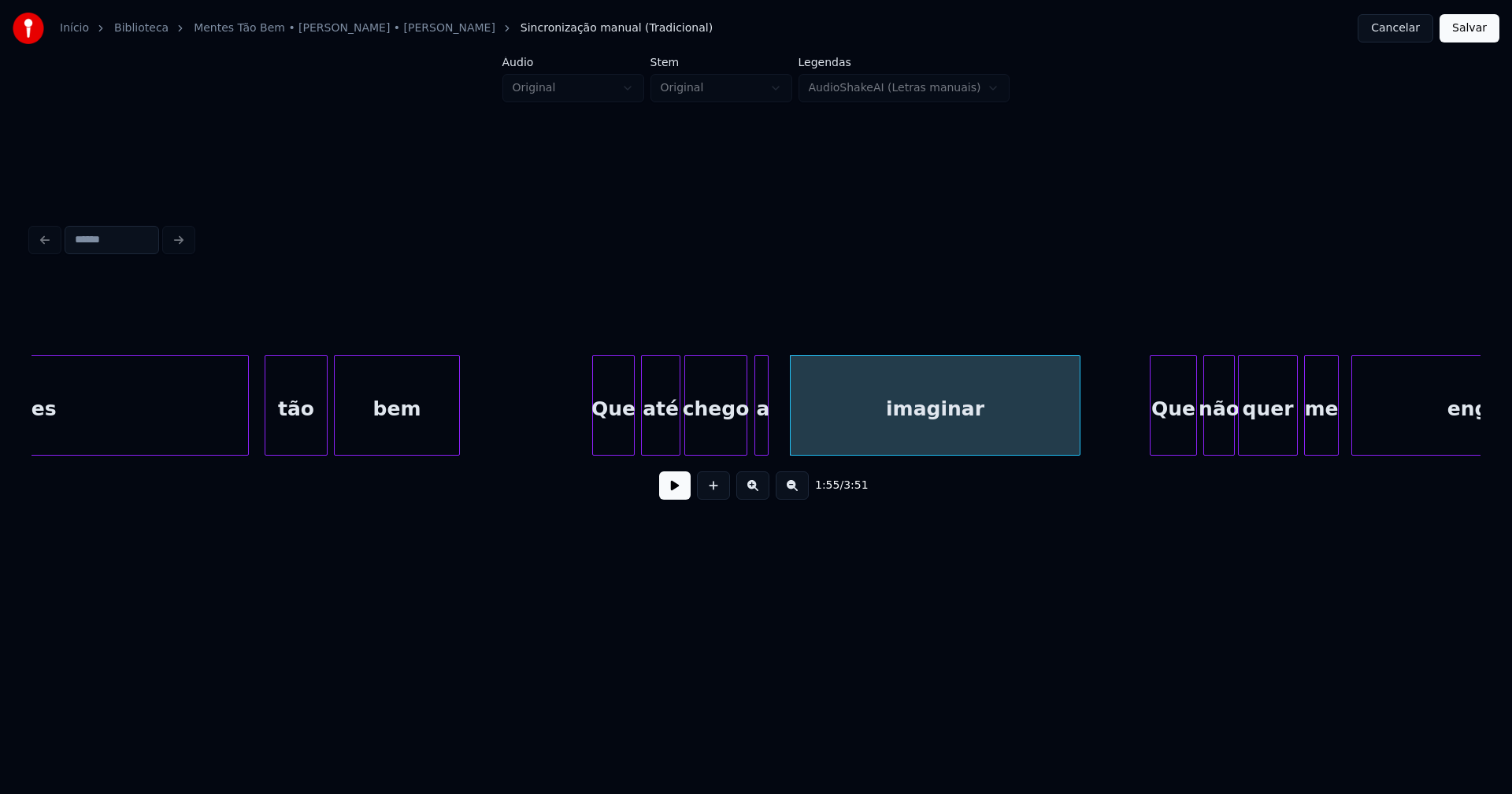
click at [767, 446] on div "a" at bounding box center [762, 405] width 15 height 101
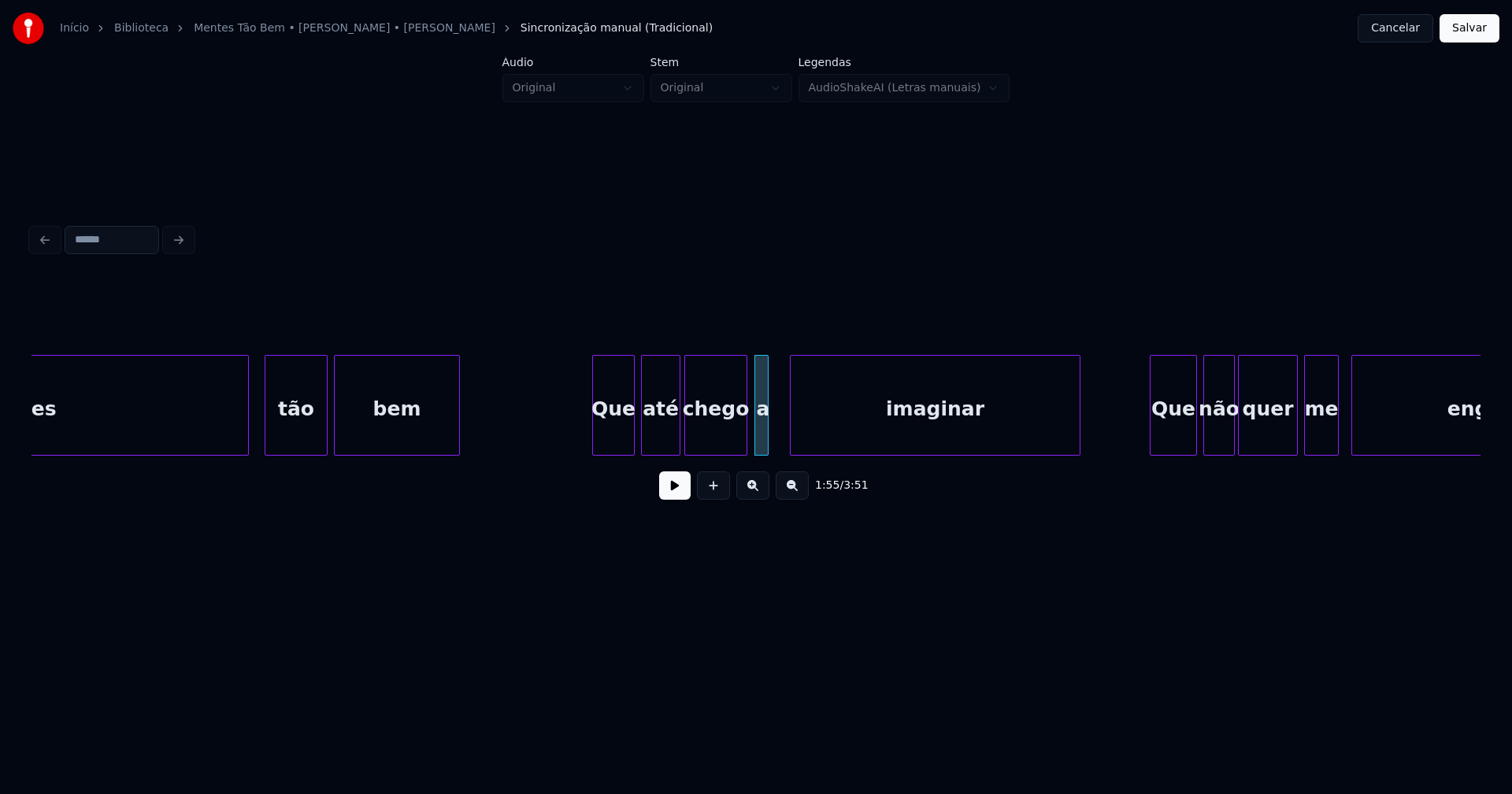
click at [768, 437] on div "a" at bounding box center [763, 409] width 15 height 107
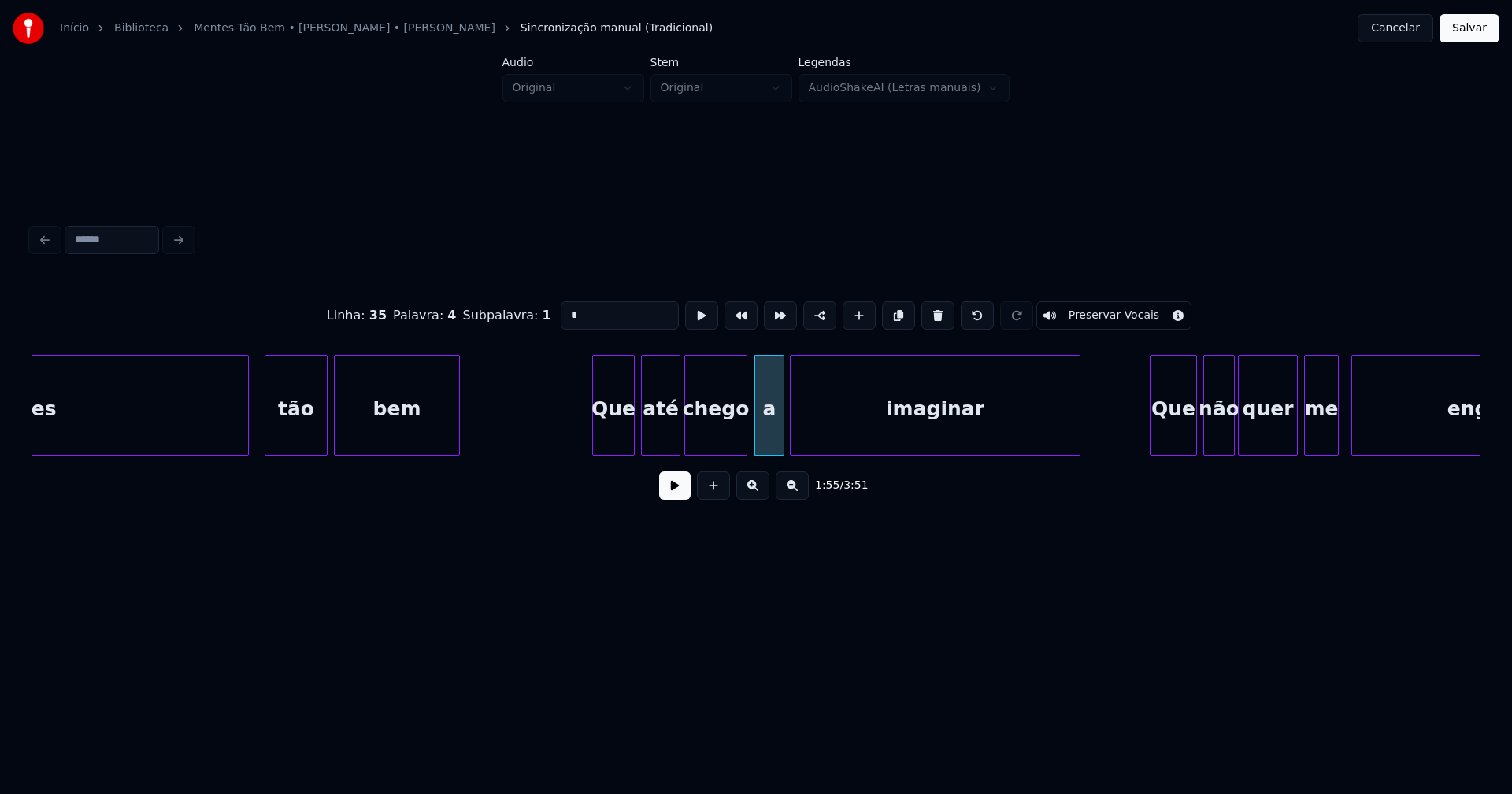
click at [781, 430] on div at bounding box center [781, 405] width 5 height 99
click at [688, 491] on button at bounding box center [675, 485] width 32 height 28
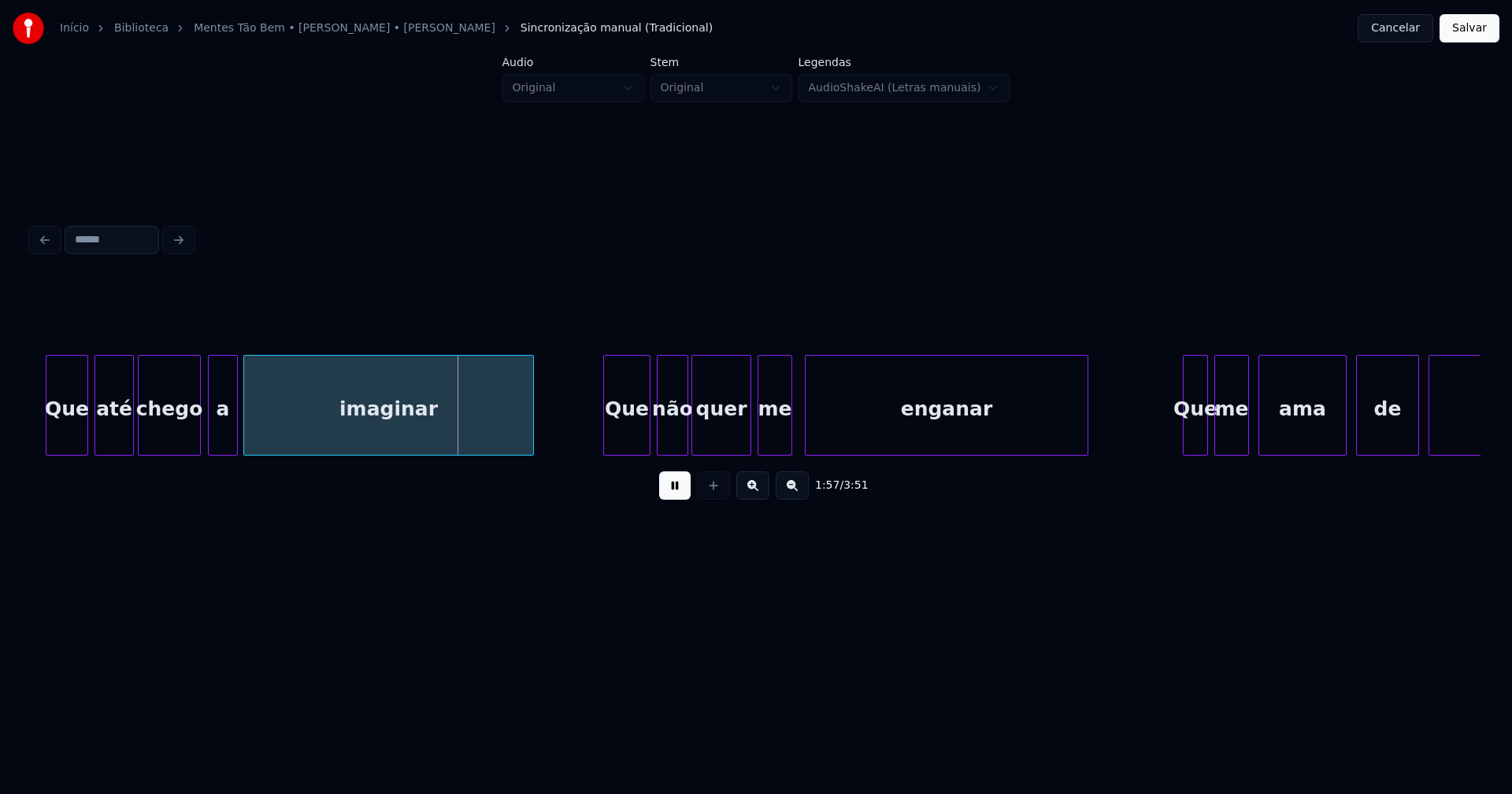
scroll to position [0, 18066]
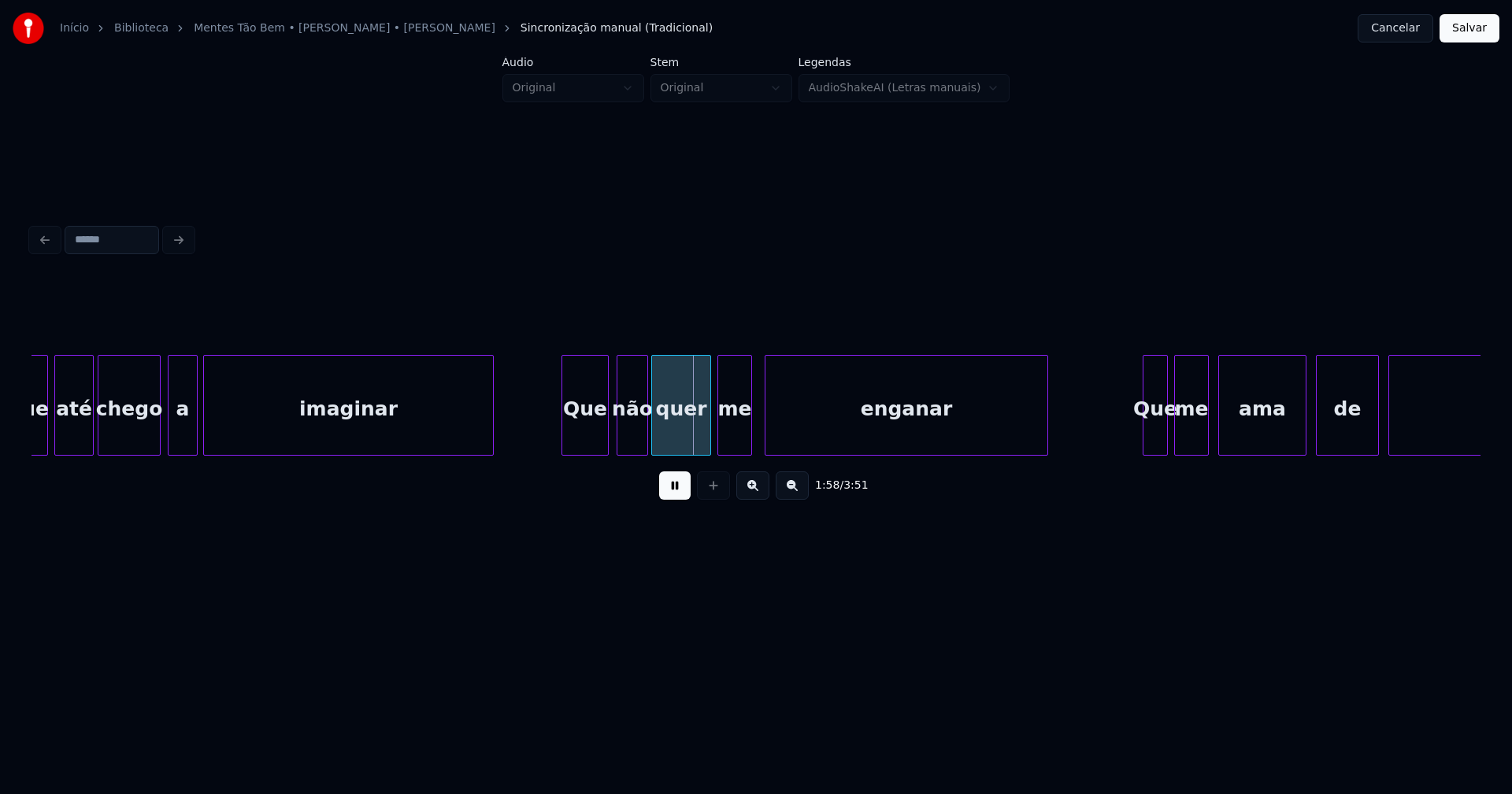
click at [588, 437] on div "Que" at bounding box center [585, 409] width 45 height 107
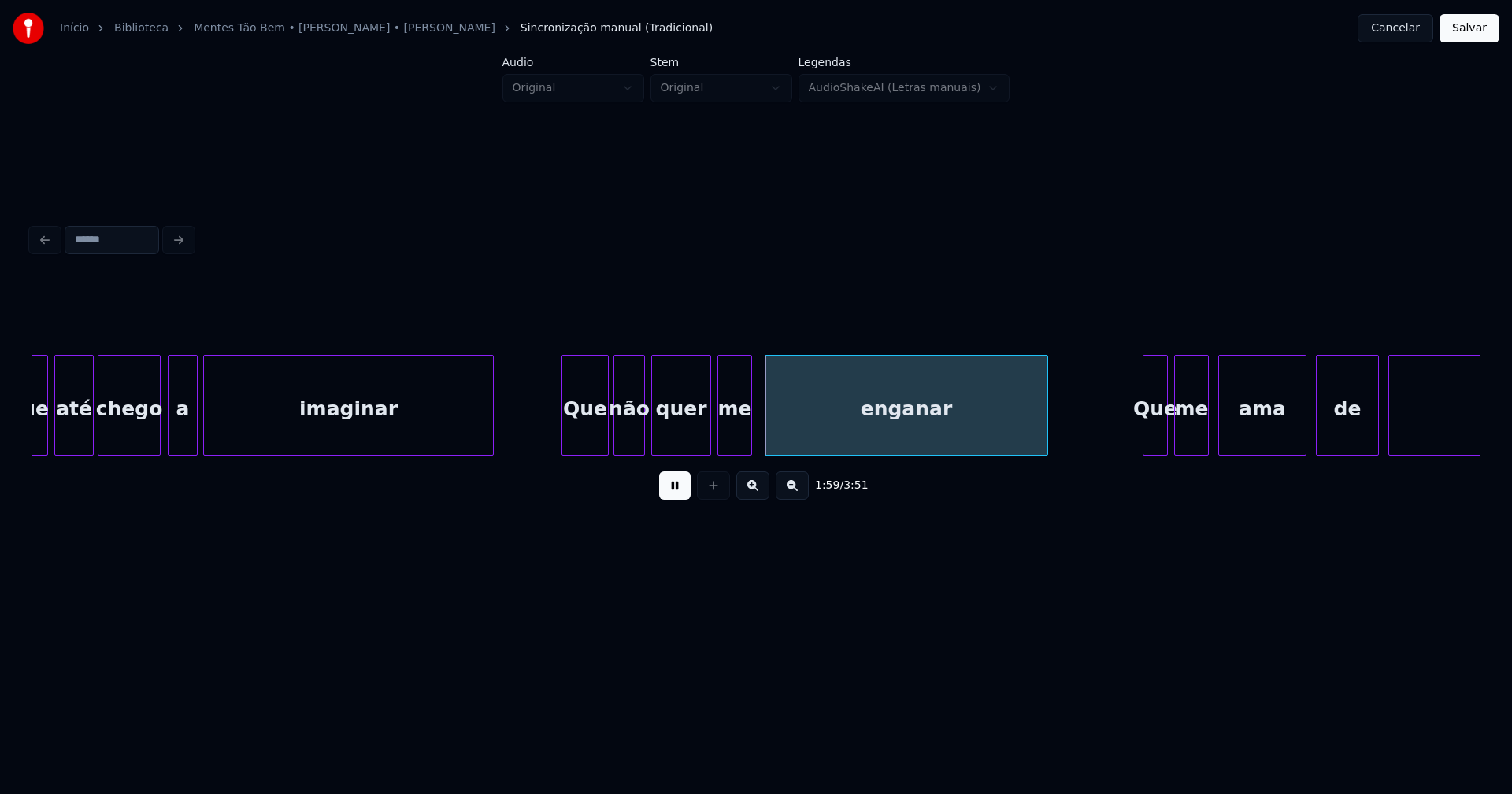
click at [634, 435] on div "não" at bounding box center [629, 409] width 30 height 107
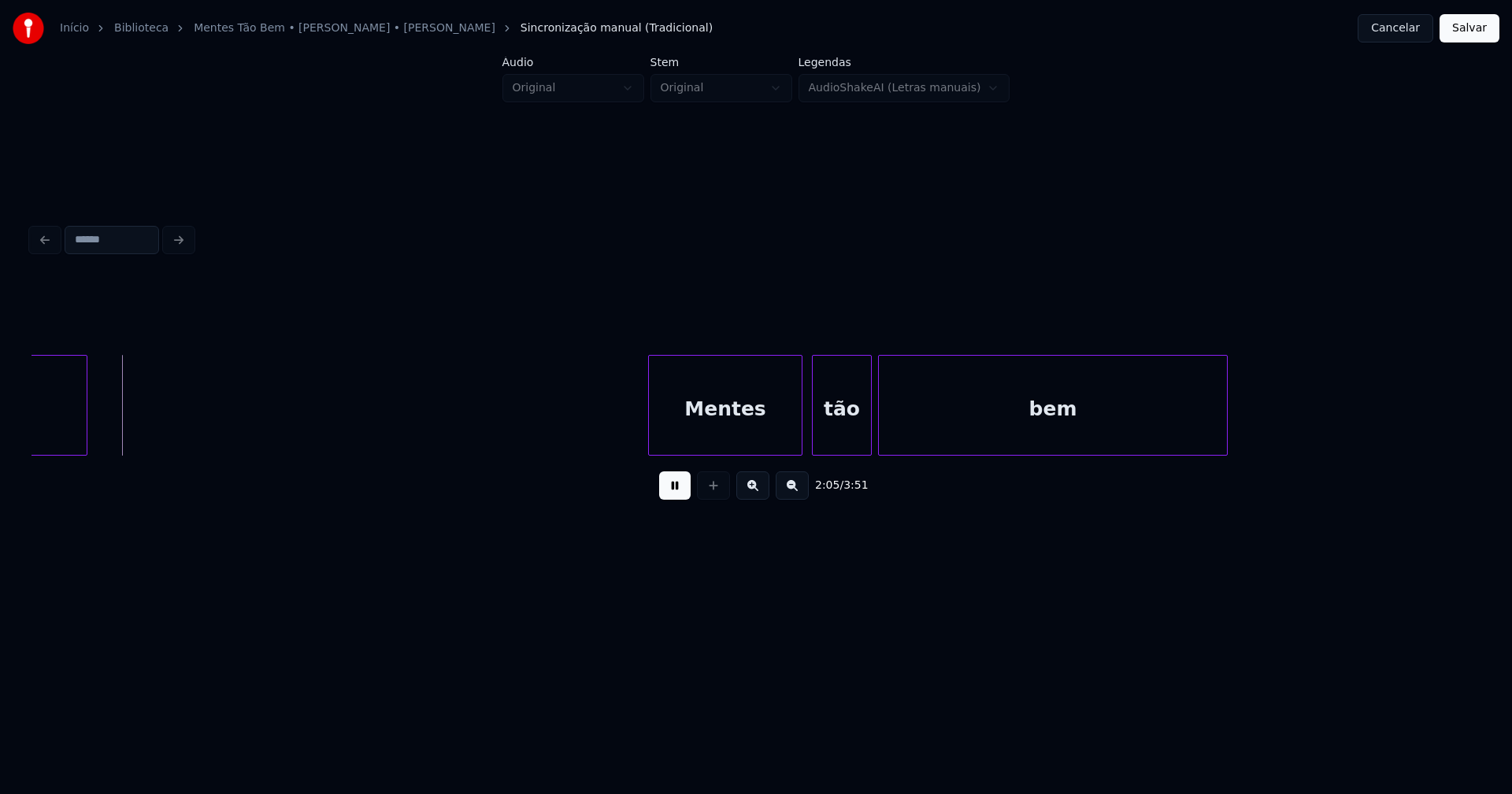
scroll to position [0, 19743]
click at [729, 437] on div "Mentes" at bounding box center [697, 409] width 153 height 107
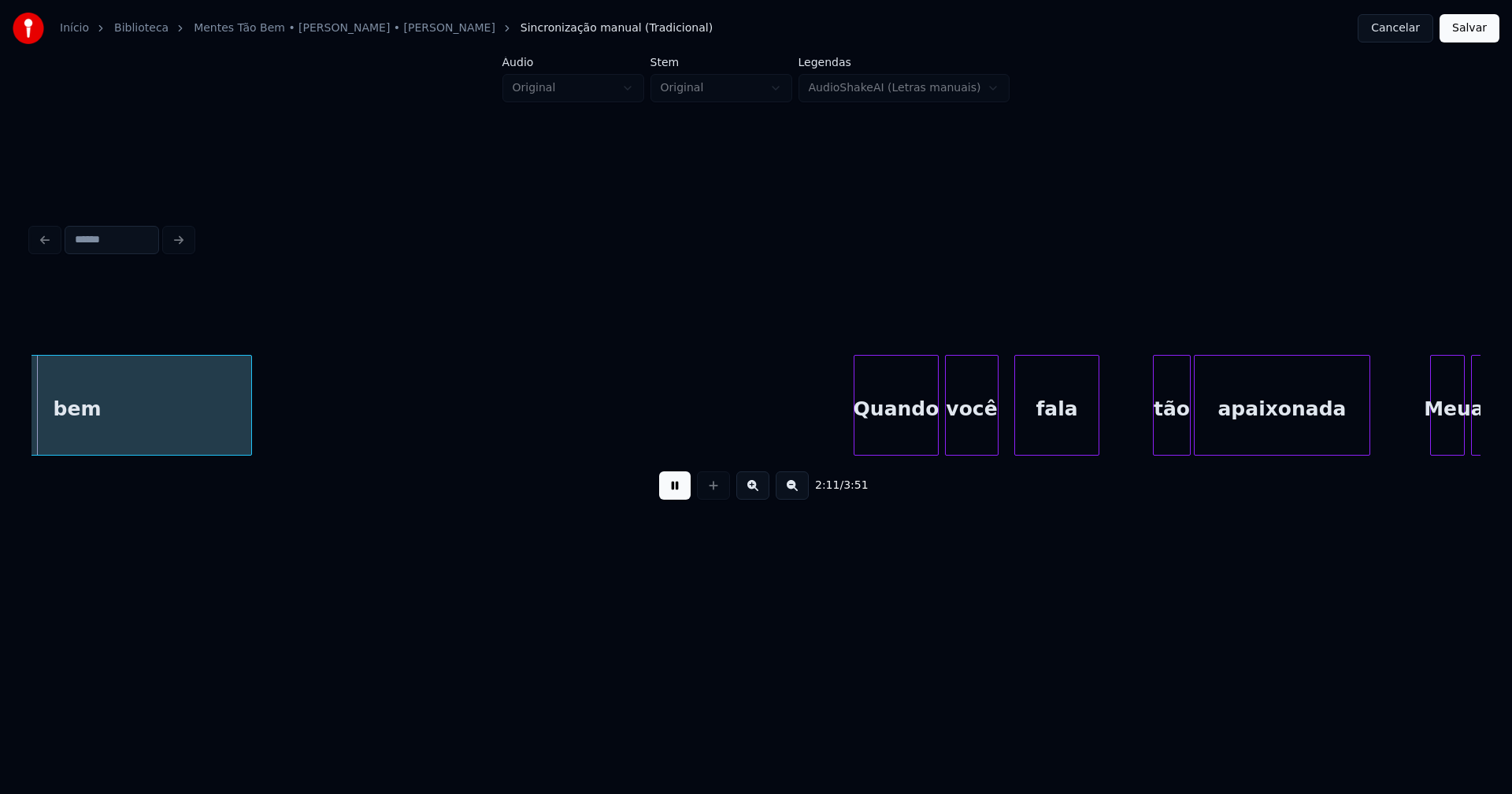
scroll to position [0, 20701]
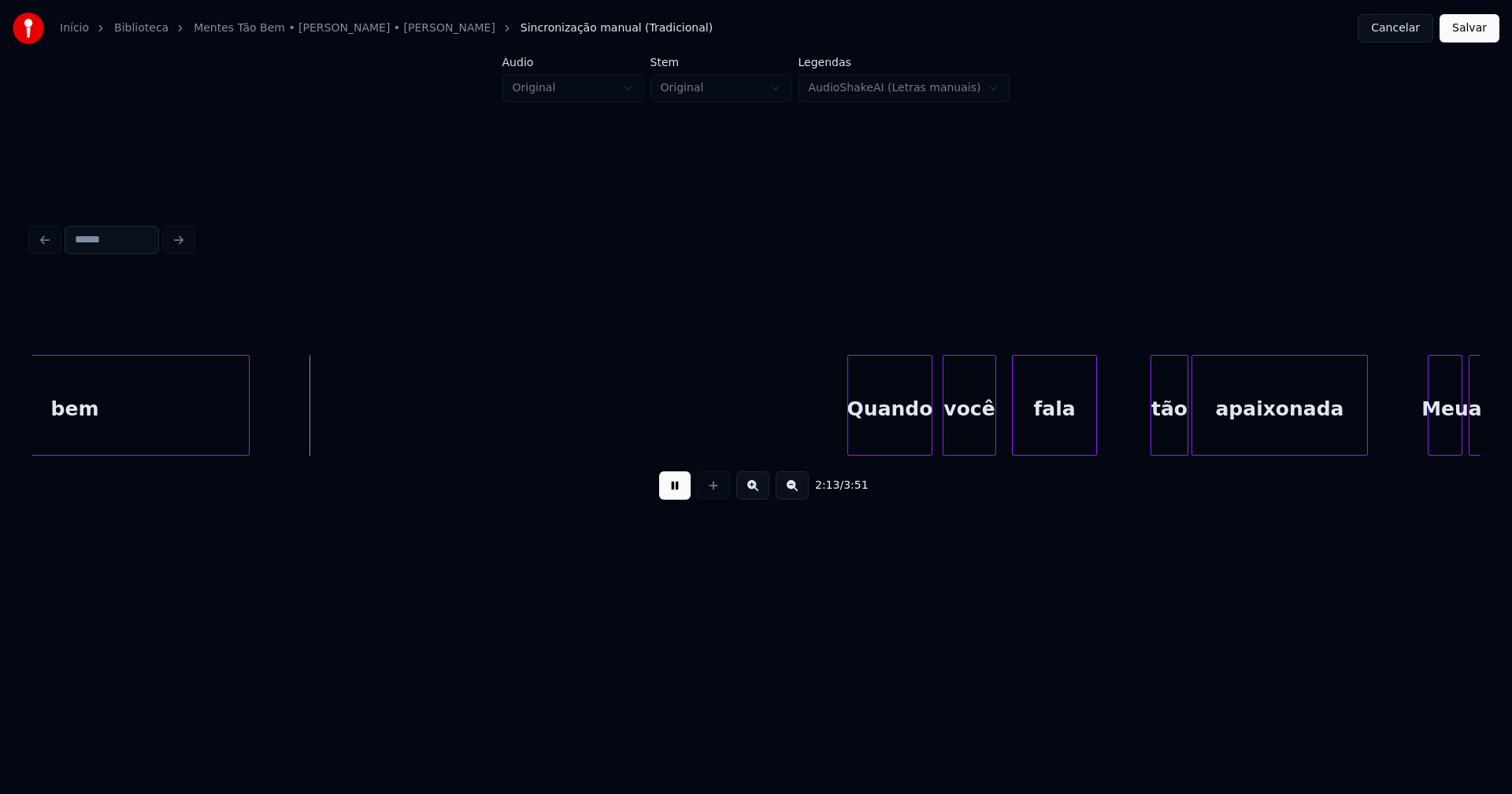
click at [907, 439] on div "Quando" at bounding box center [889, 409] width 83 height 107
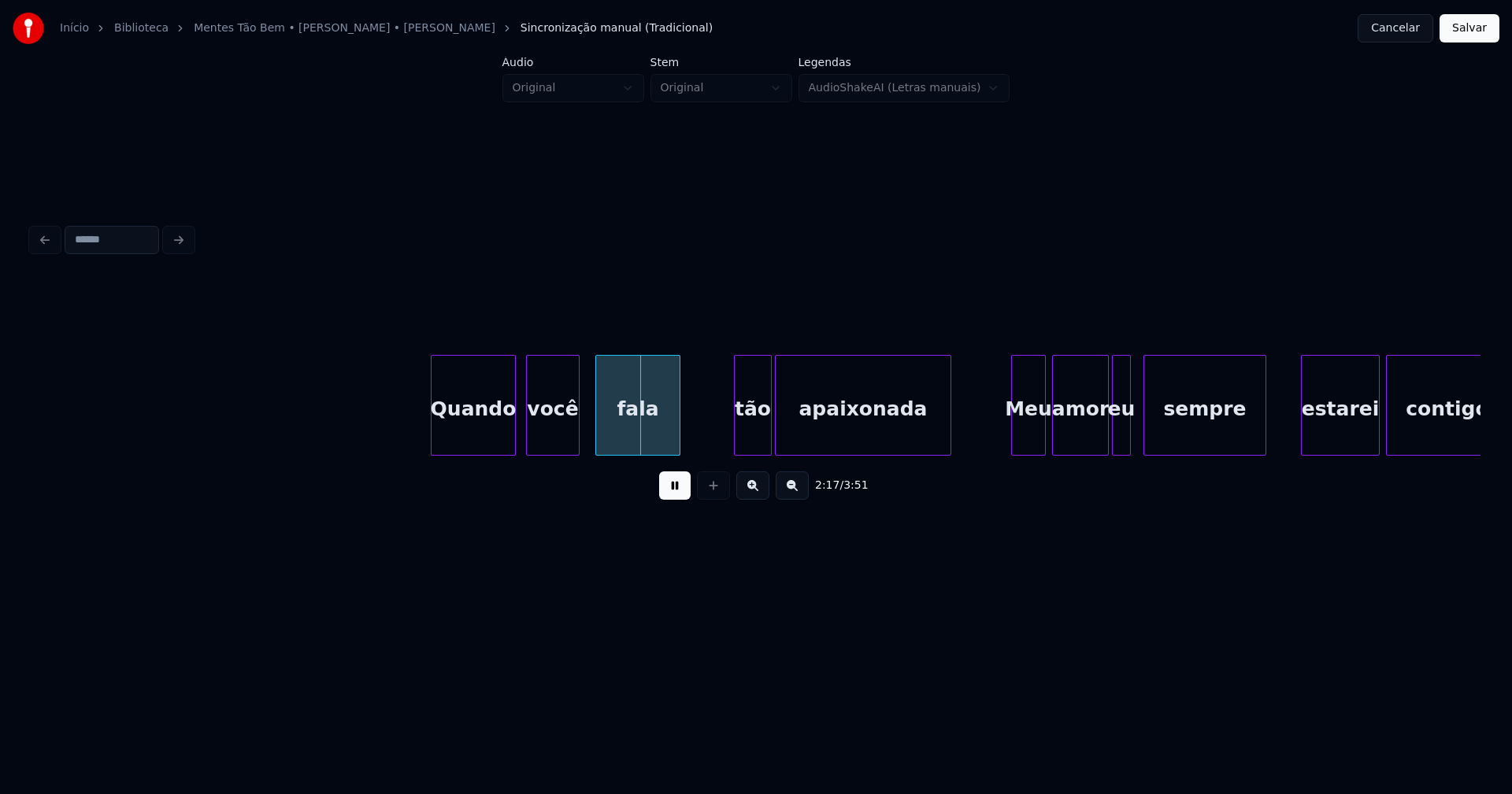
scroll to position [0, 21218]
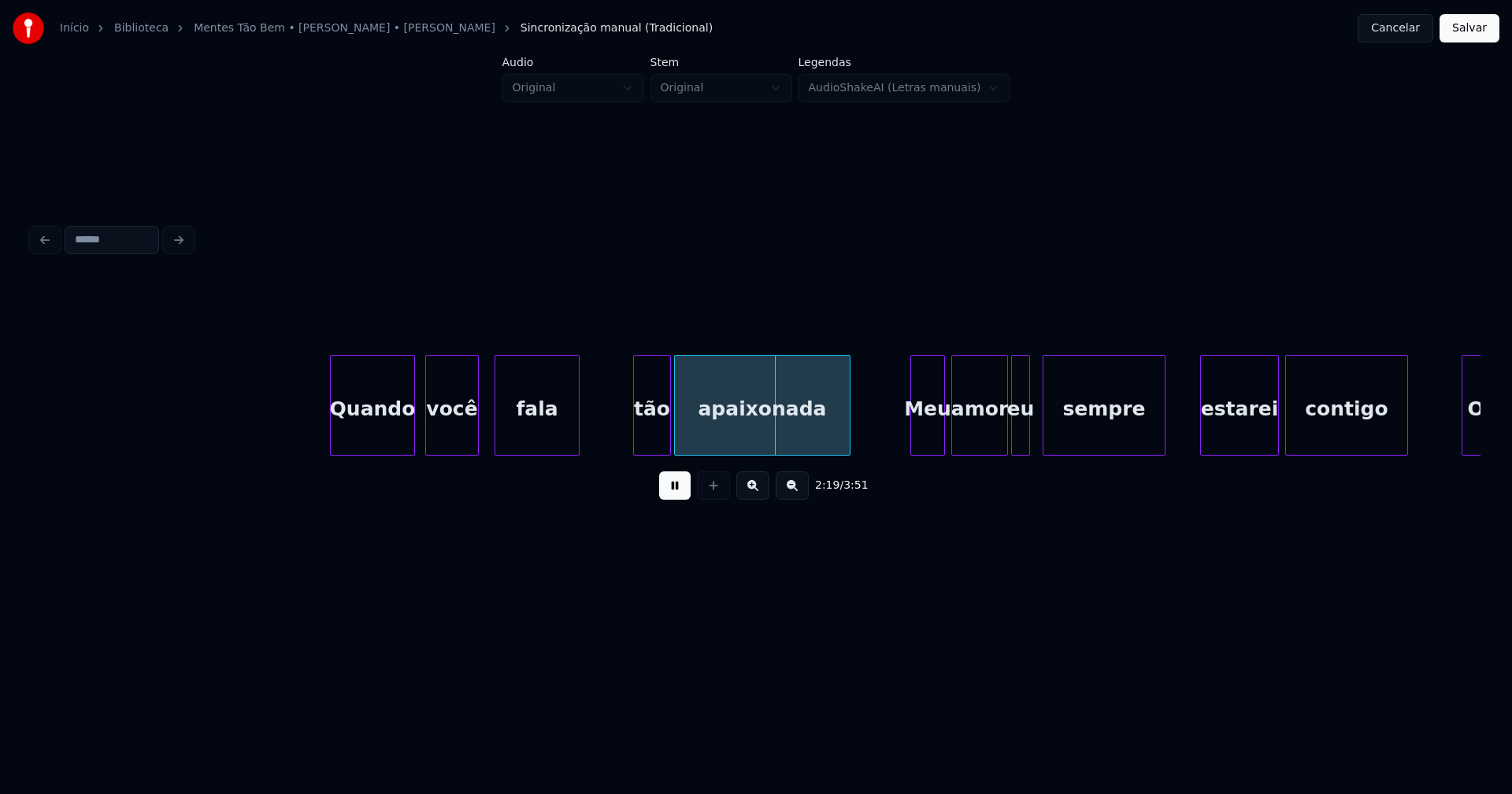
click at [654, 429] on div "tão" at bounding box center [652, 409] width 36 height 107
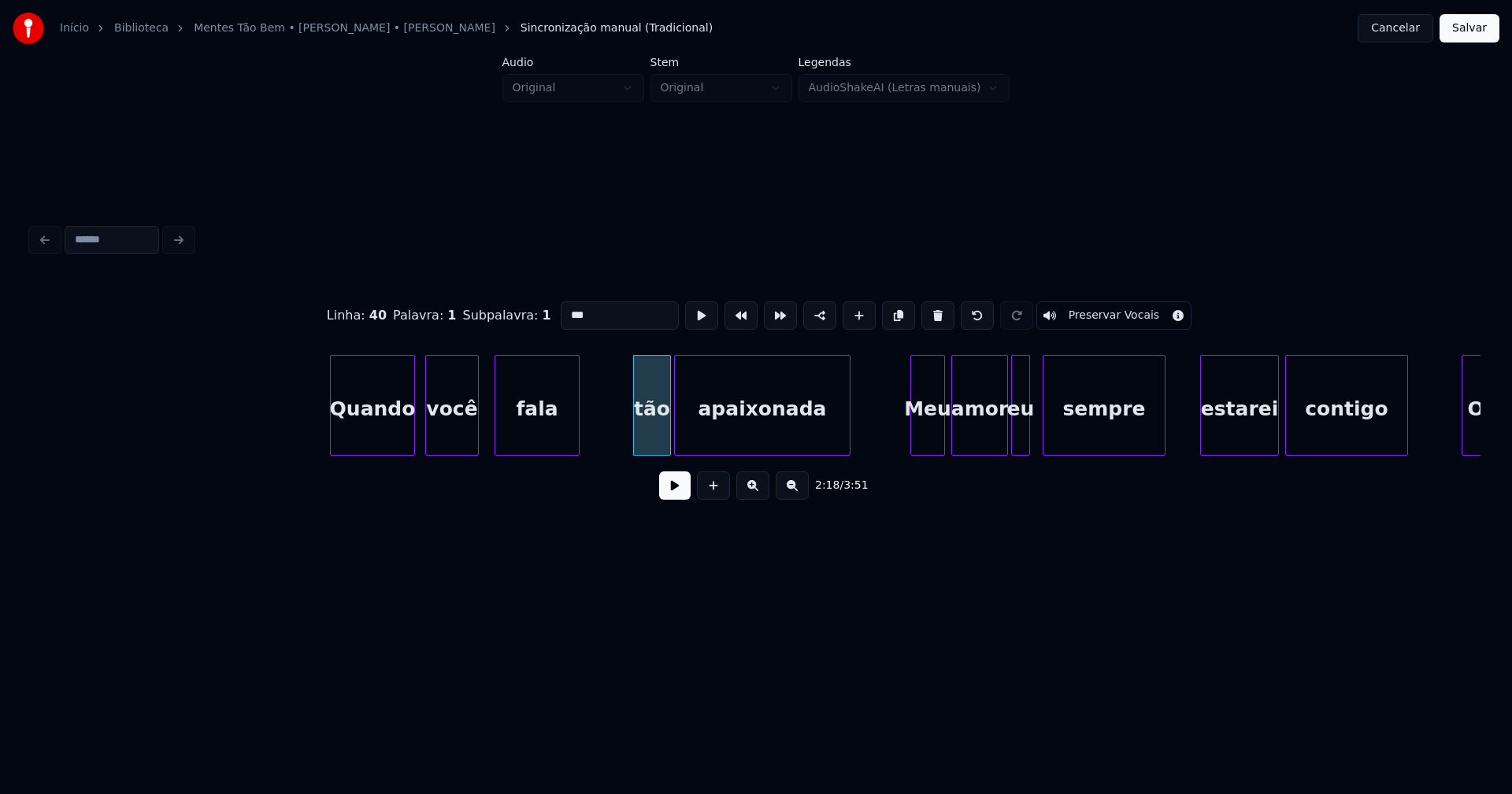
drag, startPoint x: 675, startPoint y: 492, endPoint x: 676, endPoint y: 432, distance: 60.0
click at [676, 492] on button at bounding box center [675, 485] width 32 height 28
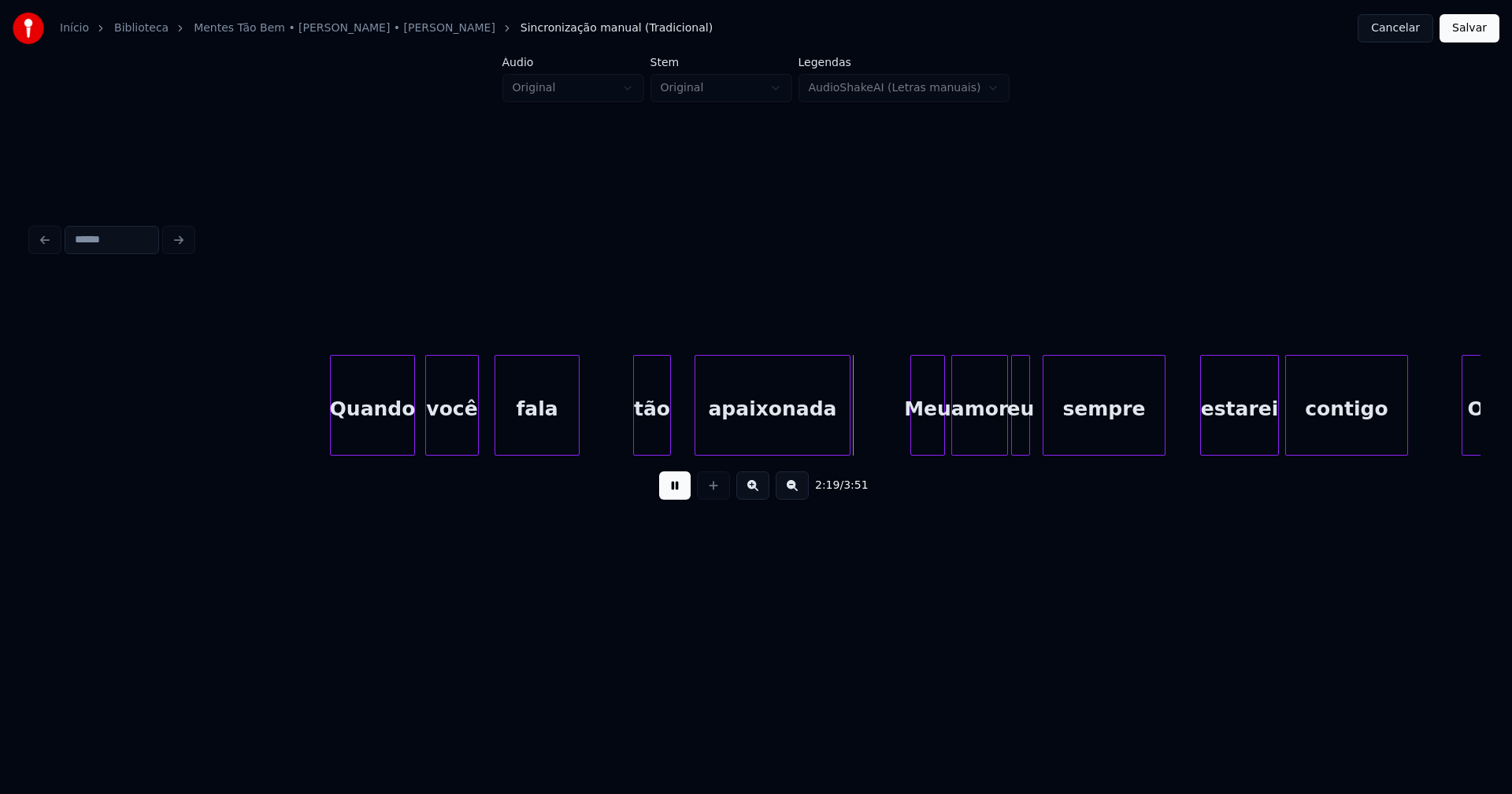
click at [697, 408] on div at bounding box center [698, 405] width 5 height 99
click at [676, 419] on div at bounding box center [677, 405] width 5 height 99
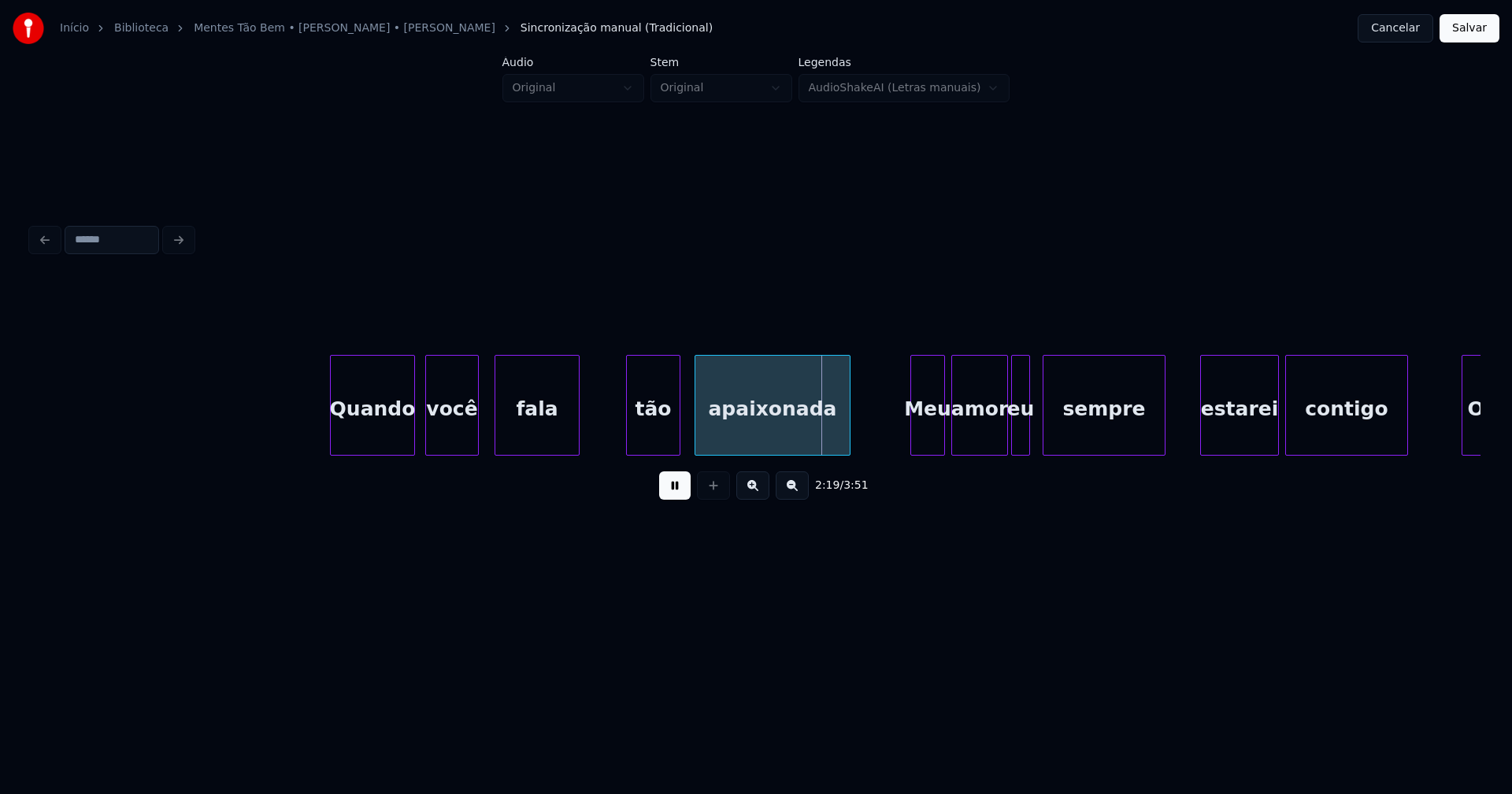
click at [628, 429] on div at bounding box center [629, 405] width 5 height 99
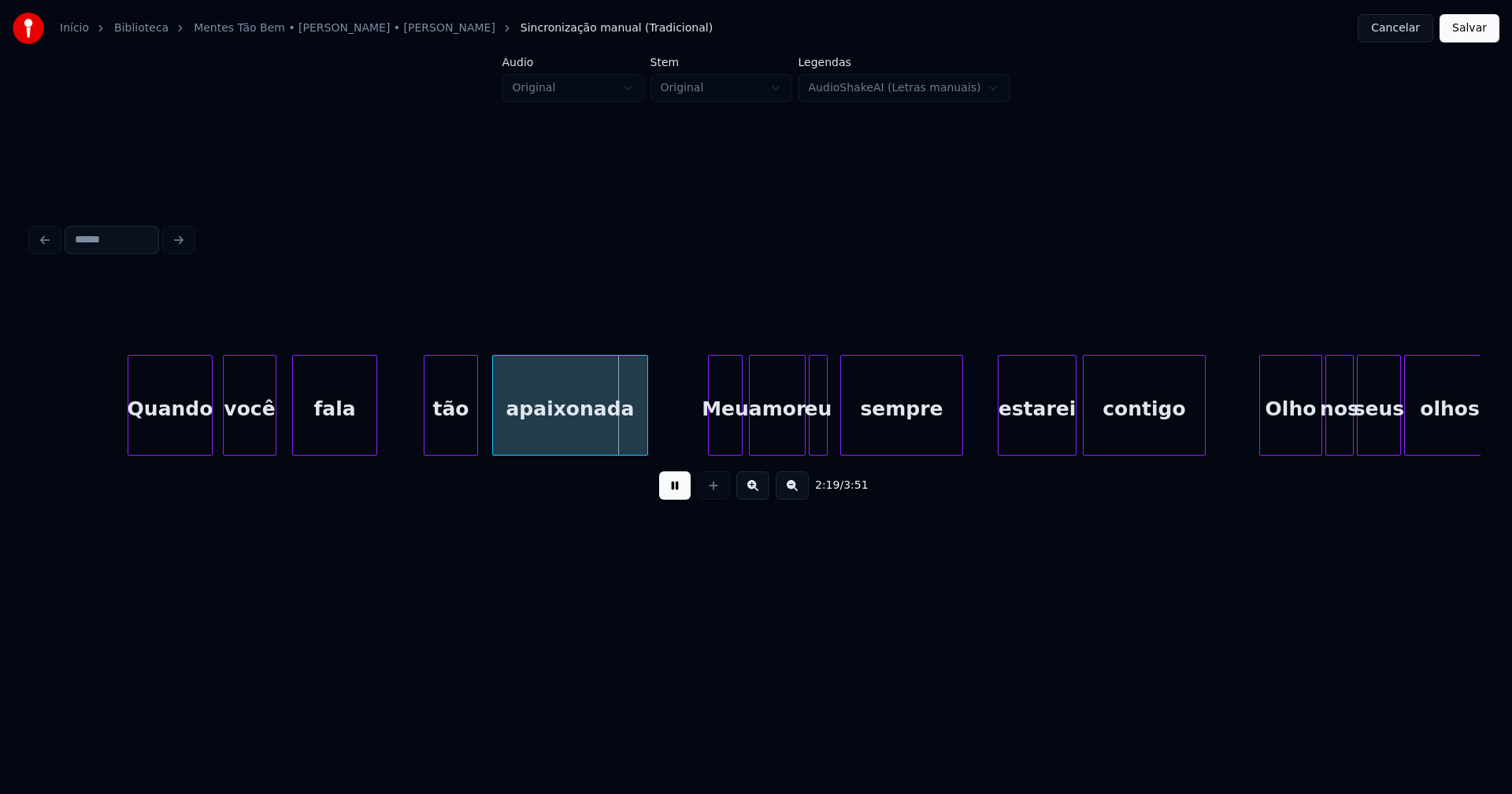
scroll to position [0, 21461]
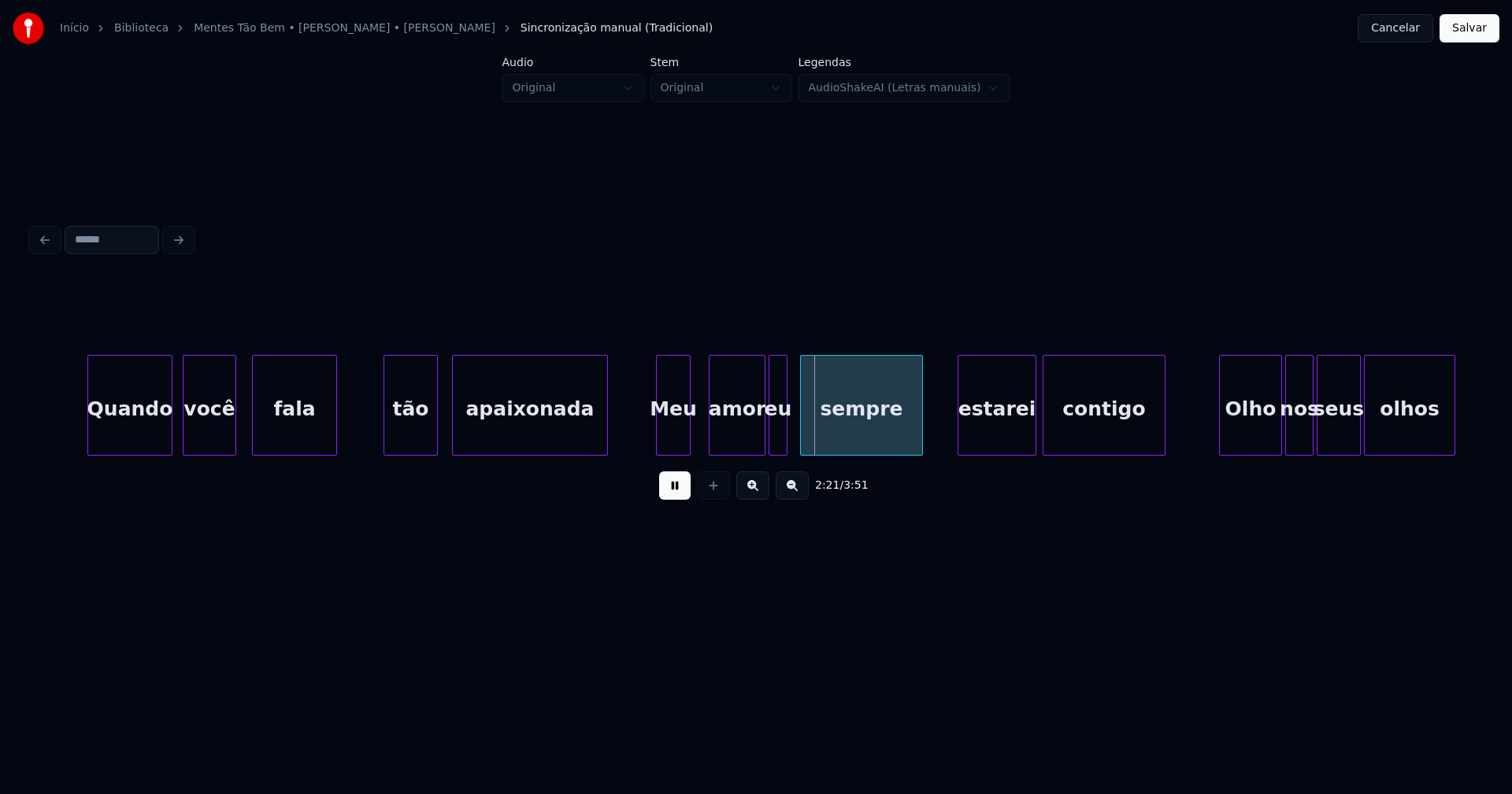
click at [673, 442] on div "Meu" at bounding box center [673, 409] width 33 height 107
click at [648, 442] on div at bounding box center [647, 405] width 5 height 99
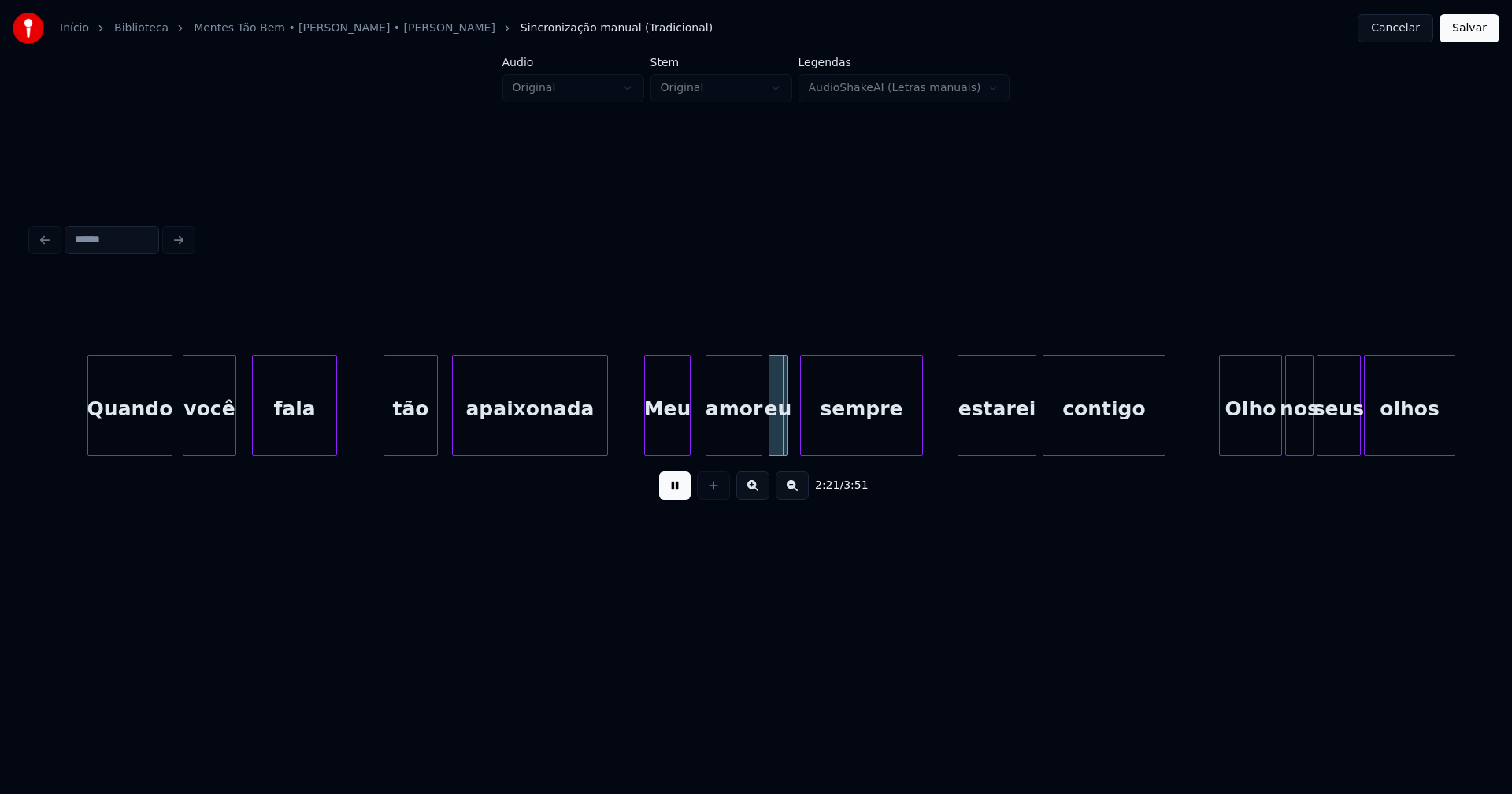
click at [733, 429] on div "amor" at bounding box center [734, 409] width 55 height 107
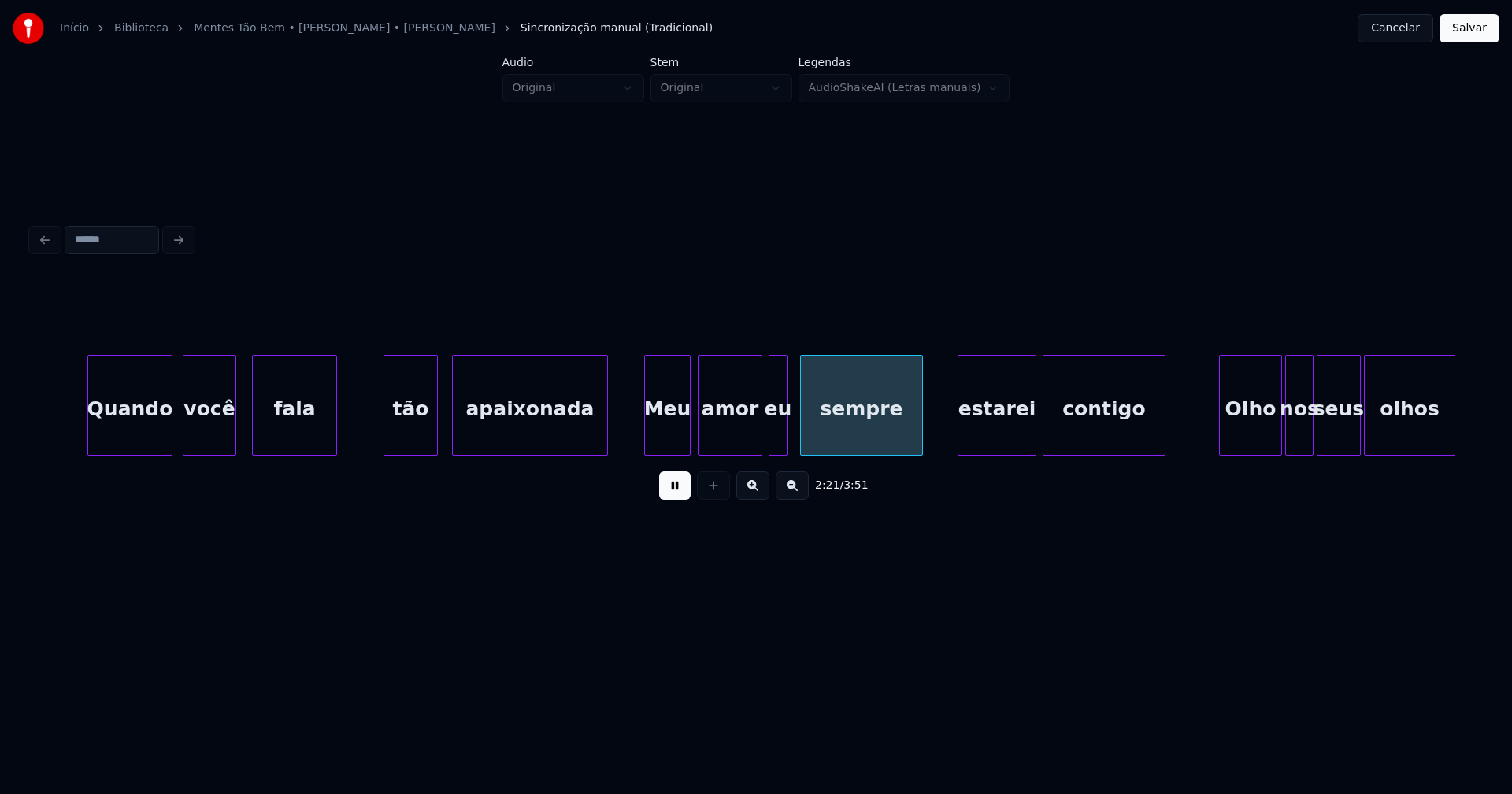
click at [701, 434] on div at bounding box center [701, 405] width 5 height 99
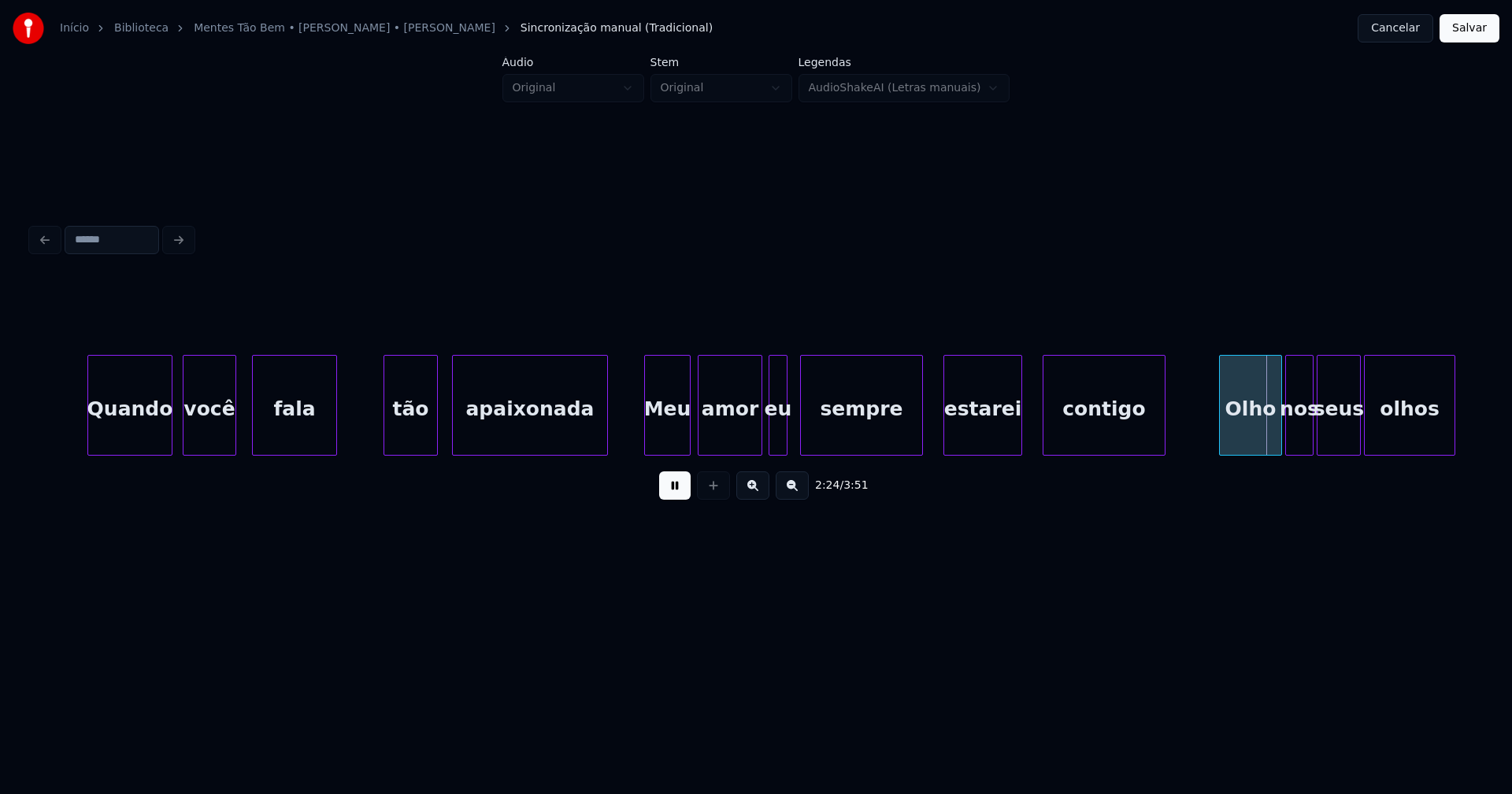
click at [970, 429] on div "estarei" at bounding box center [982, 409] width 77 height 107
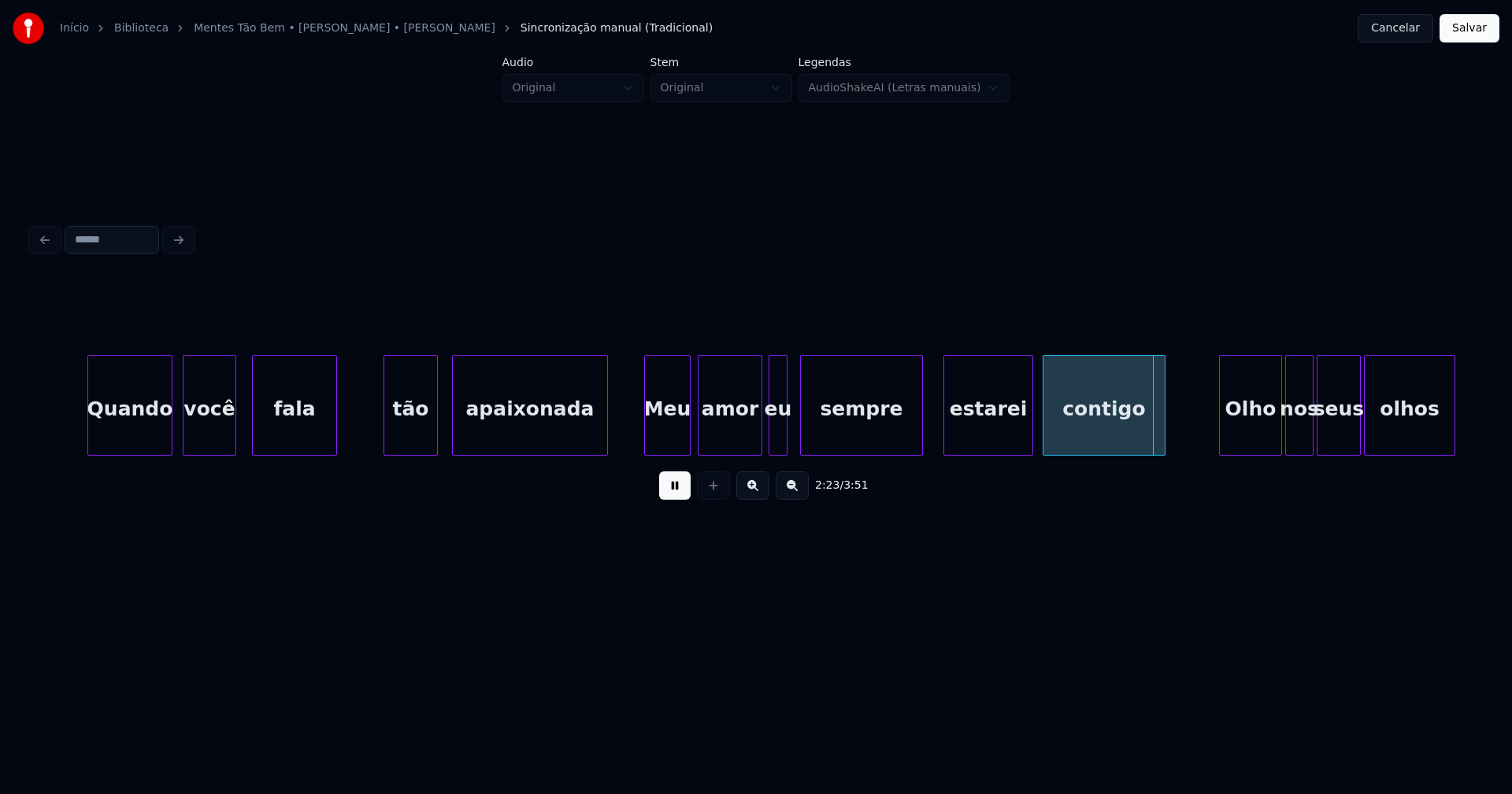
click at [1028, 420] on div at bounding box center [1030, 405] width 5 height 99
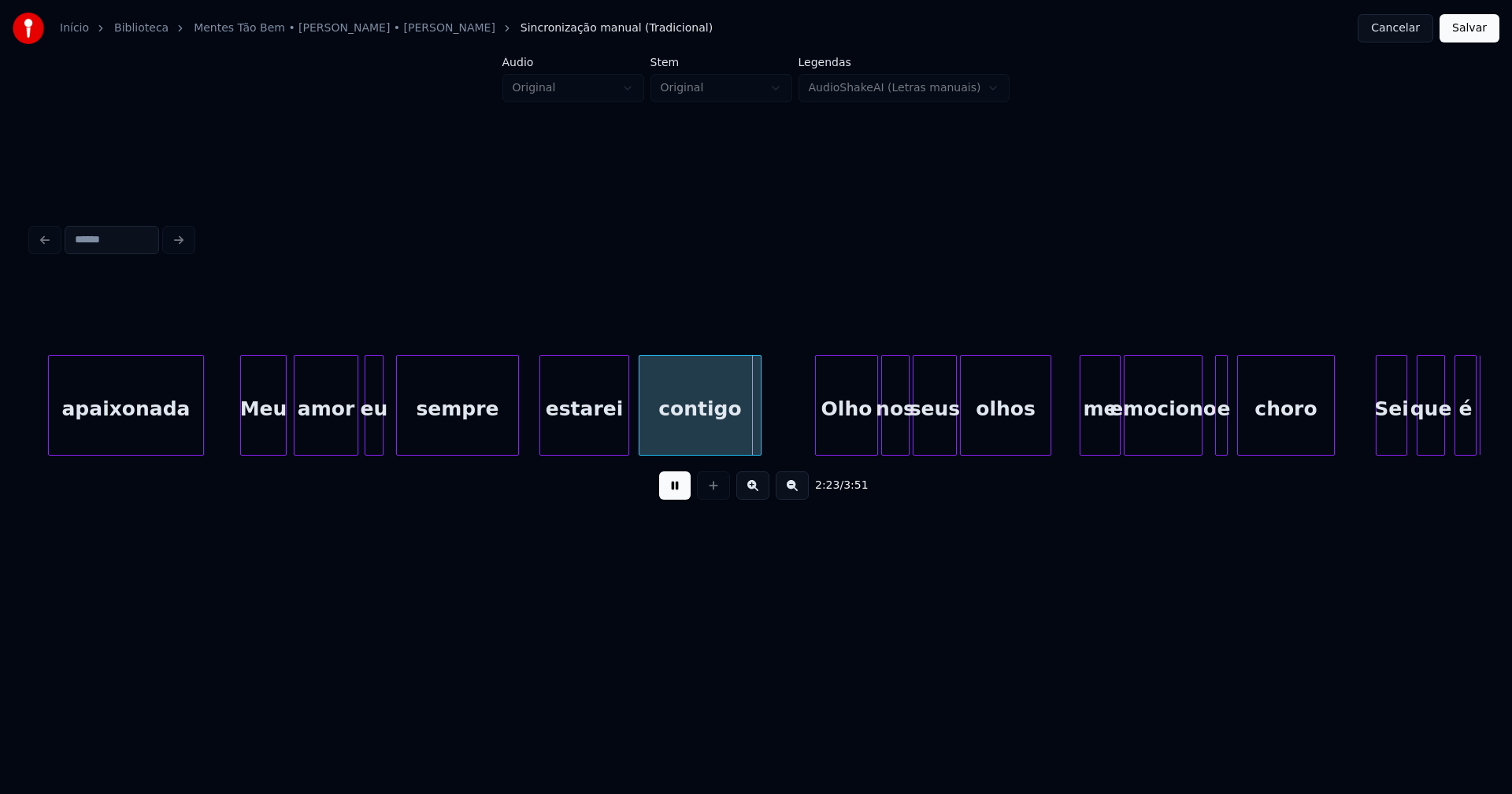
scroll to position [0, 22188]
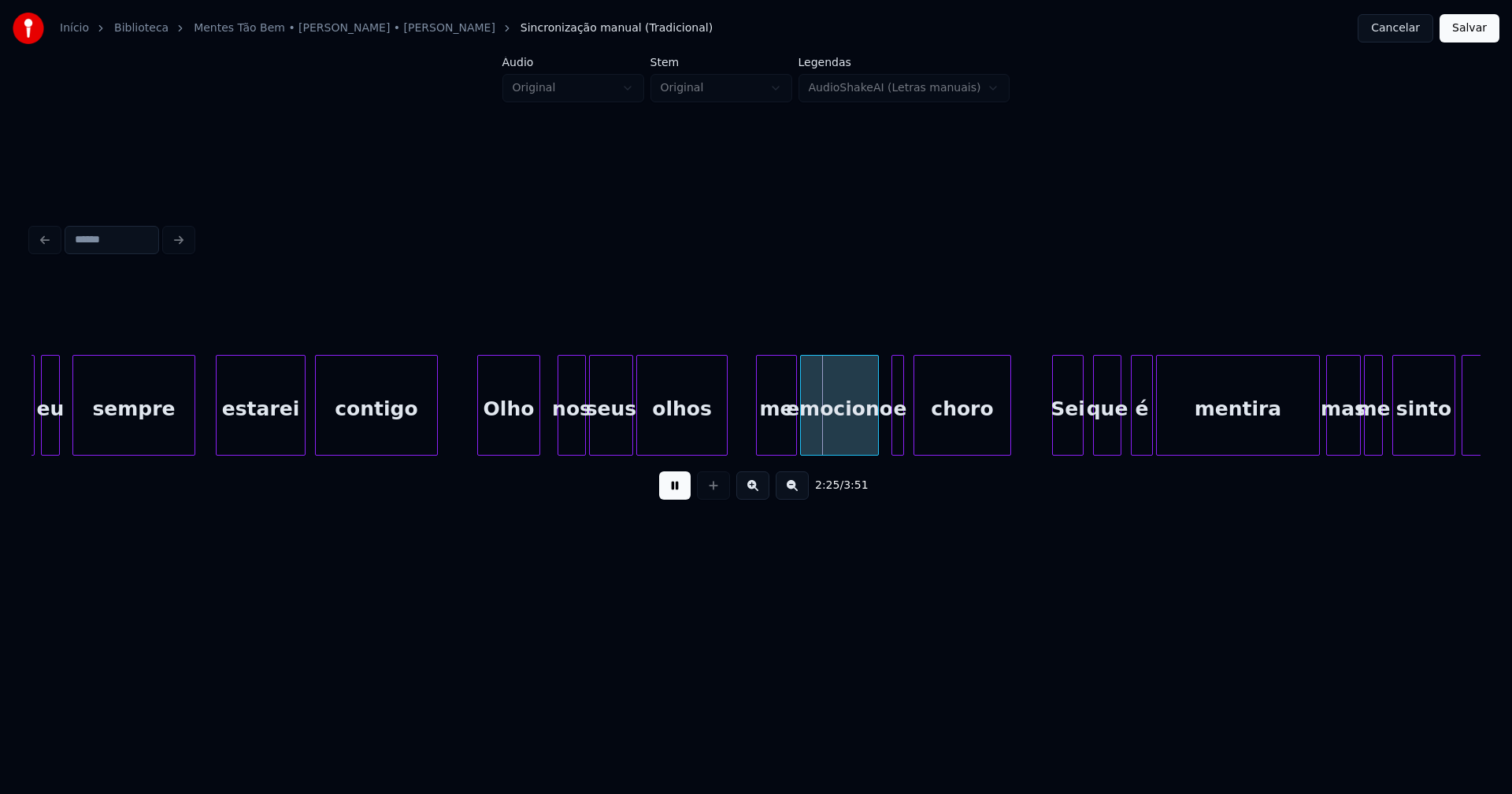
click at [507, 437] on div "Olho" at bounding box center [509, 409] width 61 height 107
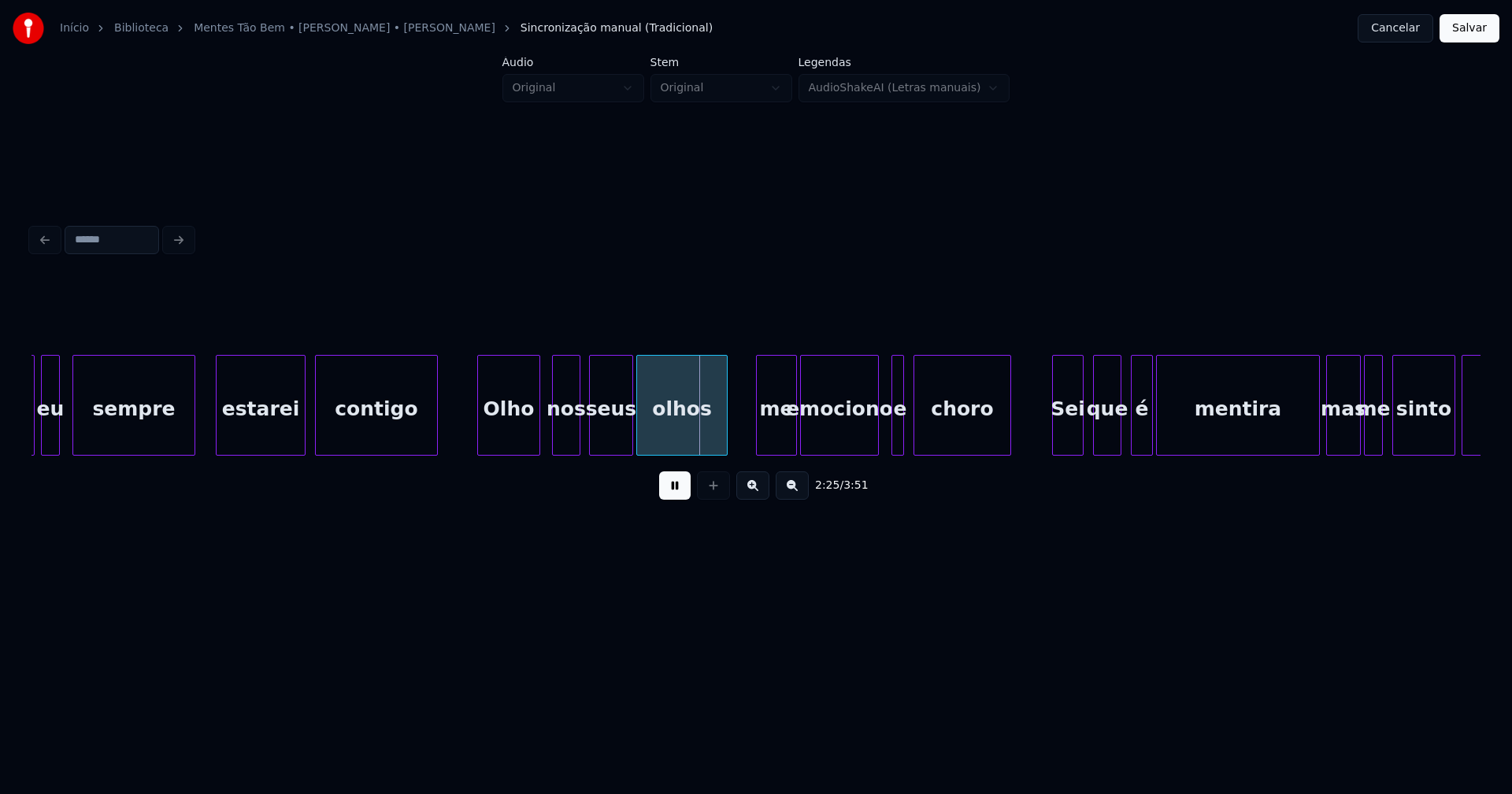
click at [564, 437] on div "nos" at bounding box center [565, 409] width 27 height 107
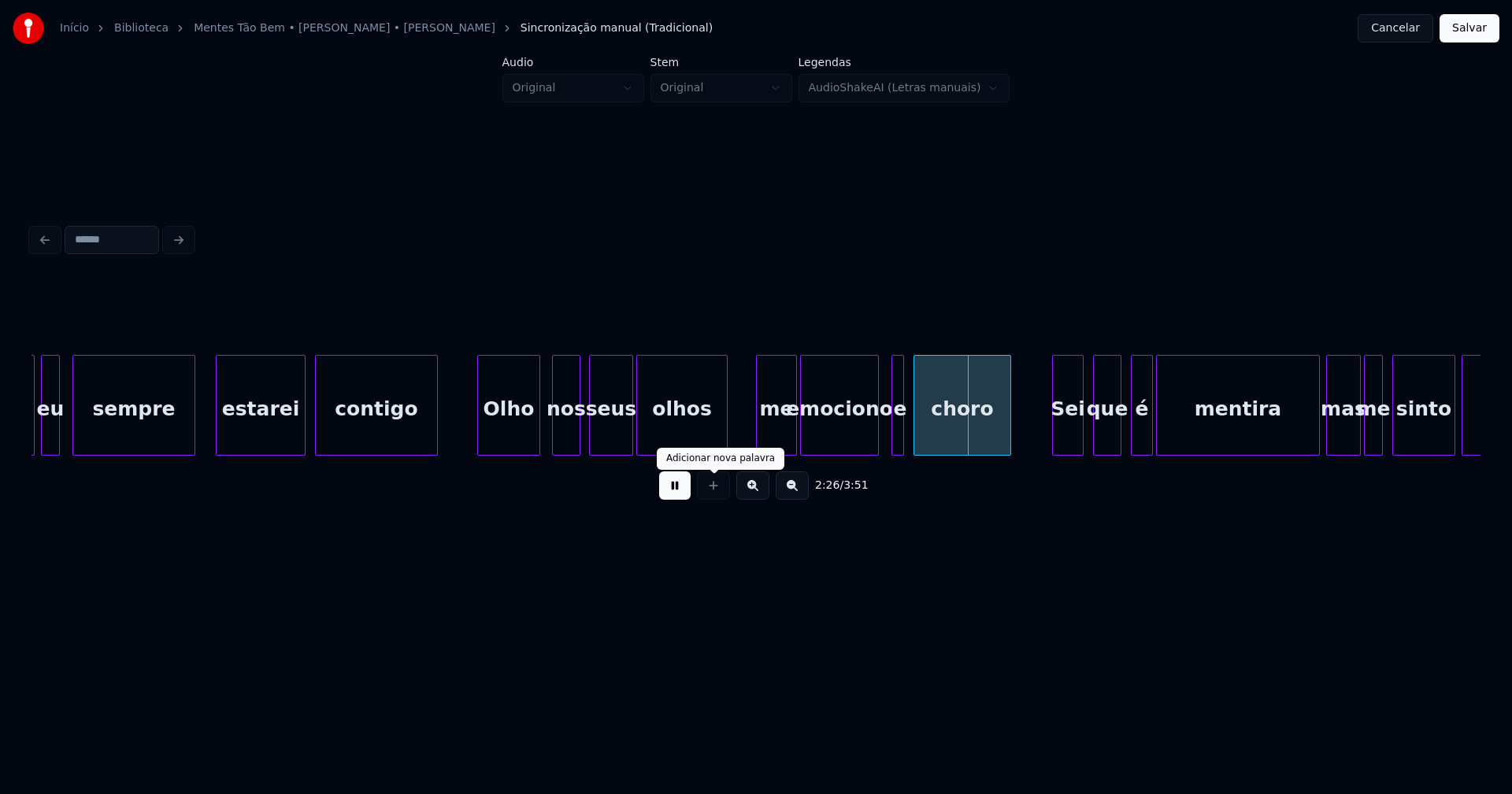
click at [677, 489] on button at bounding box center [675, 485] width 32 height 28
click at [907, 436] on div at bounding box center [907, 405] width 5 height 99
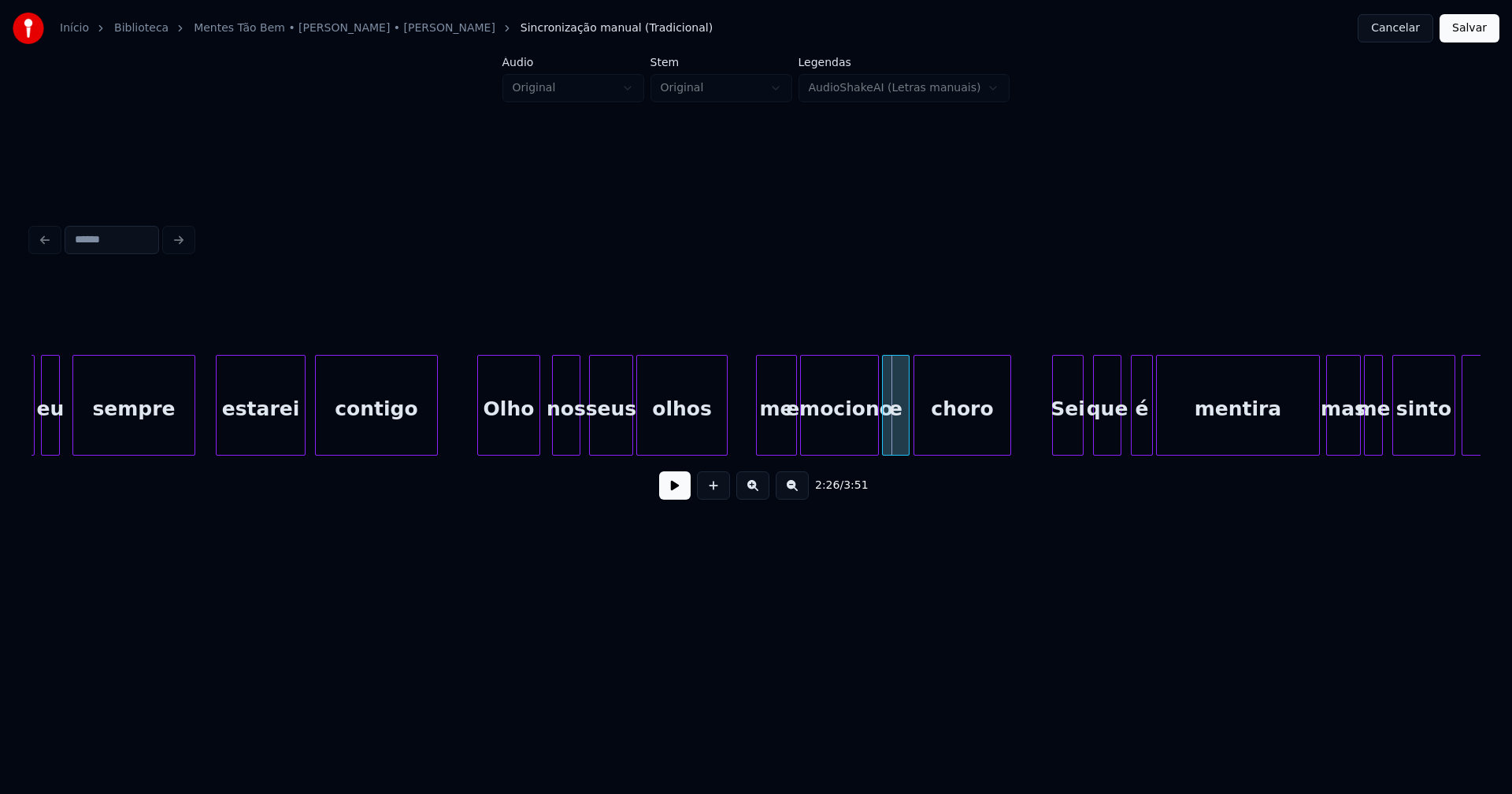
click at [884, 445] on div at bounding box center [885, 405] width 5 height 99
drag, startPoint x: 669, startPoint y: 496, endPoint x: 714, endPoint y: 484, distance: 46.6
click at [680, 493] on button at bounding box center [675, 485] width 32 height 28
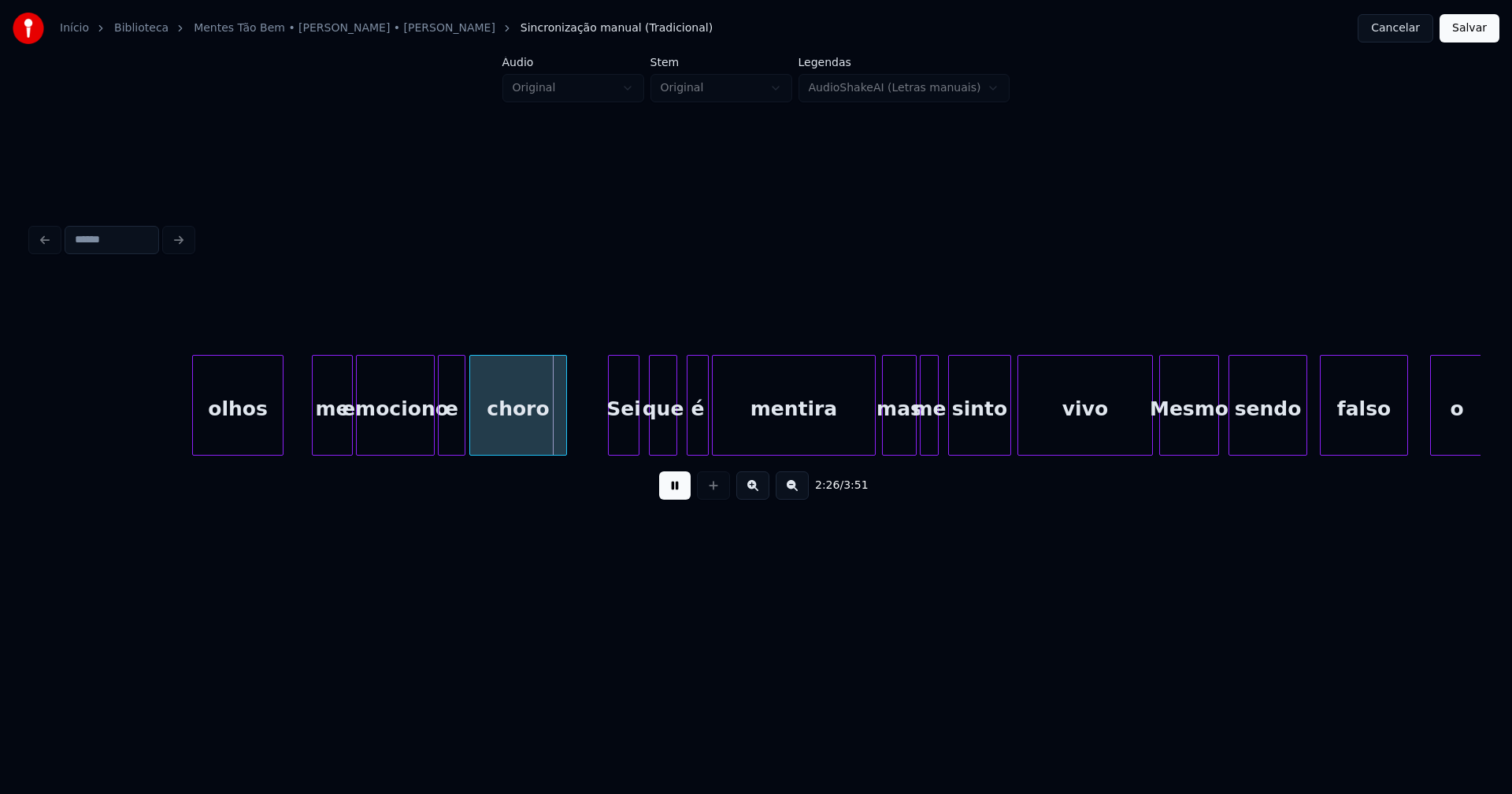
scroll to position [0, 22957]
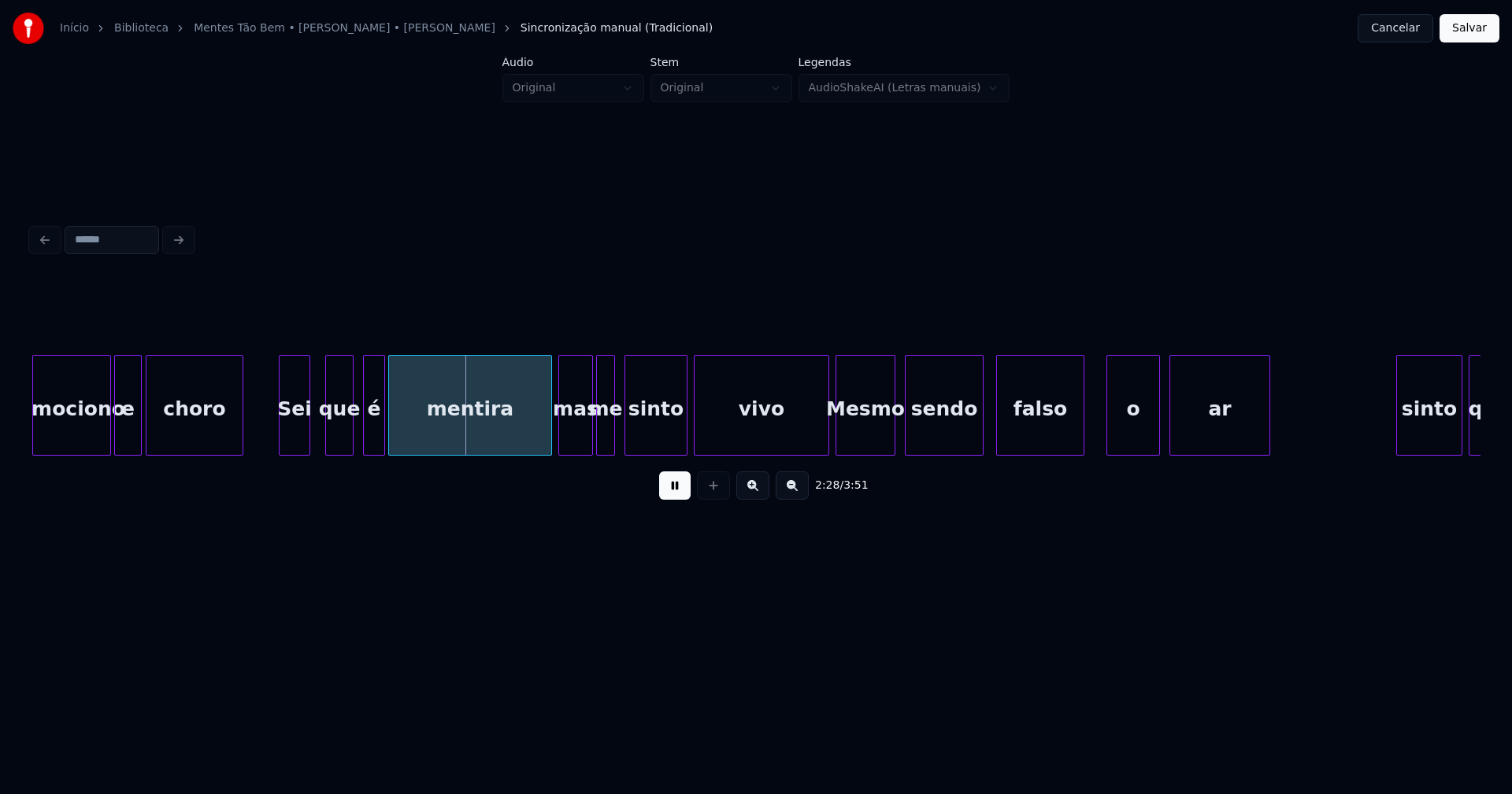
click at [300, 431] on div "Sei" at bounding box center [294, 409] width 30 height 107
click at [266, 435] on div at bounding box center [269, 405] width 5 height 99
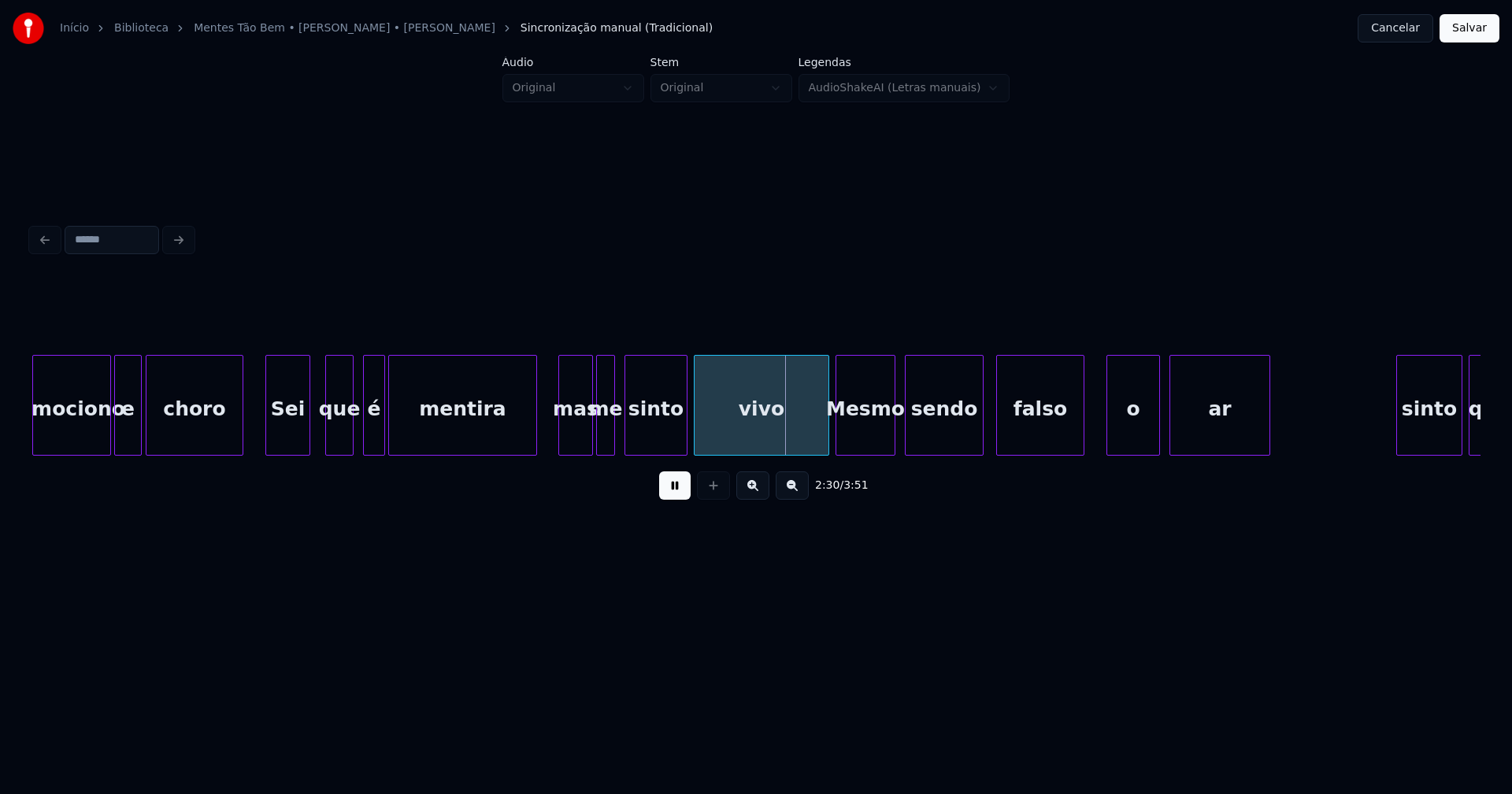
click at [532, 440] on div at bounding box center [534, 405] width 5 height 99
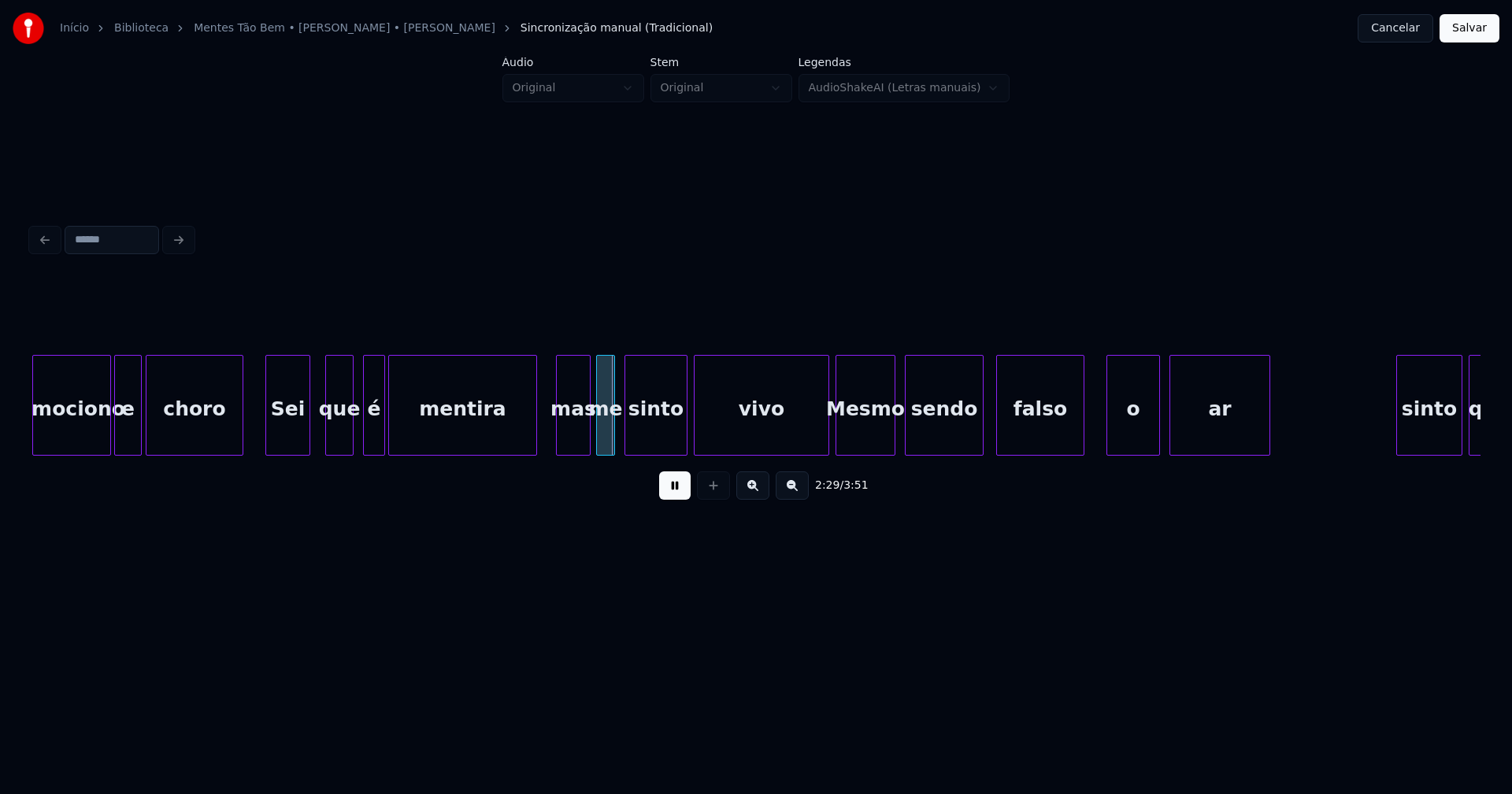
click at [577, 436] on div "mas" at bounding box center [573, 409] width 33 height 107
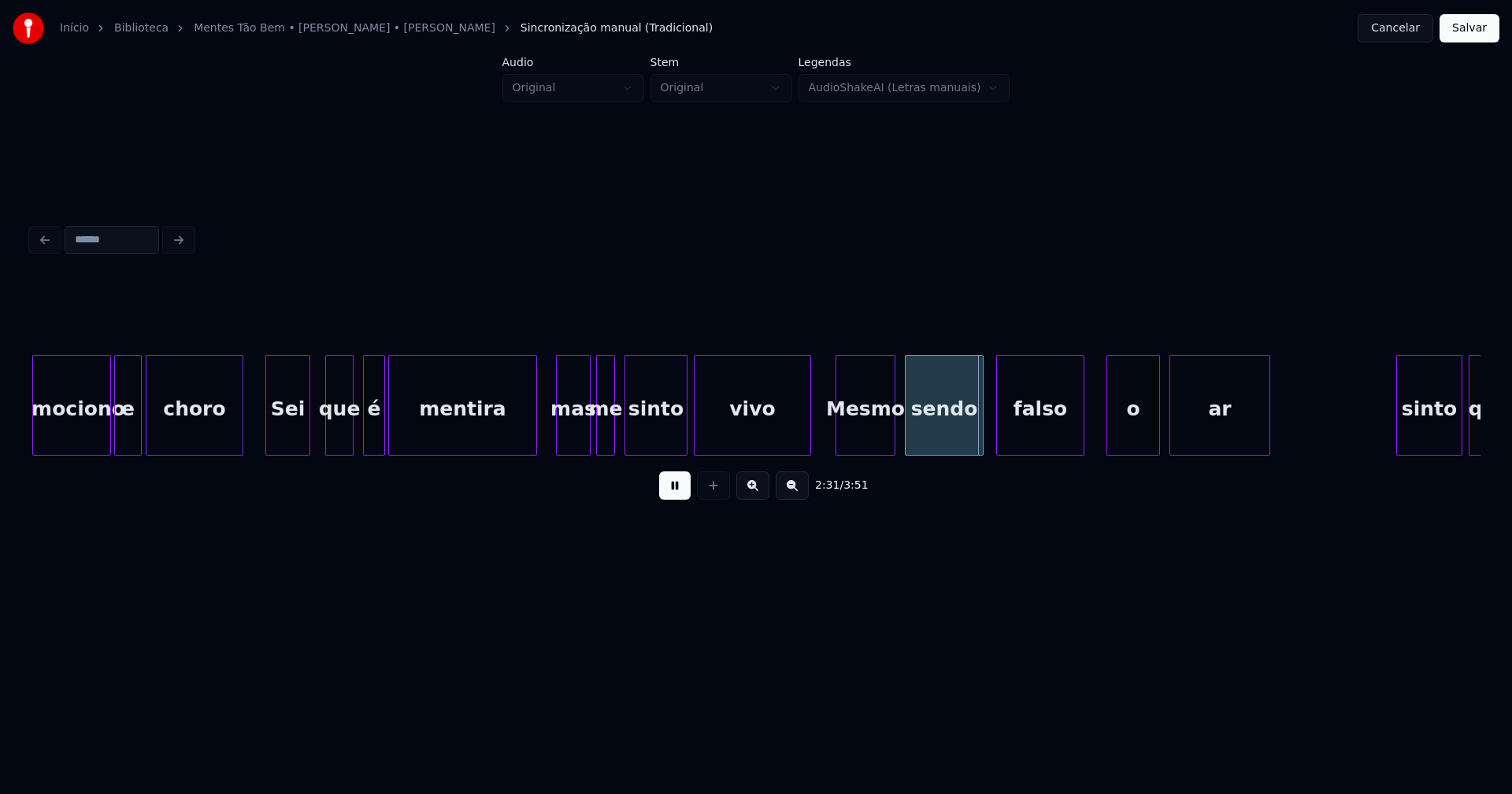
click at [808, 443] on div at bounding box center [808, 405] width 5 height 99
click at [875, 429] on div "Mesmo" at bounding box center [866, 409] width 58 height 107
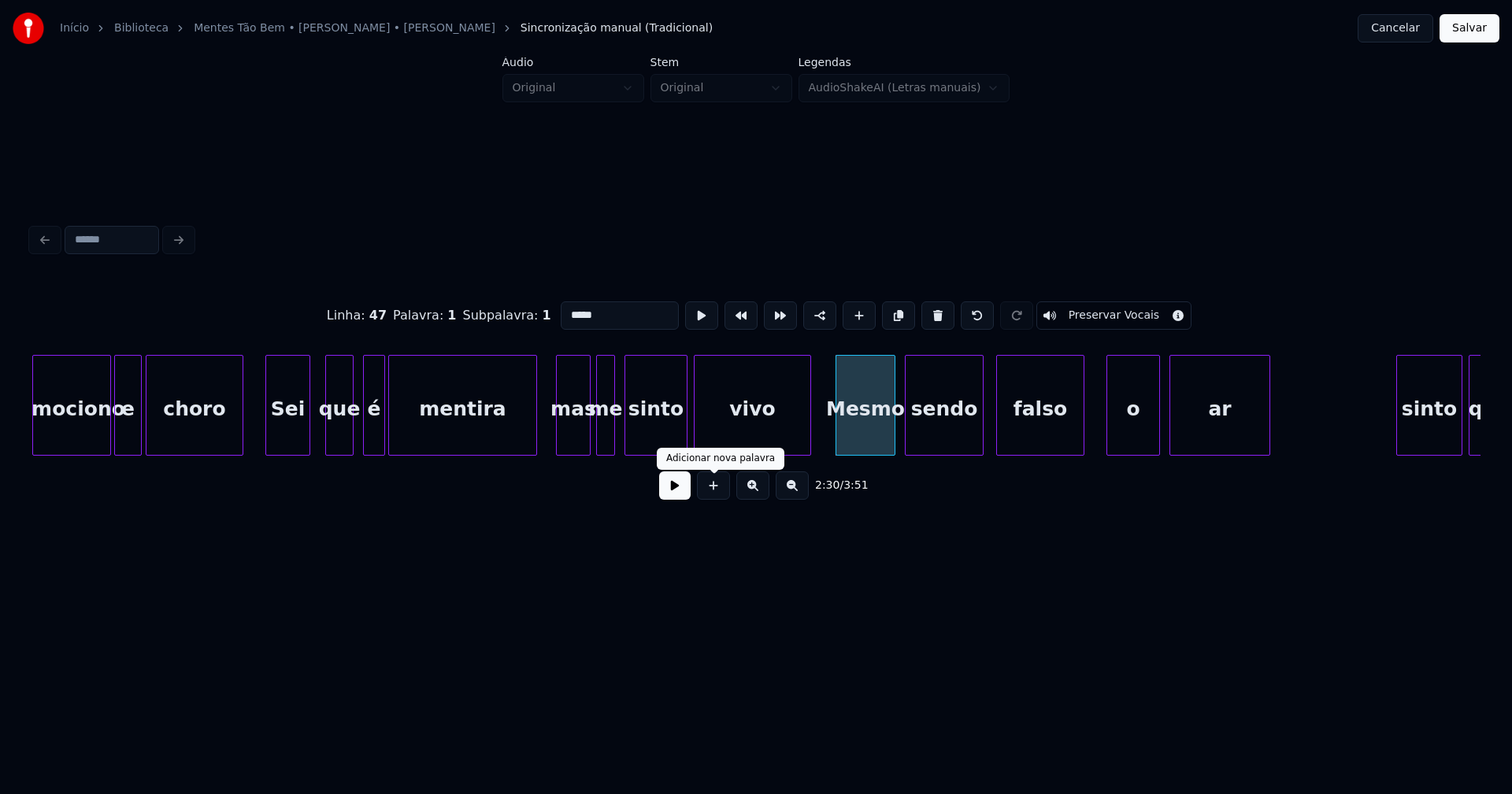
drag, startPoint x: 681, startPoint y: 499, endPoint x: 794, endPoint y: 471, distance: 116.4
click at [685, 496] on button at bounding box center [675, 485] width 32 height 28
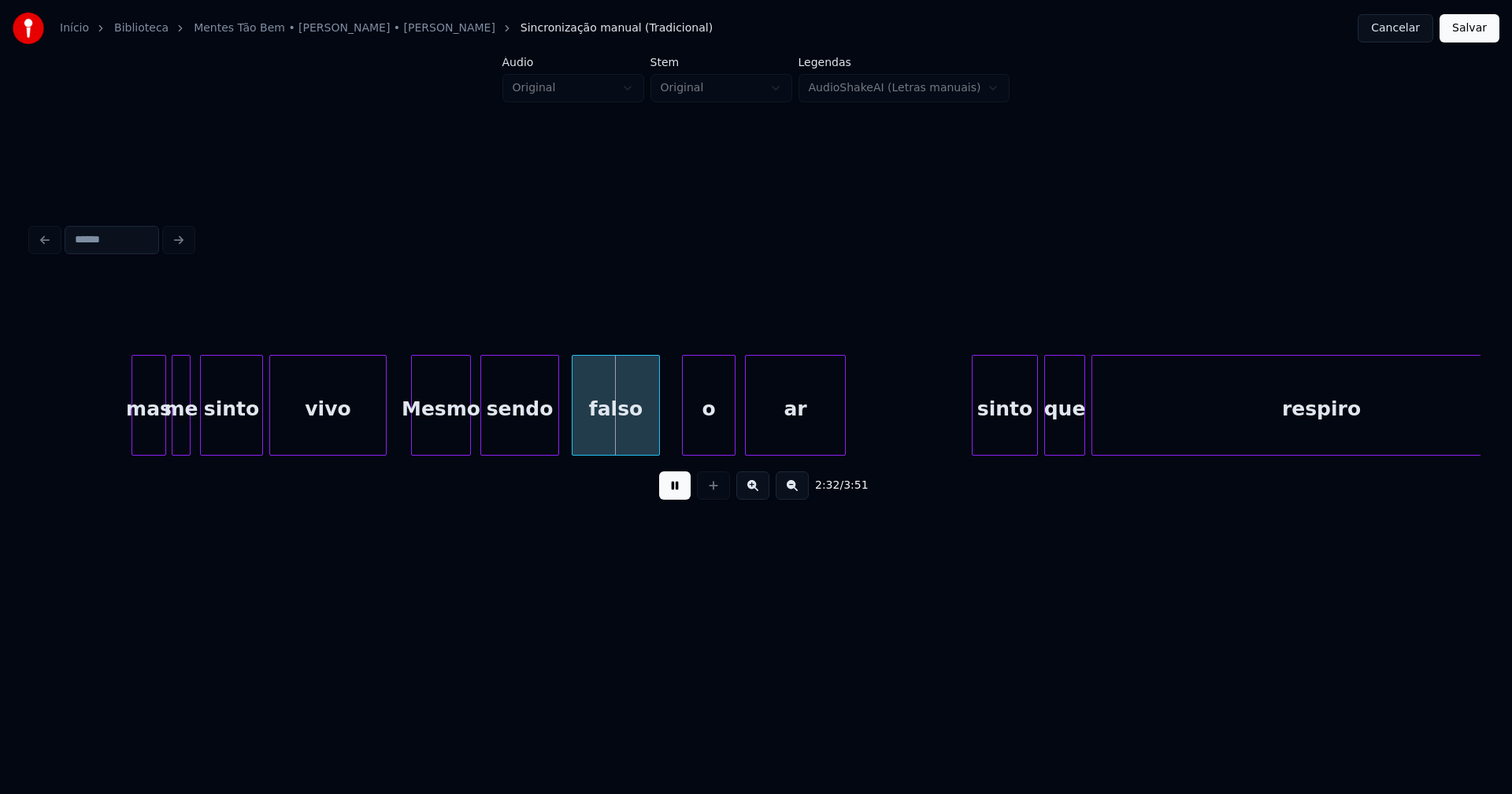
scroll to position [0, 23502]
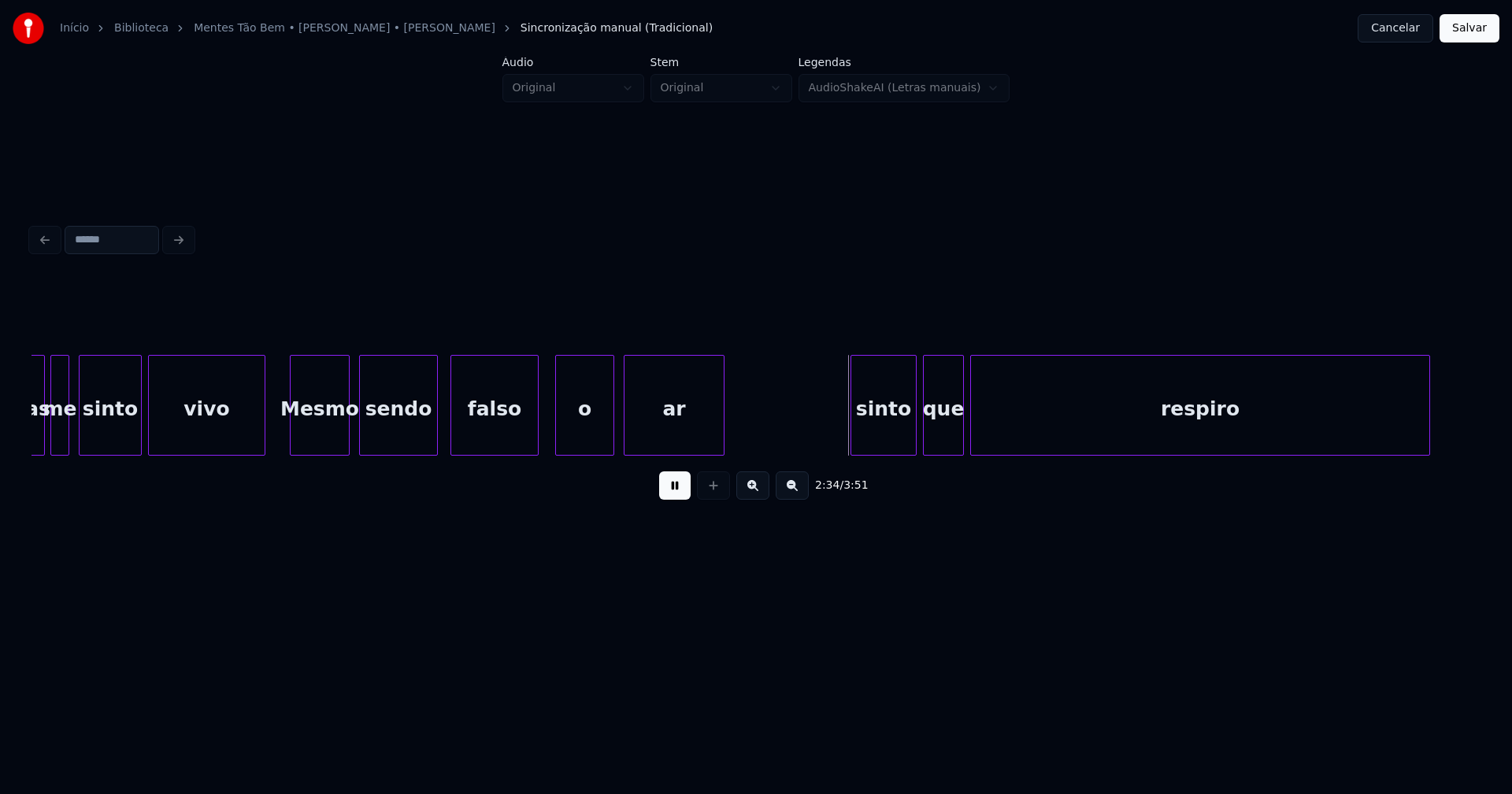
click at [559, 435] on div at bounding box center [558, 405] width 5 height 99
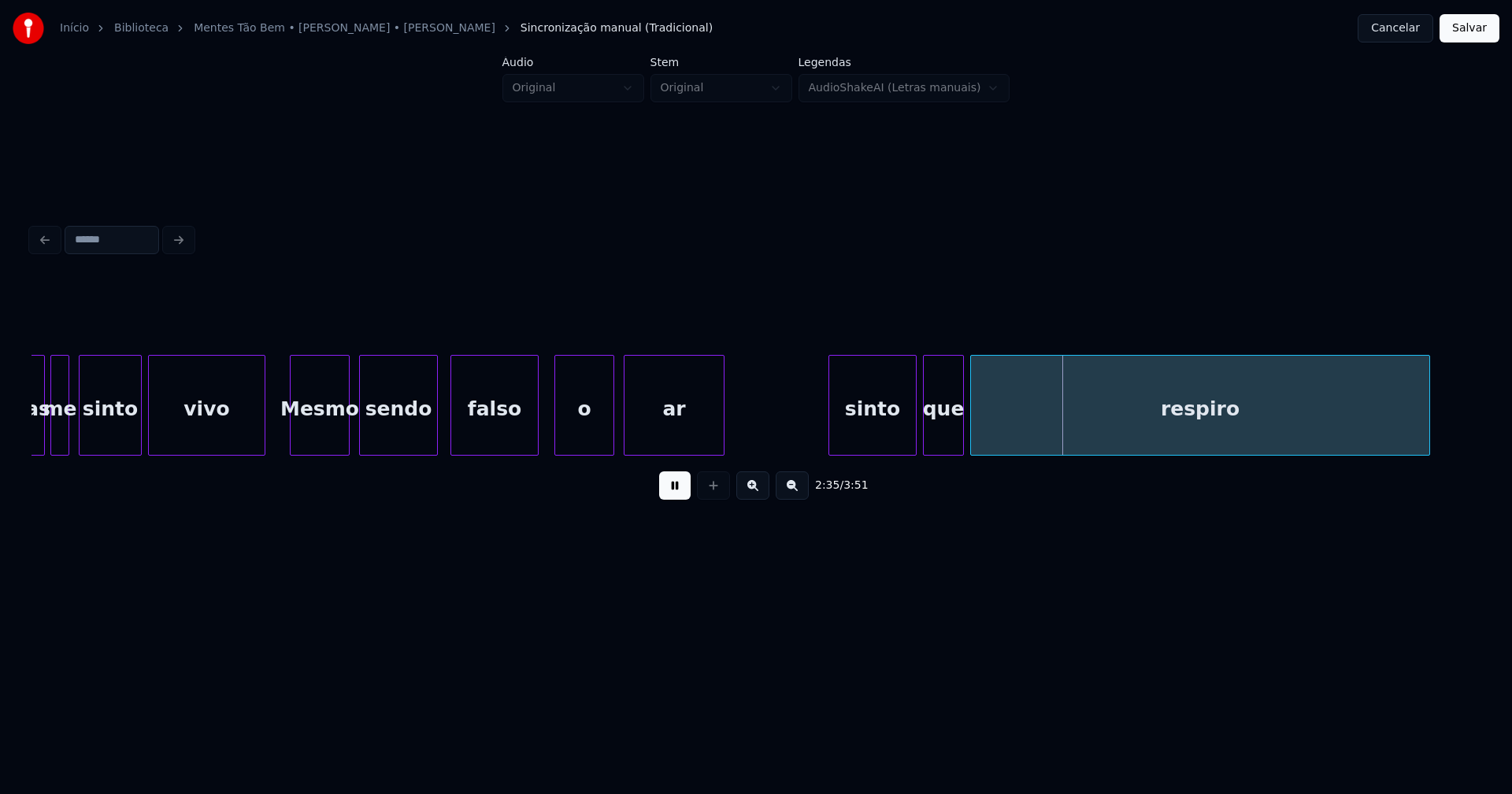
click at [832, 446] on div at bounding box center [832, 405] width 5 height 99
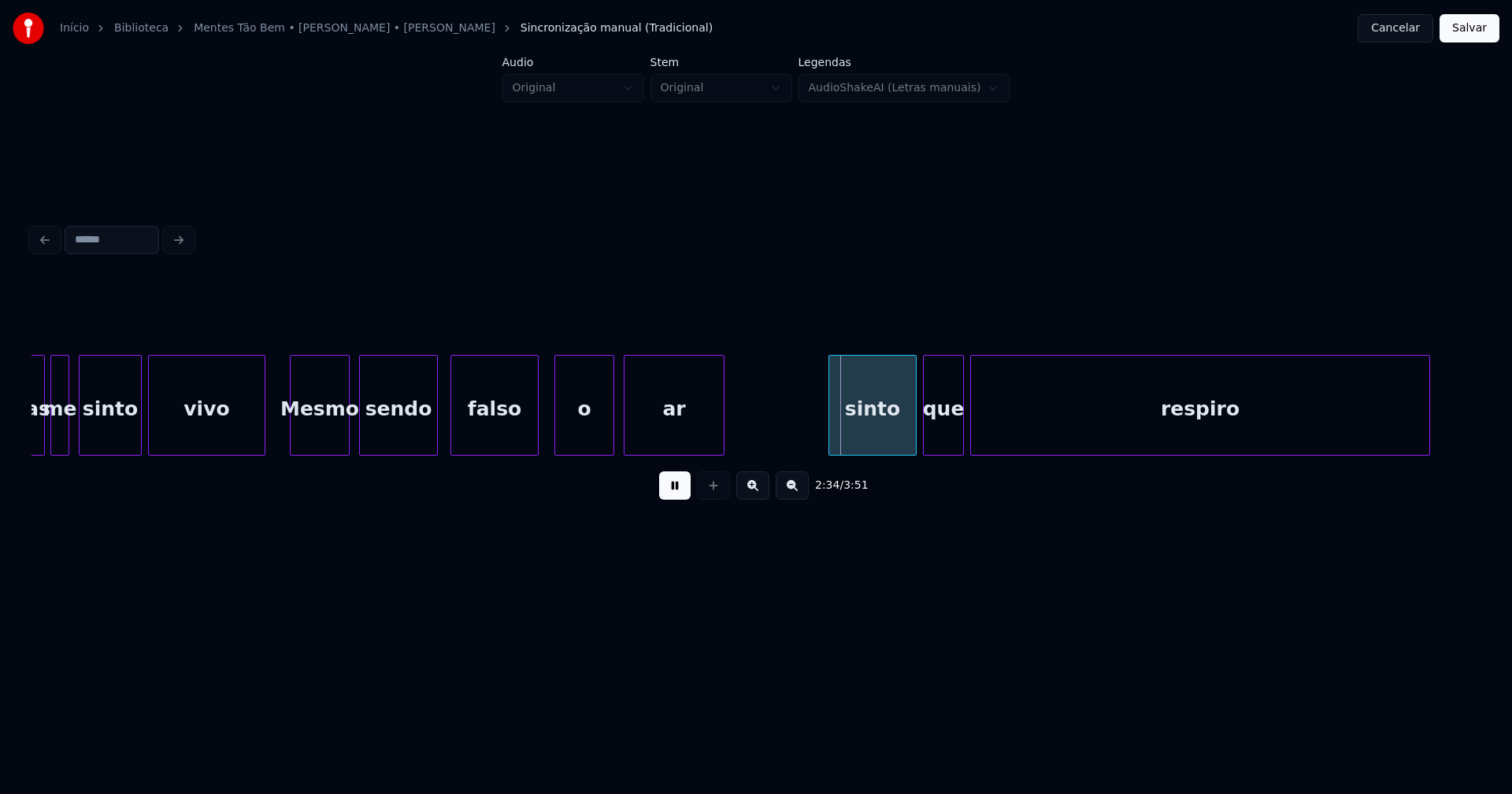
click at [853, 437] on div "sinto" at bounding box center [872, 409] width 87 height 107
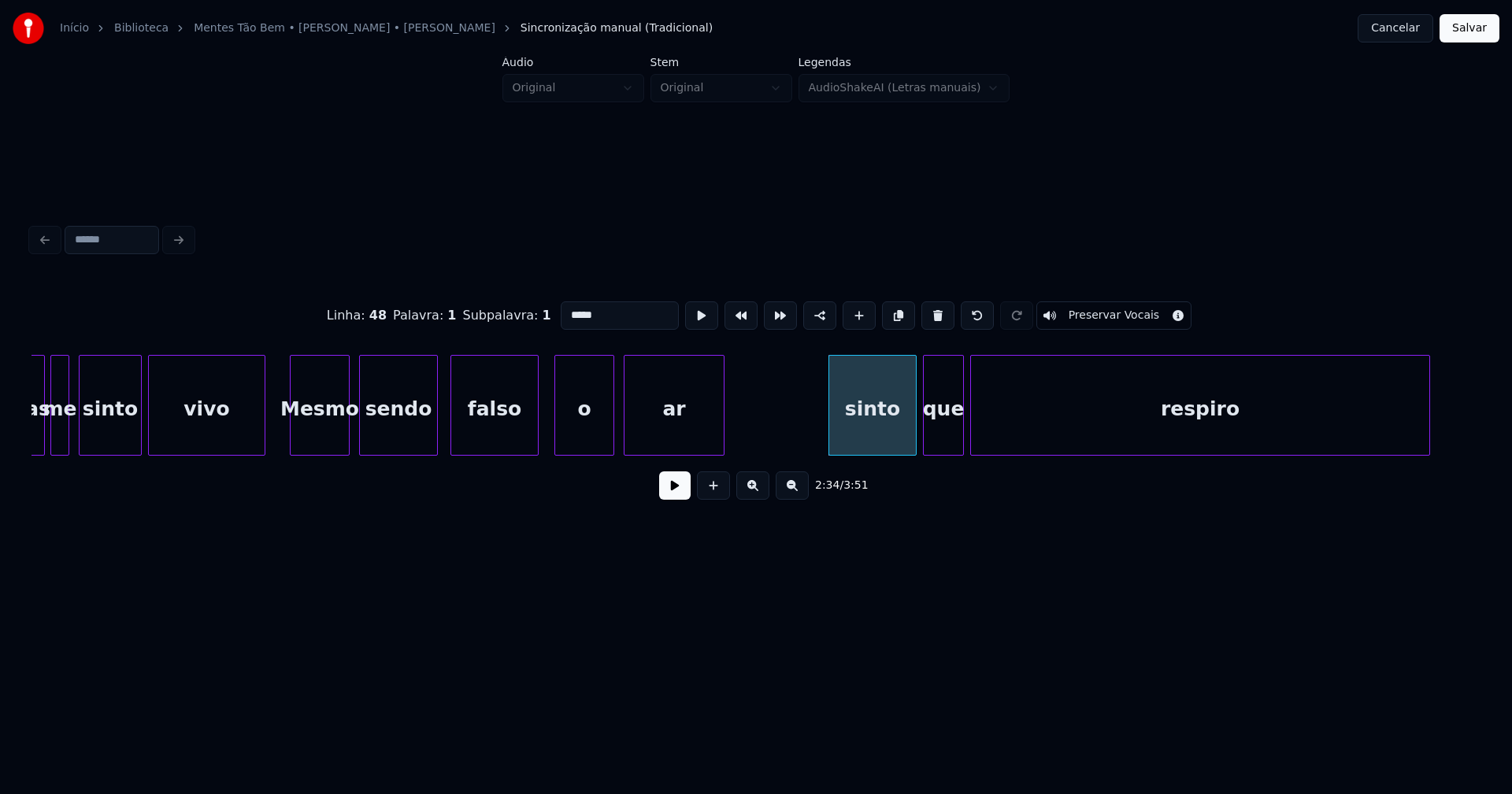
click at [561, 311] on input "*****" at bounding box center [620, 315] width 118 height 28
type input "*****"
drag, startPoint x: 664, startPoint y: 487, endPoint x: 688, endPoint y: 485, distance: 24.1
click at [668, 487] on button at bounding box center [675, 485] width 32 height 28
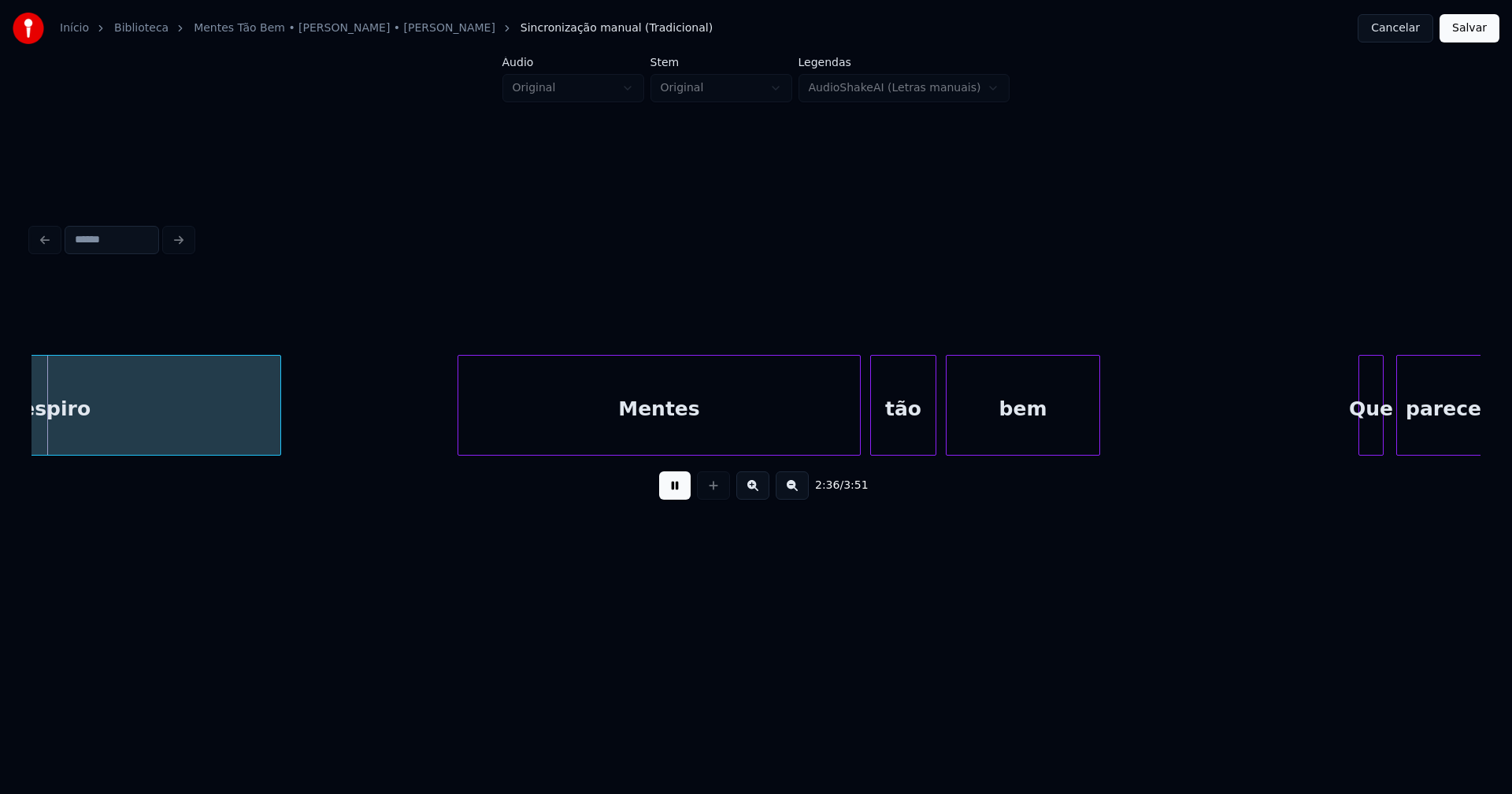
scroll to position [0, 24661]
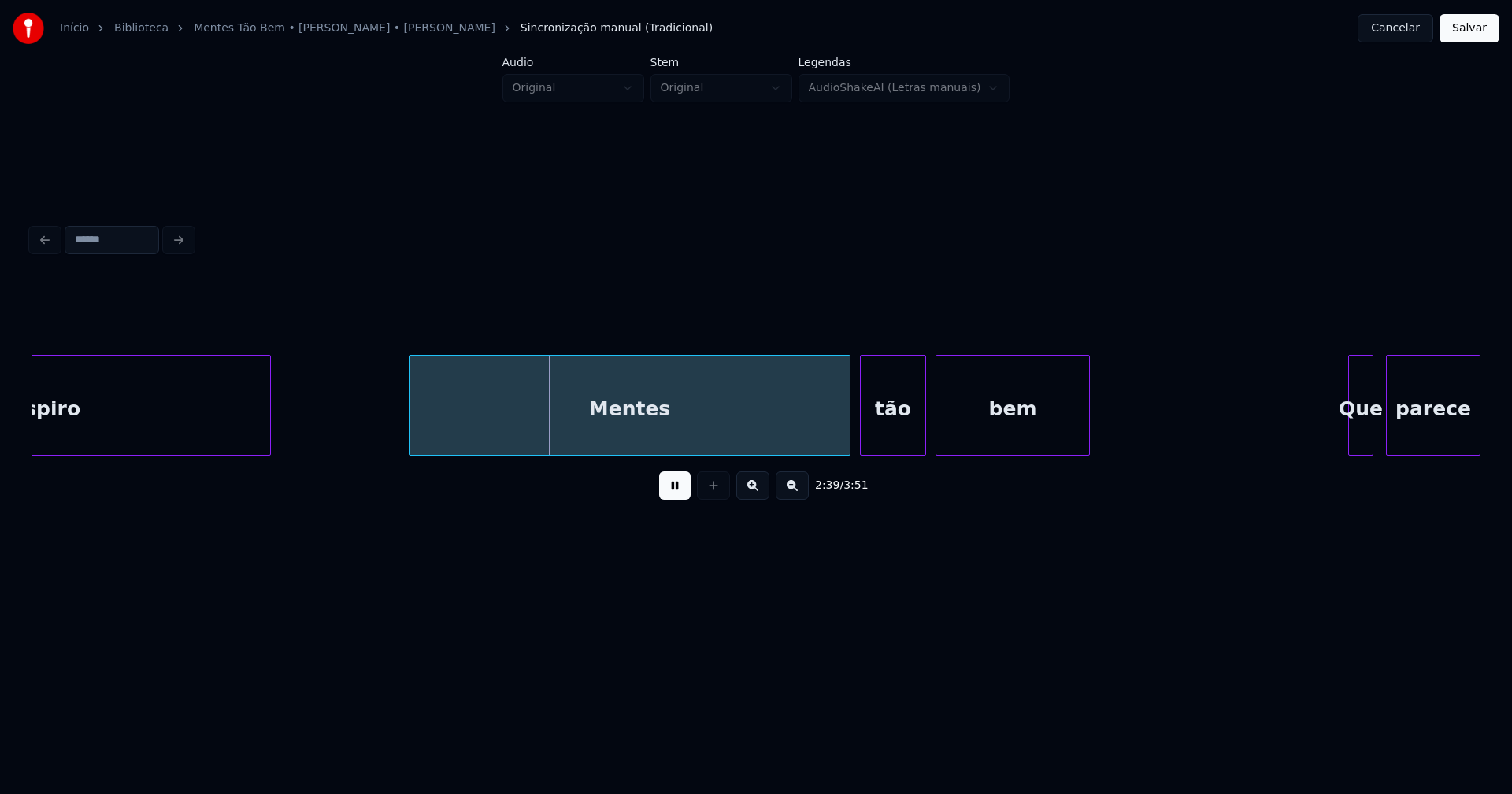
click at [411, 420] on div at bounding box center [412, 405] width 5 height 99
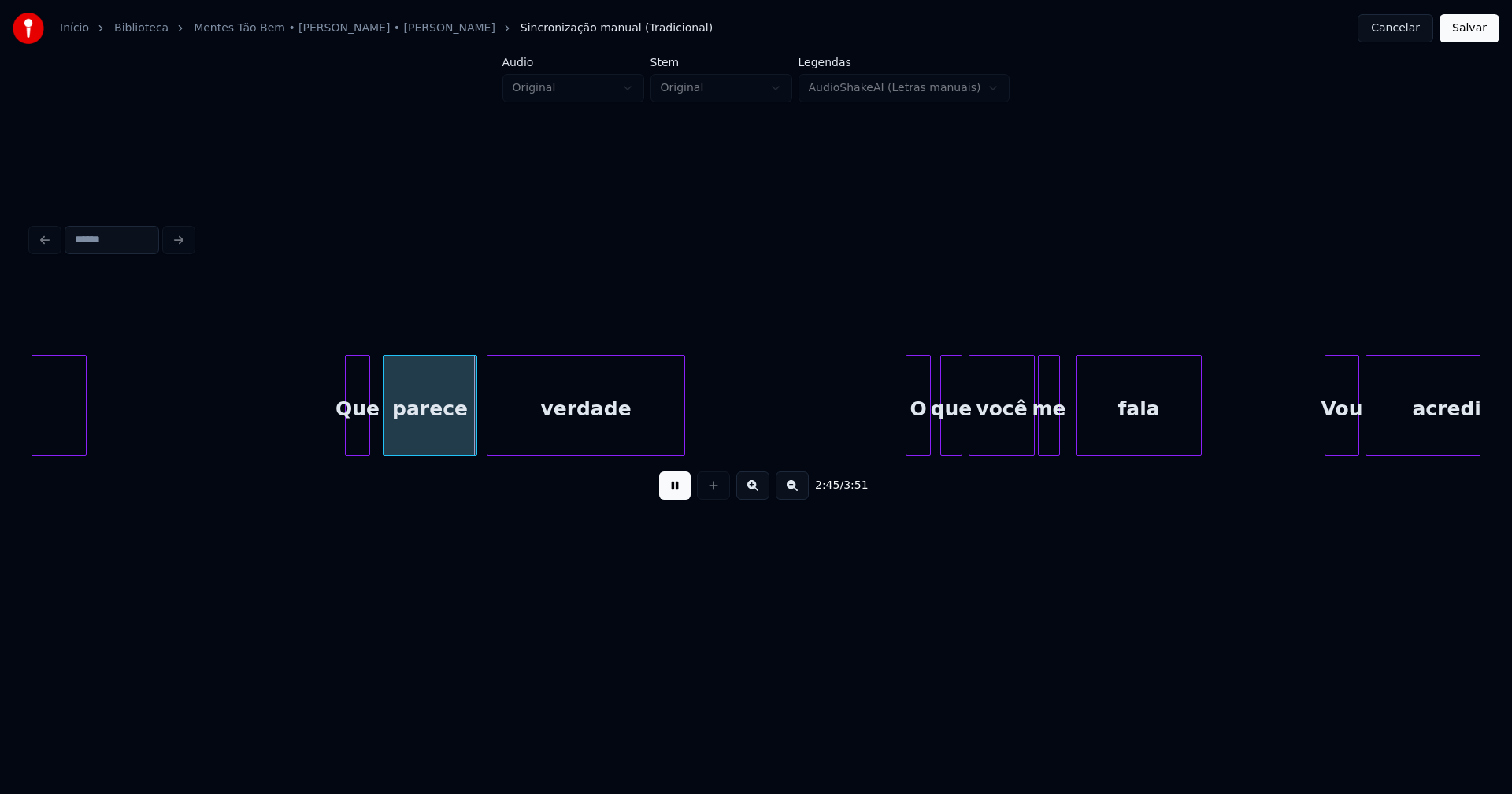
scroll to position [0, 25725]
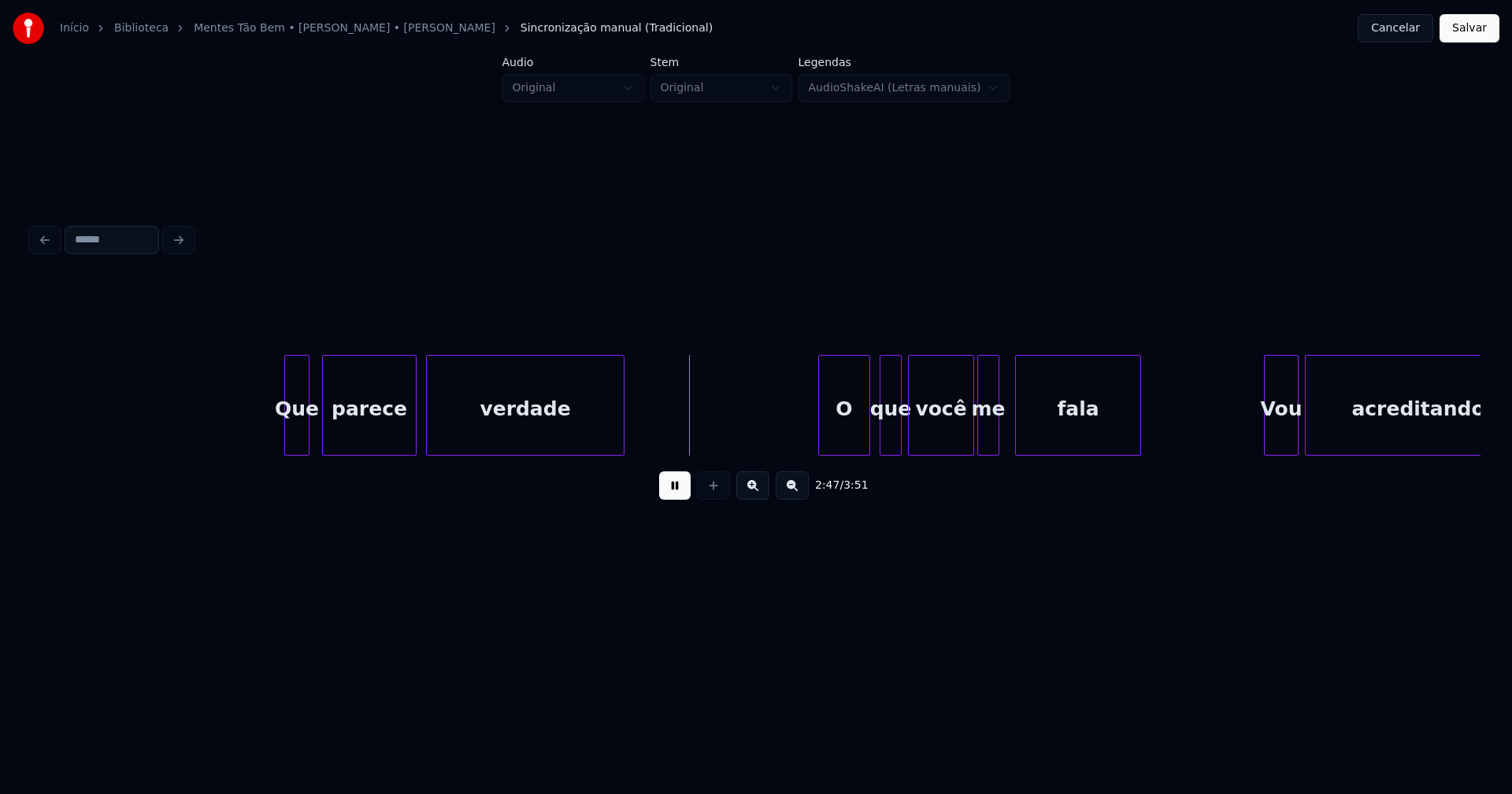
click at [820, 449] on div "O" at bounding box center [844, 405] width 52 height 101
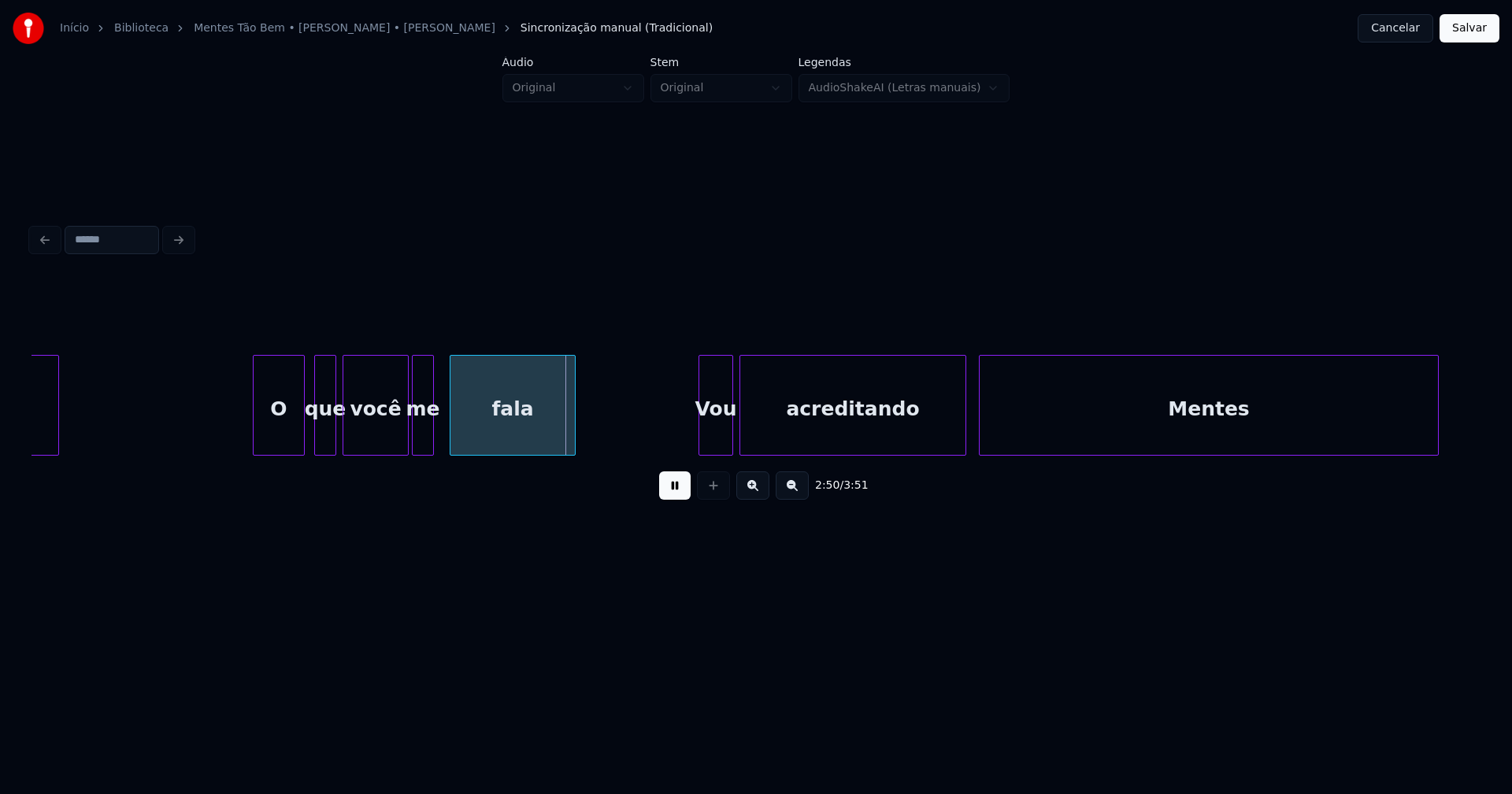
scroll to position [0, 26412]
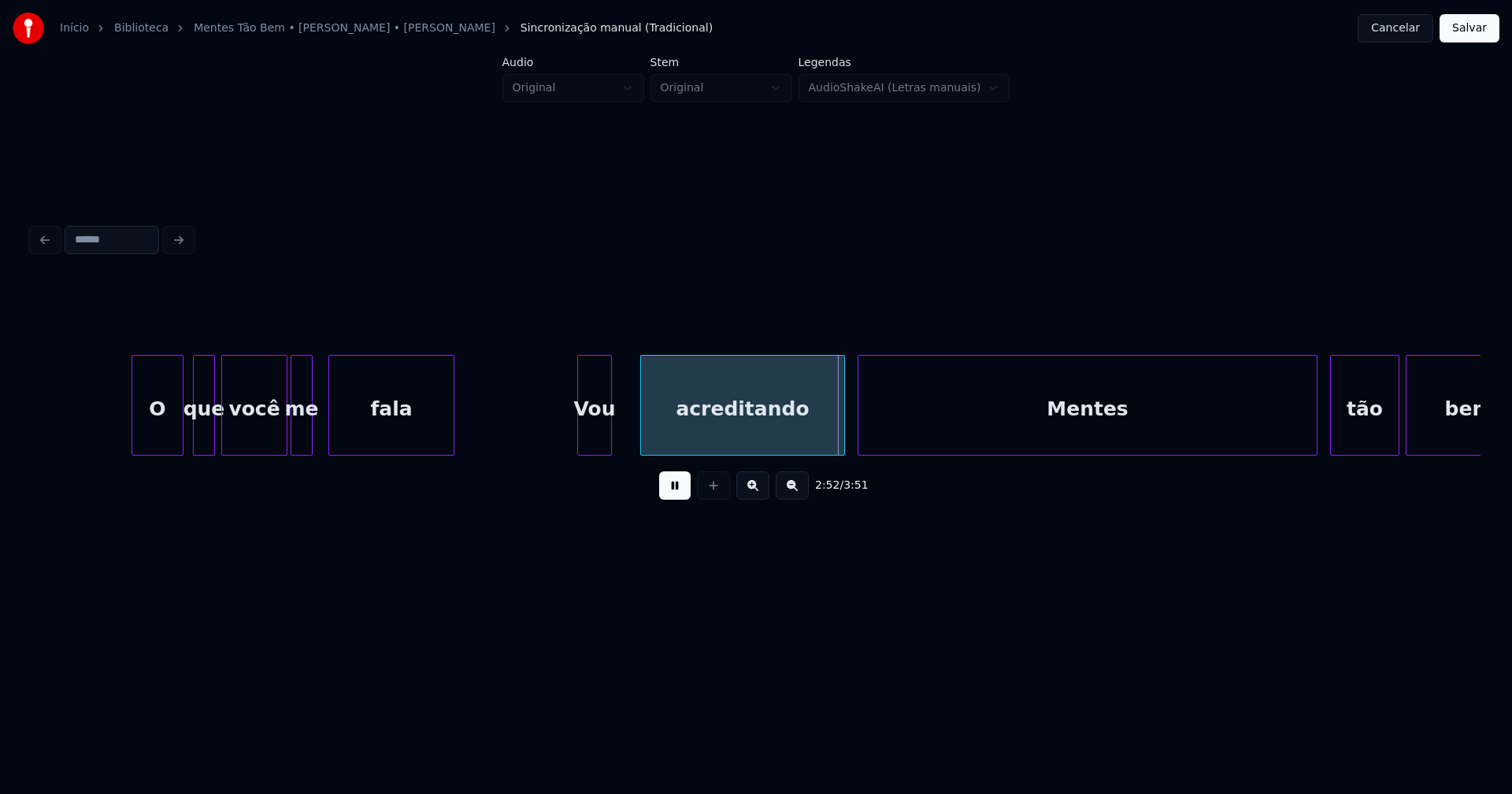
click at [646, 425] on div at bounding box center [643, 405] width 5 height 99
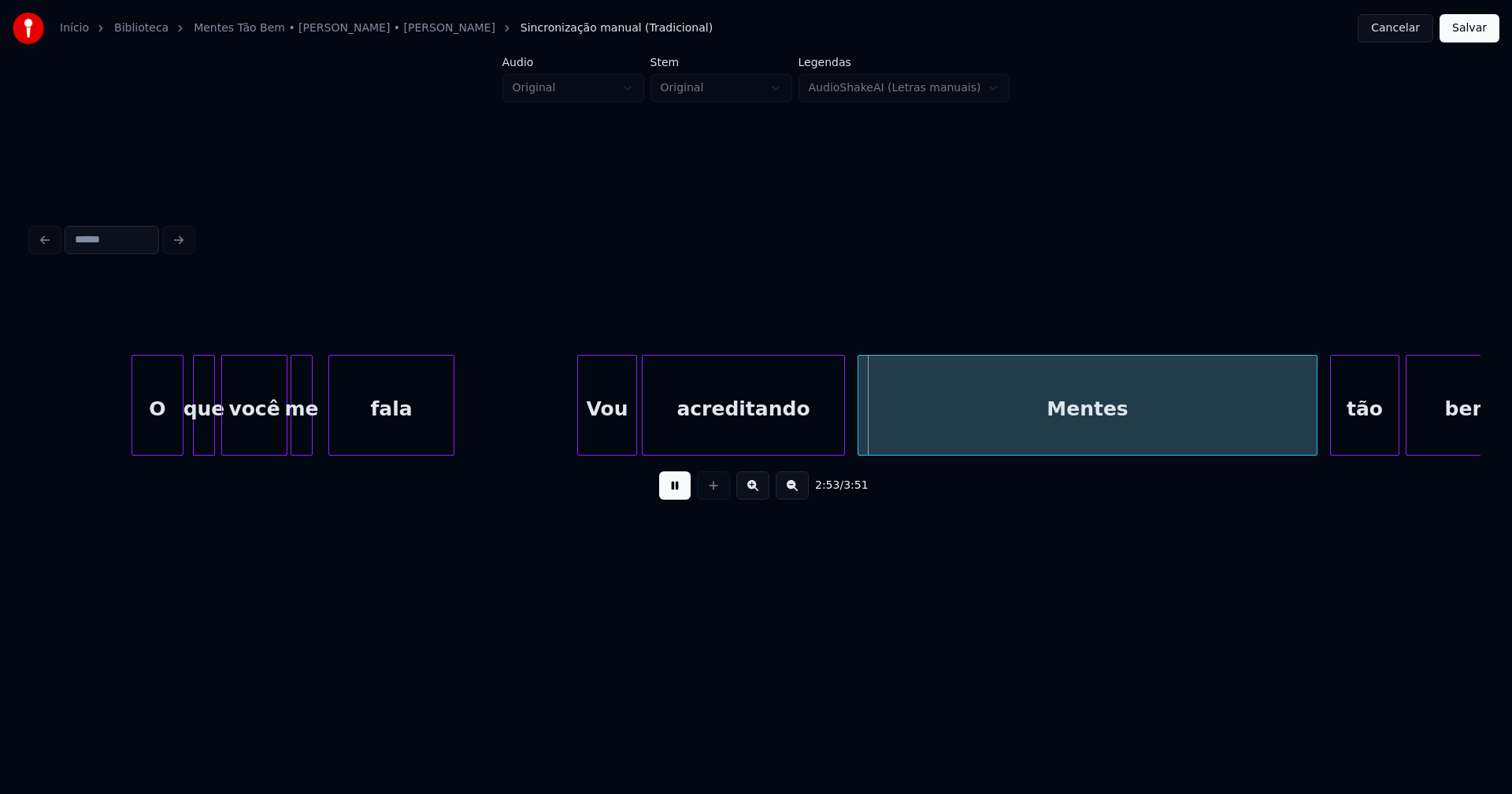
click at [635, 421] on div at bounding box center [634, 405] width 5 height 99
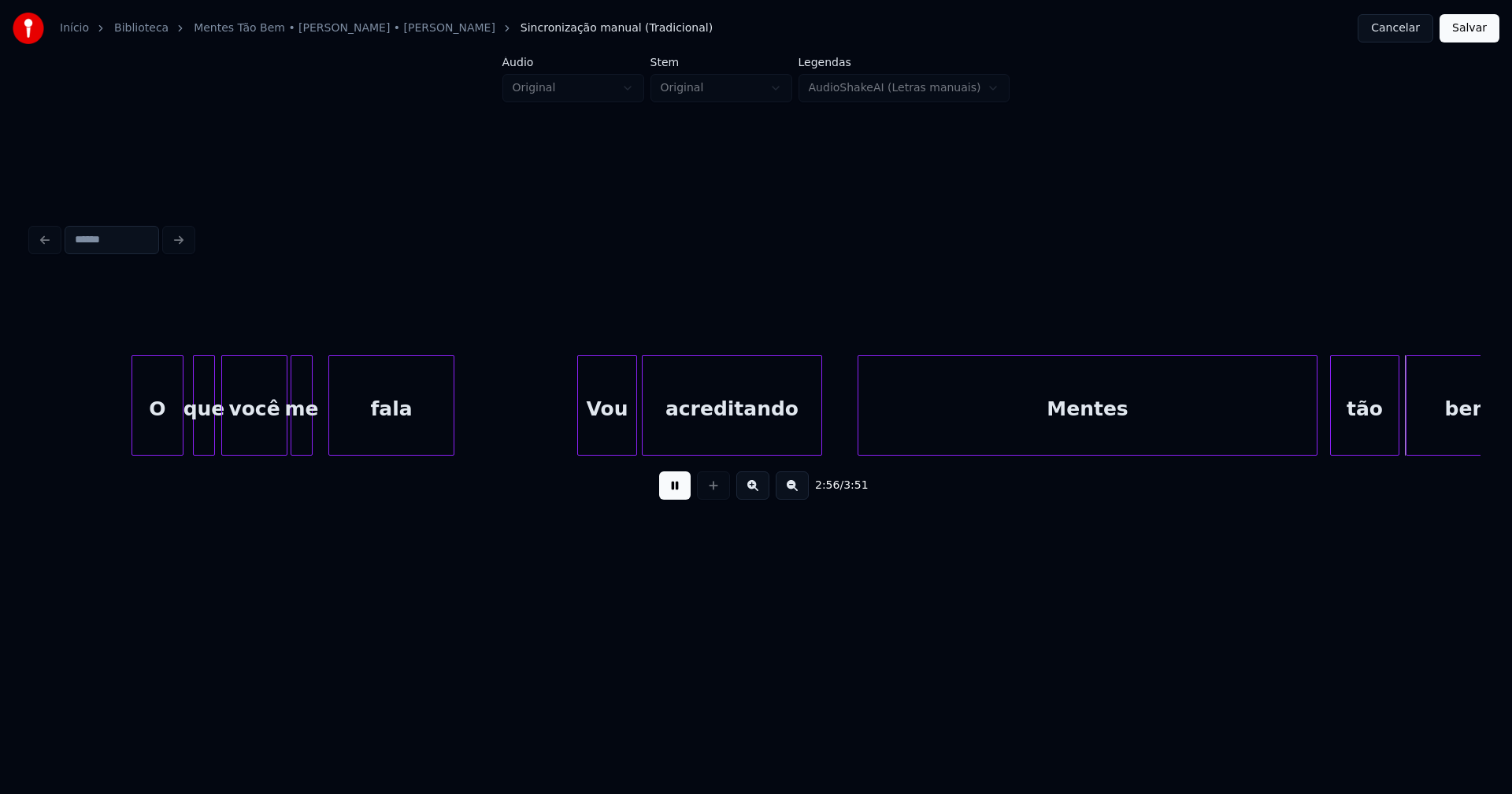
click at [820, 441] on div at bounding box center [819, 405] width 5 height 99
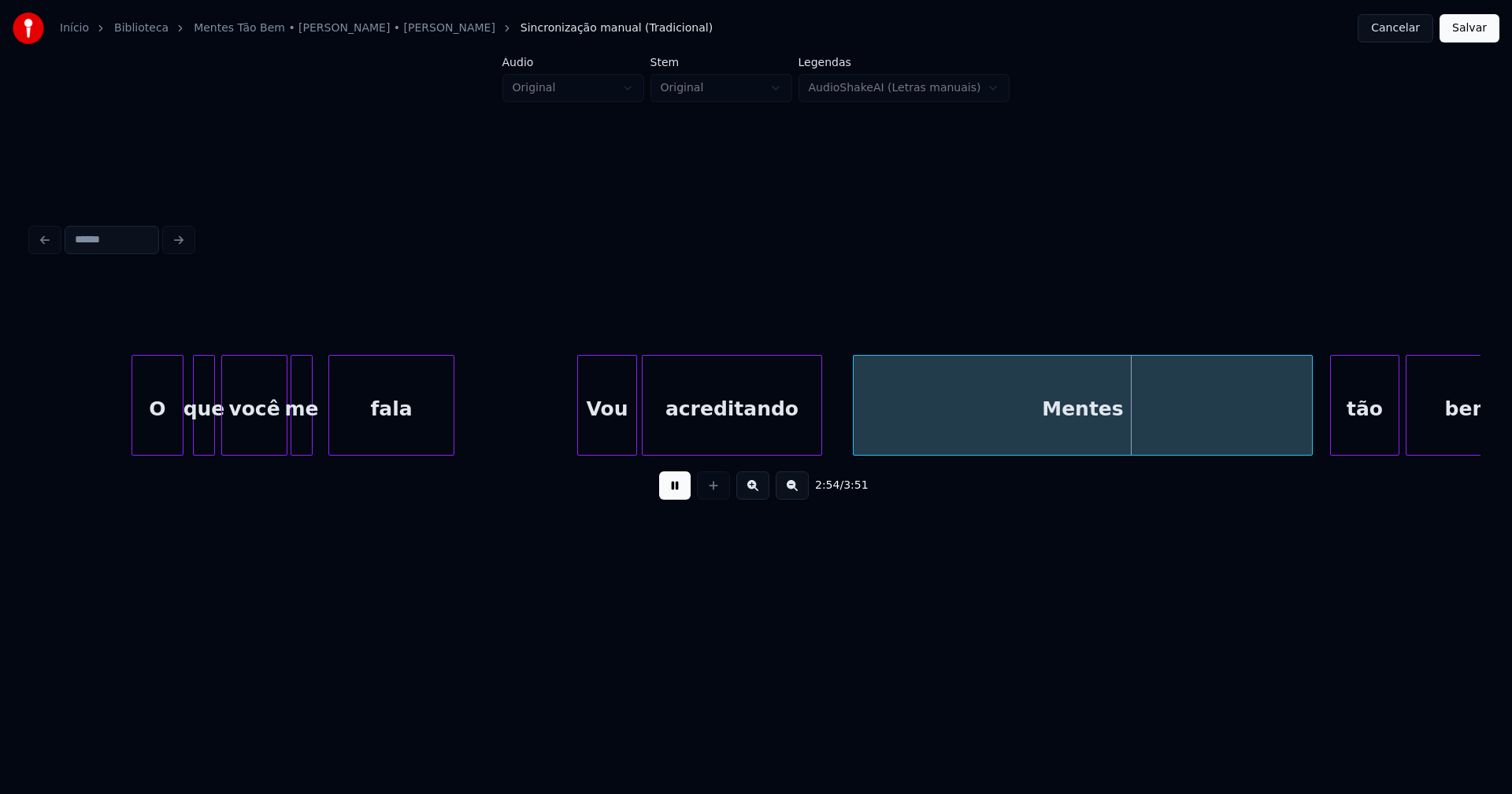
click at [992, 407] on div "Mentes" at bounding box center [1082, 409] width 459 height 107
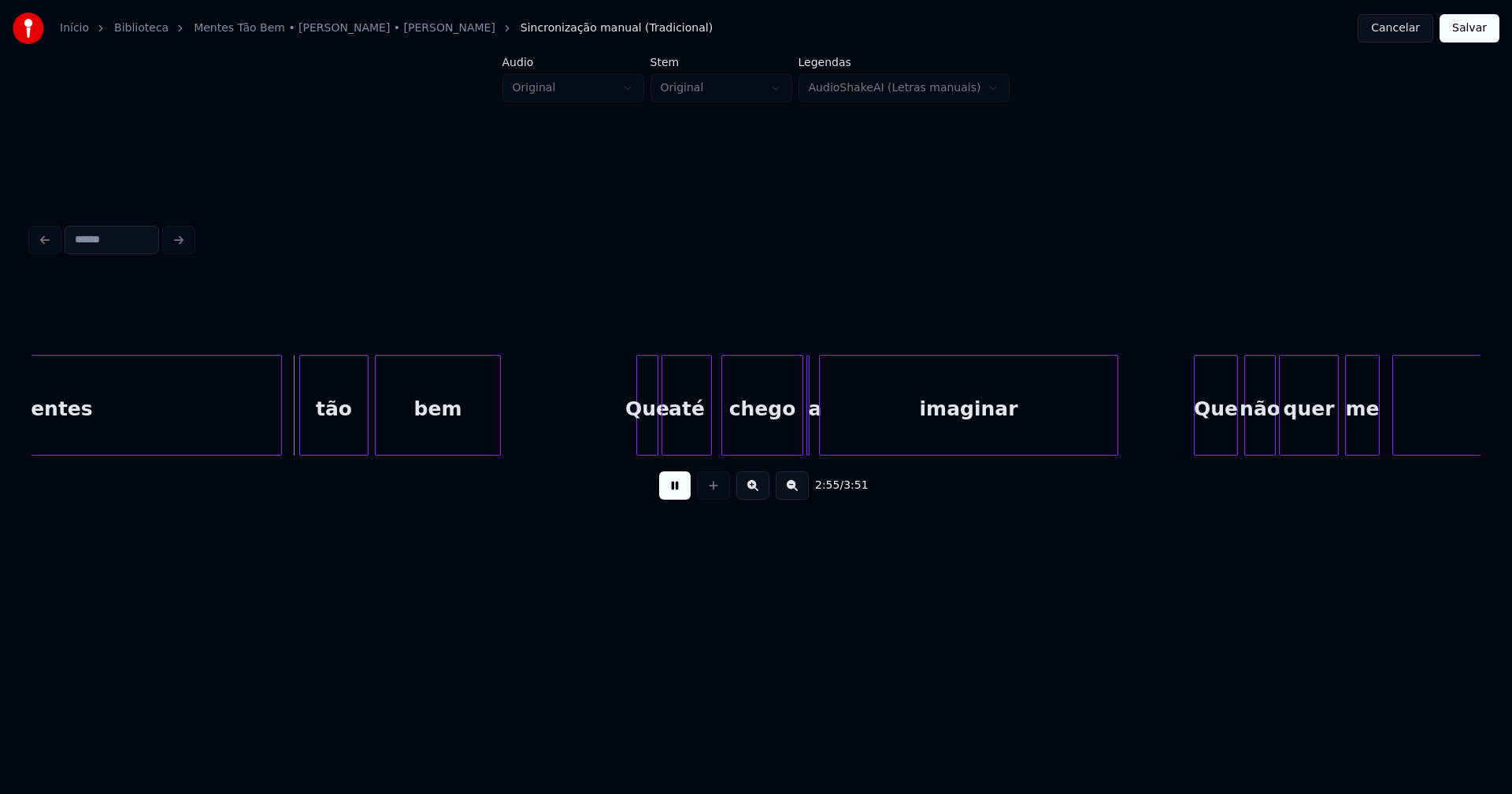
scroll to position [0, 27463]
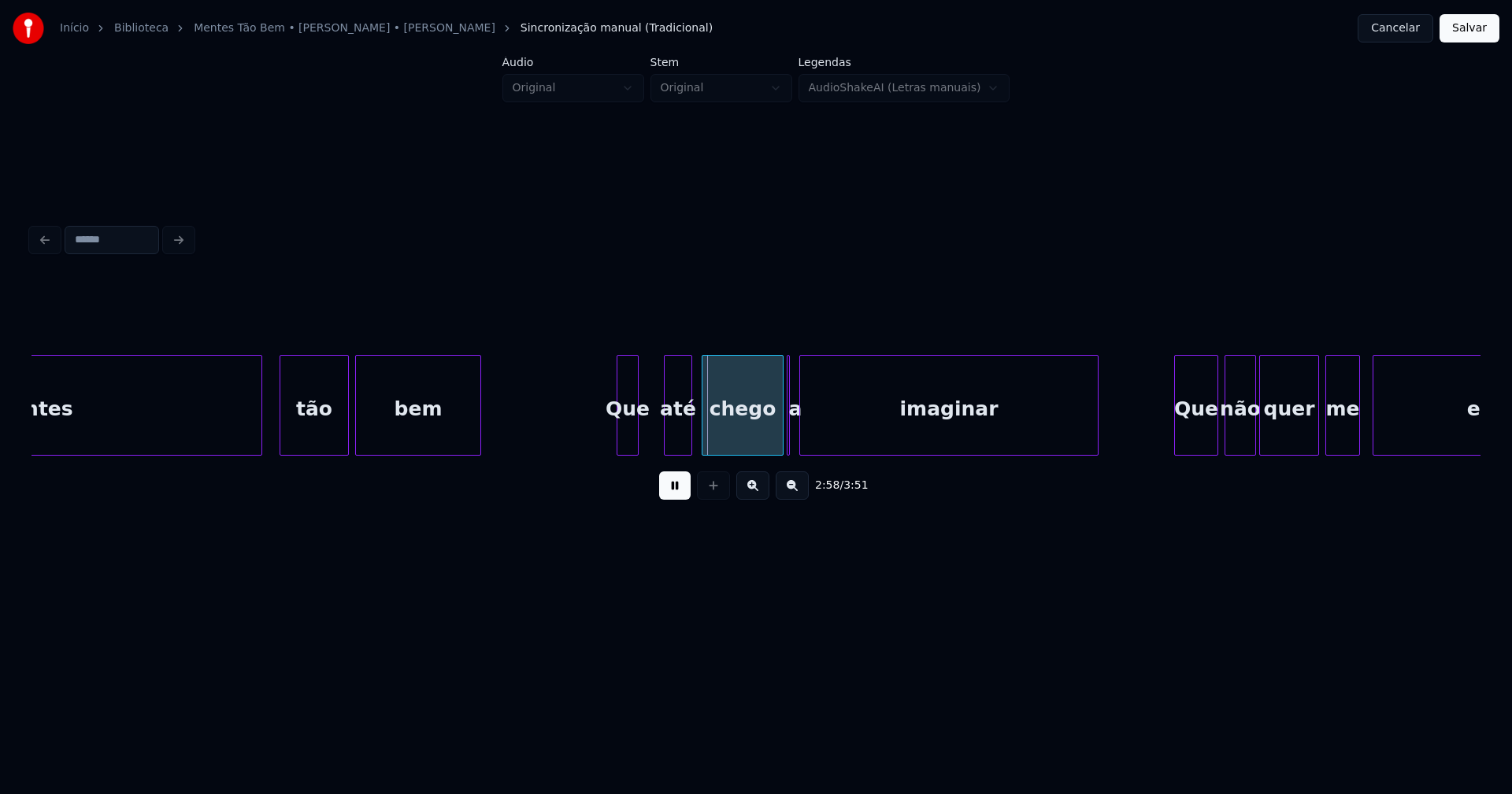
click at [667, 429] on div at bounding box center [667, 405] width 5 height 99
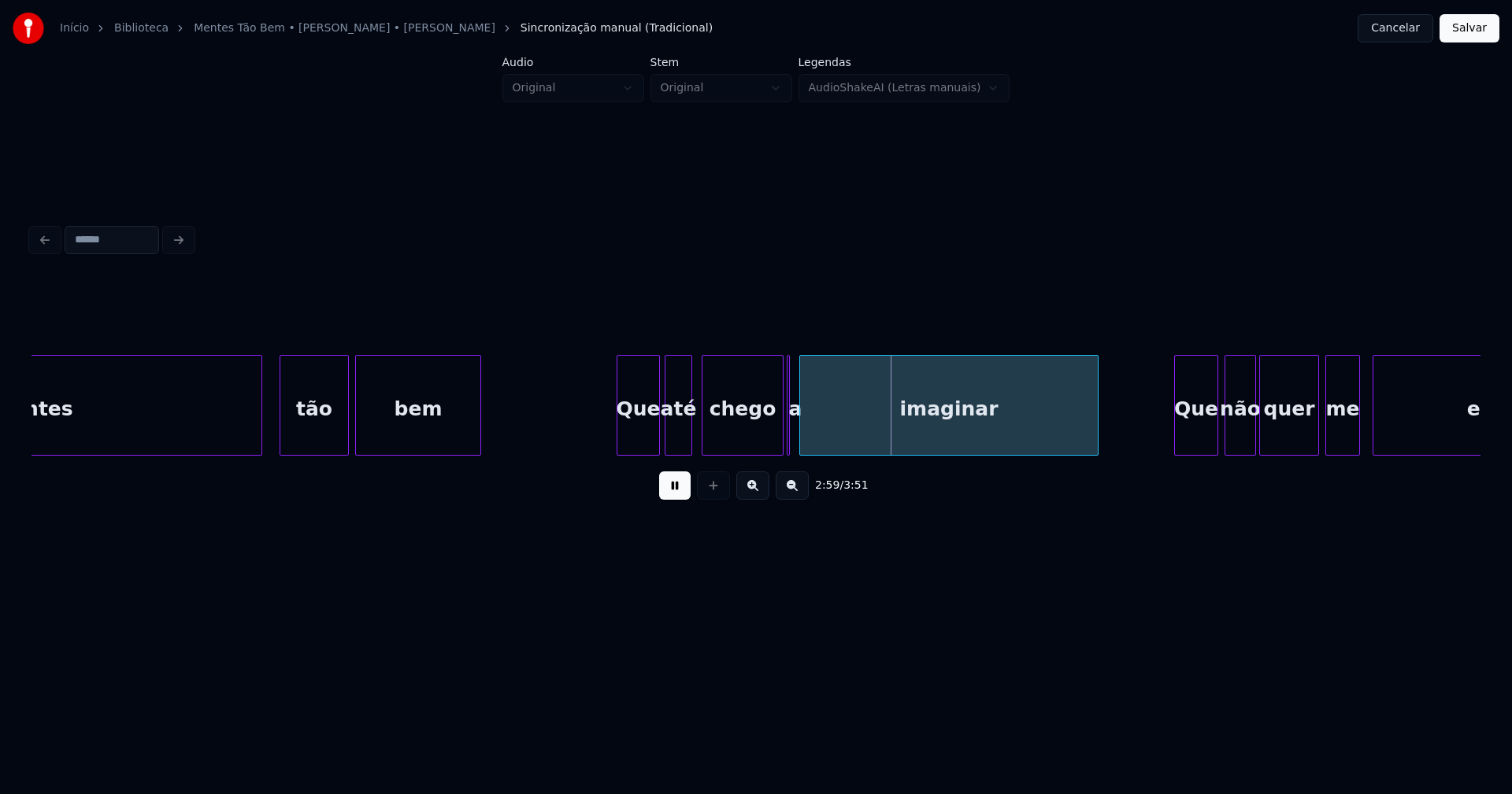
click at [656, 417] on div at bounding box center [657, 405] width 5 height 99
click at [711, 431] on div at bounding box center [711, 405] width 5 height 99
click at [698, 430] on div at bounding box center [699, 405] width 5 height 99
drag, startPoint x: 674, startPoint y: 490, endPoint x: 782, endPoint y: 460, distance: 112.1
click at [678, 490] on button at bounding box center [675, 485] width 32 height 28
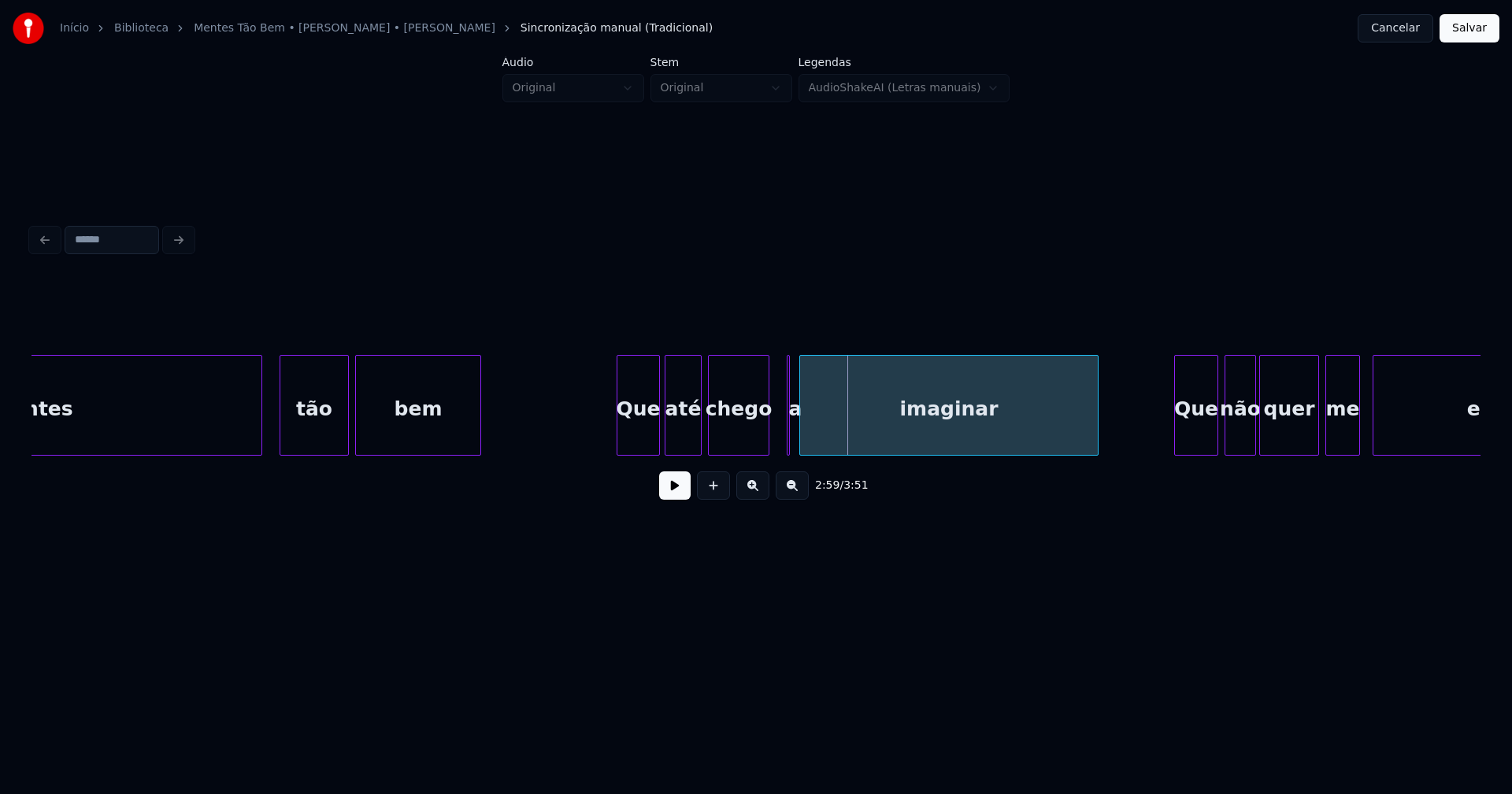
click at [764, 439] on div at bounding box center [766, 405] width 5 height 99
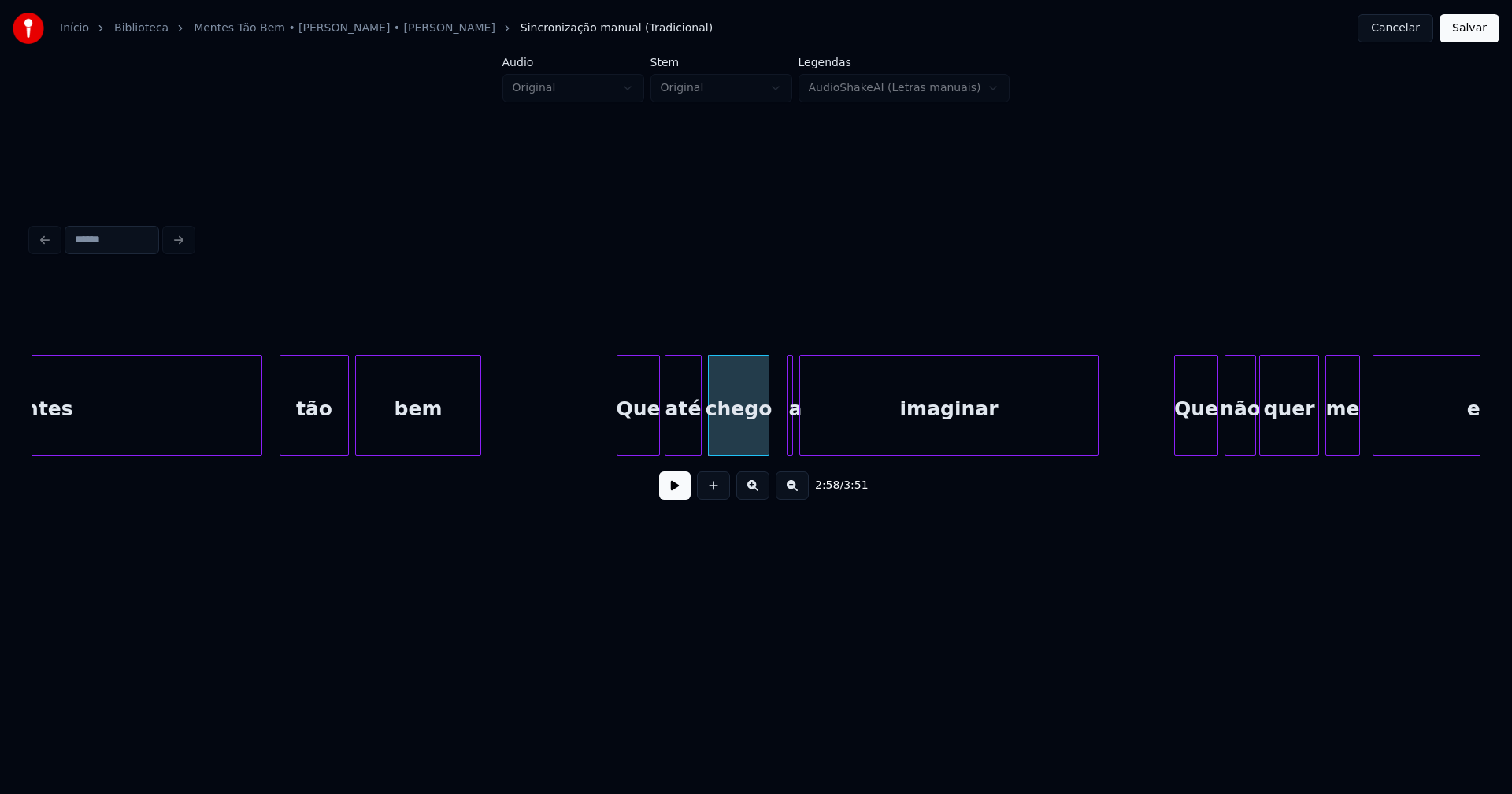
click at [791, 434] on div at bounding box center [790, 405] width 5 height 99
click at [799, 437] on div "imaginar" at bounding box center [949, 405] width 299 height 101
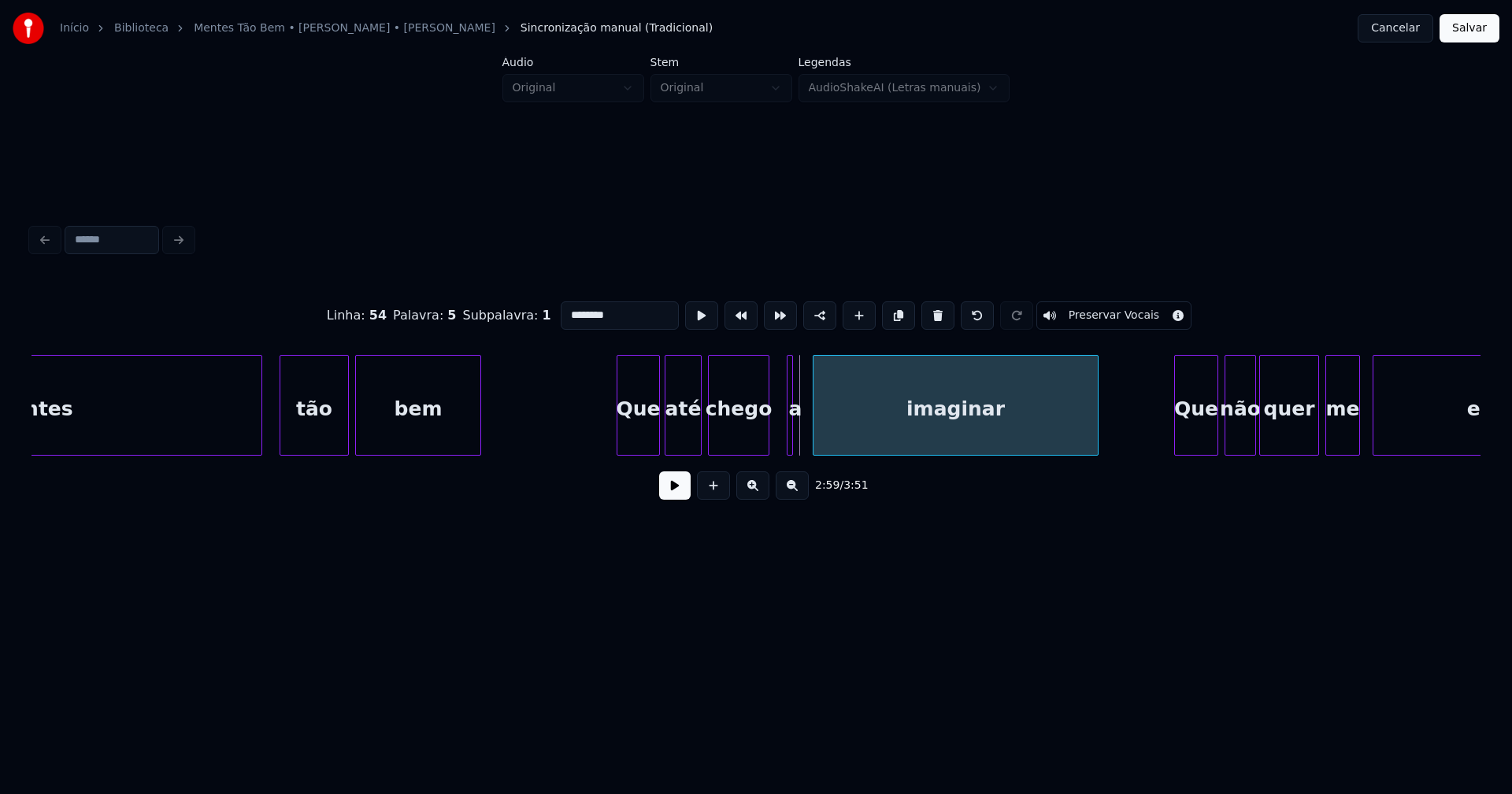
click at [815, 429] on div at bounding box center [816, 405] width 5 height 99
click at [807, 430] on div at bounding box center [807, 405] width 5 height 99
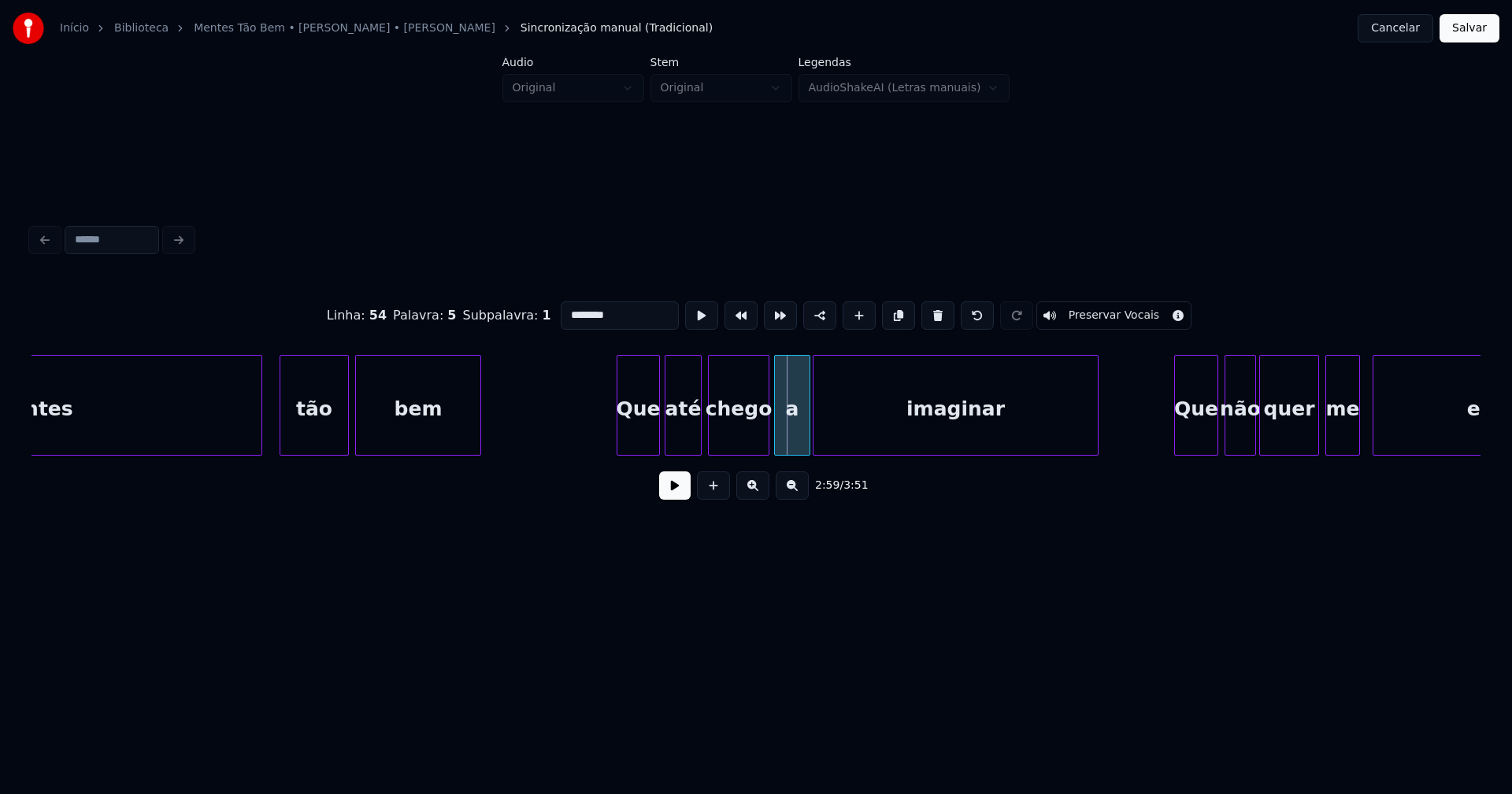
click at [777, 441] on div at bounding box center [777, 405] width 5 height 99
click at [662, 492] on button at bounding box center [675, 485] width 32 height 28
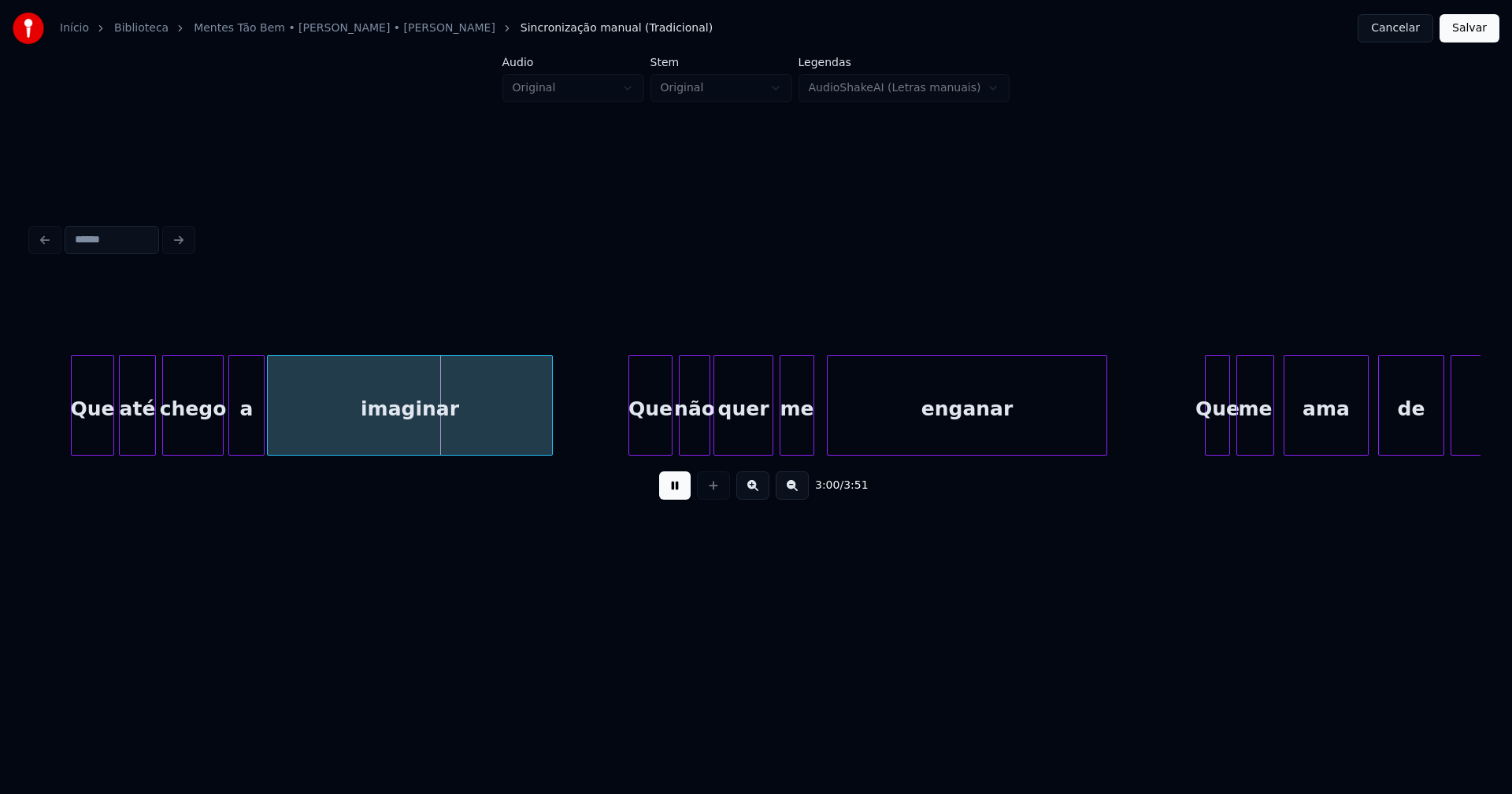
scroll to position [0, 28028]
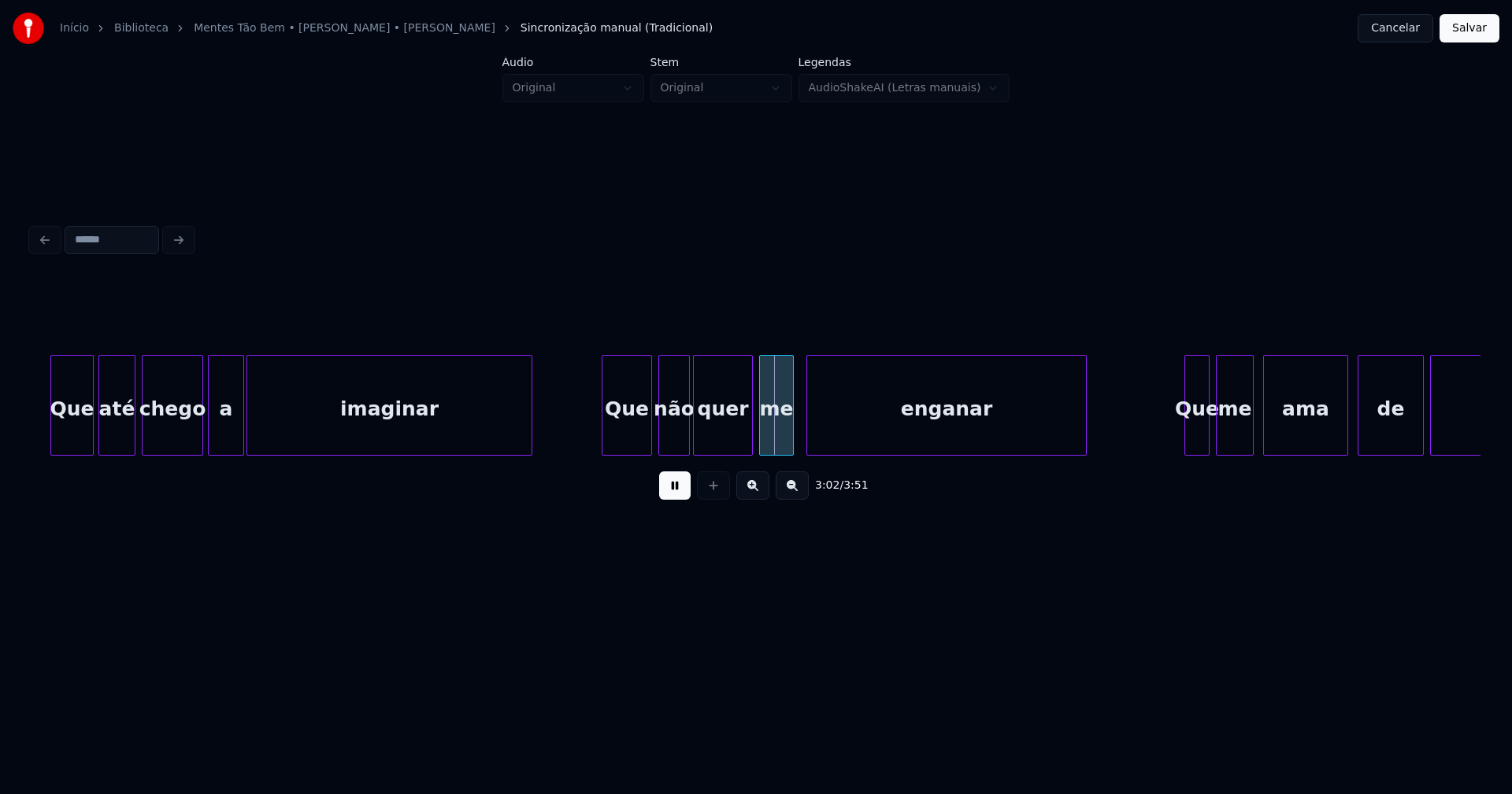
click at [604, 436] on div at bounding box center [605, 405] width 5 height 99
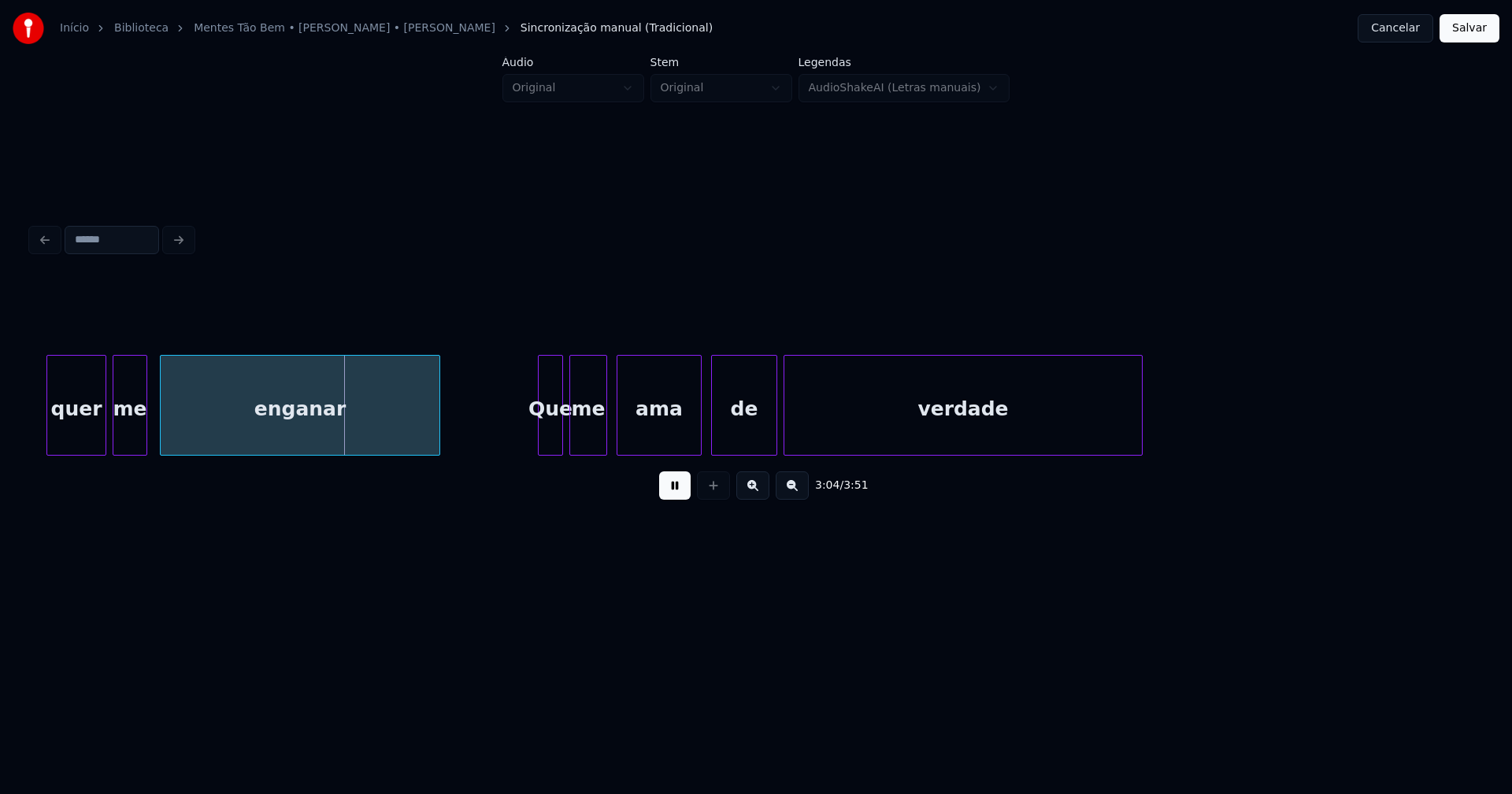
scroll to position [0, 28696]
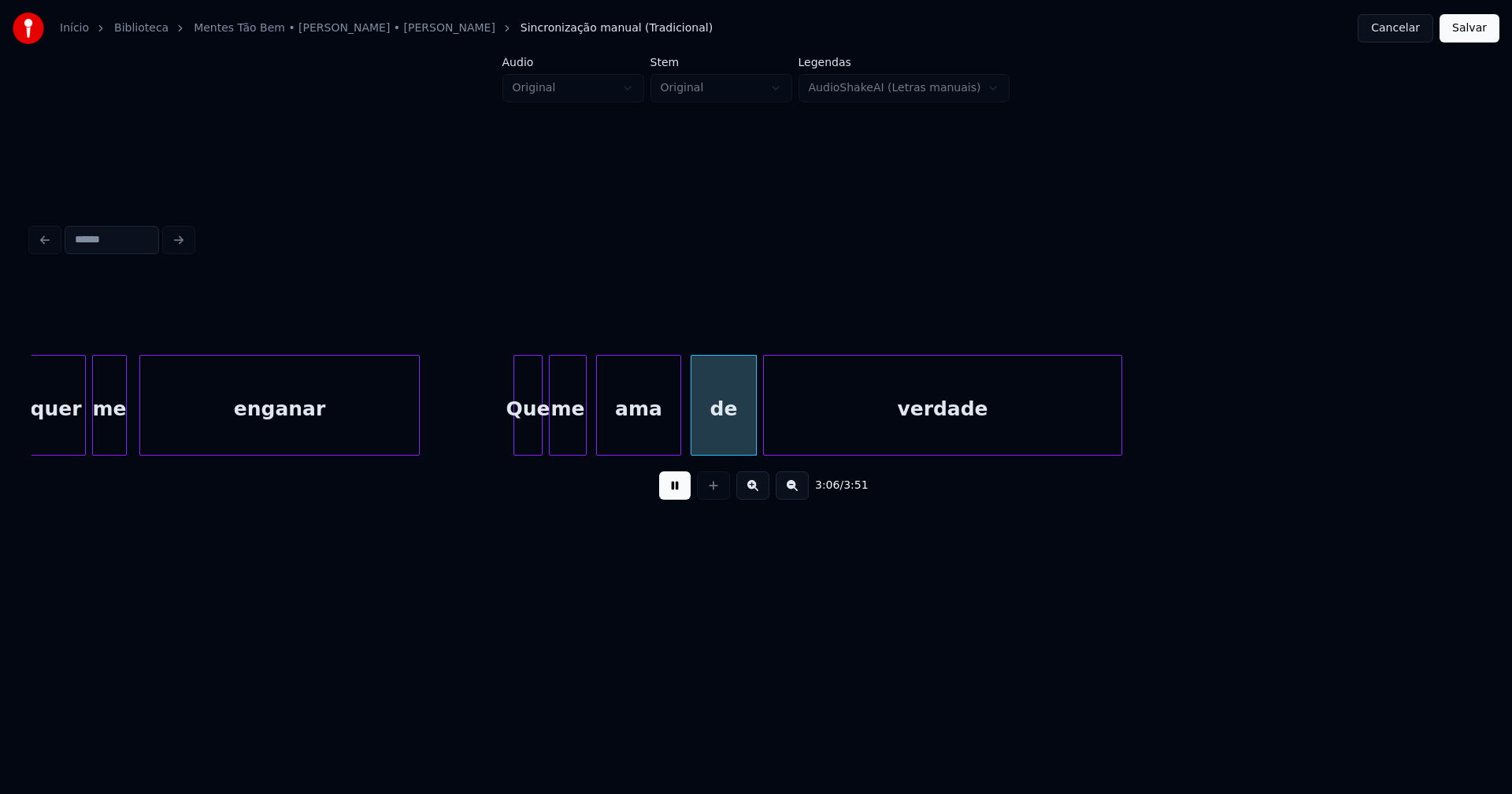
click at [516, 442] on div at bounding box center [517, 405] width 5 height 99
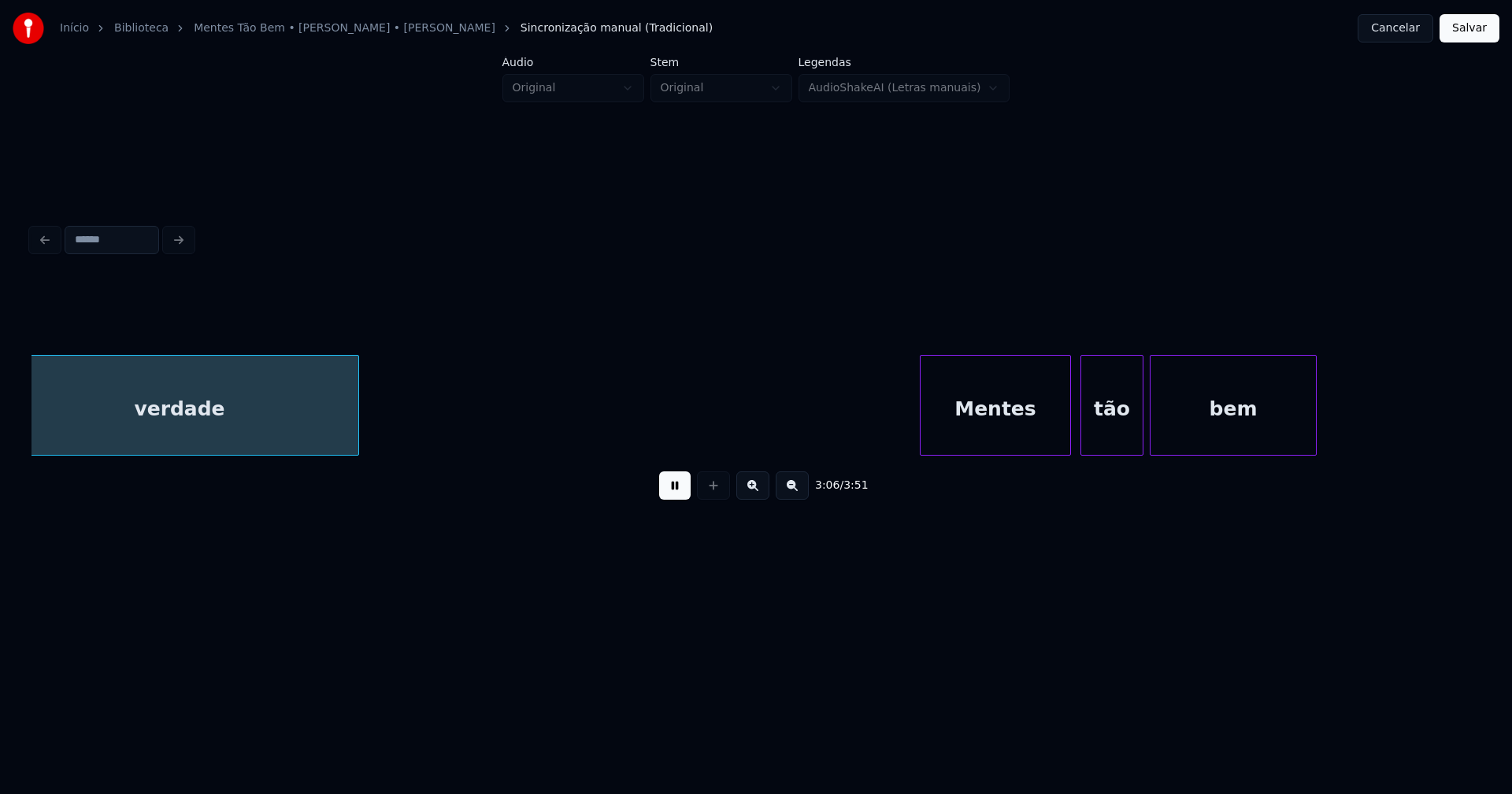
scroll to position [0, 29472]
click at [953, 441] on div "Mentes" at bounding box center [971, 409] width 150 height 107
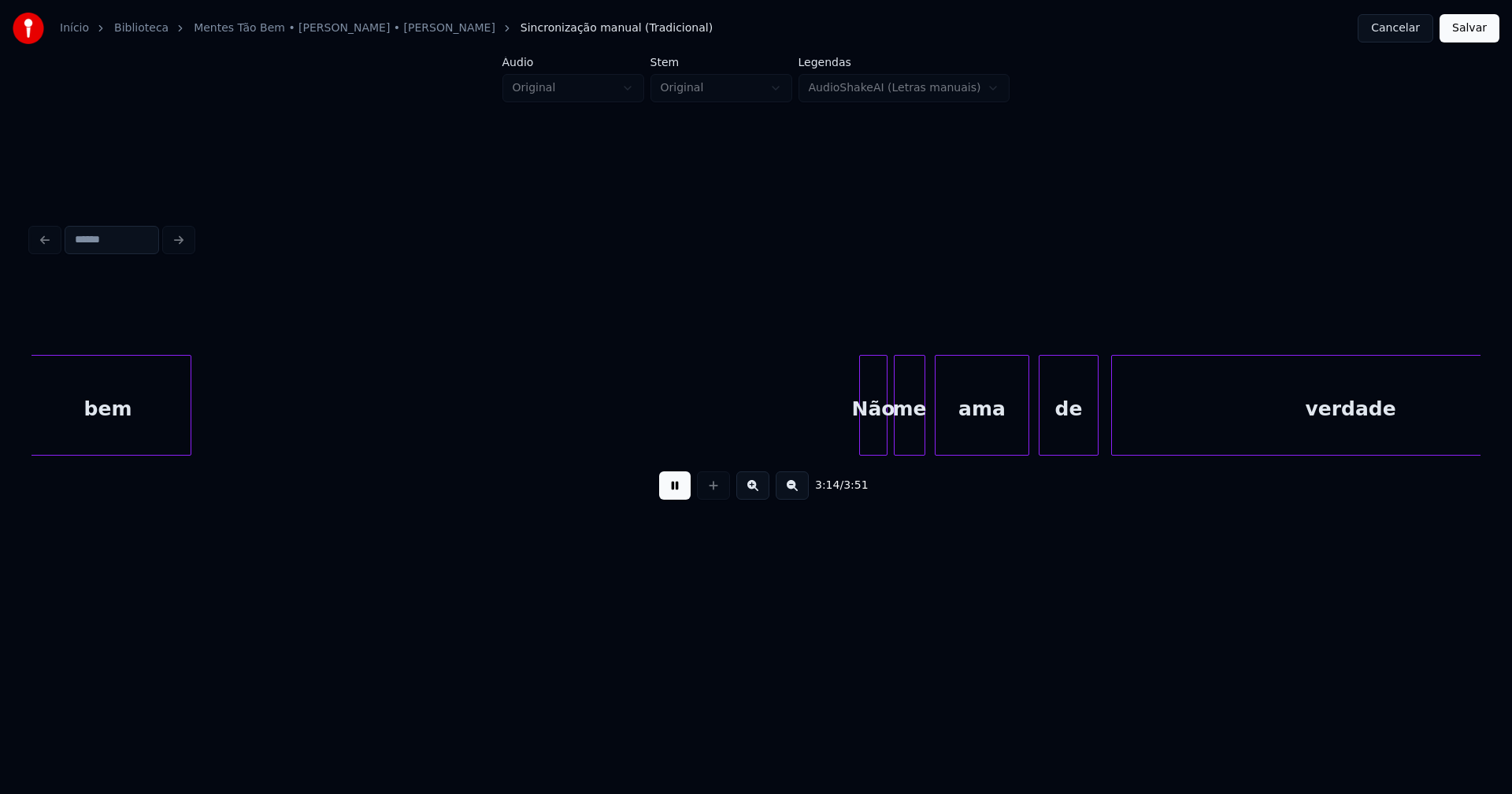
scroll to position [0, 30595]
click at [824, 450] on div "Não me ama de verdade bem" at bounding box center [756, 405] width 1449 height 101
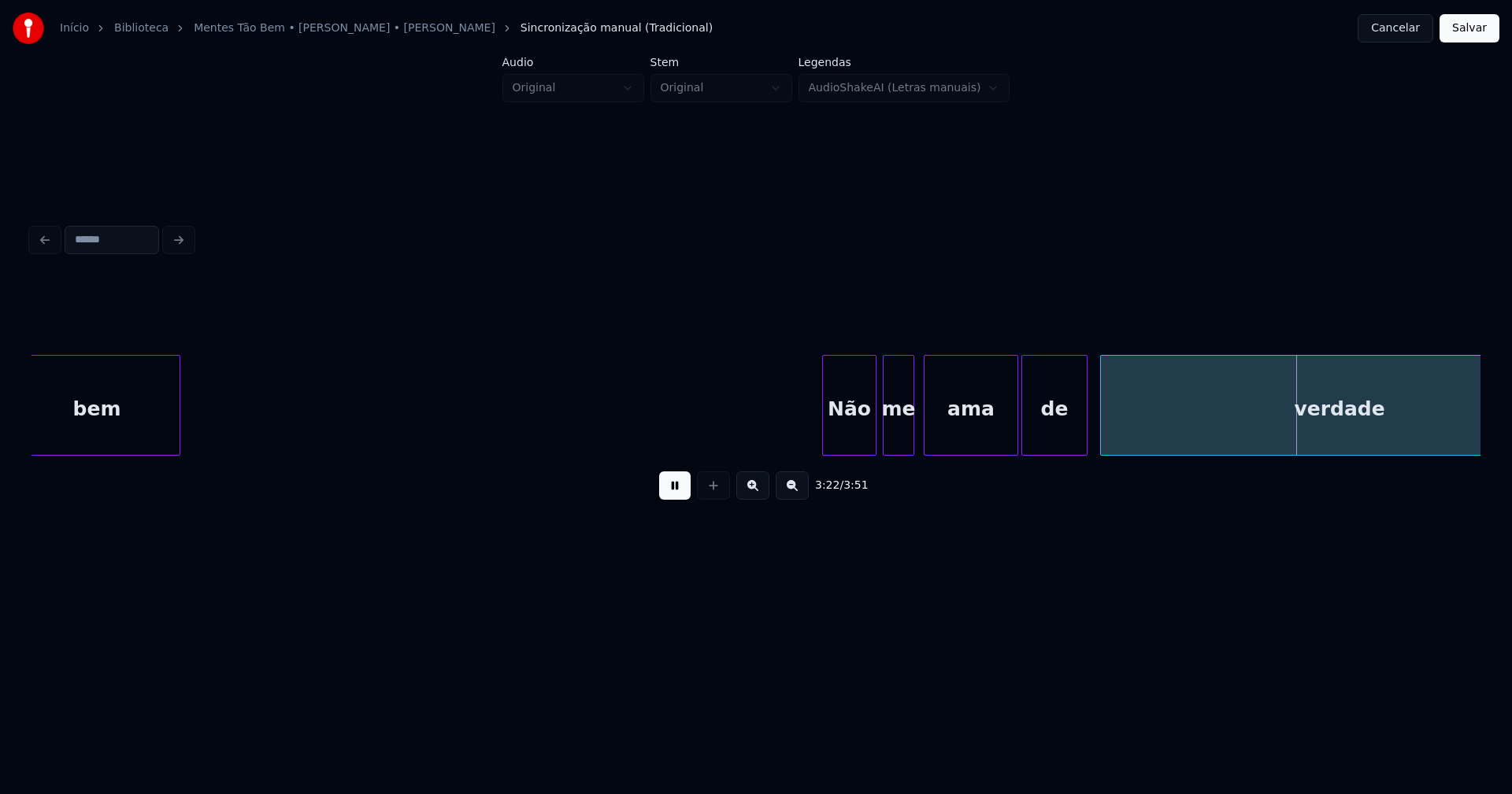
click at [1026, 441] on div at bounding box center [1025, 405] width 5 height 99
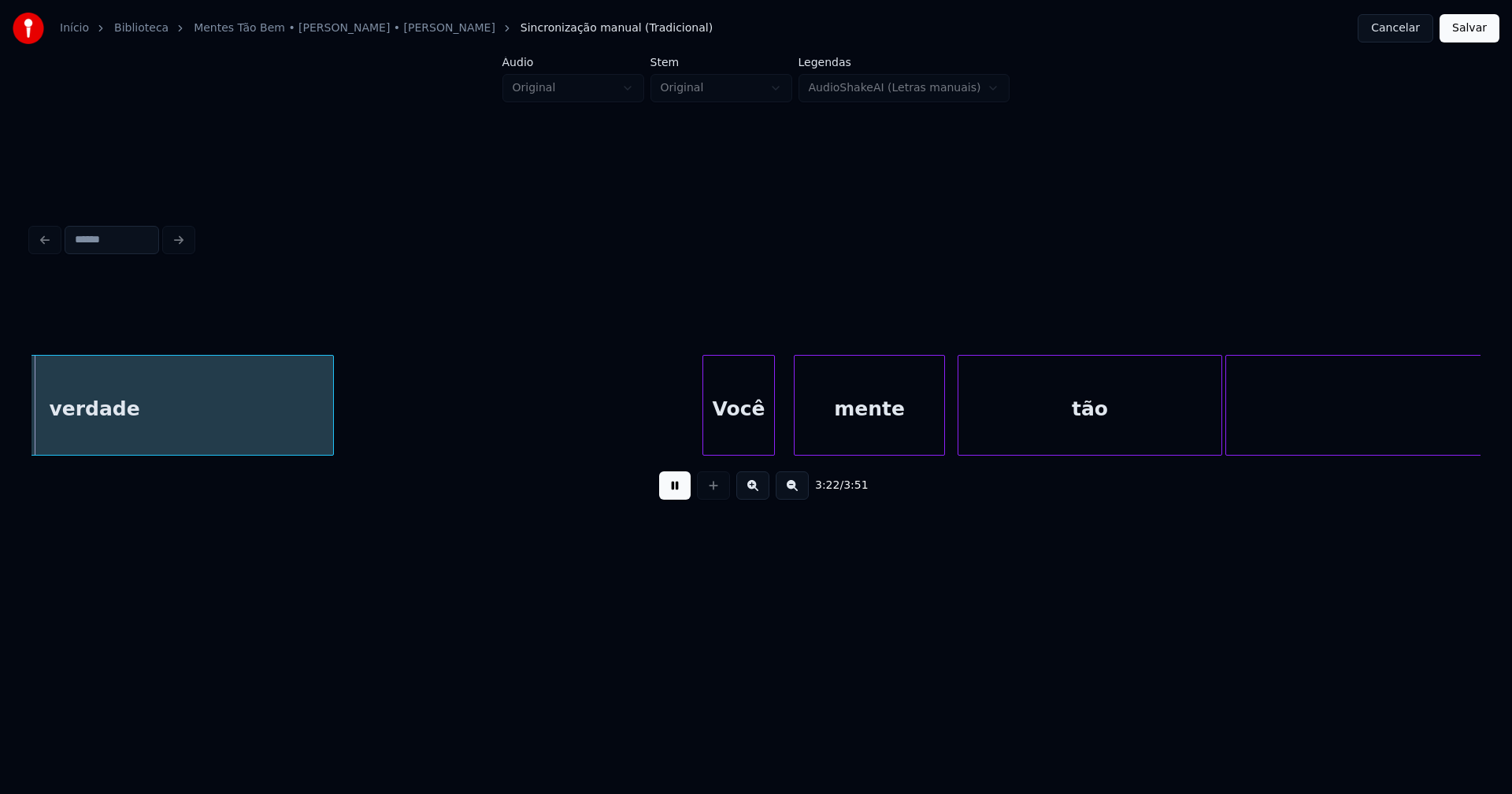
scroll to position [0, 31856]
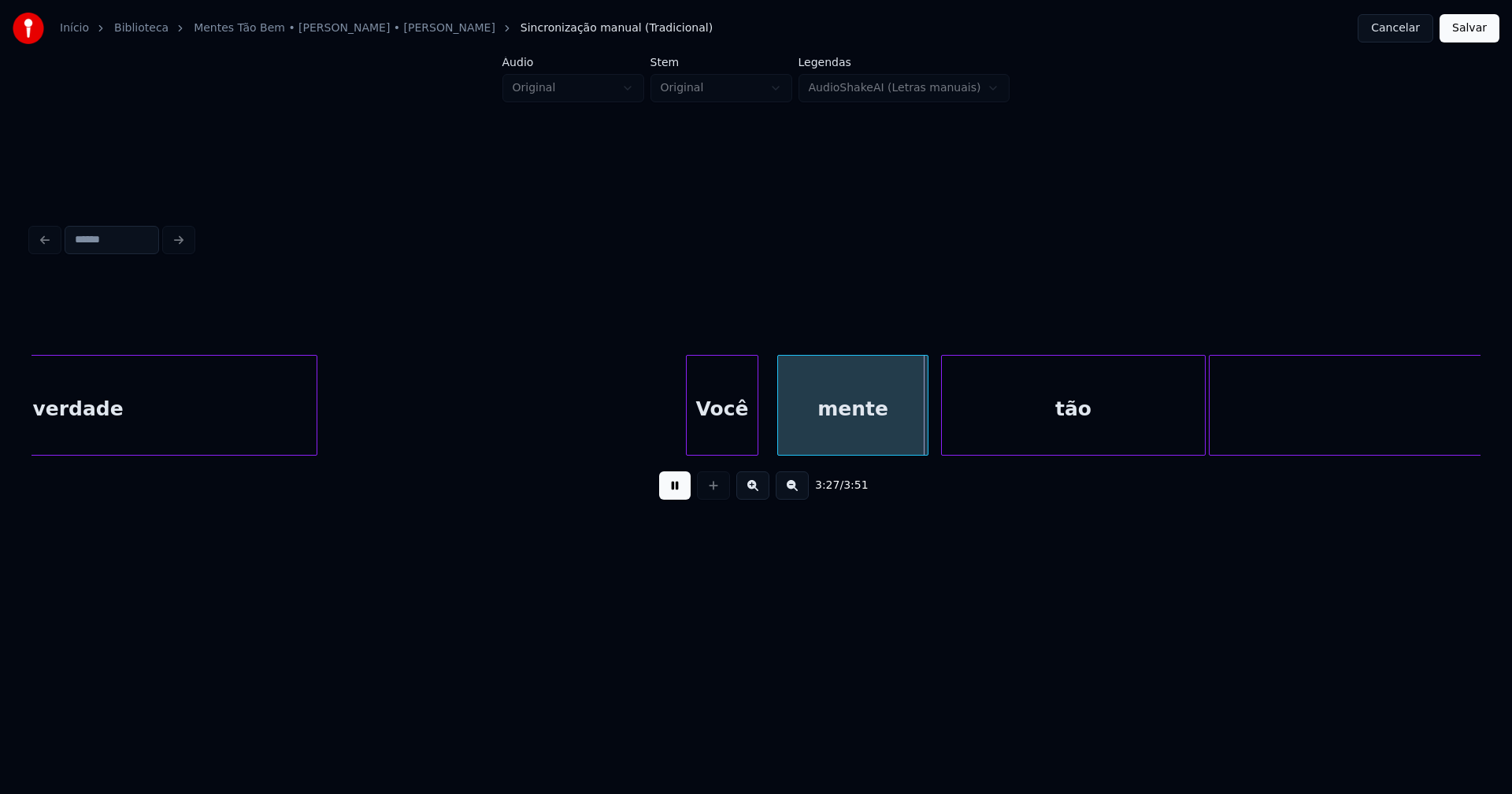
drag, startPoint x: 655, startPoint y: 417, endPoint x: 783, endPoint y: 433, distance: 129.0
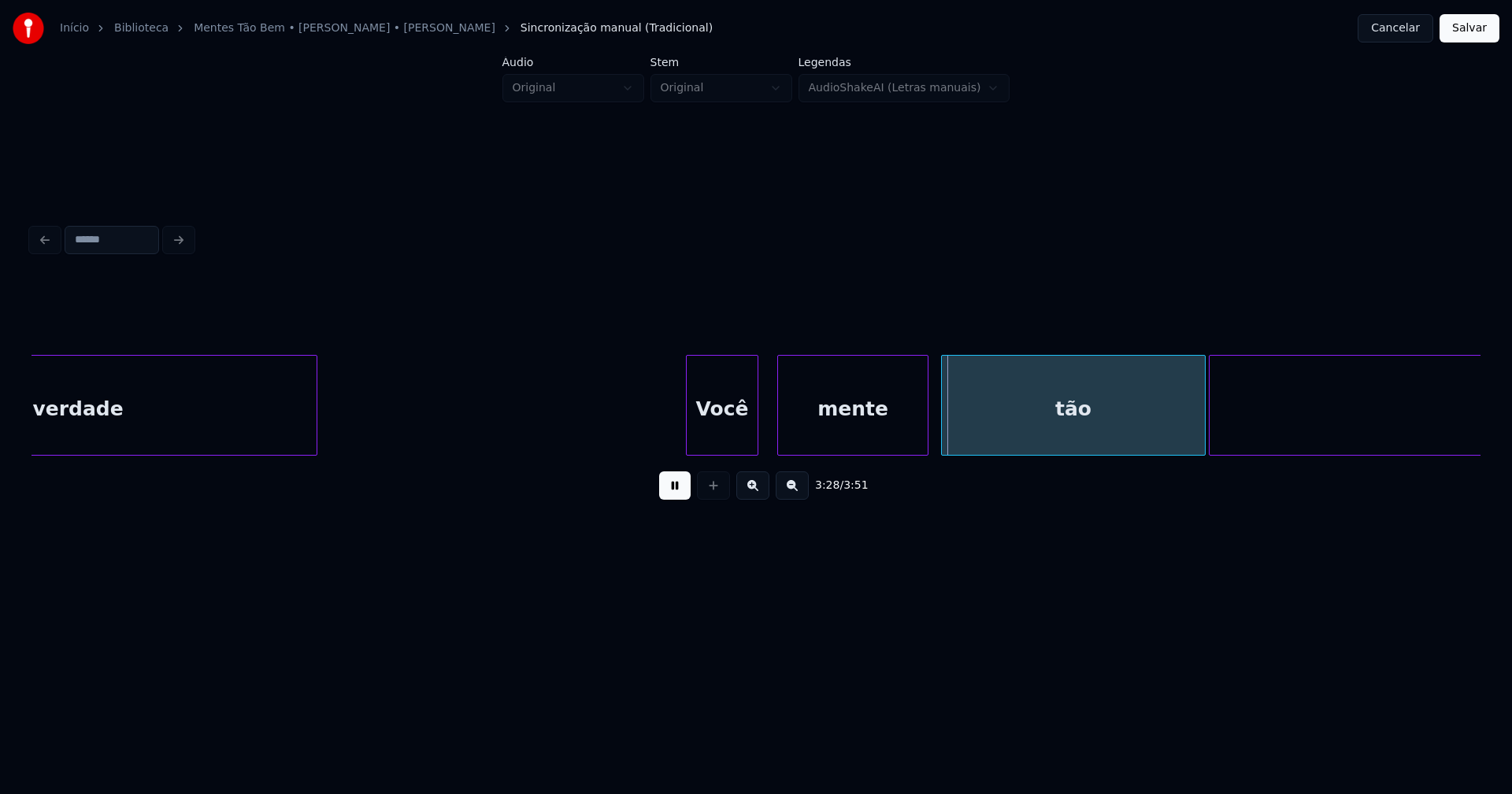
click at [767, 428] on div at bounding box center [767, 405] width 5 height 99
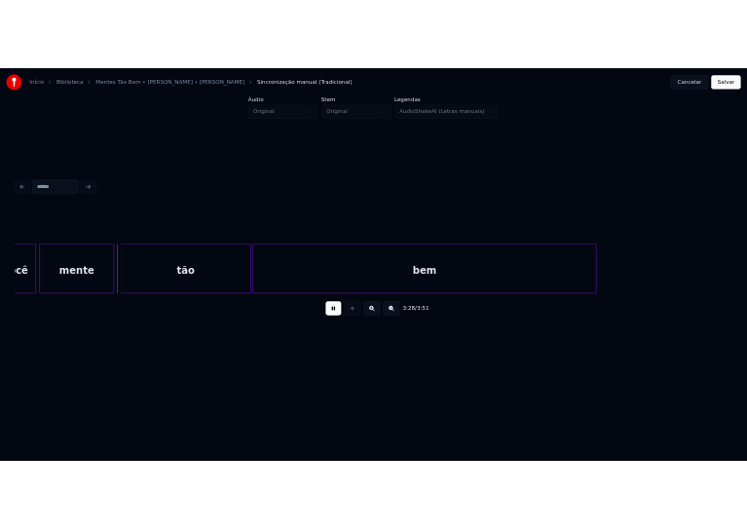
scroll to position [0, 40467]
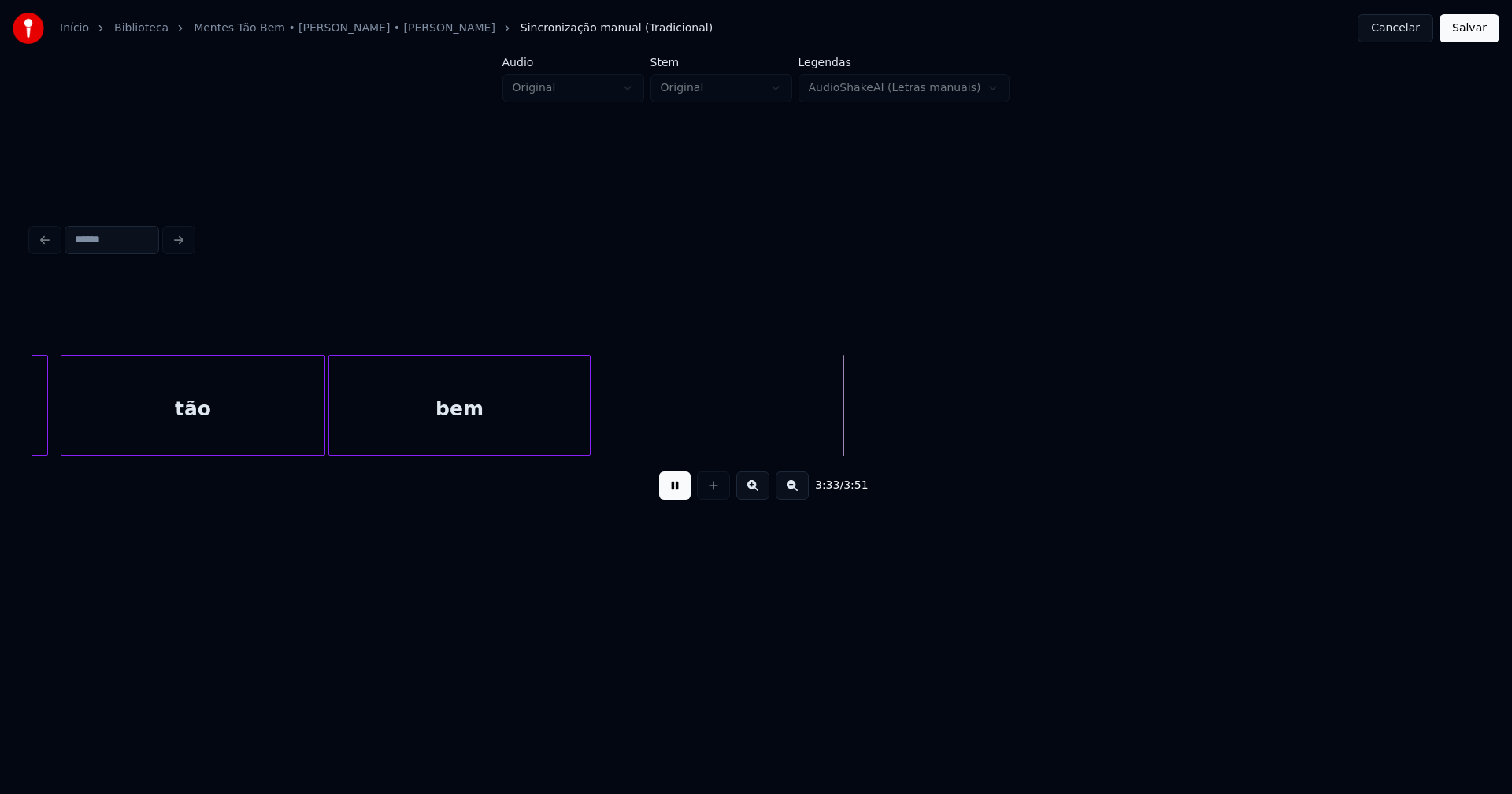
click at [587, 426] on div at bounding box center [587, 405] width 5 height 99
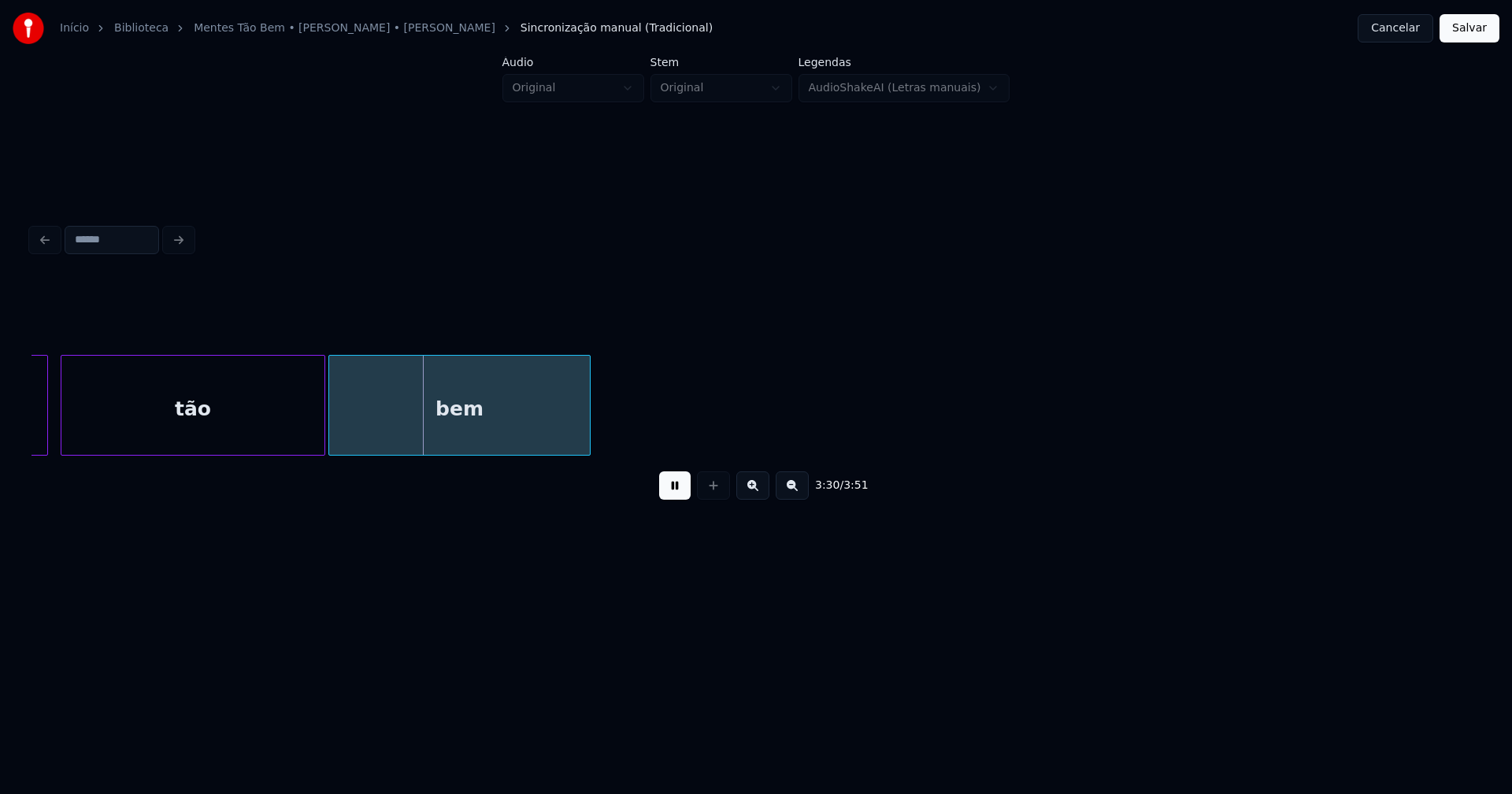
click at [1459, 28] on button "Salvar" at bounding box center [1469, 28] width 60 height 28
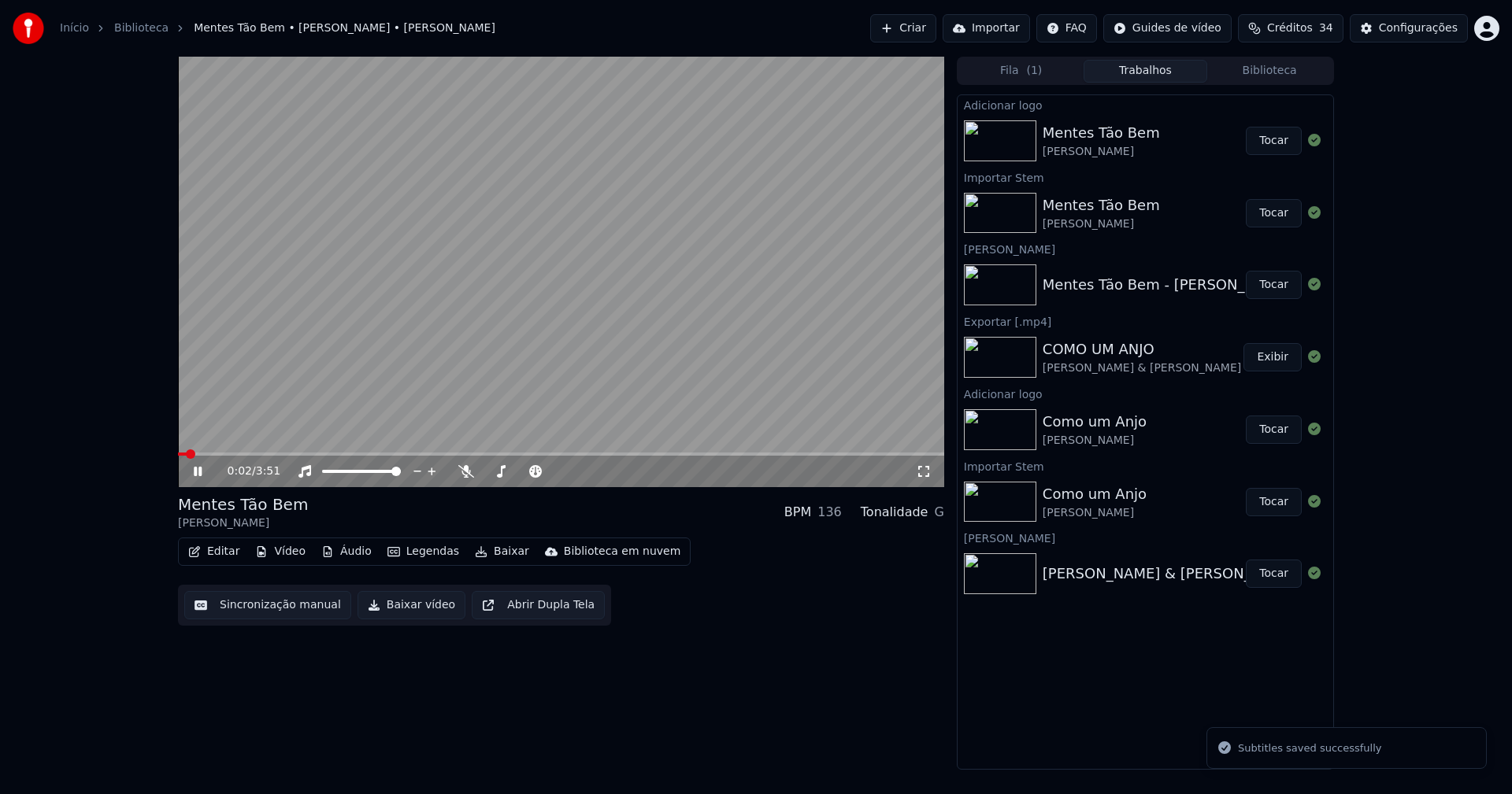
click at [199, 469] on icon at bounding box center [197, 471] width 8 height 10
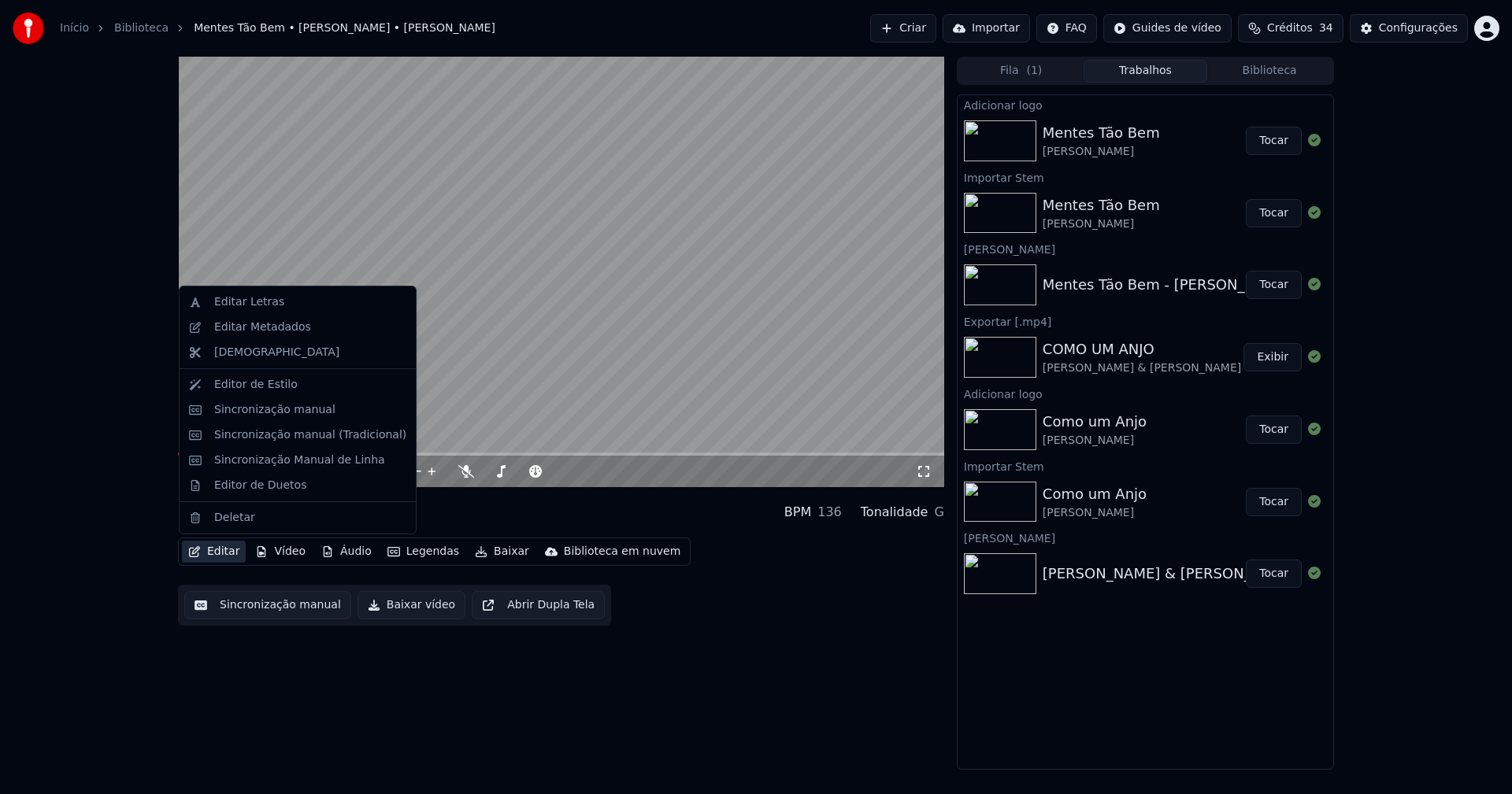
click at [218, 560] on button "Editar" at bounding box center [214, 551] width 64 height 22
click at [282, 331] on div "Editar Metadados" at bounding box center [263, 327] width 97 height 15
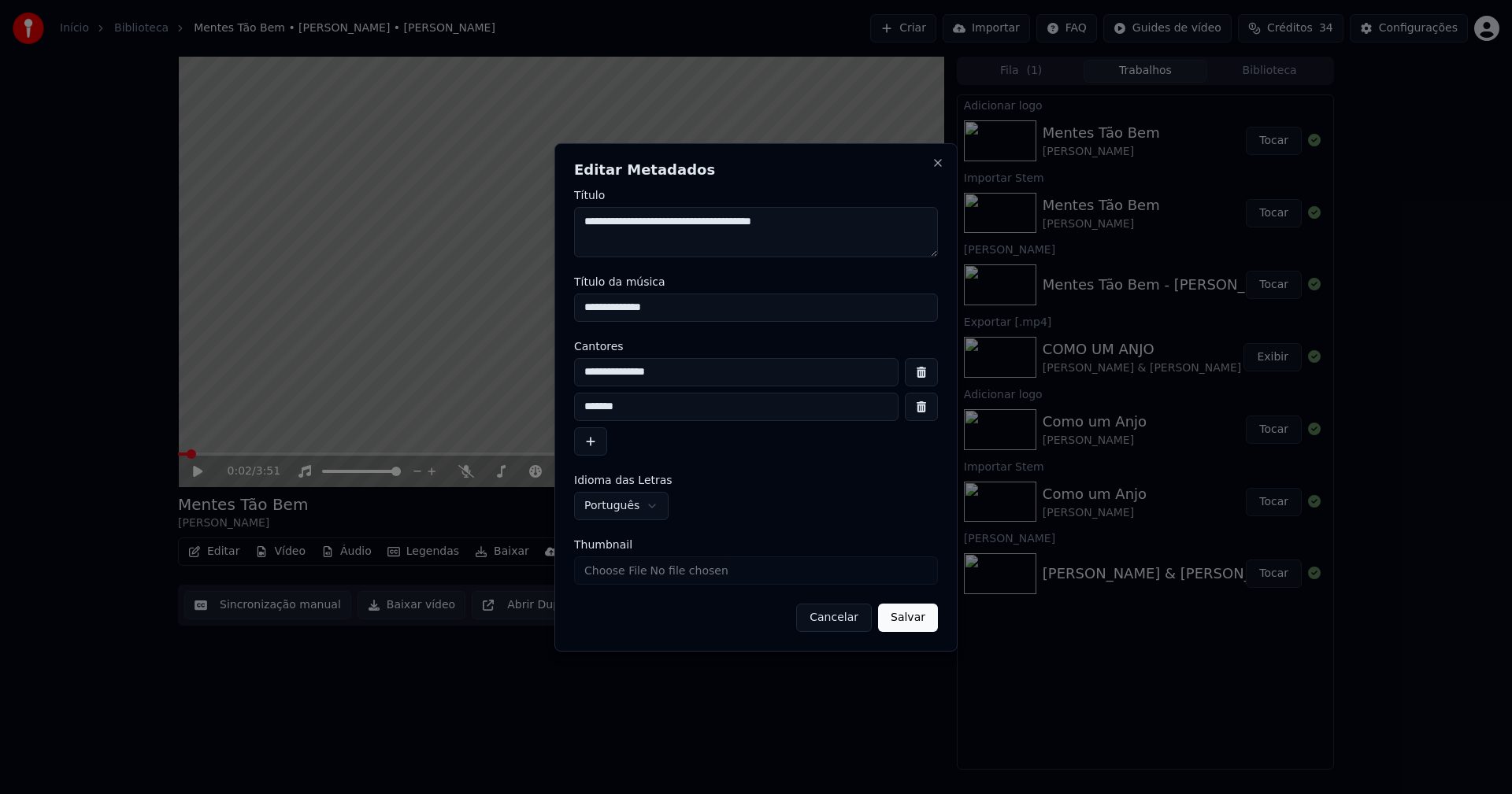
drag, startPoint x: 677, startPoint y: 311, endPoint x: 515, endPoint y: 311, distance: 162.0
click at [519, 311] on body "**********" at bounding box center [756, 397] width 1512 height 794
type input "**********"
click at [692, 375] on input "**********" at bounding box center [736, 372] width 324 height 28
type input "**********"
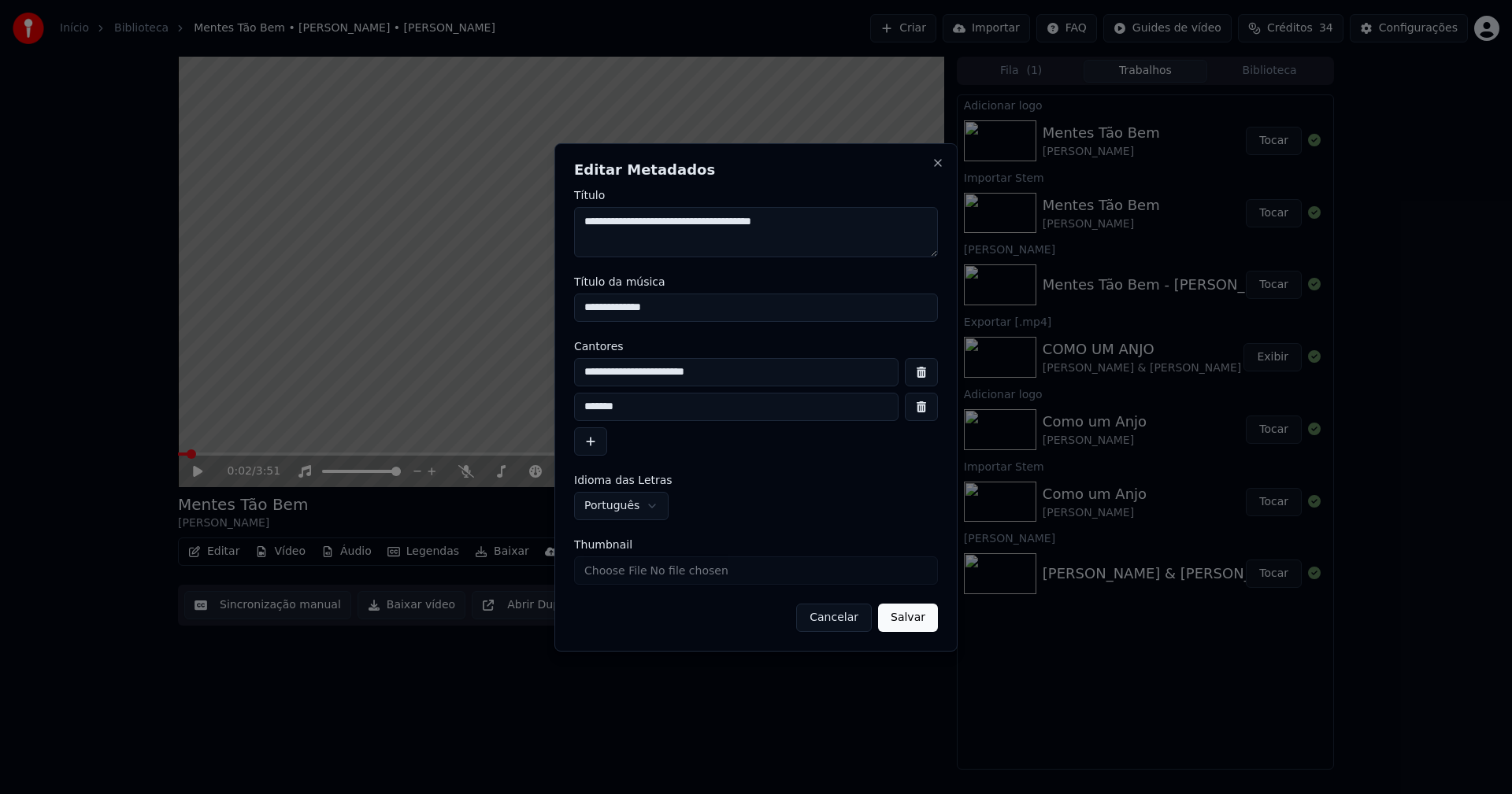
click at [918, 410] on button "button" at bounding box center [921, 407] width 33 height 28
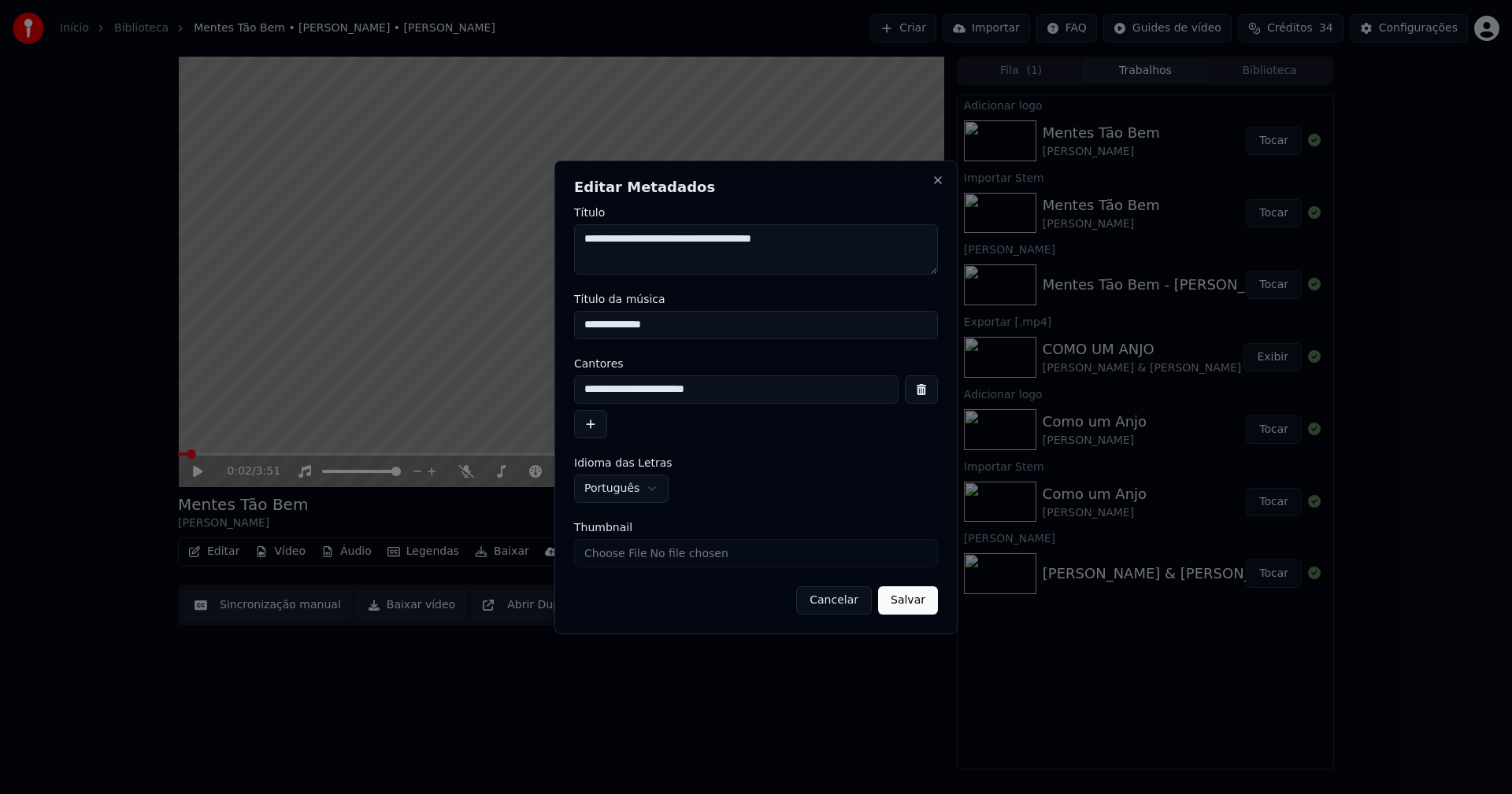
click at [645, 550] on input "Thumbnail" at bounding box center [756, 553] width 364 height 28
type input "**********"
click at [912, 604] on button "Salvar" at bounding box center [908, 600] width 60 height 28
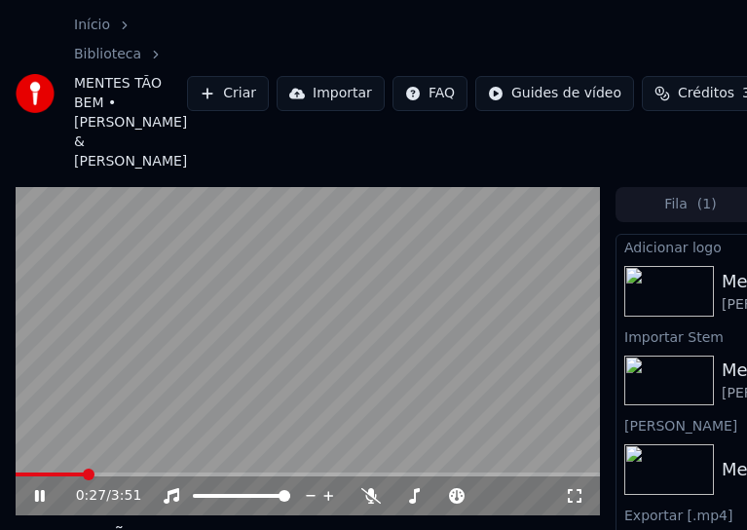
click at [33, 488] on icon at bounding box center [53, 496] width 45 height 16
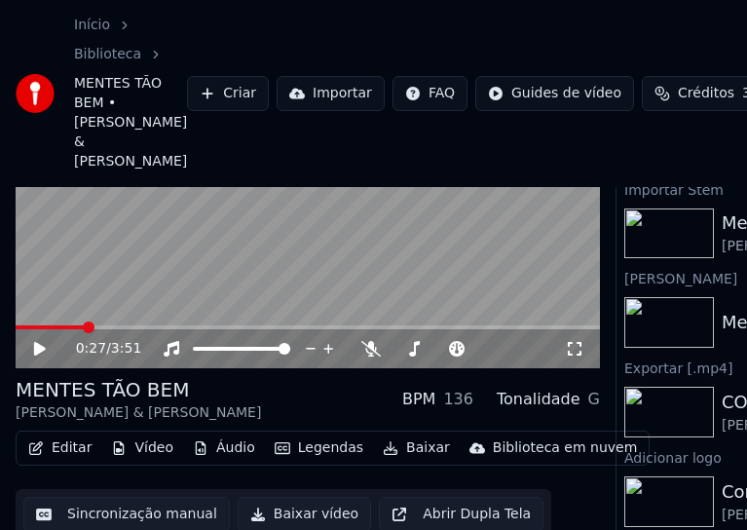
scroll to position [149, 0]
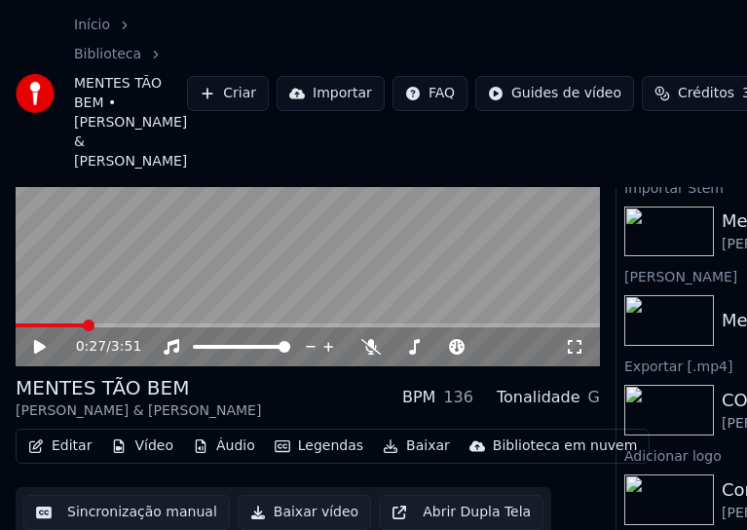
click at [70, 432] on button "Editar" at bounding box center [59, 445] width 79 height 27
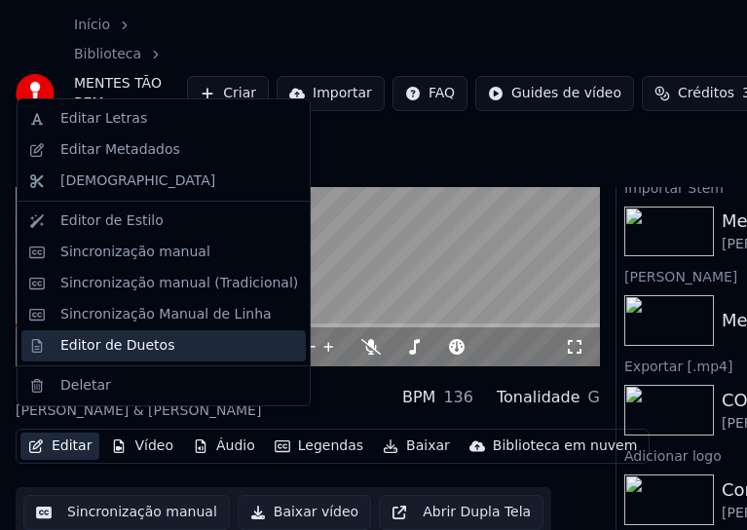
click at [102, 348] on div "Editor de Duetos" at bounding box center [117, 345] width 114 height 19
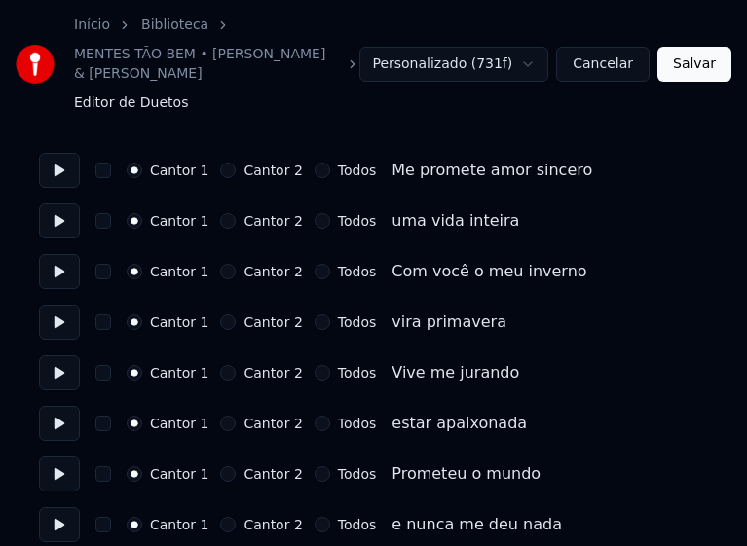
scroll to position [195, 0]
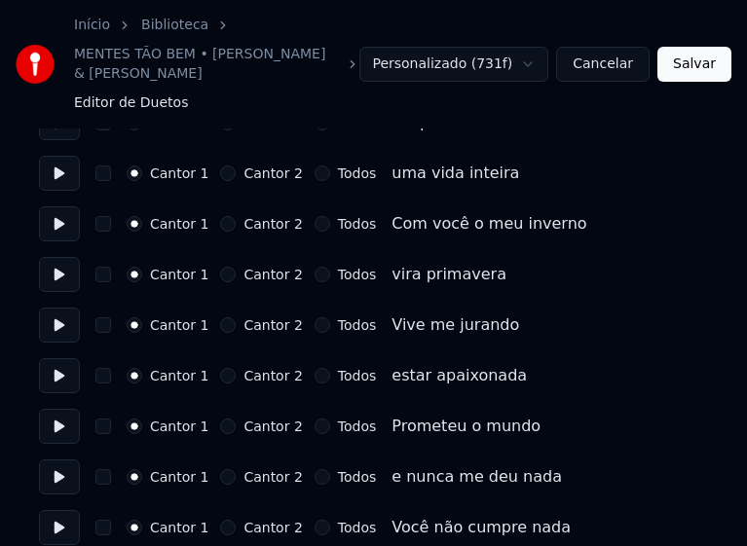
click at [314, 324] on button "Todos" at bounding box center [322, 325] width 16 height 16
click at [314, 375] on button "Todos" at bounding box center [322, 376] width 16 height 16
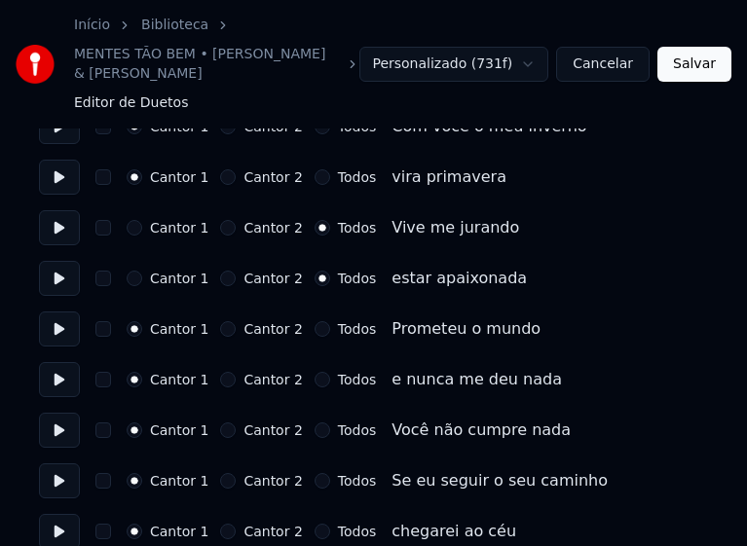
scroll to position [389, 0]
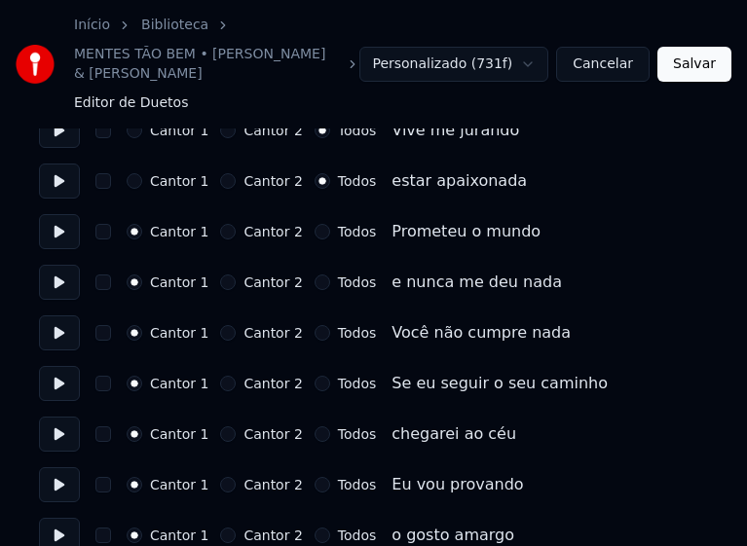
click at [314, 335] on button "Todos" at bounding box center [322, 333] width 16 height 16
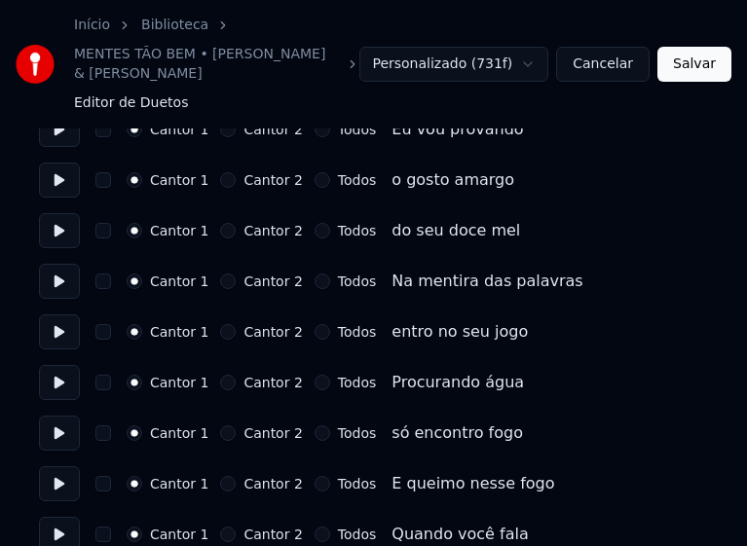
scroll to position [779, 0]
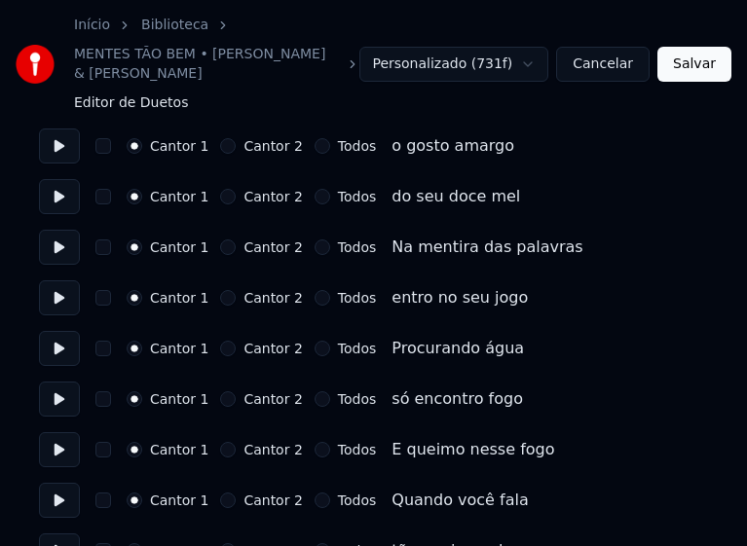
click at [314, 252] on button "Todos" at bounding box center [322, 247] width 16 height 16
click at [314, 297] on button "Todos" at bounding box center [322, 298] width 16 height 16
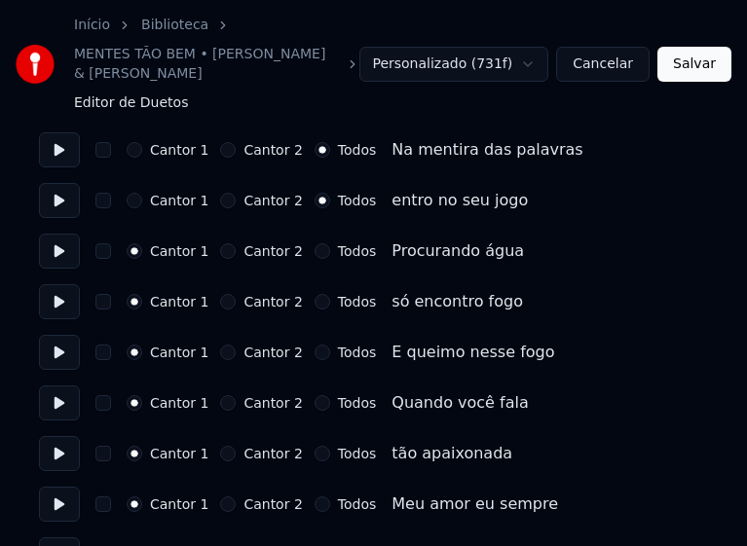
click at [314, 356] on button "Todos" at bounding box center [322, 353] width 16 height 16
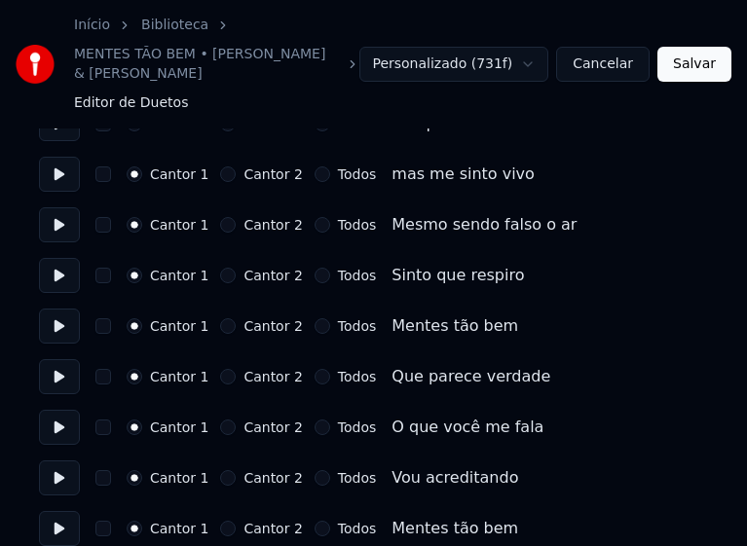
scroll to position [1460, 0]
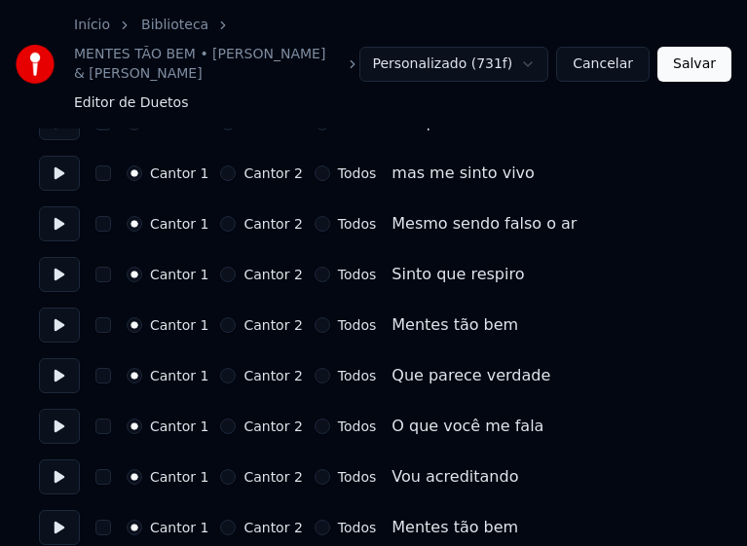
click at [314, 274] on button "Todos" at bounding box center [322, 275] width 16 height 16
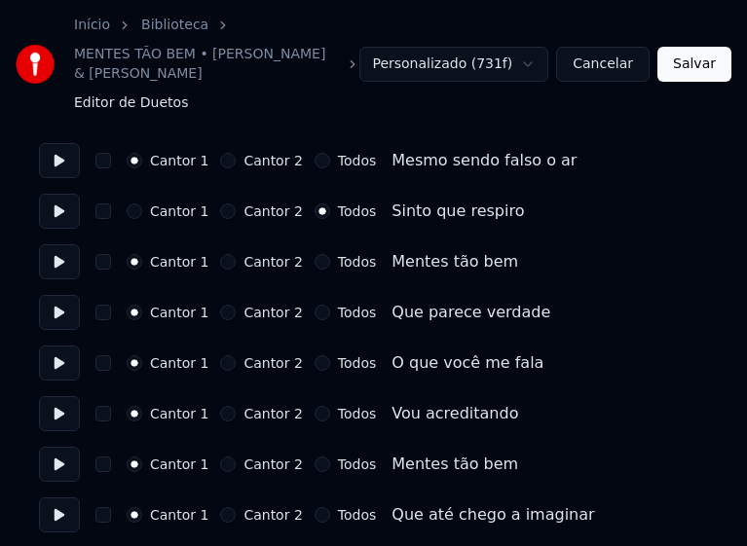
scroll to position [1557, 0]
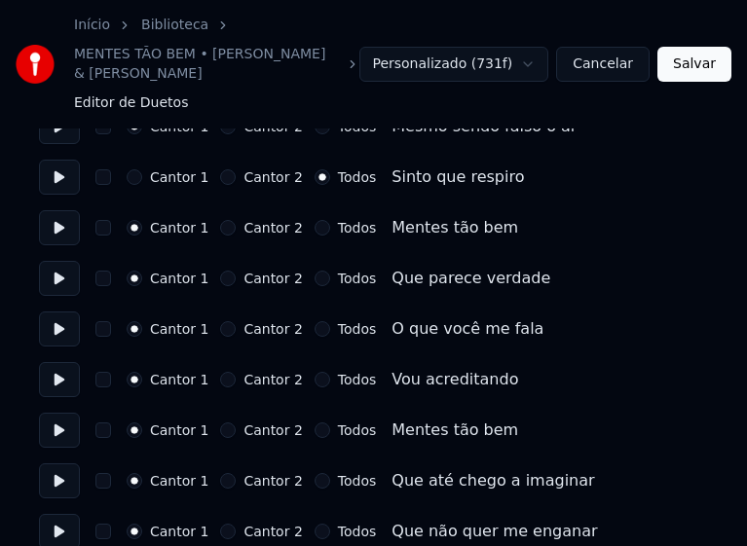
click at [314, 228] on button "Todos" at bounding box center [322, 228] width 16 height 16
click at [314, 275] on button "Todos" at bounding box center [322, 279] width 16 height 16
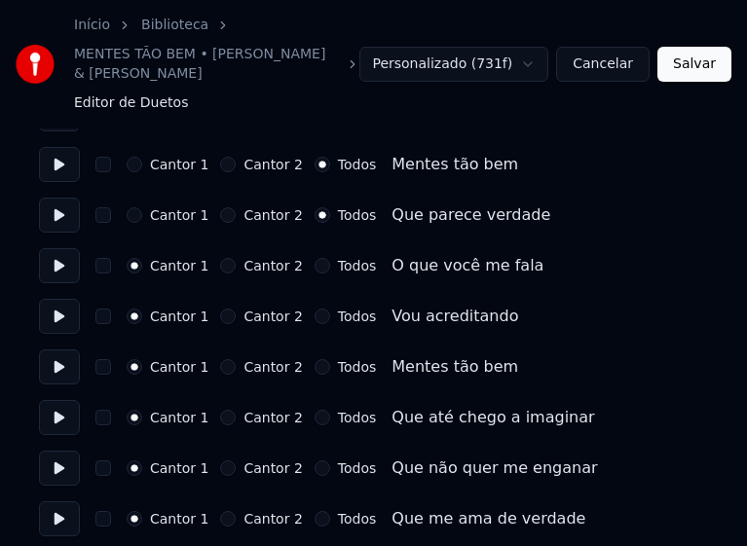
scroll to position [1655, 0]
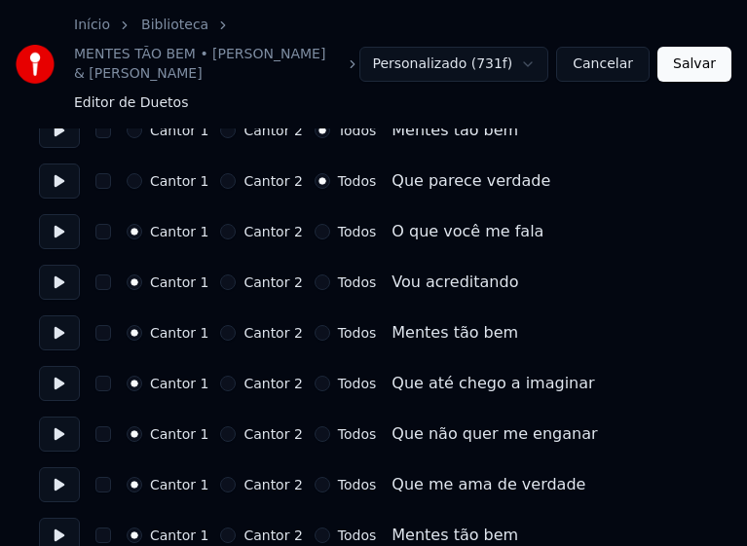
click at [314, 334] on button "Todos" at bounding box center [322, 333] width 16 height 16
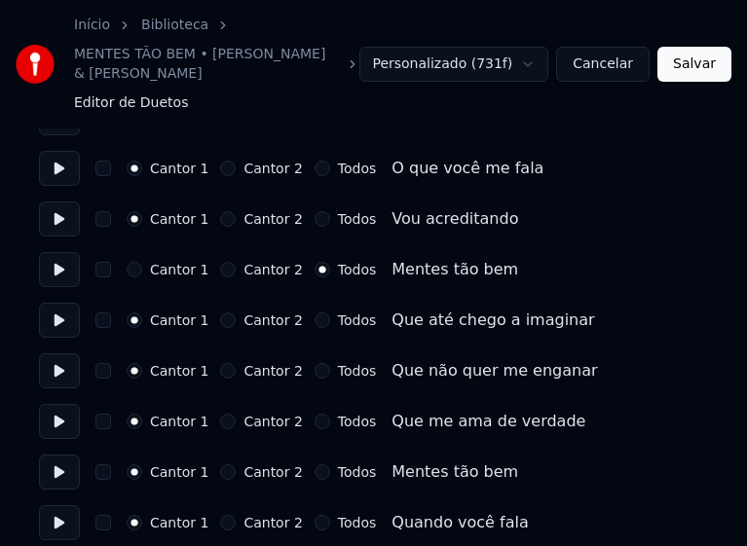
scroll to position [1752, 0]
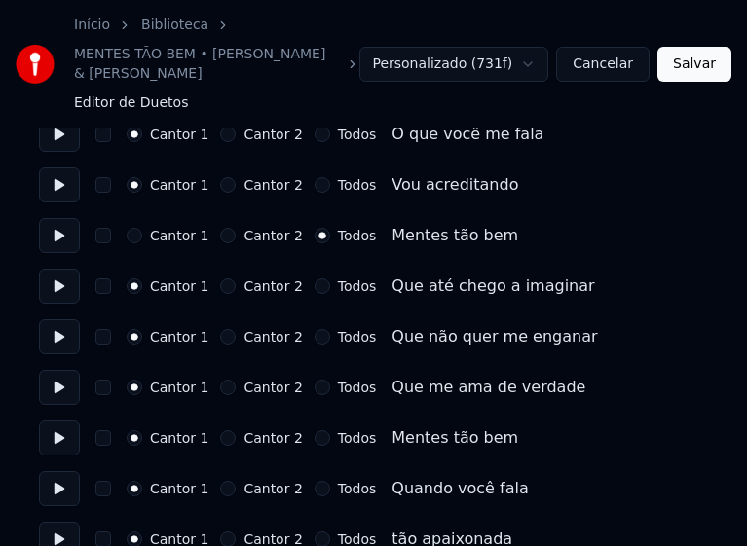
click at [314, 283] on button "Todos" at bounding box center [322, 286] width 16 height 16
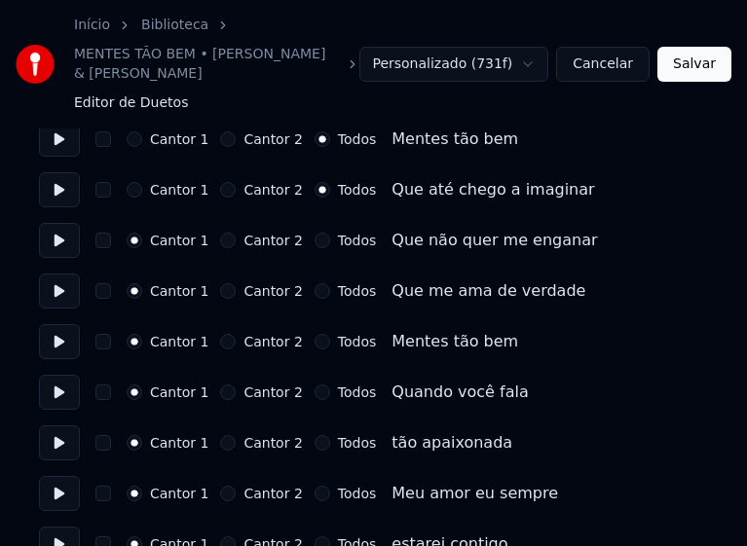
scroll to position [1850, 0]
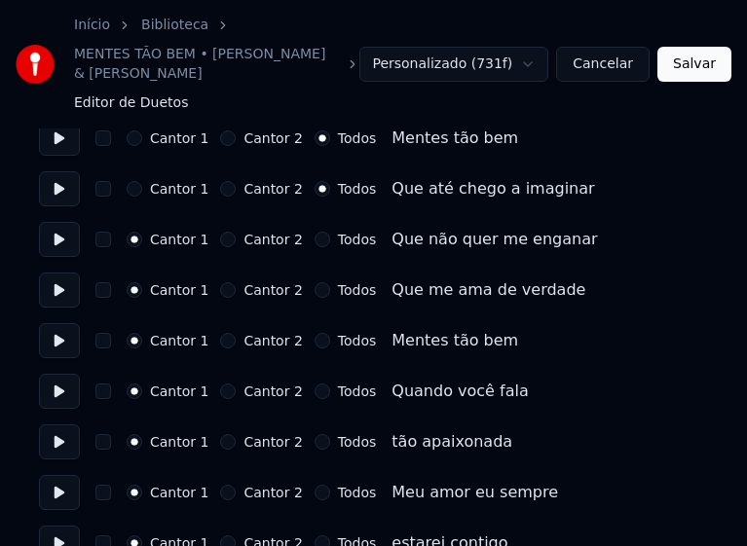
click at [314, 241] on button "Todos" at bounding box center [322, 240] width 16 height 16
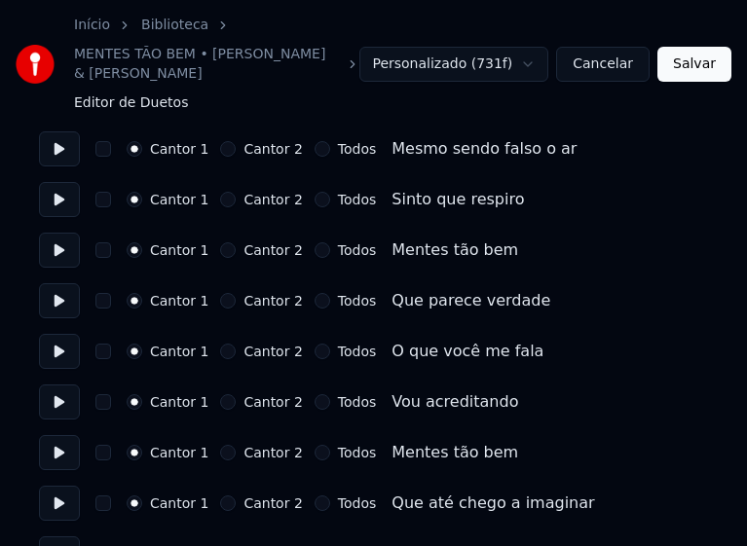
scroll to position [2531, 0]
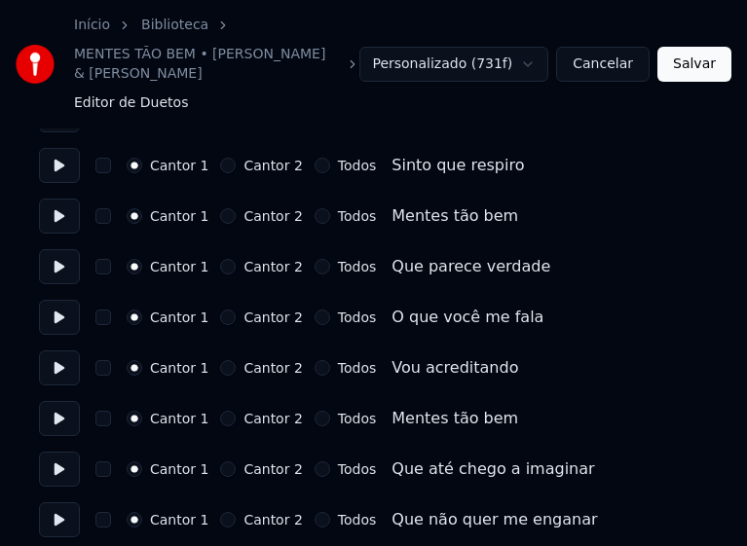
click at [314, 166] on button "Todos" at bounding box center [322, 166] width 16 height 16
click at [314, 215] on button "Todos" at bounding box center [322, 216] width 16 height 16
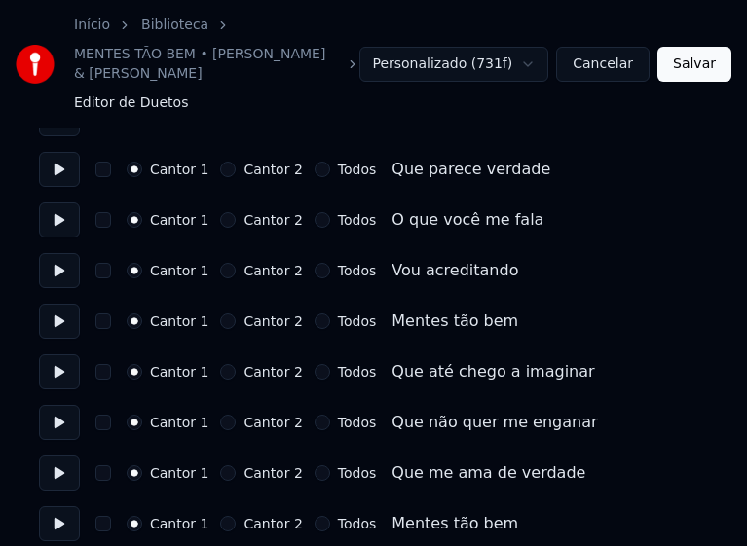
click at [314, 321] on button "Todos" at bounding box center [322, 321] width 16 height 16
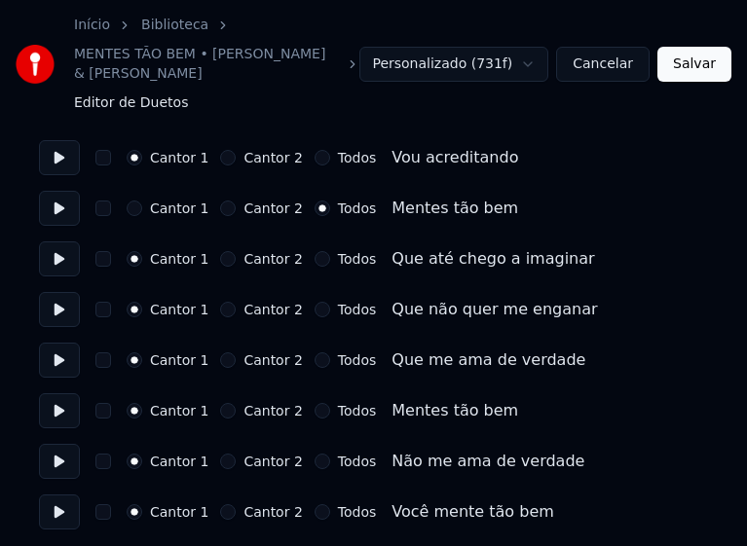
scroll to position [2744, 0]
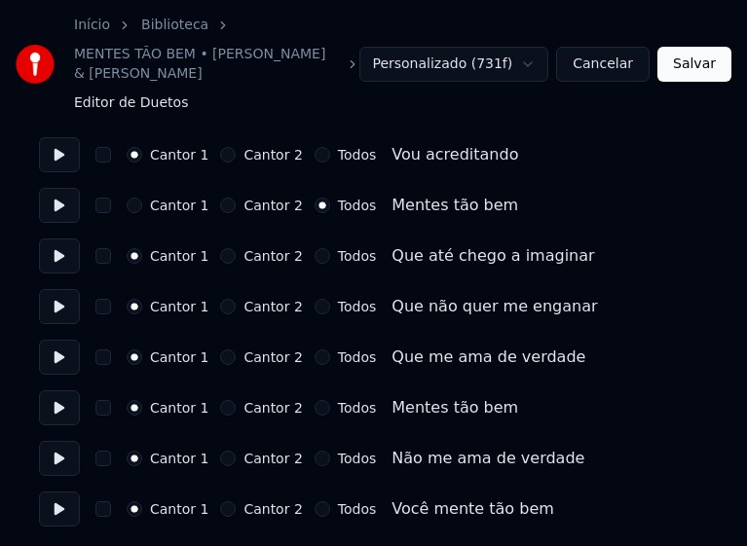
click at [314, 262] on button "Todos" at bounding box center [322, 256] width 16 height 16
click at [314, 307] on button "Todos" at bounding box center [322, 307] width 16 height 16
click at [299, 406] on div "Cantor 1 Cantor 2 Todos" at bounding box center [251, 408] width 249 height 16
click at [314, 405] on button "Todos" at bounding box center [322, 408] width 16 height 16
click at [689, 64] on button "Salvar" at bounding box center [694, 64] width 74 height 35
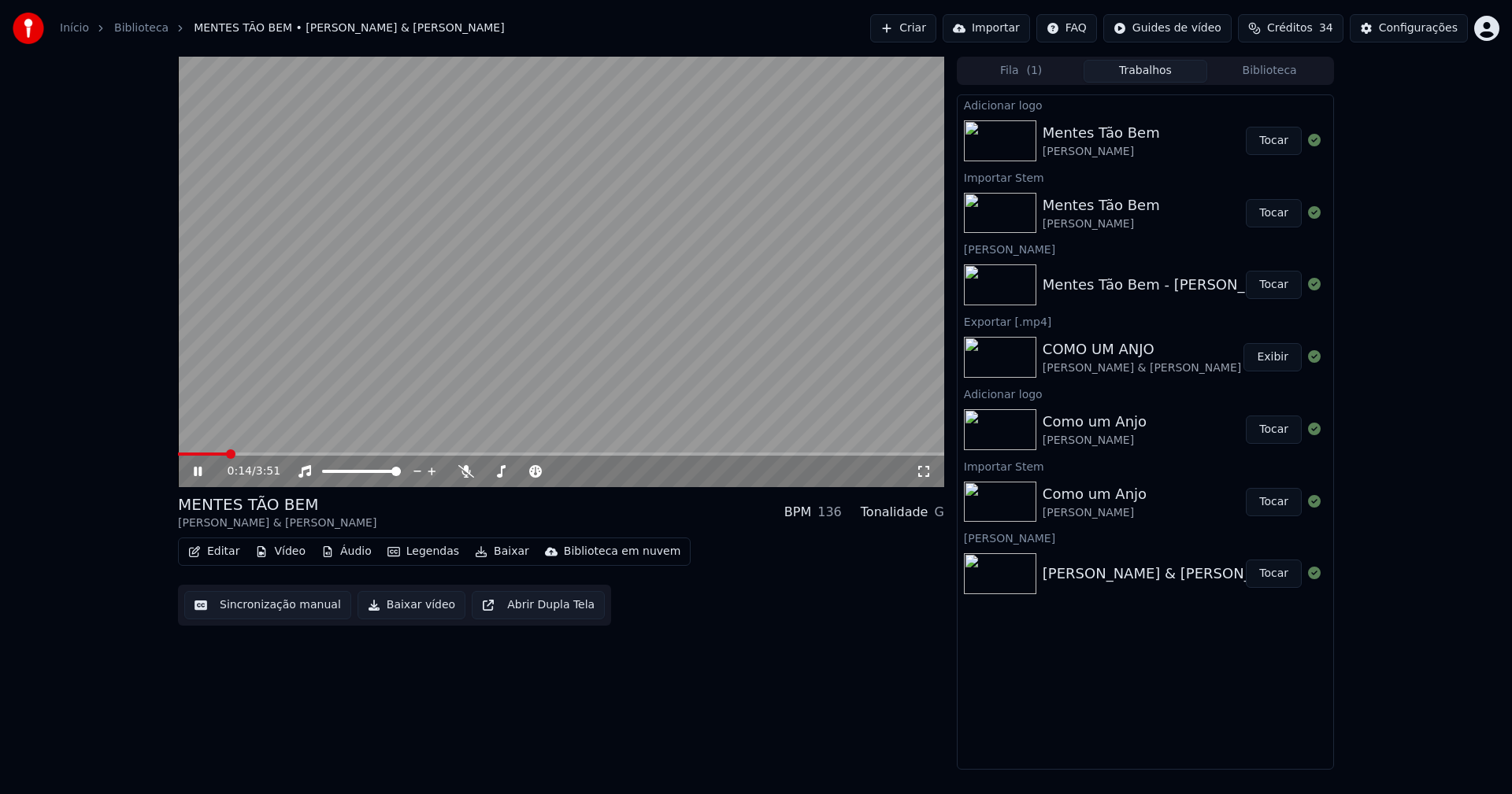
click at [926, 476] on icon at bounding box center [924, 471] width 11 height 11
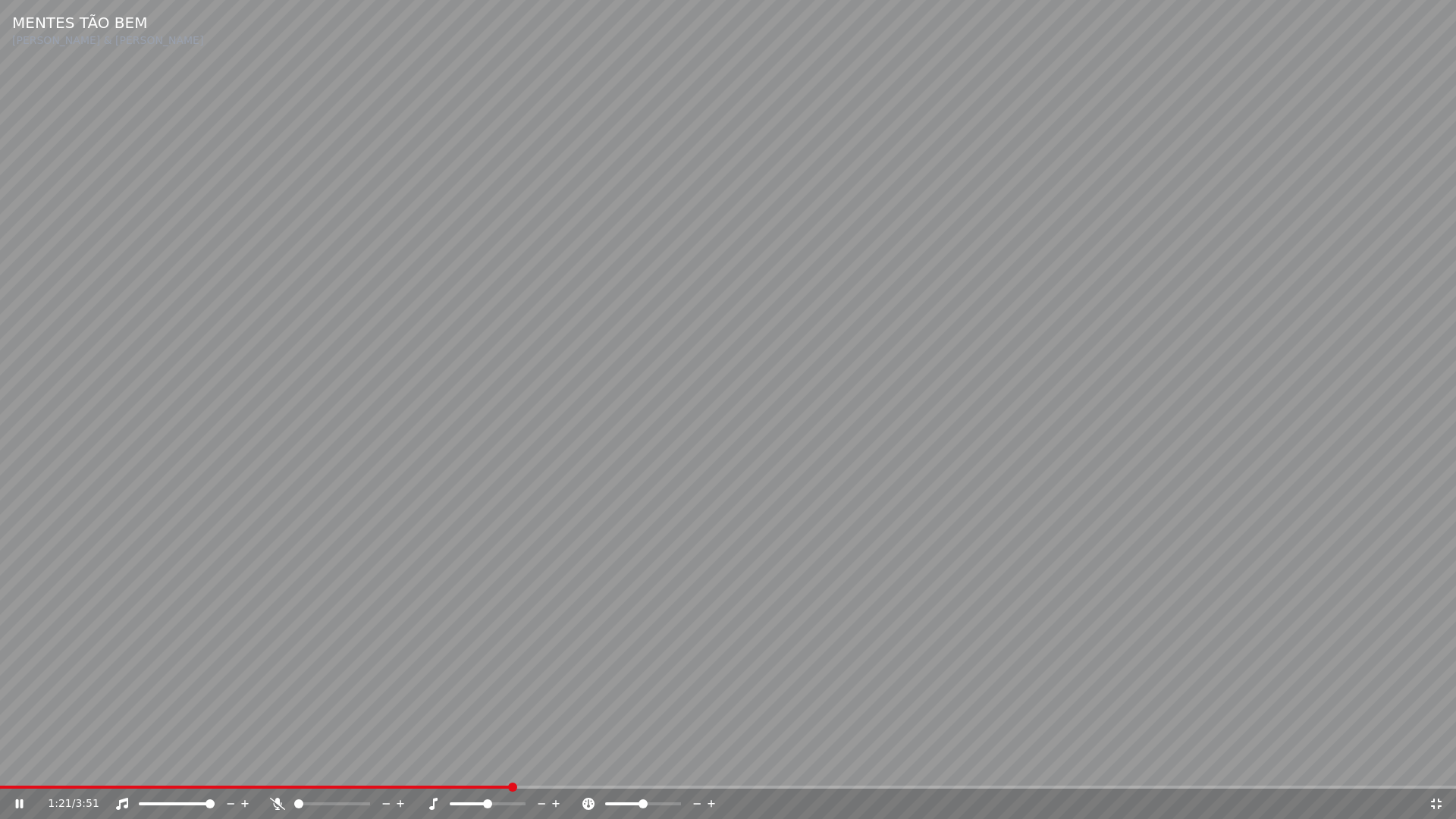
drag, startPoint x: 1430, startPoint y: 807, endPoint x: 1415, endPoint y: 517, distance: 290.4
click at [1433, 764] on icon at bounding box center [1436, 804] width 15 height 12
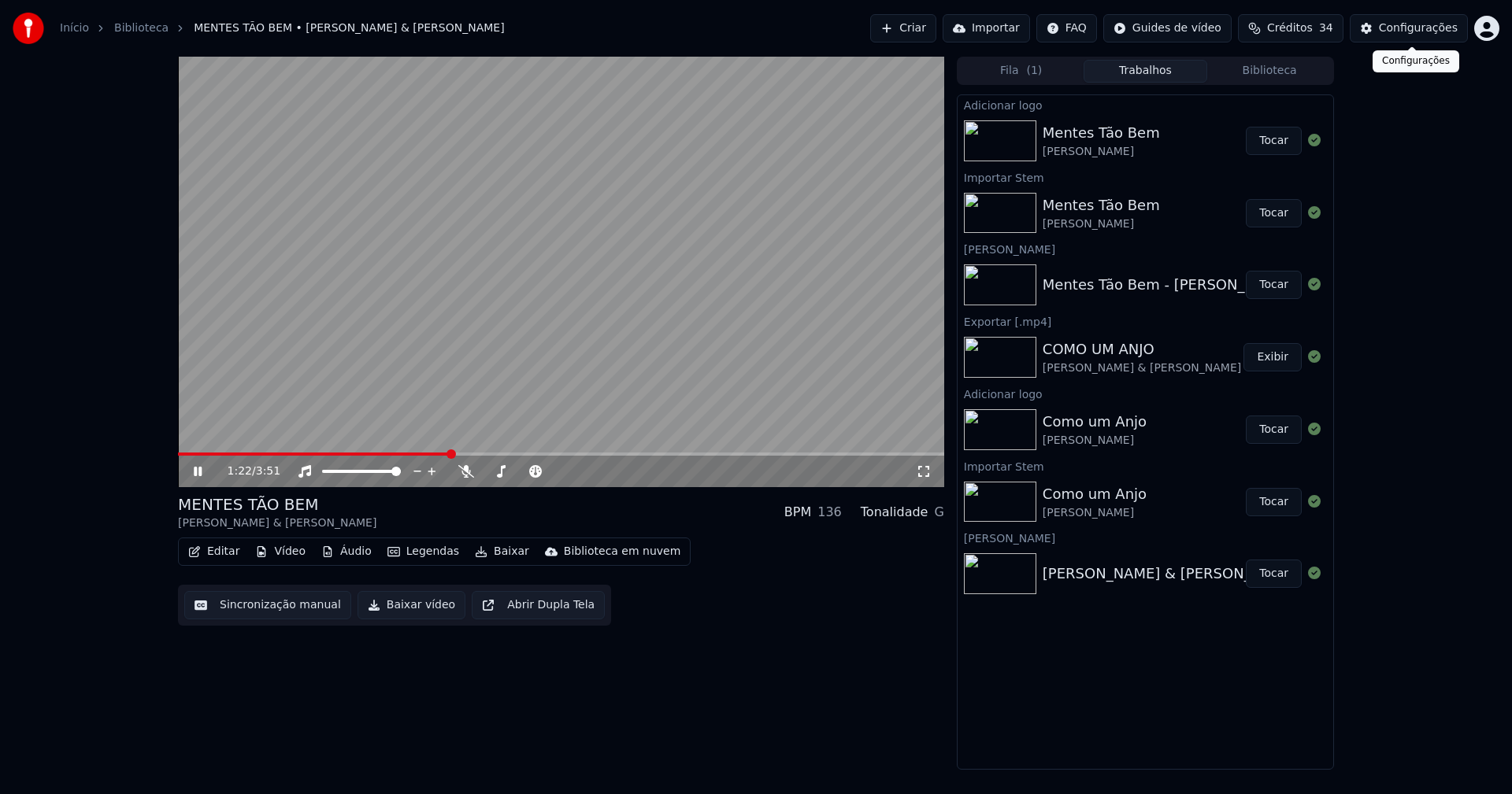
click at [1408, 27] on div "Configurações" at bounding box center [1417, 27] width 78 height 15
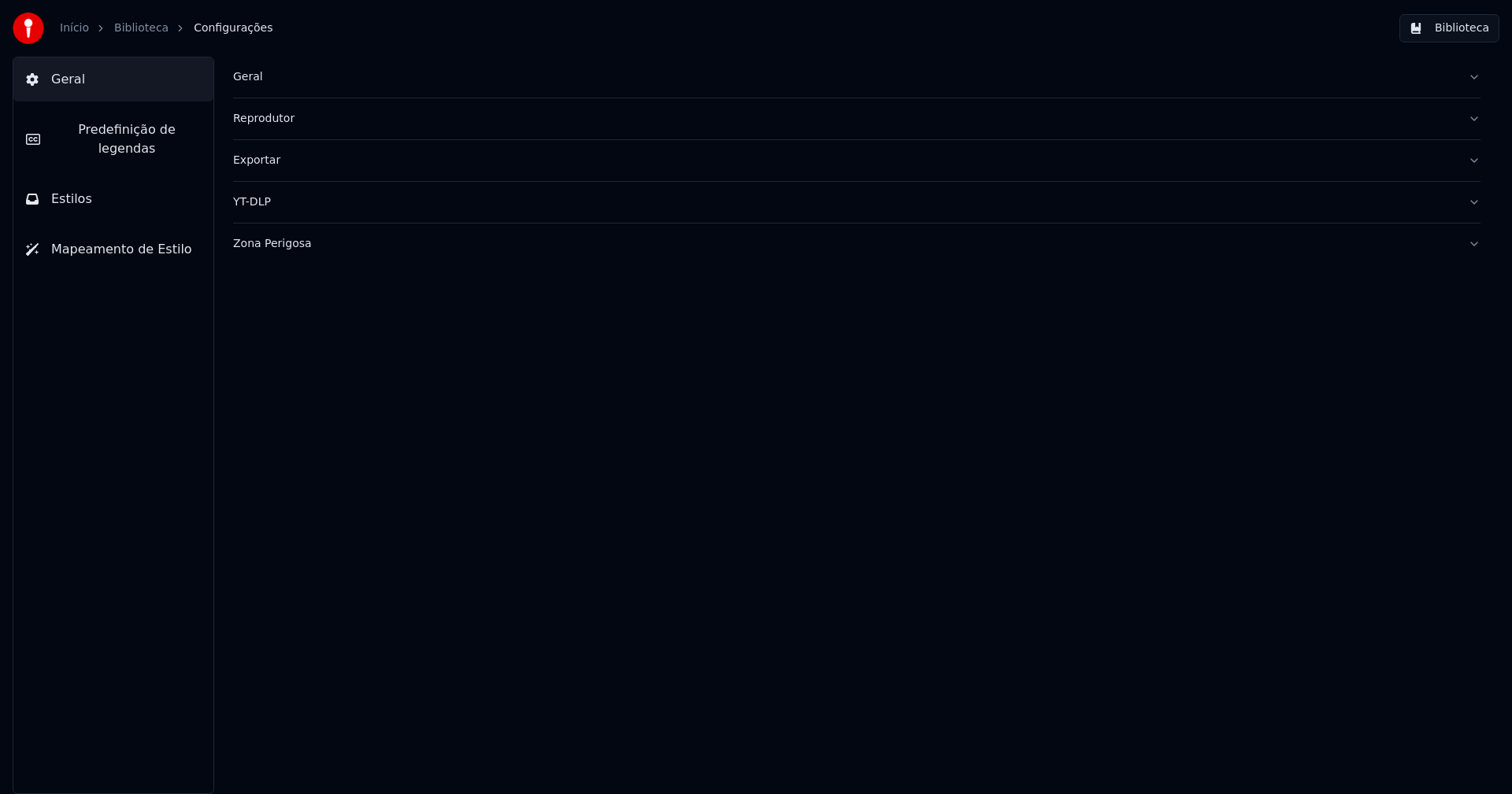
click at [153, 129] on span "Predefinição de legendas" at bounding box center [126, 139] width 148 height 38
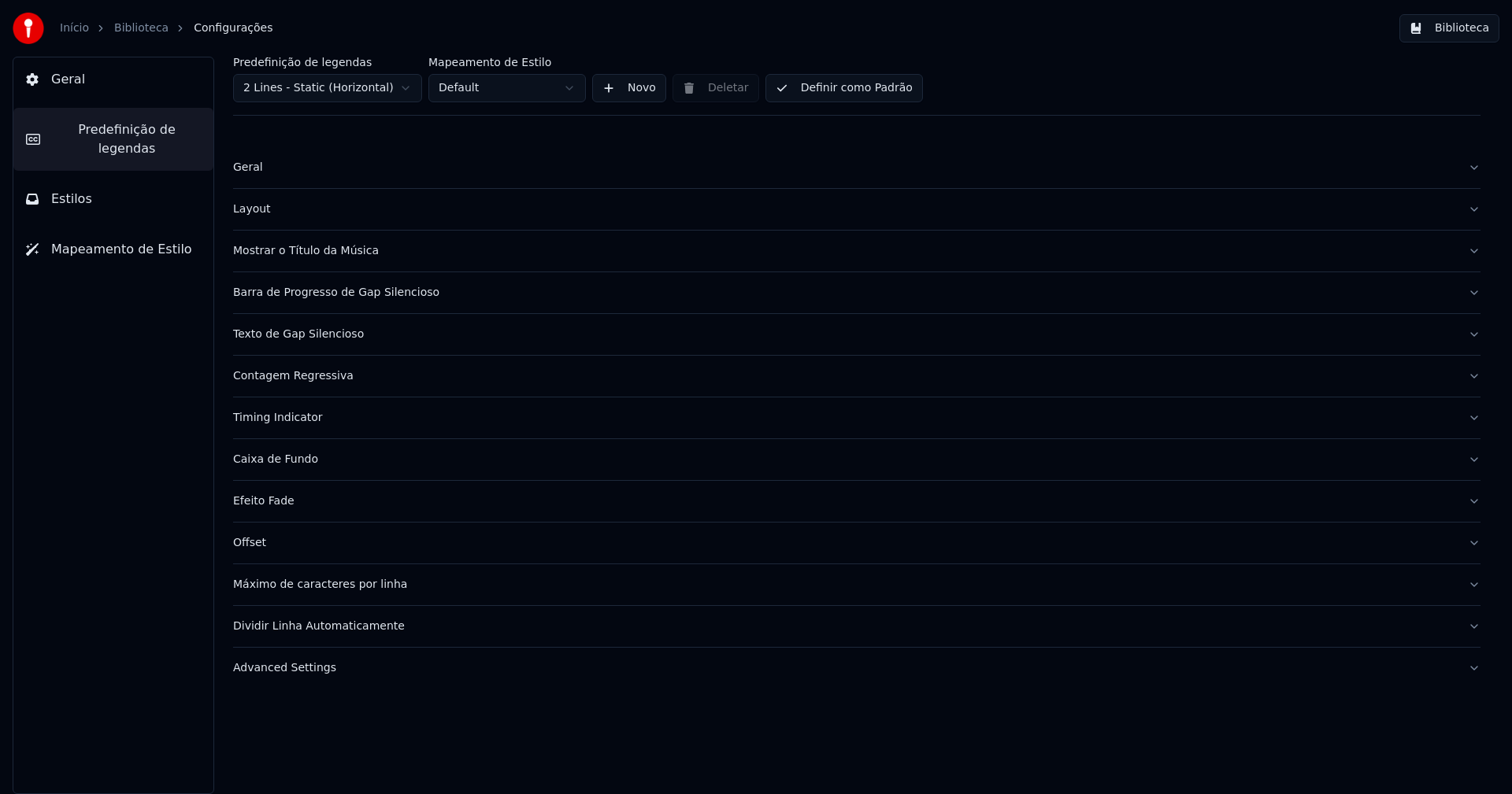
drag, startPoint x: 287, startPoint y: 673, endPoint x: 355, endPoint y: 636, distance: 77.4
click at [290, 672] on div "Advanced Settings" at bounding box center [844, 668] width 1222 height 15
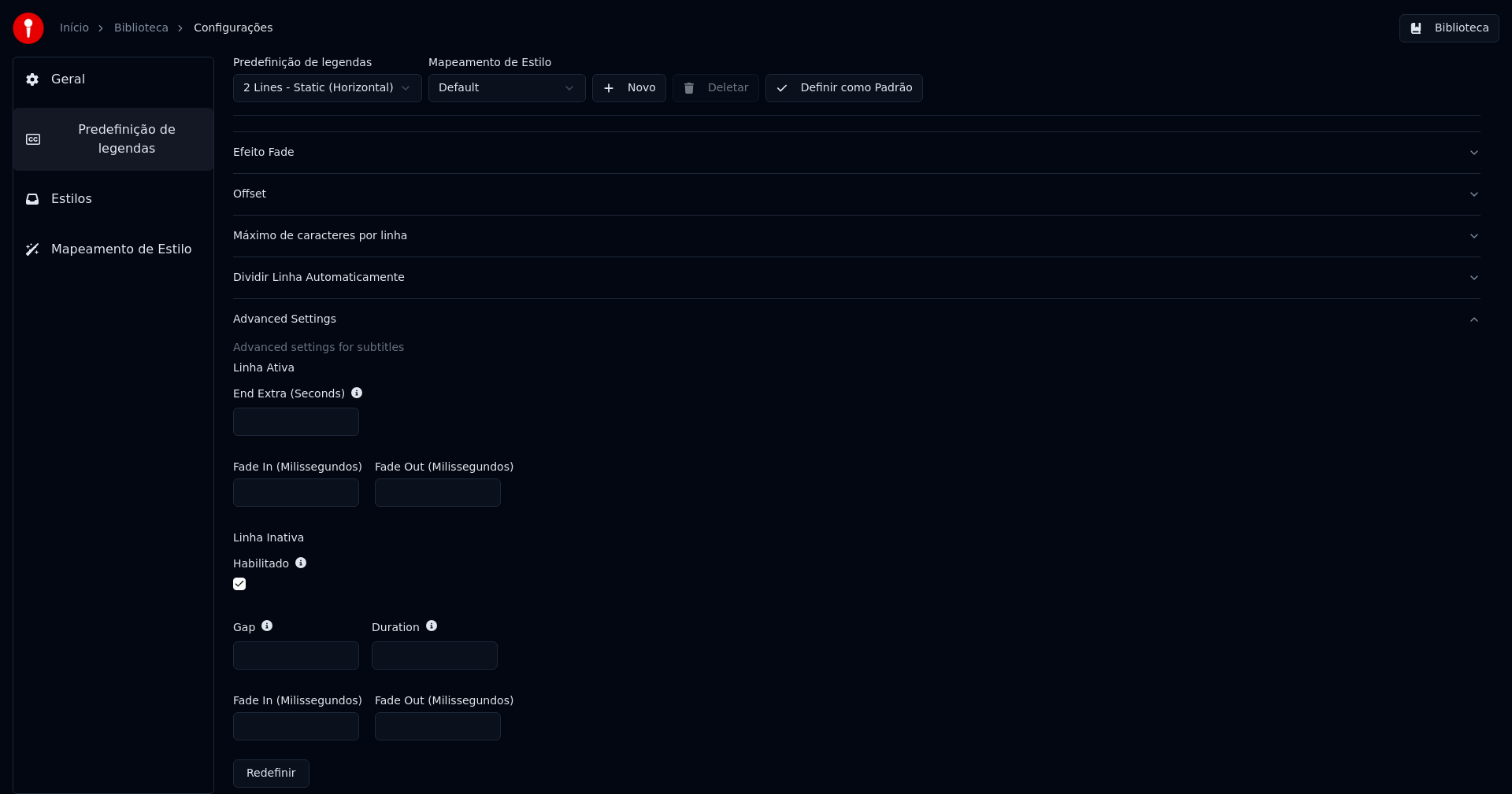
scroll to position [367, 0]
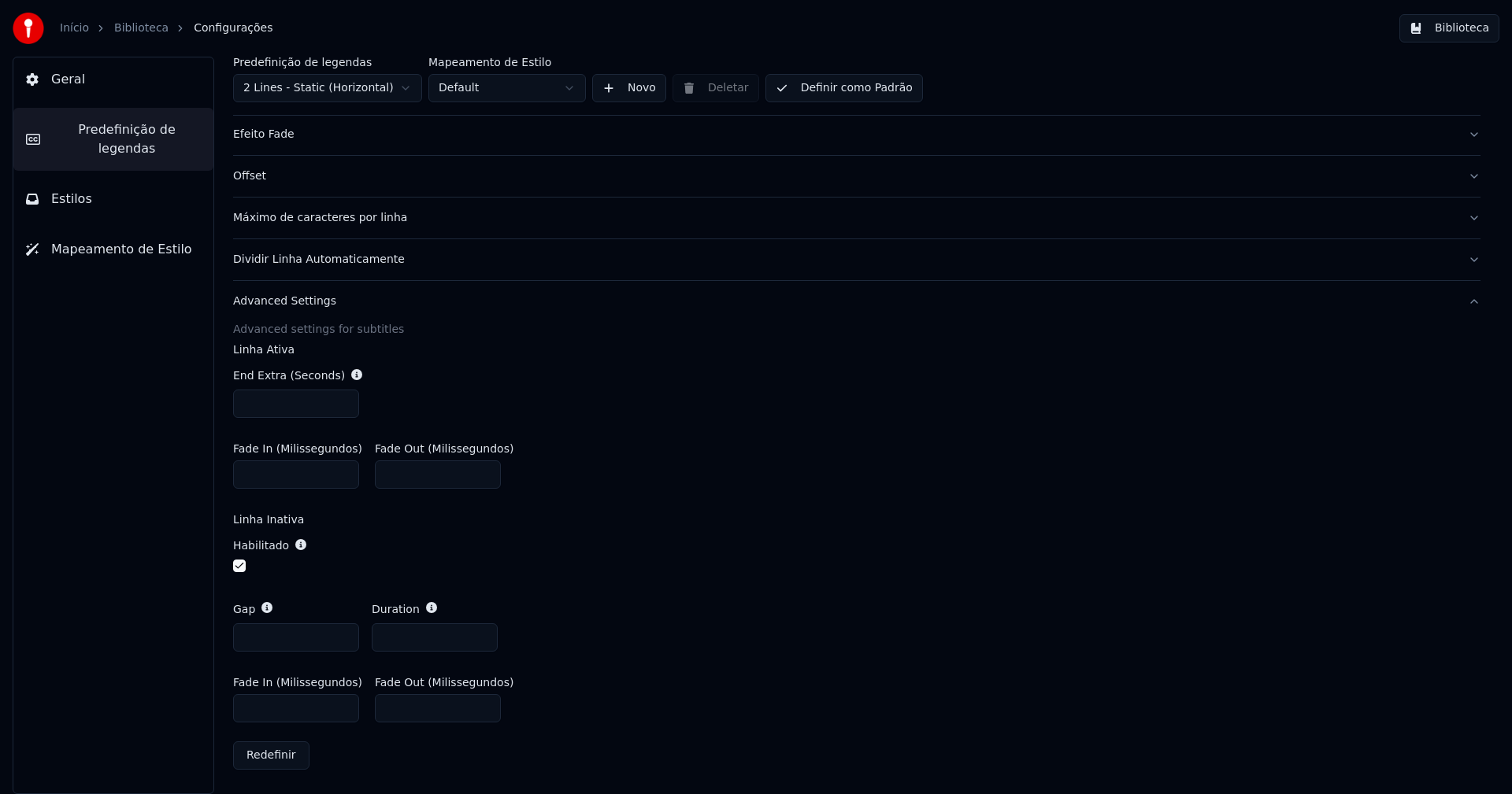
click at [256, 709] on input "***" at bounding box center [296, 708] width 126 height 28
type input "***"
click at [767, 539] on div "Habilitado" at bounding box center [857, 556] width 1247 height 64
click at [1470, 24] on button "Biblioteca" at bounding box center [1450, 28] width 100 height 28
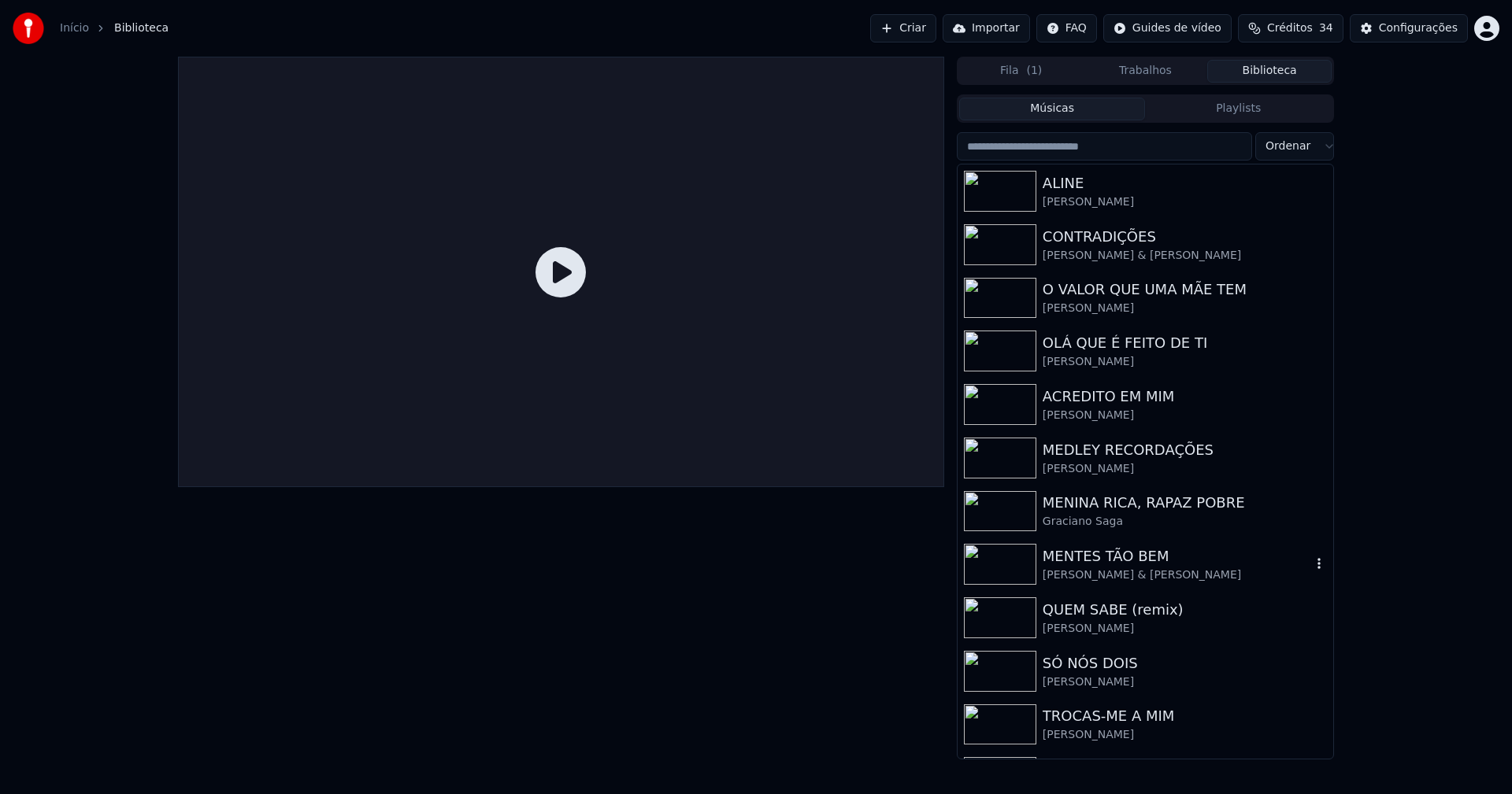
click at [1112, 564] on div "MENTES TÃO BEM" at bounding box center [1177, 556] width 269 height 22
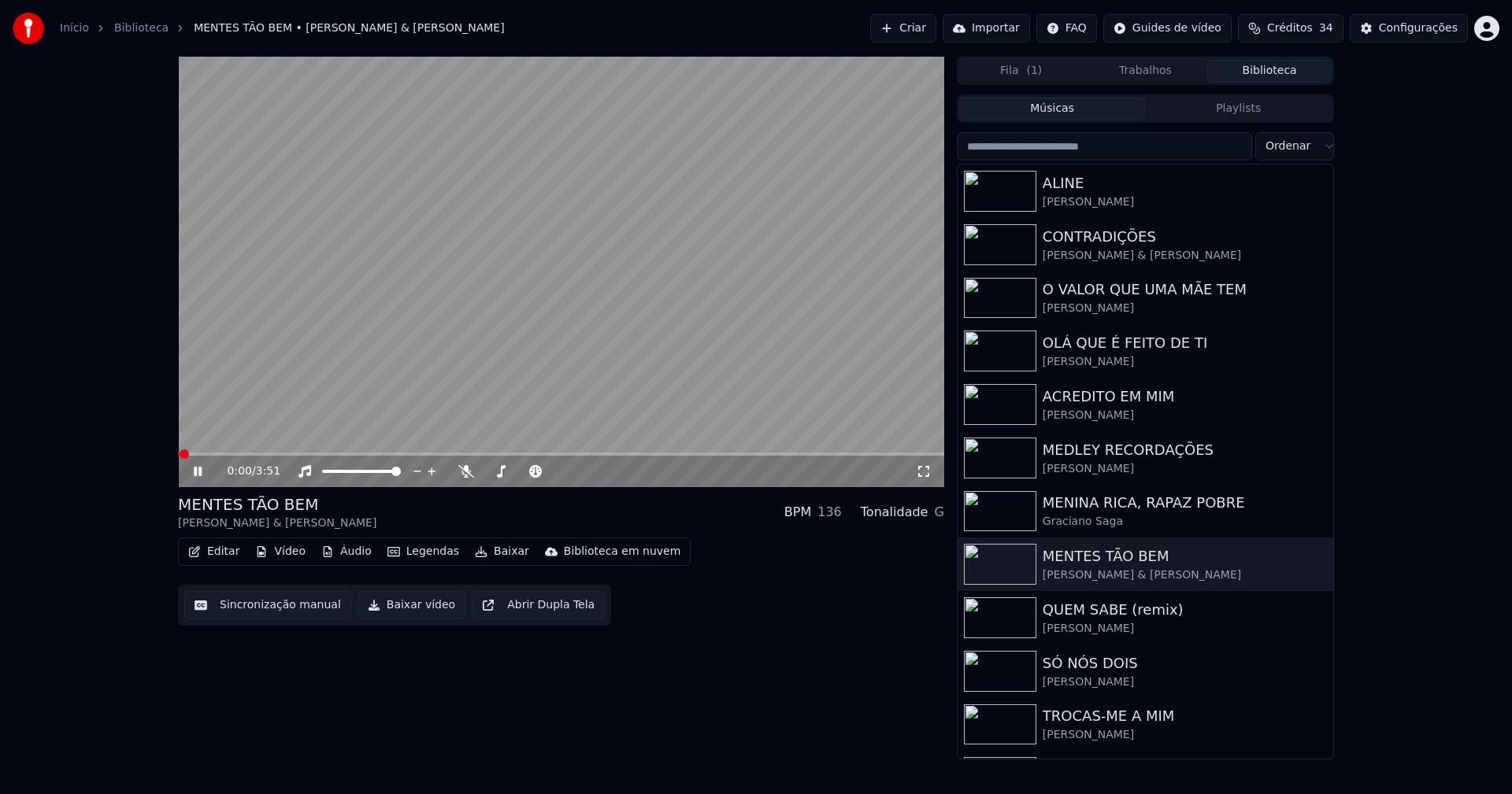
click at [926, 473] on icon at bounding box center [923, 471] width 15 height 13
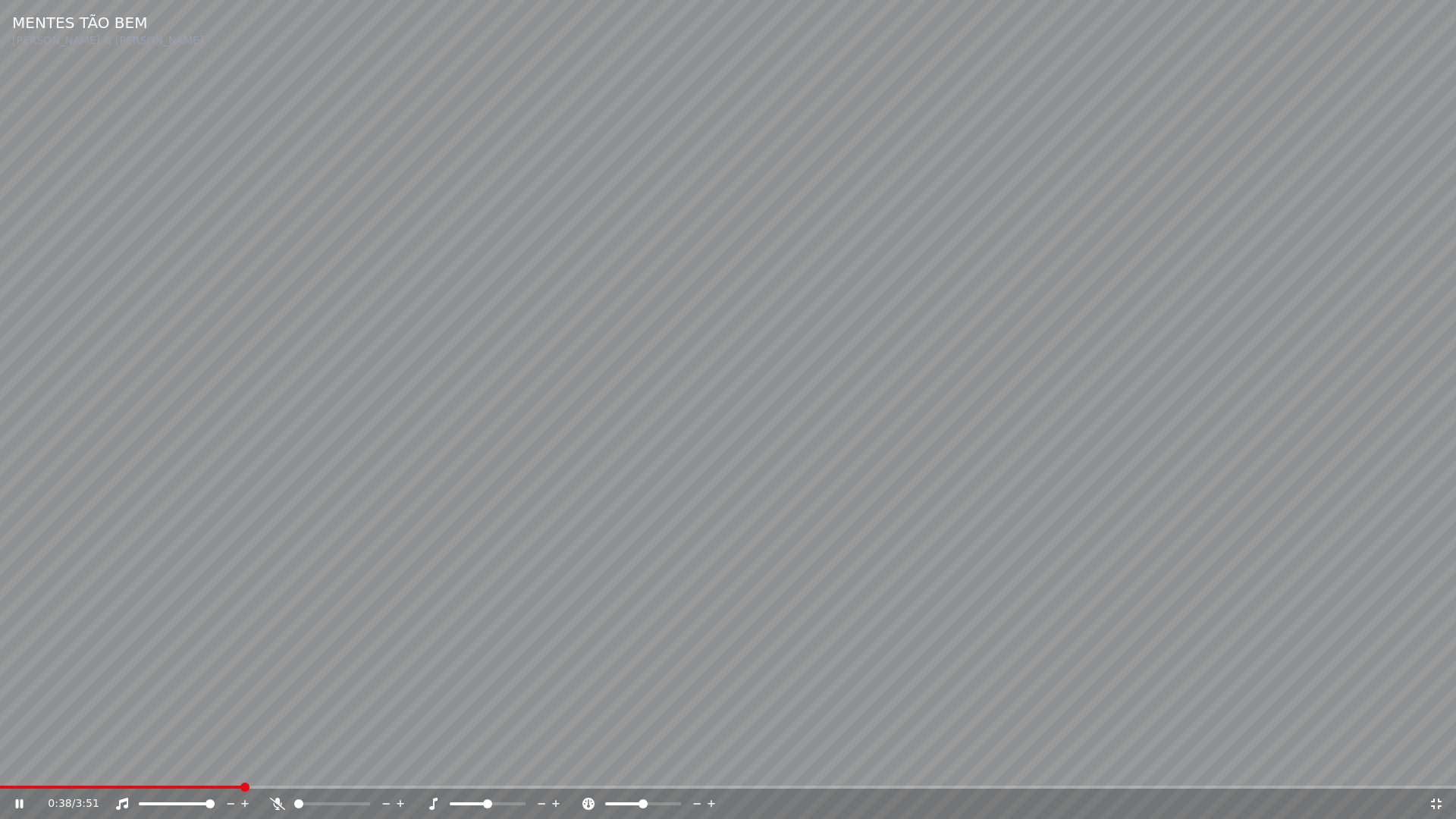
drag, startPoint x: 1433, startPoint y: 808, endPoint x: 1370, endPoint y: 154, distance: 657.0
click at [1437, 764] on icon at bounding box center [1436, 804] width 15 height 12
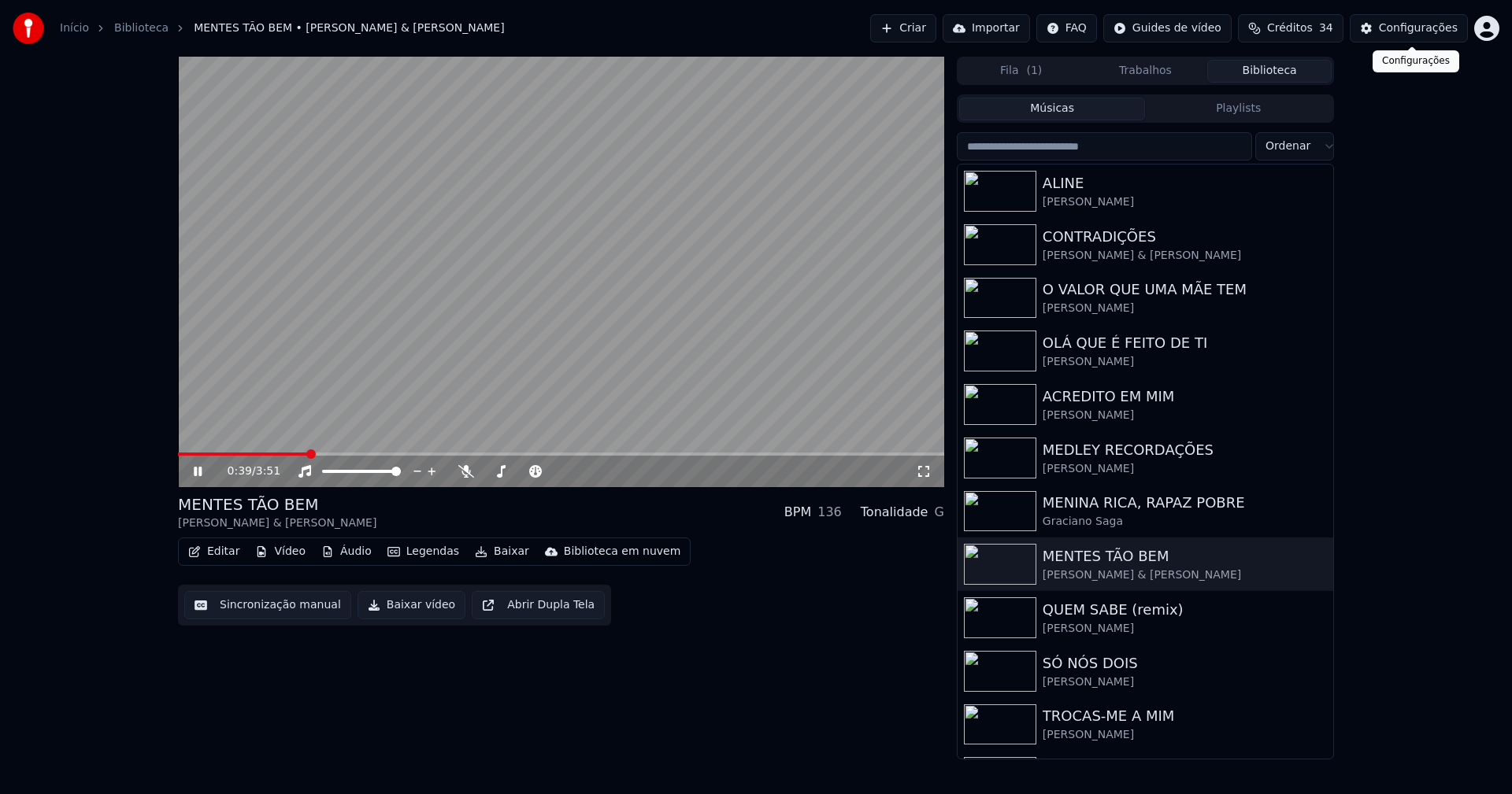
click at [1425, 23] on div "Configurações" at bounding box center [1417, 27] width 78 height 15
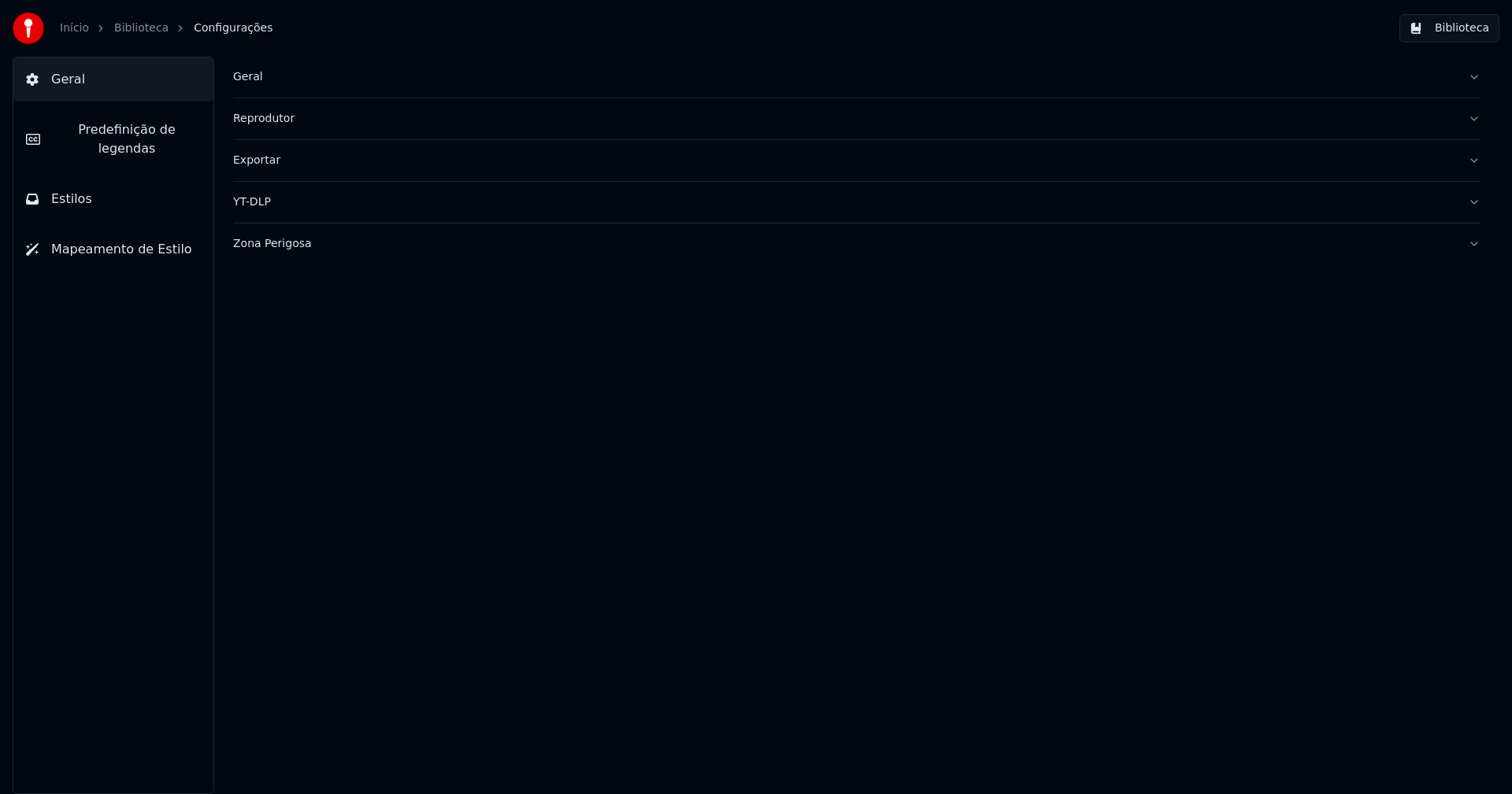
click at [150, 134] on span "Predefinição de legendas" at bounding box center [126, 139] width 148 height 38
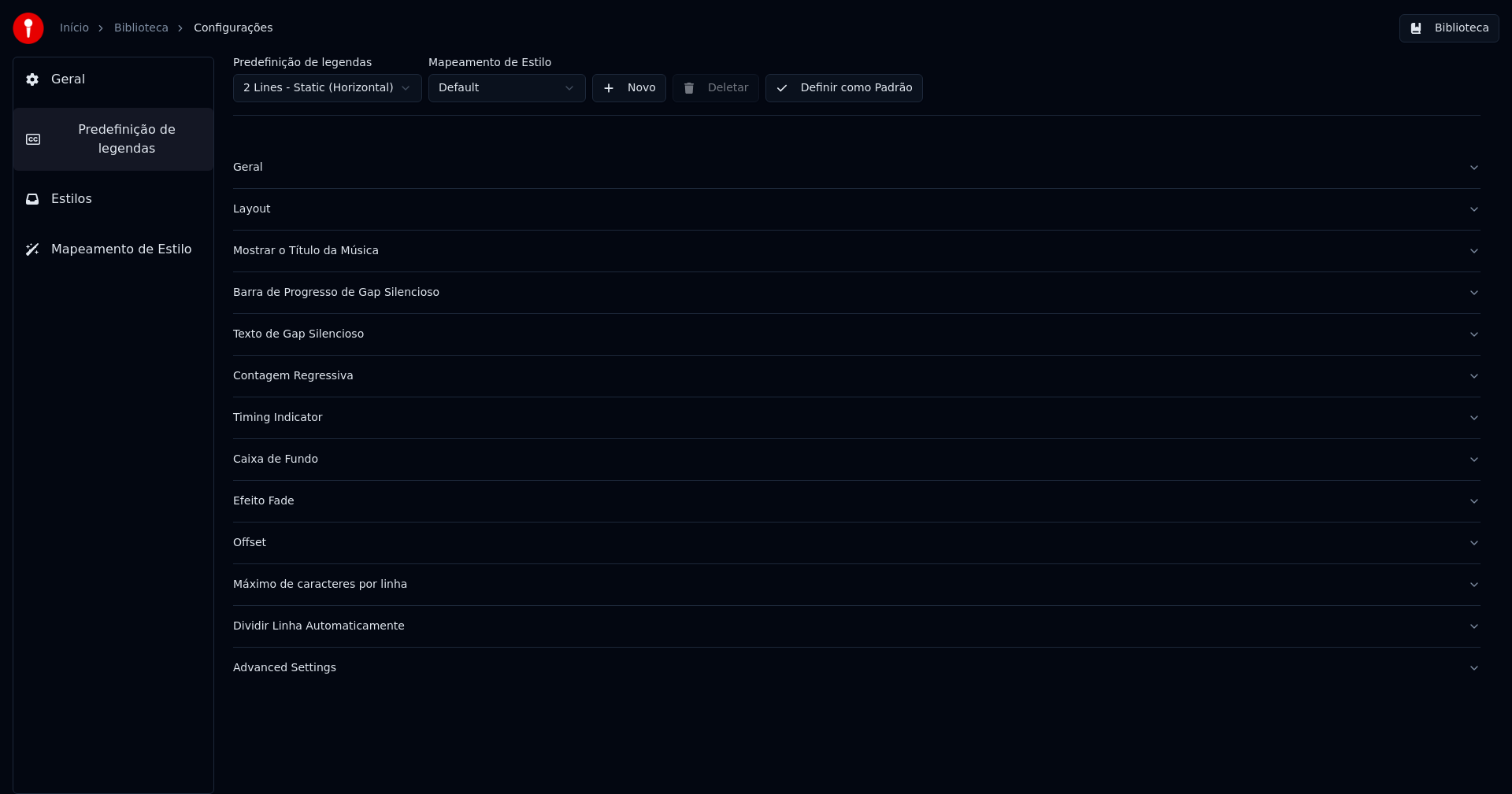
drag, startPoint x: 311, startPoint y: 673, endPoint x: 357, endPoint y: 624, distance: 67.2
click at [313, 673] on div "Advanced Settings" at bounding box center [844, 668] width 1222 height 15
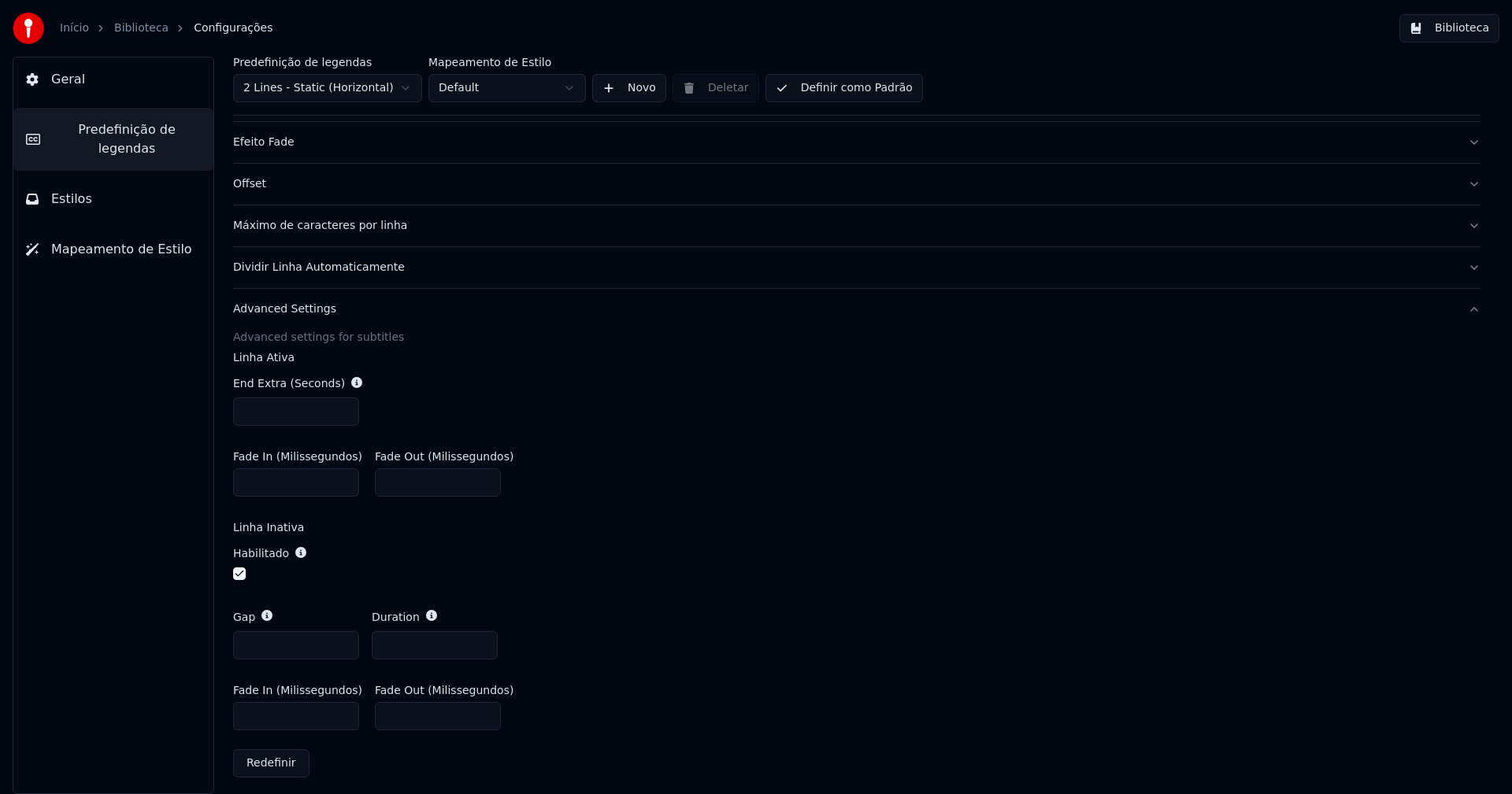
scroll to position [367, 0]
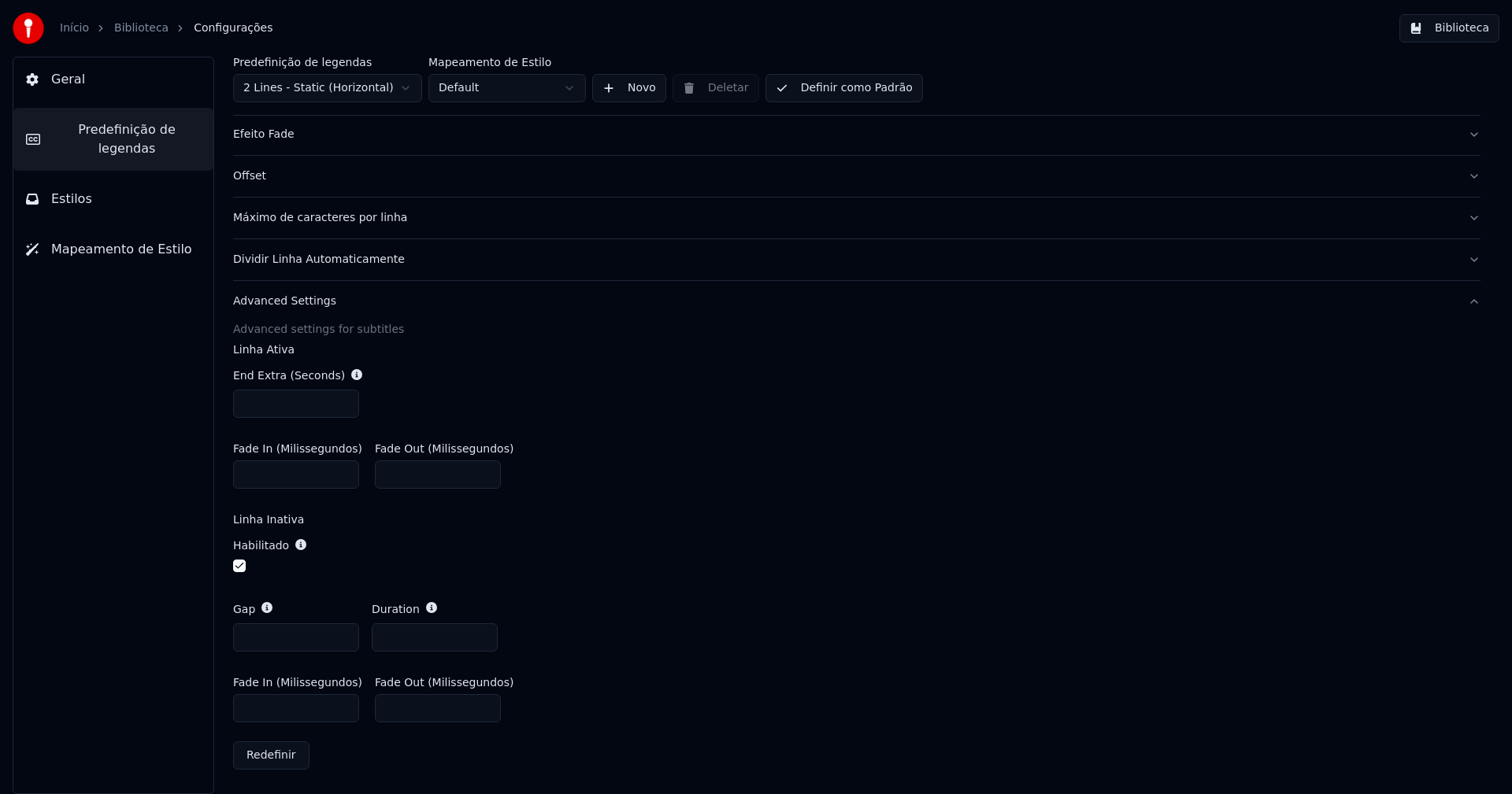
click at [255, 705] on input "***" at bounding box center [296, 708] width 126 height 28
type input "***"
click at [790, 637] on div "Gap *** Duration ***" at bounding box center [857, 626] width 1247 height 75
click at [1479, 20] on button "Biblioteca" at bounding box center [1450, 28] width 100 height 28
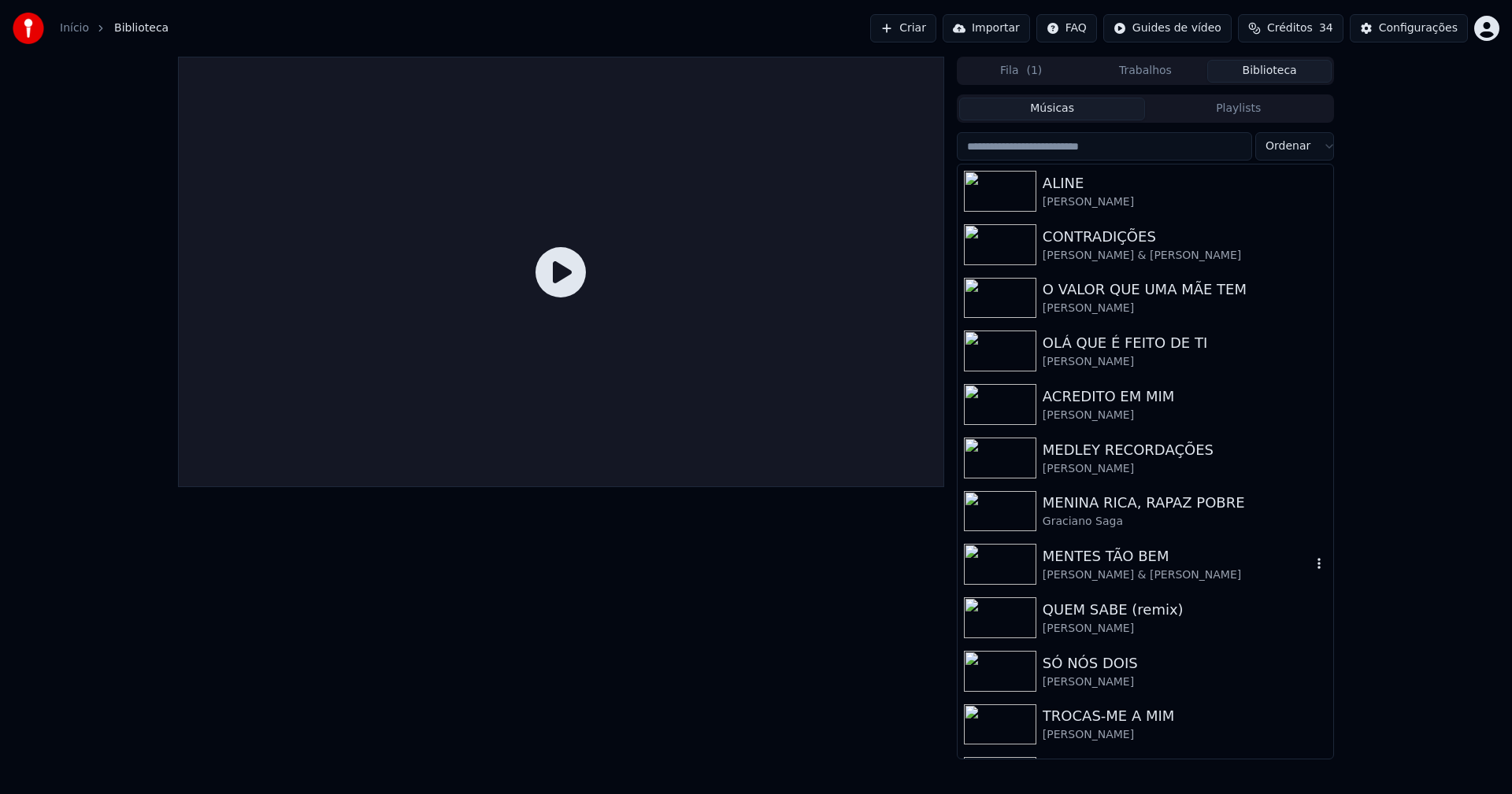
click at [1120, 555] on div "MENTES TÃO BEM" at bounding box center [1177, 556] width 269 height 22
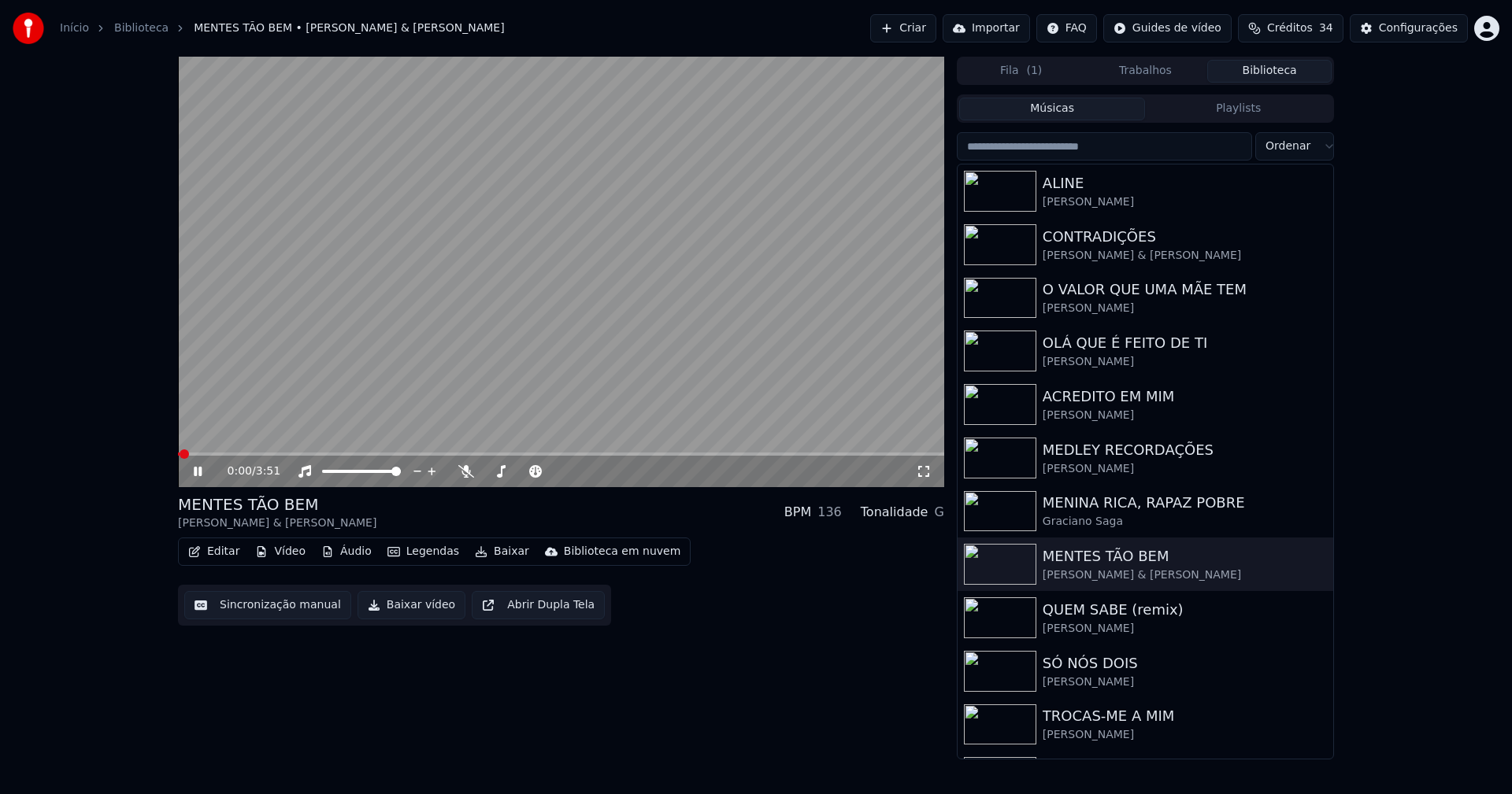
click at [283, 454] on span at bounding box center [561, 454] width 766 height 3
click at [928, 468] on icon at bounding box center [924, 471] width 11 height 11
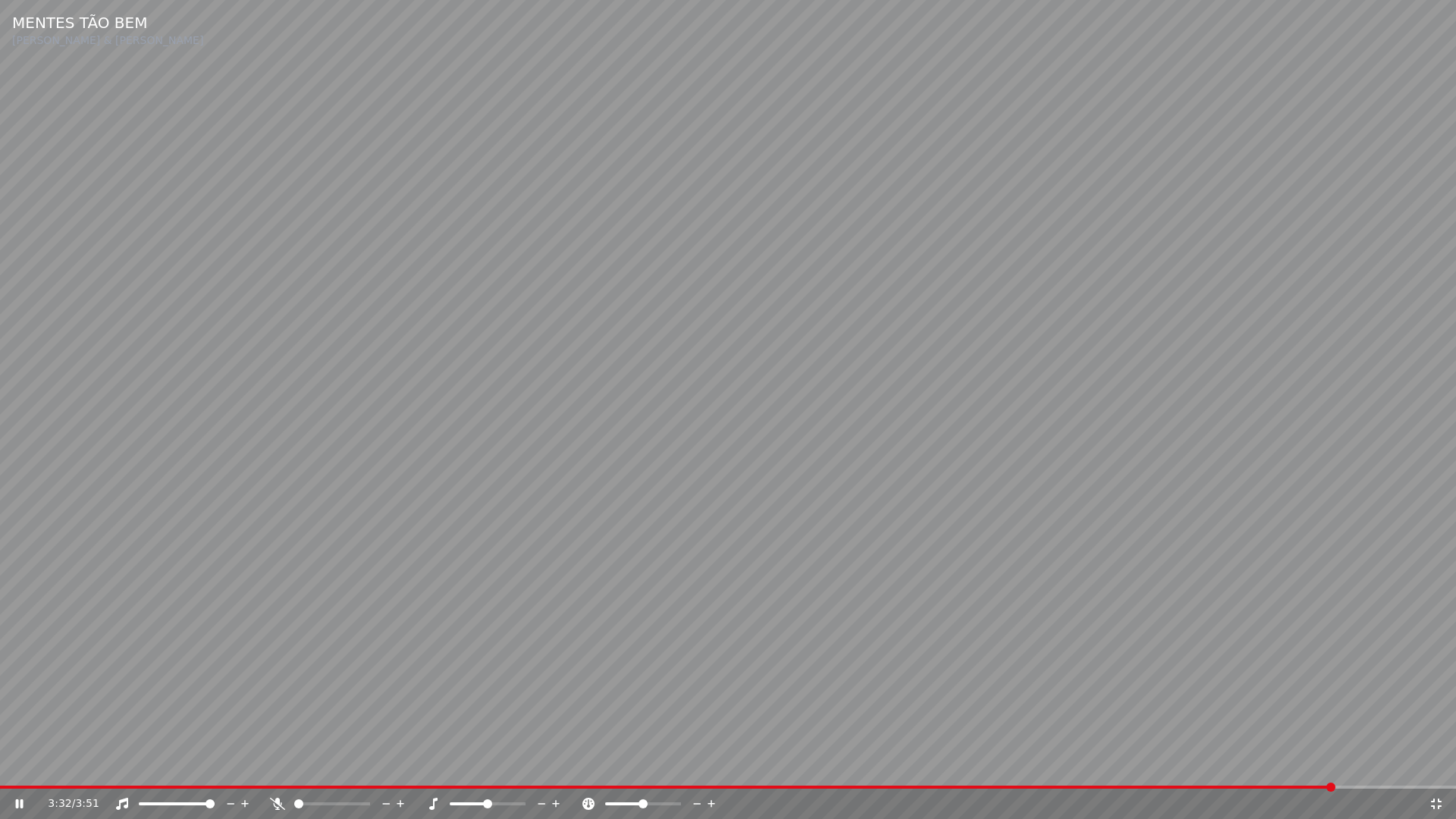
click at [1436, 764] on icon at bounding box center [1436, 804] width 15 height 12
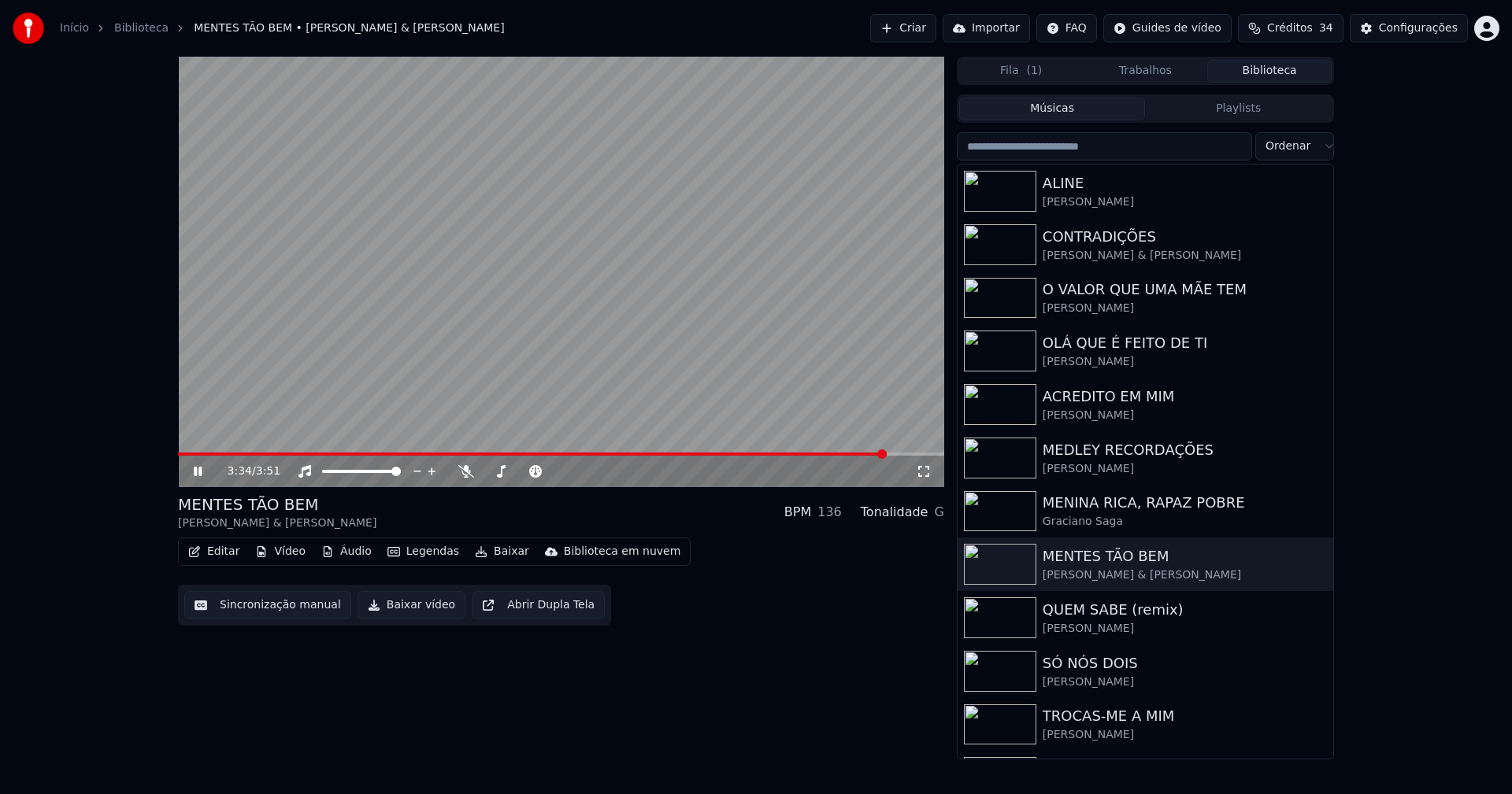
click at [195, 472] on icon at bounding box center [197, 471] width 8 height 10
drag, startPoint x: 409, startPoint y: 602, endPoint x: 389, endPoint y: 622, distance: 28.3
click at [410, 602] on button "Baixar vídeo" at bounding box center [411, 605] width 108 height 28
